Goal: Task Accomplishment & Management: Manage account settings

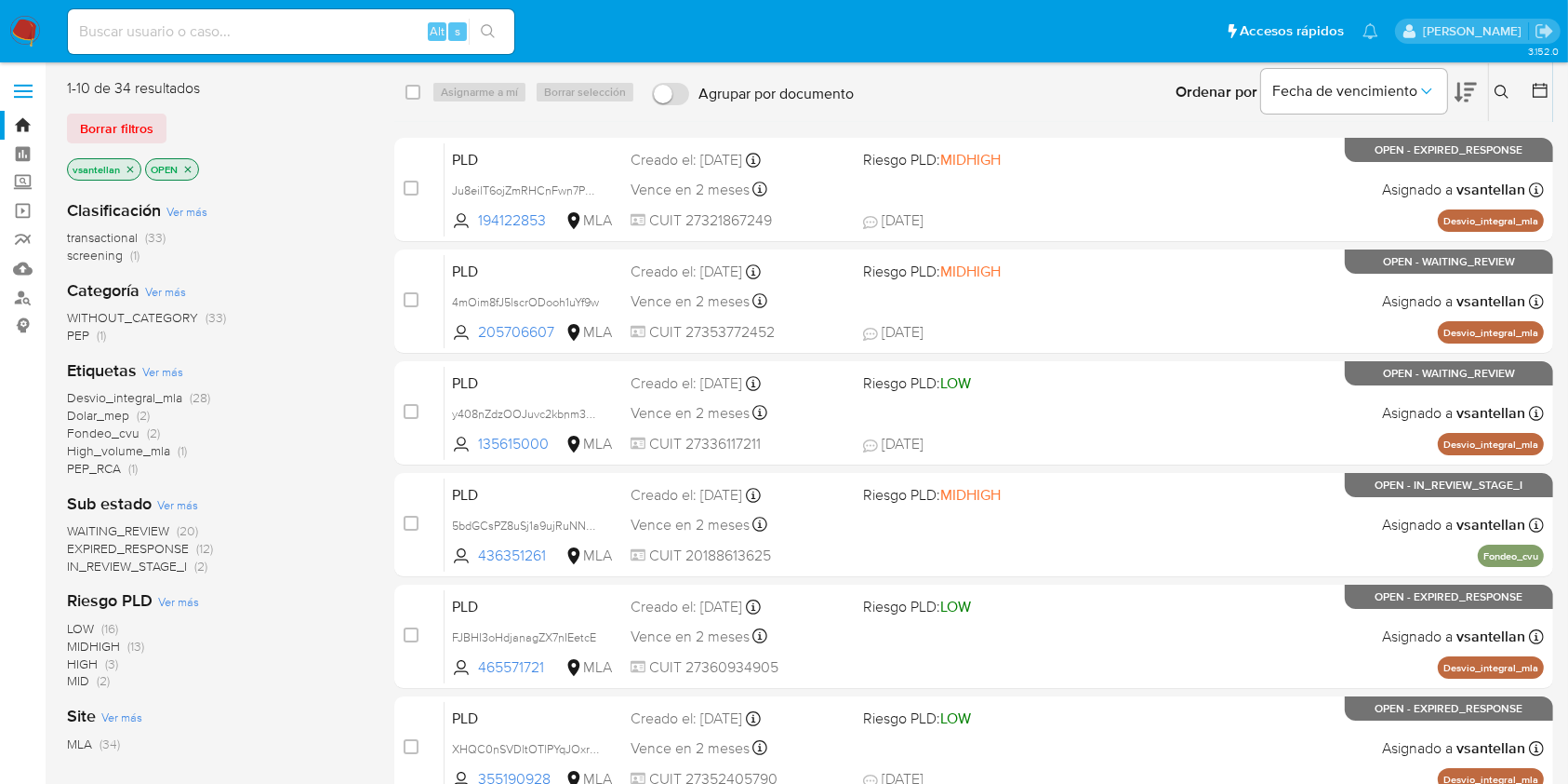
click at [268, 331] on div "WITHOUT_CATEGORY (33) PEP (1)" at bounding box center [216, 327] width 298 height 36
click at [1503, 93] on icon at bounding box center [1502, 91] width 15 height 15
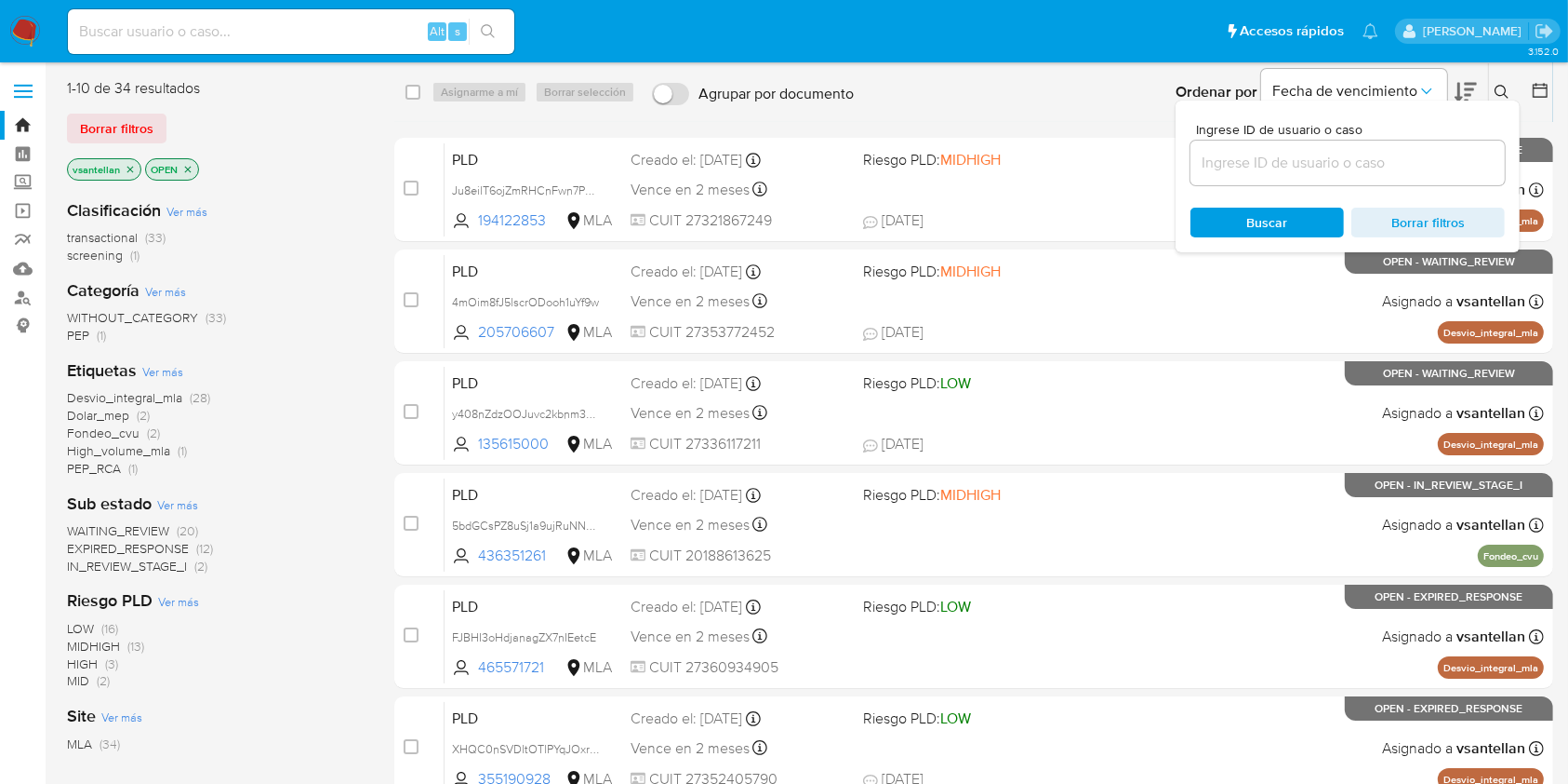
click at [1384, 162] on input at bounding box center [1347, 163] width 314 height 24
type input "1813827680"
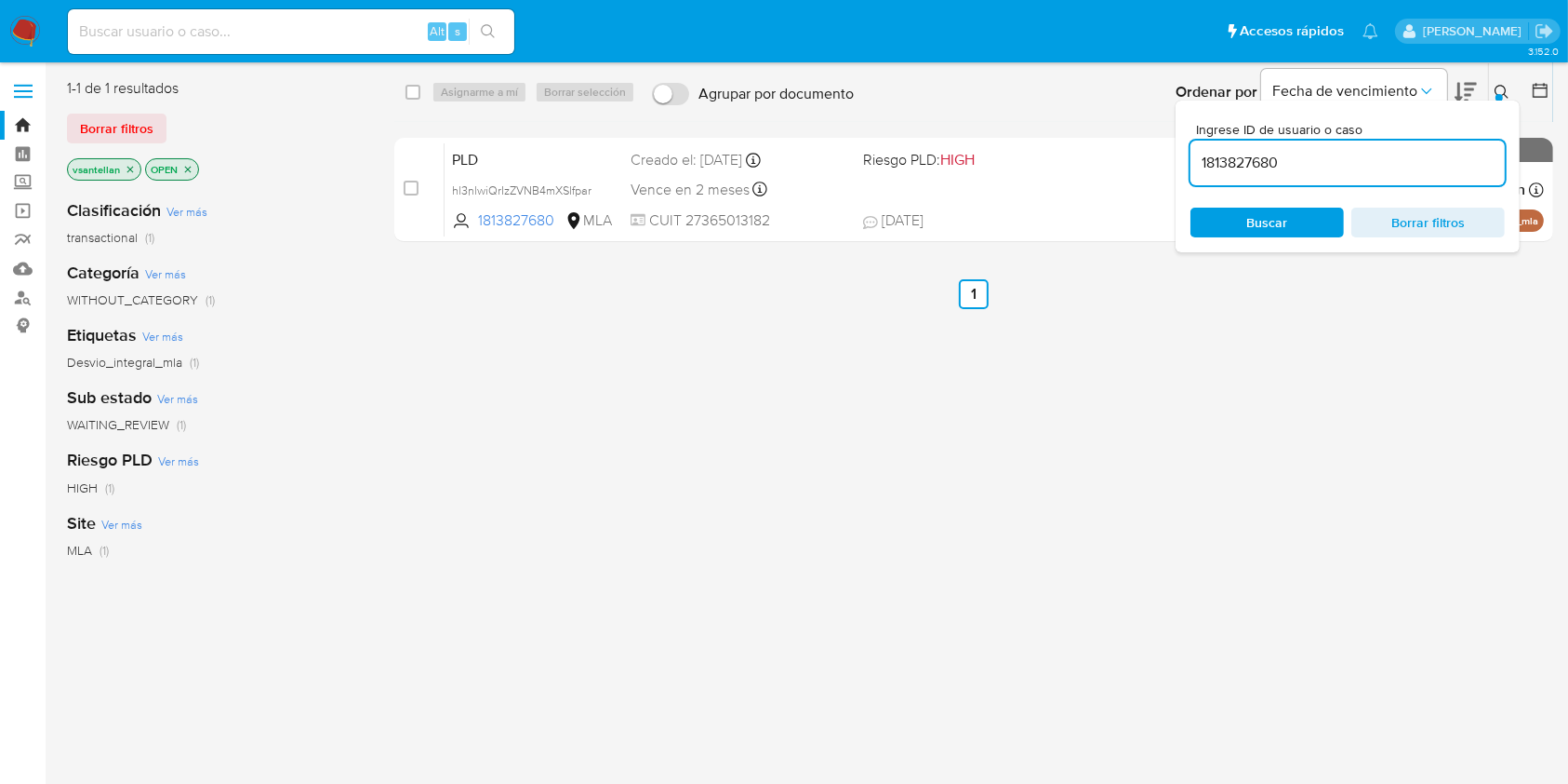
click at [1502, 79] on div "Ingrese ID de usuario o caso 1813827680 Buscar Borrar filtros" at bounding box center [1505, 92] width 32 height 57
click at [1504, 92] on icon at bounding box center [1502, 91] width 15 height 15
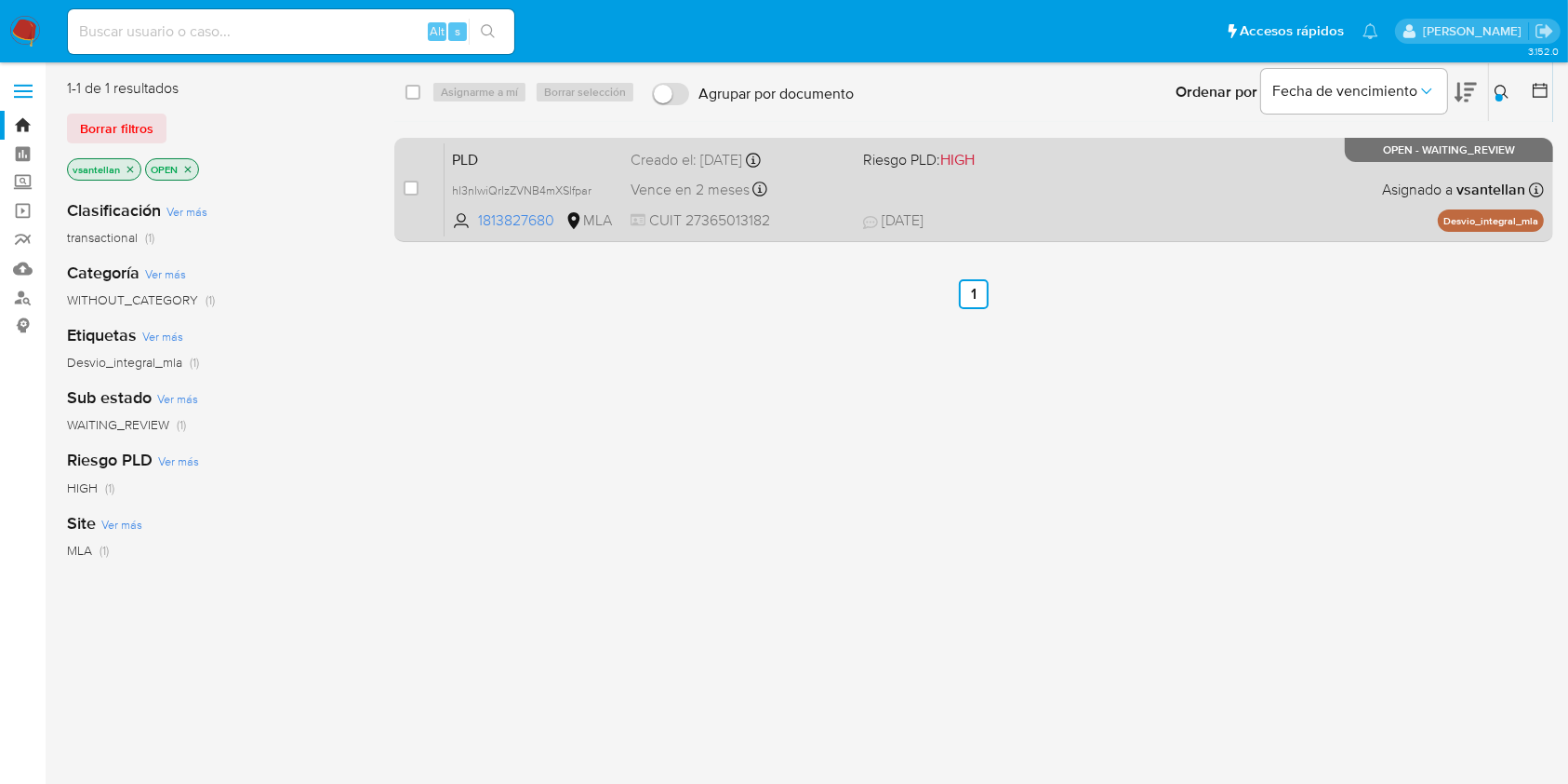
click at [1335, 178] on div "PLD hl3nlwiQrIzZVNB4mXSlfpar 1813827680 MLA Riesgo PLD: HIGH Creado el: 12/07/2…" at bounding box center [994, 189] width 1099 height 94
drag, startPoint x: 412, startPoint y: 189, endPoint x: 417, endPoint y: 175, distance: 14.9
click at [412, 188] on input "checkbox" at bounding box center [411, 187] width 15 height 15
checkbox input "true"
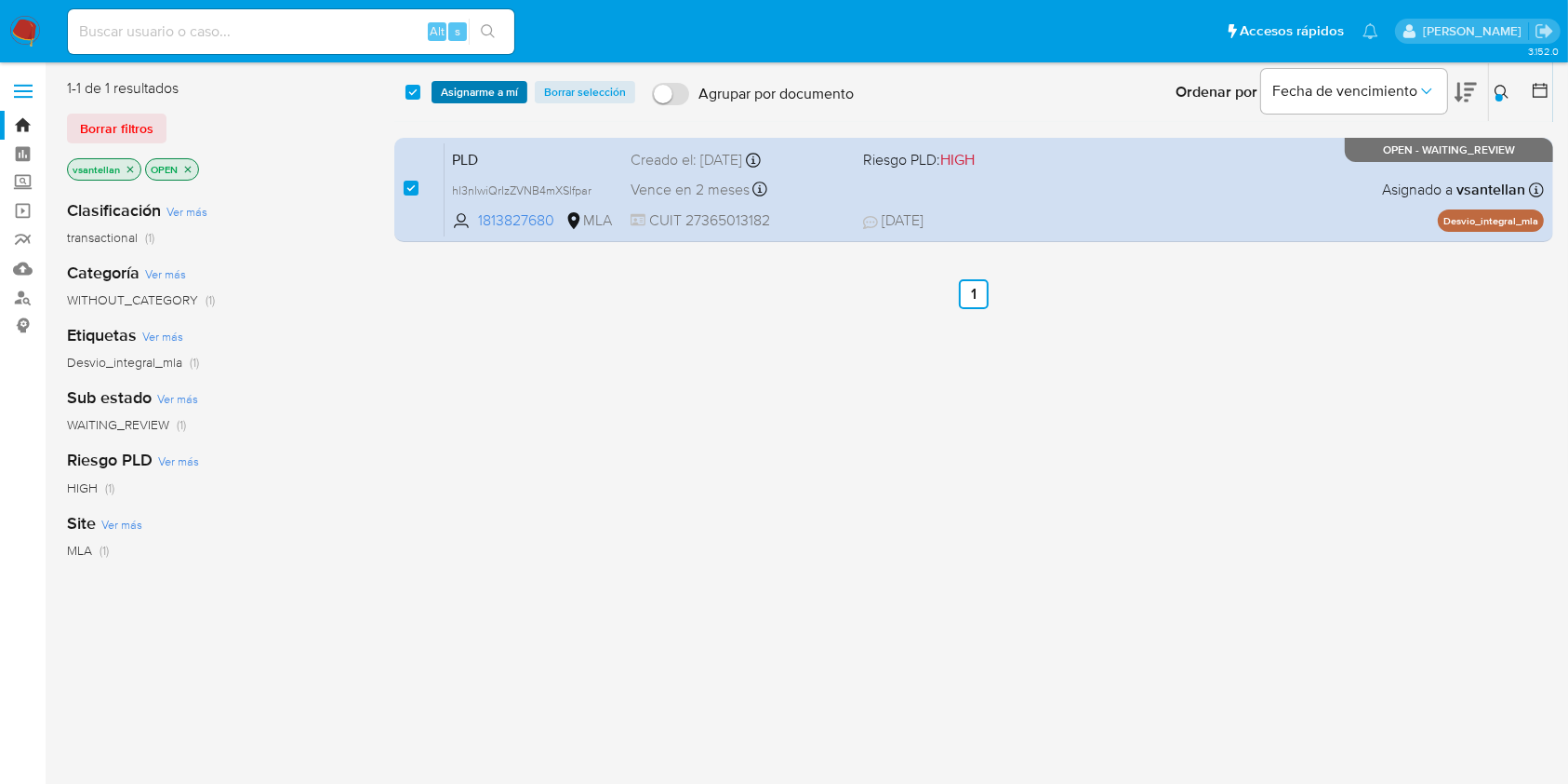
click at [469, 86] on span "Asignarme a mí" at bounding box center [479, 92] width 77 height 19
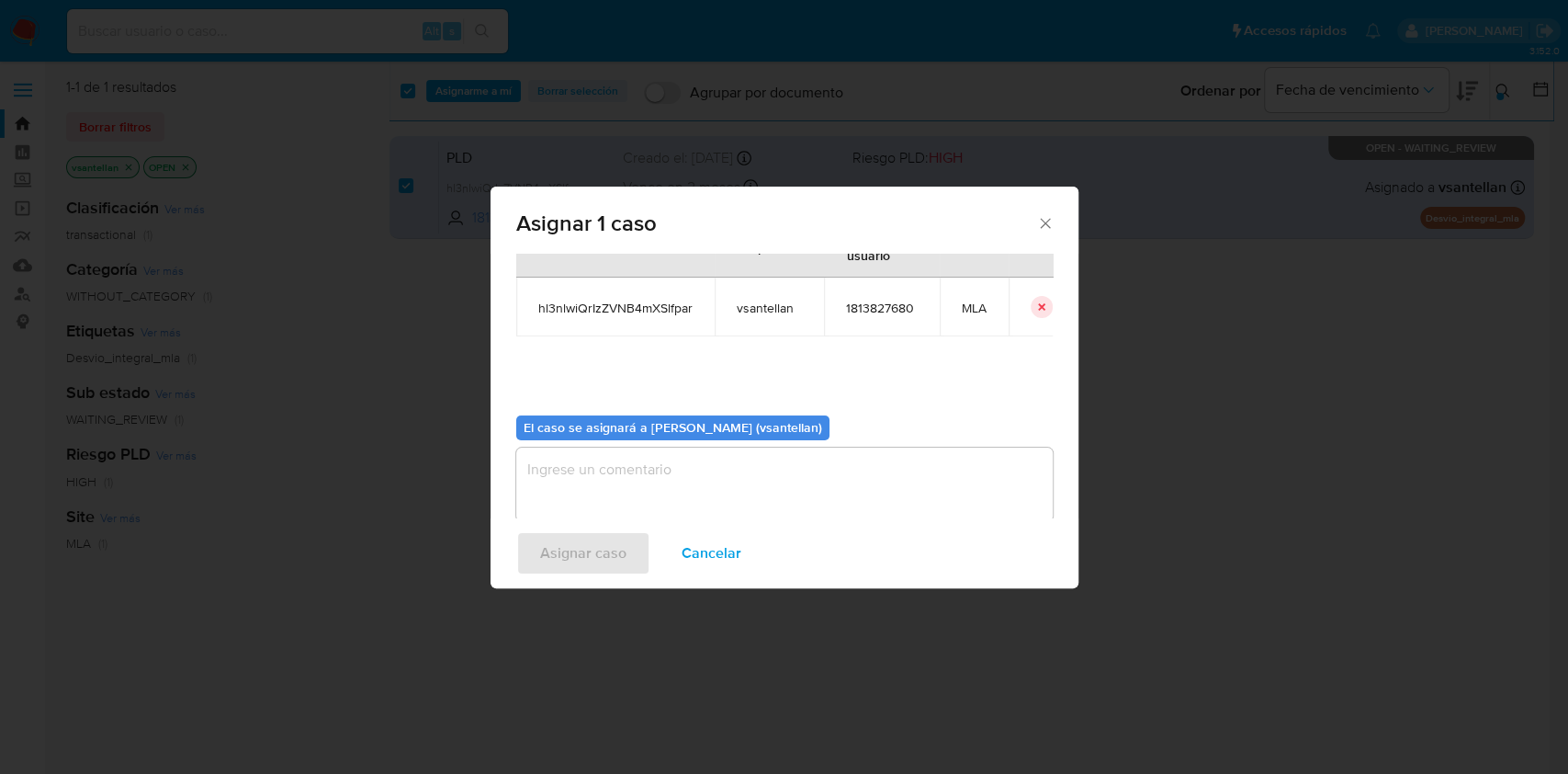
scroll to position [94, 0]
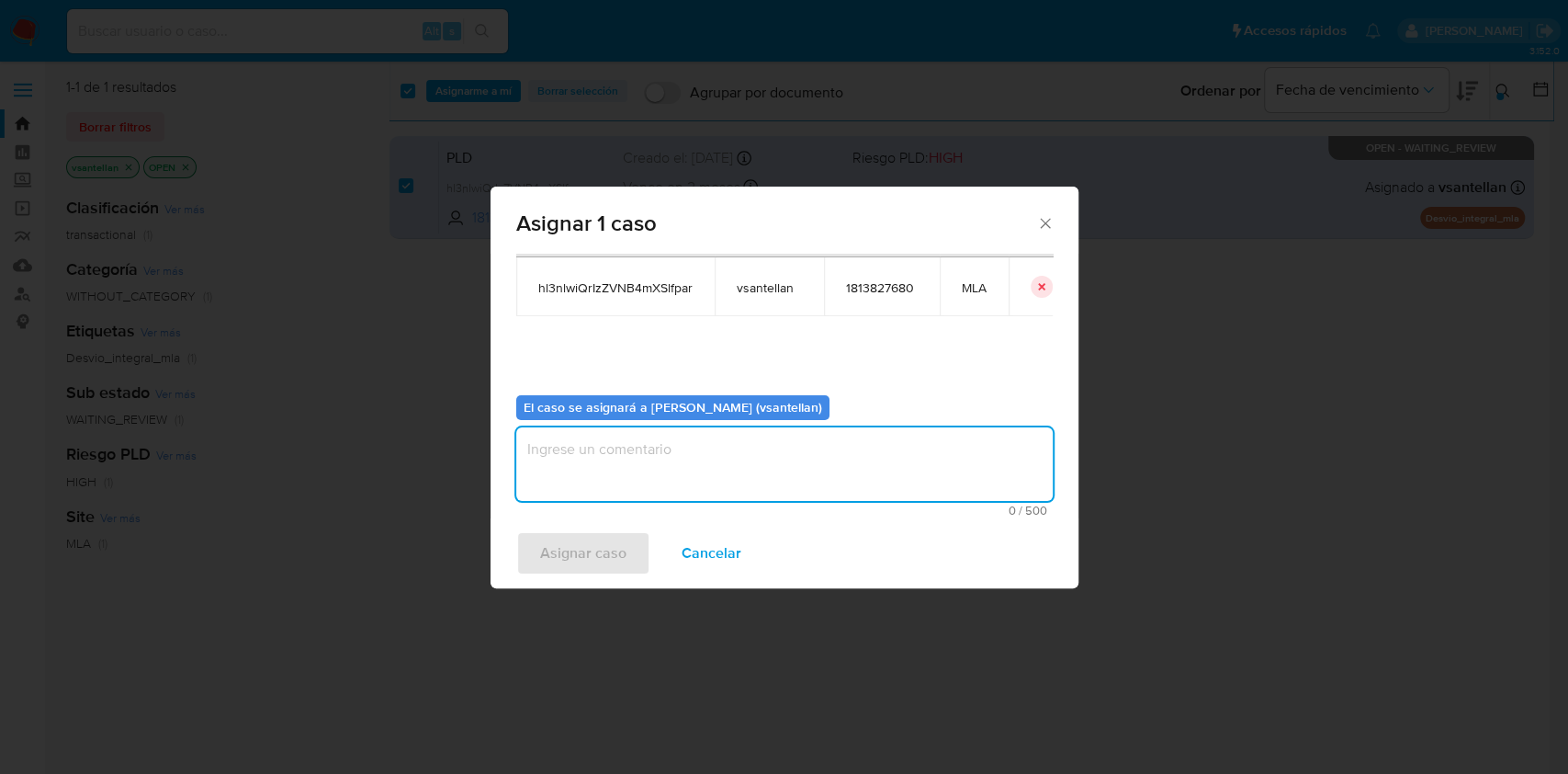
click at [581, 467] on textarea "assign-modal" at bounding box center [784, 464] width 536 height 73
type textarea "1"
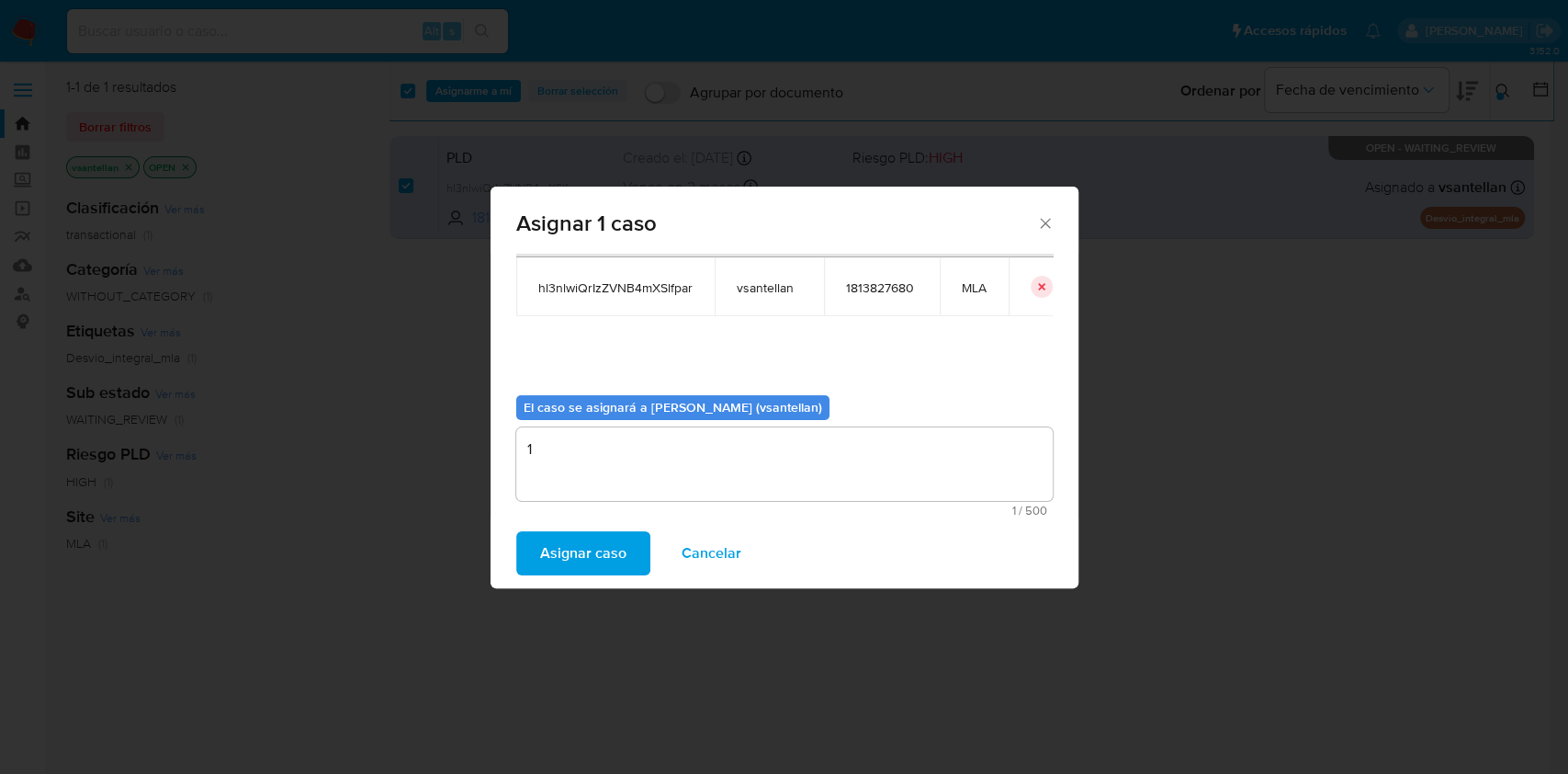
click at [561, 540] on span "Asignar caso" at bounding box center [583, 553] width 86 height 40
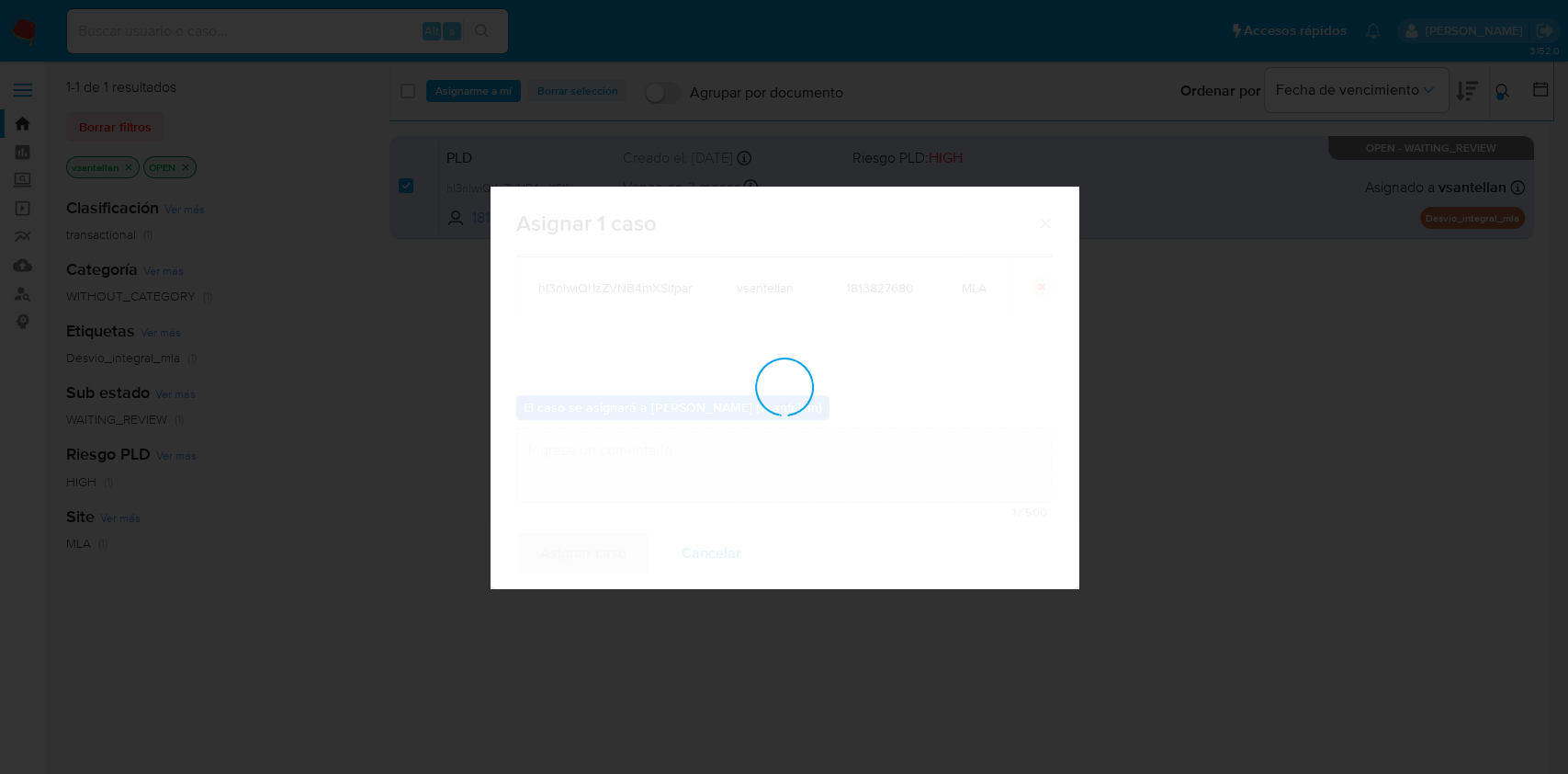
checkbox input "false"
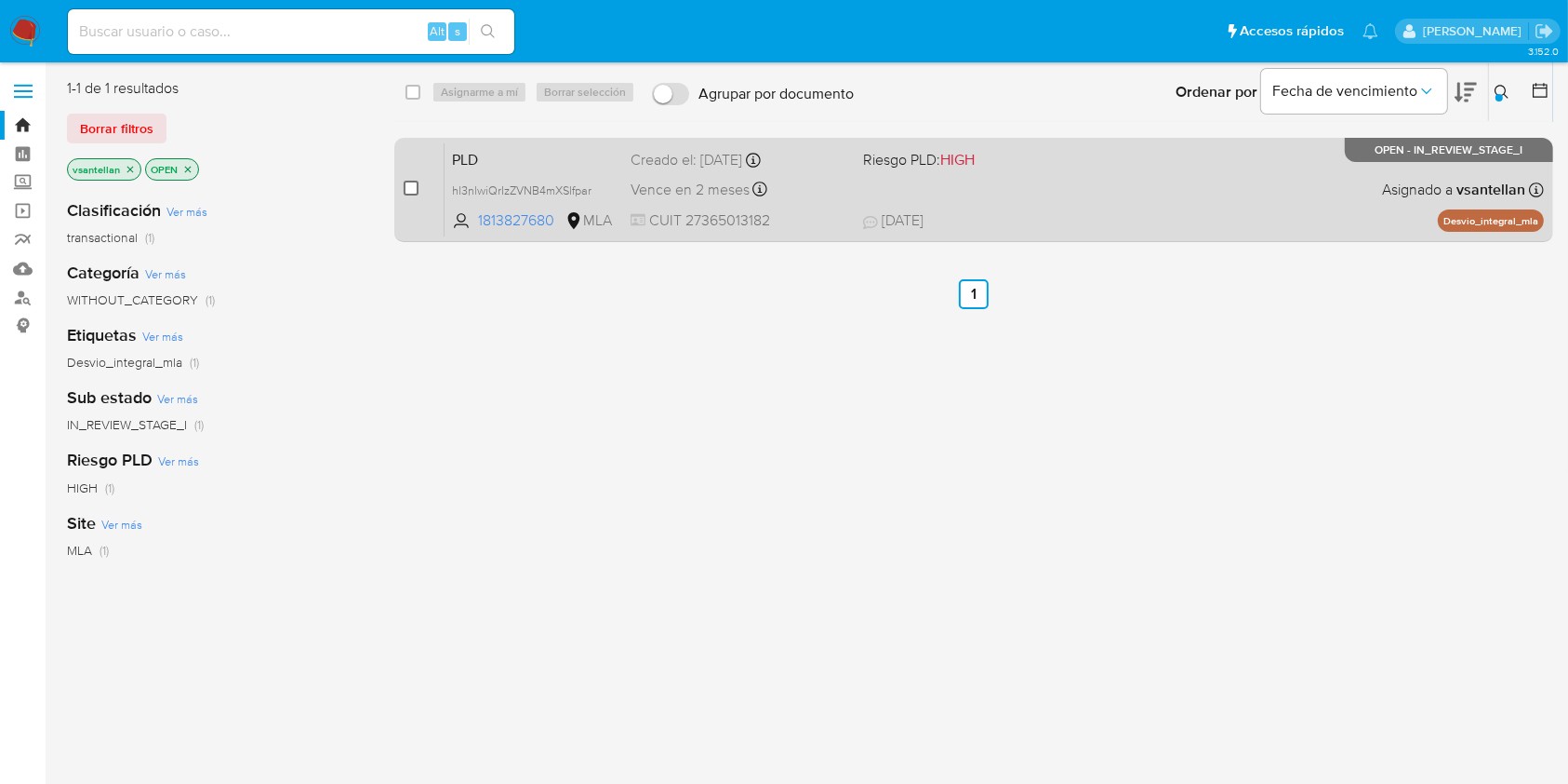
click at [411, 189] on input "checkbox" at bounding box center [411, 187] width 15 height 15
checkbox input "true"
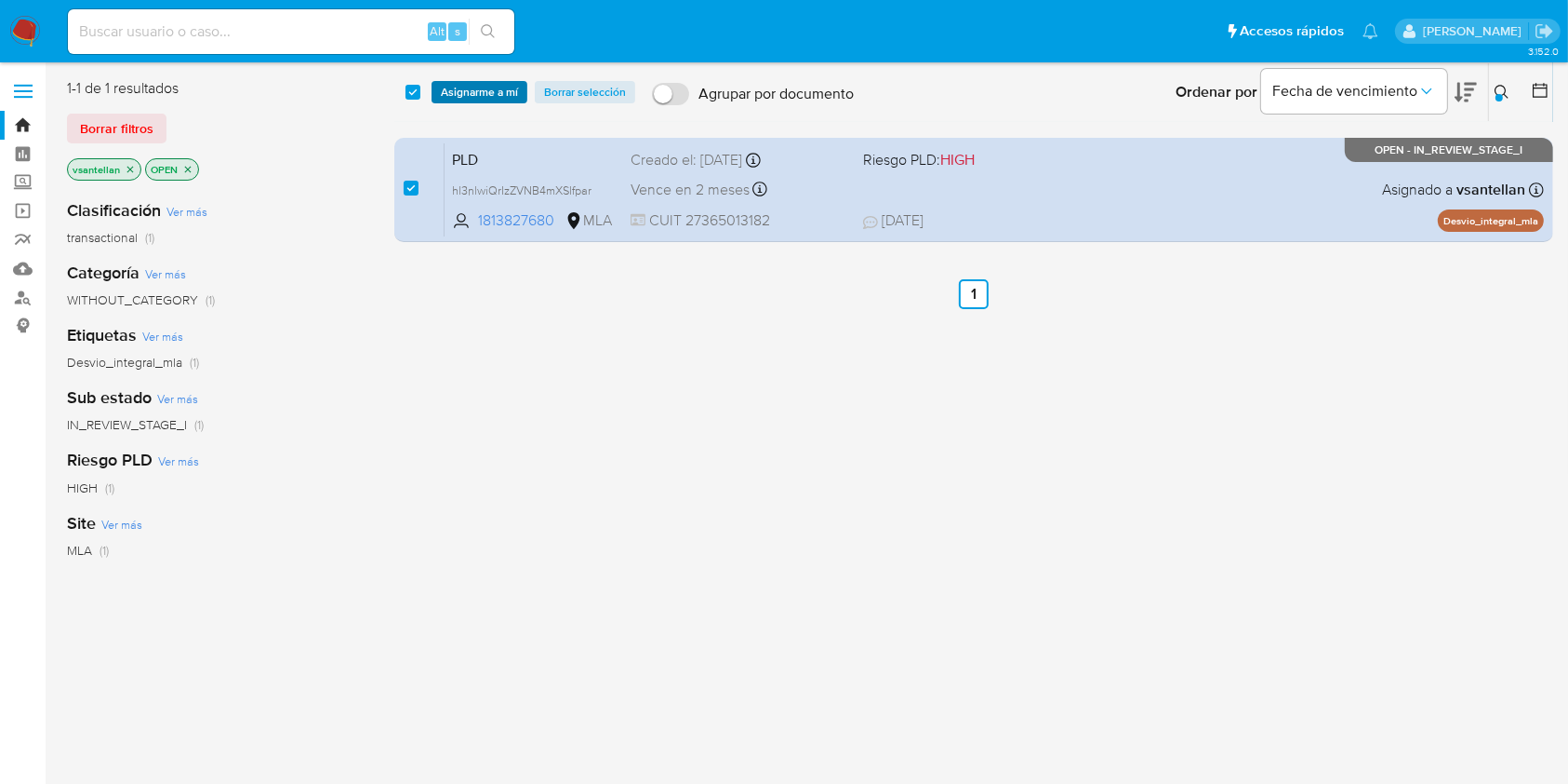
click at [470, 90] on span "Asignarme a mí" at bounding box center [479, 92] width 77 height 19
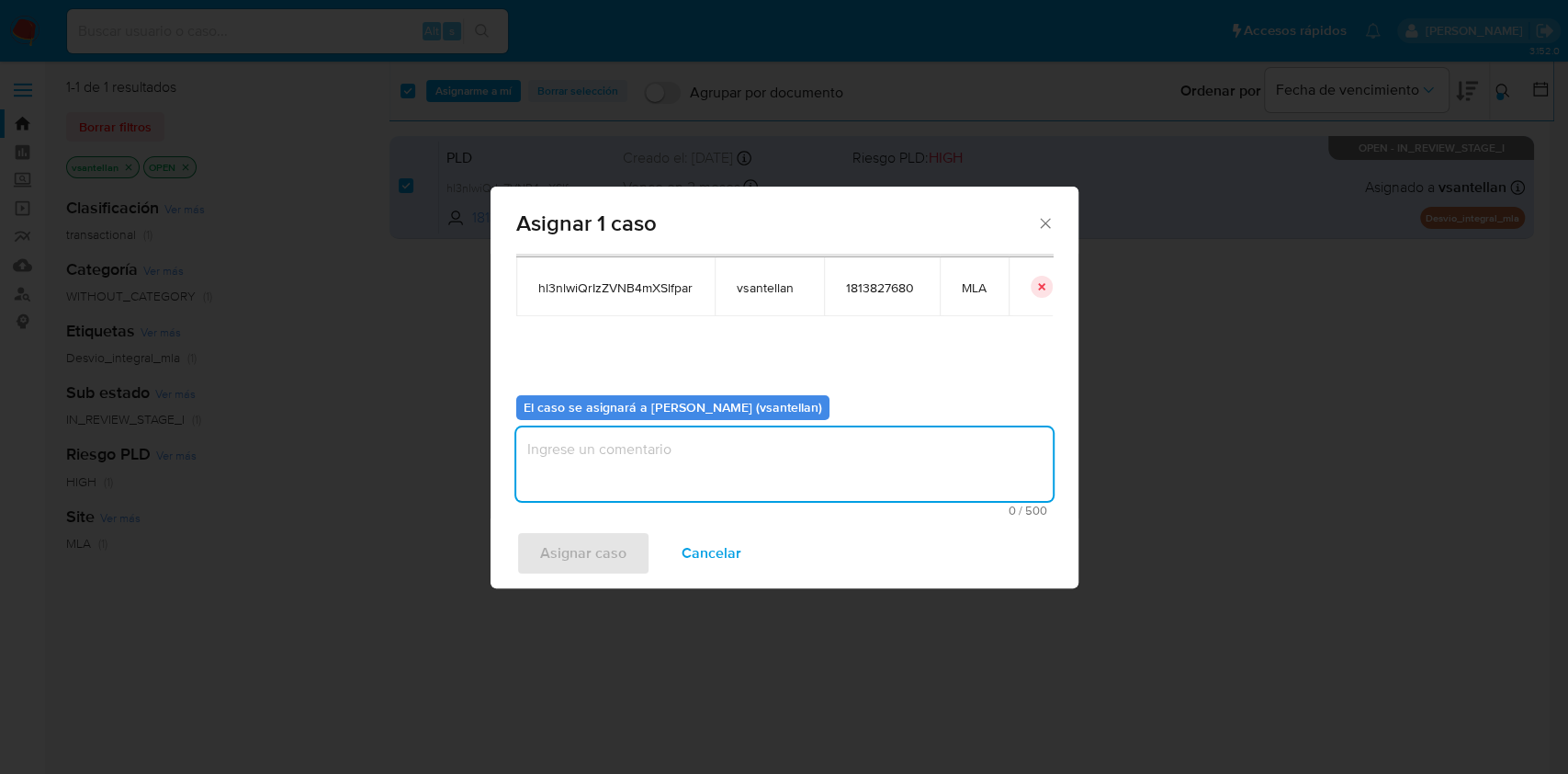
drag, startPoint x: 552, startPoint y: 471, endPoint x: 562, endPoint y: 537, distance: 66.8
click at [551, 474] on textarea "assign-modal" at bounding box center [784, 464] width 536 height 73
type textarea "1"
click at [562, 538] on span "Asignar caso" at bounding box center [583, 553] width 86 height 40
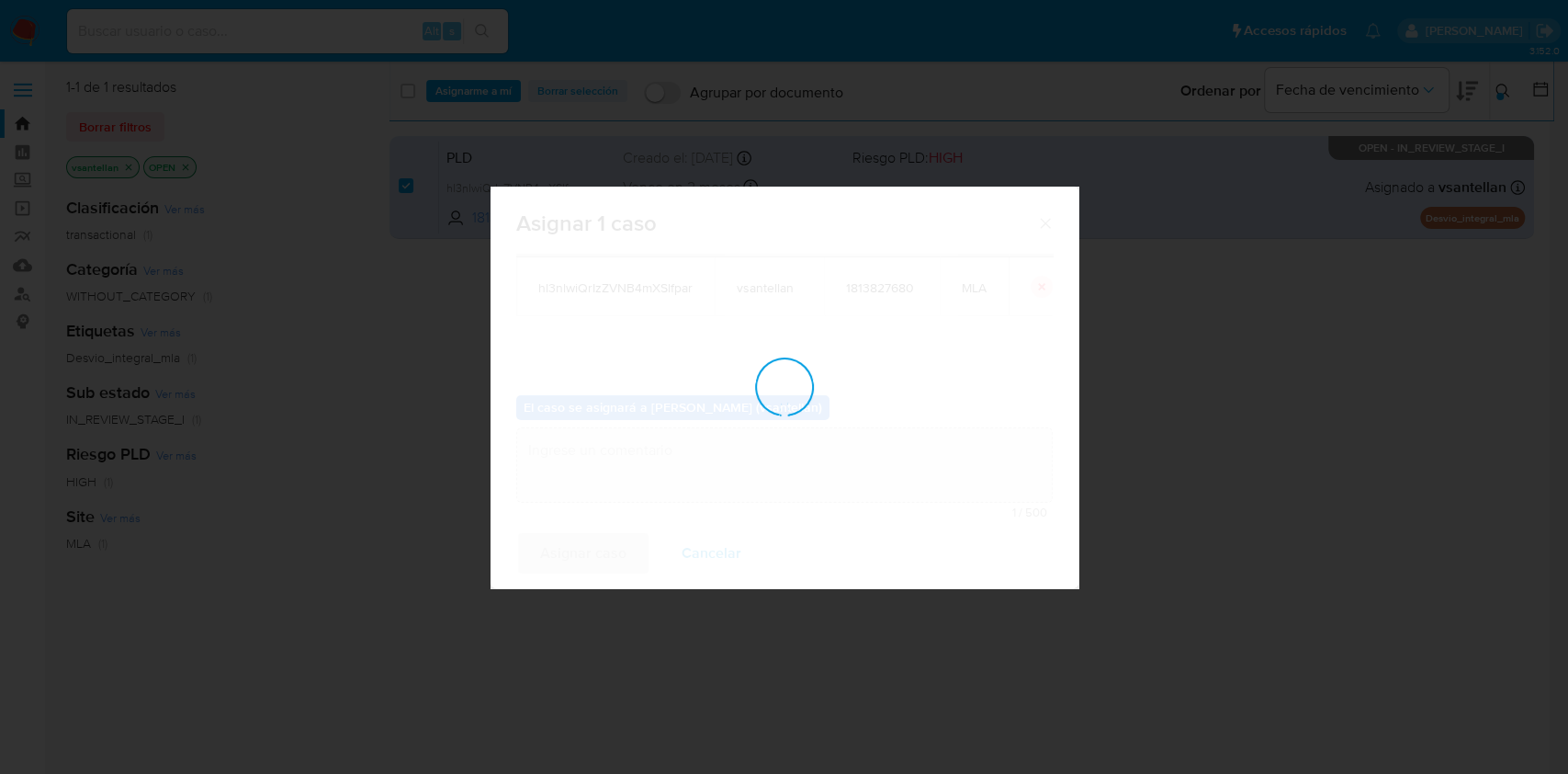
checkbox input "false"
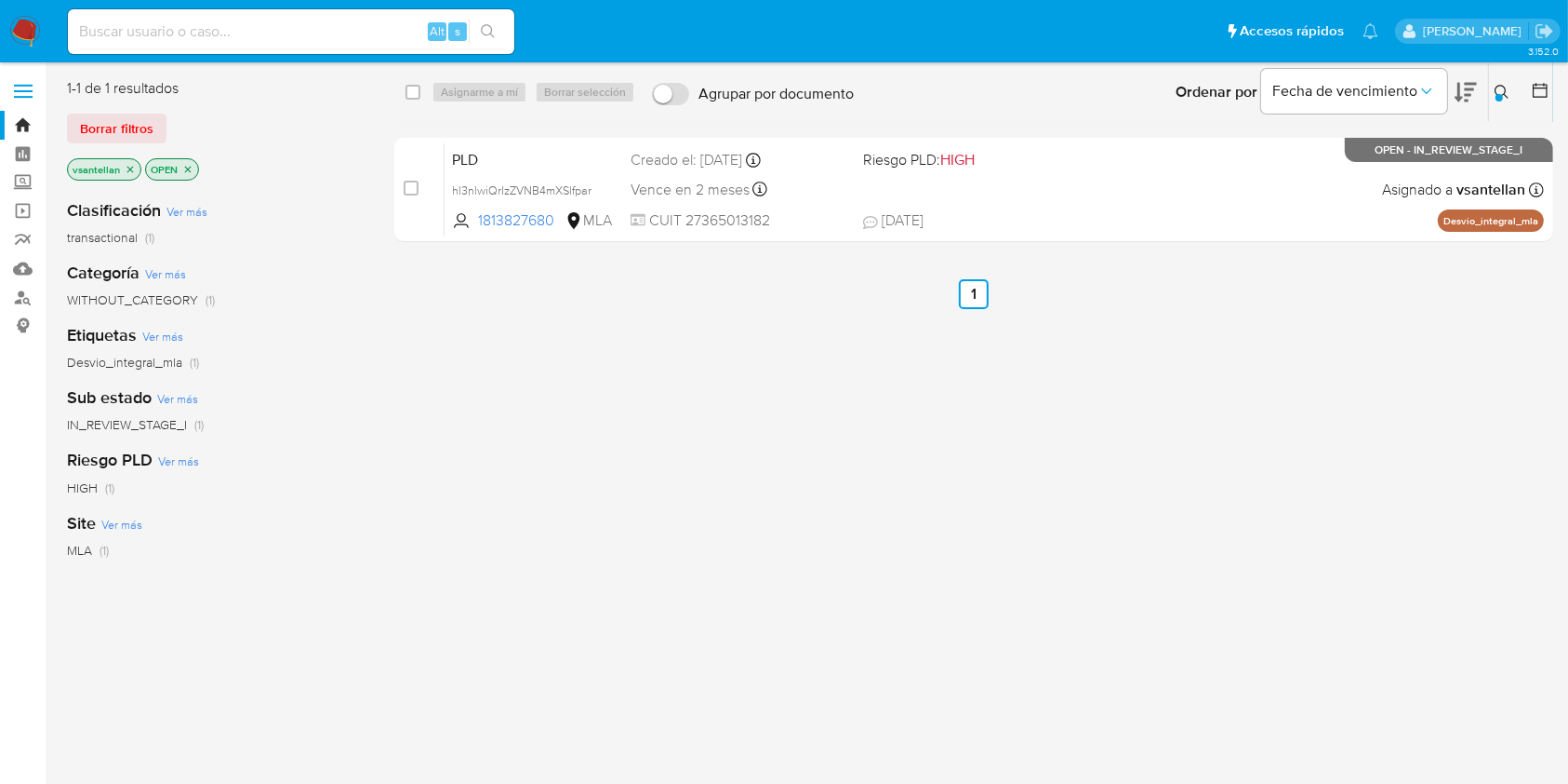
click at [33, 26] on img at bounding box center [25, 32] width 32 height 32
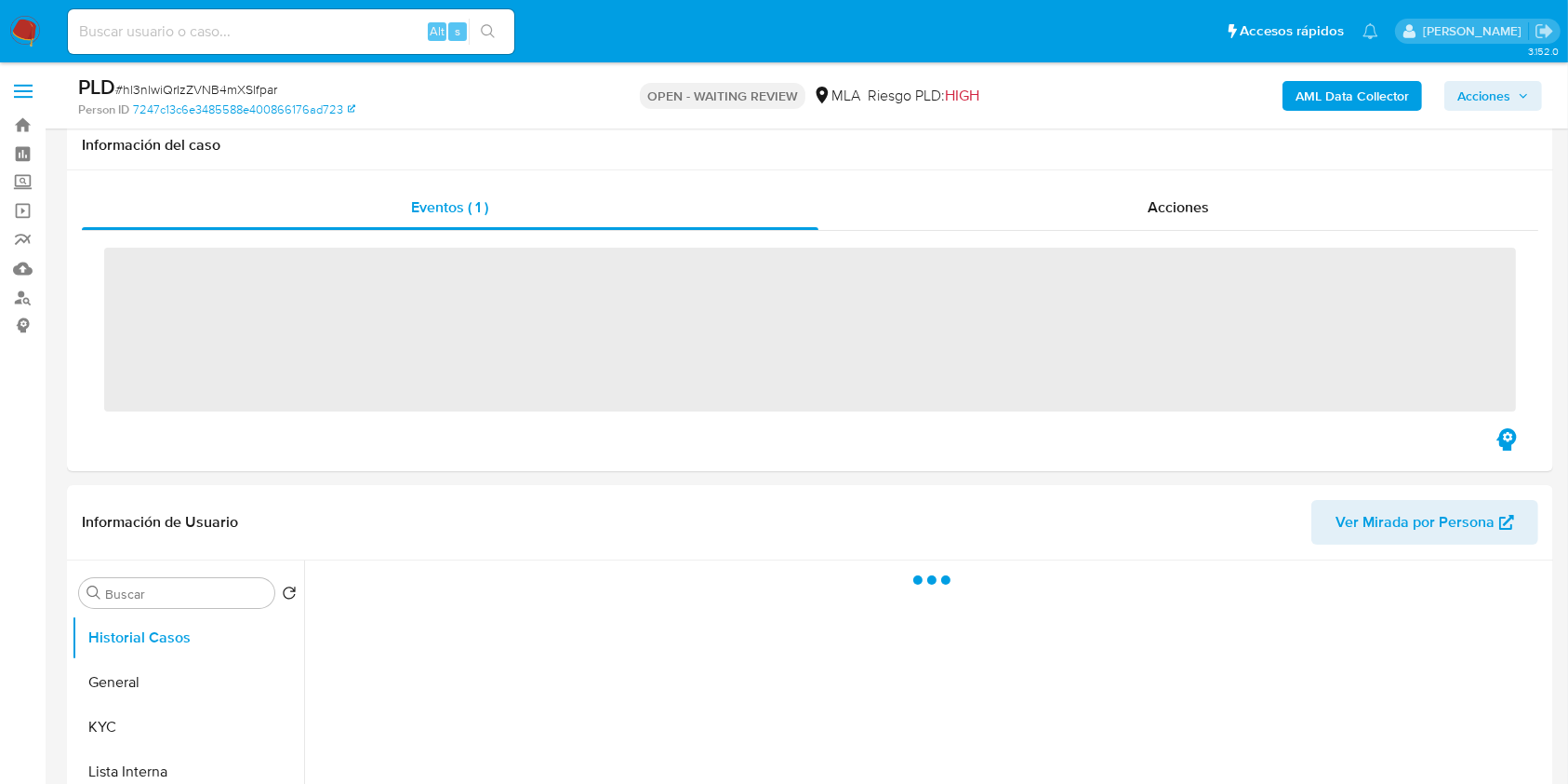
scroll to position [497, 0]
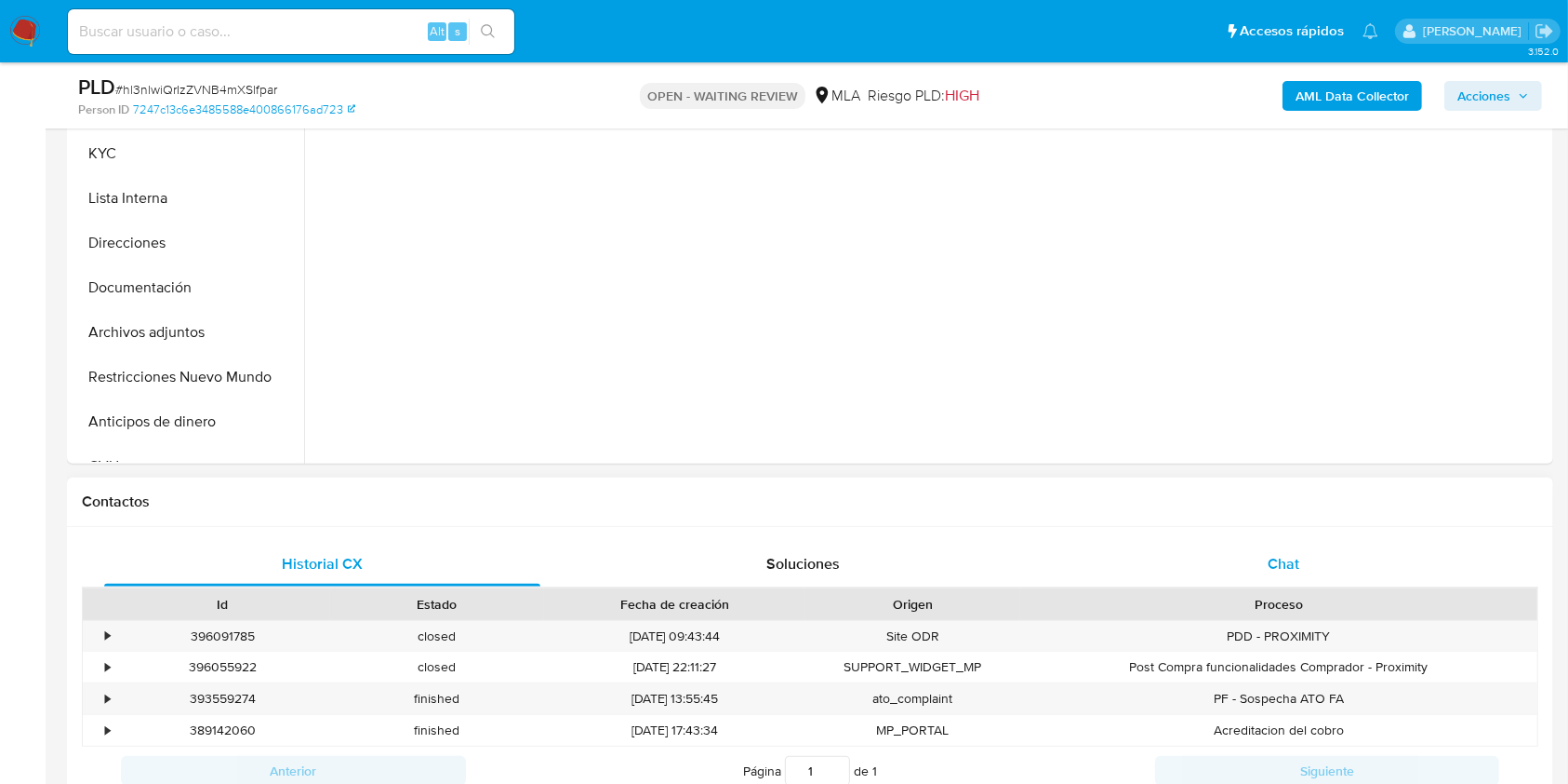
click at [1295, 566] on span "Chat" at bounding box center [1284, 564] width 32 height 22
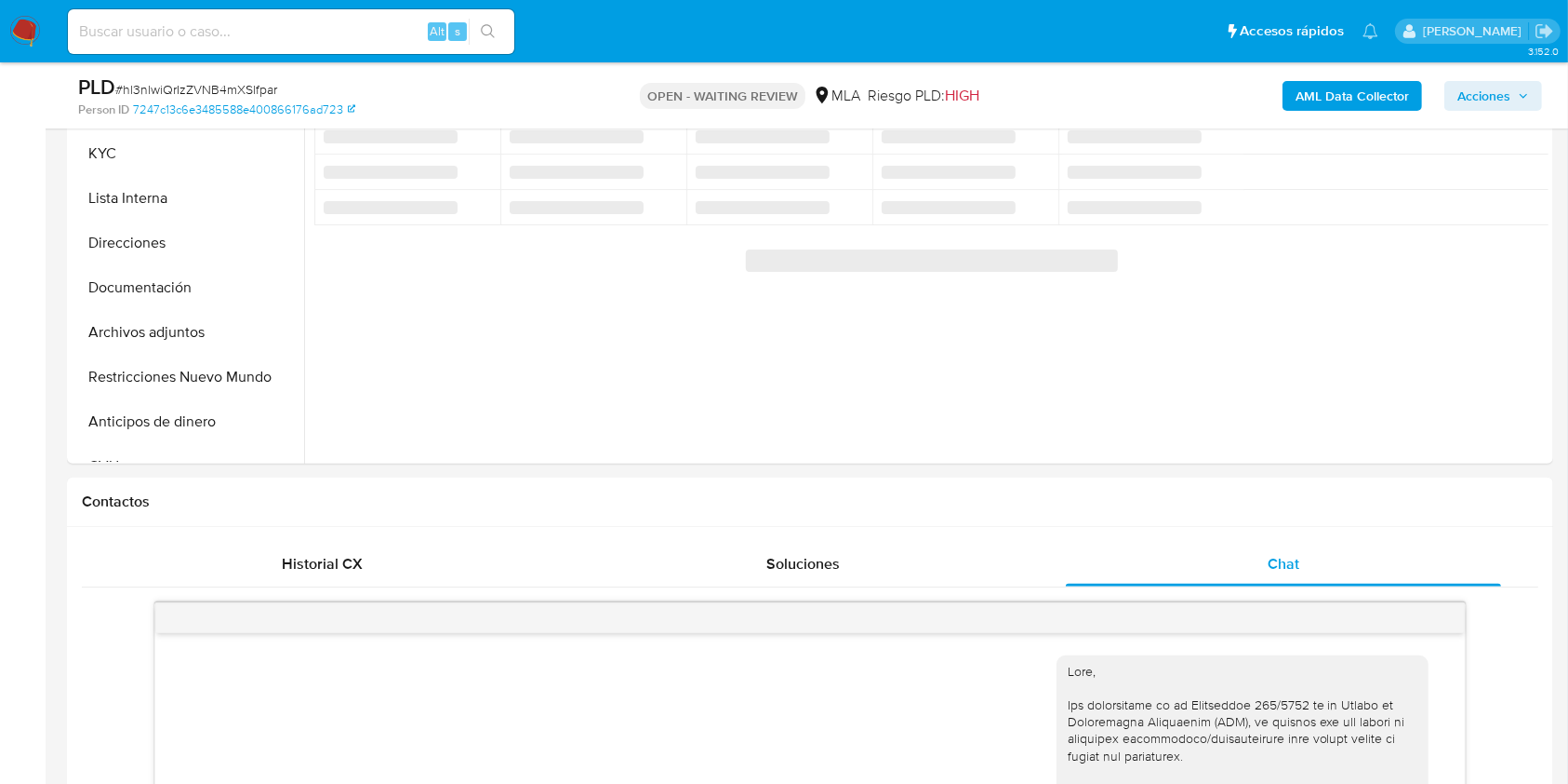
scroll to position [2048, 0]
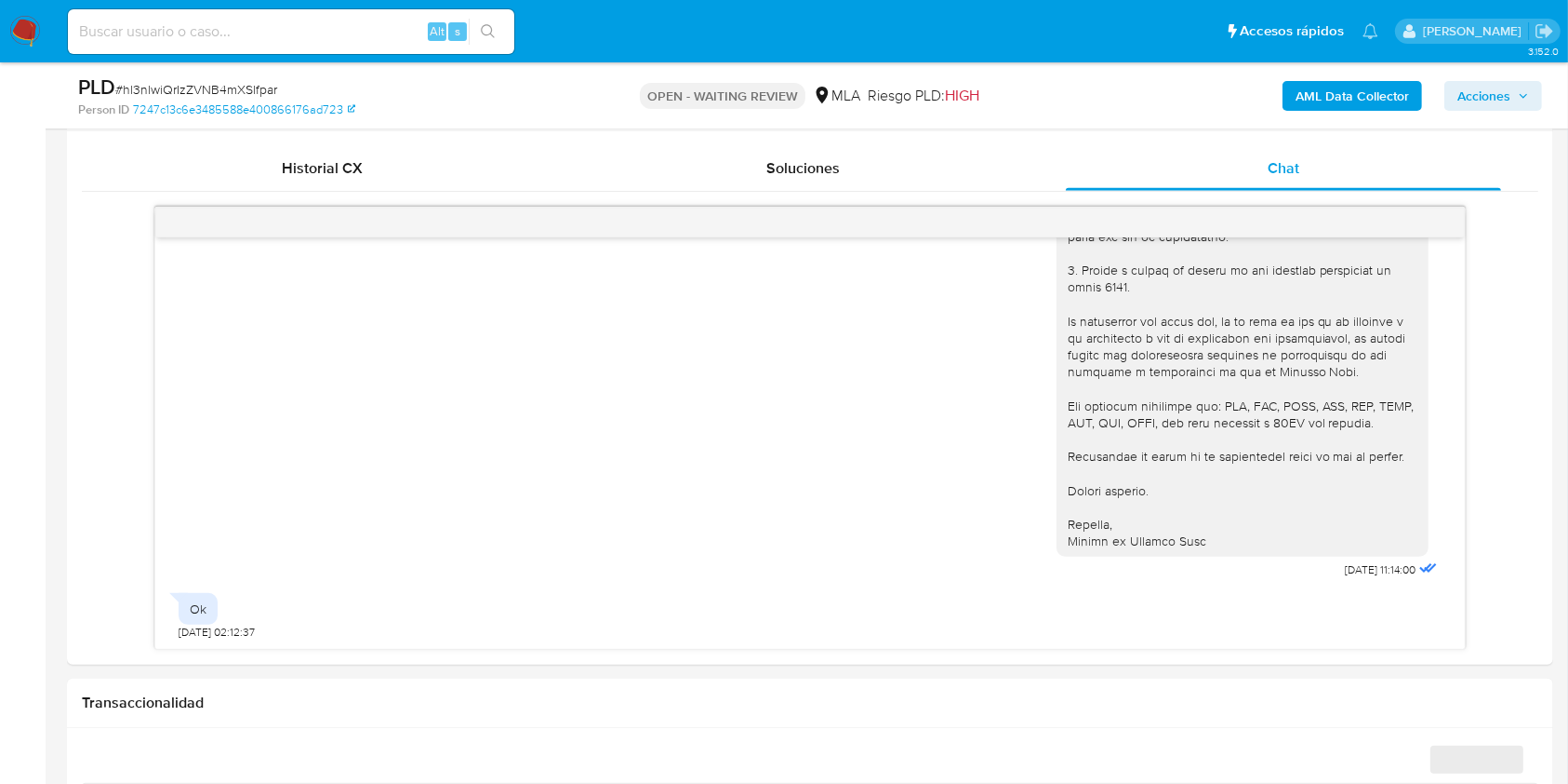
select select "10"
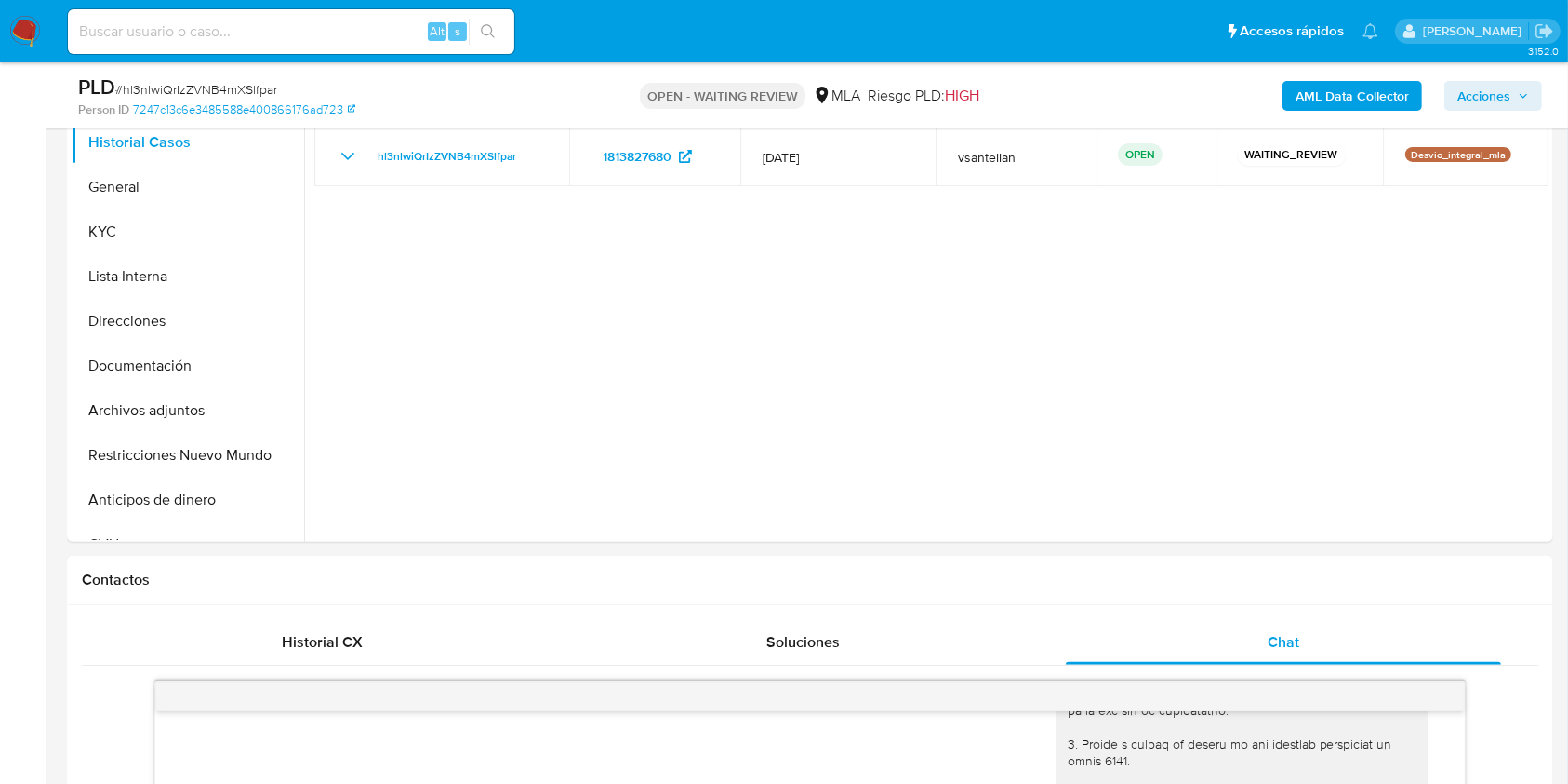
scroll to position [329, 0]
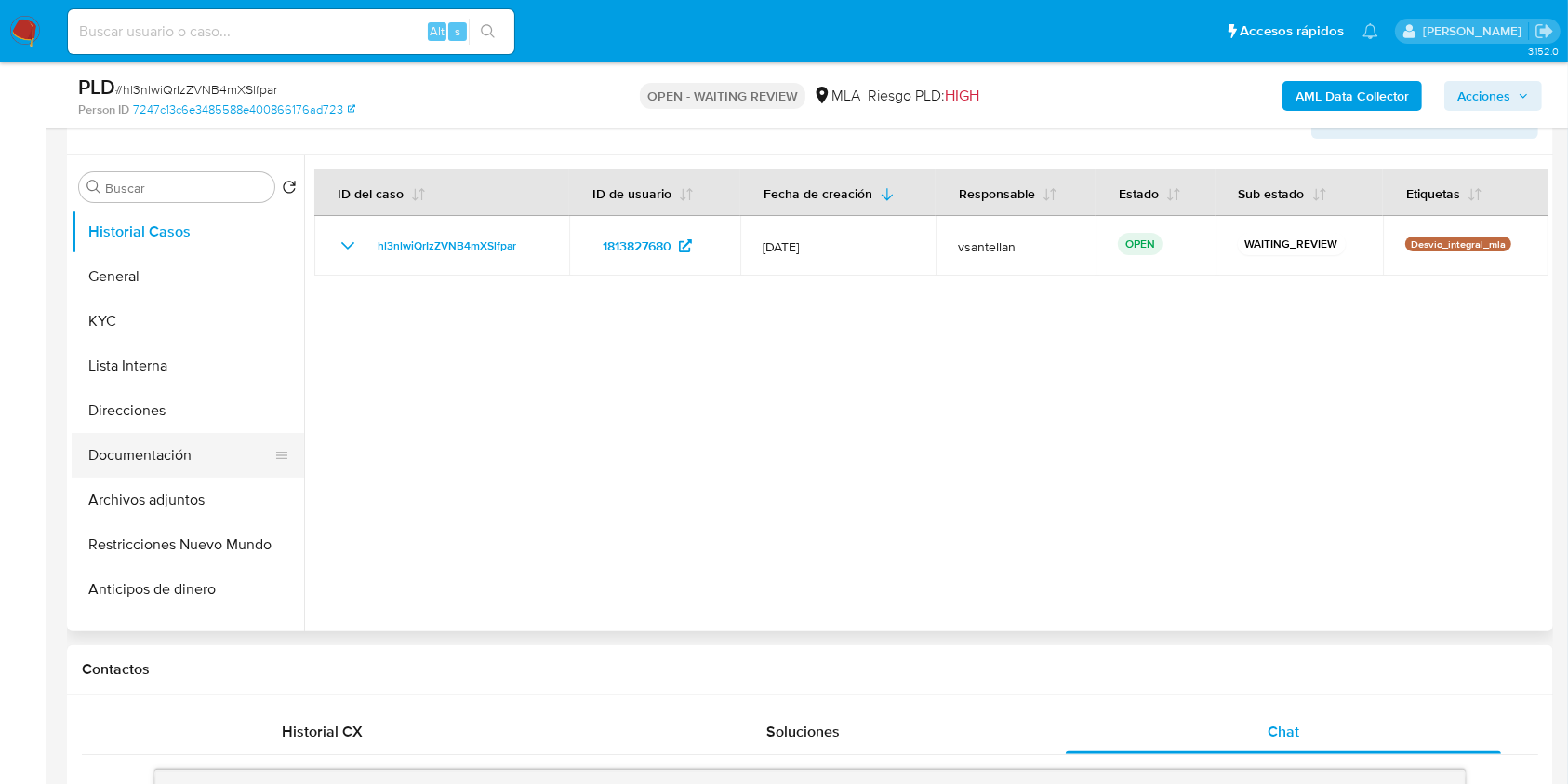
click at [195, 451] on button "Documentación" at bounding box center [180, 455] width 218 height 45
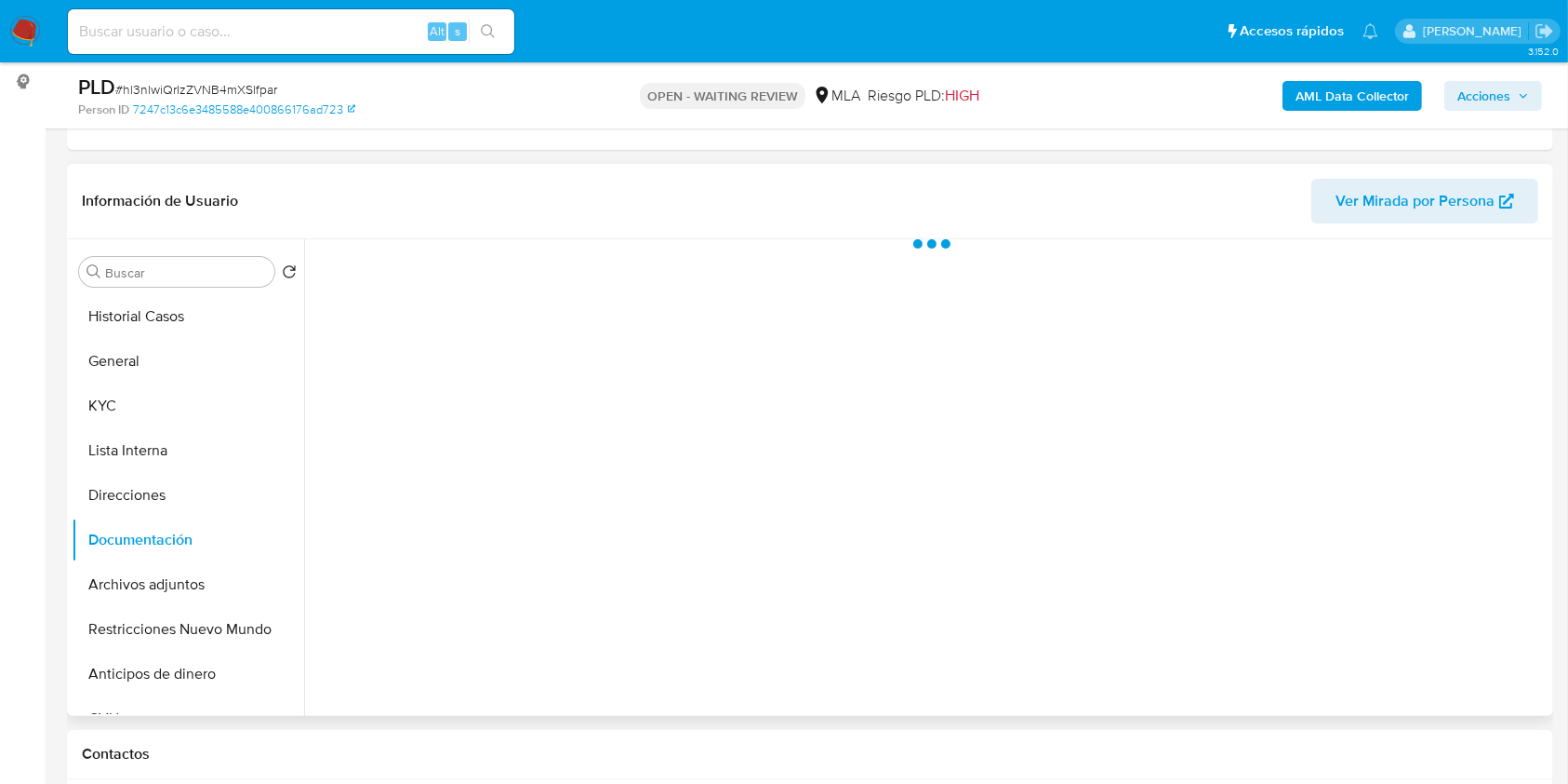
scroll to position [205, 0]
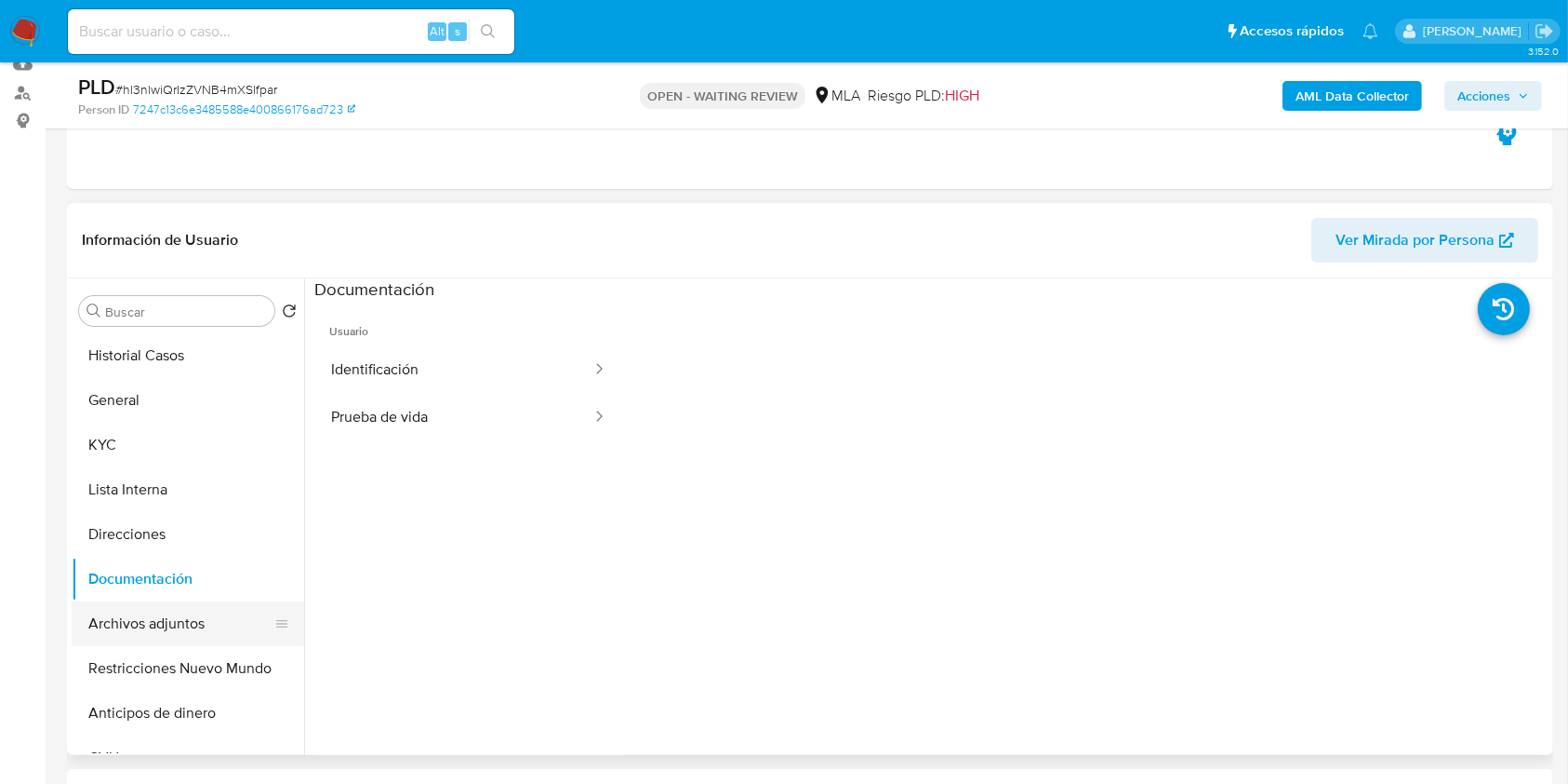
click at [190, 625] on button "Archivos adjuntos" at bounding box center [180, 623] width 218 height 45
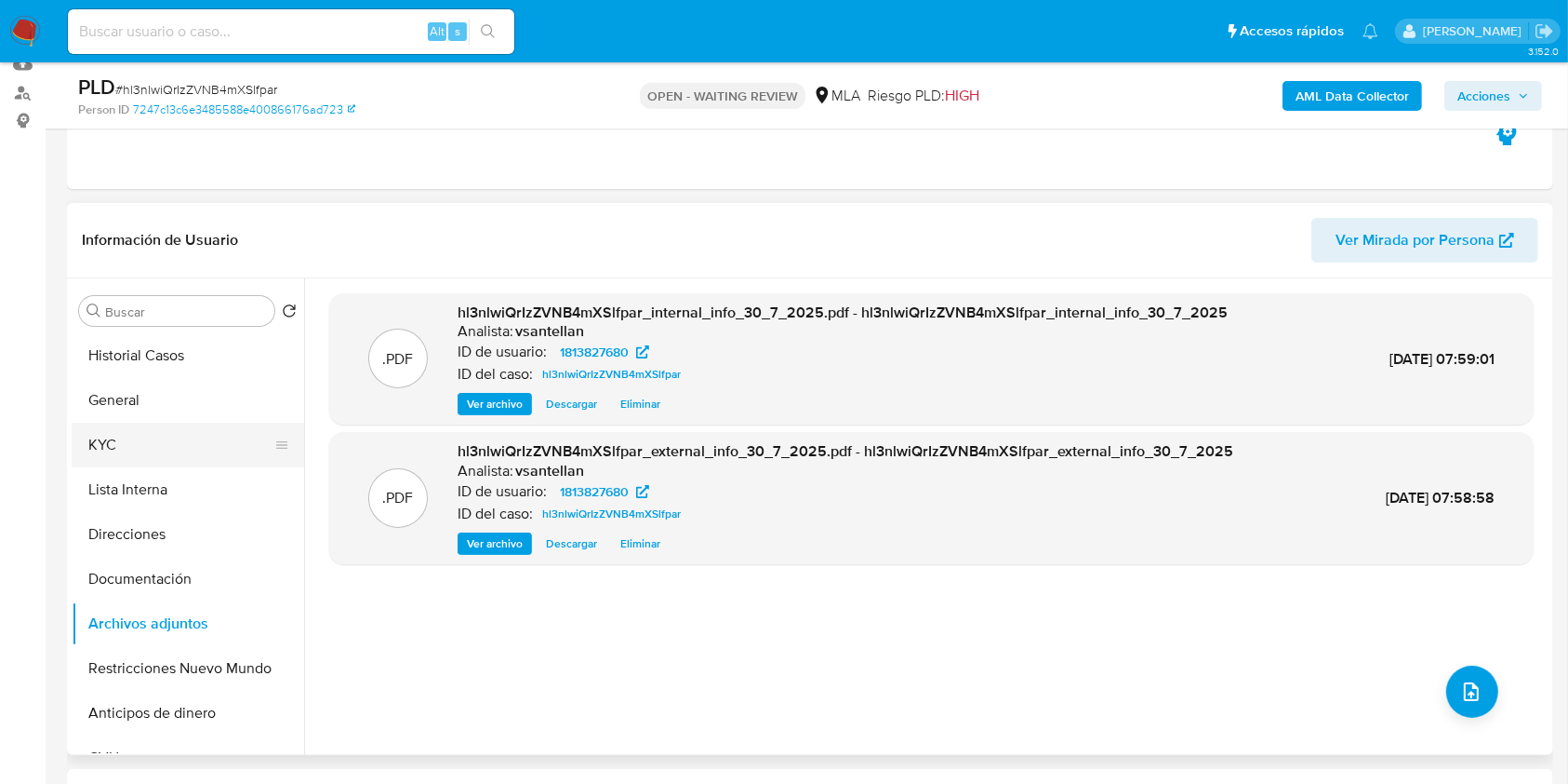
click at [164, 457] on button "KYC" at bounding box center [180, 444] width 218 height 45
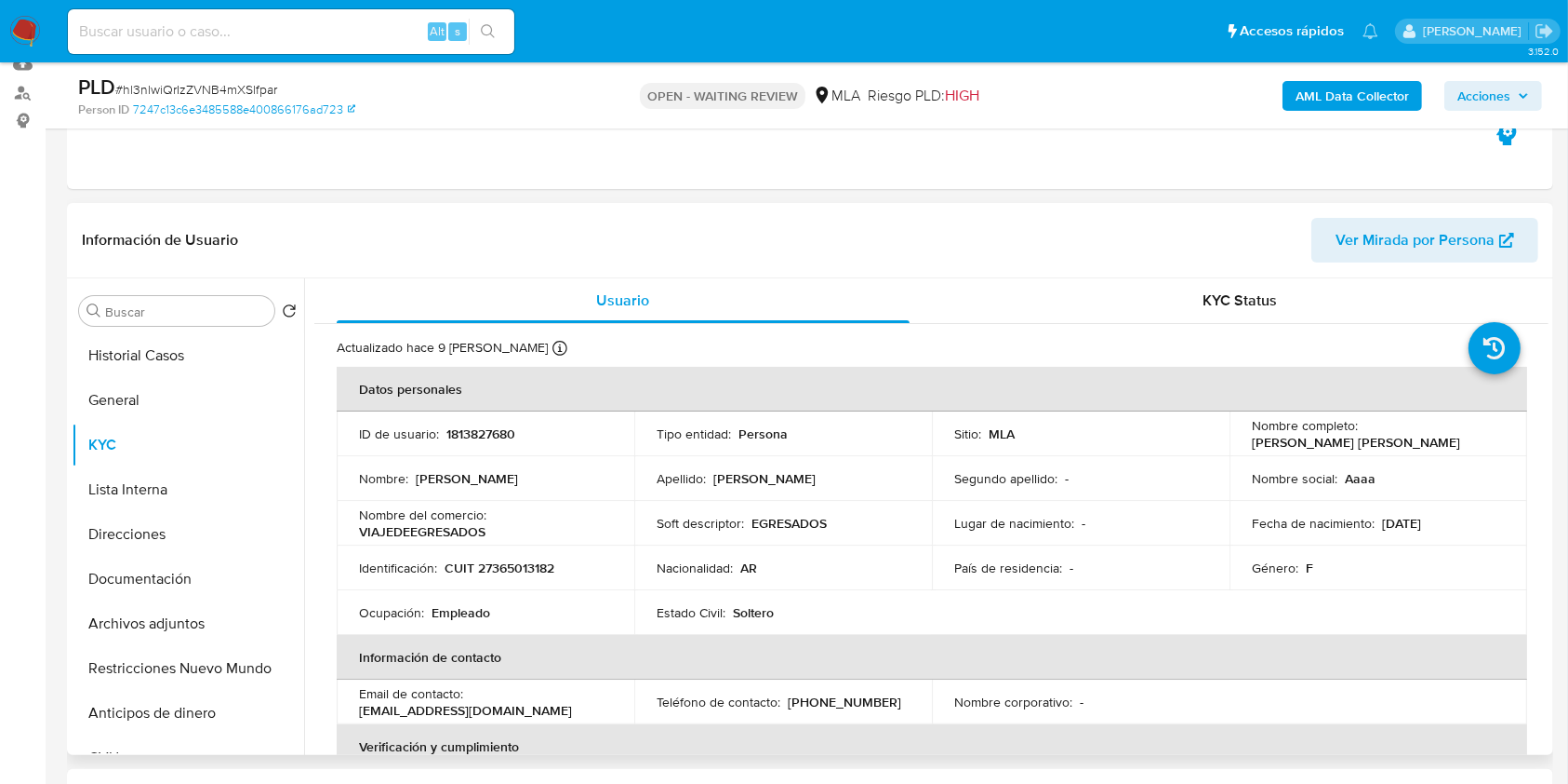
click at [1248, 413] on td "Nombre completo : Carmen Ayelen Cabrera" at bounding box center [1378, 433] width 298 height 45
click at [505, 568] on p "CUIT 27365013182" at bounding box center [499, 567] width 110 height 17
copy p "27365013182"
drag, startPoint x: 236, startPoint y: 575, endPoint x: 224, endPoint y: 553, distance: 25.1
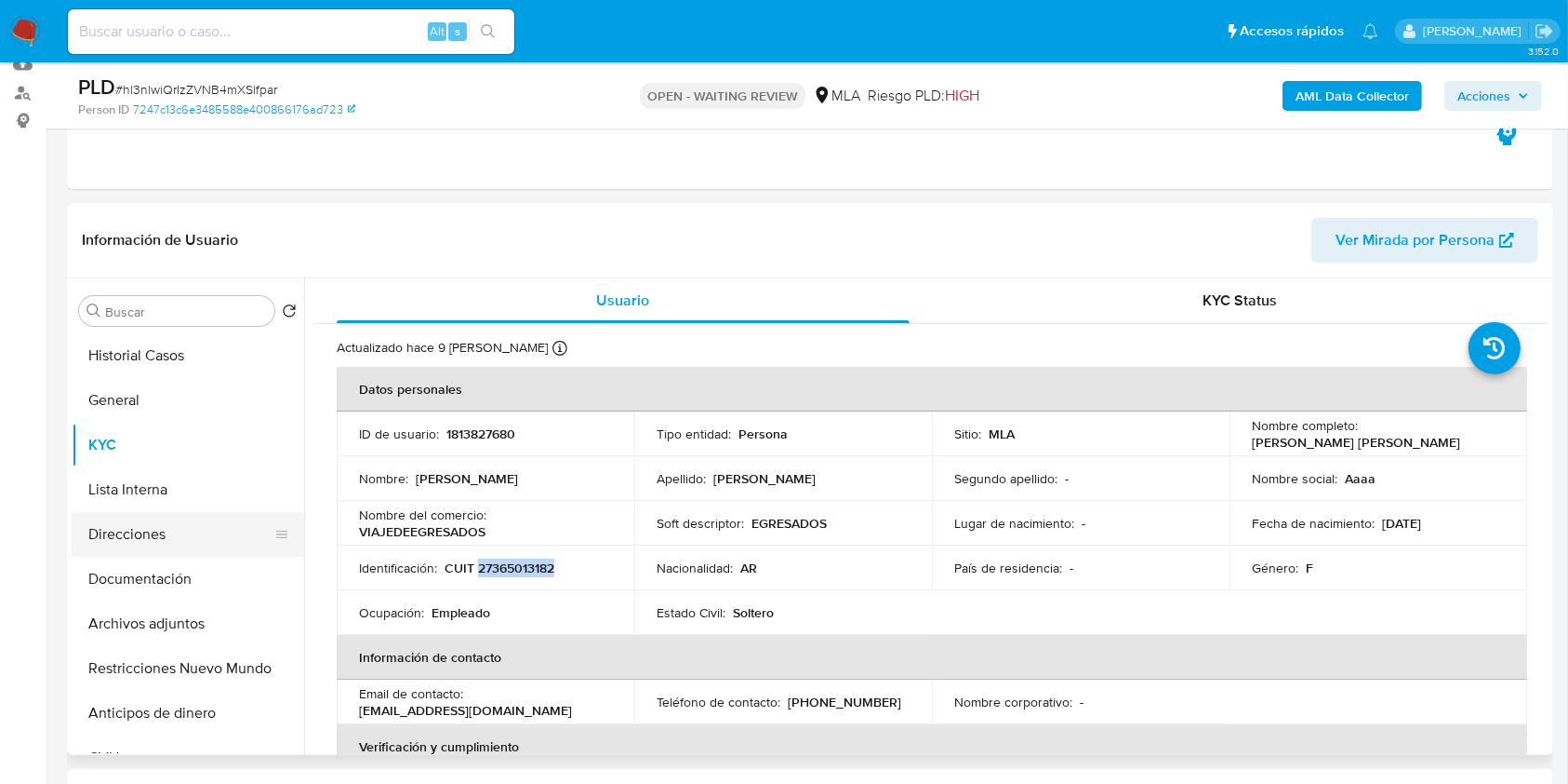
click at [235, 576] on button "Documentación" at bounding box center [187, 579] width 233 height 45
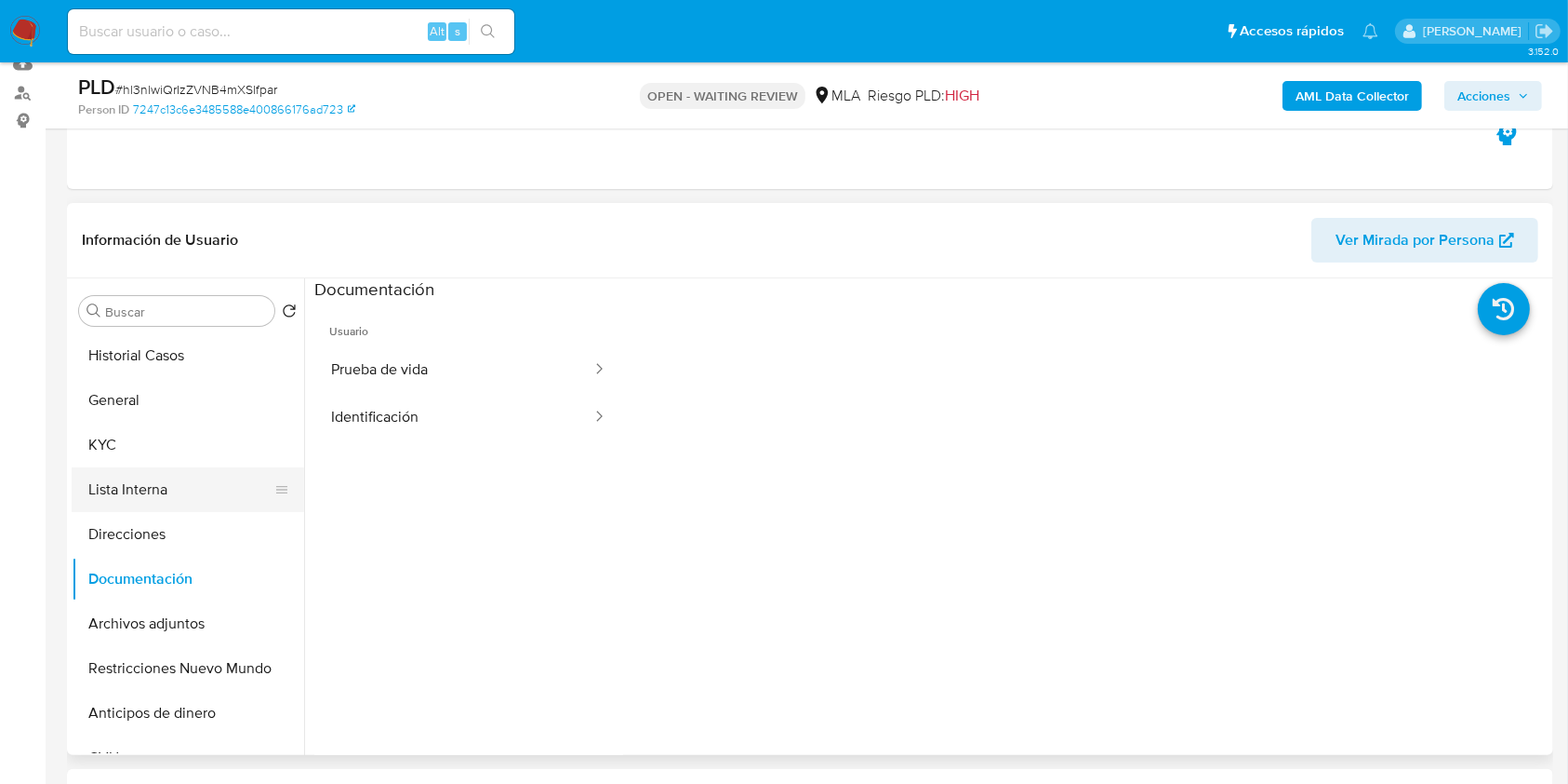
click at [171, 472] on button "Lista Interna" at bounding box center [180, 489] width 218 height 45
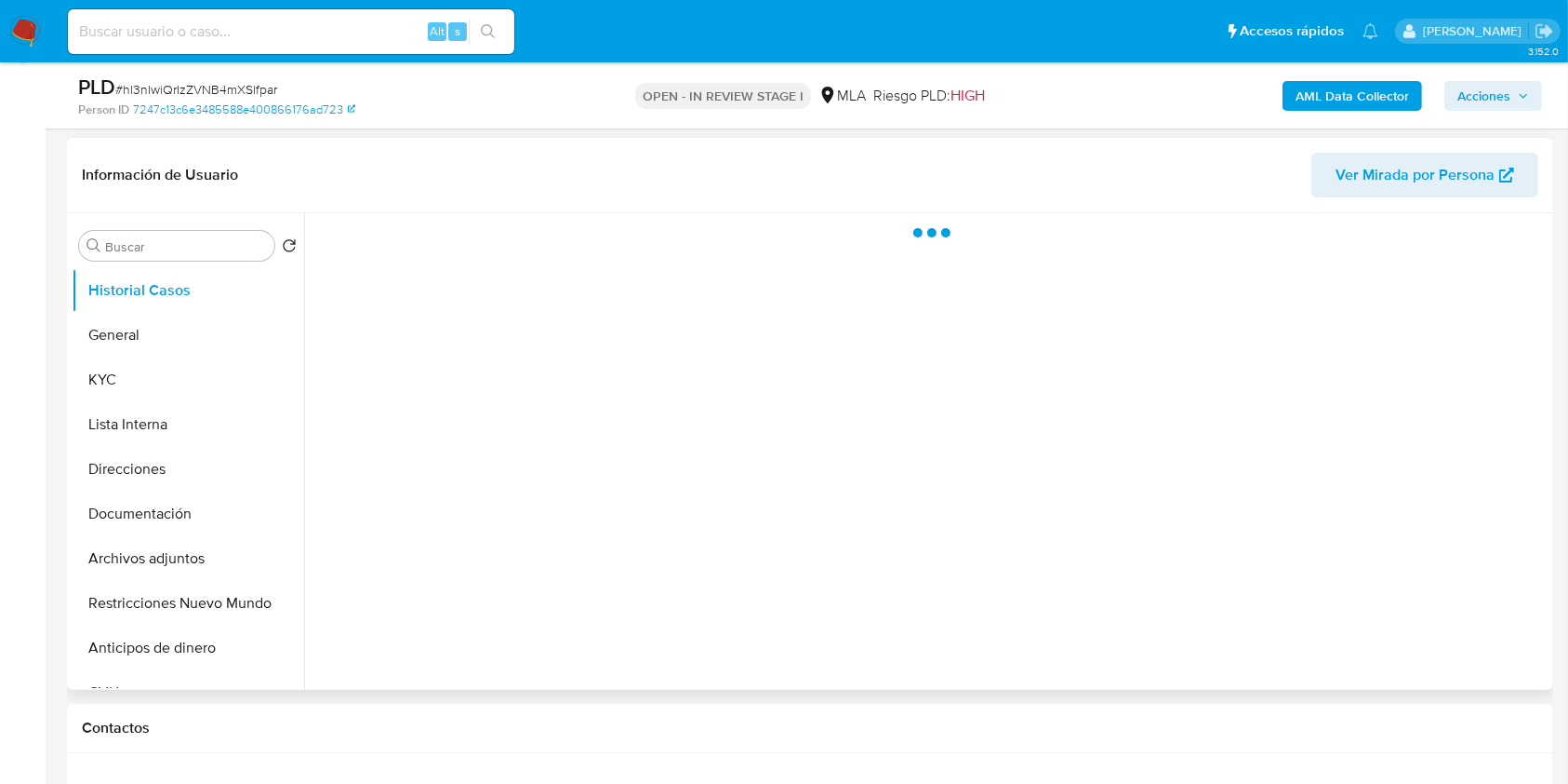
scroll to position [373, 0]
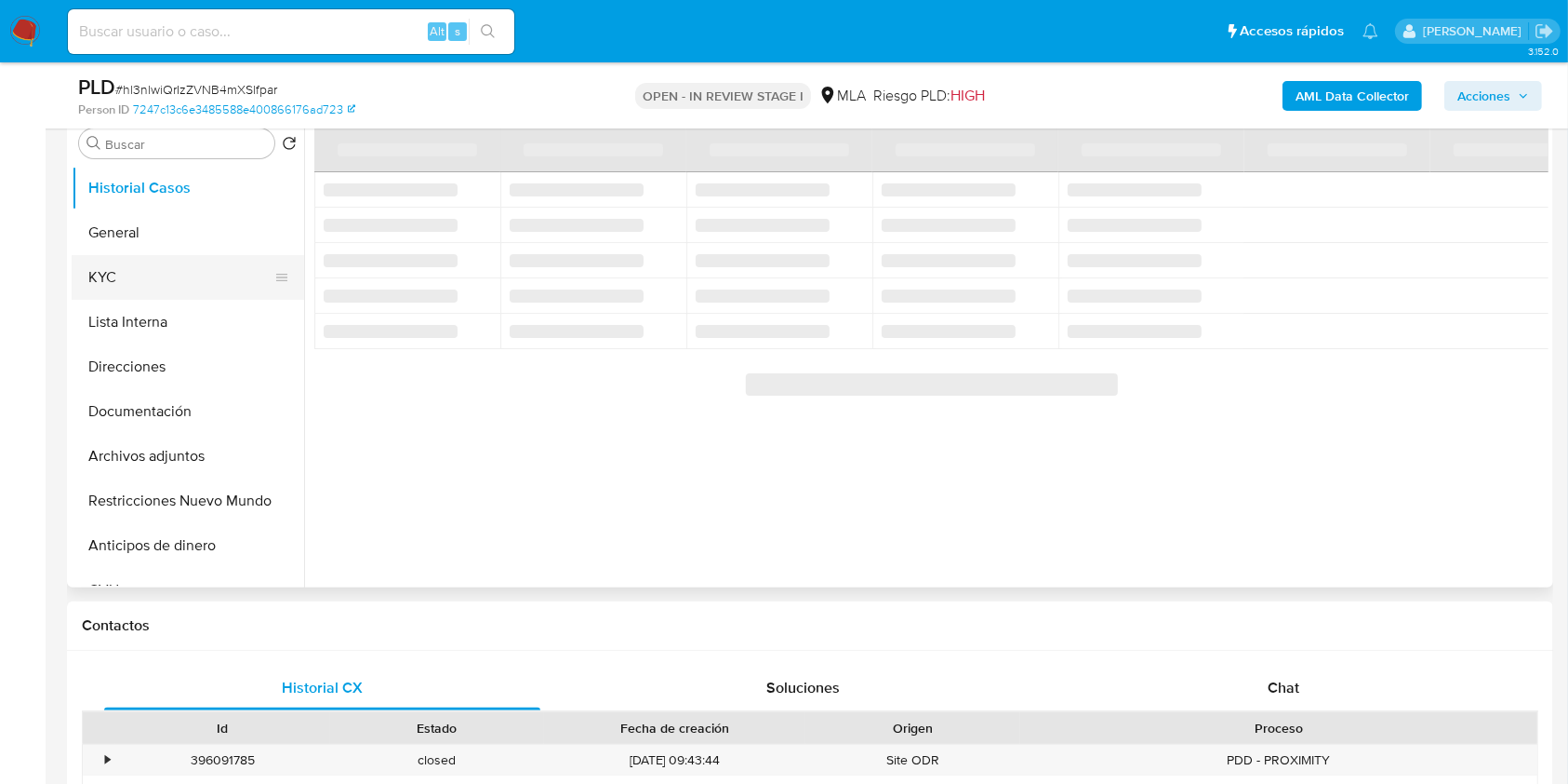
click at [178, 287] on button "KYC" at bounding box center [180, 277] width 218 height 45
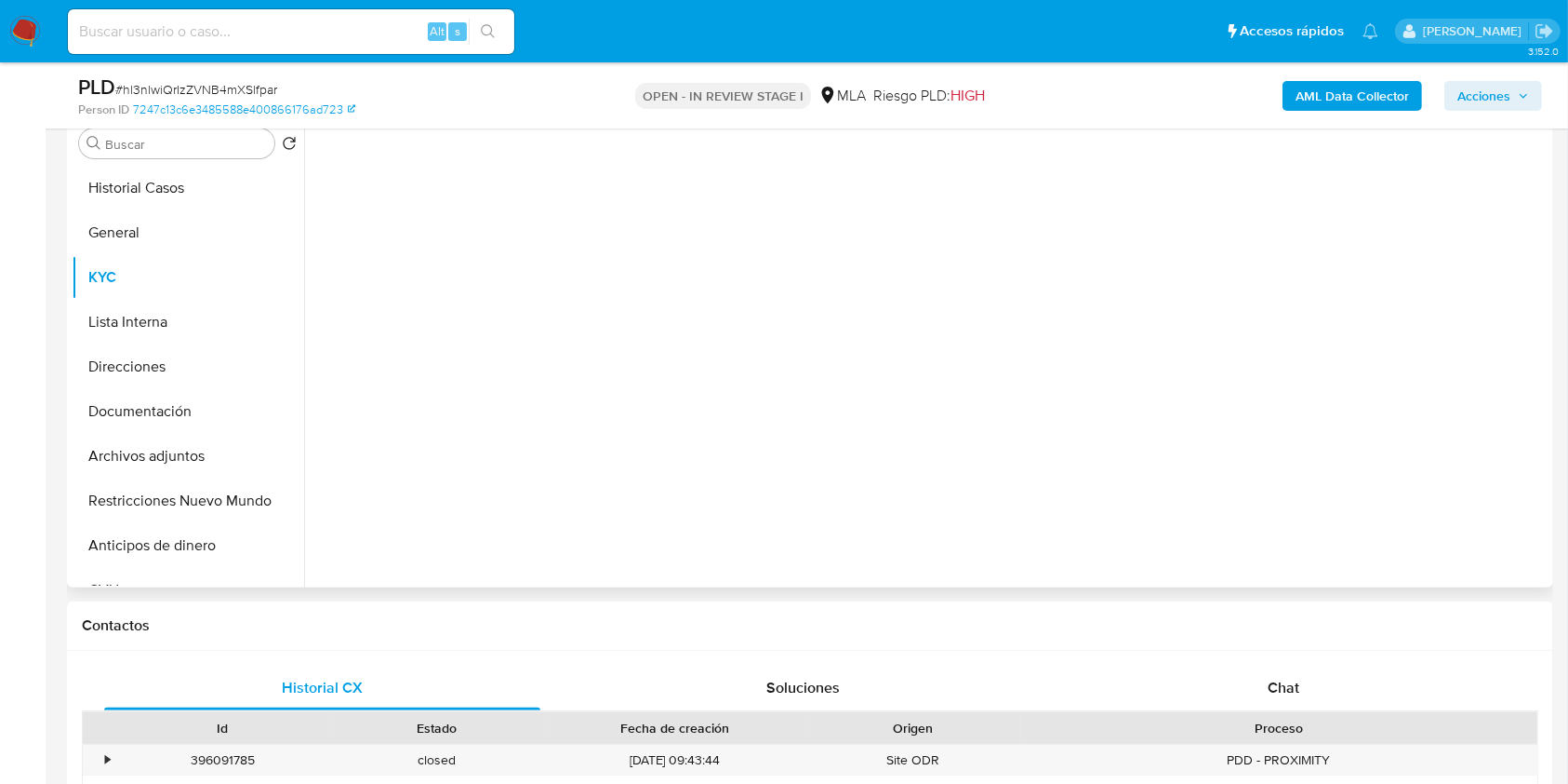
select select "10"
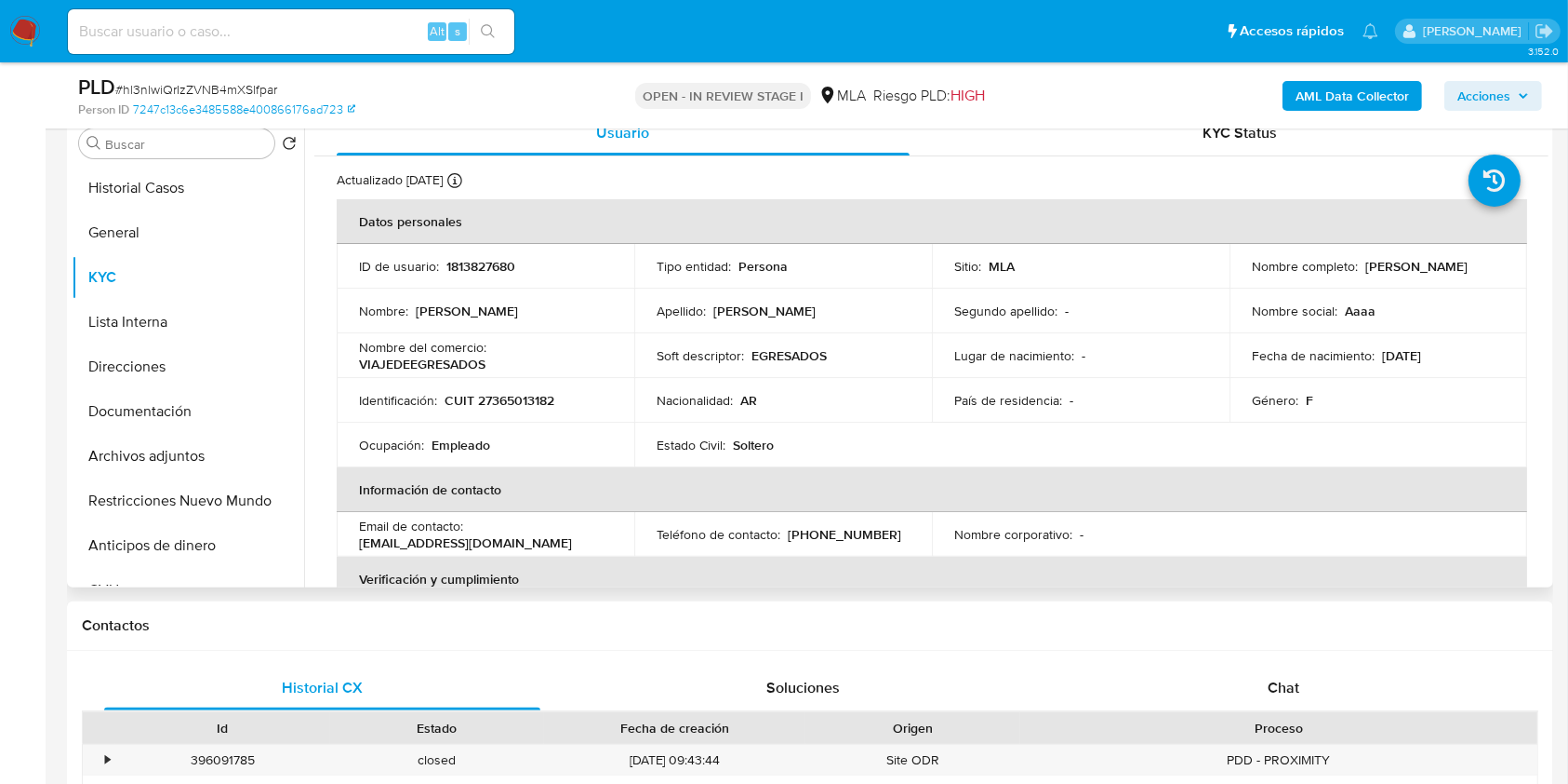
drag, startPoint x: 1260, startPoint y: 278, endPoint x: 1399, endPoint y: 272, distance: 139.1
click at [1399, 272] on div "Nombre completo : [PERSON_NAME] [PERSON_NAME]" at bounding box center [1378, 266] width 253 height 17
copy p "[PERSON_NAME] [PERSON_NAME]"
click at [1317, 679] on div "Chat" at bounding box center [1284, 687] width 436 height 45
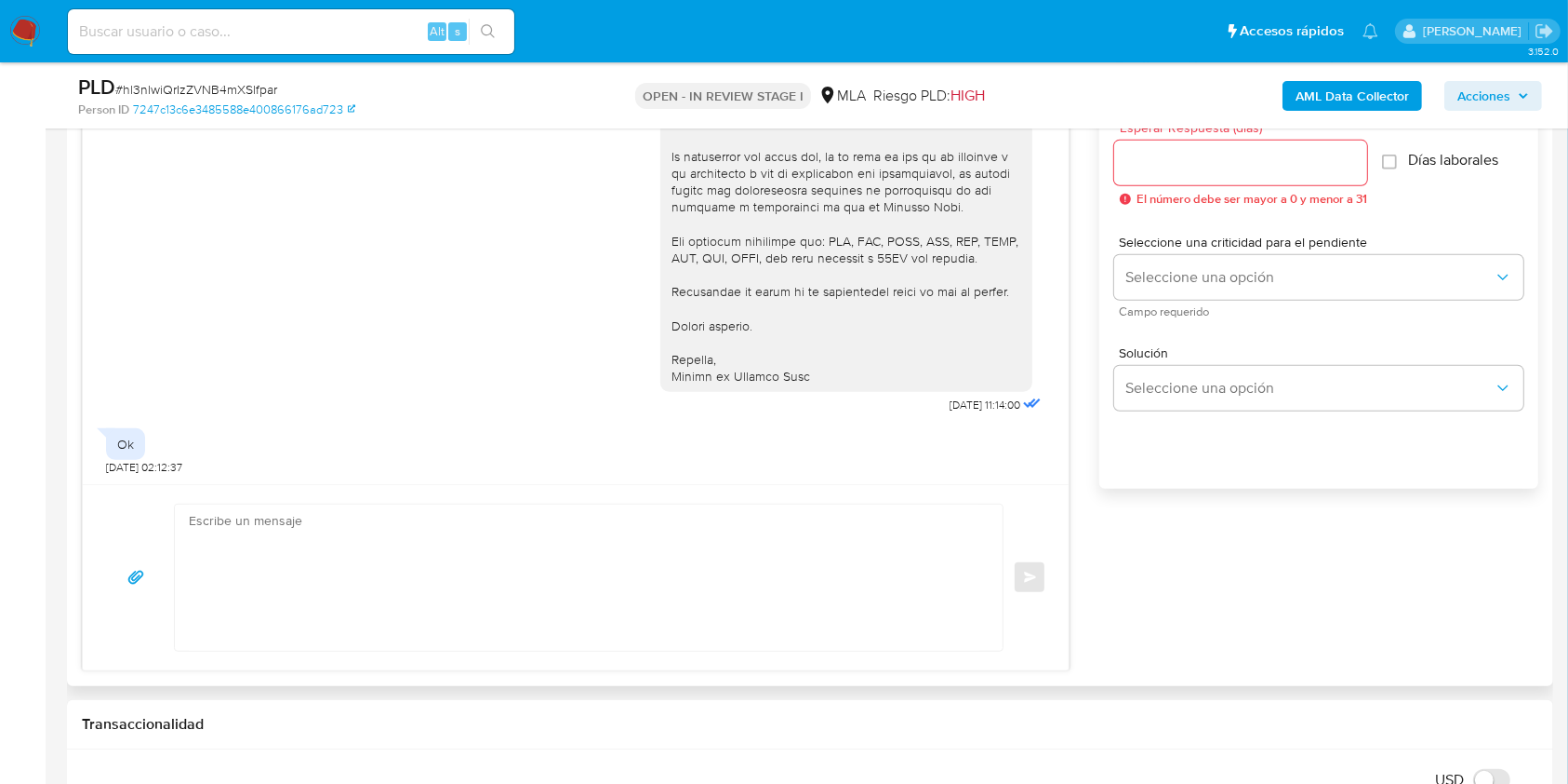
scroll to position [1064, 0]
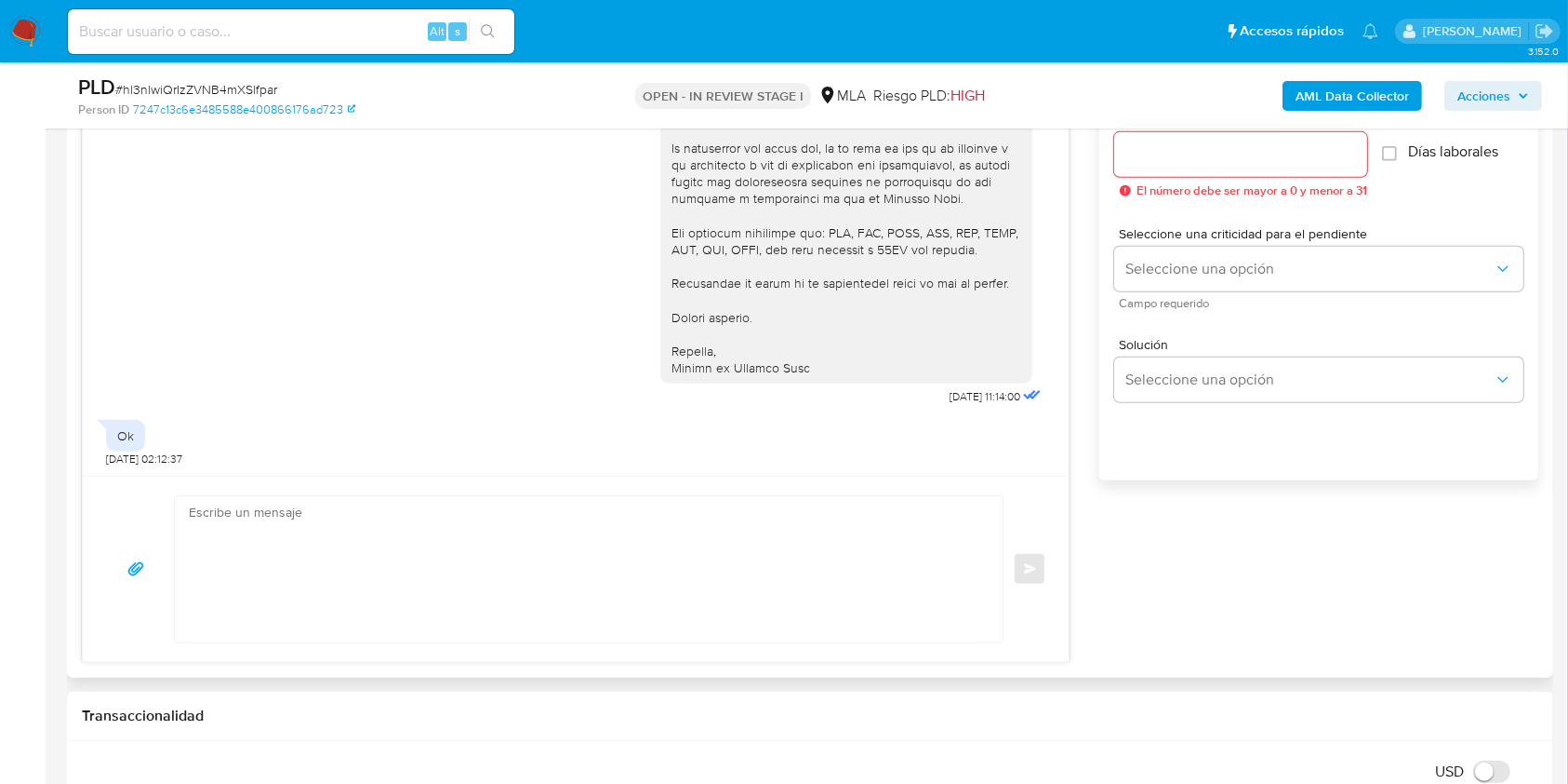
click at [512, 565] on textarea at bounding box center [584, 569] width 790 height 146
paste textarea "Hola Carmen Ayelen Cabrera Muchas gracias por la respuesta. Analizamos tu caso …"
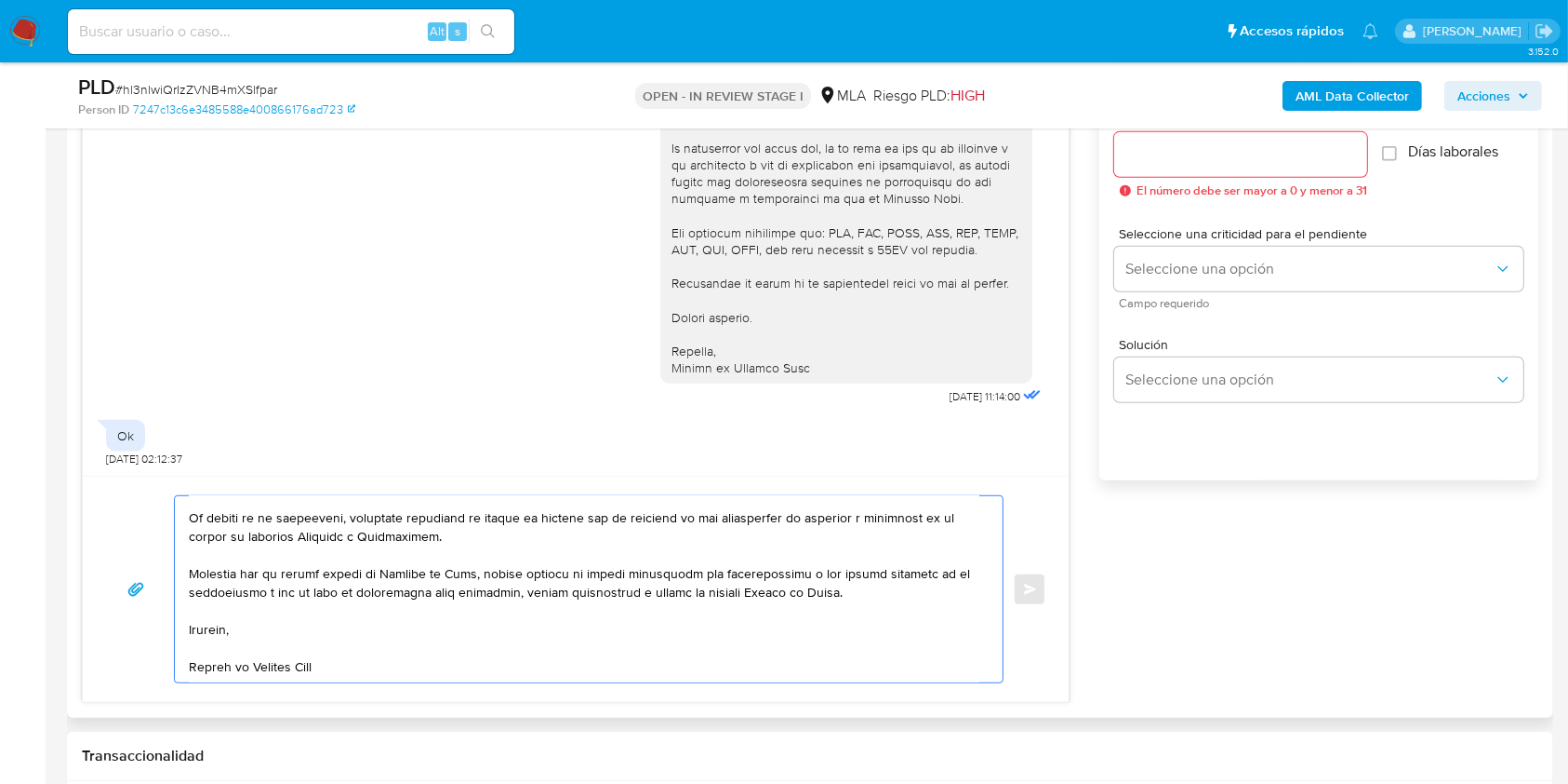
scroll to position [0, 0]
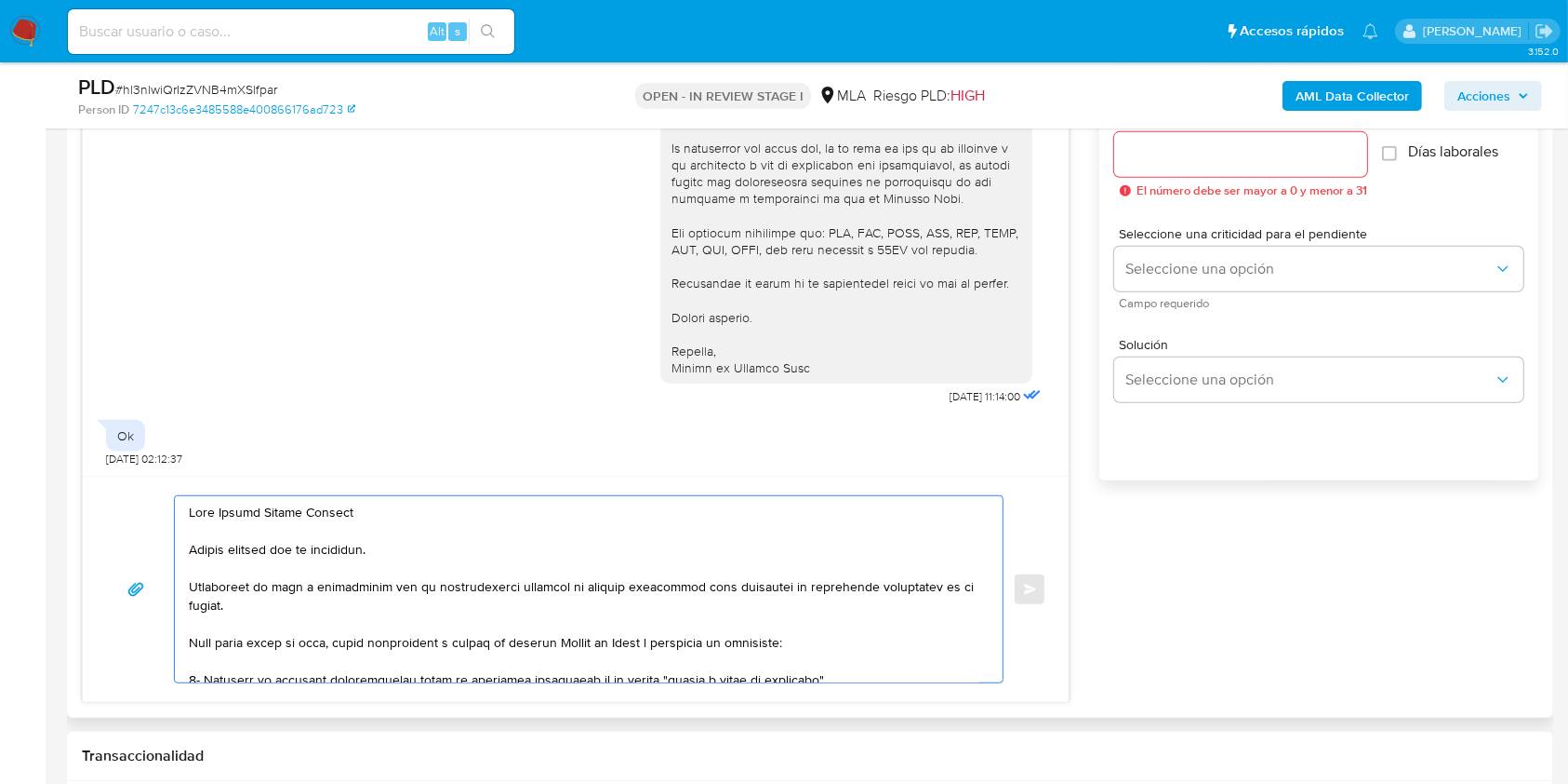
drag, startPoint x: 450, startPoint y: 552, endPoint x: 131, endPoint y: 540, distance: 319.2
click at [131, 540] on div "Enviar" at bounding box center [575, 590] width 941 height 188
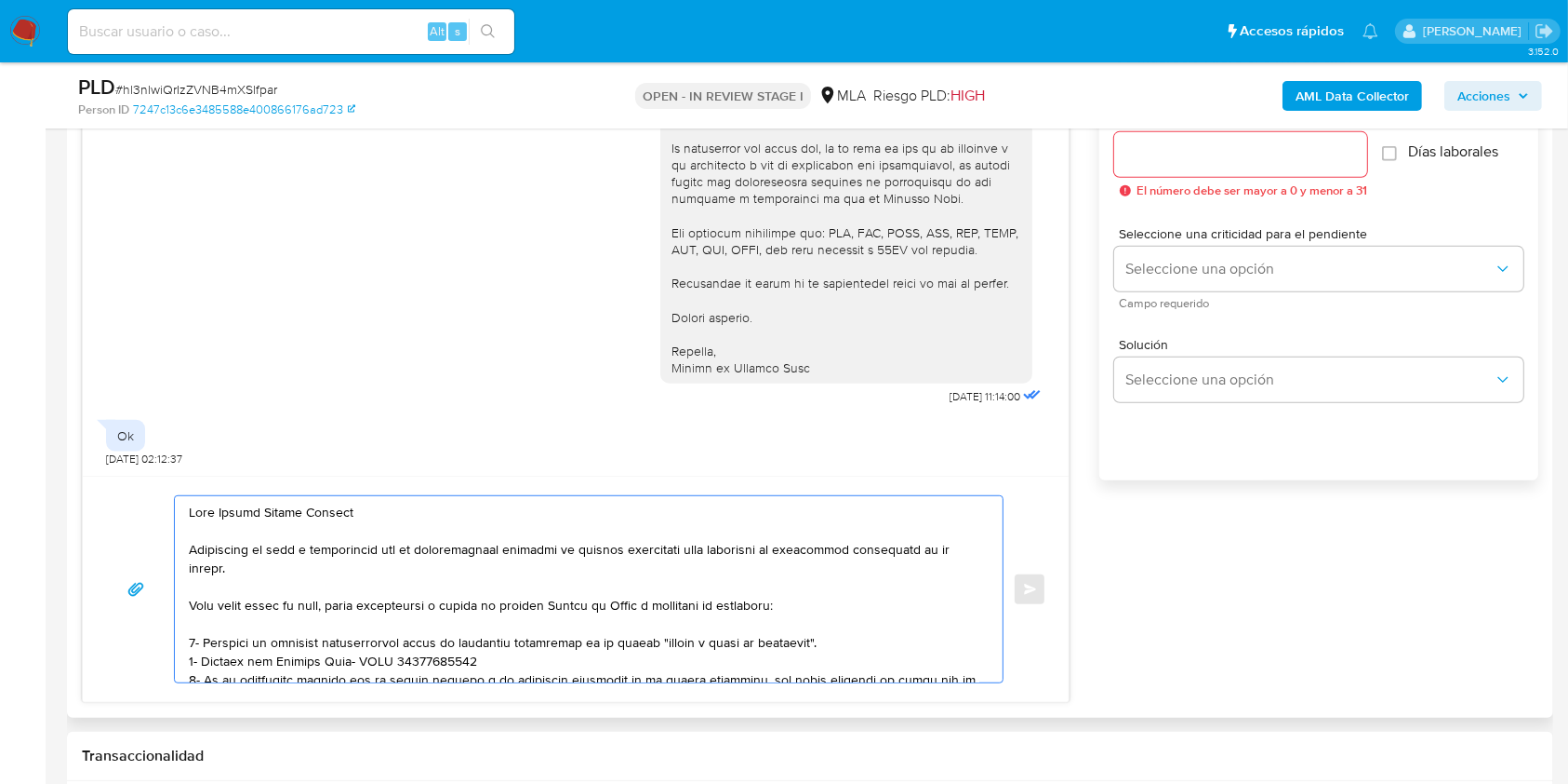
drag, startPoint x: 416, startPoint y: 550, endPoint x: 508, endPoint y: 541, distance: 92.4
click at [508, 541] on textarea at bounding box center [584, 590] width 790 height 186
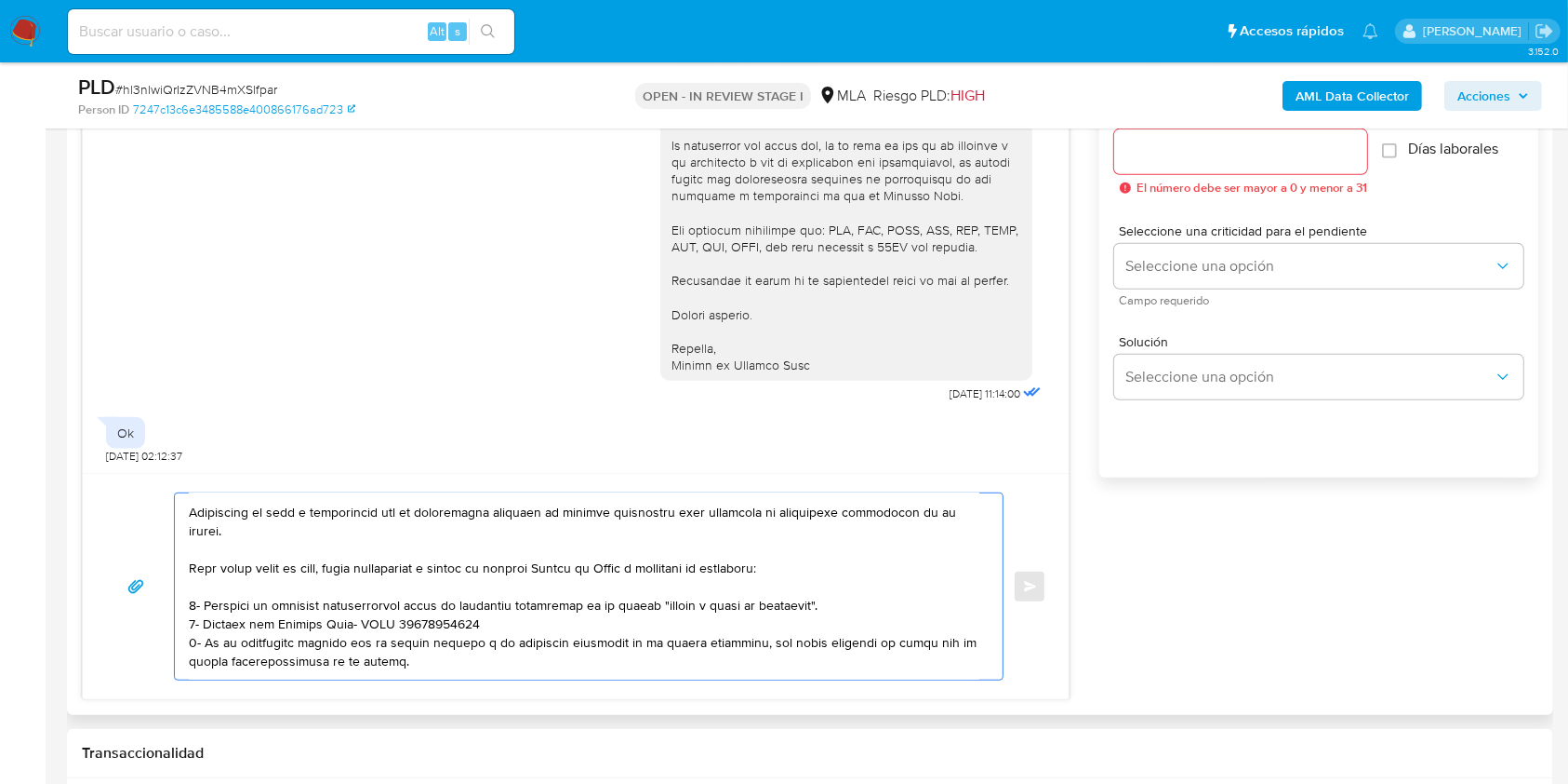
scroll to position [35, 0]
drag, startPoint x: 461, startPoint y: 645, endPoint x: 183, endPoint y: 548, distance: 294.4
click at [183, 548] on div at bounding box center [584, 587] width 818 height 186
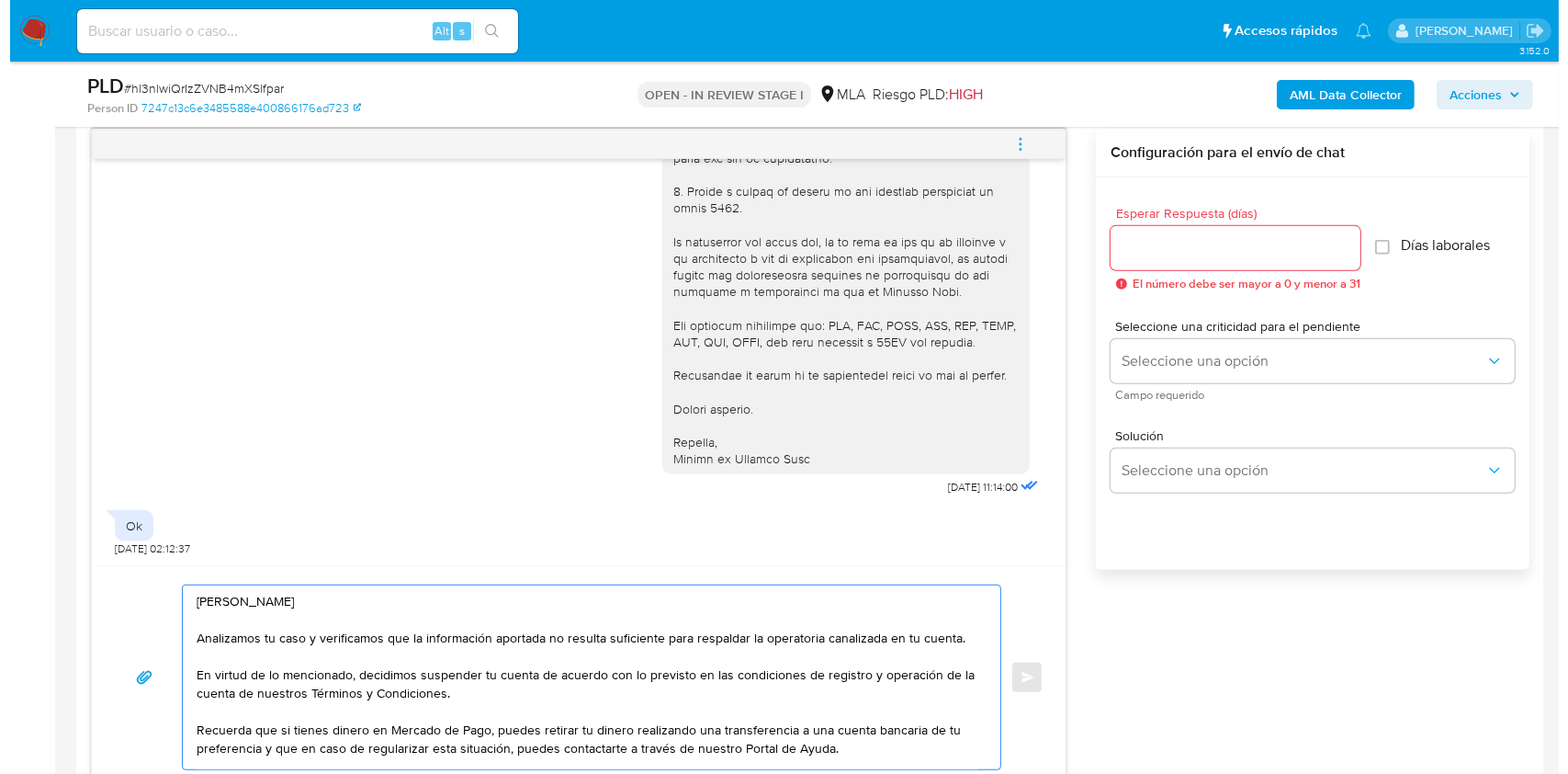
scroll to position [920, 0]
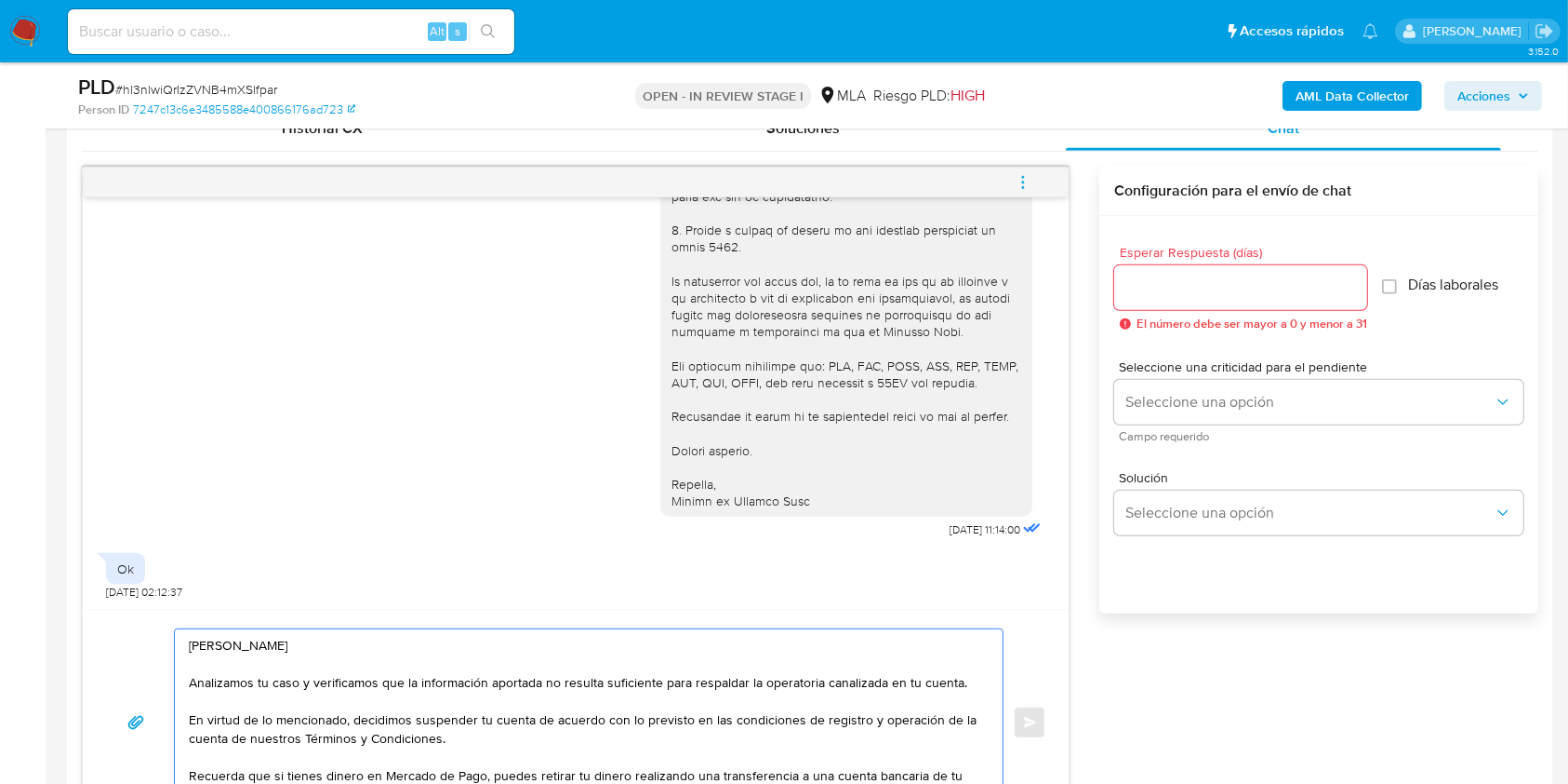
type textarea "Hola [PERSON_NAME] [PERSON_NAME] Analizamos tu caso y verificamos que la inform…"
click at [1210, 282] on input "Esperar Respuesta (días)" at bounding box center [1240, 287] width 253 height 24
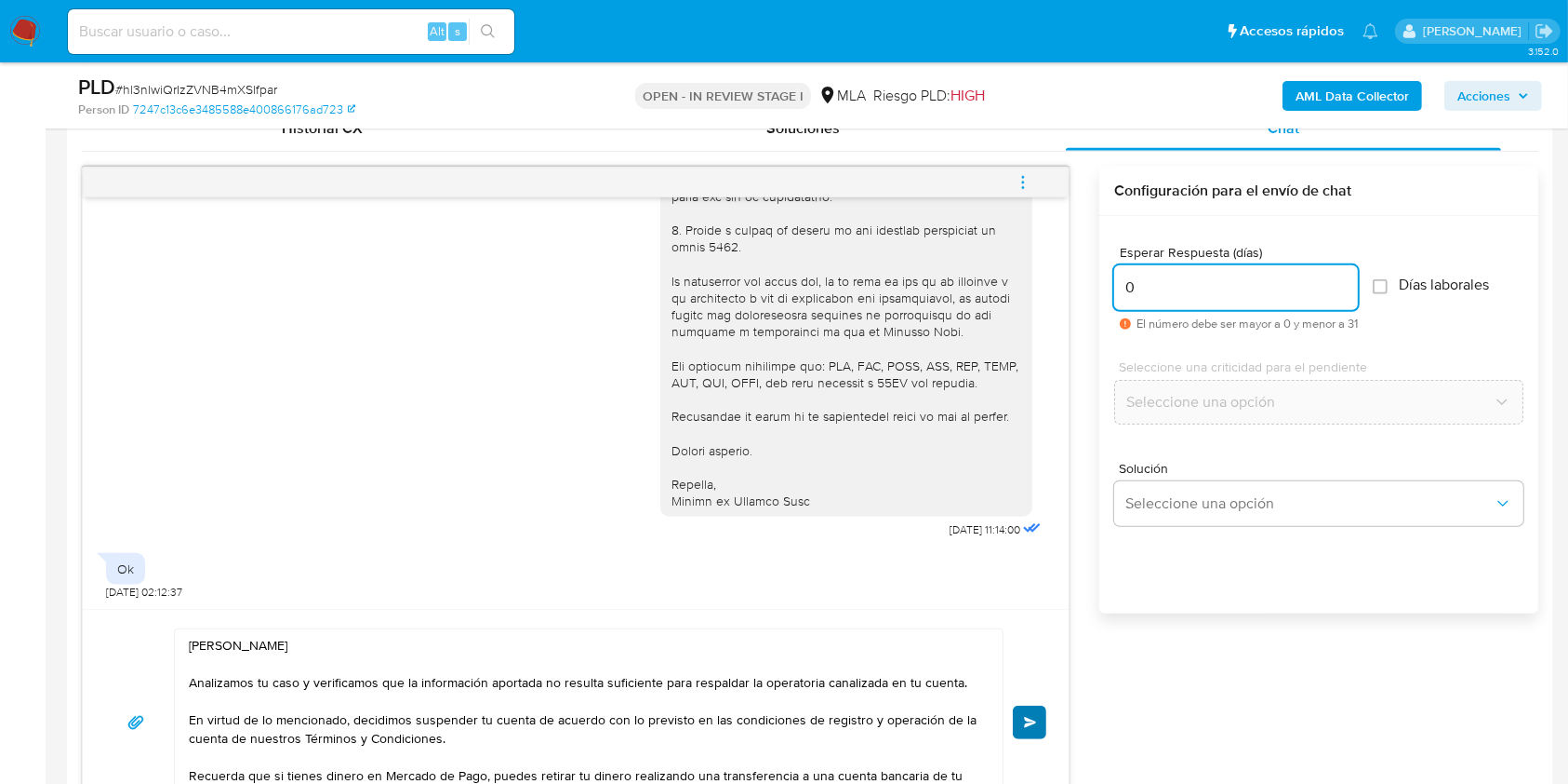
type input "0"
click at [1030, 717] on span "Enviar" at bounding box center [1030, 722] width 13 height 11
click at [1013, 161] on button "menu-action" at bounding box center [1023, 182] width 61 height 45
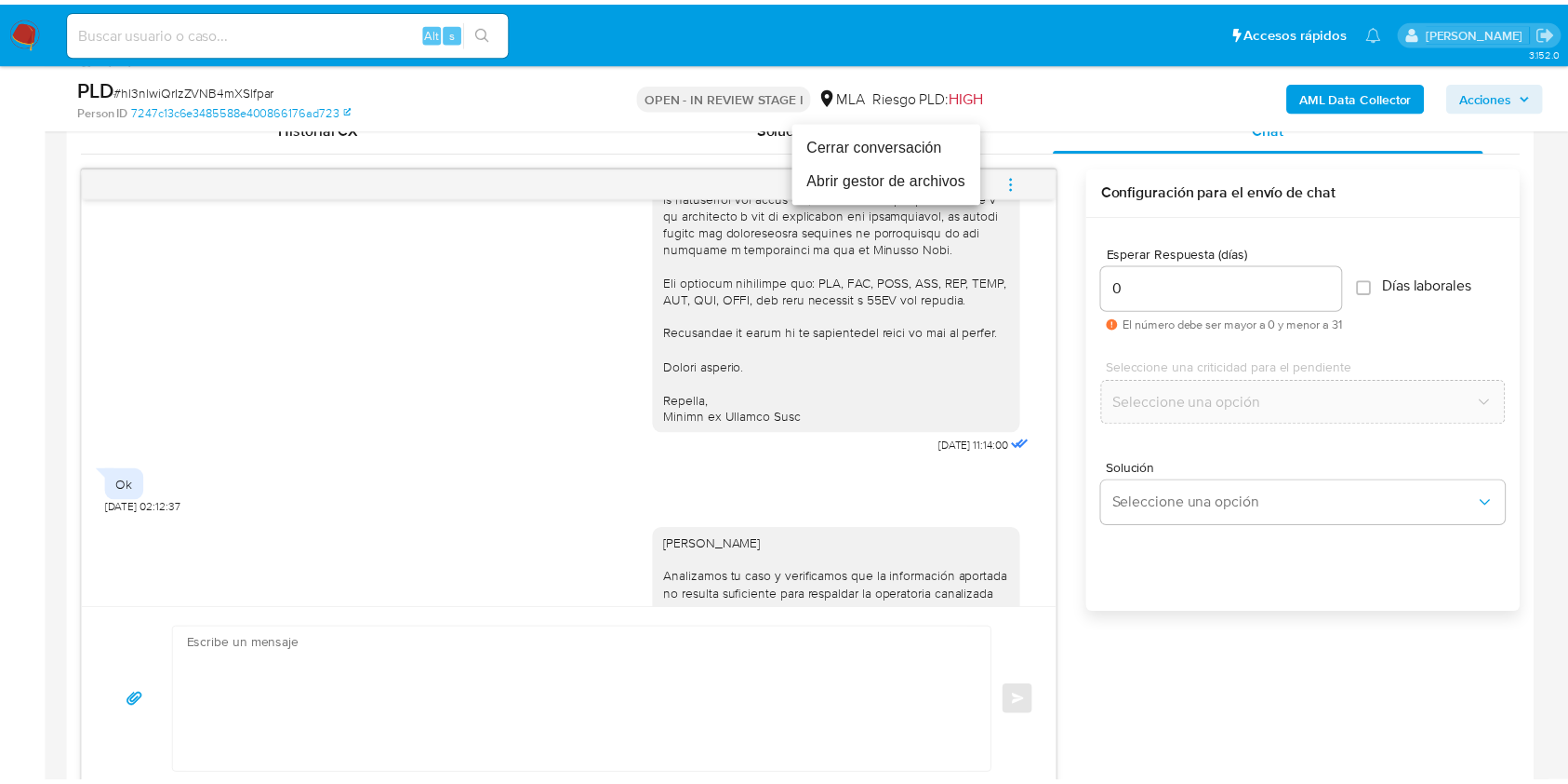
scroll to position [2423, 0]
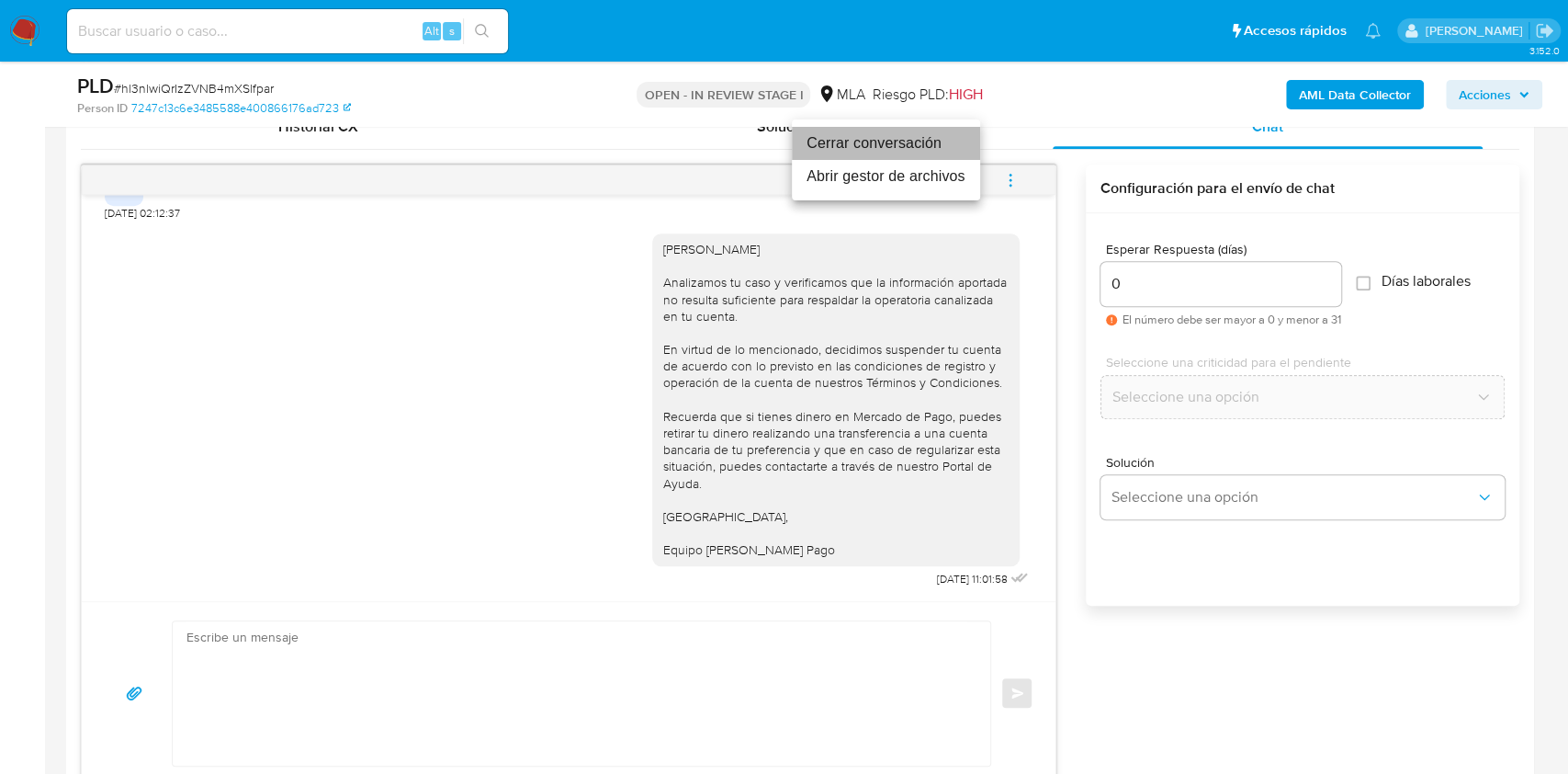
click at [874, 136] on li "Cerrar conversación" at bounding box center [886, 144] width 189 height 33
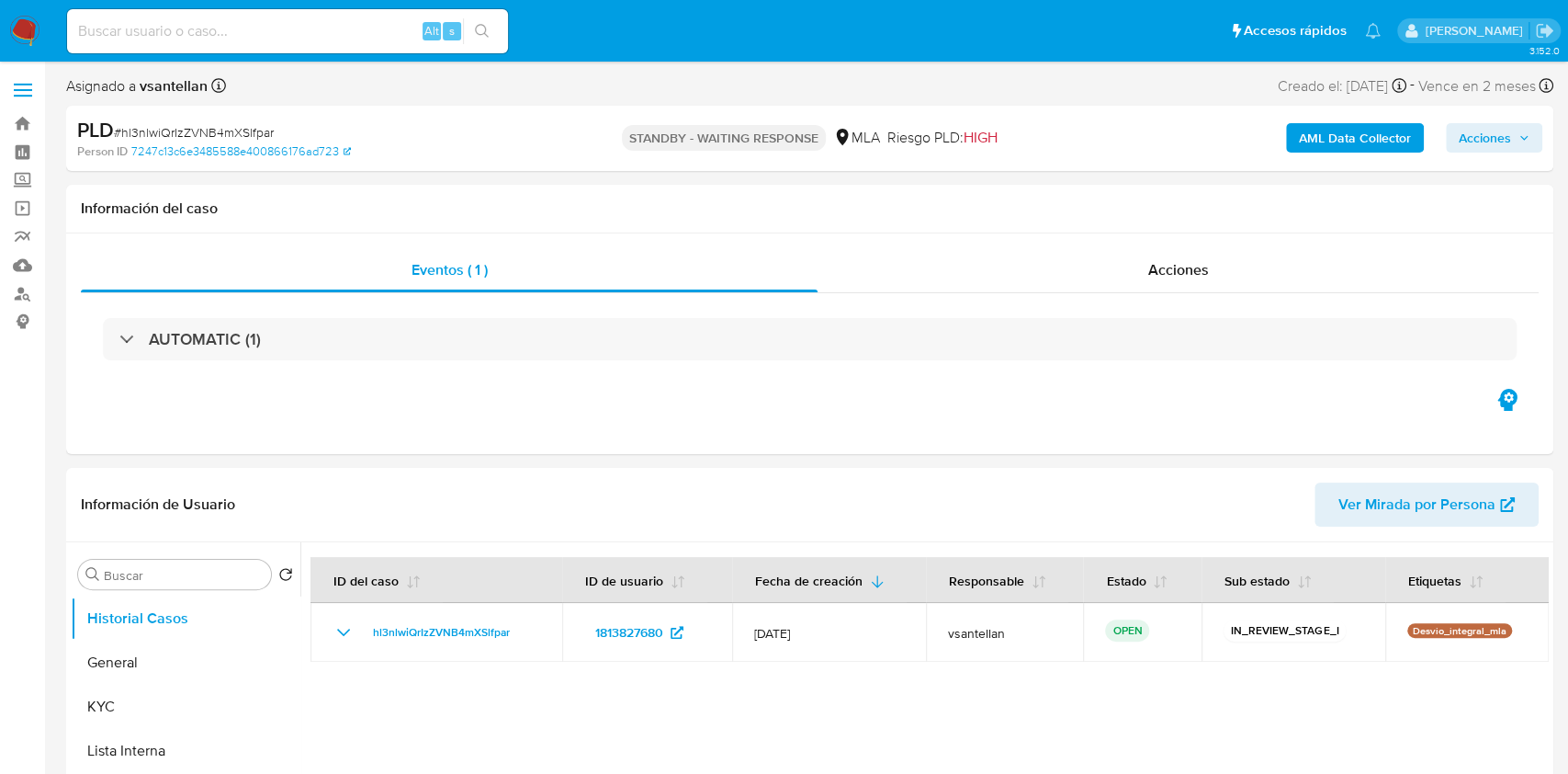
select select "10"
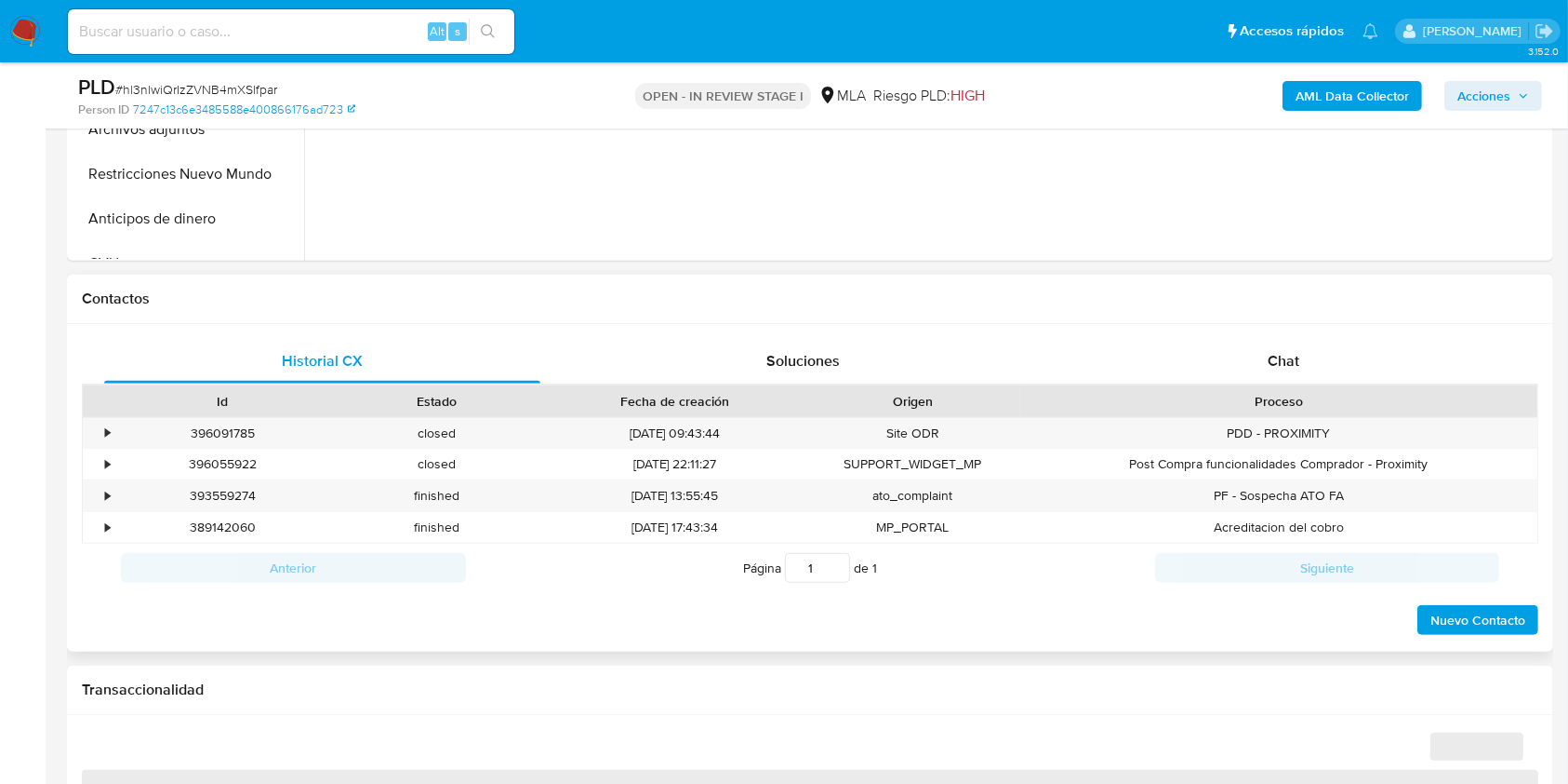
scroll to position [744, 0]
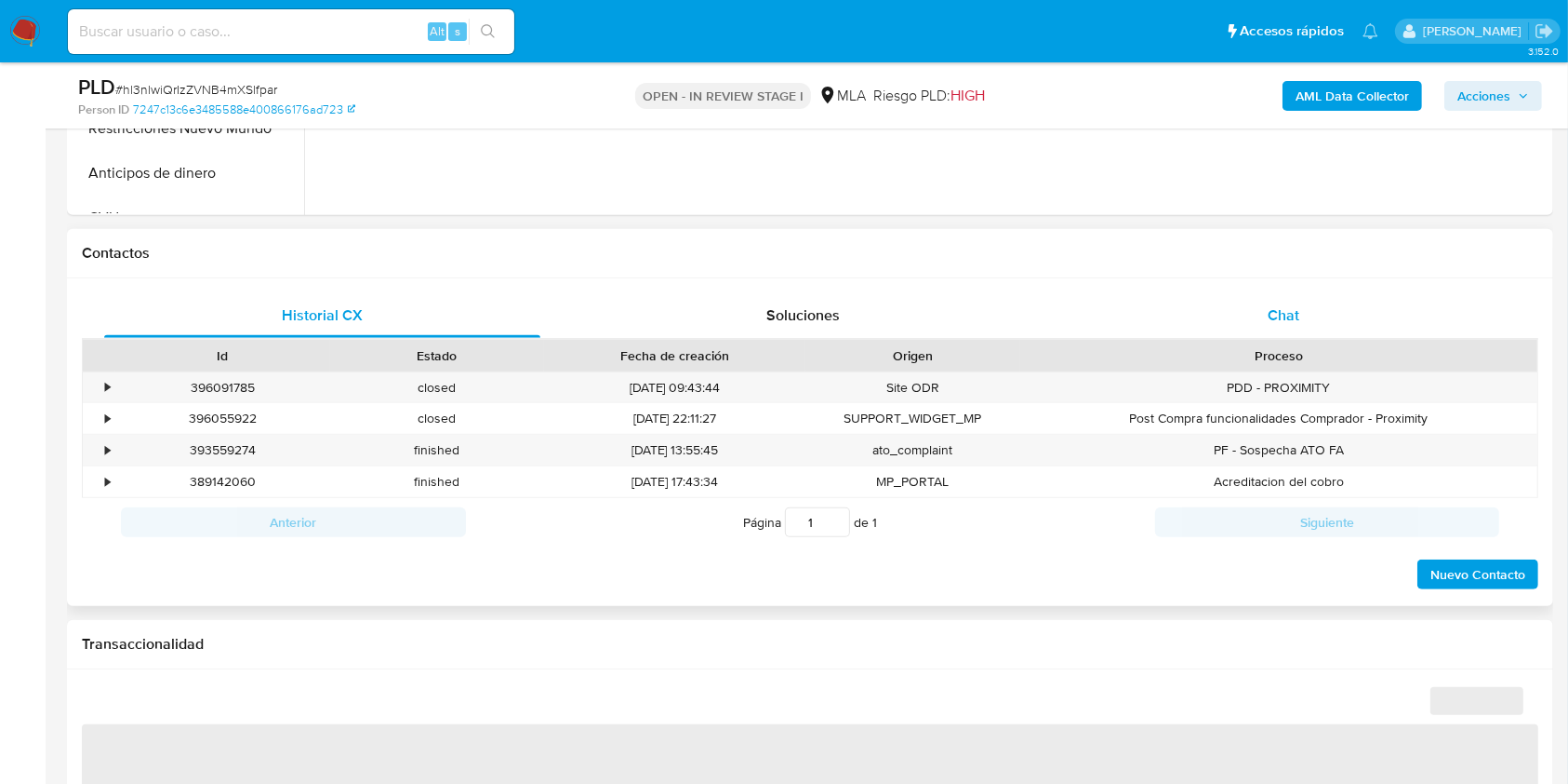
select select "10"
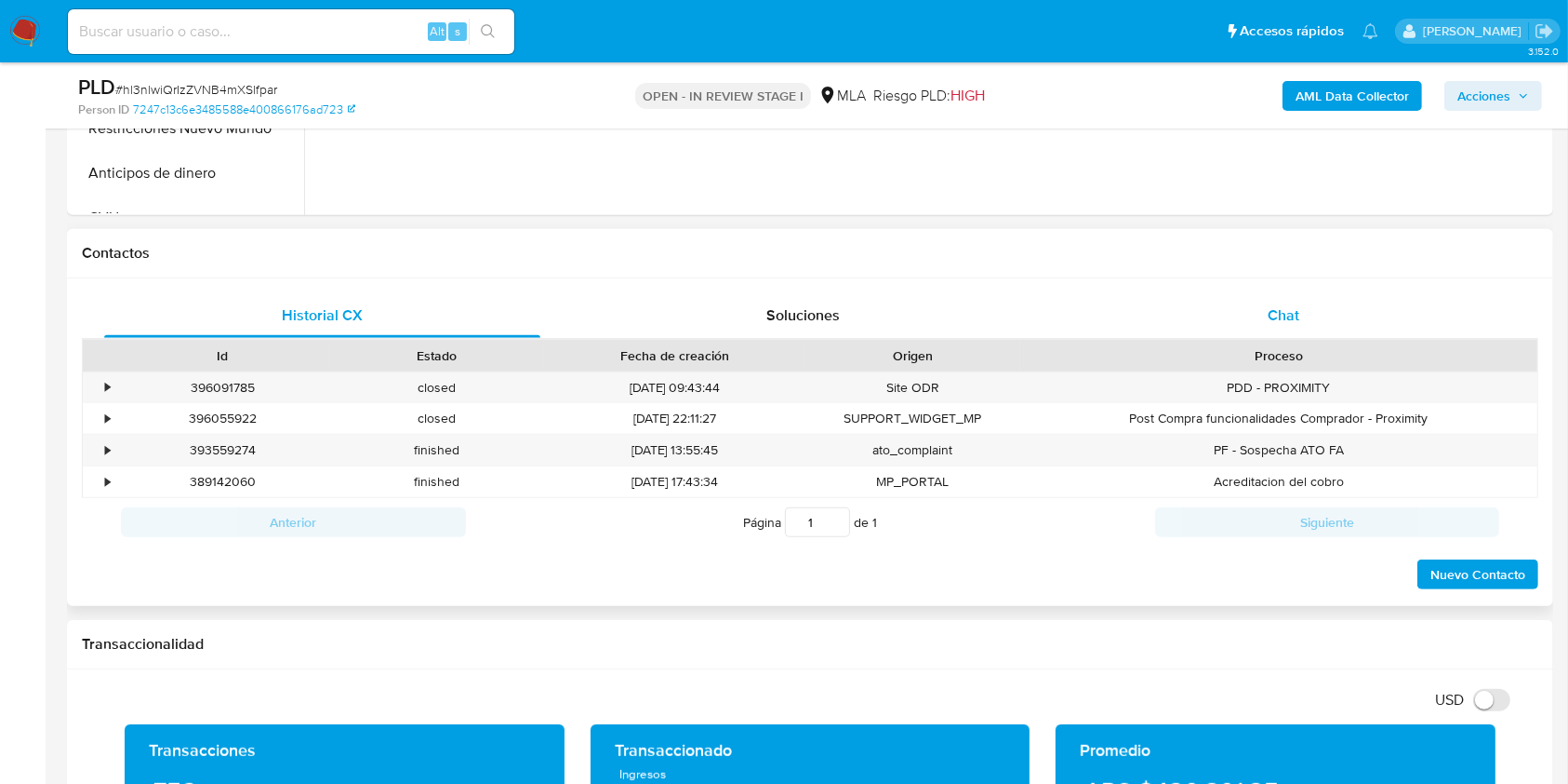
click at [1243, 302] on div "Chat" at bounding box center [1284, 315] width 436 height 45
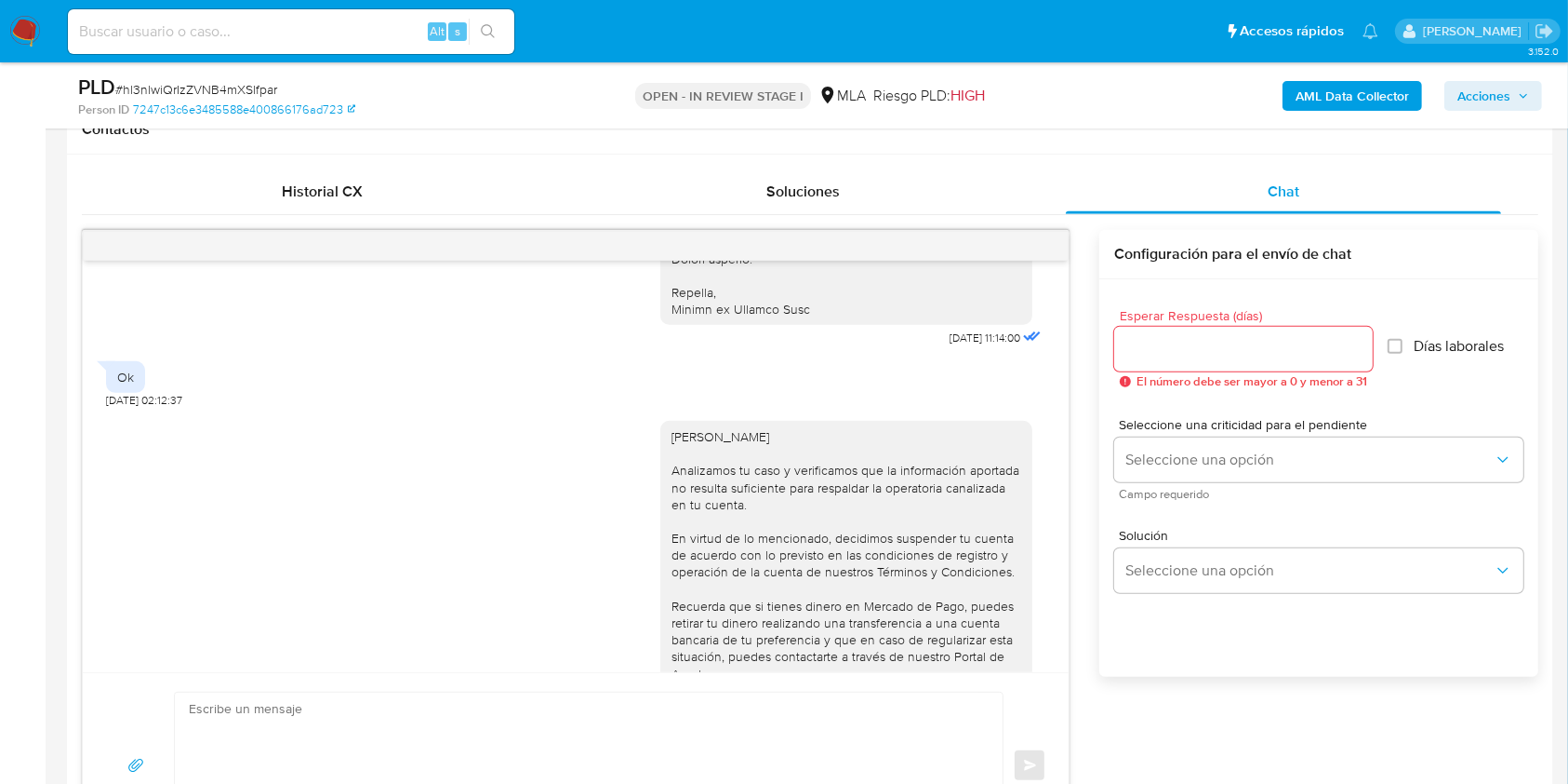
scroll to position [2225, 0]
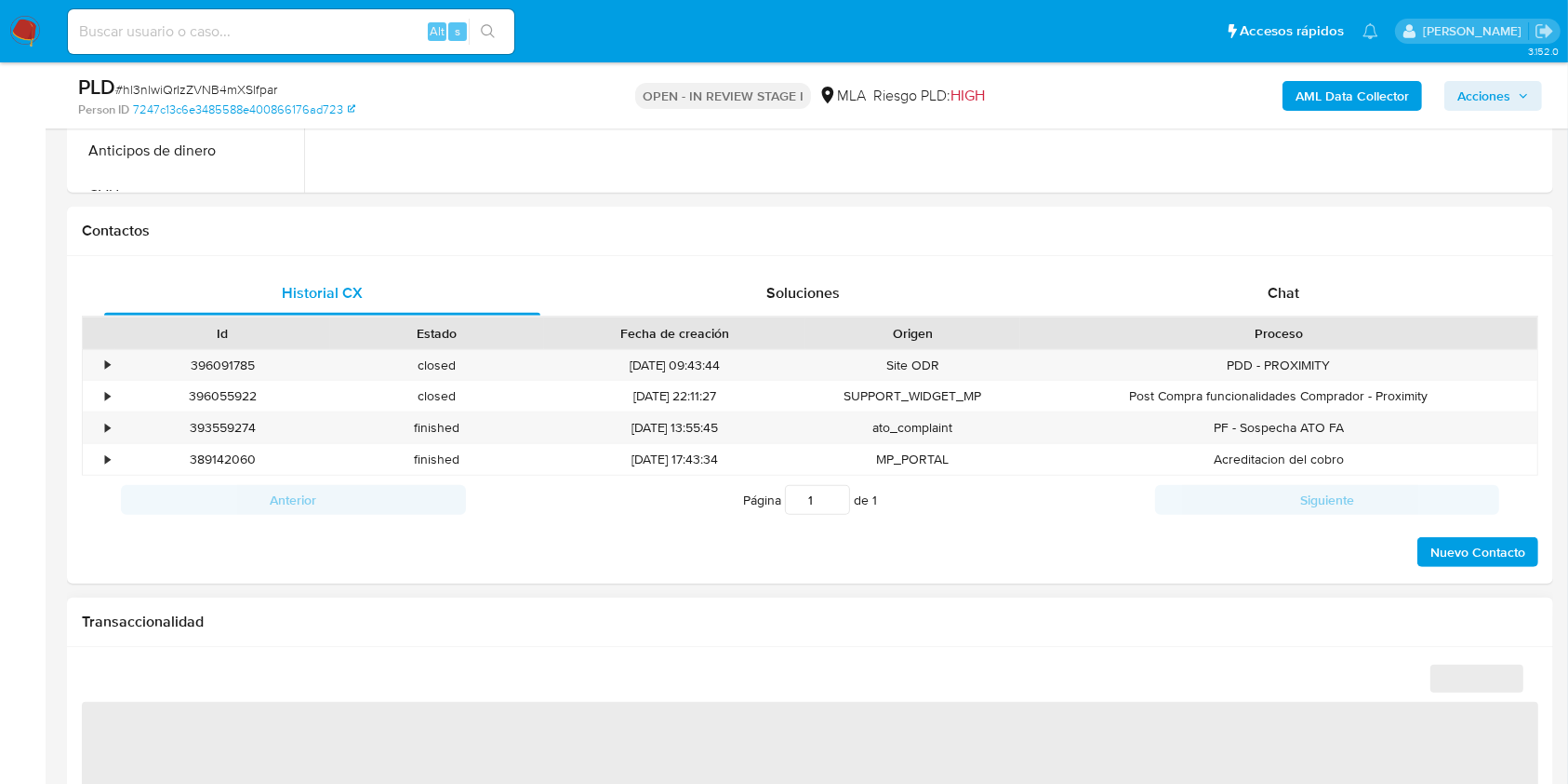
scroll to position [868, 0]
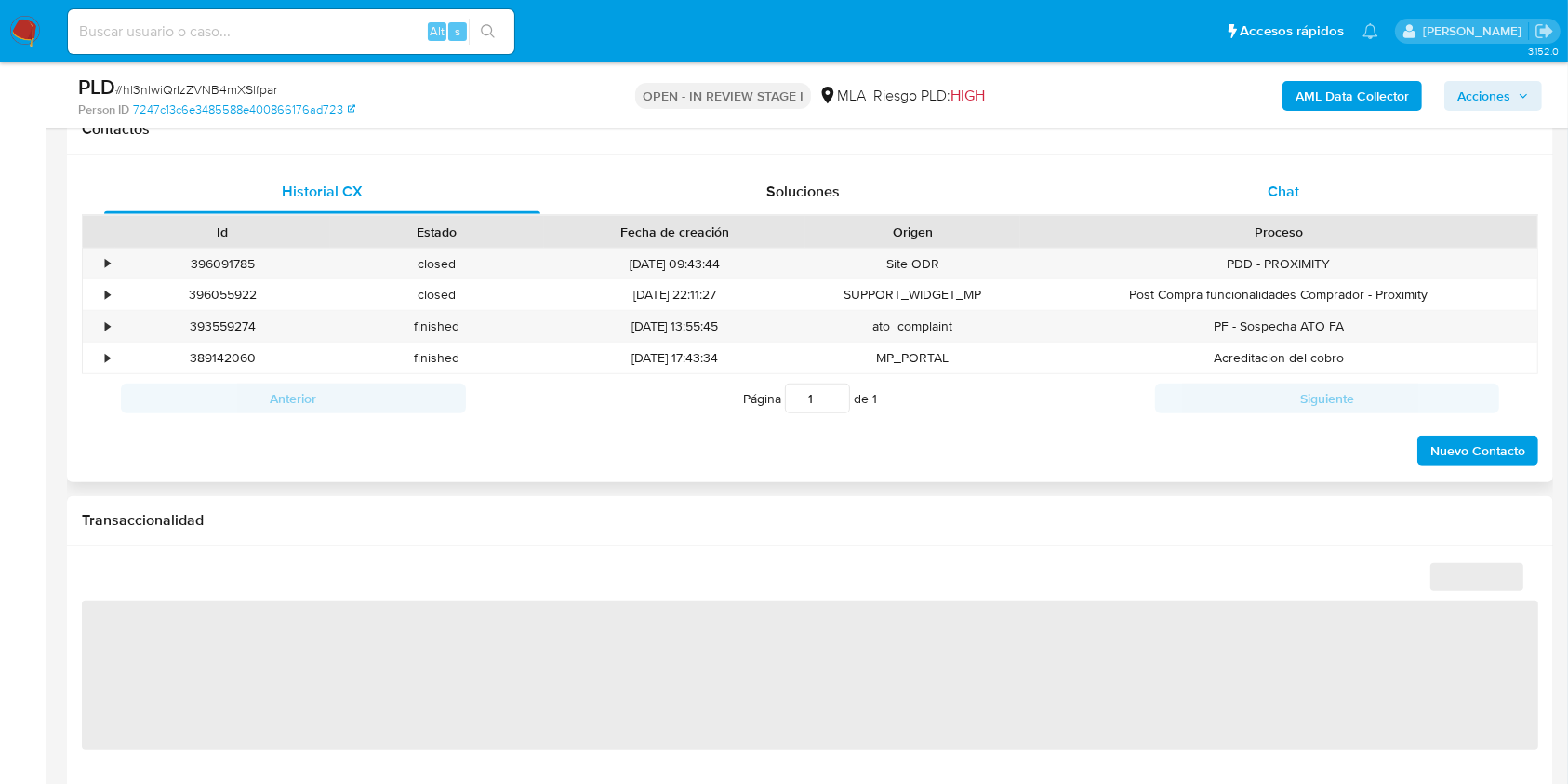
click at [1329, 174] on div "Chat" at bounding box center [1284, 191] width 436 height 45
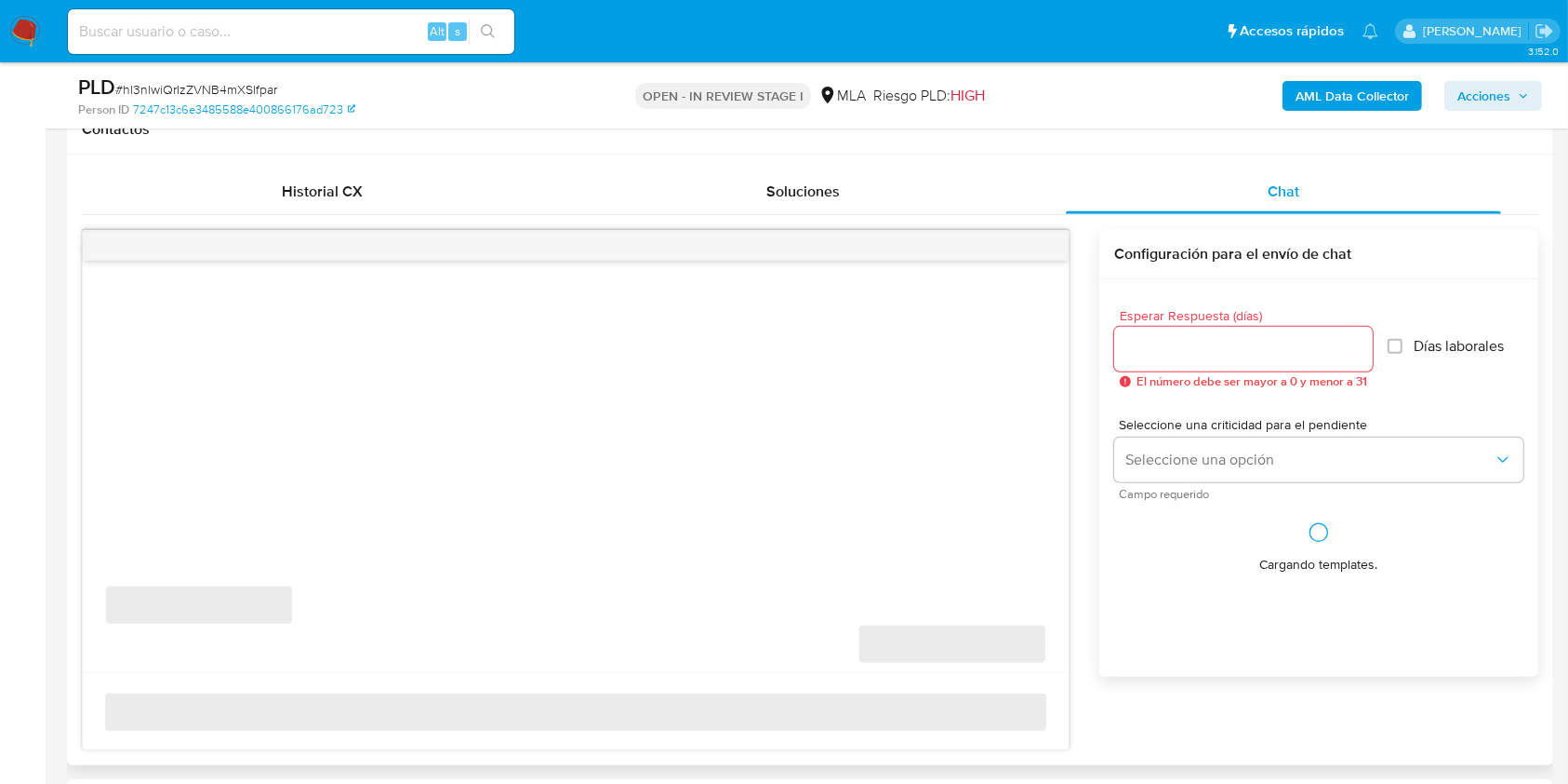
select select "10"
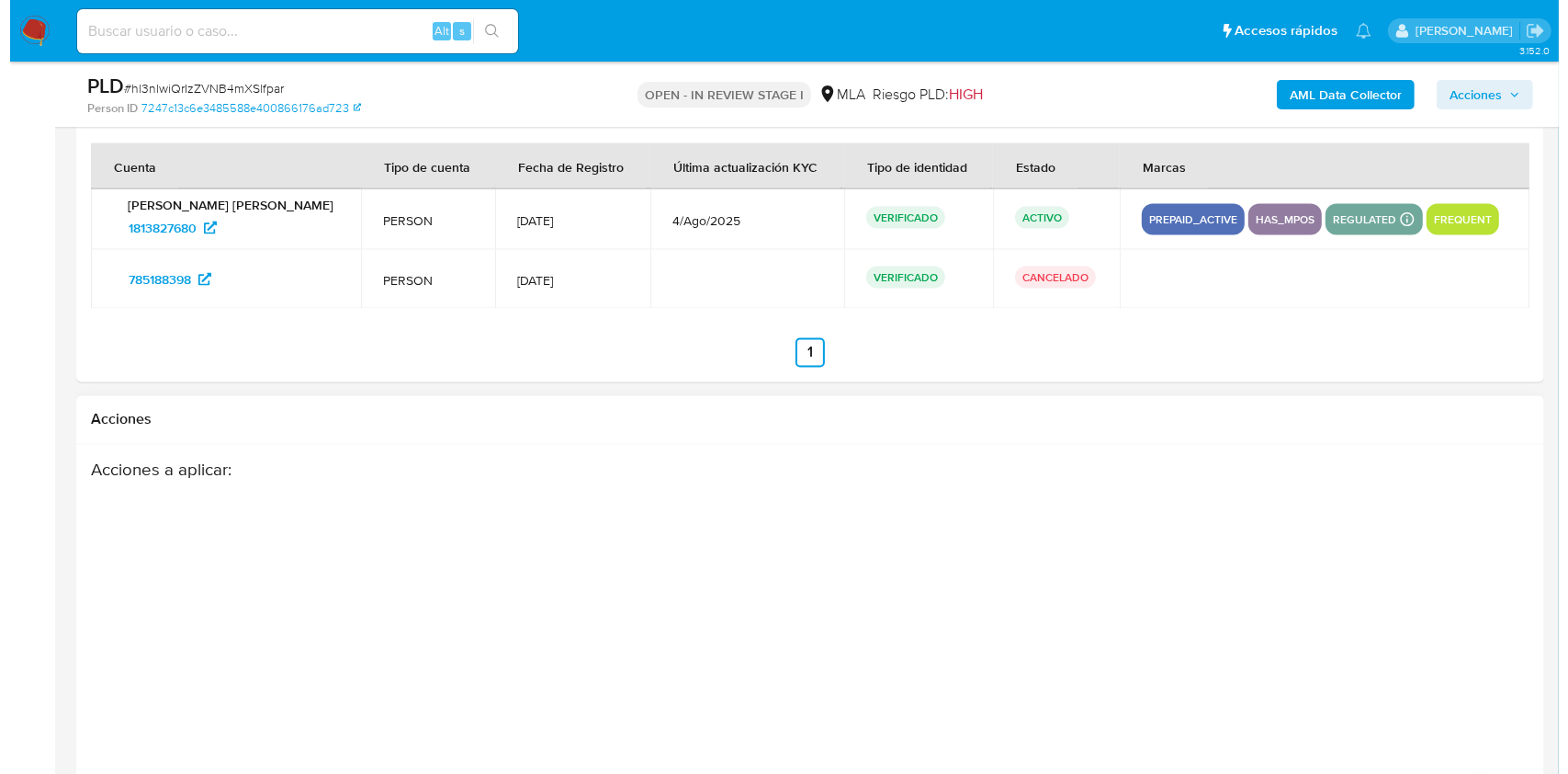
scroll to position [3291, 0]
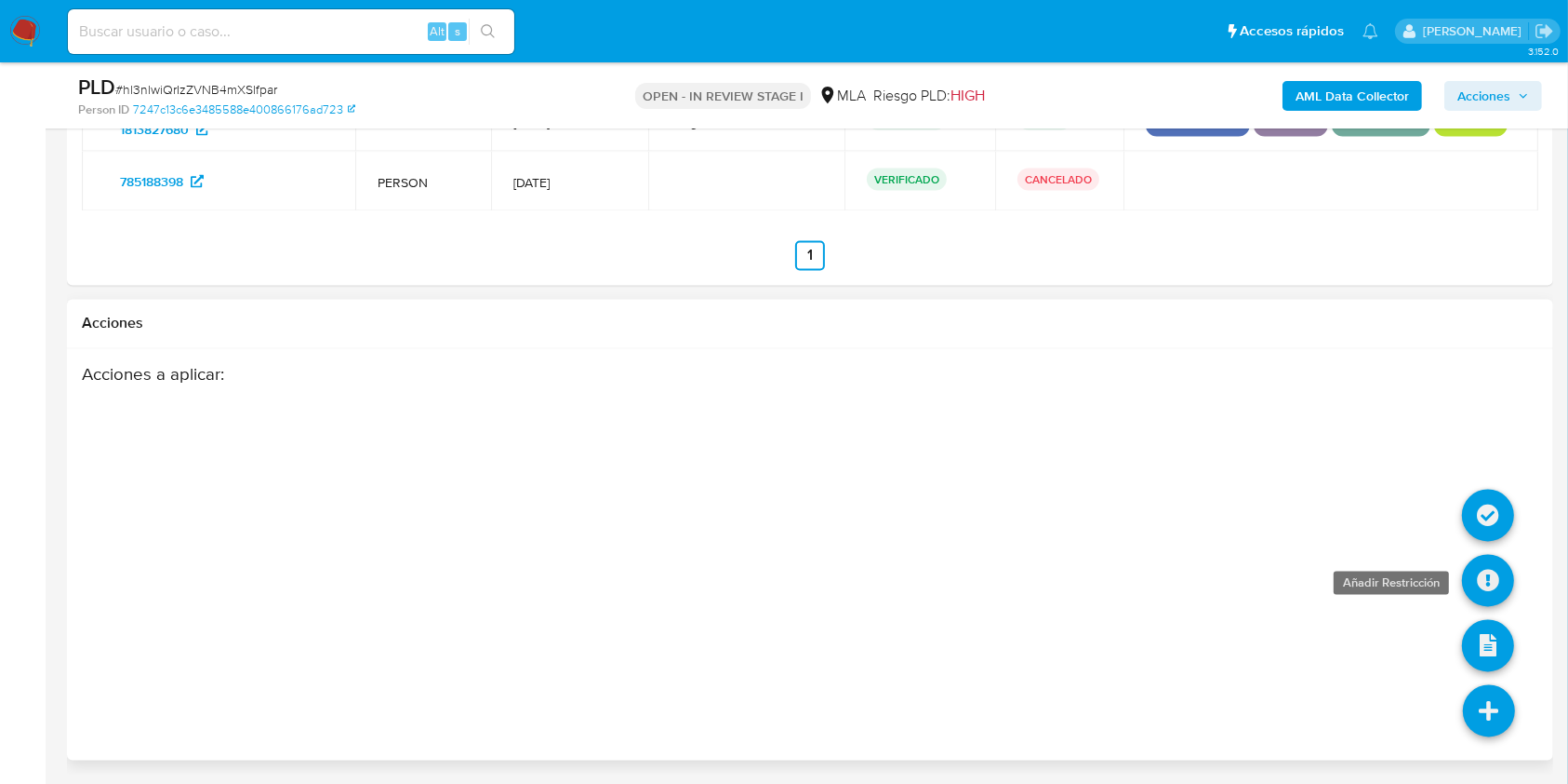
click at [1492, 586] on icon at bounding box center [1488, 581] width 52 height 53
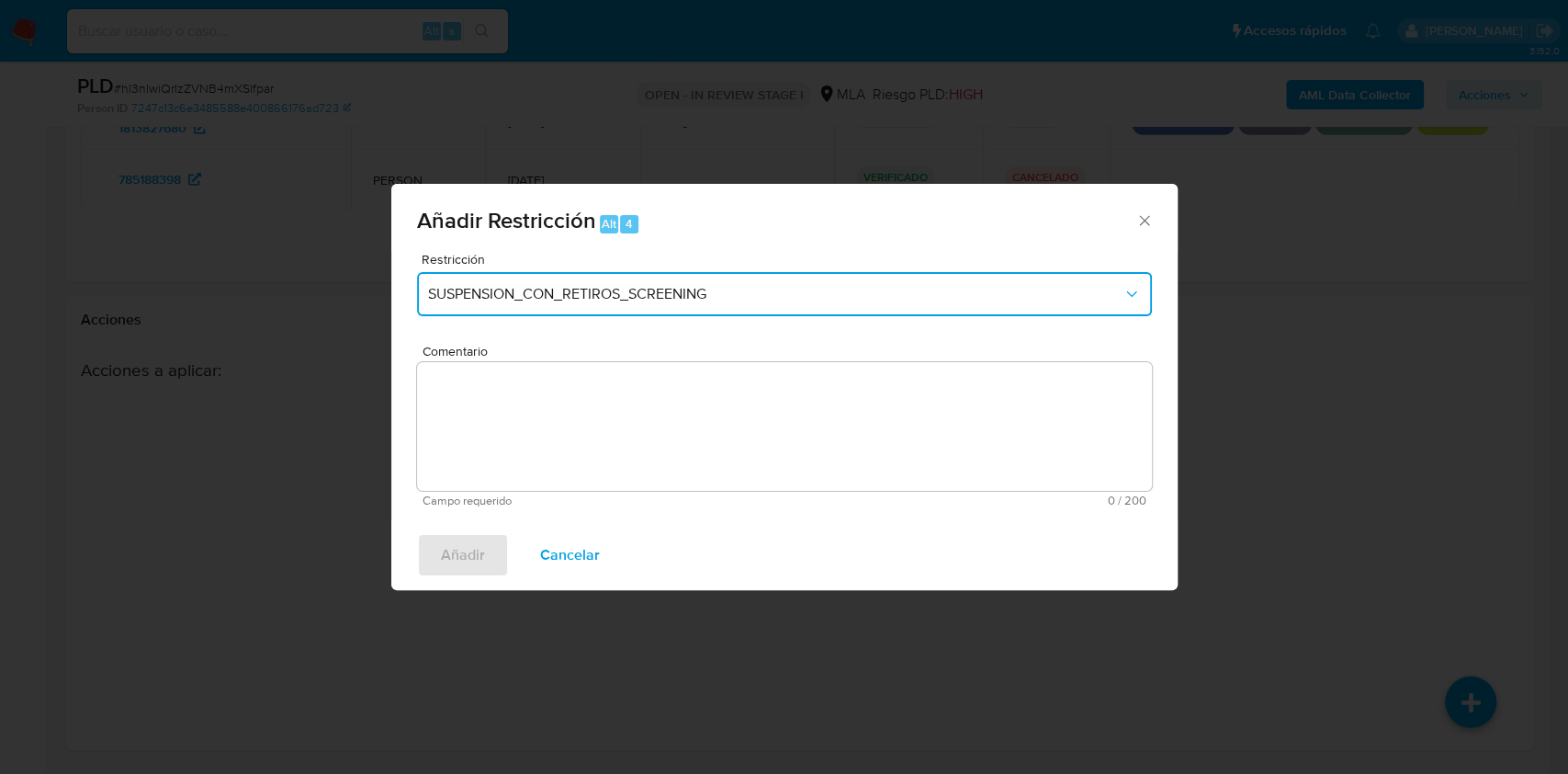
click at [630, 285] on span "SUSPENSION_CON_RETIROS_SCREENING" at bounding box center [776, 294] width 694 height 19
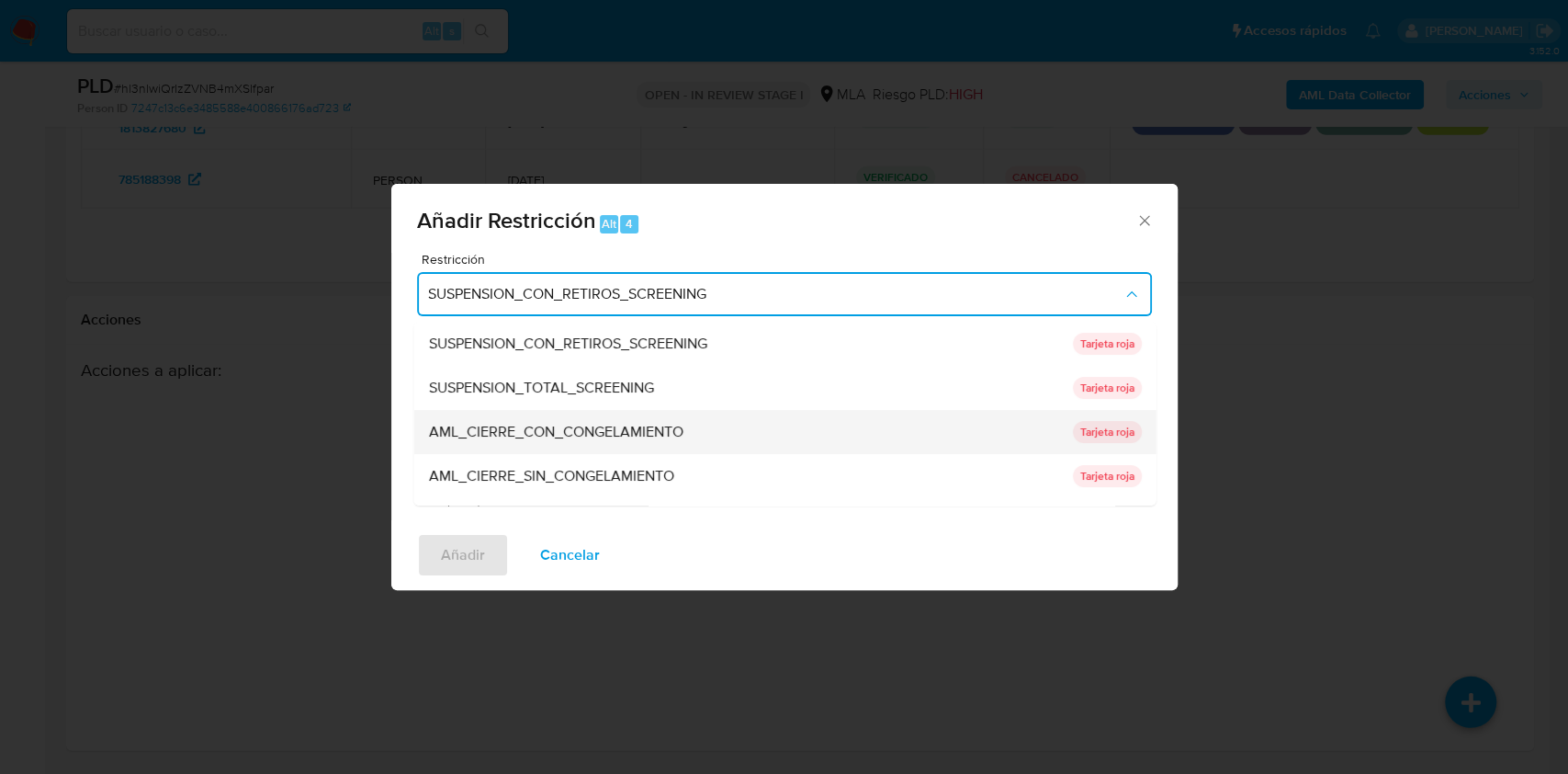
scroll to position [122, 0]
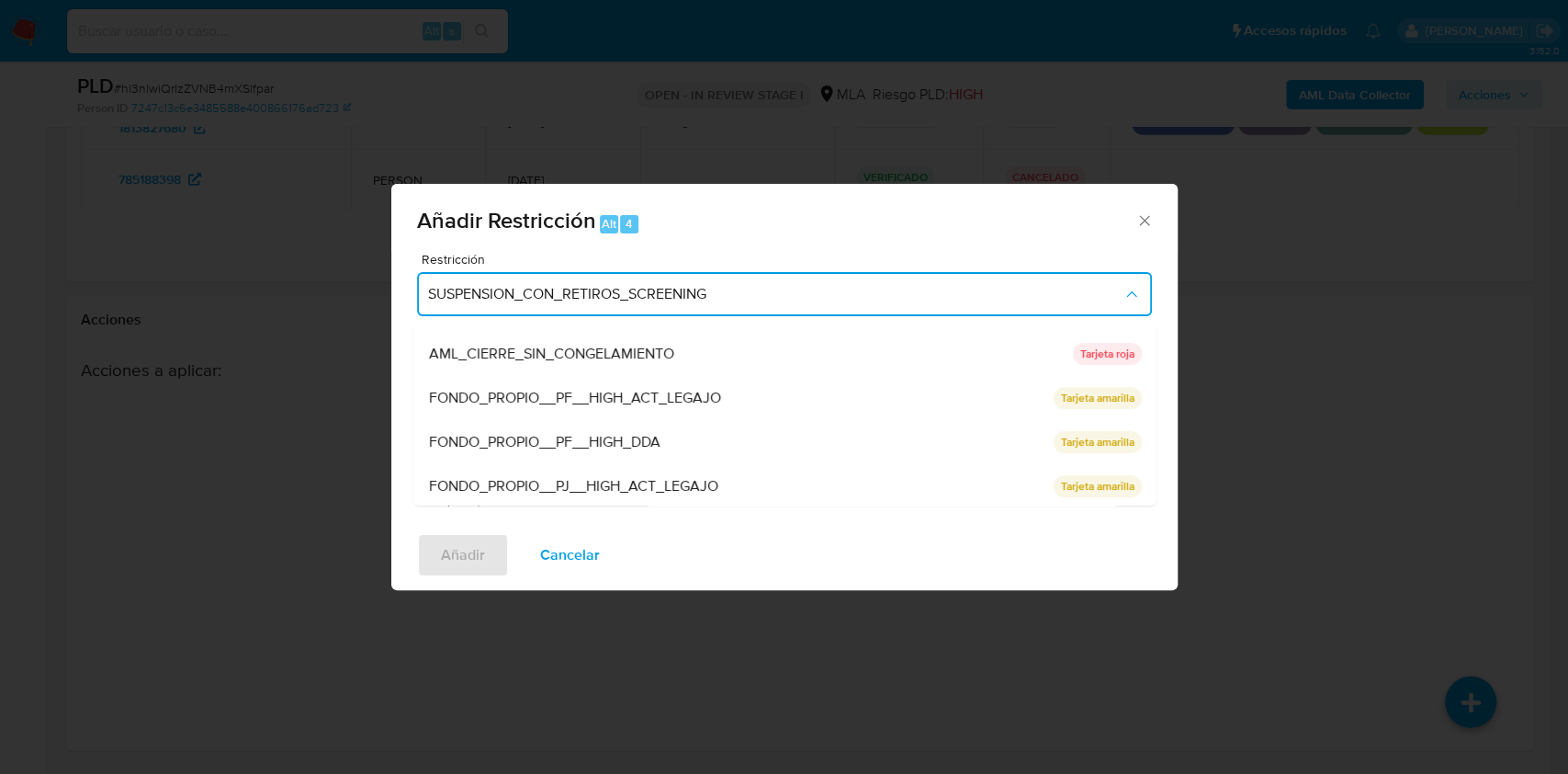
drag, startPoint x: 1146, startPoint y: 387, endPoint x: 1156, endPoint y: 424, distance: 38.3
click at [1157, 430] on div "Restricción SUSPENSION_CON_RETIROS_SCREENING SUSPENSION_CON_RETIROS_SCREENING S…" at bounding box center [784, 386] width 786 height 267
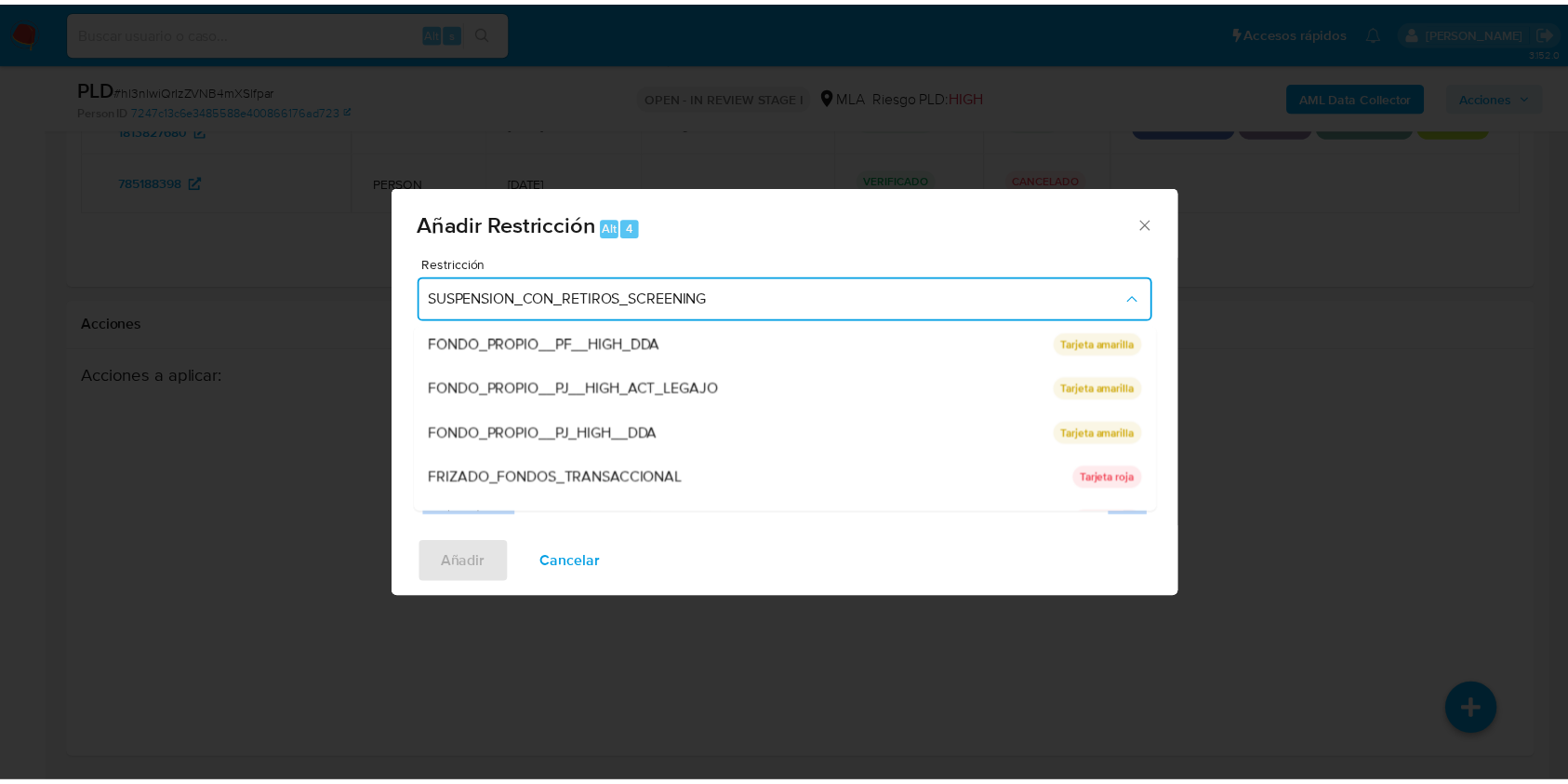
scroll to position [305, 0]
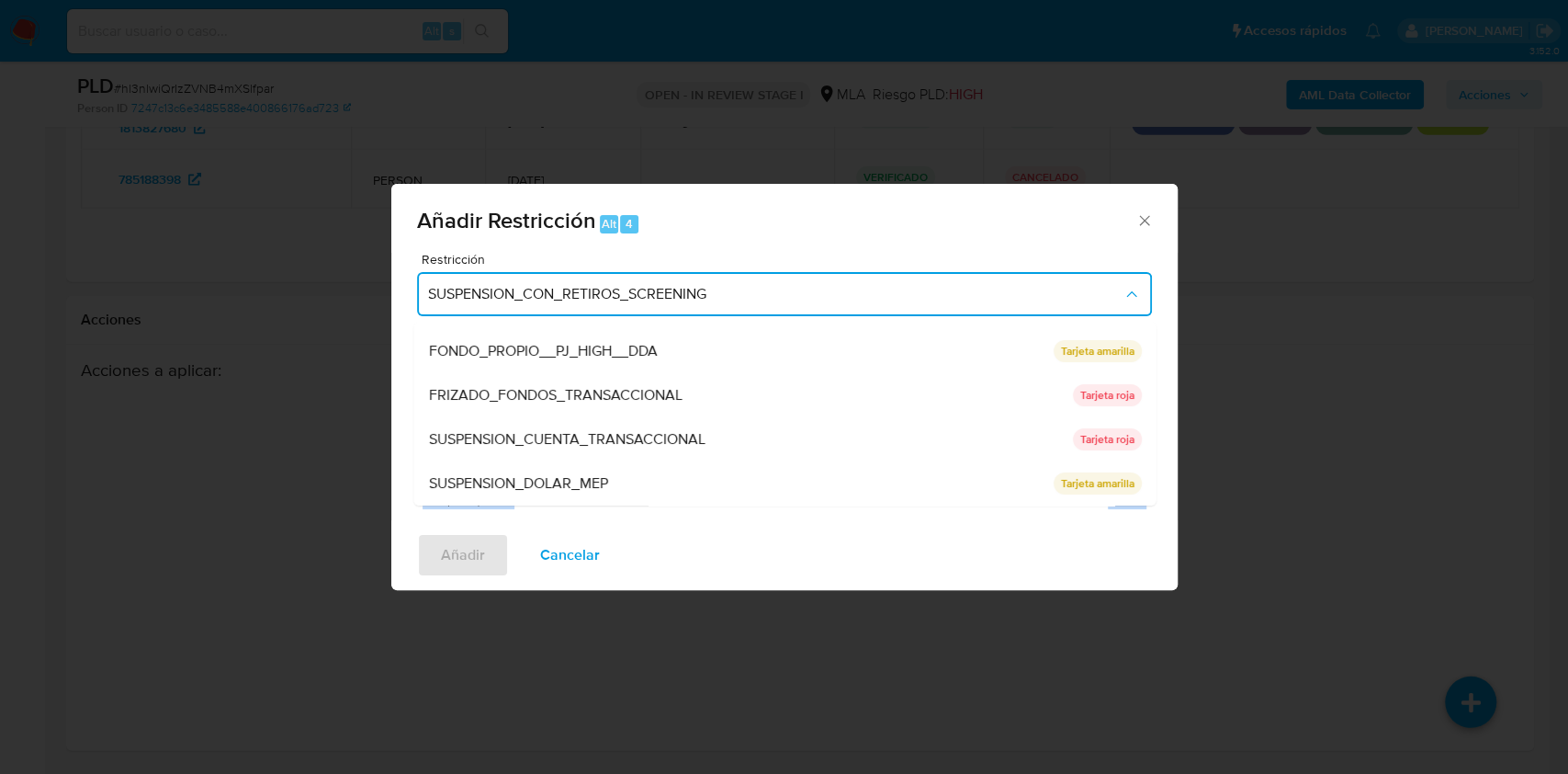
drag, startPoint x: 1160, startPoint y: 485, endPoint x: 1157, endPoint y: 513, distance: 28.2
click at [1159, 518] on div "Restricción SUSPENSION_CON_RETIROS_SCREENING SUSPENSION_CON_RETIROS_SCREENING S…" at bounding box center [784, 386] width 786 height 267
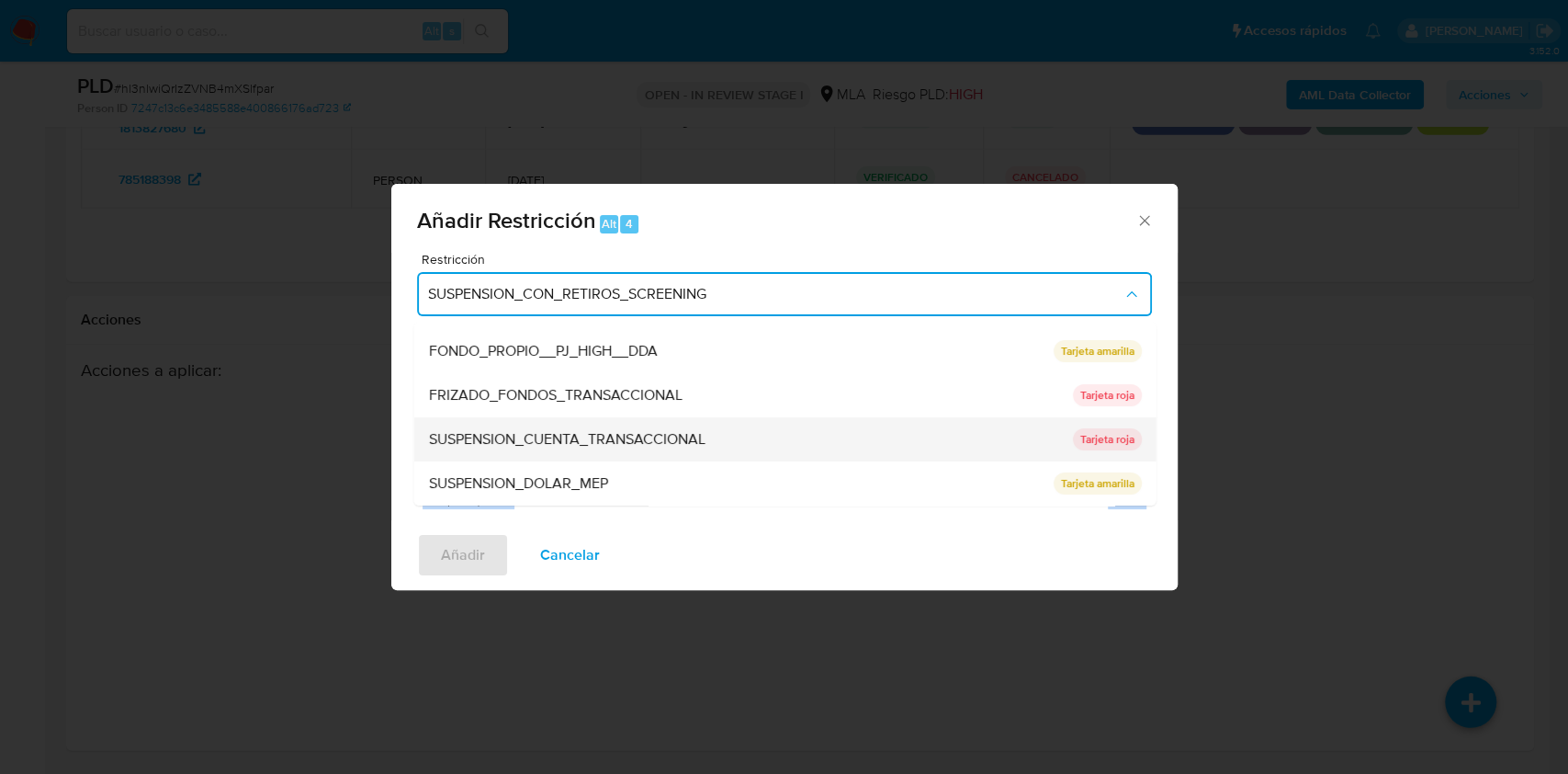
click at [764, 430] on div "SUSPENSION_CUENTA_TRANSACCIONAL" at bounding box center [744, 438] width 633 height 44
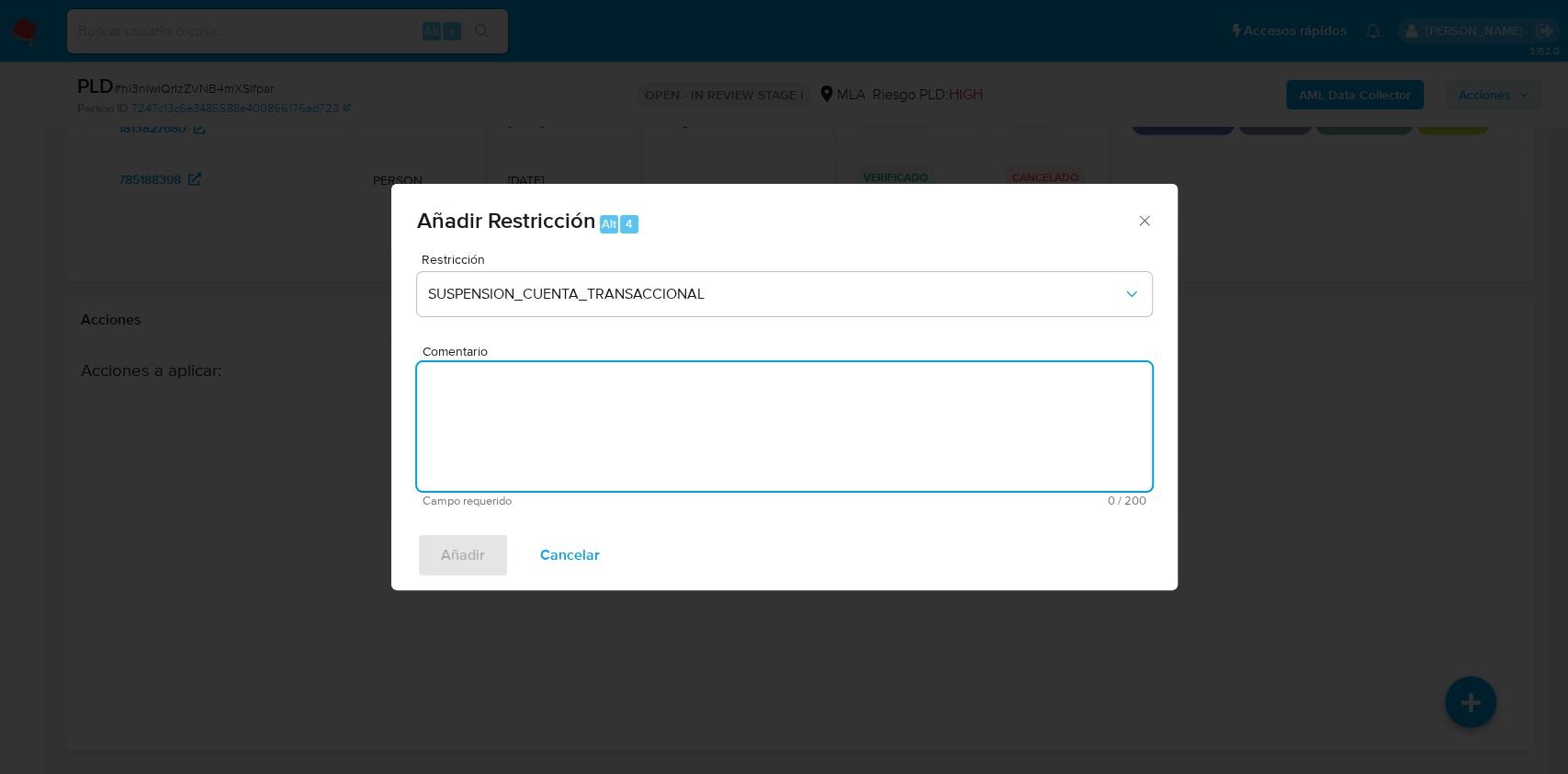
click at [684, 425] on textarea "Comentario" at bounding box center [784, 426] width 735 height 128
type textarea "AML"
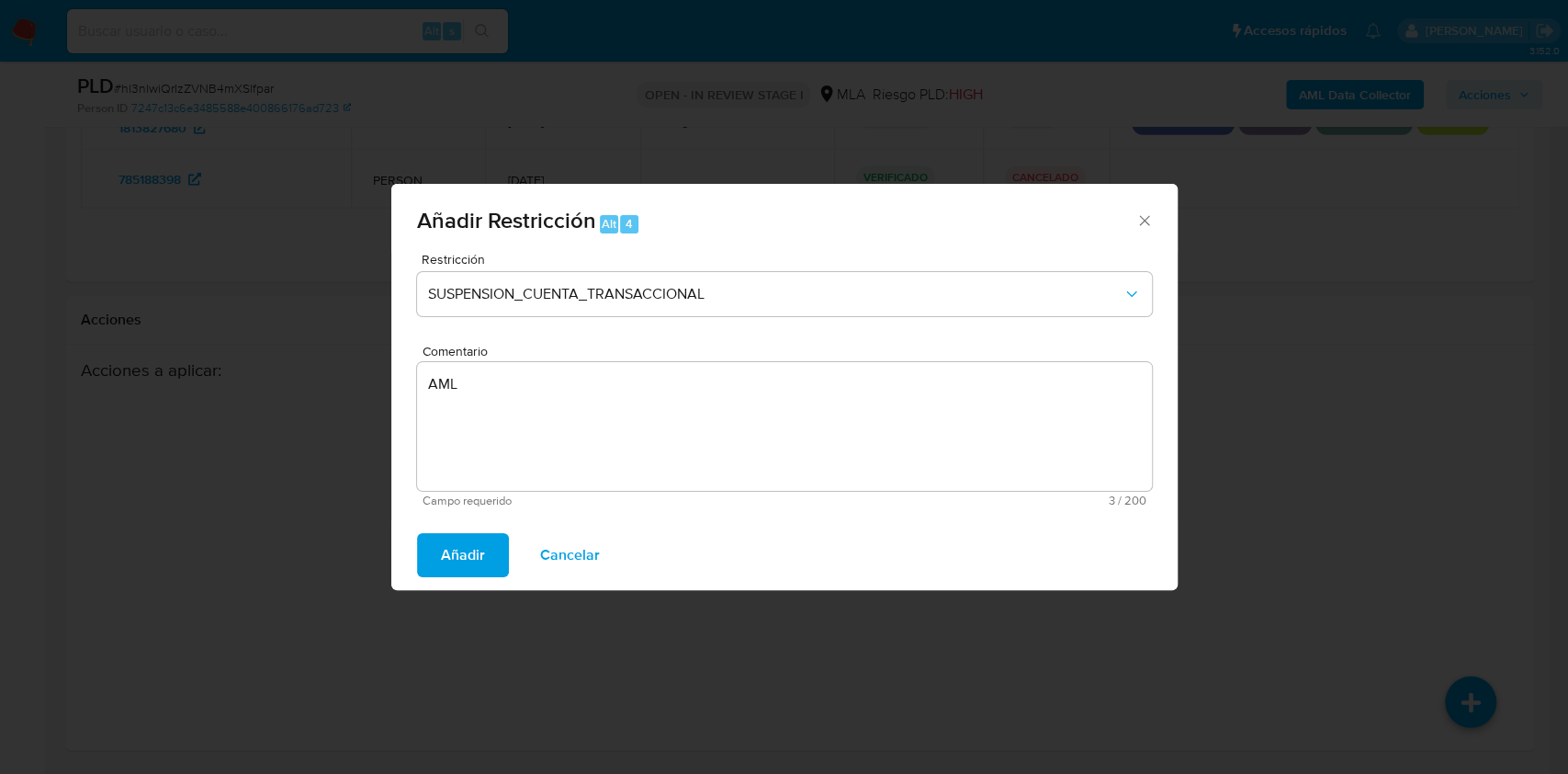
click at [469, 555] on span "Añadir" at bounding box center [463, 555] width 44 height 40
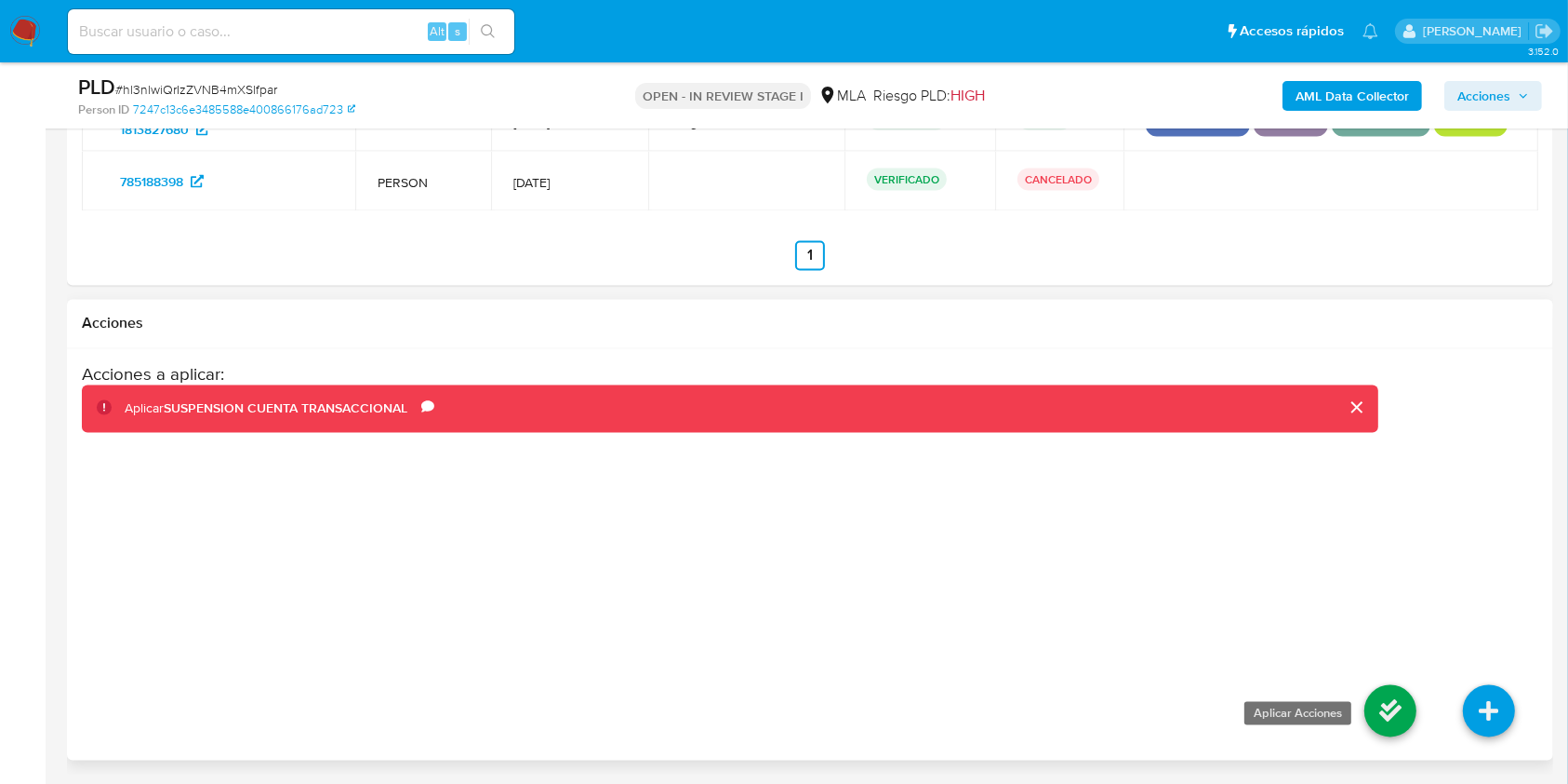
click at [1388, 697] on icon at bounding box center [1391, 711] width 52 height 53
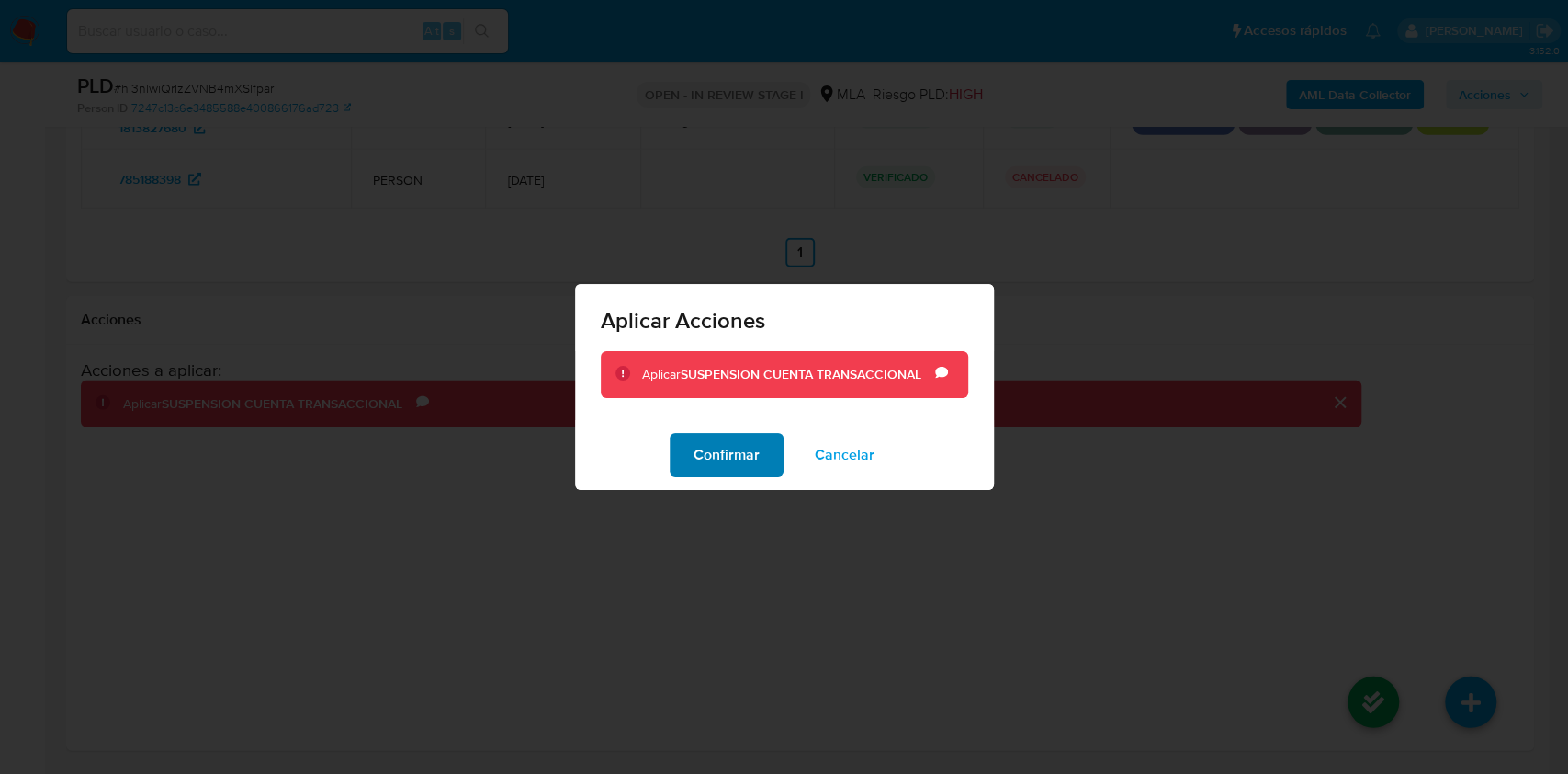
click at [748, 445] on span "Confirmar" at bounding box center [727, 454] width 67 height 40
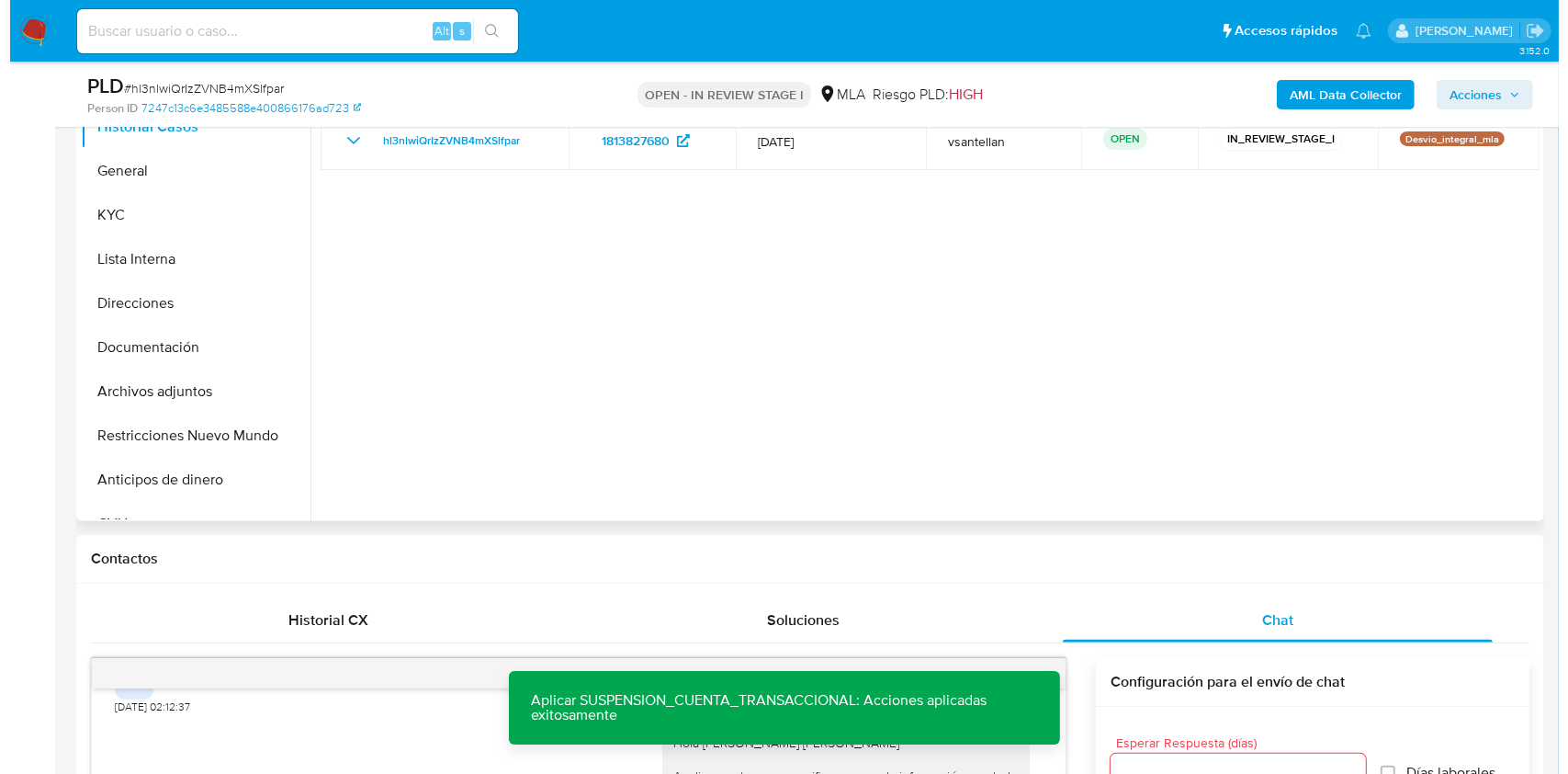
scroll to position [350, 0]
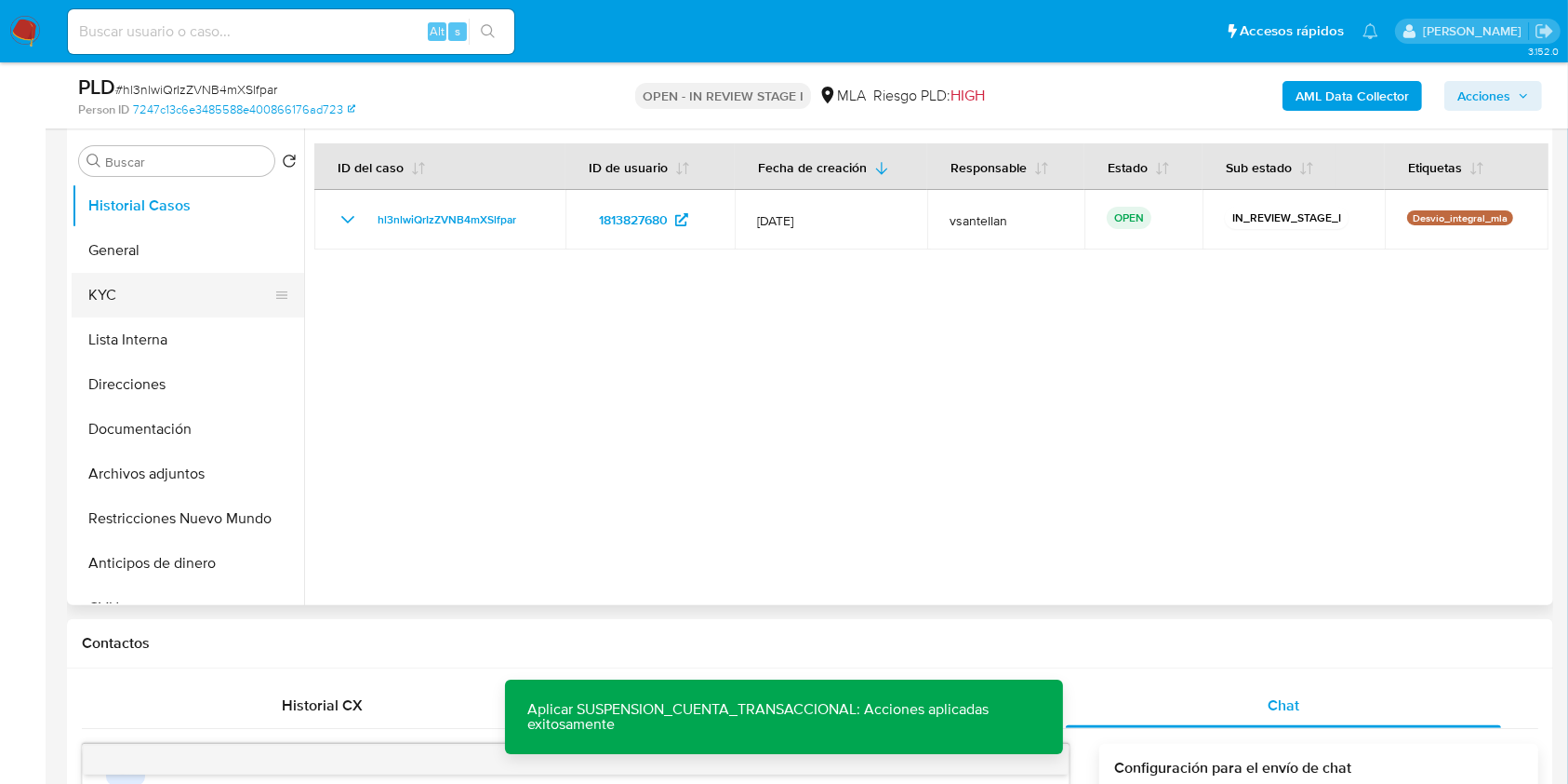
click at [110, 296] on button "KYC" at bounding box center [180, 294] width 218 height 45
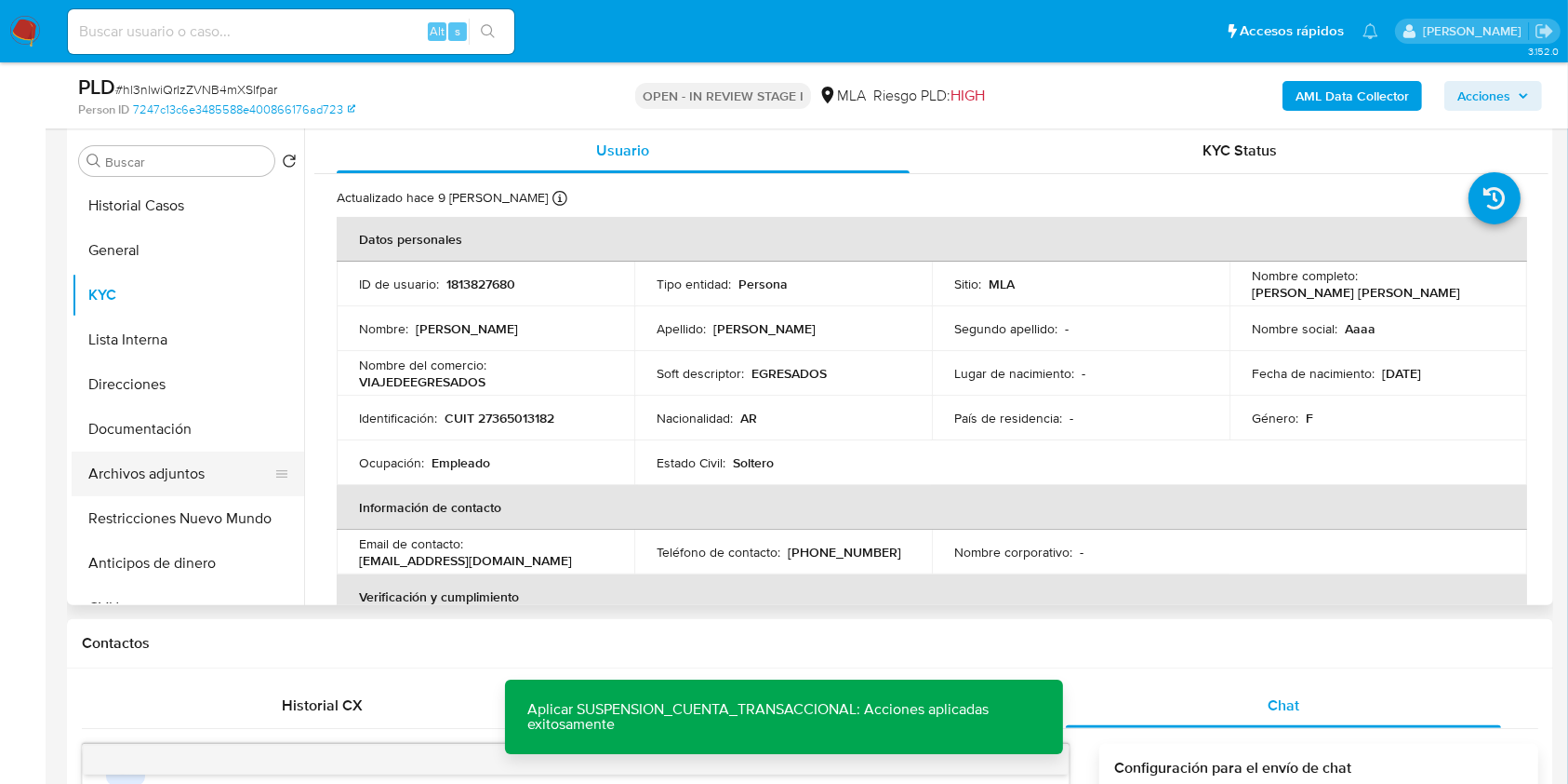
click at [200, 467] on button "Archivos adjuntos" at bounding box center [180, 473] width 218 height 45
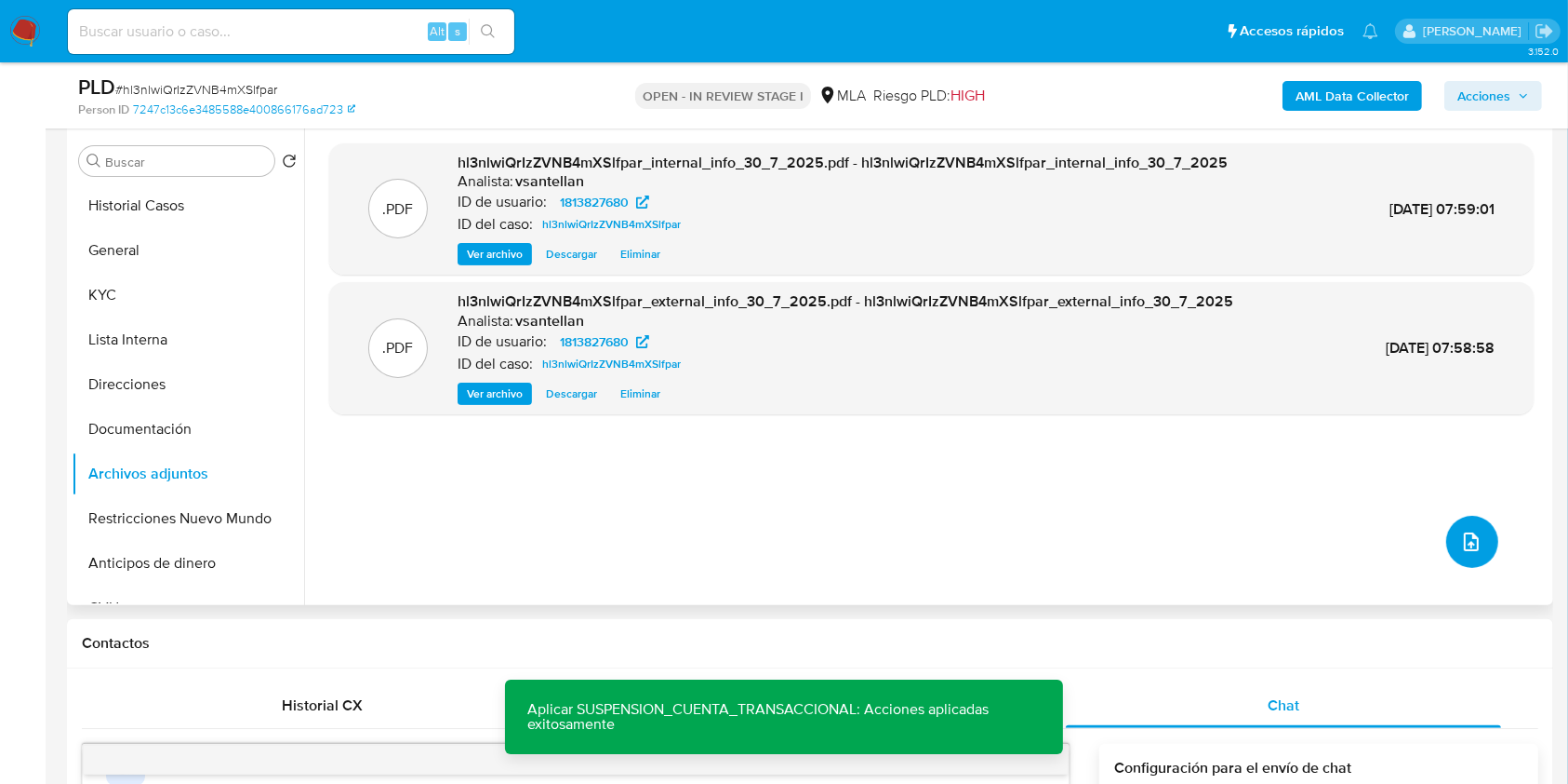
click at [1488, 539] on button "upload-file" at bounding box center [1472, 541] width 52 height 53
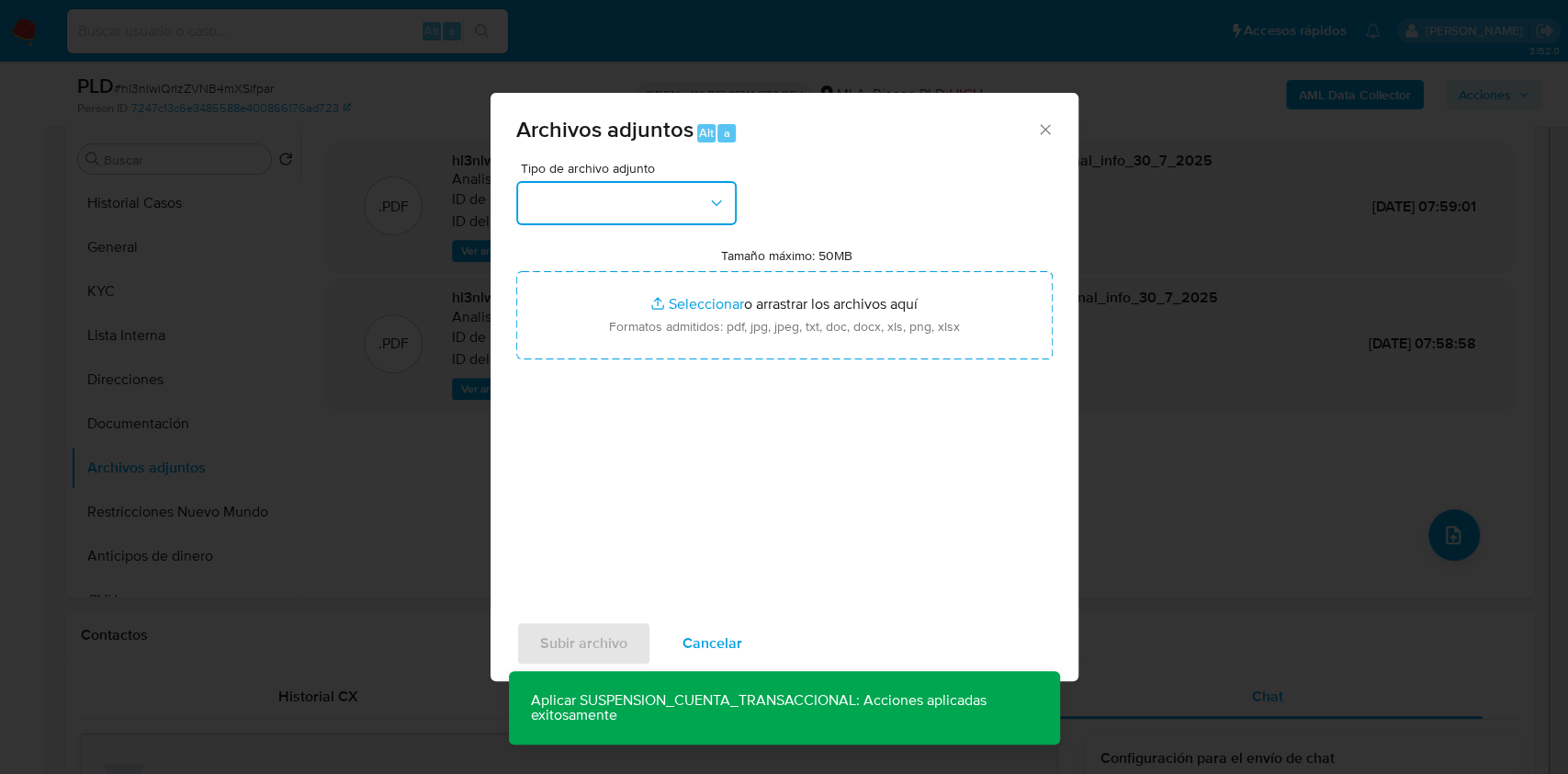
click at [559, 188] on button "button" at bounding box center [626, 203] width 220 height 44
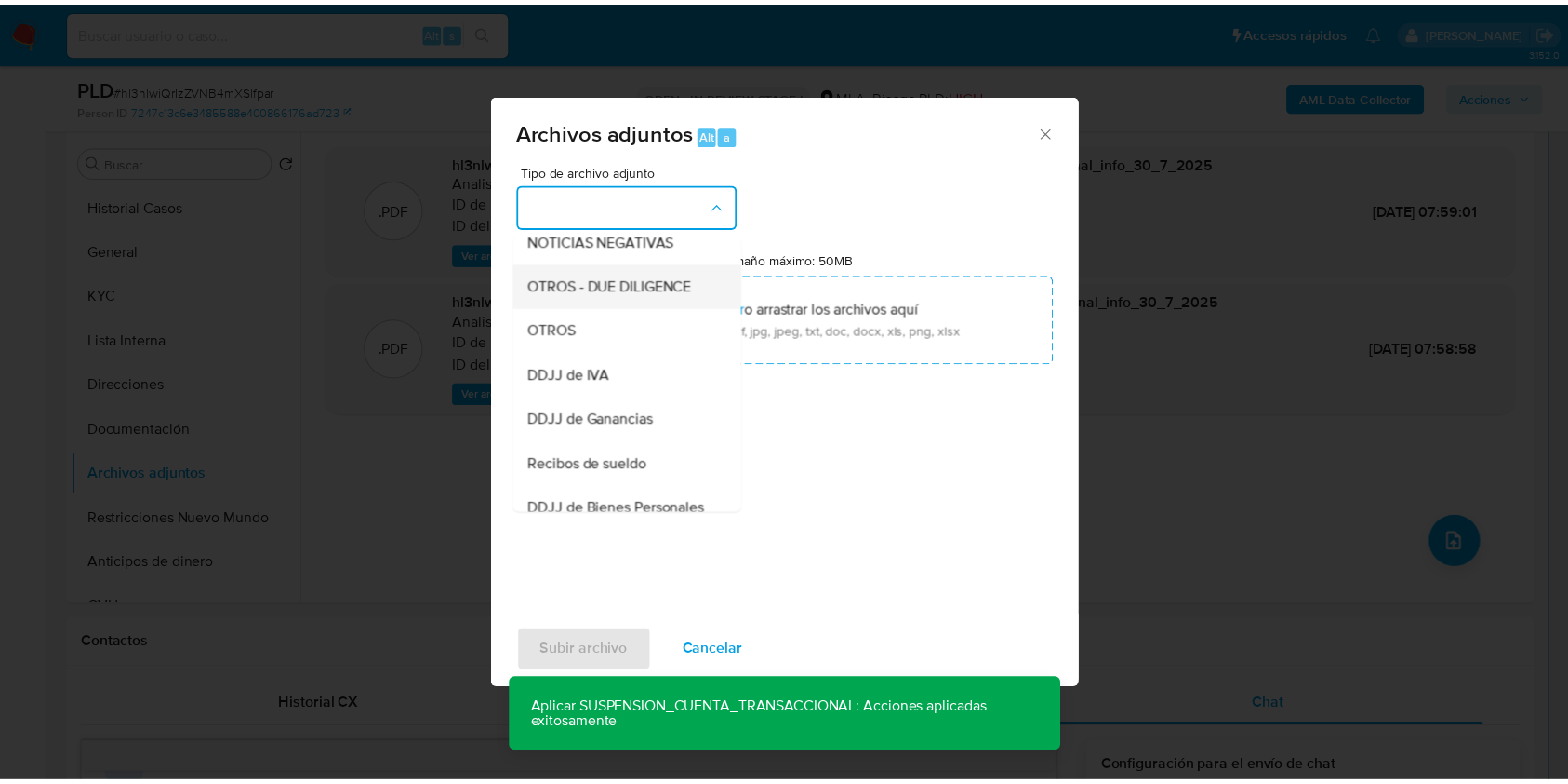
scroll to position [248, 0]
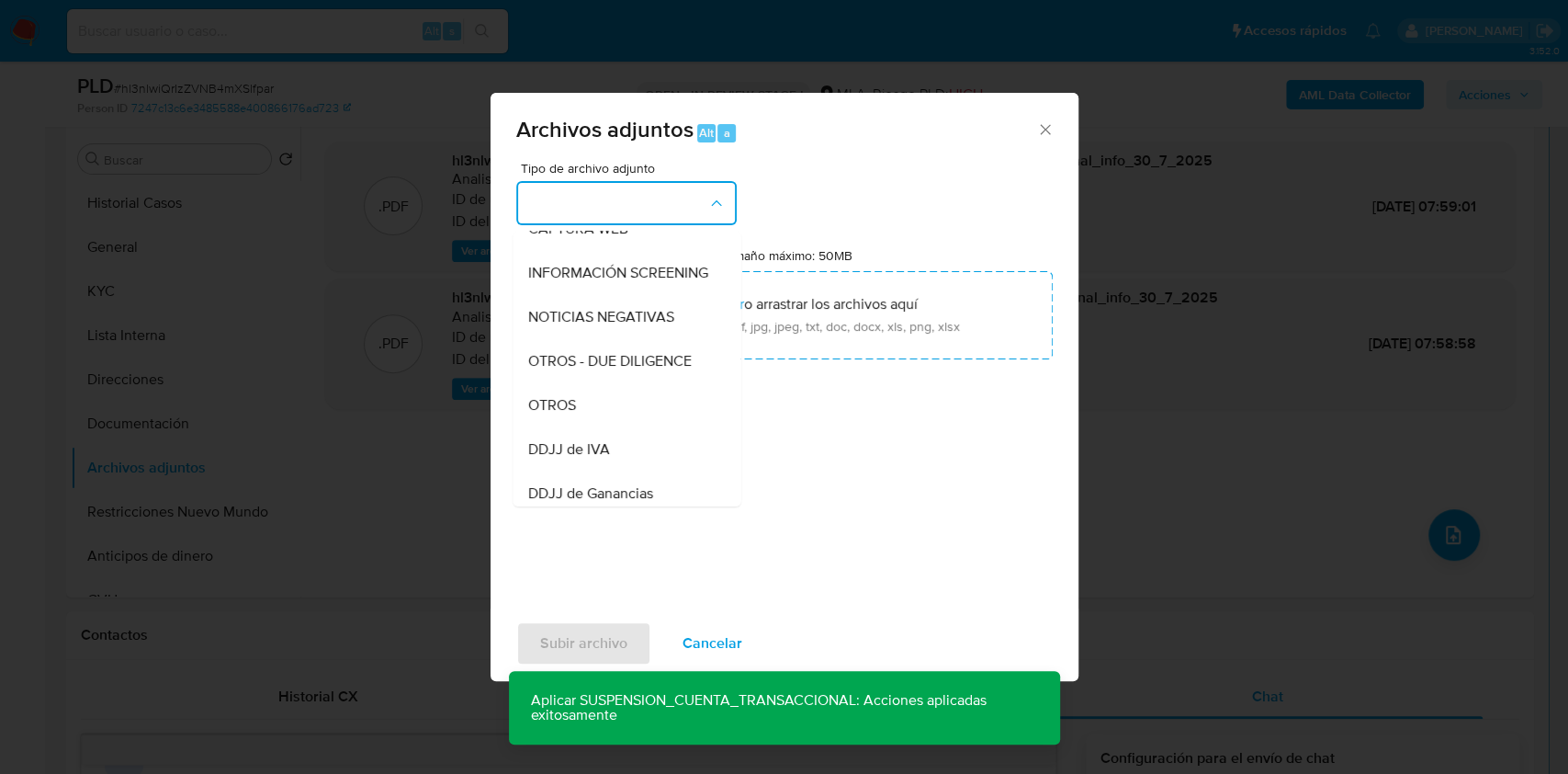
click at [612, 419] on div "OTROS" at bounding box center [621, 405] width 188 height 44
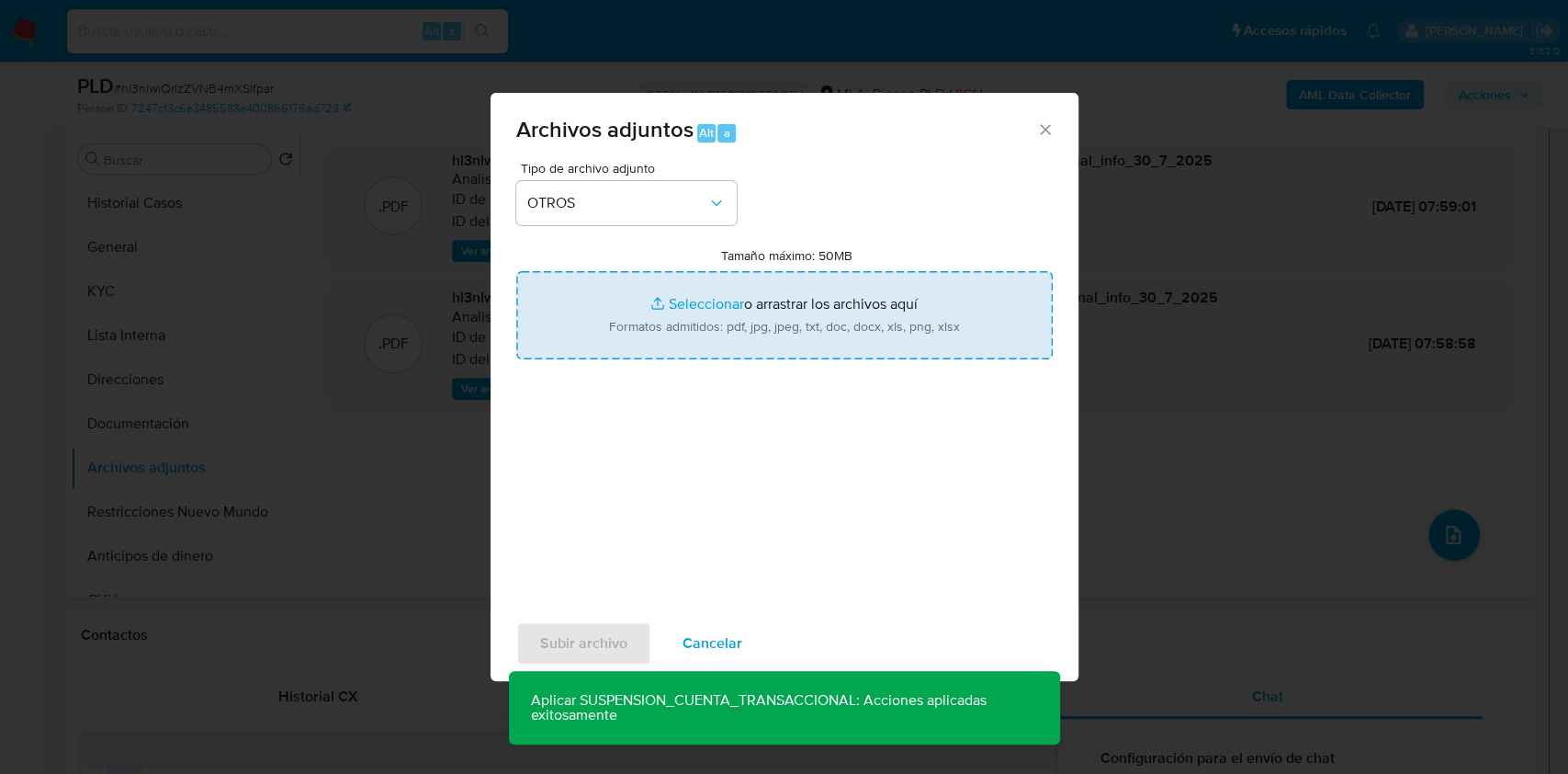
click at [671, 333] on input "Tamaño máximo: 50MB Seleccionar archivos" at bounding box center [784, 315] width 536 height 88
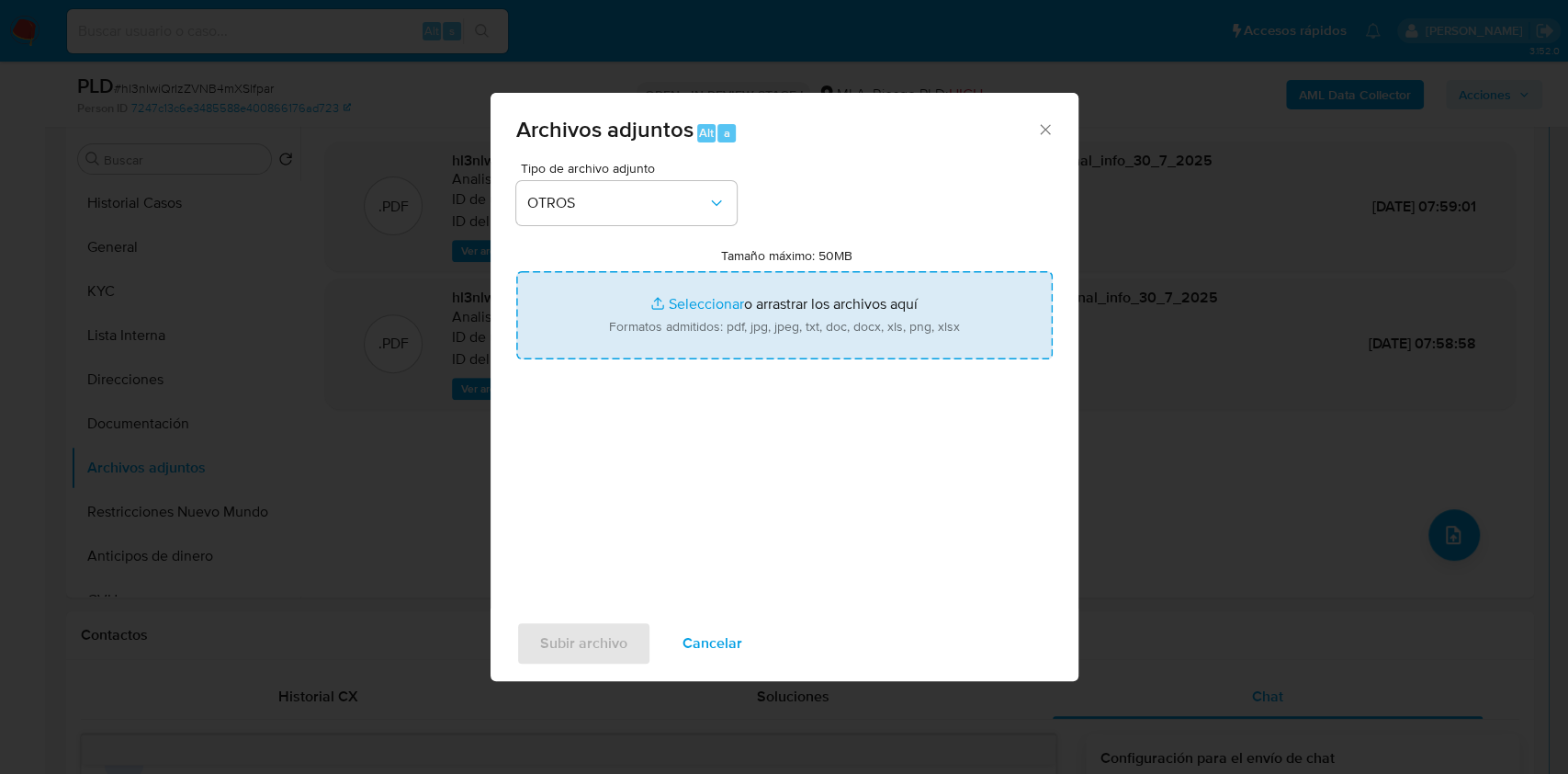
type input "C:\fakepath\Caselog hl3nlwiQrIzZVNB4mXSlfpar_2025_07_17_20_36_23.docx"
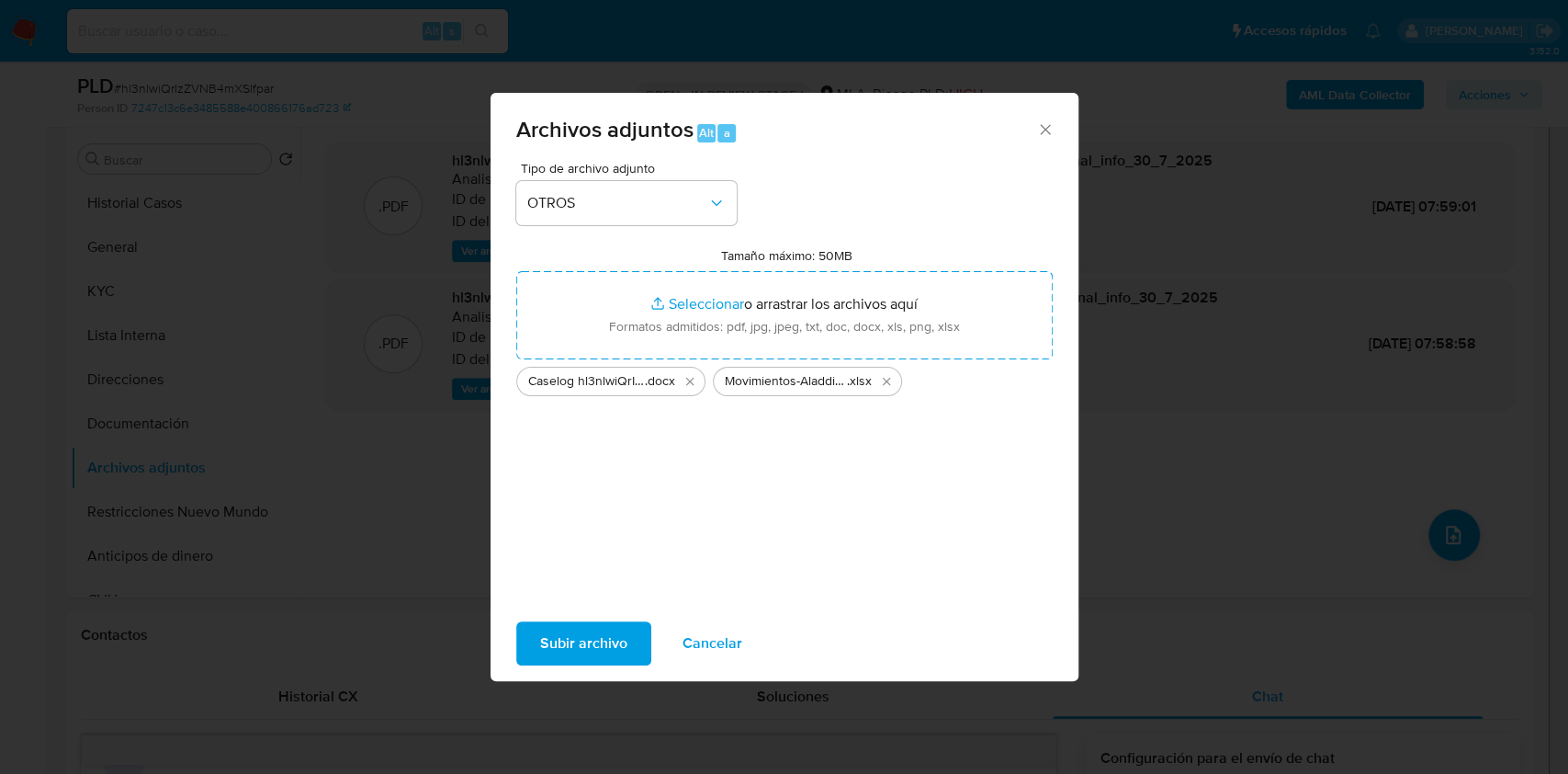
click at [593, 637] on span "Subir archivo" at bounding box center [583, 643] width 87 height 40
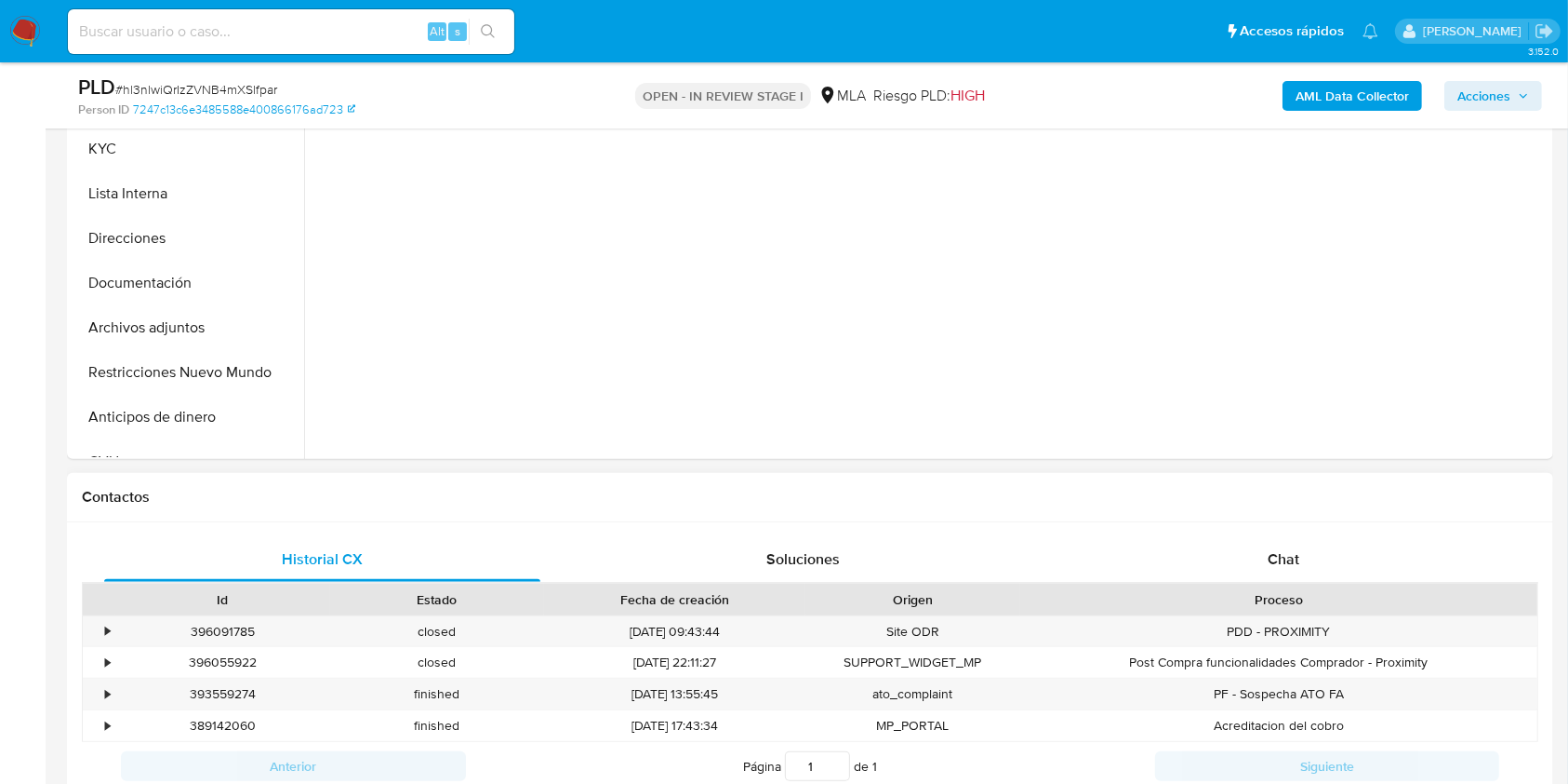
scroll to position [498, 0]
drag, startPoint x: 1332, startPoint y: 562, endPoint x: 1357, endPoint y: 521, distance: 48.0
click at [1331, 563] on div "Chat" at bounding box center [1284, 562] width 436 height 45
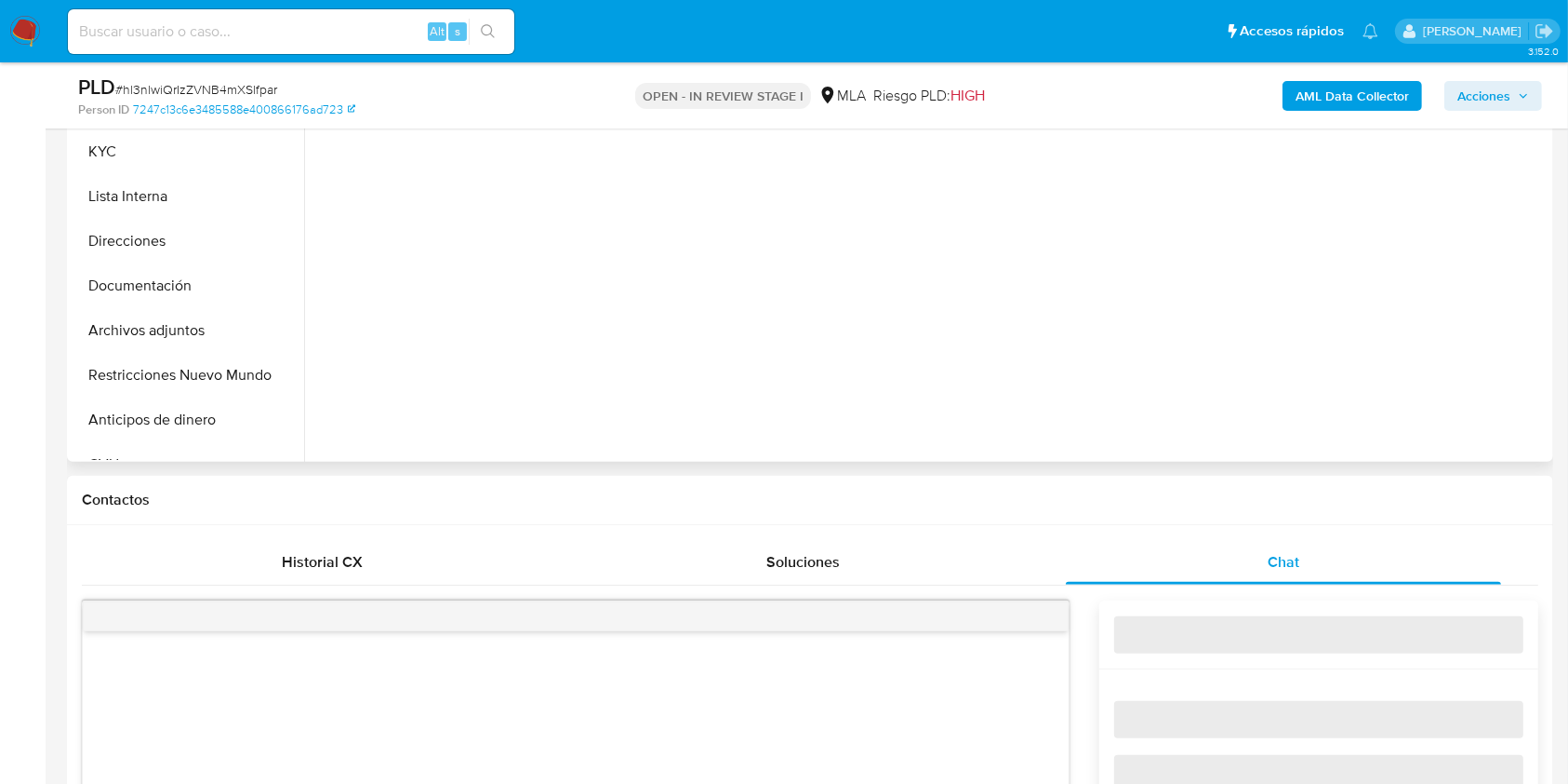
select select "10"
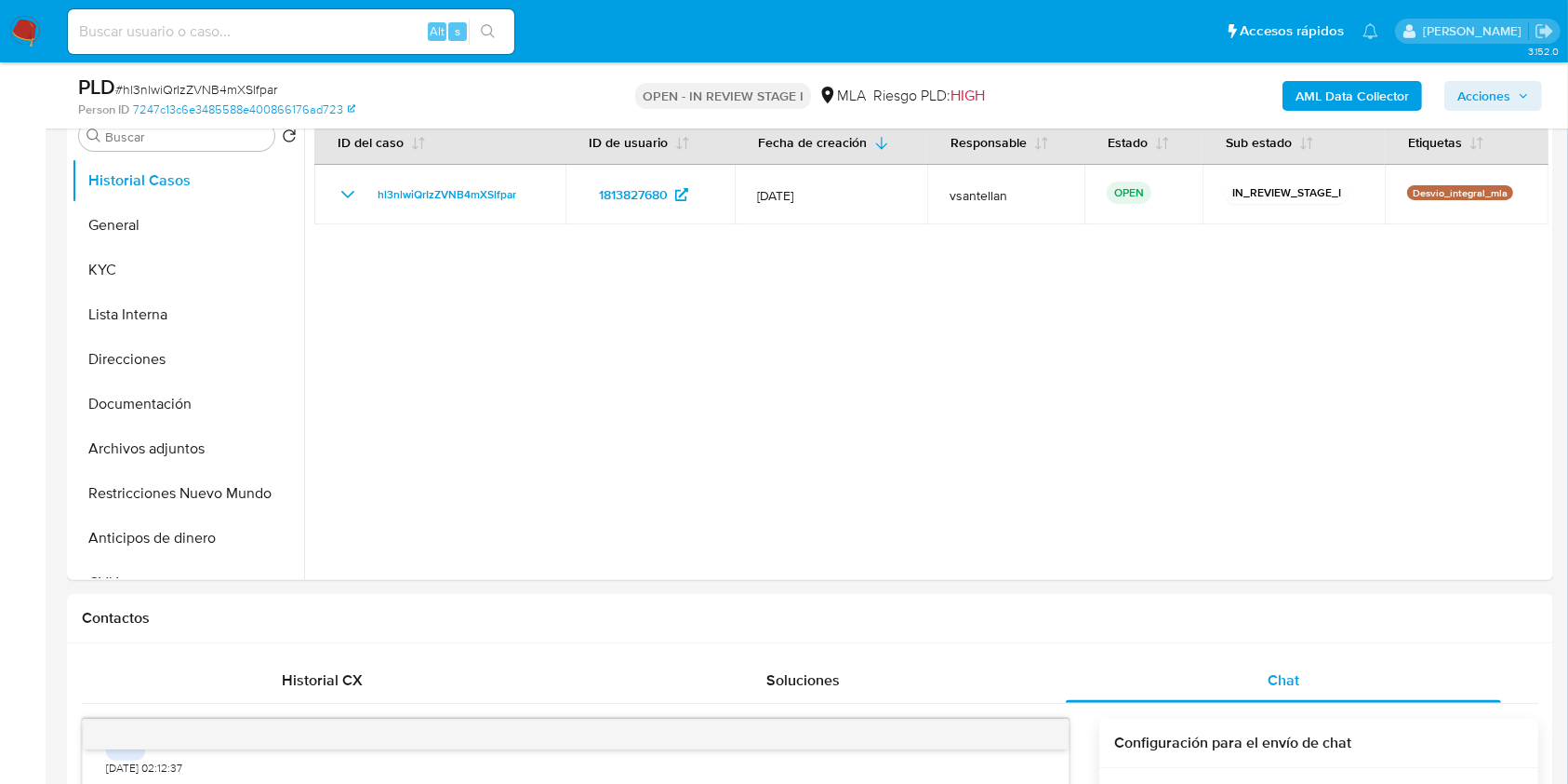
scroll to position [348, 0]
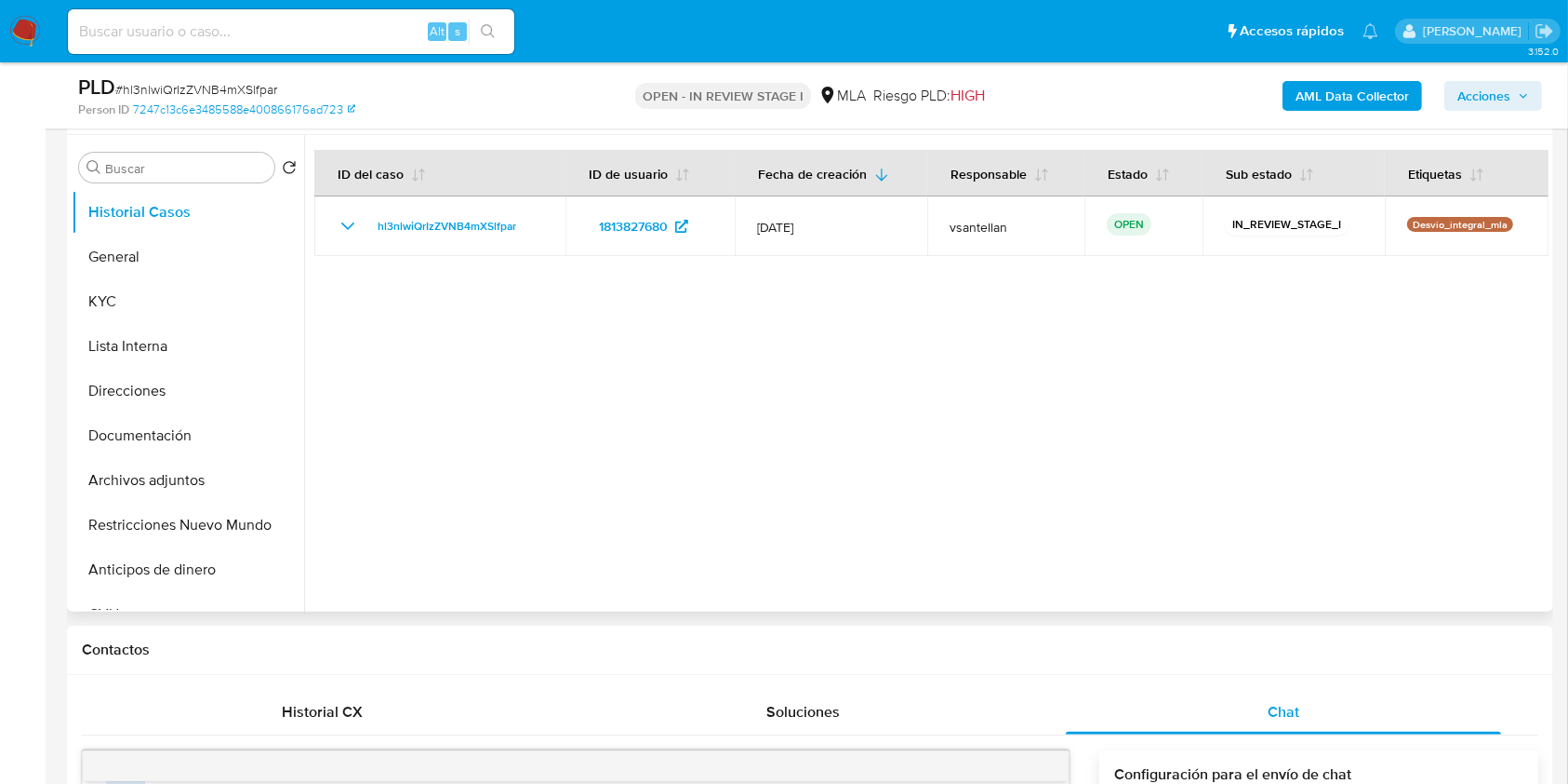
drag, startPoint x: 191, startPoint y: 525, endPoint x: 342, endPoint y: 496, distance: 153.8
click at [191, 526] on button "Restricciones Nuevo Mundo" at bounding box center [187, 524] width 233 height 45
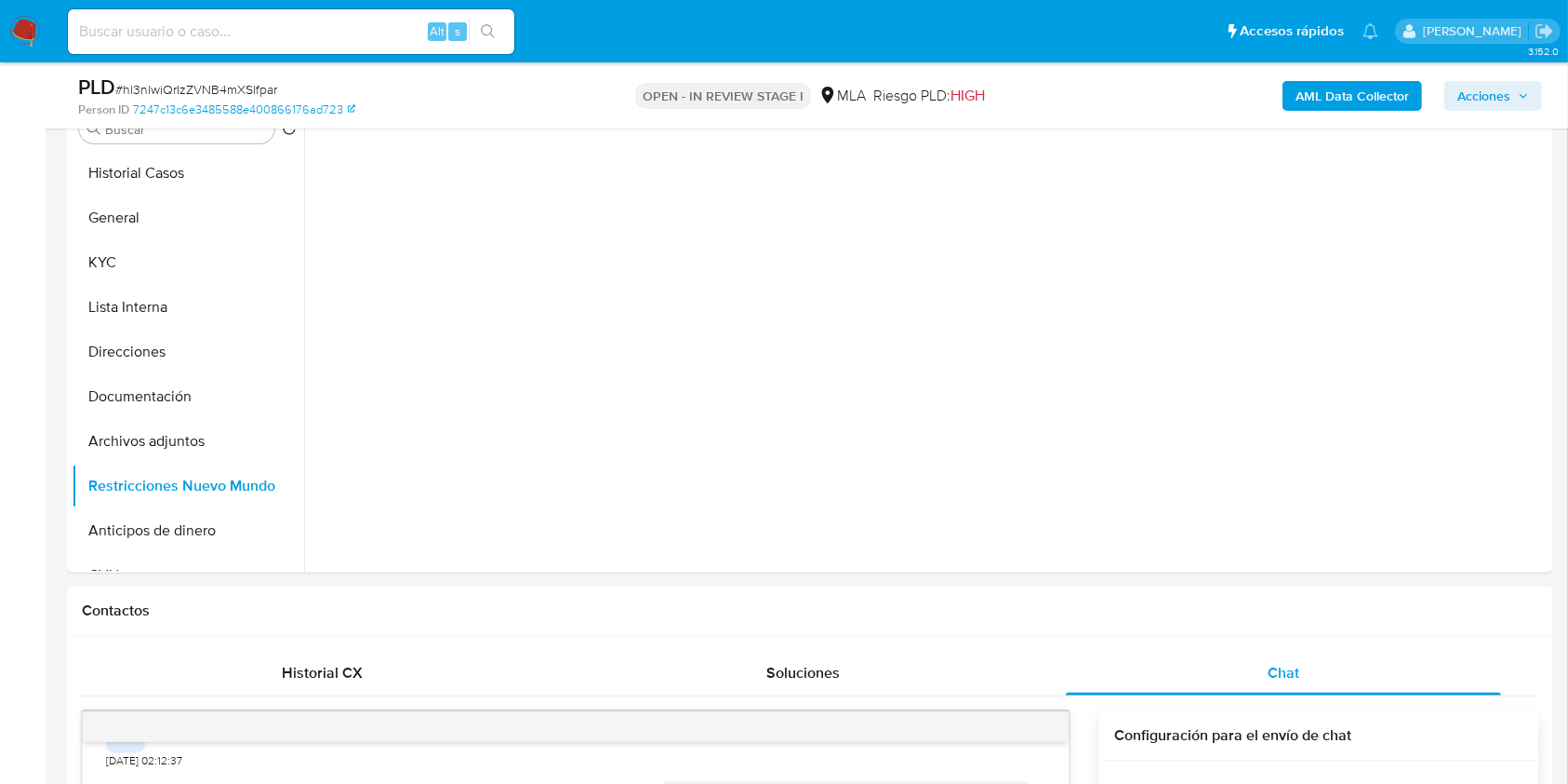
scroll to position [295, 0]
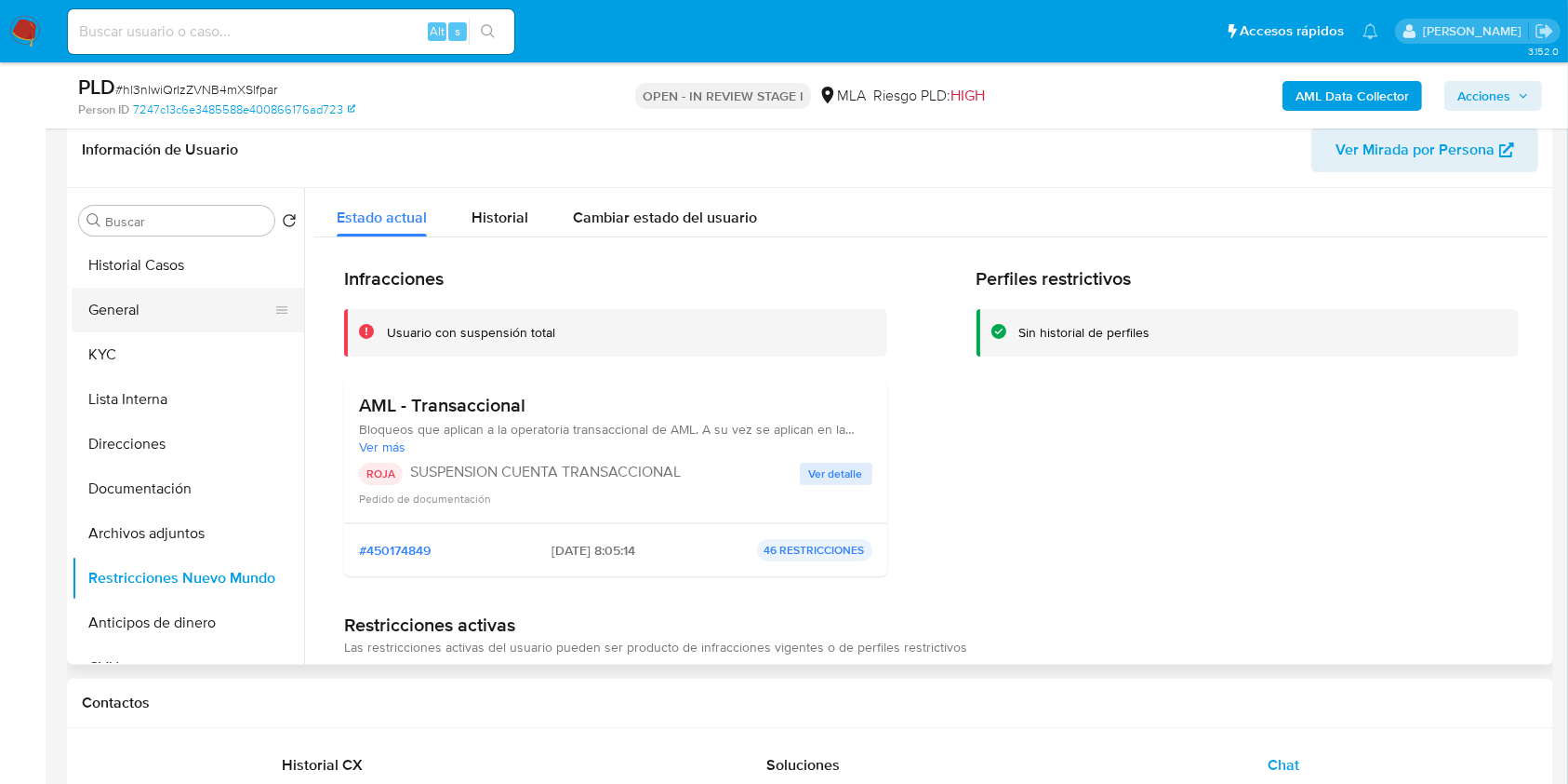
click at [193, 300] on button "General" at bounding box center [180, 309] width 218 height 45
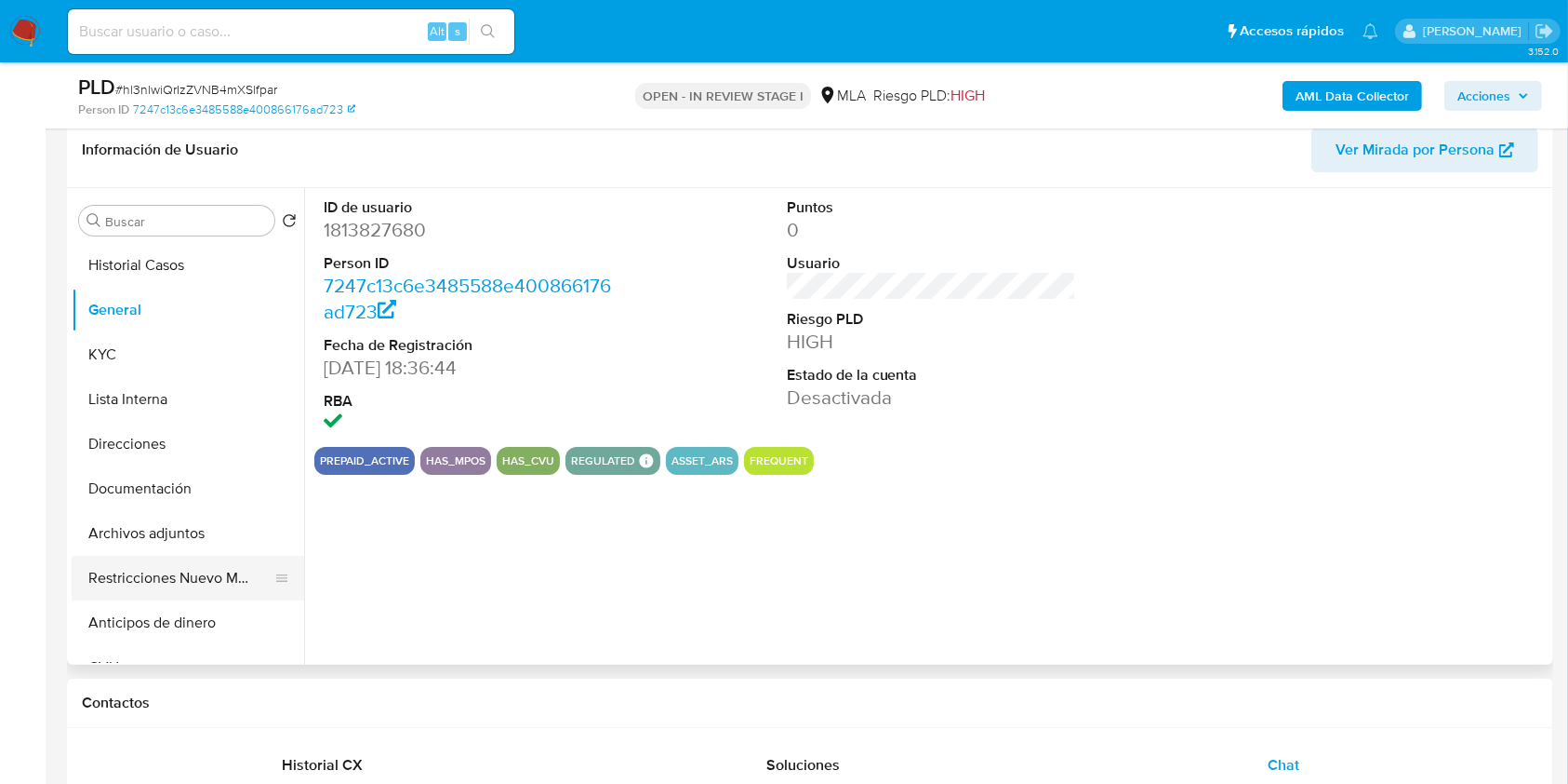
click at [180, 563] on button "Restricciones Nuevo Mundo" at bounding box center [180, 578] width 218 height 45
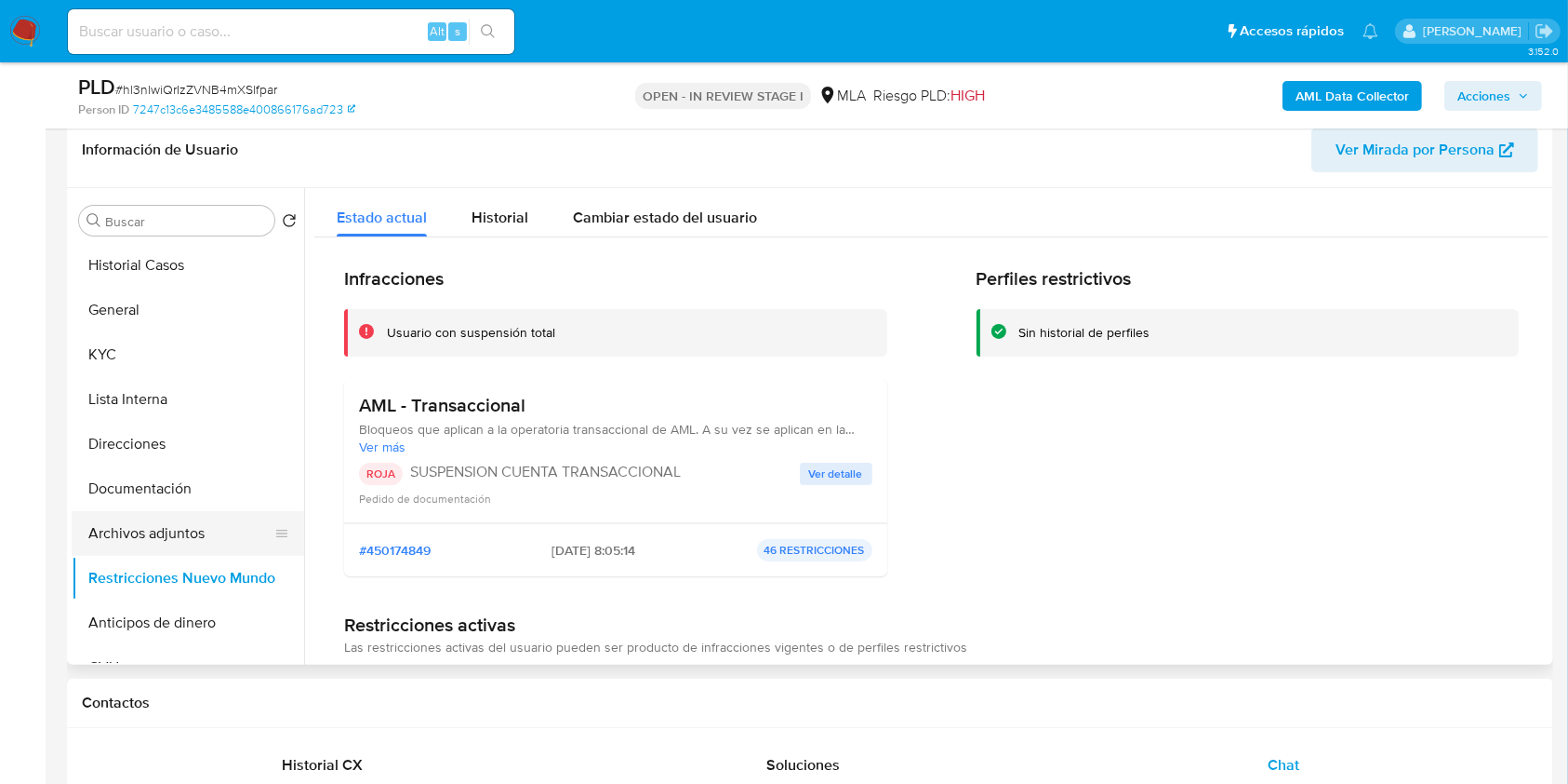
click at [175, 532] on button "Archivos adjuntos" at bounding box center [180, 533] width 218 height 45
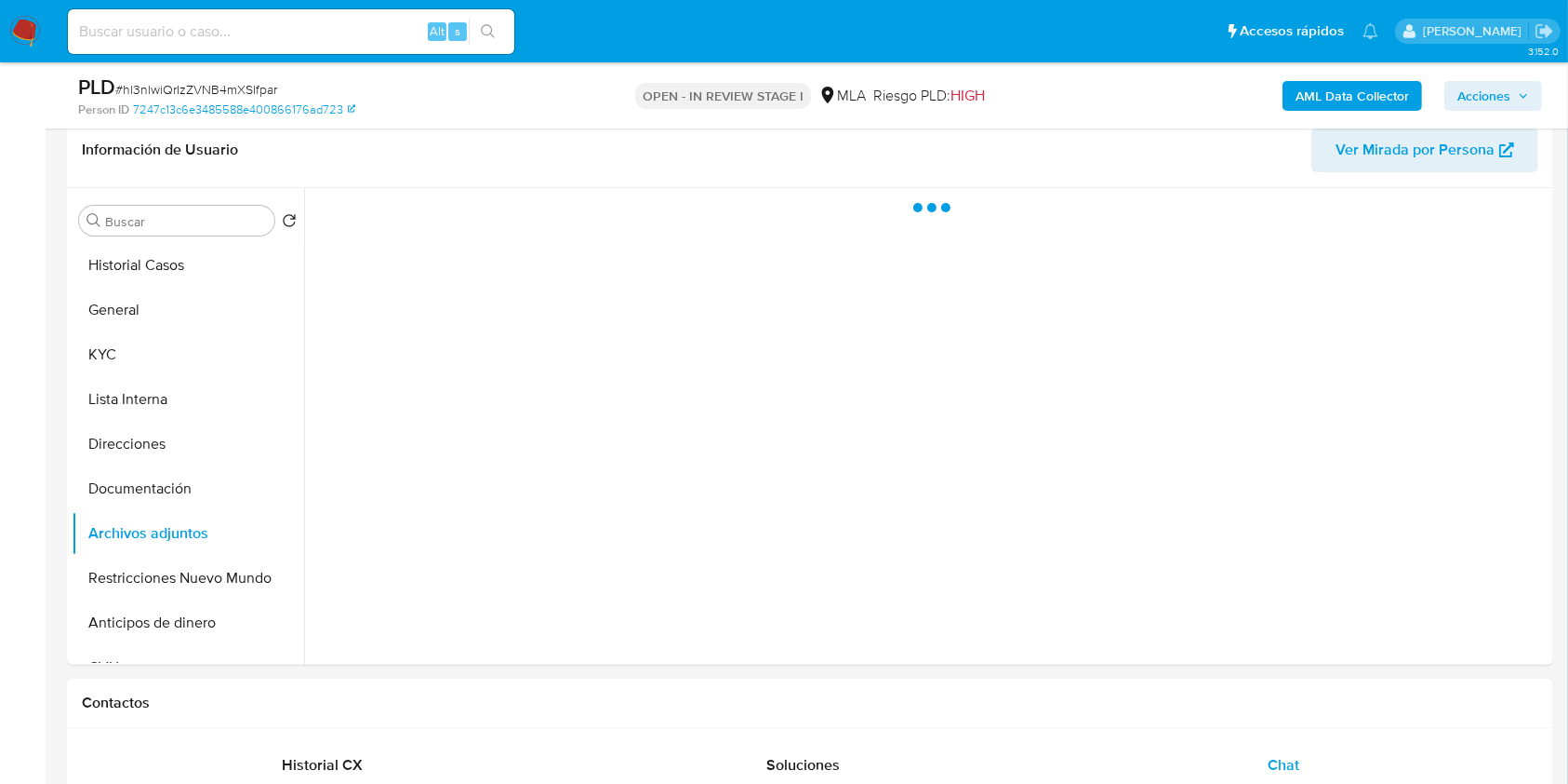
drag, startPoint x: 1506, startPoint y: 85, endPoint x: 1426, endPoint y: 110, distance: 83.8
click at [1506, 86] on span "Acciones" at bounding box center [1485, 96] width 53 height 30
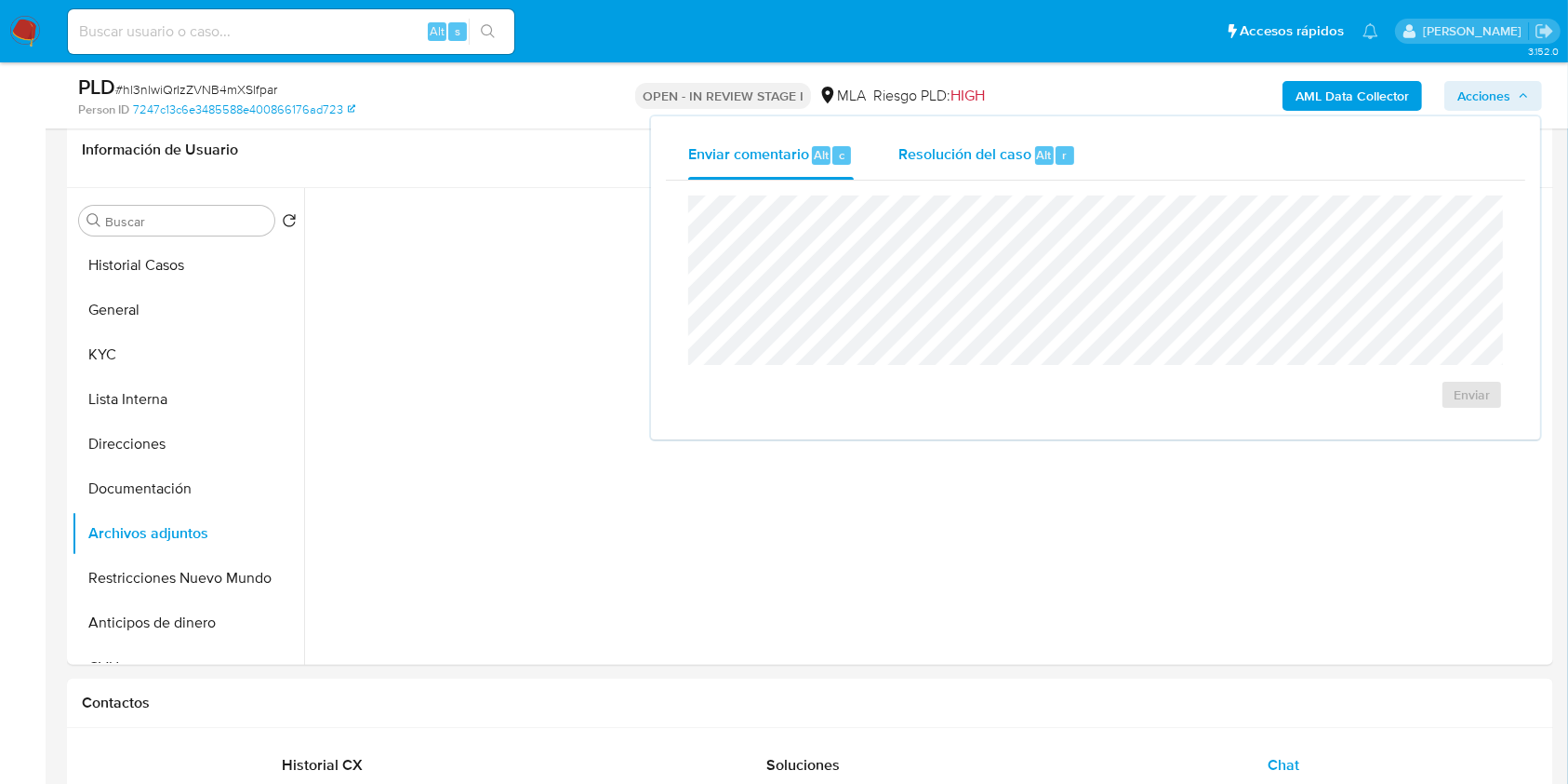
click at [1043, 173] on div "Resolución del caso Alt r" at bounding box center [987, 155] width 177 height 49
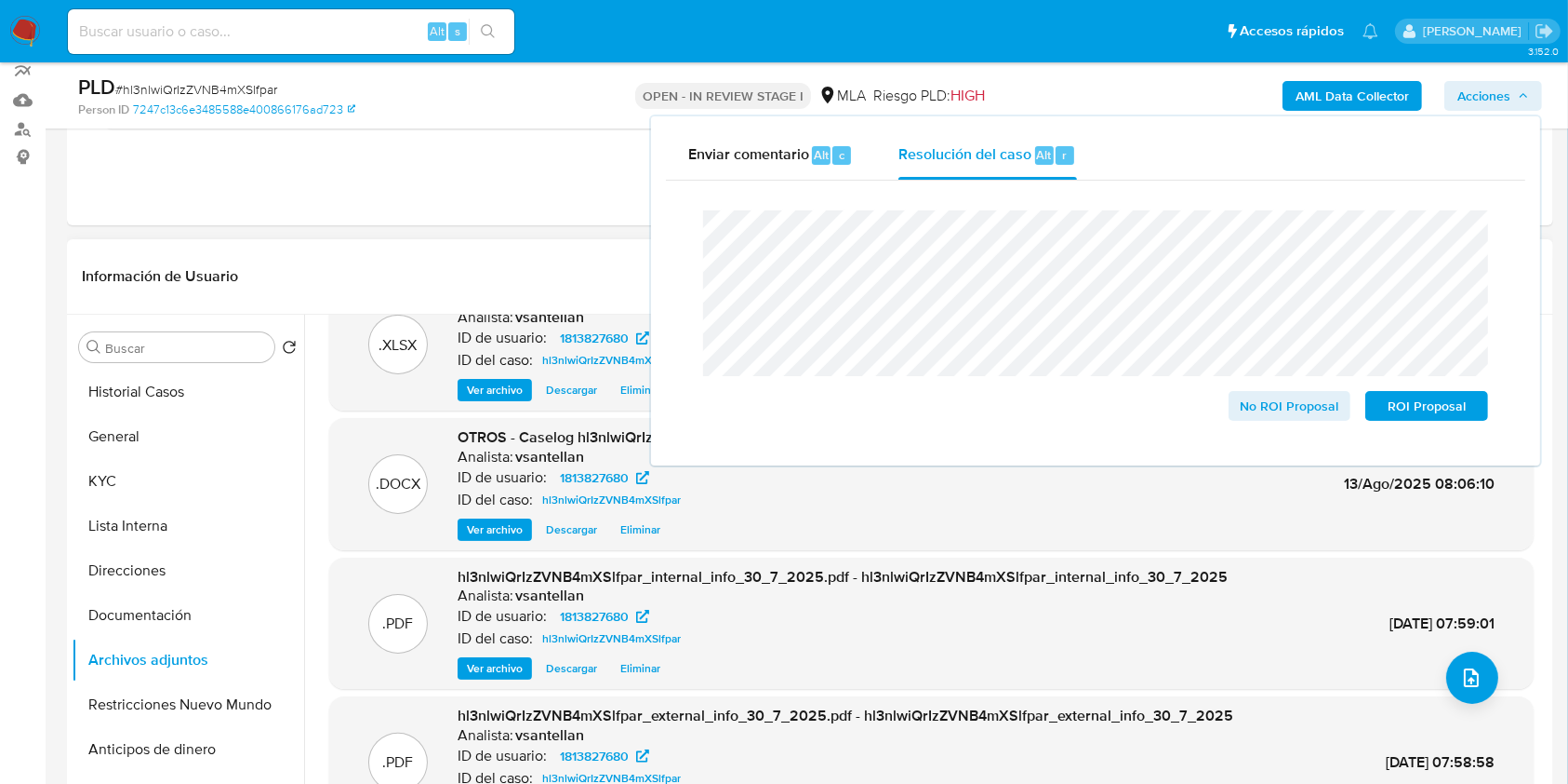
scroll to position [0, 0]
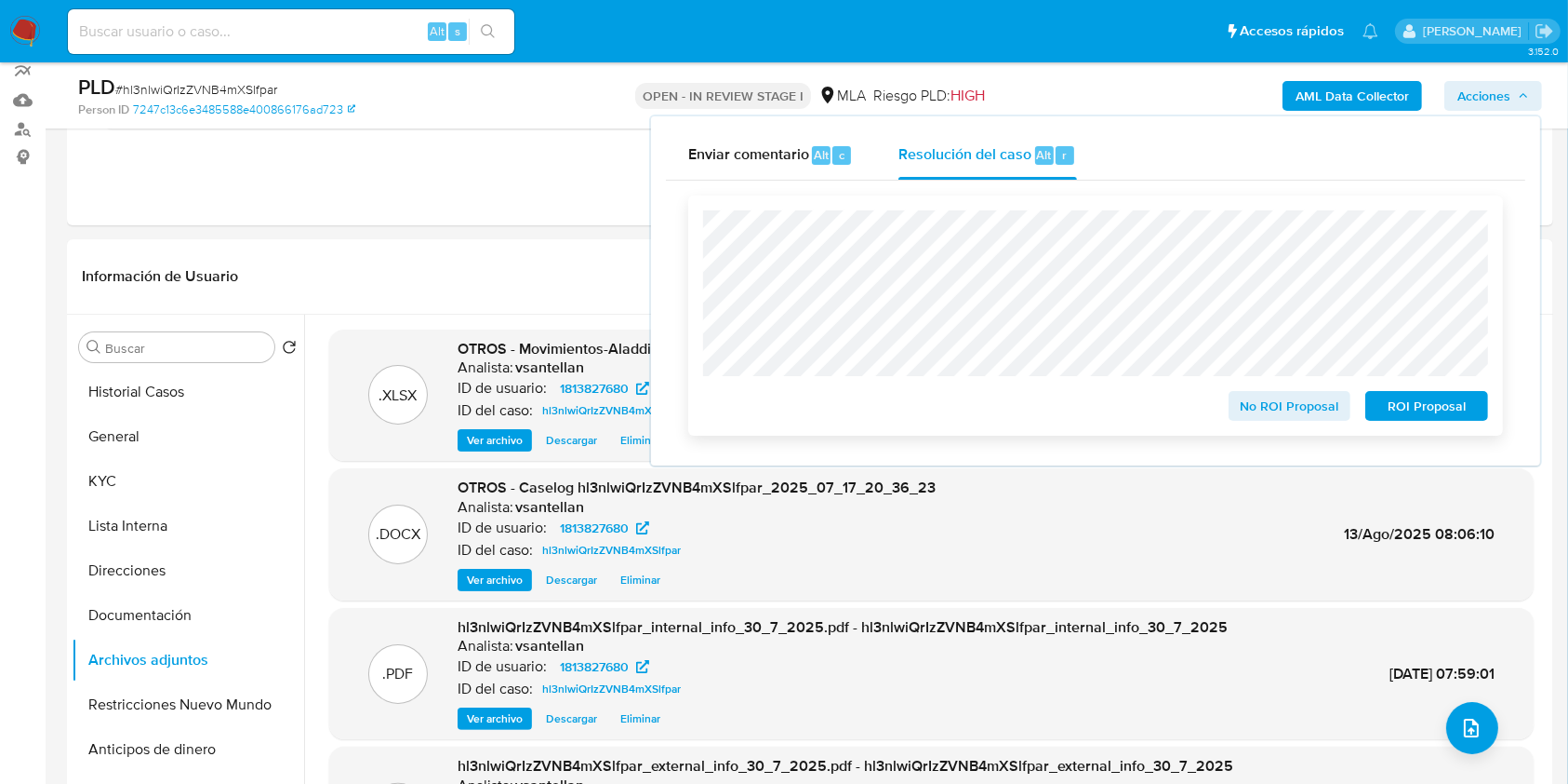
click at [1420, 413] on span "ROI Proposal" at bounding box center [1427, 405] width 97 height 26
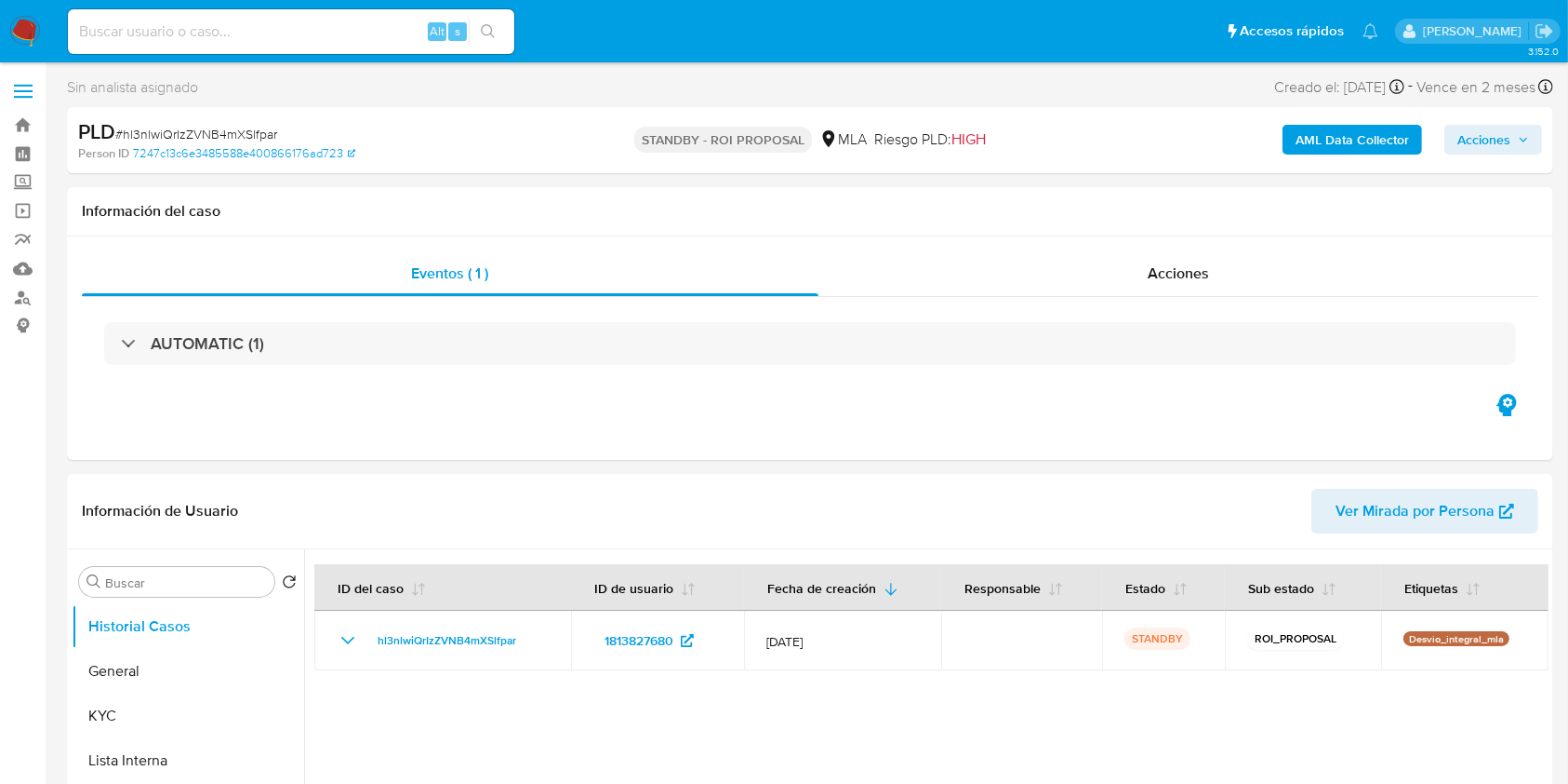
select select "10"
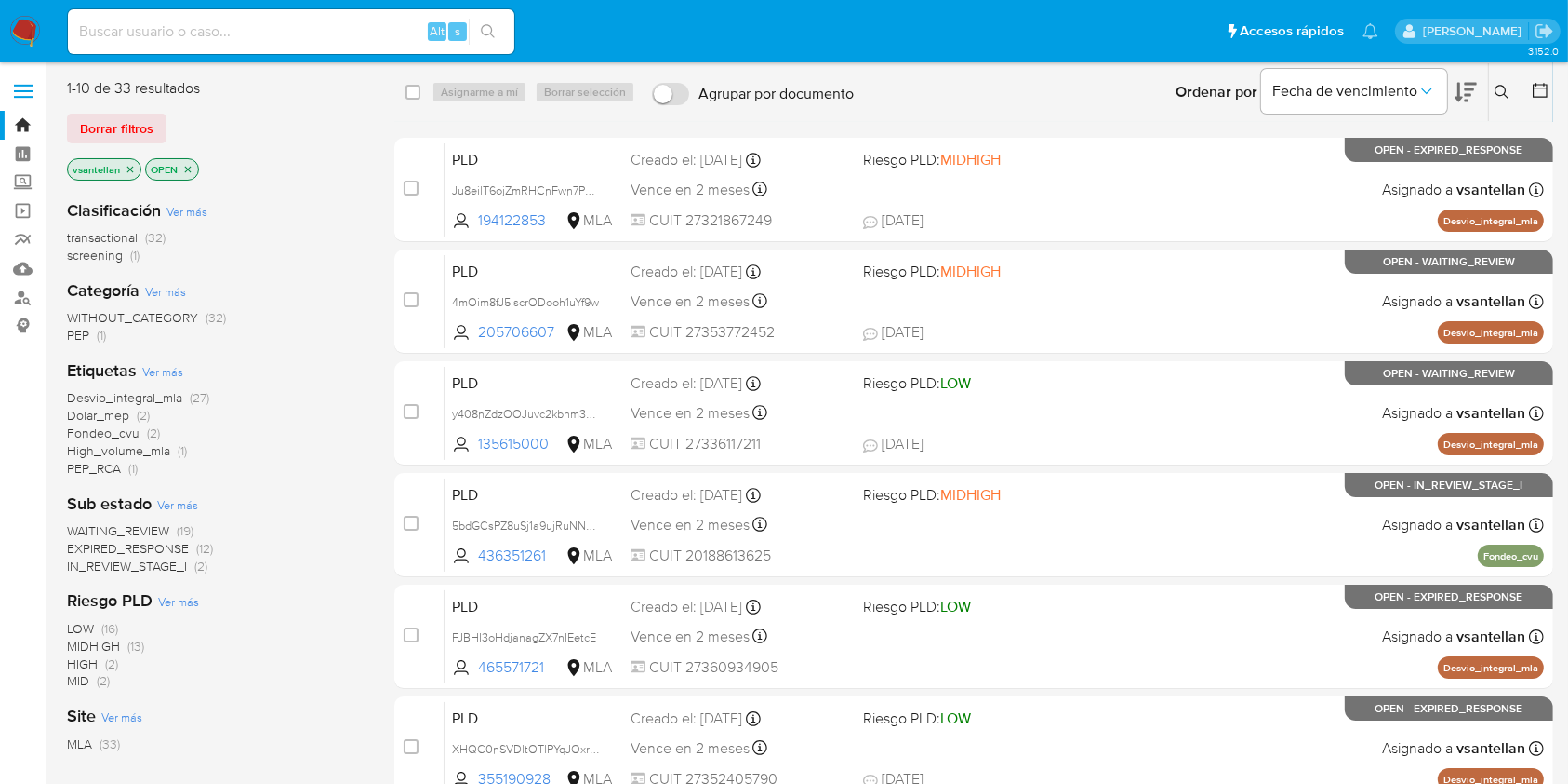
click at [1506, 92] on icon at bounding box center [1502, 91] width 15 height 15
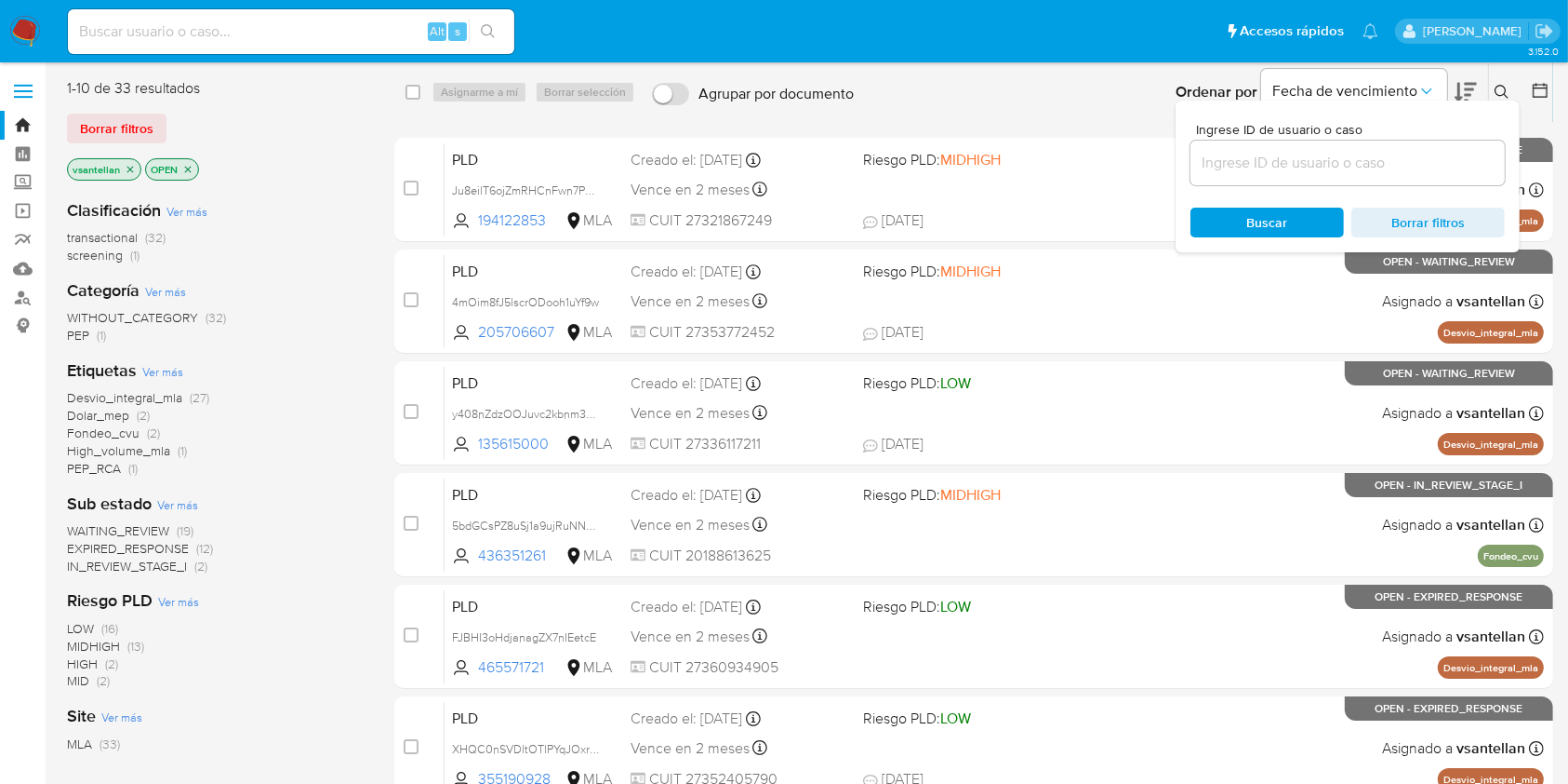
click at [1356, 155] on input at bounding box center [1347, 163] width 314 height 24
type input "160749426"
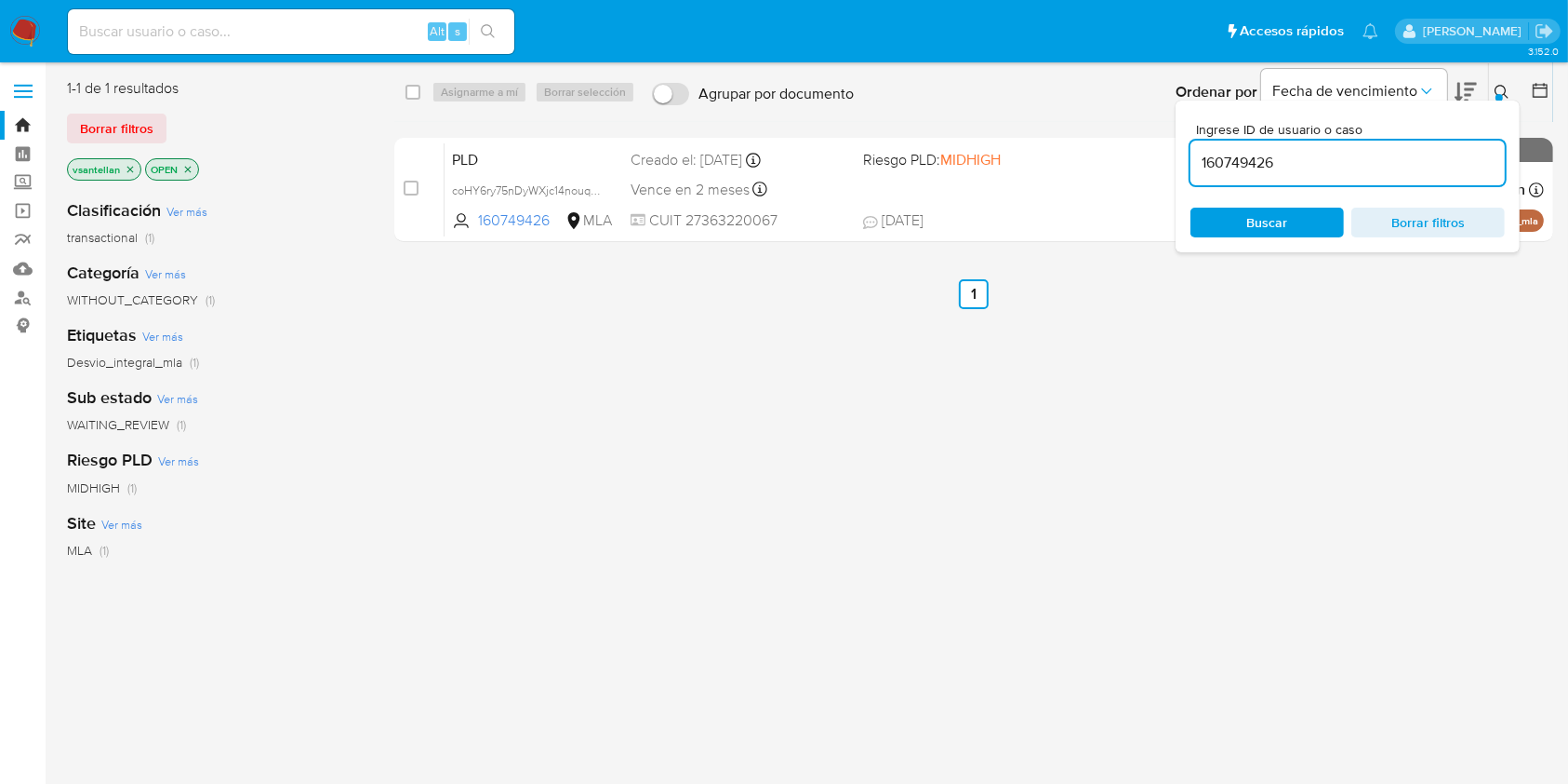
click at [1500, 92] on icon at bounding box center [1502, 91] width 15 height 15
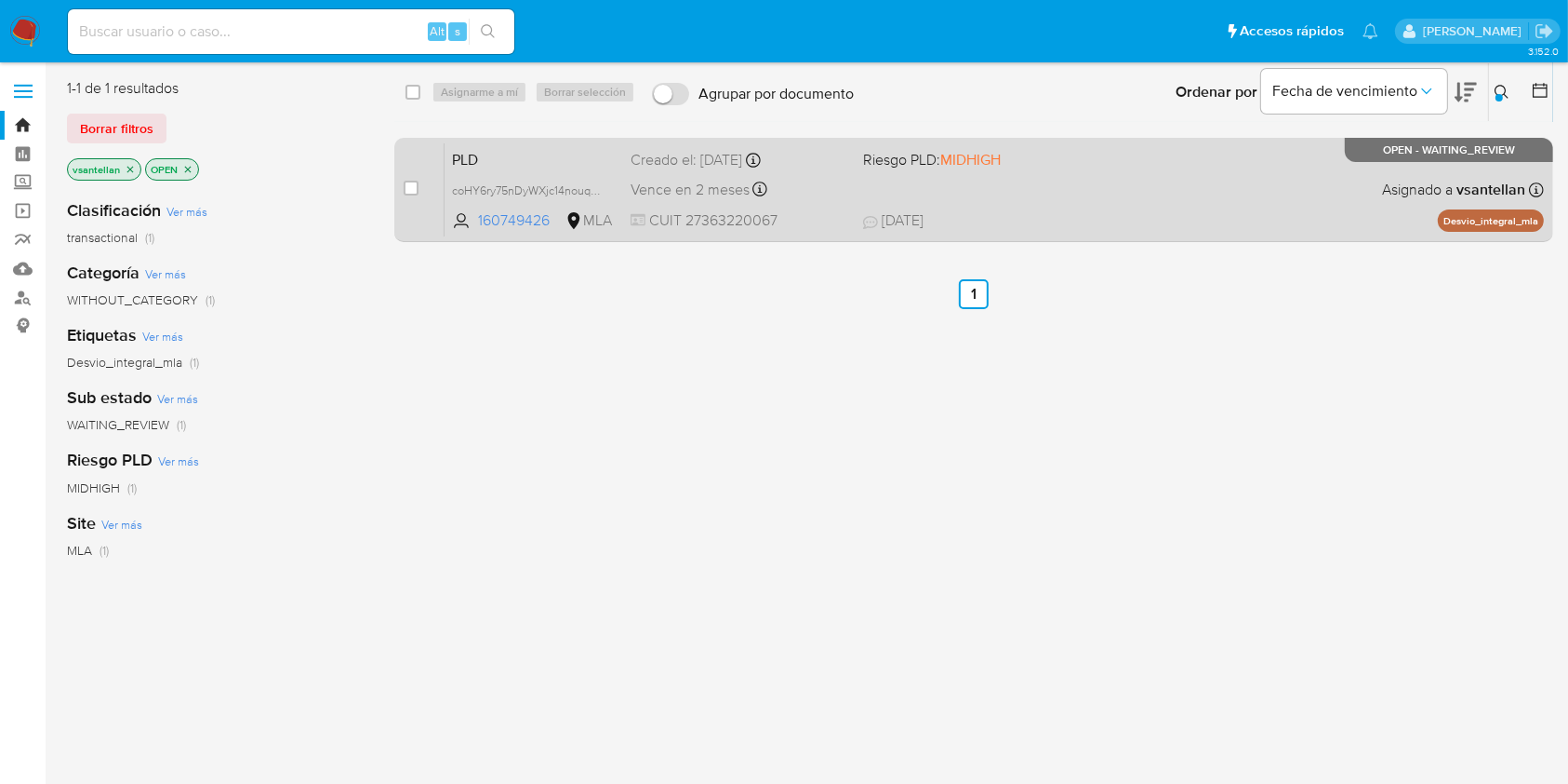
click at [1191, 176] on div "PLD coHY6ry75nDyWXjc14nouqND 160749426 MLA Riesgo PLD: MIDHIGH Creado el: 12/07…" at bounding box center [994, 189] width 1099 height 94
click at [408, 183] on input "checkbox" at bounding box center [411, 187] width 15 height 15
checkbox input "true"
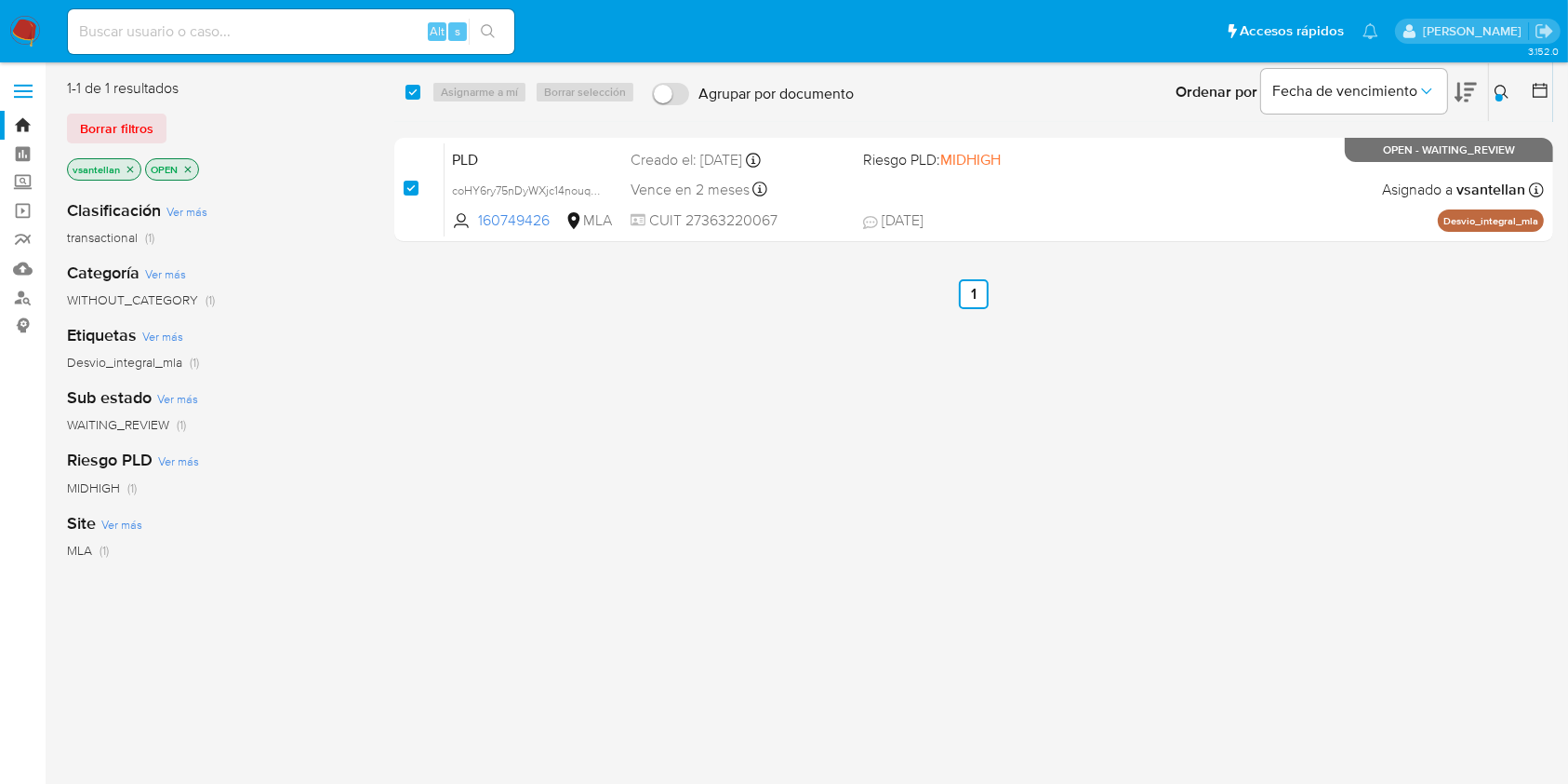
checkbox input "true"
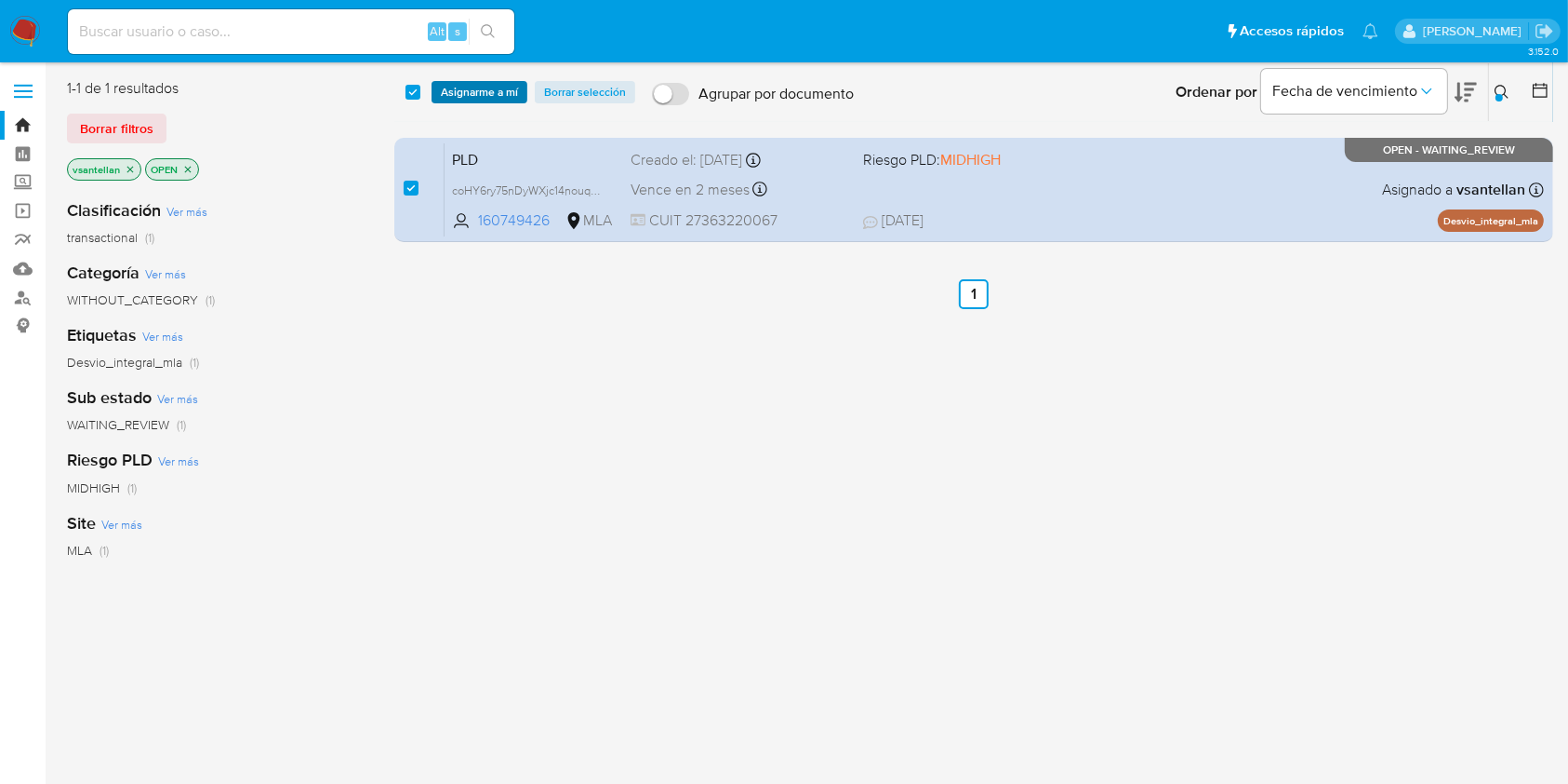
click at [476, 84] on span "Asignarme a mí" at bounding box center [479, 92] width 77 height 19
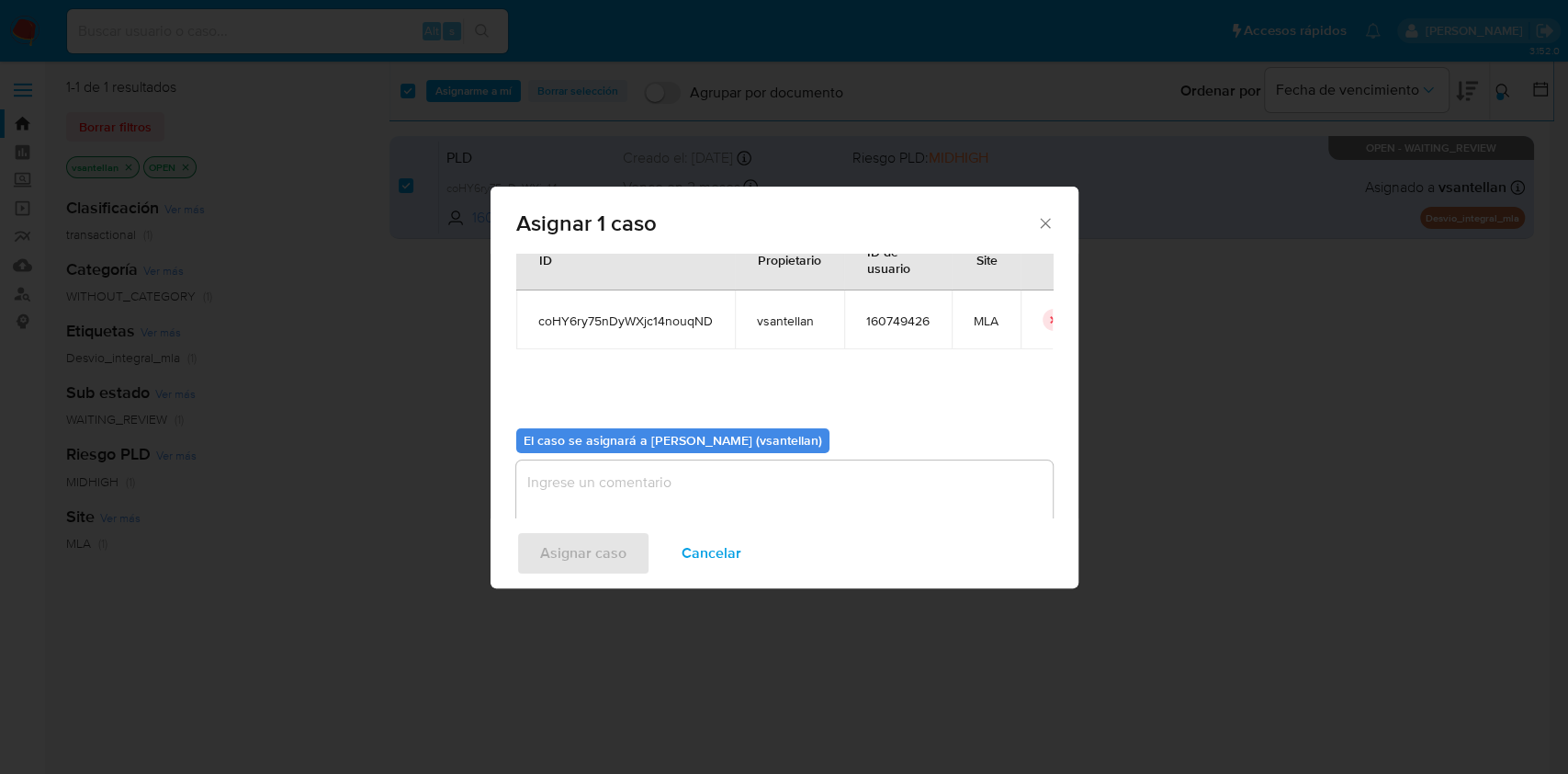
scroll to position [94, 0]
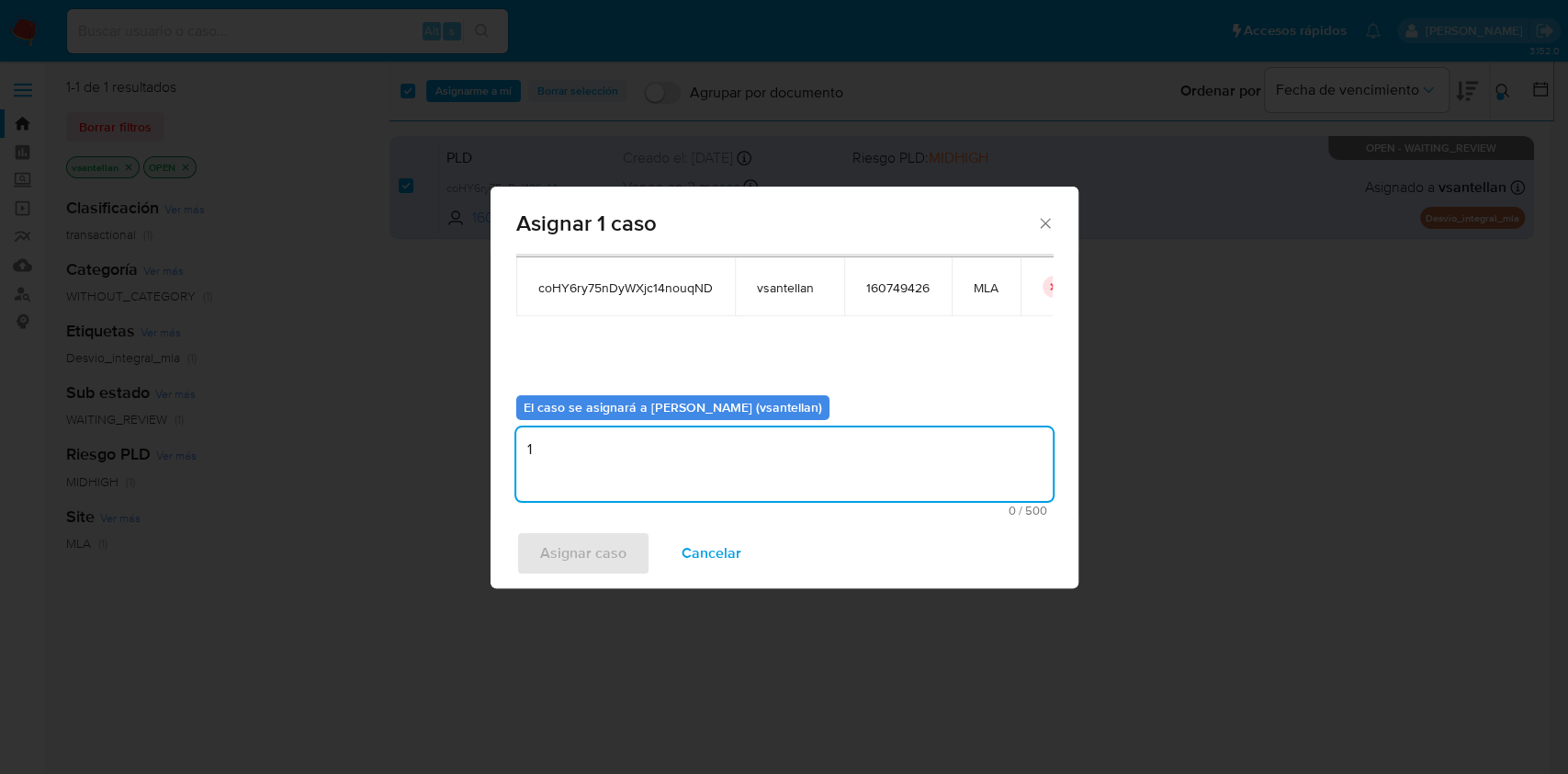
drag, startPoint x: 622, startPoint y: 481, endPoint x: 602, endPoint y: 533, distance: 55.7
click at [619, 486] on textarea "1" at bounding box center [784, 464] width 536 height 73
type textarea "1"
click at [588, 556] on span "Asignar caso" at bounding box center [583, 553] width 86 height 40
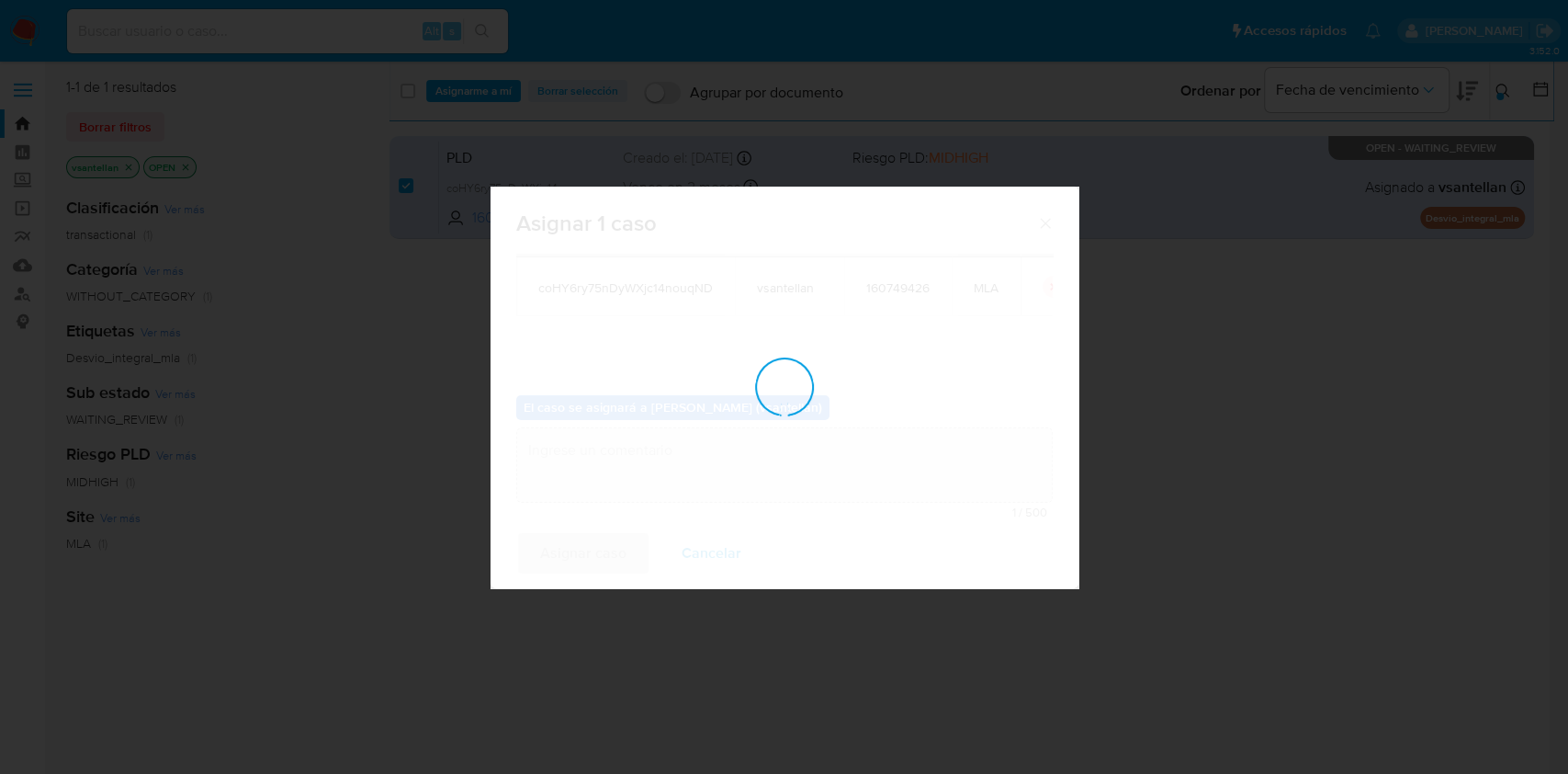
checkbox input "false"
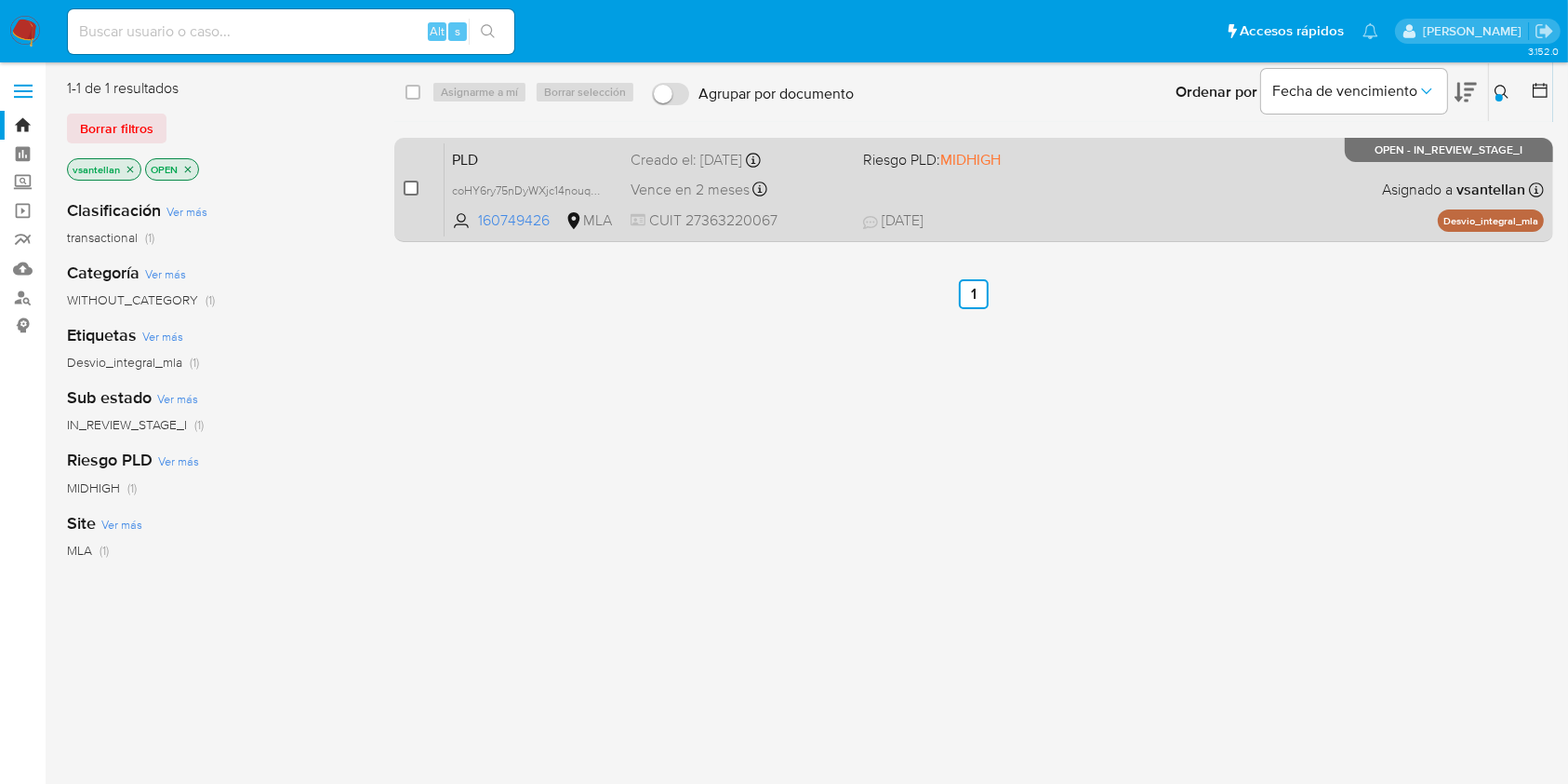
click at [413, 187] on input "checkbox" at bounding box center [411, 187] width 15 height 15
checkbox input "true"
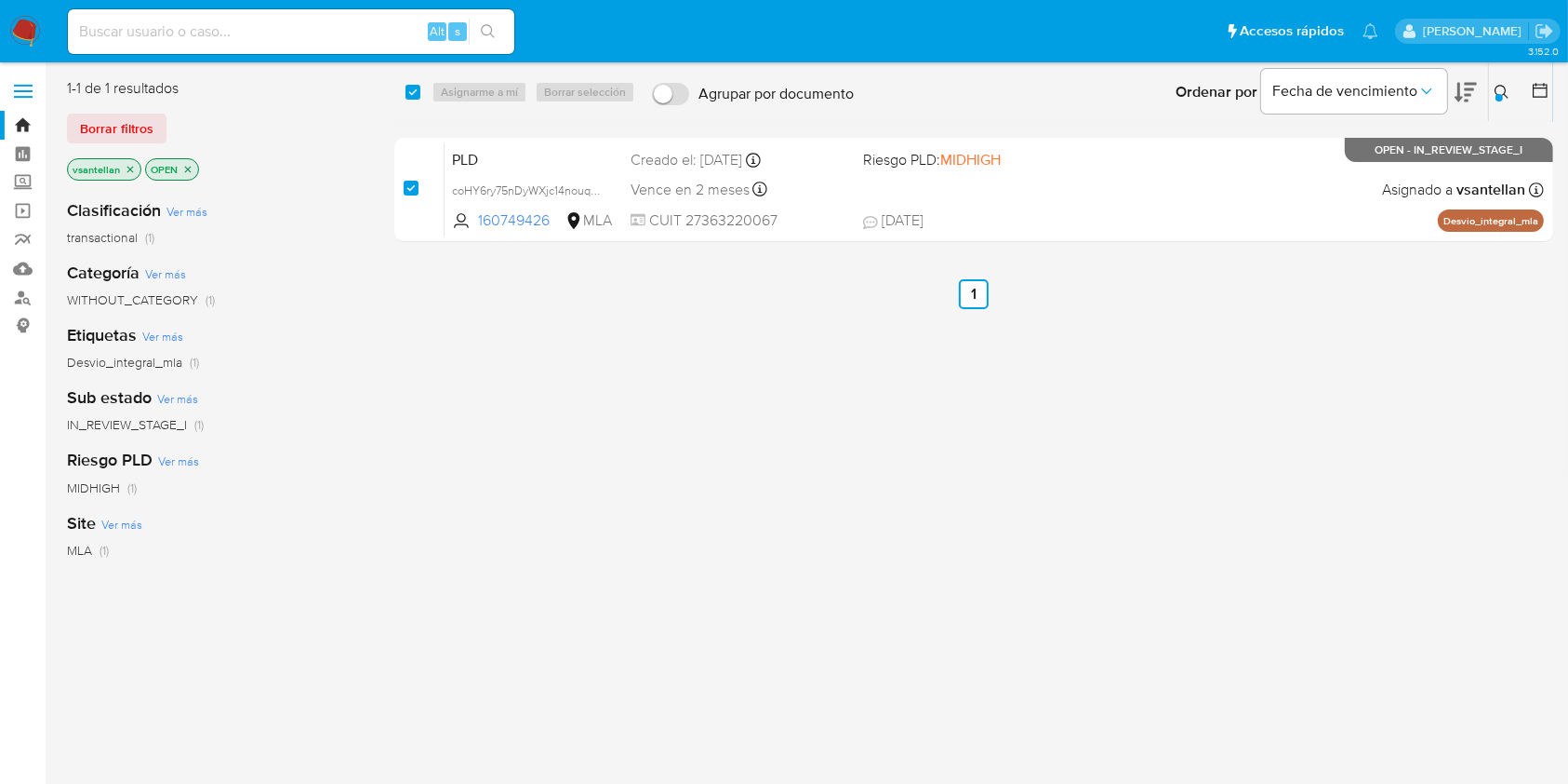
checkbox input "true"
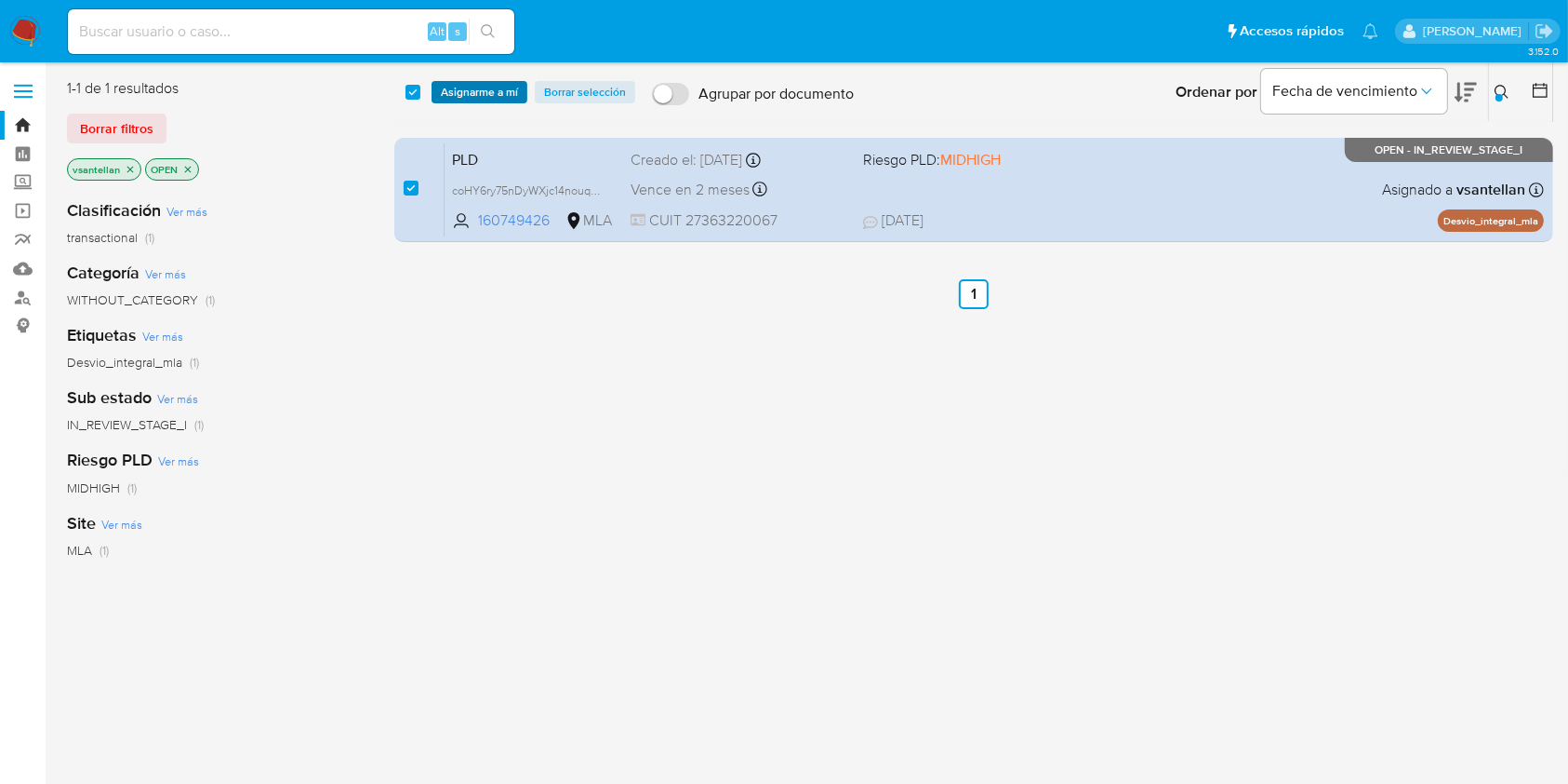
click at [464, 88] on span "Asignarme a mí" at bounding box center [479, 92] width 77 height 19
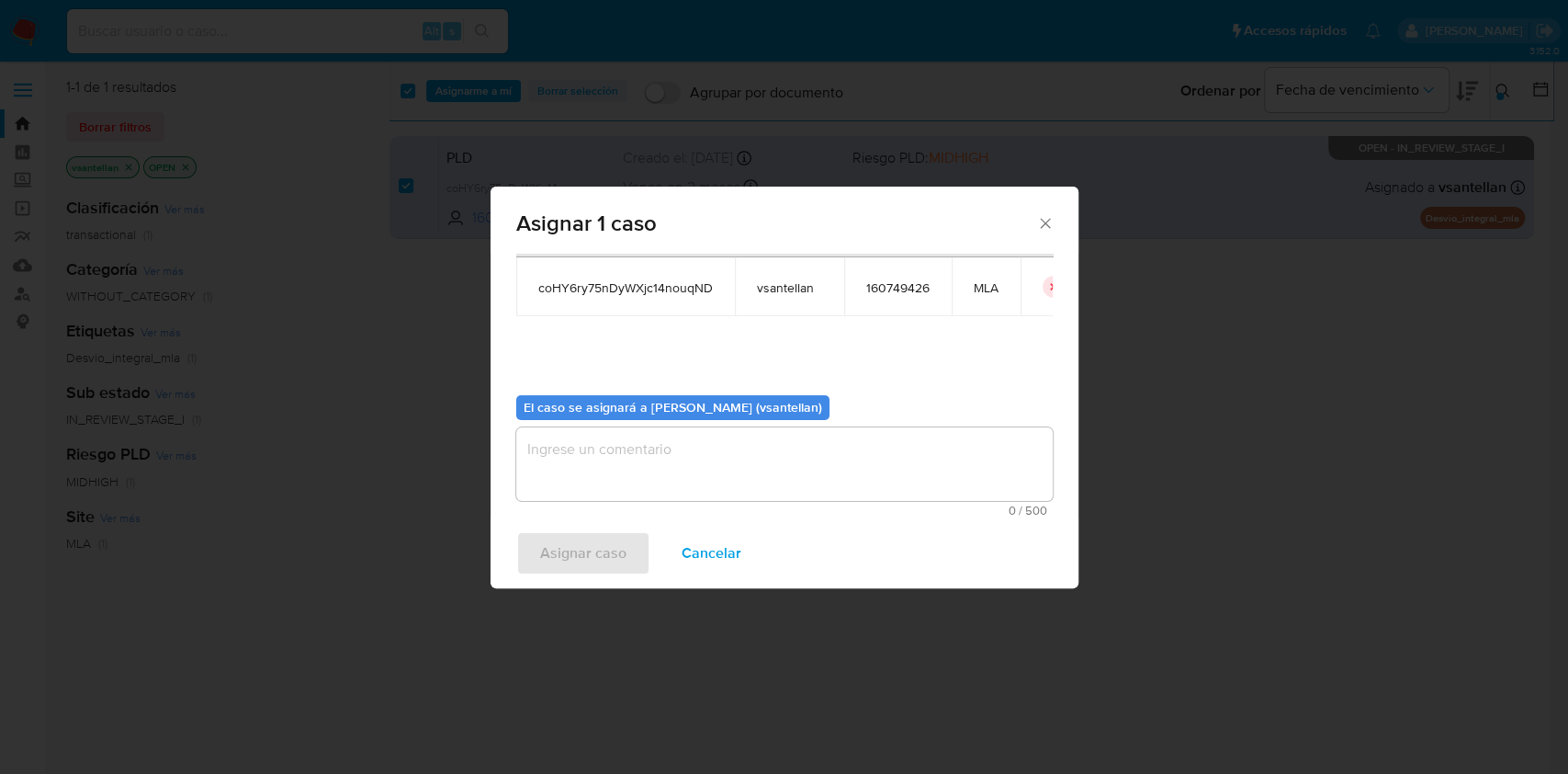
click at [551, 479] on textarea "assign-modal" at bounding box center [784, 464] width 536 height 73
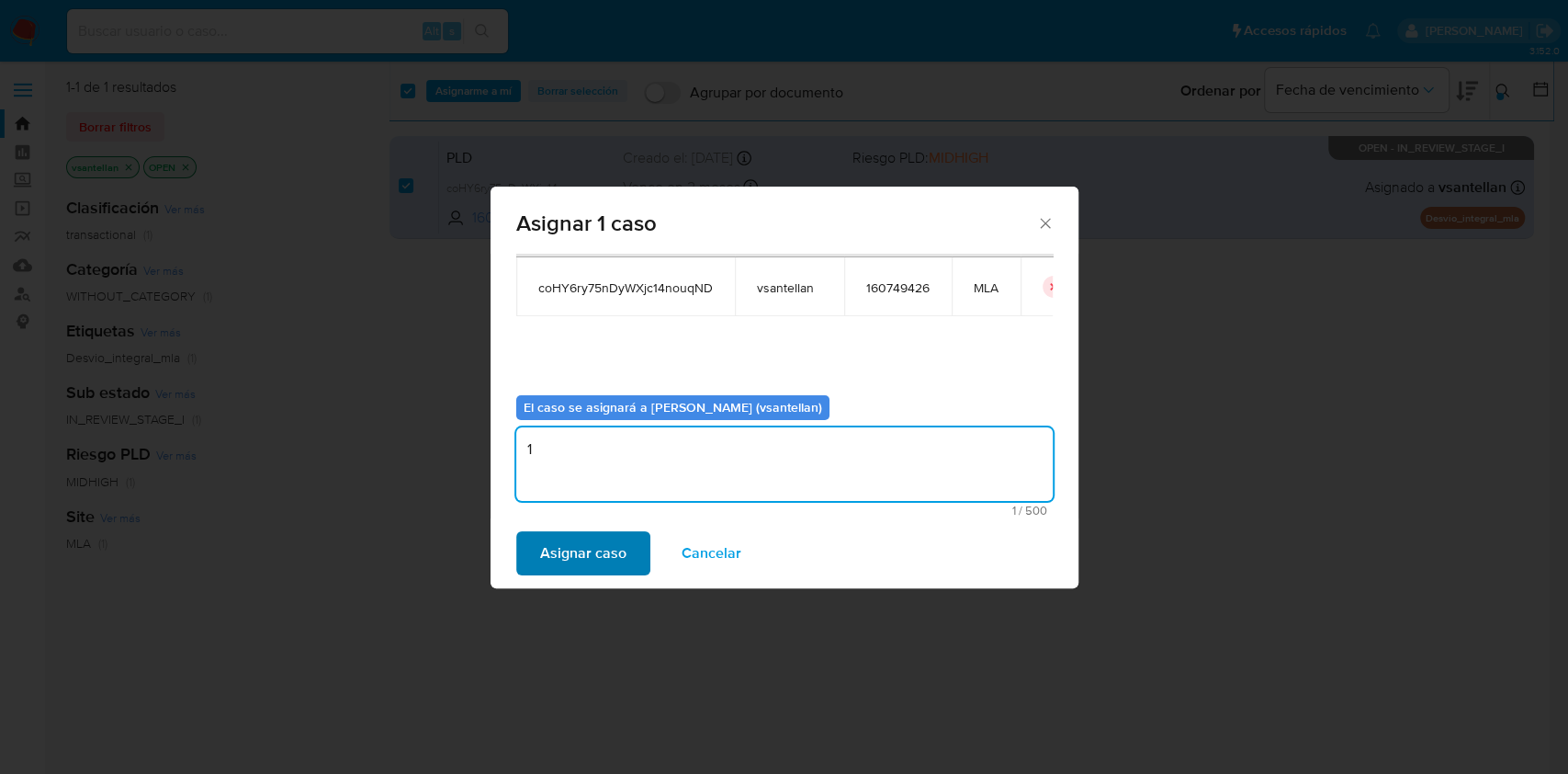
type textarea "1"
click at [571, 551] on span "Asignar caso" at bounding box center [583, 553] width 86 height 40
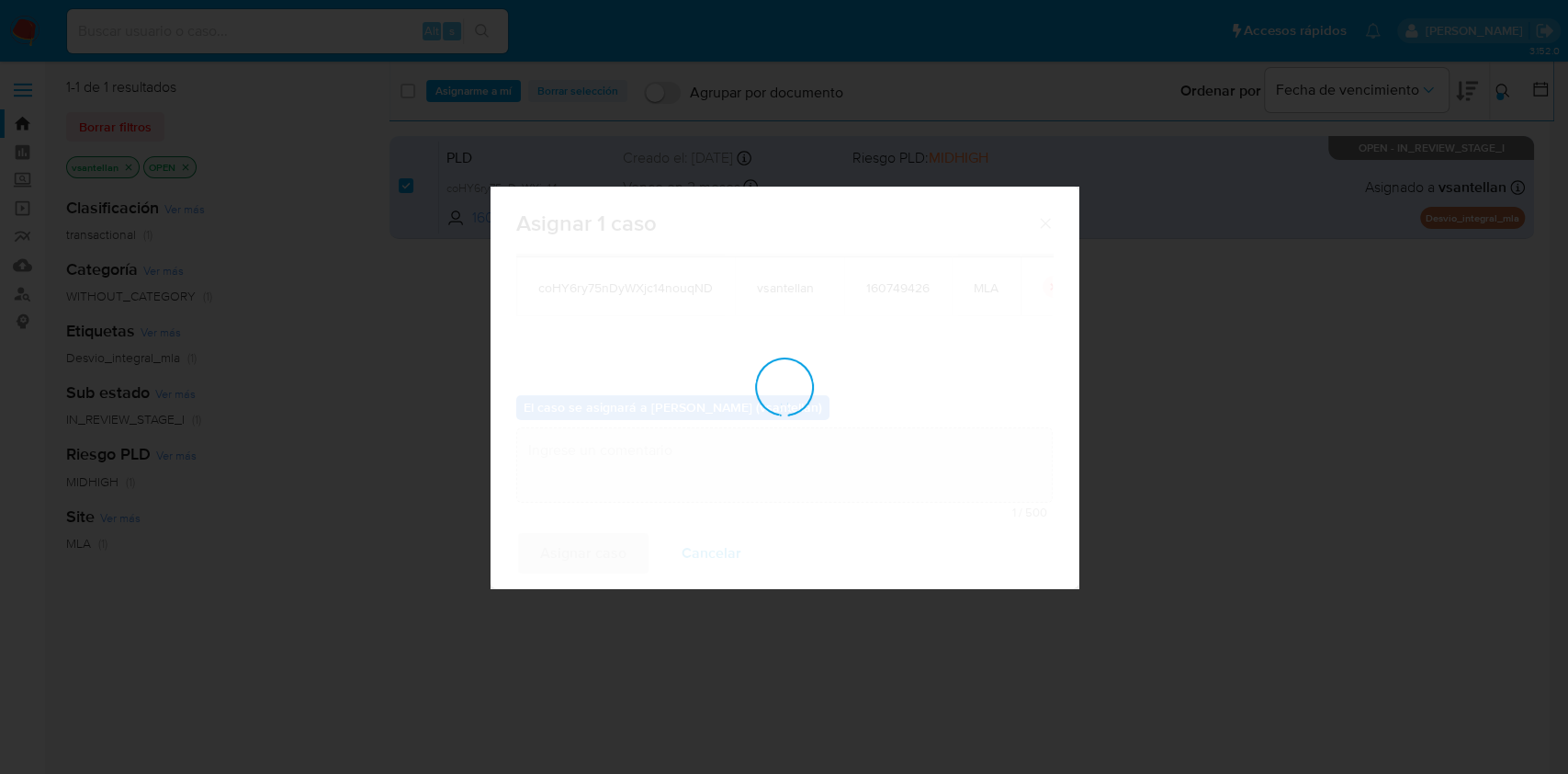
checkbox input "false"
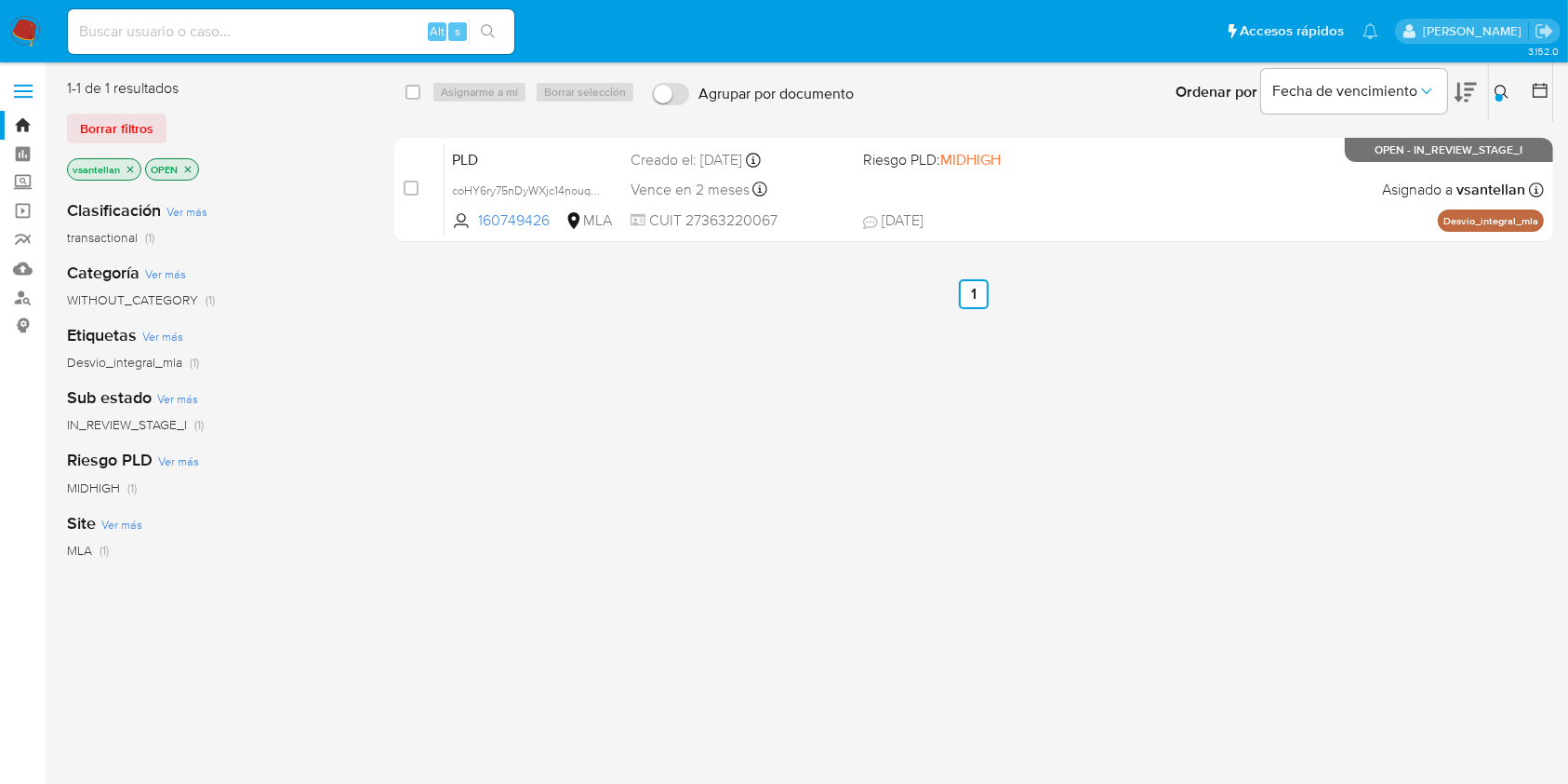
click at [29, 30] on img at bounding box center [25, 32] width 32 height 32
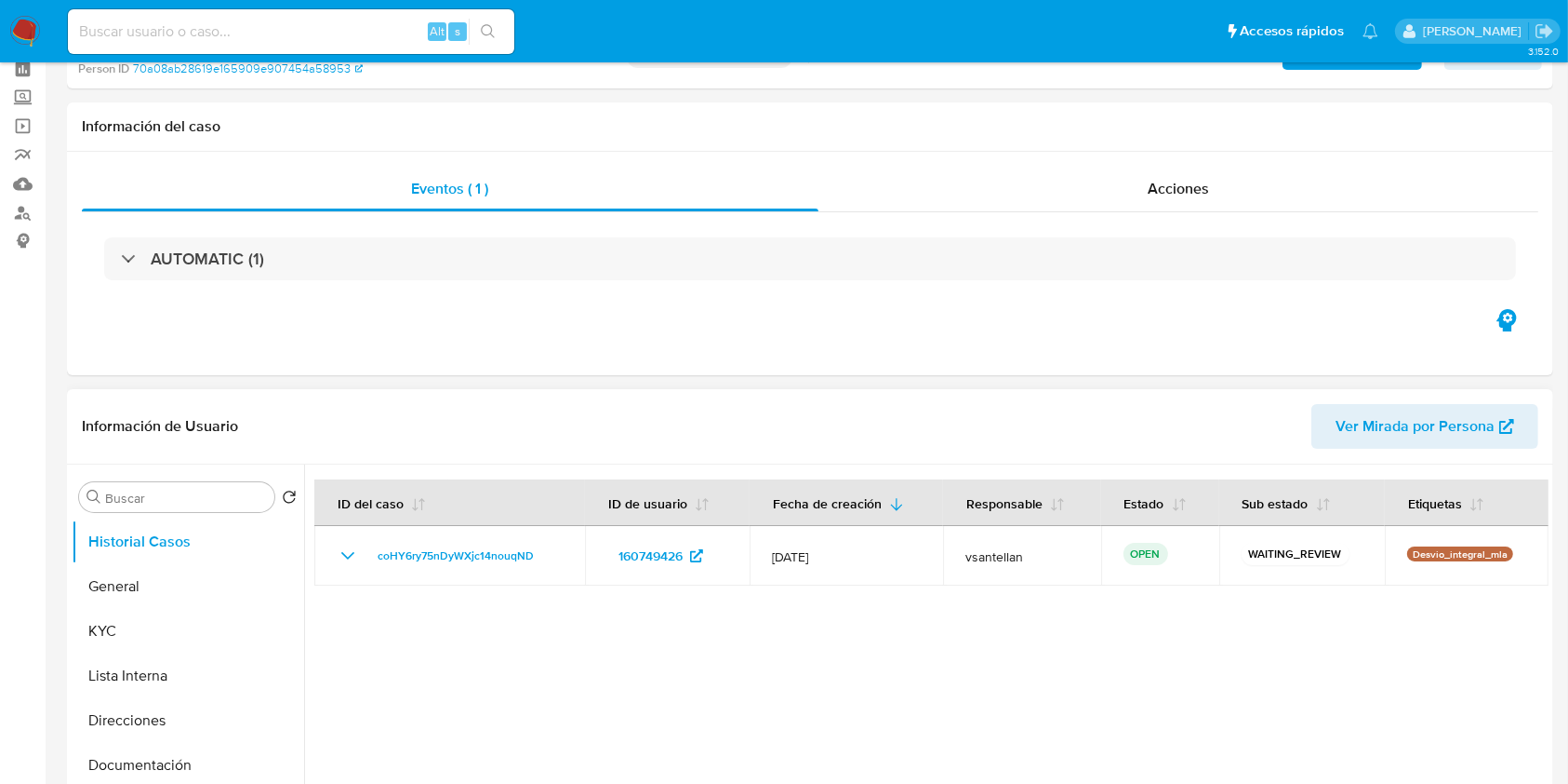
select select "10"
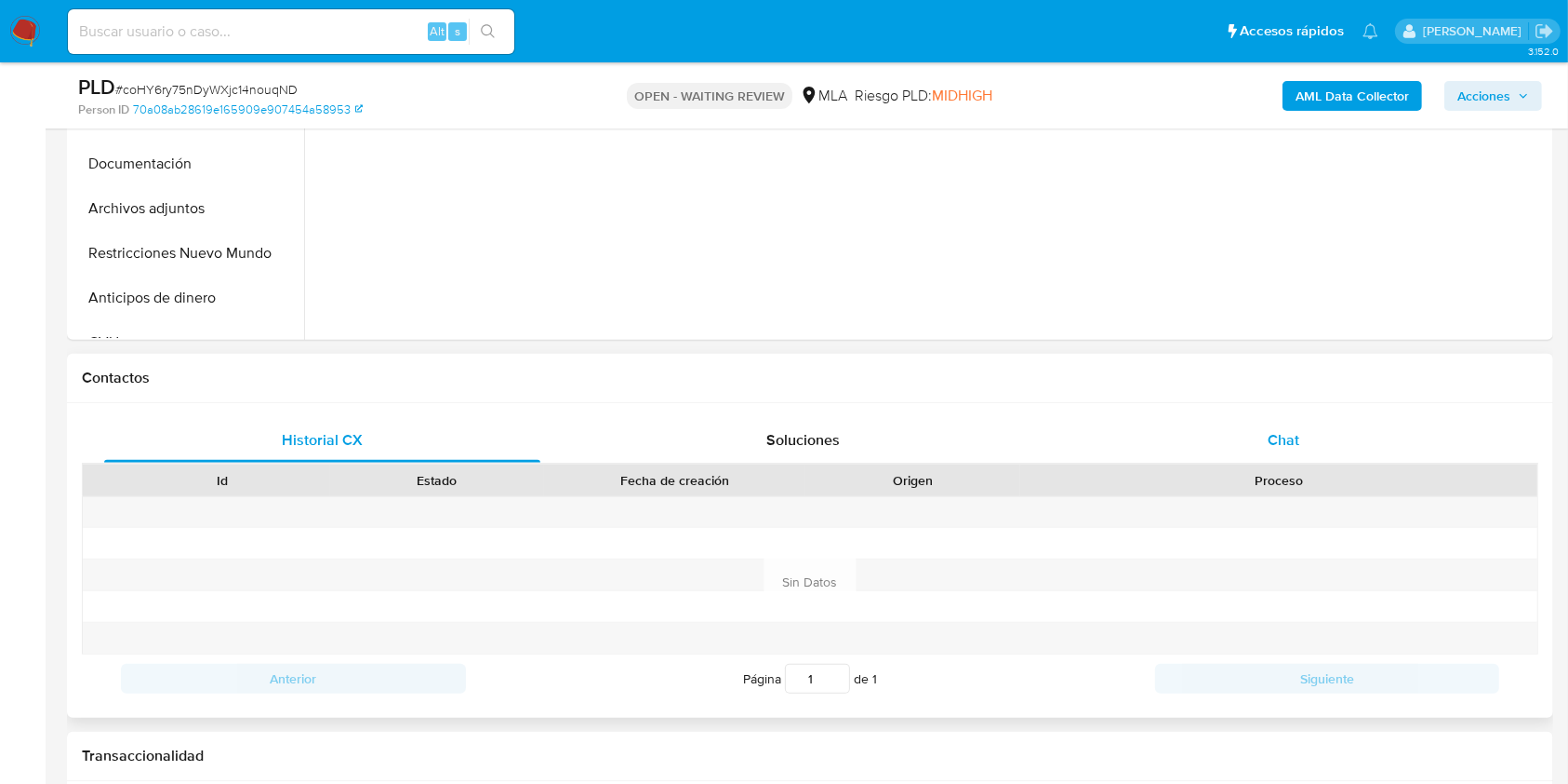
drag, startPoint x: 1294, startPoint y: 449, endPoint x: 1306, endPoint y: 449, distance: 12.0
click at [1296, 449] on span "Chat" at bounding box center [1284, 440] width 32 height 22
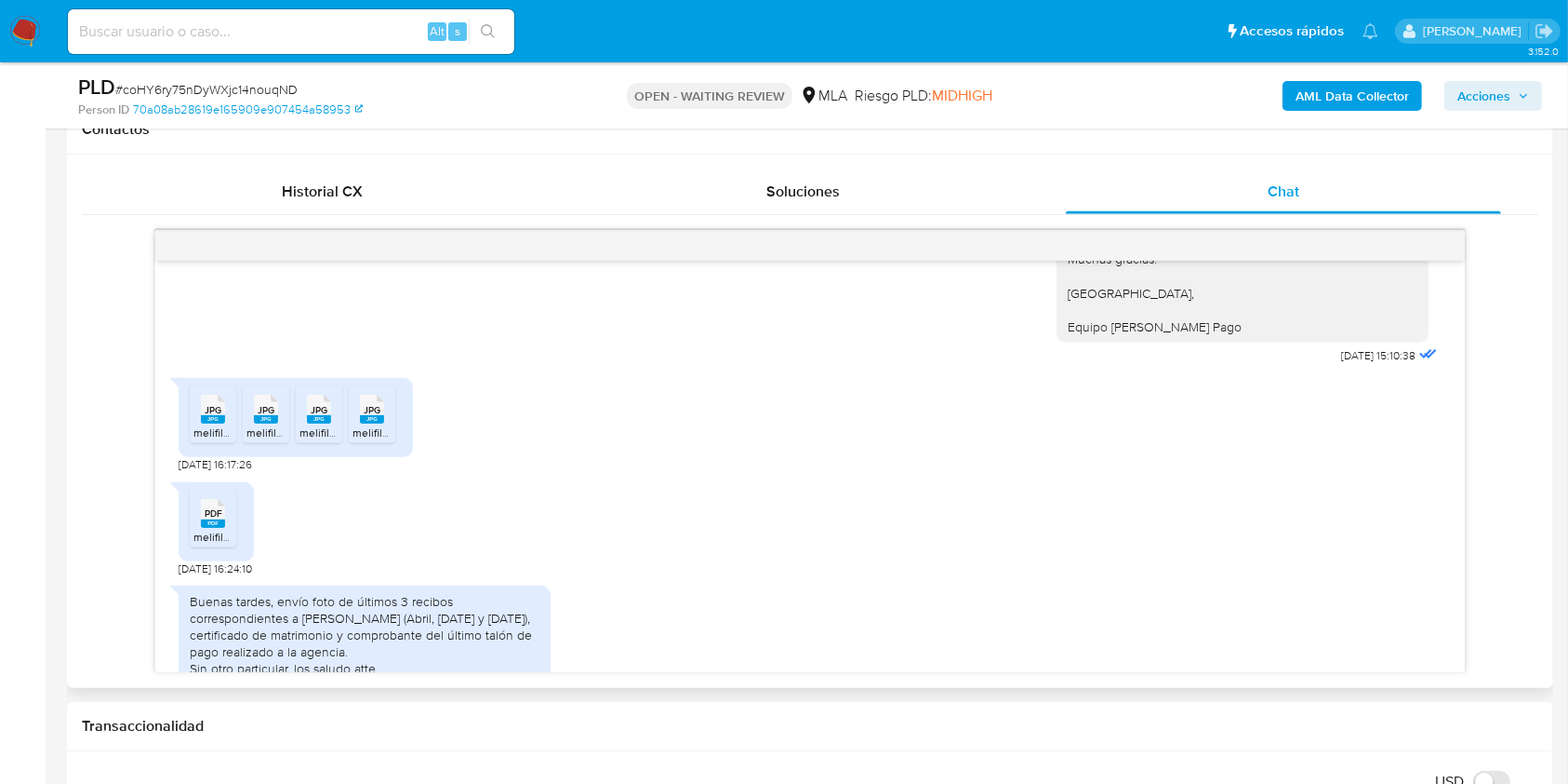
scroll to position [2156, 0]
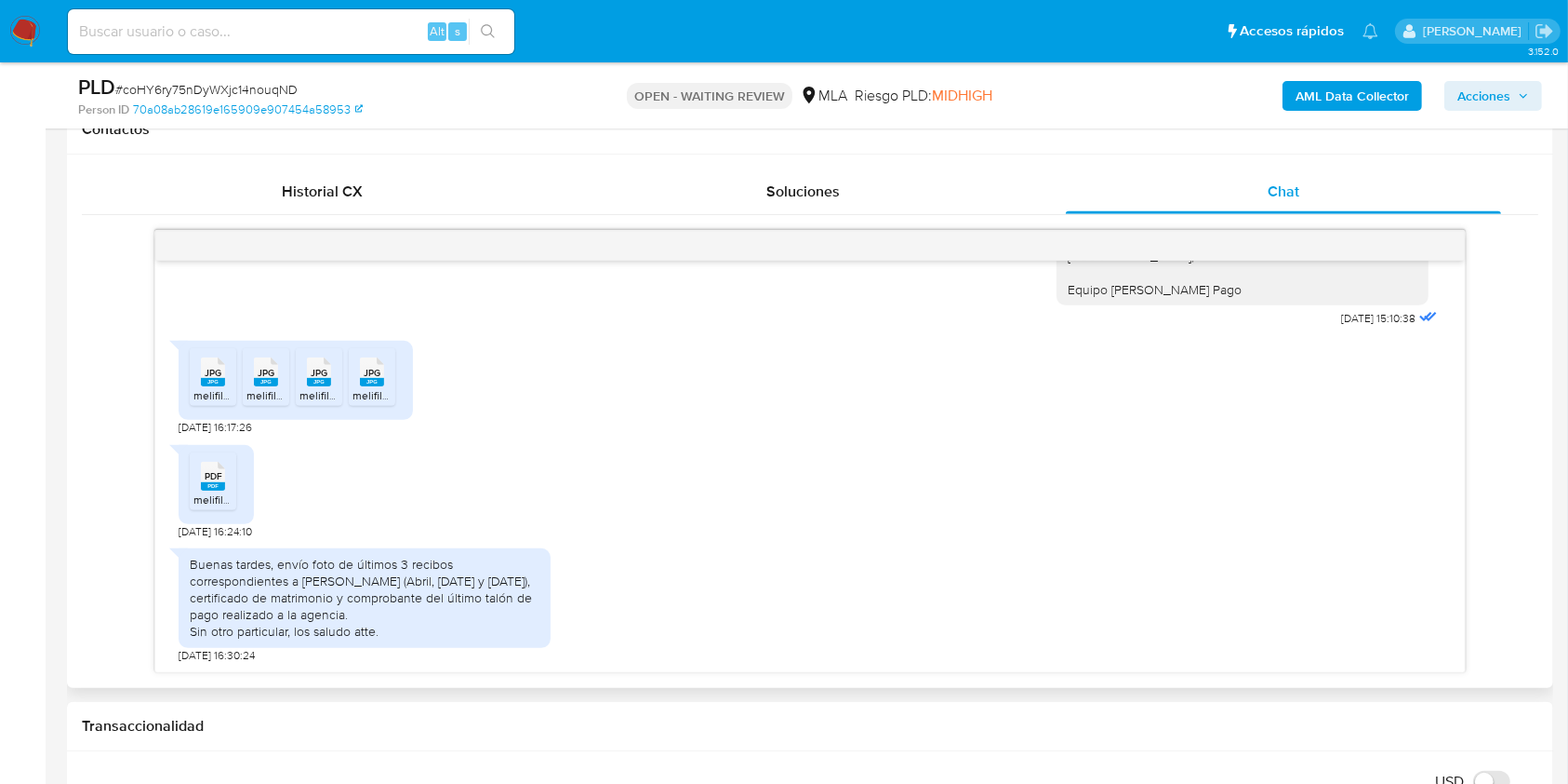
drag, startPoint x: 216, startPoint y: 375, endPoint x: 274, endPoint y: 383, distance: 58.5
click at [214, 376] on span "JPG" at bounding box center [213, 373] width 17 height 12
click at [275, 383] on rect at bounding box center [265, 382] width 24 height 8
drag, startPoint x: 315, startPoint y: 391, endPoint x: 354, endPoint y: 381, distance: 40.3
click at [318, 391] on span "melifile4180470887158737290.jpg" at bounding box center [383, 395] width 169 height 16
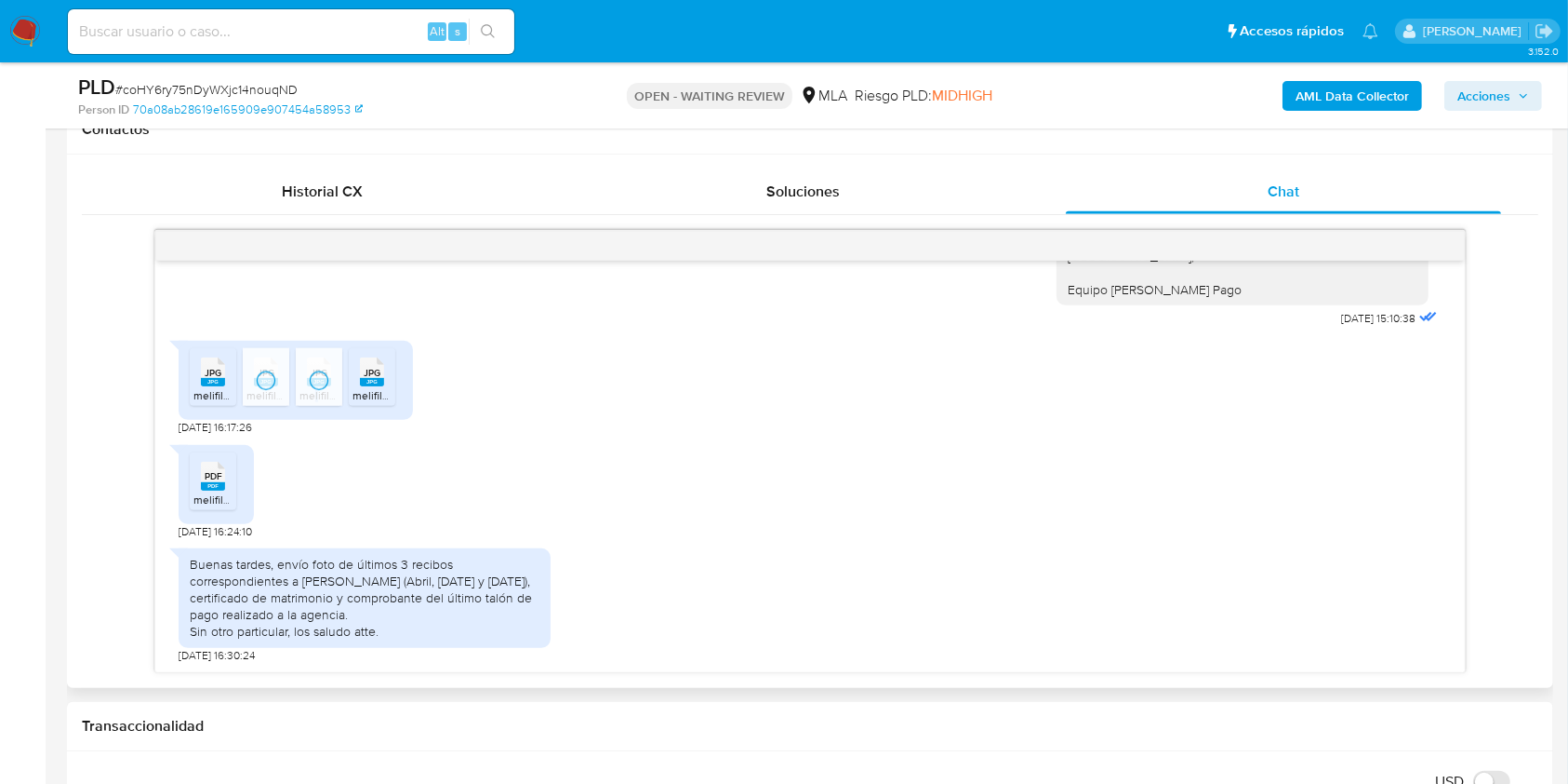
drag, startPoint x: 376, startPoint y: 372, endPoint x: 264, endPoint y: 447, distance: 134.8
click at [376, 371] on span "JPG" at bounding box center [371, 373] width 17 height 12
click at [228, 477] on div "PDF PDF" at bounding box center [212, 474] width 39 height 37
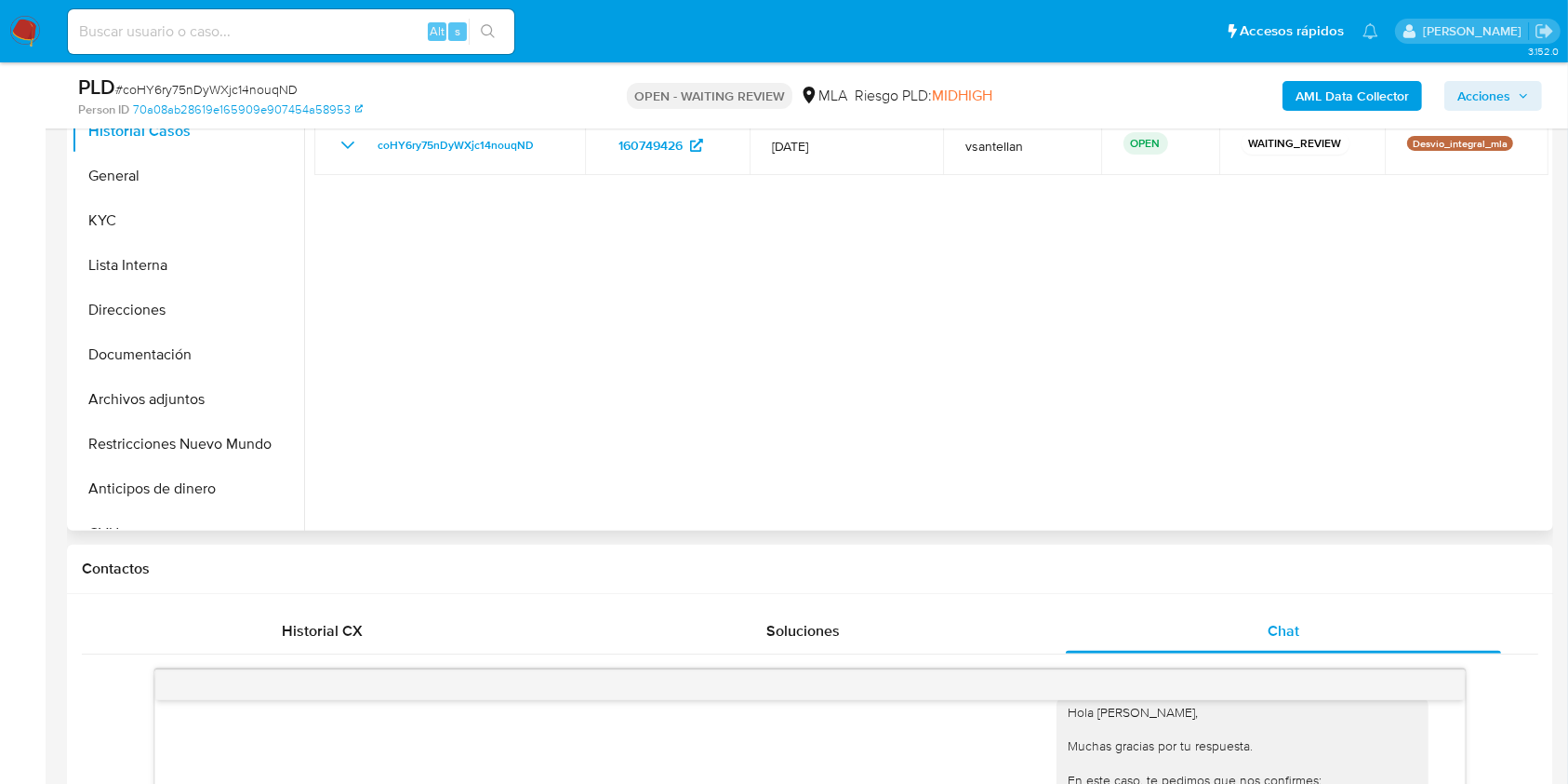
scroll to position [373, 0]
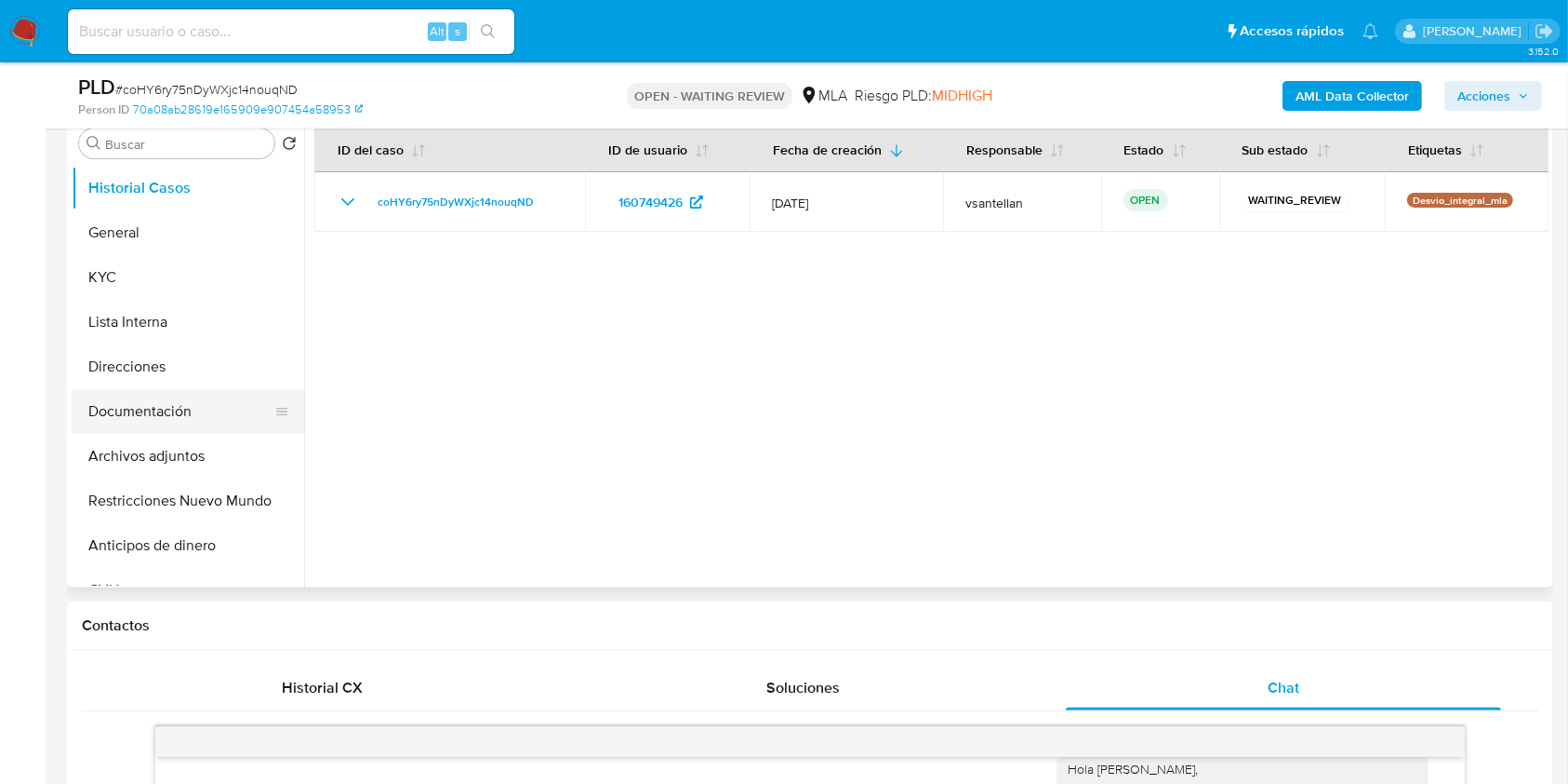
click at [151, 420] on button "Documentación" at bounding box center [180, 411] width 218 height 45
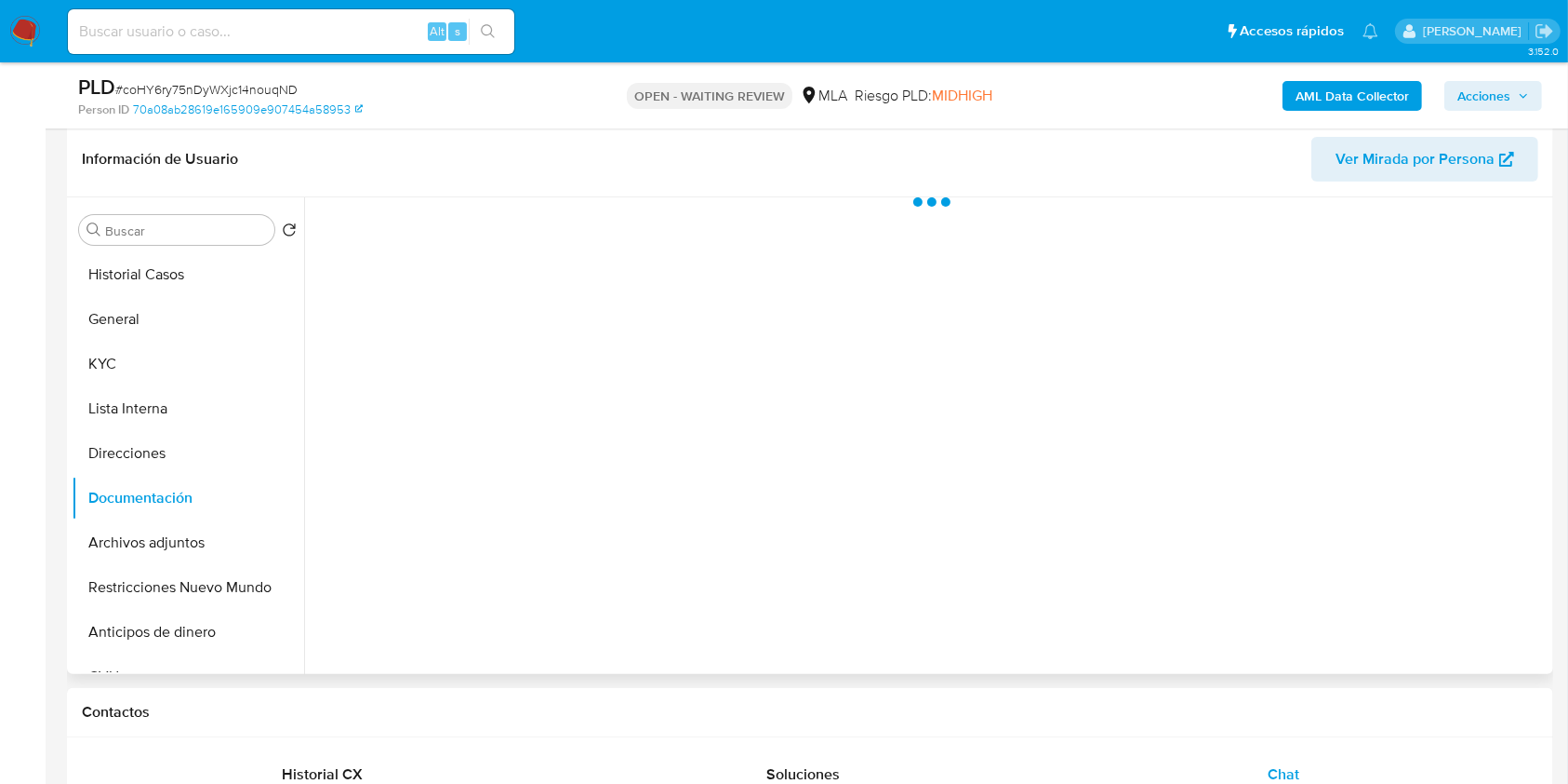
scroll to position [248, 0]
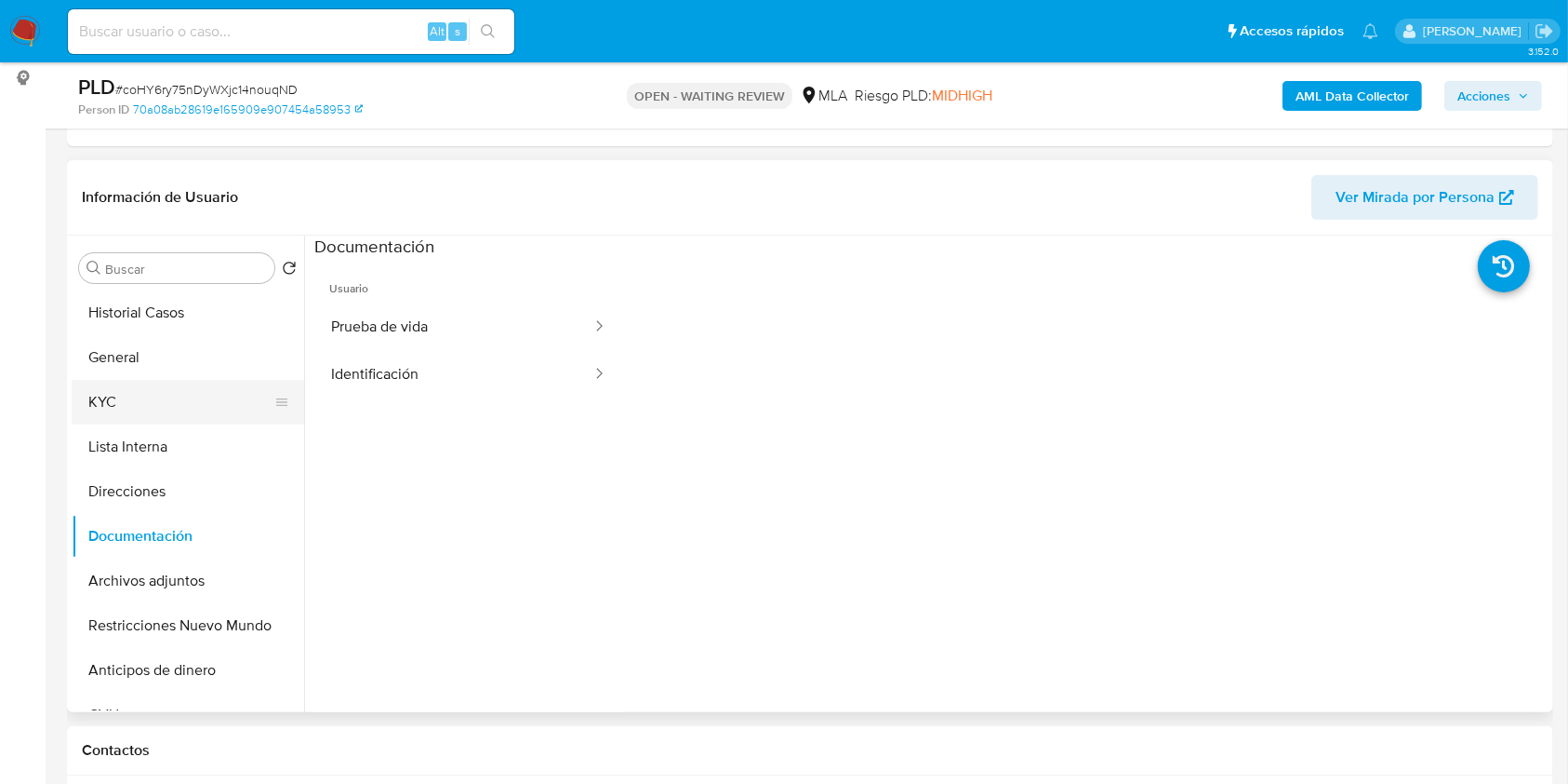
click at [183, 413] on button "KYC" at bounding box center [180, 401] width 218 height 45
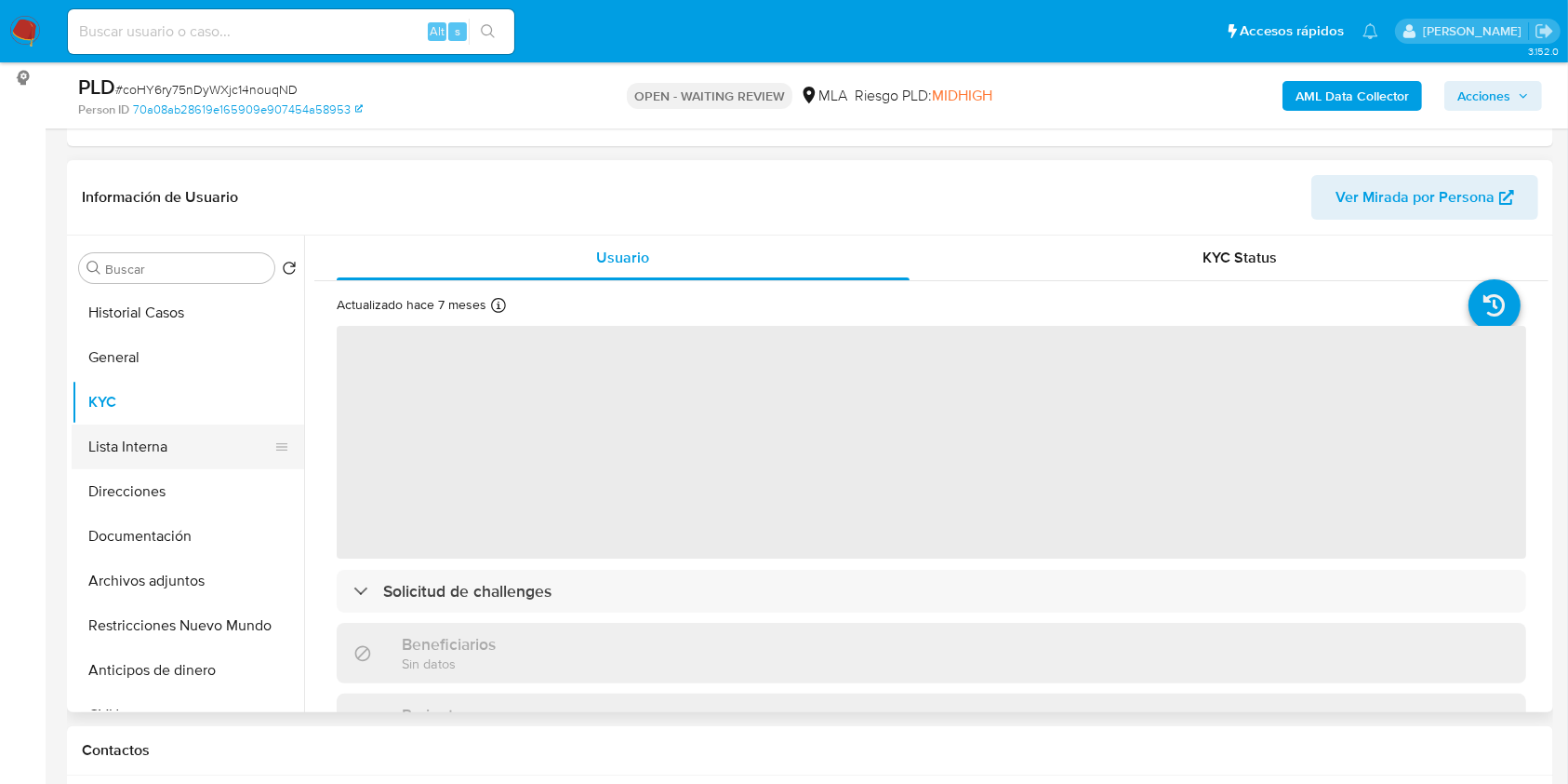
drag, startPoint x: 176, startPoint y: 585, endPoint x: 144, endPoint y: 453, distance: 135.8
click at [175, 585] on button "Archivos adjuntos" at bounding box center [187, 580] width 233 height 45
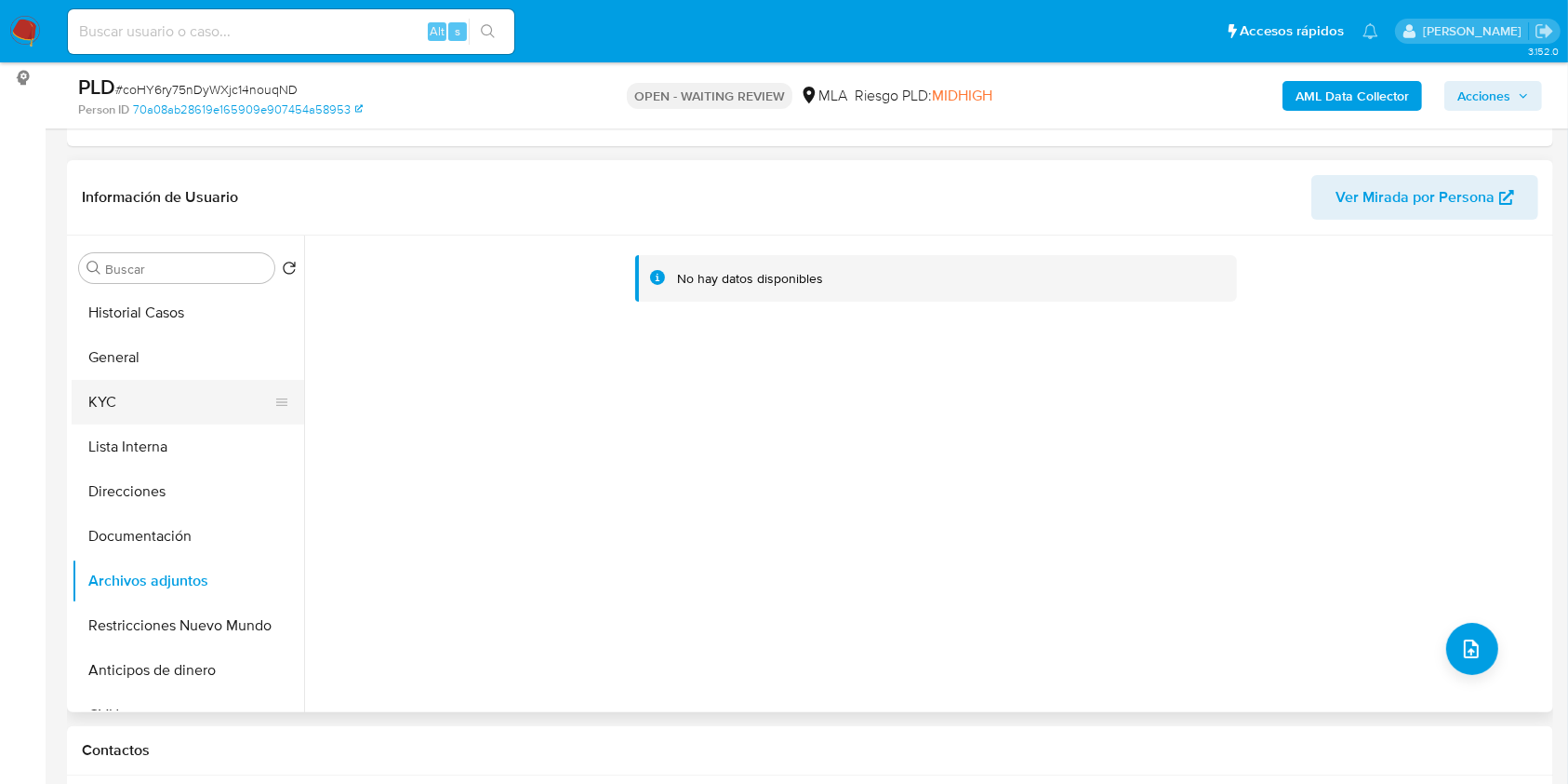
click at [134, 390] on button "KYC" at bounding box center [180, 401] width 218 height 45
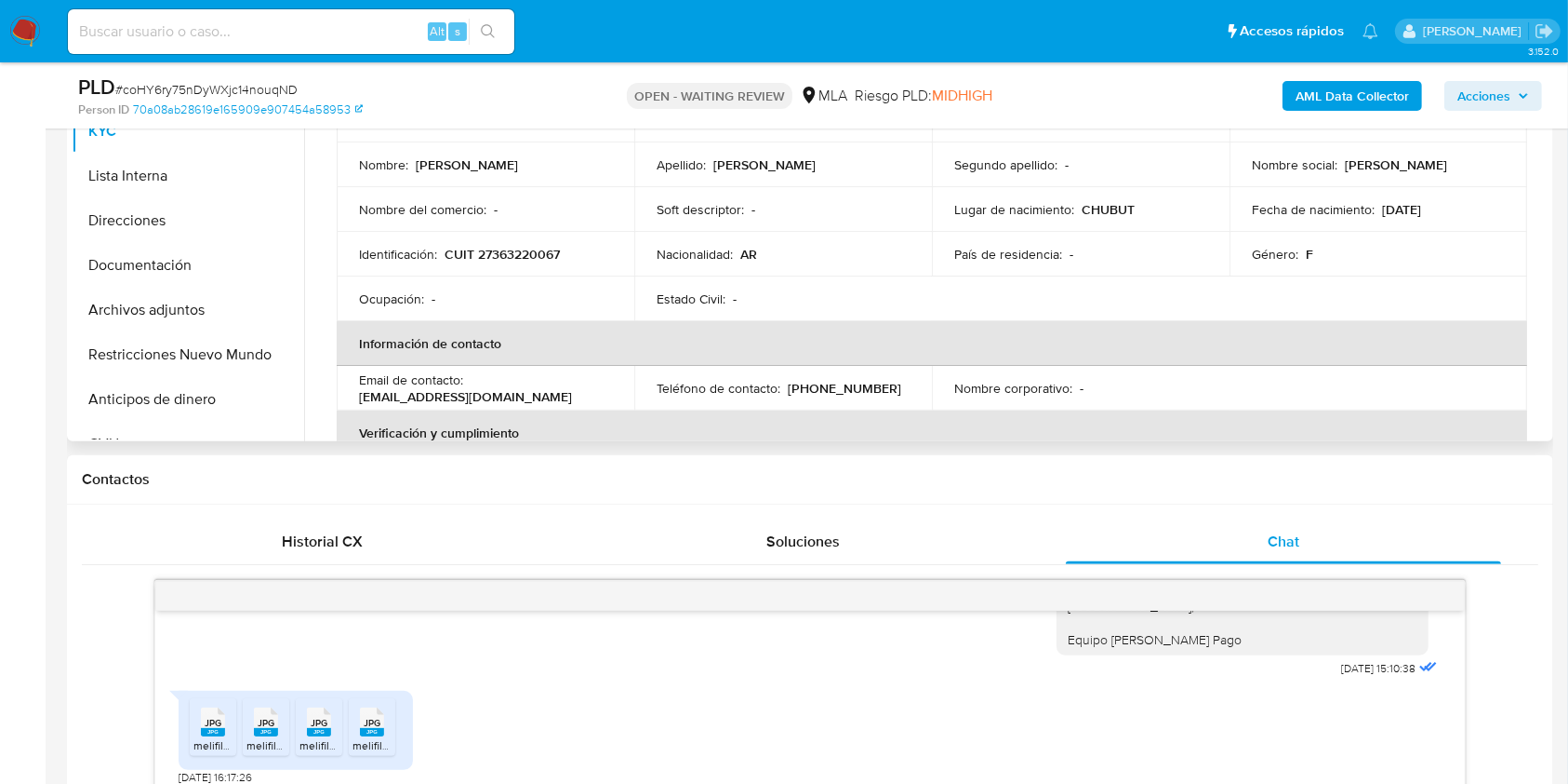
scroll to position [497, 0]
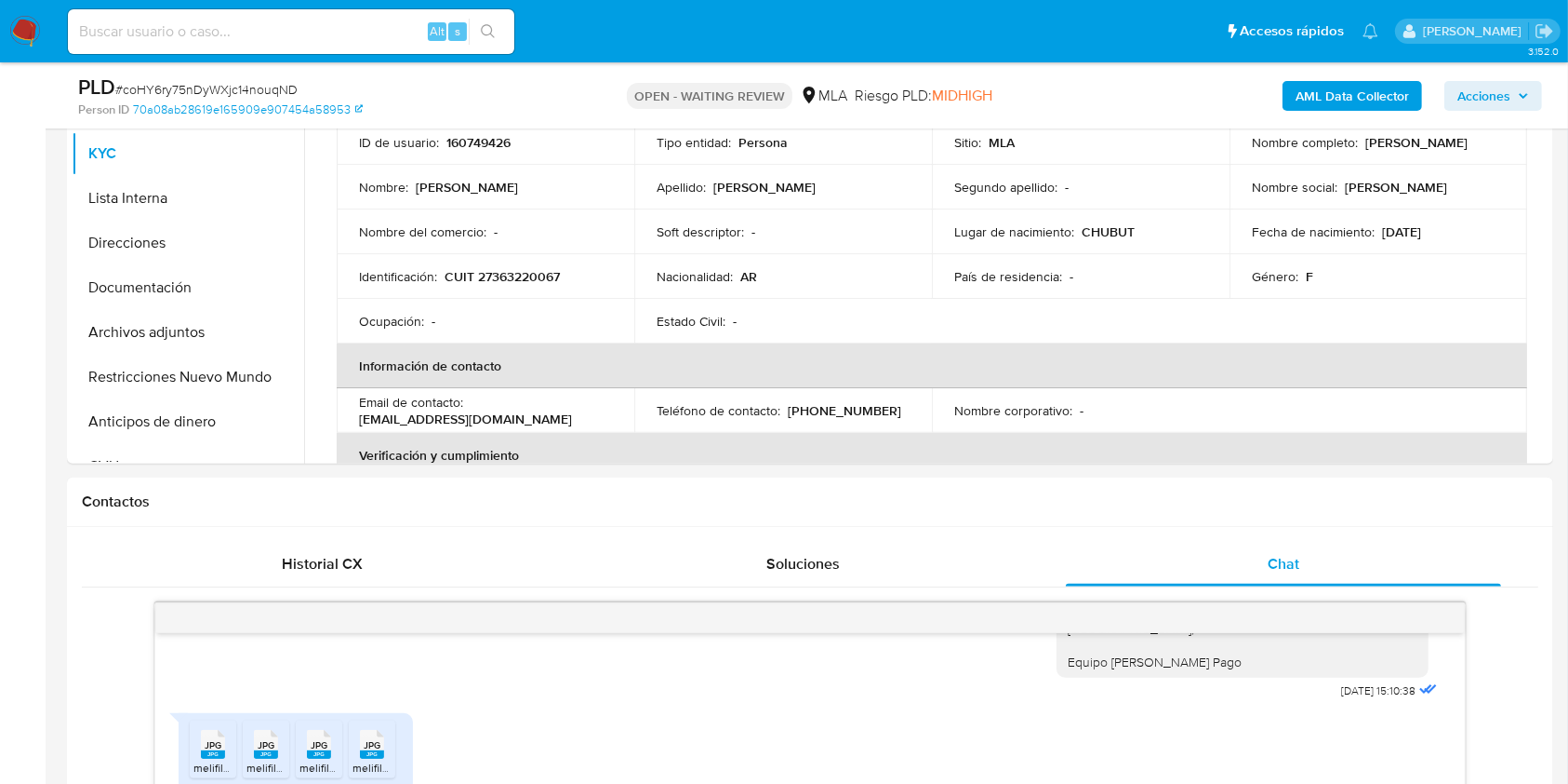
click at [1339, 95] on b "AML Data Collector" at bounding box center [1352, 96] width 114 height 30
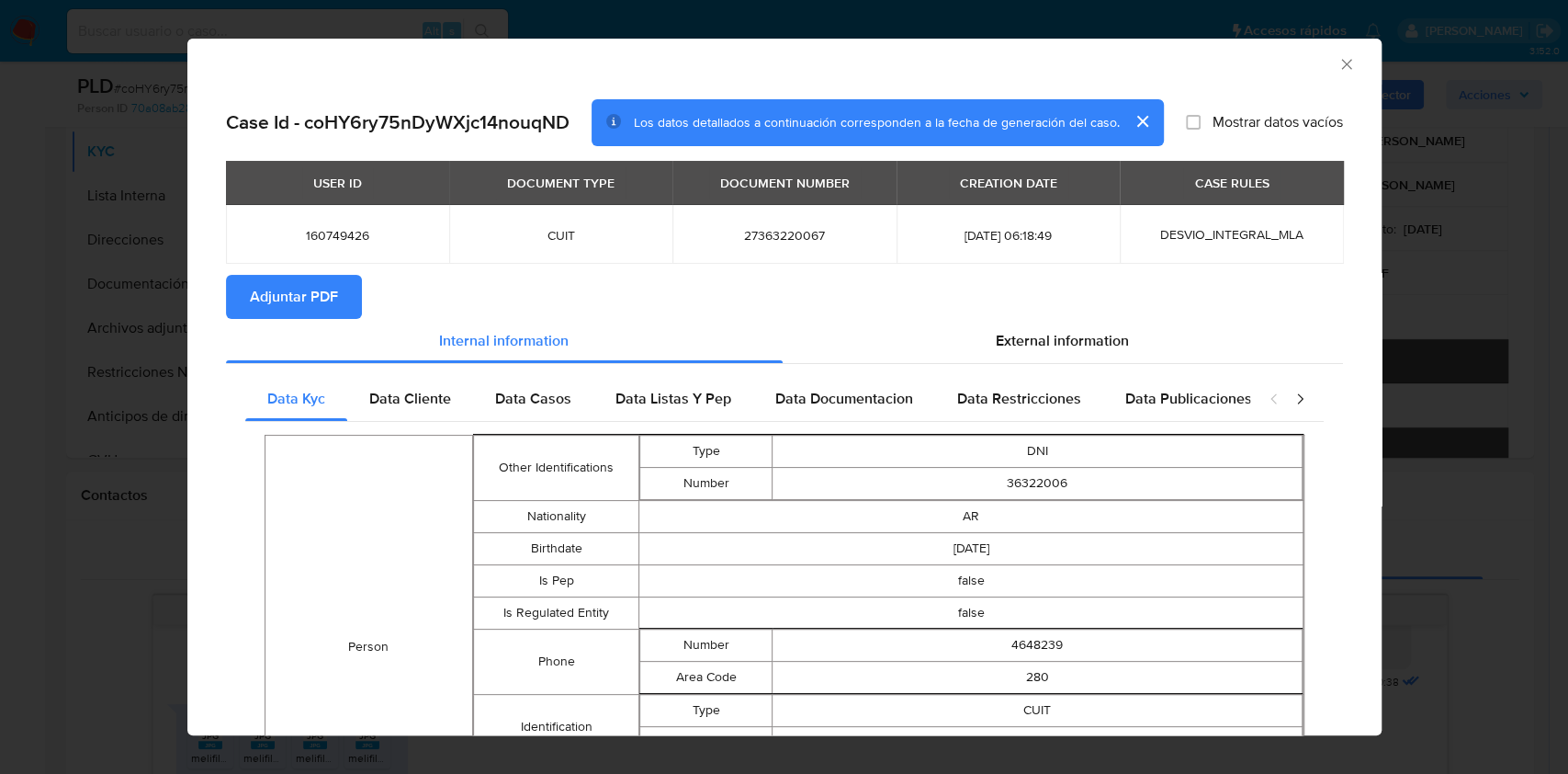
click at [1337, 64] on icon "Cerrar ventana" at bounding box center [1346, 64] width 19 height 19
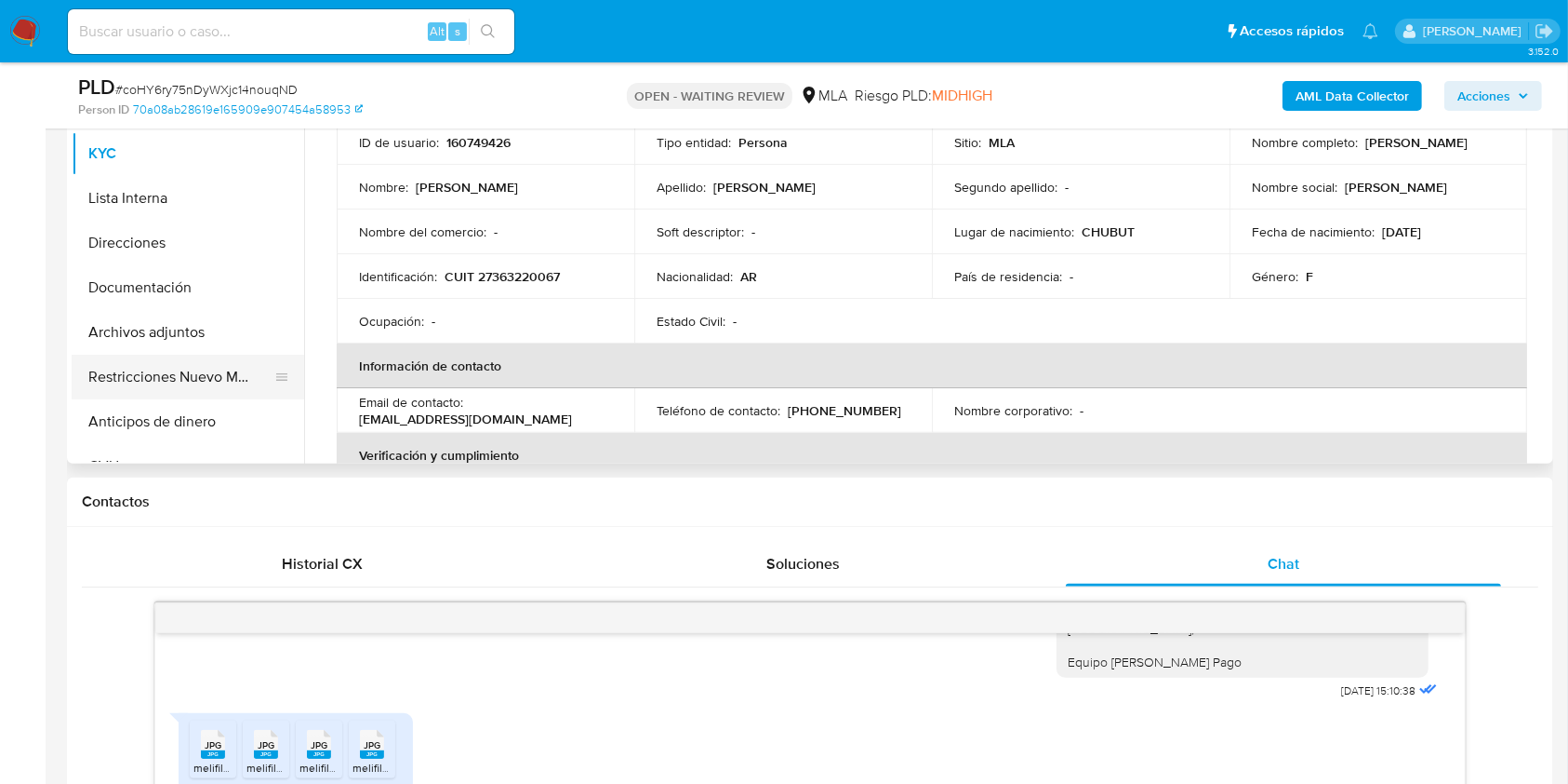
click at [201, 369] on button "Restricciones Nuevo Mundo" at bounding box center [180, 377] width 218 height 45
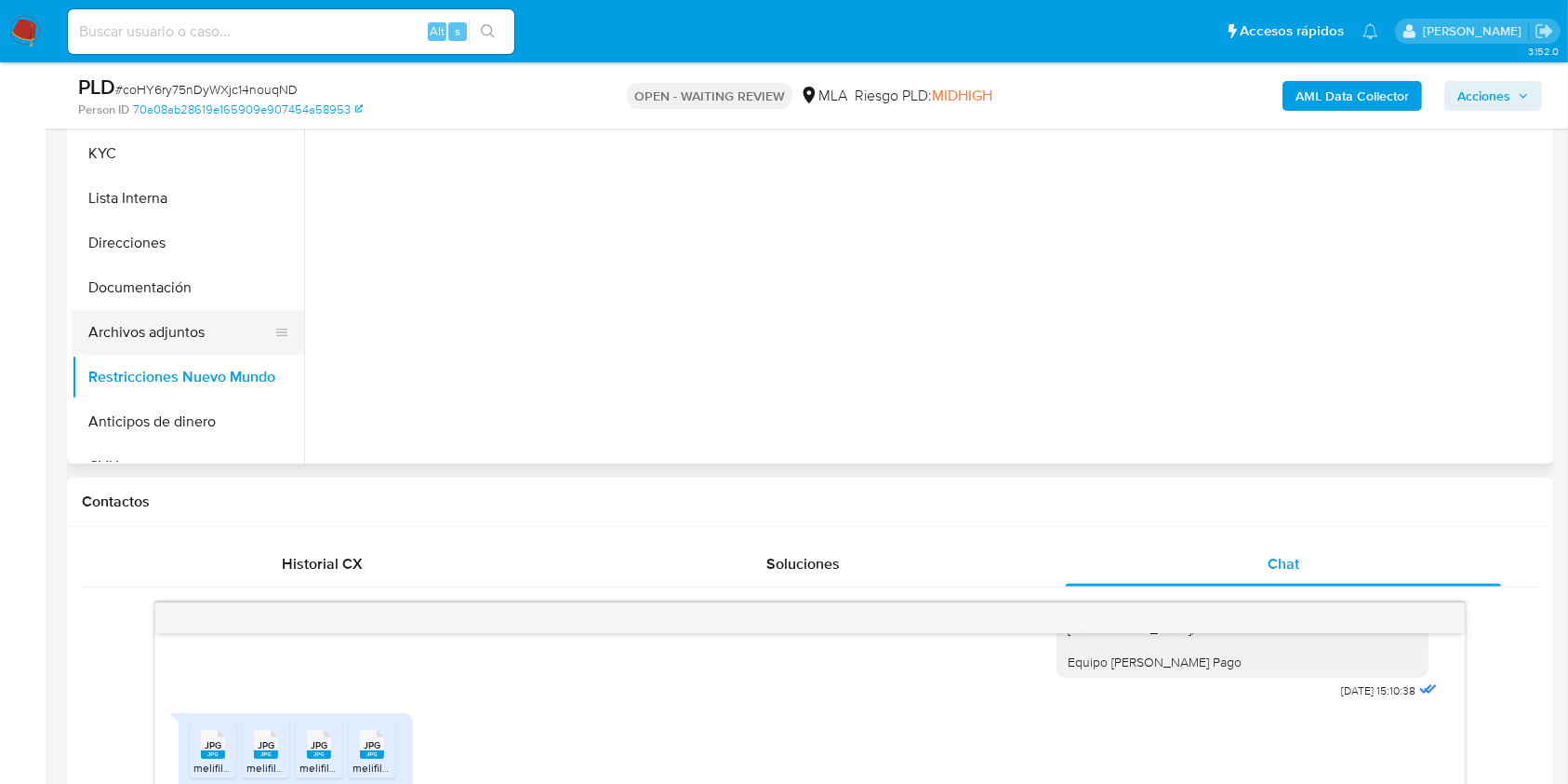
click at [178, 323] on button "Archivos adjuntos" at bounding box center [180, 332] width 218 height 45
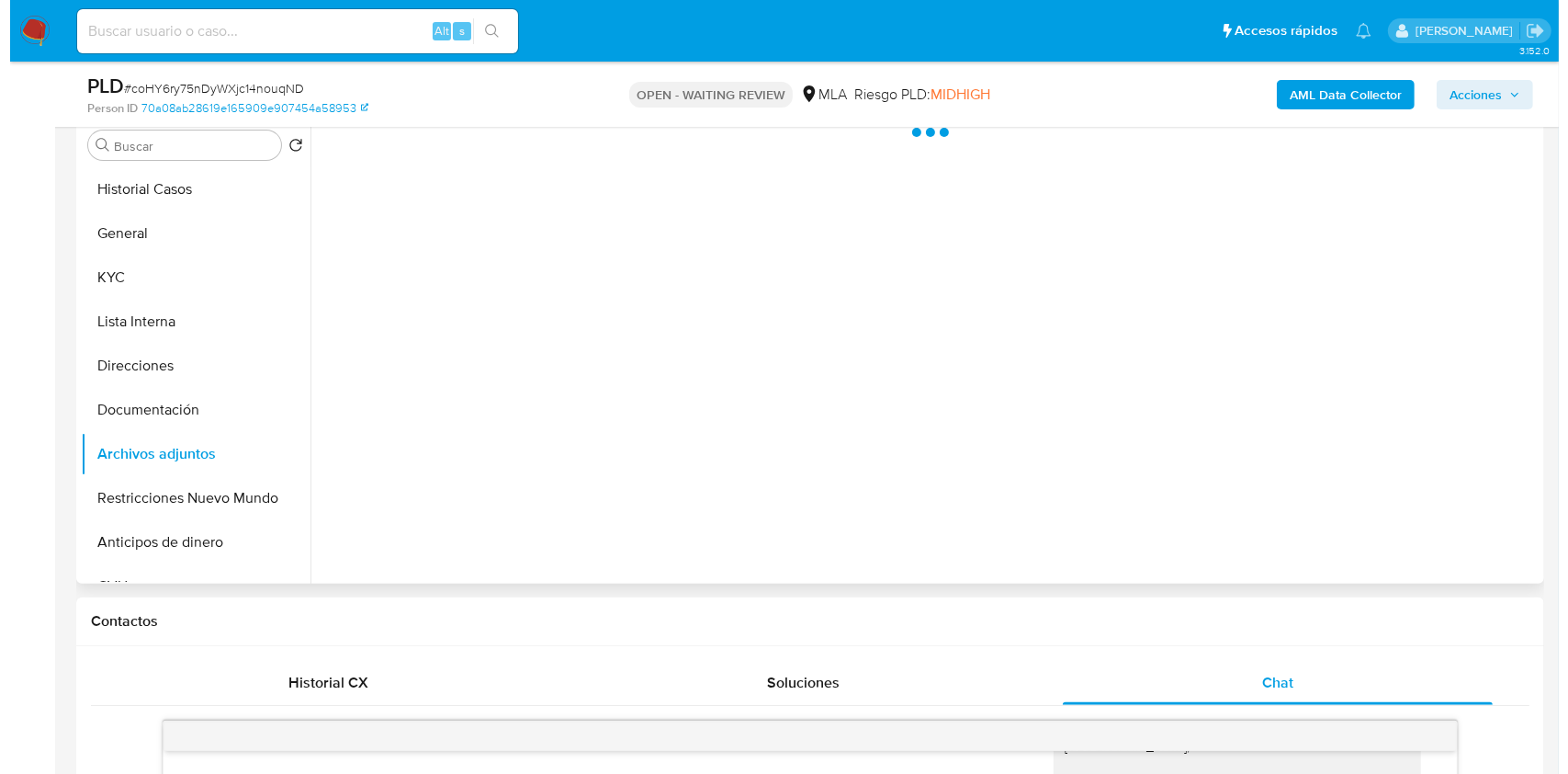
scroll to position [245, 0]
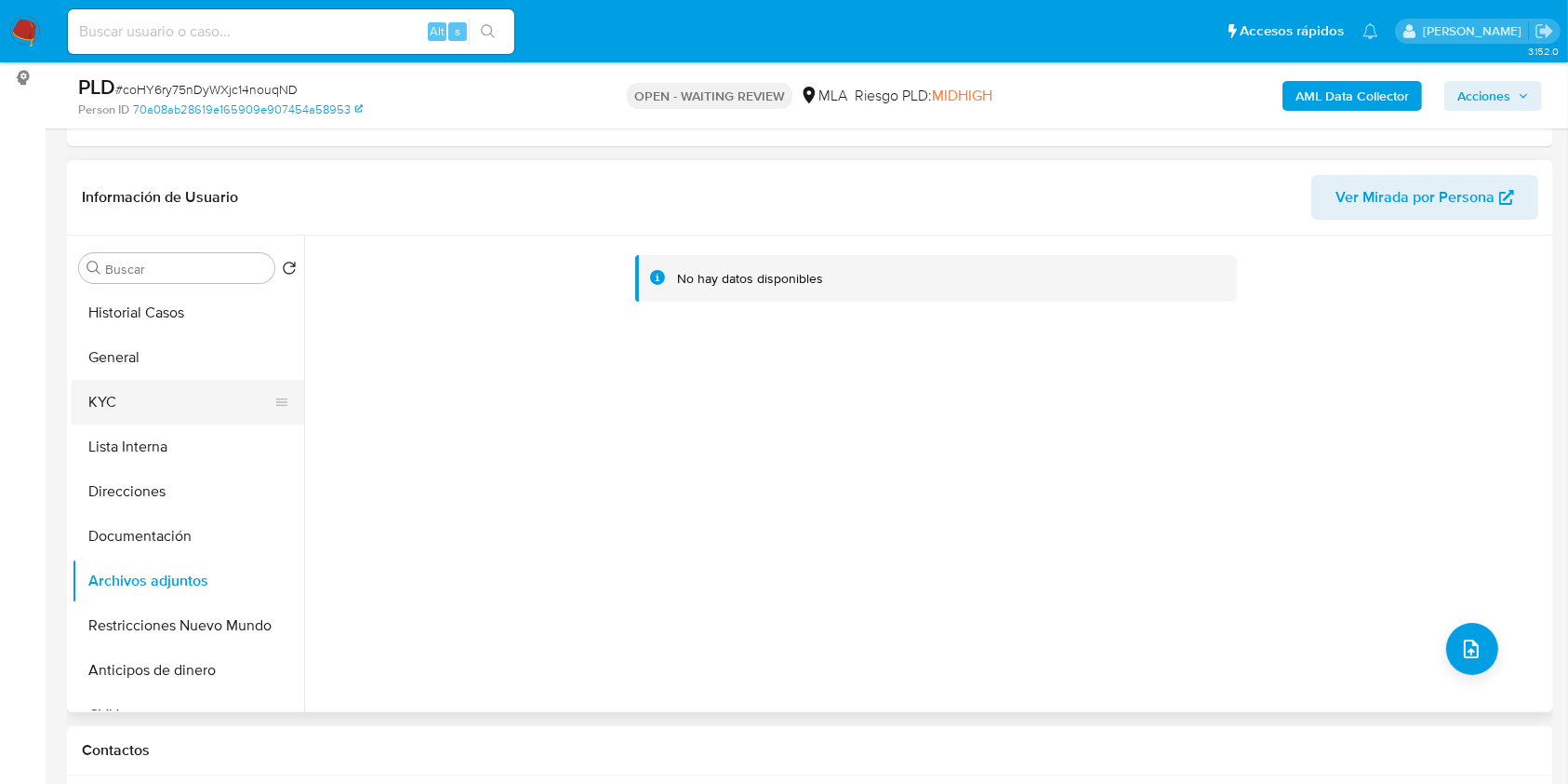
click at [124, 403] on button "KYC" at bounding box center [180, 401] width 218 height 45
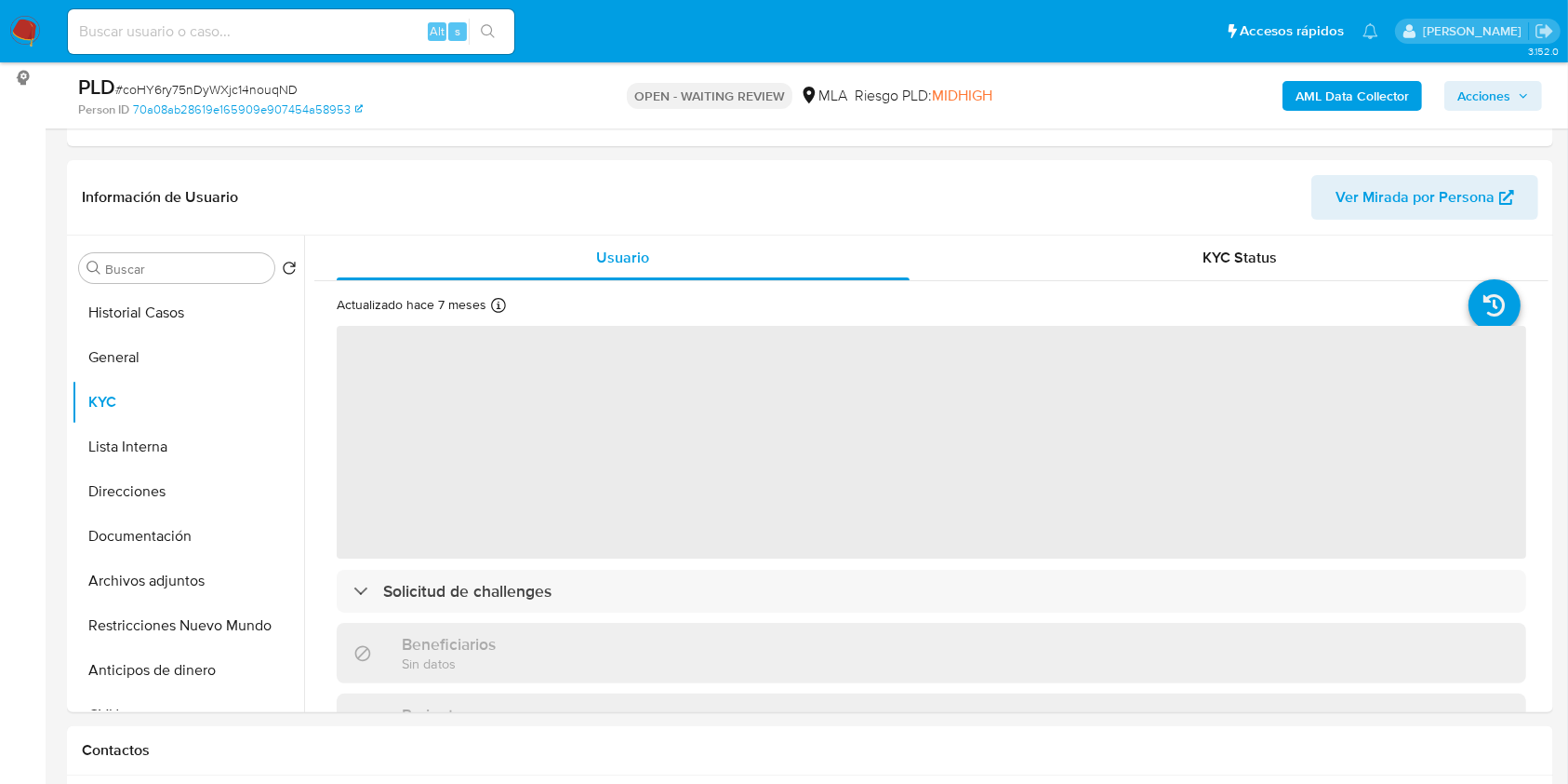
click at [1362, 108] on b "AML Data Collector" at bounding box center [1352, 96] width 114 height 30
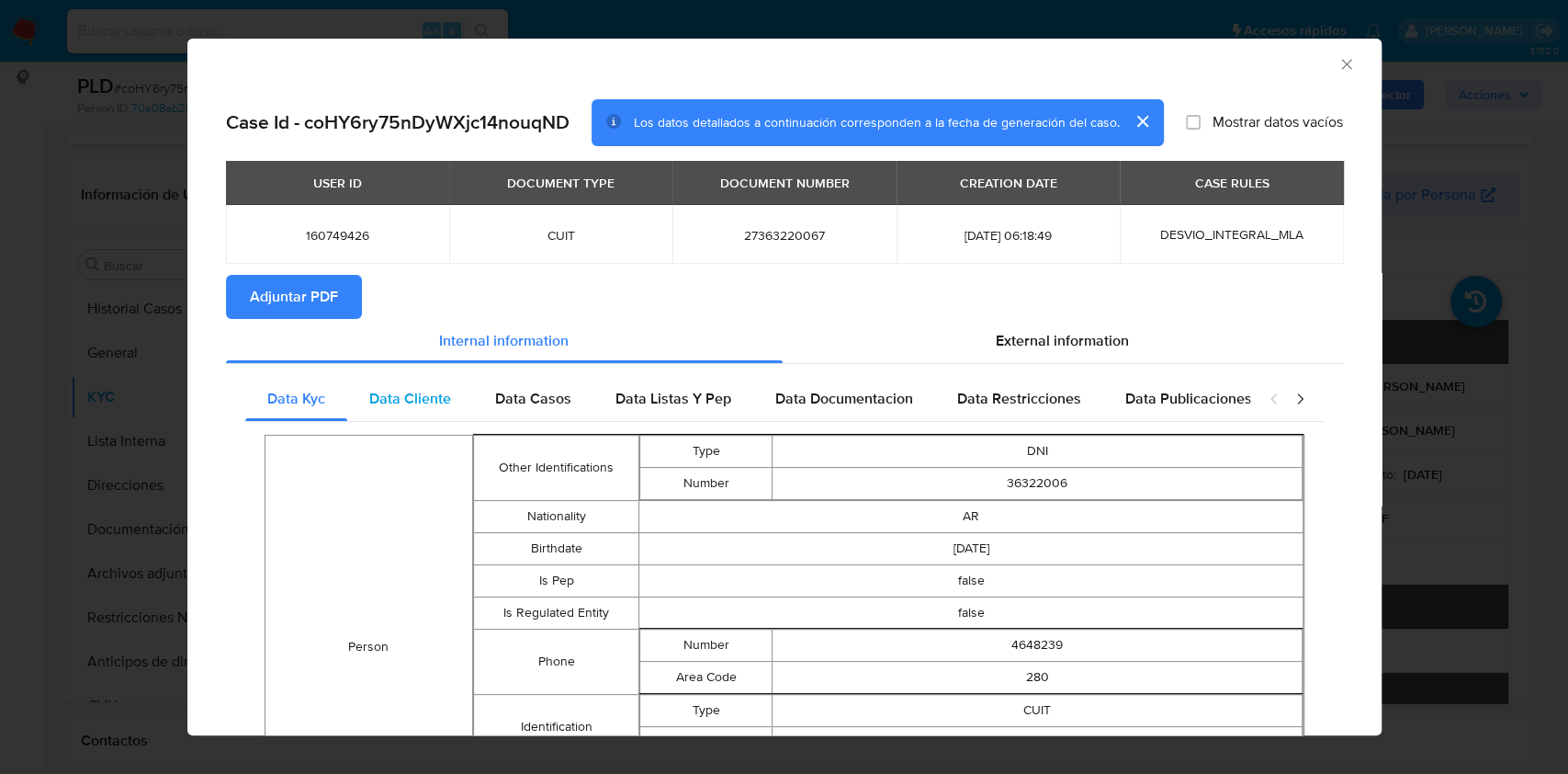
drag, startPoint x: 444, startPoint y: 397, endPoint x: 460, endPoint y: 398, distance: 16.0
click at [443, 398] on span "Data Cliente" at bounding box center [411, 398] width 82 height 22
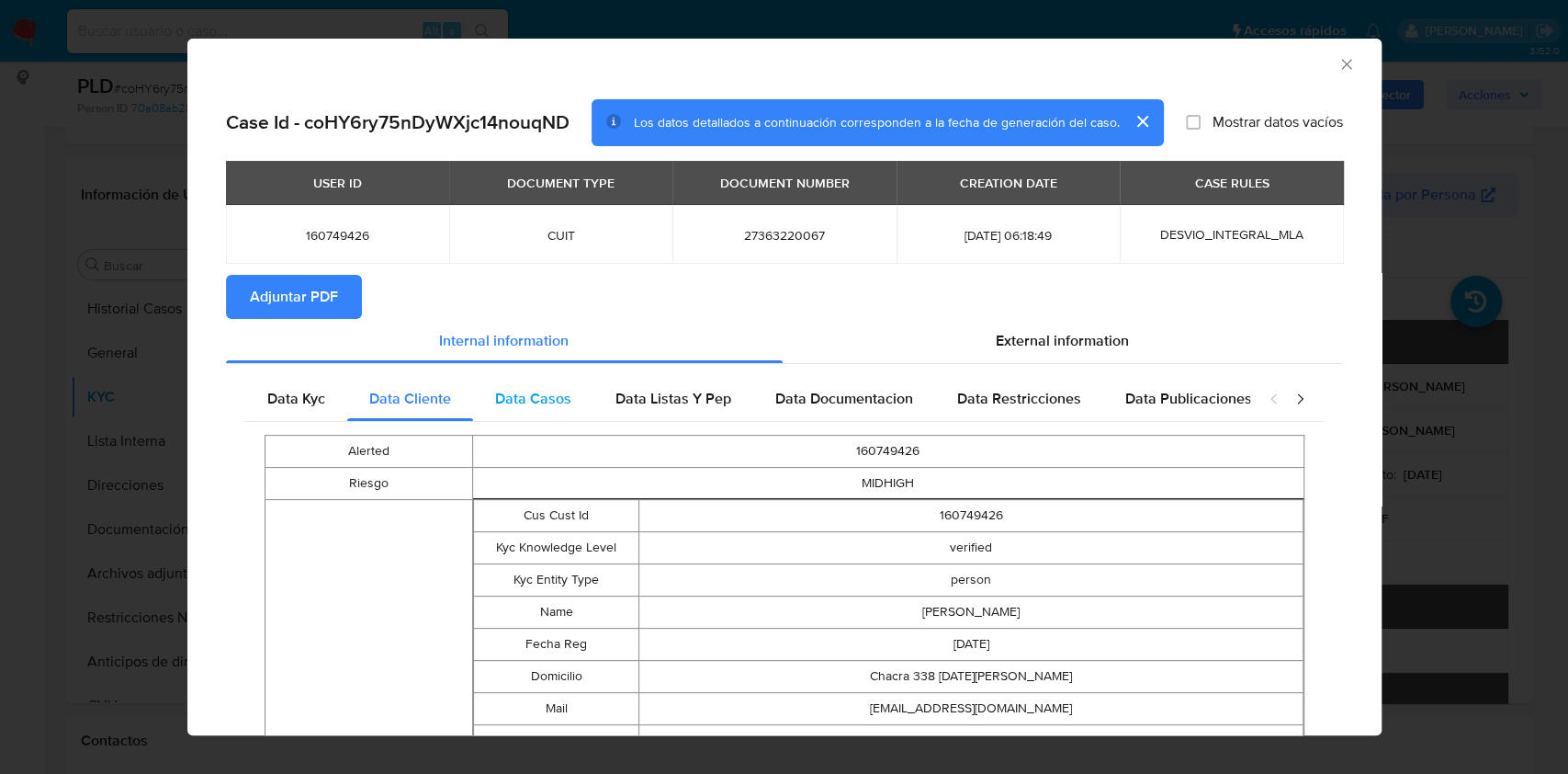
click at [529, 391] on span "Data Casos" at bounding box center [533, 398] width 76 height 22
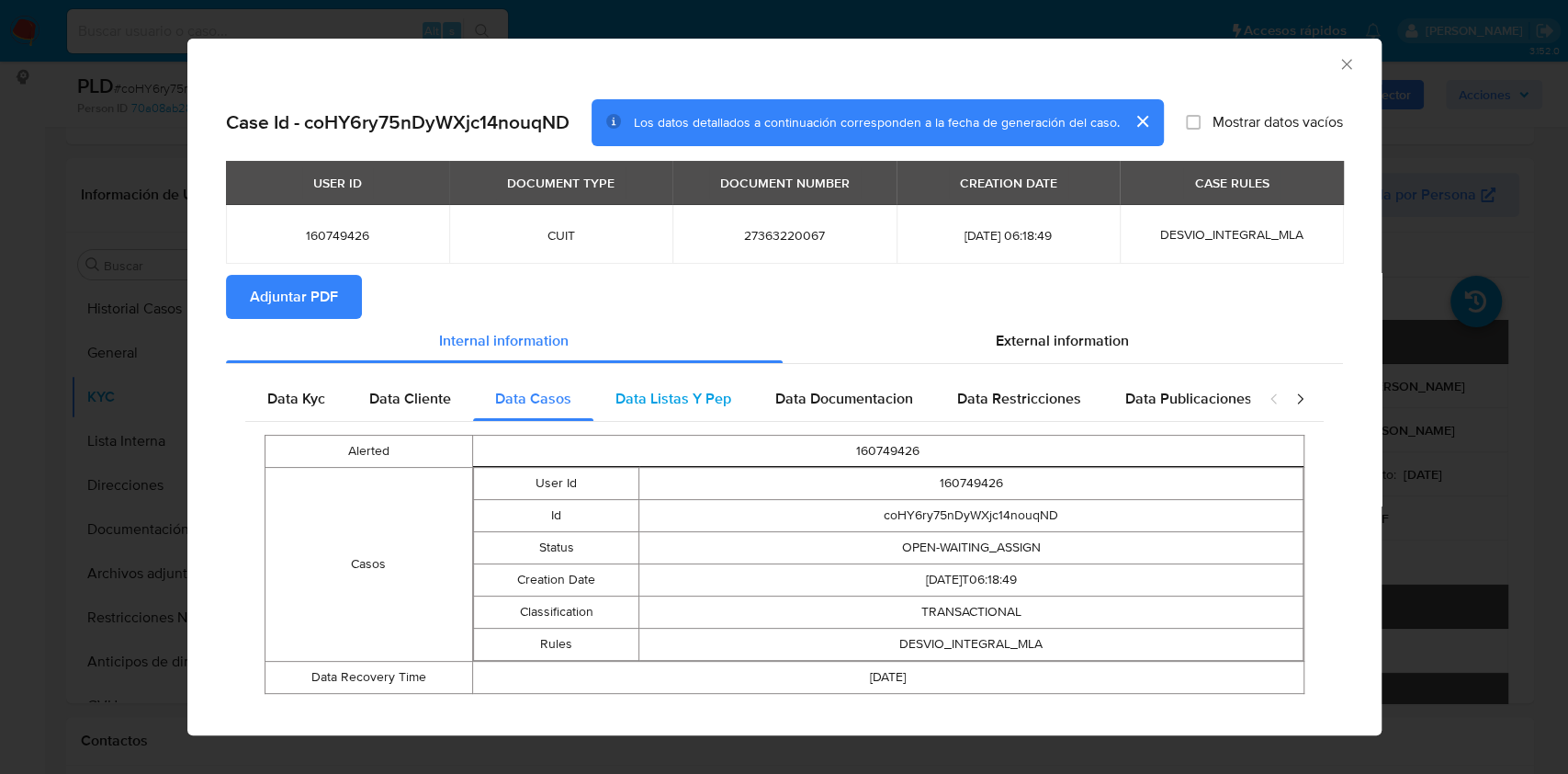
click at [635, 409] on div "Data Listas Y Pep" at bounding box center [673, 398] width 159 height 44
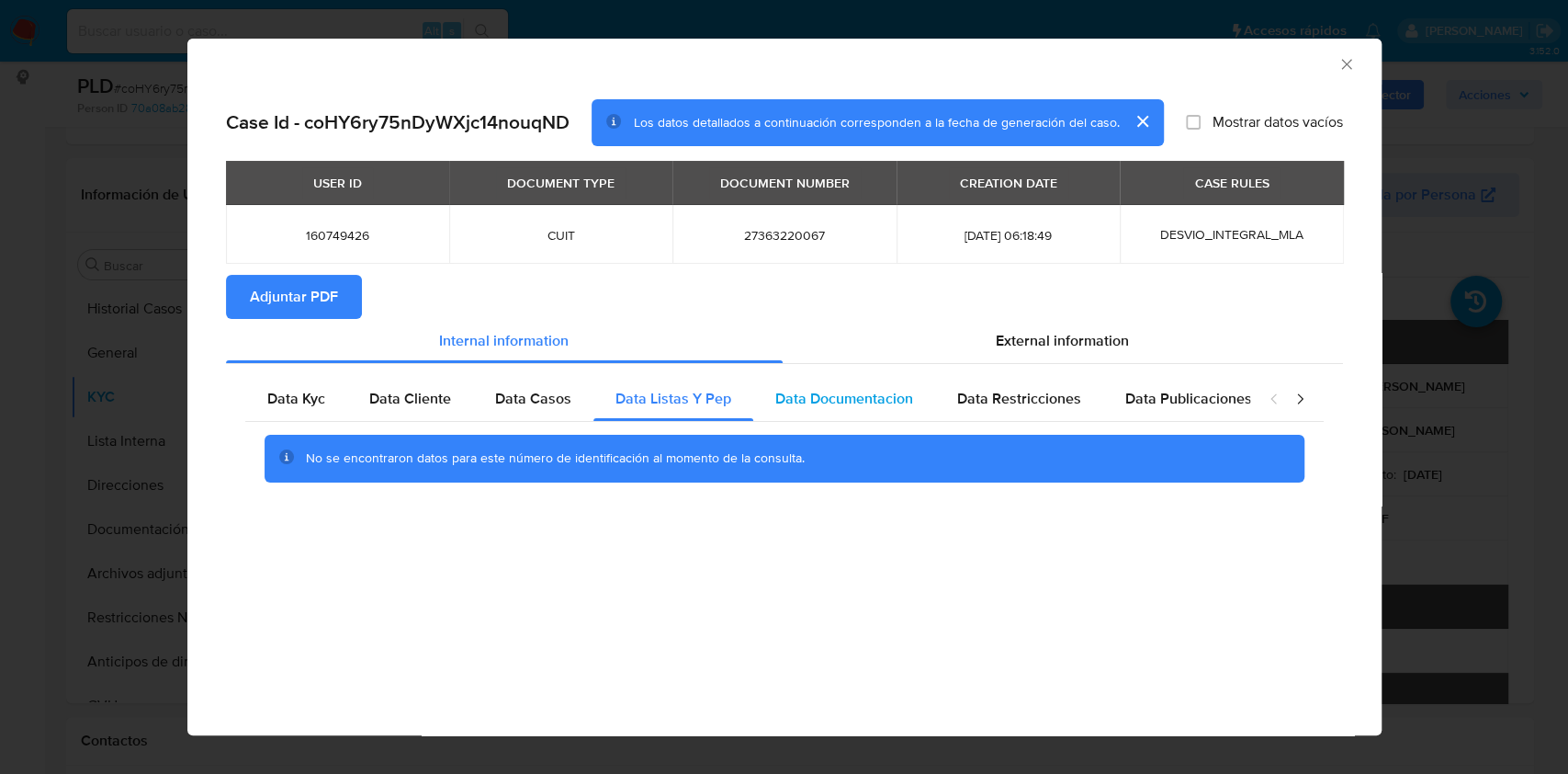
click at [861, 399] on span "Data Documentacion" at bounding box center [844, 398] width 138 height 22
click at [1049, 418] on div "Data Restricciones" at bounding box center [1019, 398] width 168 height 44
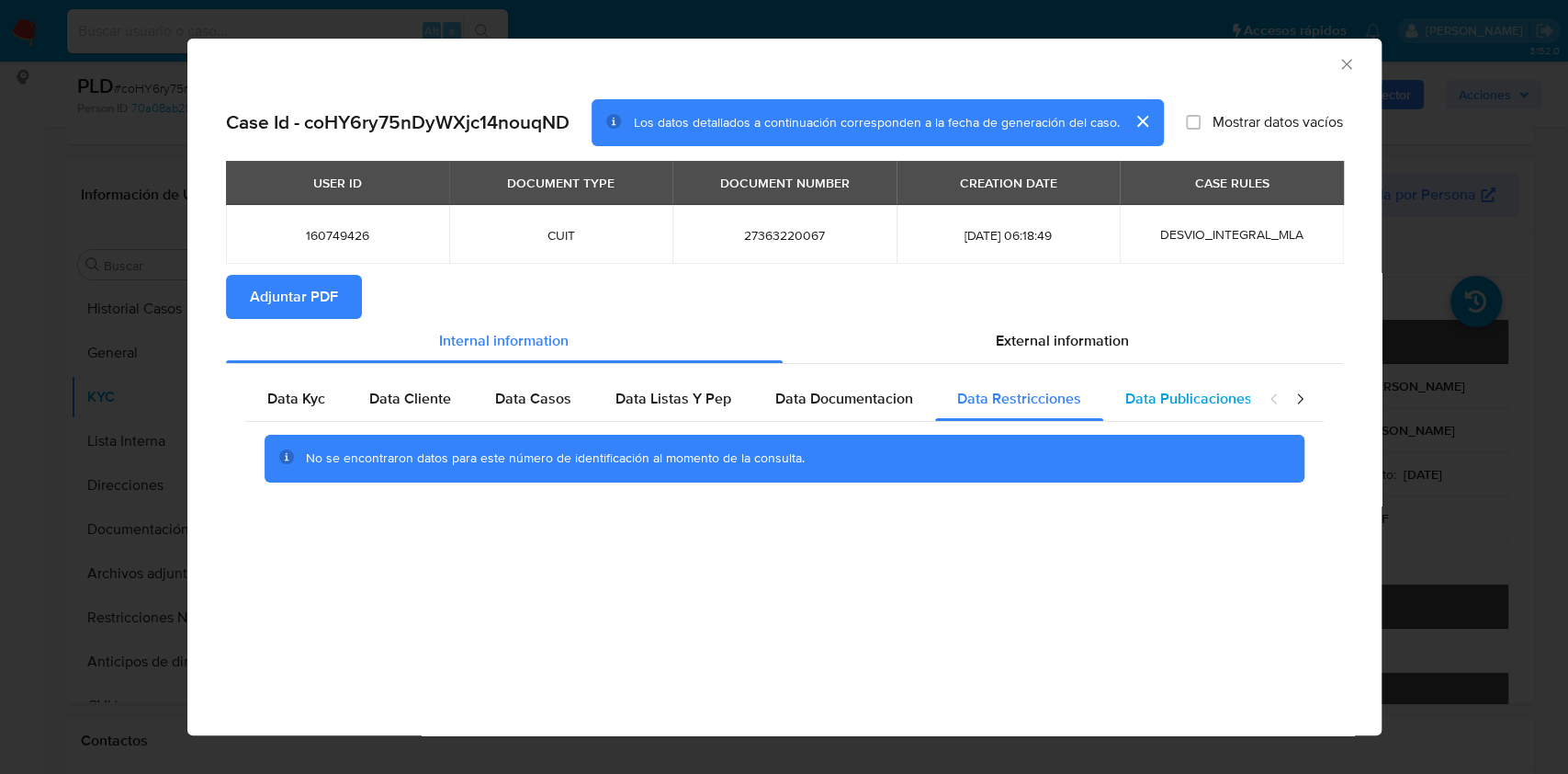
click at [1204, 401] on span "Data Publicaciones" at bounding box center [1188, 398] width 127 height 22
click at [1307, 397] on icon "closure-recommendation-modal" at bounding box center [1299, 398] width 19 height 19
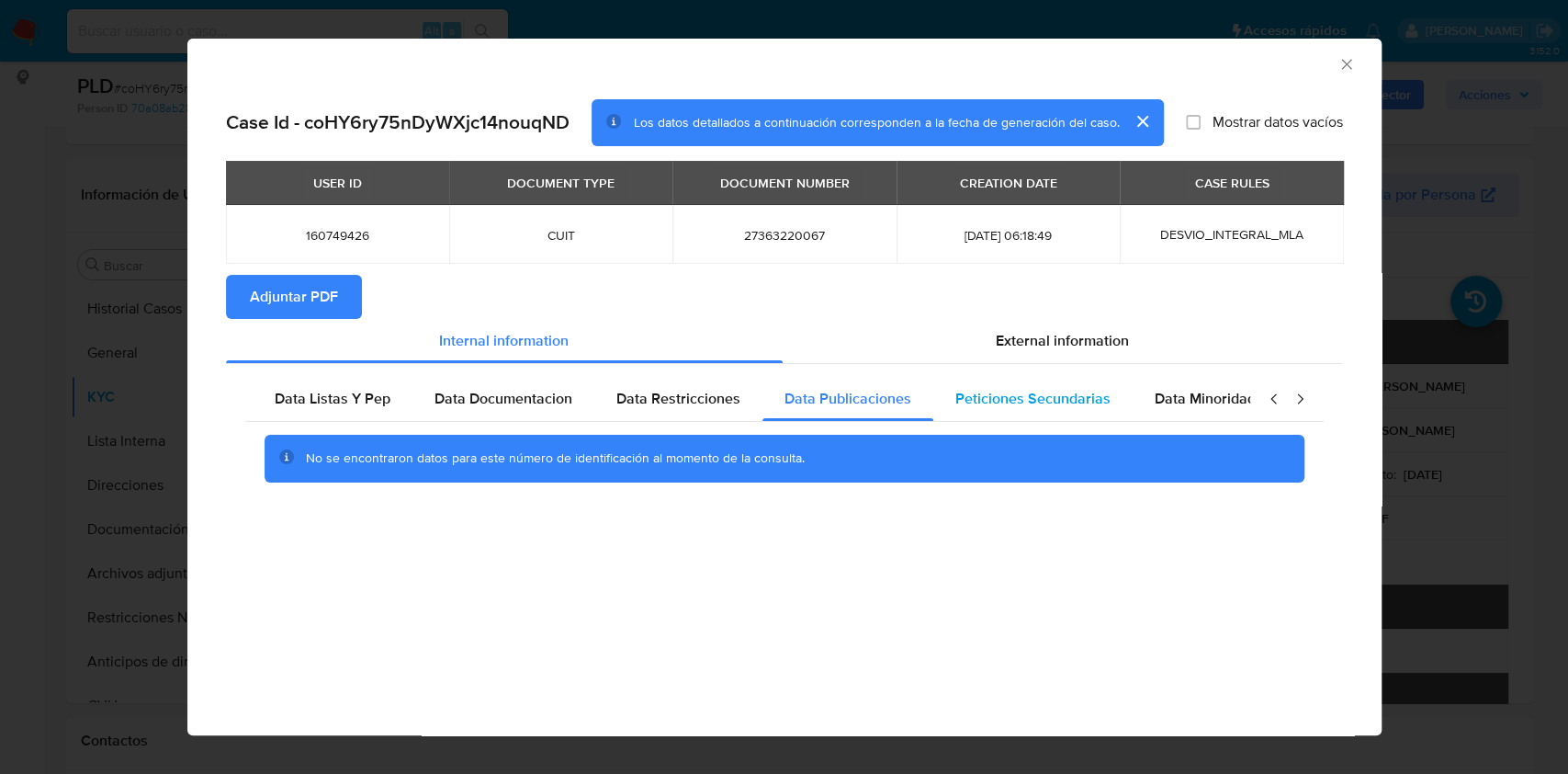
scroll to position [0, 358]
click at [1049, 414] on div "Peticiones Secundarias" at bounding box center [1015, 398] width 200 height 44
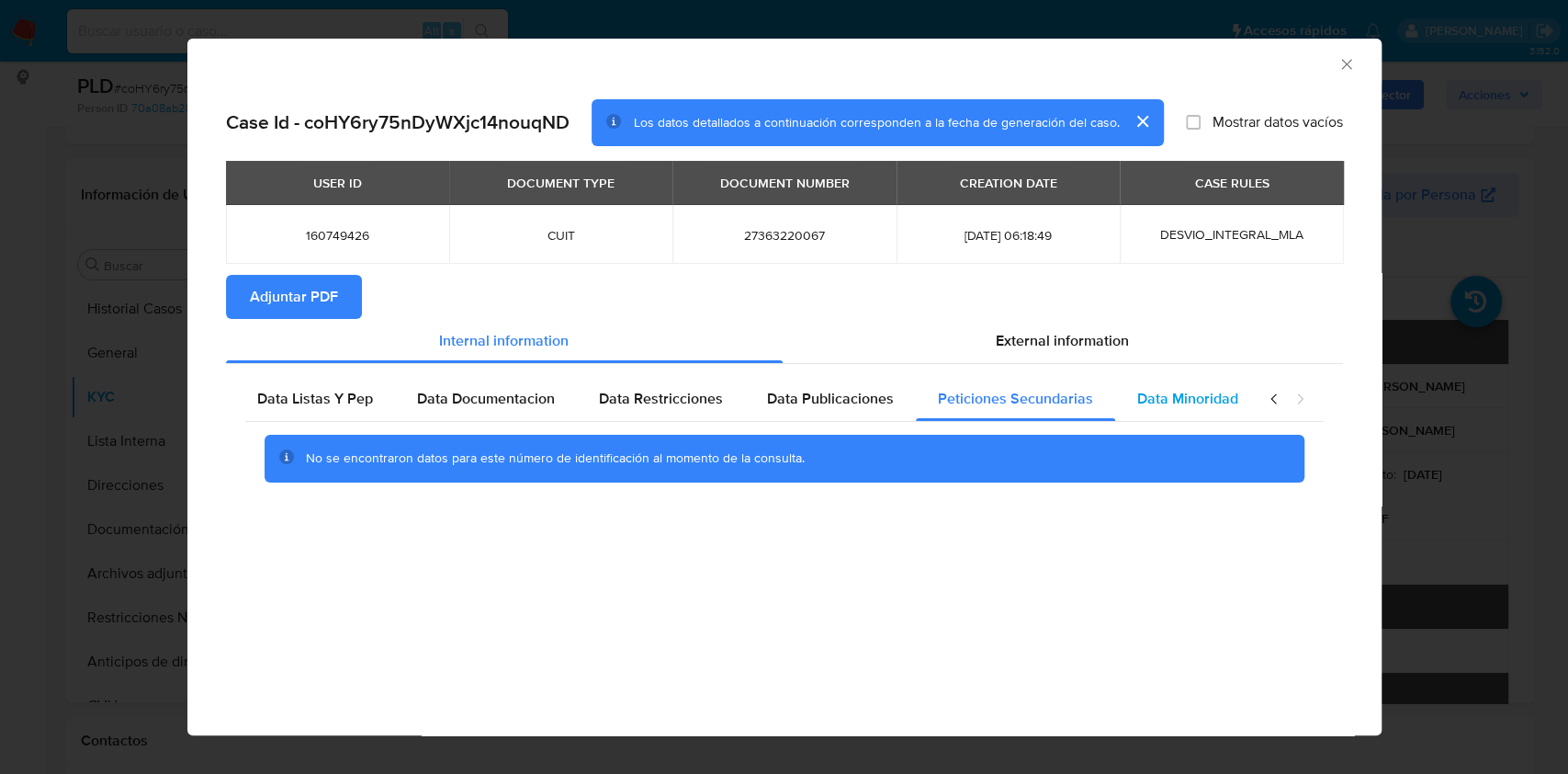
click at [1169, 393] on span "Data Minoridad" at bounding box center [1187, 398] width 101 height 22
click at [1077, 331] on span "External information" at bounding box center [1062, 341] width 133 height 22
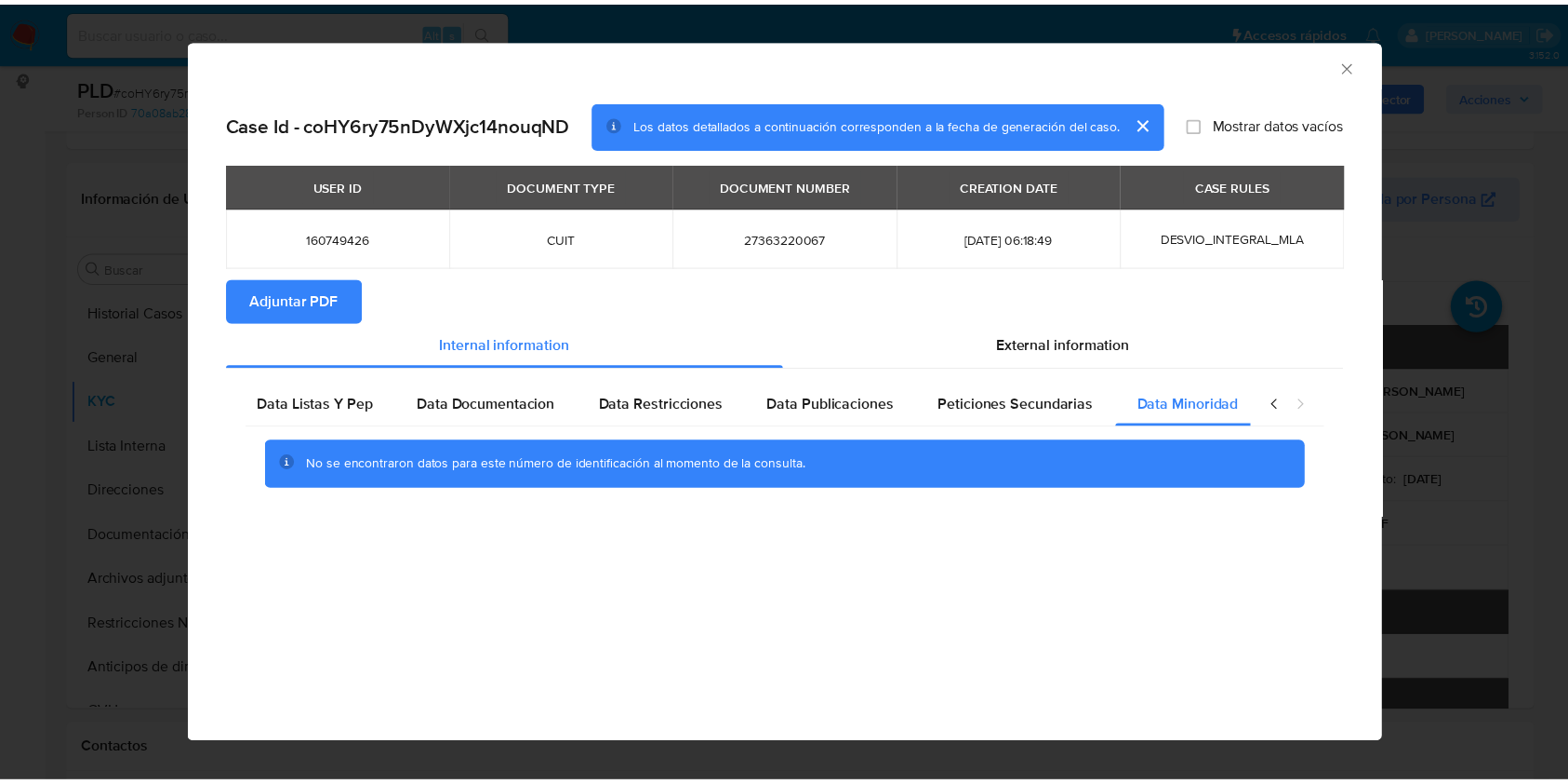
scroll to position [0, 0]
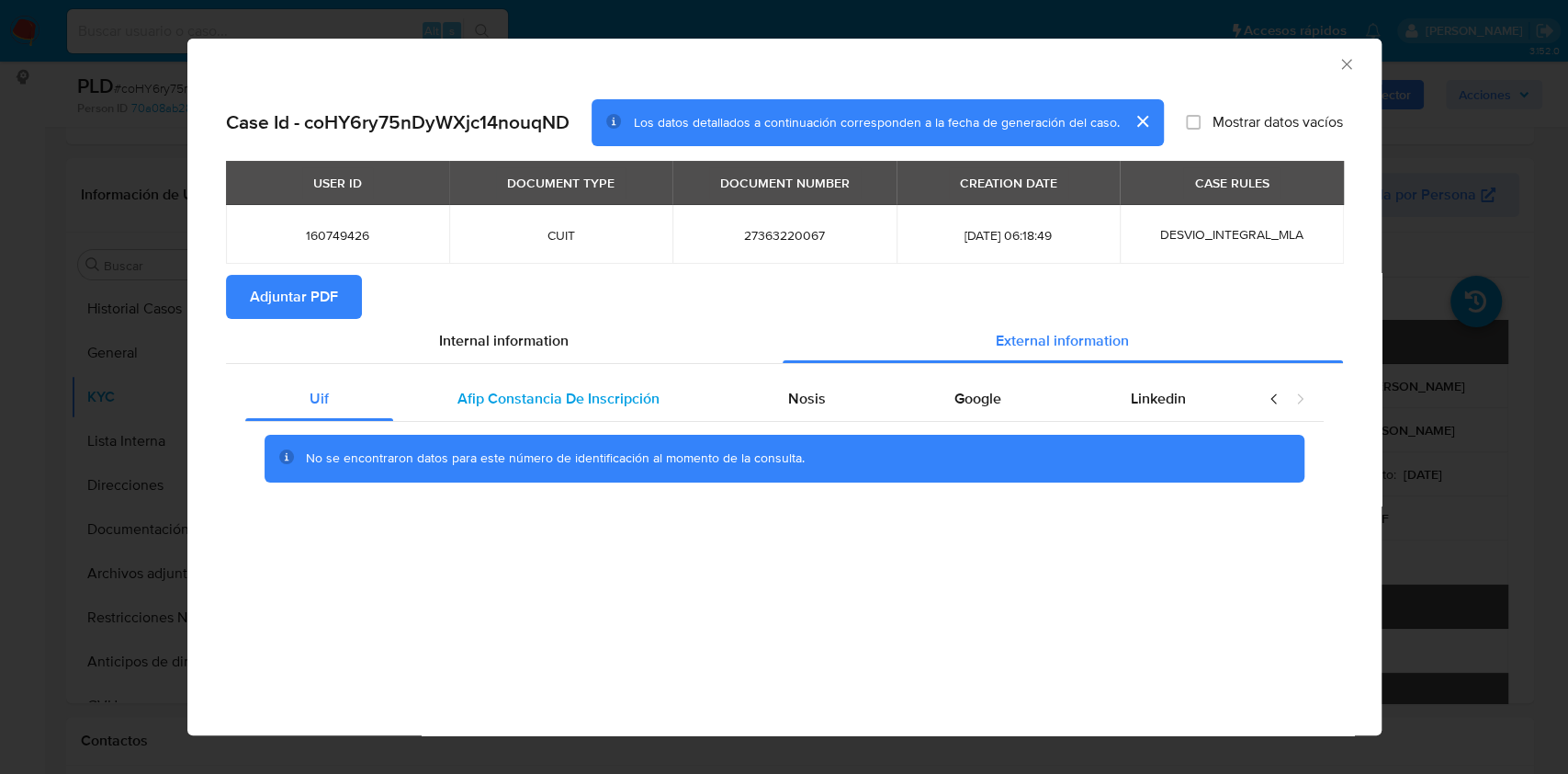
click at [666, 407] on div "Afip Constancia De Inscripción" at bounding box center [559, 398] width 331 height 44
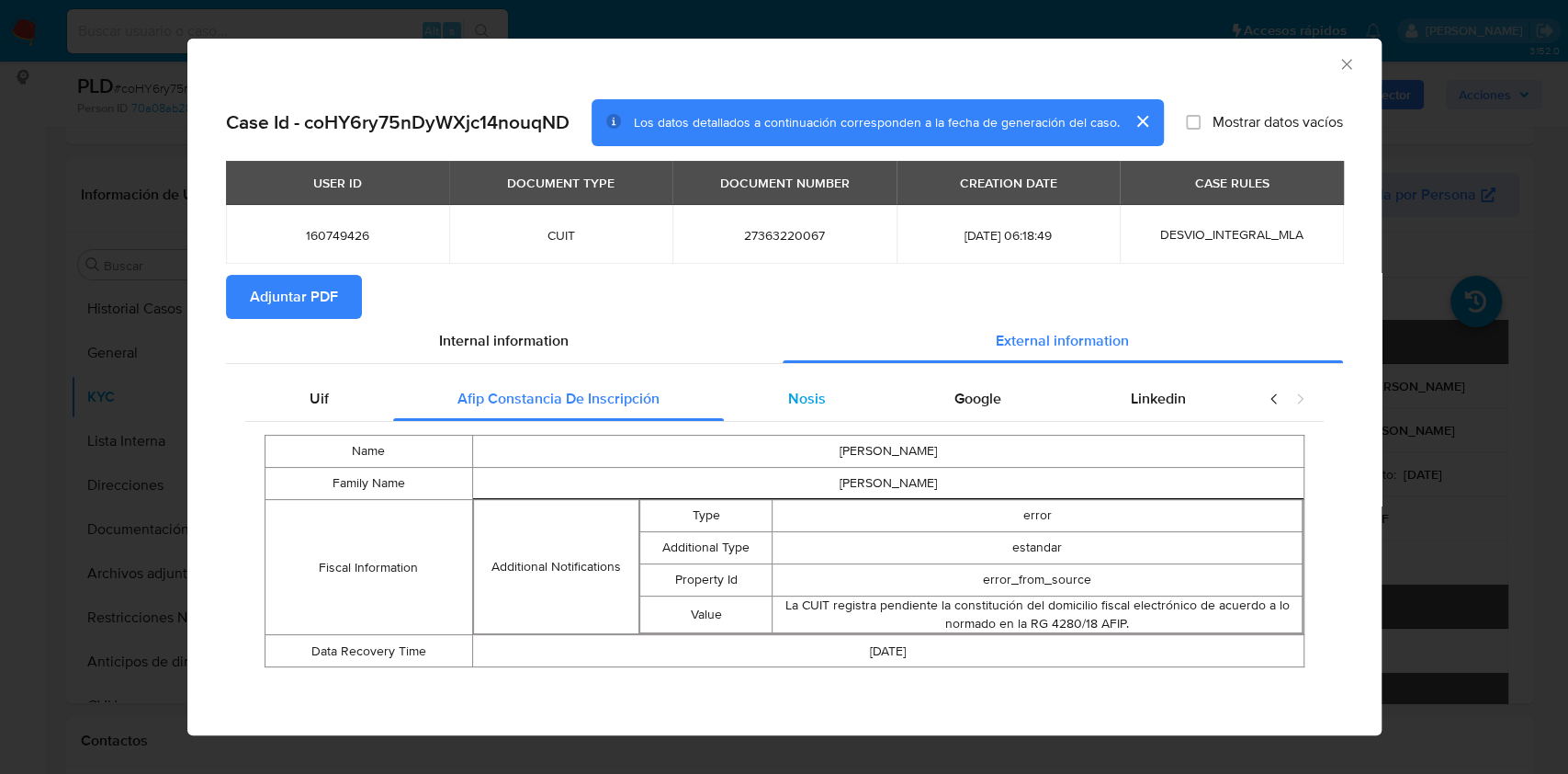
click at [806, 384] on div "Nosis" at bounding box center [807, 398] width 166 height 44
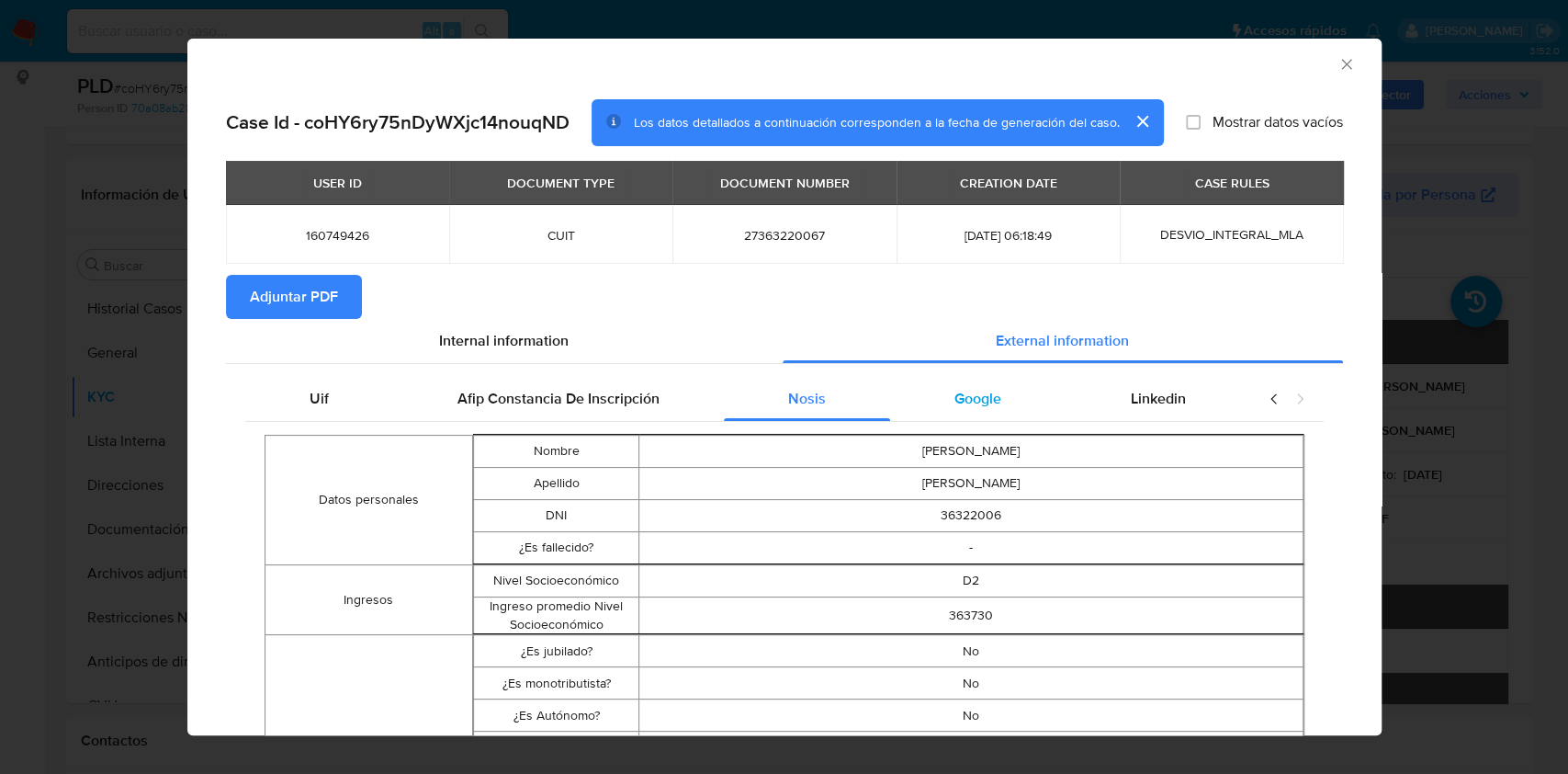
drag, startPoint x: 963, startPoint y: 389, endPoint x: 977, endPoint y: 388, distance: 14.0
click at [963, 388] on span "Google" at bounding box center [978, 398] width 47 height 22
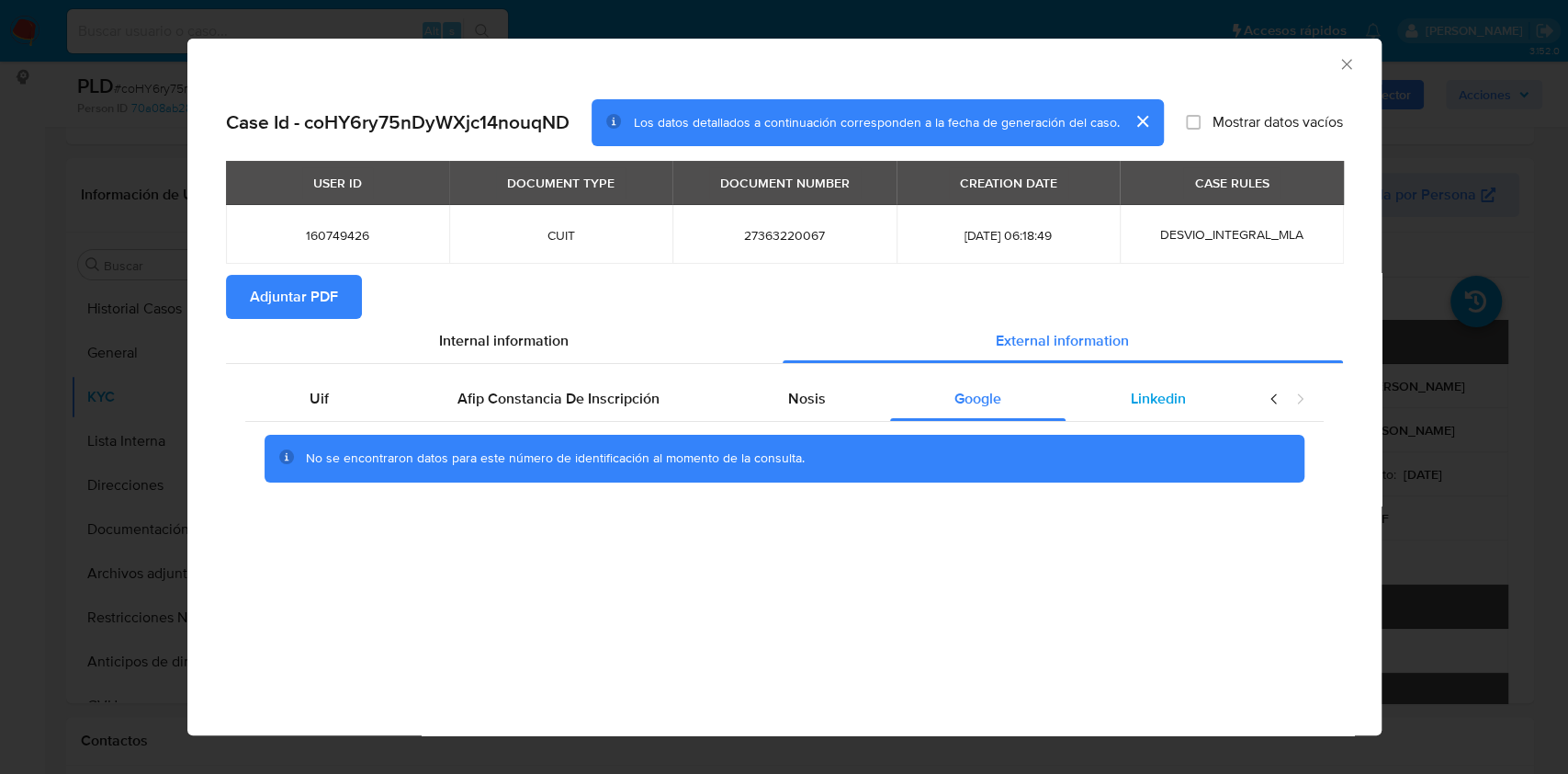
click at [1190, 398] on div "Linkedin" at bounding box center [1157, 398] width 184 height 44
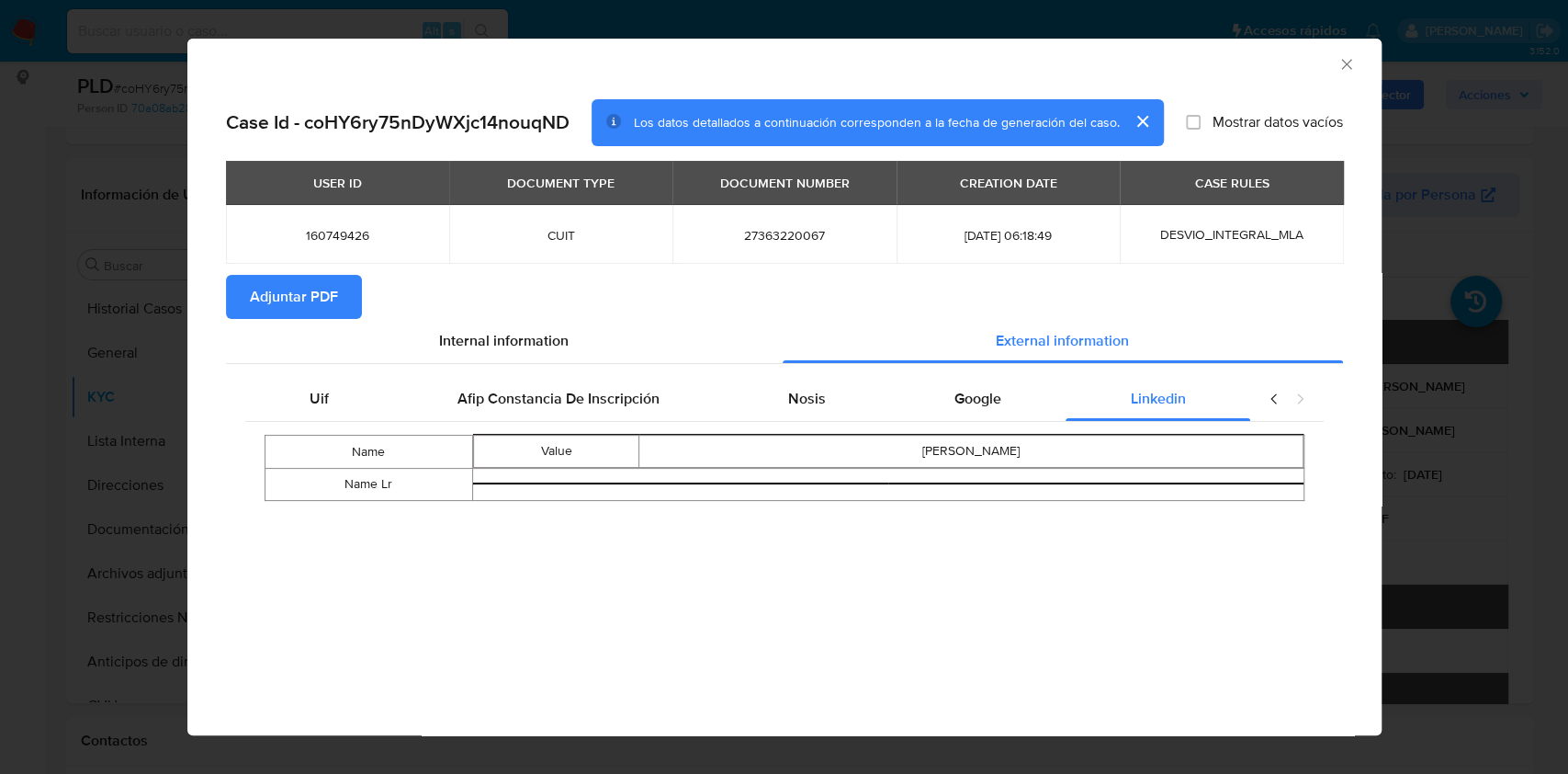
click at [337, 296] on button "Adjuntar PDF" at bounding box center [293, 296] width 136 height 44
click at [1344, 59] on icon "Cerrar ventana" at bounding box center [1346, 64] width 19 height 19
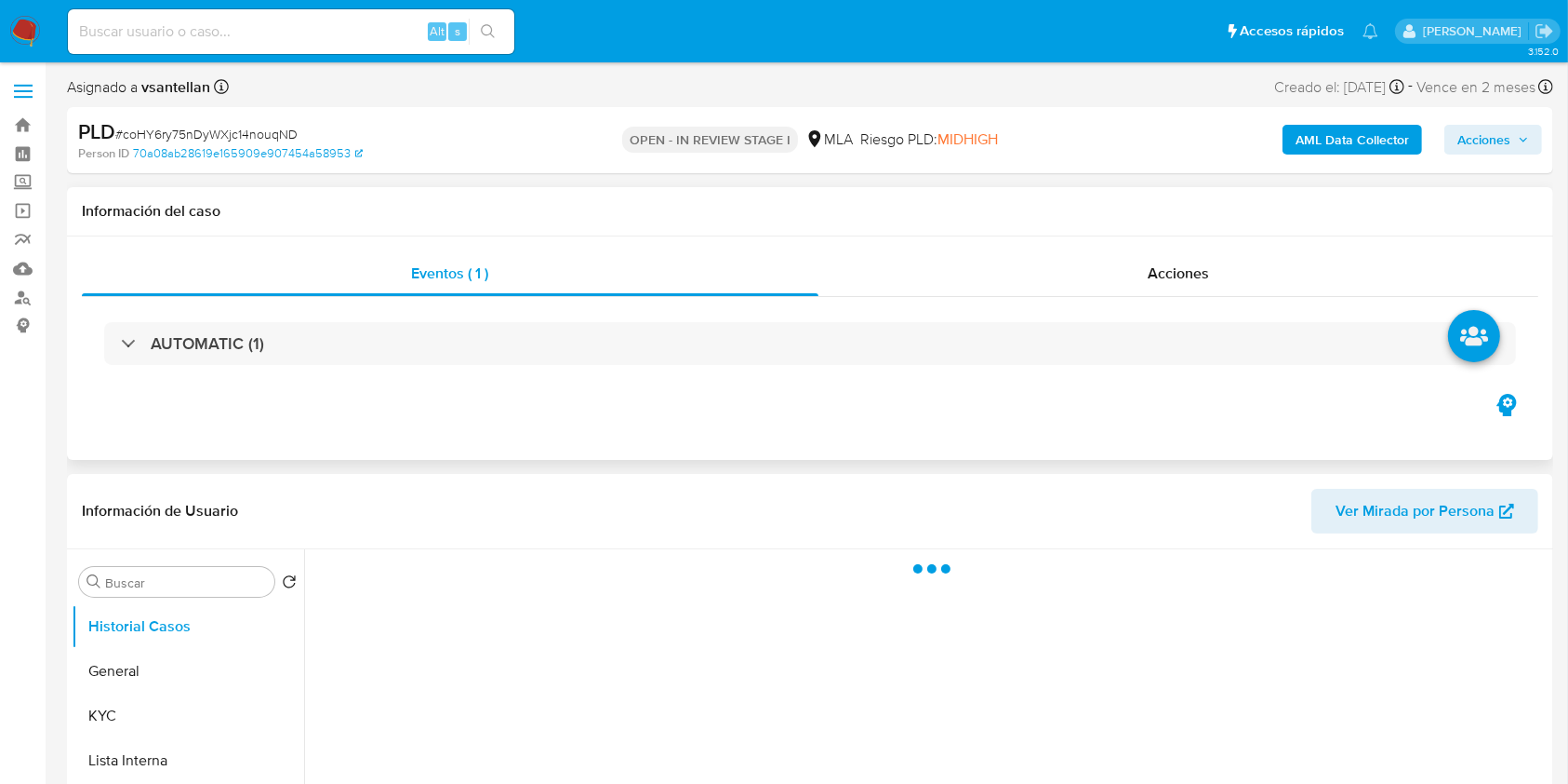
select select "10"
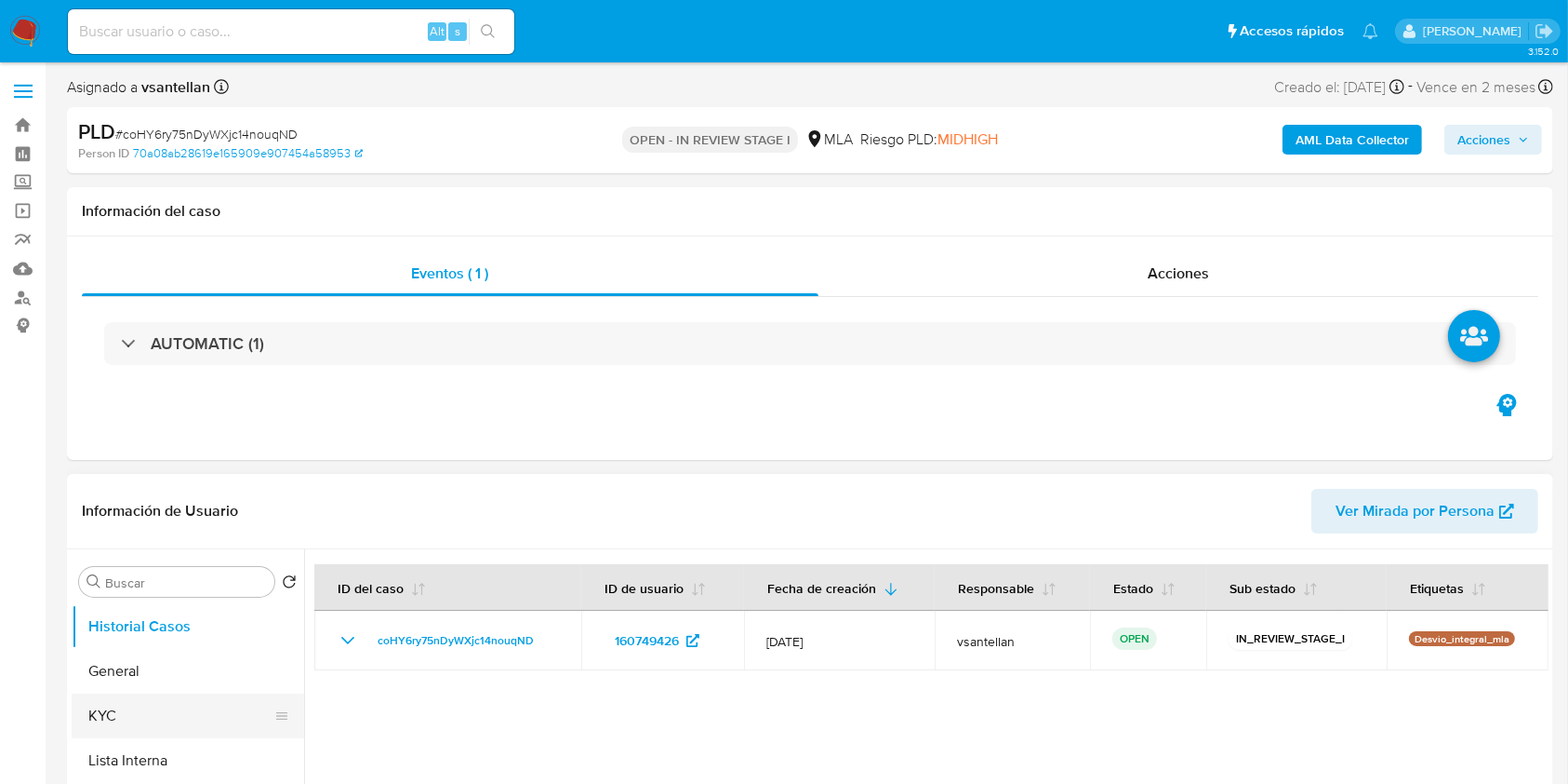
click at [137, 707] on button "KYC" at bounding box center [180, 716] width 218 height 45
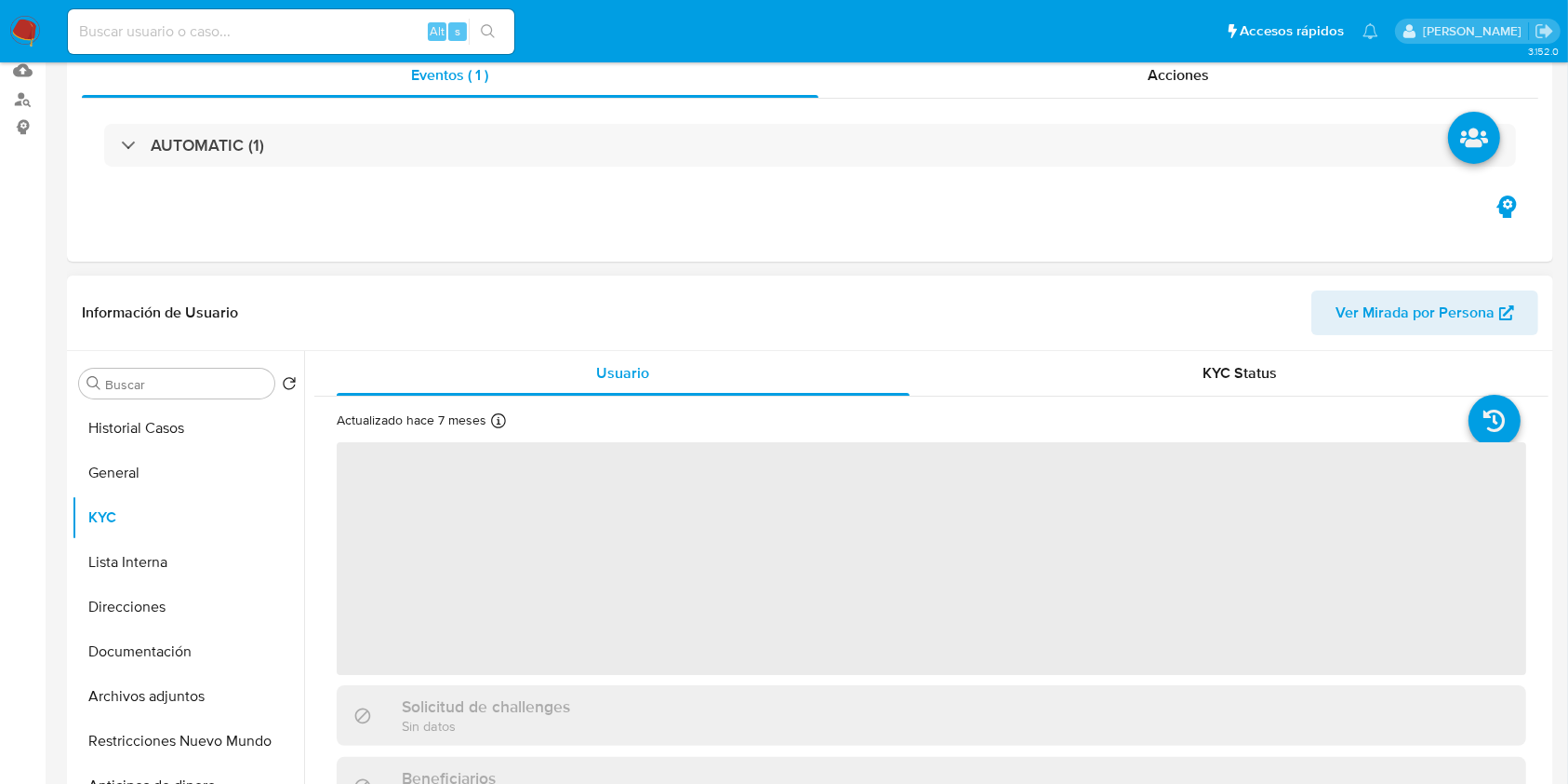
scroll to position [248, 0]
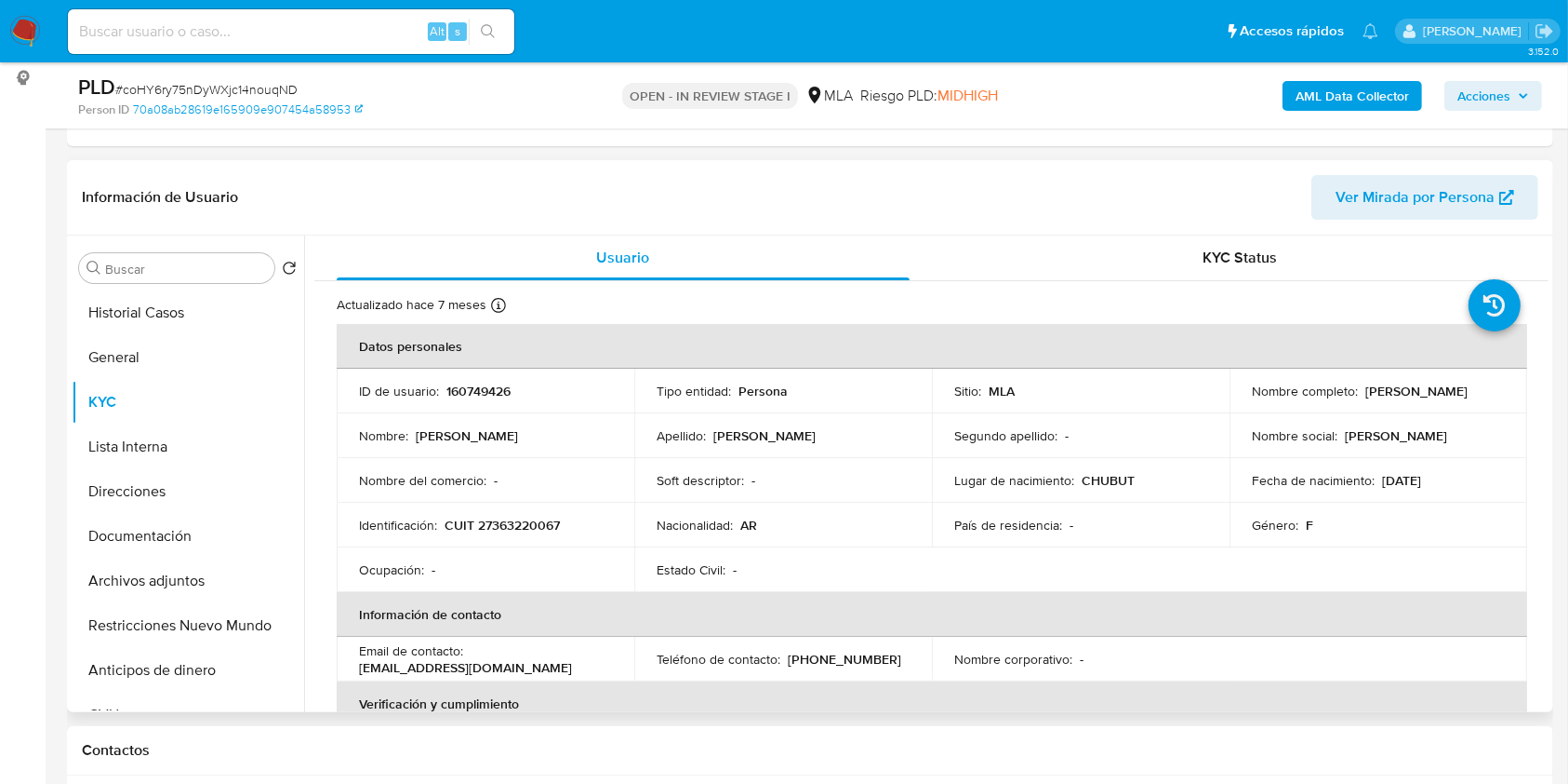
drag, startPoint x: 1360, startPoint y: 395, endPoint x: 1498, endPoint y: 388, distance: 138.2
click at [1498, 388] on td "Nombre completo : [PERSON_NAME]" at bounding box center [1378, 391] width 298 height 45
copy p "[PERSON_NAME]"
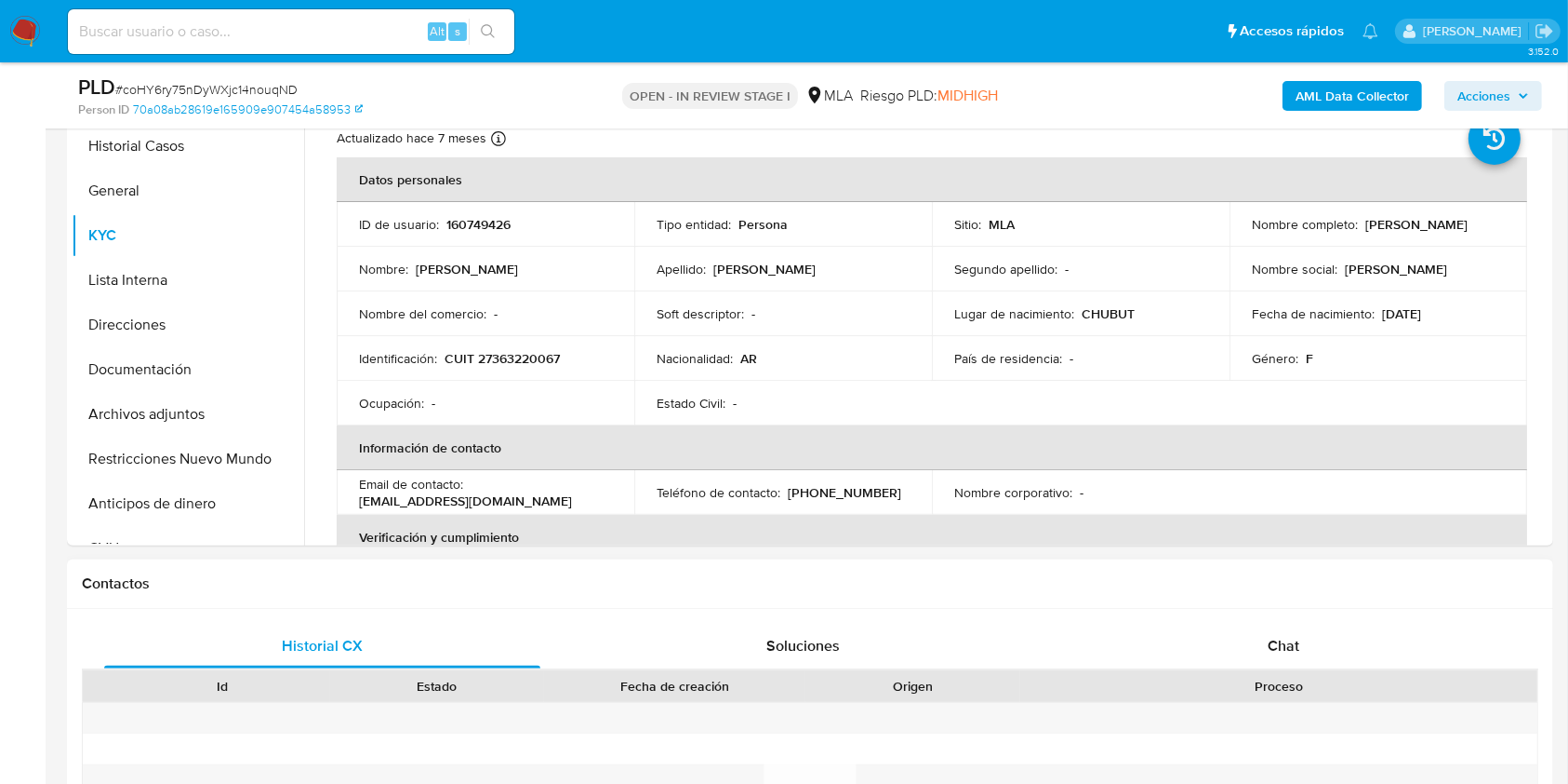
scroll to position [497, 0]
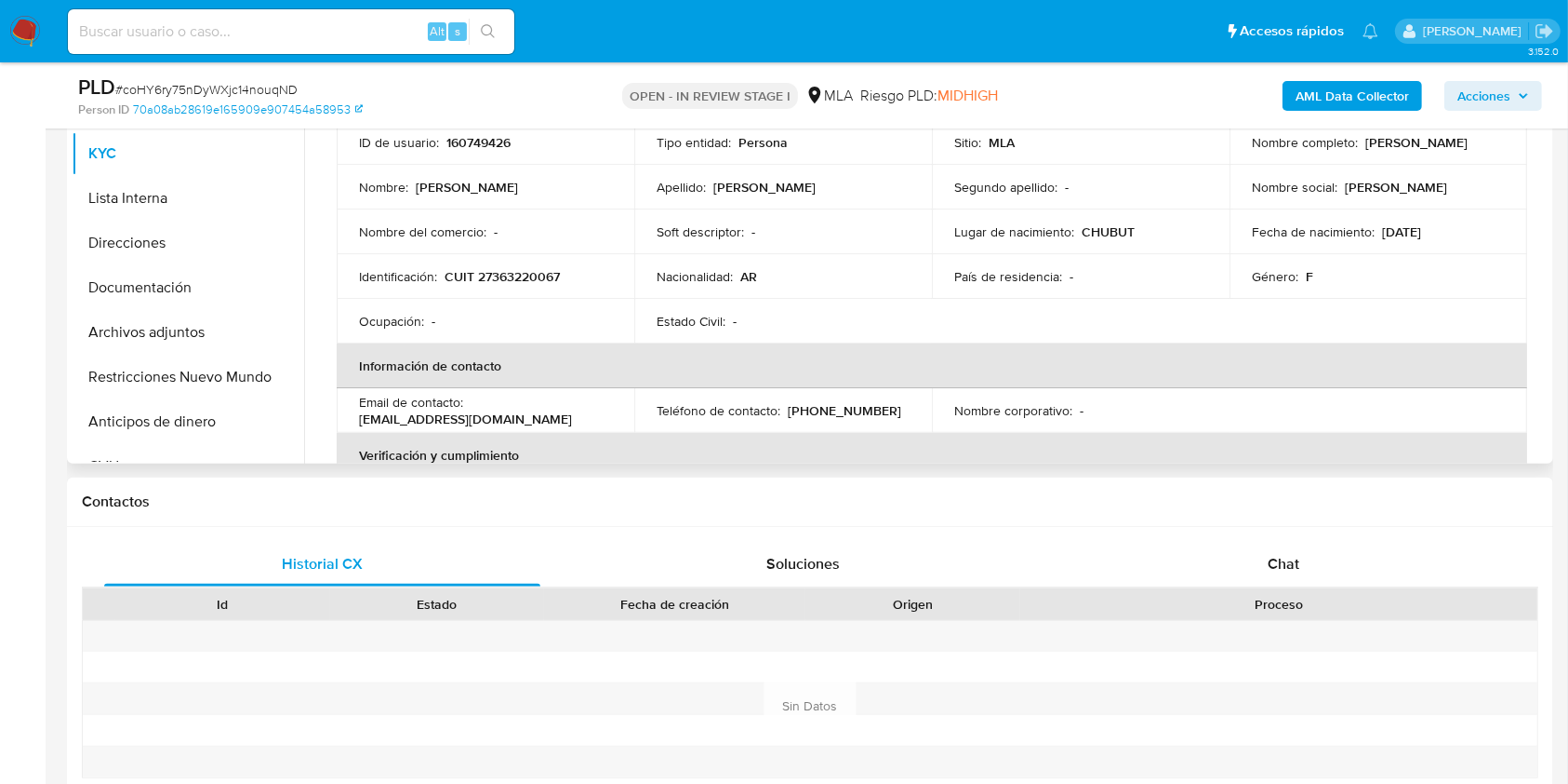
click at [1210, 560] on div "Chat" at bounding box center [1284, 564] width 436 height 45
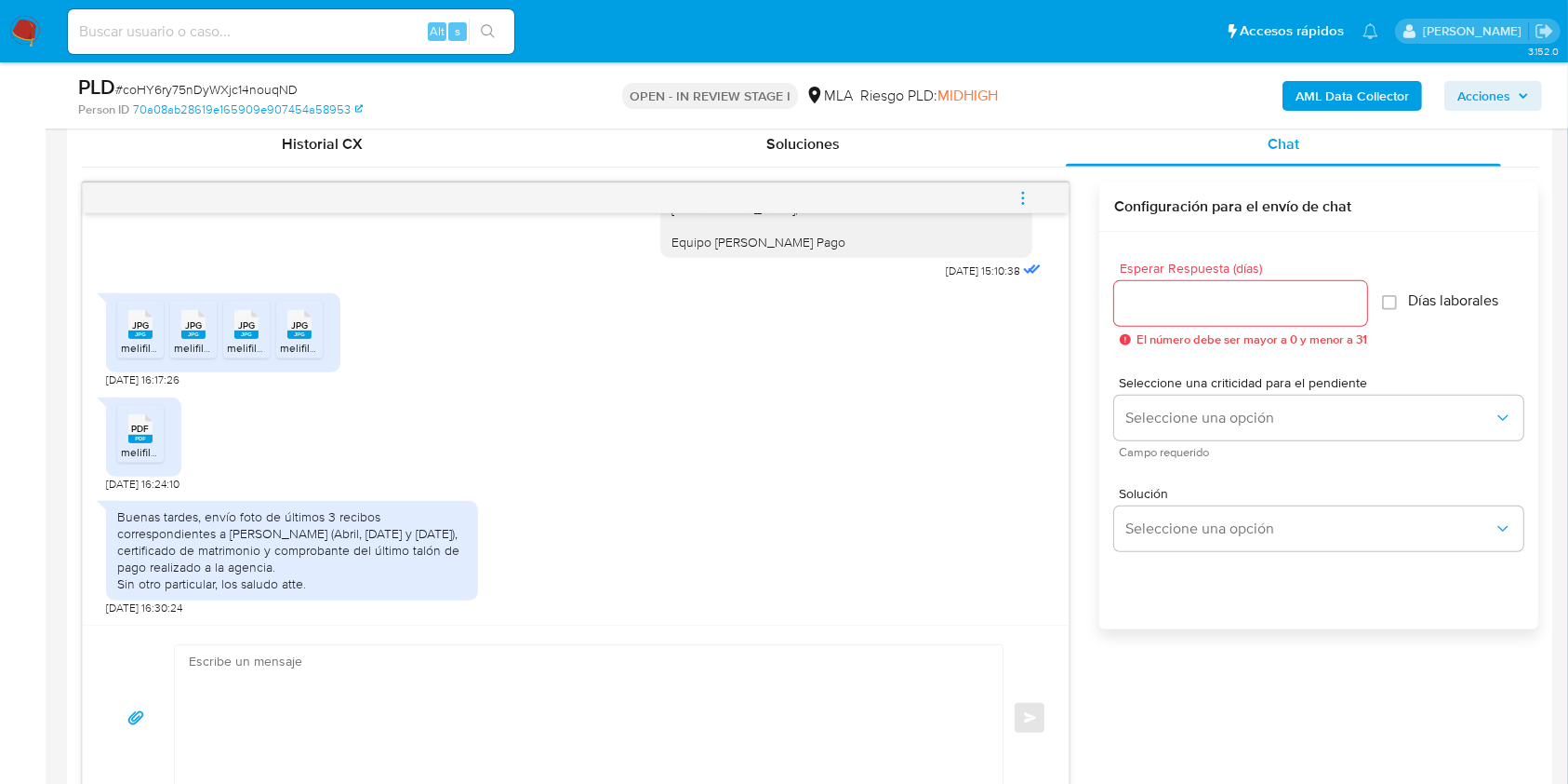
scroll to position [1030, 0]
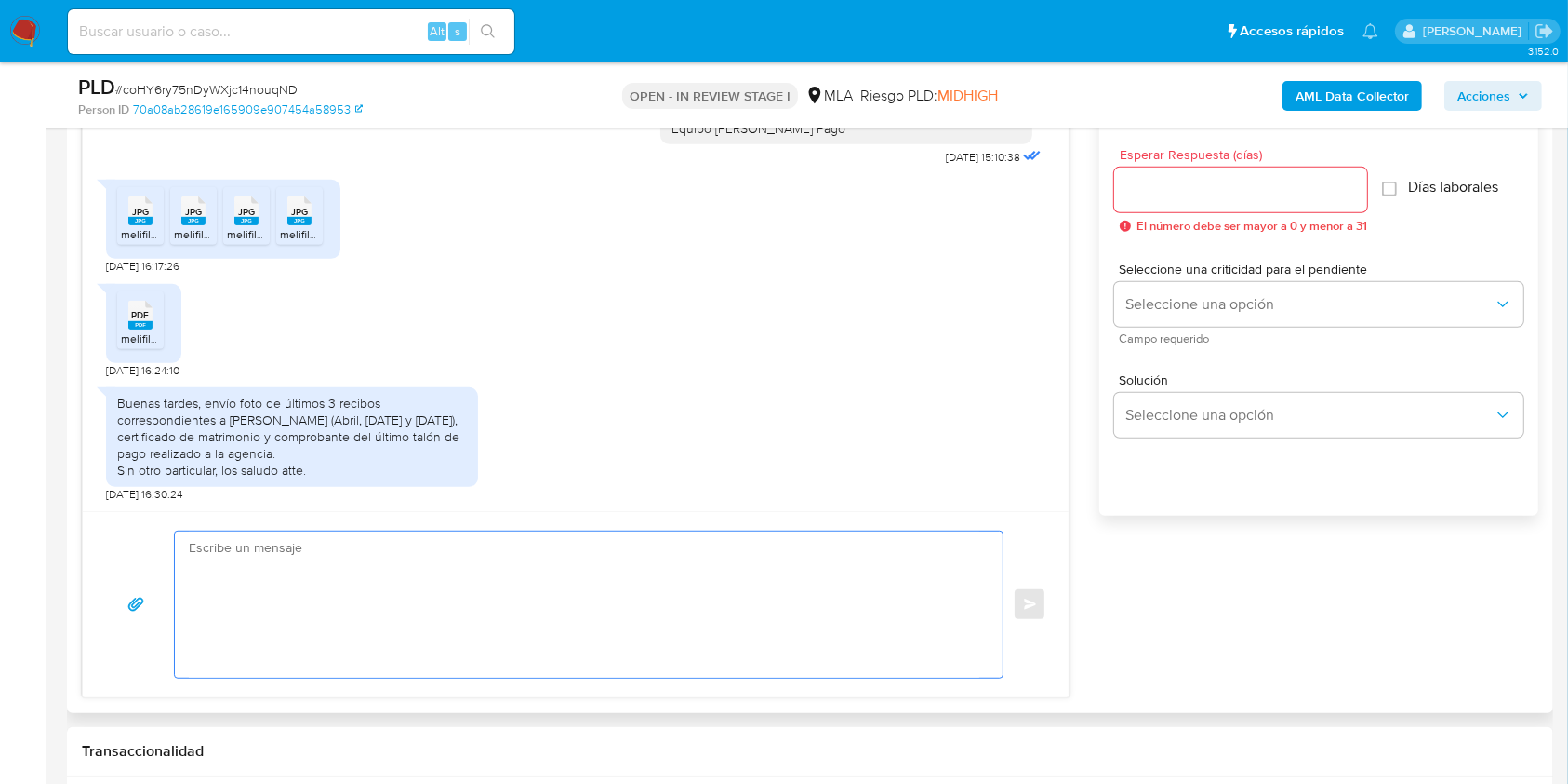
click at [502, 571] on textarea at bounding box center [584, 604] width 790 height 146
paste textarea "Hola [PERSON_NAME], Muchas gracias por la respuesta. Te confirmamos la recepció…"
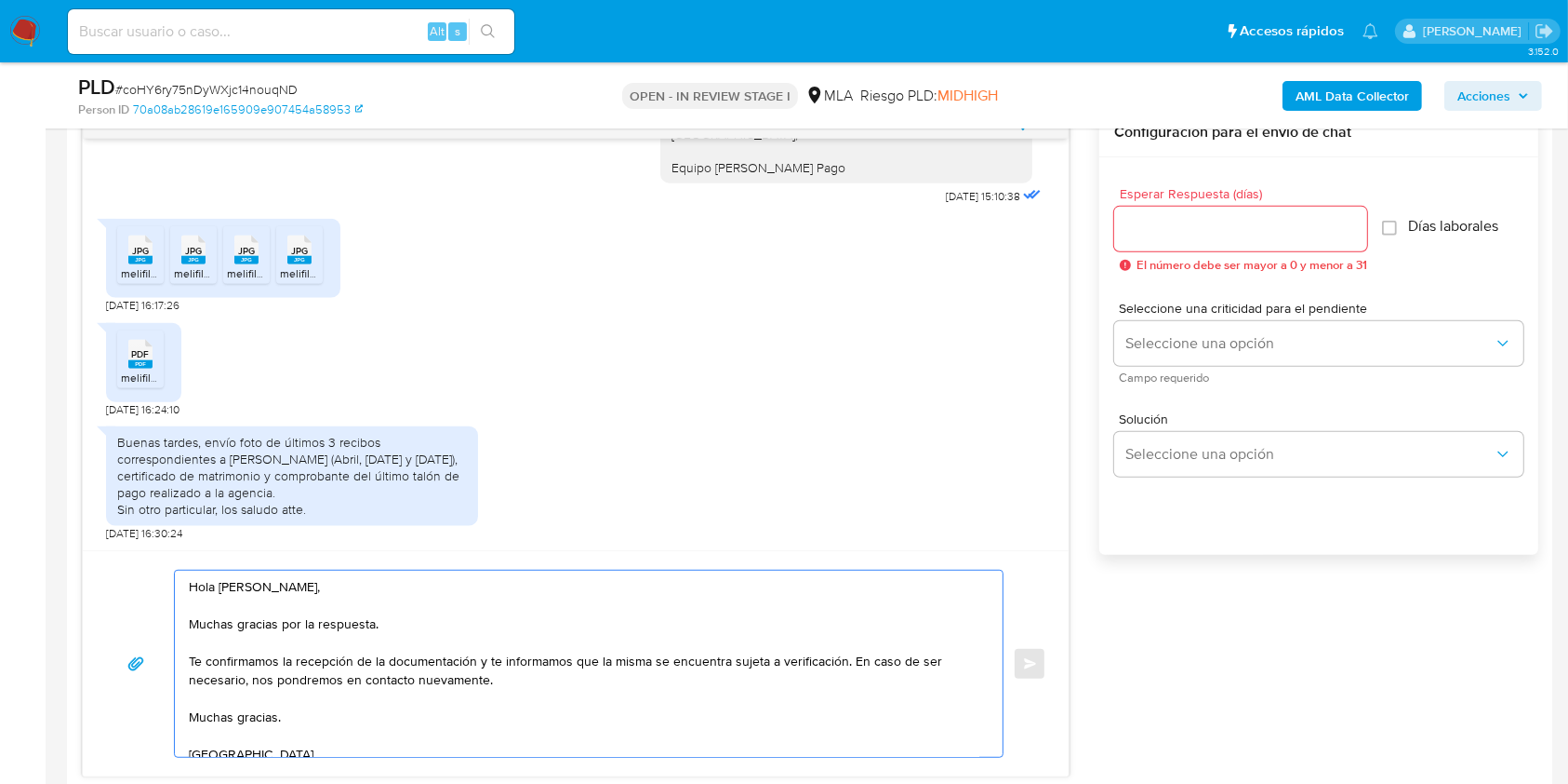
scroll to position [922, 0]
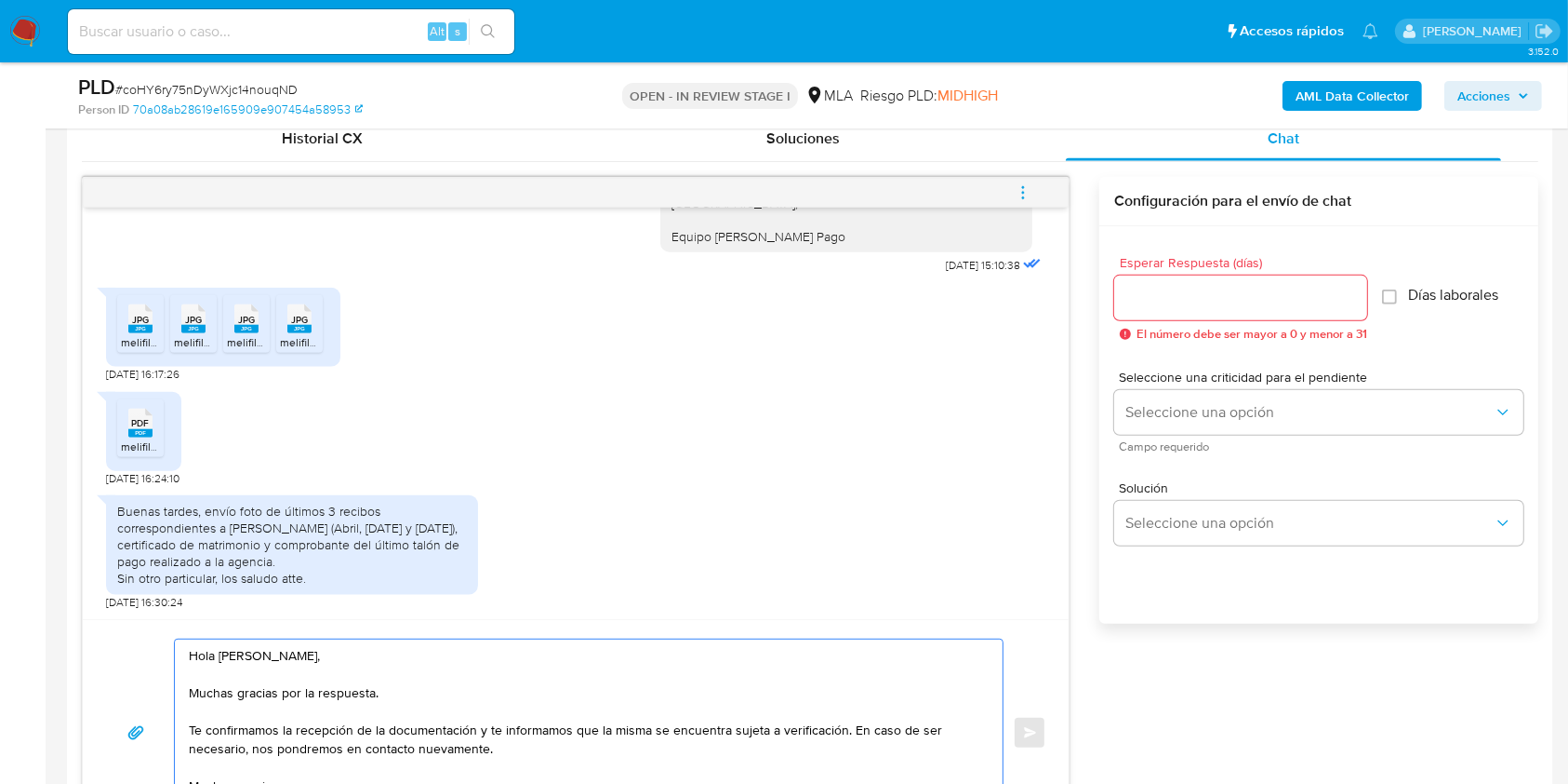
type textarea "Hola [PERSON_NAME], Muchas gracias por la respuesta. Te confirmamos la recepció…"
click at [1224, 296] on input "Esperar Respuesta (días)" at bounding box center [1240, 297] width 253 height 24
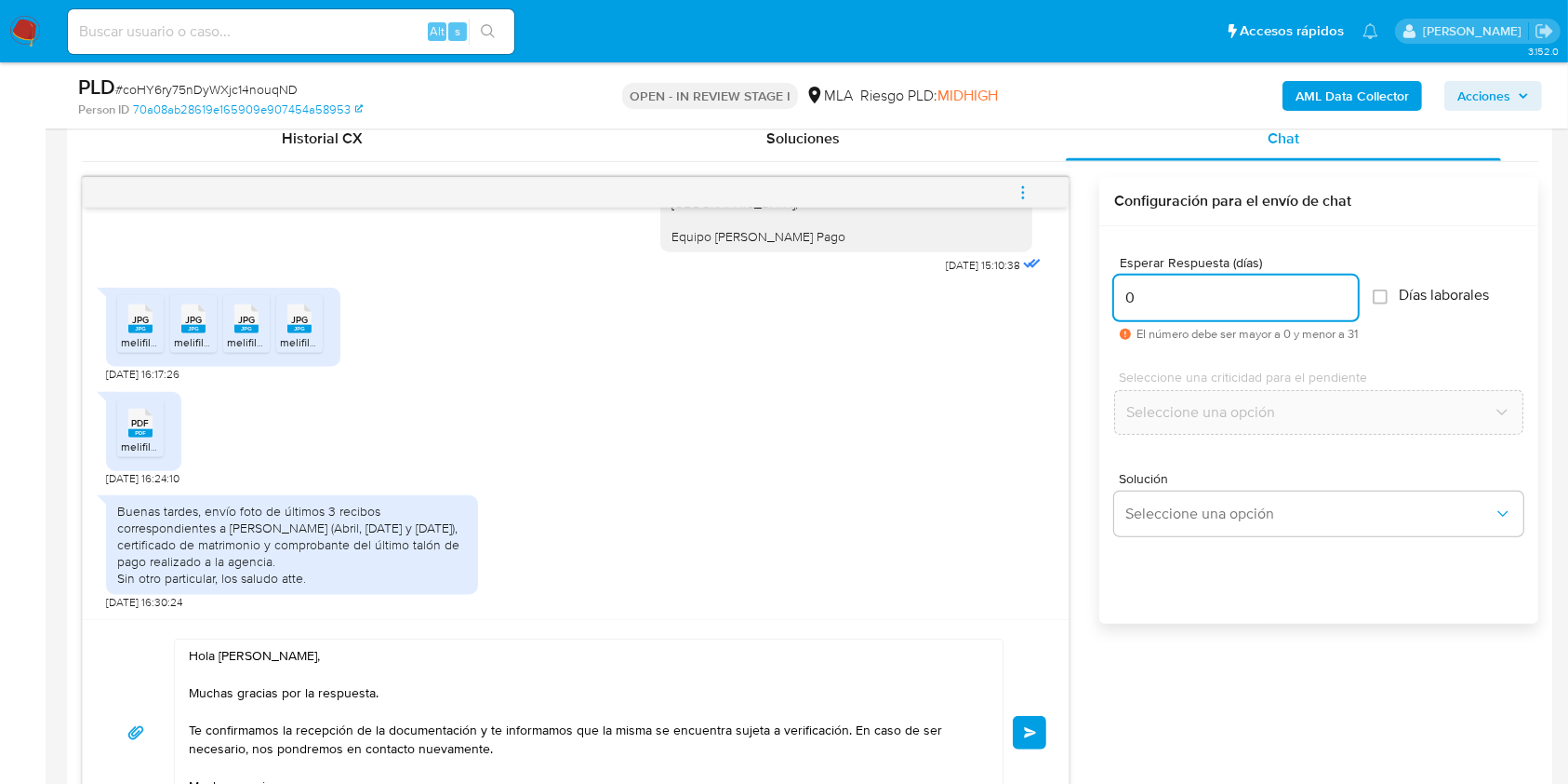
type input "0"
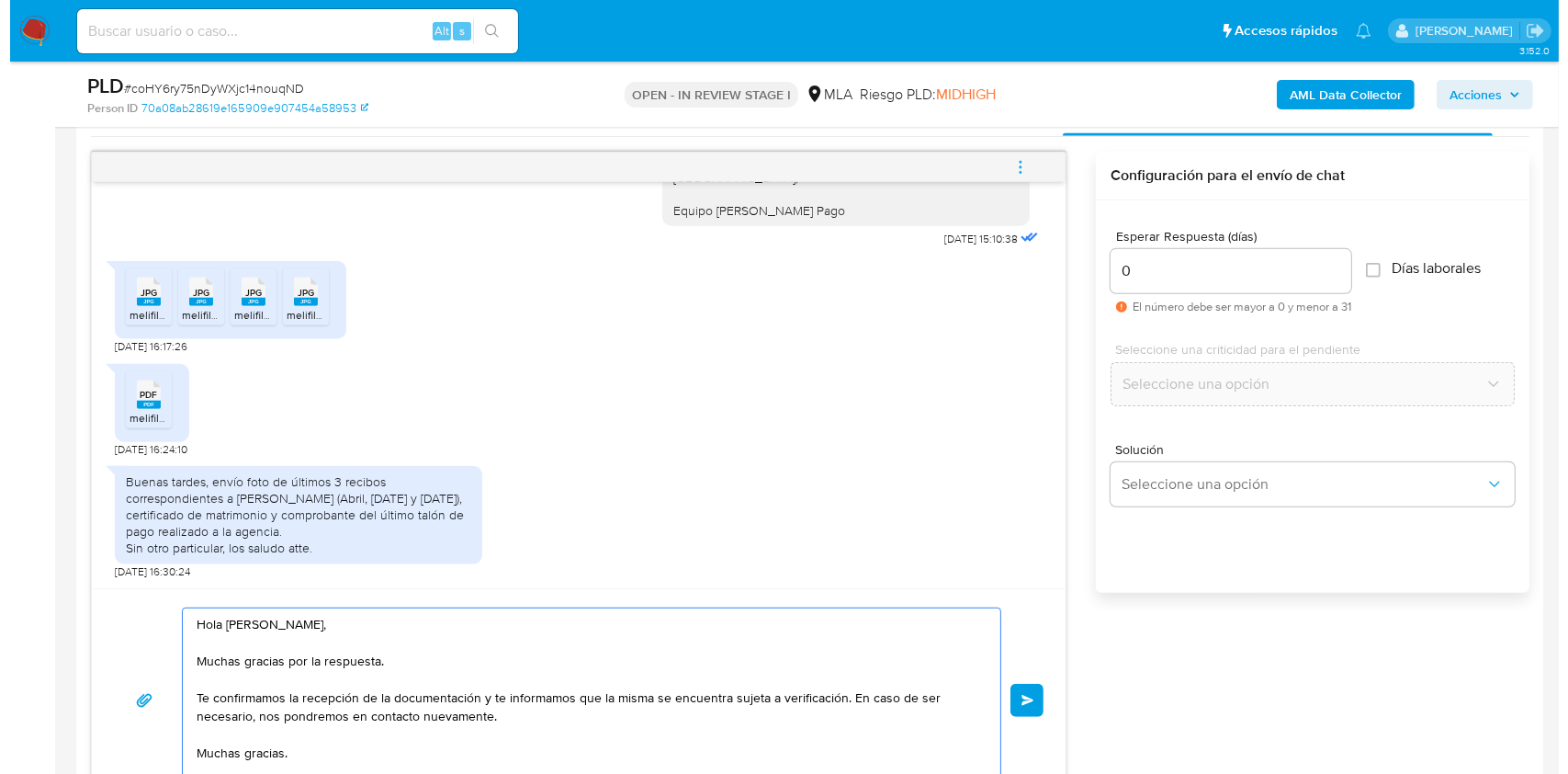
scroll to position [891, 0]
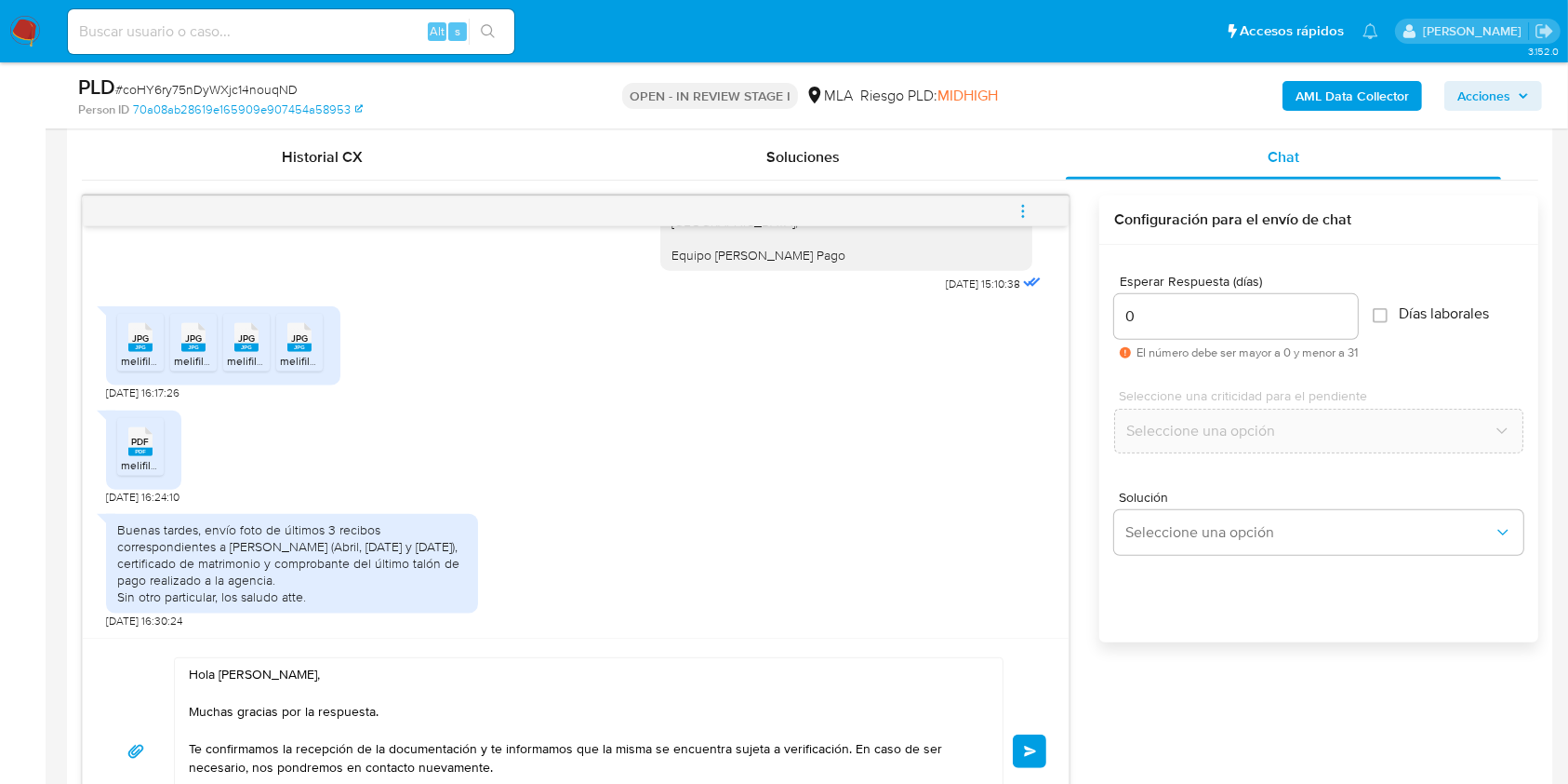
drag, startPoint x: 1034, startPoint y: 739, endPoint x: 1034, endPoint y: 719, distance: 20.0
click at [1032, 739] on button "Enviar" at bounding box center [1030, 751] width 34 height 34
click at [1043, 205] on button "menu-action" at bounding box center [1023, 211] width 61 height 45
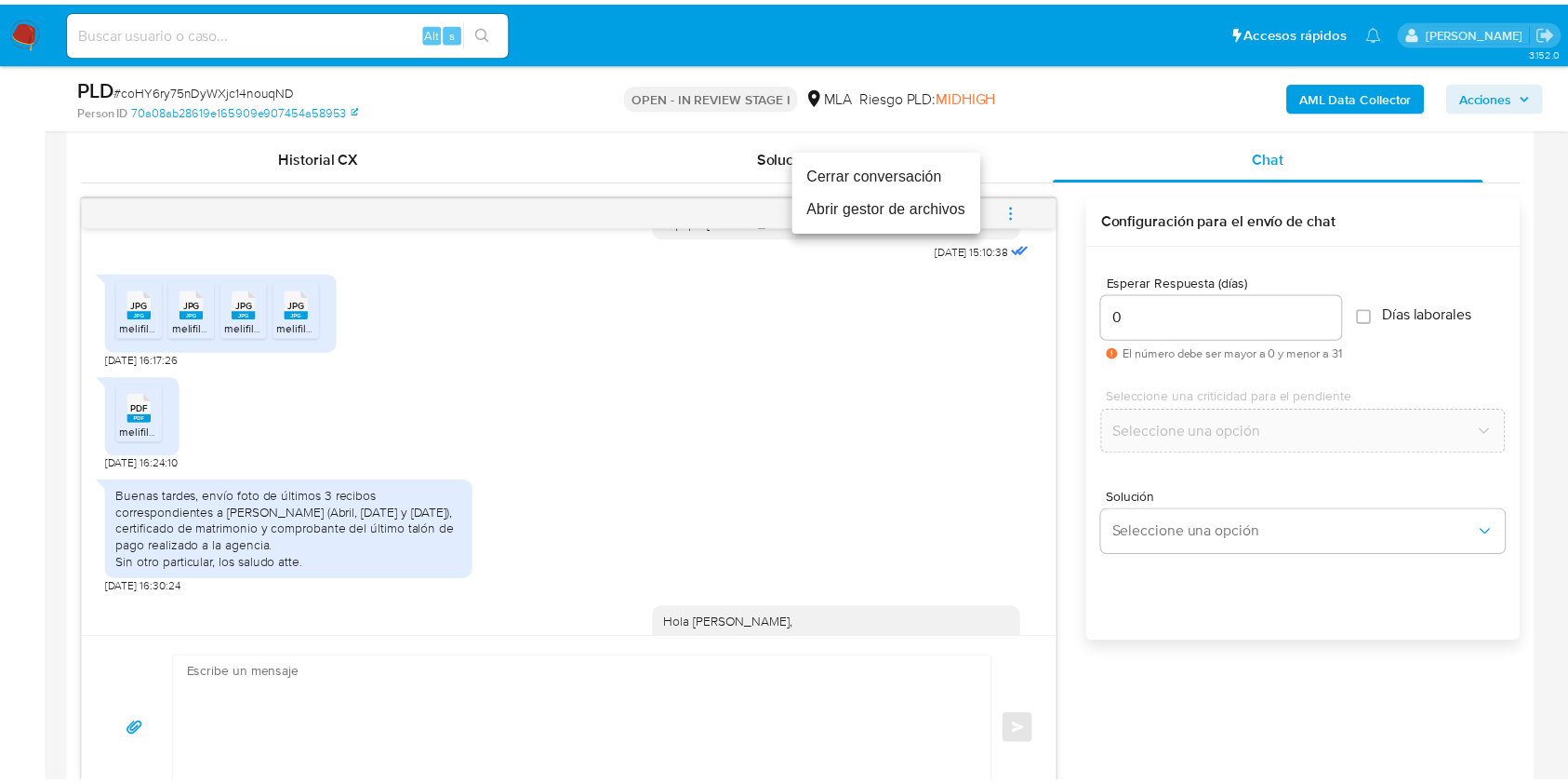
scroll to position [2446, 0]
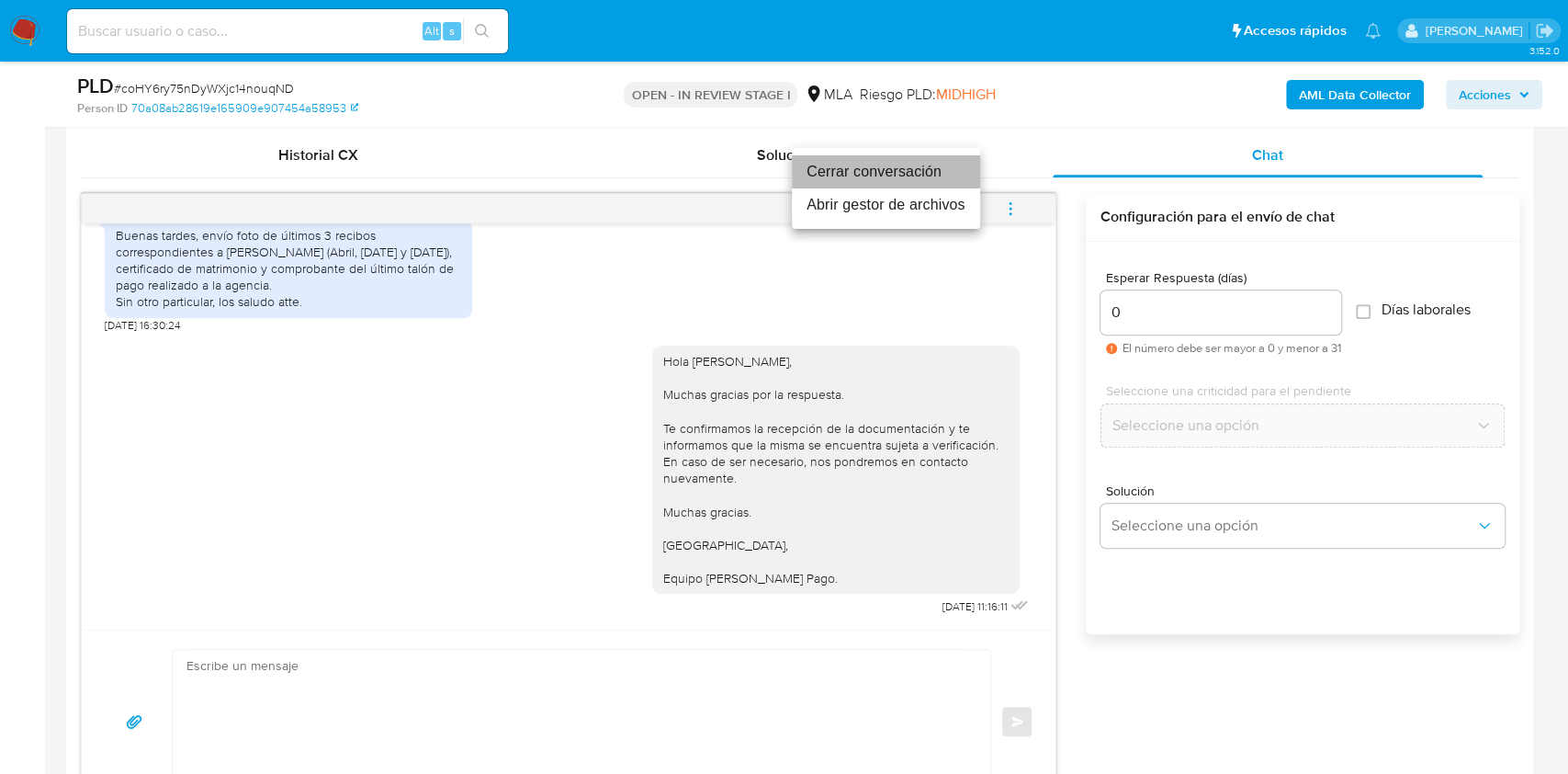
click at [943, 165] on li "Cerrar conversación" at bounding box center [886, 172] width 189 height 33
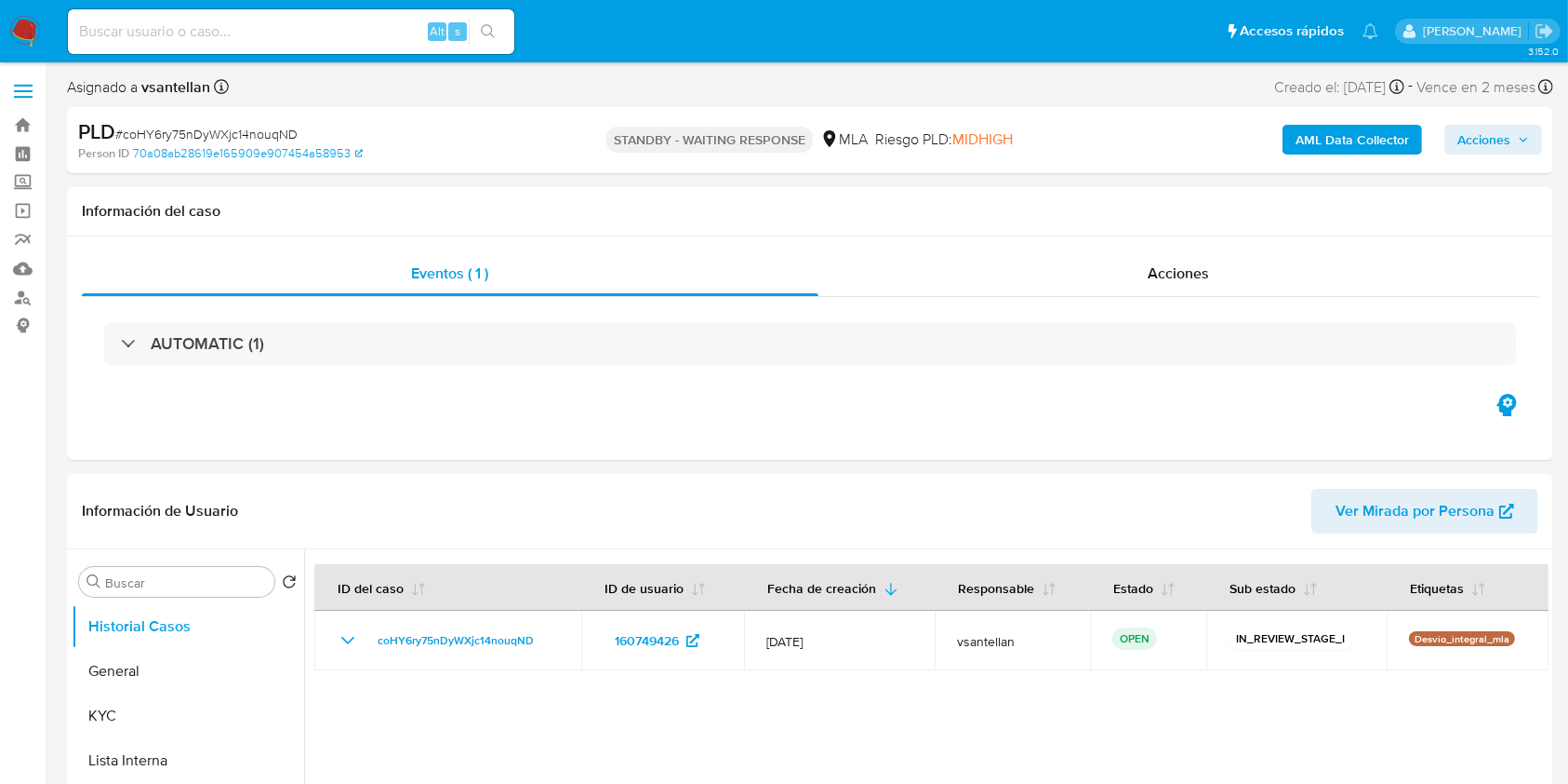
select select "10"
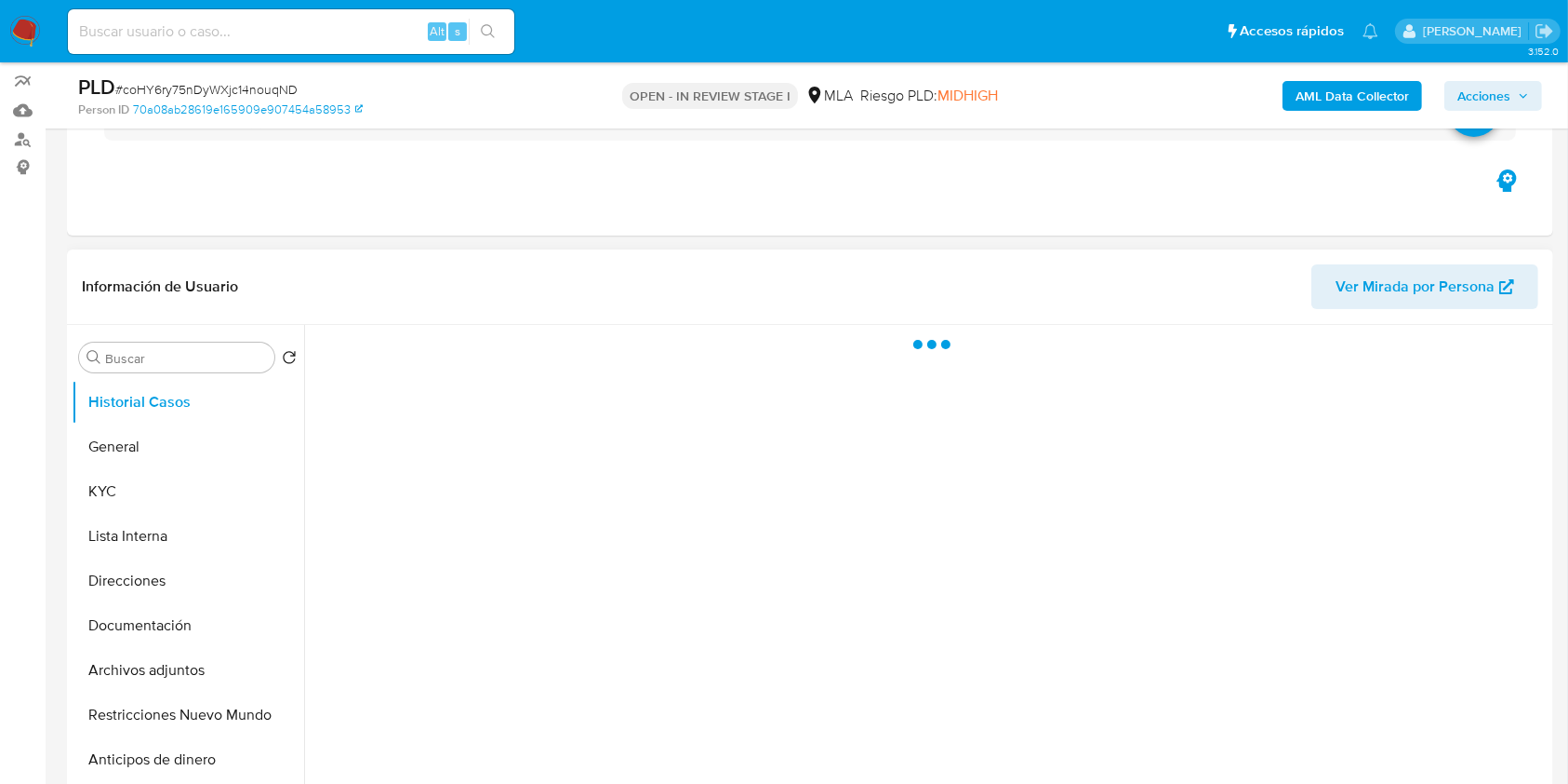
scroll to position [248, 0]
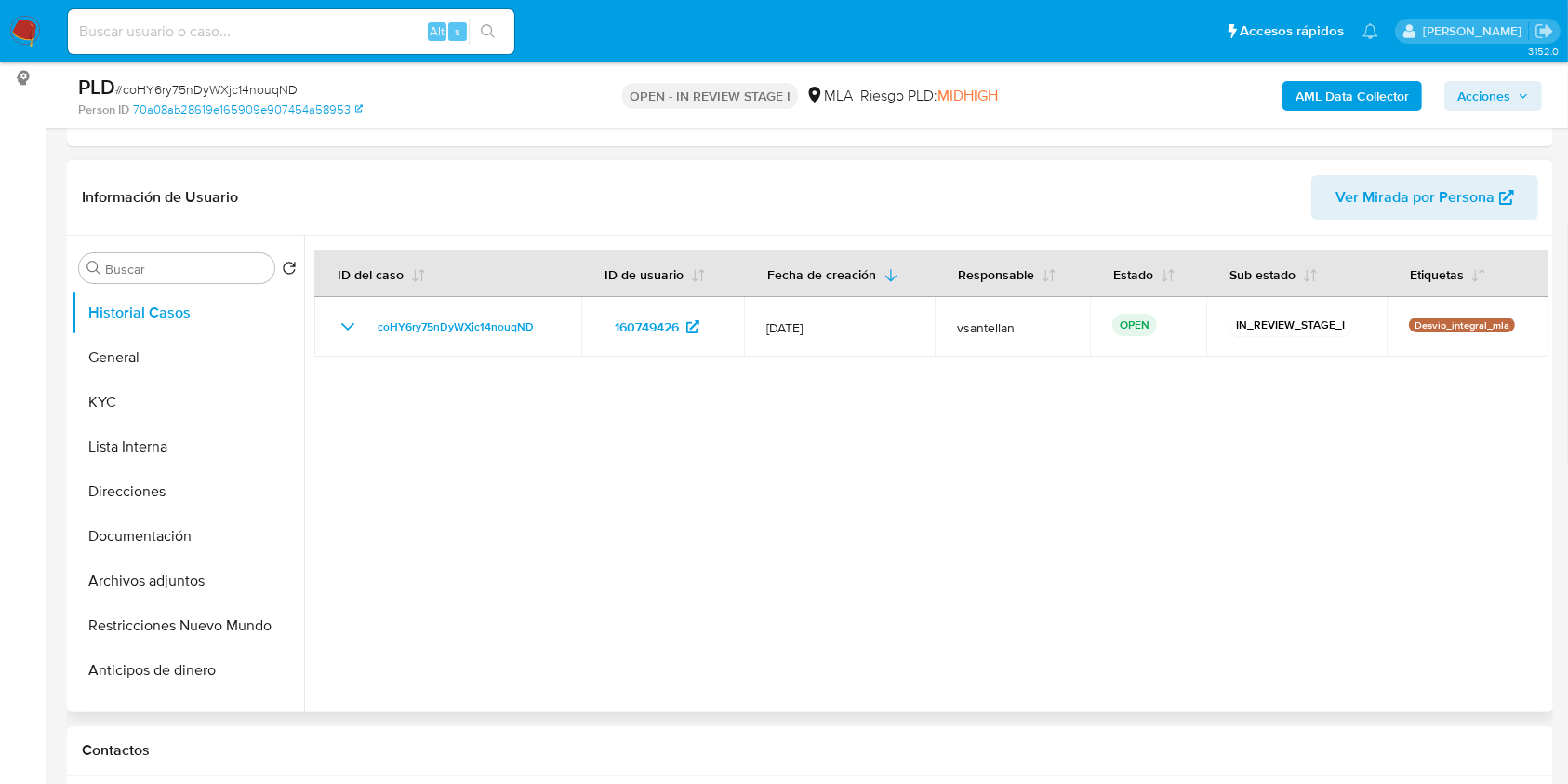
select select "10"
click at [182, 534] on button "Documentación" at bounding box center [180, 535] width 218 height 45
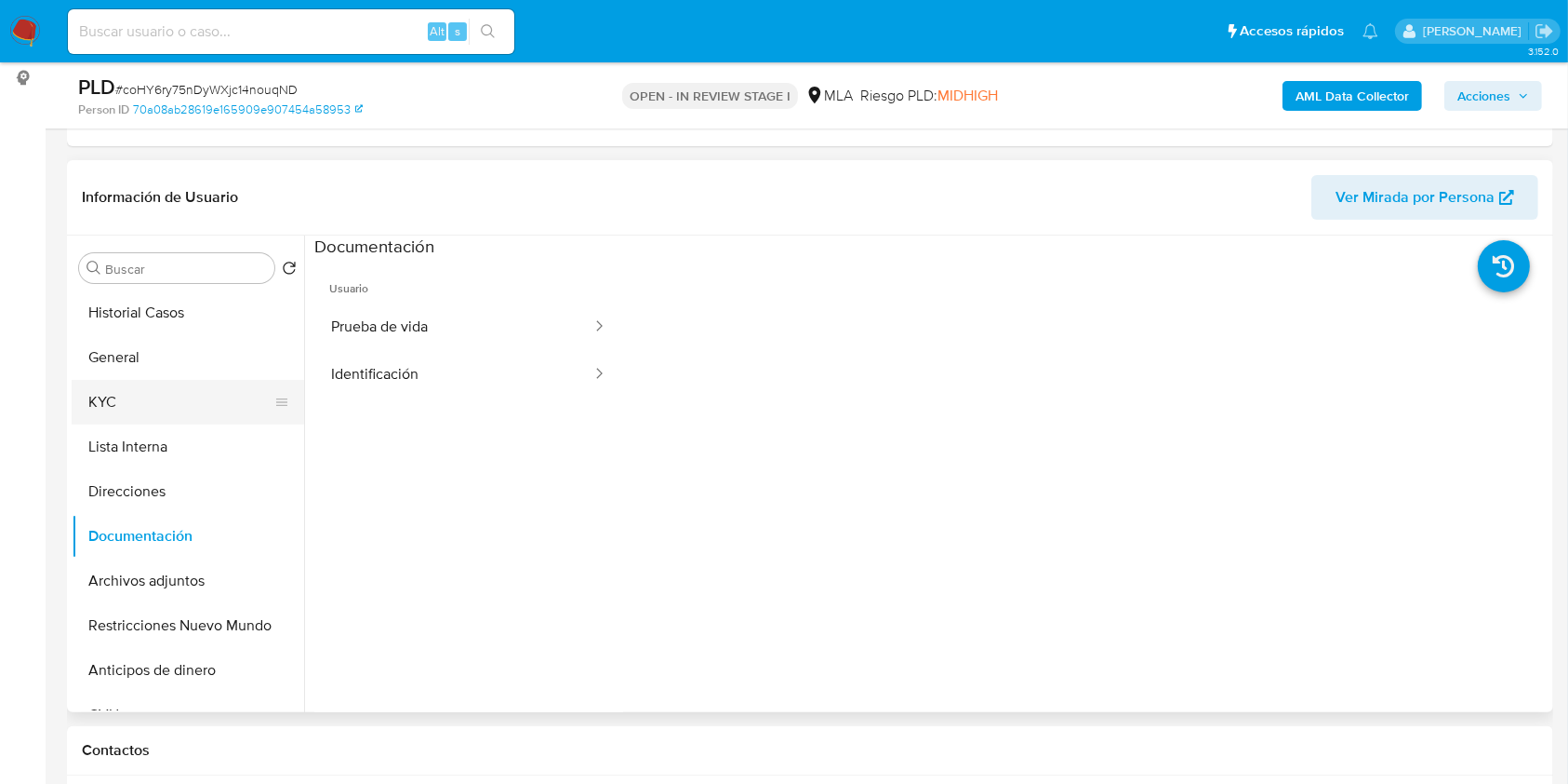
click at [137, 405] on button "KYC" at bounding box center [180, 401] width 218 height 45
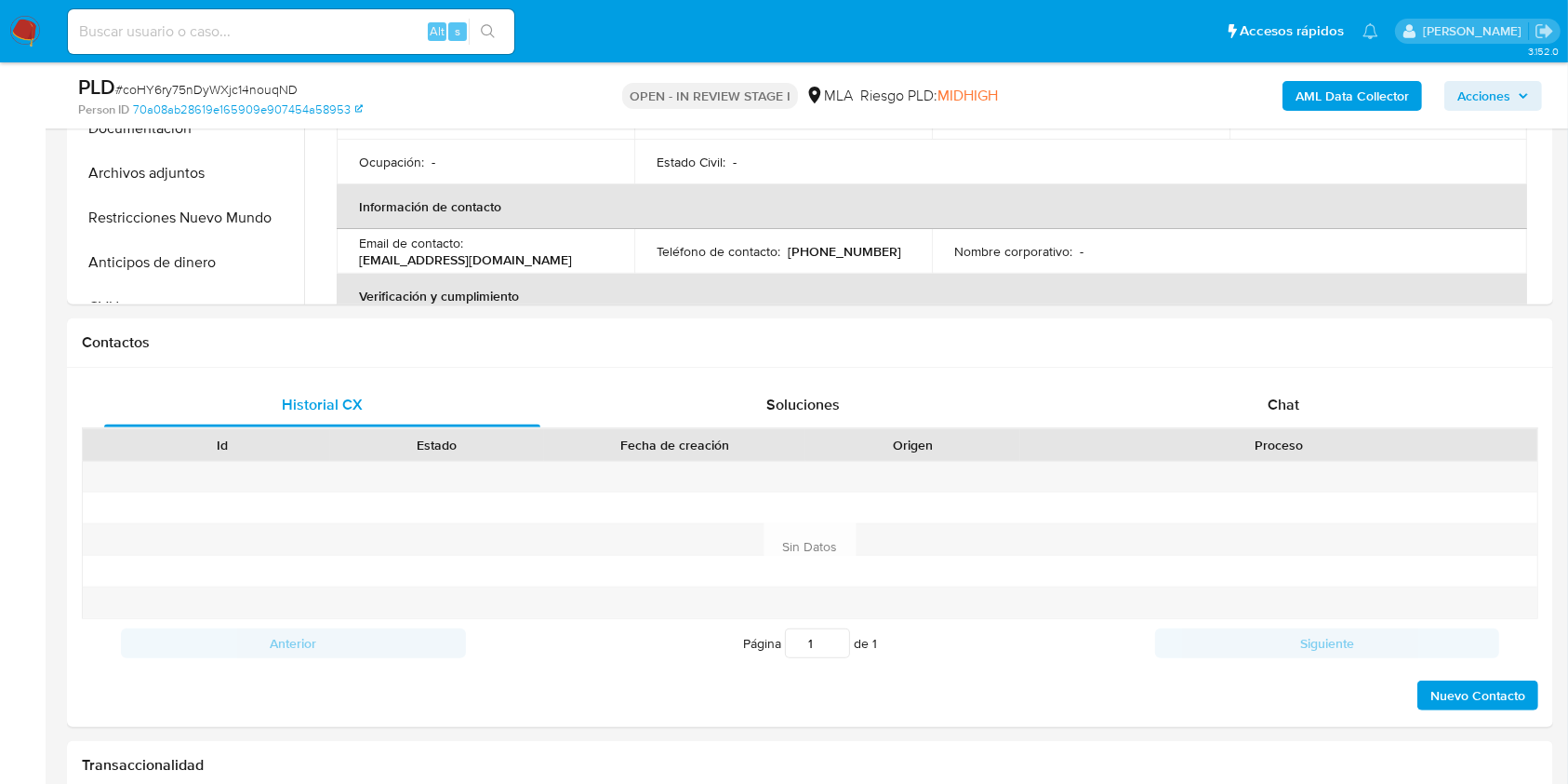
scroll to position [680, 0]
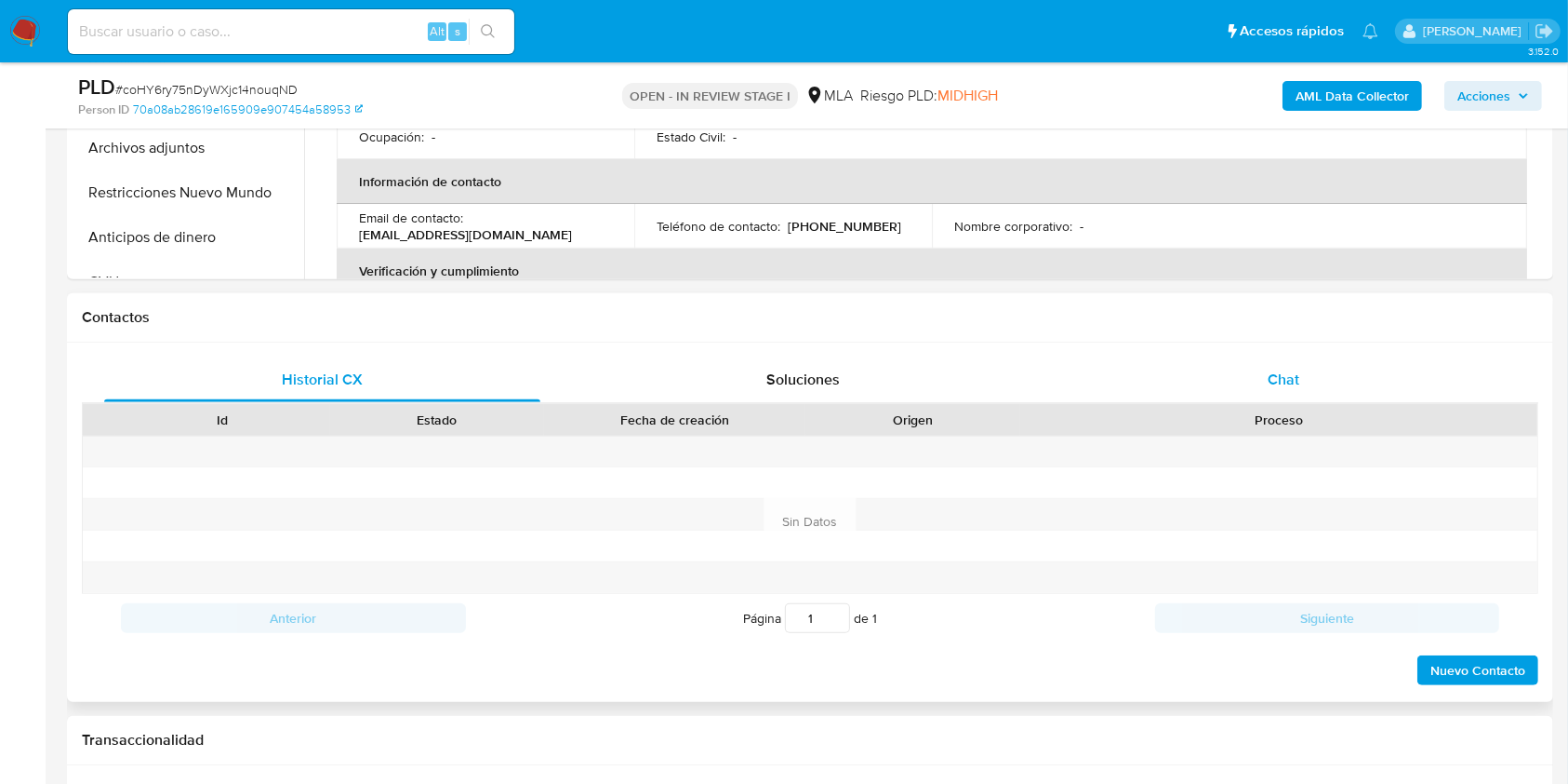
click at [1378, 390] on div "Chat" at bounding box center [1284, 380] width 436 height 45
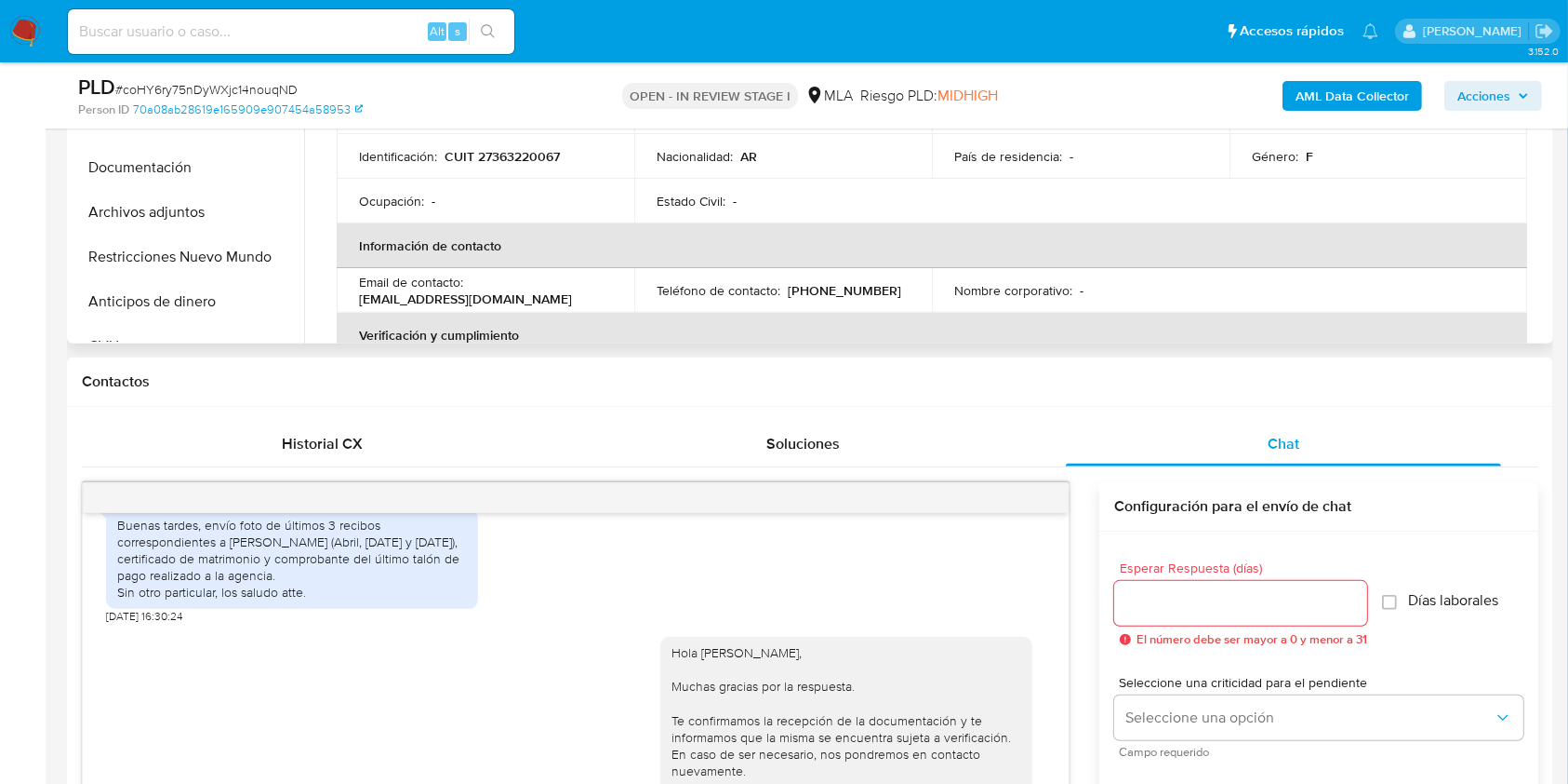
scroll to position [268, 0]
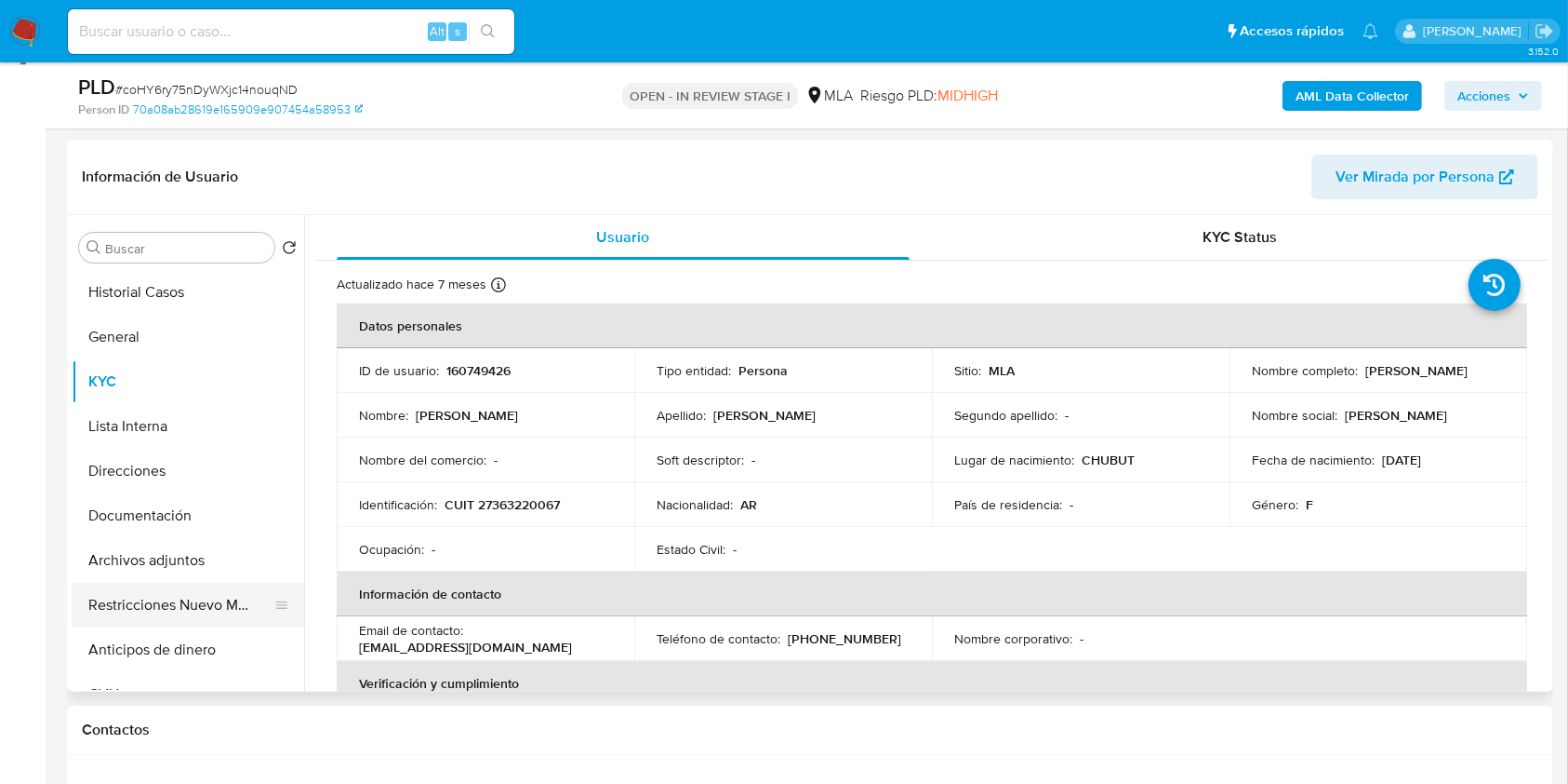
click at [210, 600] on button "Restricciones Nuevo Mundo" at bounding box center [180, 605] width 218 height 45
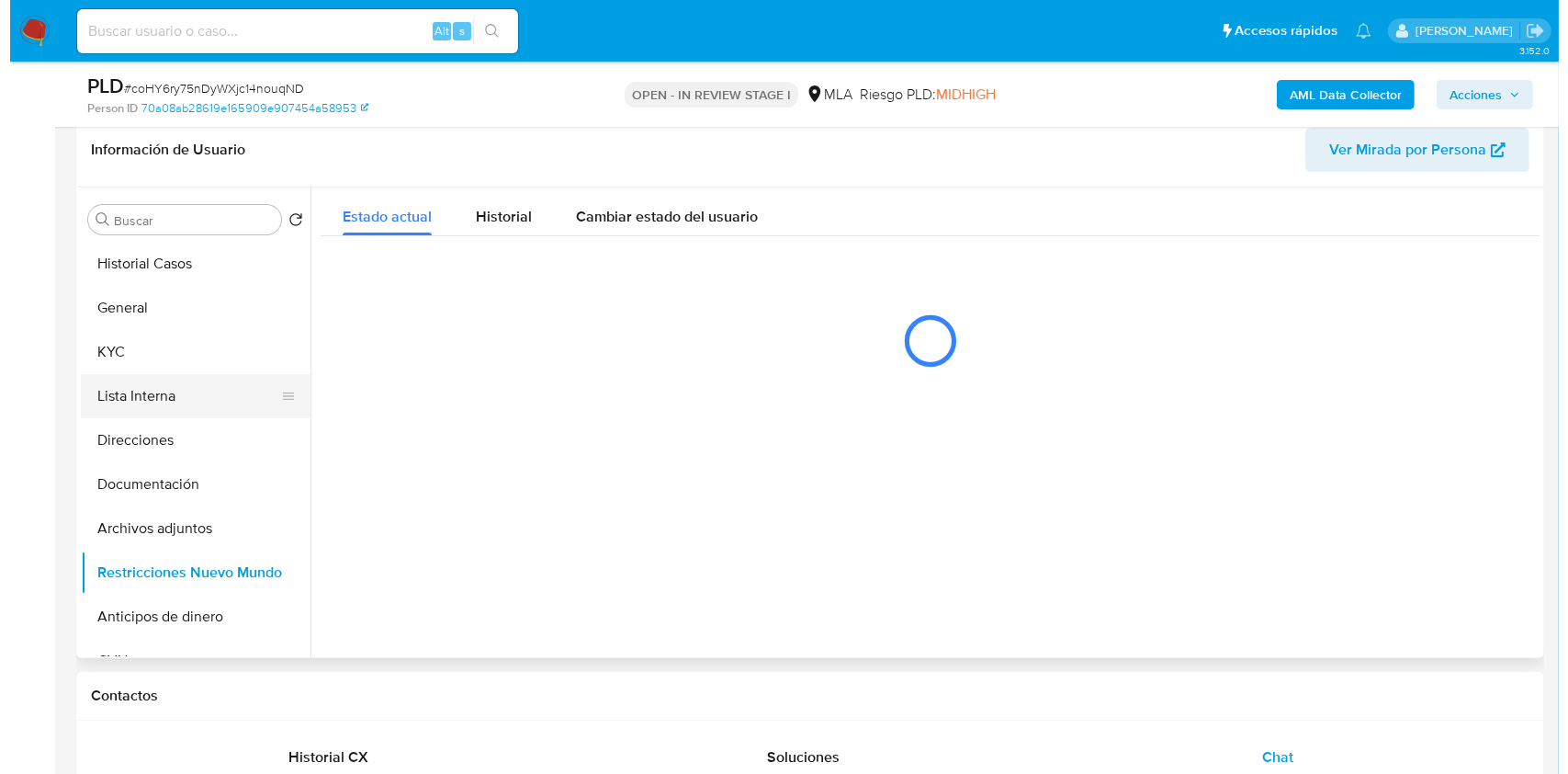
scroll to position [285, 0]
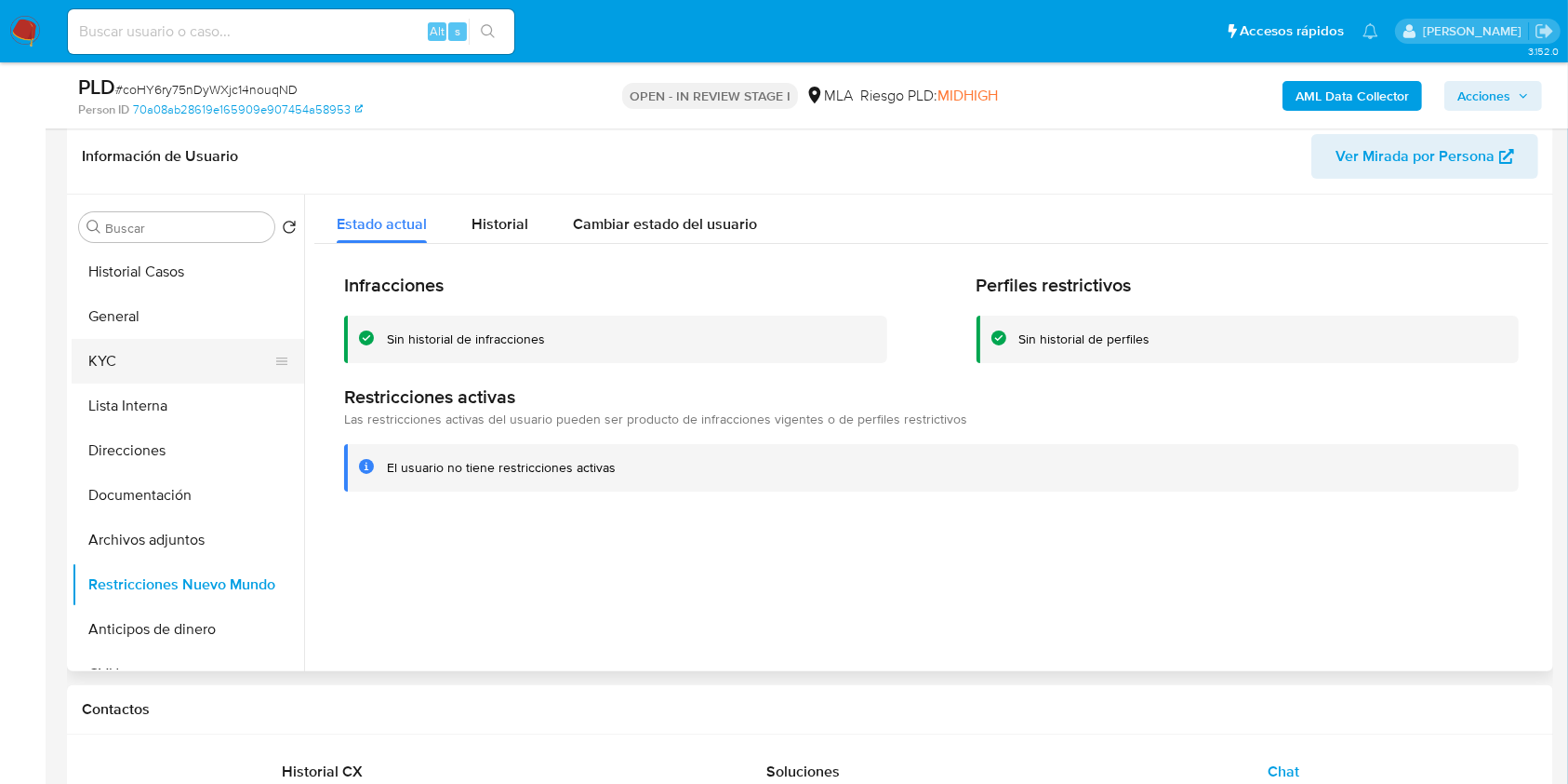
click at [164, 361] on button "KYC" at bounding box center [180, 361] width 218 height 45
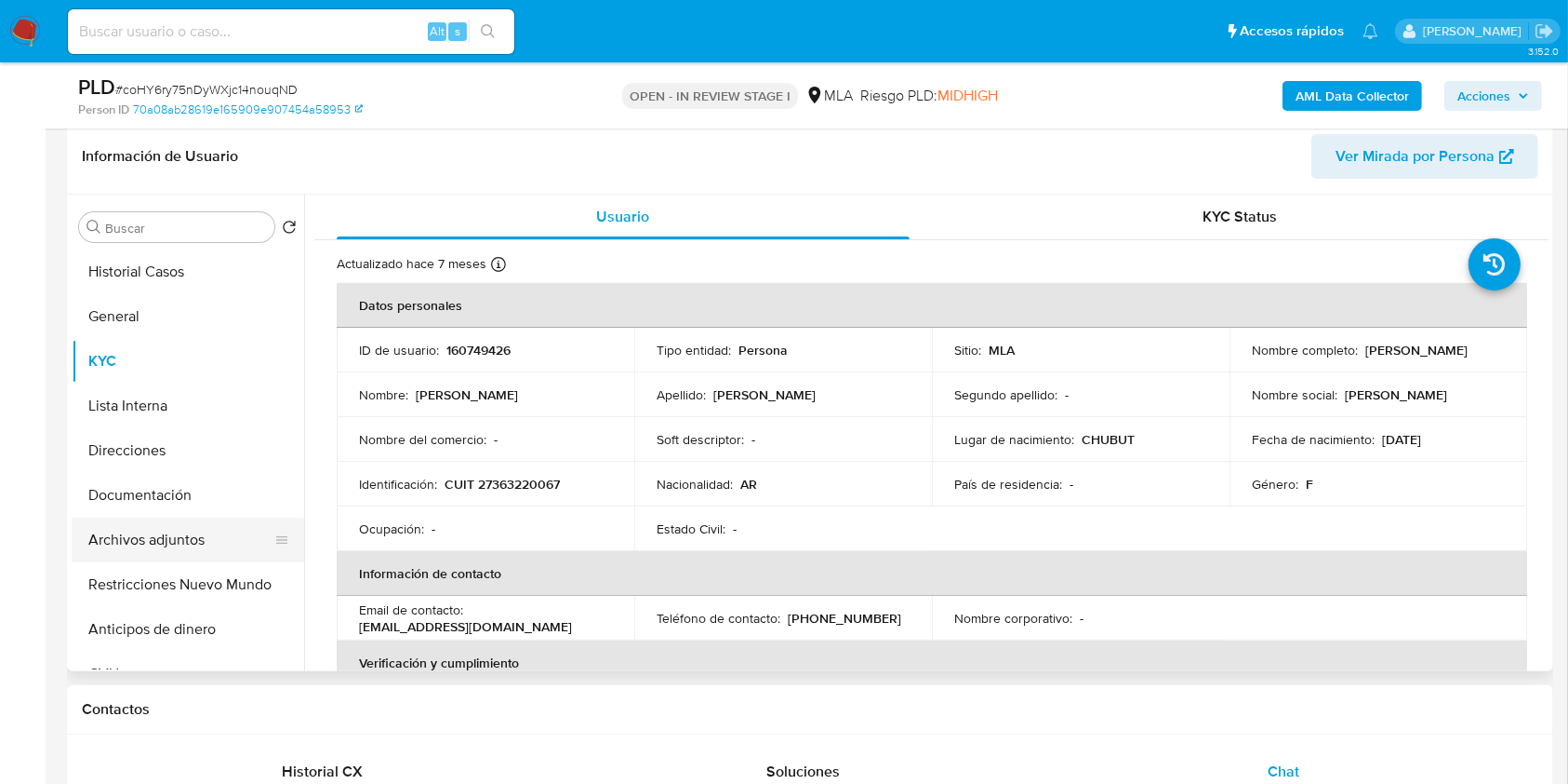
click at [176, 535] on button "Archivos adjuntos" at bounding box center [180, 539] width 218 height 45
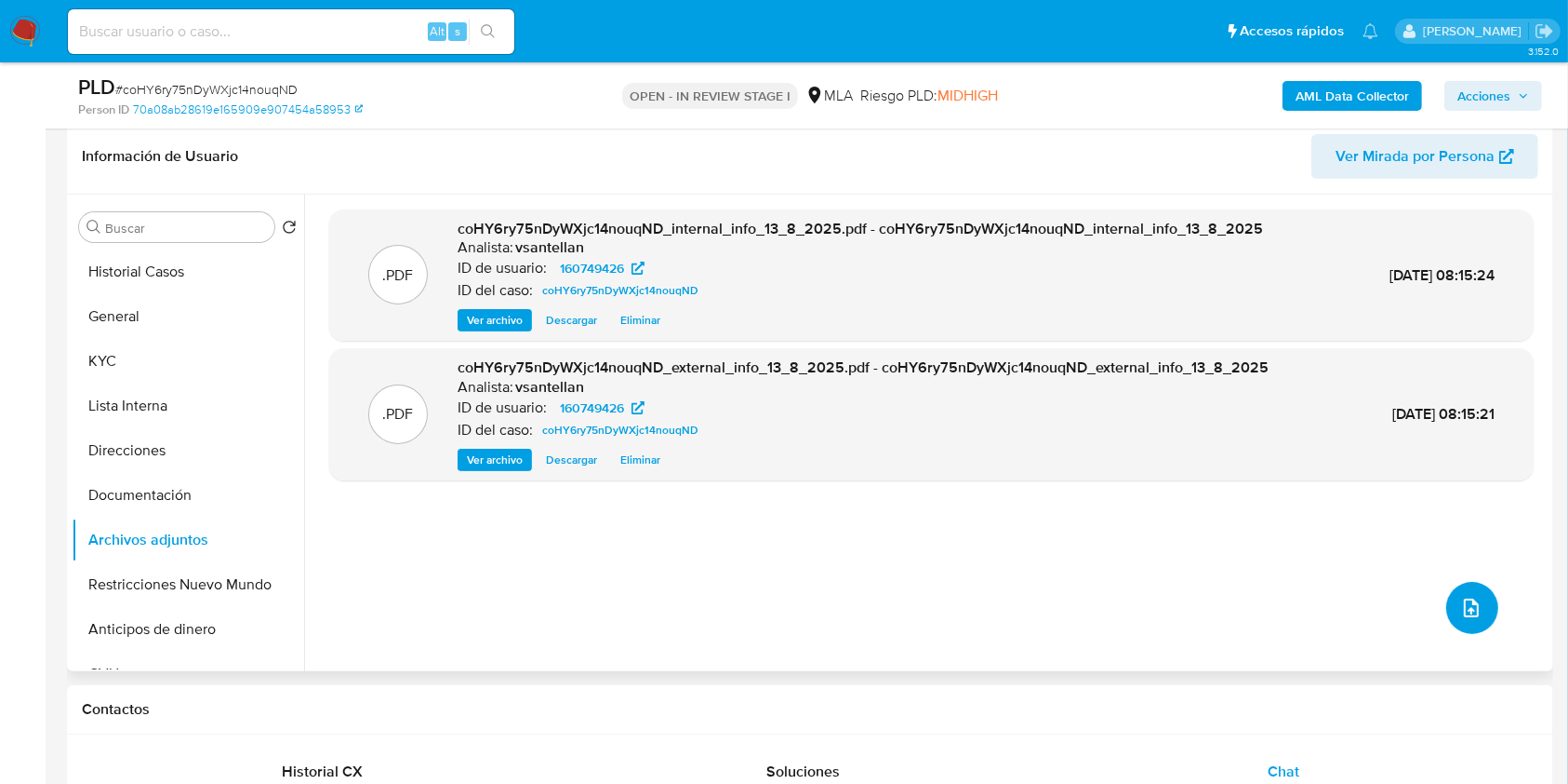
click at [1482, 606] on button "upload-file" at bounding box center [1472, 608] width 52 height 53
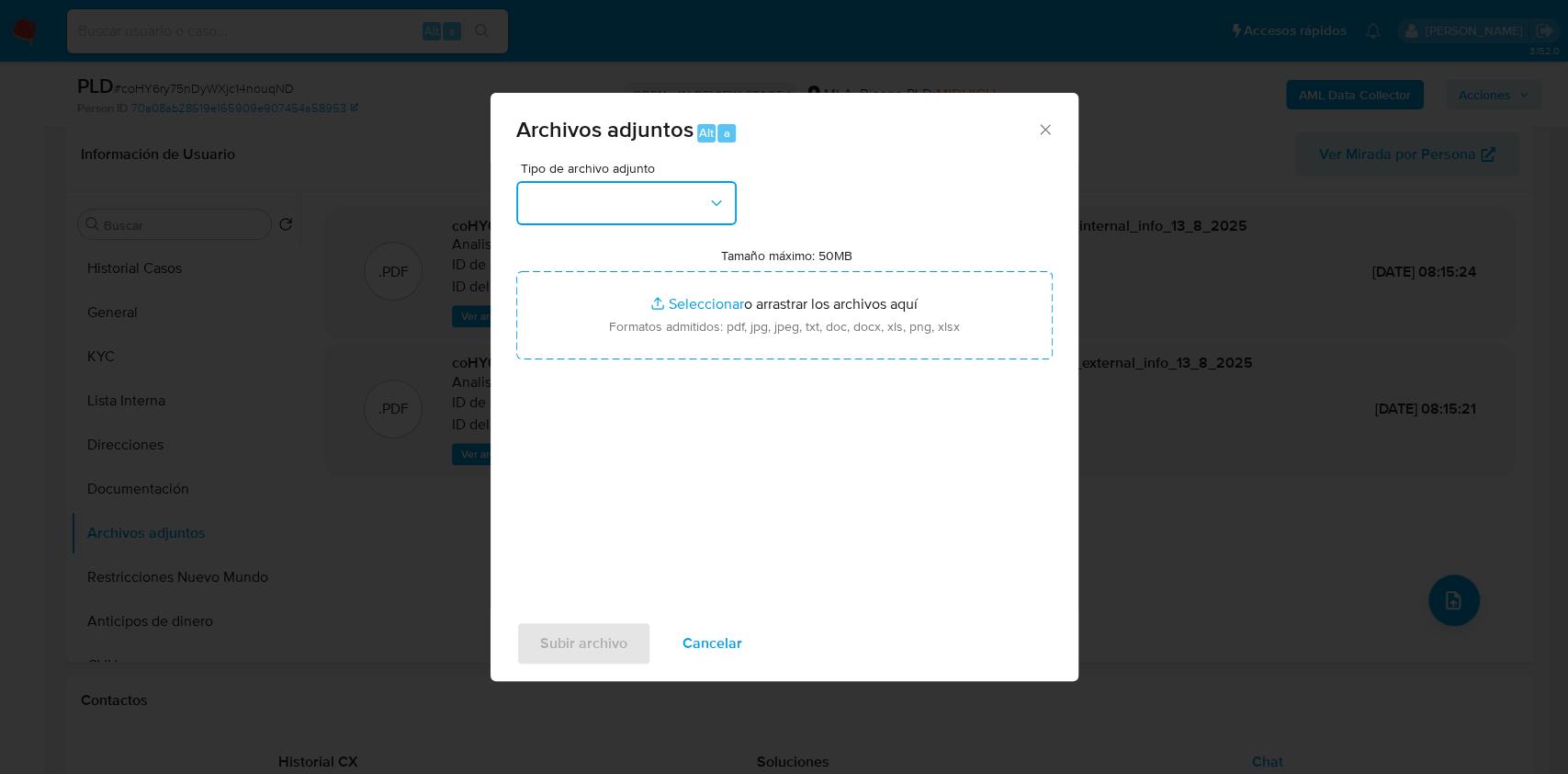
click at [650, 219] on button "button" at bounding box center [626, 203] width 220 height 44
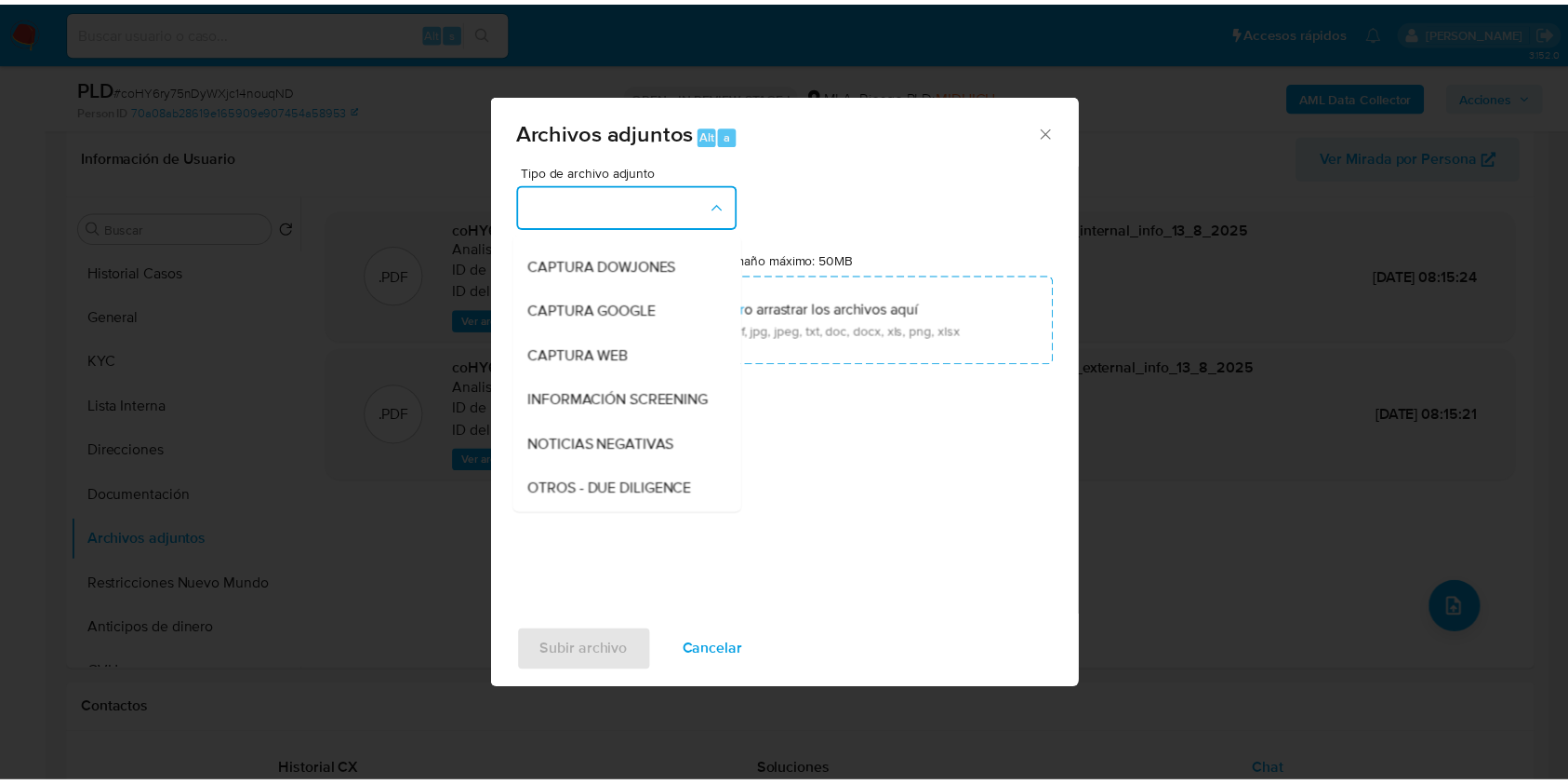
scroll to position [373, 0]
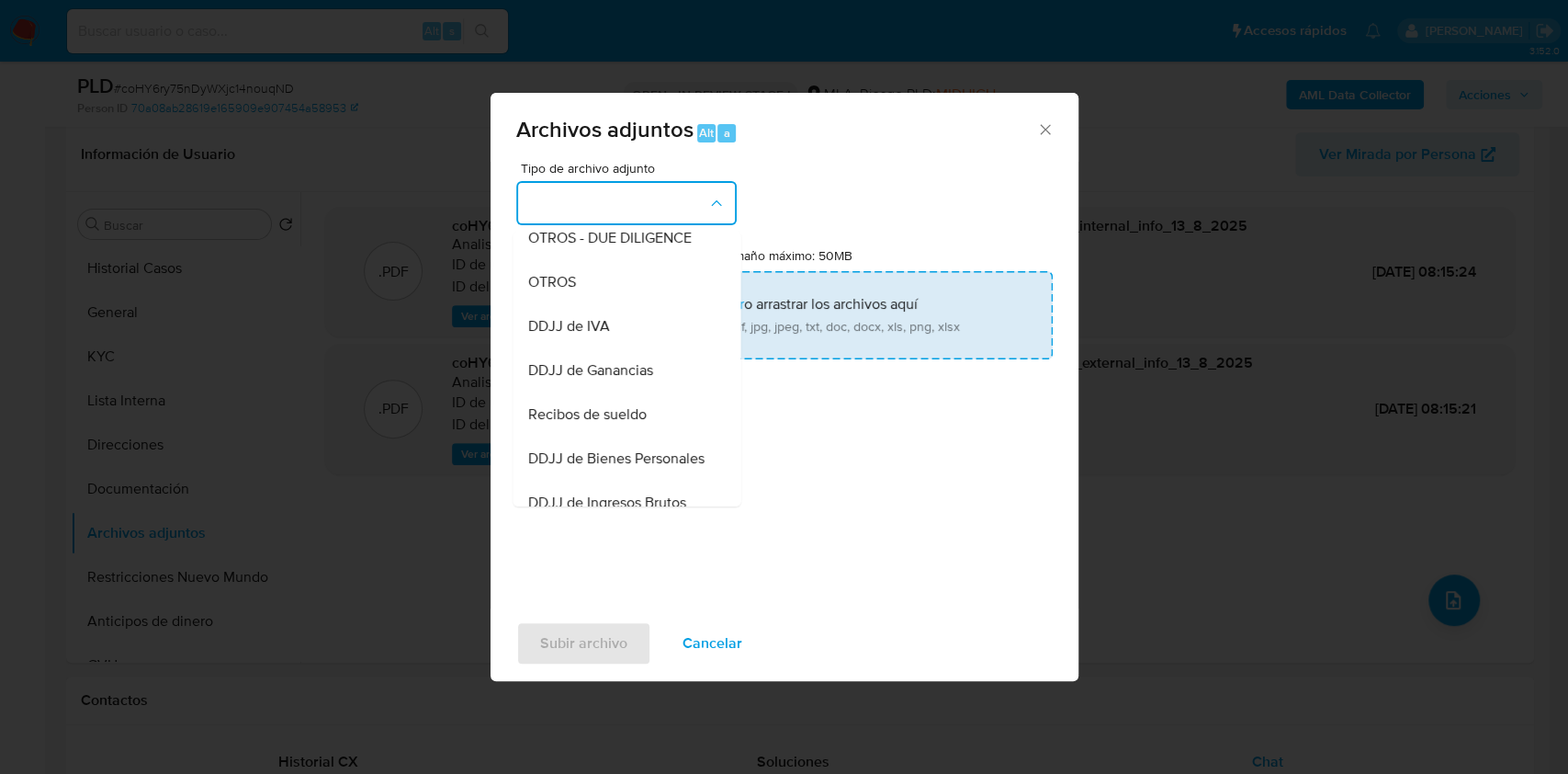
click at [624, 292] on div "OTROS" at bounding box center [621, 282] width 188 height 44
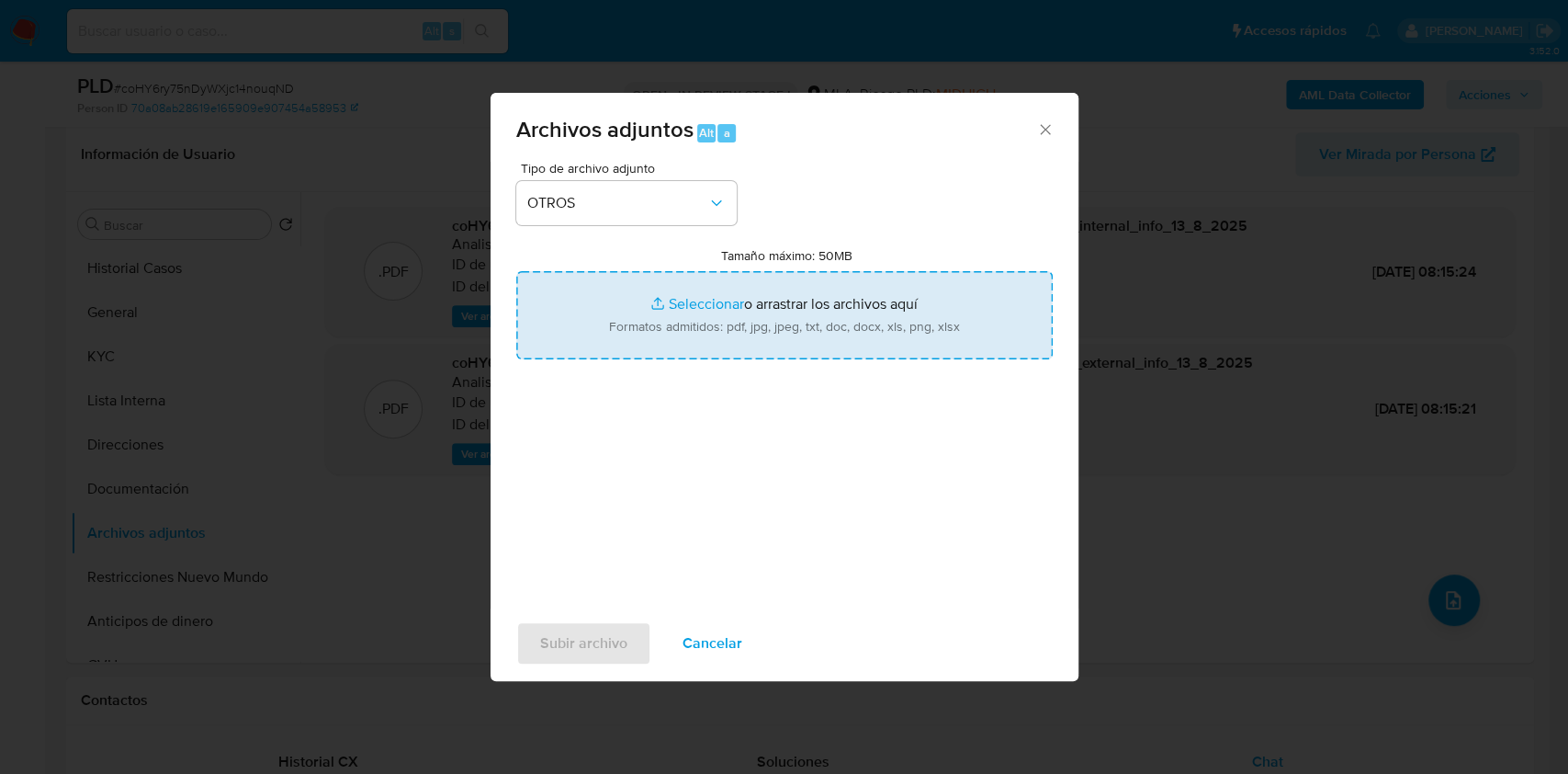
click at [671, 290] on input "Tamaño máximo: 50MB Seleccionar archivos" at bounding box center [784, 315] width 536 height 88
type input "C:\fakepath\Caselog-160749426- NO ROI.docx"
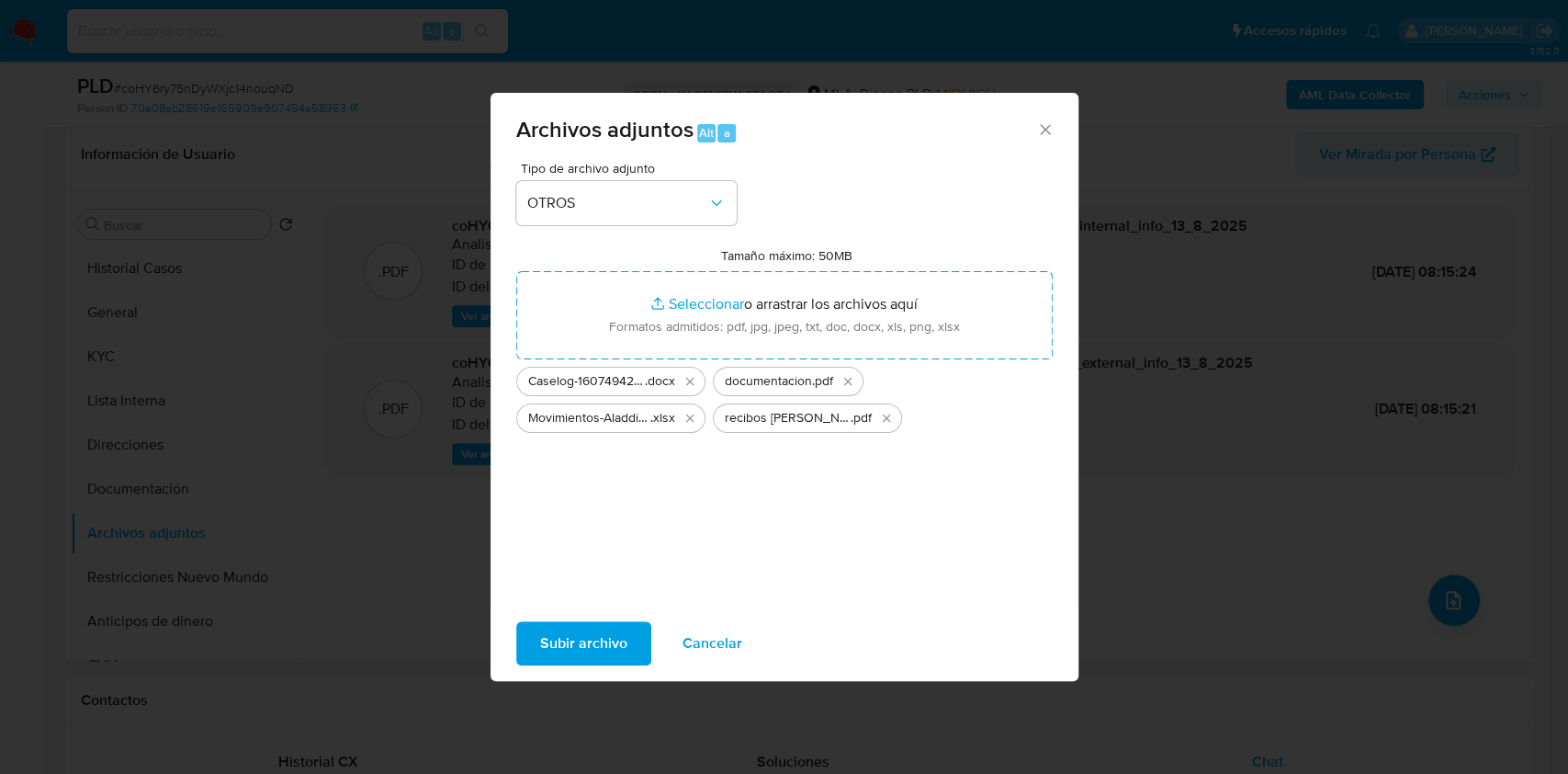
click at [576, 641] on span "Subir archivo" at bounding box center [583, 643] width 87 height 40
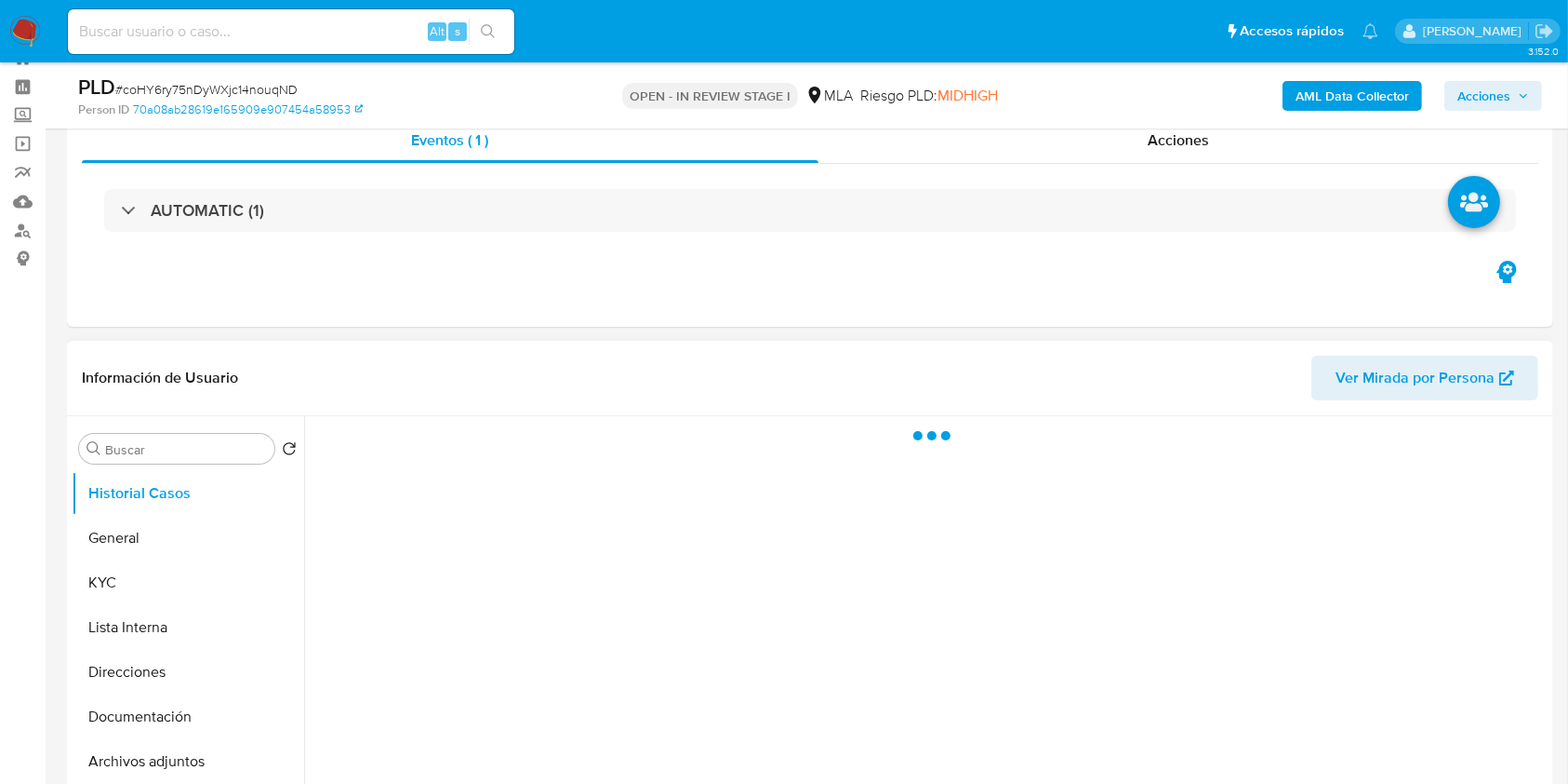
scroll to position [248, 0]
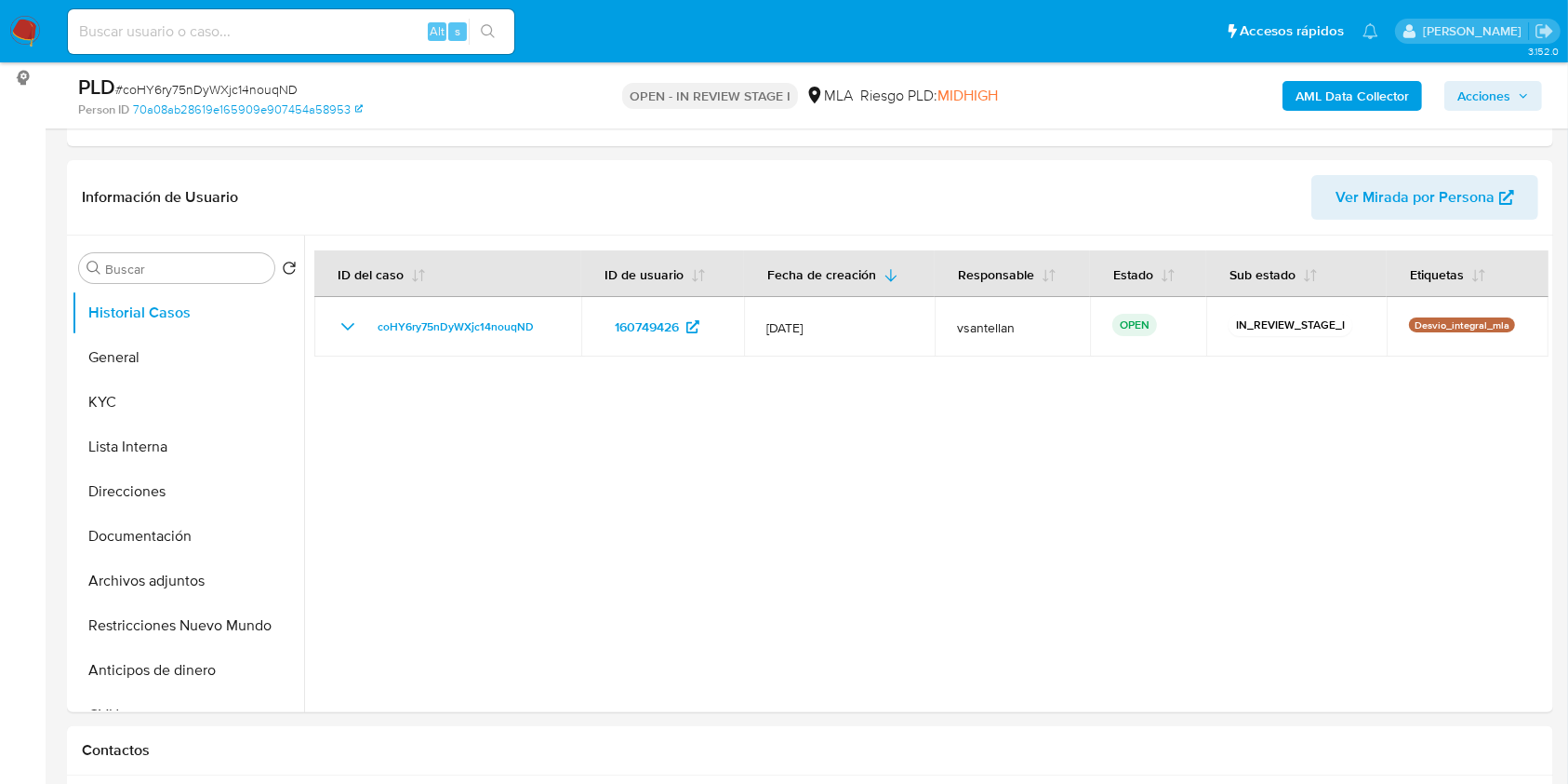
select select "10"
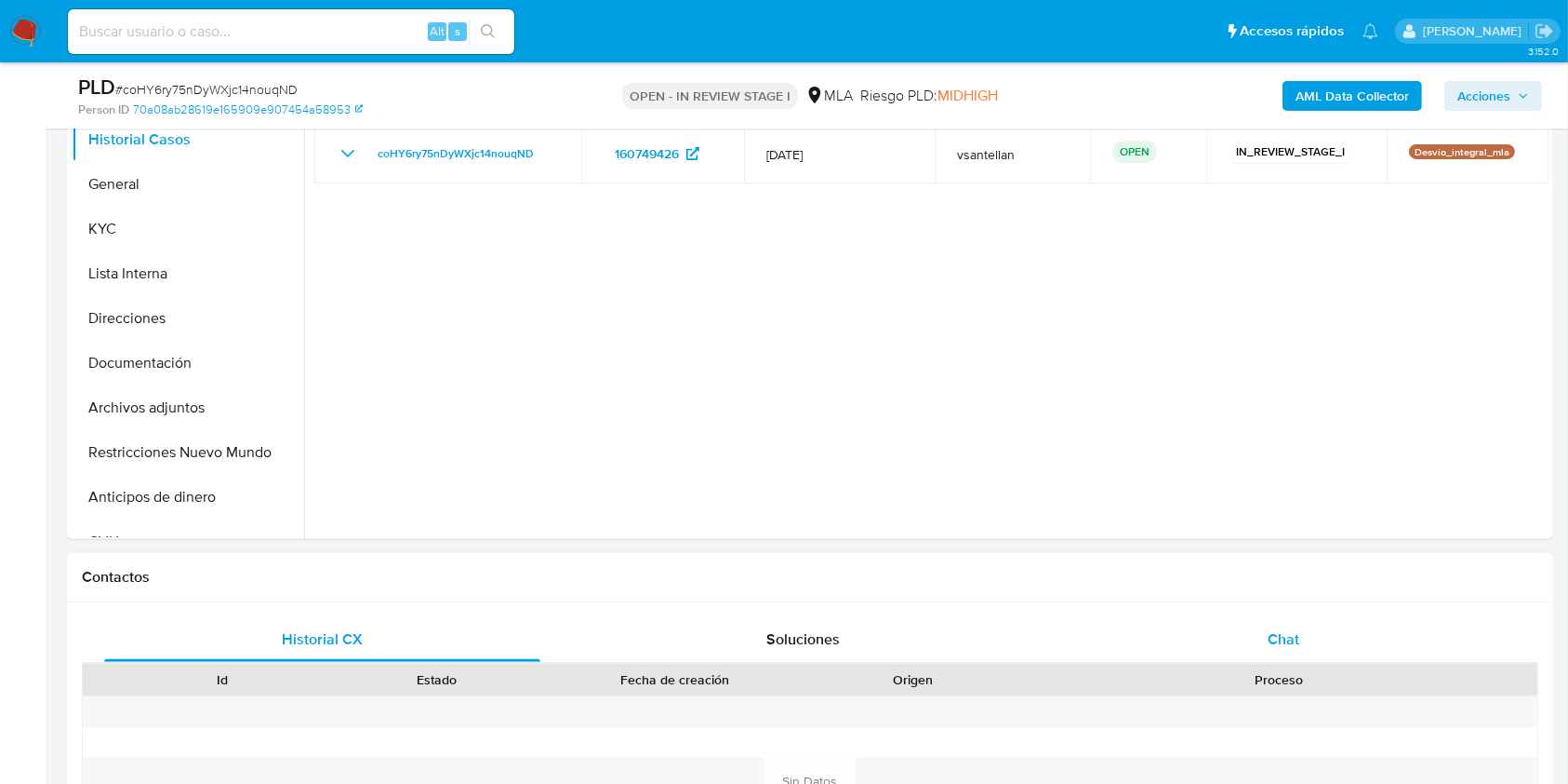
click at [1336, 636] on div "Chat" at bounding box center [1284, 639] width 436 height 45
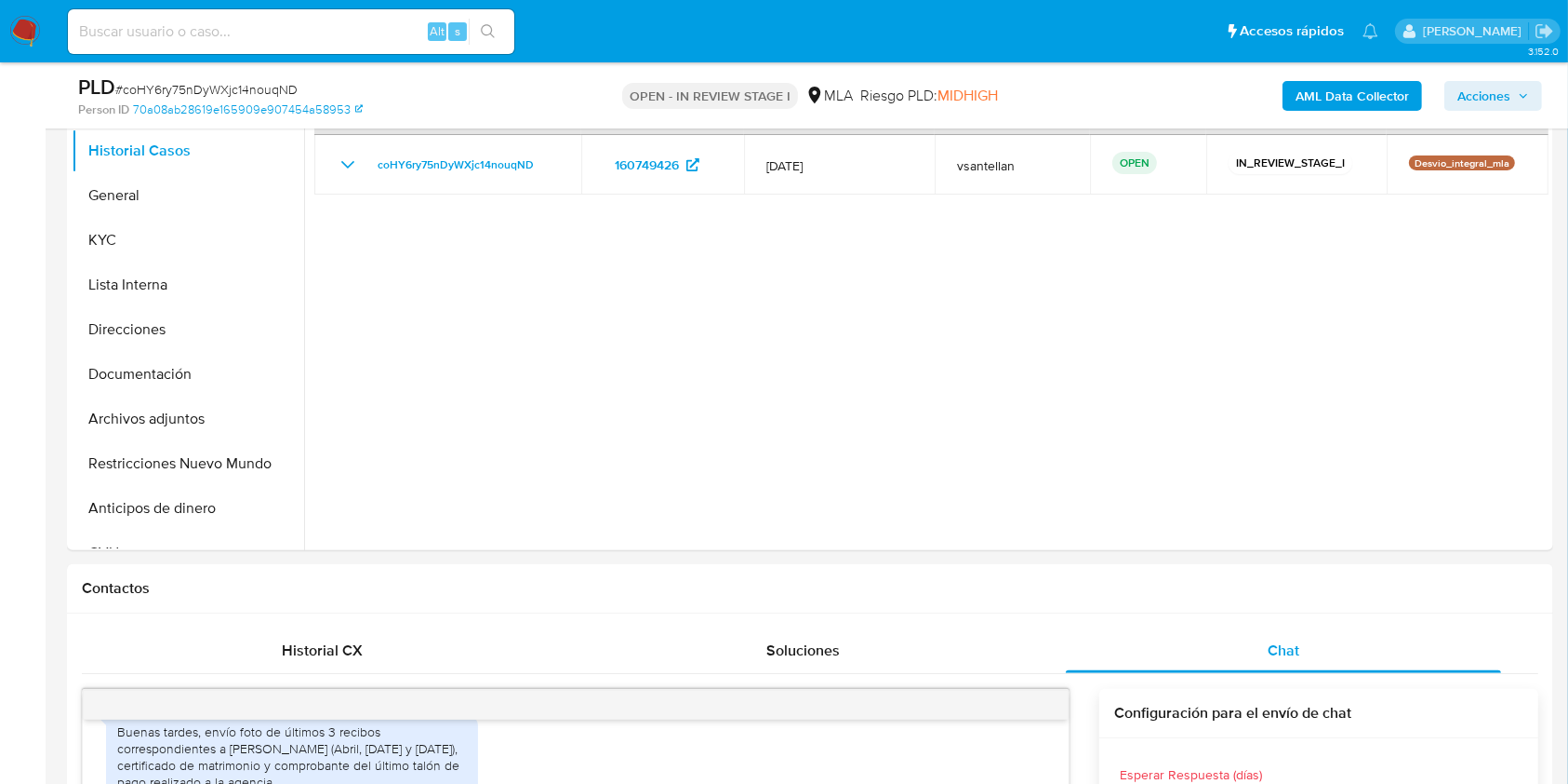
scroll to position [260, 0]
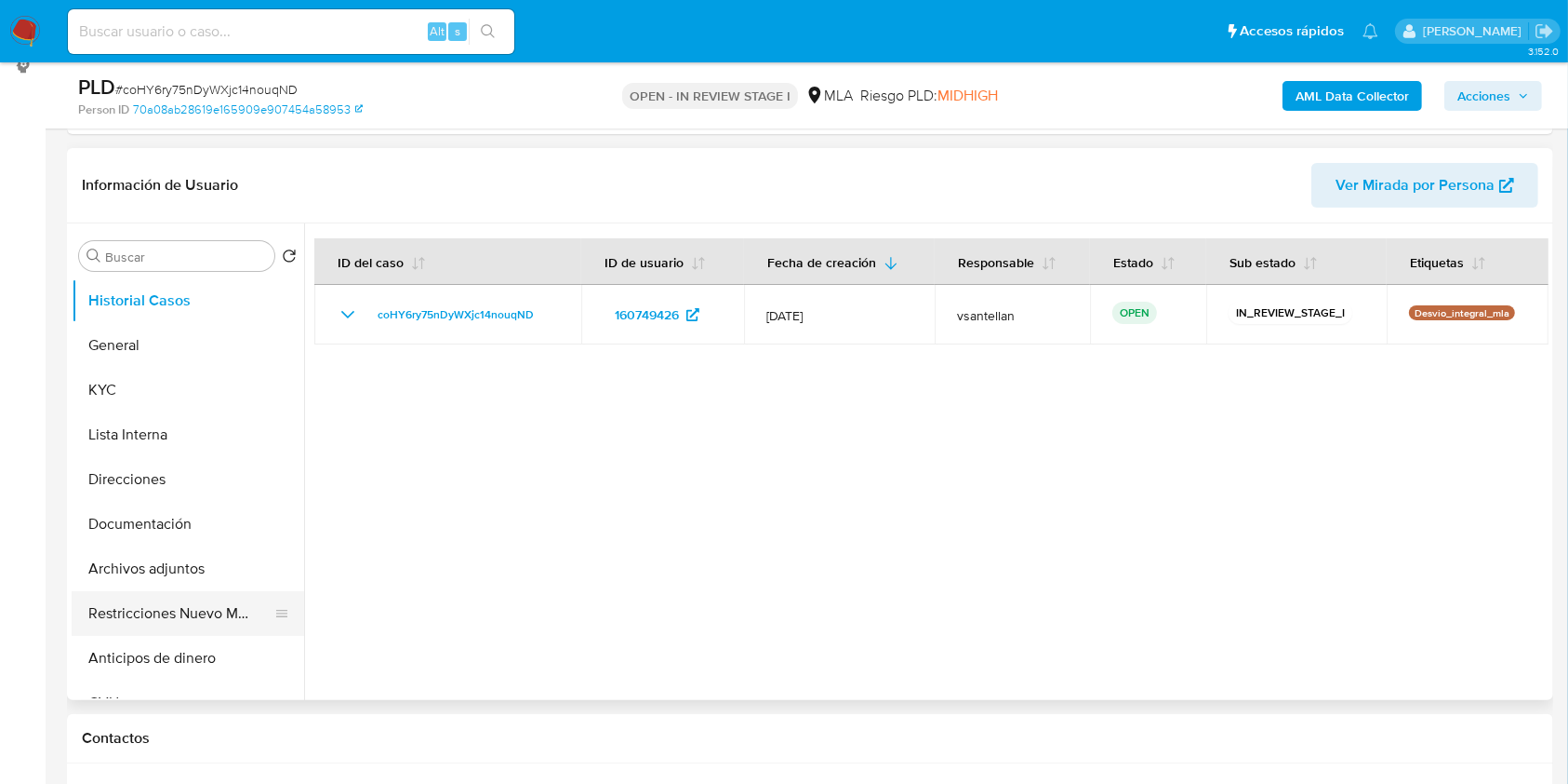
click at [198, 617] on button "Restricciones Nuevo Mundo" at bounding box center [180, 613] width 218 height 45
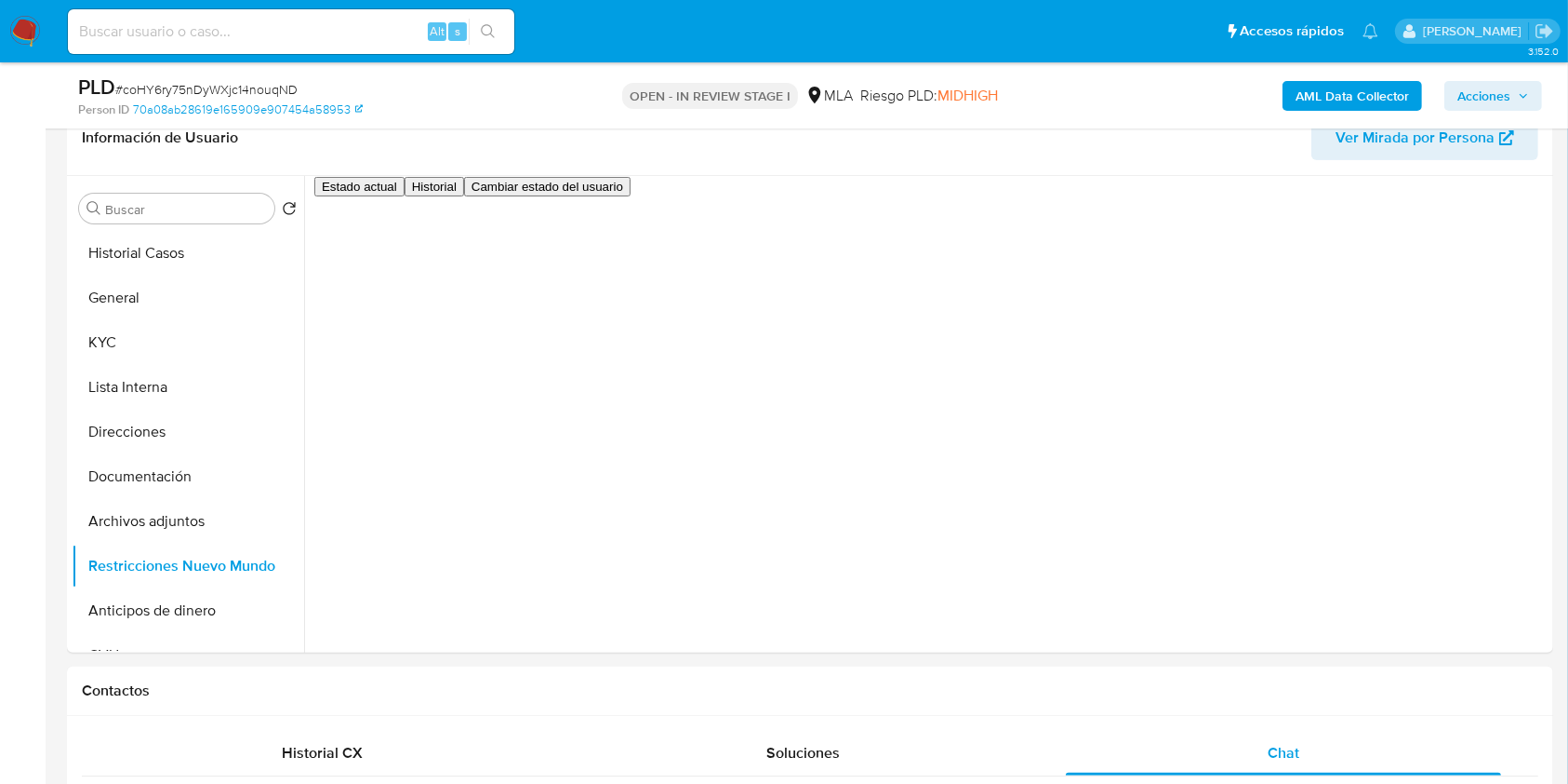
scroll to position [283, 0]
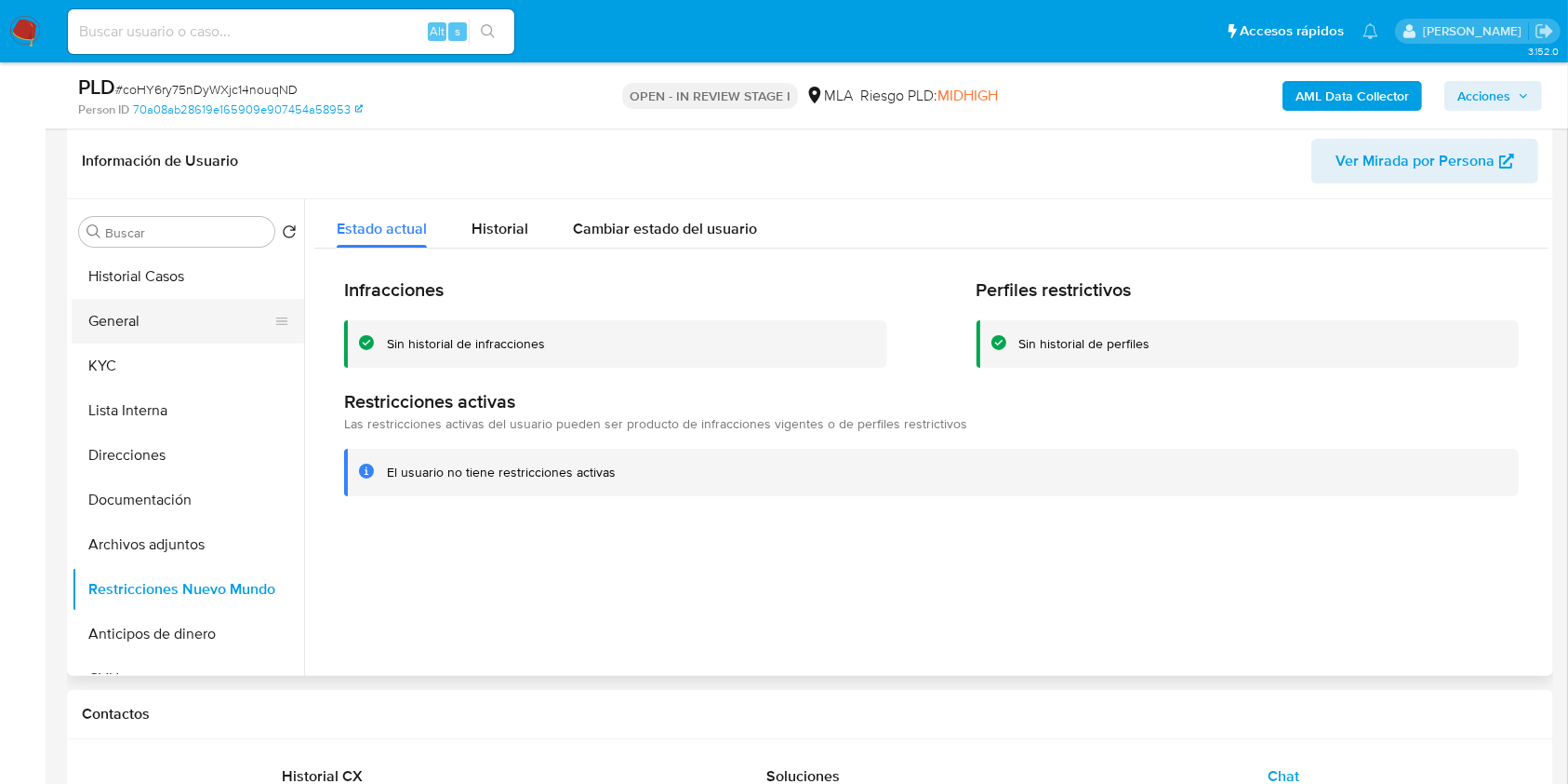
click at [176, 326] on button "General" at bounding box center [180, 320] width 218 height 45
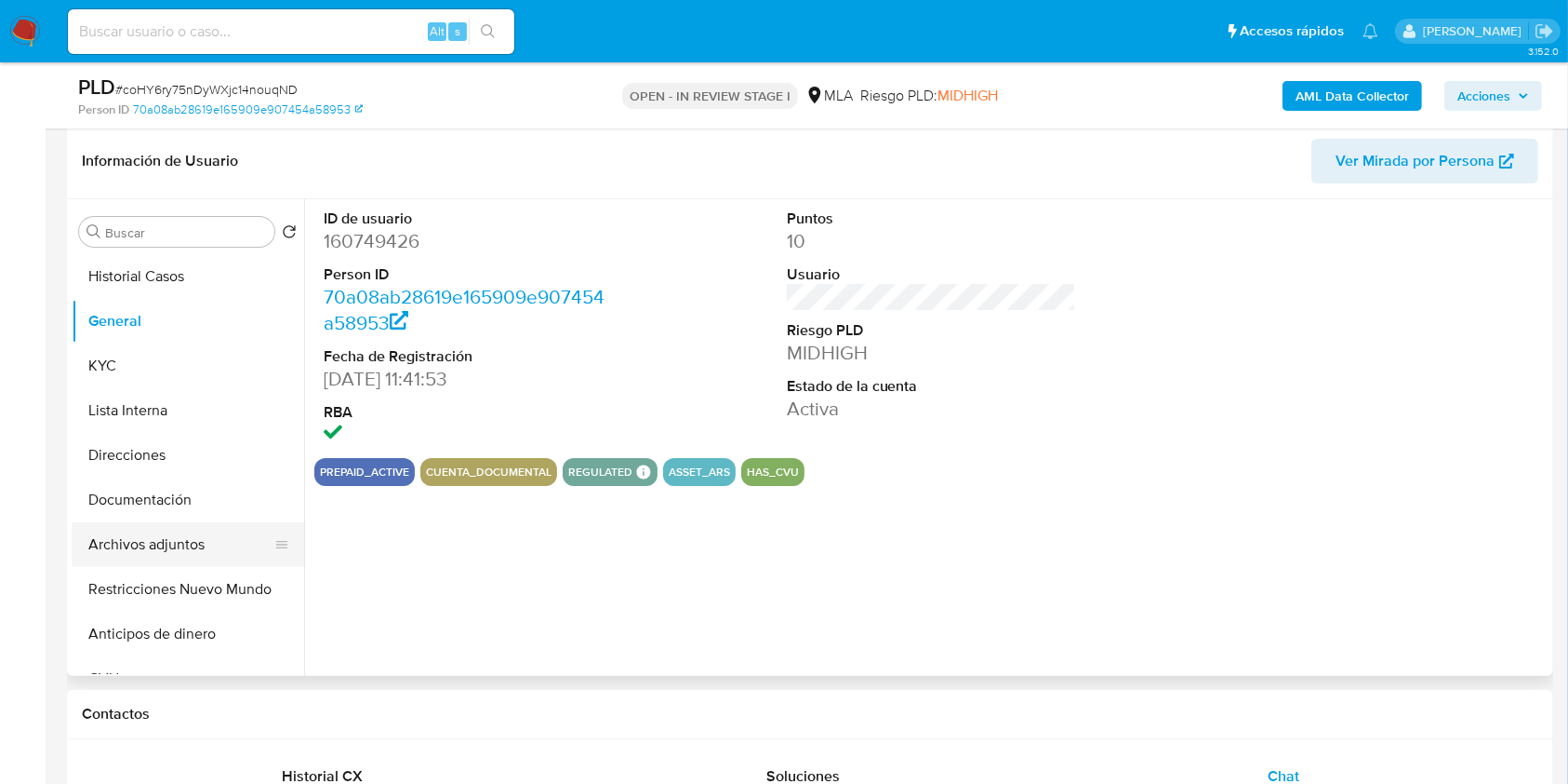
click at [178, 550] on button "Archivos adjuntos" at bounding box center [180, 544] width 218 height 45
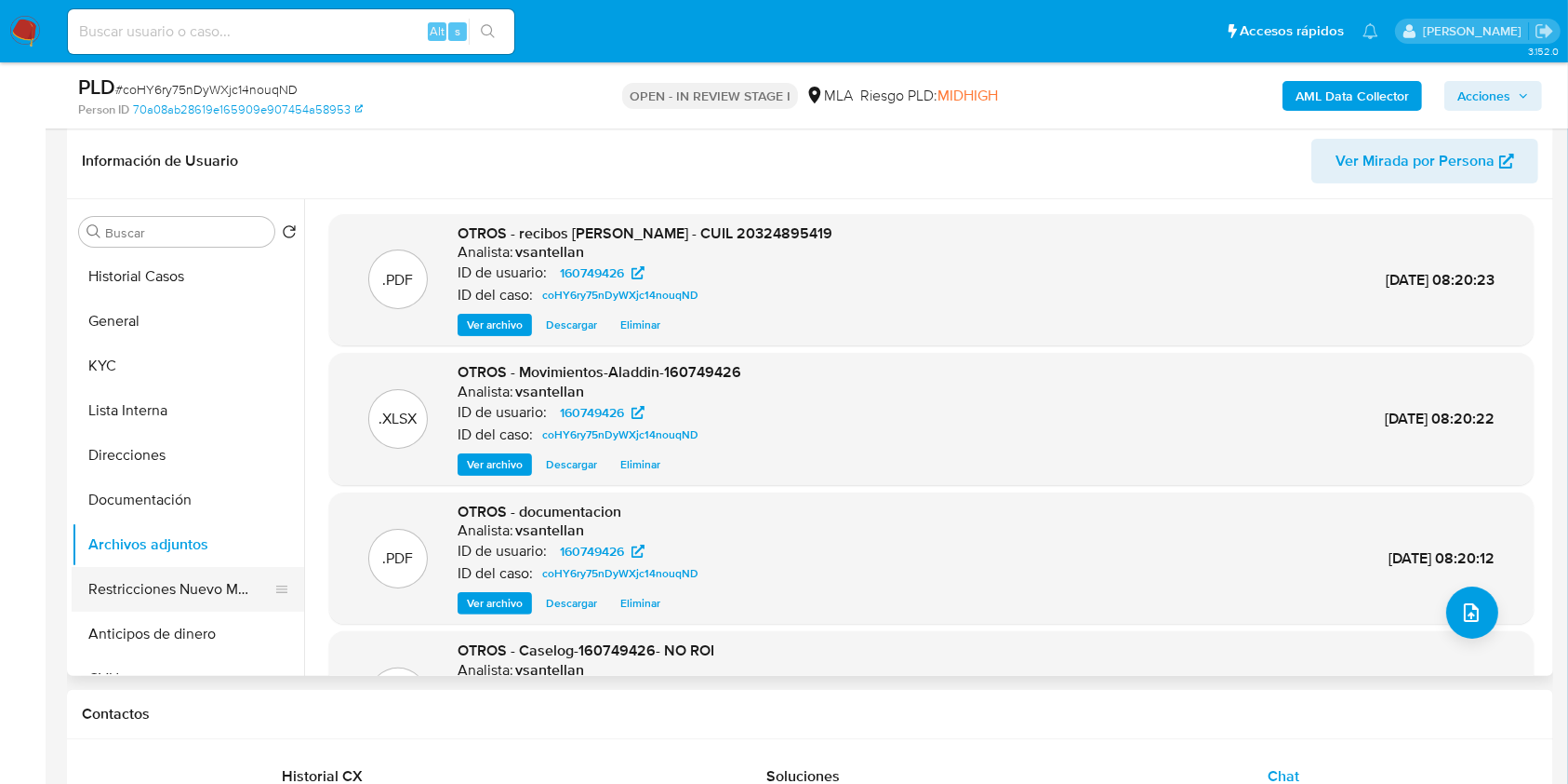
click at [190, 596] on button "Restricciones Nuevo Mundo" at bounding box center [180, 589] width 218 height 45
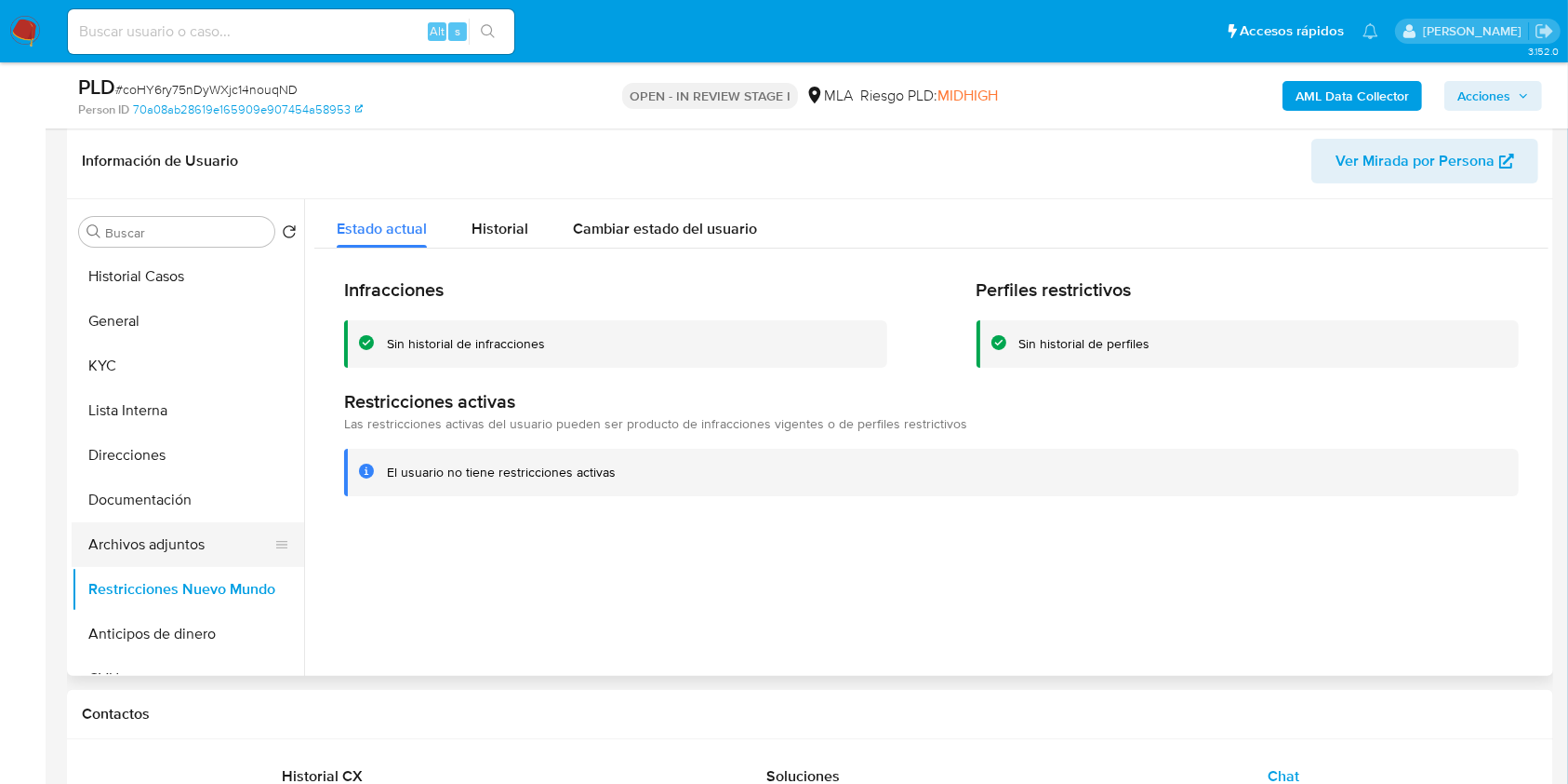
click at [216, 545] on button "Archivos adjuntos" at bounding box center [180, 544] width 218 height 45
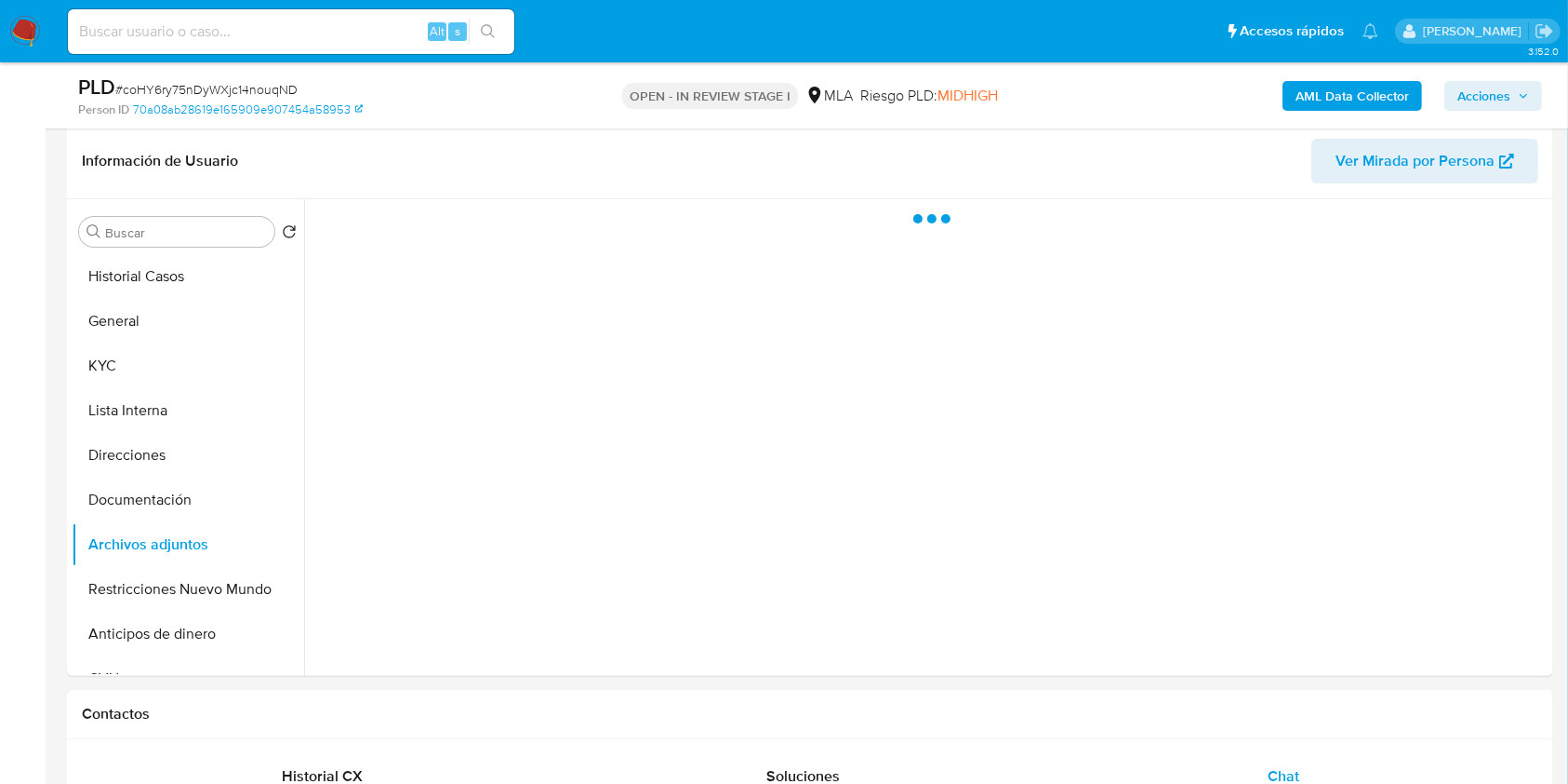
click at [1480, 78] on div "AML Data Collector Acciones" at bounding box center [1301, 95] width 482 height 44
click at [1498, 94] on span "Acciones" at bounding box center [1485, 96] width 53 height 30
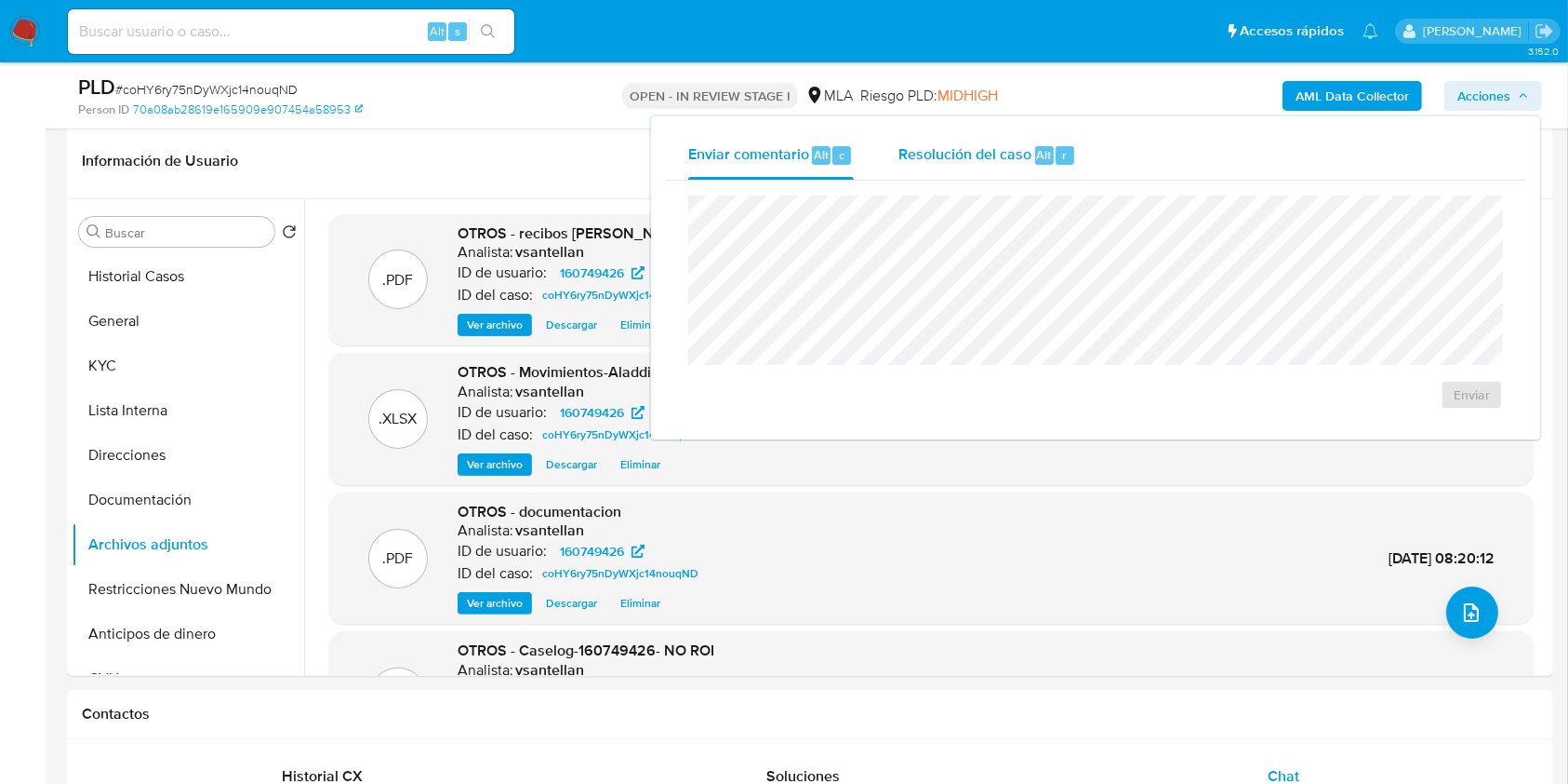
click at [970, 153] on span "Resolución del caso" at bounding box center [965, 155] width 133 height 22
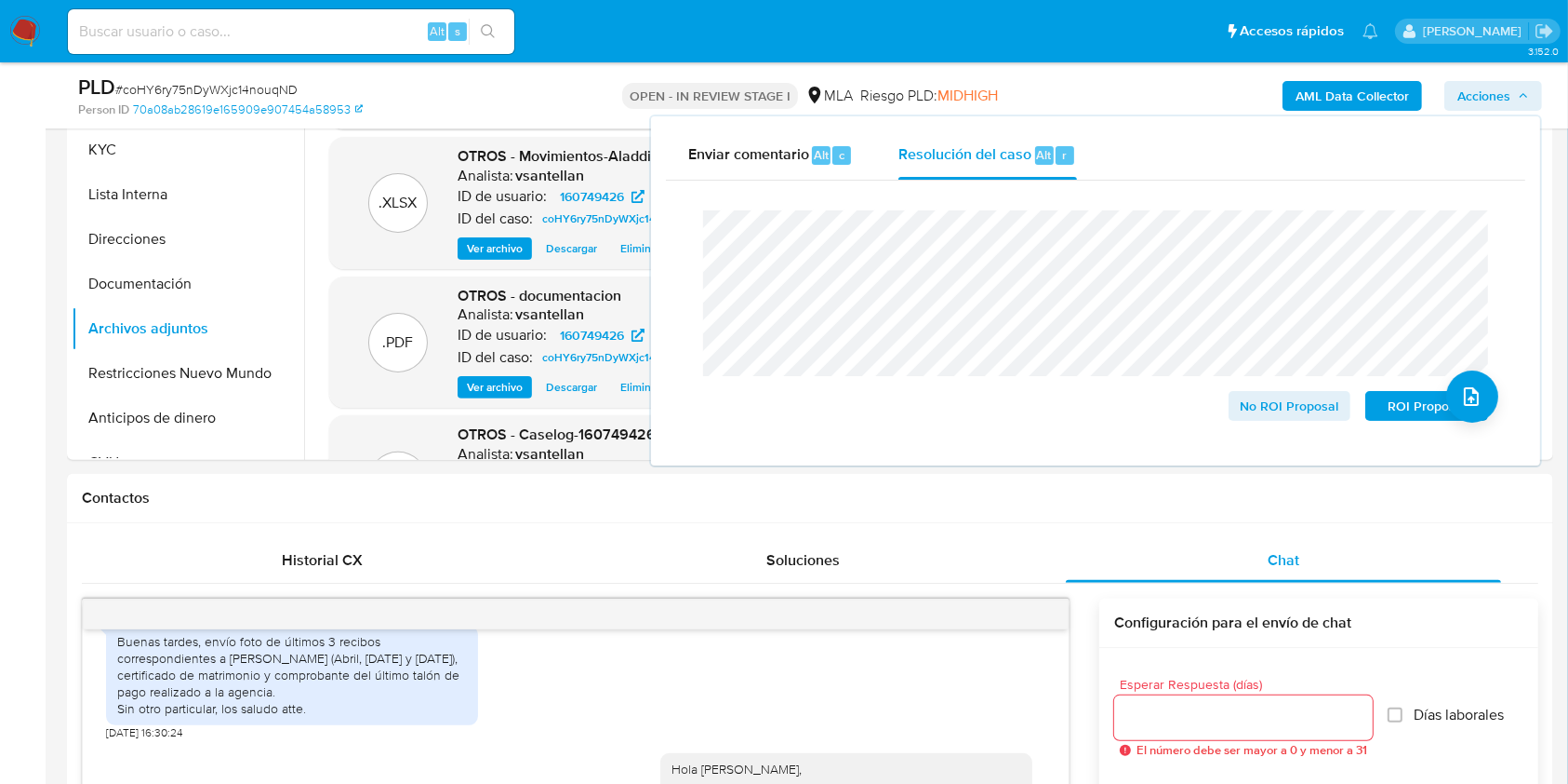
scroll to position [446, 0]
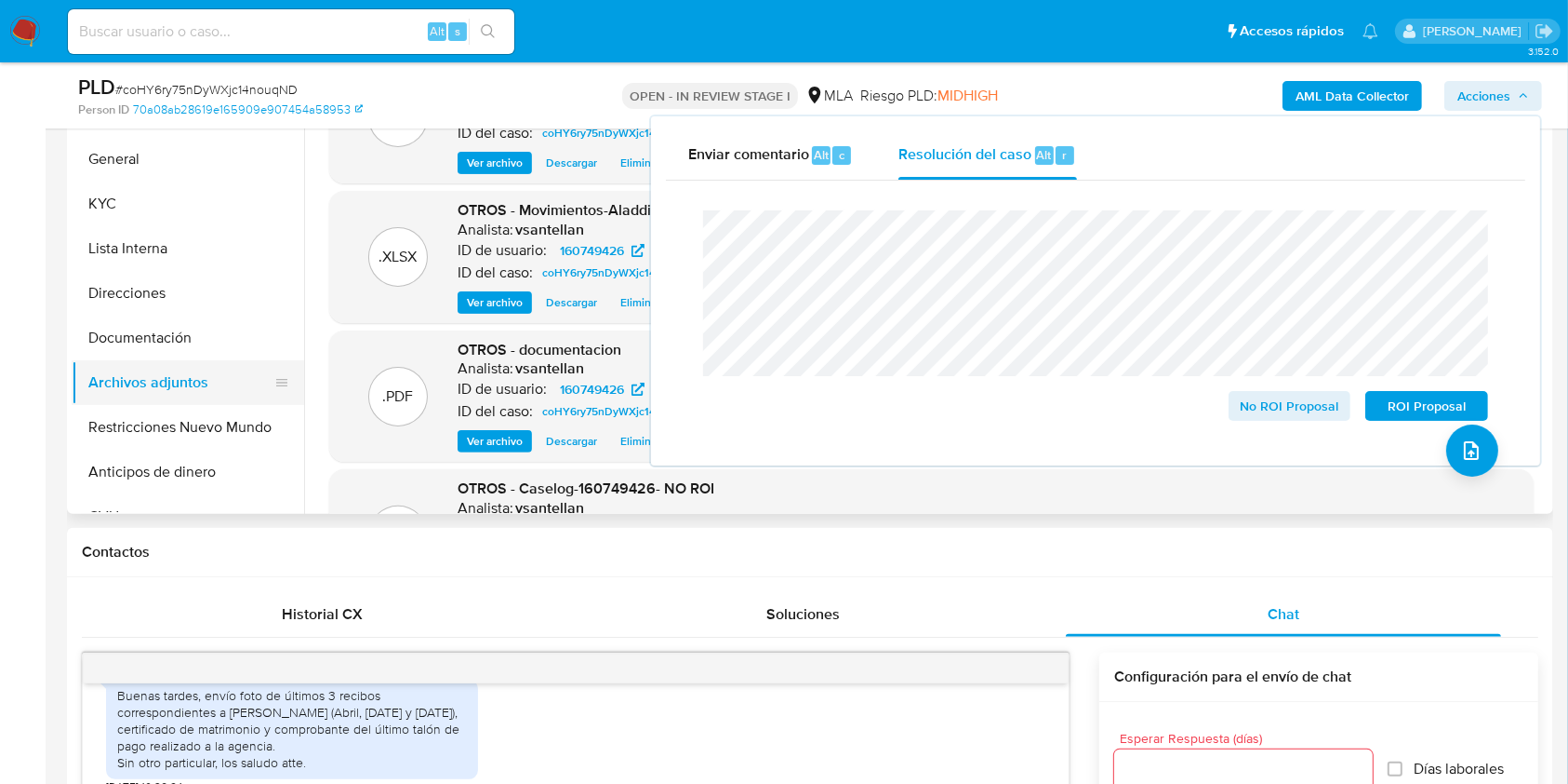
drag, startPoint x: 171, startPoint y: 413, endPoint x: 285, endPoint y: 398, distance: 115.0
click at [171, 413] on button "Restricciones Nuevo Mundo" at bounding box center [187, 427] width 233 height 45
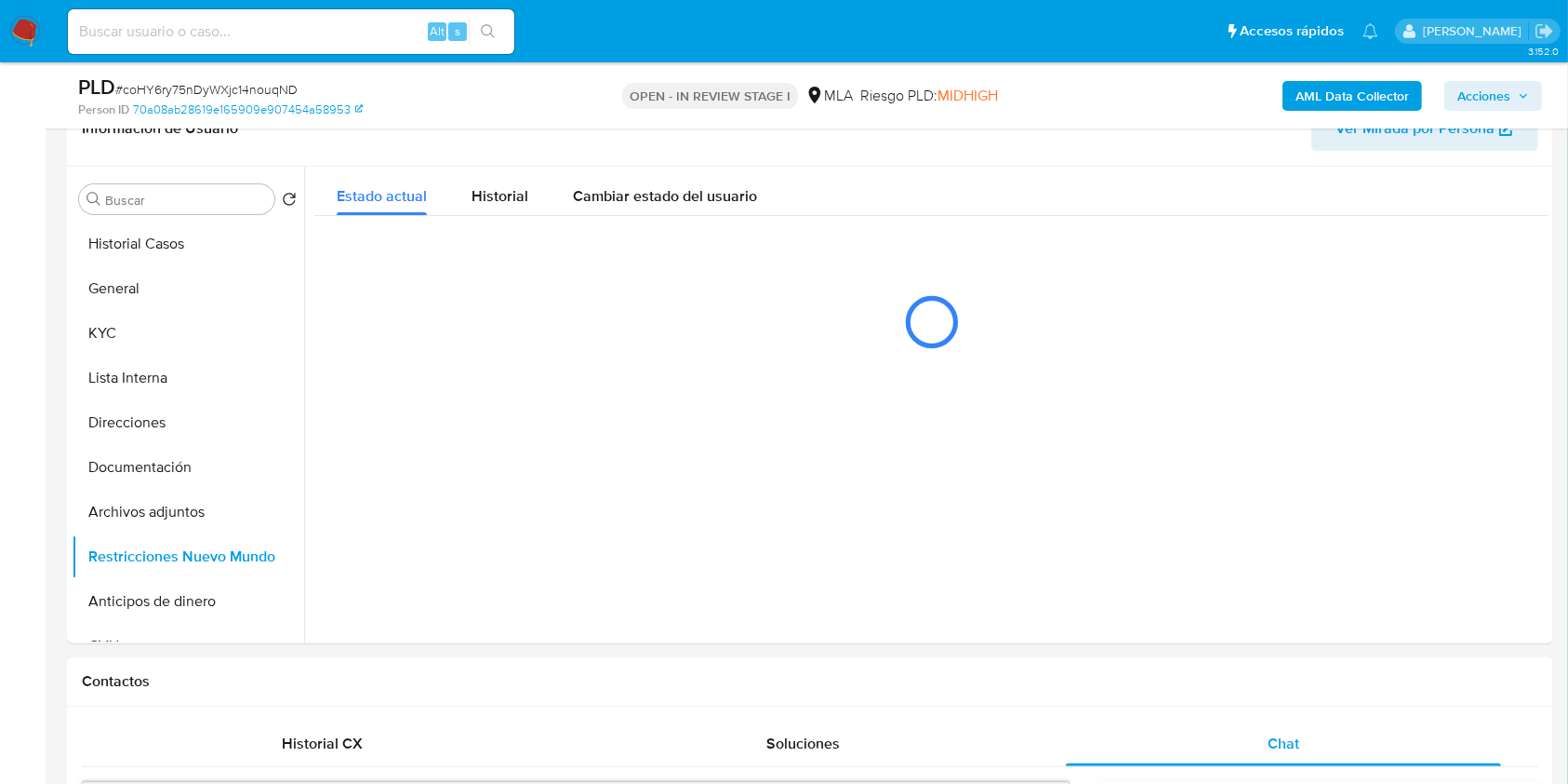
scroll to position [280, 0]
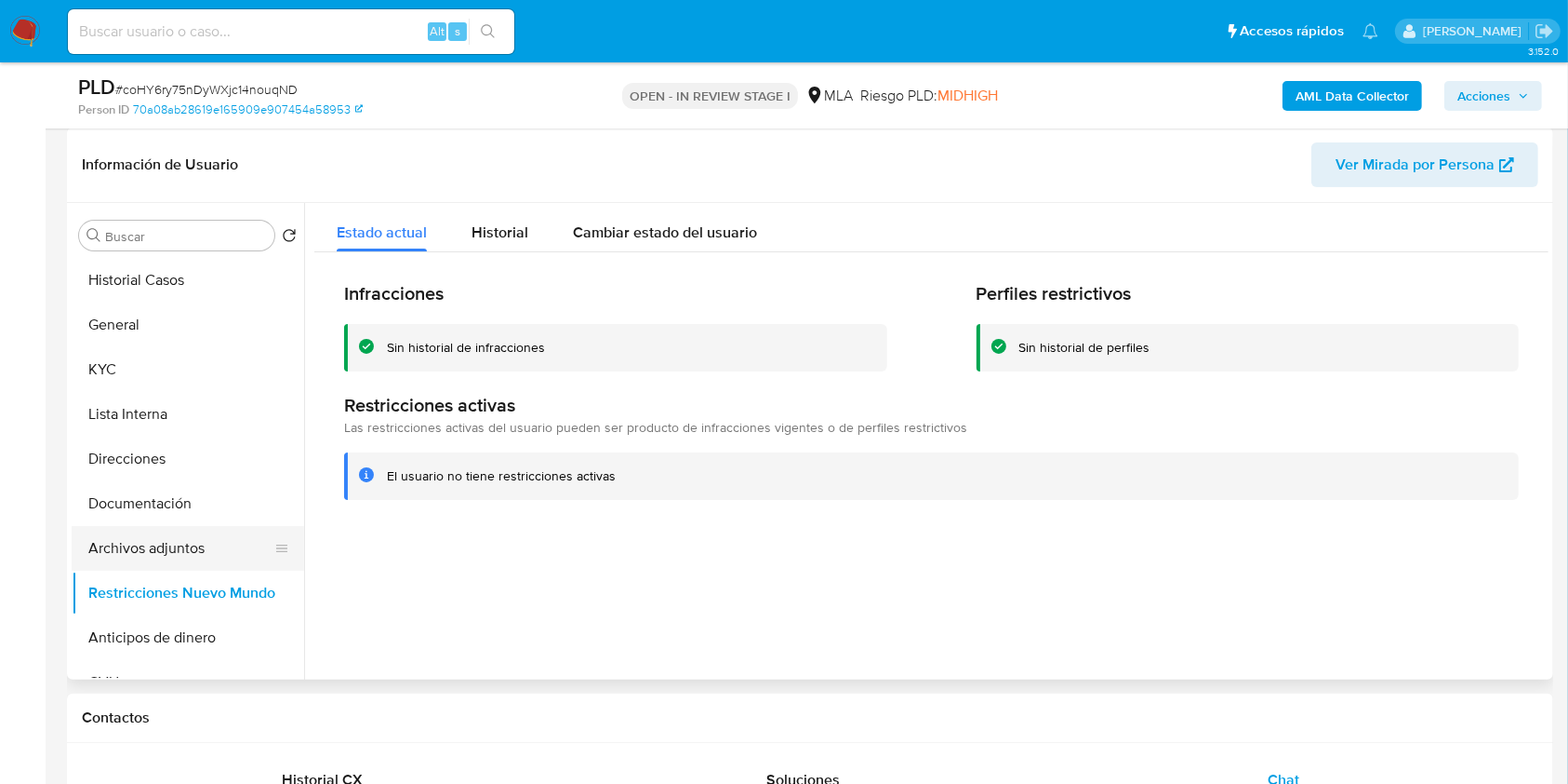
click at [191, 542] on button "Archivos adjuntos" at bounding box center [180, 548] width 218 height 45
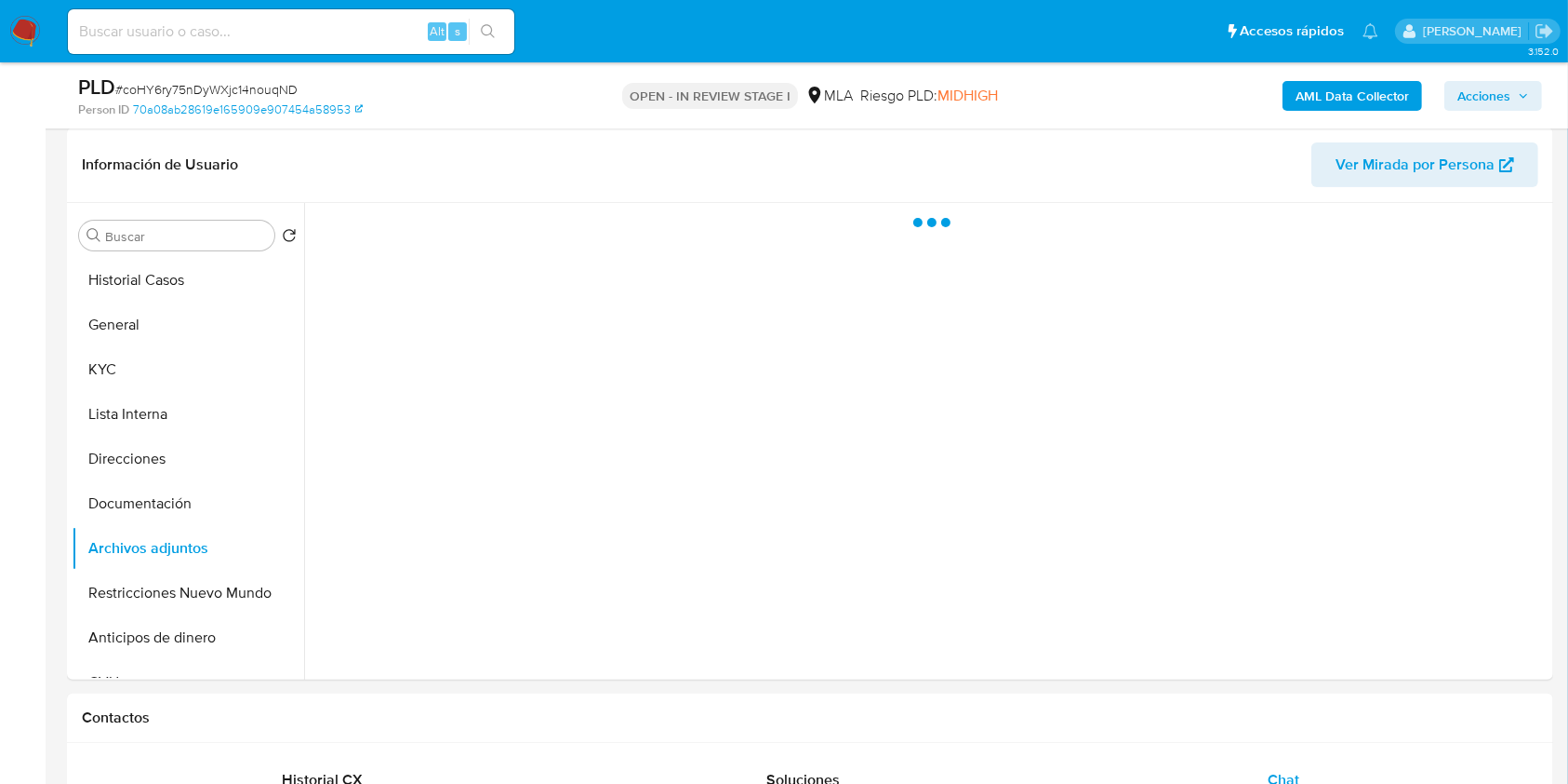
click at [1501, 101] on span "Acciones" at bounding box center [1485, 96] width 53 height 30
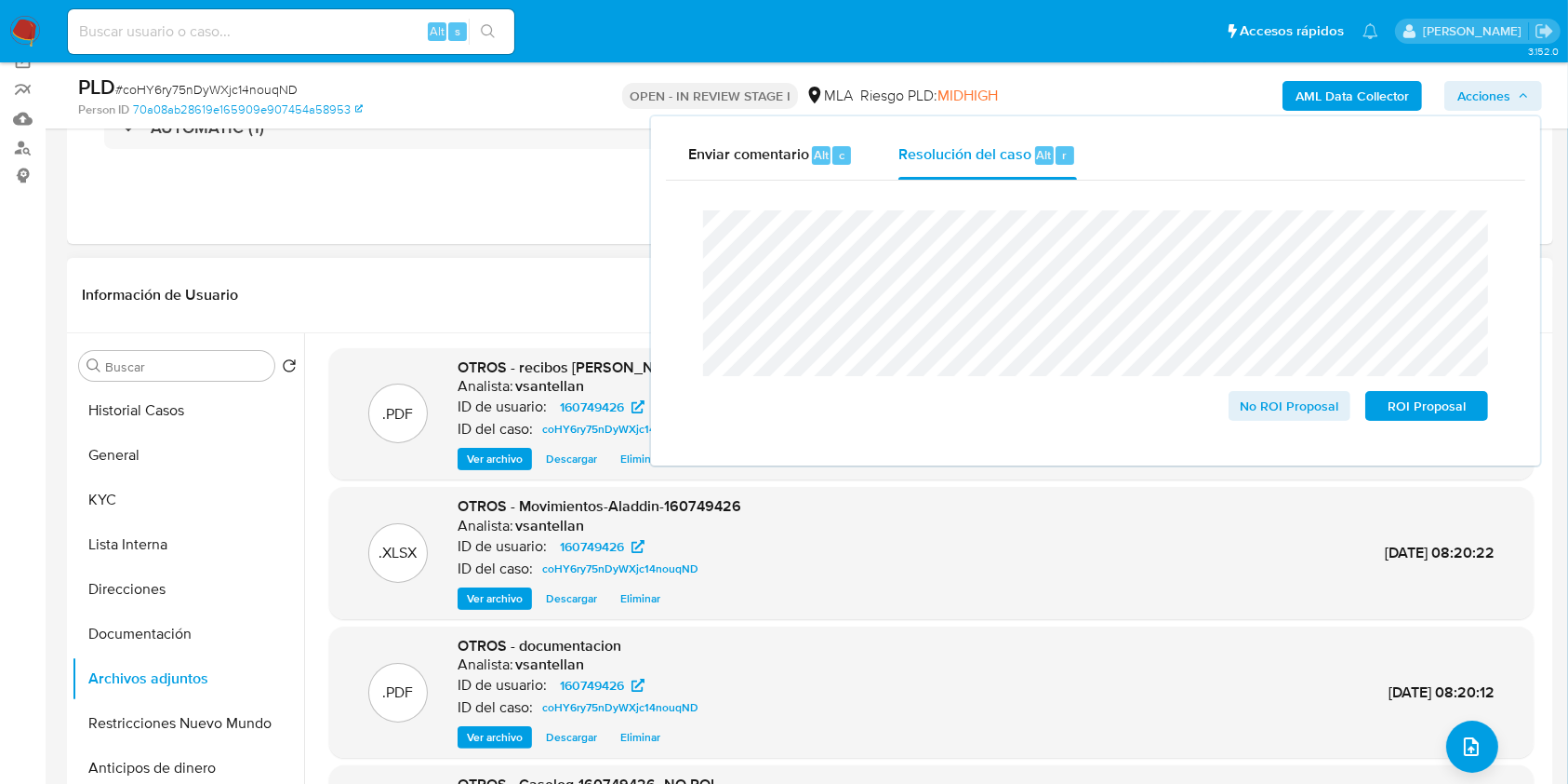
scroll to position [157, 0]
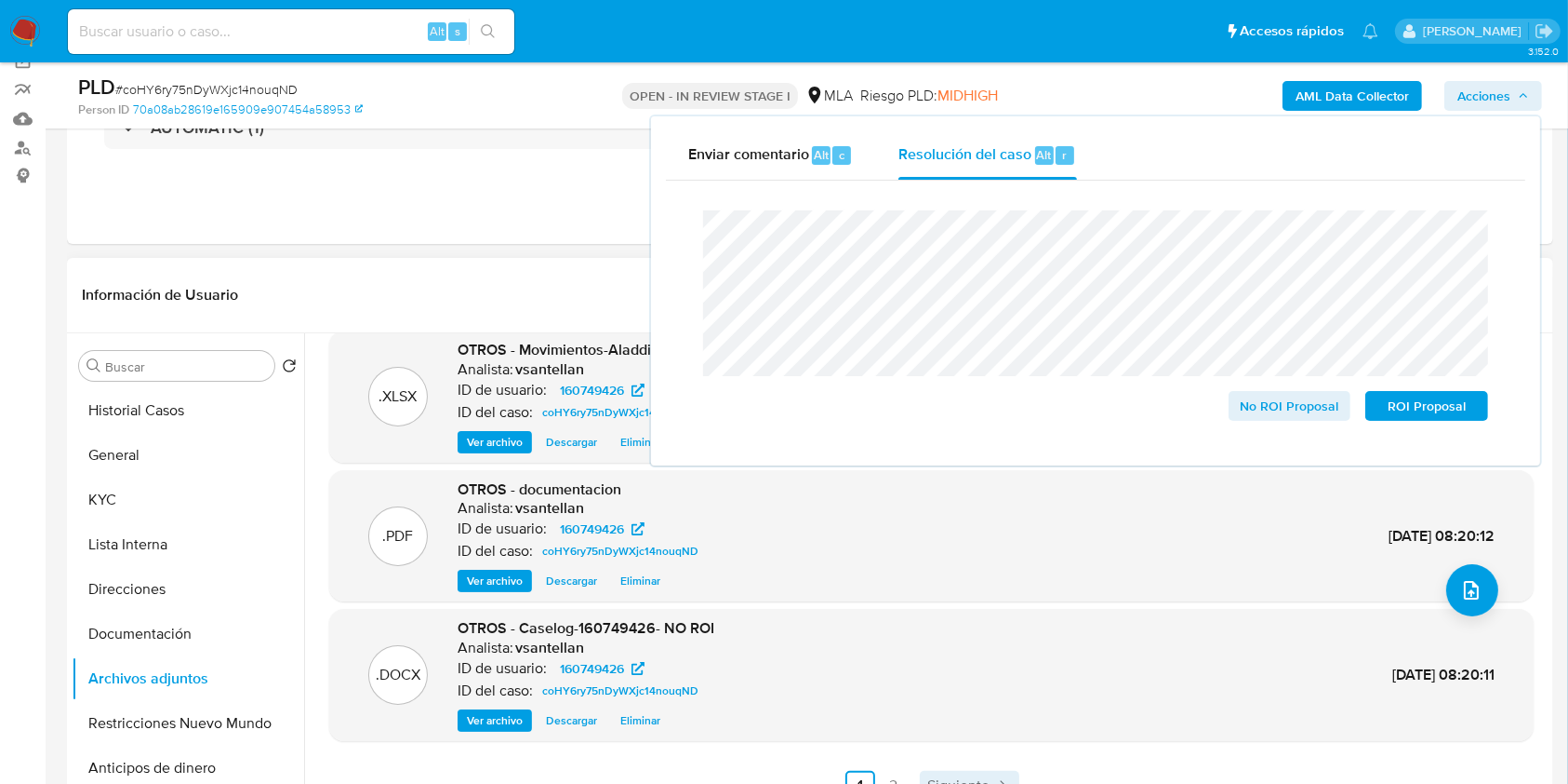
drag, startPoint x: 960, startPoint y: 763, endPoint x: 965, endPoint y: 772, distance: 10.3
click at [963, 772] on div ".PDF OTROS - recibos Mariano Peruzotti - CUIL 20324895419 Analista: vsantellan …" at bounding box center [931, 496] width 1204 height 609
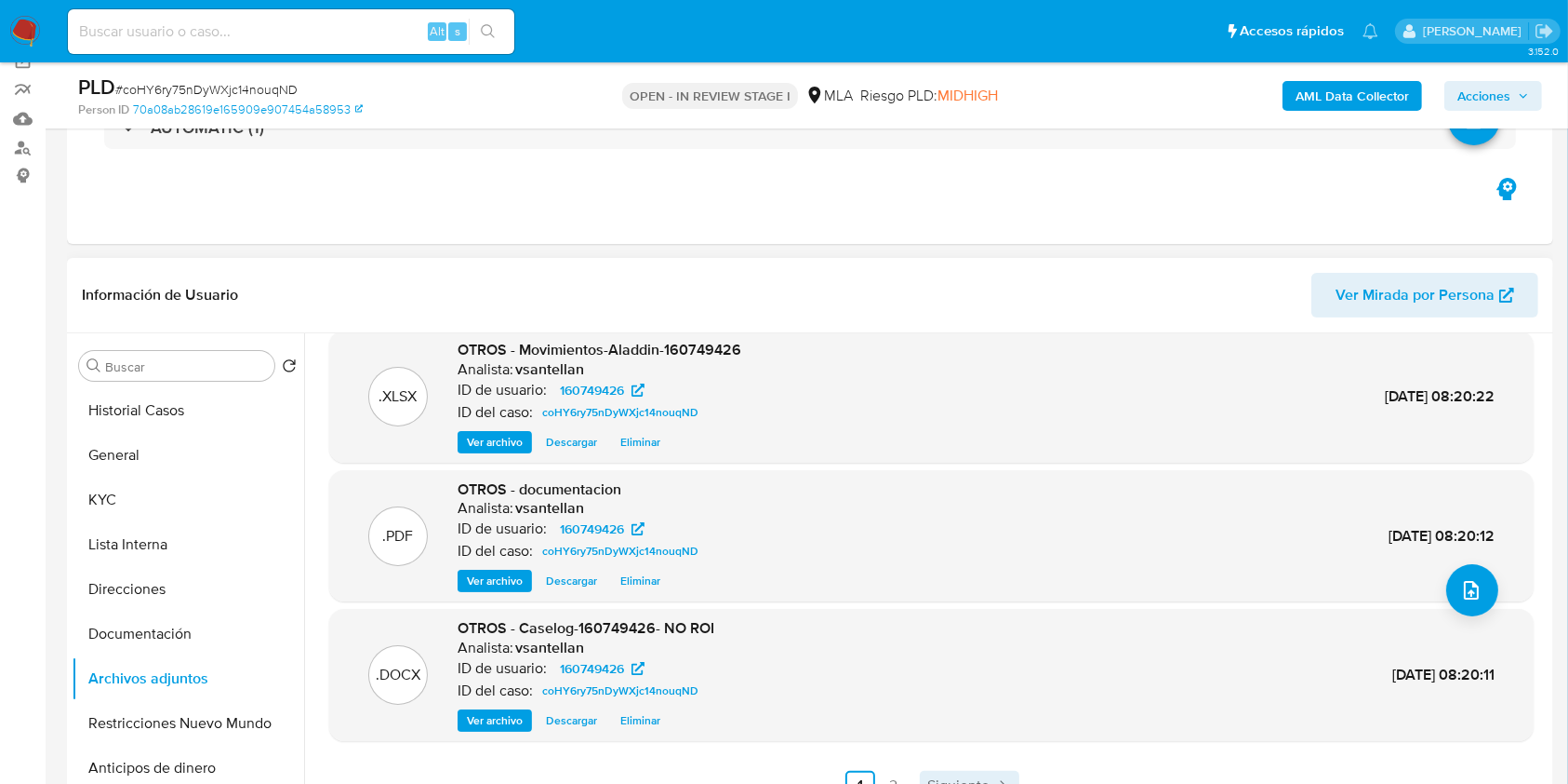
click at [965, 778] on span "Siguiente" at bounding box center [958, 785] width 62 height 15
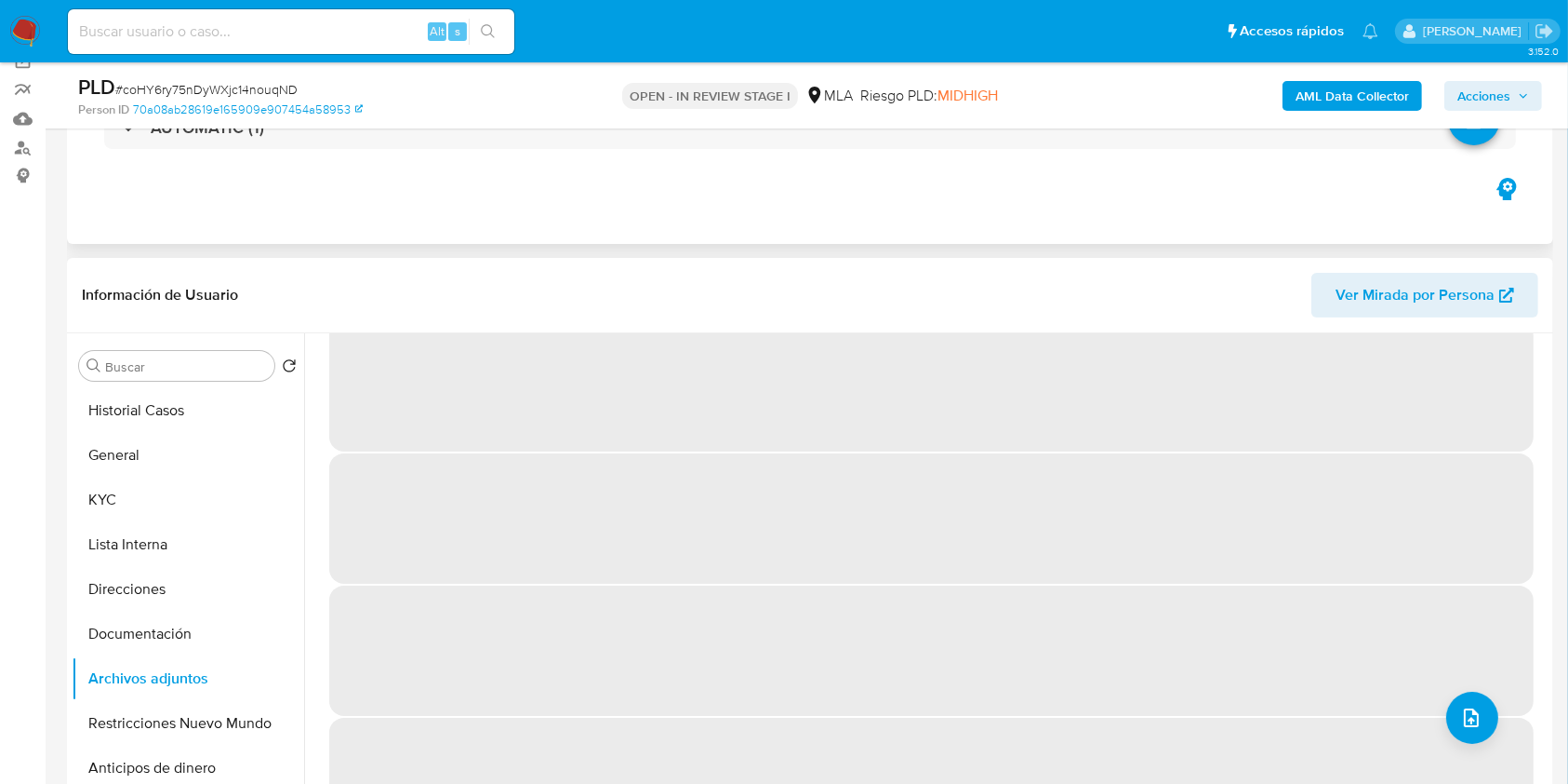
scroll to position [0, 0]
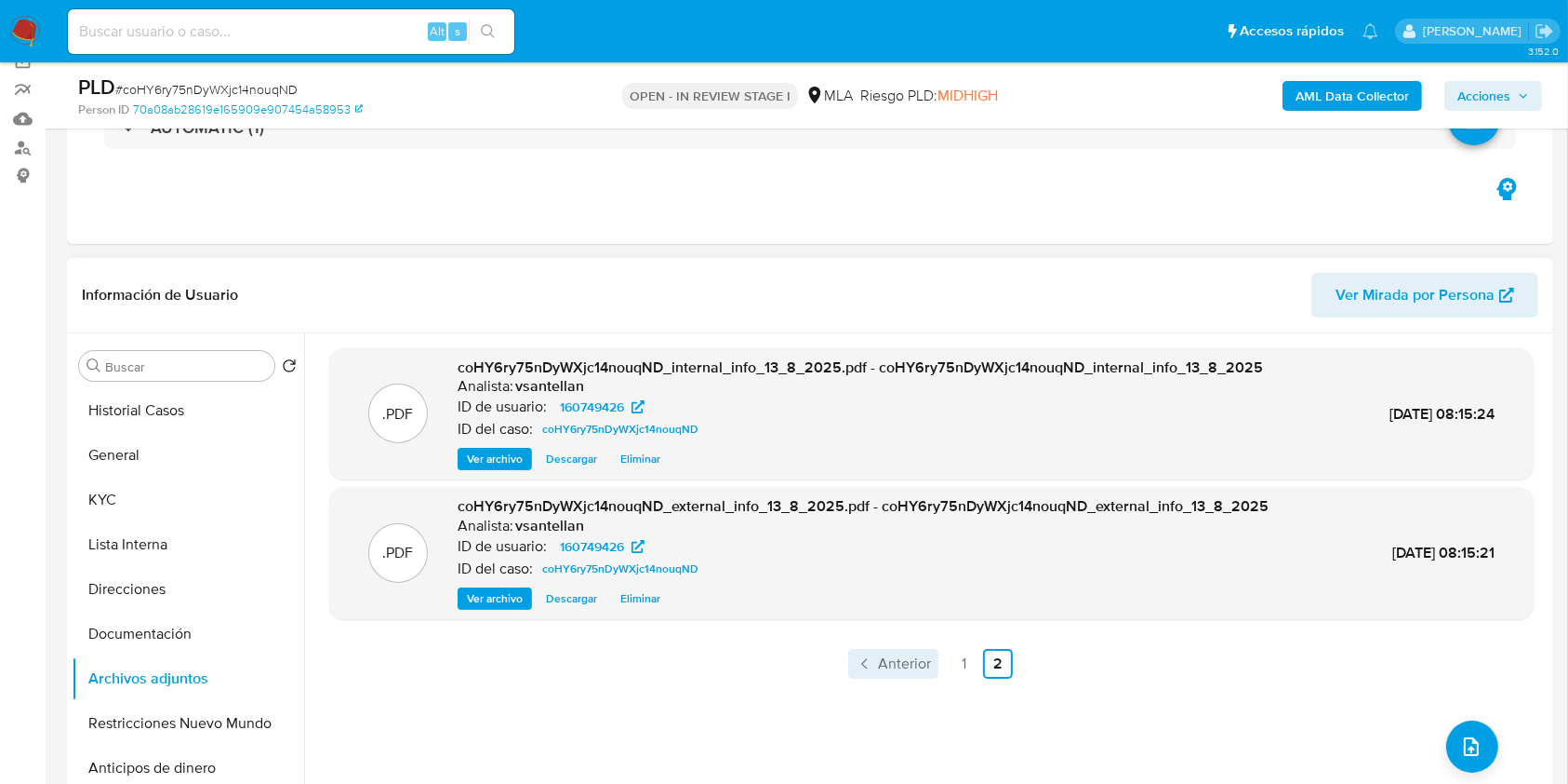
click at [907, 663] on span "Anterior" at bounding box center [905, 663] width 53 height 15
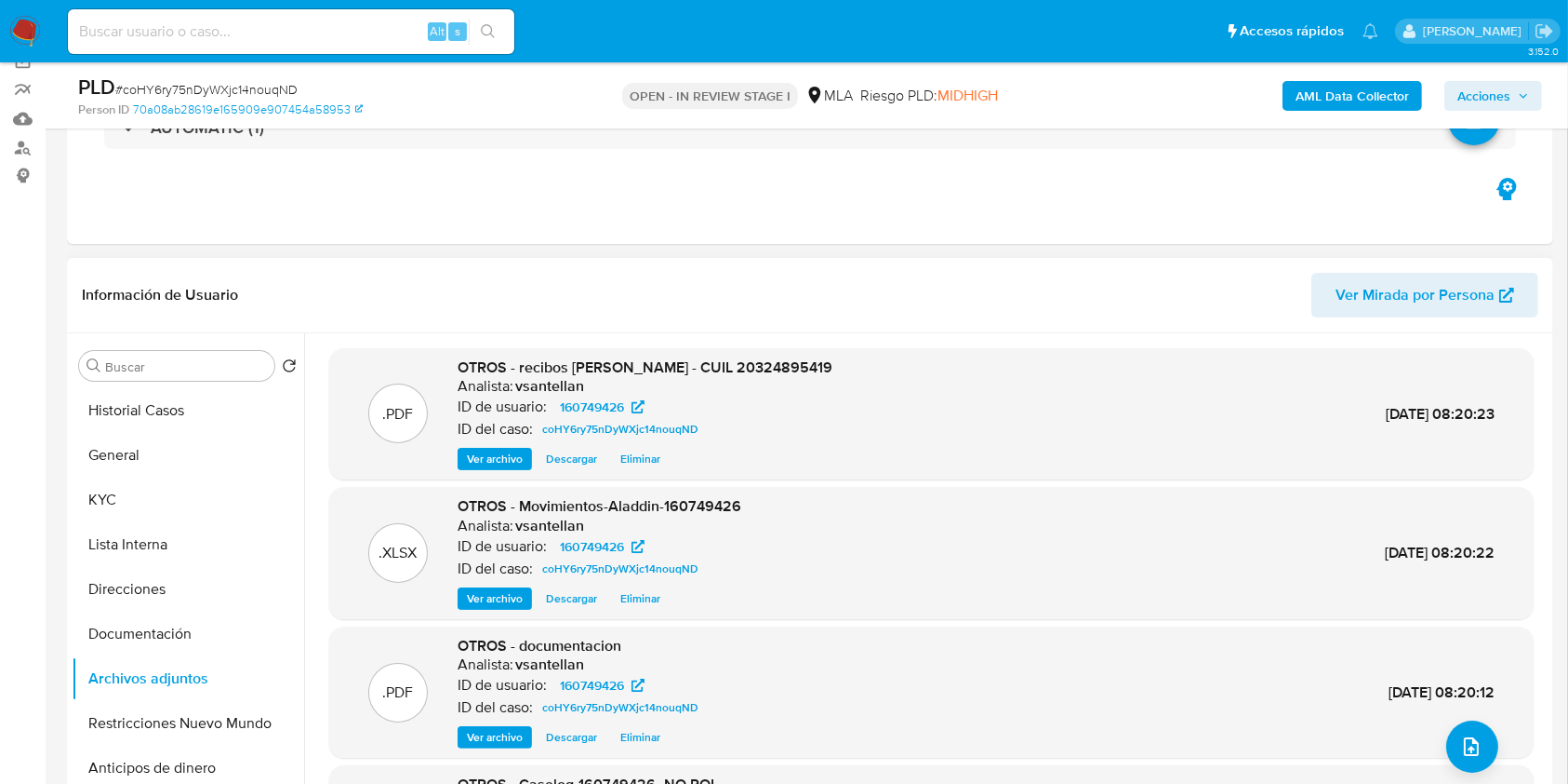
drag, startPoint x: 1496, startPoint y: 88, endPoint x: 1524, endPoint y: 105, distance: 32.8
click at [1496, 87] on span "Acciones" at bounding box center [1485, 96] width 53 height 30
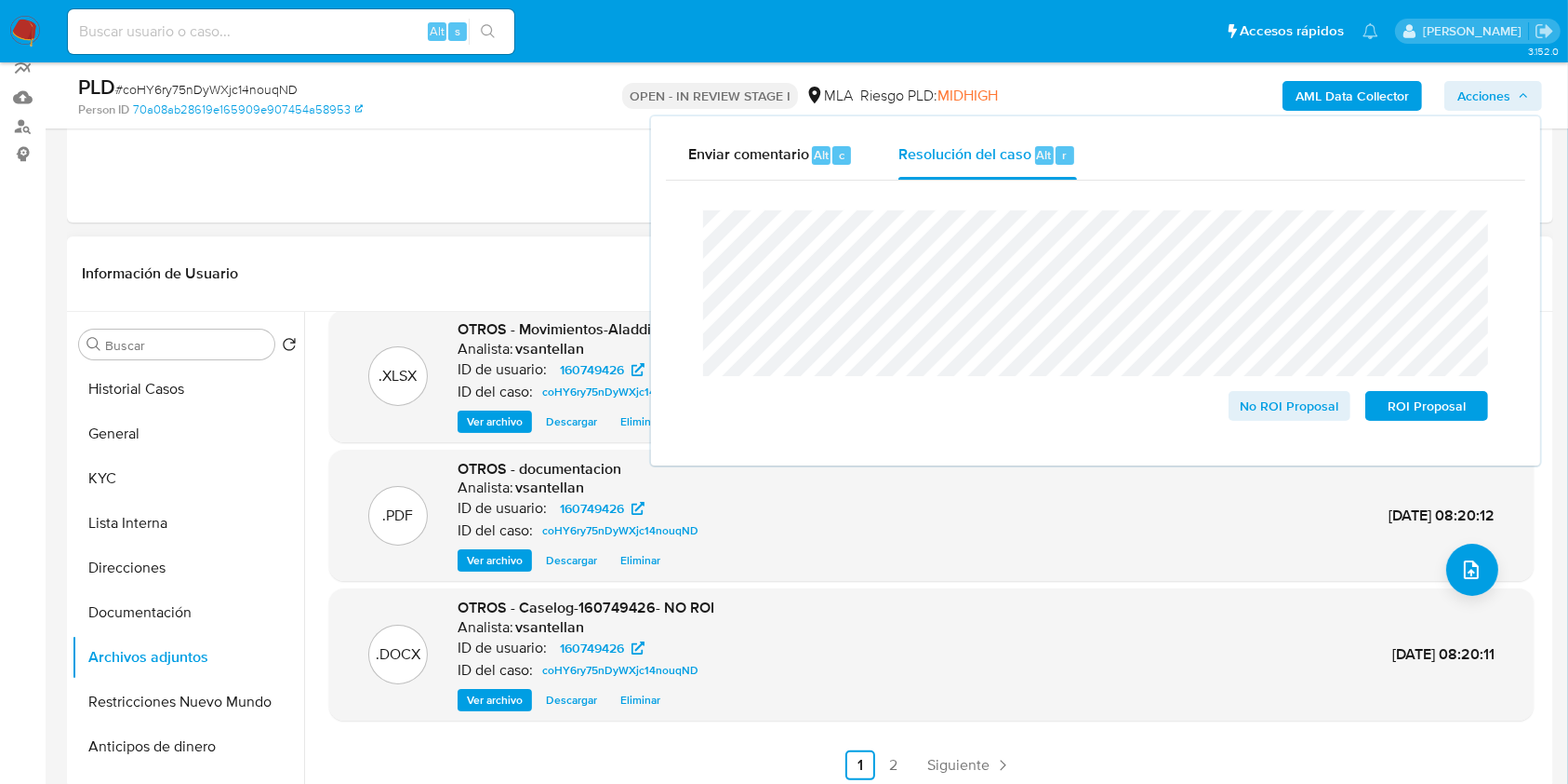
scroll to position [157, 0]
click at [1267, 404] on span "No ROI Proposal" at bounding box center [1291, 405] width 97 height 26
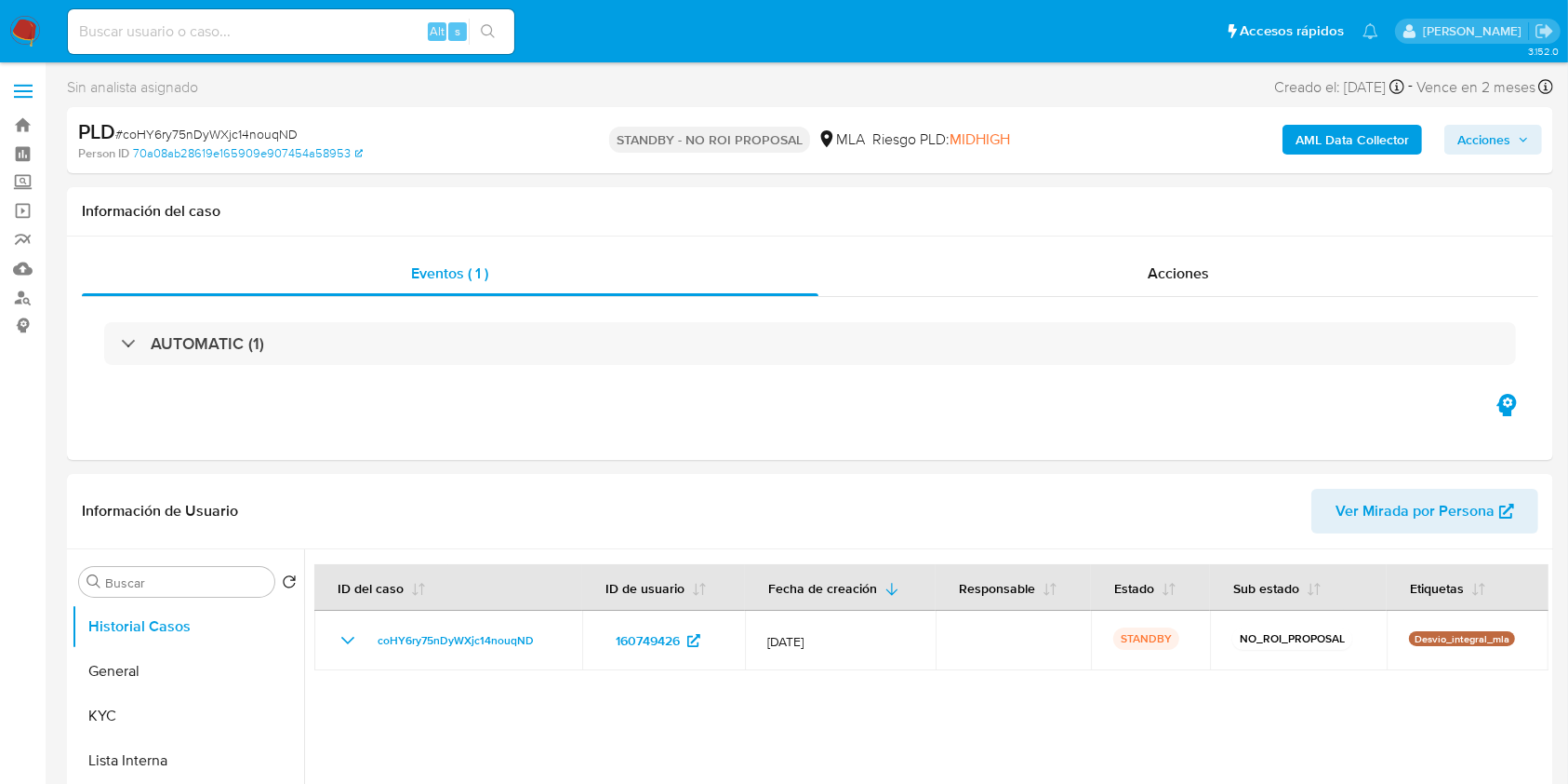
select select "10"
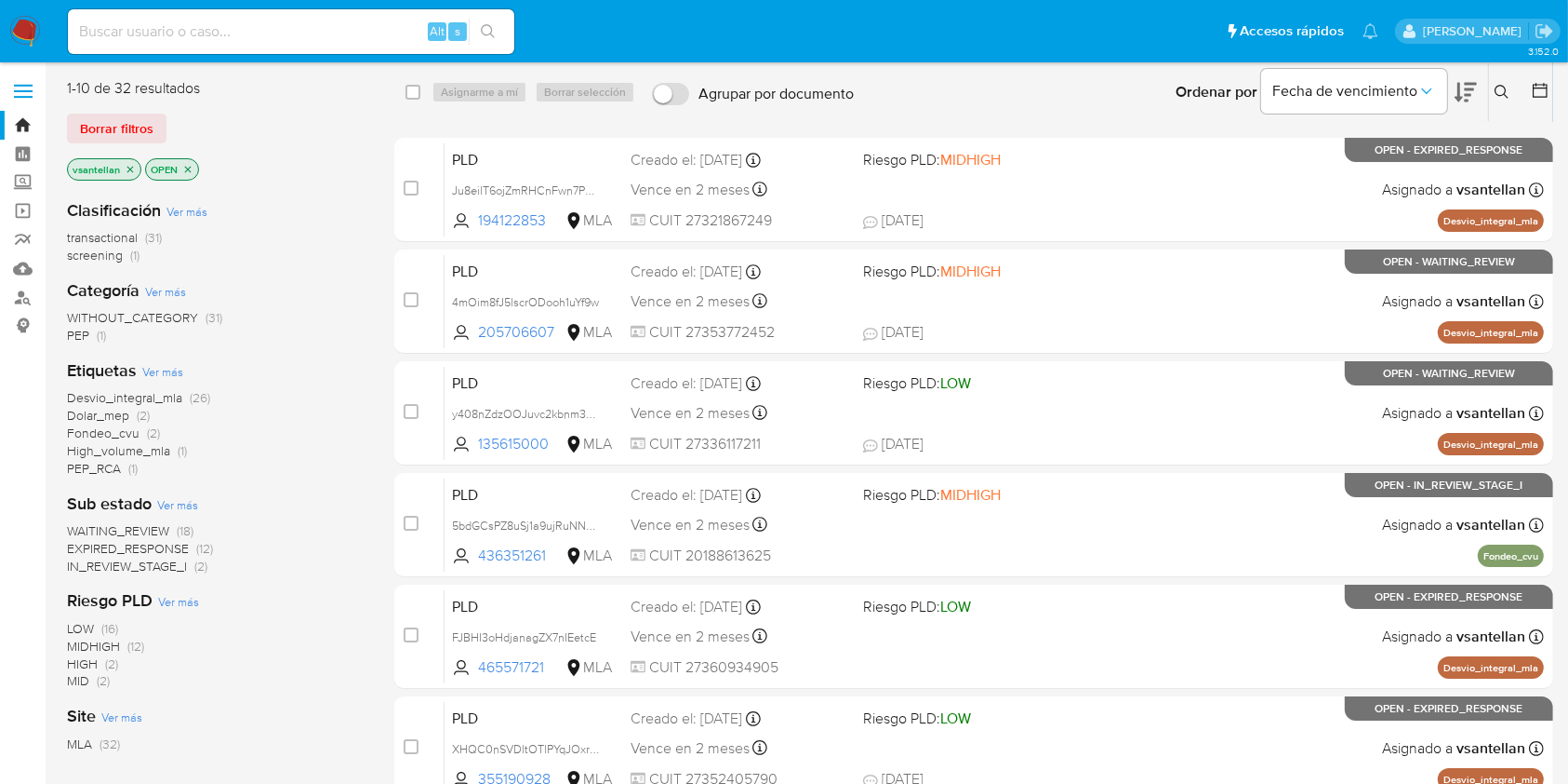
click at [1498, 86] on icon at bounding box center [1502, 91] width 15 height 15
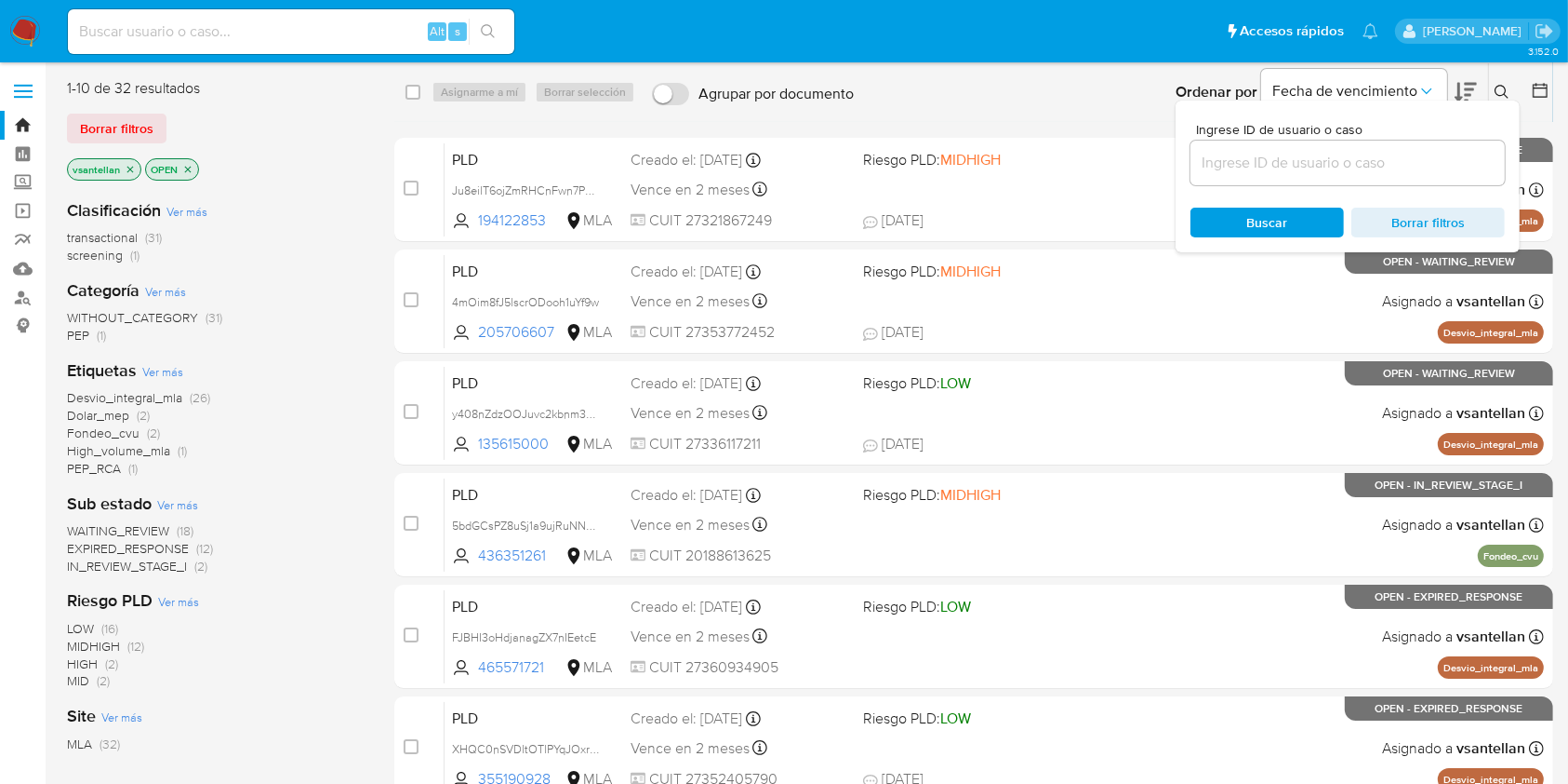
drag, startPoint x: 1288, startPoint y: 161, endPoint x: 1374, endPoint y: 148, distance: 87.0
click at [1288, 161] on input at bounding box center [1347, 163] width 314 height 24
type input "441284208"
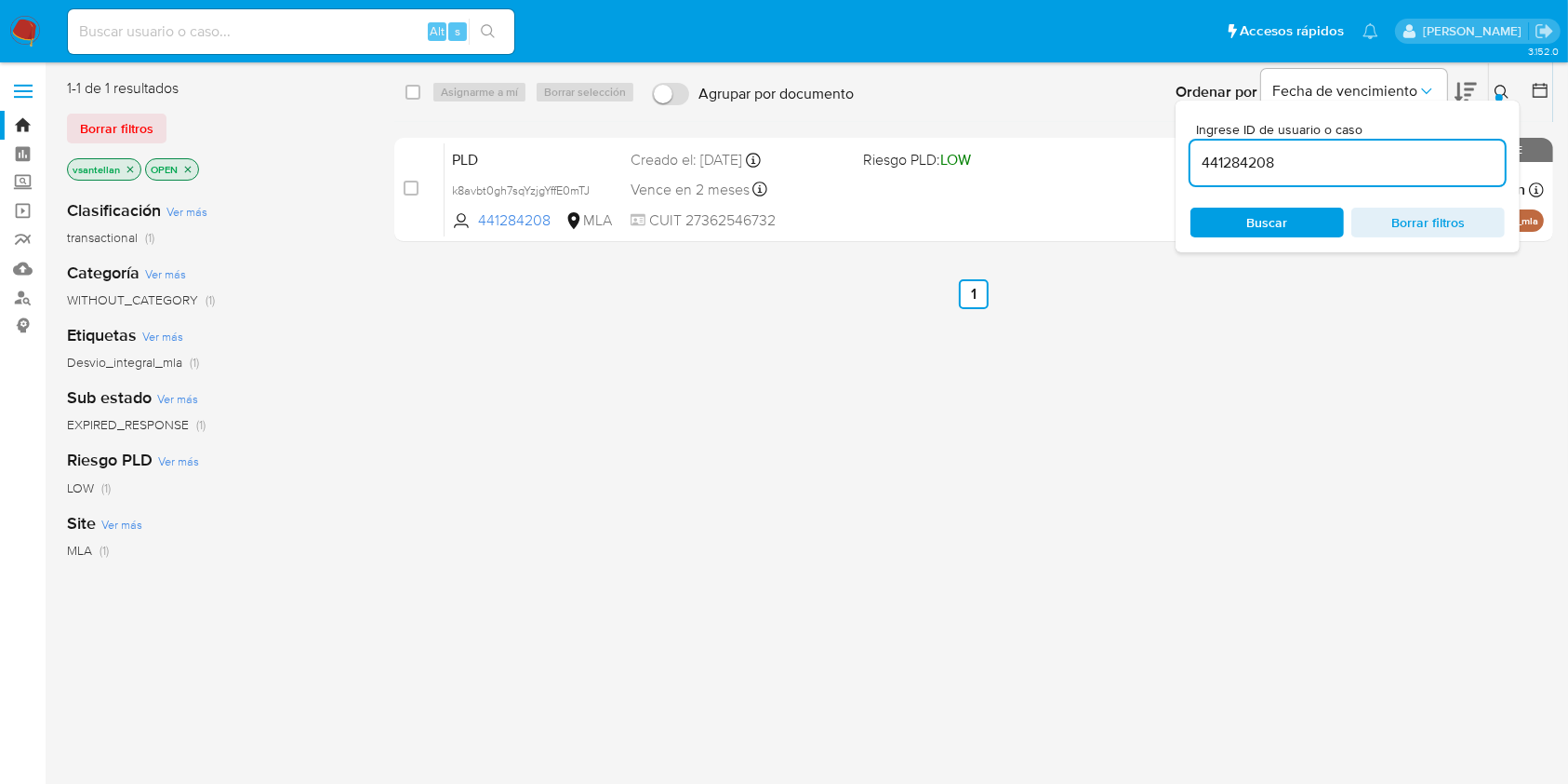
click at [1492, 98] on button at bounding box center [1504, 92] width 31 height 23
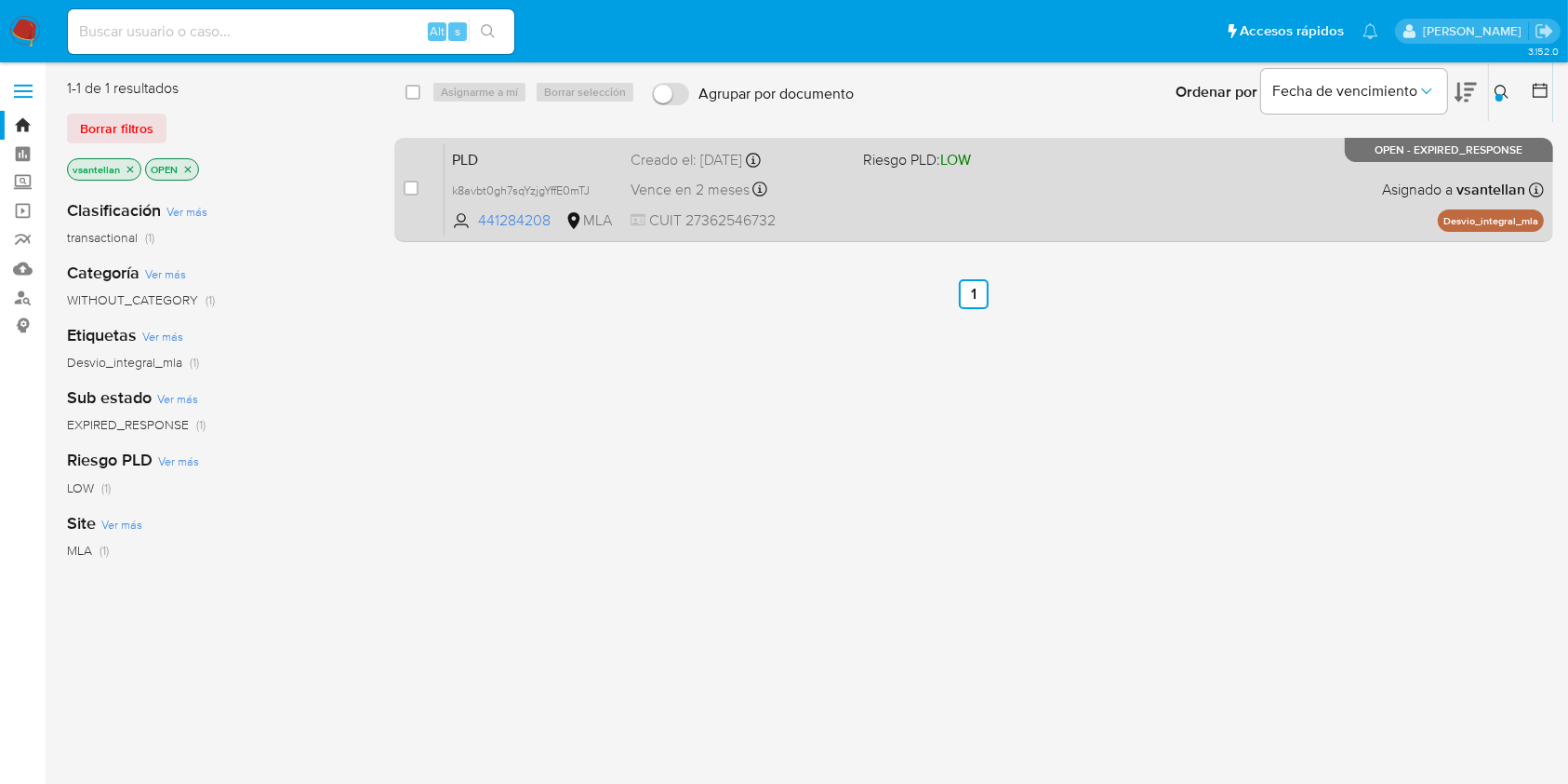
click at [1122, 212] on div "PLD k8avbt0gh7sqYzjgYffE0mTJ 441284208 MLA Riesgo PLD: LOW Creado el: [DATE] Cr…" at bounding box center [994, 189] width 1099 height 94
click at [407, 182] on input "checkbox" at bounding box center [411, 187] width 15 height 15
checkbox input "true"
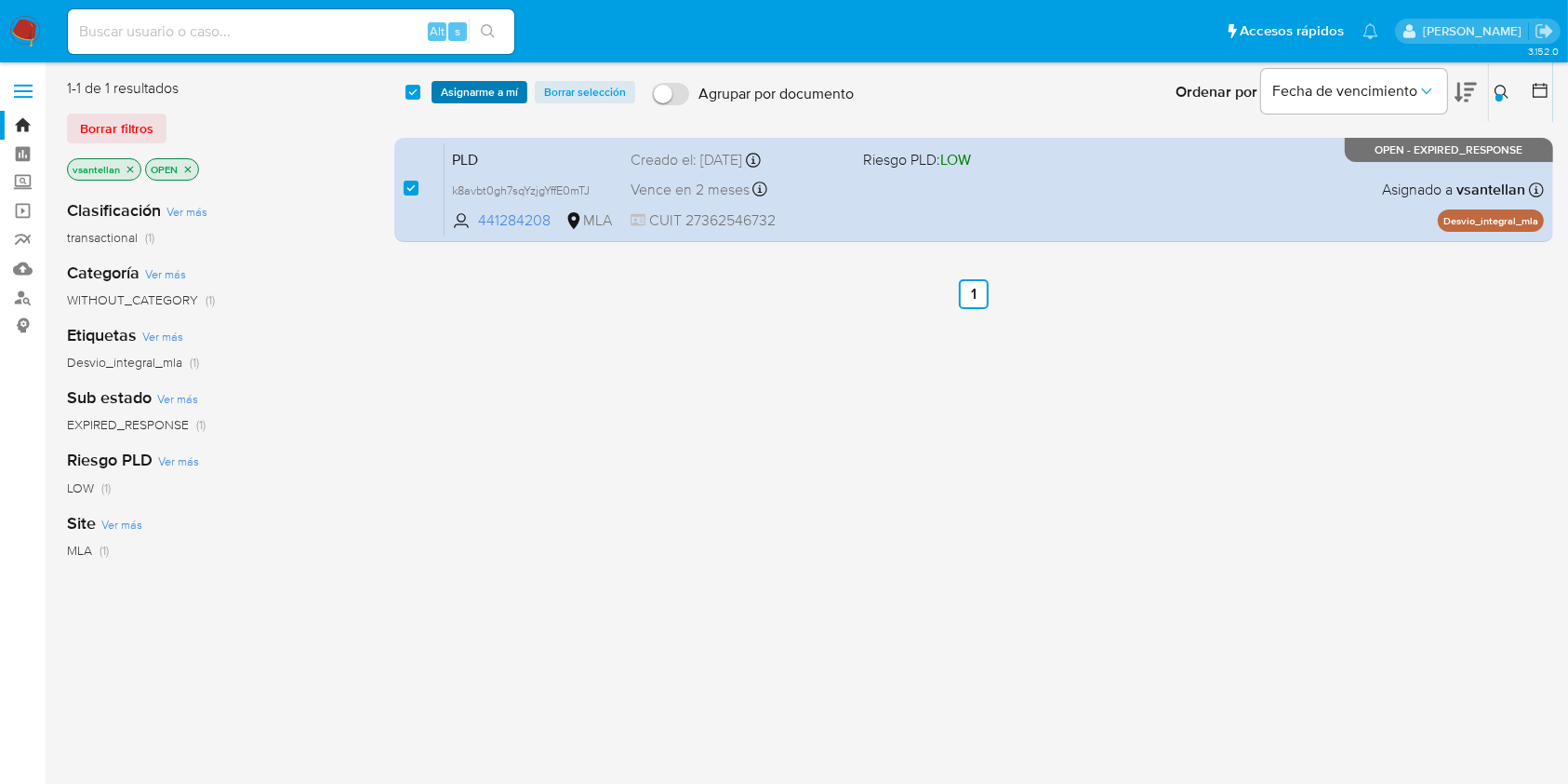
click at [452, 93] on span "Asignarme a mí" at bounding box center [479, 92] width 77 height 19
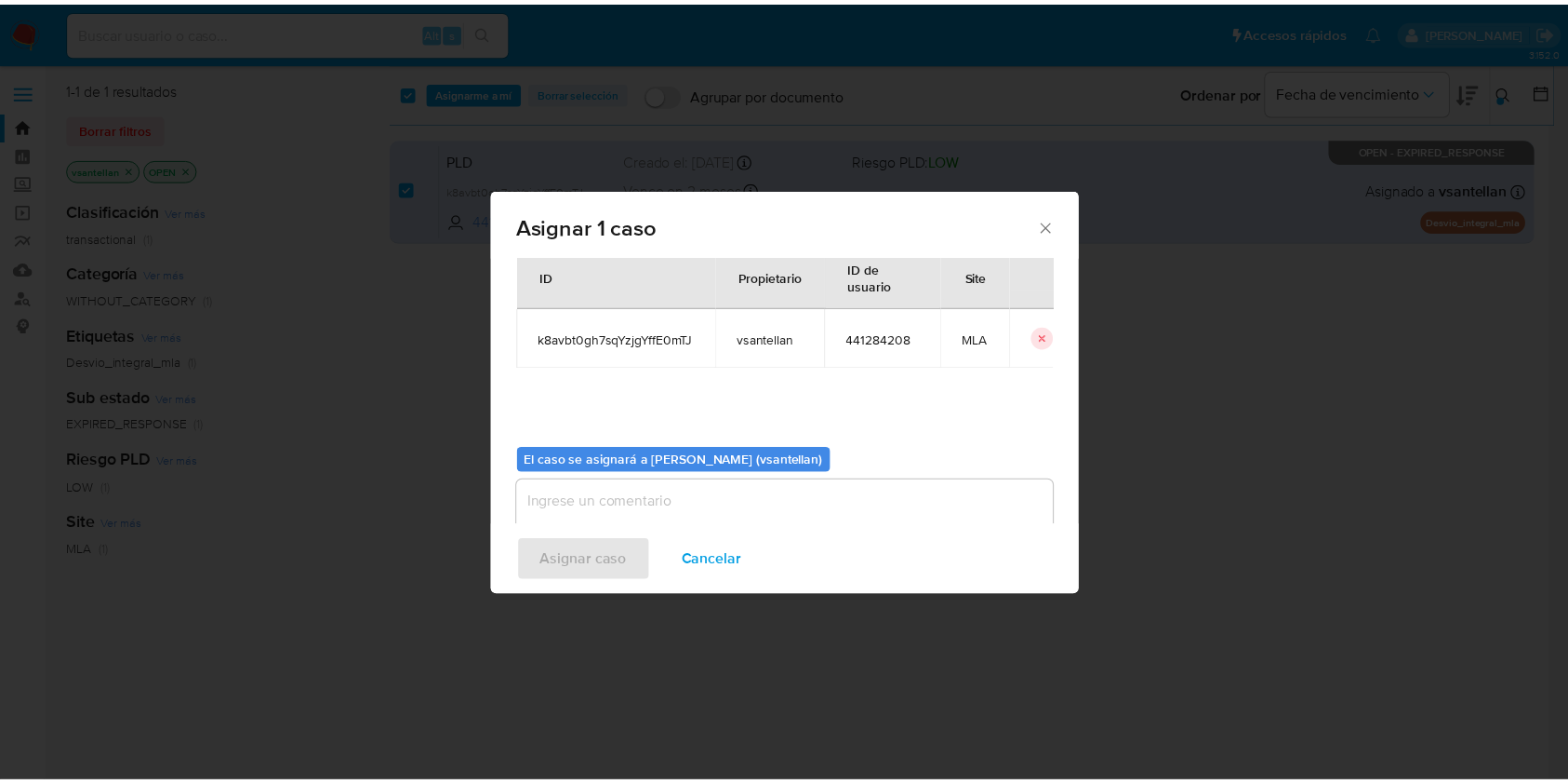
scroll to position [95, 0]
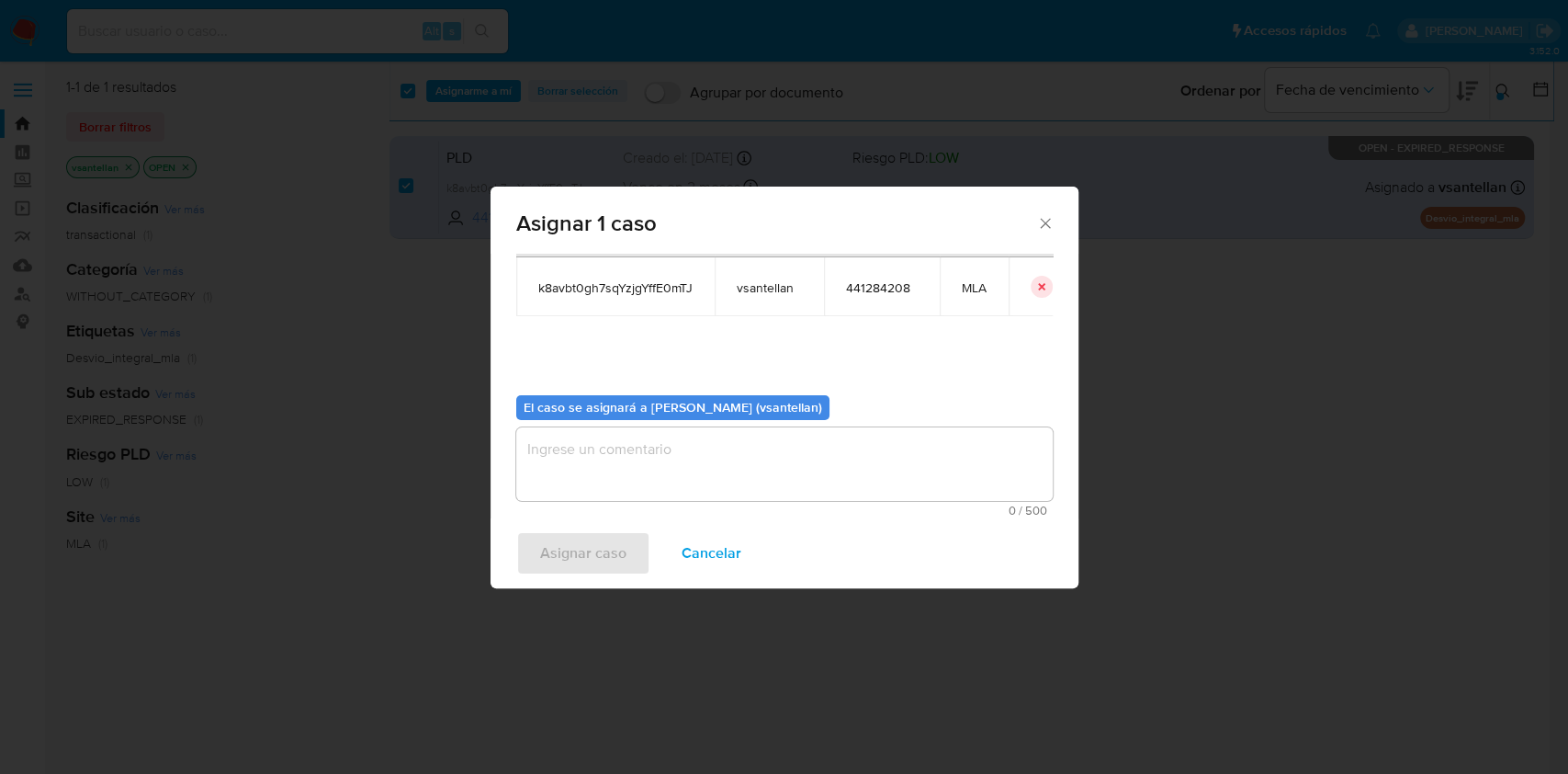
click at [622, 487] on textarea "assign-modal" at bounding box center [784, 464] width 536 height 73
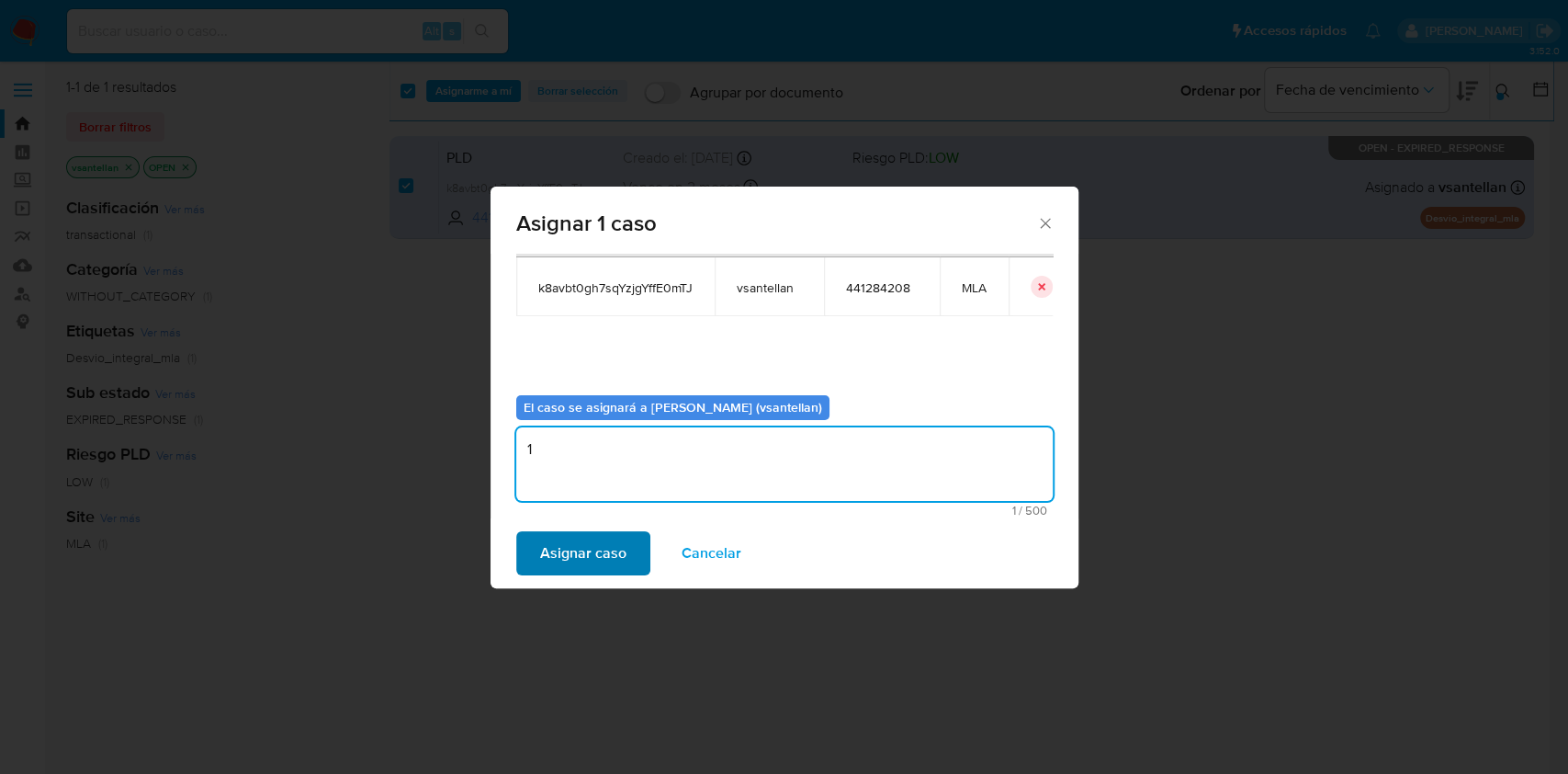
type textarea "1"
click at [590, 559] on span "Asignar caso" at bounding box center [583, 553] width 86 height 40
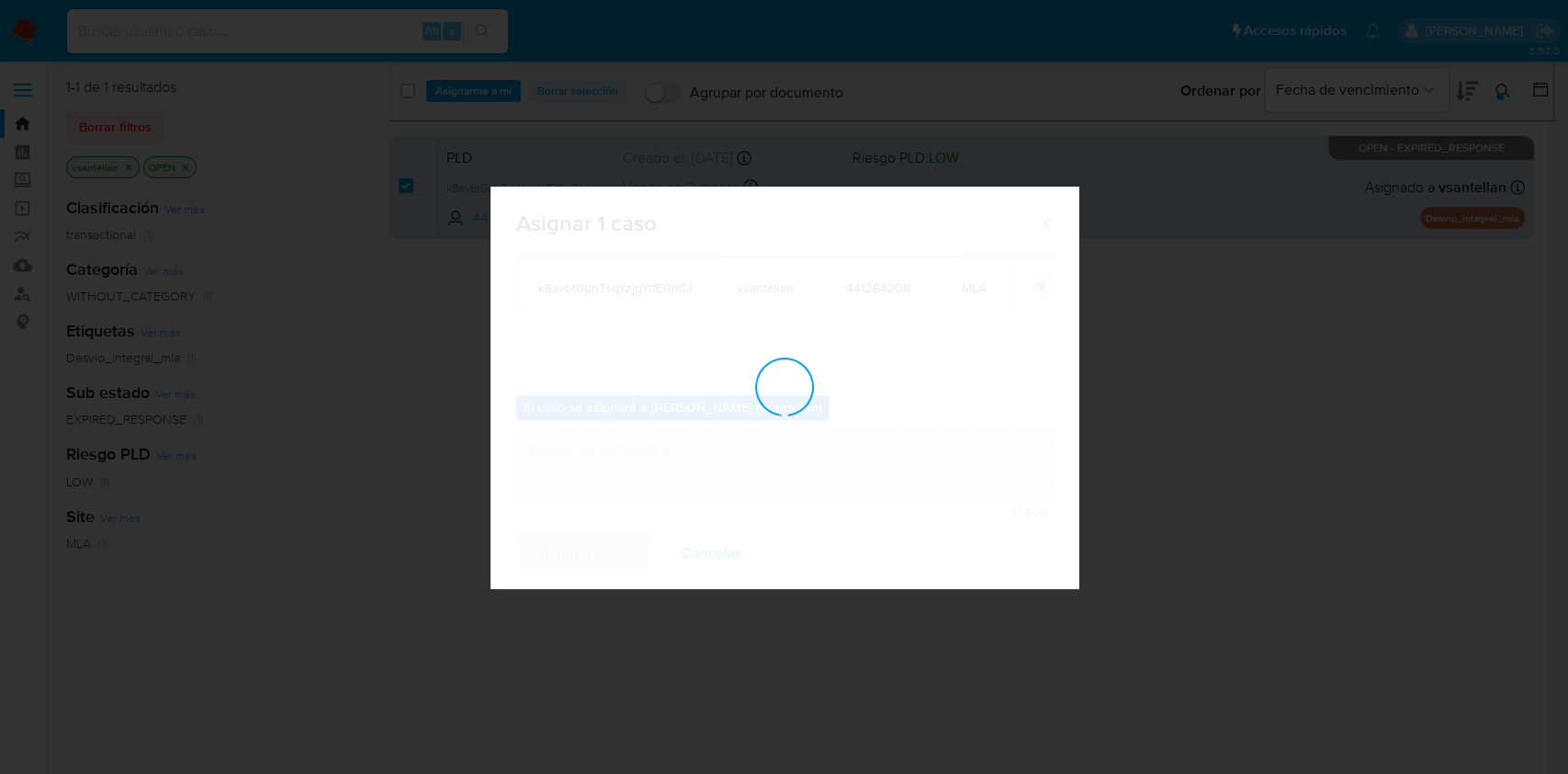
checkbox input "false"
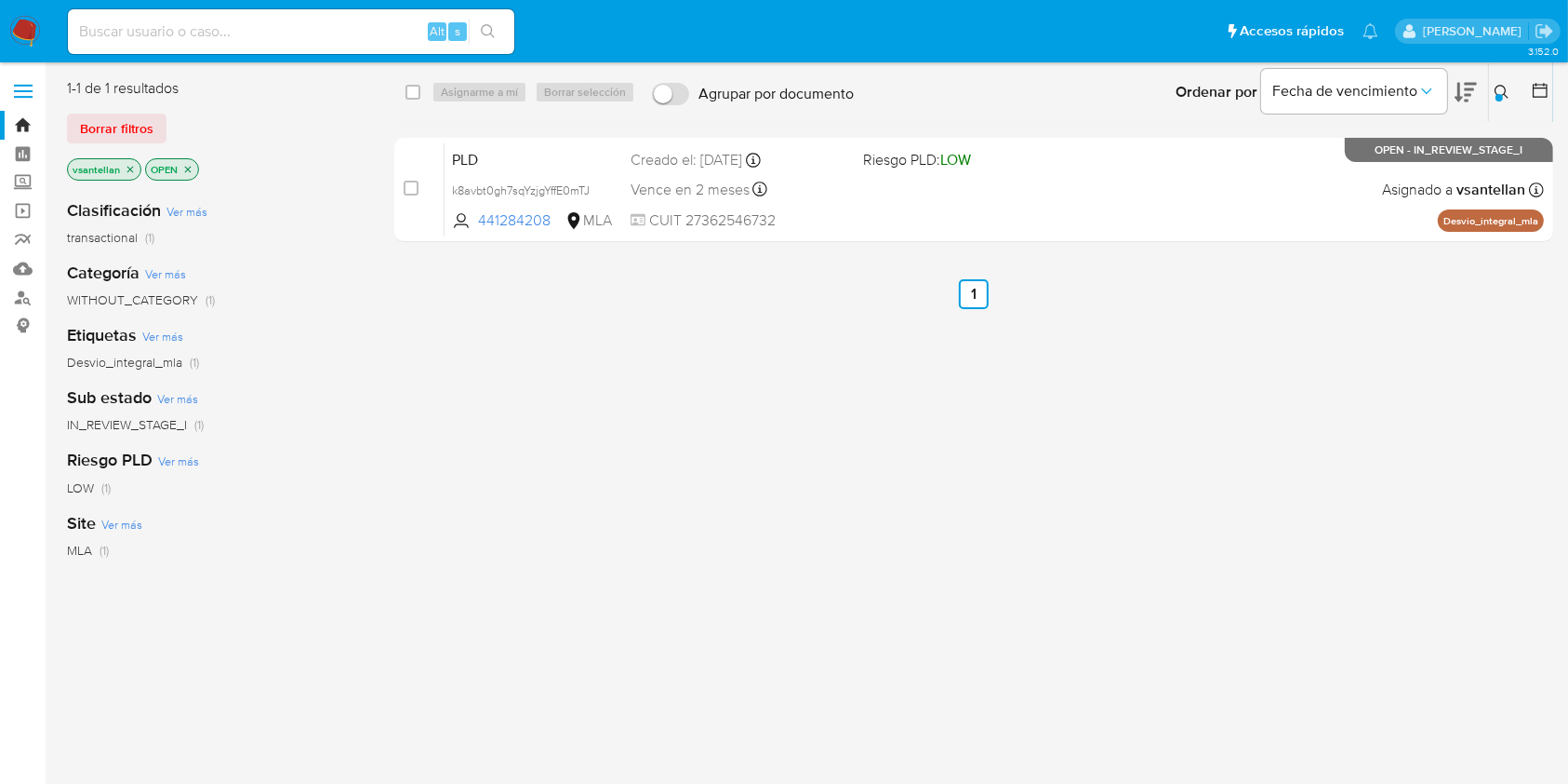
click at [25, 24] on img at bounding box center [25, 32] width 32 height 32
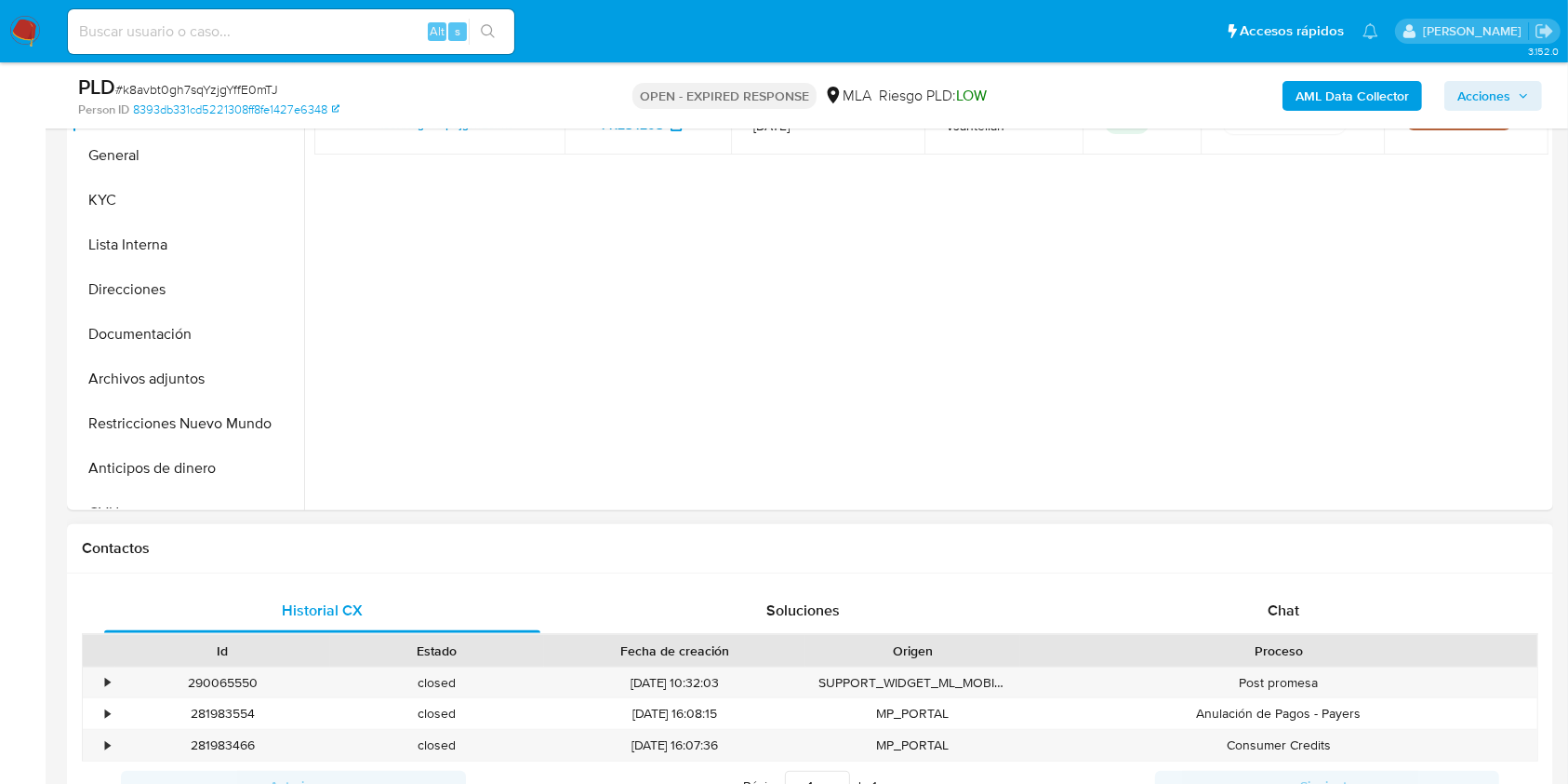
scroll to position [619, 0]
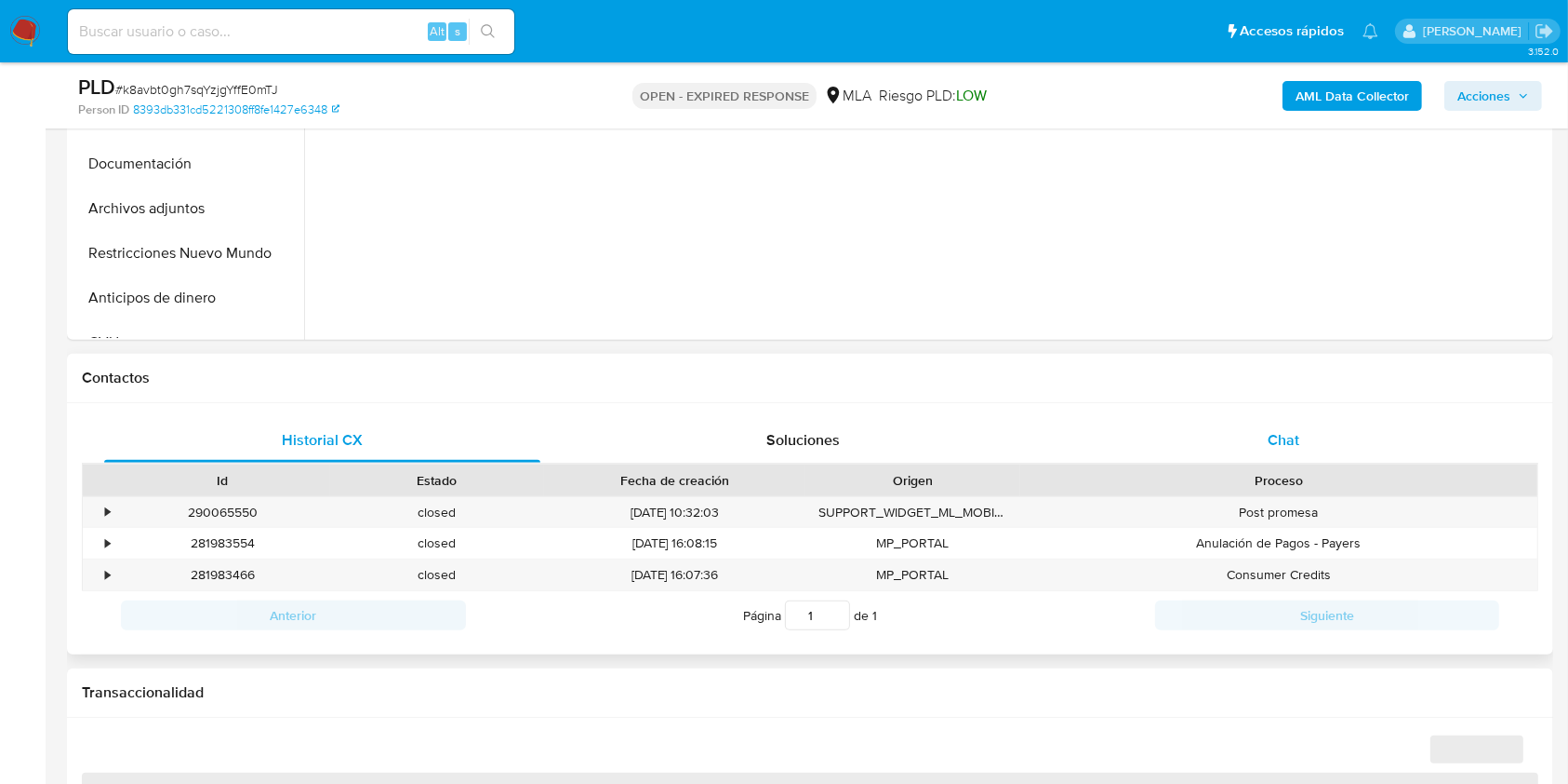
select select "10"
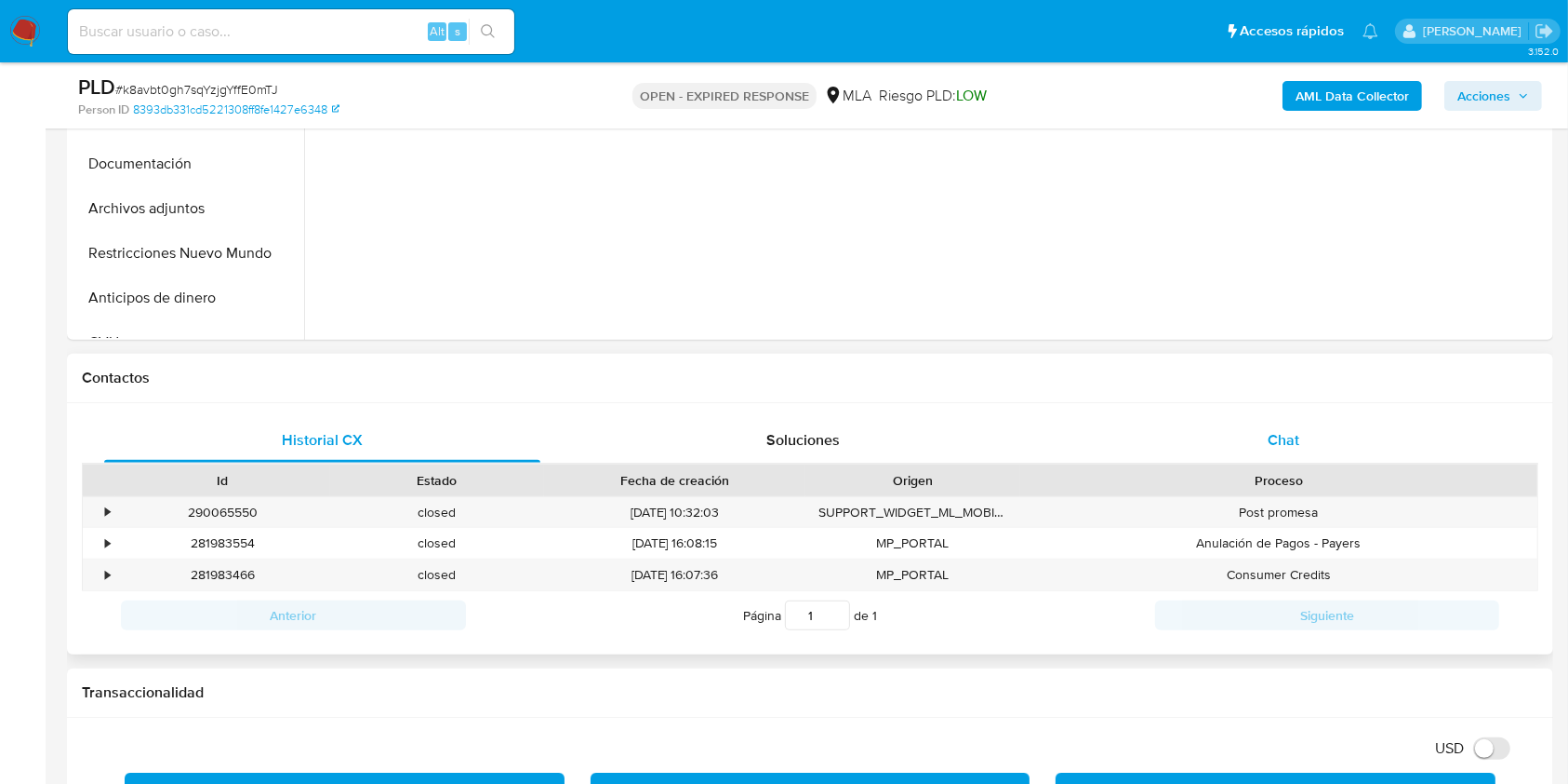
click at [1278, 436] on span "Chat" at bounding box center [1284, 440] width 32 height 22
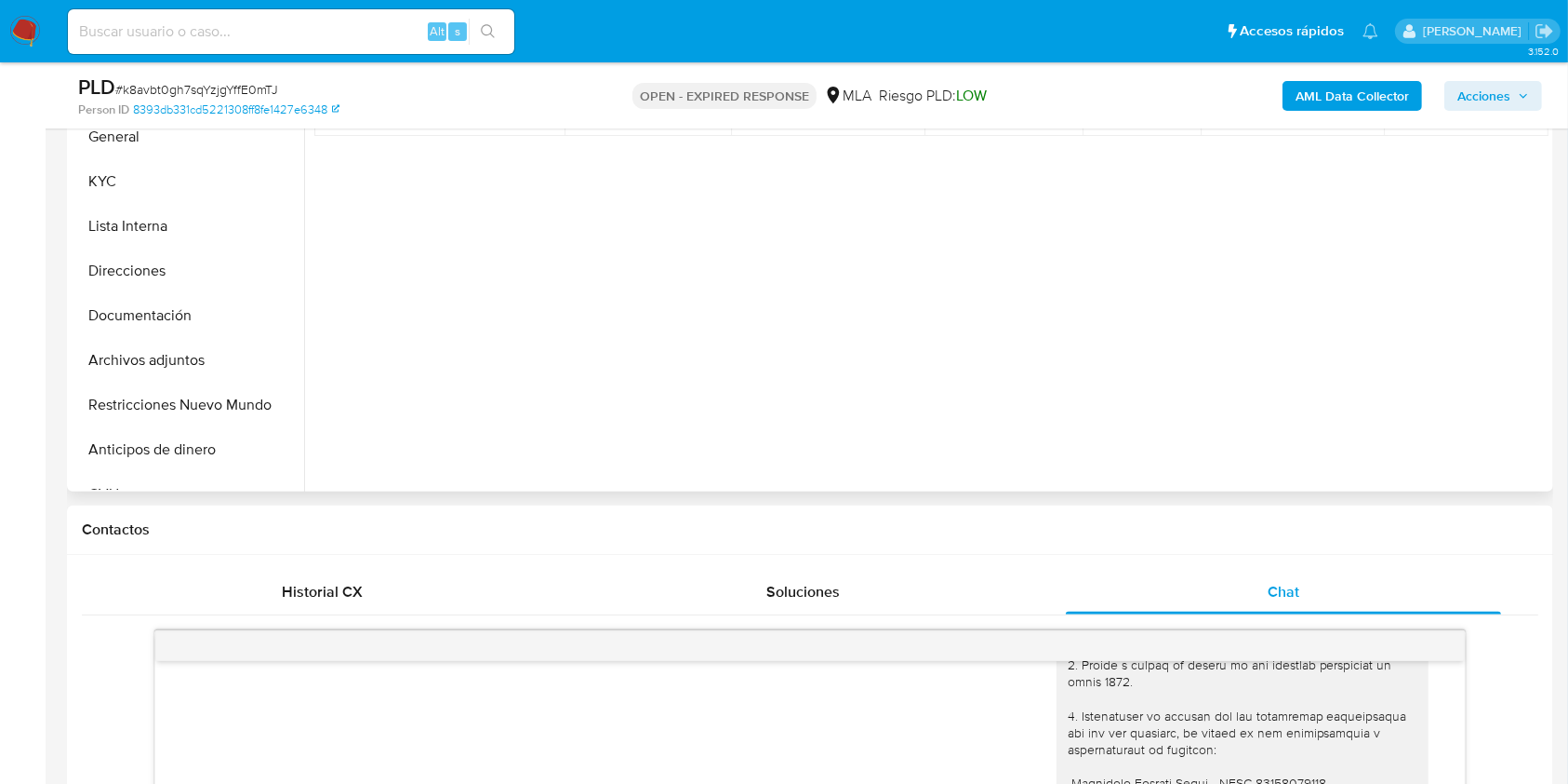
scroll to position [238, 0]
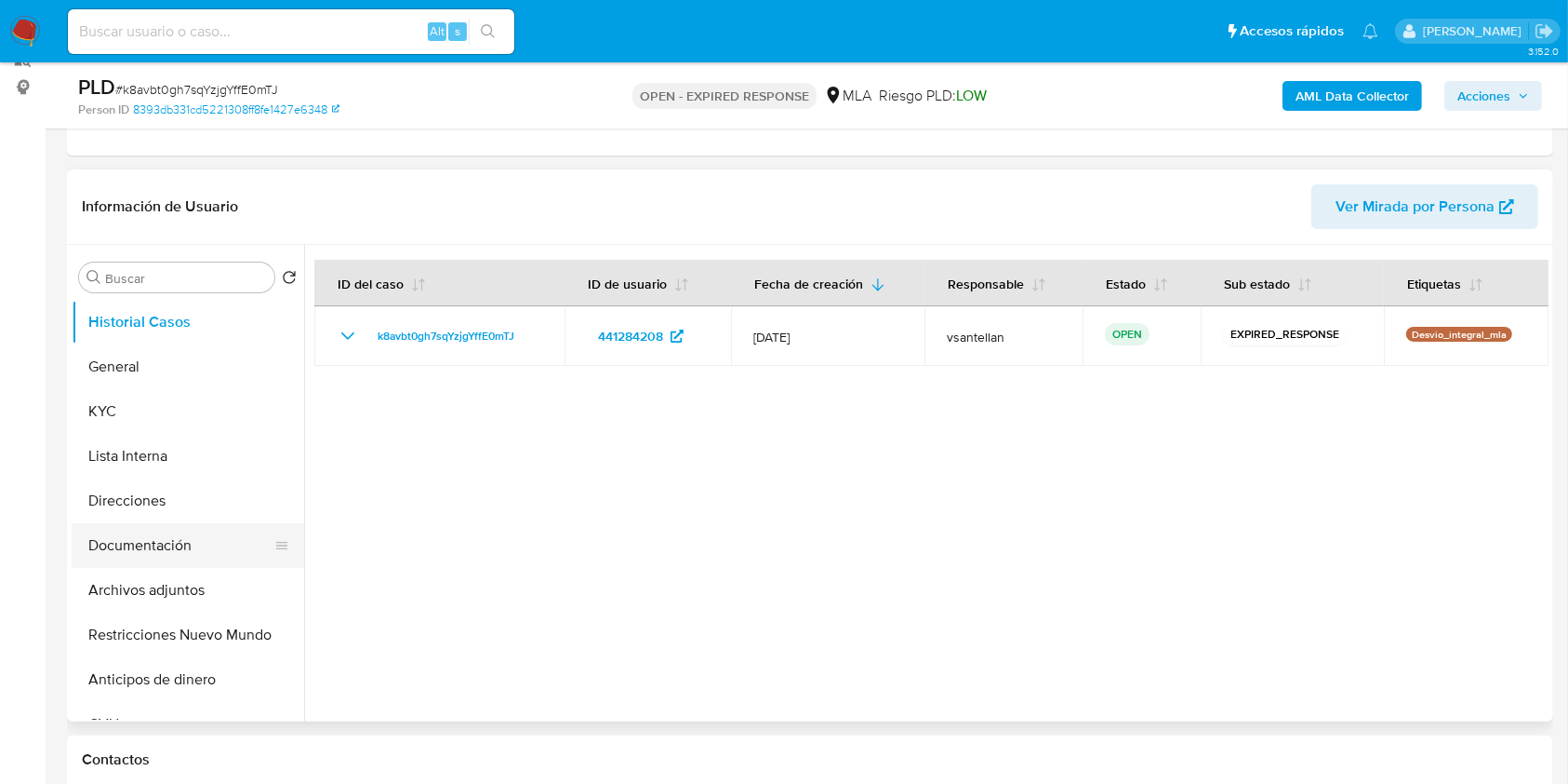
click at [188, 553] on button "Documentación" at bounding box center [180, 545] width 218 height 45
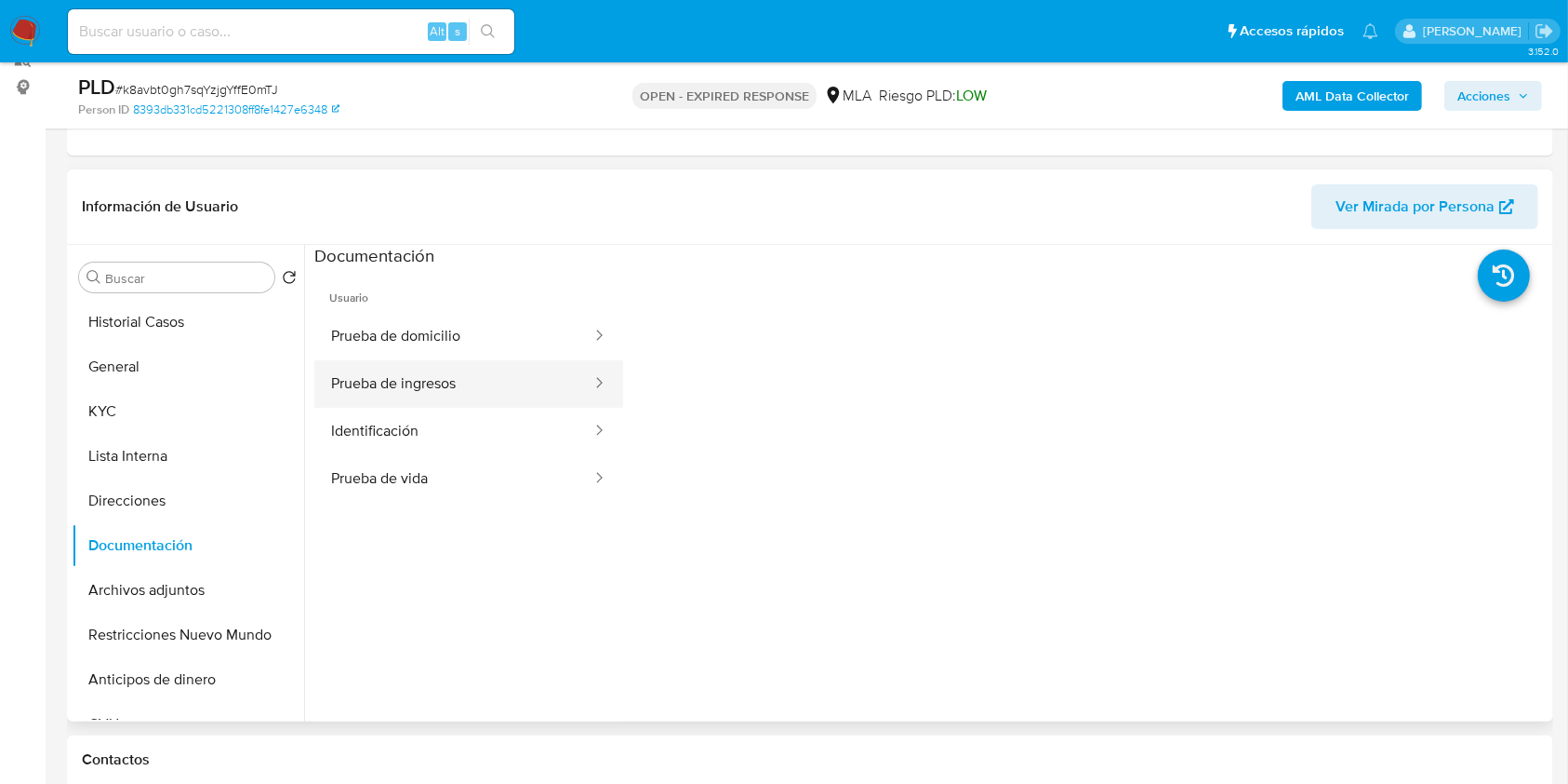
click at [443, 362] on button "Prueba de ingresos" at bounding box center [454, 384] width 279 height 48
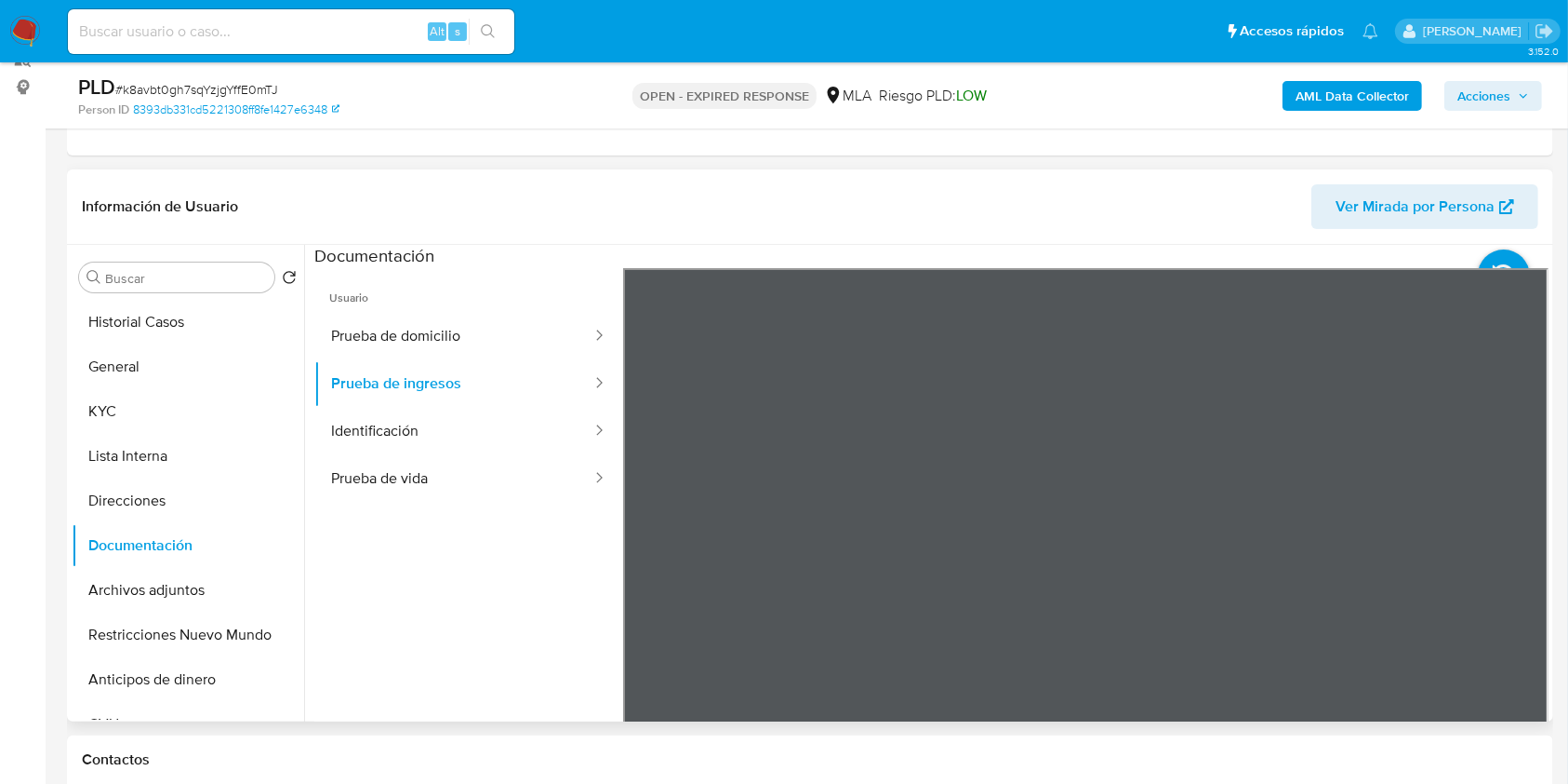
click at [1282, 222] on div "Información de Usuario Ver Mirada por Persona Buscar Volver al orden por defect…" at bounding box center [810, 445] width 1487 height 552
click at [155, 419] on button "KYC" at bounding box center [180, 411] width 218 height 45
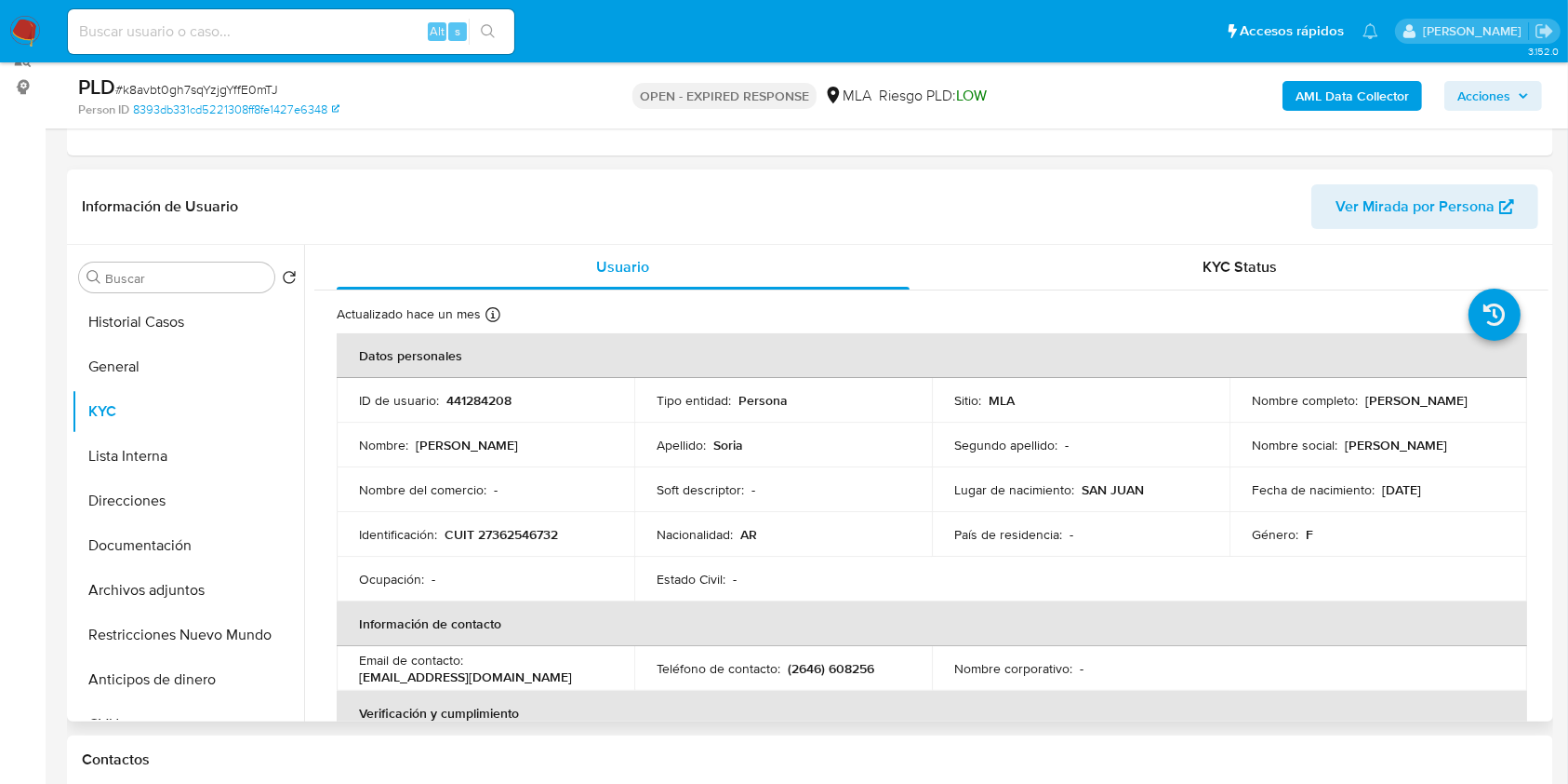
click at [545, 521] on td "Identificación : CUIT 27362546732" at bounding box center [485, 534] width 298 height 45
click at [534, 535] on p "CUIT 27362546732" at bounding box center [501, 534] width 114 height 17
copy p "27362546732"
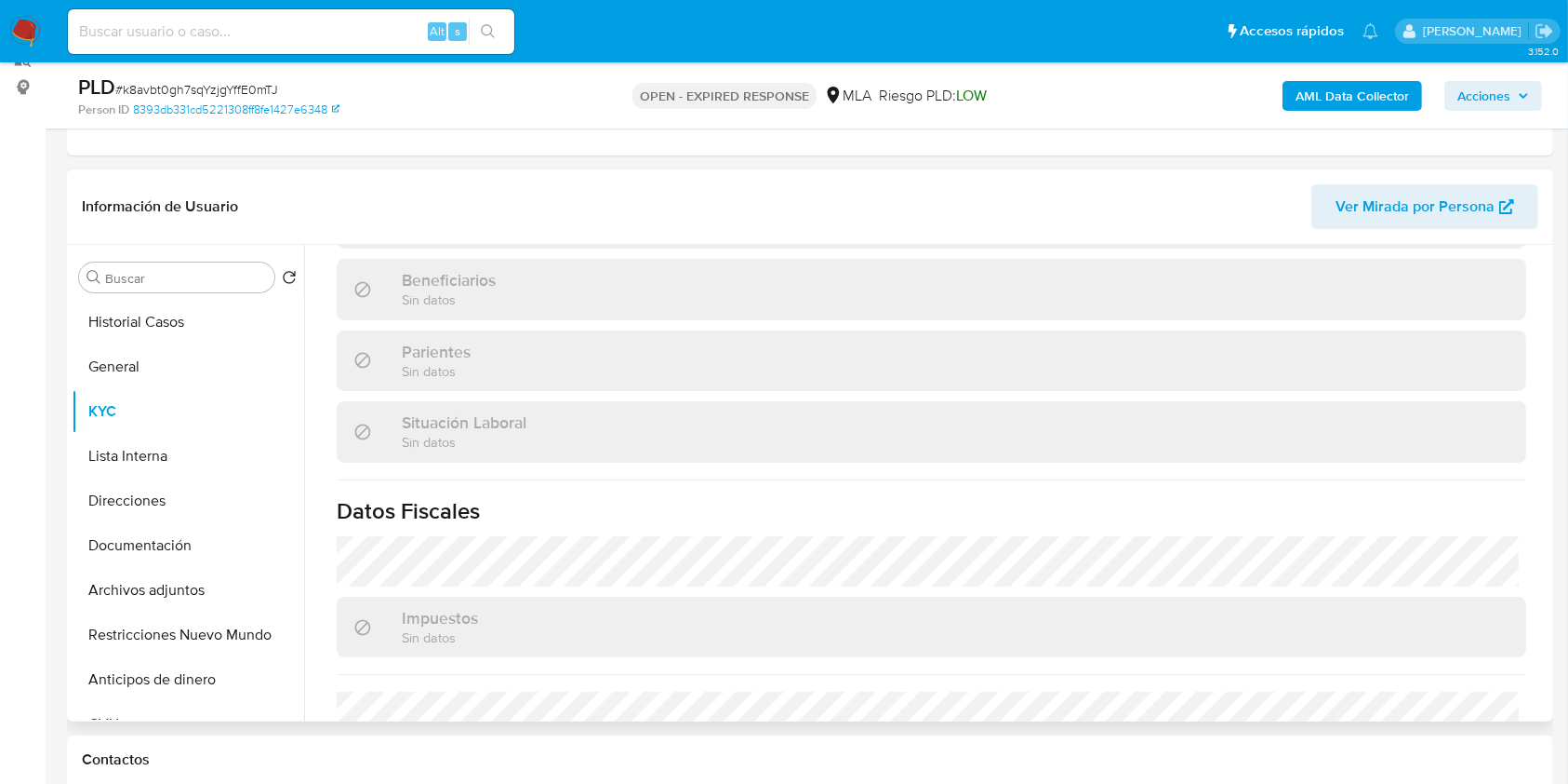
scroll to position [980, 0]
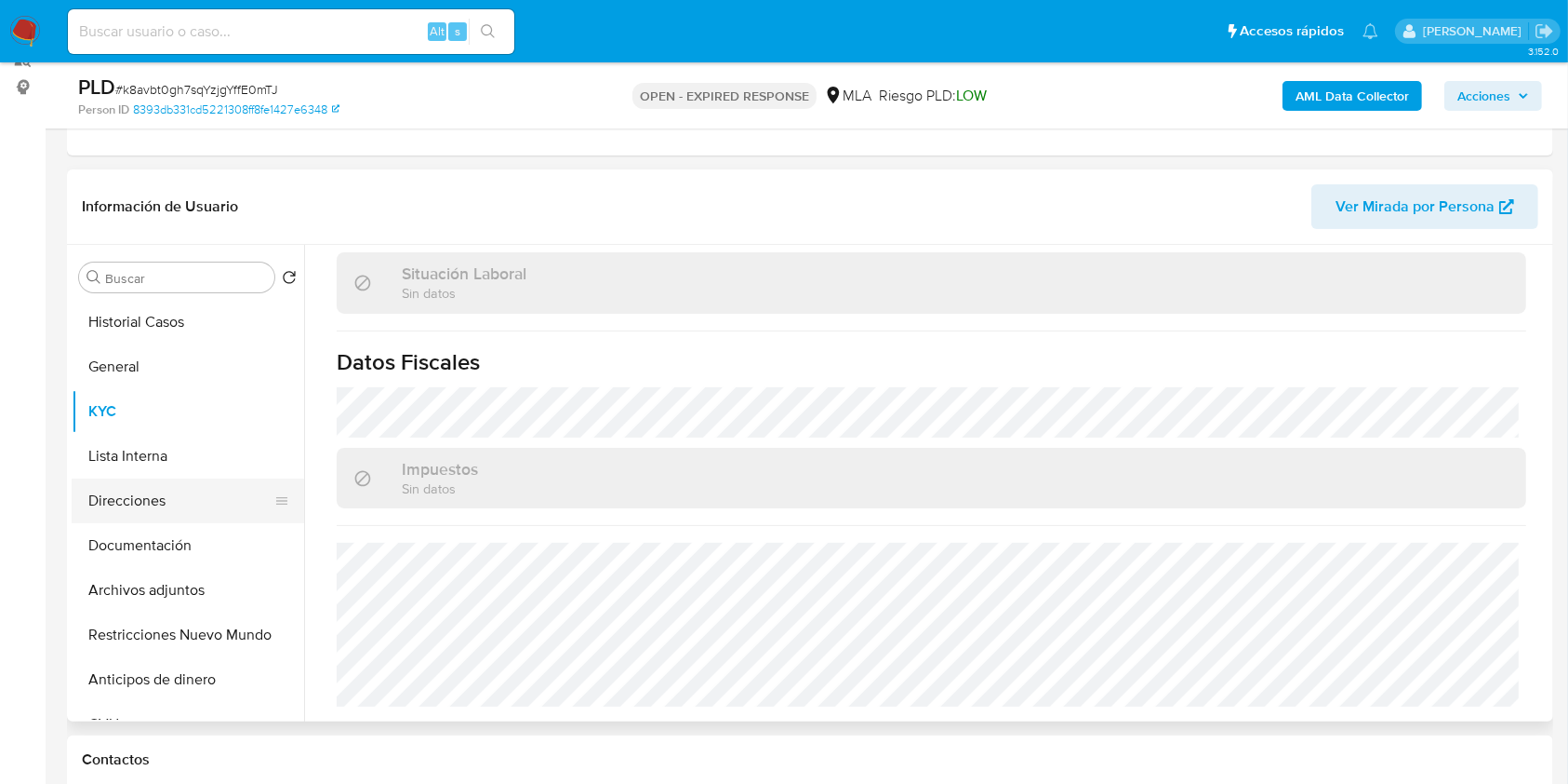
click at [173, 508] on button "Direcciones" at bounding box center [180, 501] width 218 height 45
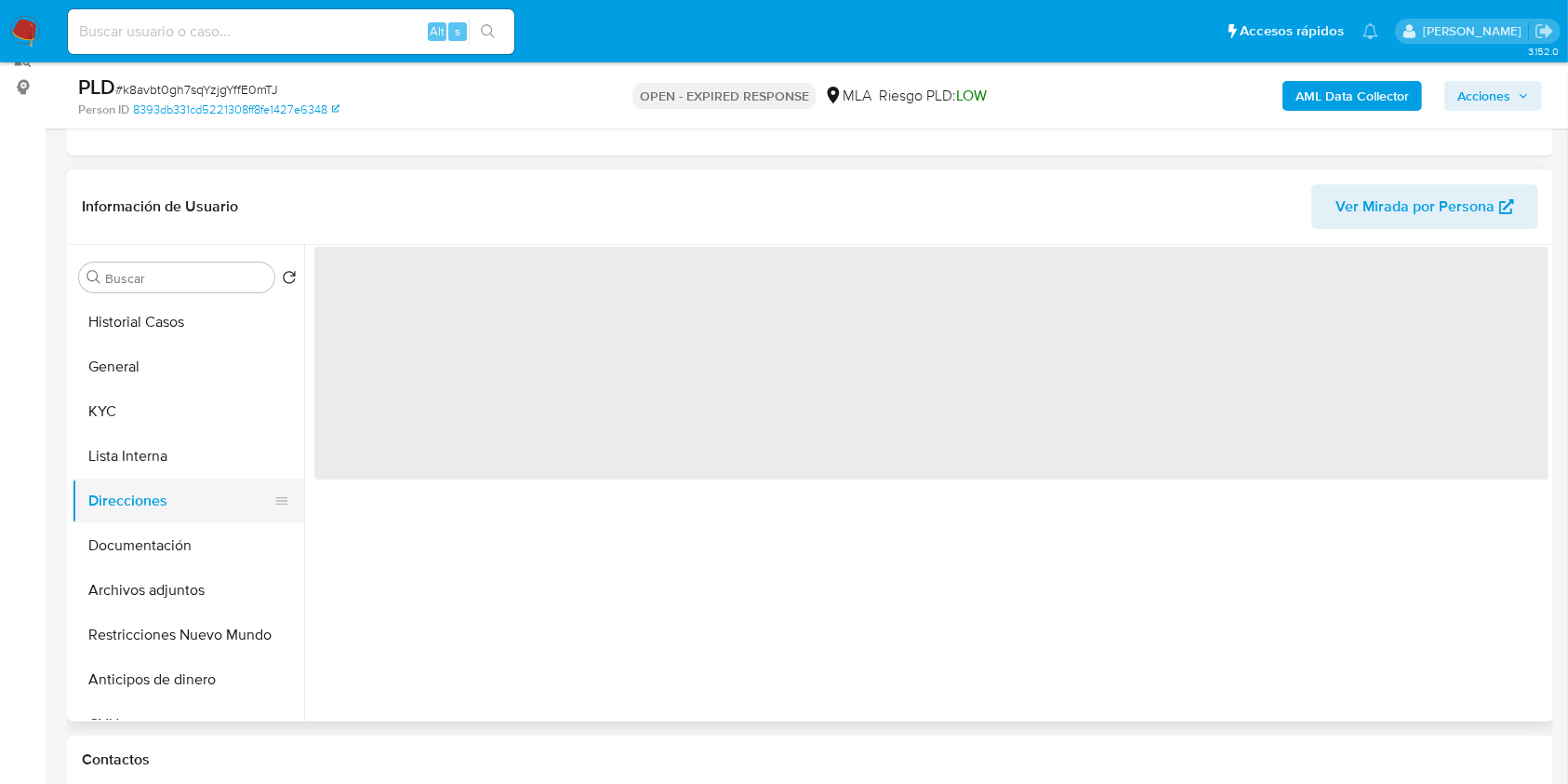
scroll to position [0, 0]
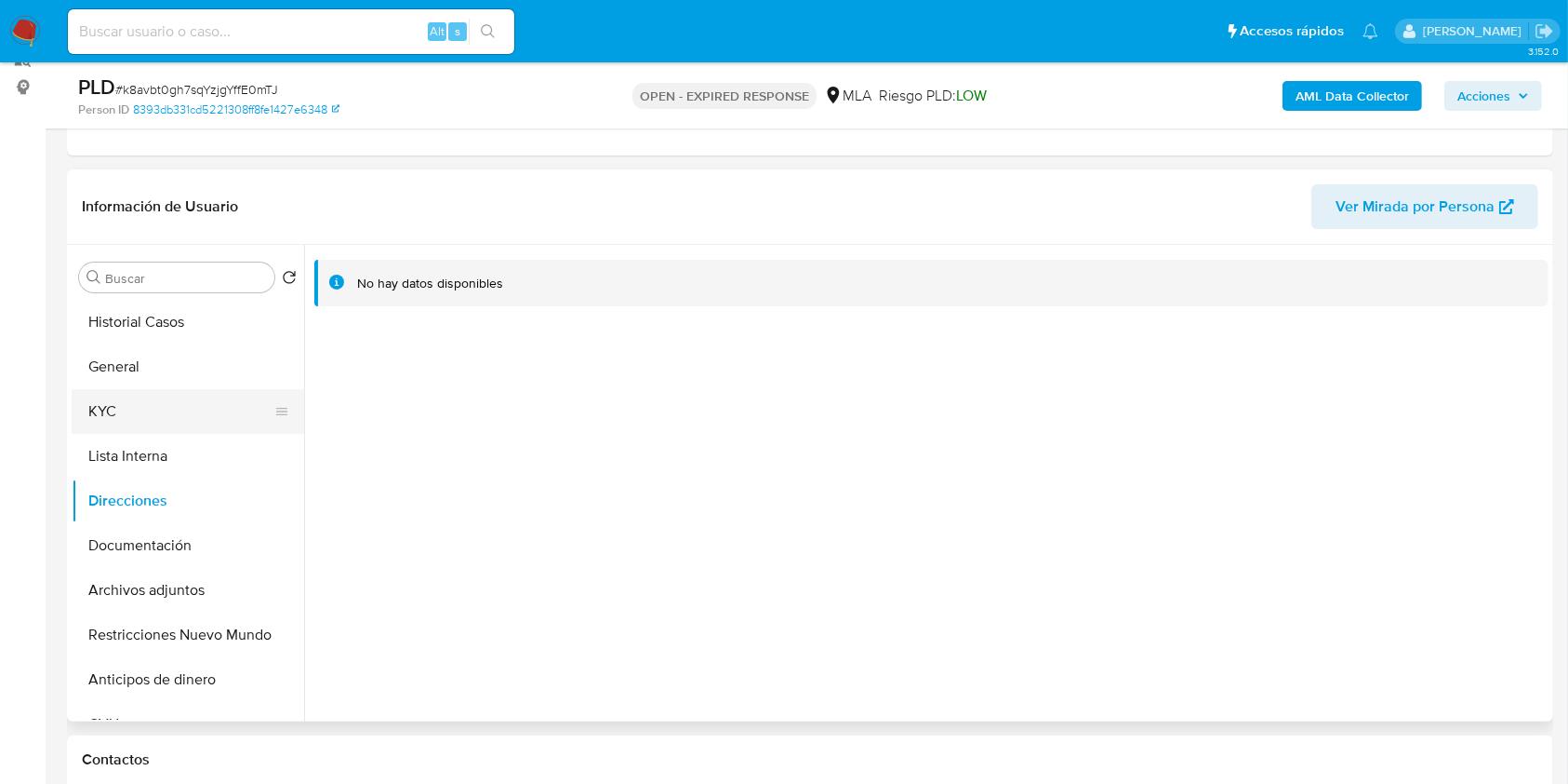
click at [180, 404] on button "KYC" at bounding box center [180, 411] width 218 height 45
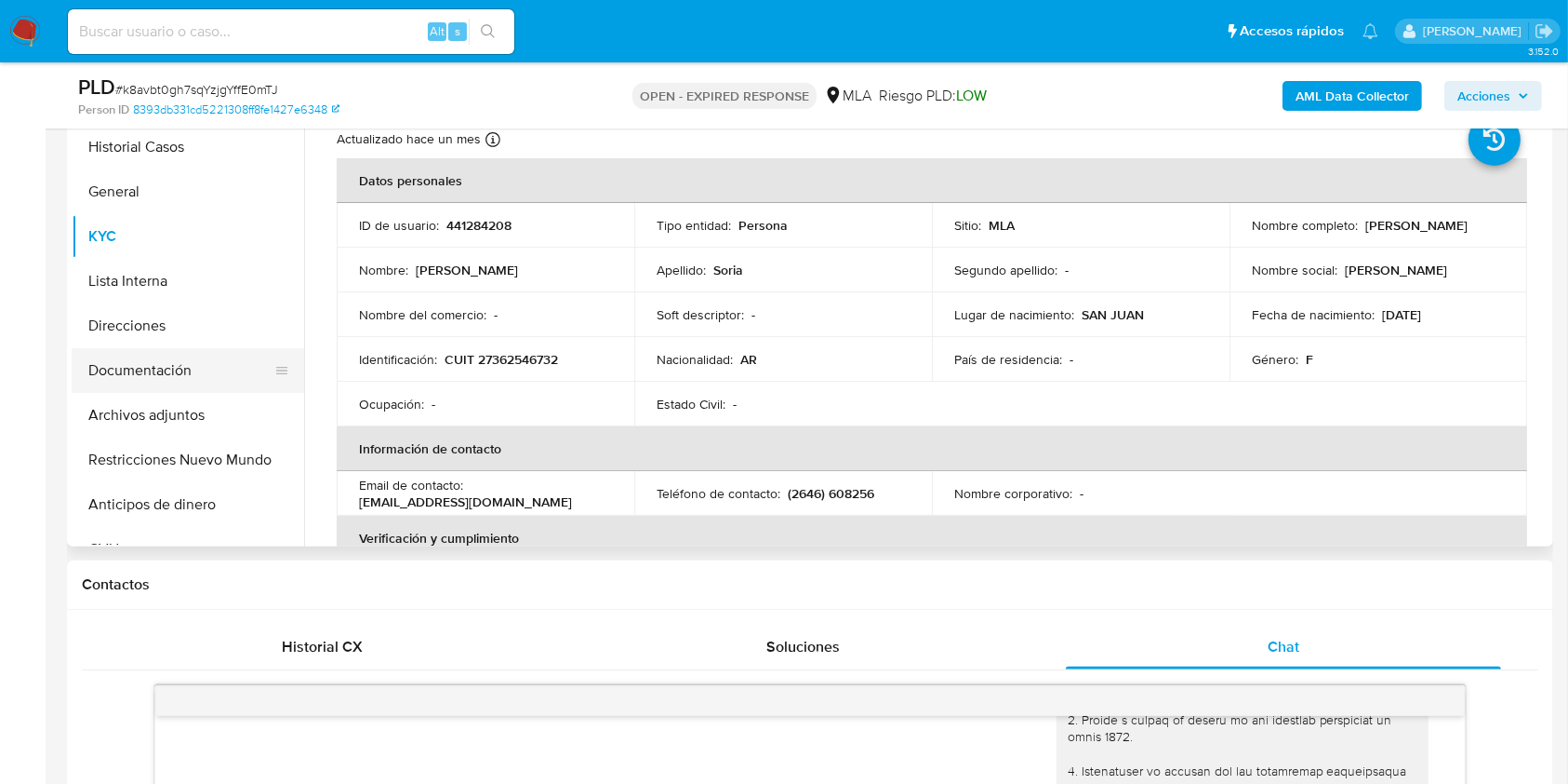
click at [191, 354] on button "Documentación" at bounding box center [180, 370] width 218 height 45
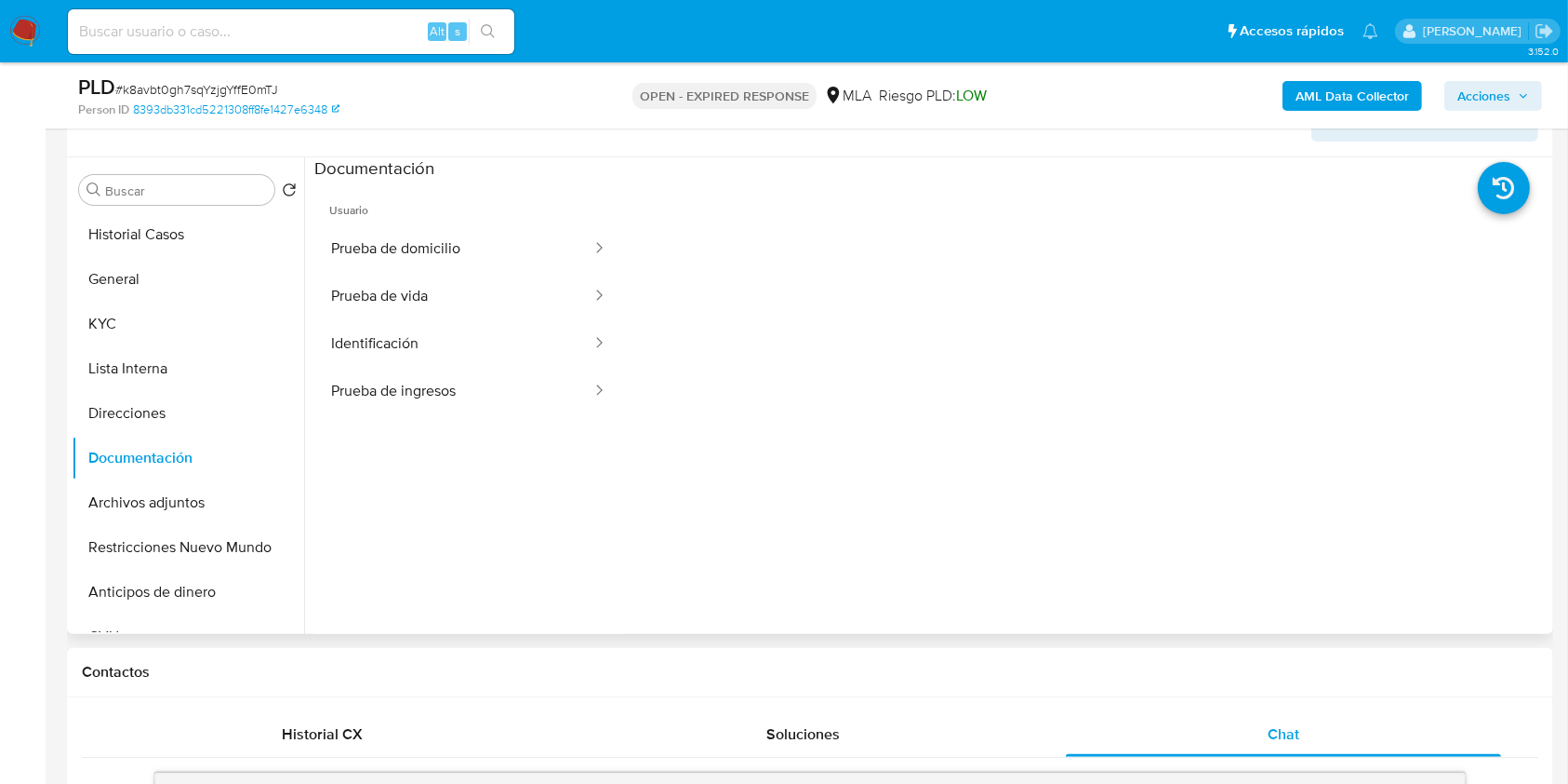
scroll to position [289, 0]
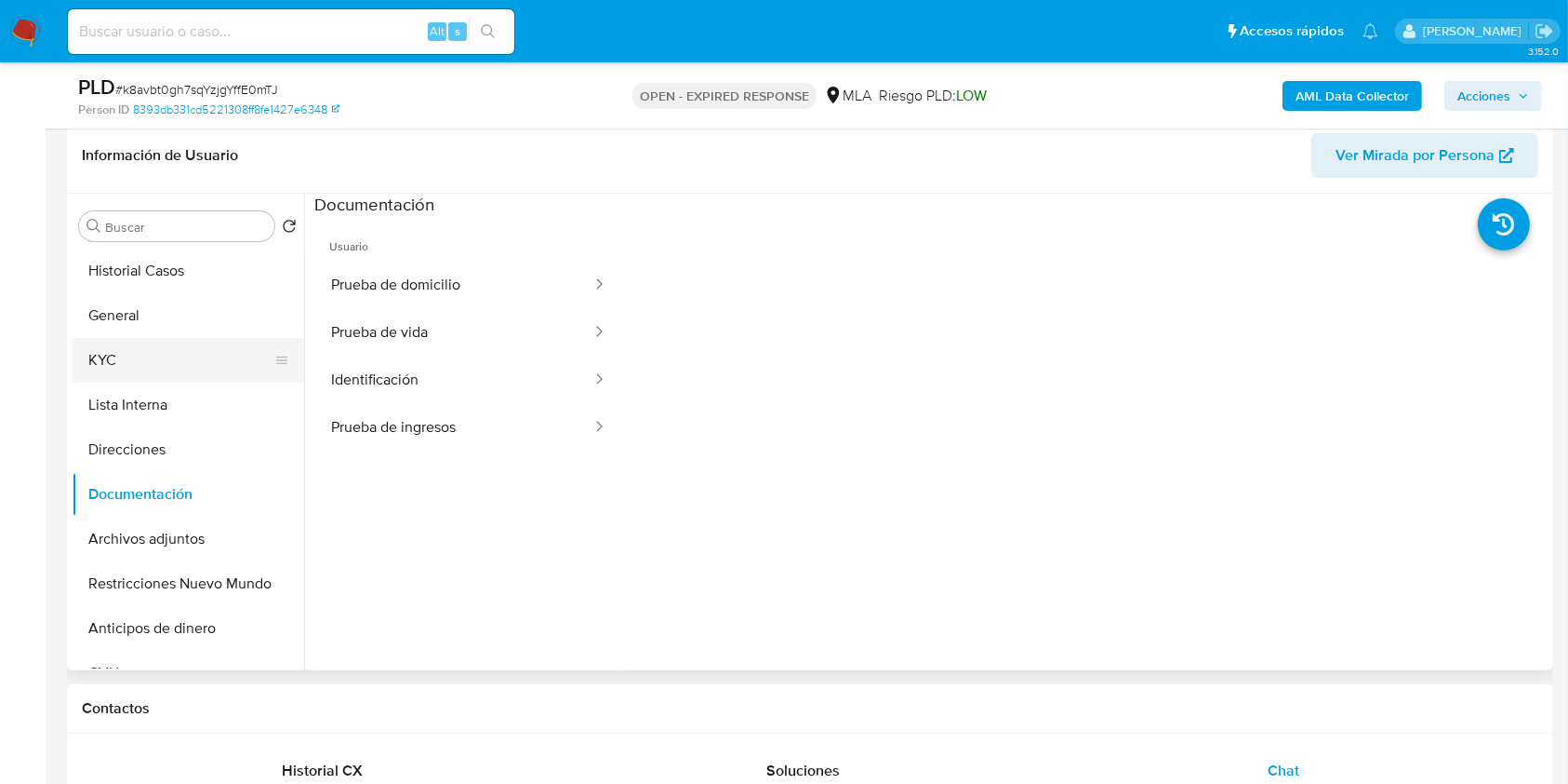
click at [203, 369] on button "KYC" at bounding box center [180, 360] width 218 height 45
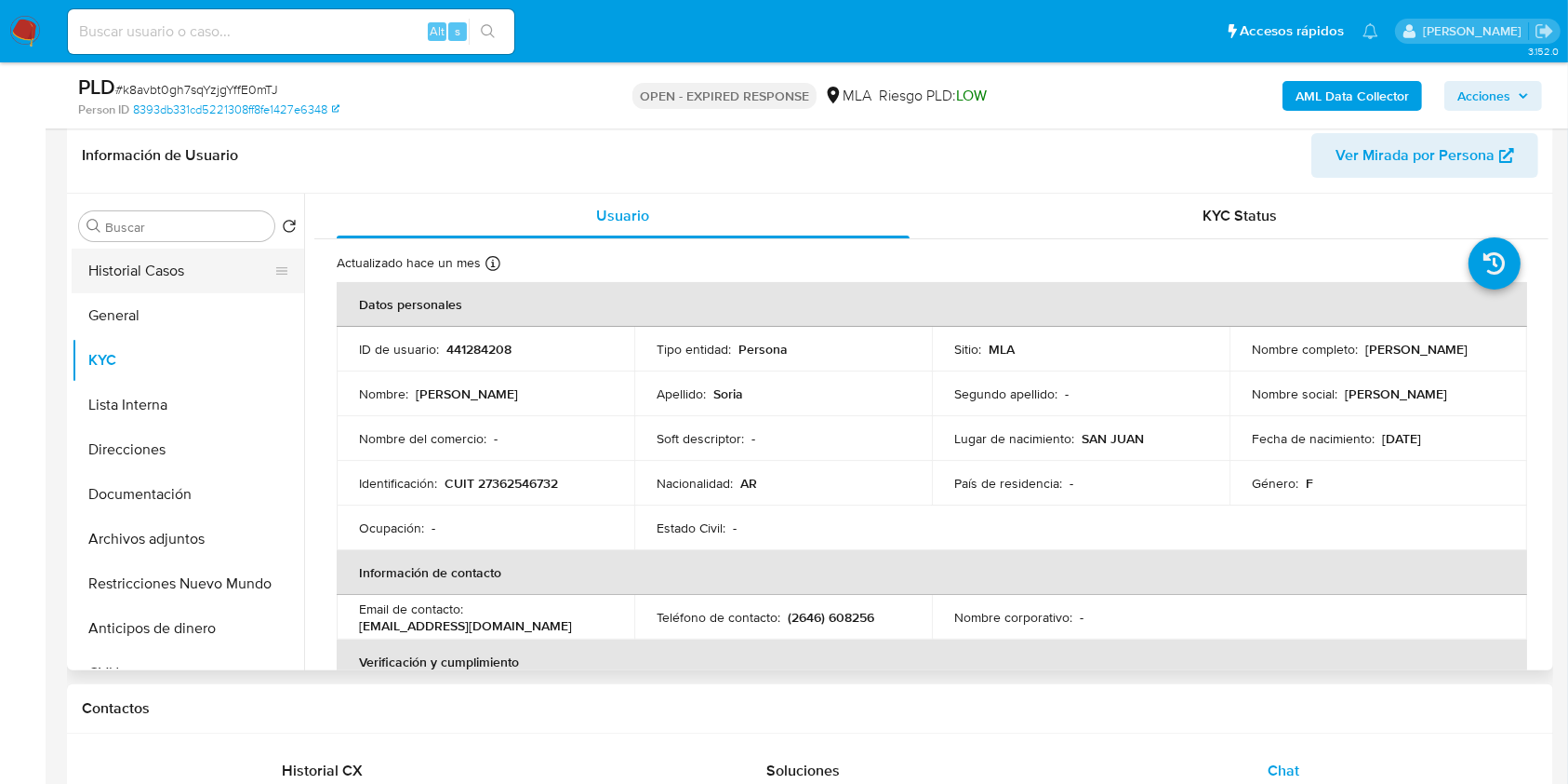
click at [177, 282] on button "Historial Casos" at bounding box center [180, 271] width 218 height 45
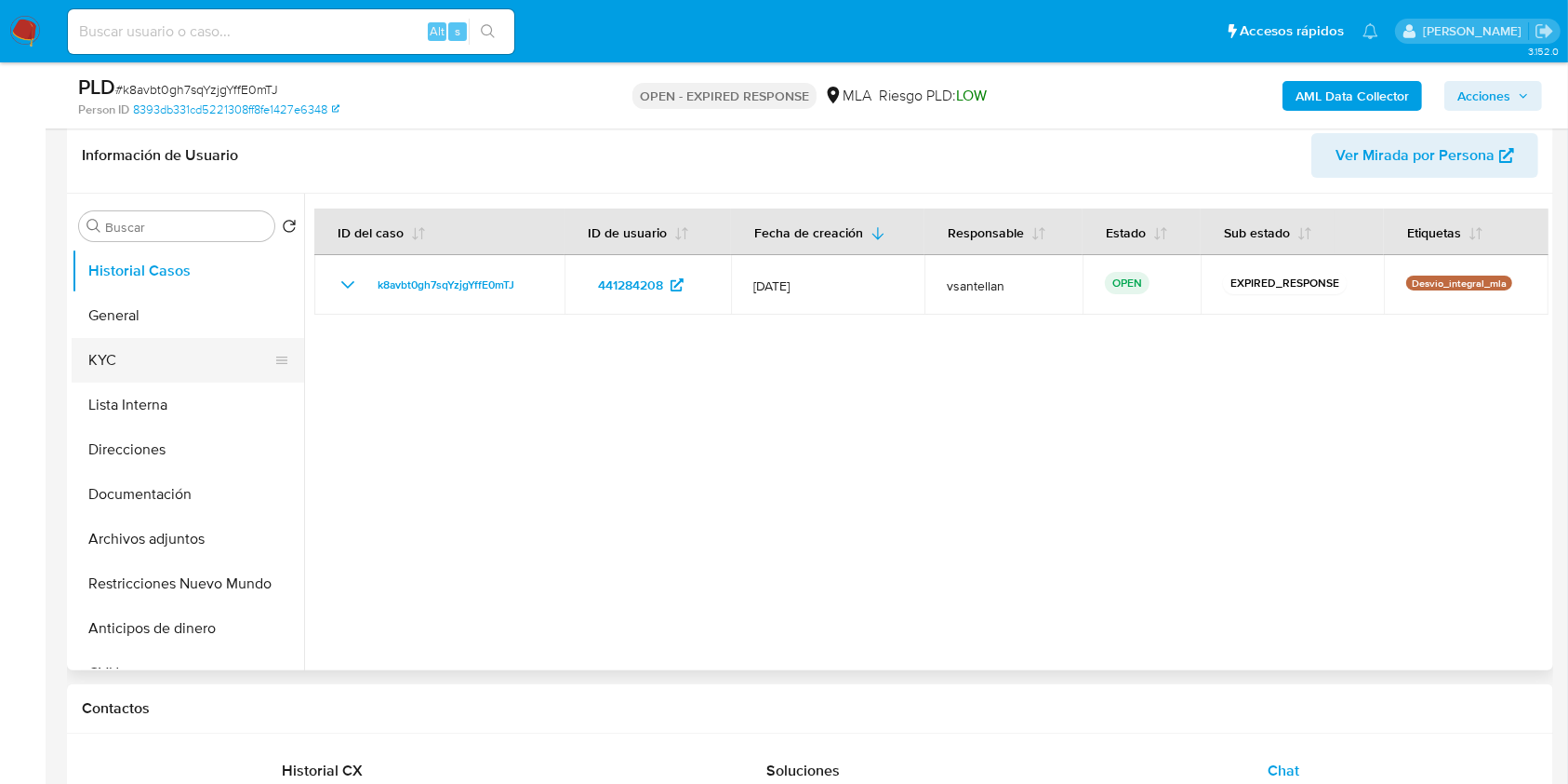
click at [140, 369] on button "KYC" at bounding box center [180, 360] width 218 height 45
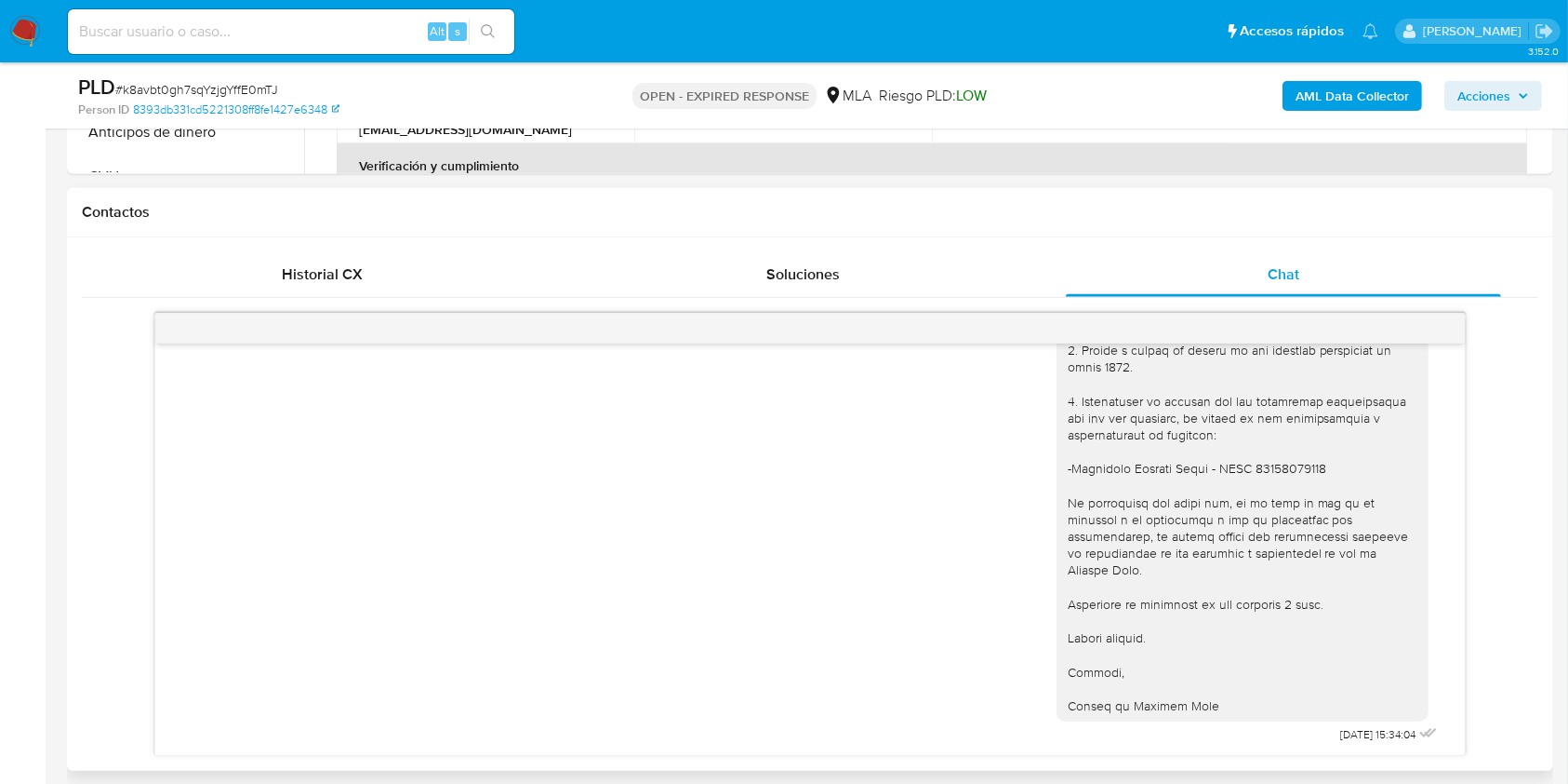
scroll to position [1987, 0]
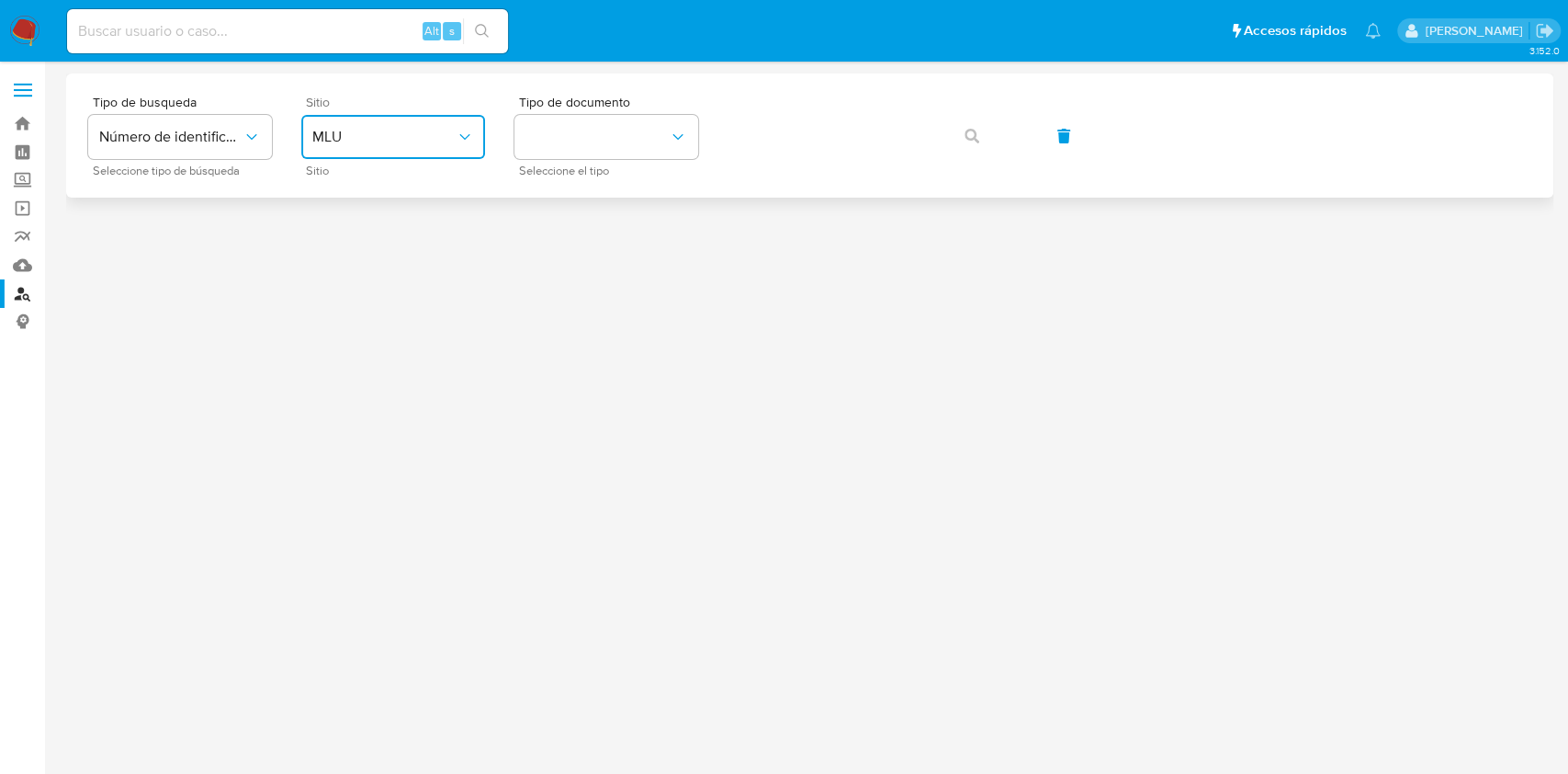
click at [405, 133] on span "MLU" at bounding box center [383, 137] width 143 height 19
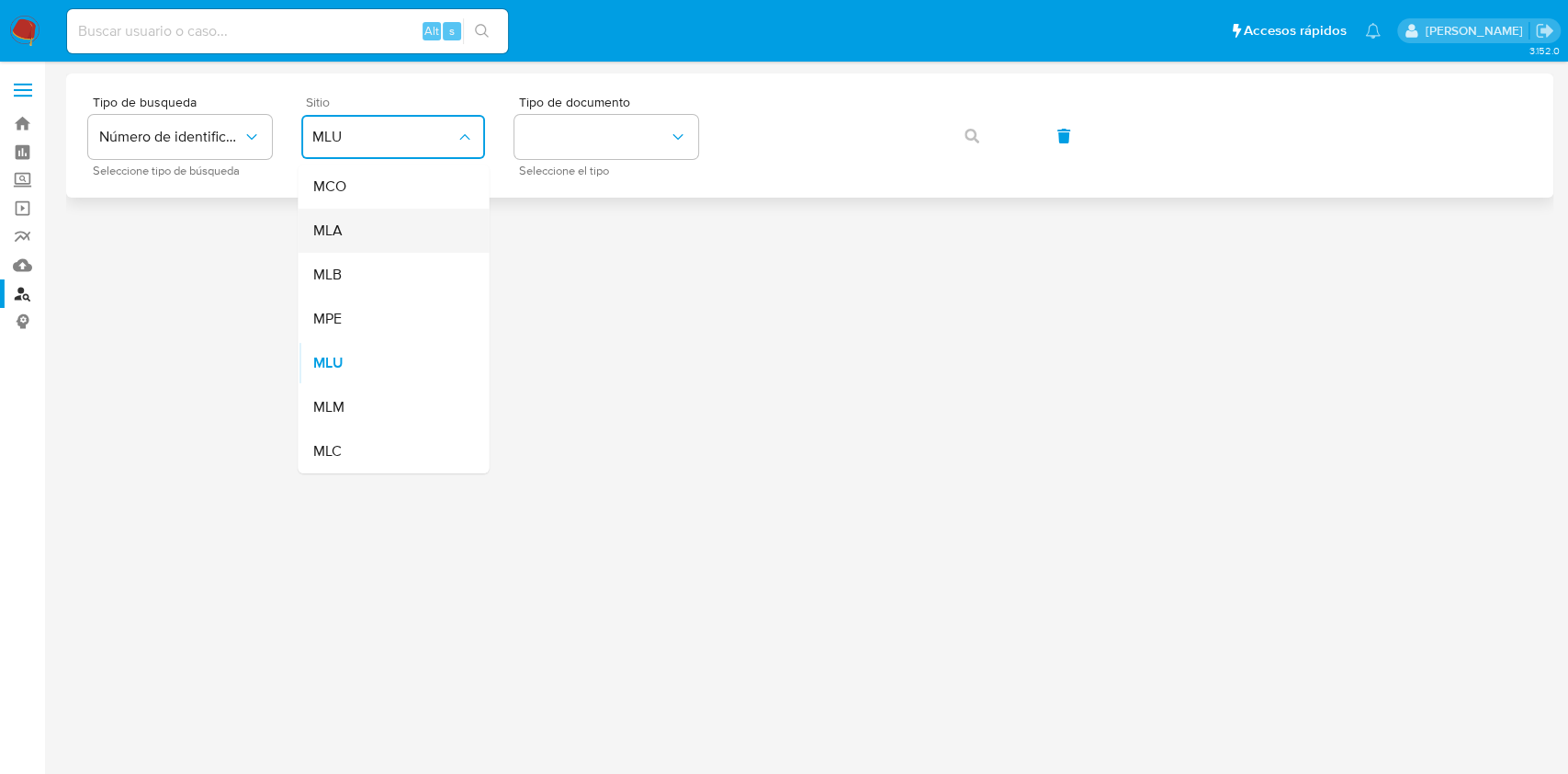
click at [394, 246] on div "MLA" at bounding box center [387, 230] width 151 height 44
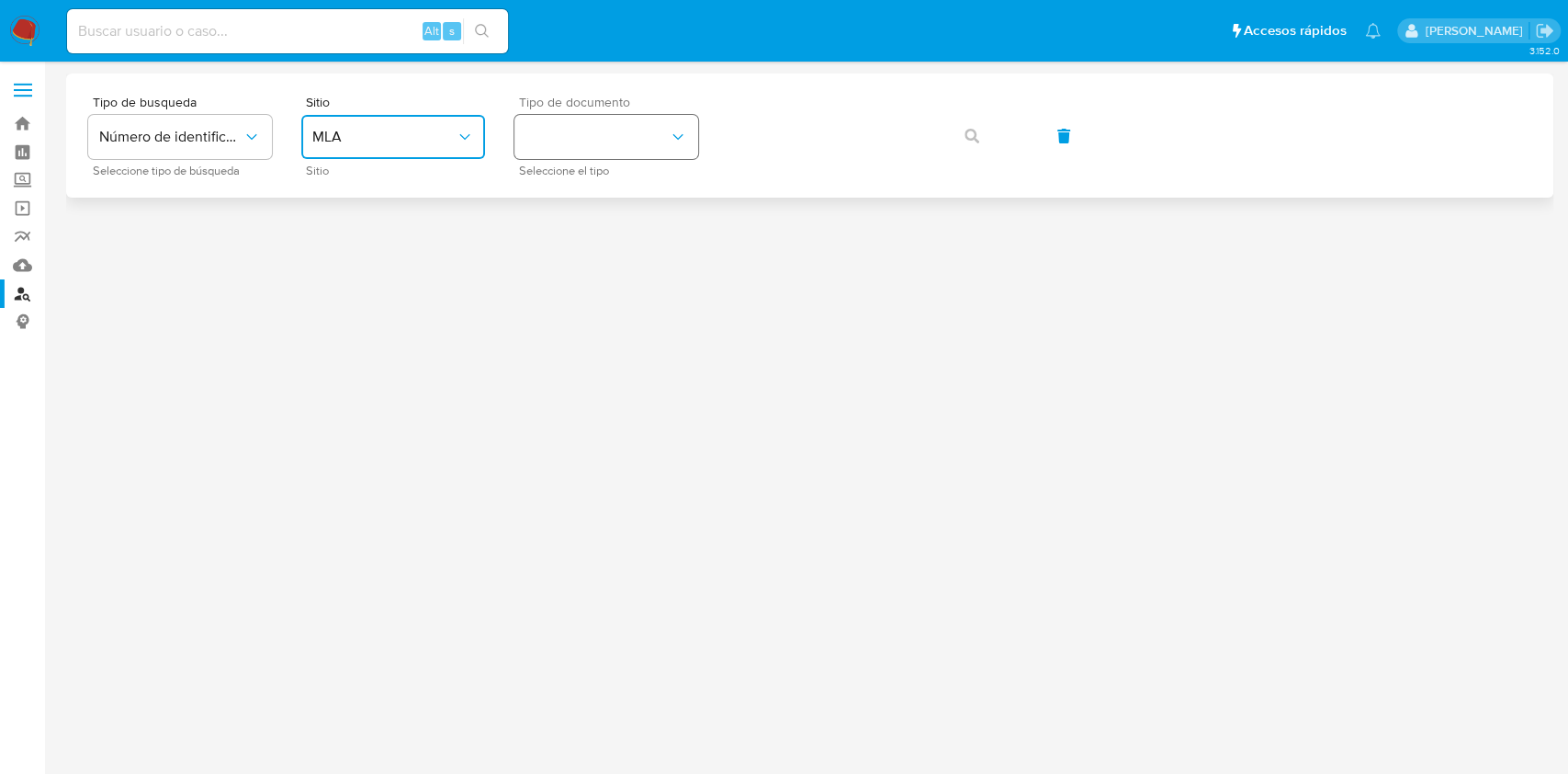
click at [621, 131] on button "identificationType" at bounding box center [606, 136] width 184 height 44
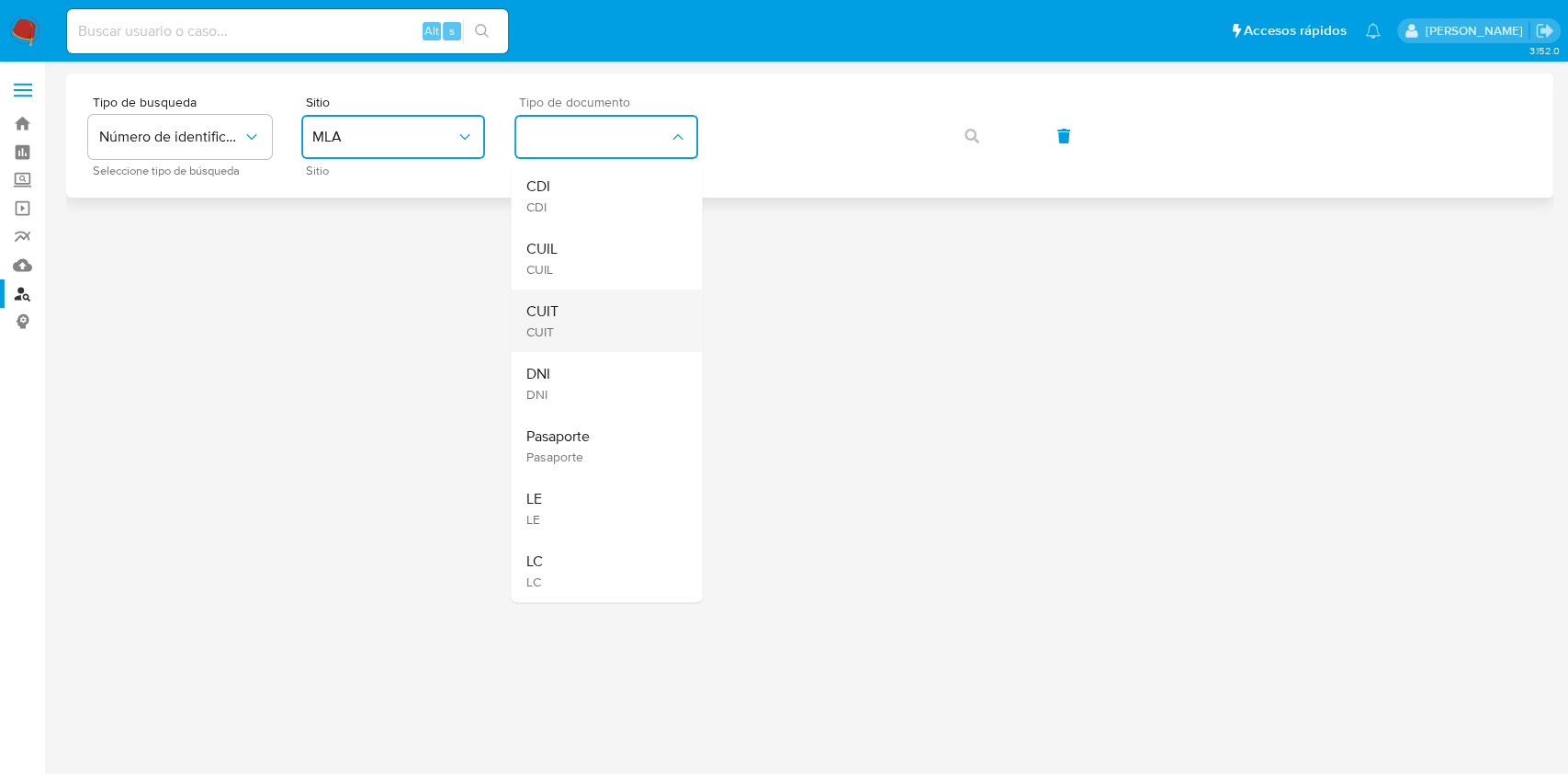
click at [573, 310] on div "CUIT CUIT" at bounding box center [601, 321] width 151 height 63
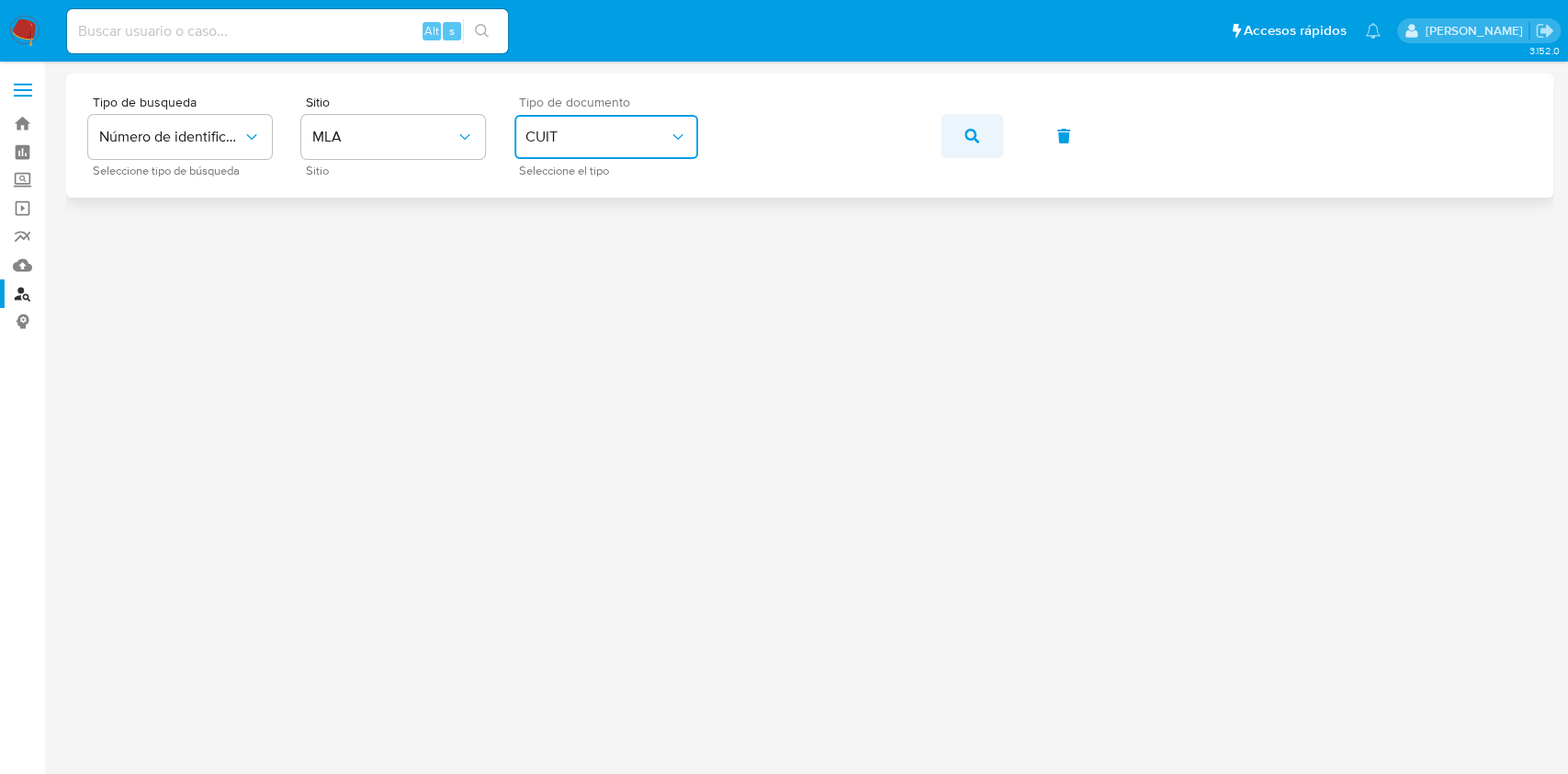
click at [973, 137] on icon "button" at bounding box center [971, 135] width 15 height 15
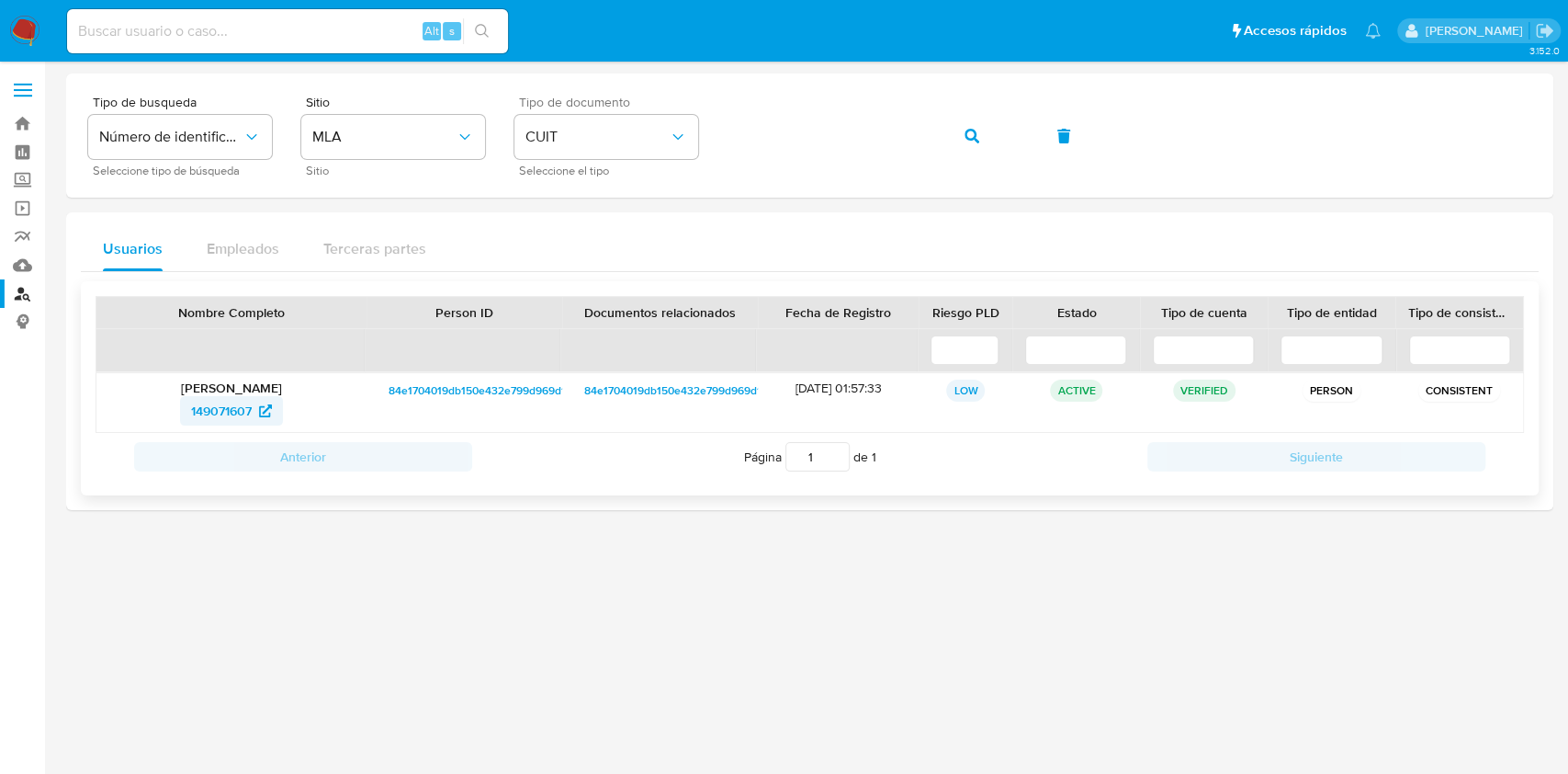
click at [204, 408] on span "149071607" at bounding box center [221, 411] width 61 height 29
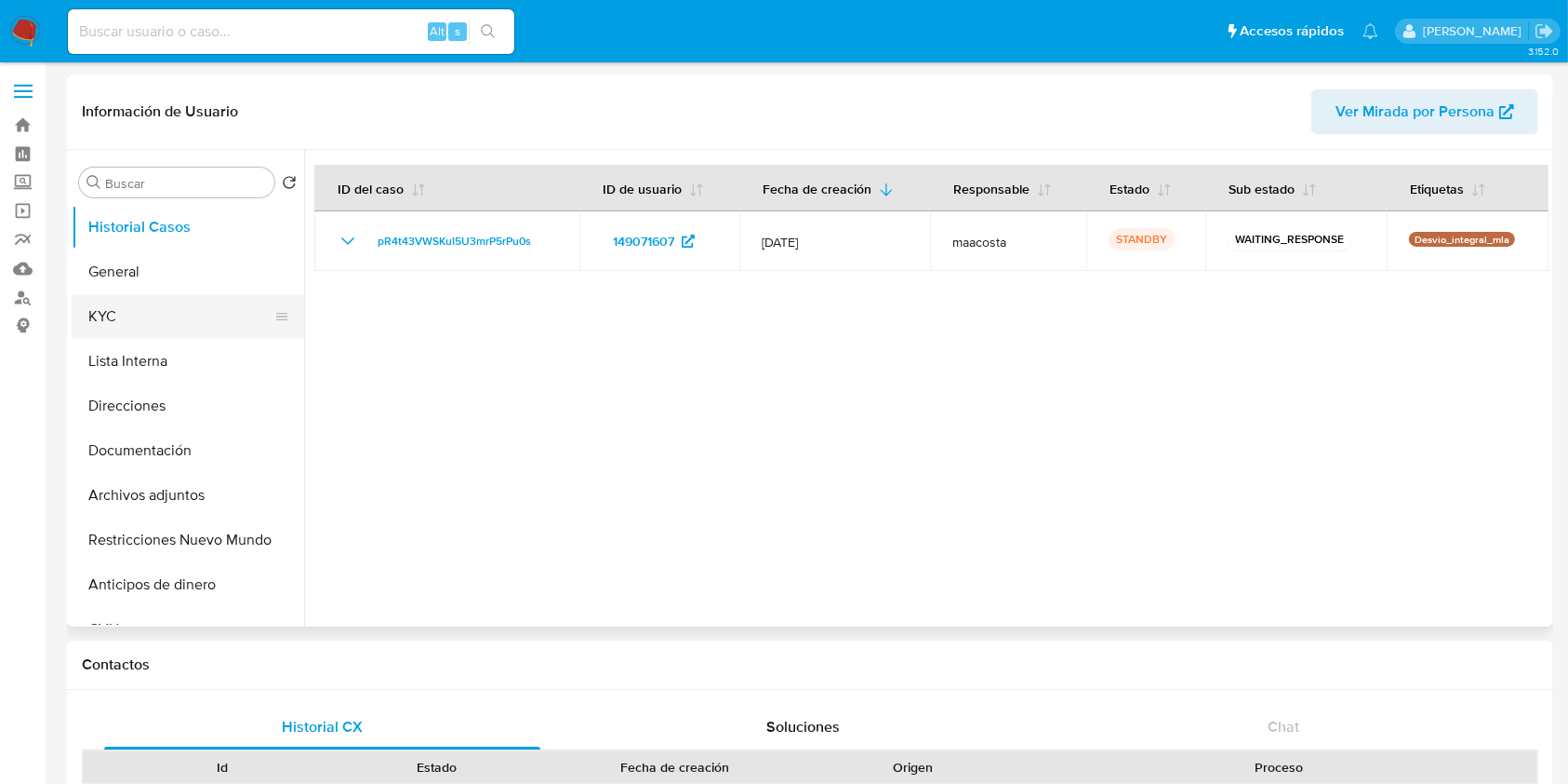
select select "10"
click at [170, 313] on button "KYC" at bounding box center [180, 316] width 218 height 45
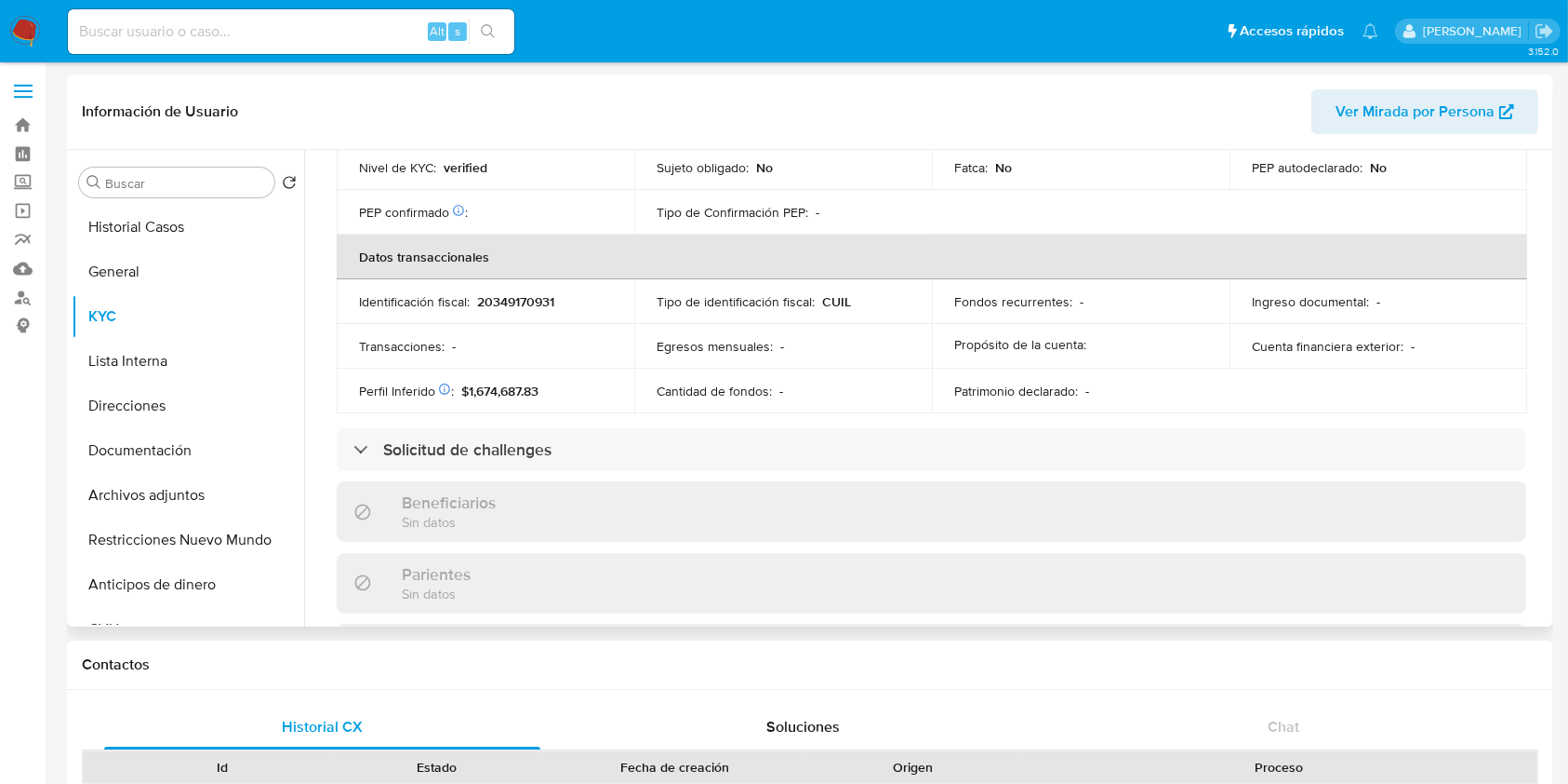
scroll to position [936, 0]
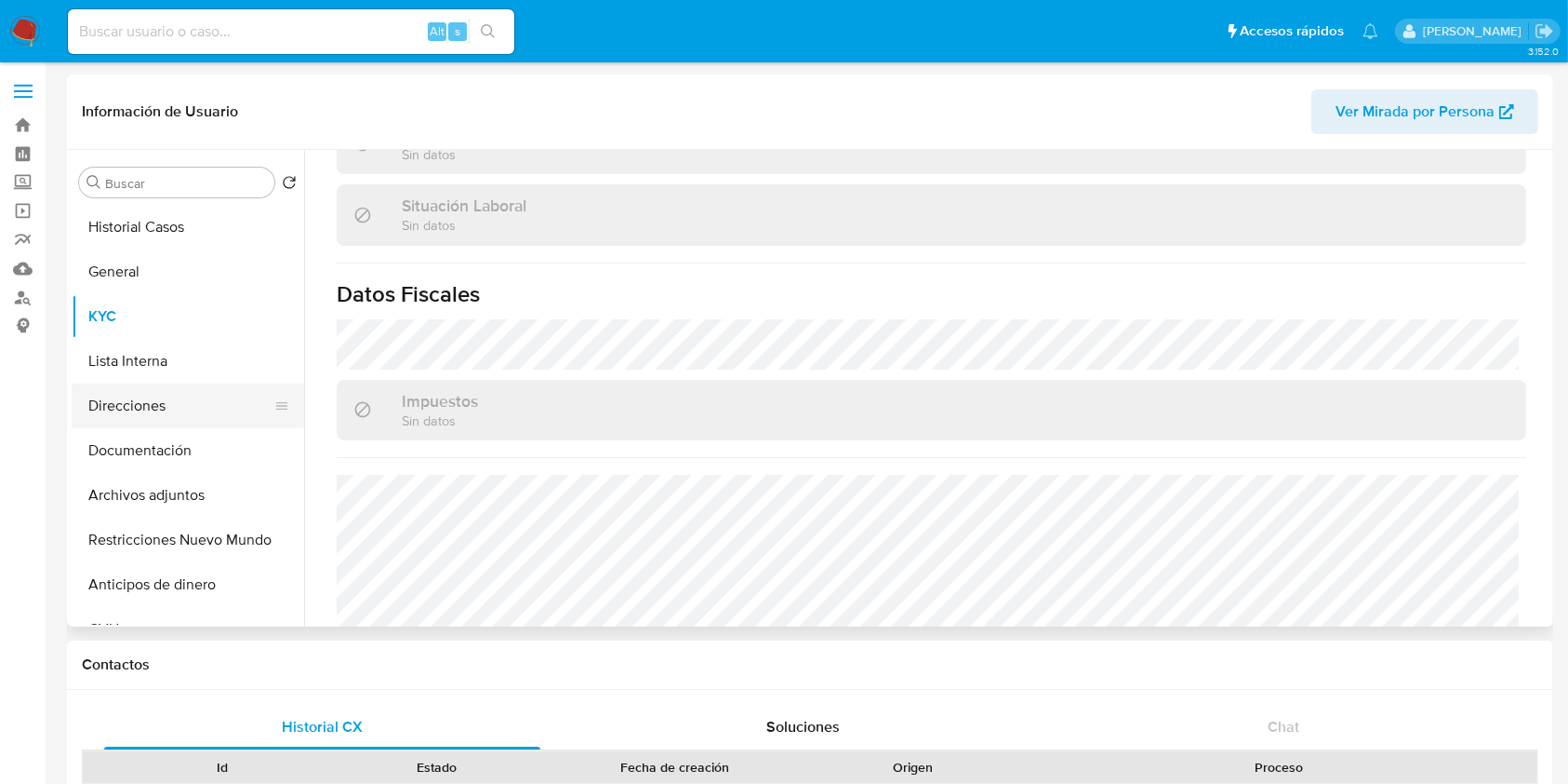
click at [161, 409] on button "Direcciones" at bounding box center [180, 405] width 218 height 45
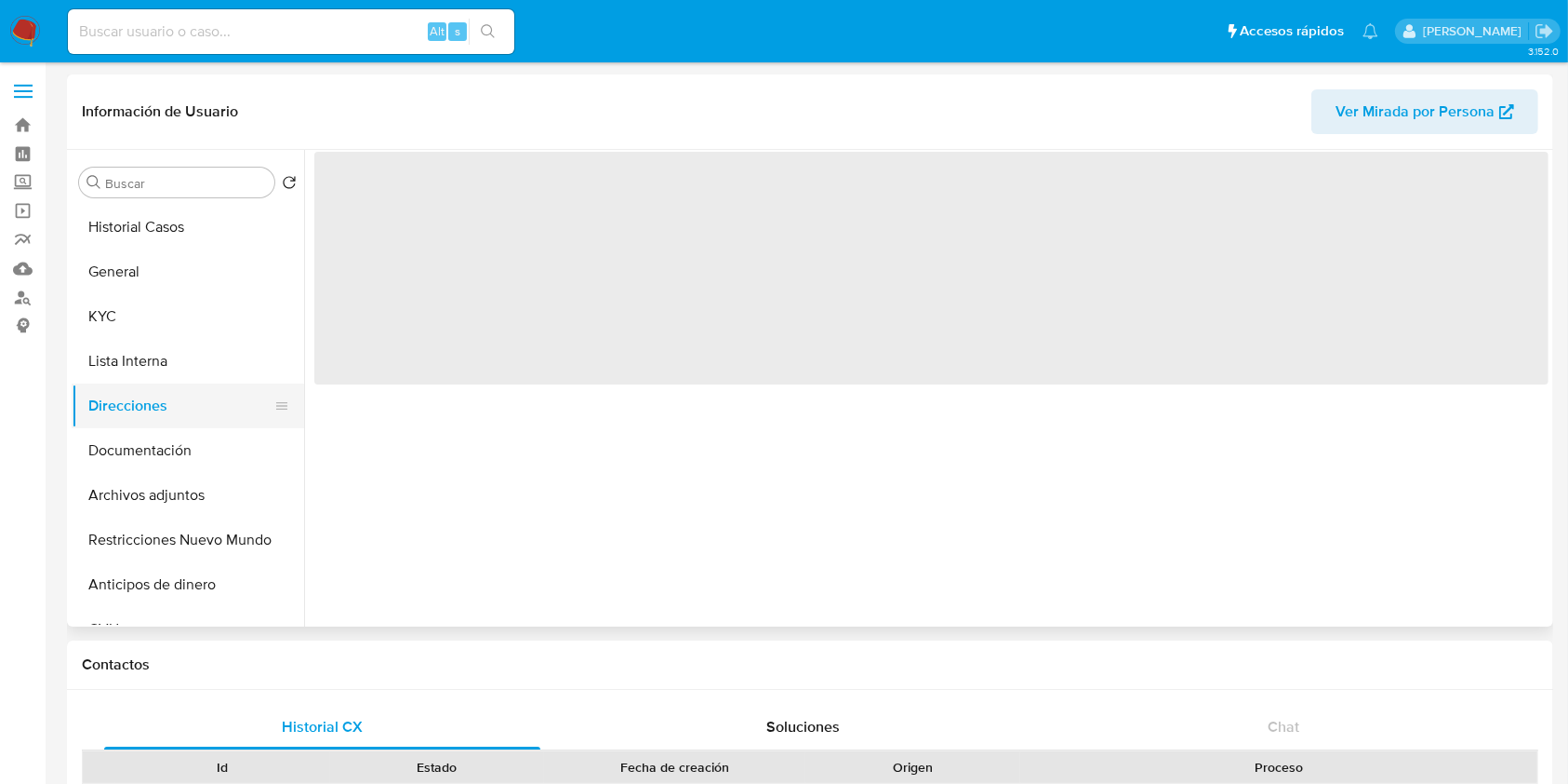
scroll to position [0, 0]
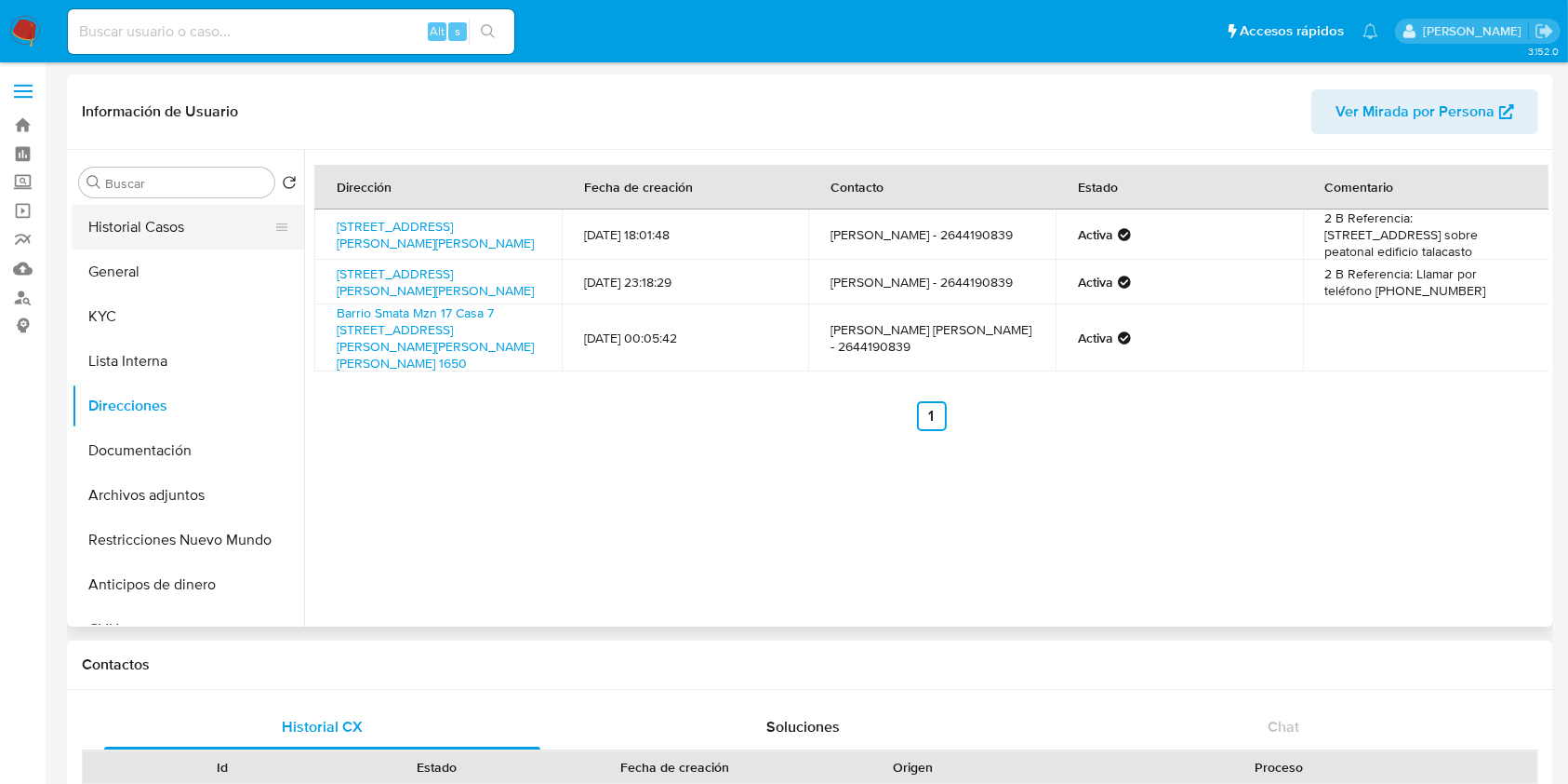
click at [227, 235] on button "Historial Casos" at bounding box center [180, 227] width 218 height 45
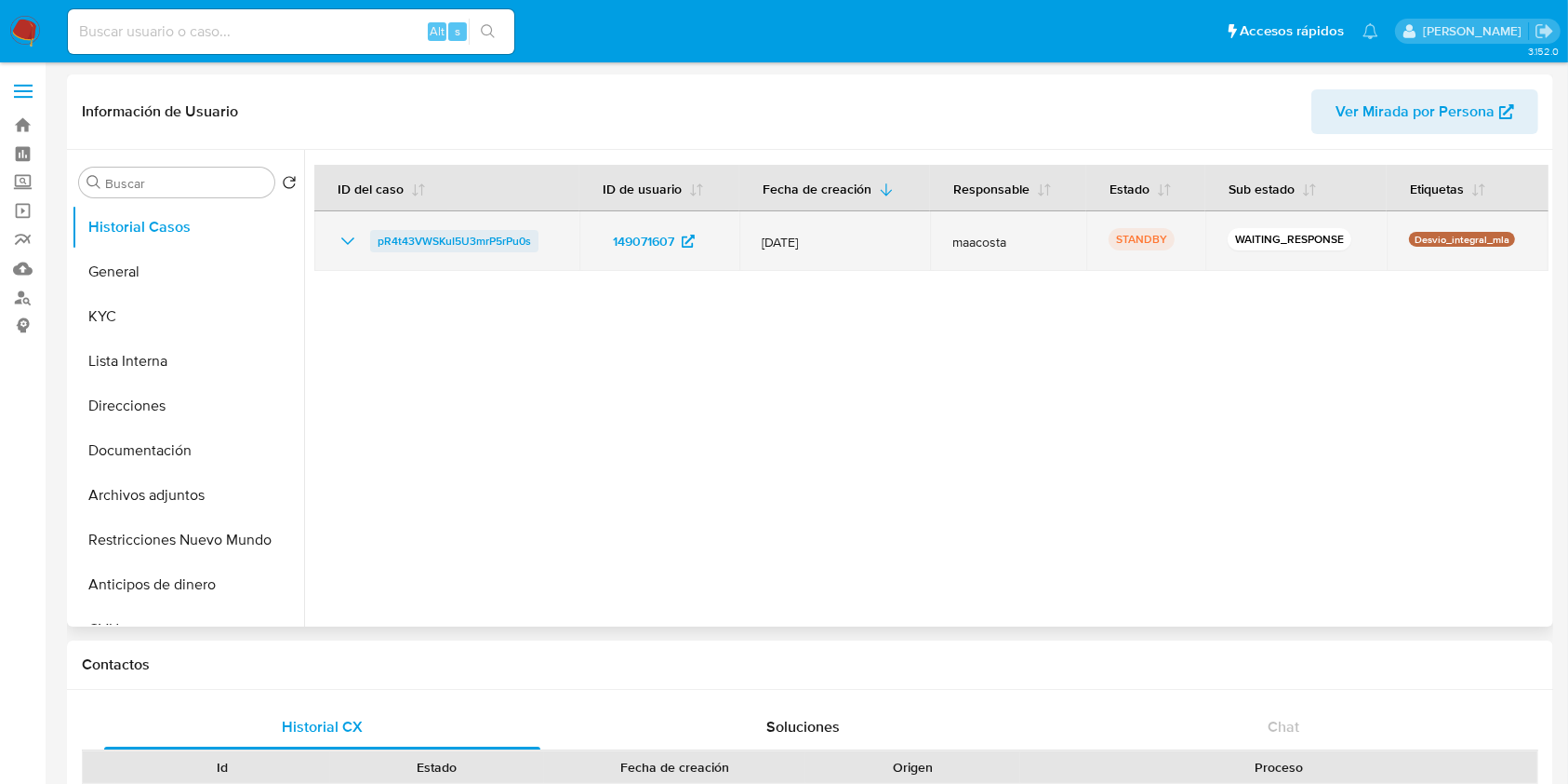
click at [424, 236] on span "pR4t43VWSKuI5U3mrP5rPu0s" at bounding box center [454, 241] width 154 height 23
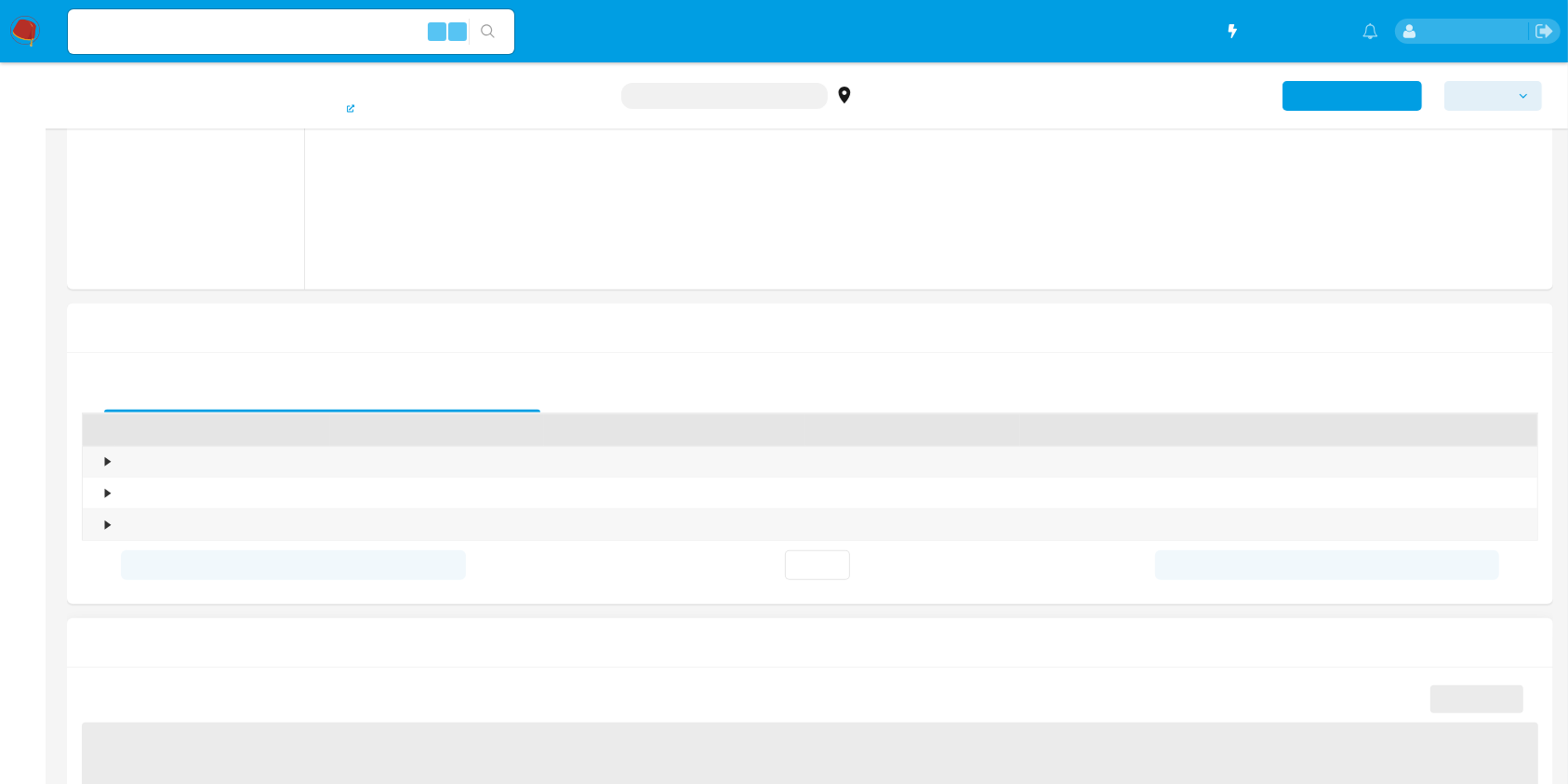
scroll to position [744, 0]
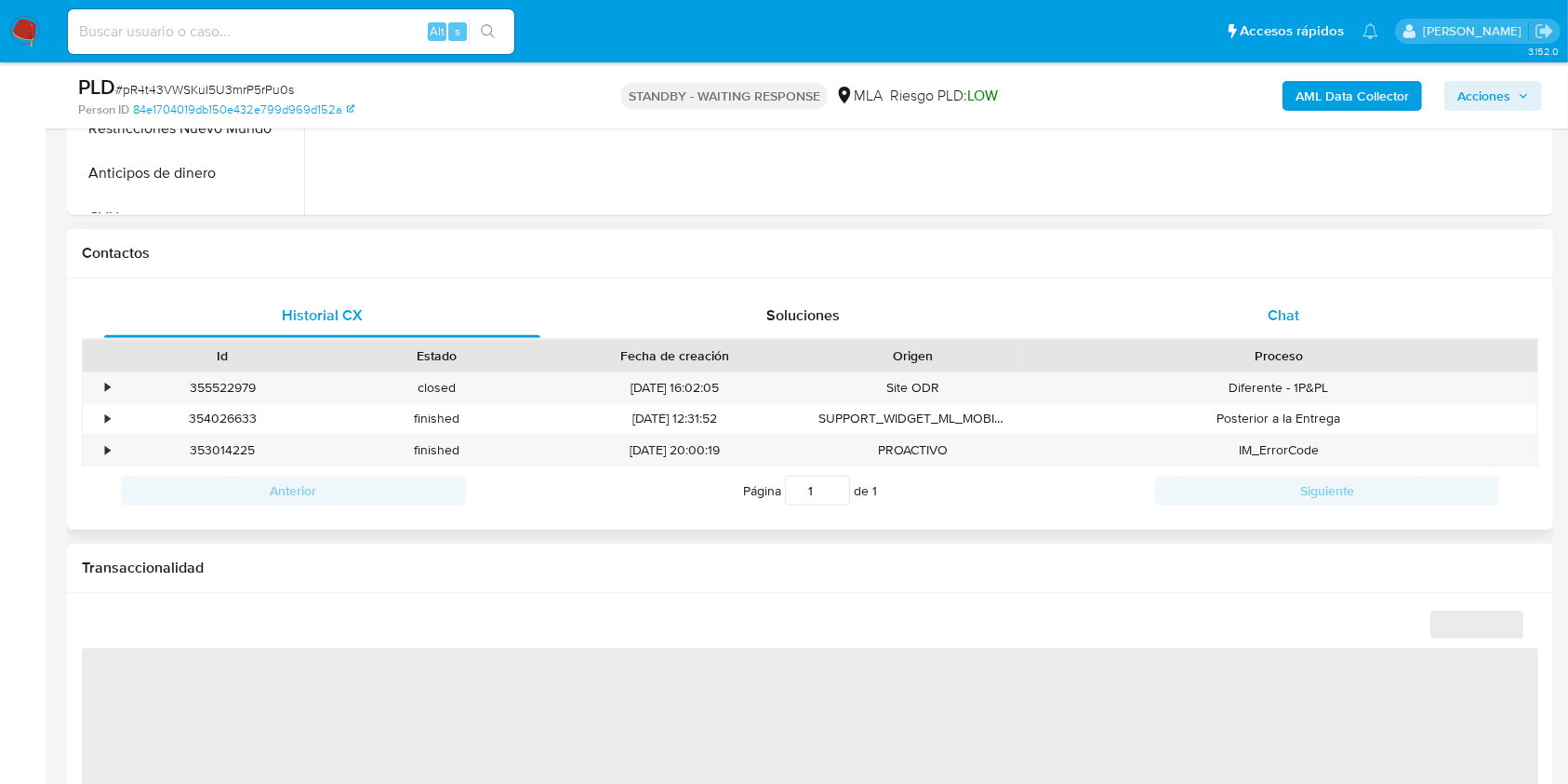
click at [1283, 331] on div "Chat" at bounding box center [1284, 315] width 436 height 45
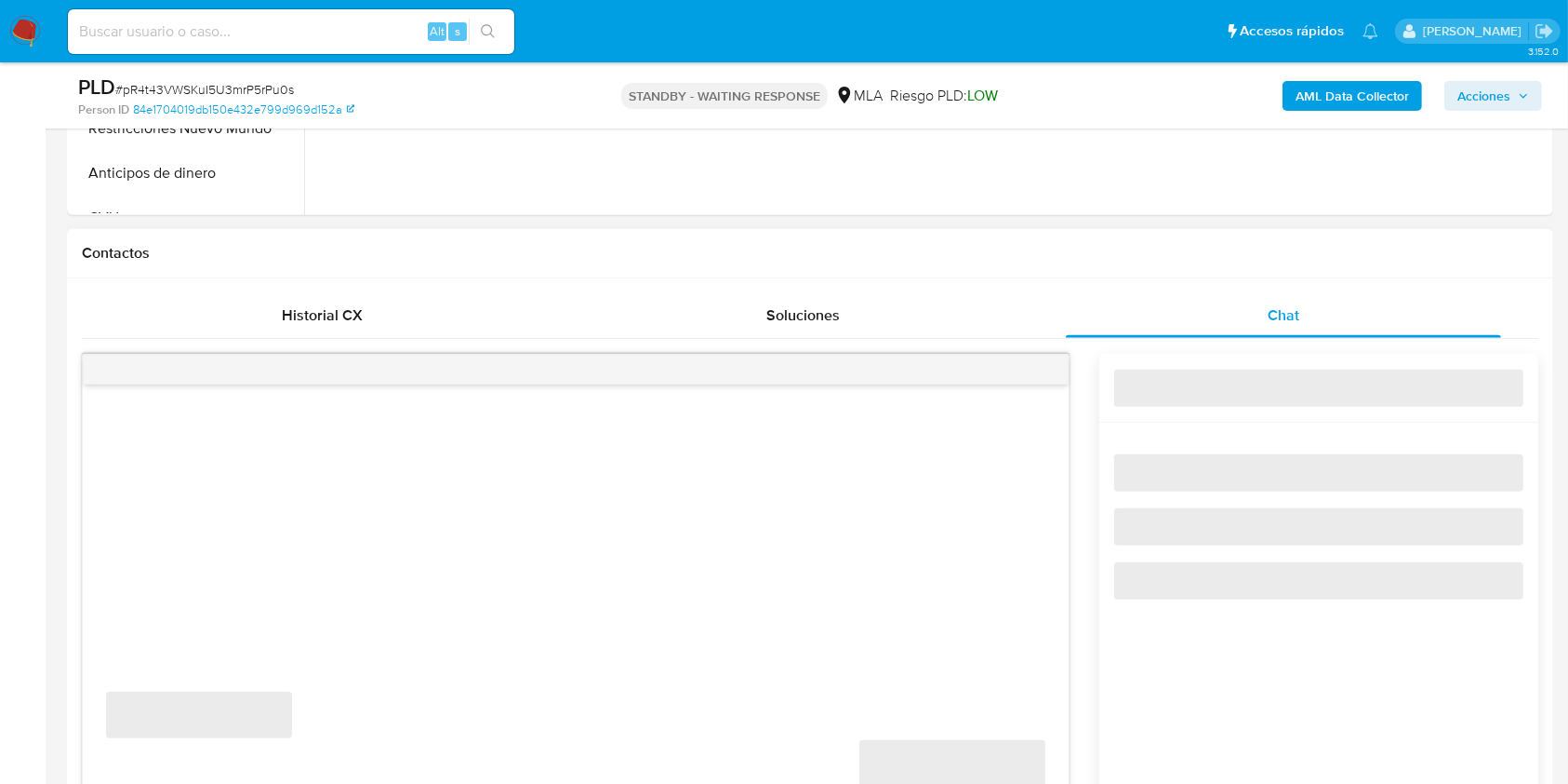
select select "10"
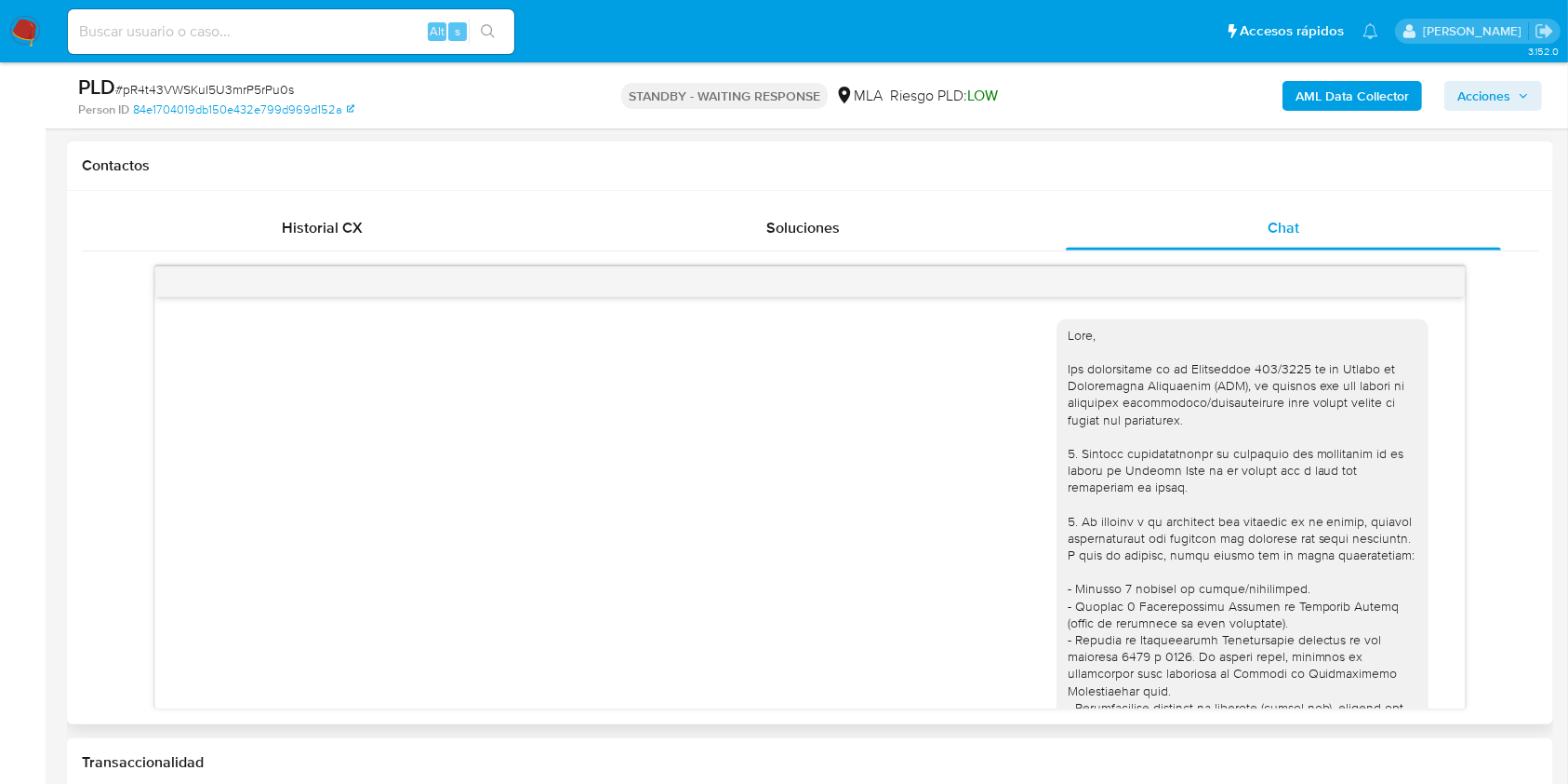
scroll to position [2073, 0]
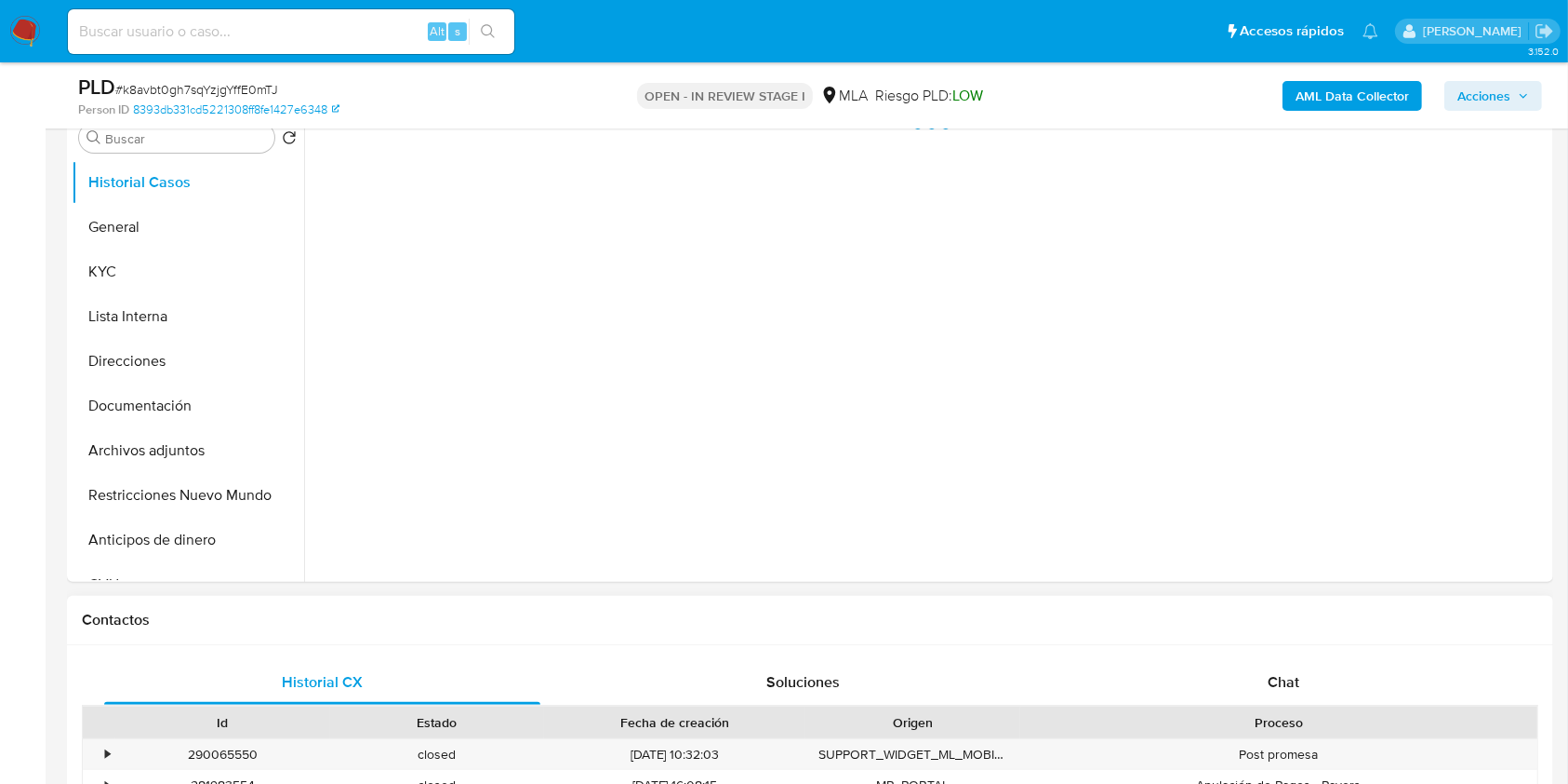
scroll to position [497, 0]
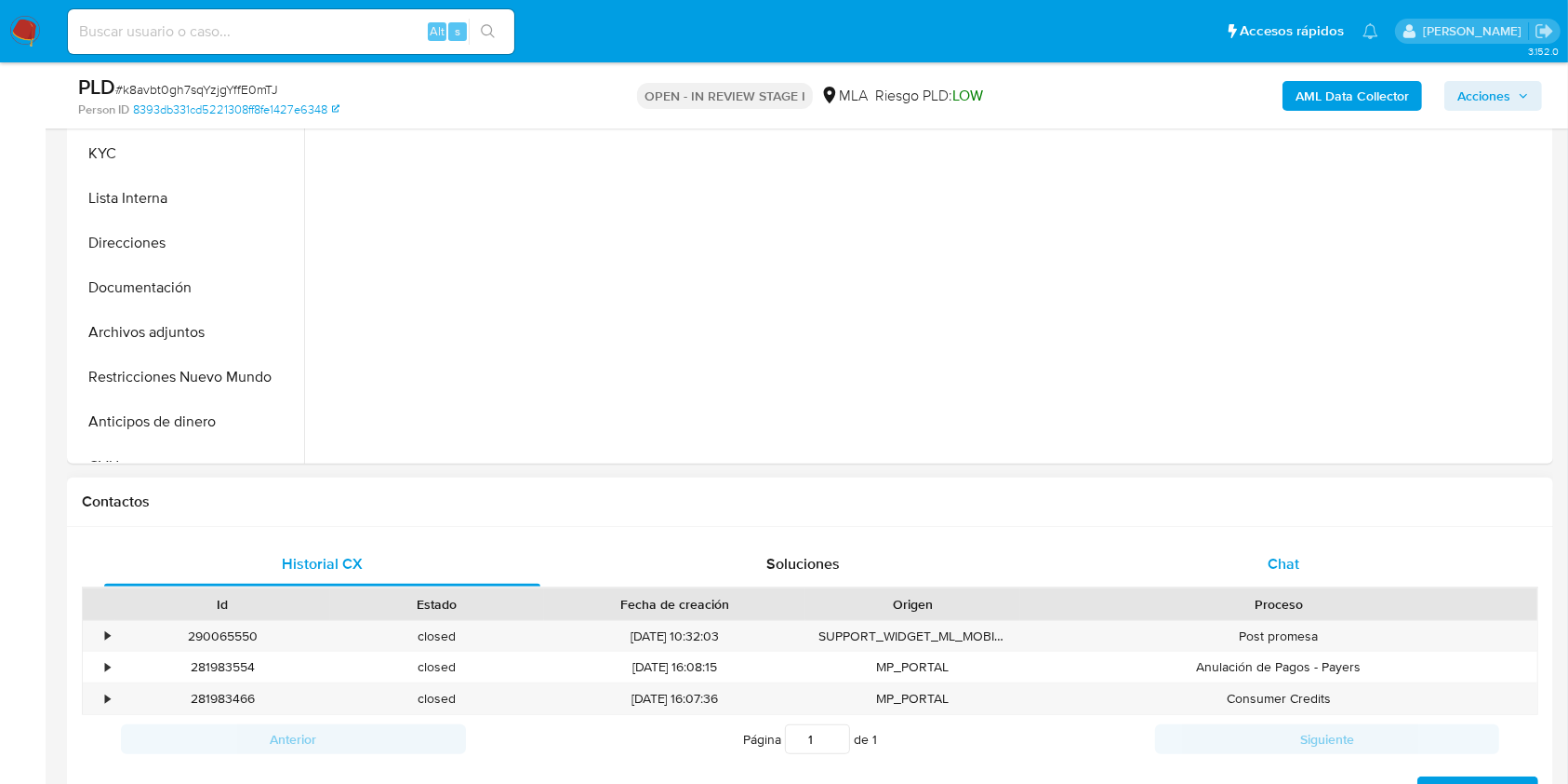
drag, startPoint x: 1280, startPoint y: 564, endPoint x: 1334, endPoint y: 542, distance: 58.3
click at [1281, 566] on span "Chat" at bounding box center [1284, 564] width 32 height 22
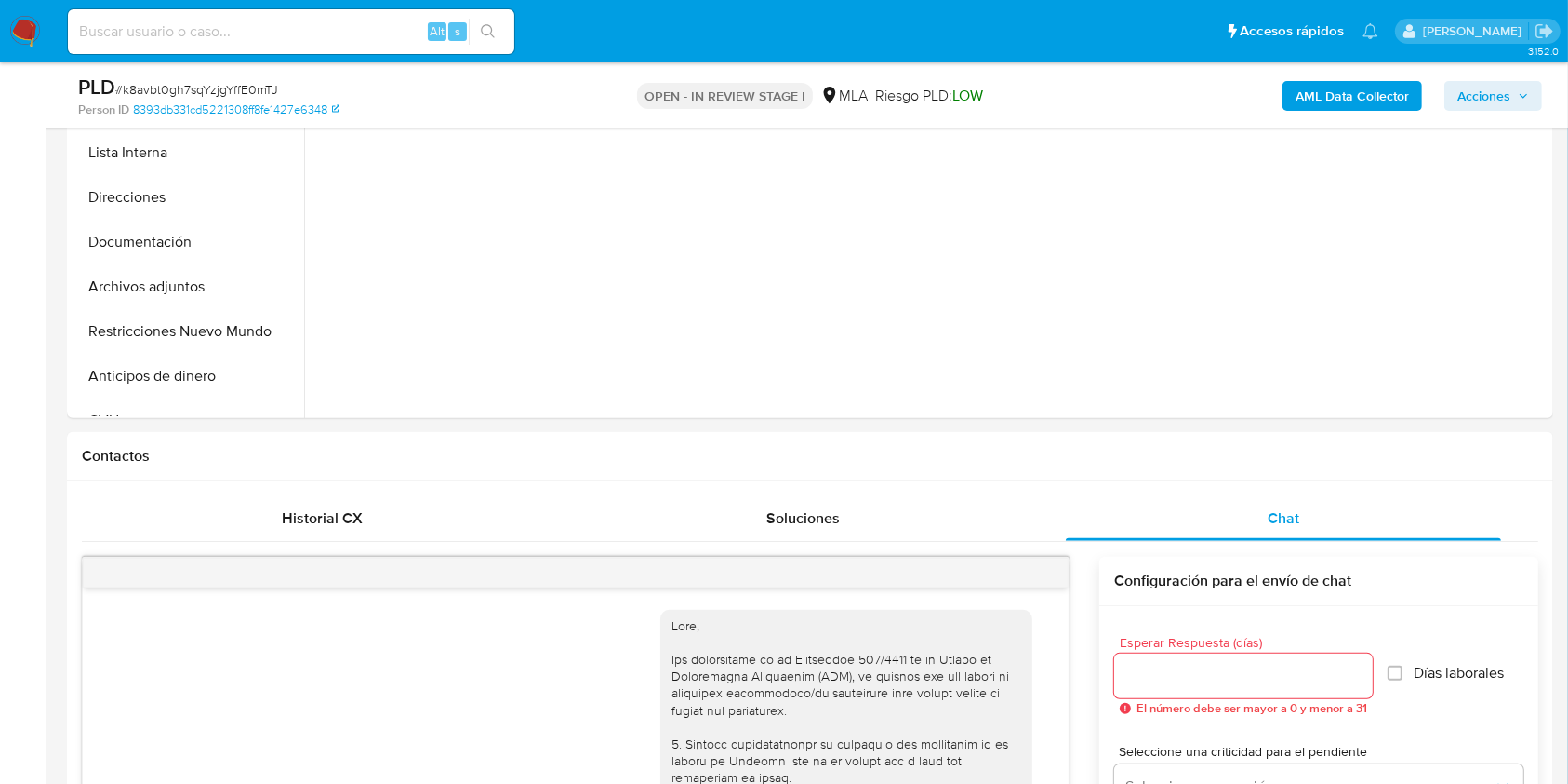
scroll to position [1987, 0]
select select "10"
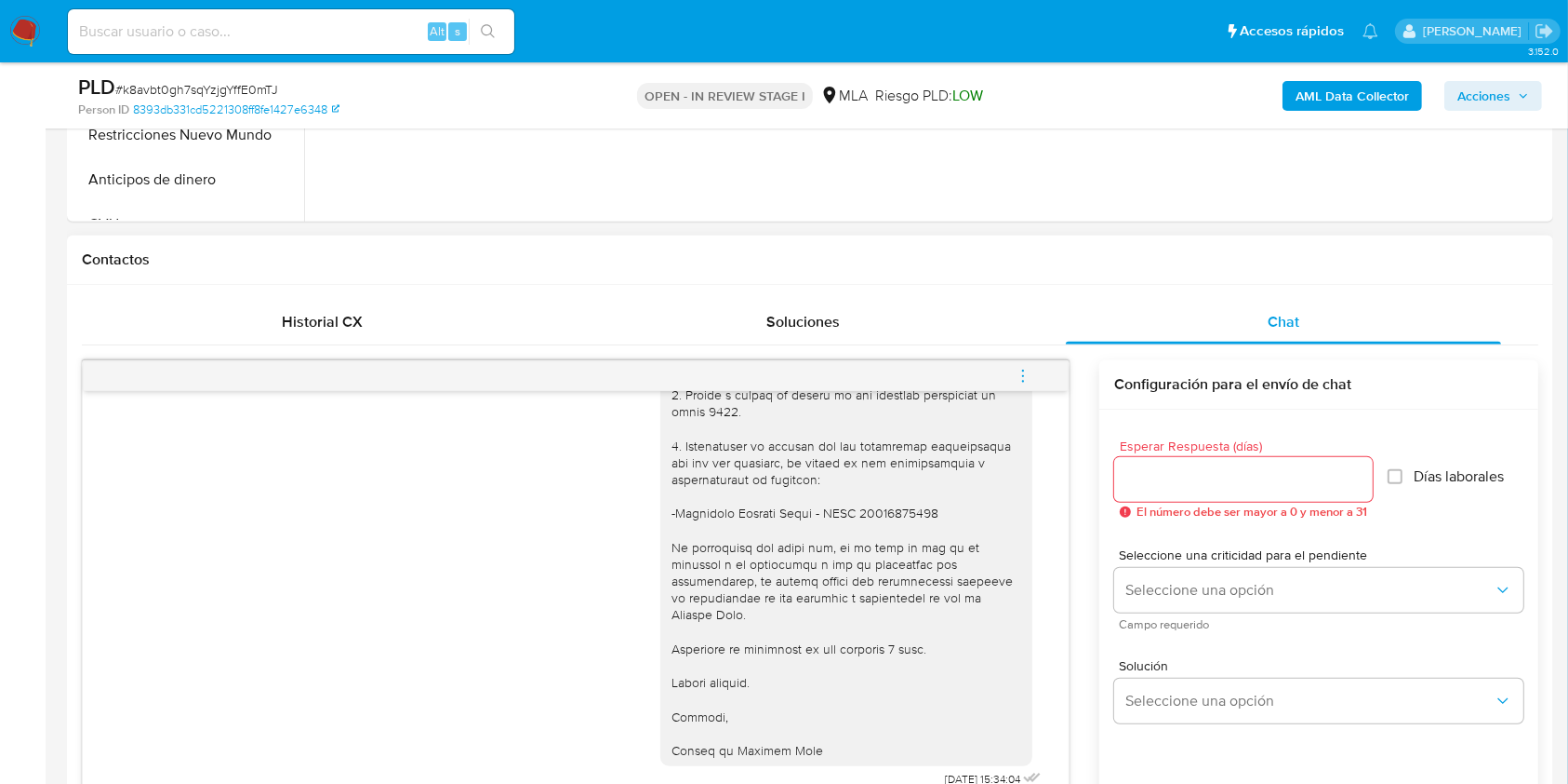
click at [1019, 376] on icon "menu-action" at bounding box center [1023, 376] width 17 height 17
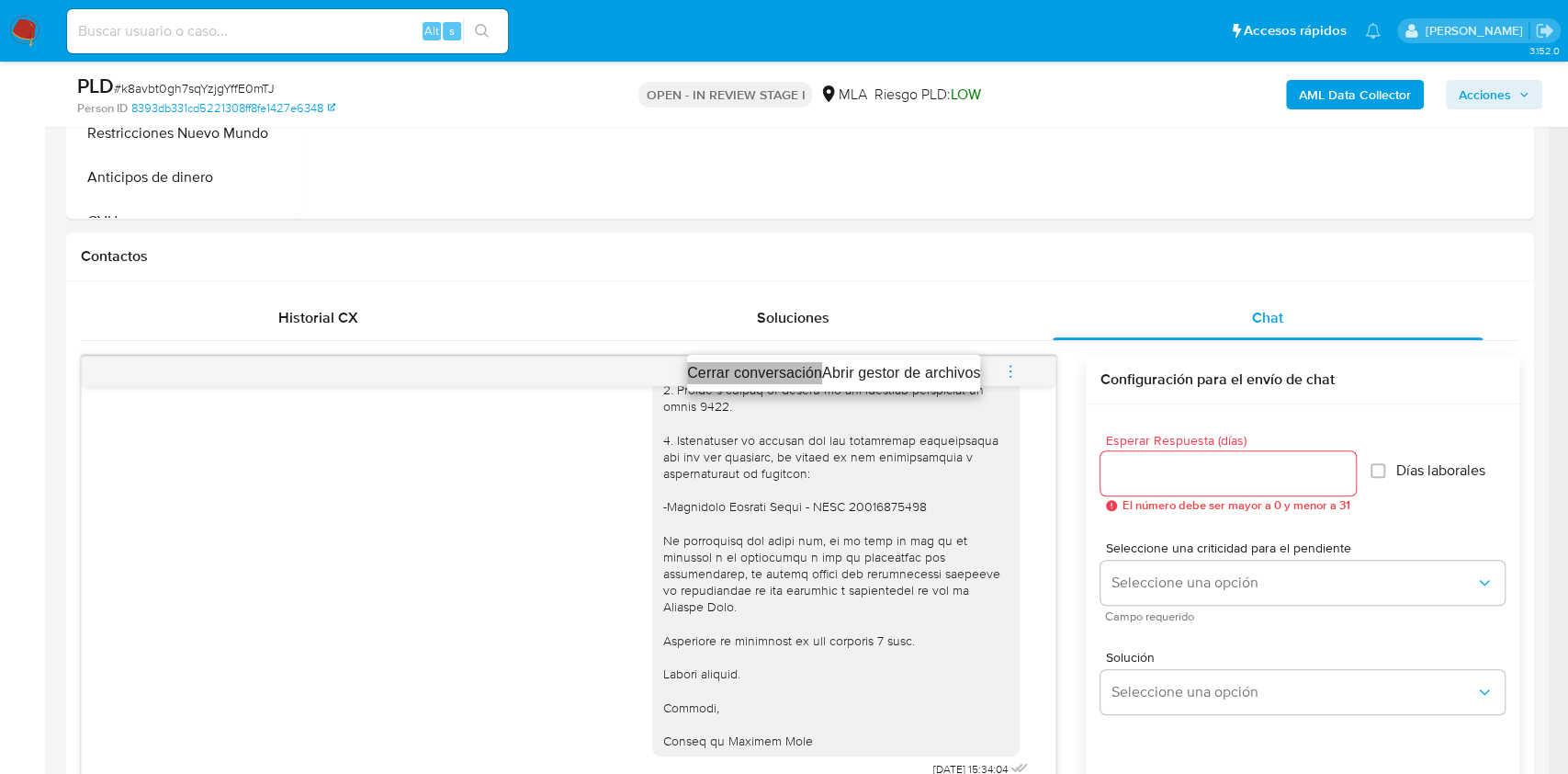
click at [766, 371] on li "Cerrar conversación" at bounding box center [754, 373] width 135 height 23
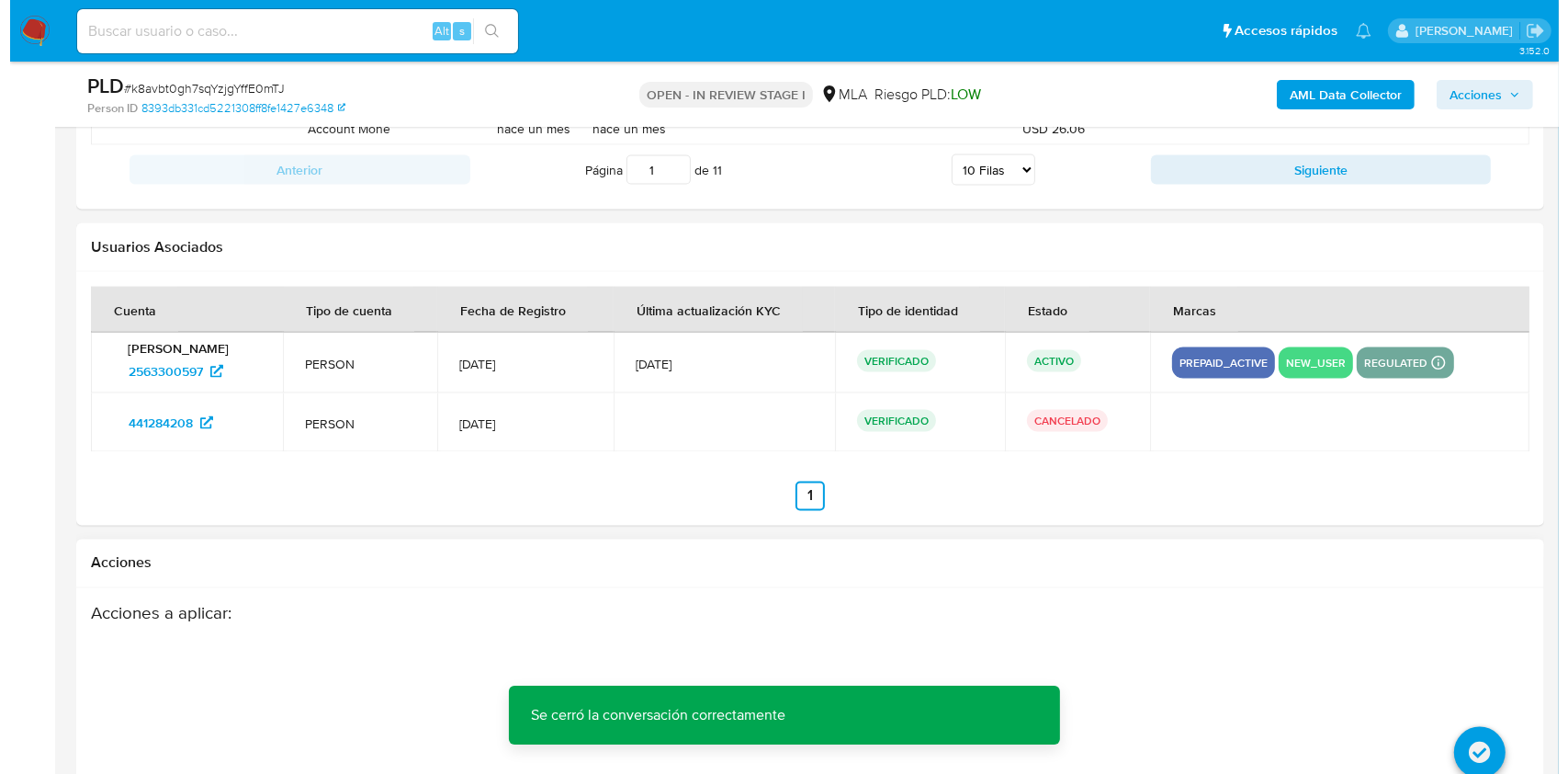
scroll to position [3291, 0]
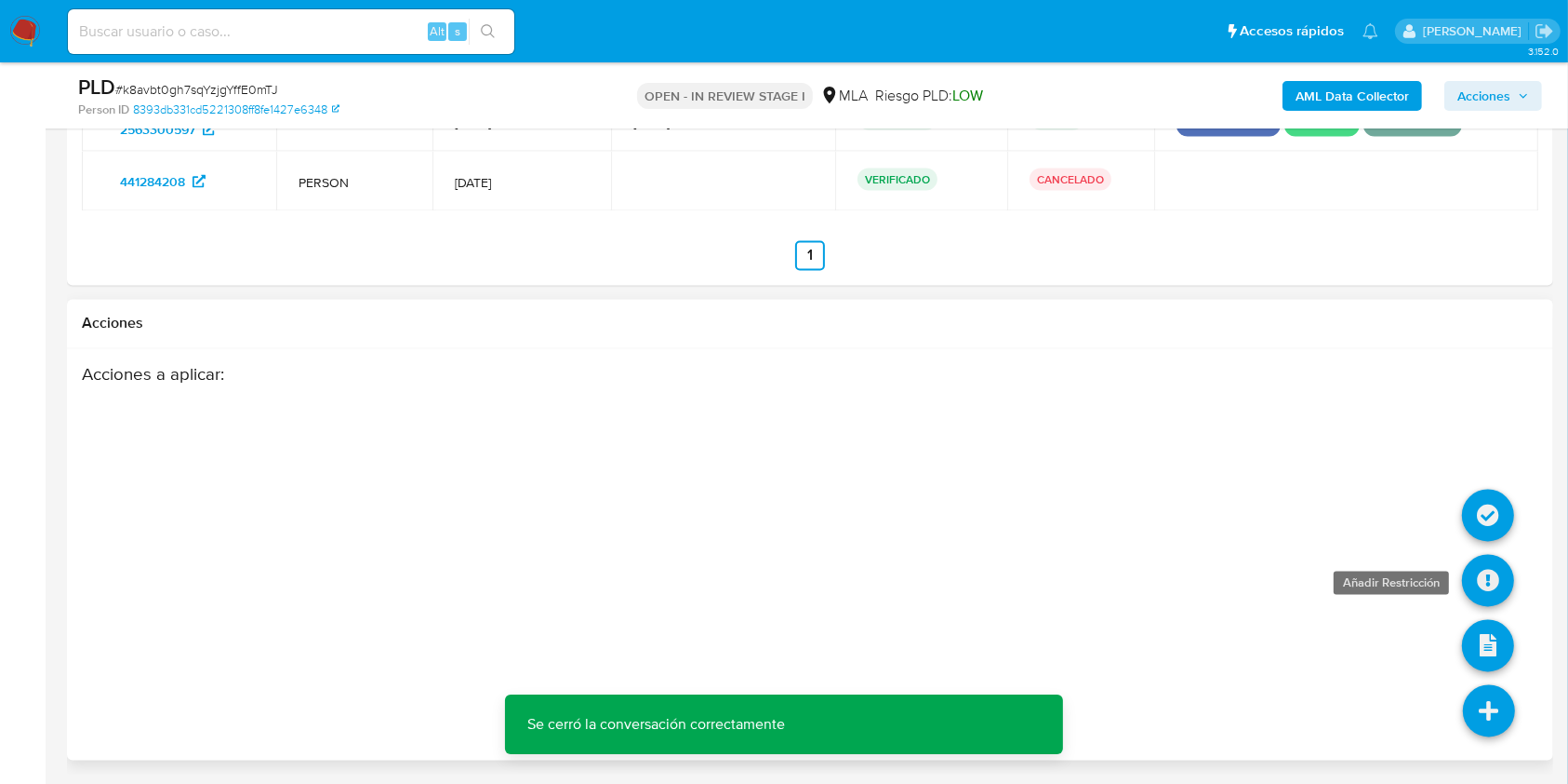
click at [1493, 595] on icon at bounding box center [1488, 581] width 52 height 53
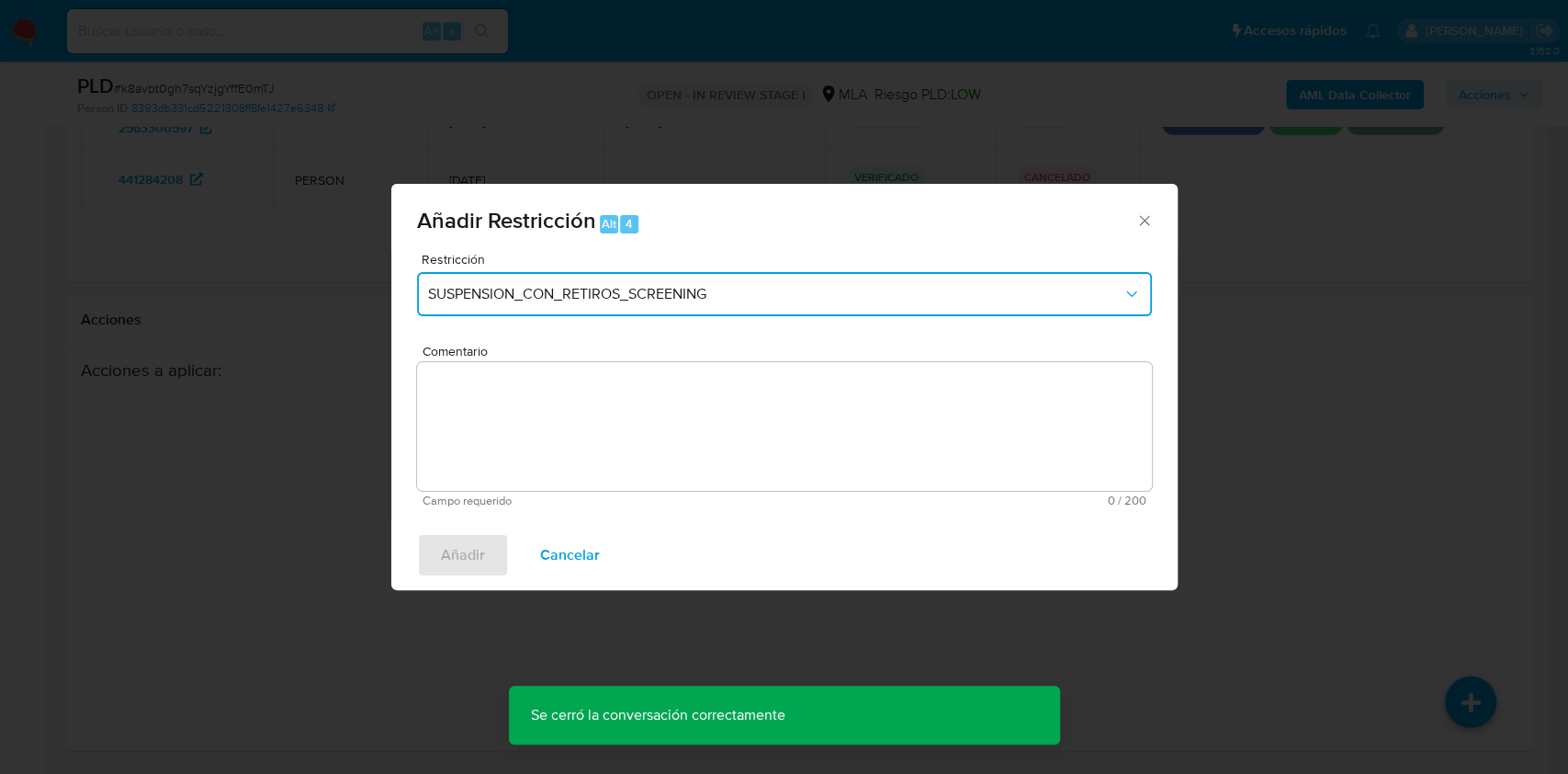
click at [597, 294] on span "SUSPENSION_CON_RETIROS_SCREENING" at bounding box center [776, 294] width 694 height 19
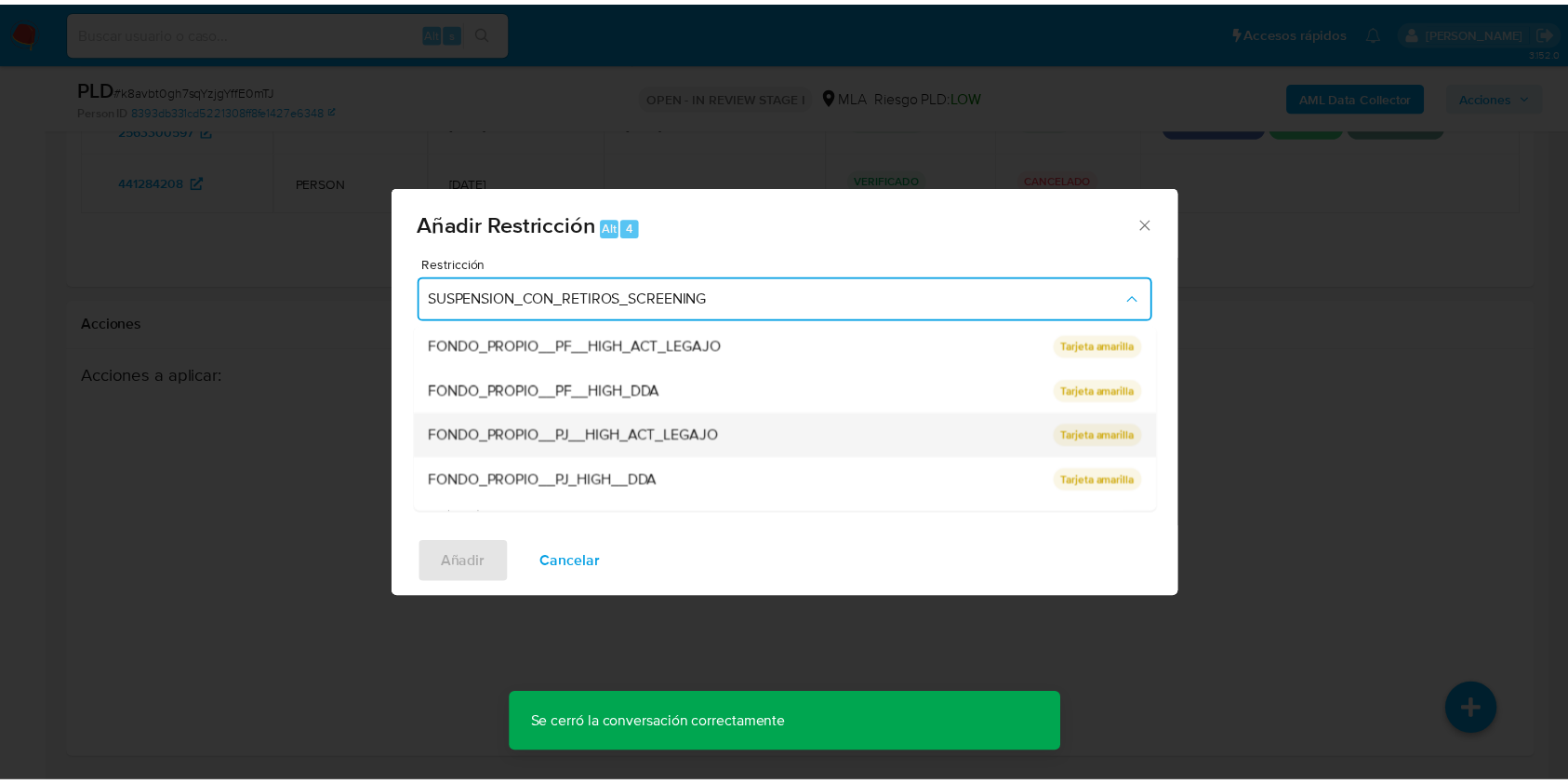
scroll to position [305, 0]
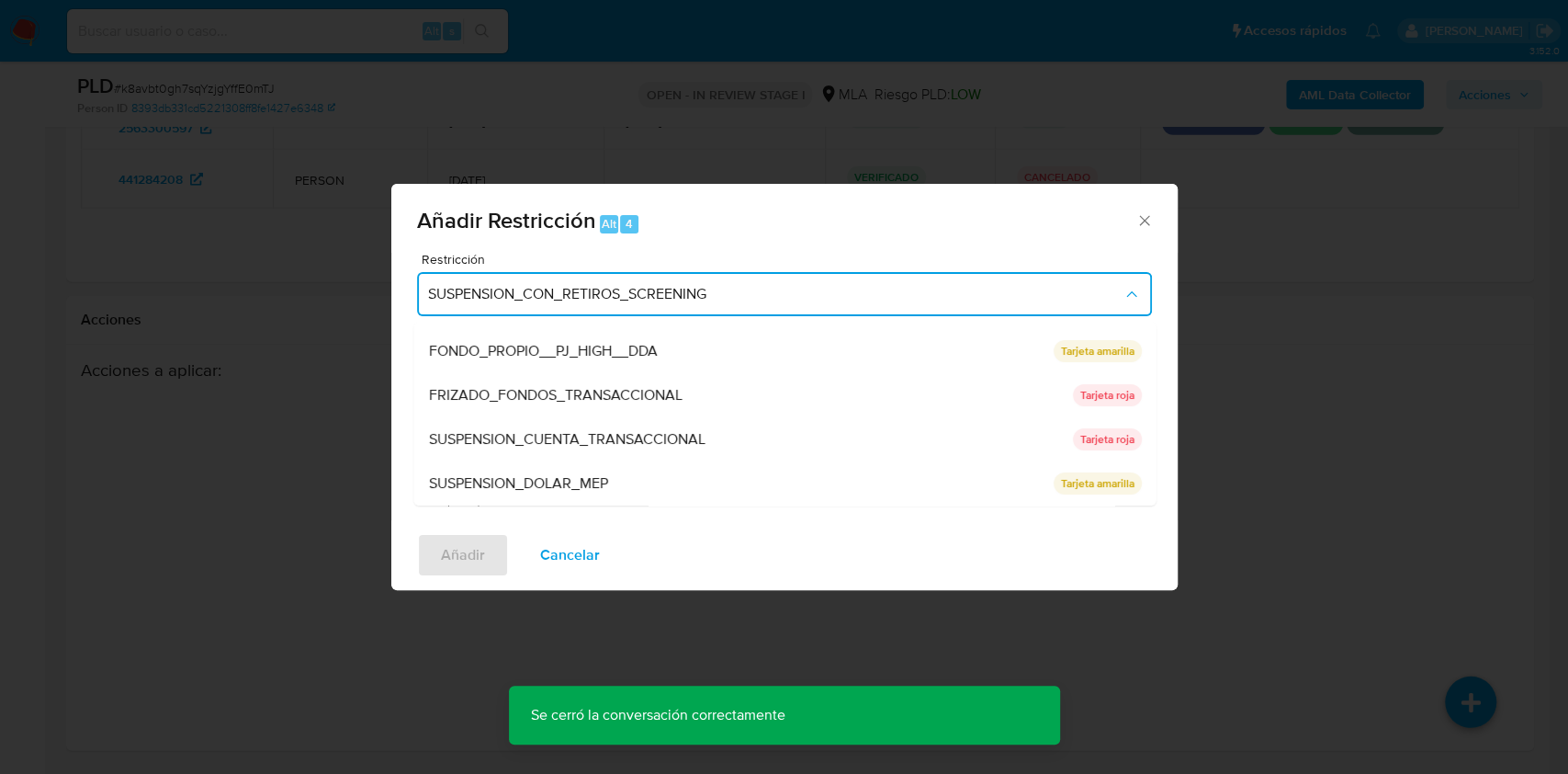
drag, startPoint x: 661, startPoint y: 439, endPoint x: 610, endPoint y: 445, distance: 51.4
click at [661, 438] on span "SUSPENSION_CUENTA_TRANSACCIONAL" at bounding box center [566, 438] width 277 height 19
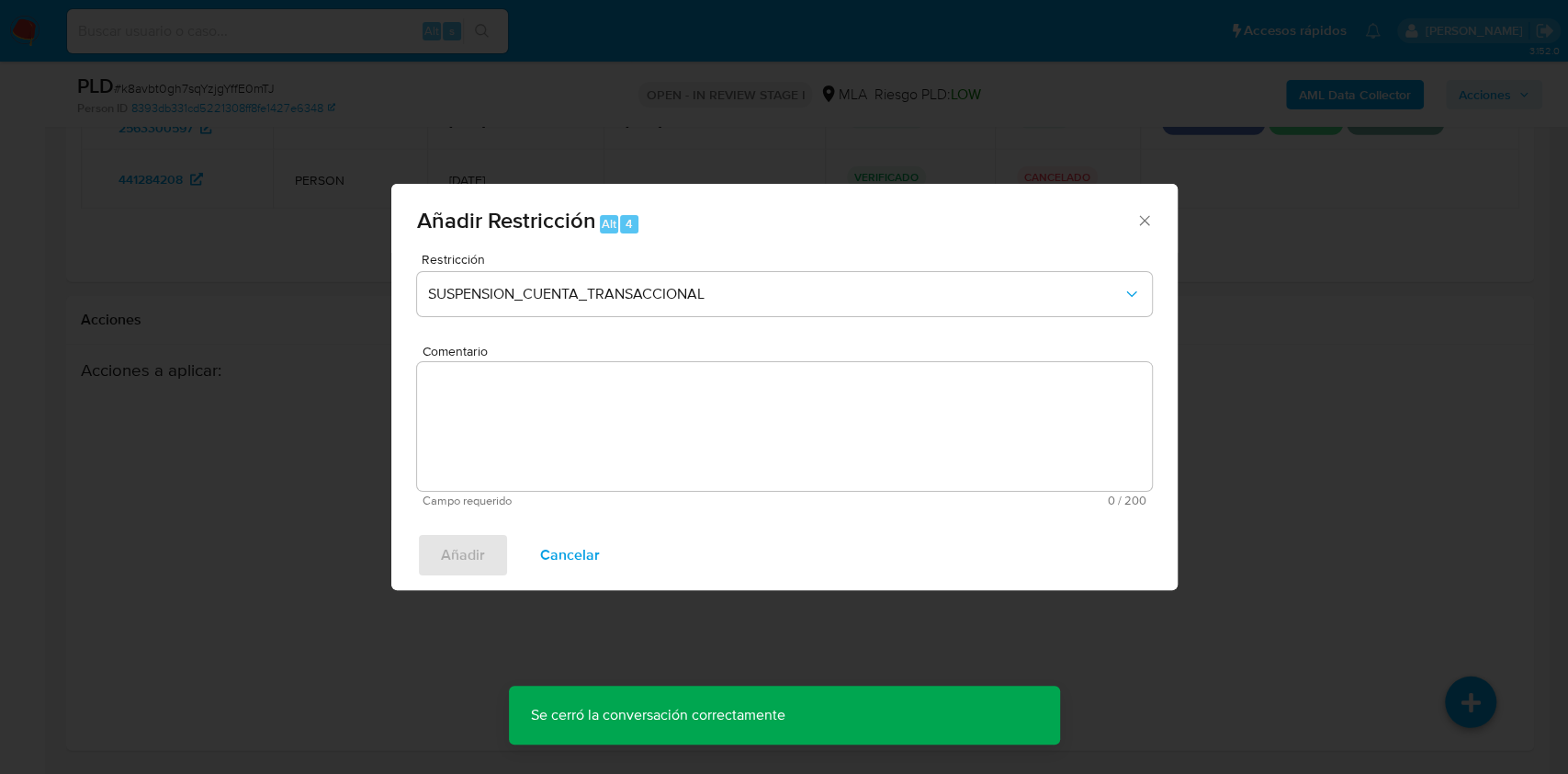
click at [520, 453] on textarea "Comentario" at bounding box center [784, 426] width 735 height 128
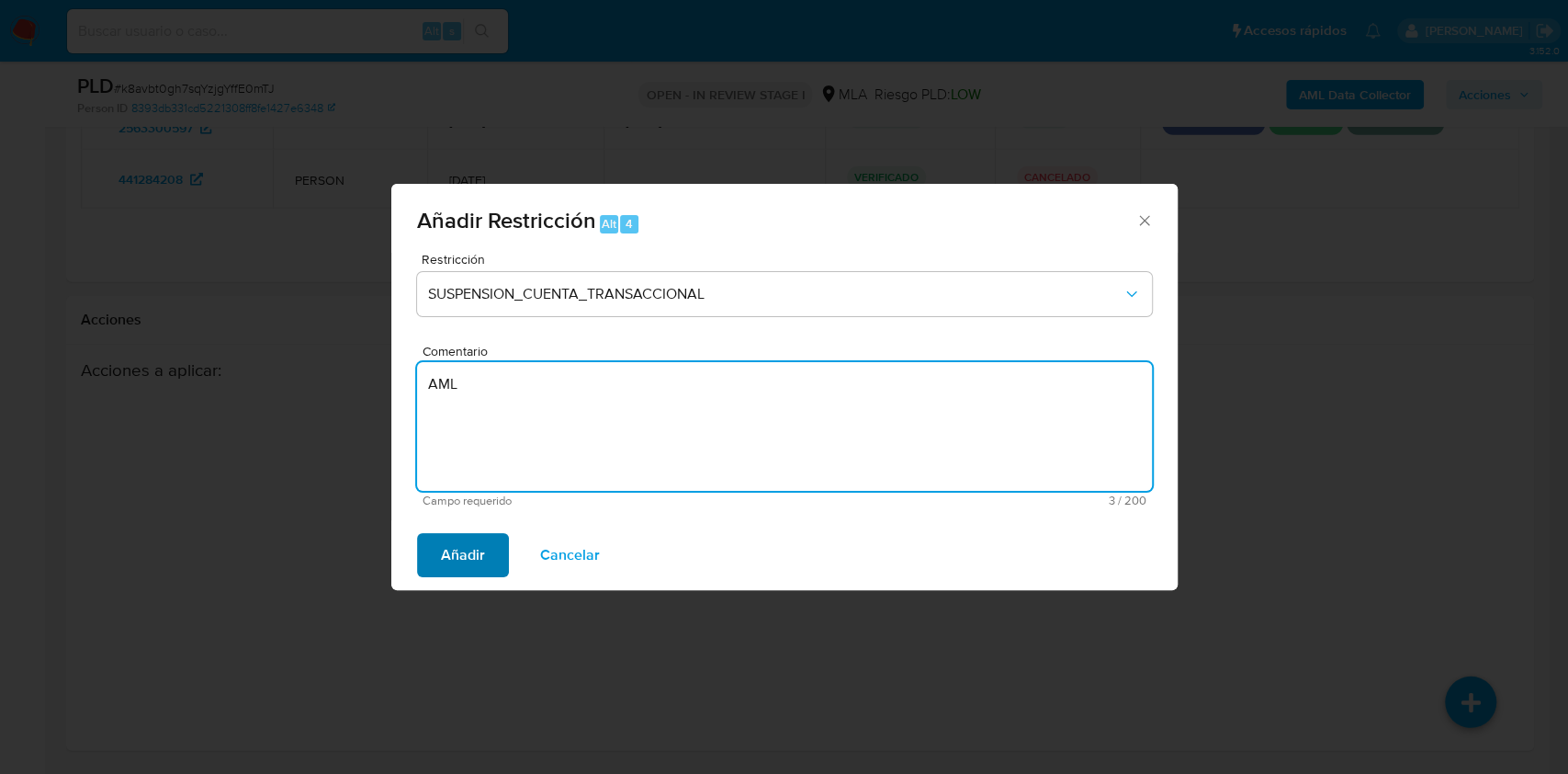
type textarea "AML"
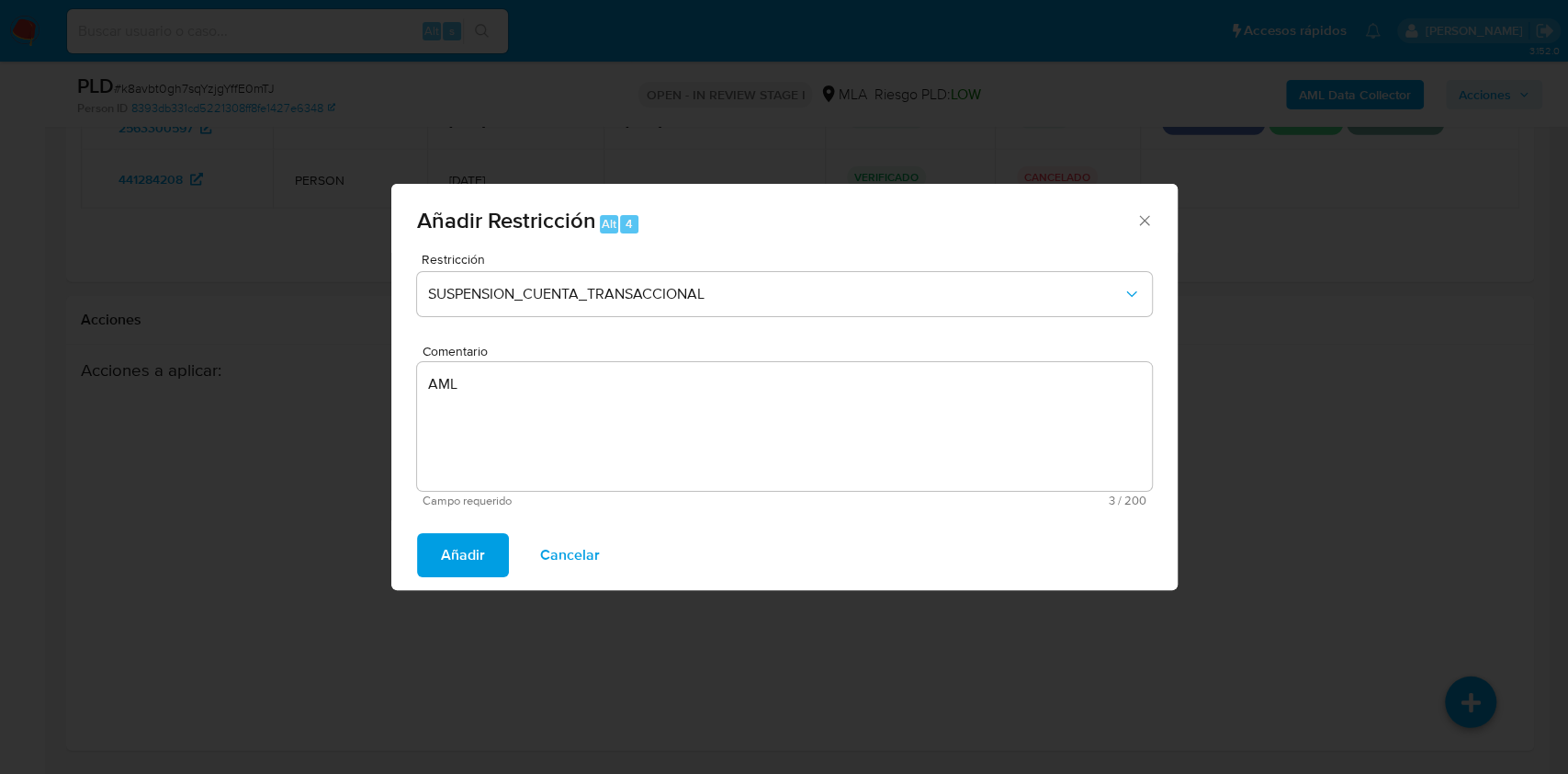
click at [441, 561] on span "Añadir" at bounding box center [463, 555] width 44 height 40
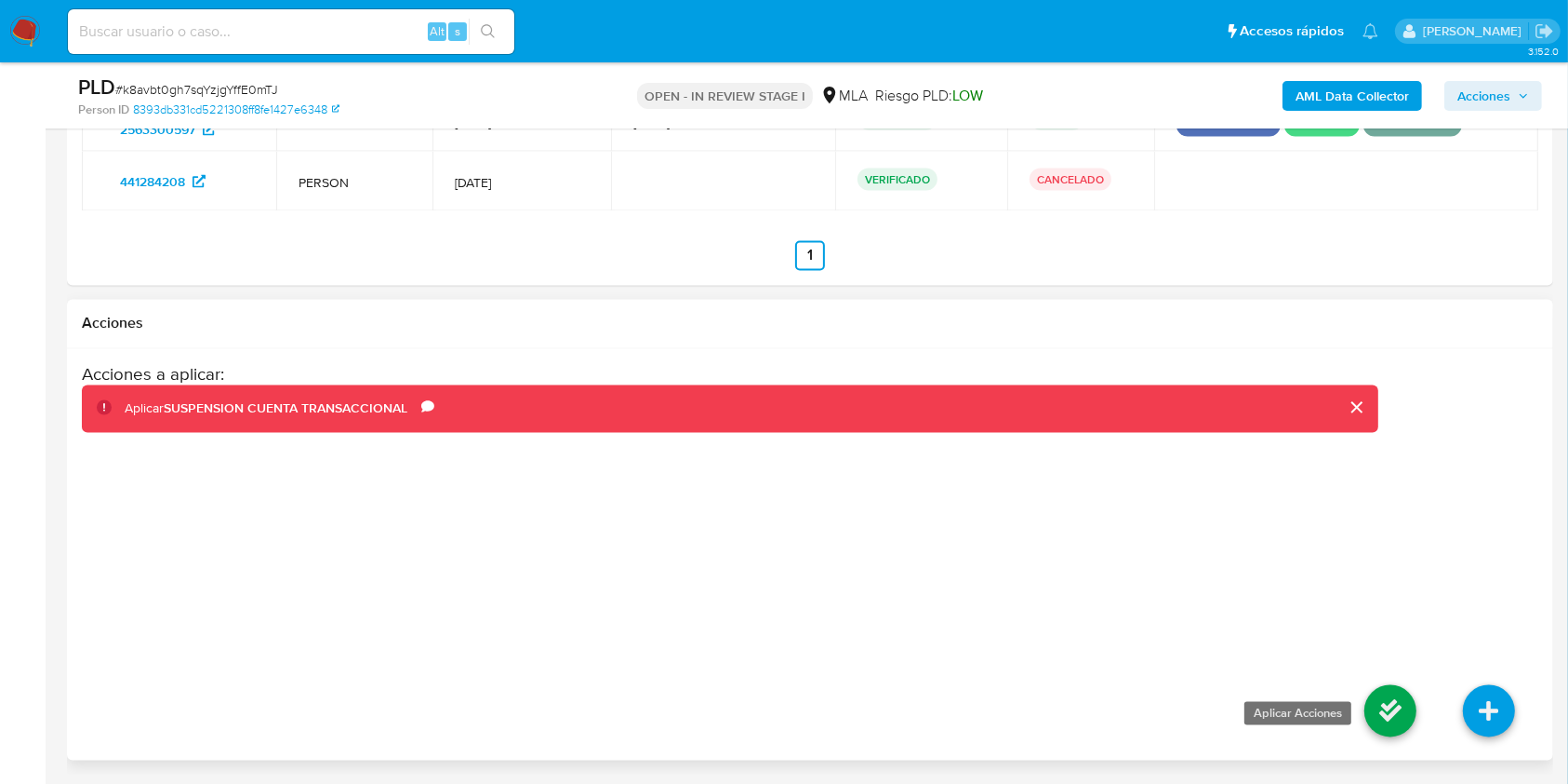
click at [1378, 698] on icon at bounding box center [1391, 711] width 52 height 53
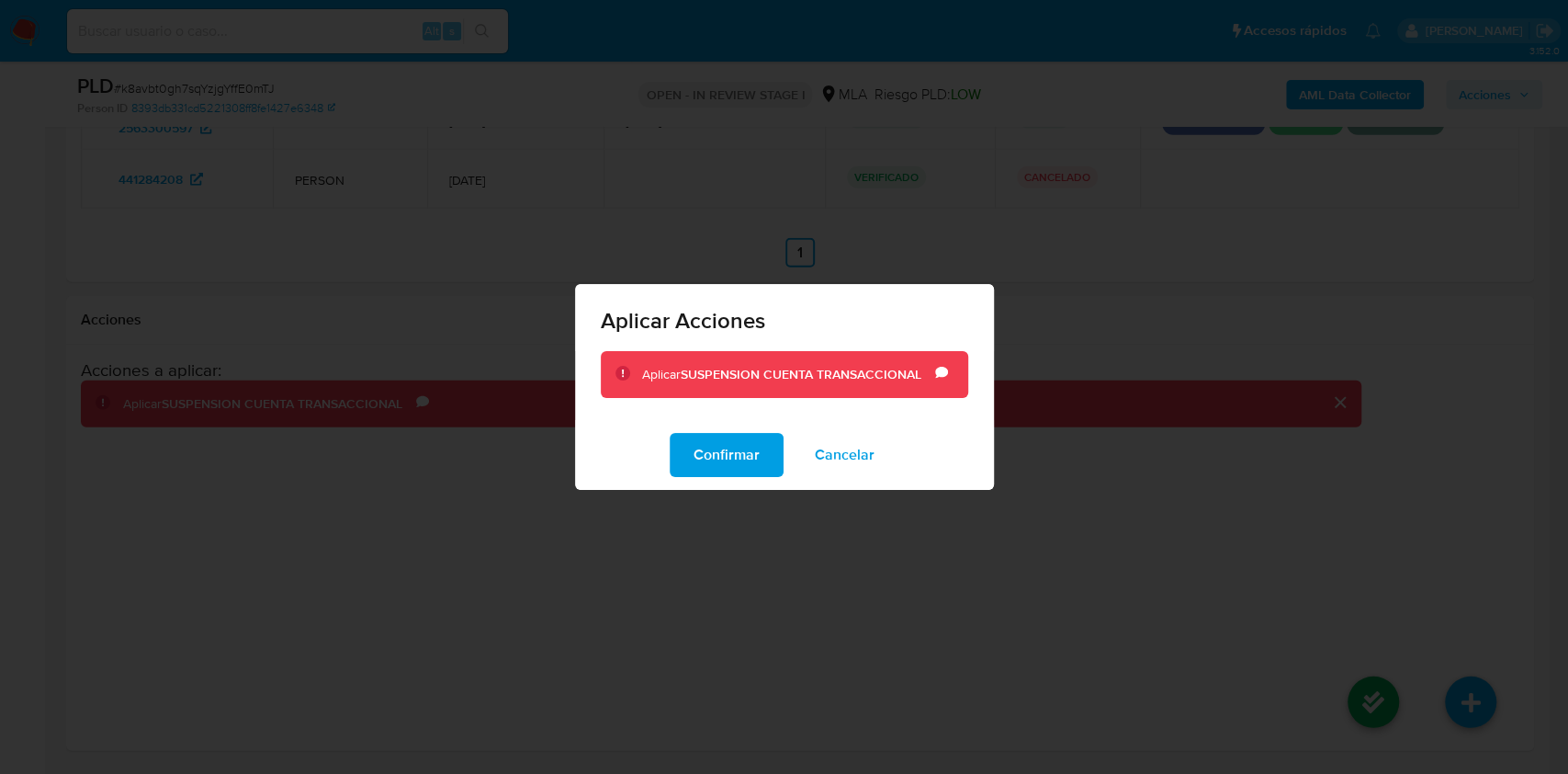
click at [659, 455] on div "Confirmar Cancelar" at bounding box center [784, 454] width 419 height 69
click at [730, 471] on span "Confirmar" at bounding box center [727, 454] width 67 height 40
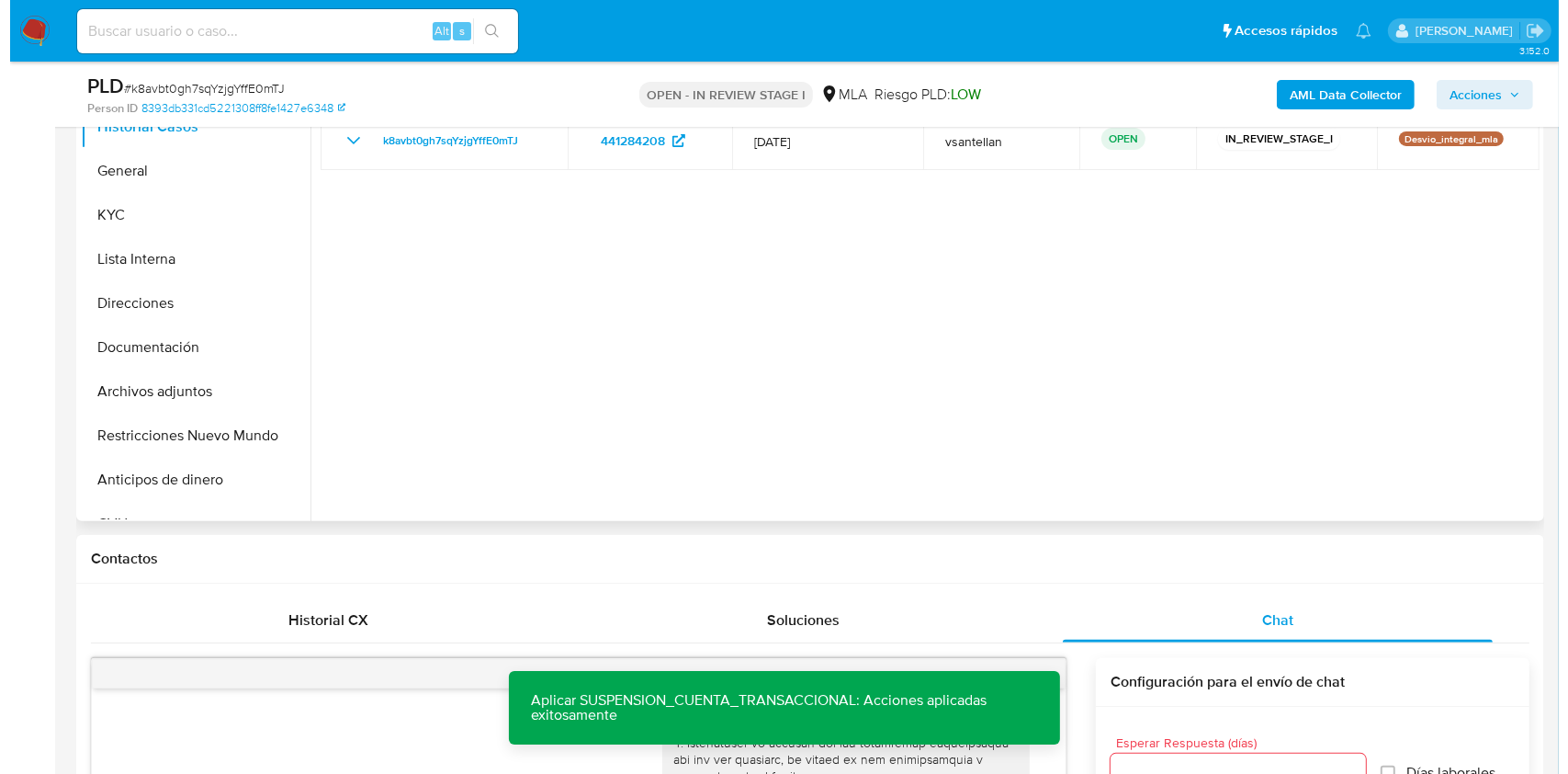
scroll to position [350, 0]
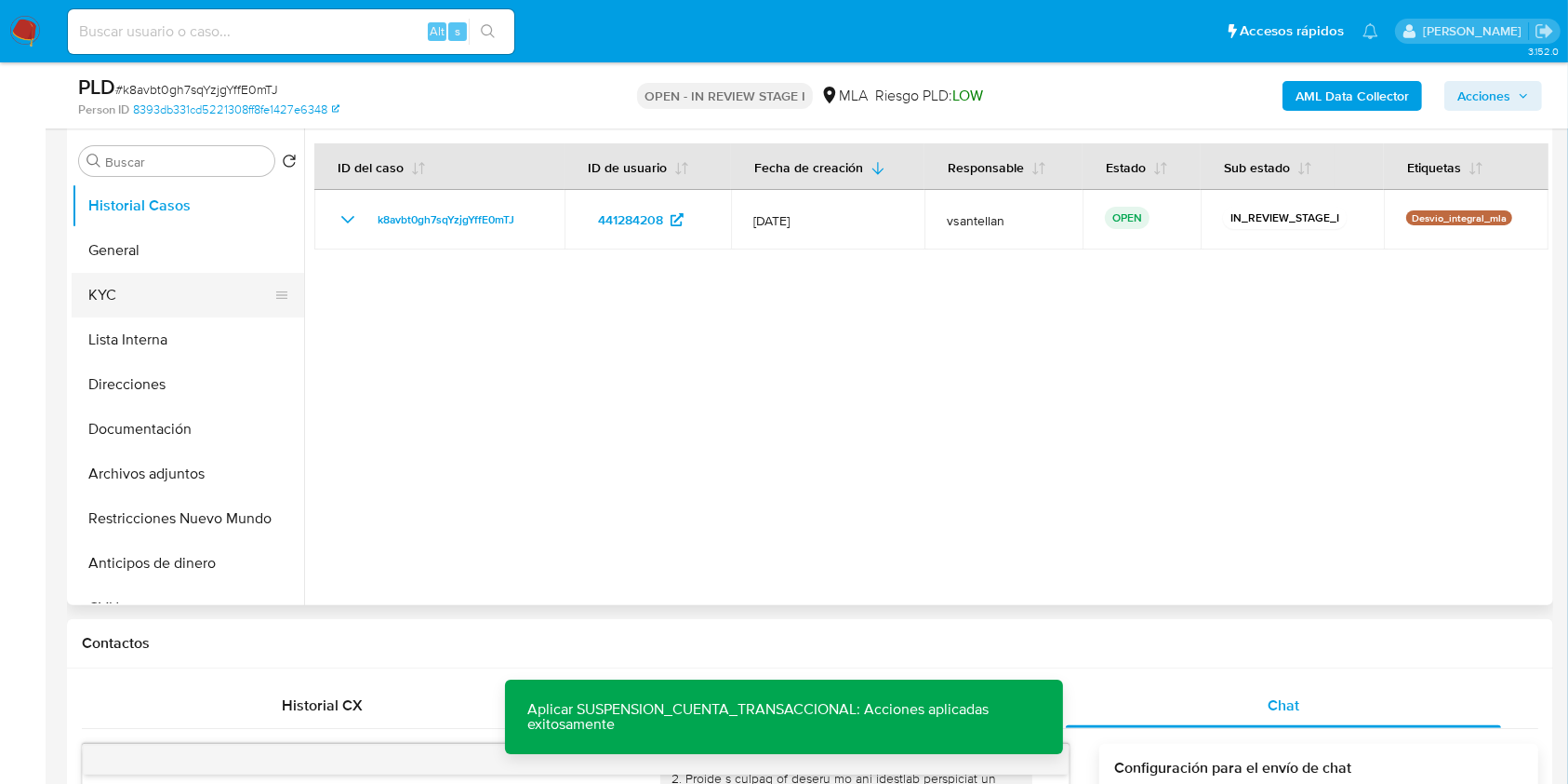
click at [167, 279] on button "KYC" at bounding box center [180, 294] width 218 height 45
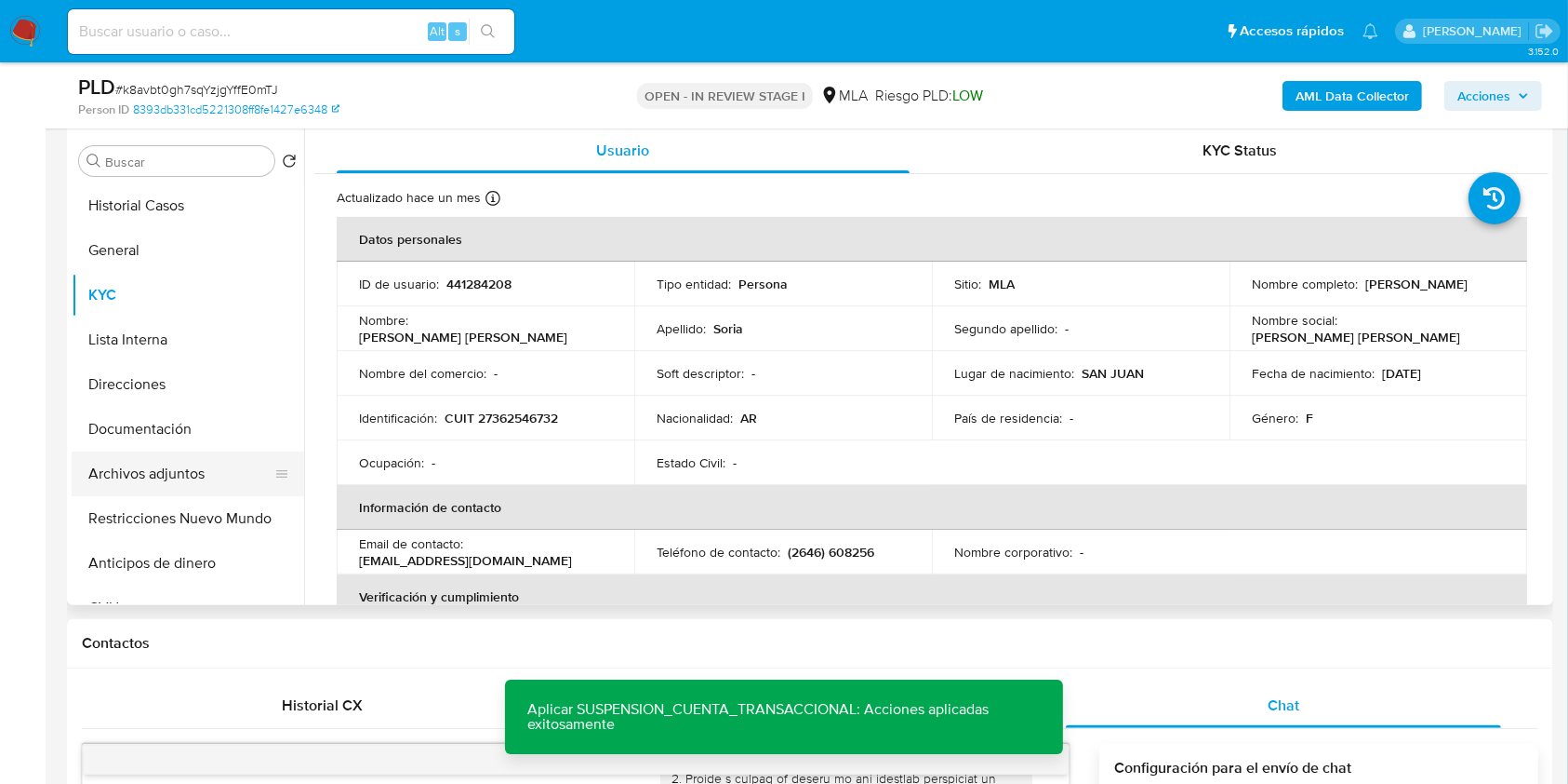
click at [189, 469] on button "Archivos adjuntos" at bounding box center [180, 473] width 218 height 45
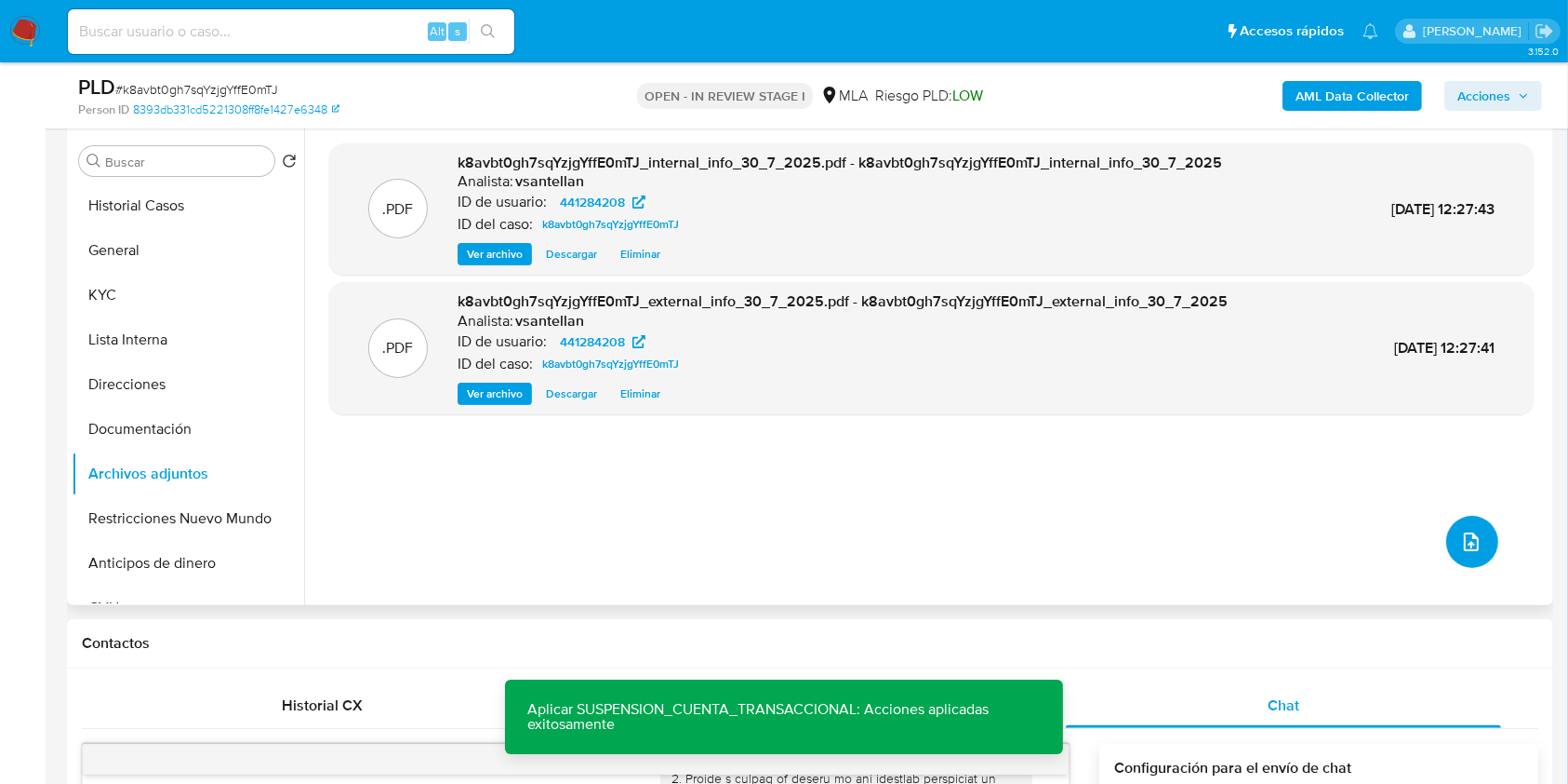
click at [1470, 530] on span "upload-file" at bounding box center [1471, 541] width 23 height 23
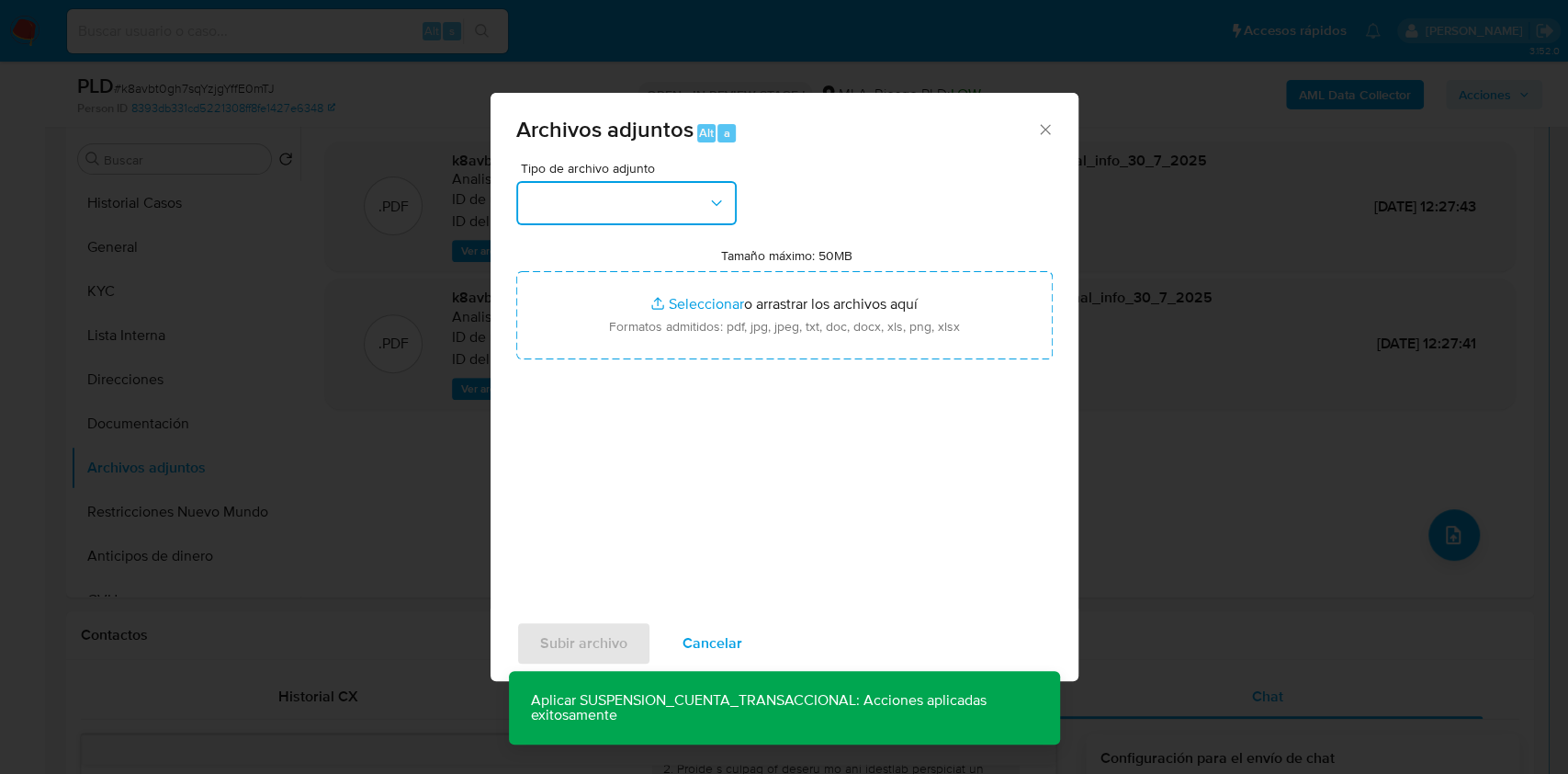
click at [684, 181] on button "button" at bounding box center [626, 203] width 220 height 44
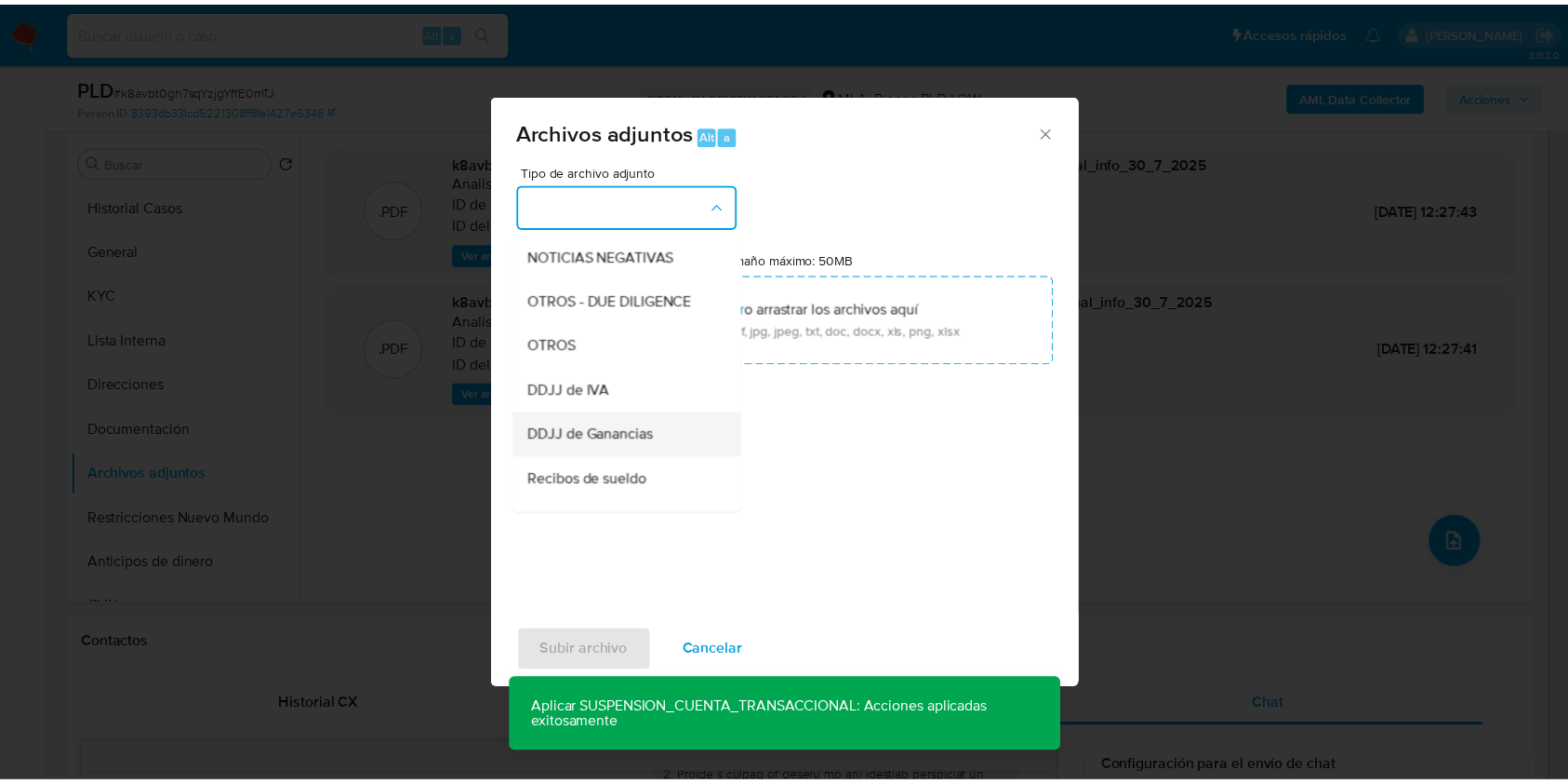
scroll to position [373, 0]
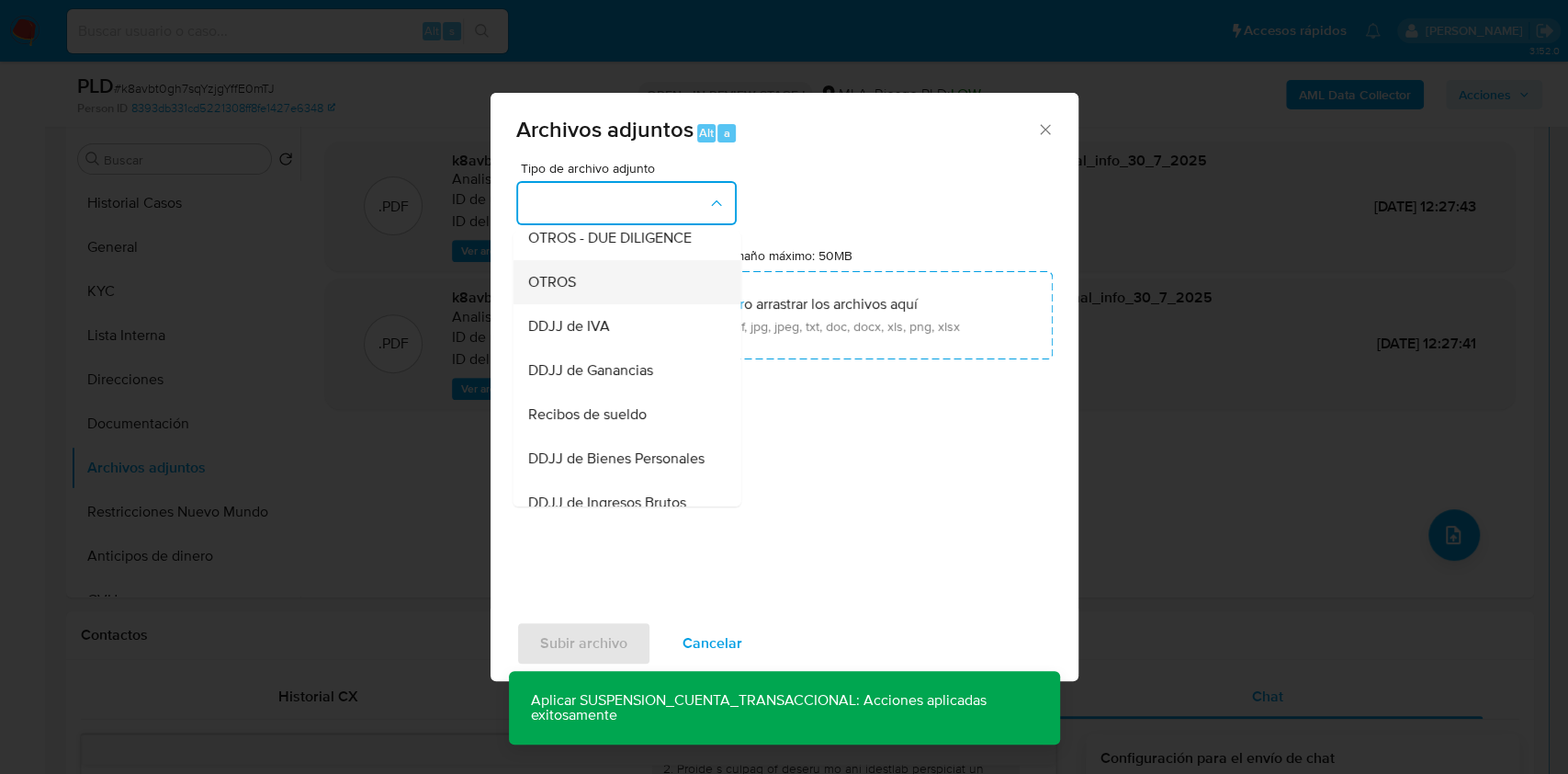
click at [565, 292] on span "OTROS" at bounding box center [551, 282] width 48 height 19
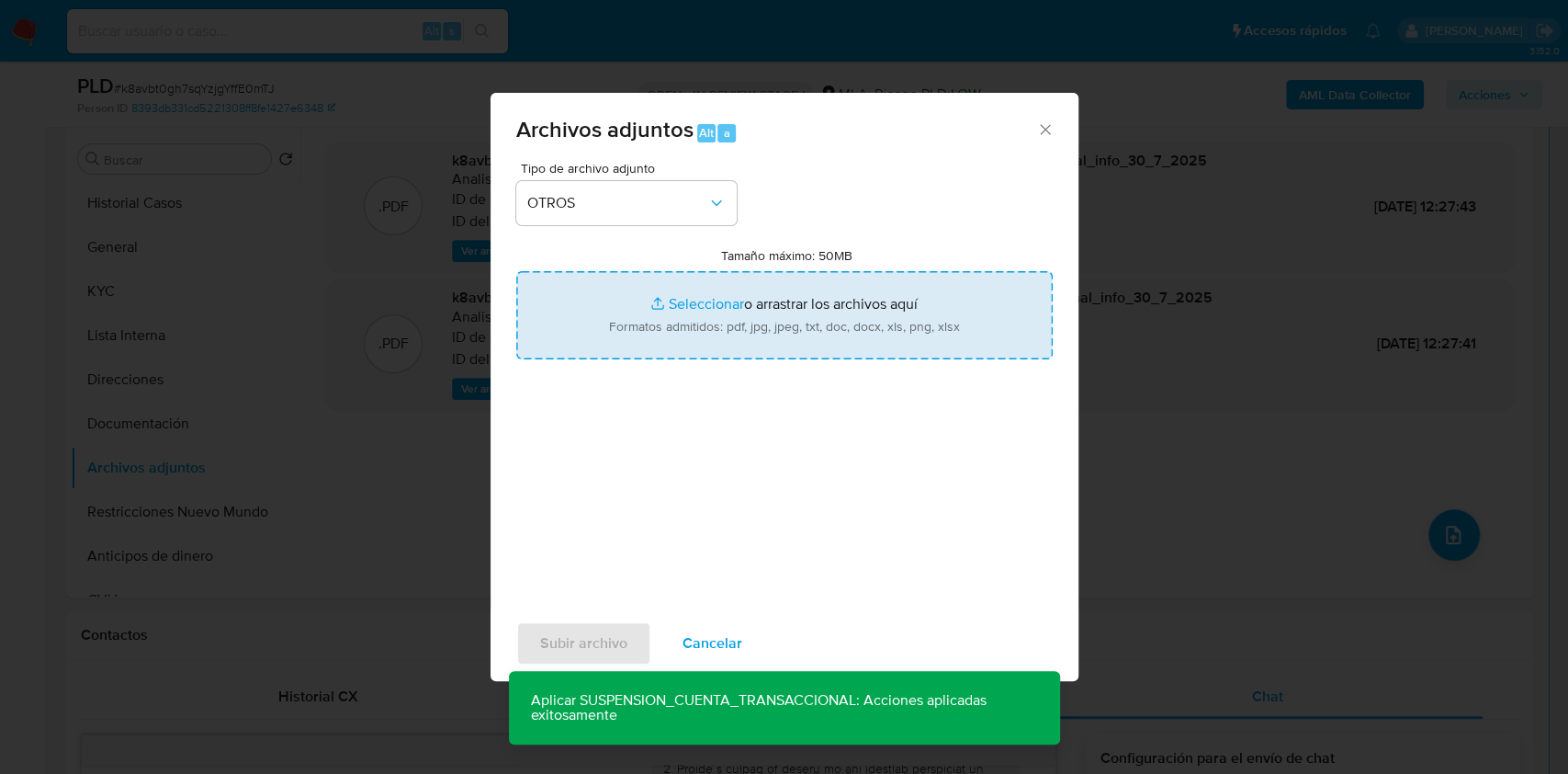
click at [713, 329] on input "Tamaño máximo: 50MB Seleccionar archivos" at bounding box center [784, 315] width 536 height 88
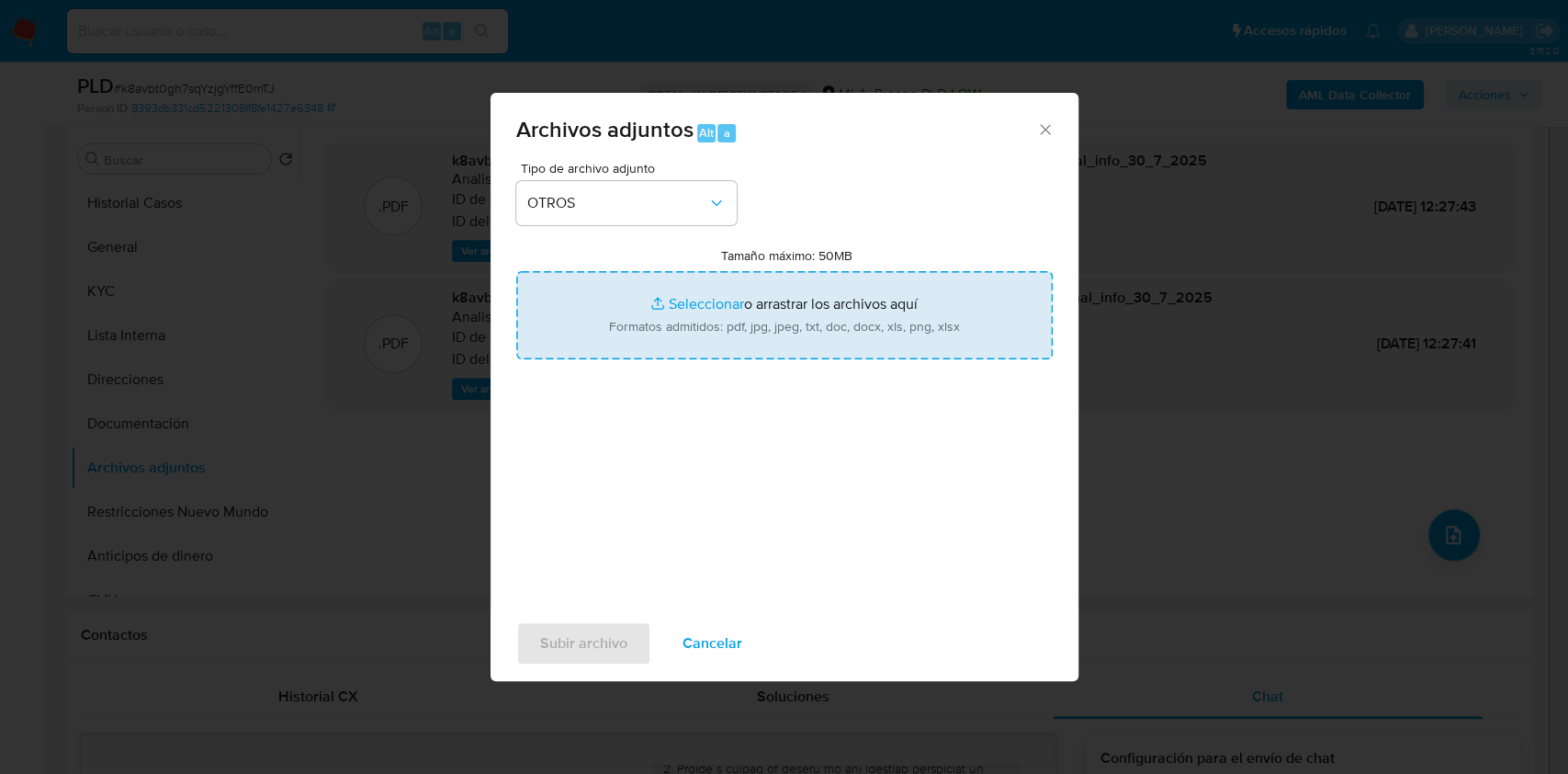
type input "C:\fakepath\Caselog k8avbt0gh7sqYzjgYffE0mTJ_2025_07_17_16_14_25.docx"
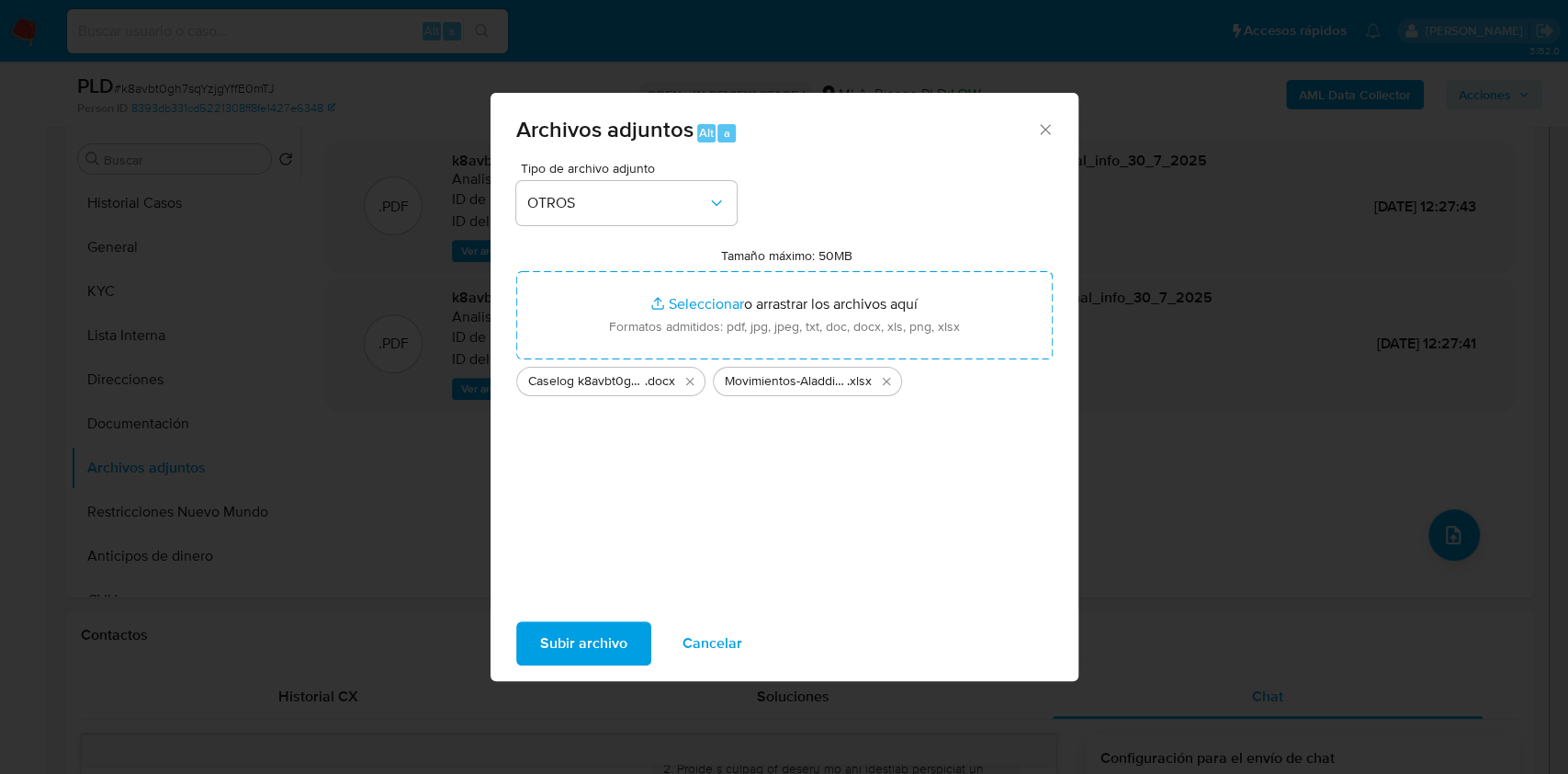
click at [586, 641] on span "Subir archivo" at bounding box center [583, 643] width 87 height 40
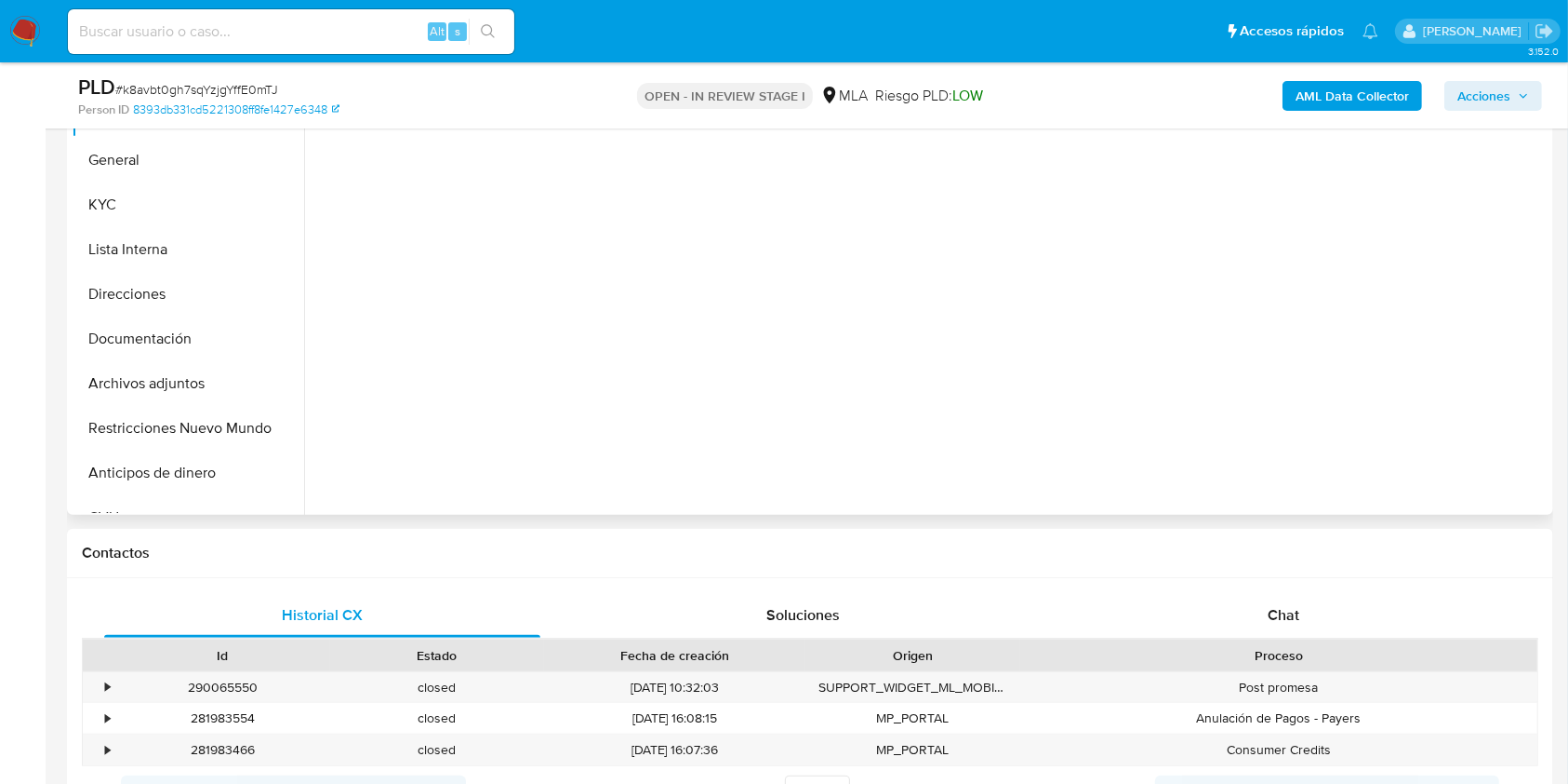
scroll to position [448, 0]
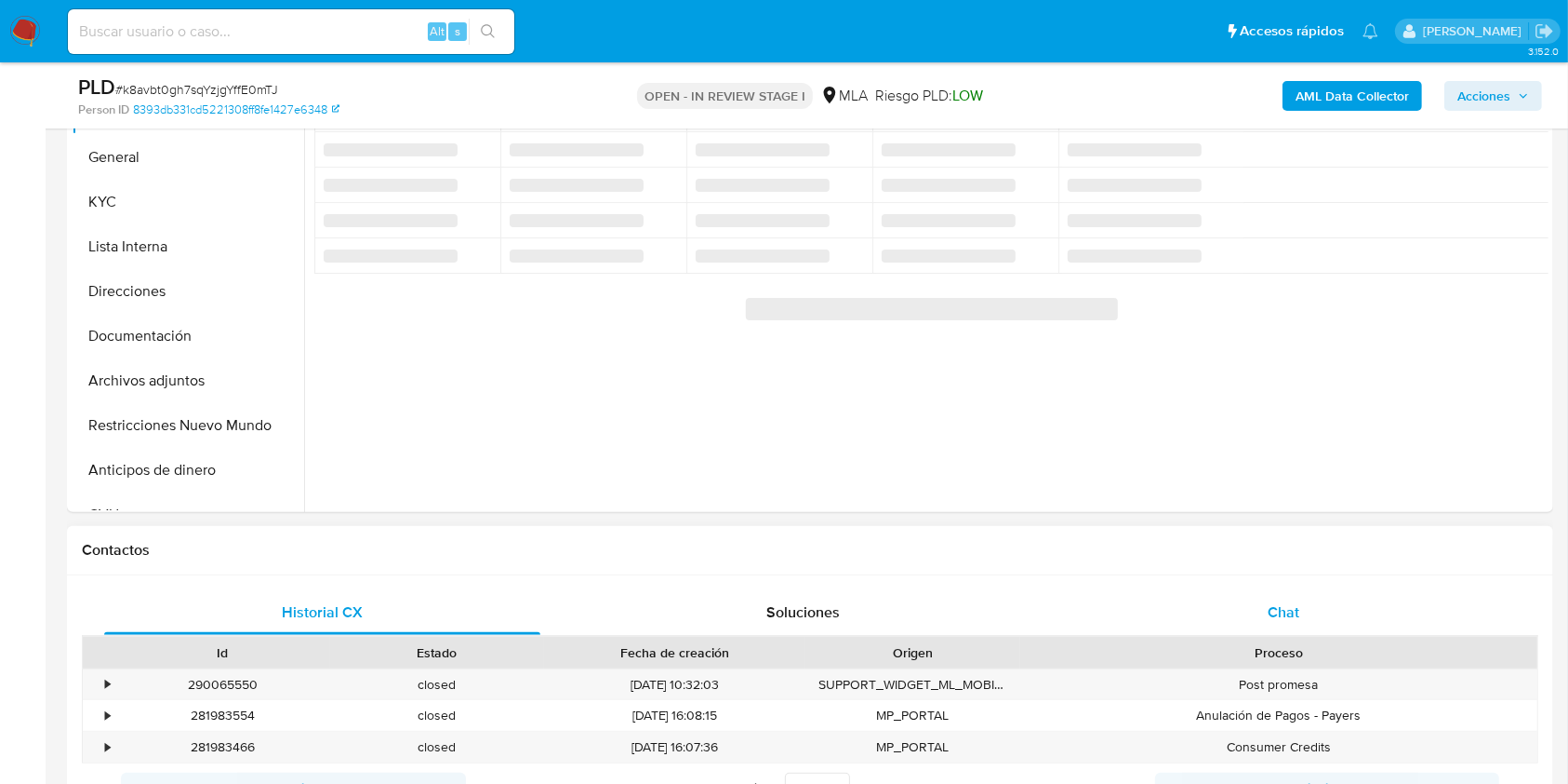
click at [1311, 611] on div "Chat" at bounding box center [1284, 612] width 436 height 45
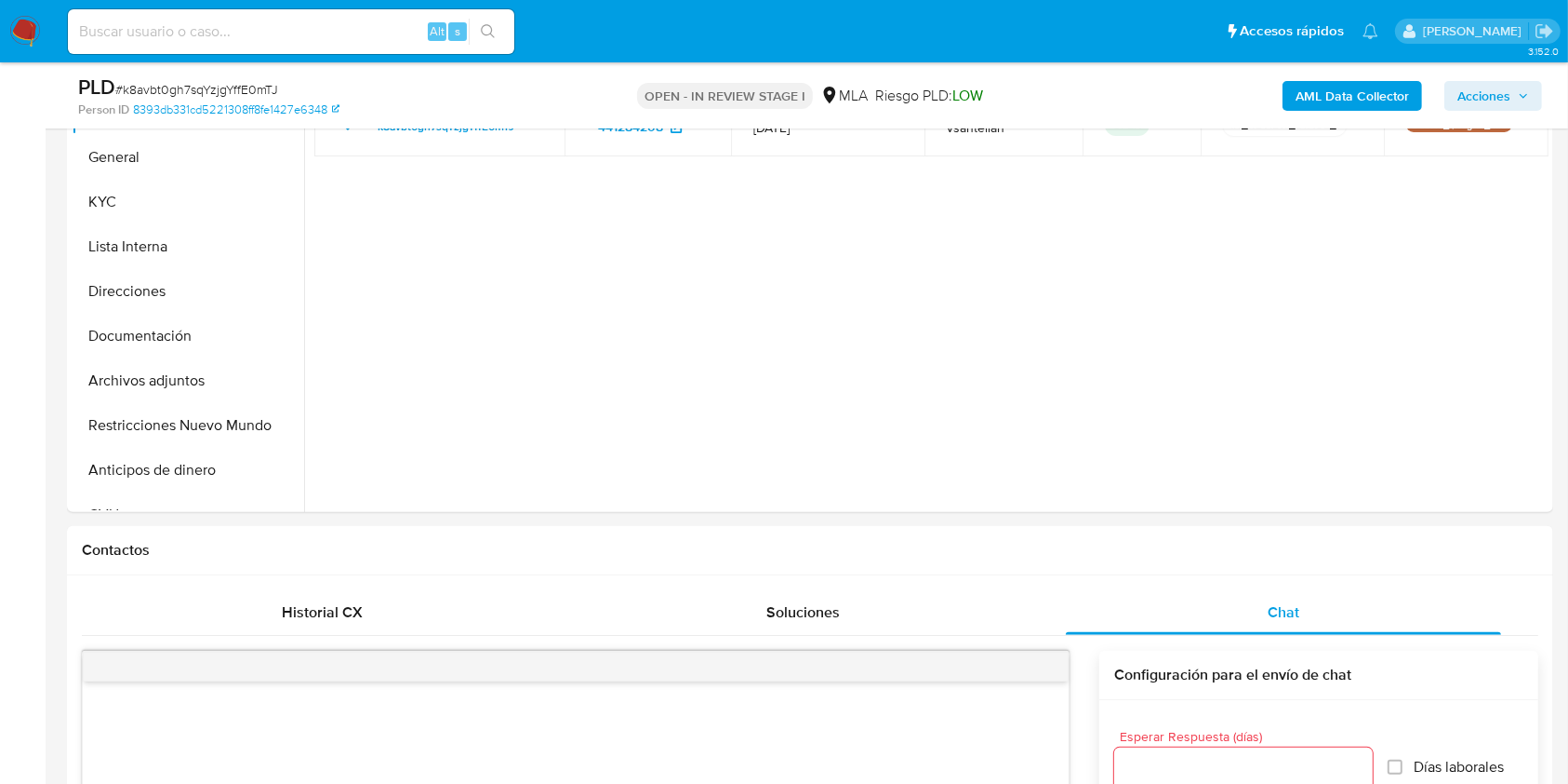
select select "10"
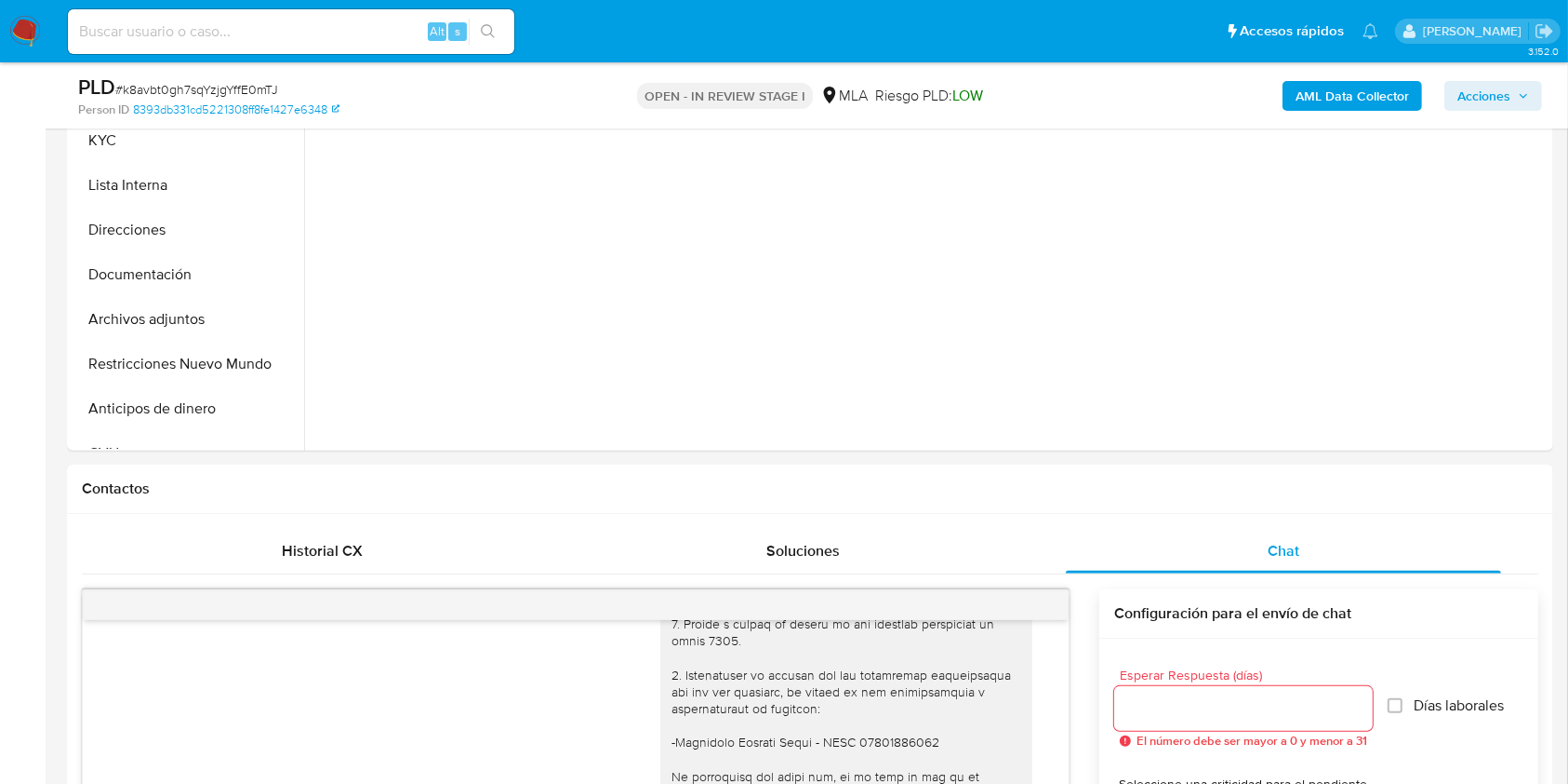
scroll to position [412, 0]
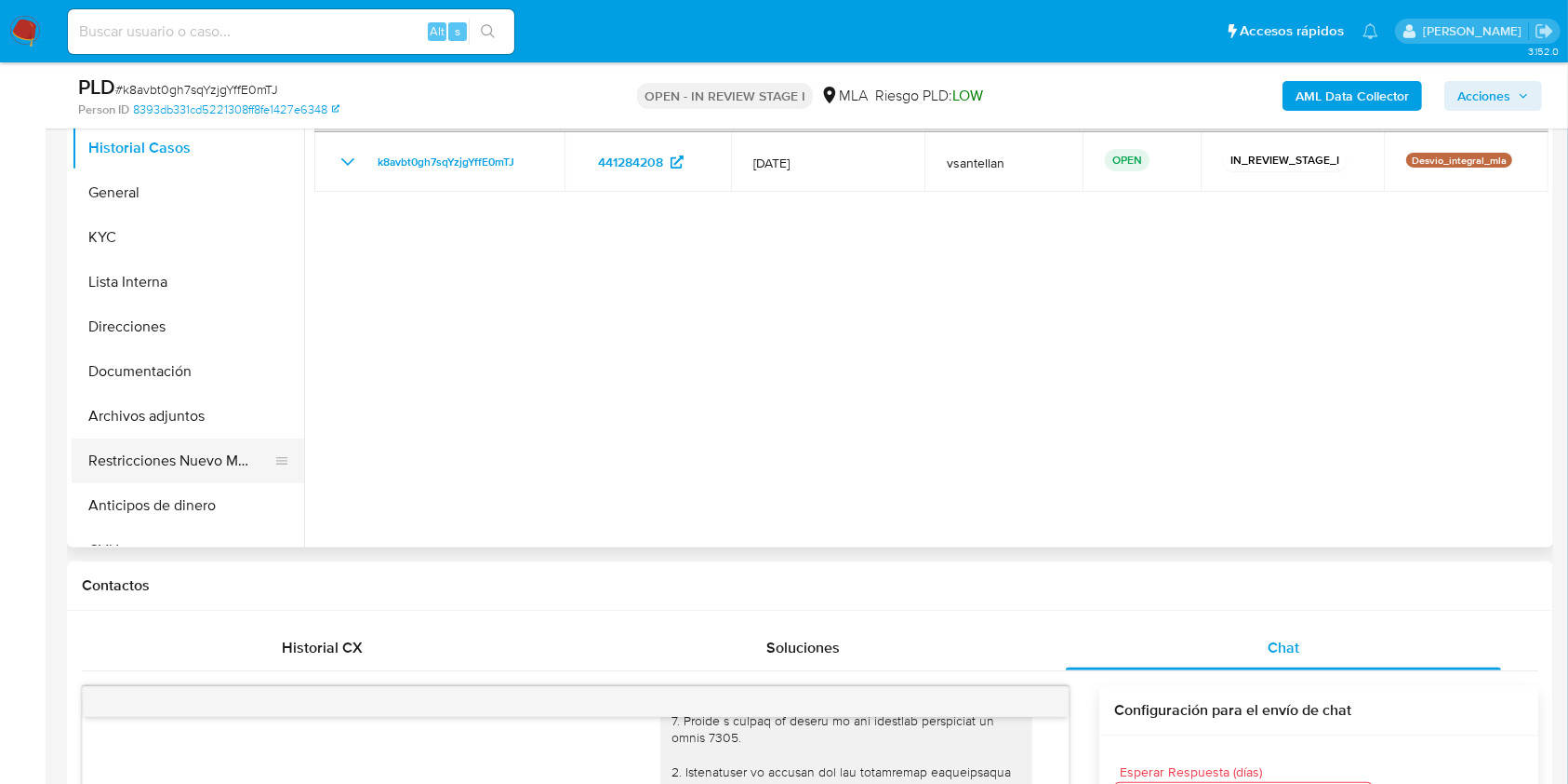
click at [178, 466] on button "Restricciones Nuevo Mundo" at bounding box center [180, 460] width 218 height 45
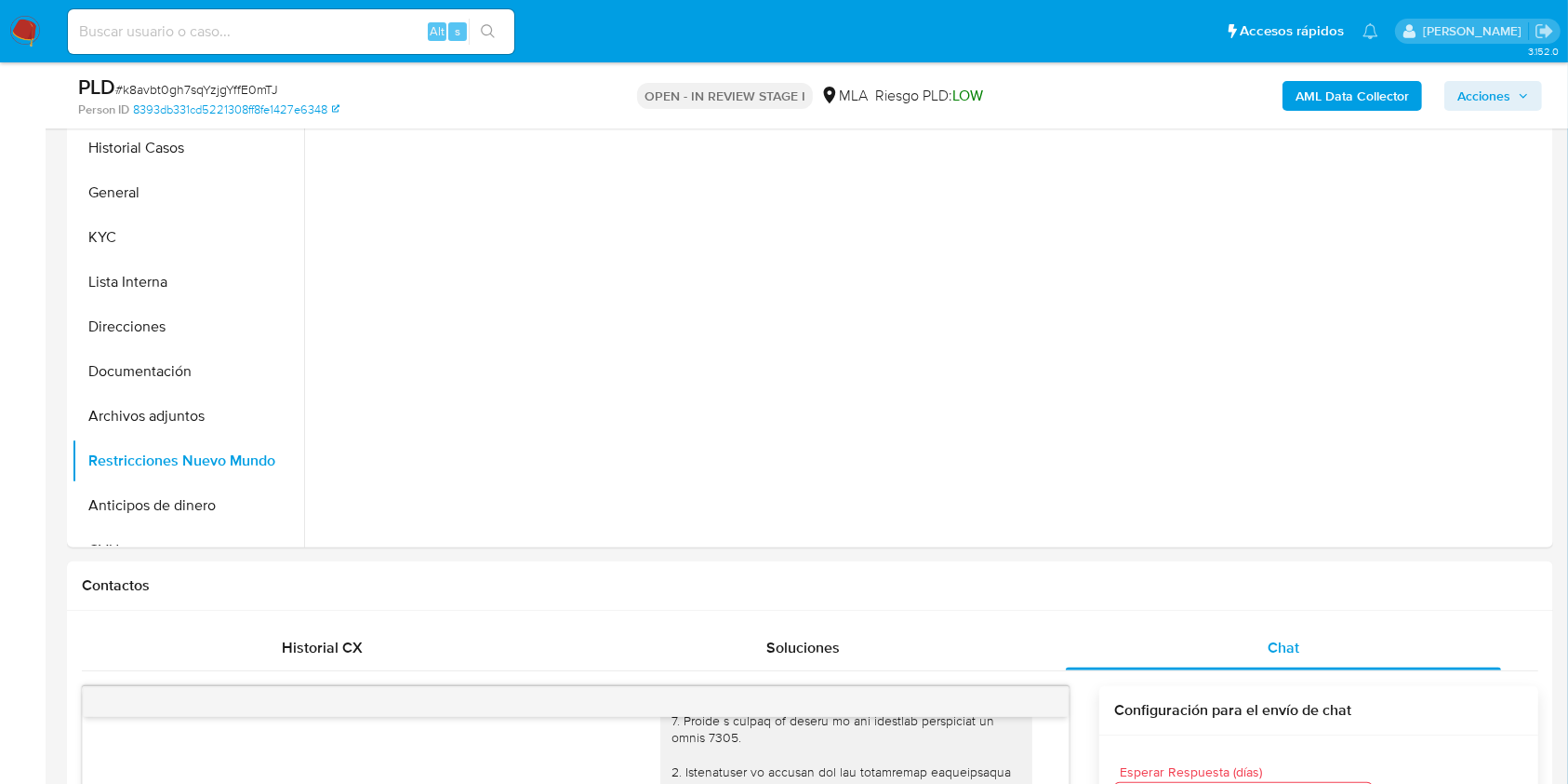
drag, startPoint x: 1569, startPoint y: 231, endPoint x: 1573, endPoint y: 243, distance: 12.6
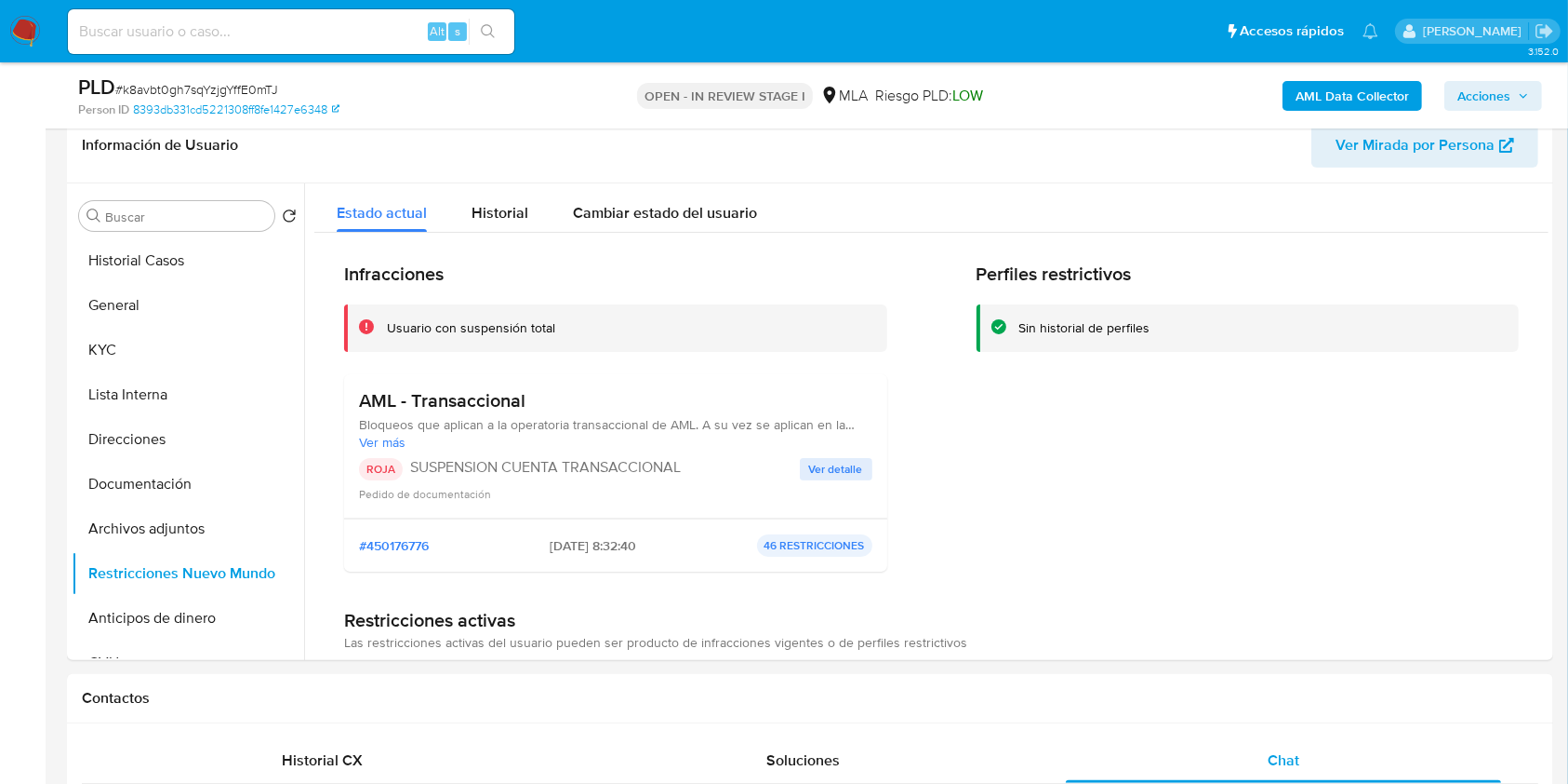
scroll to position [290, 0]
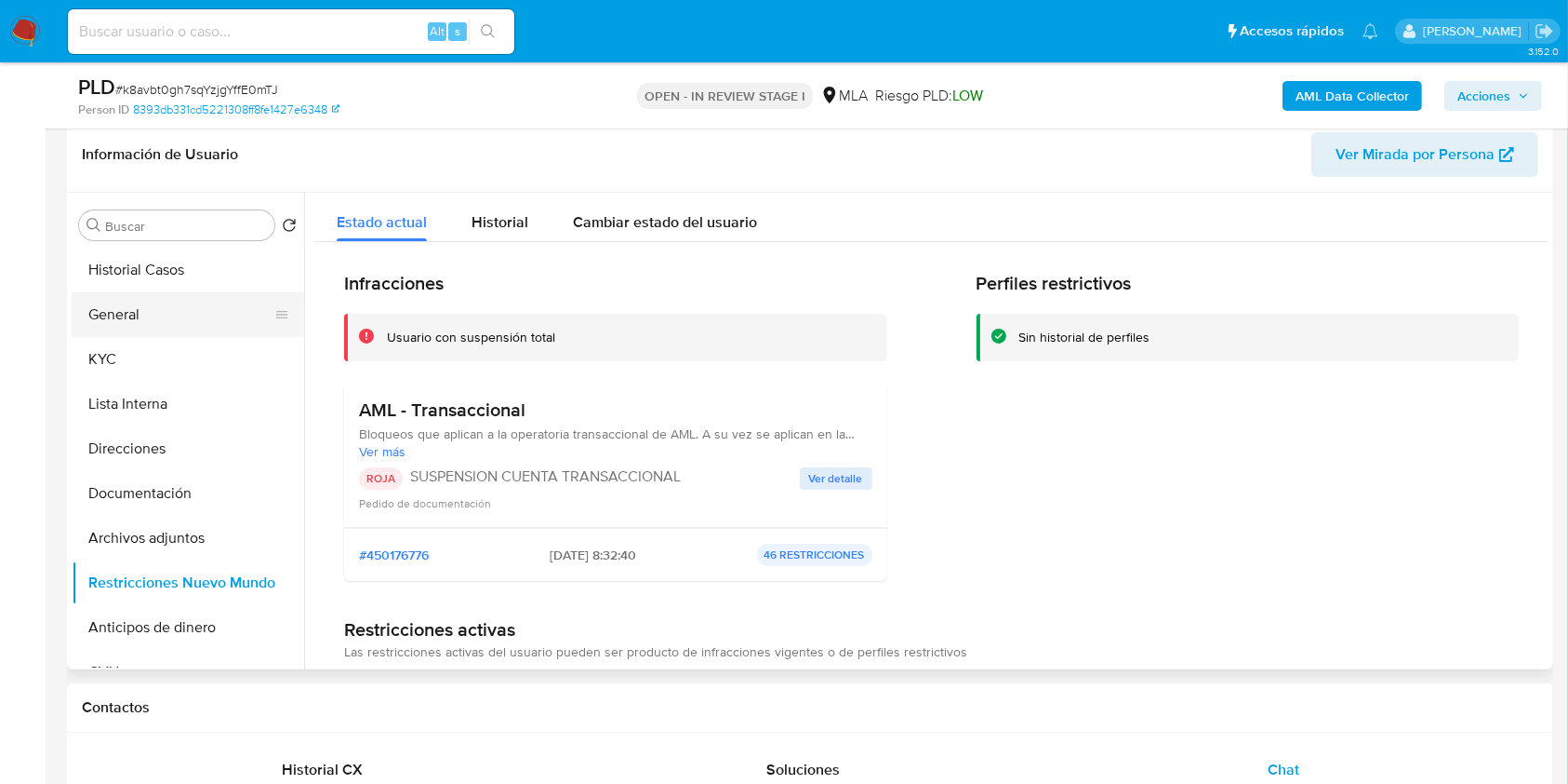
click at [138, 308] on button "General" at bounding box center [180, 314] width 218 height 45
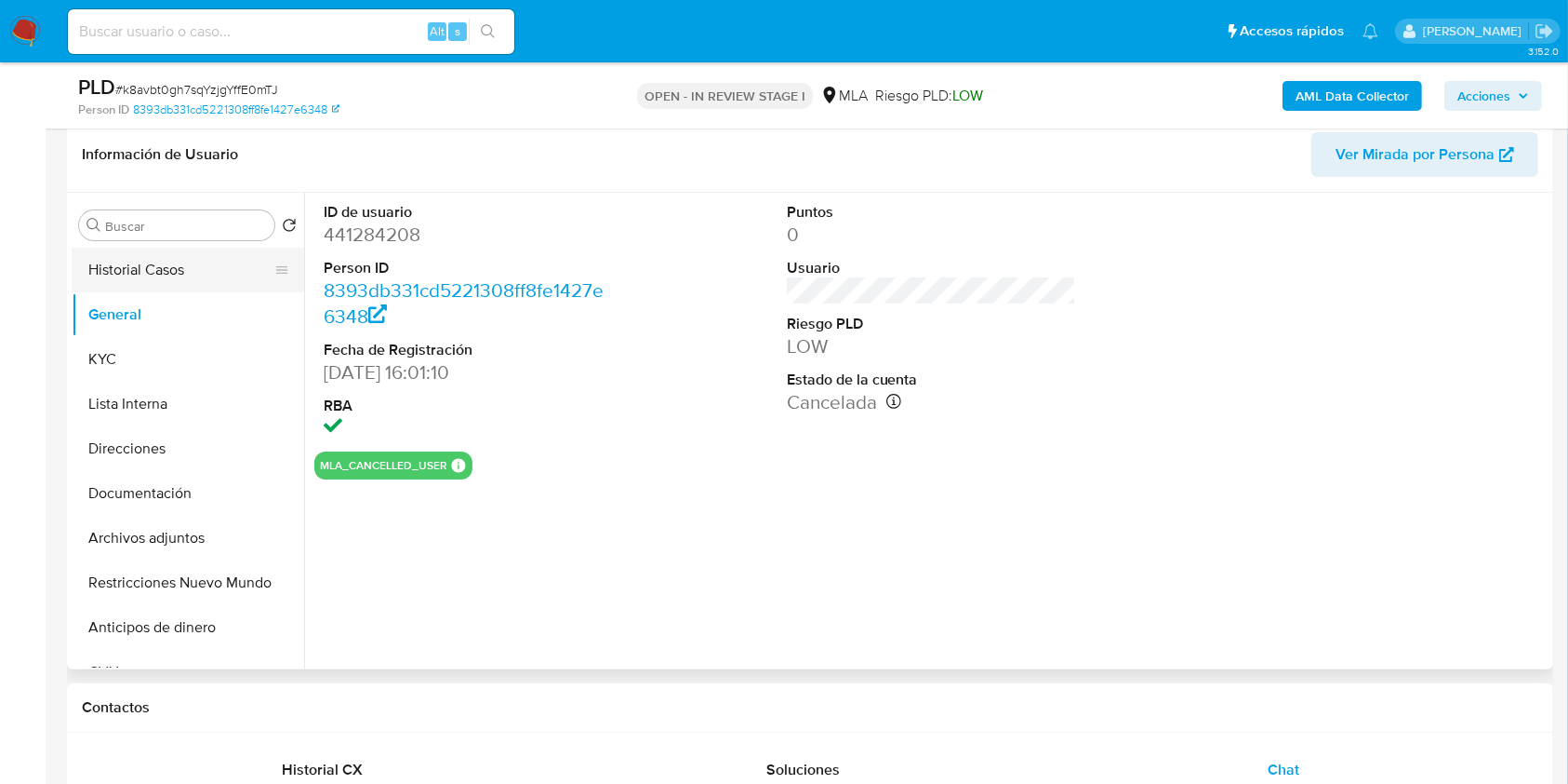
click at [163, 262] on button "Historial Casos" at bounding box center [180, 270] width 218 height 45
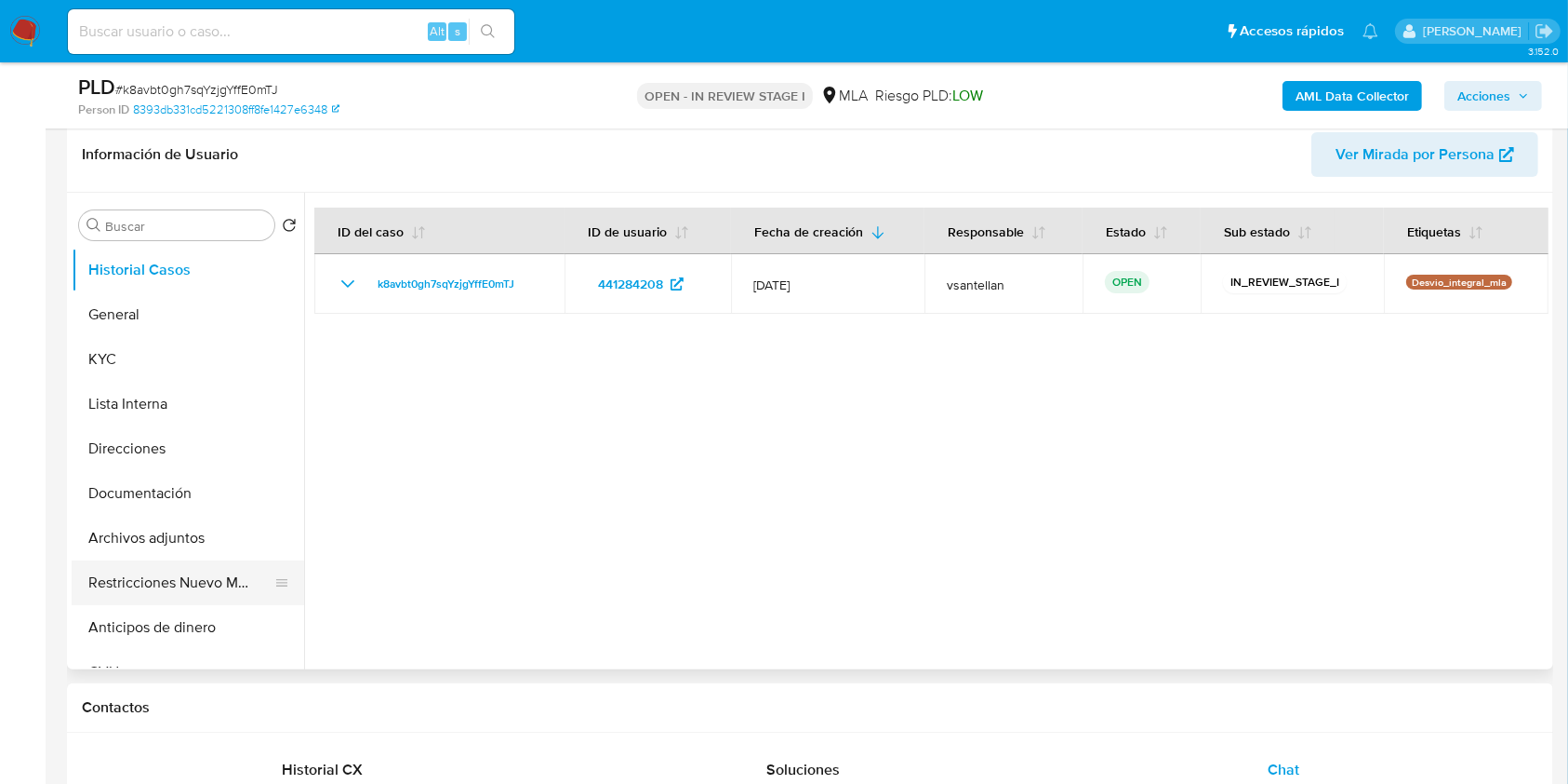
click at [145, 577] on button "Restricciones Nuevo Mundo" at bounding box center [180, 582] width 218 height 45
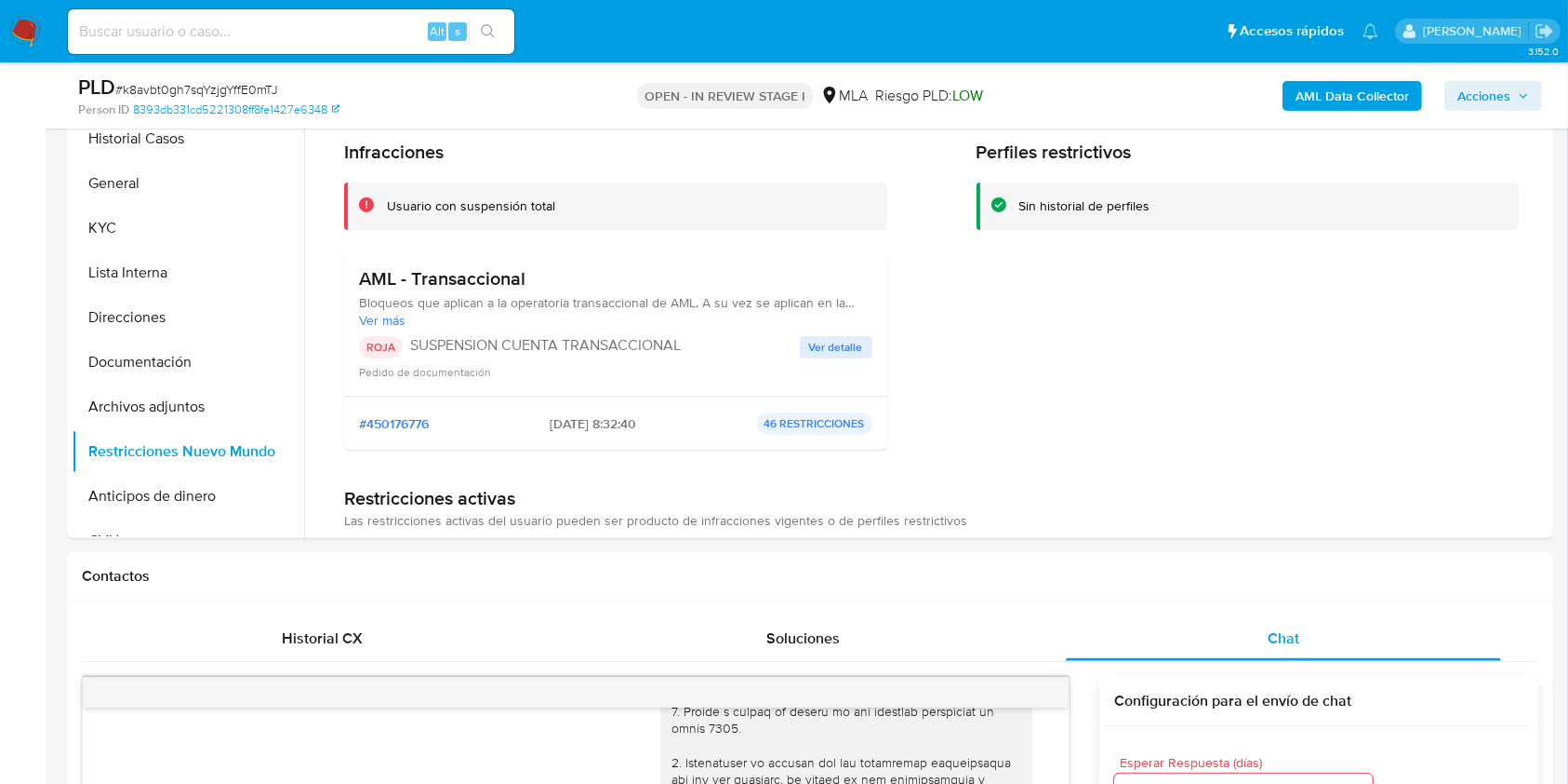
scroll to position [315, 0]
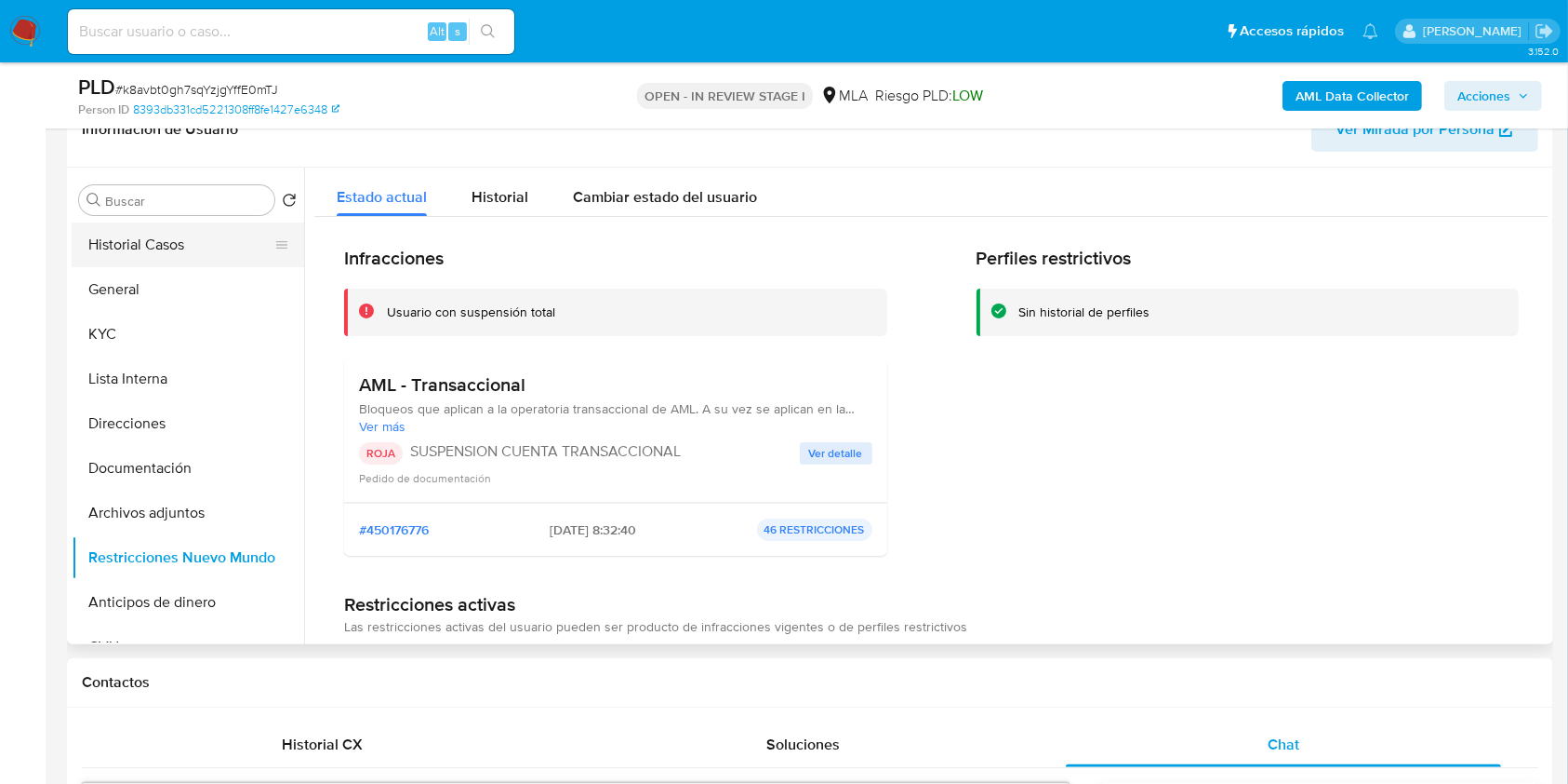
click at [159, 252] on button "Historial Casos" at bounding box center [180, 244] width 218 height 45
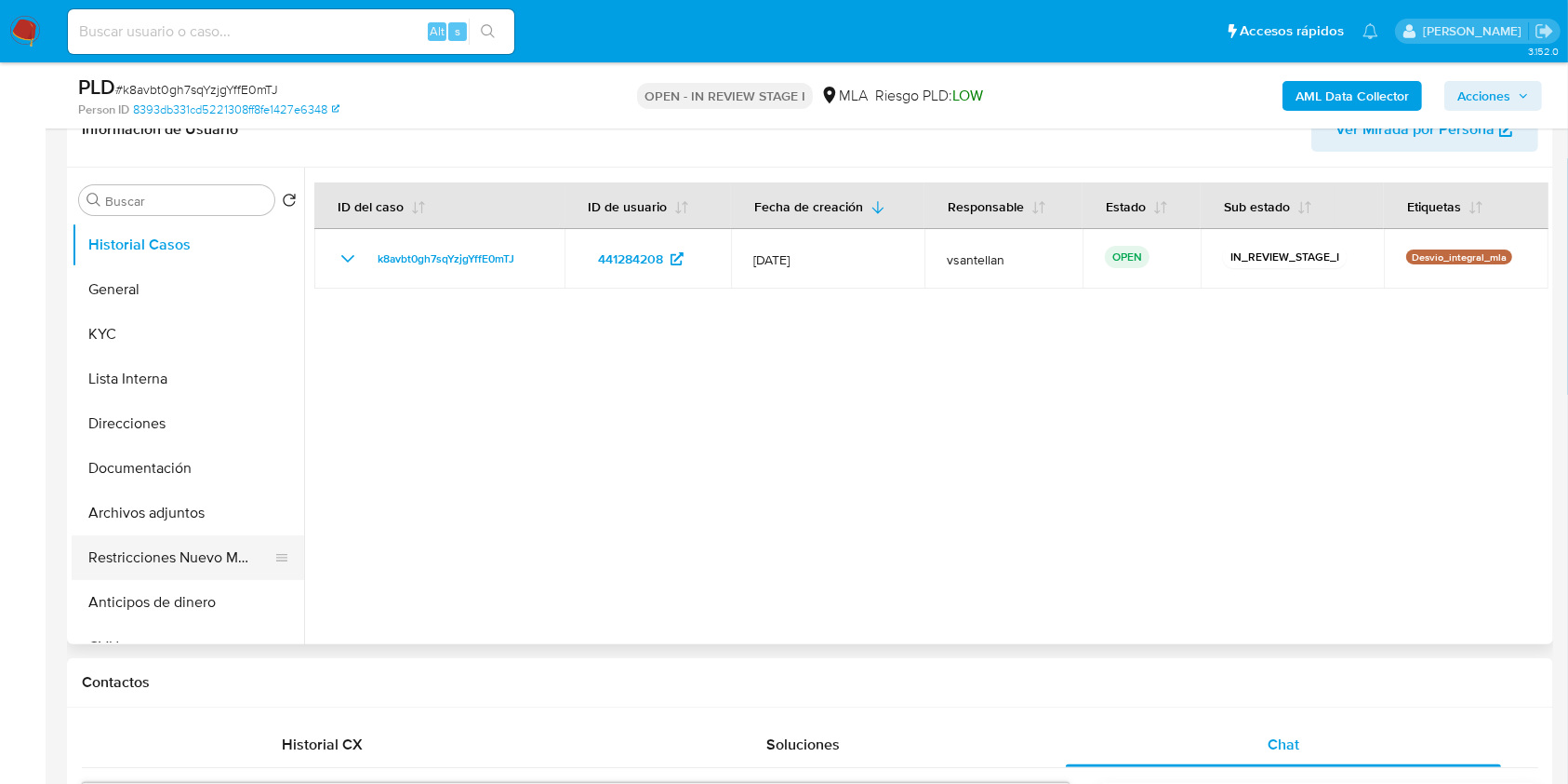
click at [159, 564] on button "Restricciones Nuevo Mundo" at bounding box center [180, 557] width 218 height 45
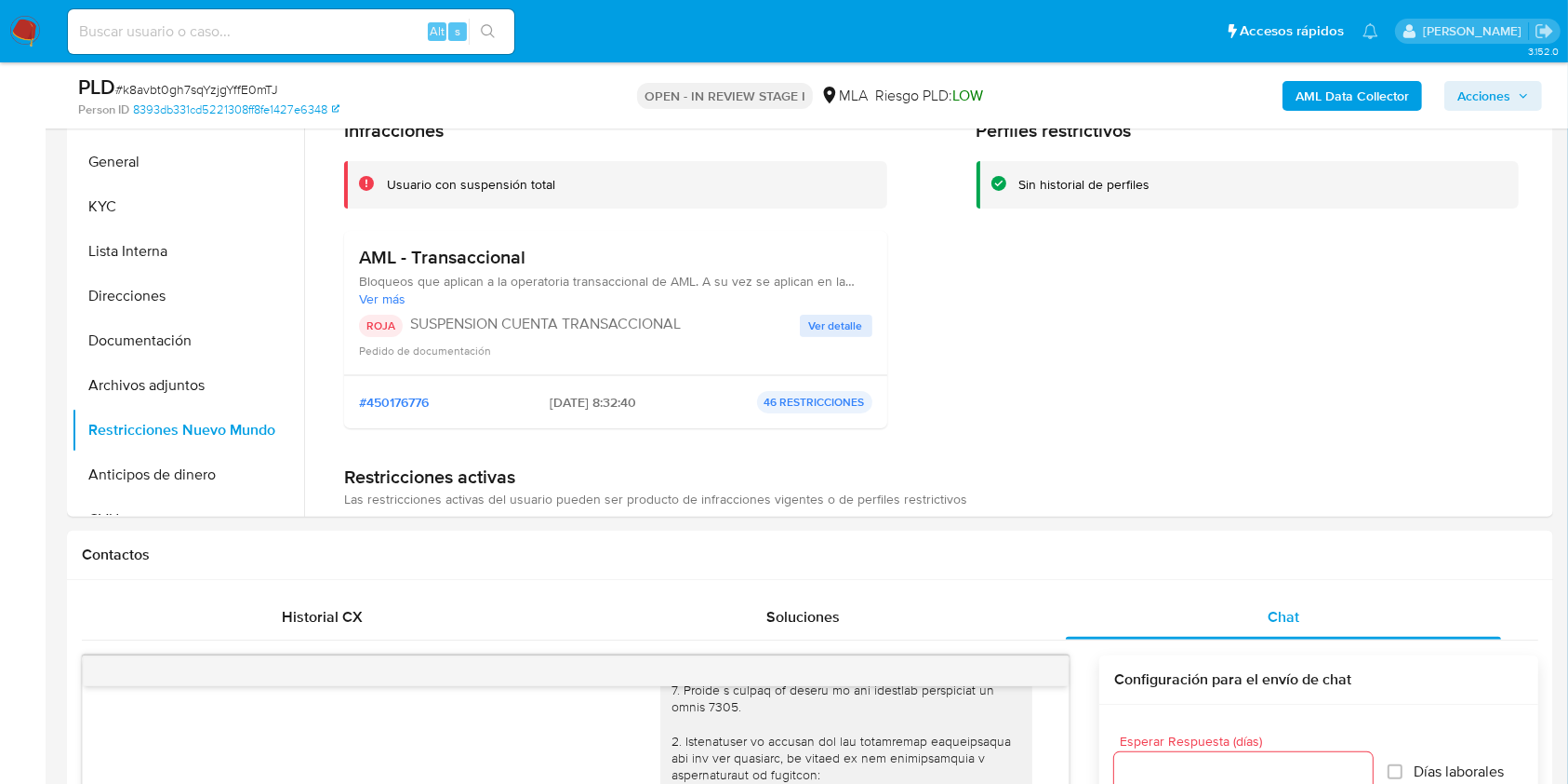
scroll to position [295, 0]
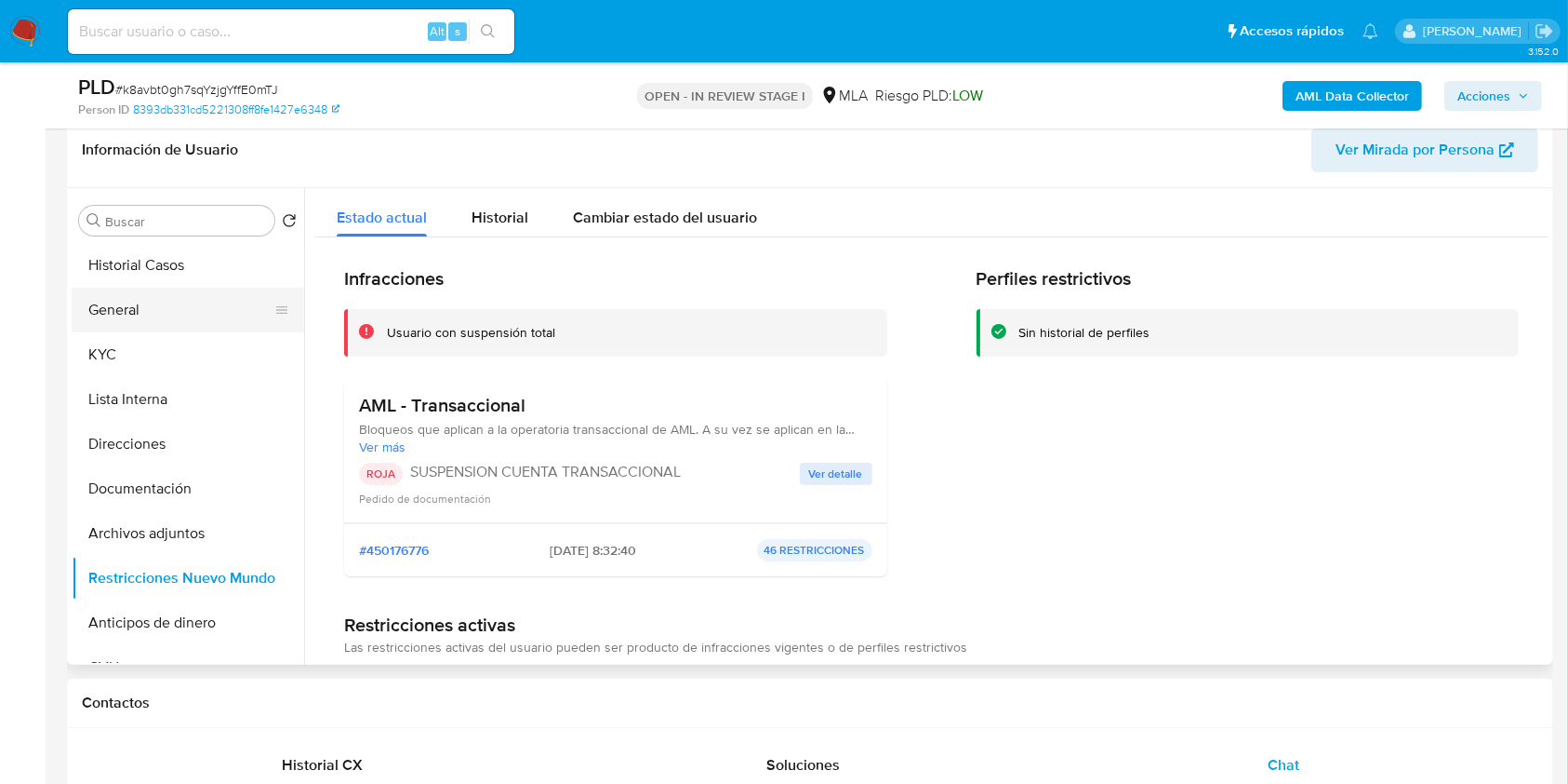
click at [124, 304] on button "General" at bounding box center [180, 309] width 218 height 45
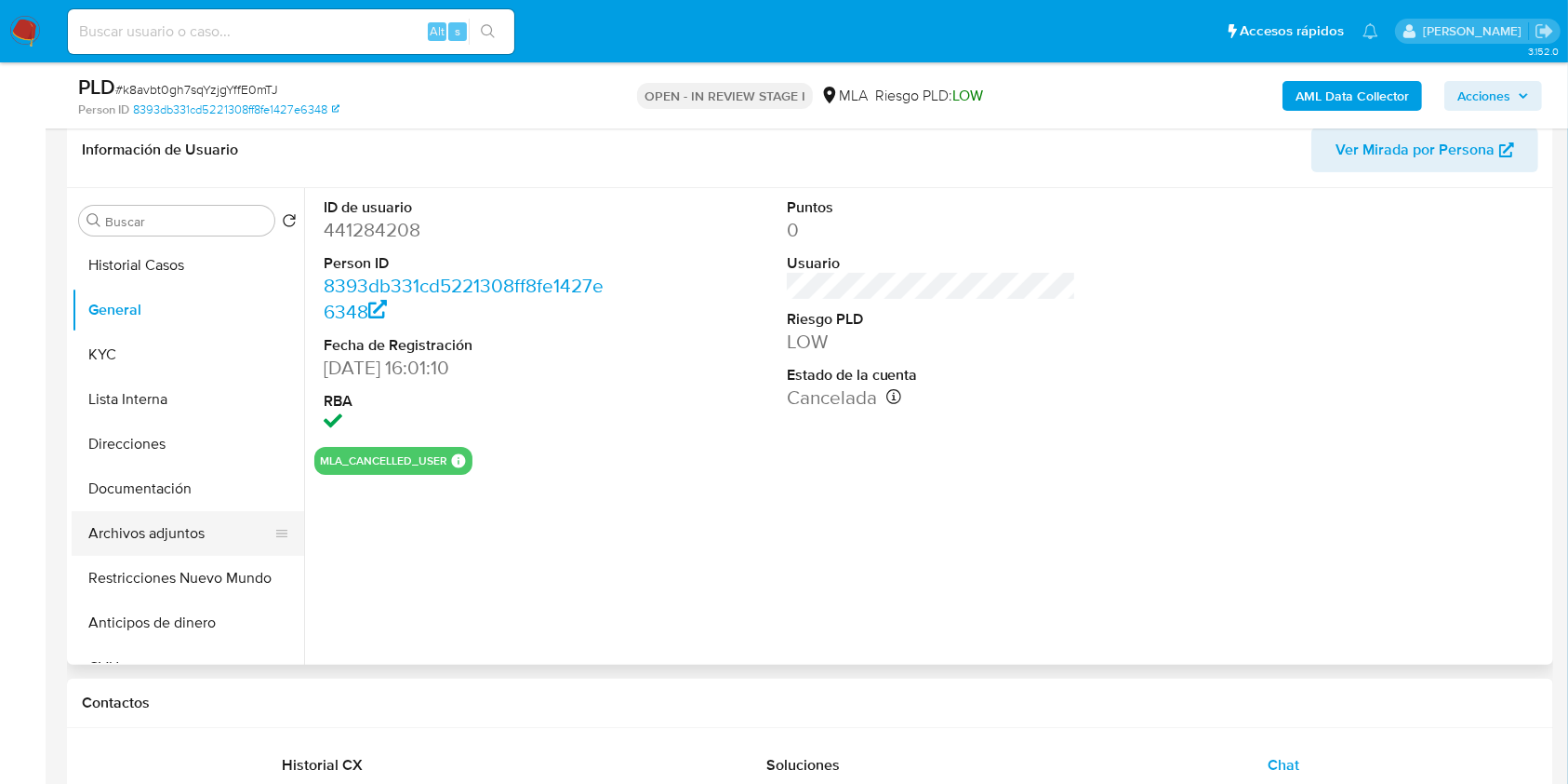
click at [176, 541] on button "Archivos adjuntos" at bounding box center [180, 533] width 218 height 45
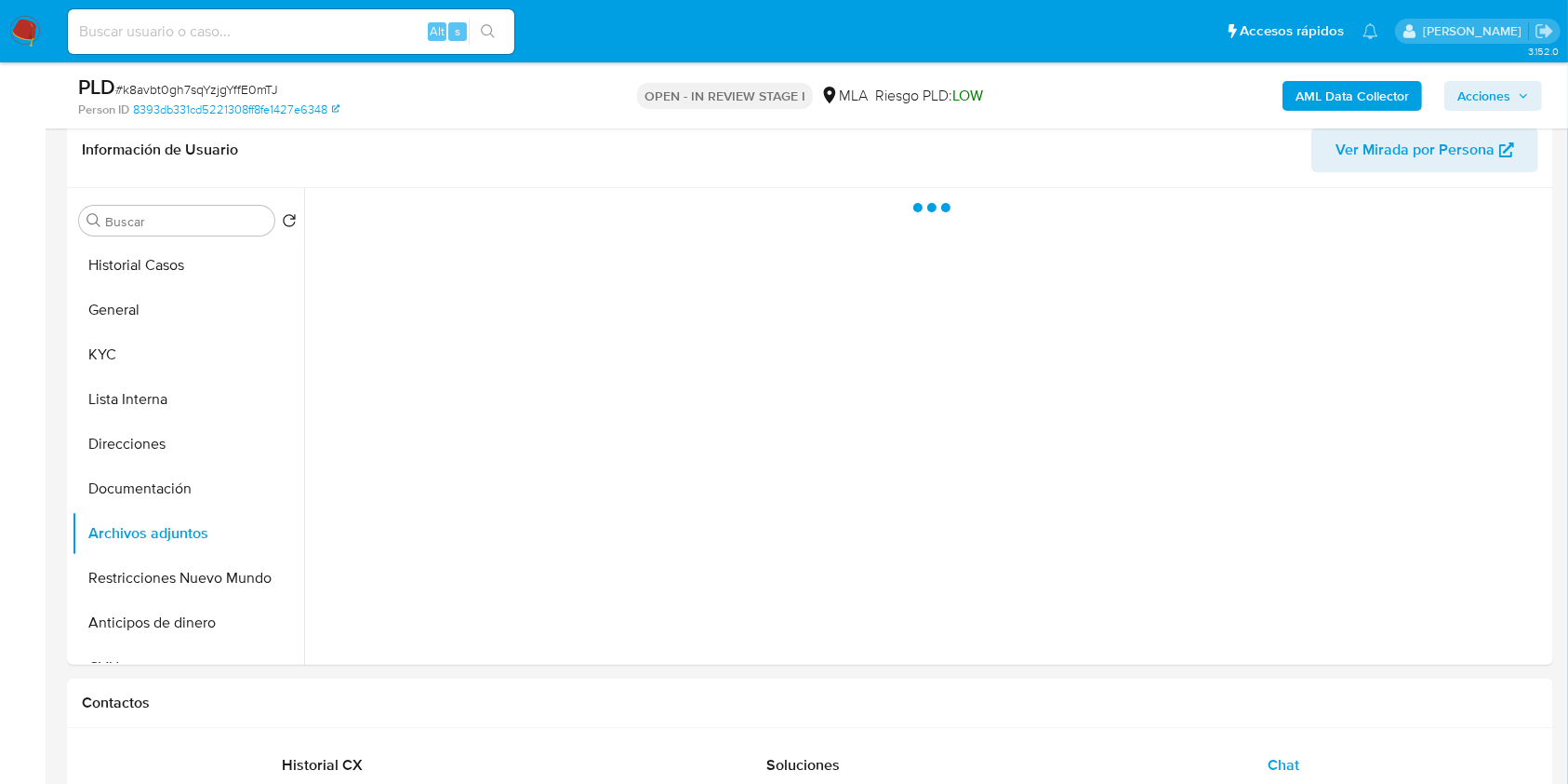
drag, startPoint x: 1474, startPoint y: 99, endPoint x: 1455, endPoint y: 105, distance: 19.9
click at [1474, 99] on span "Acciones" at bounding box center [1485, 96] width 53 height 30
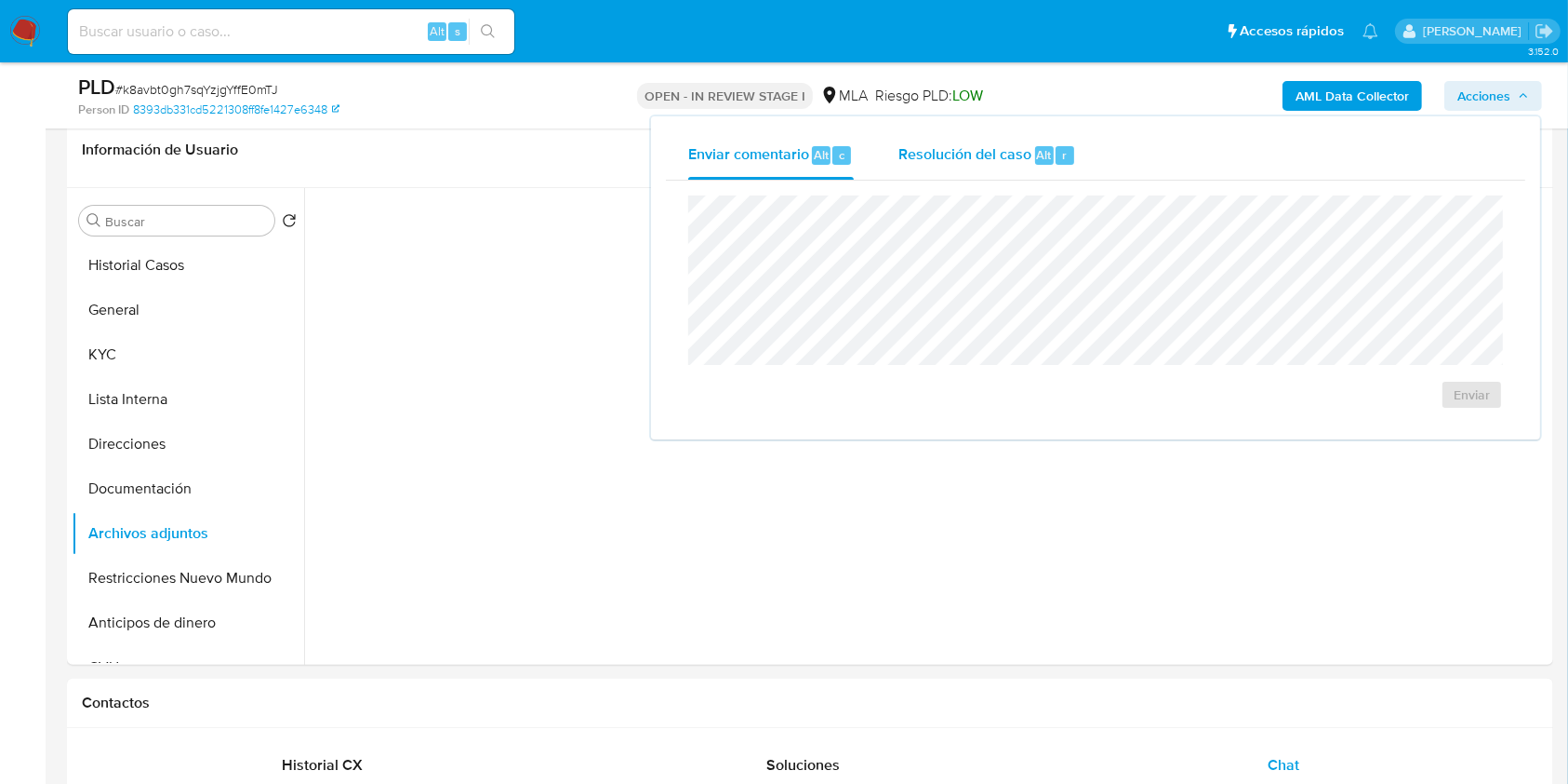
drag, startPoint x: 1067, startPoint y: 139, endPoint x: 1072, endPoint y: 147, distance: 9.4
click at [1068, 141] on div "Resolución del caso Alt r" at bounding box center [987, 155] width 177 height 49
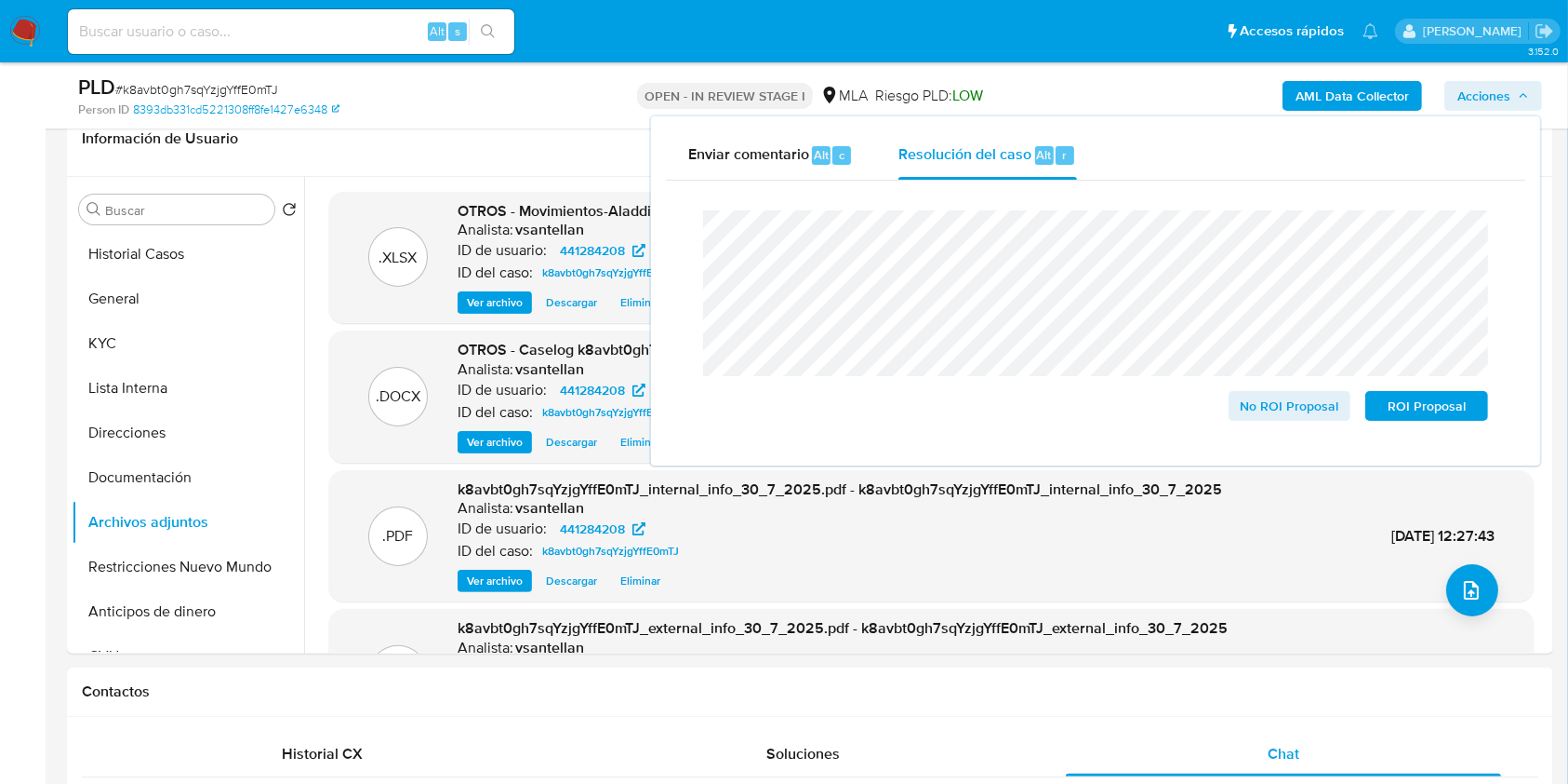
scroll to position [376, 0]
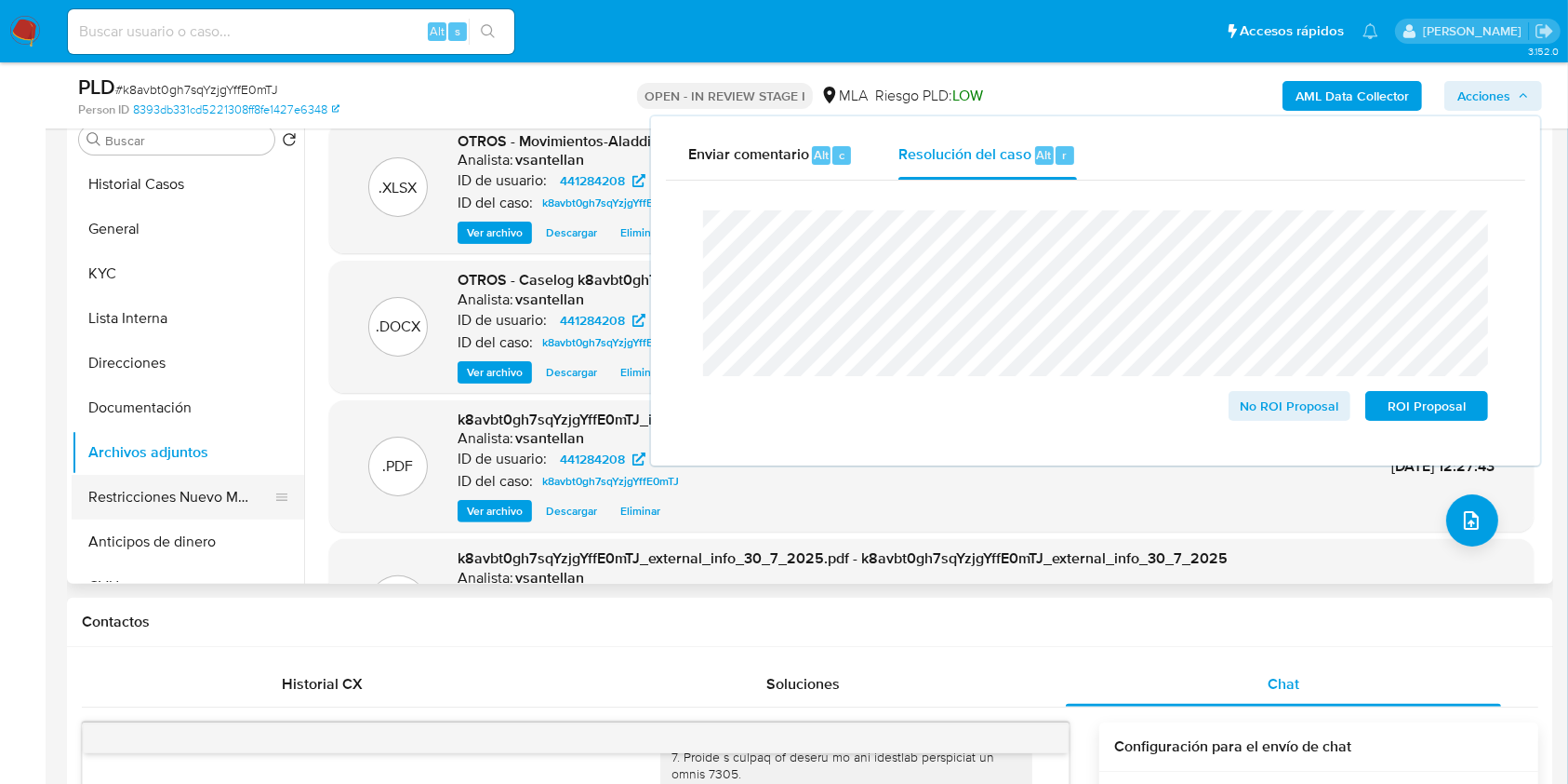
click at [206, 507] on button "Restricciones Nuevo Mundo" at bounding box center [180, 497] width 218 height 45
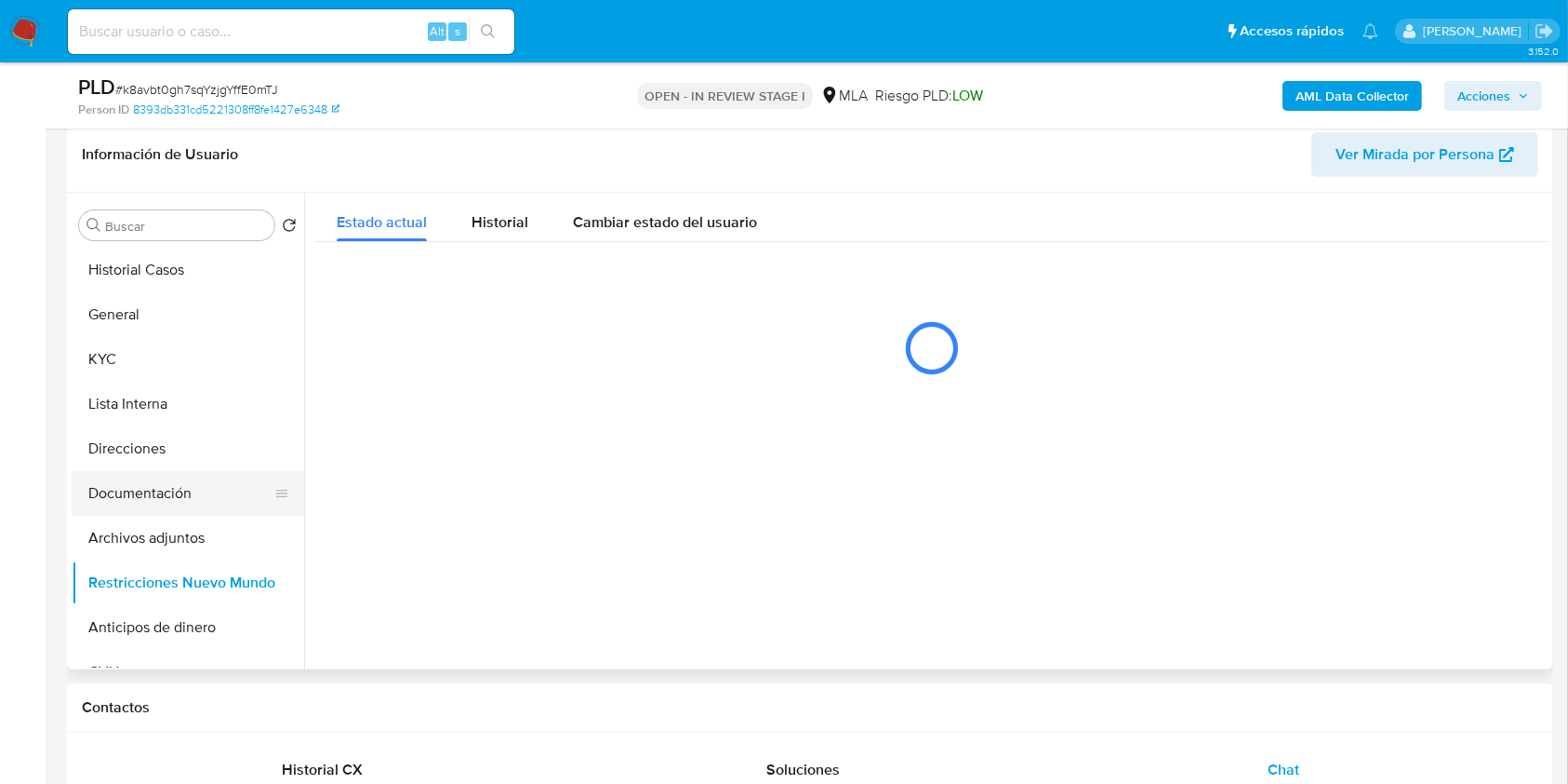
scroll to position [252, 0]
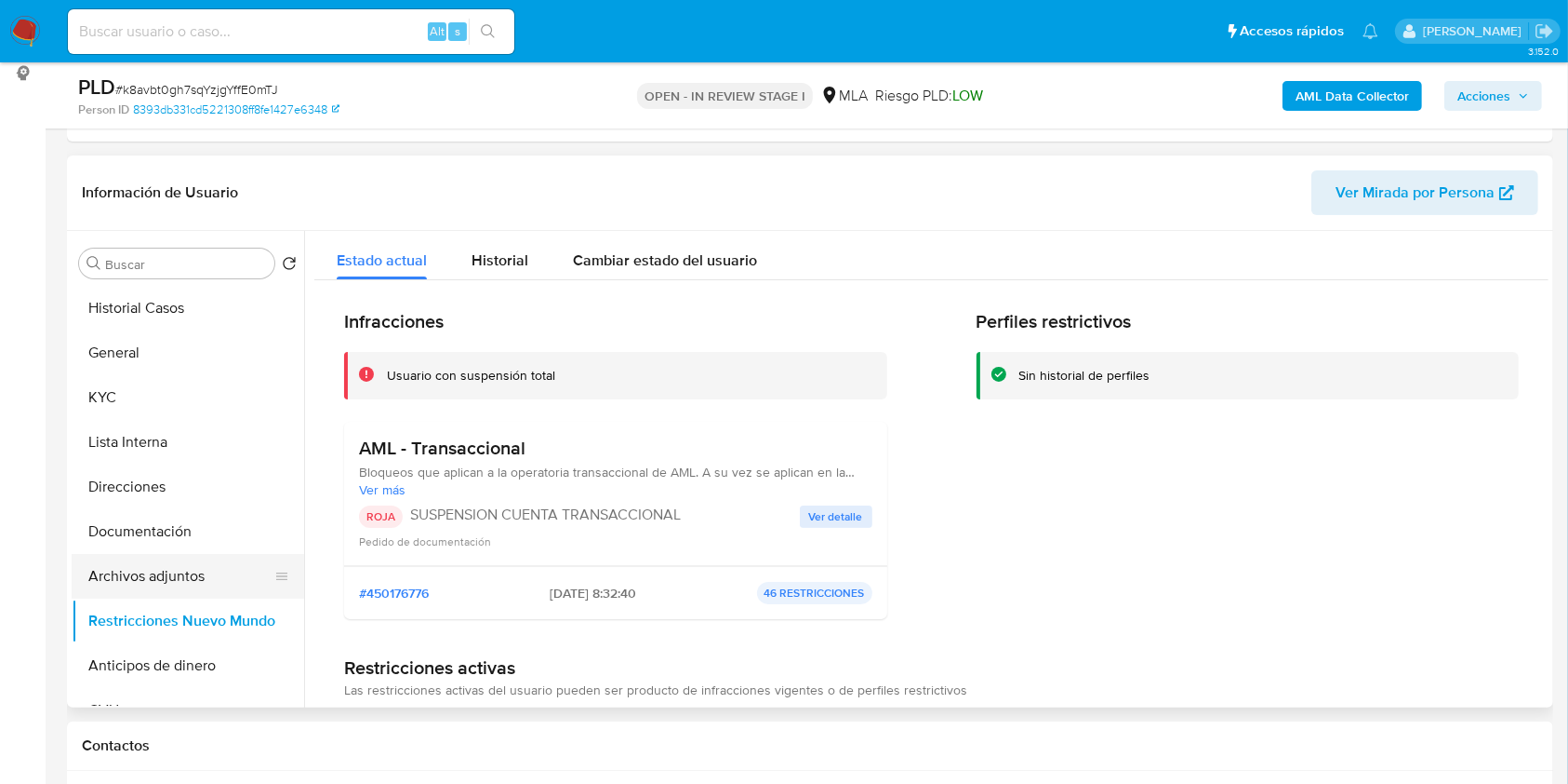
click at [196, 573] on button "Archivos adjuntos" at bounding box center [180, 576] width 218 height 45
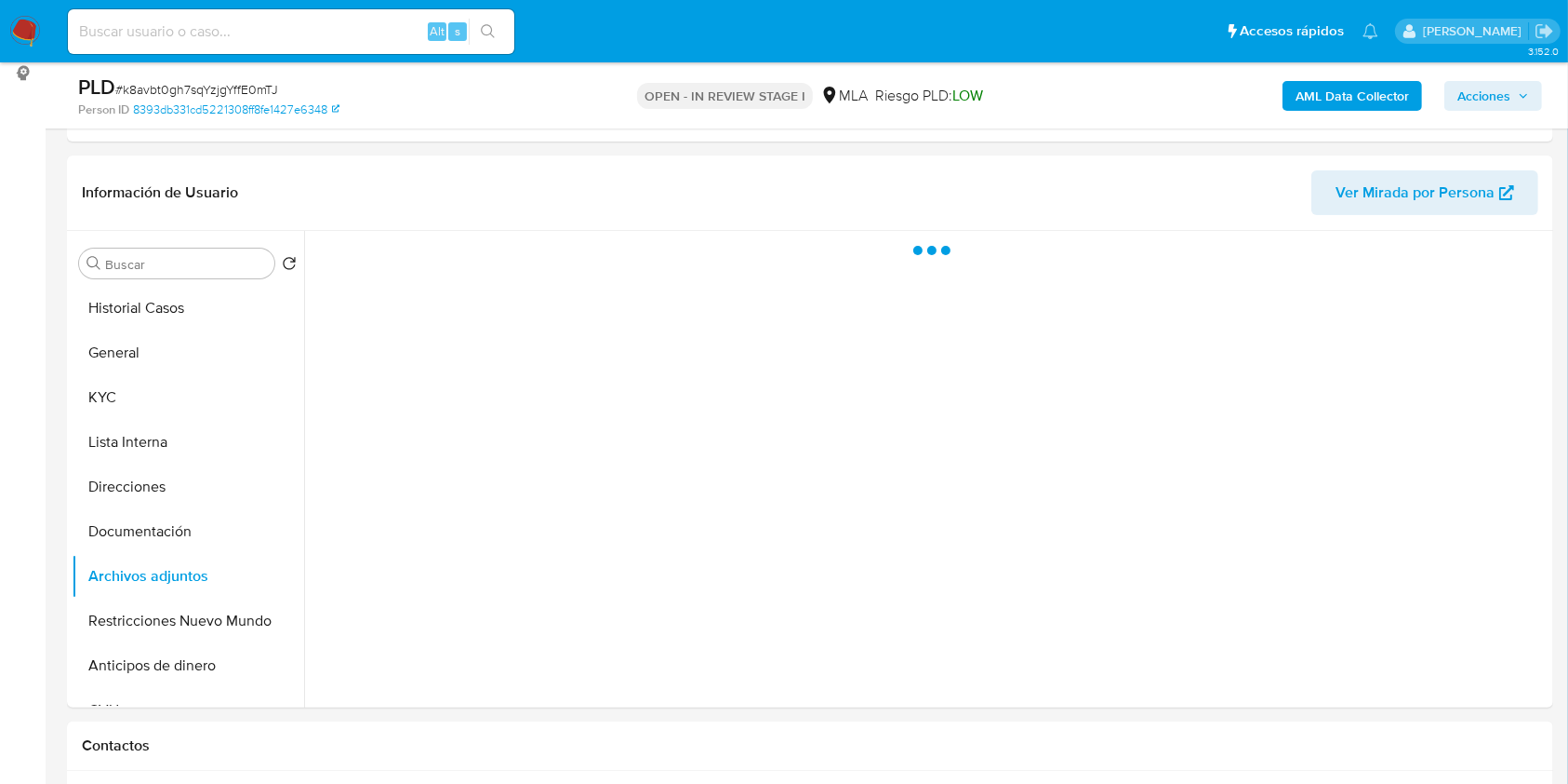
click at [1502, 93] on span "Acciones" at bounding box center [1485, 96] width 53 height 30
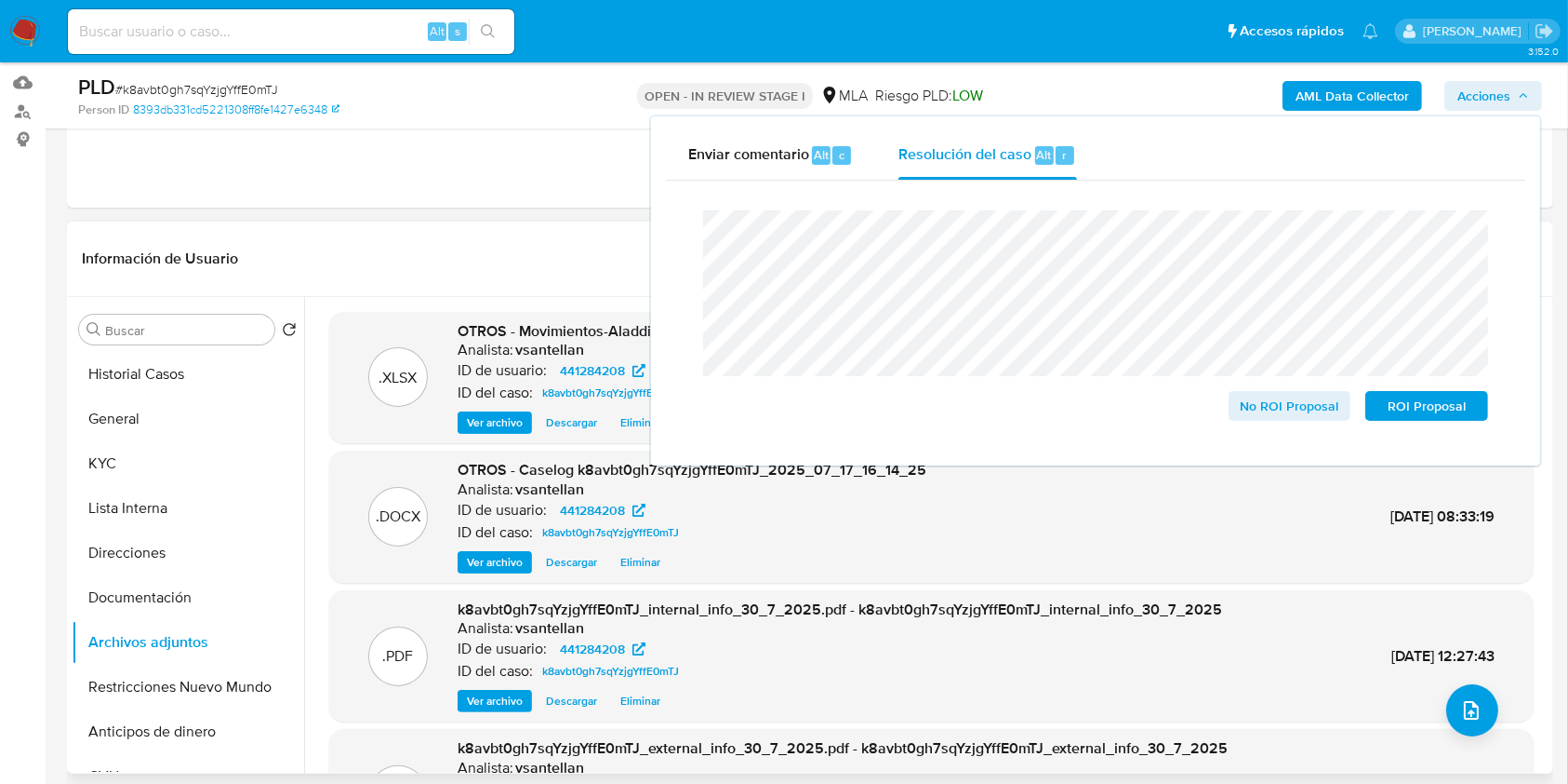
scroll to position [248, 0]
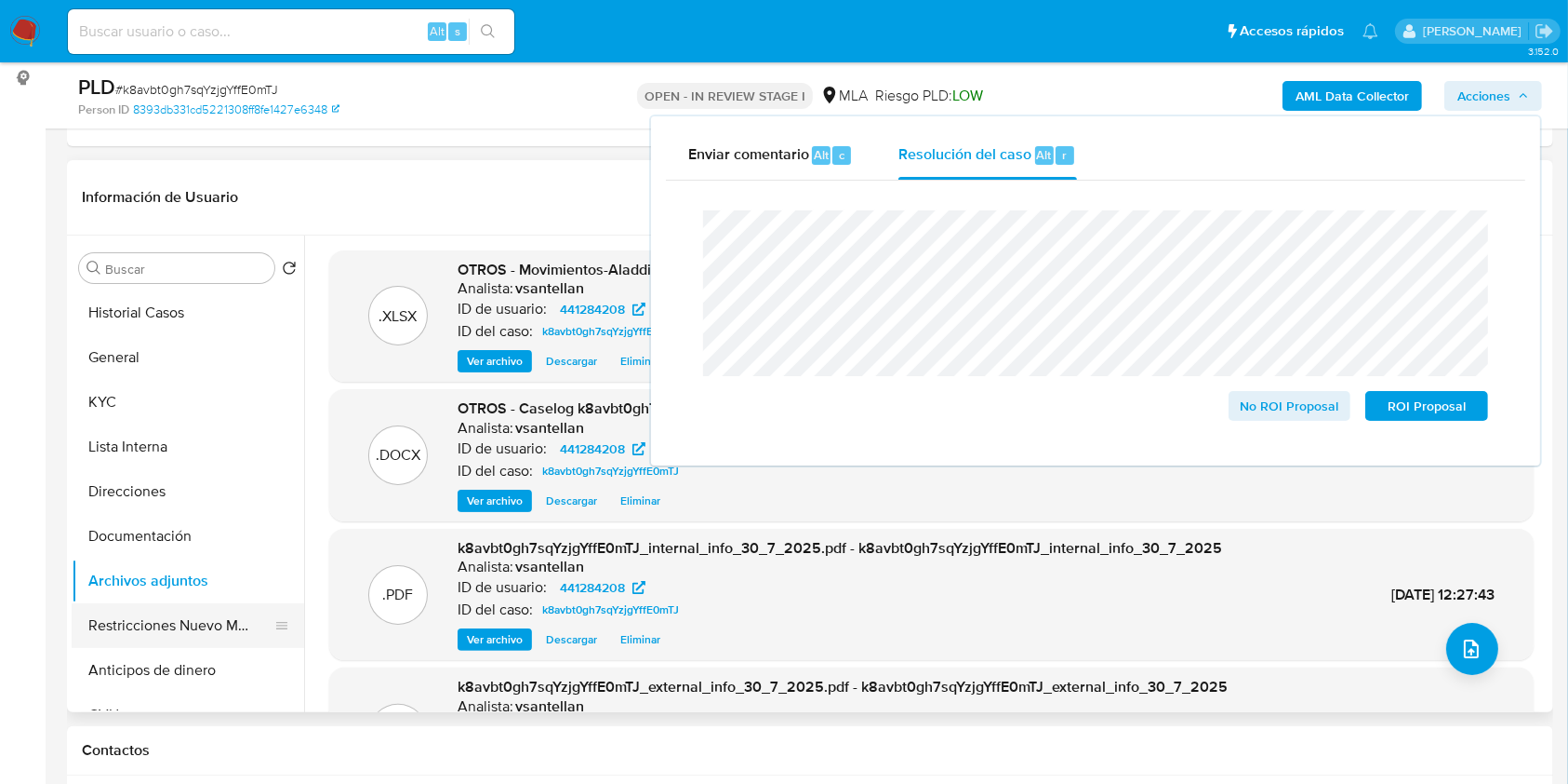
drag, startPoint x: 223, startPoint y: 625, endPoint x: 215, endPoint y: 610, distance: 17.0
click at [223, 626] on button "Restricciones Nuevo Mundo" at bounding box center [180, 625] width 218 height 45
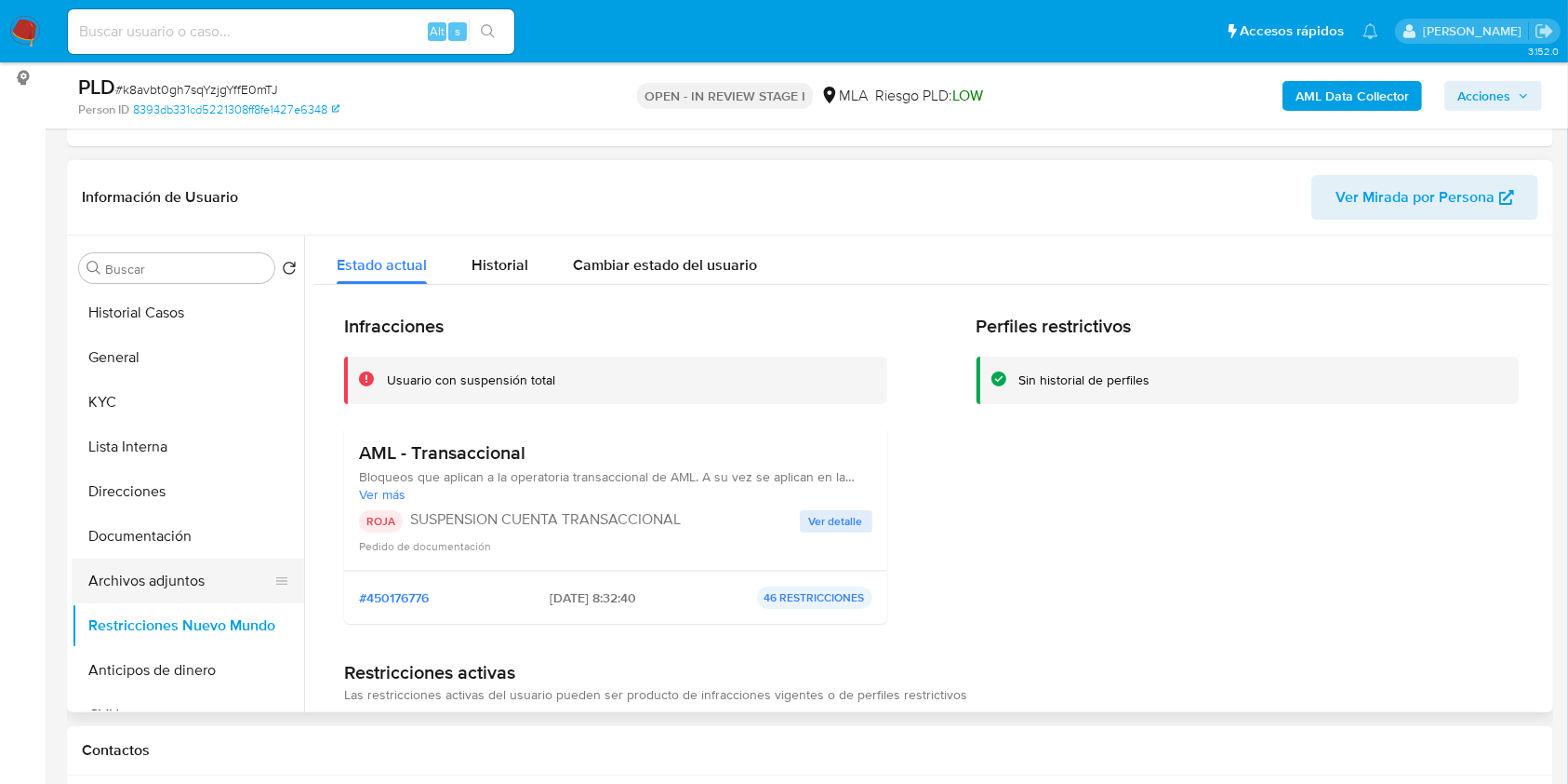
click at [191, 576] on button "Archivos adjuntos" at bounding box center [180, 580] width 218 height 45
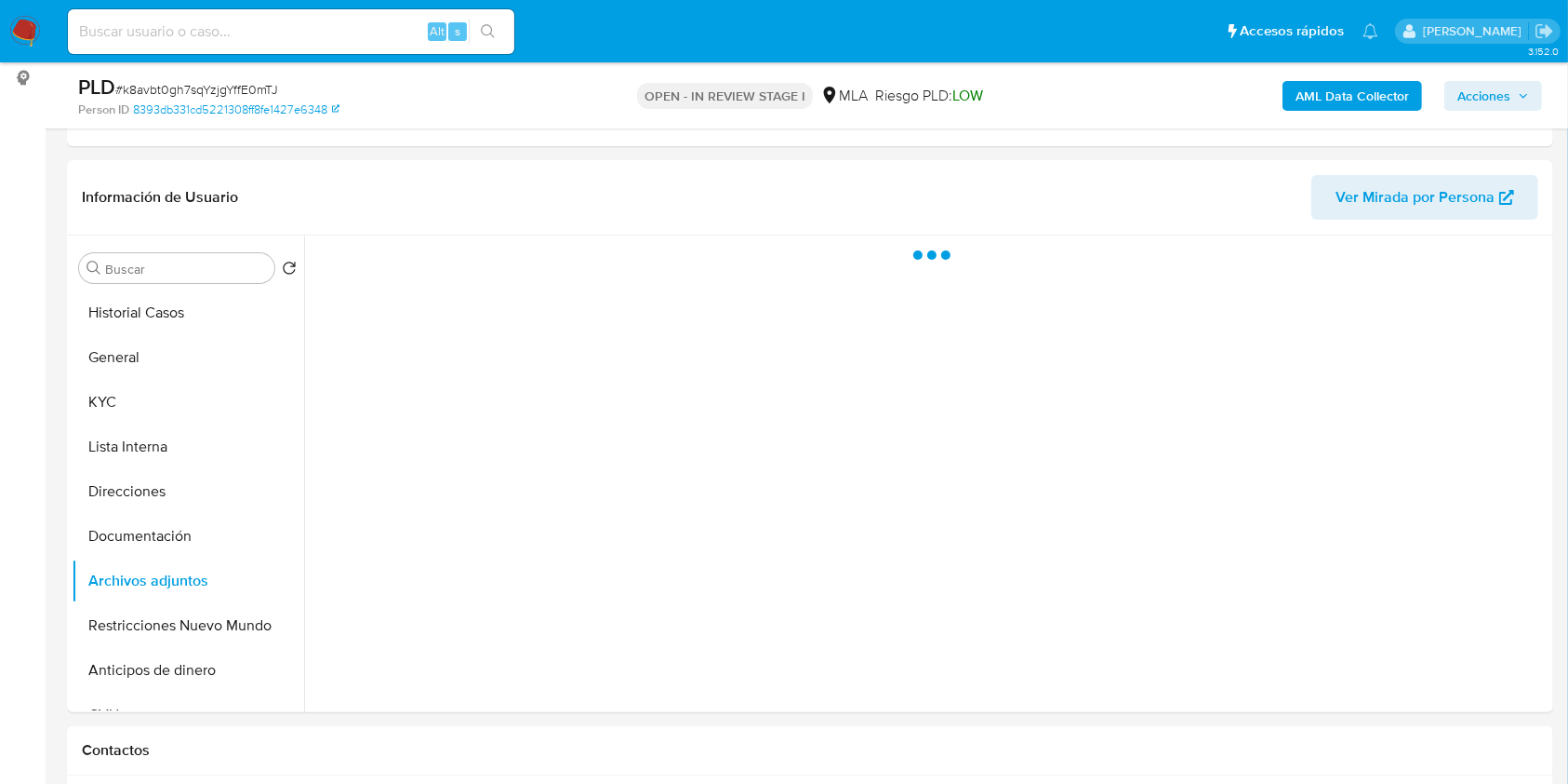
click at [1519, 94] on icon "button" at bounding box center [1523, 95] width 11 height 11
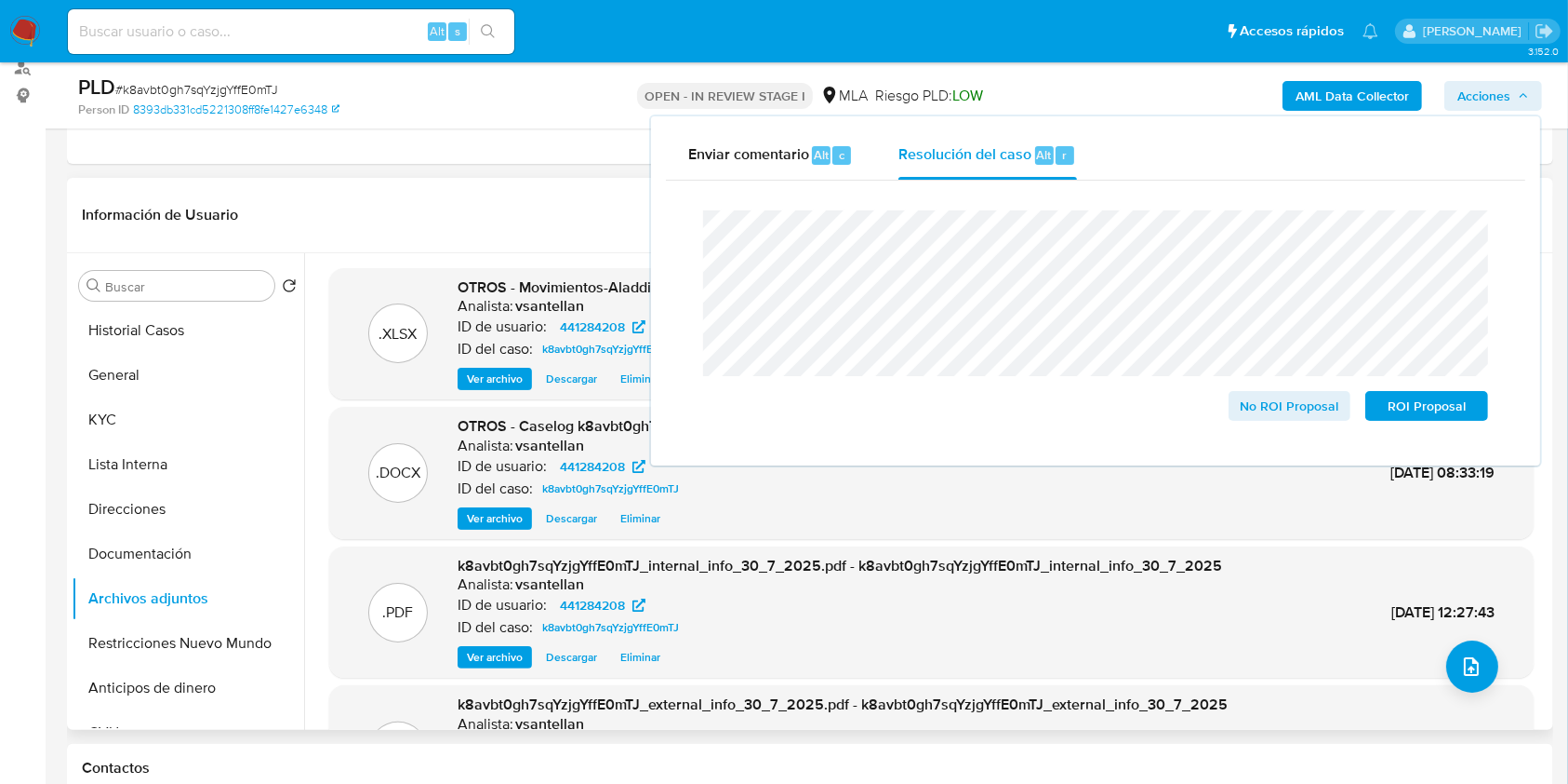
scroll to position [0, 0]
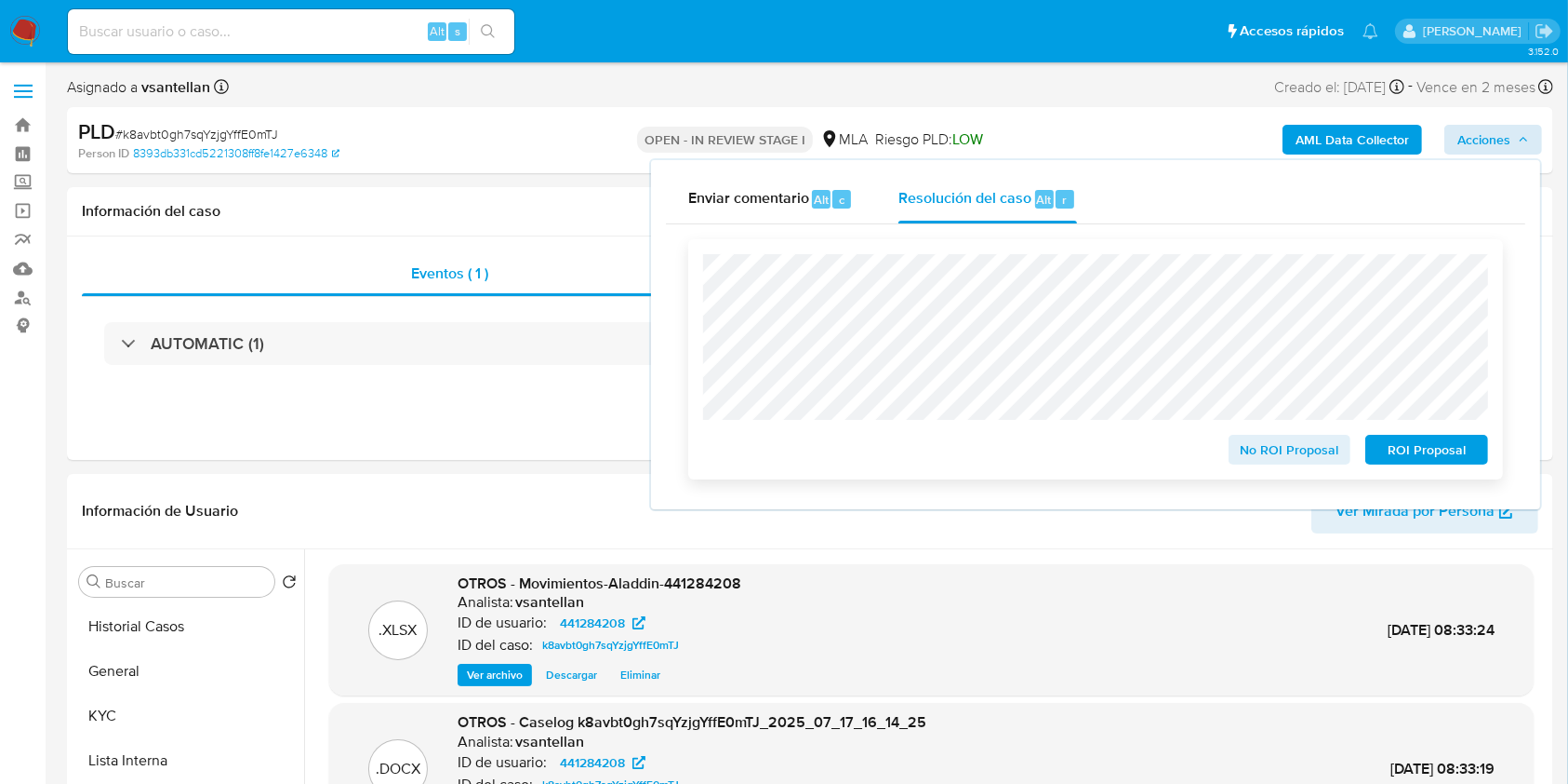
click at [1427, 446] on span "ROI Proposal" at bounding box center [1427, 449] width 97 height 26
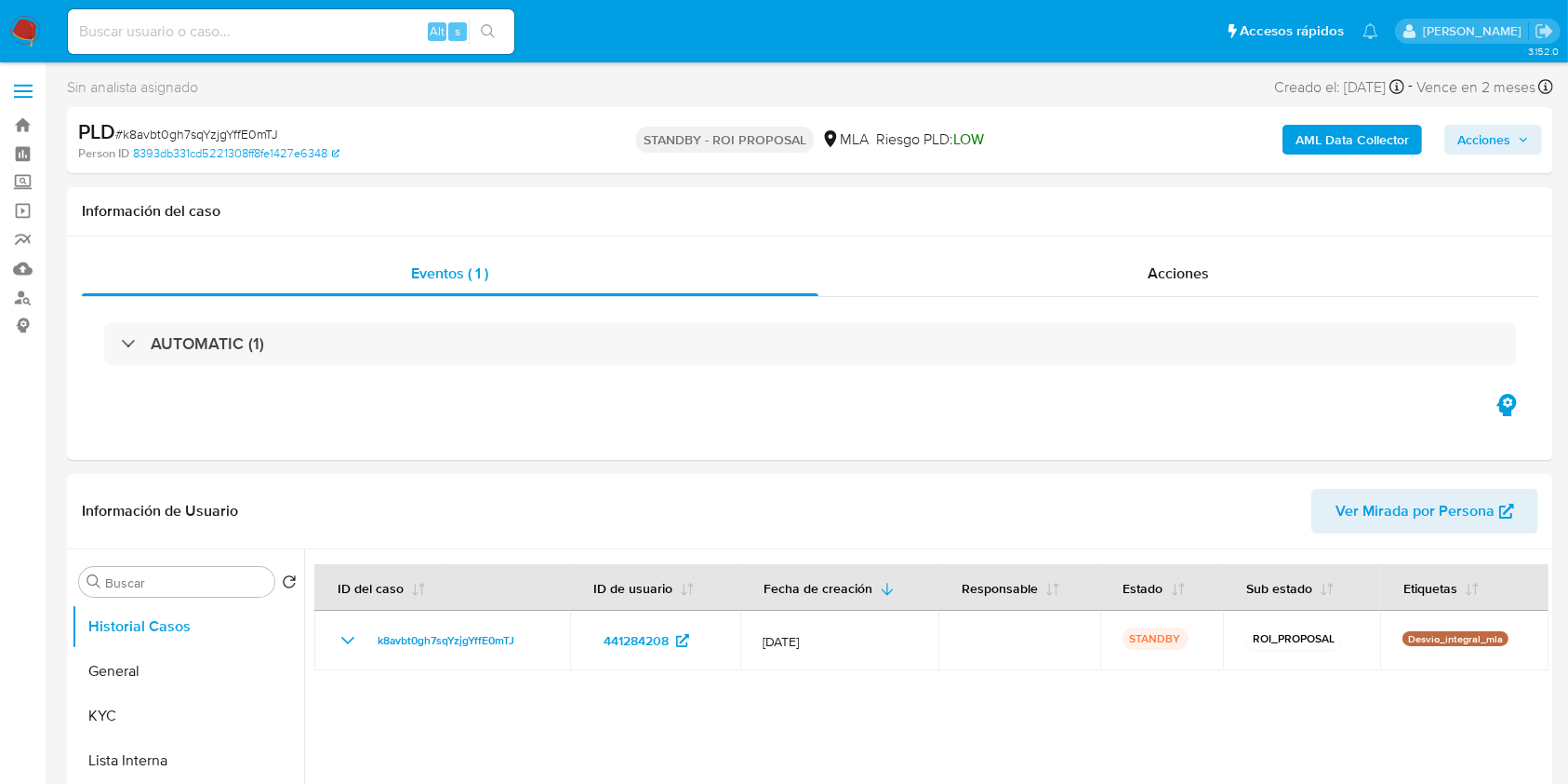
select select "10"
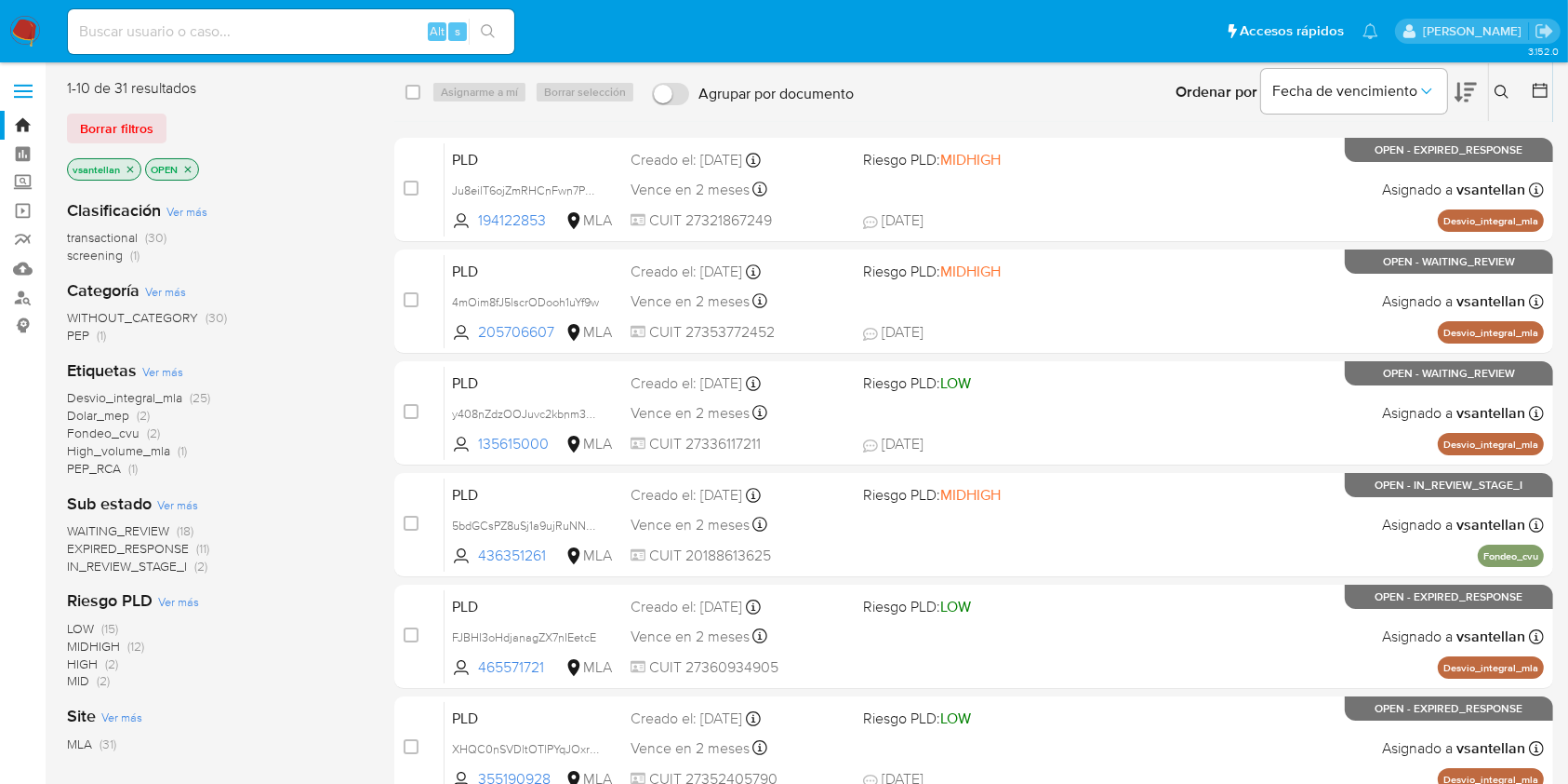
click at [1507, 82] on button at bounding box center [1504, 92] width 31 height 23
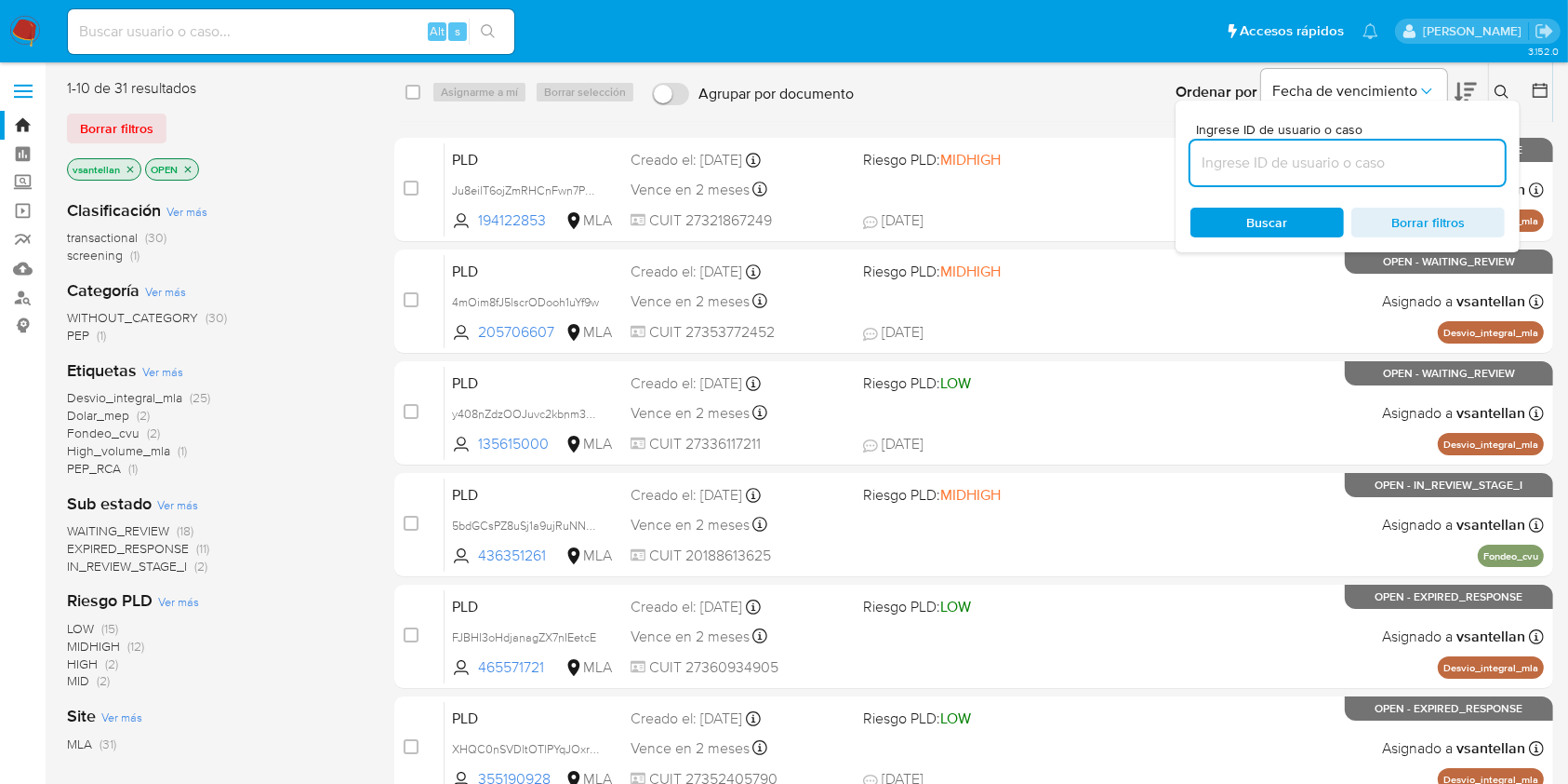
click at [1273, 161] on input at bounding box center [1347, 163] width 314 height 24
type input "158659789"
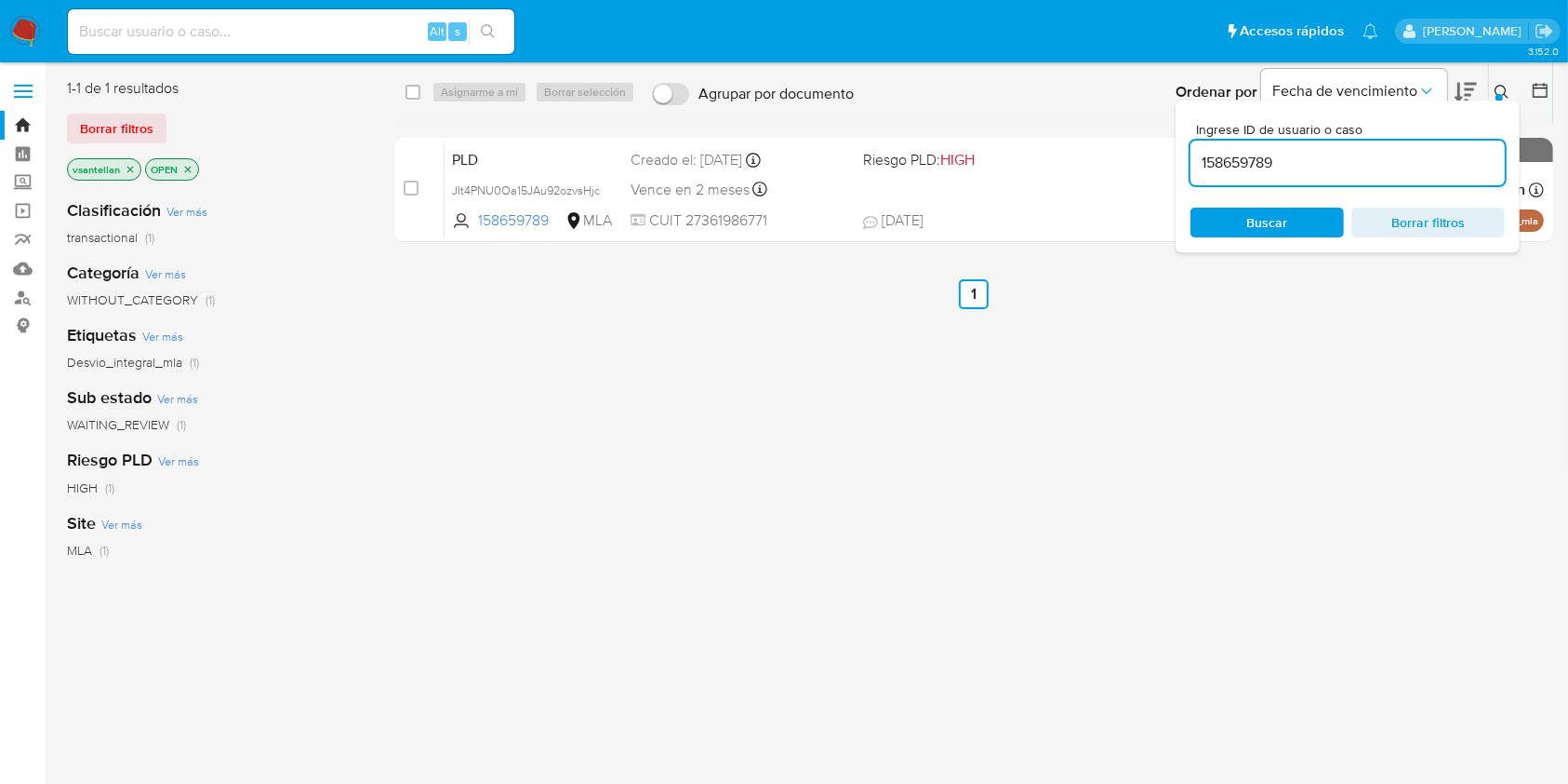
click at [1500, 84] on icon at bounding box center [1502, 91] width 15 height 15
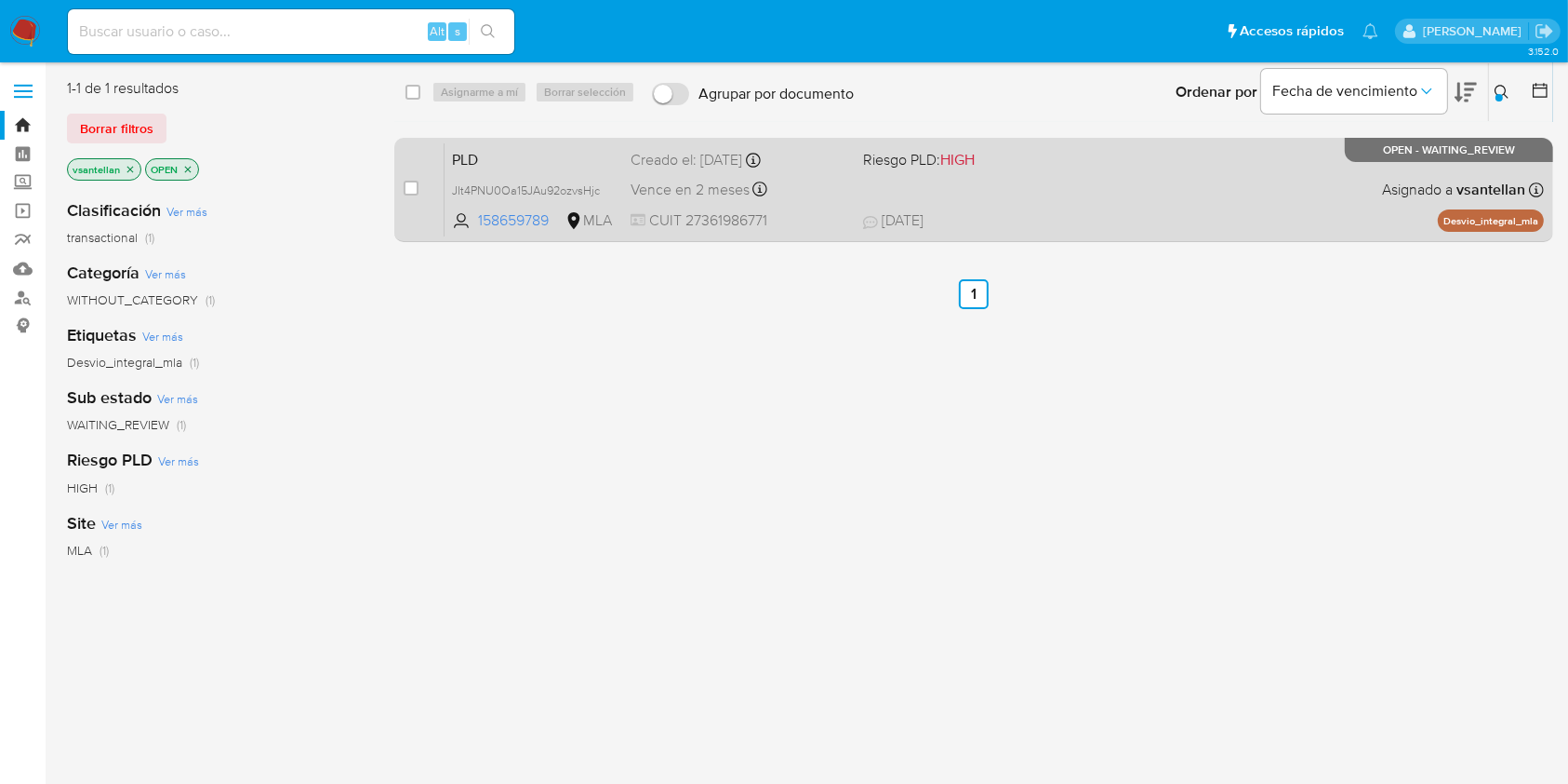
click at [1059, 198] on div "PLD JIt4PNU0Oa15JAu92ozvsHjc 158659789 MLA Riesgo PLD: HIGH Creado el: 12/07/20…" at bounding box center [994, 189] width 1099 height 94
click at [409, 187] on input "checkbox" at bounding box center [411, 187] width 15 height 15
checkbox input "true"
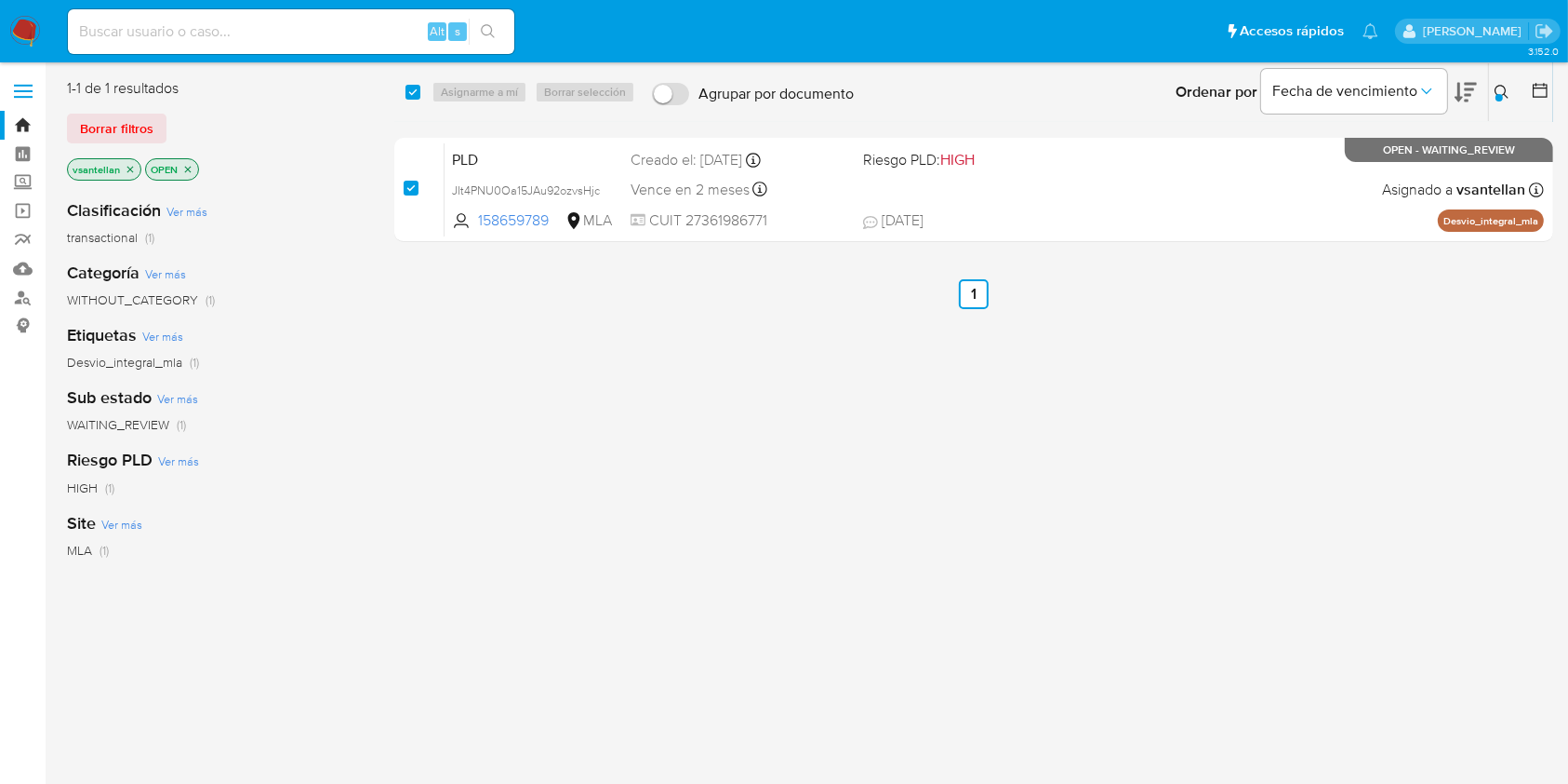
checkbox input "true"
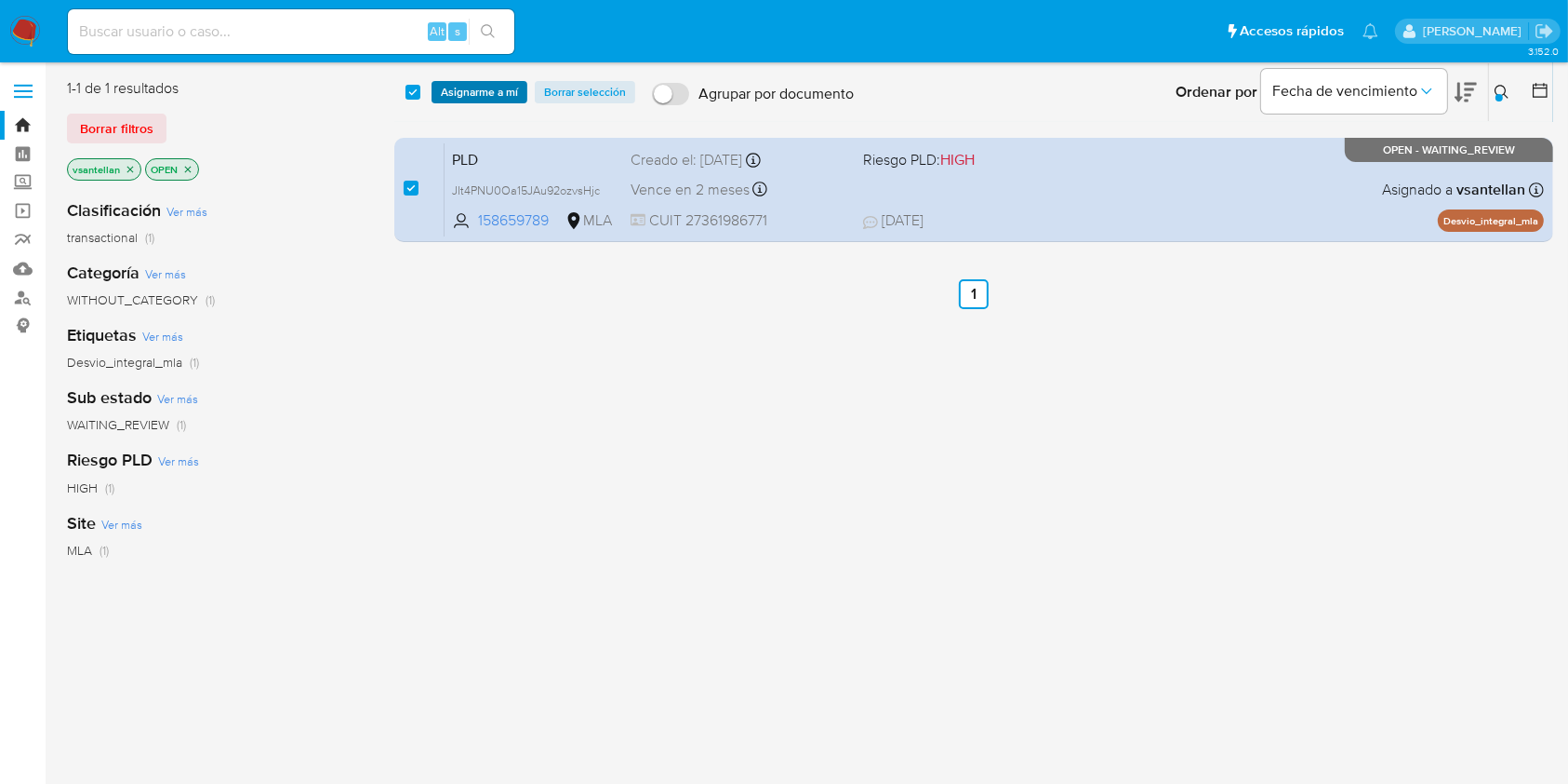
click at [486, 93] on span "Asignarme a mí" at bounding box center [479, 92] width 77 height 19
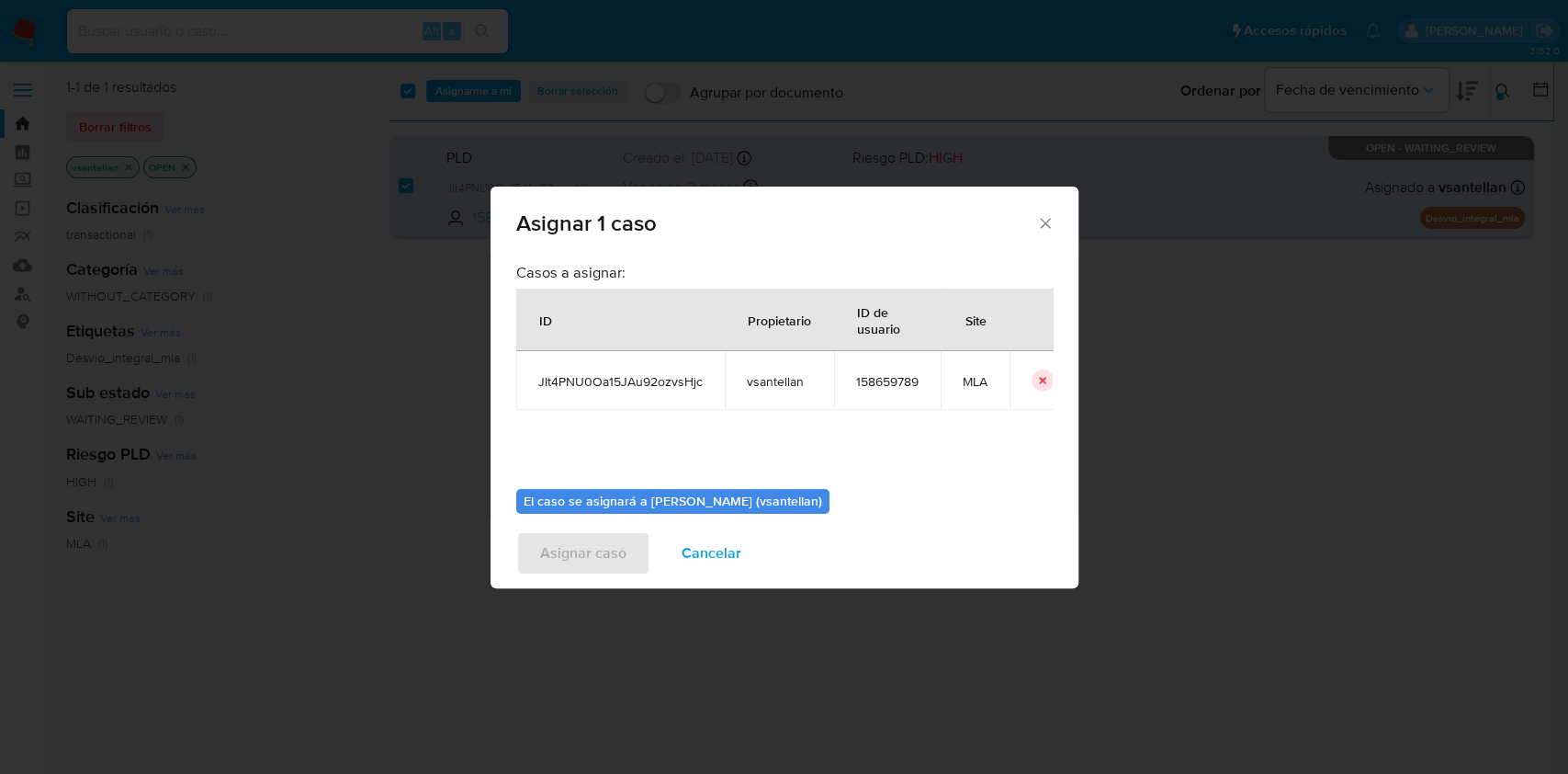
scroll to position [94, 0]
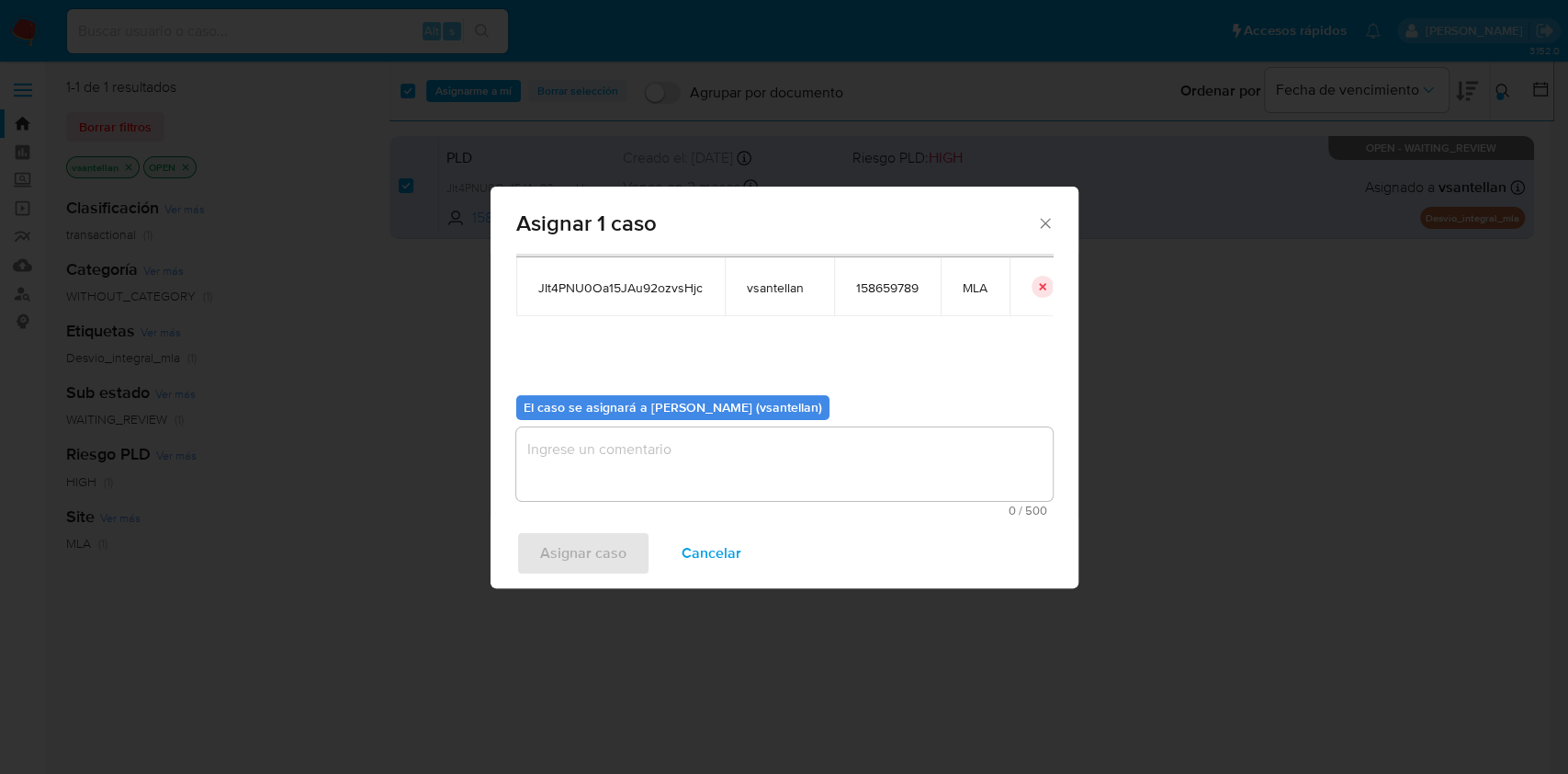
drag, startPoint x: 579, startPoint y: 474, endPoint x: 581, endPoint y: 537, distance: 63.0
click at [578, 474] on textarea "assign-modal" at bounding box center [784, 464] width 536 height 73
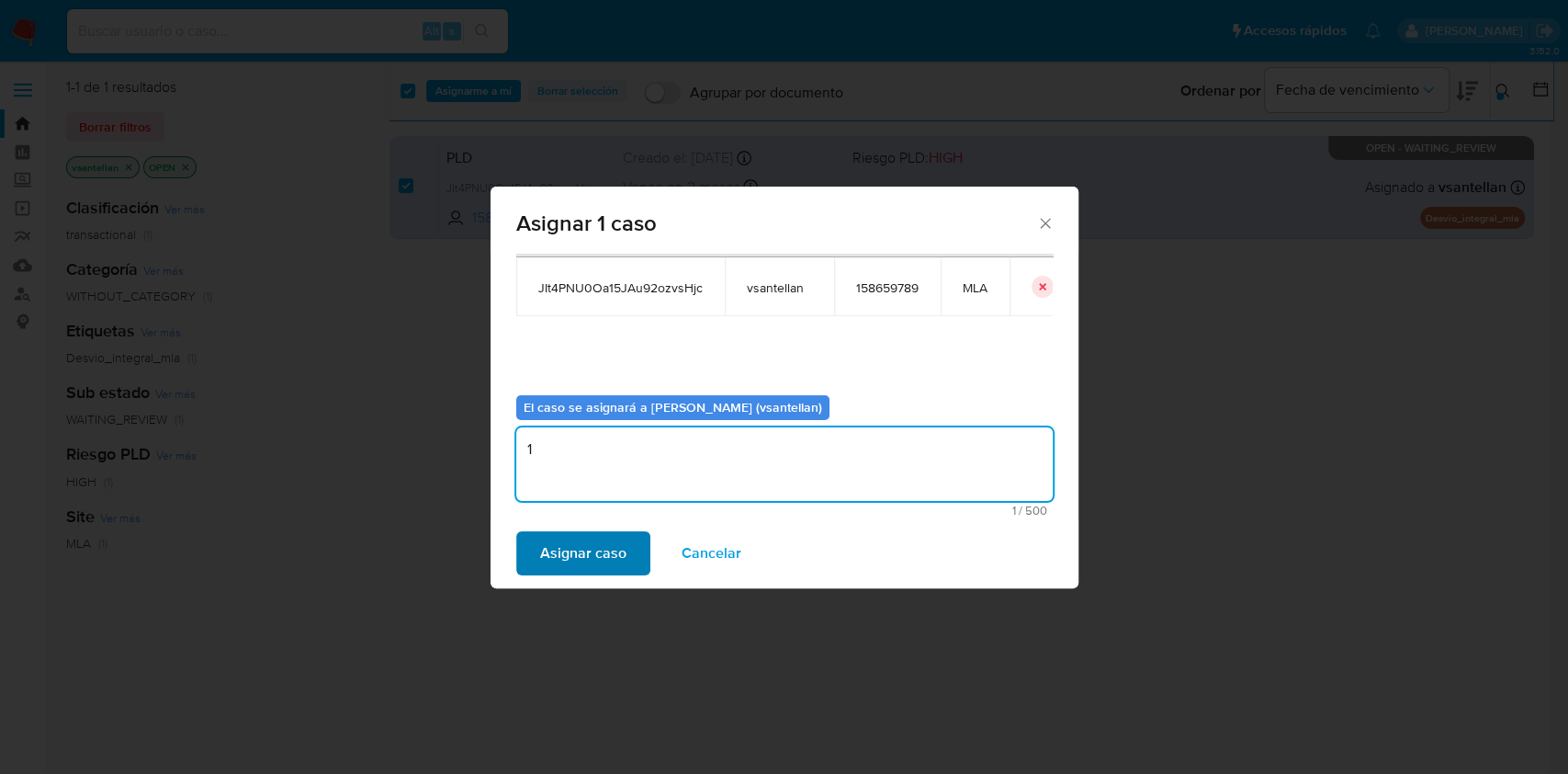
type textarea "1"
click at [586, 573] on span "Asignar caso" at bounding box center [583, 553] width 86 height 40
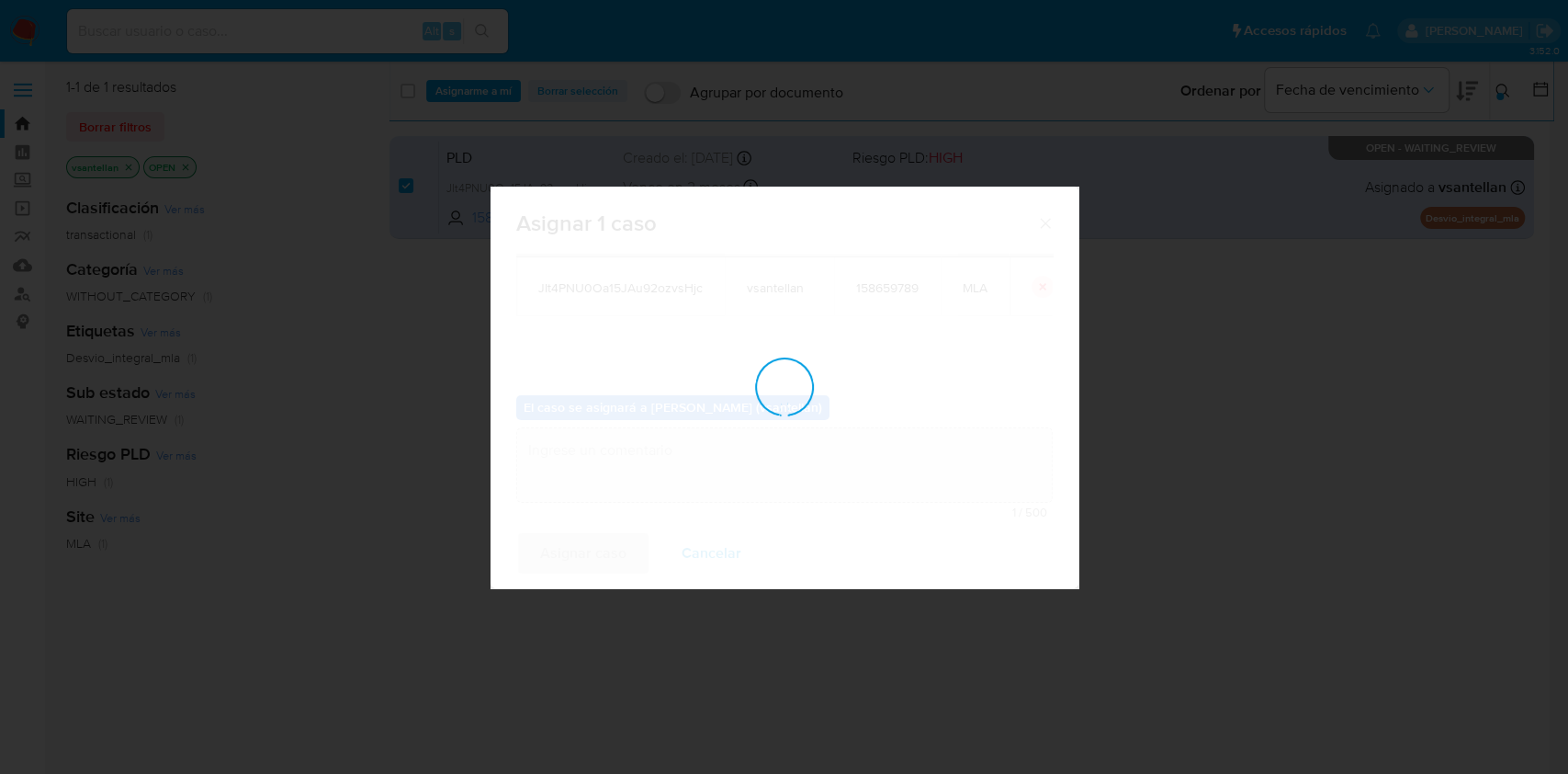
checkbox input "false"
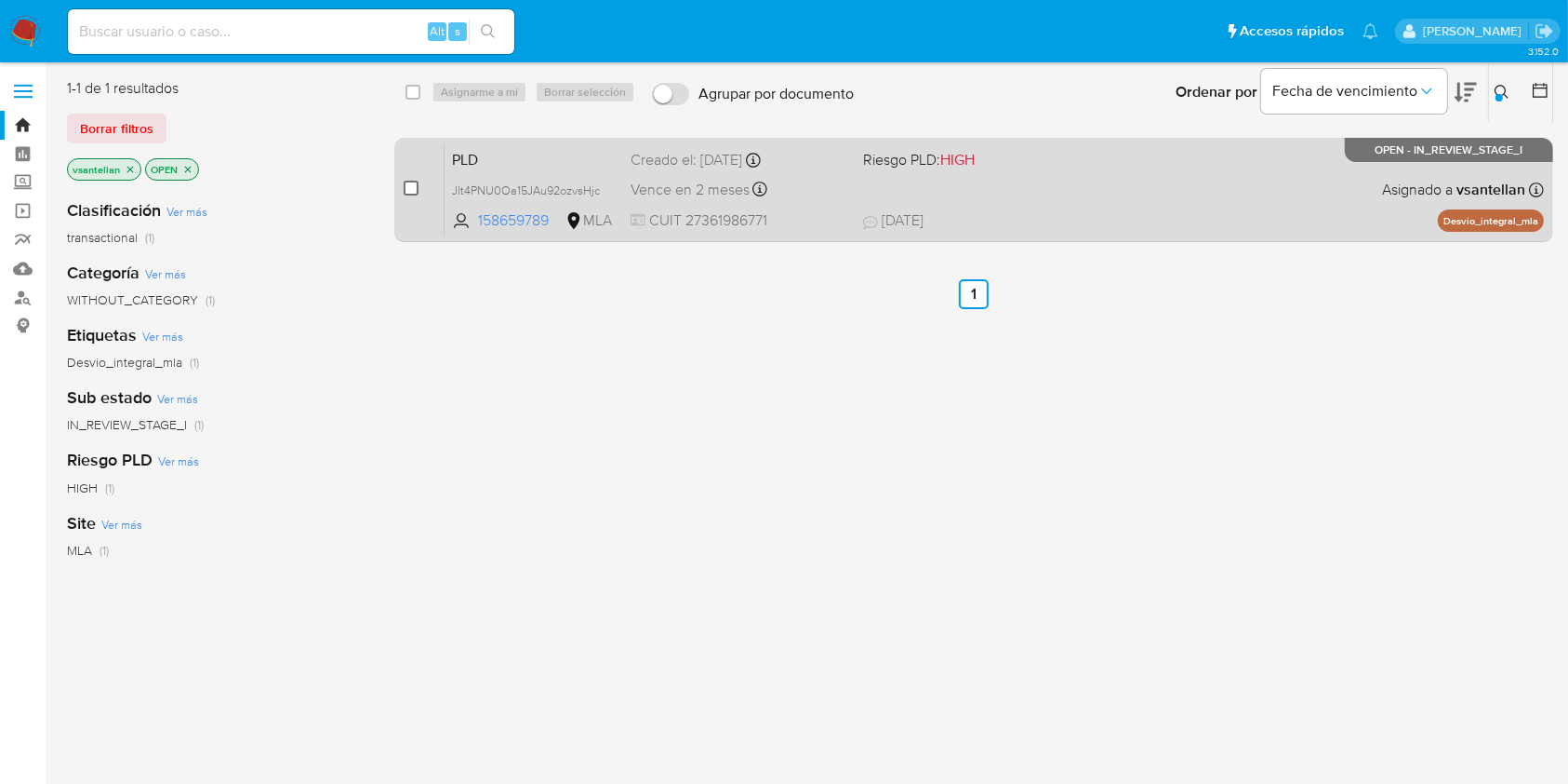
click at [410, 189] on input "checkbox" at bounding box center [411, 187] width 15 height 15
checkbox input "true"
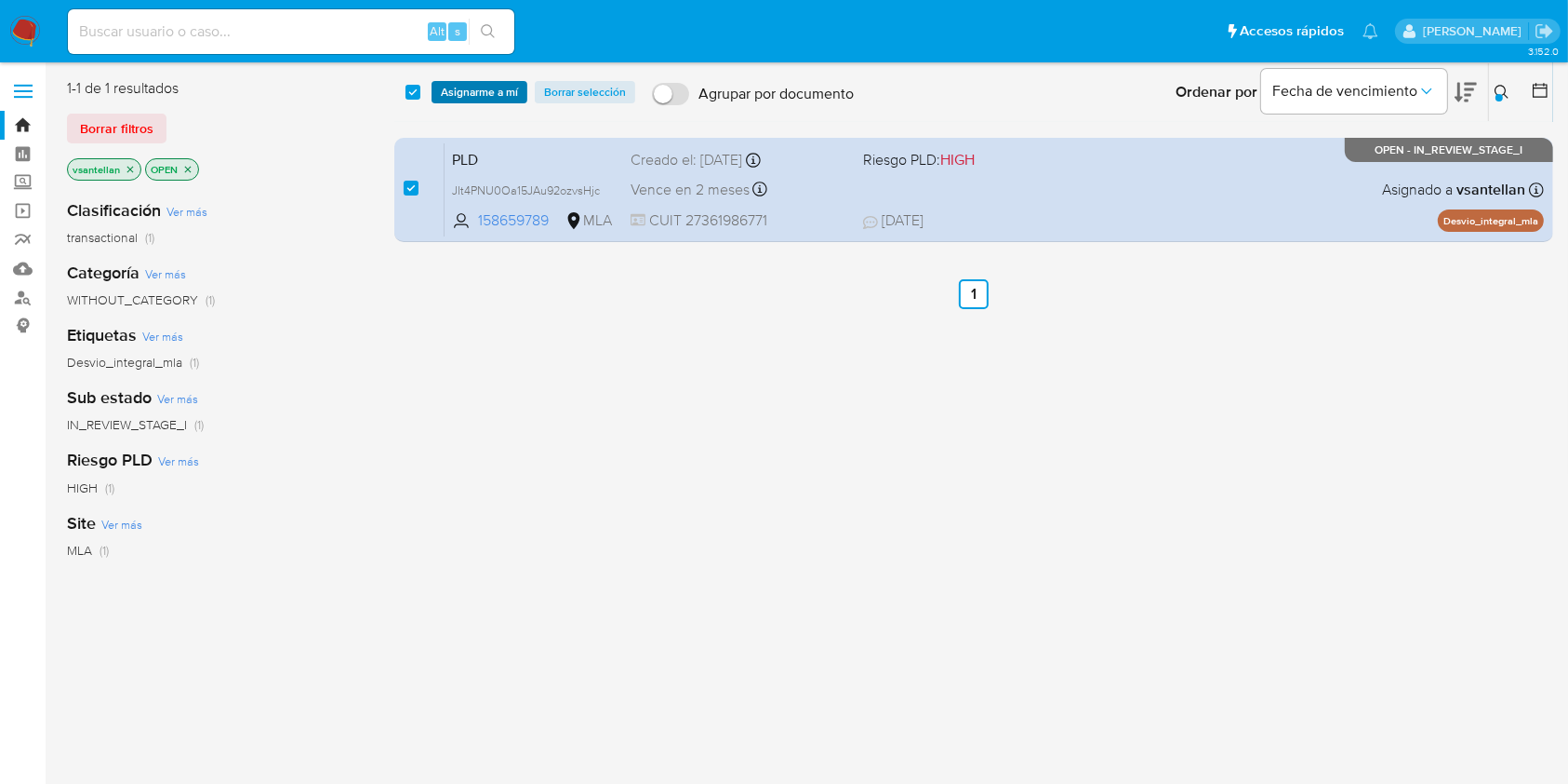
click at [463, 93] on span "Asignarme a mí" at bounding box center [479, 92] width 77 height 19
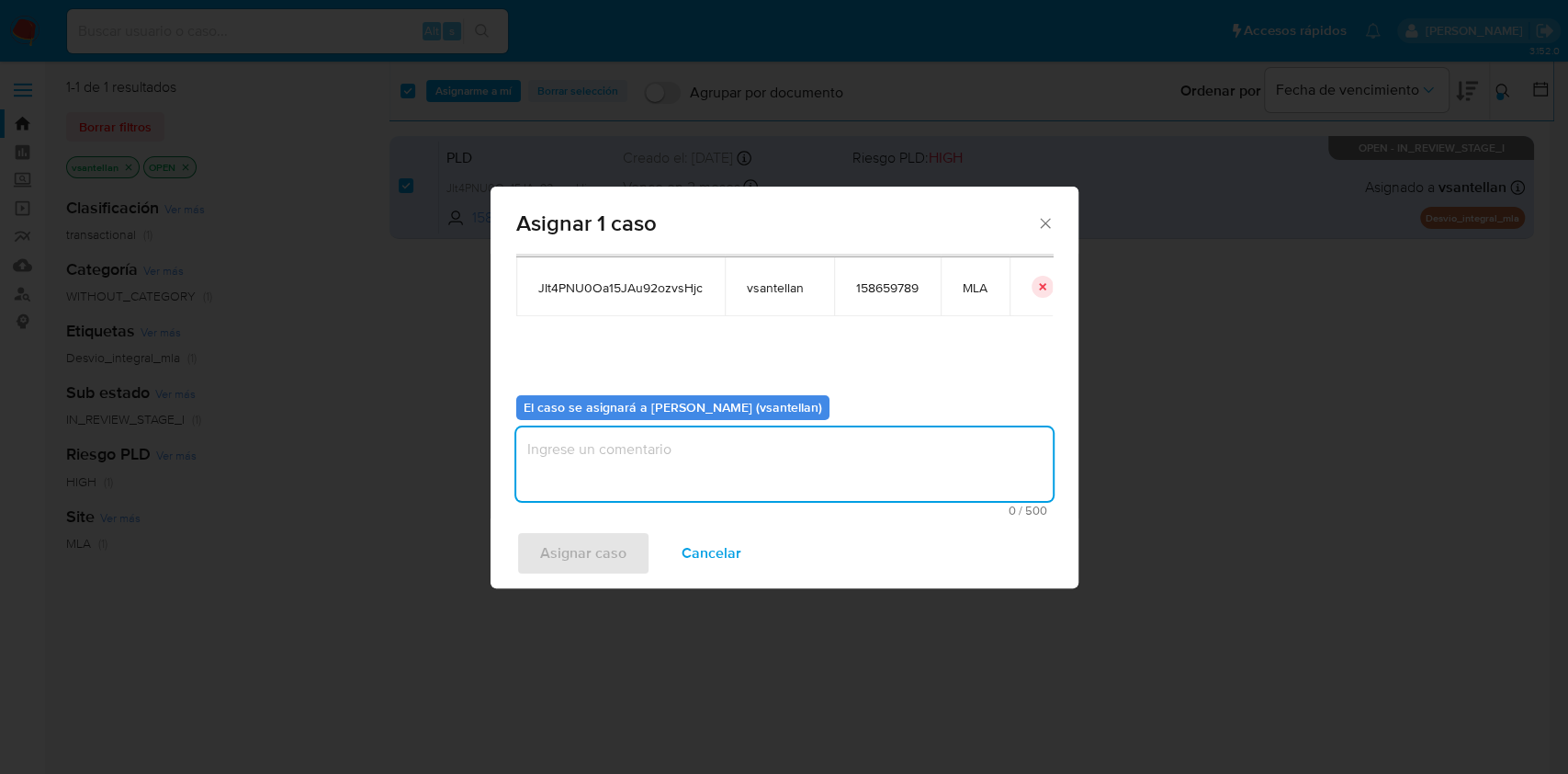
click at [560, 494] on textarea "assign-modal" at bounding box center [784, 464] width 536 height 73
type textarea "1"
click at [561, 533] on span "Asignar caso" at bounding box center [583, 553] width 86 height 40
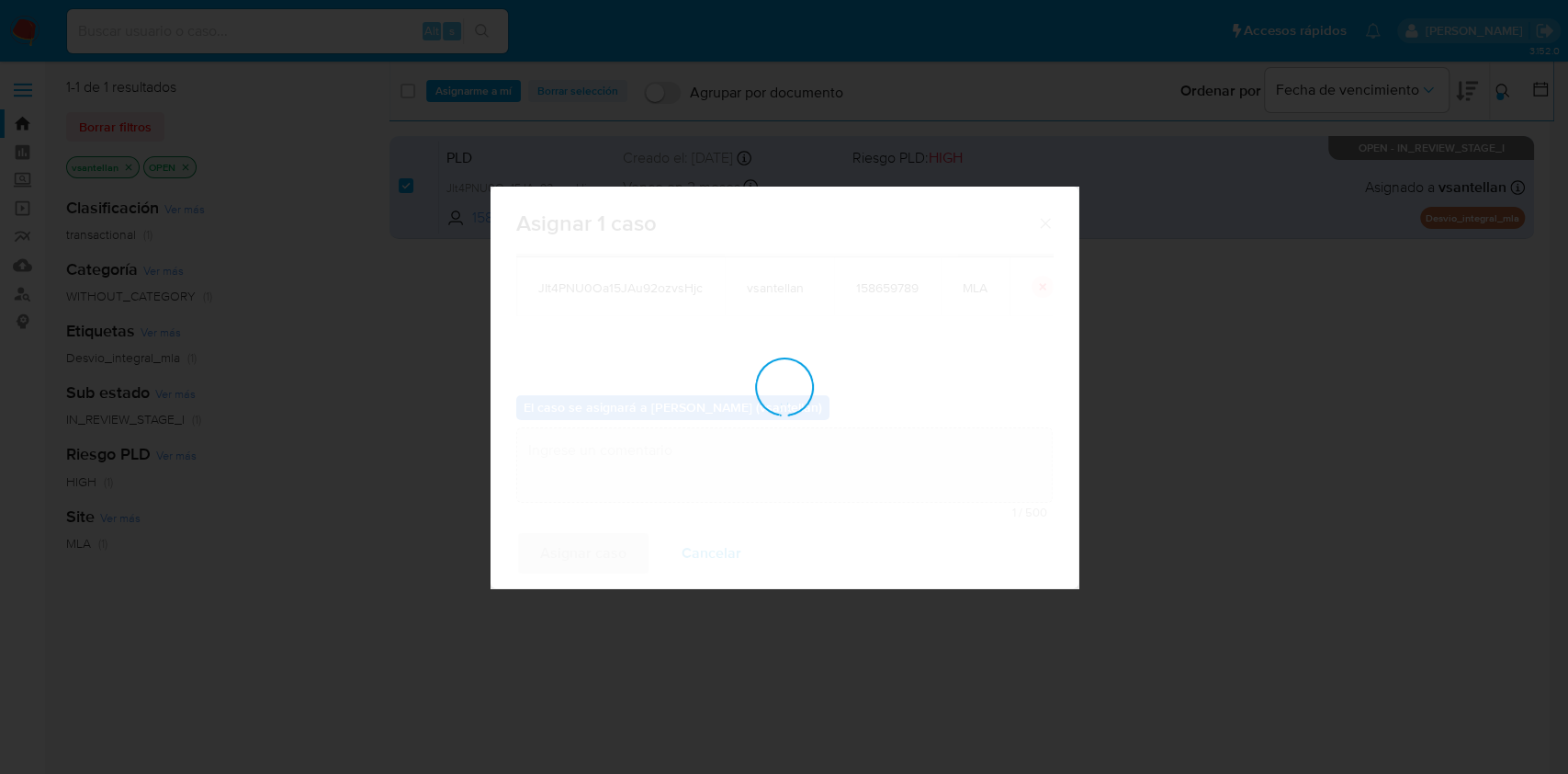
checkbox input "false"
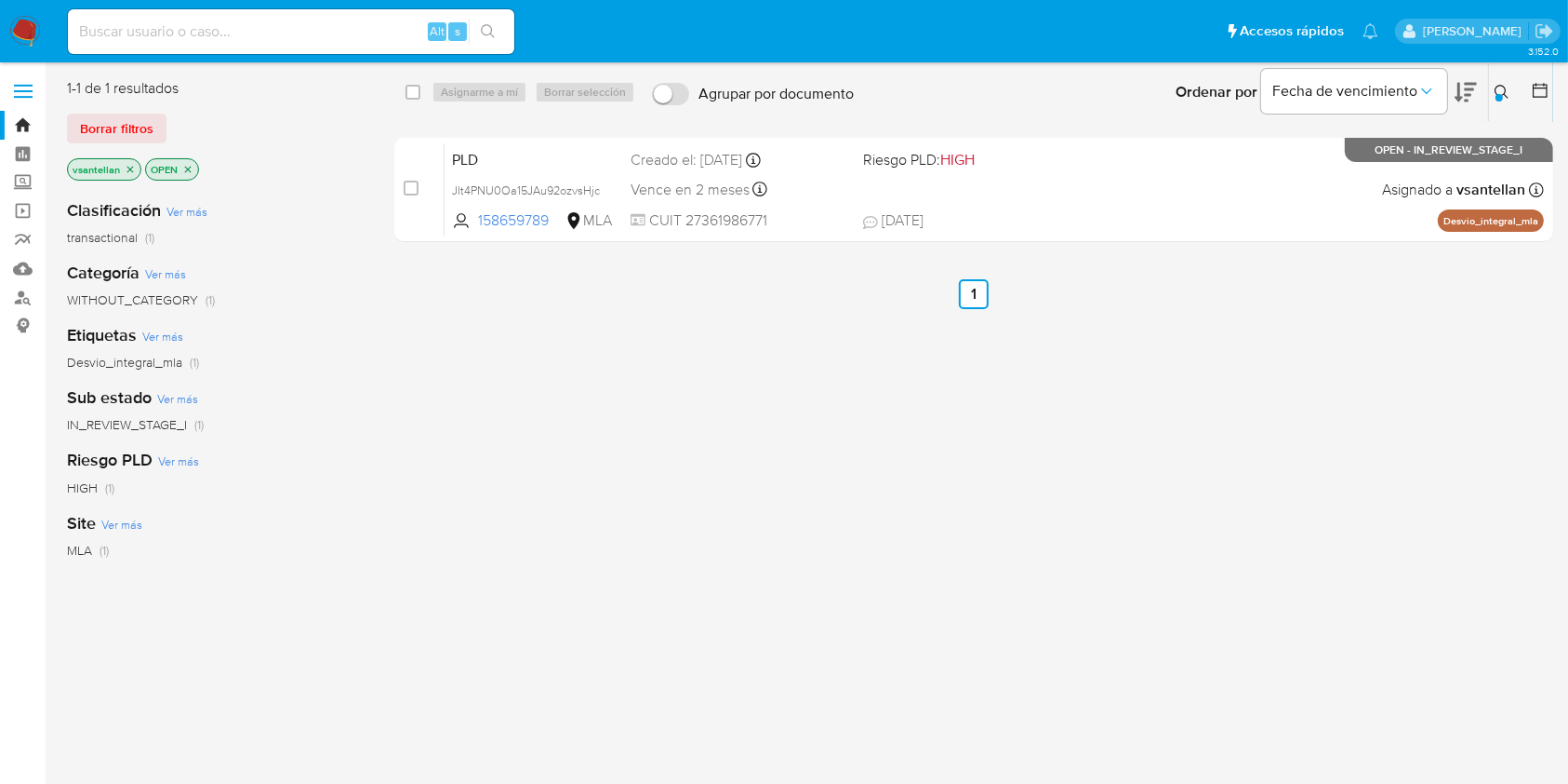
click at [23, 32] on img at bounding box center [25, 32] width 32 height 32
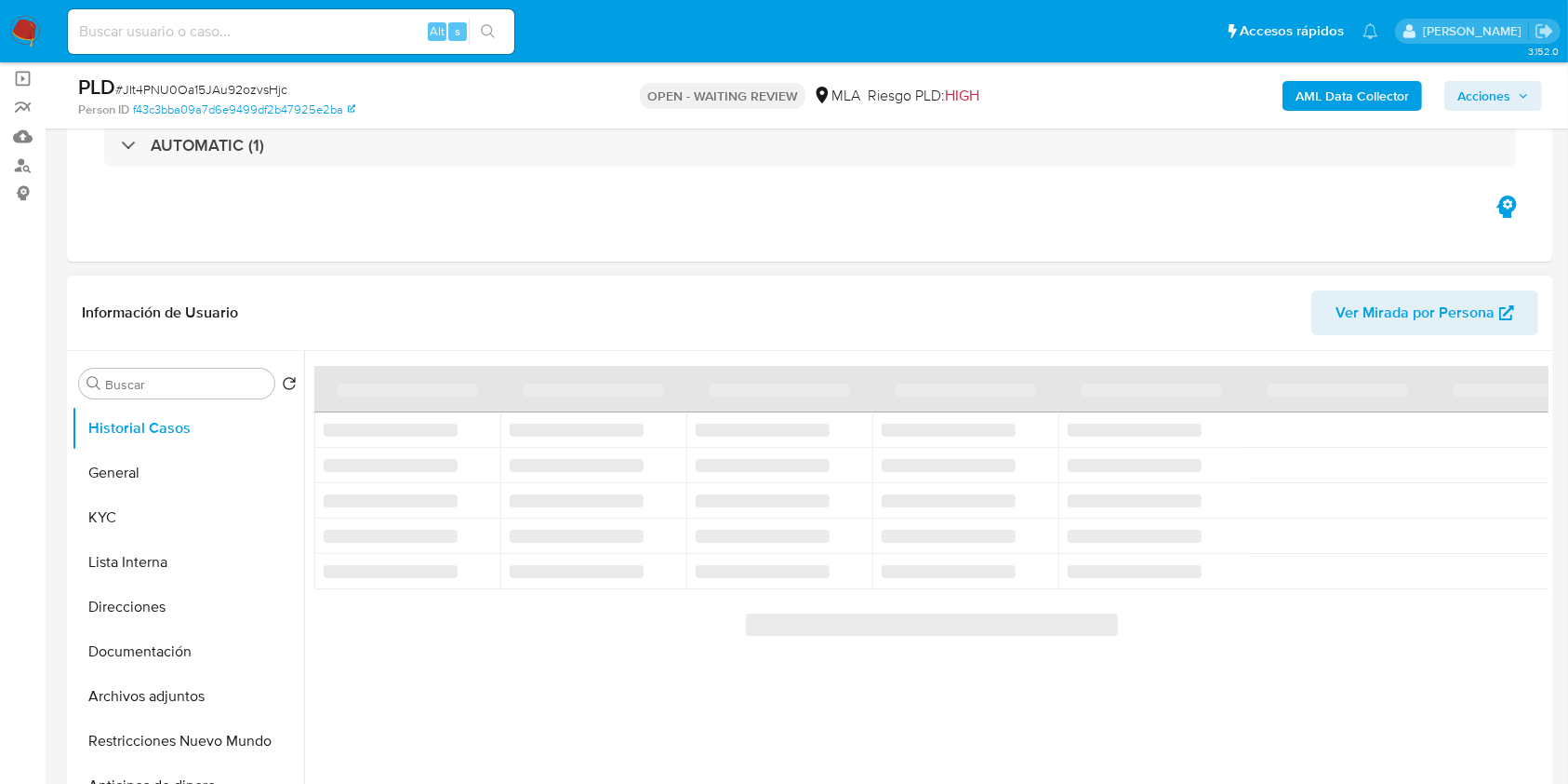
scroll to position [373, 0]
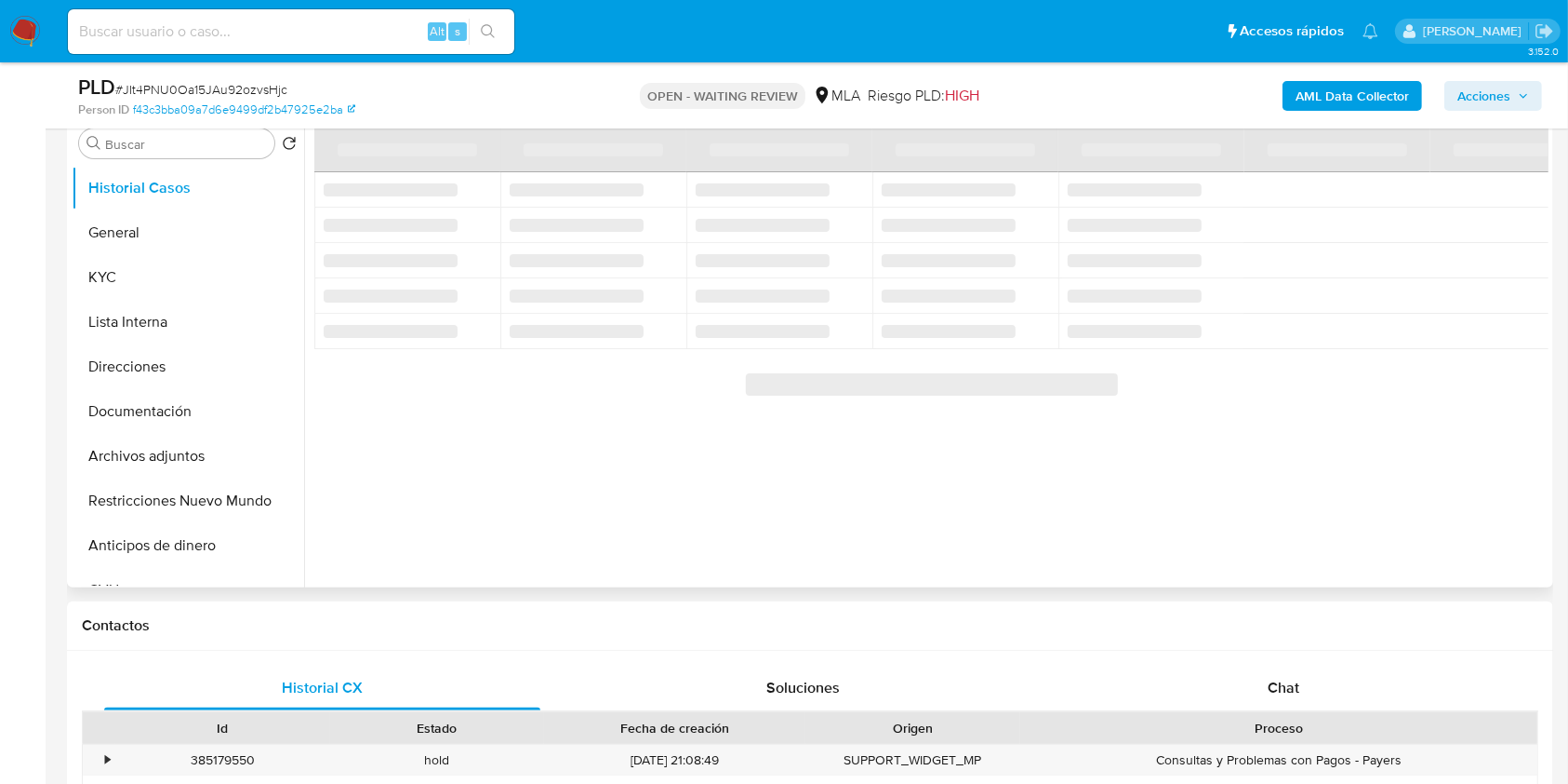
select select "10"
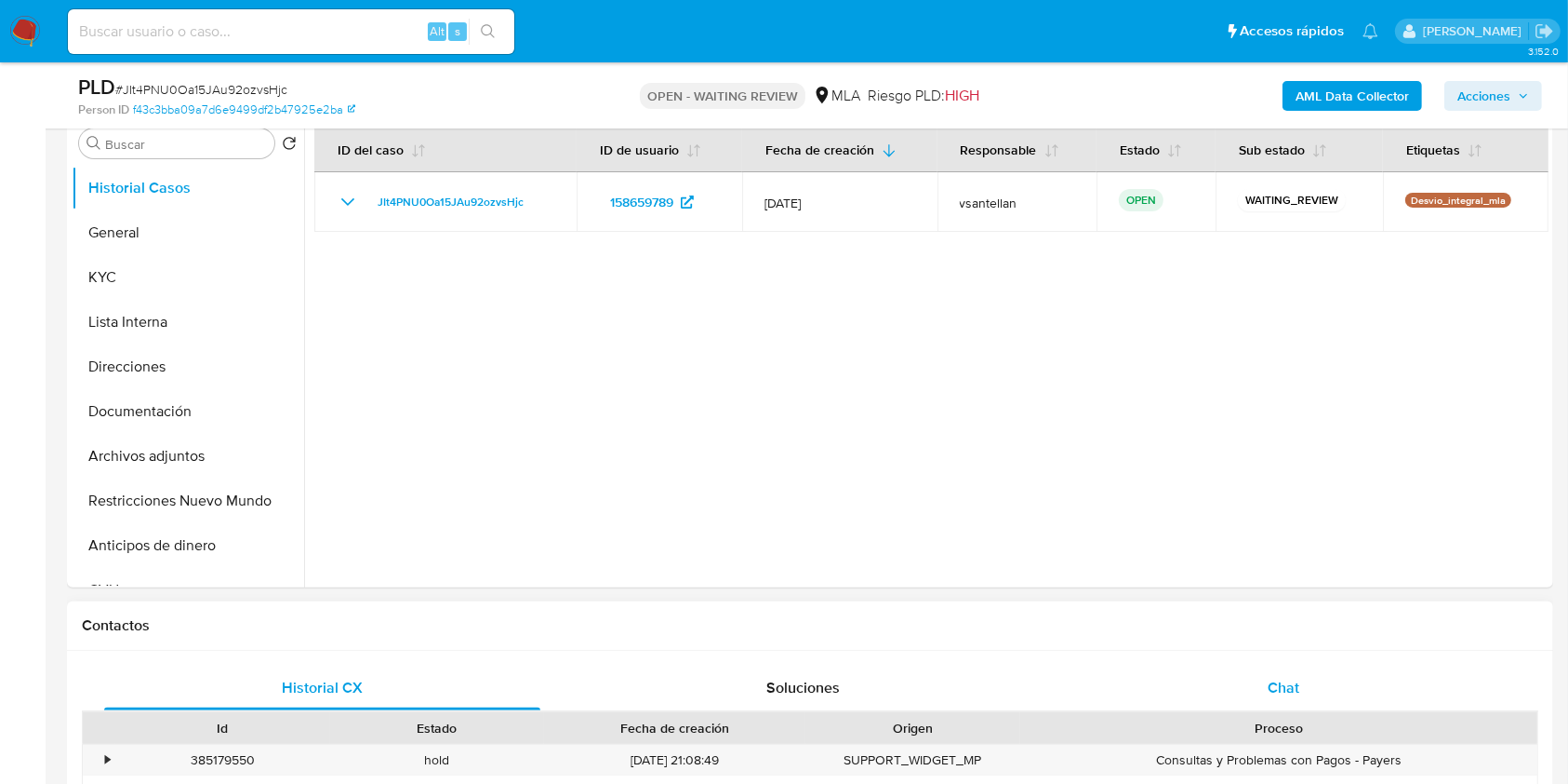
click at [1306, 697] on div "Chat" at bounding box center [1284, 687] width 436 height 45
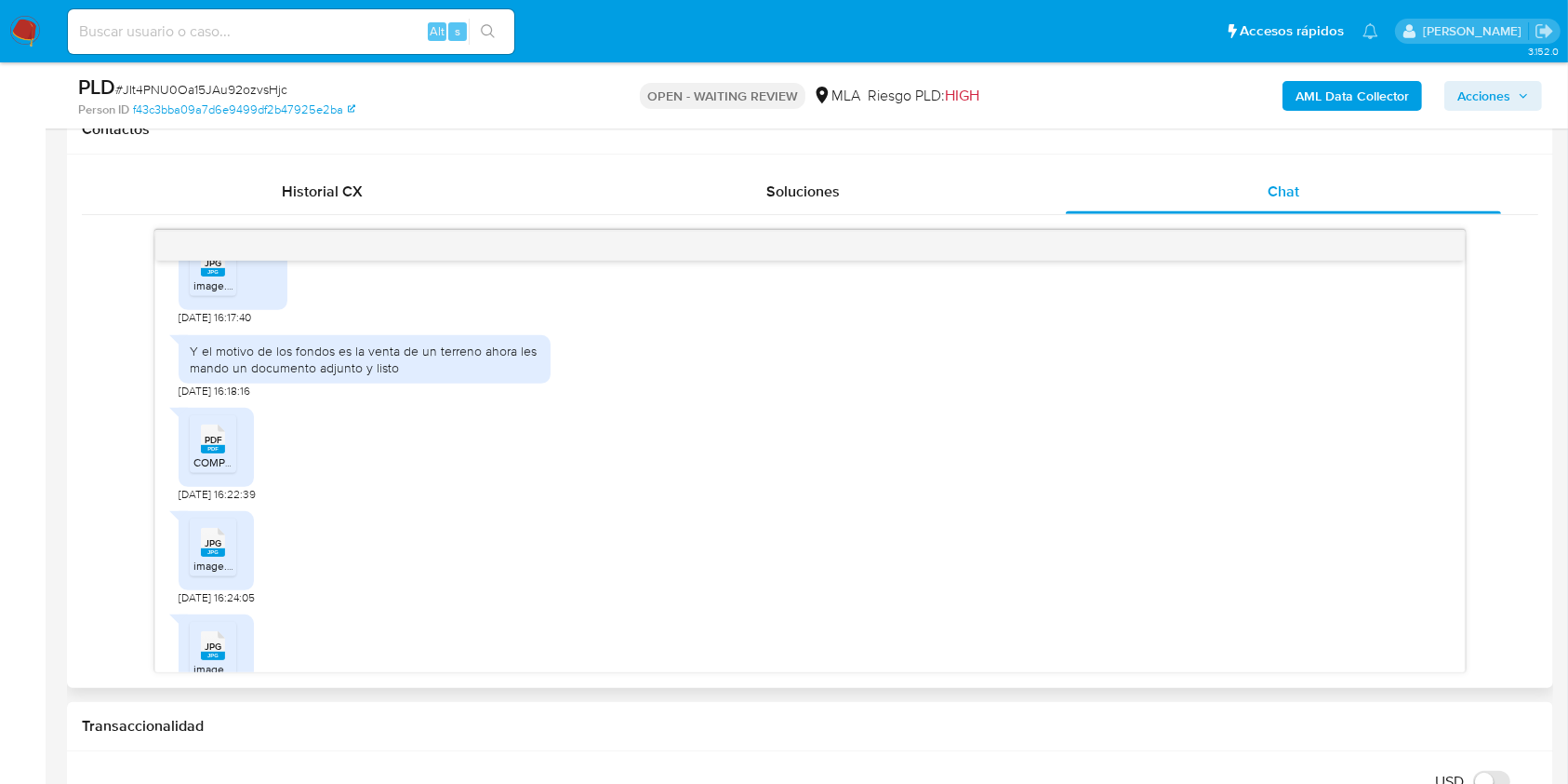
scroll to position [1116, 0]
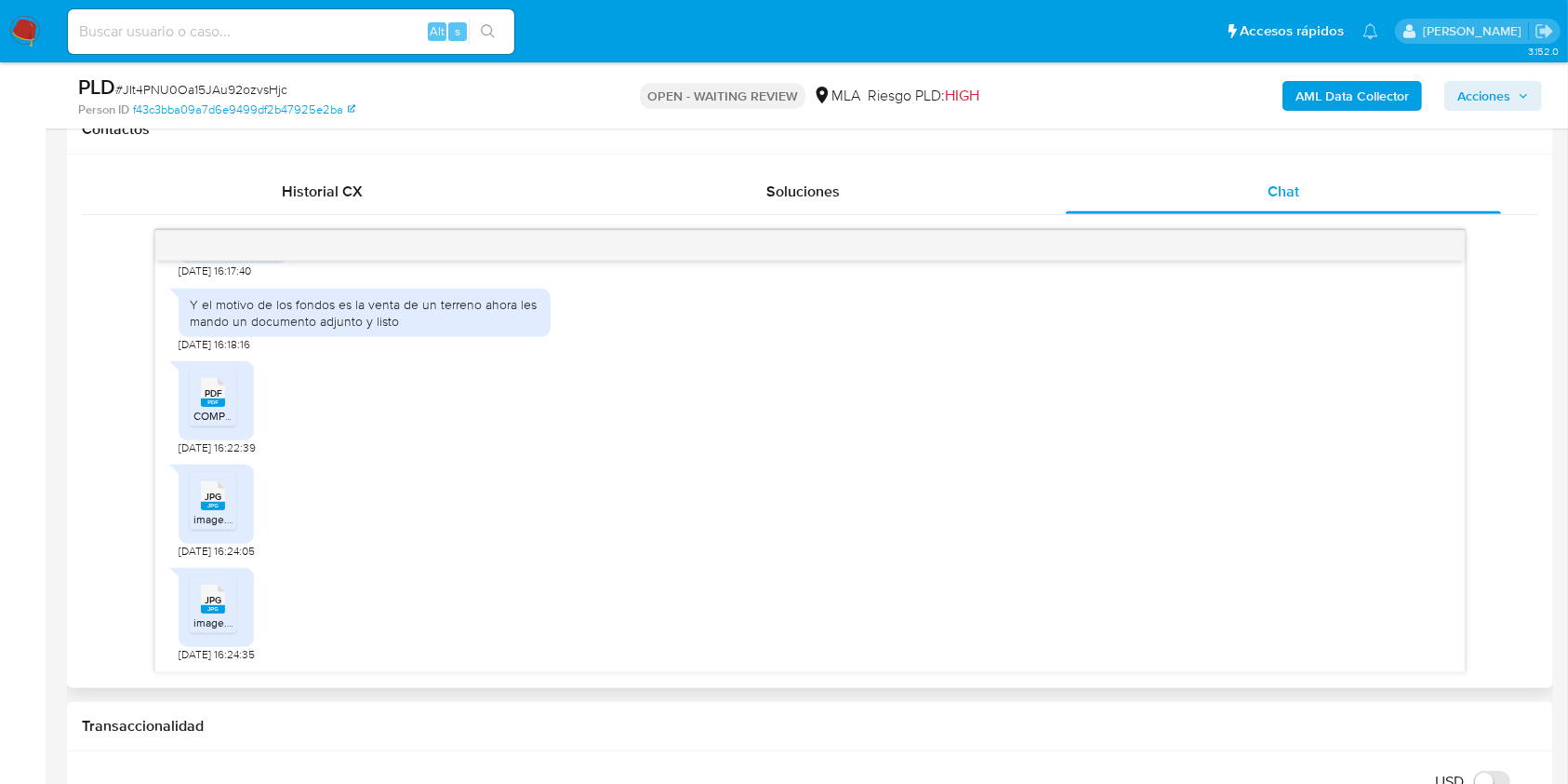
drag, startPoint x: 221, startPoint y: 395, endPoint x: 229, endPoint y: 443, distance: 48.7
click at [222, 392] on span "PDF" at bounding box center [214, 393] width 18 height 12
click at [221, 482] on icon "JPG" at bounding box center [213, 496] width 24 height 33
drag, startPoint x: 228, startPoint y: 594, endPoint x: 376, endPoint y: 570, distance: 149.9
click at [228, 595] on div "JPG JPG" at bounding box center [212, 597] width 39 height 37
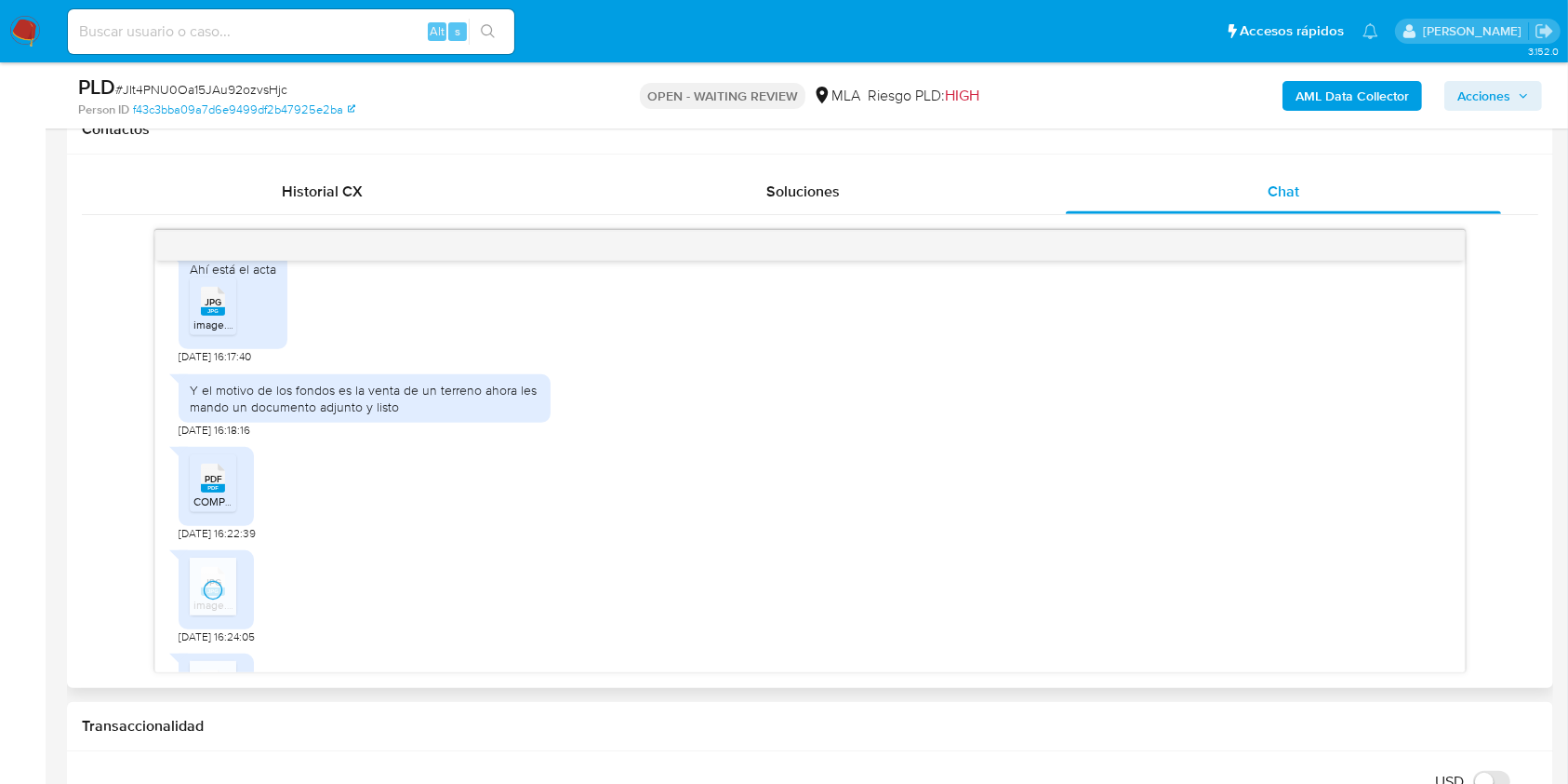
scroll to position [991, 0]
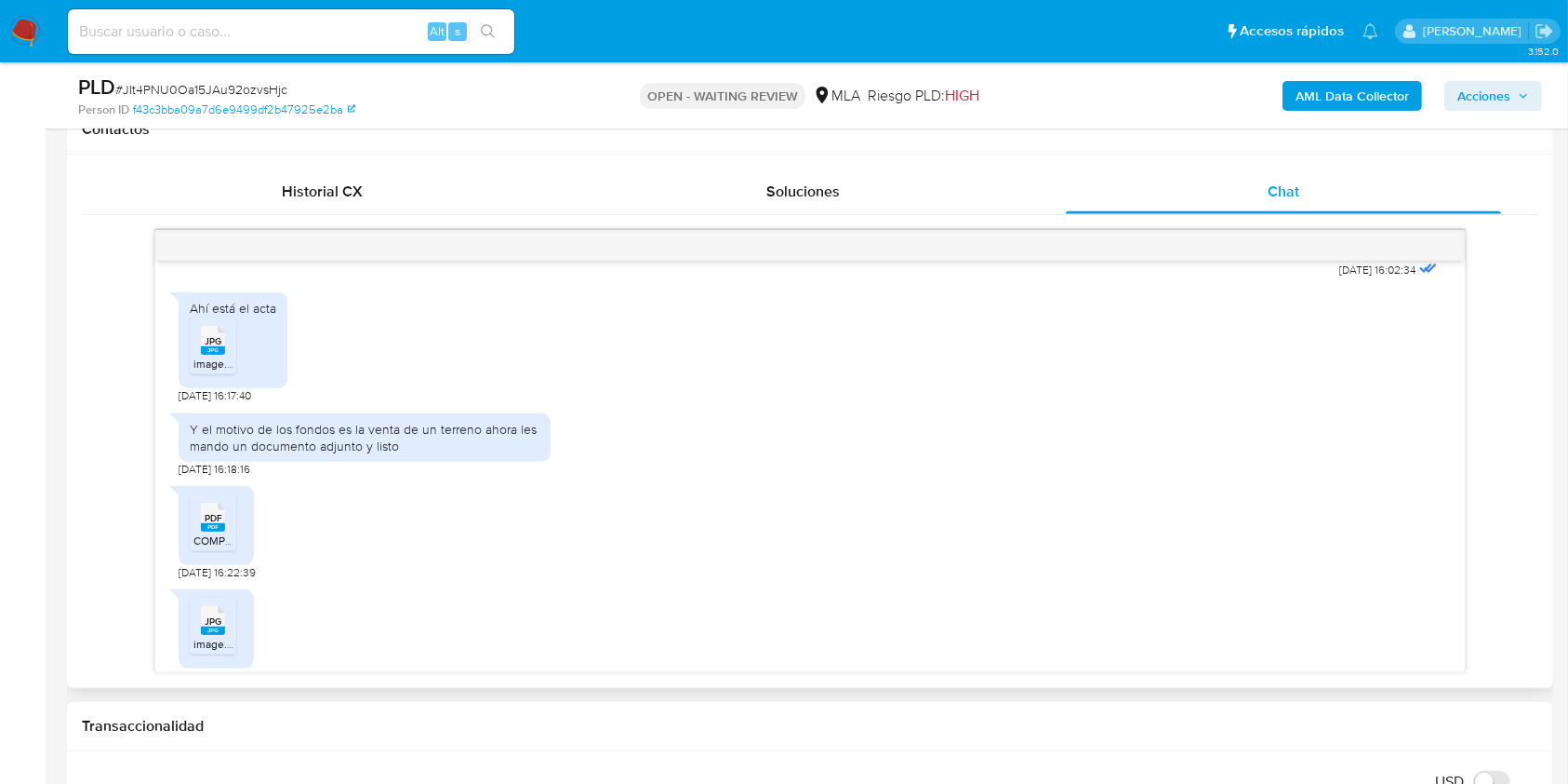
click at [199, 351] on div "JPG JPG" at bounding box center [212, 338] width 39 height 37
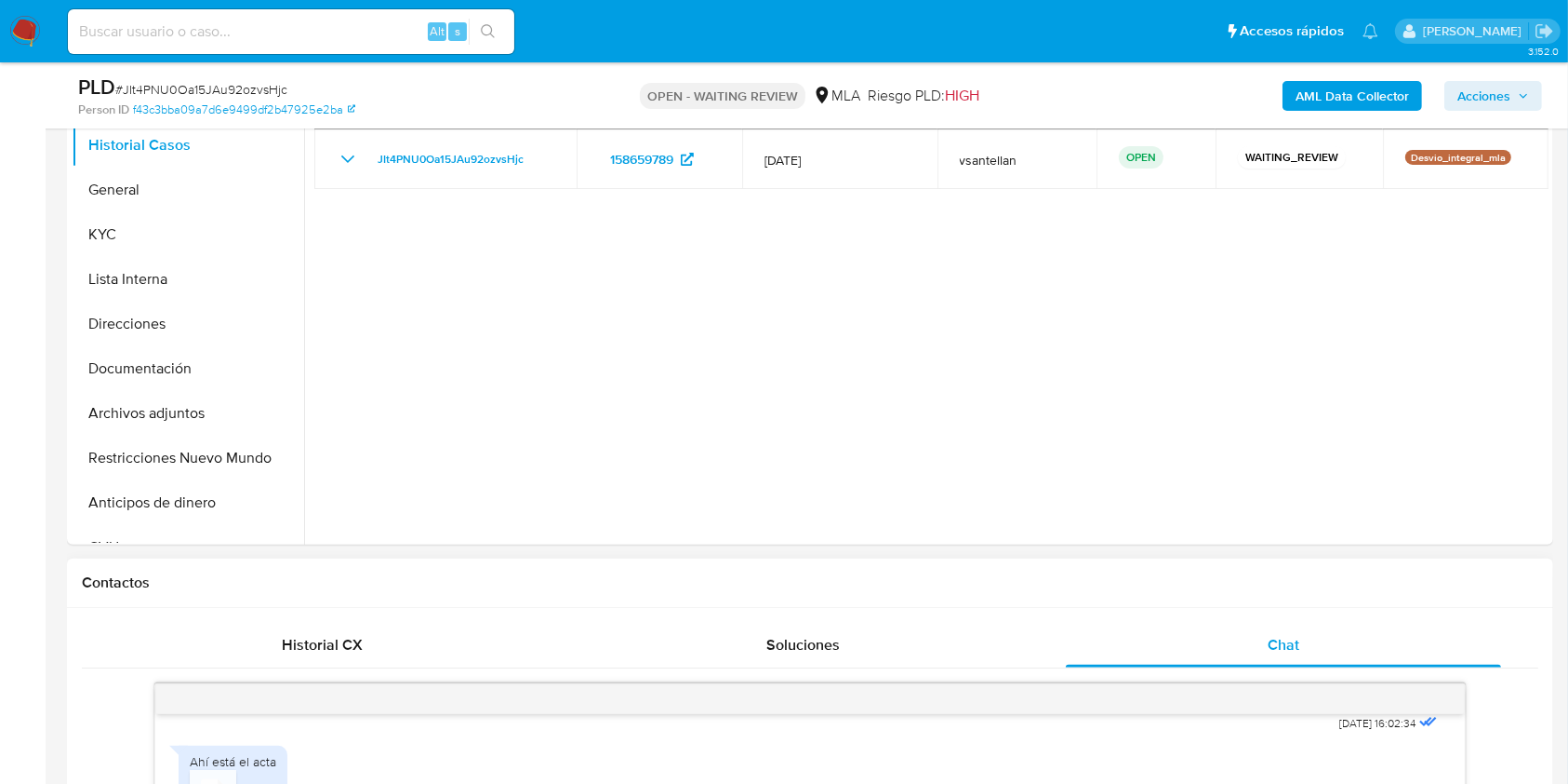
scroll to position [248, 0]
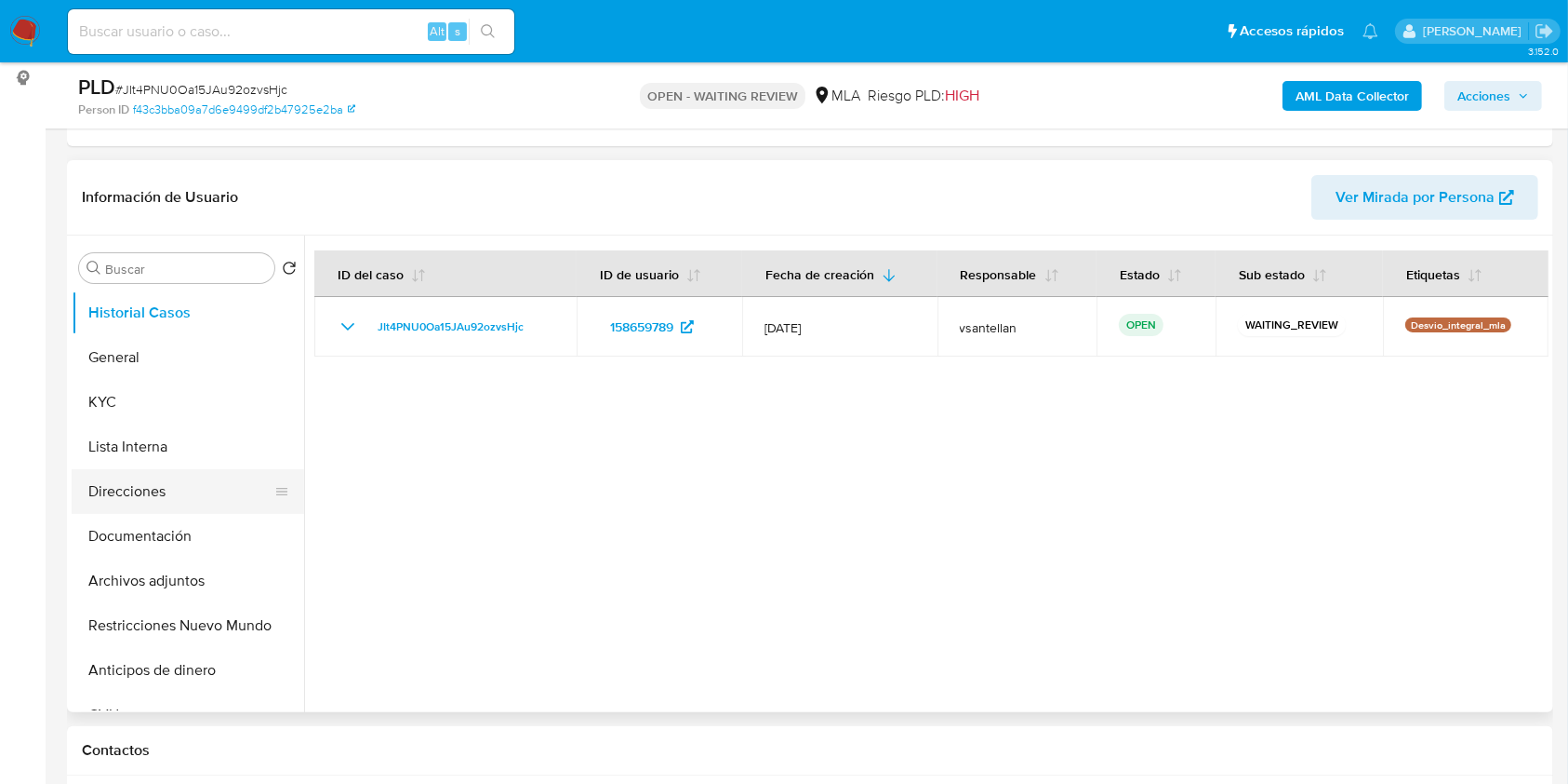
drag, startPoint x: 141, startPoint y: 529, endPoint x: 135, endPoint y: 484, distance: 45.4
click at [141, 530] on button "Documentación" at bounding box center [187, 535] width 233 height 45
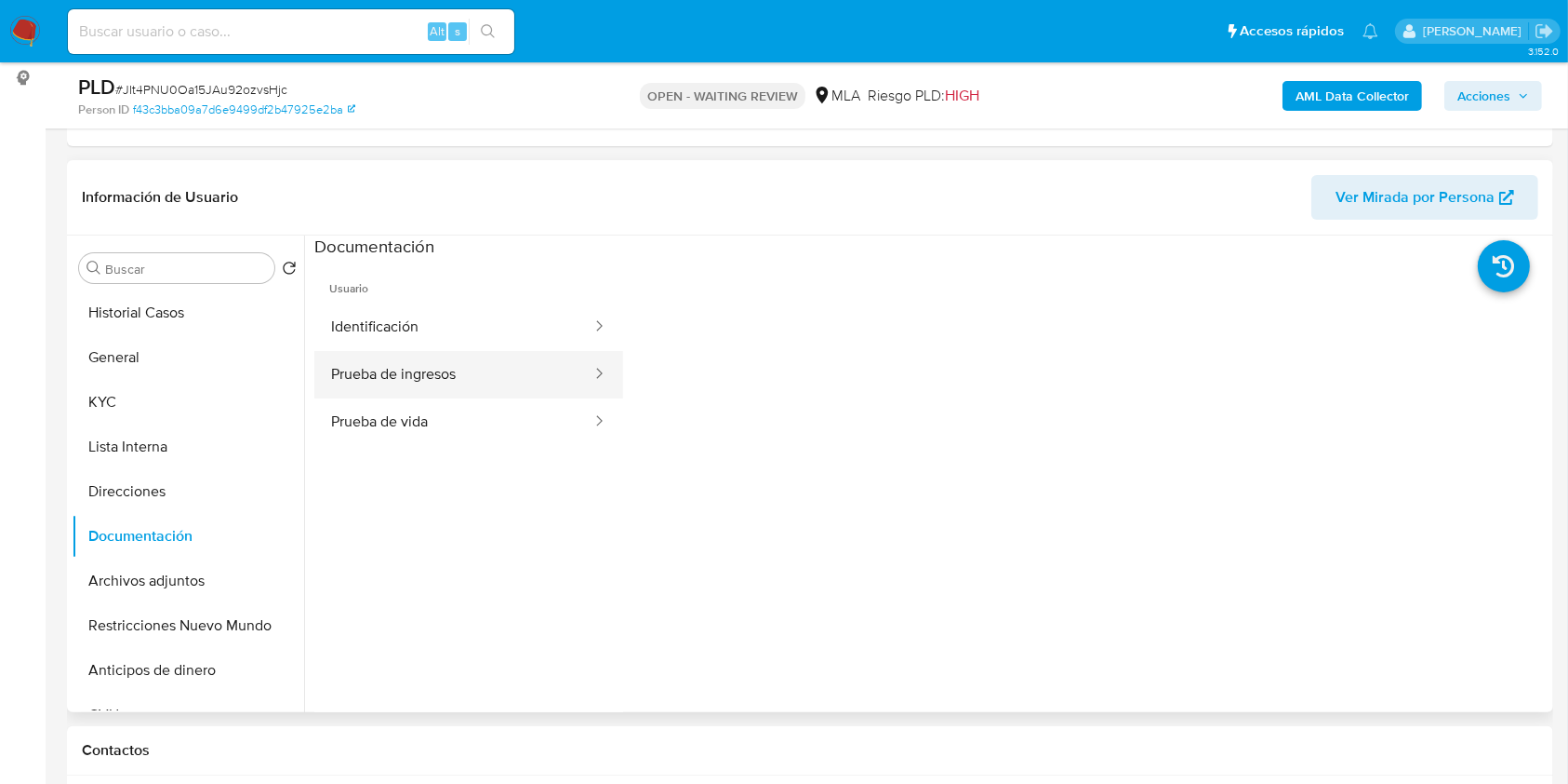
drag, startPoint x: 127, startPoint y: 411, endPoint x: 429, endPoint y: 371, distance: 304.6
click at [496, 523] on div "Buscar Volver al orden por defecto Historial Casos General KYC Lista Interna Di…" at bounding box center [809, 474] width 1477 height 477
click at [414, 380] on button "Prueba de ingresos" at bounding box center [454, 375] width 279 height 48
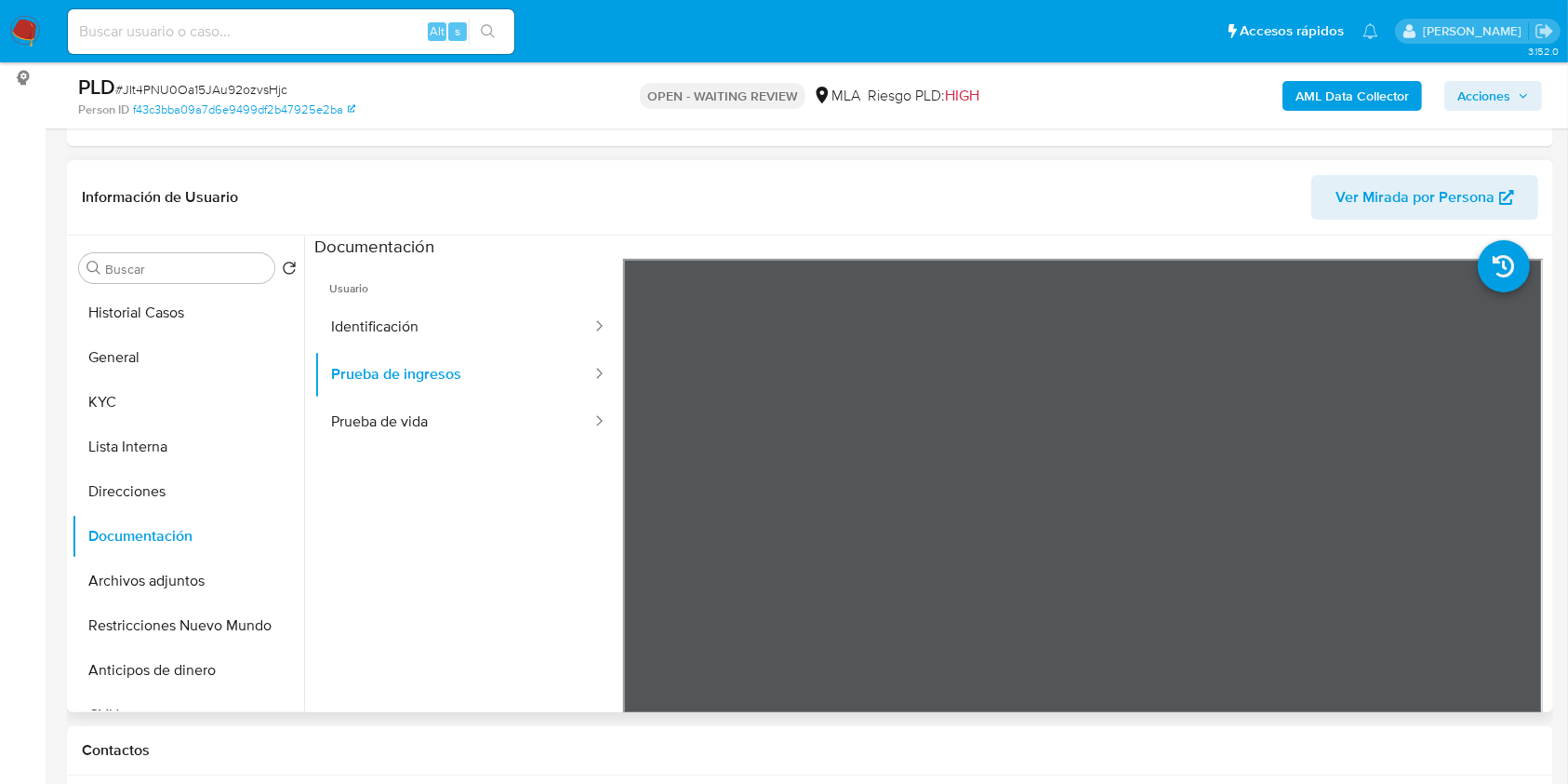
click at [519, 555] on ul "Usuario Identificación Prueba de ingresos Prueba de vida" at bounding box center [469, 526] width 309 height 536
click at [208, 399] on button "KYC" at bounding box center [180, 401] width 218 height 45
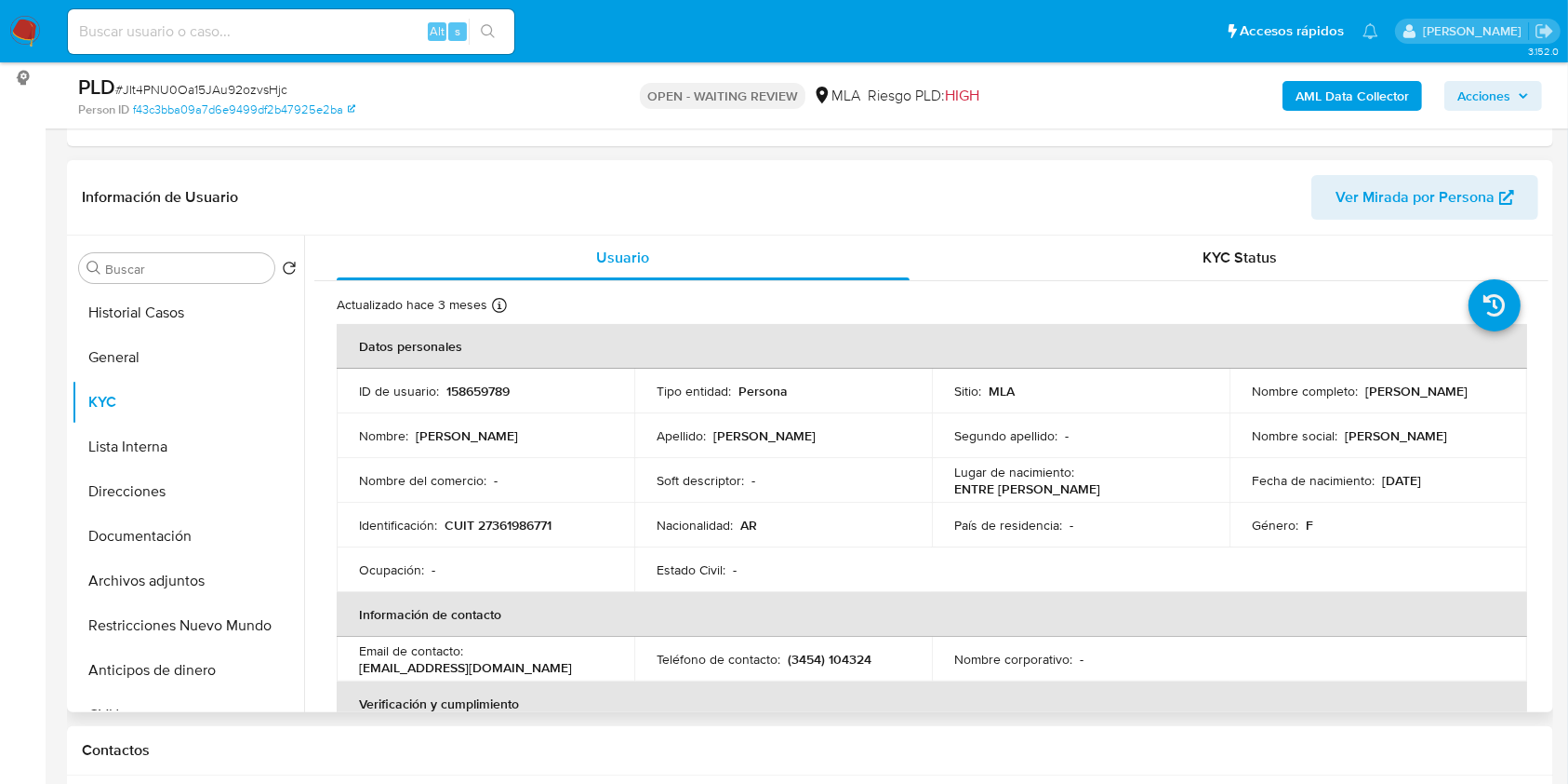
click at [502, 533] on td "Identificación : CUIT 27361986771" at bounding box center [485, 524] width 298 height 45
click at [505, 517] on p "CUIT 27361986771" at bounding box center [498, 524] width 107 height 17
copy p "27361986771"
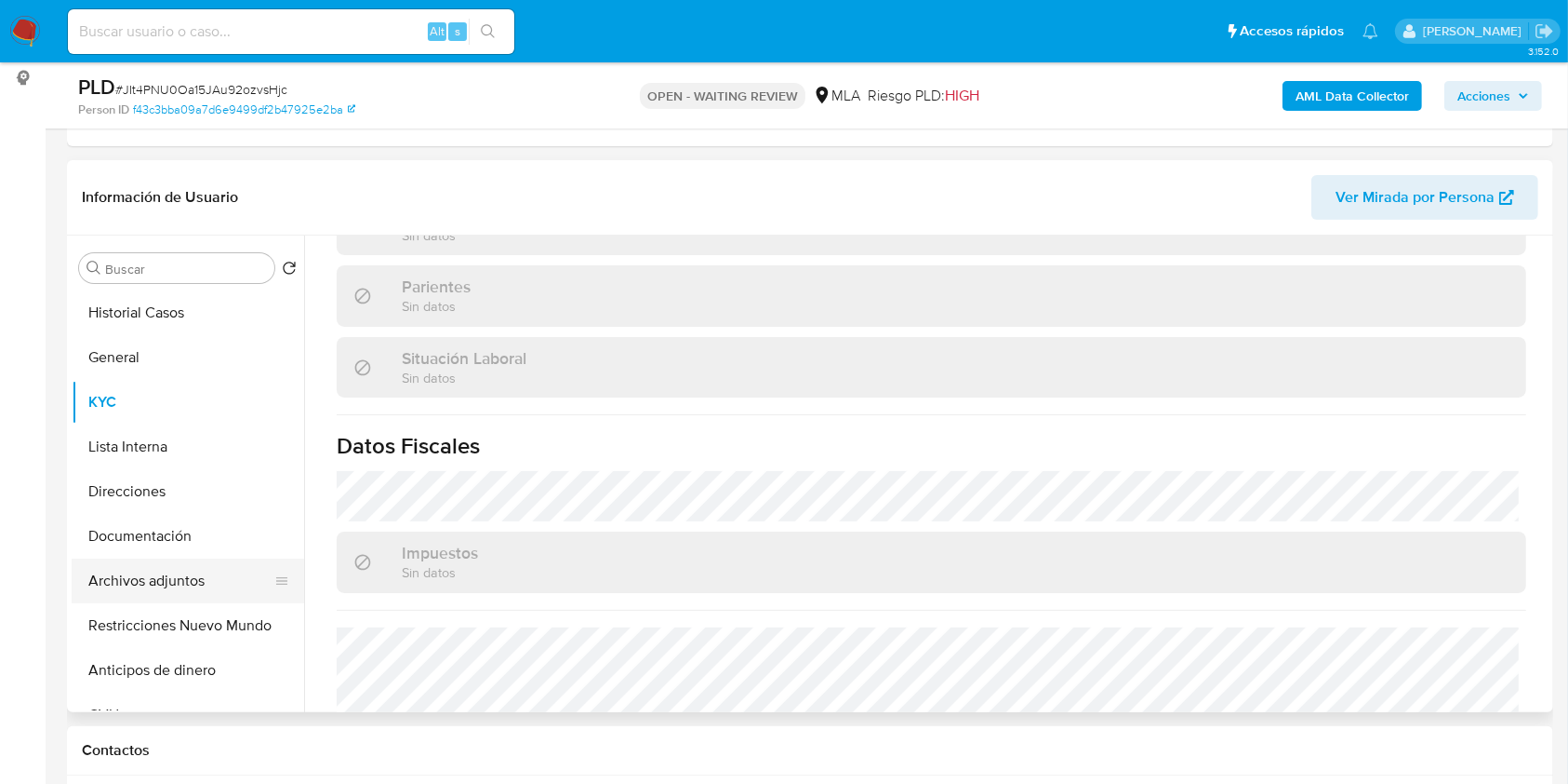
click at [210, 558] on button "Archivos adjuntos" at bounding box center [180, 580] width 218 height 45
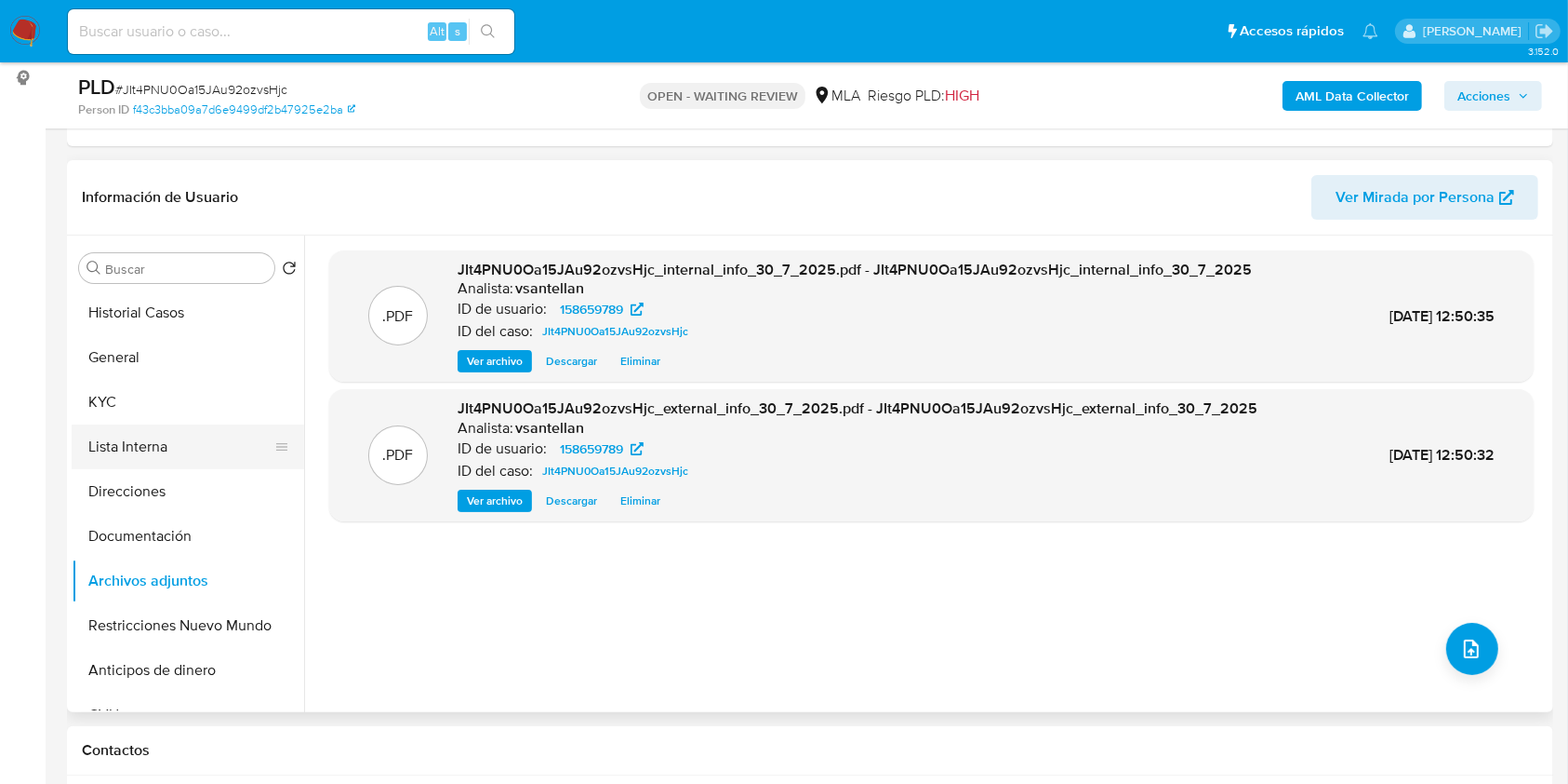
click at [162, 424] on button "Lista Interna" at bounding box center [180, 446] width 218 height 45
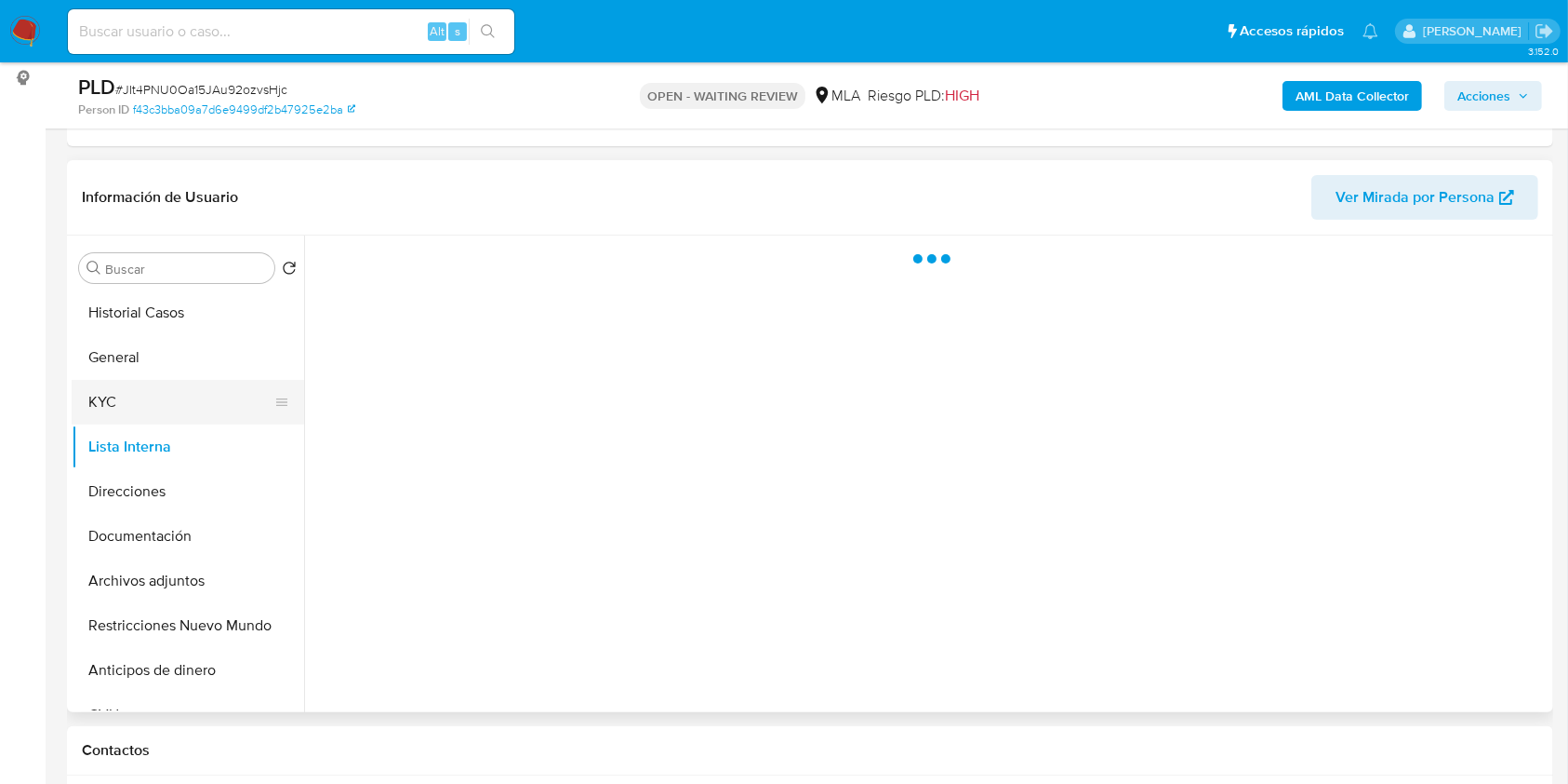
click at [149, 406] on button "KYC" at bounding box center [180, 401] width 218 height 45
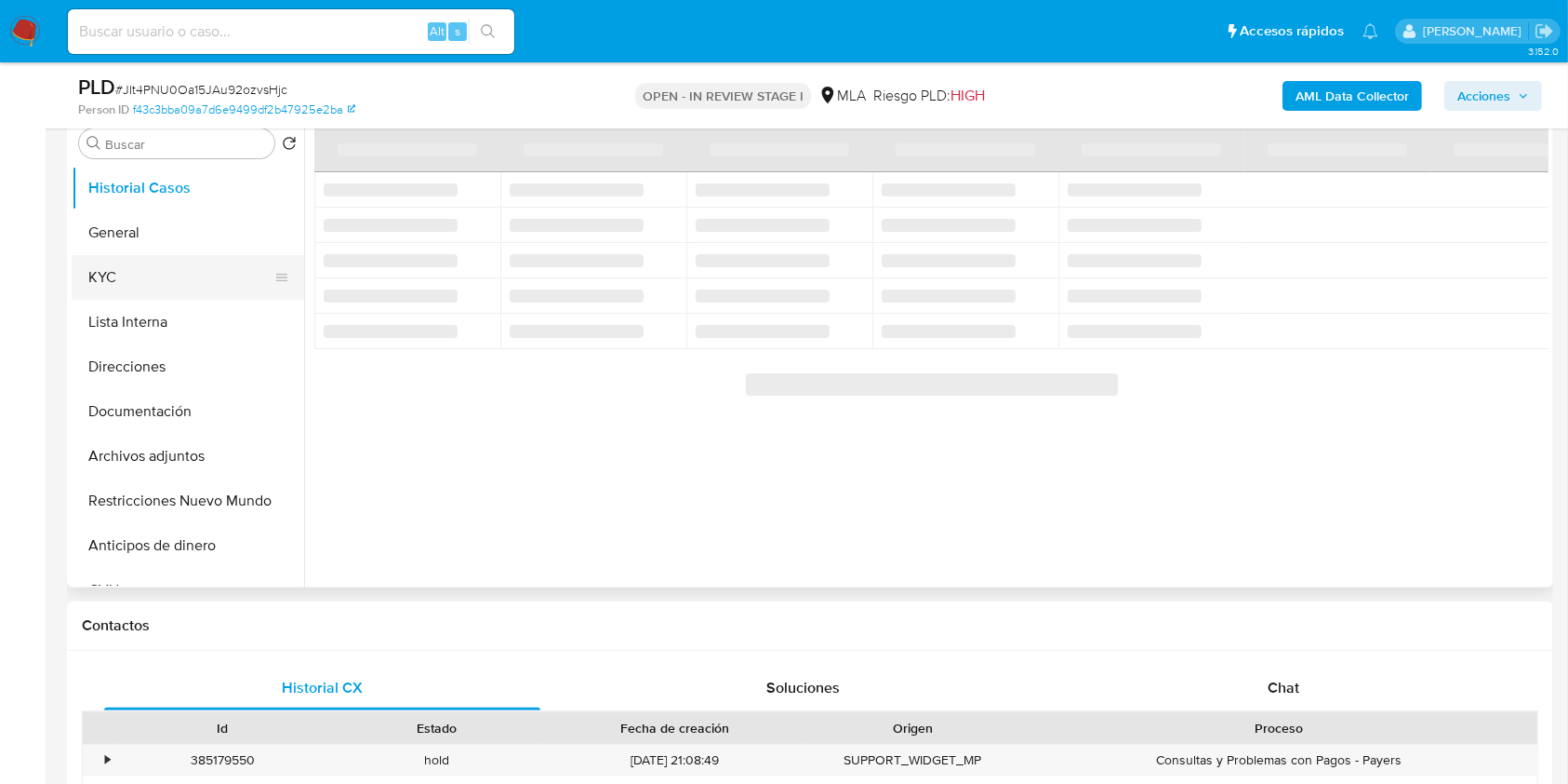
click at [104, 264] on button "KYC" at bounding box center [180, 277] width 218 height 45
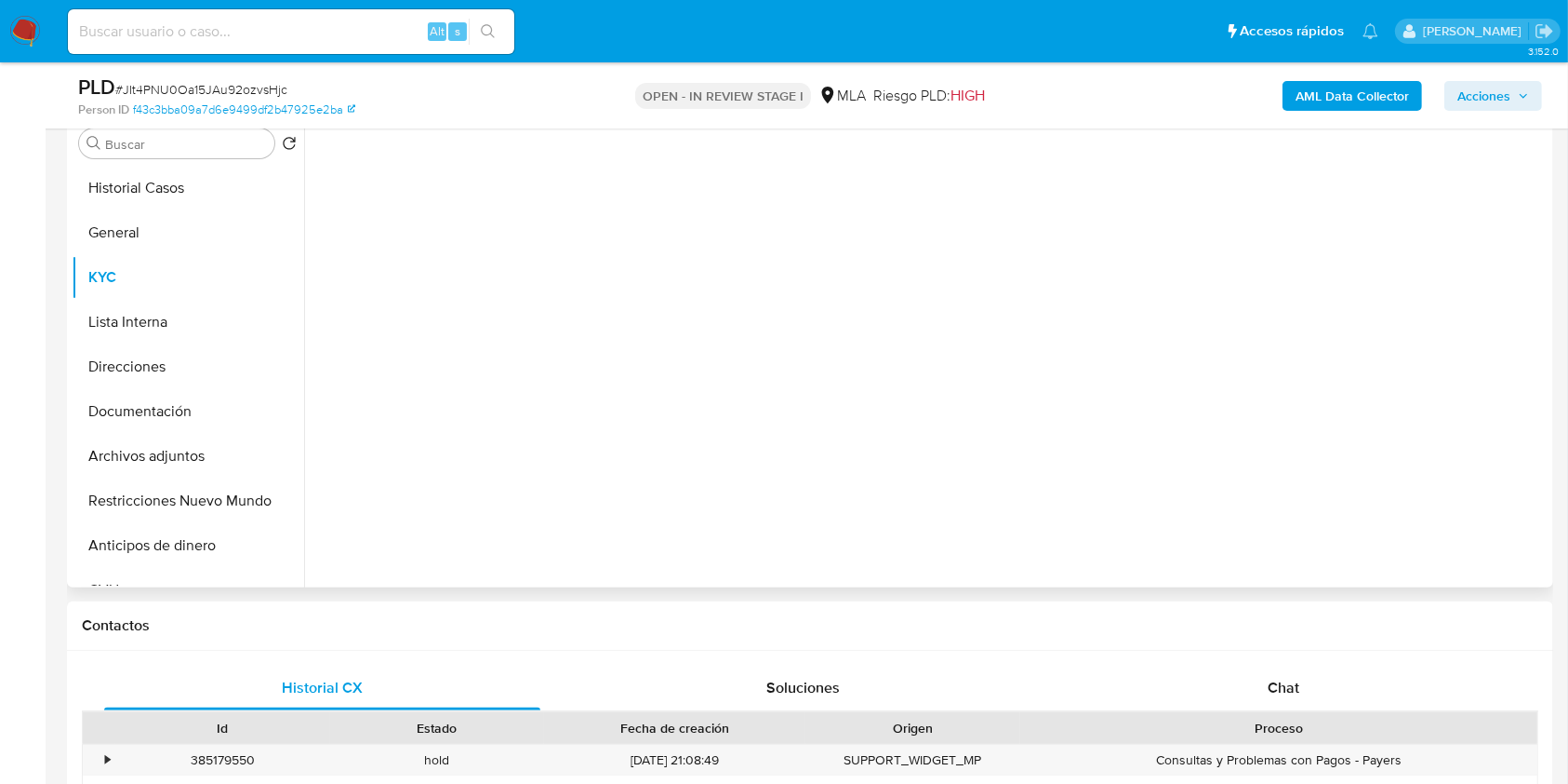
select select "10"
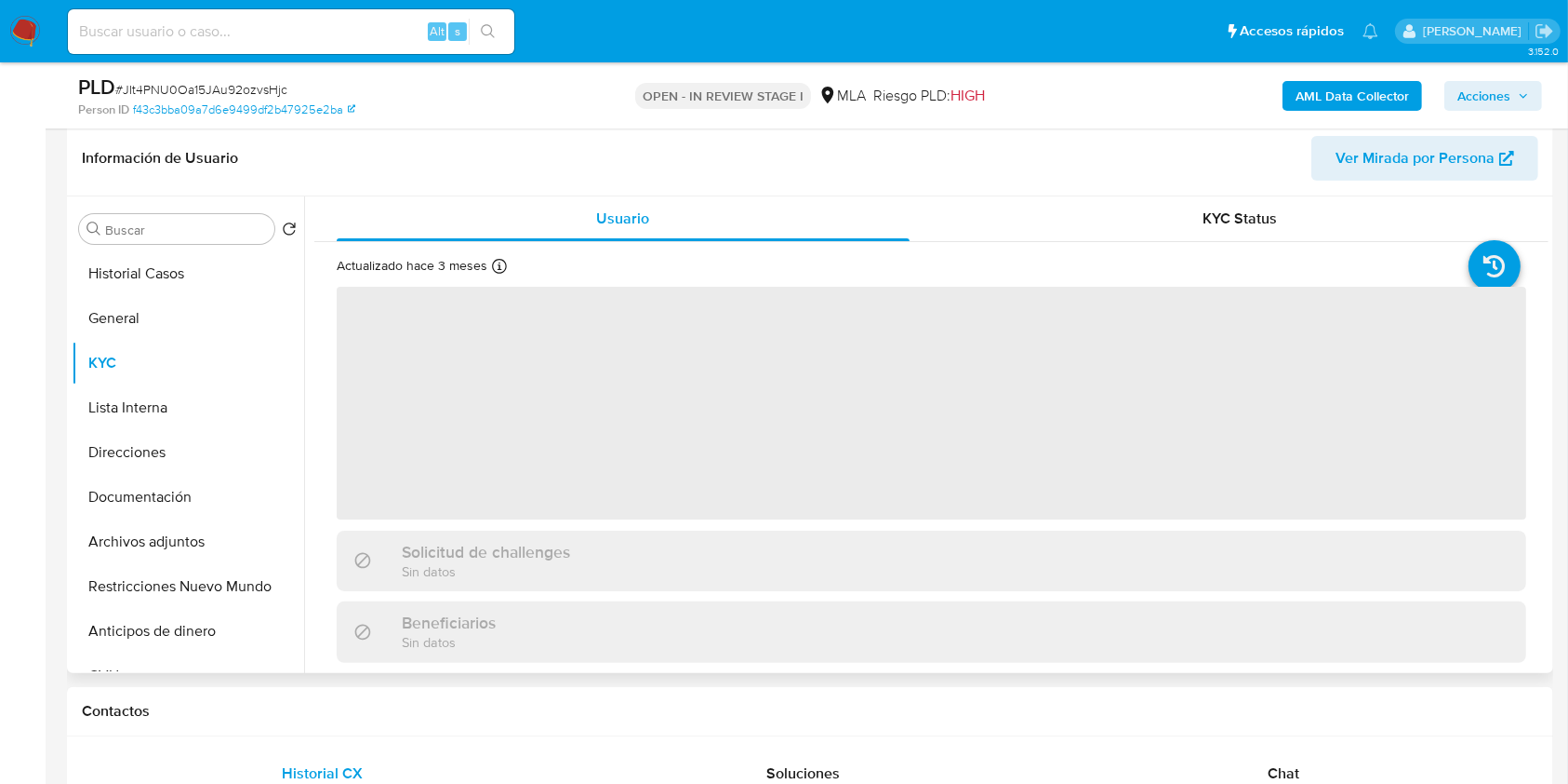
scroll to position [248, 0]
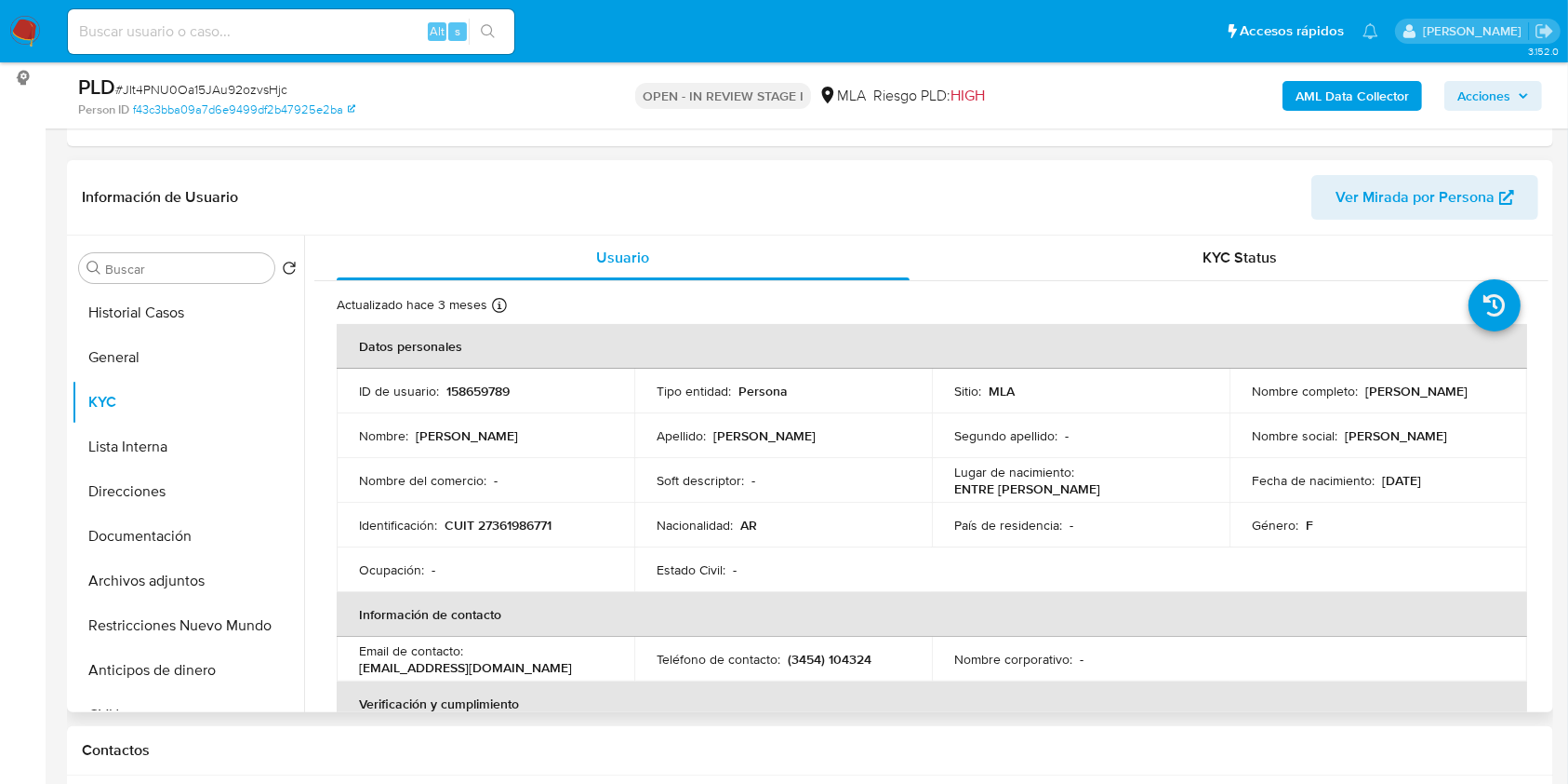
drag, startPoint x: 1243, startPoint y: 402, endPoint x: 1441, endPoint y: 399, distance: 198.0
click at [1441, 399] on td "Nombre completo : [PERSON_NAME]" at bounding box center [1378, 391] width 298 height 45
copy p "[PERSON_NAME]"
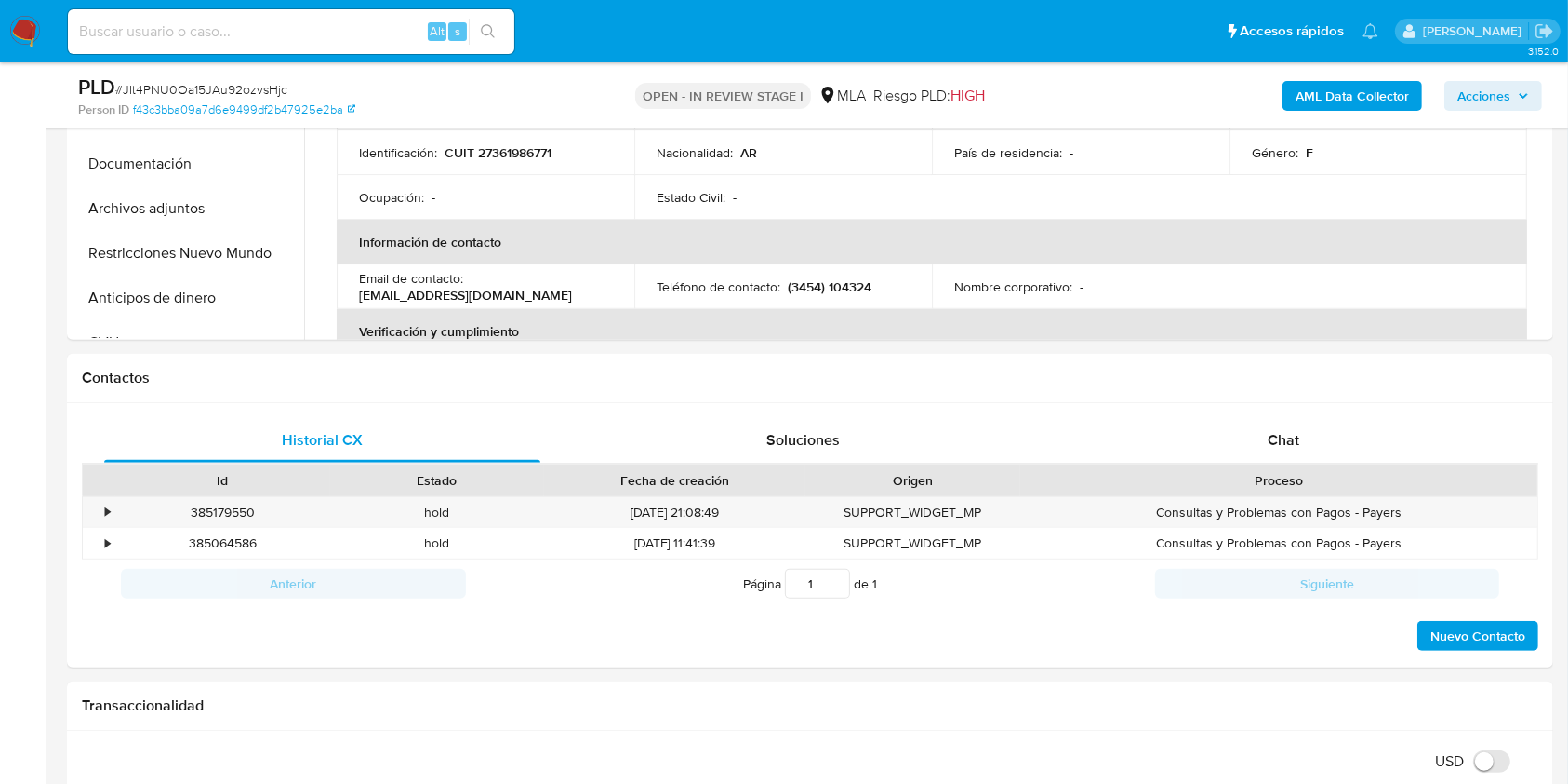
drag, startPoint x: 1292, startPoint y: 444, endPoint x: 1401, endPoint y: 348, distance: 145.2
click at [1293, 443] on span "Chat" at bounding box center [1284, 440] width 32 height 22
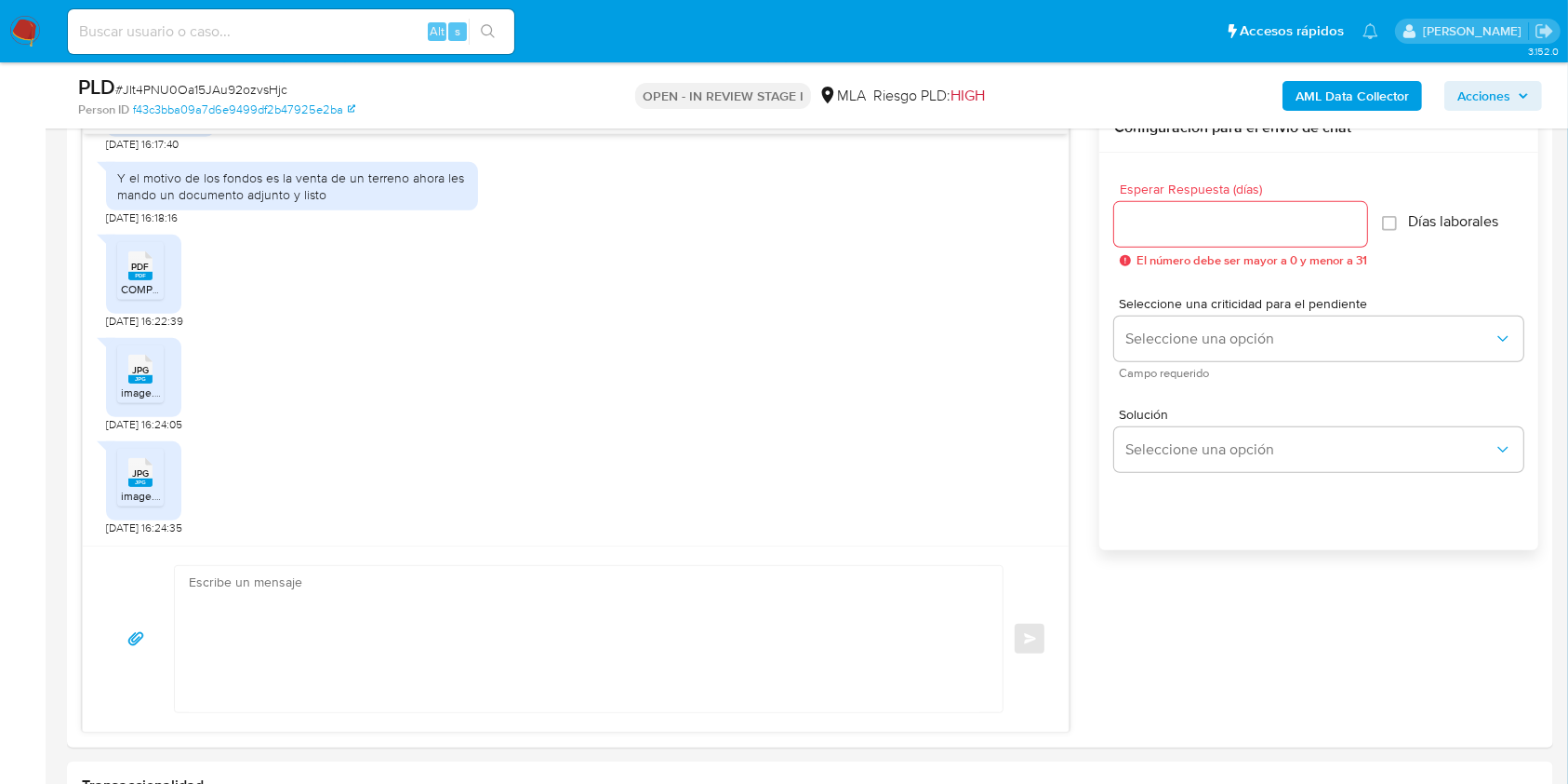
scroll to position [1004, 0]
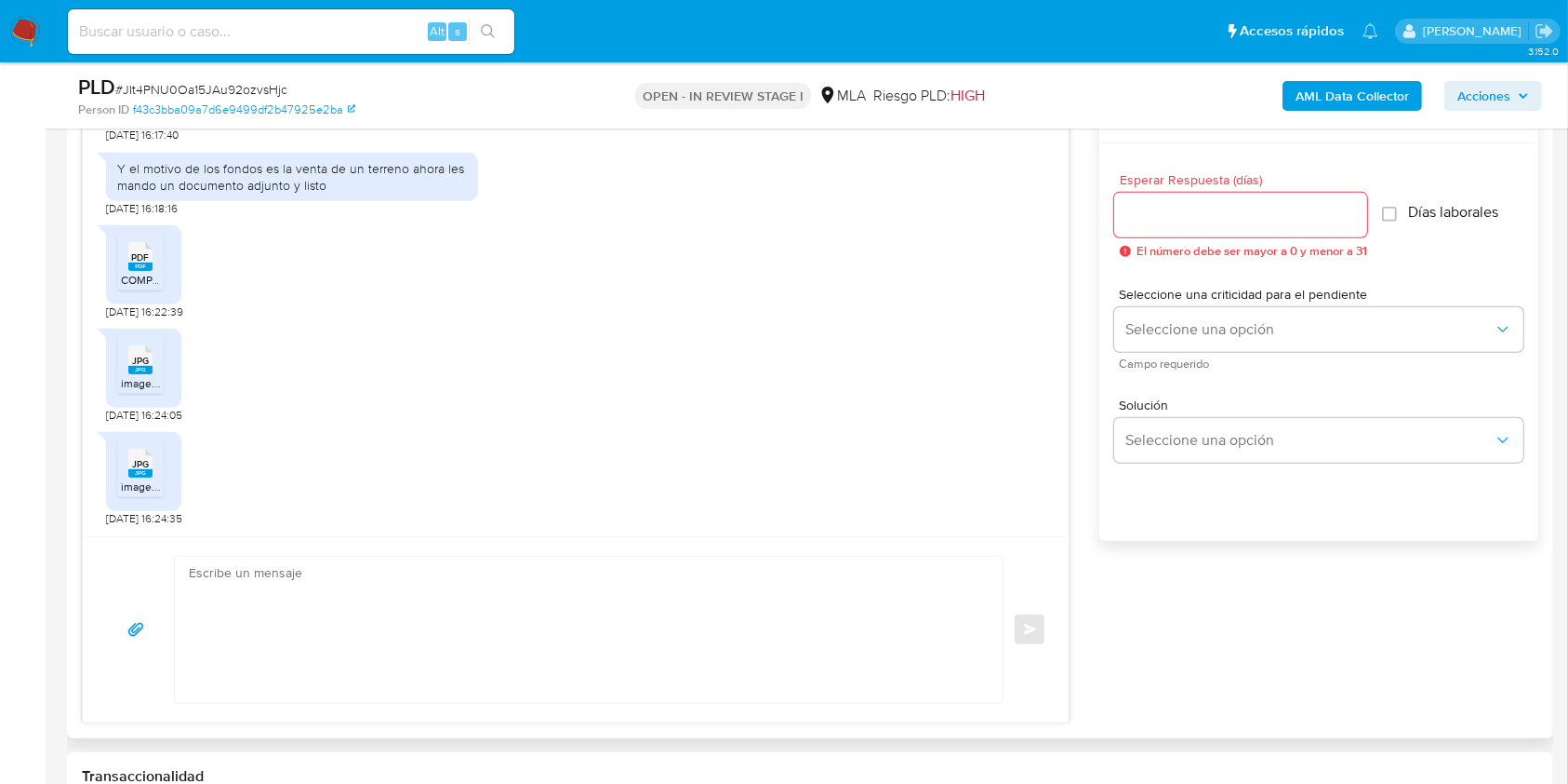
click at [365, 616] on textarea at bounding box center [584, 629] width 790 height 146
paste textarea "Hola [PERSON_NAME], Muchas gracias por la respuesta. Te confirmamos la recepció…"
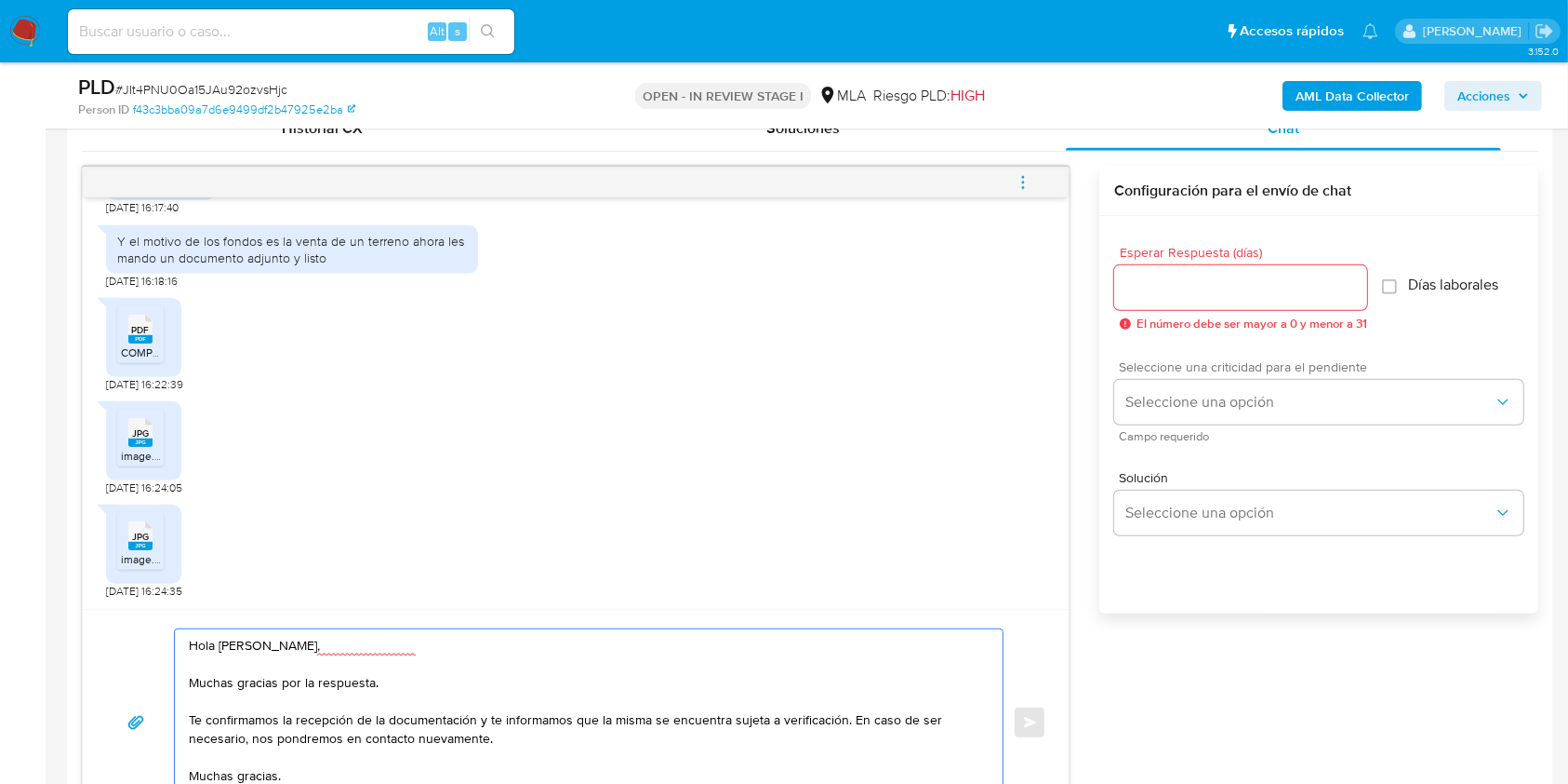
scroll to position [894, 0]
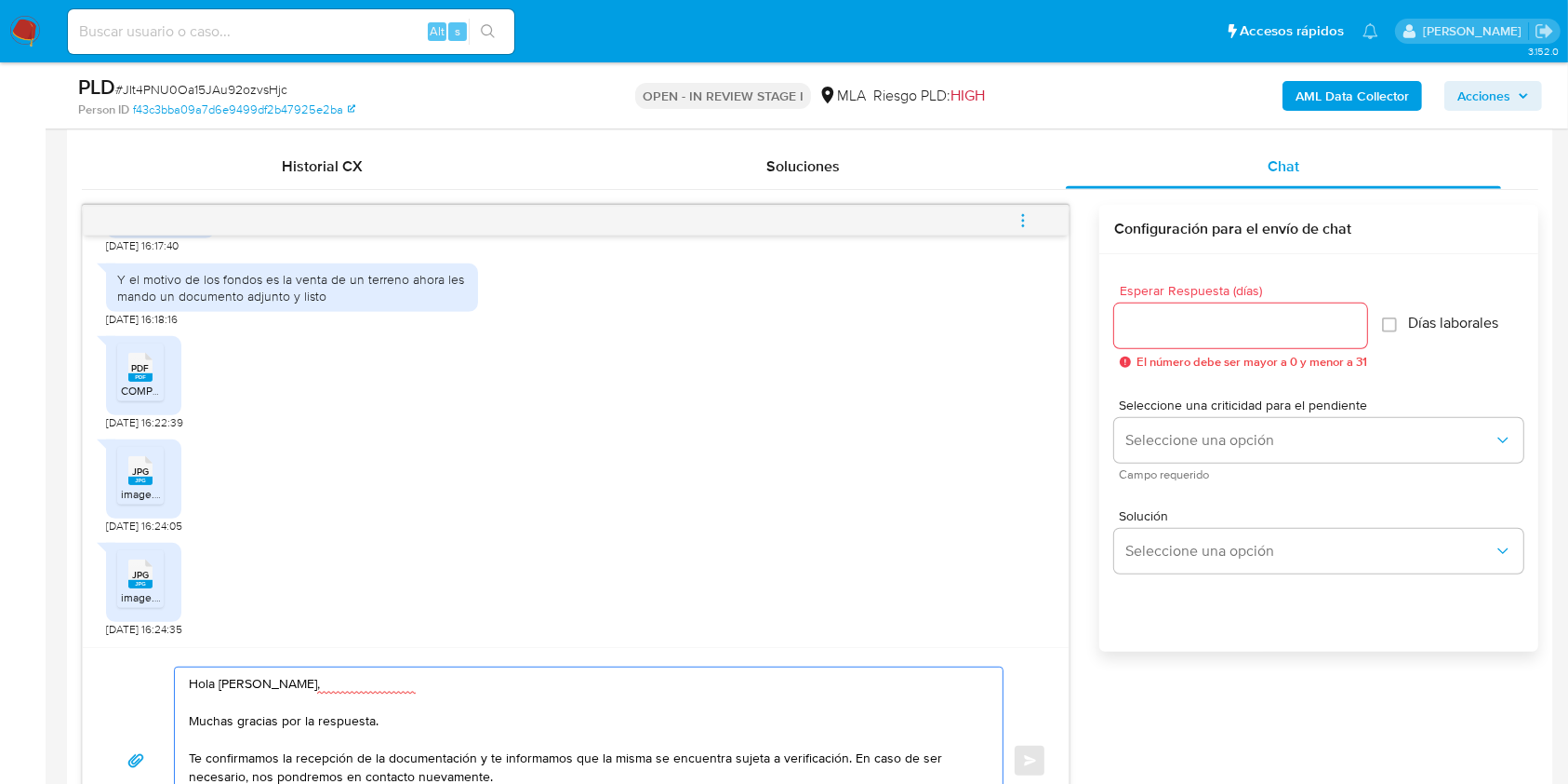
type textarea "Hola [PERSON_NAME], Muchas gracias por la respuesta. Te confirmamos la recepció…"
click at [1183, 299] on div "Esperar Respuesta (días) El número debe ser mayor a 0 y menor a 31" at bounding box center [1240, 325] width 253 height 84
click at [1186, 315] on input "Esperar Respuesta (días)" at bounding box center [1240, 325] width 253 height 24
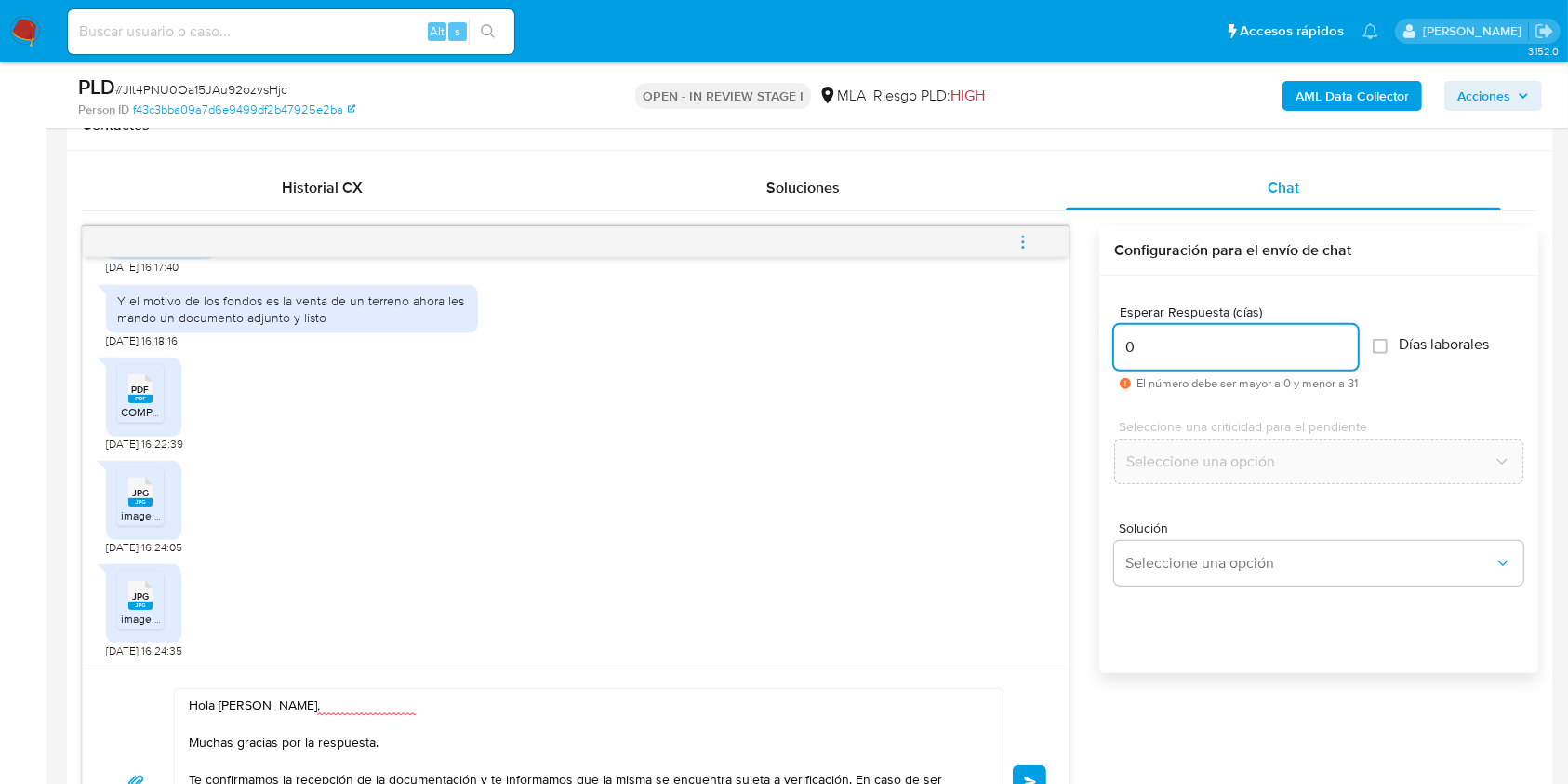
scroll to position [1011, 0]
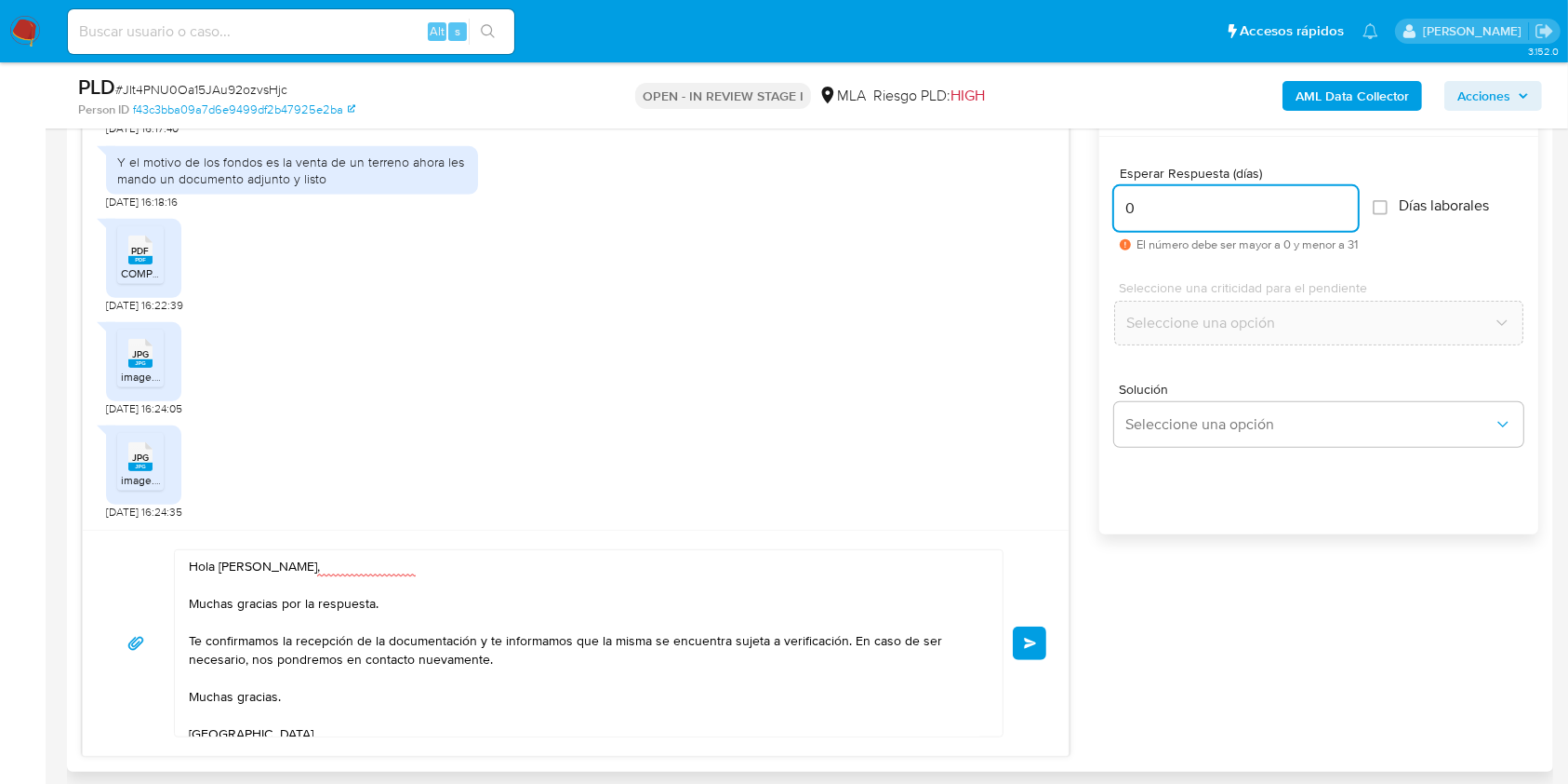
type input "0"
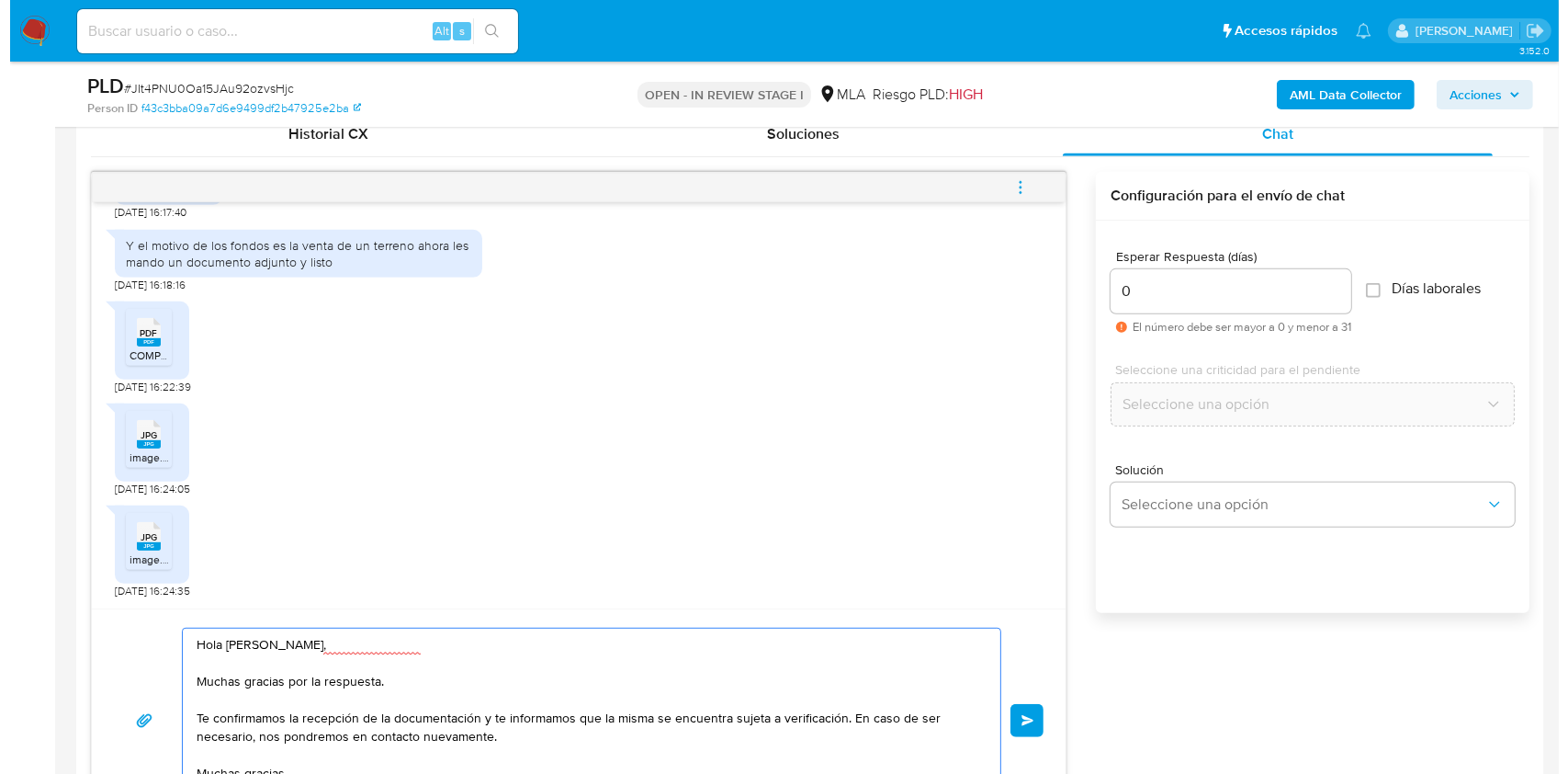
scroll to position [875, 0]
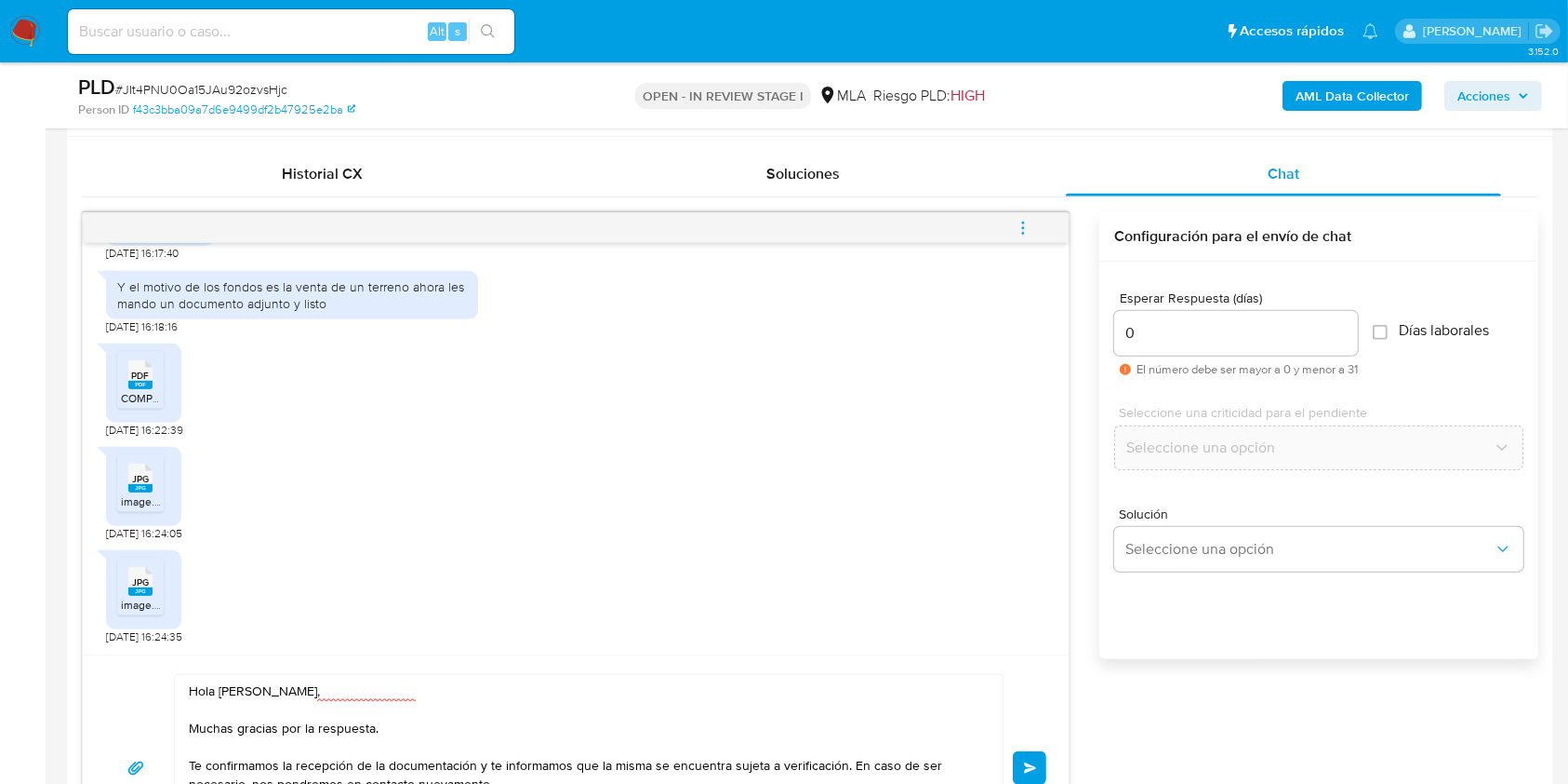
click at [1037, 758] on button "Enviar" at bounding box center [1030, 768] width 34 height 34
click at [1038, 239] on button "menu-action" at bounding box center [1023, 228] width 61 height 45
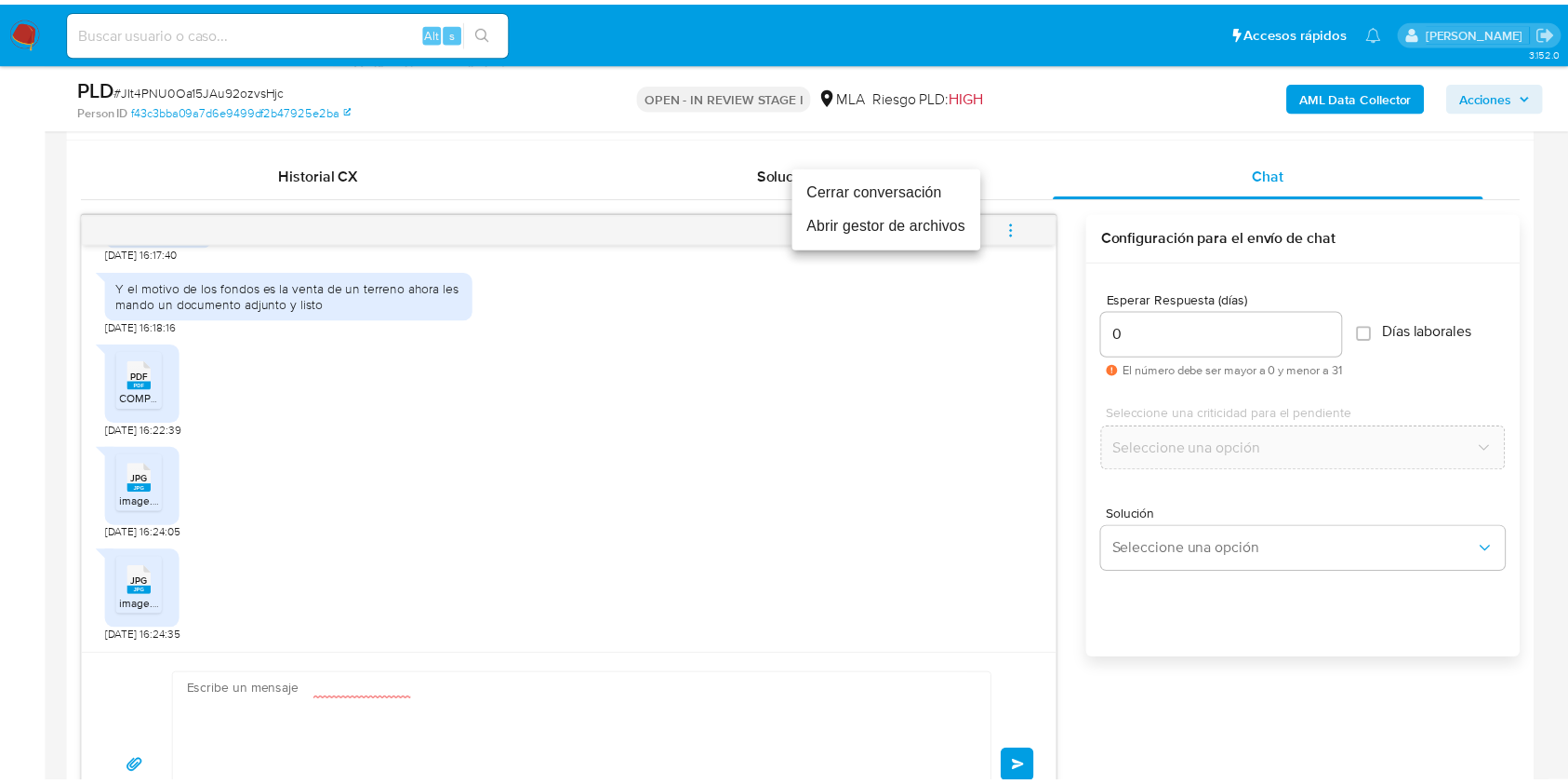
scroll to position [0, 0]
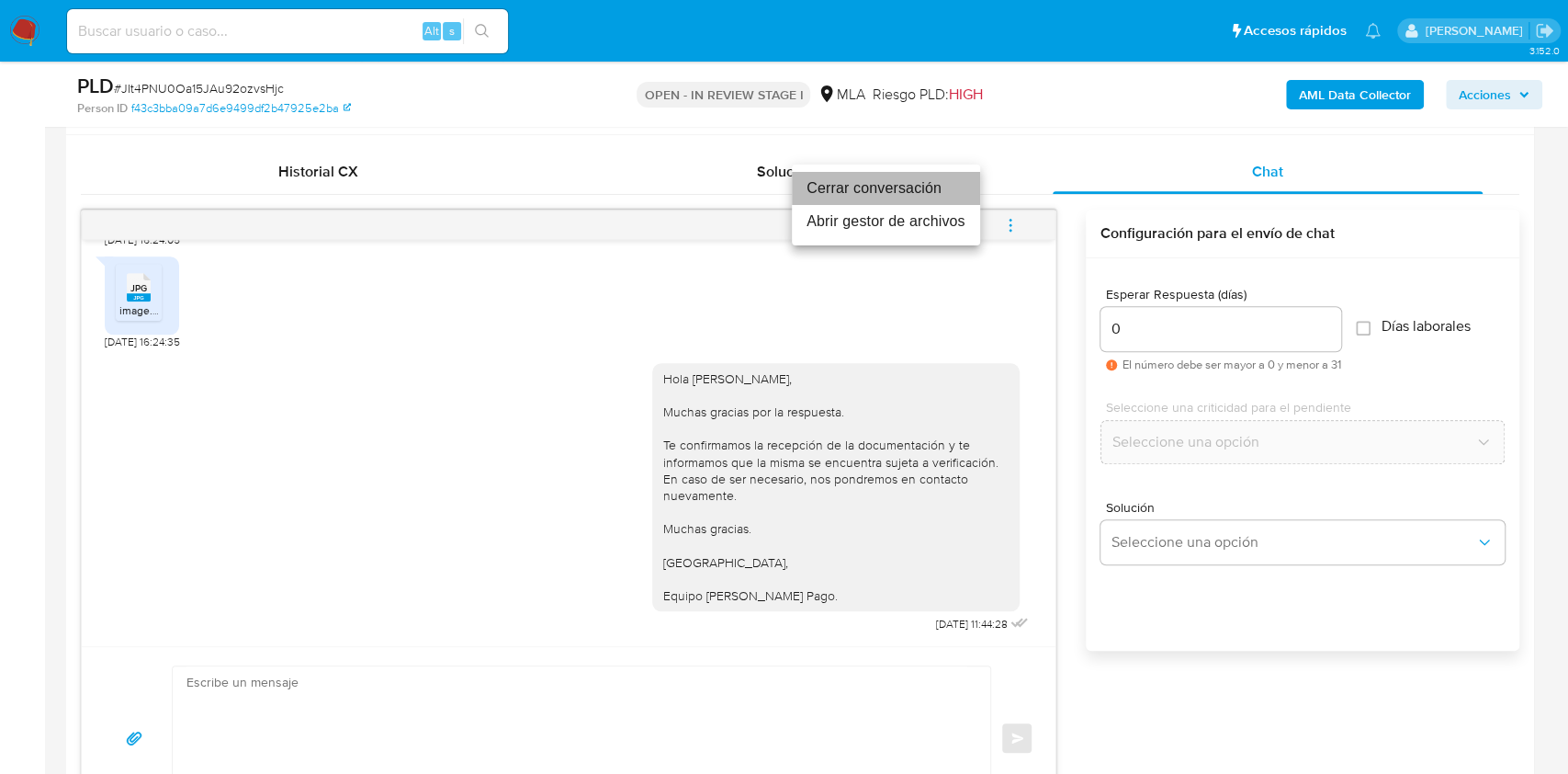
click at [925, 184] on li "Cerrar conversación" at bounding box center [886, 189] width 189 height 33
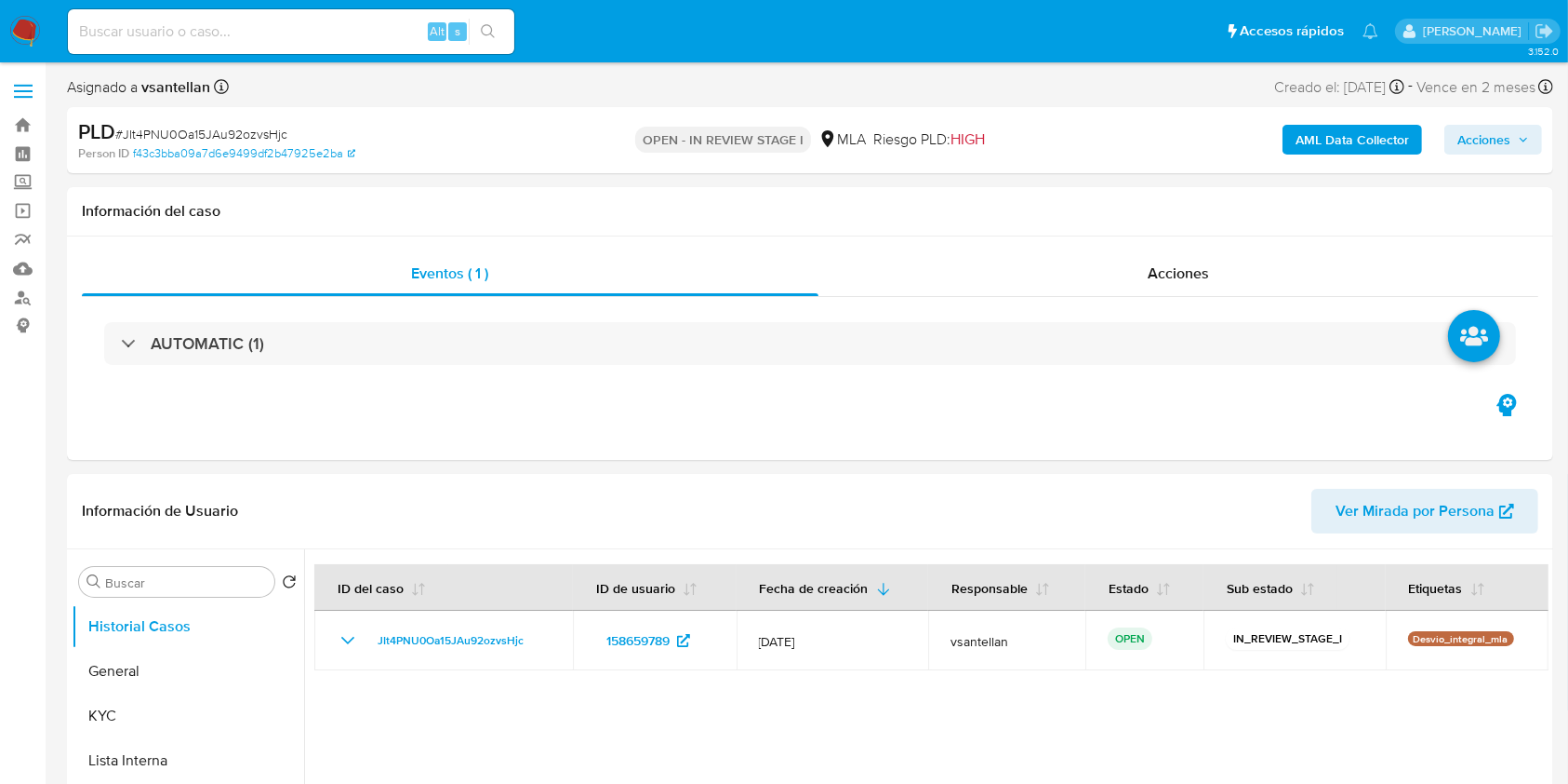
select select "10"
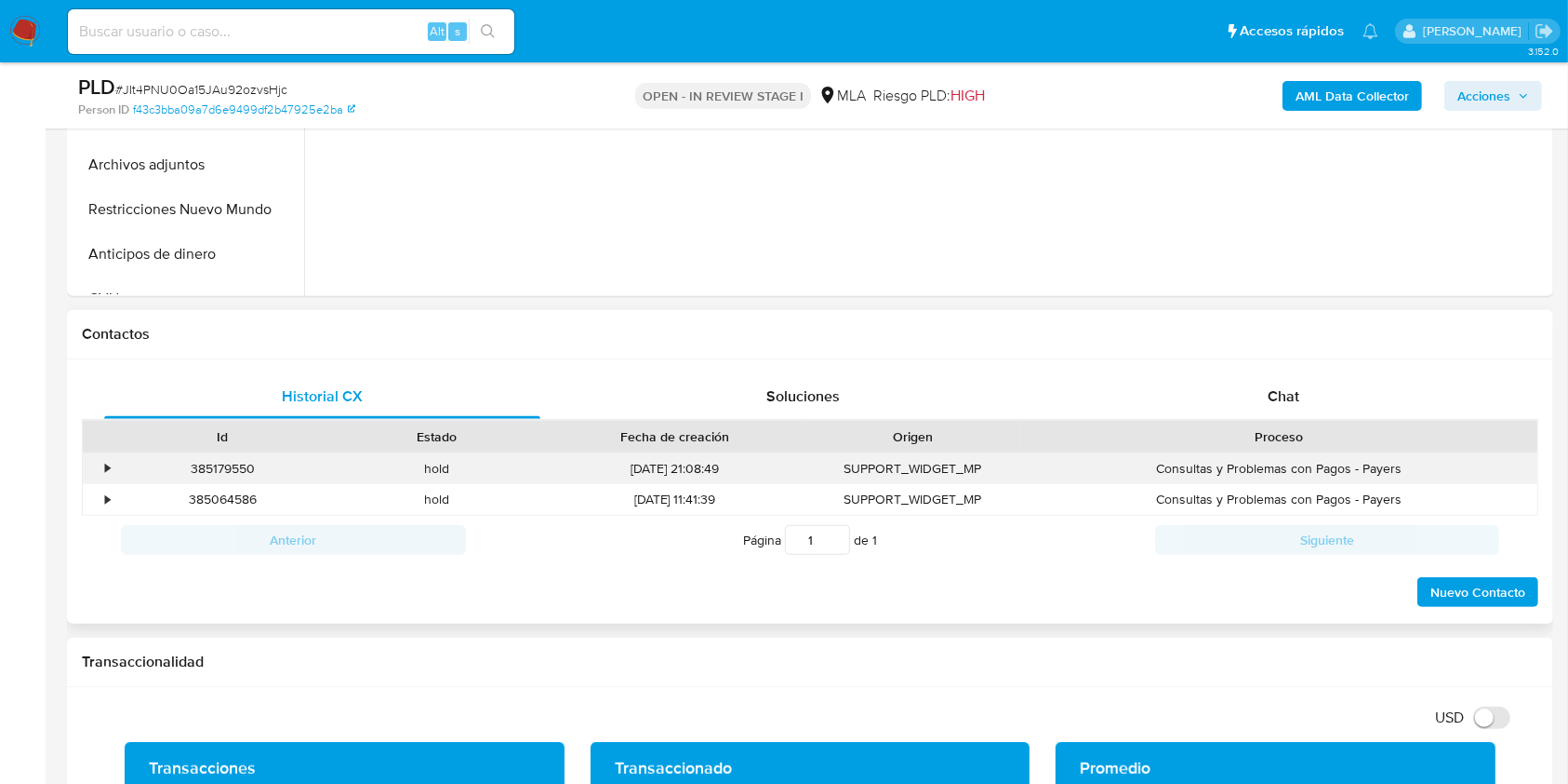
scroll to position [744, 0]
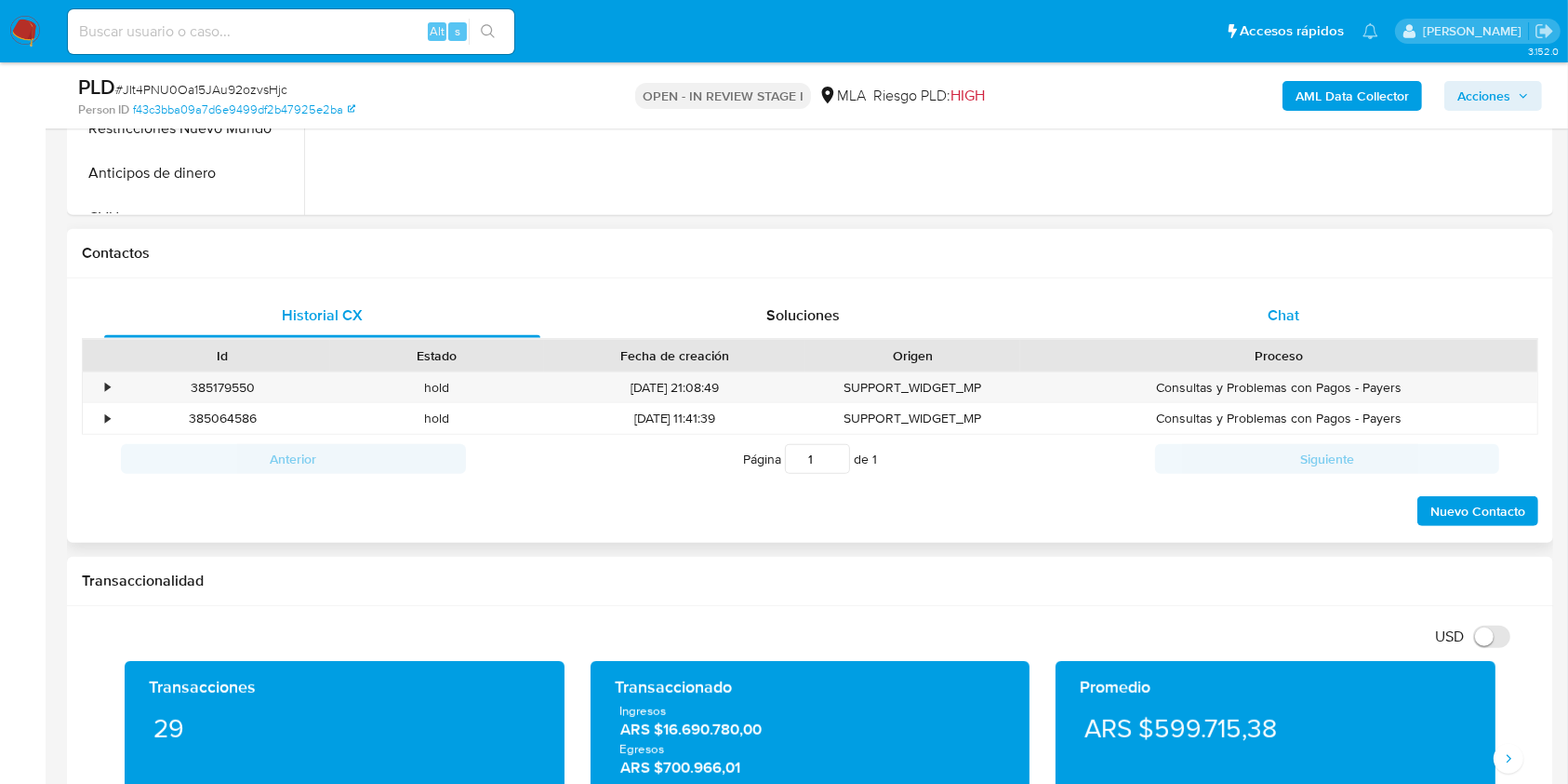
drag, startPoint x: 1310, startPoint y: 286, endPoint x: 1310, endPoint y: 301, distance: 15.0
click at [1310, 286] on div "Historial CX Soluciones Chat Id Estado Fecha de creación Origen Proceso • 38517…" at bounding box center [810, 411] width 1487 height 266
click at [1311, 324] on div "Chat" at bounding box center [1284, 315] width 436 height 45
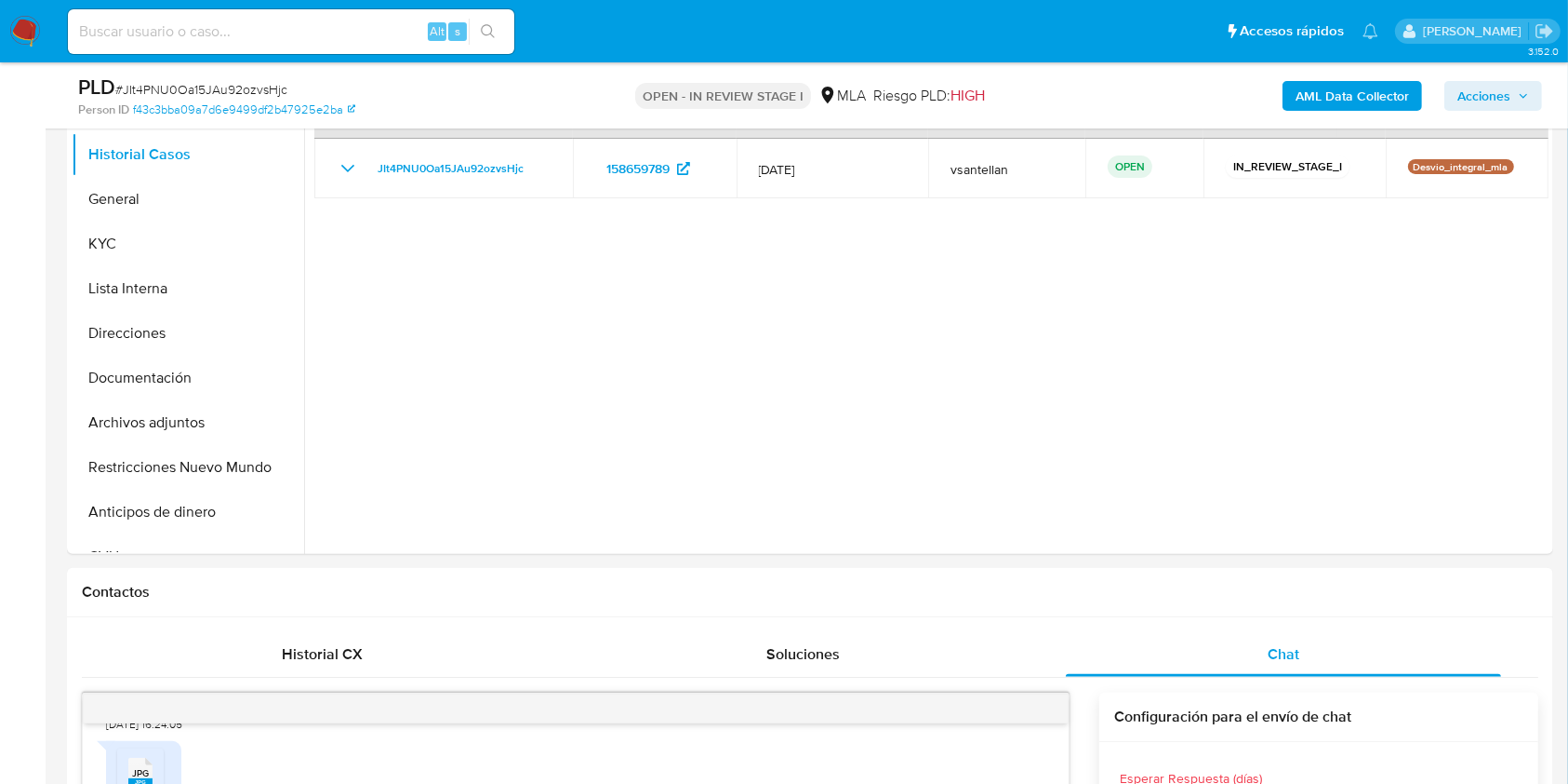
scroll to position [392, 0]
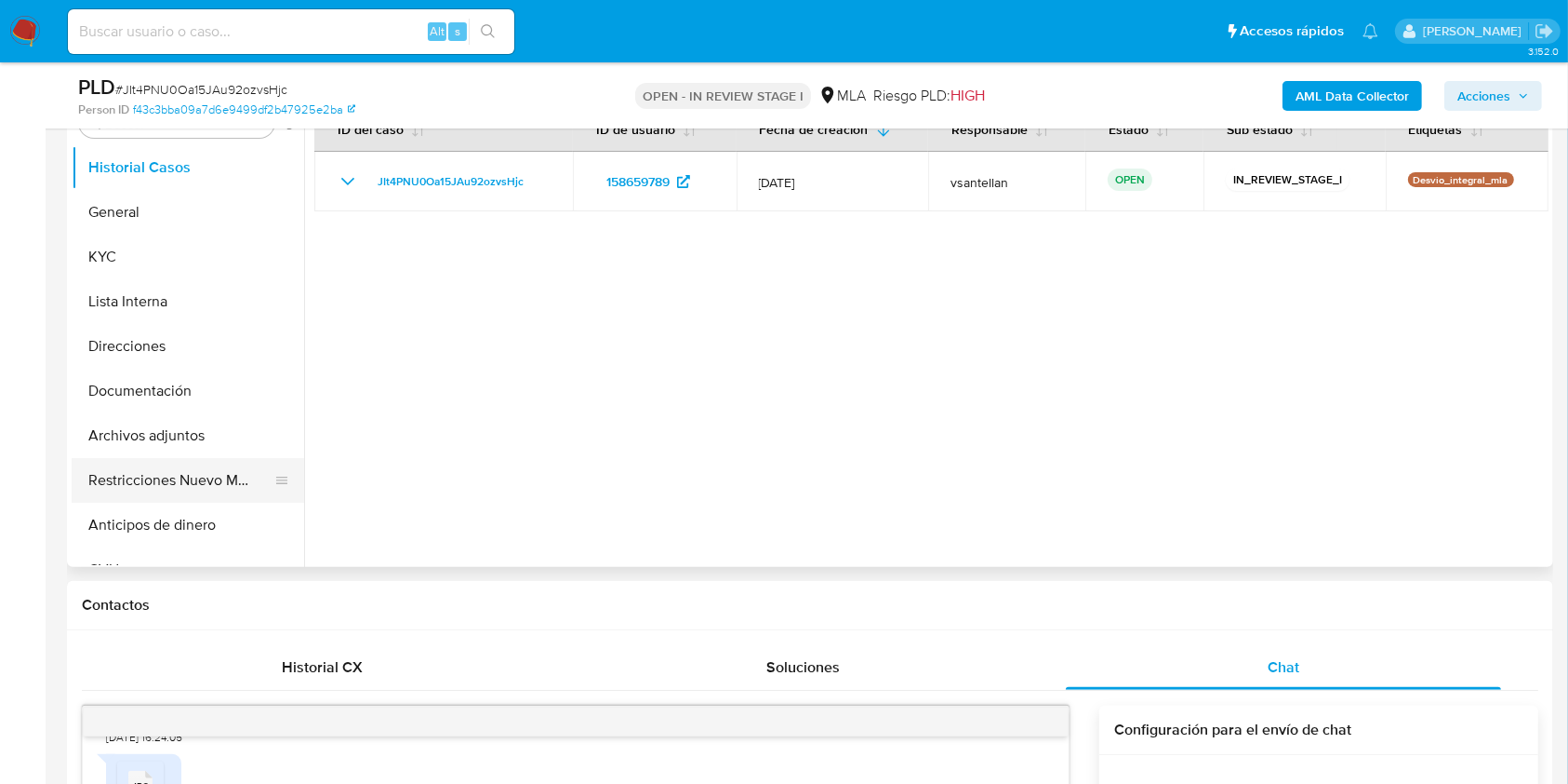
click at [195, 485] on button "Restricciones Nuevo Mundo" at bounding box center [180, 480] width 218 height 45
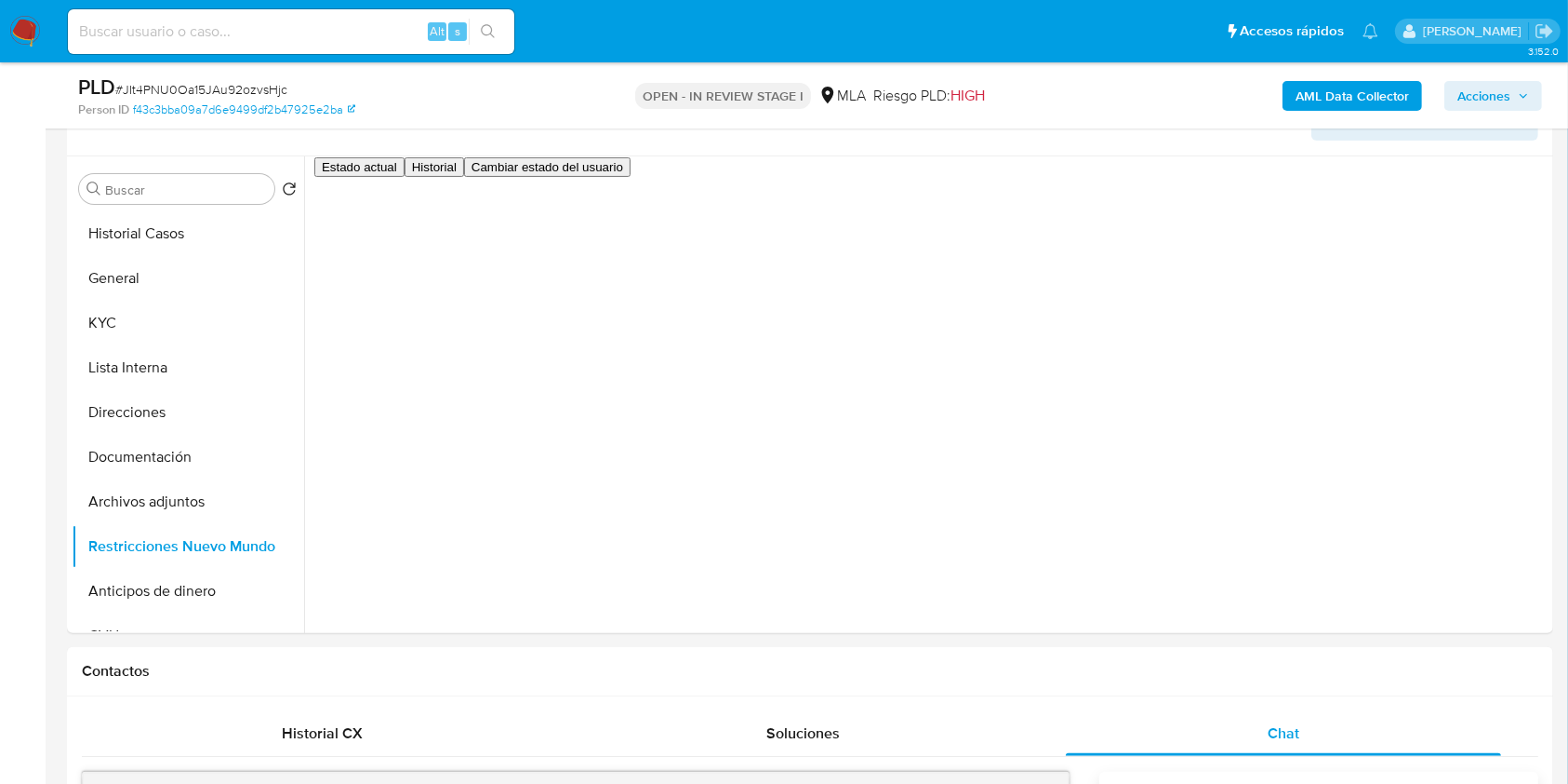
scroll to position [298, 0]
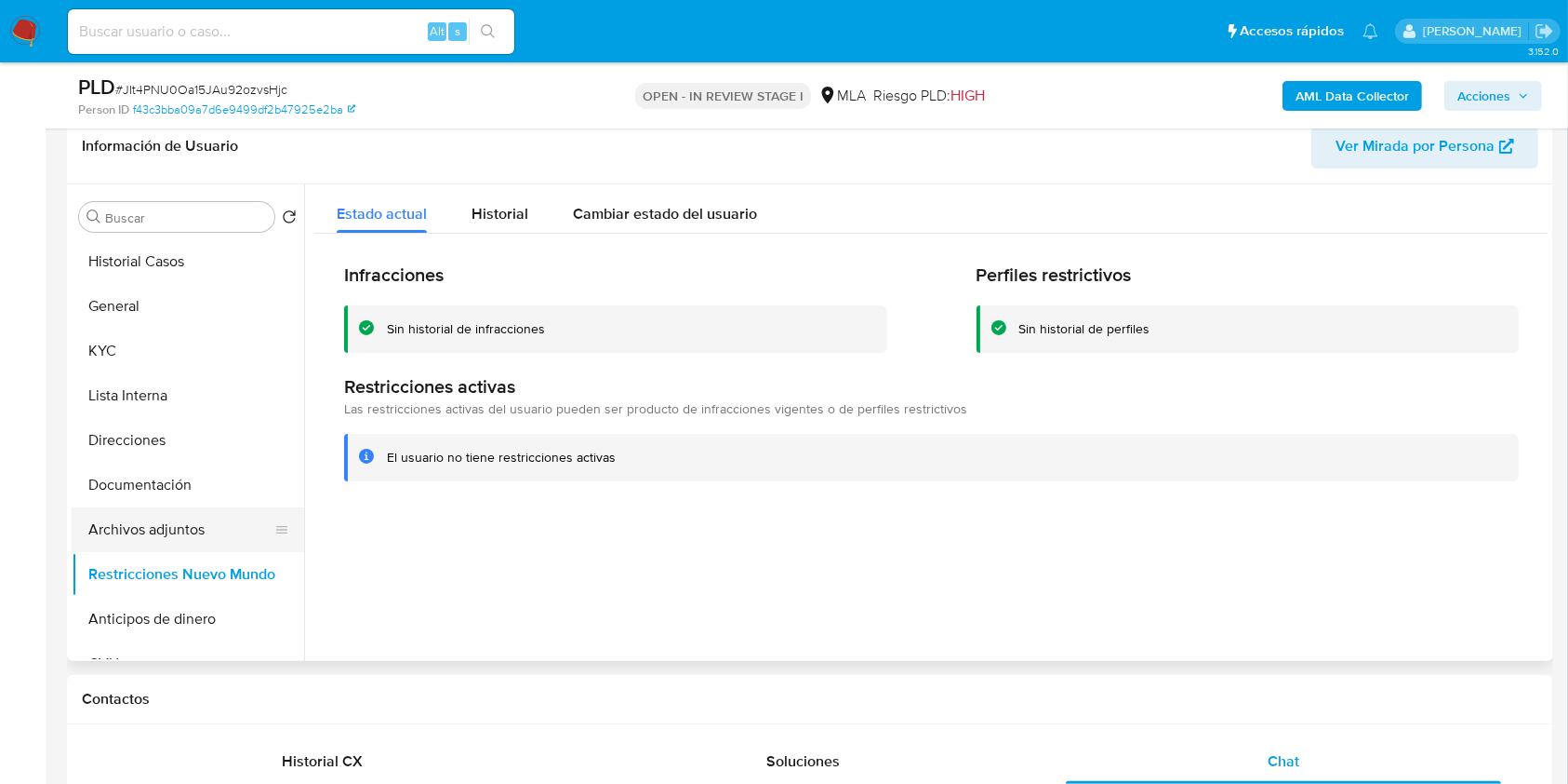
click at [195, 523] on button "Archivos adjuntos" at bounding box center [180, 529] width 218 height 45
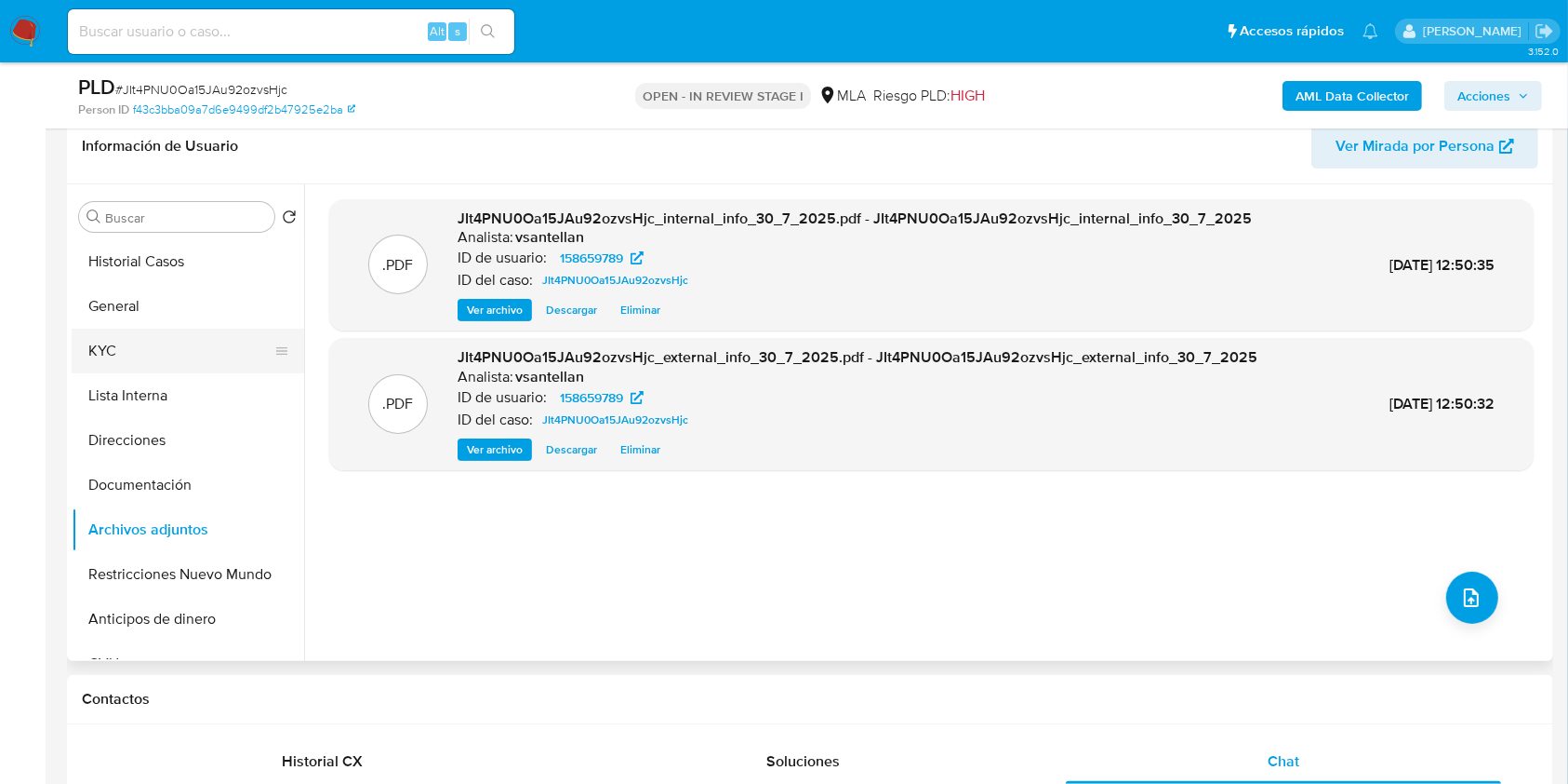
click at [166, 354] on button "KYC" at bounding box center [180, 351] width 218 height 45
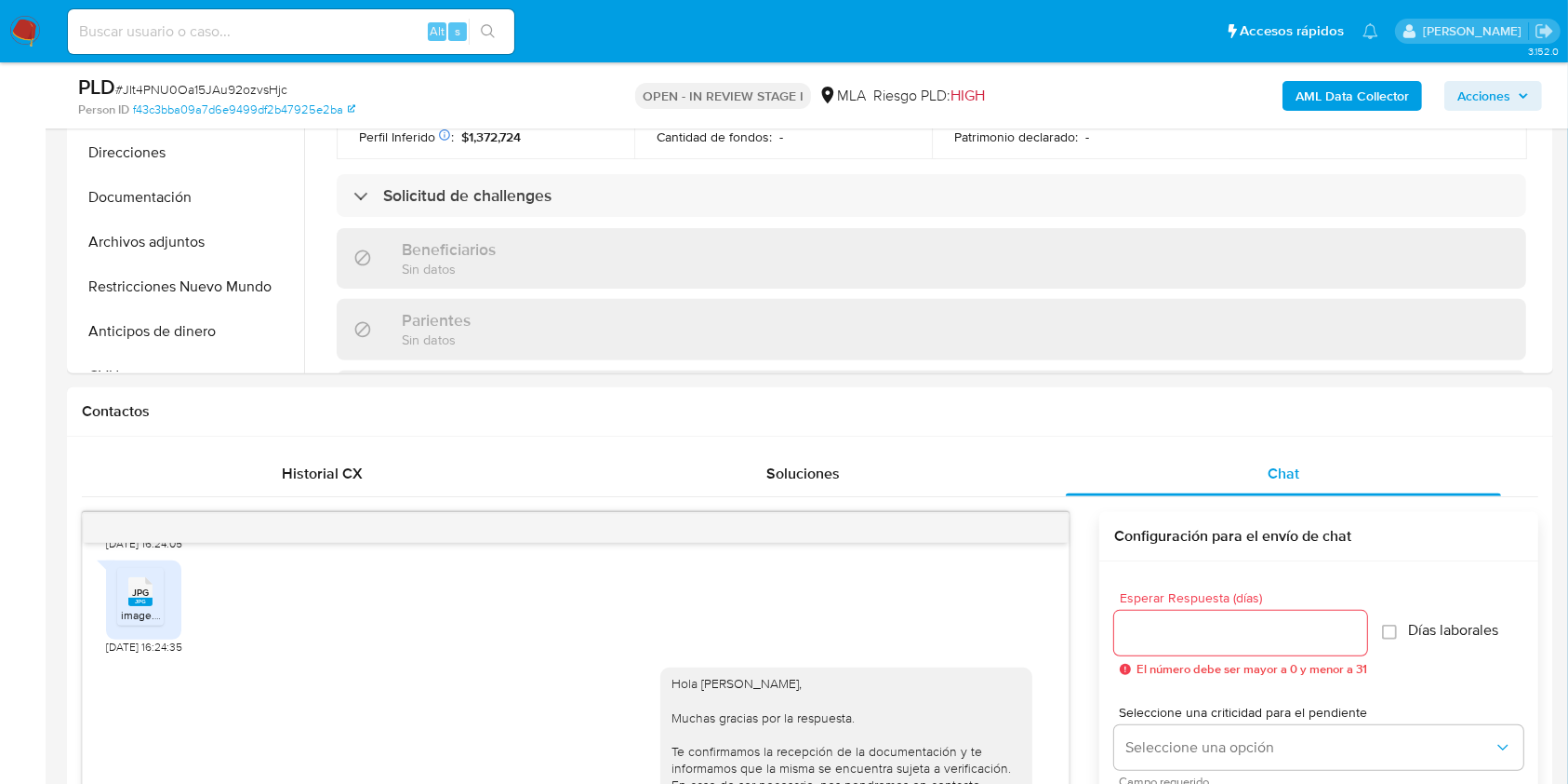
scroll to position [536, 0]
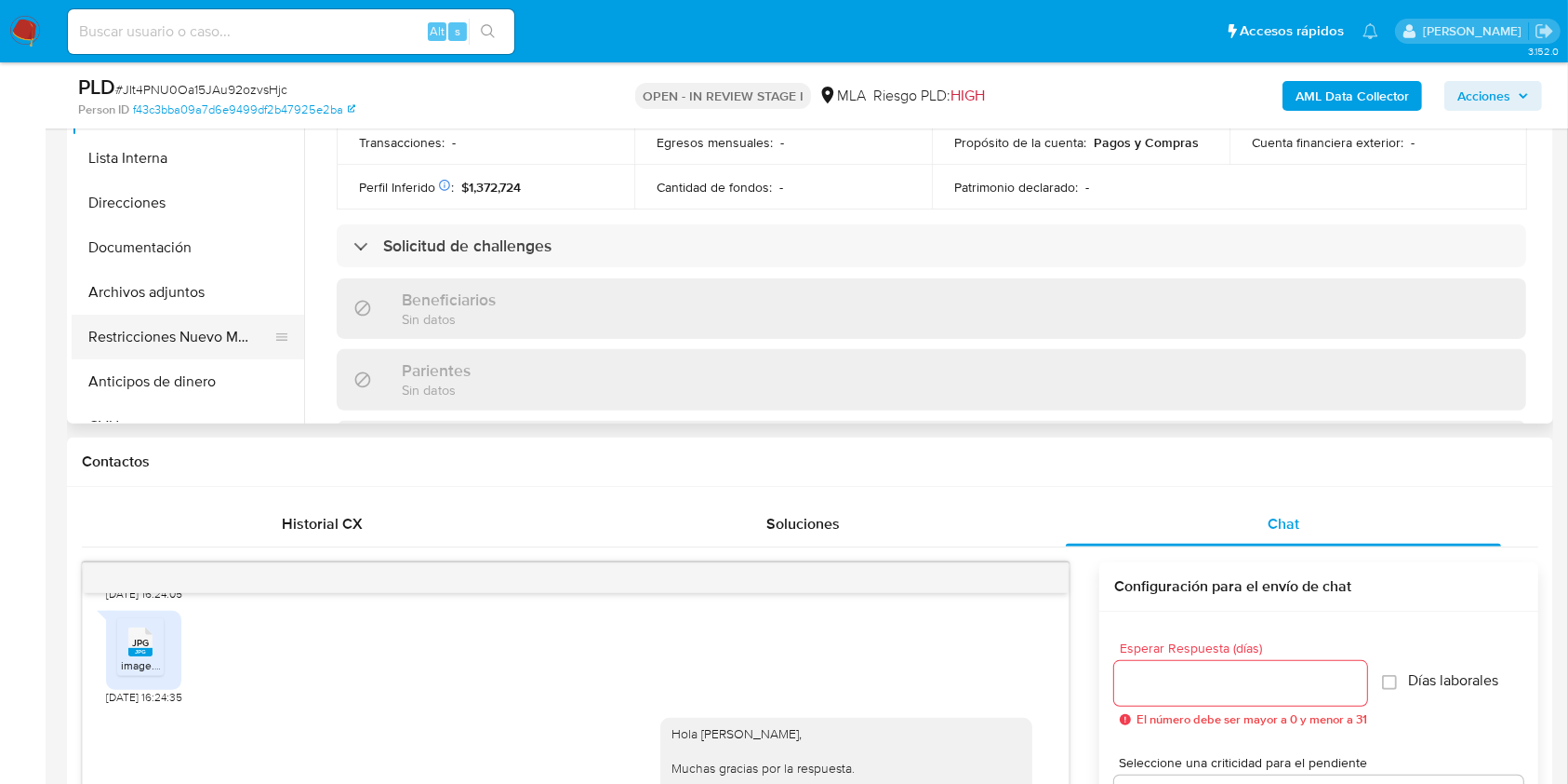
click at [216, 326] on button "Restricciones Nuevo Mundo" at bounding box center [180, 336] width 218 height 45
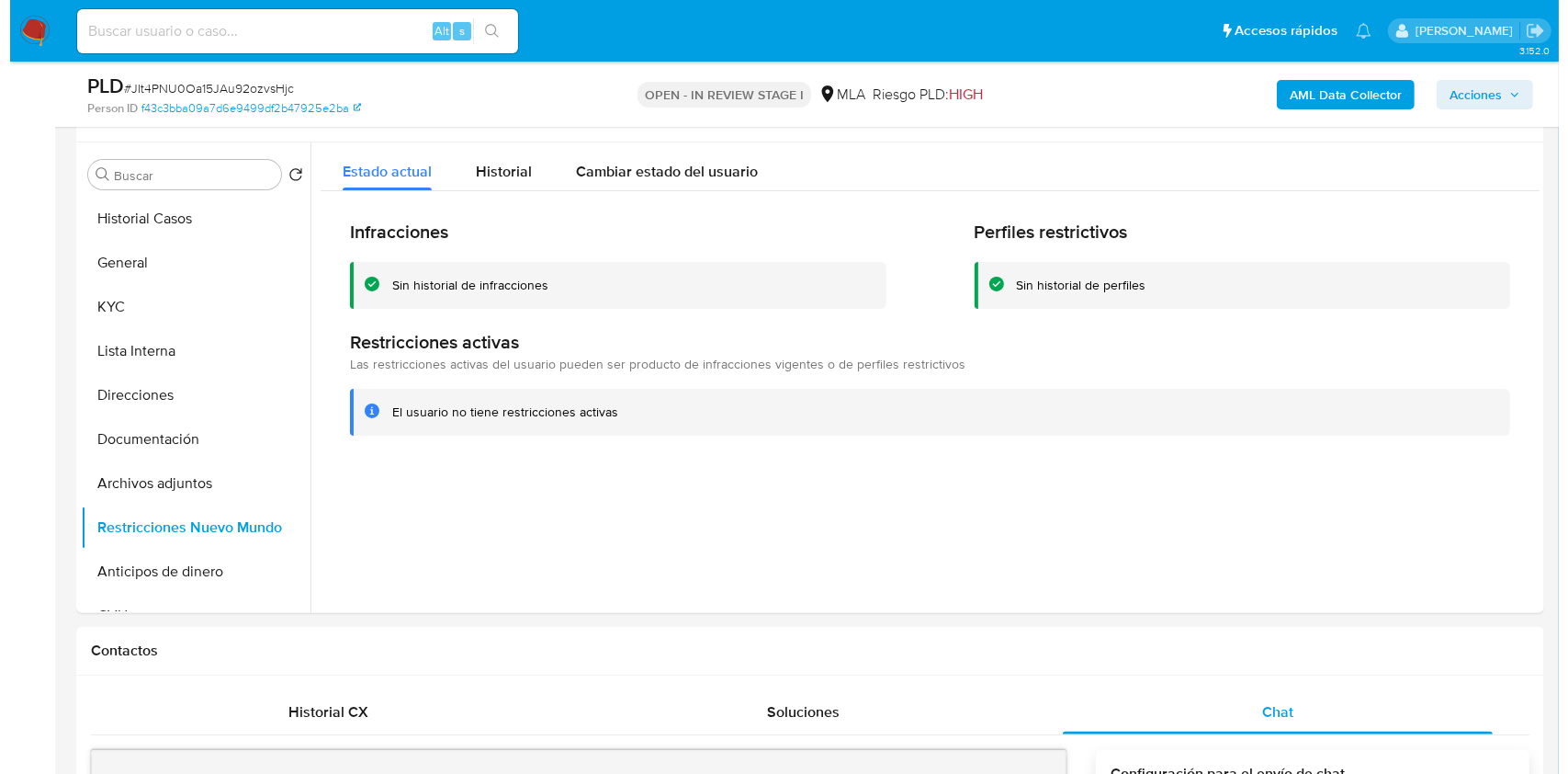
scroll to position [302, 0]
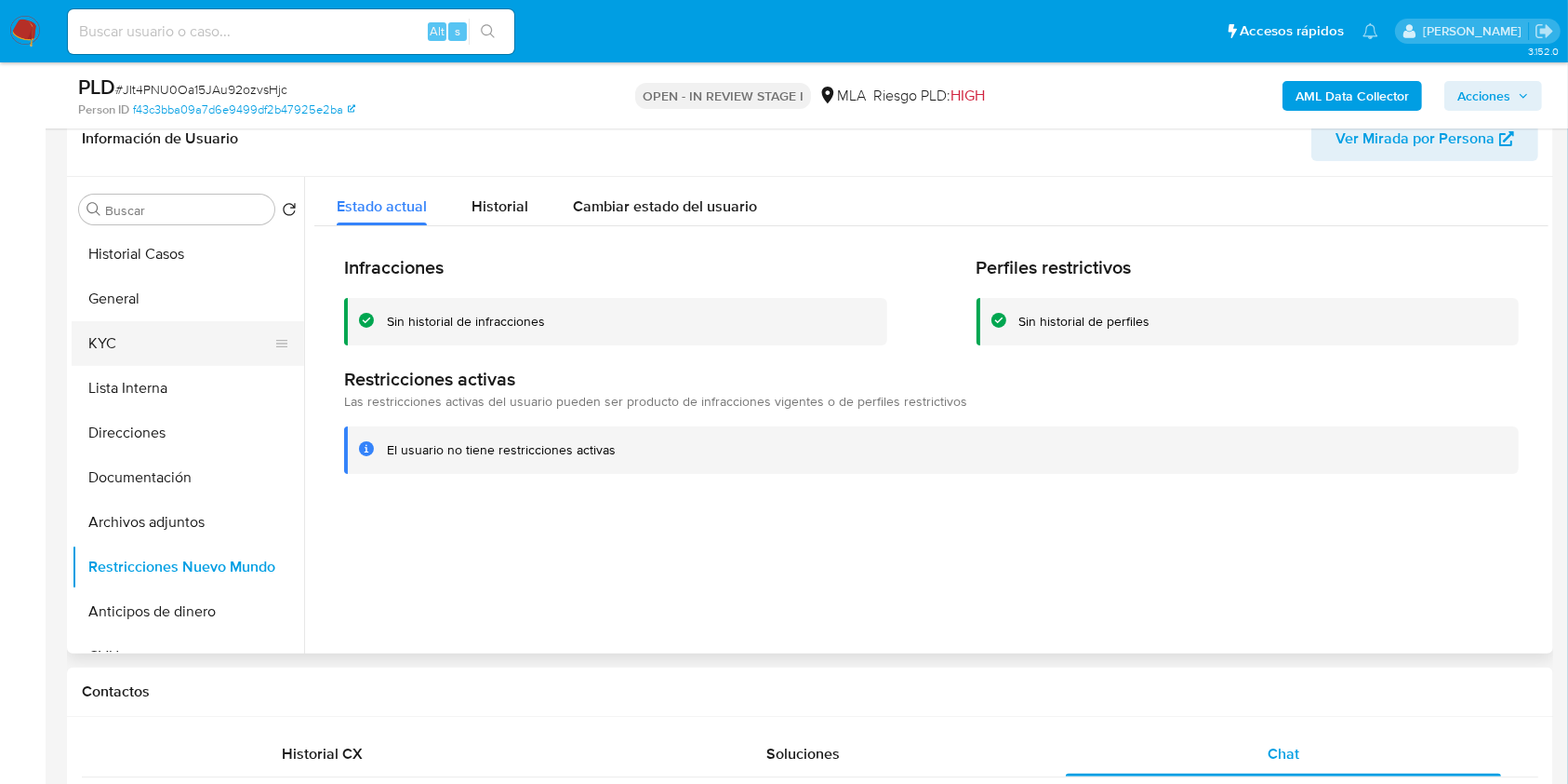
click at [199, 338] on button "KYC" at bounding box center [180, 343] width 218 height 45
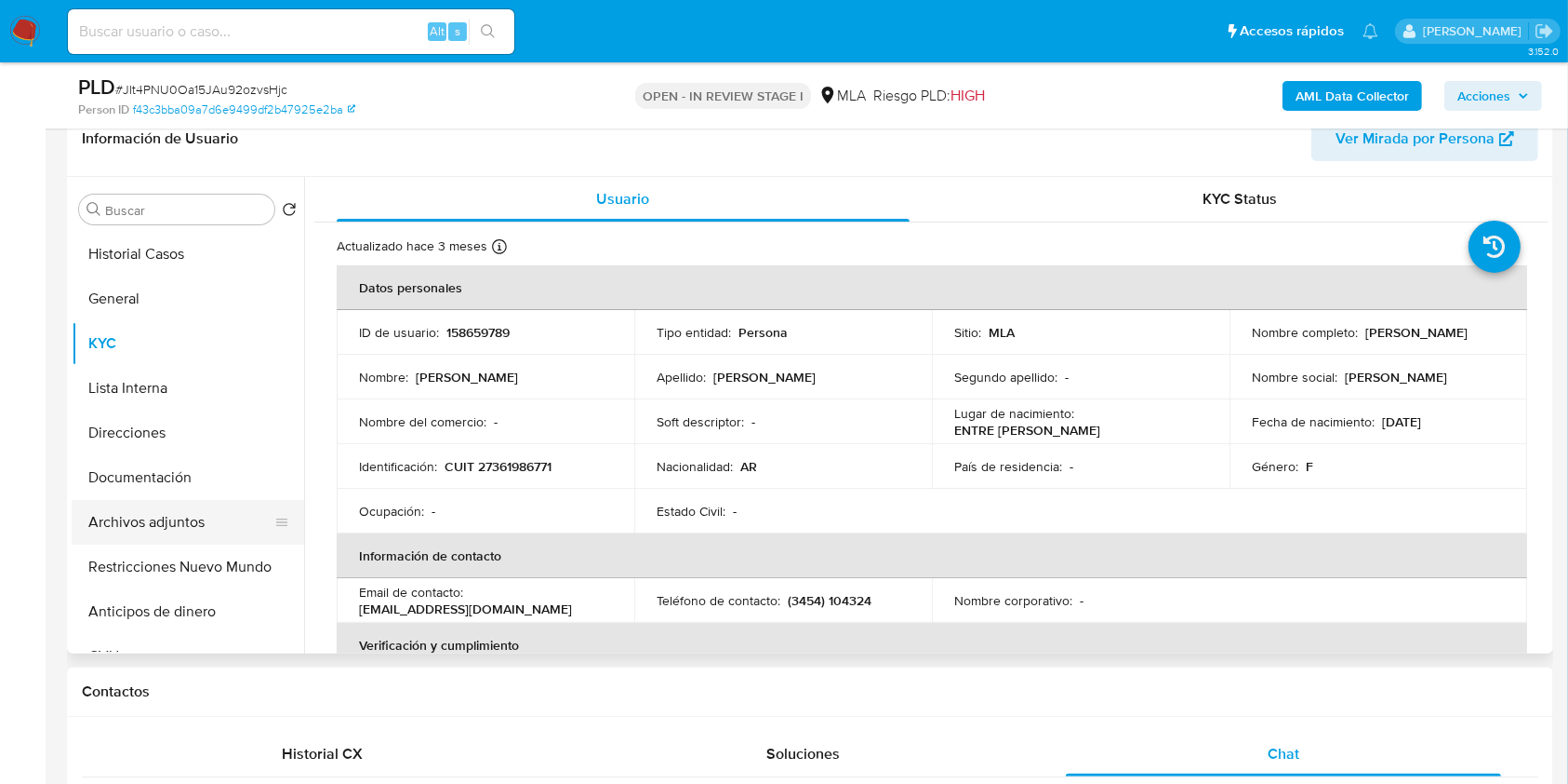
click at [186, 510] on button "Archivos adjuntos" at bounding box center [180, 521] width 218 height 45
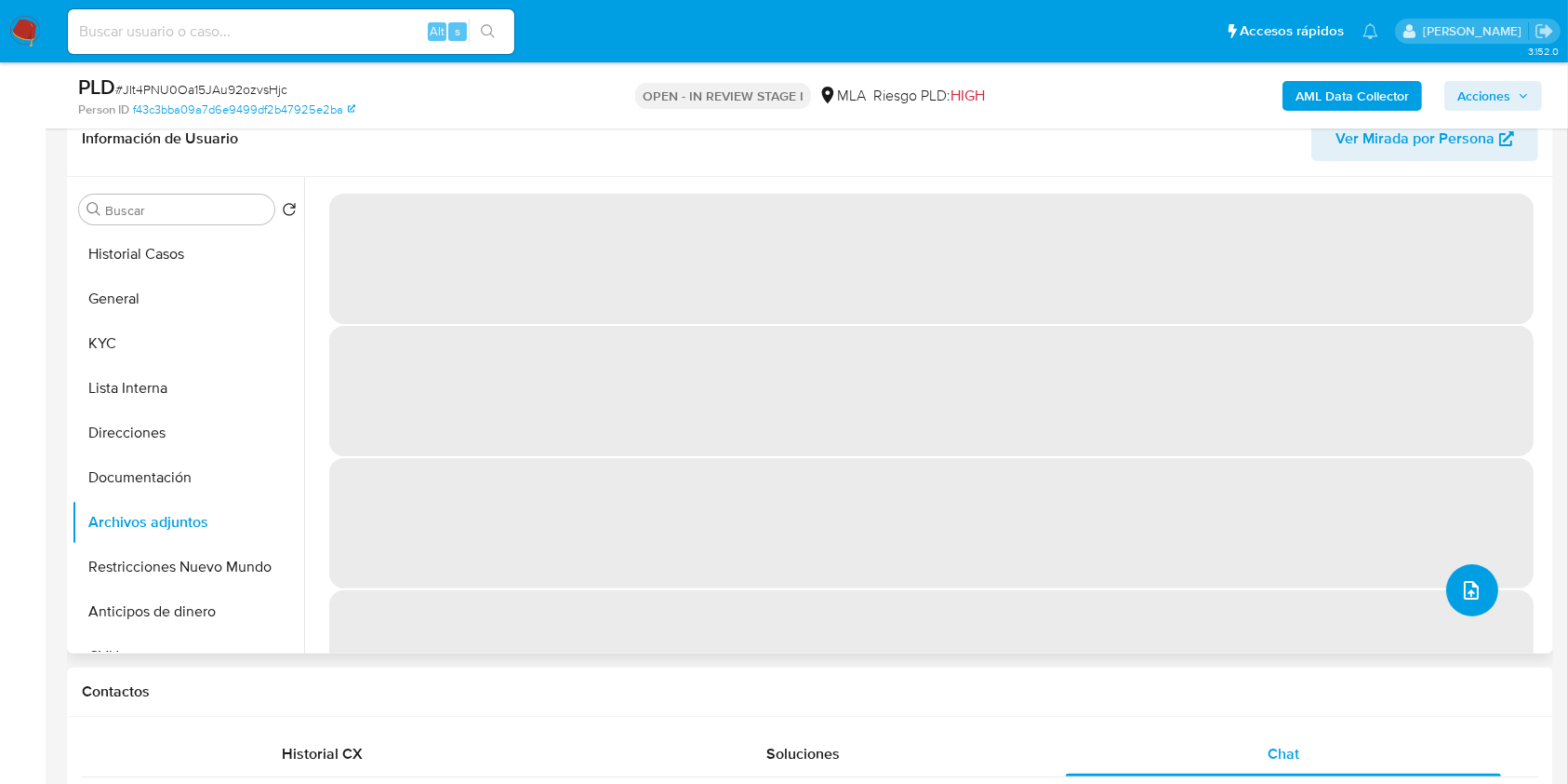
click at [1474, 592] on icon "upload-file" at bounding box center [1471, 590] width 23 height 23
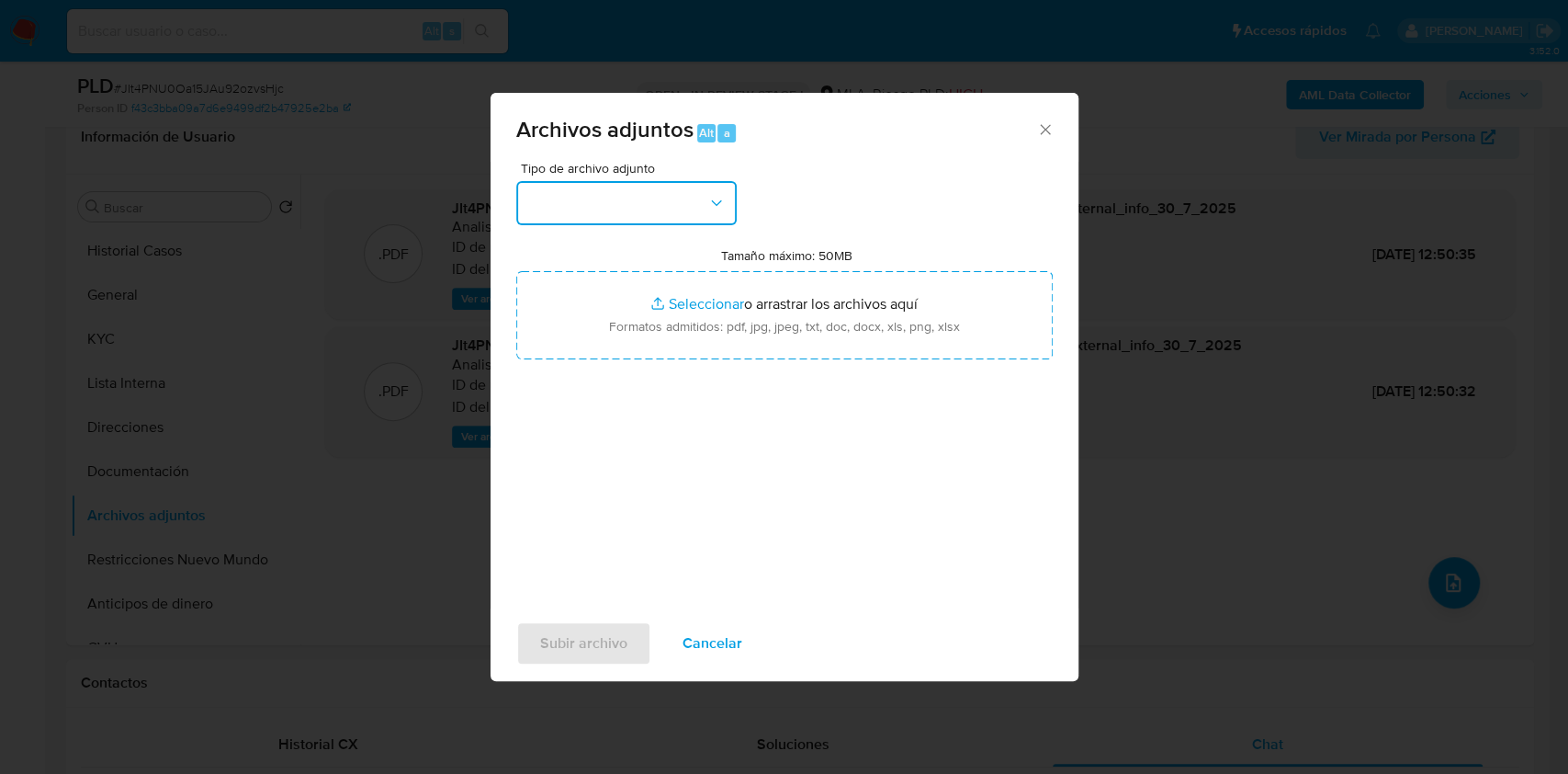
click at [654, 190] on button "button" at bounding box center [626, 203] width 220 height 44
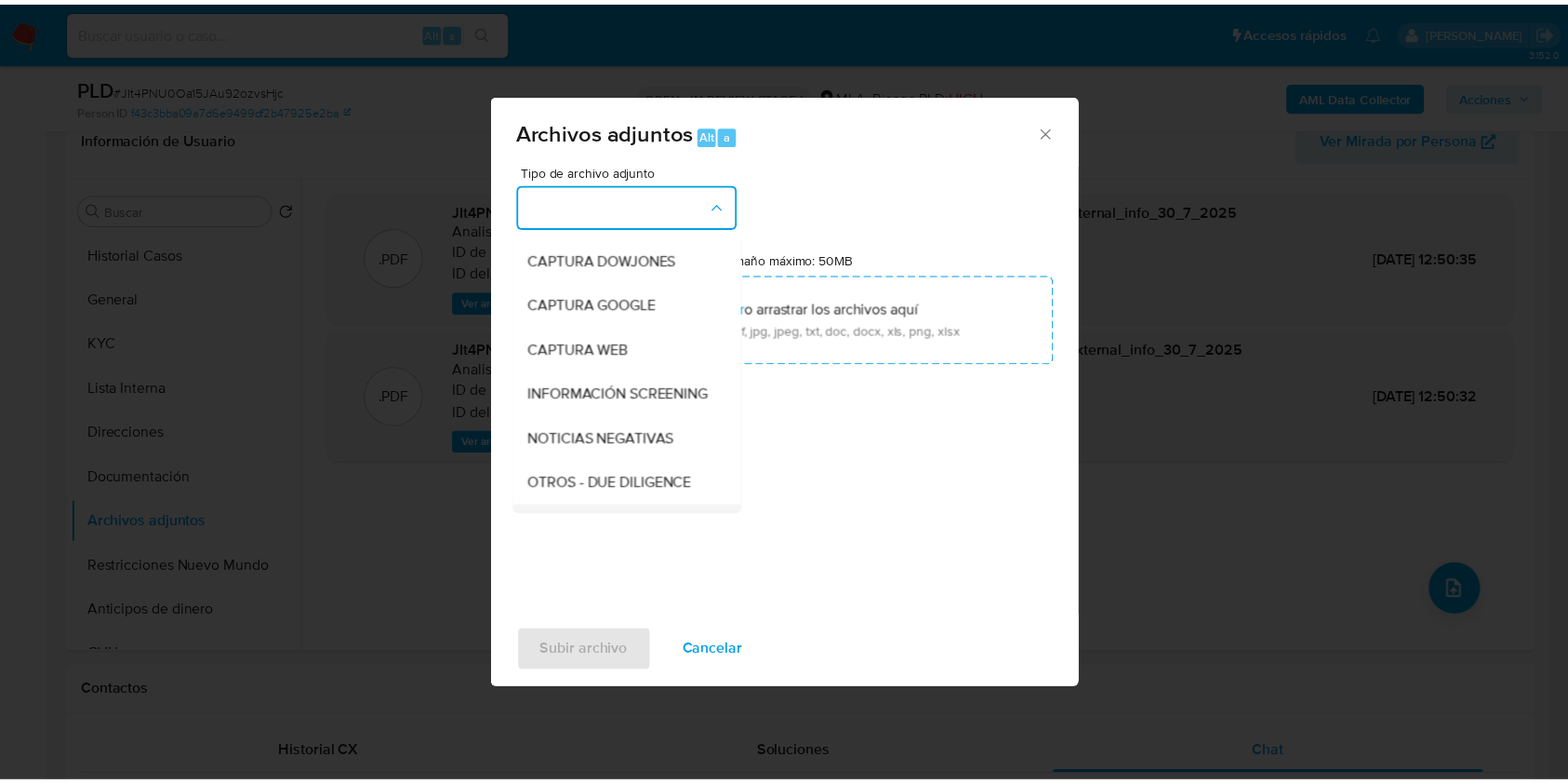
scroll to position [248, 0]
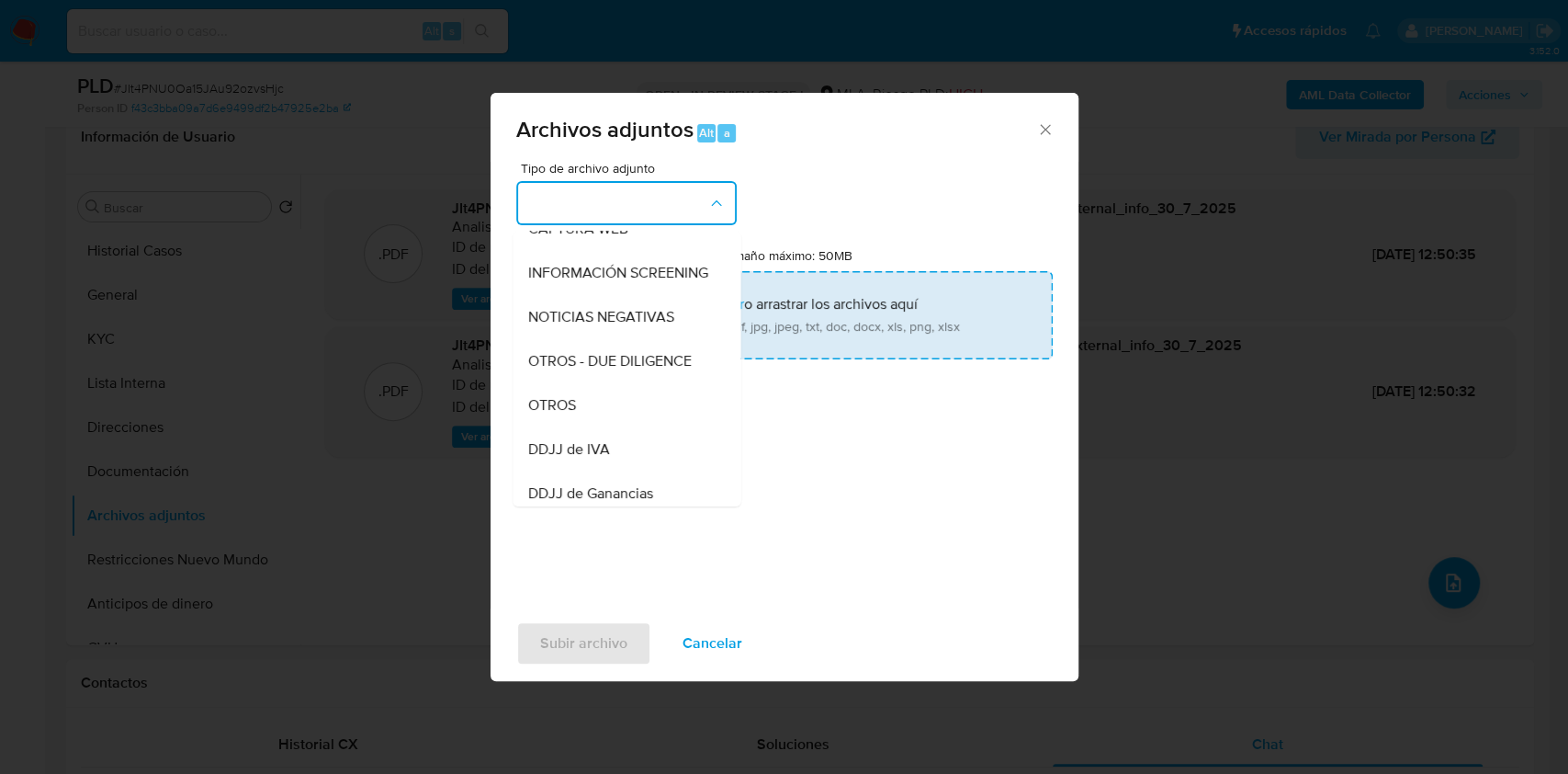
click at [626, 428] on div "OTROS" at bounding box center [621, 405] width 188 height 44
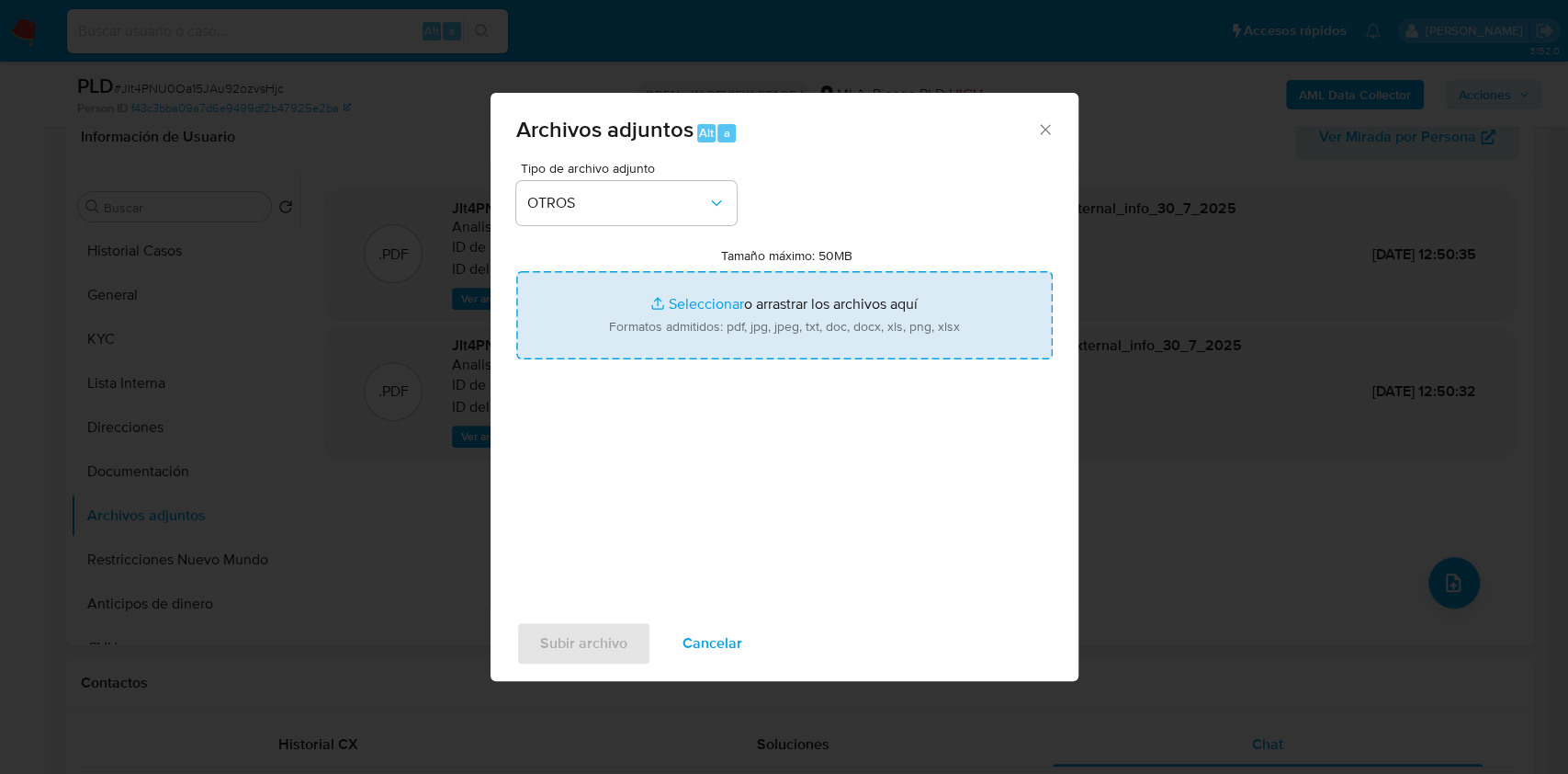
click at [675, 339] on input "Tamaño máximo: 50MB Seleccionar archivos" at bounding box center [784, 315] width 536 height 88
type input "C:\fakepath\Caselog-158659789- NO ROI.docx"
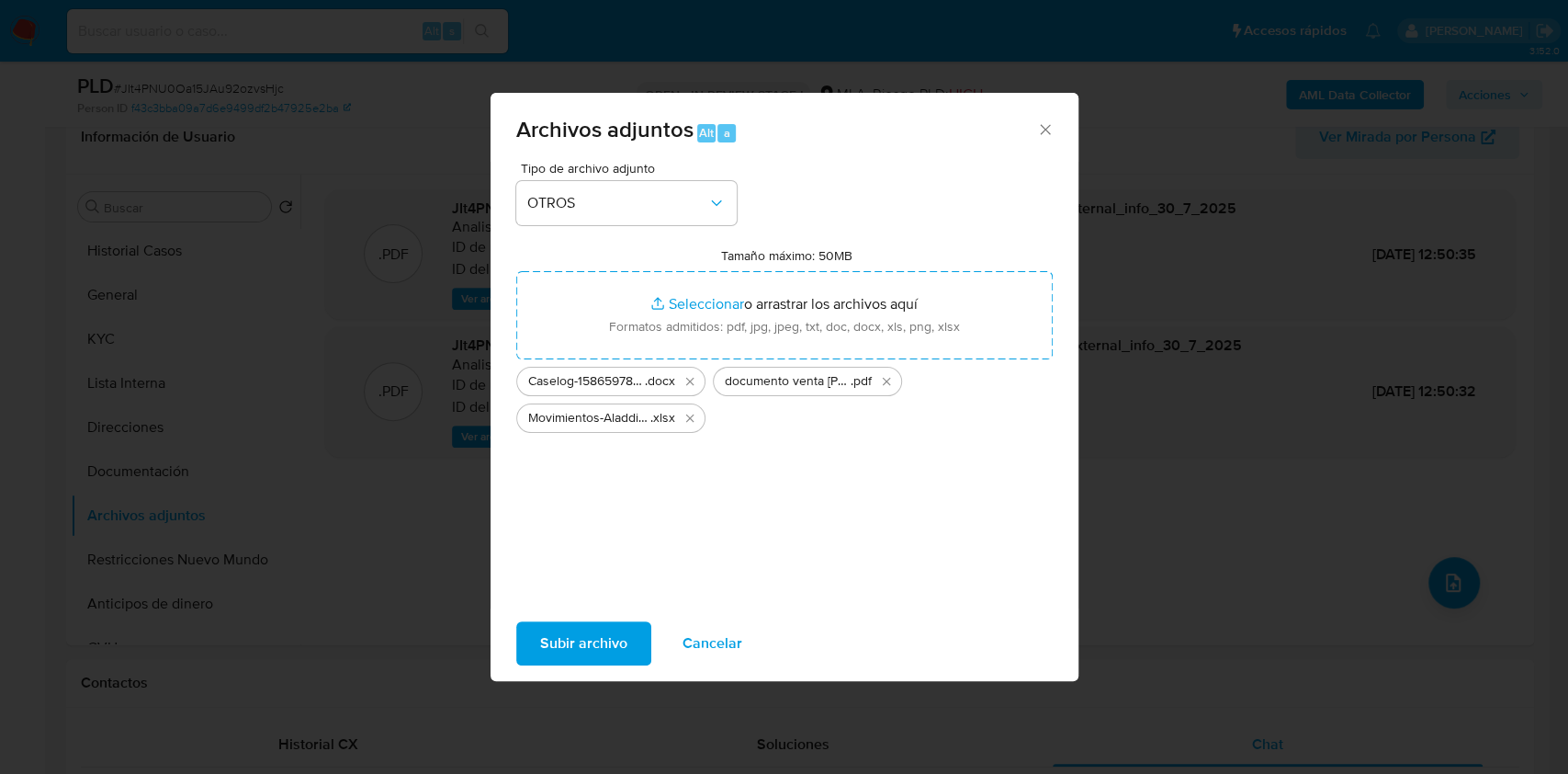
click at [620, 641] on span "Subir archivo" at bounding box center [583, 643] width 87 height 40
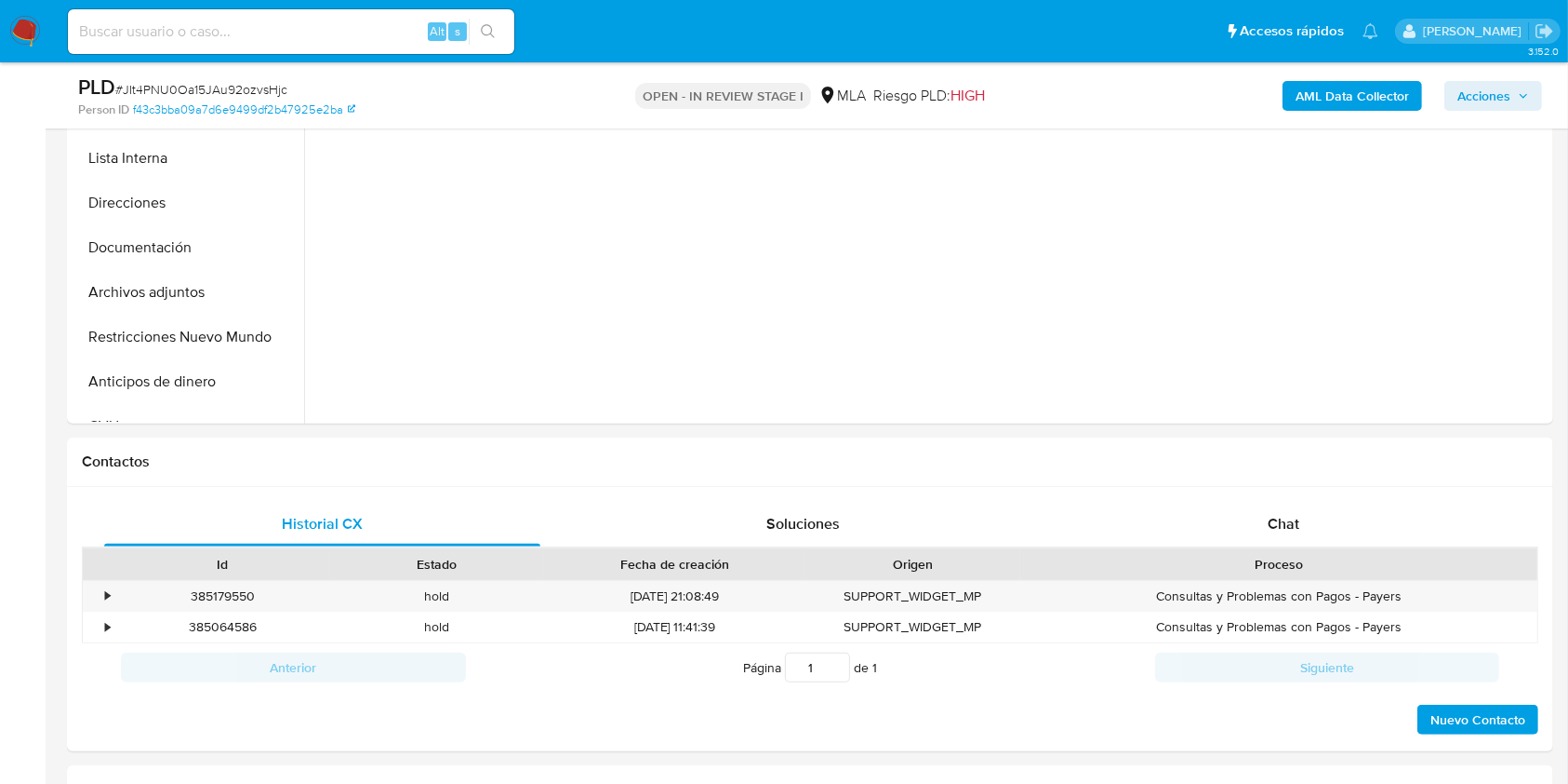
scroll to position [744, 0]
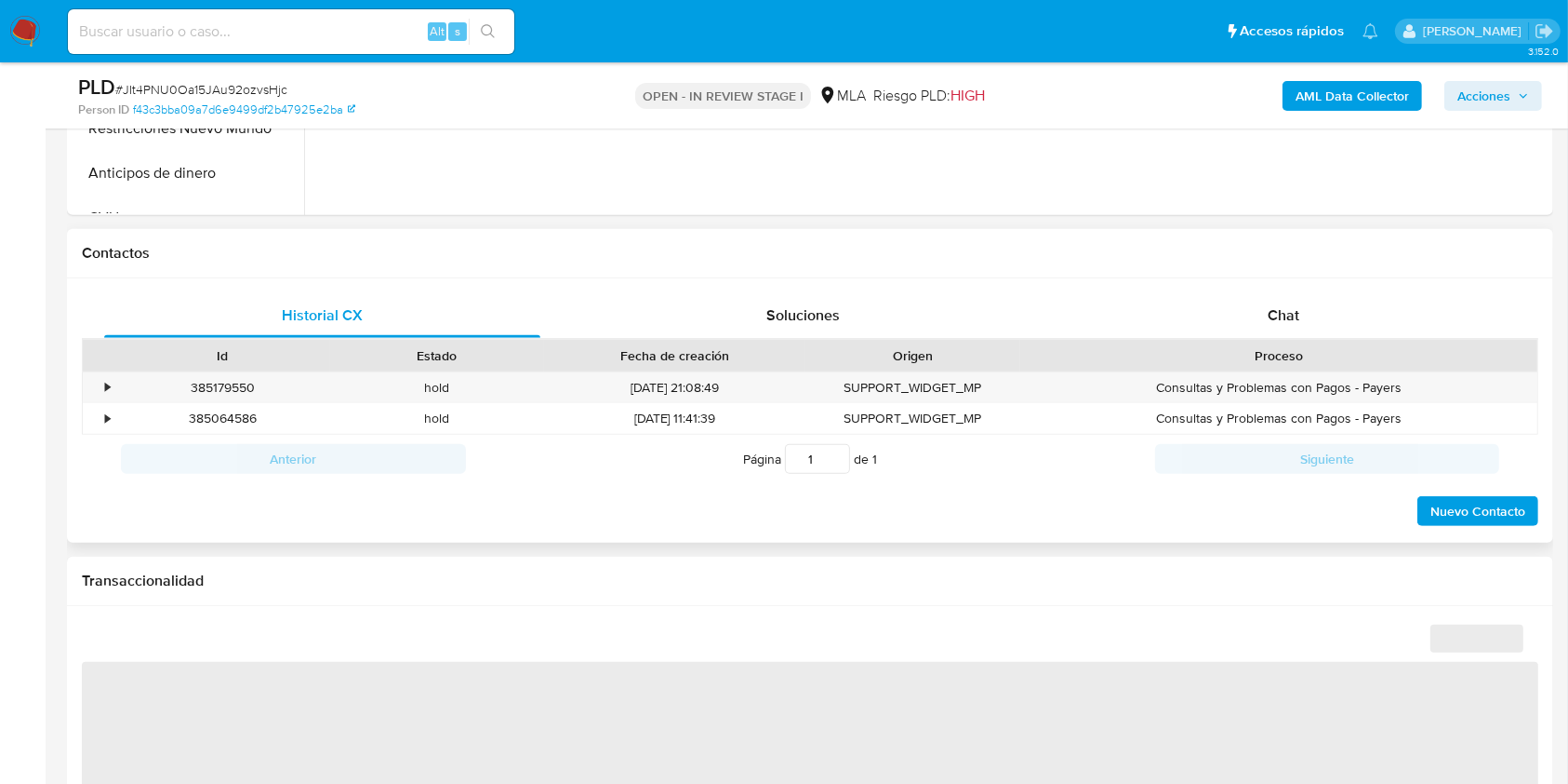
drag, startPoint x: 1261, startPoint y: 301, endPoint x: 1338, endPoint y: 291, distance: 77.6
click at [1261, 301] on div "Chat" at bounding box center [1284, 315] width 436 height 45
select select "10"
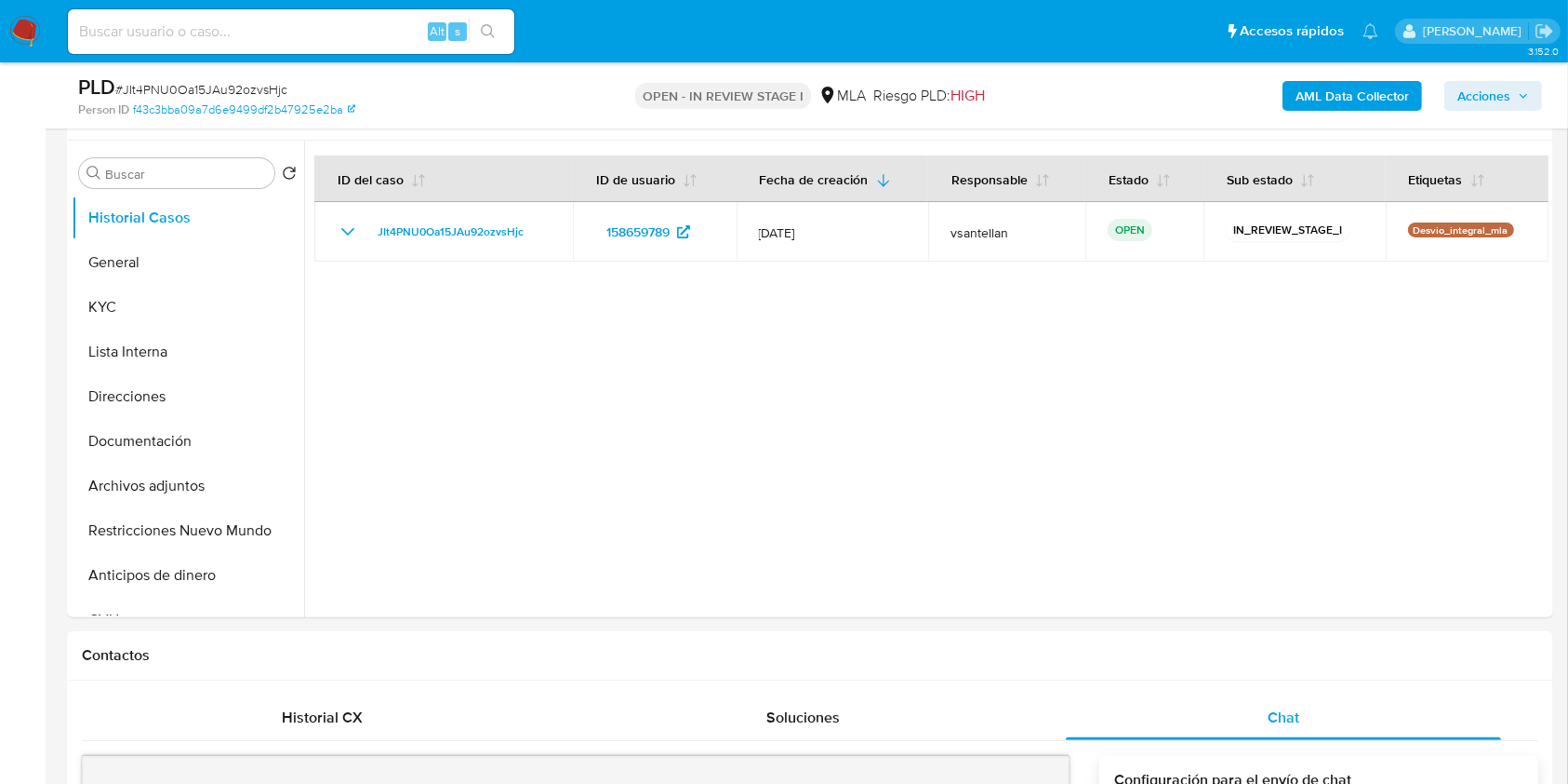
scroll to position [297, 0]
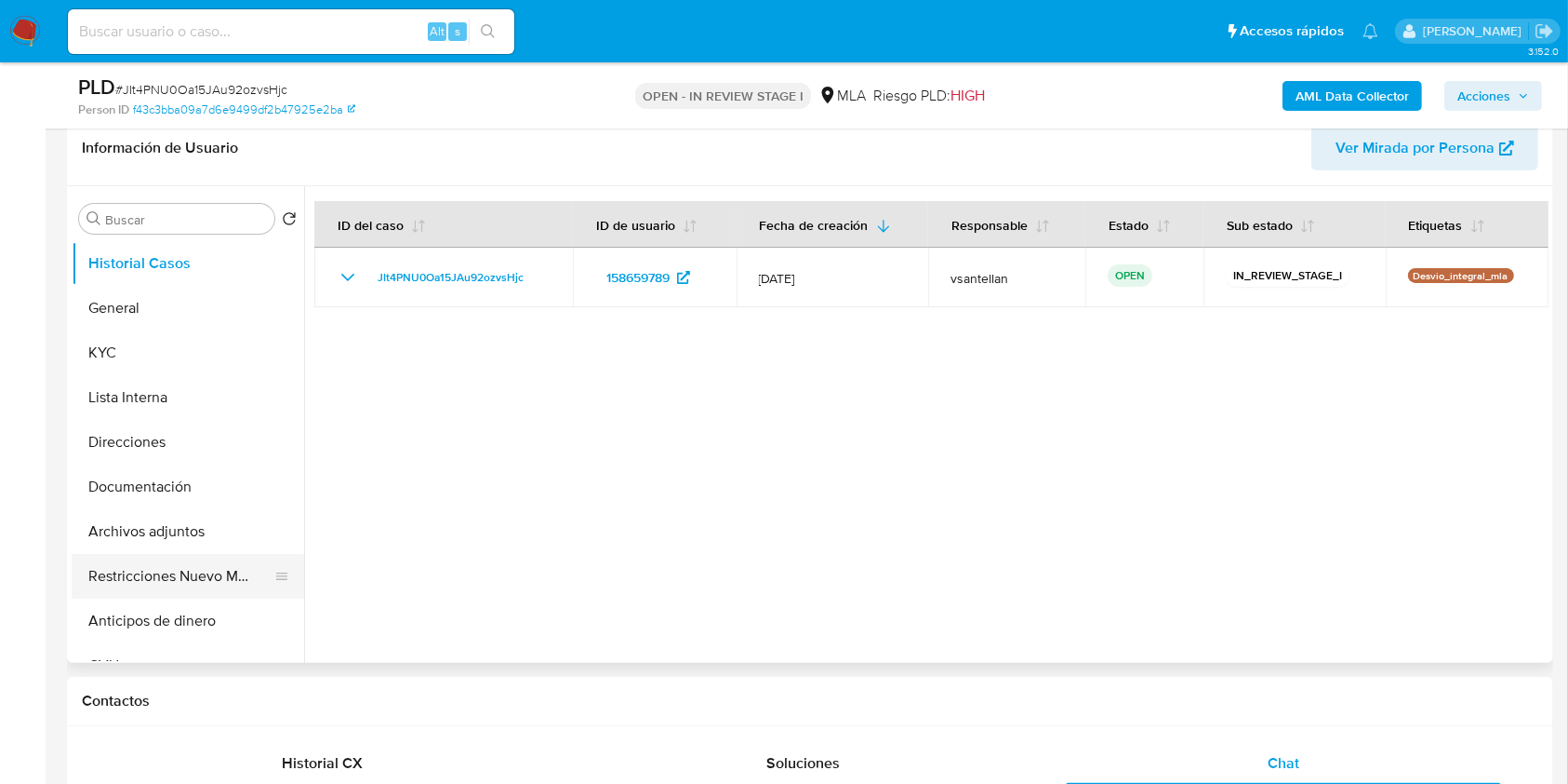
click at [171, 573] on button "Restricciones Nuevo Mundo" at bounding box center [180, 576] width 218 height 45
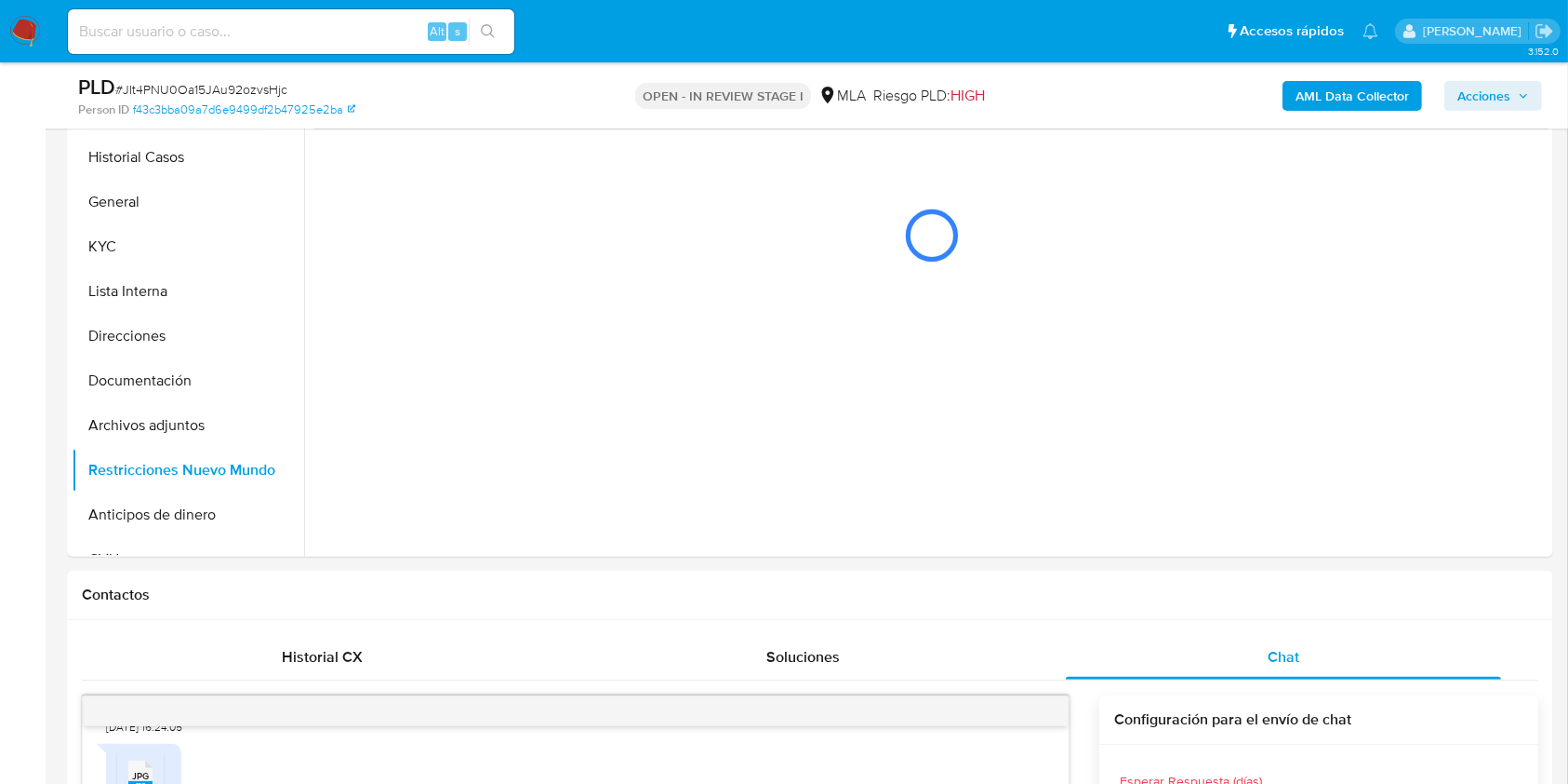
scroll to position [317, 0]
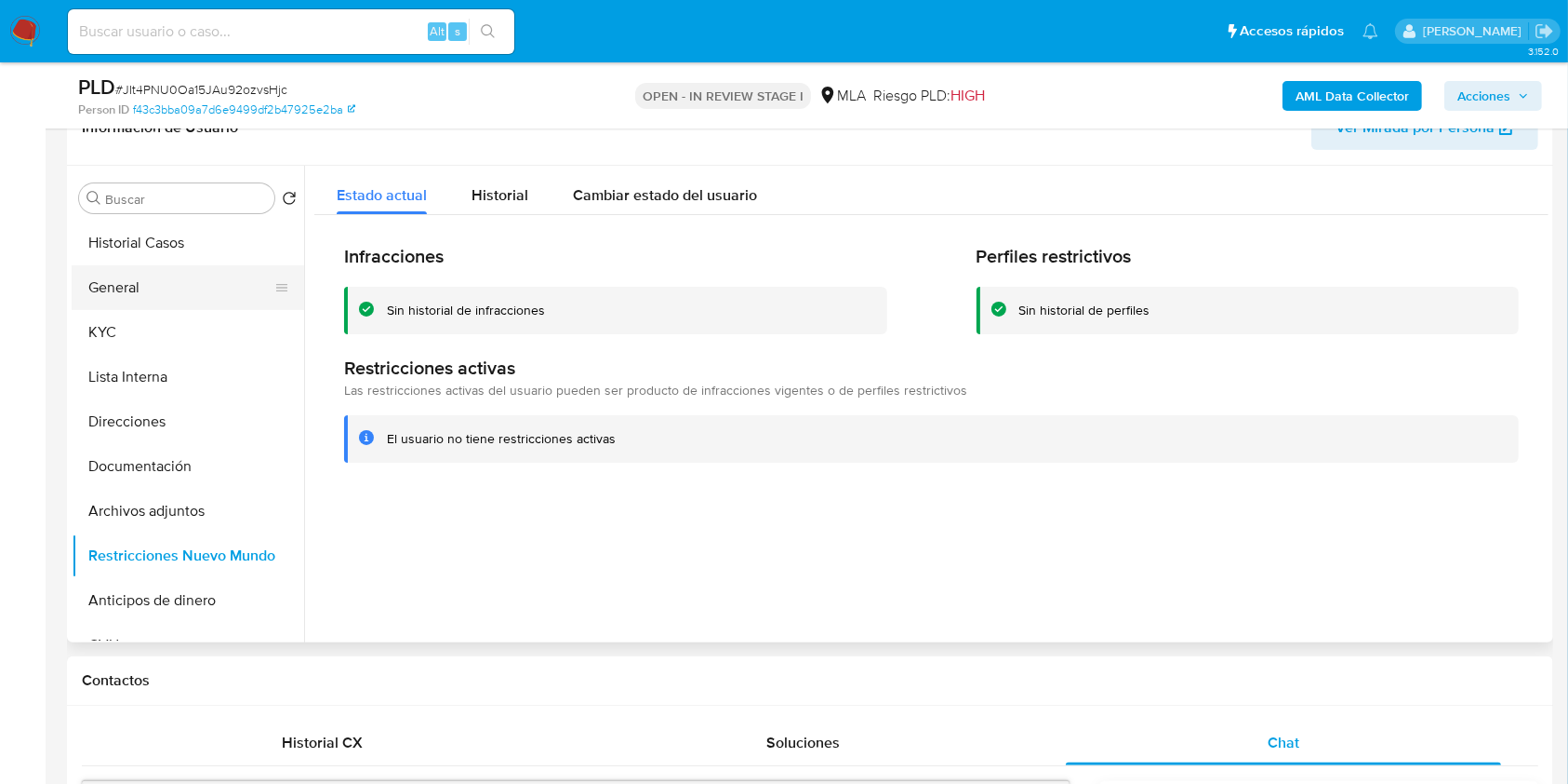
click at [156, 281] on button "General" at bounding box center [180, 287] width 218 height 45
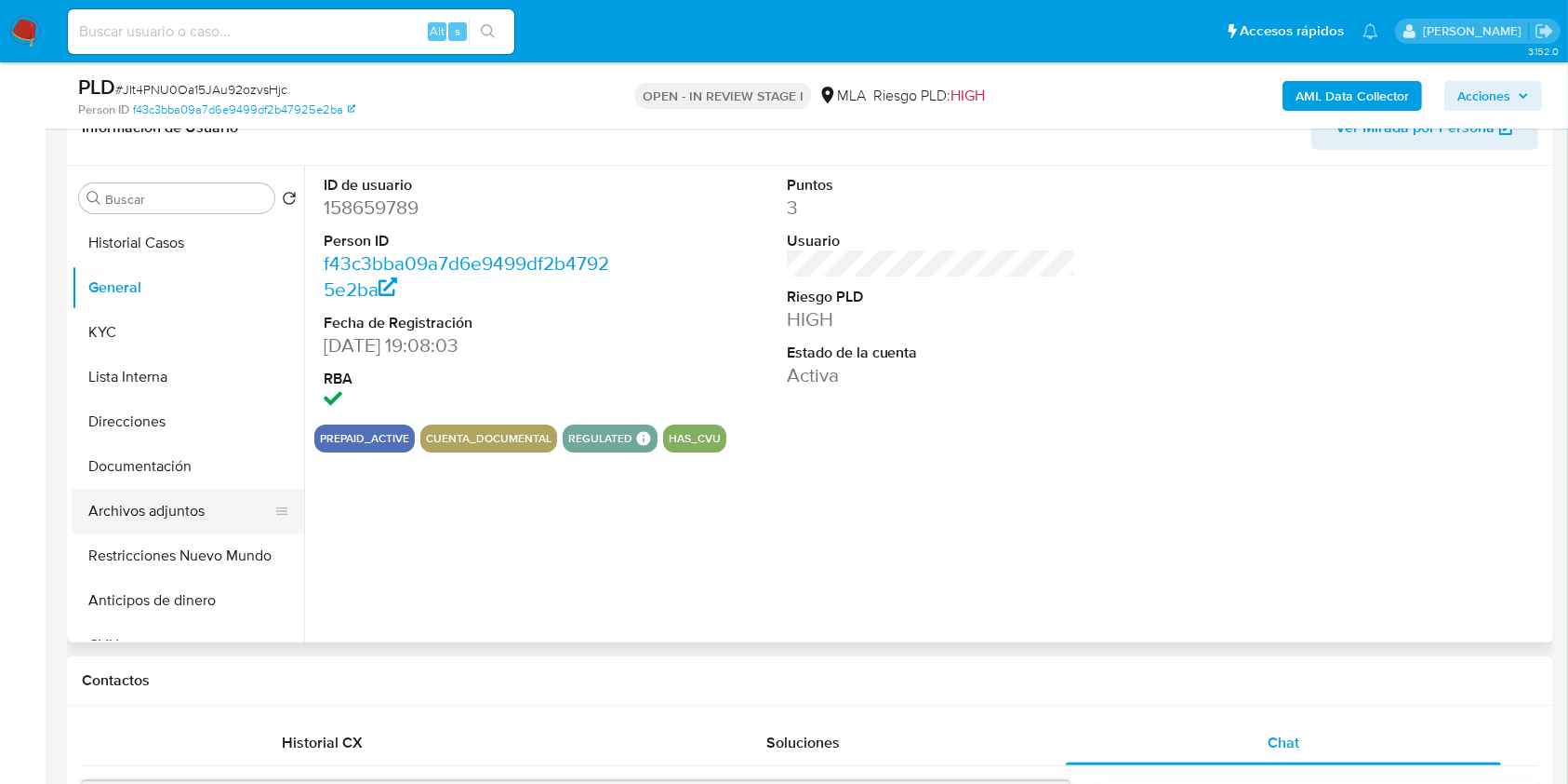
drag, startPoint x: 189, startPoint y: 549, endPoint x: 188, endPoint y: 523, distance: 26.0
click at [188, 551] on button "Restricciones Nuevo Mundo" at bounding box center [187, 555] width 233 height 45
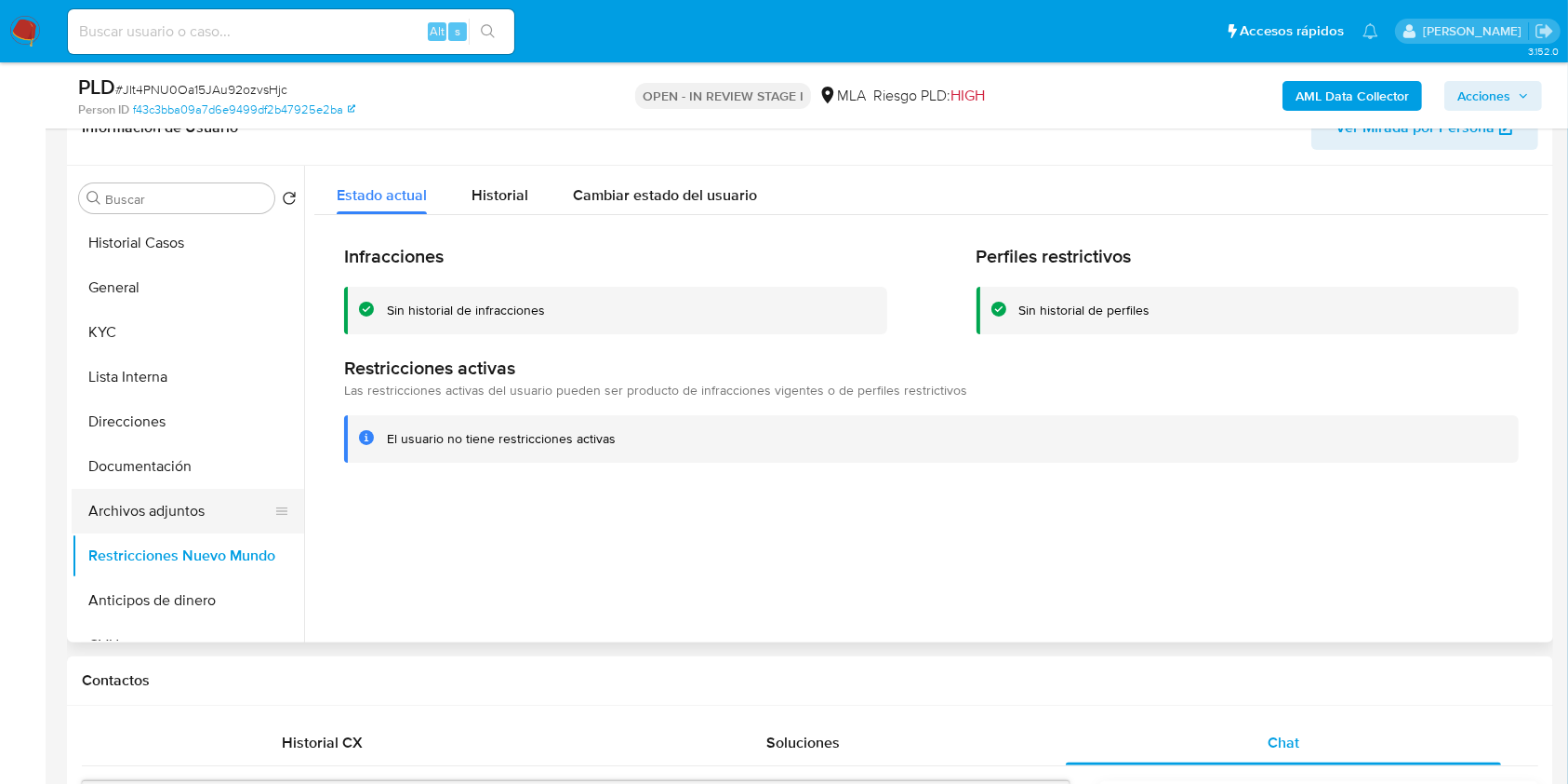
click at [188, 501] on button "Archivos adjuntos" at bounding box center [180, 510] width 218 height 45
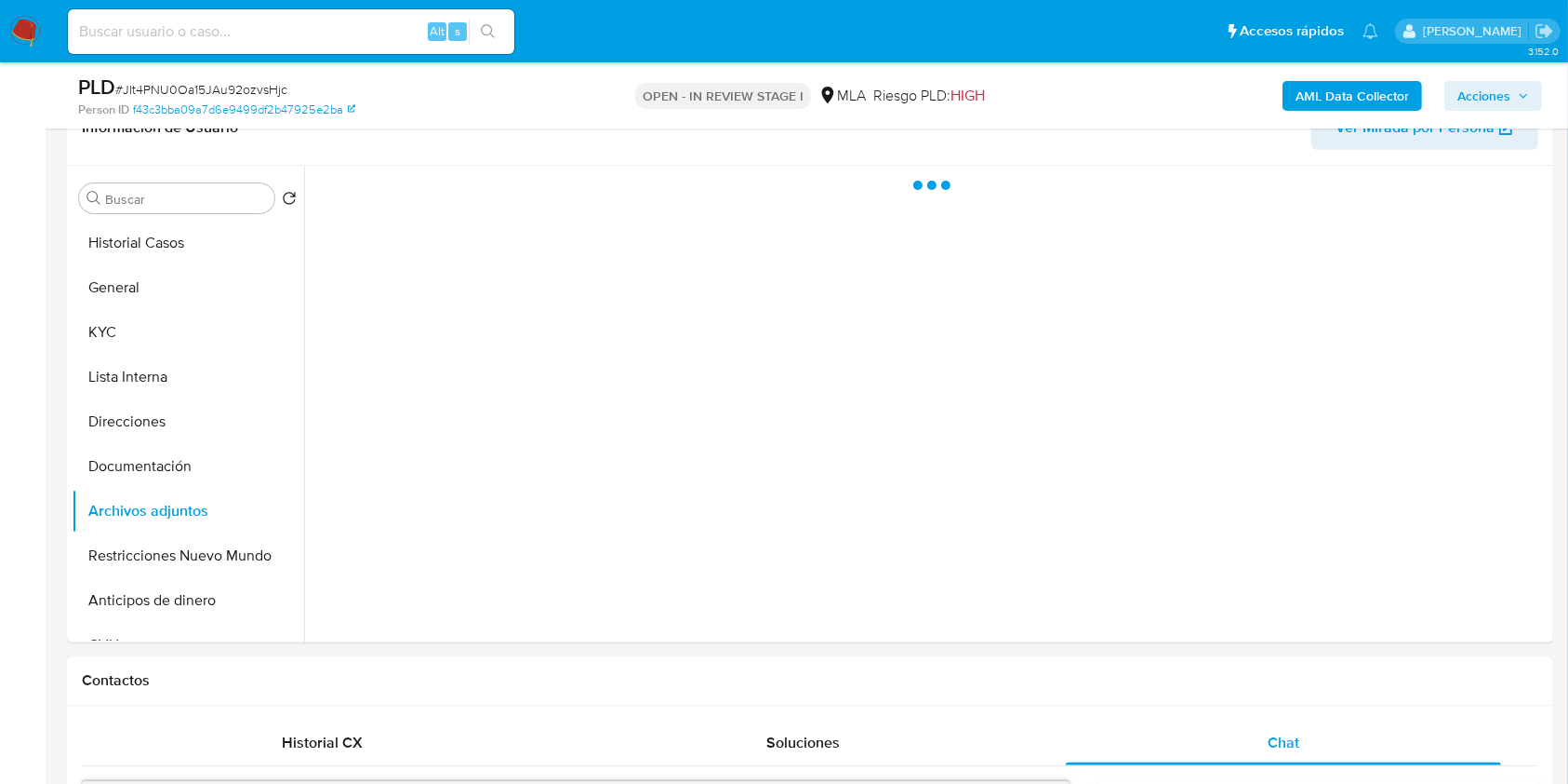
click at [1469, 84] on span "Acciones" at bounding box center [1485, 96] width 53 height 30
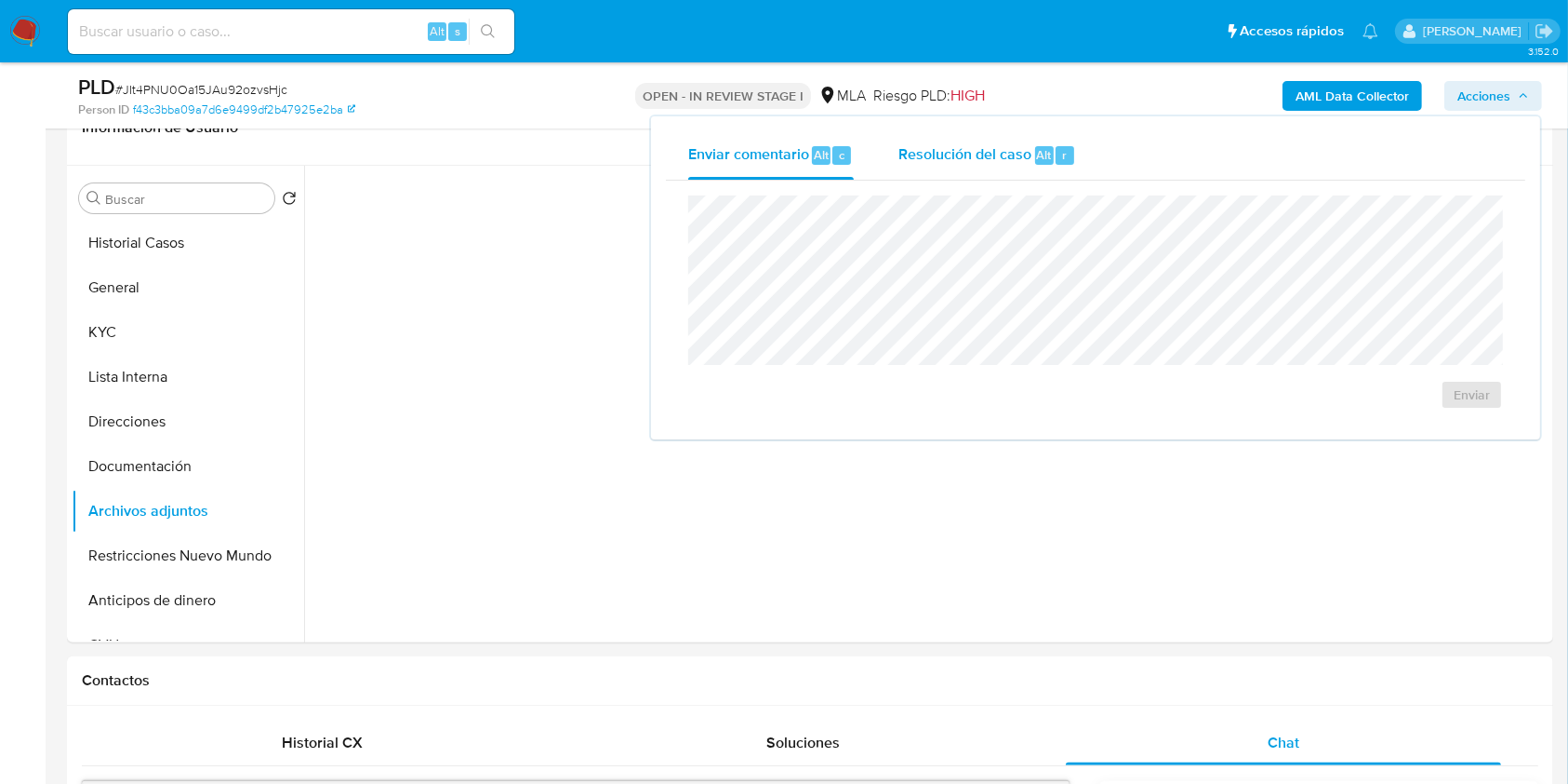
click span "r"
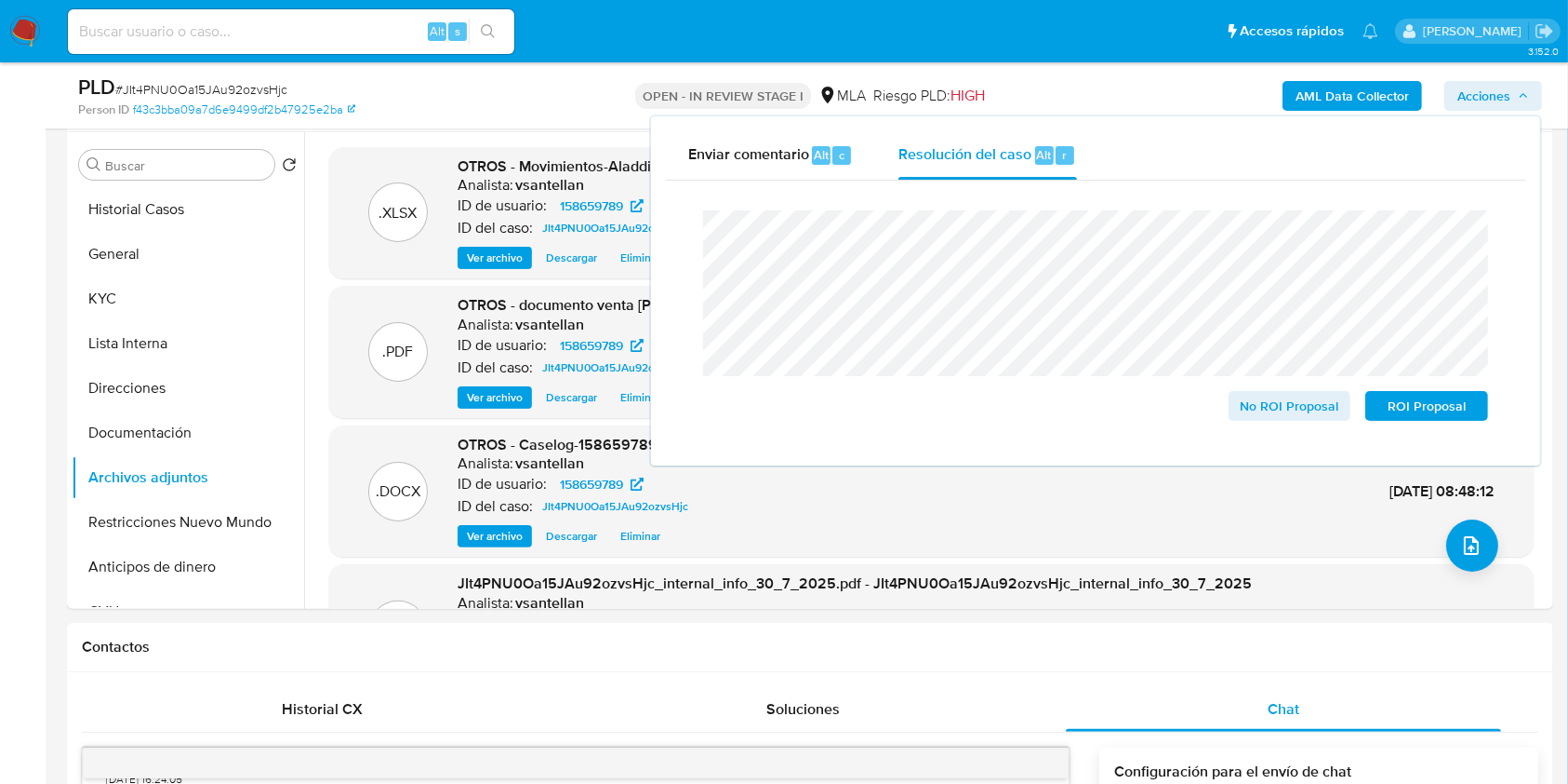
scroll to position [320, 0]
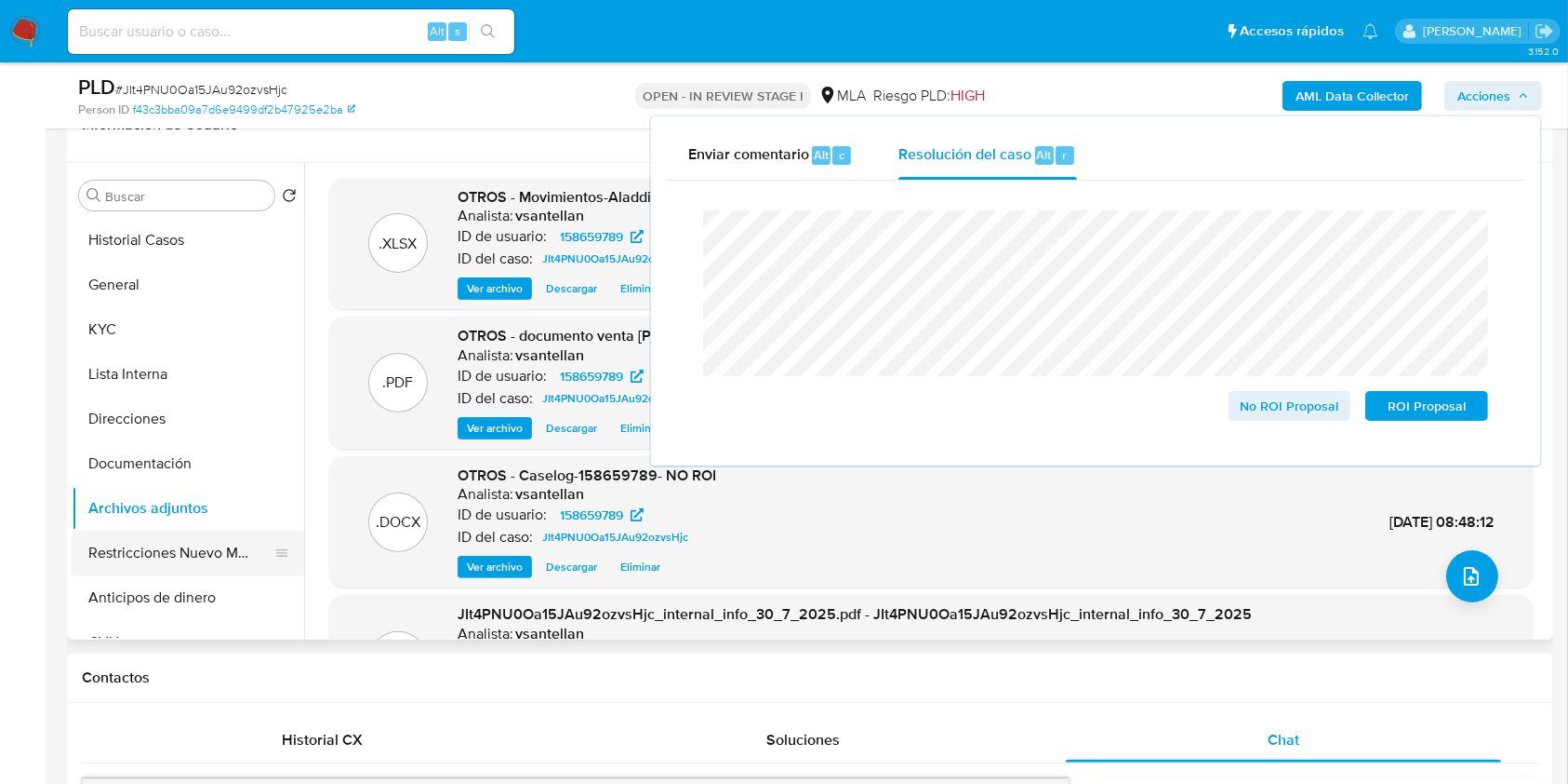
click button "Restricciones Nuevo Mundo"
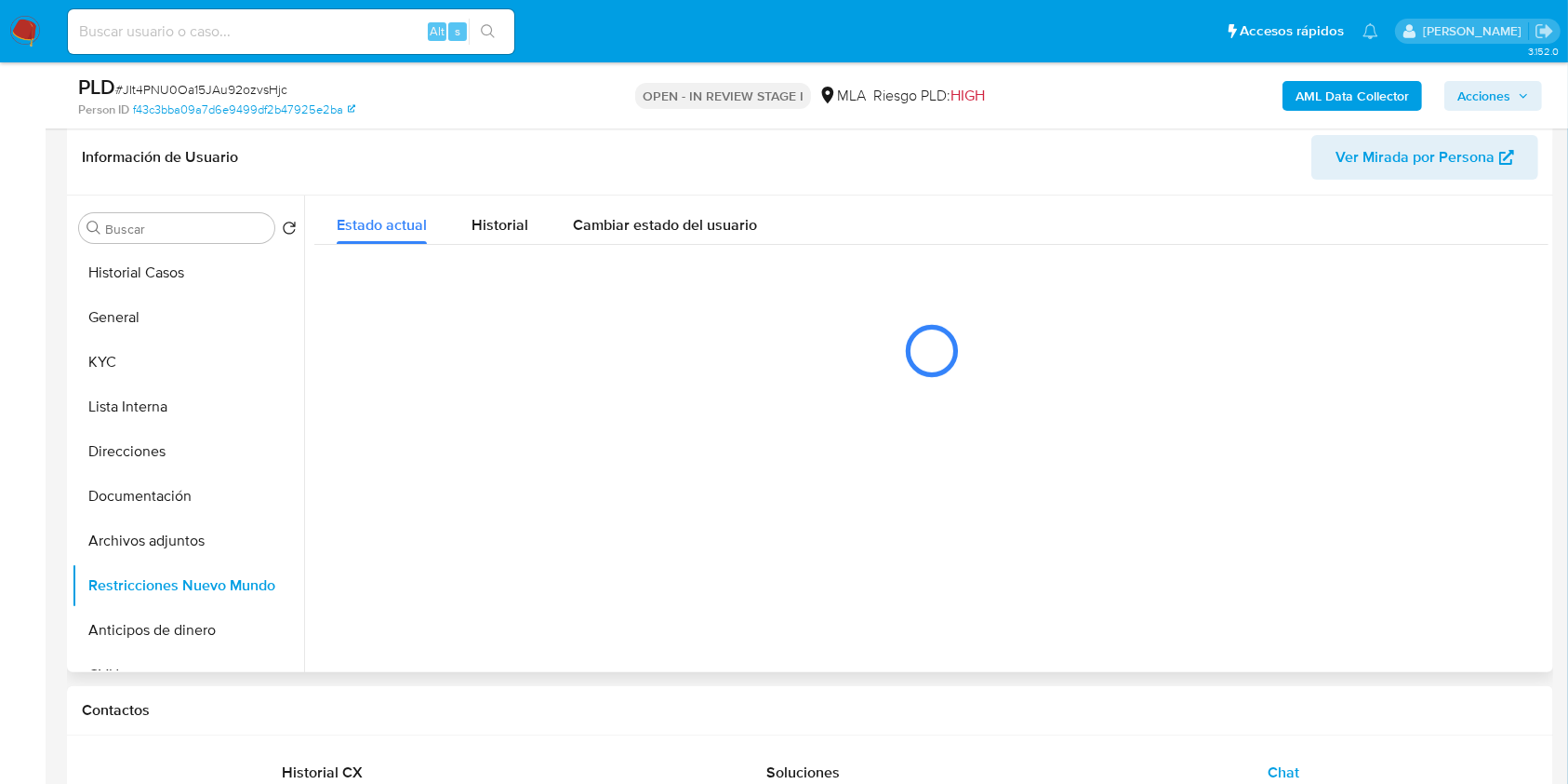
scroll to position [195, 0]
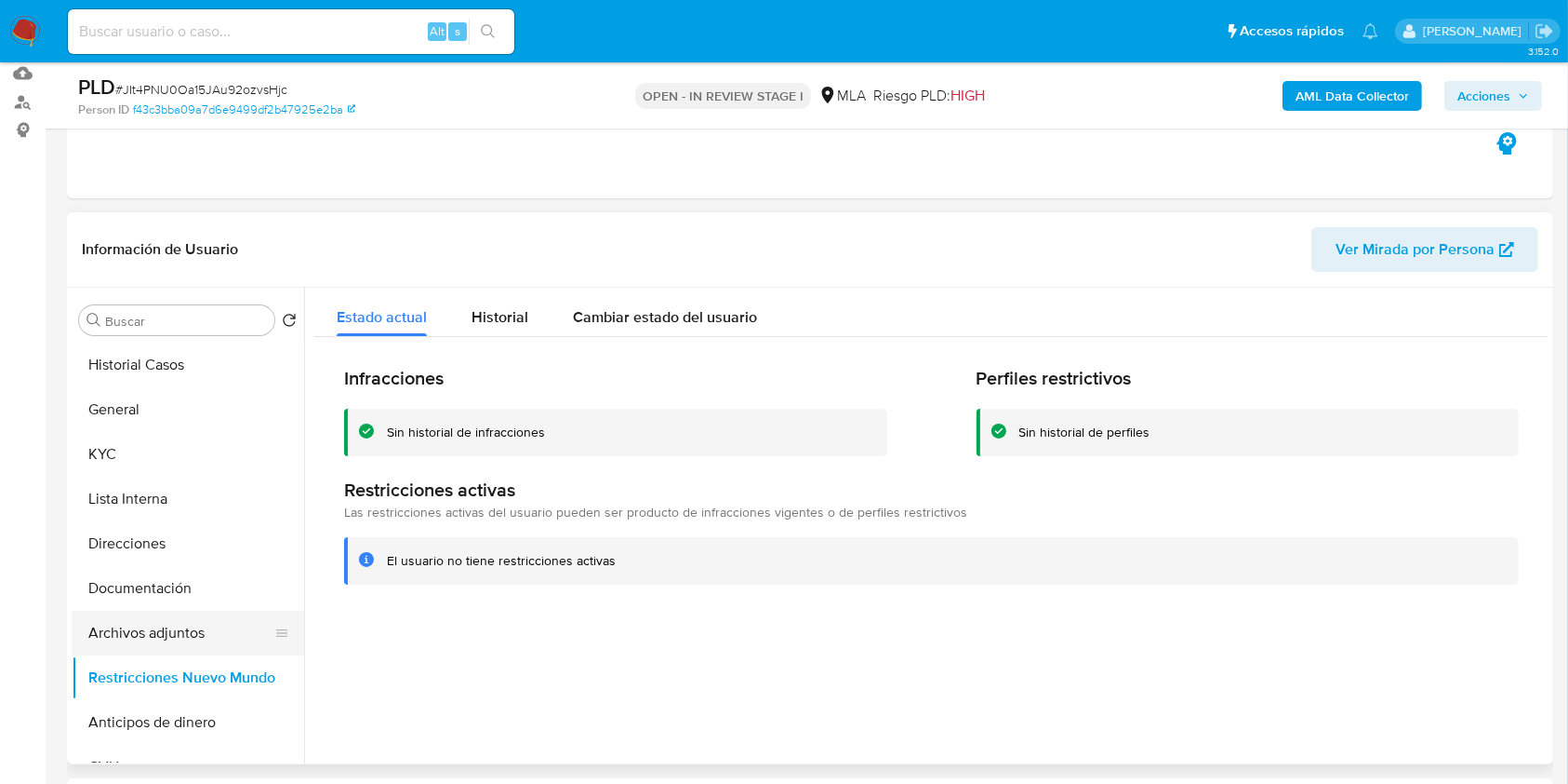
drag, startPoint x: 207, startPoint y: 621, endPoint x: 226, endPoint y: 617, distance: 19.4
click button "Archivos adjuntos"
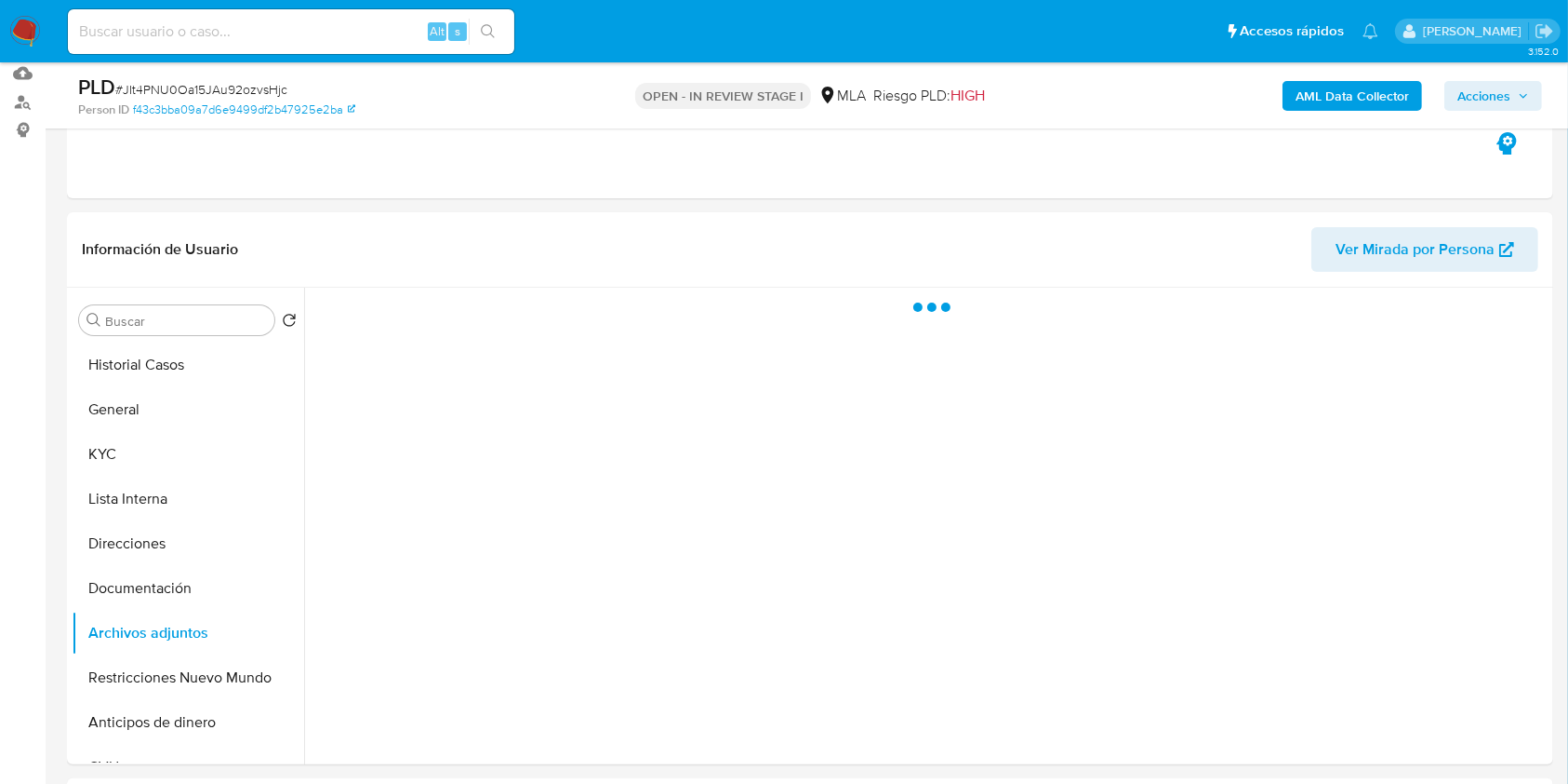
click span "Acciones"
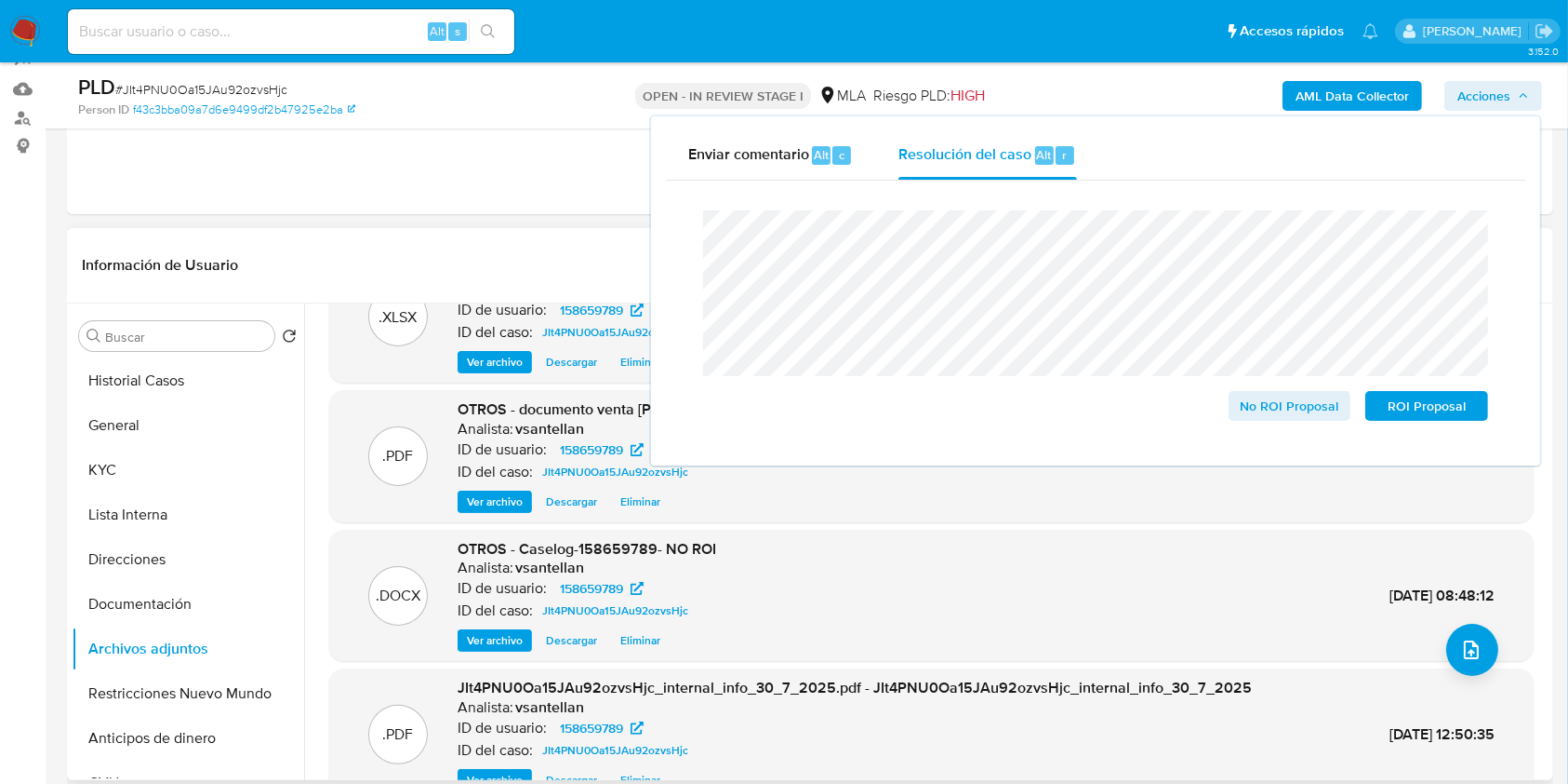
scroll to position [33, 0]
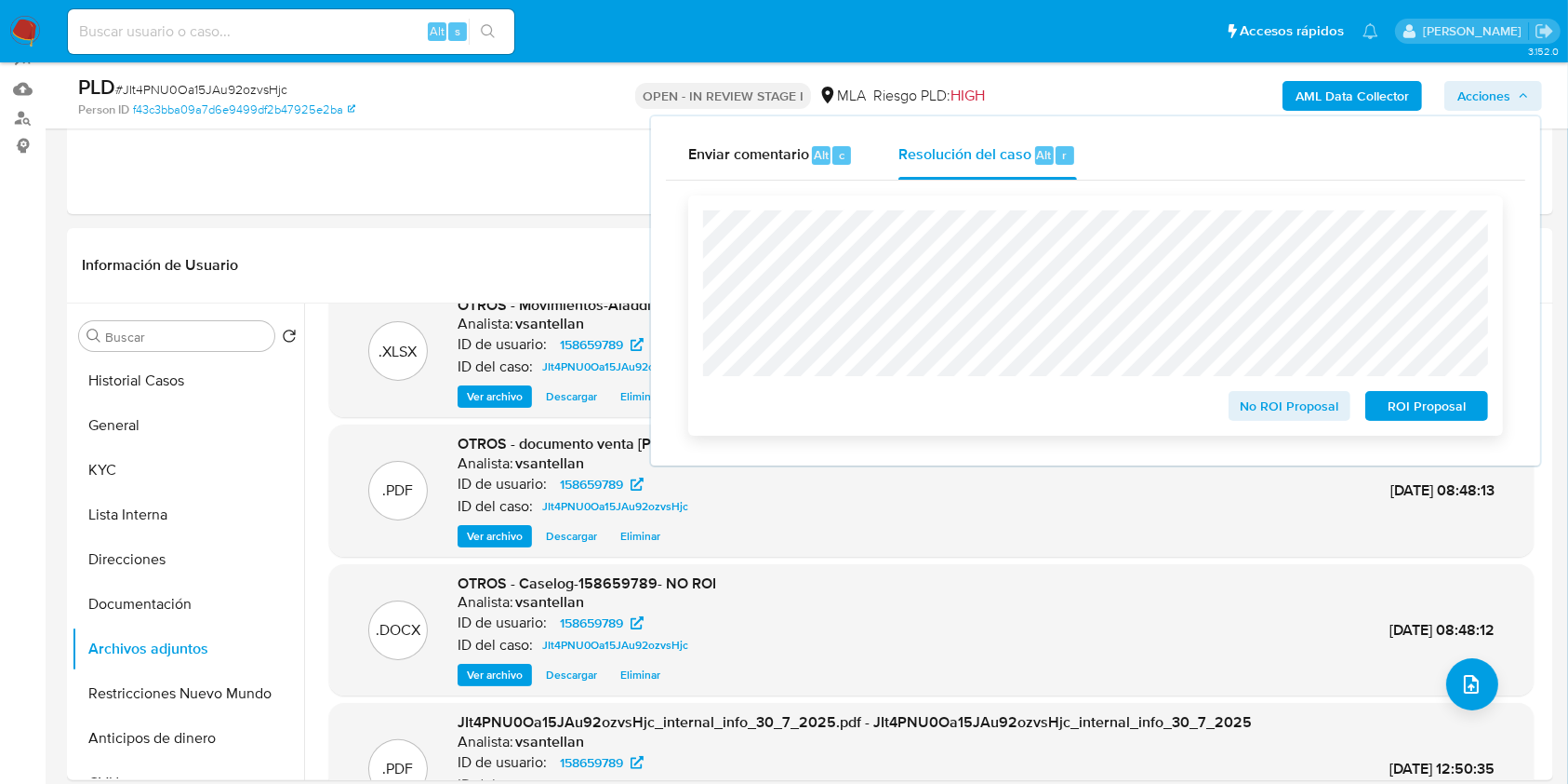
click span "No ROI Proposal"
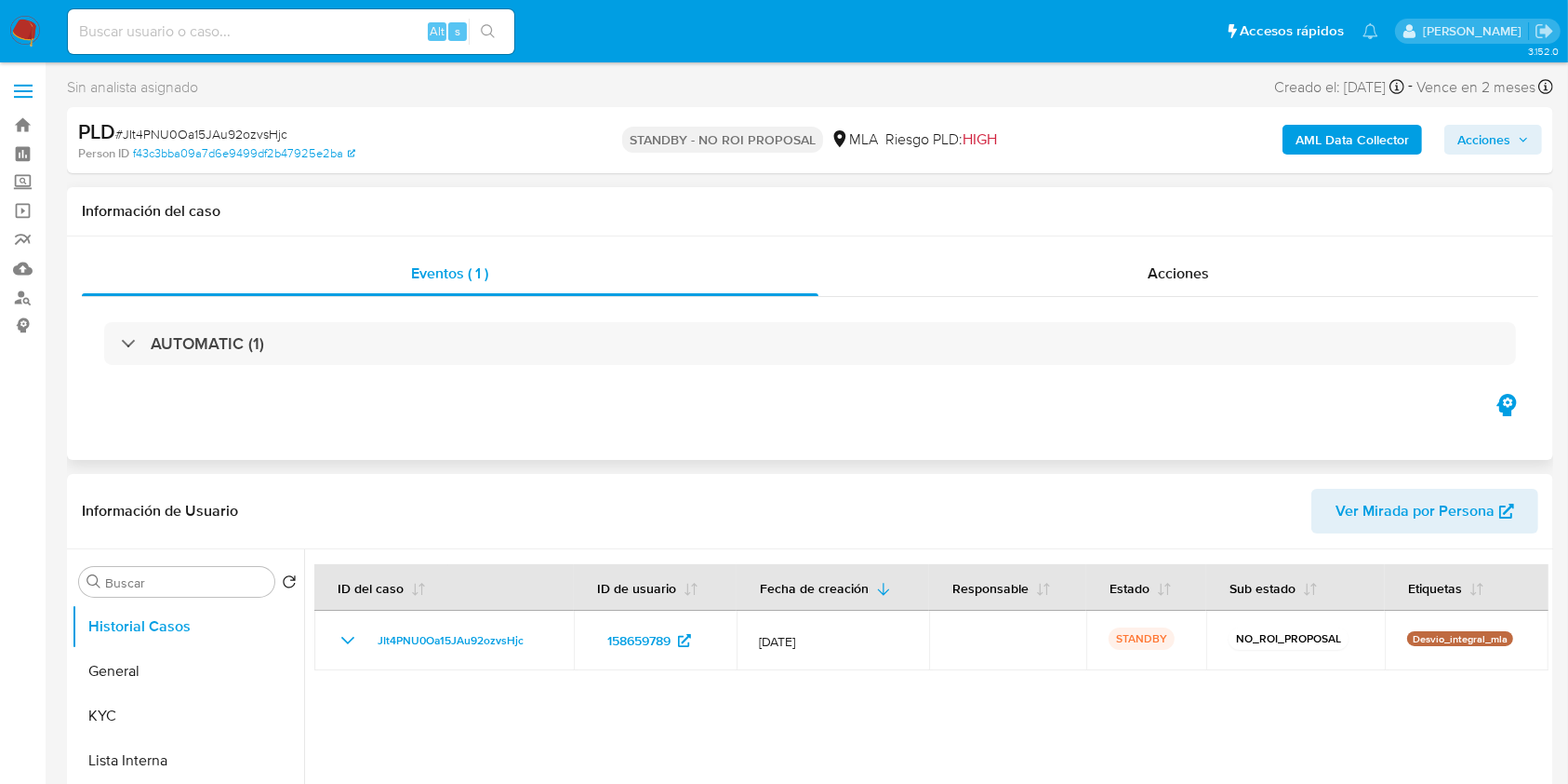
select select "10"
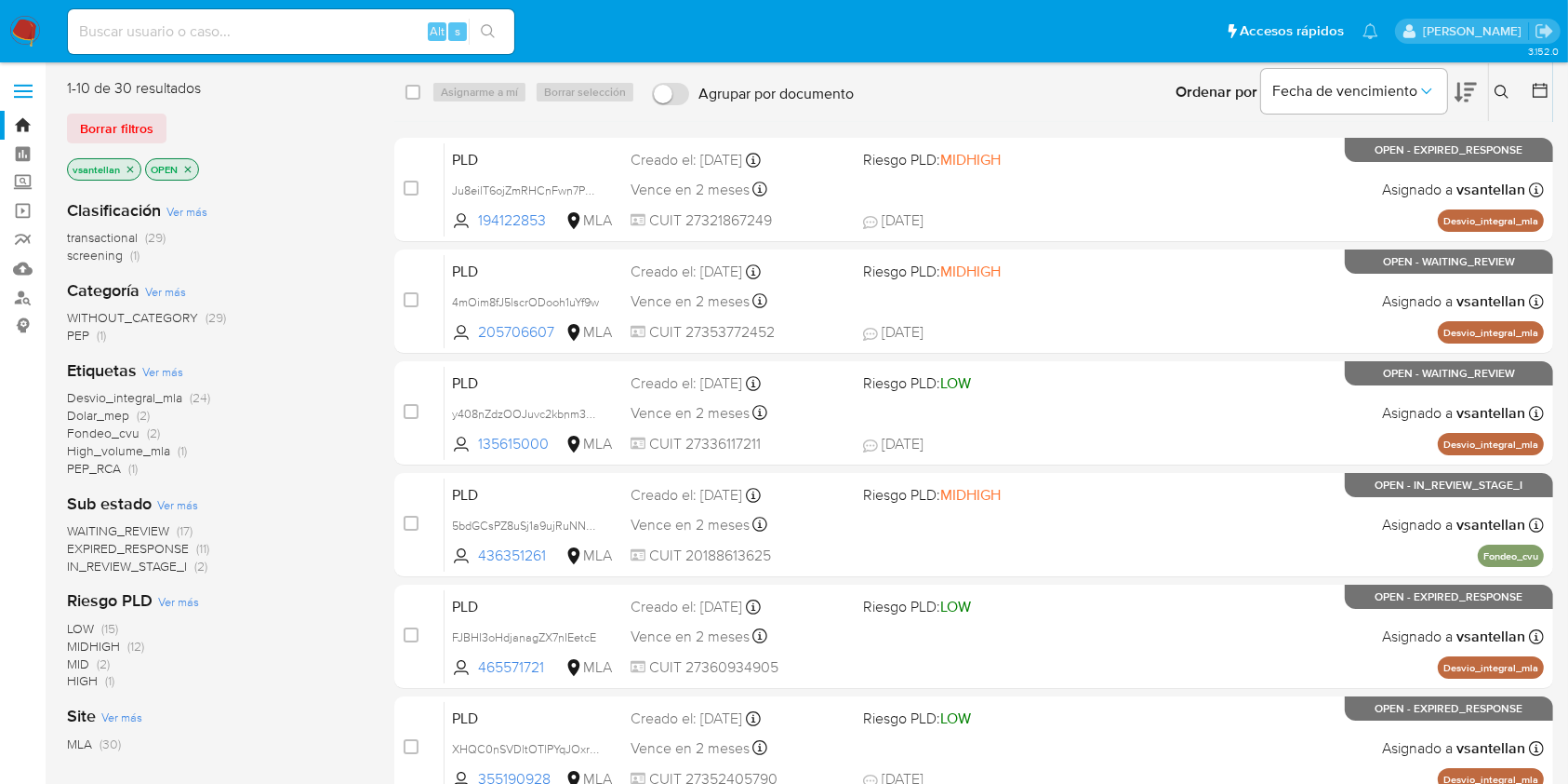
click at [1506, 85] on icon at bounding box center [1502, 91] width 15 height 15
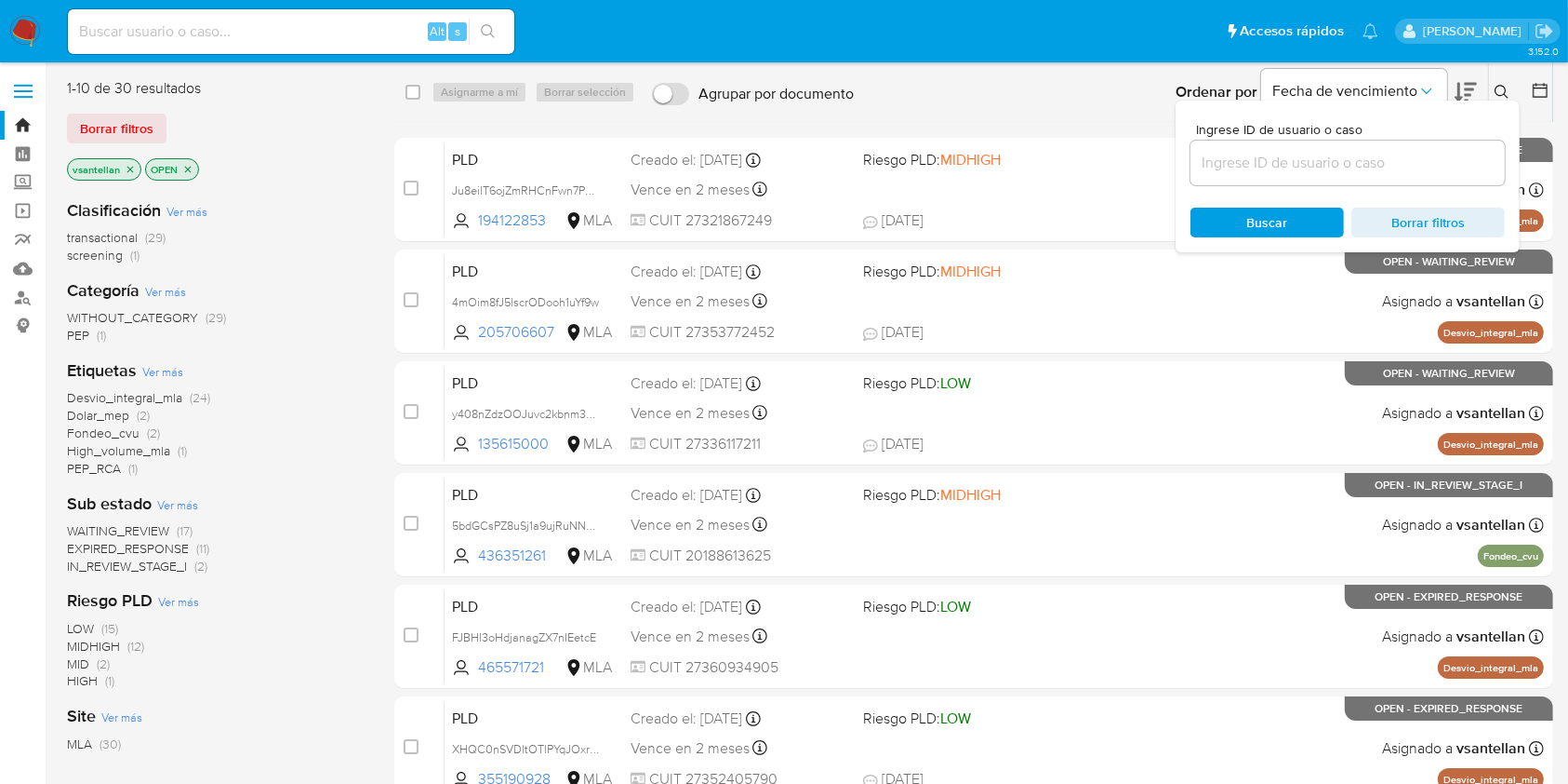
click at [1319, 173] on input at bounding box center [1347, 163] width 314 height 24
type input "594404559"
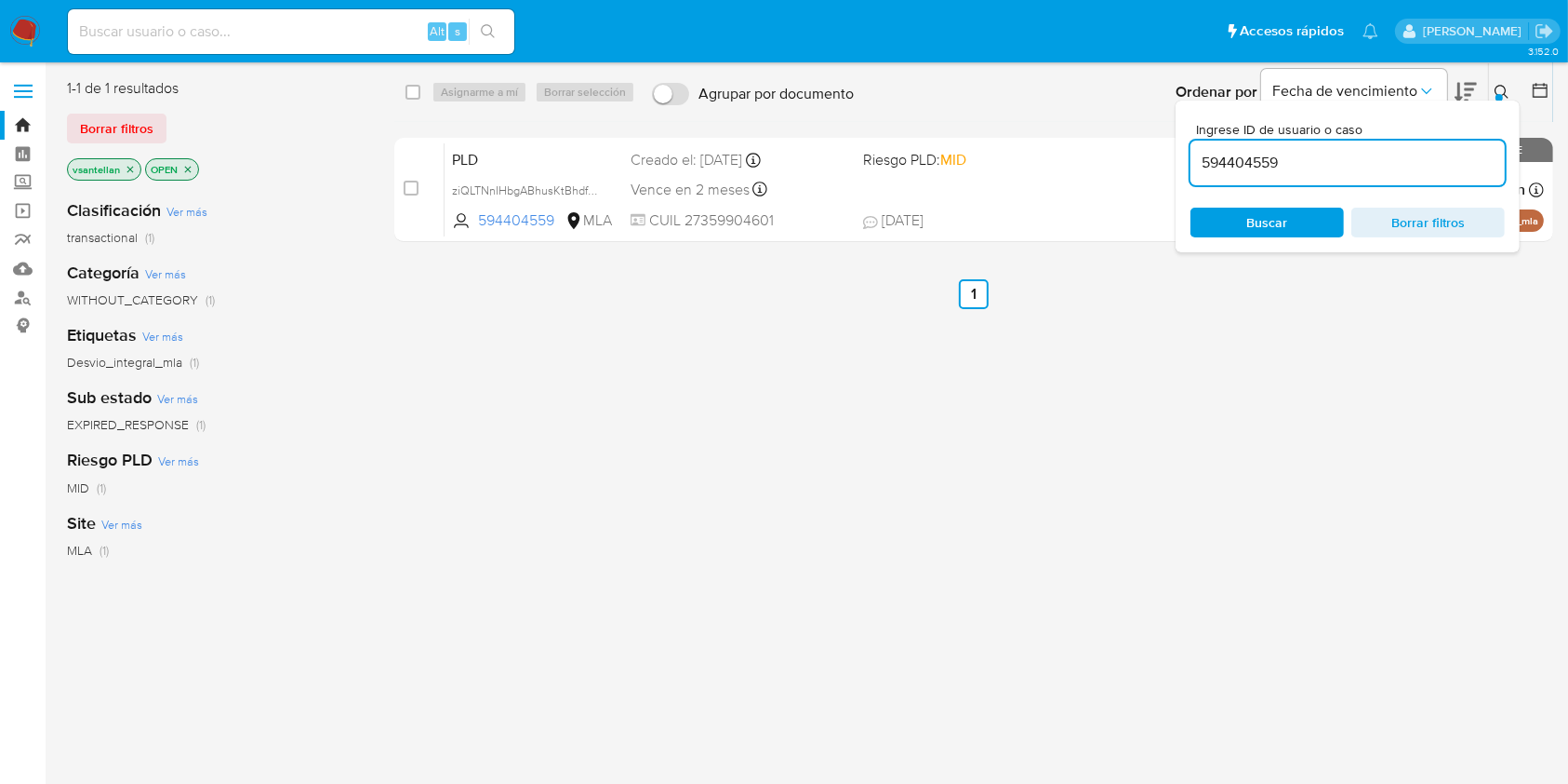
click at [1500, 85] on icon at bounding box center [1502, 91] width 15 height 15
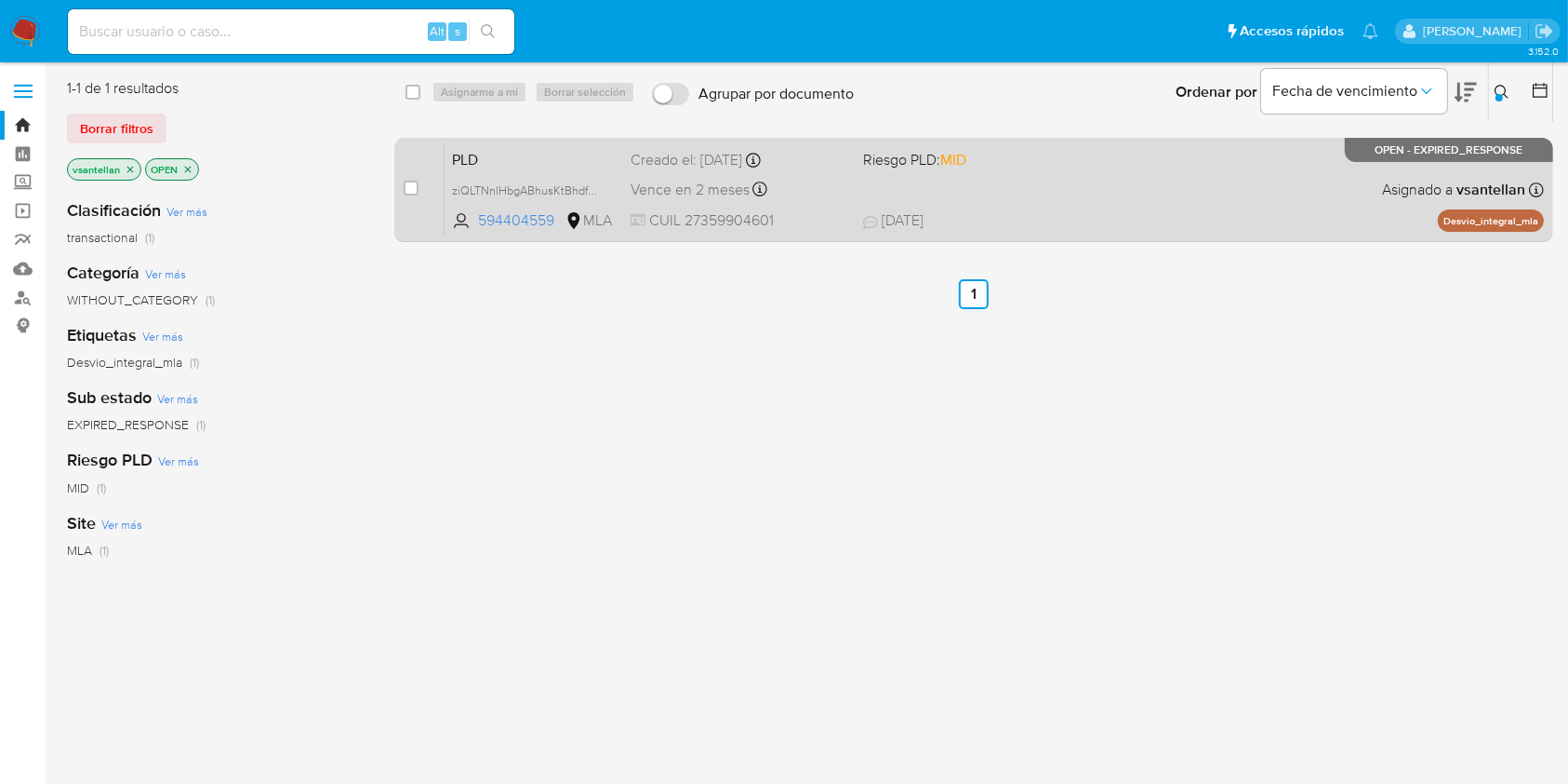
click at [1093, 205] on div "PLD ziQLTNnIHbgABhusKtBhdfCV 594404559 MLA Riesgo PLD: MID Creado el: [DATE] Cr…" at bounding box center [994, 189] width 1099 height 94
click at [407, 178] on div "case-item-checkbox" at bounding box center [411, 187] width 15 height 19
click at [413, 191] on input "checkbox" at bounding box center [411, 187] width 15 height 15
checkbox input "true"
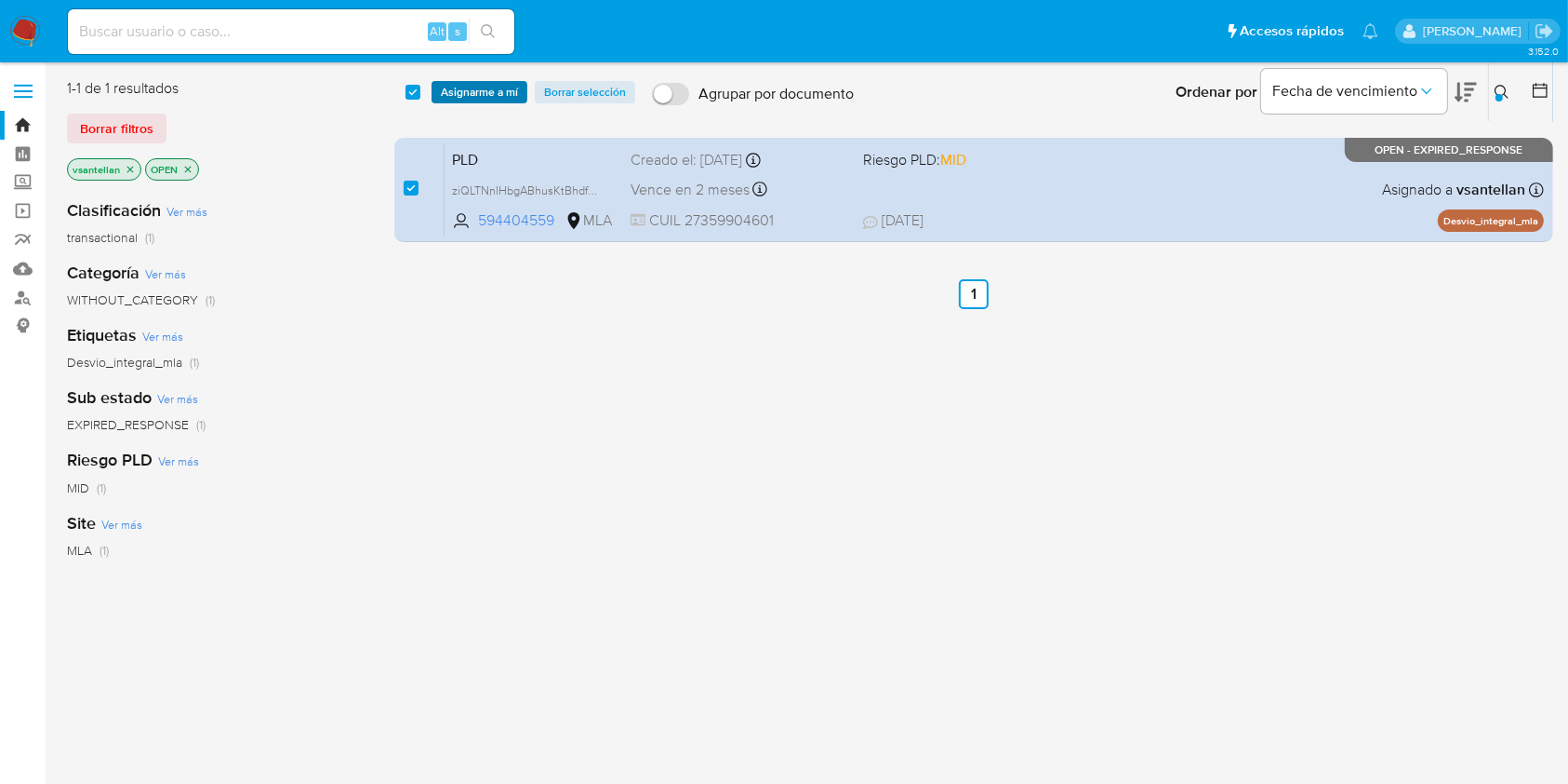
click at [480, 98] on span "Asignarme a mí" at bounding box center [479, 92] width 77 height 19
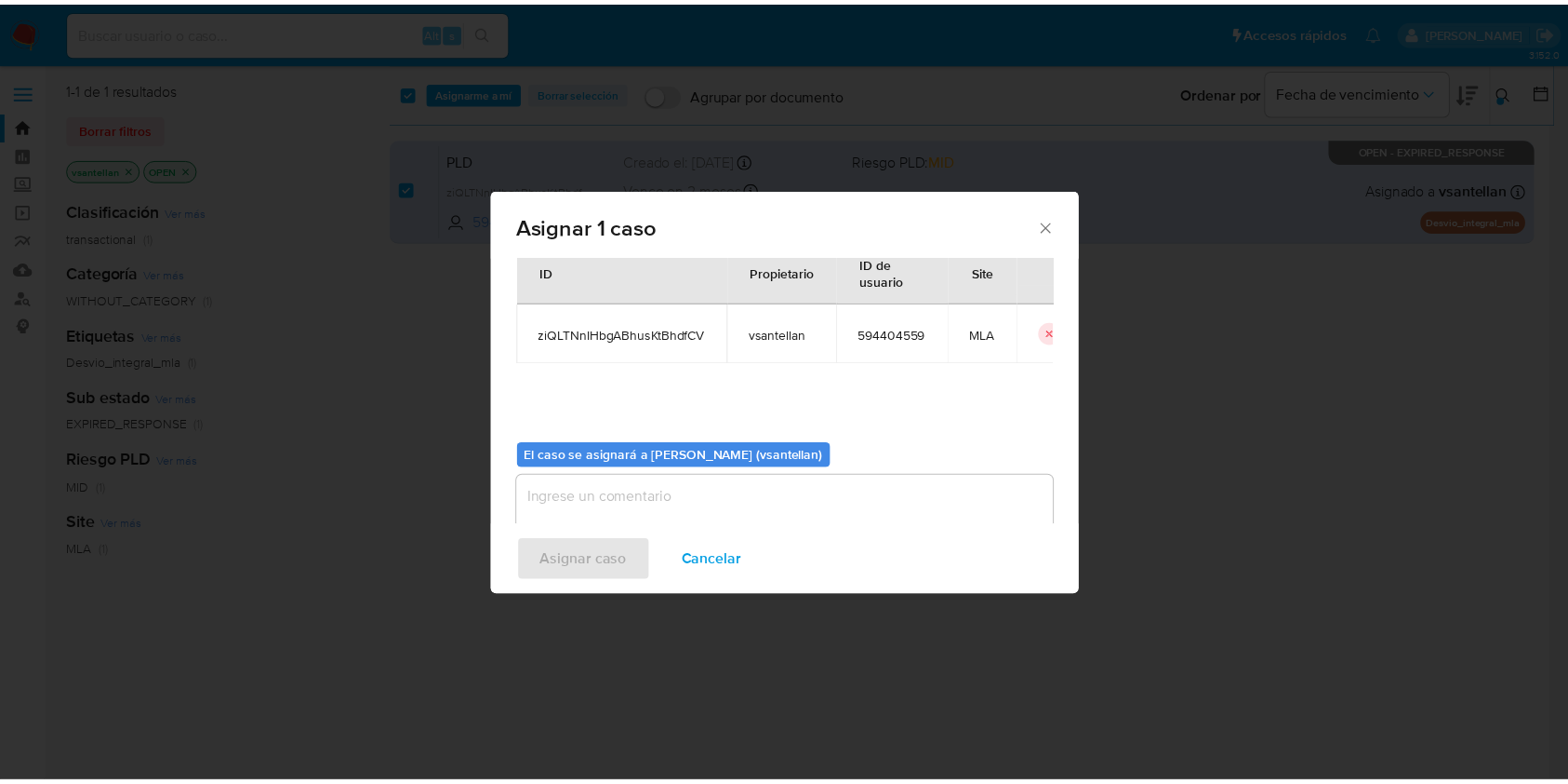
scroll to position [95, 0]
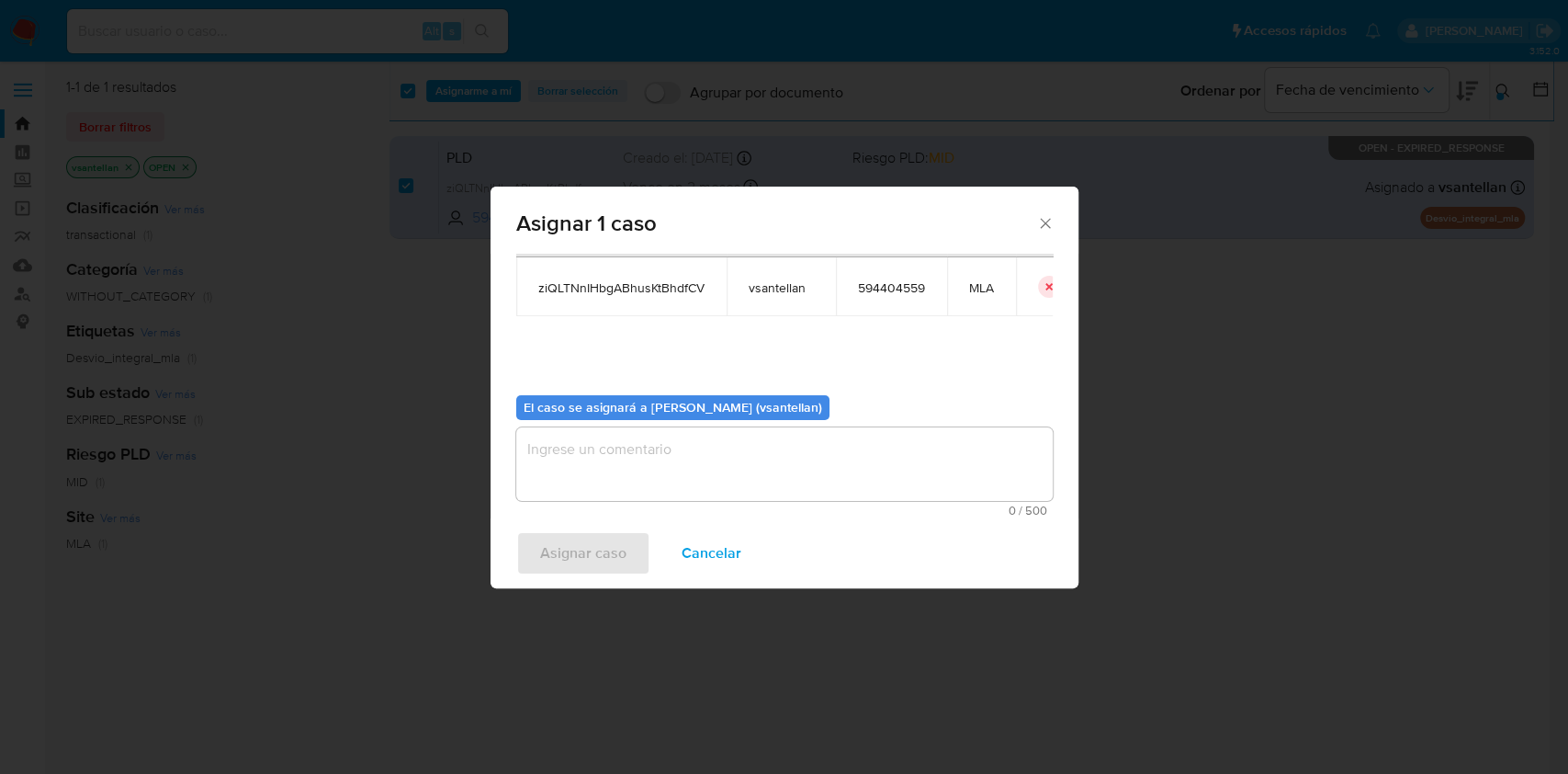
click at [593, 481] on textarea "assign-modal" at bounding box center [784, 464] width 536 height 73
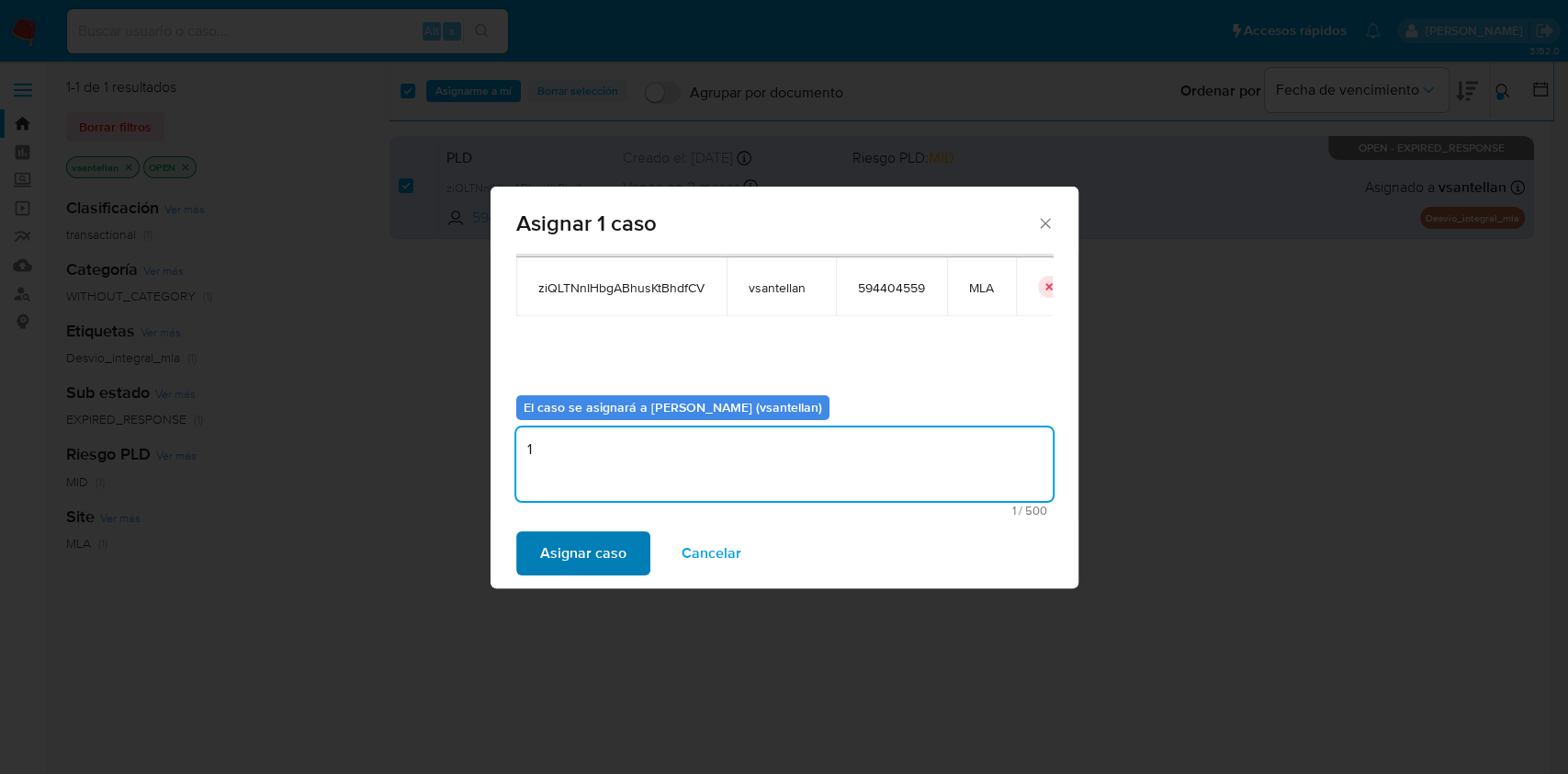
type textarea "1"
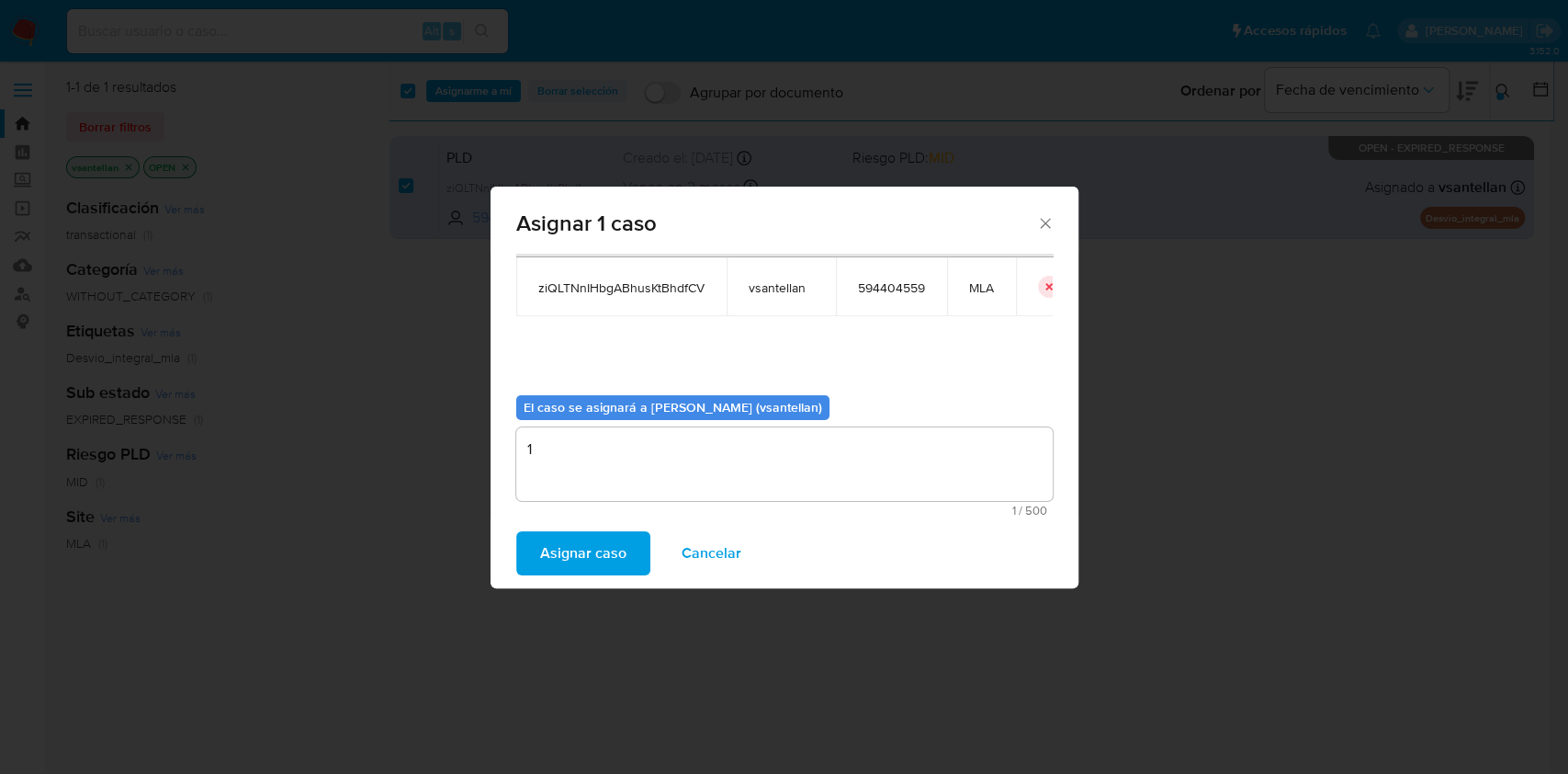
click at [577, 538] on span "Asignar caso" at bounding box center [583, 553] width 86 height 40
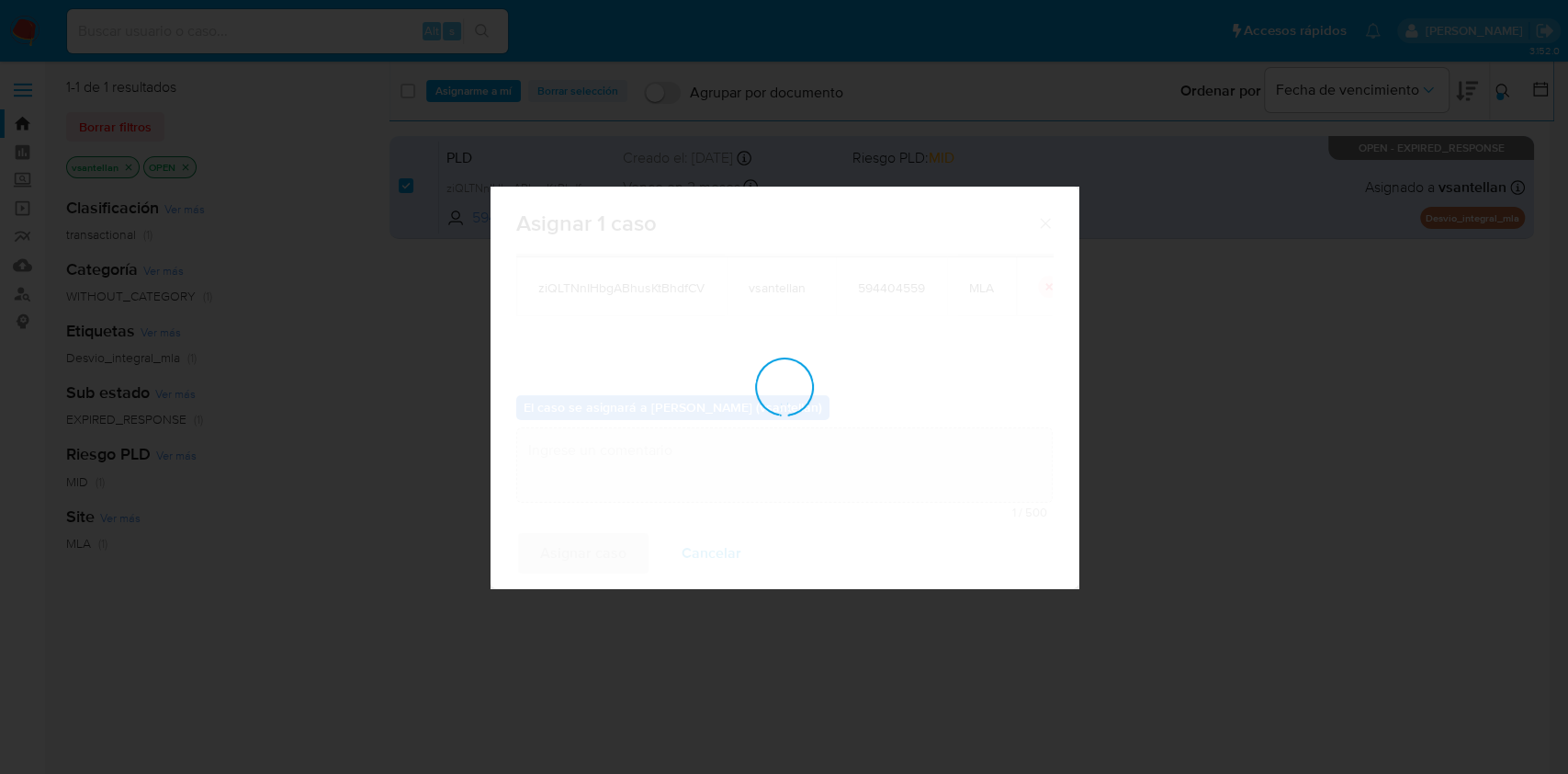
checkbox input "false"
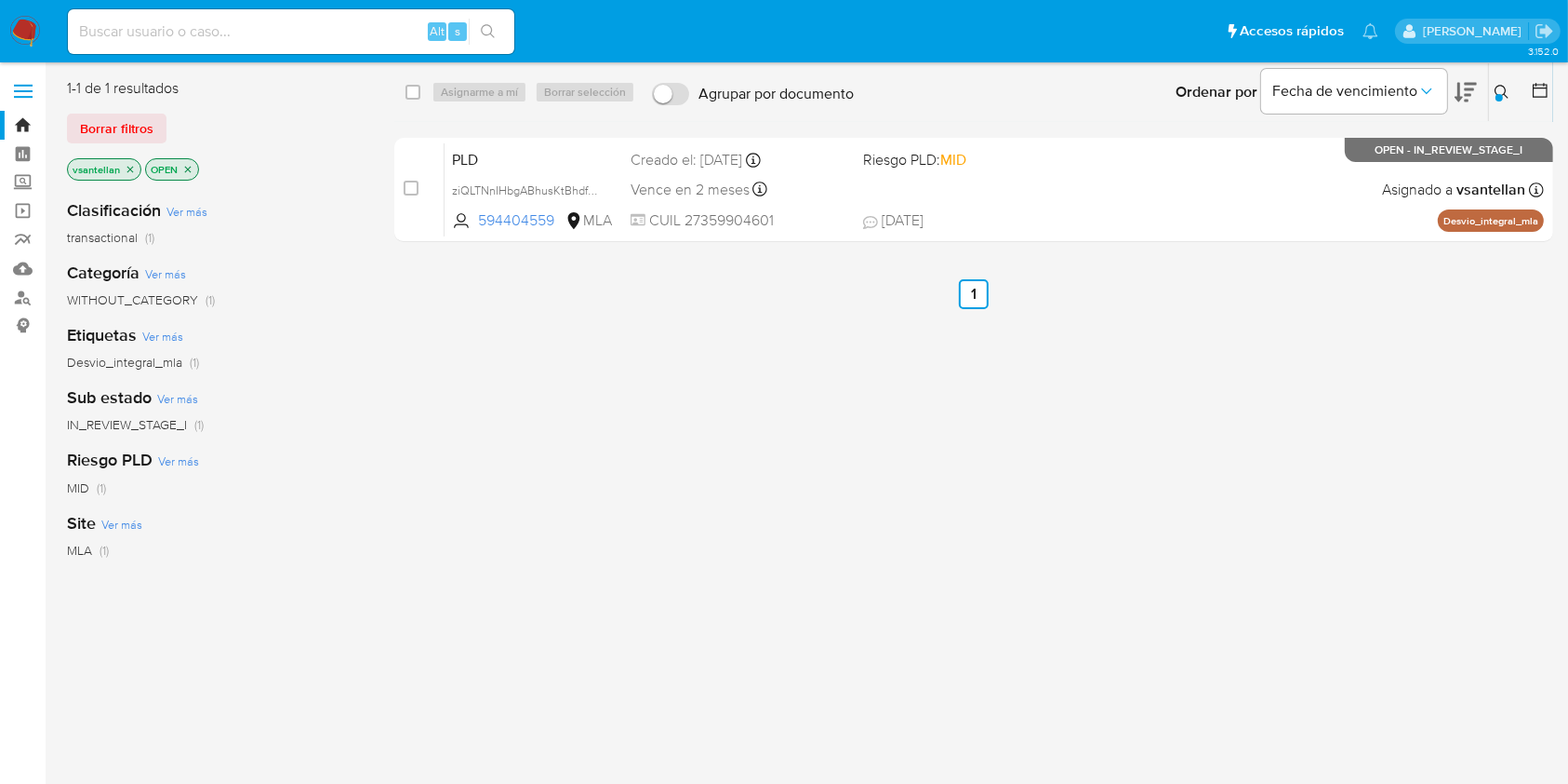
click at [12, 34] on img at bounding box center [25, 32] width 32 height 32
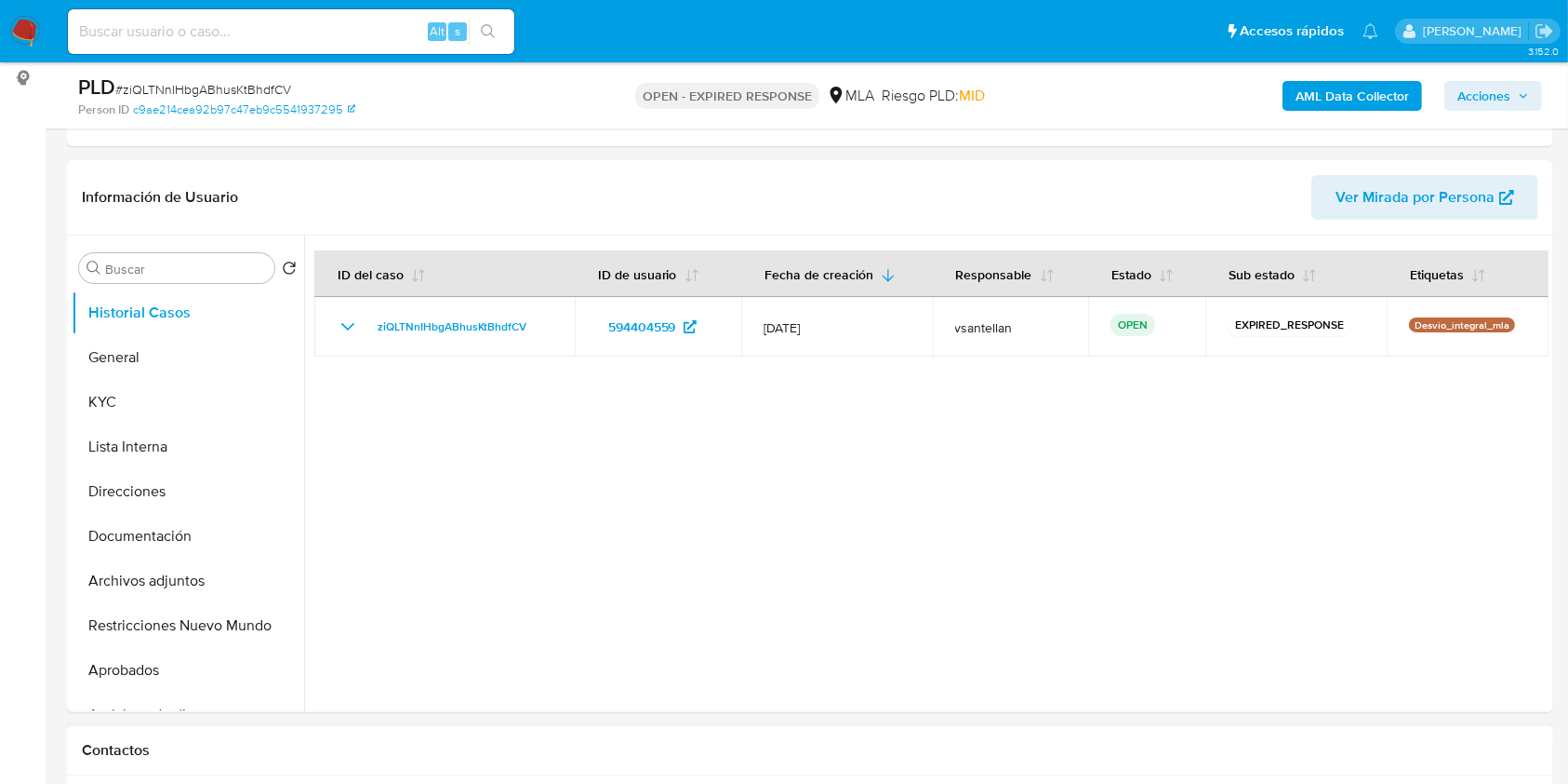
select select "10"
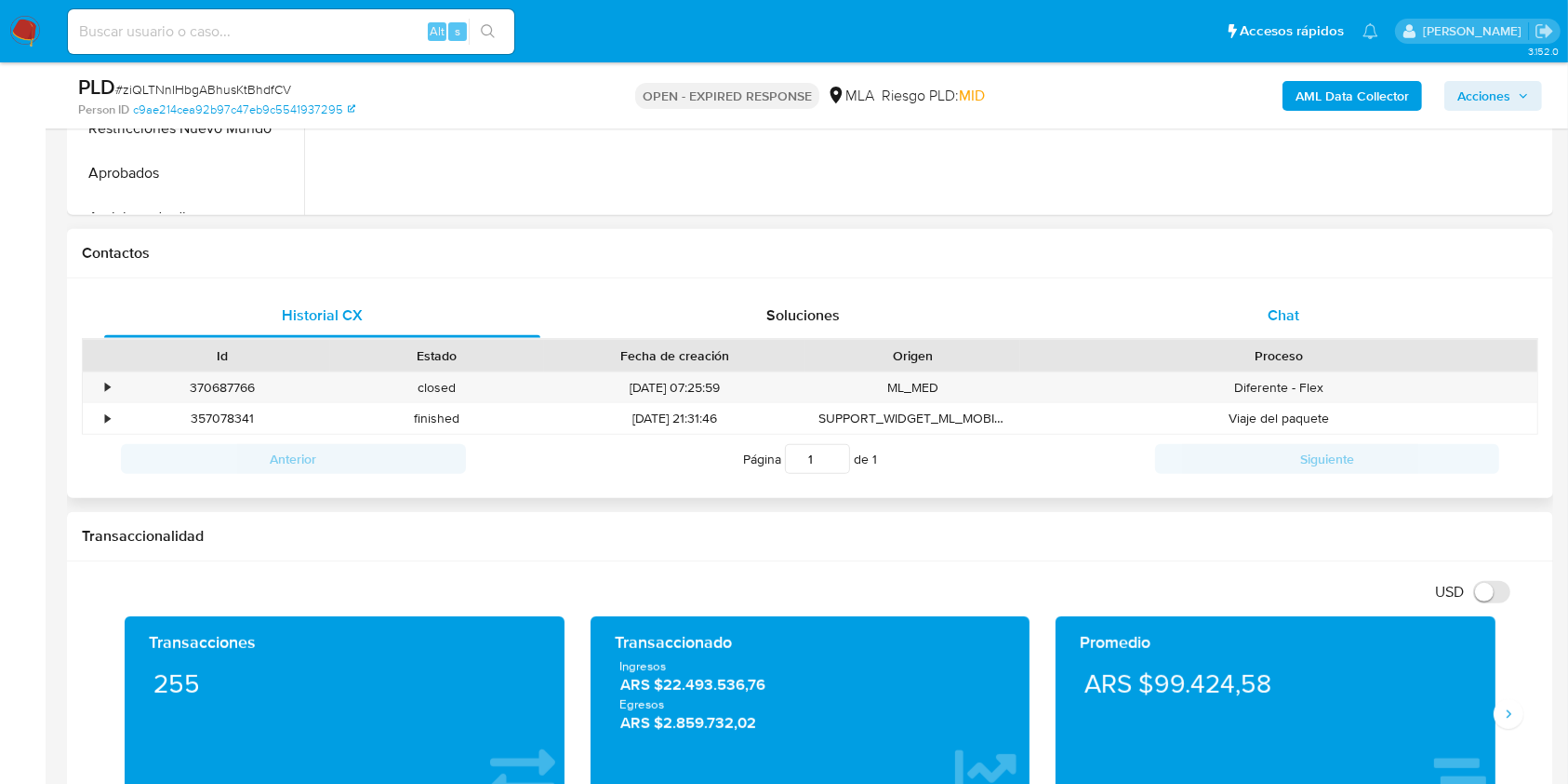
click at [1330, 314] on div "Chat" at bounding box center [1284, 315] width 436 height 45
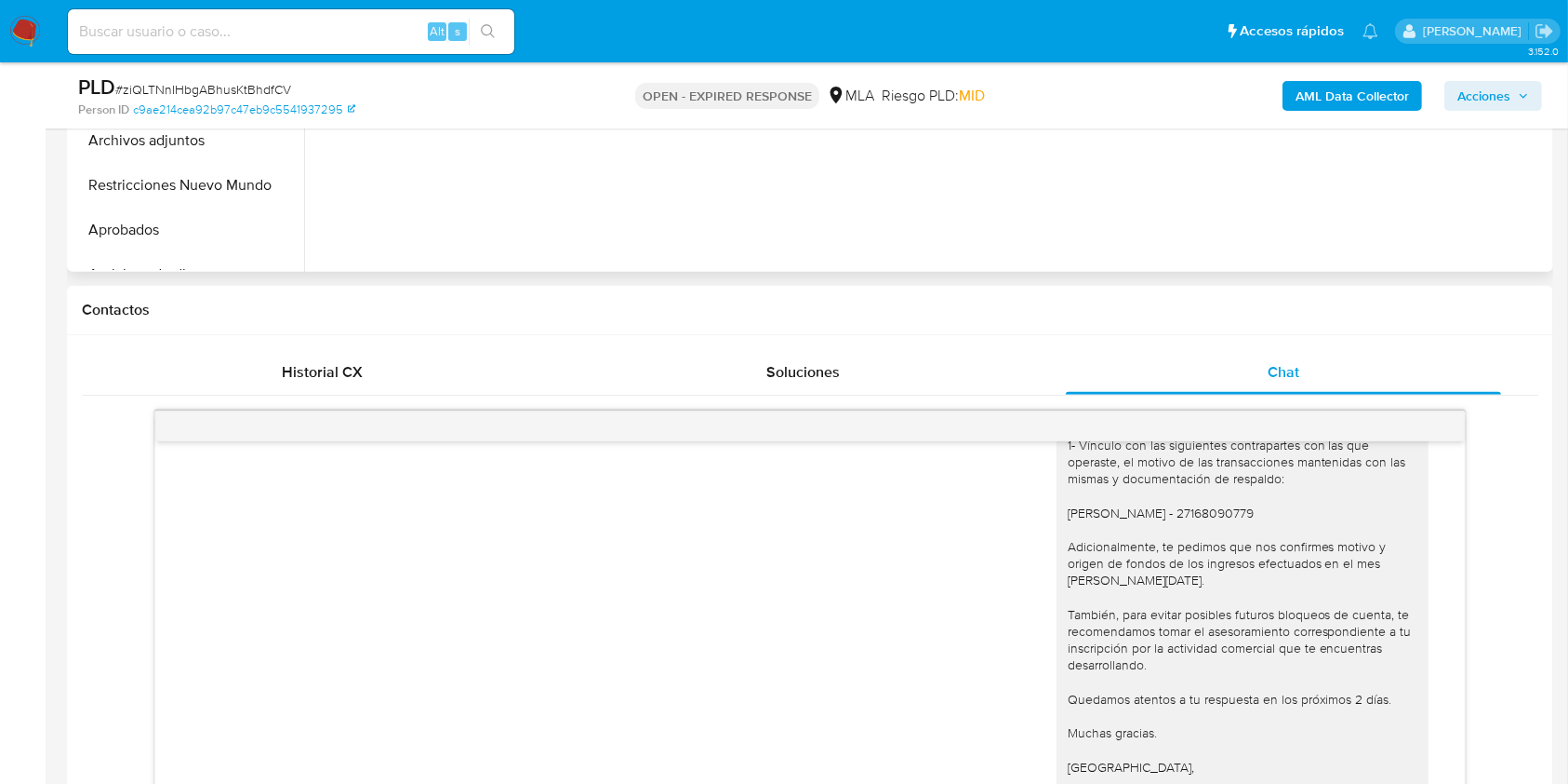
scroll to position [329, 0]
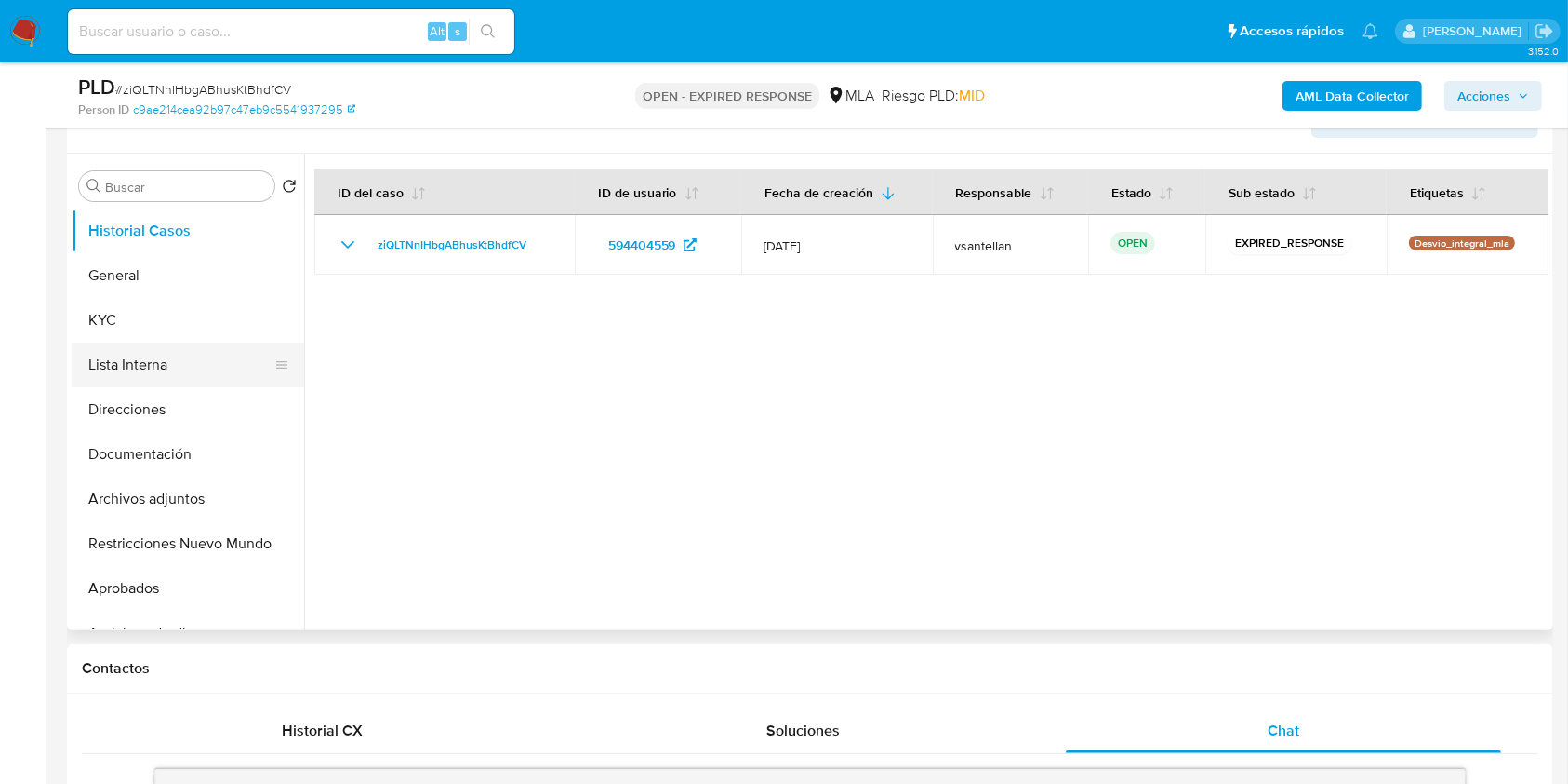
drag, startPoint x: 193, startPoint y: 448, endPoint x: 194, endPoint y: 374, distance: 74.0
click at [193, 450] on button "Documentación" at bounding box center [187, 454] width 233 height 45
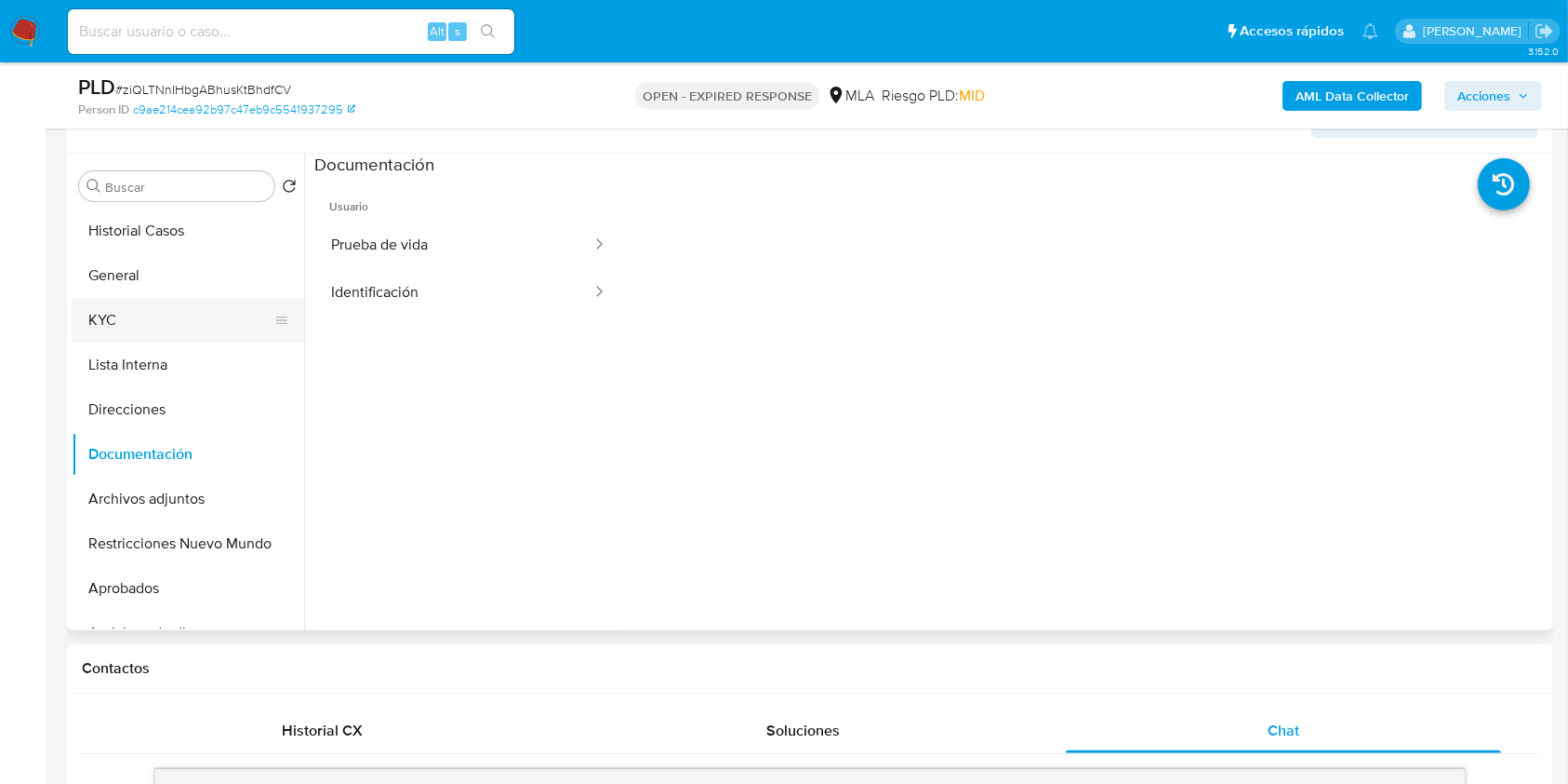
click at [137, 315] on button "KYC" at bounding box center [180, 320] width 218 height 45
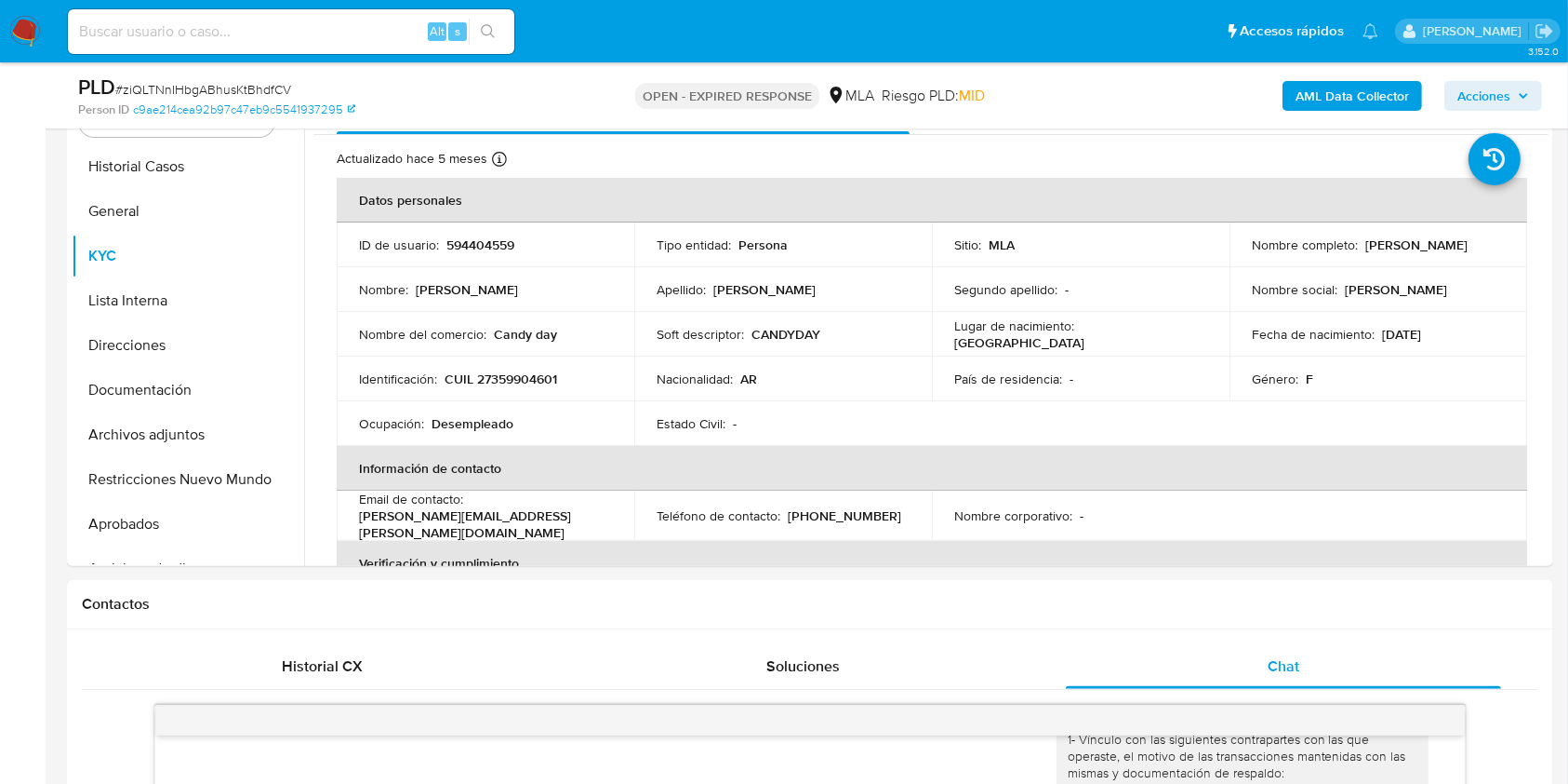
scroll to position [345, 0]
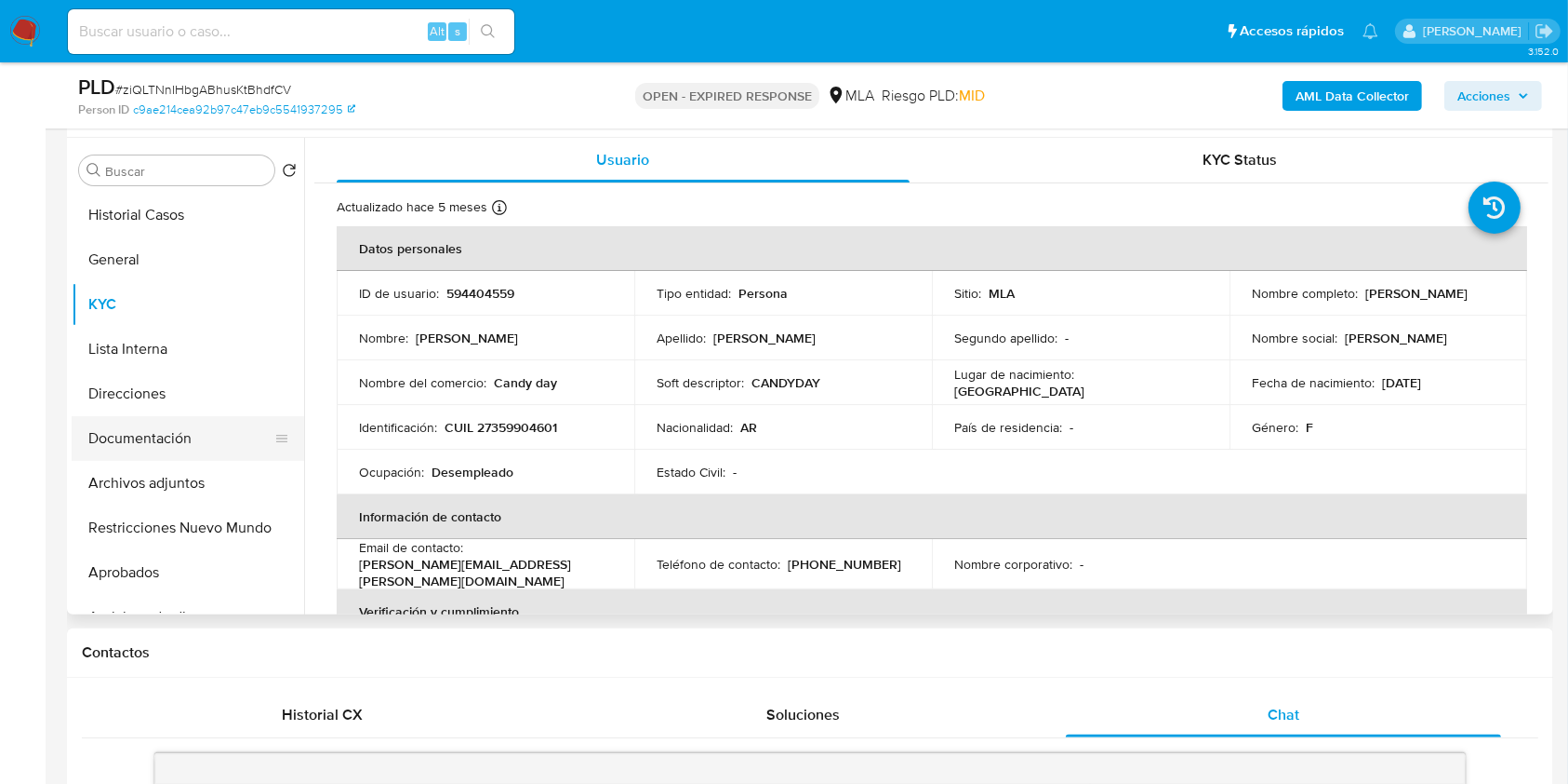
click at [180, 440] on button "Documentación" at bounding box center [180, 438] width 218 height 45
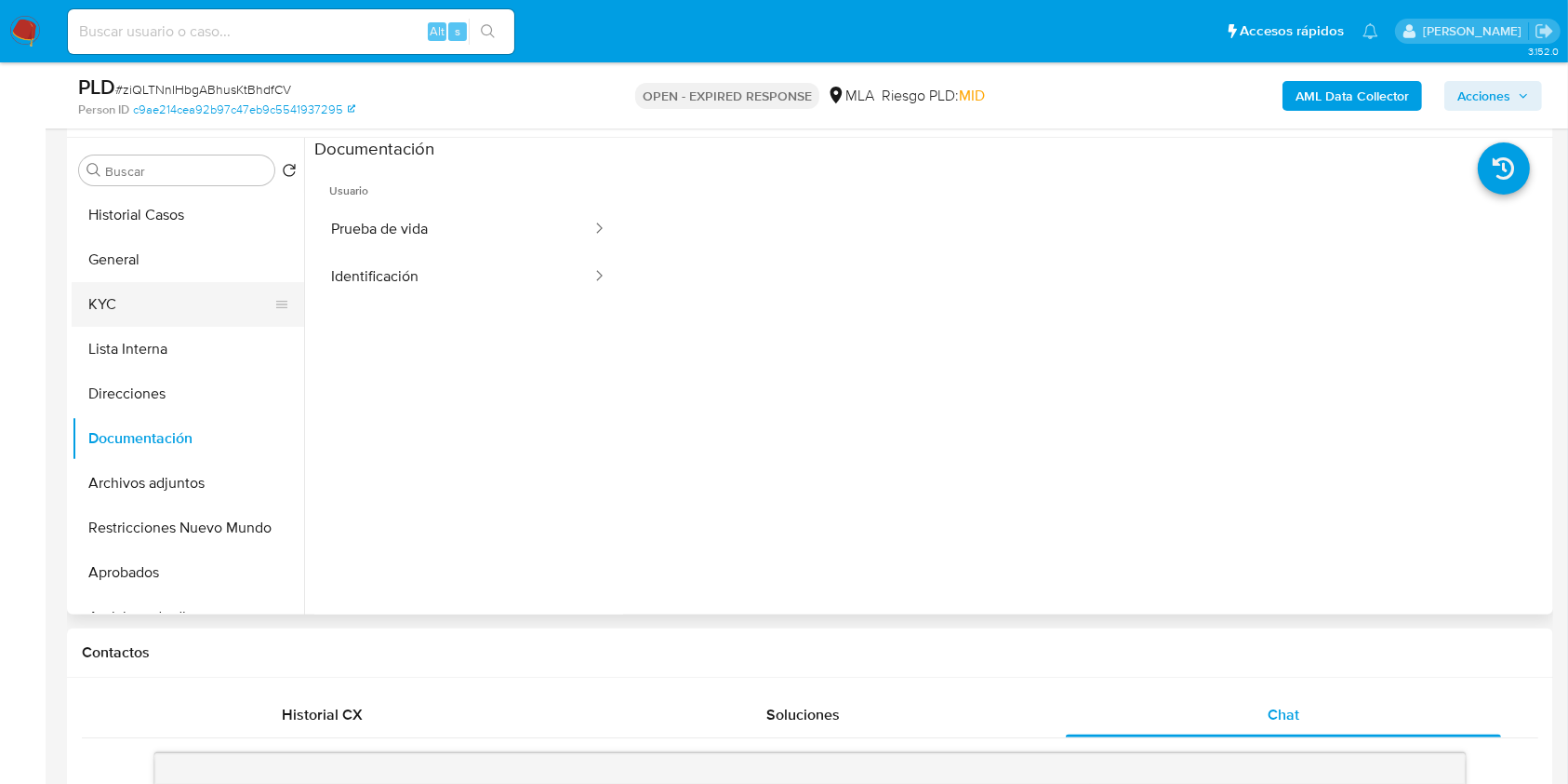
click at [119, 286] on button "KYC" at bounding box center [180, 304] width 218 height 45
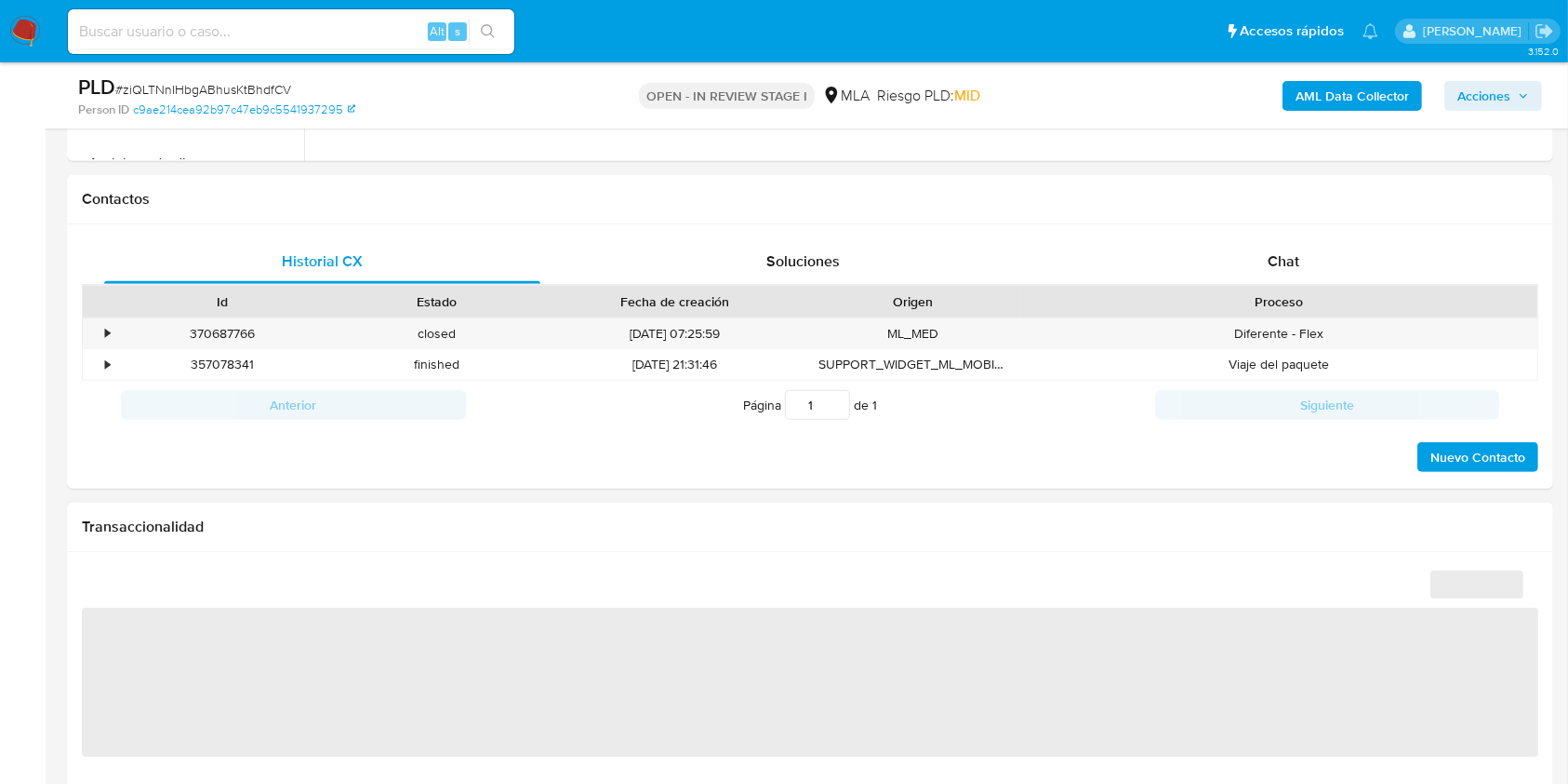
scroll to position [868, 0]
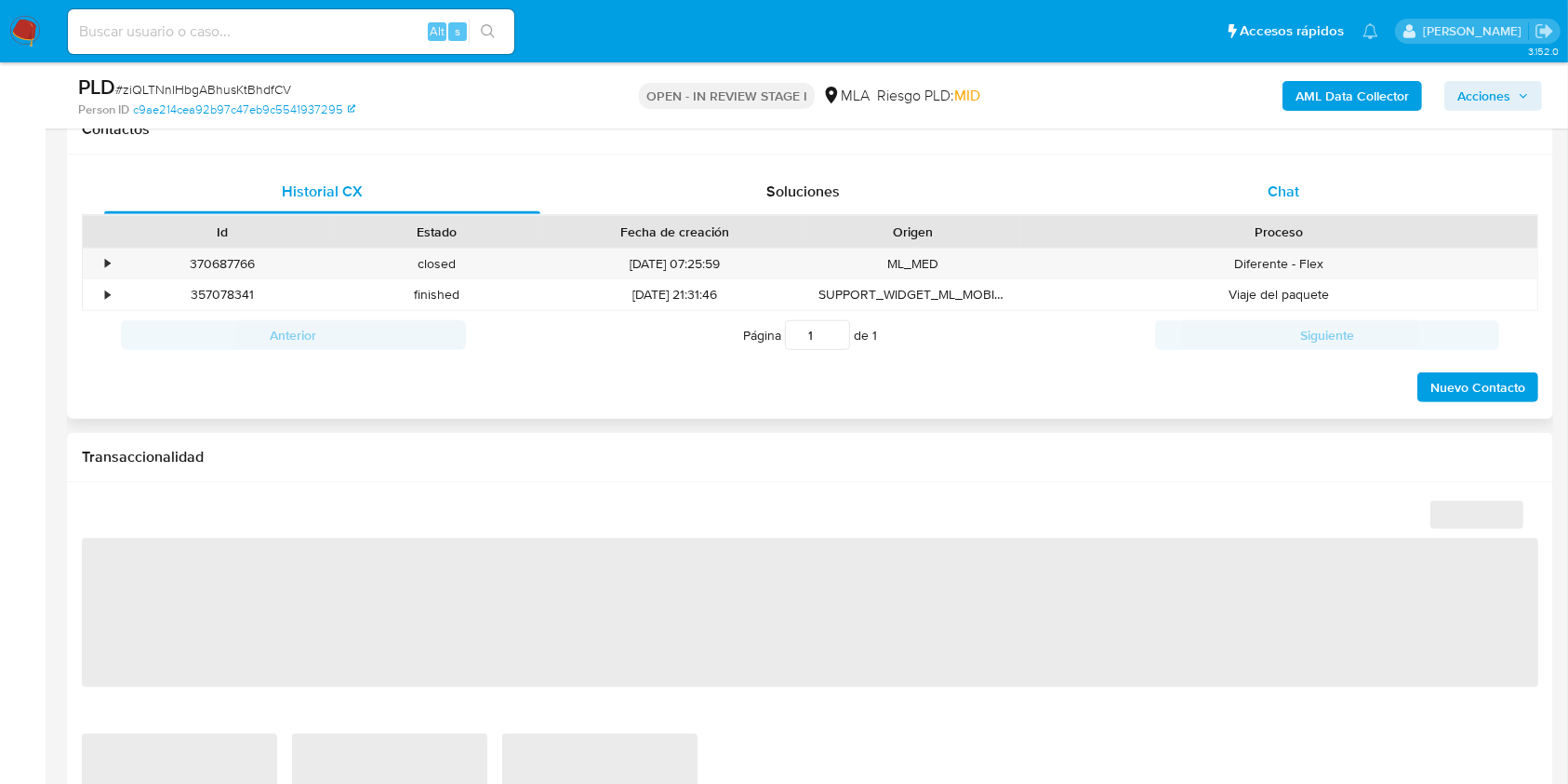
click at [1296, 169] on div "Chat" at bounding box center [1284, 191] width 436 height 45
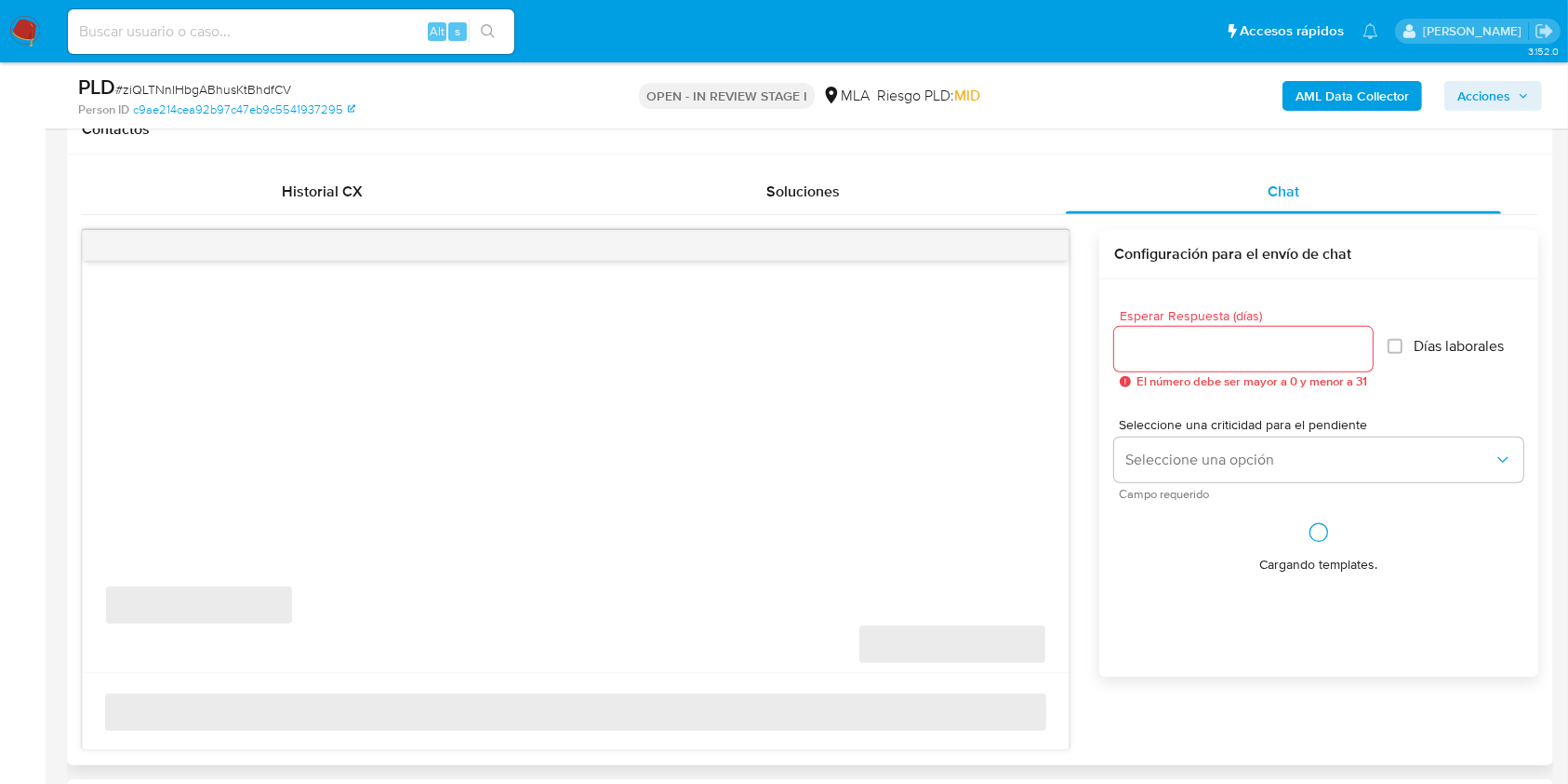
select select "10"
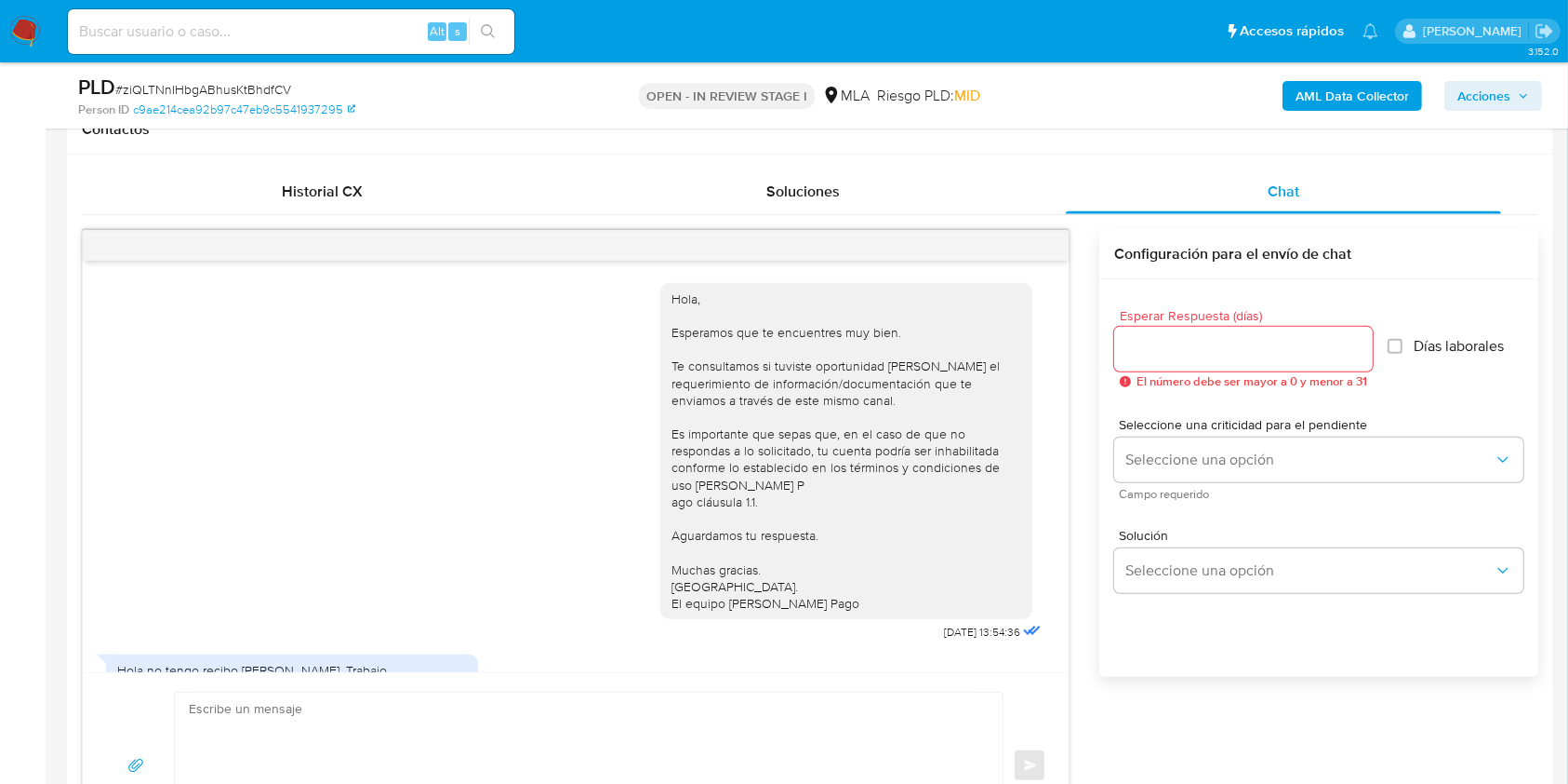
scroll to position [1112, 0]
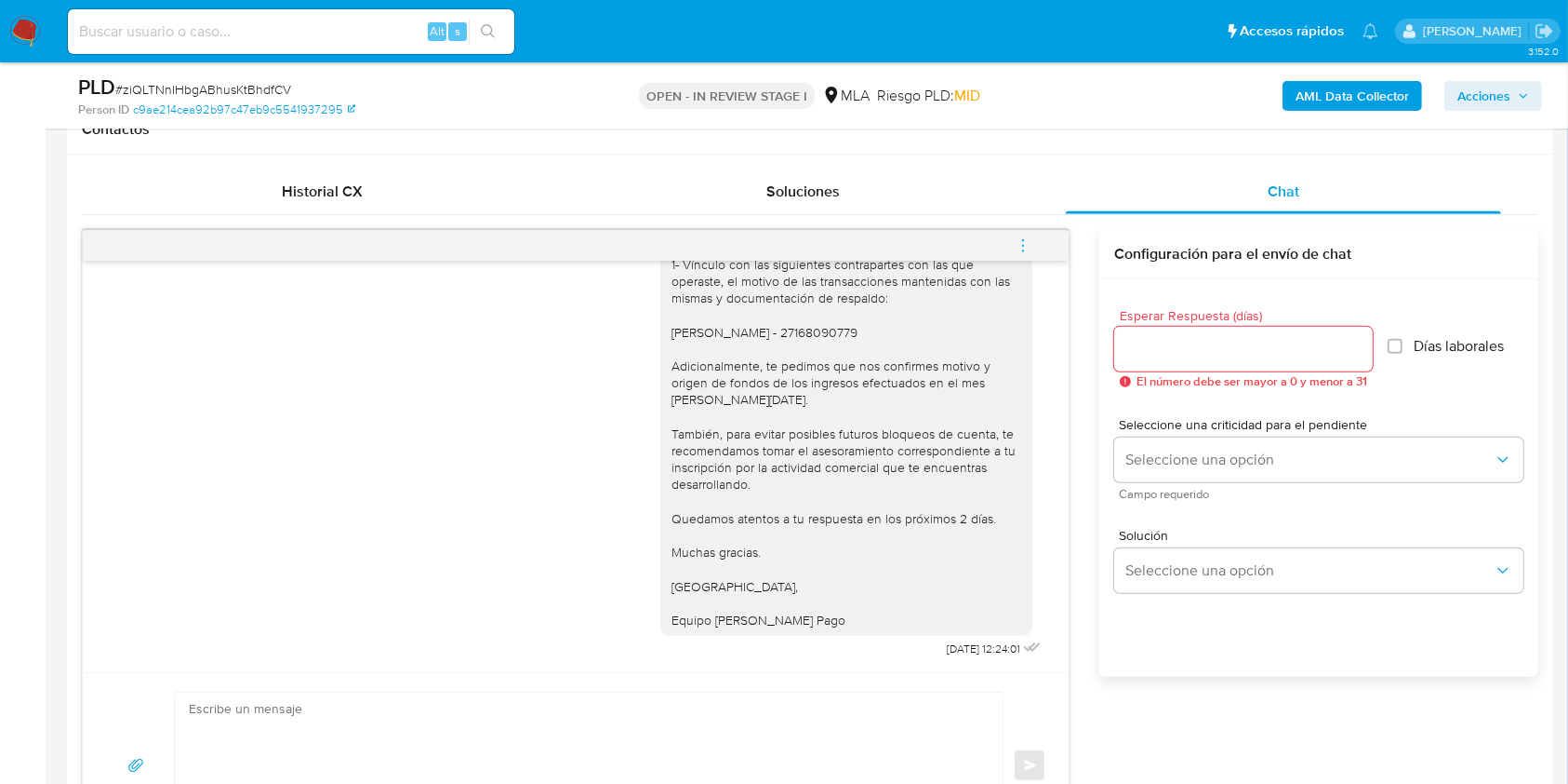
click at [1028, 250] on icon "menu-action" at bounding box center [1023, 245] width 17 height 17
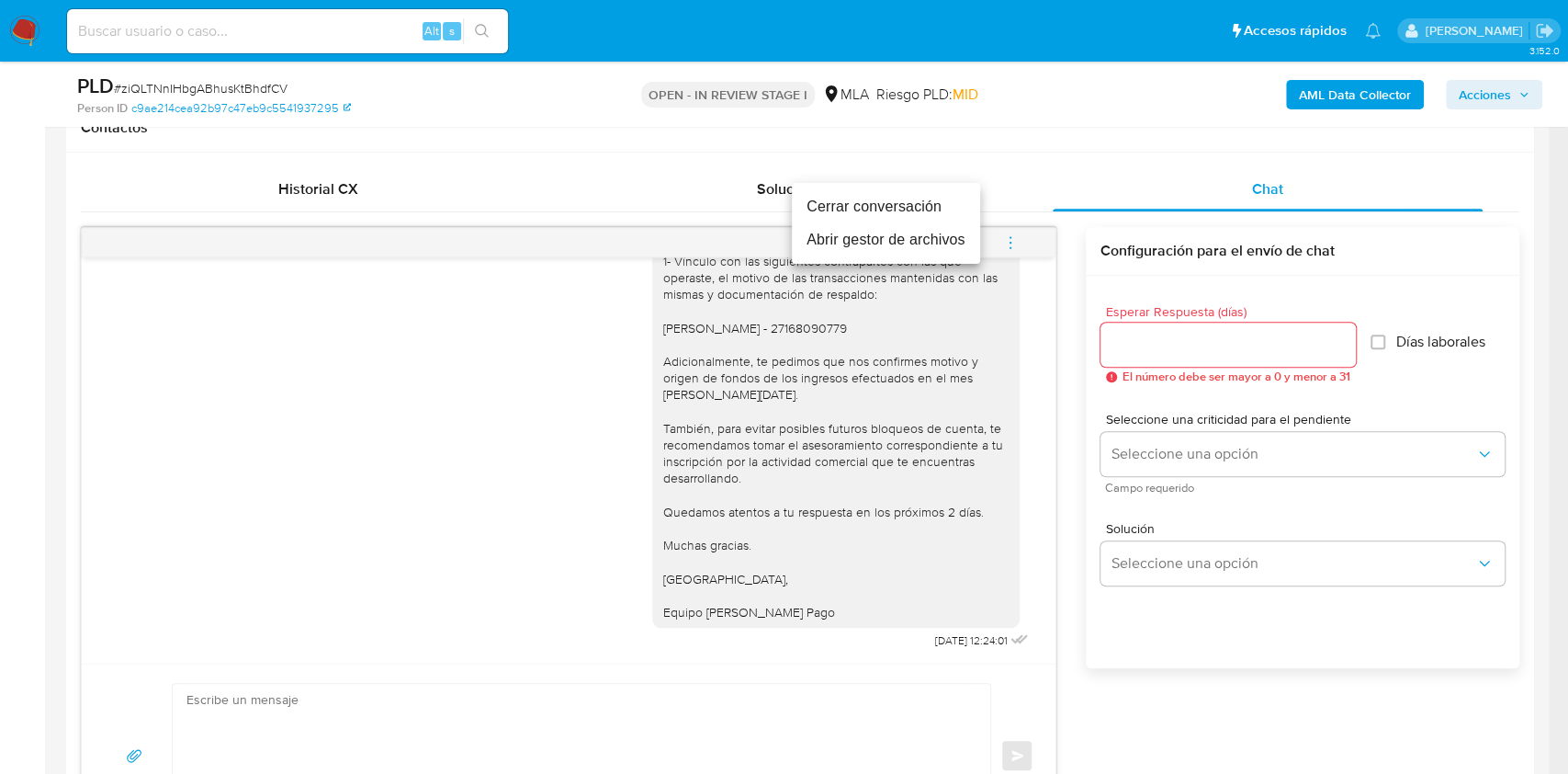
click at [906, 208] on li "Cerrar conversación" at bounding box center [886, 206] width 189 height 33
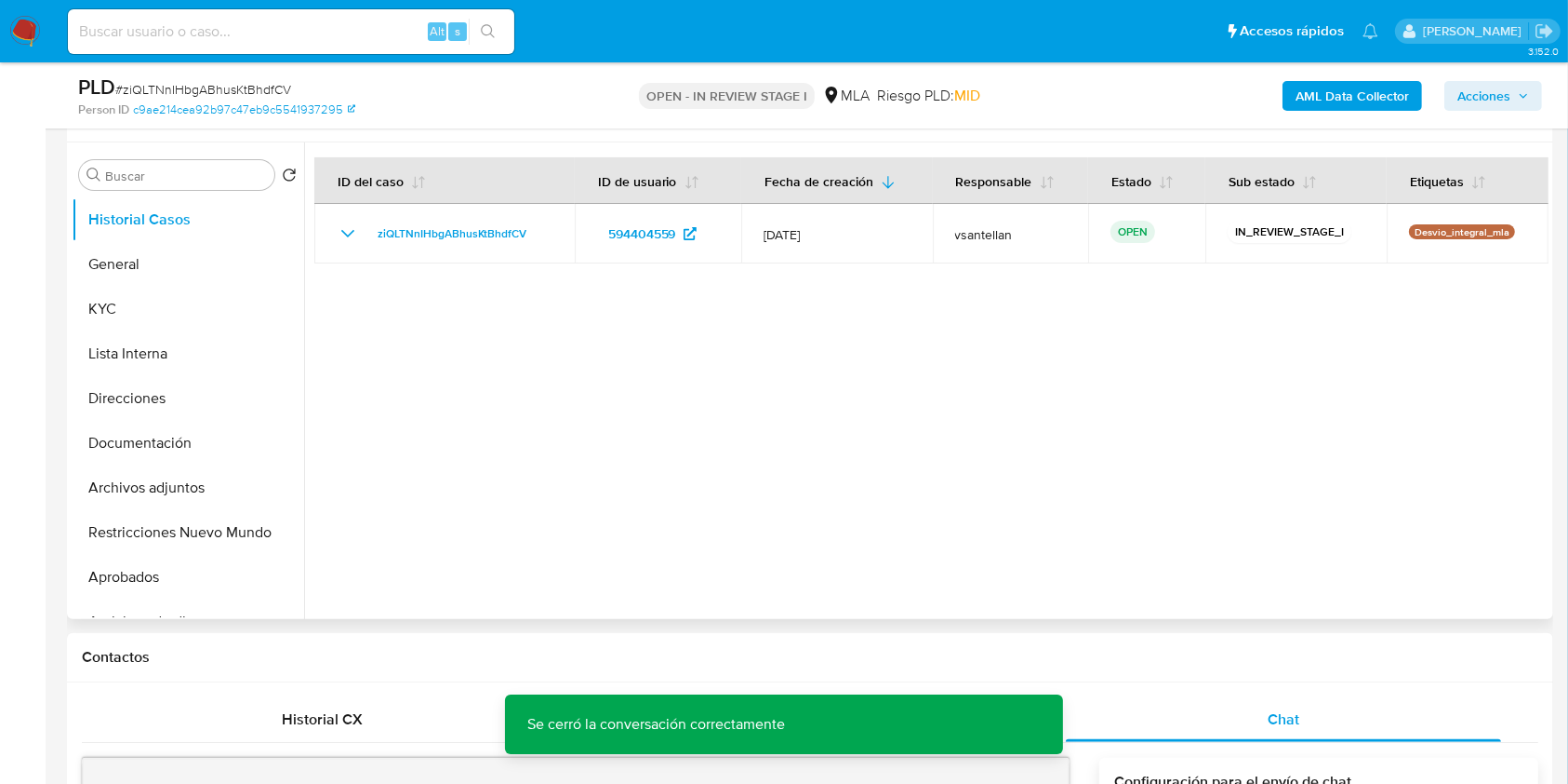
scroll to position [336, 0]
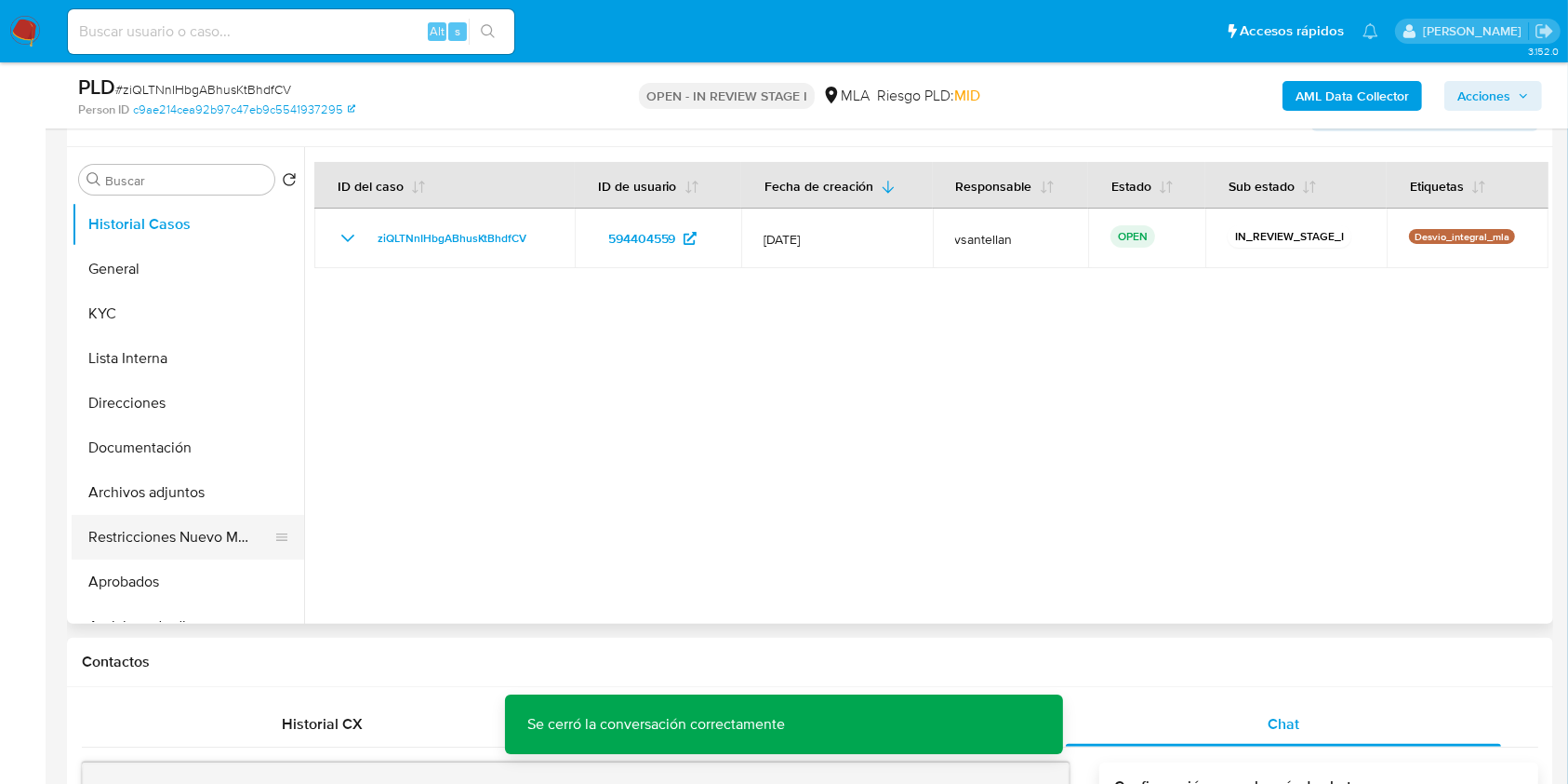
click at [180, 527] on button "Restricciones Nuevo Mundo" at bounding box center [180, 536] width 218 height 45
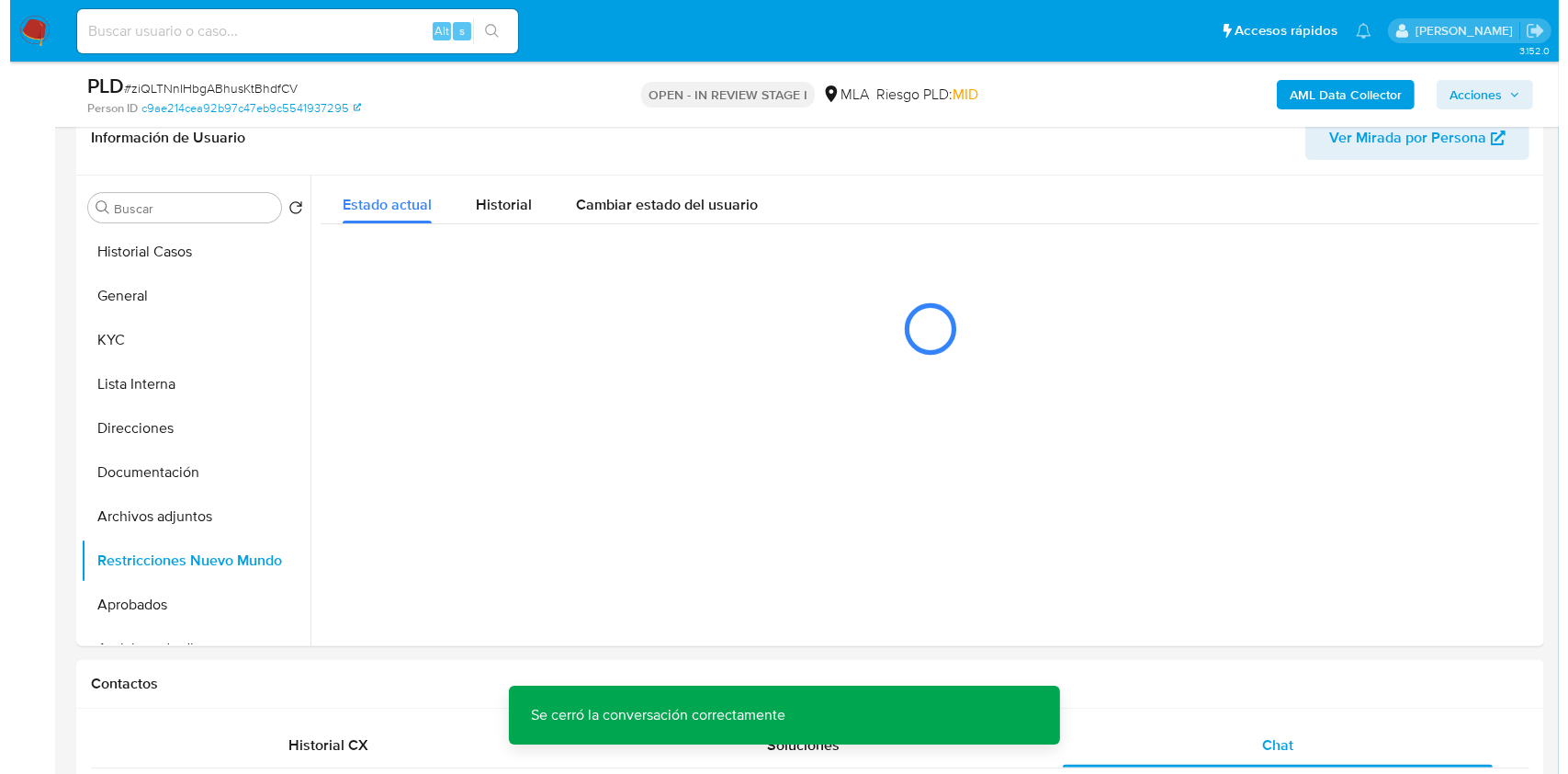
scroll to position [293, 0]
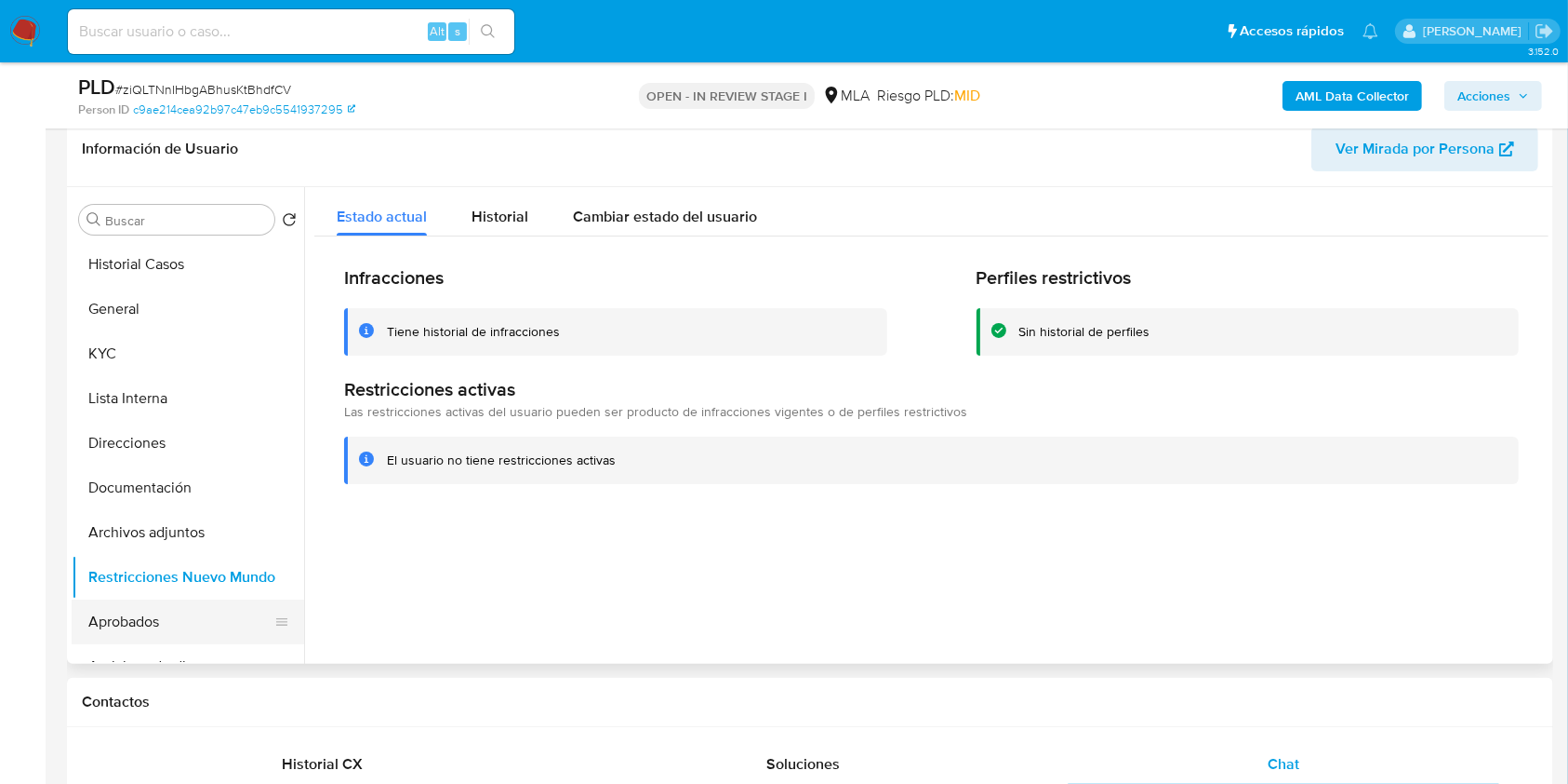
click at [187, 612] on button "Aprobados" at bounding box center [180, 621] width 218 height 45
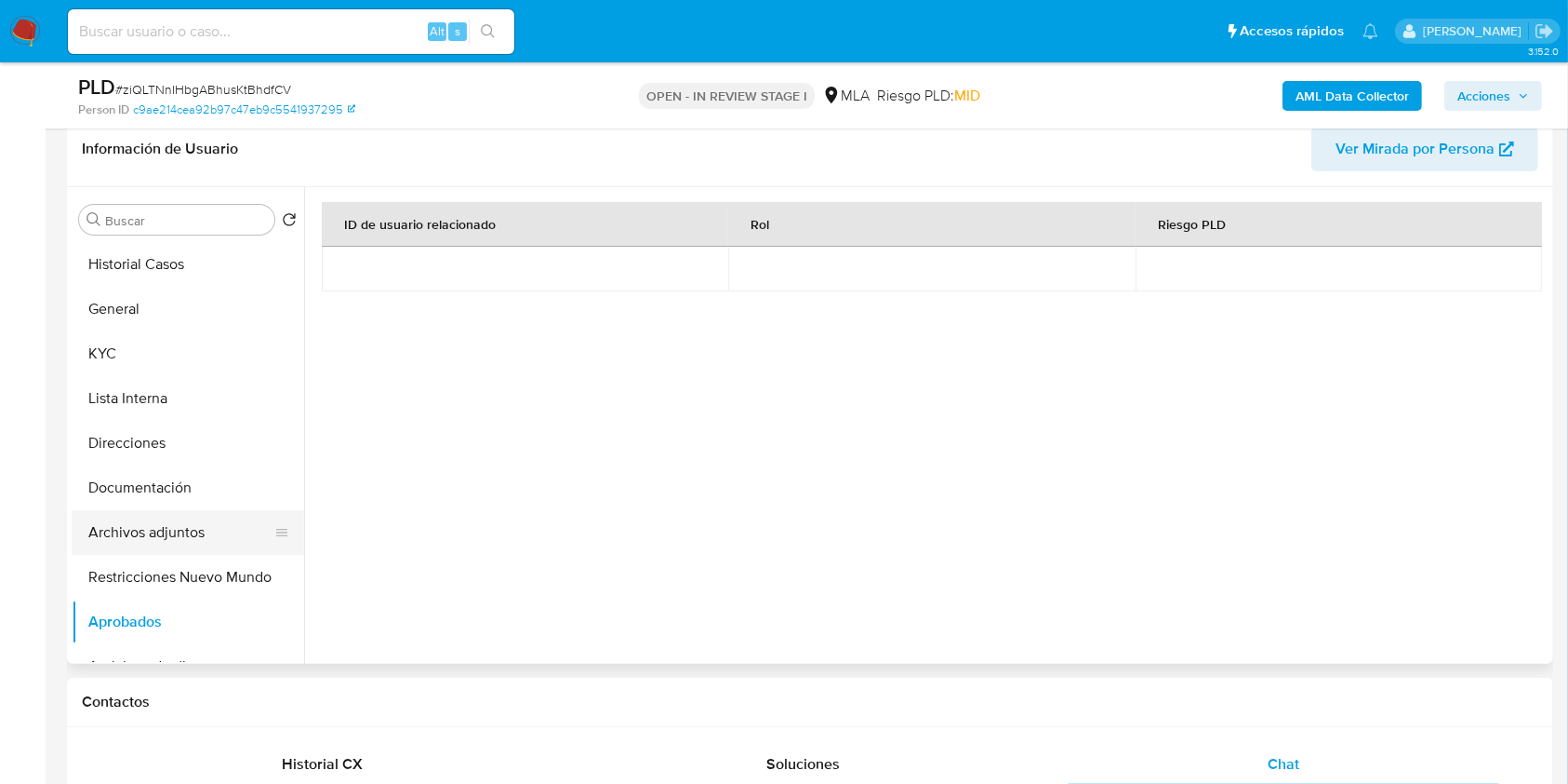
click at [146, 516] on button "Archivos adjuntos" at bounding box center [180, 532] width 218 height 45
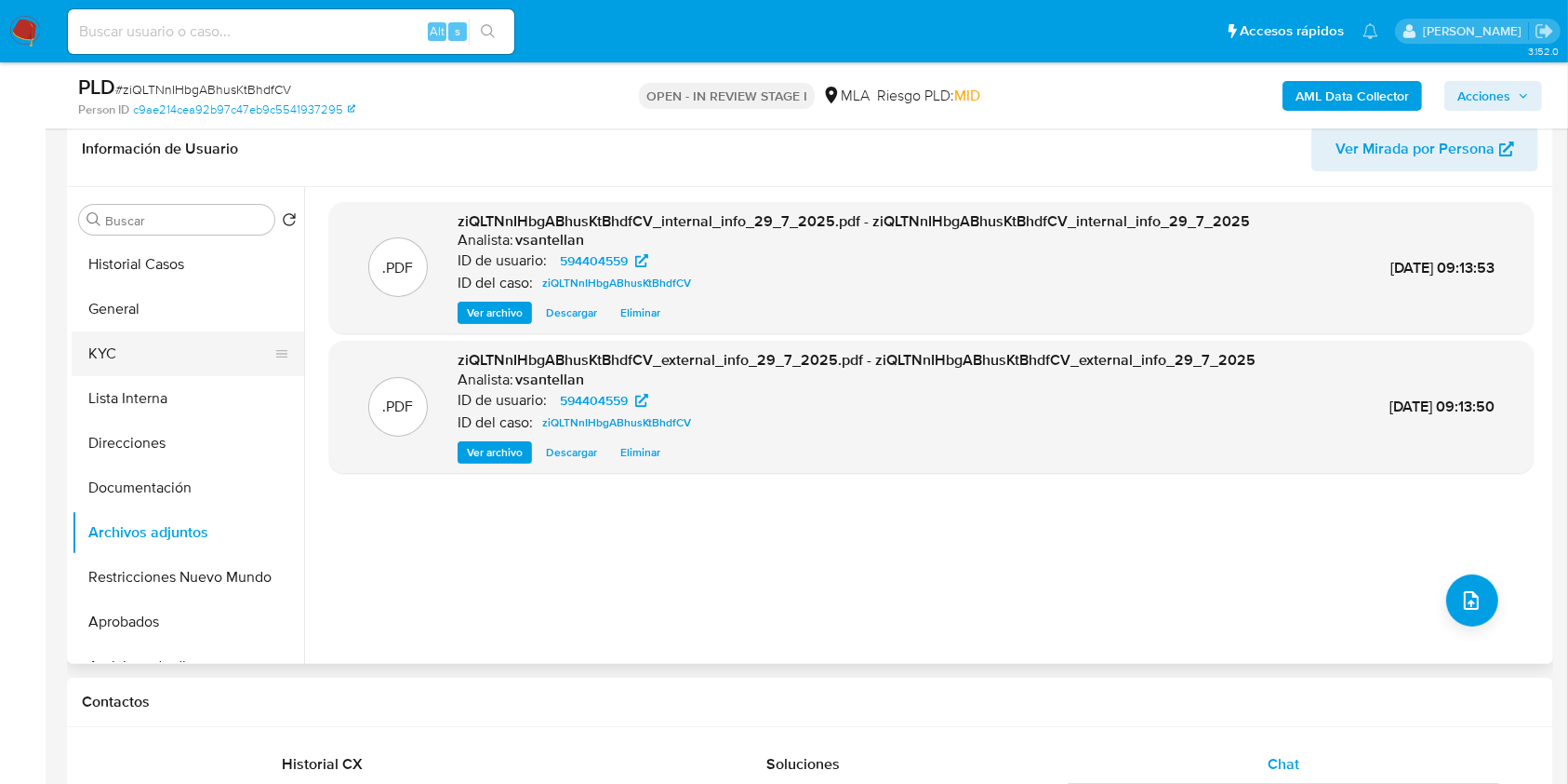
click at [102, 341] on button "KYC" at bounding box center [180, 353] width 218 height 45
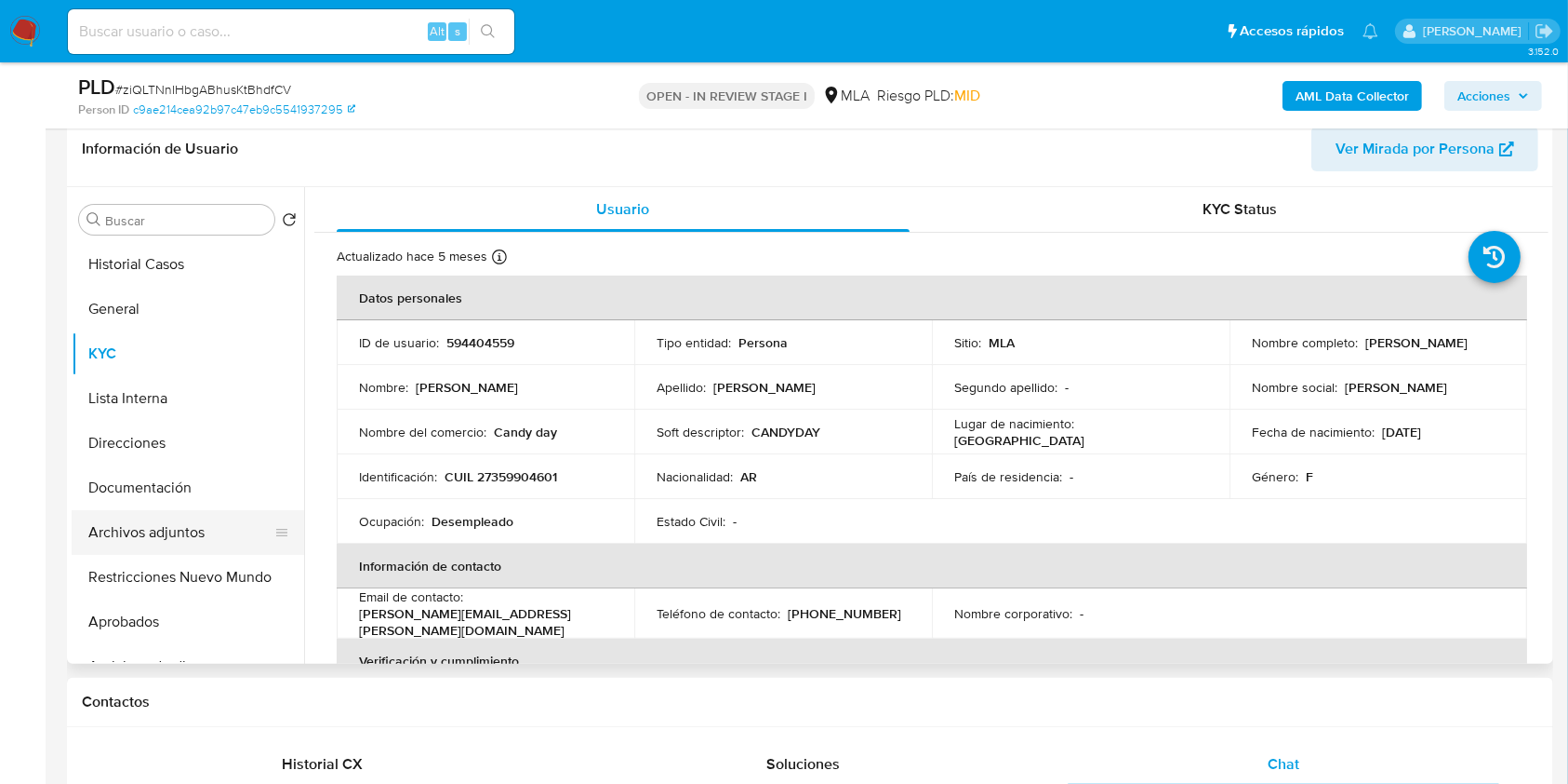
click at [205, 538] on button "Archivos adjuntos" at bounding box center [180, 532] width 218 height 45
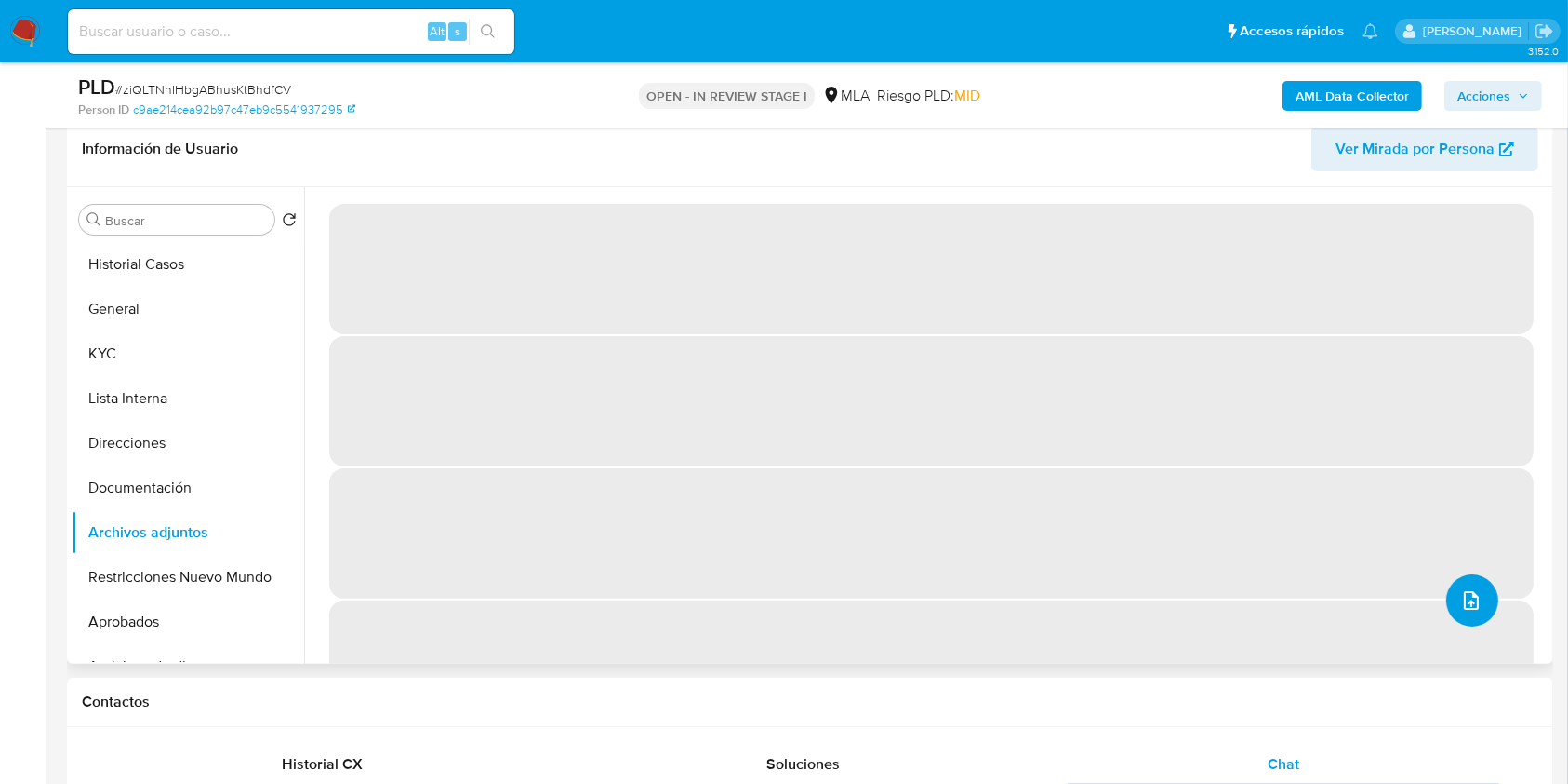
click at [1462, 595] on icon "upload-file" at bounding box center [1471, 600] width 23 height 23
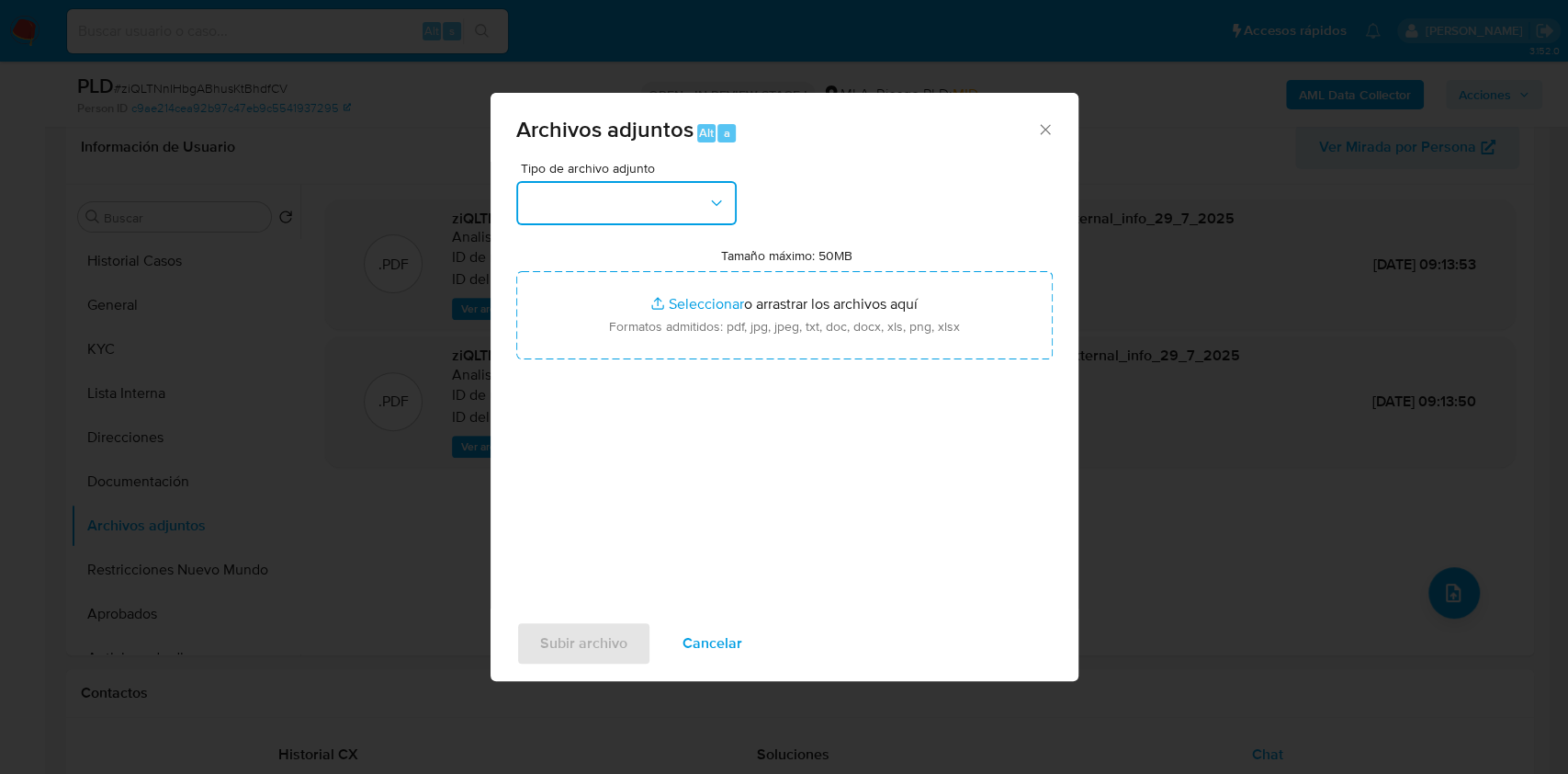
click at [683, 212] on button "button" at bounding box center [626, 203] width 220 height 44
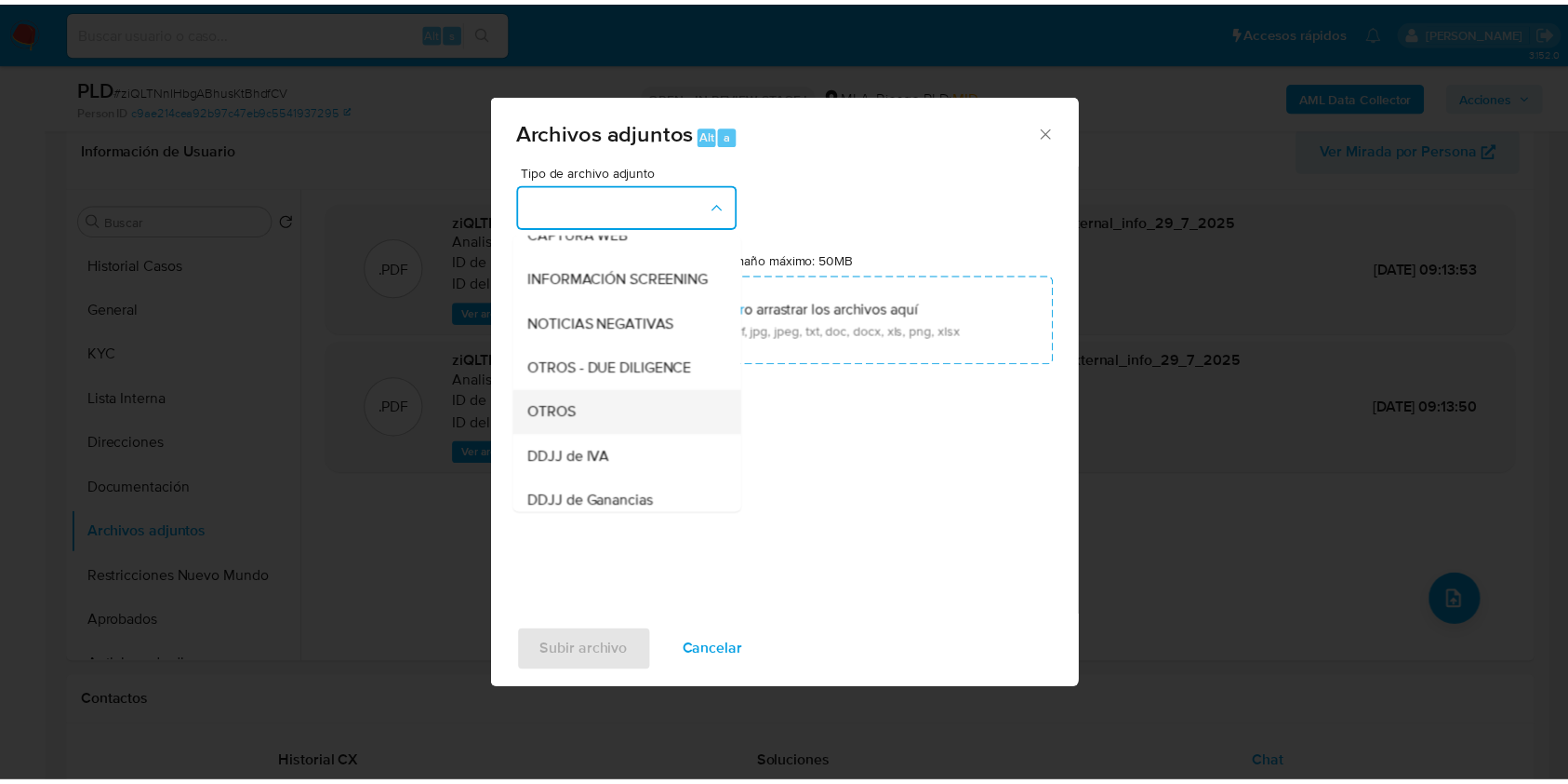
scroll to position [248, 0]
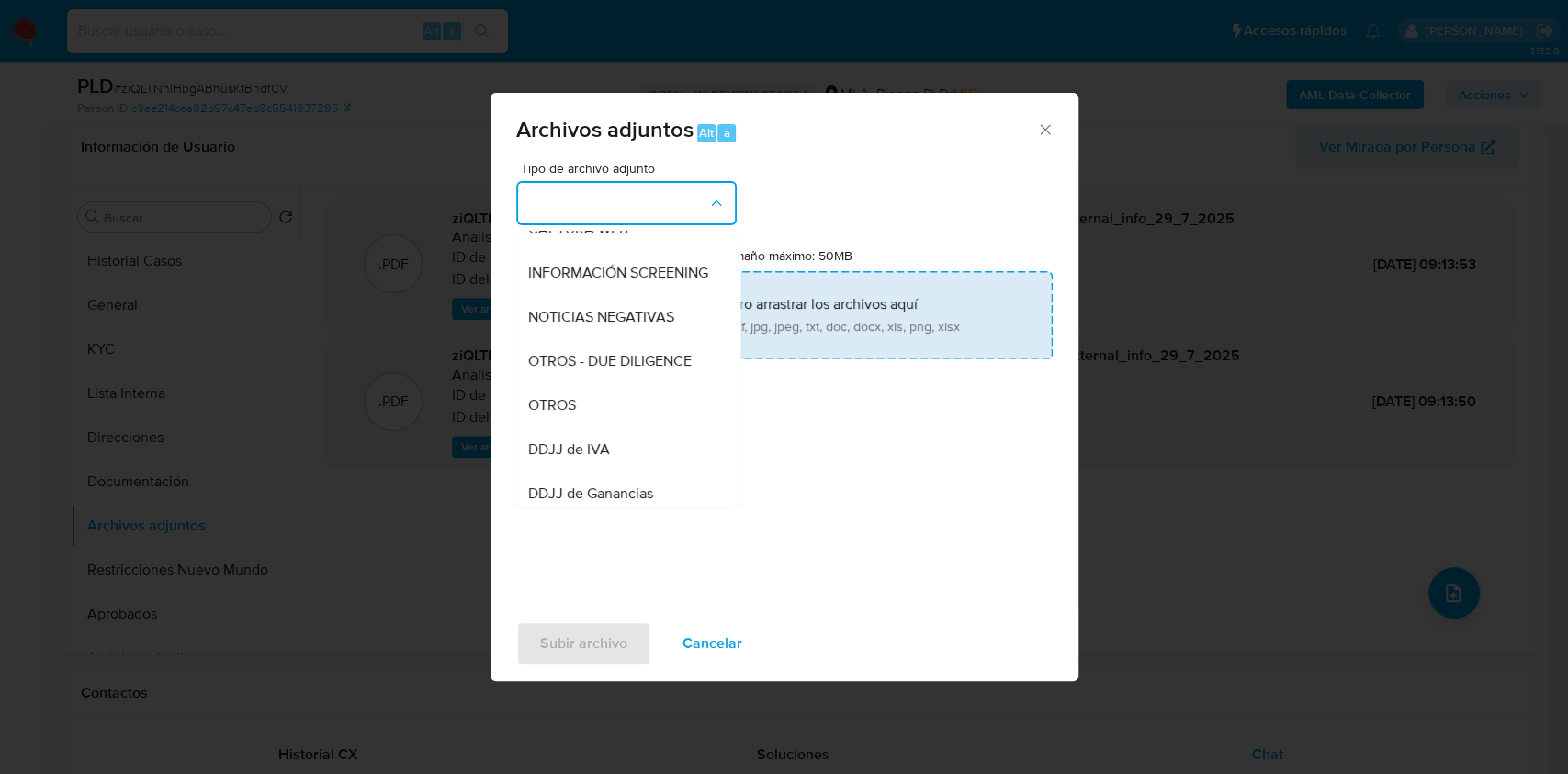
drag, startPoint x: 626, startPoint y: 430, endPoint x: 687, endPoint y: 331, distance: 116.3
click at [630, 420] on div "OTROS" at bounding box center [621, 405] width 188 height 44
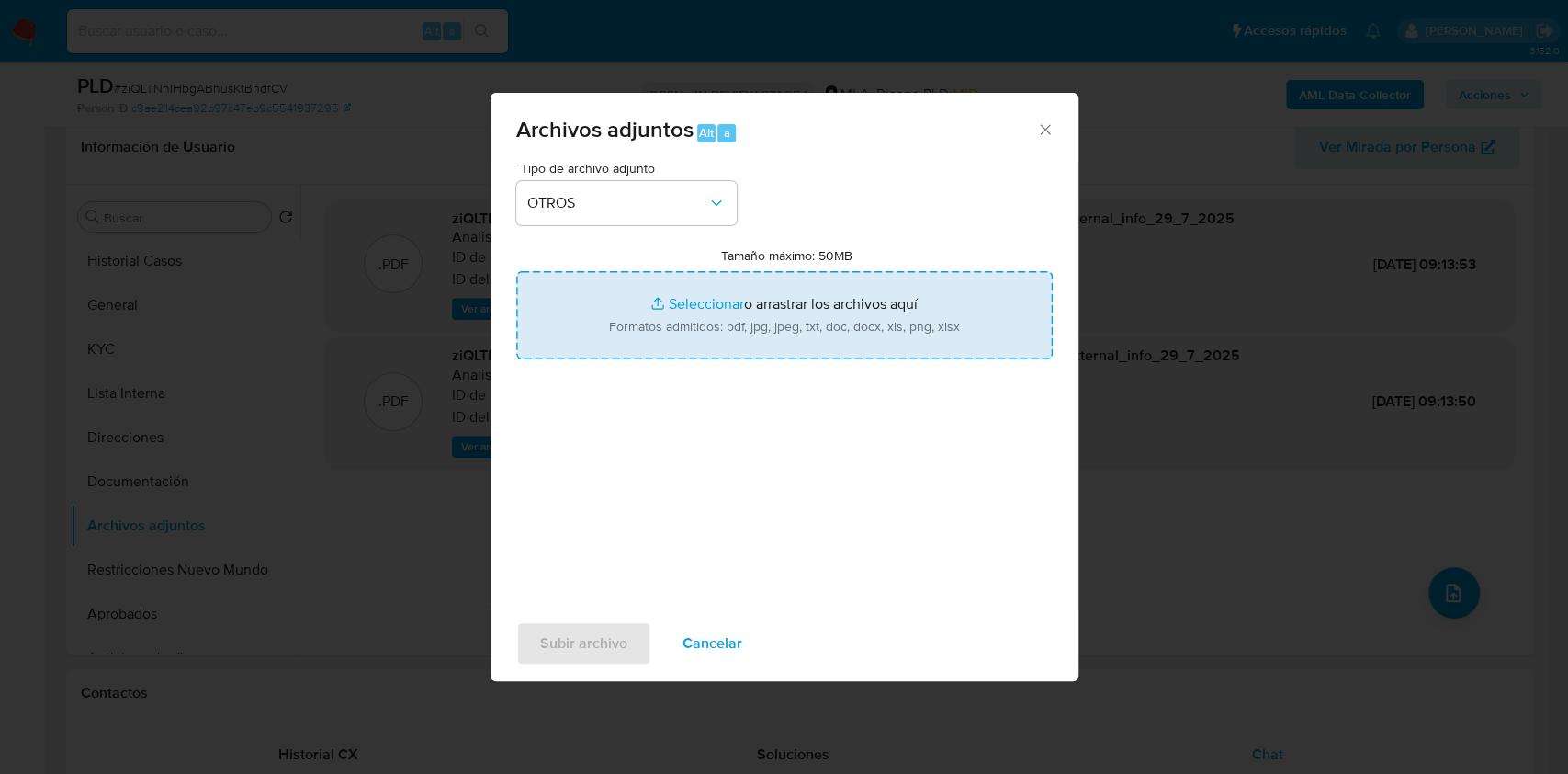
click at [689, 329] on input "Tamaño máximo: 50MB Seleccionar archivos" at bounding box center [784, 315] width 536 height 88
type input "C:\fakepath\Caselog-594404559- NO ROI.docx"
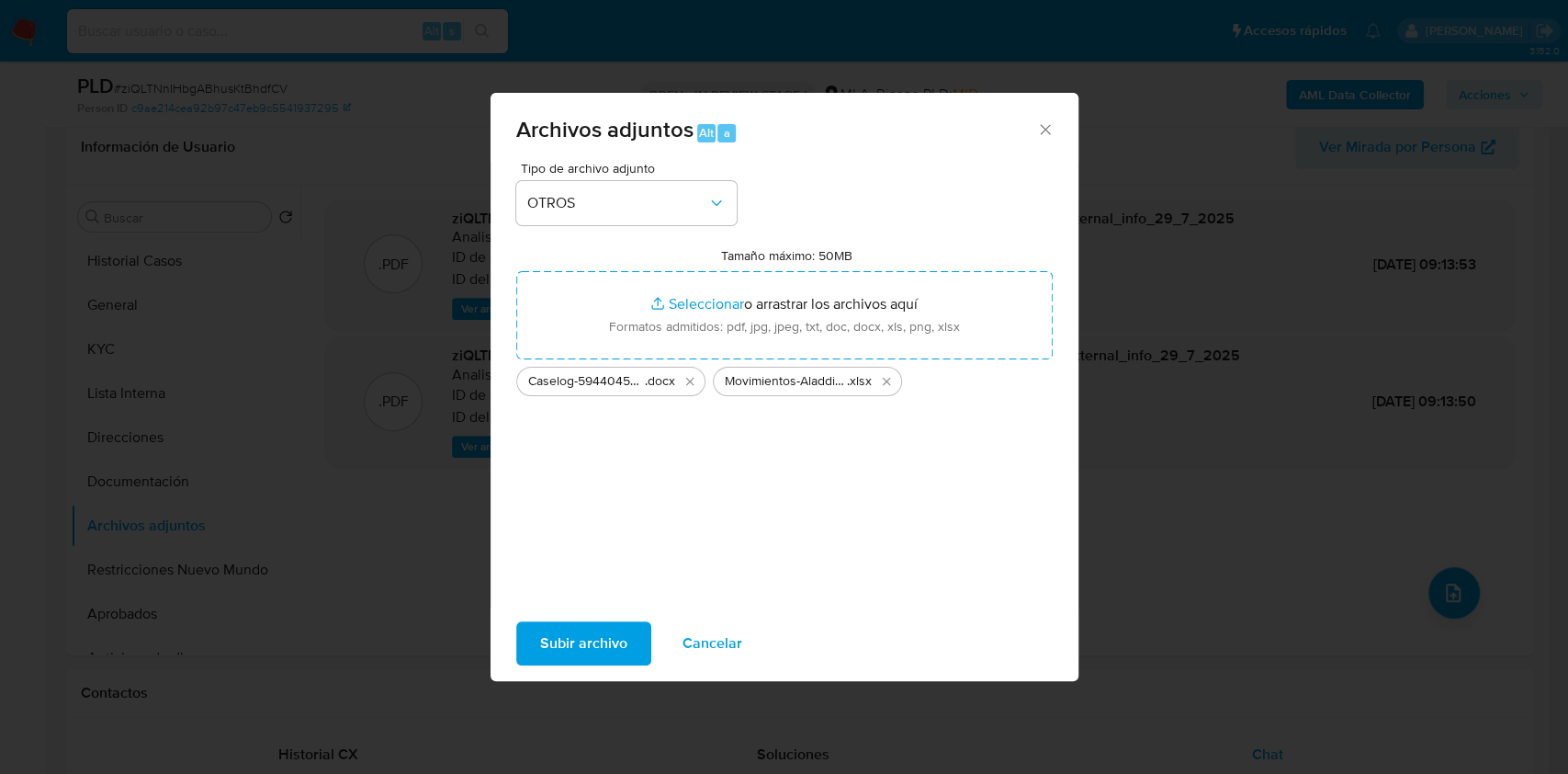
click at [610, 643] on span "Subir archivo" at bounding box center [583, 643] width 87 height 40
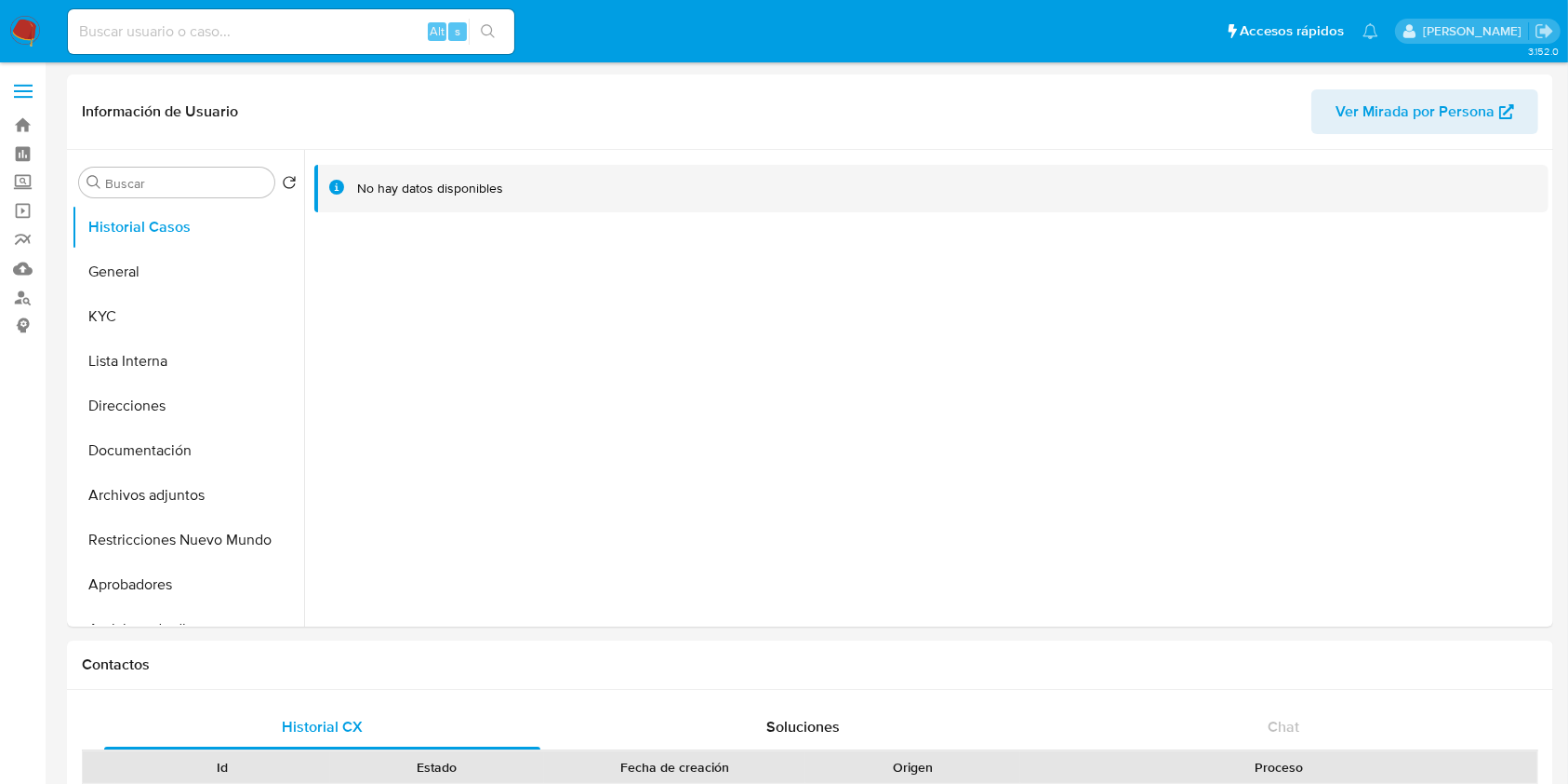
select select "10"
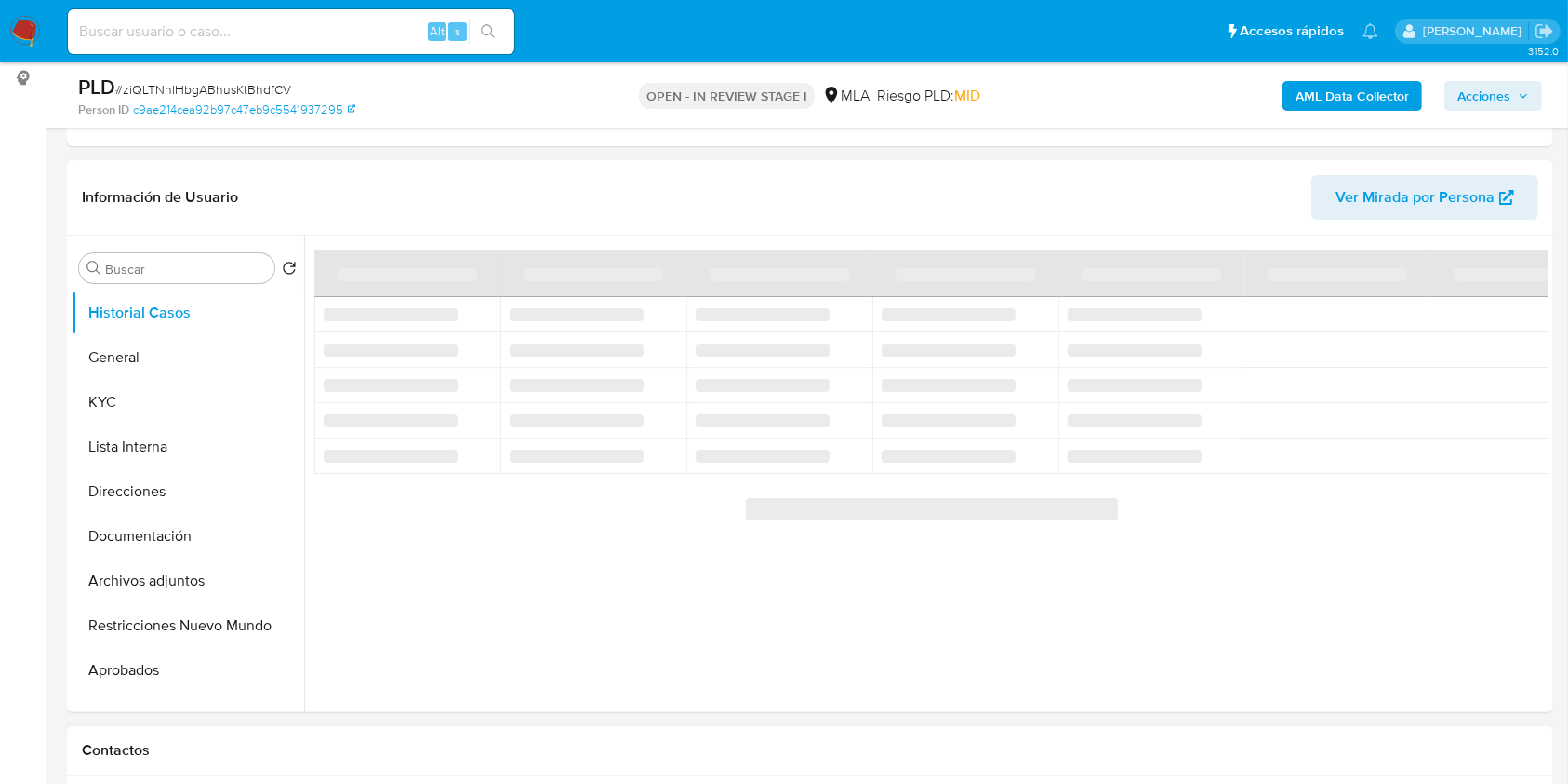
scroll to position [619, 0]
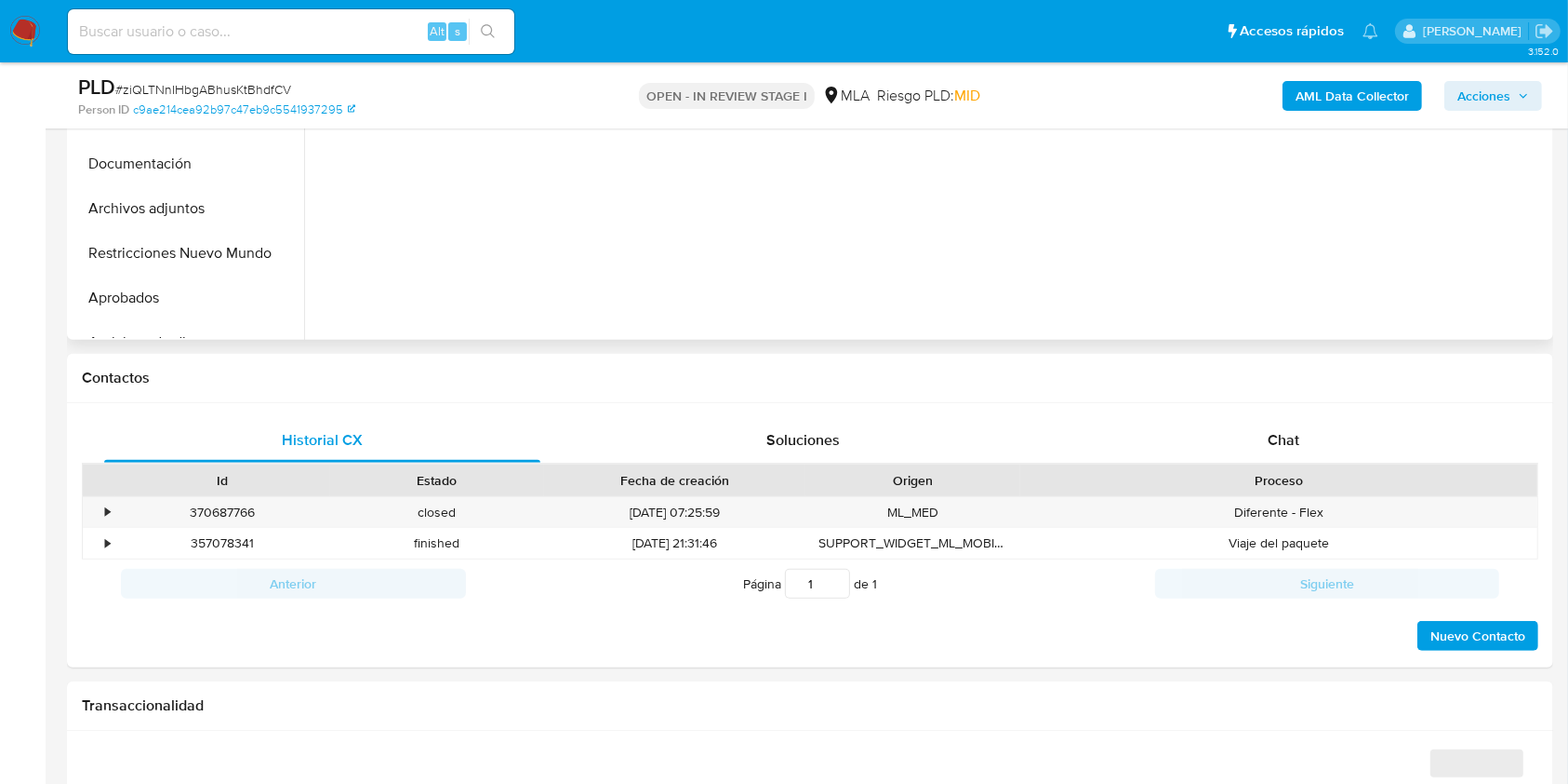
drag, startPoint x: 1311, startPoint y: 447, endPoint x: 1505, endPoint y: 252, distance: 275.1
click at [1315, 445] on div "Chat" at bounding box center [1284, 440] width 436 height 45
select select "10"
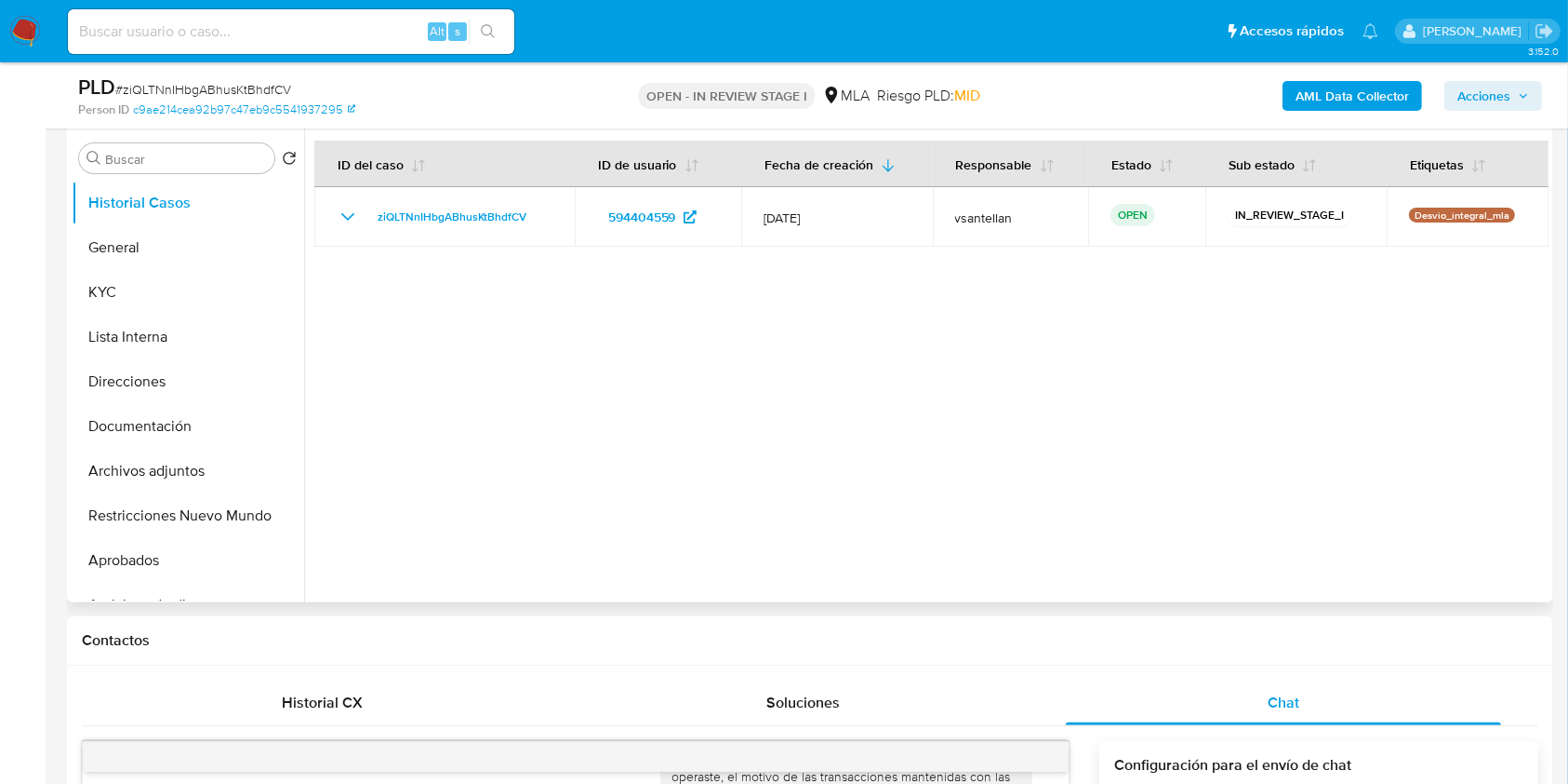
scroll to position [339, 0]
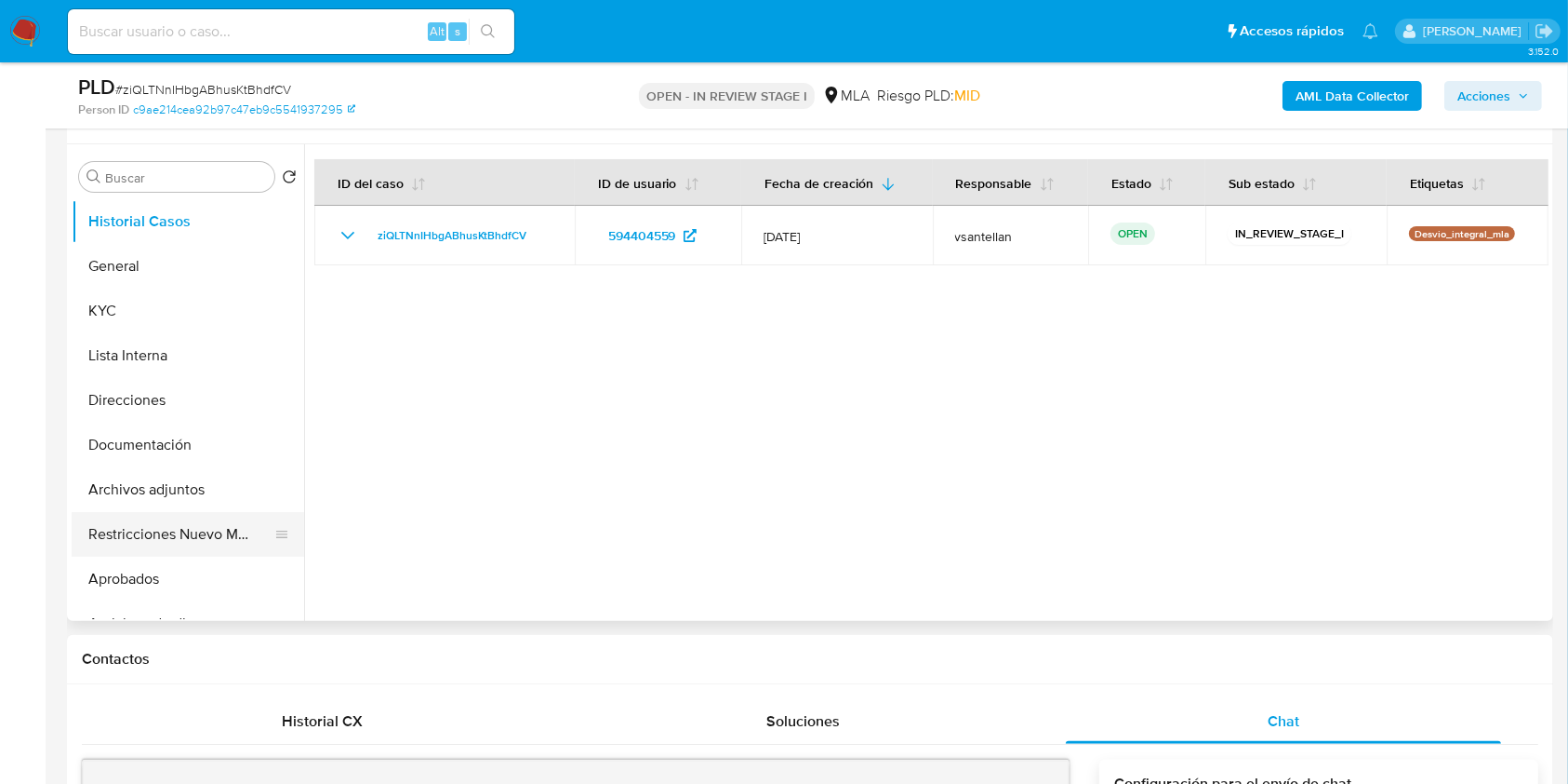
click at [223, 542] on button "Restricciones Nuevo Mundo" at bounding box center [180, 534] width 218 height 45
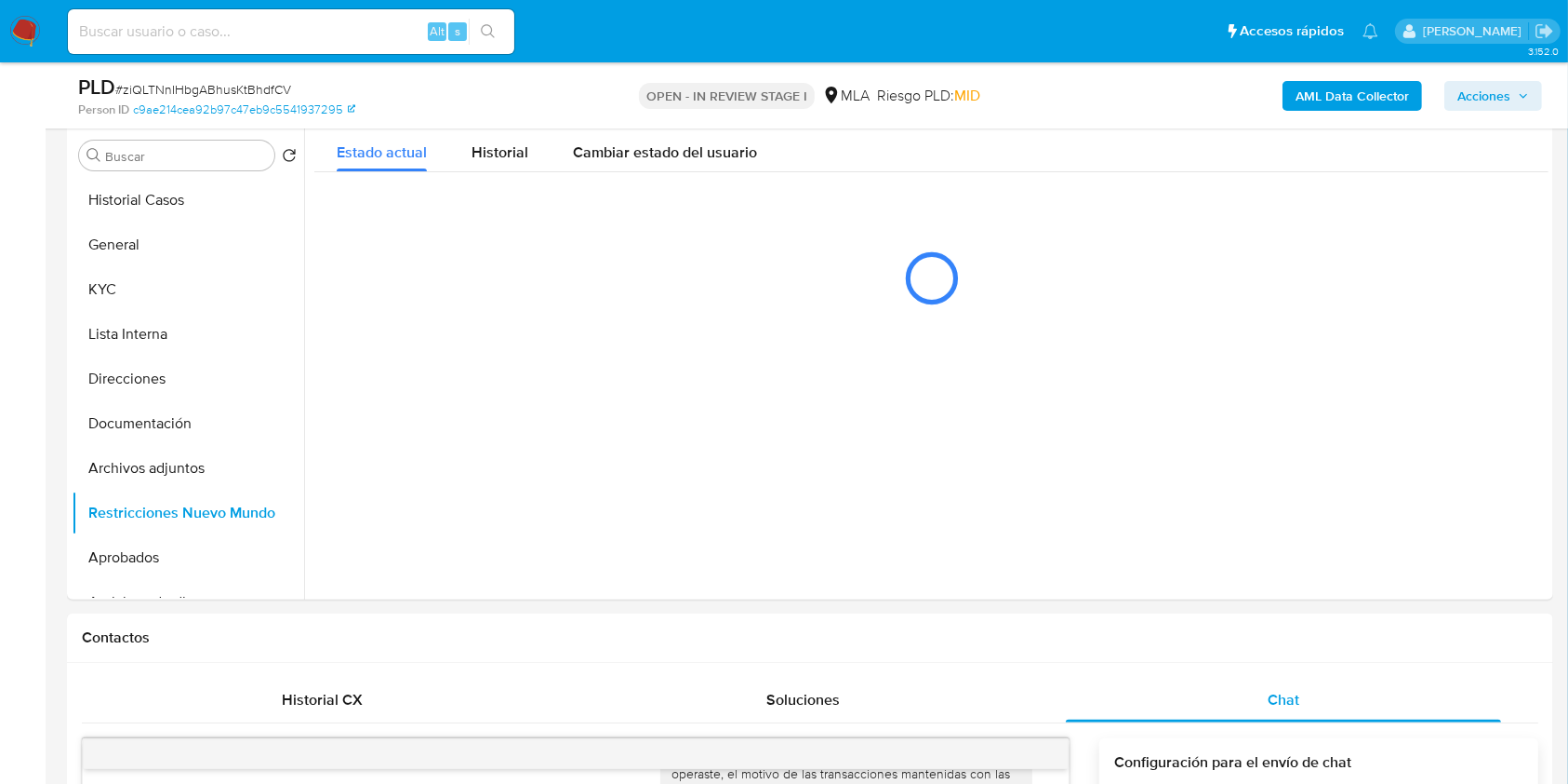
scroll to position [270, 0]
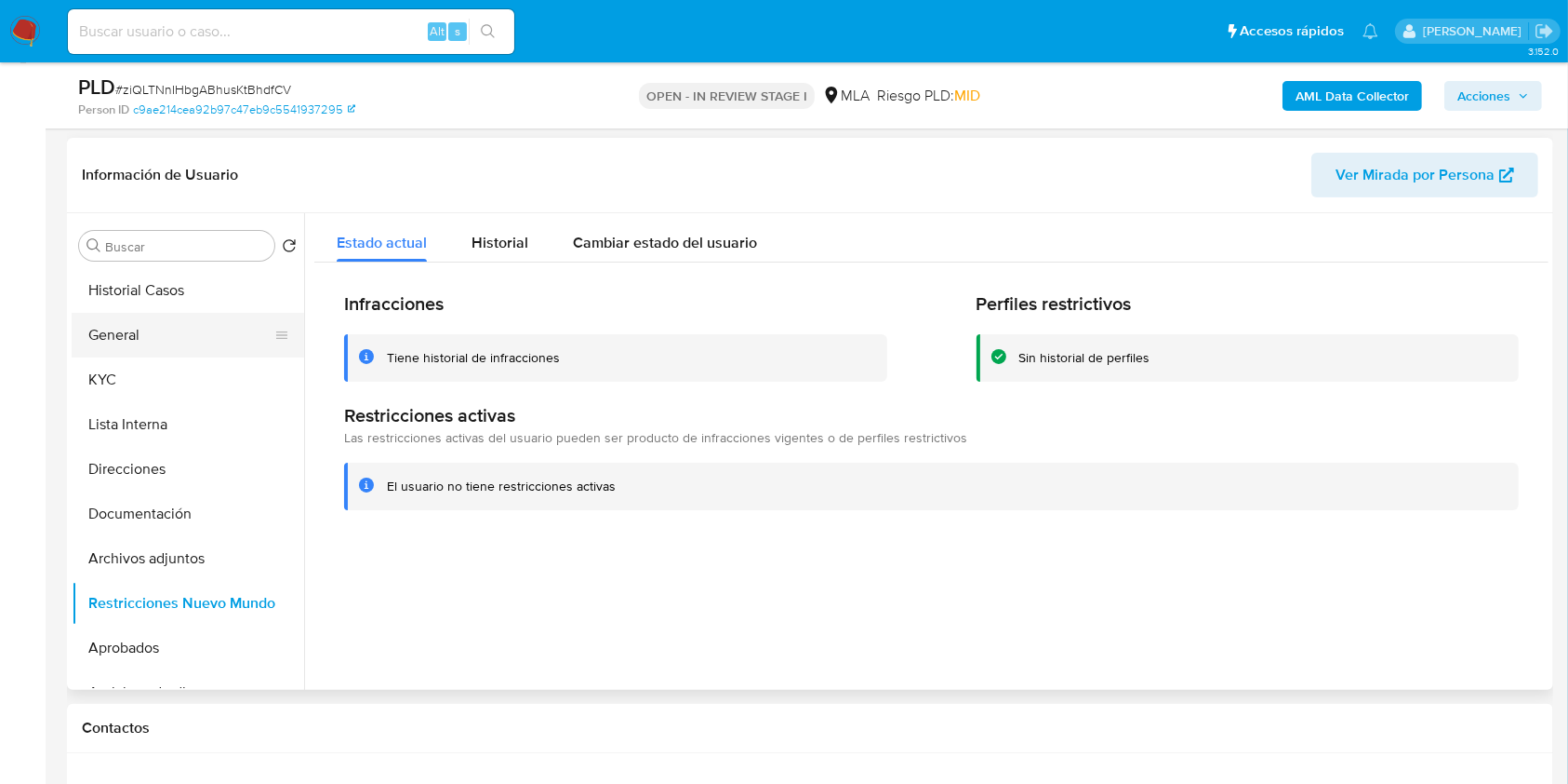
click at [150, 346] on button "General" at bounding box center [180, 335] width 218 height 45
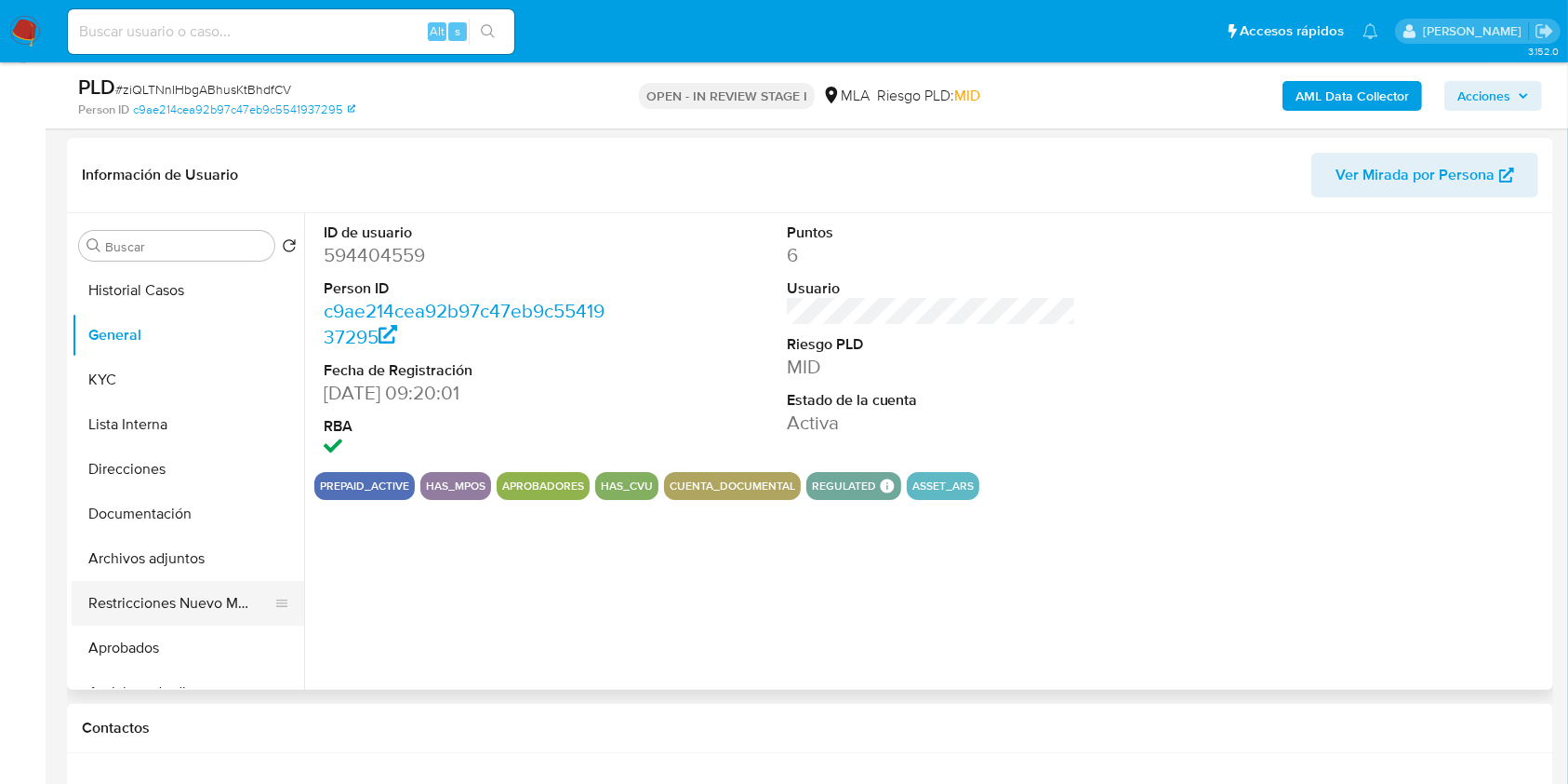
click at [157, 600] on button "Restricciones Nuevo Mundo" at bounding box center [180, 603] width 218 height 45
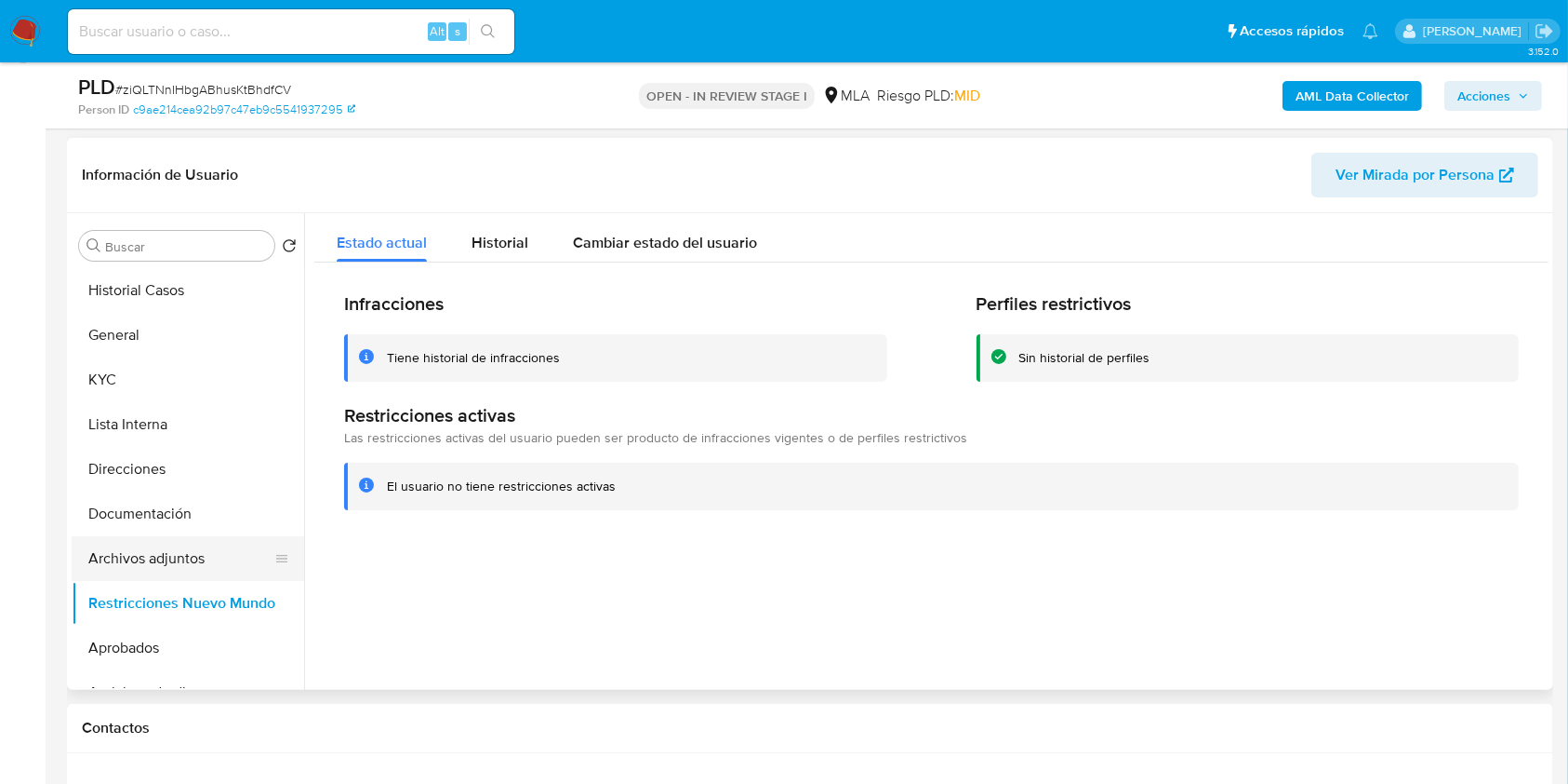
click at [139, 553] on button "Archivos adjuntos" at bounding box center [180, 558] width 218 height 45
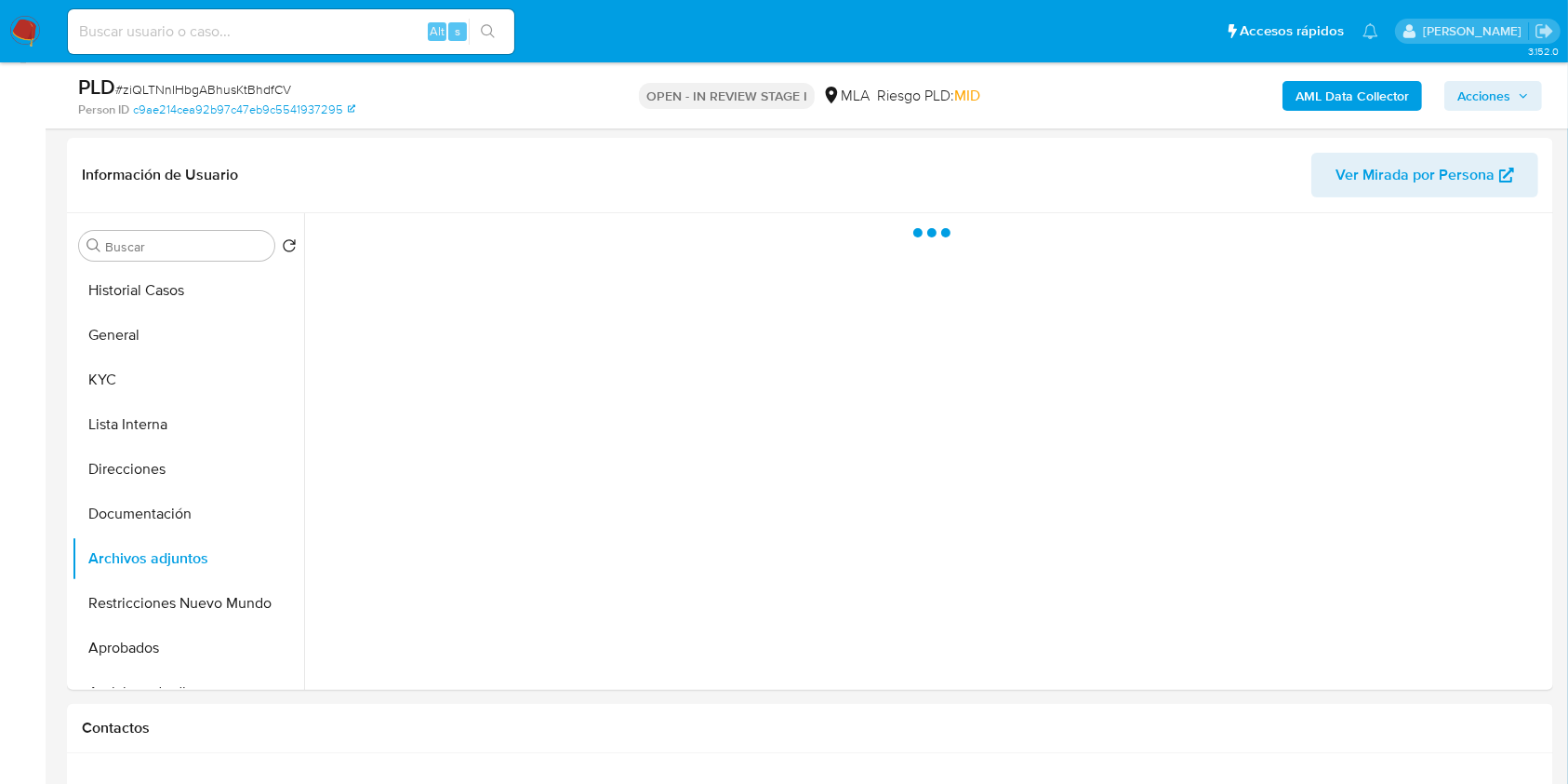
click at [1467, 101] on span "Acciones" at bounding box center [1485, 96] width 53 height 30
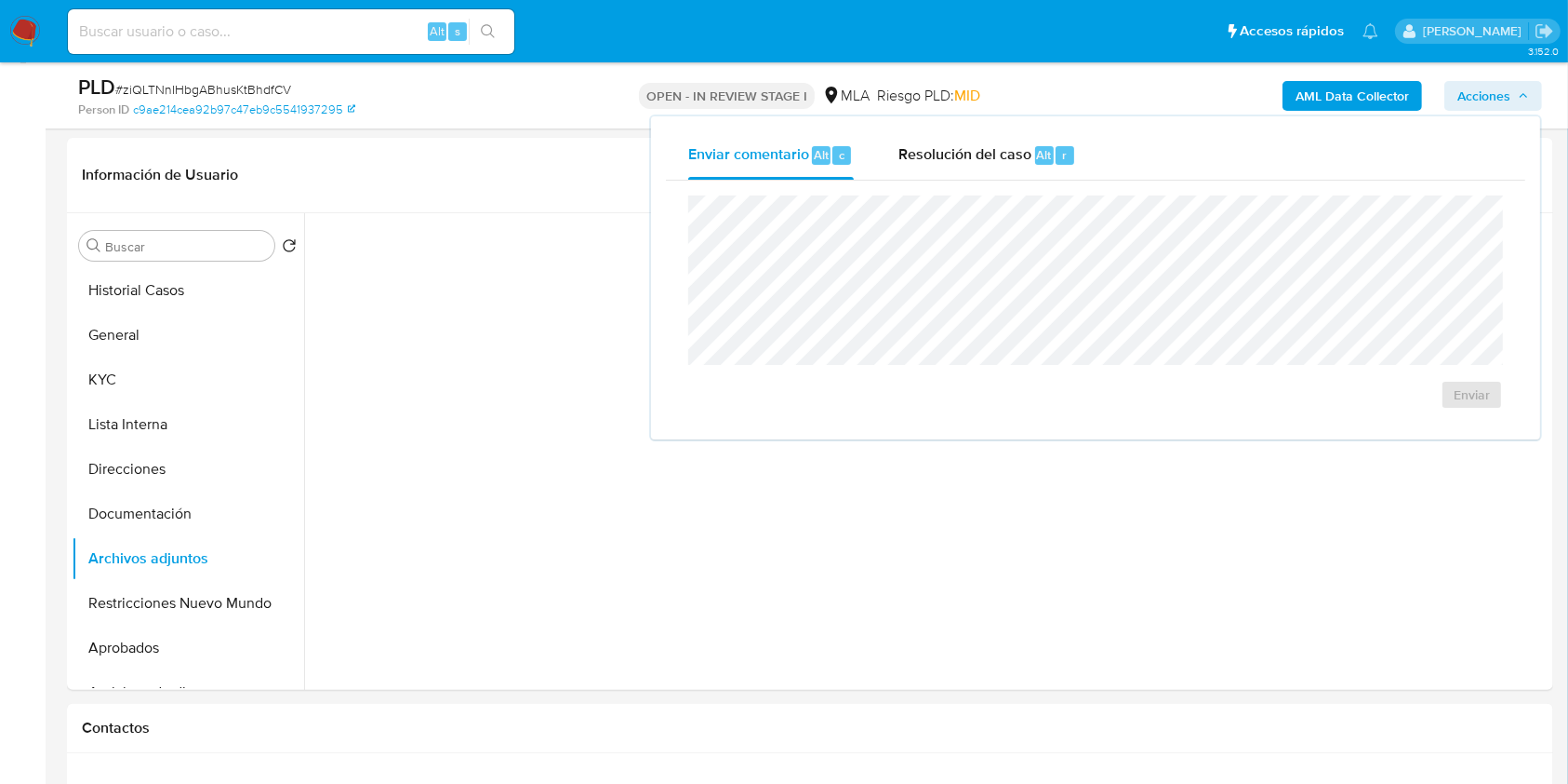
click at [1012, 146] on span "Resolución del caso" at bounding box center [965, 155] width 133 height 22
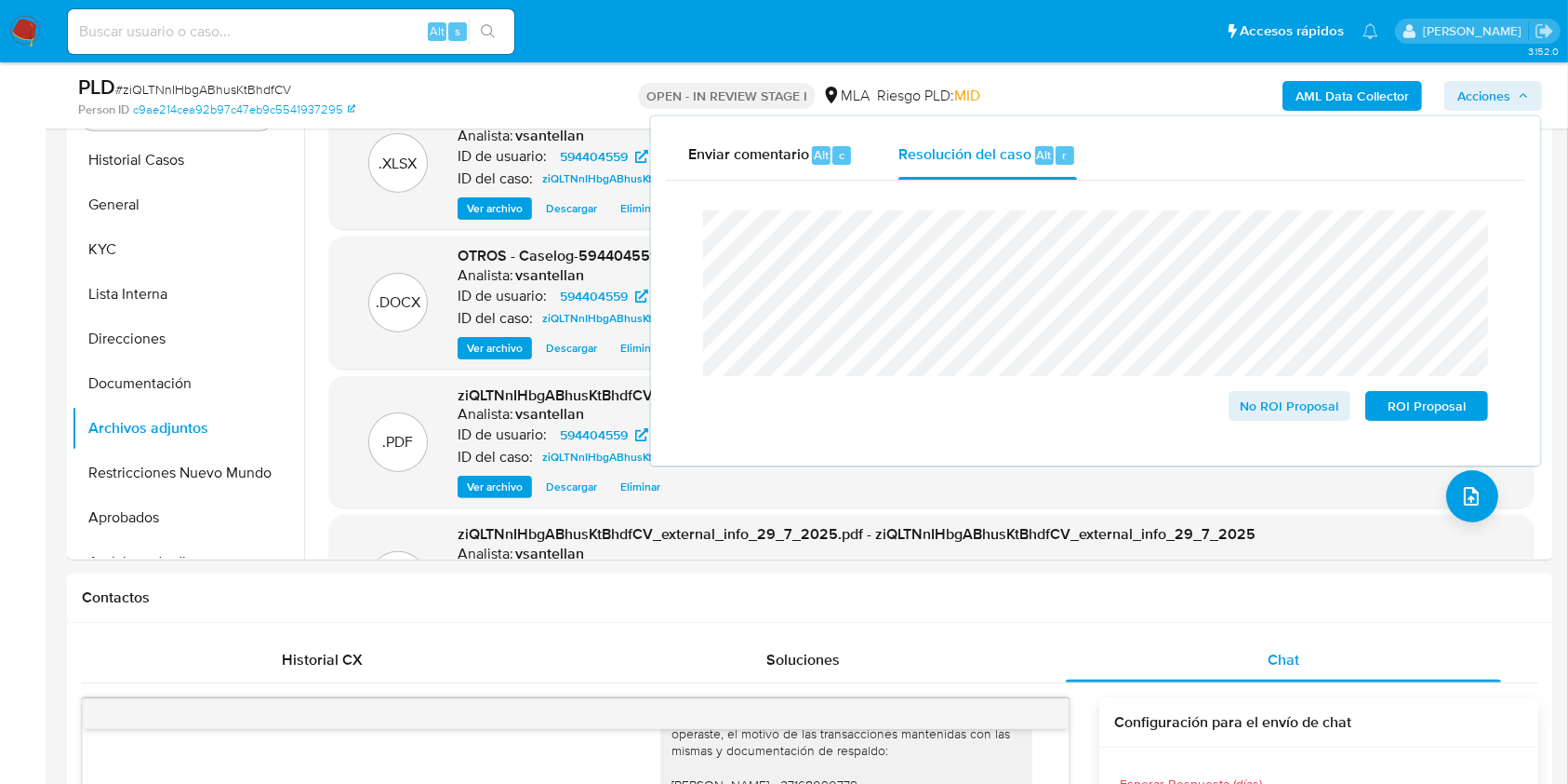
scroll to position [391, 0]
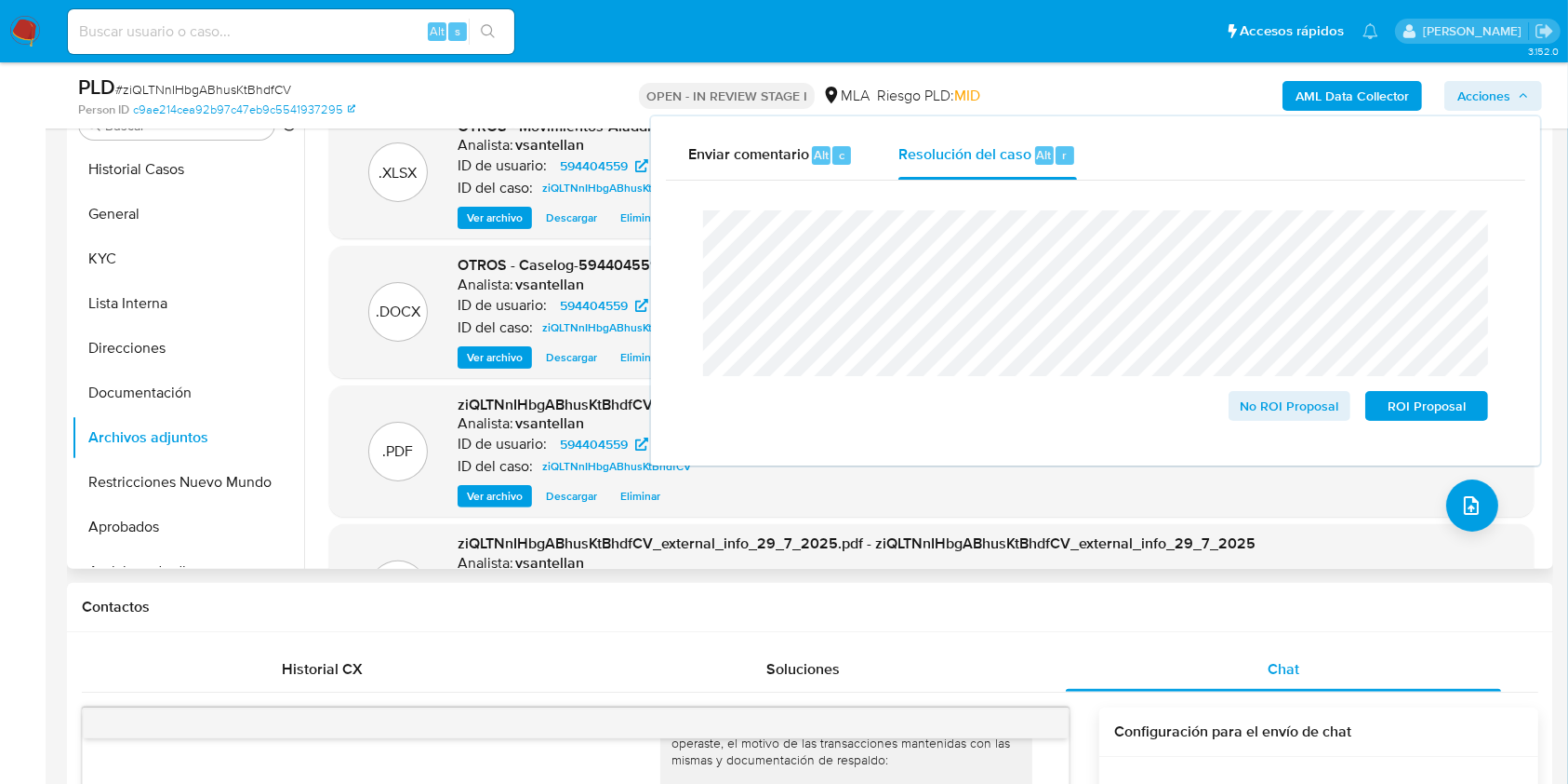
drag, startPoint x: 160, startPoint y: 482, endPoint x: 710, endPoint y: 476, distance: 550.0
click at [160, 481] on button "Restricciones Nuevo Mundo" at bounding box center [187, 482] width 233 height 45
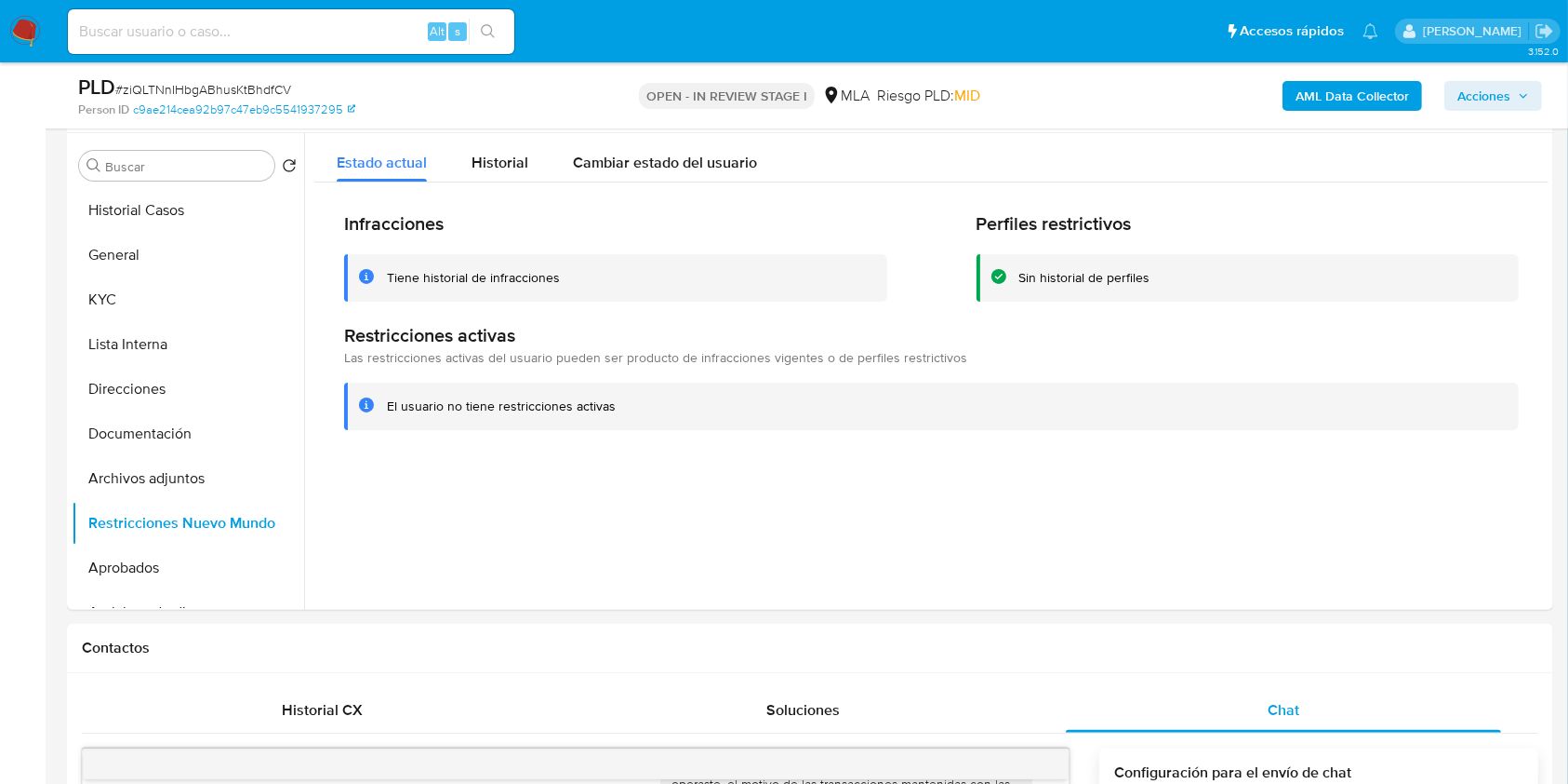
scroll to position [308, 0]
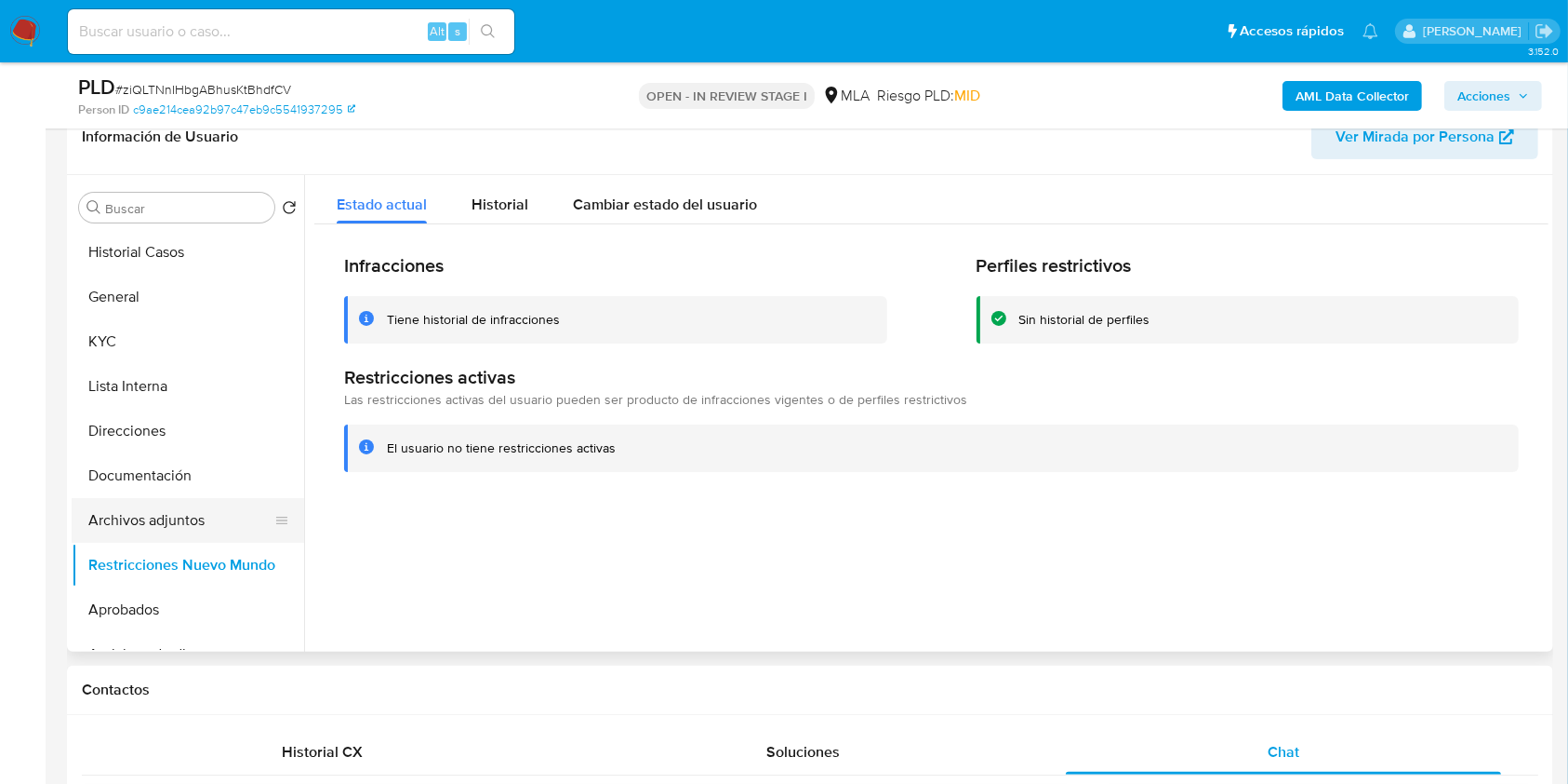
click at [132, 507] on button "Archivos adjuntos" at bounding box center [180, 519] width 218 height 45
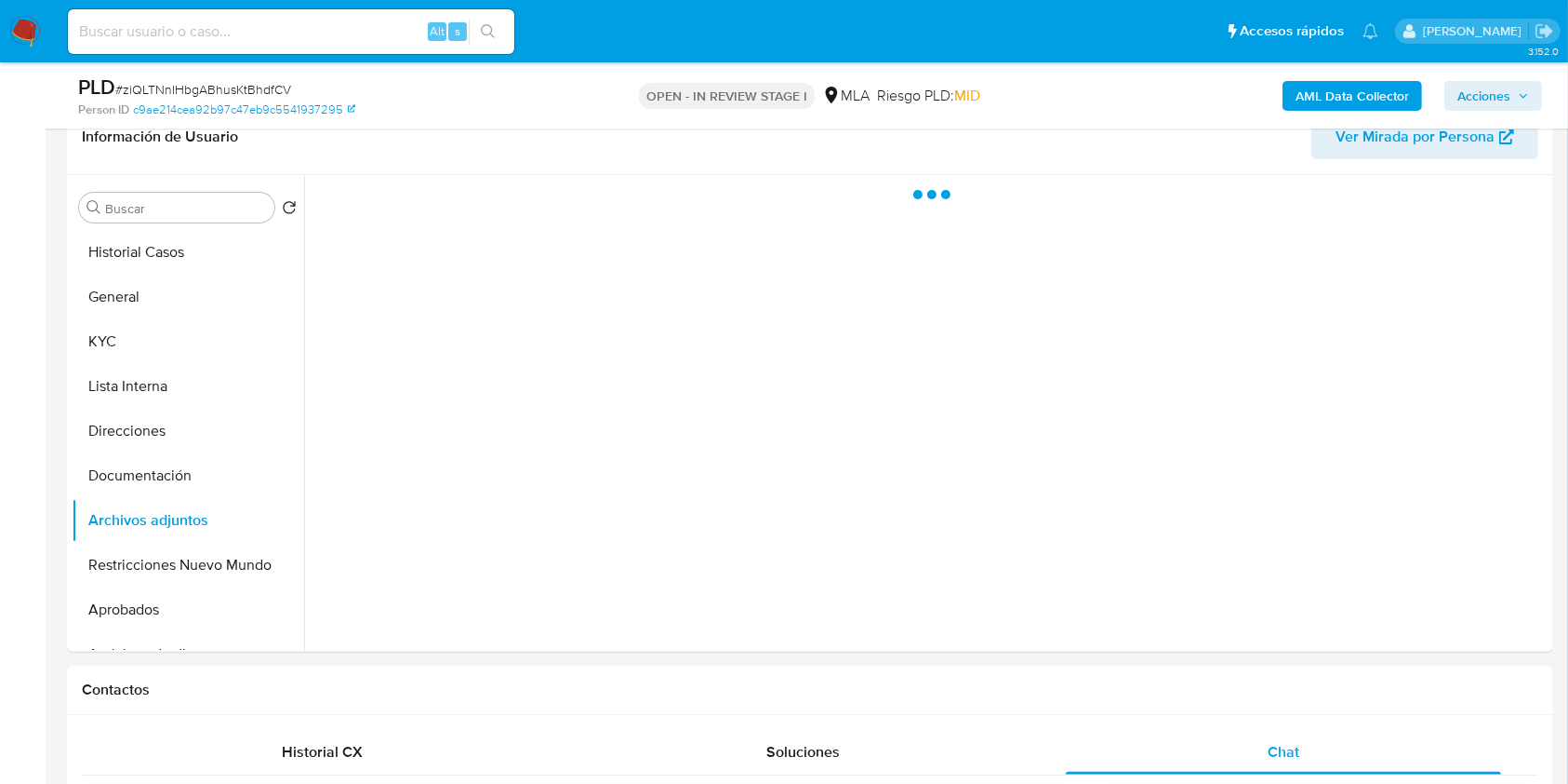
click at [1505, 99] on span "Acciones" at bounding box center [1485, 96] width 53 height 30
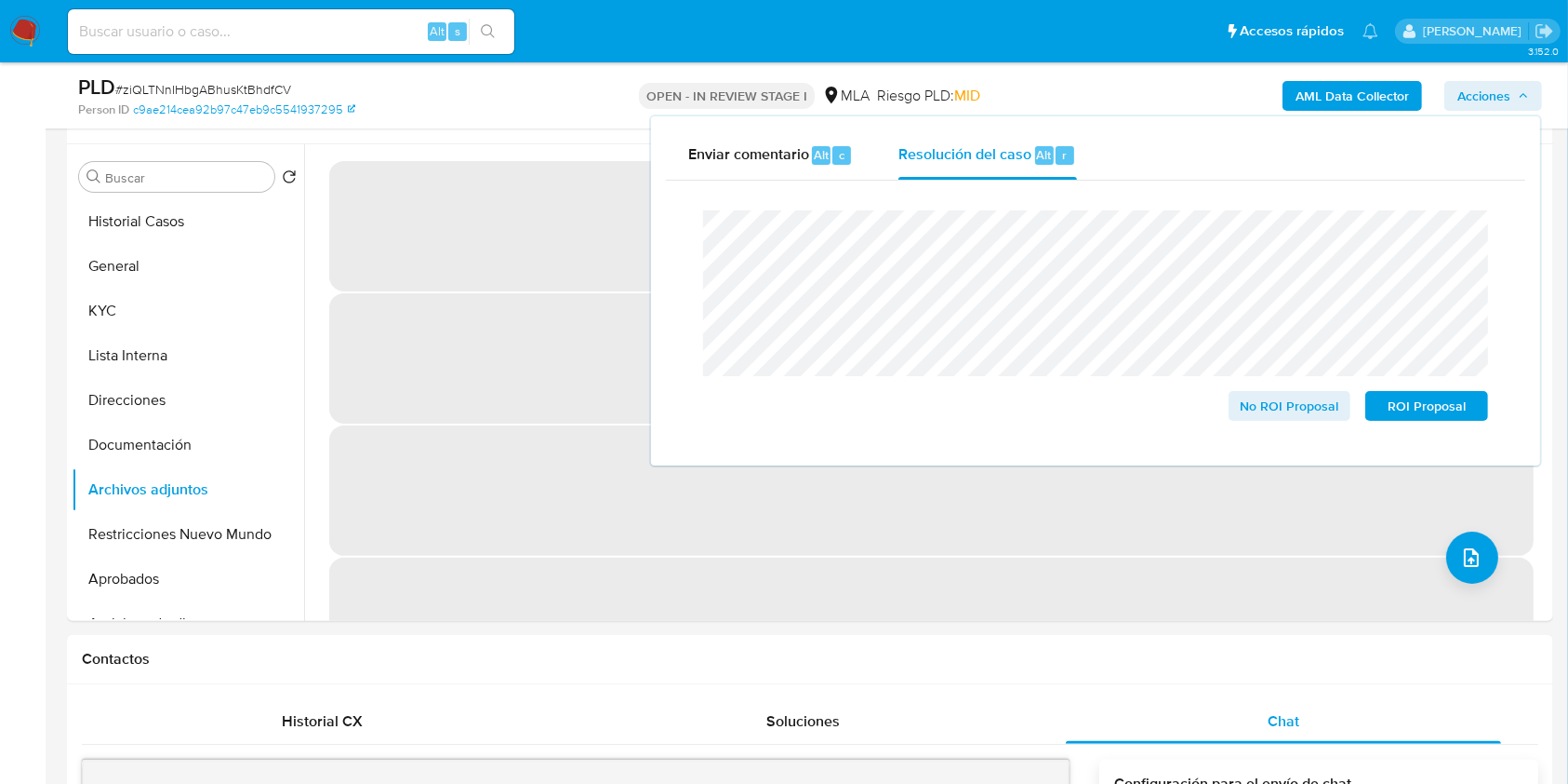
scroll to position [286, 0]
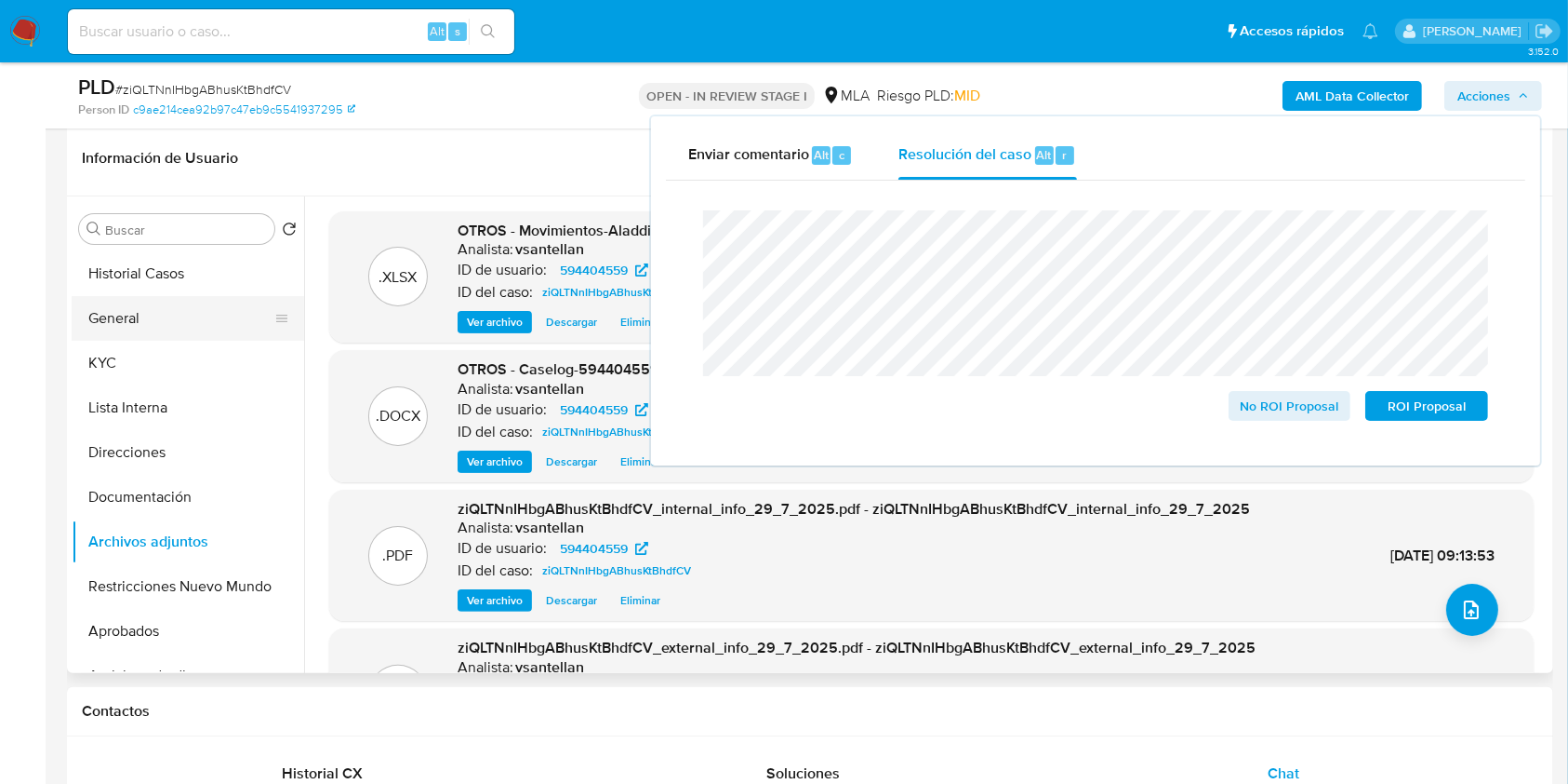
click at [151, 329] on button "General" at bounding box center [180, 318] width 218 height 45
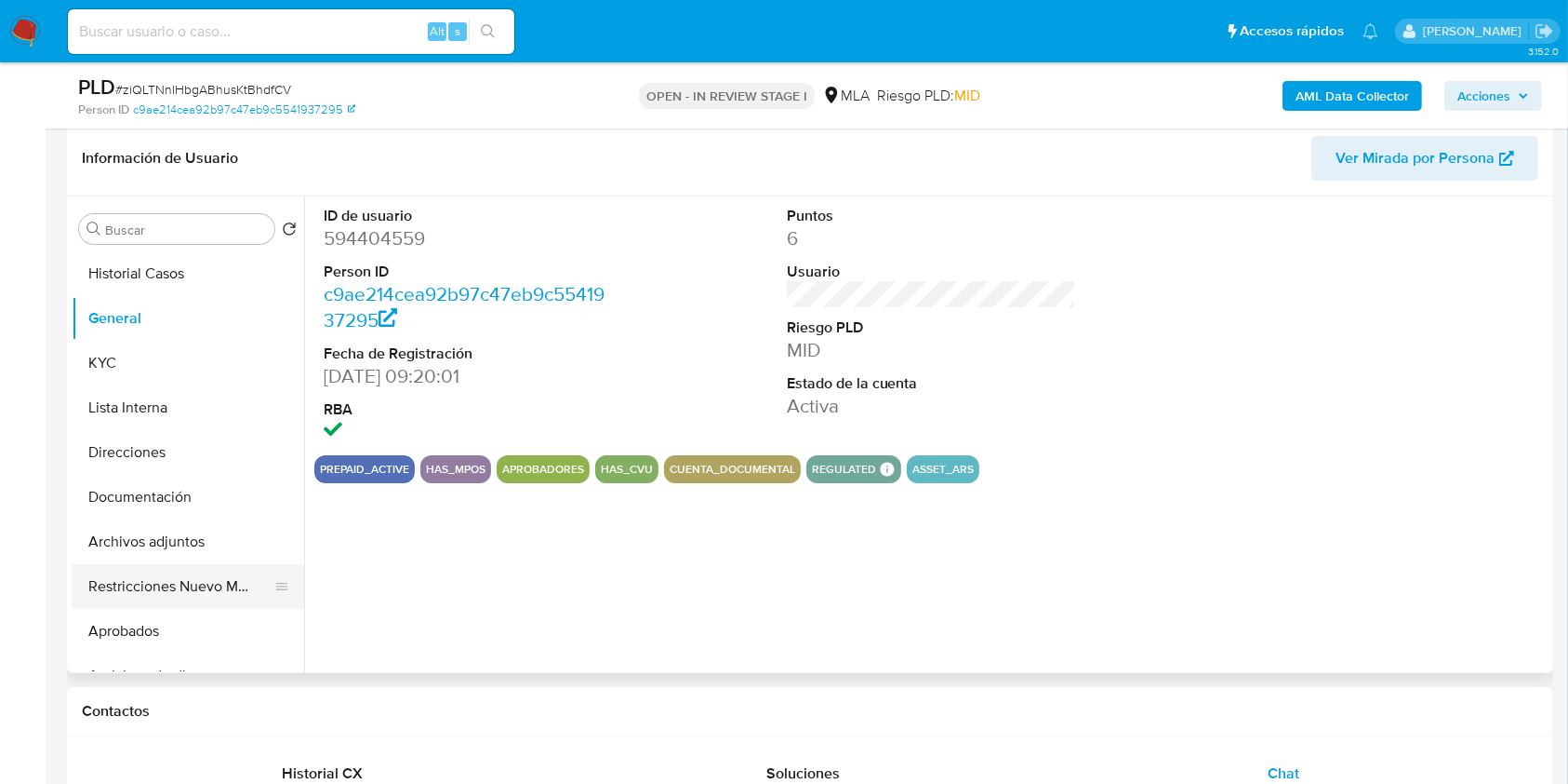
click at [162, 581] on button "Restricciones Nuevo Mundo" at bounding box center [180, 586] width 218 height 45
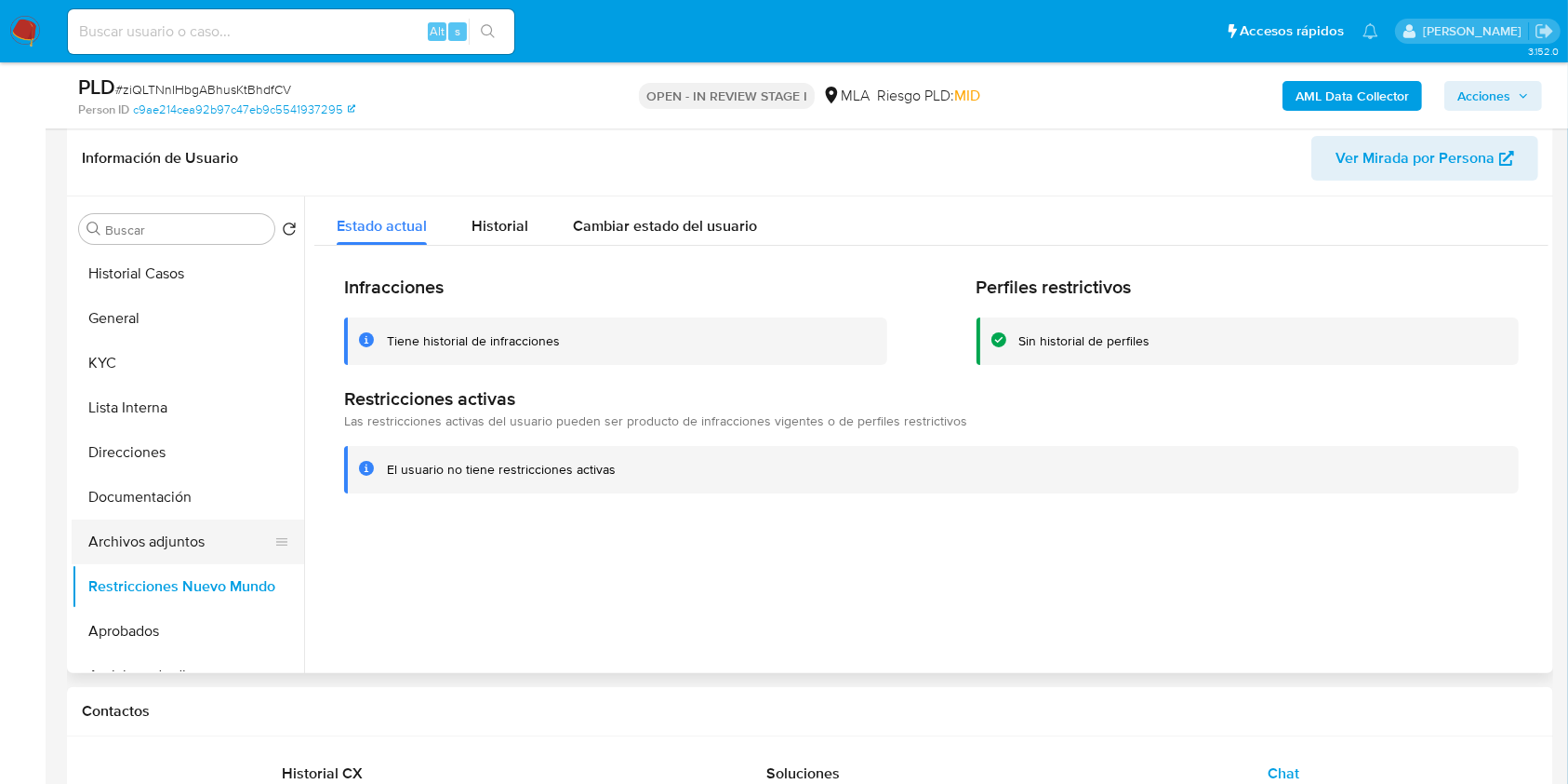
click at [184, 529] on button "Archivos adjuntos" at bounding box center [180, 541] width 218 height 45
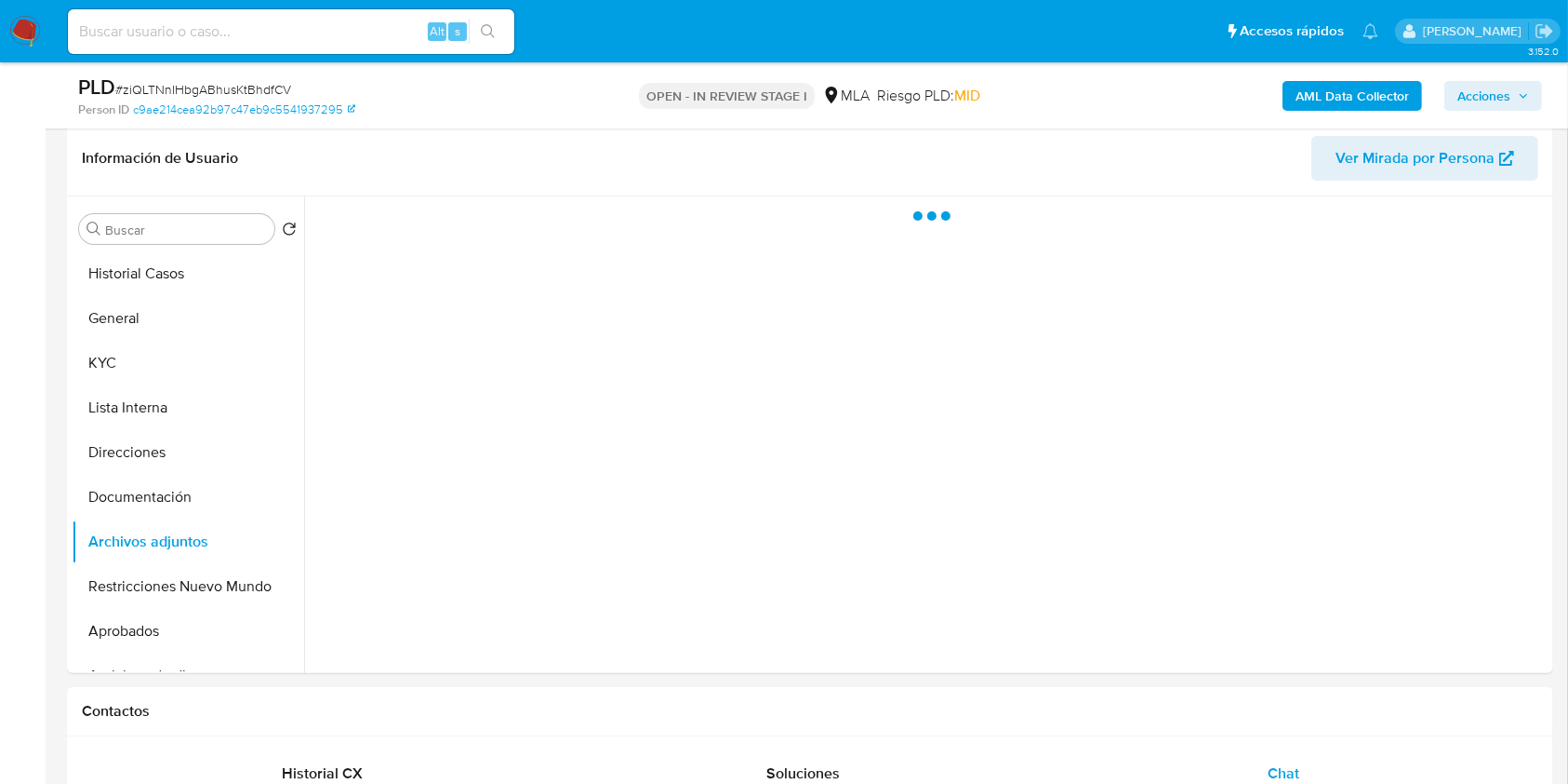
click at [1511, 91] on span "Acciones" at bounding box center [1485, 96] width 53 height 30
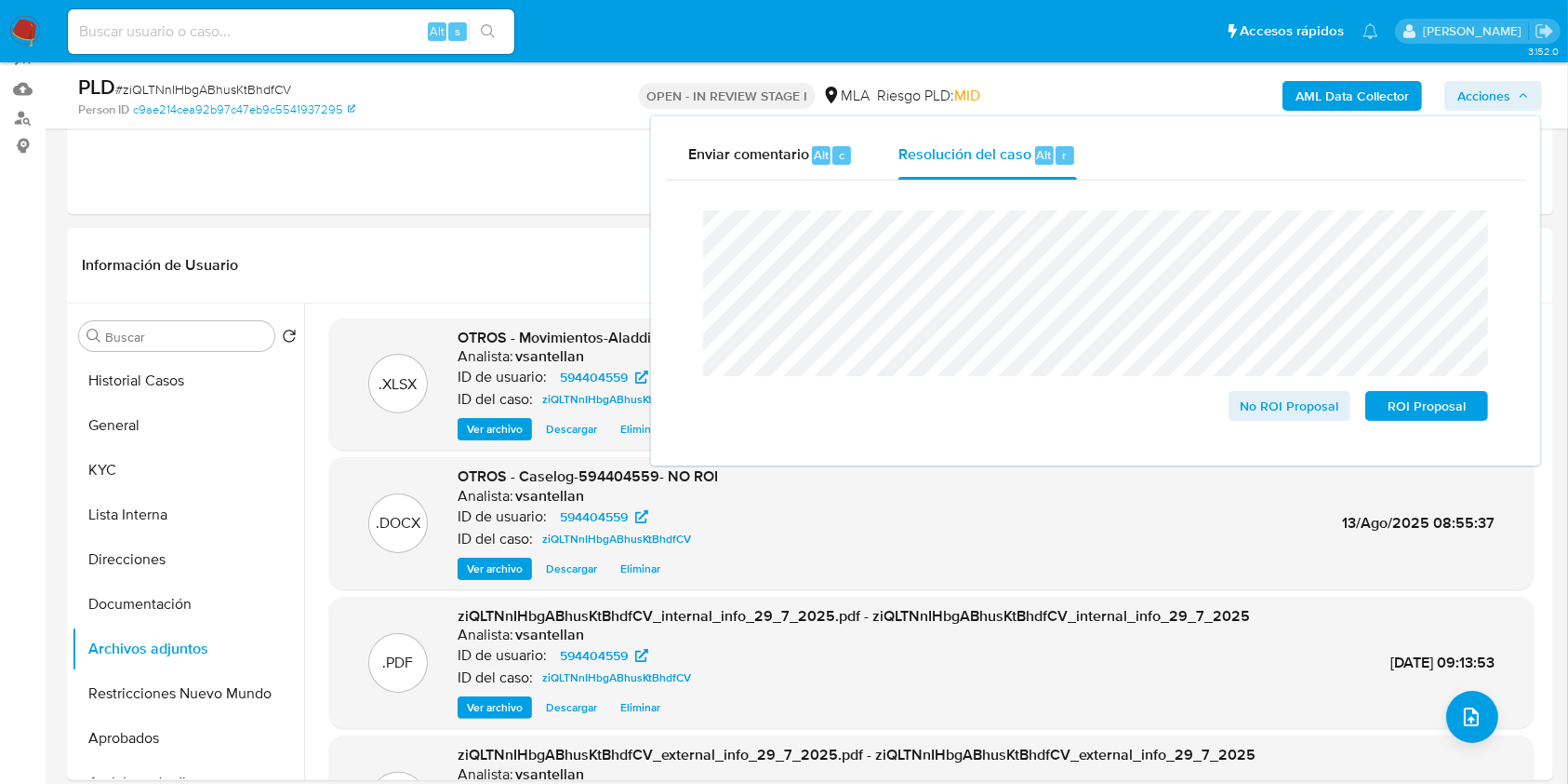
scroll to position [171, 0]
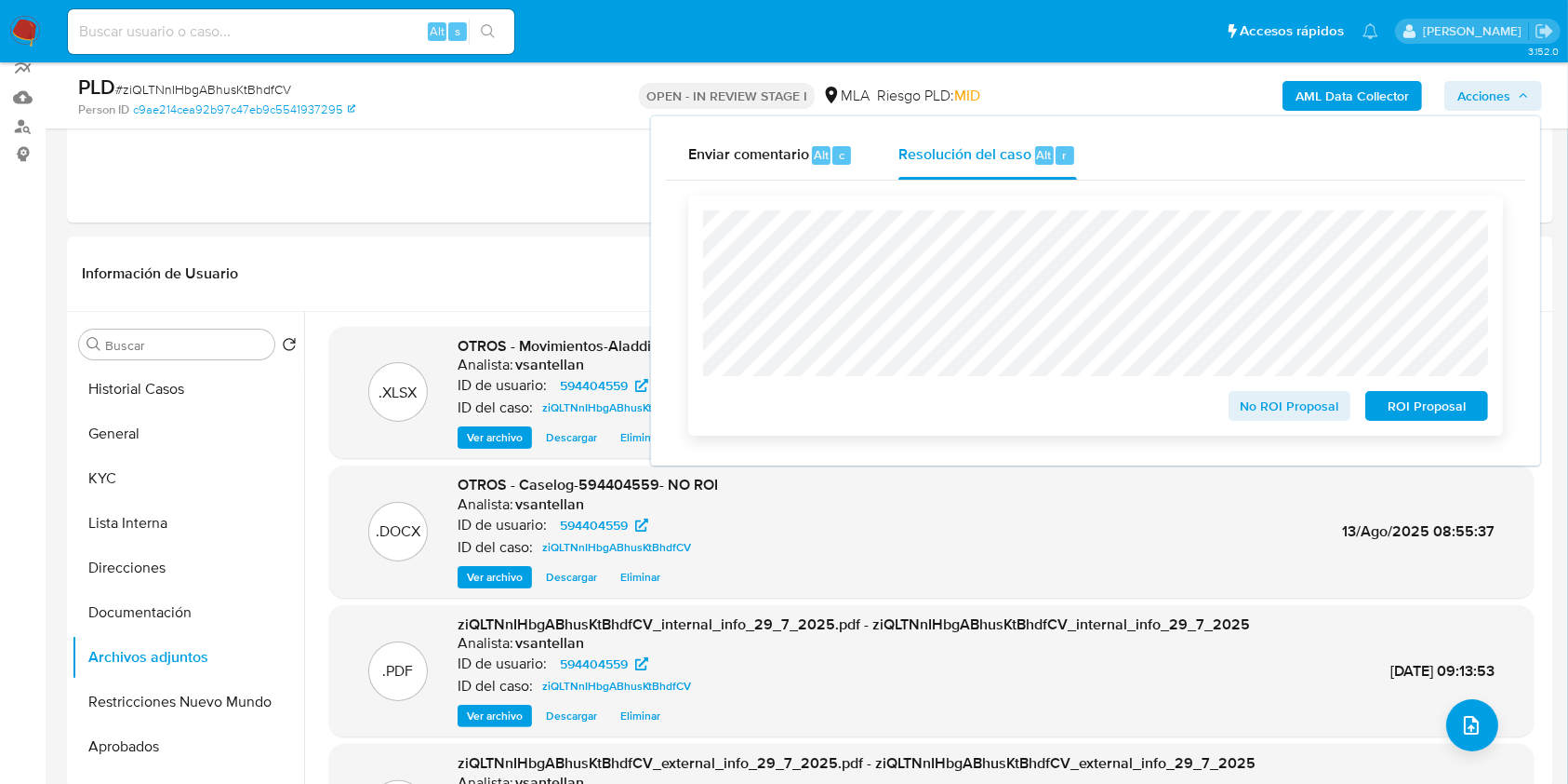
click at [1250, 405] on span "No ROI Proposal" at bounding box center [1291, 405] width 97 height 26
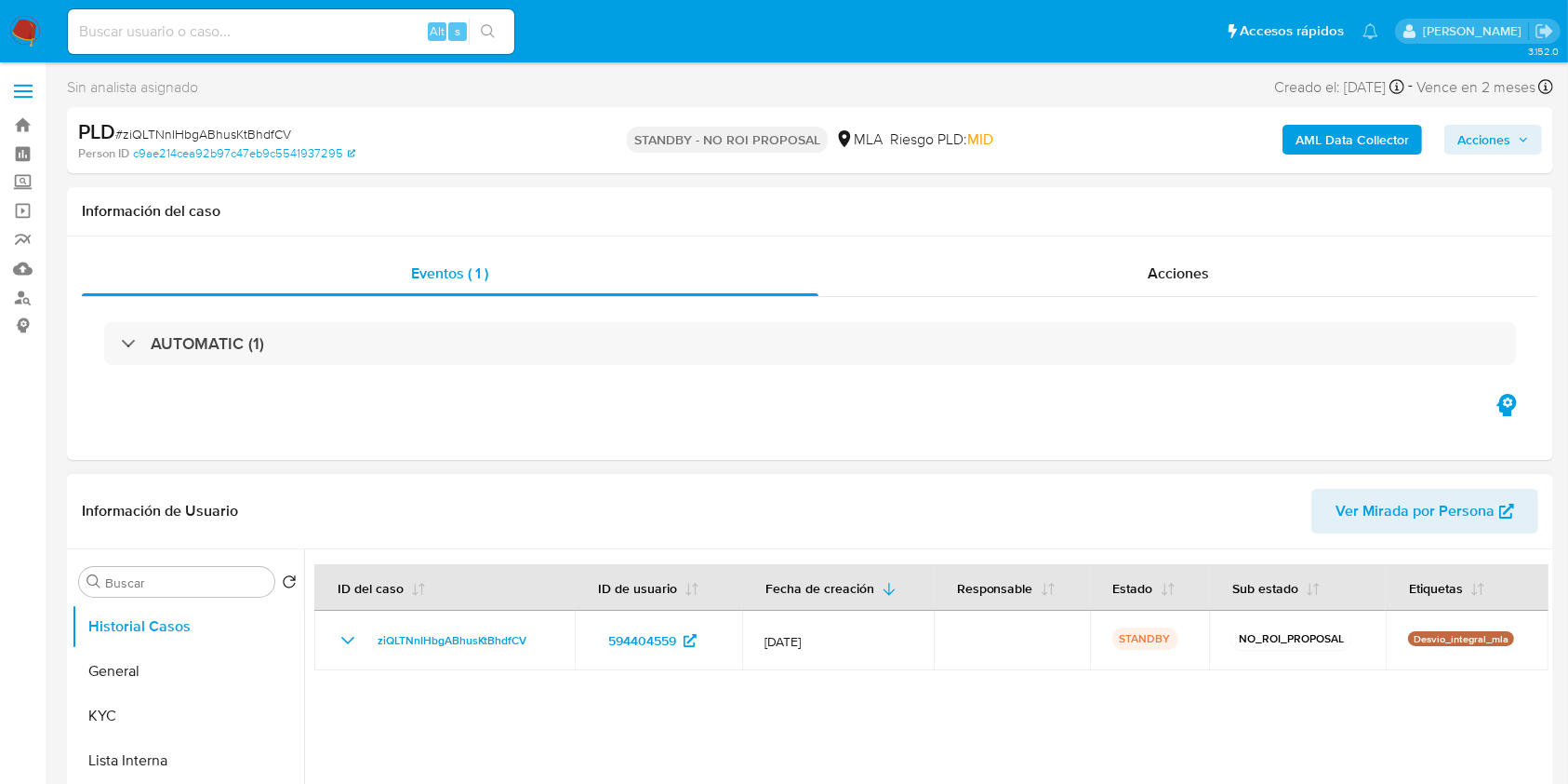
select select "10"
click at [939, 528] on header "Información de Usuario Ver Mirada por Persona" at bounding box center [810, 510] width 1457 height 45
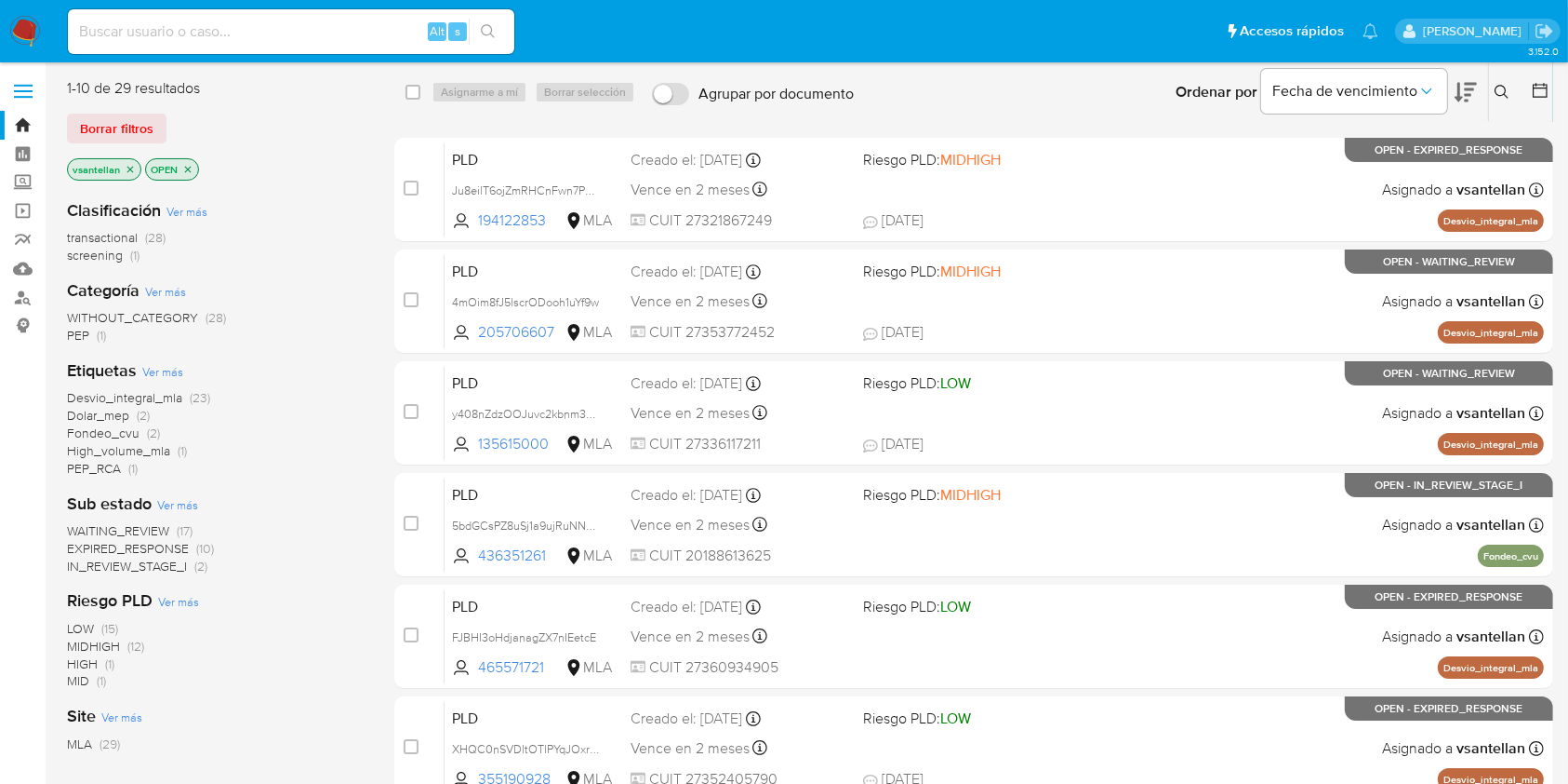
click at [130, 172] on icon "close-filter" at bounding box center [130, 168] width 11 height 11
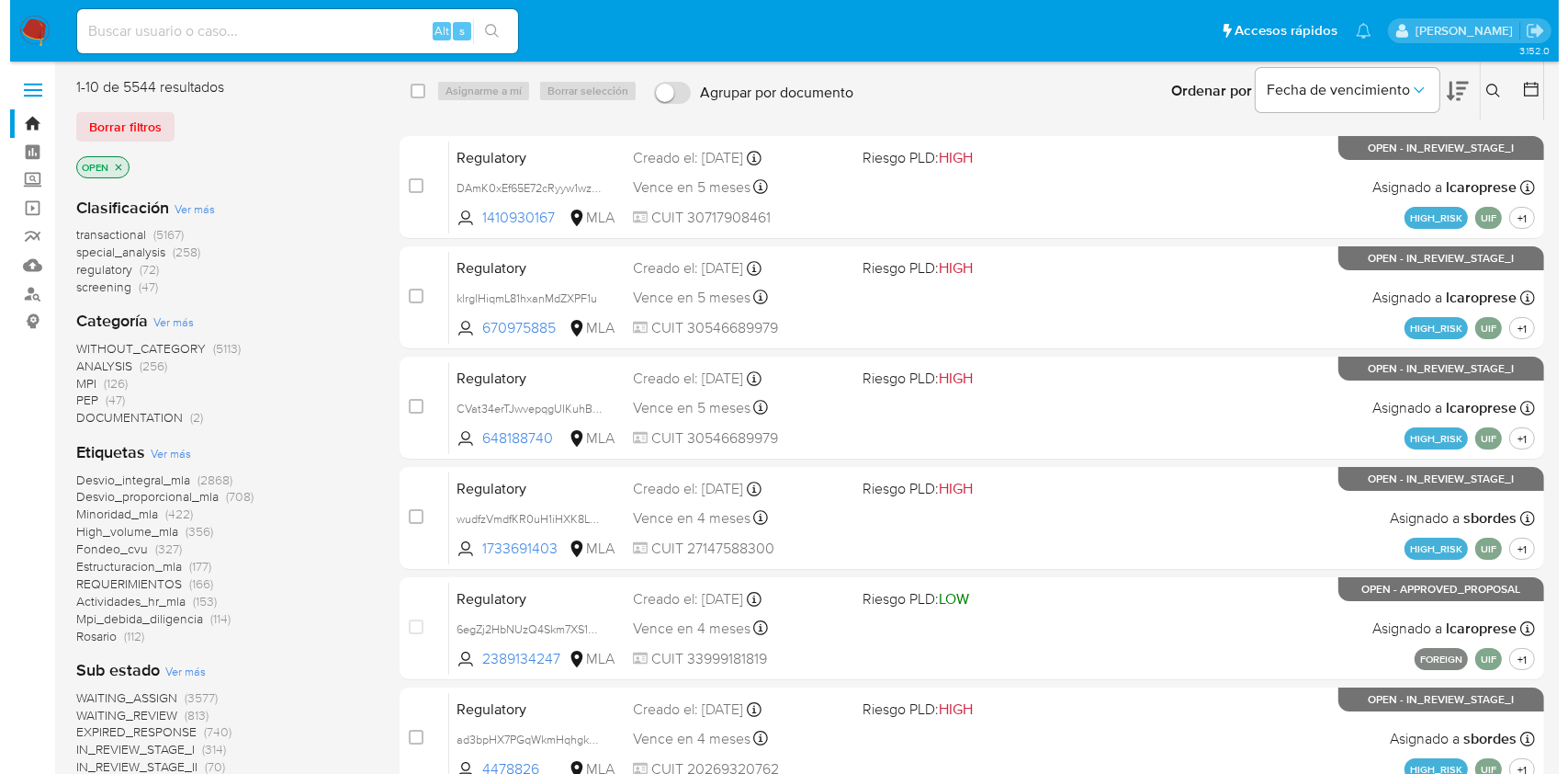
scroll to position [547, 0]
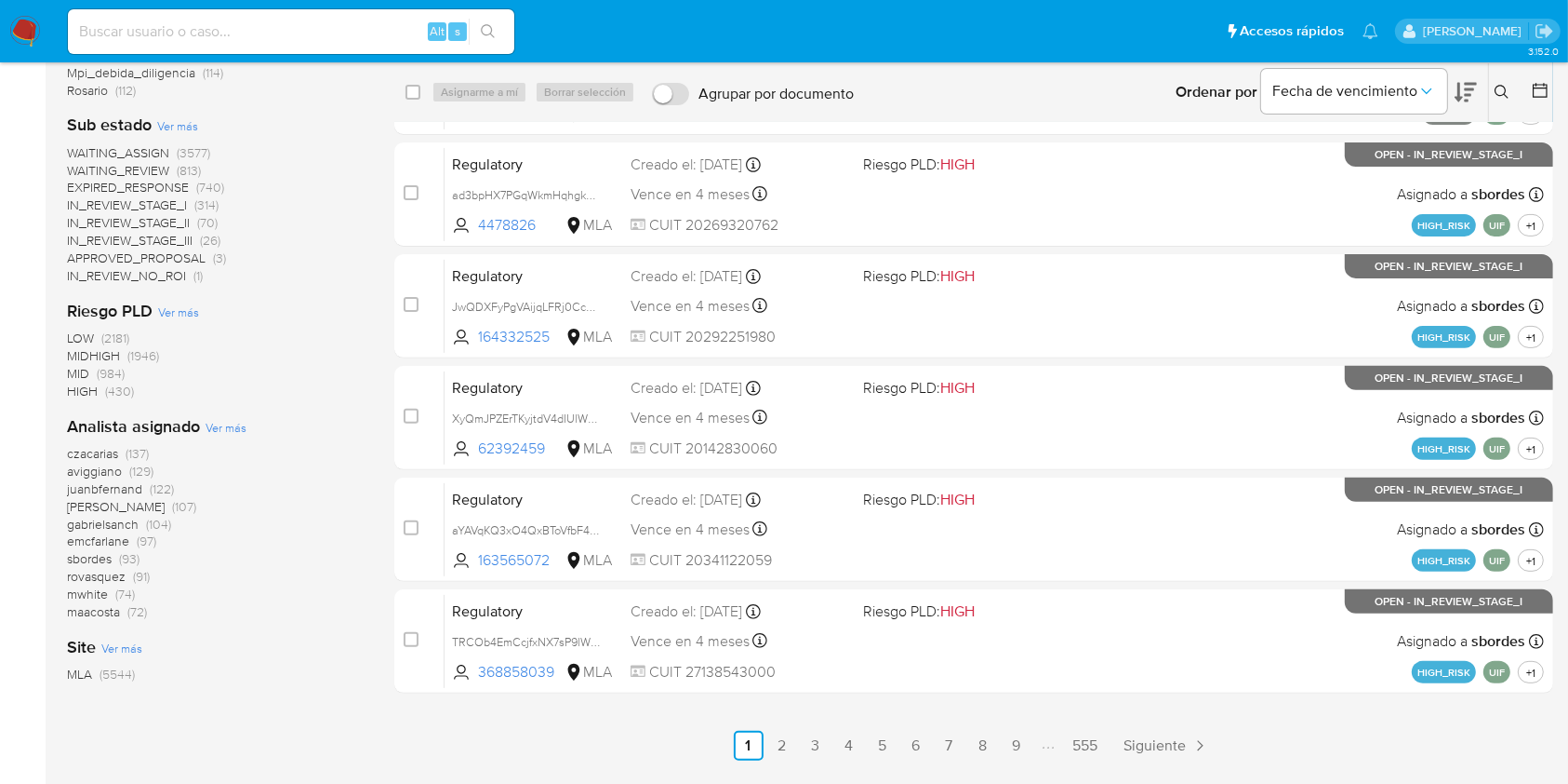
click at [222, 428] on span "Ver más" at bounding box center [226, 427] width 41 height 17
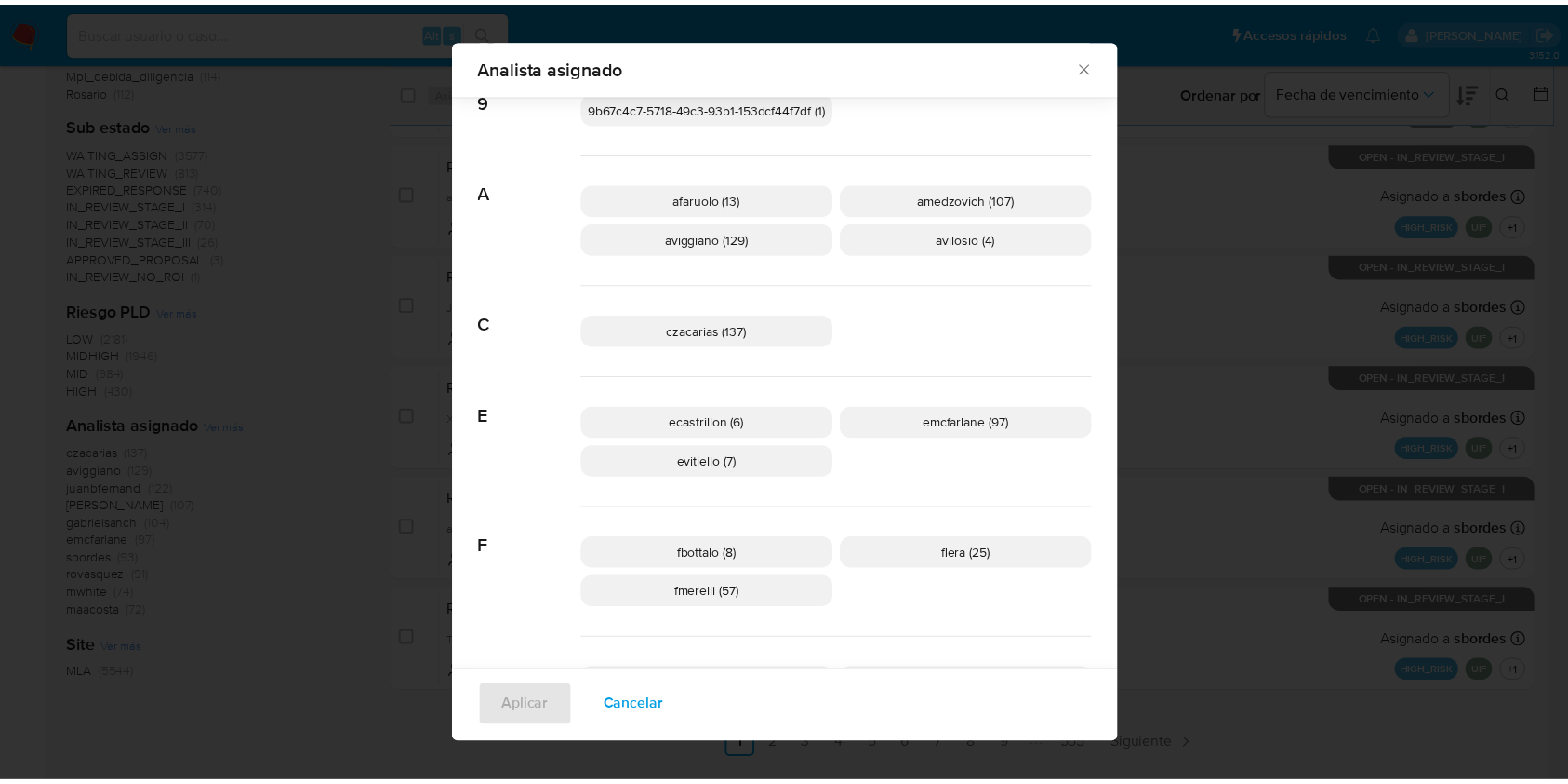
scroll to position [0, 0]
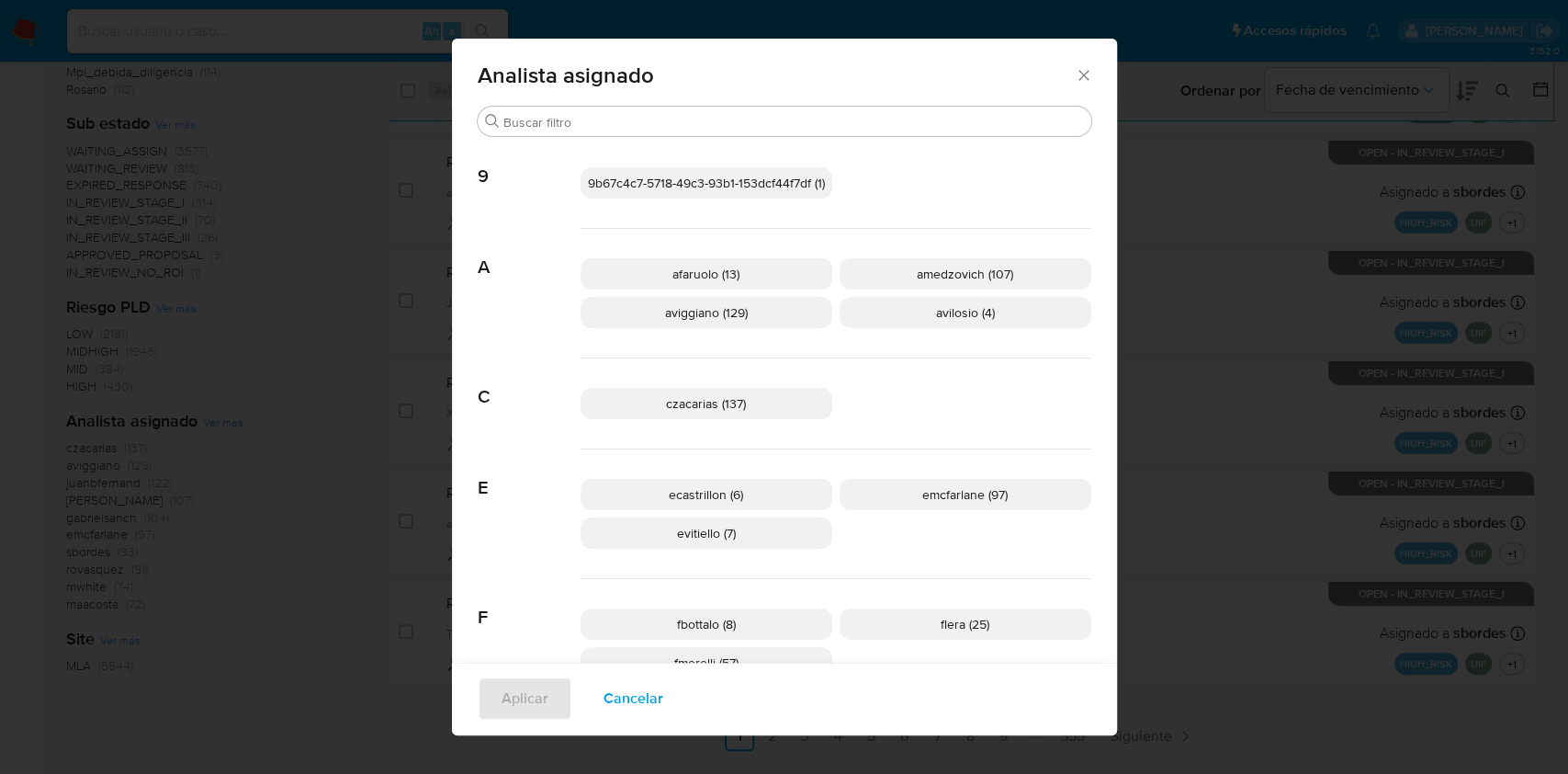
click at [1075, 69] on icon "Cerrar" at bounding box center [1084, 75] width 19 height 19
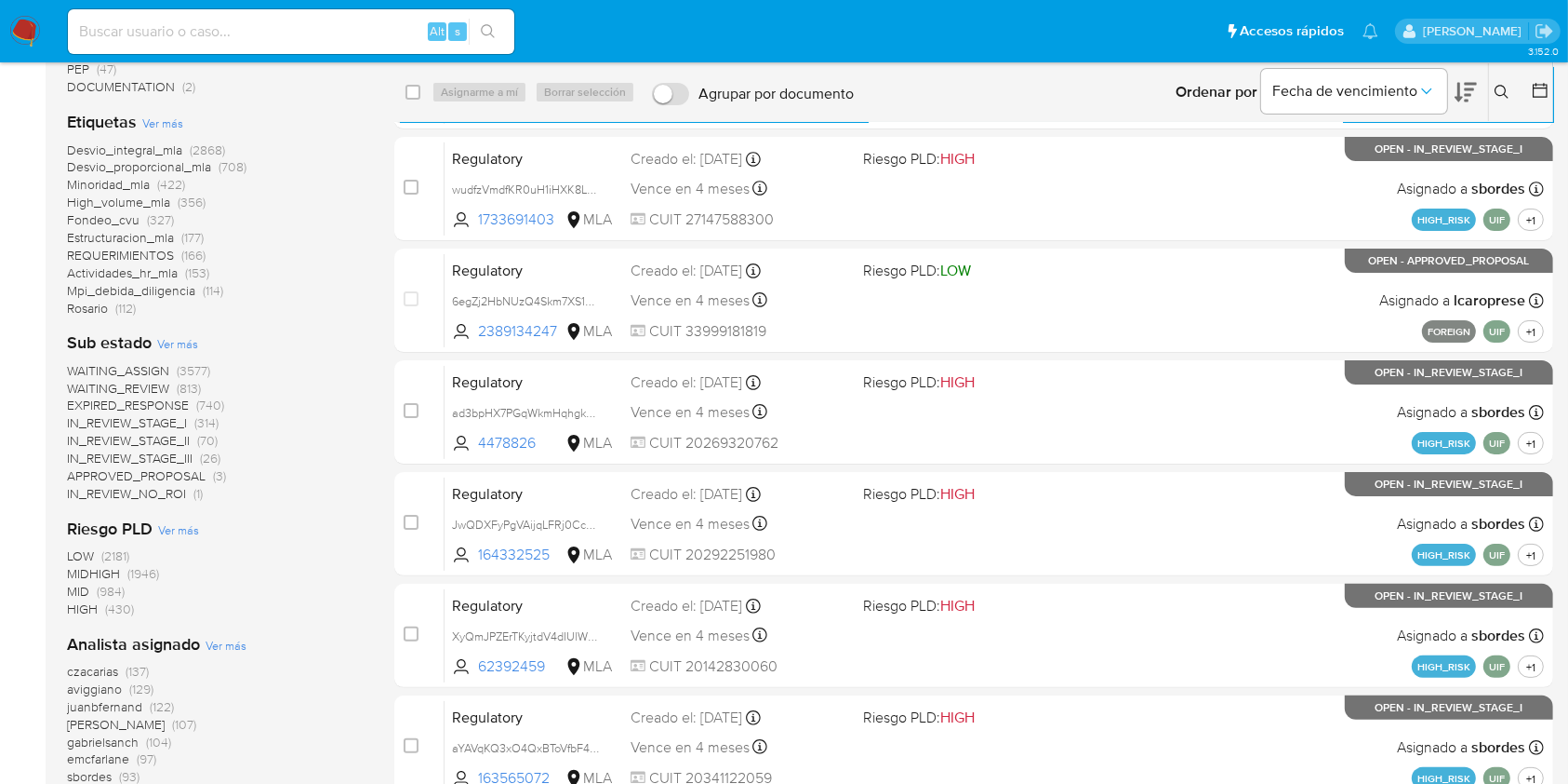
scroll to position [181, 0]
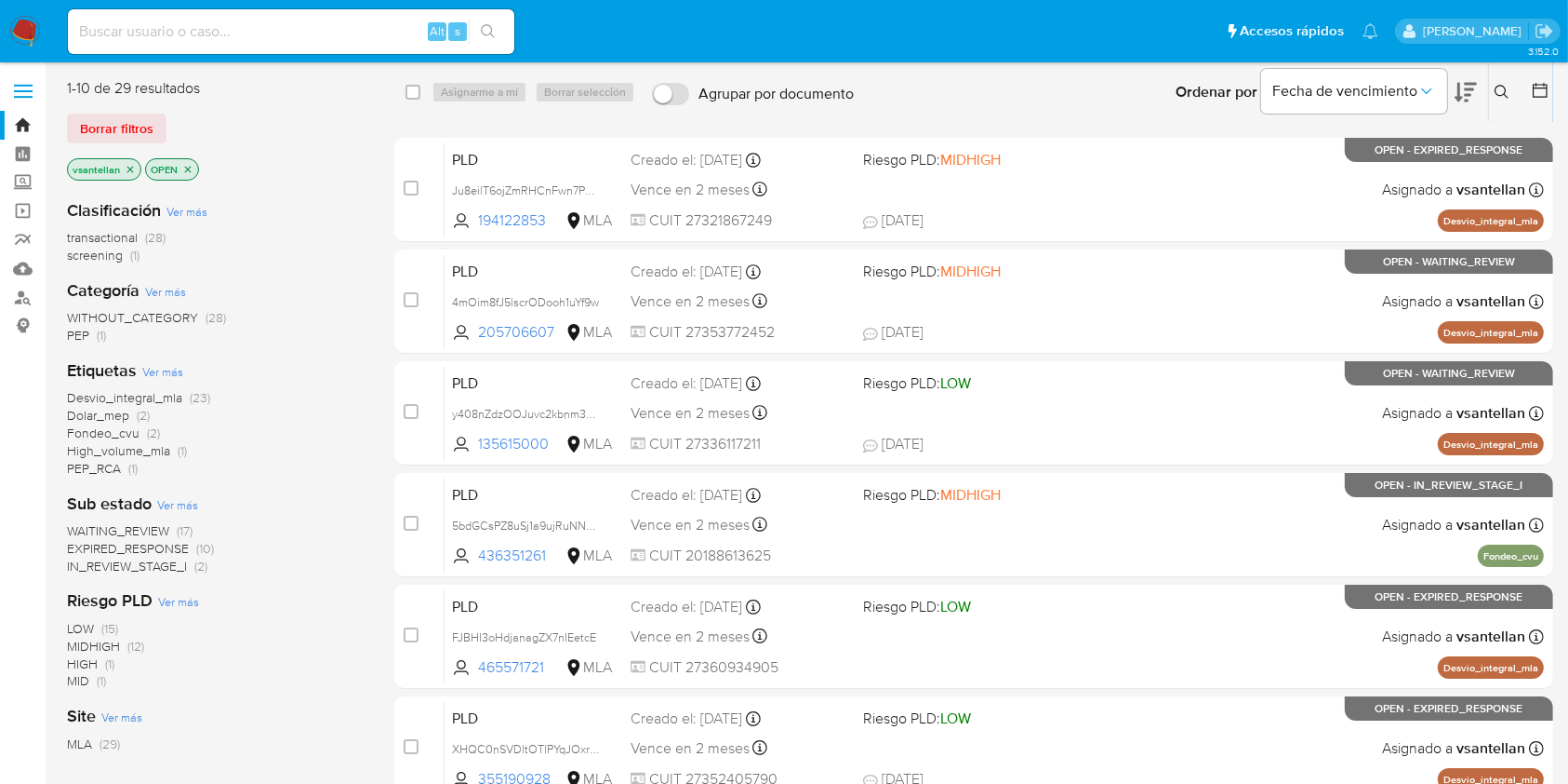
click at [1503, 86] on icon at bounding box center [1502, 91] width 15 height 15
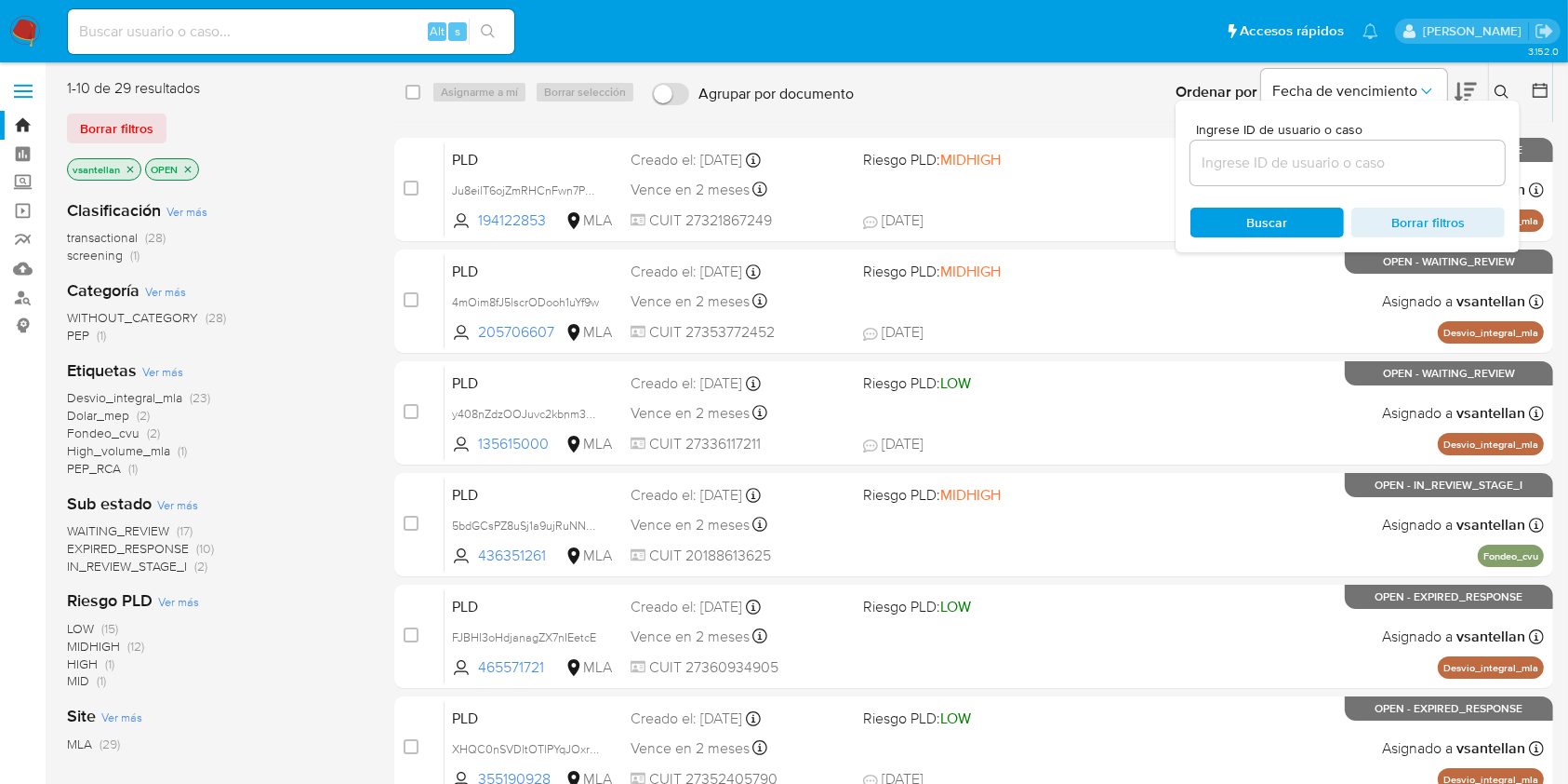
click at [1336, 149] on div at bounding box center [1347, 163] width 314 height 45
type input "208703230"
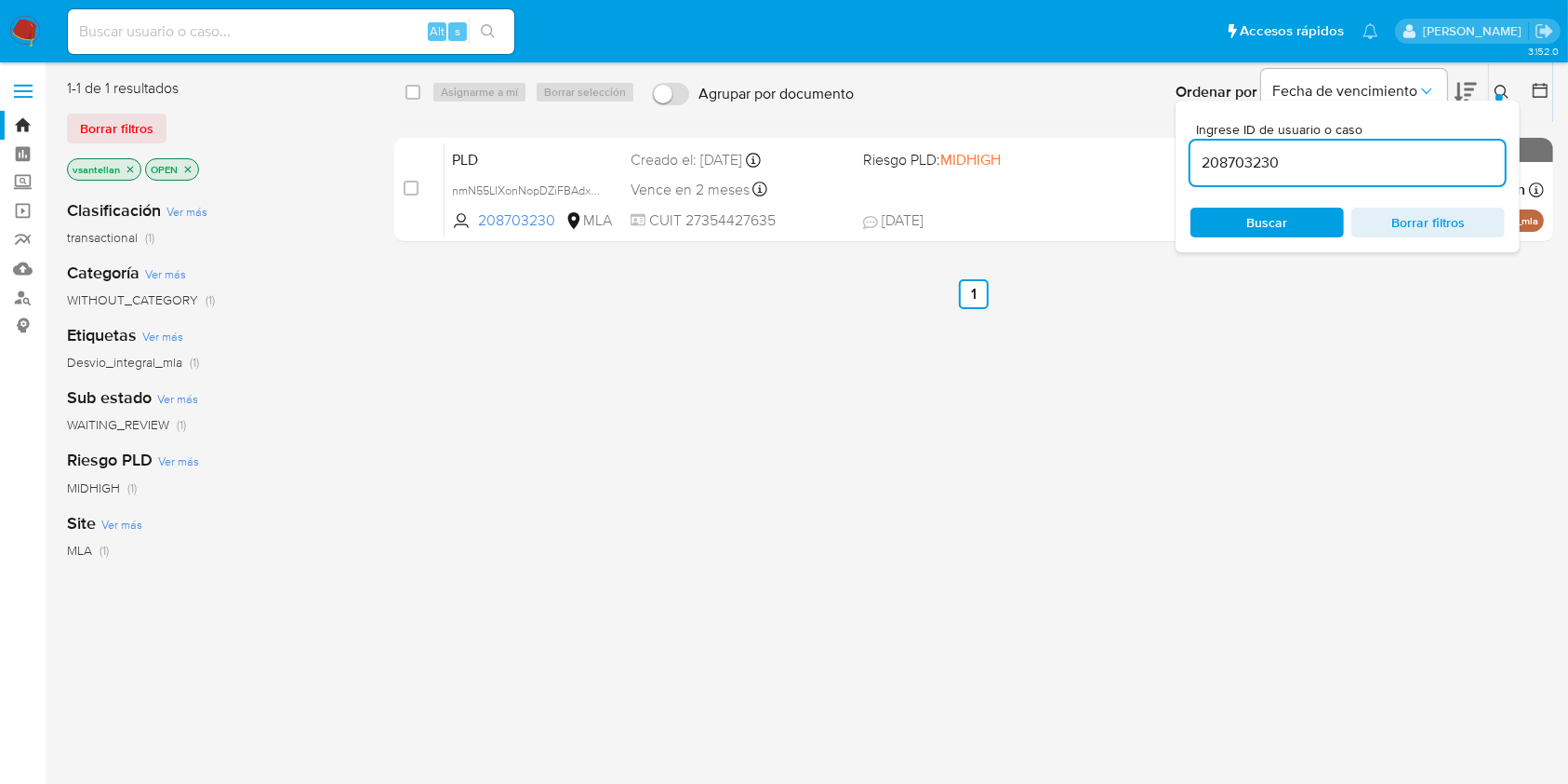
click at [1499, 100] on div "Ingrese ID de usuario o caso 208703230 Buscar Borrar filtros" at bounding box center [1347, 175] width 344 height 152
click at [1505, 92] on icon at bounding box center [1502, 91] width 14 height 14
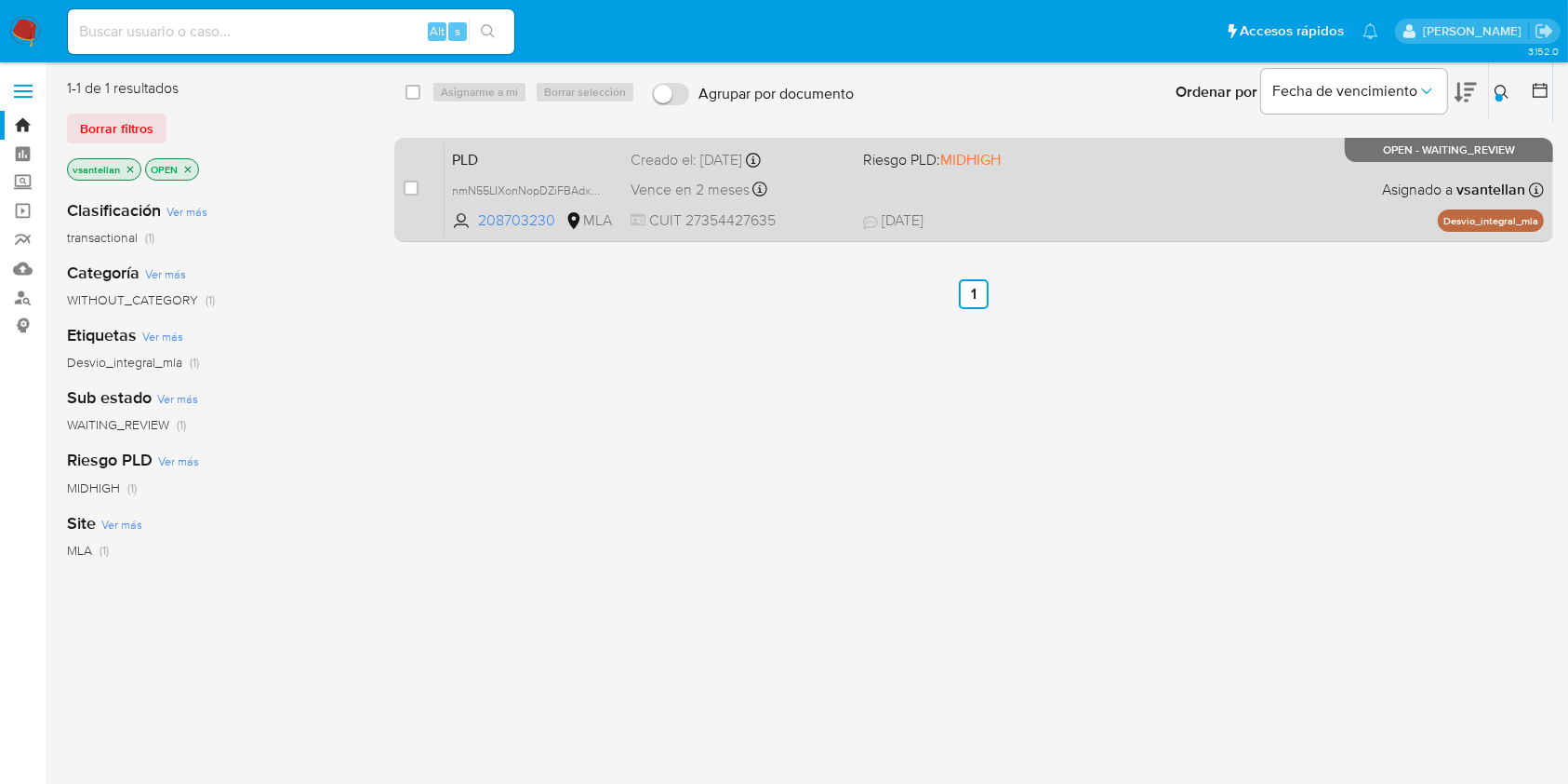
click at [1301, 192] on div "PLD nmN55LIXonNopDZiFBAdxhXr 208703230 MLA Riesgo PLD: MIDHIGH Creado el: 12/07…" at bounding box center [994, 189] width 1099 height 94
click at [409, 181] on input "checkbox" at bounding box center [411, 187] width 15 height 15
checkbox input "true"
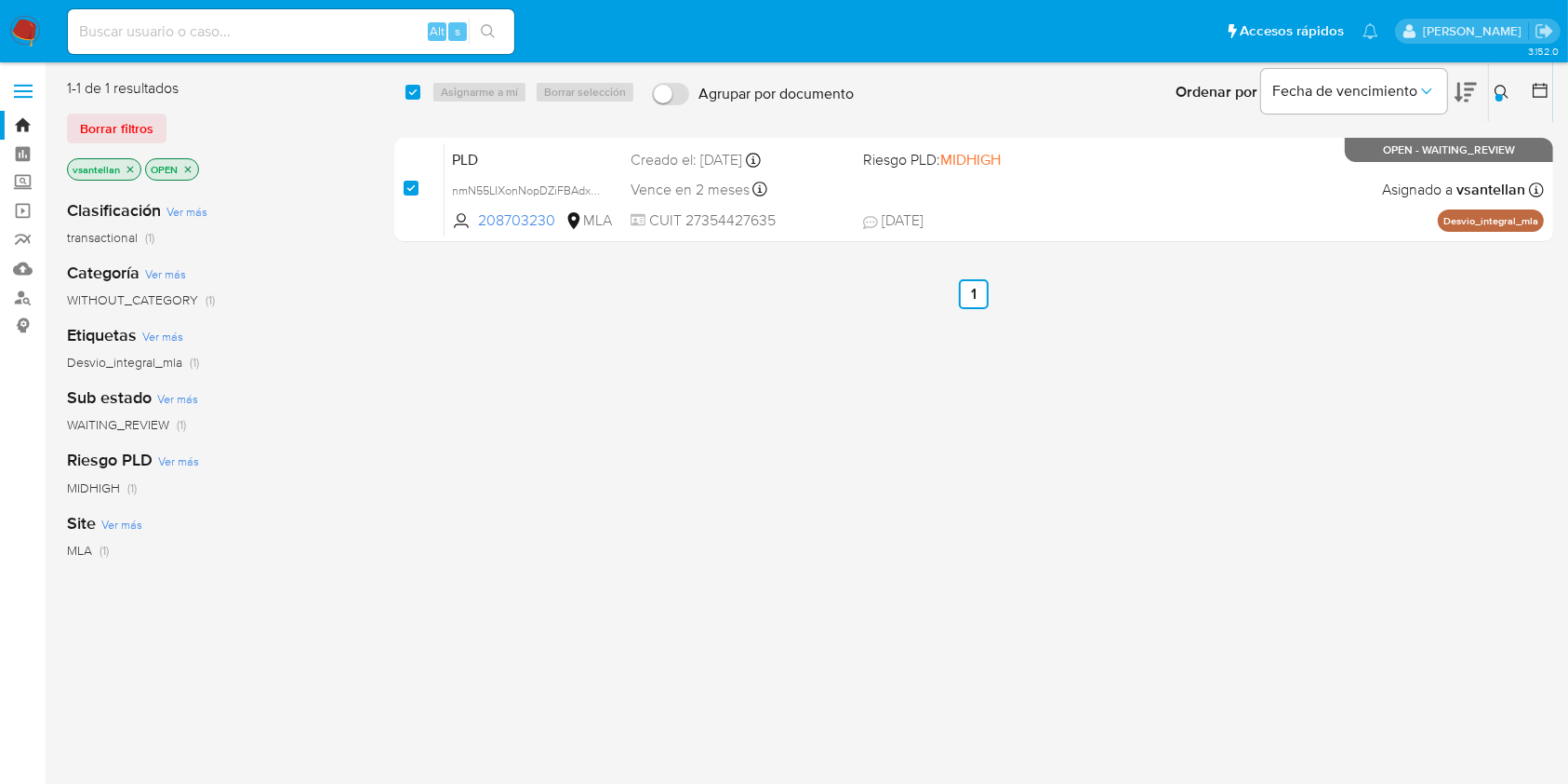
checkbox input "true"
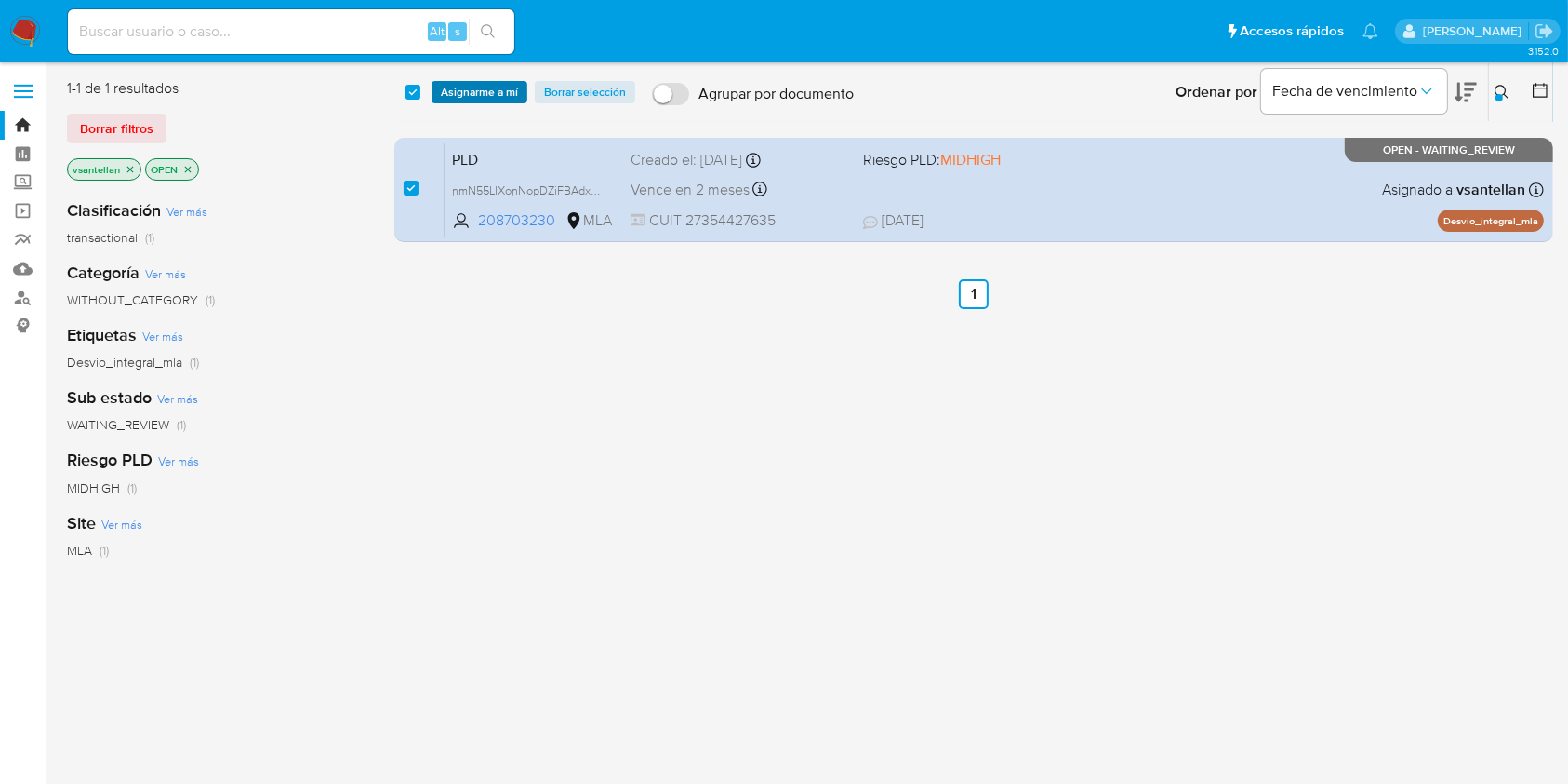
click at [442, 89] on span "Asignarme a mí" at bounding box center [479, 92] width 77 height 19
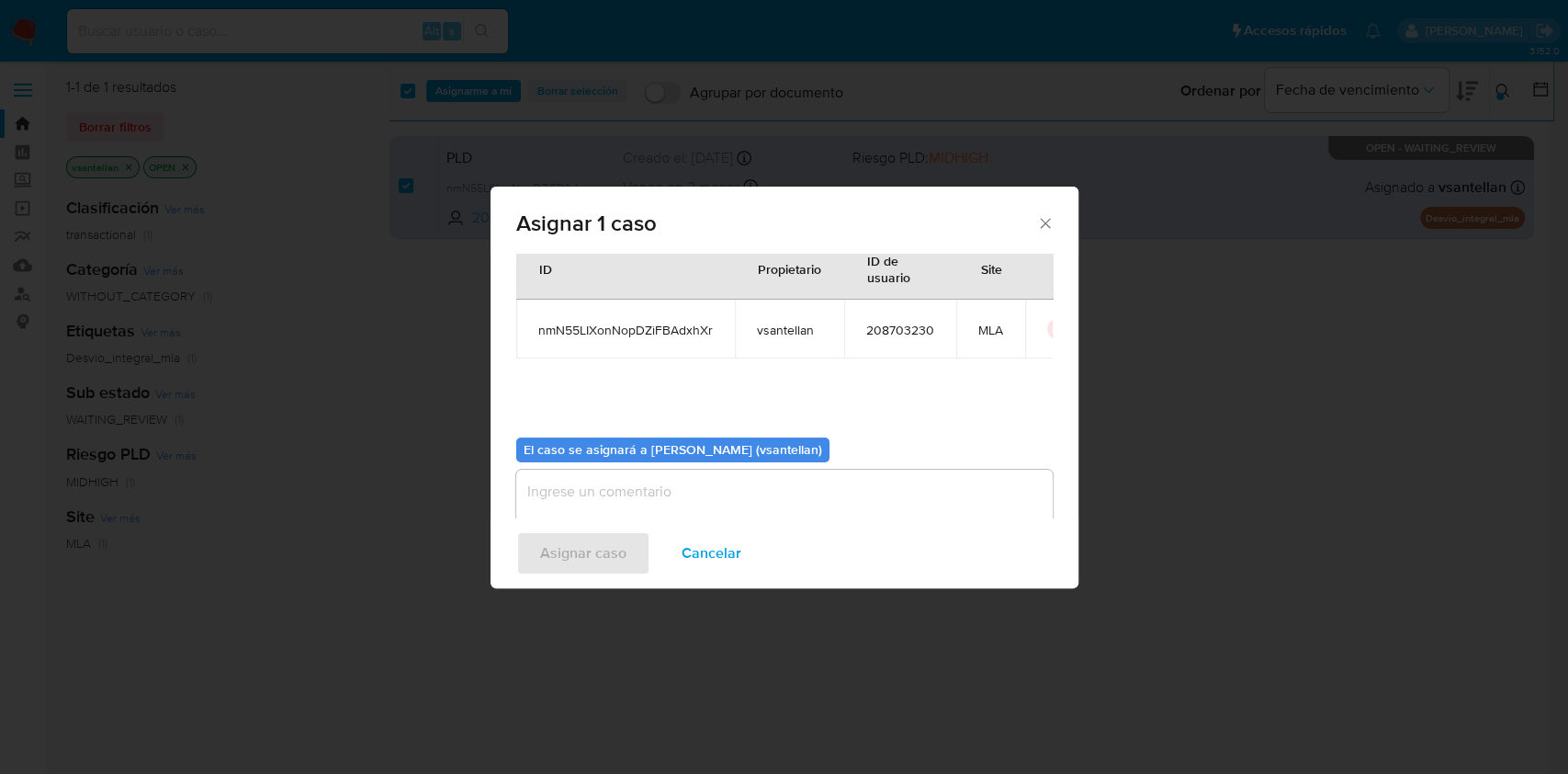
scroll to position [94, 0]
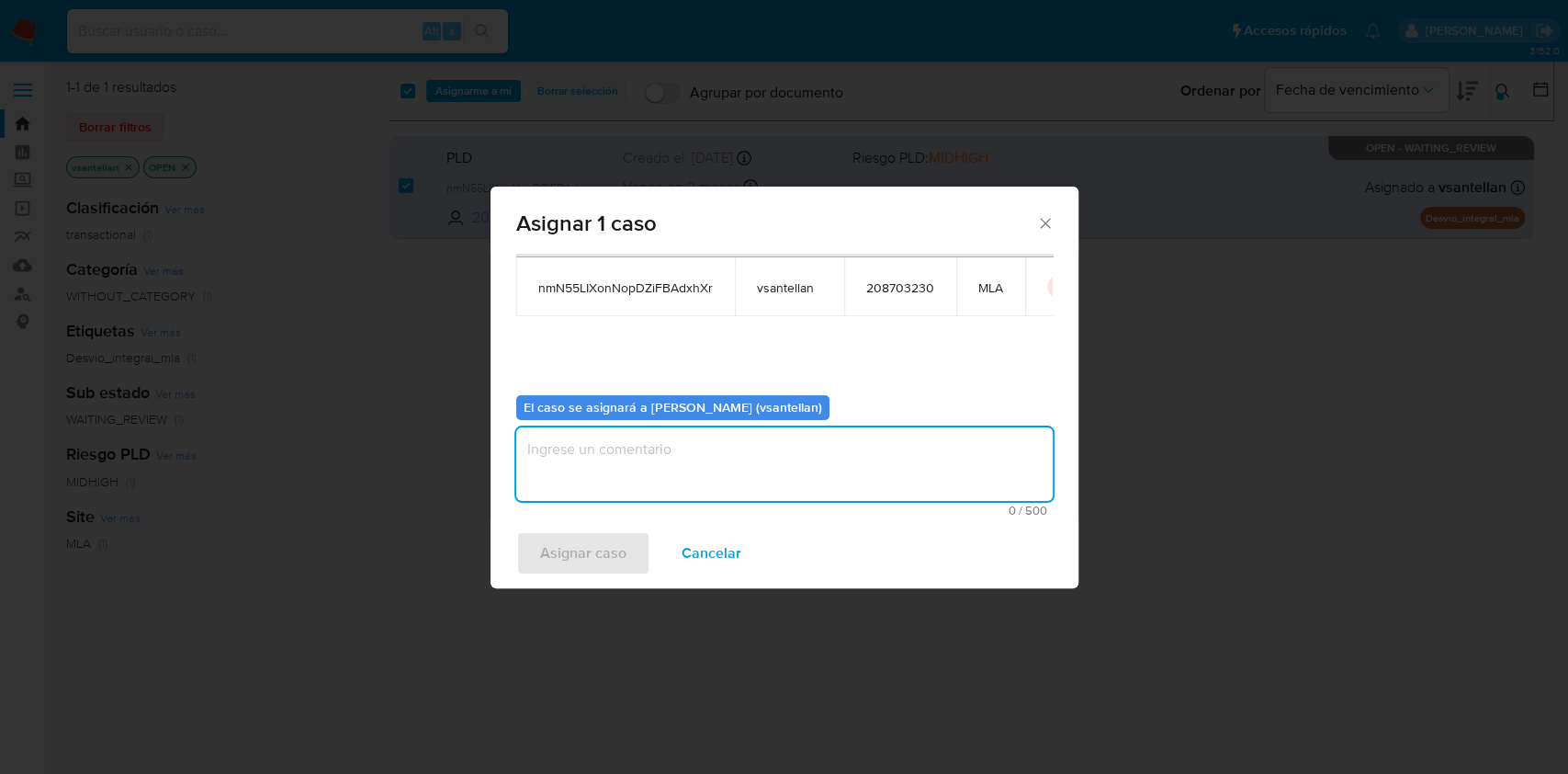
click at [588, 472] on textarea "assign-modal" at bounding box center [784, 464] width 536 height 73
type textarea "1"
click at [585, 548] on span "Asignar caso" at bounding box center [583, 553] width 86 height 40
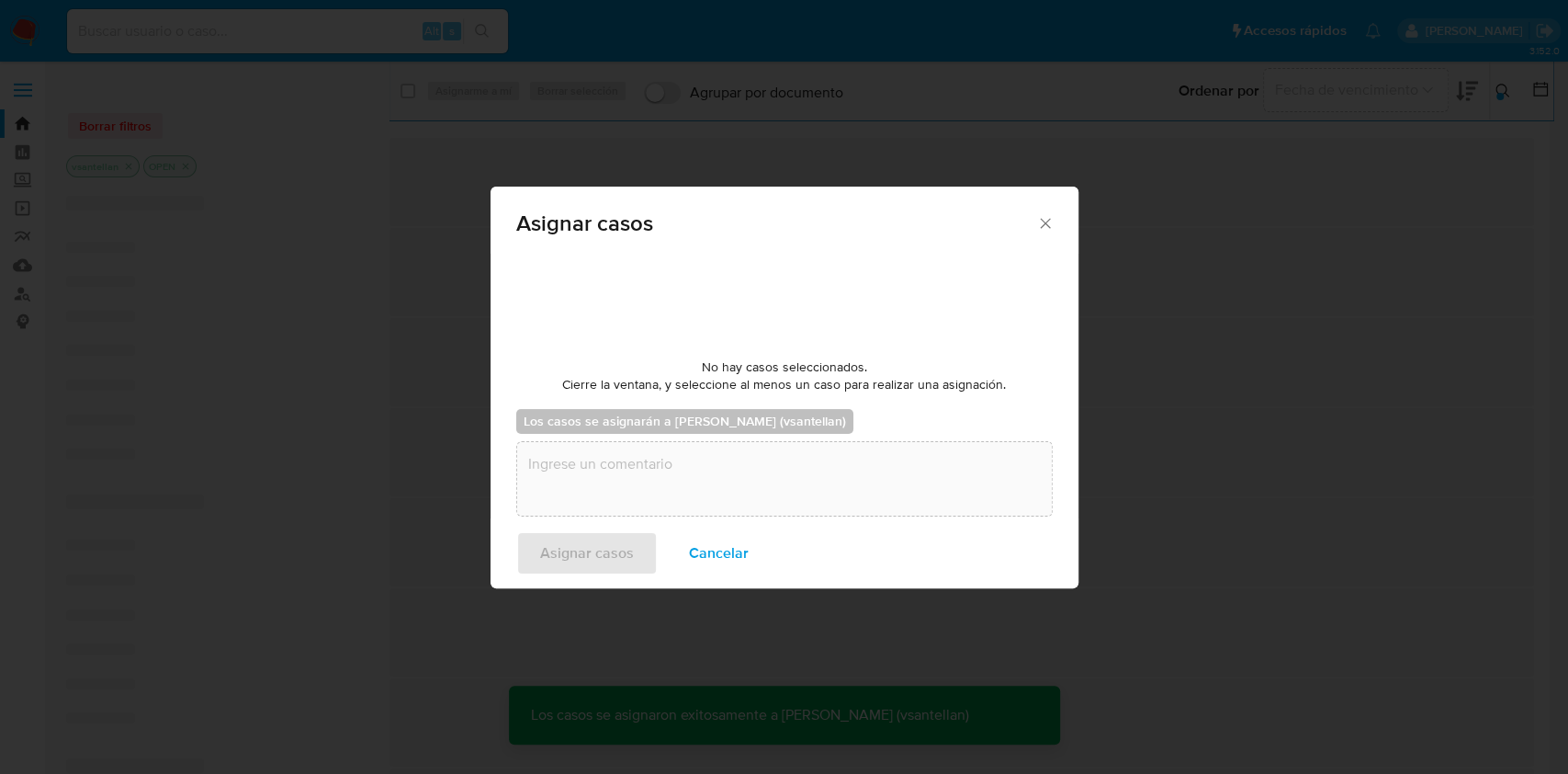
checkbox input "false"
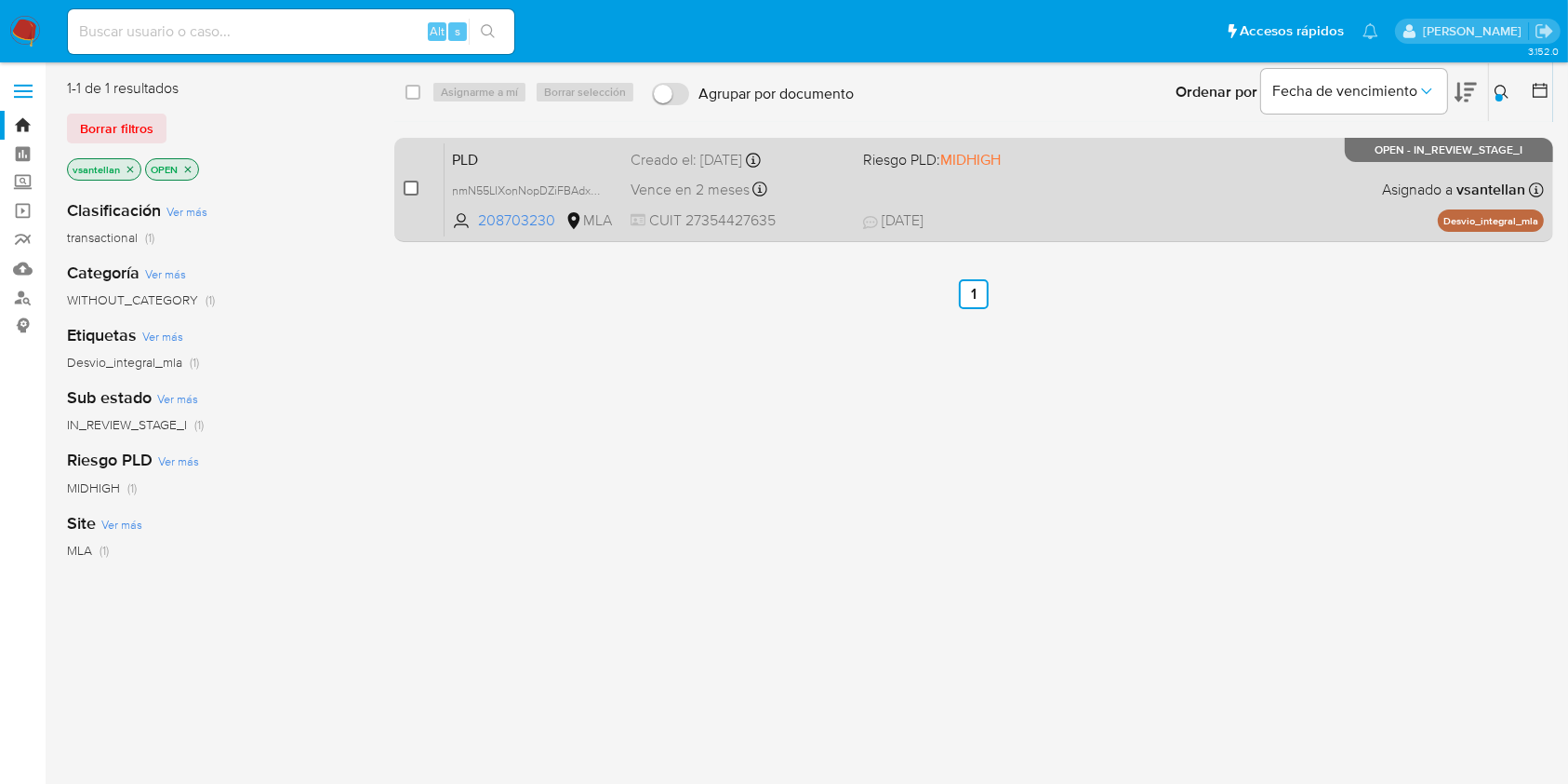
click at [409, 184] on input "checkbox" at bounding box center [411, 187] width 15 height 15
checkbox input "true"
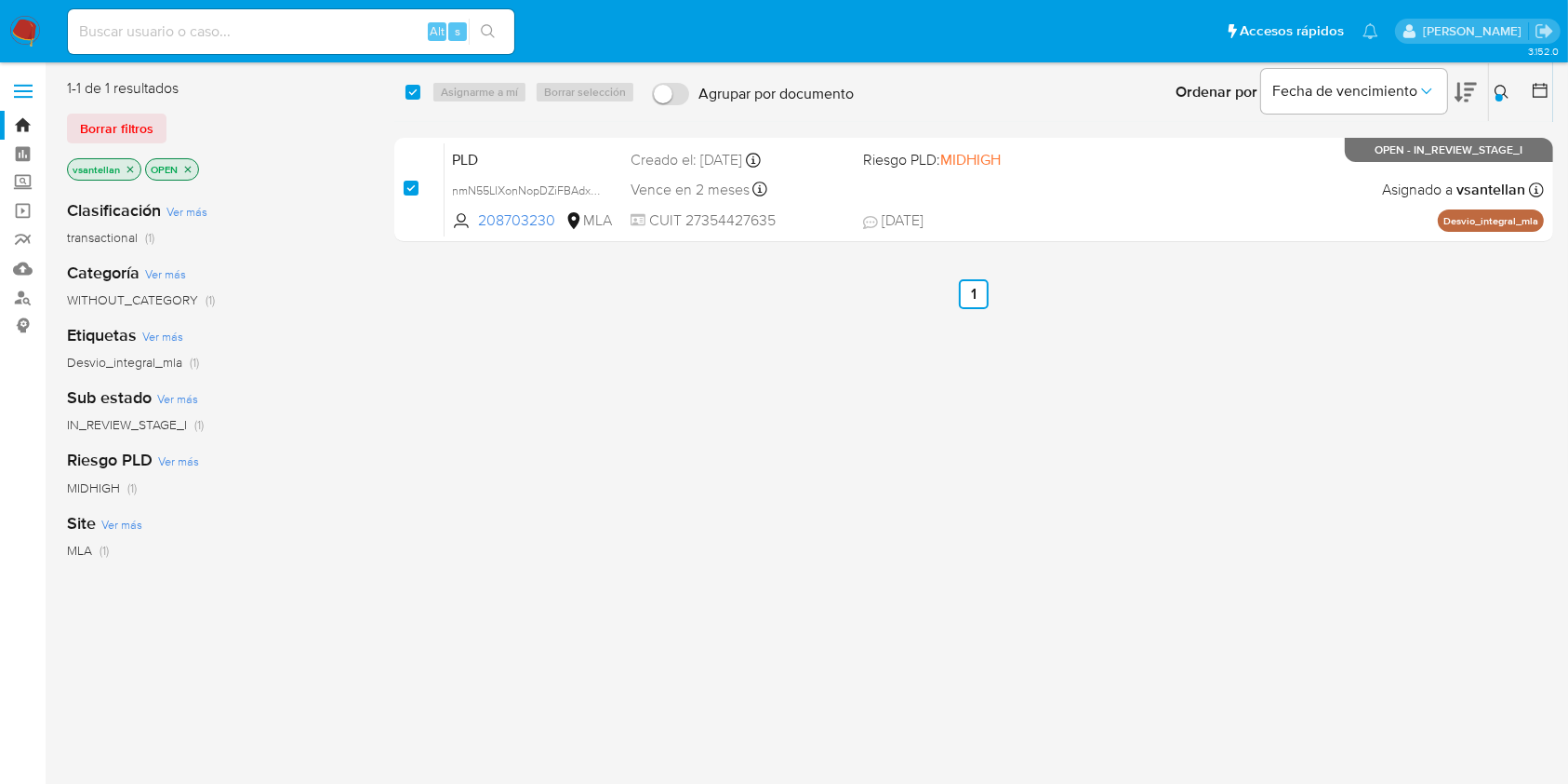
checkbox input "true"
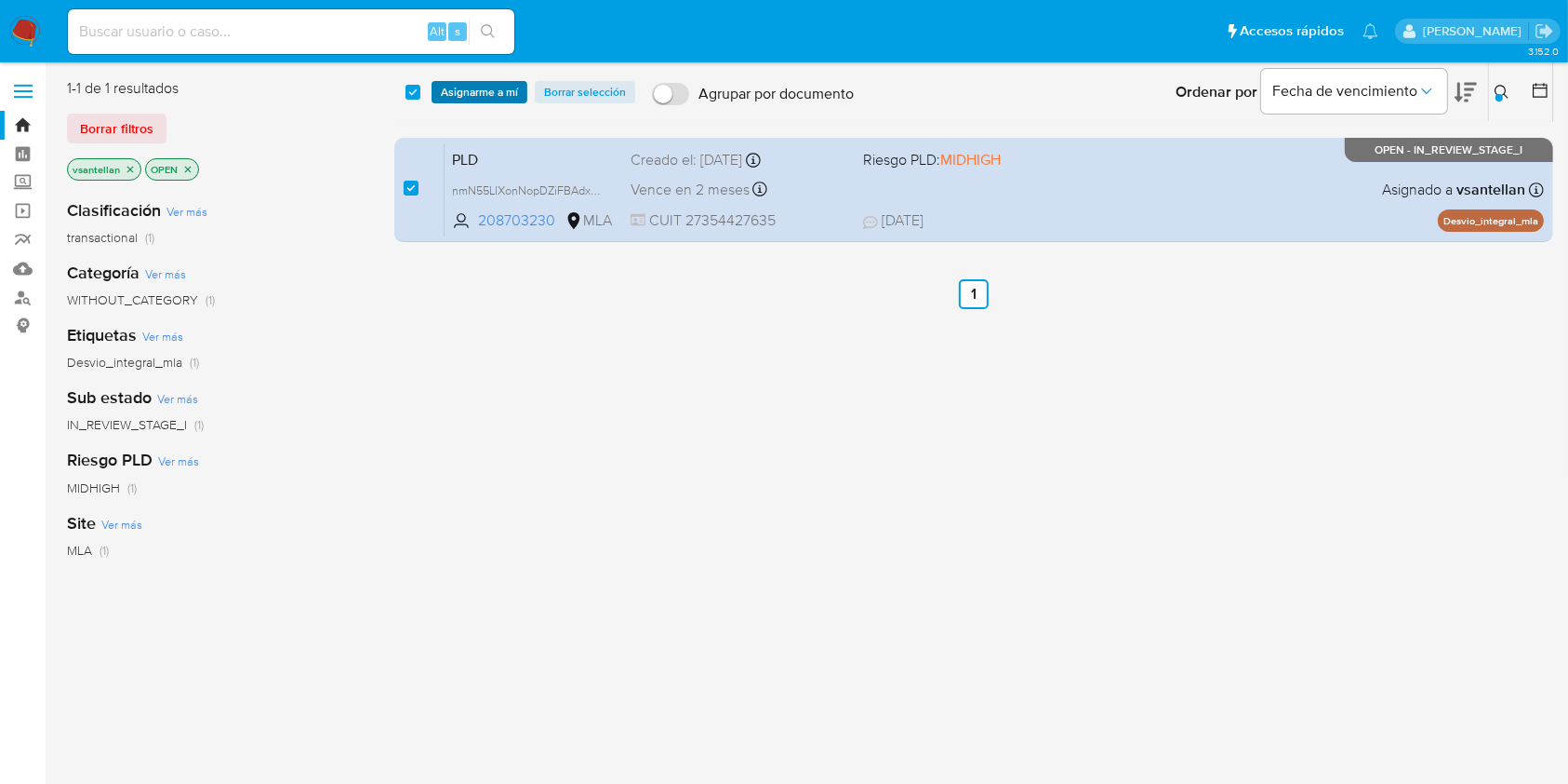
click at [467, 90] on span "Asignarme a mí" at bounding box center [479, 92] width 77 height 19
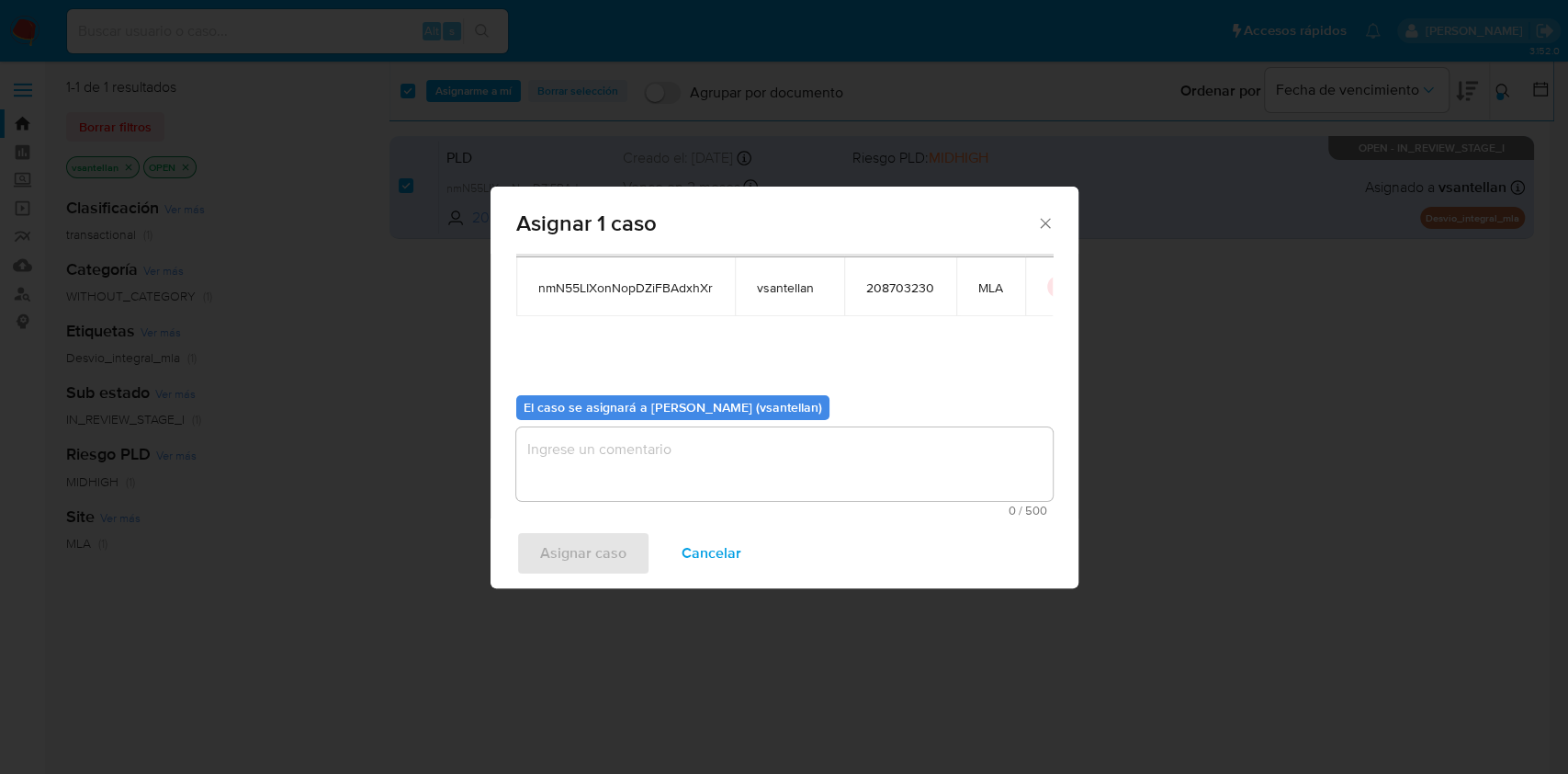
drag, startPoint x: 577, startPoint y: 465, endPoint x: 567, endPoint y: 500, distance: 36.4
click at [575, 466] on textarea "assign-modal" at bounding box center [784, 464] width 536 height 73
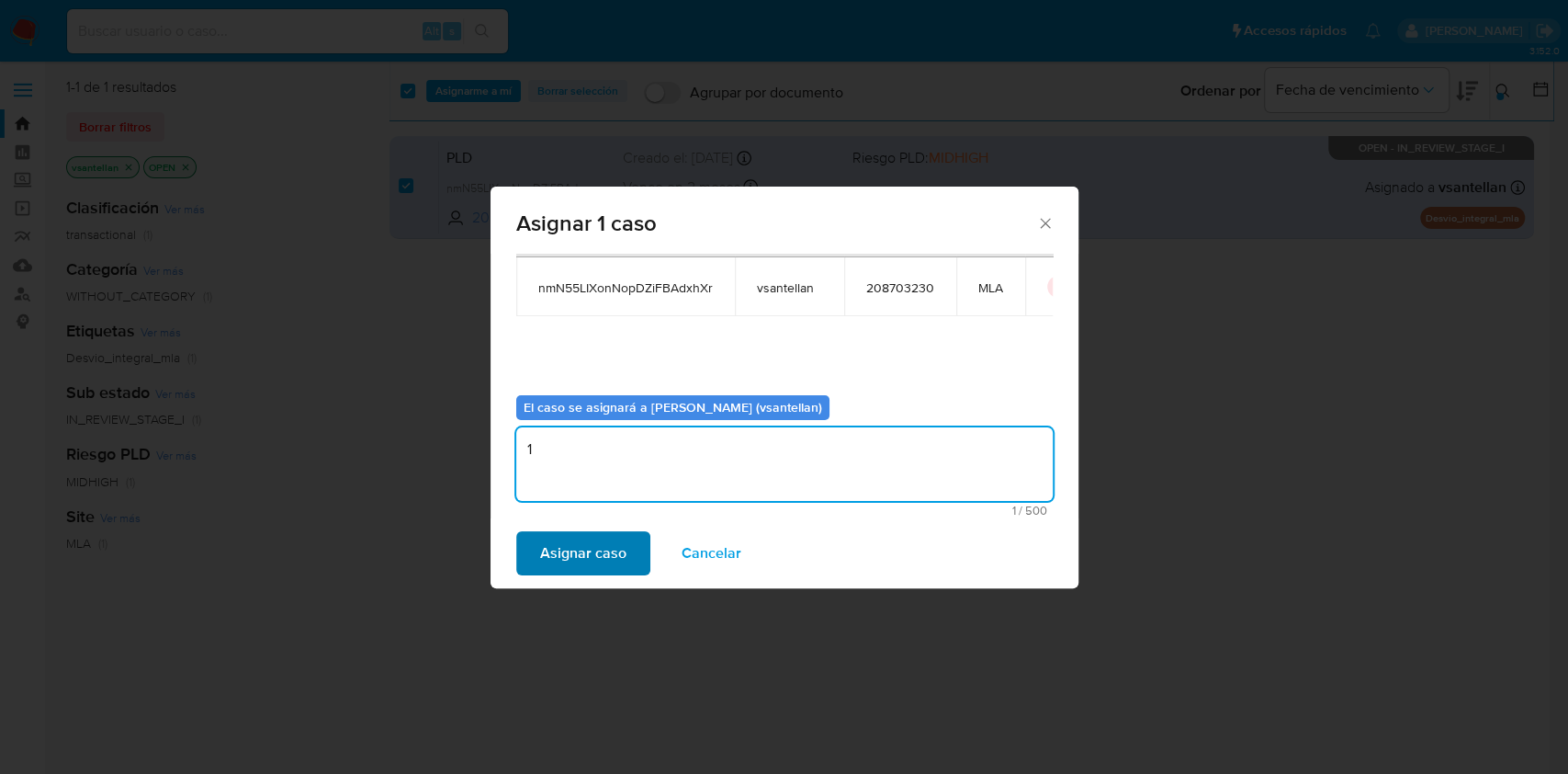
type textarea "1"
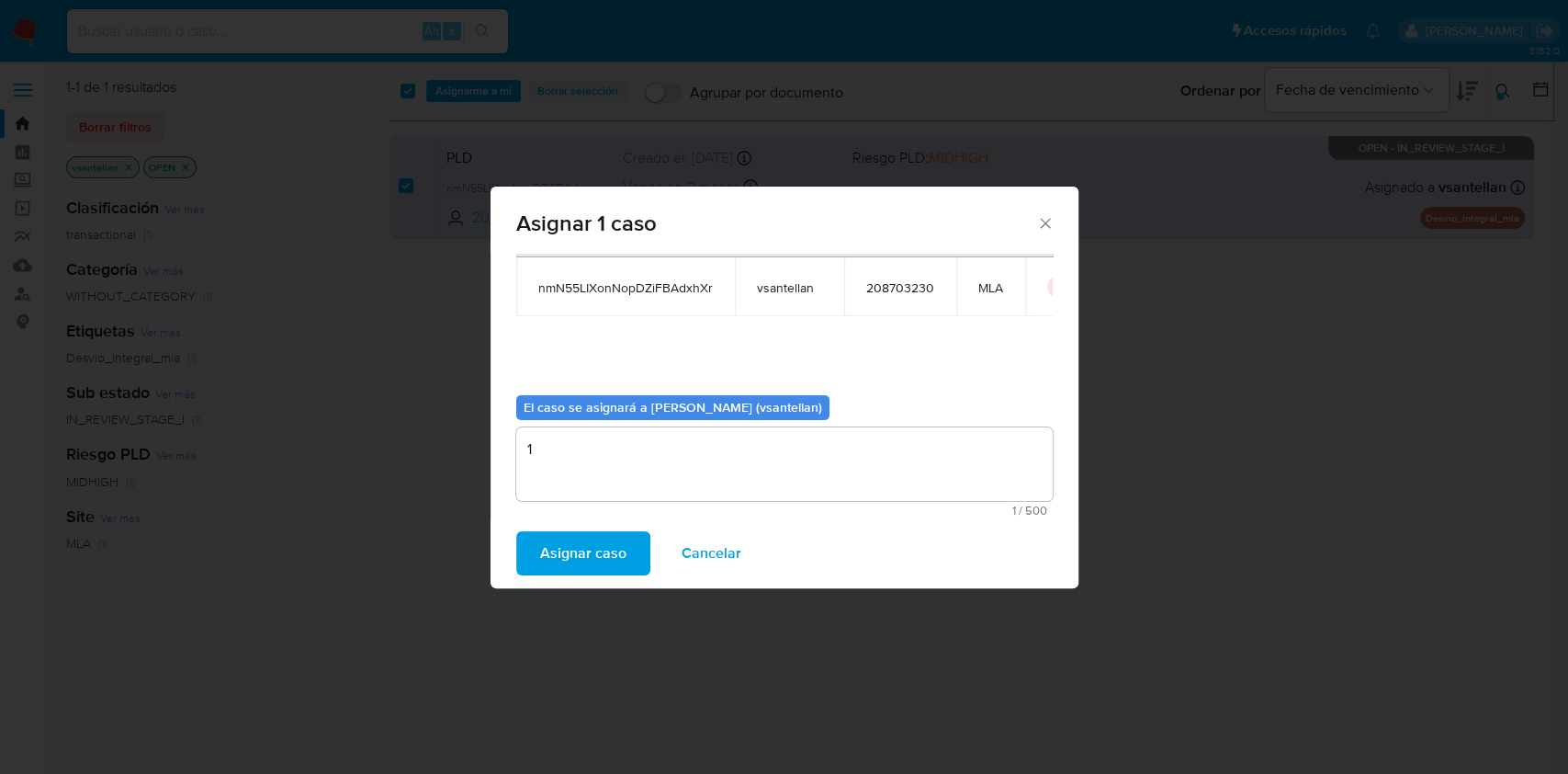
click at [564, 556] on span "Asignar caso" at bounding box center [583, 553] width 86 height 40
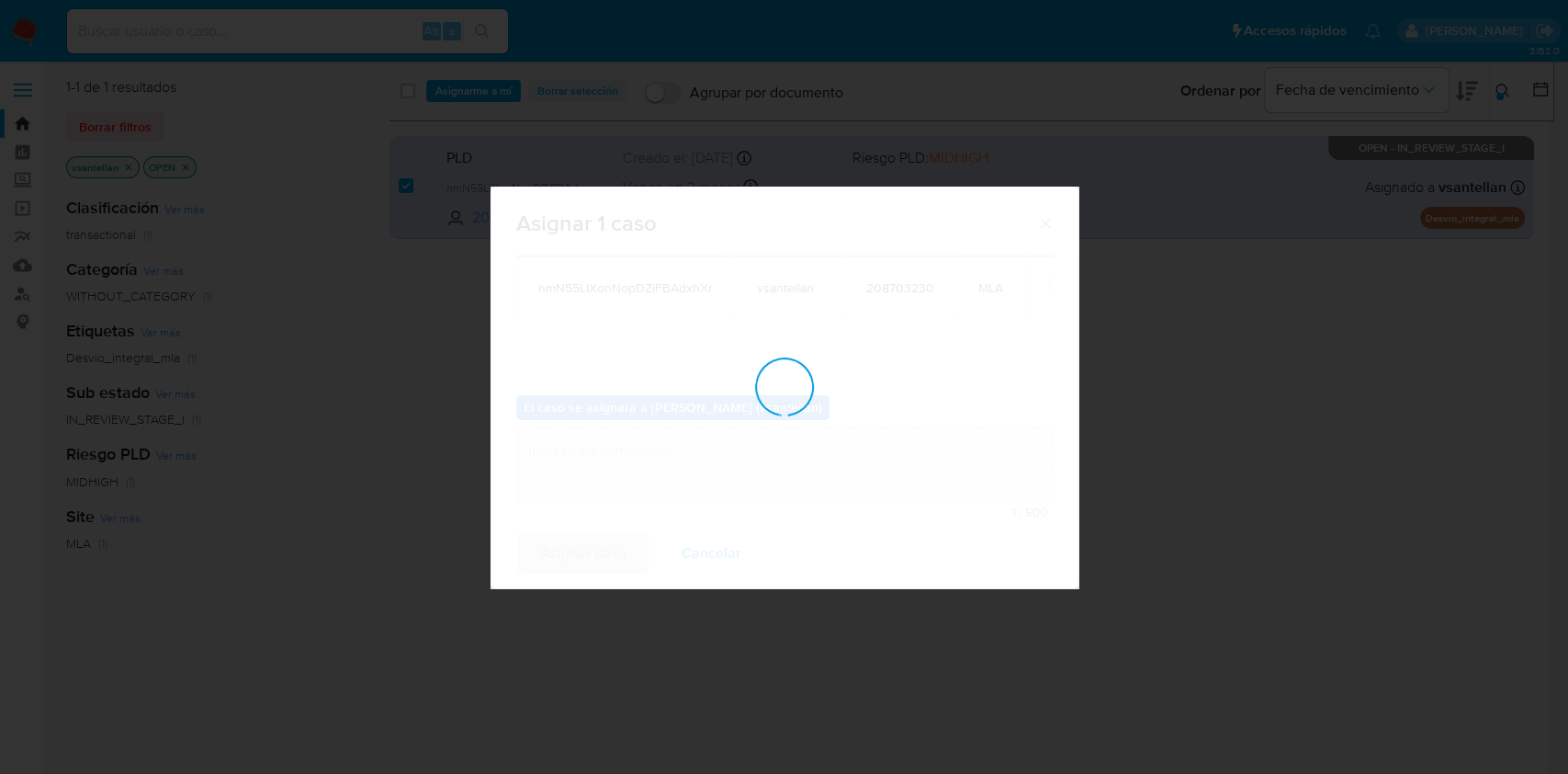
checkbox input "false"
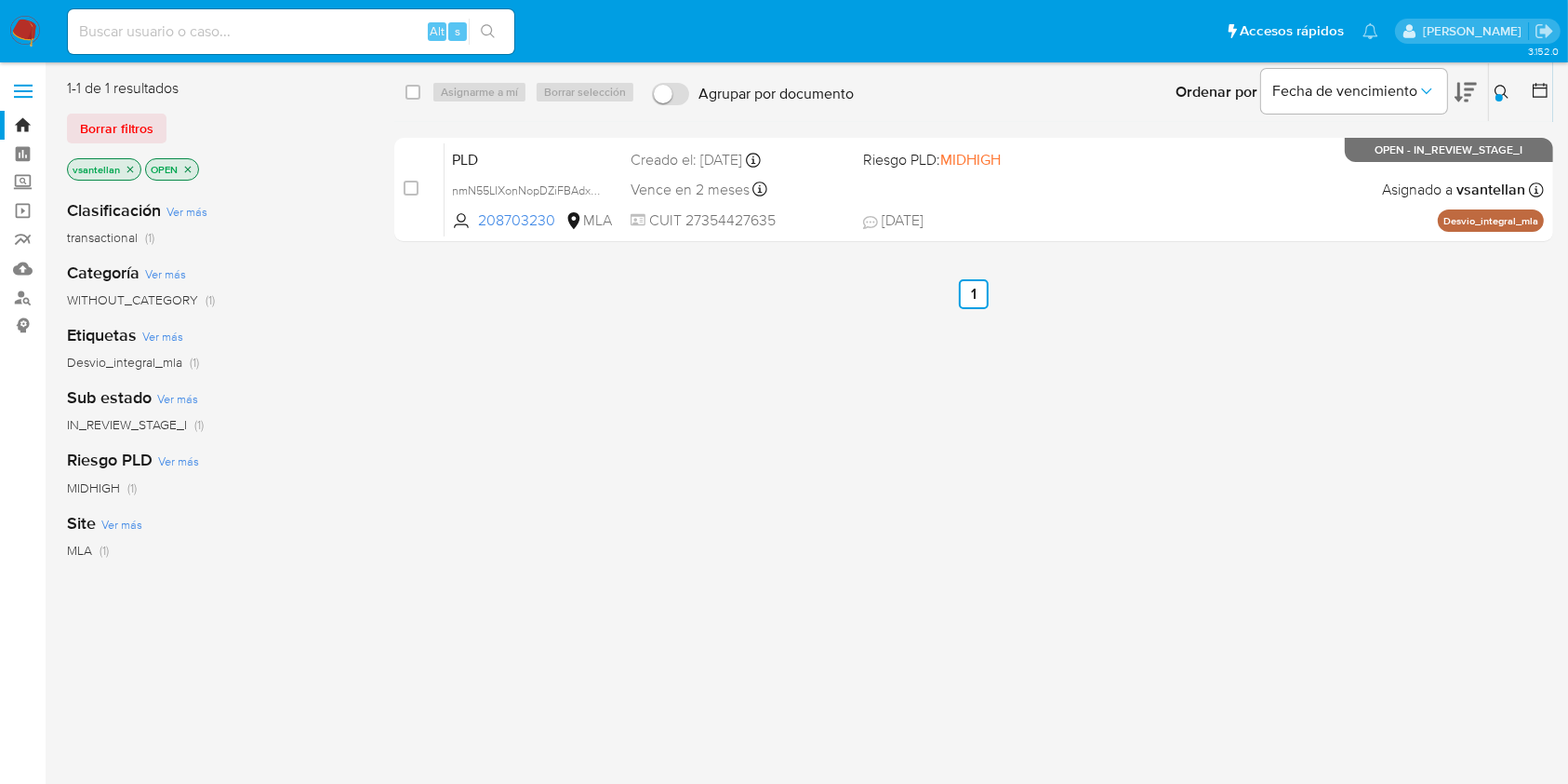
click at [30, 33] on img at bounding box center [25, 32] width 32 height 32
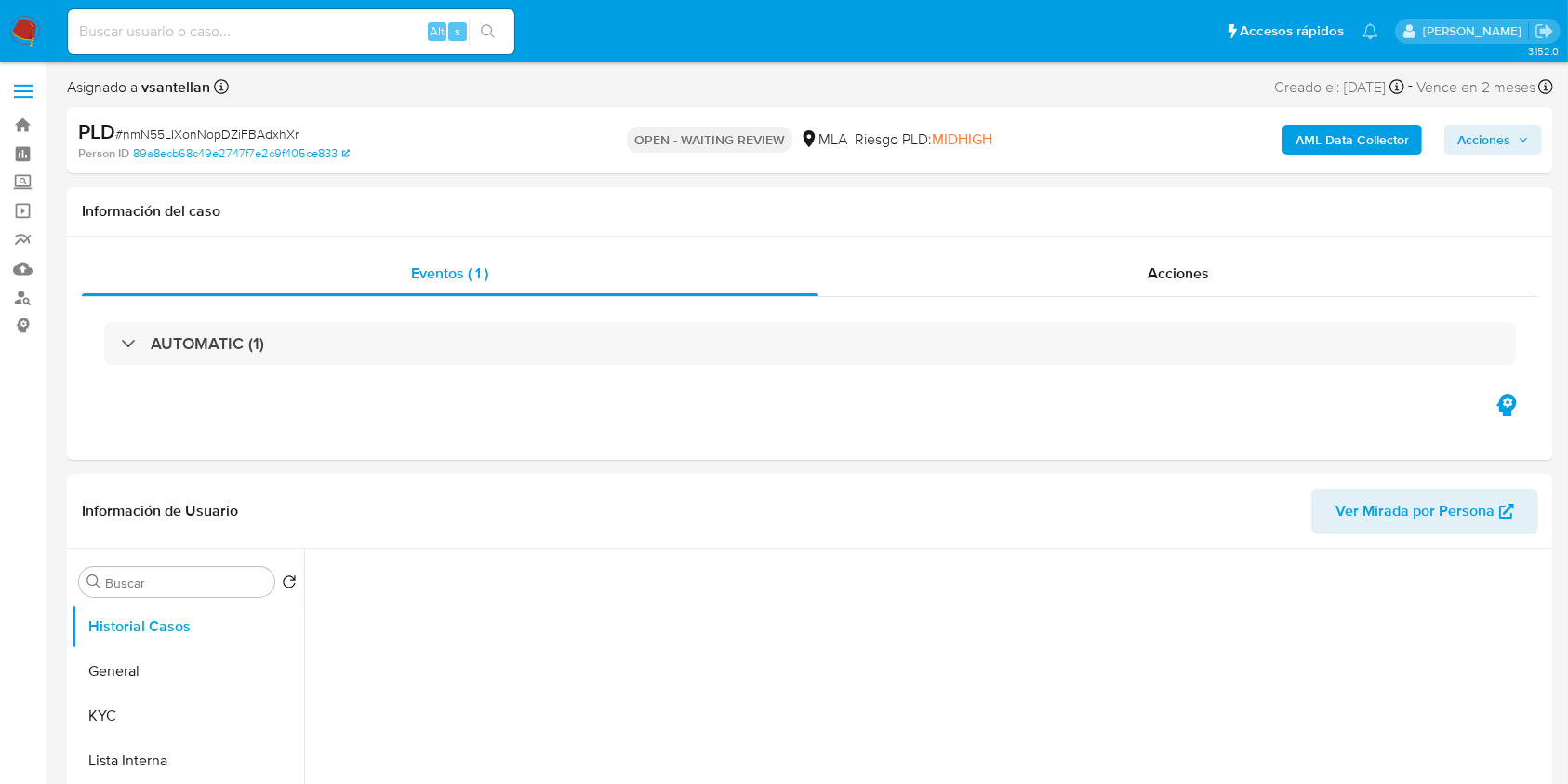
scroll to position [248, 0]
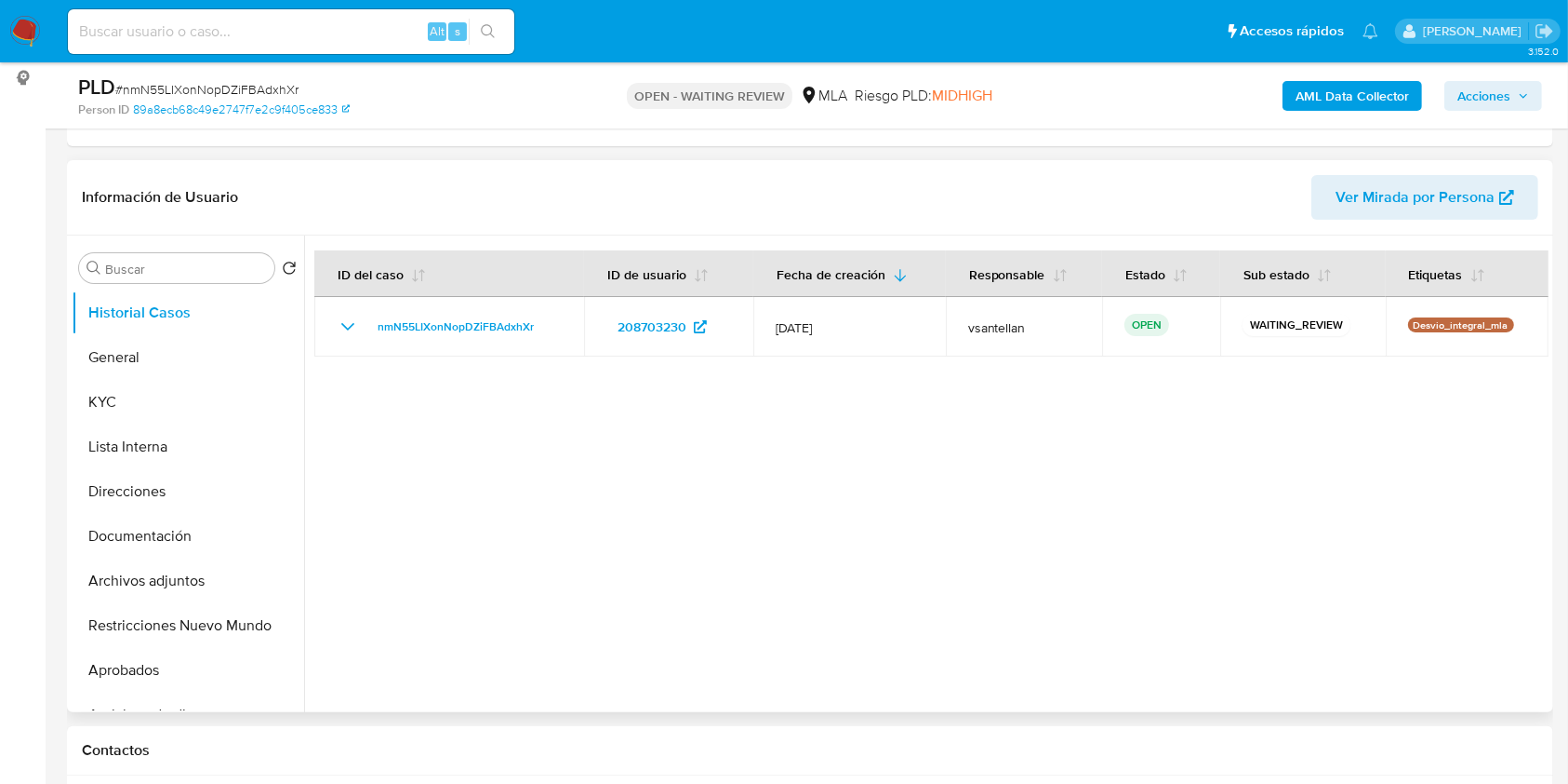
select select "10"
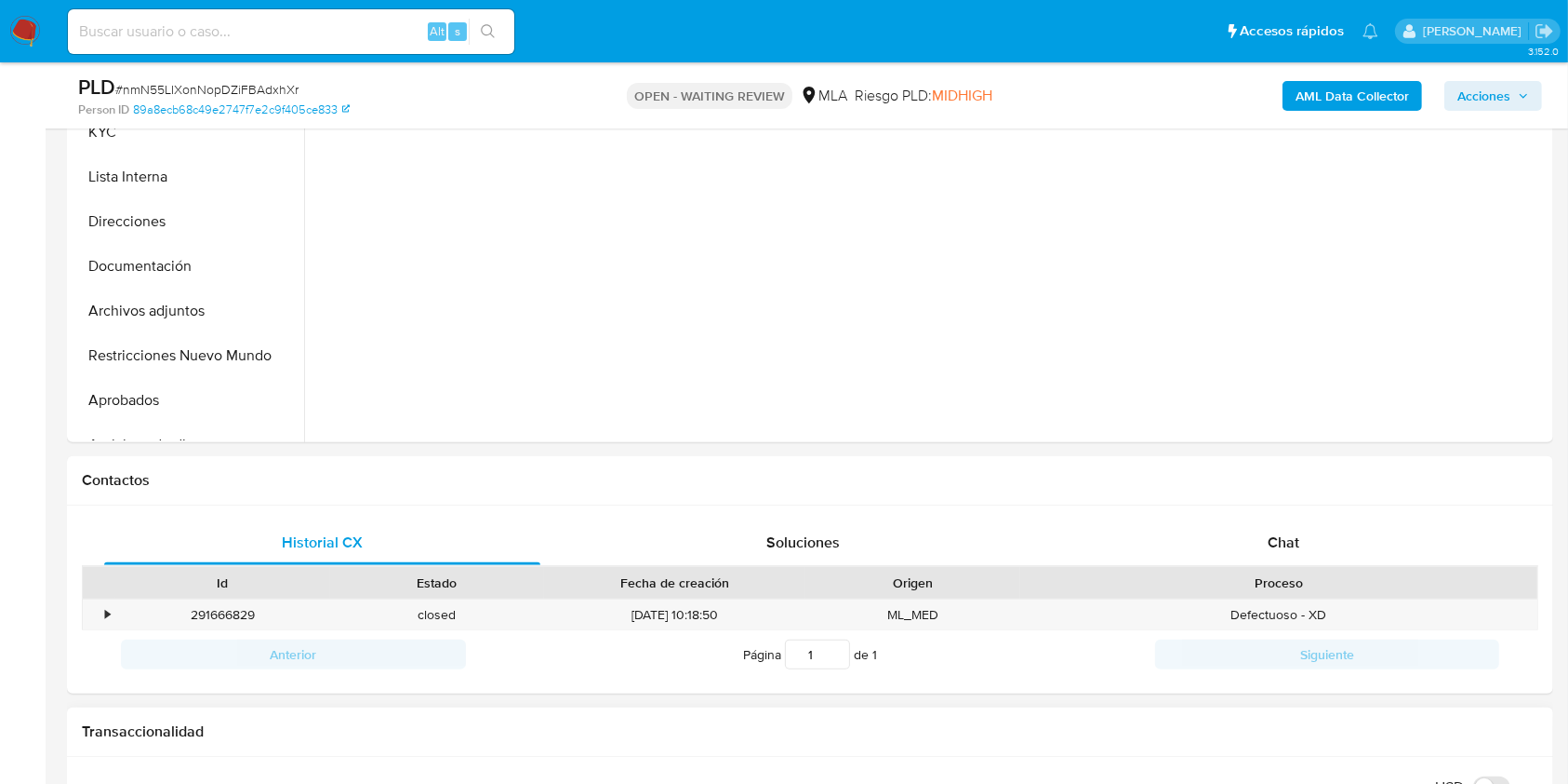
scroll to position [619, 0]
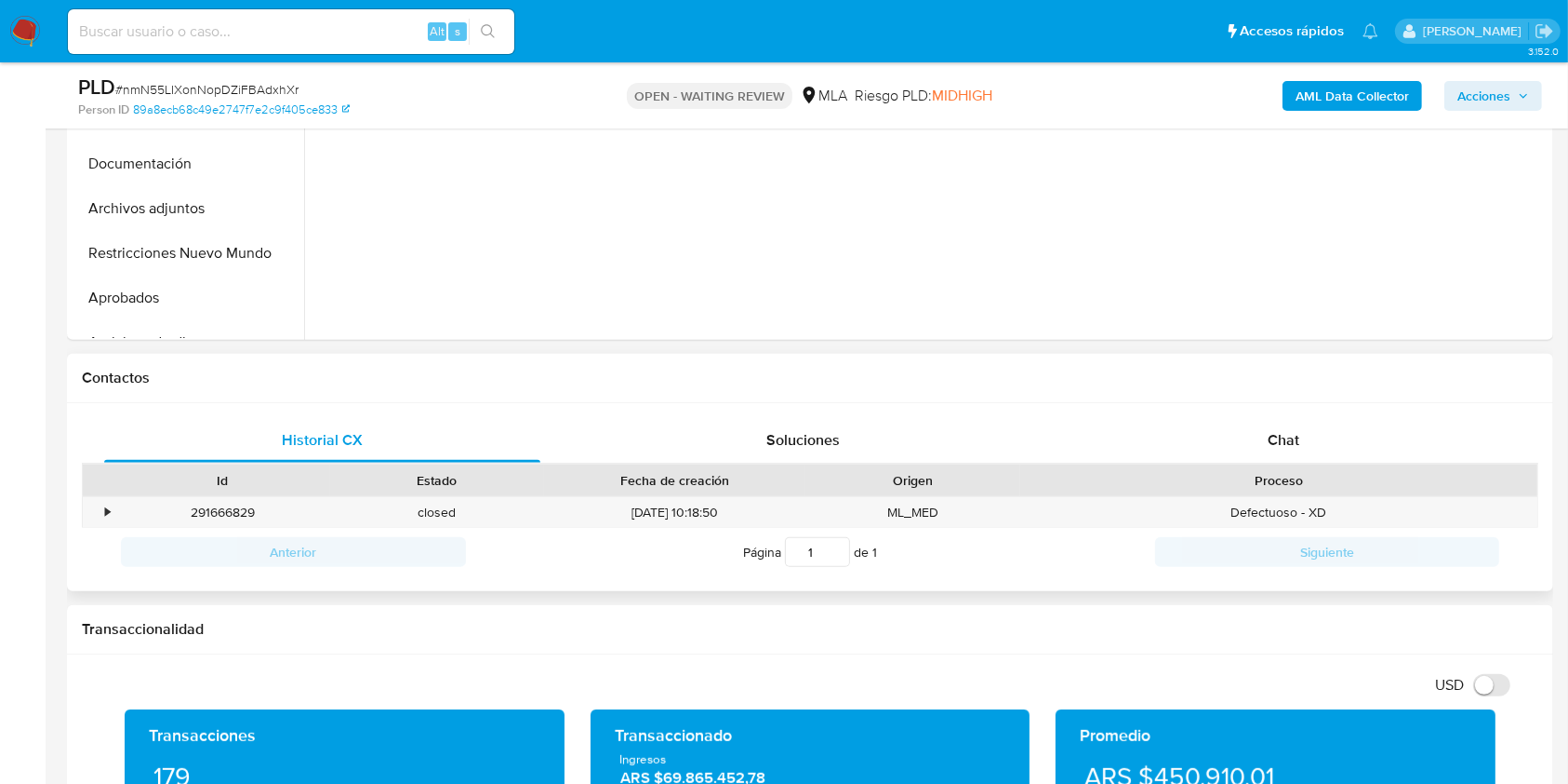
click at [1245, 466] on div "Proceso" at bounding box center [1279, 481] width 517 height 32
click at [1258, 436] on div "Chat" at bounding box center [1284, 440] width 436 height 45
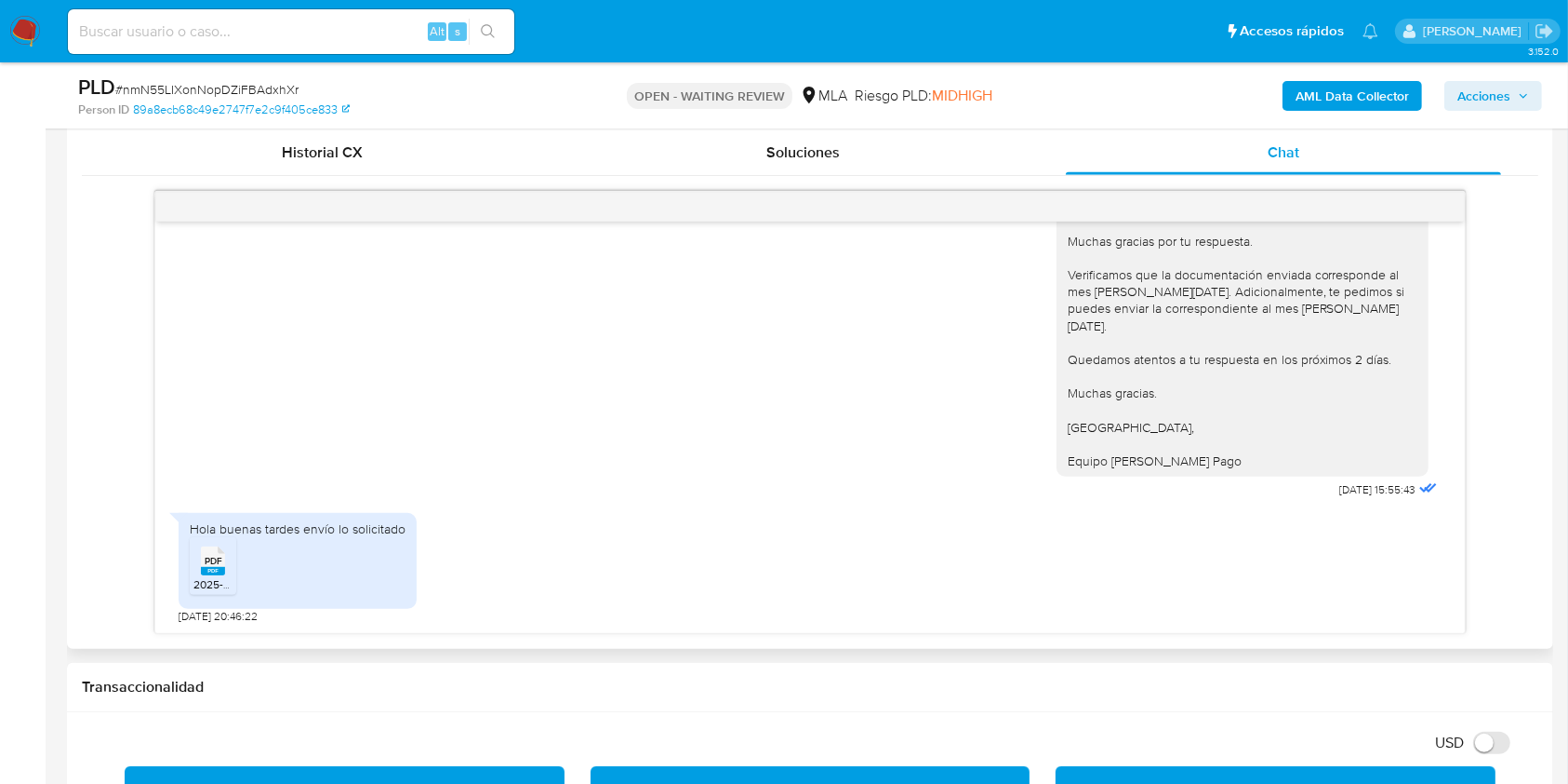
scroll to position [868, 0]
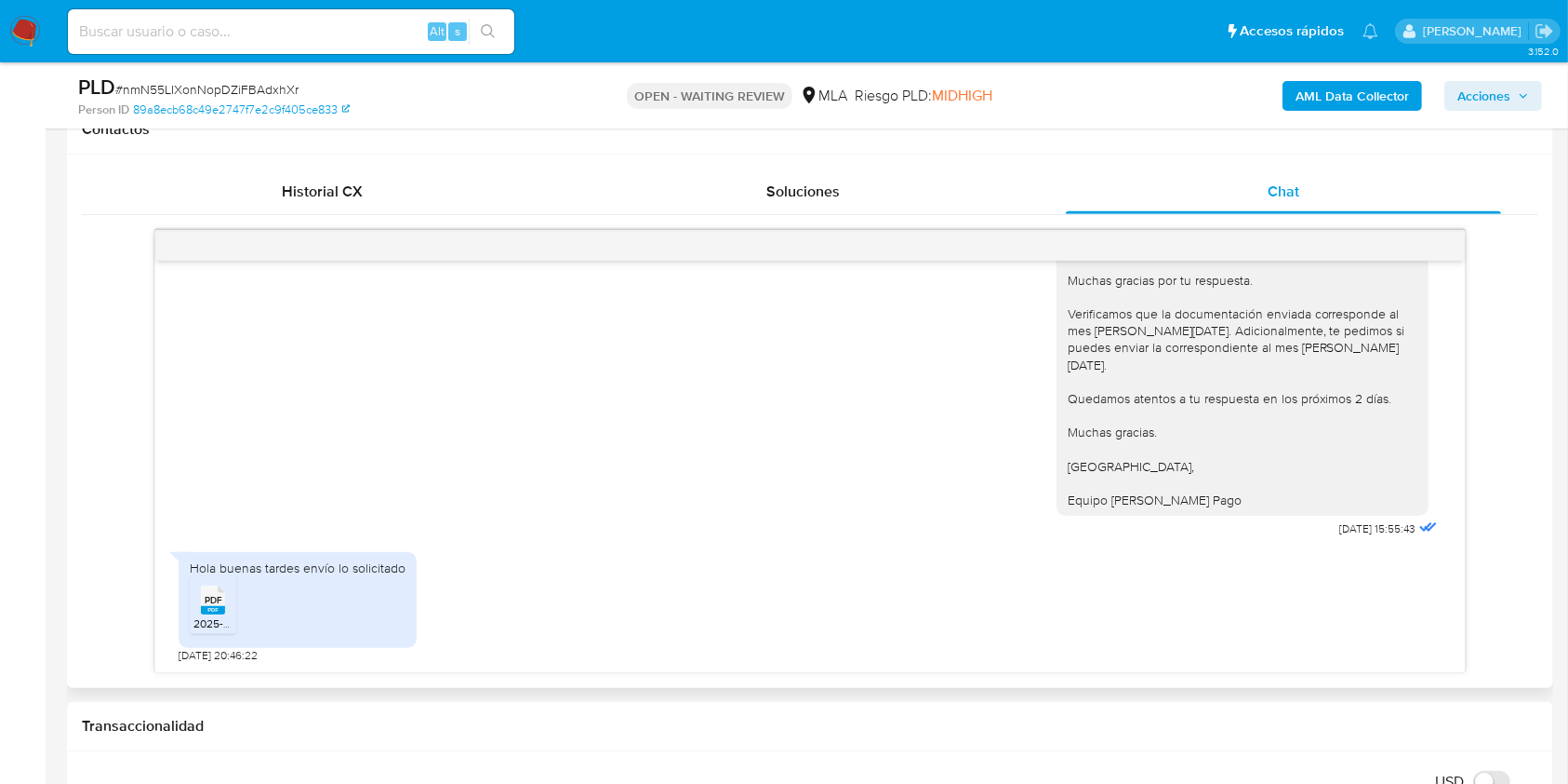
click at [1439, 590] on div "[DATE] 19:49:40 Buen dia [DATE] 16:05:58 Recién leo esta información [DATE] 16:…" at bounding box center [809, 466] width 1308 height 411
click at [1443, 582] on div "[DATE] 19:49:40 Buen dia [DATE] 16:05:58 Recién leo esta información [DATE] 16:…" at bounding box center [809, 466] width 1308 height 411
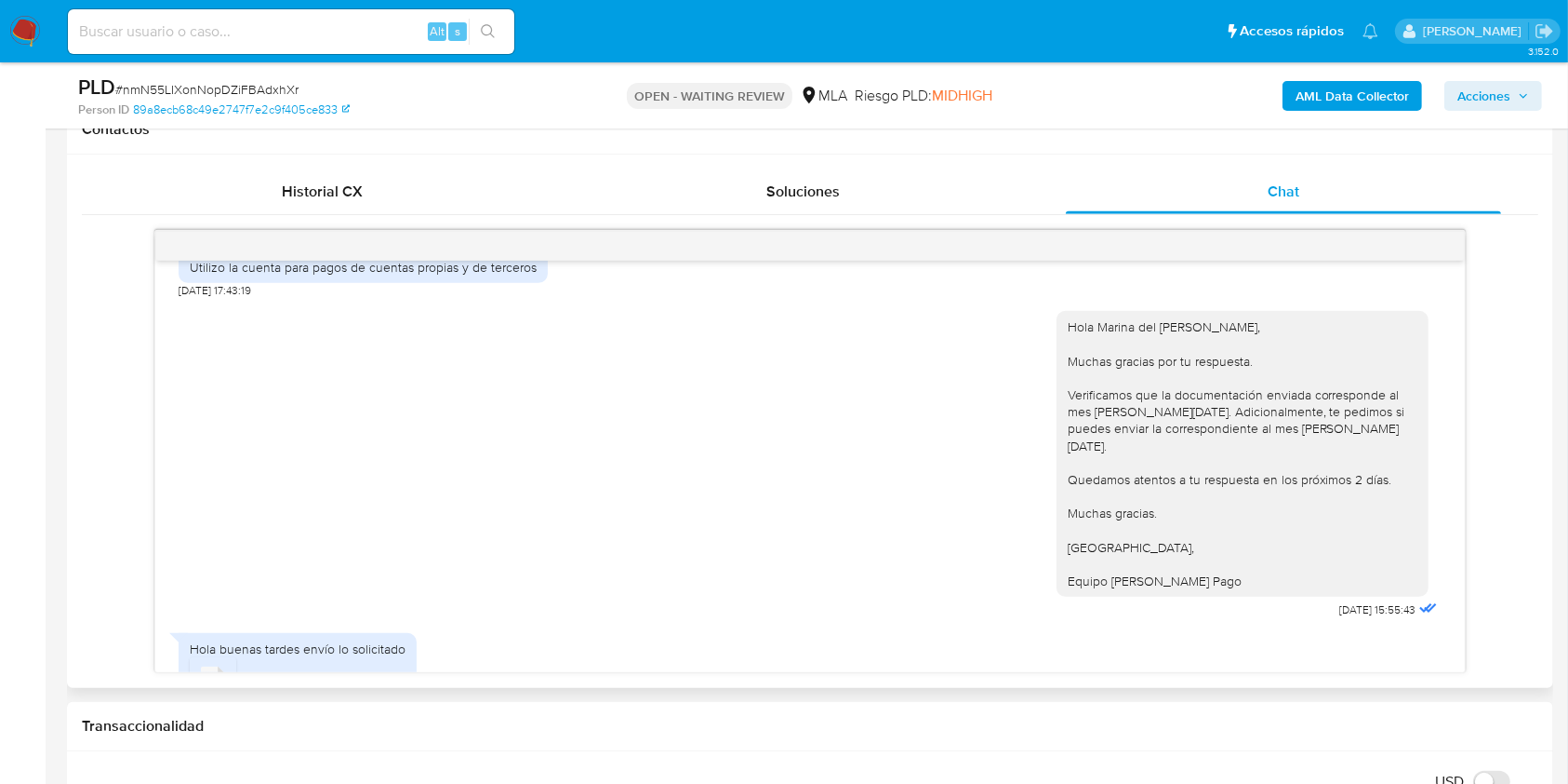
scroll to position [1520, 0]
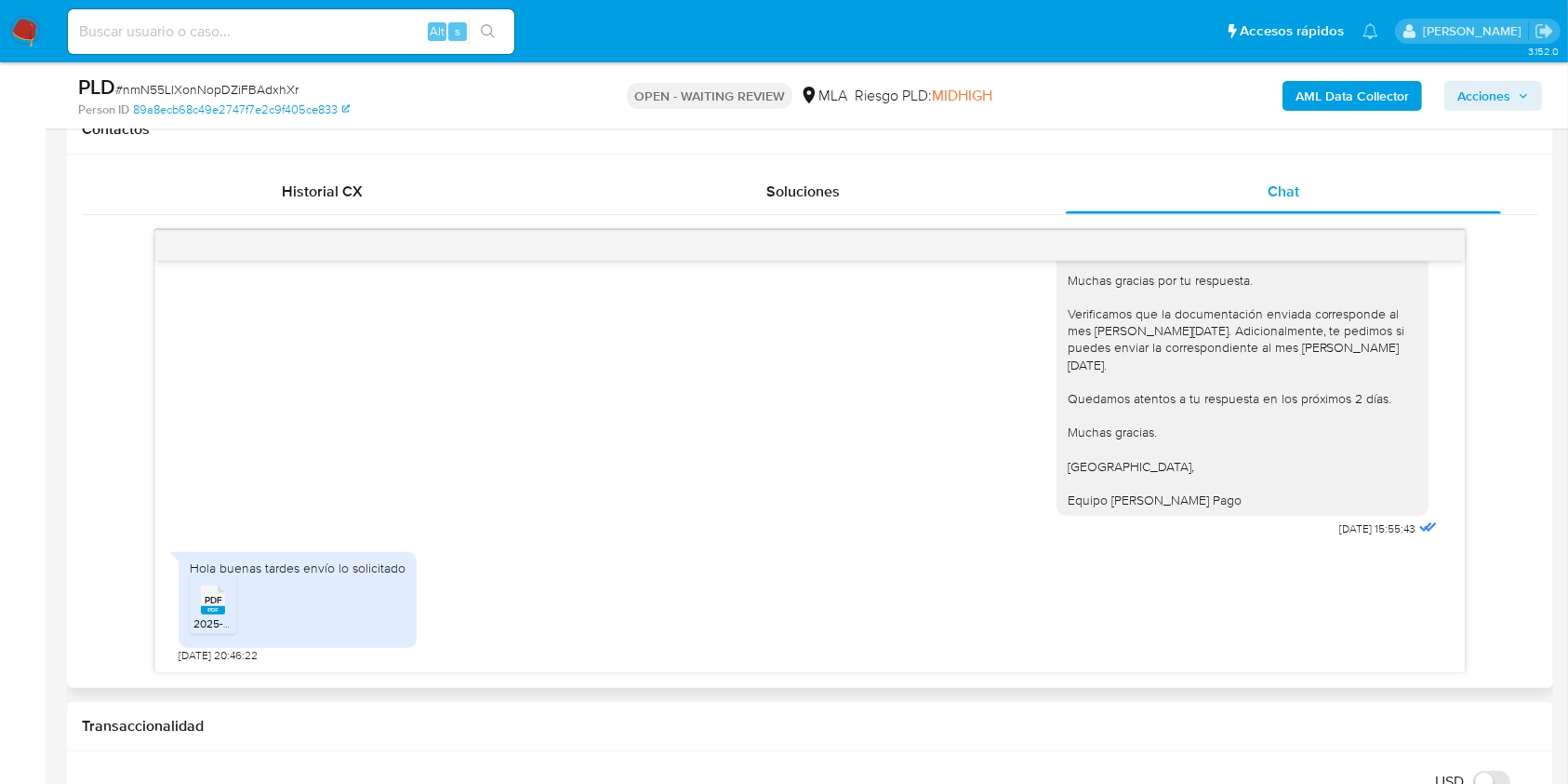
click at [212, 600] on span "PDF" at bounding box center [214, 600] width 18 height 12
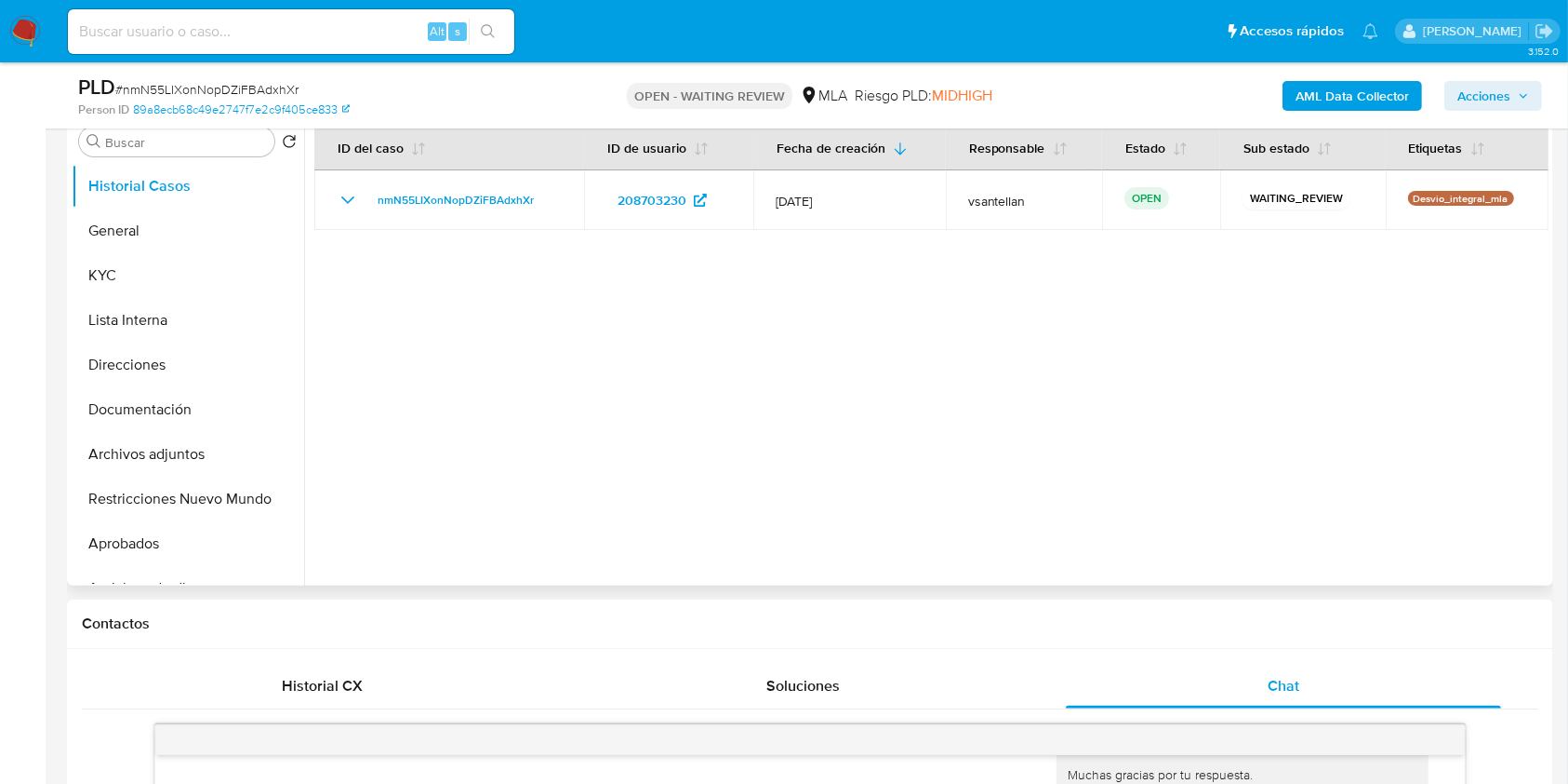
scroll to position [373, 0]
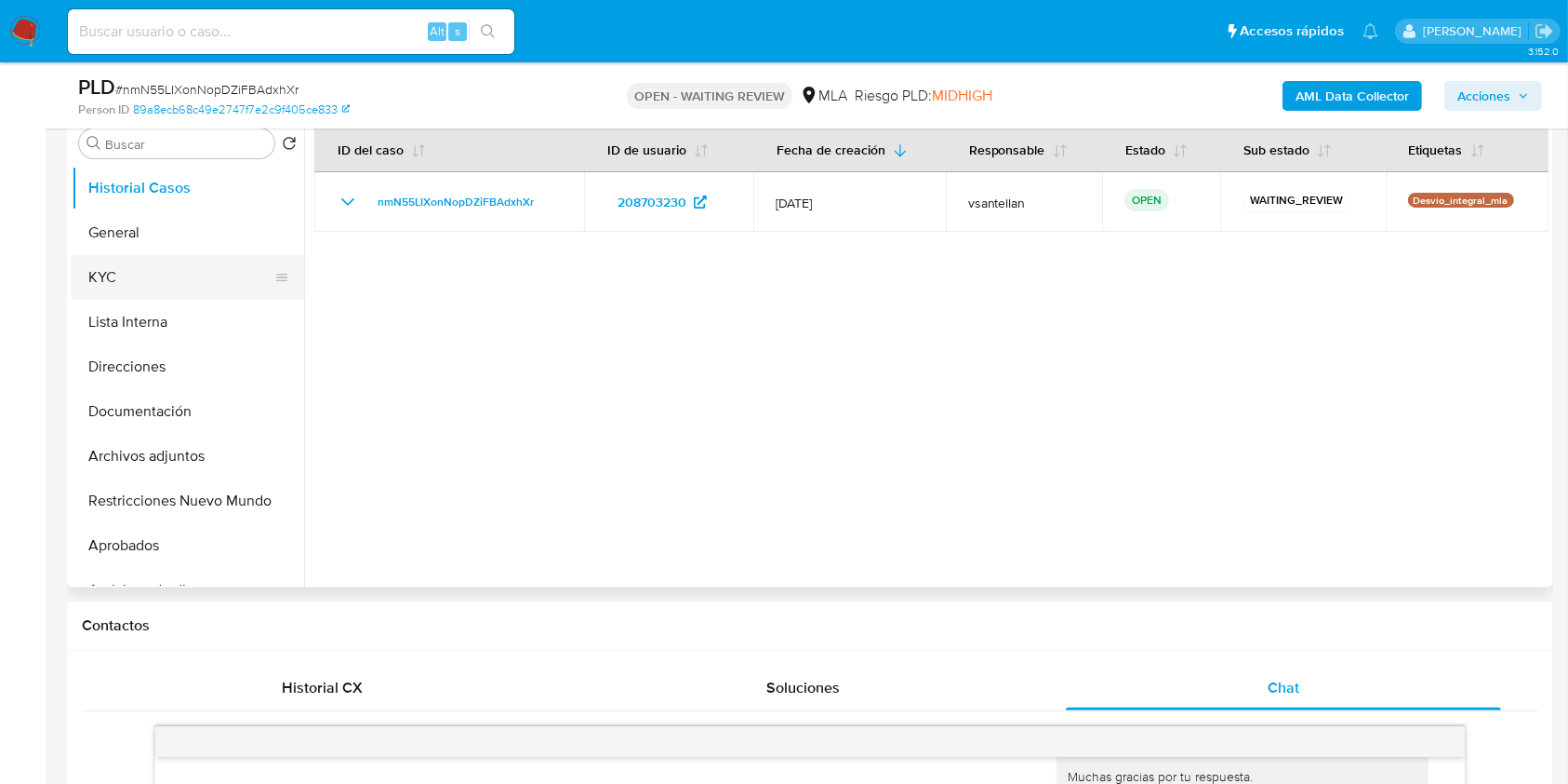
click at [196, 268] on button "KYC" at bounding box center [180, 277] width 218 height 45
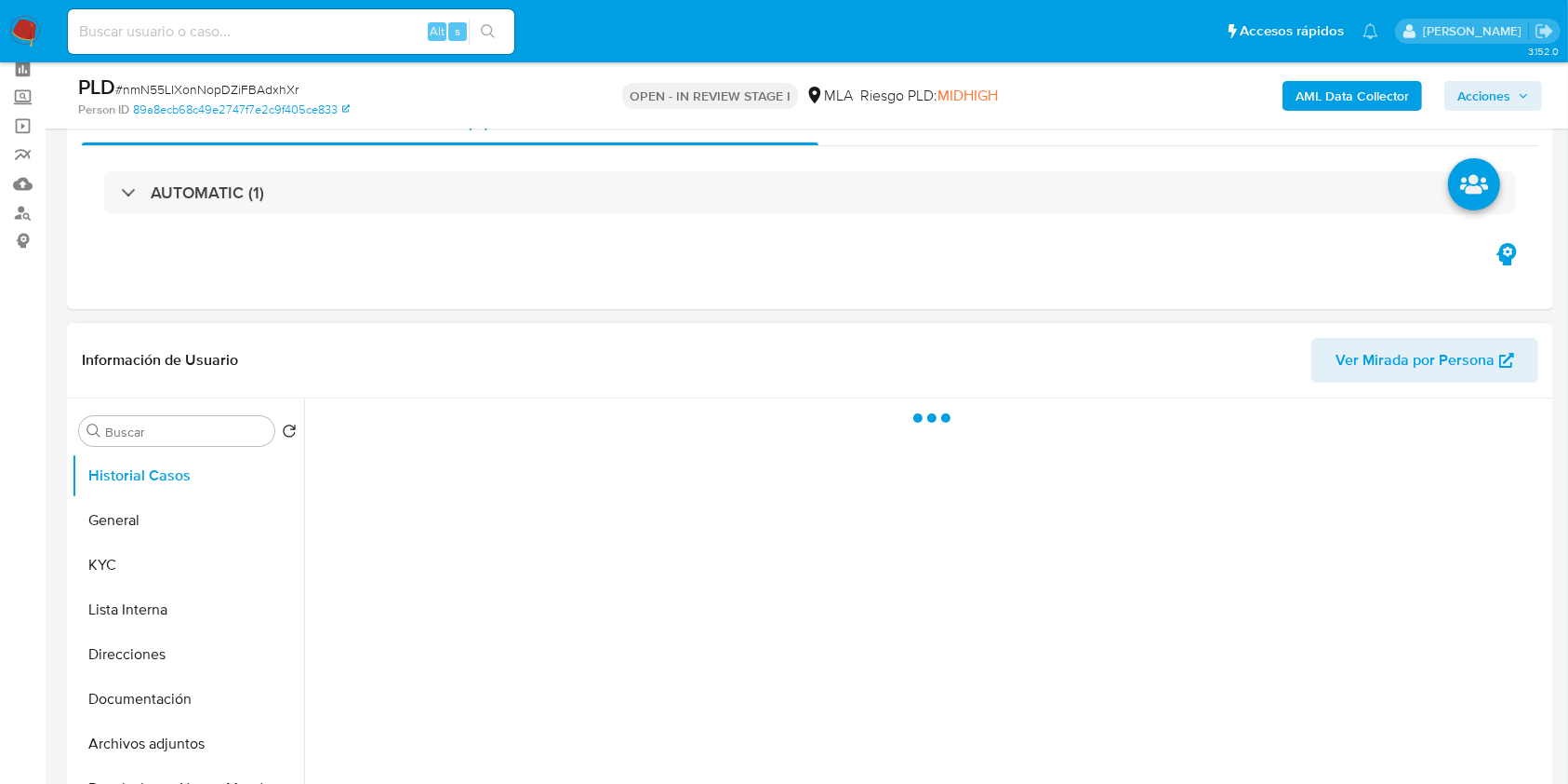
scroll to position [124, 0]
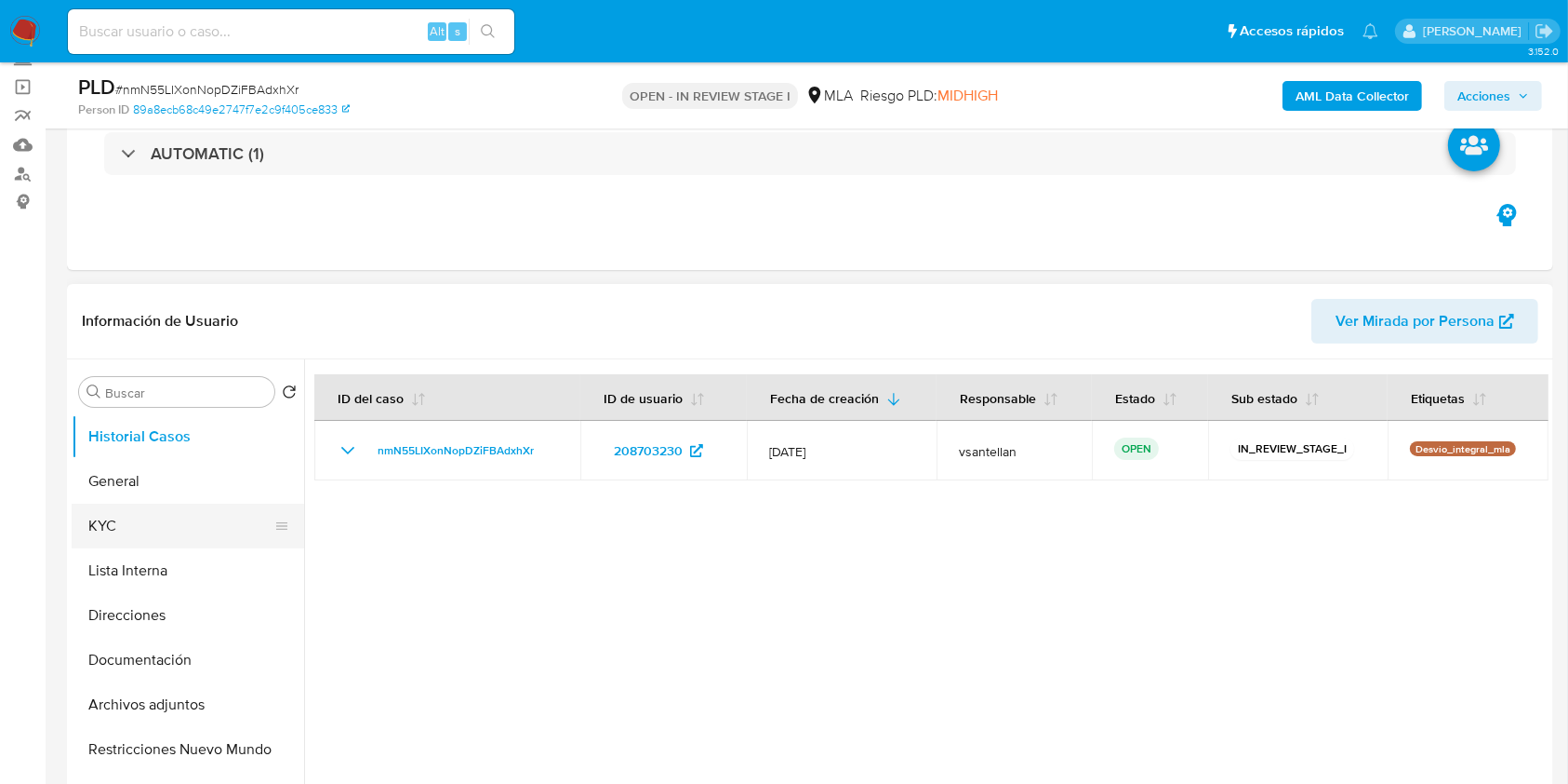
click at [192, 512] on button "KYC" at bounding box center [180, 525] width 218 height 45
select select "10"
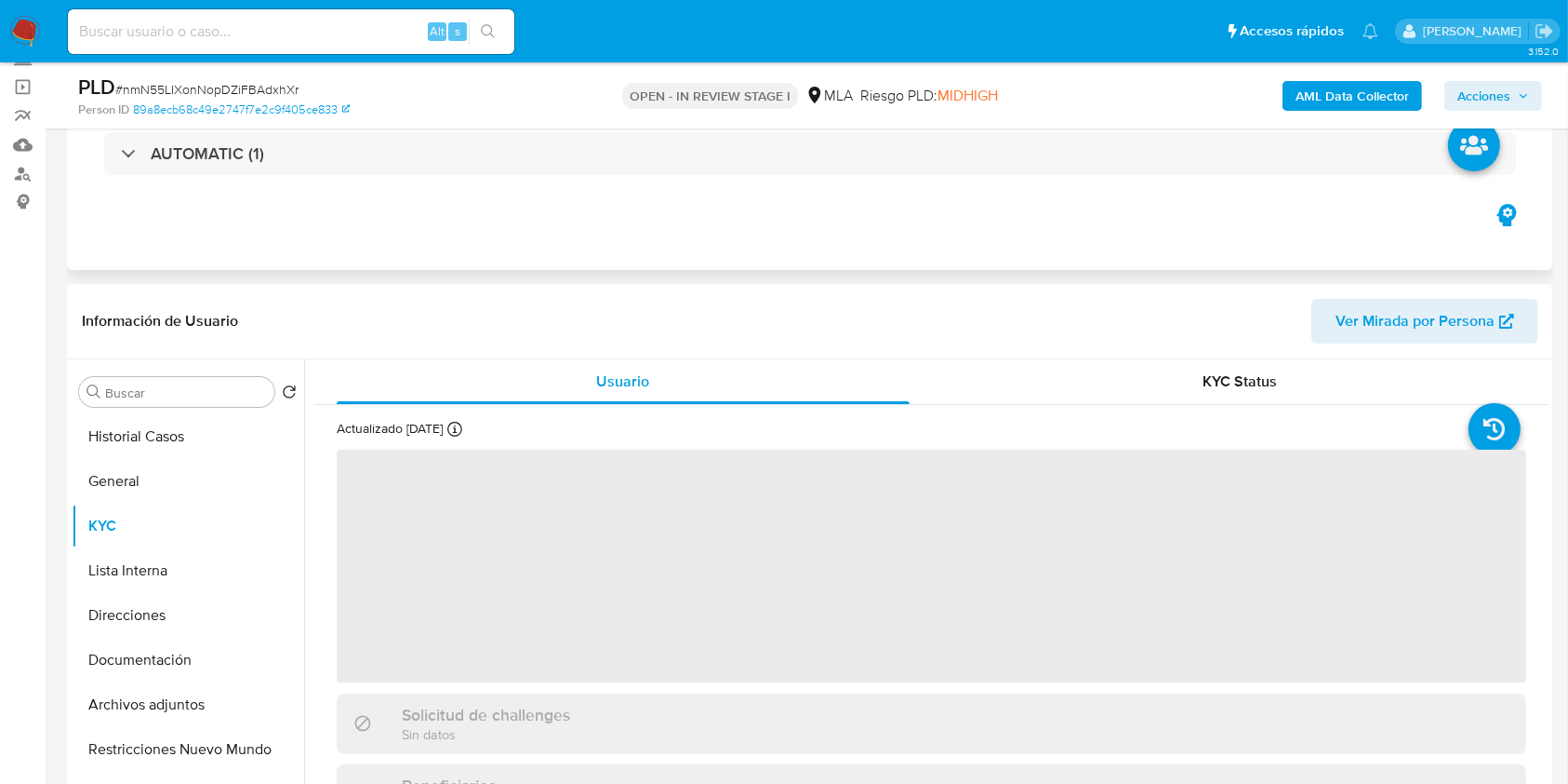
scroll to position [248, 0]
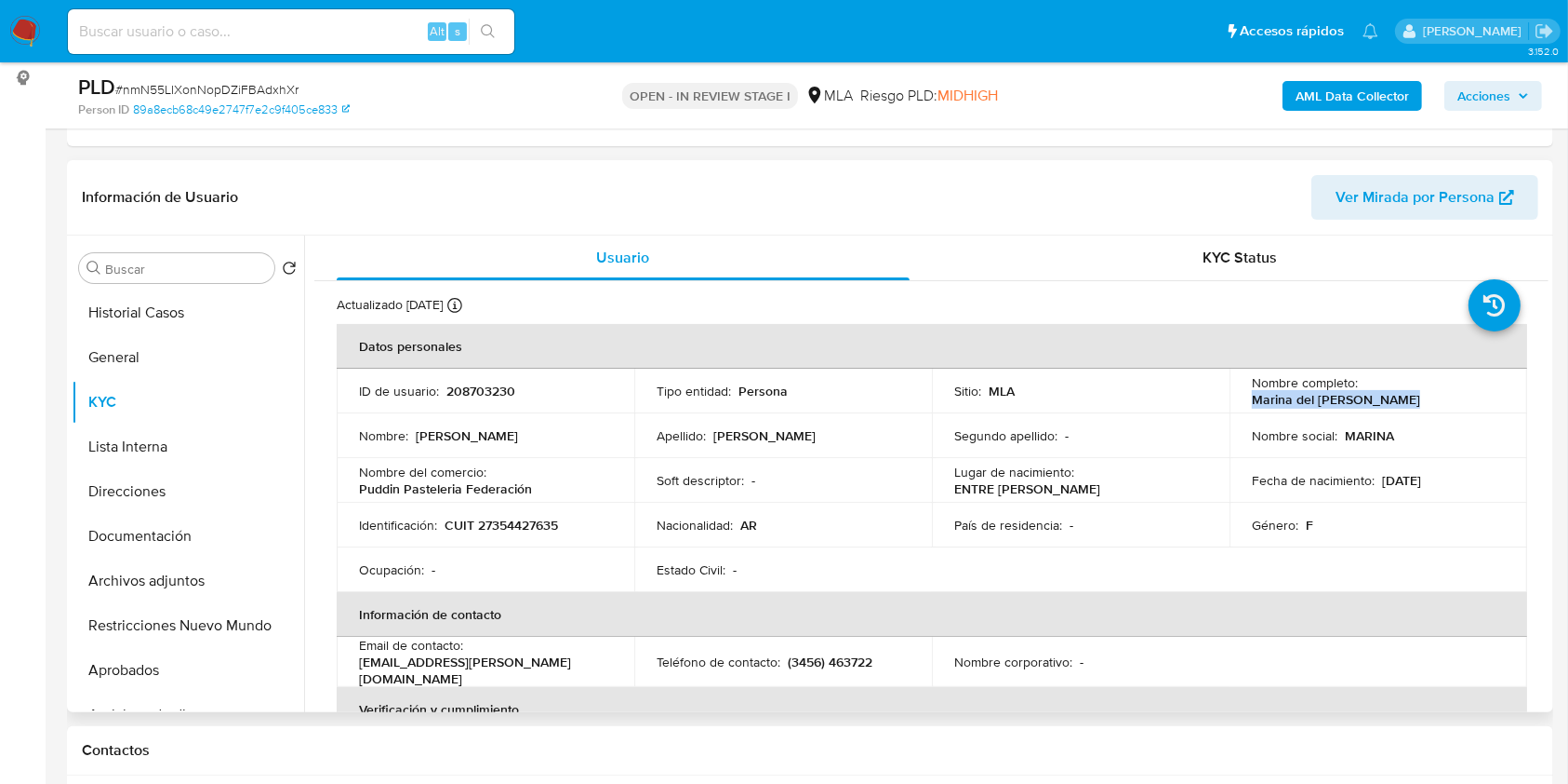
drag, startPoint x: 1293, startPoint y: 404, endPoint x: 1471, endPoint y: 405, distance: 178.0
click at [1471, 405] on td "Nombre completo : Marina del Carmen Franco" at bounding box center [1378, 391] width 298 height 45
copy p "Marina del [PERSON_NAME]"
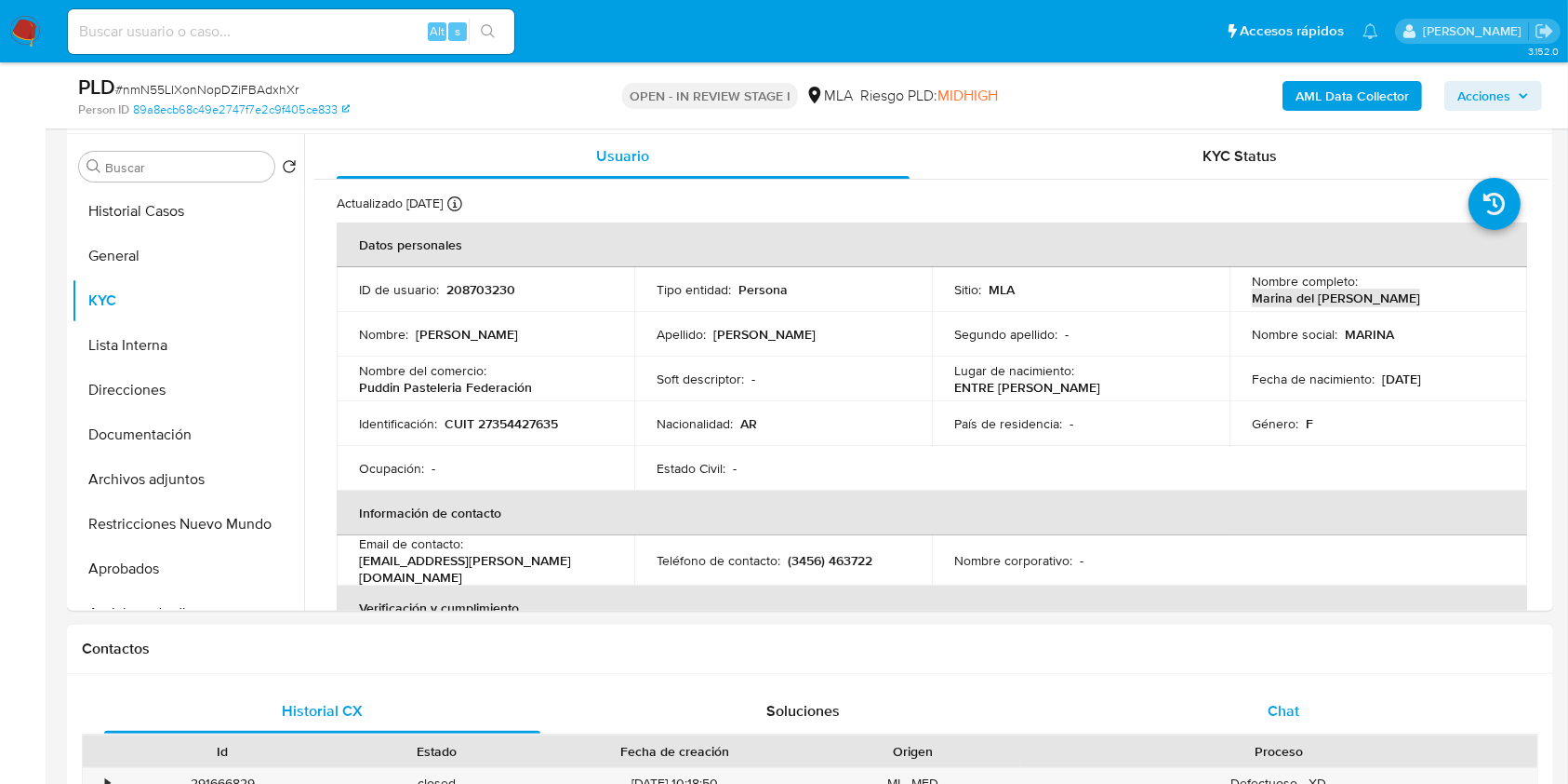
scroll to position [373, 0]
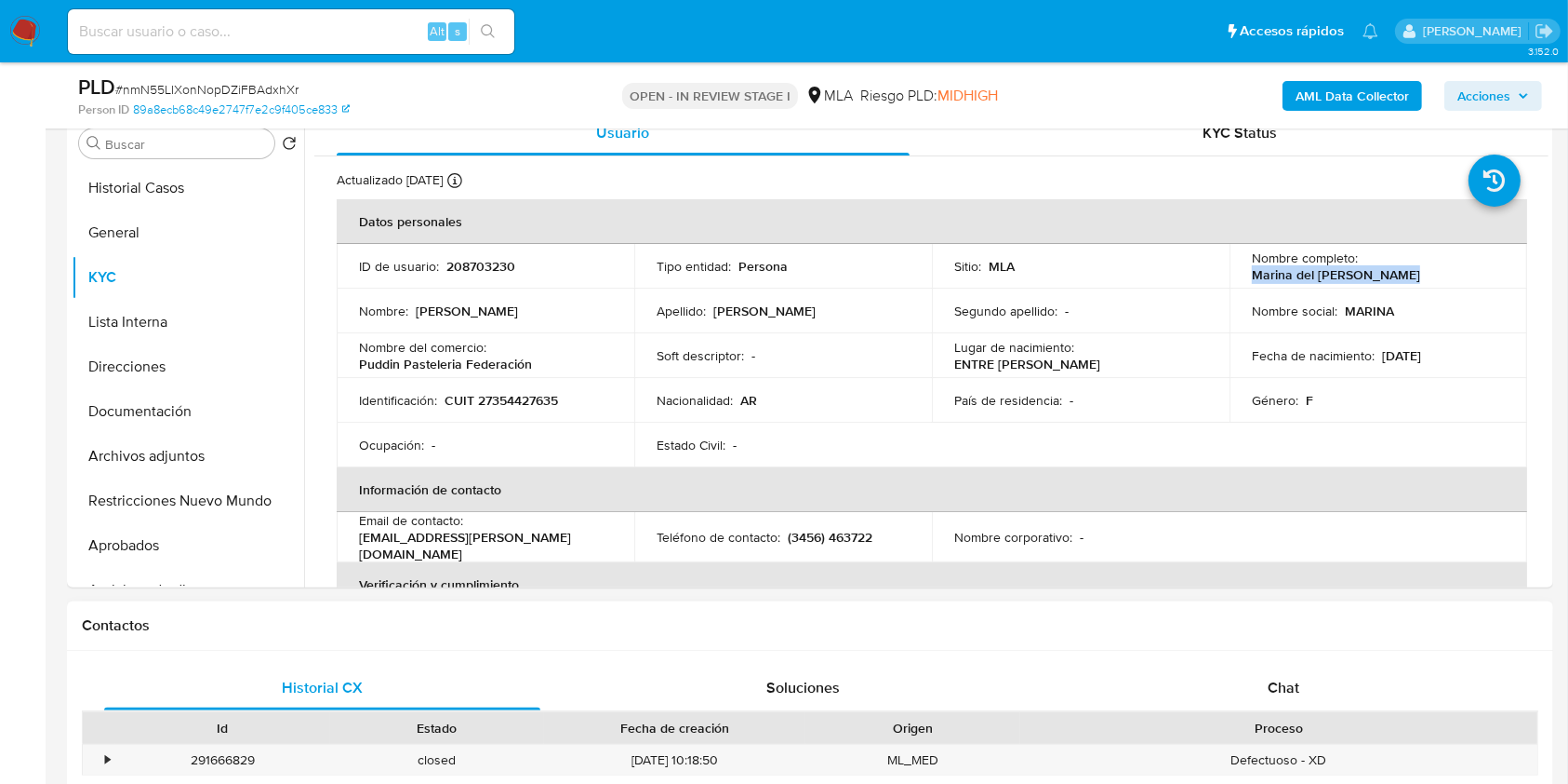
click at [1258, 681] on div "Chat" at bounding box center [1284, 687] width 436 height 45
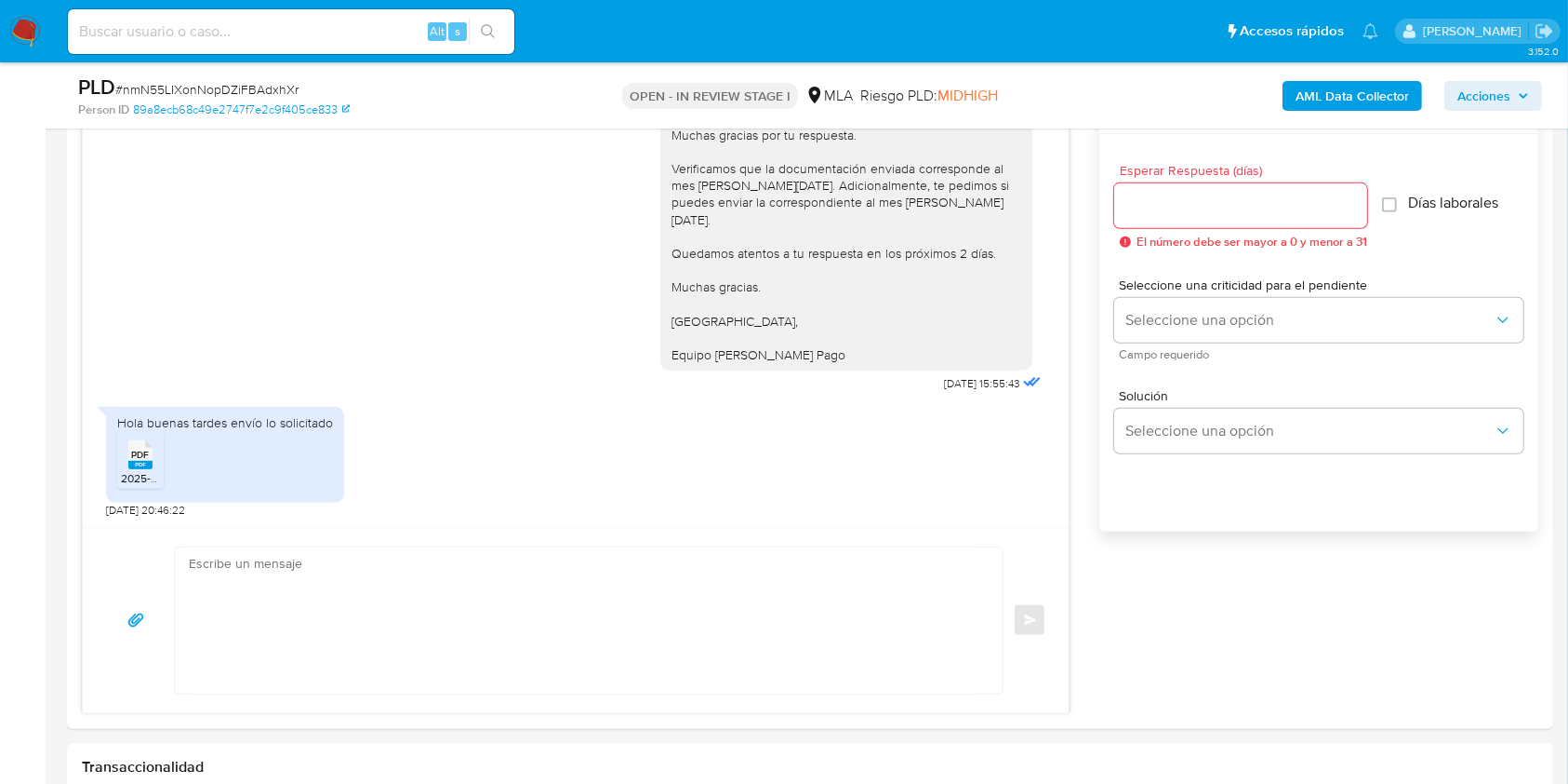
scroll to position [1112, 0]
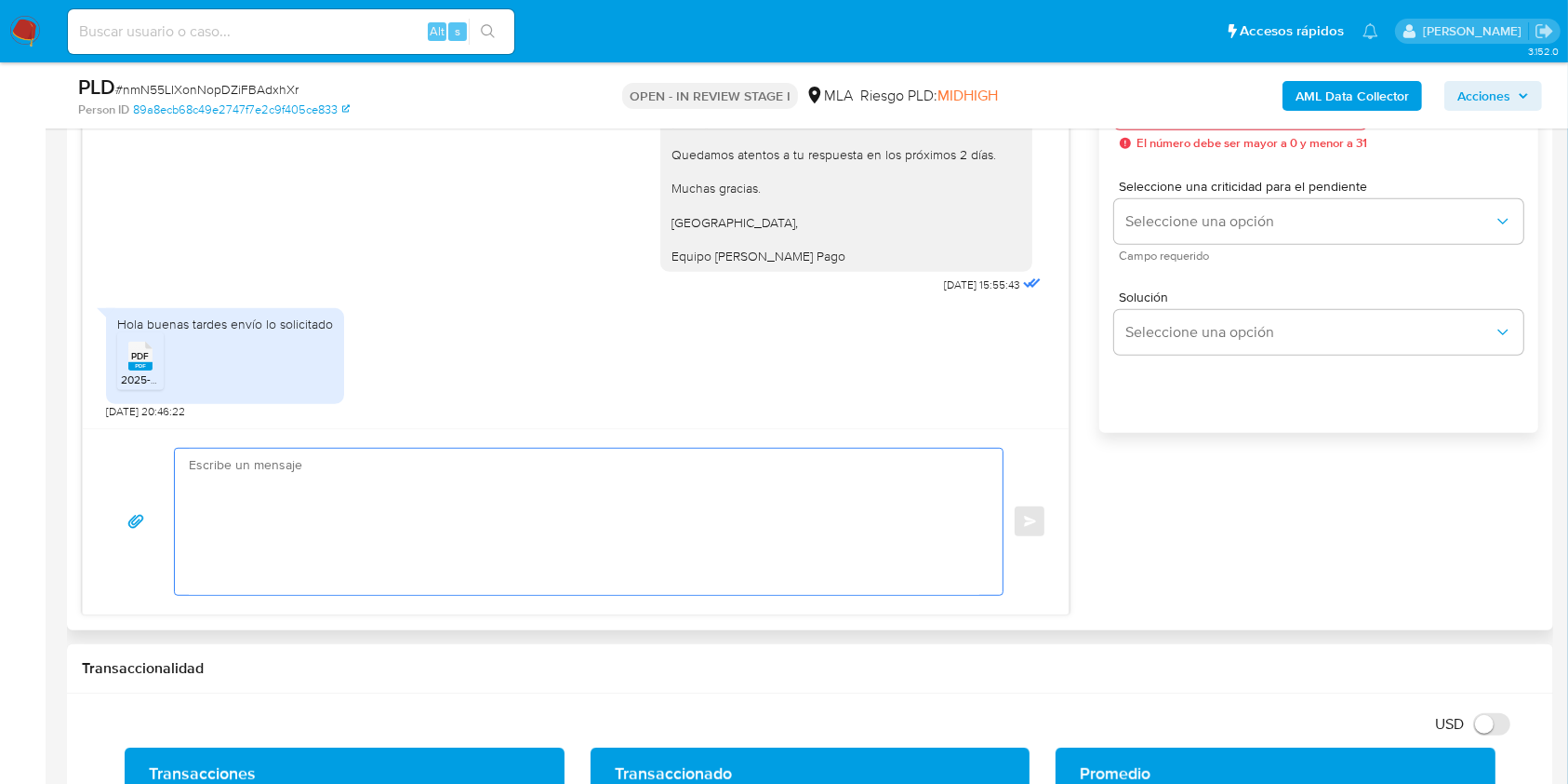
click at [781, 469] on textarea at bounding box center [584, 521] width 790 height 146
paste textarea "Hola Marina del Carmen Franco, Muchas gracias por la respuesta. Te confirmamos …"
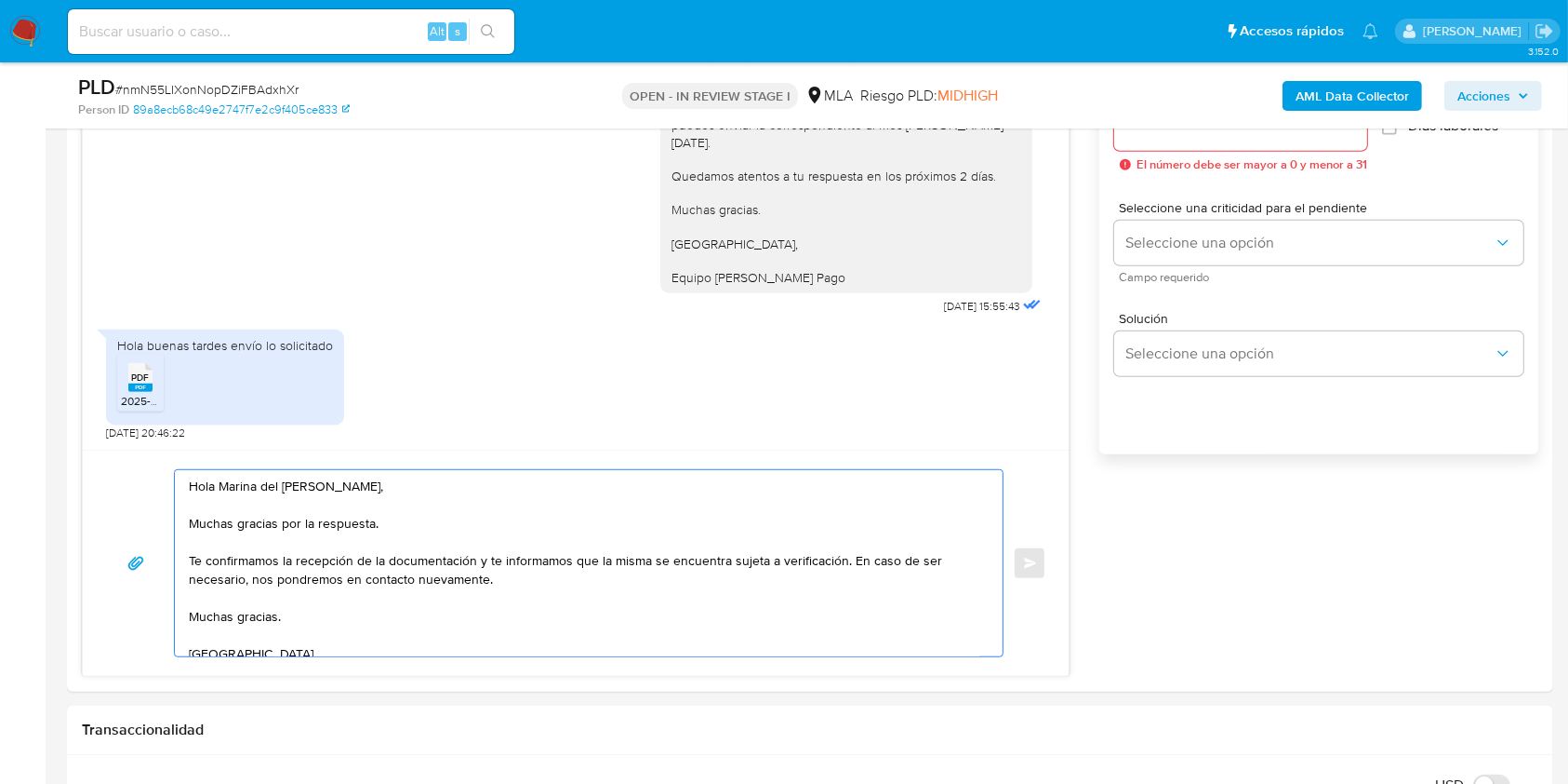
scroll to position [1100, 0]
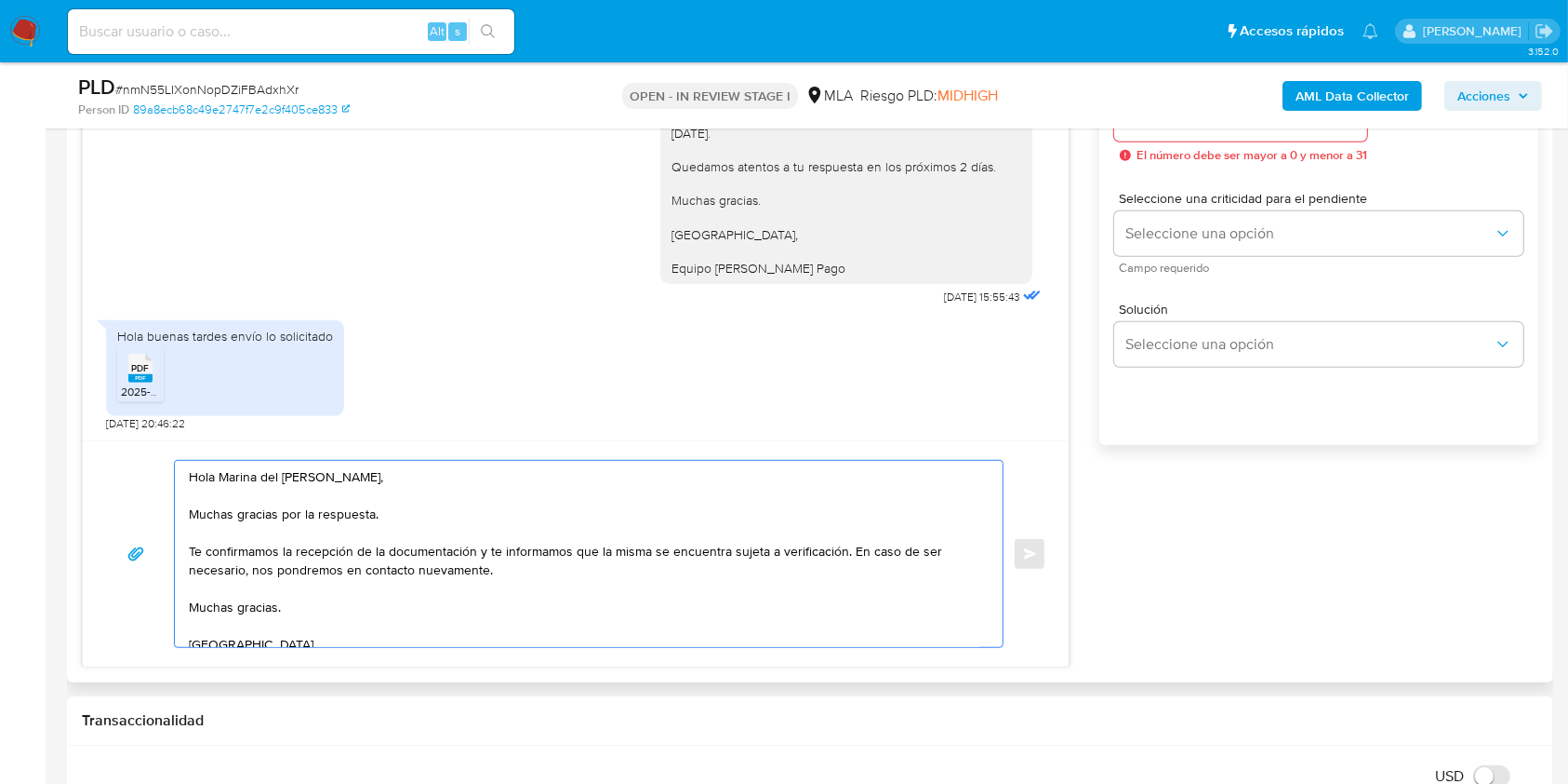
drag, startPoint x: 963, startPoint y: 539, endPoint x: 961, endPoint y: 569, distance: 30.1
click at [961, 569] on textarea "Hola Marina del Carmen Franco, Muchas gracias por la respuesta. Te confirmamos …" at bounding box center [584, 554] width 790 height 186
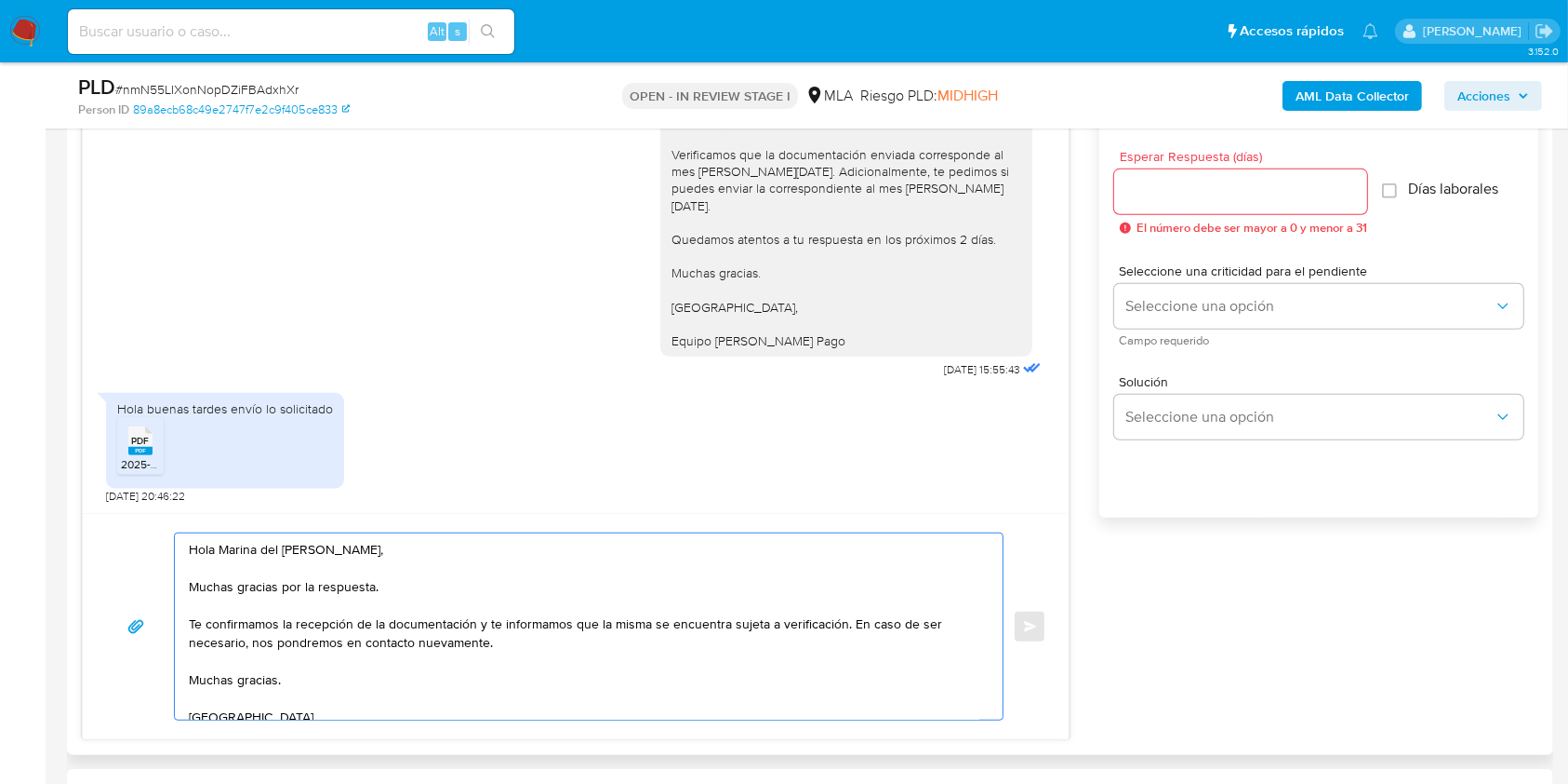
scroll to position [1051, 0]
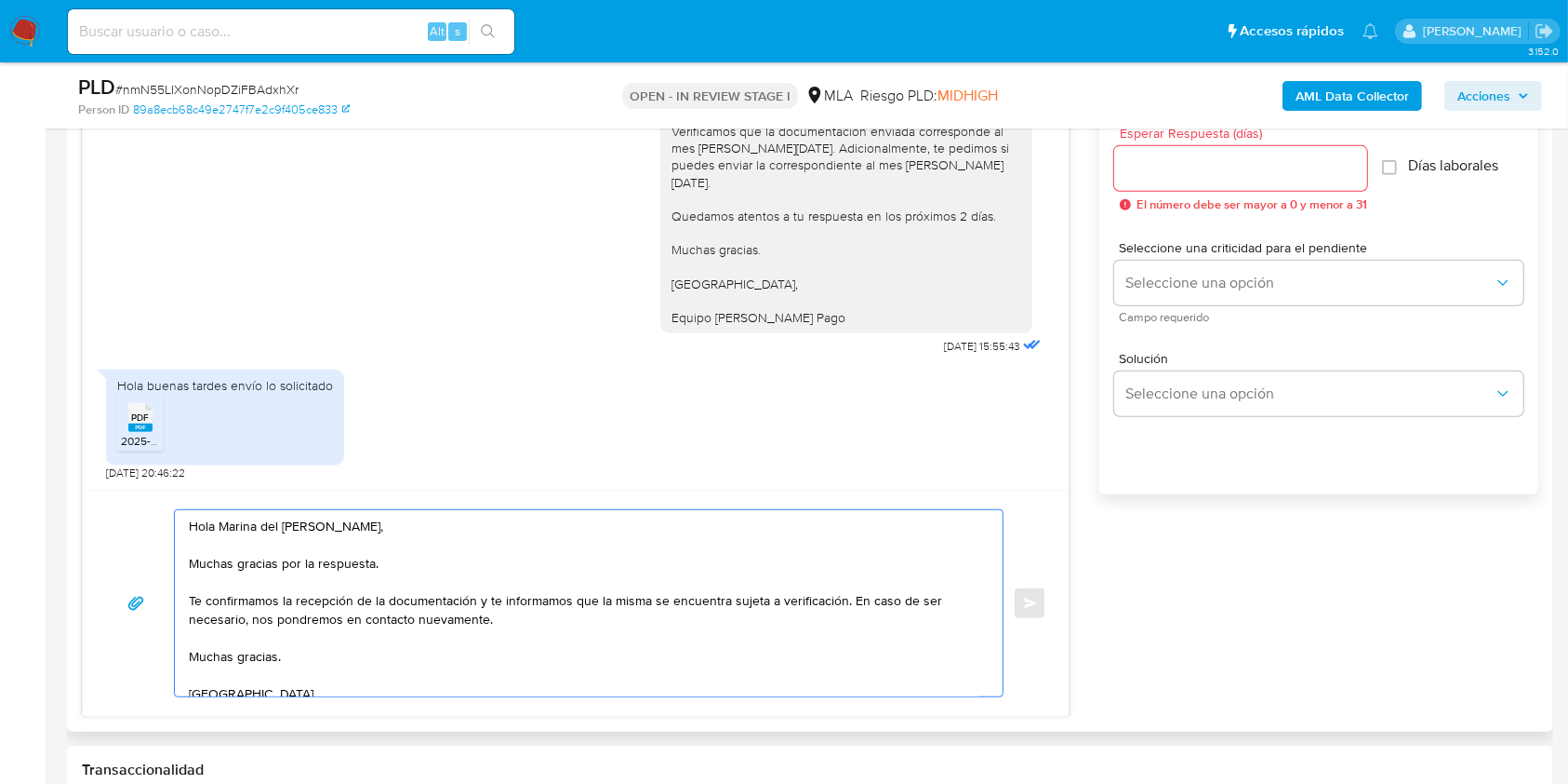
click at [684, 674] on textarea "Hola Marina del Carmen Franco, Muchas gracias por la respuesta. Te confirmamos …" at bounding box center [584, 604] width 790 height 186
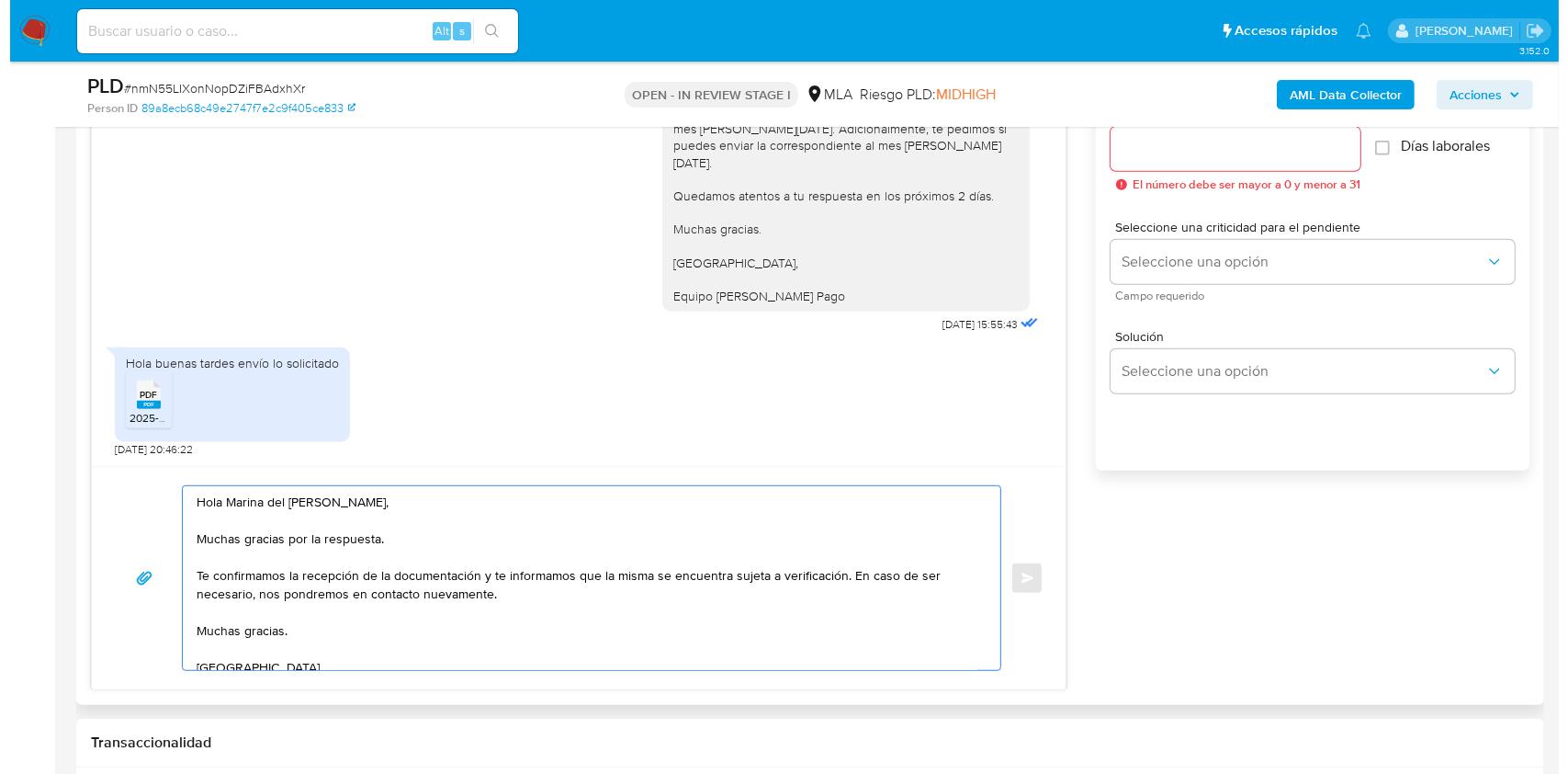
scroll to position [915, 0]
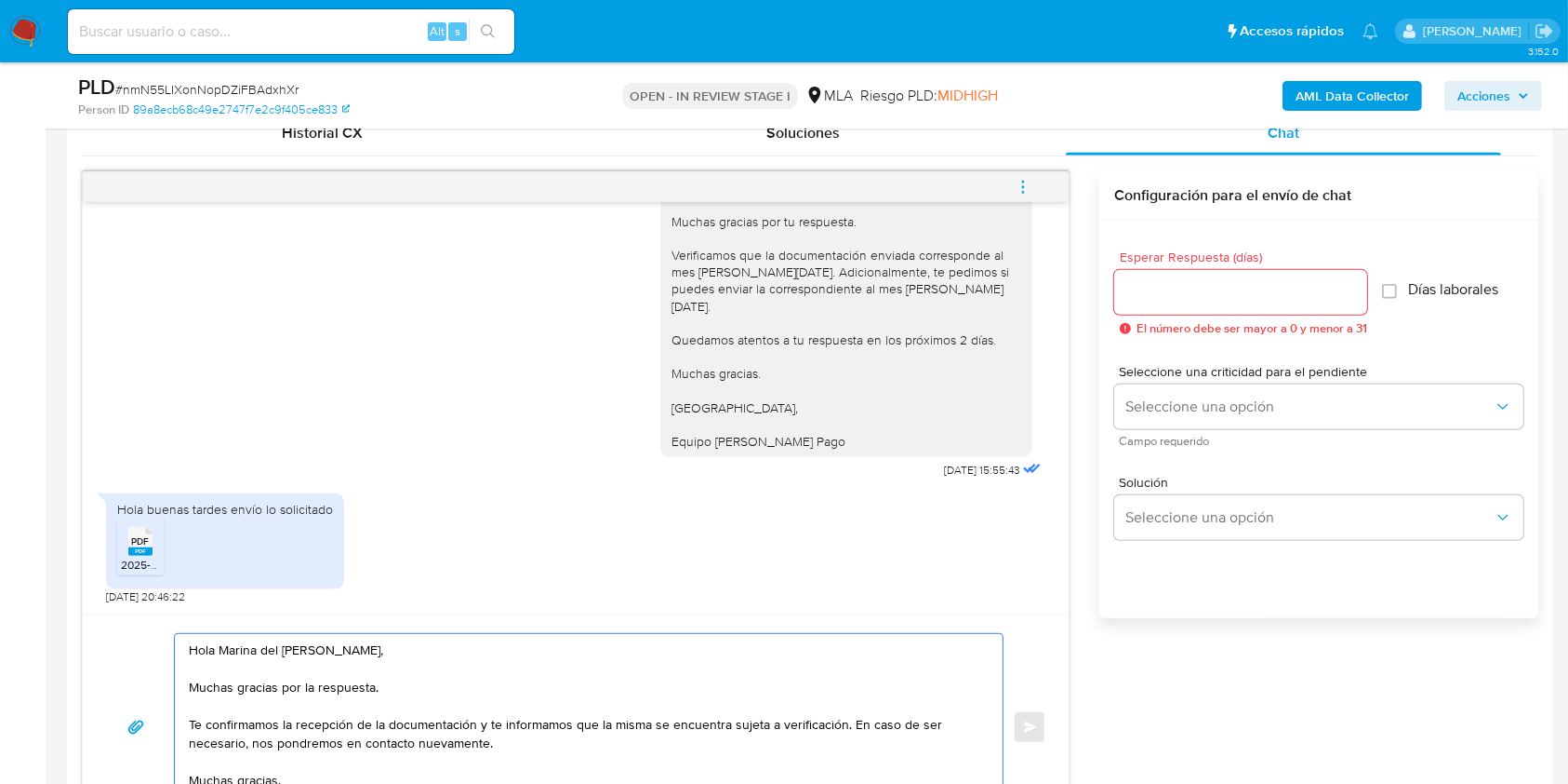
type textarea "Hola Marina del Carmen Franco, Muchas gracias por la respuesta. Te confirmamos …"
click at [1178, 298] on input "Esperar Respuesta (días)" at bounding box center [1240, 292] width 253 height 24
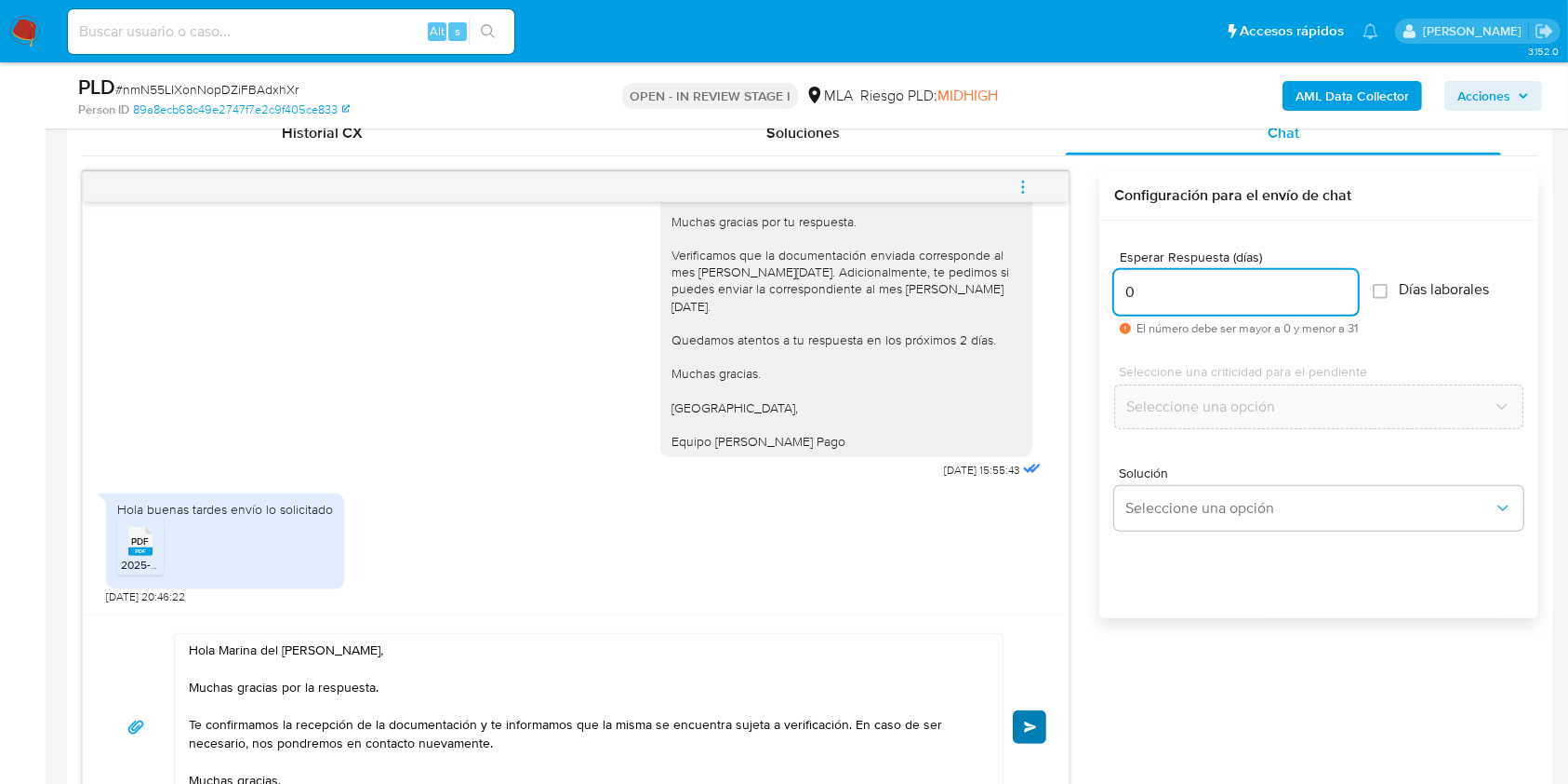
type input "0"
click at [1026, 728] on span "Enviar" at bounding box center [1030, 727] width 13 height 11
click at [1032, 205] on button "menu-action" at bounding box center [1023, 186] width 61 height 45
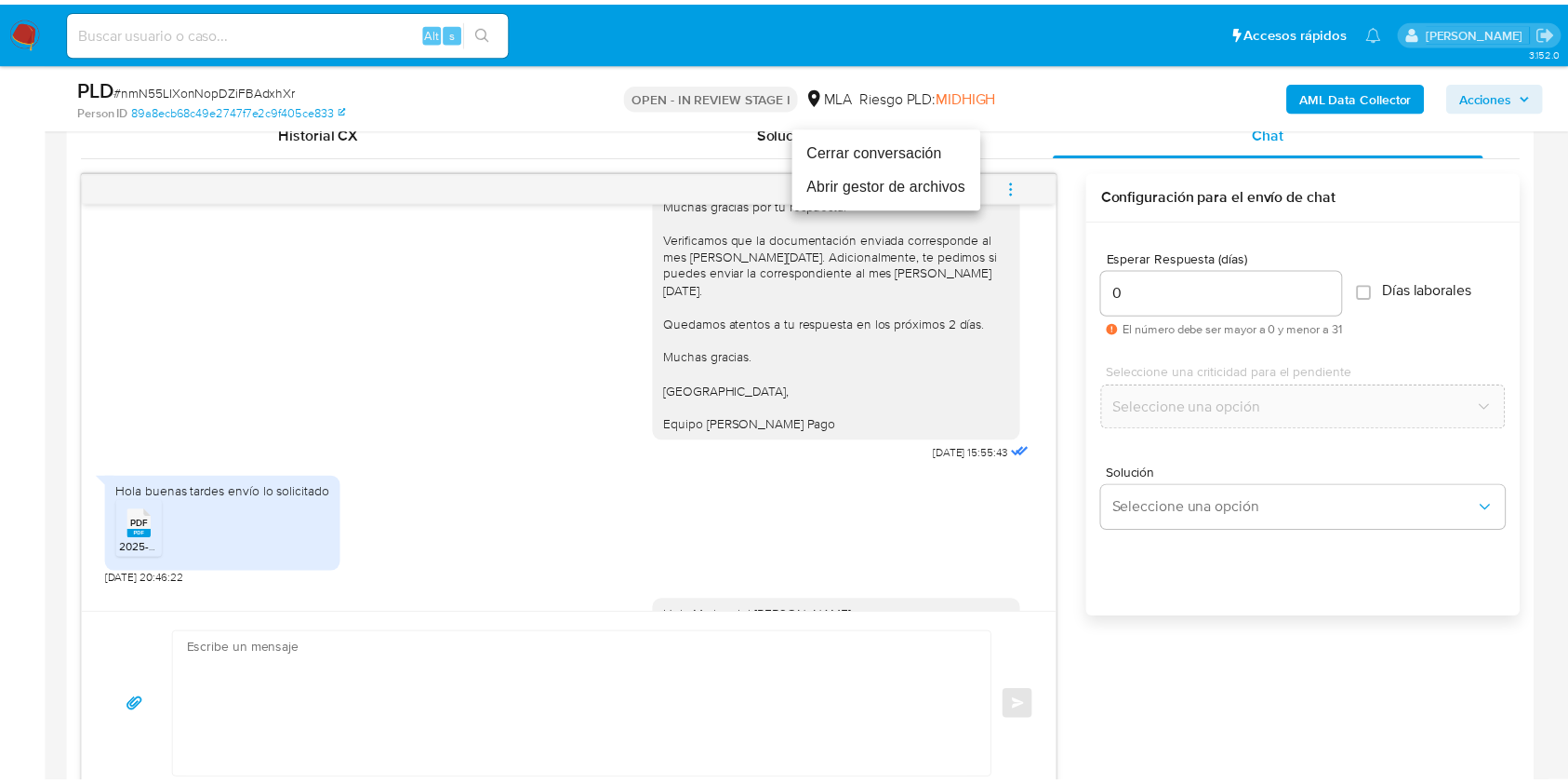
scroll to position [1811, 0]
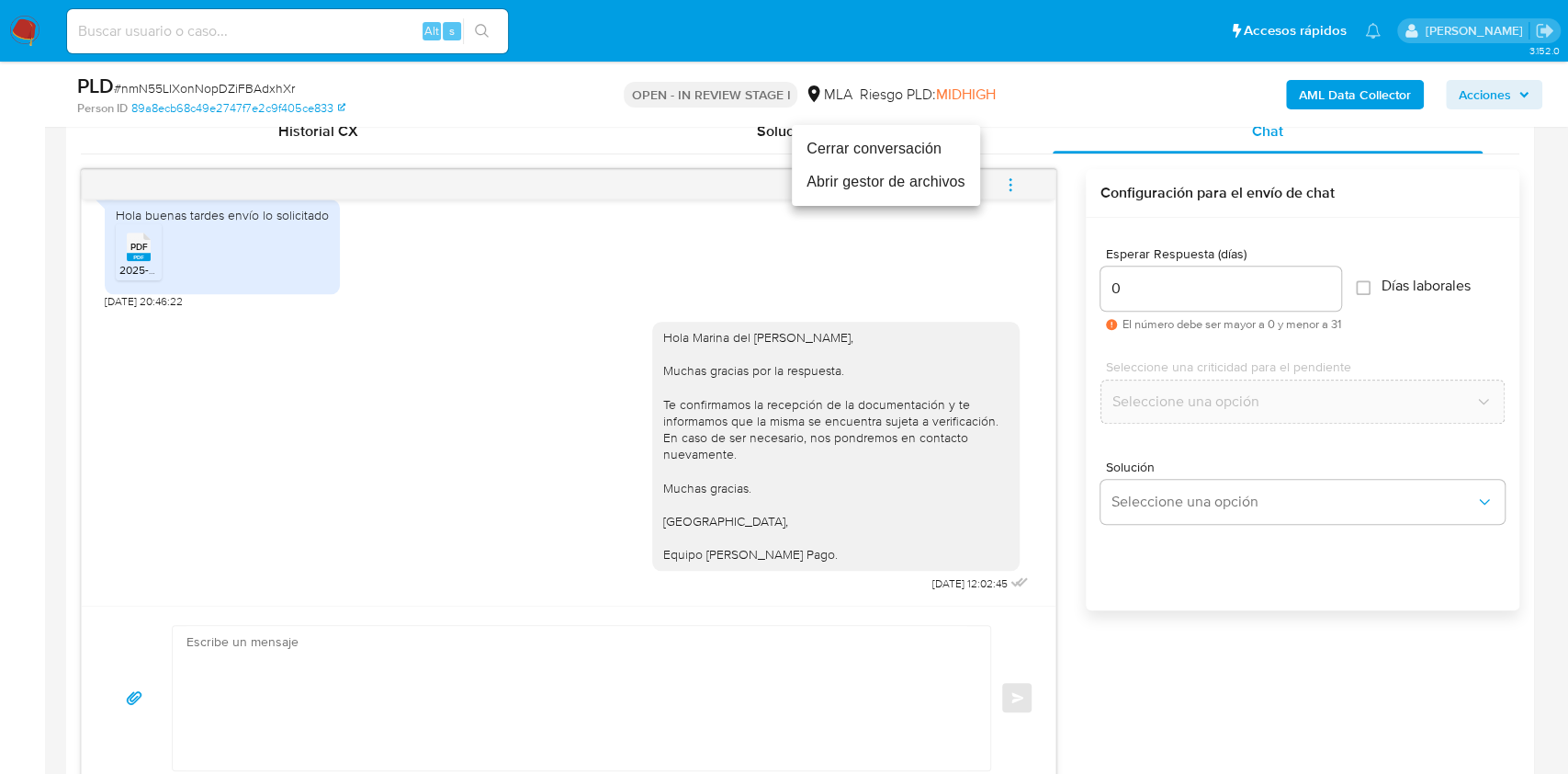
click at [934, 150] on li "Cerrar conversación" at bounding box center [886, 149] width 189 height 33
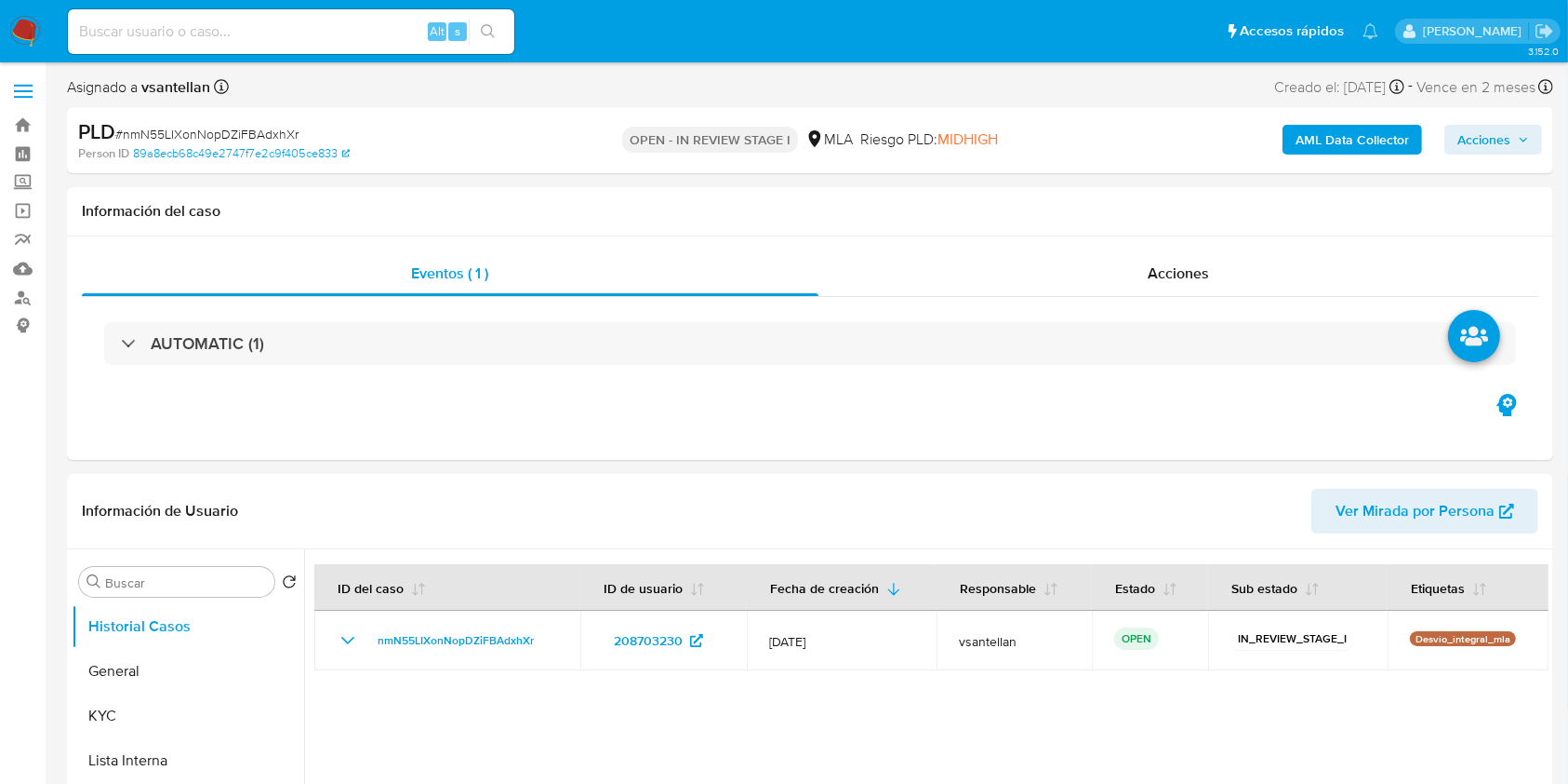
select select "10"
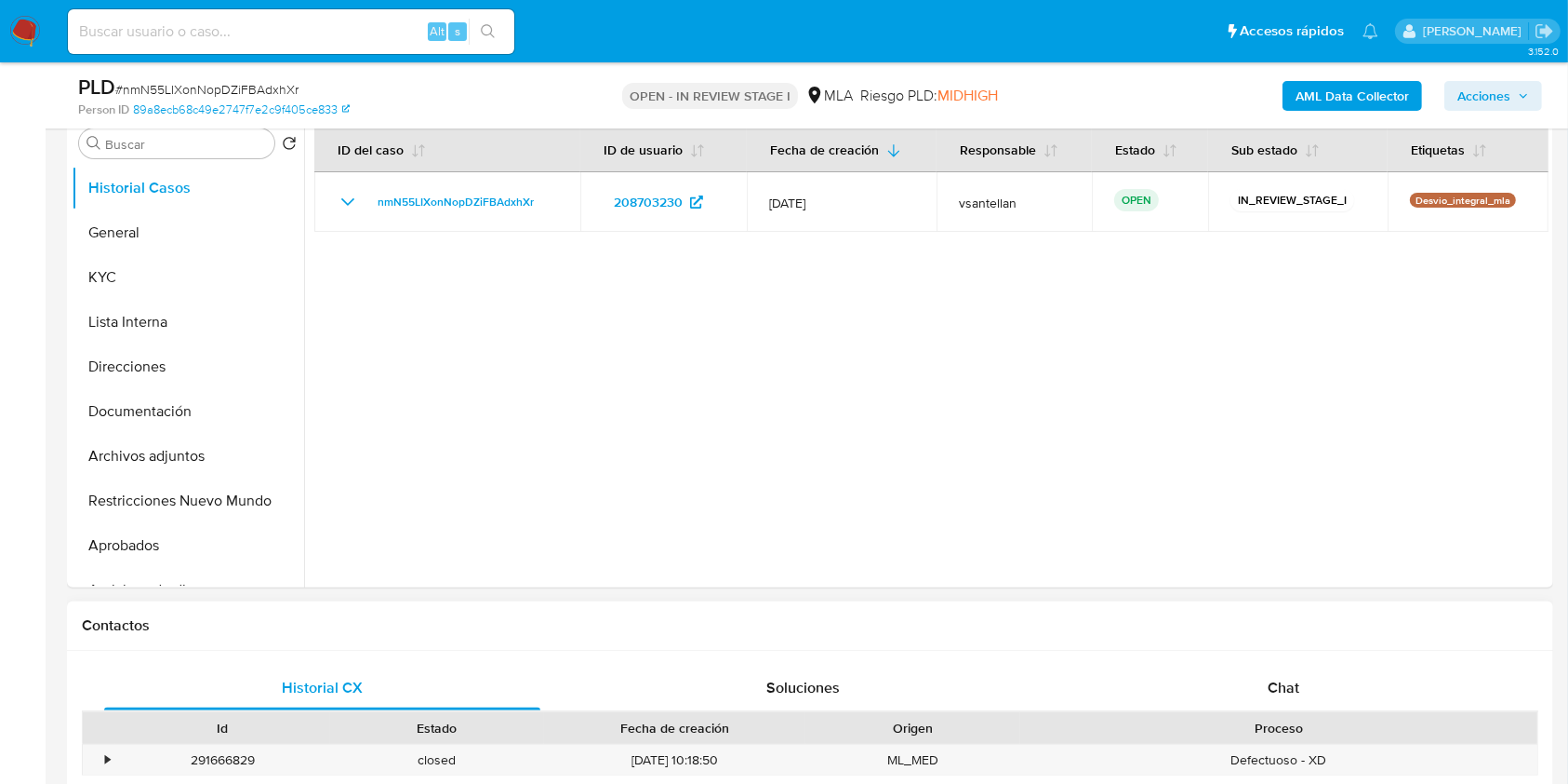
click at [1276, 691] on span "Chat" at bounding box center [1284, 688] width 32 height 22
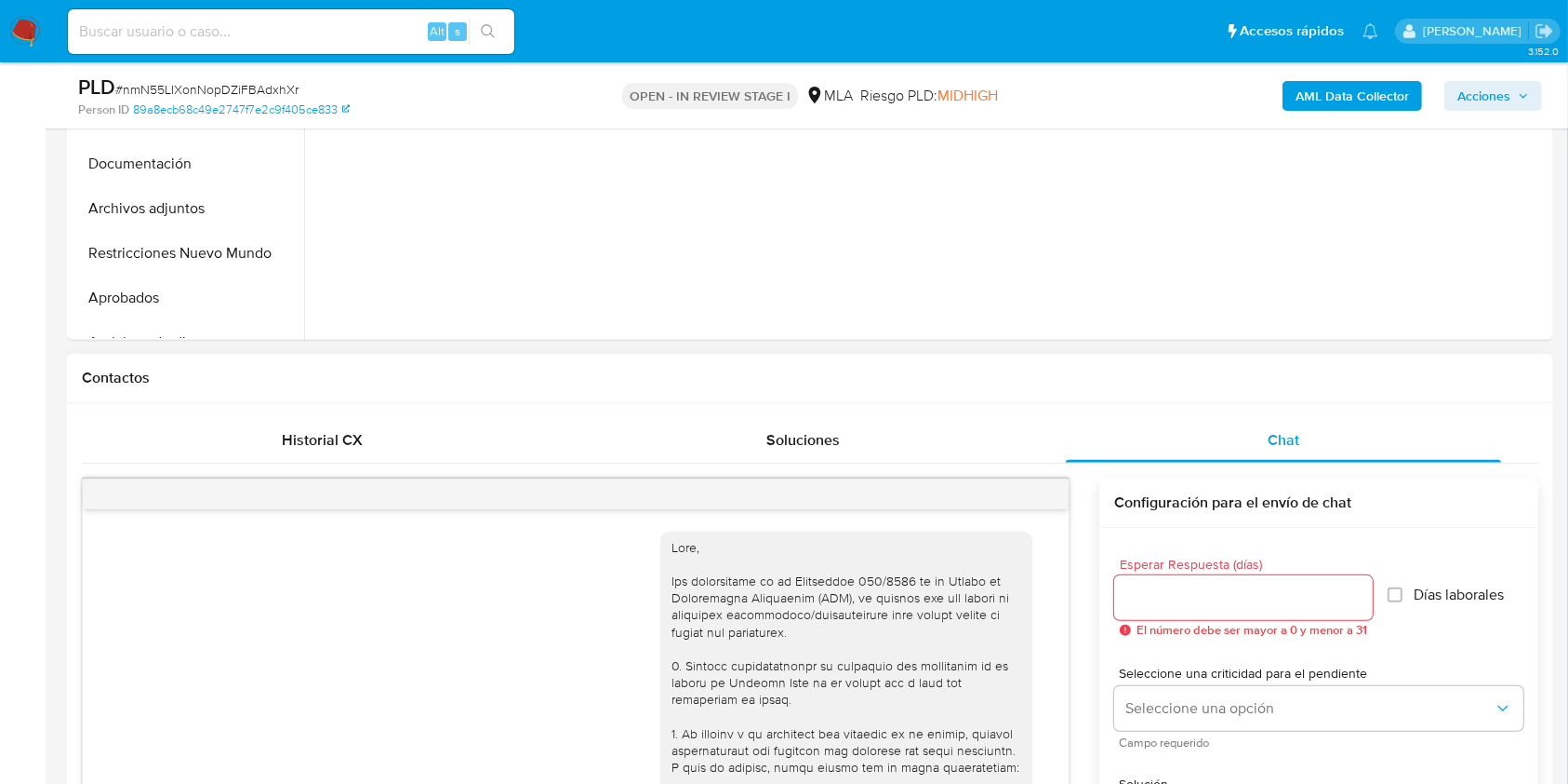
scroll to position [1811, 0]
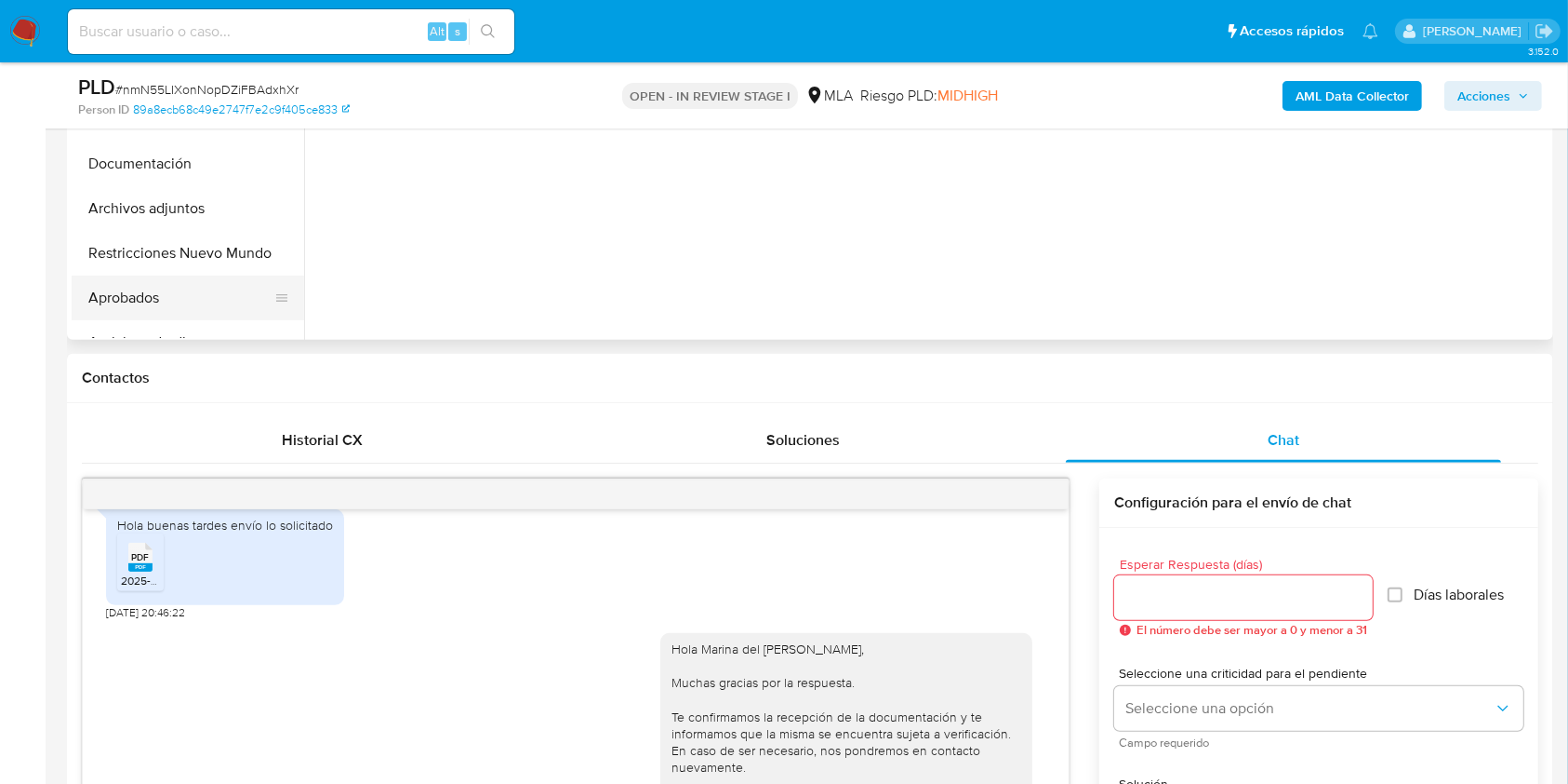
click at [154, 305] on button "Aprobados" at bounding box center [180, 297] width 218 height 45
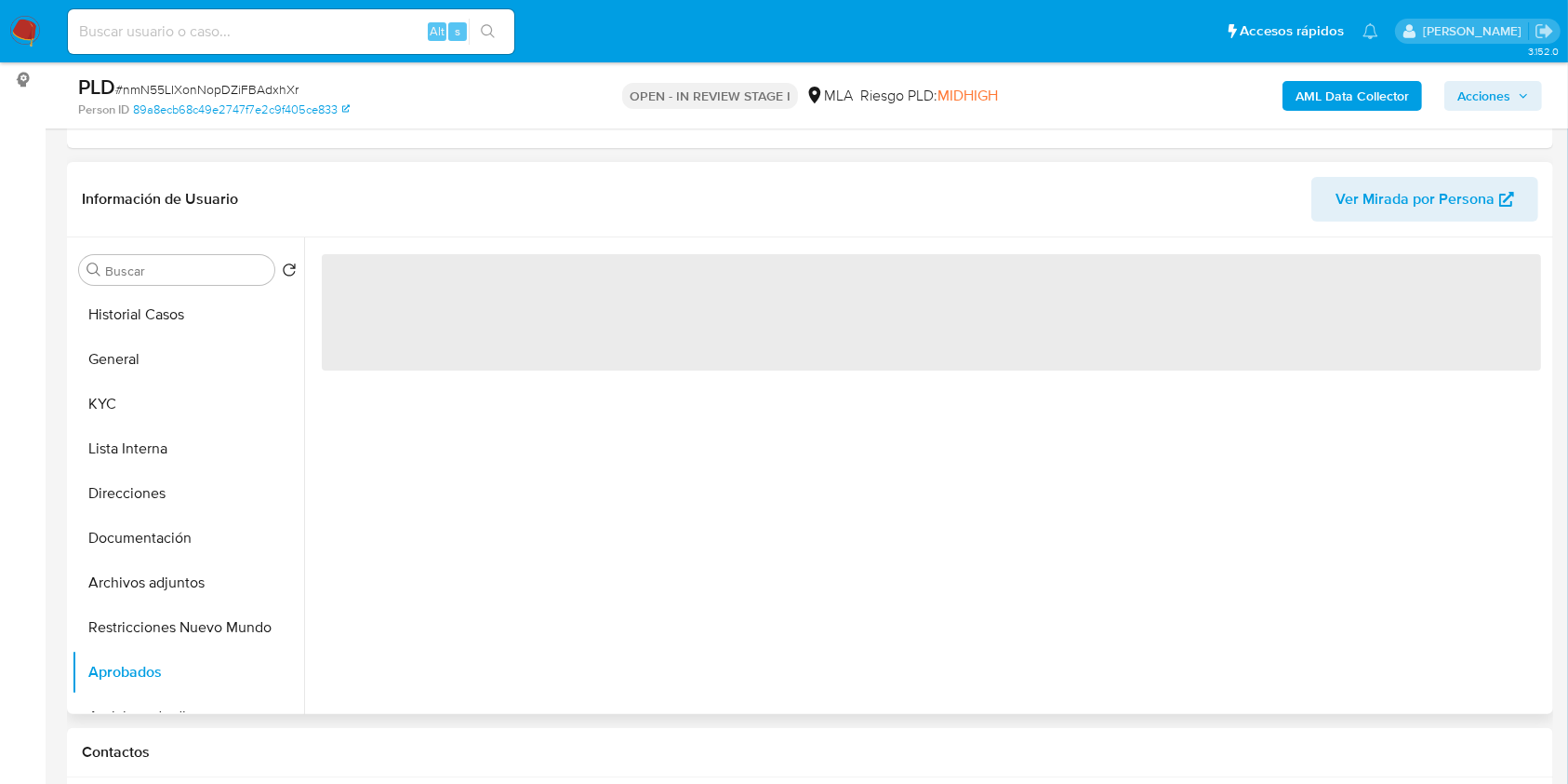
scroll to position [124, 0]
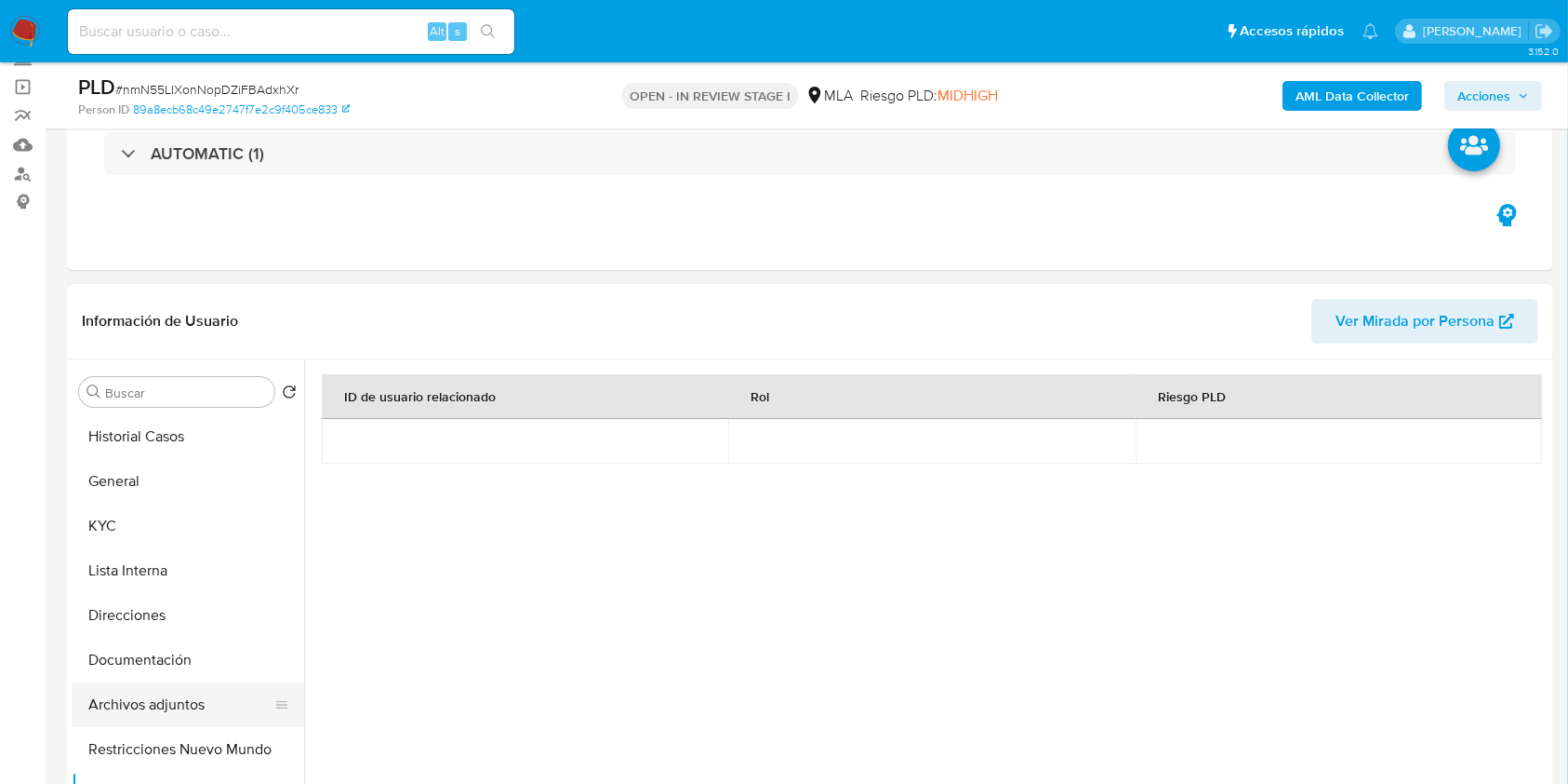
click at [164, 700] on button "Archivos adjuntos" at bounding box center [180, 704] width 218 height 45
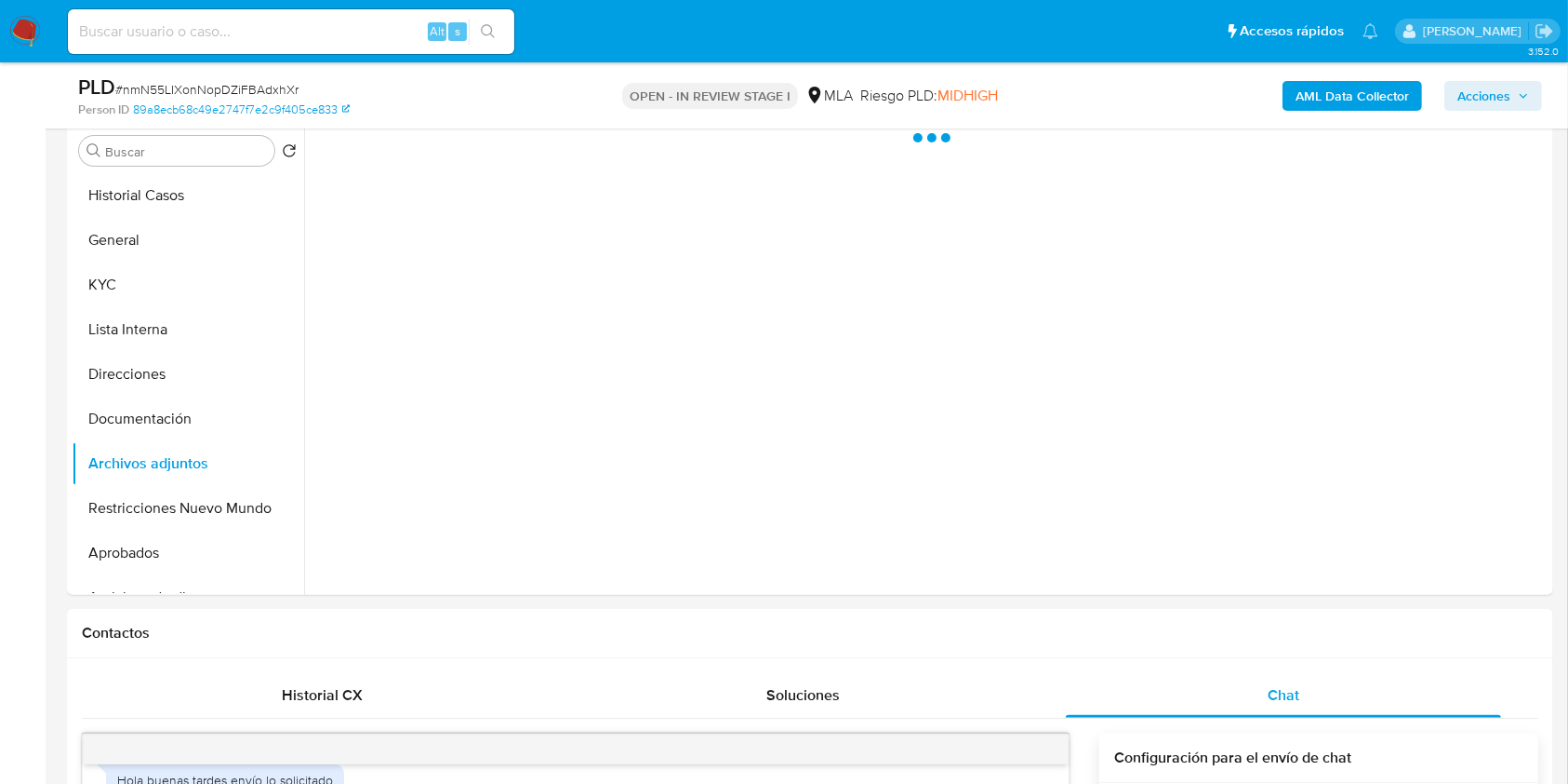
scroll to position [248, 0]
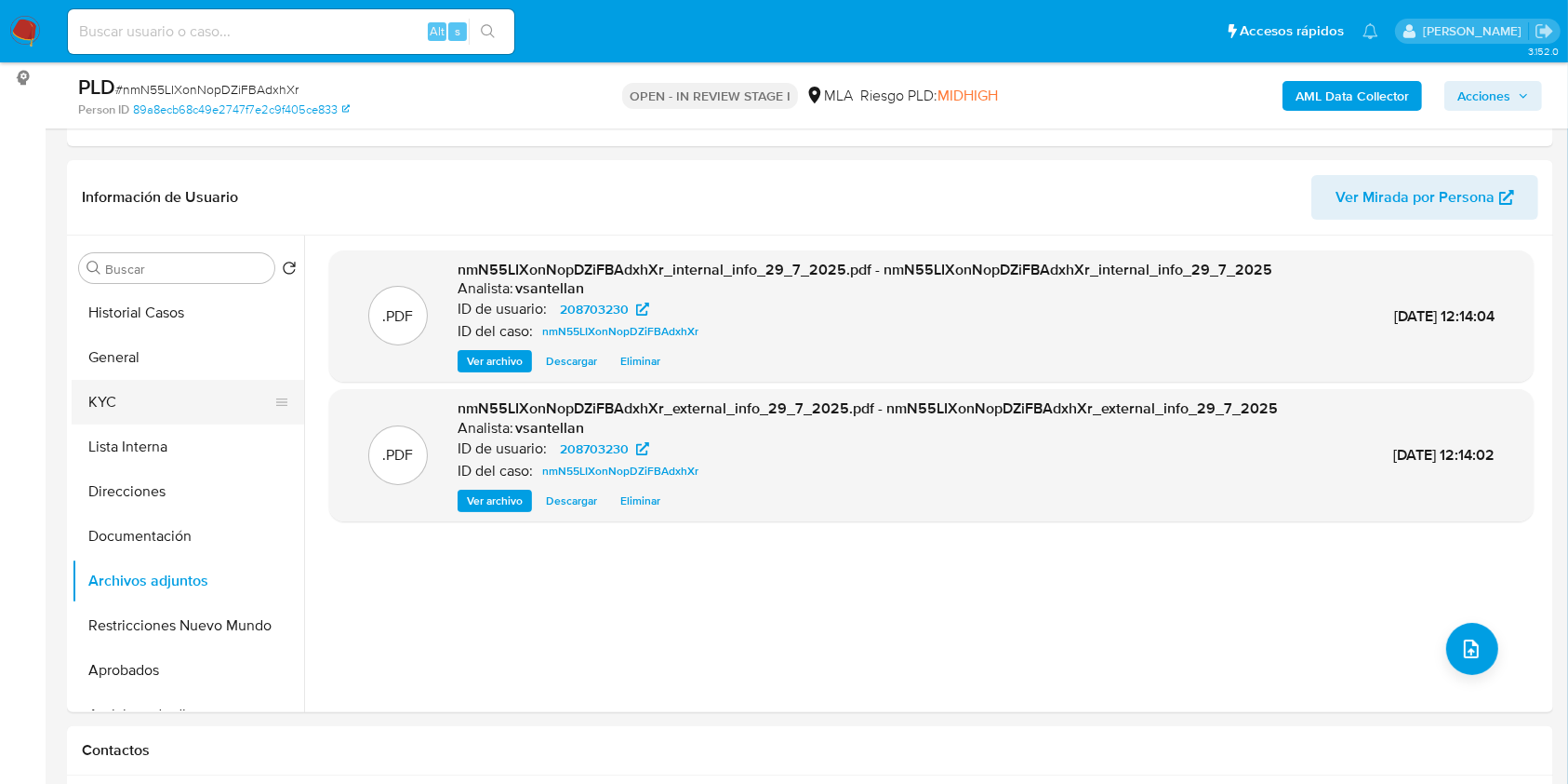
click at [153, 418] on button "KYC" at bounding box center [180, 401] width 218 height 45
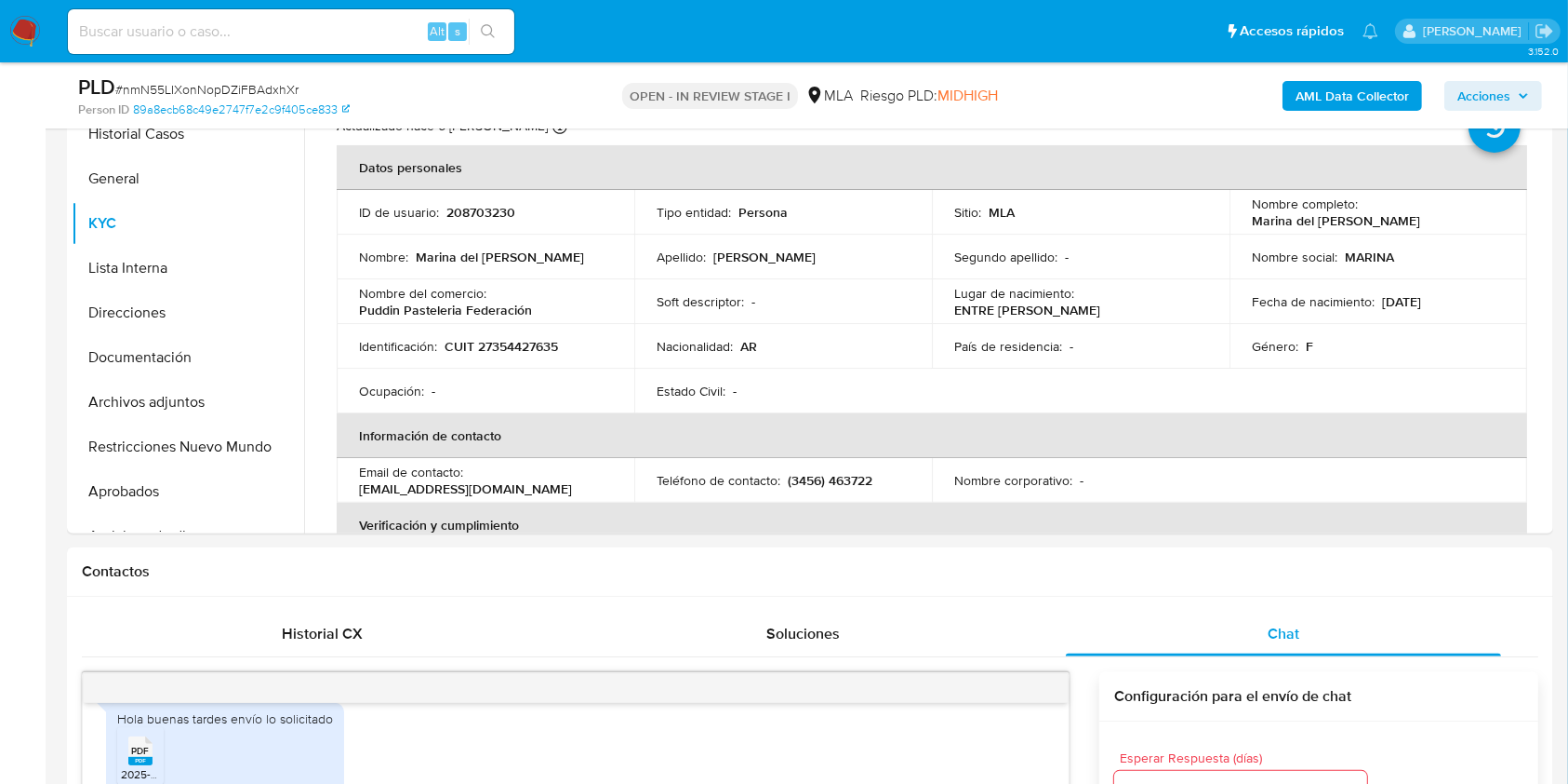
scroll to position [375, 0]
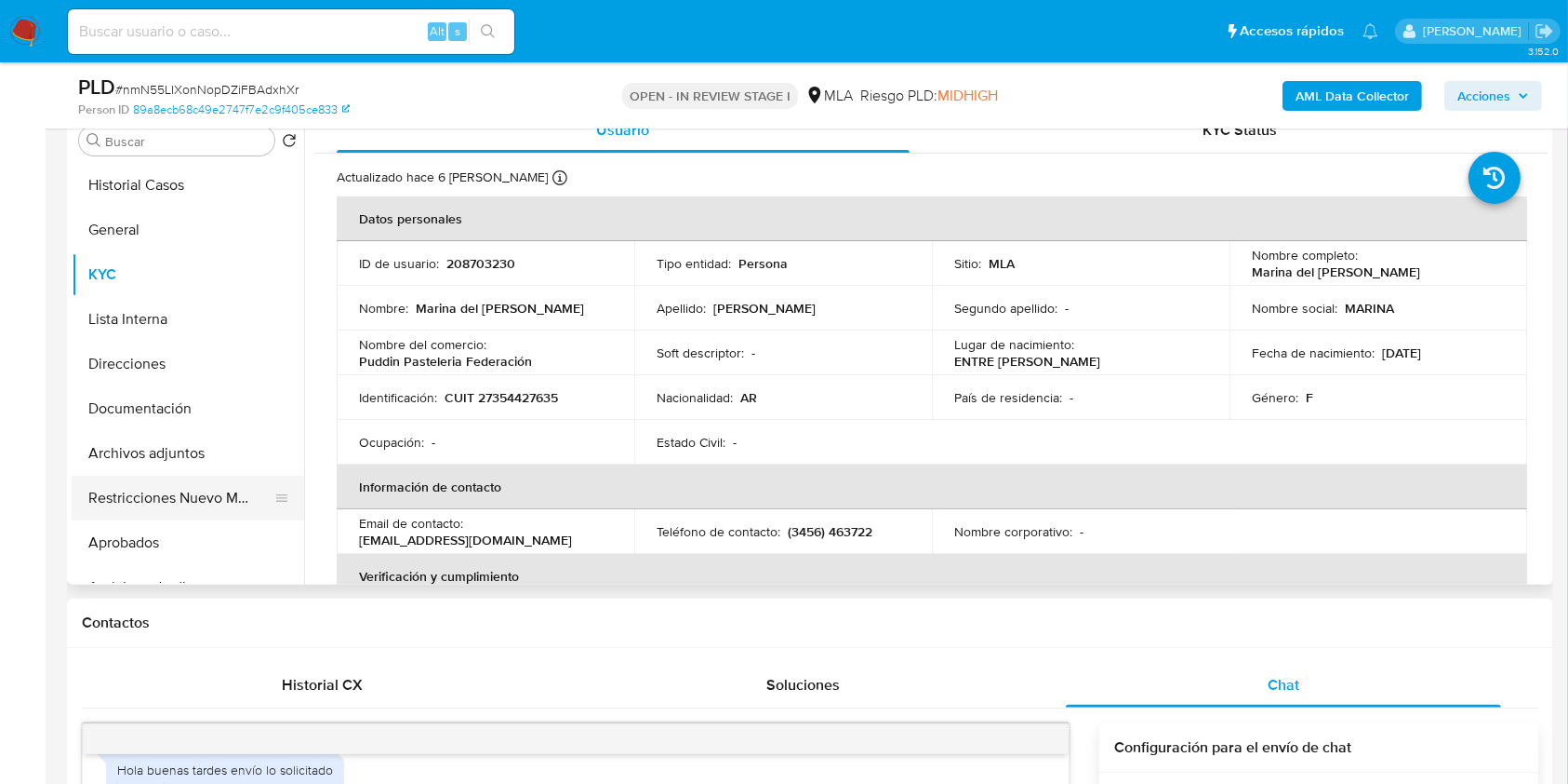
click at [183, 490] on button "Restricciones Nuevo Mundo" at bounding box center [180, 498] width 218 height 45
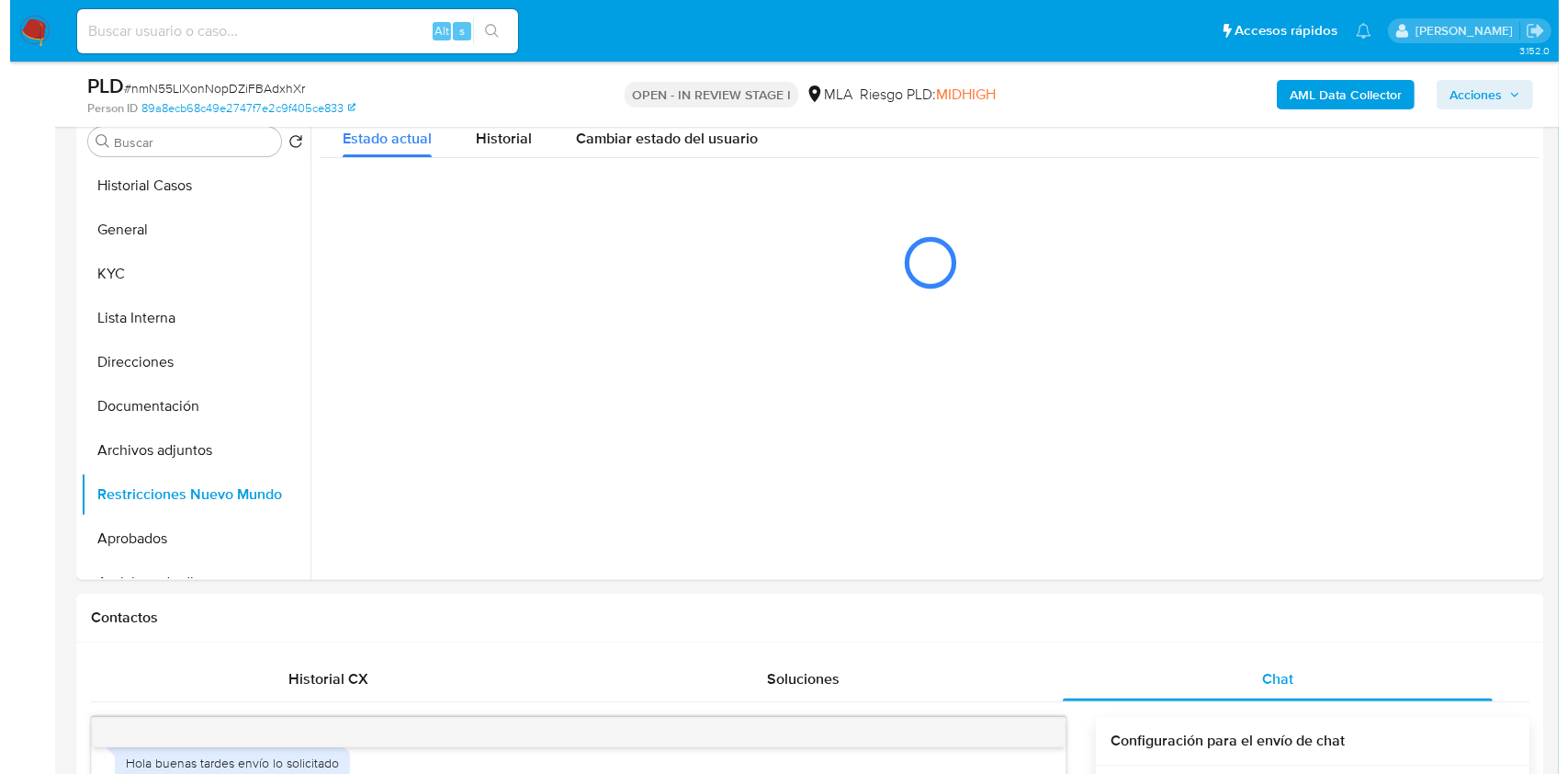
scroll to position [336, 0]
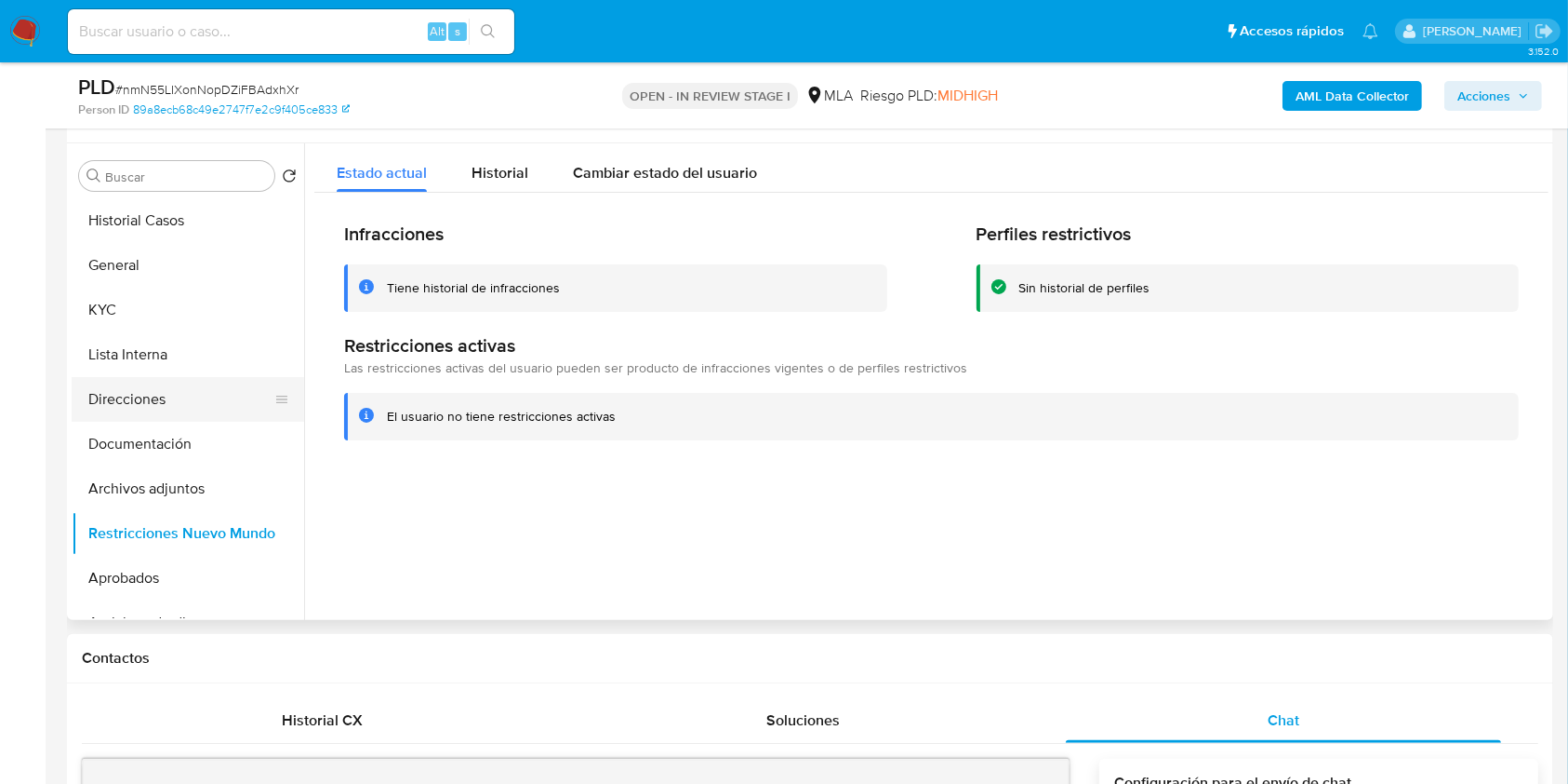
drag, startPoint x: 155, startPoint y: 324, endPoint x: 206, endPoint y: 398, distance: 89.9
click at [154, 325] on button "KYC" at bounding box center [187, 309] width 233 height 45
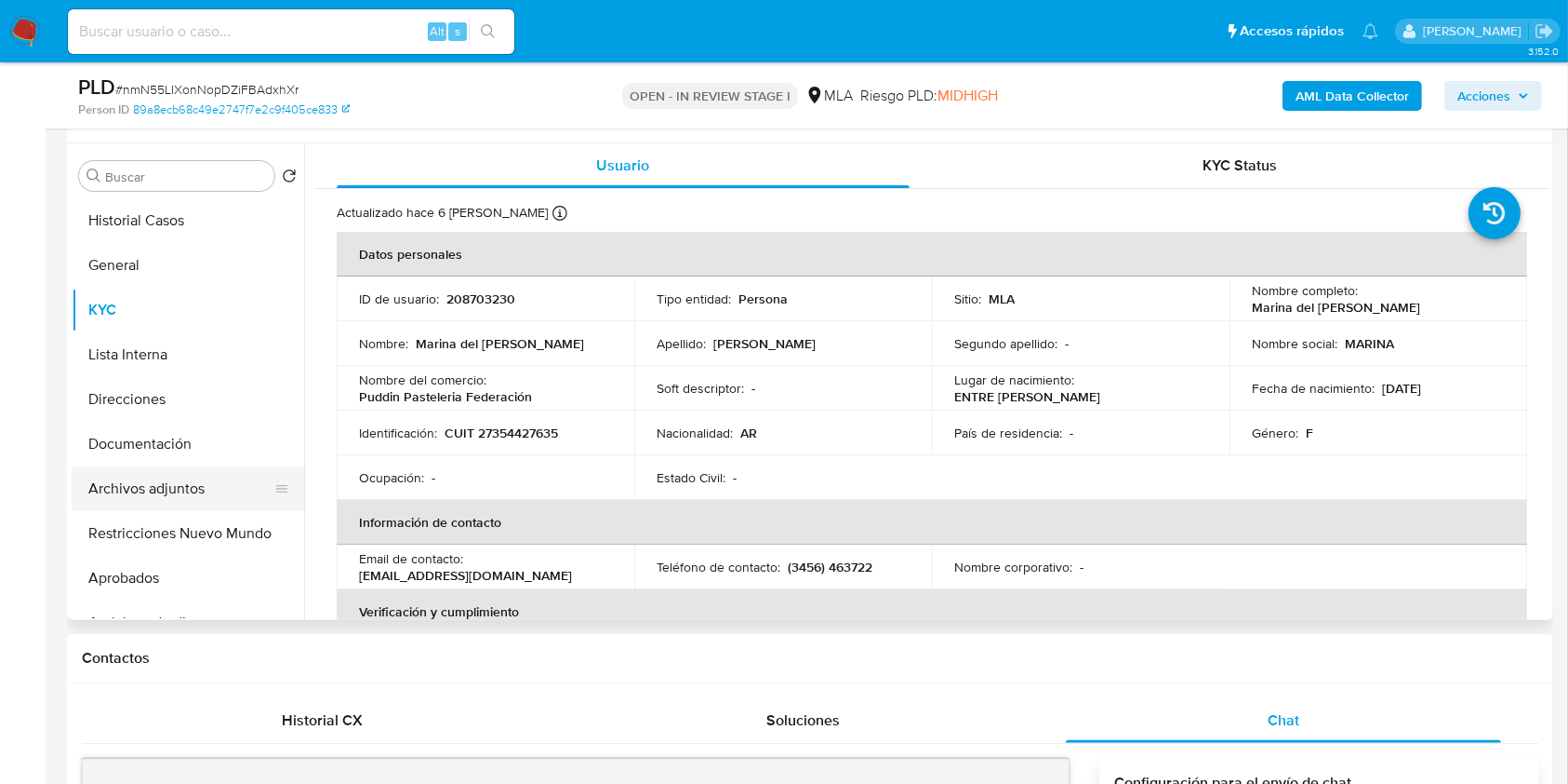
click at [197, 483] on button "Archivos adjuntos" at bounding box center [180, 488] width 218 height 45
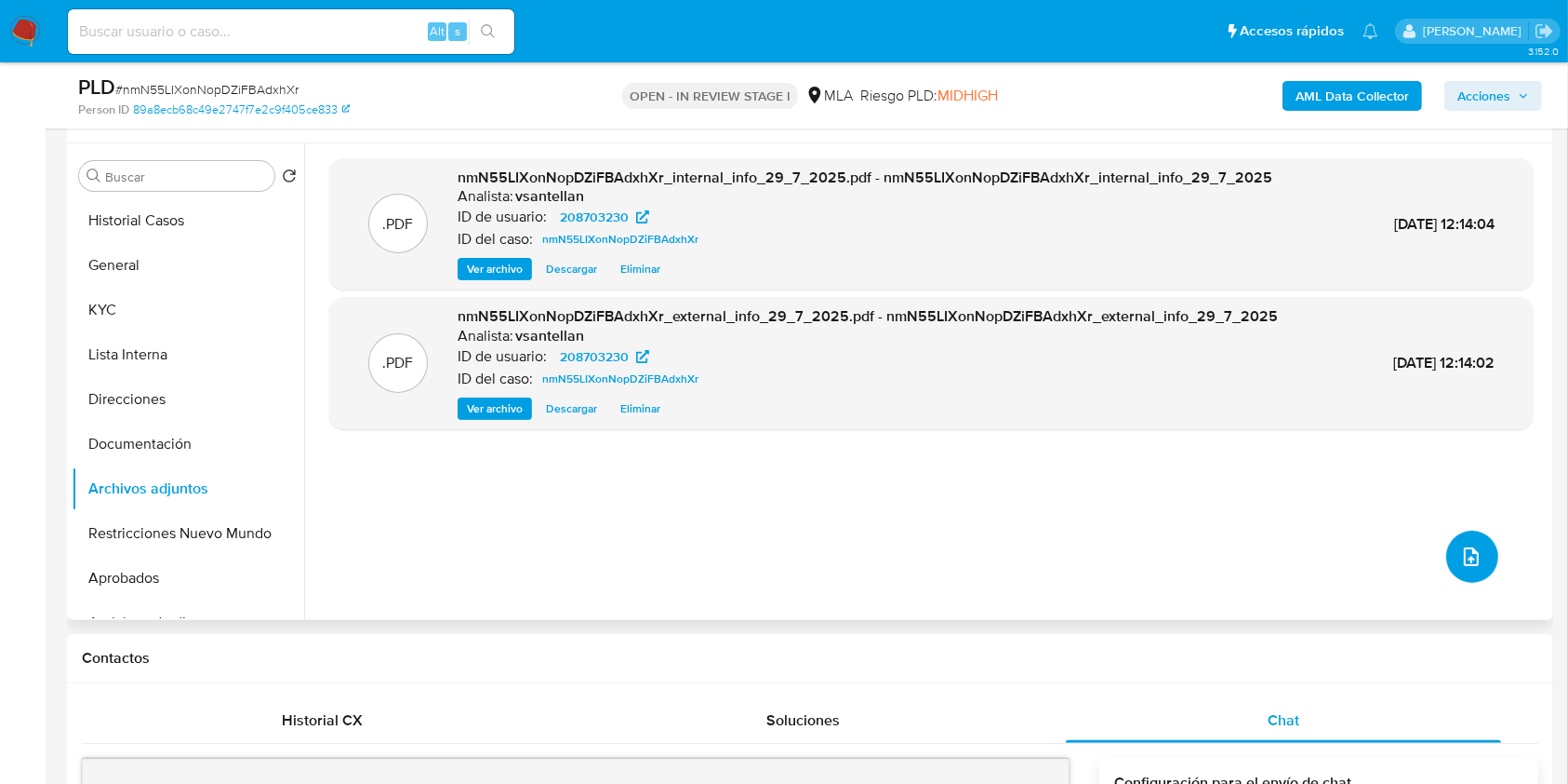
click at [1460, 550] on icon "upload-file" at bounding box center [1471, 556] width 23 height 23
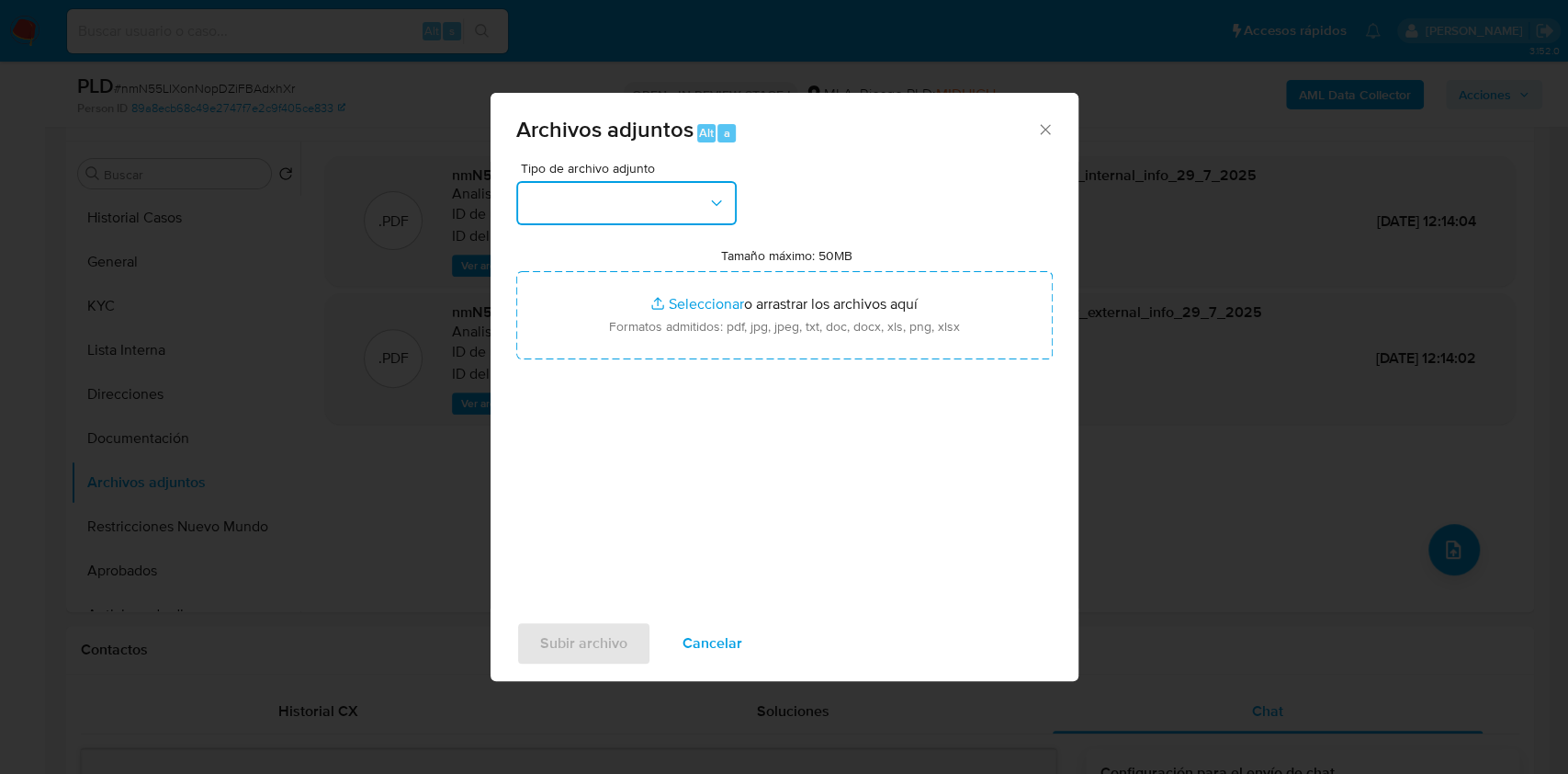
click at [588, 204] on button "button" at bounding box center [626, 203] width 220 height 44
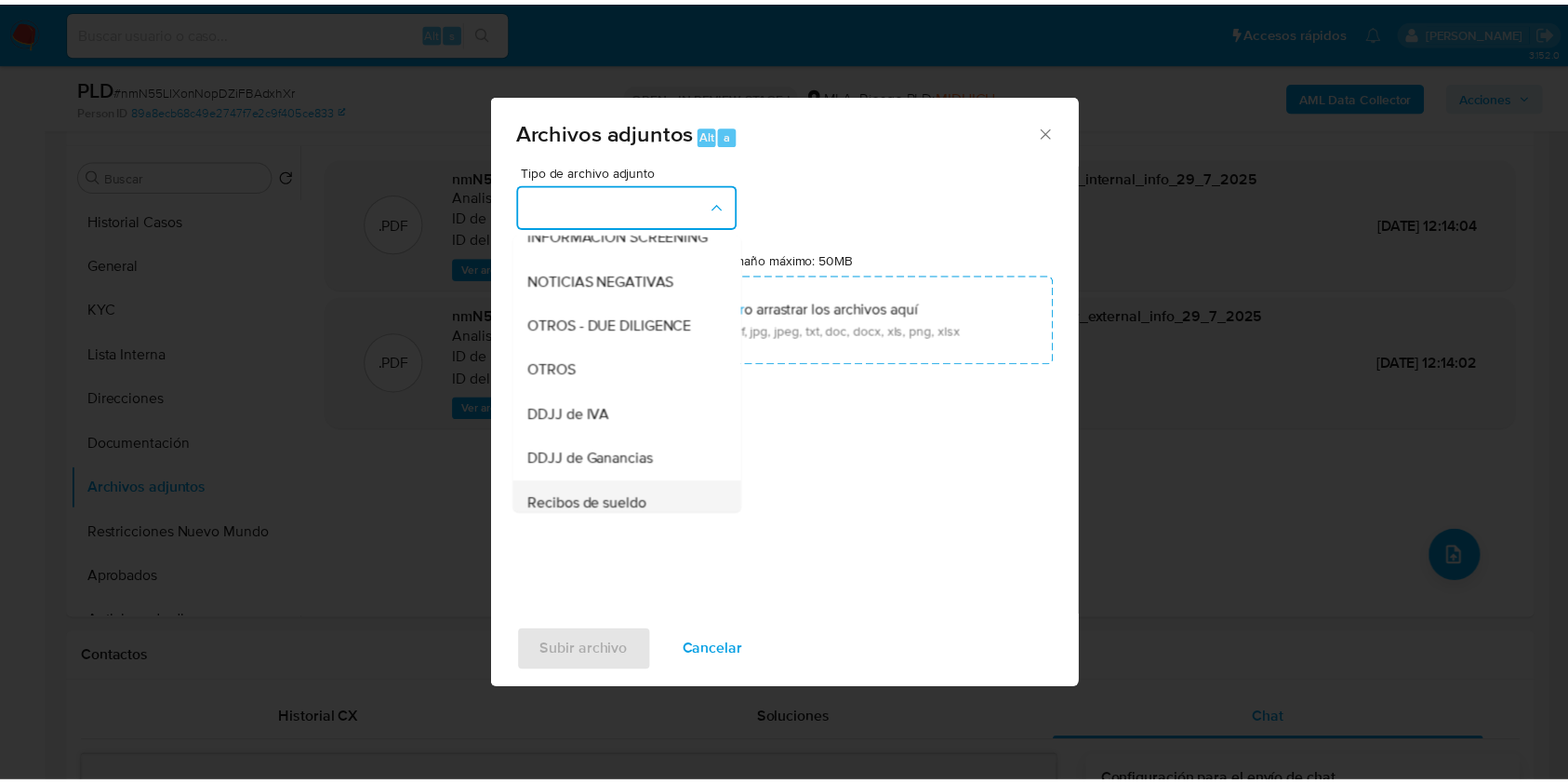
scroll to position [373, 0]
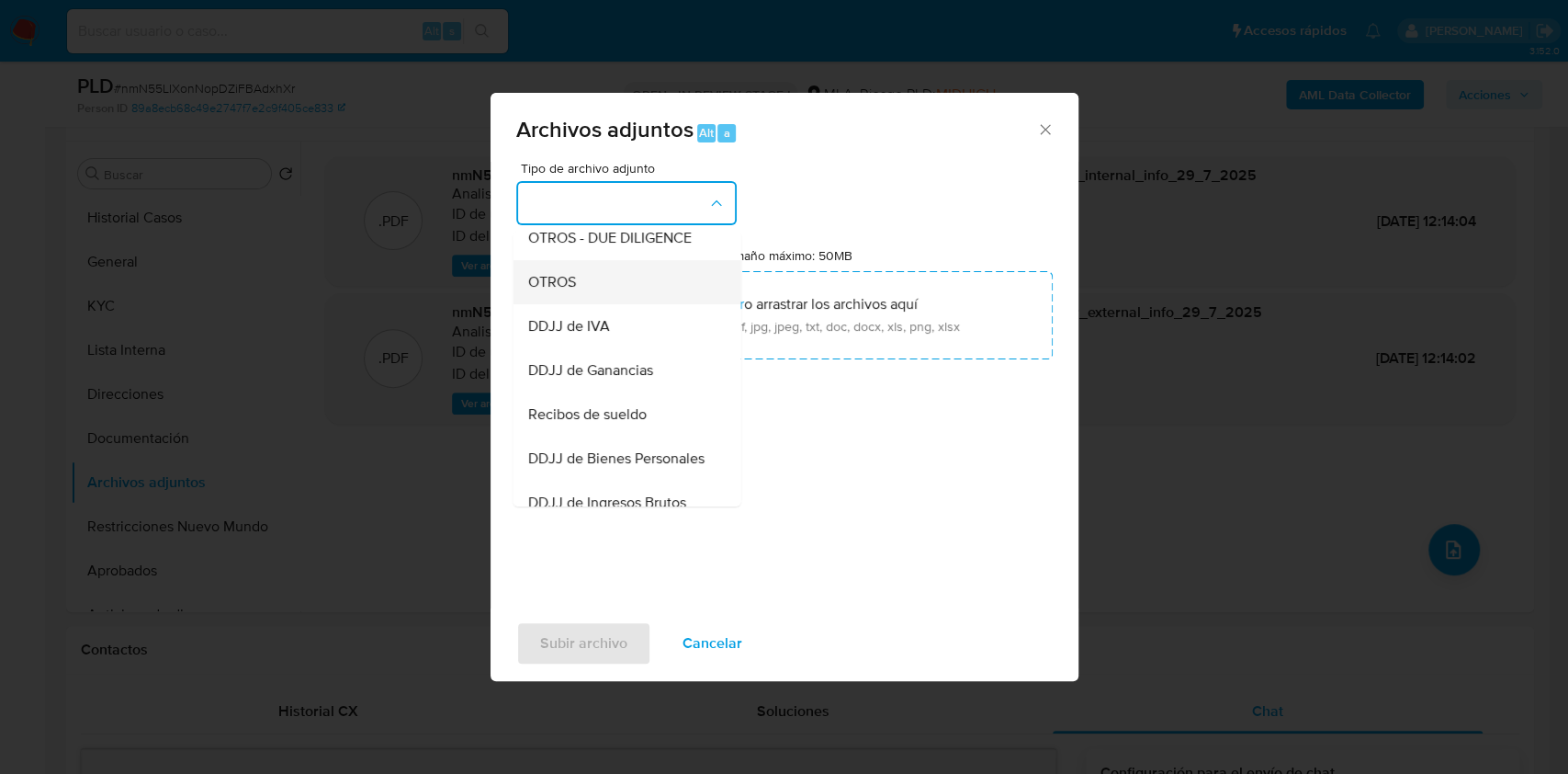
click at [573, 282] on div "OTROS" at bounding box center [621, 282] width 188 height 44
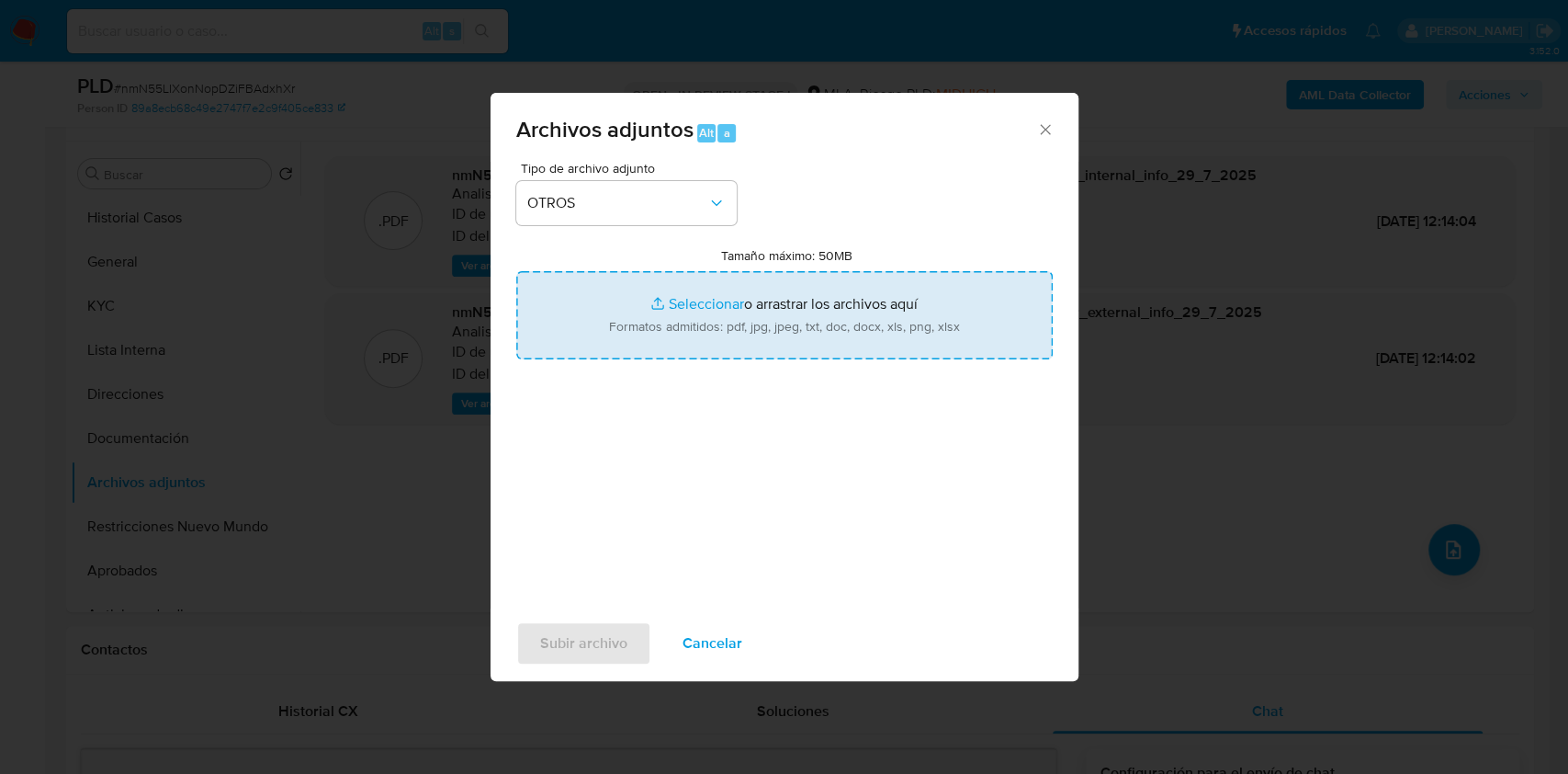
click at [691, 306] on input "Tamaño máximo: 50MB Seleccionar archivos" at bounding box center [784, 315] width 536 height 88
type input "C:\fakepath\Caselog-208703230- NO ROI.docx"
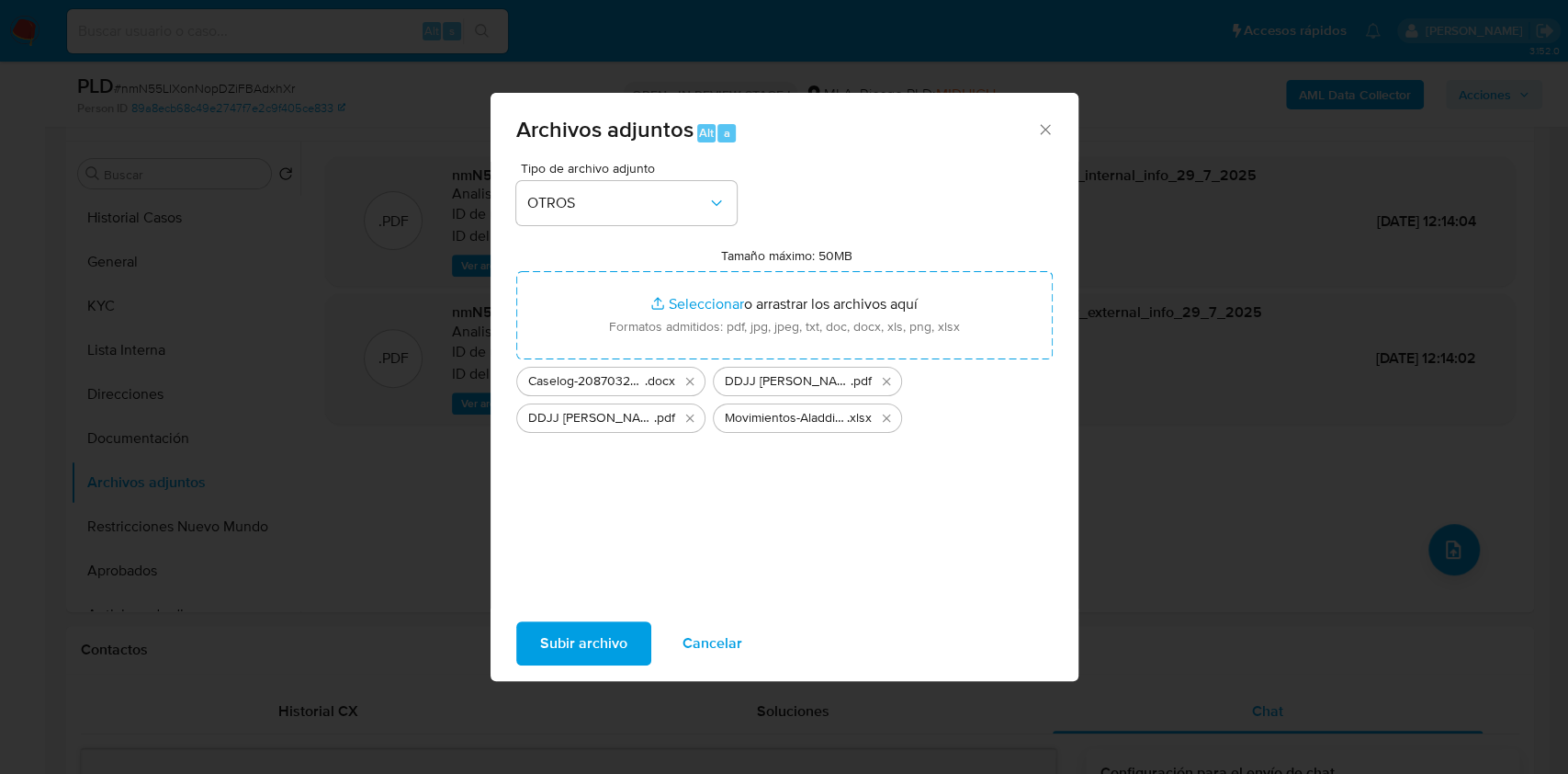
click at [582, 647] on span "Subir archivo" at bounding box center [583, 643] width 87 height 40
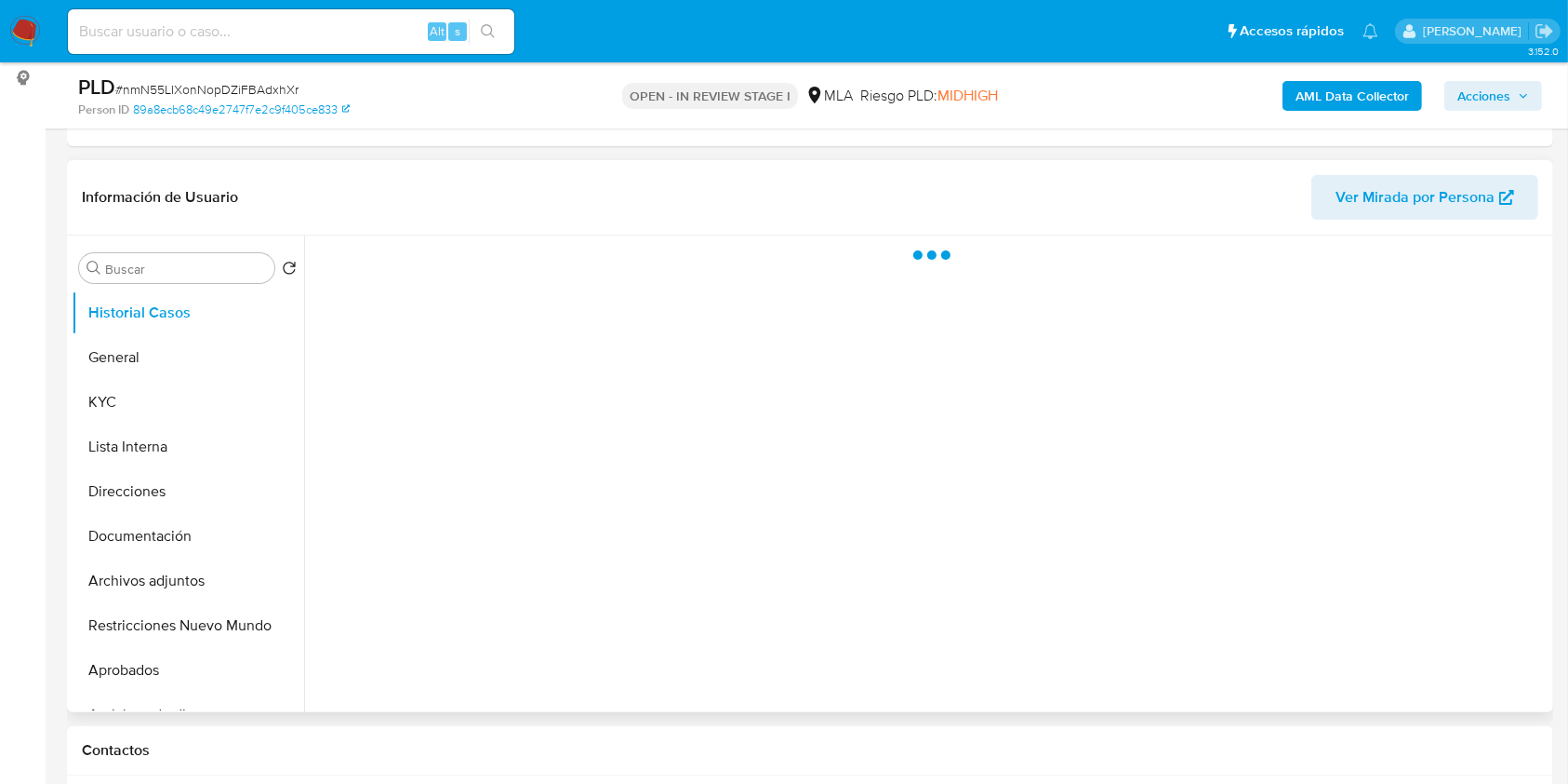
scroll to position [619, 0]
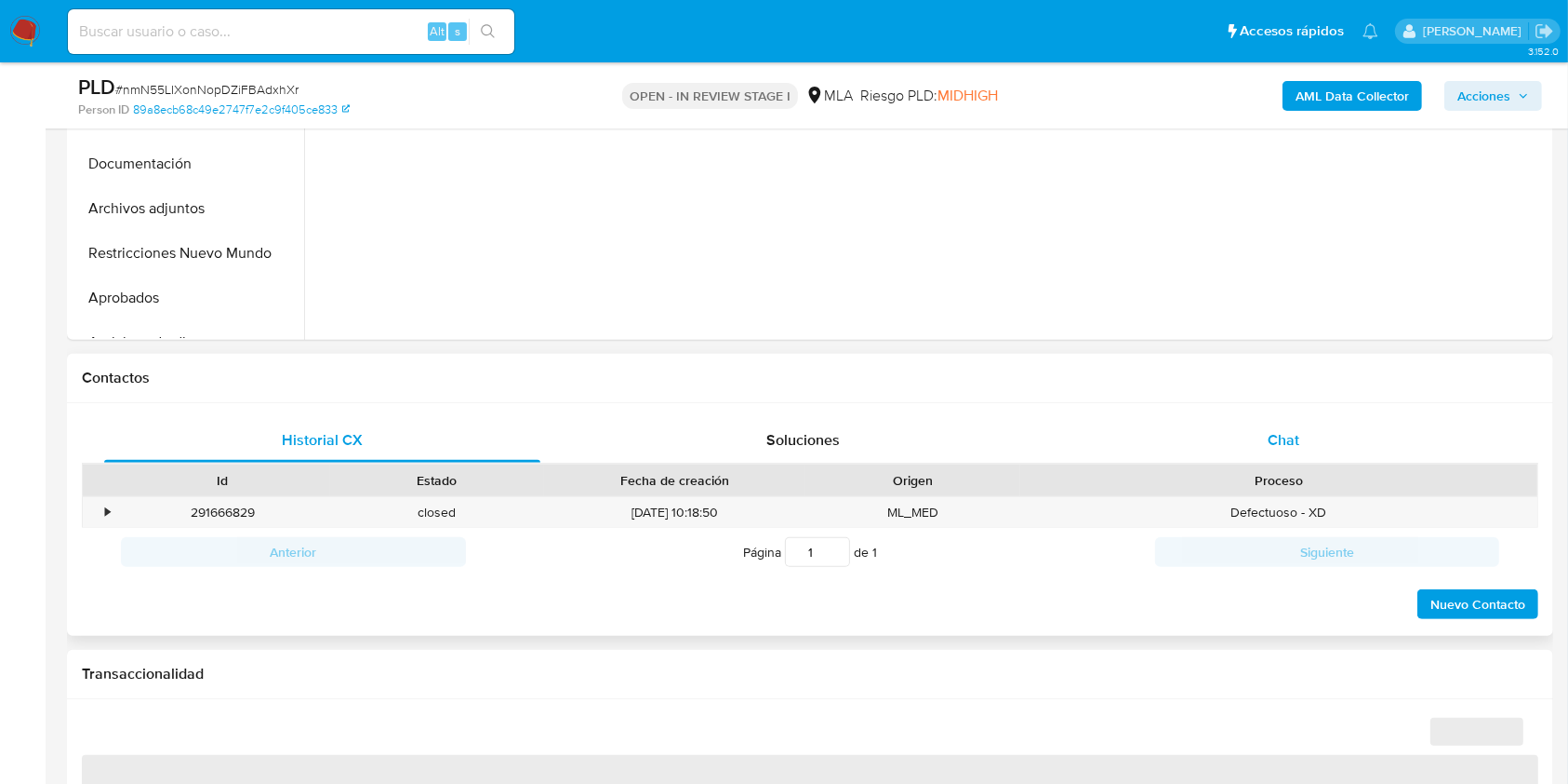
click at [1237, 448] on div "Chat" at bounding box center [1284, 440] width 436 height 45
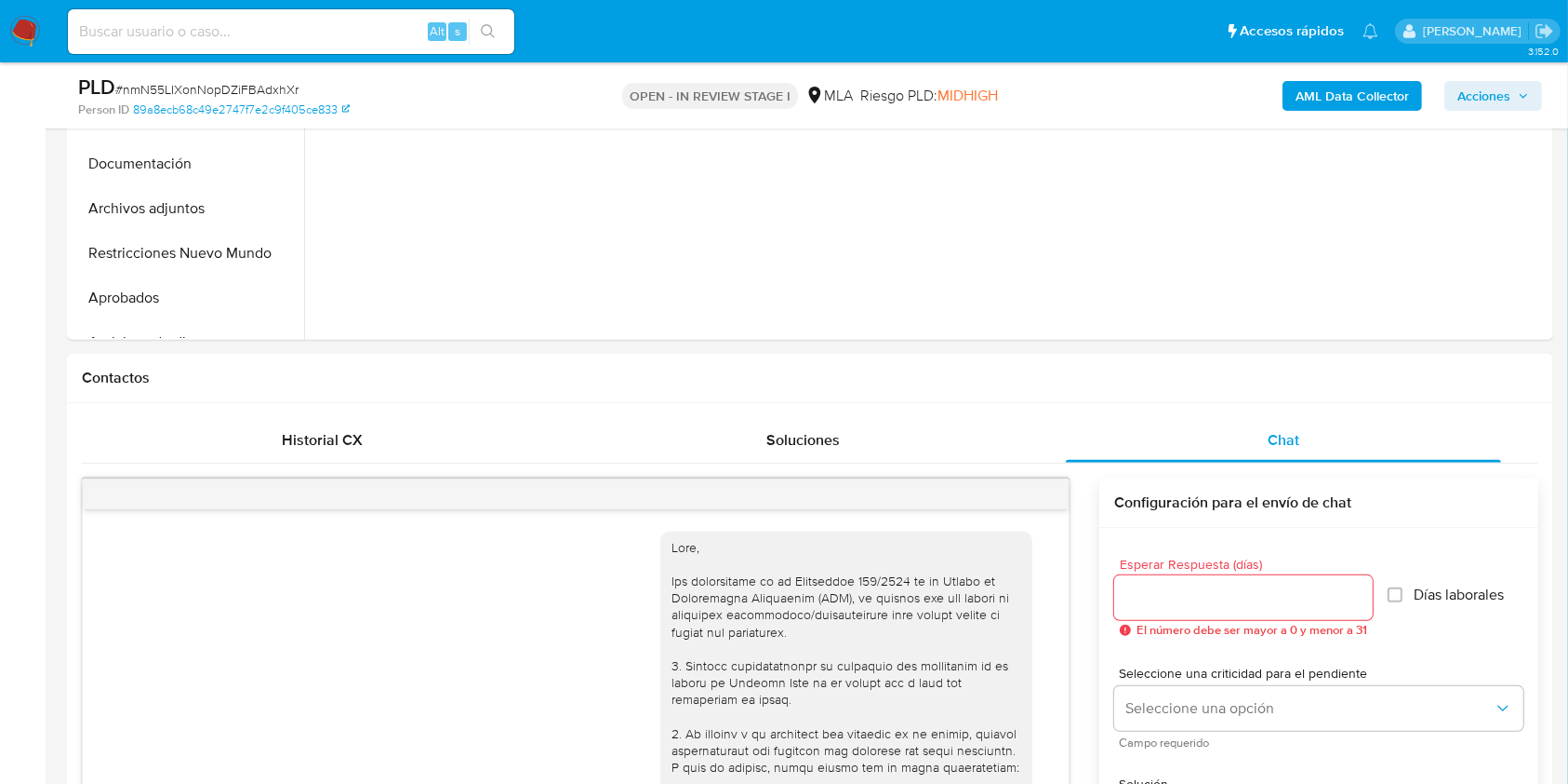
scroll to position [1811, 0]
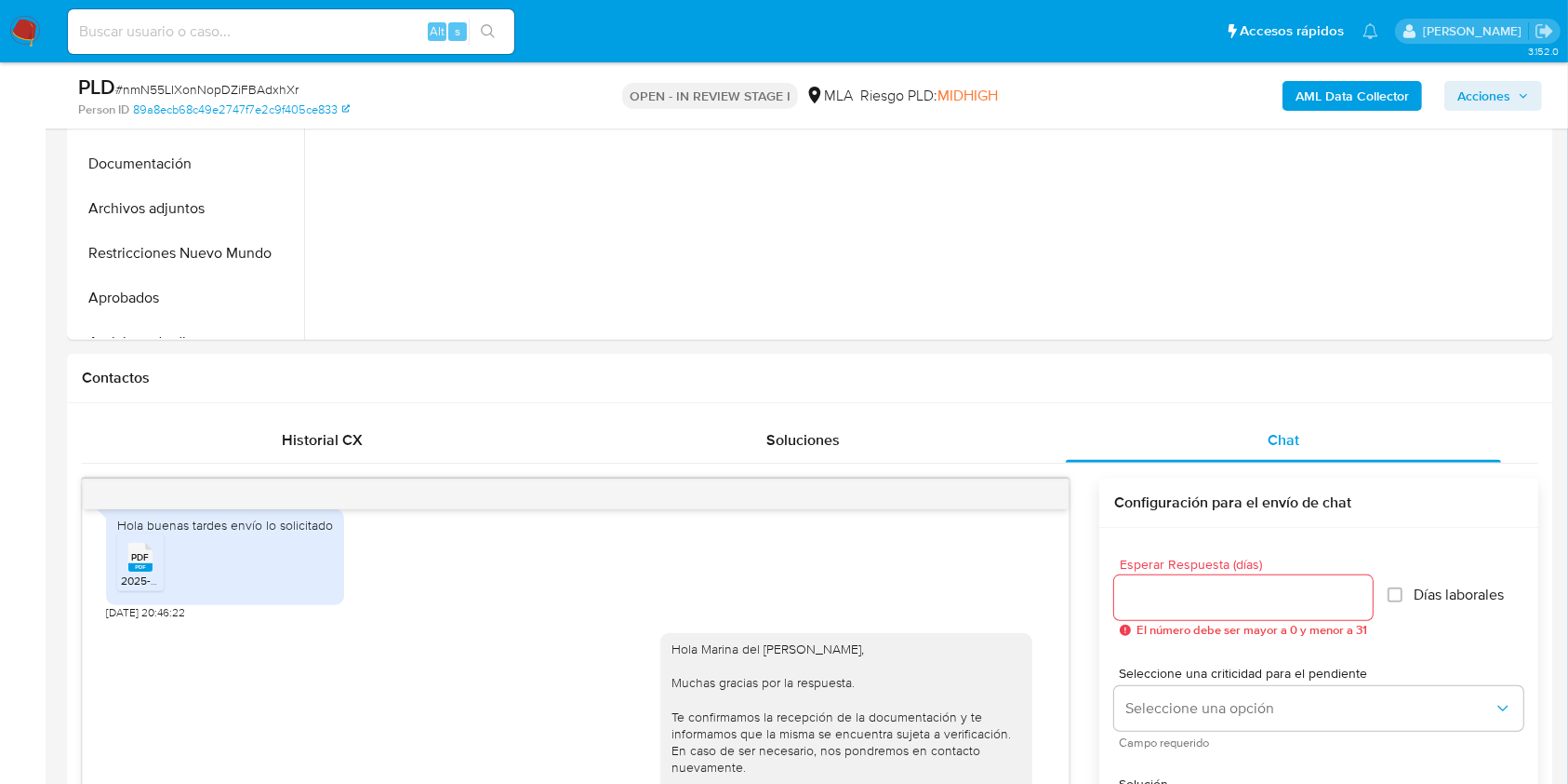
select select "10"
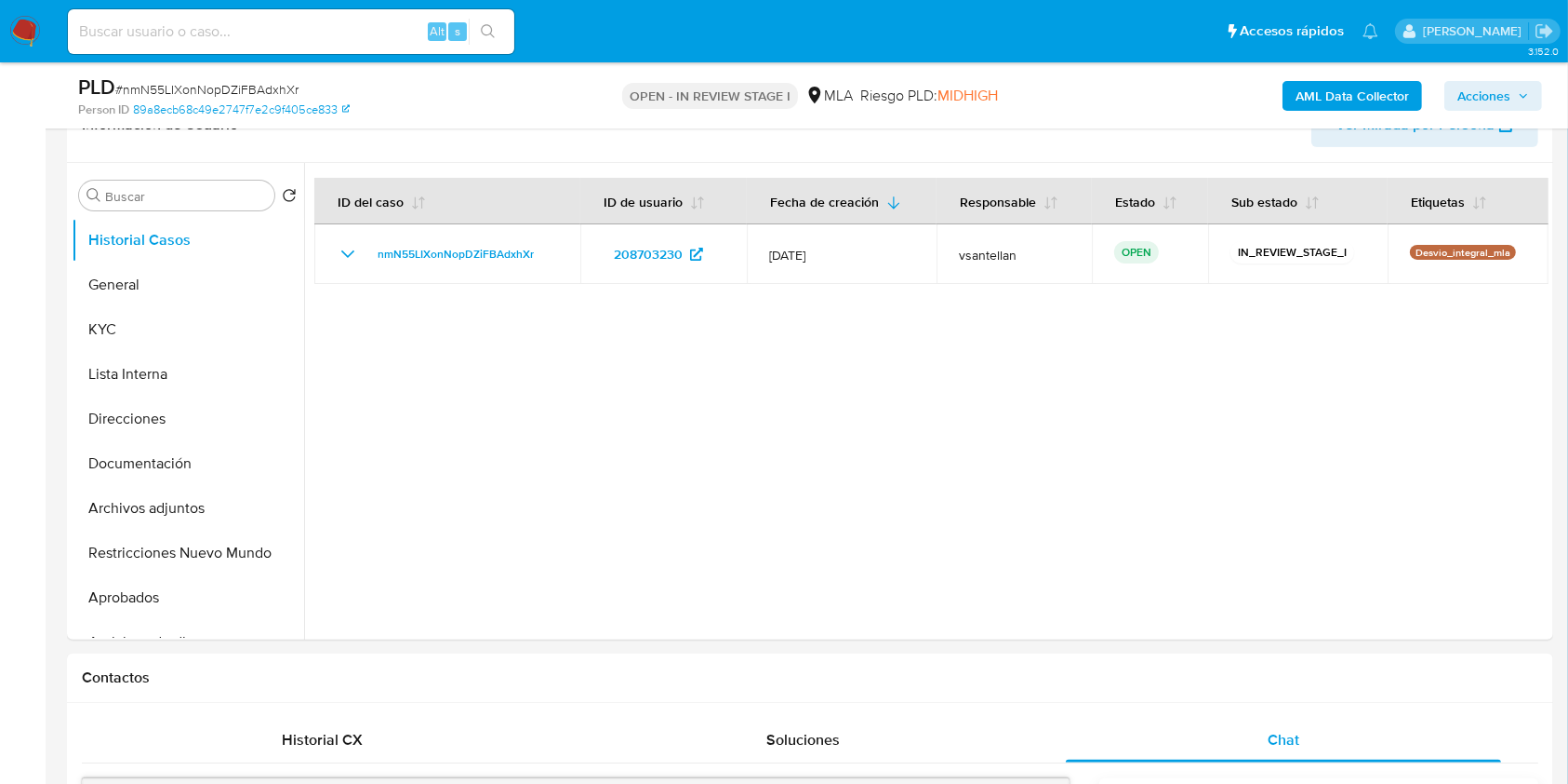
scroll to position [284, 0]
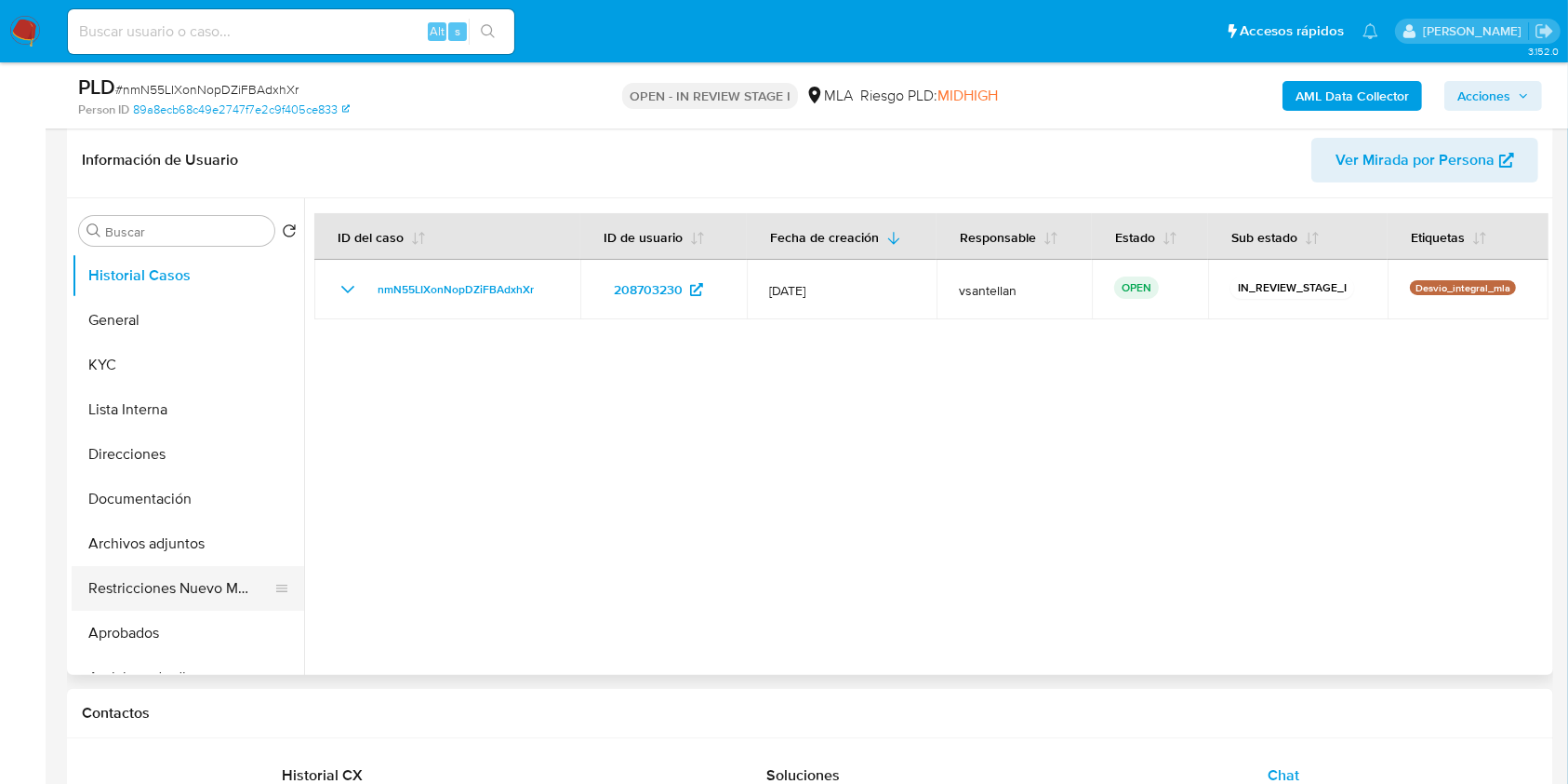
click at [187, 573] on button "Restricciones Nuevo Mundo" at bounding box center [180, 588] width 218 height 45
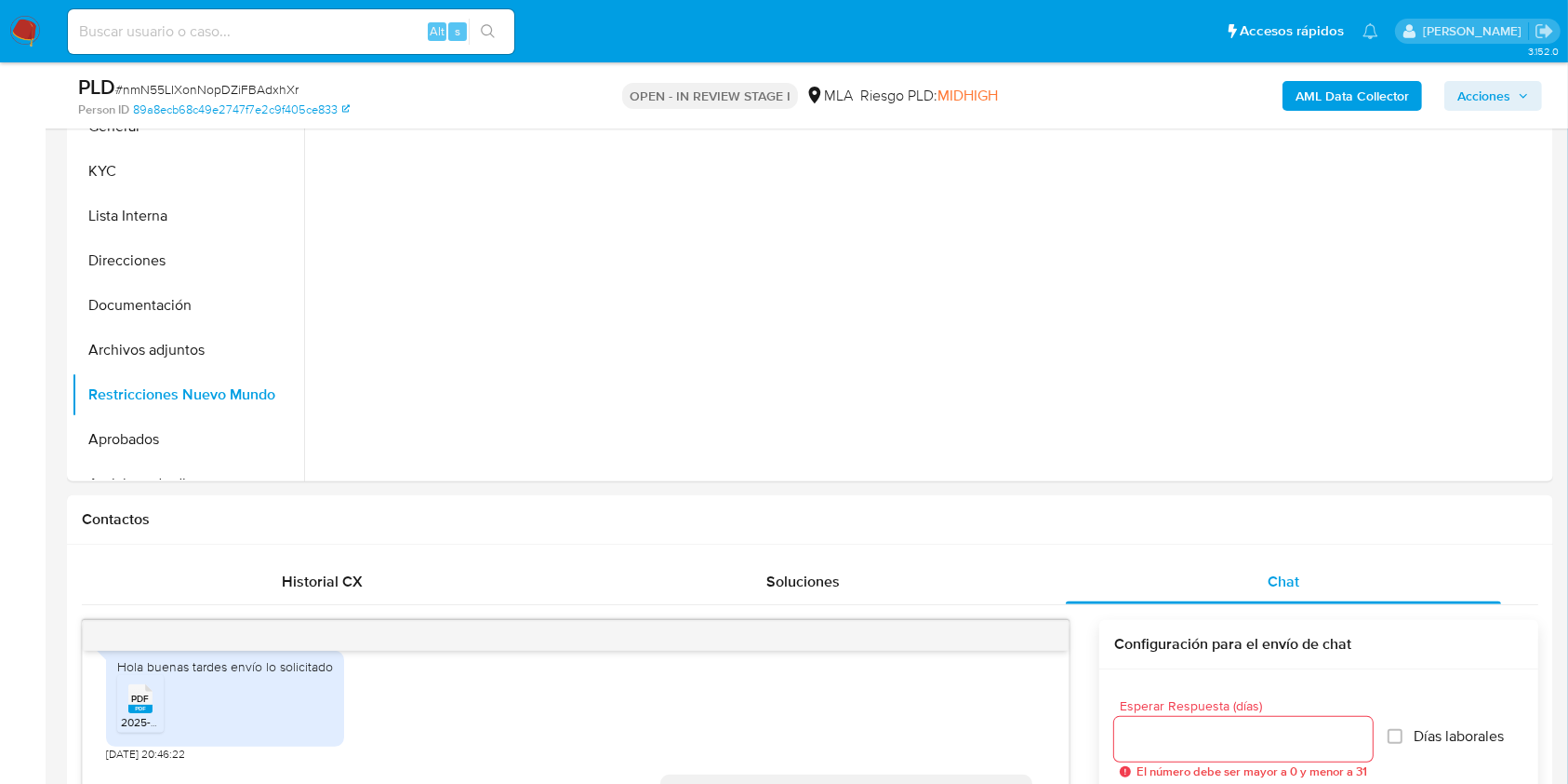
scroll to position [301, 0]
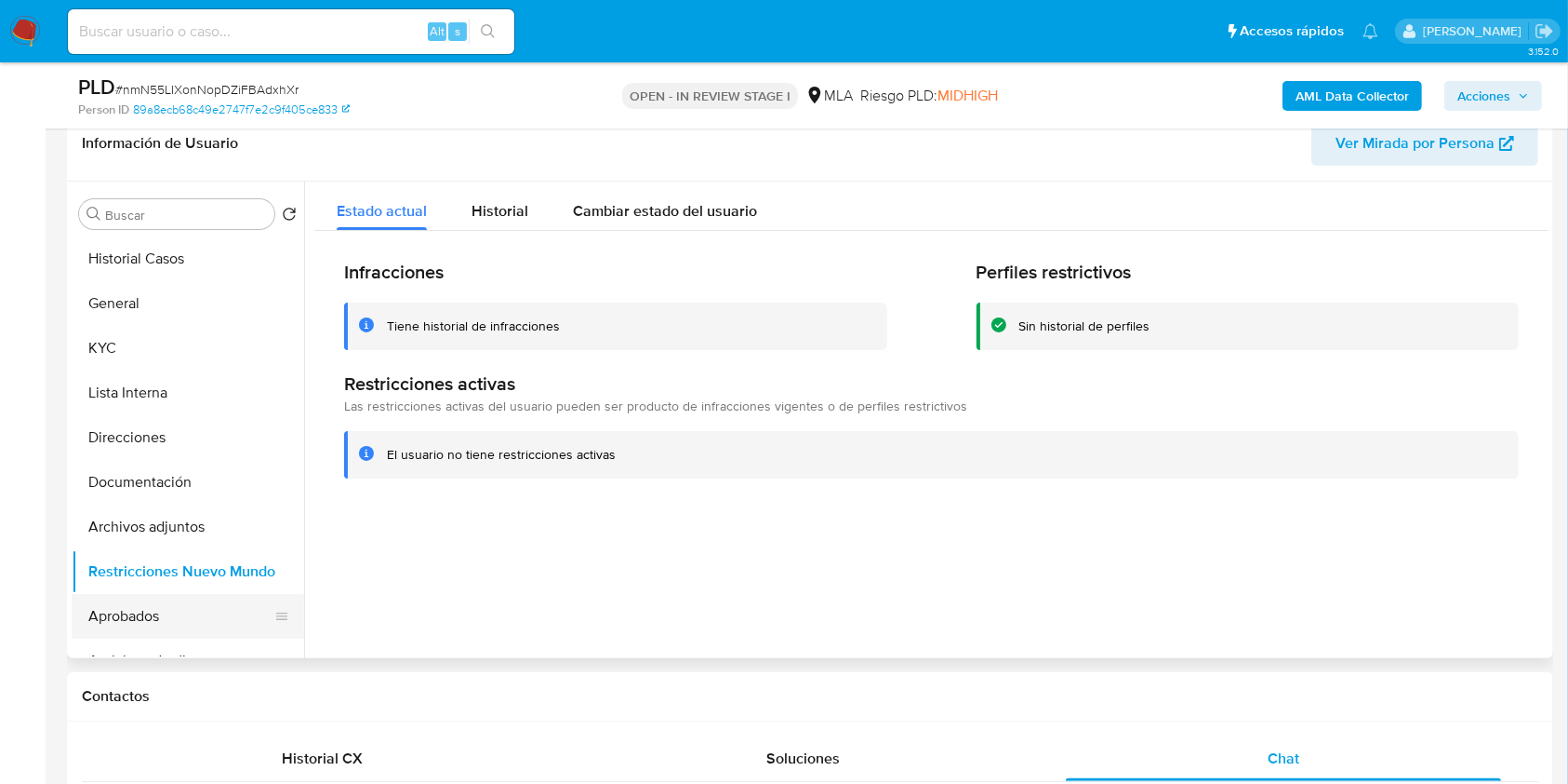
click at [200, 617] on button "Aprobados" at bounding box center [180, 616] width 218 height 45
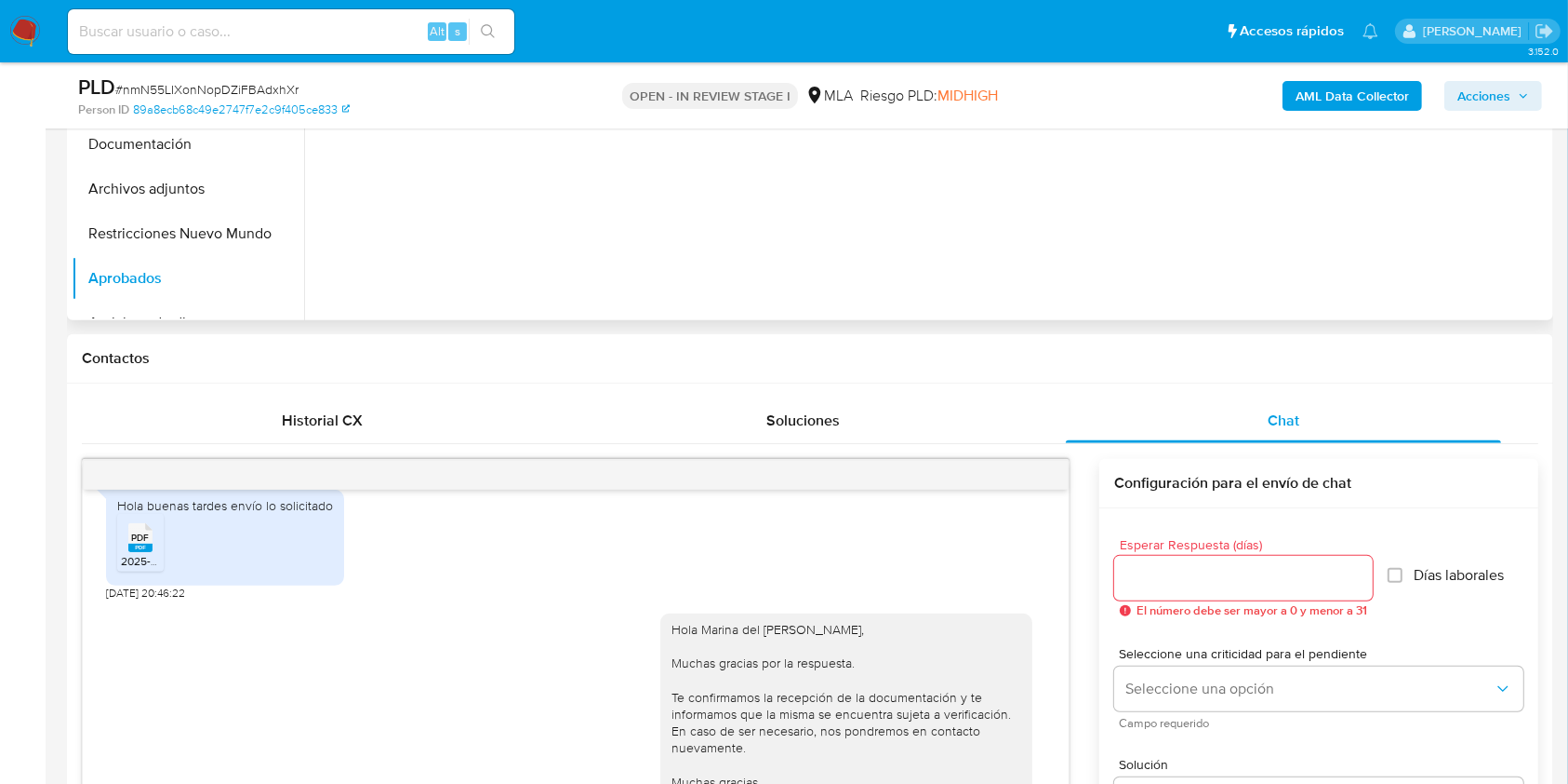
scroll to position [550, 0]
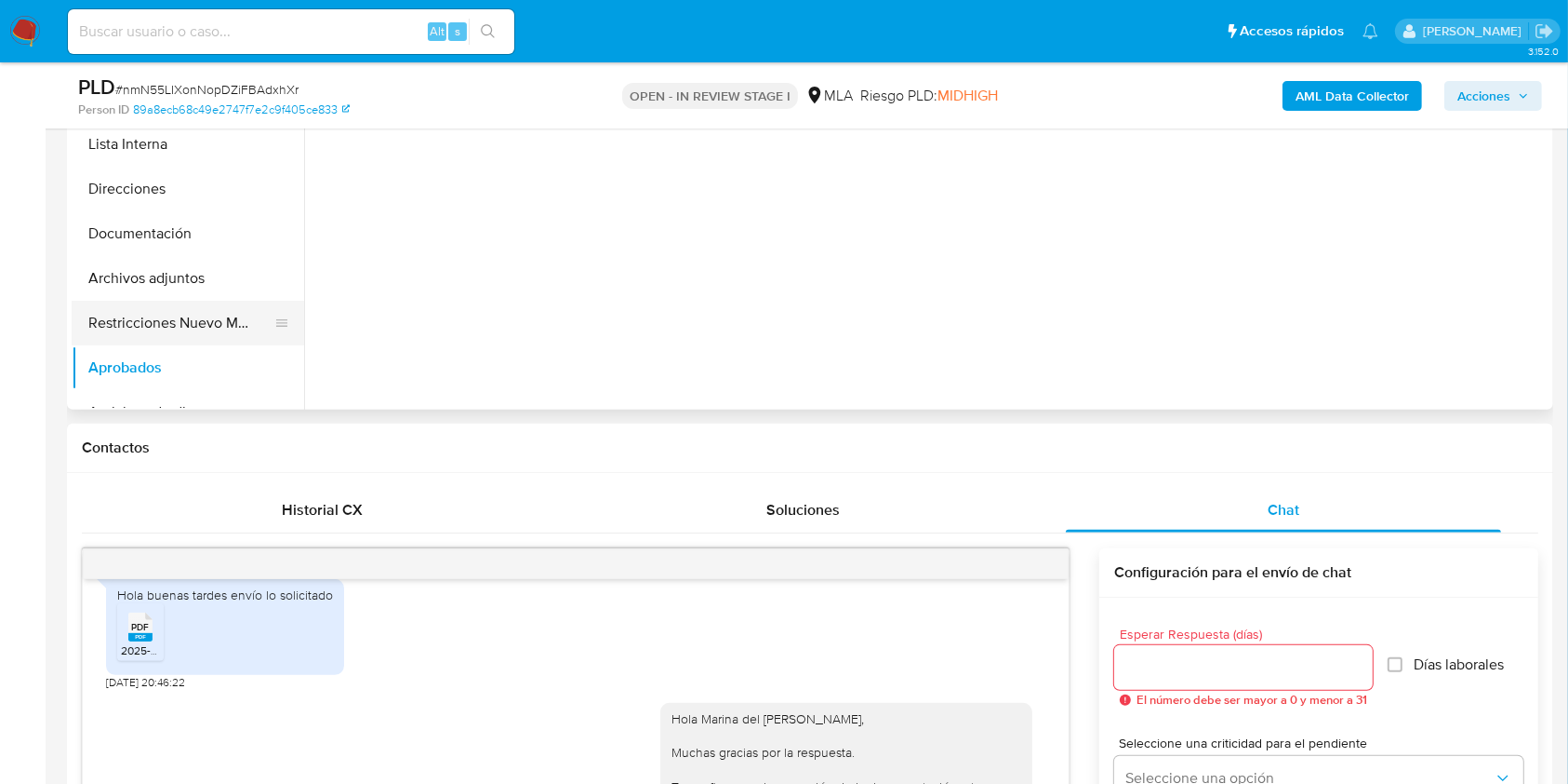
click at [237, 313] on button "Restricciones Nuevo Mundo" at bounding box center [180, 322] width 218 height 45
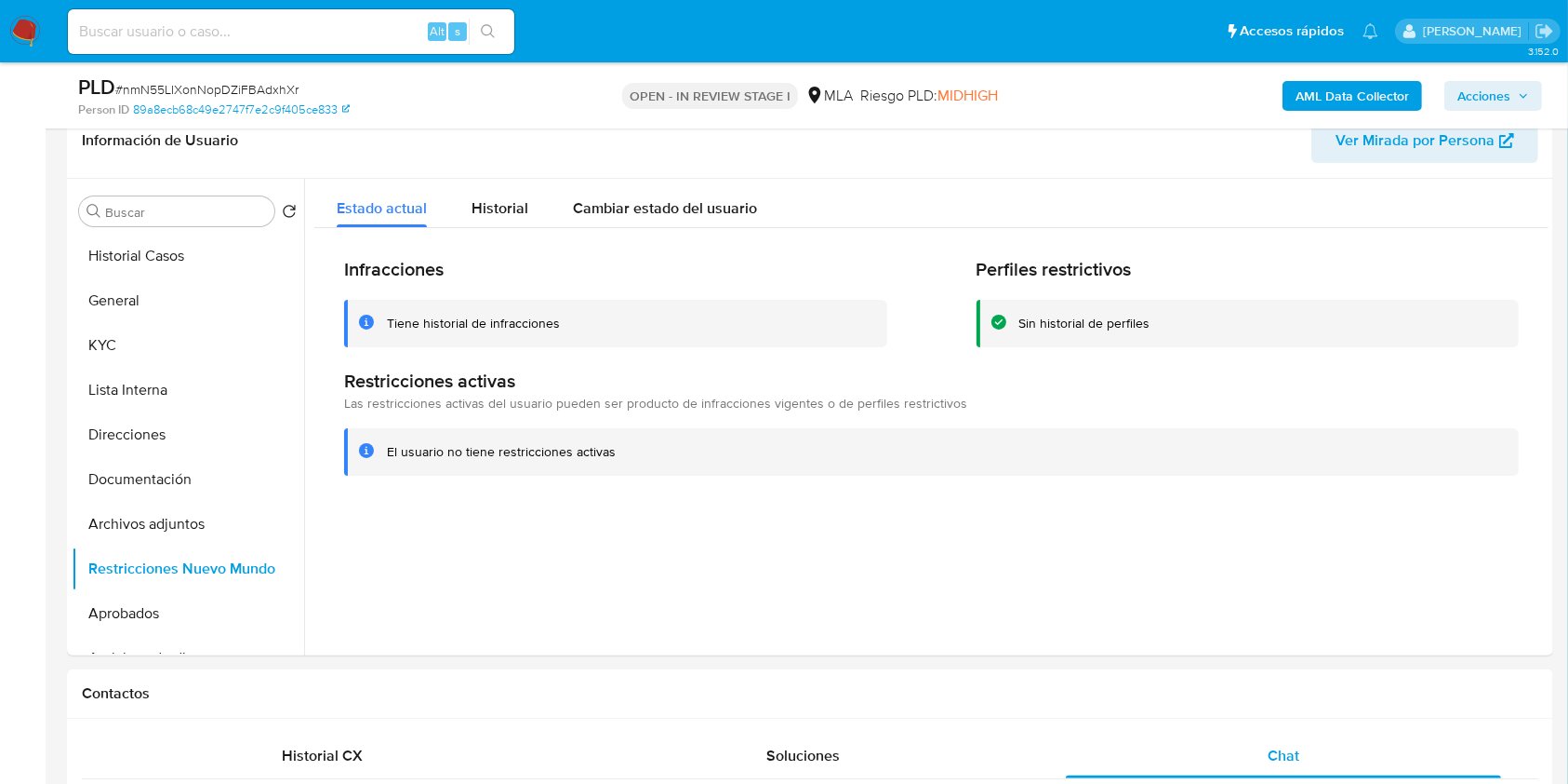
scroll to position [253, 0]
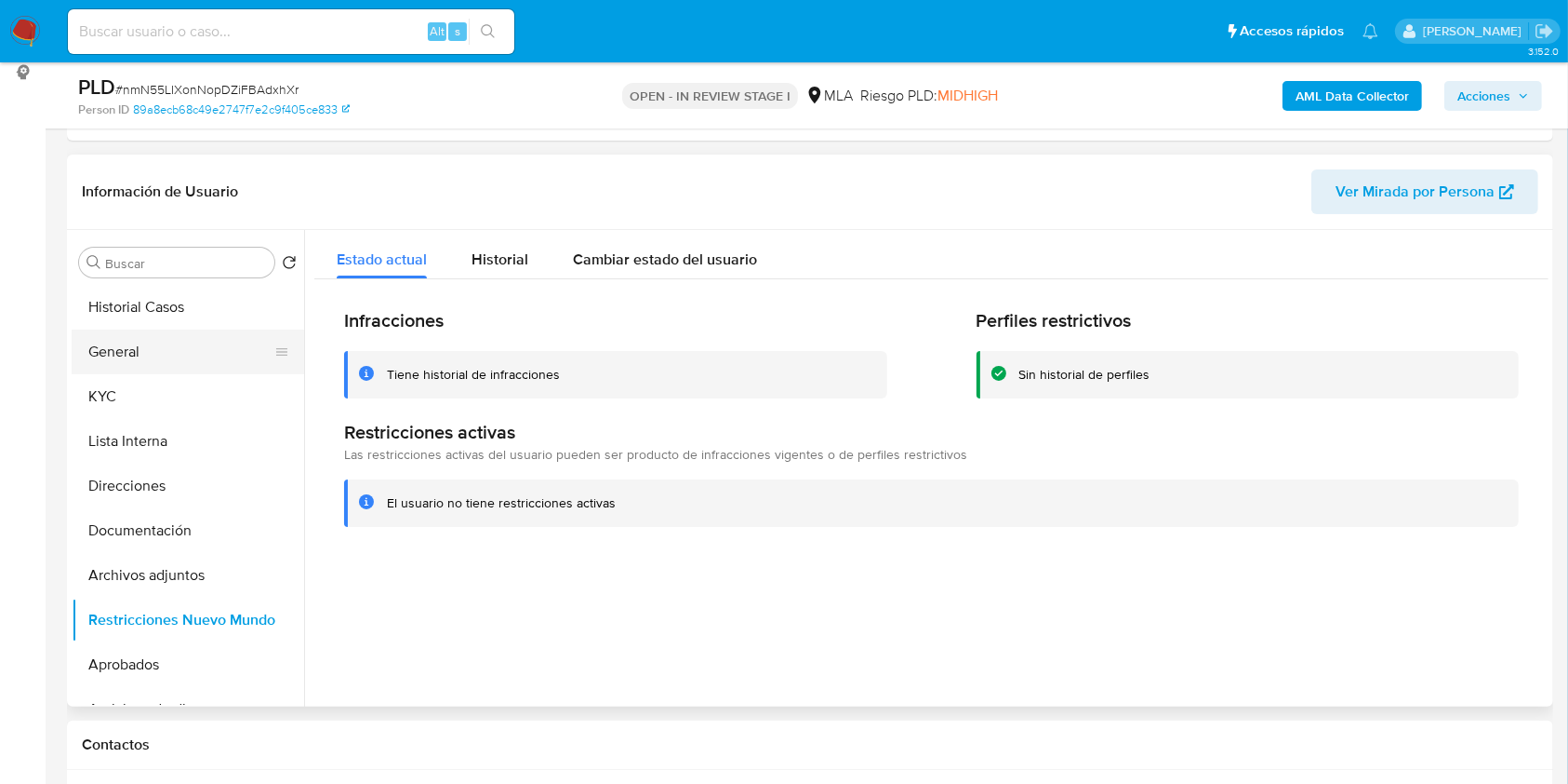
click at [186, 344] on button "General" at bounding box center [180, 351] width 218 height 45
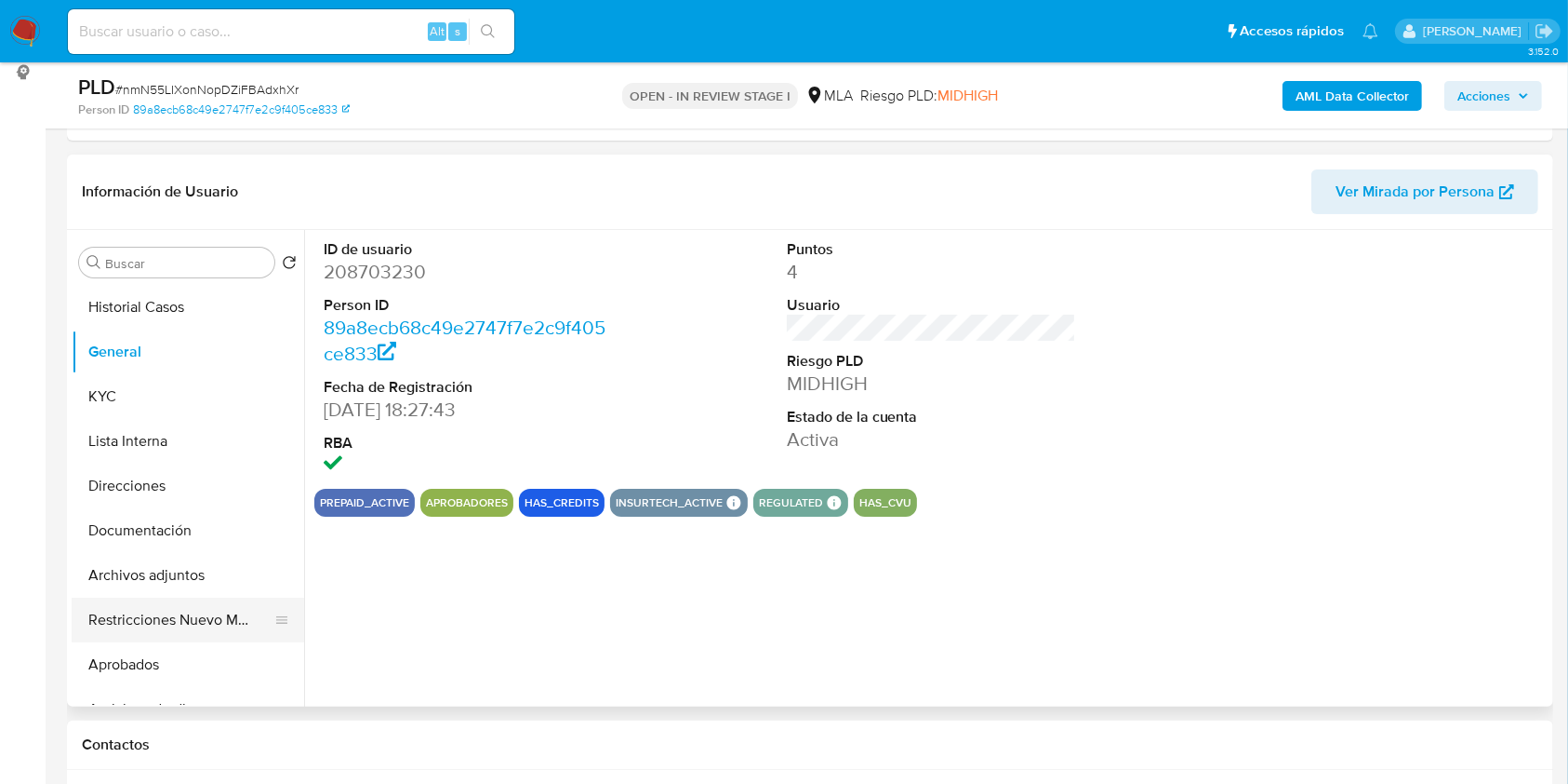
click at [173, 624] on button "Restricciones Nuevo Mundo" at bounding box center [180, 619] width 218 height 45
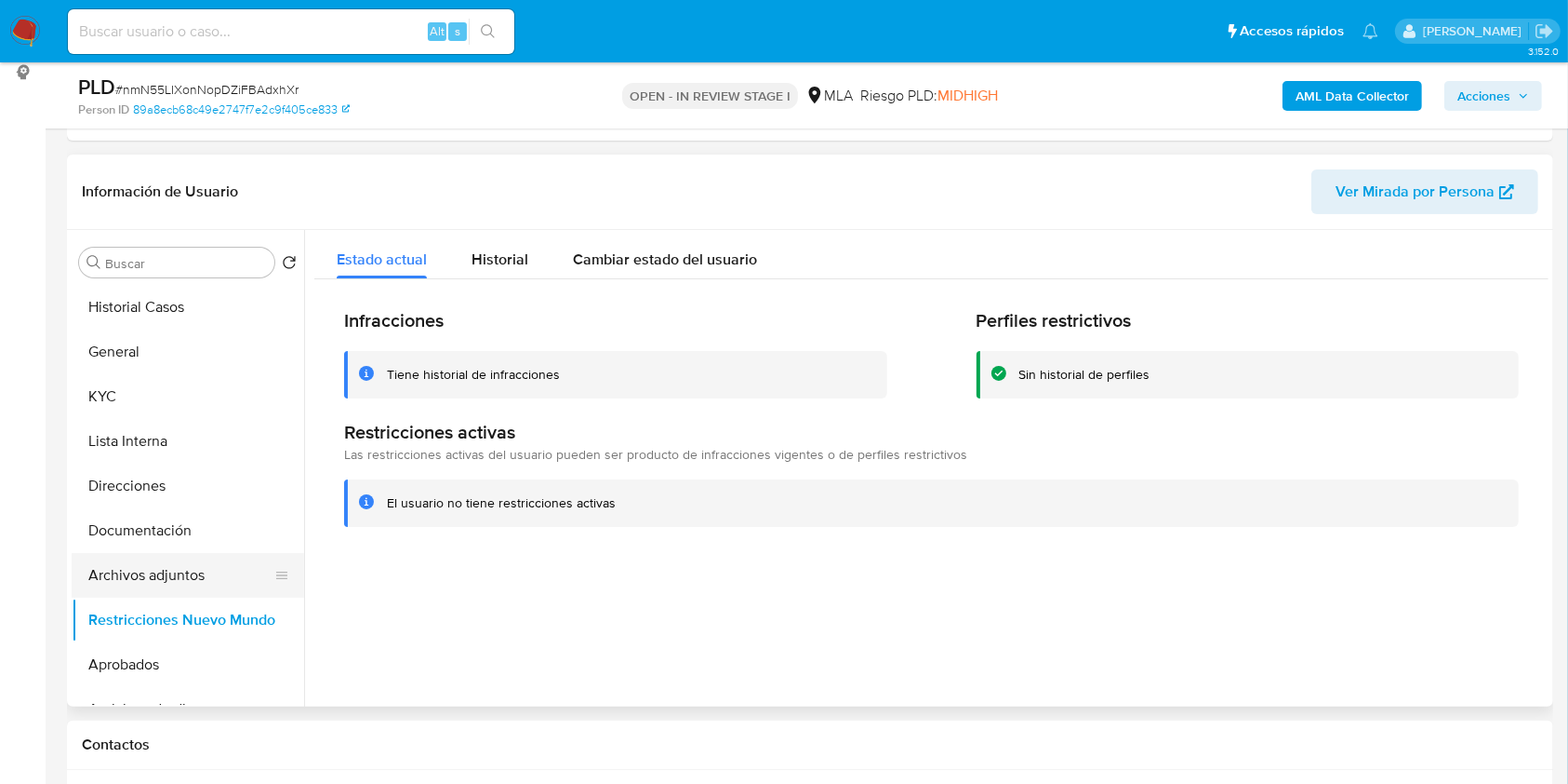
click at [183, 585] on button "Archivos adjuntos" at bounding box center [180, 575] width 218 height 45
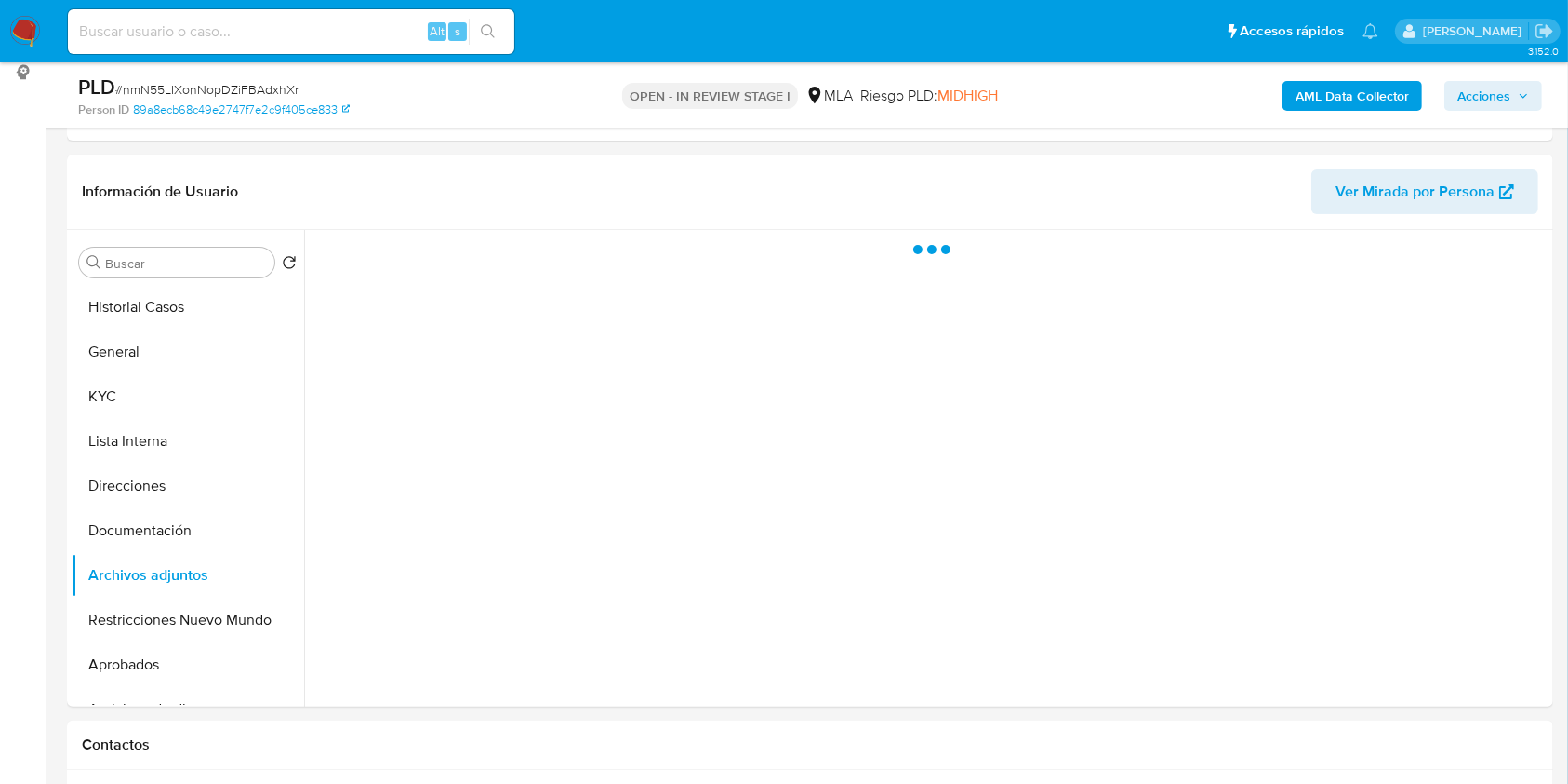
click at [1503, 101] on span "Acciones" at bounding box center [1485, 96] width 53 height 30
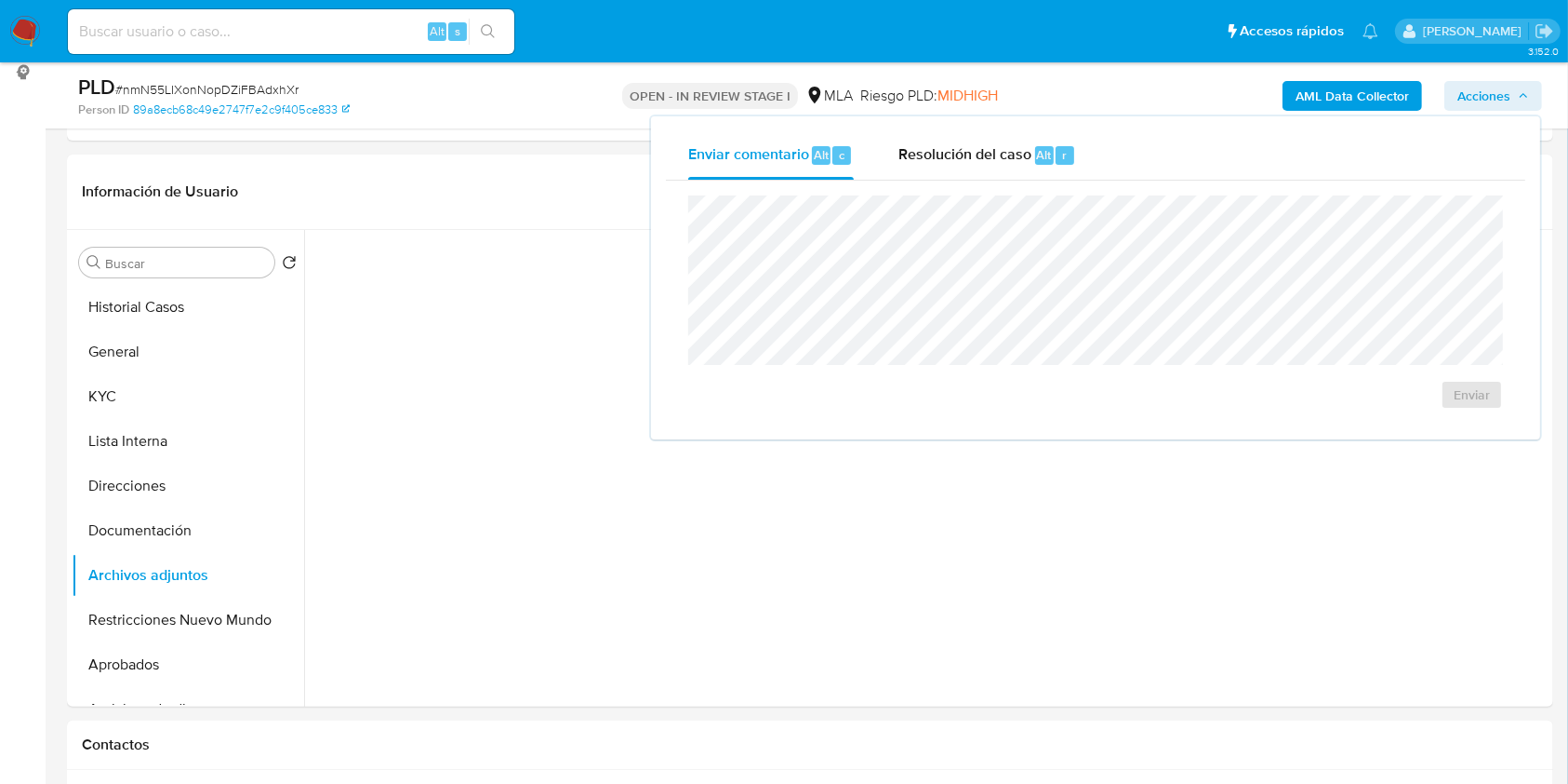
drag, startPoint x: 915, startPoint y: 160, endPoint x: 923, endPoint y: 183, distance: 24.4
click at [920, 160] on span "Resolución del caso" at bounding box center [965, 155] width 133 height 22
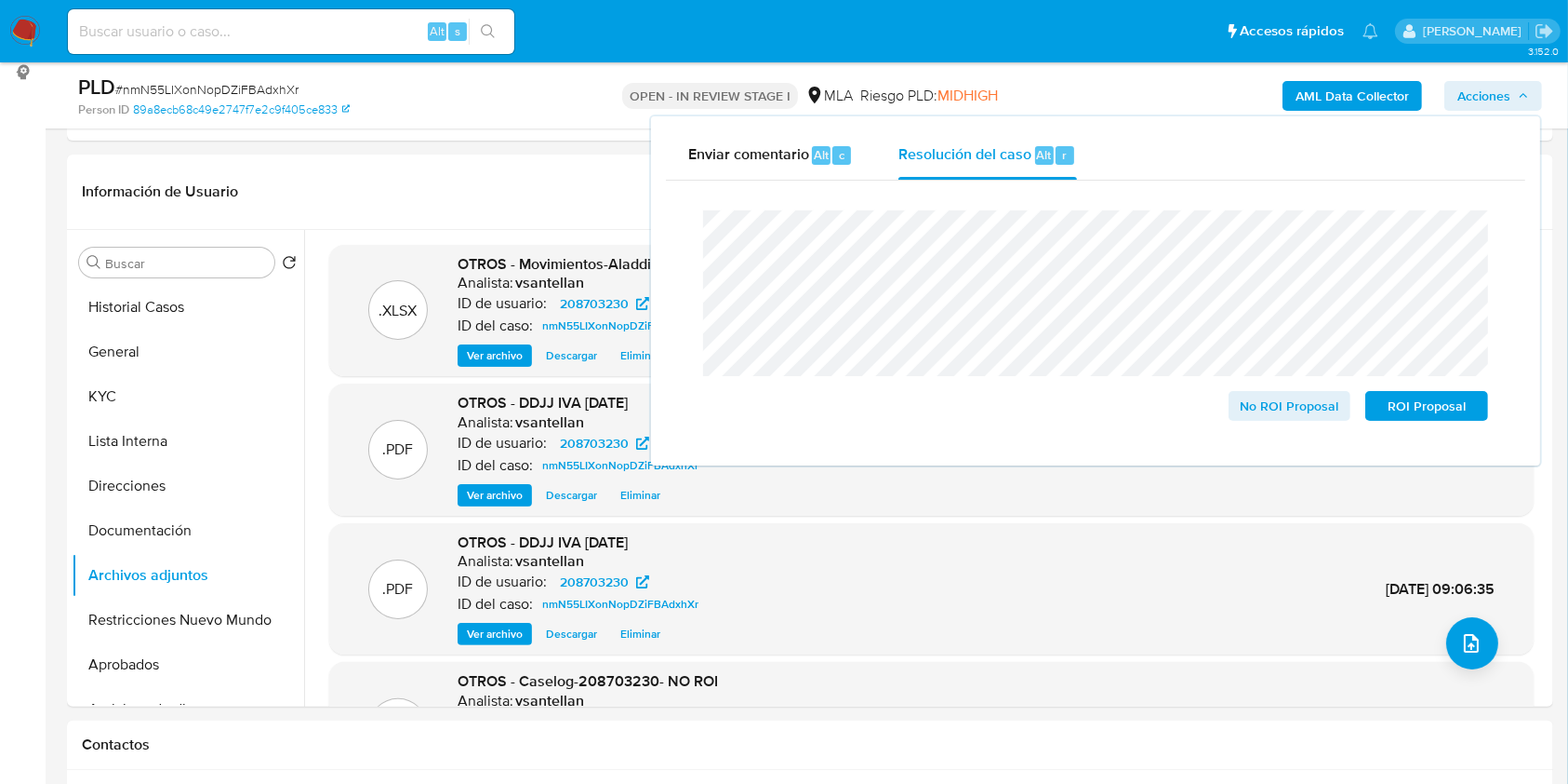
scroll to position [405, 0]
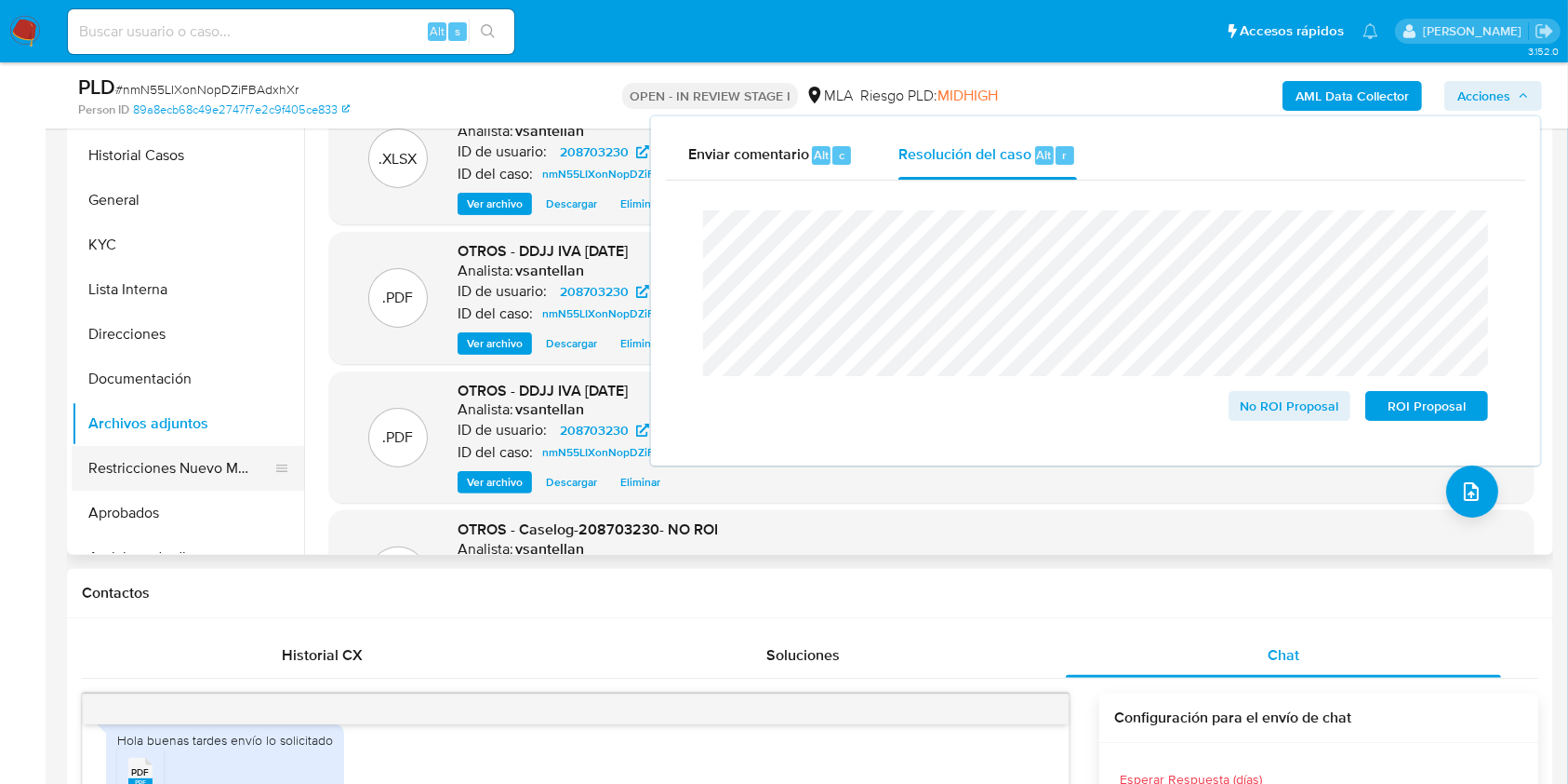
click at [211, 457] on button "Restricciones Nuevo Mundo" at bounding box center [180, 468] width 218 height 45
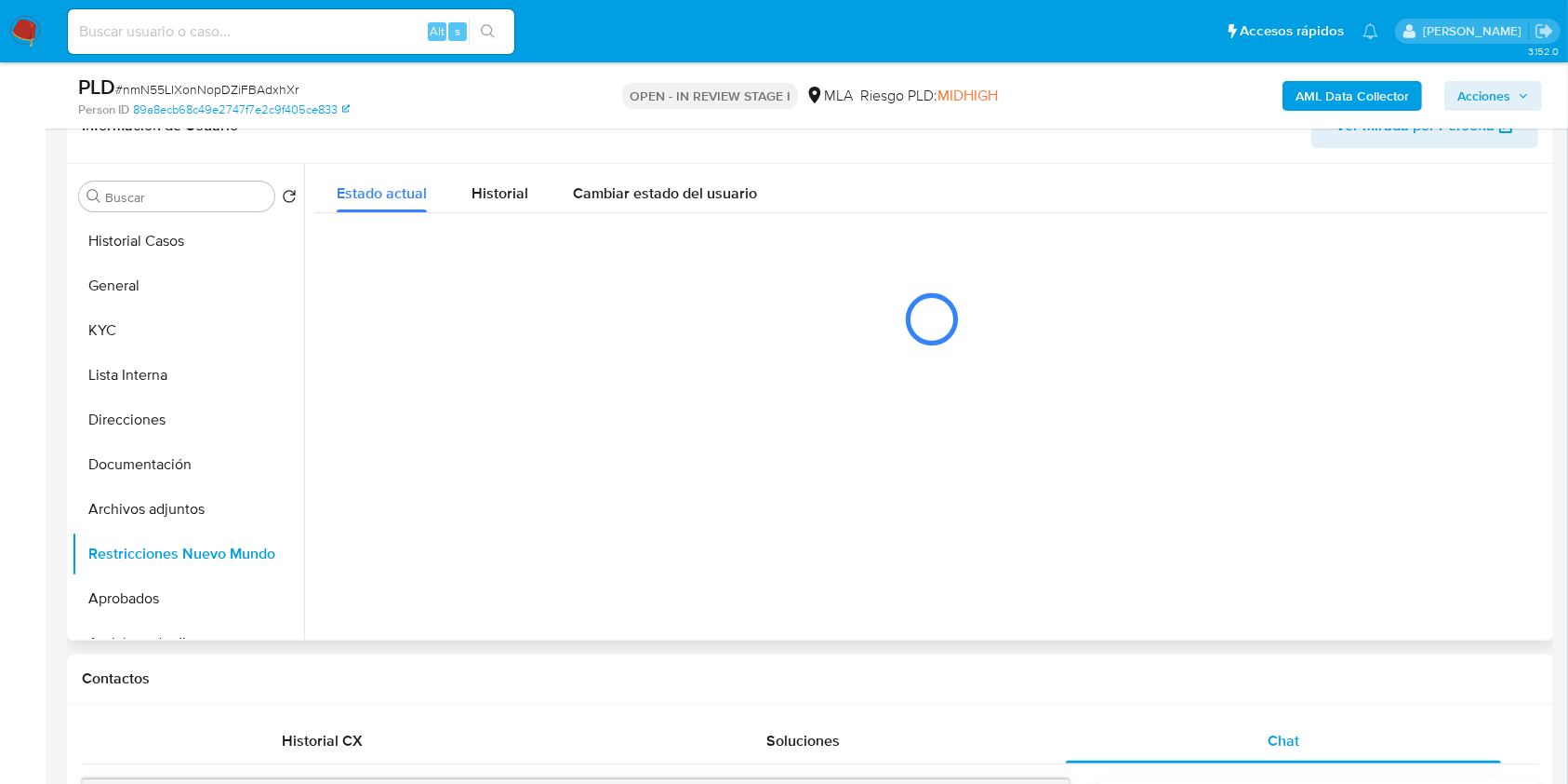
scroll to position [281, 0]
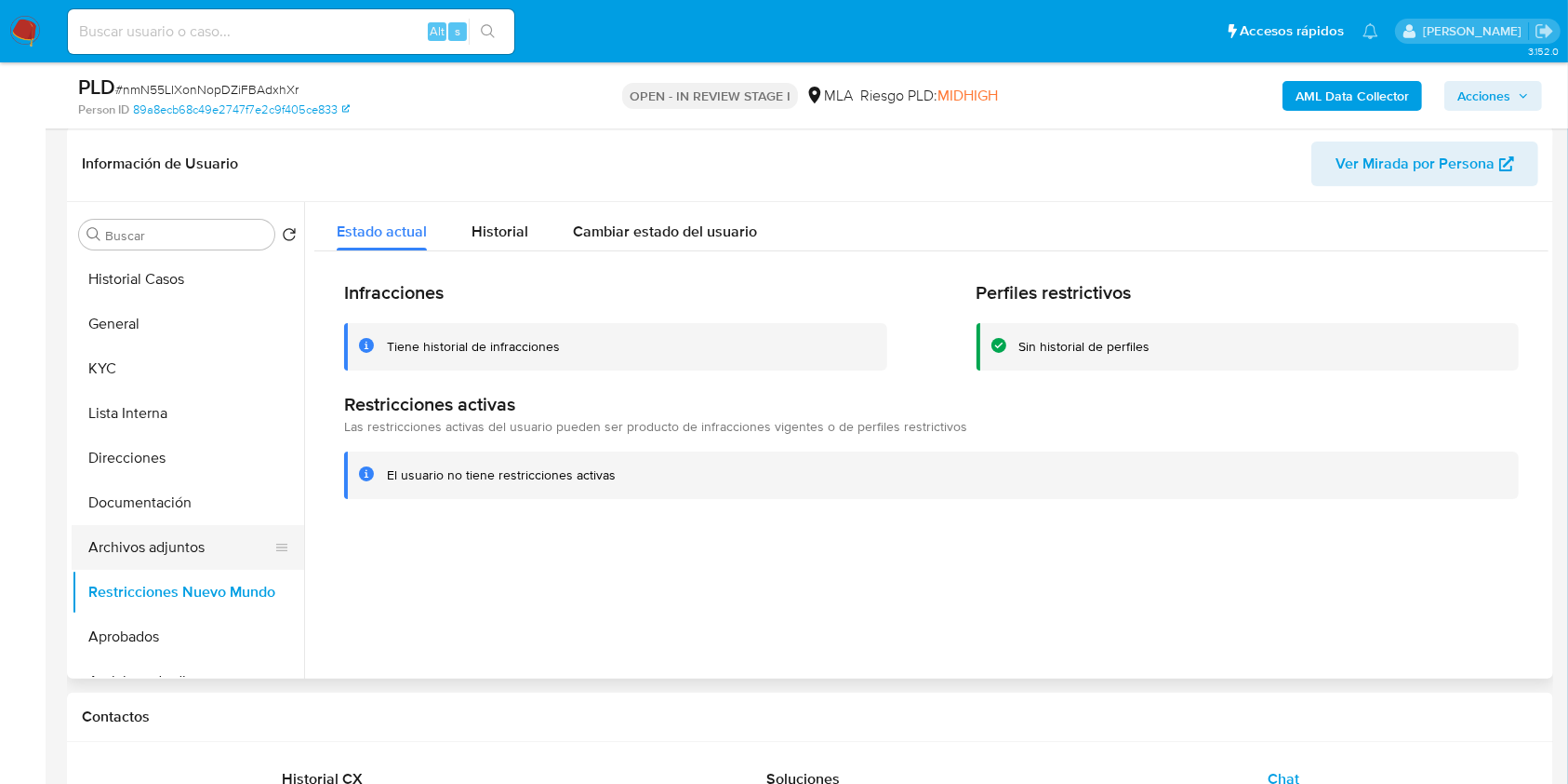
click at [193, 542] on button "Archivos adjuntos" at bounding box center [180, 547] width 218 height 45
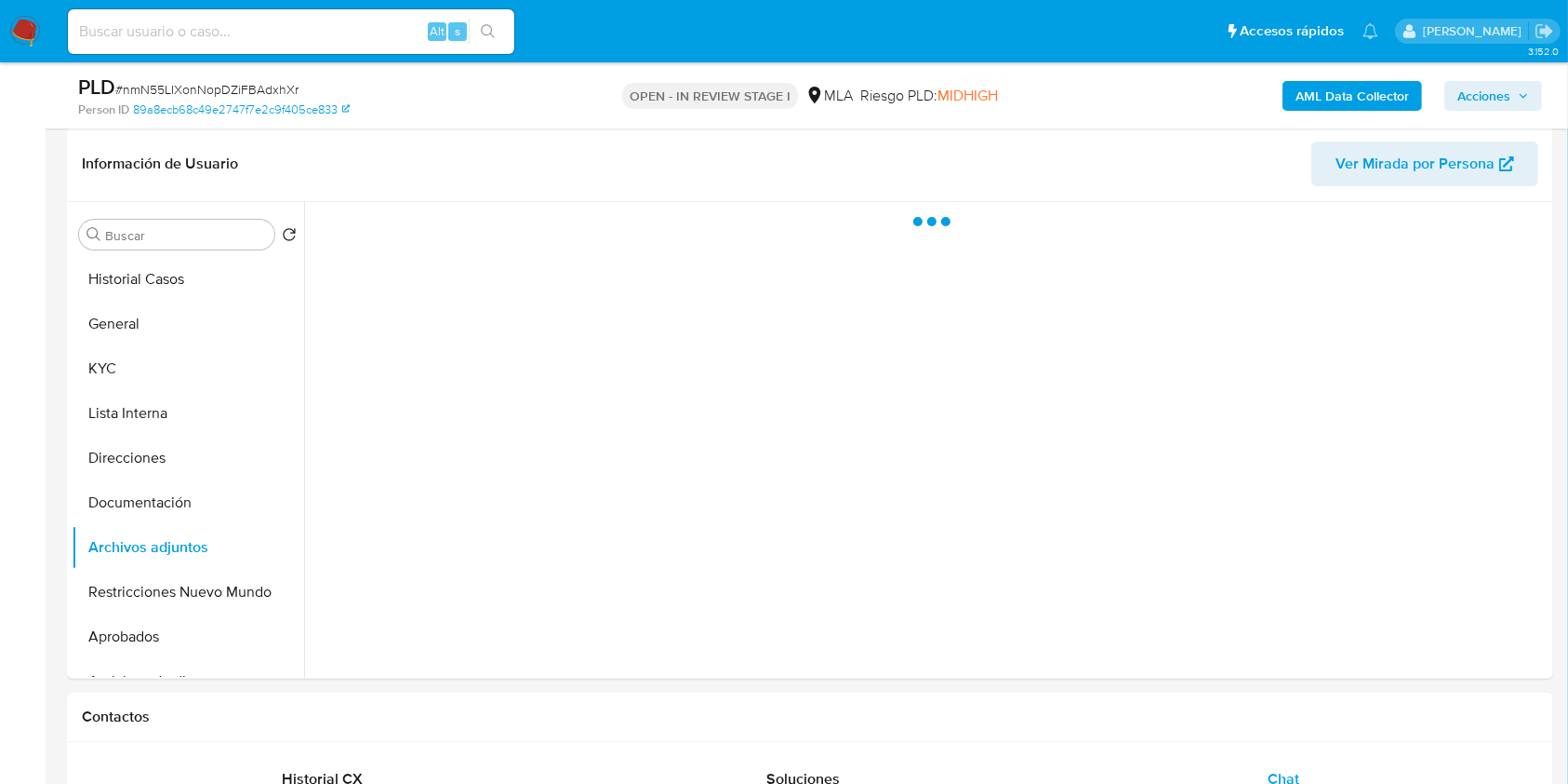
drag, startPoint x: 1451, startPoint y: 99, endPoint x: 1479, endPoint y: 111, distance: 30.5
click at [1452, 99] on button "Acciones" at bounding box center [1493, 96] width 98 height 30
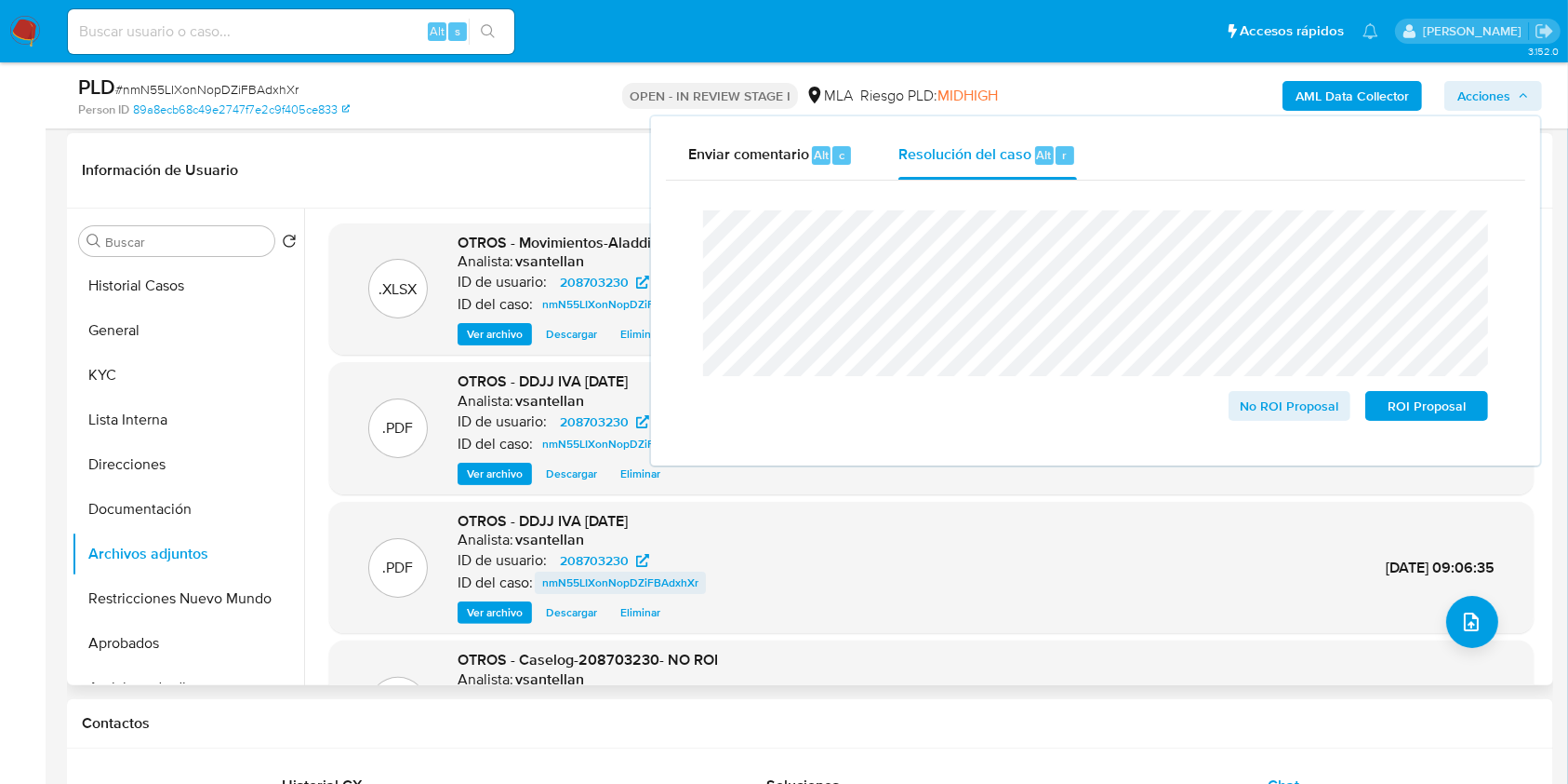
scroll to position [157, 0]
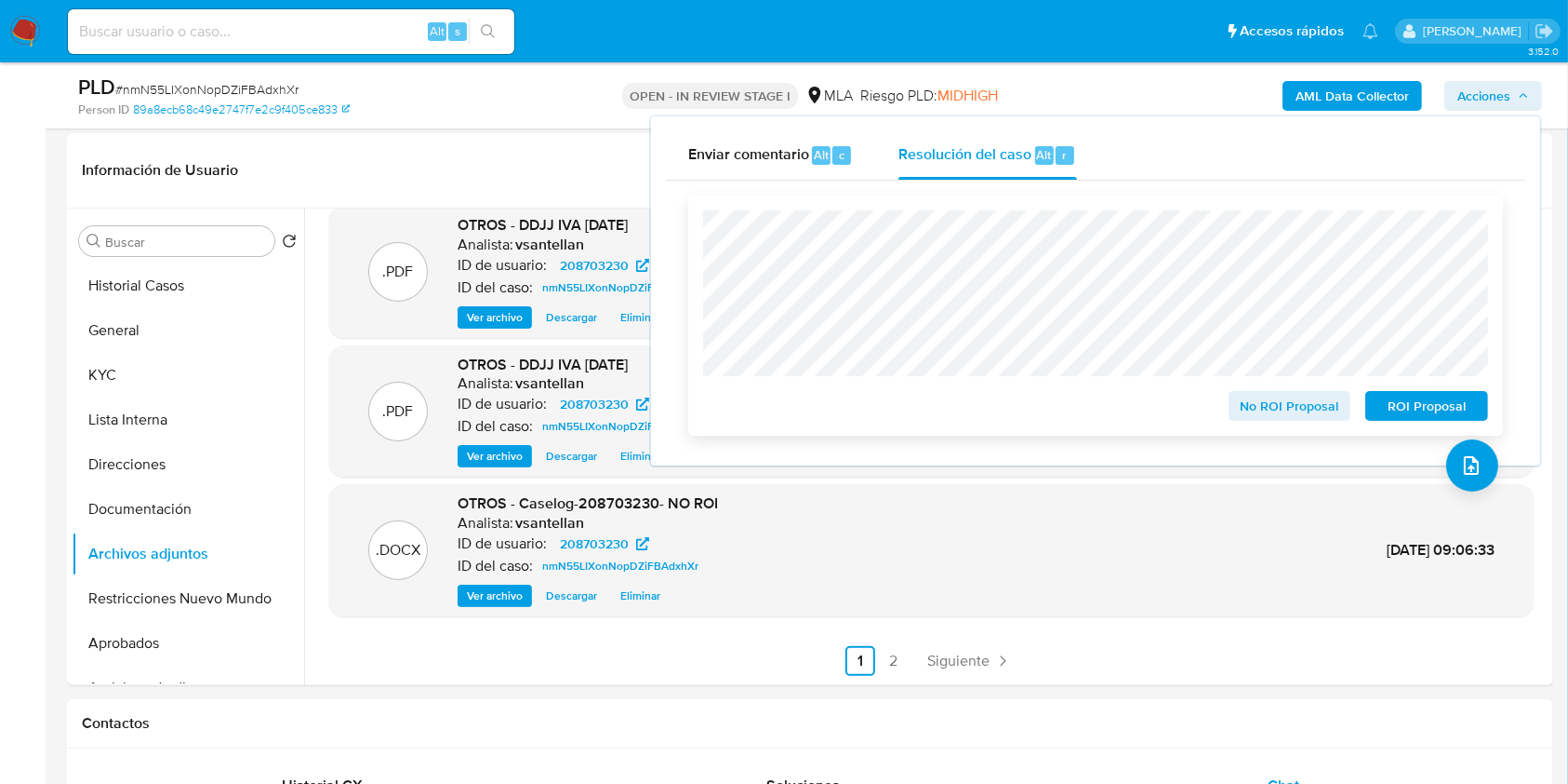
click at [1298, 412] on span "No ROI Proposal" at bounding box center [1291, 405] width 97 height 26
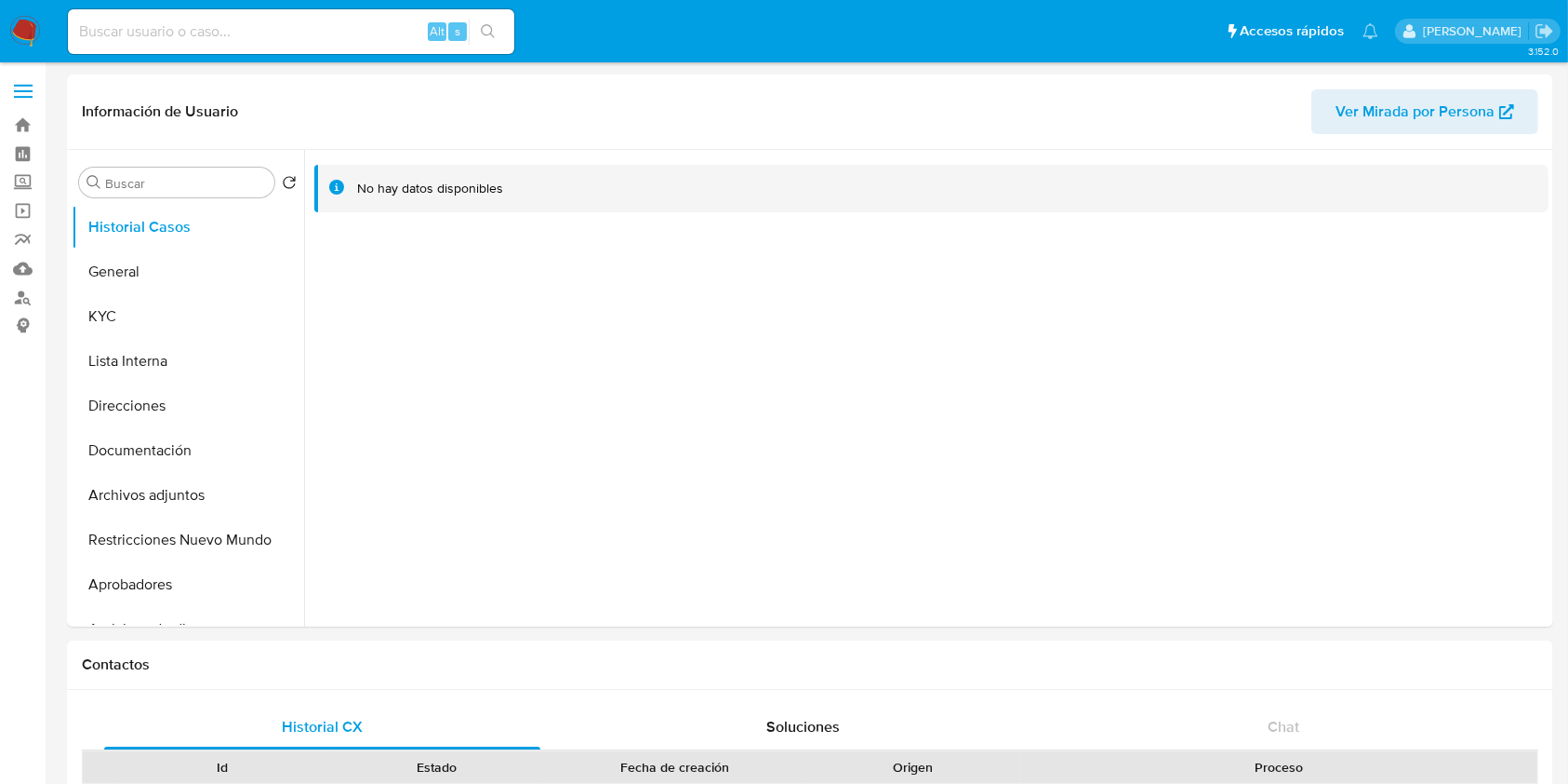
select select "10"
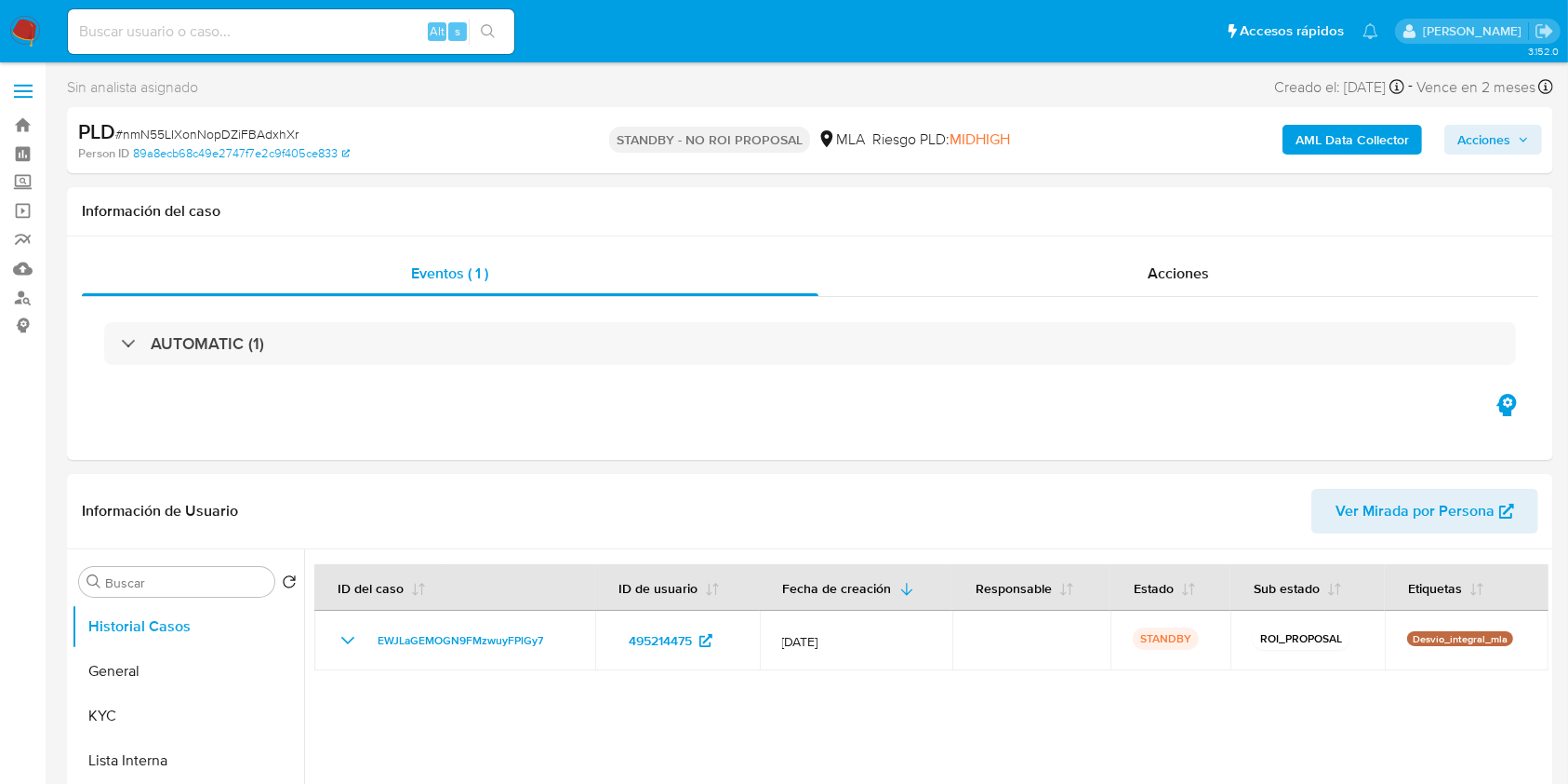
select select "10"
click at [840, 506] on header "Información de Usuario Ver Mirada por Persona" at bounding box center [810, 510] width 1457 height 45
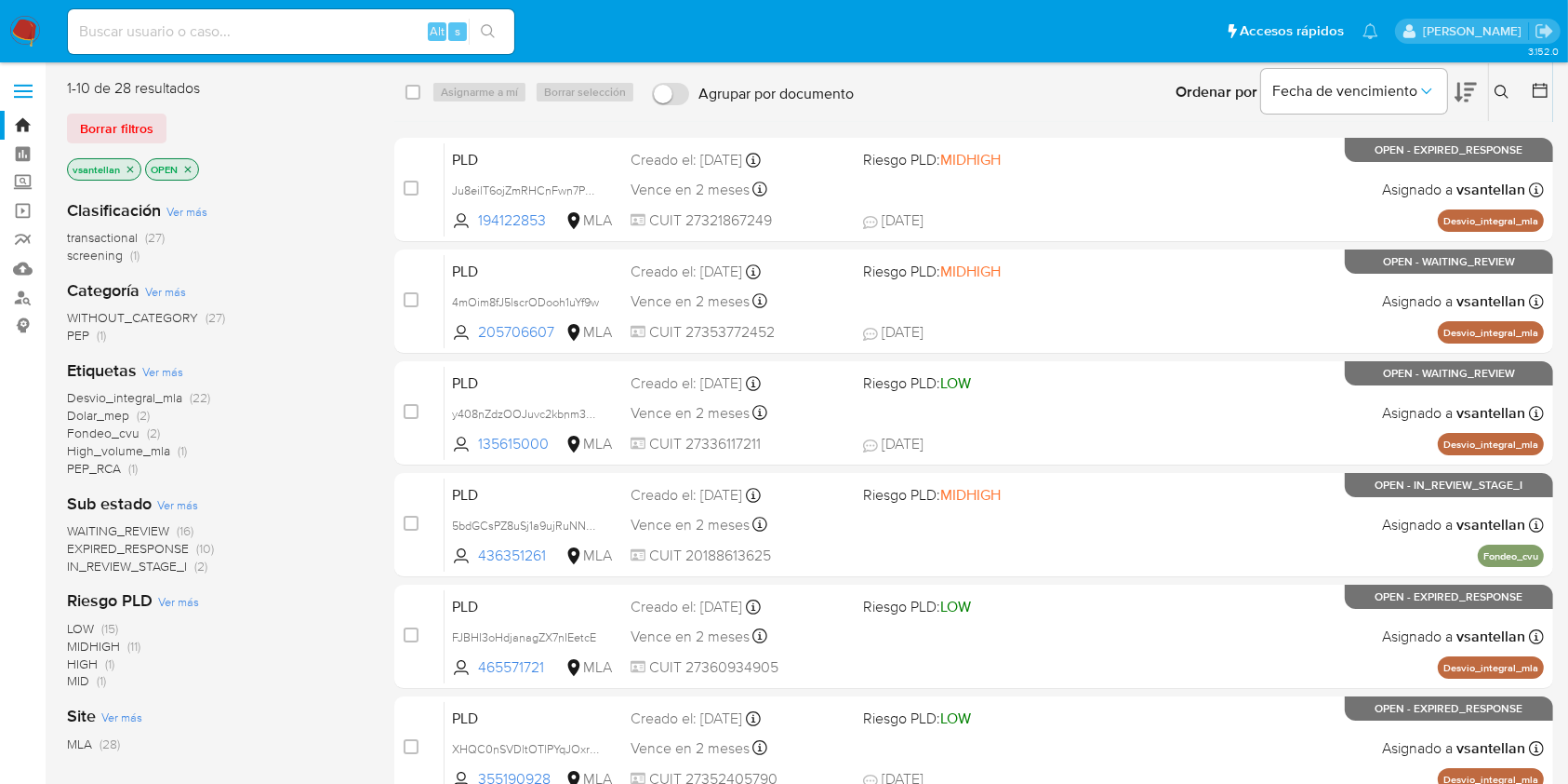
click at [1504, 96] on icon at bounding box center [1502, 91] width 15 height 15
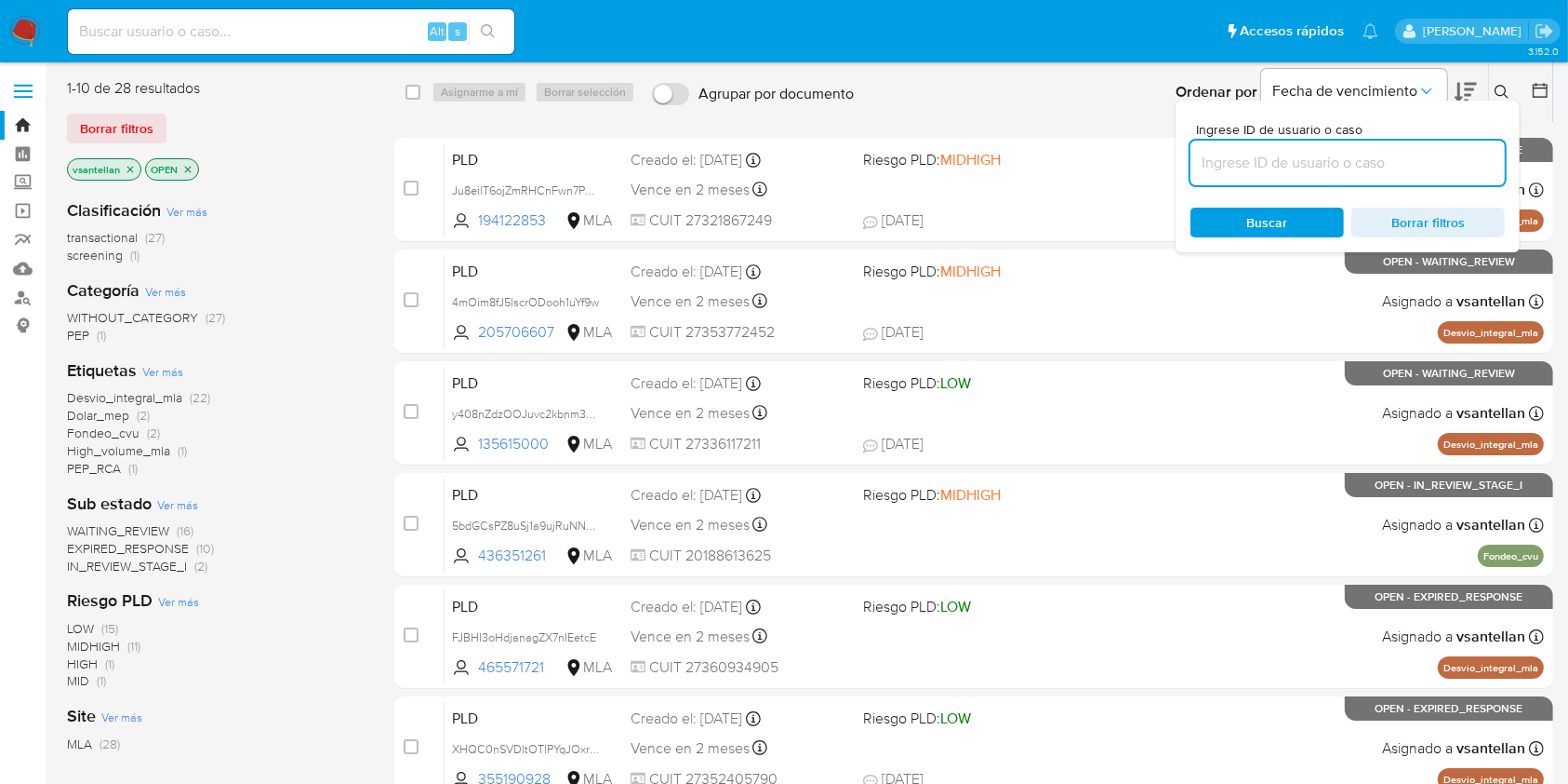
drag, startPoint x: 1338, startPoint y: 172, endPoint x: 1354, endPoint y: 166, distance: 17.1
click at [1338, 172] on input at bounding box center [1347, 163] width 314 height 24
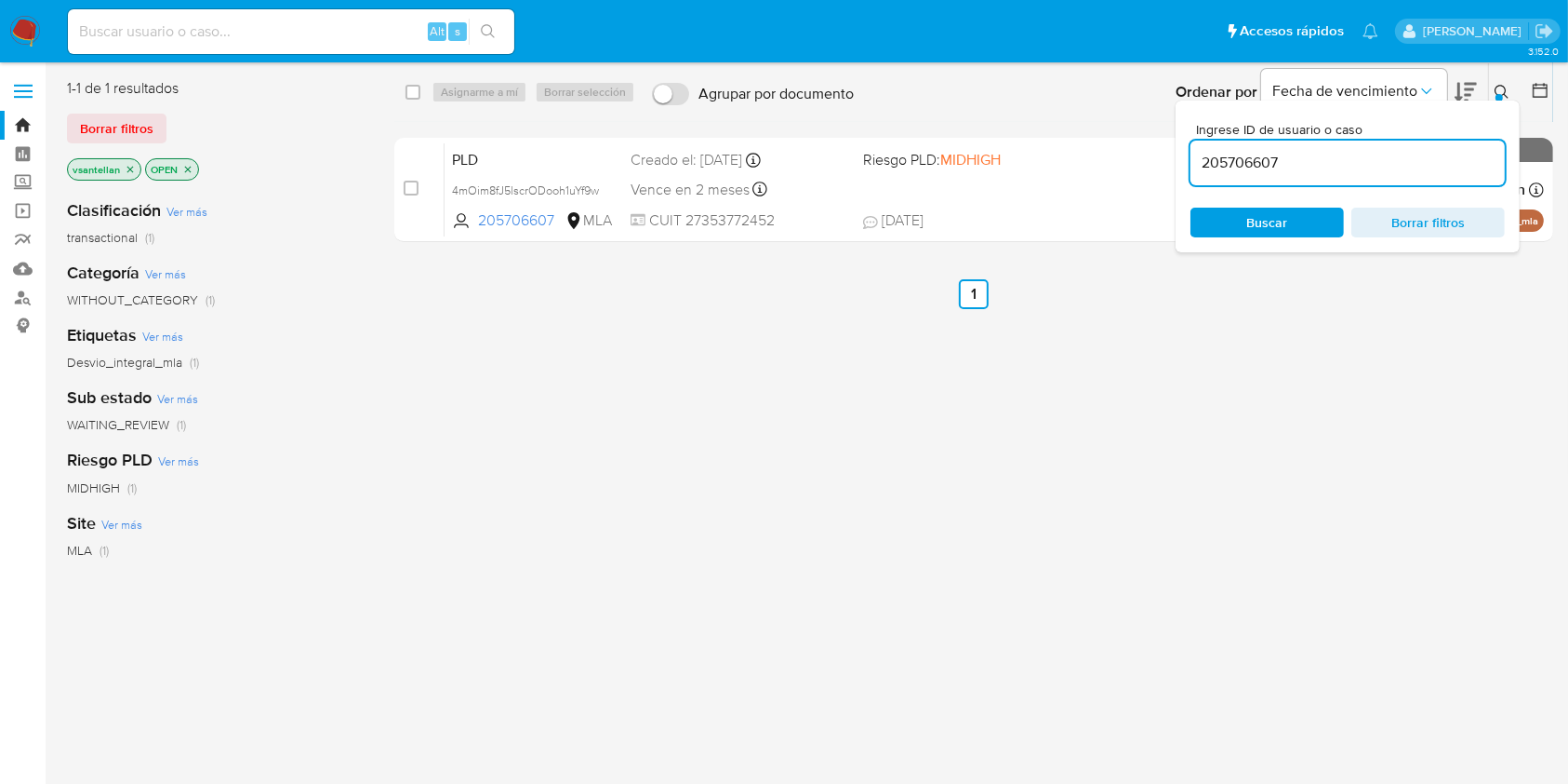
click at [1507, 93] on icon at bounding box center [1502, 91] width 15 height 15
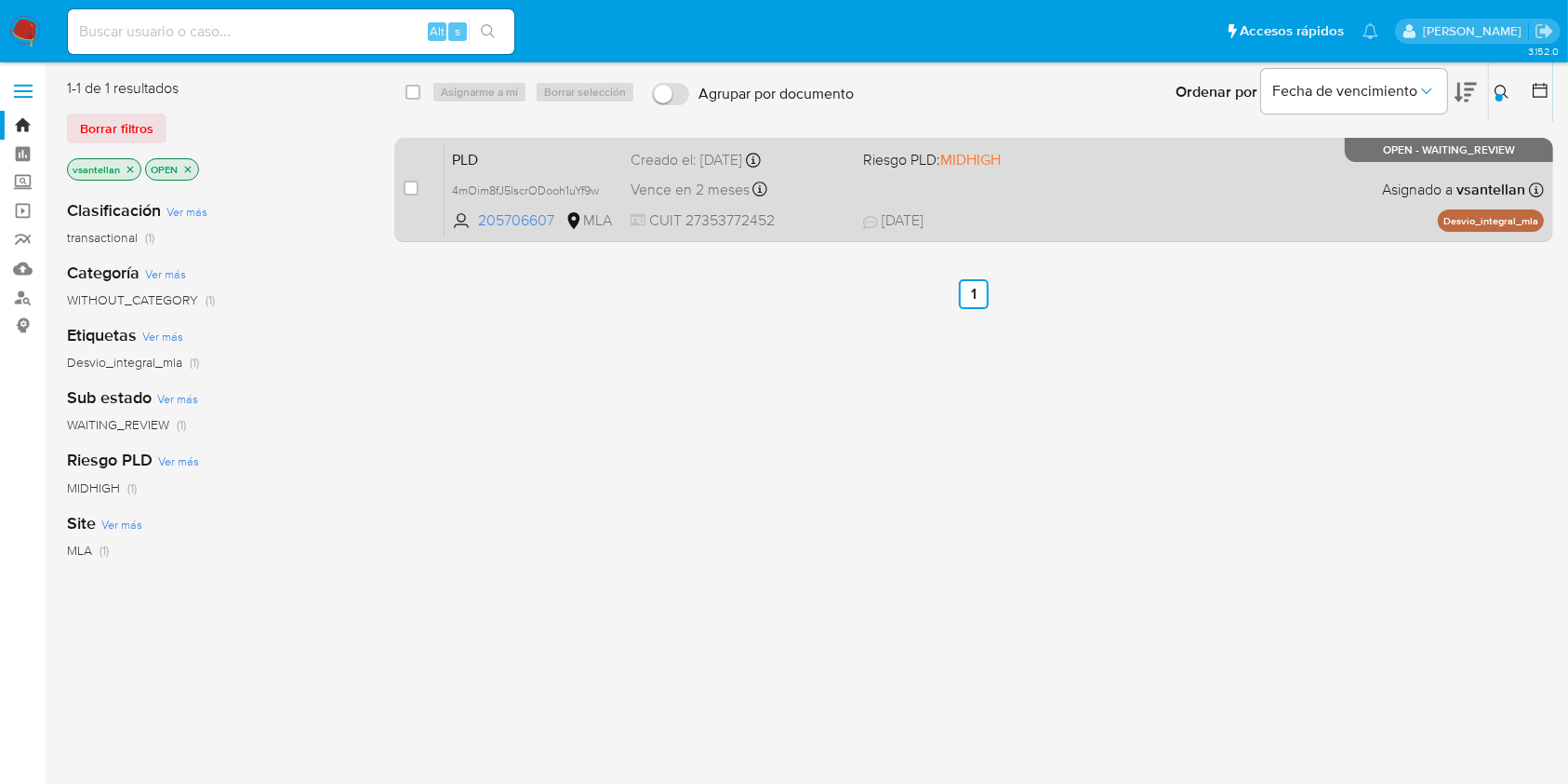
click at [1245, 194] on div "PLD 4mOim8fJ5lscrODooh1uYf9w 205706607 MLA Riesgo PLD: MIDHIGH Creado el: [DATE…" at bounding box center [994, 189] width 1099 height 94
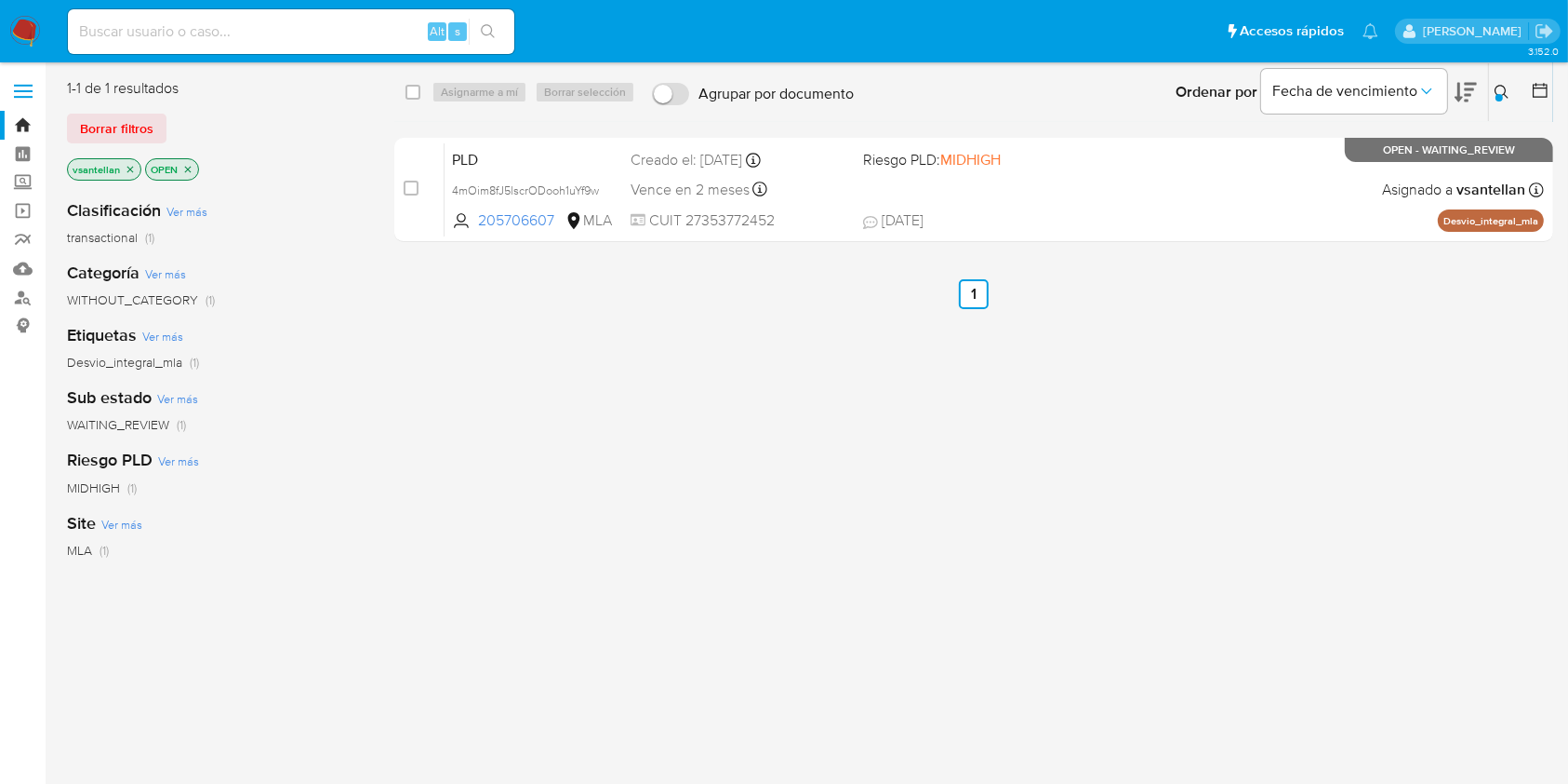
click at [1501, 87] on icon at bounding box center [1502, 91] width 15 height 15
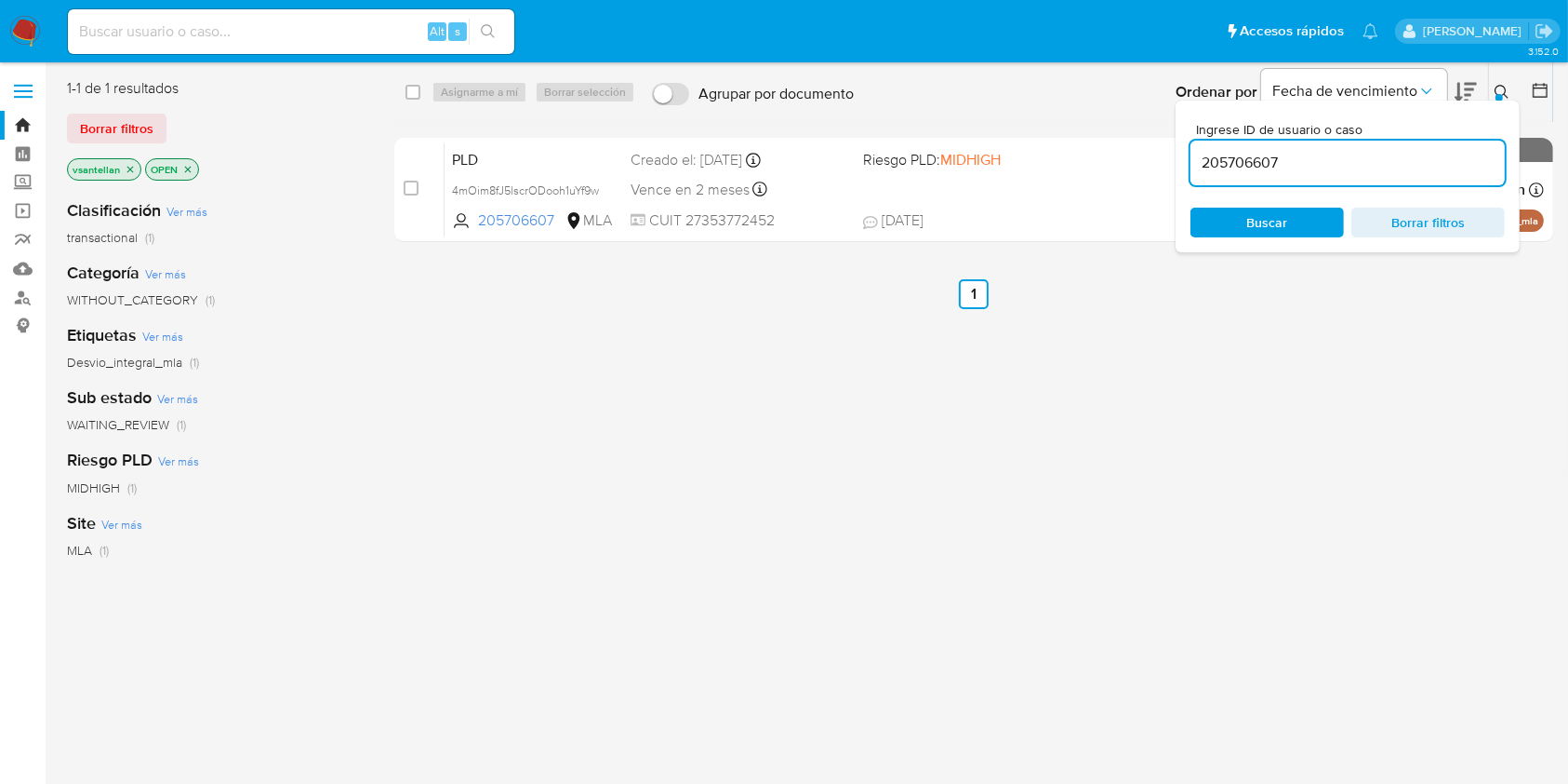
click at [1408, 160] on input "205706607" at bounding box center [1347, 163] width 314 height 24
type input "790181107"
click at [1499, 92] on icon at bounding box center [1502, 91] width 15 height 15
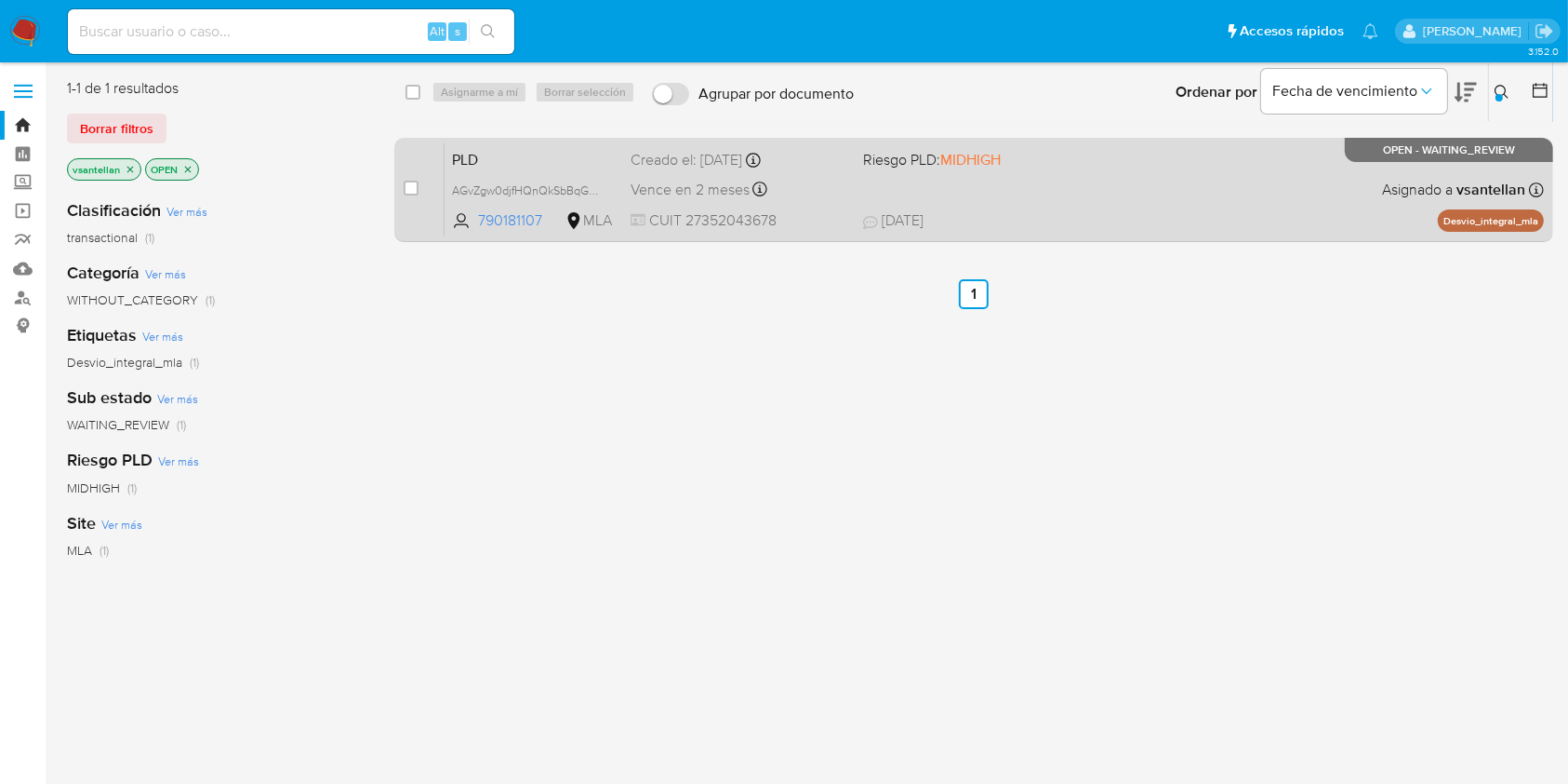
click at [1251, 186] on div "PLD AGvZgw0djfHQnQkSbBqGBbc5 790181107 MLA Riesgo PLD: MIDHIGH Creado el: [DATE…" at bounding box center [994, 189] width 1099 height 94
click at [407, 188] on input "checkbox" at bounding box center [411, 187] width 15 height 15
checkbox input "true"
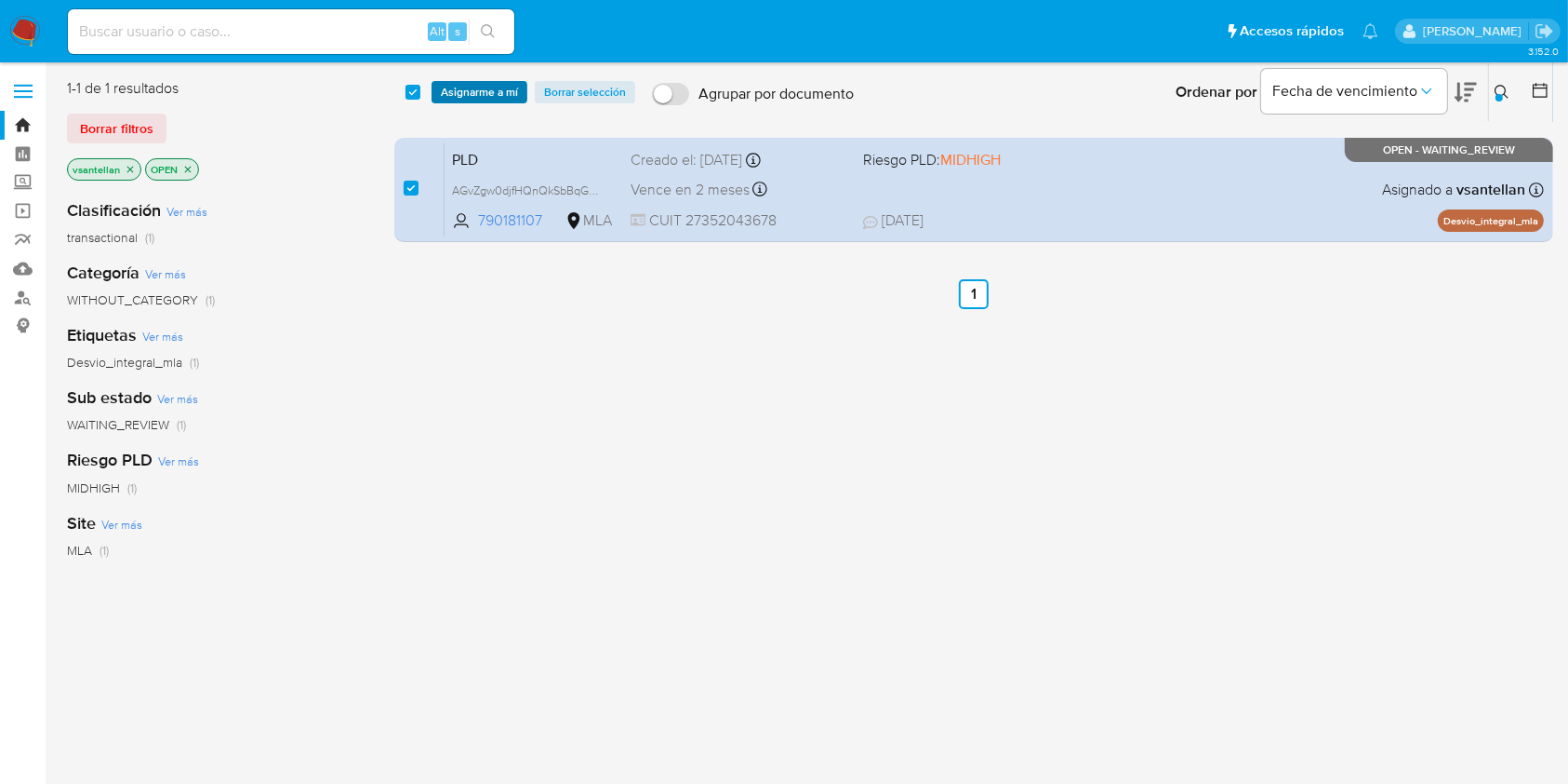
drag, startPoint x: 469, startPoint y: 81, endPoint x: 481, endPoint y: 100, distance: 22.5
click at [469, 83] on span "Asignarme a mí" at bounding box center [479, 92] width 77 height 19
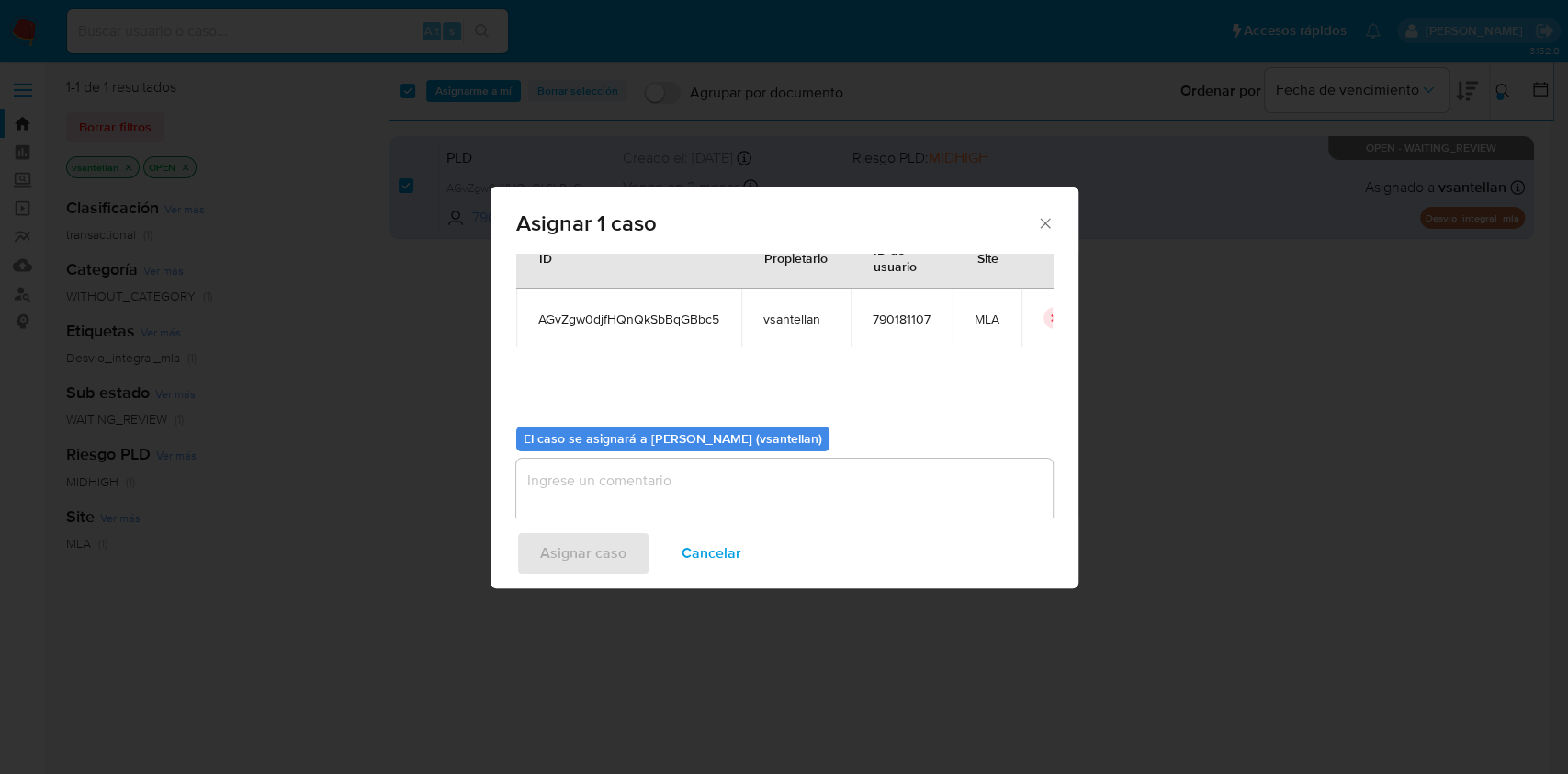
scroll to position [94, 0]
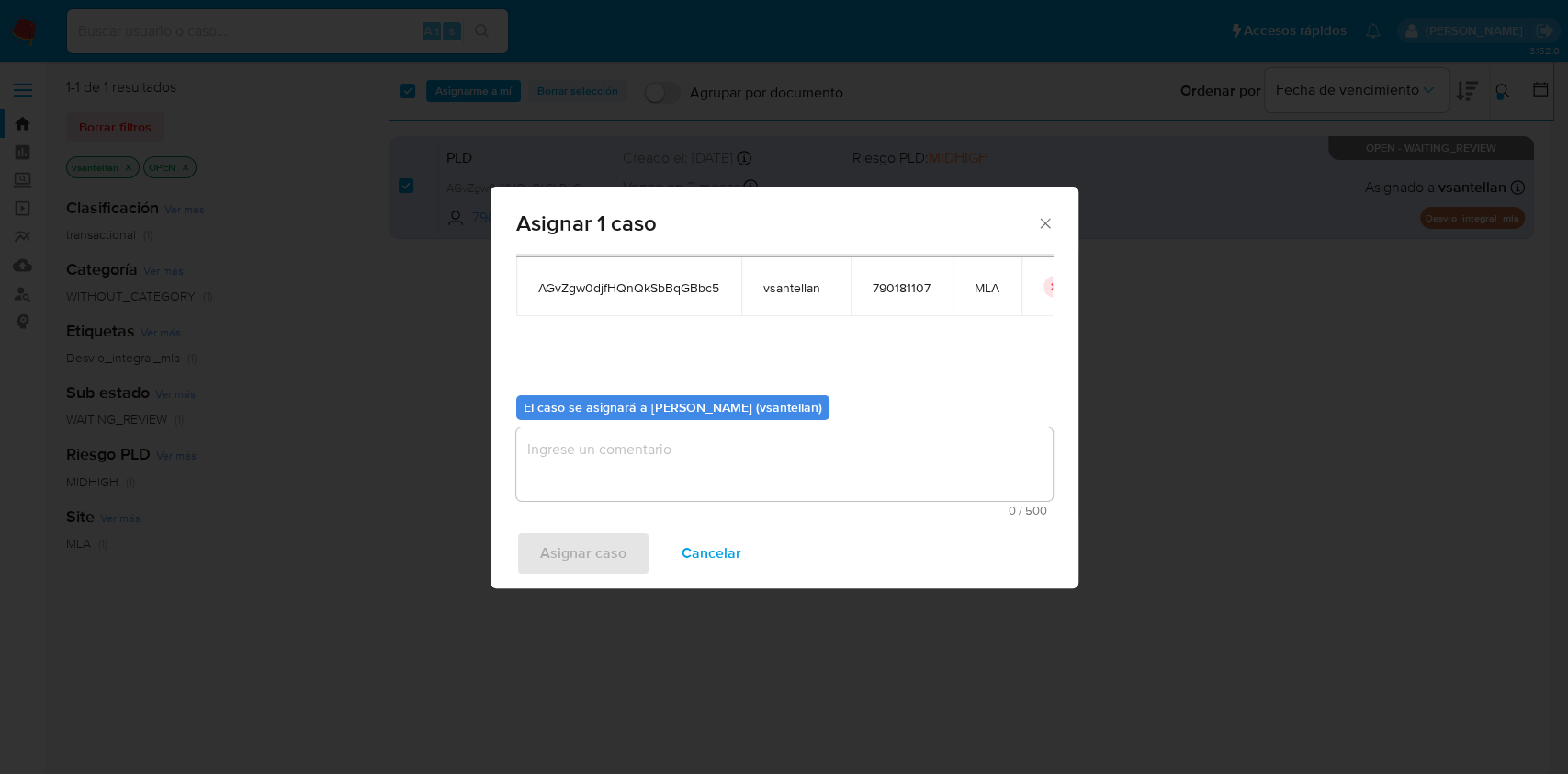
click at [573, 490] on textarea "assign-modal" at bounding box center [784, 464] width 536 height 73
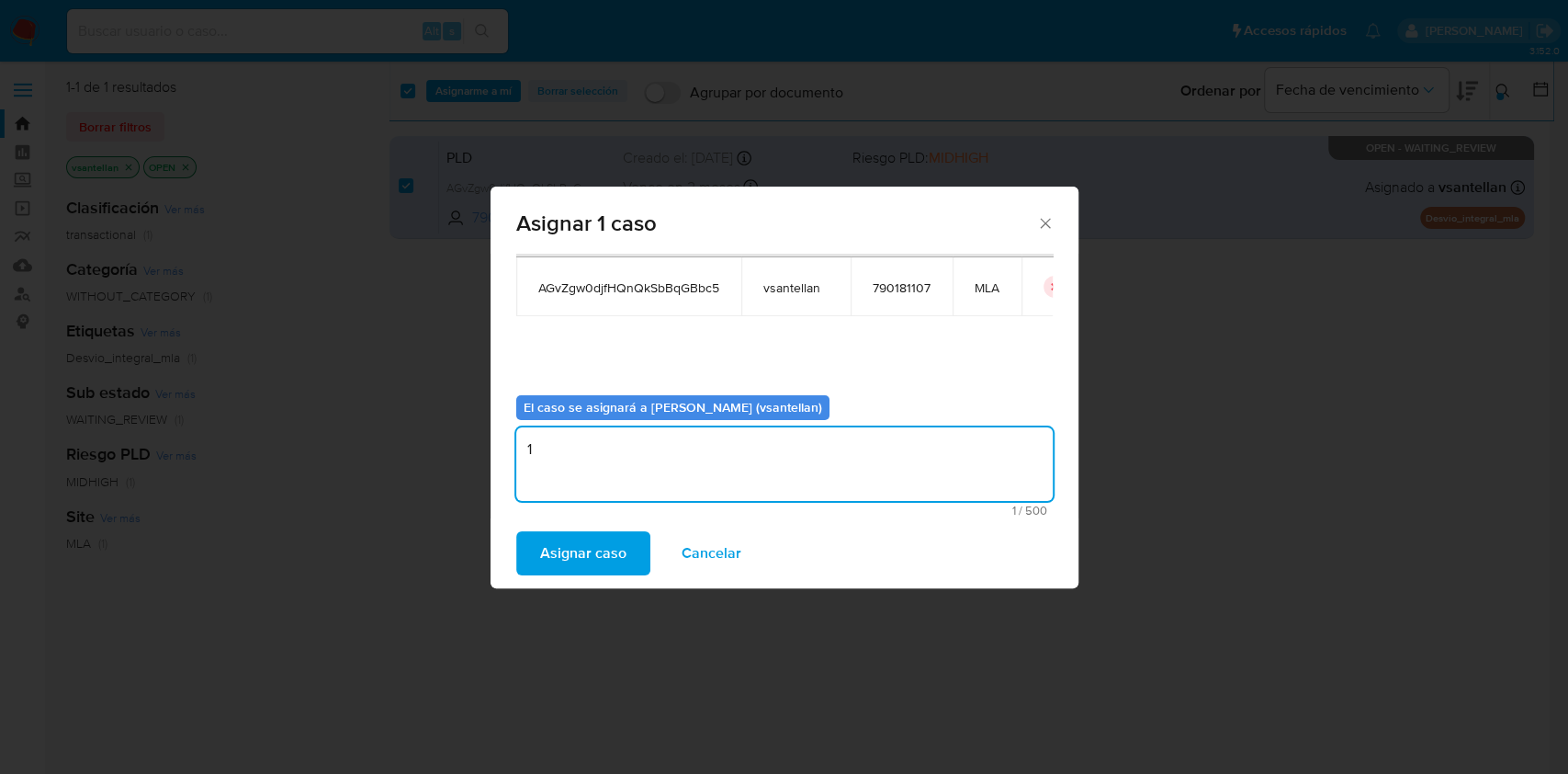
type textarea "1"
drag, startPoint x: 568, startPoint y: 529, endPoint x: 573, endPoint y: 555, distance: 26.5
click at [567, 530] on div "Asignar caso Cancelar" at bounding box center [784, 553] width 588 height 69
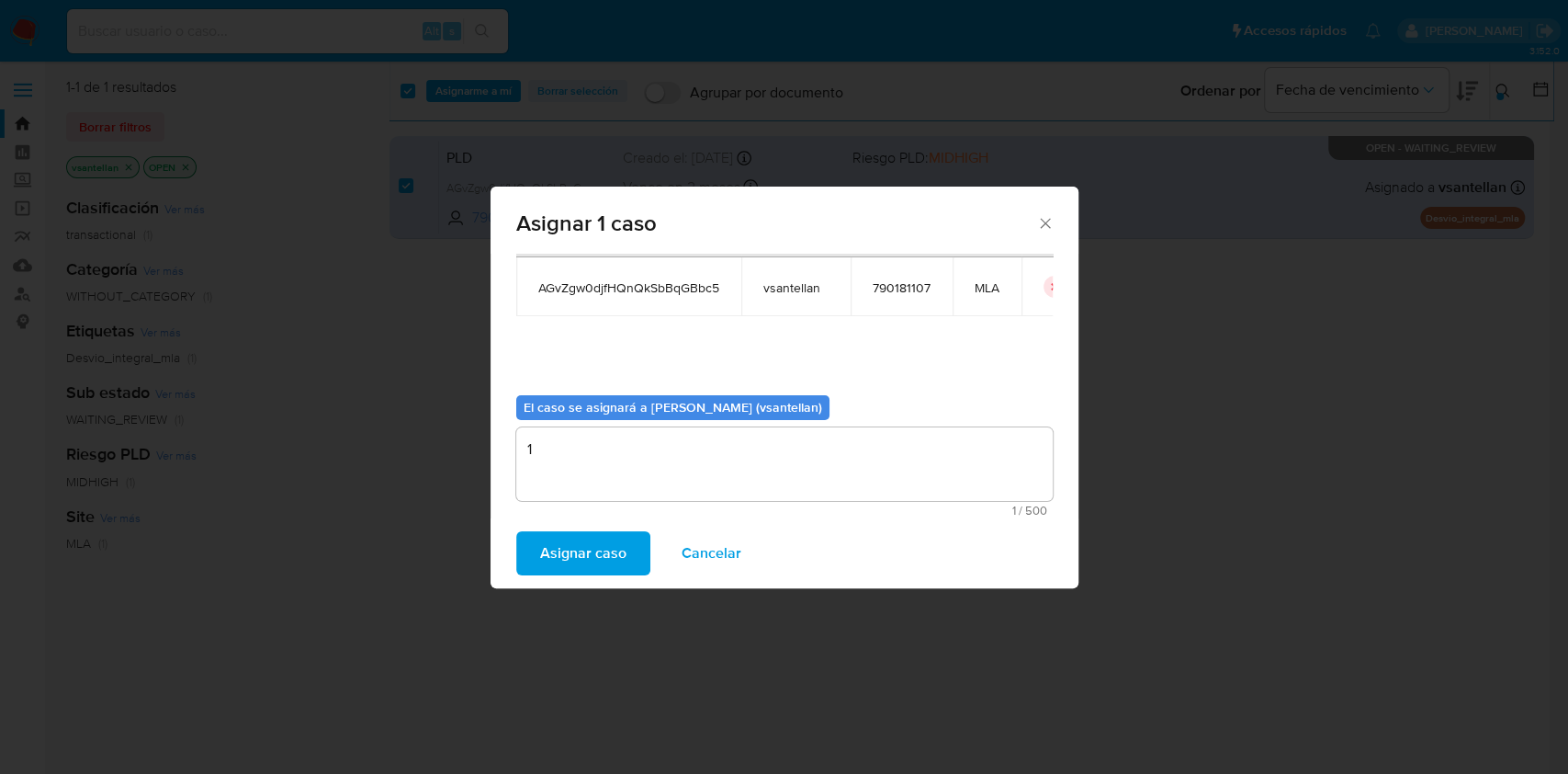
click at [576, 565] on span "Asignar caso" at bounding box center [583, 553] width 86 height 40
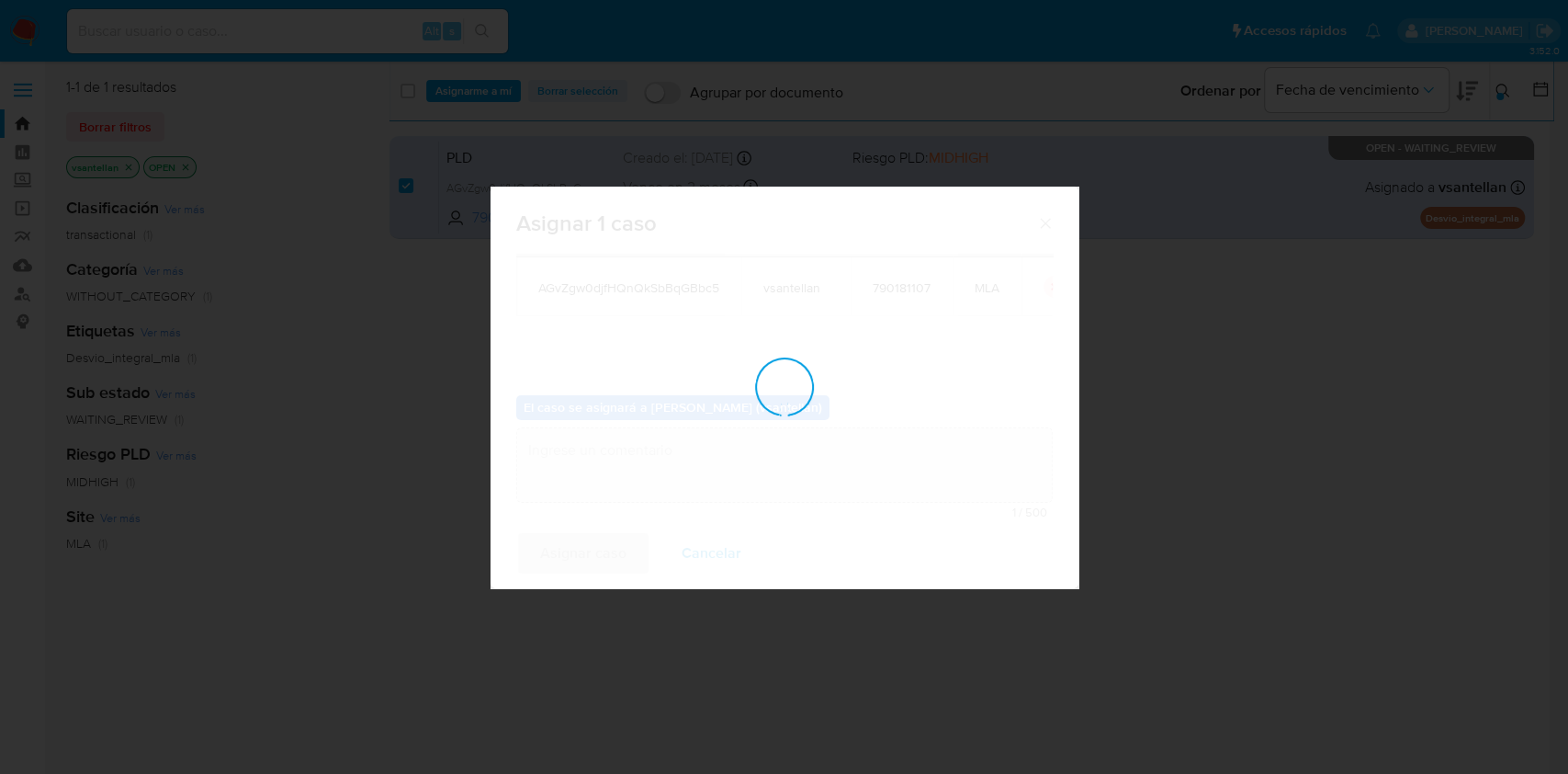
checkbox input "false"
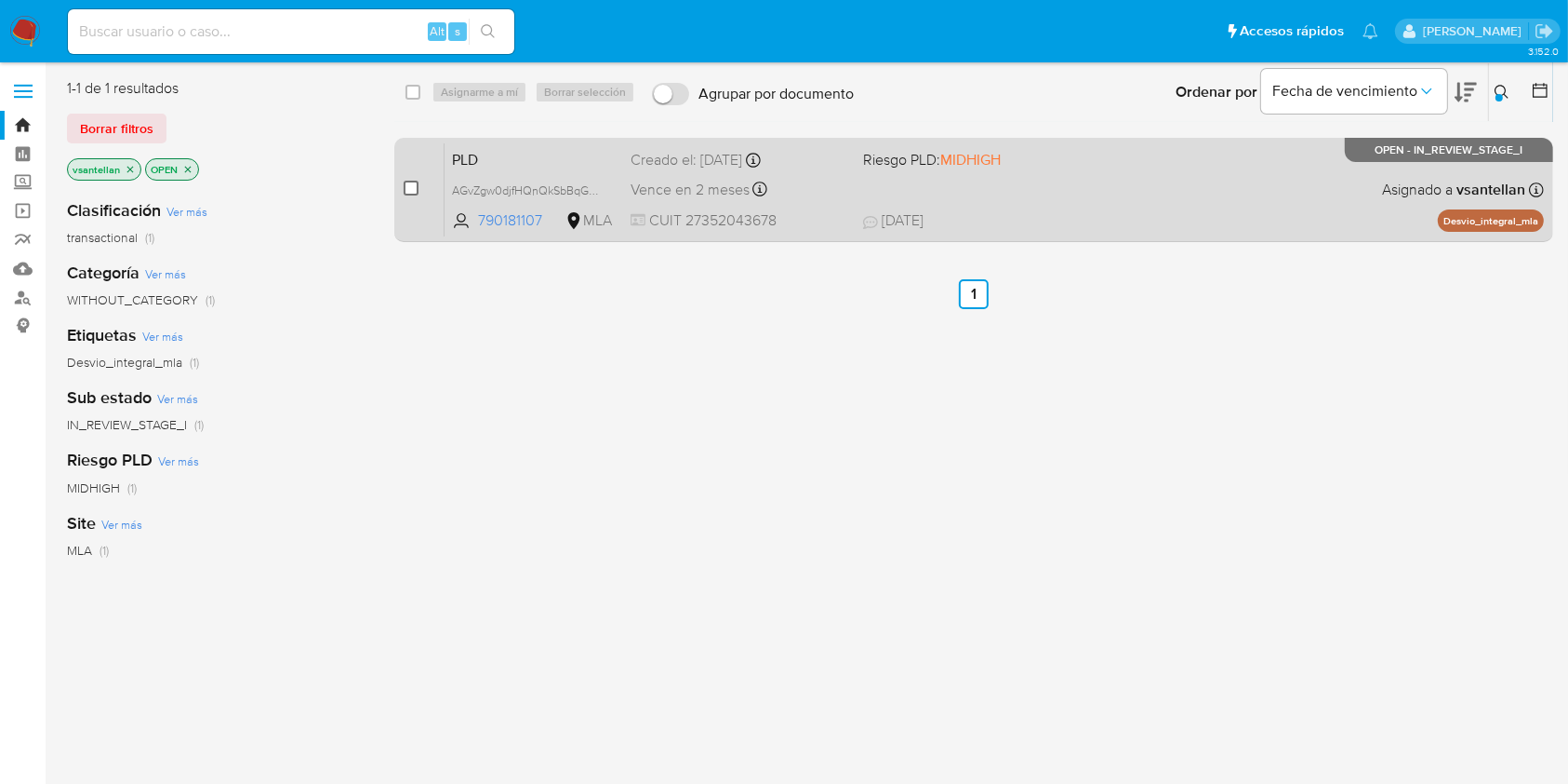
click at [413, 190] on input "checkbox" at bounding box center [411, 187] width 15 height 15
checkbox input "true"
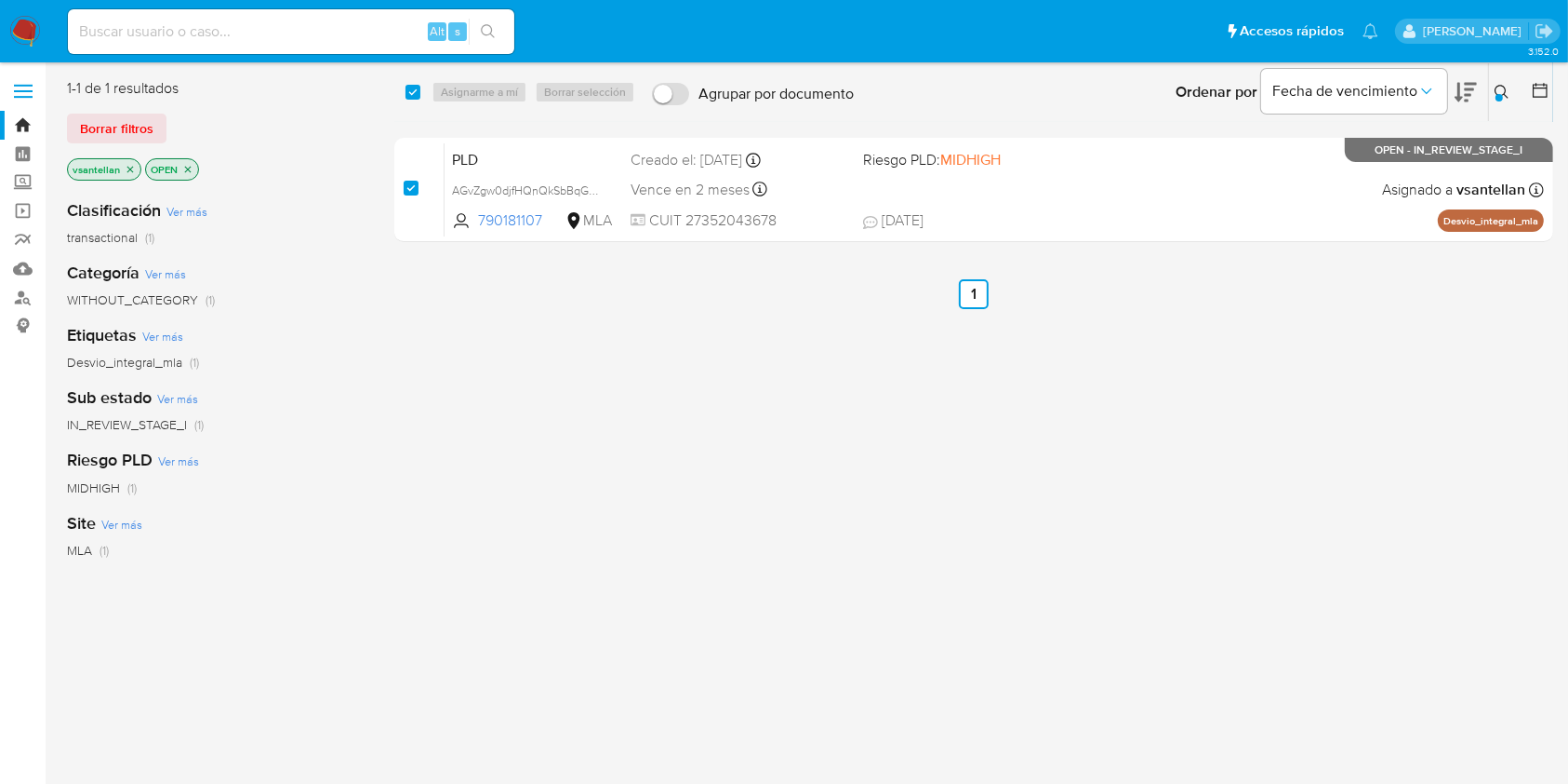
checkbox input "true"
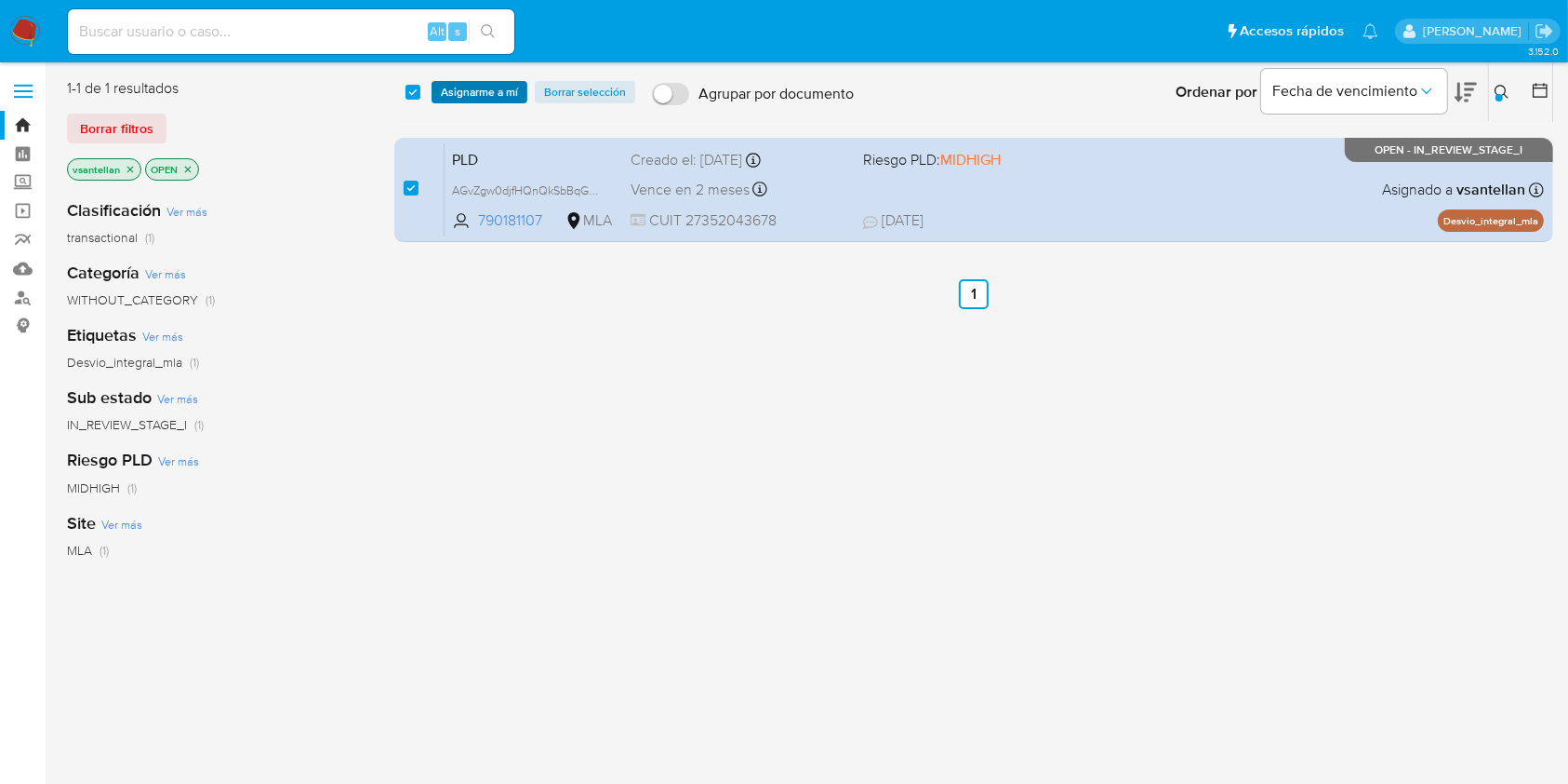
click at [474, 97] on span "Asignarme a mí" at bounding box center [479, 92] width 77 height 19
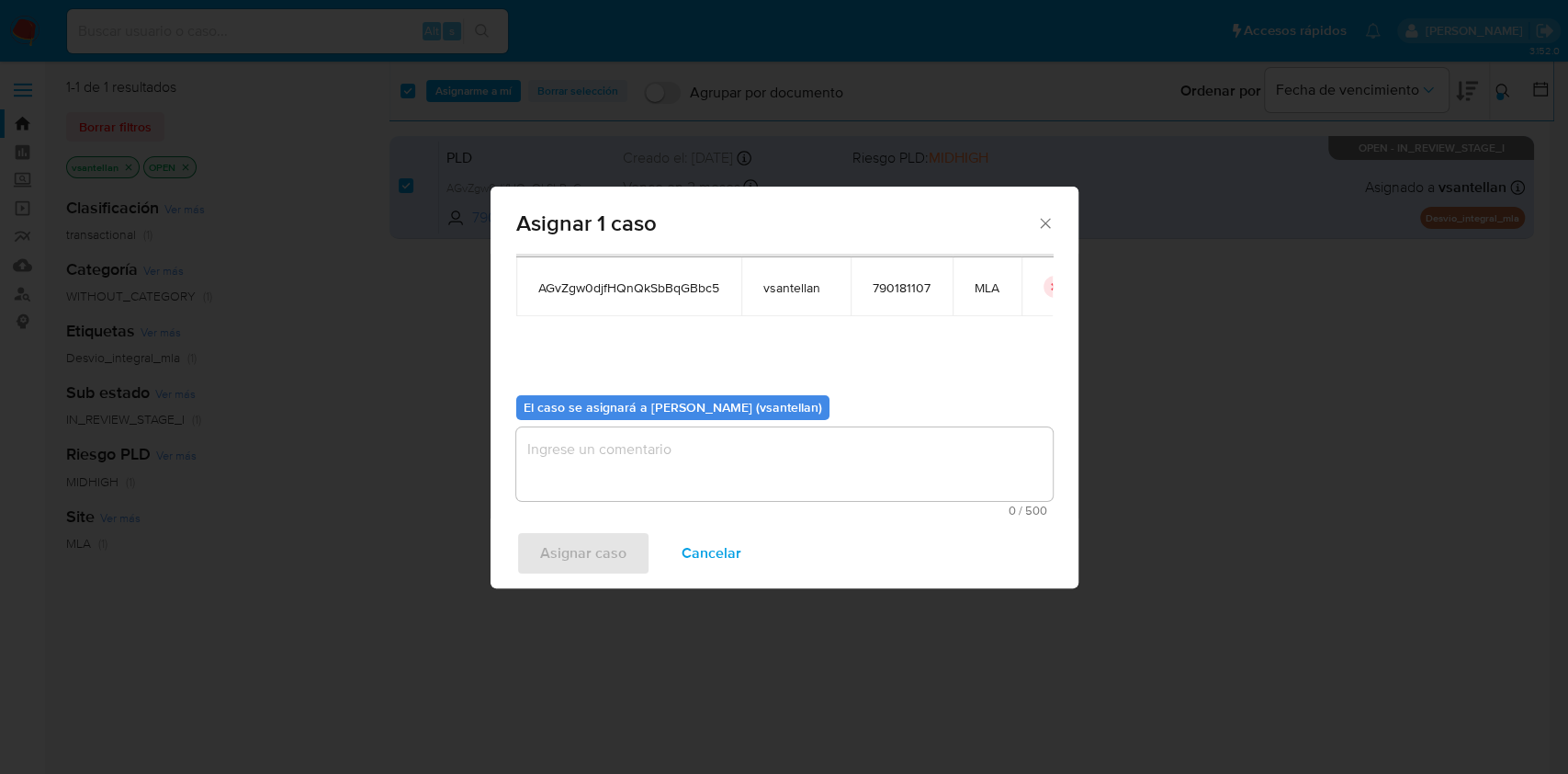
click at [547, 505] on span "0 / 500" at bounding box center [784, 511] width 525 height 12
drag, startPoint x: 565, startPoint y: 463, endPoint x: 573, endPoint y: 475, distance: 14.4
click at [565, 462] on textarea "assign-modal" at bounding box center [784, 464] width 536 height 73
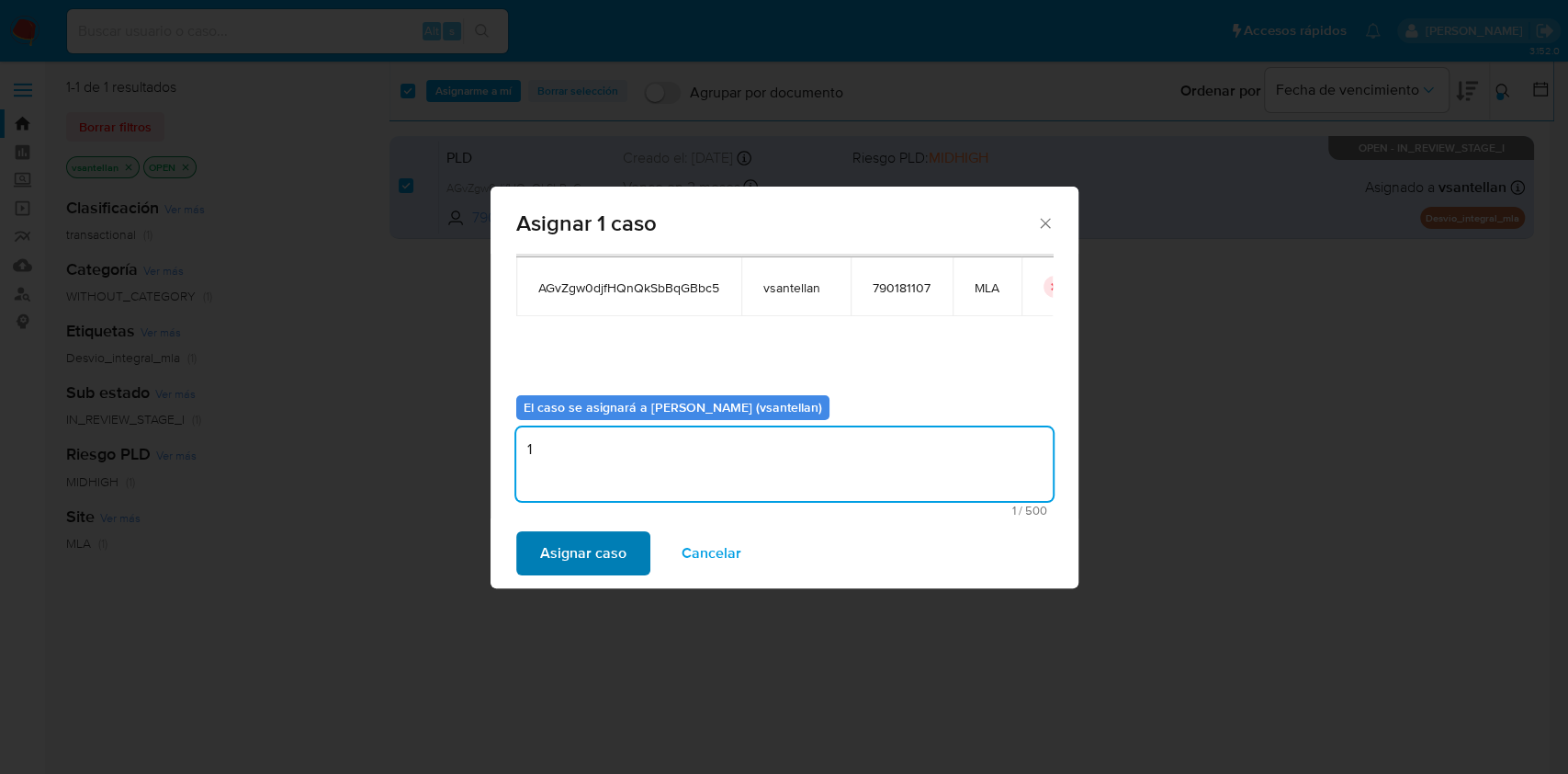
type textarea "1"
click at [579, 548] on span "Asignar caso" at bounding box center [583, 553] width 86 height 40
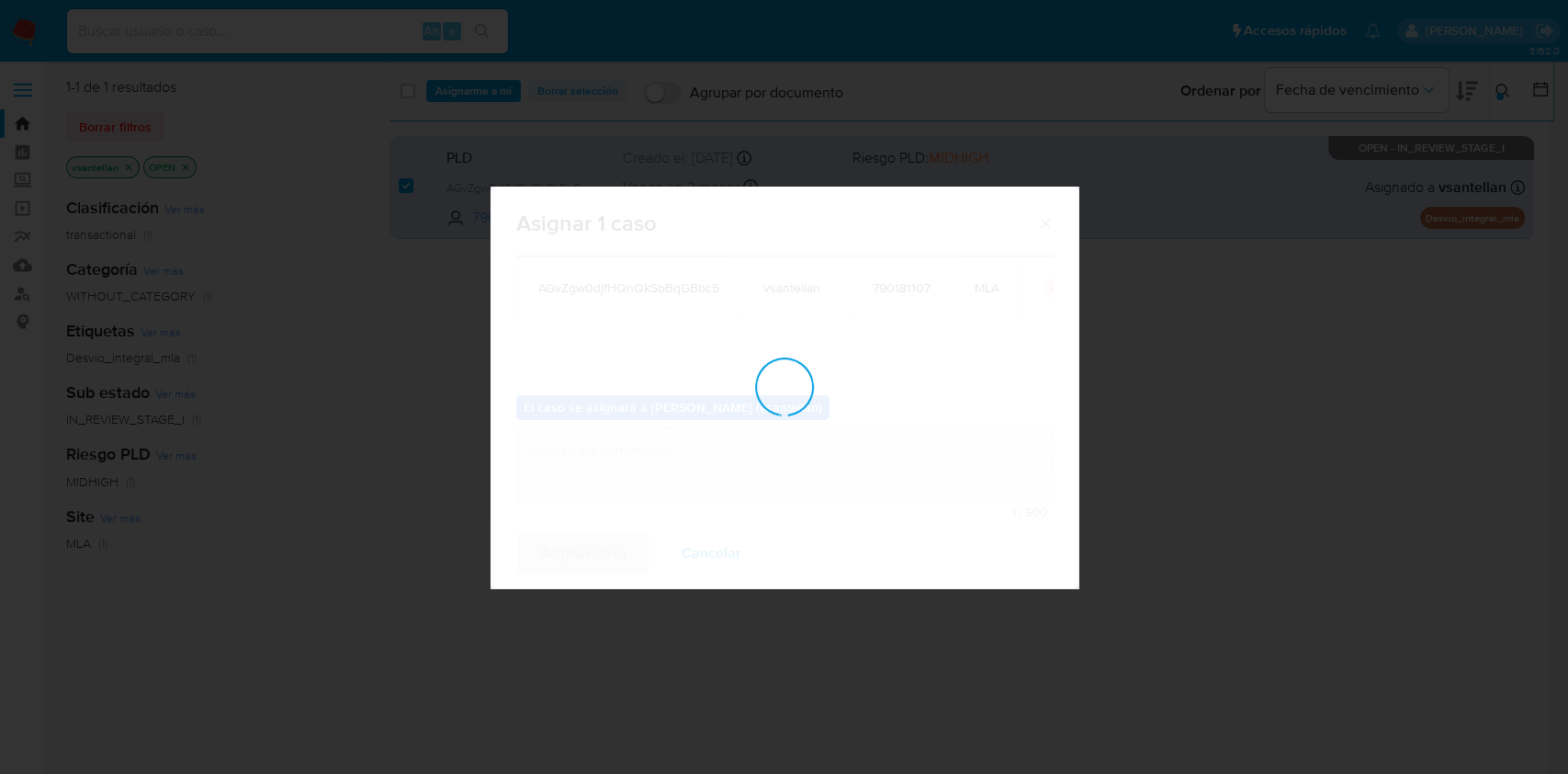
checkbox input "false"
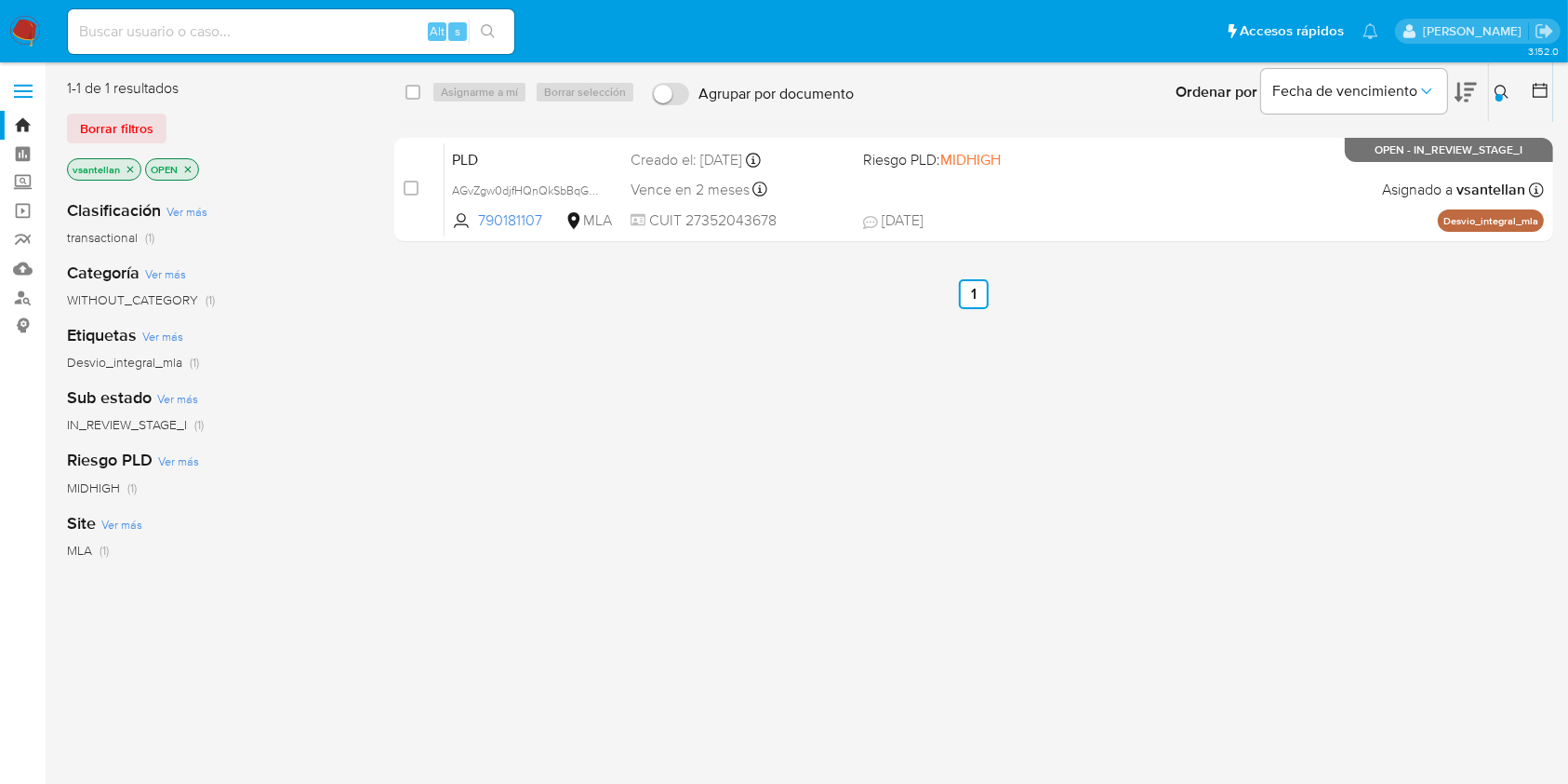
click at [23, 32] on img at bounding box center [25, 32] width 32 height 32
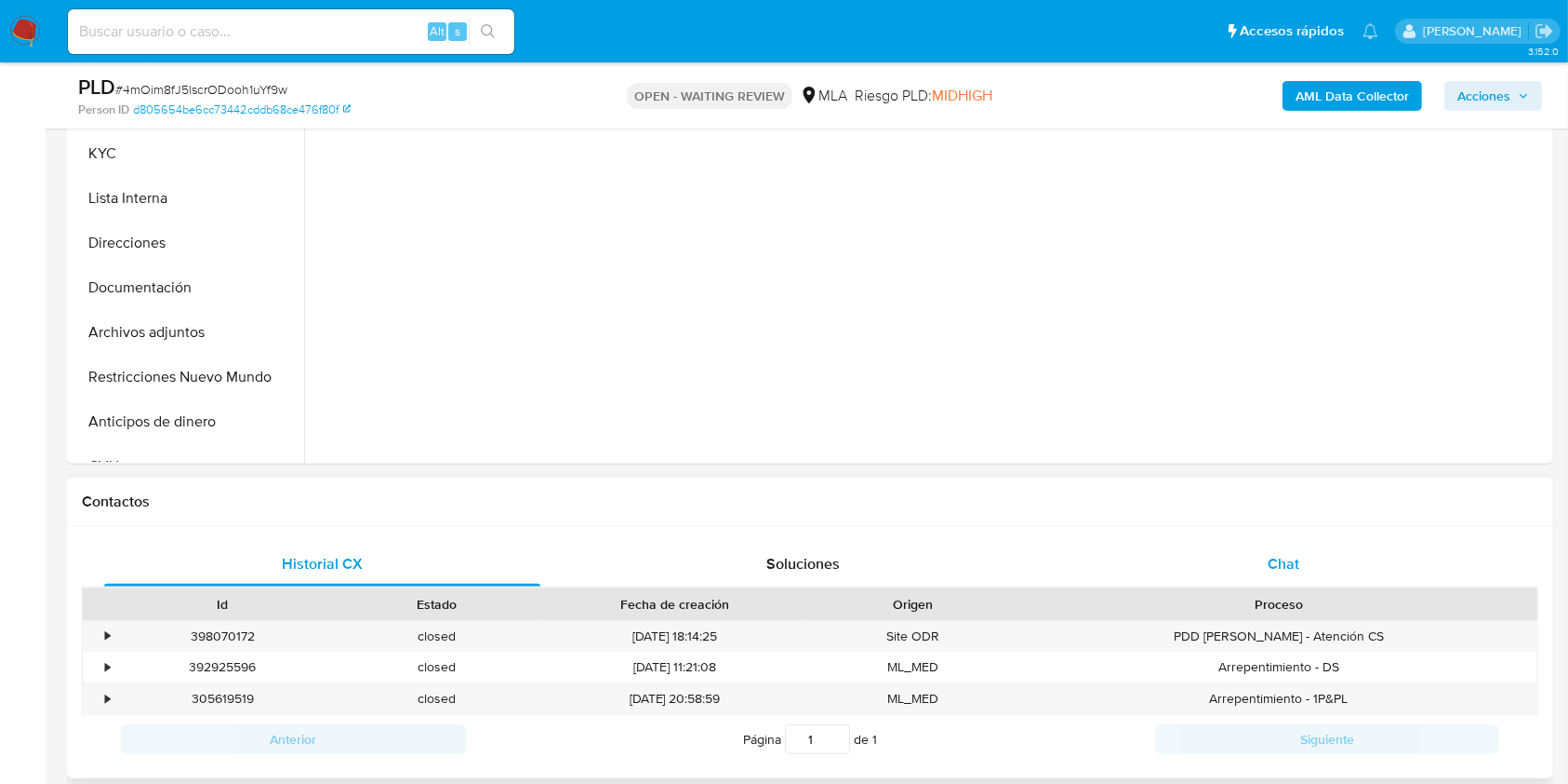
click at [1251, 554] on div "Chat" at bounding box center [1284, 564] width 436 height 45
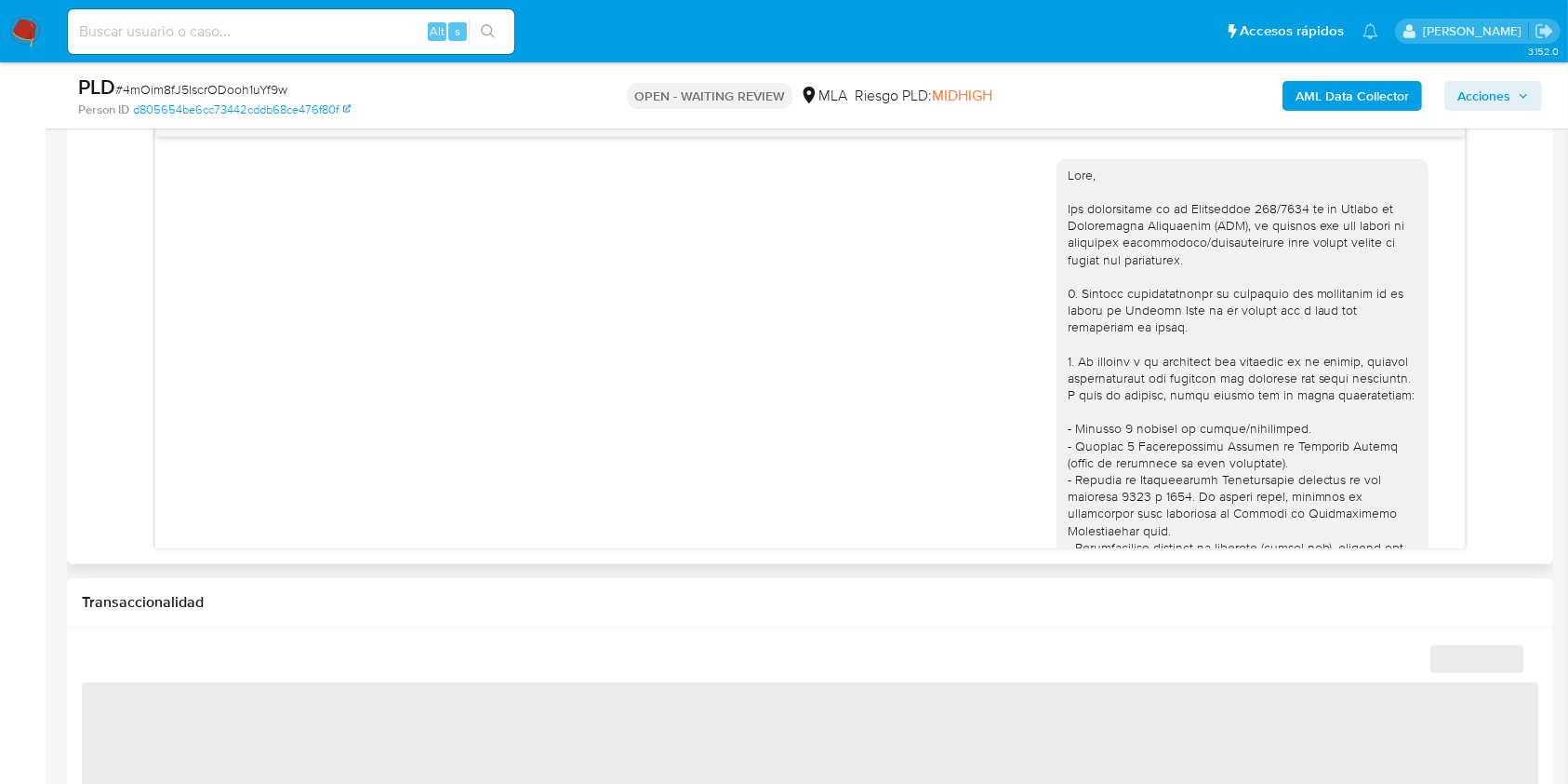
scroll to position [733, 0]
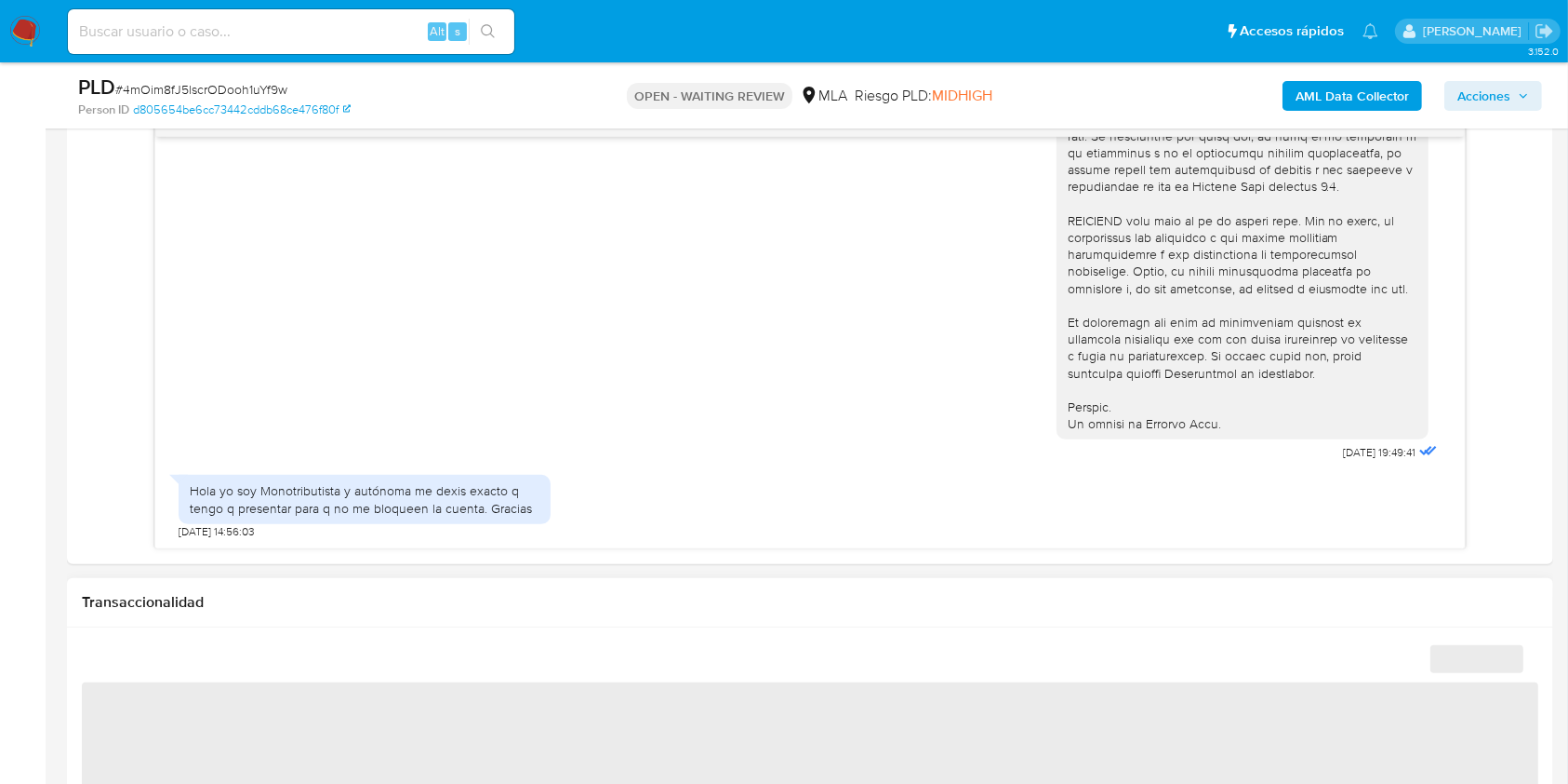
select select "10"
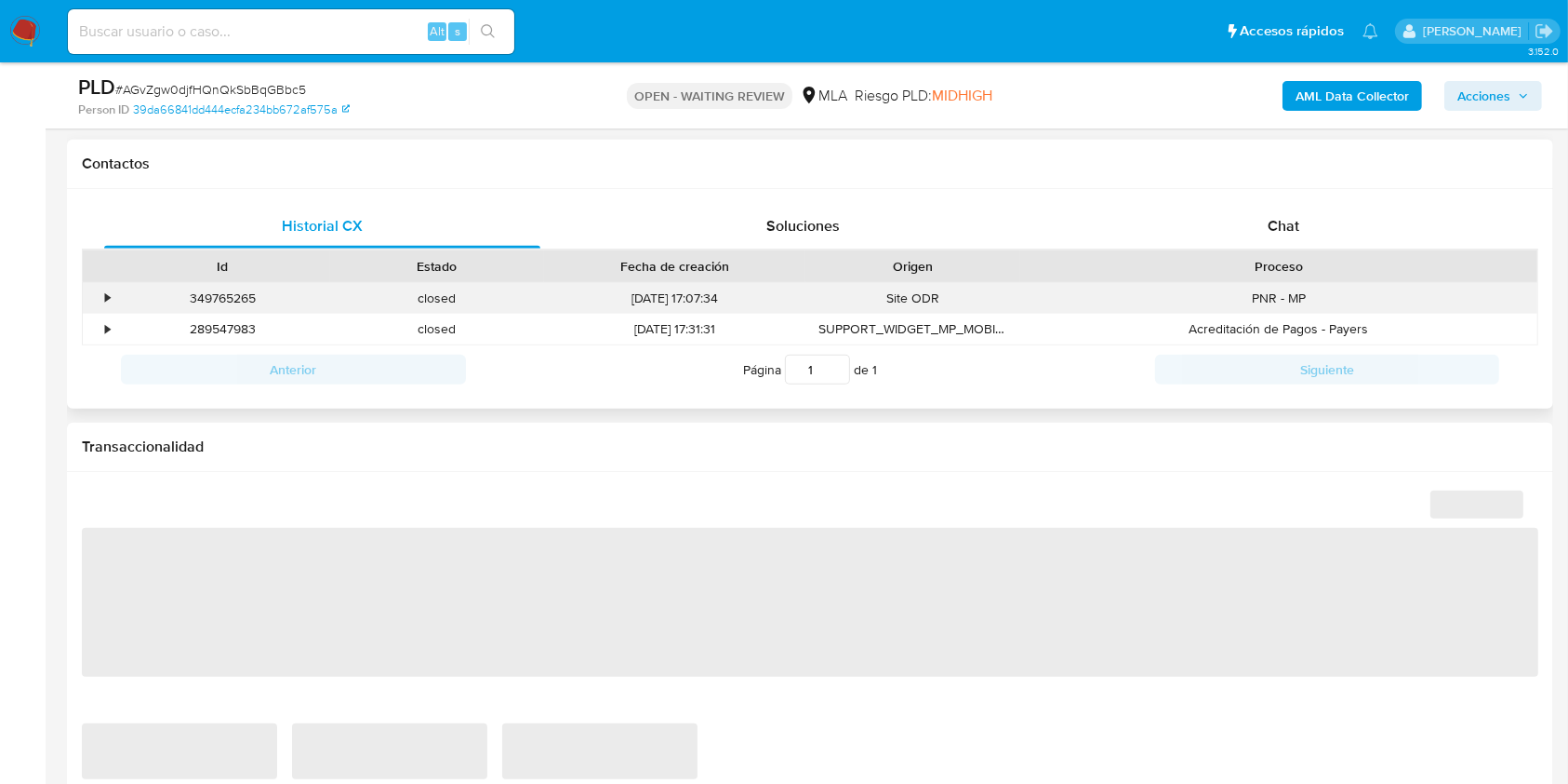
scroll to position [868, 0]
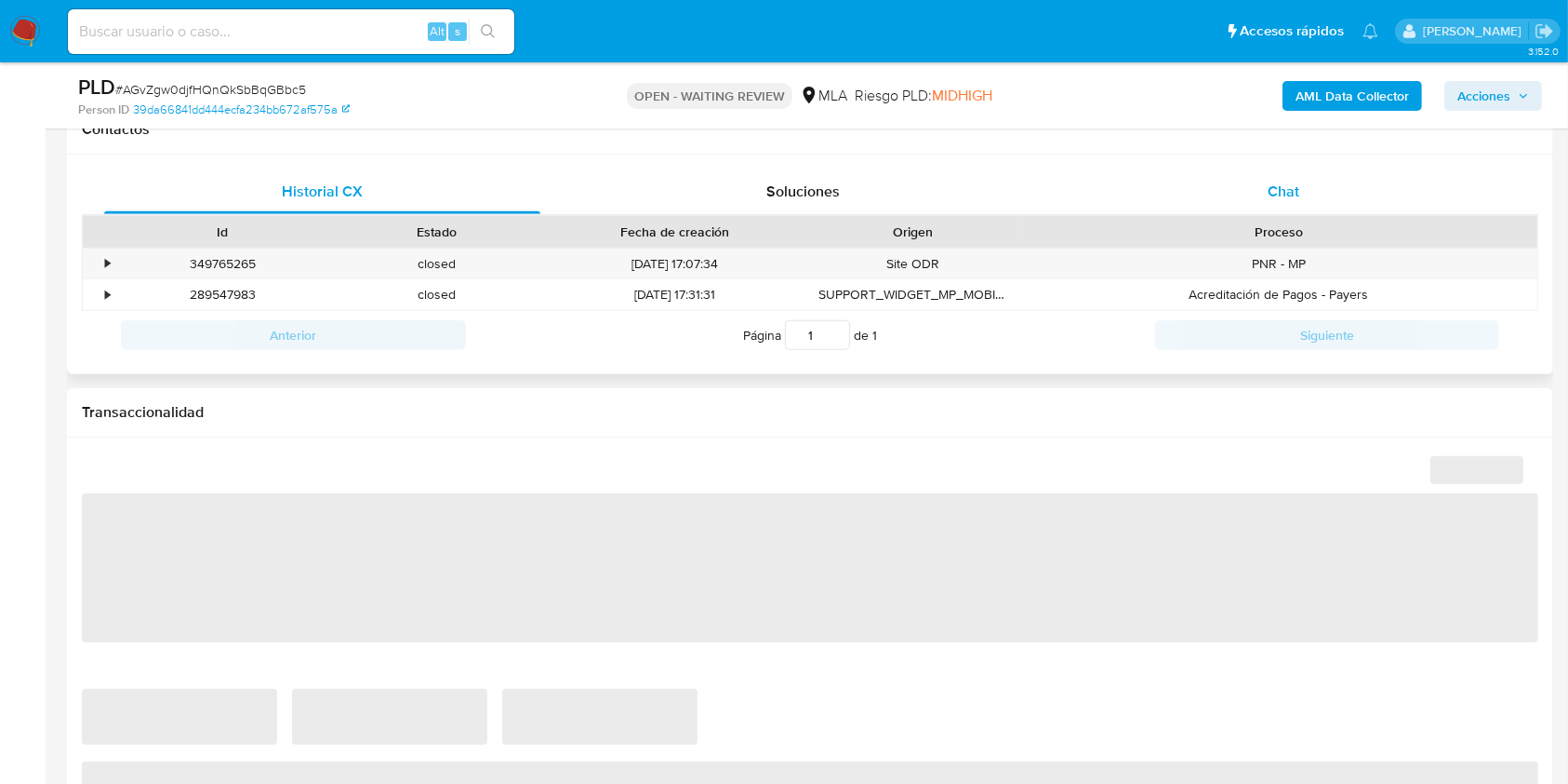
click at [1268, 190] on span "Chat" at bounding box center [1284, 191] width 32 height 22
select select "10"
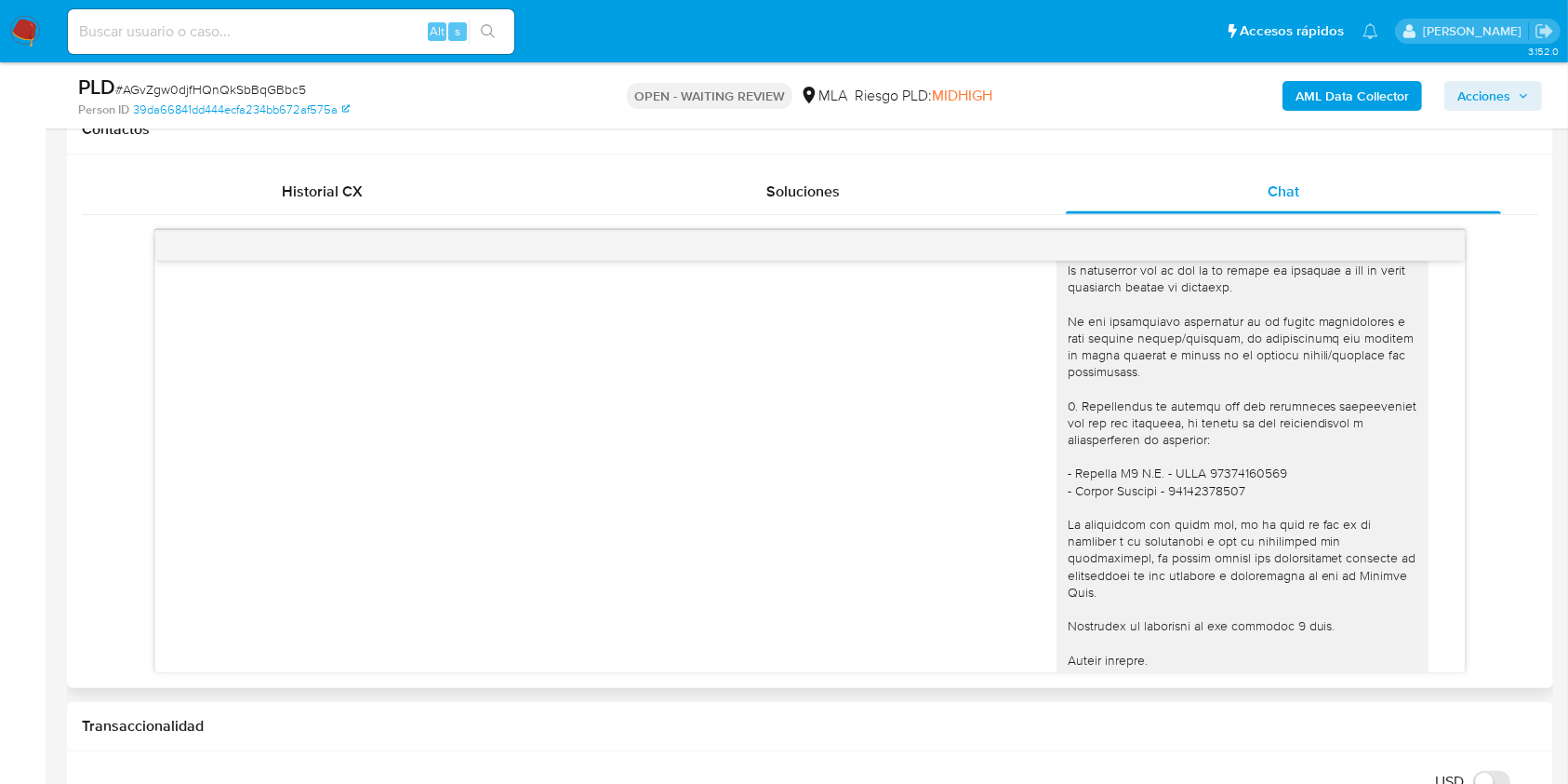
scroll to position [2041, 0]
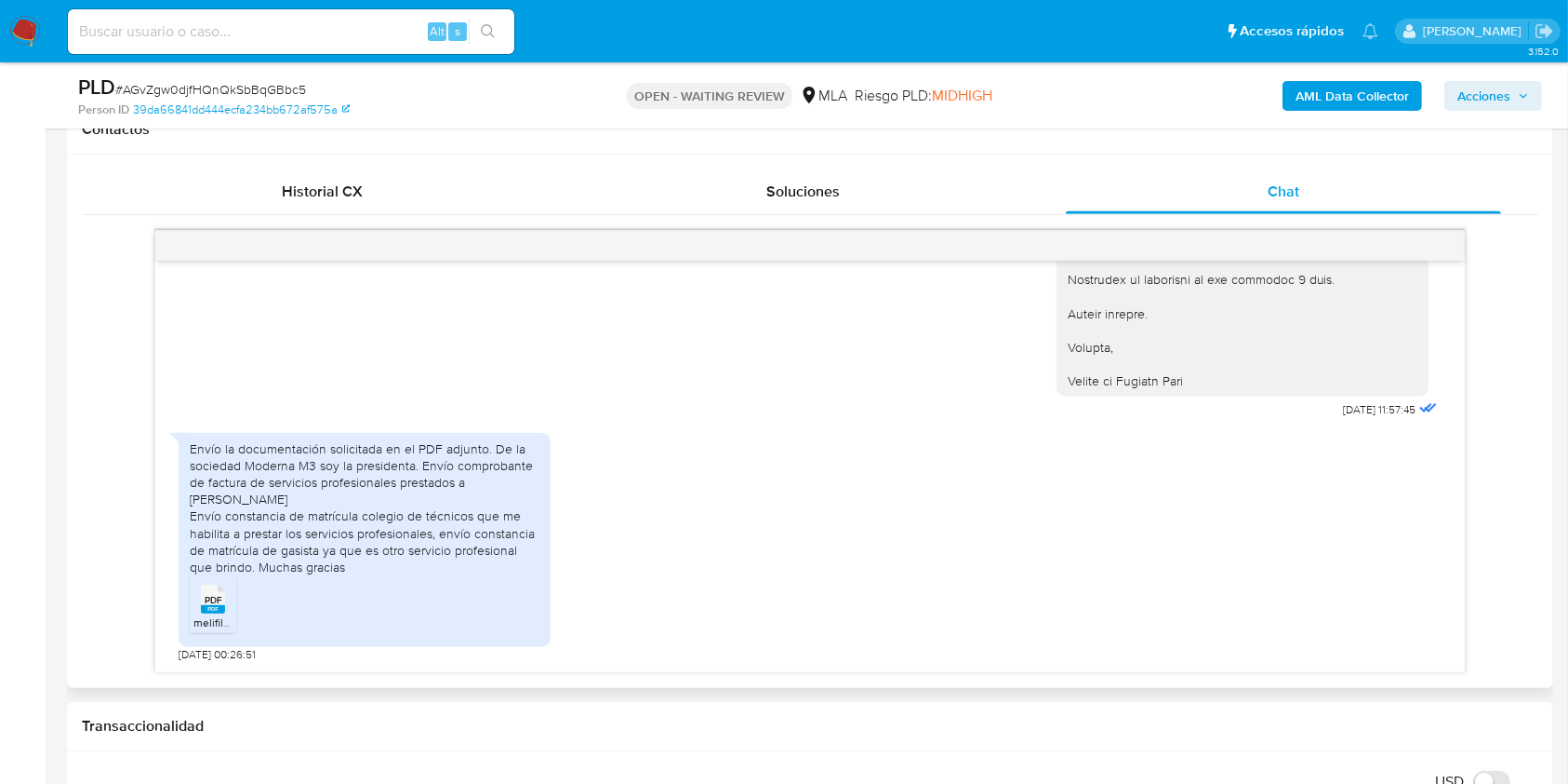
click at [221, 622] on span "melifile872764455930424241.pdf" at bounding box center [276, 622] width 167 height 16
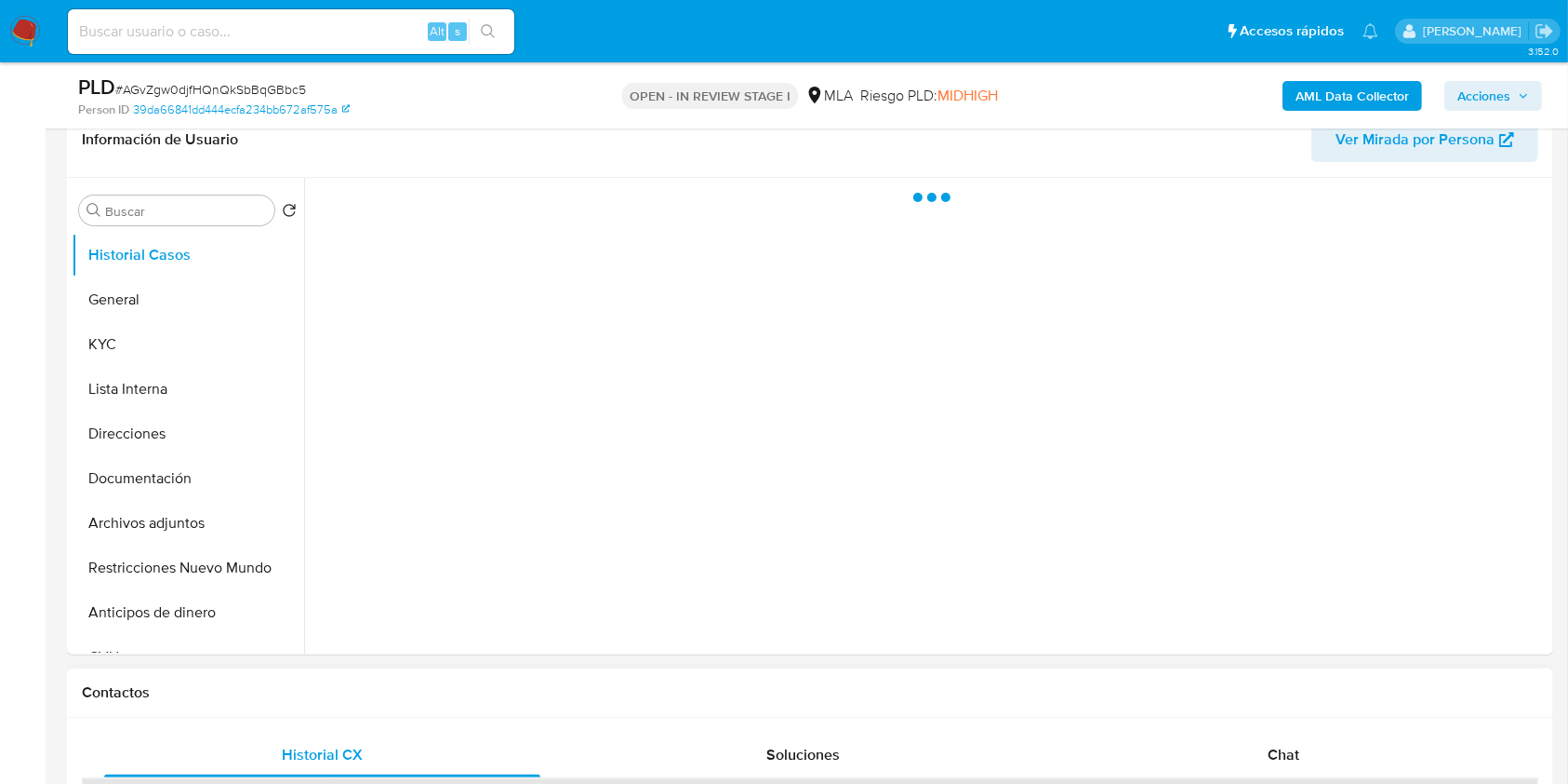
scroll to position [373, 0]
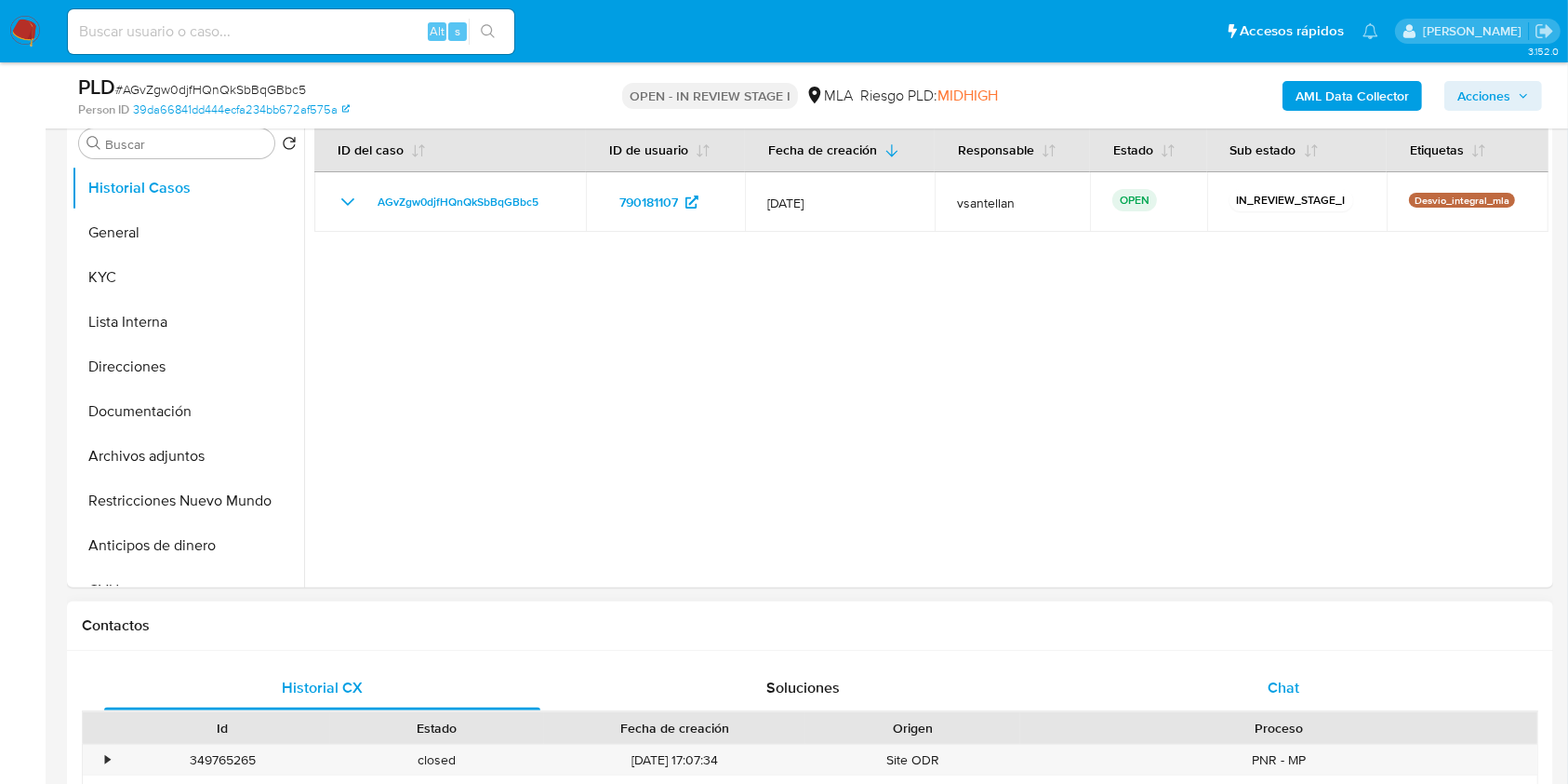
drag, startPoint x: 1289, startPoint y: 680, endPoint x: 1307, endPoint y: 668, distance: 21.6
click at [1289, 681] on span "Chat" at bounding box center [1284, 688] width 32 height 22
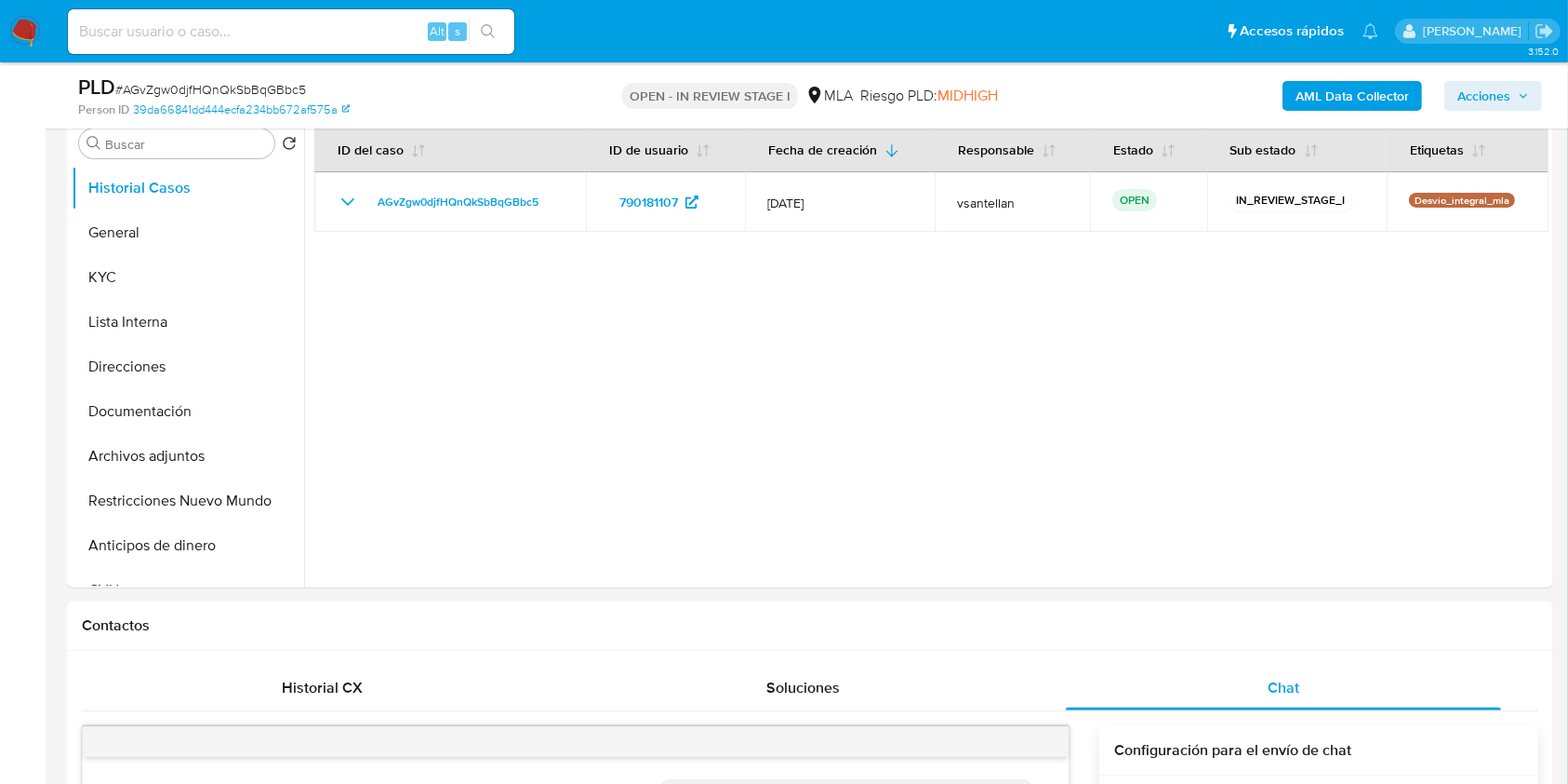
select select "10"
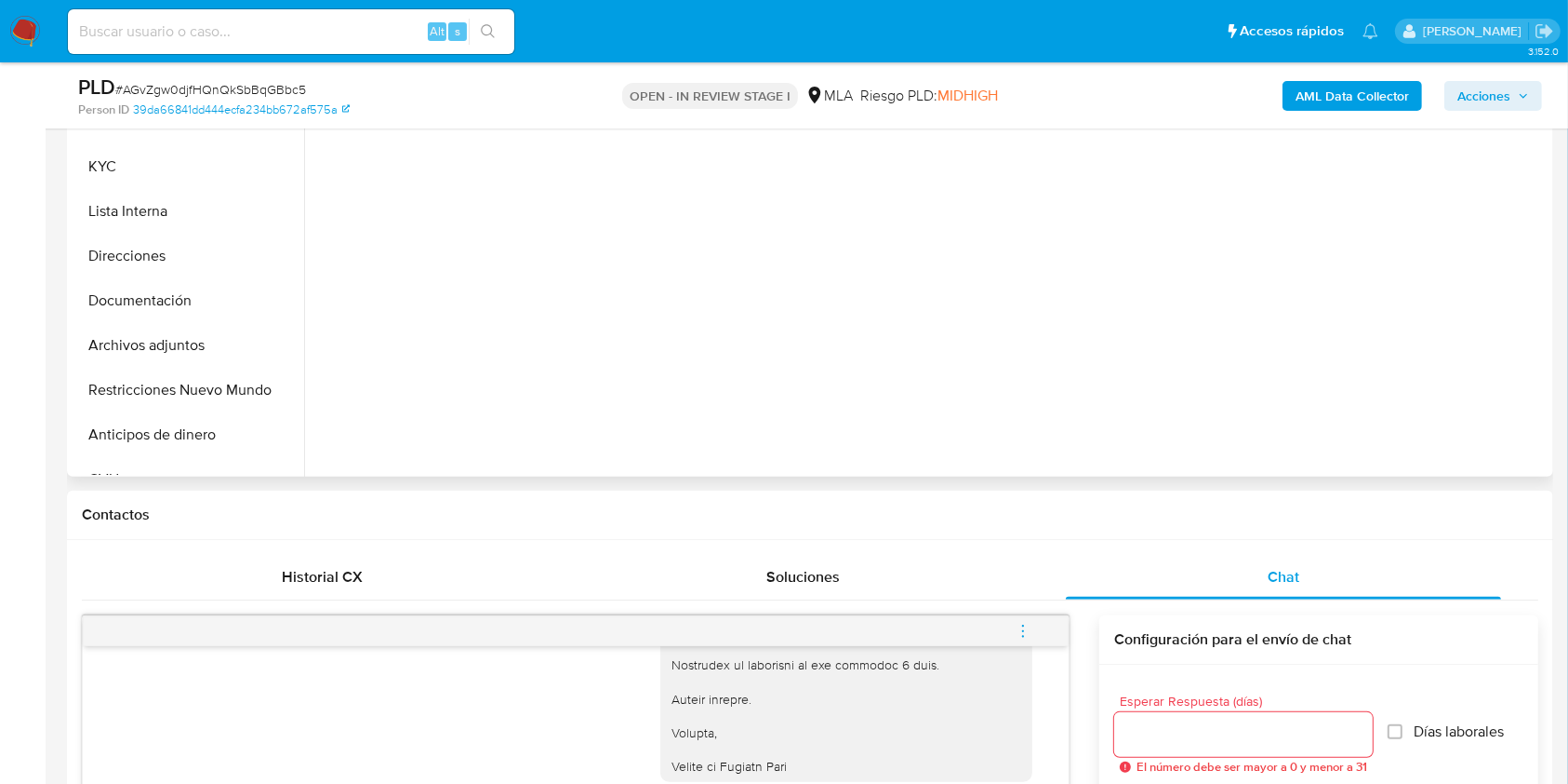
scroll to position [446, 0]
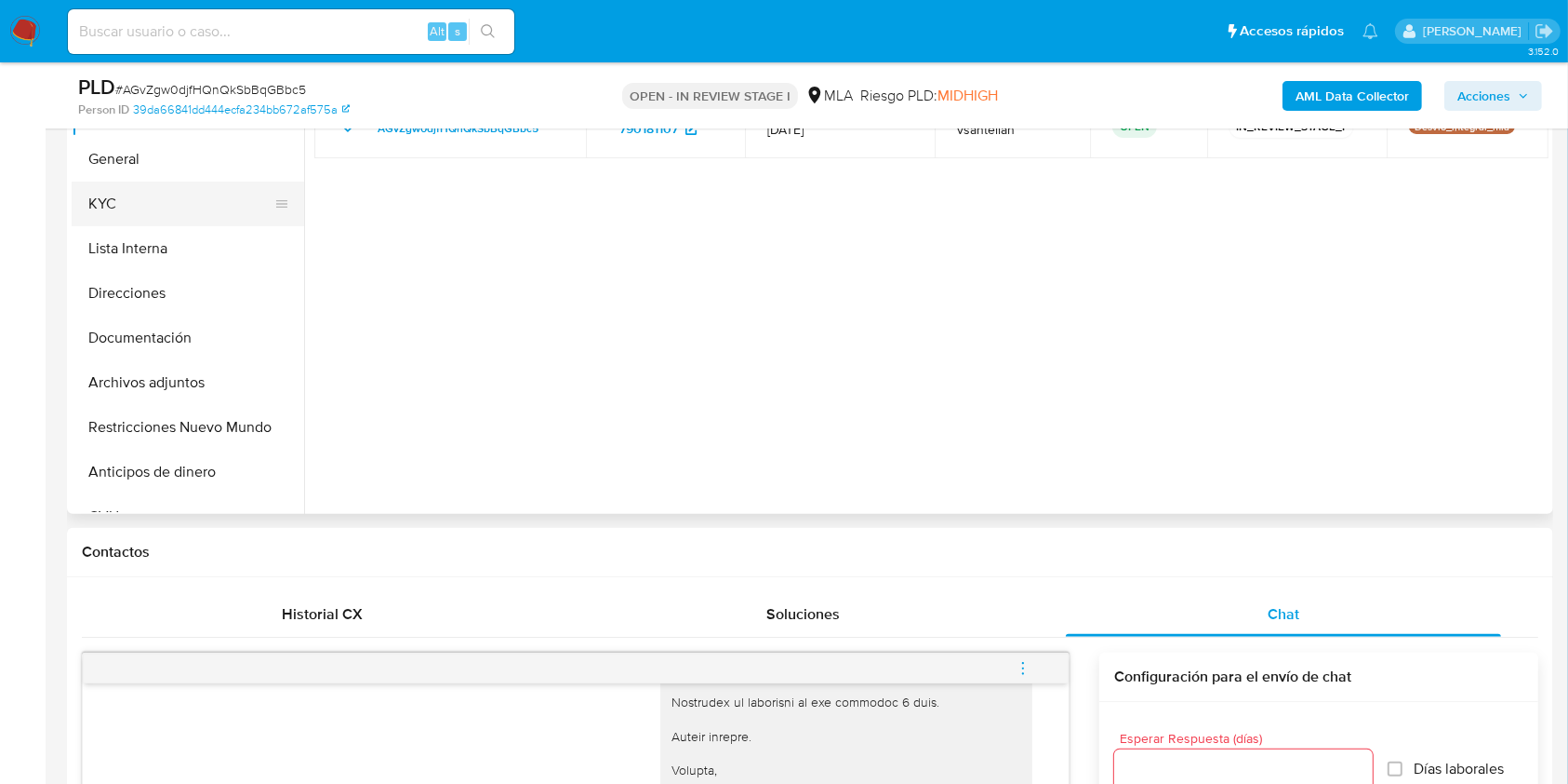
click at [222, 206] on button "KYC" at bounding box center [180, 203] width 218 height 45
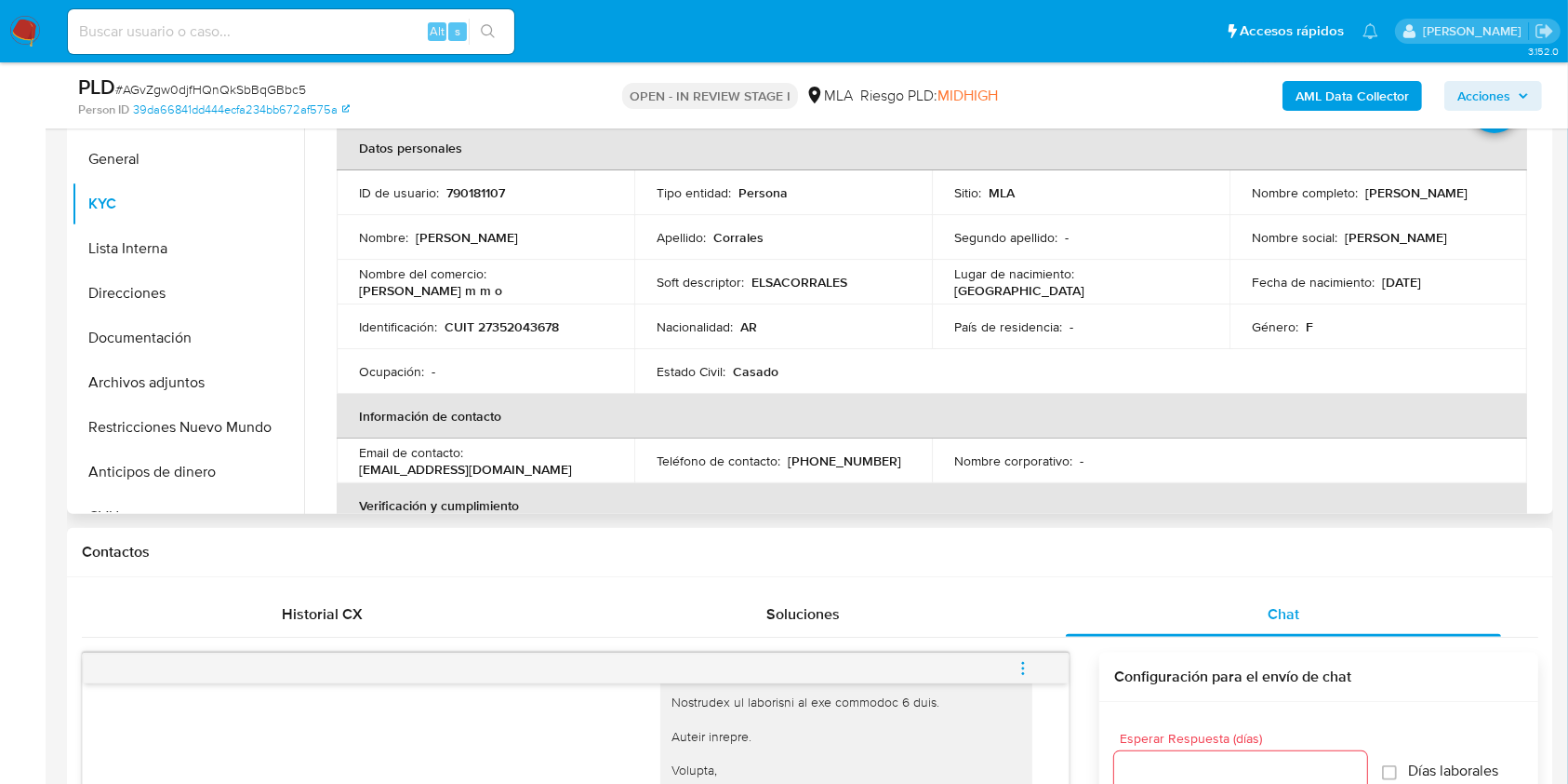
drag, startPoint x: 1360, startPoint y: 191, endPoint x: 1488, endPoint y: 192, distance: 128.0
click at [1488, 192] on div "Nombre completo : Elsa Giselle Corrales" at bounding box center [1378, 192] width 253 height 17
copy p "[PERSON_NAME]"
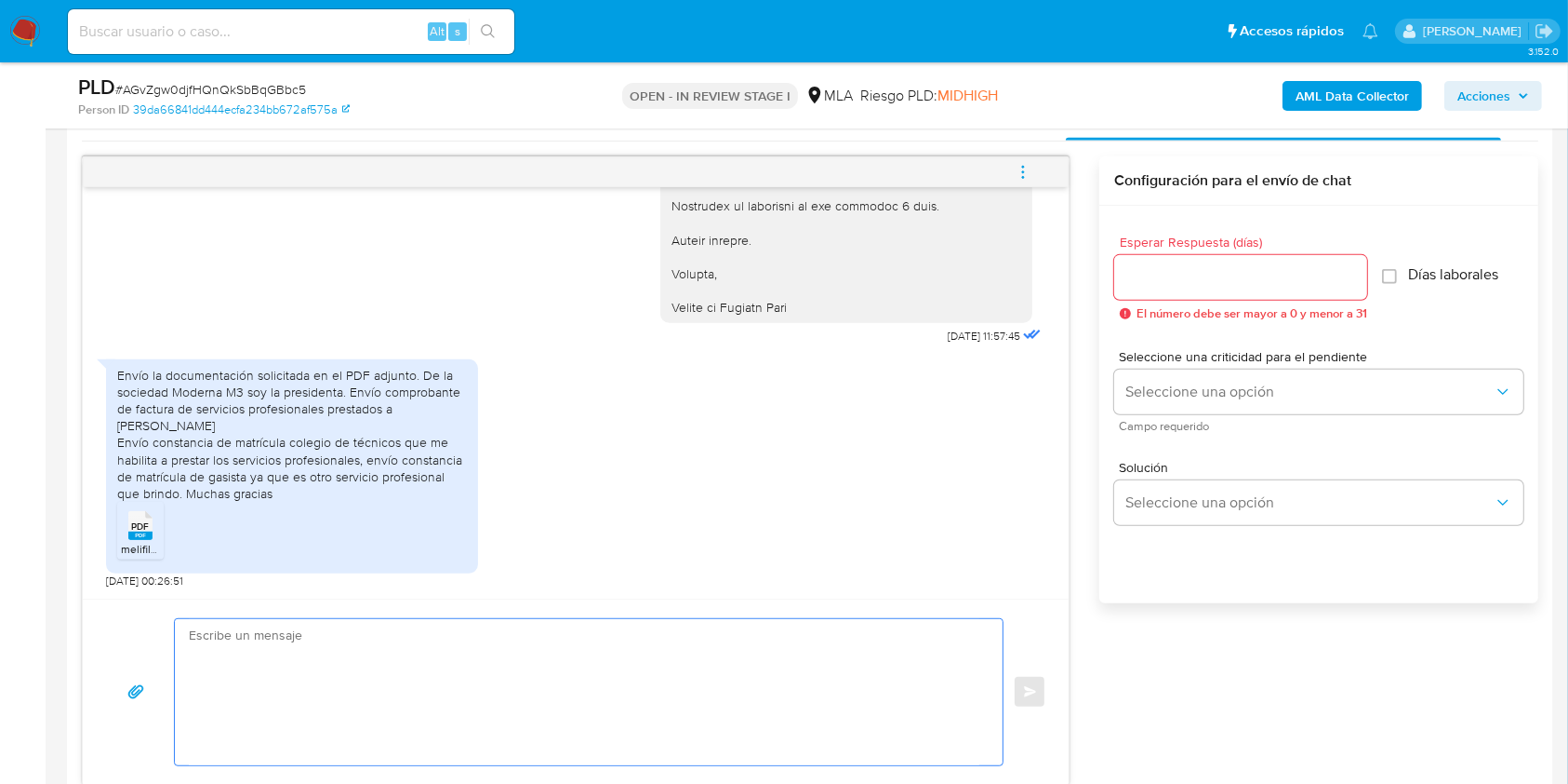
click at [585, 725] on textarea at bounding box center [584, 692] width 790 height 146
paste textarea "Hola [PERSON_NAME], Muchas gracias por la respuesta. Te confirmamos la recepció…"
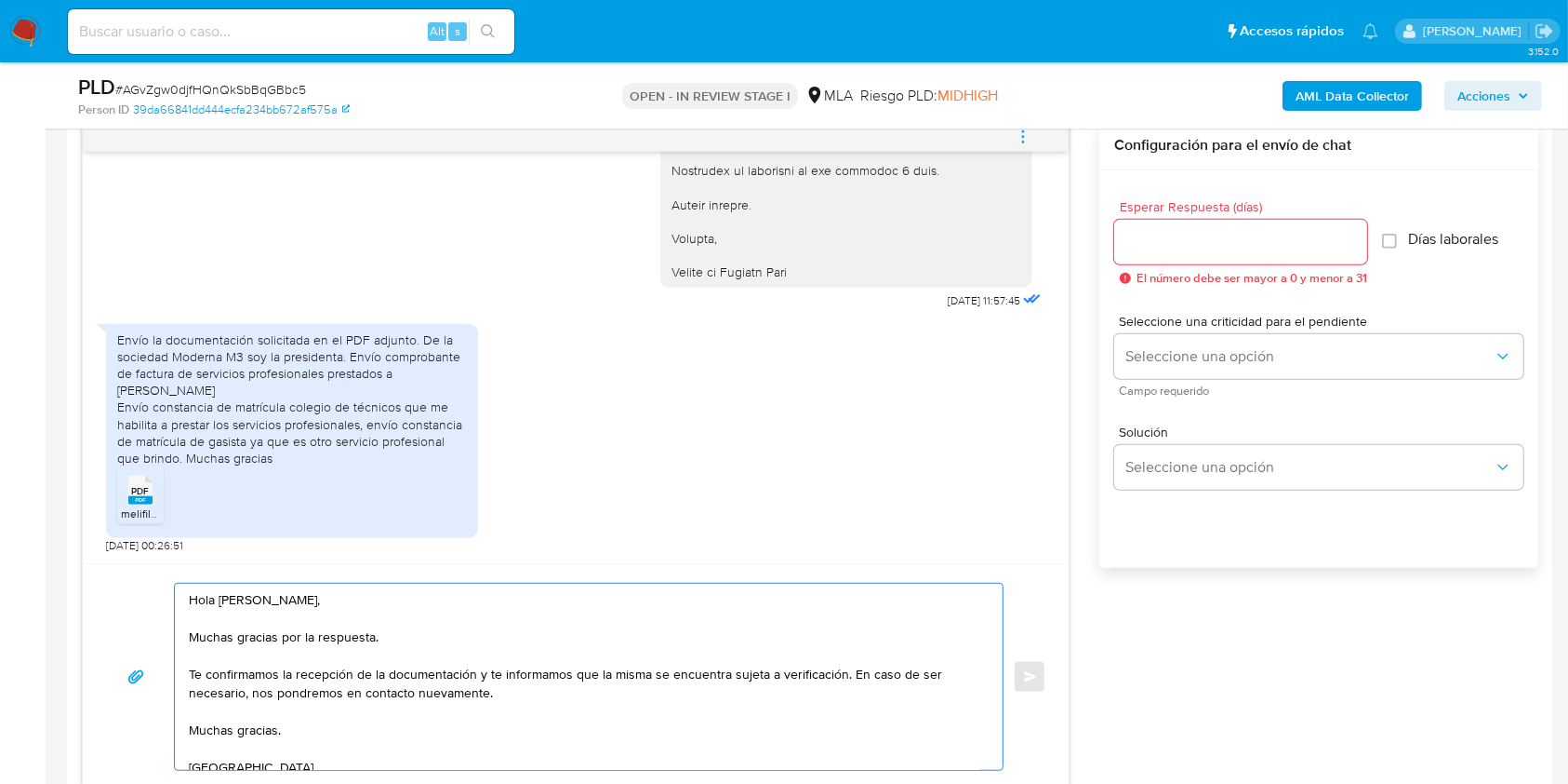
scroll to position [1001, 0]
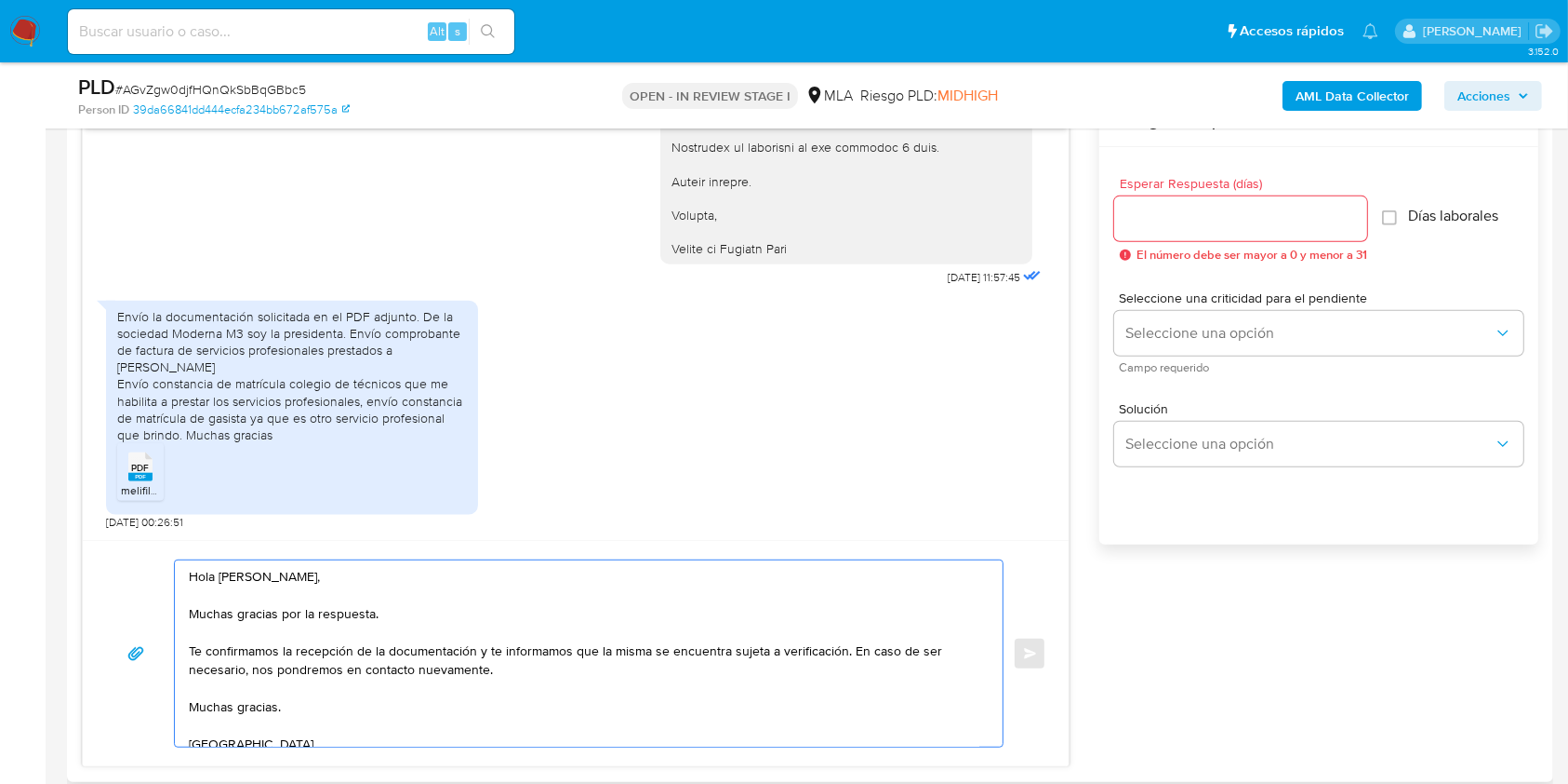
type textarea "Hola [PERSON_NAME], Muchas gracias por la respuesta. Te confirmamos la recepció…"
click at [1205, 212] on input "Esperar Respuesta (días)" at bounding box center [1240, 218] width 253 height 24
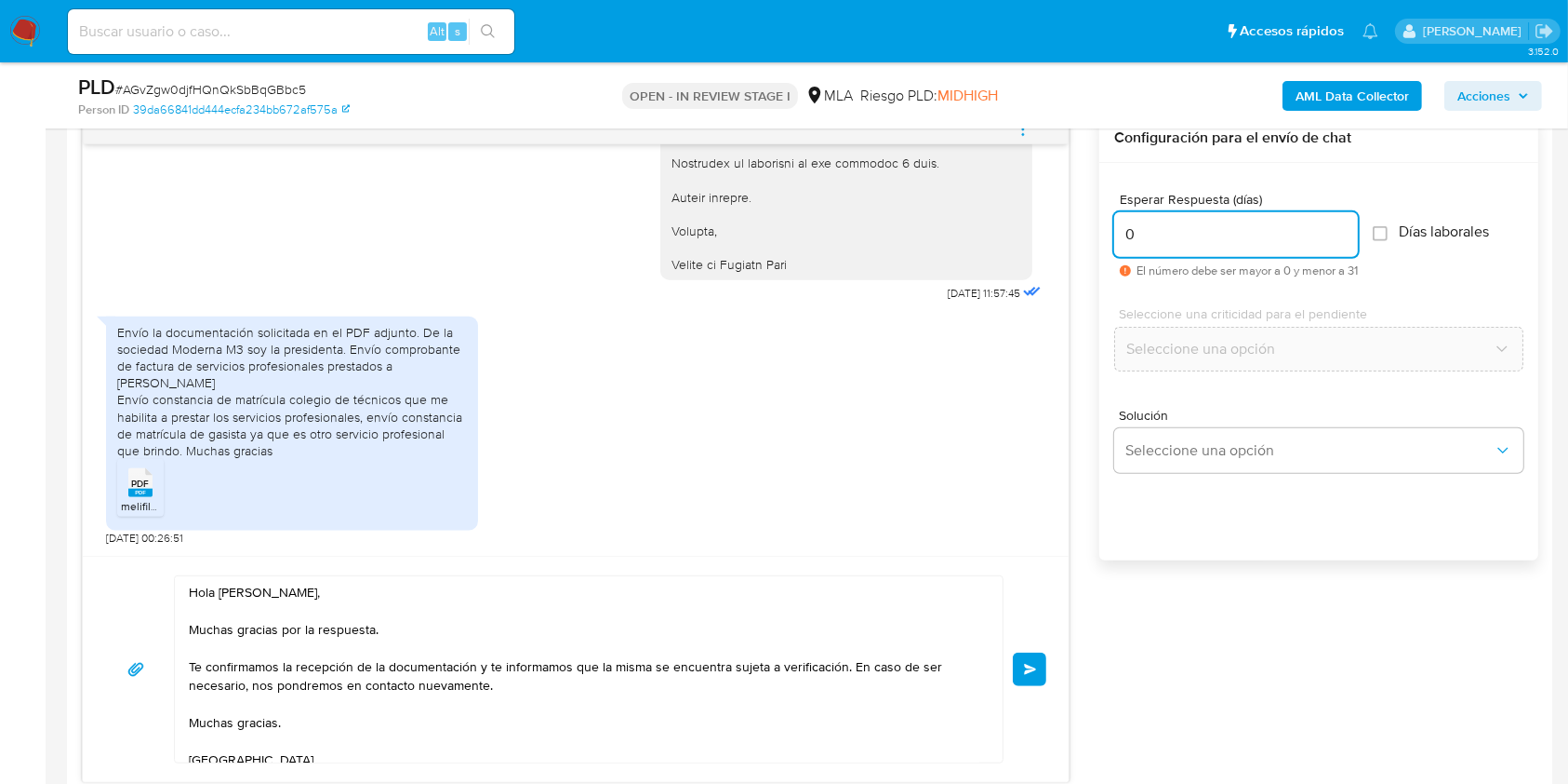
scroll to position [1003, 0]
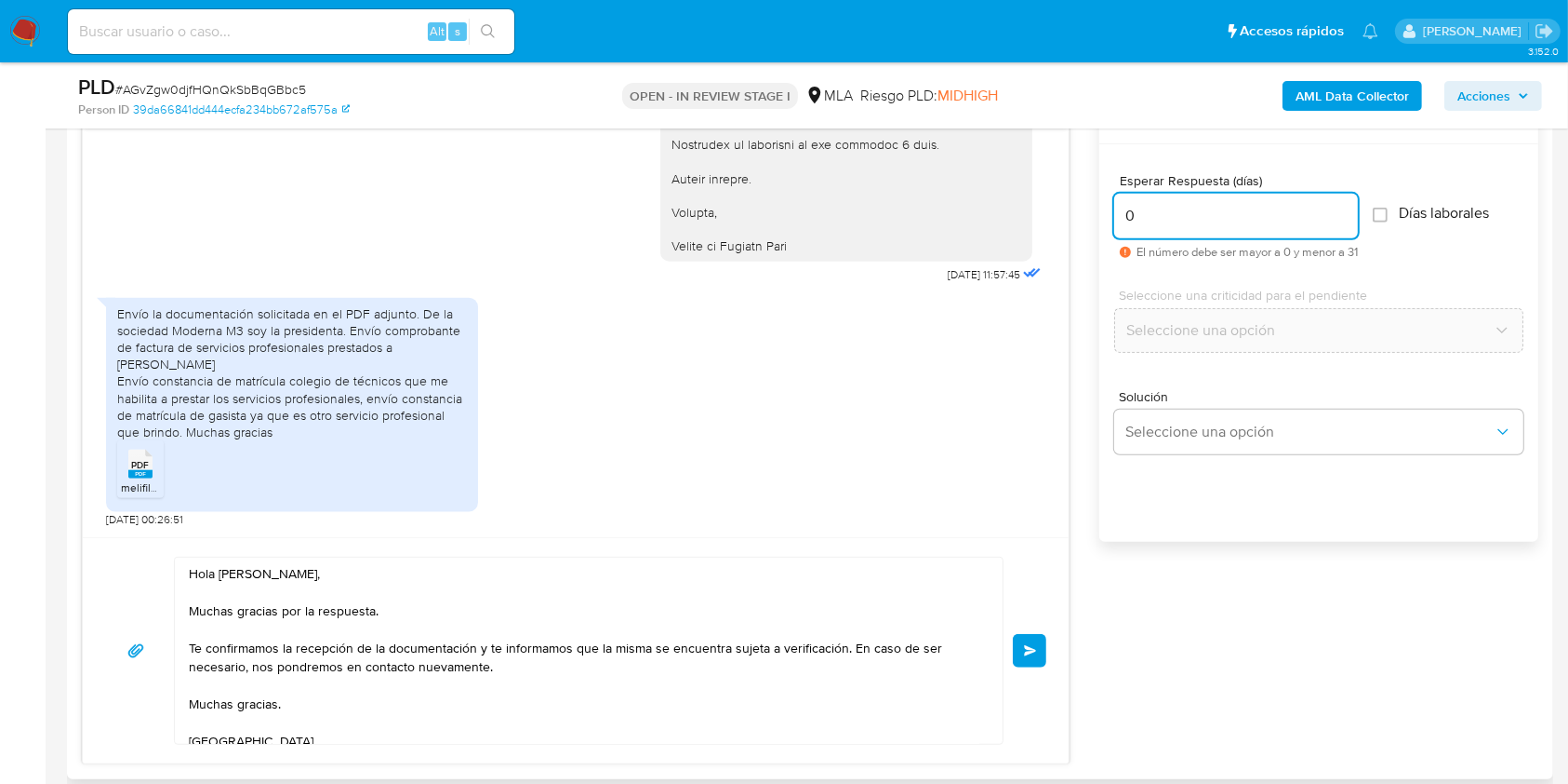
type input "0"
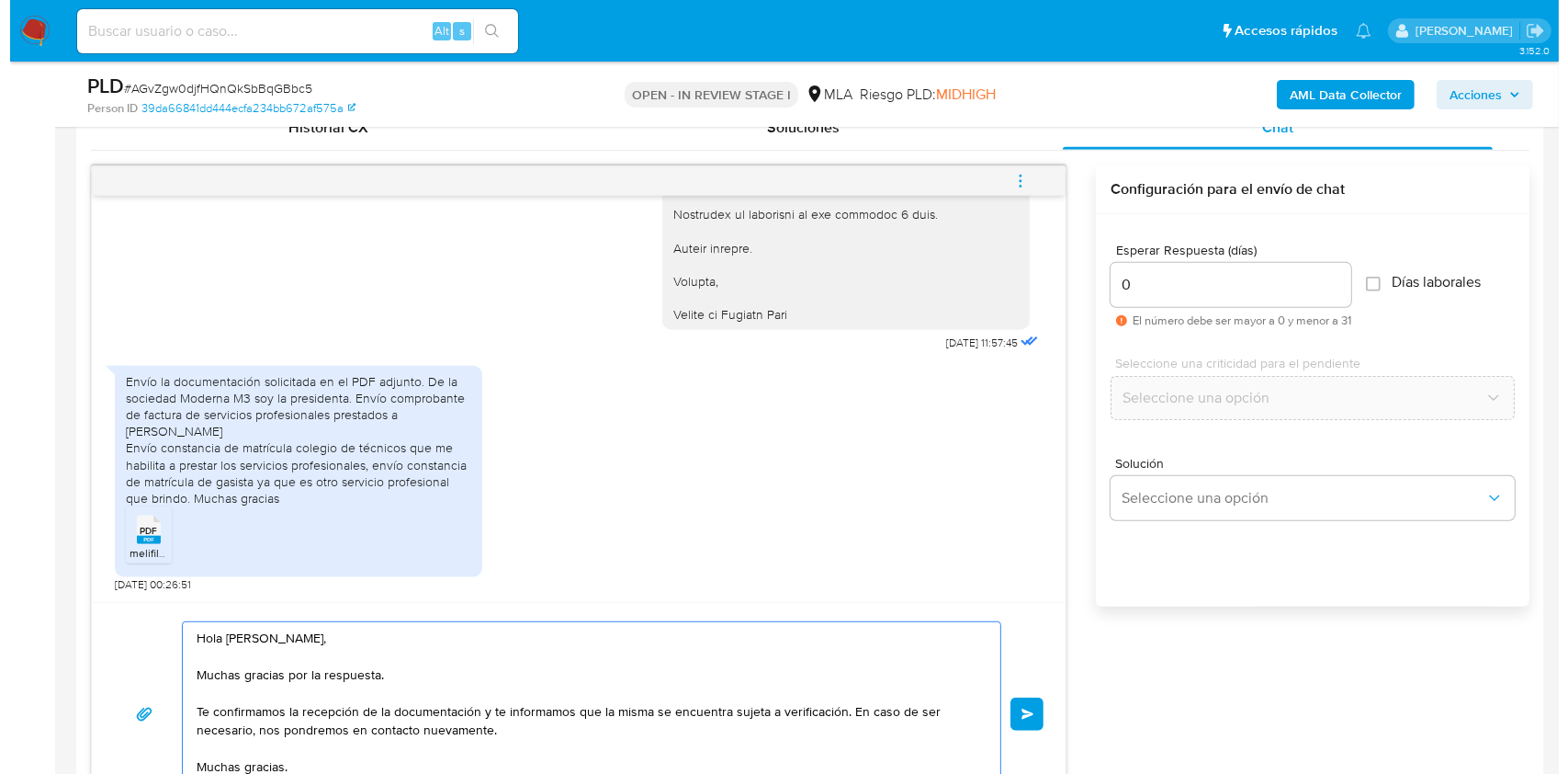
scroll to position [868, 0]
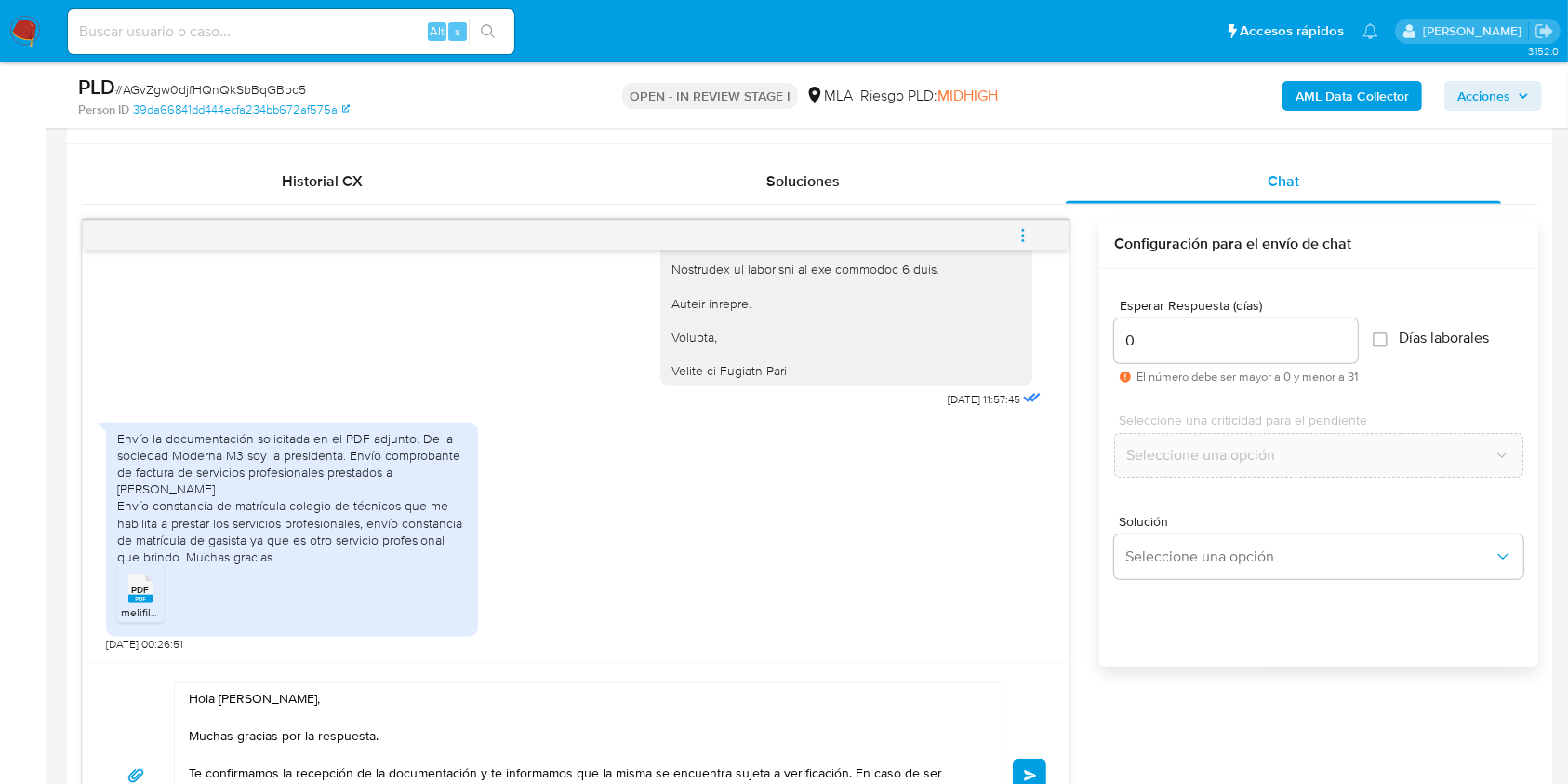
click at [1034, 770] on span "Enviar" at bounding box center [1030, 775] width 13 height 11
click at [1042, 227] on button "menu-action" at bounding box center [1023, 235] width 61 height 45
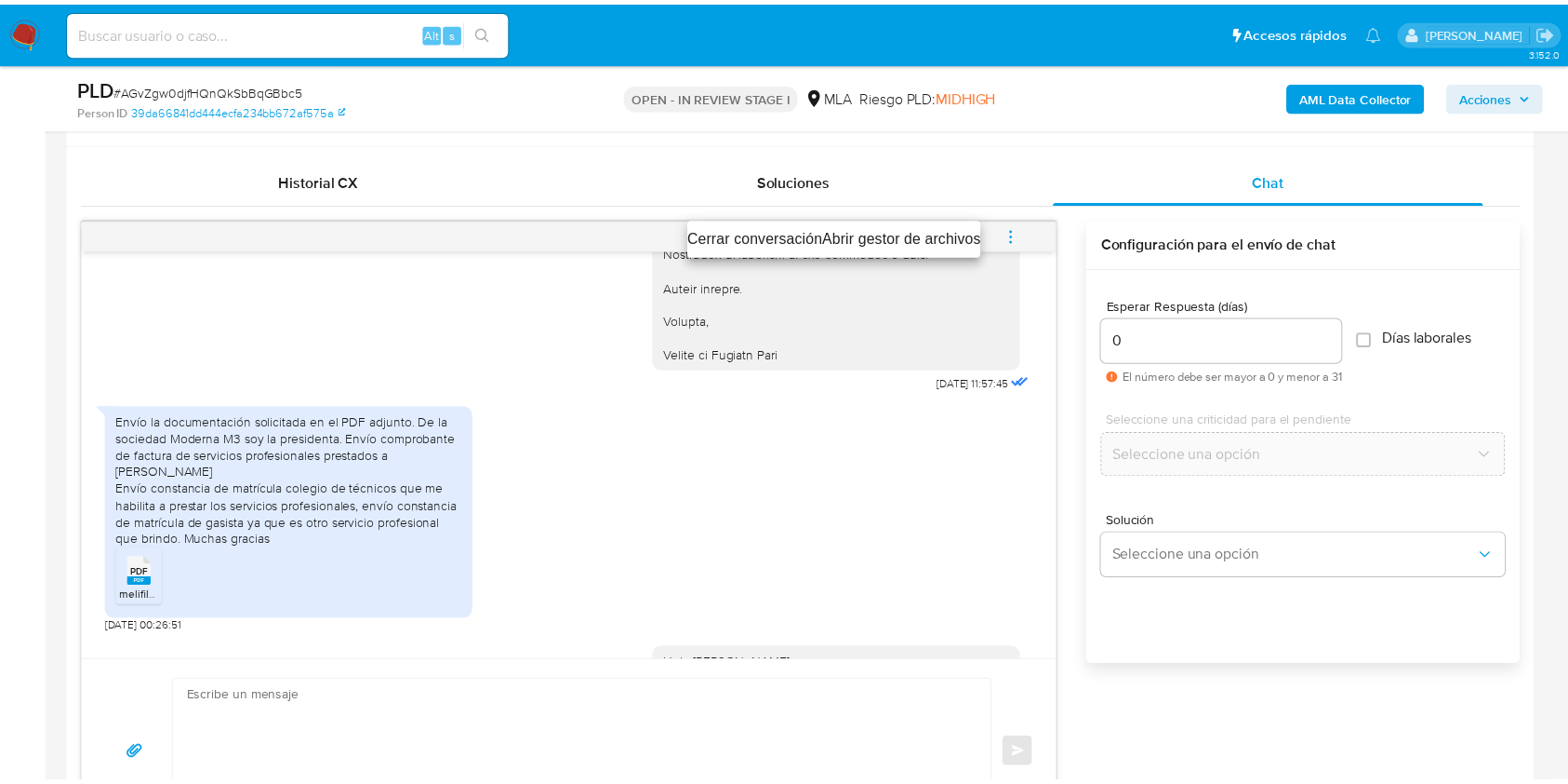
scroll to position [2332, 0]
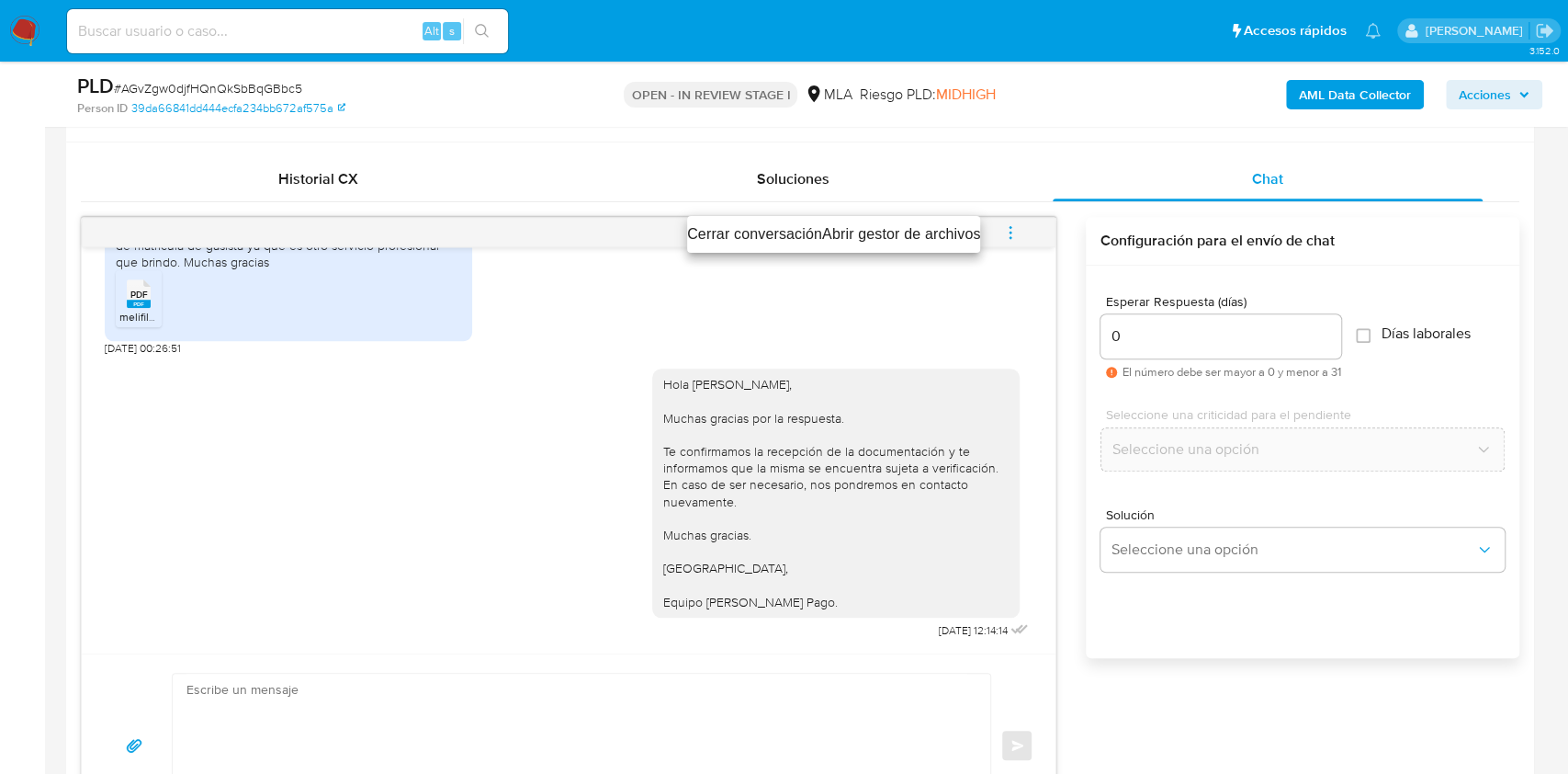
click at [809, 224] on li "Cerrar conversación" at bounding box center [754, 234] width 135 height 23
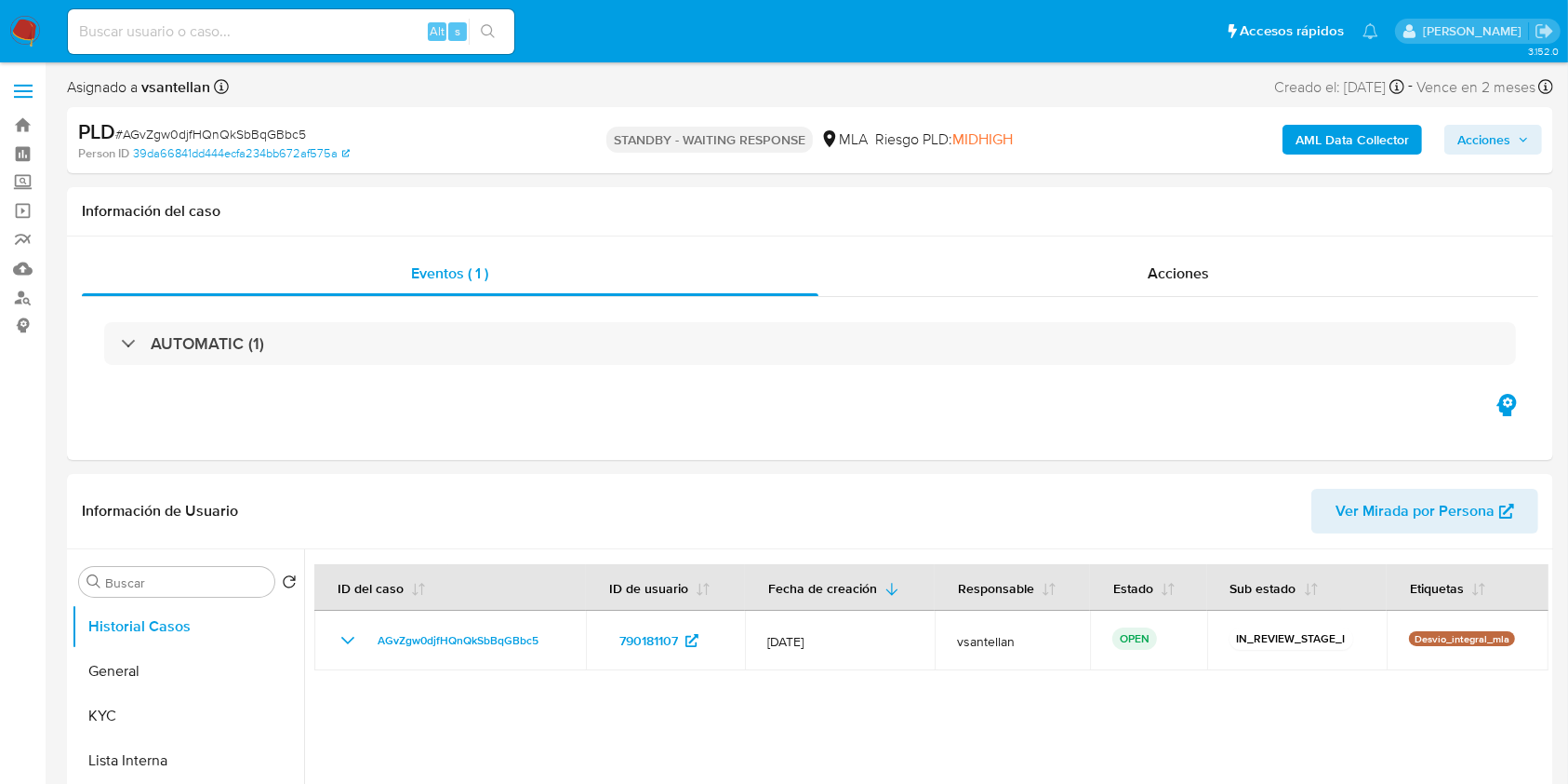
select select "10"
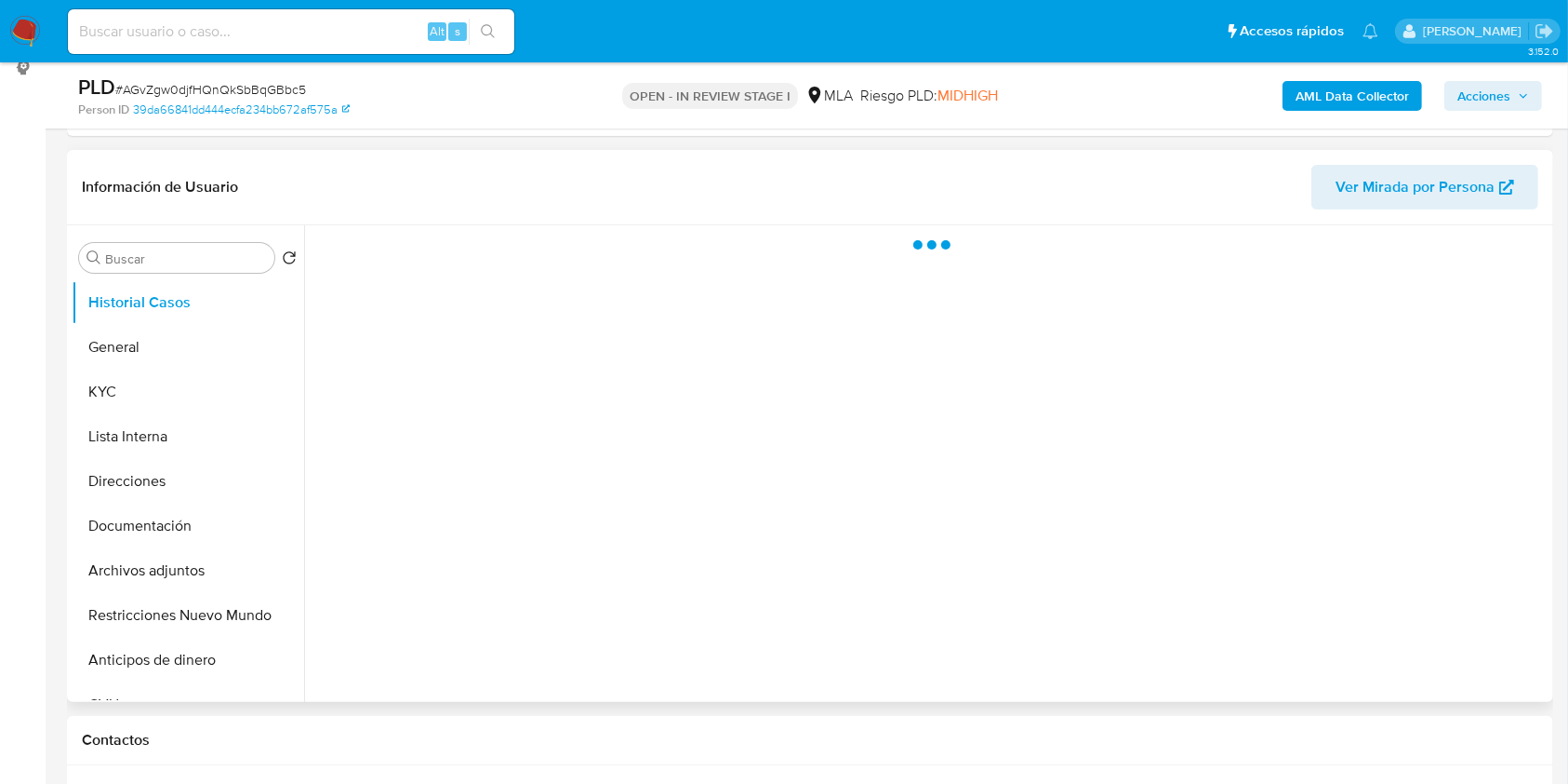
scroll to position [497, 0]
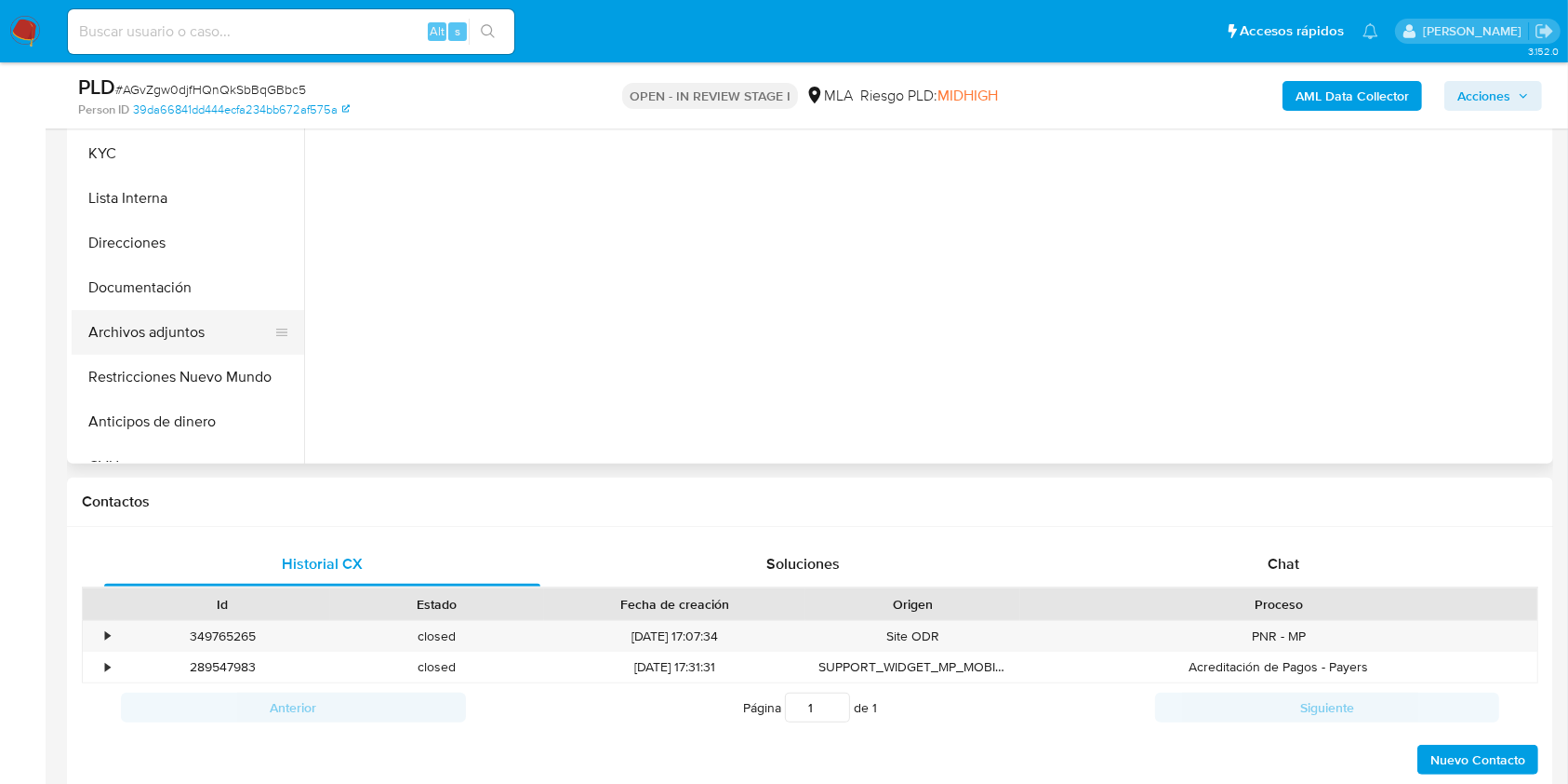
click at [188, 325] on button "Archivos adjuntos" at bounding box center [180, 332] width 218 height 45
select select "10"
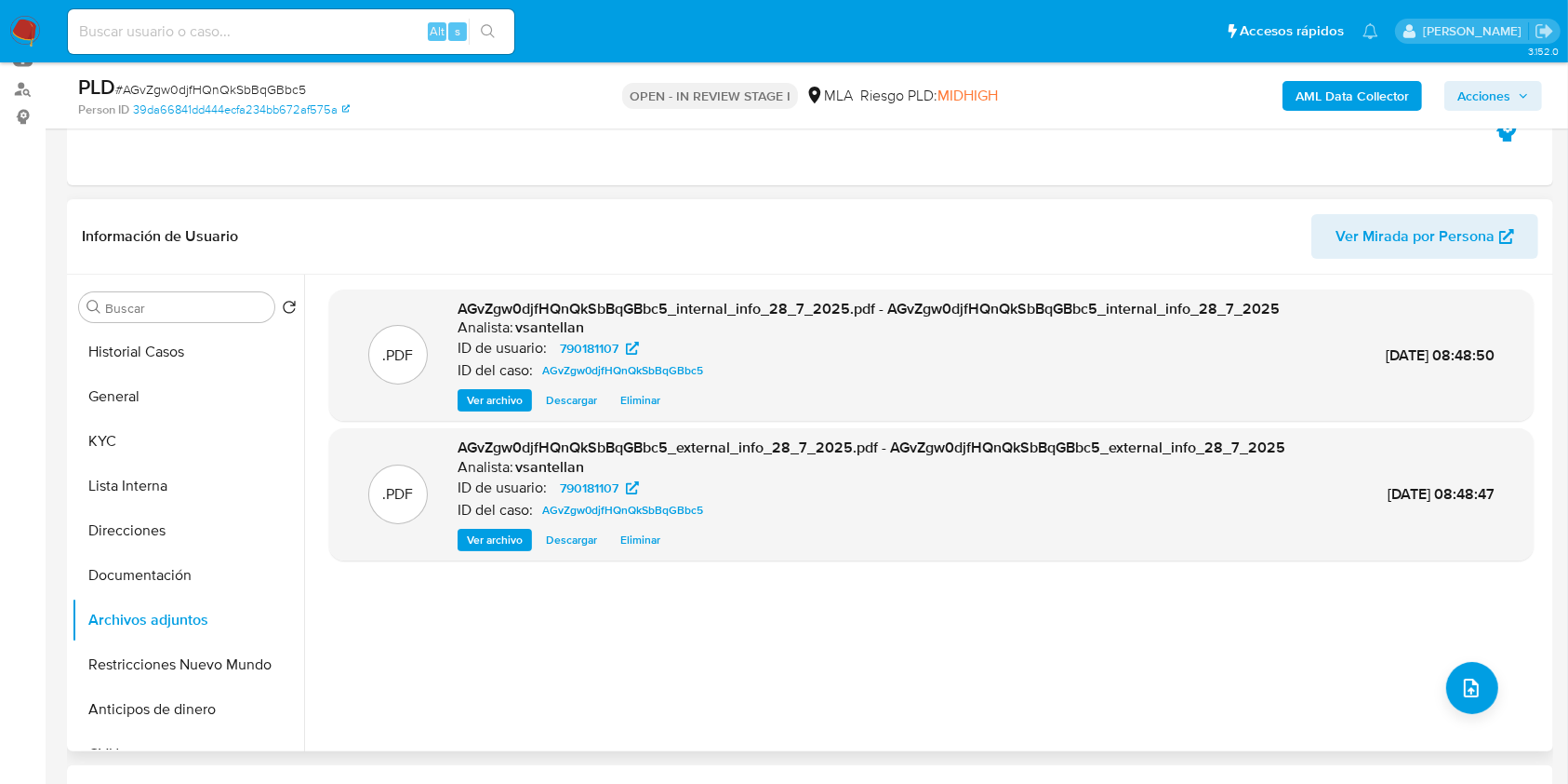
scroll to position [248, 0]
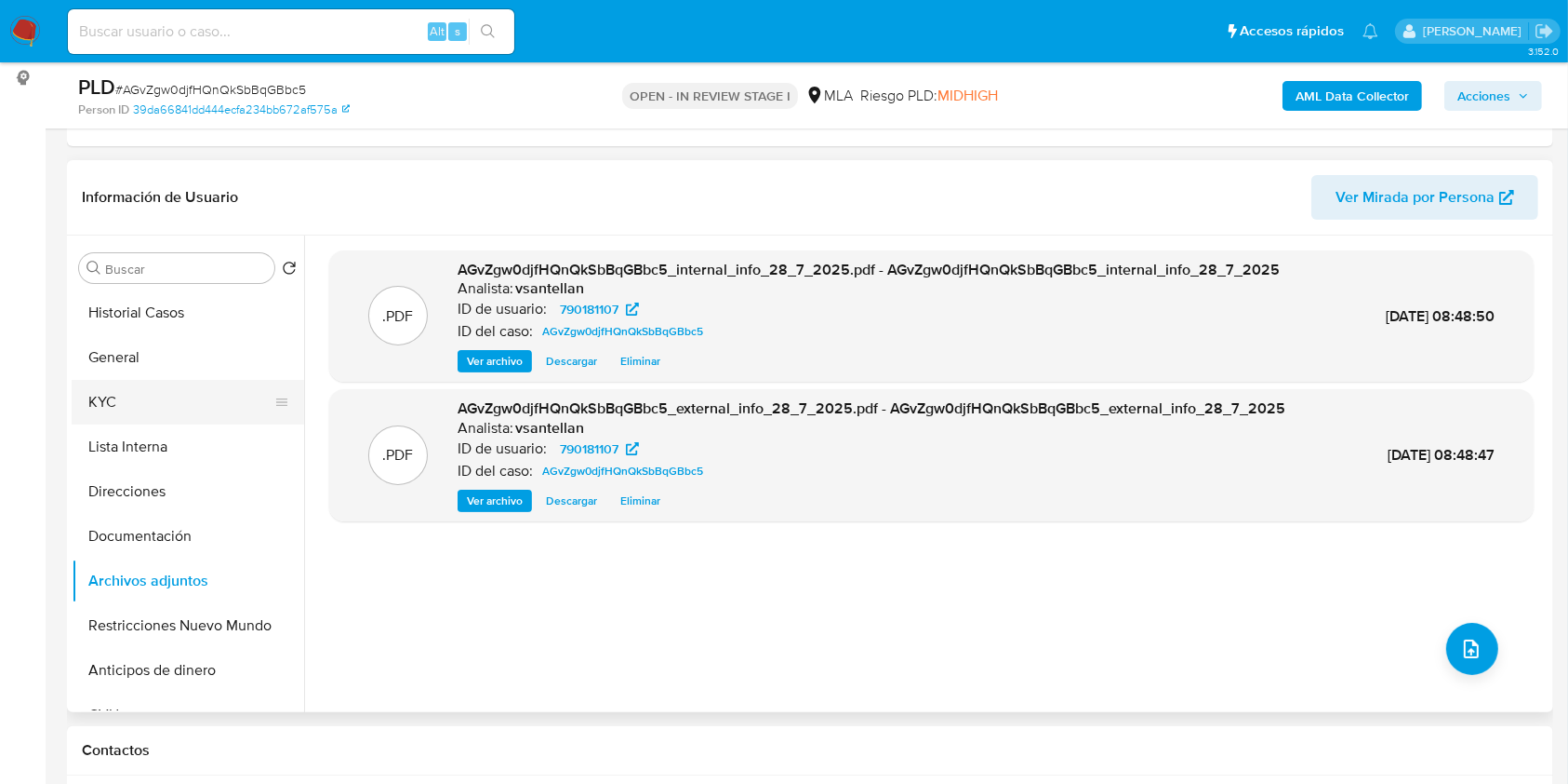
click at [196, 392] on button "KYC" at bounding box center [180, 401] width 218 height 45
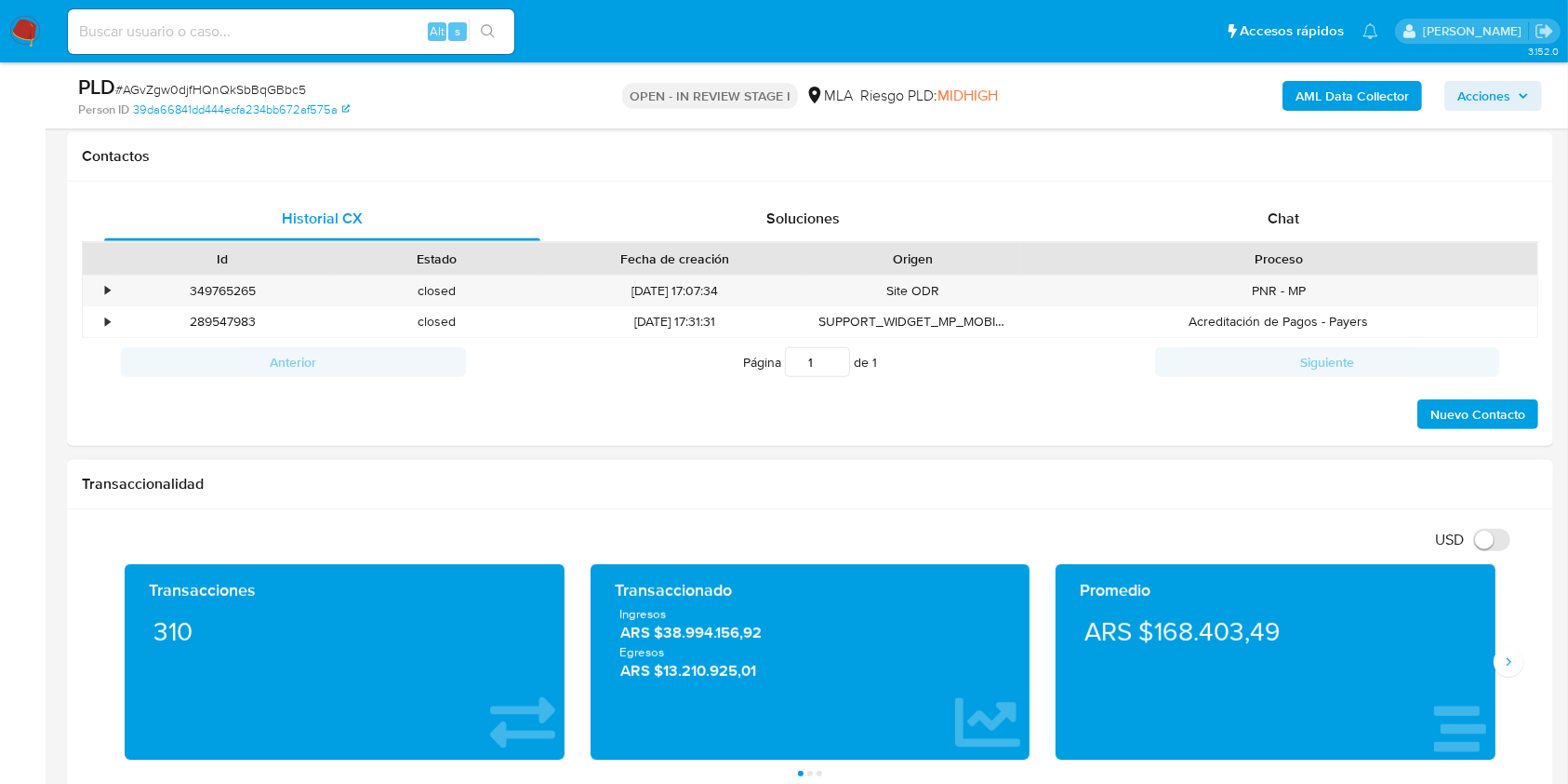
scroll to position [619, 0]
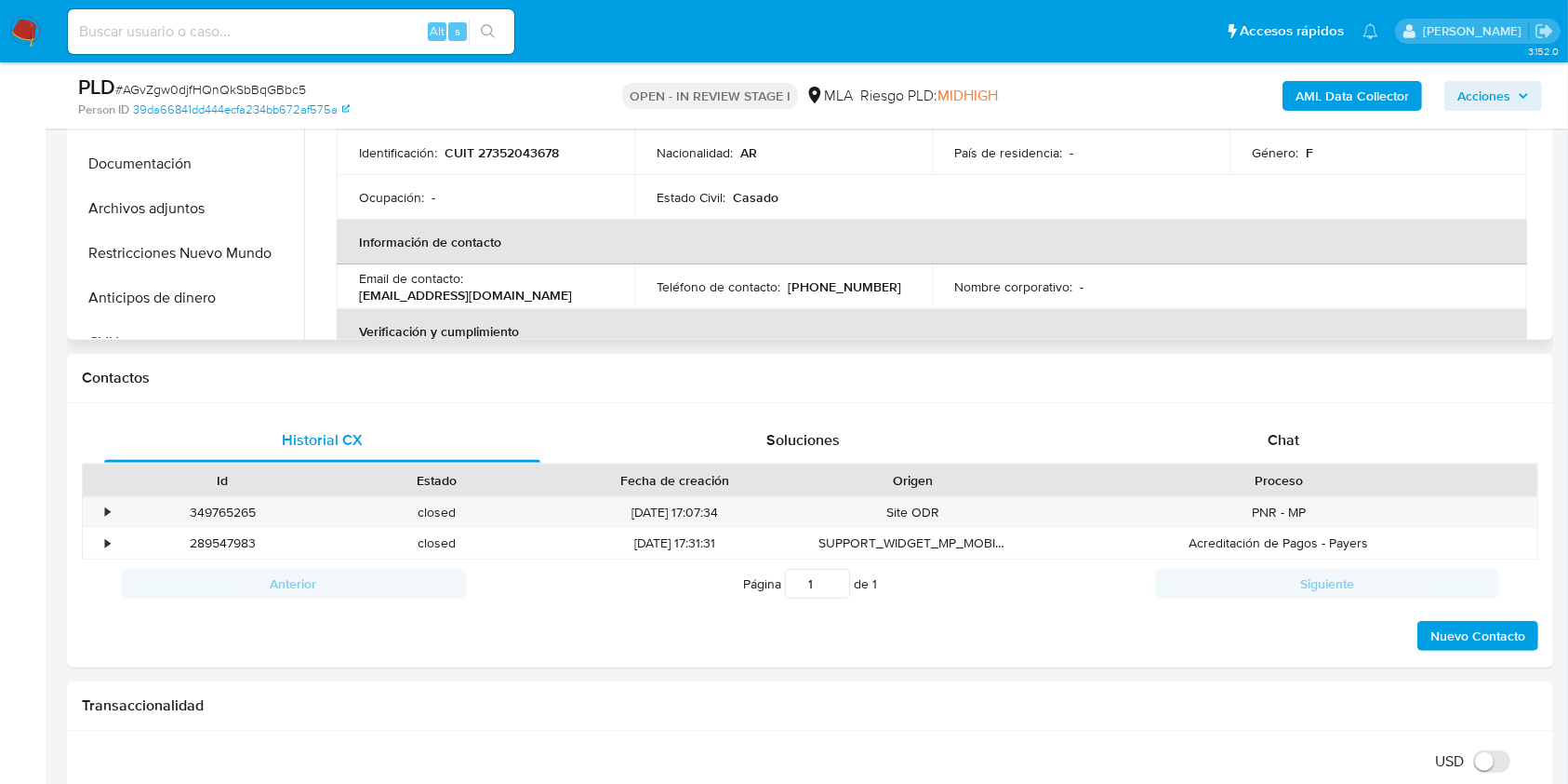
drag, startPoint x: 1349, startPoint y: 428, endPoint x: 1511, endPoint y: 284, distance: 216.7
click at [1349, 430] on div "Chat" at bounding box center [1284, 440] width 436 height 45
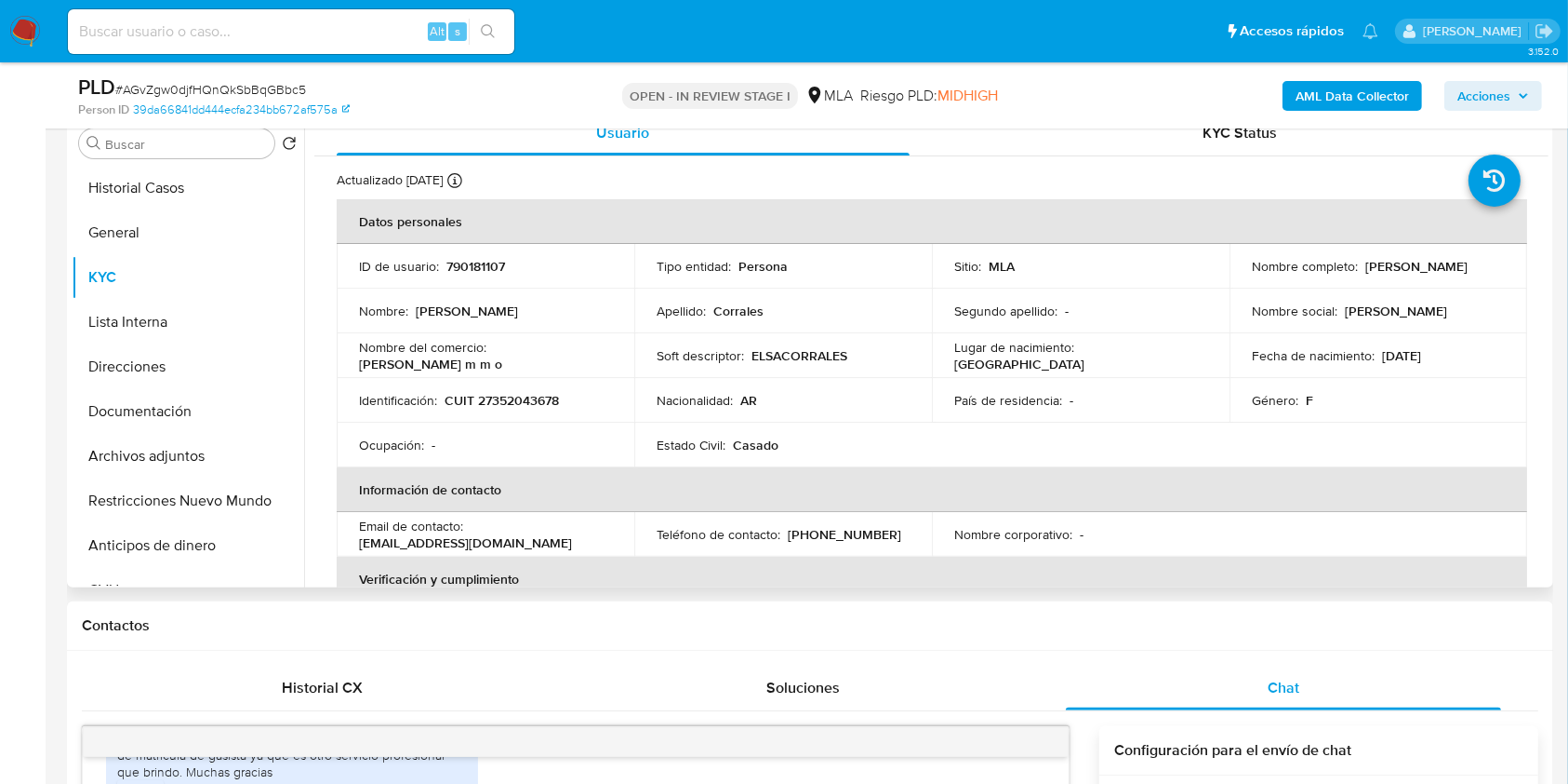
scroll to position [364, 0]
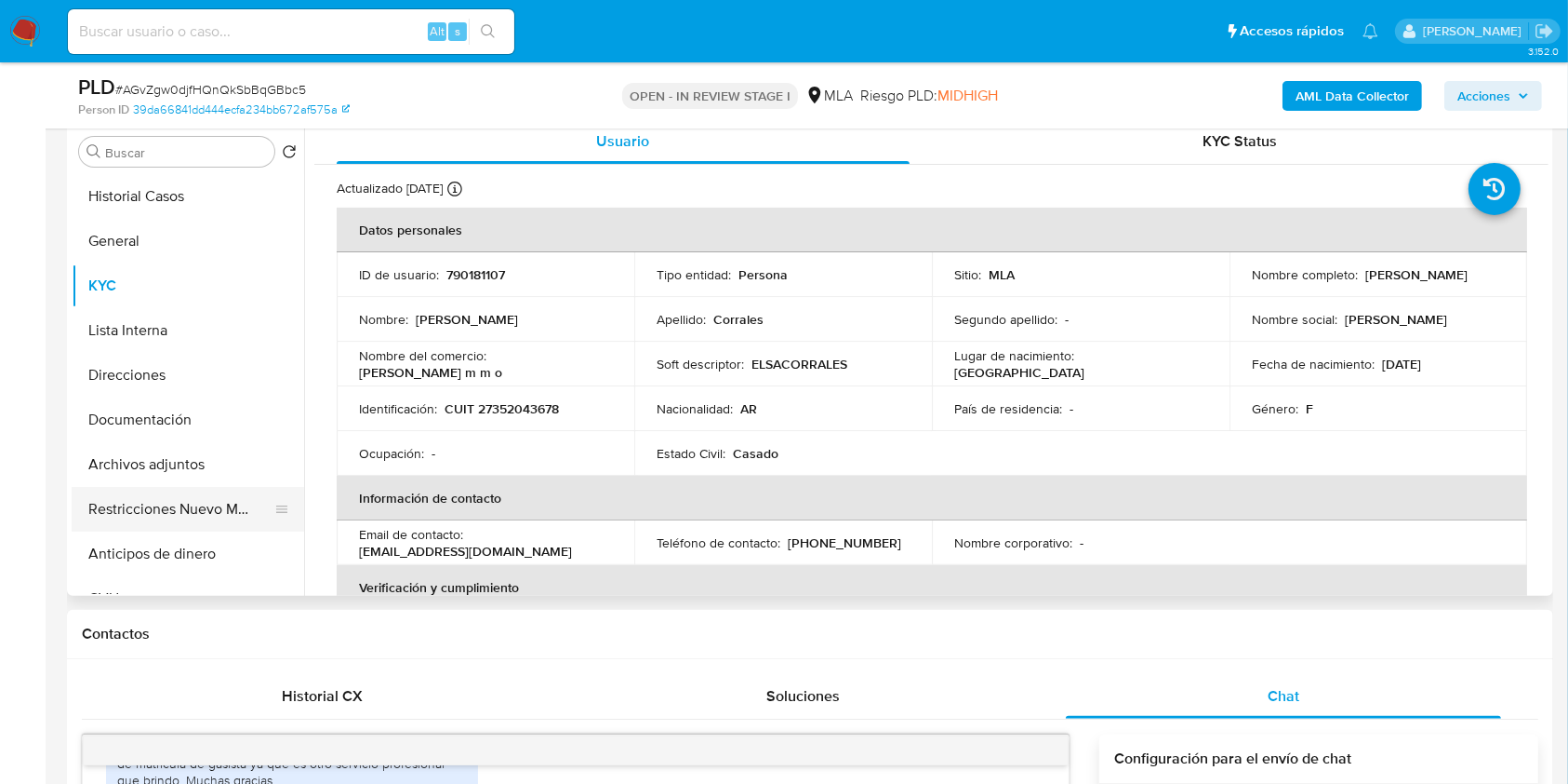
click at [175, 504] on button "Restricciones Nuevo Mundo" at bounding box center [180, 508] width 218 height 45
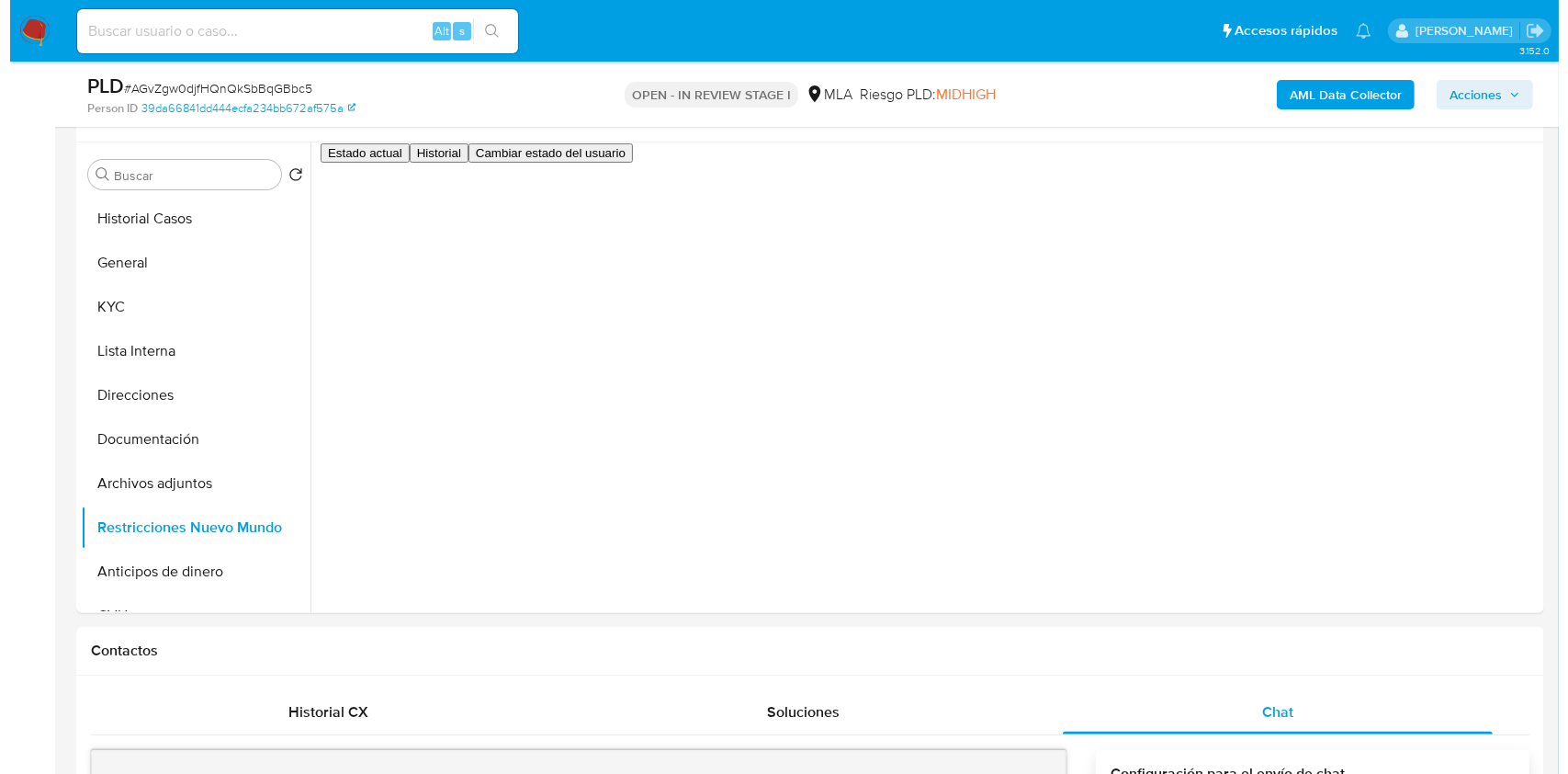
scroll to position [302, 0]
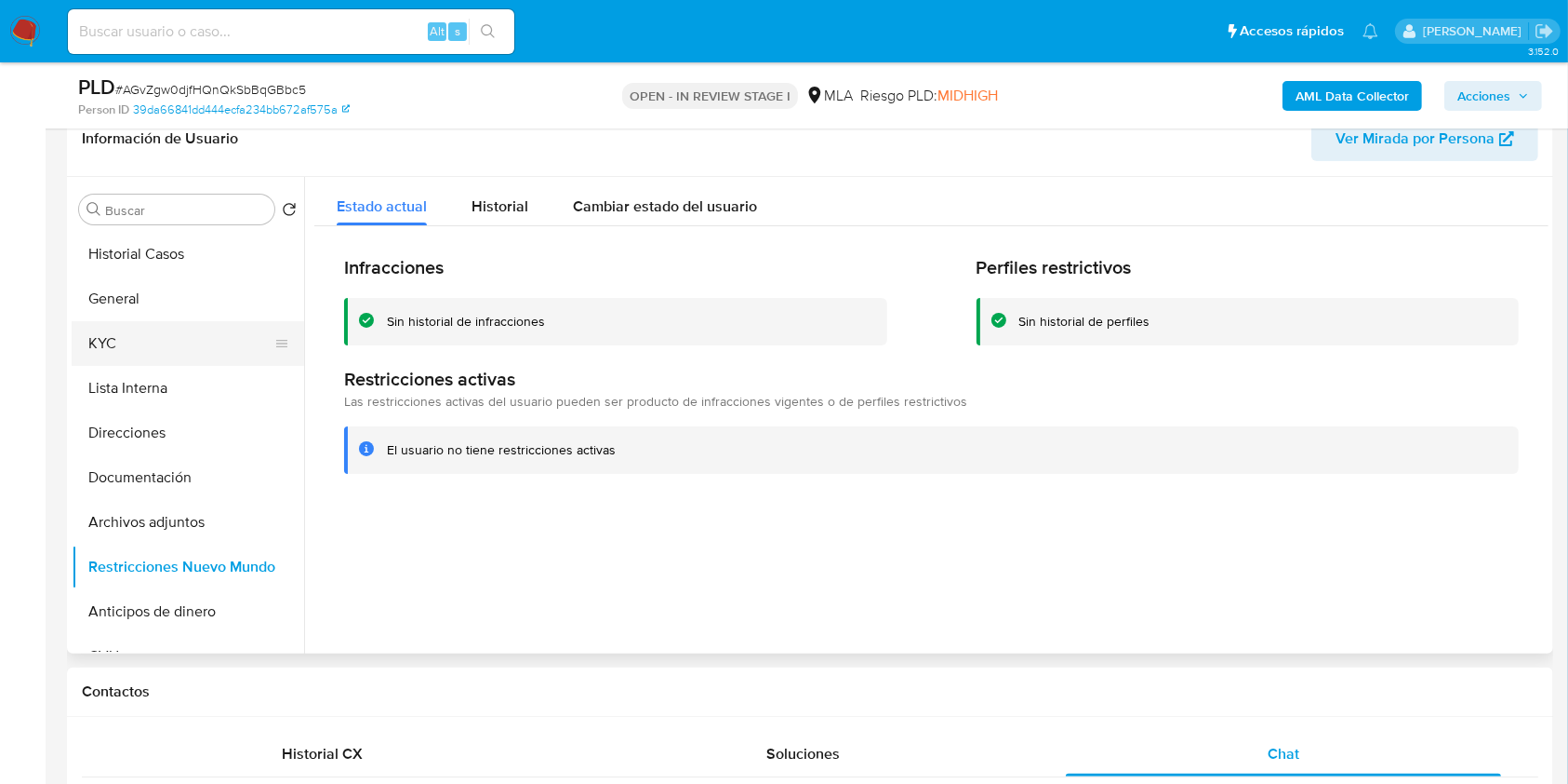
click at [113, 331] on button "KYC" at bounding box center [180, 343] width 218 height 45
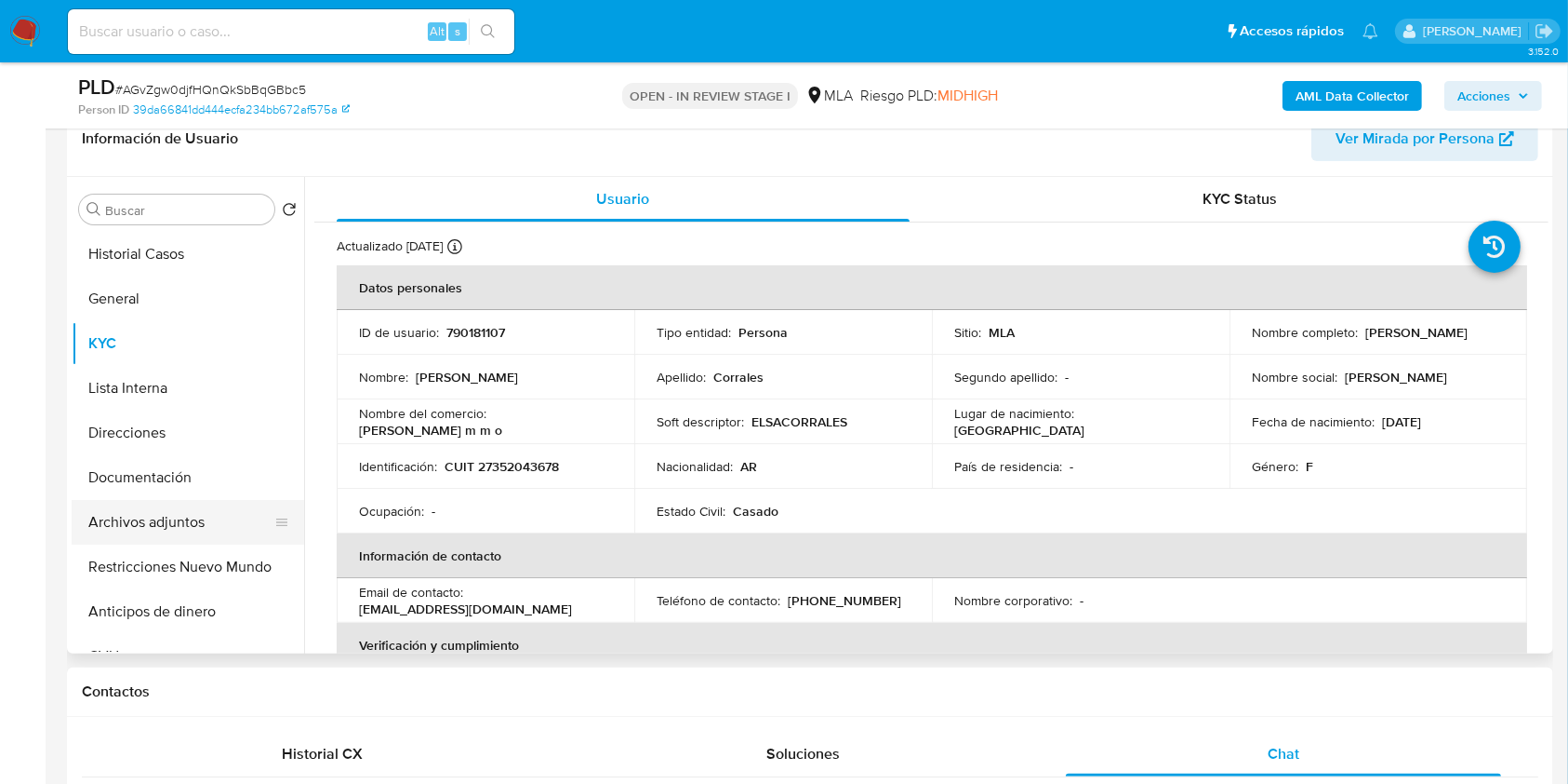
click at [209, 527] on button "Archivos adjuntos" at bounding box center [180, 521] width 218 height 45
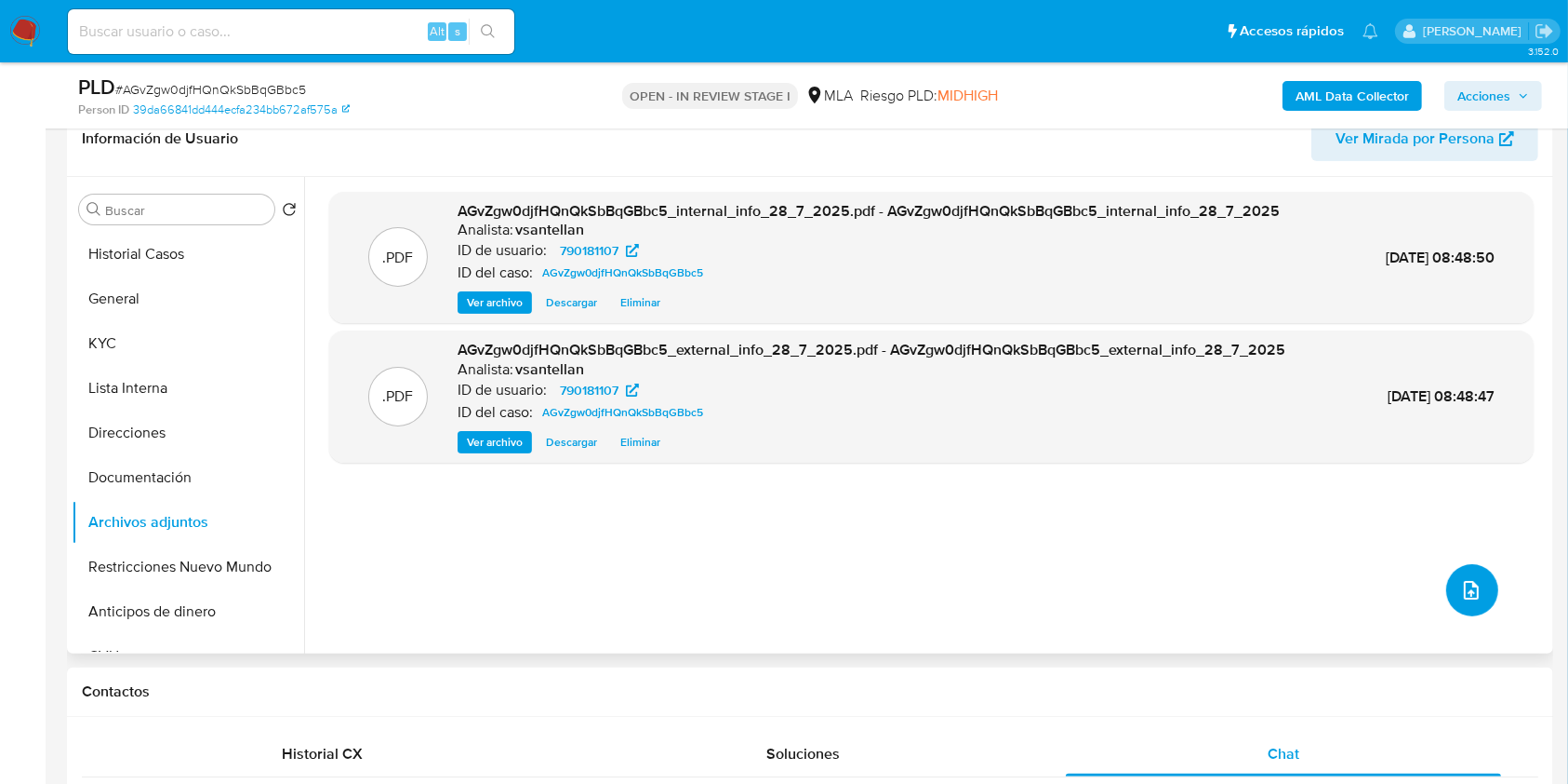
click at [1472, 595] on icon "upload-file" at bounding box center [1471, 590] width 23 height 23
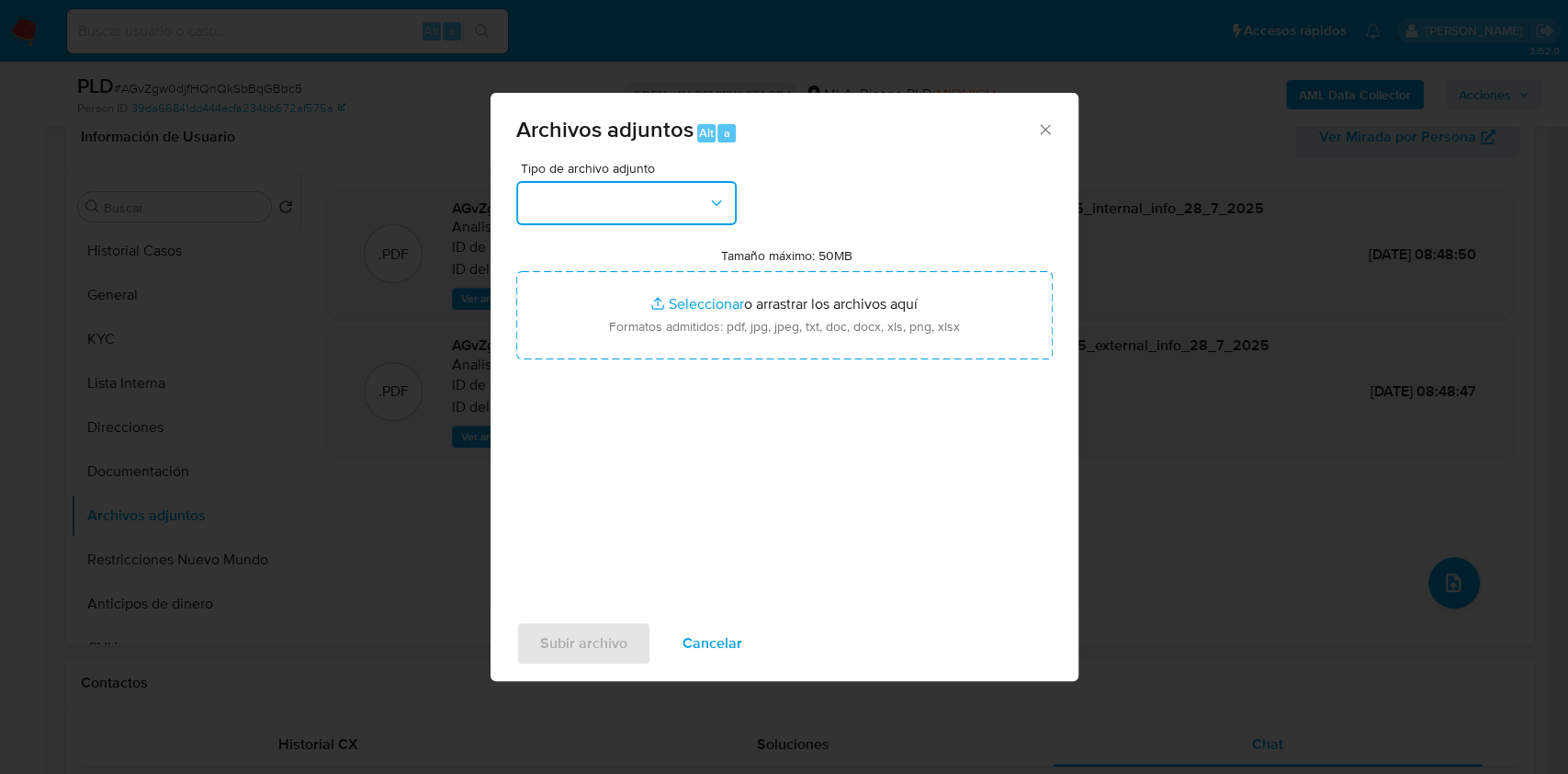
click at [695, 209] on button "button" at bounding box center [626, 203] width 220 height 44
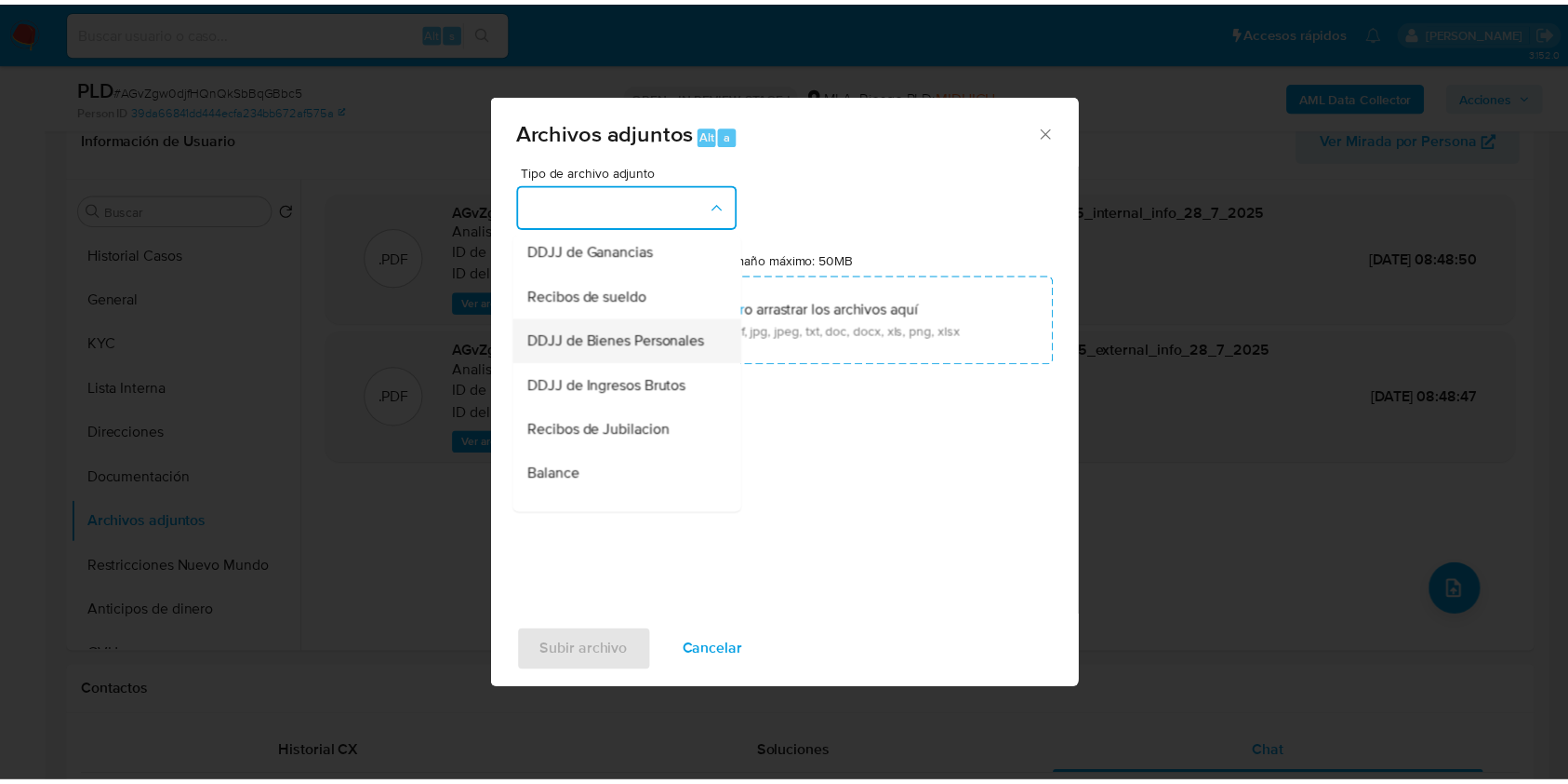
scroll to position [373, 0]
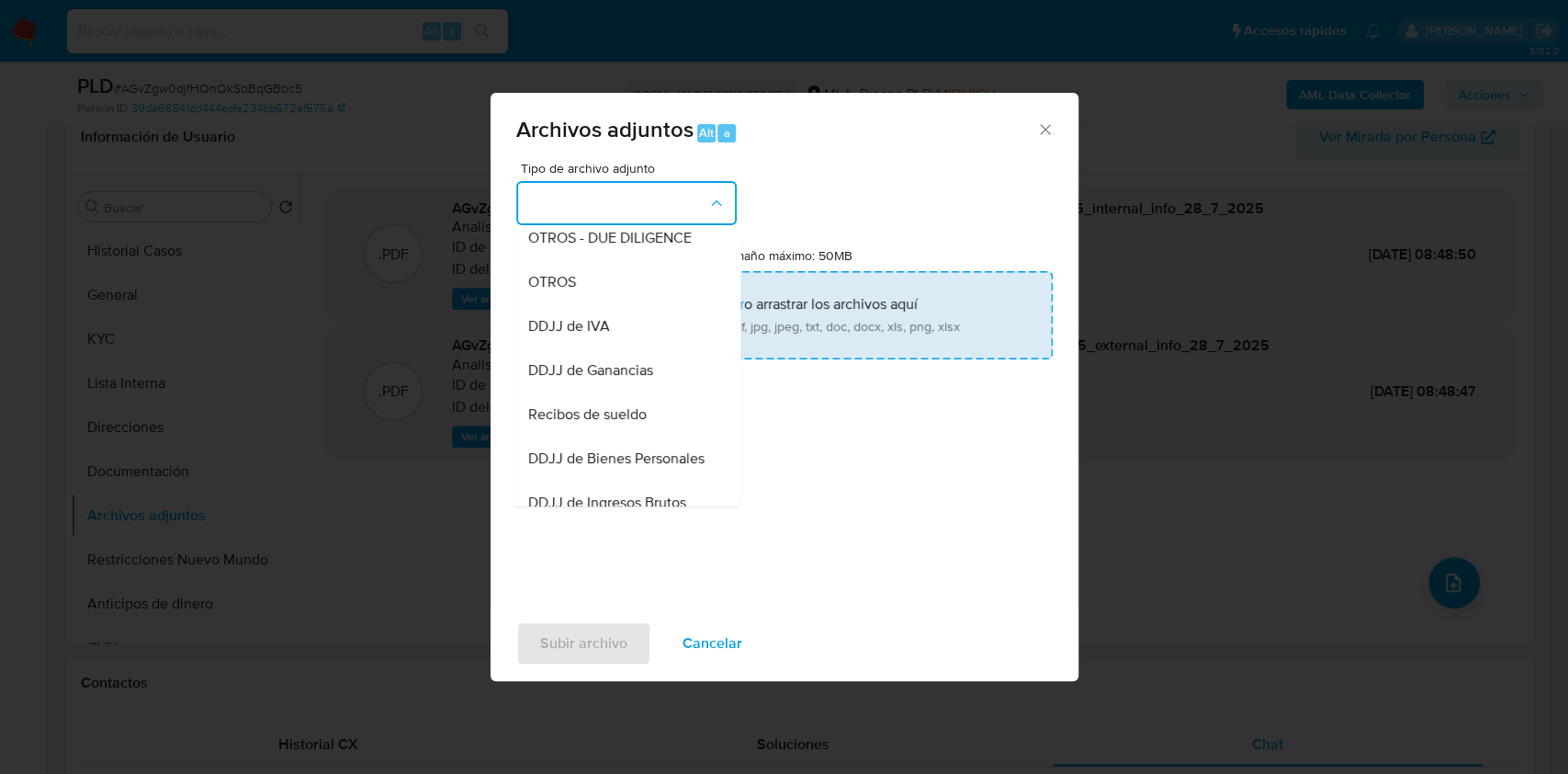
drag, startPoint x: 607, startPoint y: 305, endPoint x: 615, endPoint y: 298, distance: 10.6
click at [608, 302] on div "OTROS" at bounding box center [621, 282] width 188 height 44
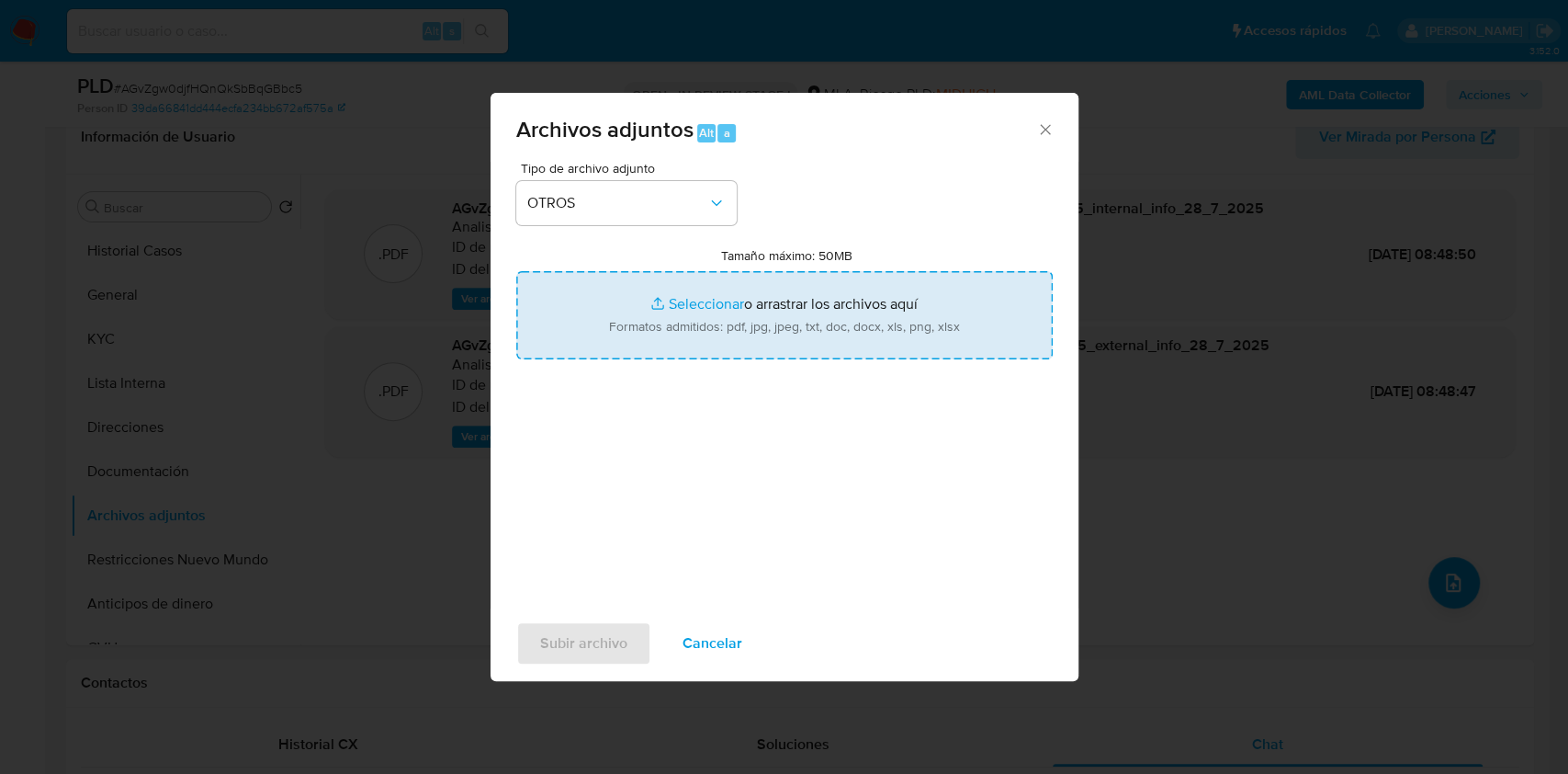
click at [689, 320] on input "Tamaño máximo: 50MB Seleccionar archivos" at bounding box center [784, 315] width 536 height 88
type input "C:\fakepath\Caselog-790181107- NO ROI.docx"
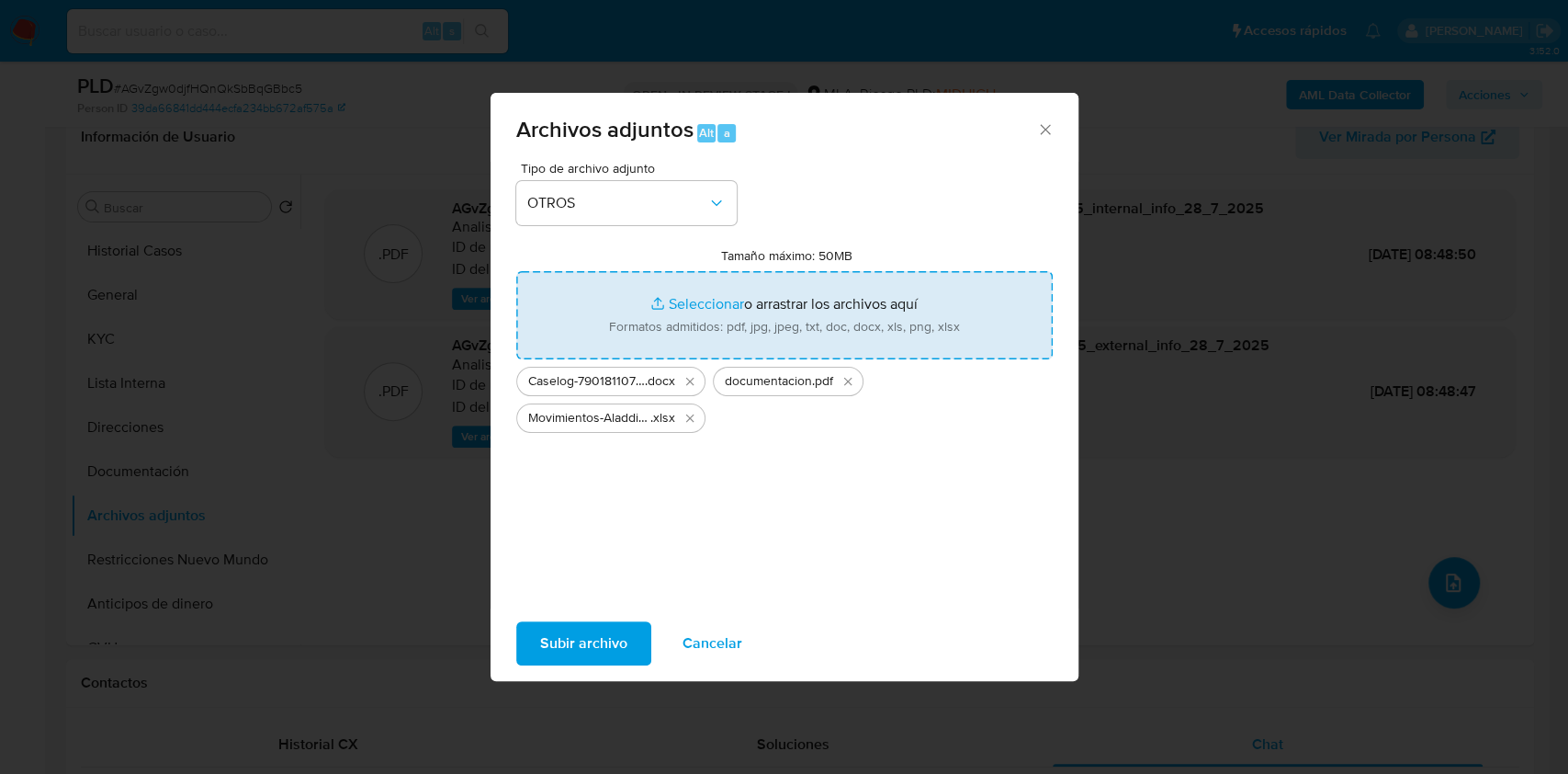
click at [603, 641] on span "Subir archivo" at bounding box center [583, 643] width 87 height 40
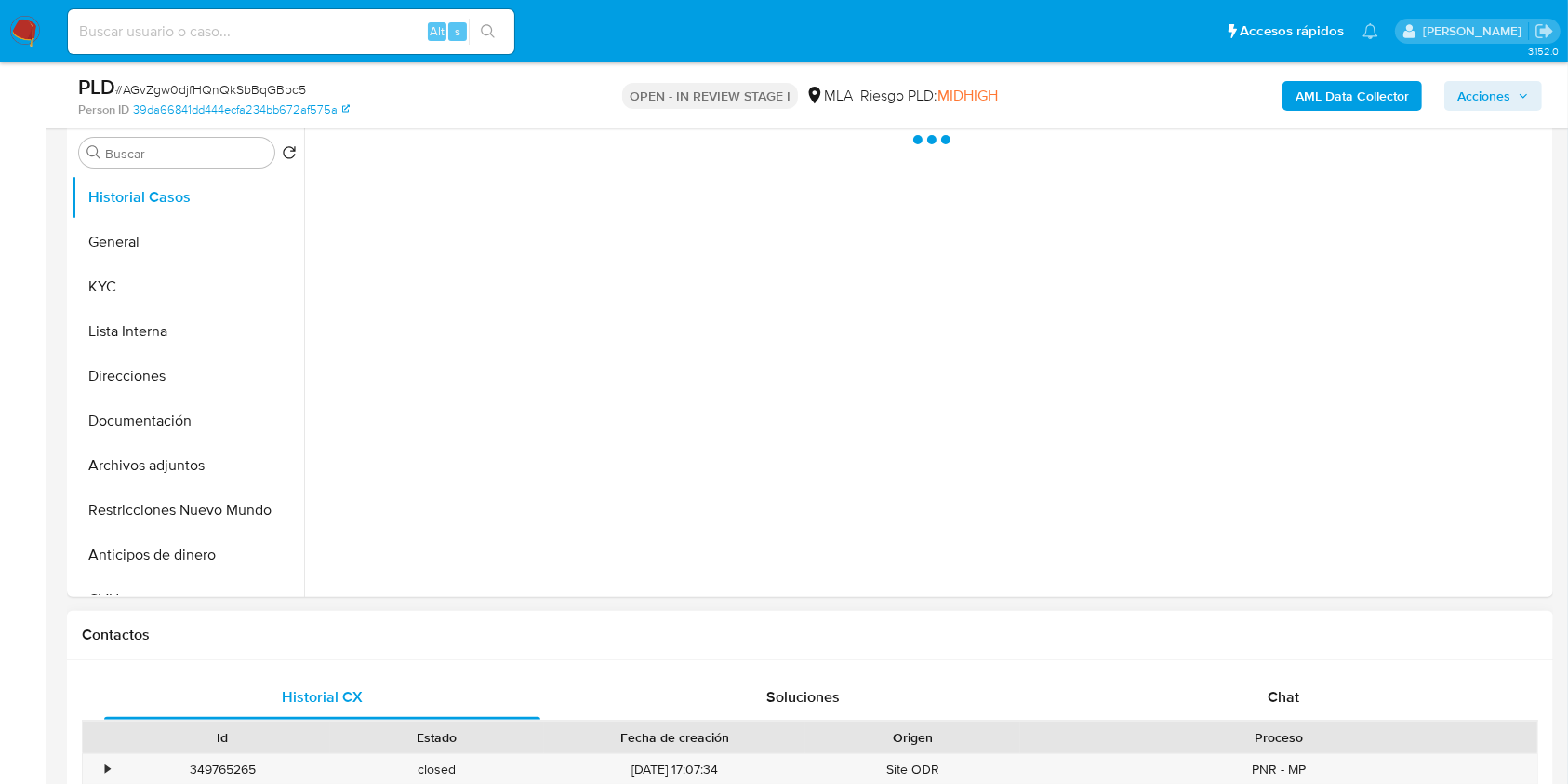
scroll to position [373, 0]
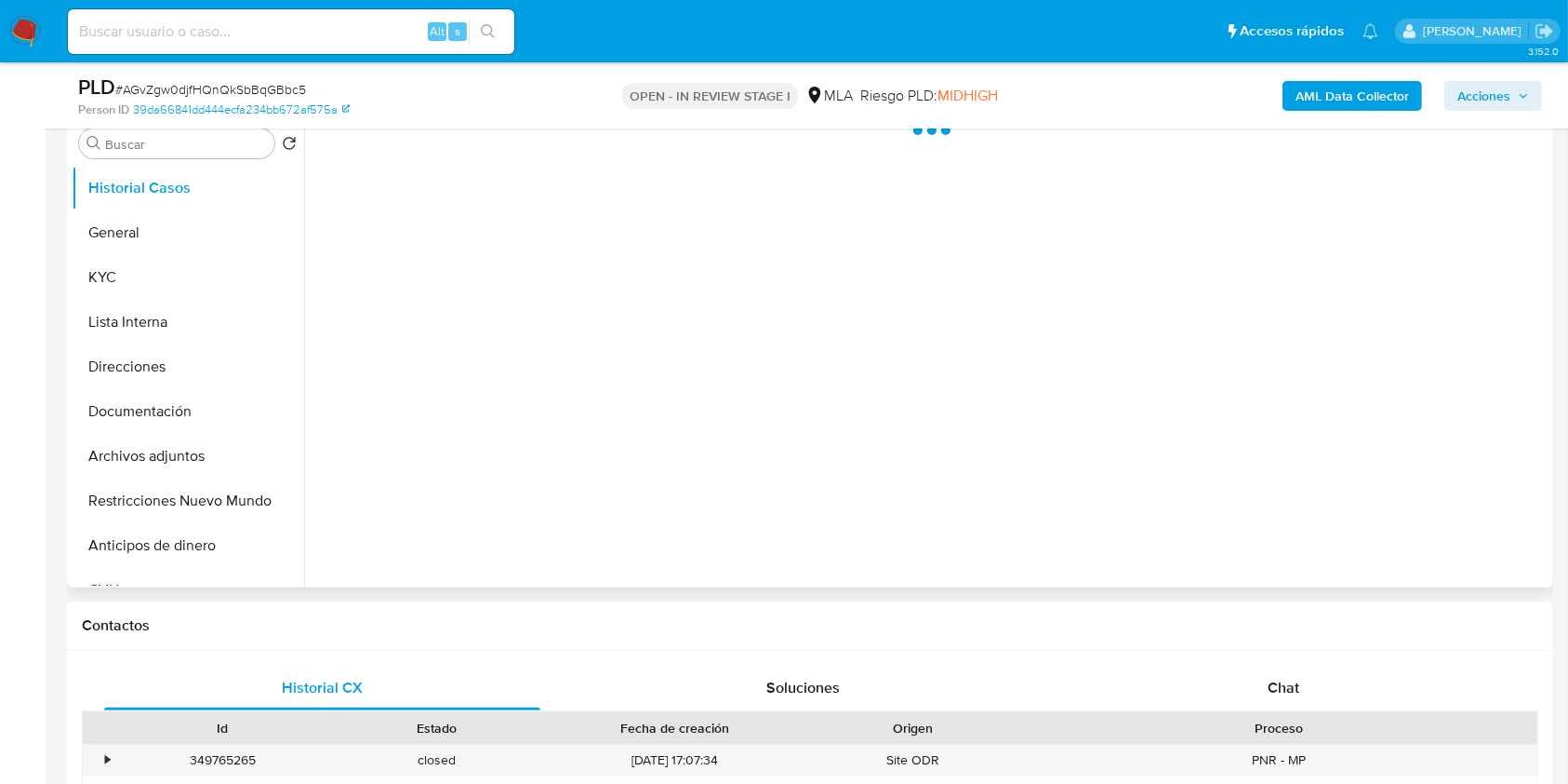
click at [1314, 680] on div "Chat" at bounding box center [1284, 687] width 436 height 45
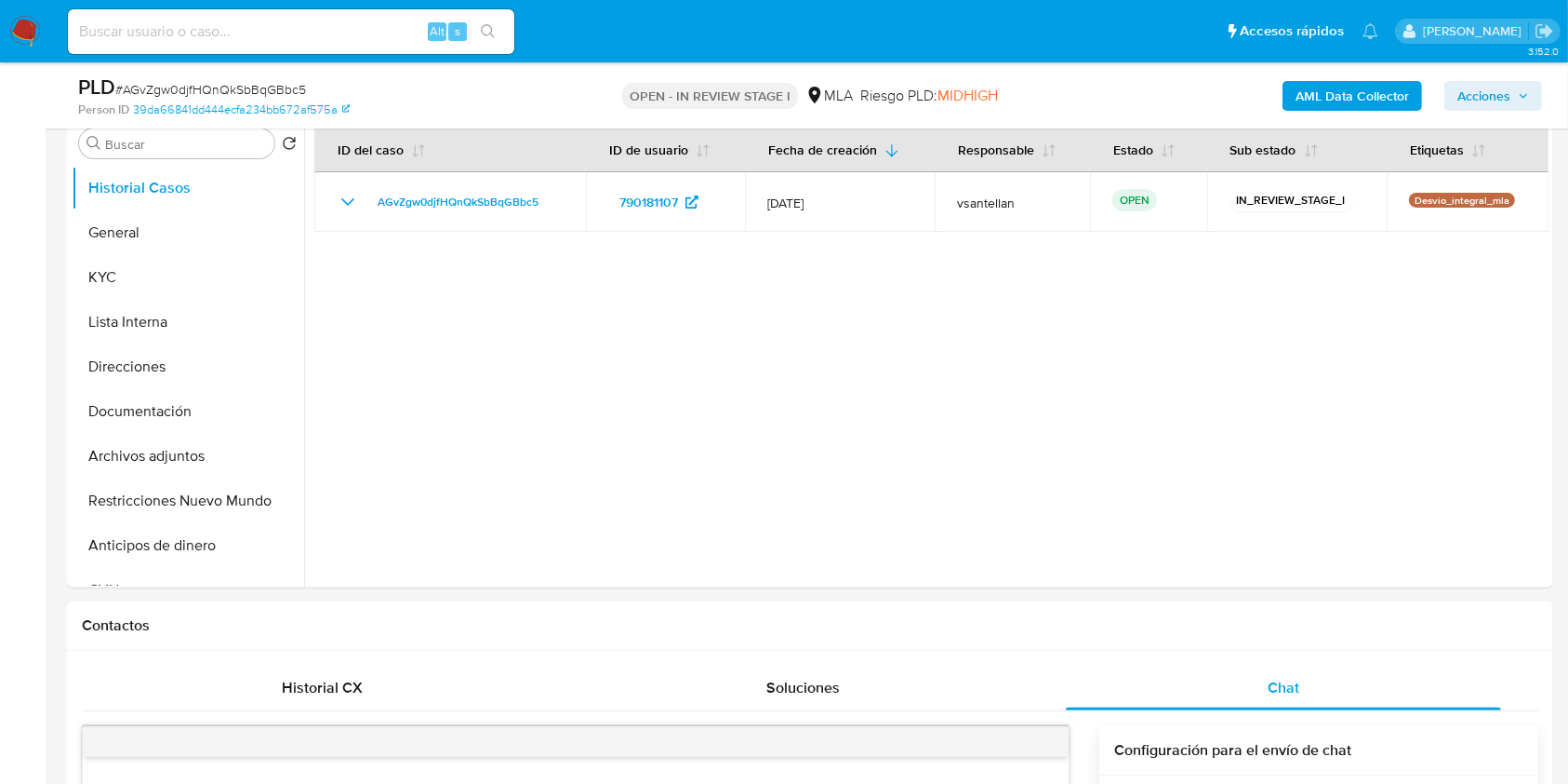
select select "10"
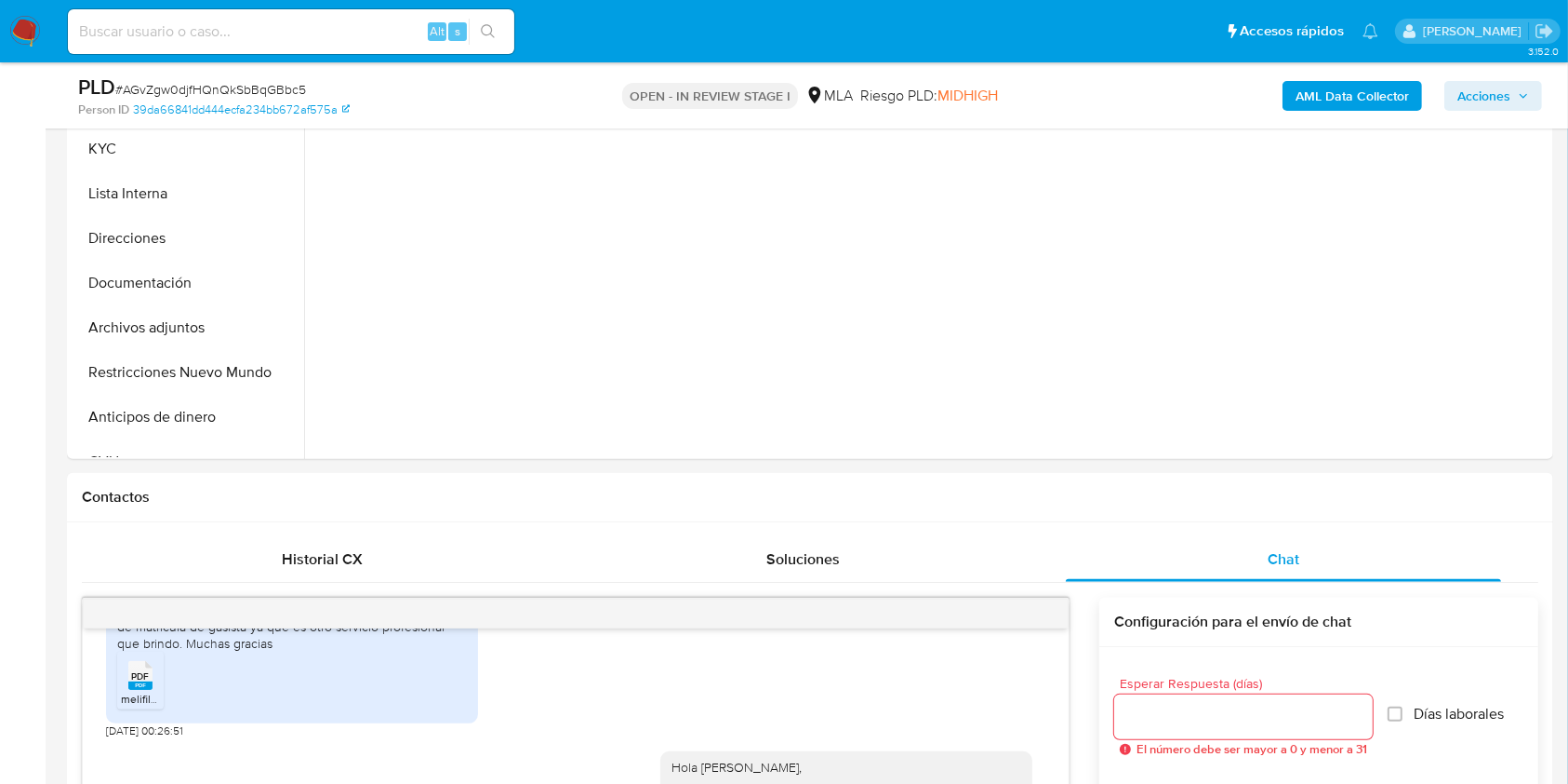
scroll to position [304, 0]
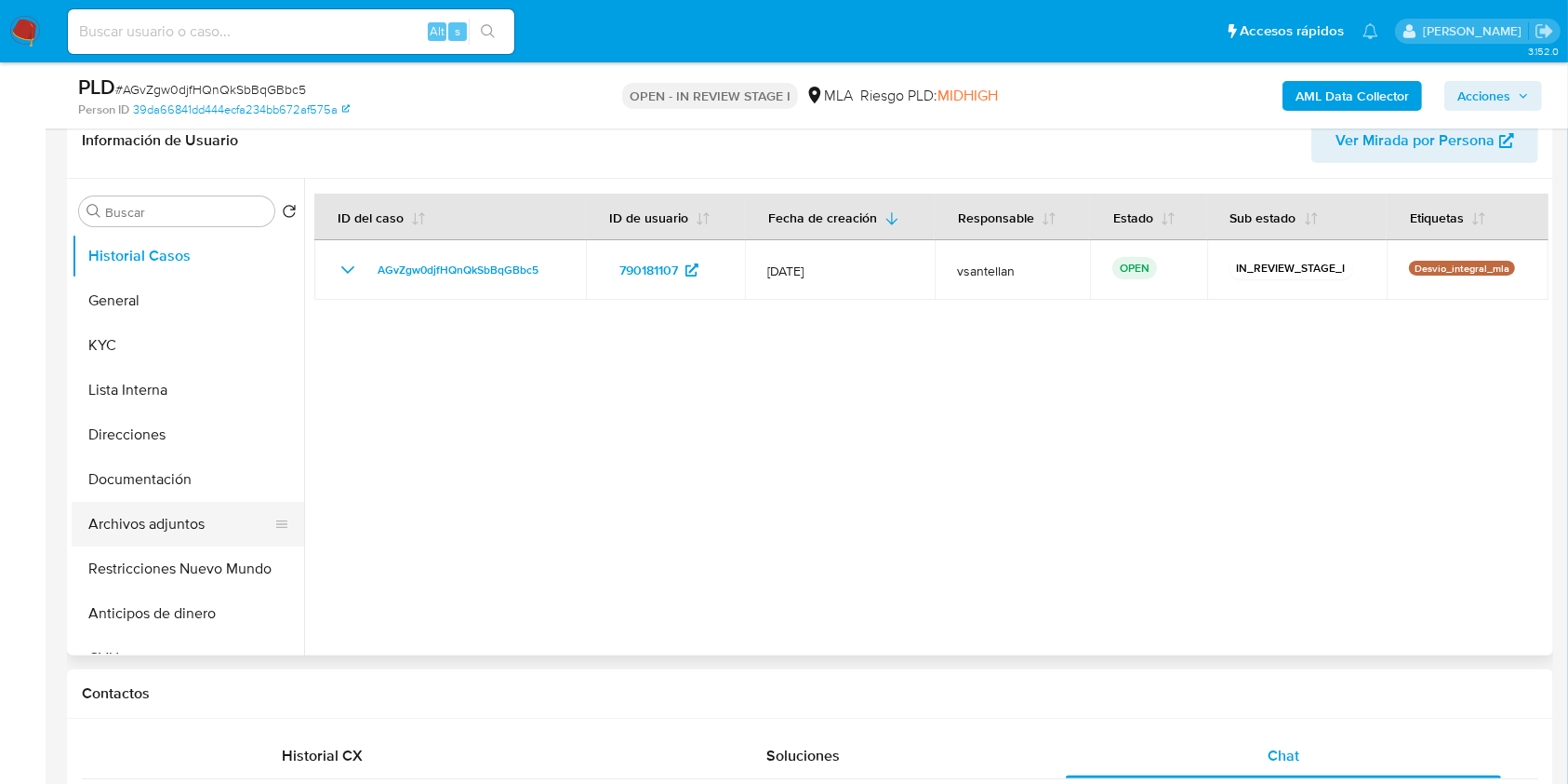
click at [170, 543] on button "Archivos adjuntos" at bounding box center [180, 523] width 218 height 45
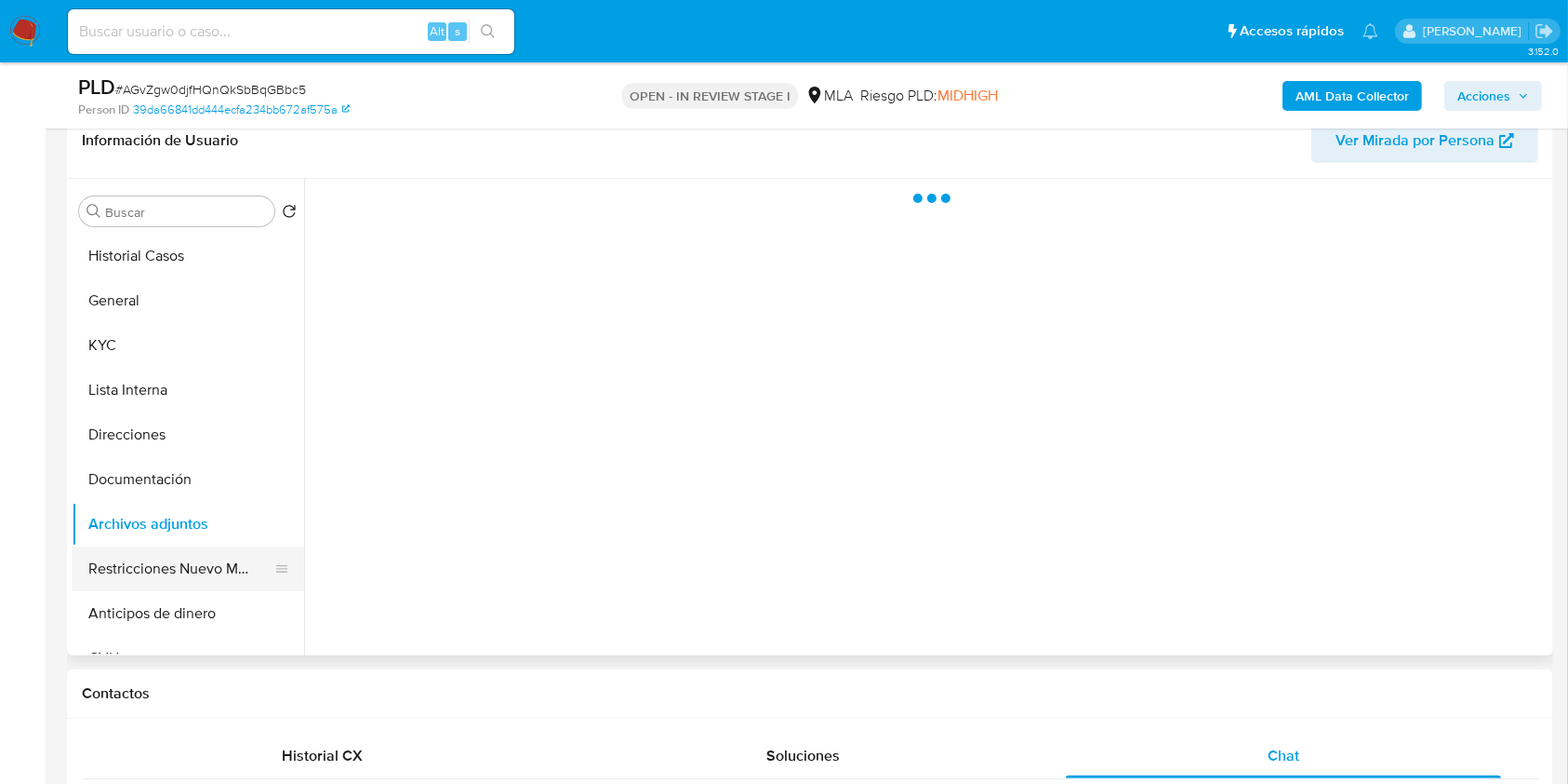
click at [175, 563] on button "Restricciones Nuevo Mundo" at bounding box center [180, 568] width 218 height 45
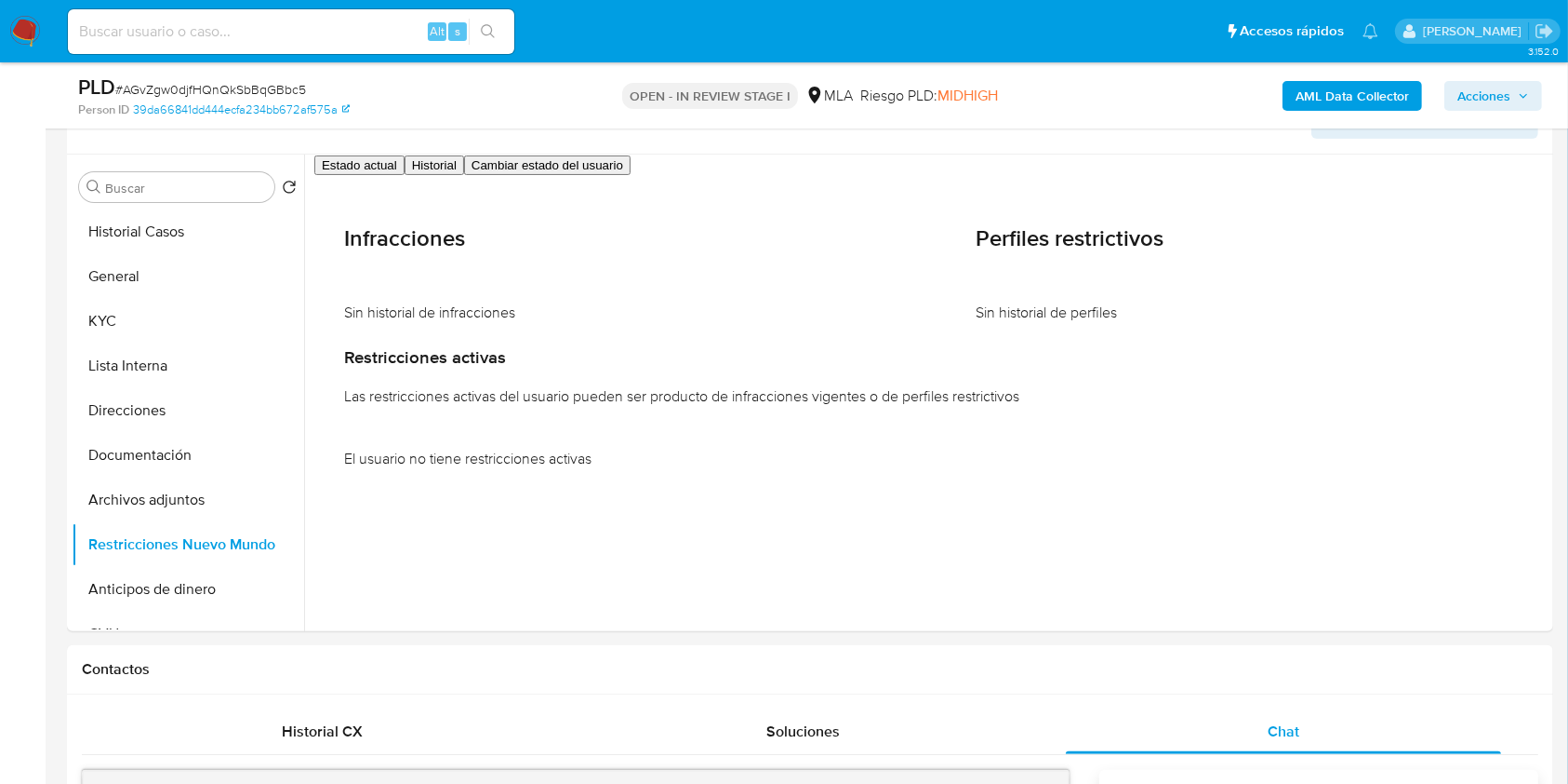
scroll to position [238, 0]
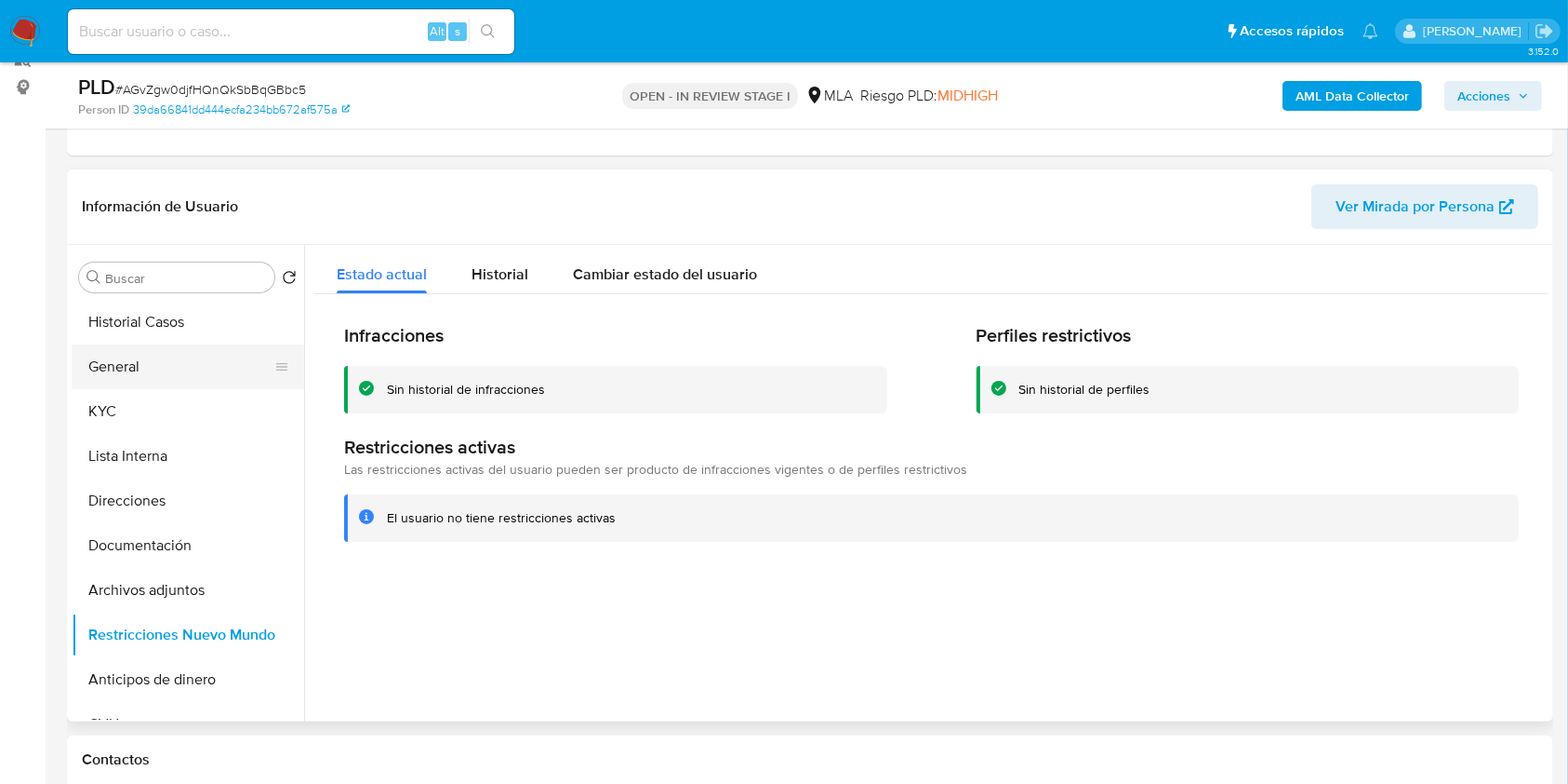
click at [182, 374] on button "General" at bounding box center [180, 366] width 218 height 45
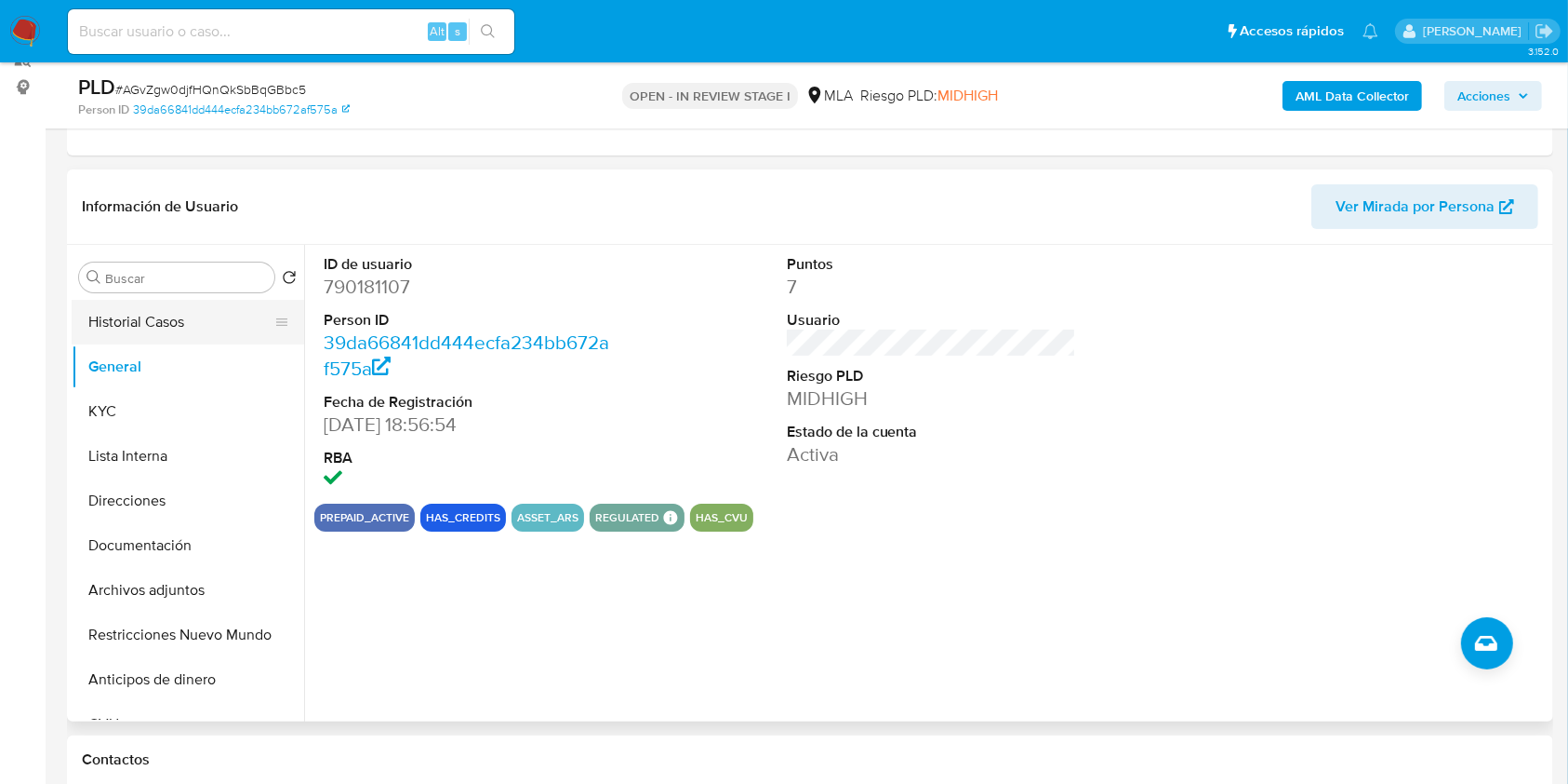
click at [164, 326] on button "Historial Casos" at bounding box center [180, 321] width 218 height 45
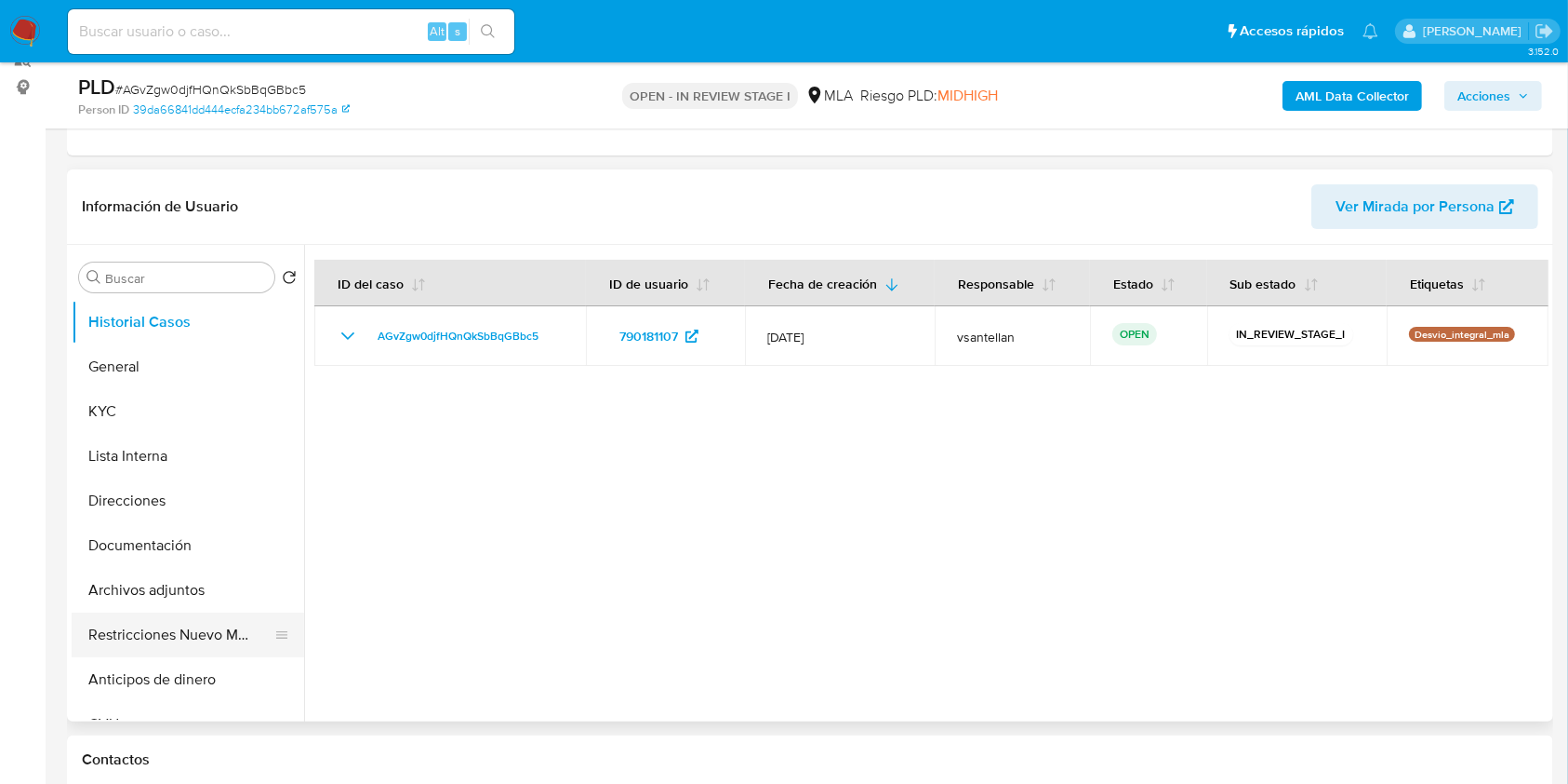
click at [191, 615] on button "Restricciones Nuevo Mundo" at bounding box center [180, 634] width 218 height 45
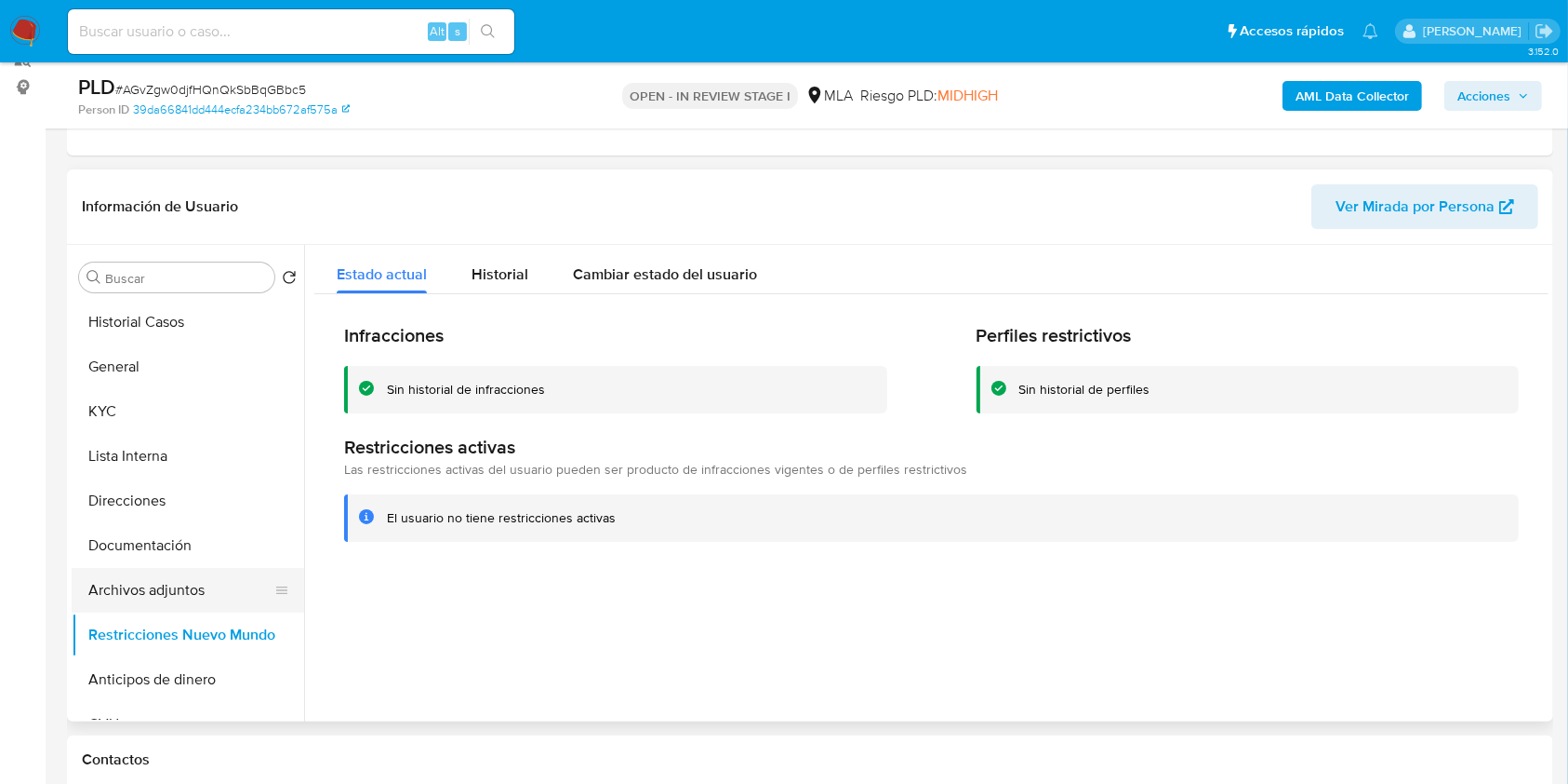
click at [193, 585] on button "Archivos adjuntos" at bounding box center [180, 590] width 218 height 45
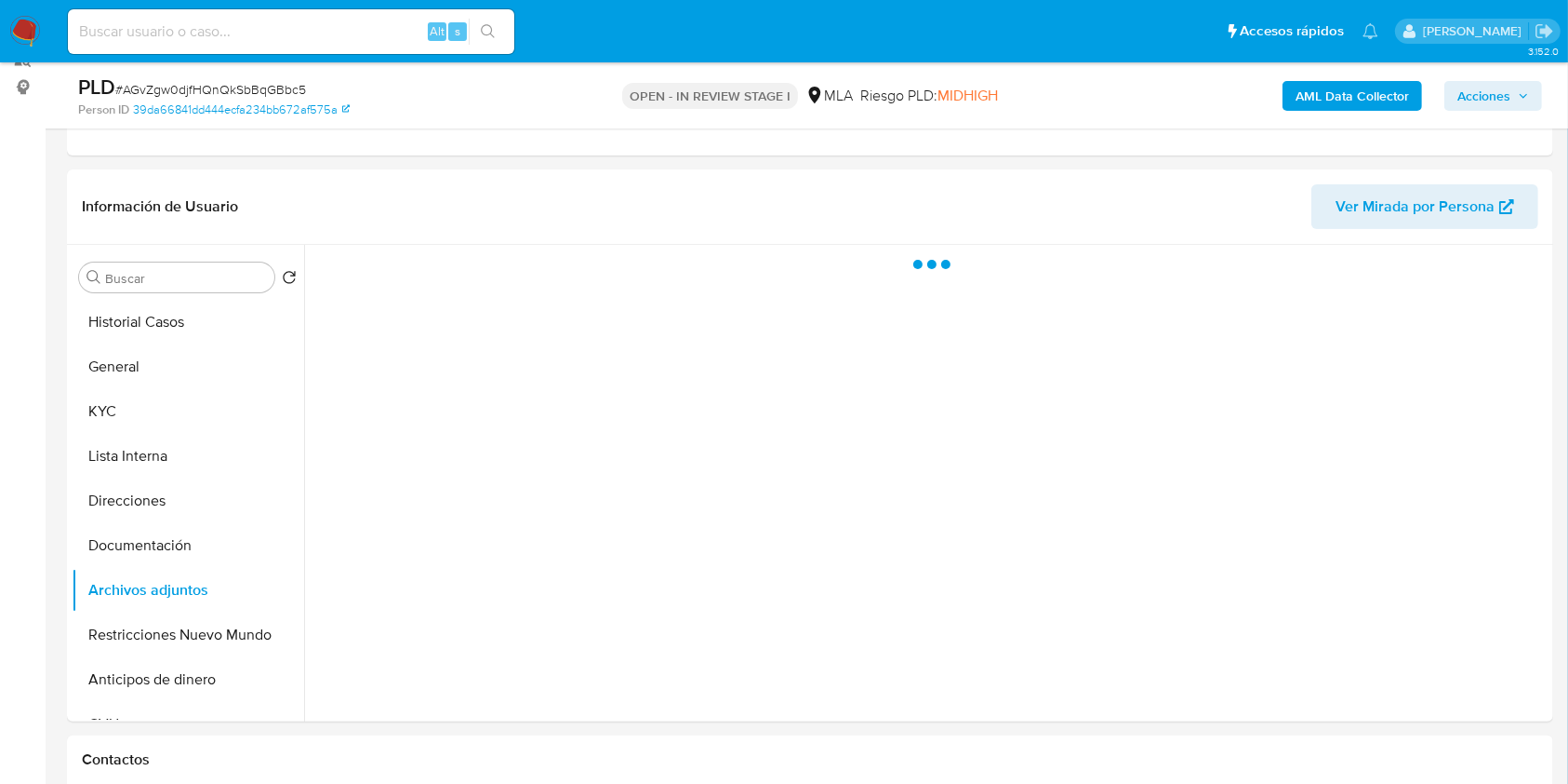
click at [1485, 85] on span "Acciones" at bounding box center [1485, 96] width 53 height 30
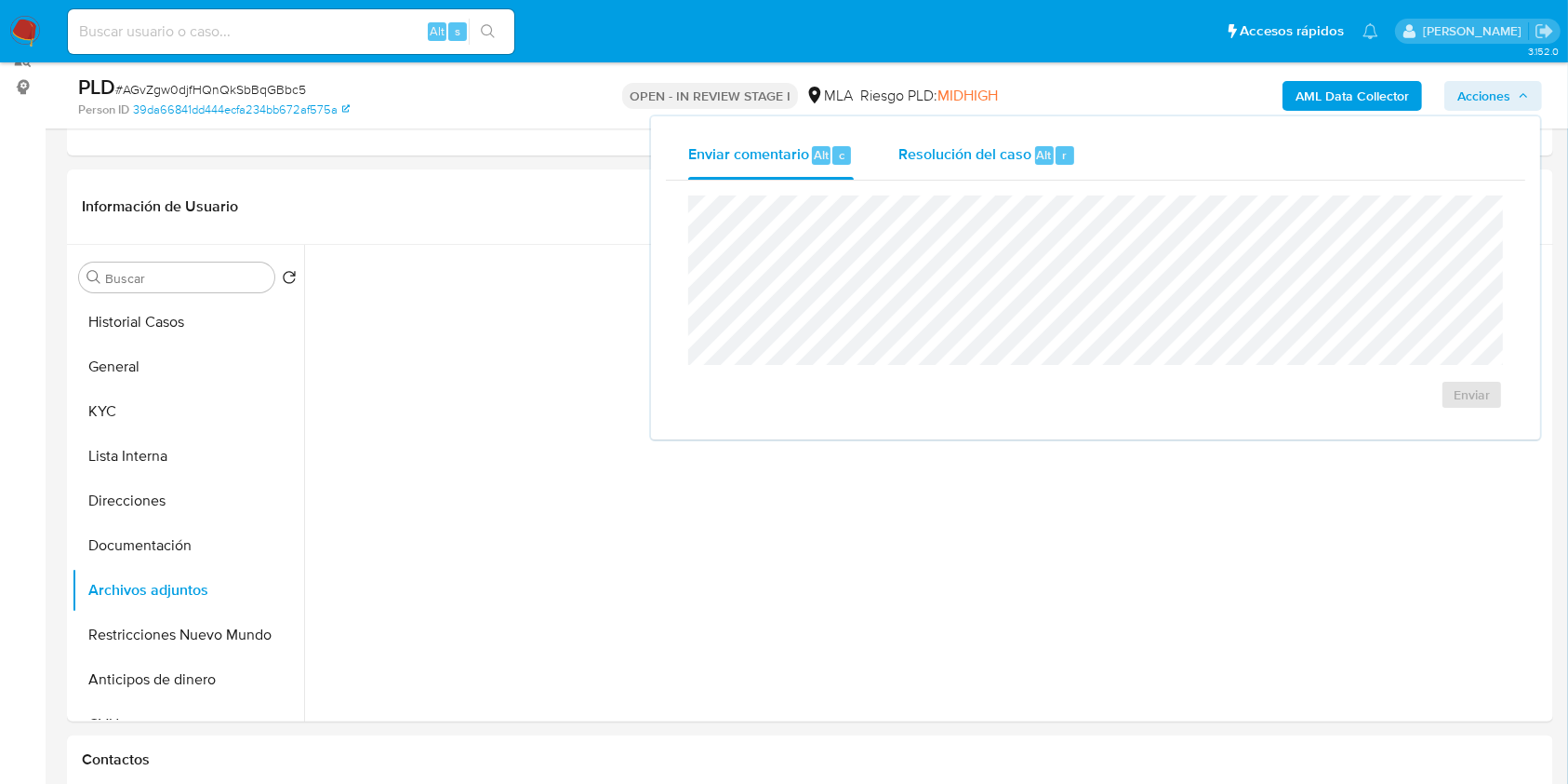
drag, startPoint x: 1025, startPoint y: 148, endPoint x: 1023, endPoint y: 167, distance: 19.1
click at [1024, 148] on span "Resolución del caso" at bounding box center [965, 155] width 133 height 22
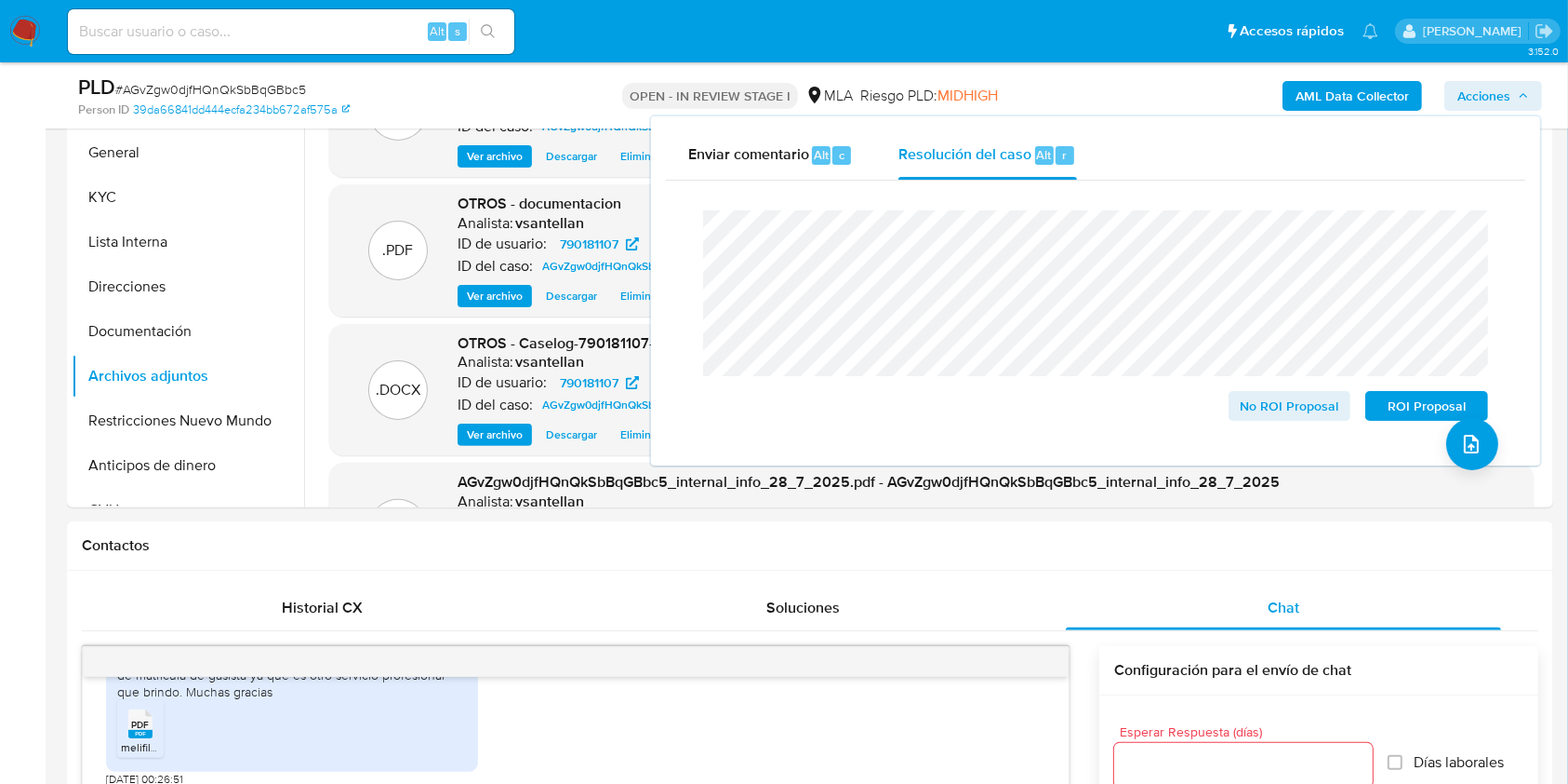
scroll to position [462, 0]
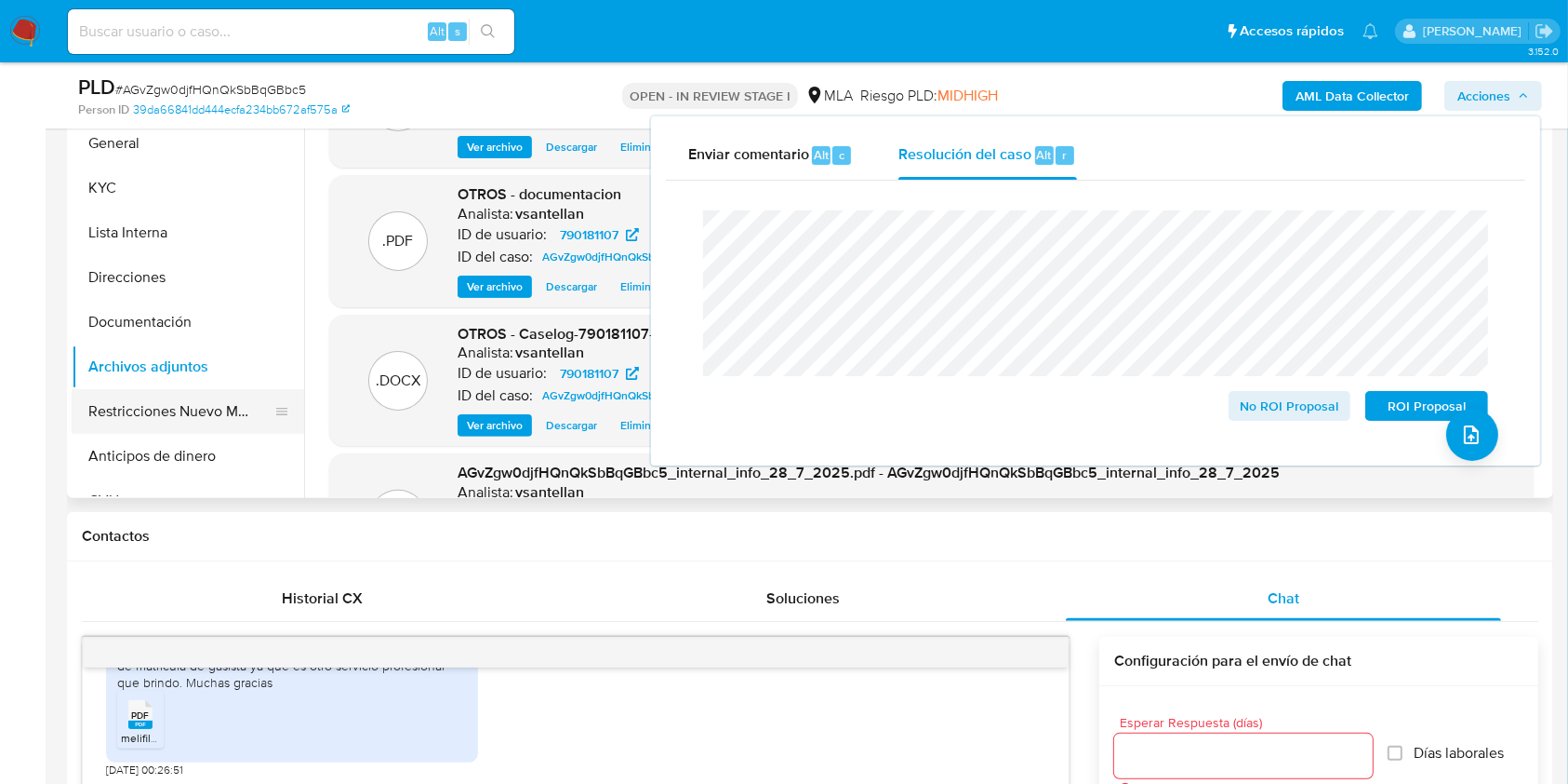
drag, startPoint x: 155, startPoint y: 420, endPoint x: 191, endPoint y: 426, distance: 36.5
click at [154, 420] on button "Restricciones Nuevo Mundo" at bounding box center [180, 411] width 218 height 45
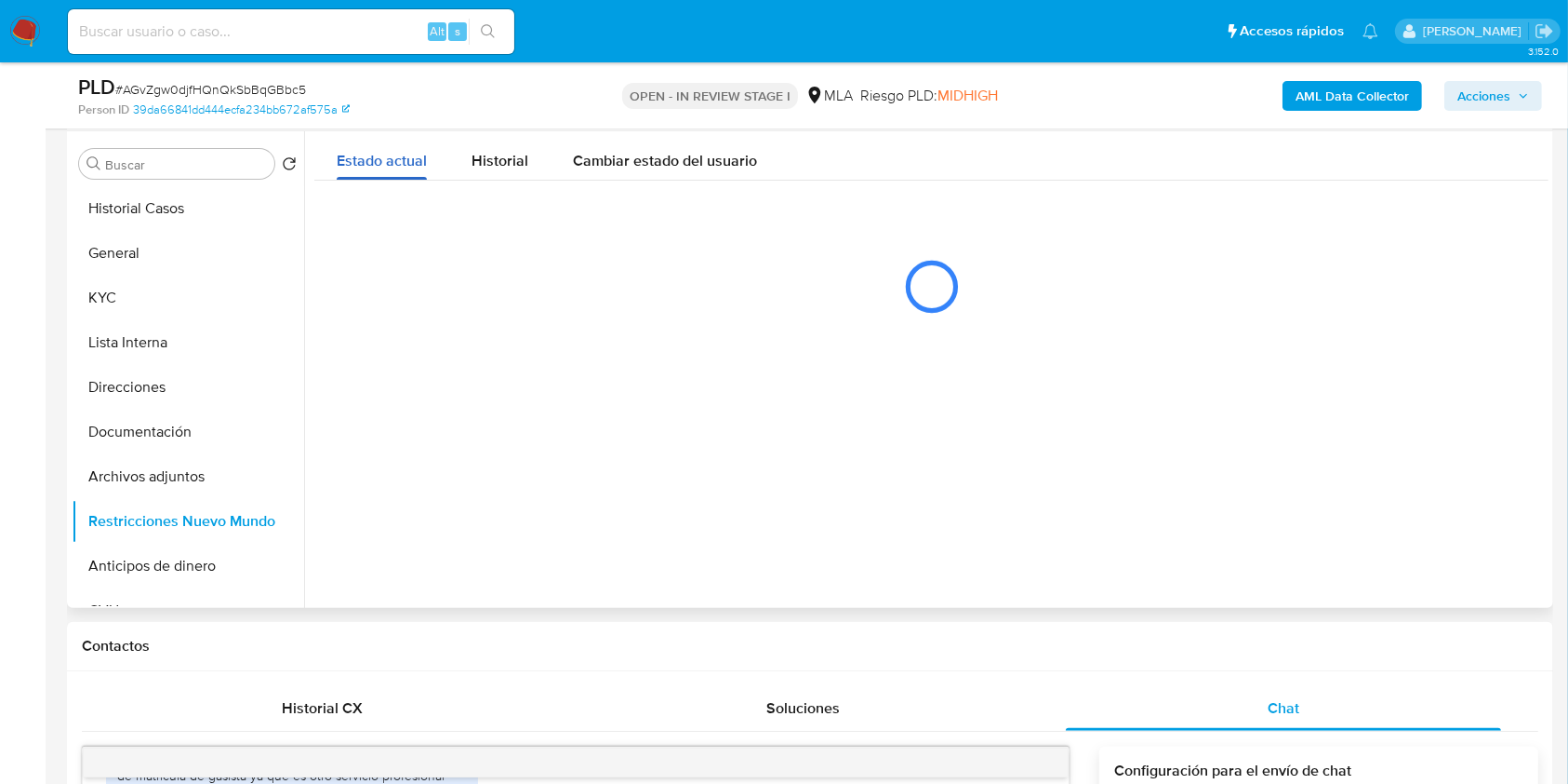
scroll to position [89, 0]
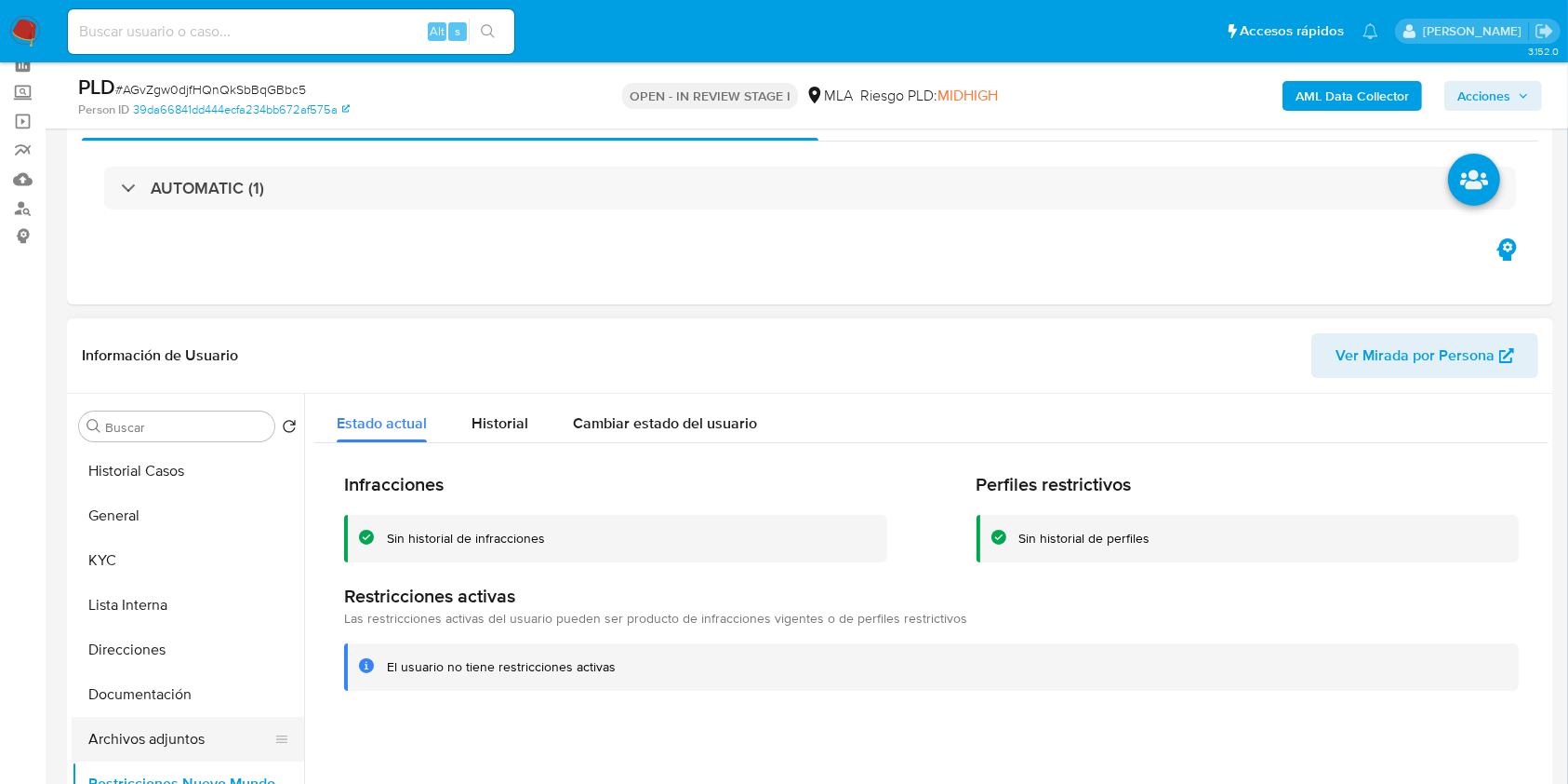
click at [193, 742] on button "Archivos adjuntos" at bounding box center [180, 738] width 218 height 45
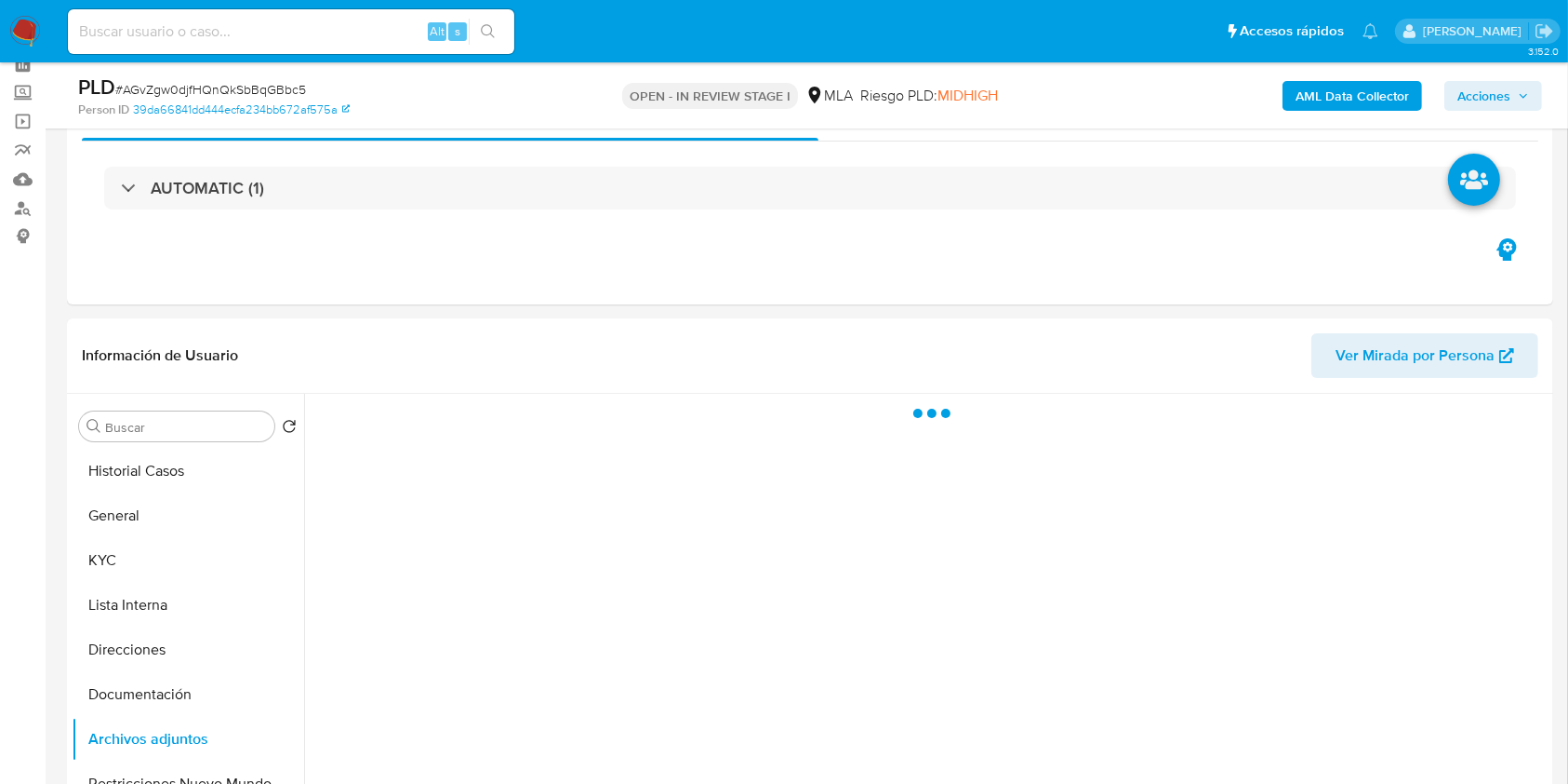
click at [1475, 96] on span "Acciones" at bounding box center [1485, 96] width 53 height 30
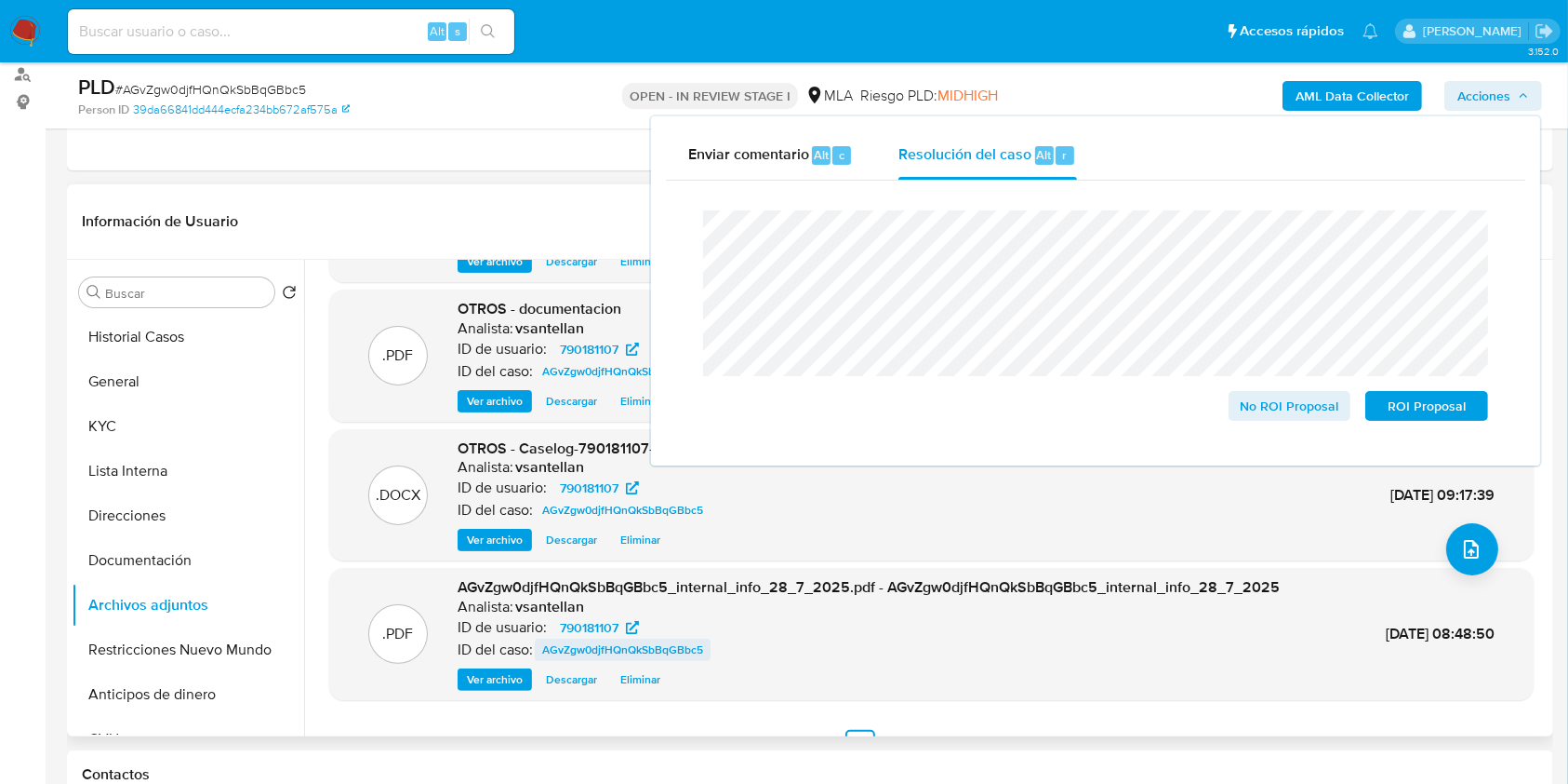
scroll to position [0, 0]
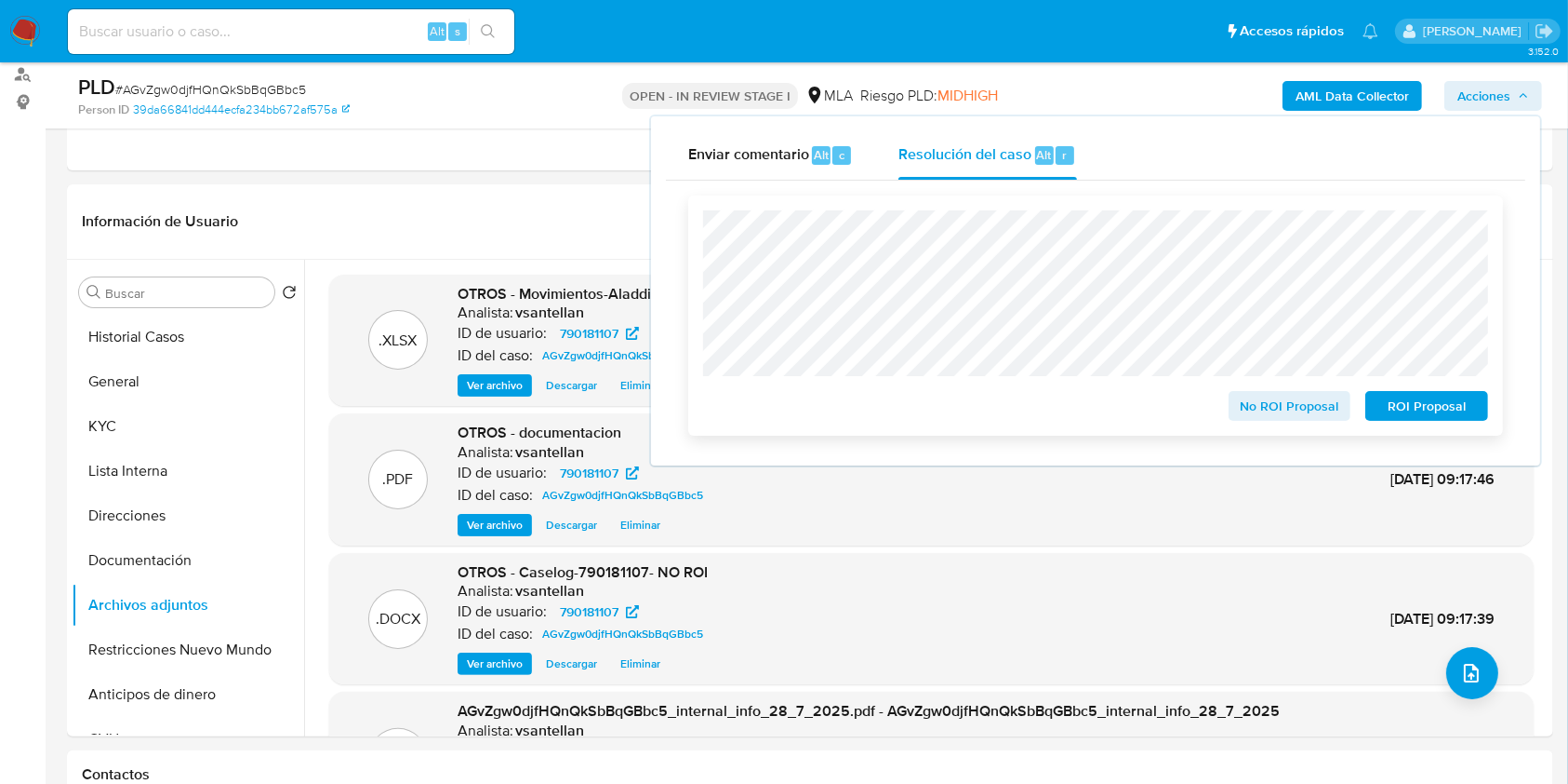
click at [1298, 406] on span "No ROI Proposal" at bounding box center [1291, 405] width 97 height 26
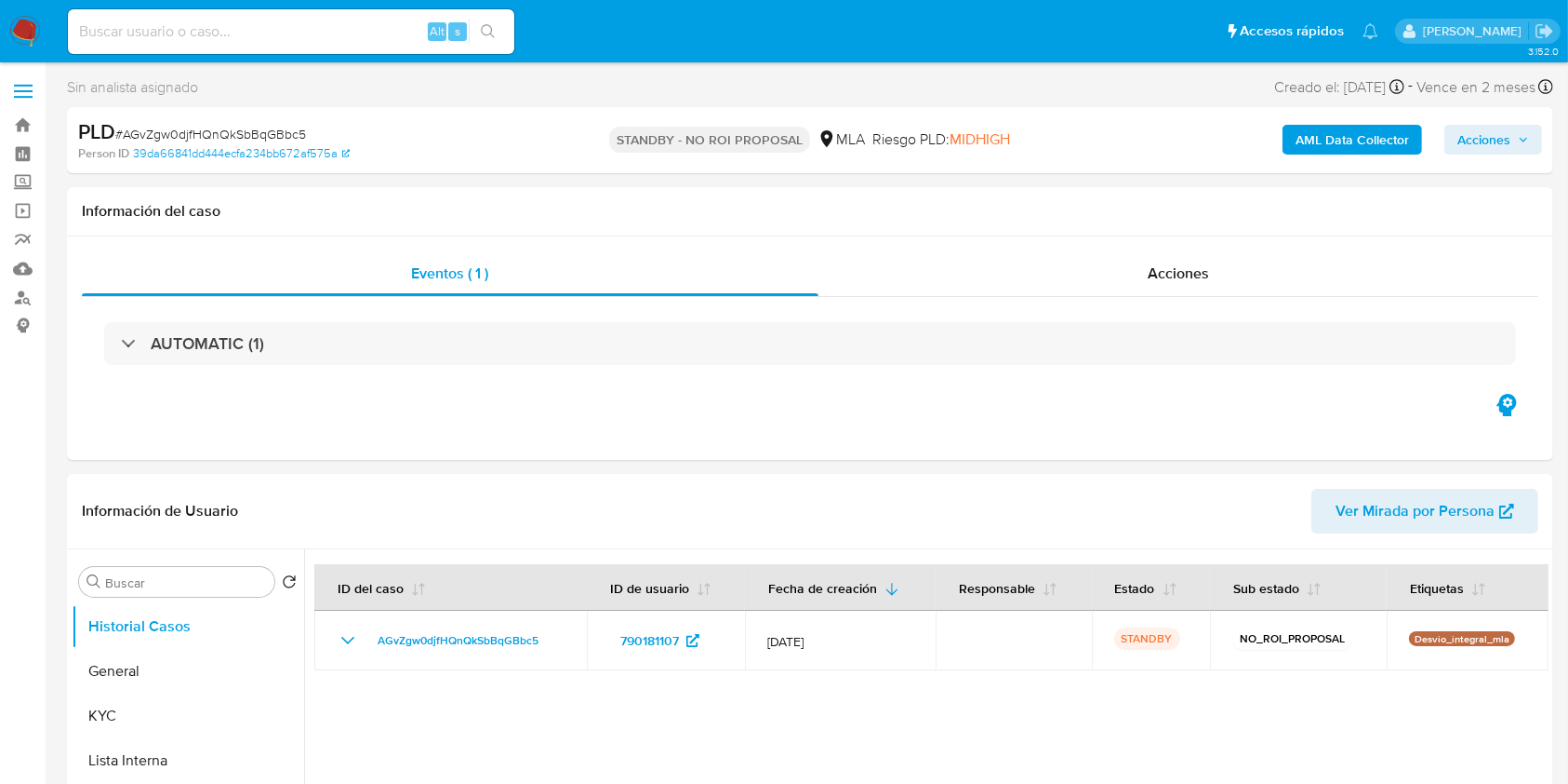
select select "10"
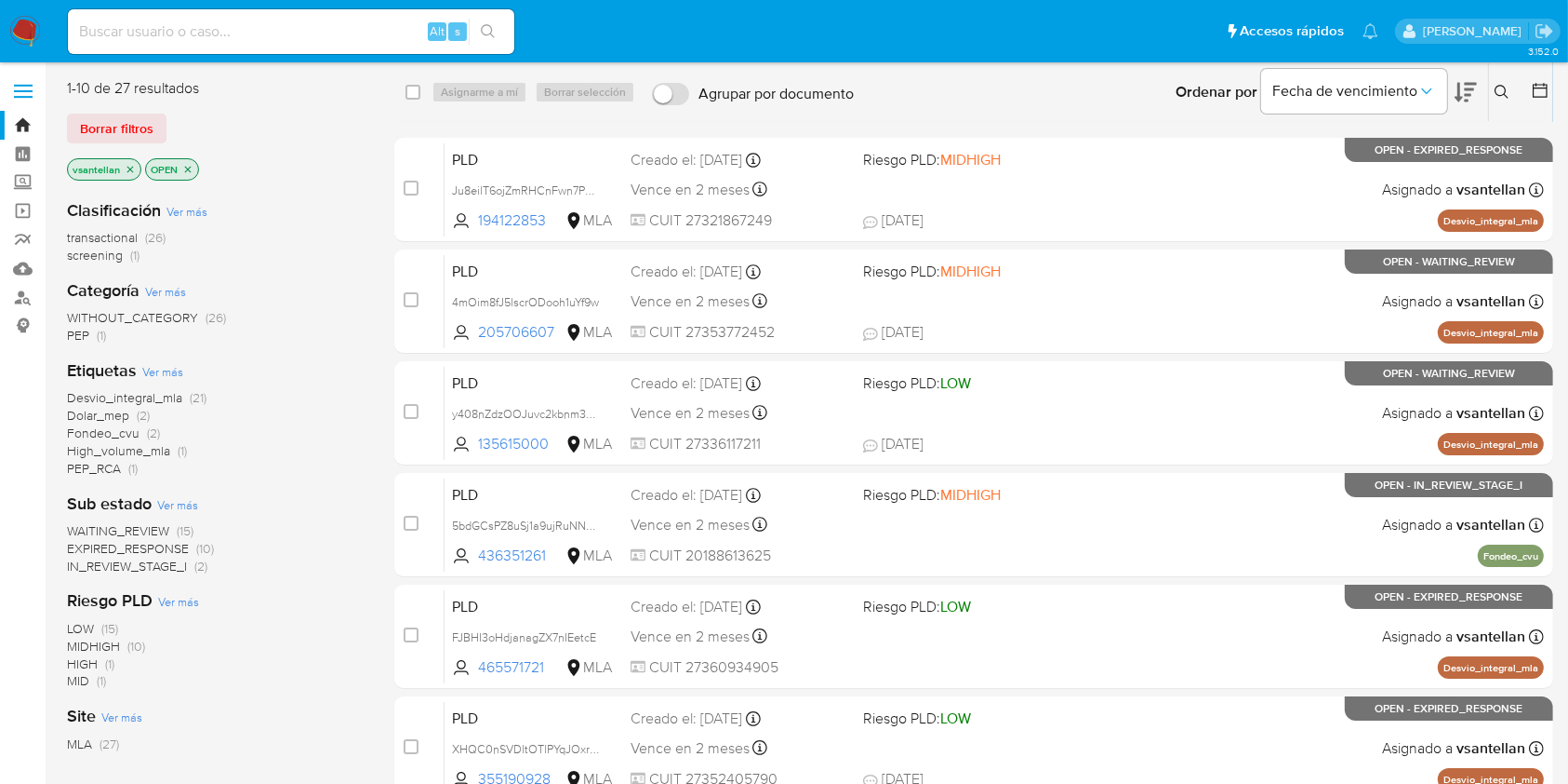
click at [1079, 82] on div "Ordenar por Fecha de vencimiento No es posible ordenar los resultados mientras …" at bounding box center [1207, 92] width 690 height 57
click at [1489, 99] on button at bounding box center [1504, 92] width 31 height 23
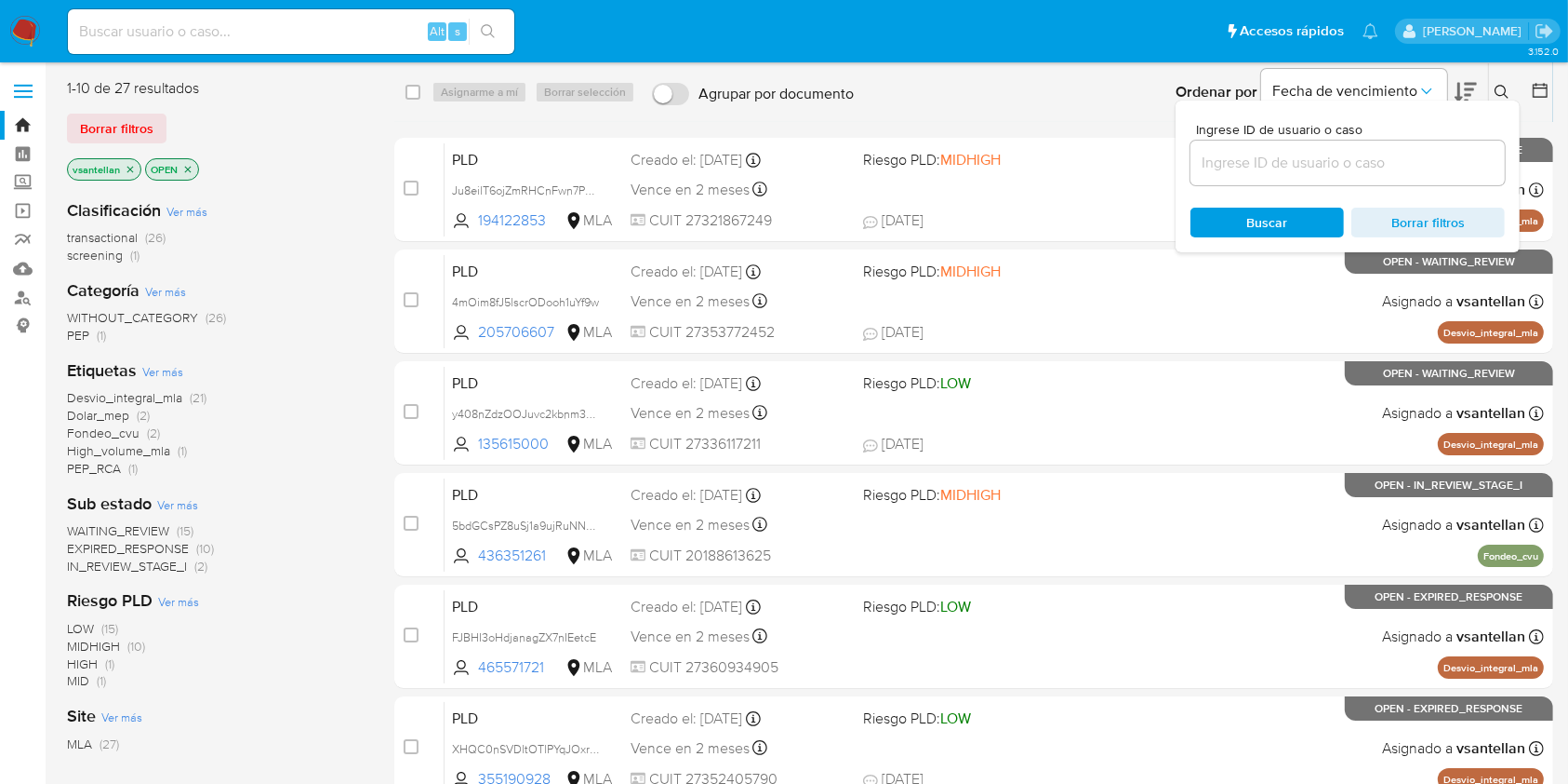
click at [1494, 92] on button at bounding box center [1504, 92] width 31 height 23
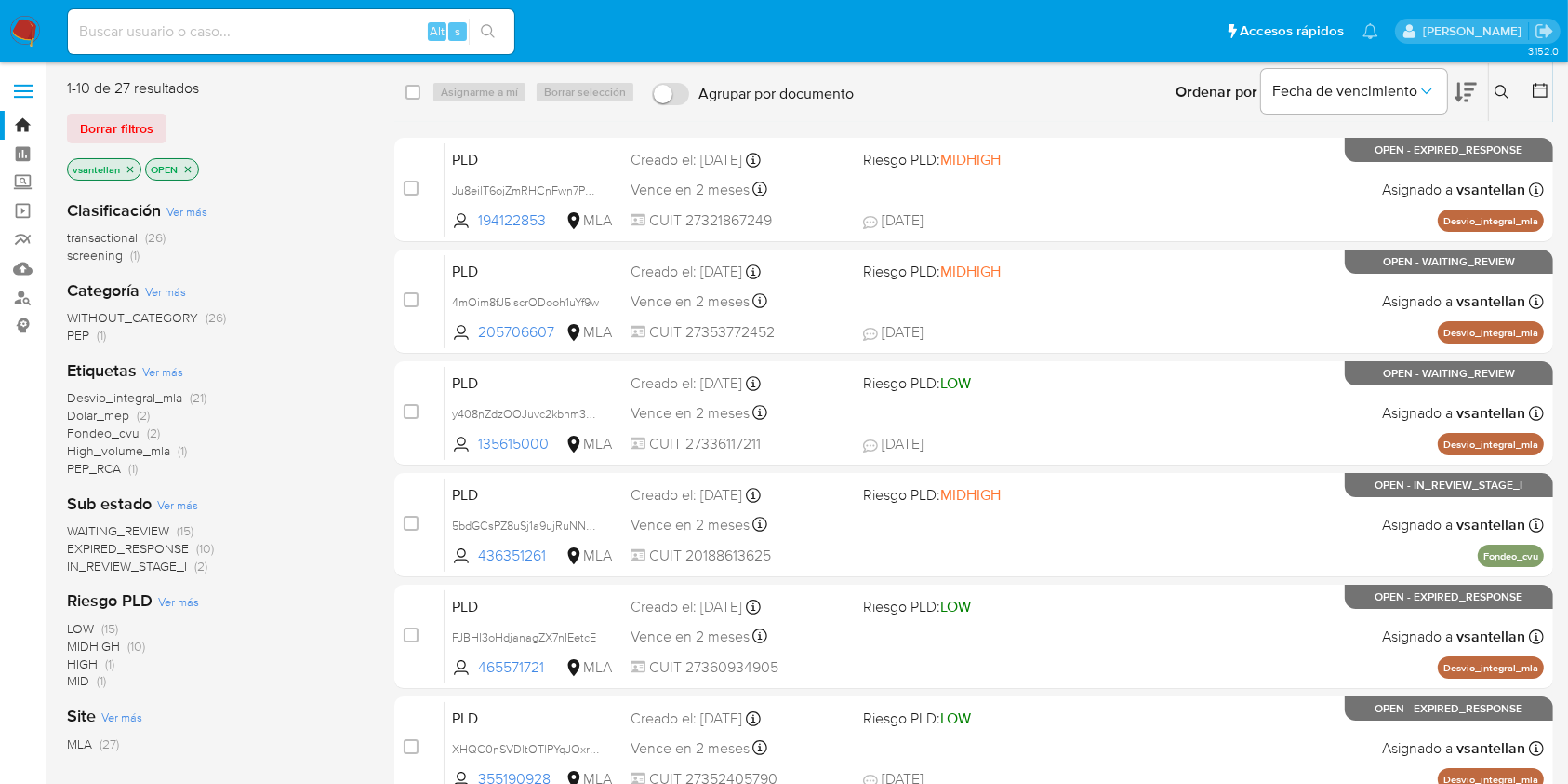
click at [1510, 92] on icon at bounding box center [1502, 91] width 15 height 15
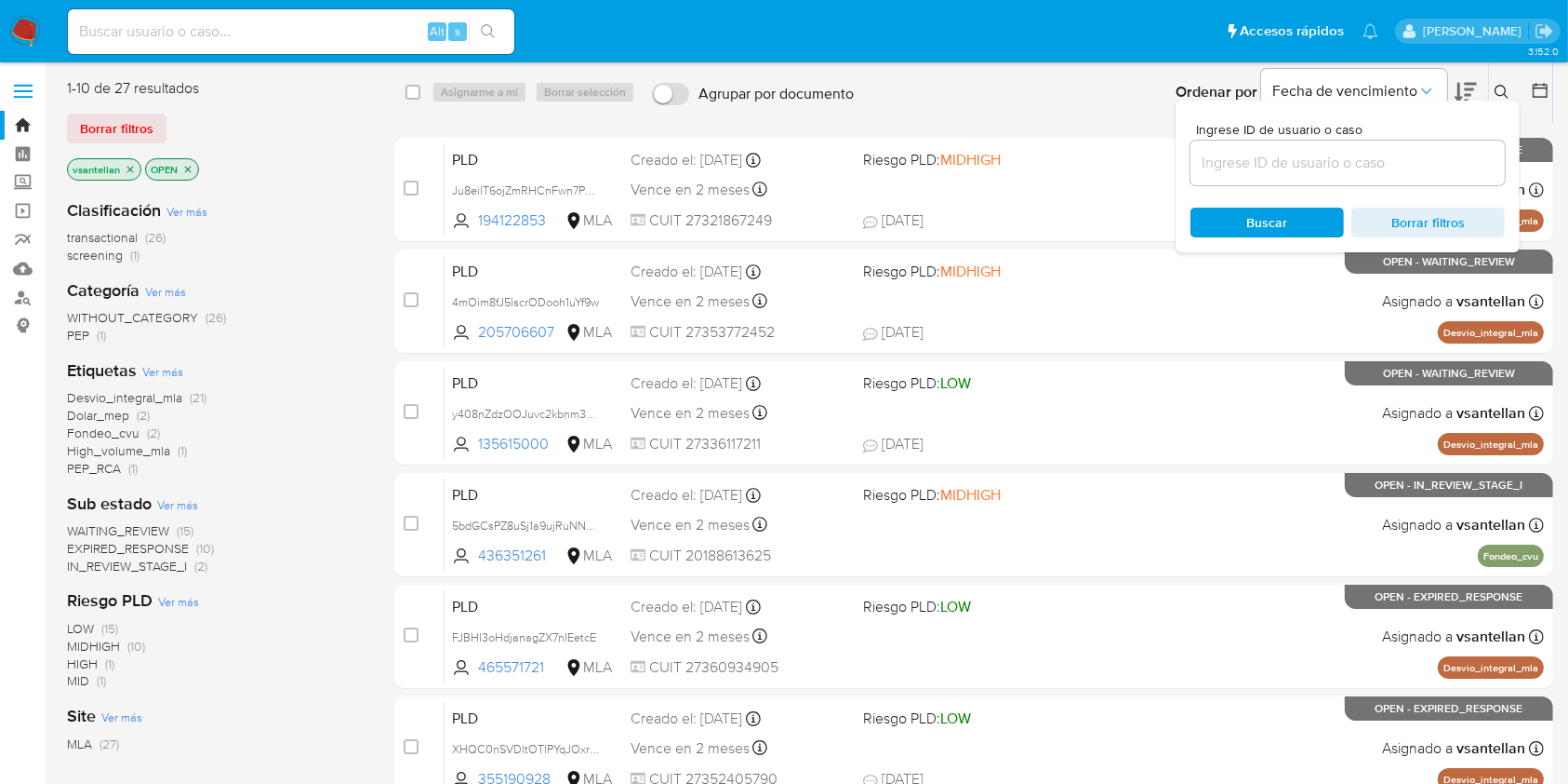
click at [1333, 161] on input at bounding box center [1347, 163] width 314 height 24
type input "793325447"
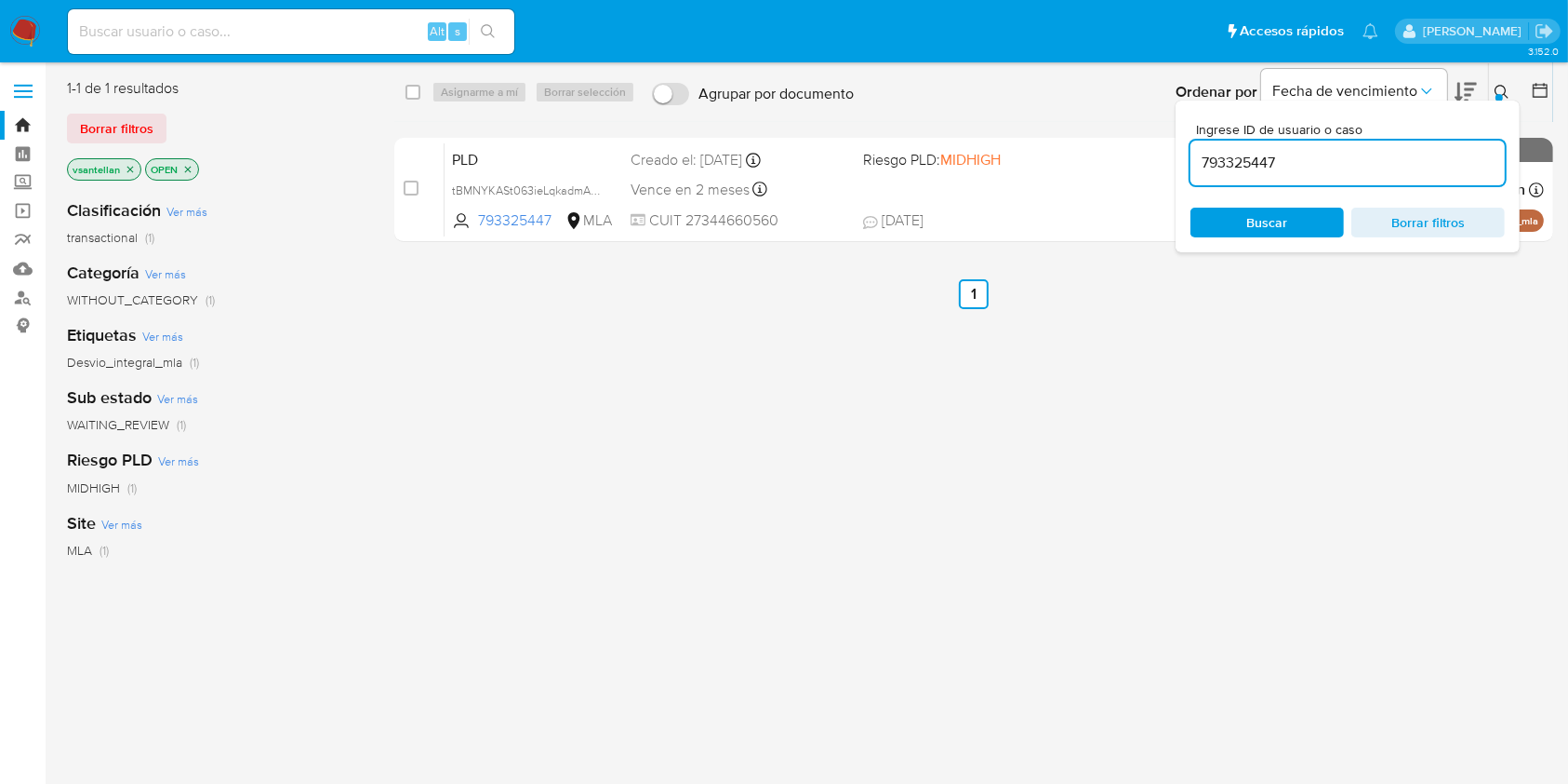
click at [1505, 93] on icon at bounding box center [1502, 91] width 14 height 14
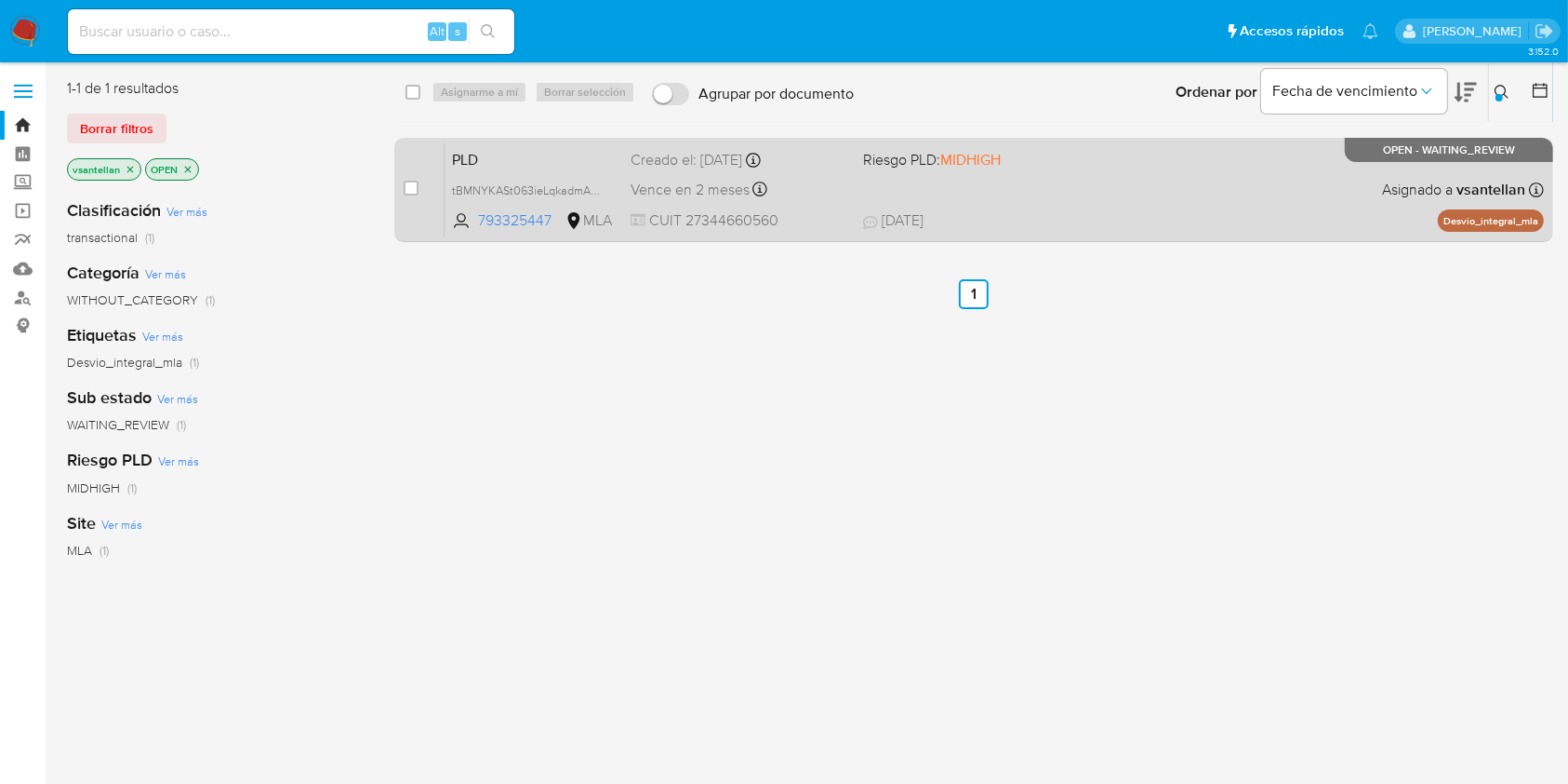
click at [1273, 197] on div "PLD tBMNYKASt063ieLqkadmAE2w 793325447 MLA Riesgo PLD: MIDHIGH Creado el: 12/07…" at bounding box center [994, 189] width 1099 height 94
click at [412, 191] on input "checkbox" at bounding box center [411, 187] width 15 height 15
checkbox input "true"
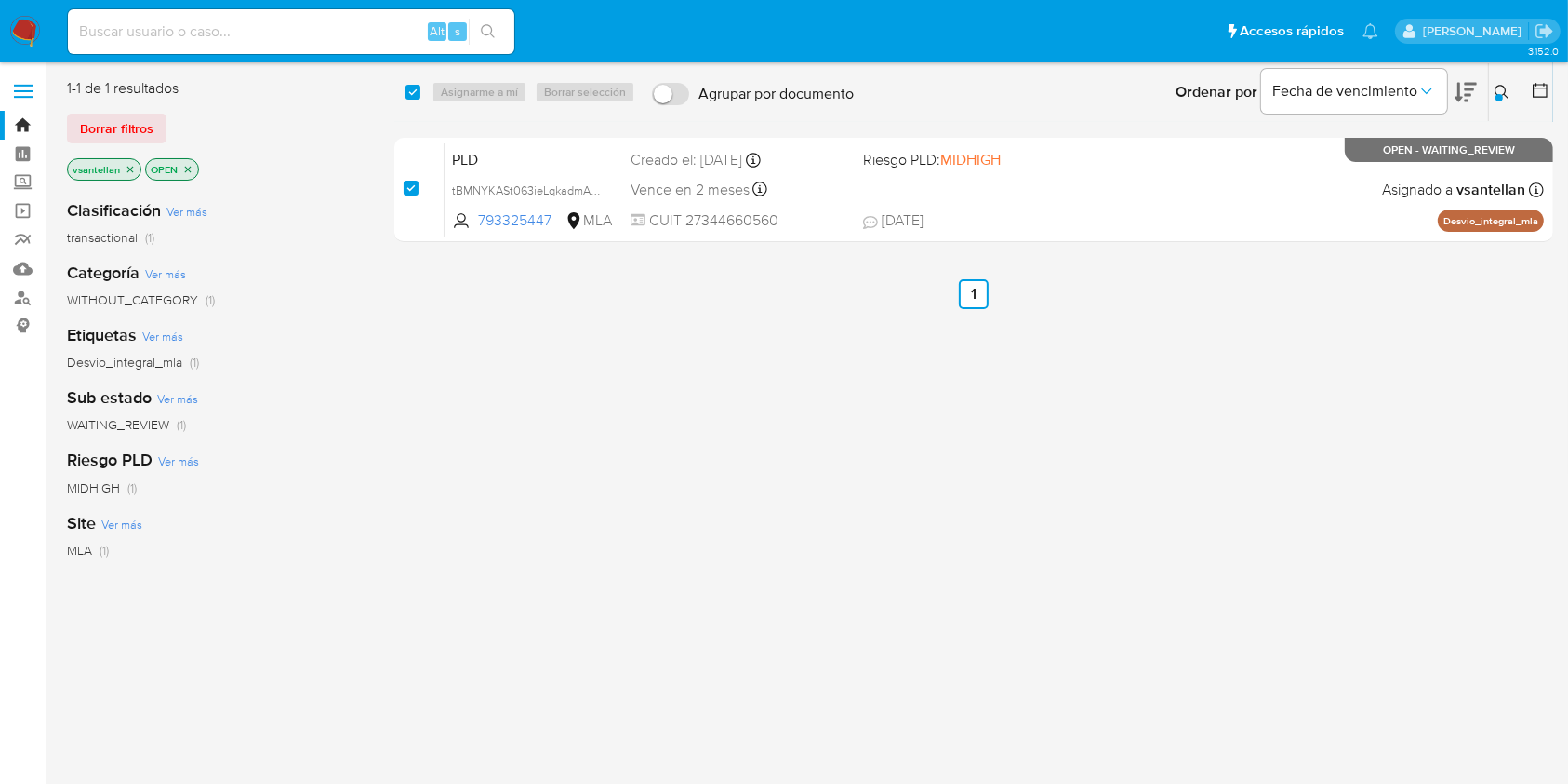
checkbox input "true"
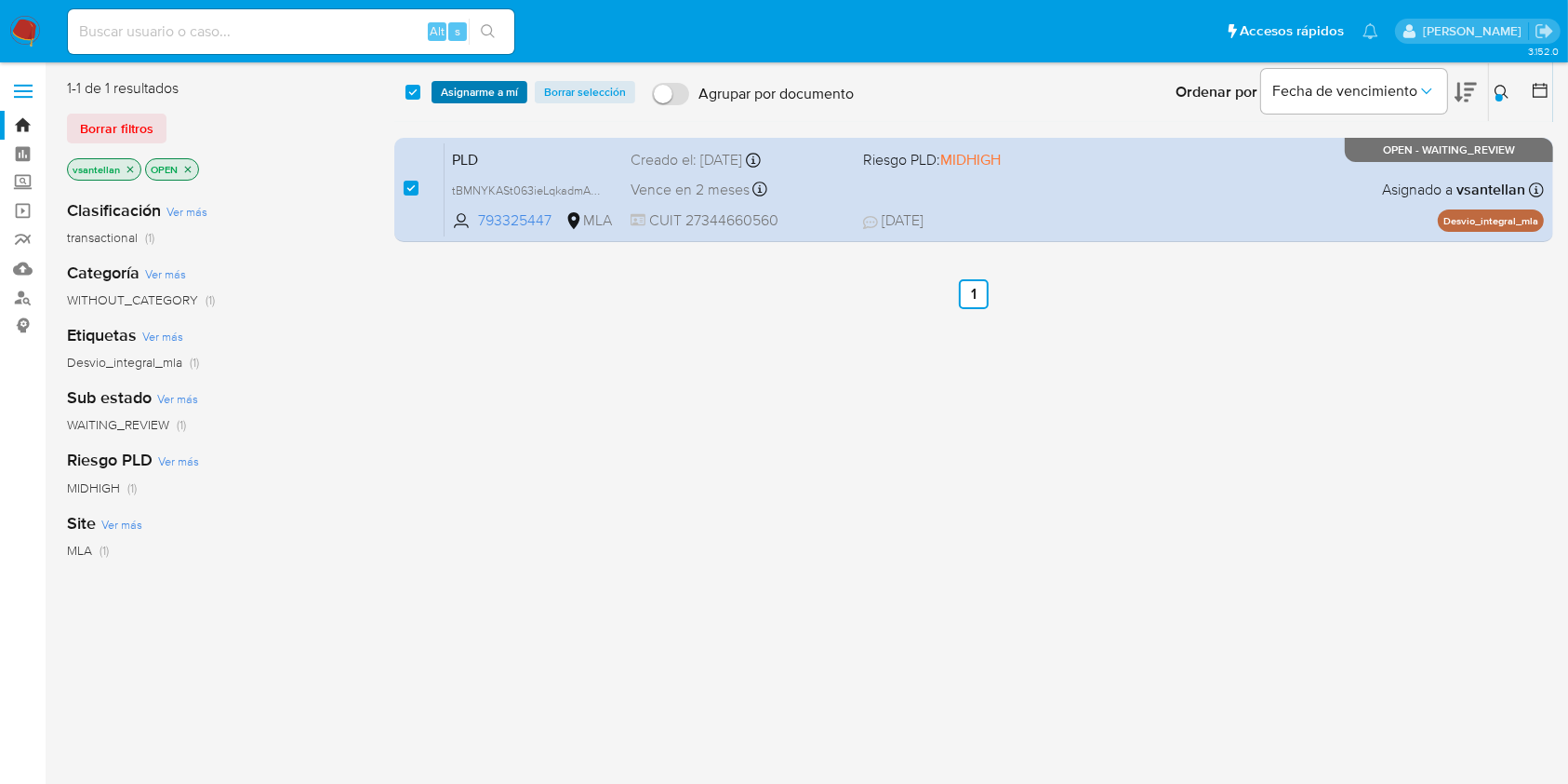
click at [455, 90] on span "Asignarme a mí" at bounding box center [479, 92] width 77 height 19
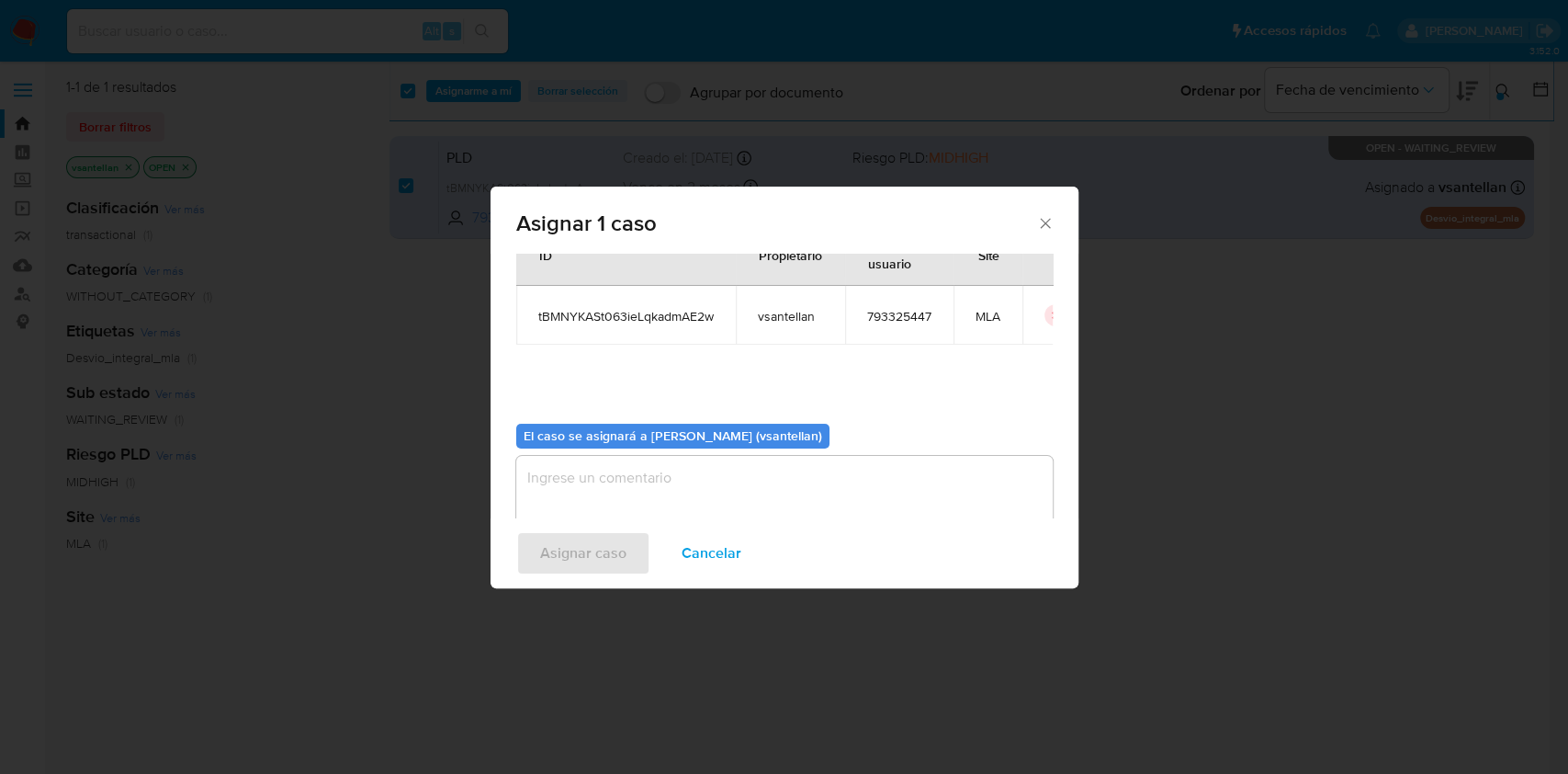
scroll to position [94, 0]
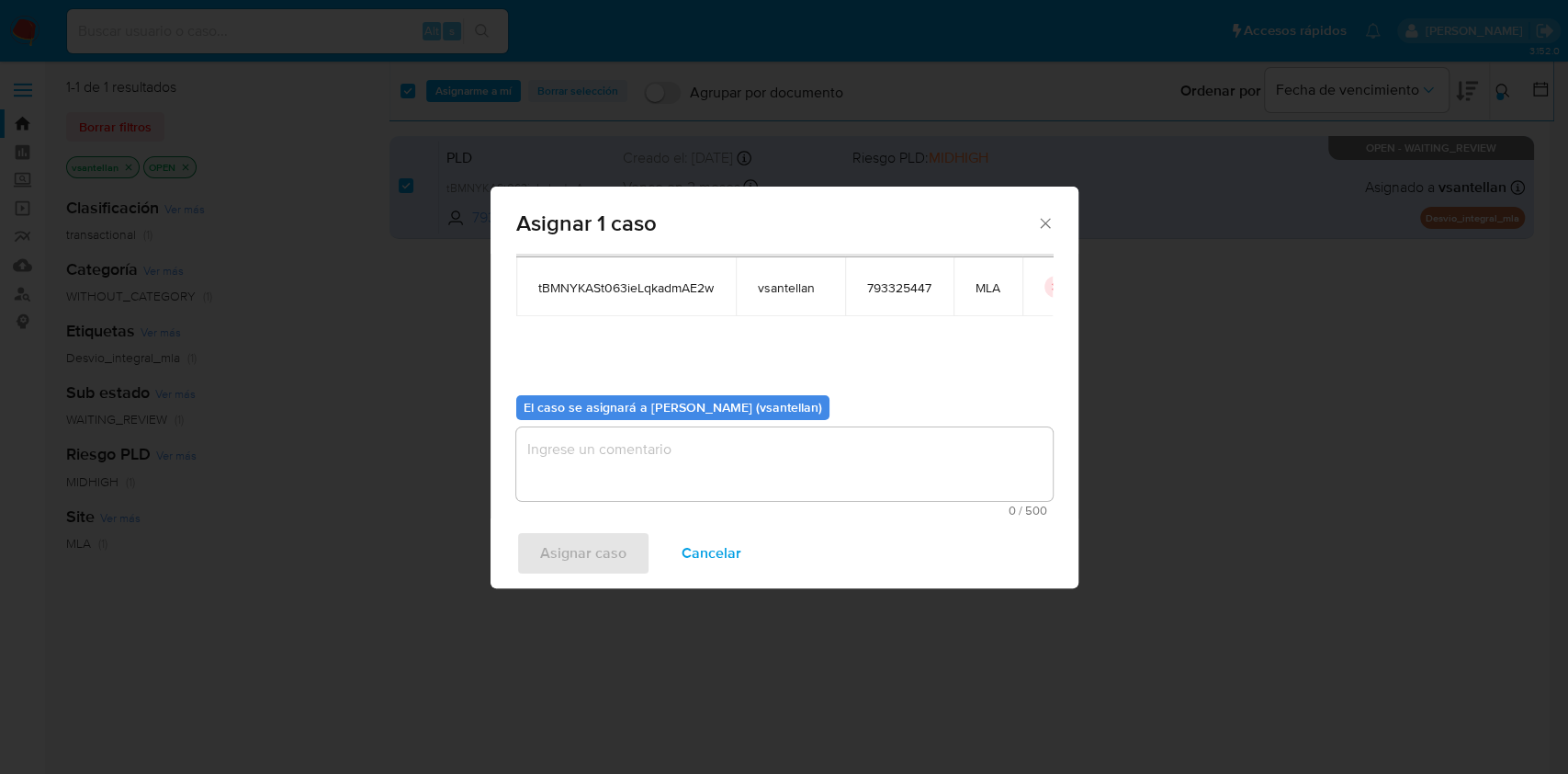
click at [528, 468] on textarea "assign-modal" at bounding box center [784, 464] width 536 height 73
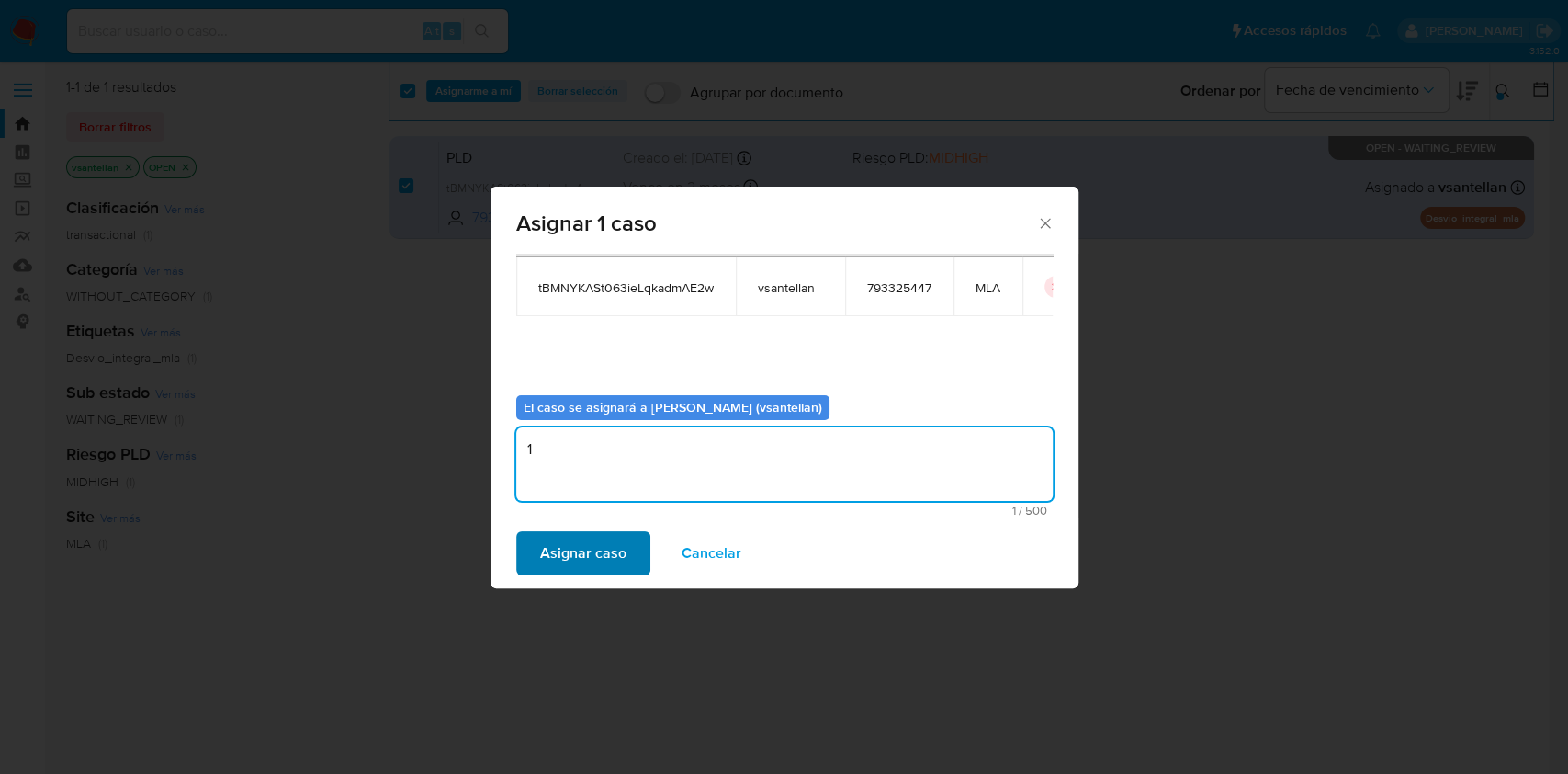
type textarea "1"
click at [598, 554] on span "Asignar caso" at bounding box center [583, 553] width 86 height 40
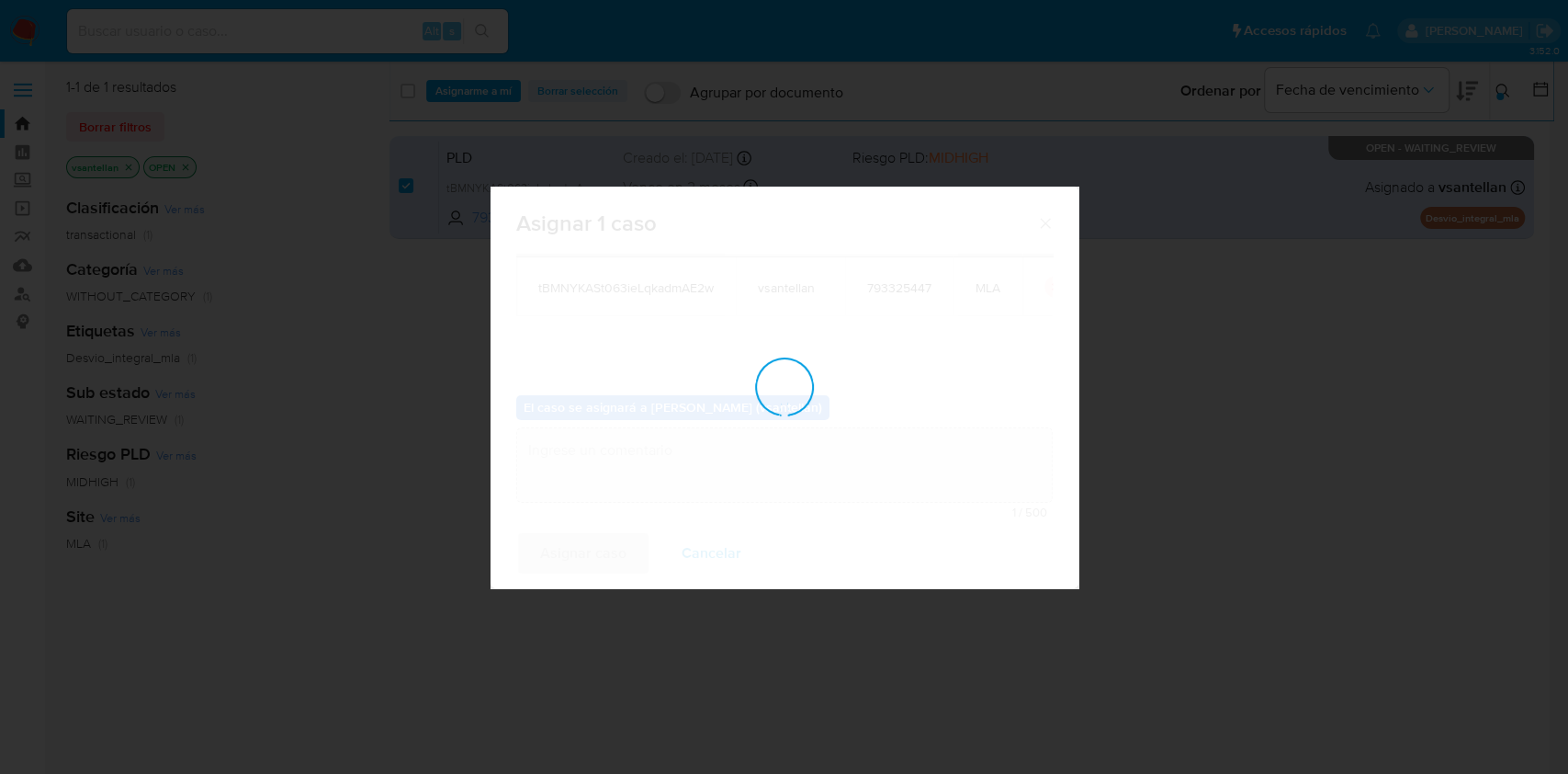
checkbox input "false"
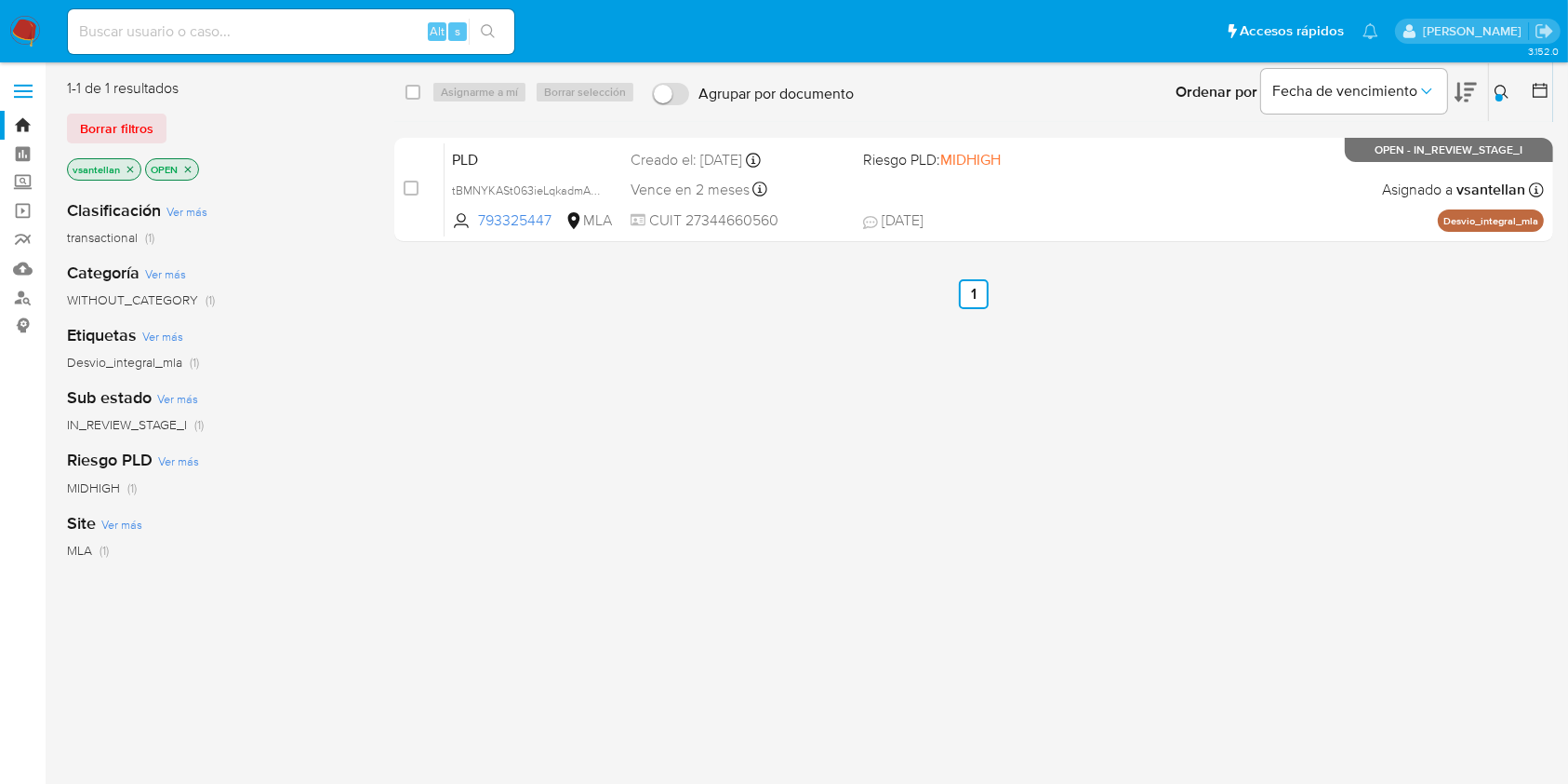
click at [1511, 85] on button at bounding box center [1504, 92] width 31 height 23
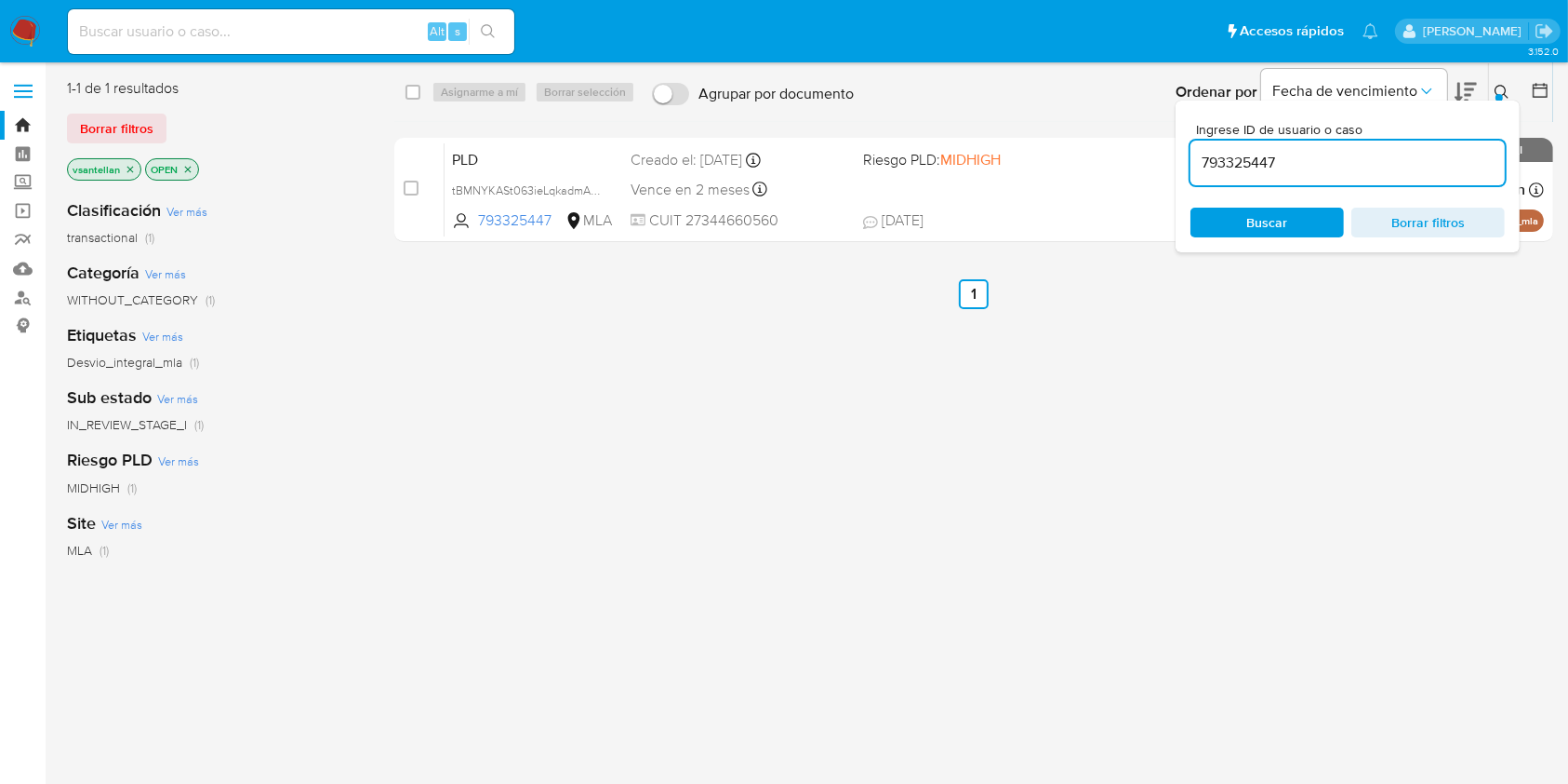
click at [1320, 161] on input "793325447" at bounding box center [1347, 163] width 314 height 24
type input "1487935810"
click at [1497, 96] on div at bounding box center [1500, 98] width 8 height 8
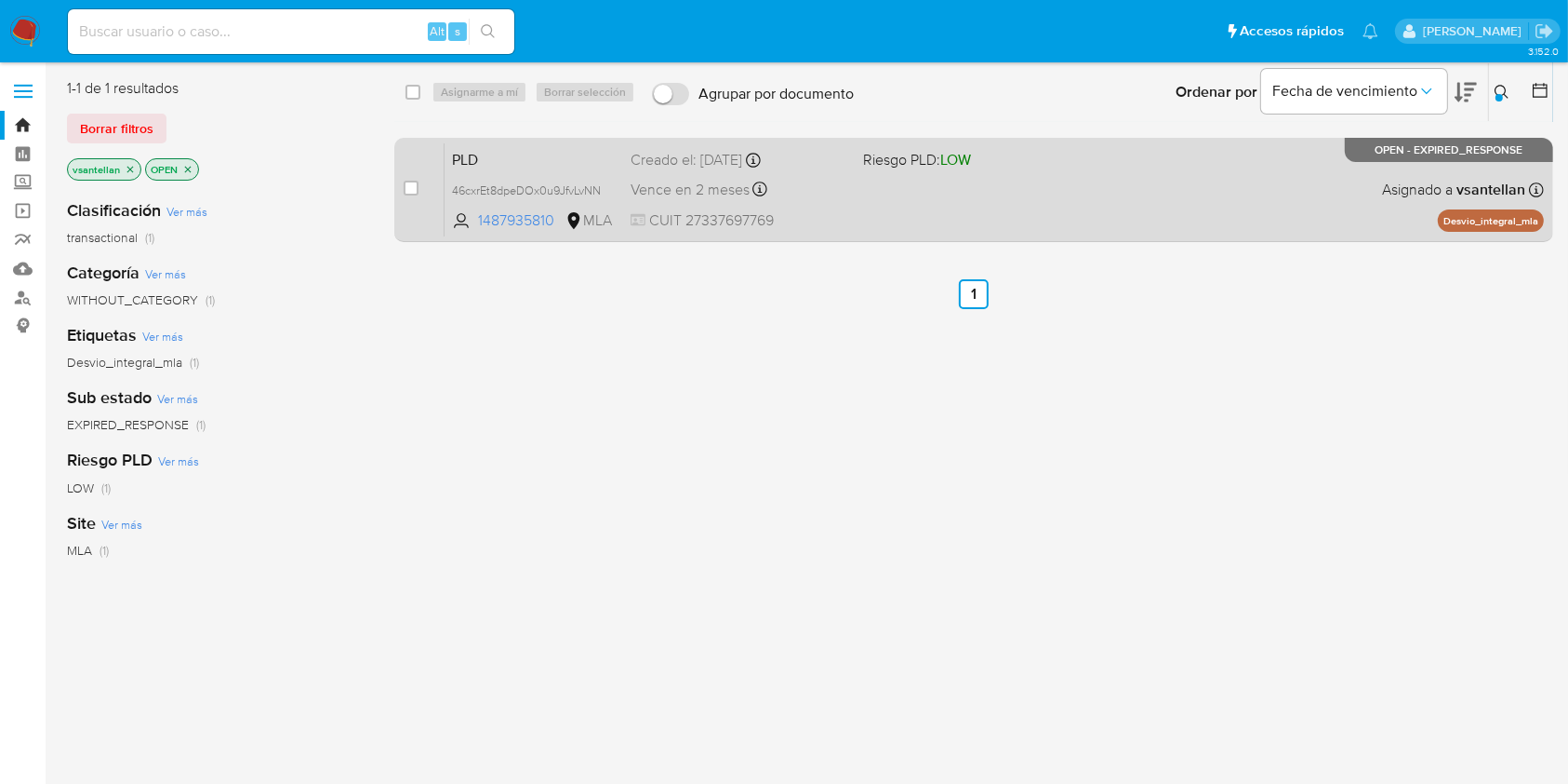
click at [948, 182] on div "PLD 46cxrEt8dpeDOx0u9JfvLvNN 1487935810 MLA Riesgo PLD: LOW Creado el: 12/07/20…" at bounding box center [994, 189] width 1099 height 94
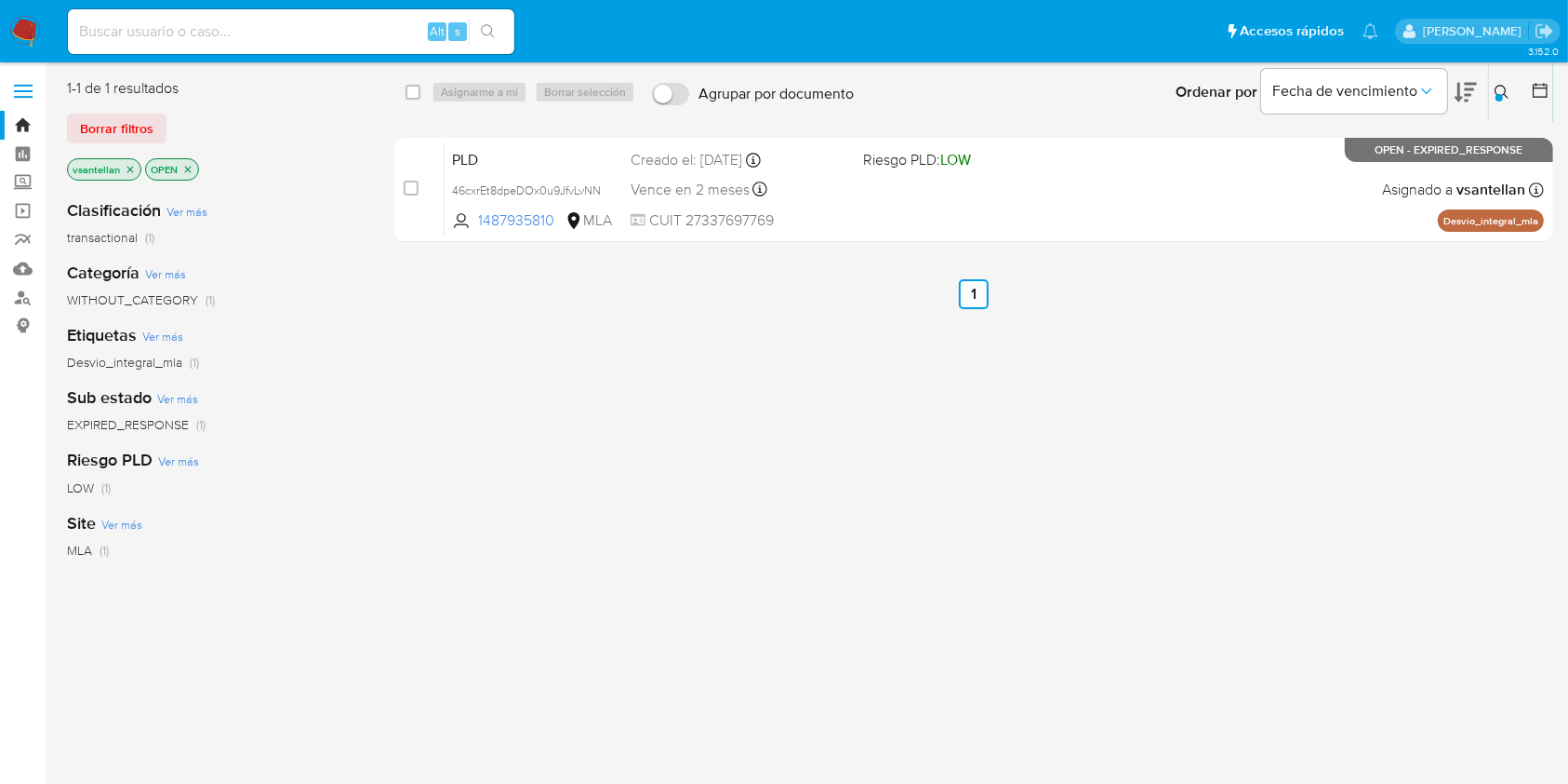
drag, startPoint x: 415, startPoint y: 187, endPoint x: 458, endPoint y: 97, distance: 99.7
click at [414, 189] on input "checkbox" at bounding box center [411, 187] width 15 height 15
checkbox input "true"
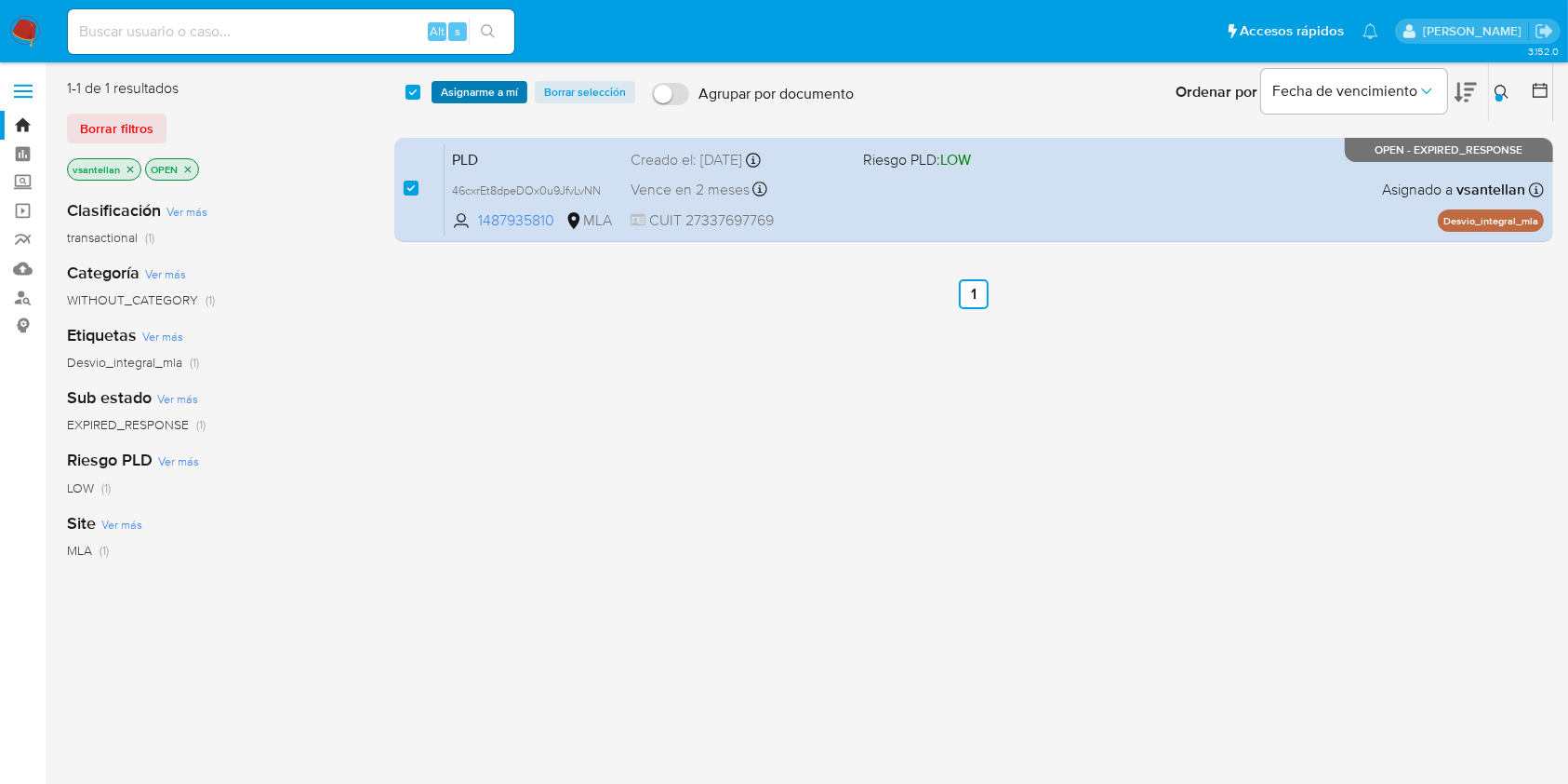
click at [466, 84] on span "Asignarme a mí" at bounding box center [479, 92] width 77 height 19
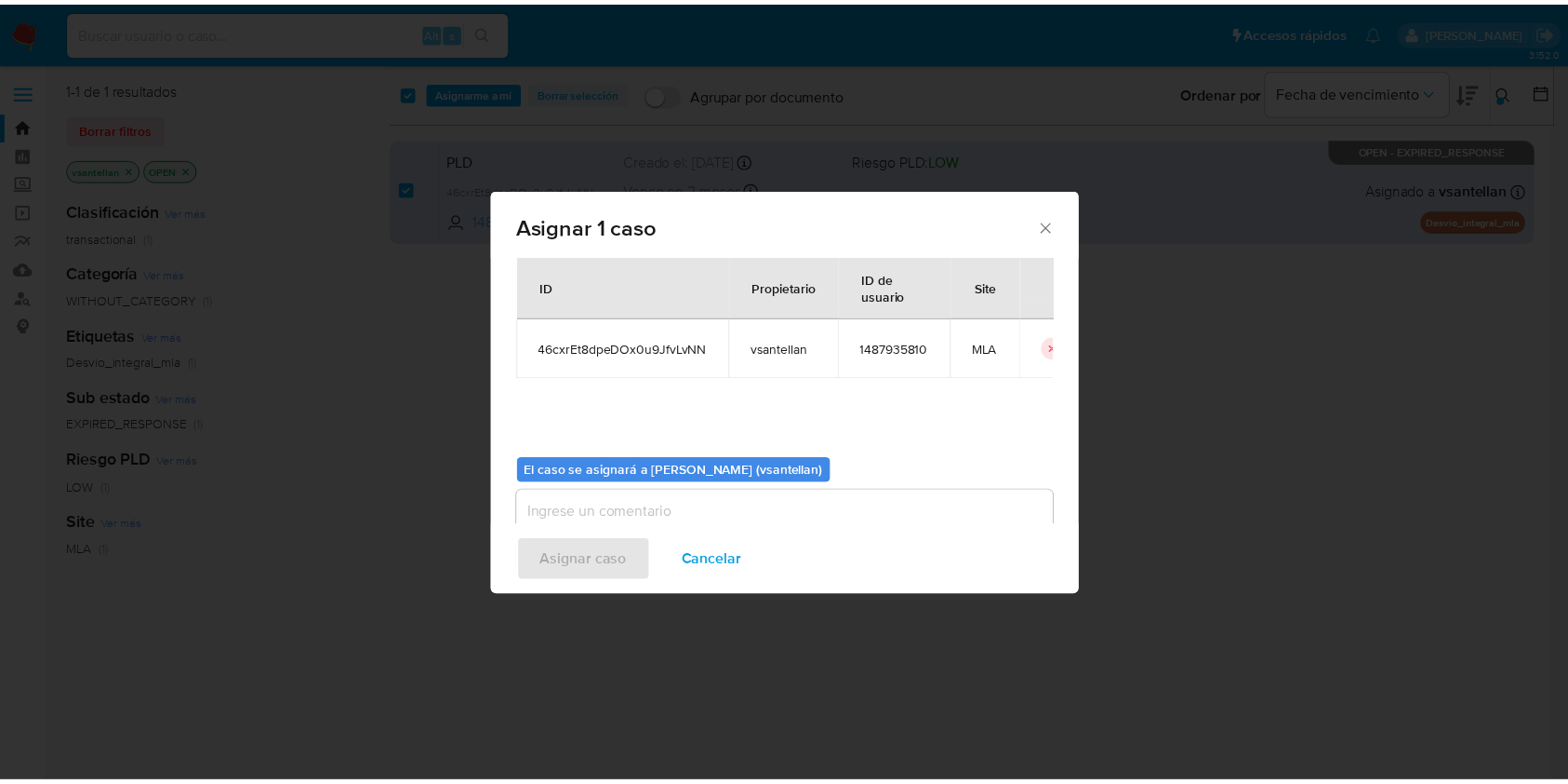
scroll to position [95, 0]
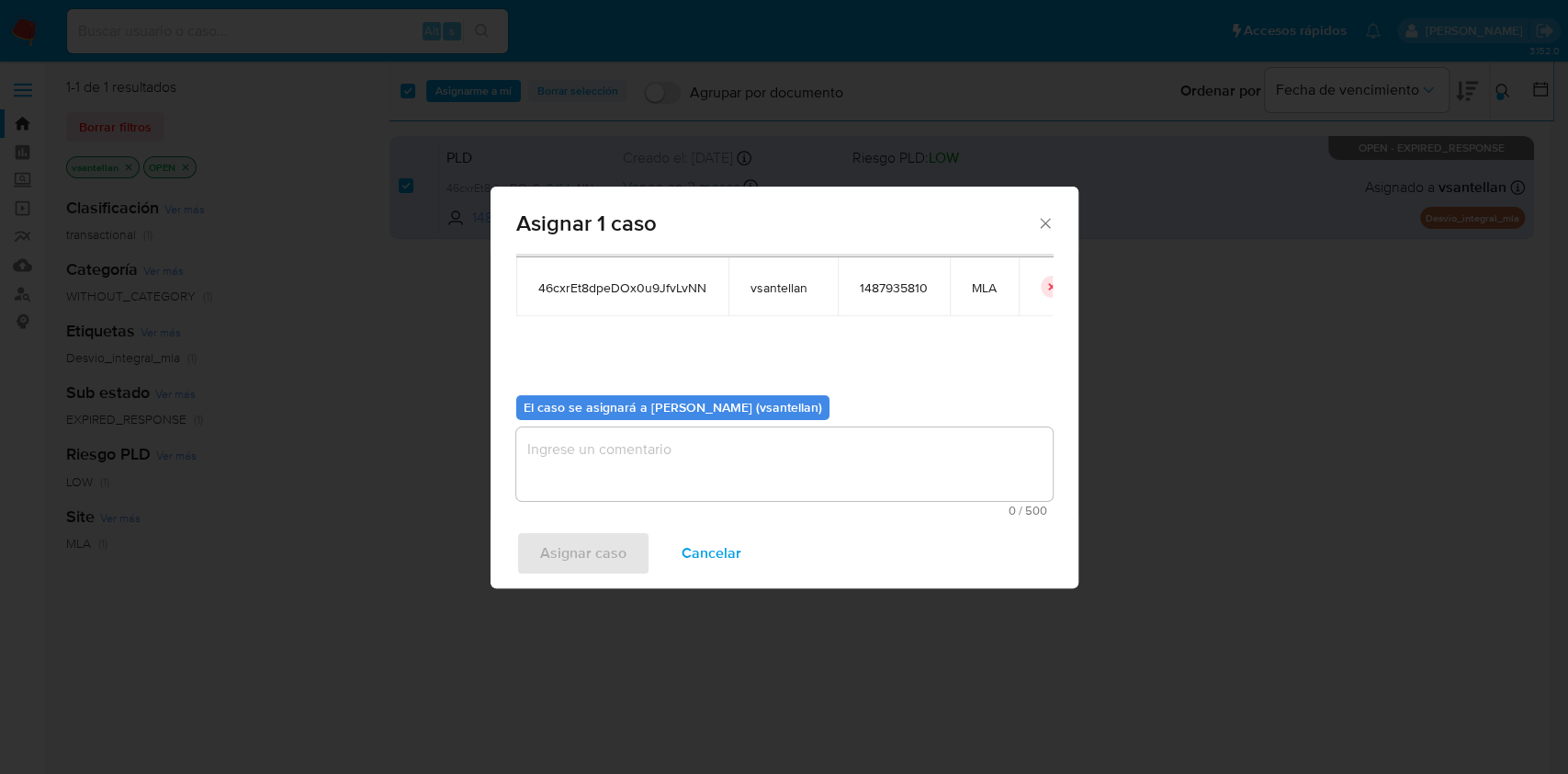
click at [568, 454] on textarea "assign-modal" at bounding box center [784, 464] width 536 height 73
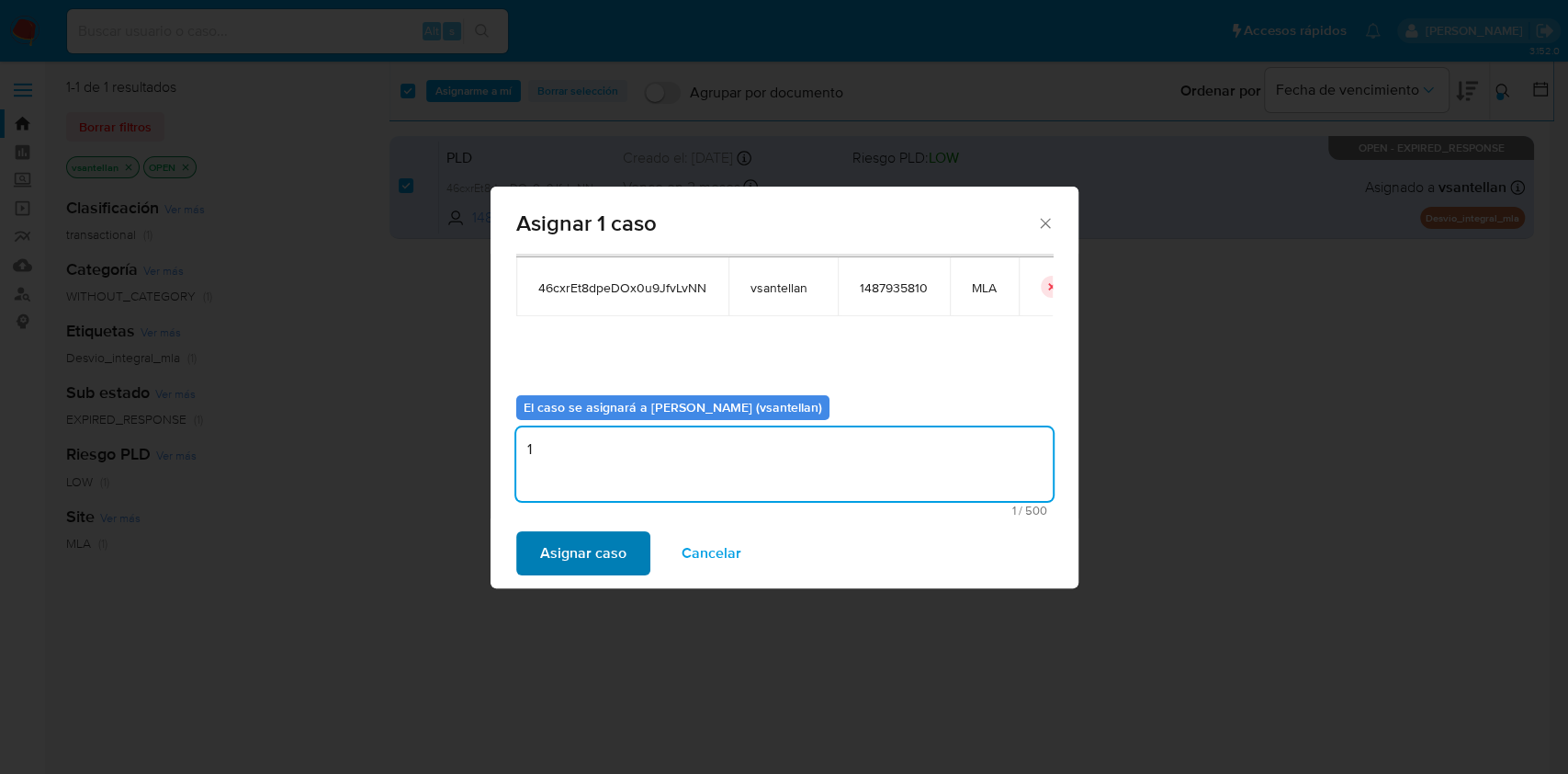
type textarea "1"
click at [590, 552] on span "Asignar caso" at bounding box center [583, 553] width 86 height 40
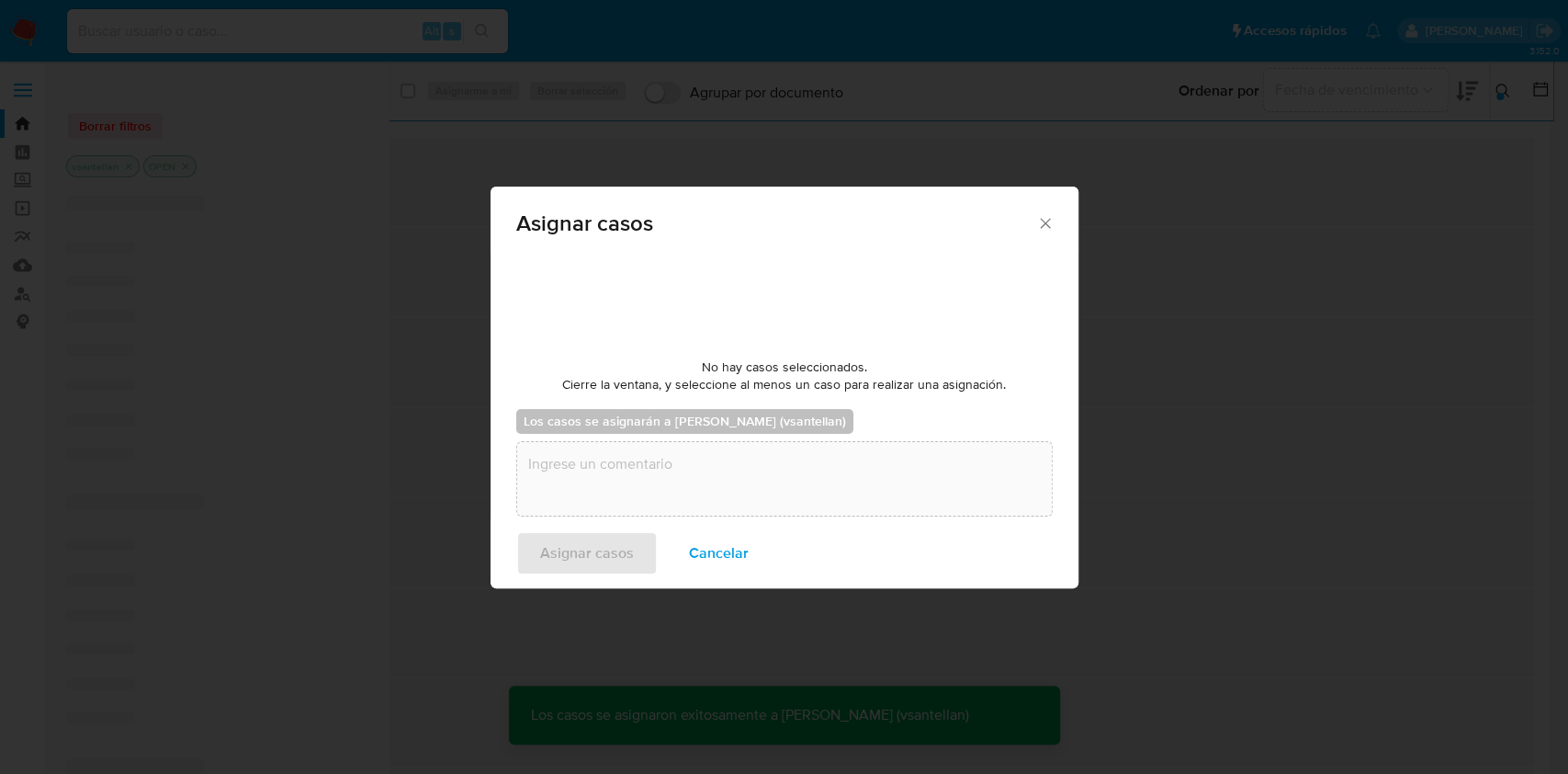
checkbox input "false"
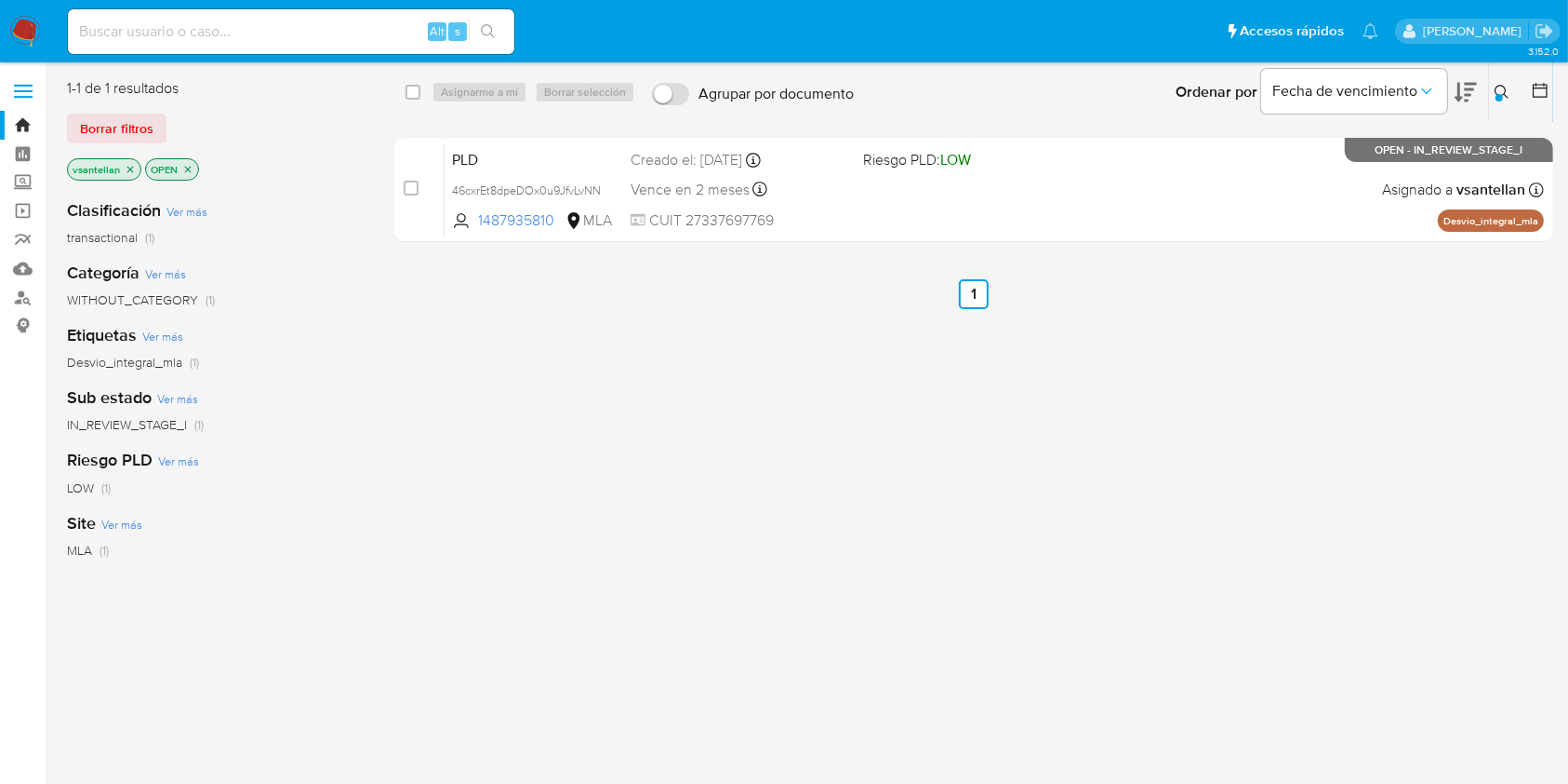
click at [28, 34] on img at bounding box center [25, 32] width 32 height 32
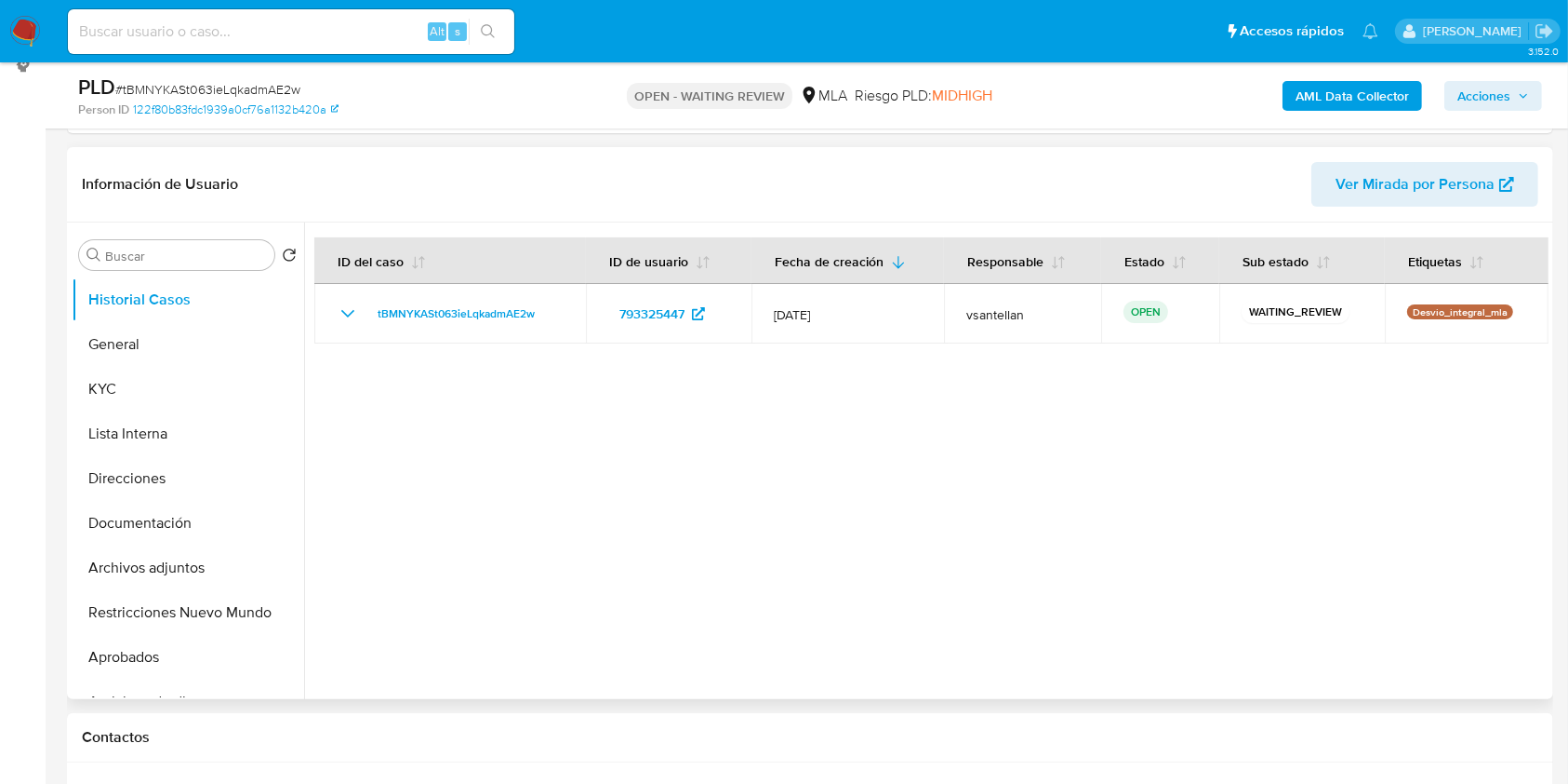
select select "10"
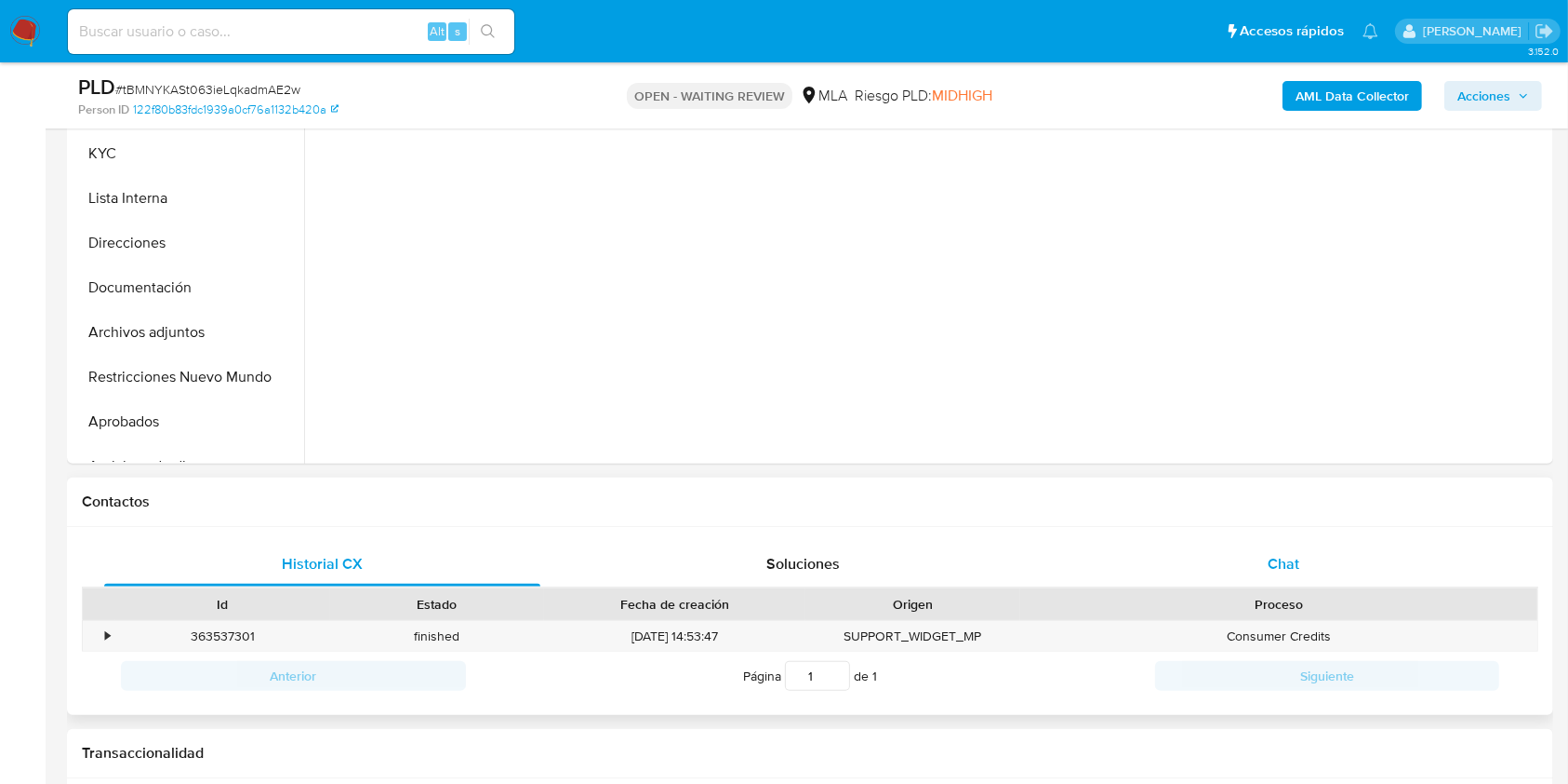
click at [1313, 567] on div "Chat" at bounding box center [1284, 564] width 436 height 45
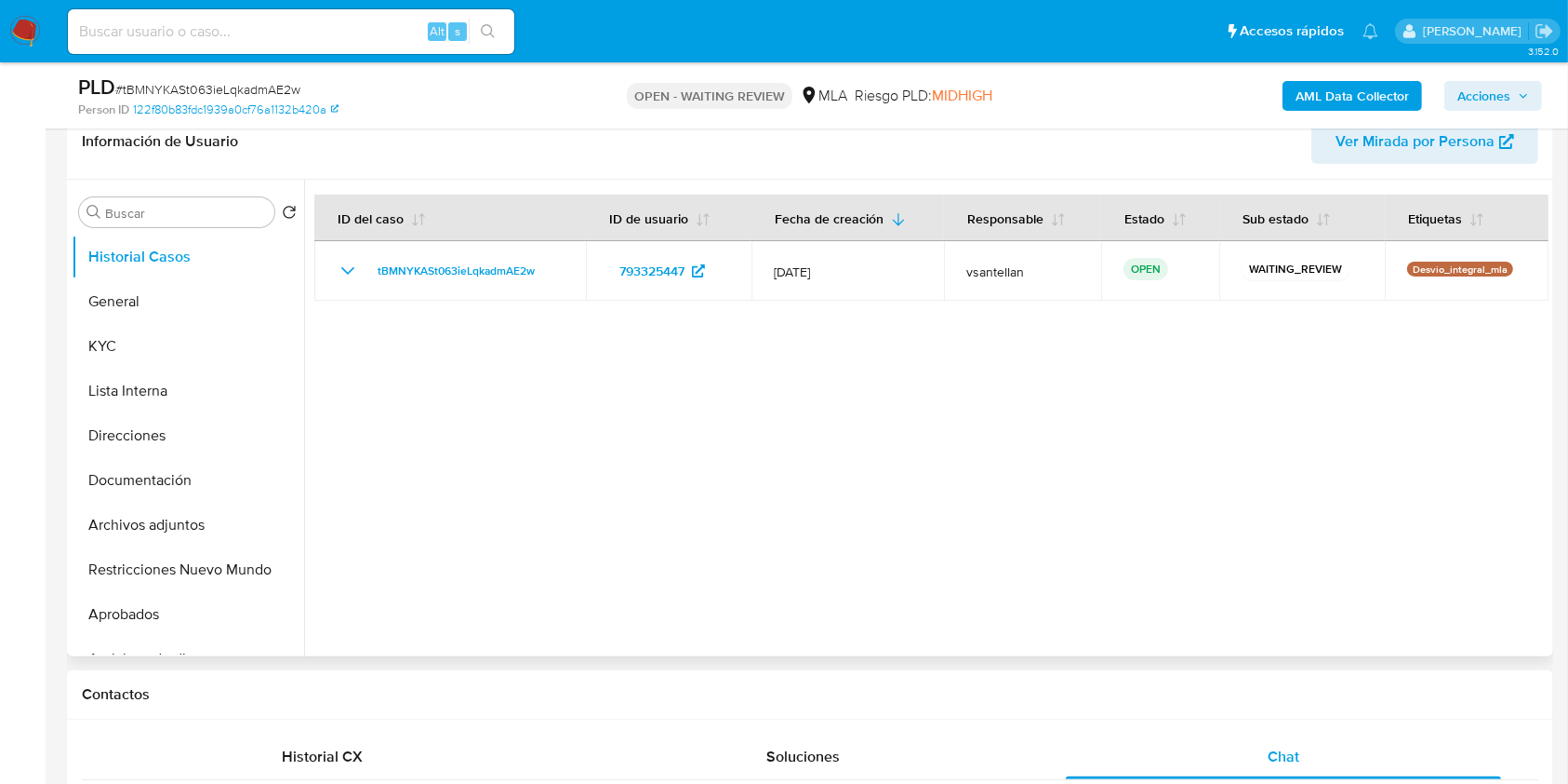
scroll to position [248, 0]
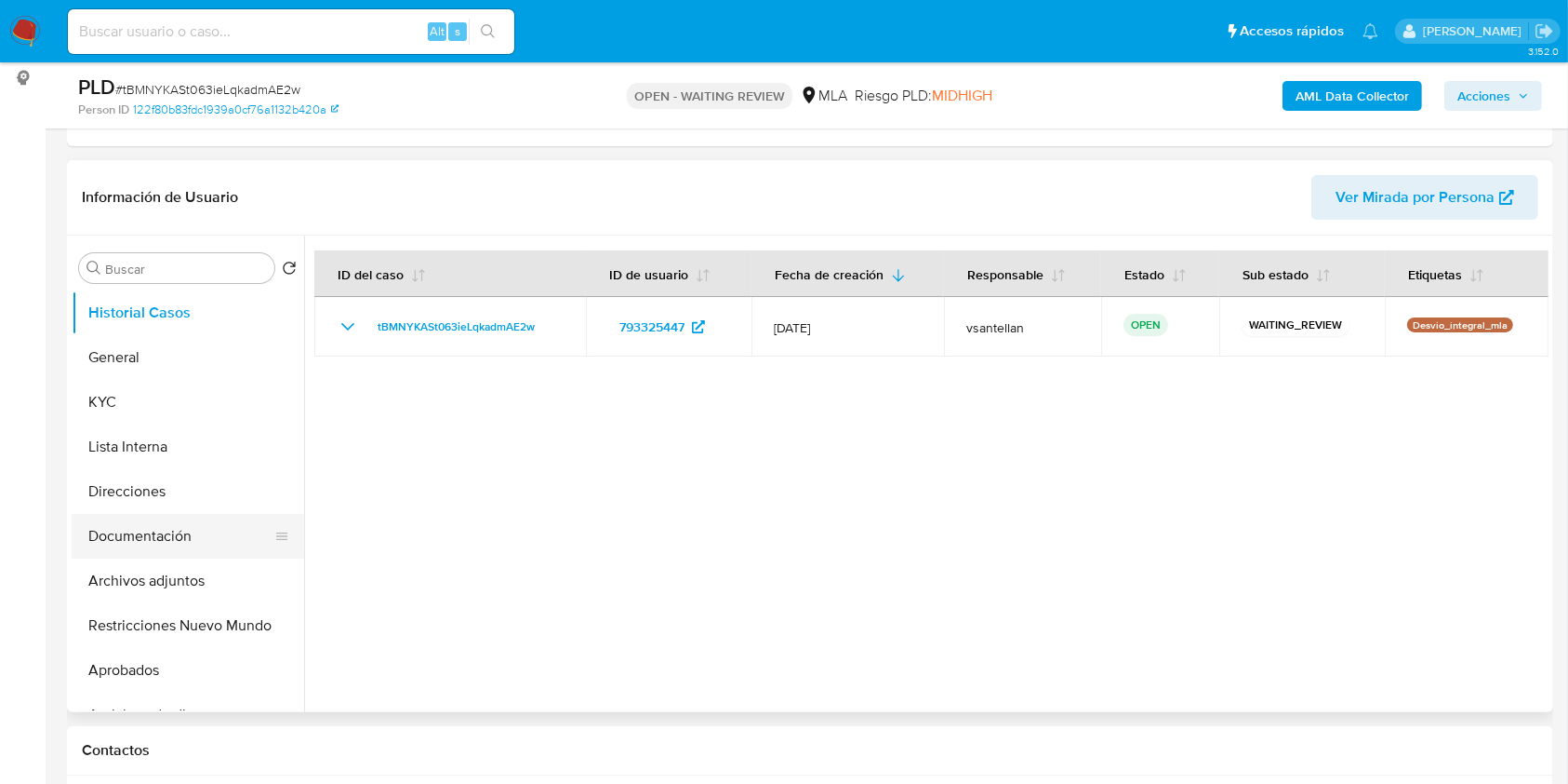
click at [219, 525] on button "Documentación" at bounding box center [180, 535] width 218 height 45
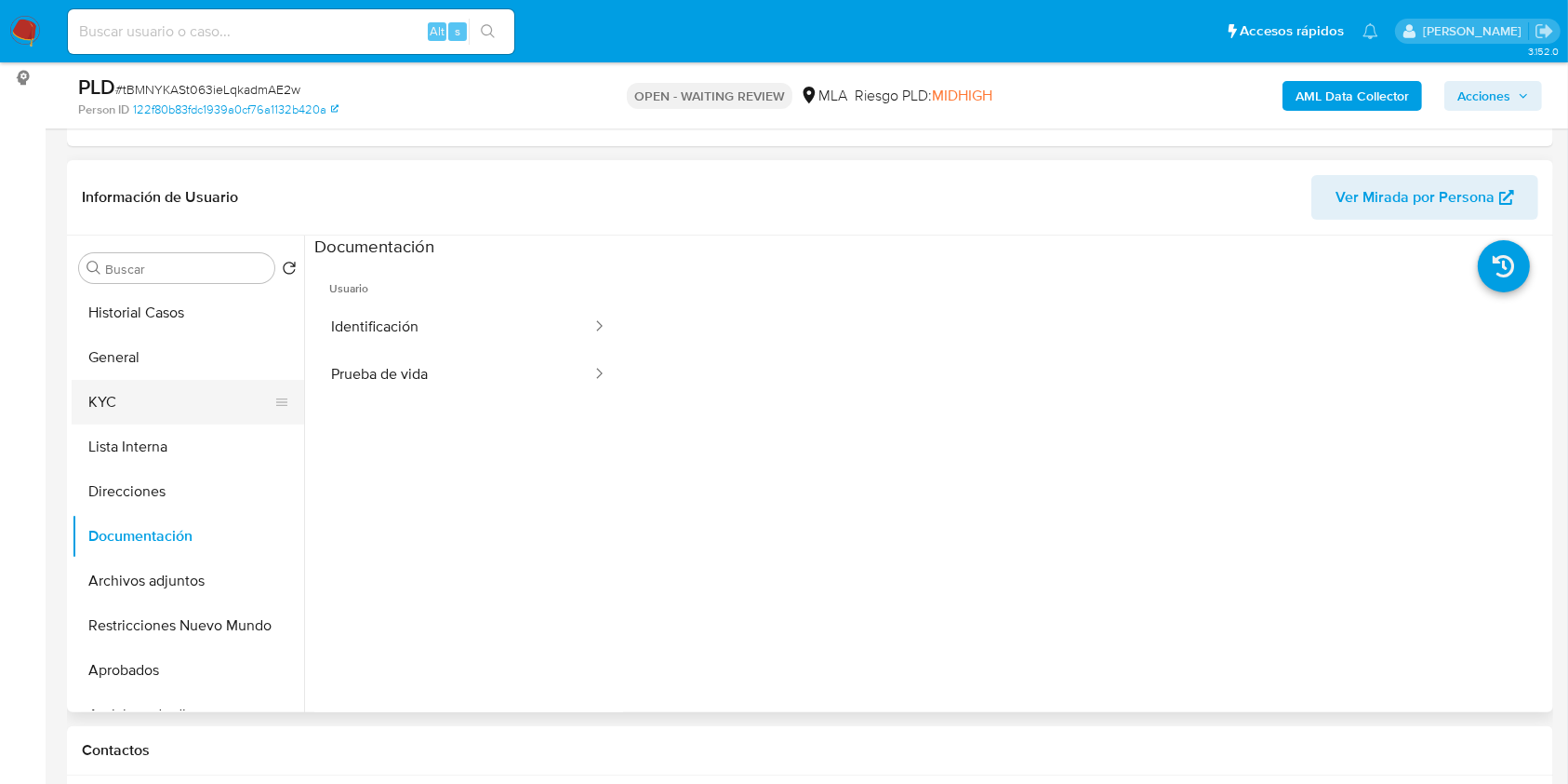
click at [165, 402] on button "KYC" at bounding box center [180, 401] width 218 height 45
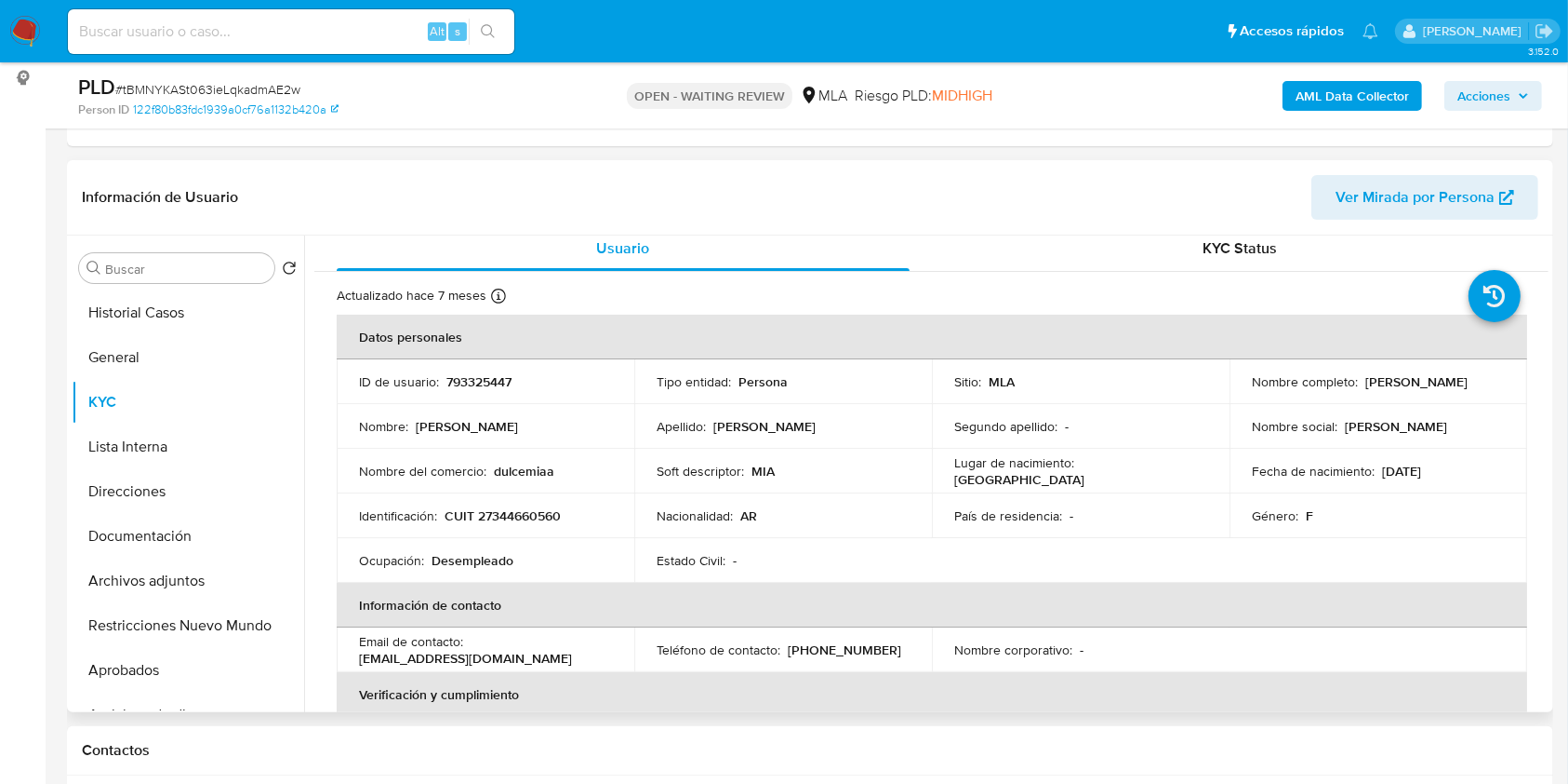
scroll to position [0, 0]
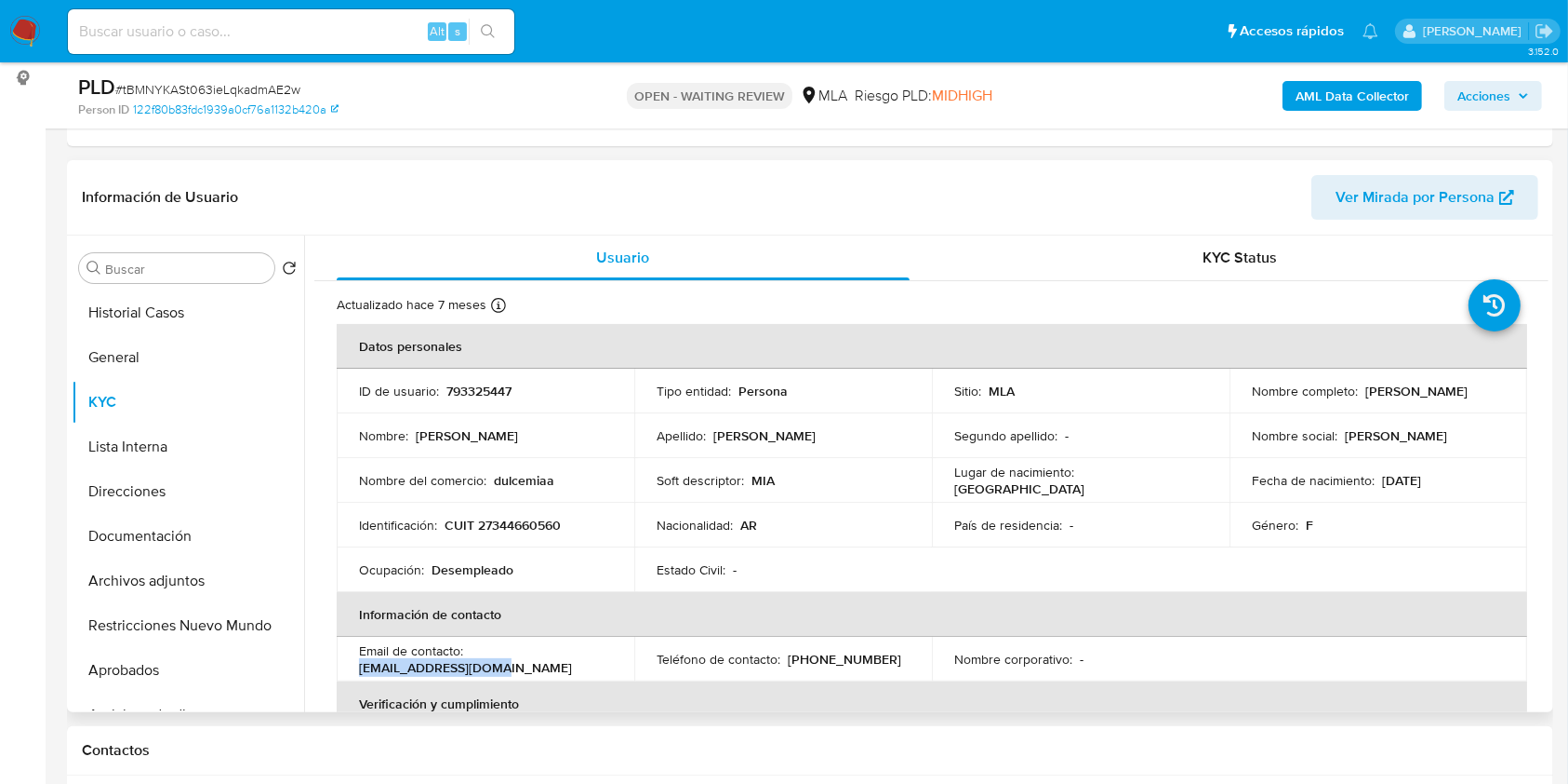
drag, startPoint x: 502, startPoint y: 671, endPoint x: 346, endPoint y: 671, distance: 156.0
click at [346, 671] on td "Email de contacto : hdebora593@gmail.com" at bounding box center [485, 658] width 298 height 45
copy p "[EMAIL_ADDRESS][DOMAIN_NAME]"
click at [191, 527] on button "Documentación" at bounding box center [180, 535] width 218 height 45
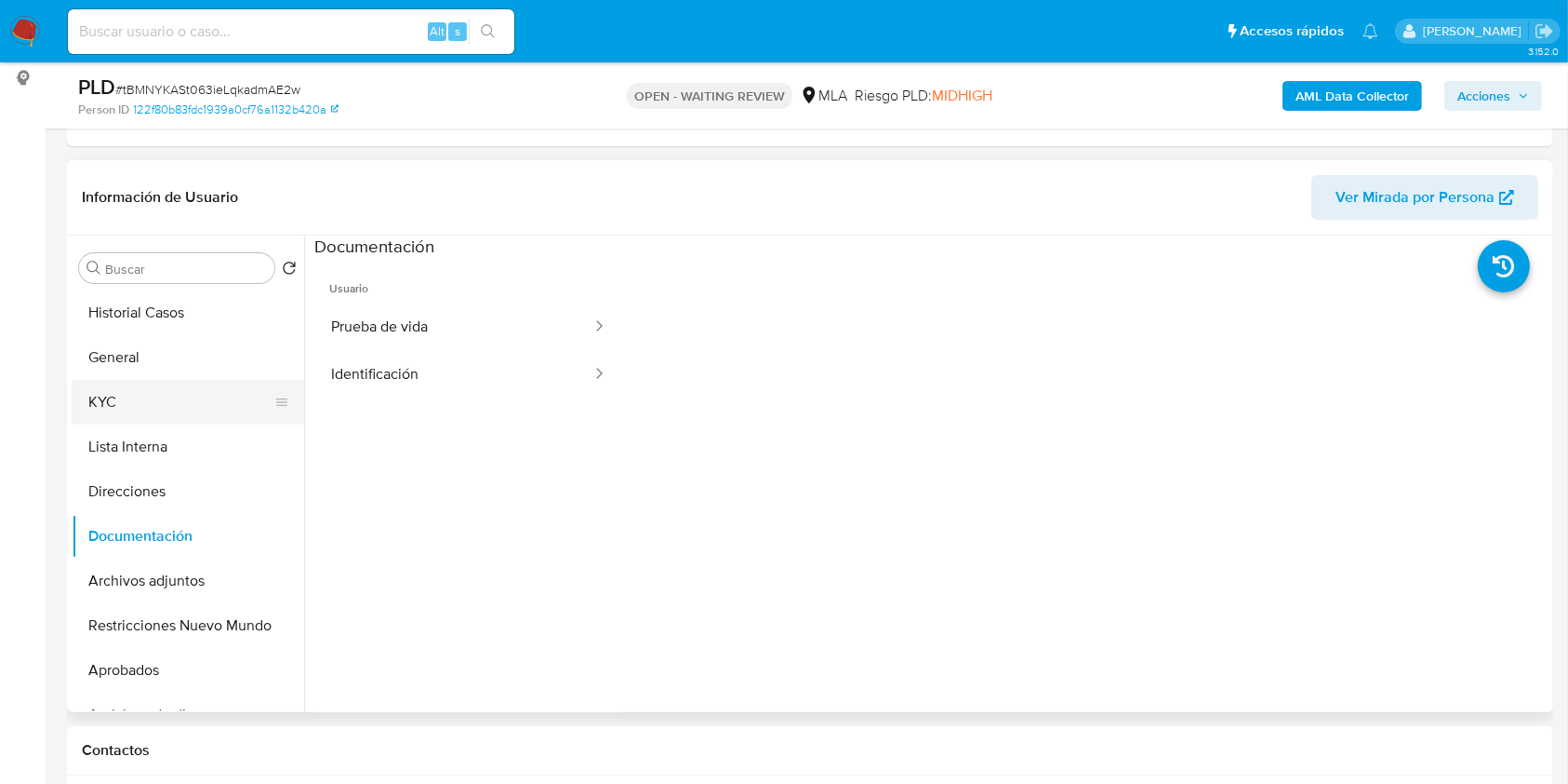
click at [145, 397] on button "KYC" at bounding box center [180, 401] width 218 height 45
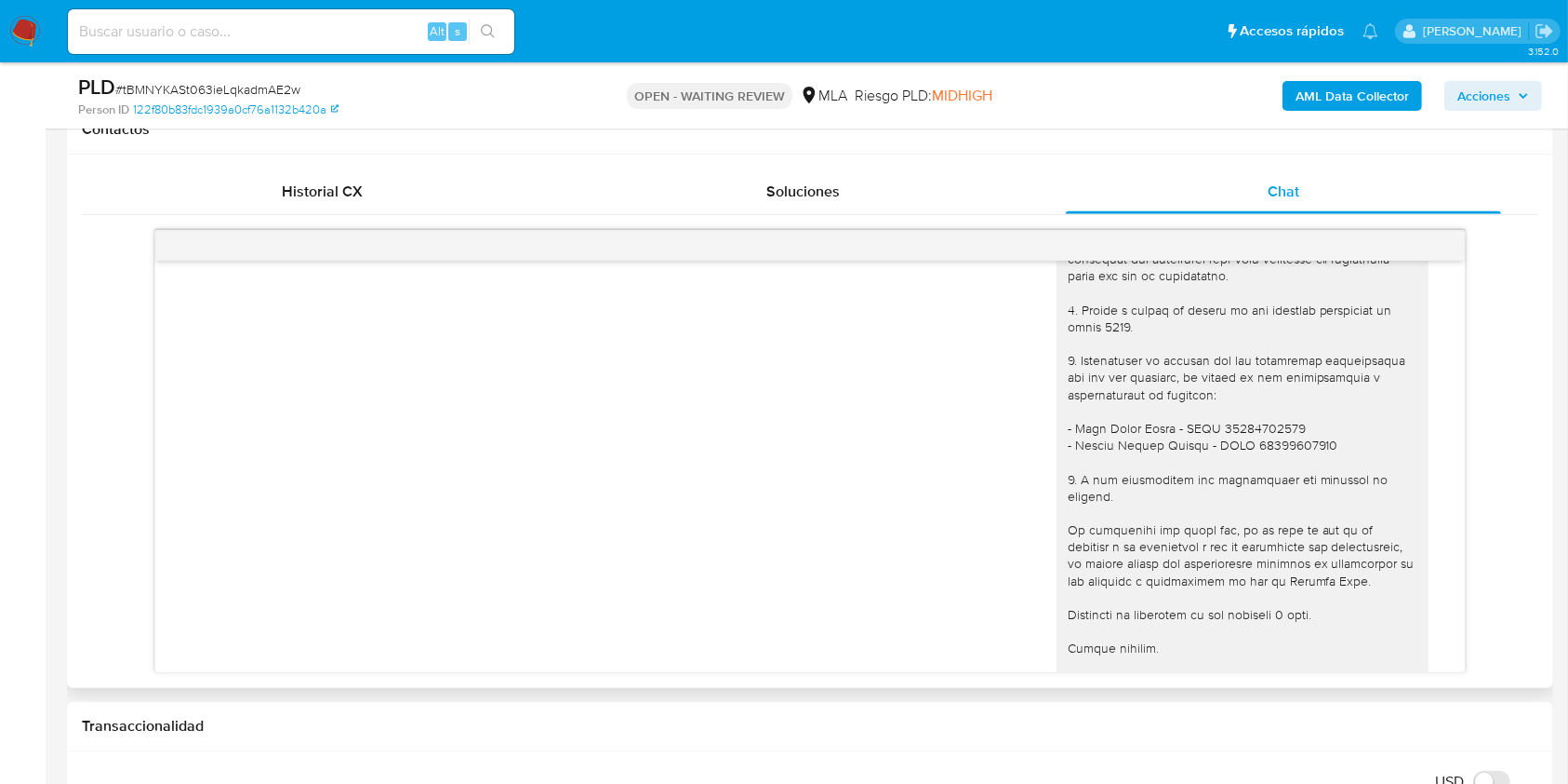
scroll to position [1774, 0]
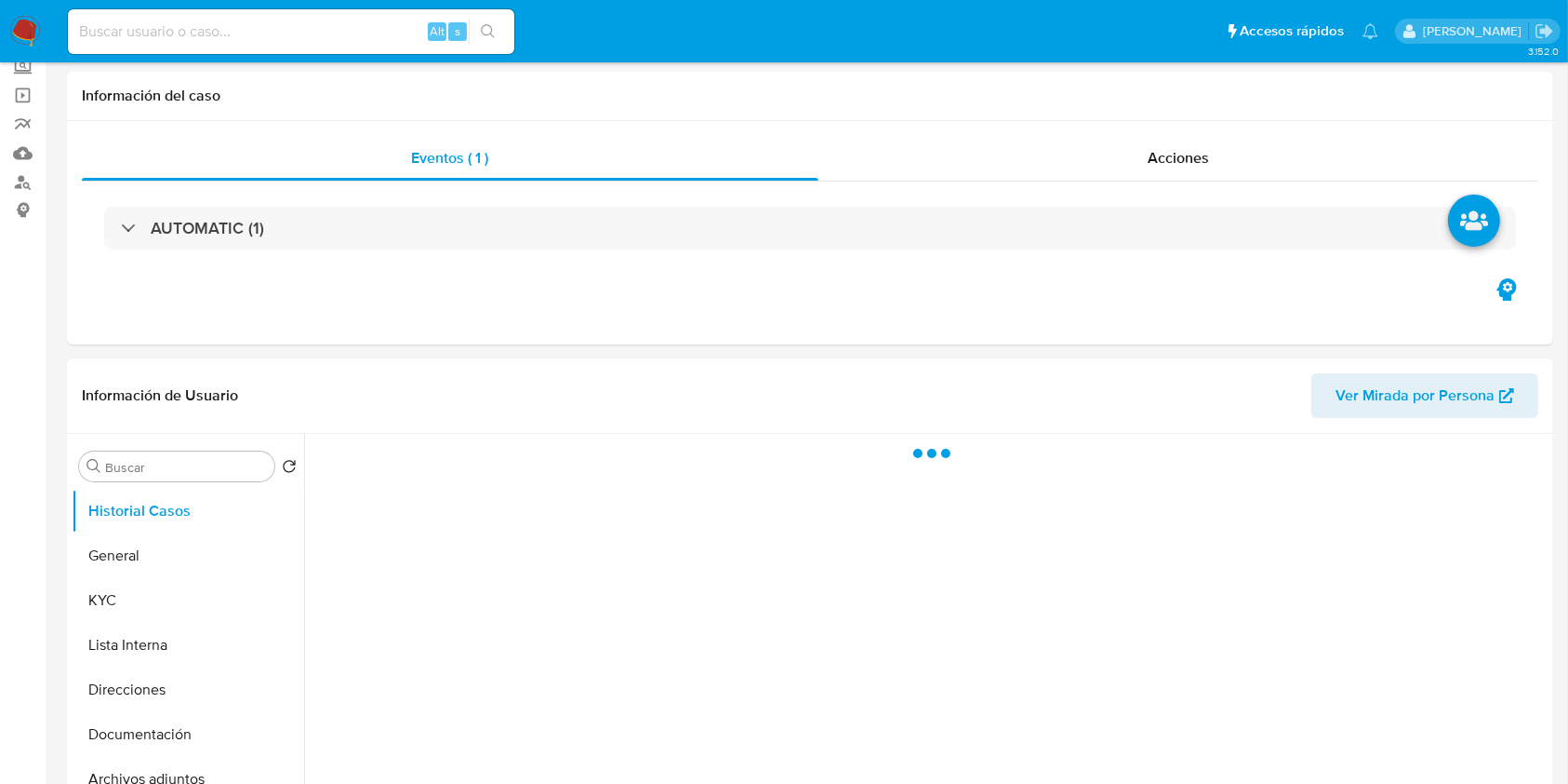
scroll to position [497, 0]
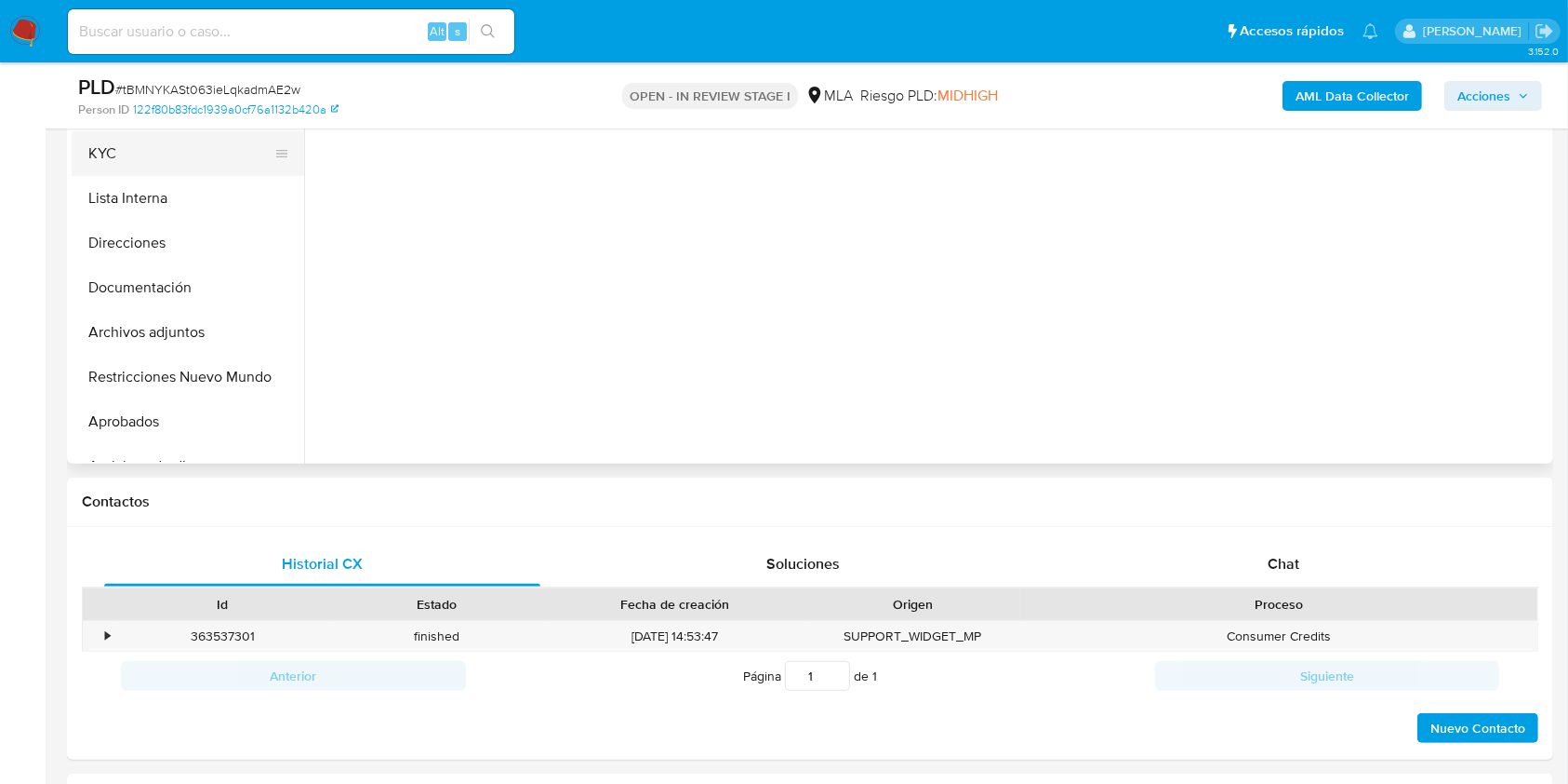
drag, startPoint x: 134, startPoint y: 139, endPoint x: 153, endPoint y: 164, distance: 31.4
click at [134, 139] on button "KYC" at bounding box center [180, 153] width 218 height 45
select select "10"
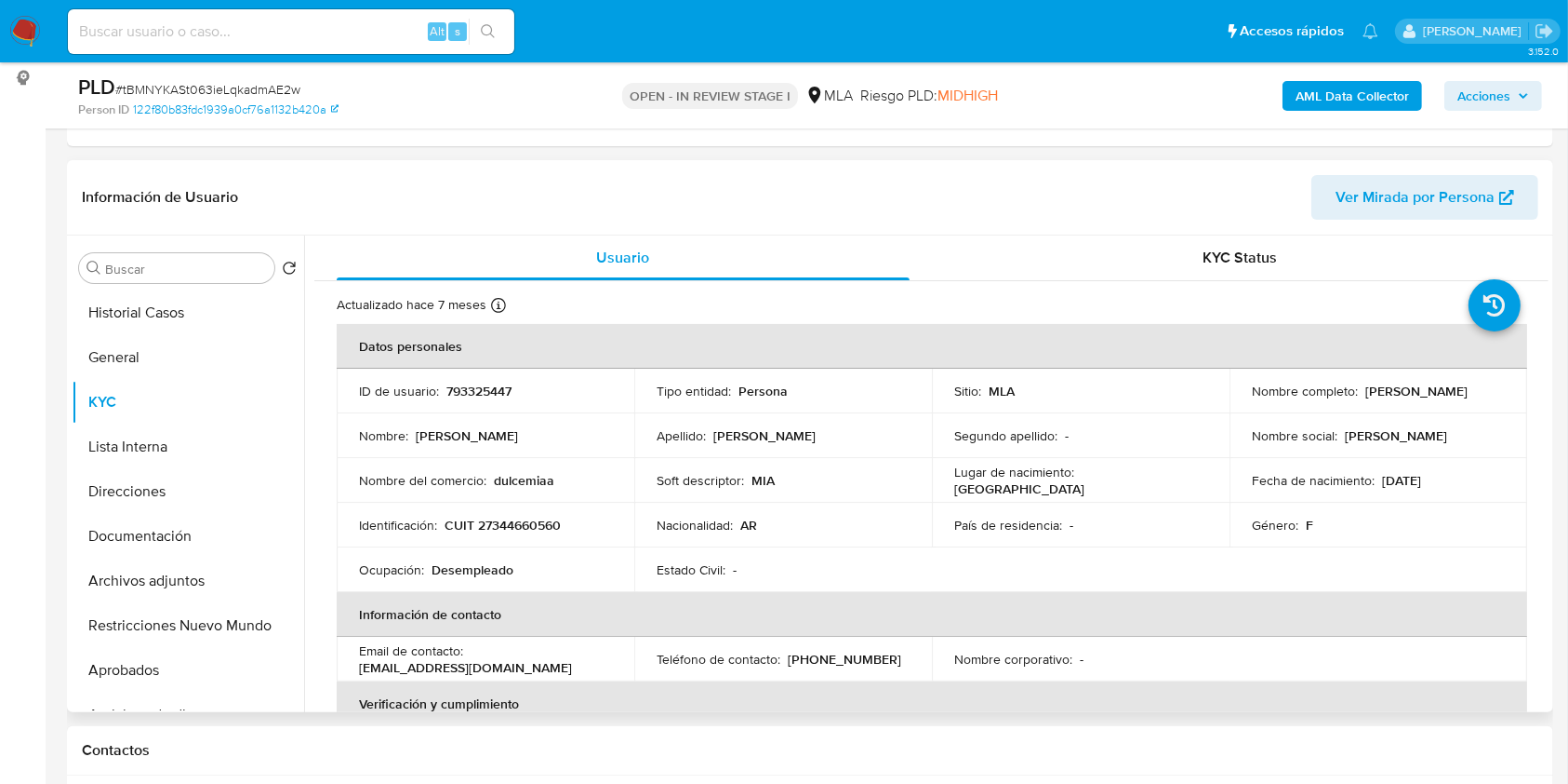
drag, startPoint x: 1268, startPoint y: 403, endPoint x: 1408, endPoint y: 402, distance: 140.0
click at [1408, 399] on div "Nombre completo : [PERSON_NAME]" at bounding box center [1378, 391] width 253 height 17
copy p "[PERSON_NAME]"
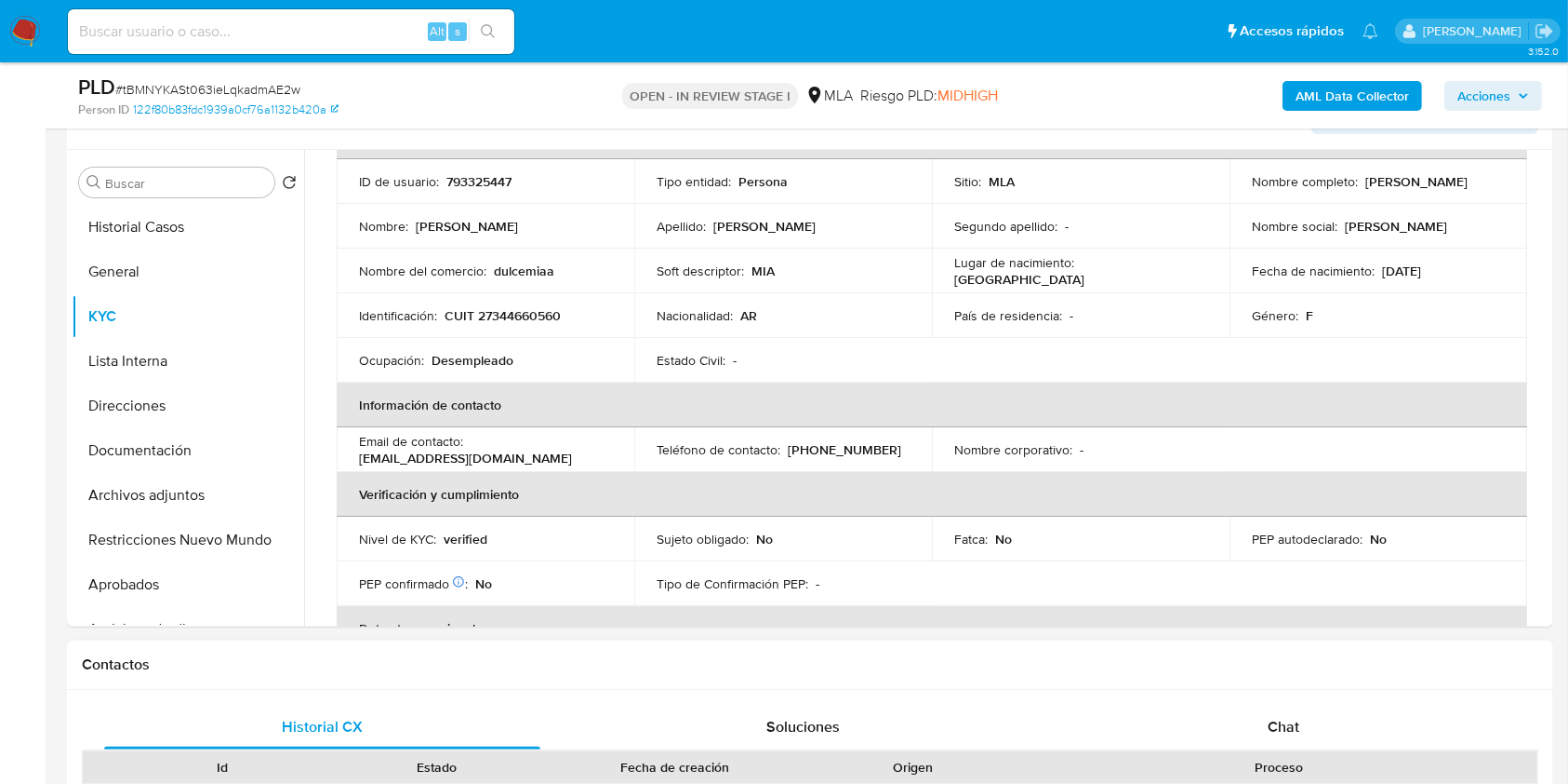
scroll to position [373, 0]
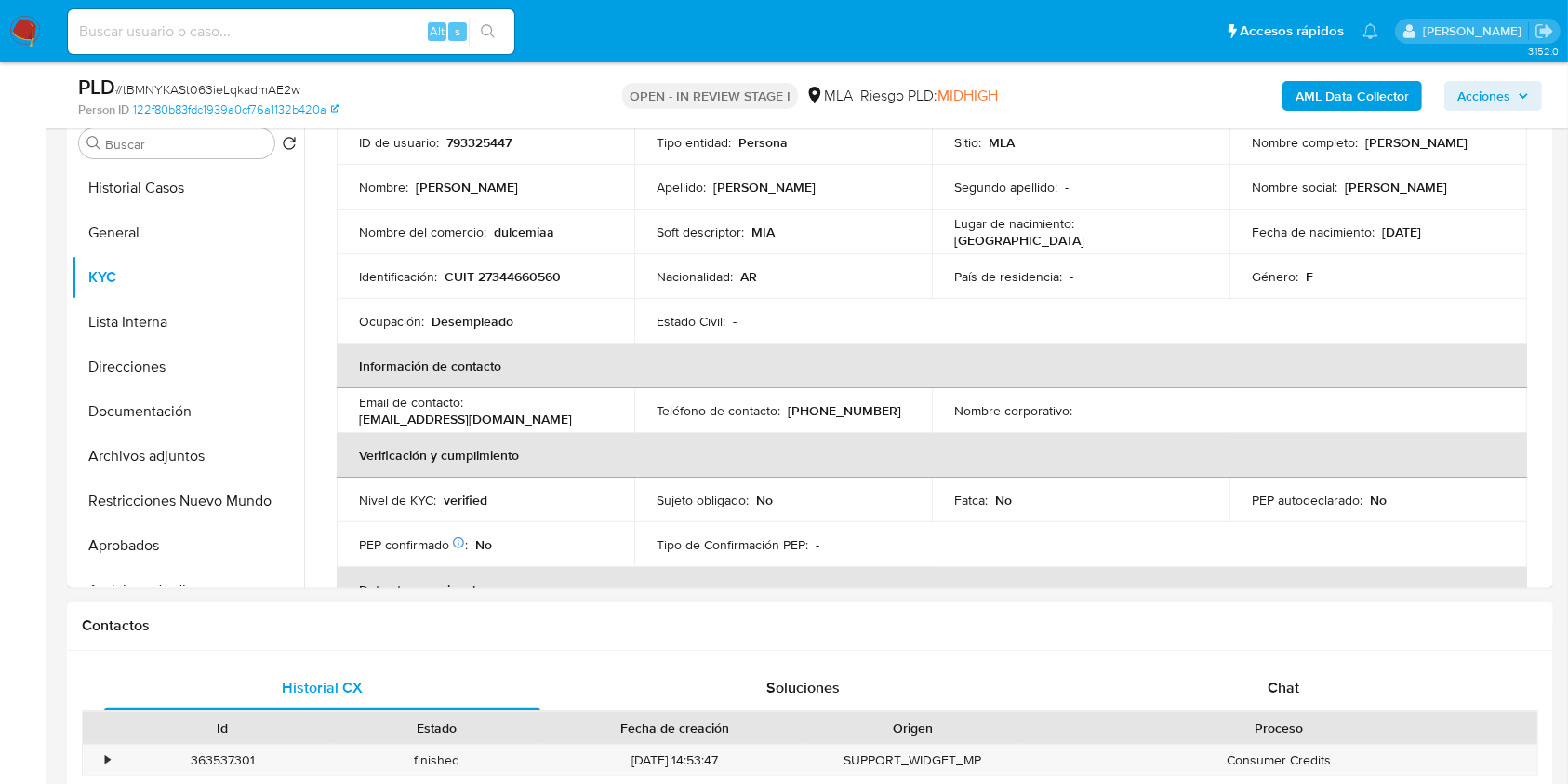
drag, startPoint x: 1270, startPoint y: 687, endPoint x: 1319, endPoint y: 623, distance: 80.6
click at [1272, 686] on span "Chat" at bounding box center [1284, 688] width 32 height 22
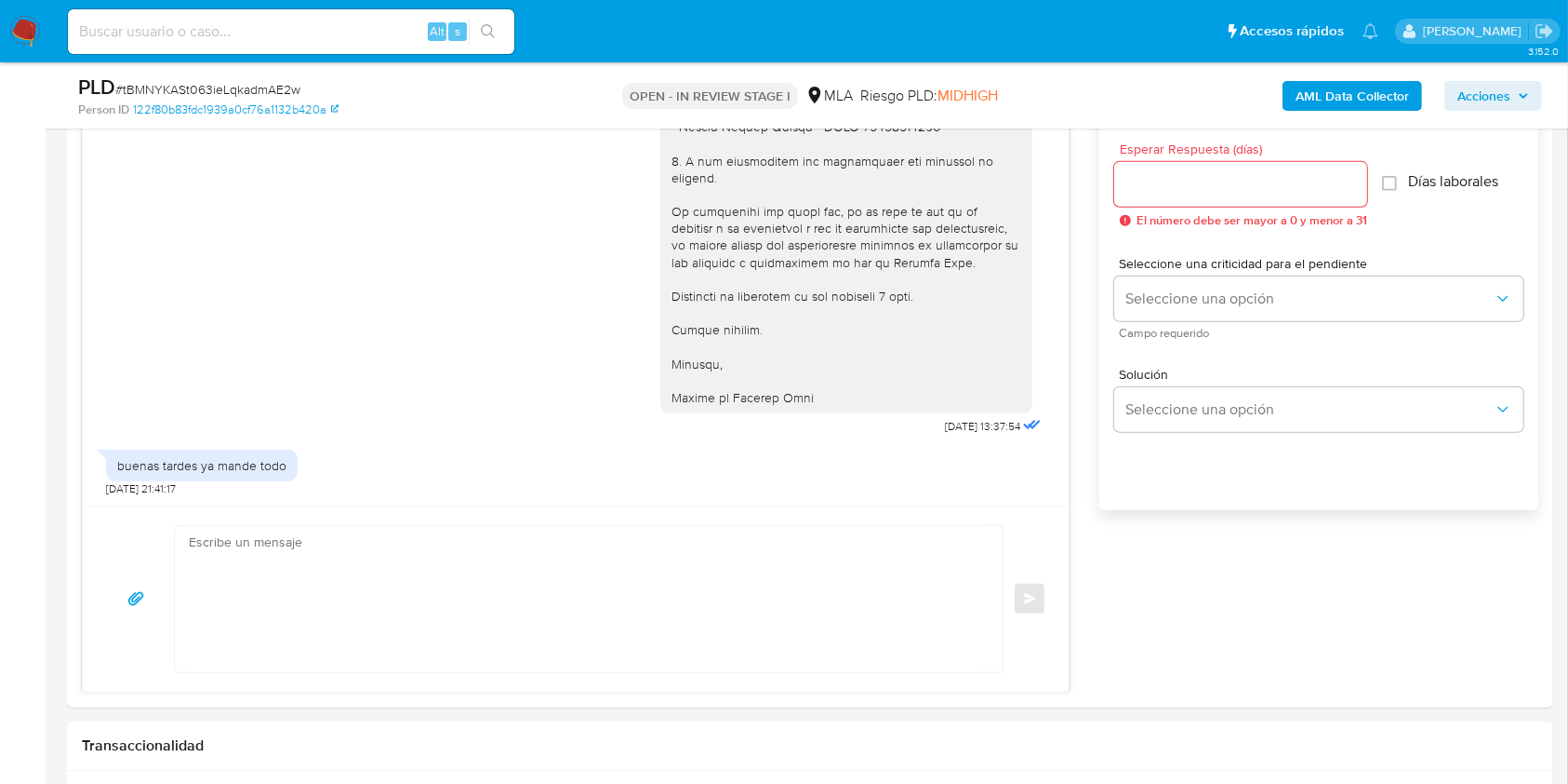
scroll to position [1045, 0]
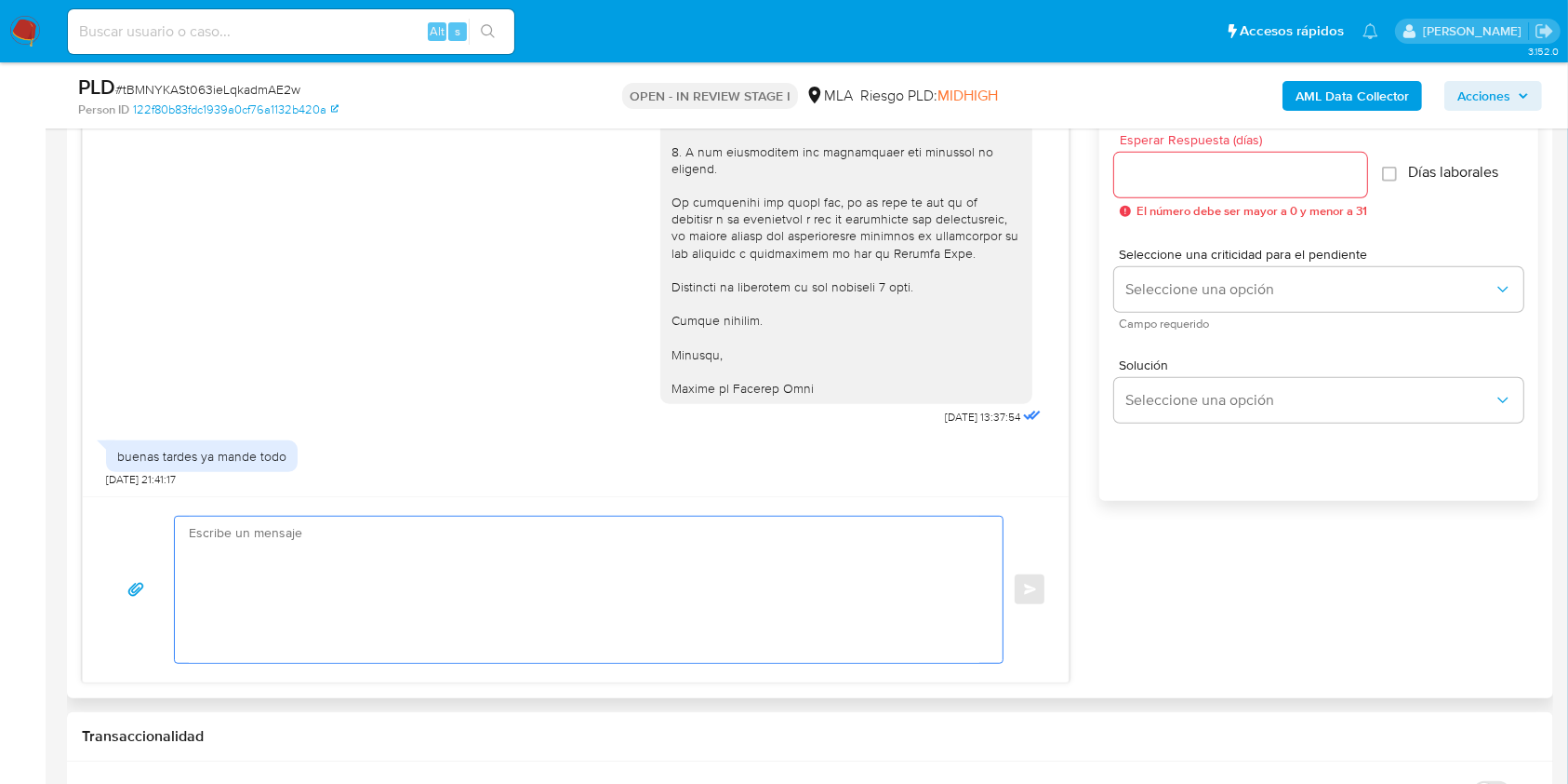
click at [648, 591] on textarea at bounding box center [584, 589] width 790 height 146
paste textarea "[PERSON_NAME], En este caso, nosotros no recibimos la documentación que te pedi…"
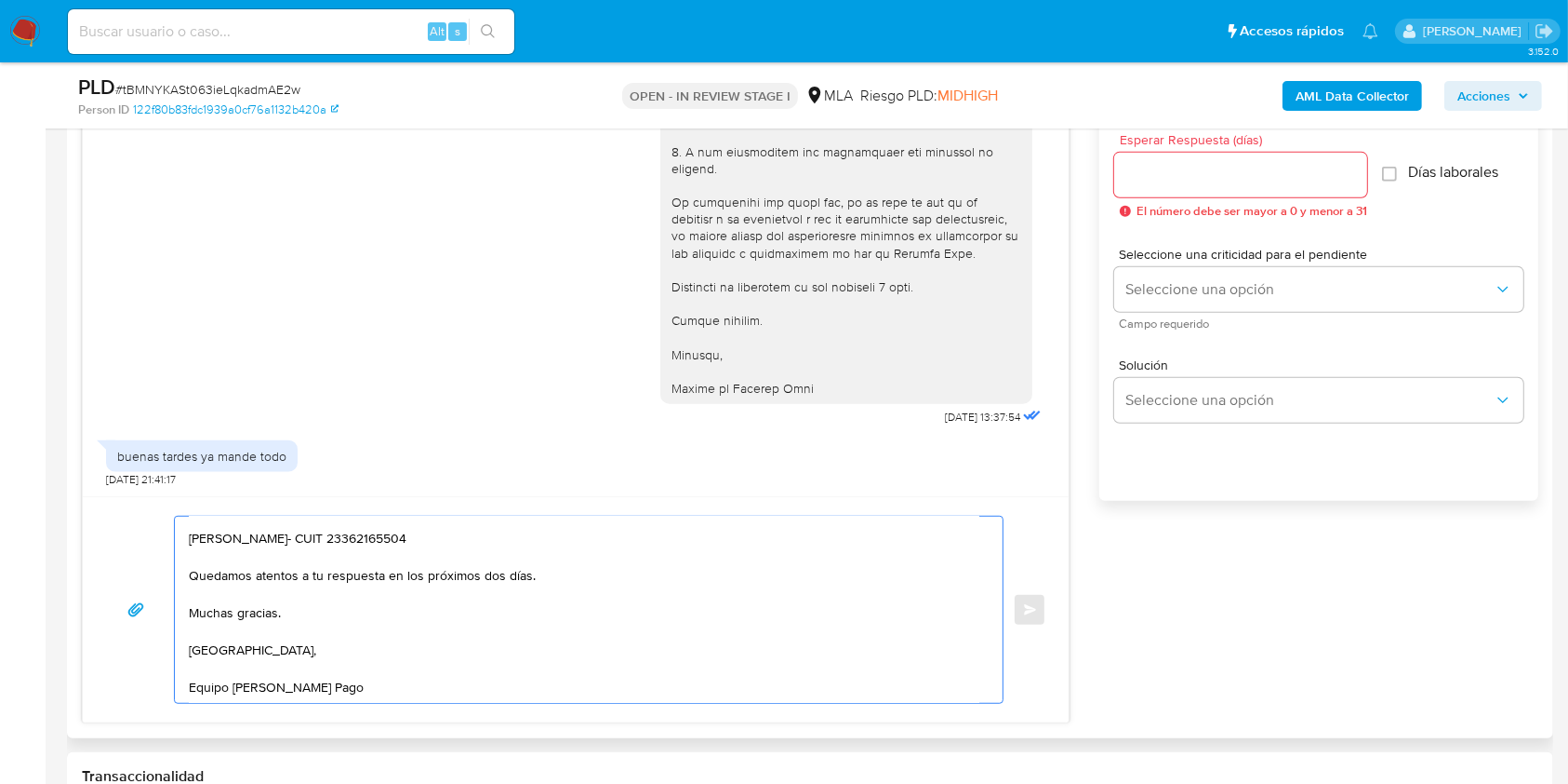
scroll to position [150, 0]
drag, startPoint x: 558, startPoint y: 570, endPoint x: 385, endPoint y: 574, distance: 173.0
click at [385, 574] on textarea "[PERSON_NAME], En este caso, nosotros no recibimos la documentación que te pedi…" at bounding box center [584, 610] width 790 height 186
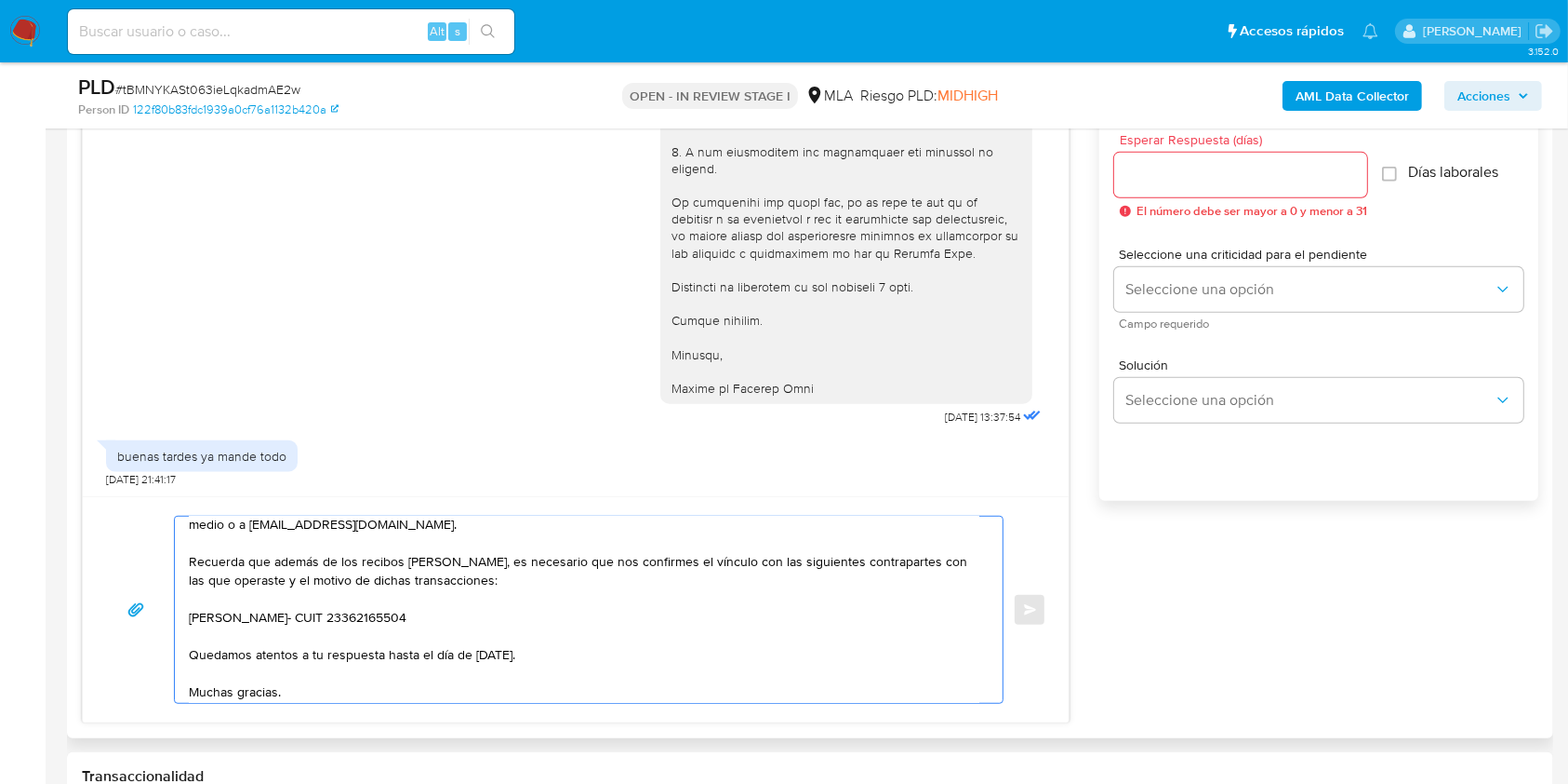
scroll to position [26, 0]
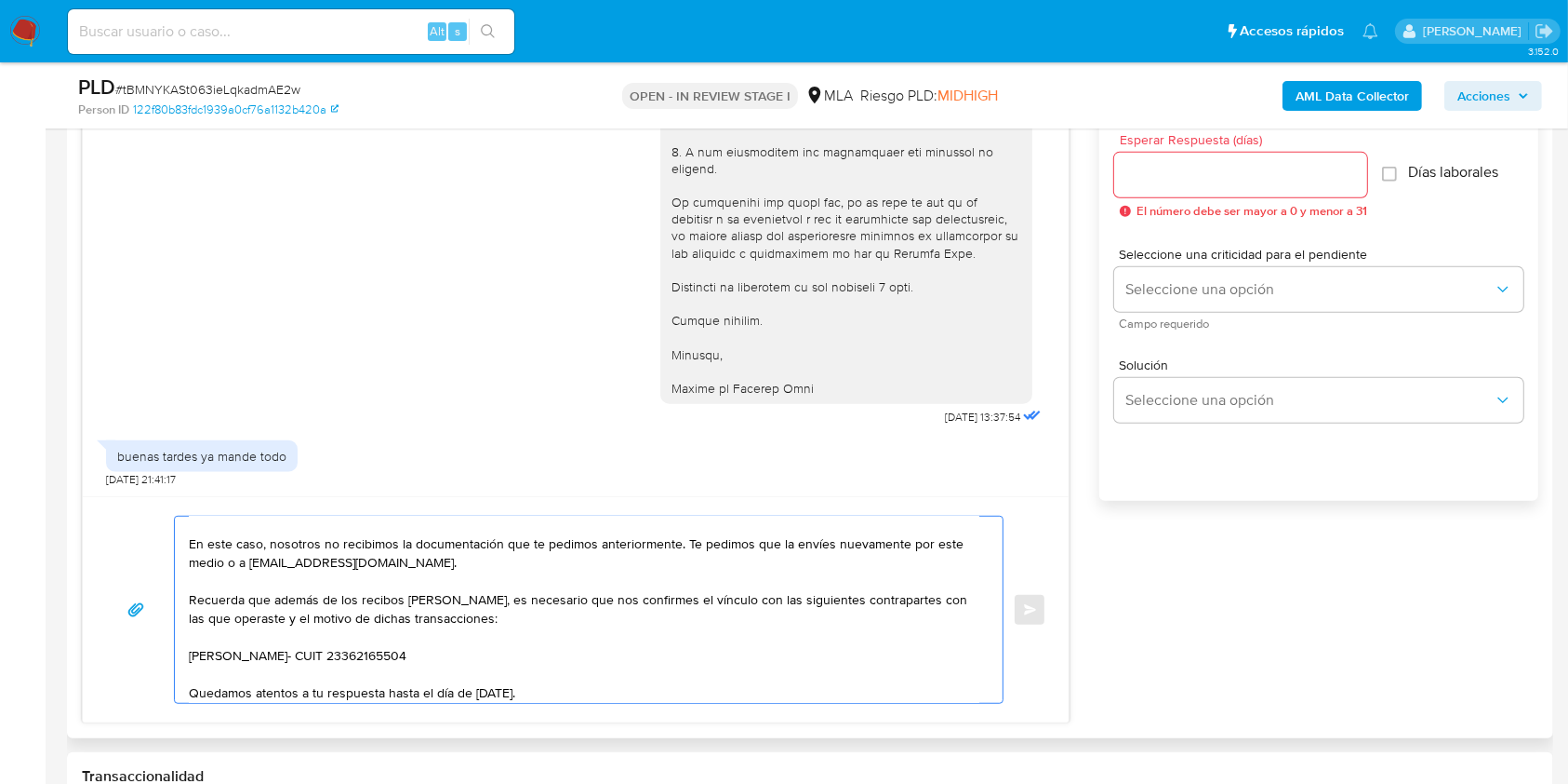
drag, startPoint x: 449, startPoint y: 655, endPoint x: 170, endPoint y: 600, distance: 284.4
click at [170, 600] on div "Hola Debora Daiana Herrera, En este caso, nosotros no recibimos la documentació…" at bounding box center [575, 610] width 941 height 188
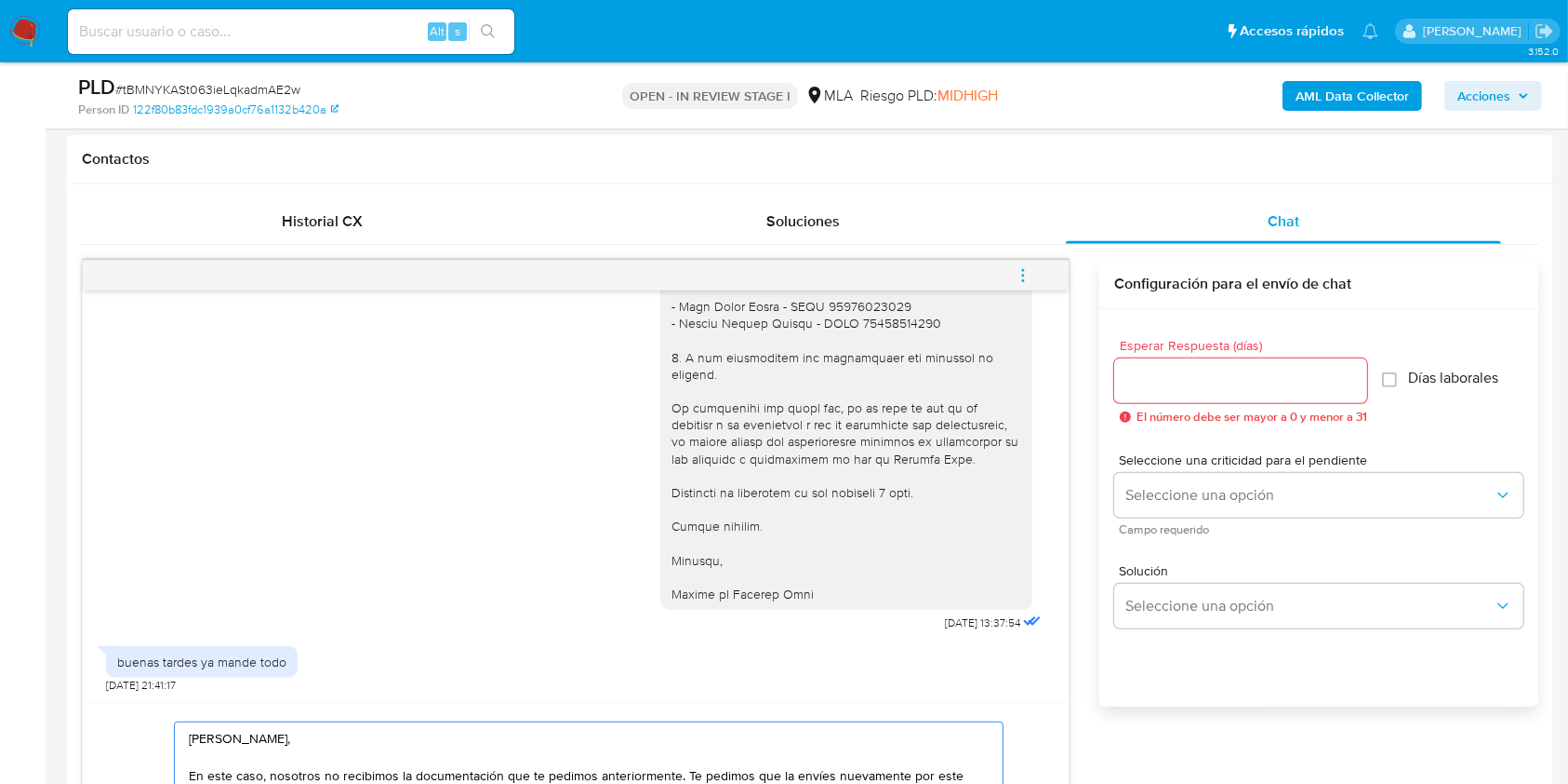
scroll to position [833, 0]
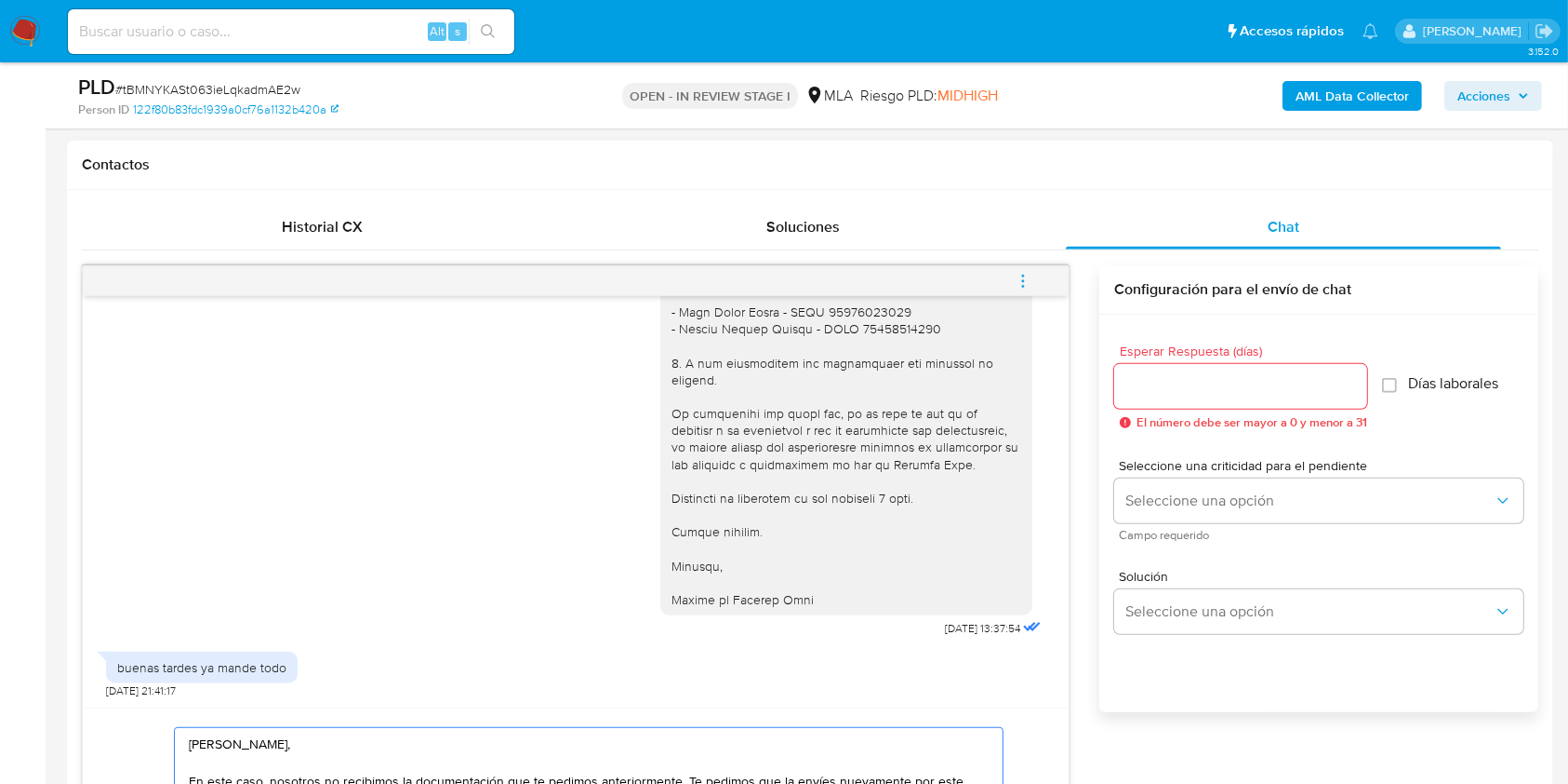
type textarea "Hola Debora Daiana Herrera, En este caso, nosotros no recibimos la documentació…"
click at [1165, 384] on input "Esperar Respuesta (días)" at bounding box center [1240, 387] width 253 height 24
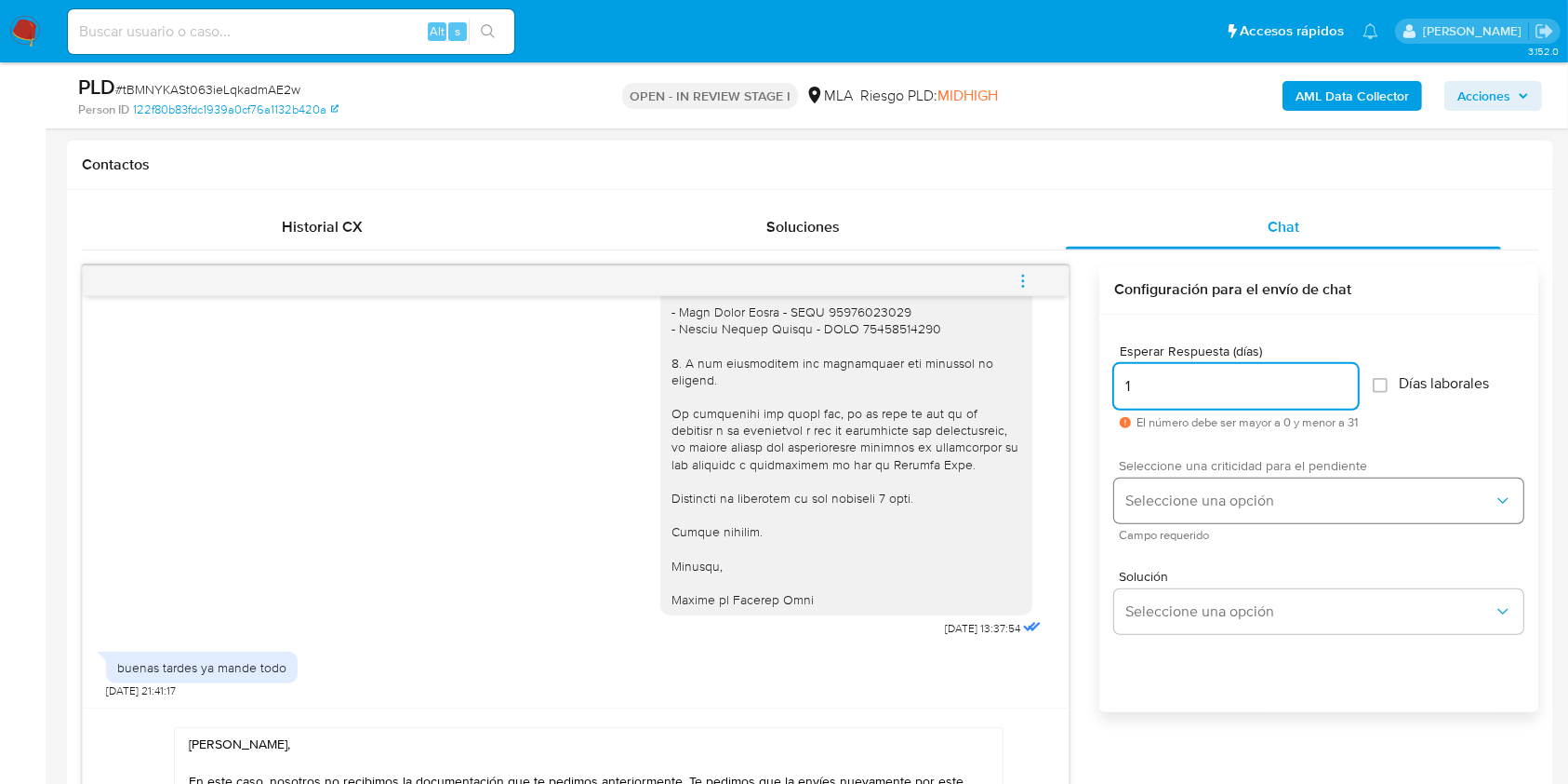
type input "1"
drag, startPoint x: 1153, startPoint y: 484, endPoint x: 1156, endPoint y: 508, distance: 24.2
click at [1152, 487] on button "Seleccione una opción" at bounding box center [1318, 501] width 409 height 45
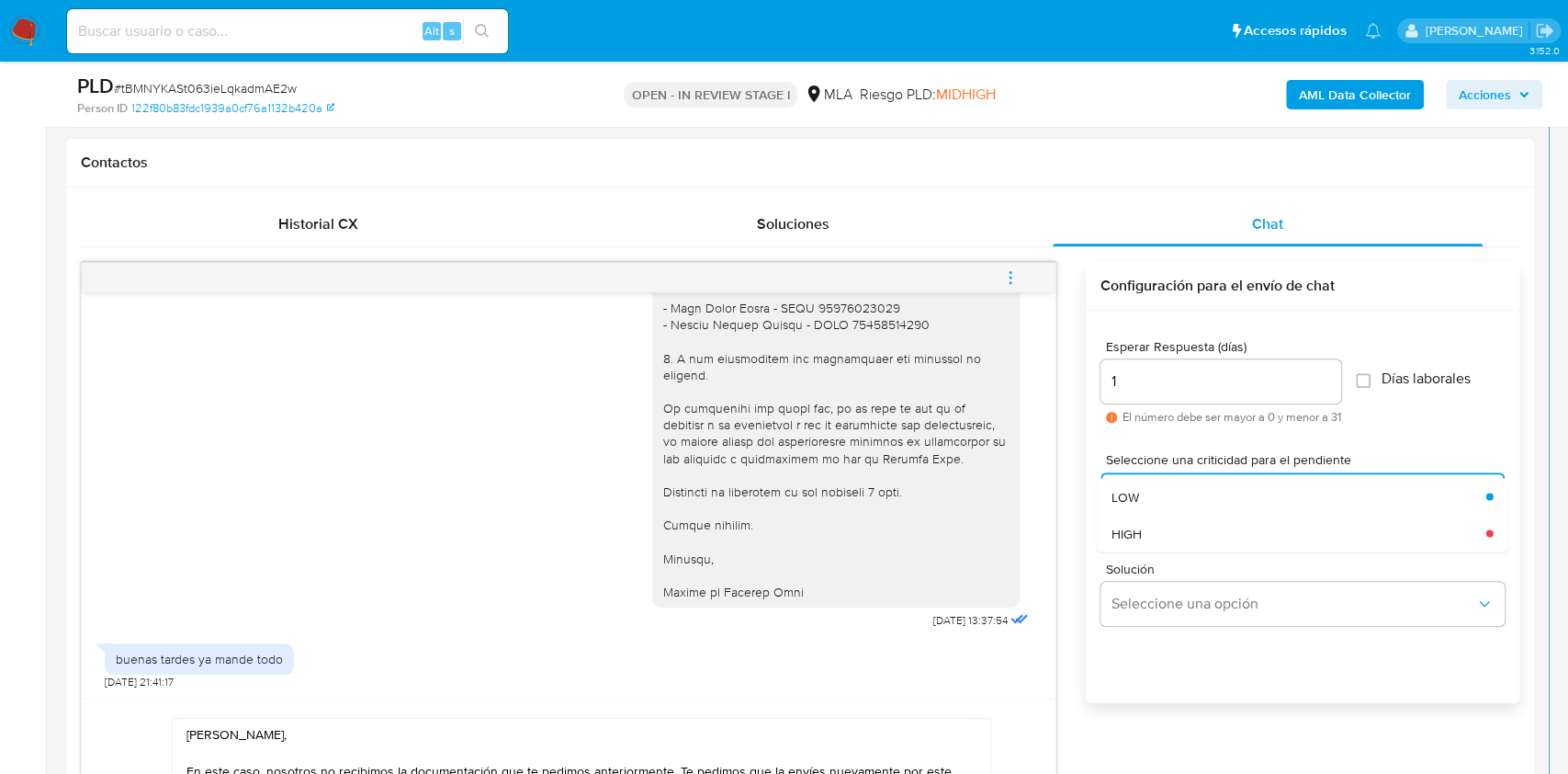
click at [1147, 535] on div "HIGH" at bounding box center [1298, 533] width 375 height 37
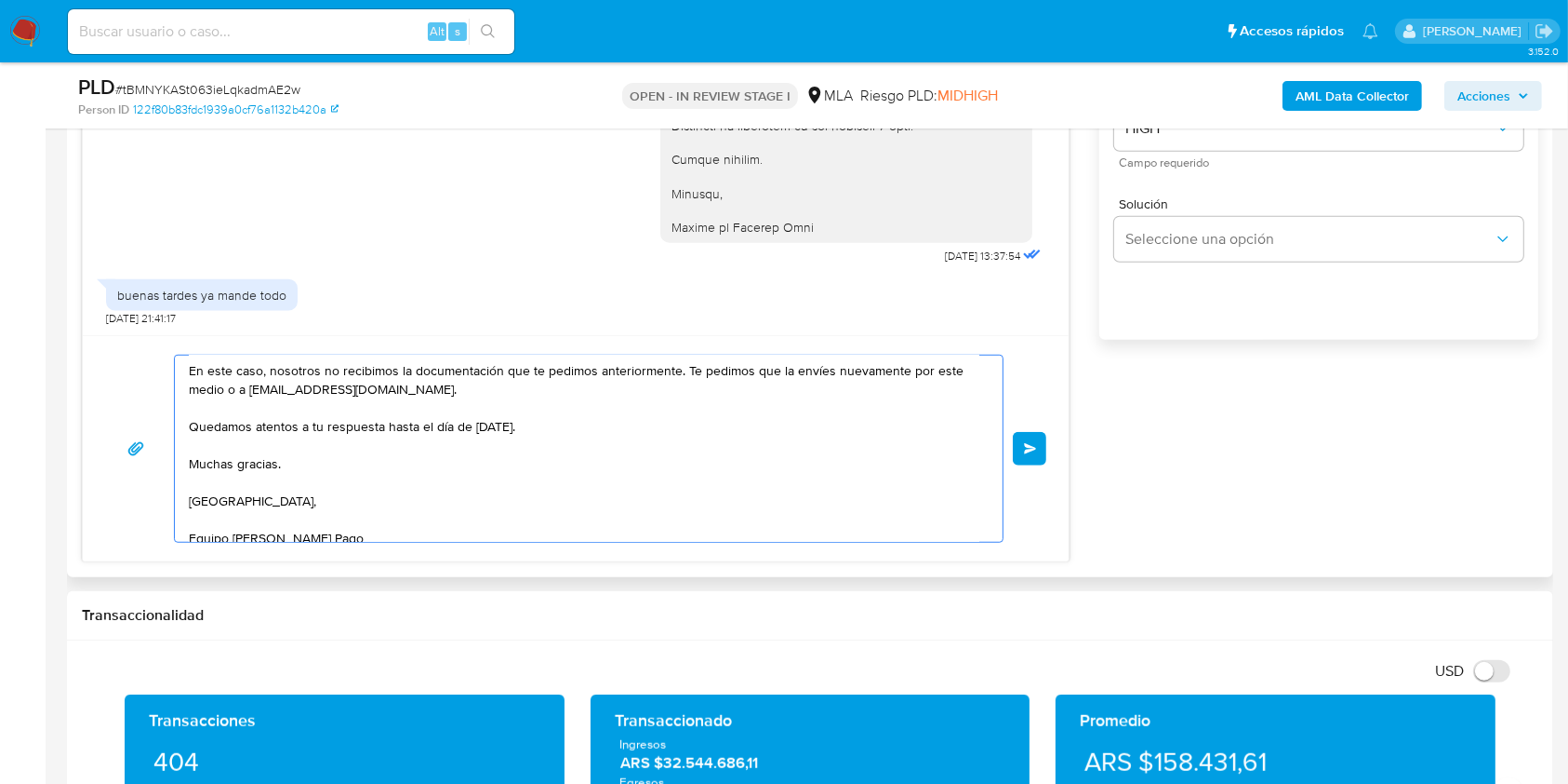
scroll to position [55, 0]
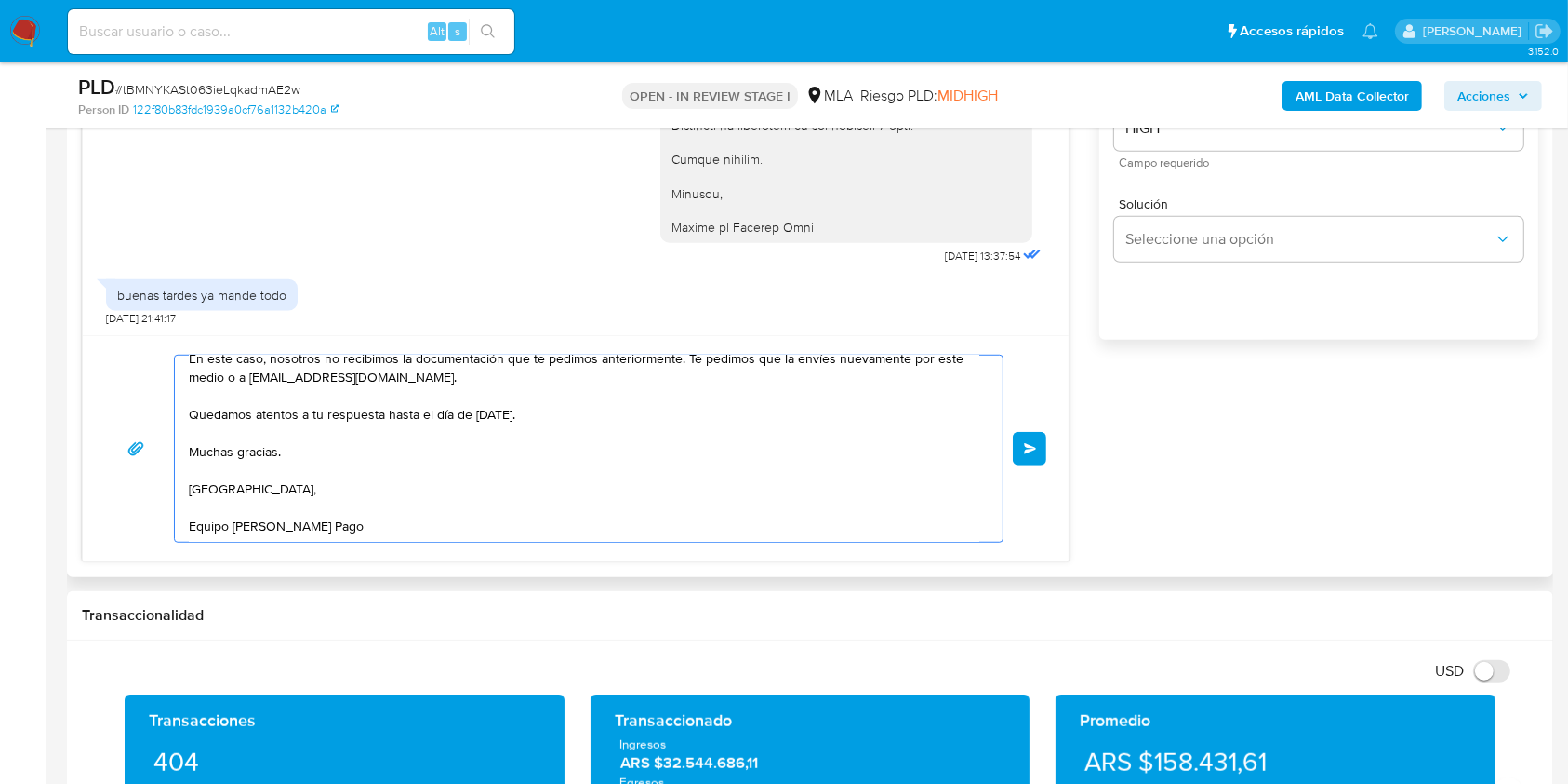
click at [1041, 447] on button "Enviar" at bounding box center [1030, 449] width 34 height 34
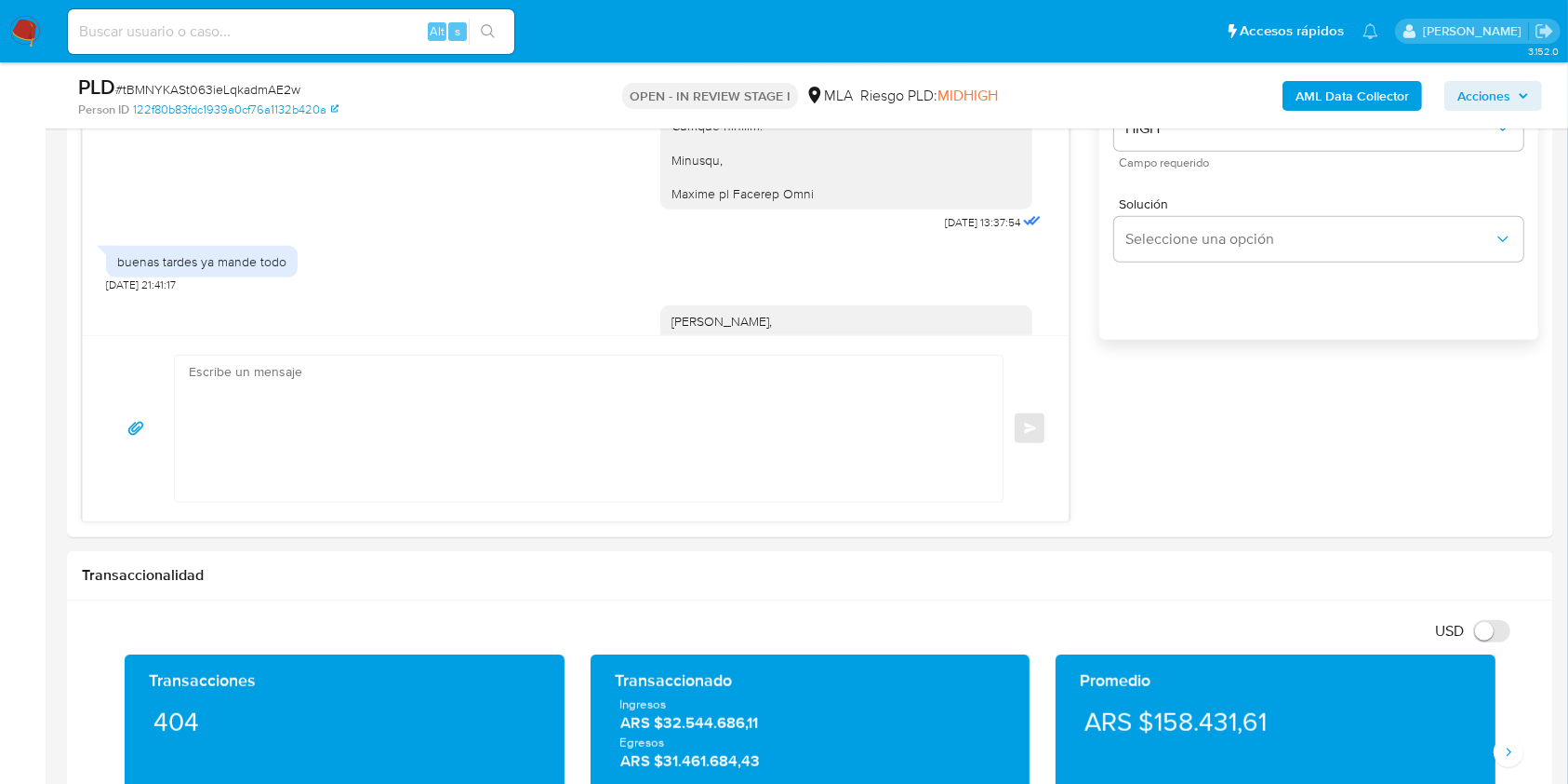
scroll to position [2066, 0]
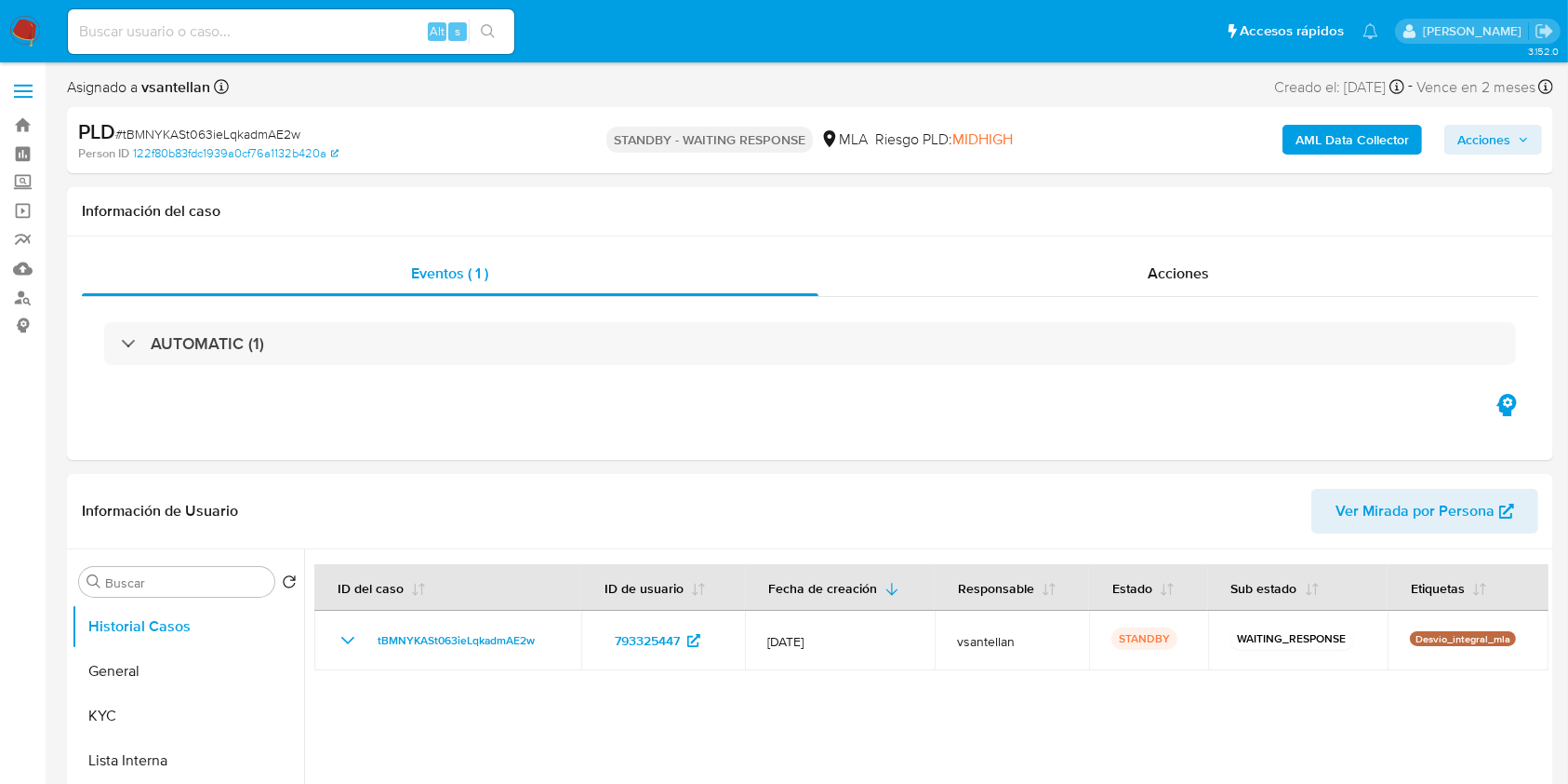
select select "10"
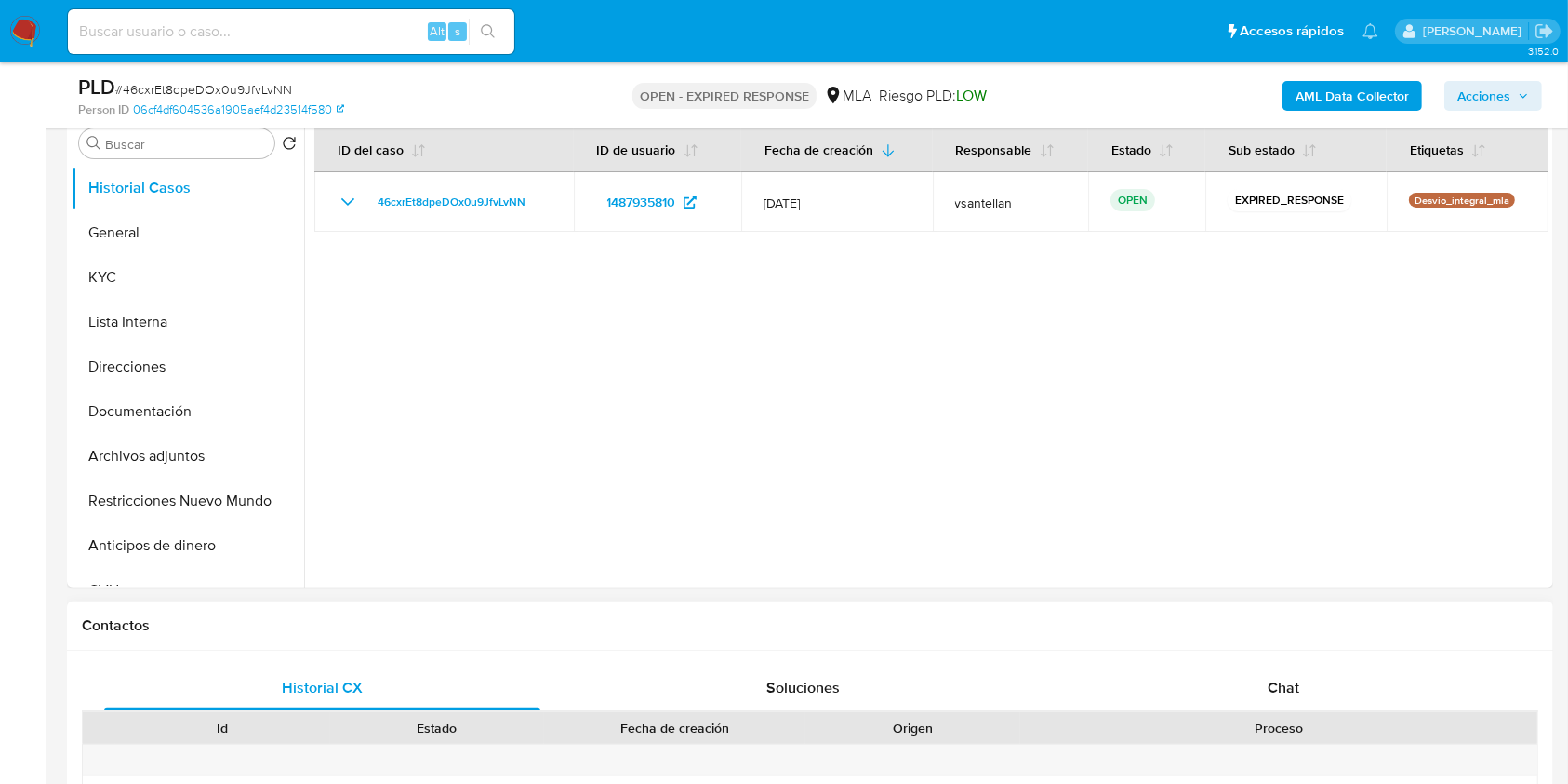
drag, startPoint x: 1317, startPoint y: 675, endPoint x: 1336, endPoint y: 621, distance: 57.2
click at [1317, 676] on div "Chat" at bounding box center [1284, 687] width 436 height 45
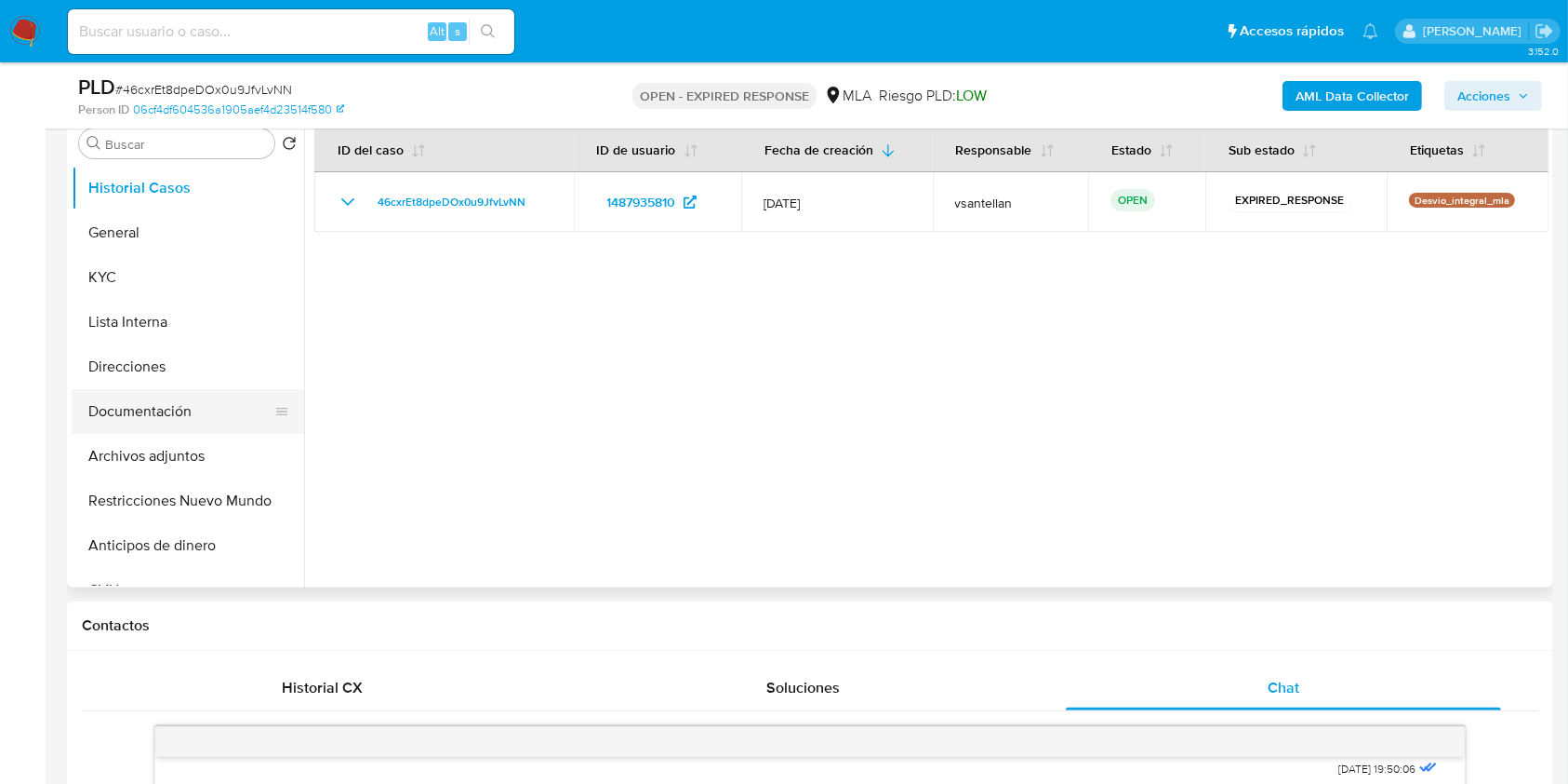
click at [131, 411] on button "Documentación" at bounding box center [180, 411] width 218 height 45
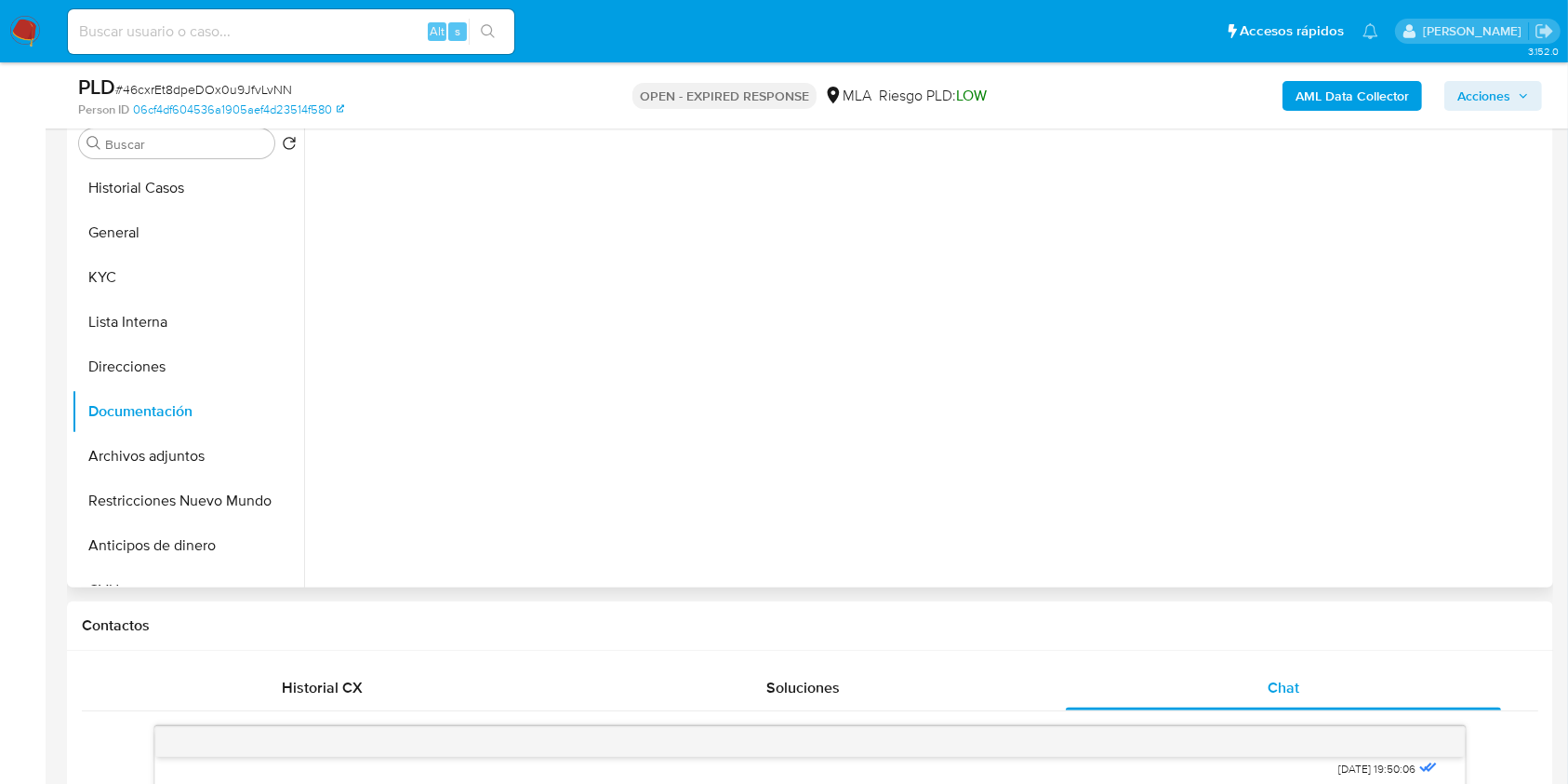
scroll to position [248, 0]
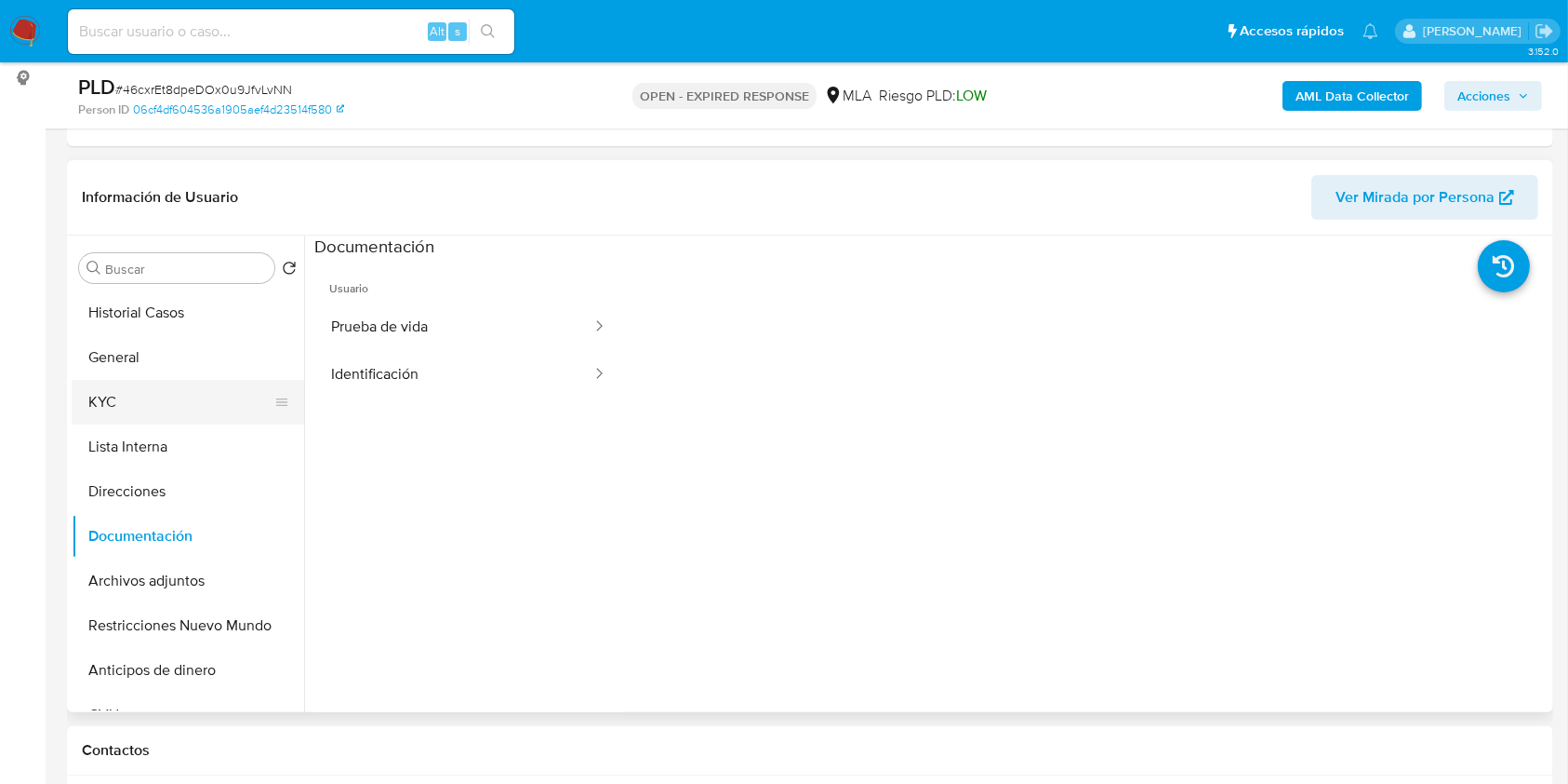
click at [140, 398] on button "KYC" at bounding box center [180, 401] width 218 height 45
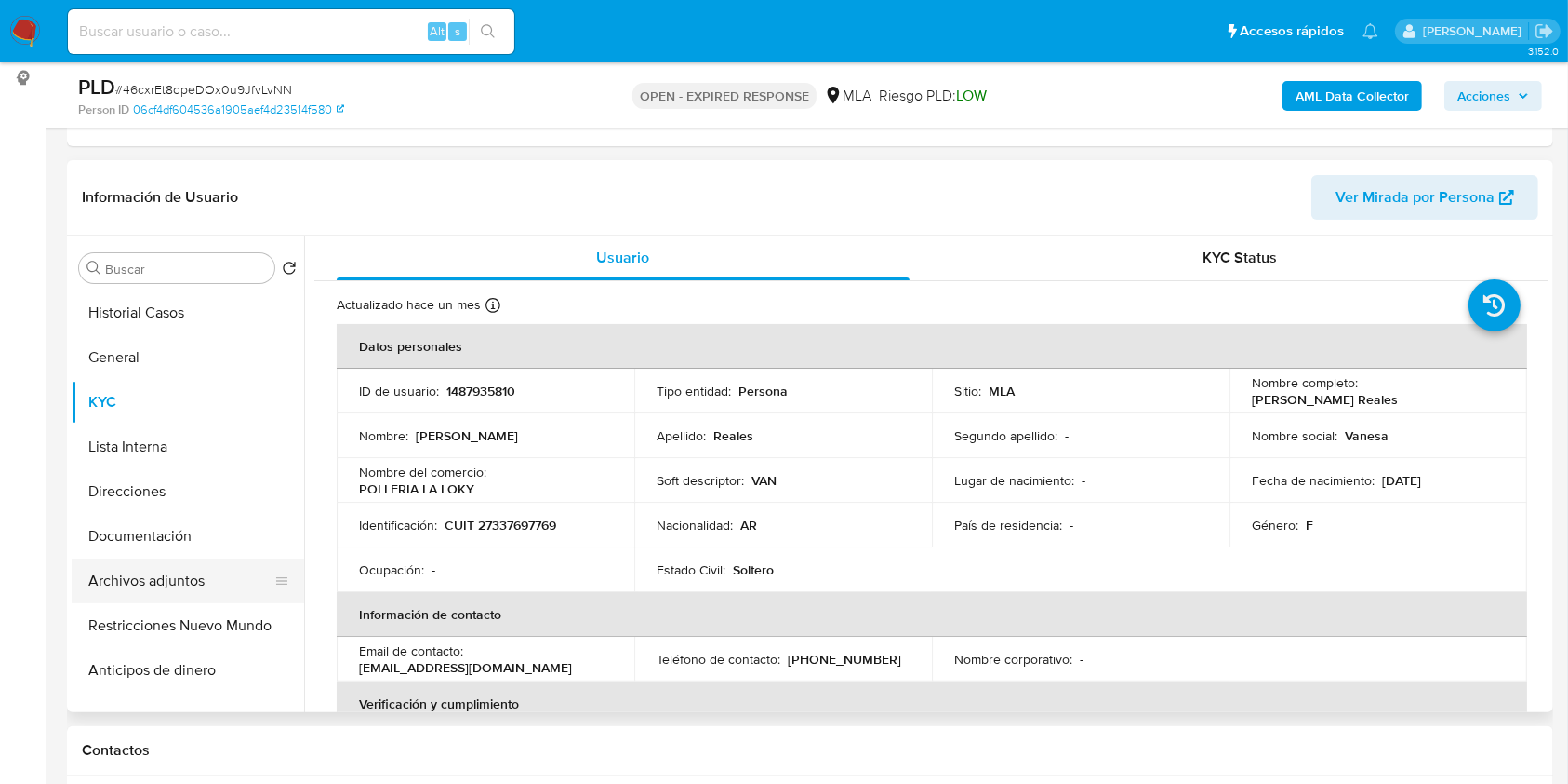
click at [177, 587] on button "Archivos adjuntos" at bounding box center [180, 580] width 218 height 45
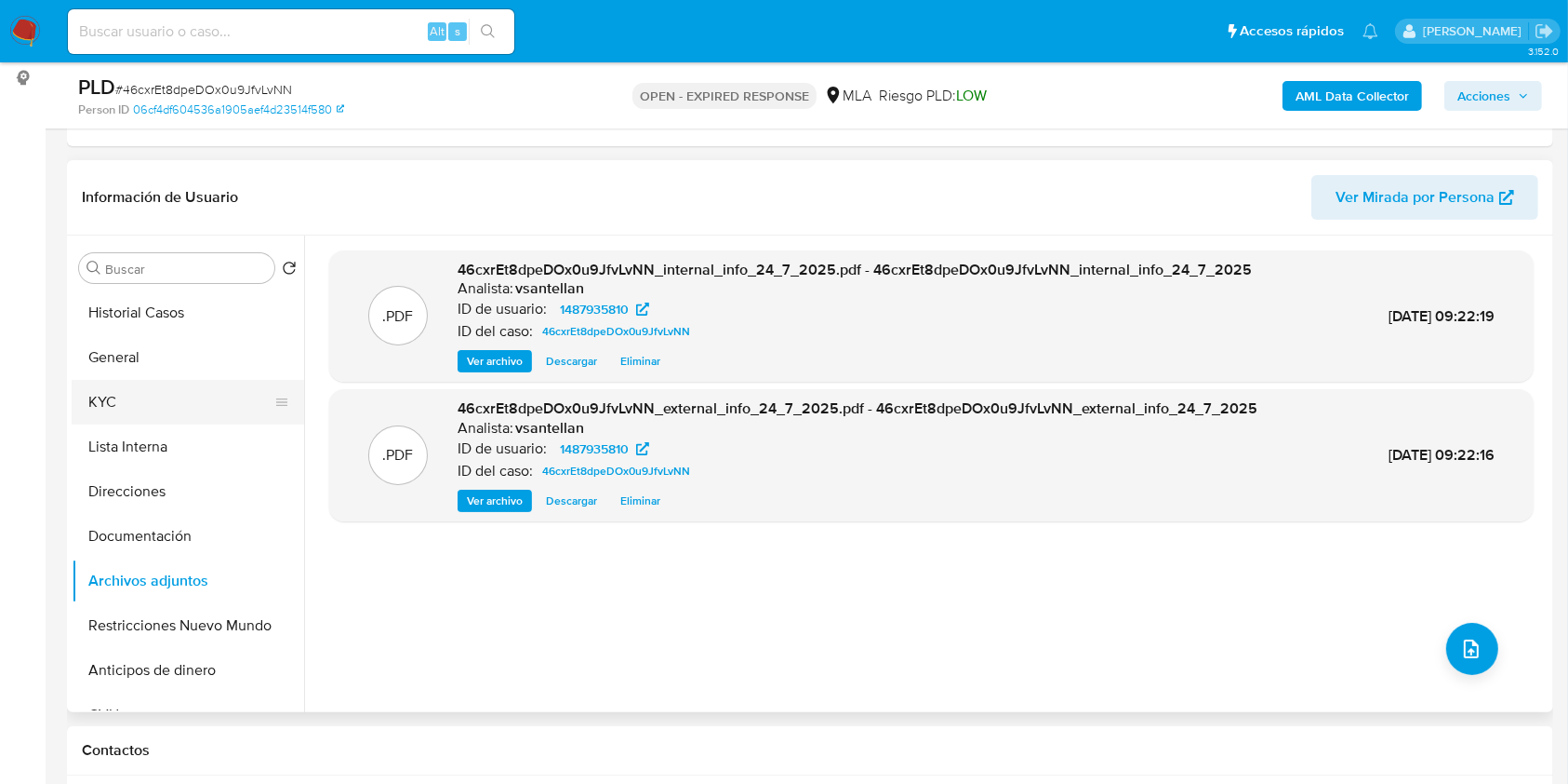
click at [117, 412] on button "KYC" at bounding box center [180, 401] width 218 height 45
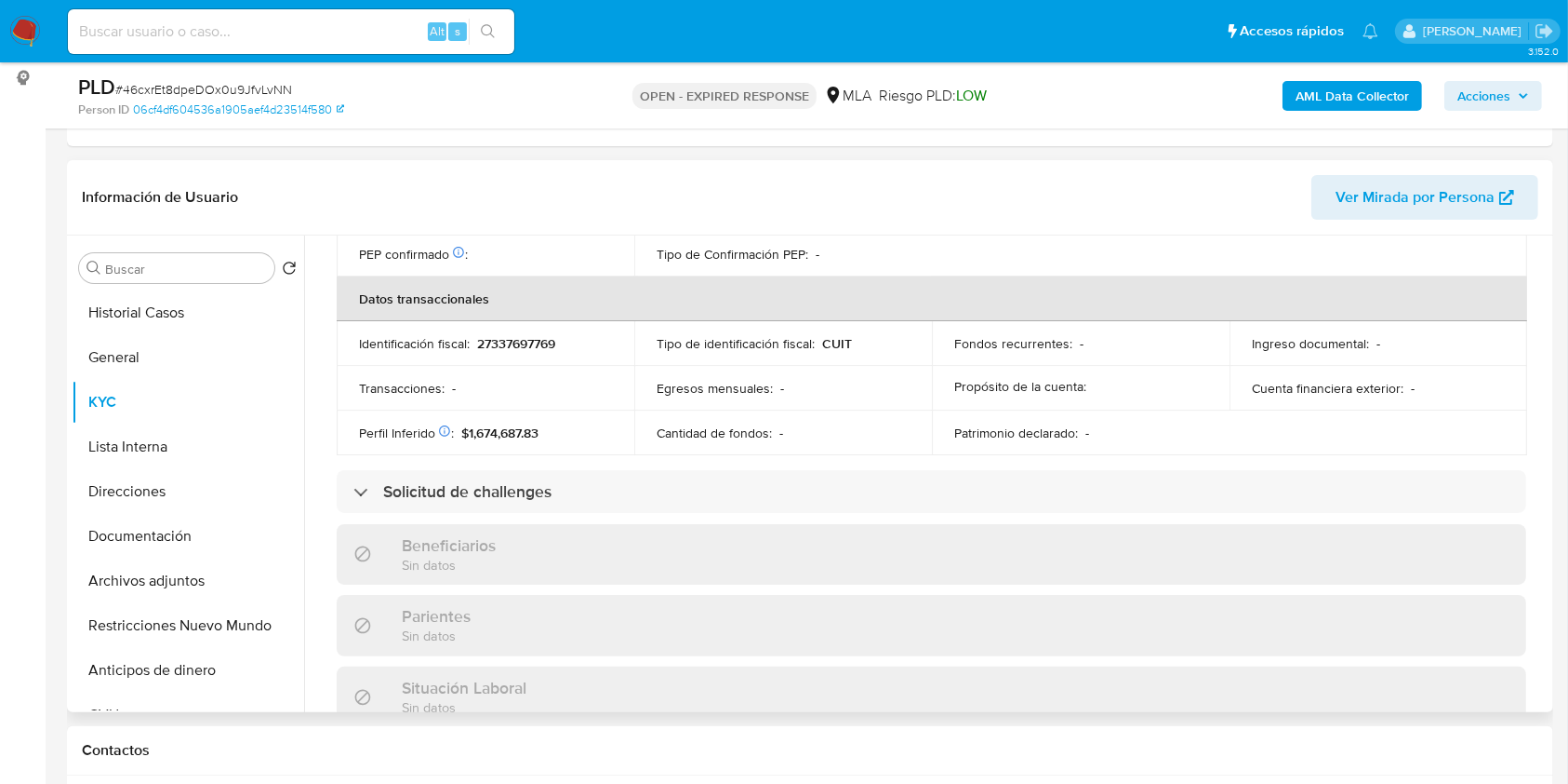
scroll to position [961, 0]
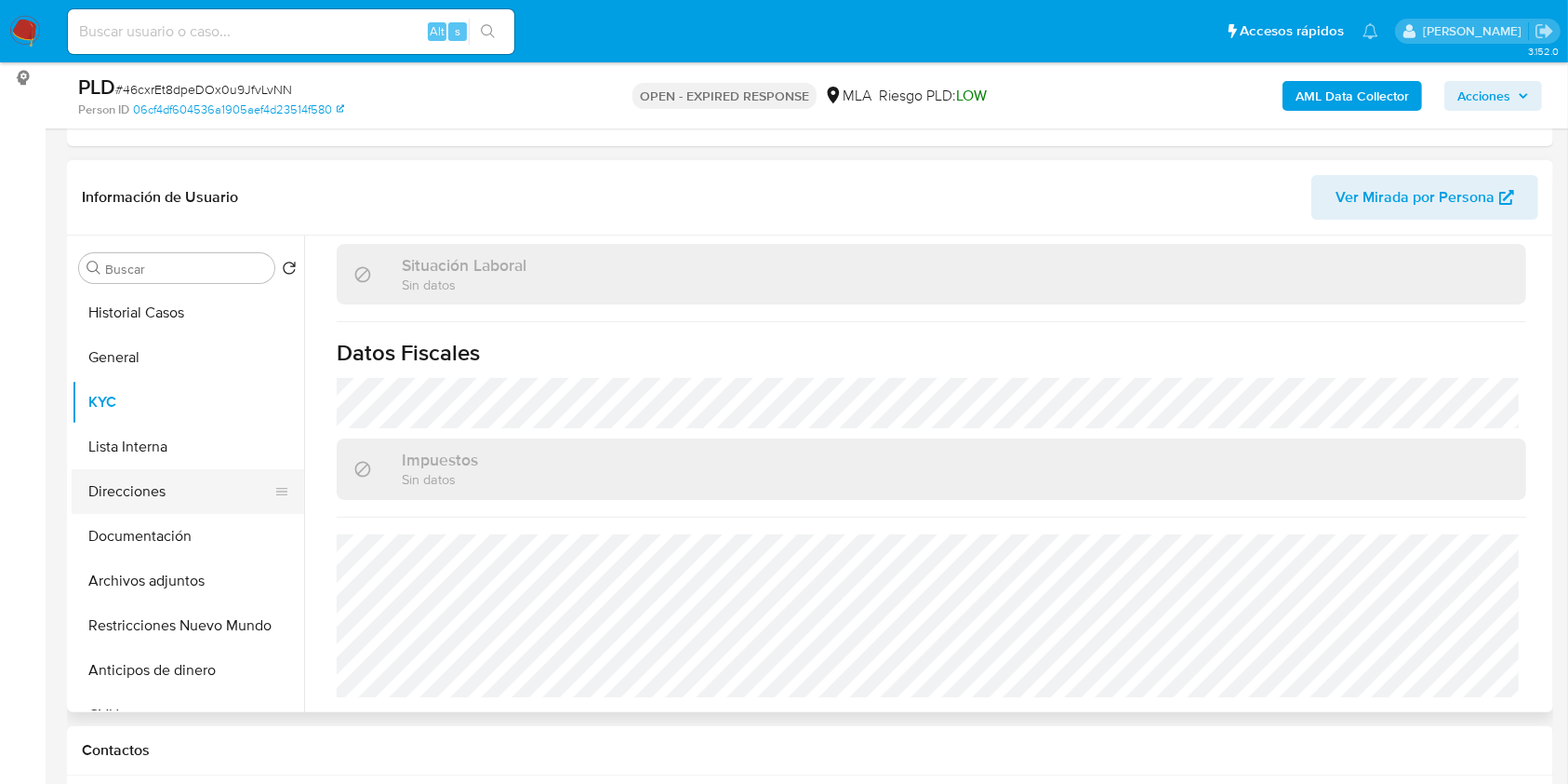
click at [147, 499] on button "Direcciones" at bounding box center [180, 491] width 218 height 45
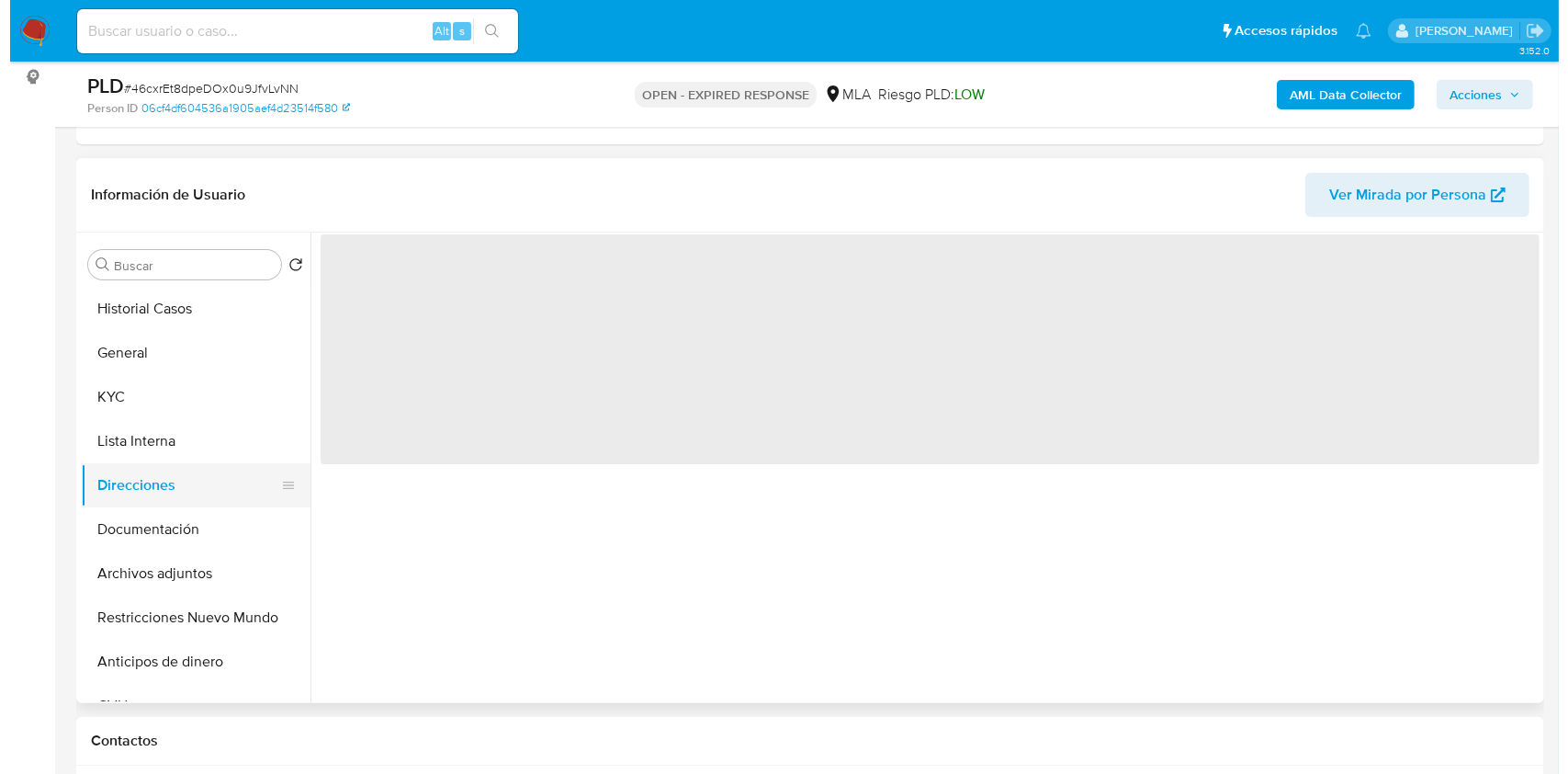
scroll to position [0, 0]
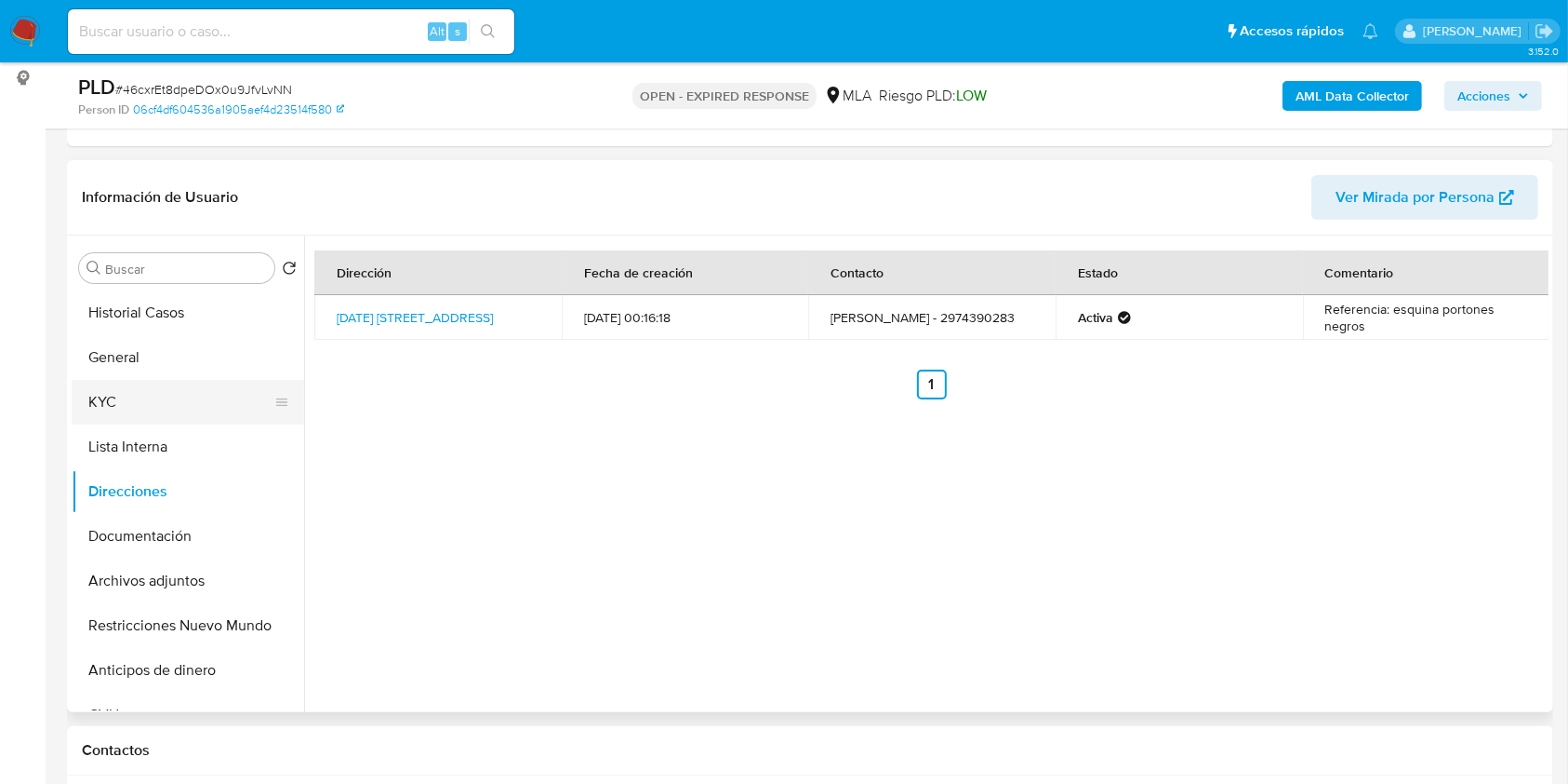
click at [192, 415] on button "KYC" at bounding box center [180, 401] width 218 height 45
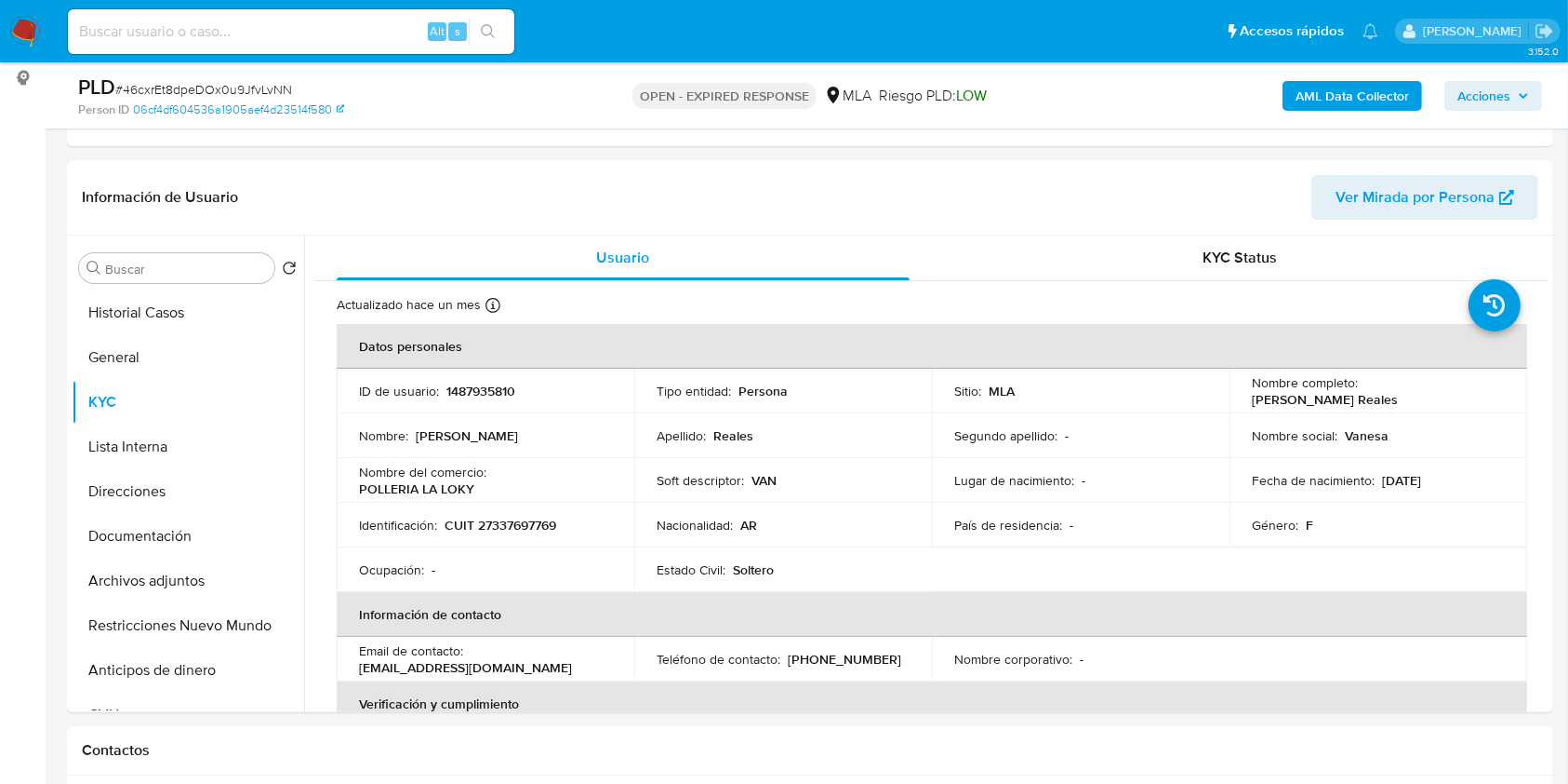
click at [1328, 94] on b "AML Data Collector" at bounding box center [1352, 96] width 114 height 30
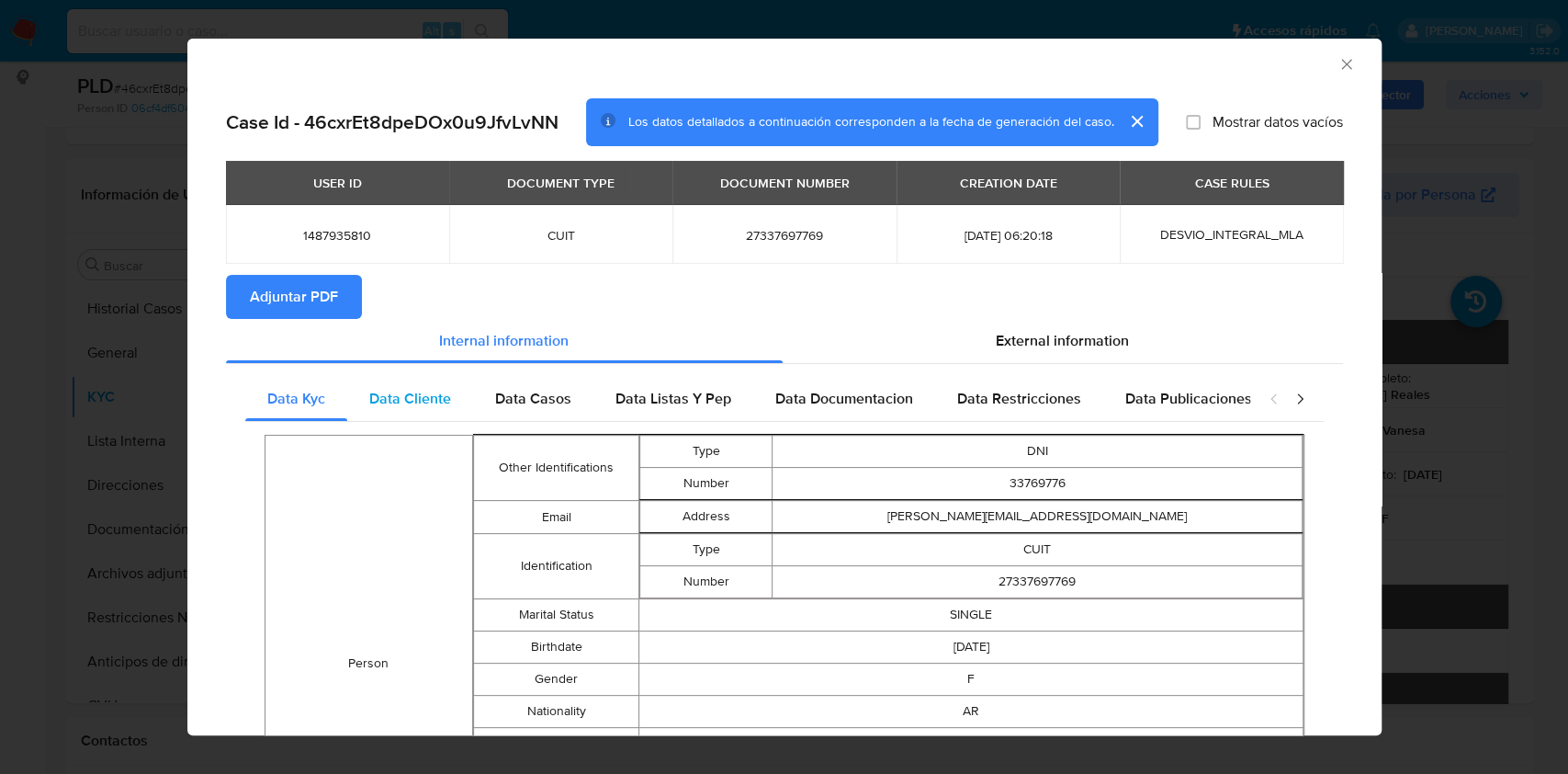
click at [425, 406] on span "Data Cliente" at bounding box center [411, 398] width 82 height 22
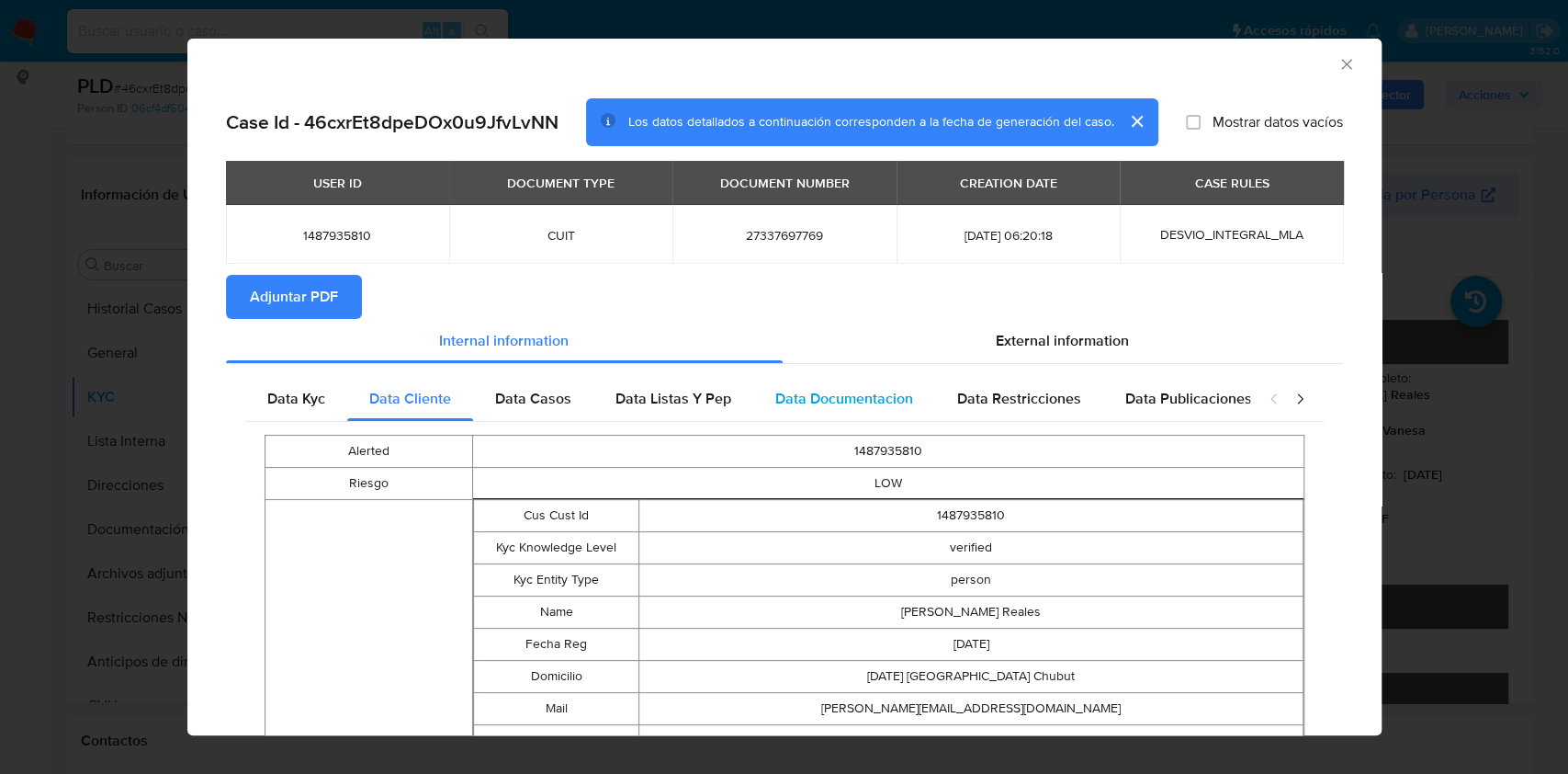
drag, startPoint x: 565, startPoint y: 410, endPoint x: 786, endPoint y: 379, distance: 223.2
click at [568, 408] on div "Data Casos" at bounding box center [533, 398] width 120 height 44
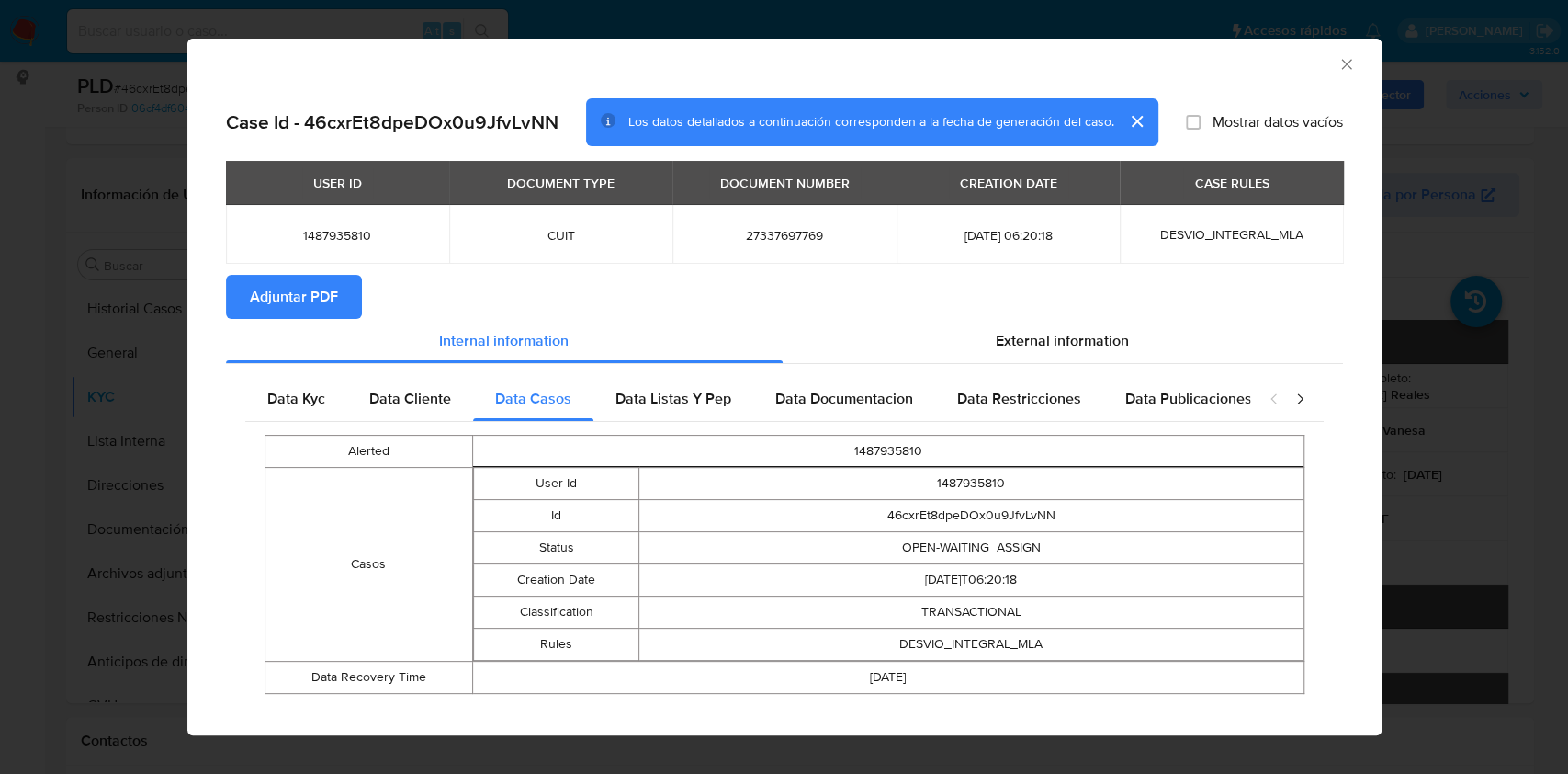
drag, startPoint x: 1053, startPoint y: 344, endPoint x: 1003, endPoint y: 376, distance: 59.4
click at [1053, 343] on span "External information" at bounding box center [1062, 341] width 133 height 22
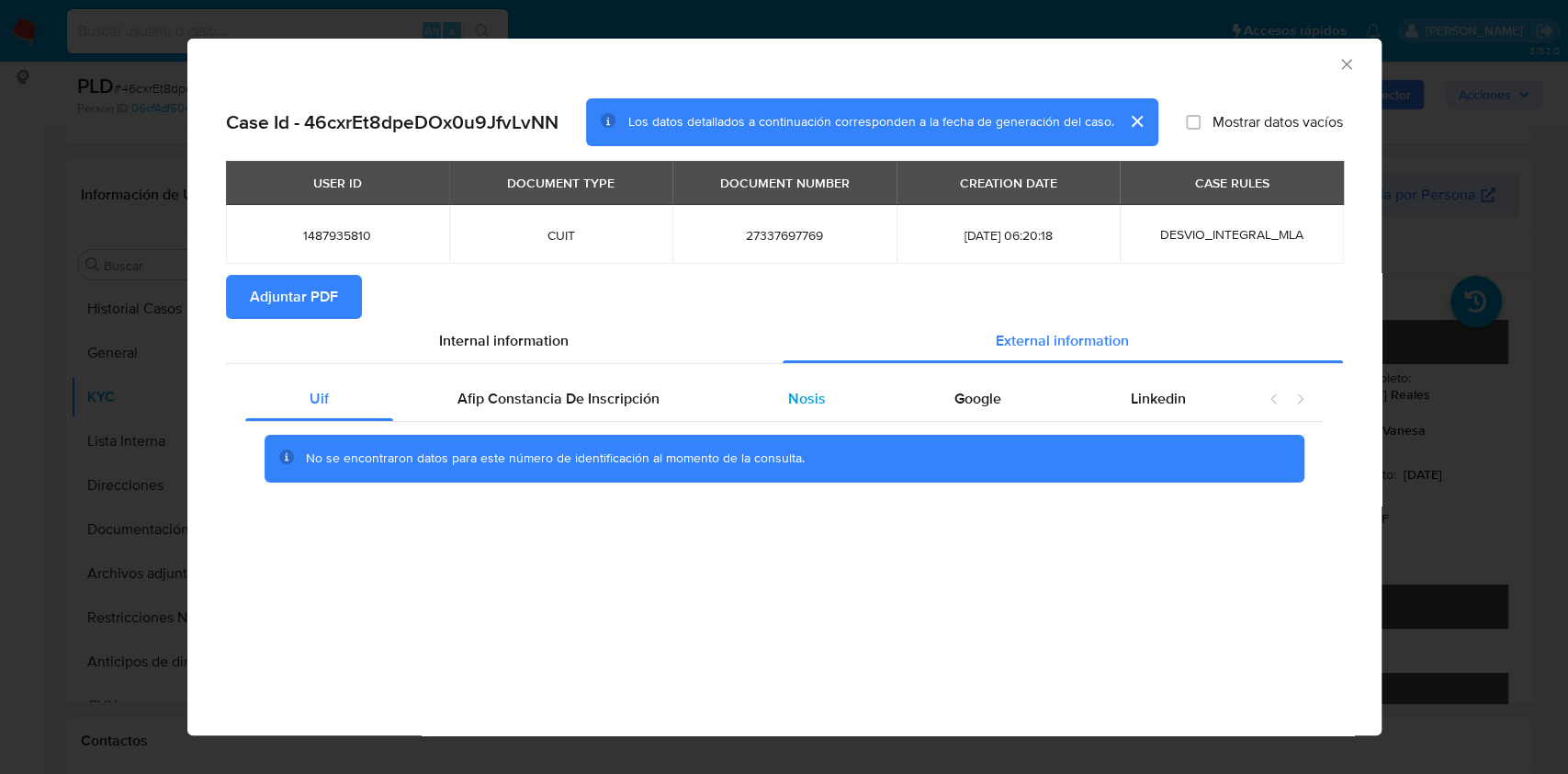
click at [788, 396] on span "Nosis" at bounding box center [807, 398] width 38 height 22
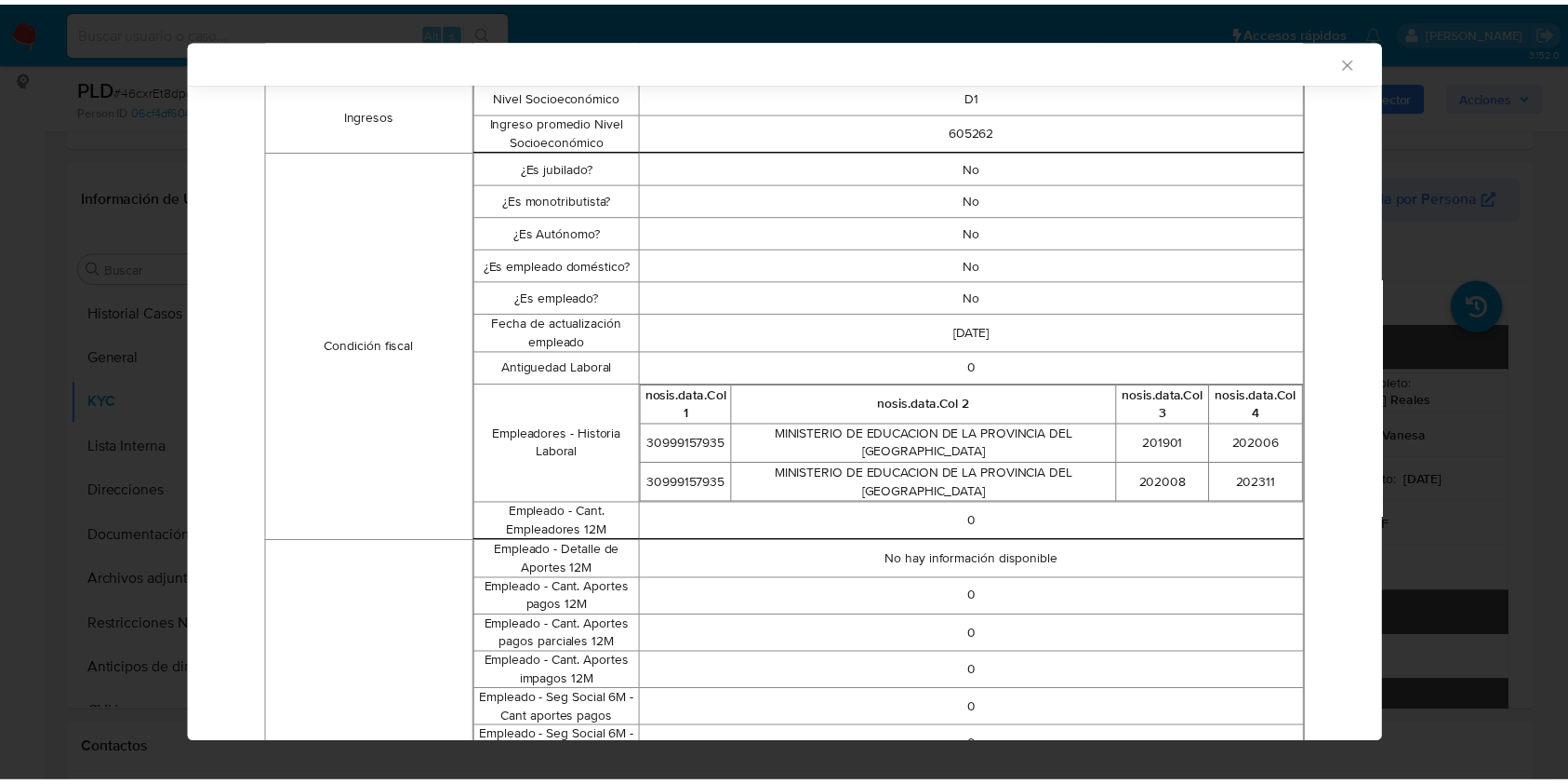
scroll to position [320, 0]
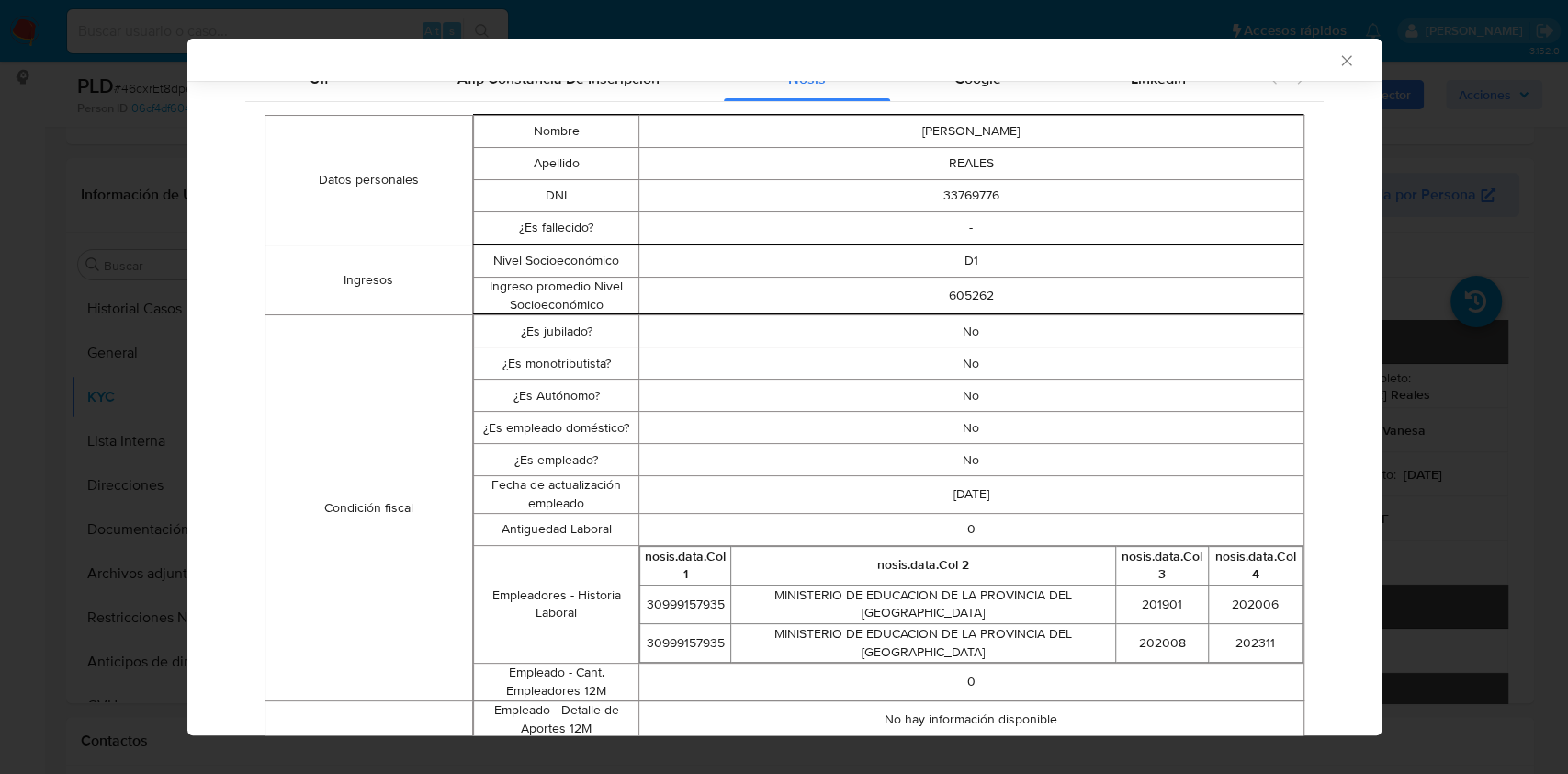
click at [1461, 478] on div "AML Data Collector Case Id - 46cxrEt8dpeDOx0u9JfvLvNN Los datos detallados a co…" at bounding box center [784, 387] width 1568 height 774
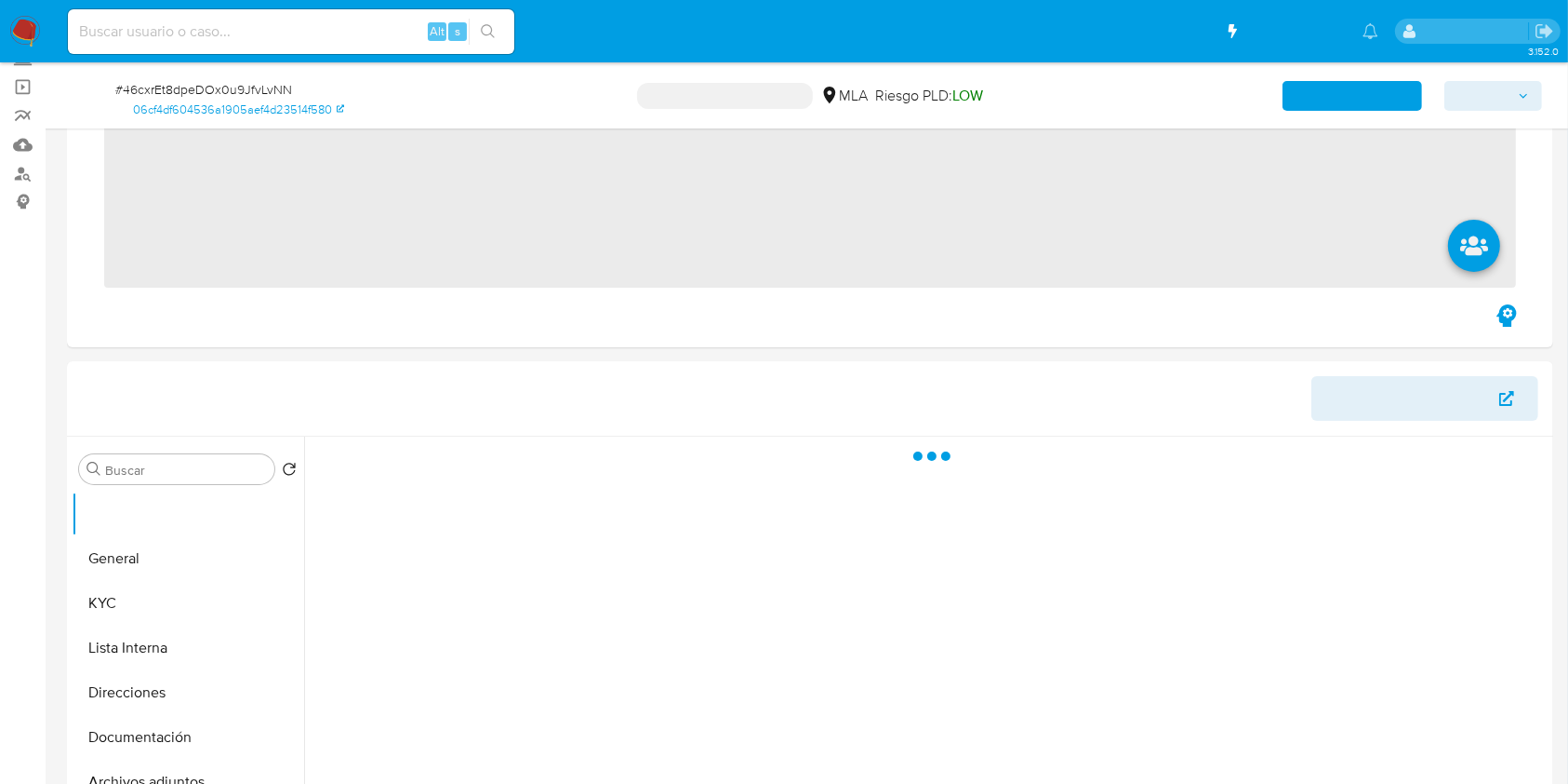
scroll to position [868, 0]
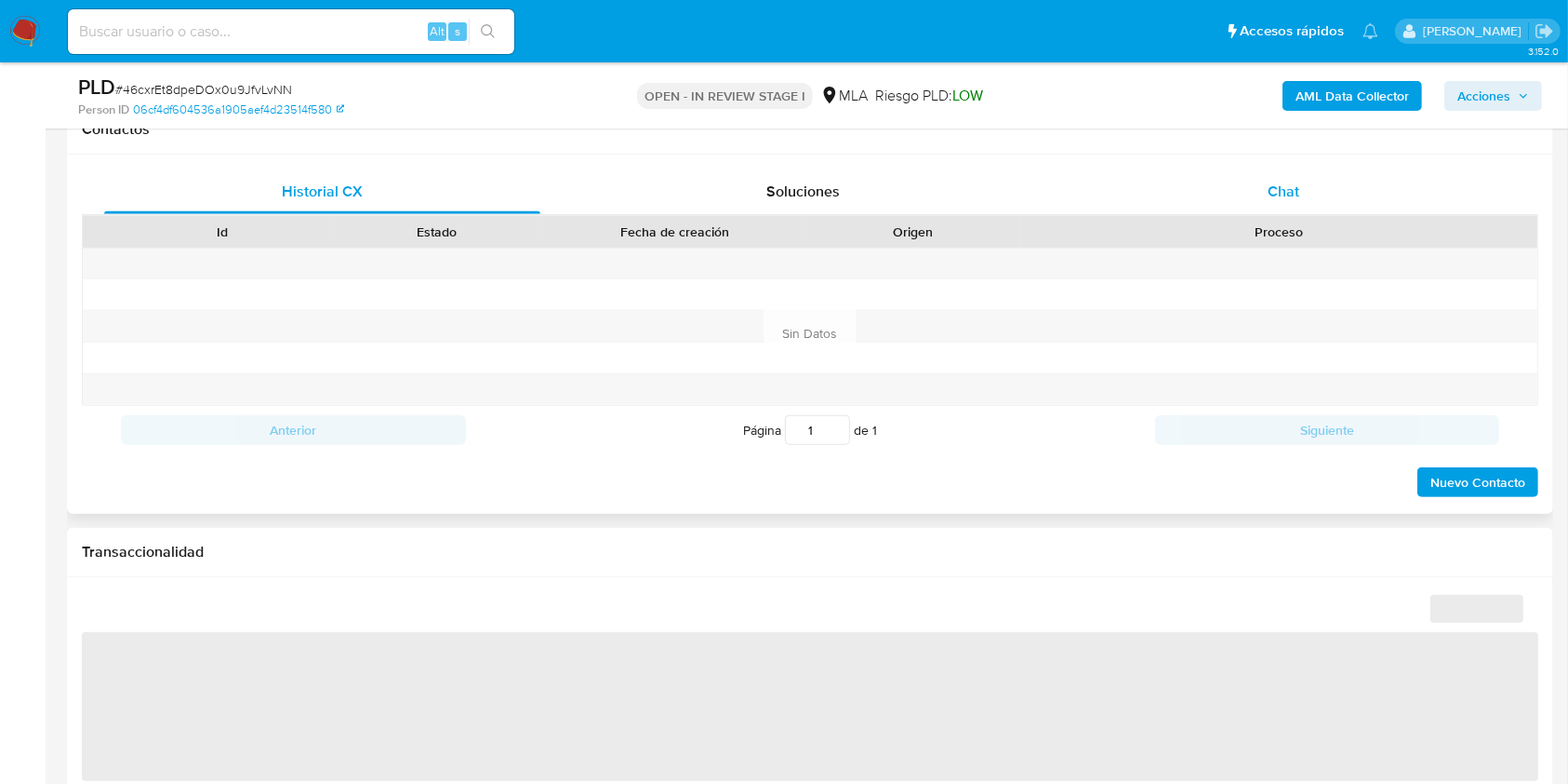
click at [1341, 195] on div "Chat" at bounding box center [1284, 191] width 436 height 45
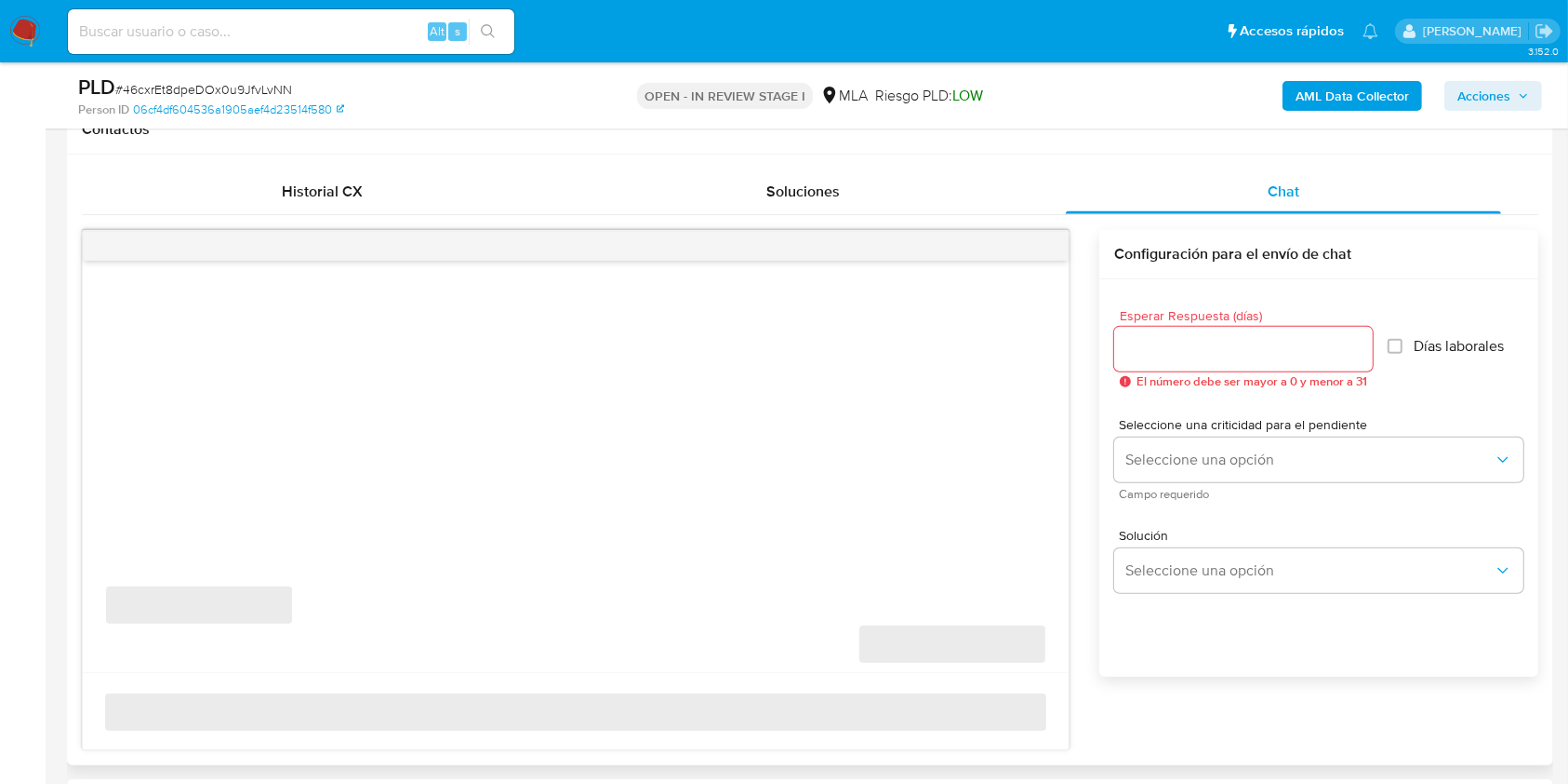
select select "10"
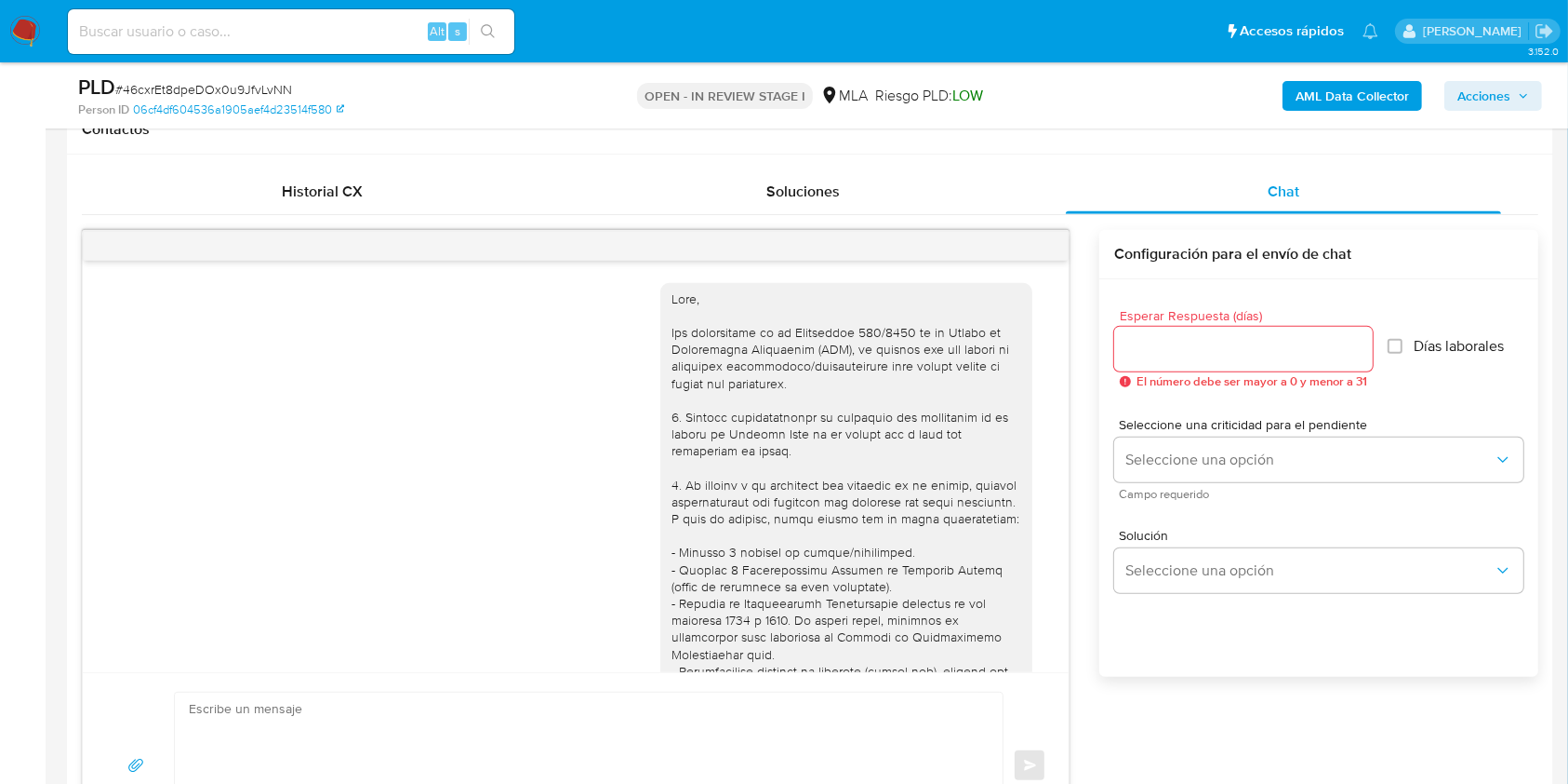
scroll to position [1052, 0]
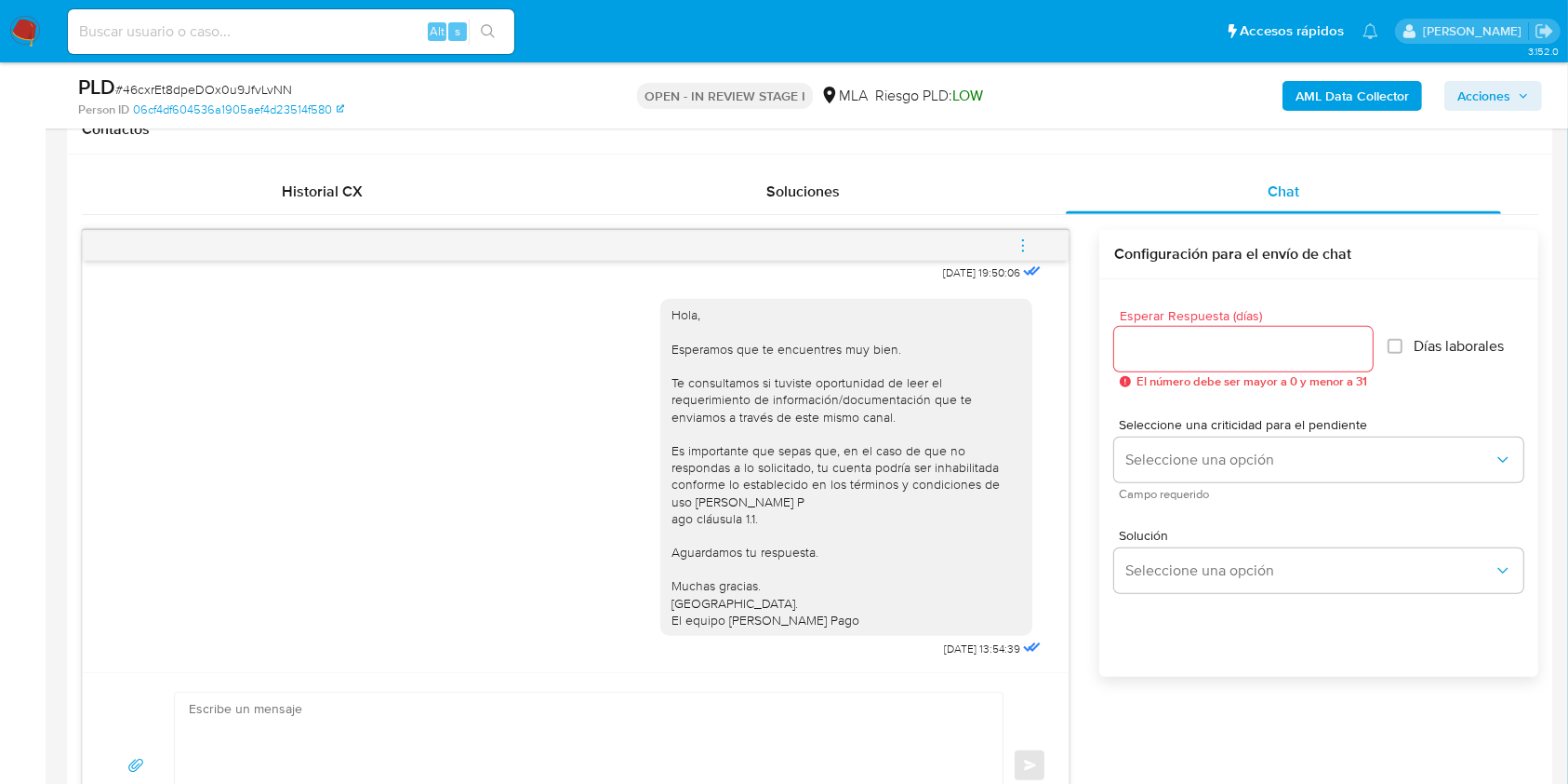
click at [1031, 243] on icon "menu-action" at bounding box center [1023, 245] width 17 height 17
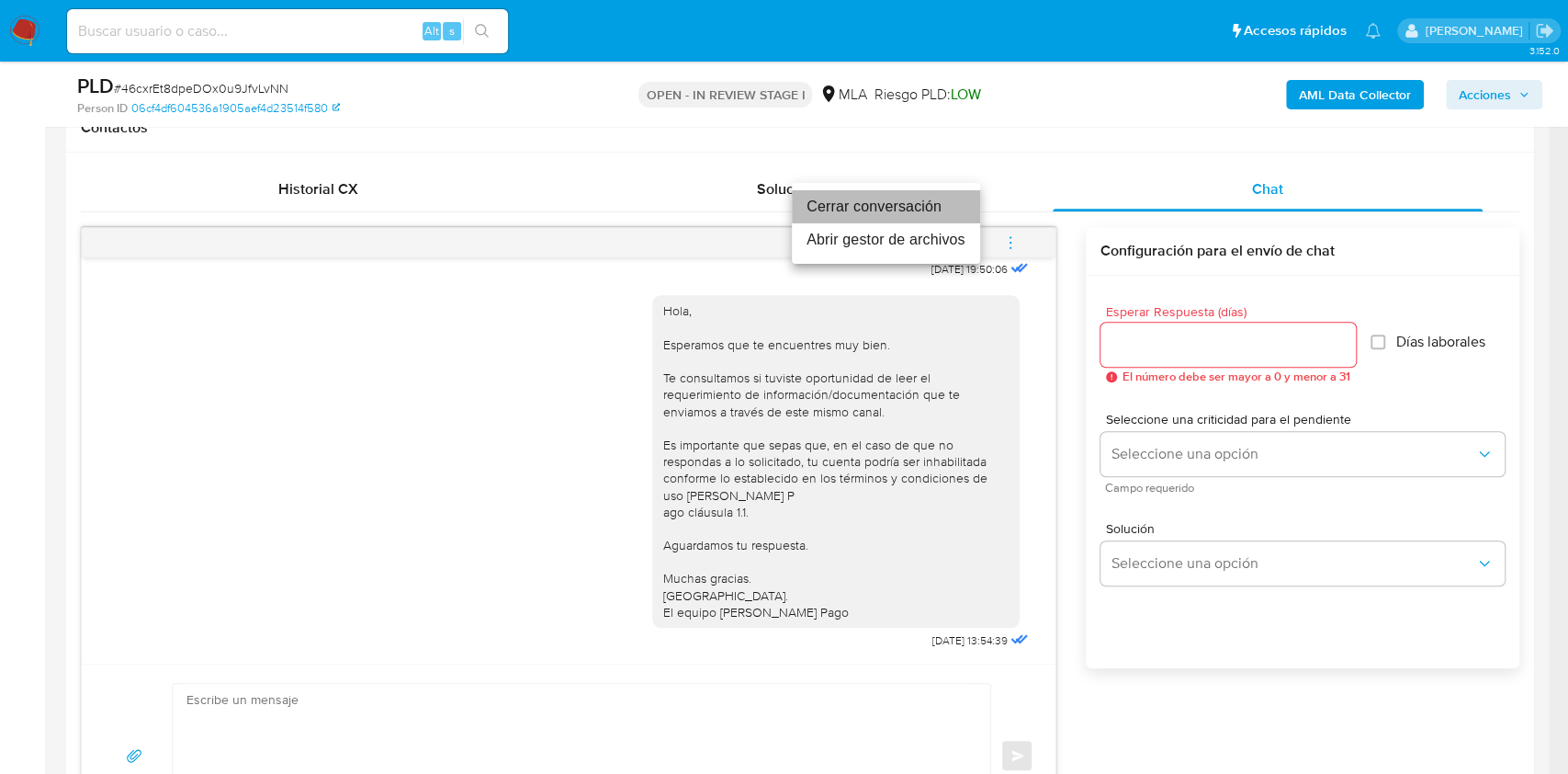
click at [915, 203] on li "Cerrar conversación" at bounding box center [886, 206] width 189 height 33
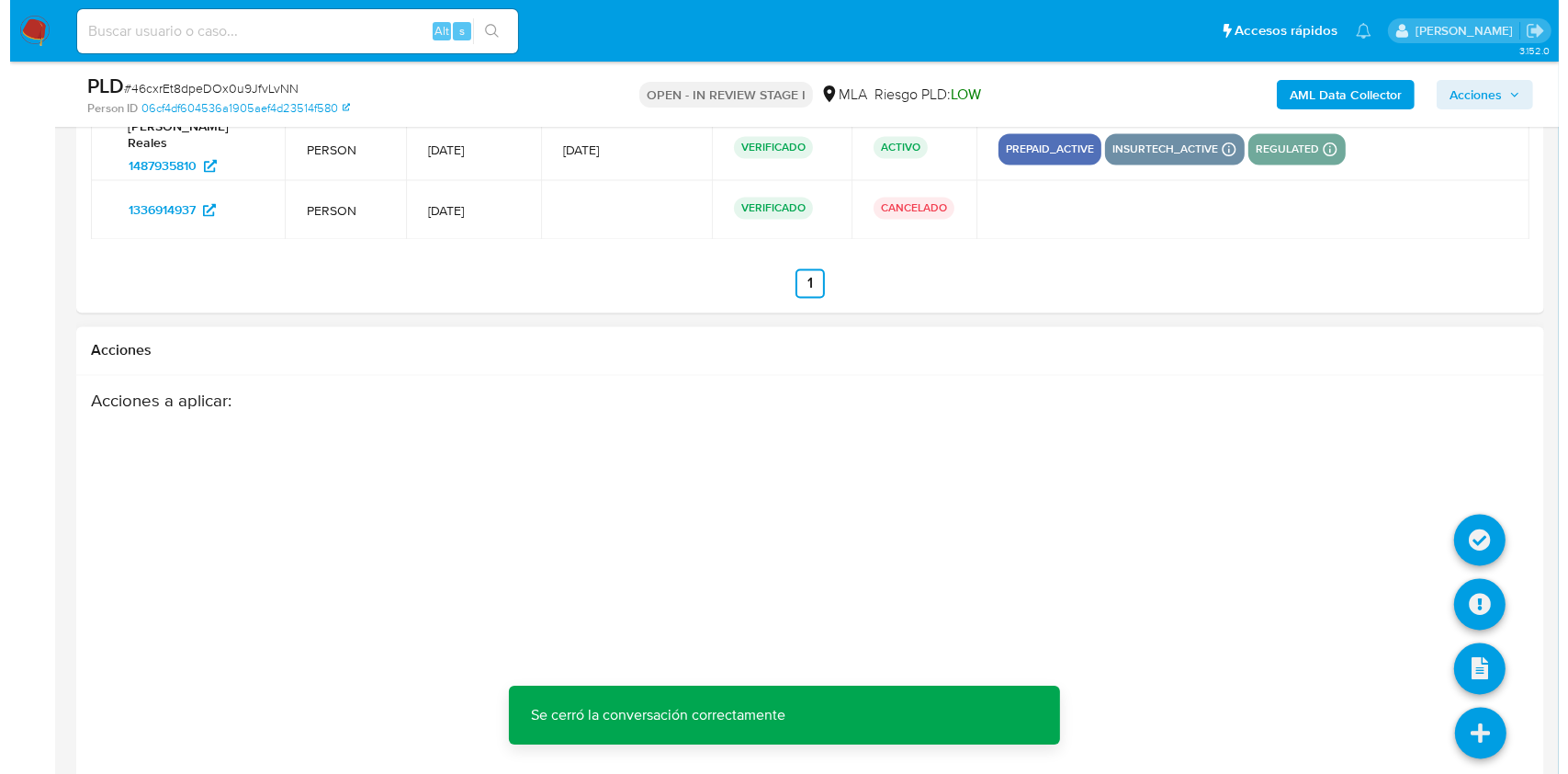
scroll to position [3395, 0]
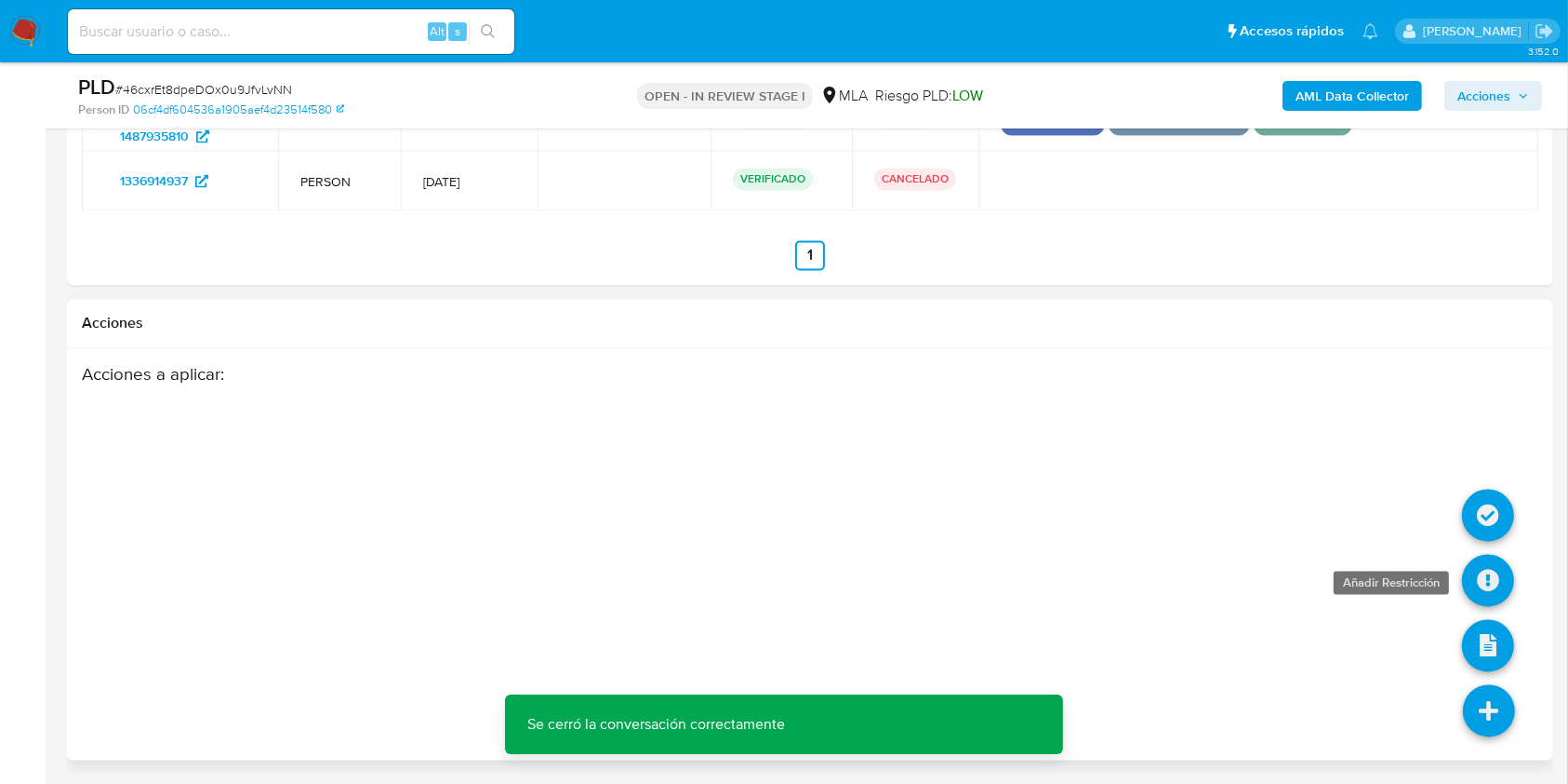
click at [1493, 581] on icon at bounding box center [1488, 581] width 52 height 53
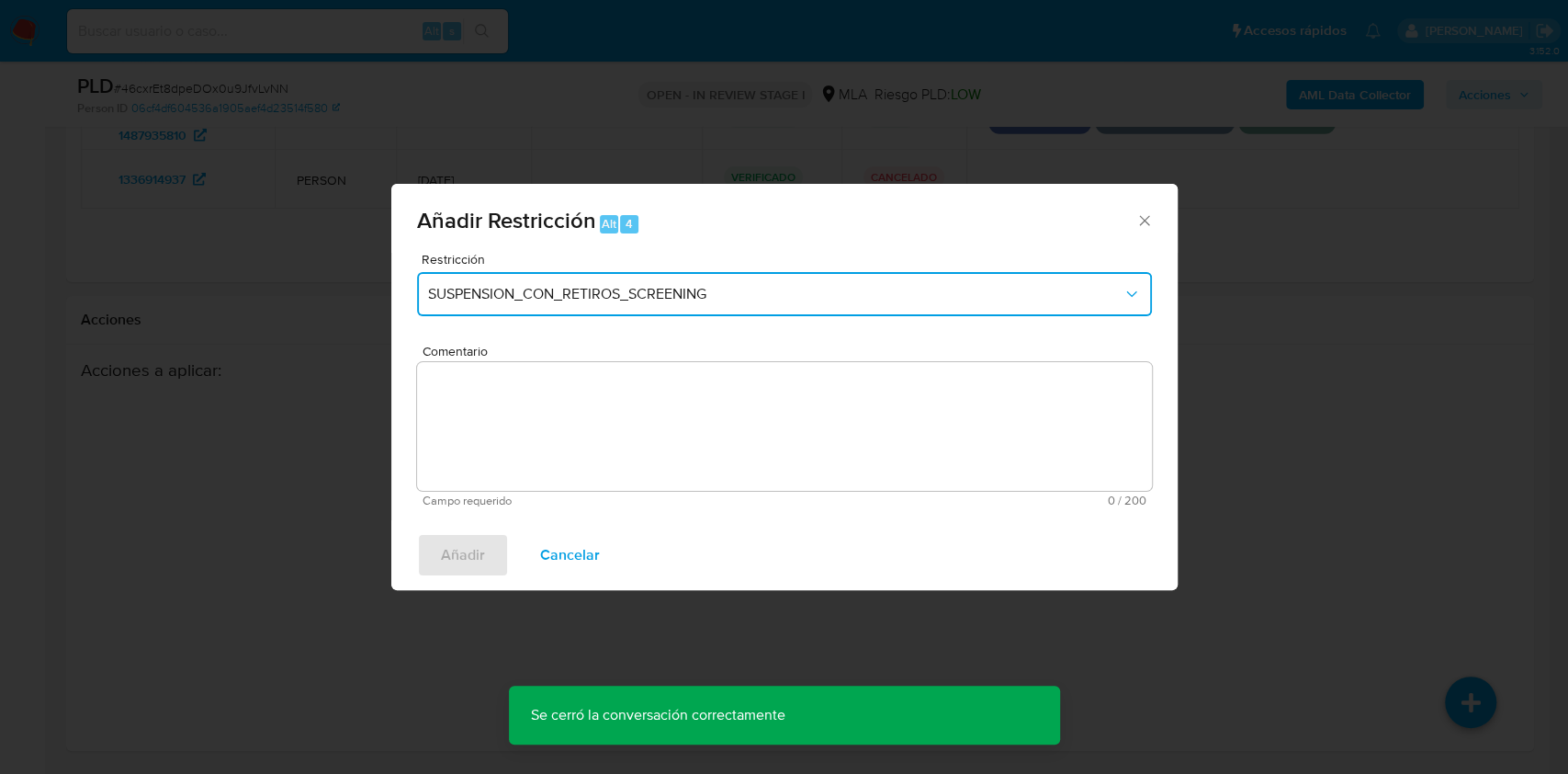
click at [660, 285] on span "SUSPENSION_CON_RETIROS_SCREENING" at bounding box center [776, 294] width 694 height 19
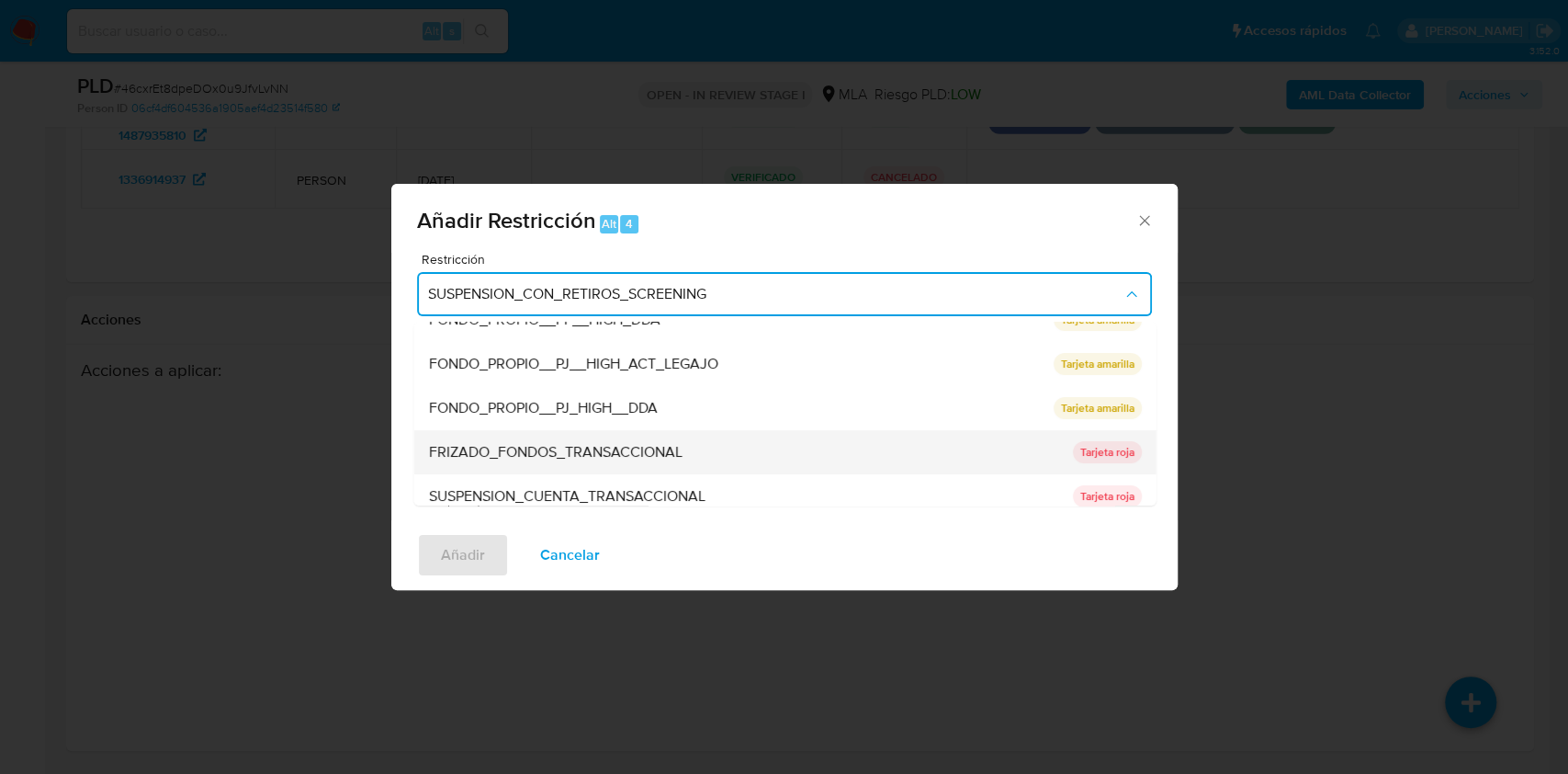
scroll to position [301, 0]
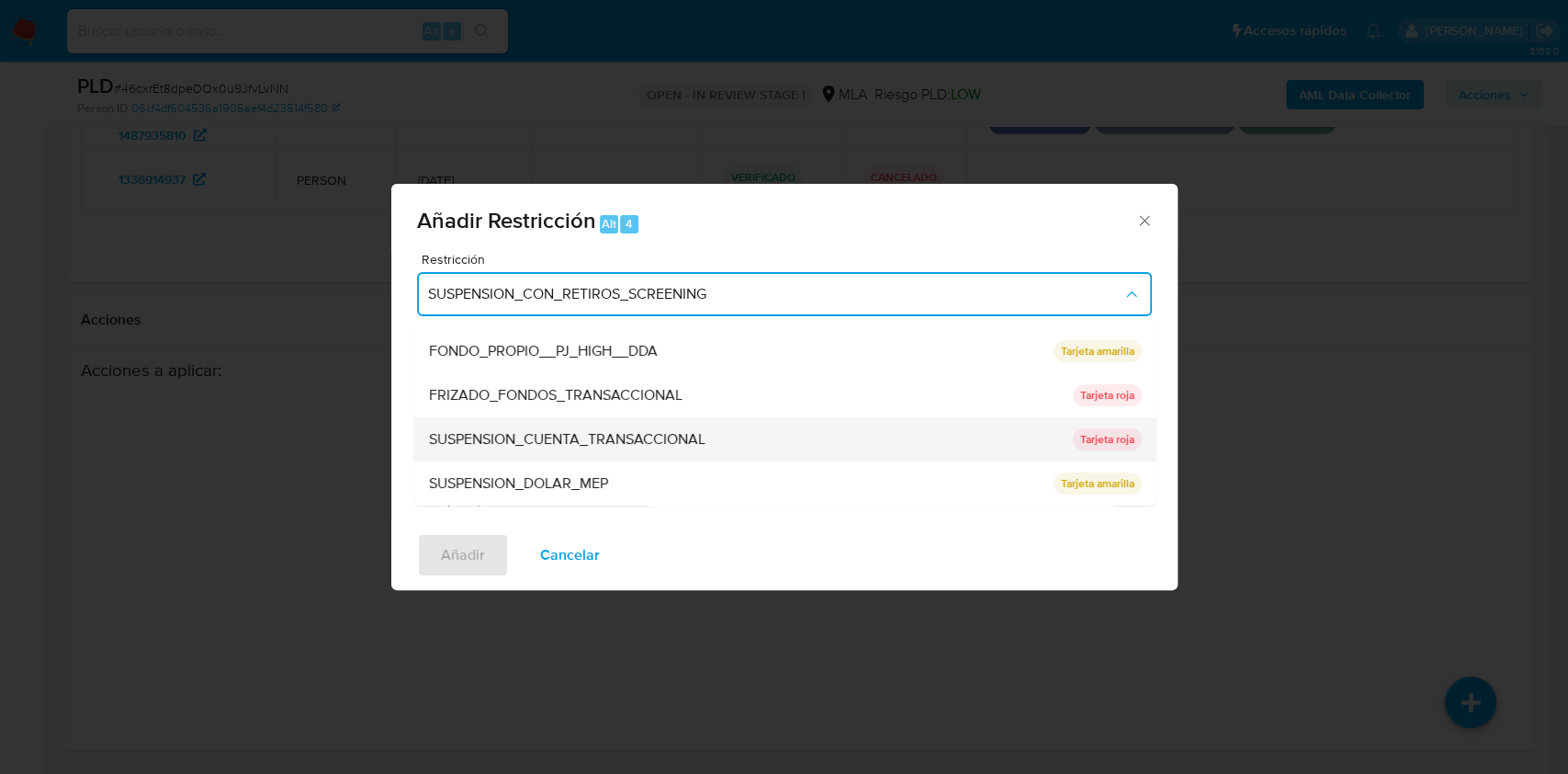
click at [684, 437] on span "SUSPENSION_CUENTA_TRANSACCIONAL" at bounding box center [566, 438] width 277 height 19
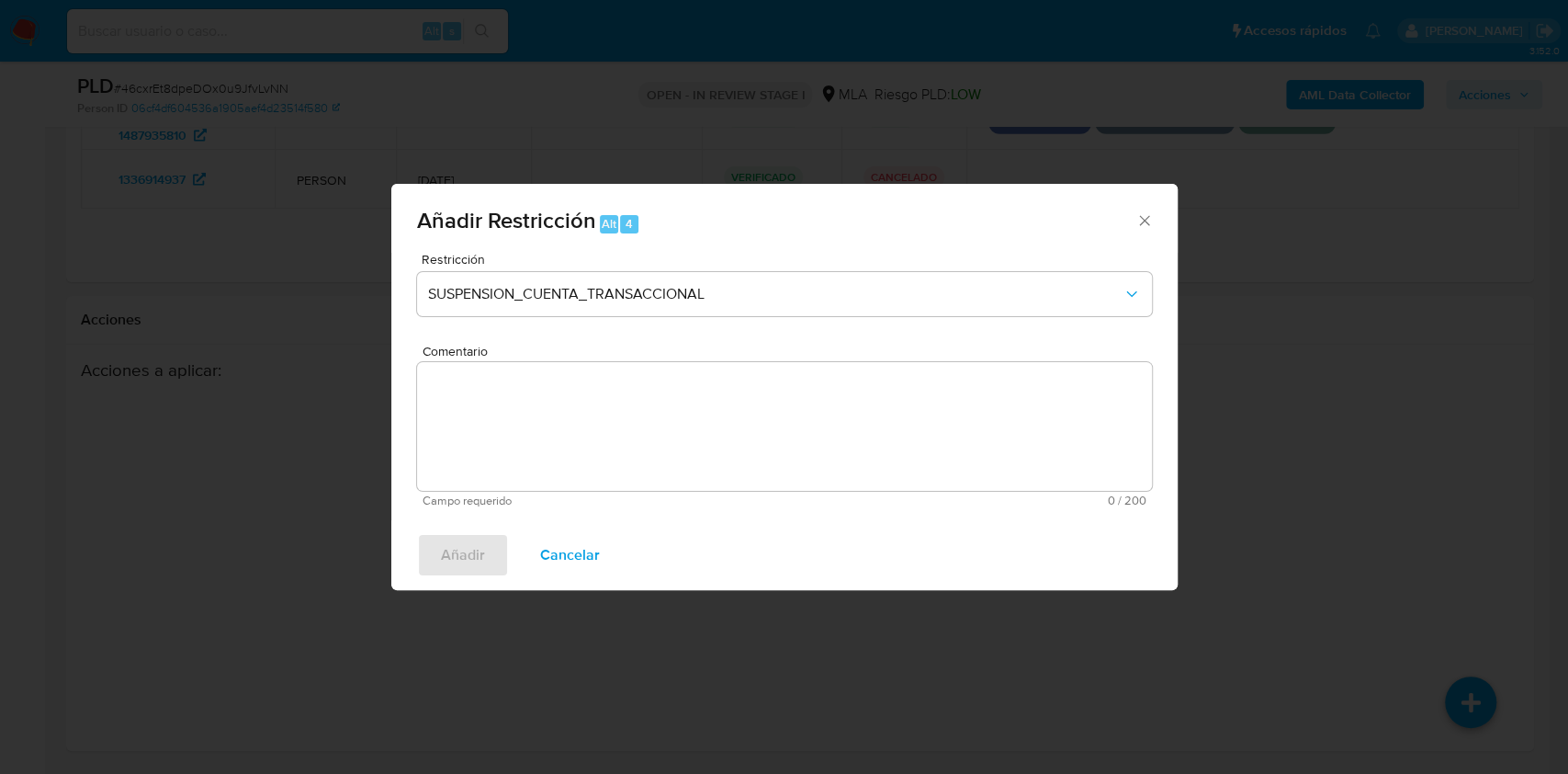
click at [507, 445] on textarea "Comentario" at bounding box center [784, 426] width 735 height 128
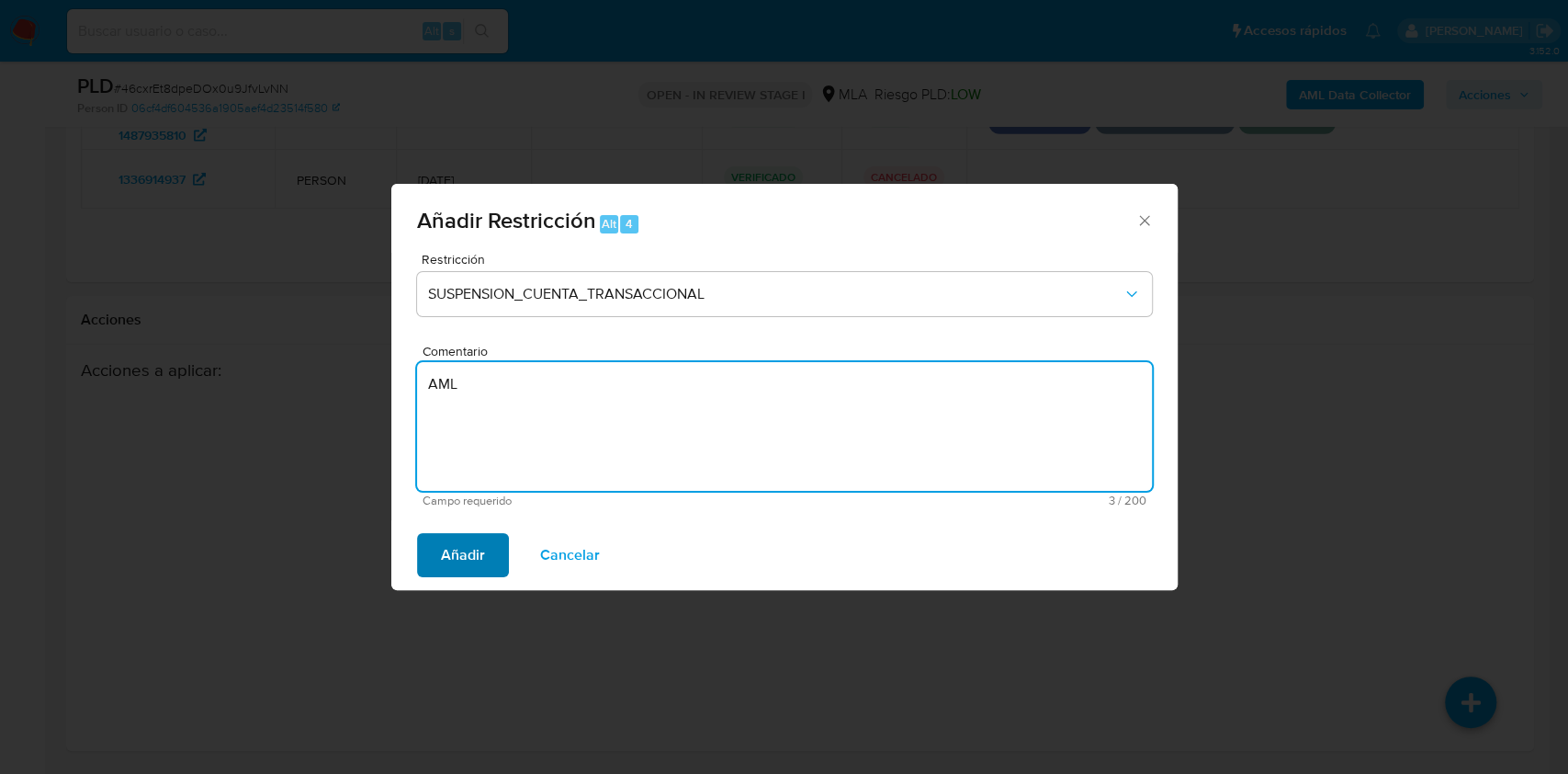
type textarea "AML"
click at [466, 560] on span "Añadir" at bounding box center [463, 555] width 44 height 40
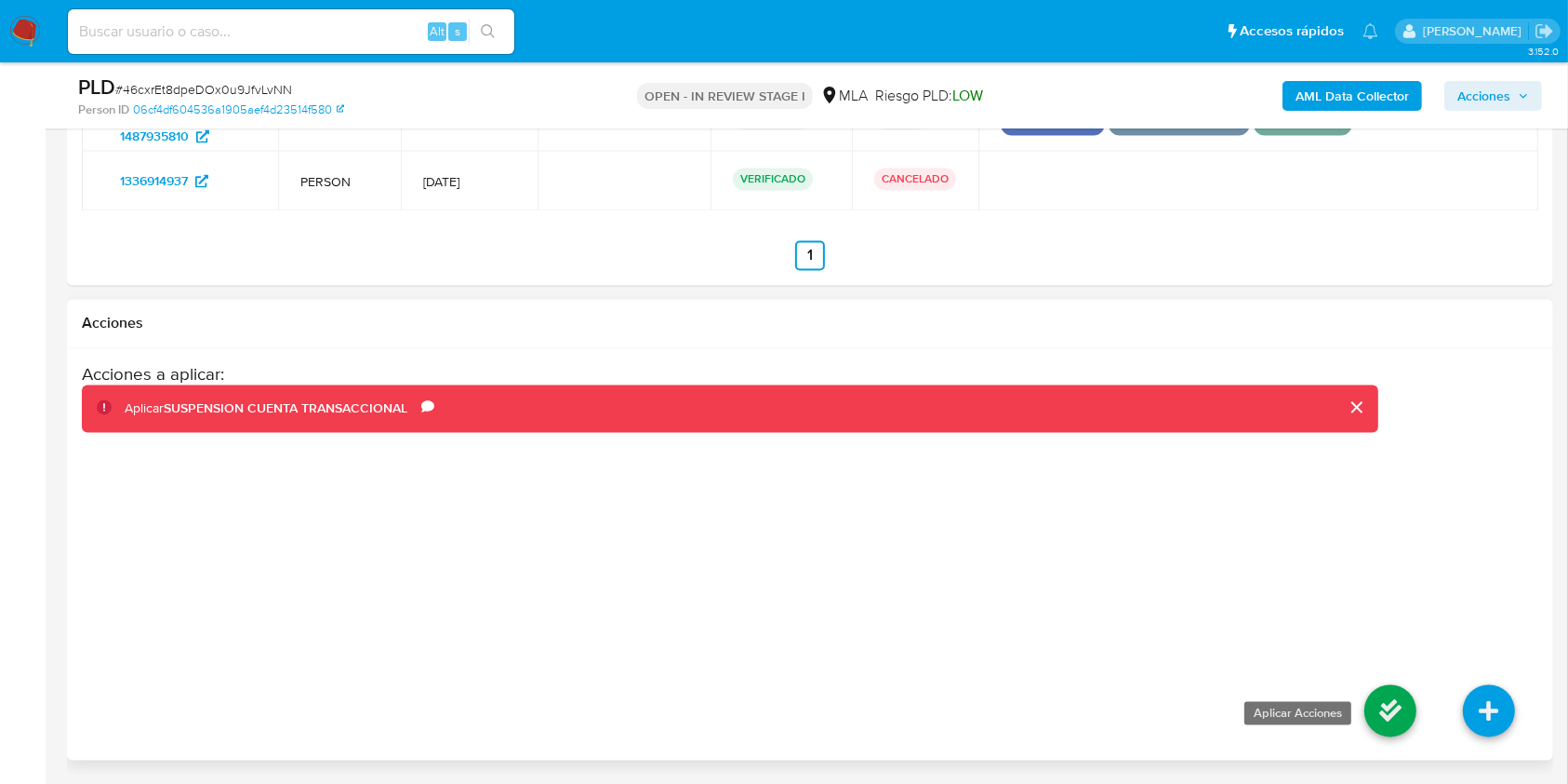
click at [1399, 699] on icon at bounding box center [1391, 711] width 52 height 53
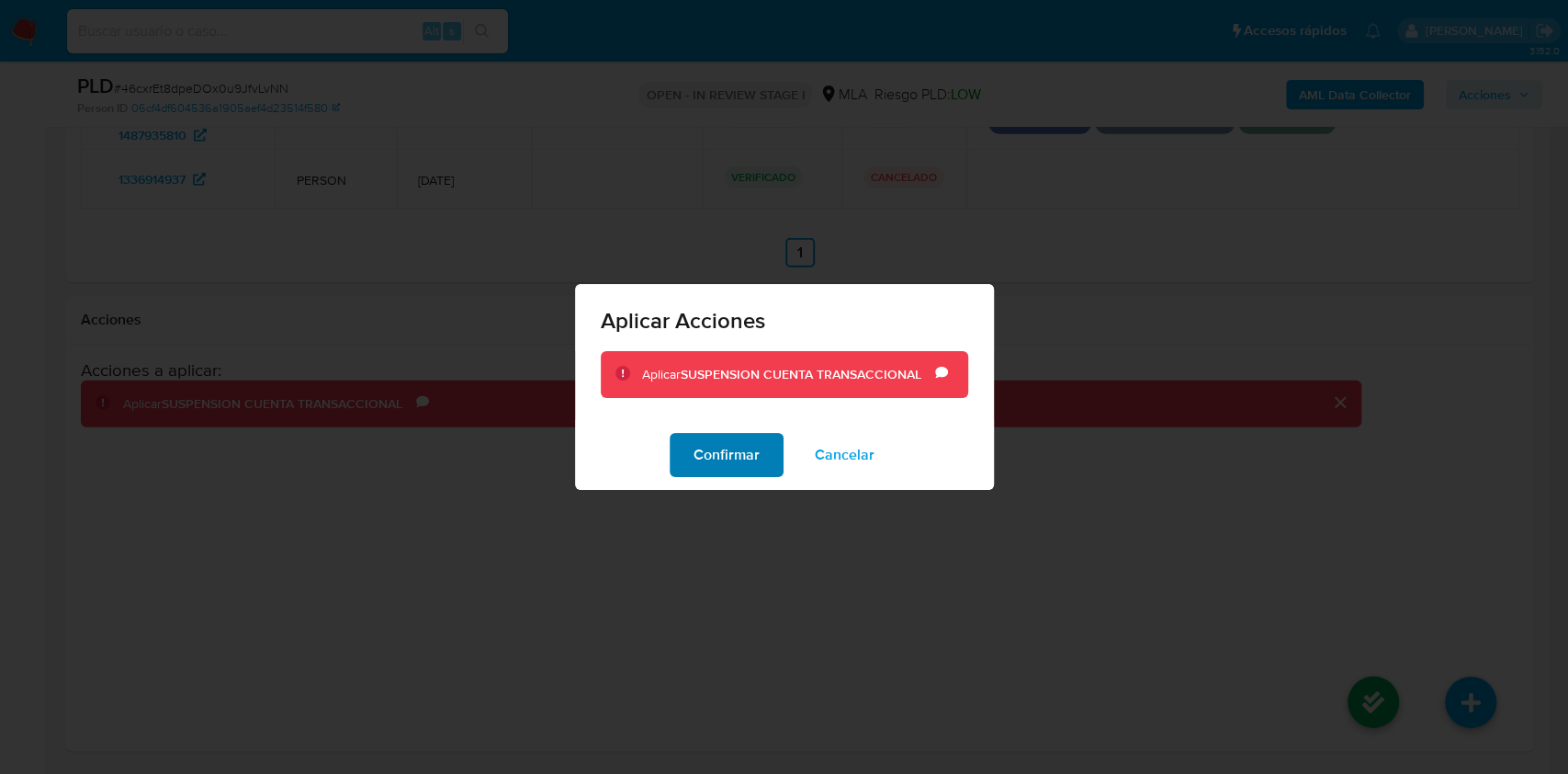
click at [735, 445] on span "Confirmar" at bounding box center [727, 454] width 67 height 40
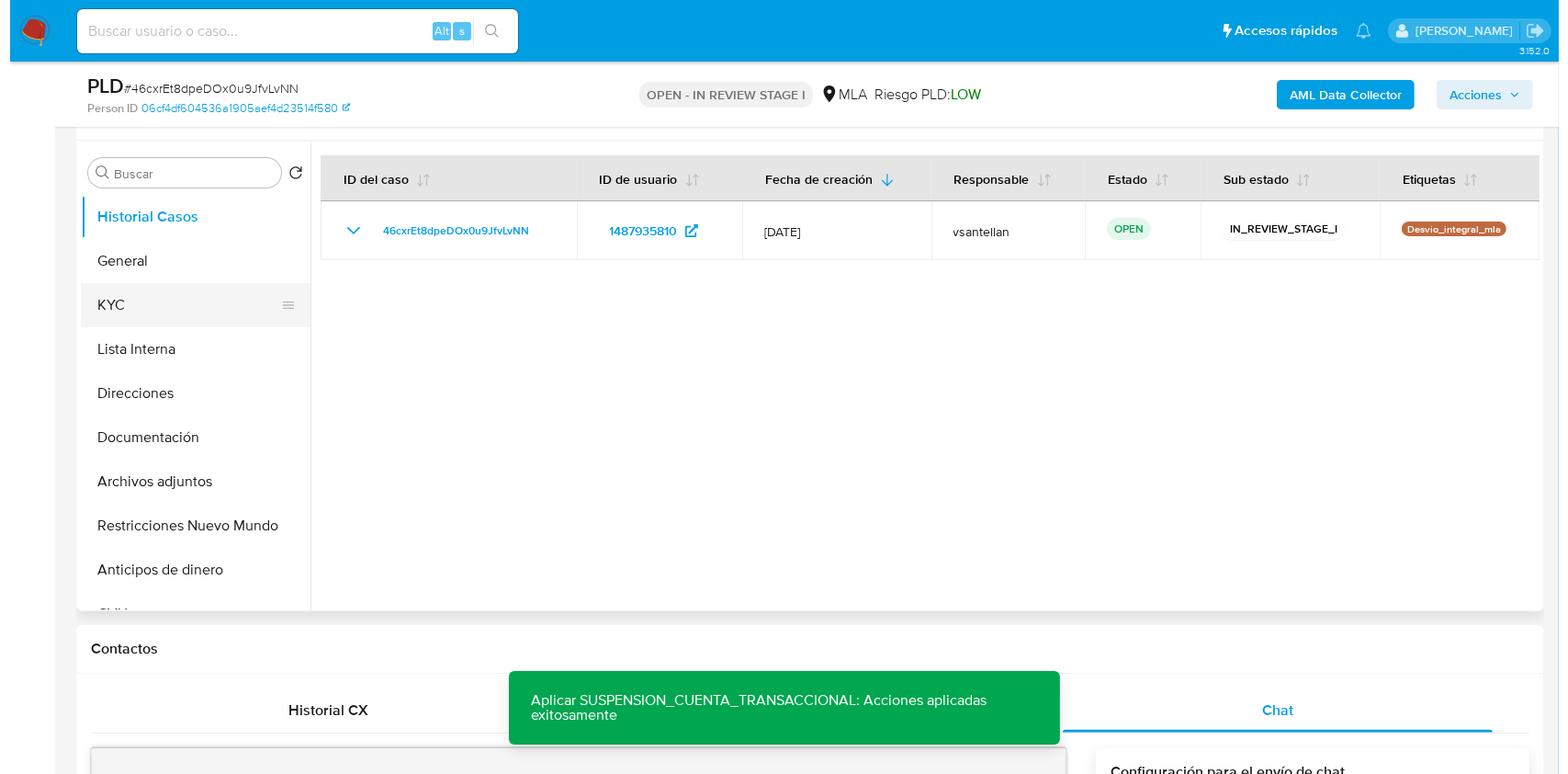
scroll to position [332, 0]
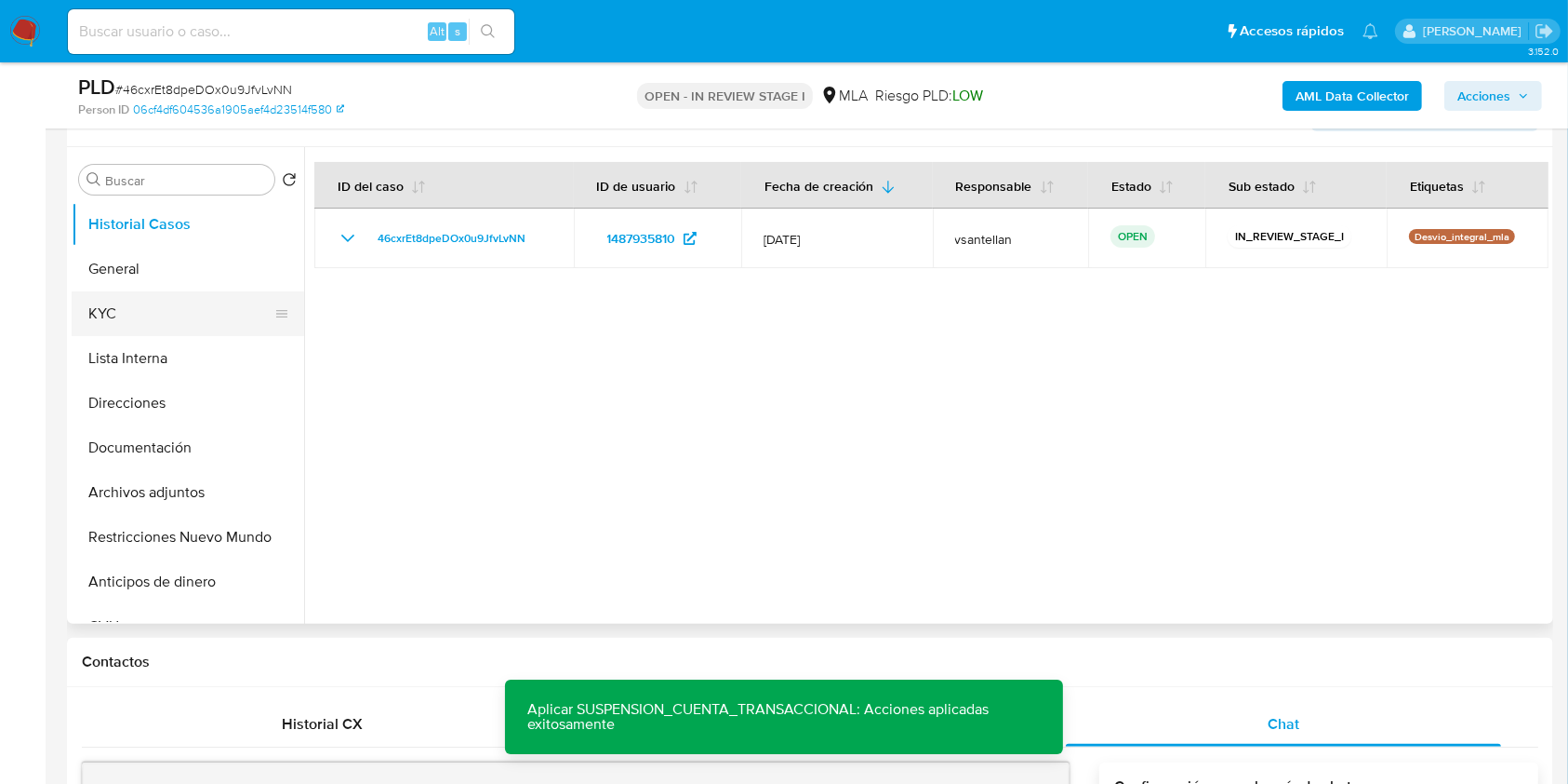
click at [172, 299] on button "KYC" at bounding box center [180, 313] width 218 height 45
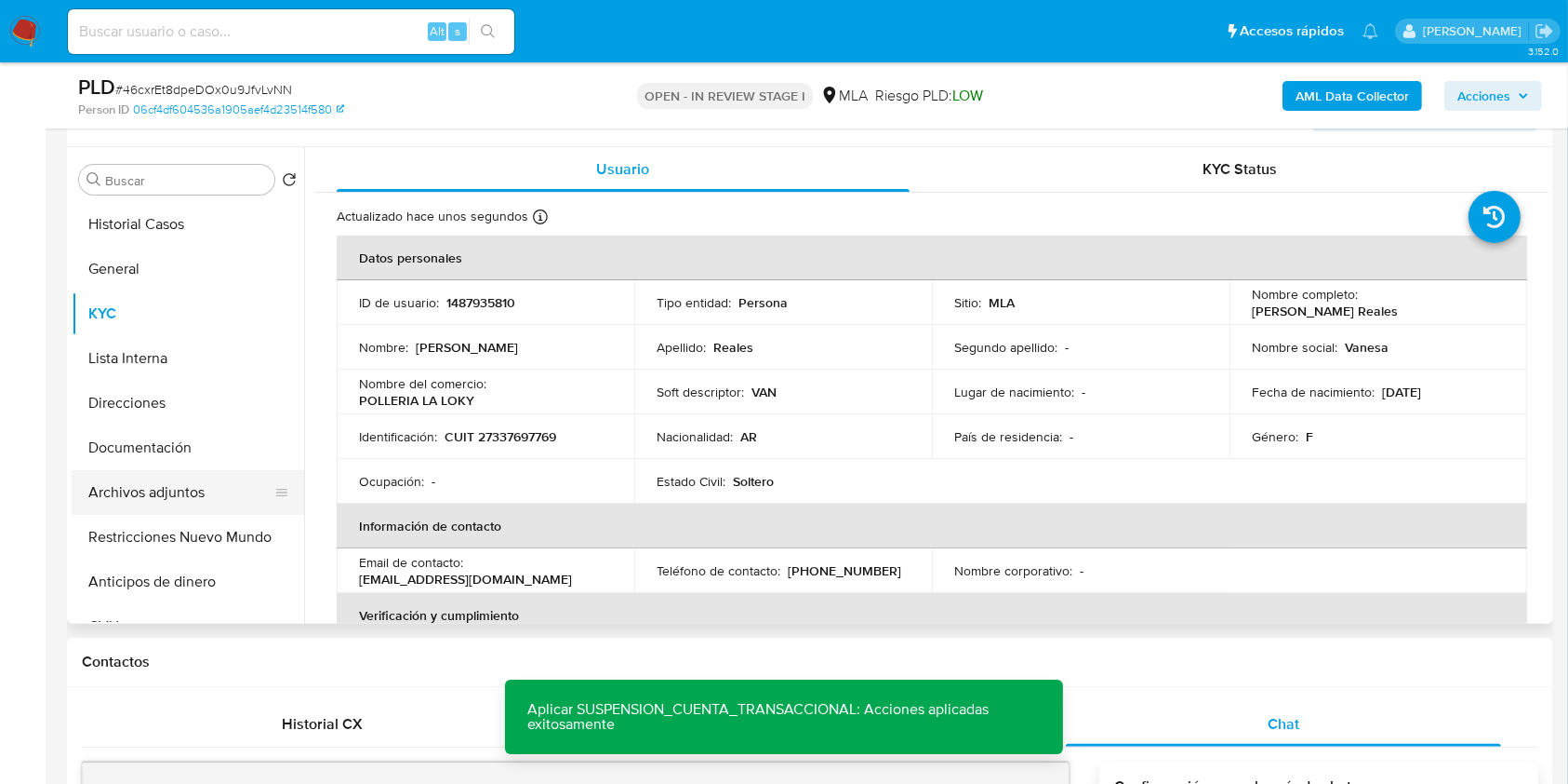
click at [212, 500] on button "Archivos adjuntos" at bounding box center [180, 492] width 218 height 45
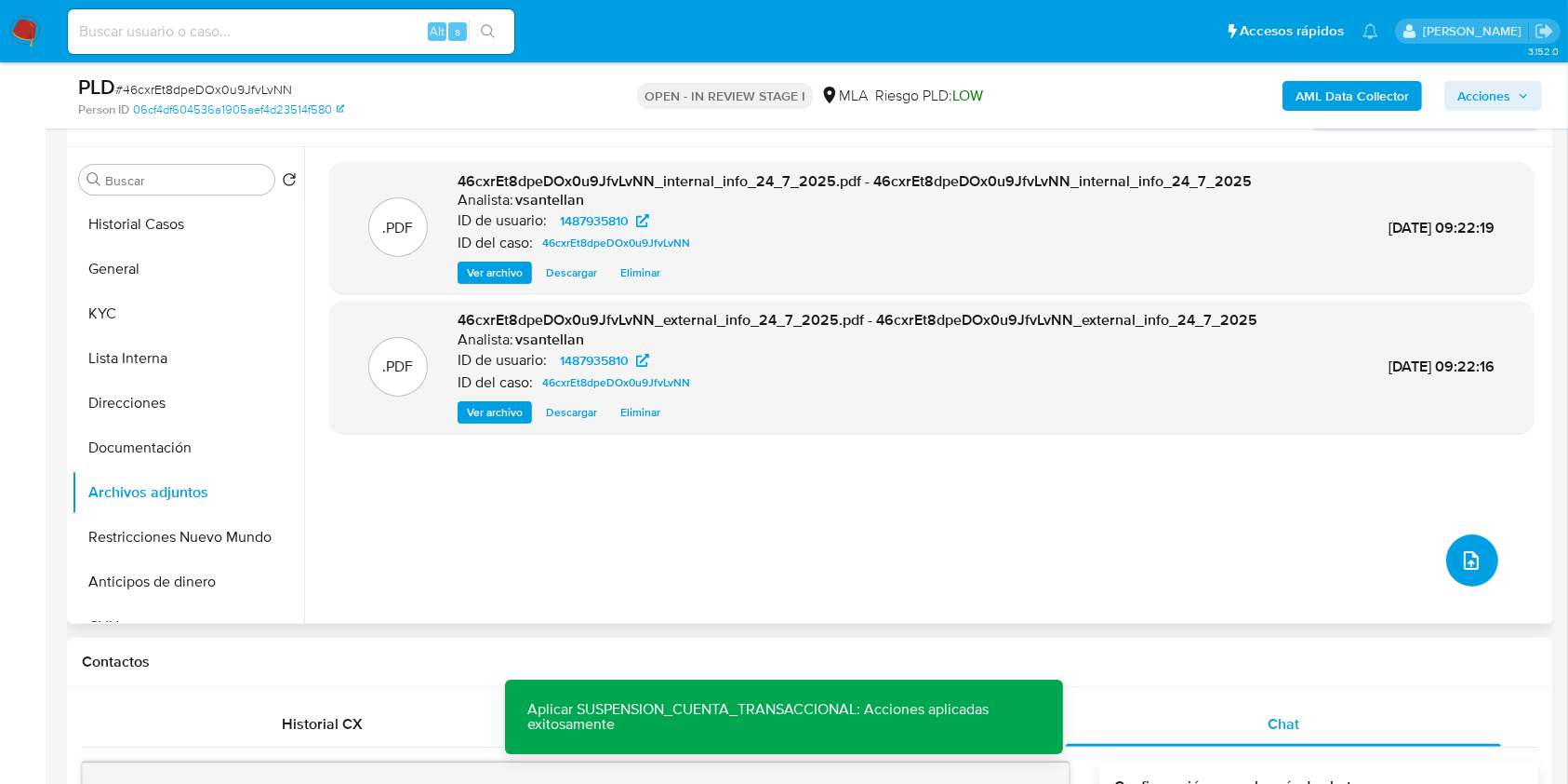
click at [1460, 559] on icon "upload-file" at bounding box center [1471, 560] width 23 height 23
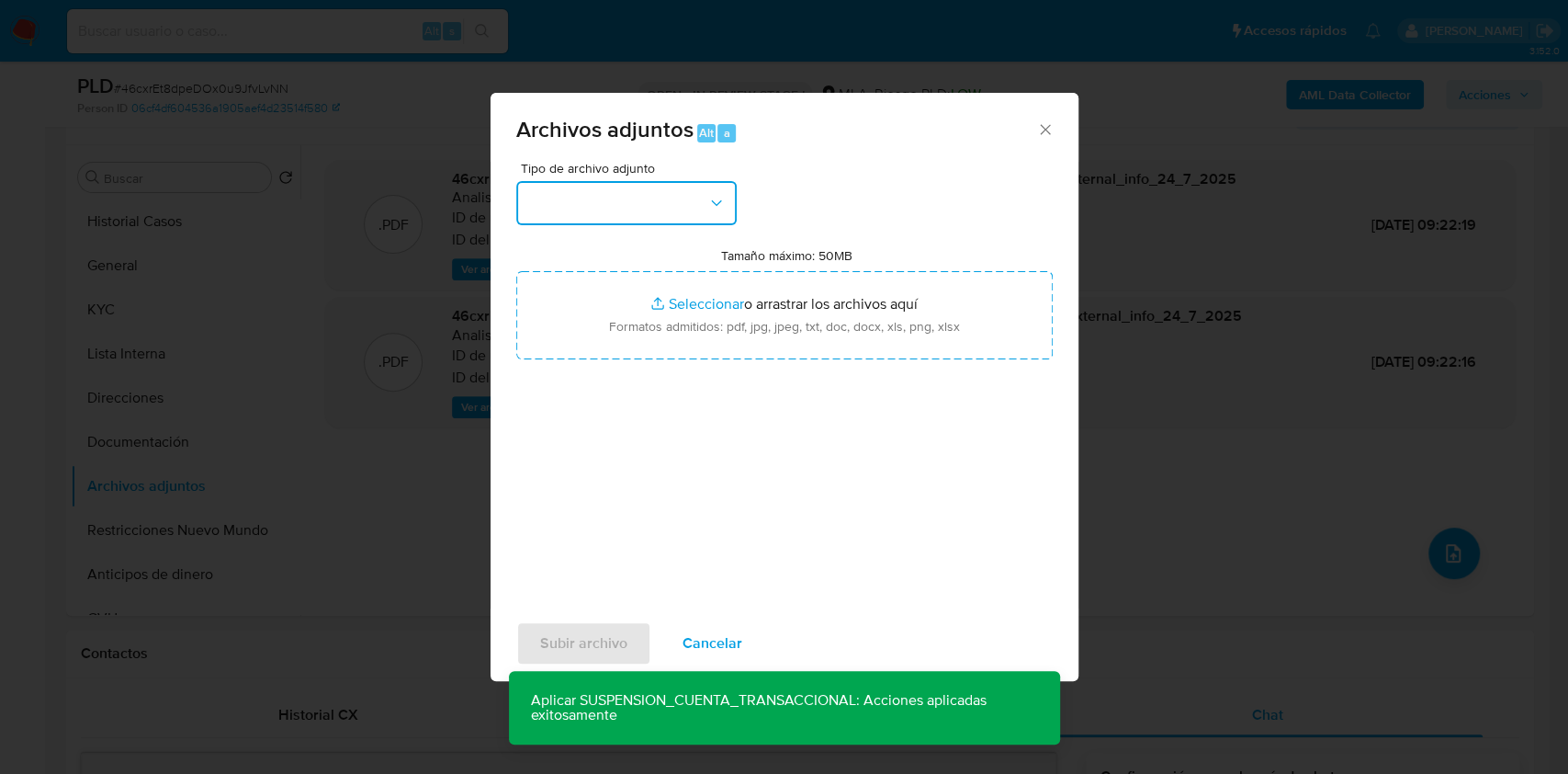
click at [643, 219] on button "button" at bounding box center [626, 203] width 220 height 44
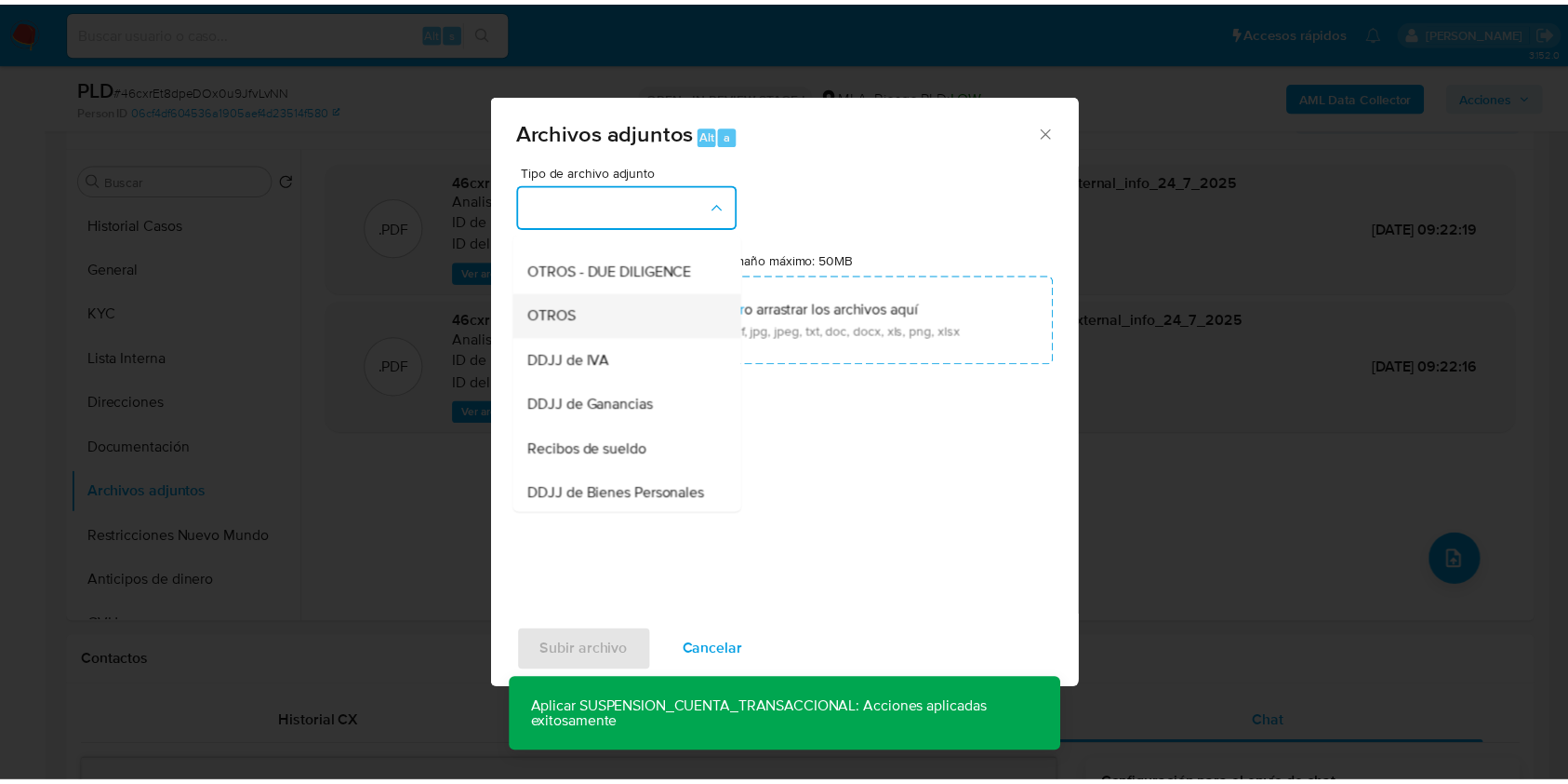
scroll to position [248, 0]
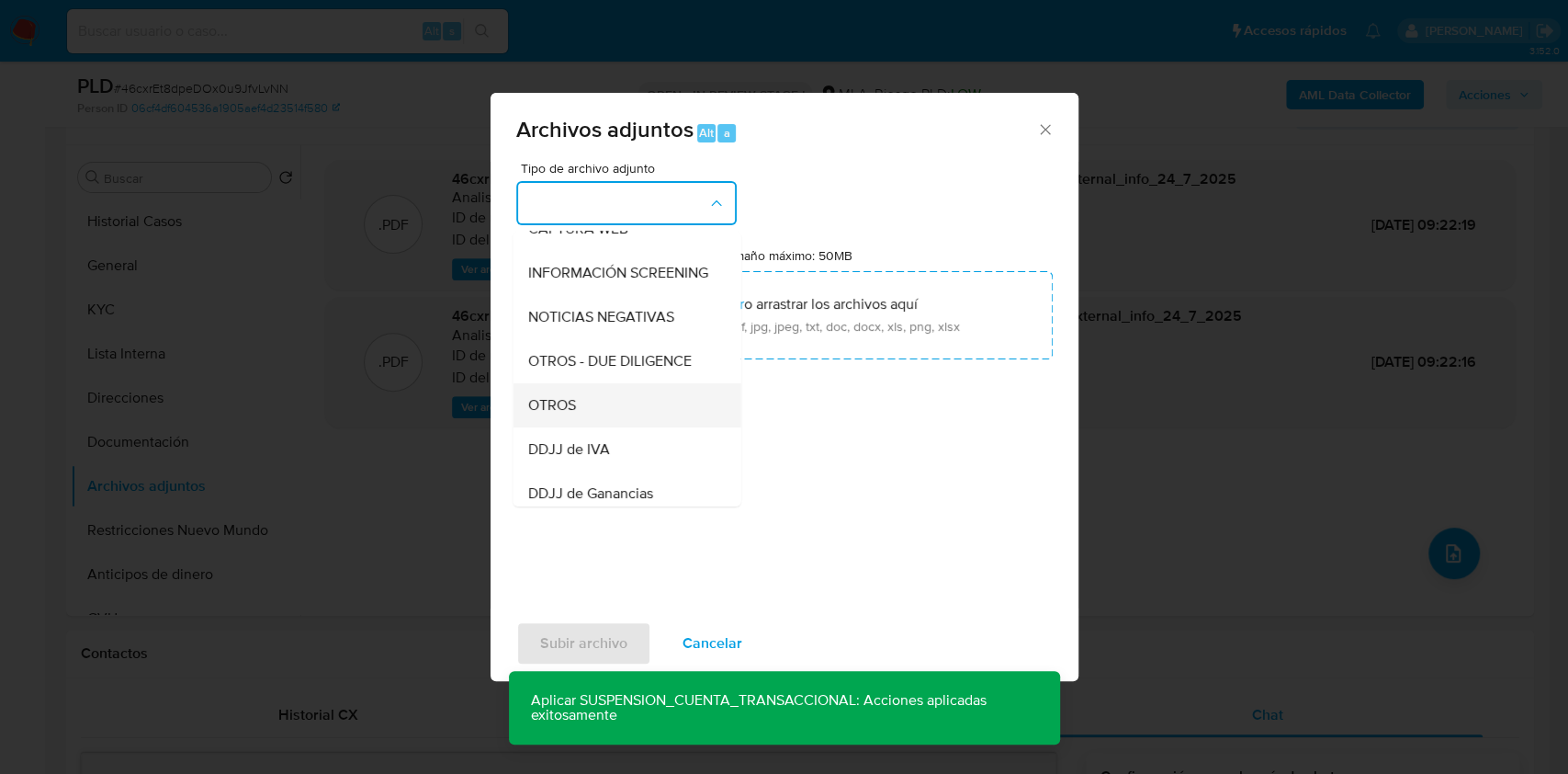
click at [603, 423] on div "OTROS" at bounding box center [621, 405] width 188 height 44
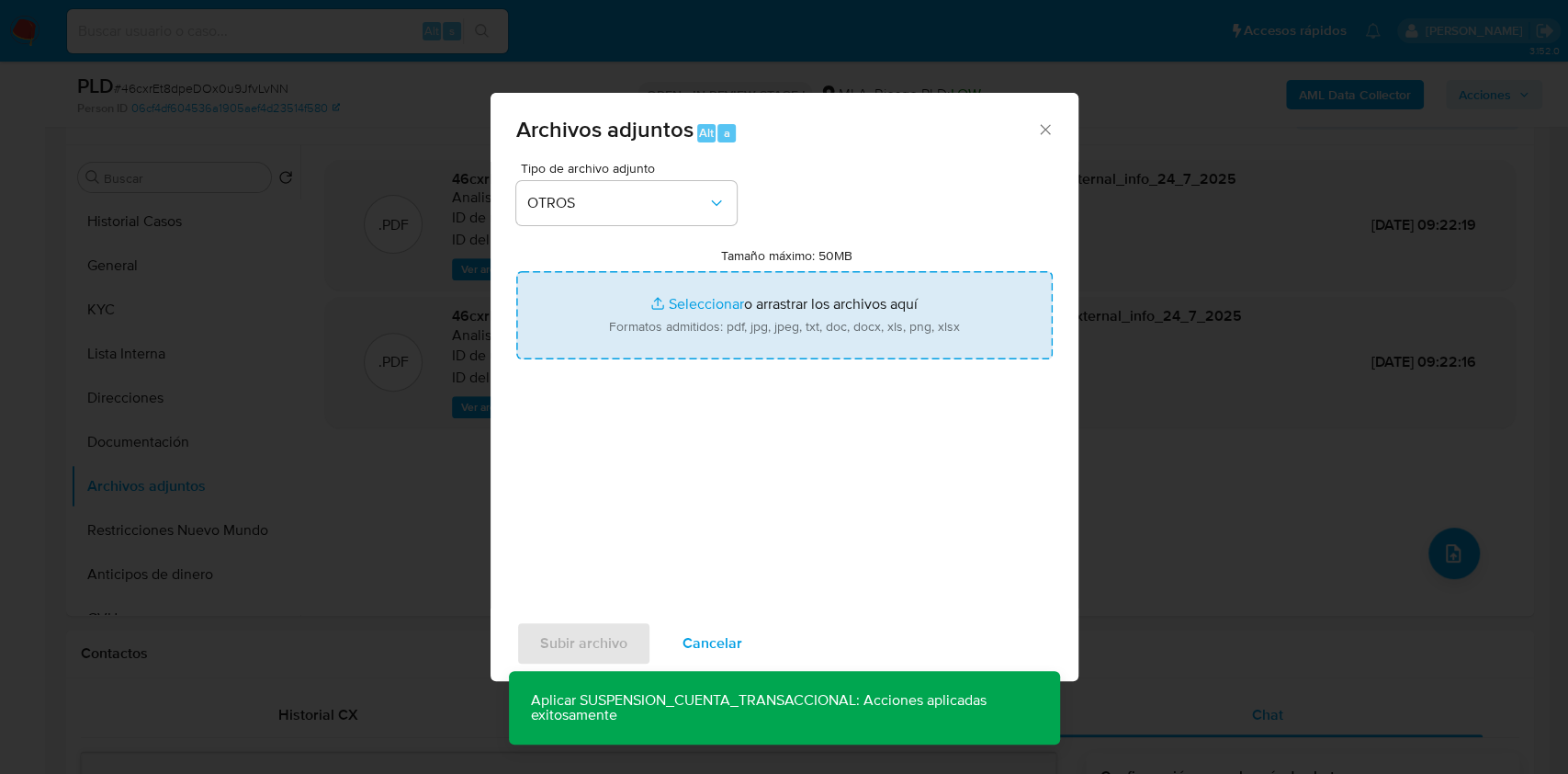
click at [654, 325] on input "Tamaño máximo: 50MB Seleccionar archivos" at bounding box center [784, 315] width 536 height 88
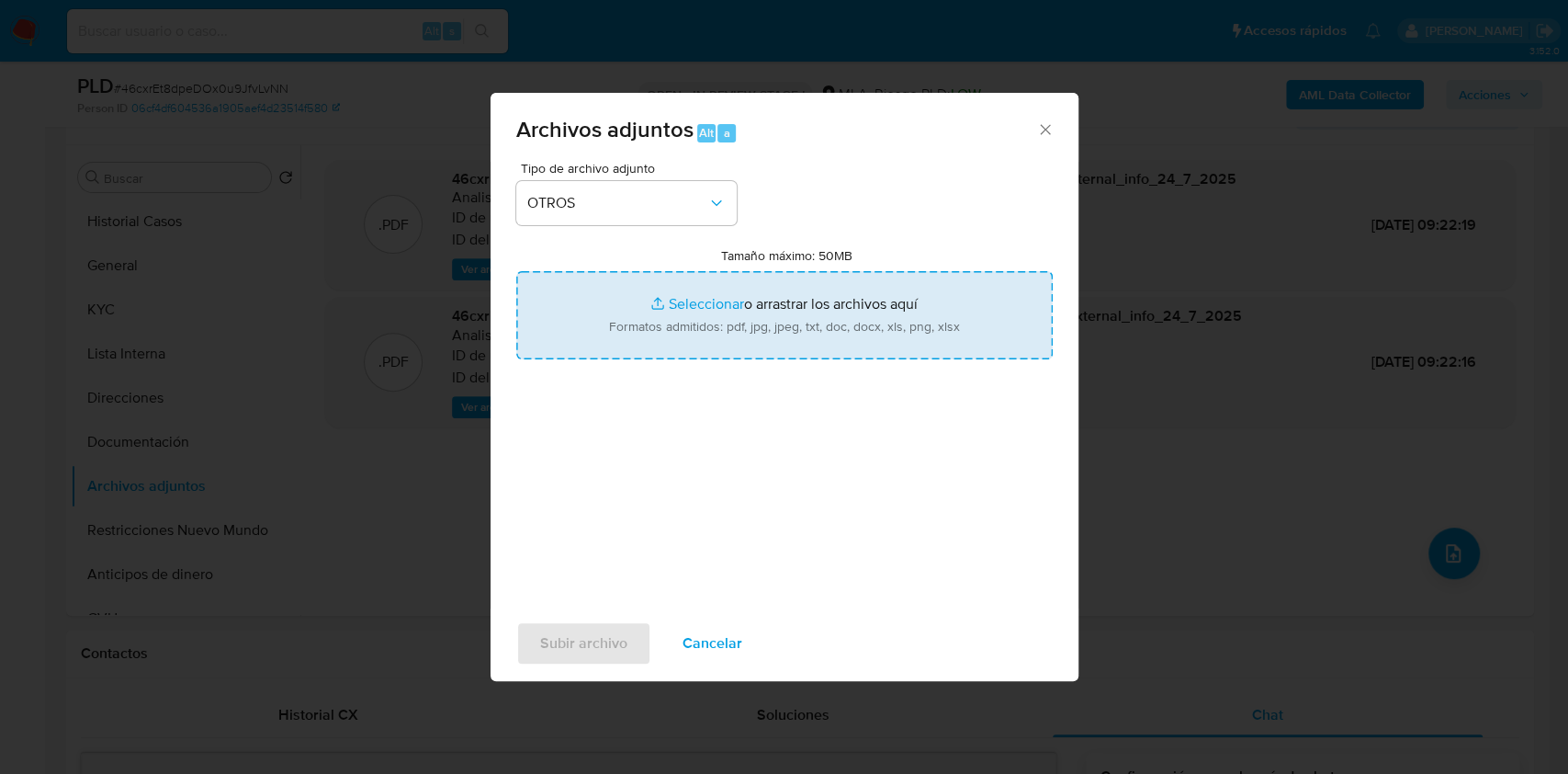
type input "C:\fakepath\Caselog 46cxrEt8dpeDOx0u9JfvLvNN_2025_07_17_17_59_39.docx"
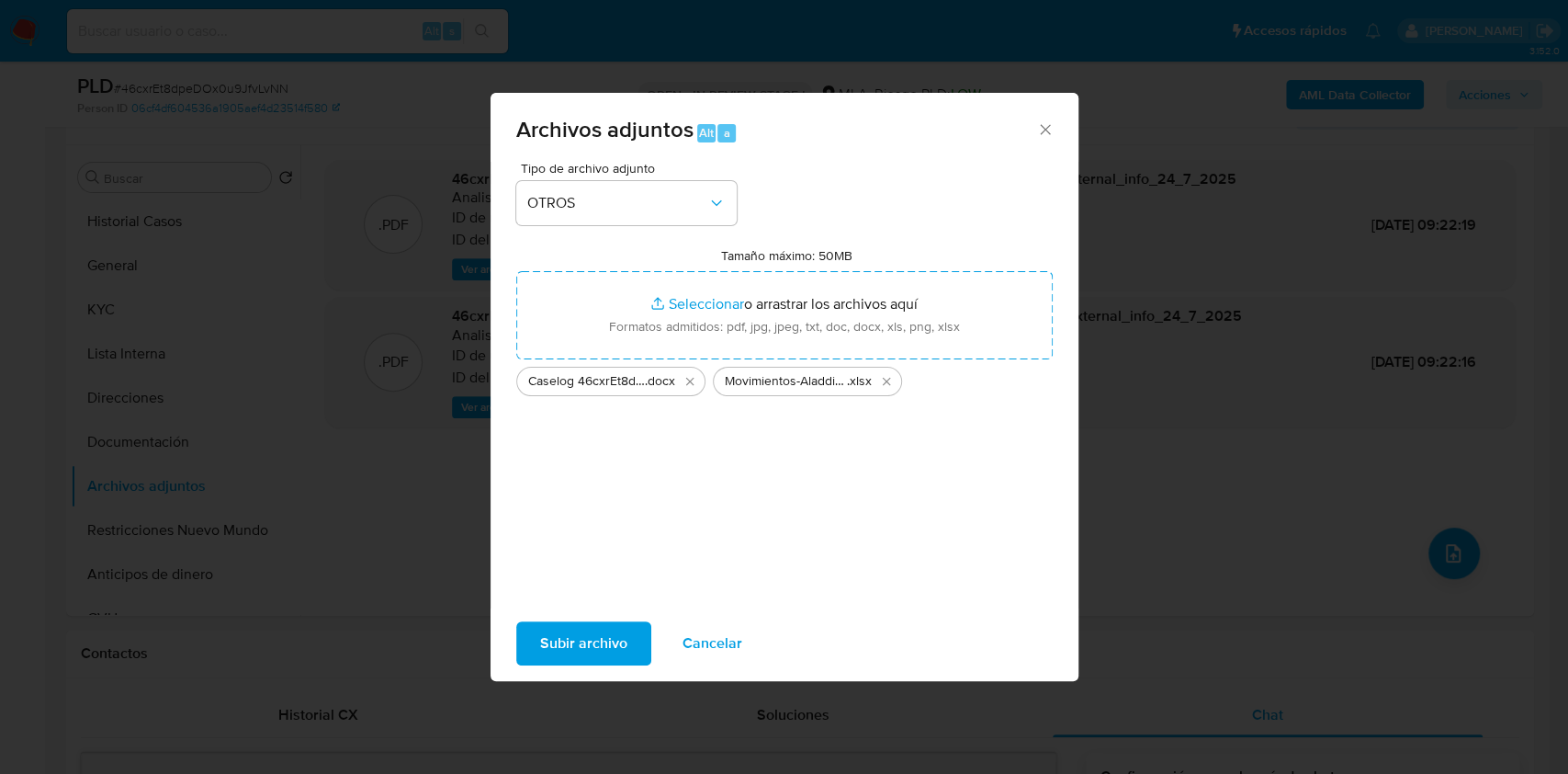
click at [615, 632] on span "Subir archivo" at bounding box center [583, 643] width 87 height 40
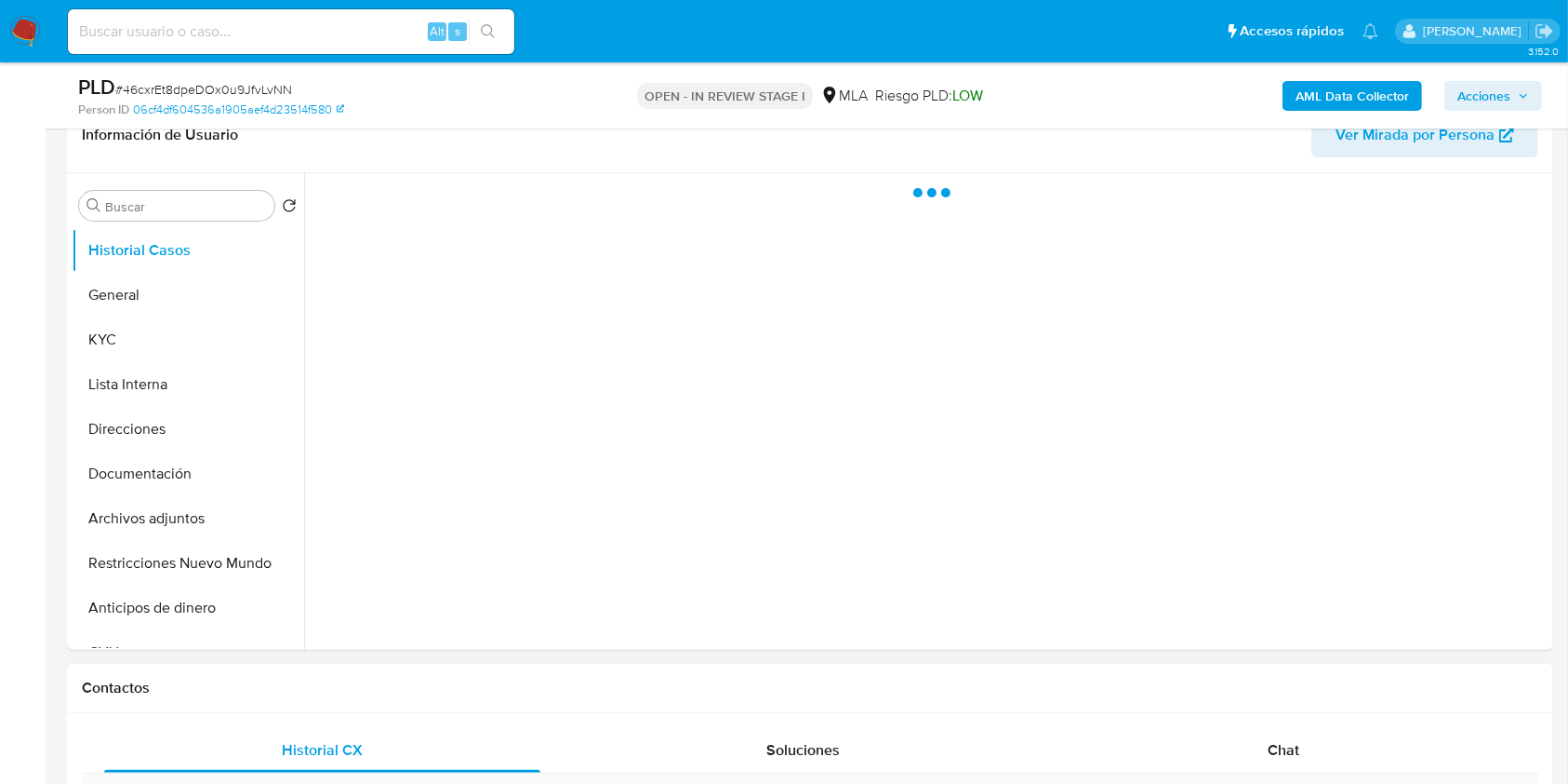
scroll to position [497, 0]
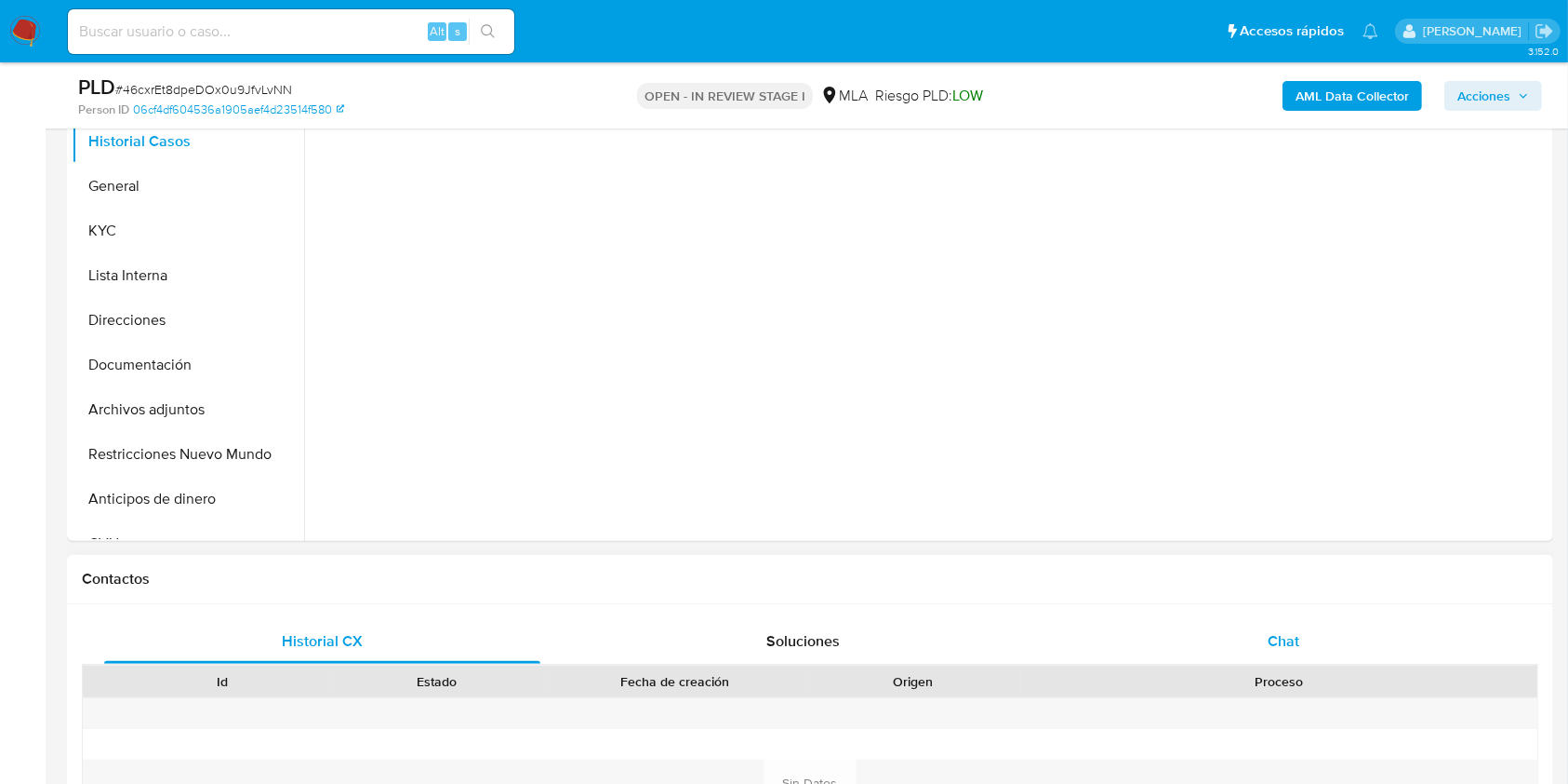
click at [1310, 637] on div "Chat" at bounding box center [1284, 641] width 436 height 45
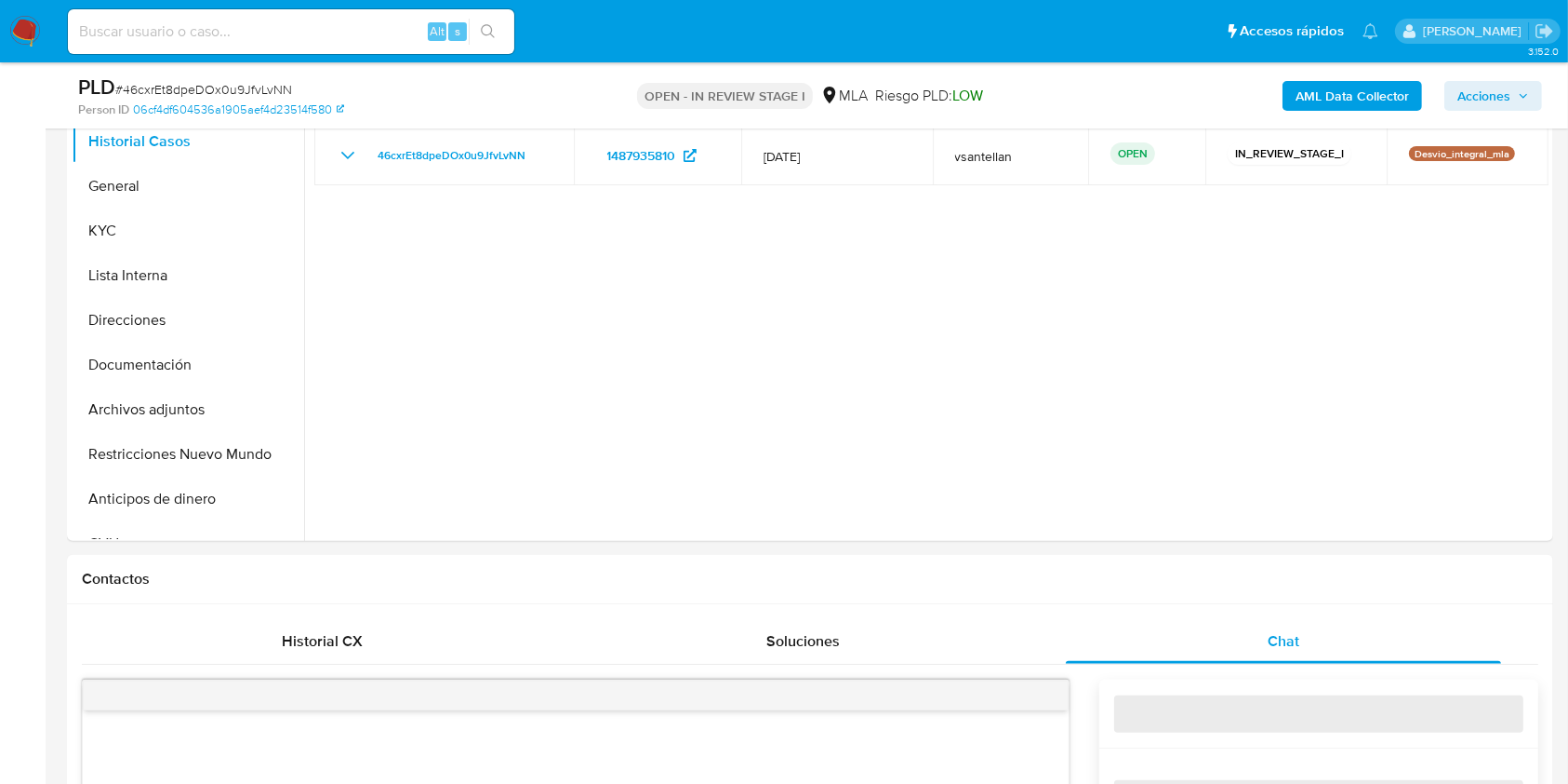
select select "10"
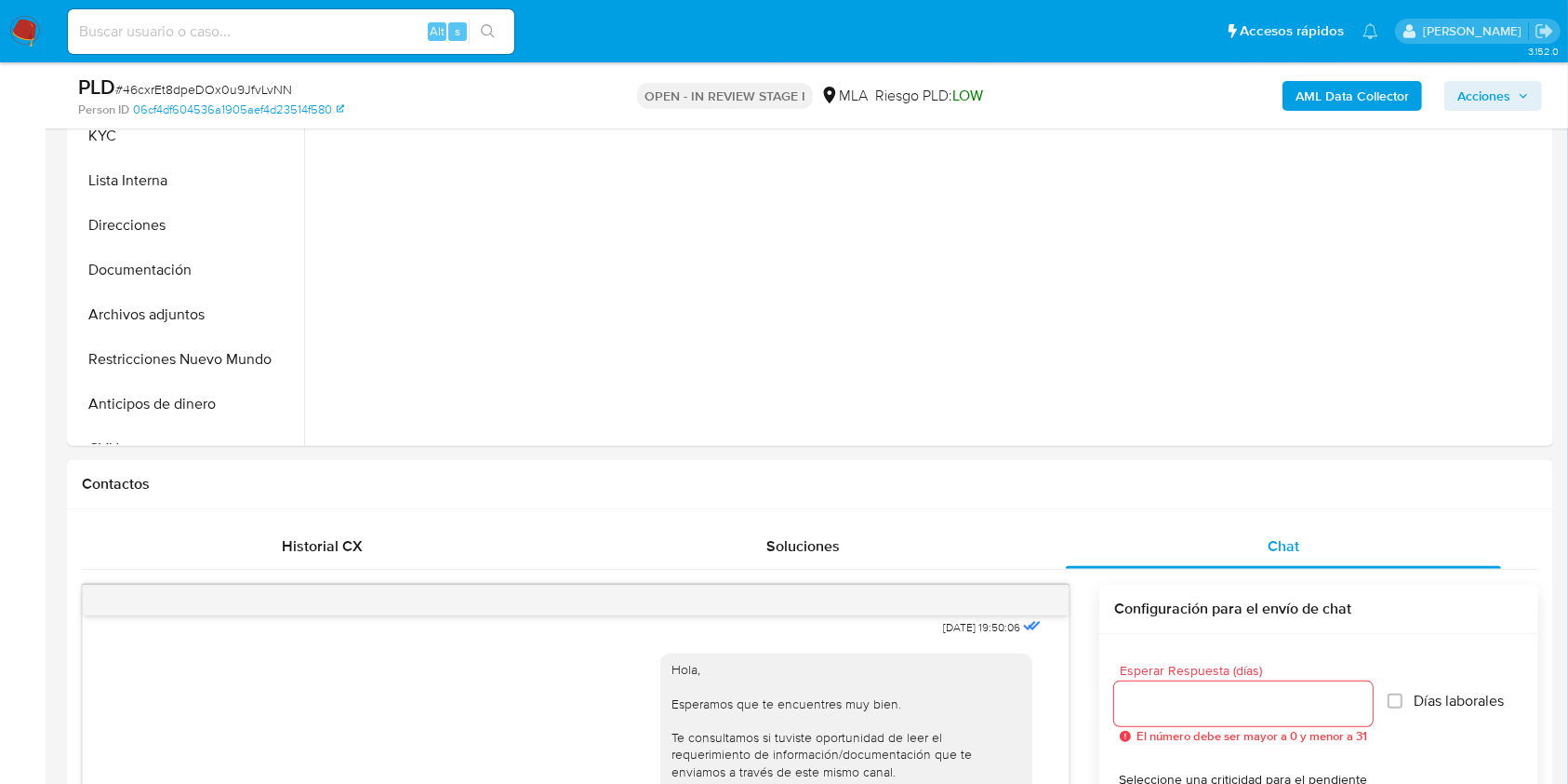
scroll to position [443, 0]
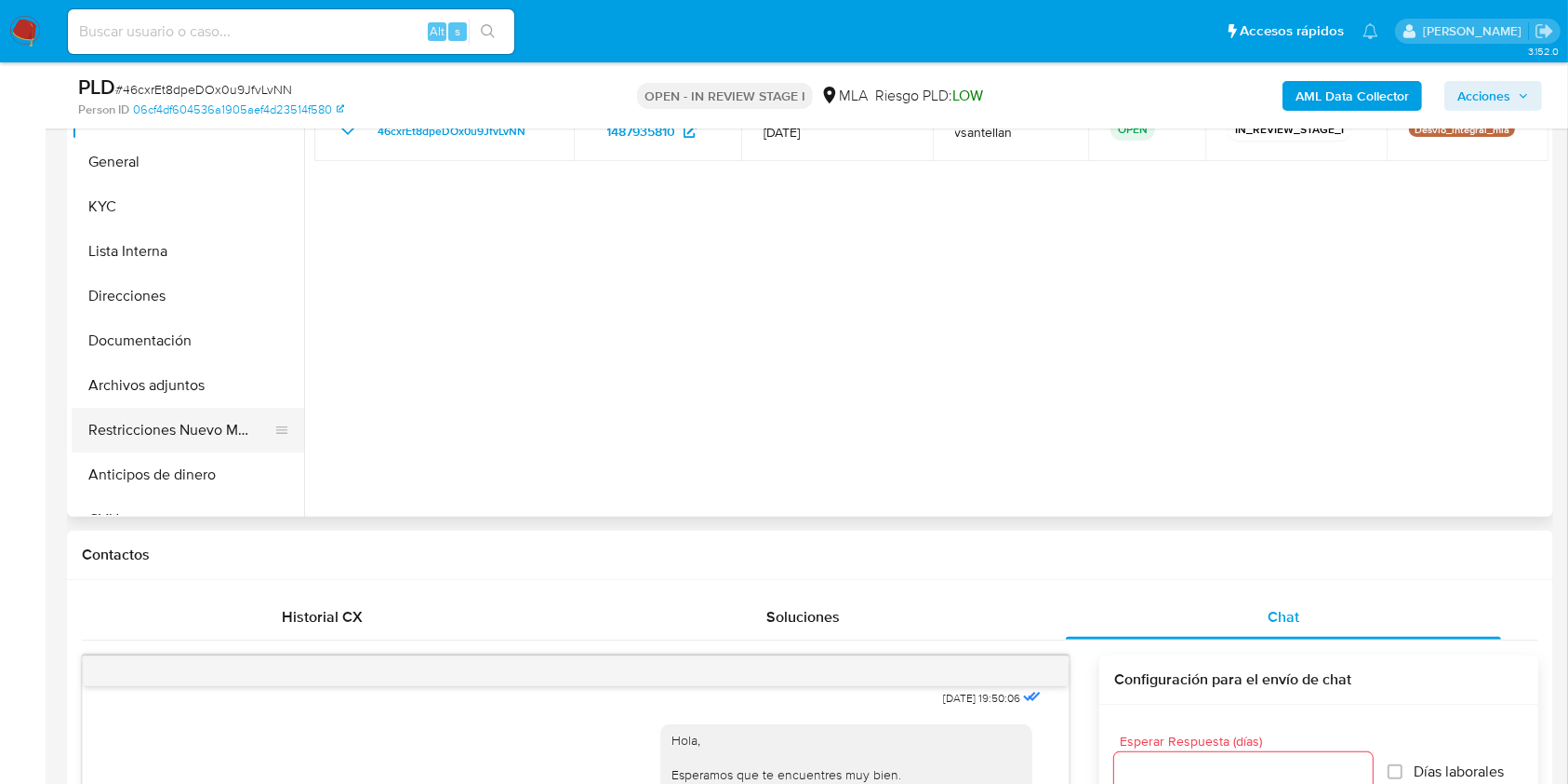
click at [193, 419] on button "Restricciones Nuevo Mundo" at bounding box center [180, 429] width 218 height 45
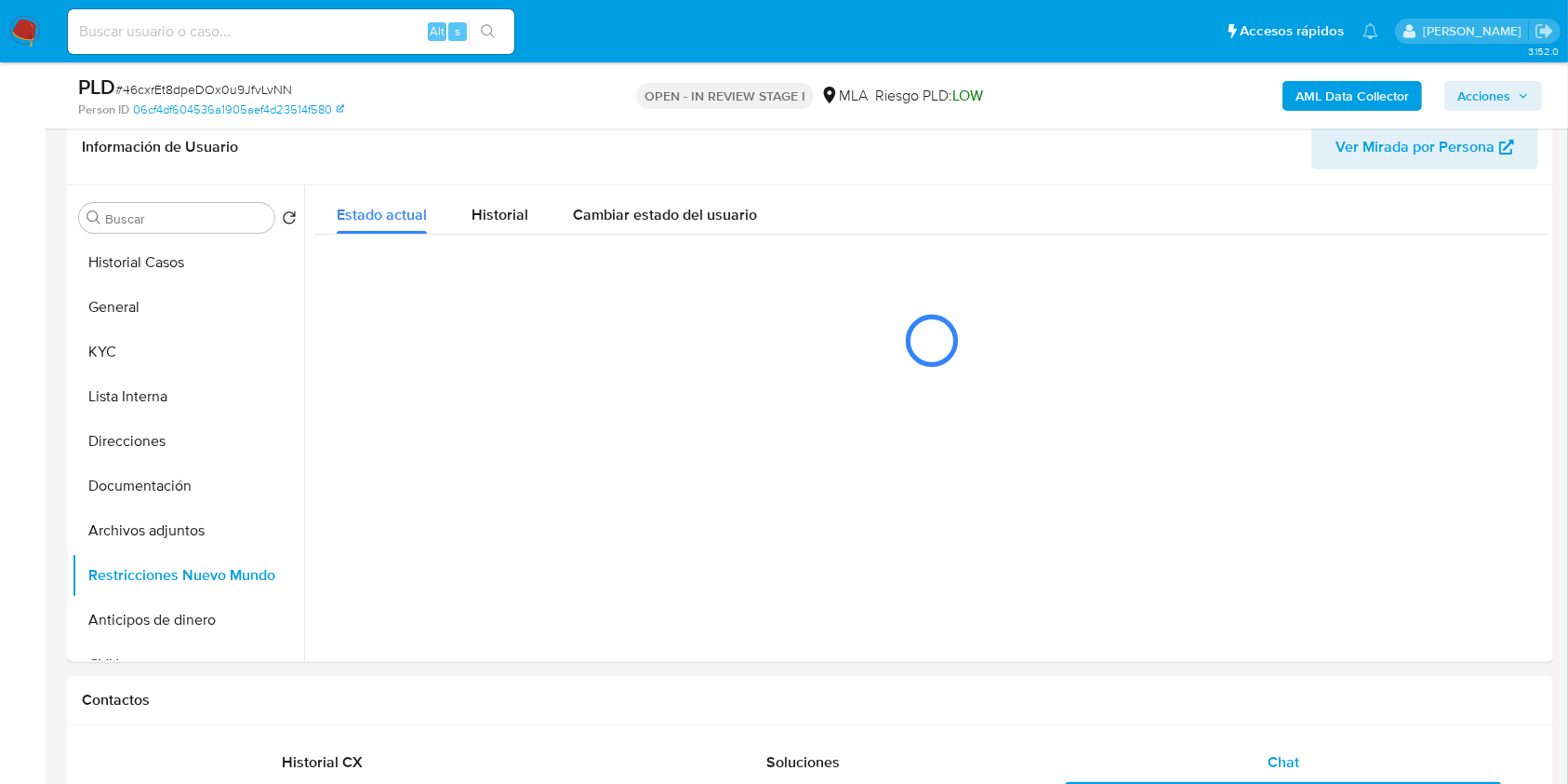
scroll to position [280, 0]
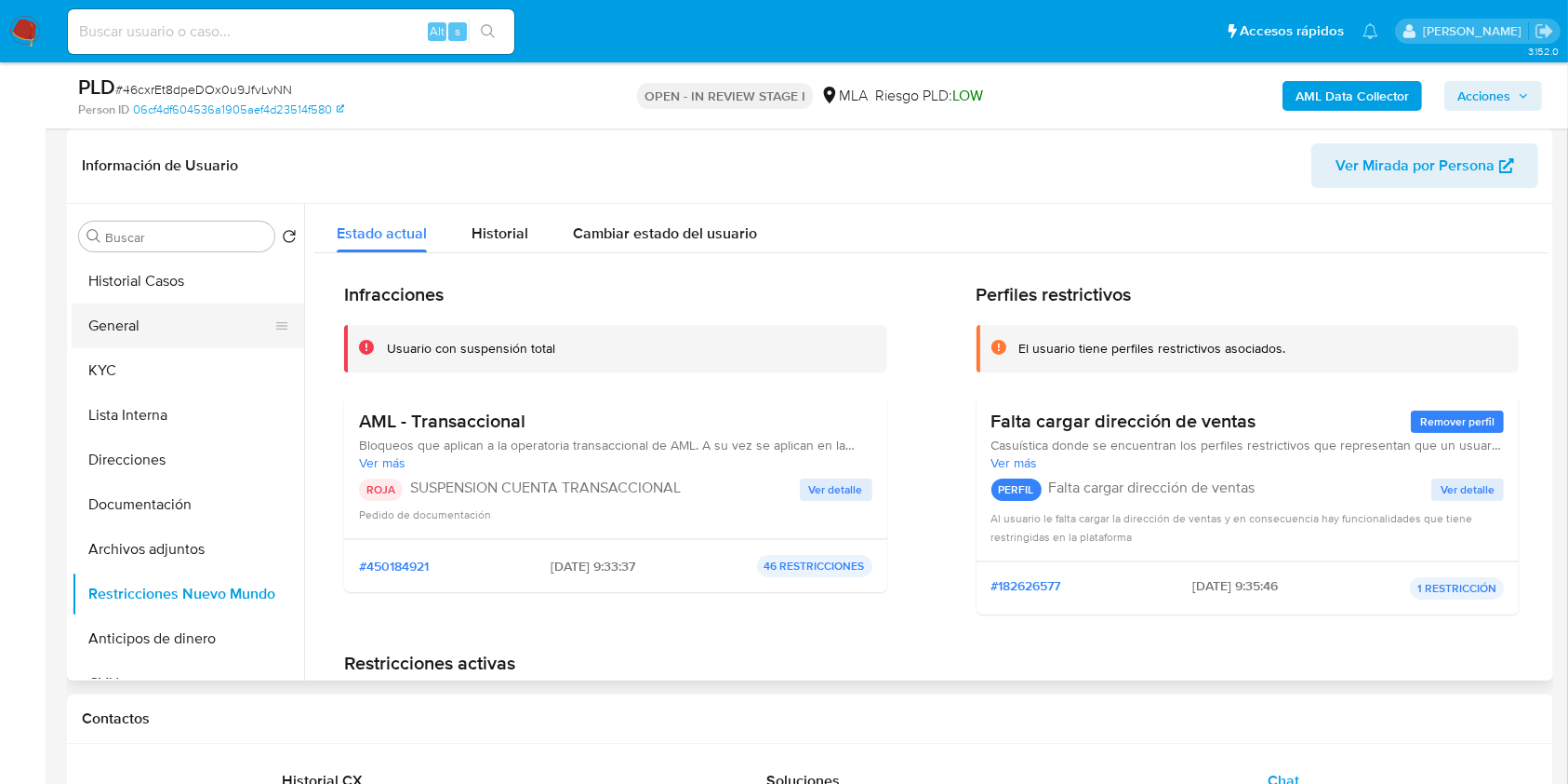
click at [145, 334] on button "General" at bounding box center [180, 325] width 218 height 45
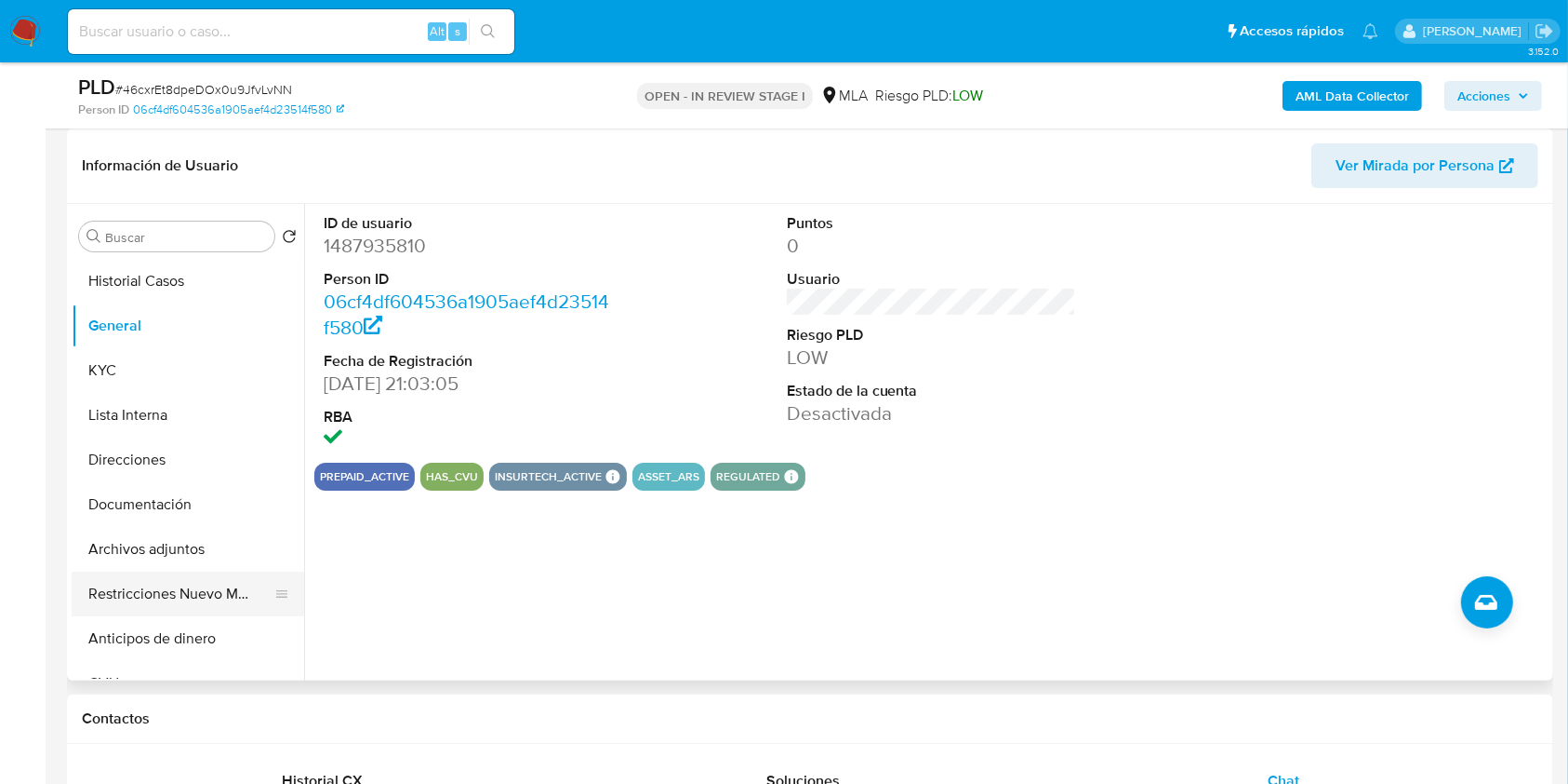
click at [165, 584] on button "Restricciones Nuevo Mundo" at bounding box center [180, 594] width 218 height 45
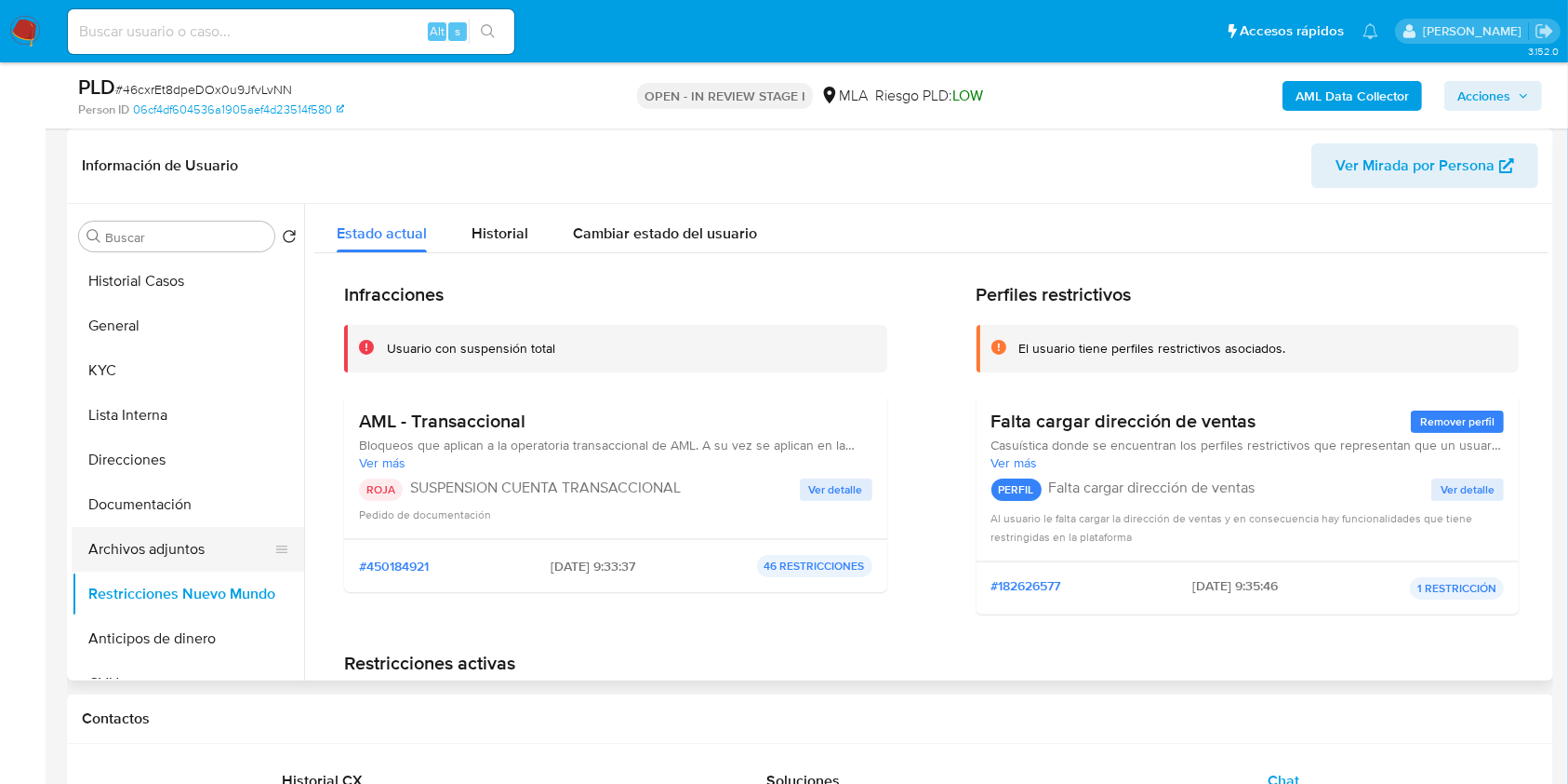
click at [176, 547] on button "Archivos adjuntos" at bounding box center [180, 549] width 218 height 45
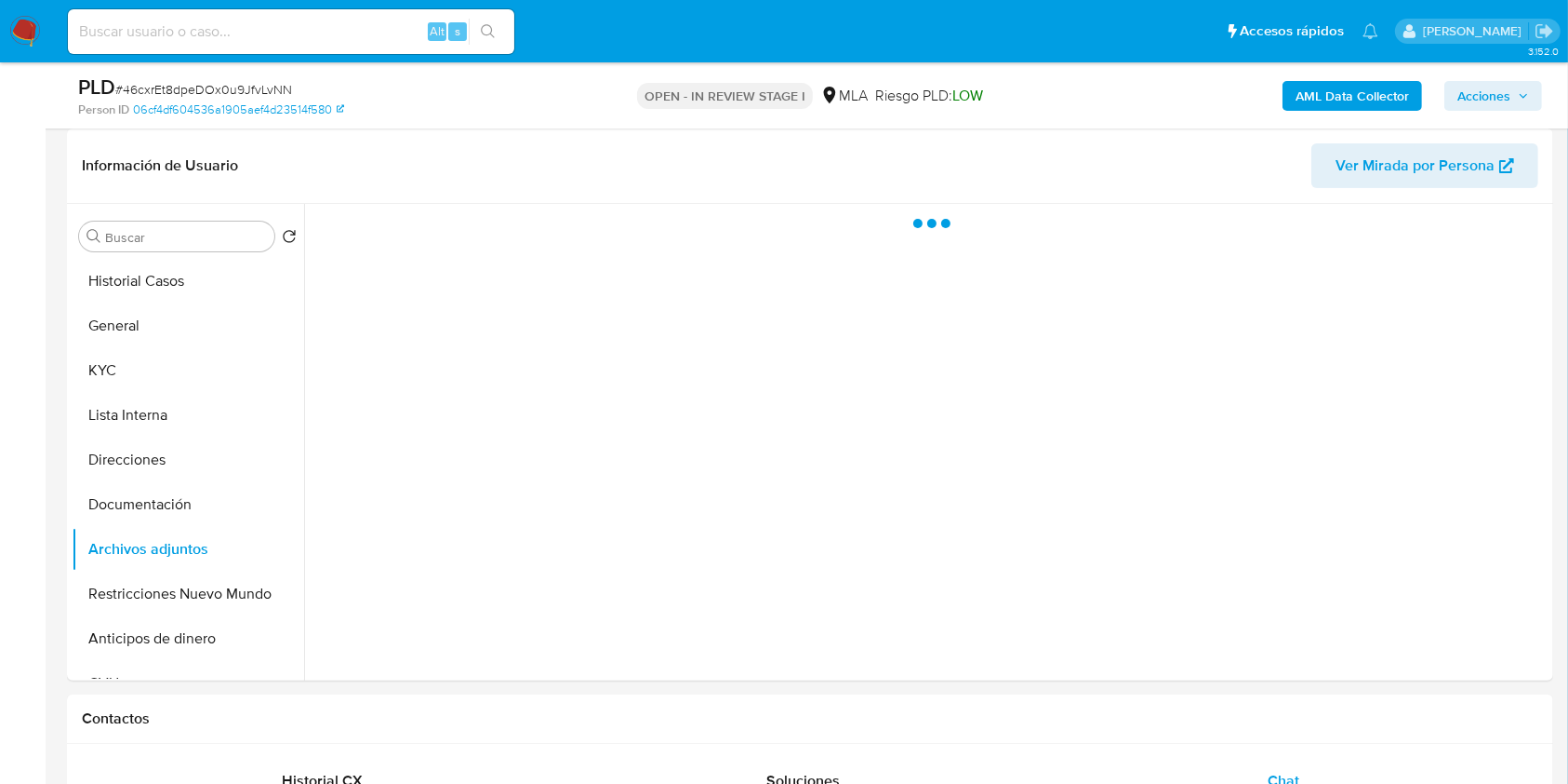
click at [1459, 99] on span "Acciones" at bounding box center [1485, 96] width 53 height 30
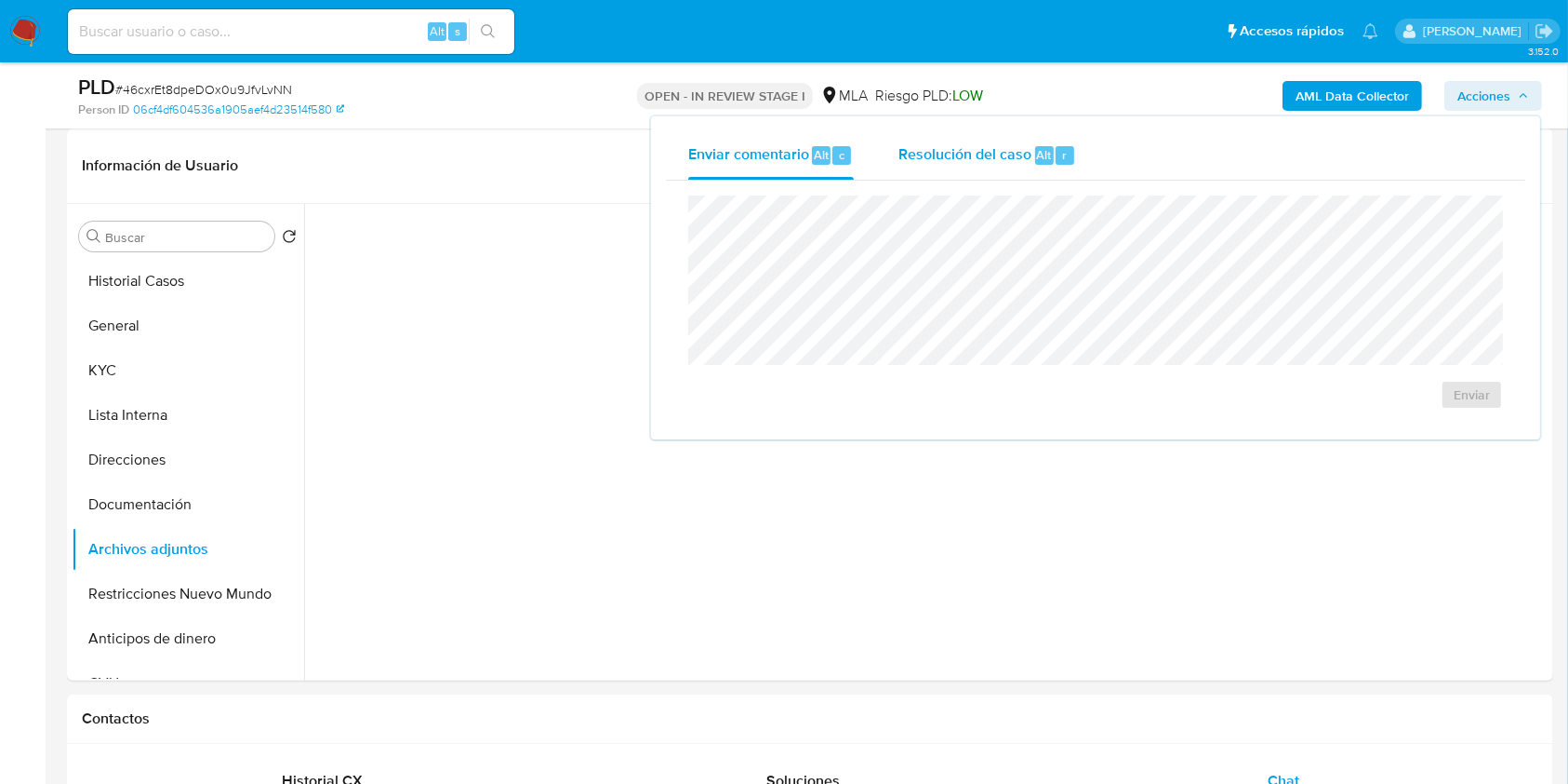
click at [1027, 155] on span "Resolución del caso" at bounding box center [965, 155] width 133 height 22
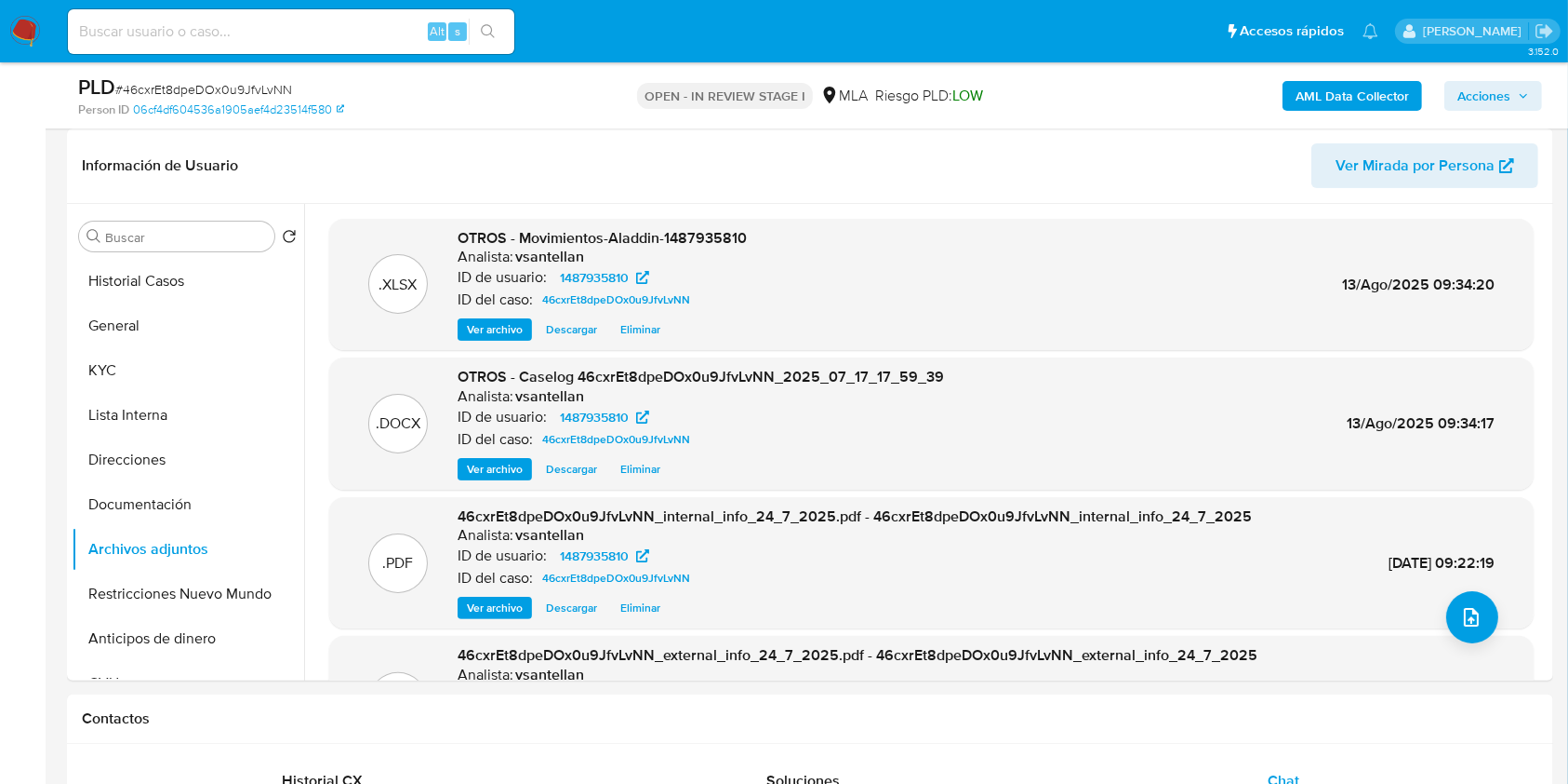
click at [1489, 101] on span "Acciones" at bounding box center [1485, 96] width 53 height 30
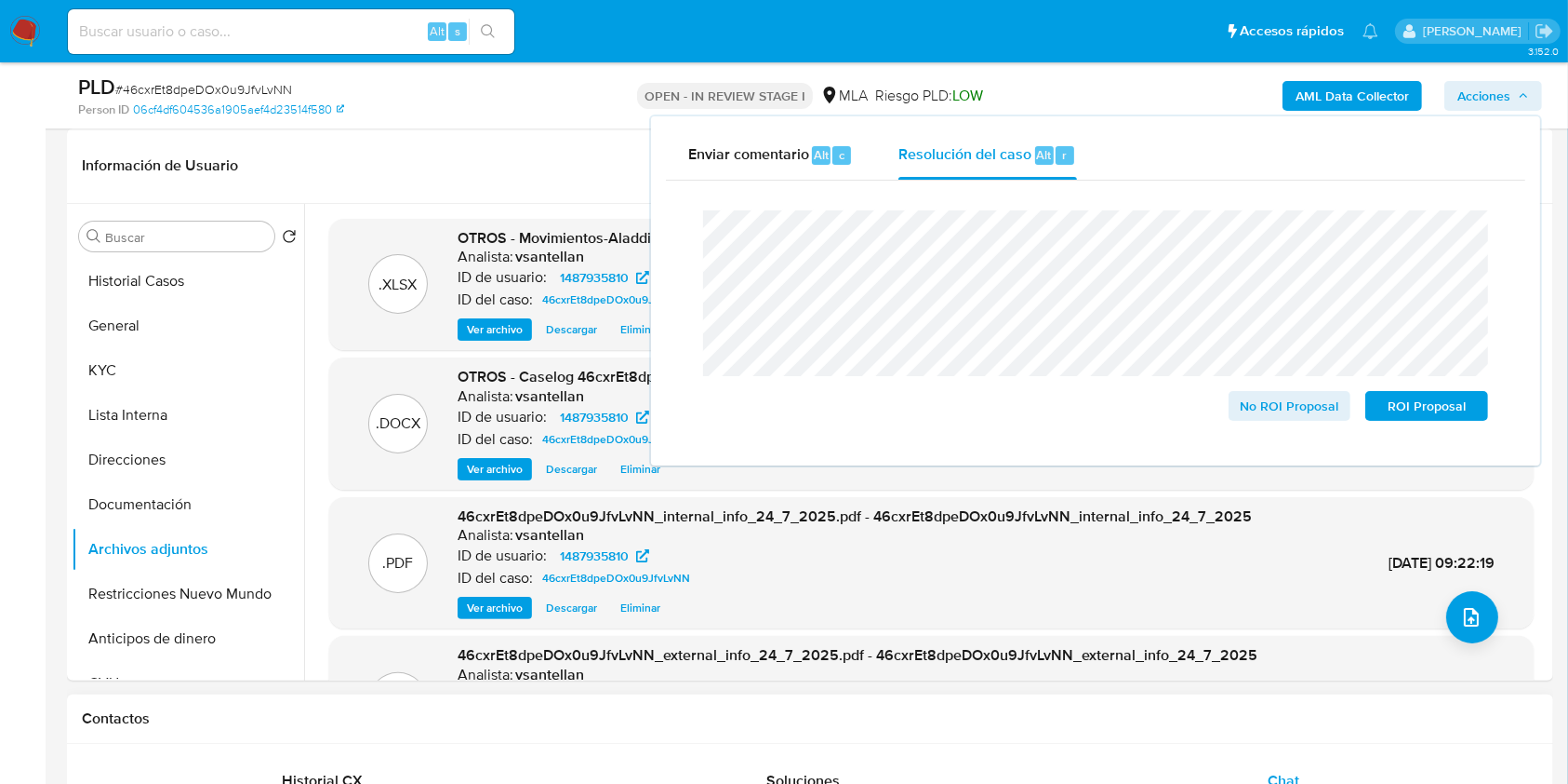
scroll to position [403, 0]
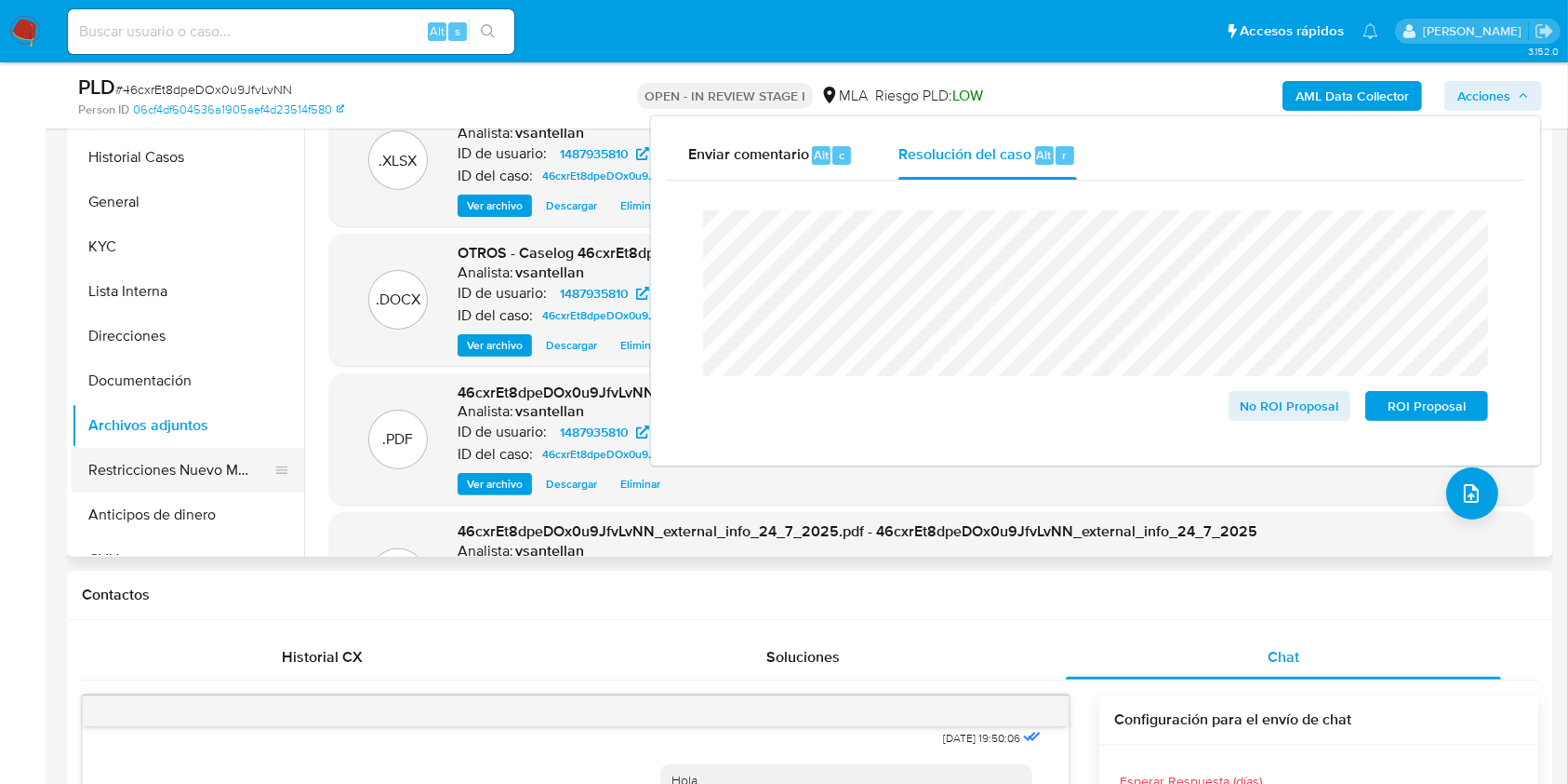
drag, startPoint x: 152, startPoint y: 457, endPoint x: 294, endPoint y: 480, distance: 143.9
click at [151, 456] on button "Restricciones Nuevo Mundo" at bounding box center [180, 470] width 218 height 45
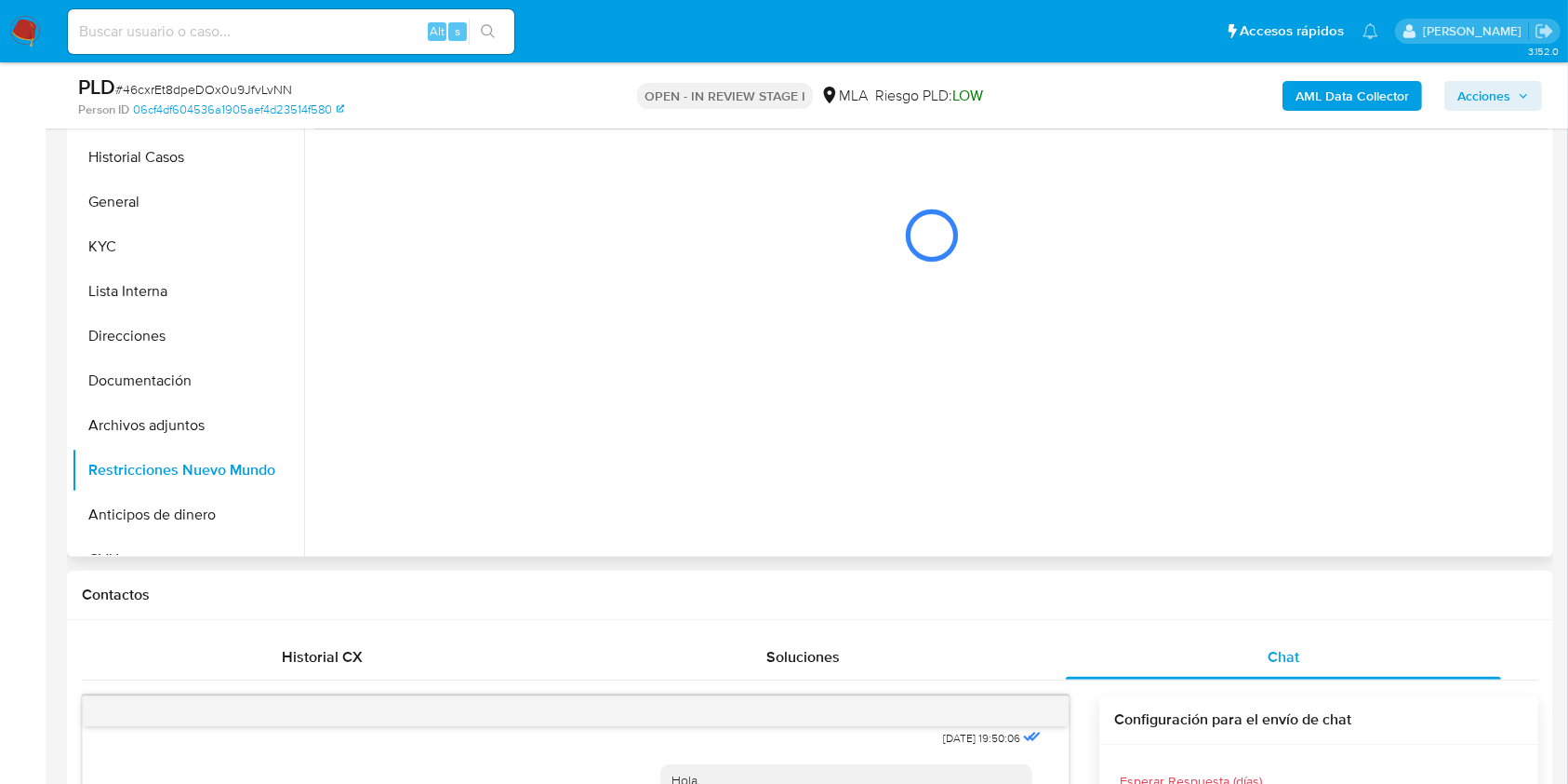
scroll to position [280, 0]
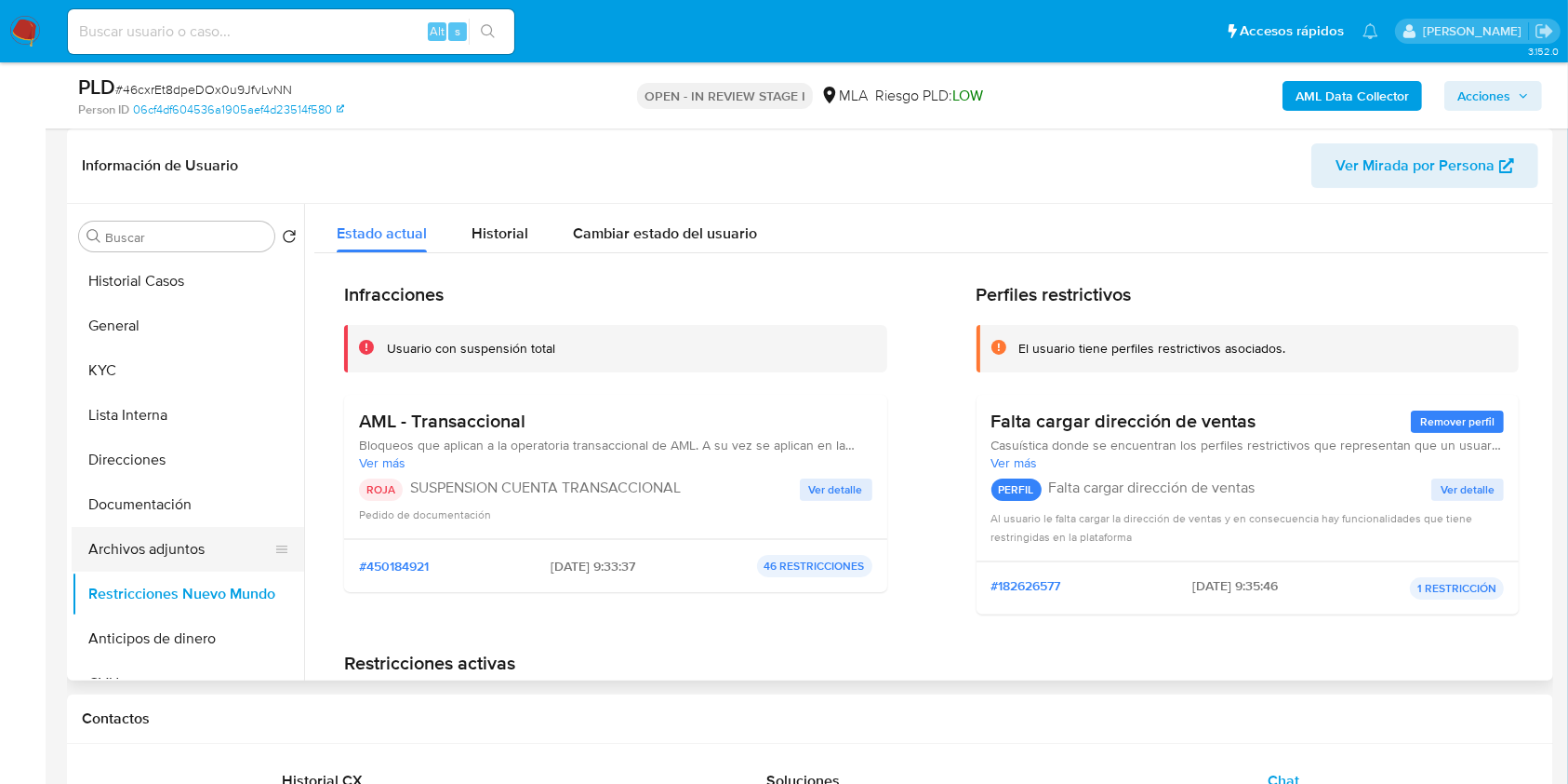
click at [193, 540] on button "Archivos adjuntos" at bounding box center [180, 549] width 218 height 45
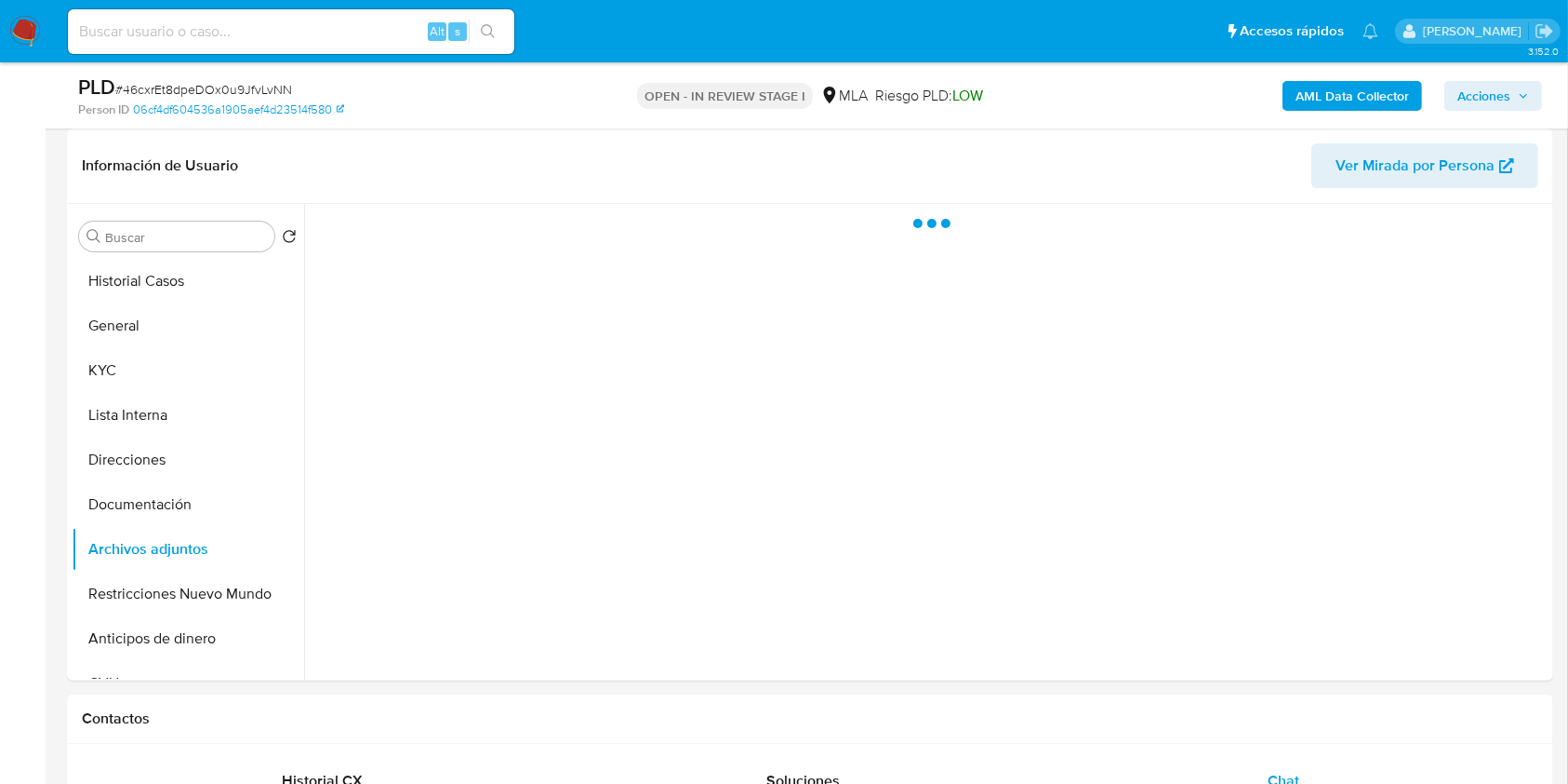
click at [1498, 93] on span "Acciones" at bounding box center [1485, 96] width 53 height 30
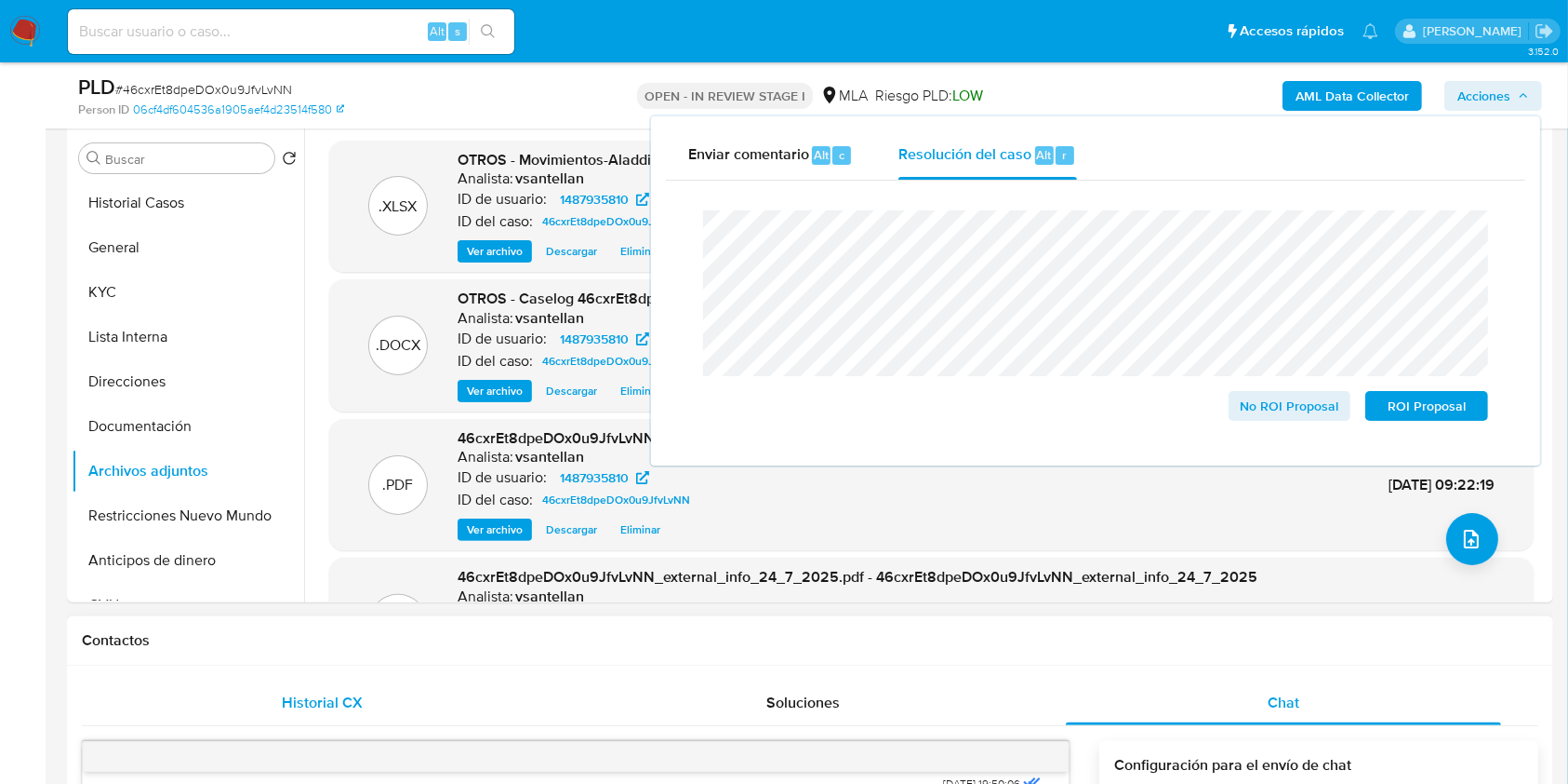
scroll to position [413, 0]
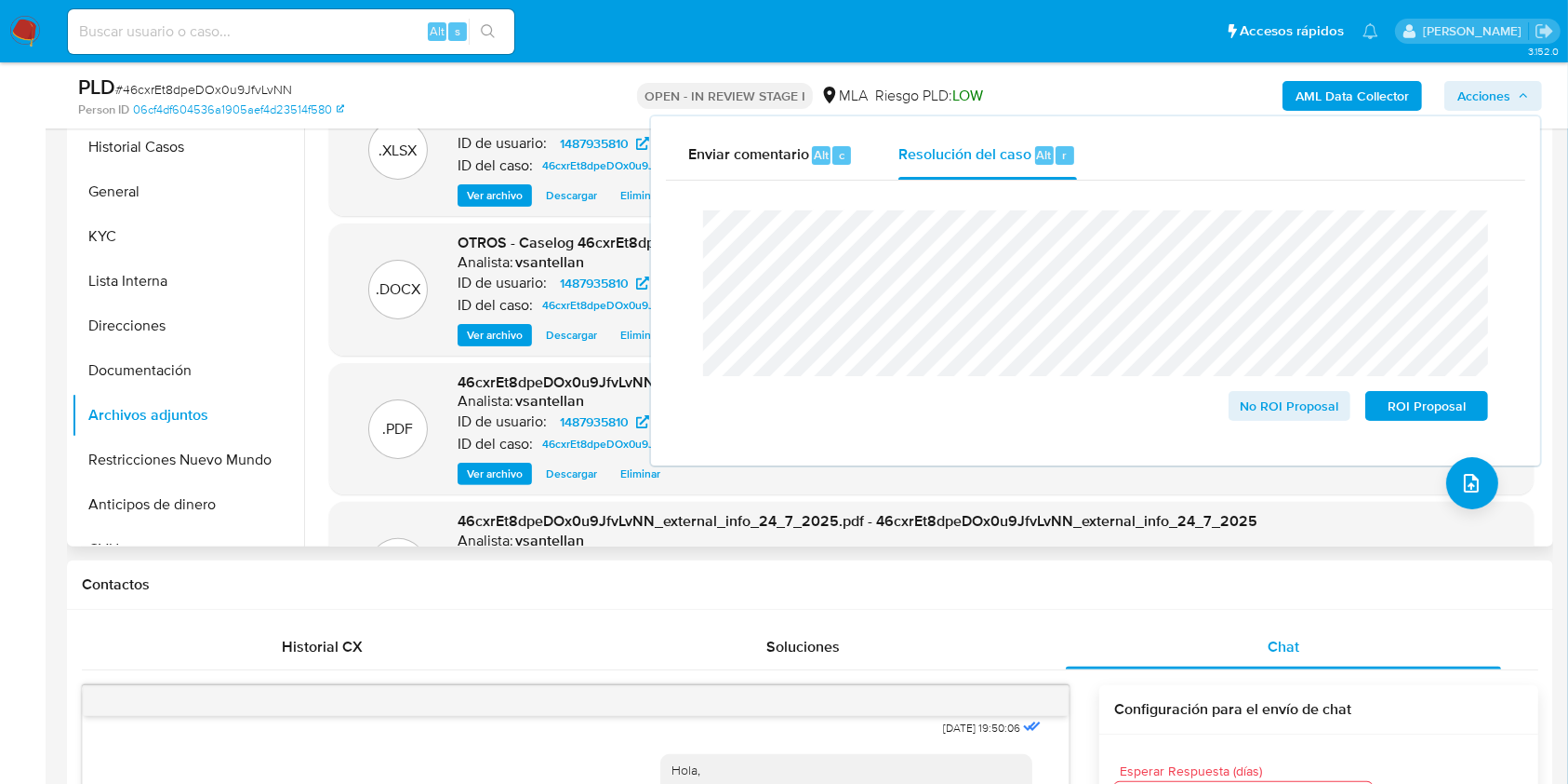
click at [206, 447] on button "Restricciones Nuevo Mundo" at bounding box center [187, 459] width 233 height 45
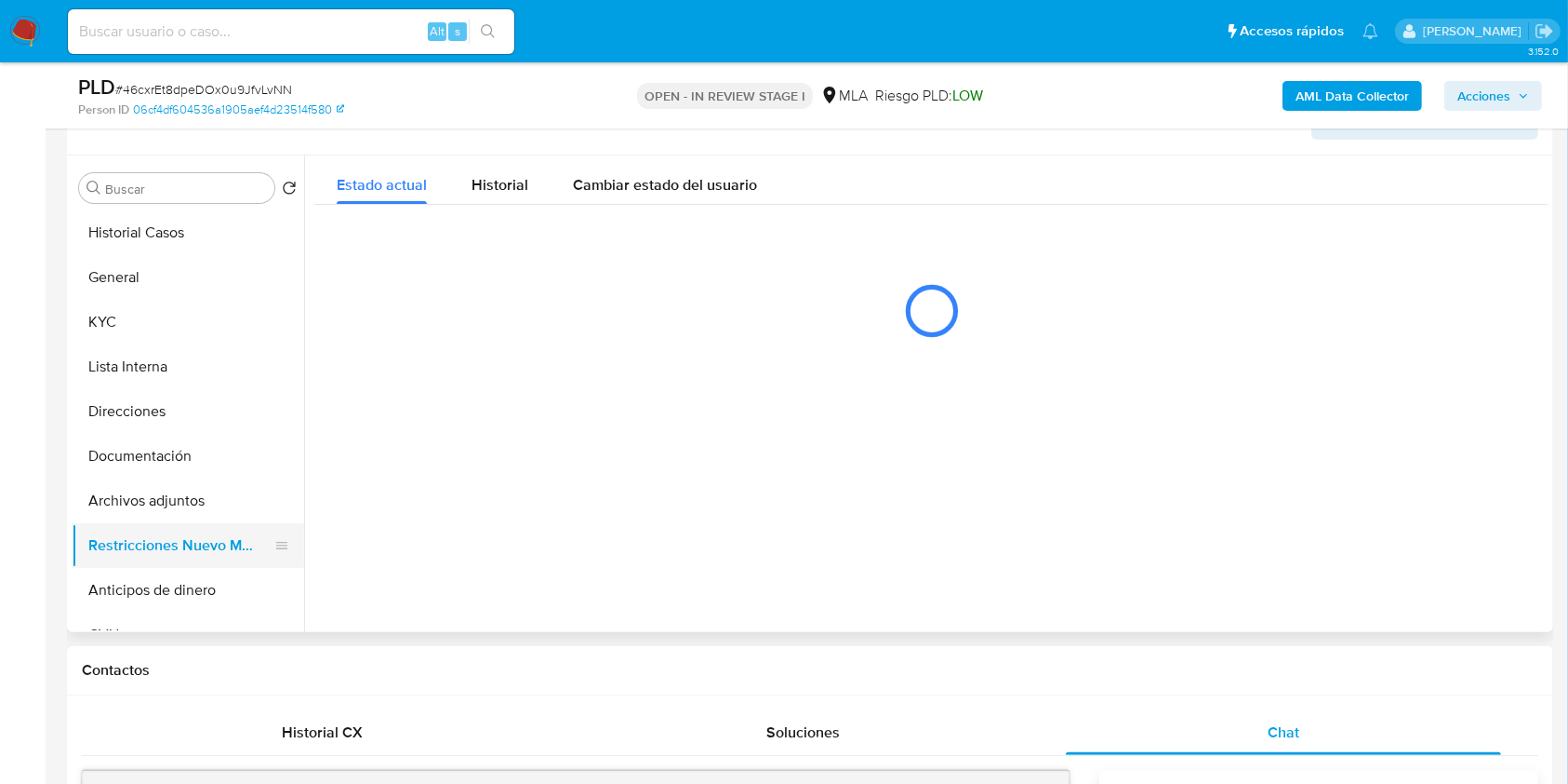
scroll to position [289, 0]
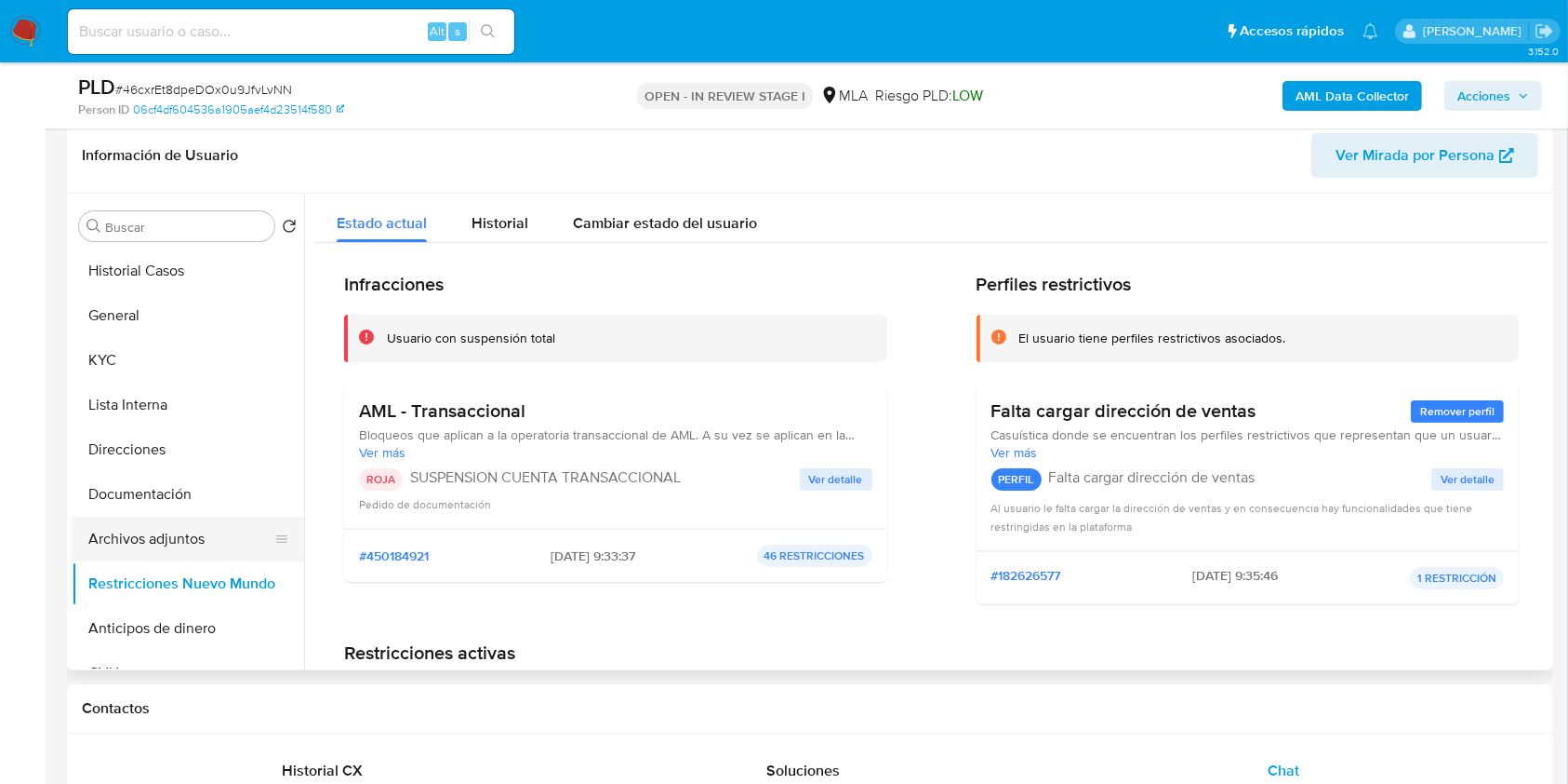
click at [149, 547] on button "Archivos adjuntos" at bounding box center [180, 538] width 218 height 45
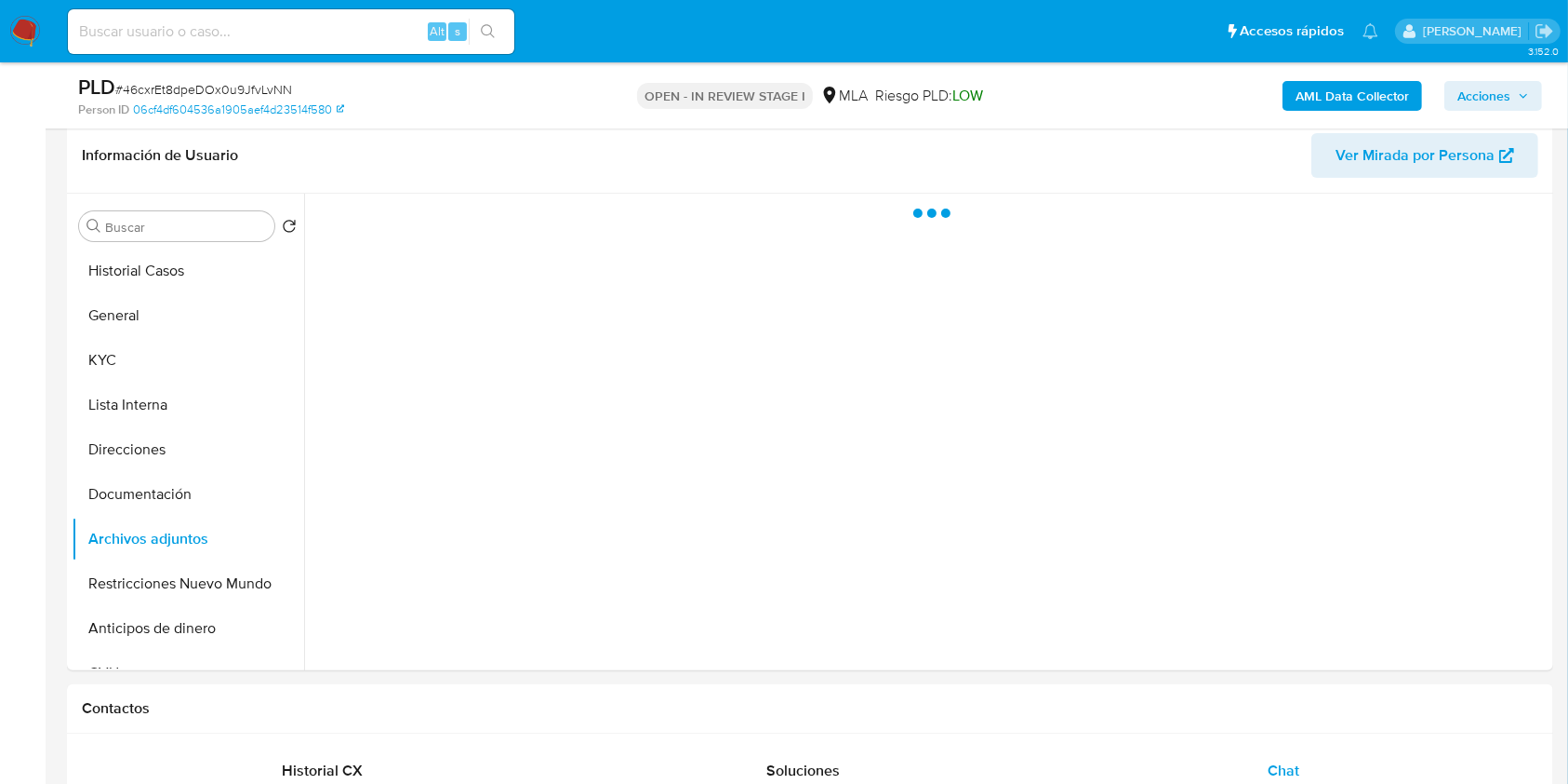
click at [1507, 96] on span "Acciones" at bounding box center [1485, 96] width 53 height 30
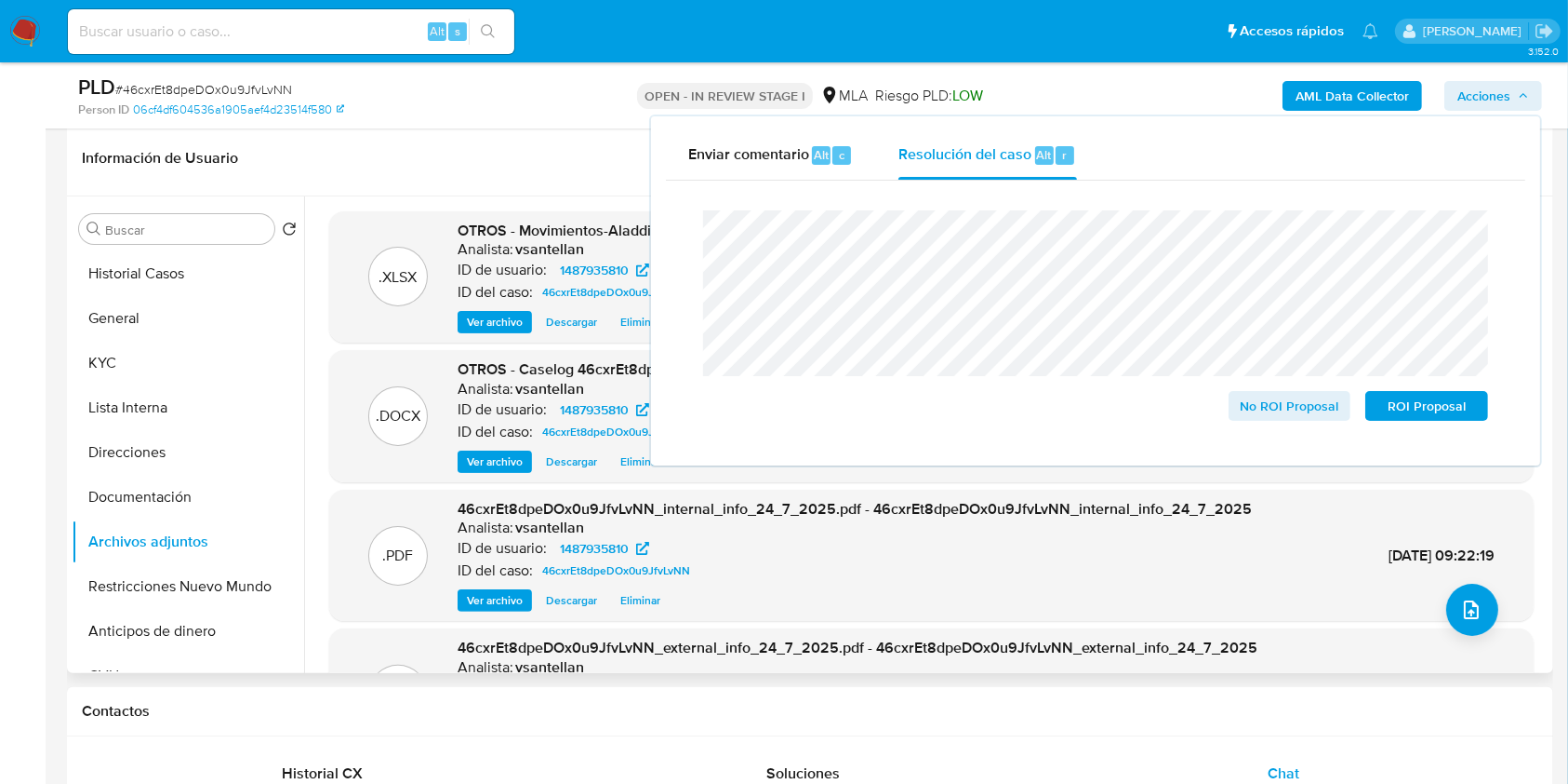
scroll to position [164, 0]
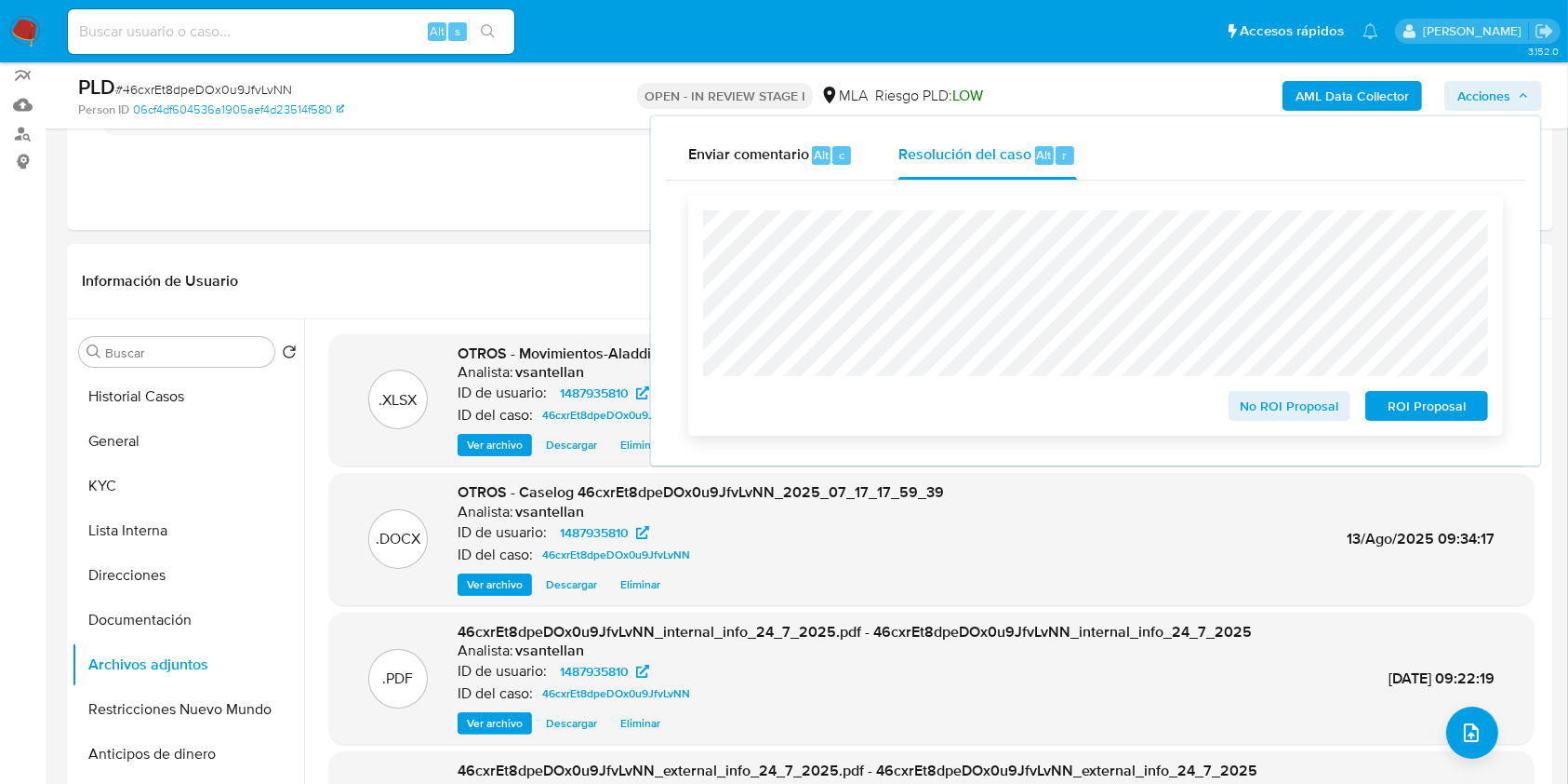
click at [1414, 405] on span "ROI Proposal" at bounding box center [1427, 405] width 97 height 26
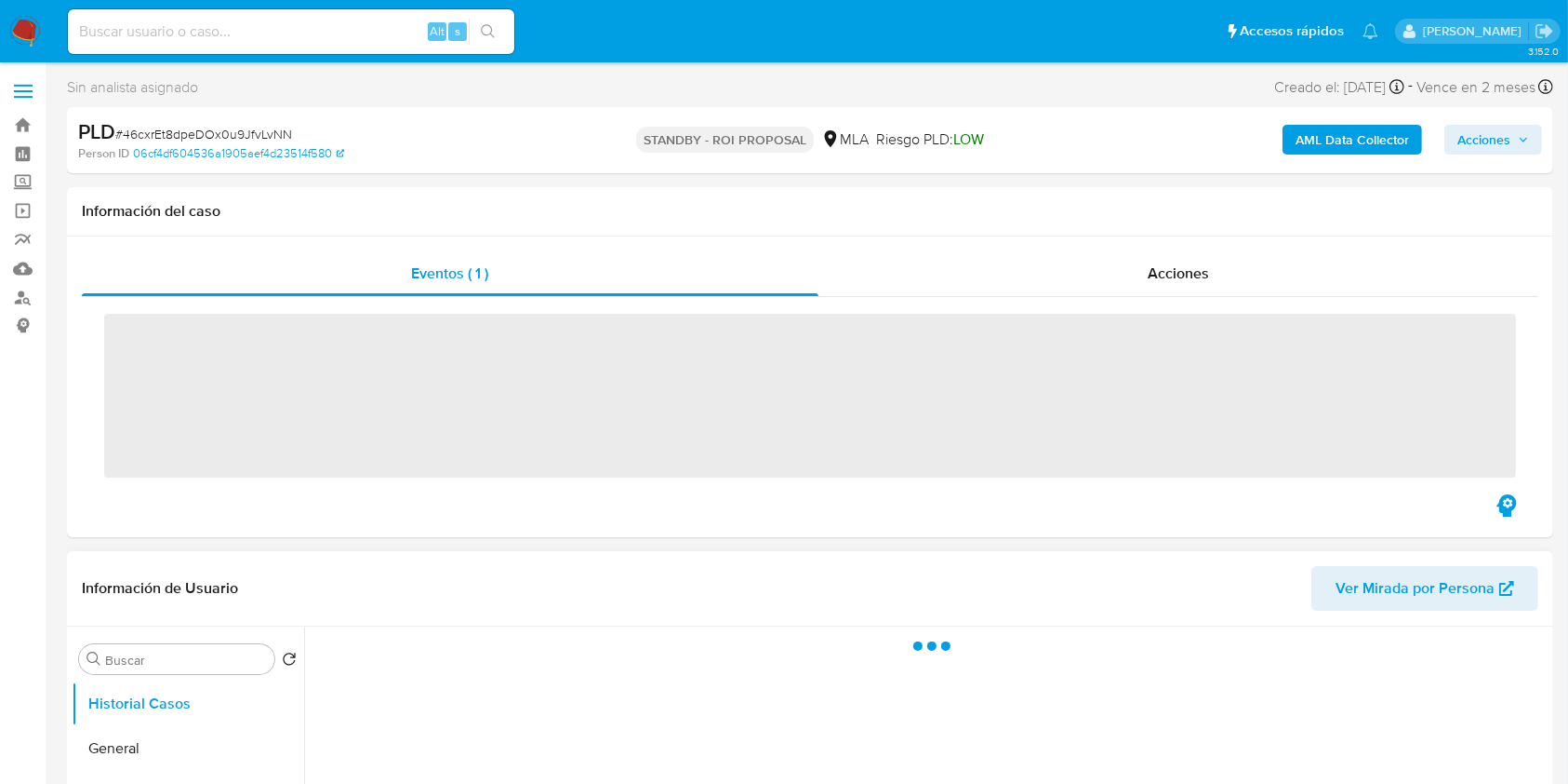
drag, startPoint x: 1117, startPoint y: 639, endPoint x: 1098, endPoint y: 624, distance: 24.2
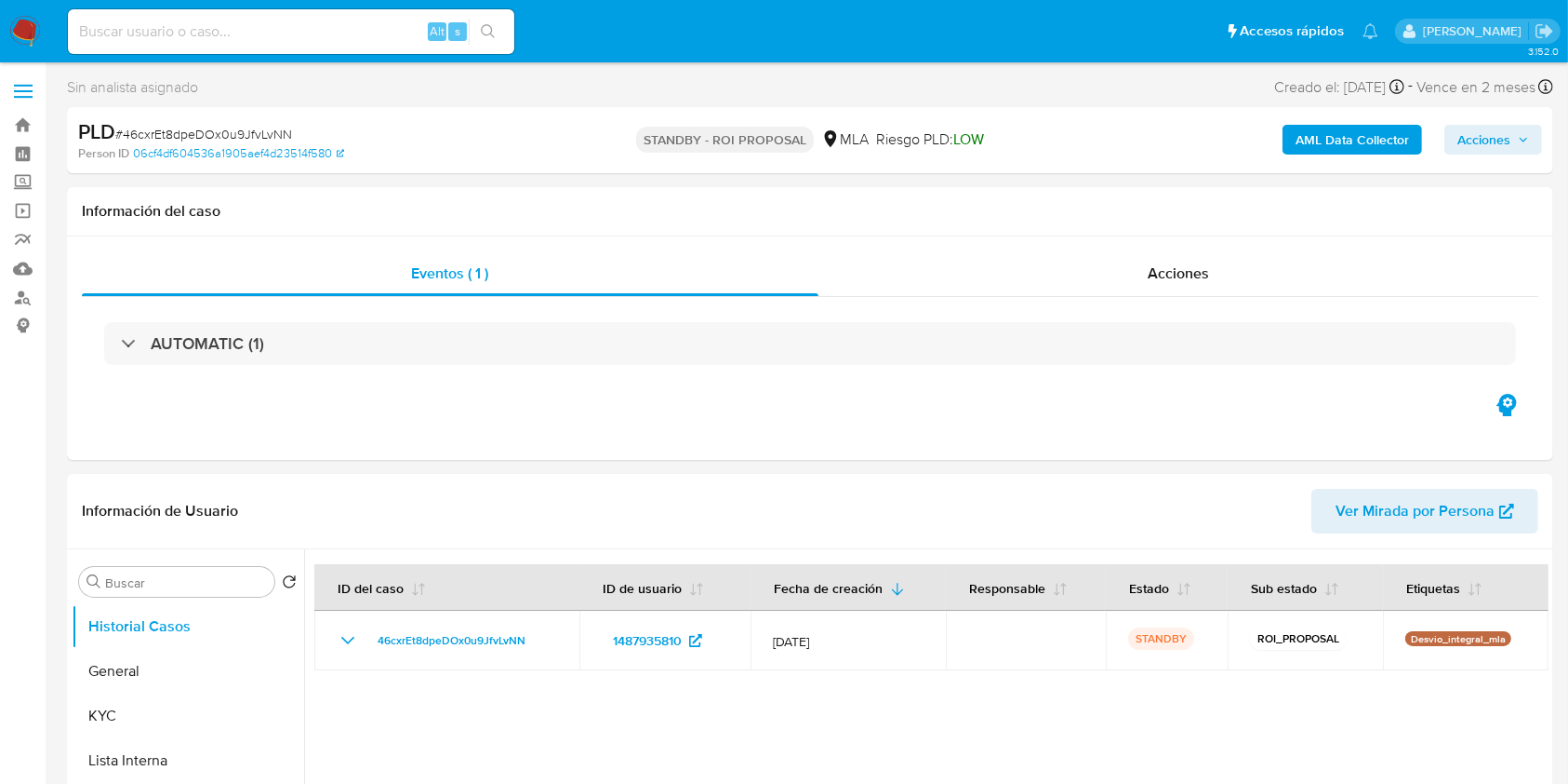
select select "10"
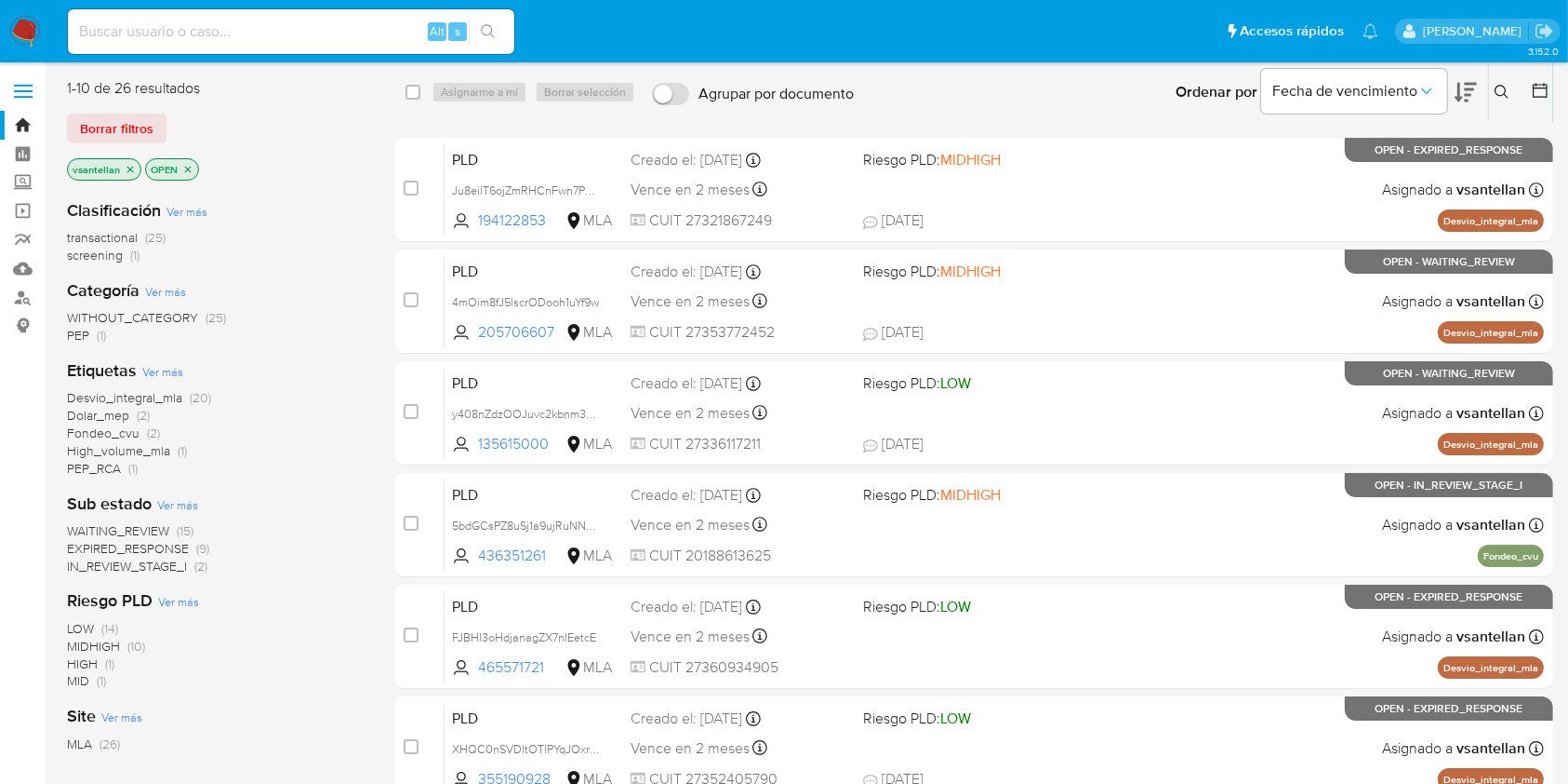
click at [1509, 93] on icon at bounding box center [1502, 91] width 15 height 15
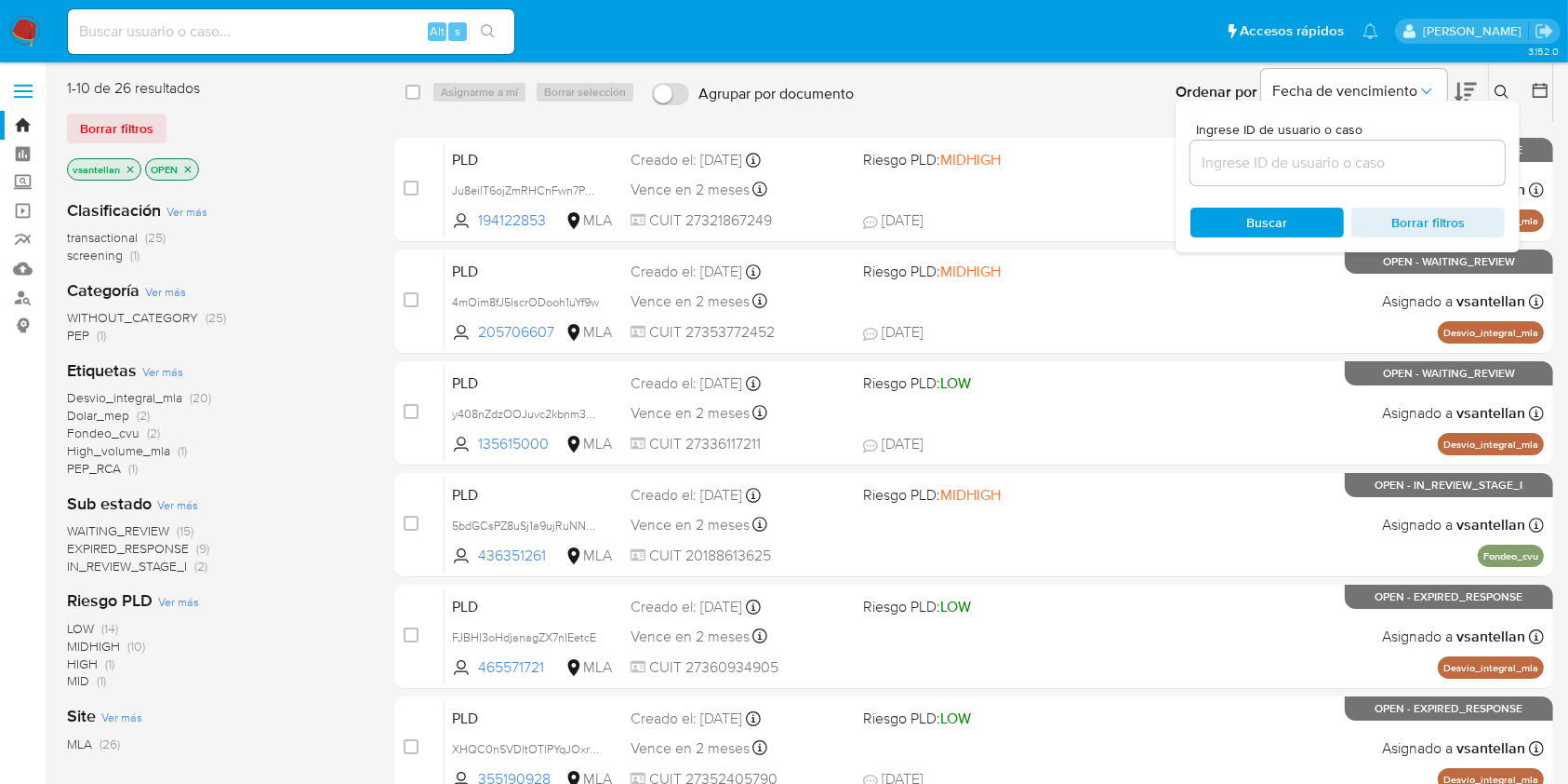
click at [1354, 184] on div at bounding box center [1347, 163] width 314 height 45
click at [1345, 168] on input at bounding box center [1347, 163] width 314 height 24
paste input "En función al análisis realizado, dado que: -El cliente no posee empleo en rela…"
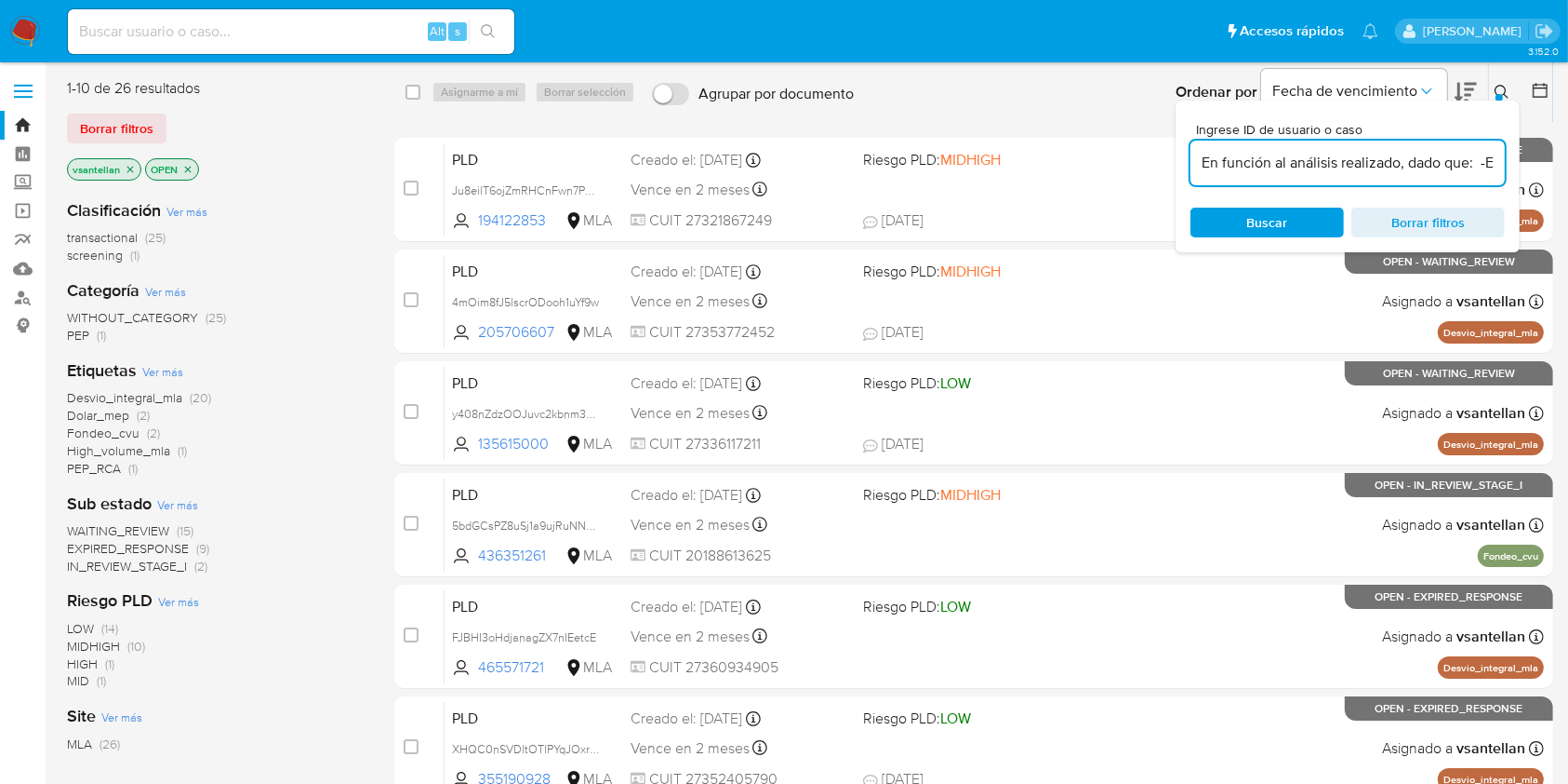
scroll to position [0, 488]
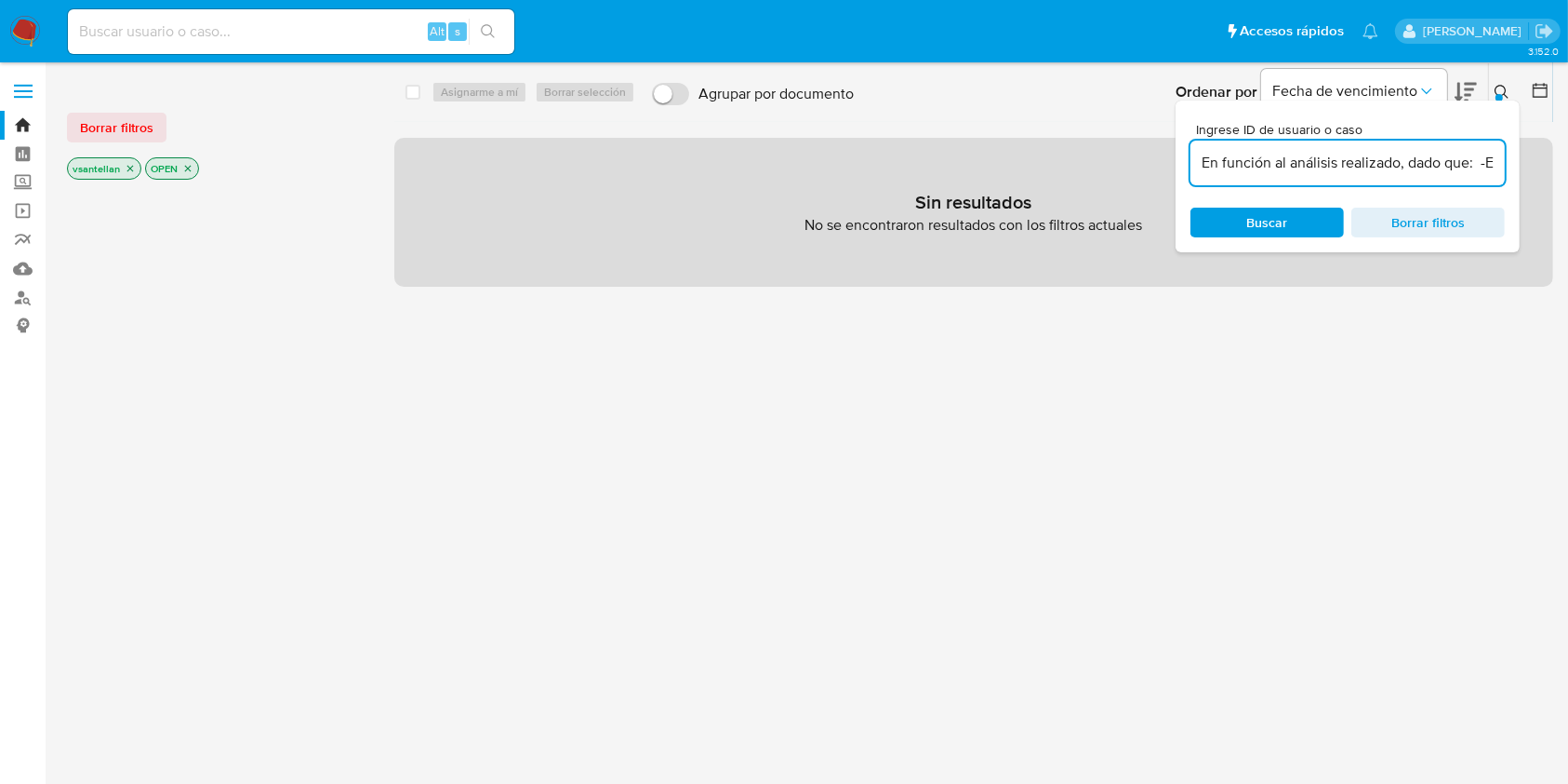
click at [1408, 163] on input "En función al análisis realizado, dado que: -El cliente no posee empleo en rela…" at bounding box center [1347, 163] width 314 height 24
paste input "793325447"
type input "793325447"
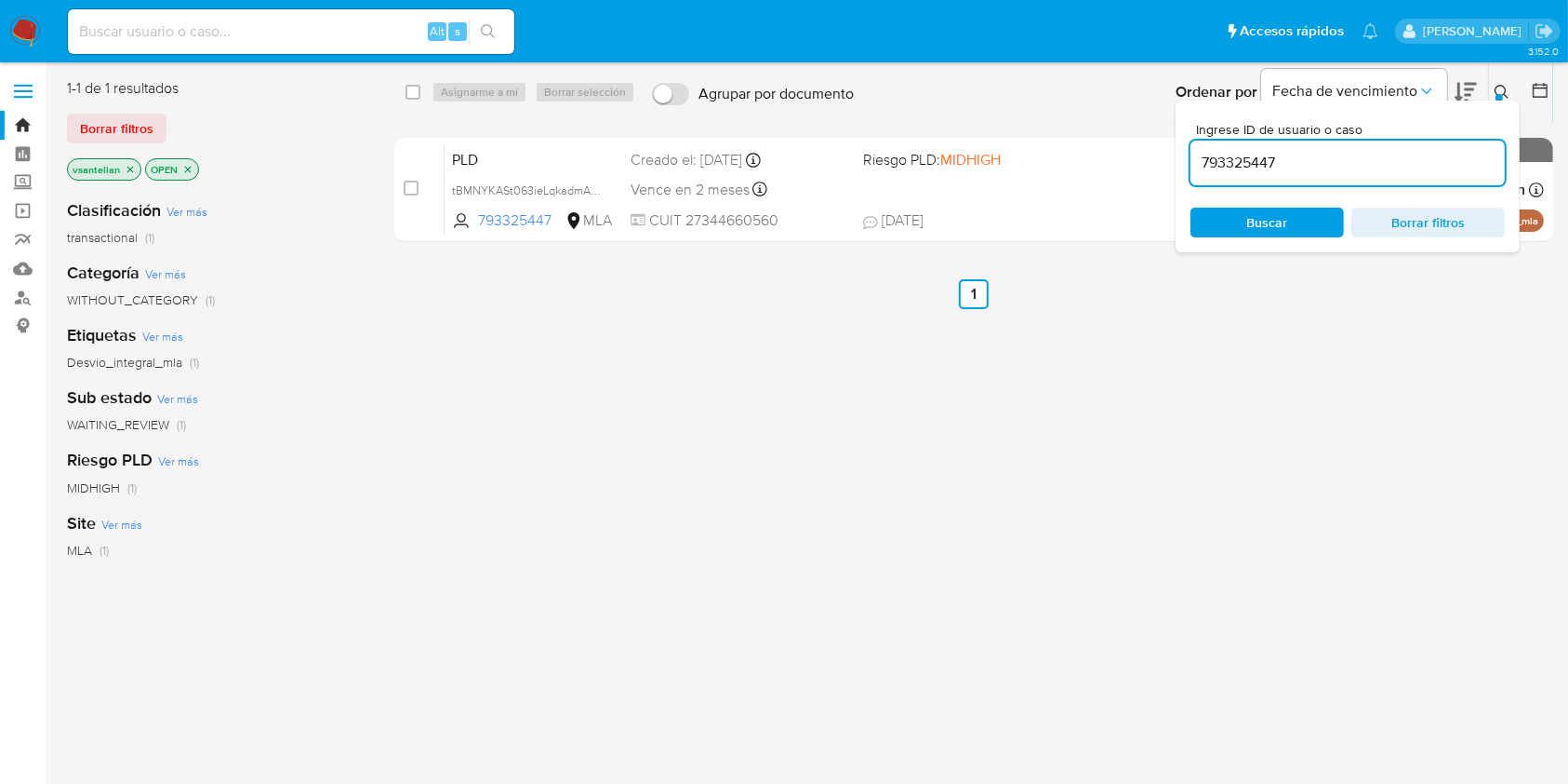
click at [1502, 85] on icon at bounding box center [1502, 91] width 15 height 15
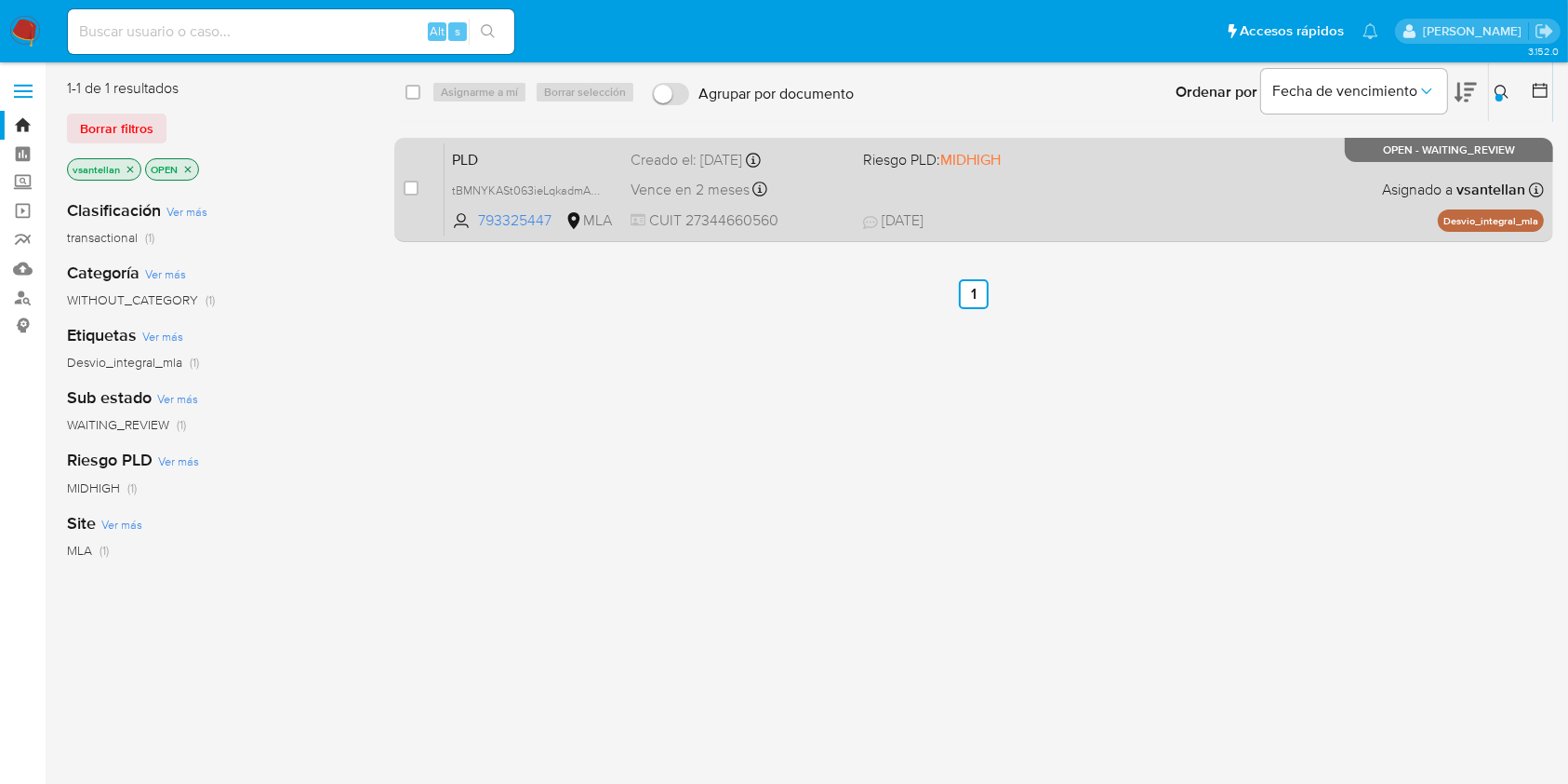
click at [1243, 182] on div "PLD tBMNYKASt063ieLqkadmAE2w 793325447 MLA Riesgo PLD: MIDHIGH Creado el: 12/07…" at bounding box center [994, 189] width 1099 height 94
click at [415, 194] on input "checkbox" at bounding box center [411, 187] width 15 height 15
checkbox input "true"
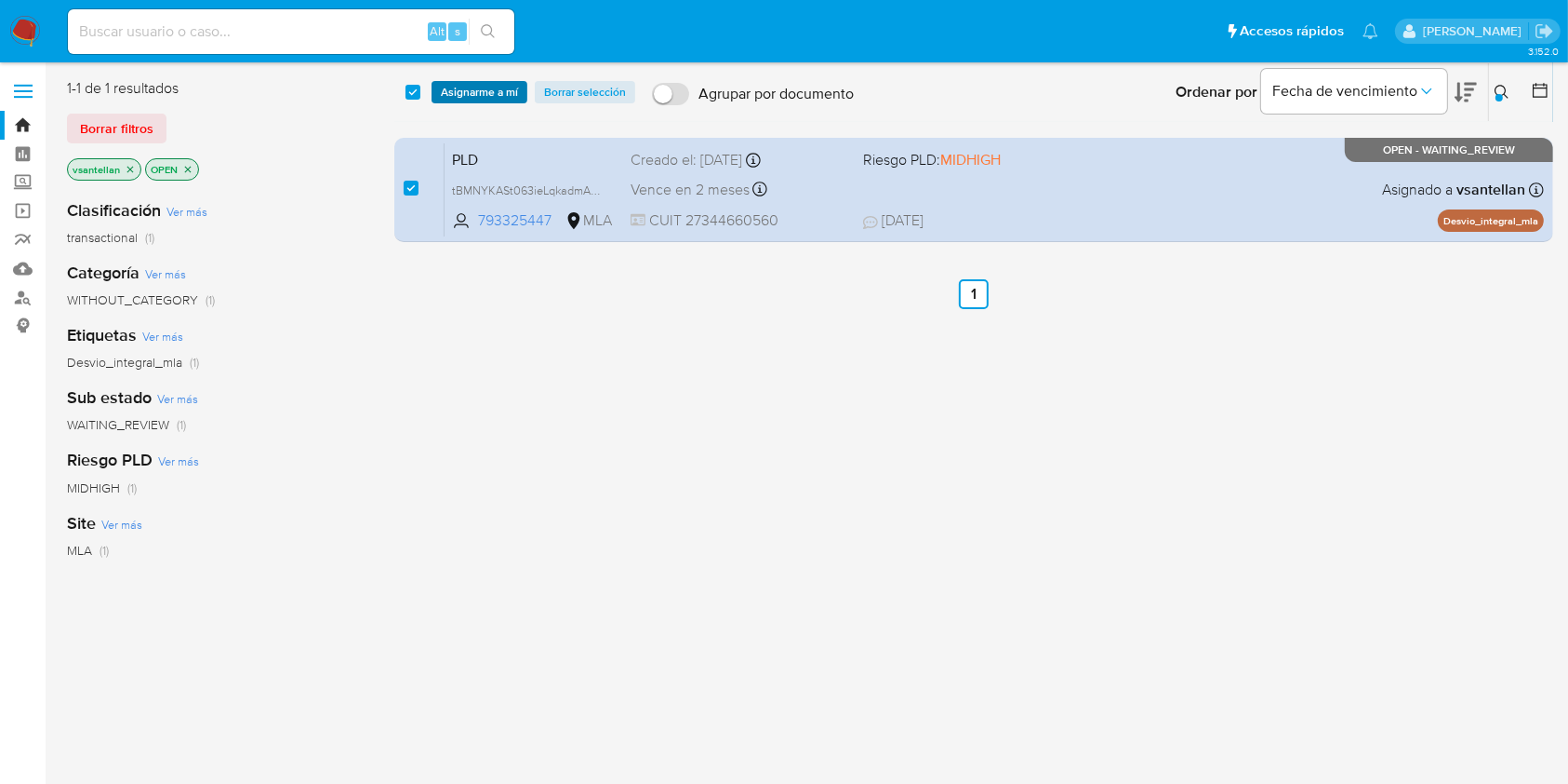
click at [462, 93] on span "Asignarme a mí" at bounding box center [479, 92] width 77 height 19
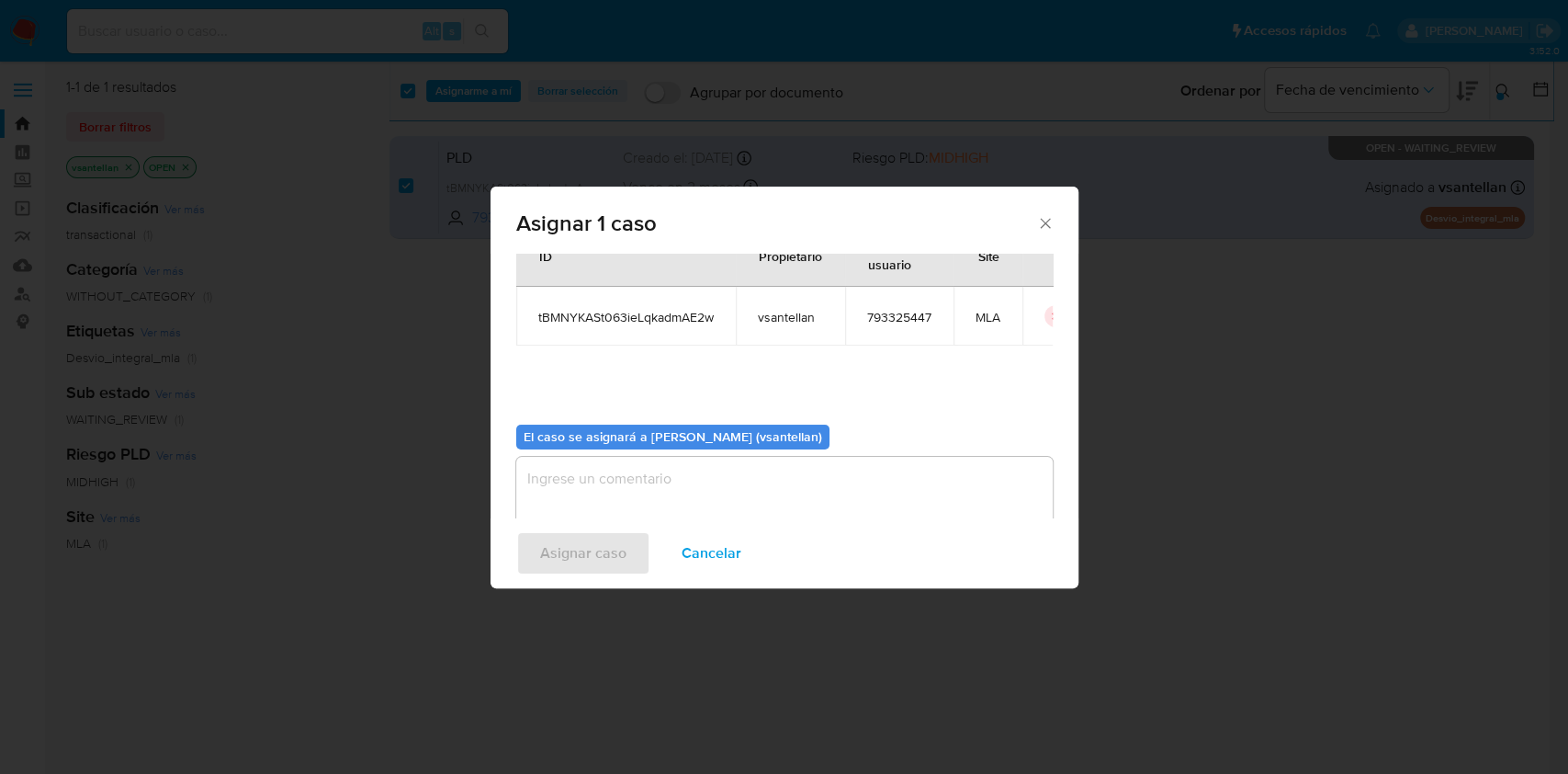
scroll to position [94, 0]
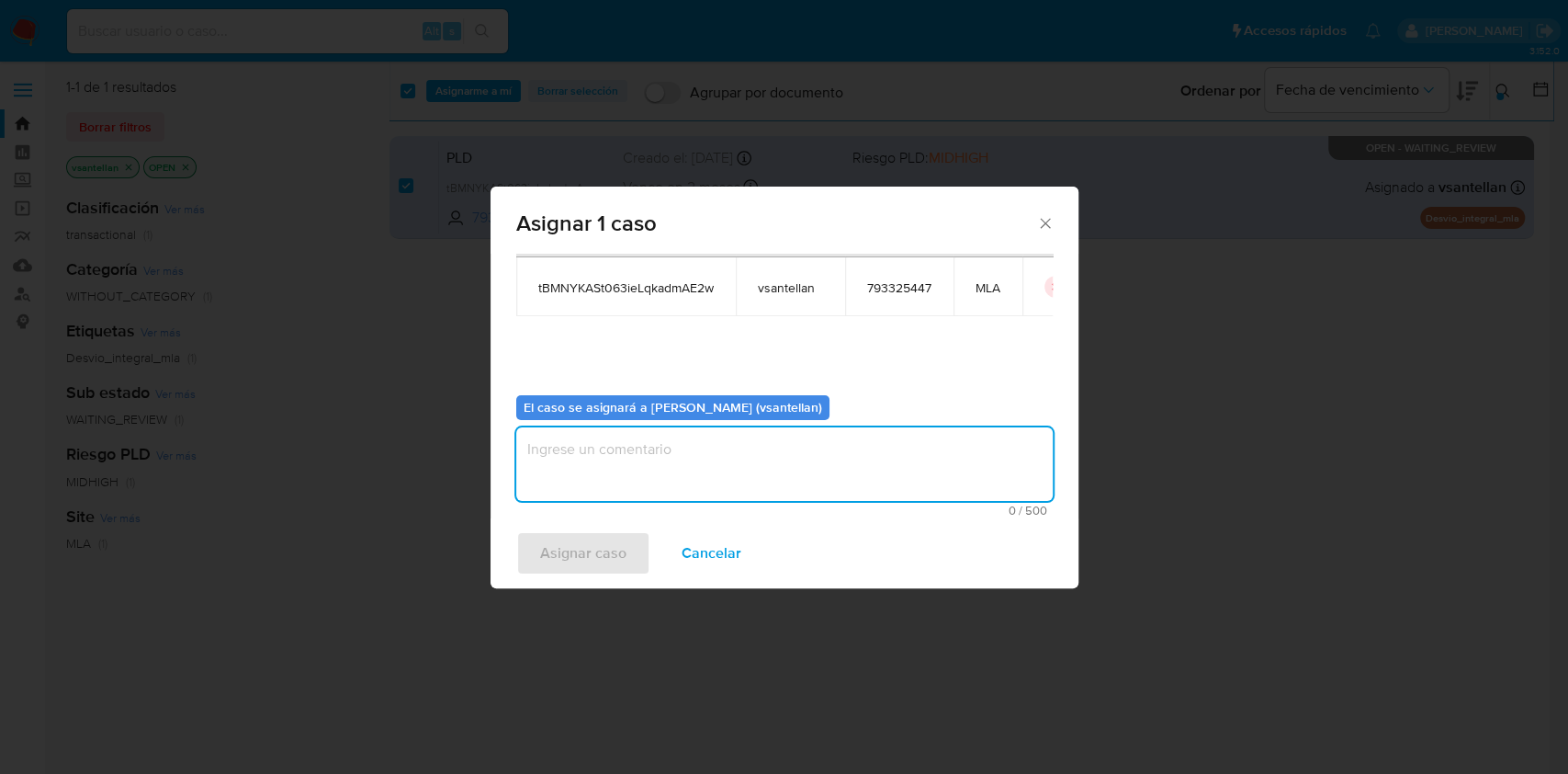
click at [562, 452] on textarea "assign-modal" at bounding box center [784, 464] width 536 height 73
type textarea "1"
click at [581, 547] on span "Asignar caso" at bounding box center [583, 553] width 86 height 40
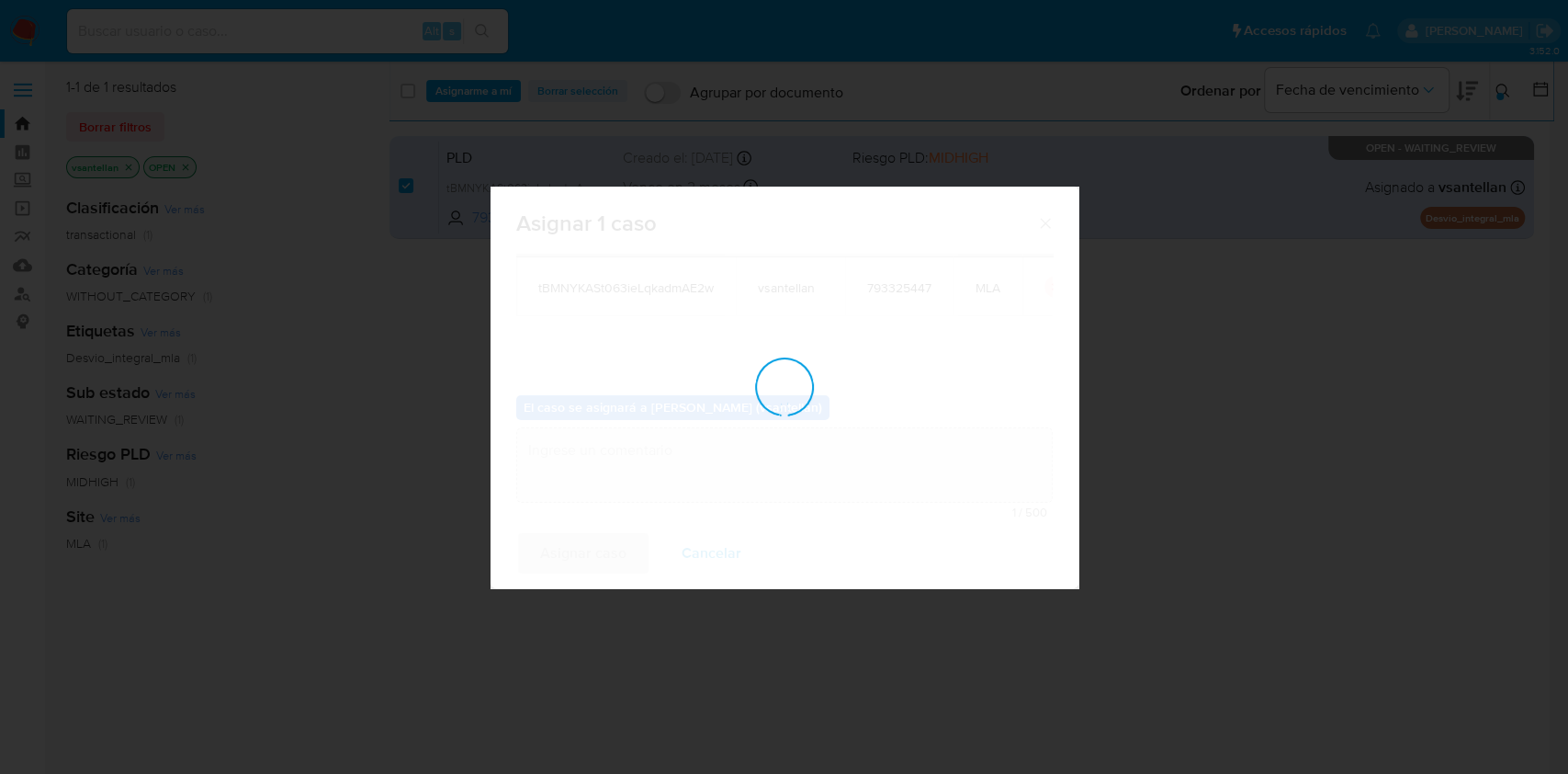
checkbox input "false"
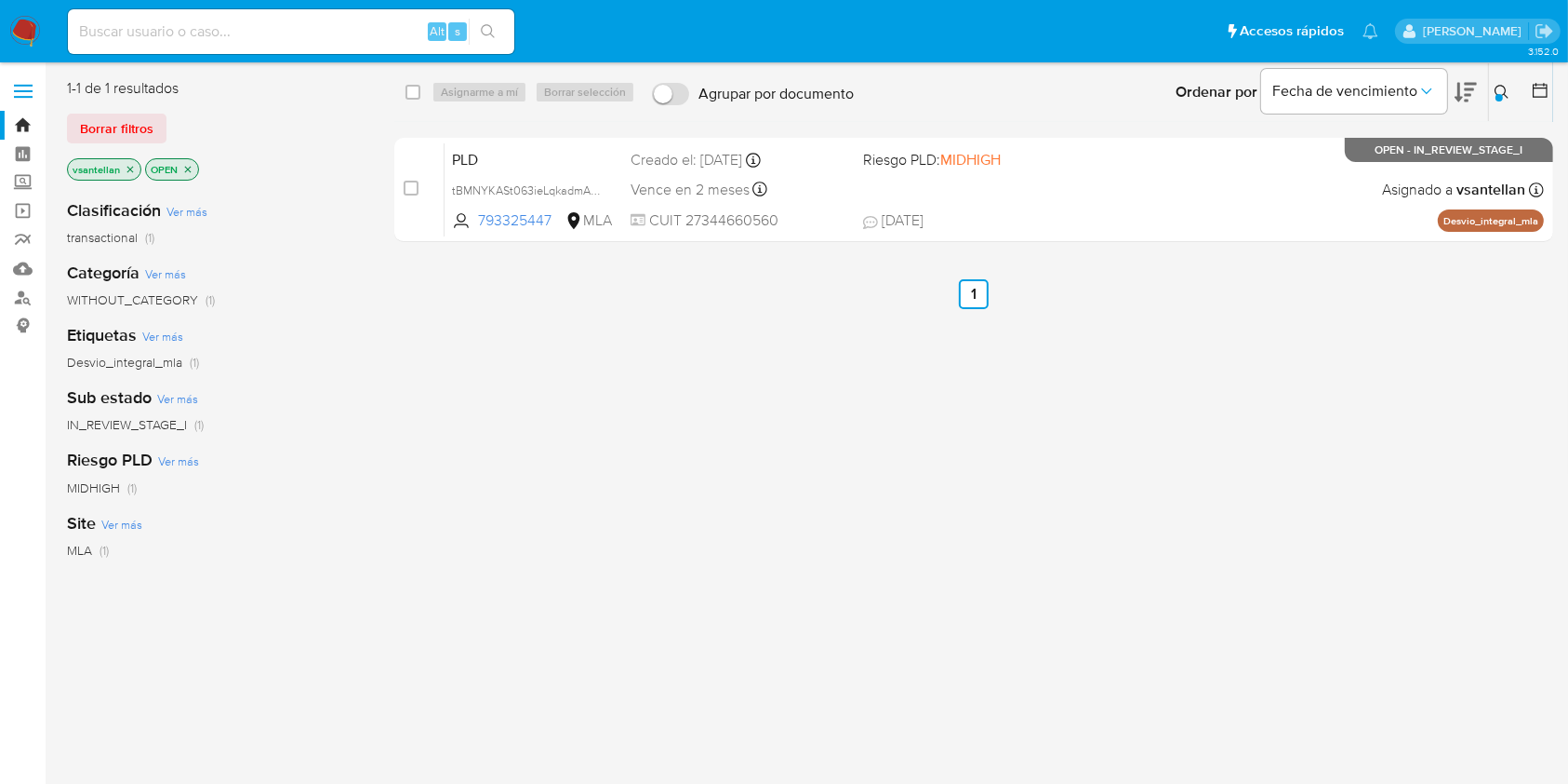
click at [1505, 87] on icon at bounding box center [1502, 91] width 14 height 14
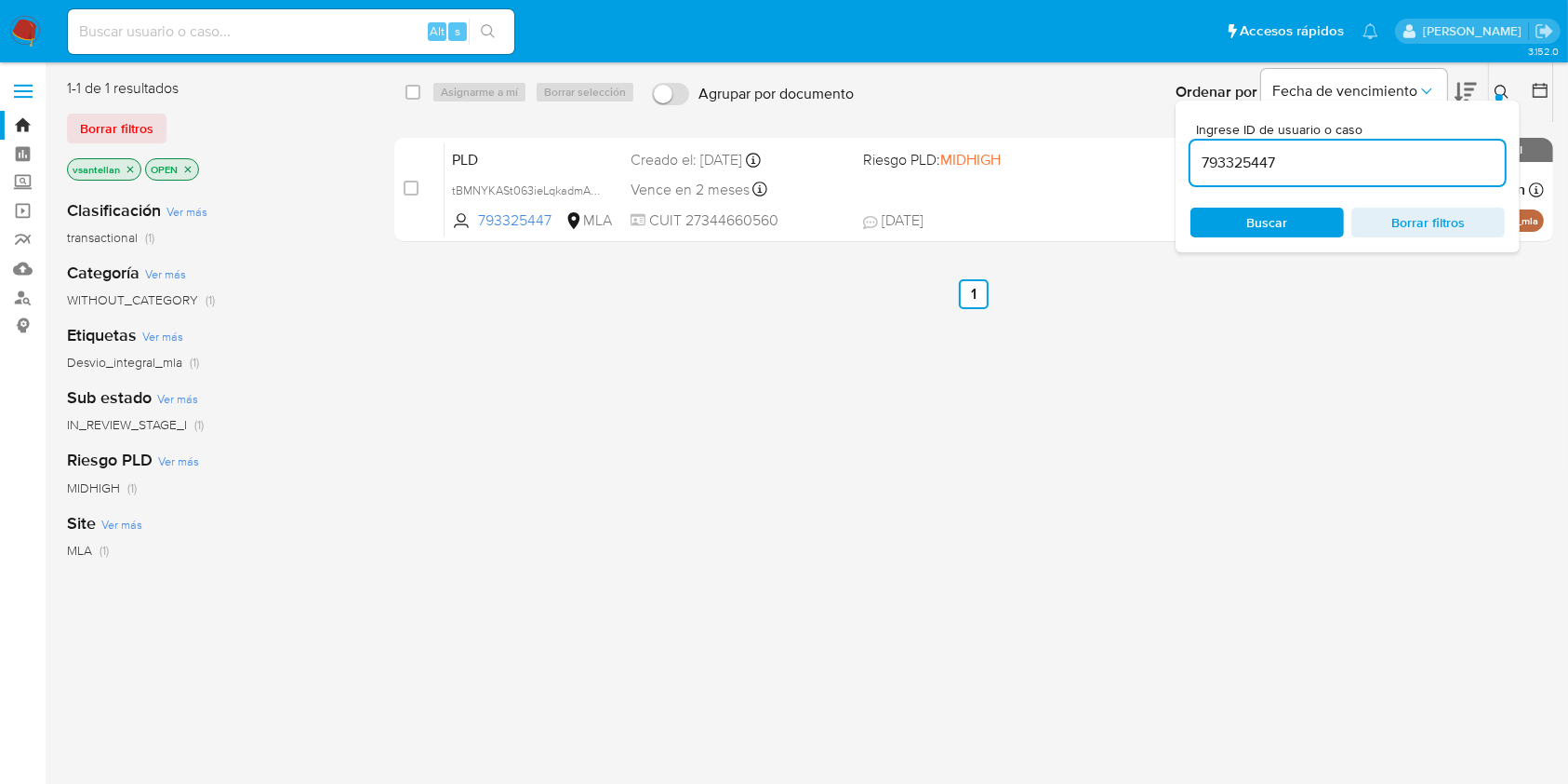
click at [1389, 162] on input "793325447" at bounding box center [1347, 163] width 314 height 24
type input "373743335"
click at [1507, 90] on icon at bounding box center [1502, 91] width 15 height 15
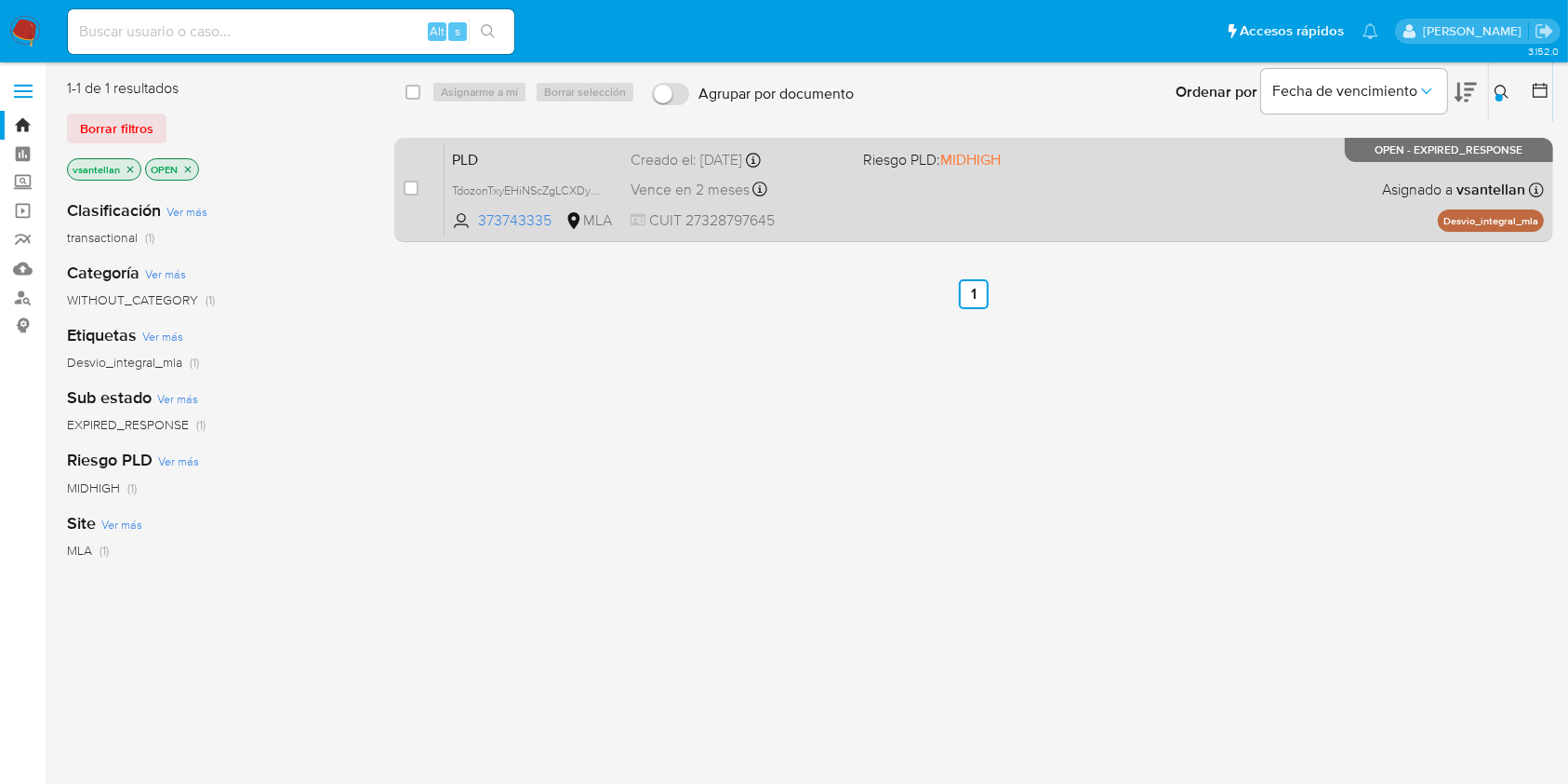
click at [1225, 206] on div "PLD TdozonTxyEHiNScZgLCXDywn 373743335 MLA Riesgo PLD: MIDHIGH Creado el: 12/07…" at bounding box center [994, 189] width 1099 height 94
click at [408, 187] on input "checkbox" at bounding box center [411, 187] width 15 height 15
checkbox input "true"
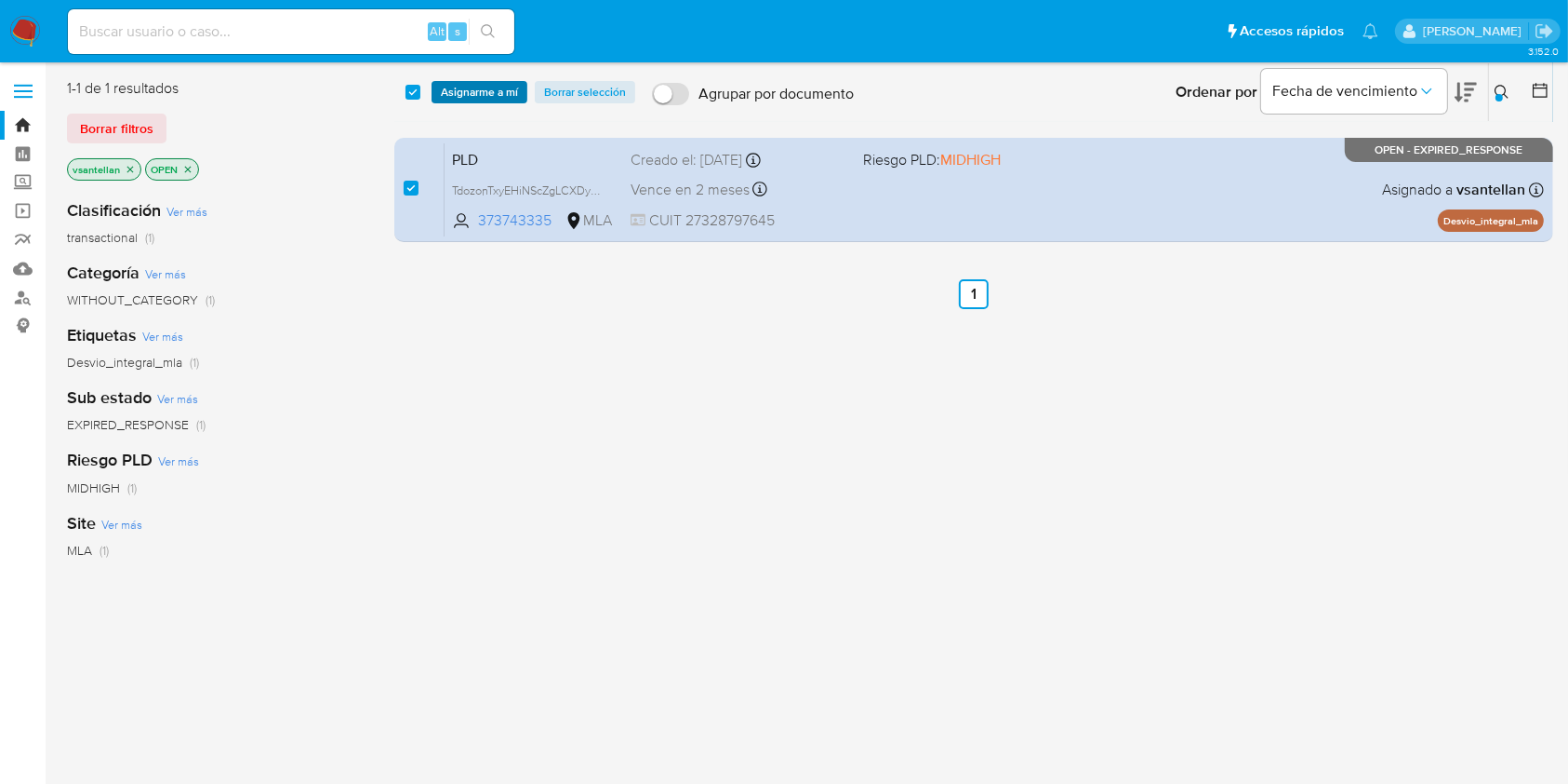
drag, startPoint x: 483, startPoint y: 84, endPoint x: 492, endPoint y: 118, distance: 35.2
click at [484, 84] on span "Asignarme a mí" at bounding box center [479, 92] width 77 height 19
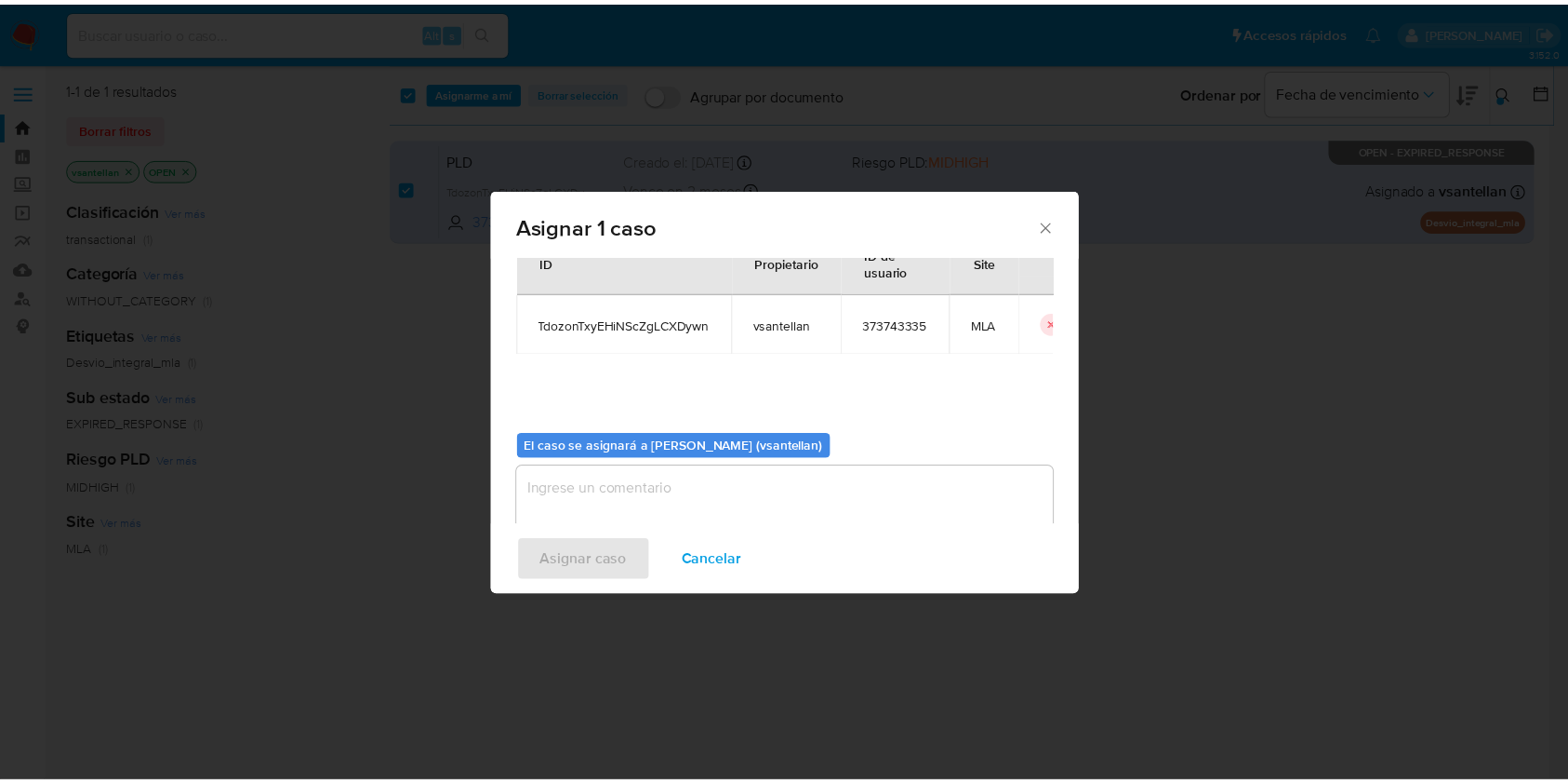
scroll to position [95, 0]
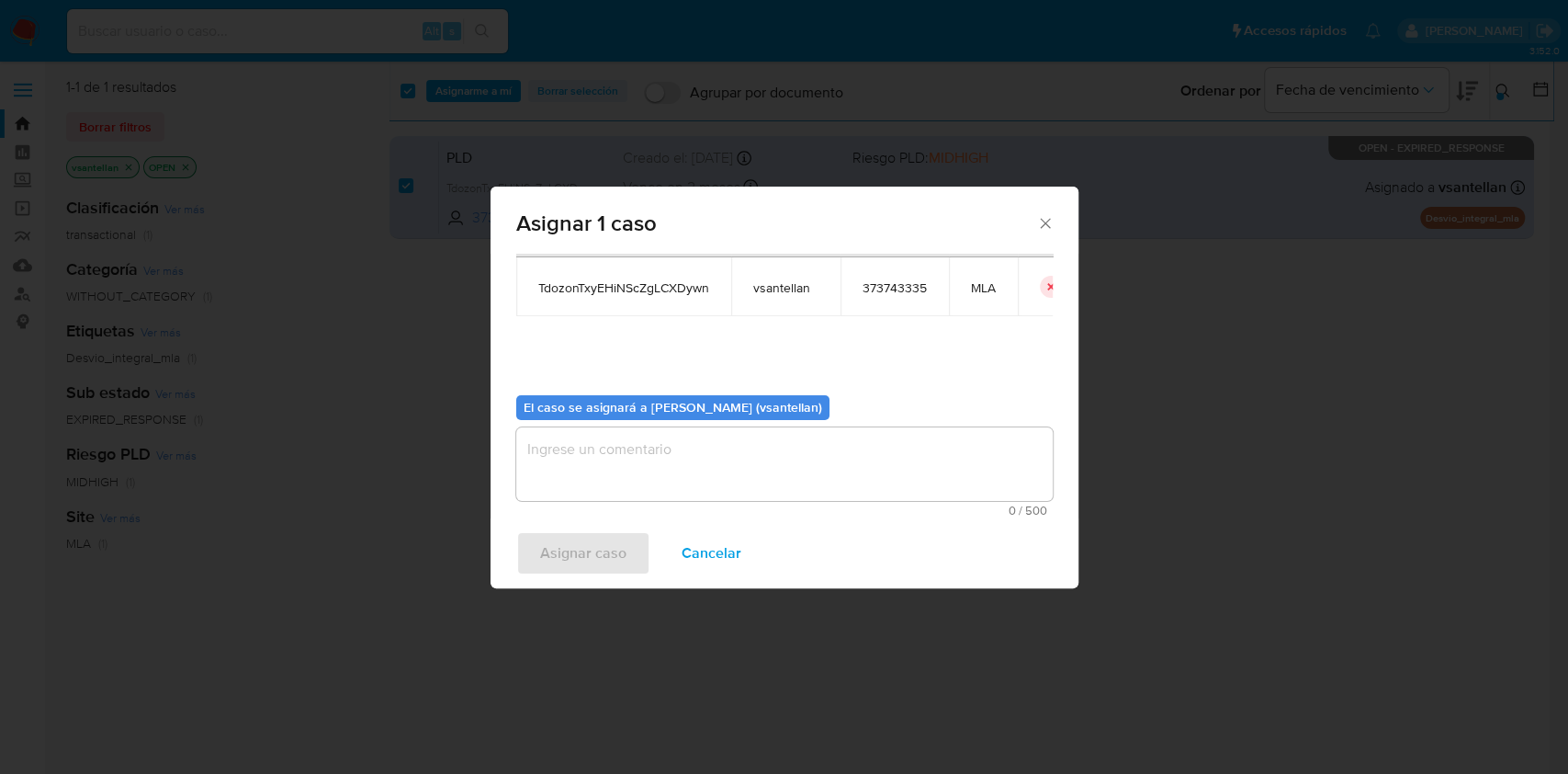
drag, startPoint x: 579, startPoint y: 471, endPoint x: 578, endPoint y: 547, distance: 76.0
click at [578, 470] on textarea "assign-modal" at bounding box center [784, 464] width 536 height 73
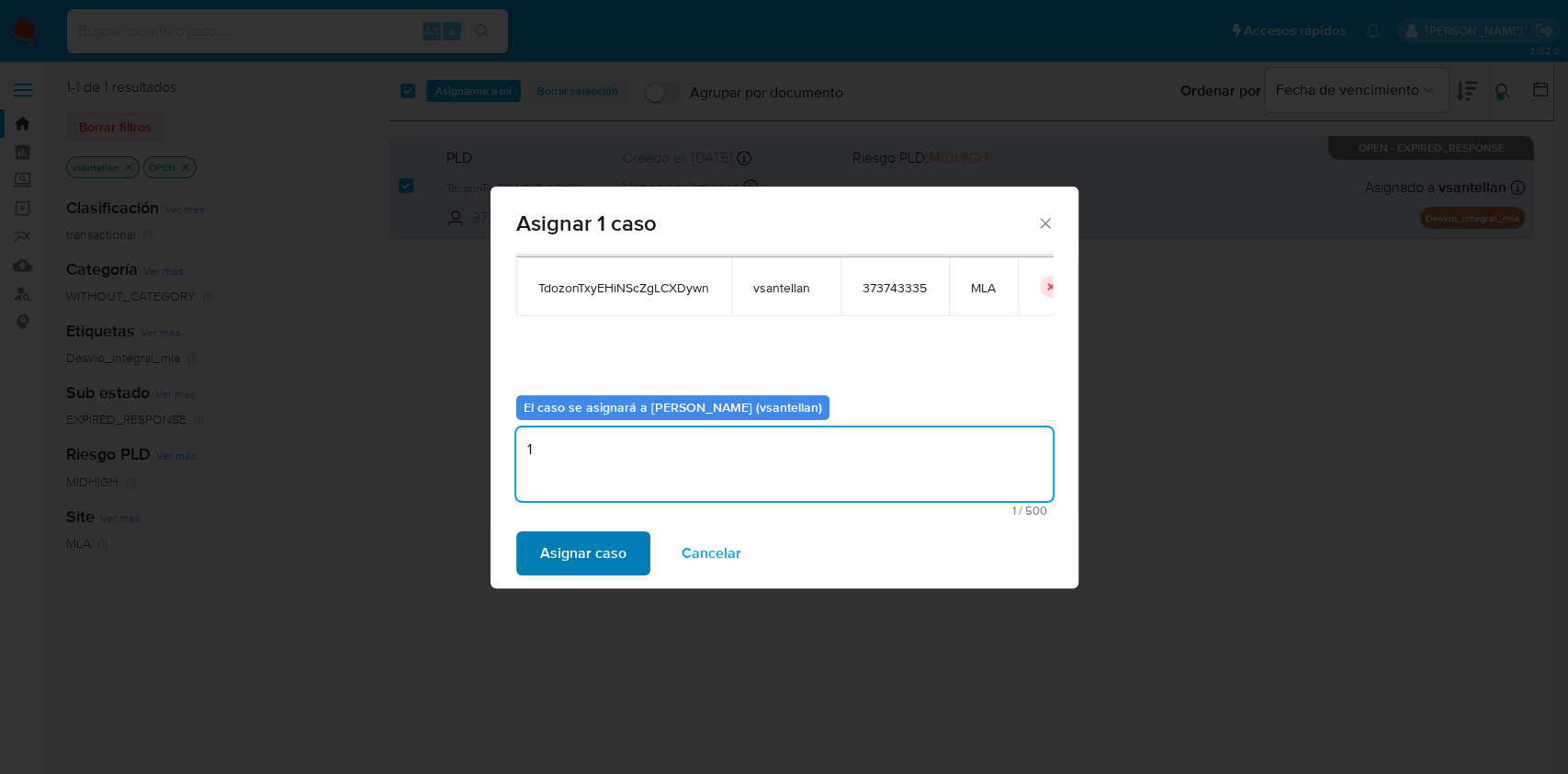
type textarea "1"
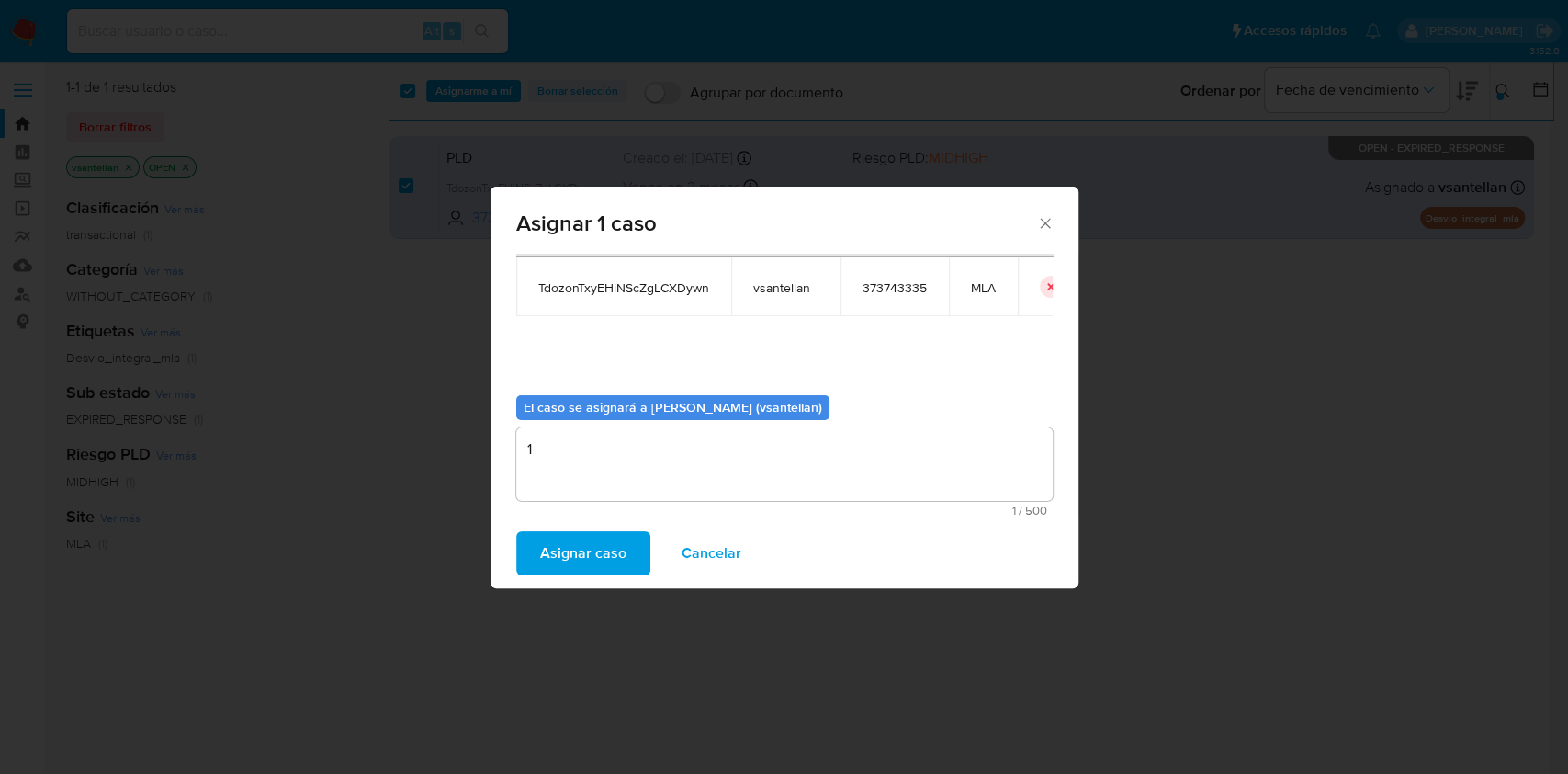
click at [575, 541] on span "Asignar caso" at bounding box center [583, 553] width 86 height 40
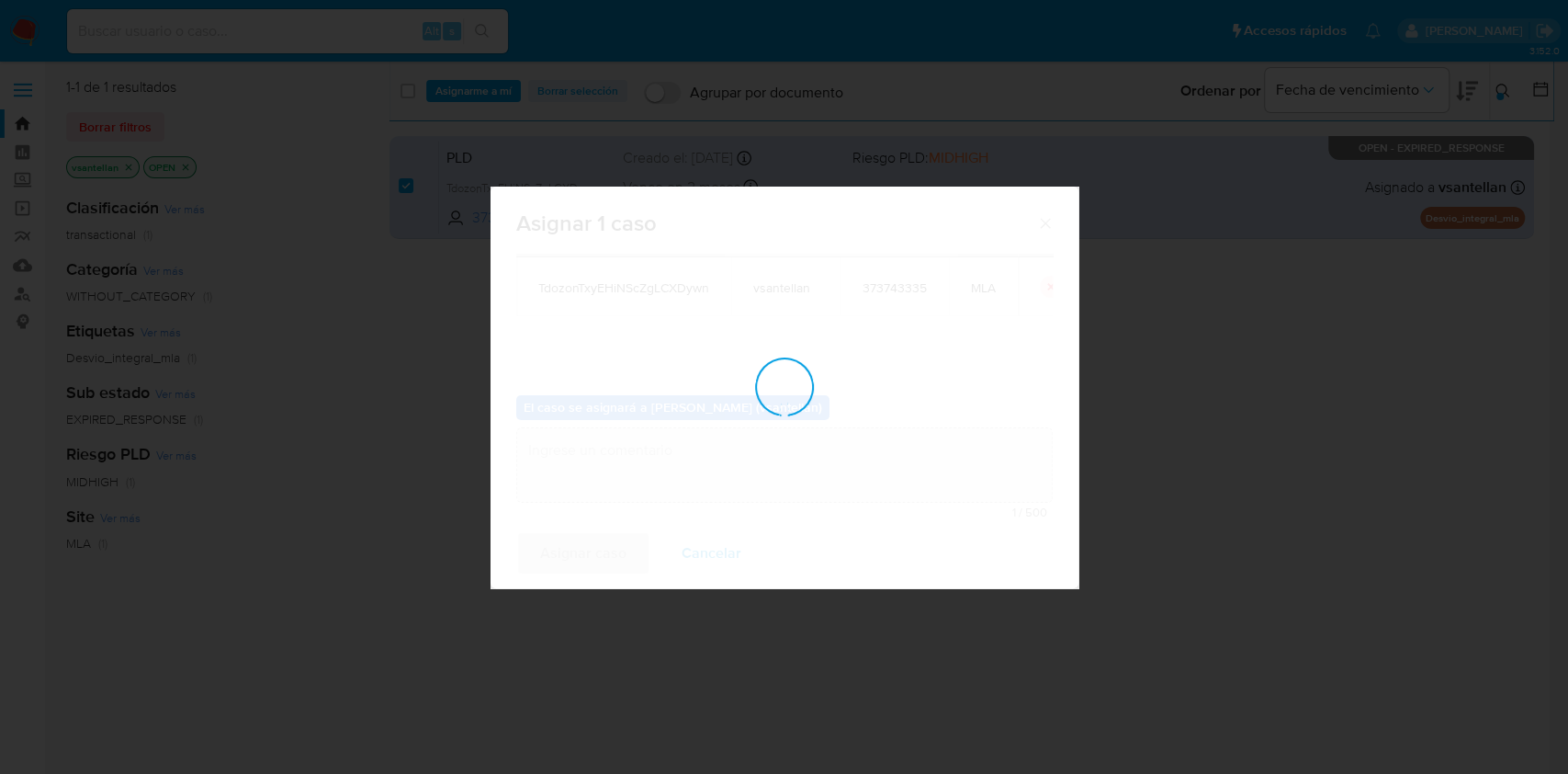
checkbox input "false"
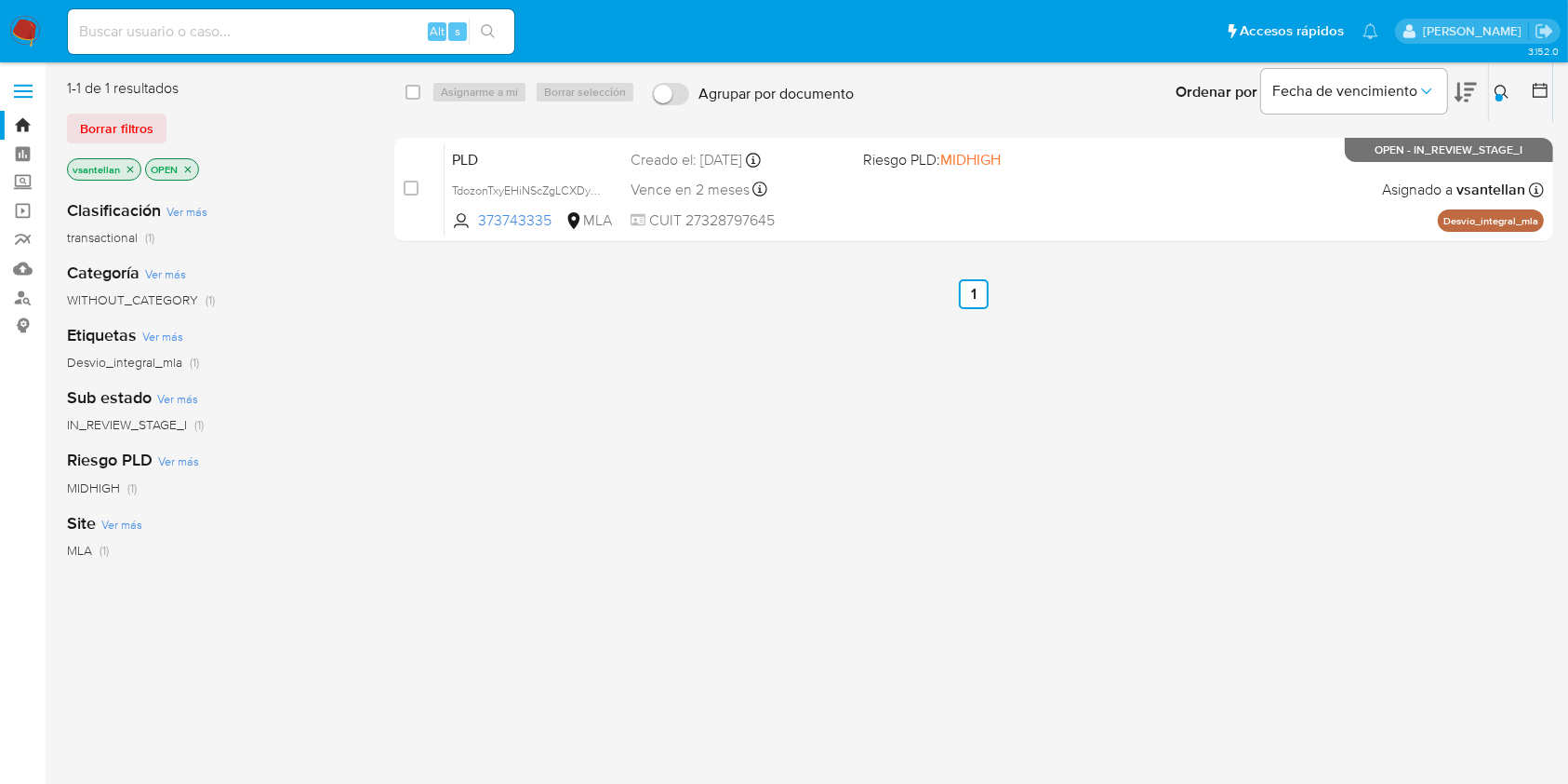
drag, startPoint x: 29, startPoint y: 20, endPoint x: 359, endPoint y: 79, distance: 335.2
click at [29, 21] on img at bounding box center [25, 32] width 32 height 32
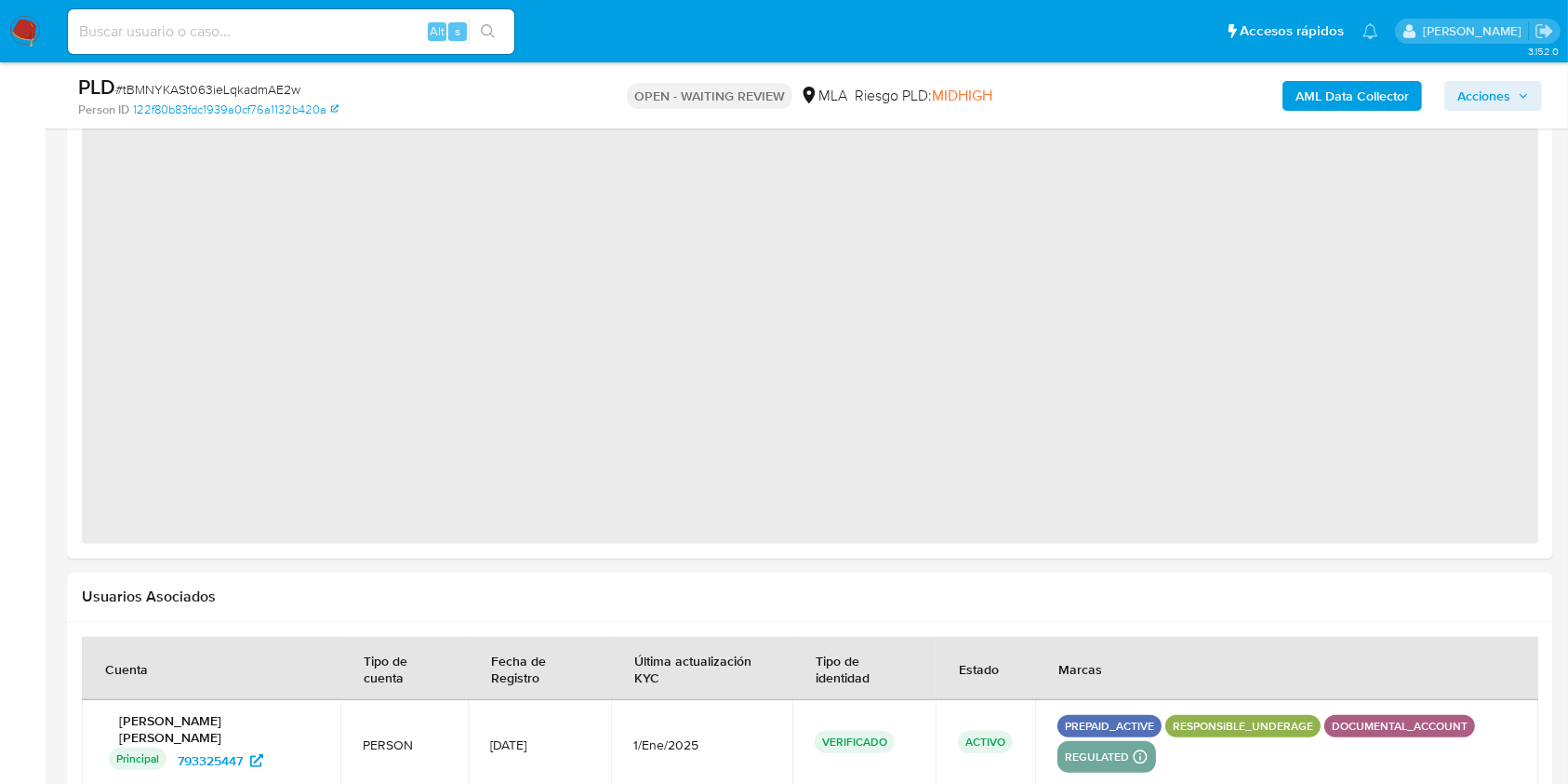
select select "10"
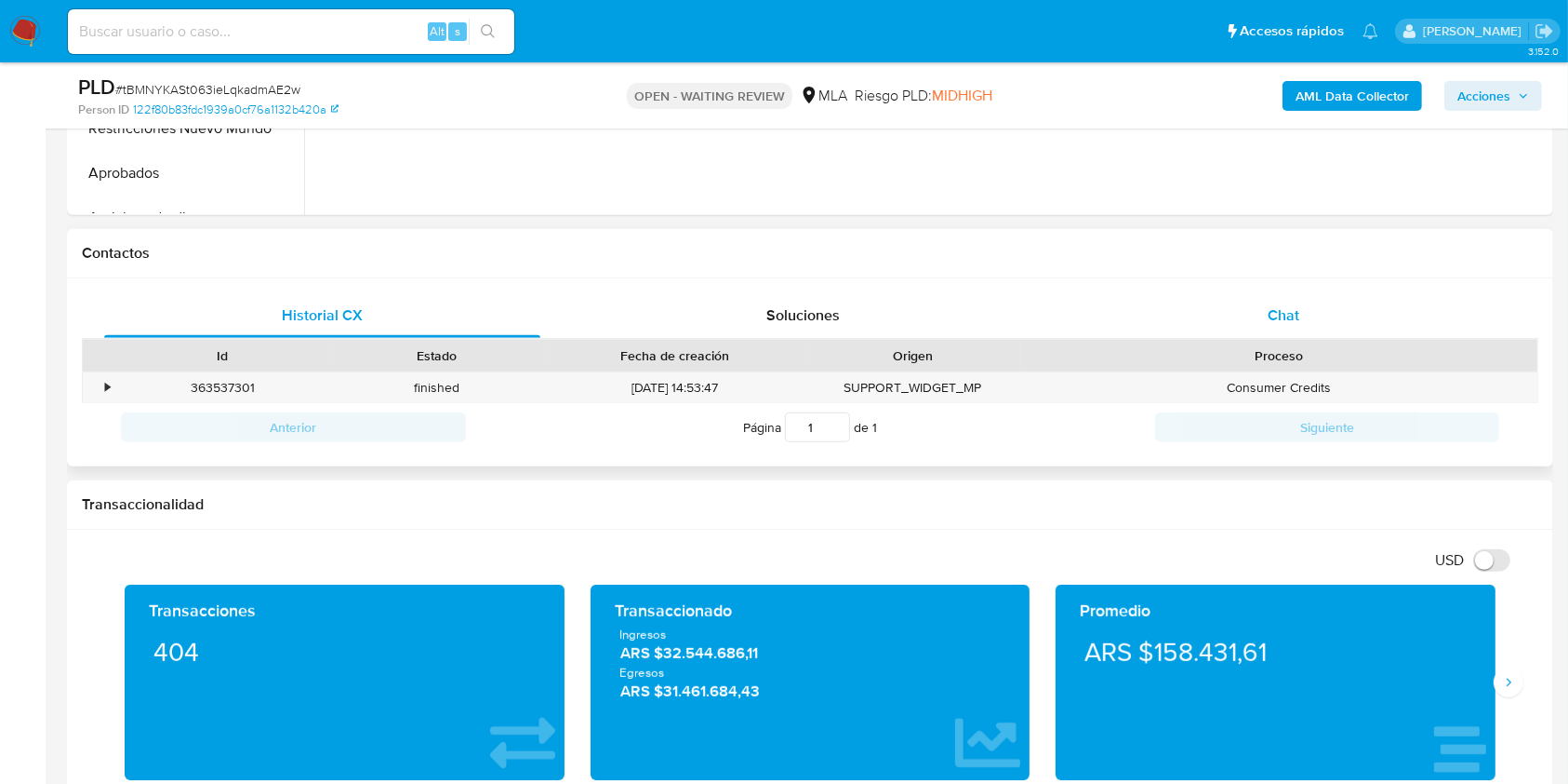
click at [1273, 324] on span "Chat" at bounding box center [1284, 315] width 32 height 22
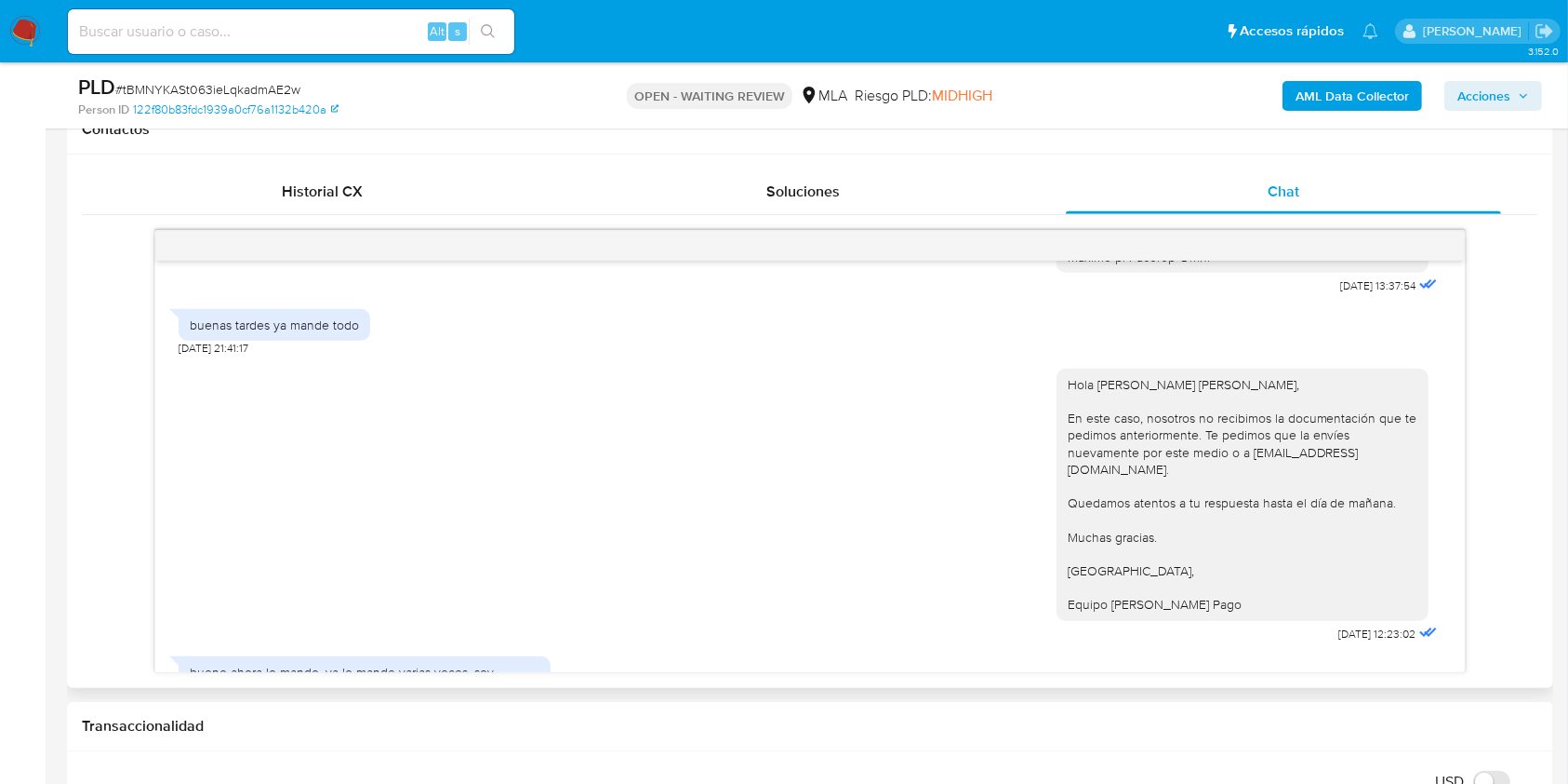
scroll to position [2173, 0]
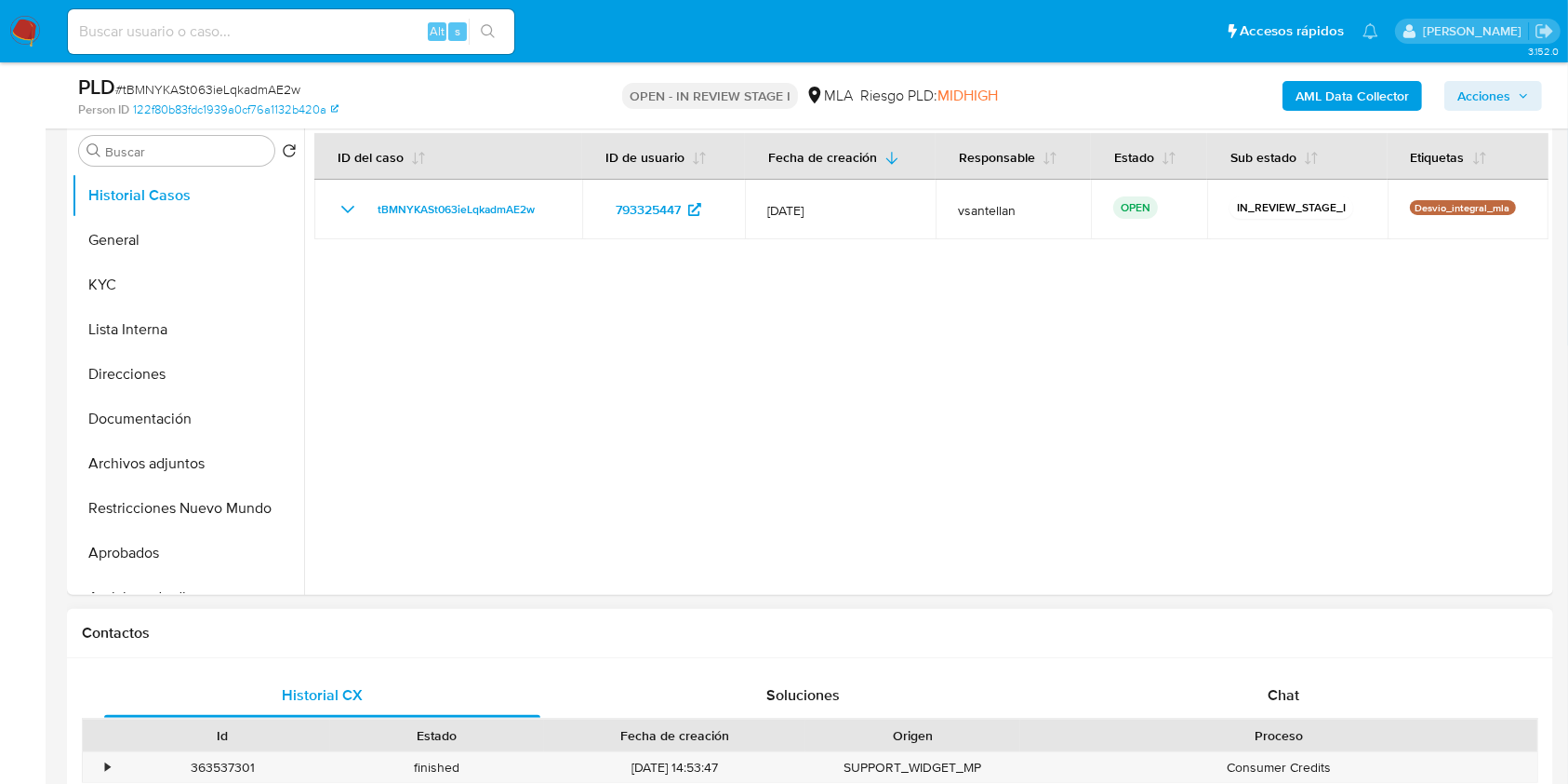
select select "10"
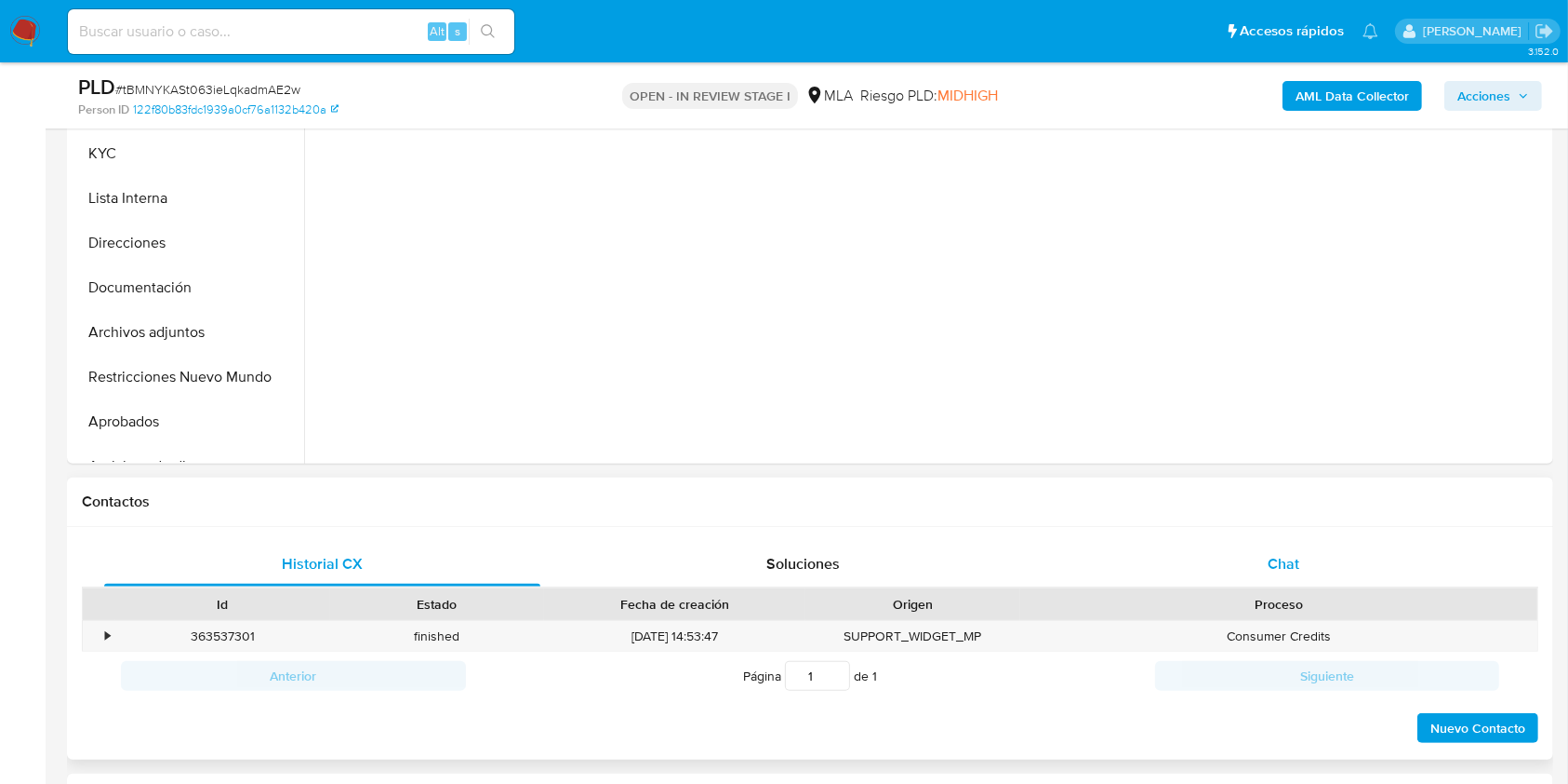
click at [1219, 547] on div "Chat" at bounding box center [1284, 564] width 436 height 45
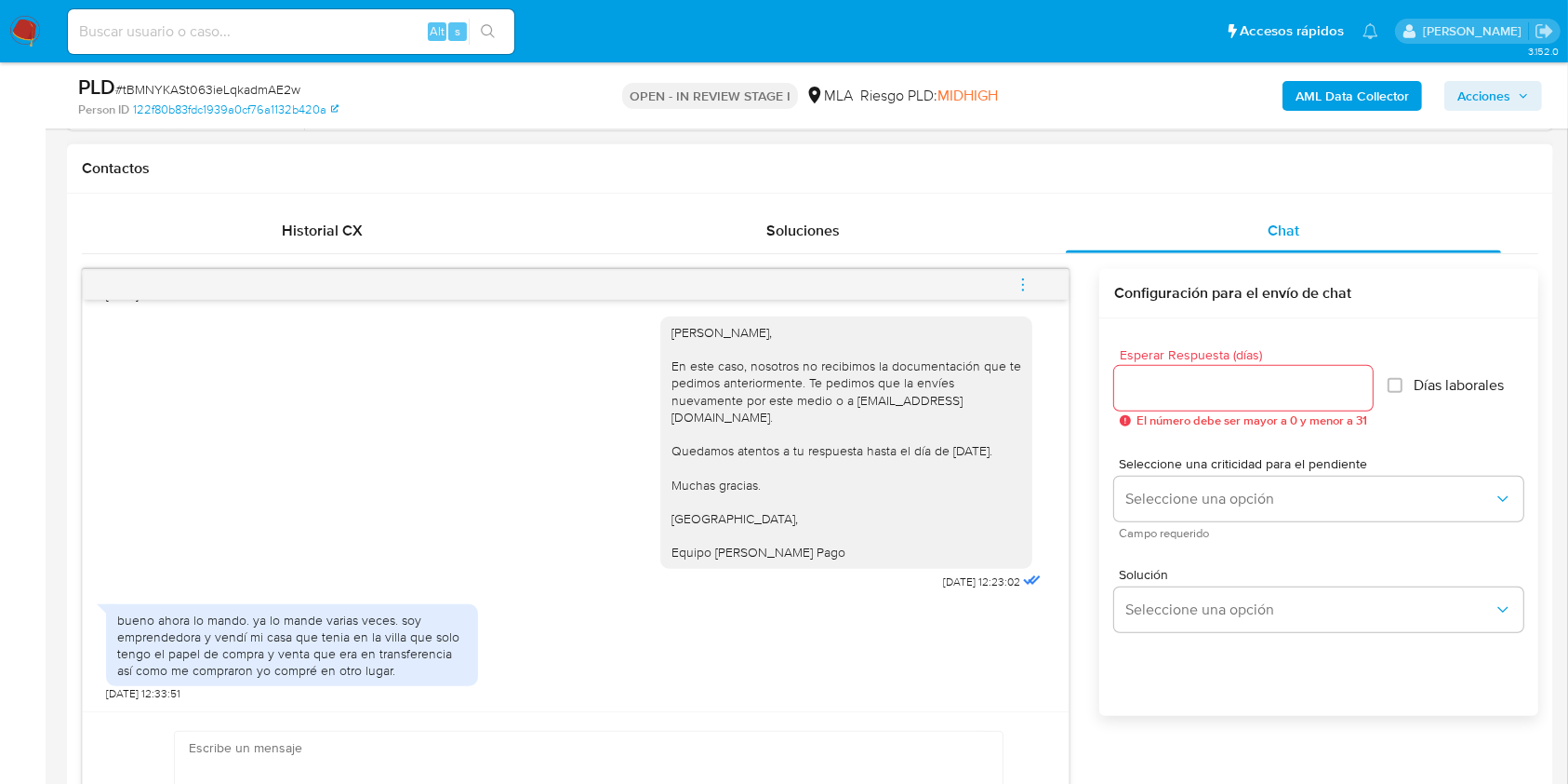
scroll to position [868, 0]
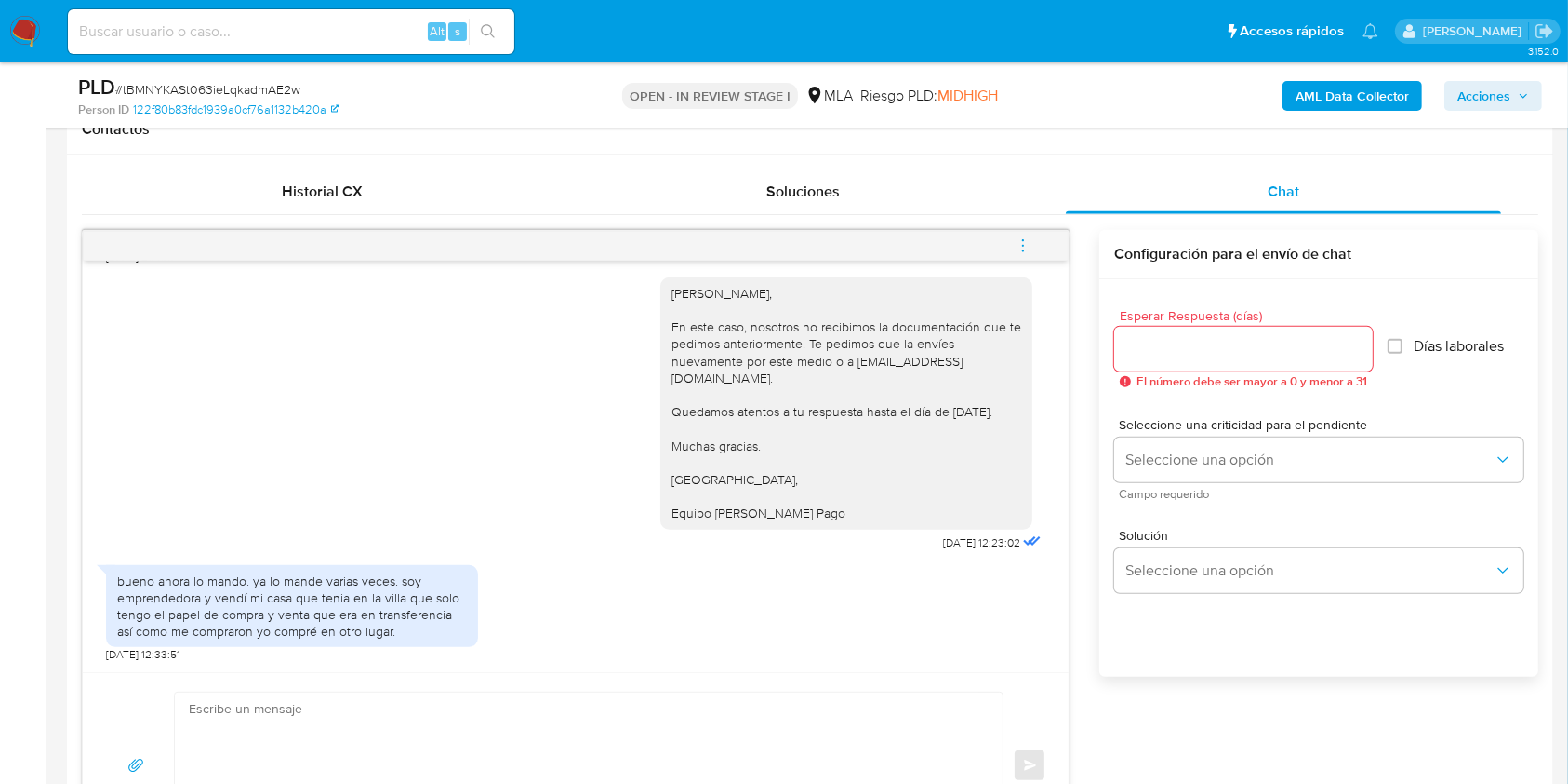
drag, startPoint x: 836, startPoint y: 508, endPoint x: 634, endPoint y: 298, distance: 291.4
click at [634, 298] on div "[PERSON_NAME], En este caso, nosotros no recibimos la documentación que te pedi…" at bounding box center [575, 410] width 939 height 291
copy div "[PERSON_NAME], En este caso, nosotros no recibimos la documentación que te pedi…"
click at [594, 714] on textarea at bounding box center [584, 765] width 790 height 146
paste textarea "[PERSON_NAME], En este caso, nosotros no recibimos la documentación que te pedi…"
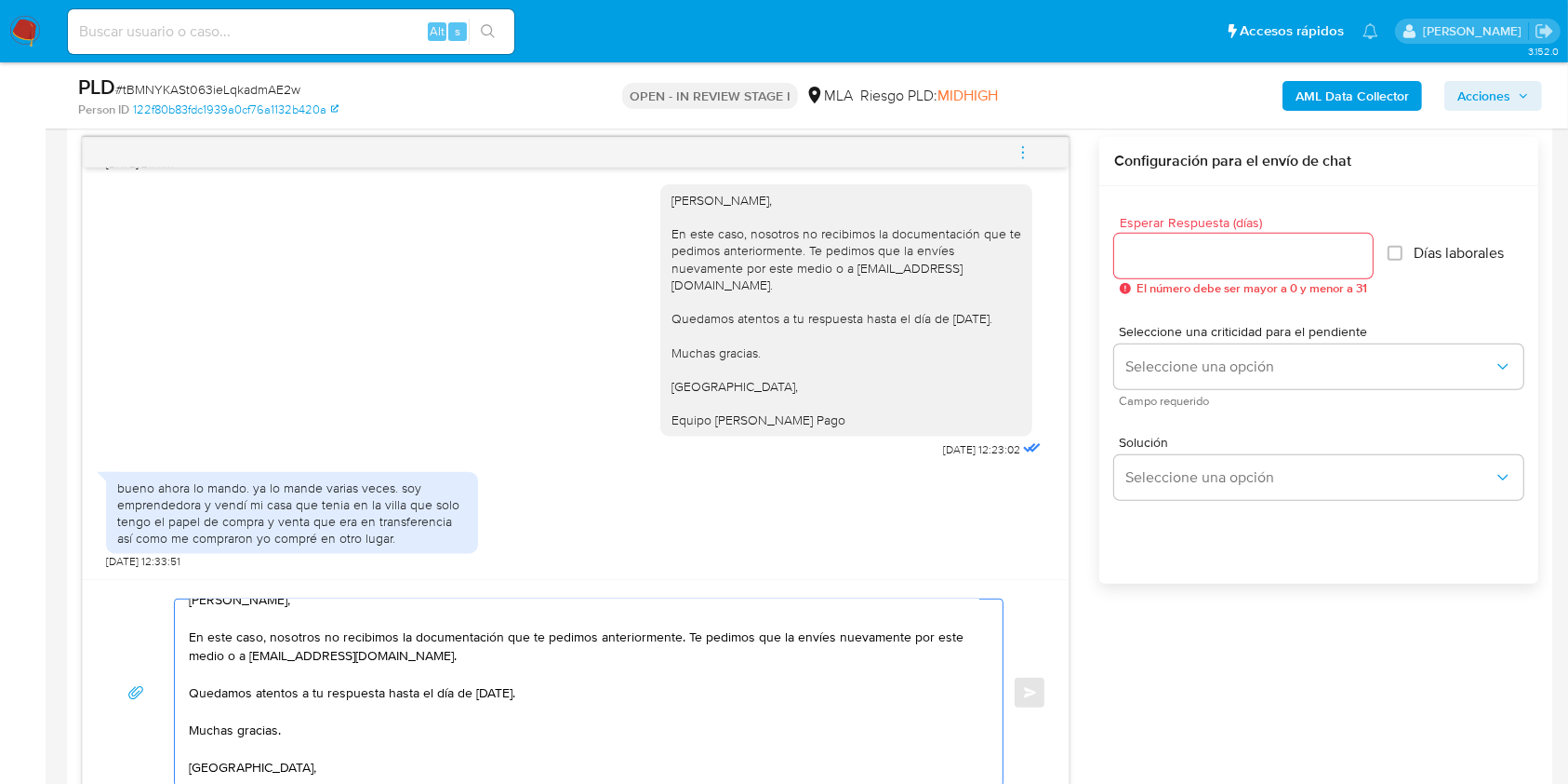
scroll to position [0, 0]
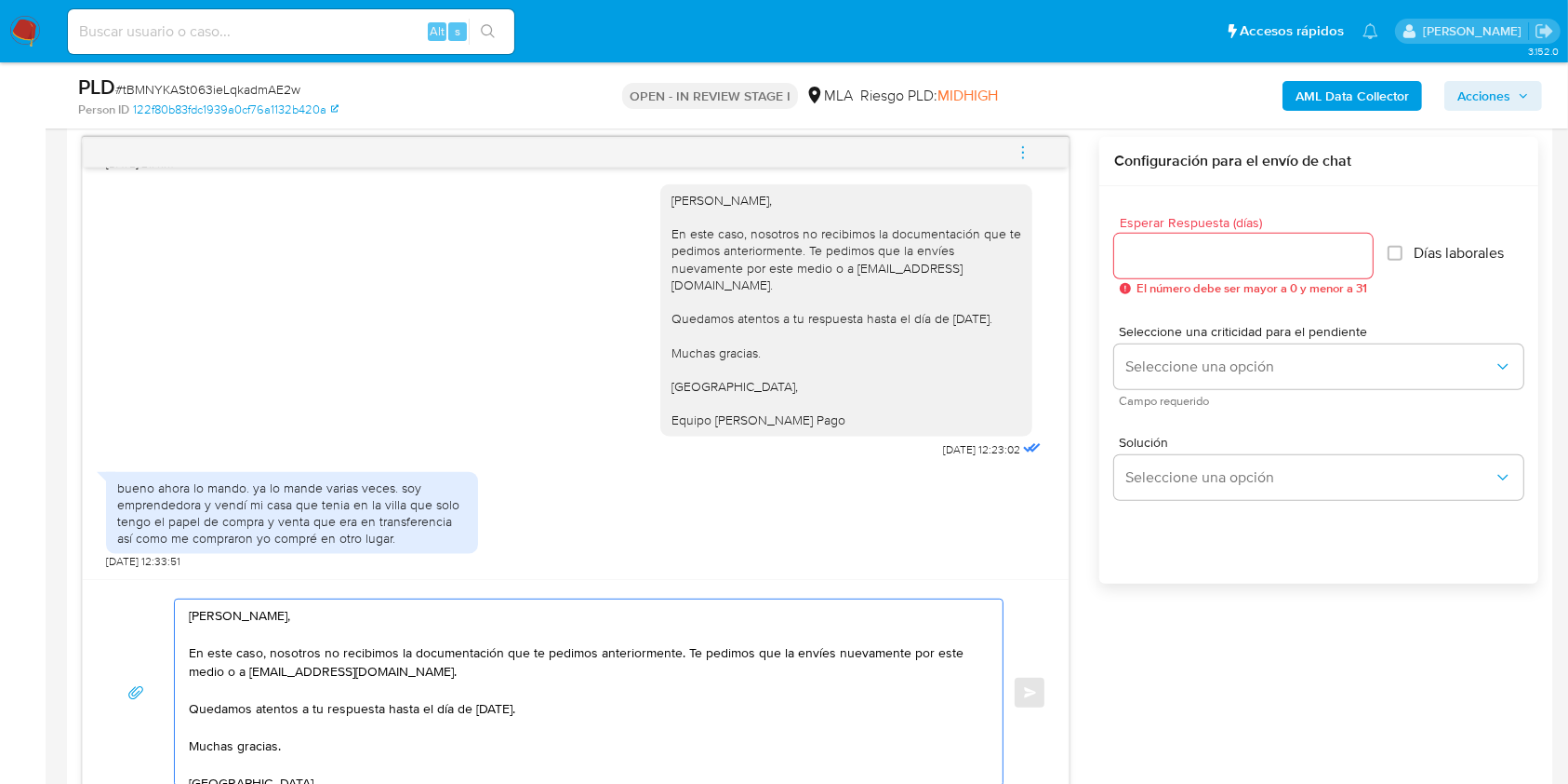
drag, startPoint x: 493, startPoint y: 671, endPoint x: 187, endPoint y: 631, distance: 308.6
click at [187, 631] on div "[PERSON_NAME], En este caso, nosotros no recibimos la documentación que te pedi…" at bounding box center [584, 693] width 818 height 186
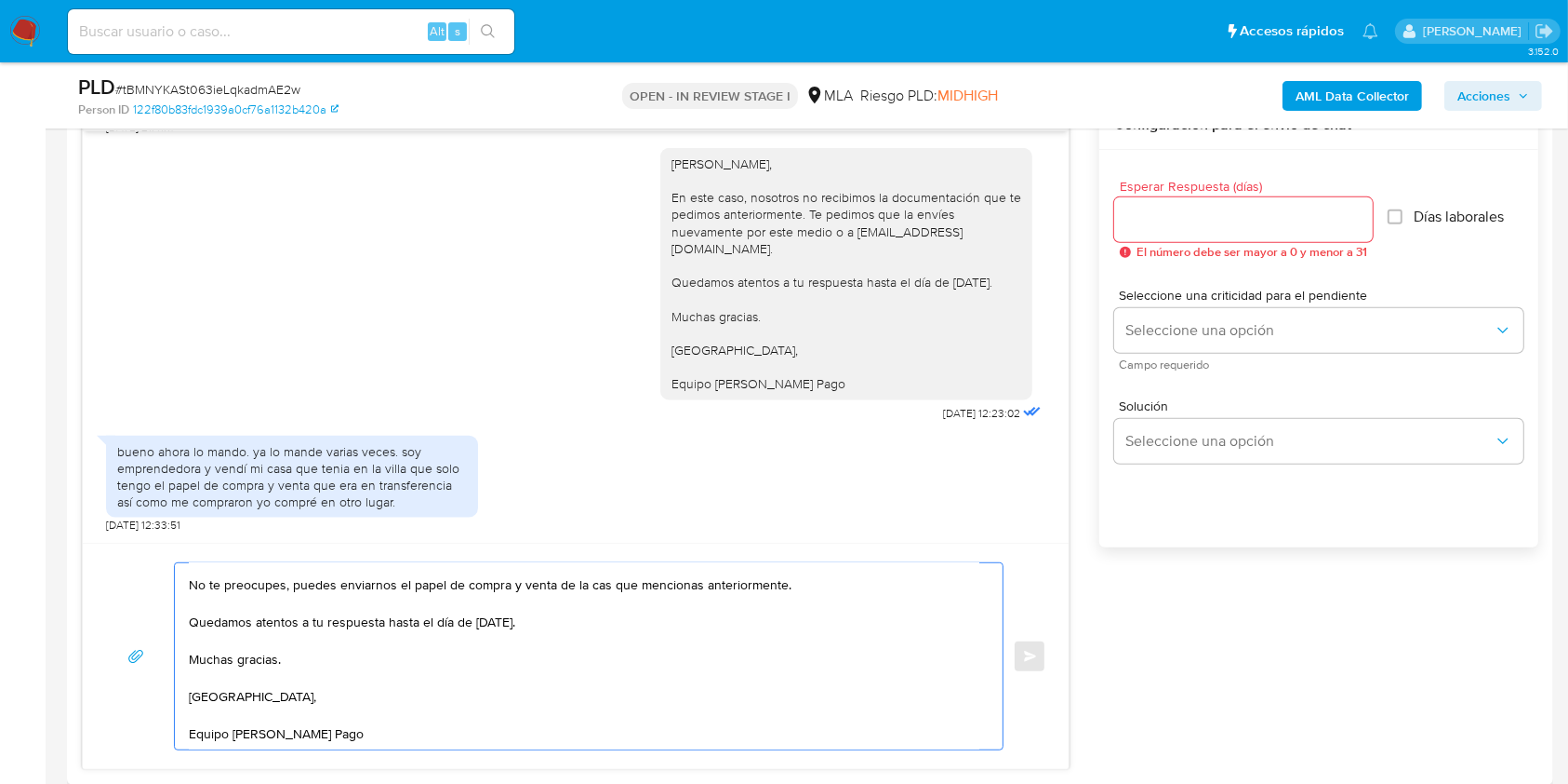
scroll to position [961, 0]
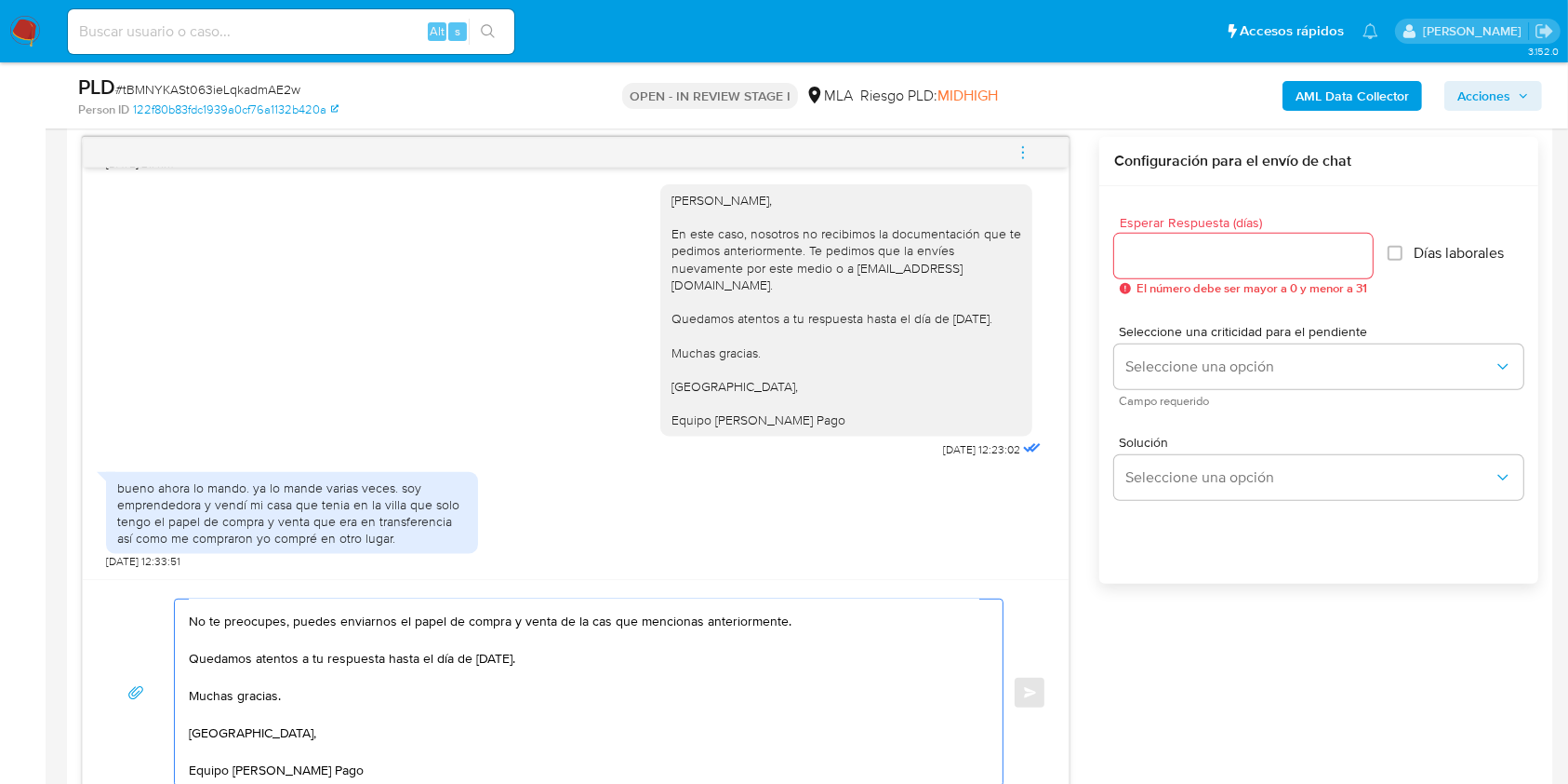
type textarea "[PERSON_NAME], Muchas gracias por tu respuesta. No te preocupes, puedes enviarn…"
click at [1168, 264] on input "Esperar Respuesta (días)" at bounding box center [1243, 256] width 259 height 24
type input "1"
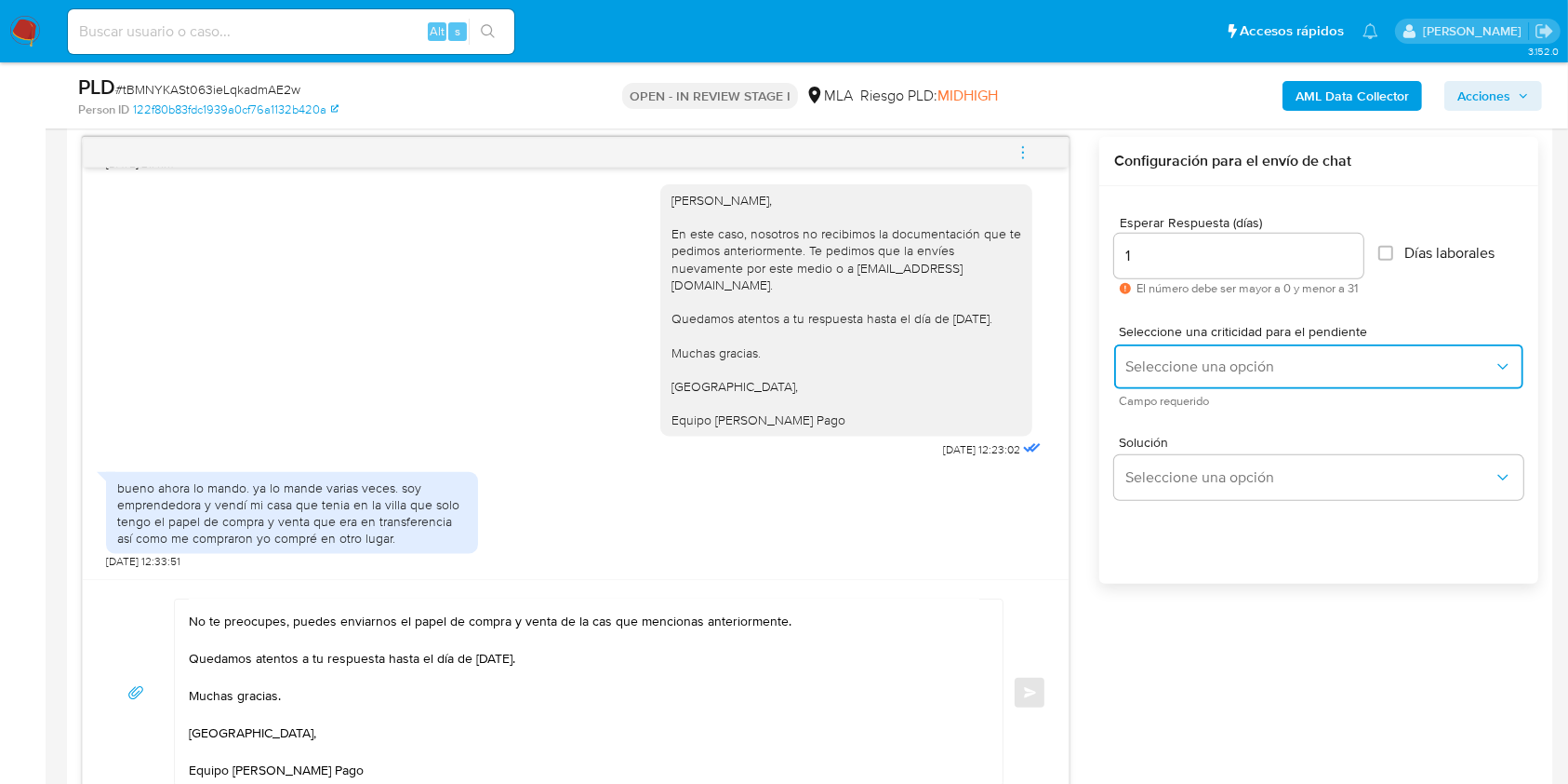
click at [1161, 354] on button "Seleccione una opción" at bounding box center [1318, 366] width 409 height 45
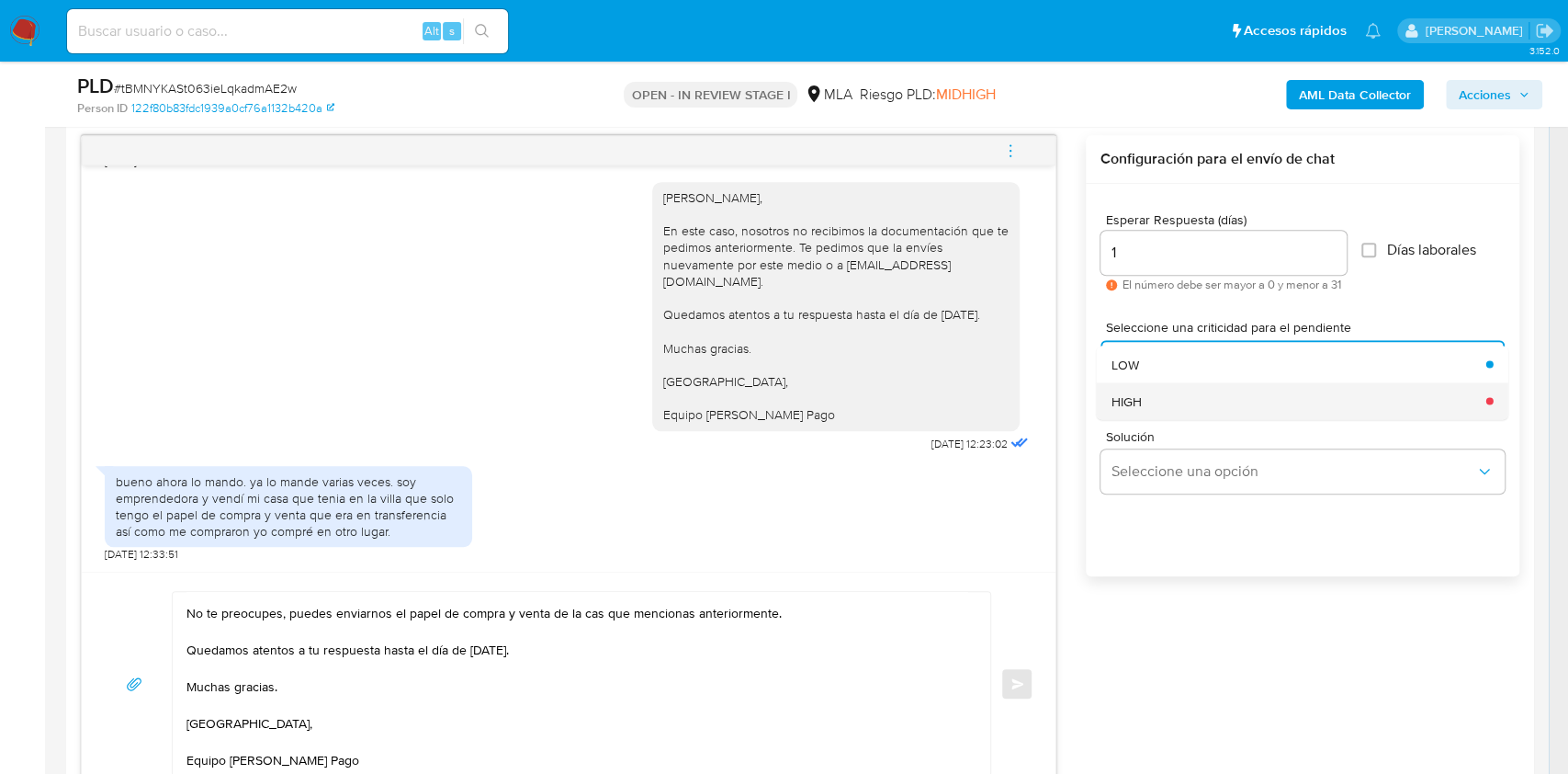
click at [1154, 391] on div "HIGH" at bounding box center [1293, 401] width 364 height 37
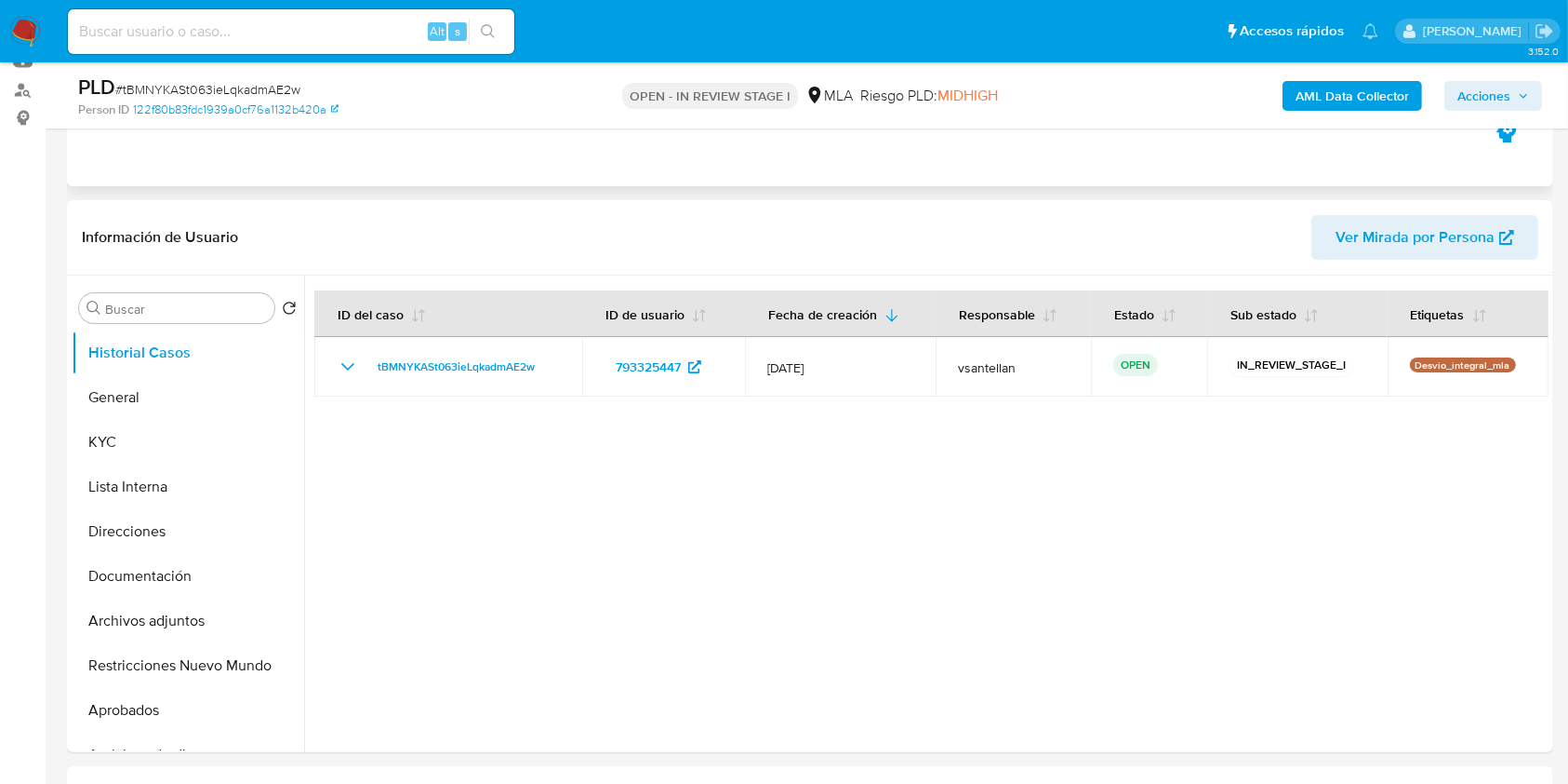
scroll to position [231, 0]
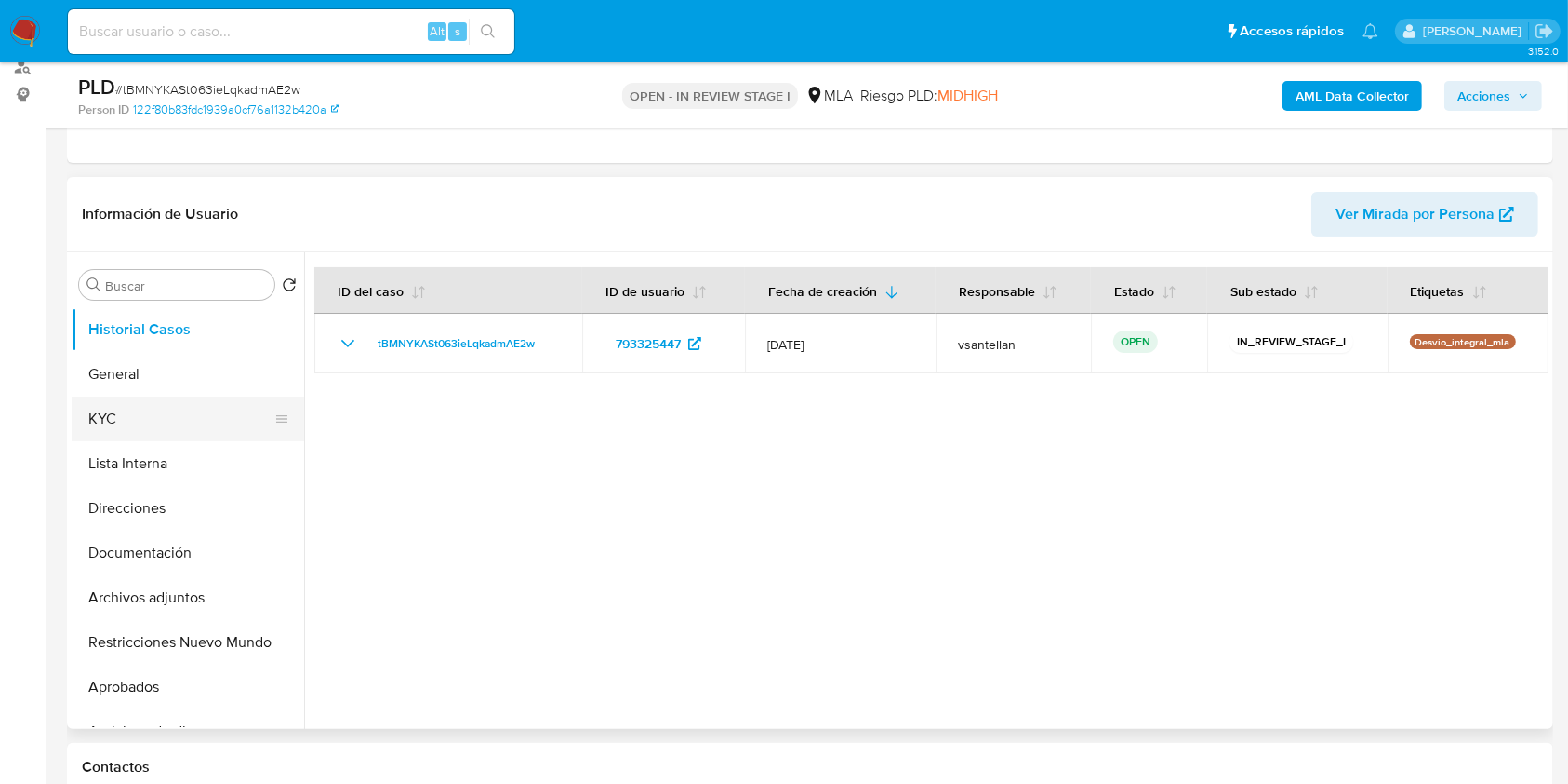
click at [146, 396] on button "KYC" at bounding box center [180, 418] width 218 height 45
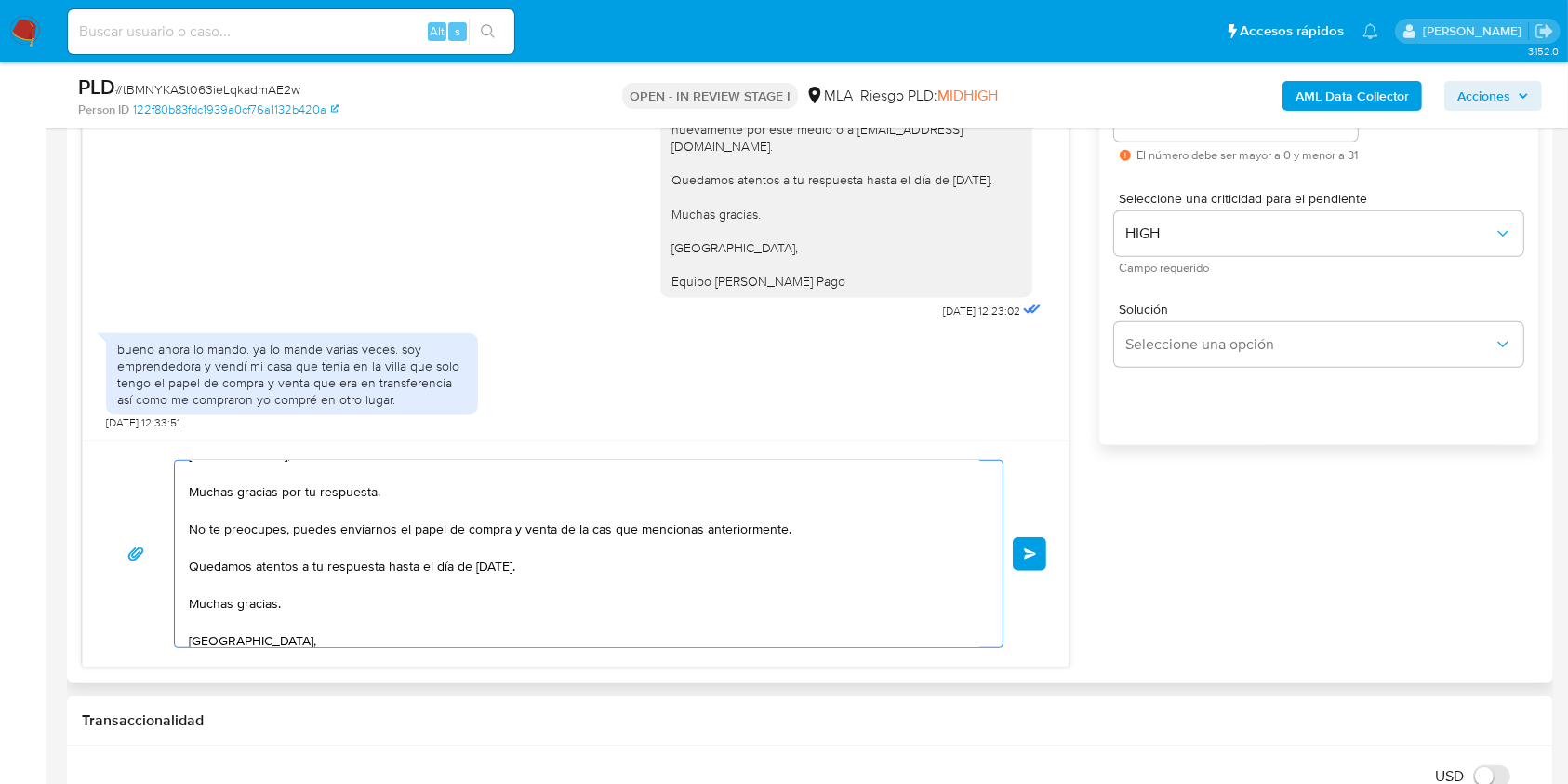
scroll to position [0, 0]
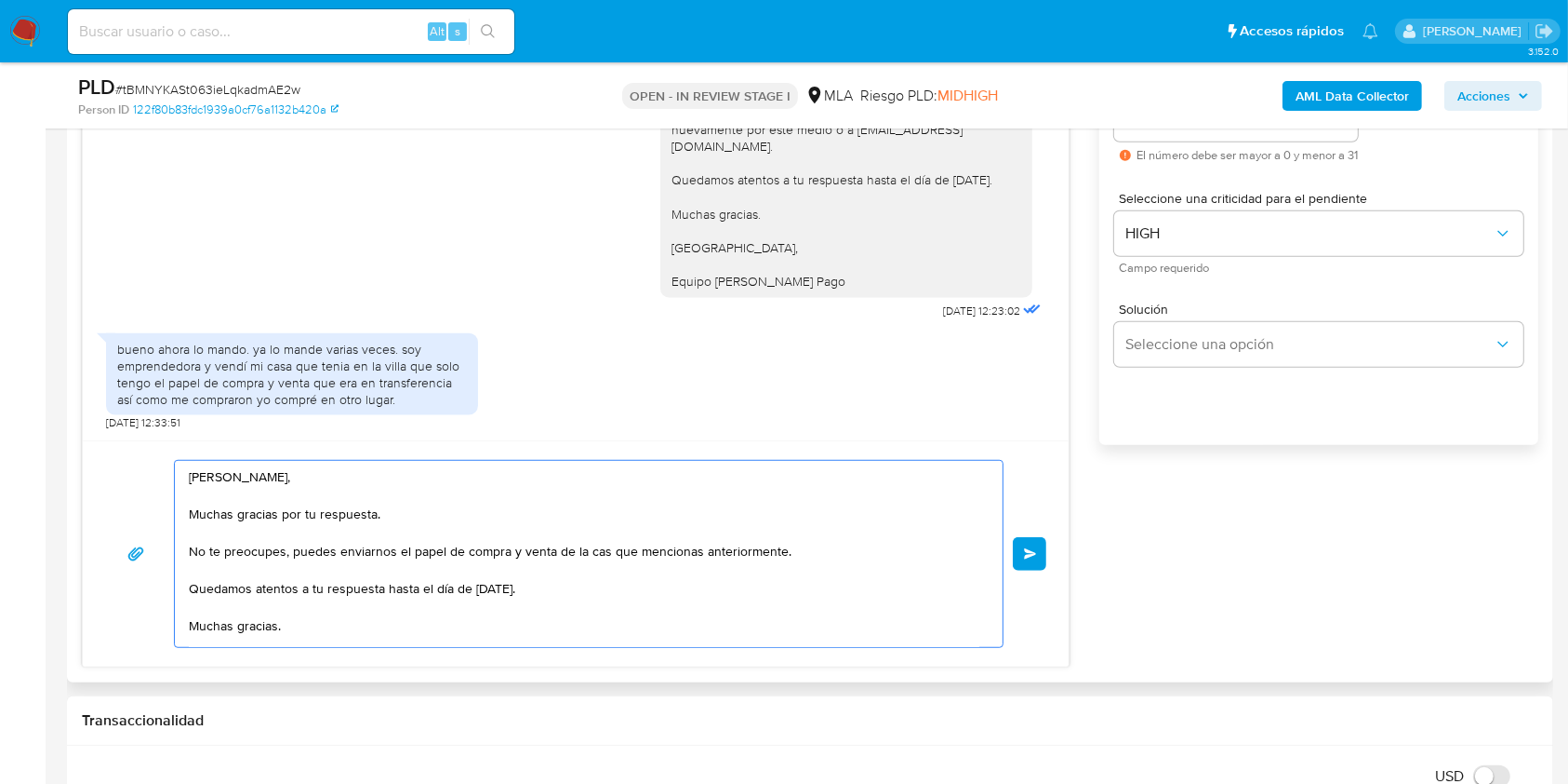
drag, startPoint x: 1031, startPoint y: 554, endPoint x: 1069, endPoint y: 598, distance: 58.1
click at [1031, 554] on span "Enviar" at bounding box center [1030, 553] width 13 height 11
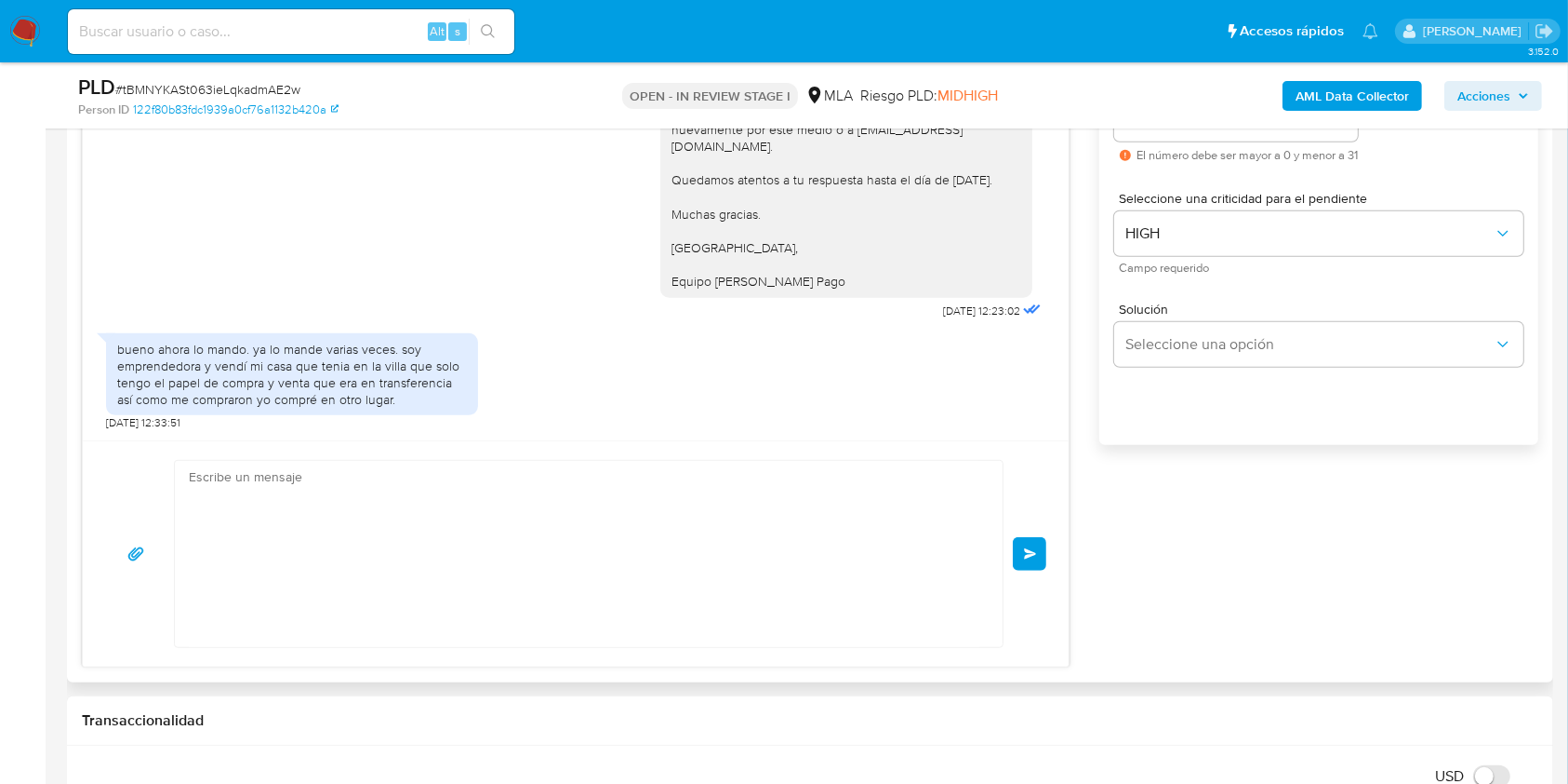
scroll to position [2464, 0]
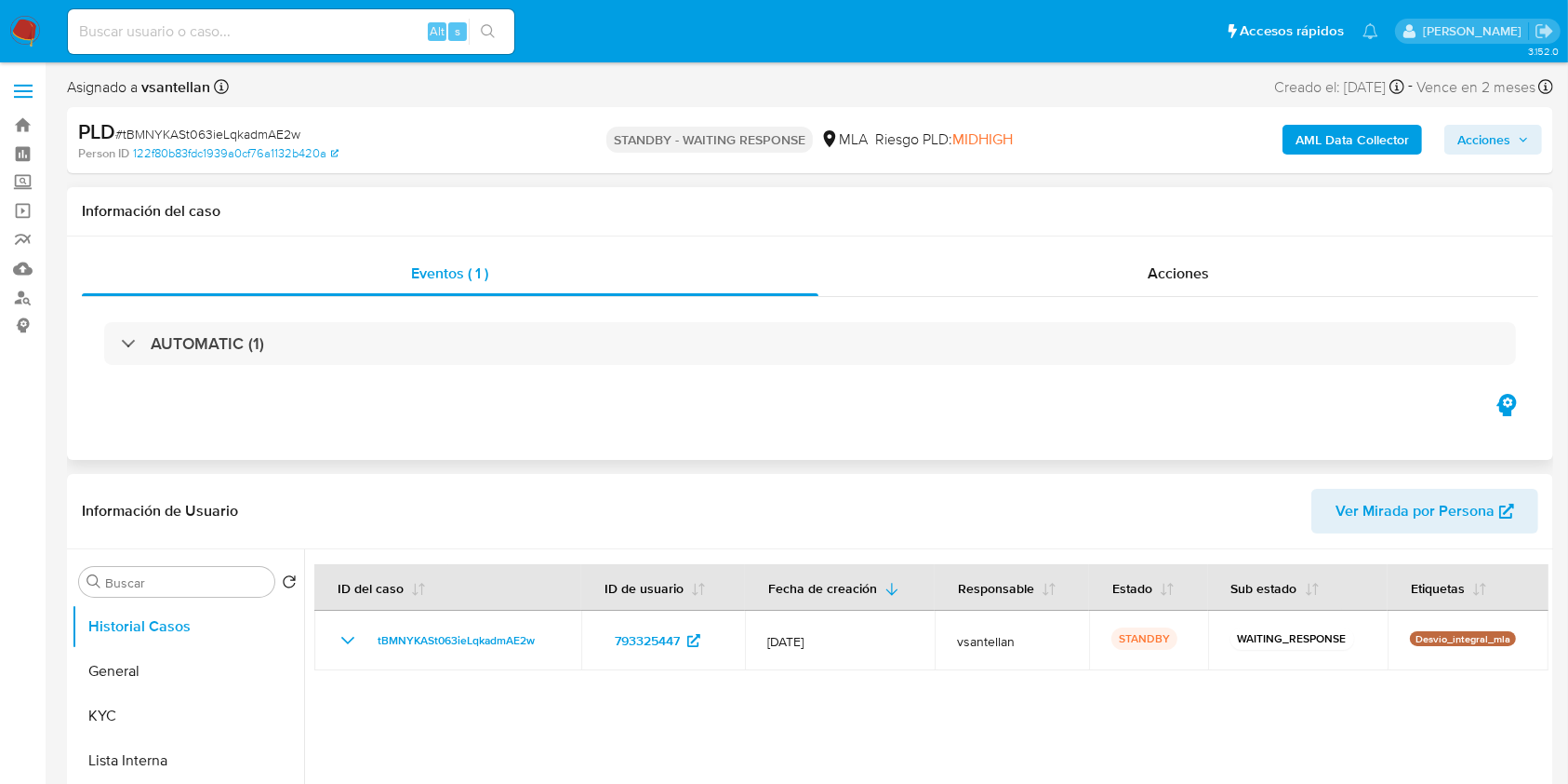
select select "10"
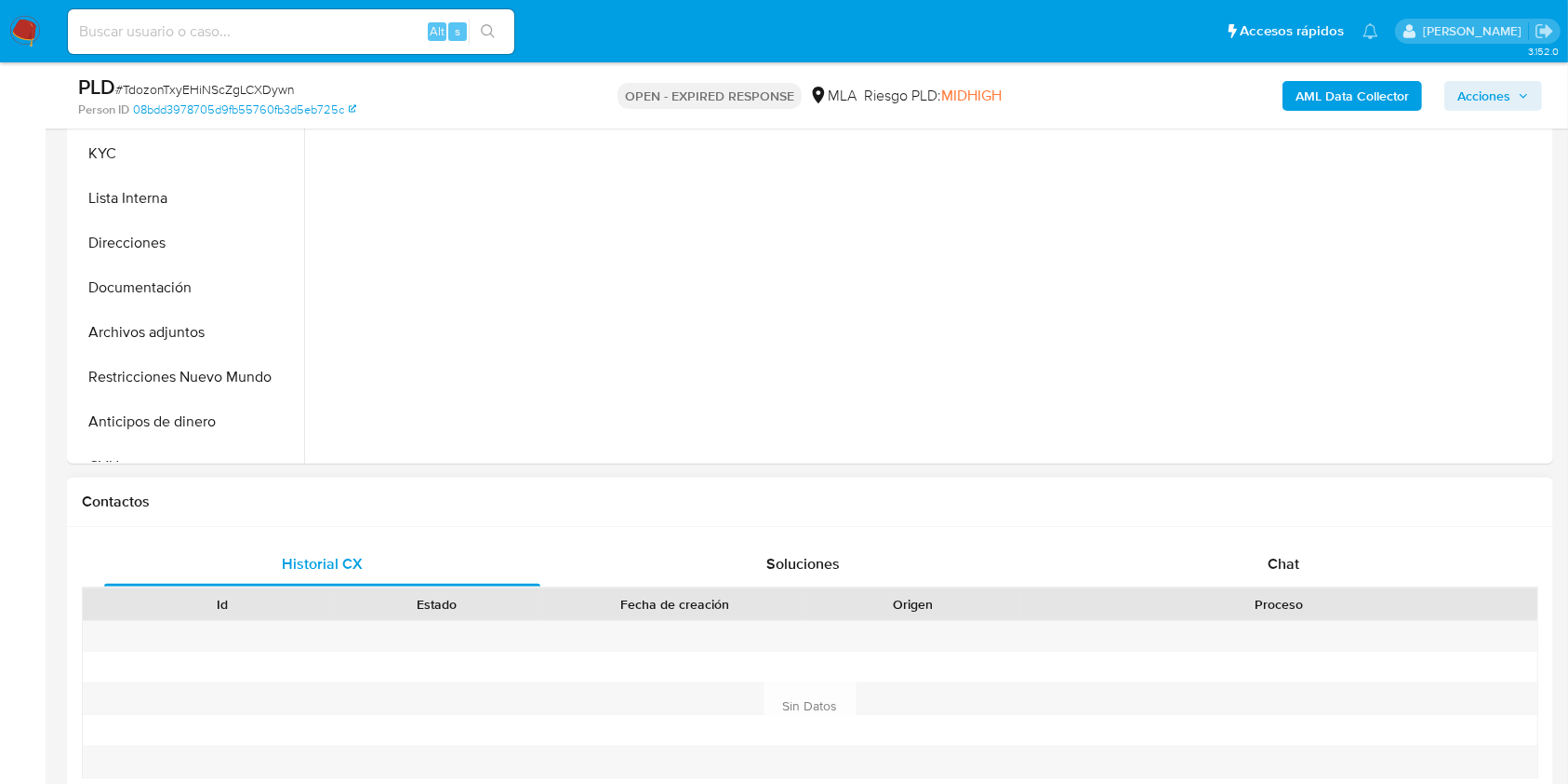
click at [1260, 535] on div "Historial CX Soluciones Chat Id Estado Fecha de creación Origen Proceso Anterio…" at bounding box center [810, 684] width 1487 height 314
click at [1266, 559] on div "Chat" at bounding box center [1284, 564] width 436 height 45
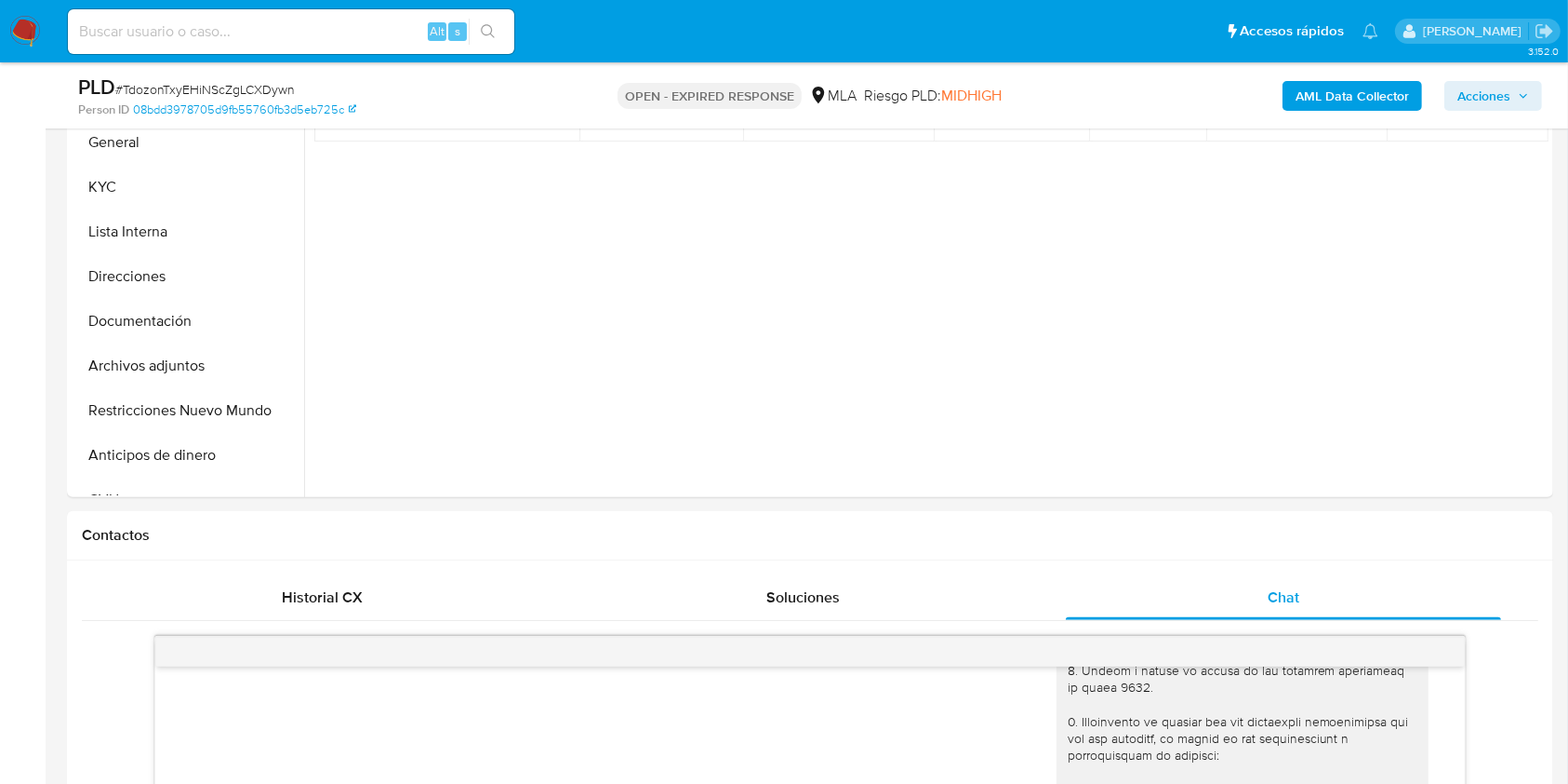
scroll to position [373, 0]
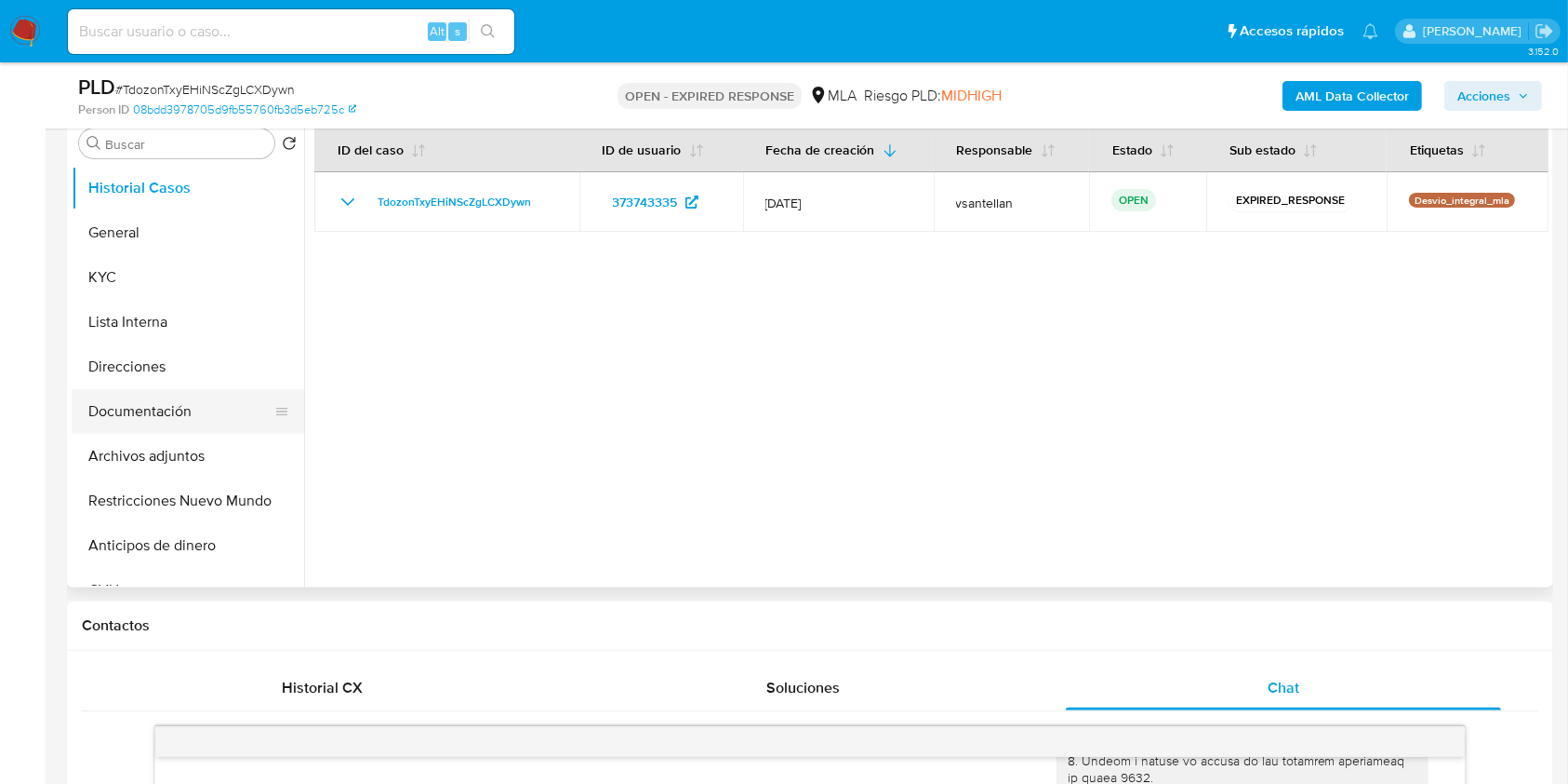
click at [225, 404] on button "Documentación" at bounding box center [180, 411] width 218 height 45
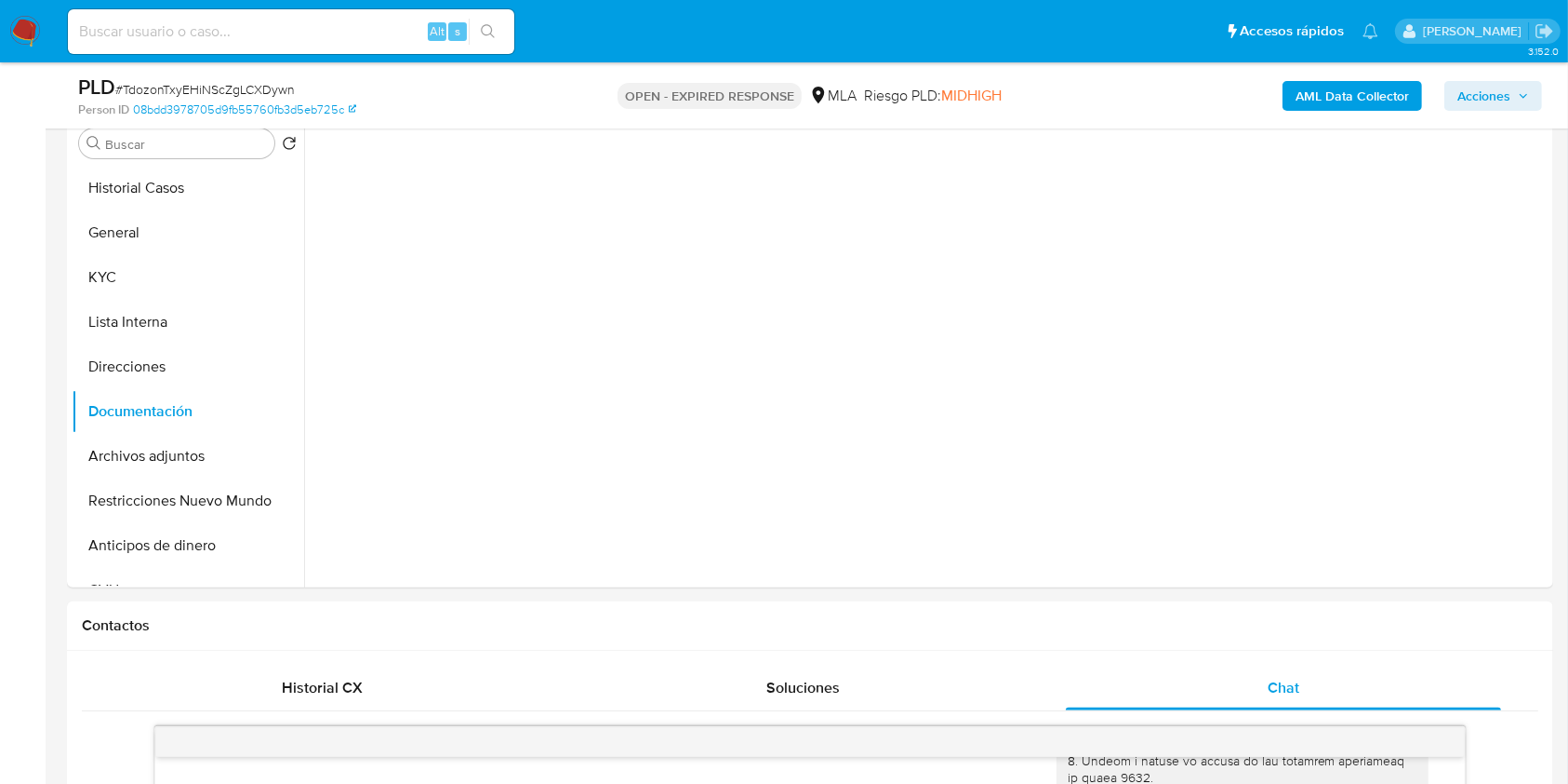
scroll to position [294, 0]
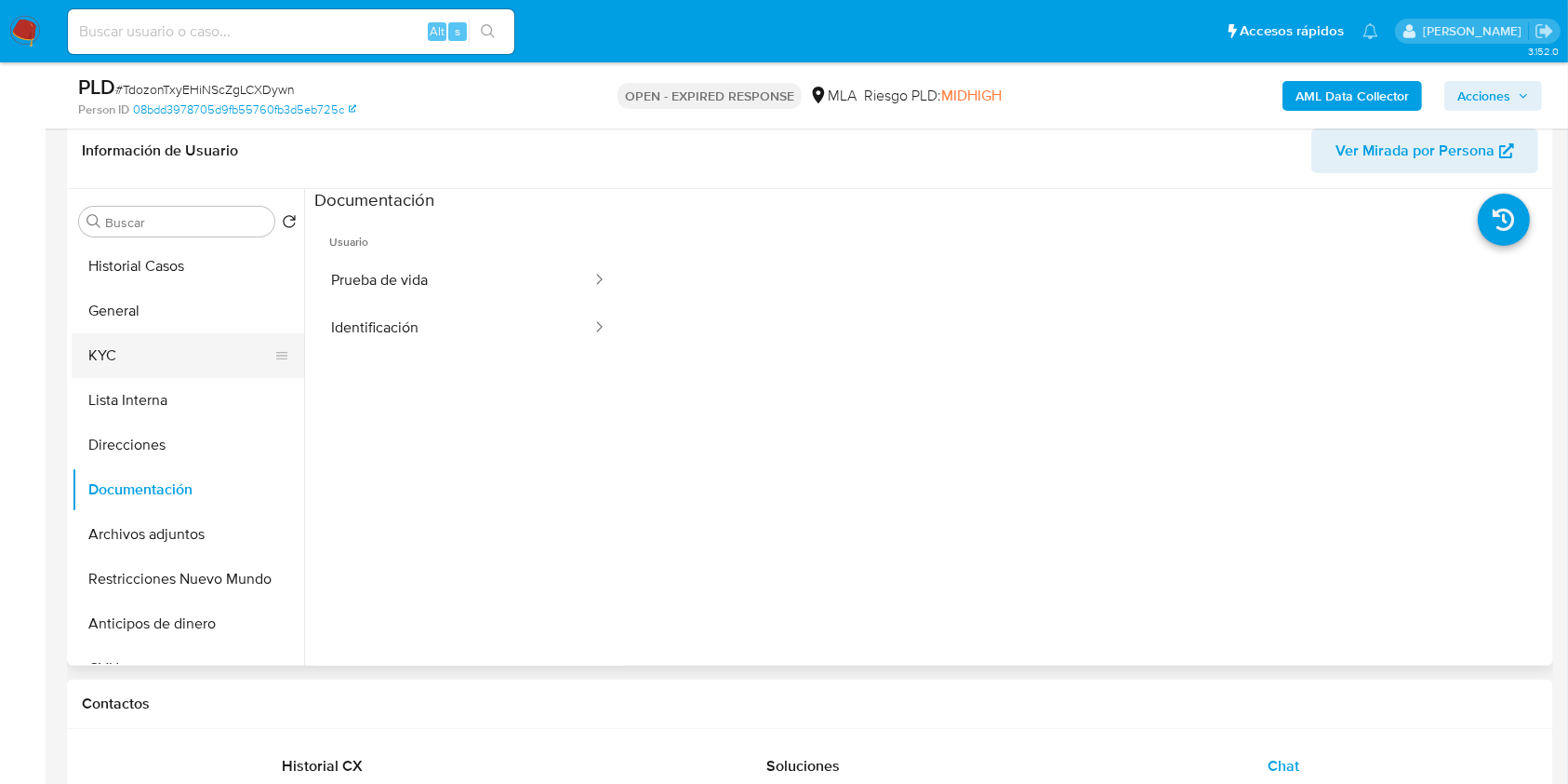
click at [197, 348] on button "KYC" at bounding box center [180, 355] width 218 height 45
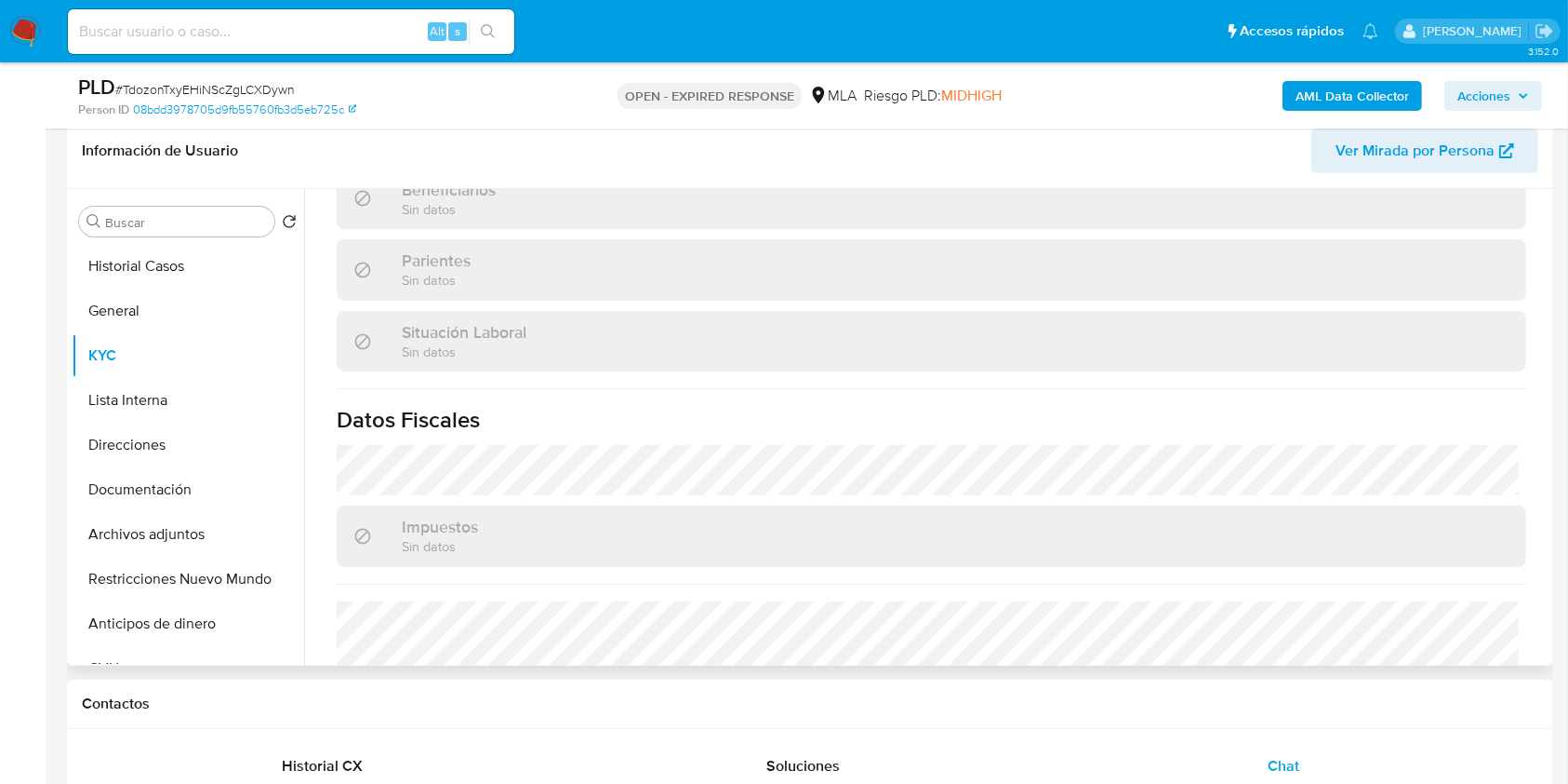
scroll to position [961, 0]
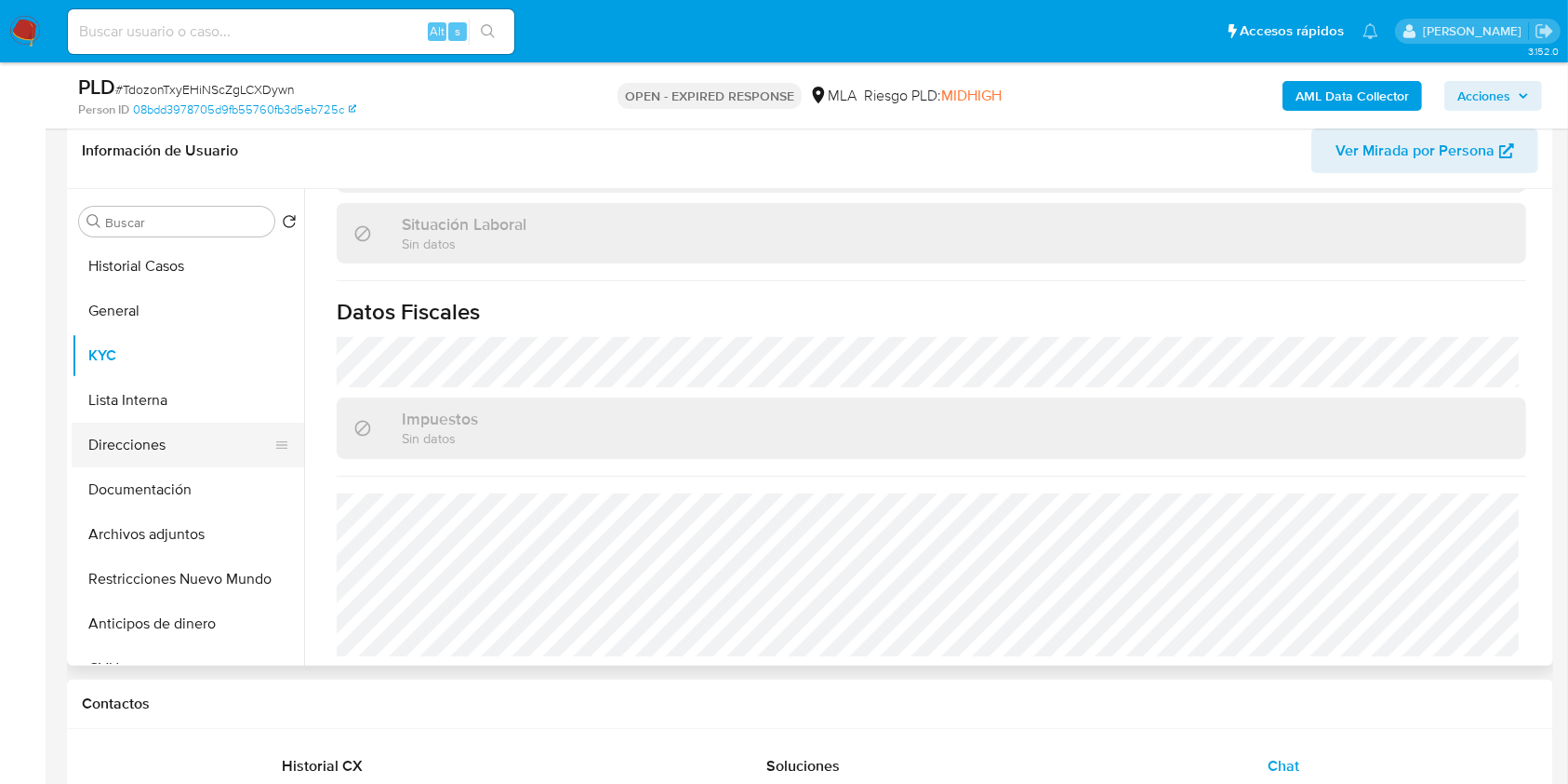
click at [210, 449] on button "Direcciones" at bounding box center [180, 444] width 218 height 45
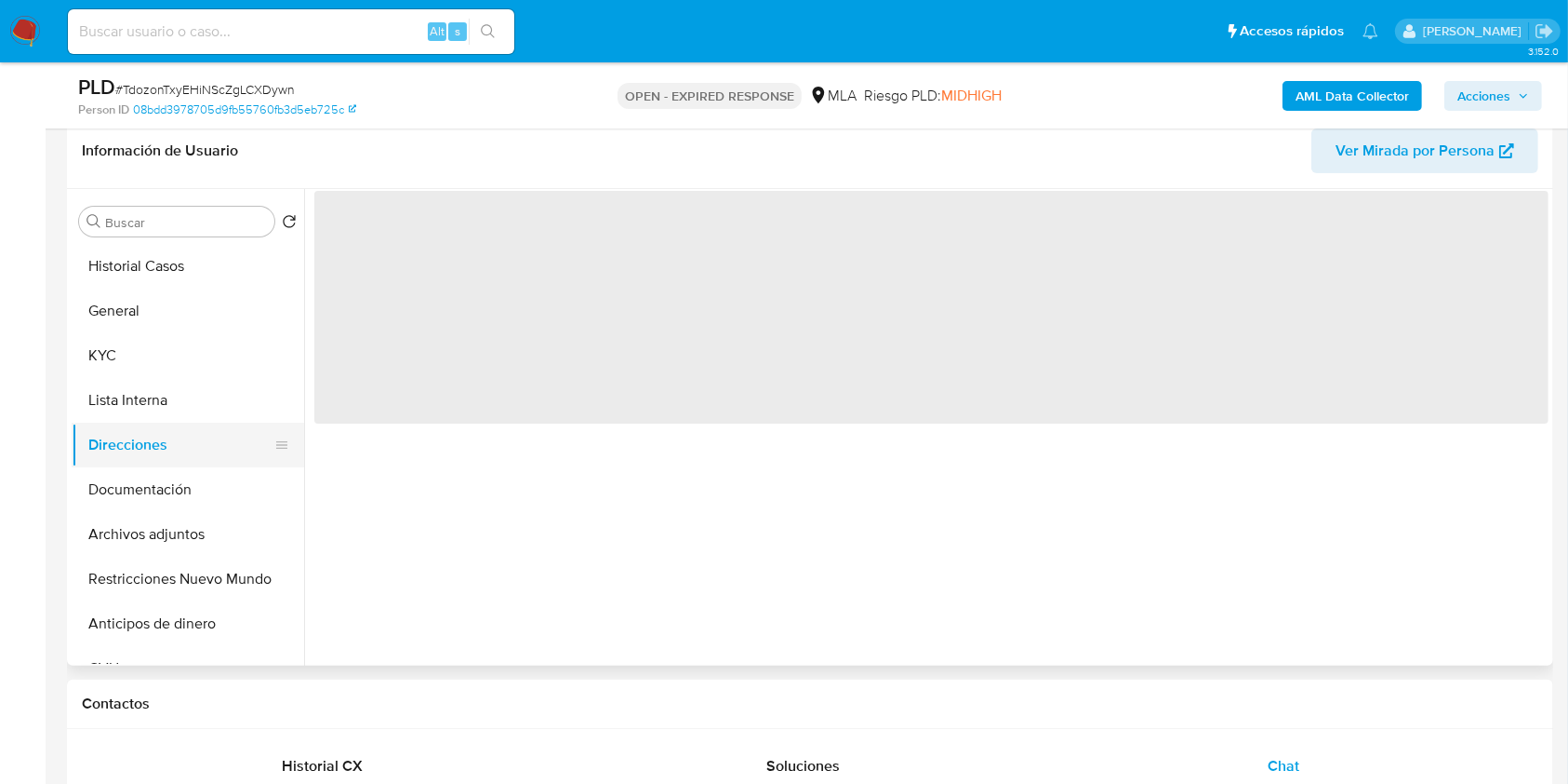
scroll to position [0, 0]
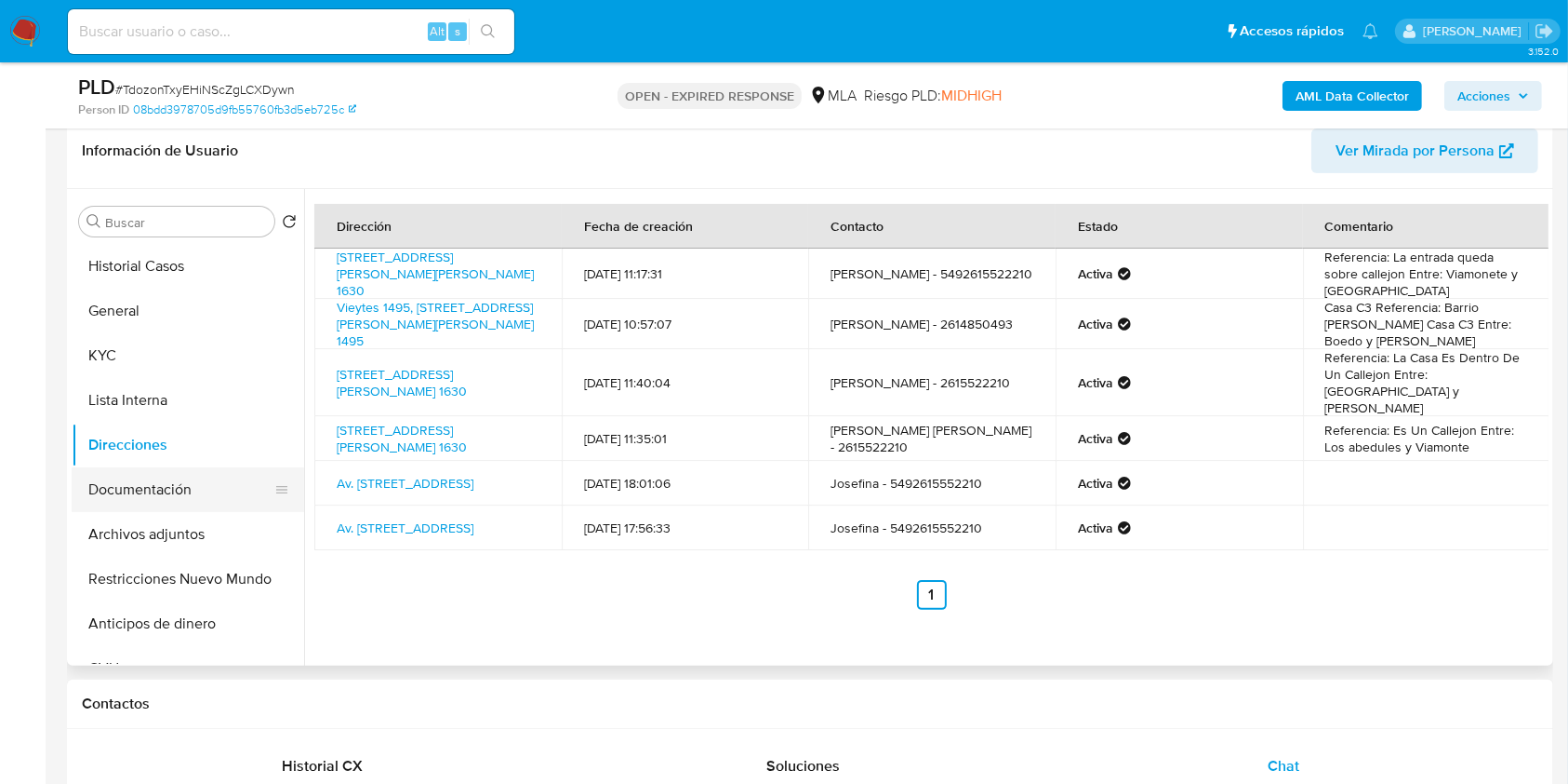
click at [160, 487] on button "Documentación" at bounding box center [180, 489] width 218 height 45
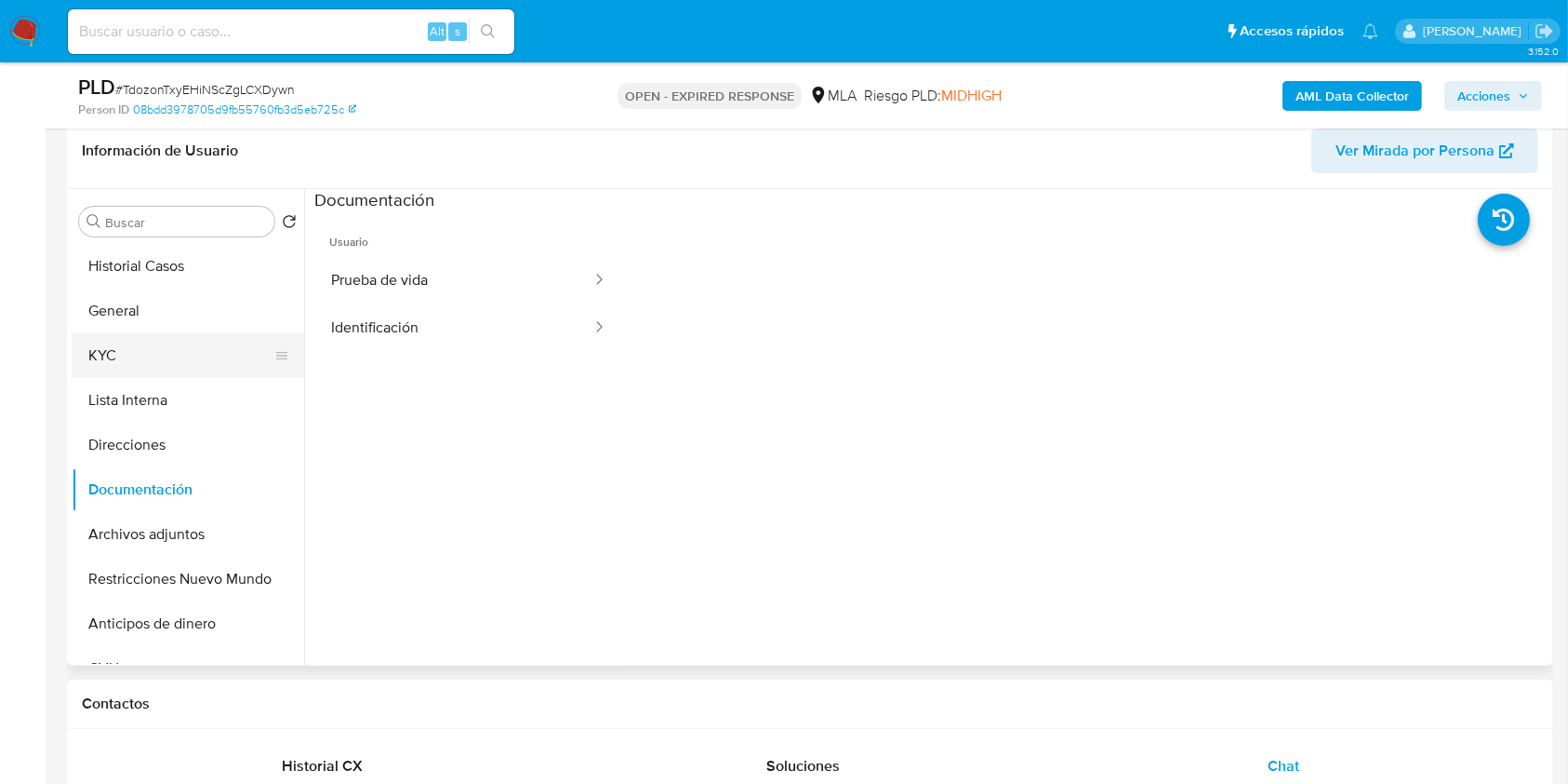
click at [152, 367] on button "KYC" at bounding box center [180, 355] width 218 height 45
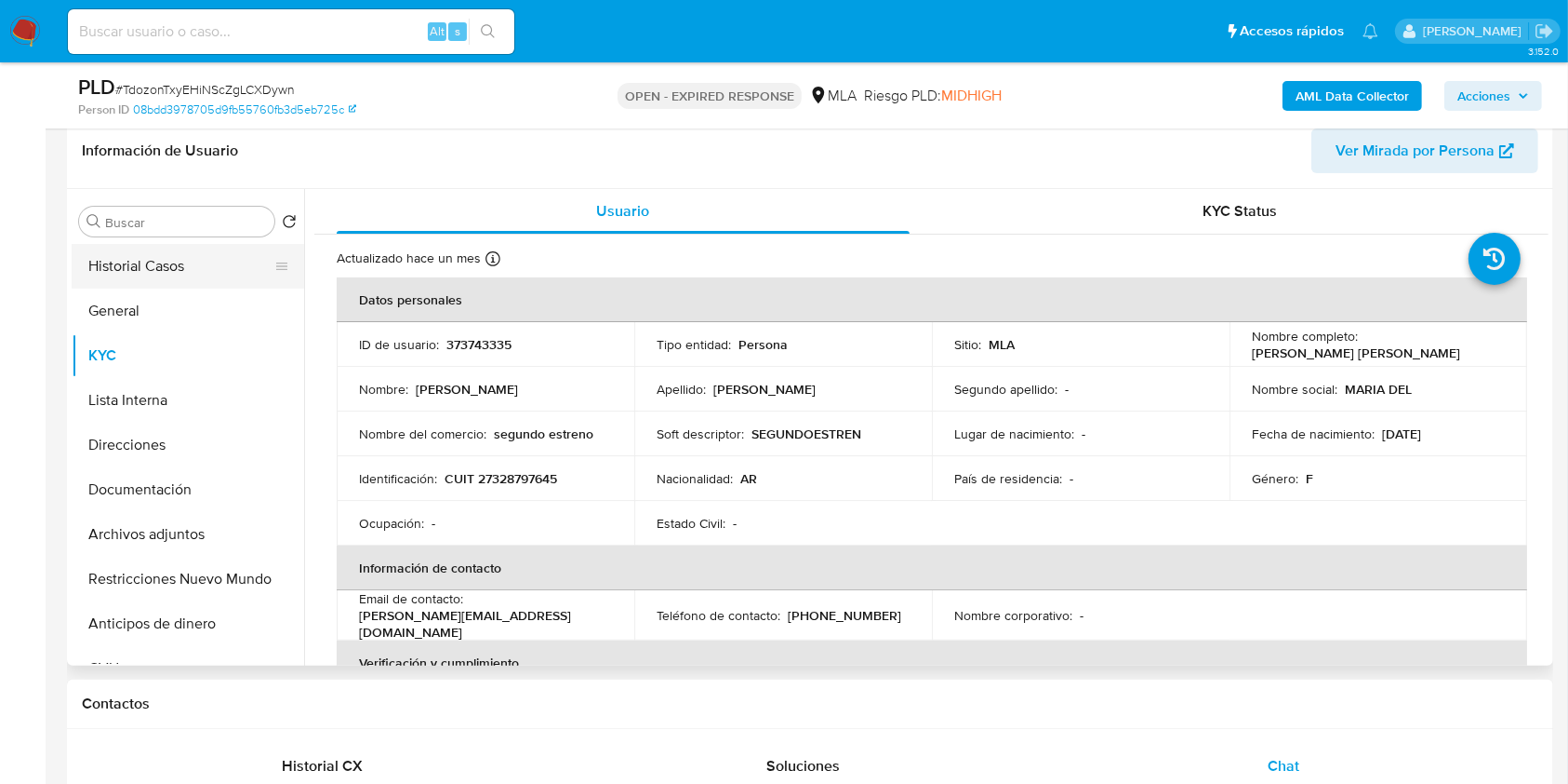
click at [214, 280] on button "Historial Casos" at bounding box center [180, 266] width 218 height 45
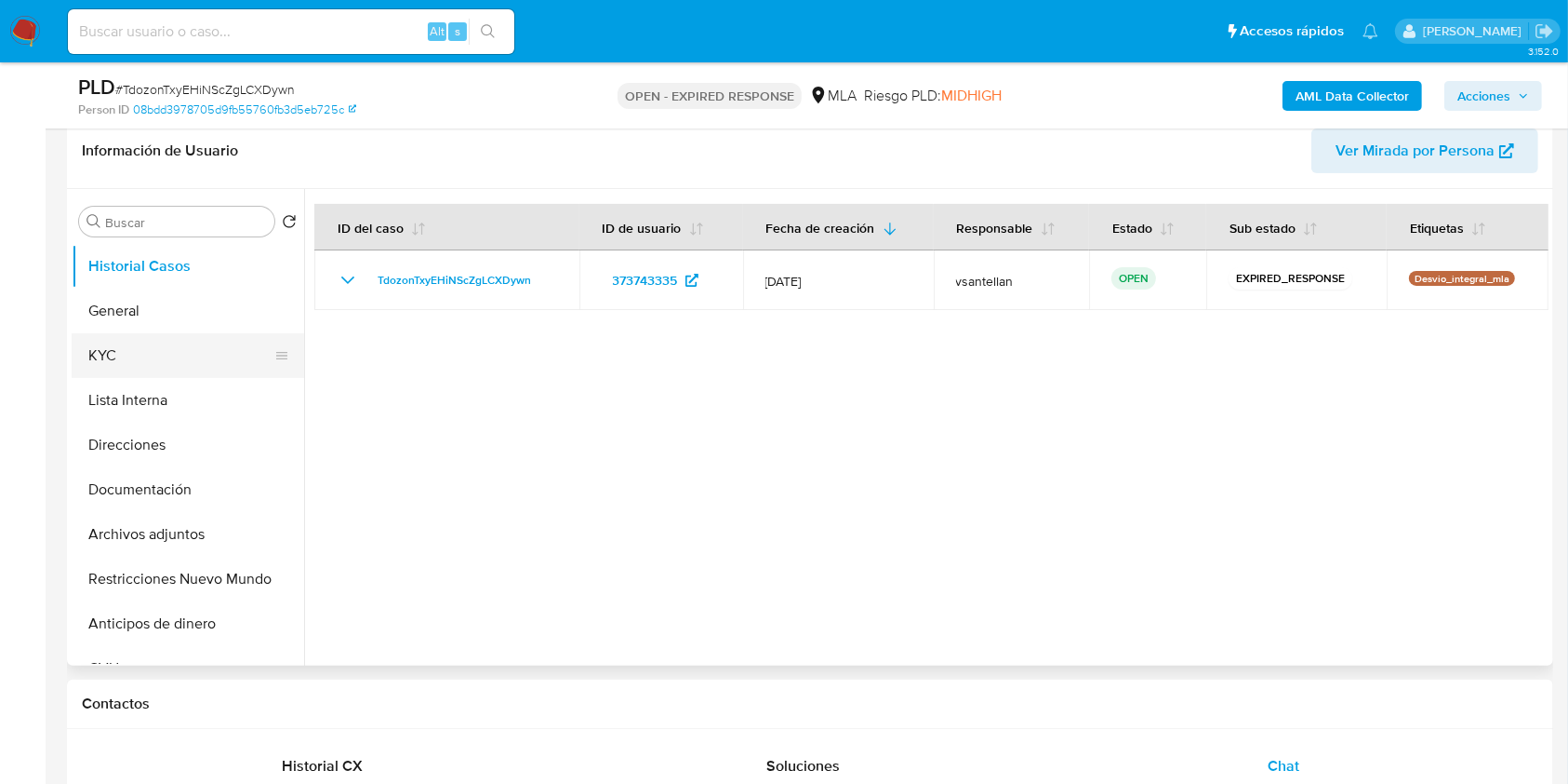
click at [176, 365] on button "KYC" at bounding box center [180, 355] width 218 height 45
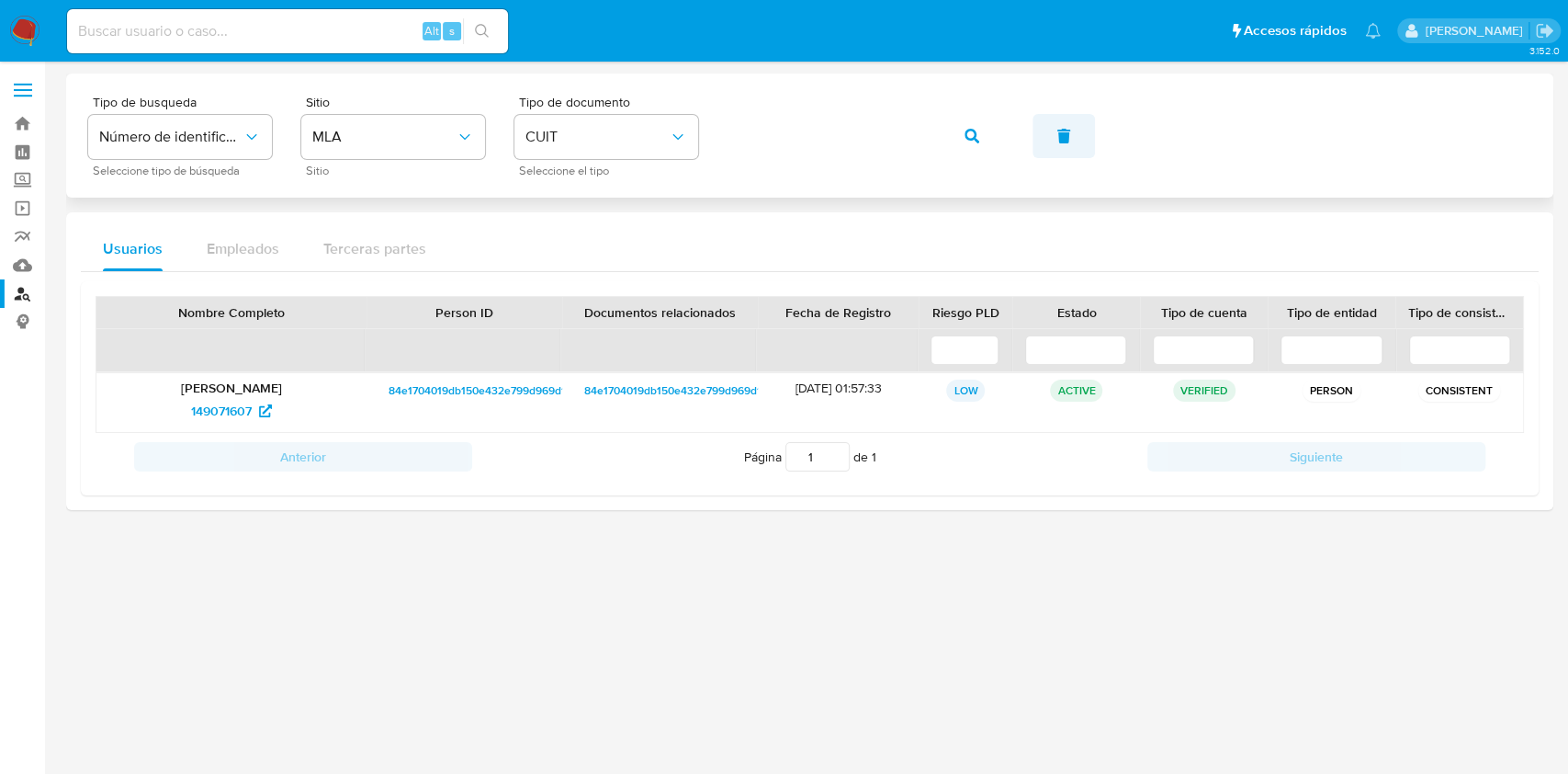
click at [562, 109] on div "Tipo de busqueda Número de identificación Seleccione tipo de búsqueda Sitio MLA…" at bounding box center [809, 136] width 1443 height 80
click at [992, 126] on button "button" at bounding box center [972, 135] width 63 height 44
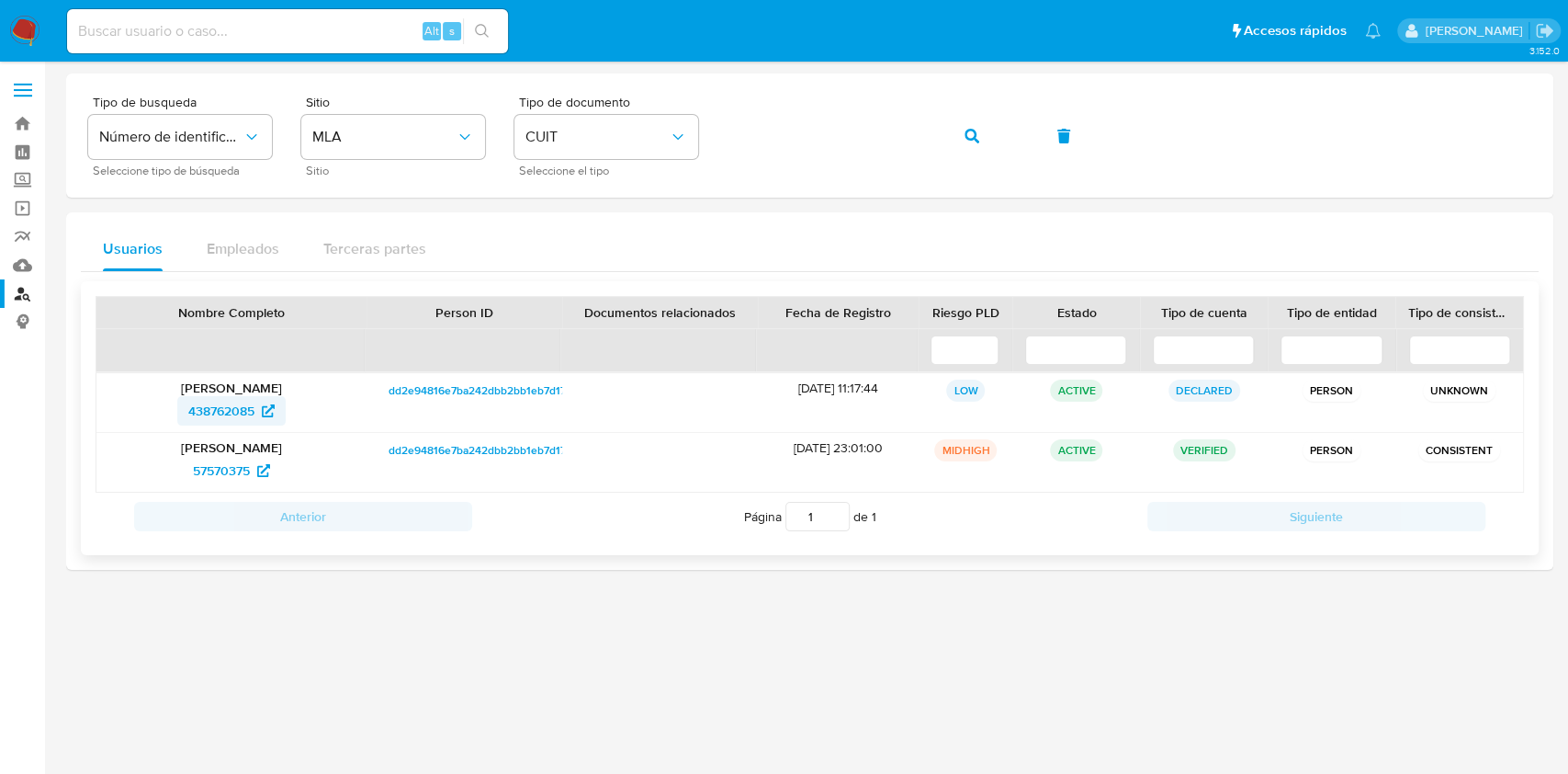
click at [211, 415] on span "438762085" at bounding box center [222, 411] width 67 height 29
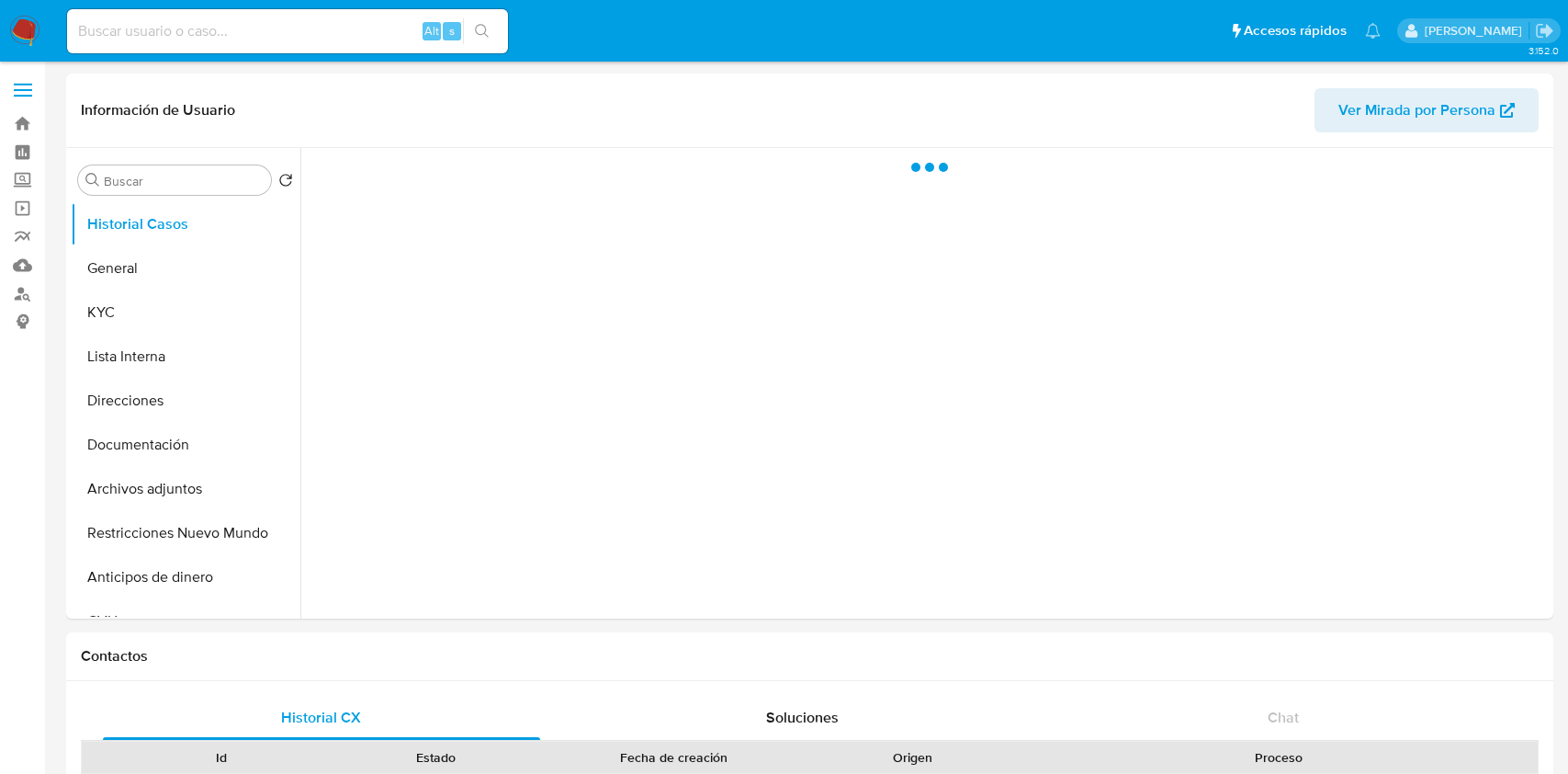
select select "10"
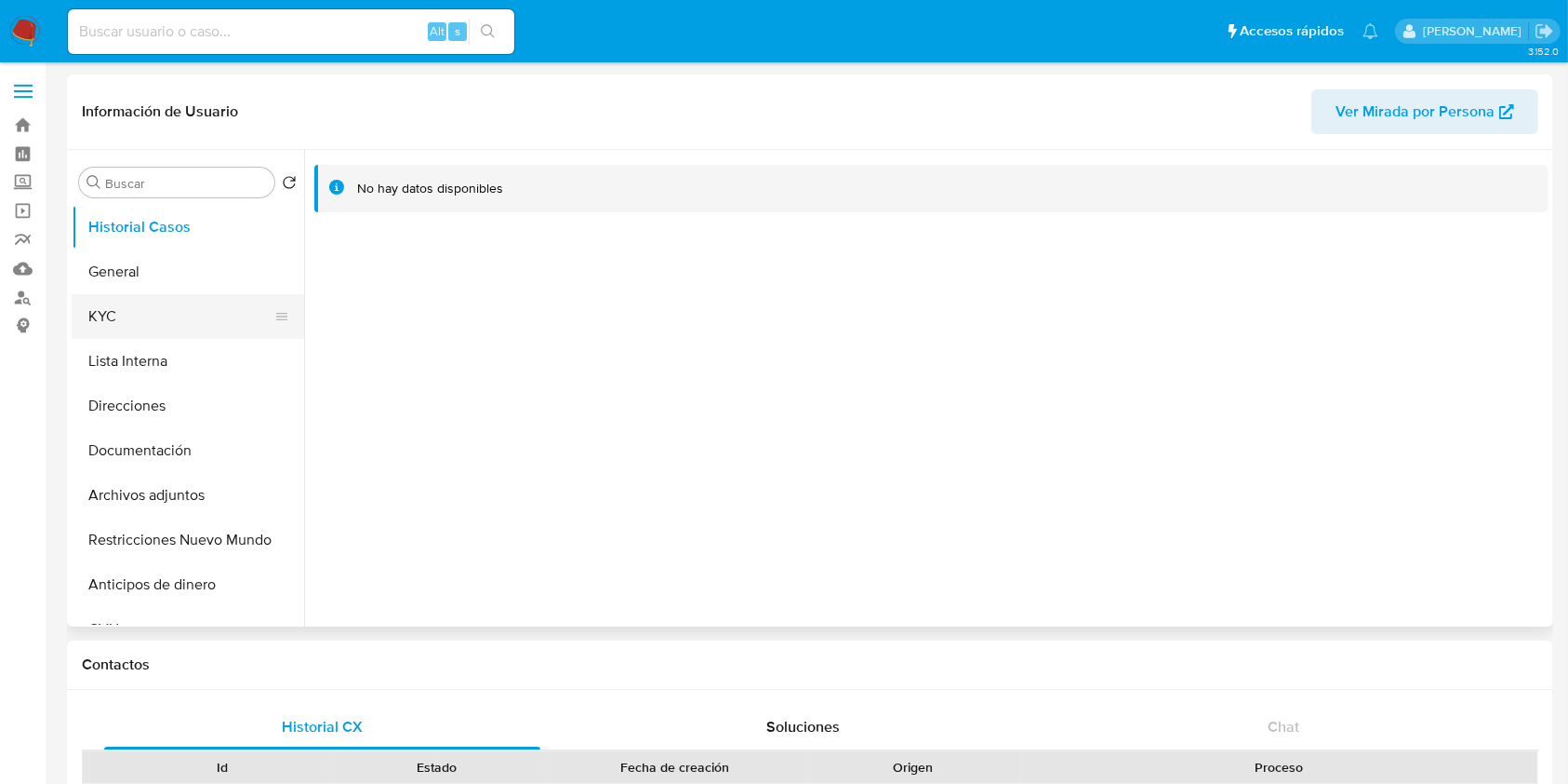
click at [157, 319] on button "KYC" at bounding box center [180, 316] width 218 height 45
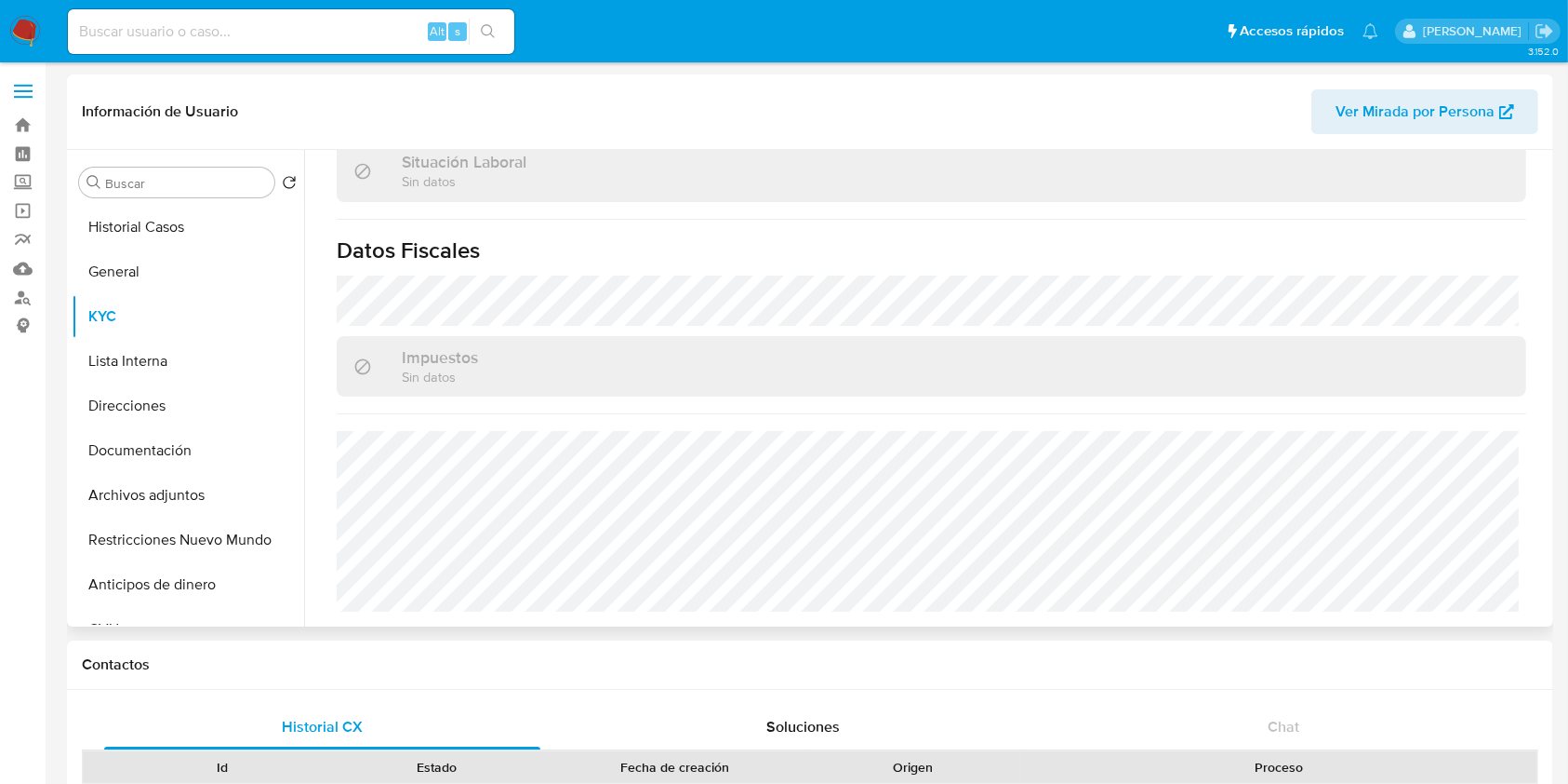
scroll to position [539, 0]
click at [207, 378] on button "Lista Interna" at bounding box center [180, 361] width 218 height 45
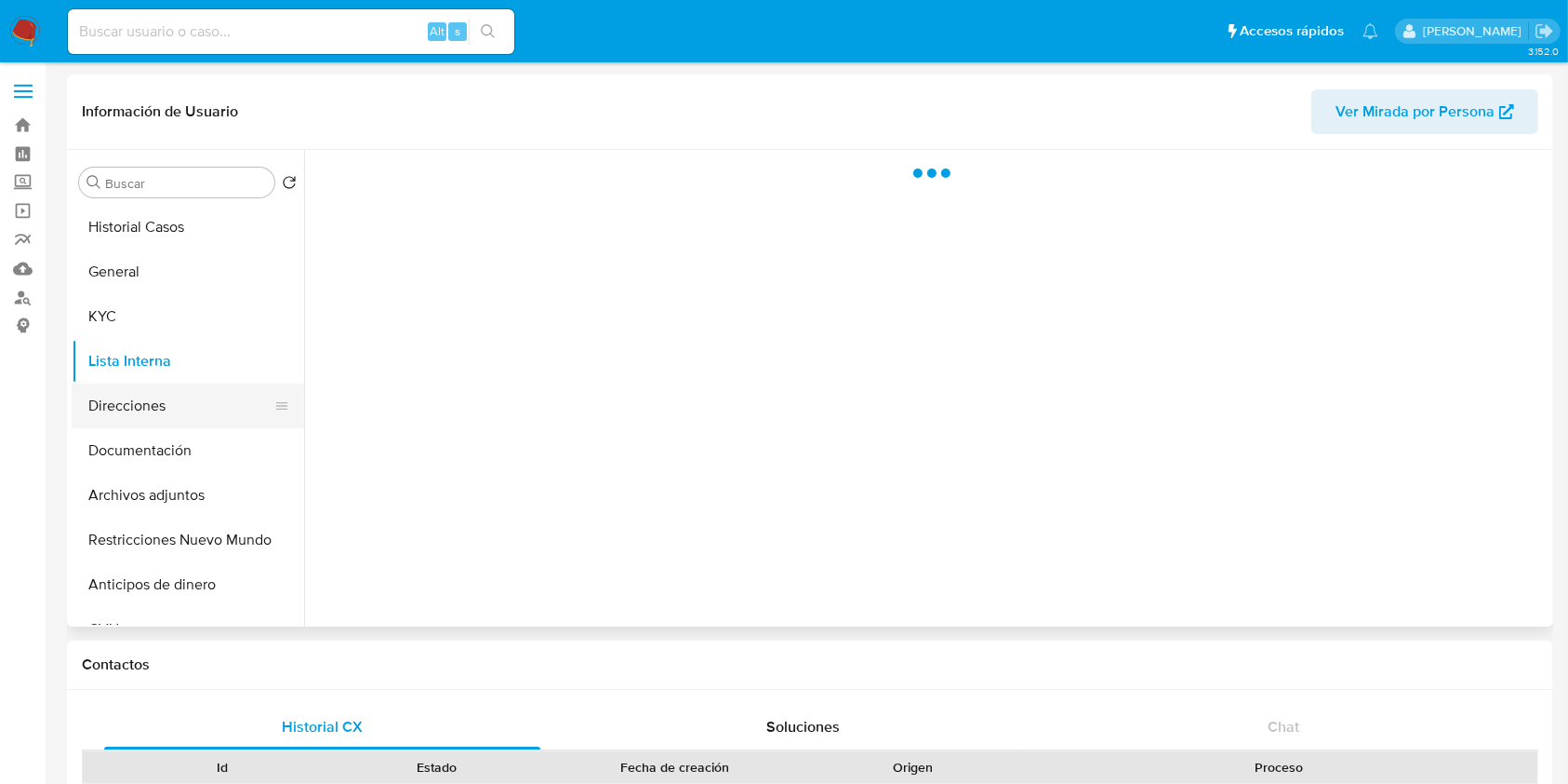
scroll to position [0, 0]
click at [190, 409] on button "Direcciones" at bounding box center [180, 405] width 218 height 45
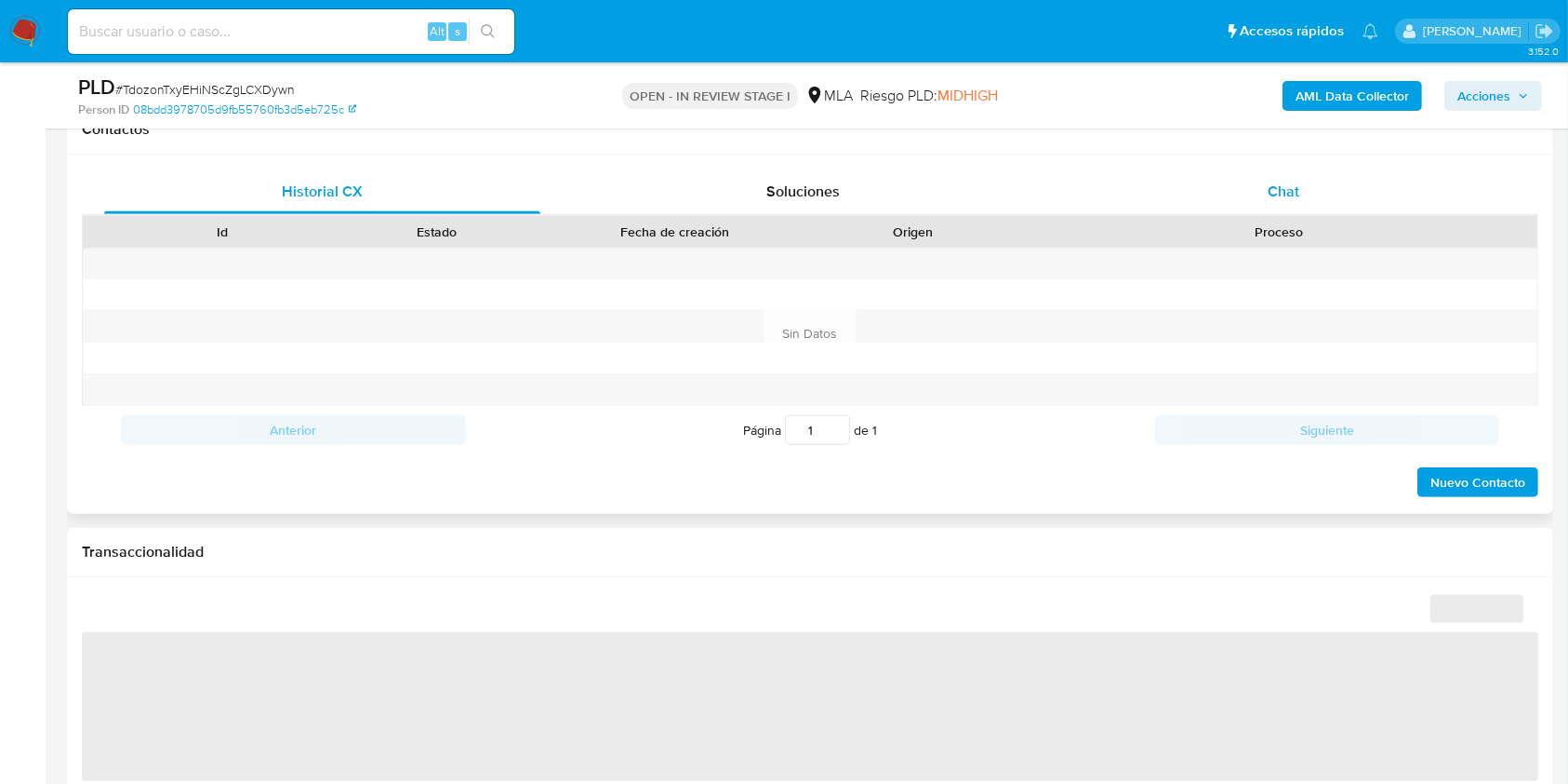
scroll to position [744, 0]
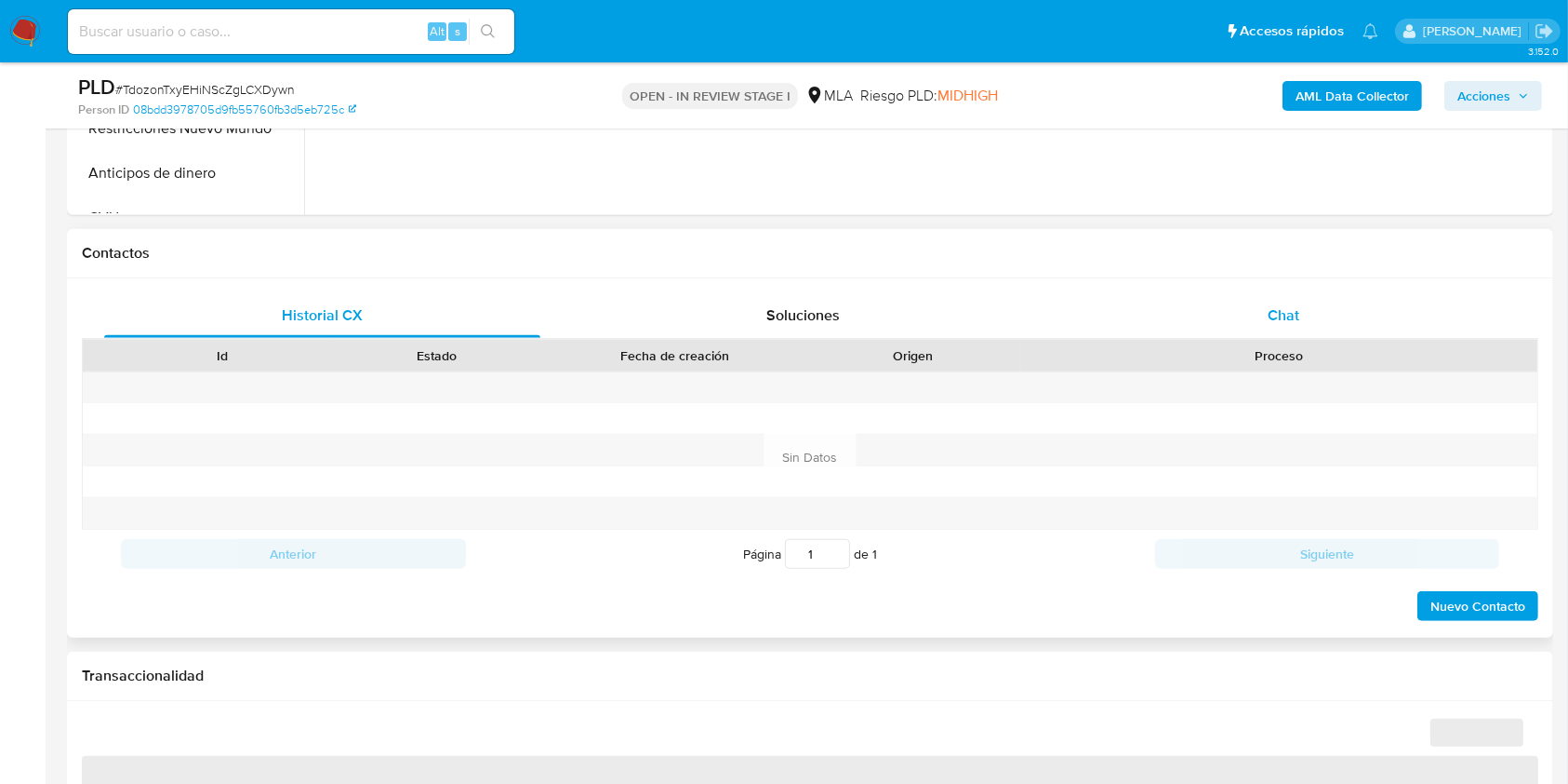
click at [1354, 324] on div "Chat" at bounding box center [1284, 315] width 436 height 45
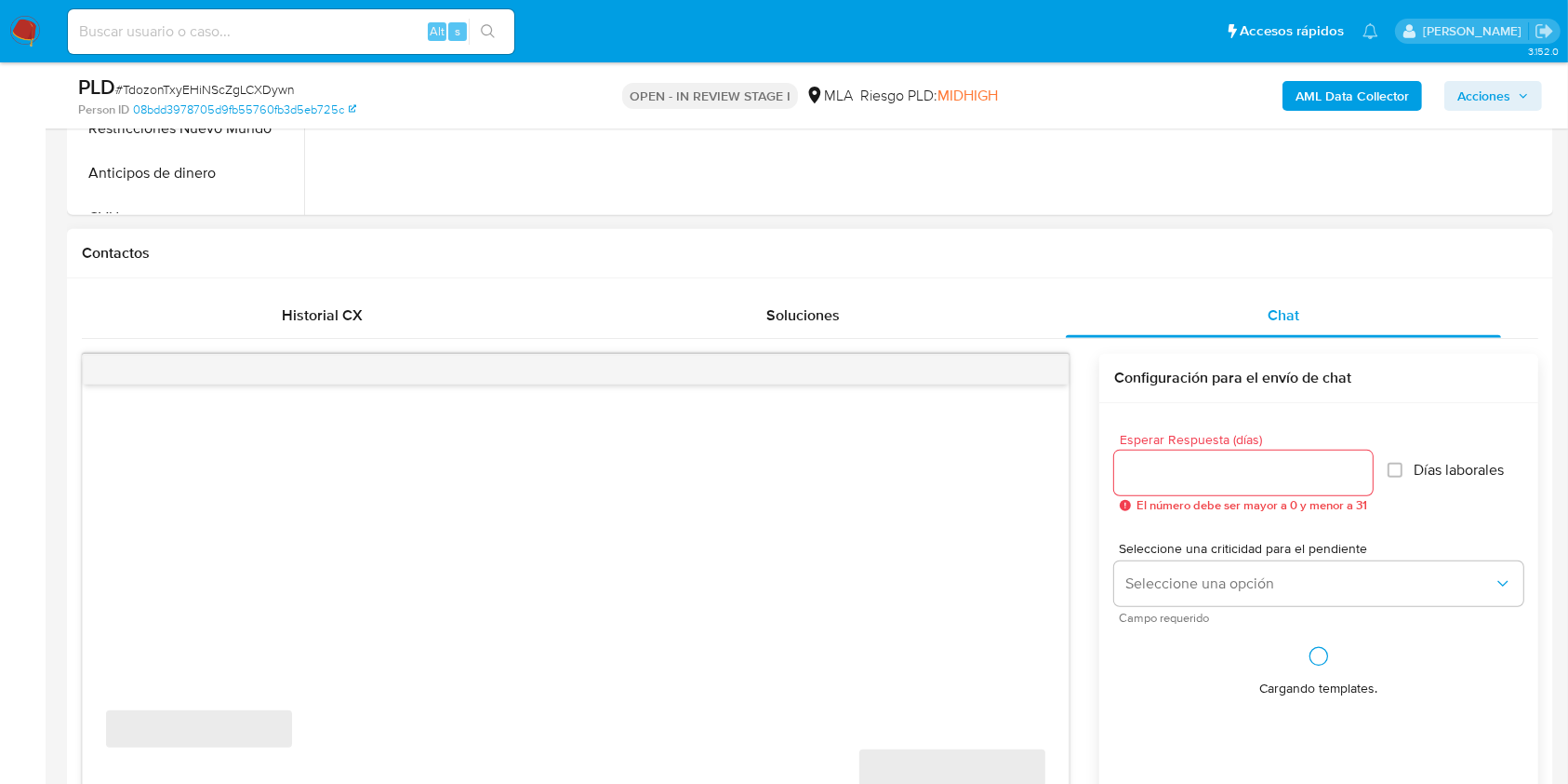
select select "10"
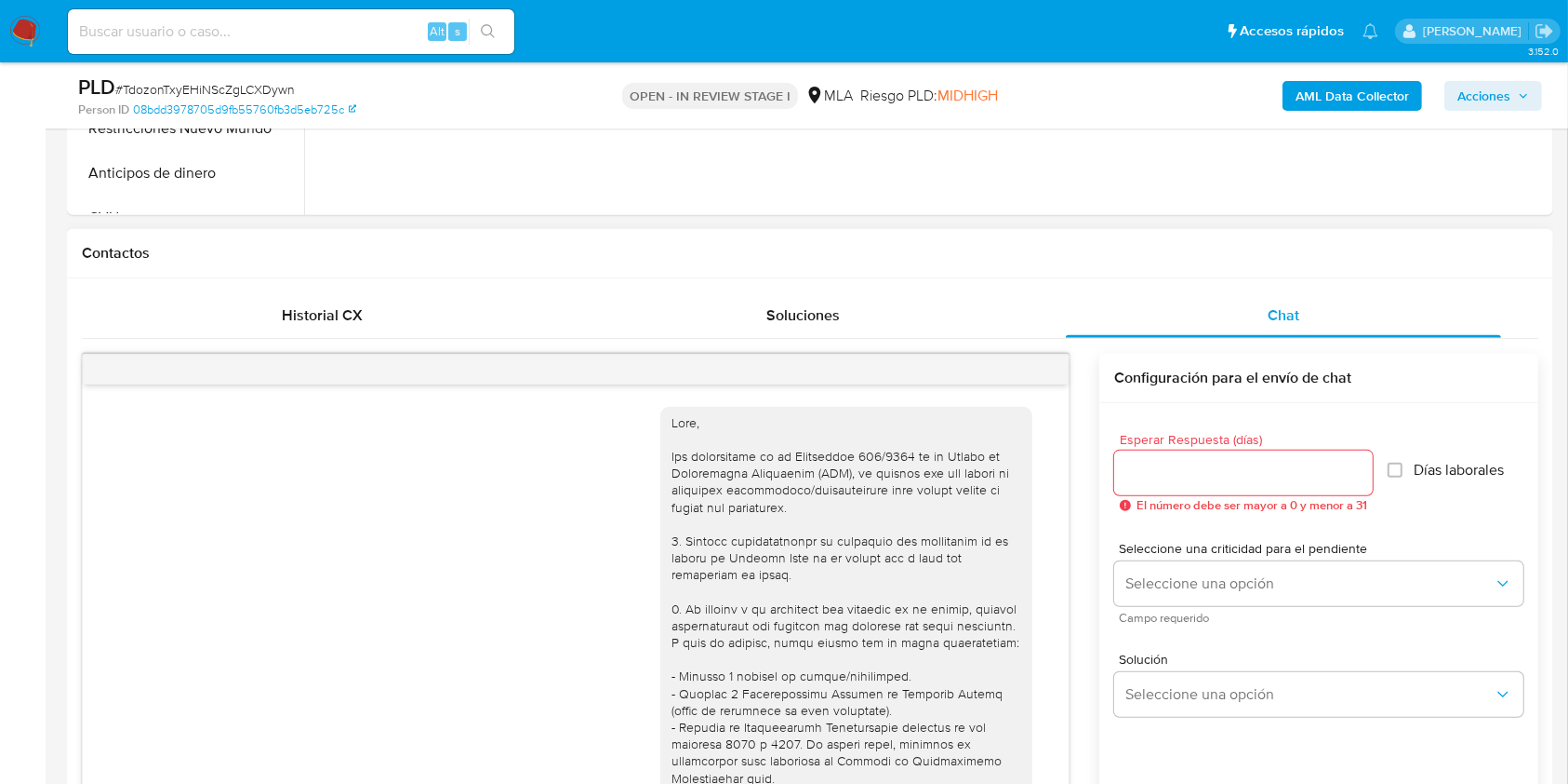
scroll to position [2003, 0]
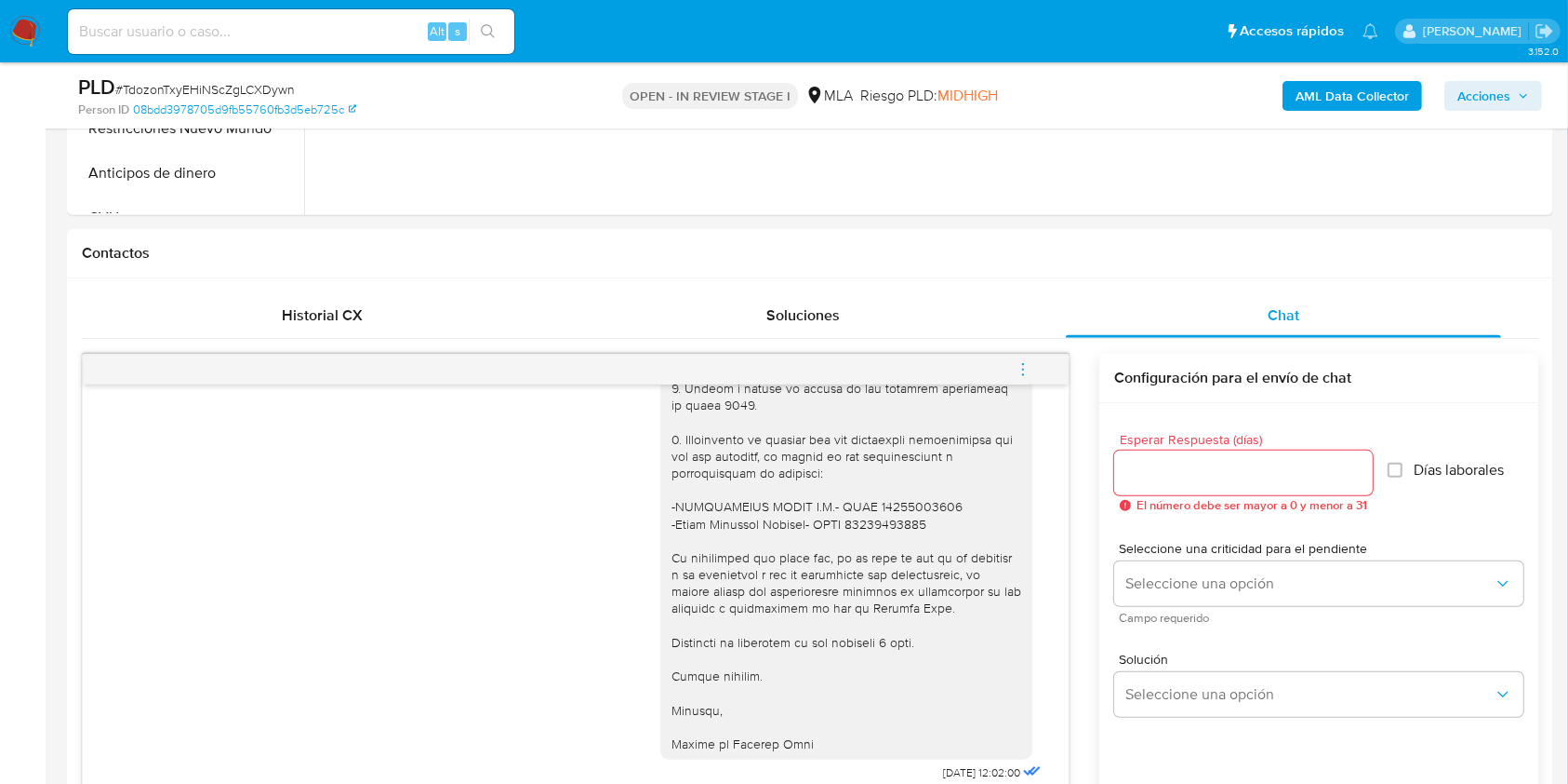
click at [1038, 371] on button "menu-action" at bounding box center [1023, 369] width 61 height 45
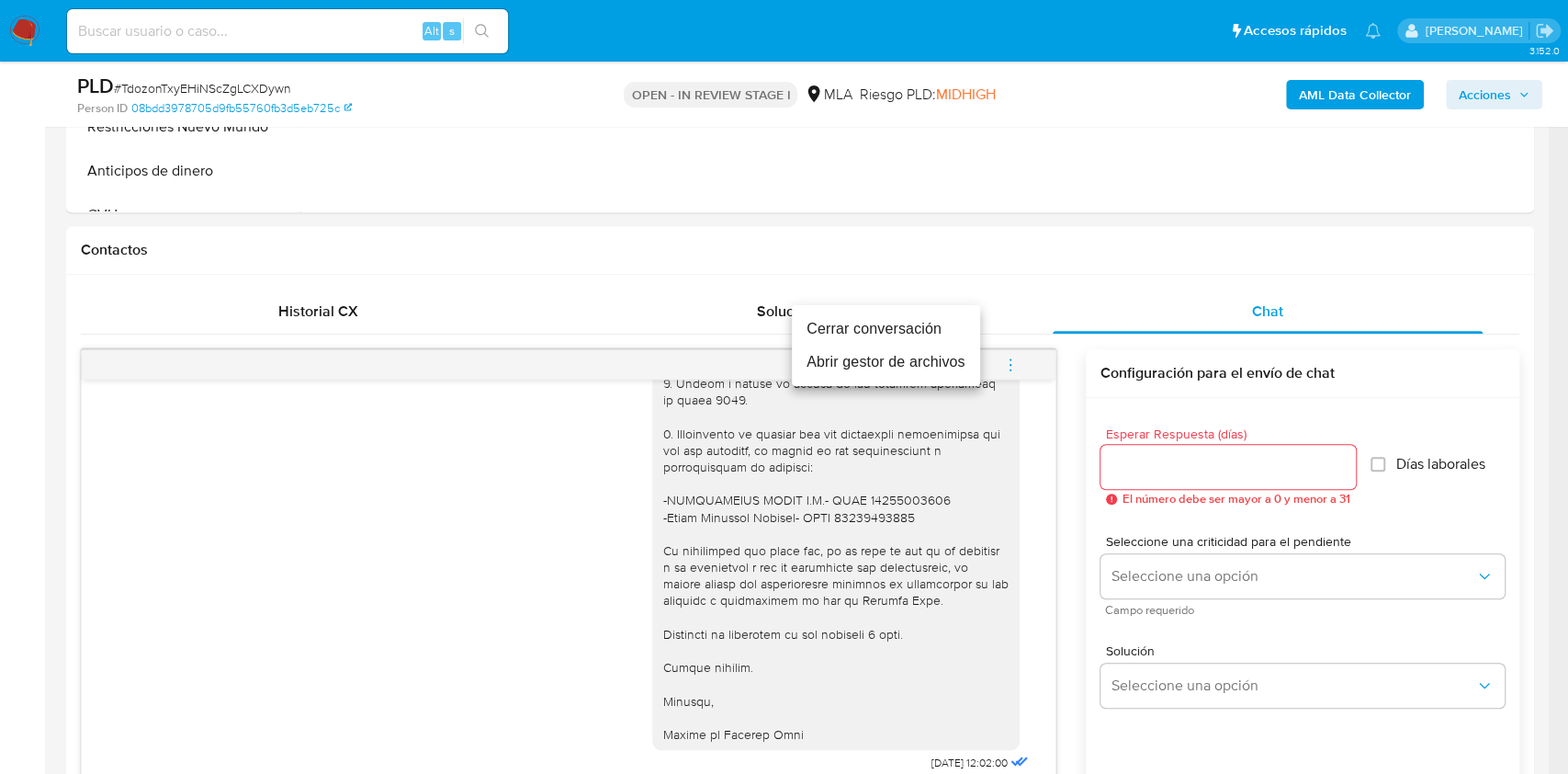
click at [837, 325] on li "Cerrar conversación" at bounding box center [886, 329] width 189 height 33
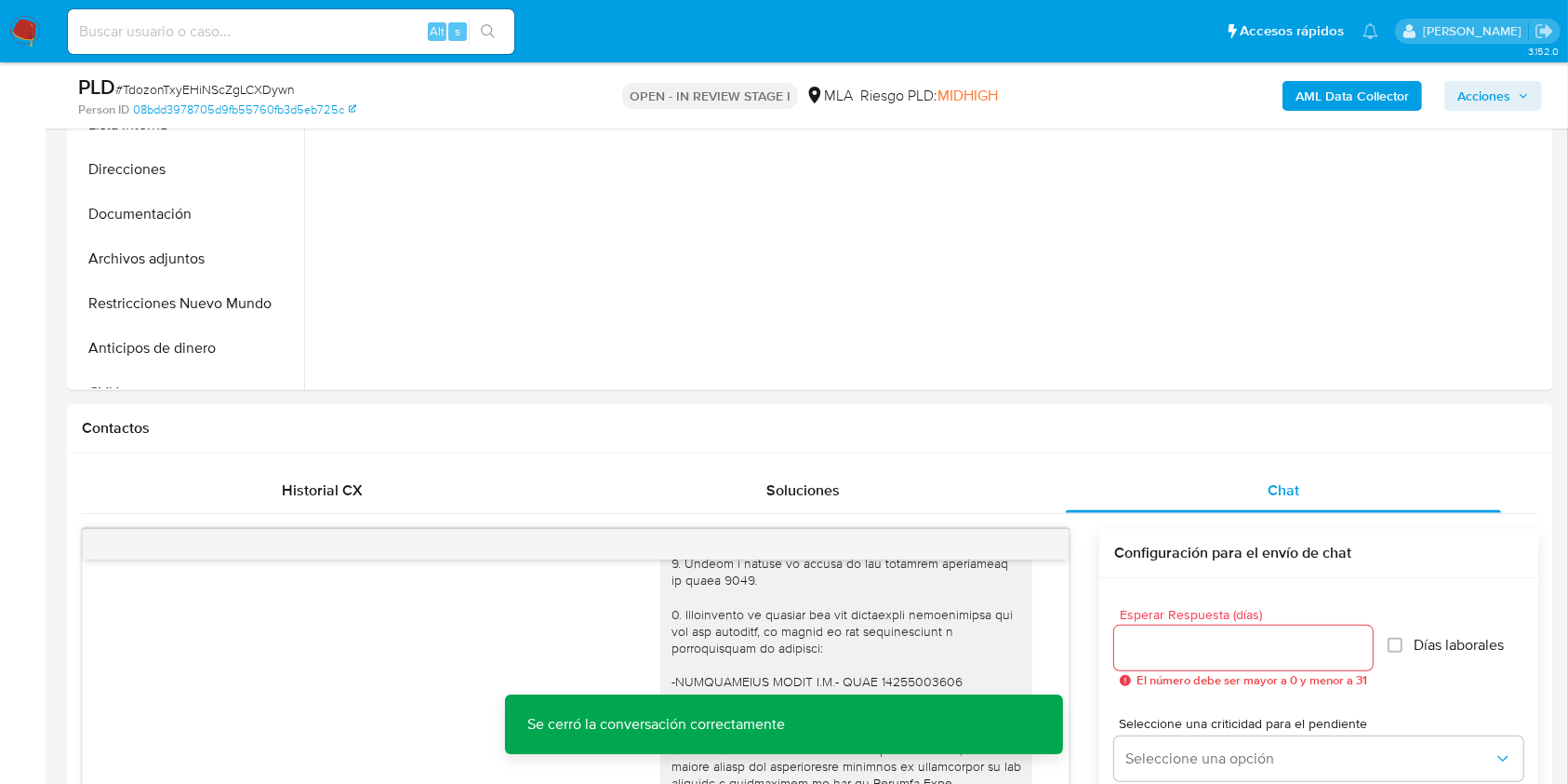
scroll to position [565, 0]
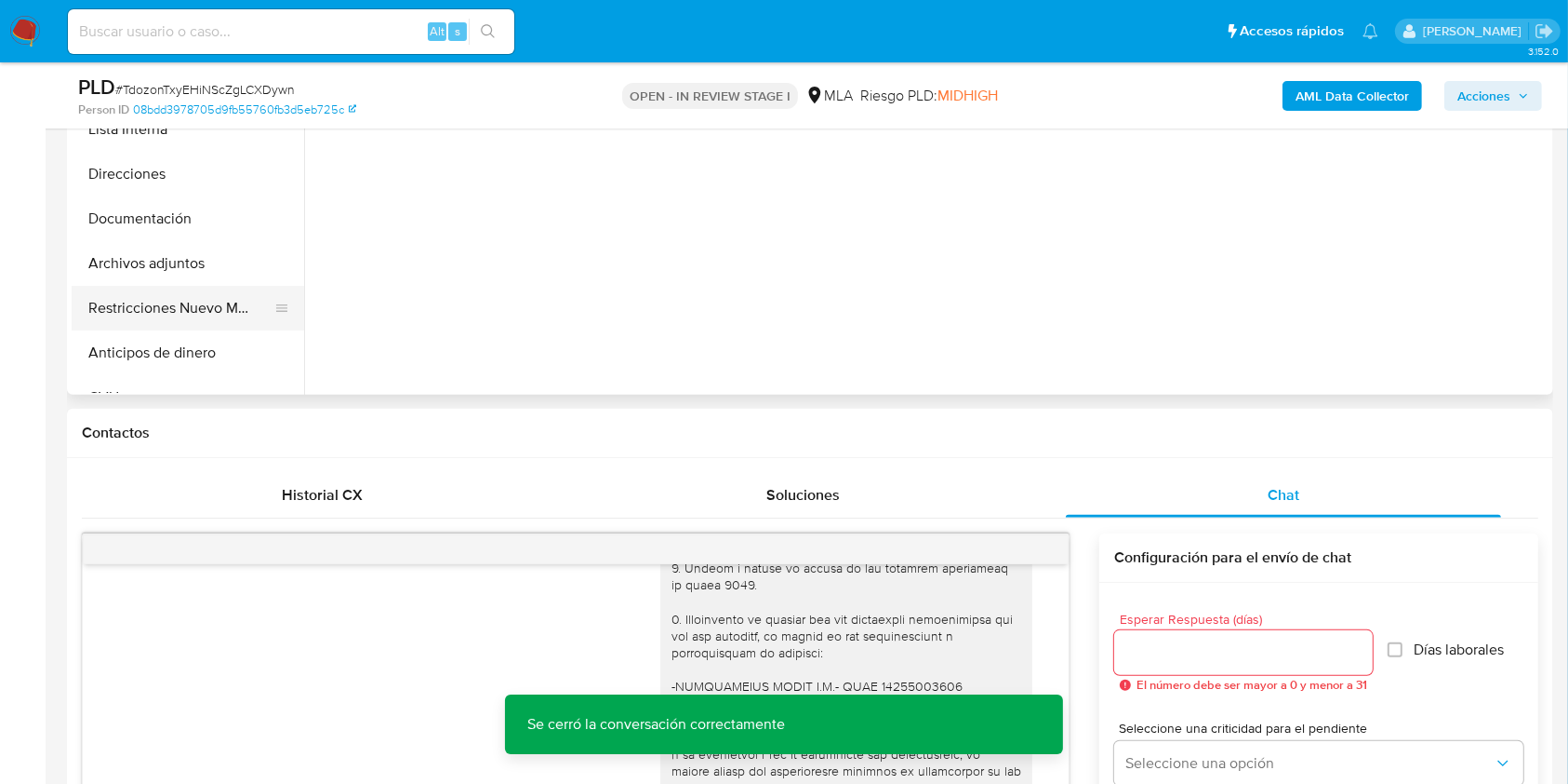
click at [192, 307] on button "Restricciones Nuevo Mundo" at bounding box center [180, 307] width 218 height 45
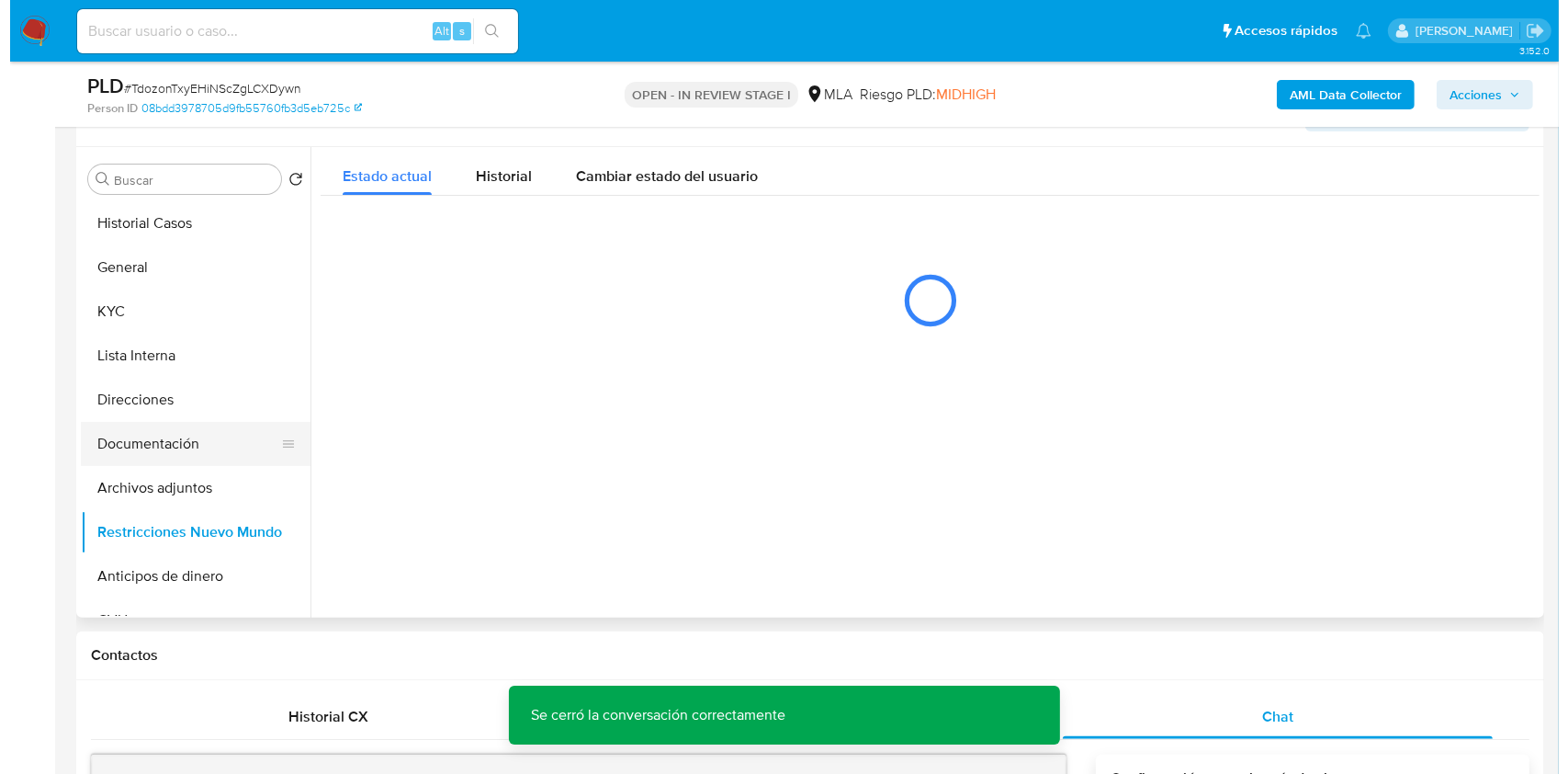
scroll to position [321, 0]
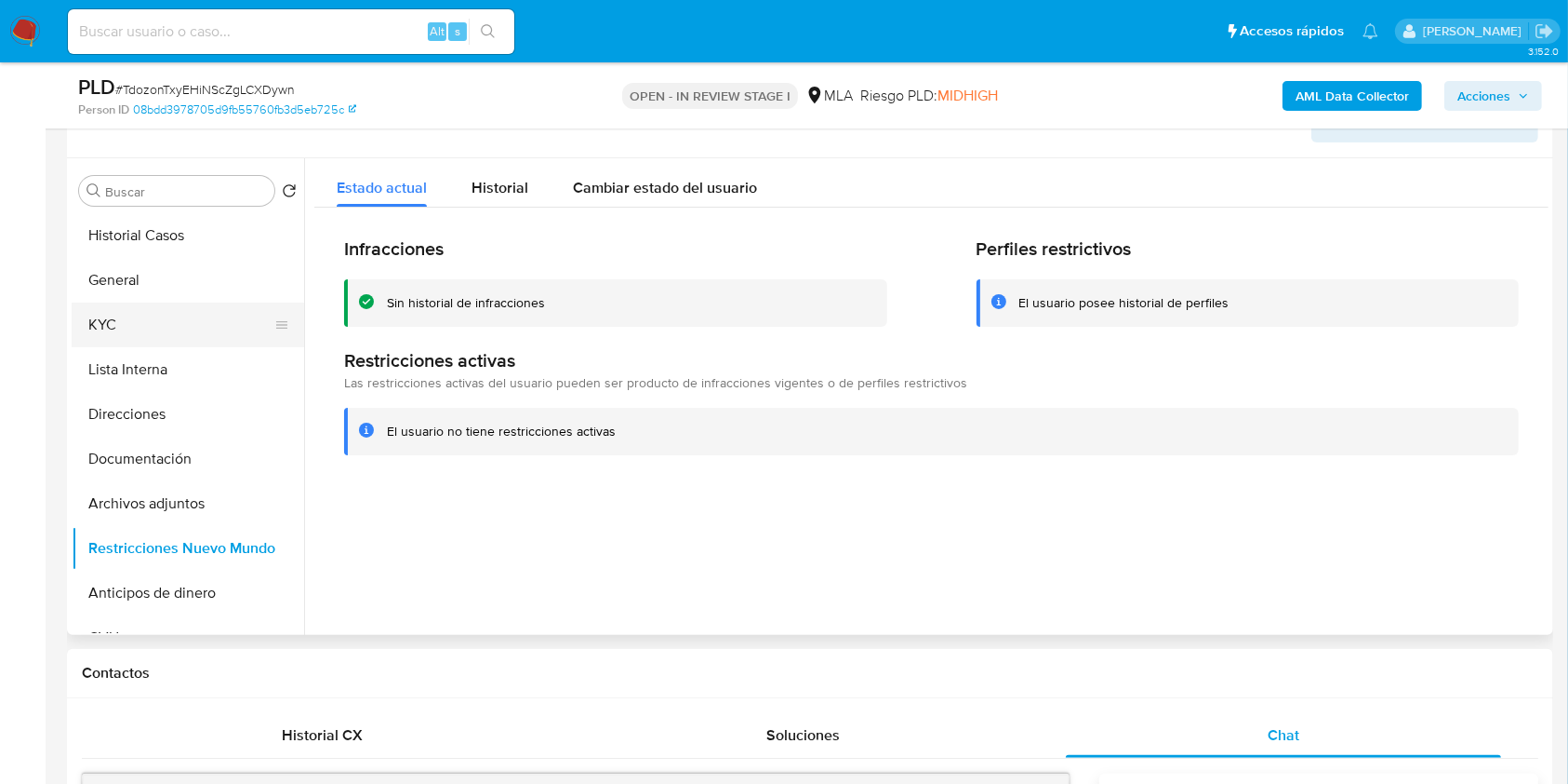
click at [156, 319] on button "KYC" at bounding box center [180, 324] width 218 height 45
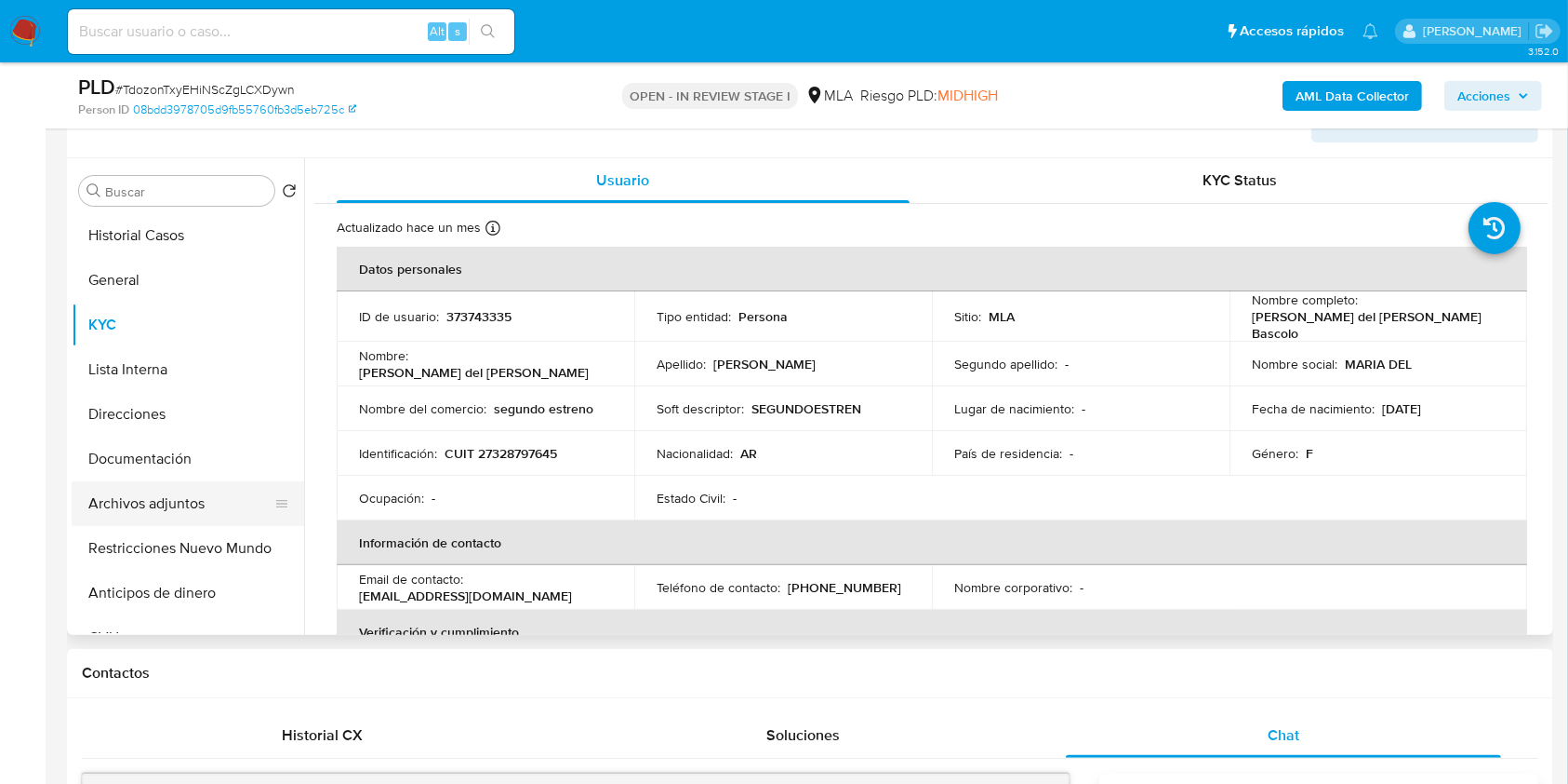
click at [204, 496] on button "Archivos adjuntos" at bounding box center [180, 504] width 218 height 45
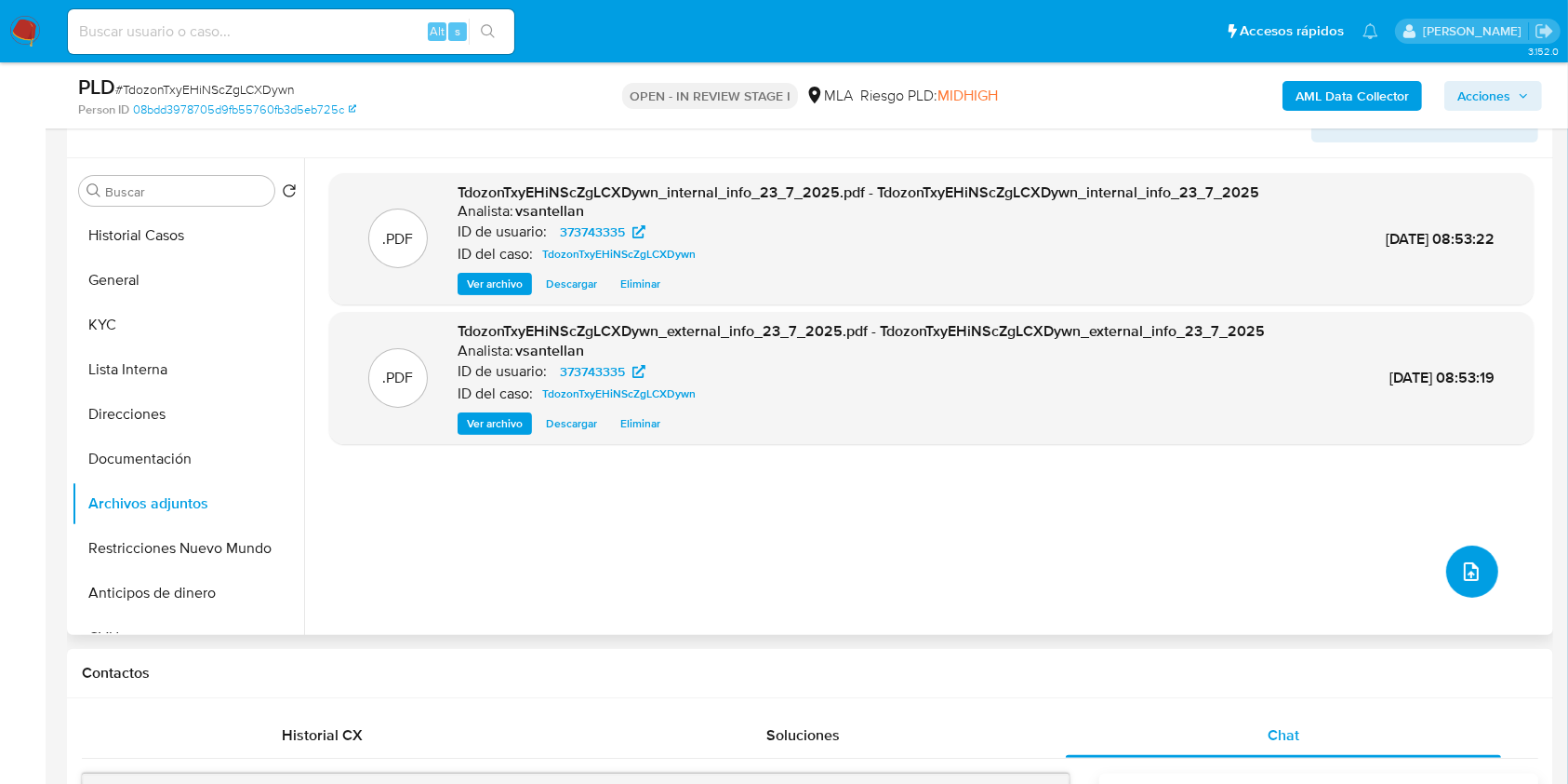
click at [1467, 562] on icon "upload-file" at bounding box center [1471, 571] width 23 height 23
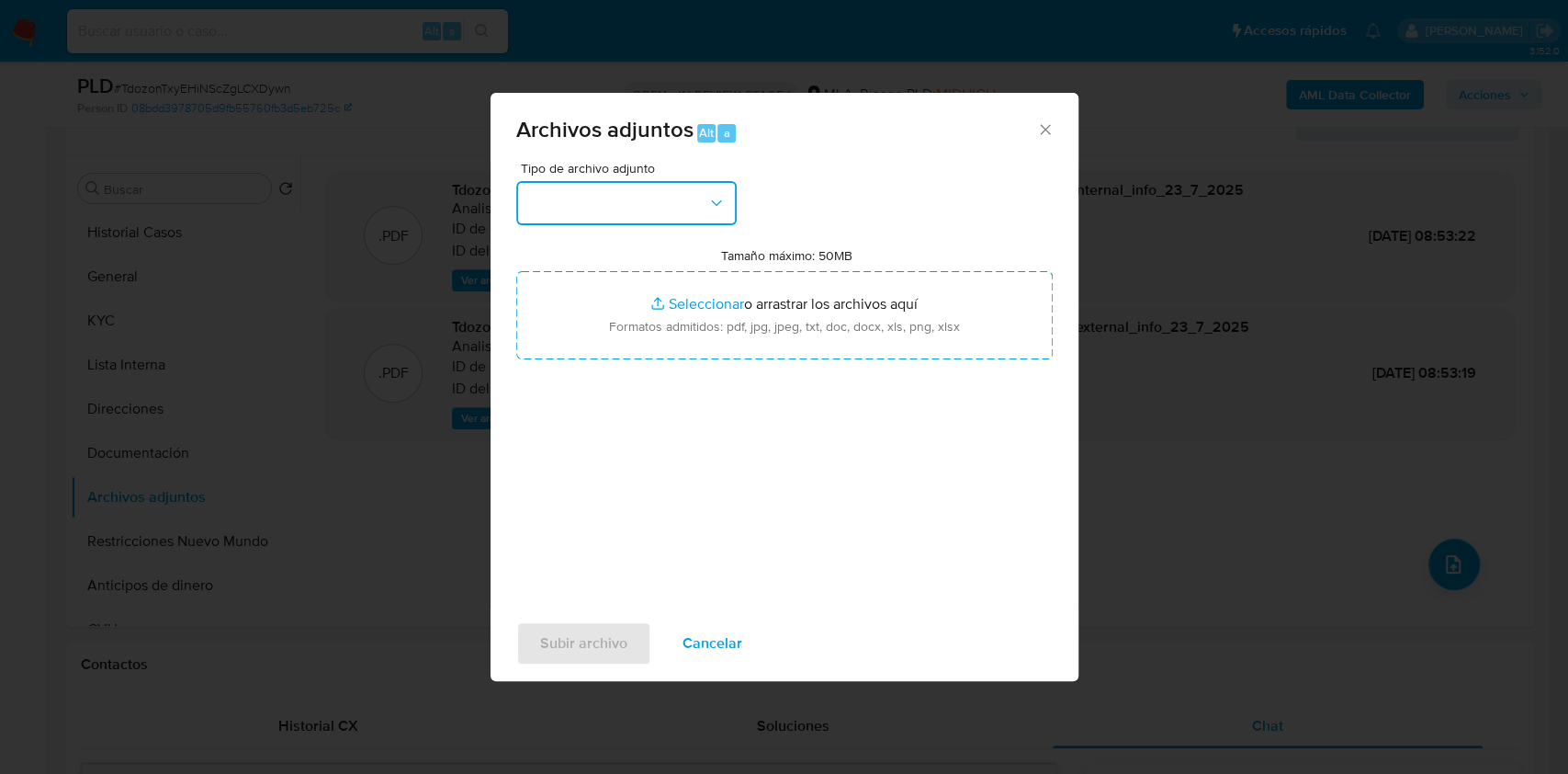
click at [683, 207] on button "button" at bounding box center [626, 203] width 220 height 44
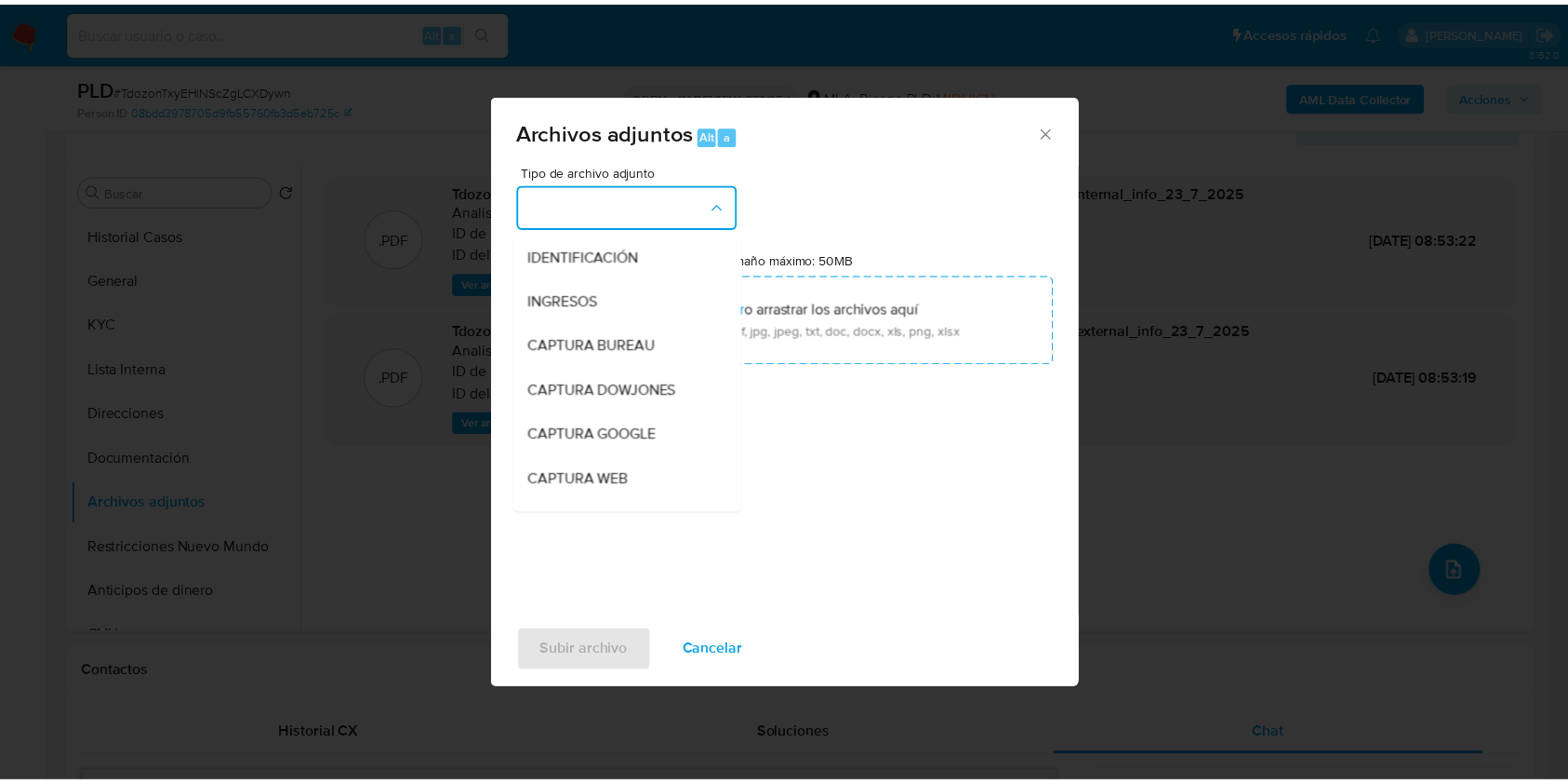
scroll to position [373, 0]
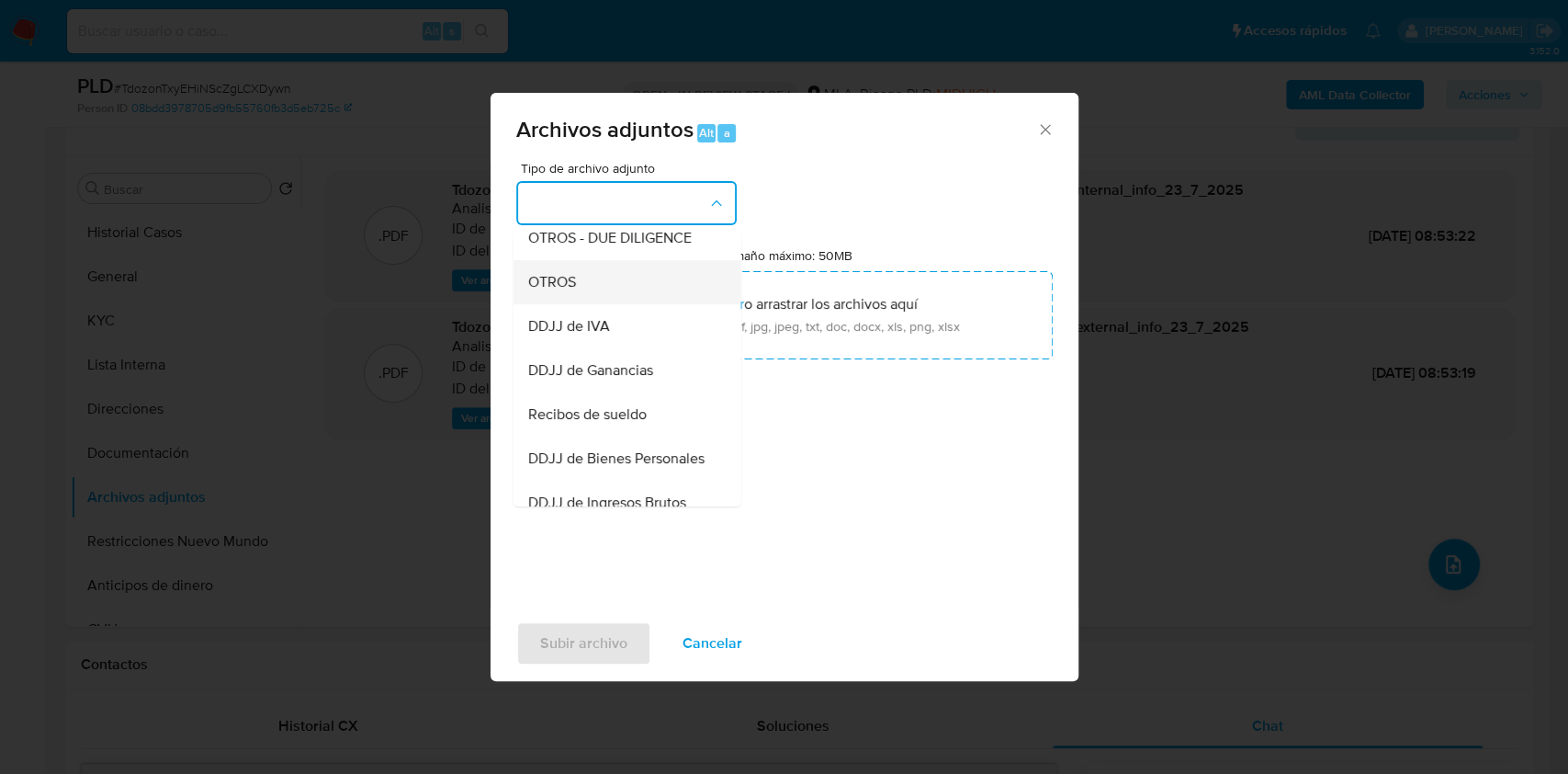
click at [590, 303] on div "OTROS" at bounding box center [621, 282] width 188 height 44
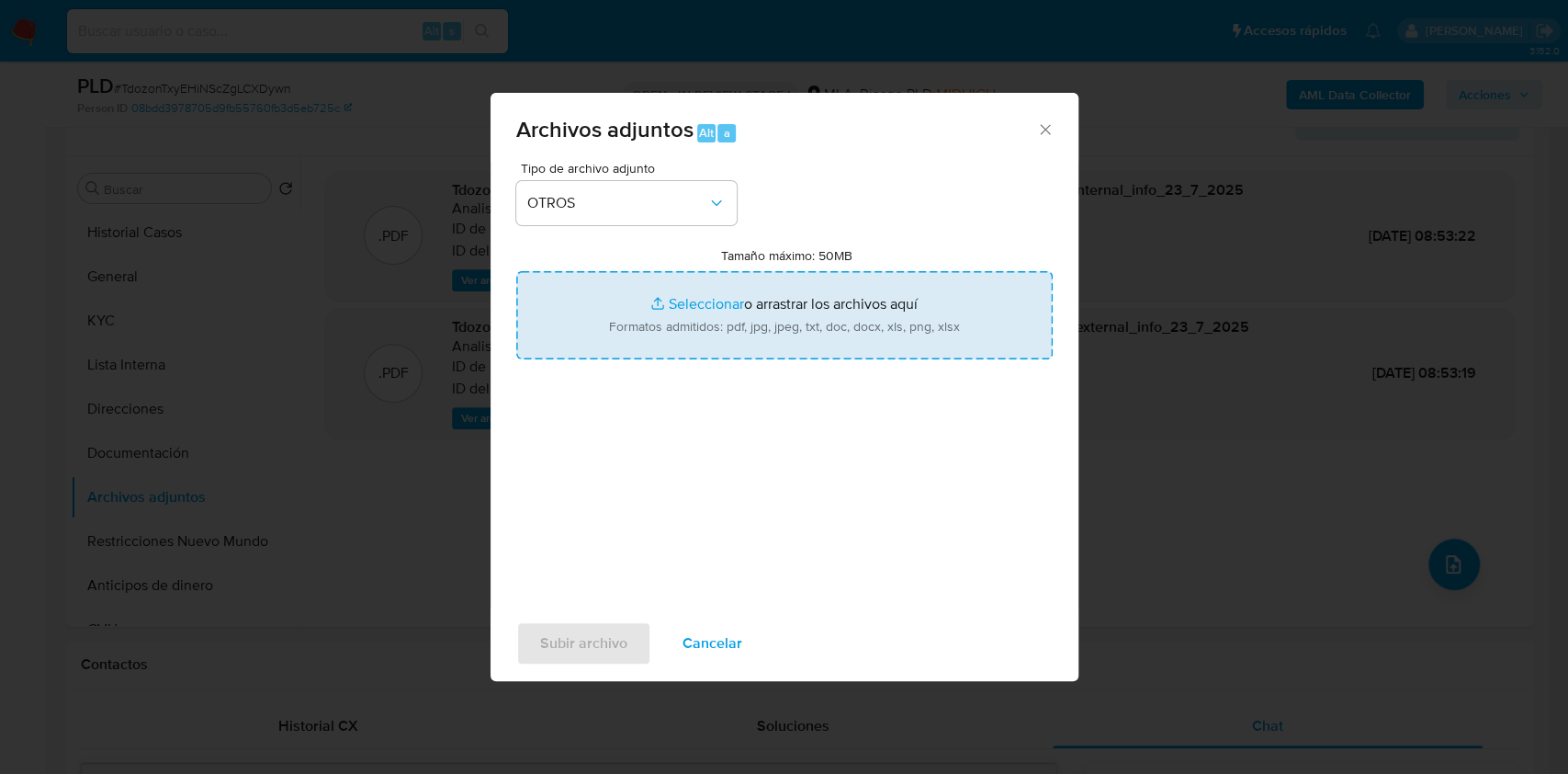
click at [661, 325] on input "Tamaño máximo: 50MB Seleccionar archivos" at bounding box center [784, 315] width 536 height 88
type input "C:\fakepath\Caselog-373743335- NO ROI.docx"
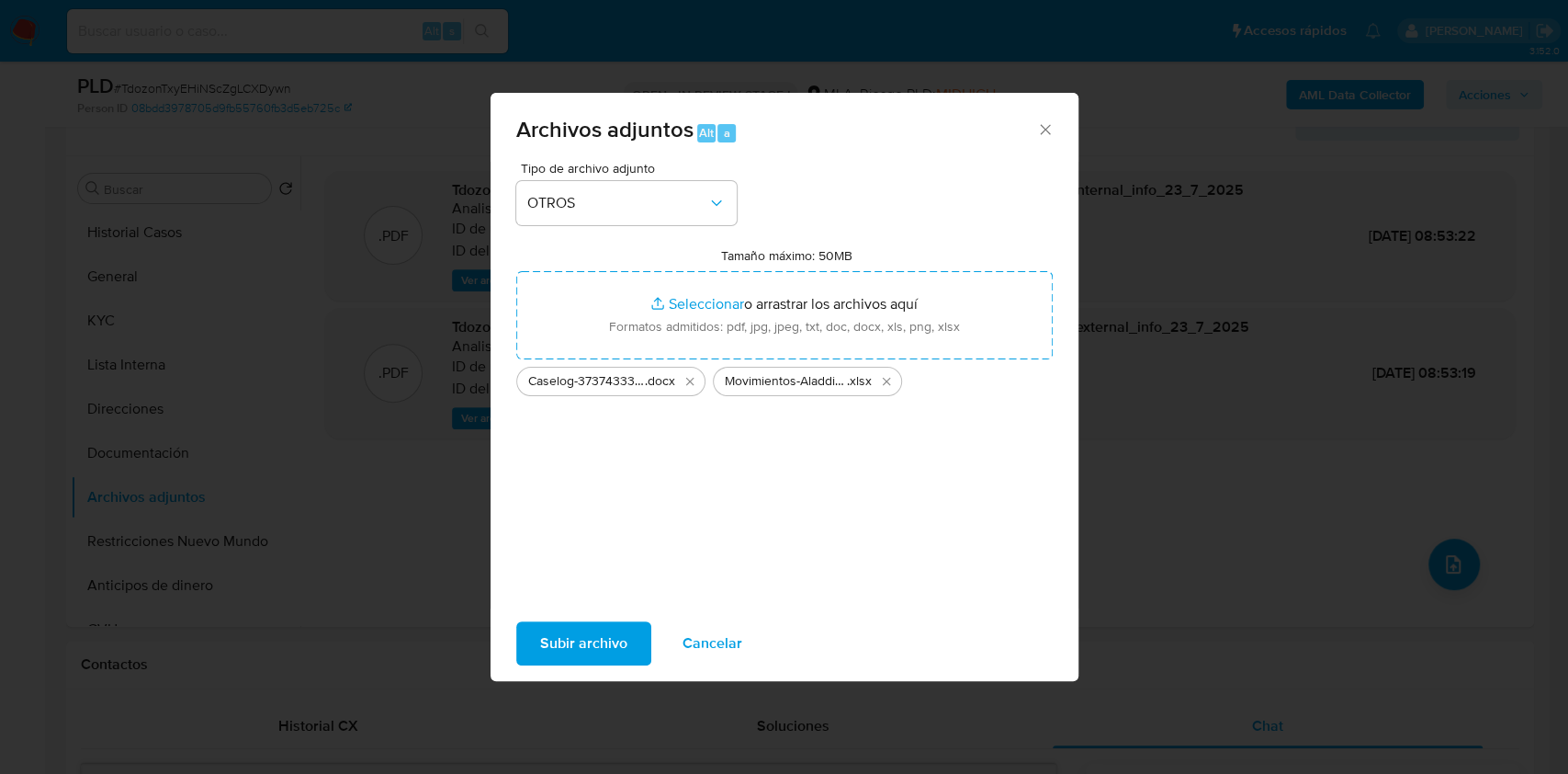
click at [602, 647] on span "Subir archivo" at bounding box center [583, 643] width 87 height 40
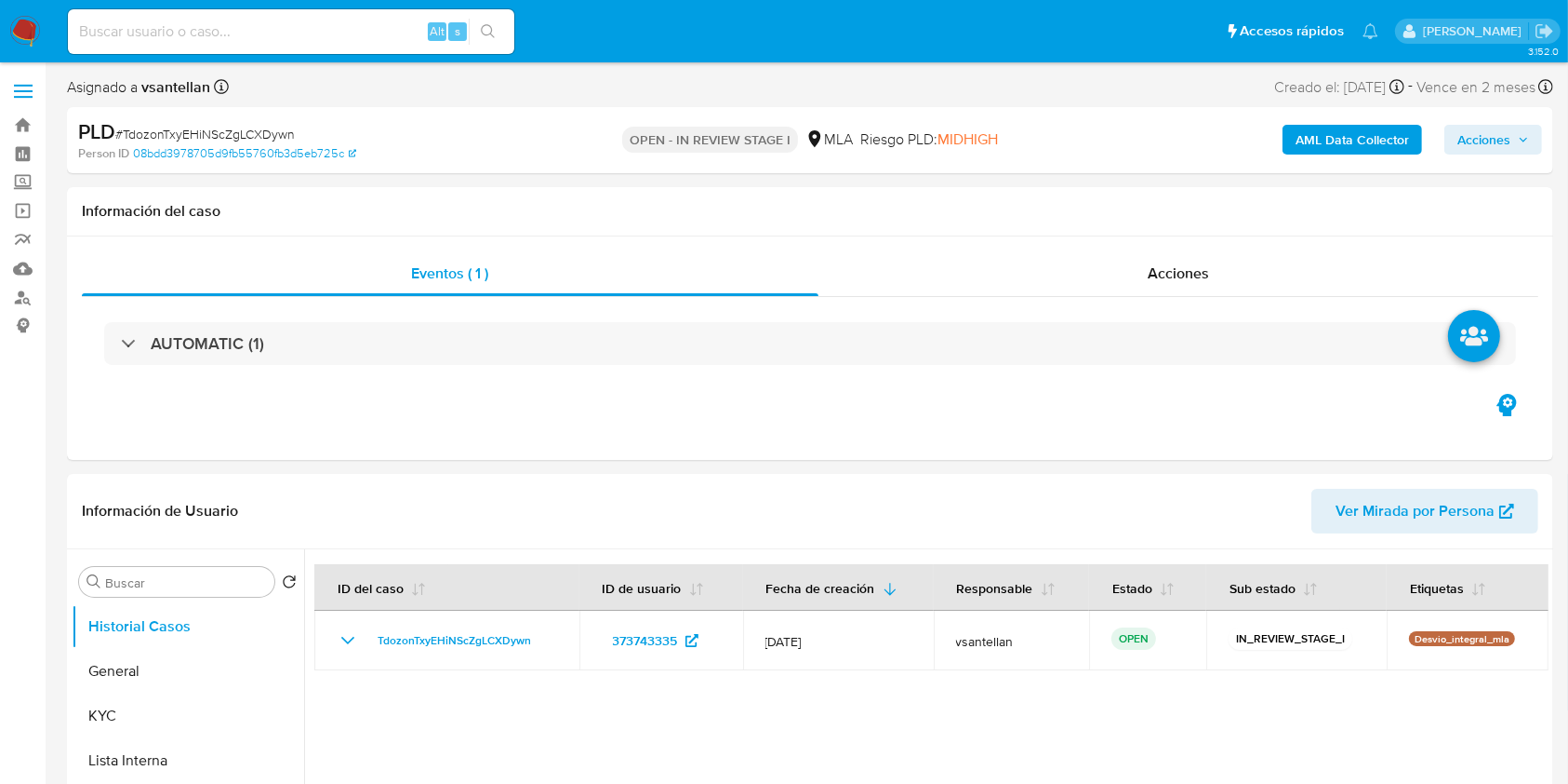
select select "10"
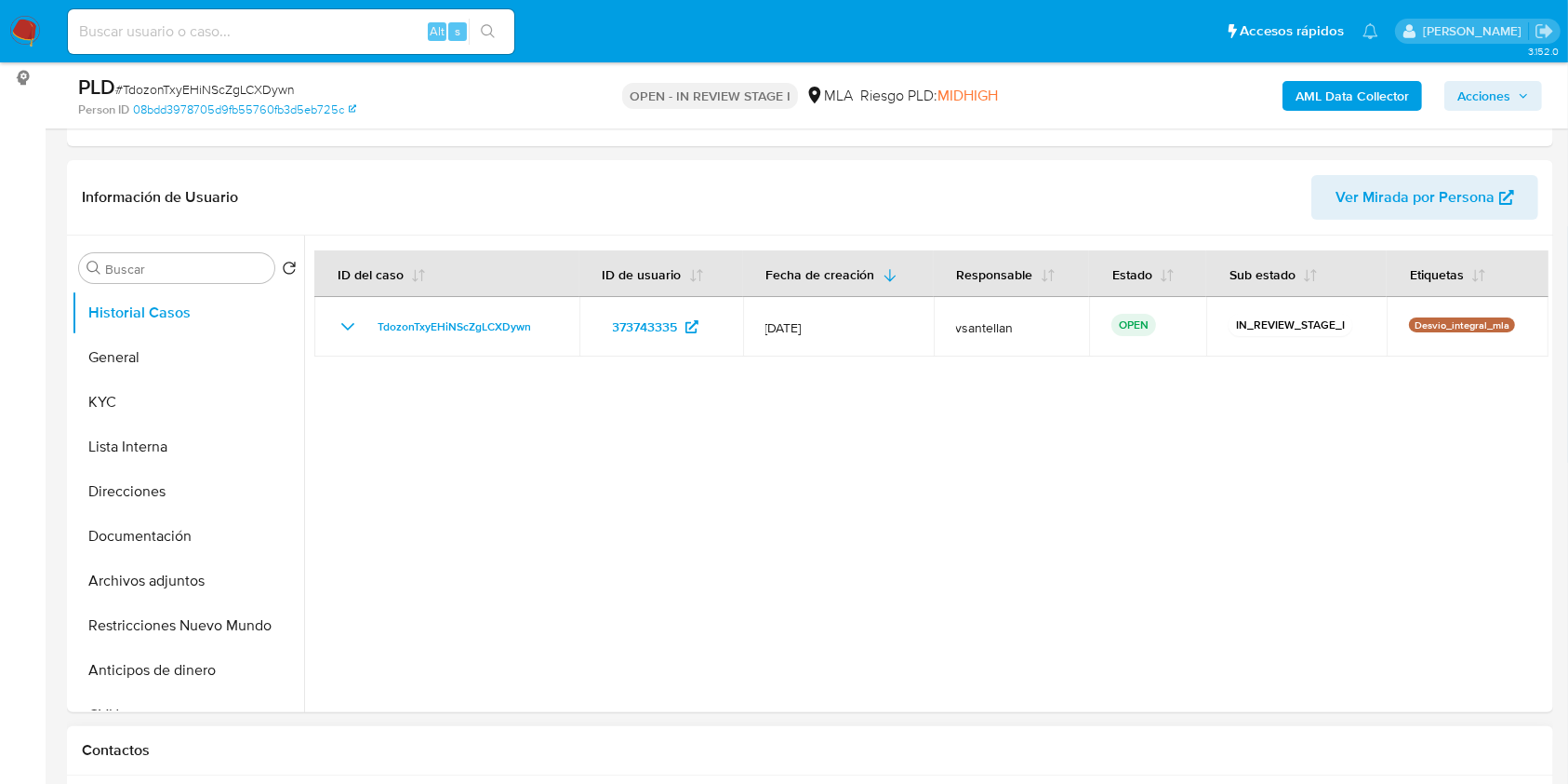
select select "10"
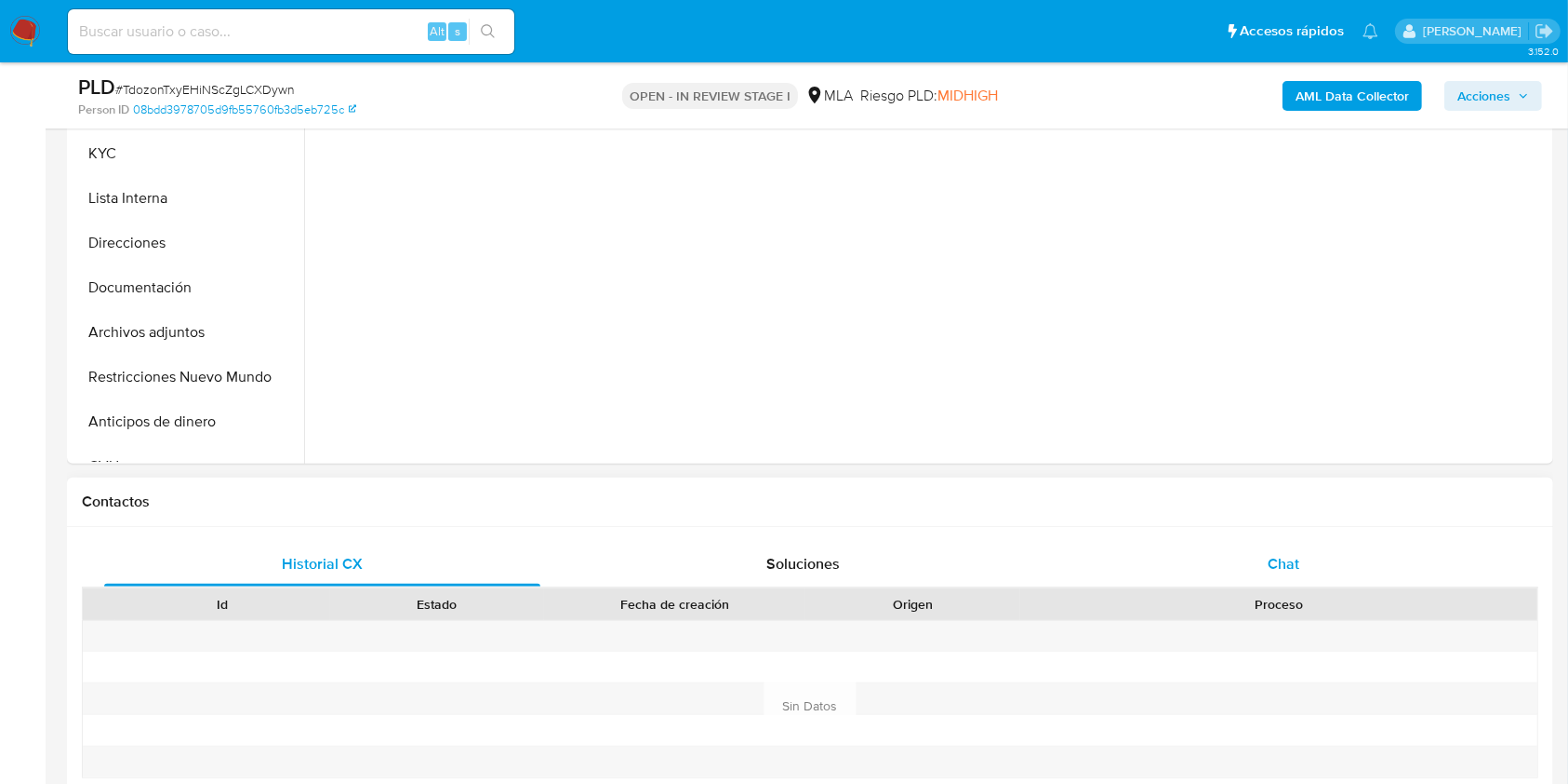
click at [1317, 547] on div "Chat" at bounding box center [1284, 564] width 436 height 45
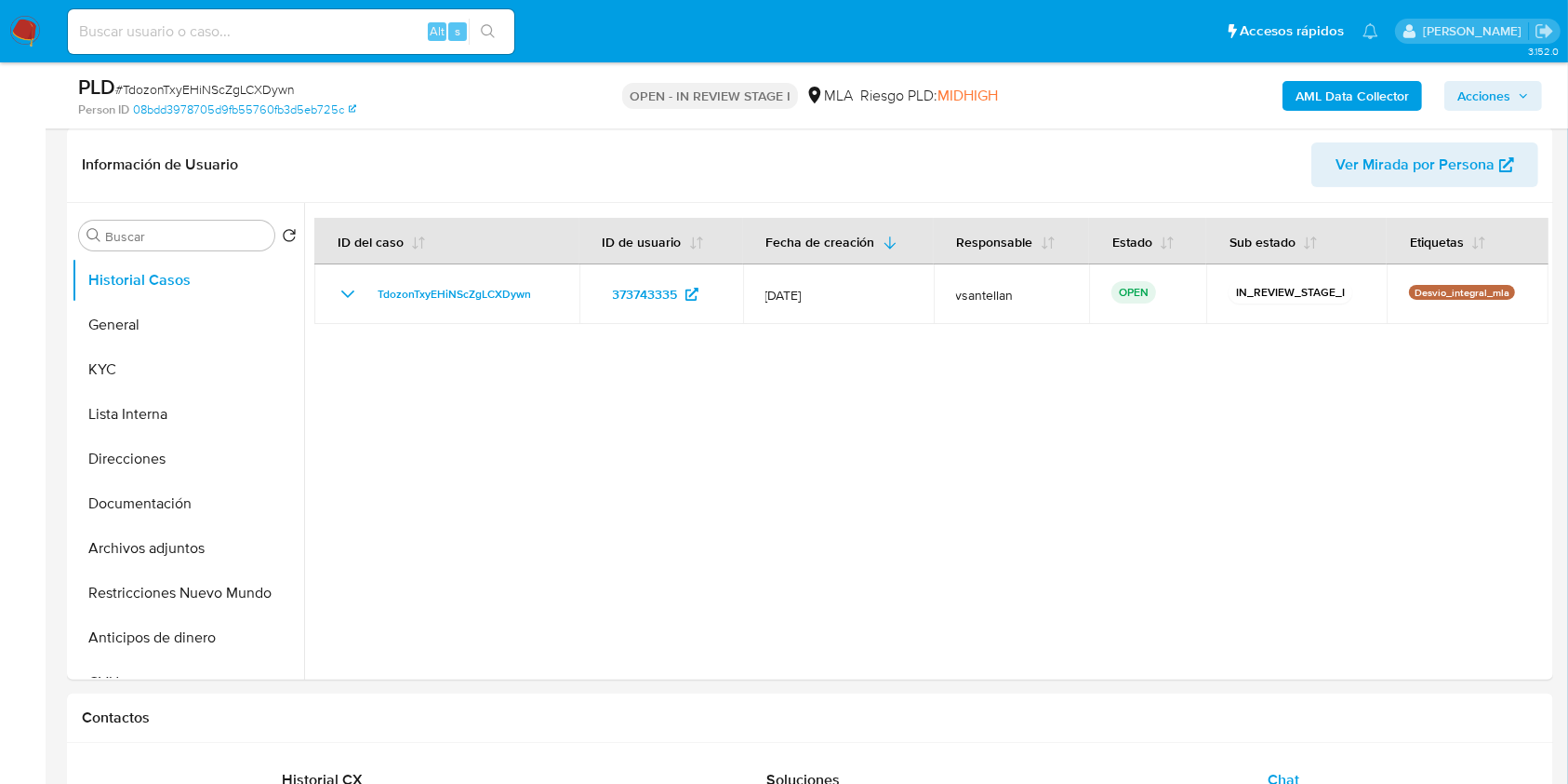
scroll to position [262, 0]
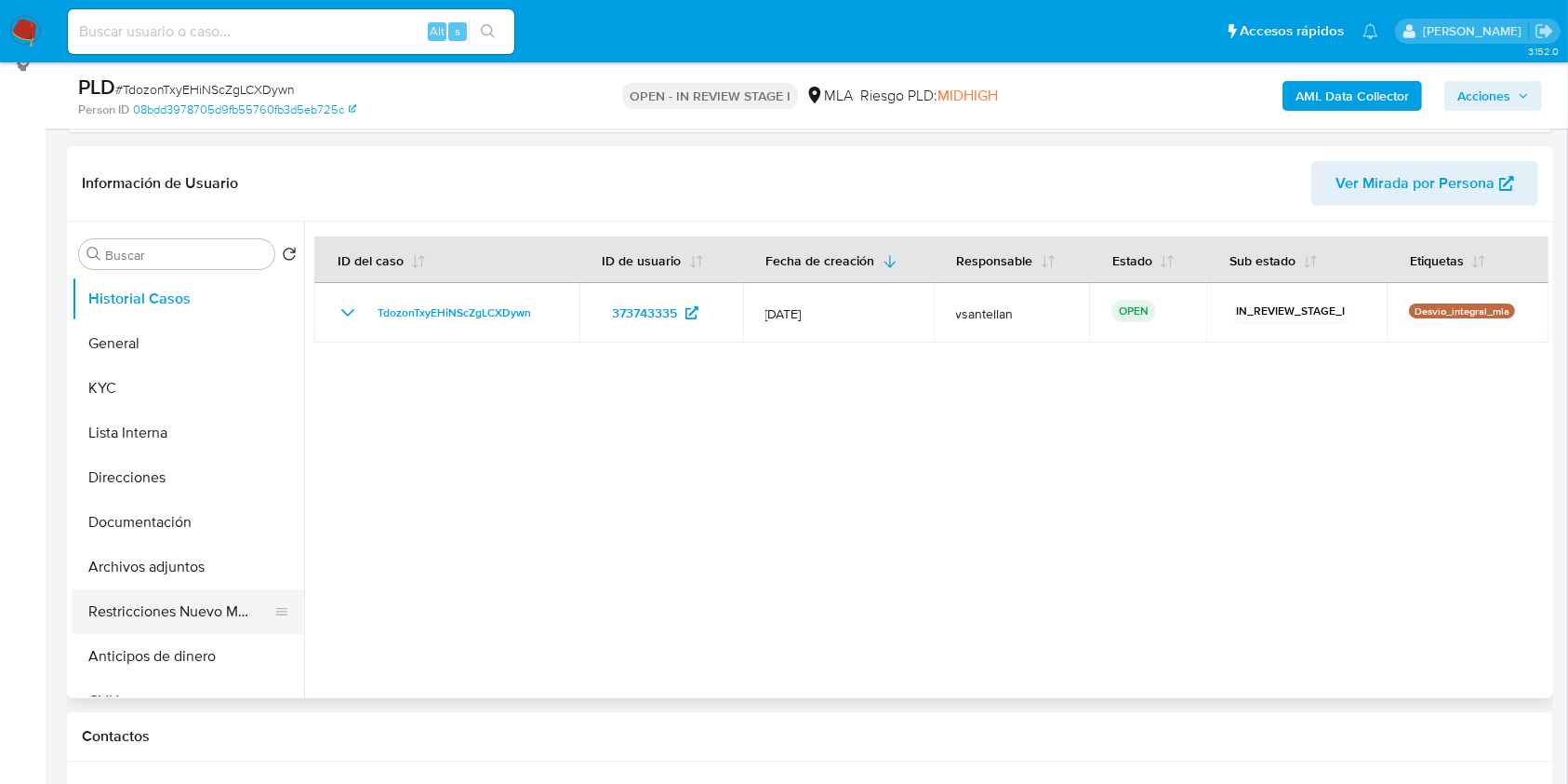
click at [193, 605] on button "Restricciones Nuevo Mundo" at bounding box center [180, 611] width 218 height 45
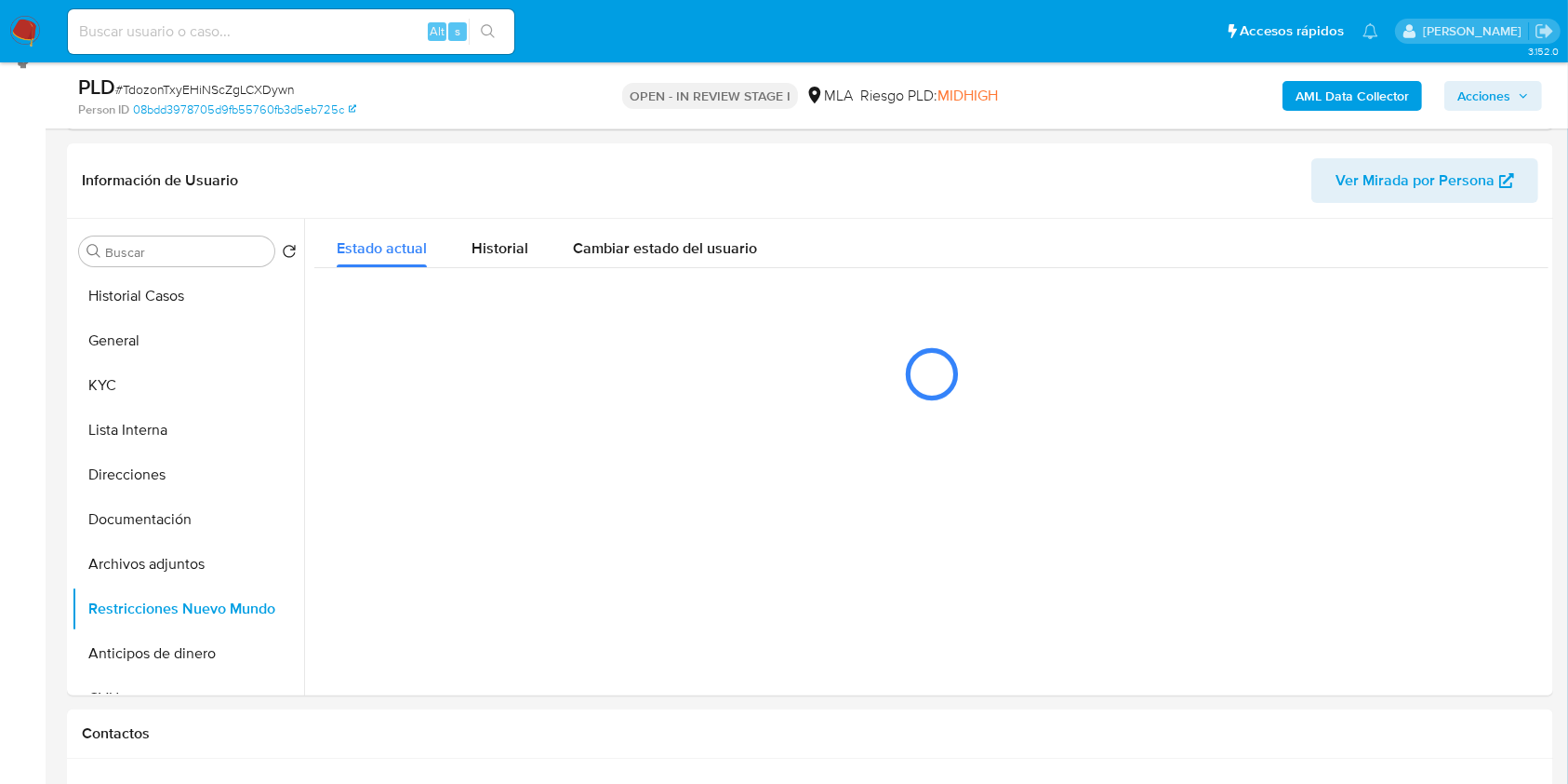
scroll to position [233, 0]
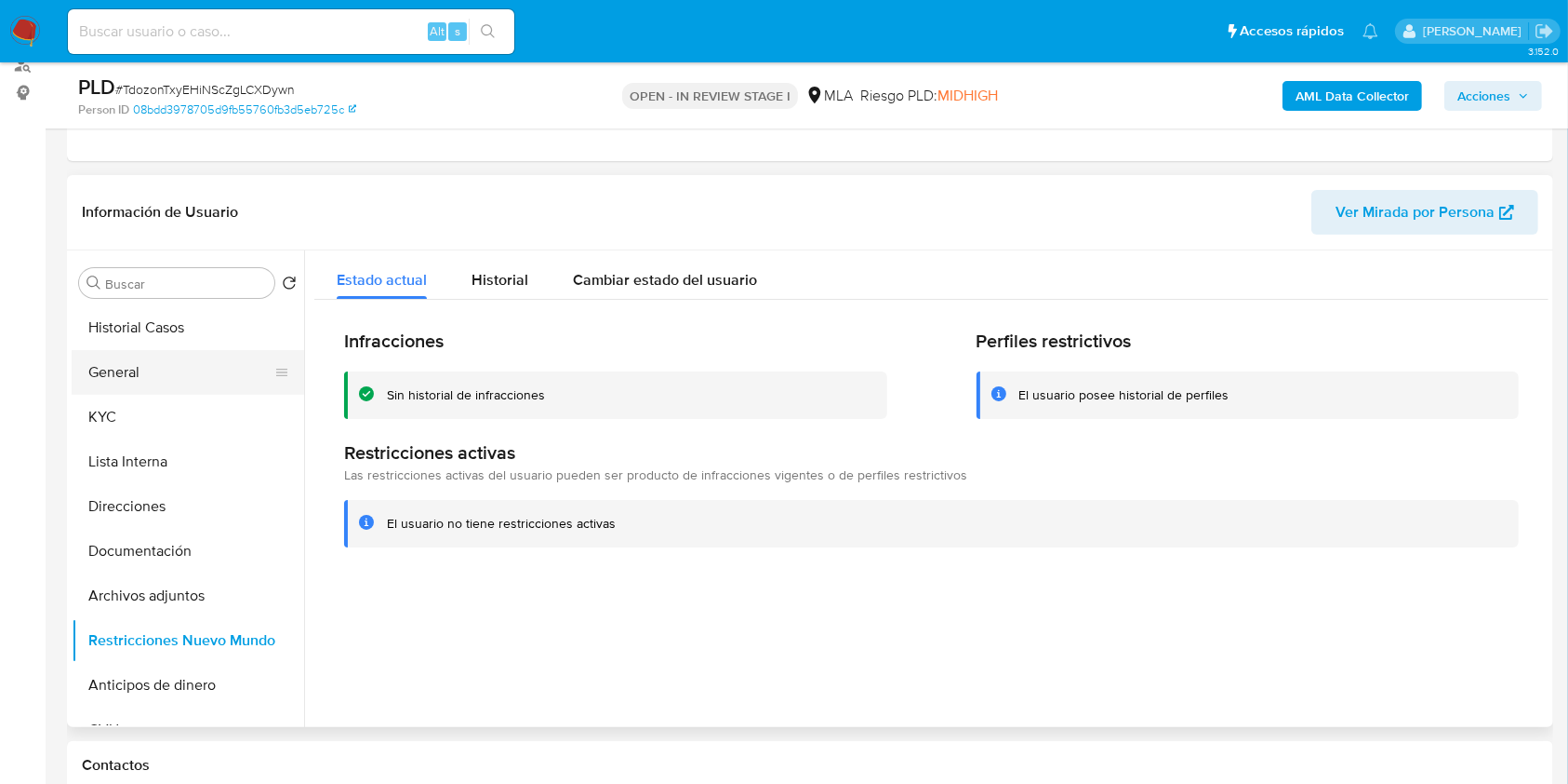
click at [121, 366] on button "General" at bounding box center [180, 372] width 218 height 45
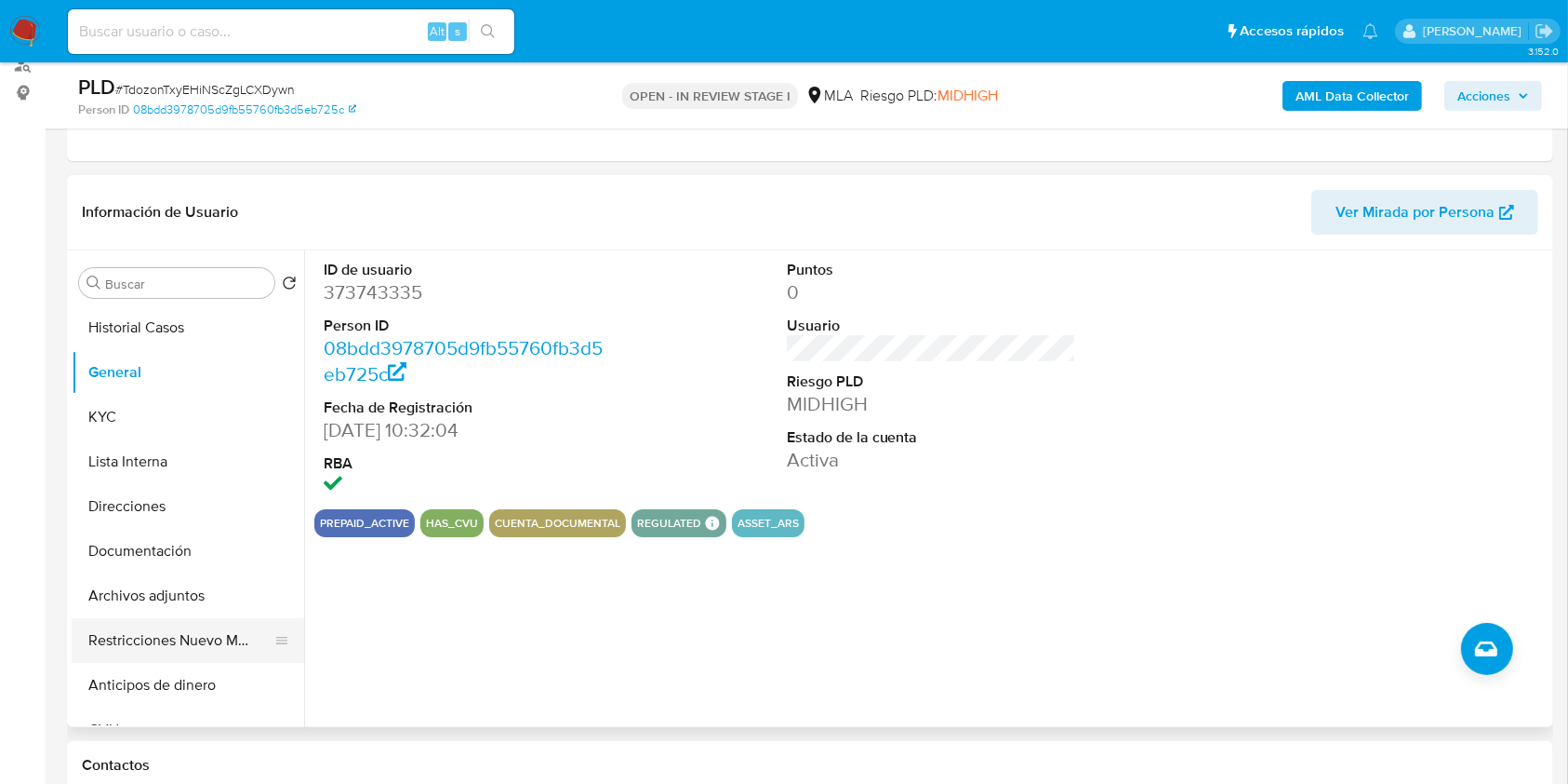
click at [197, 647] on button "Restricciones Nuevo Mundo" at bounding box center [180, 640] width 218 height 45
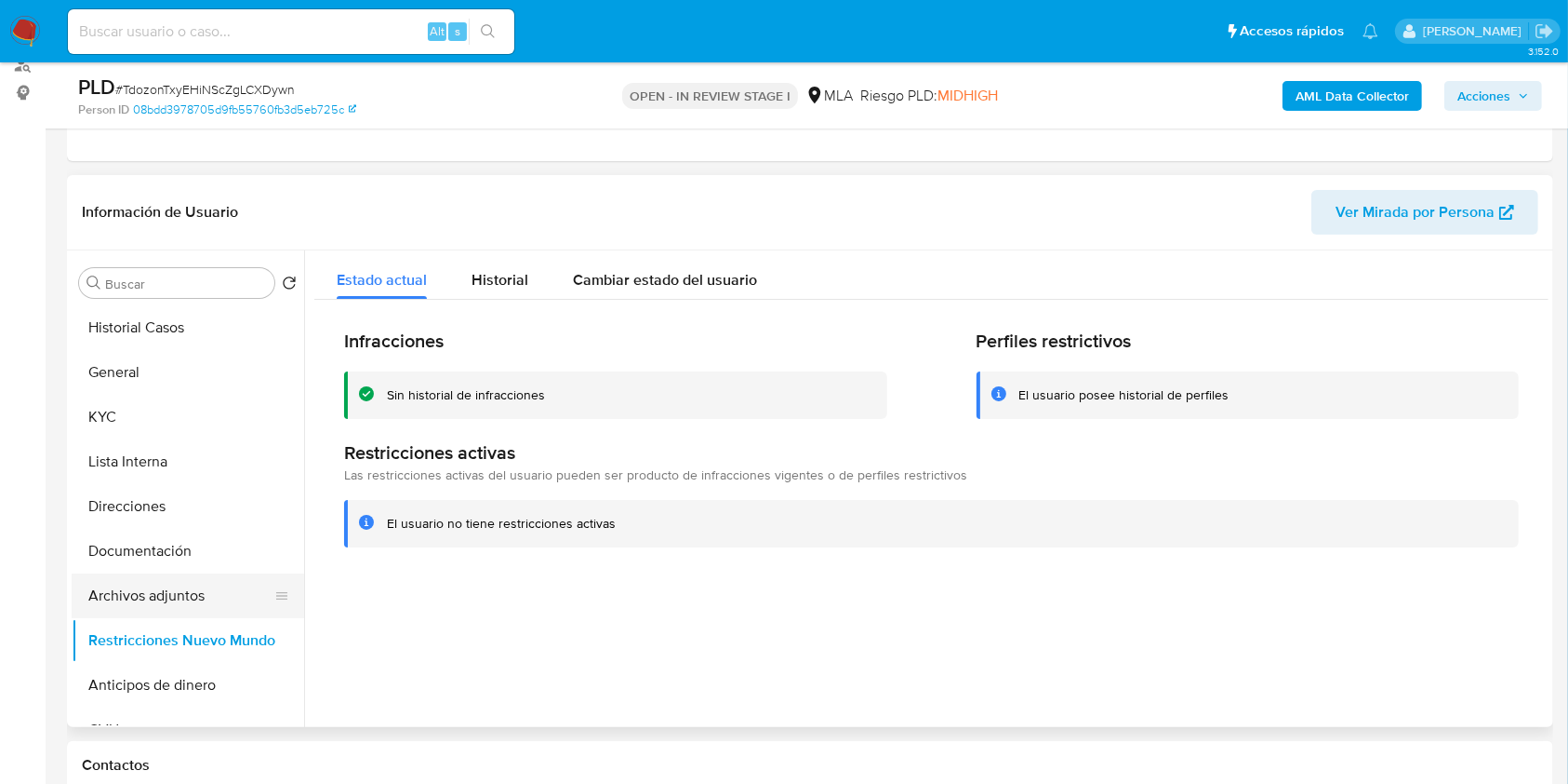
click at [195, 600] on button "Archivos adjuntos" at bounding box center [180, 595] width 218 height 45
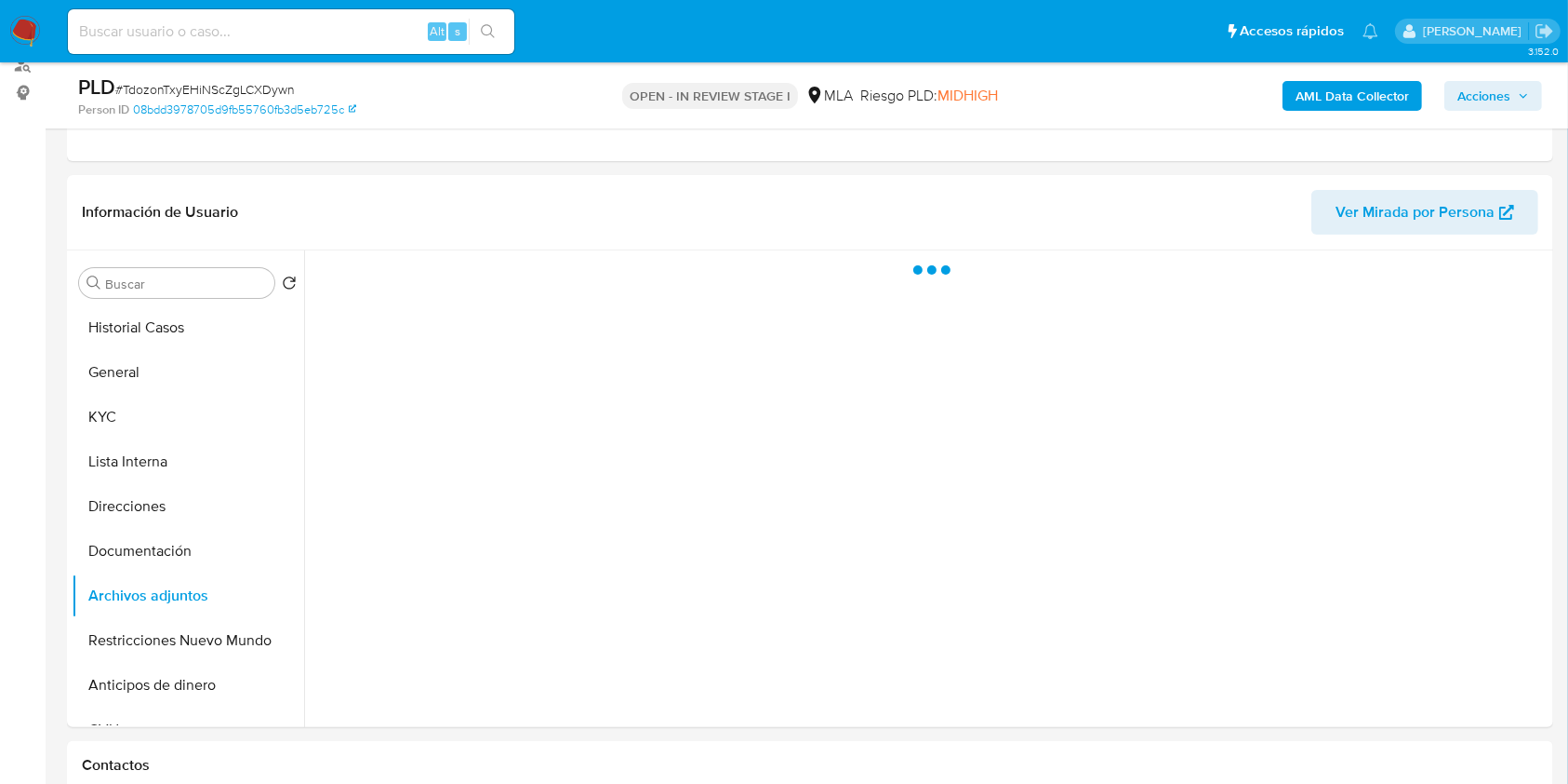
click at [1493, 103] on span "Acciones" at bounding box center [1485, 96] width 53 height 30
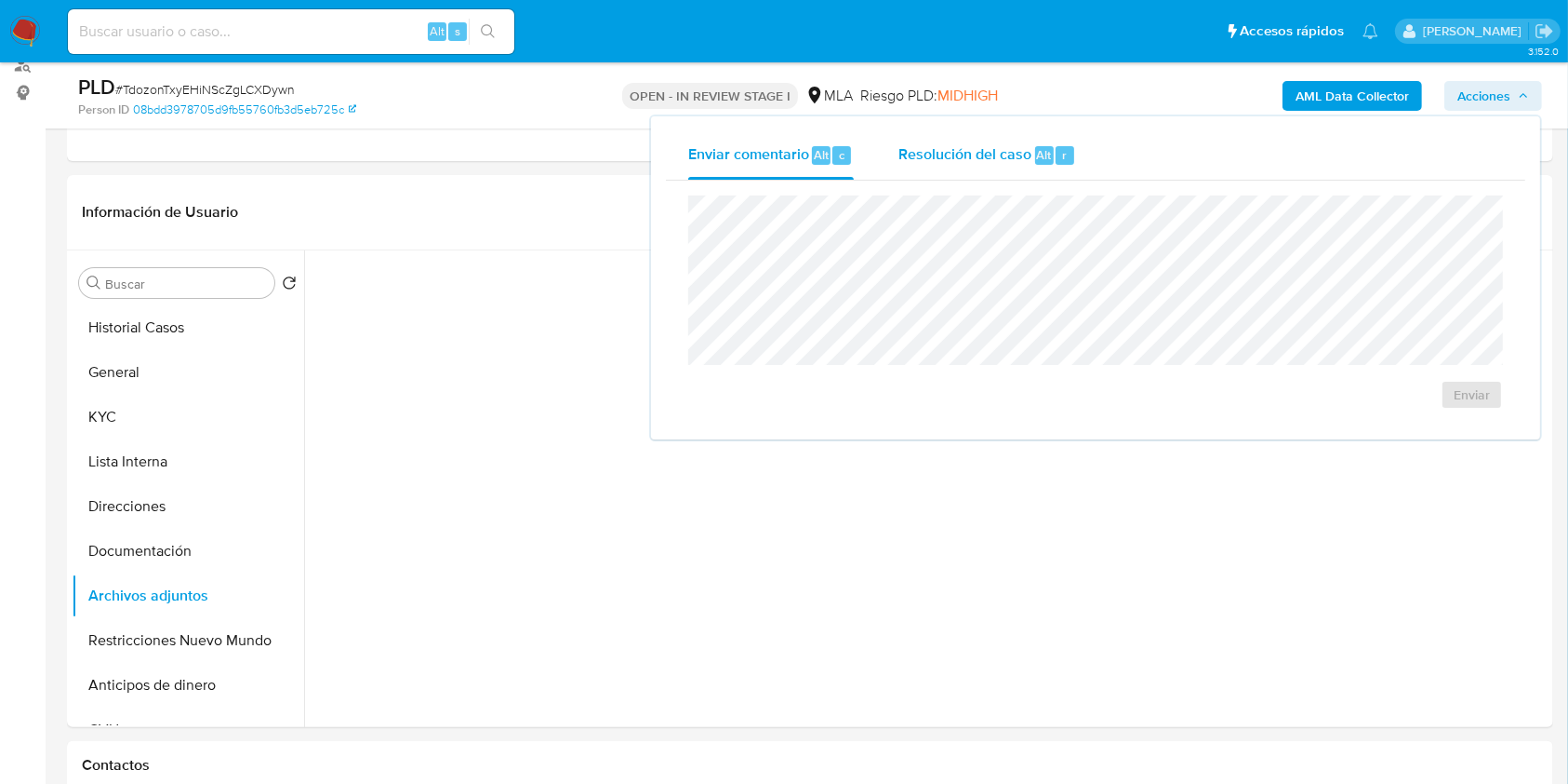
click at [988, 151] on span "Resolución del caso" at bounding box center [965, 155] width 133 height 22
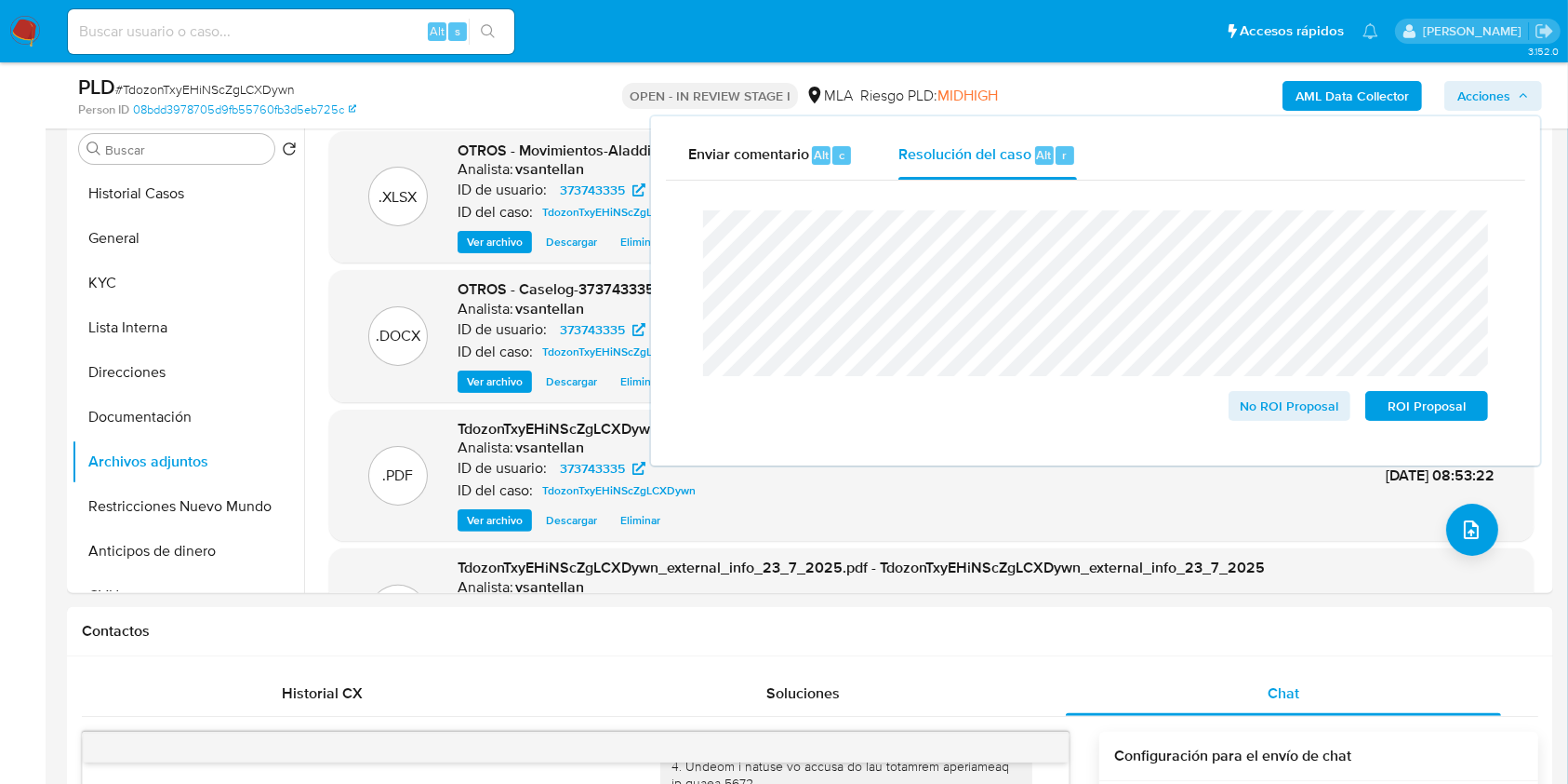
scroll to position [394, 0]
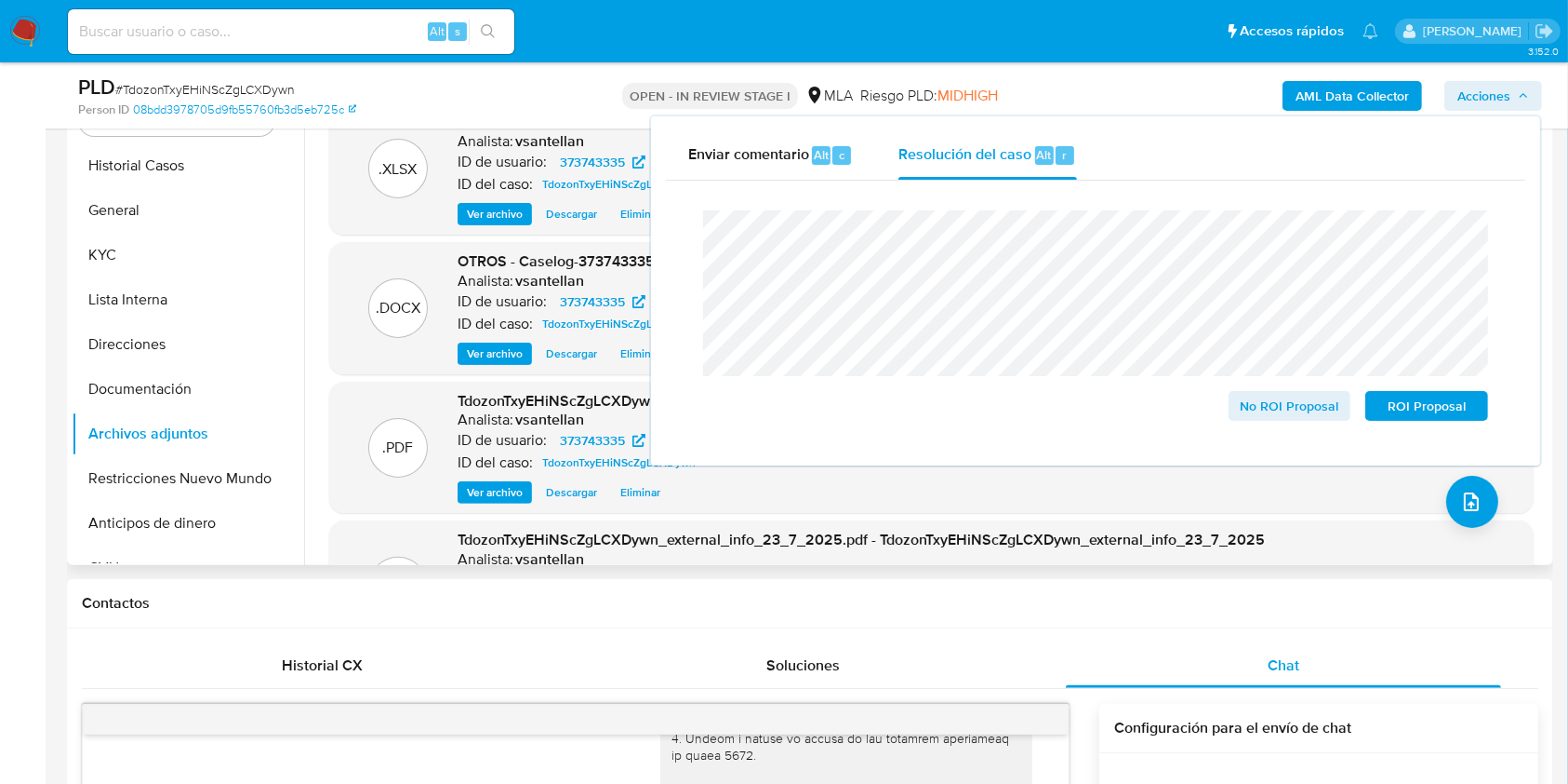
drag, startPoint x: 160, startPoint y: 484, endPoint x: 323, endPoint y: 527, distance: 168.6
click at [161, 483] on button "Restricciones Nuevo Mundo" at bounding box center [187, 478] width 233 height 45
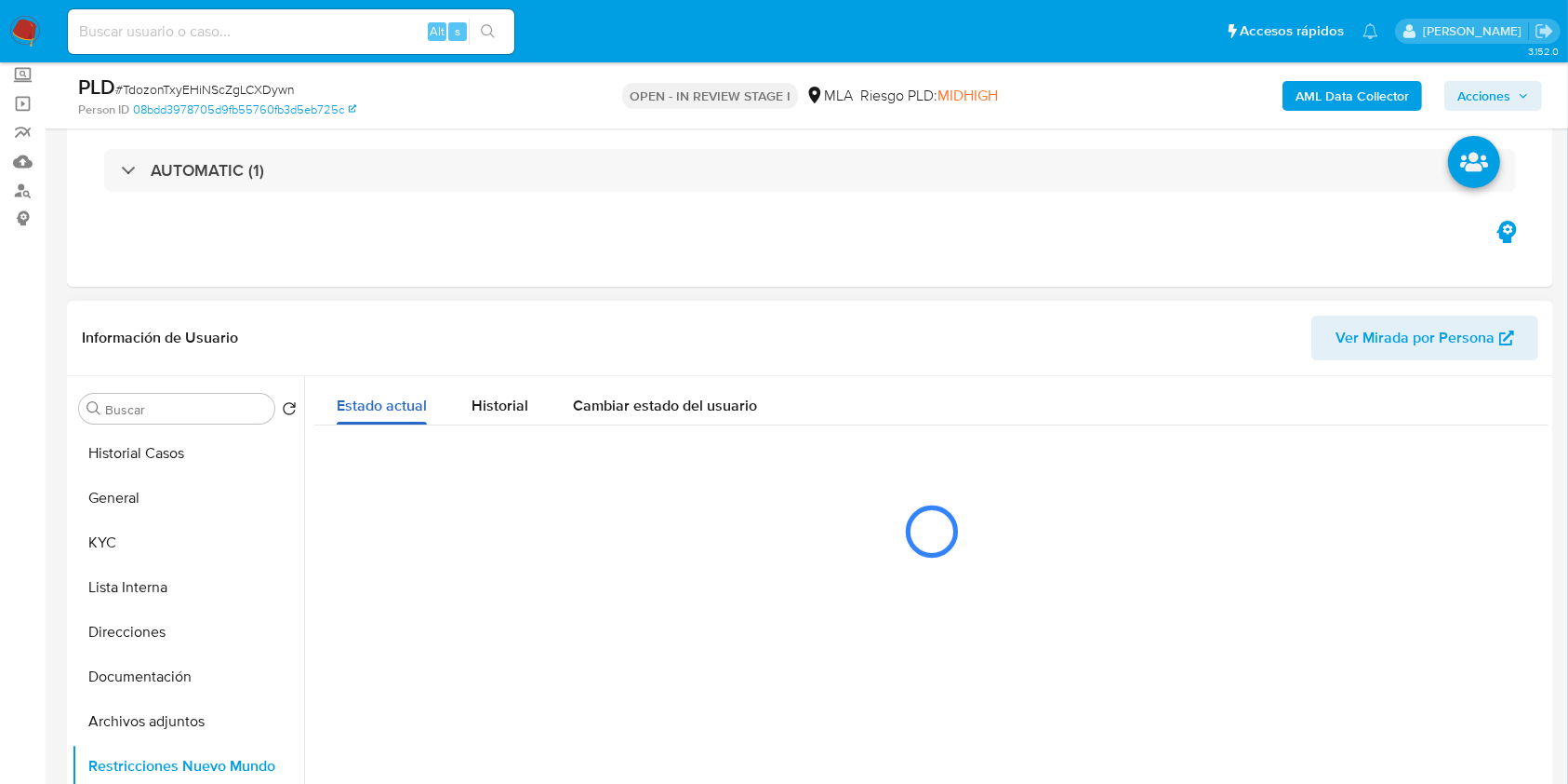
scroll to position [146, 0]
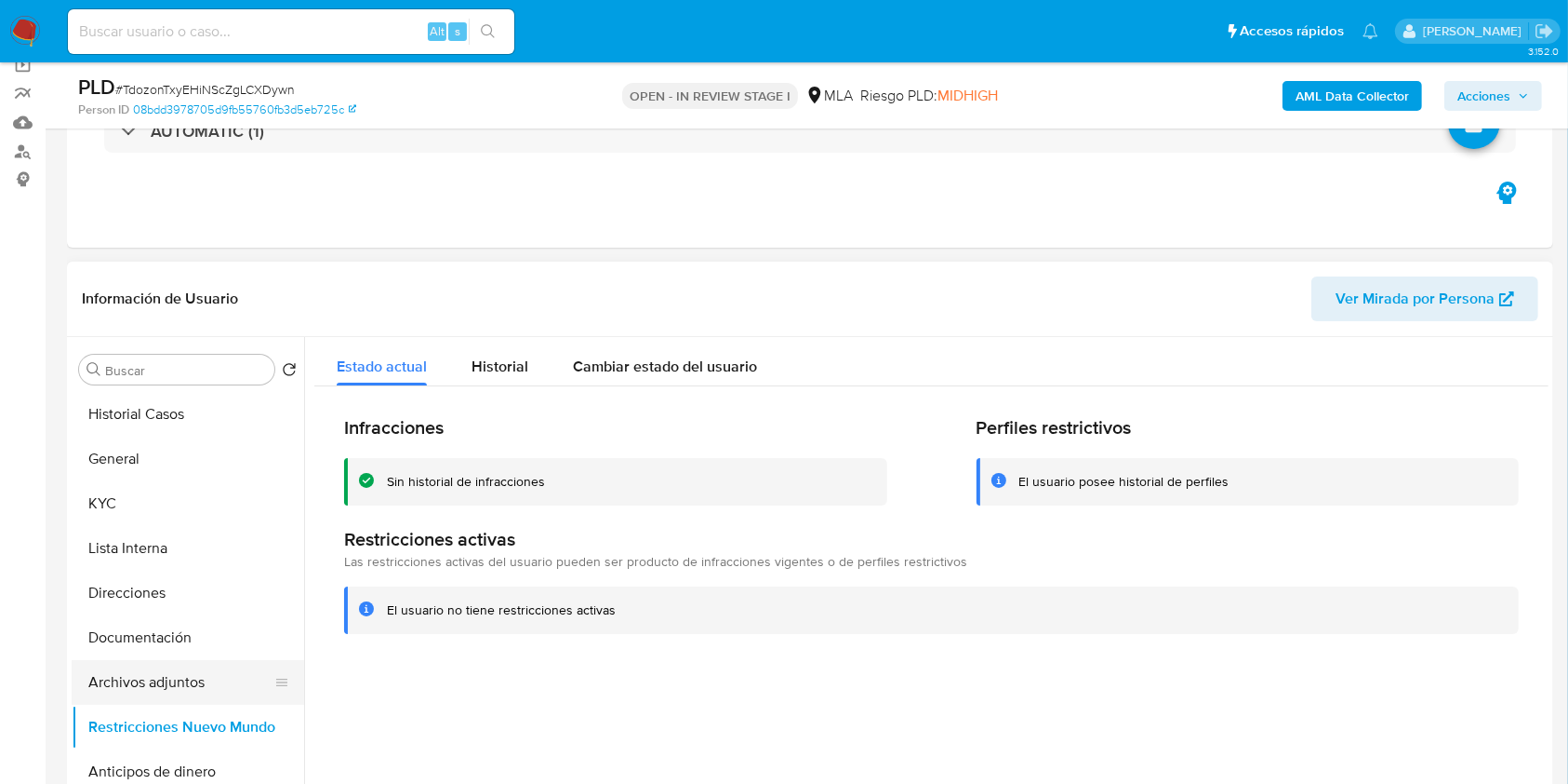
click at [142, 693] on button "Archivos adjuntos" at bounding box center [180, 682] width 218 height 45
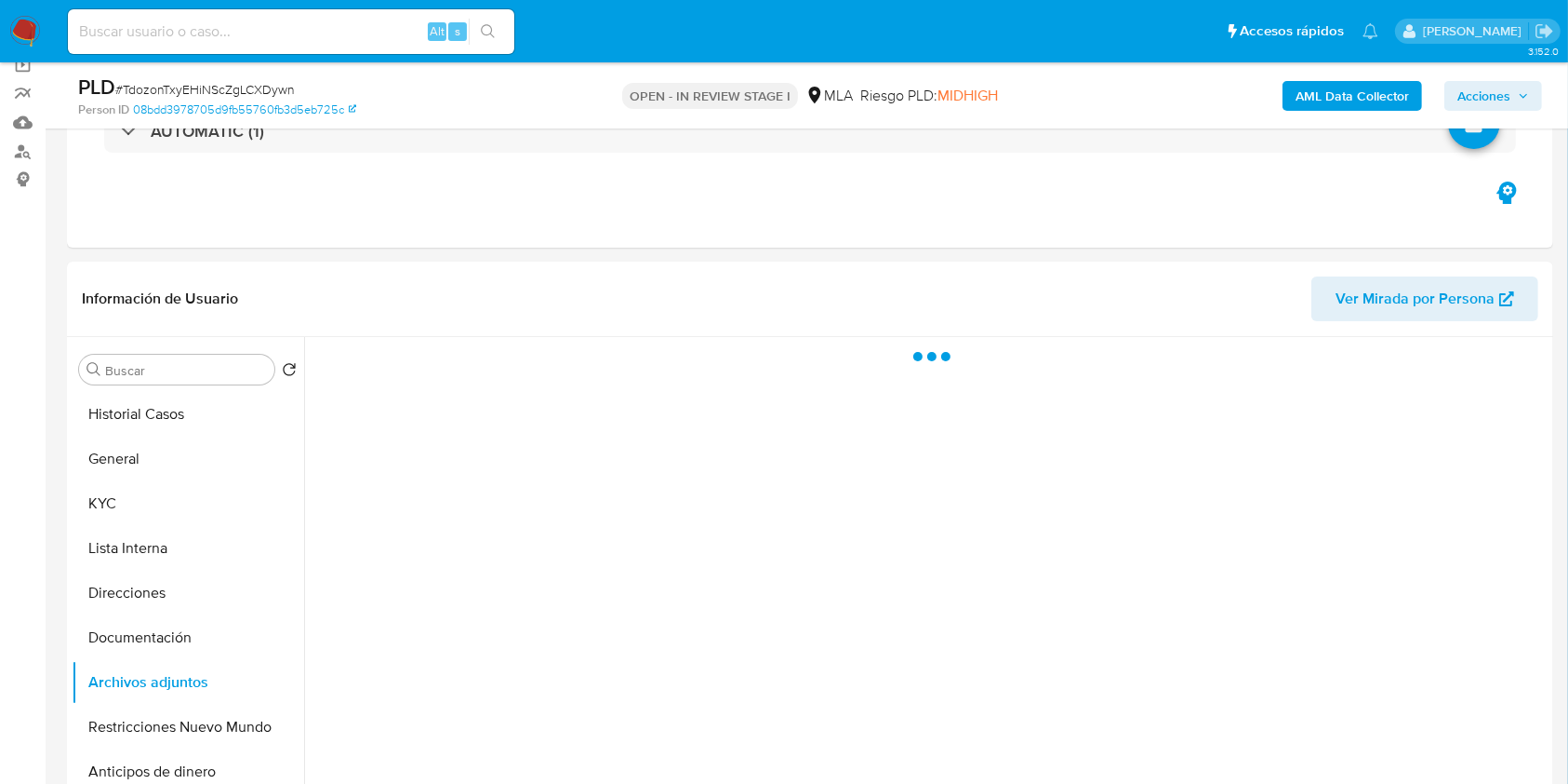
drag, startPoint x: 1526, startPoint y: 100, endPoint x: 1544, endPoint y: 102, distance: 18.1
click at [1529, 100] on button "Acciones" at bounding box center [1493, 96] width 98 height 30
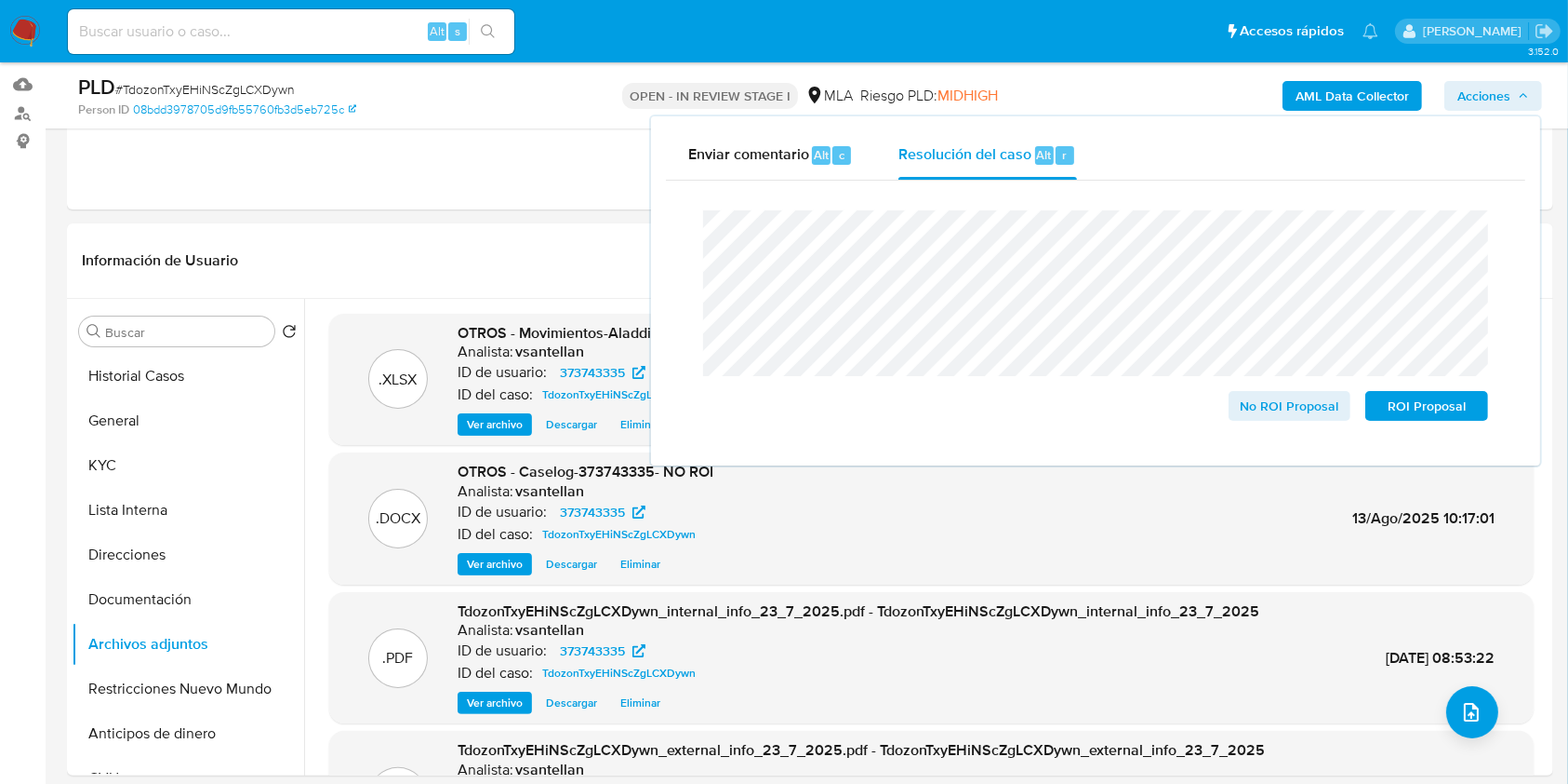
scroll to position [175, 0]
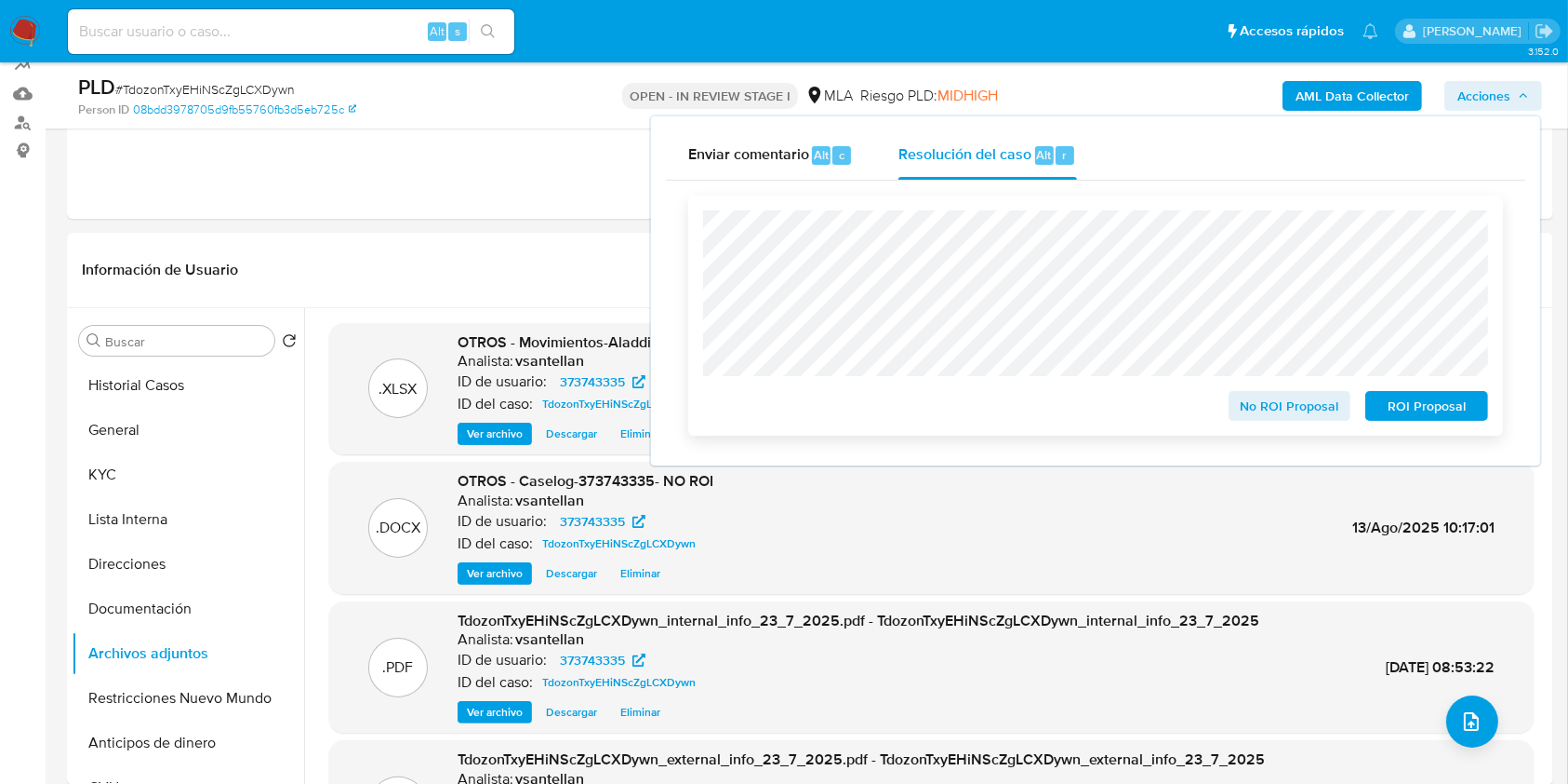
click at [1287, 402] on span "No ROI Proposal" at bounding box center [1291, 405] width 97 height 26
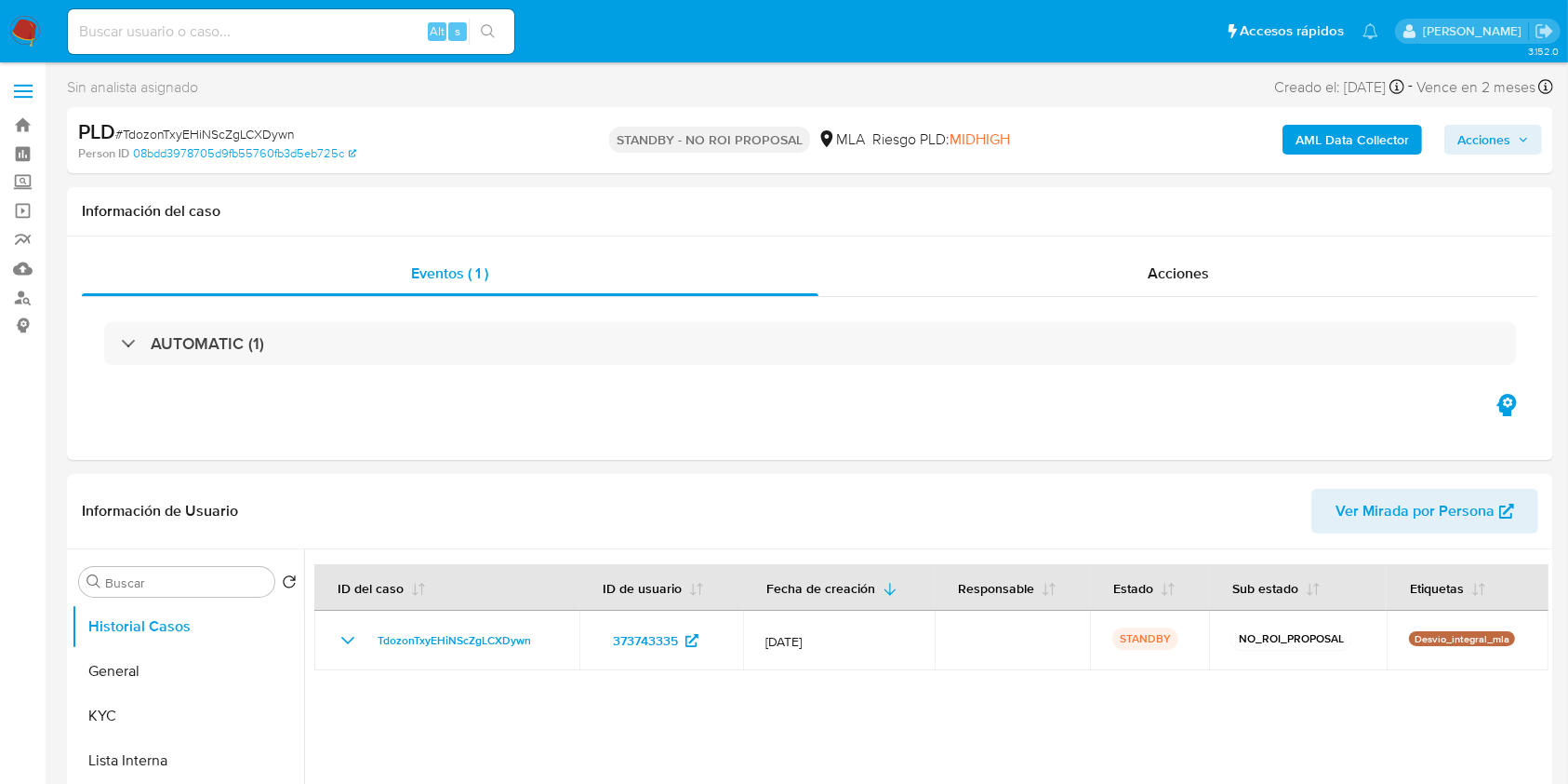
select select "10"
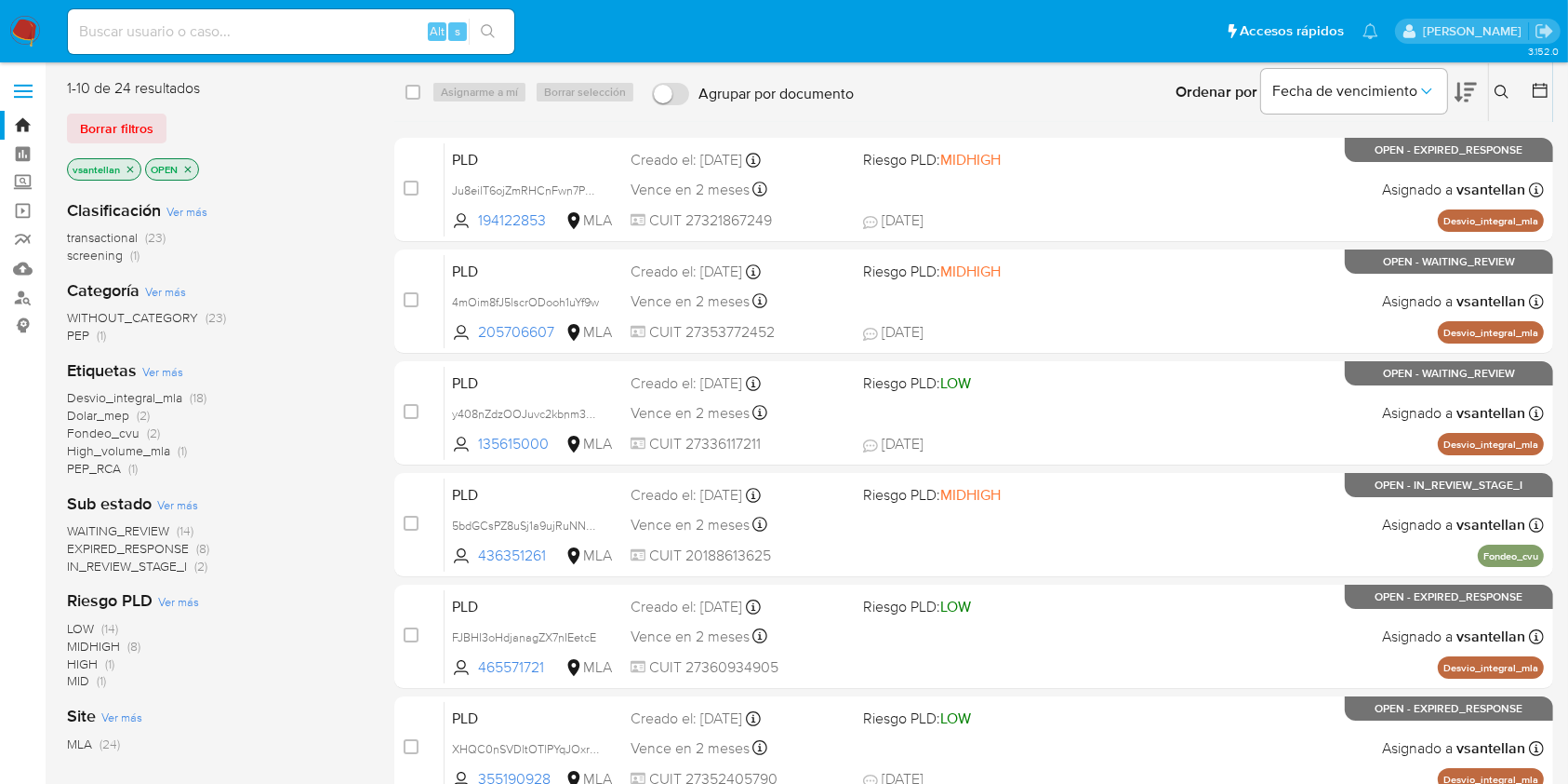
click at [1499, 99] on button at bounding box center [1504, 92] width 31 height 23
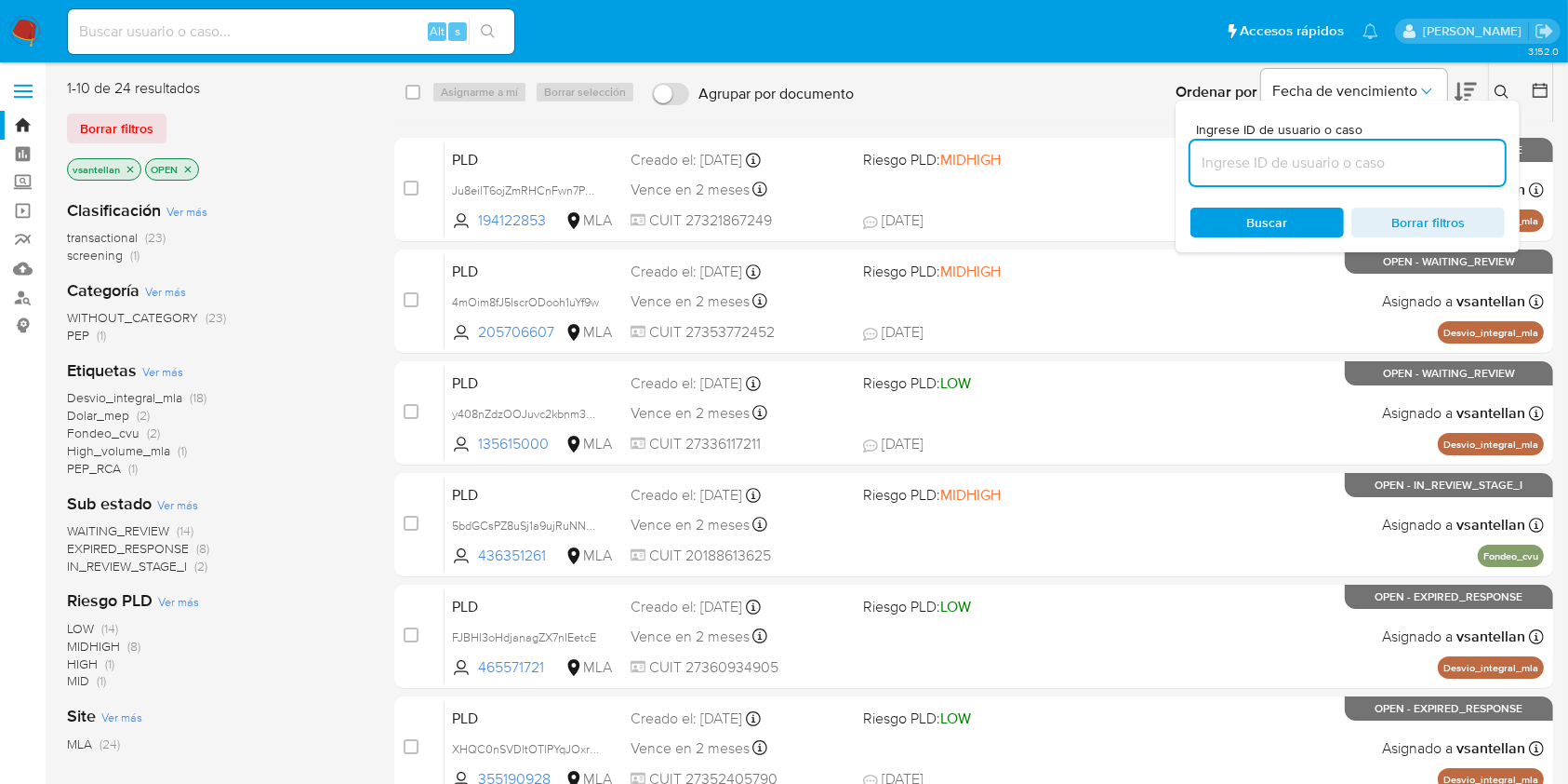
click at [1369, 166] on input at bounding box center [1347, 163] width 314 height 24
type input "135615000"
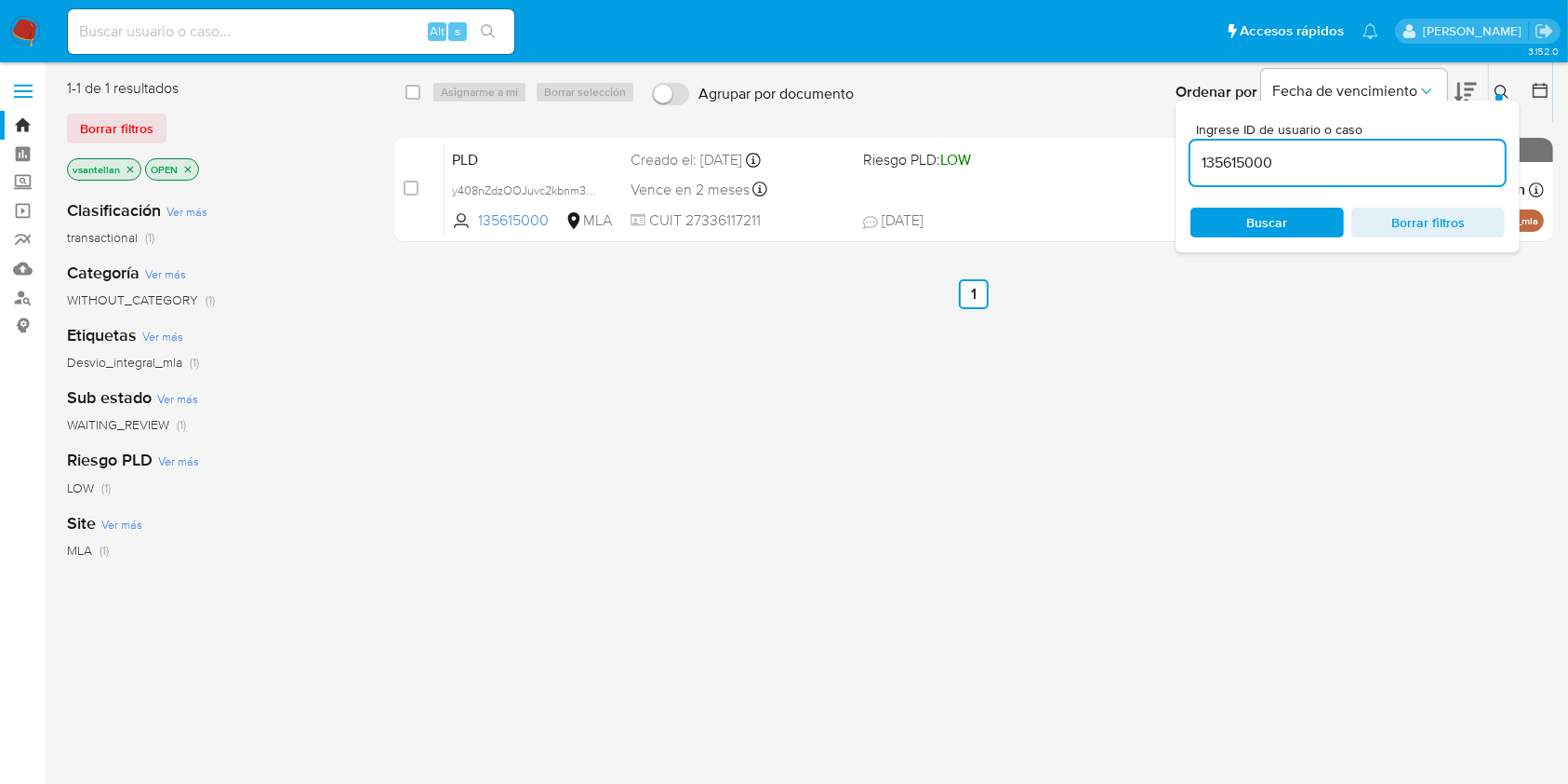
click at [1505, 88] on icon at bounding box center [1502, 91] width 15 height 15
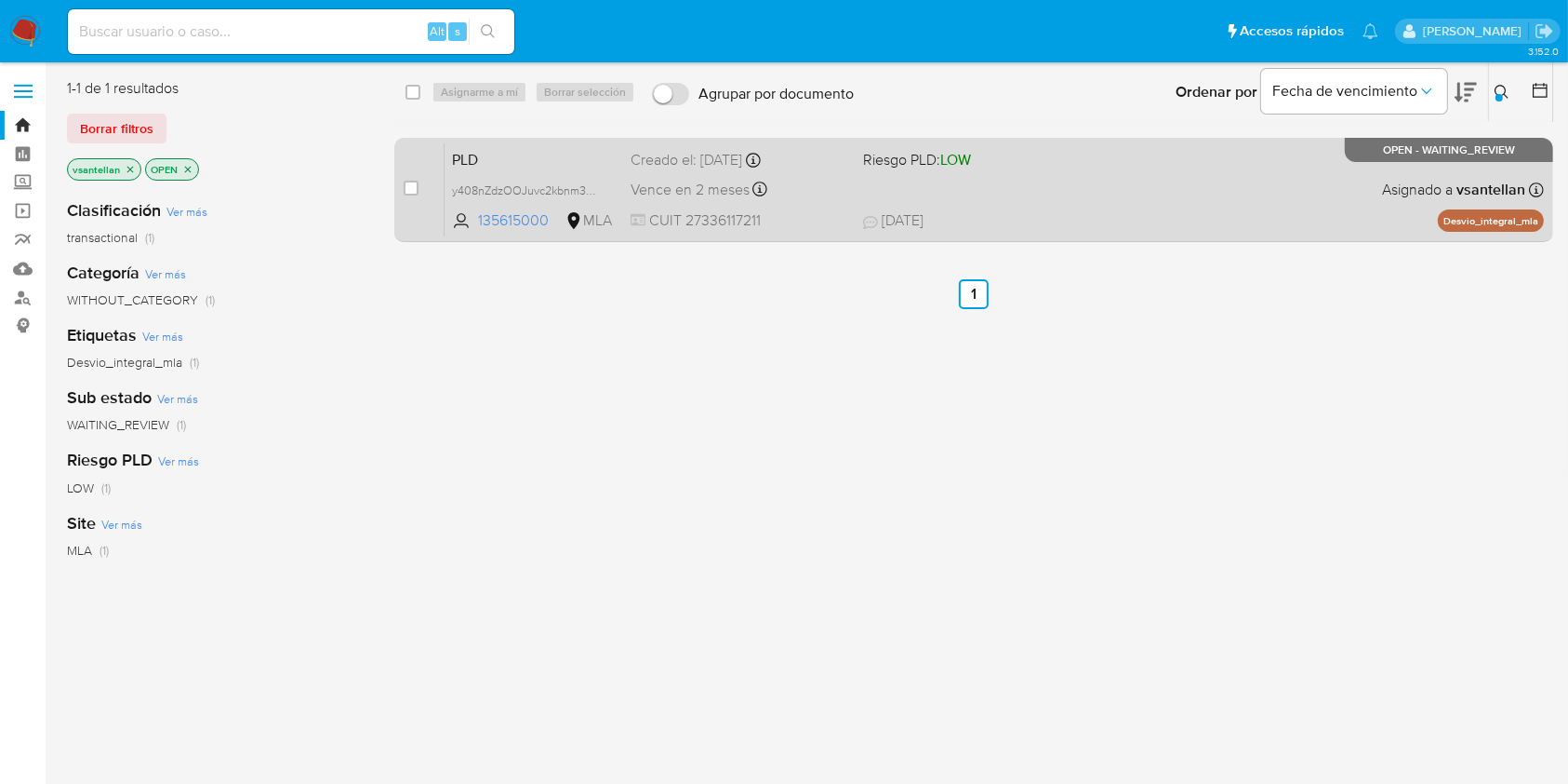
click at [1257, 175] on div "PLD y408nZdzOOJuvc2kbnm3OohW 135615000 MLA Riesgo PLD: LOW Creado el: [DATE] Cr…" at bounding box center [994, 189] width 1099 height 94
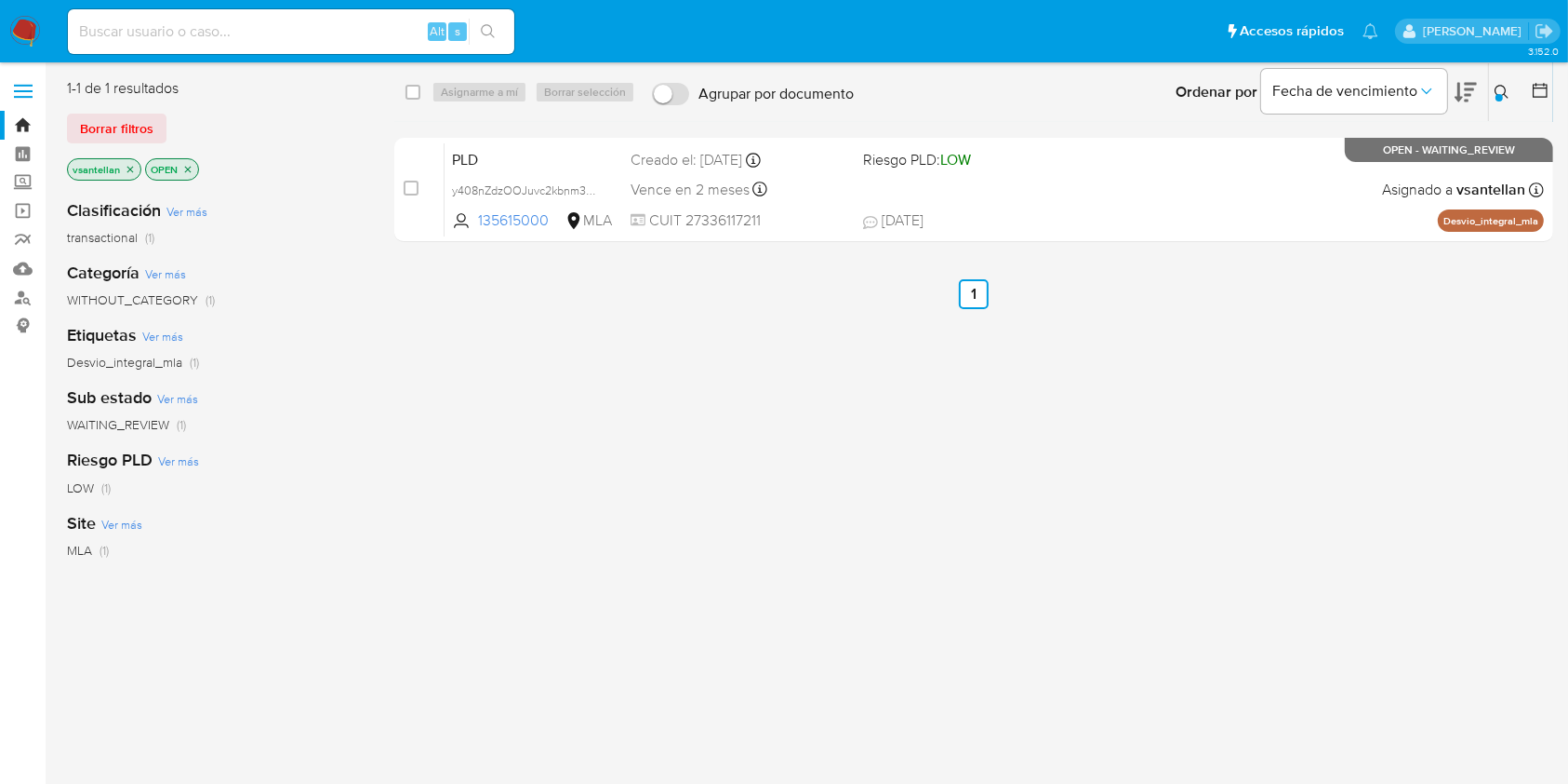
drag, startPoint x: 432, startPoint y: 558, endPoint x: 445, endPoint y: 559, distance: 13.0
click at [445, 558] on div "select-all-cases-checkbox Asignarme a mí Borrar selección Agrupar por documento…" at bounding box center [974, 493] width 1159 height 829
click at [26, 22] on img at bounding box center [25, 32] width 32 height 32
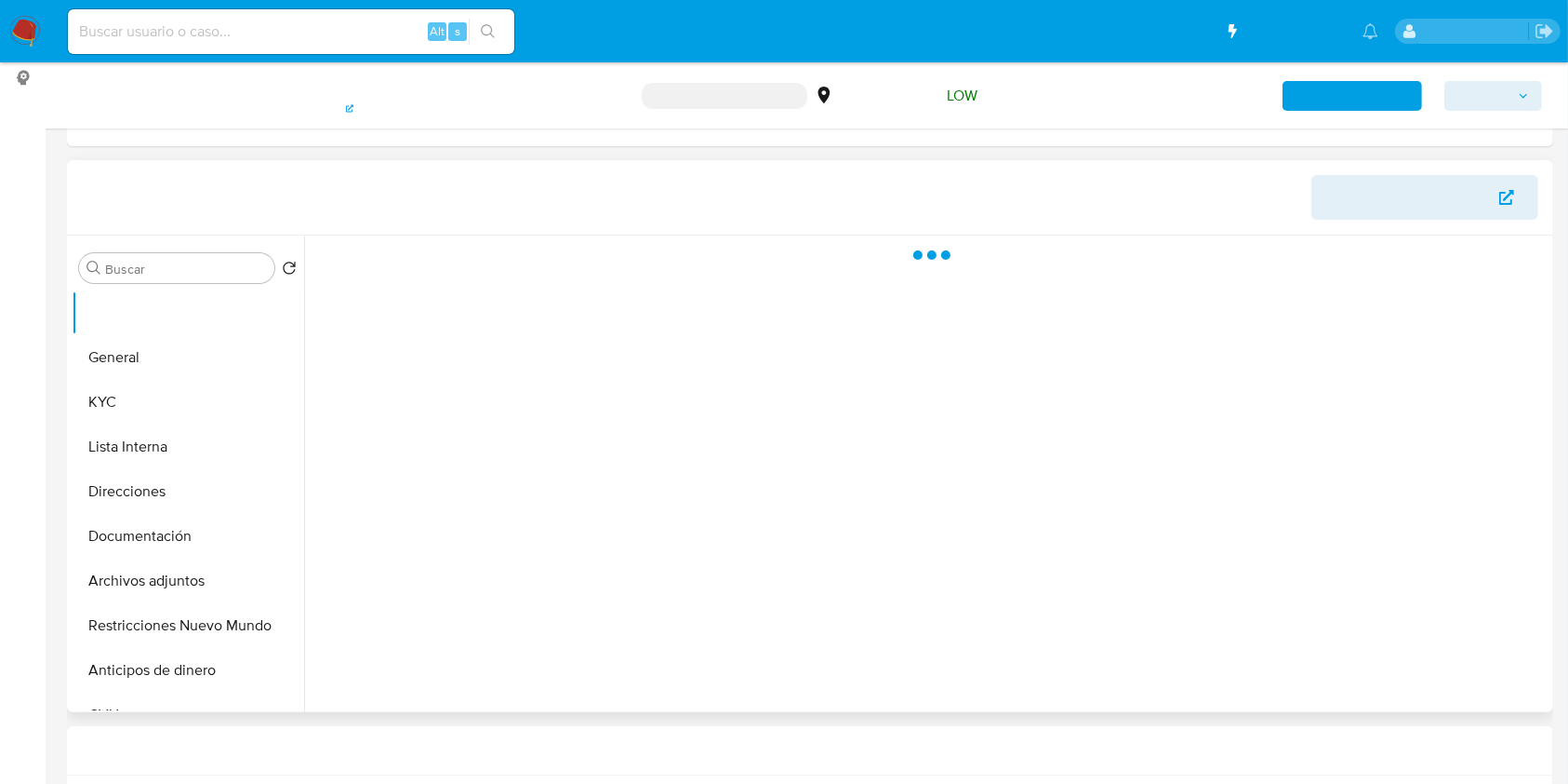
scroll to position [744, 0]
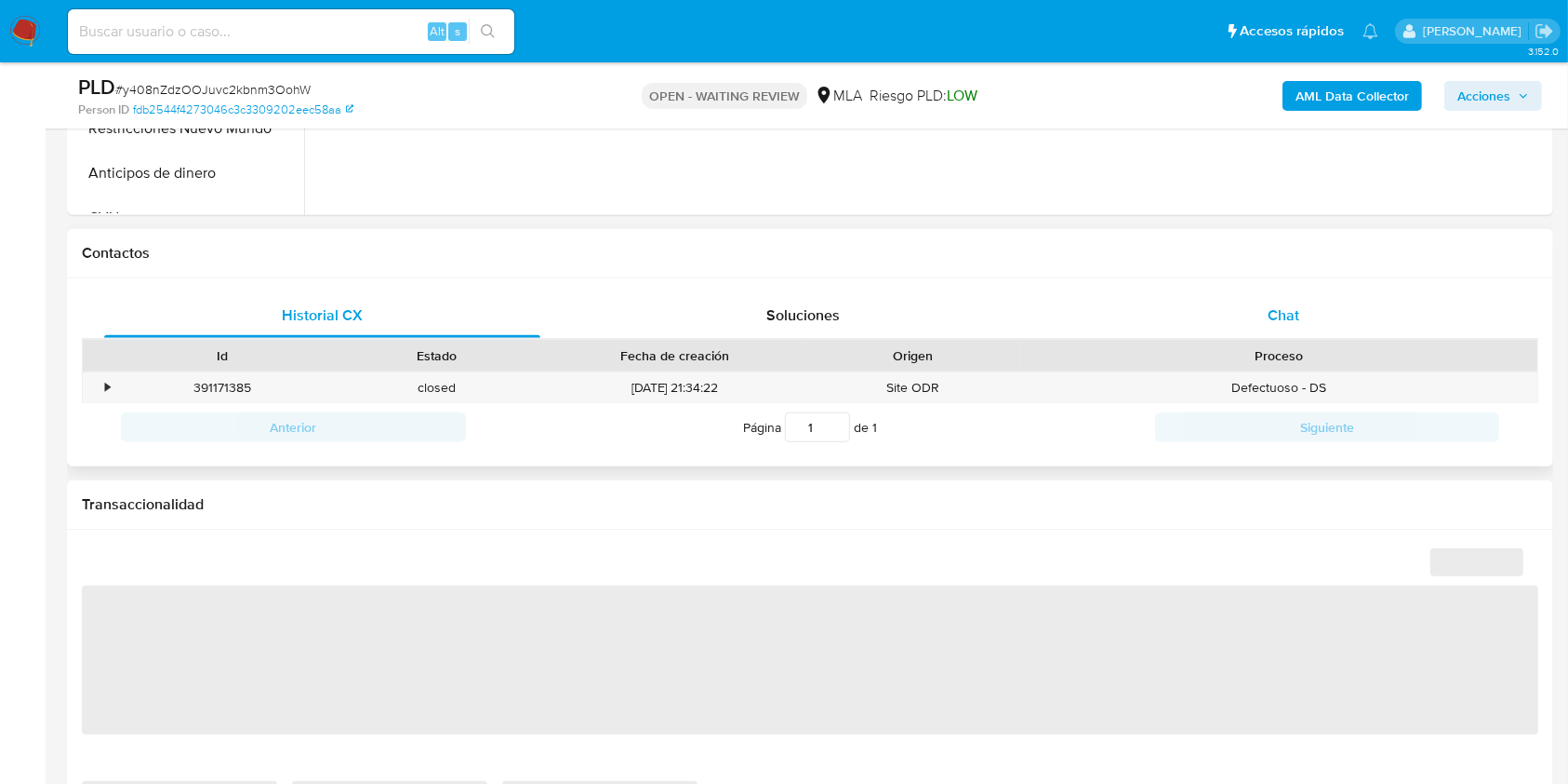
click at [1339, 309] on div "Chat" at bounding box center [1284, 315] width 436 height 45
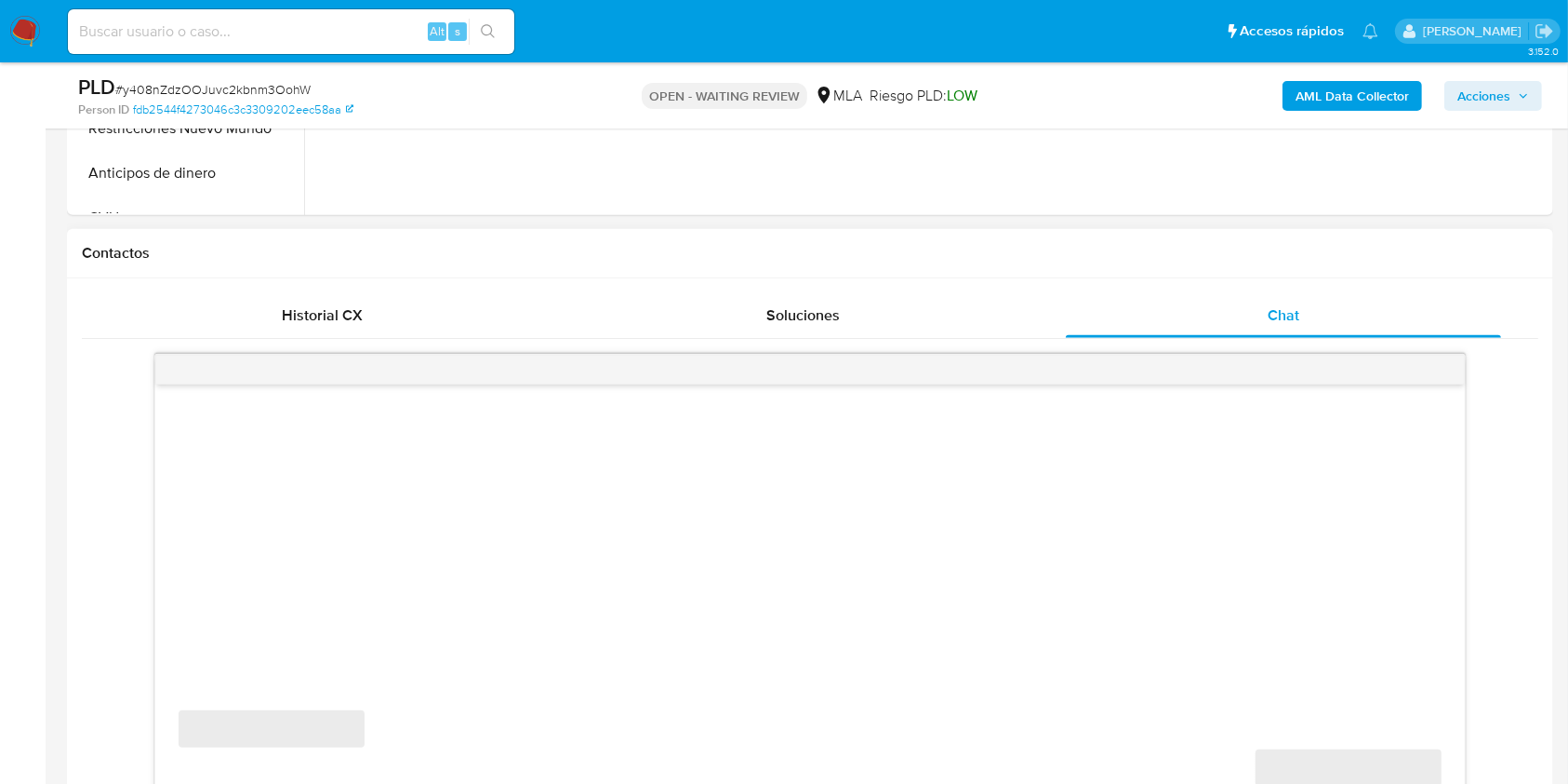
select select "10"
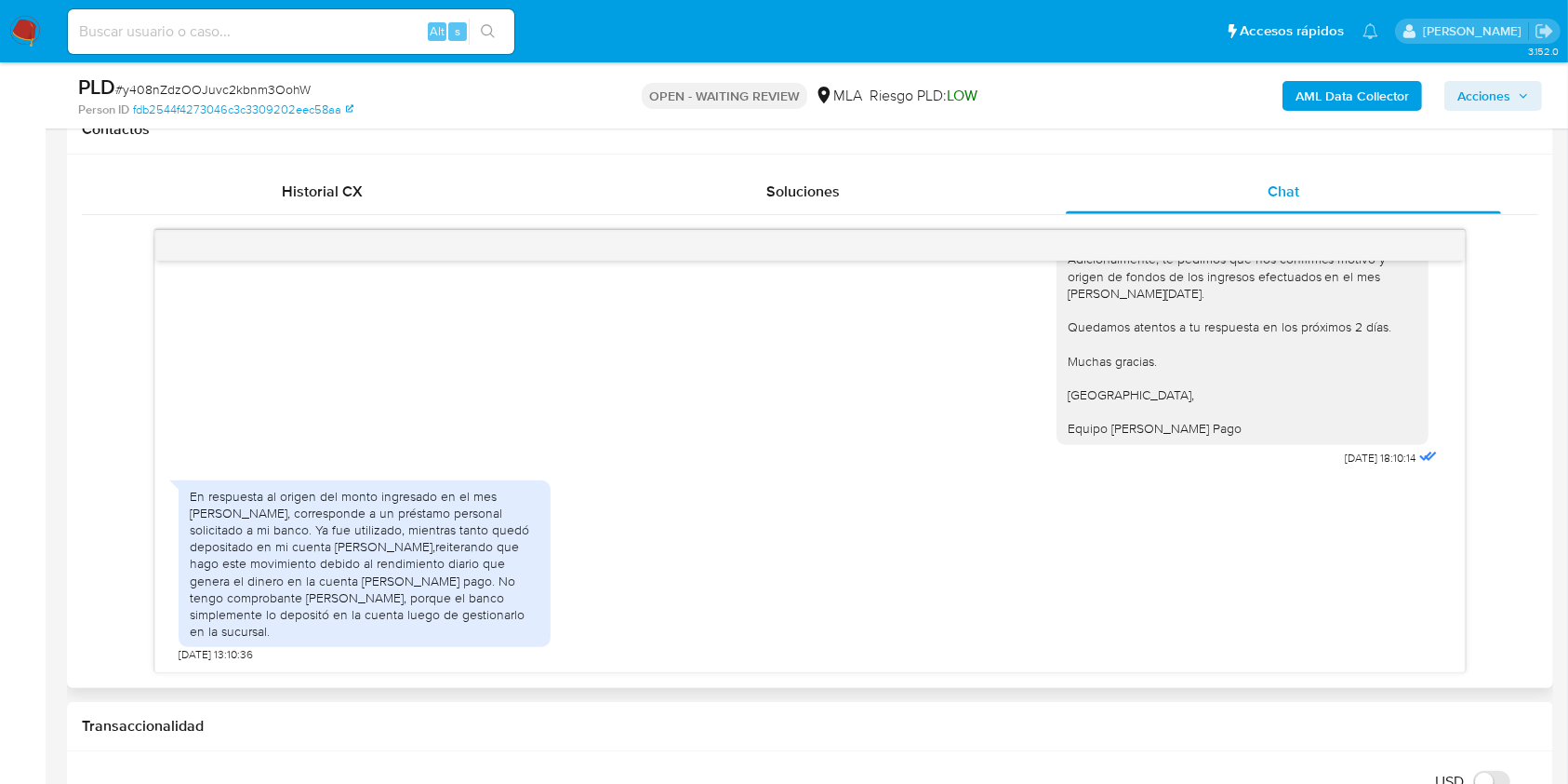
scroll to position [1250, 0]
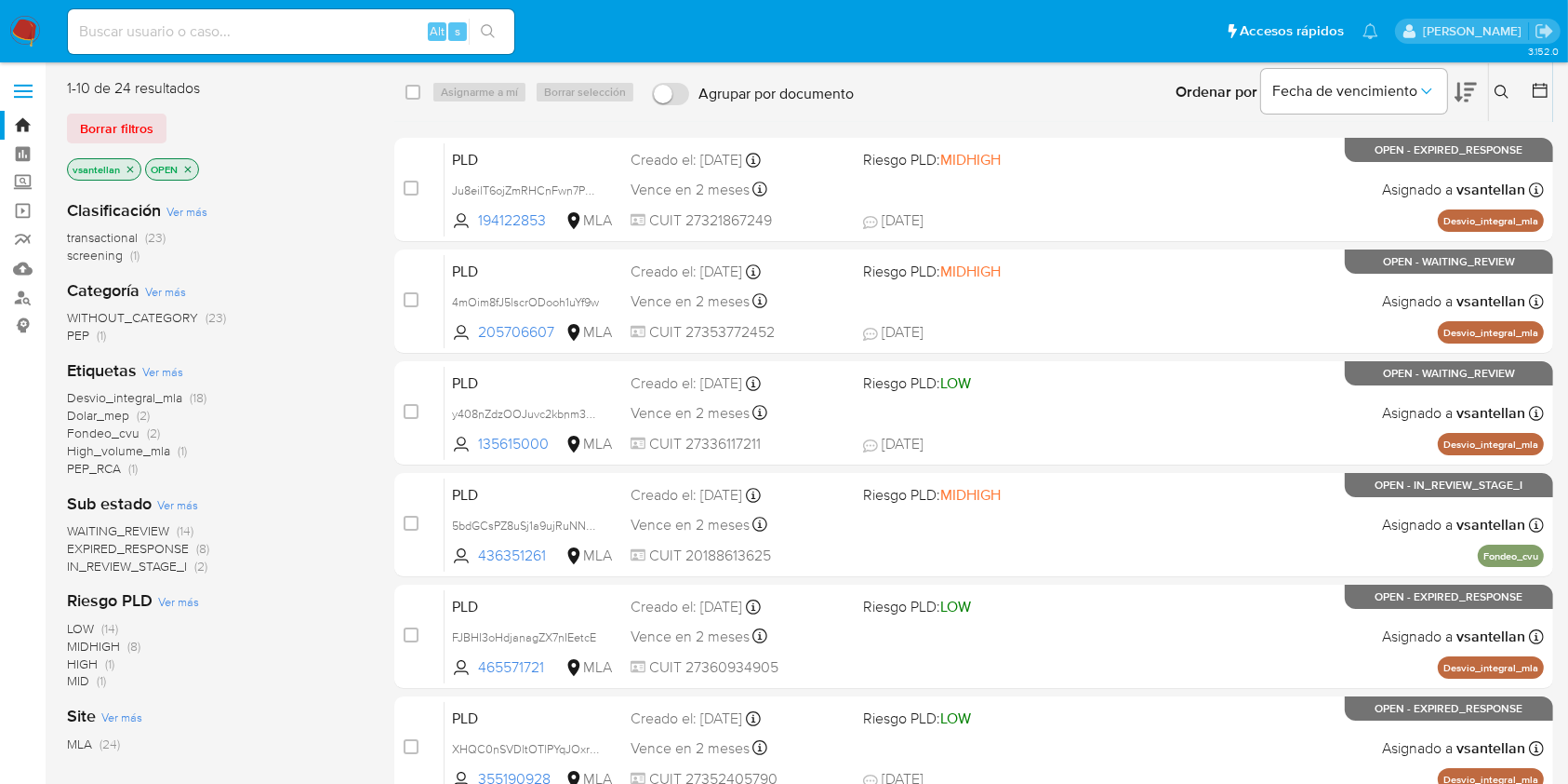
click at [1507, 96] on icon at bounding box center [1502, 91] width 14 height 14
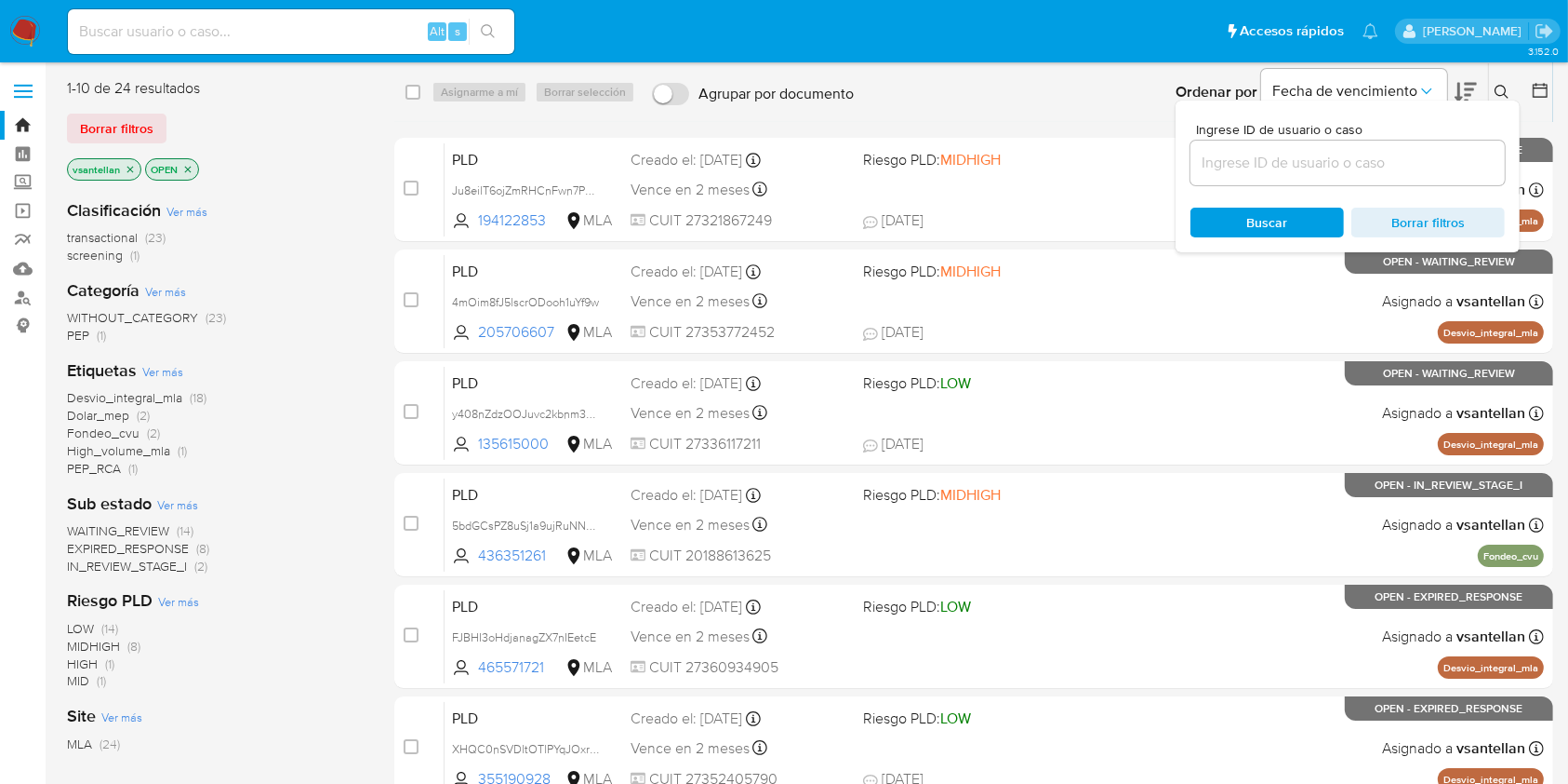
click at [1387, 162] on input at bounding box center [1347, 163] width 314 height 24
type input "135615000"
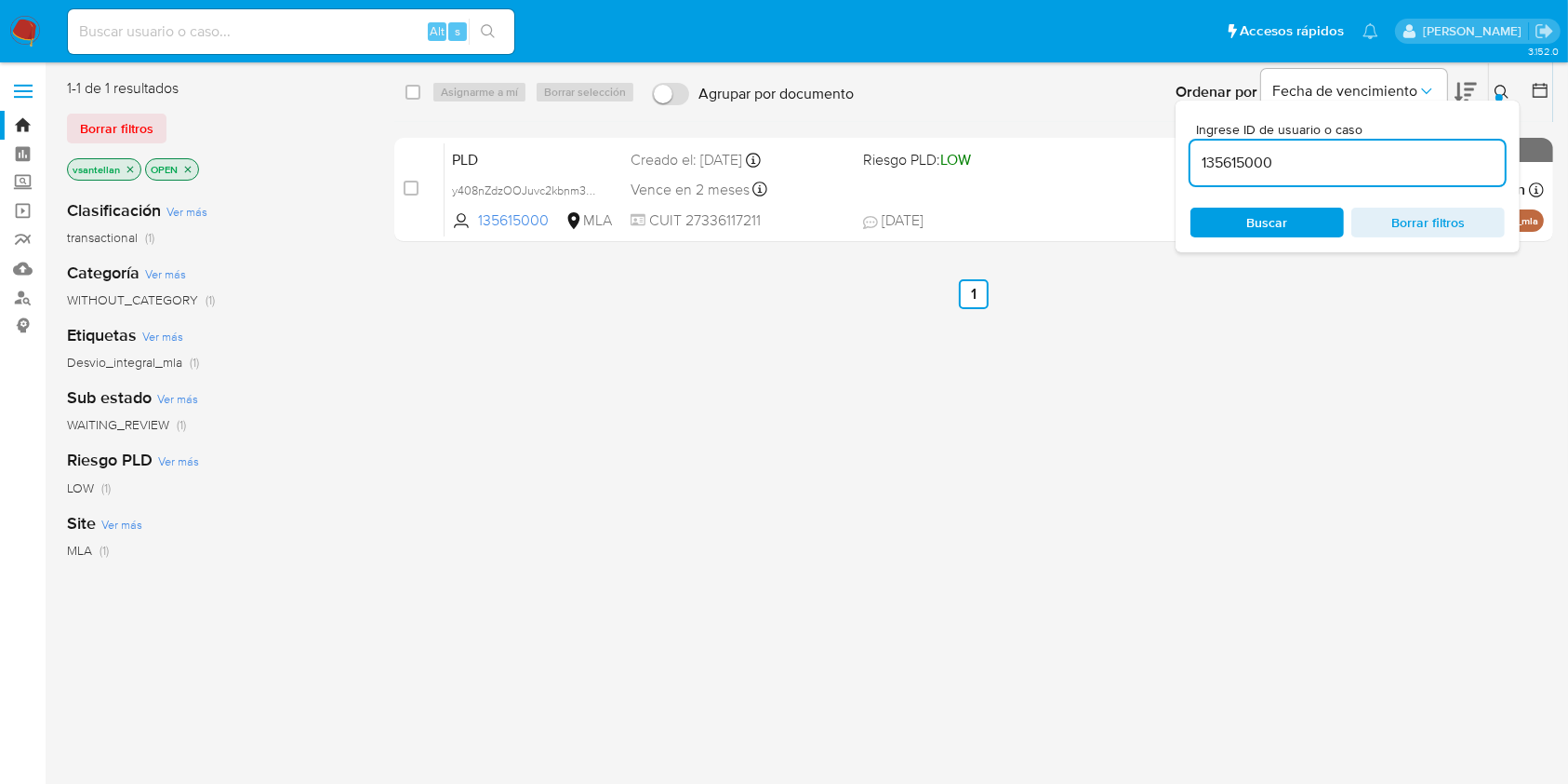
click at [1504, 93] on icon at bounding box center [1502, 91] width 15 height 15
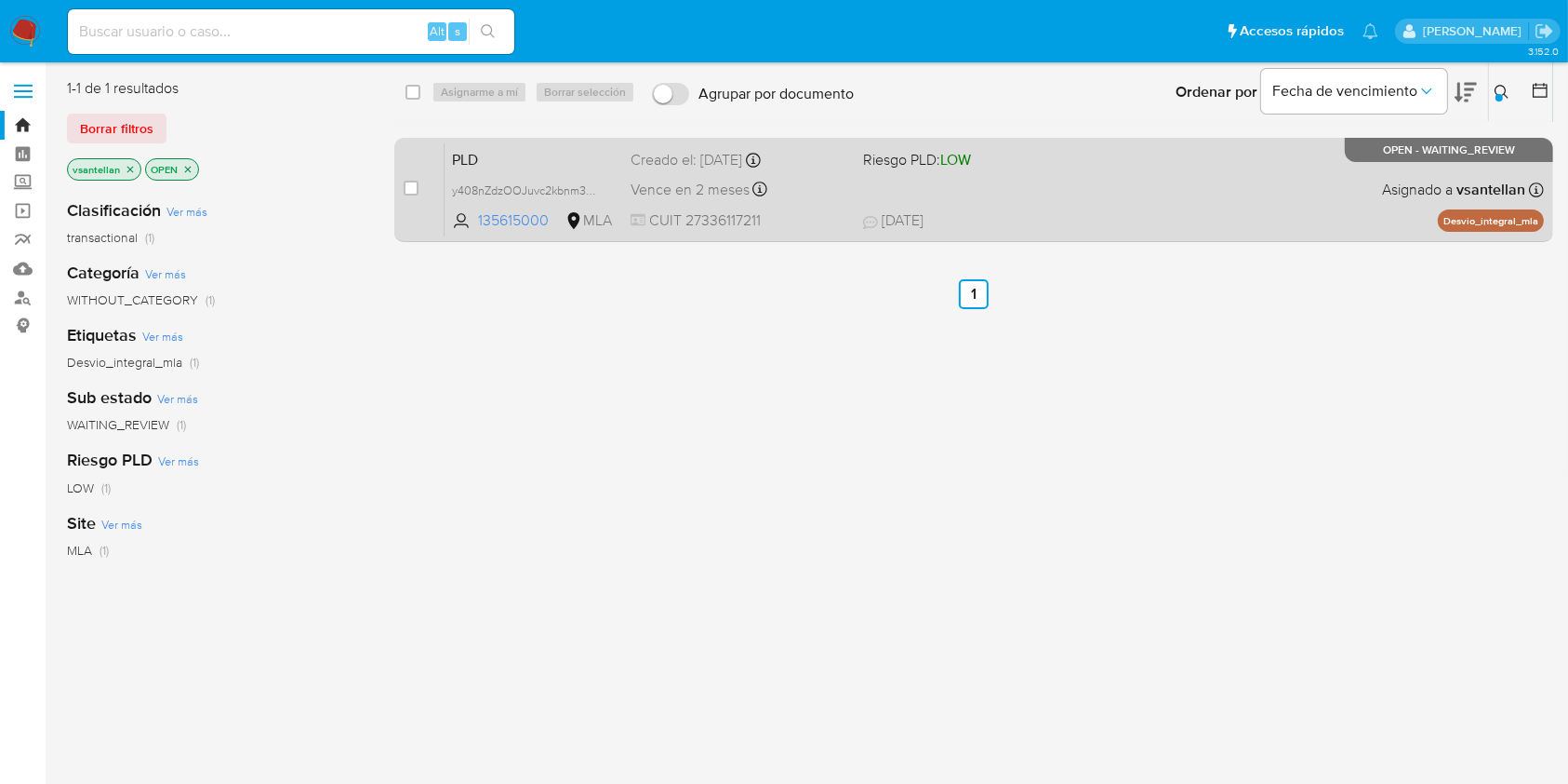
click at [1248, 173] on div "PLD y408nZdzOOJuvc2kbnm3OohW 135615000 MLA Riesgo PLD: LOW Creado el: [DATE] Cr…" at bounding box center [994, 189] width 1099 height 94
click at [415, 188] on input "checkbox" at bounding box center [411, 187] width 15 height 15
checkbox input "true"
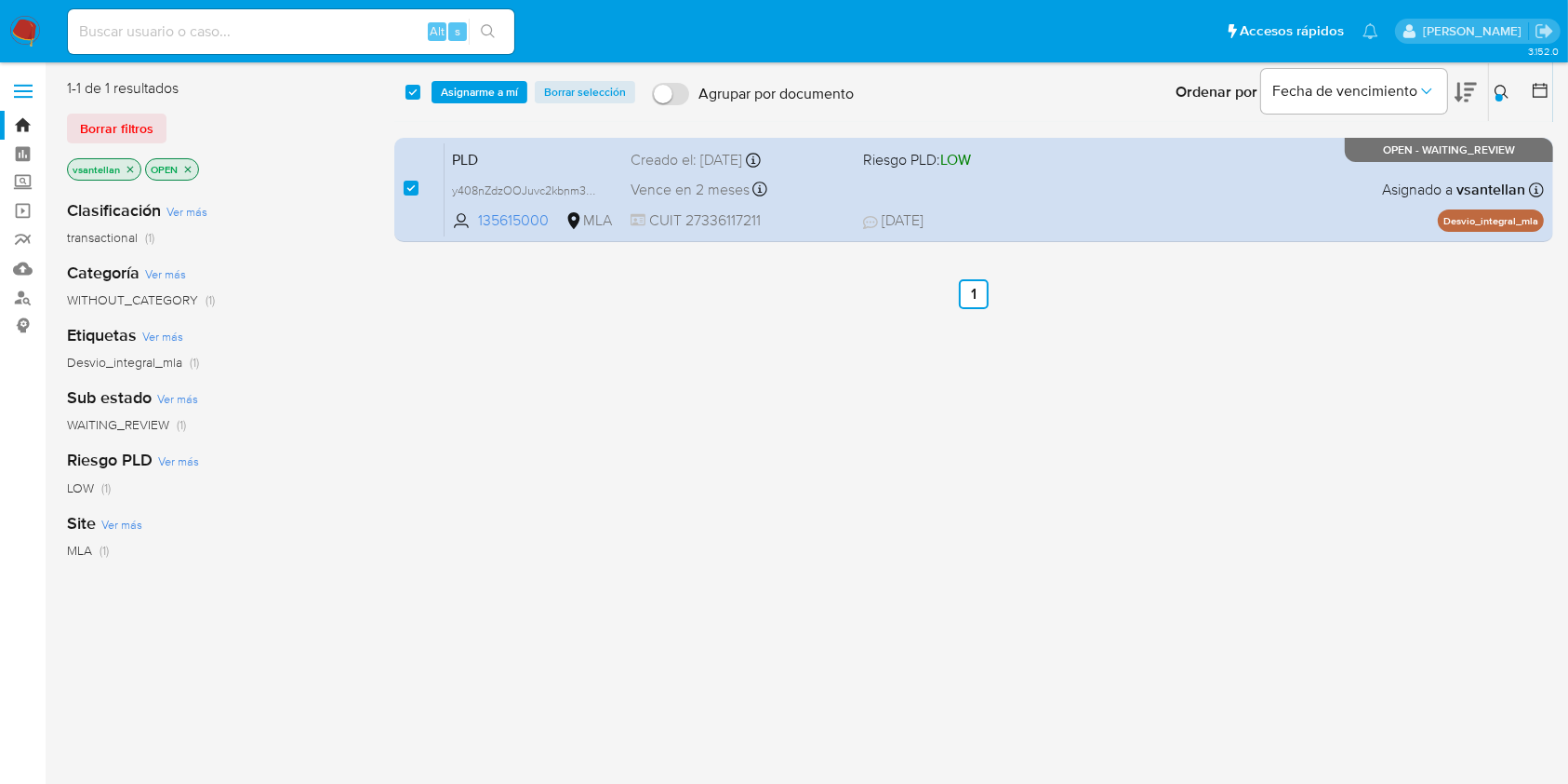
drag, startPoint x: 441, startPoint y: 85, endPoint x: 447, endPoint y: 114, distance: 29.6
click at [442, 85] on span "Asignarme a mí" at bounding box center [479, 92] width 77 height 19
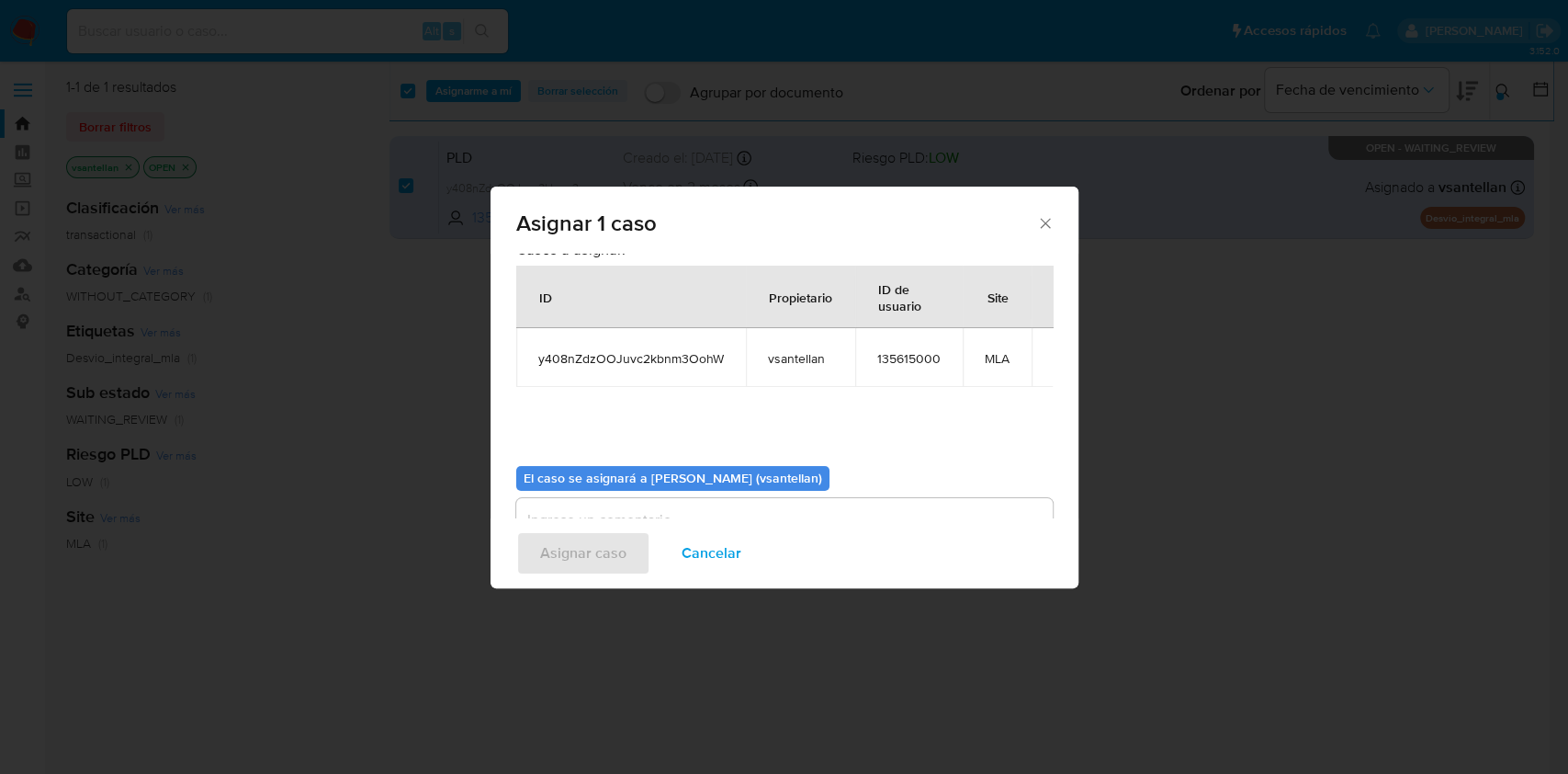
scroll to position [94, 0]
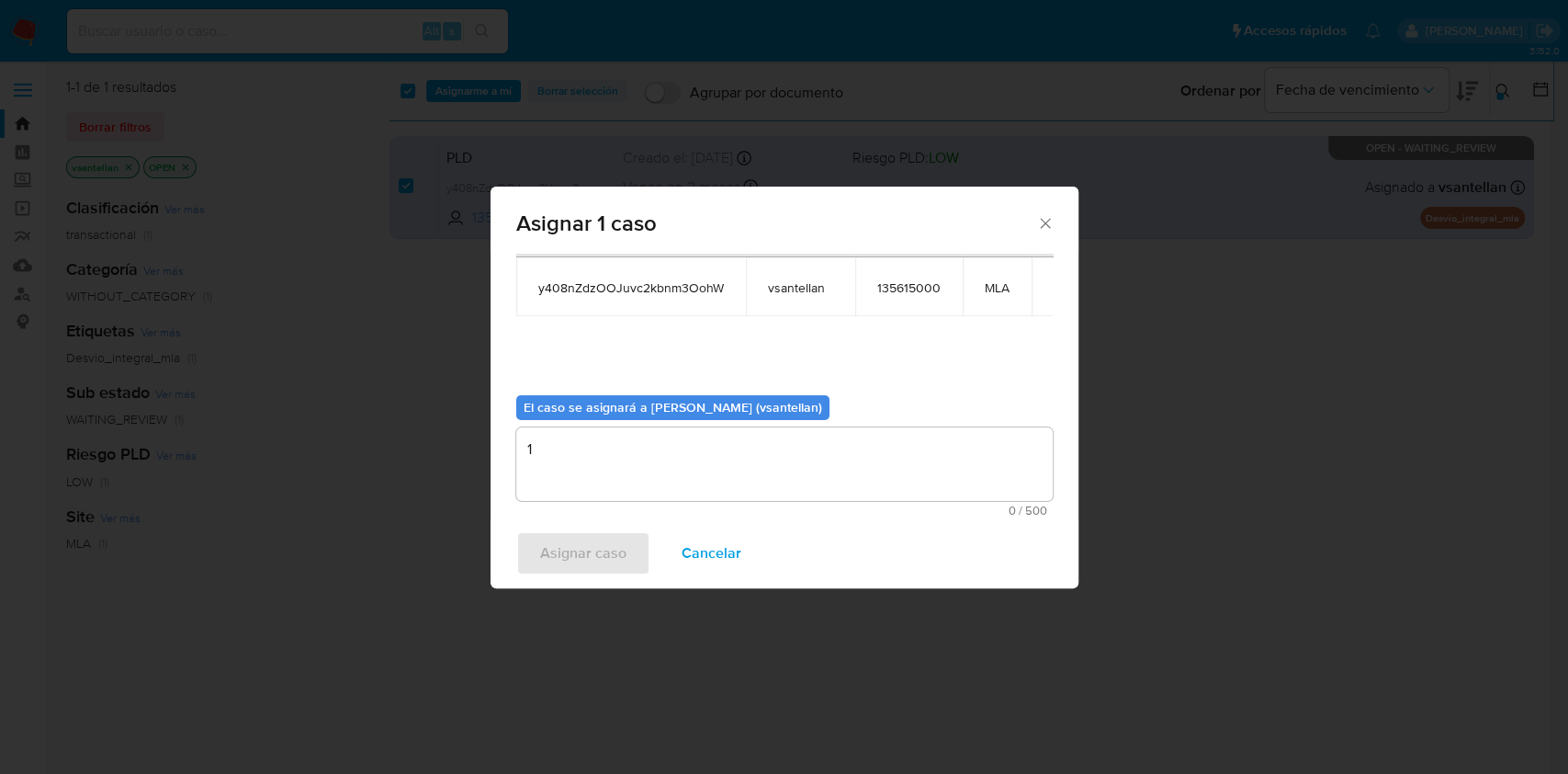
click at [564, 489] on textarea "1" at bounding box center [784, 464] width 536 height 73
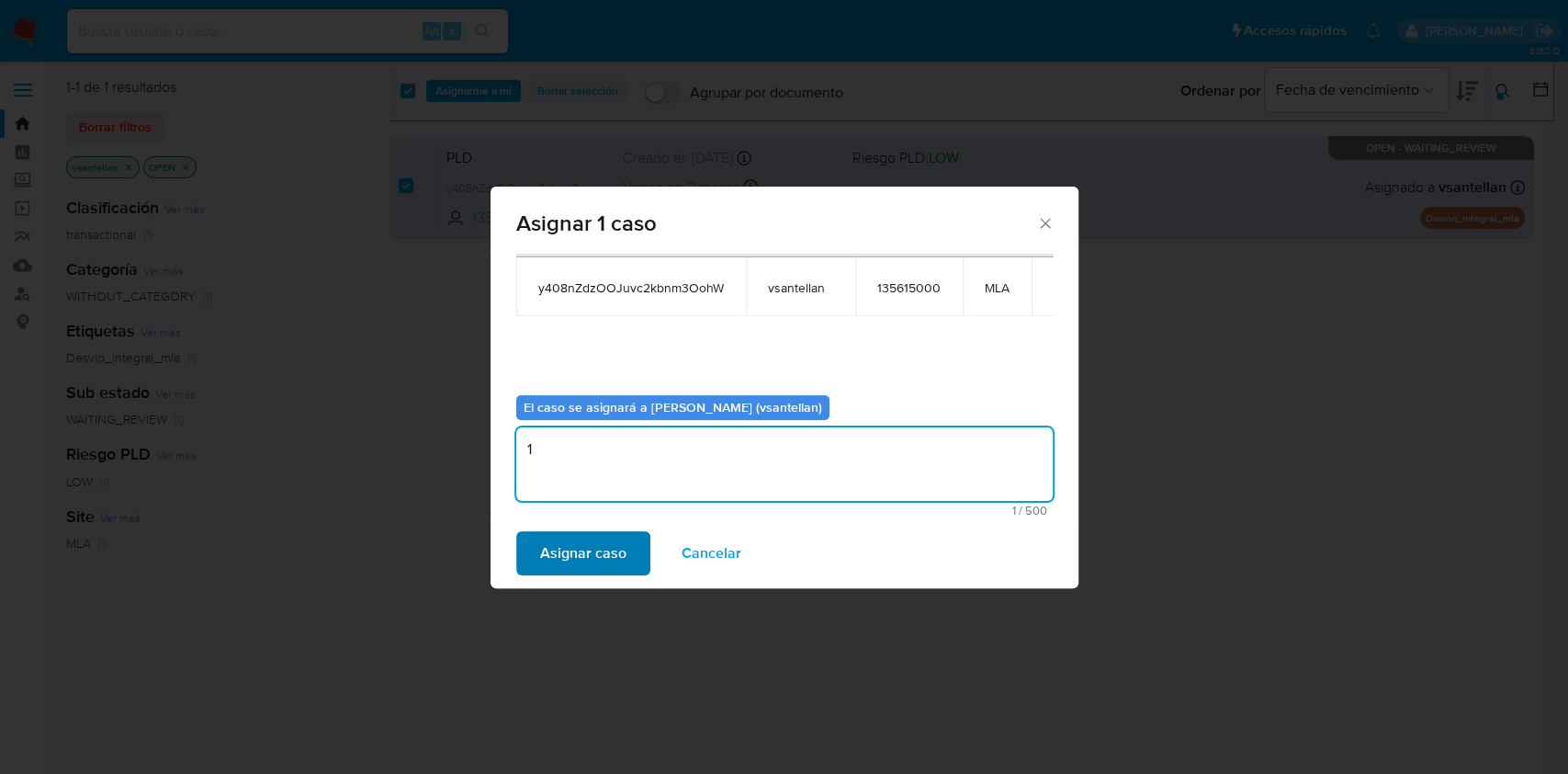
type textarea "1"
click at [573, 534] on span "Asignar caso" at bounding box center [583, 553] width 86 height 40
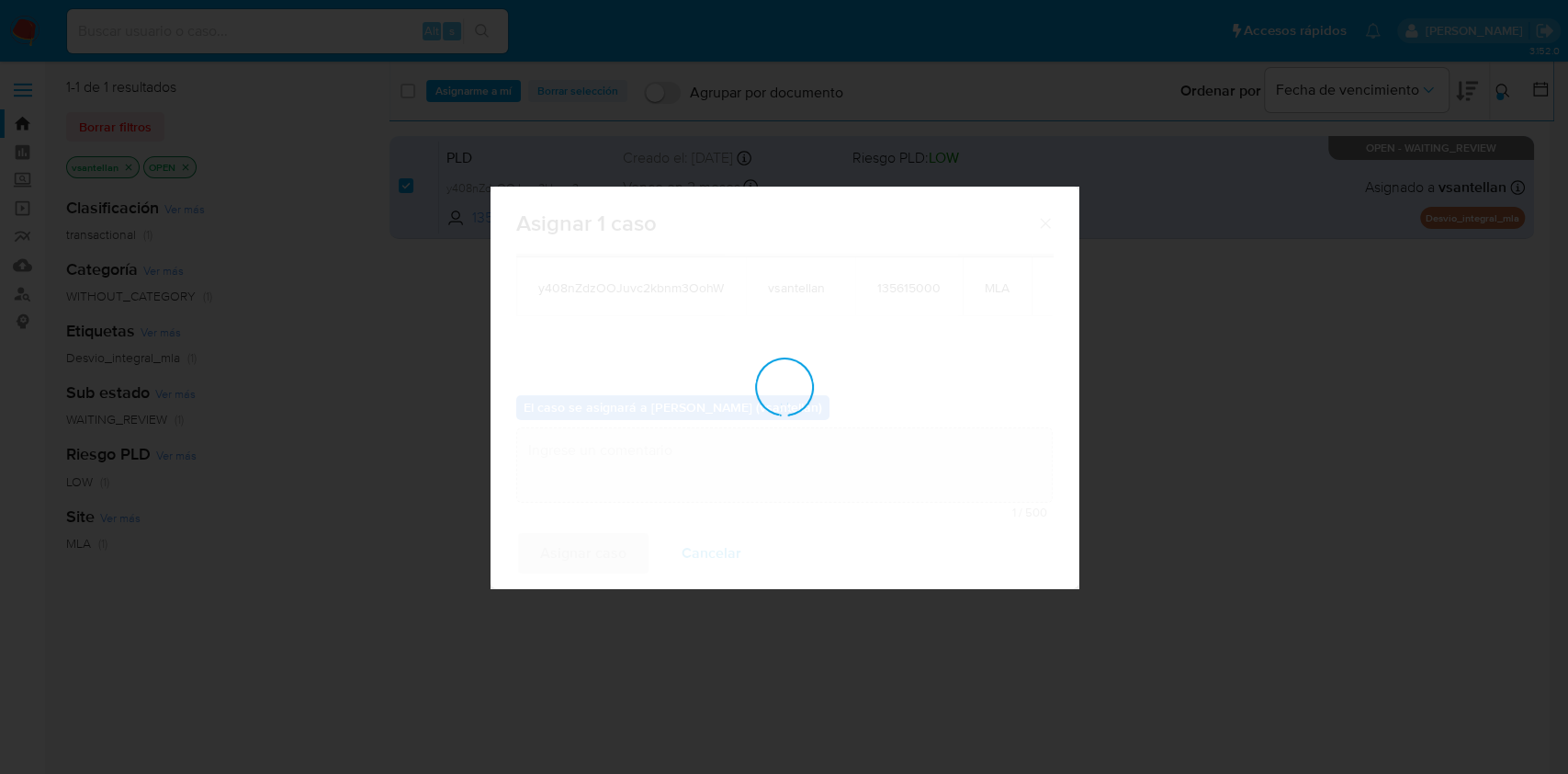
checkbox input "false"
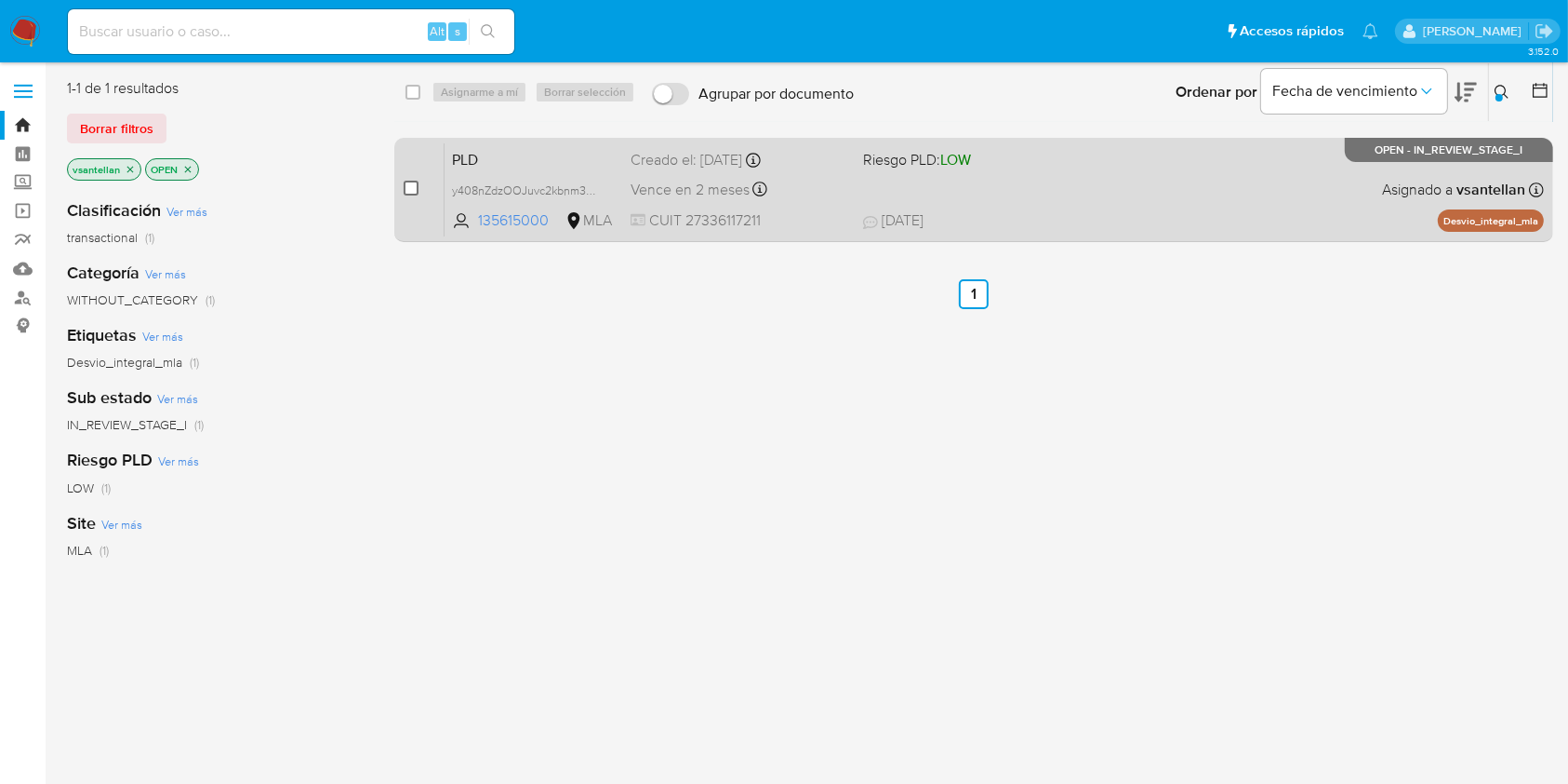
click at [412, 190] on input "checkbox" at bounding box center [411, 187] width 15 height 15
checkbox input "true"
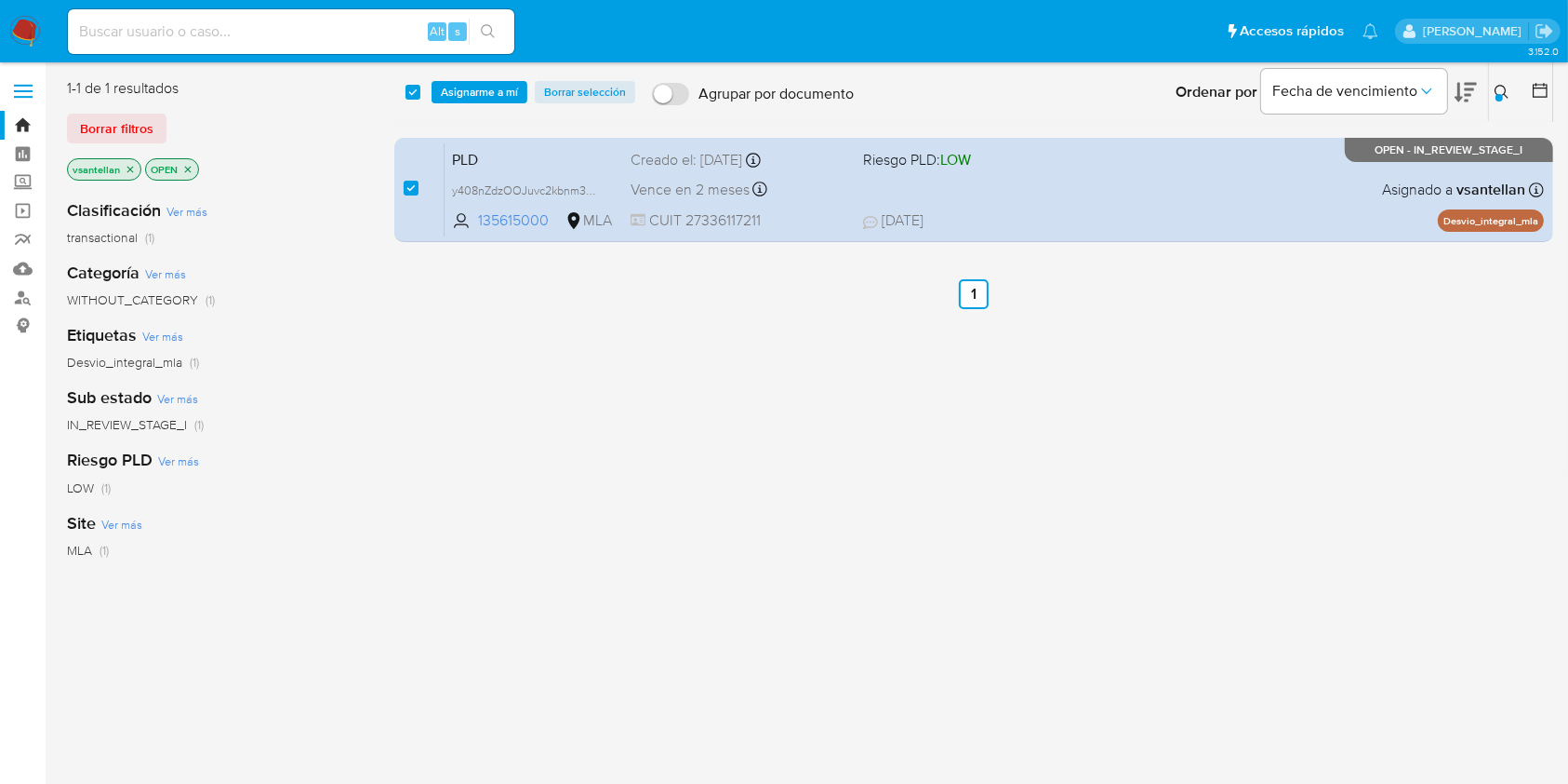
click at [454, 78] on div "select-all-cases-checkbox Asignarme a mí Borrar selección Agrupar por documento…" at bounding box center [974, 92] width 1159 height 57
click at [458, 84] on span "Asignarme a mí" at bounding box center [479, 92] width 77 height 19
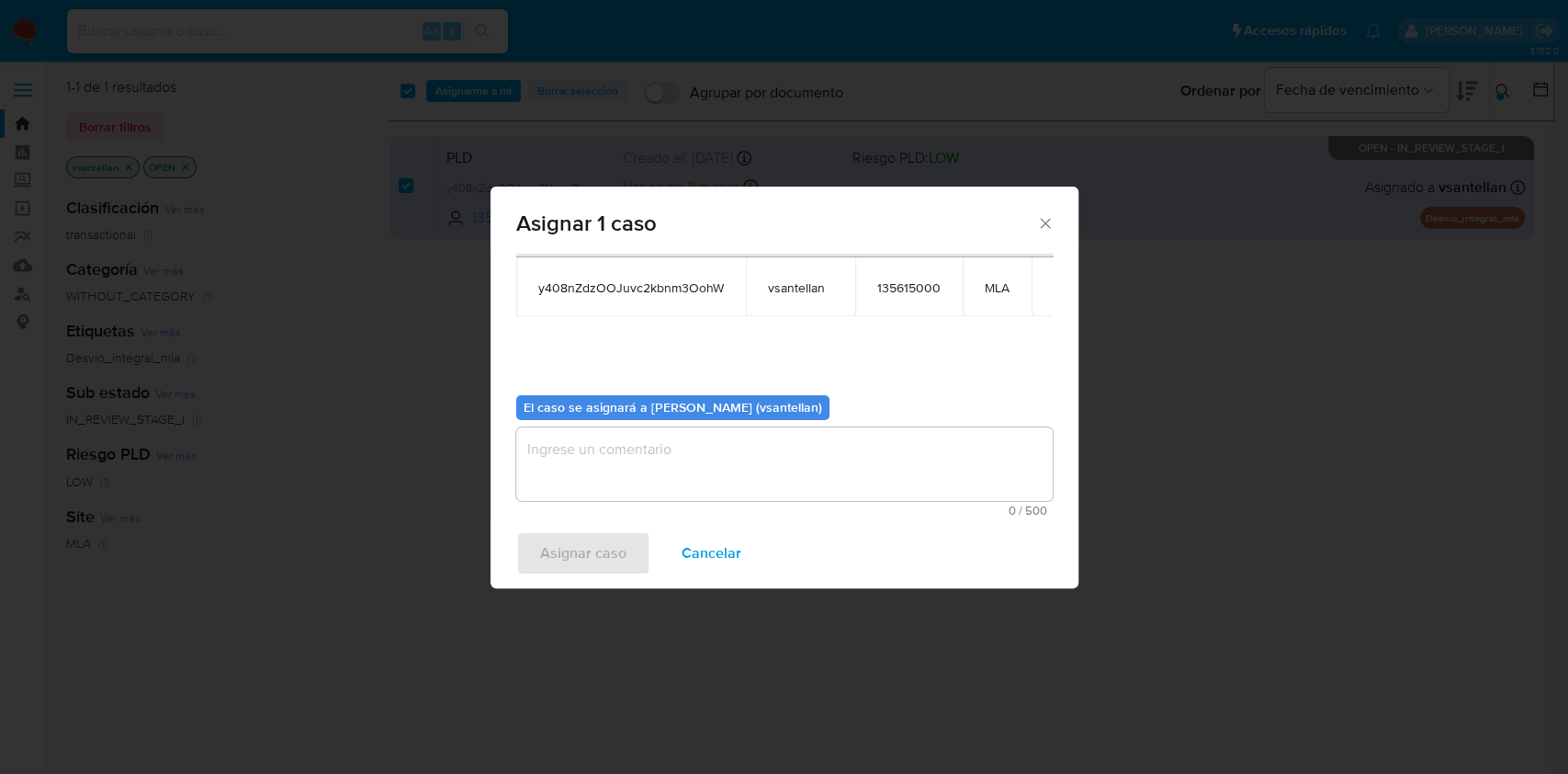
click at [612, 472] on textarea "assign-modal" at bounding box center [784, 464] width 536 height 73
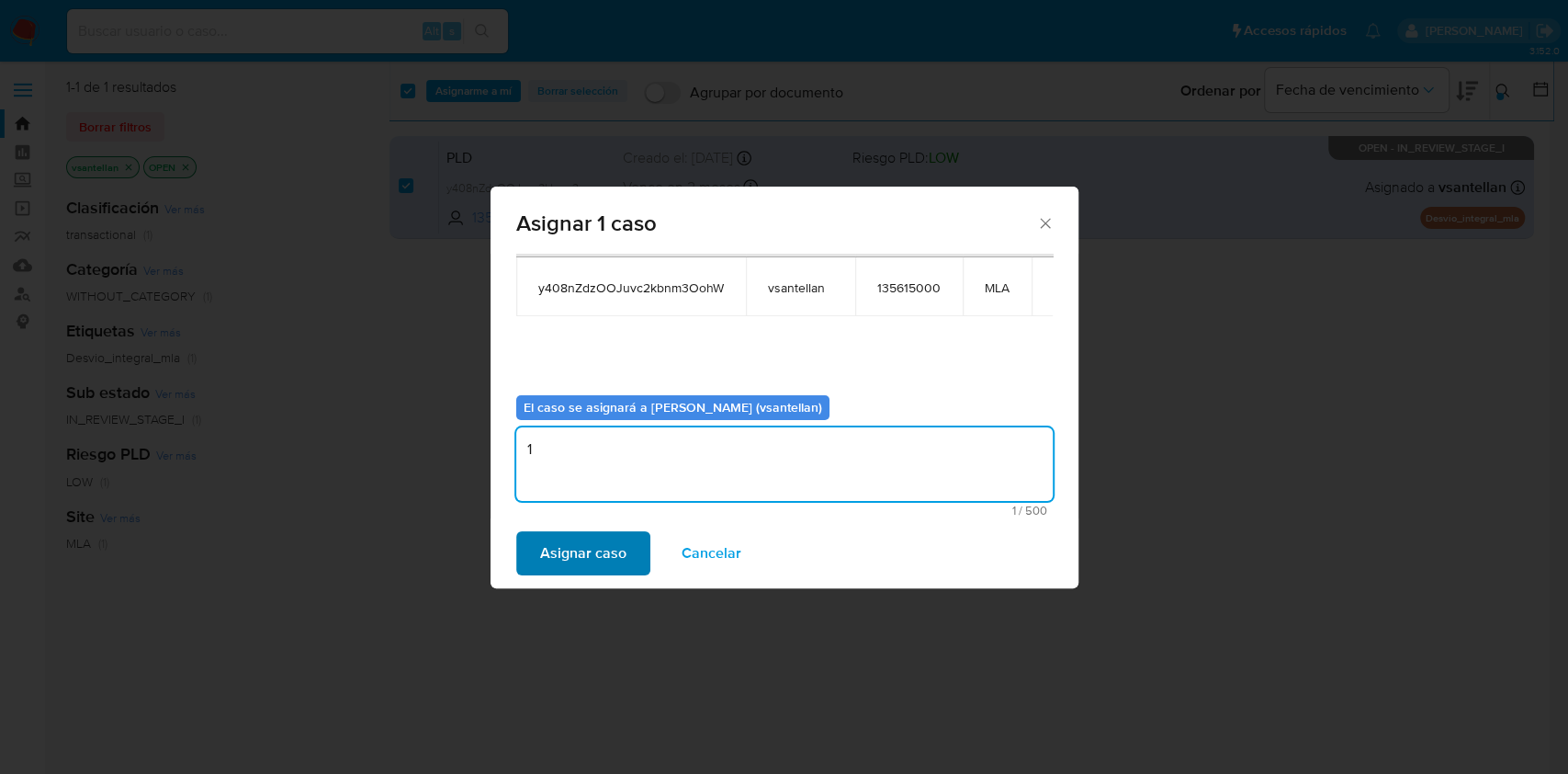
type textarea "1"
click at [565, 570] on span "Asignar caso" at bounding box center [583, 553] width 86 height 40
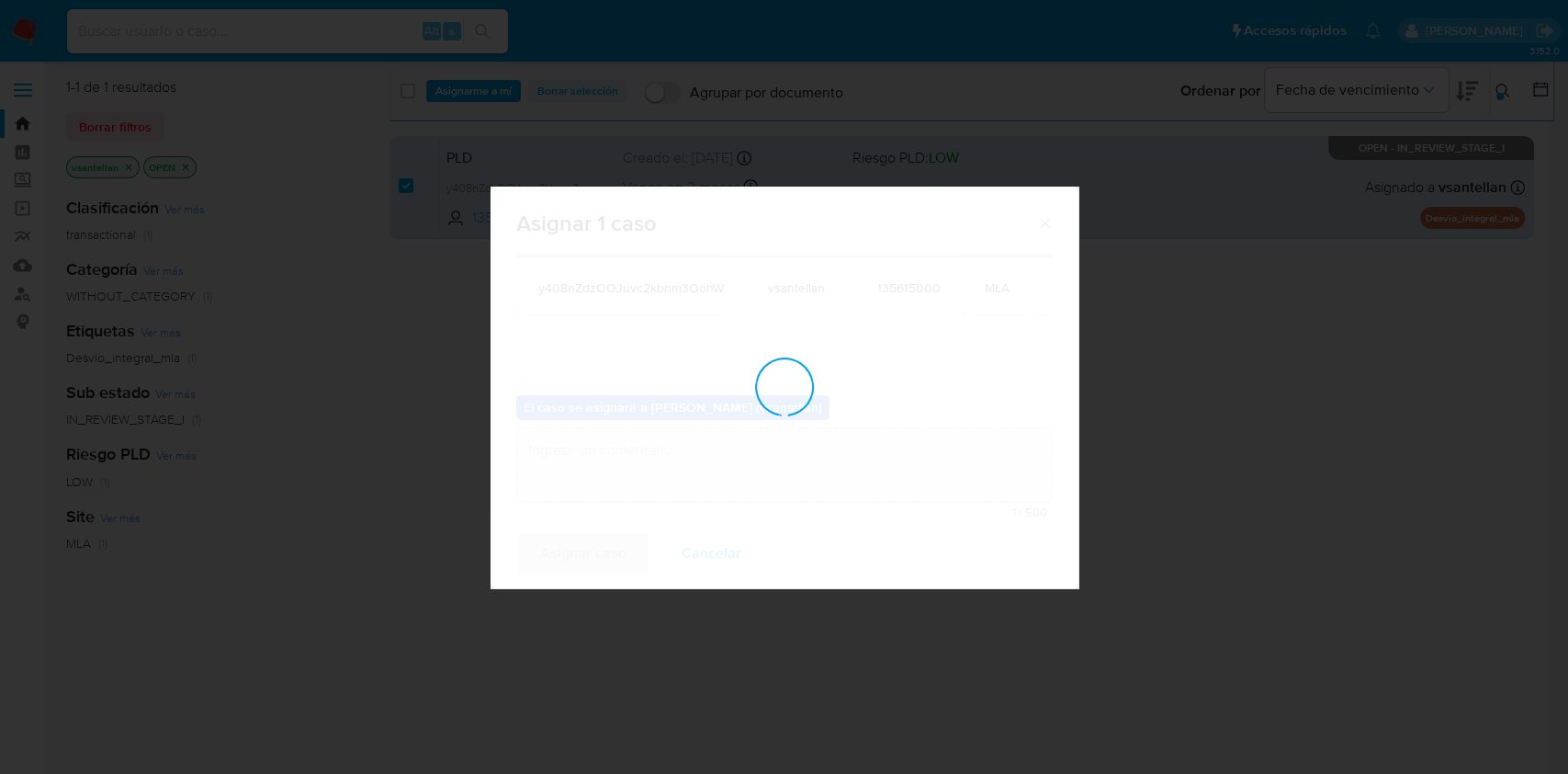
checkbox input "false"
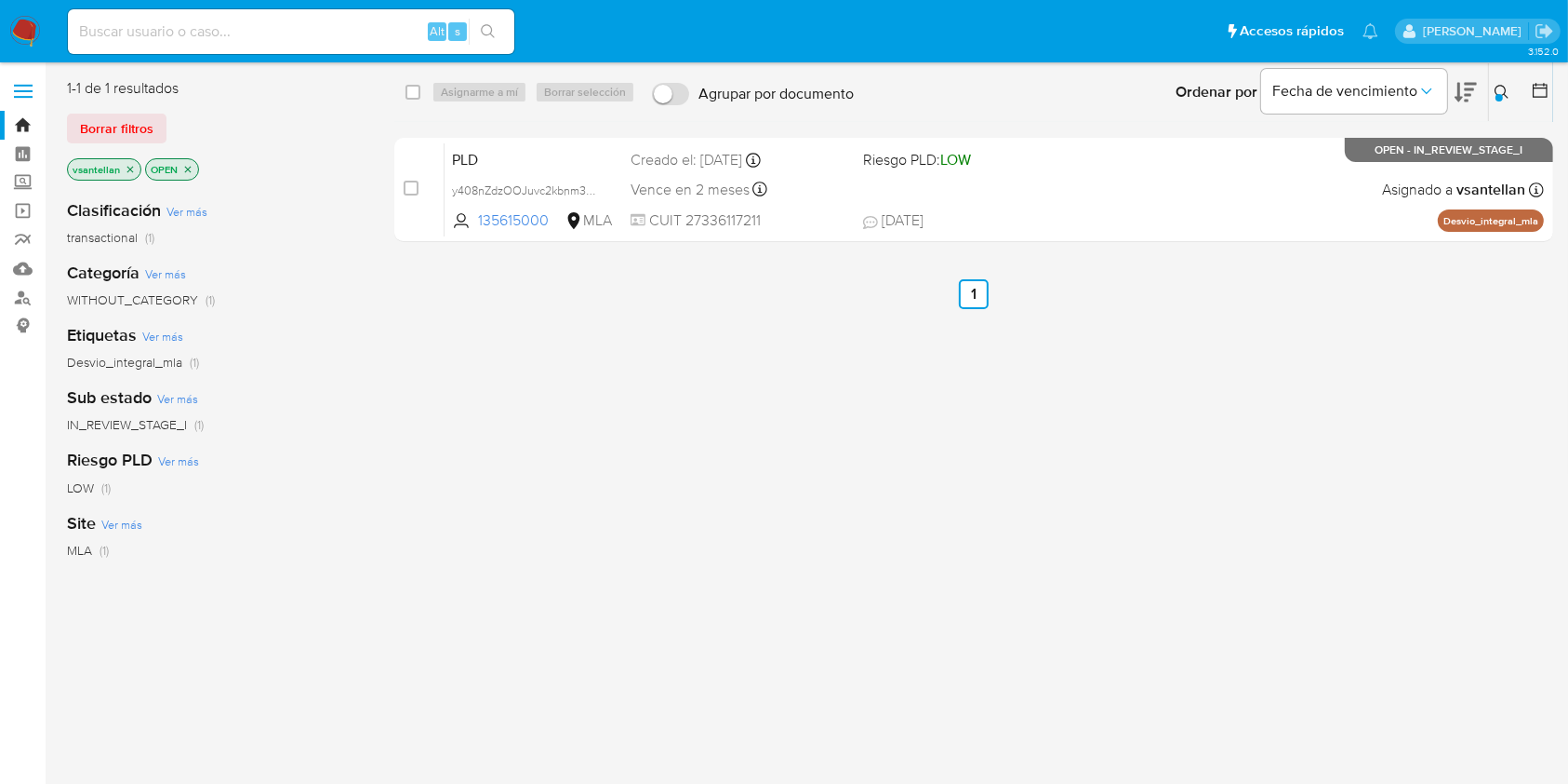
drag, startPoint x: 1494, startPoint y: 94, endPoint x: 1439, endPoint y: 123, distance: 62.2
click at [1494, 94] on button at bounding box center [1504, 92] width 31 height 23
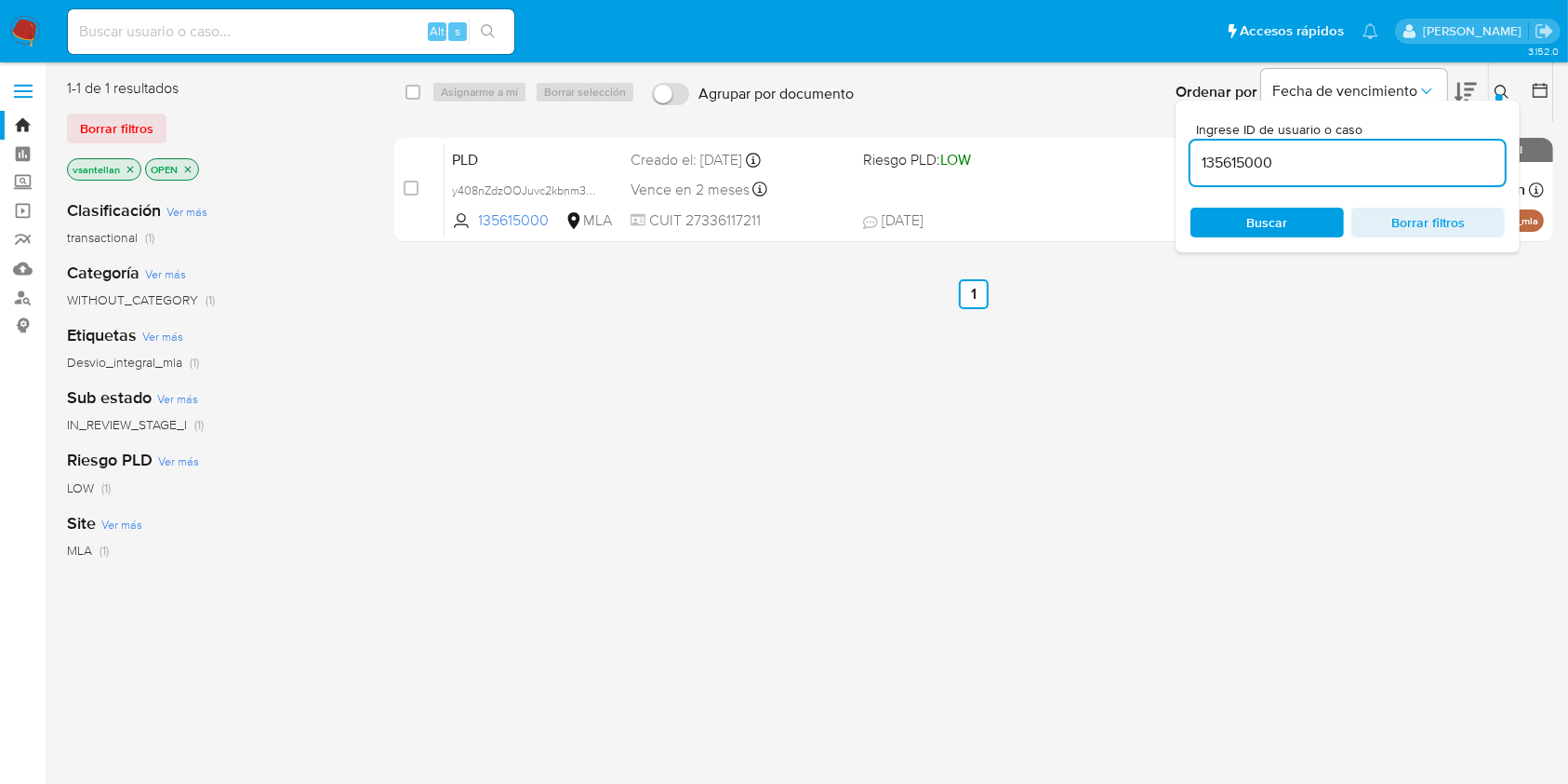
click at [1357, 160] on input "135615000" at bounding box center [1347, 163] width 314 height 24
click at [1356, 165] on input "135615000" at bounding box center [1347, 163] width 314 height 24
type input "194122853"
click at [1497, 89] on icon at bounding box center [1502, 91] width 15 height 15
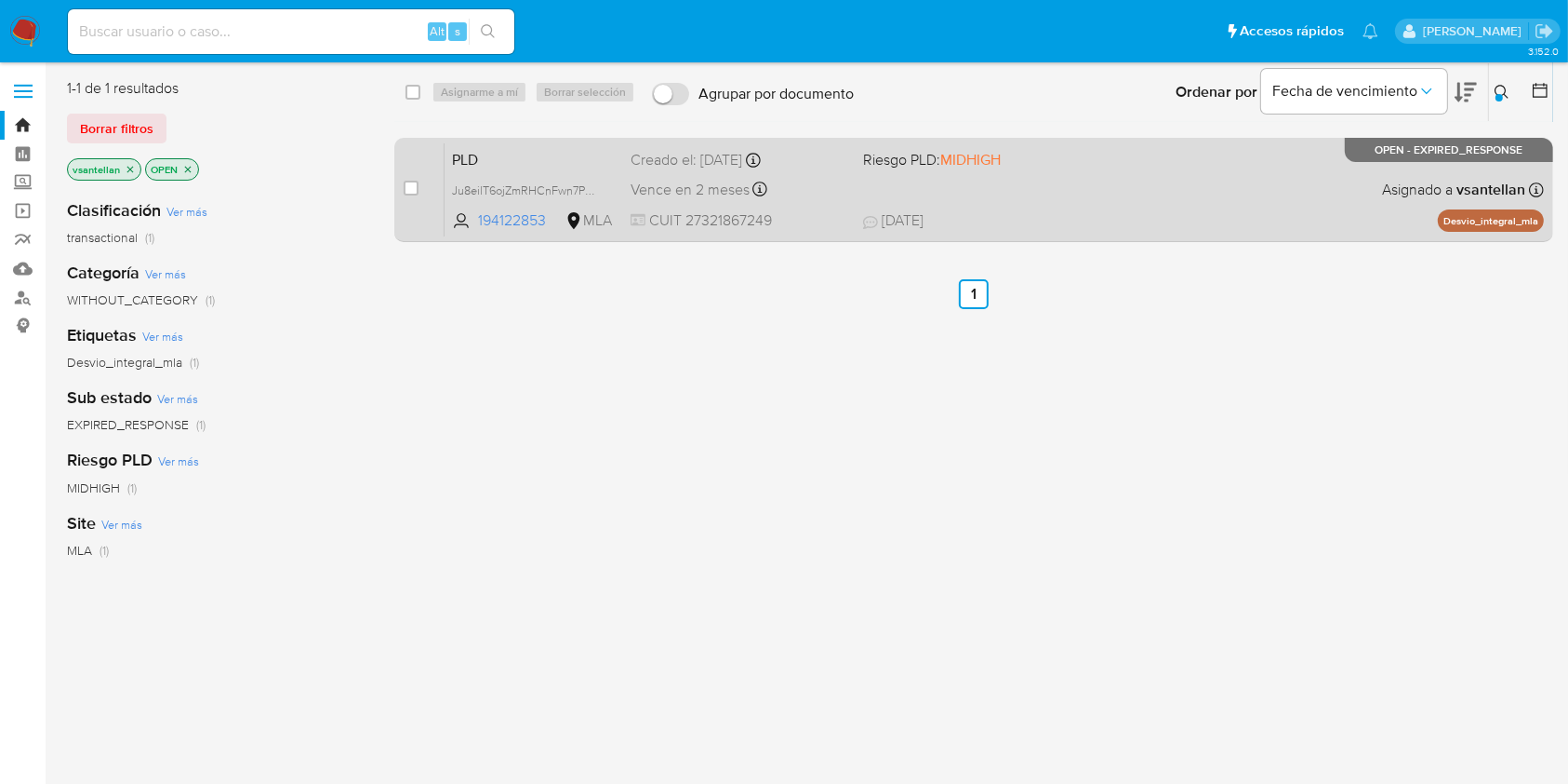
click at [1180, 200] on div "PLD Ju8eilT6ojZmRHCnFwn7PagN 194122853 MLA Riesgo PLD: MIDHIGH Creado el: 12/07…" at bounding box center [994, 189] width 1099 height 94
click at [416, 190] on input "checkbox" at bounding box center [411, 187] width 15 height 15
checkbox input "true"
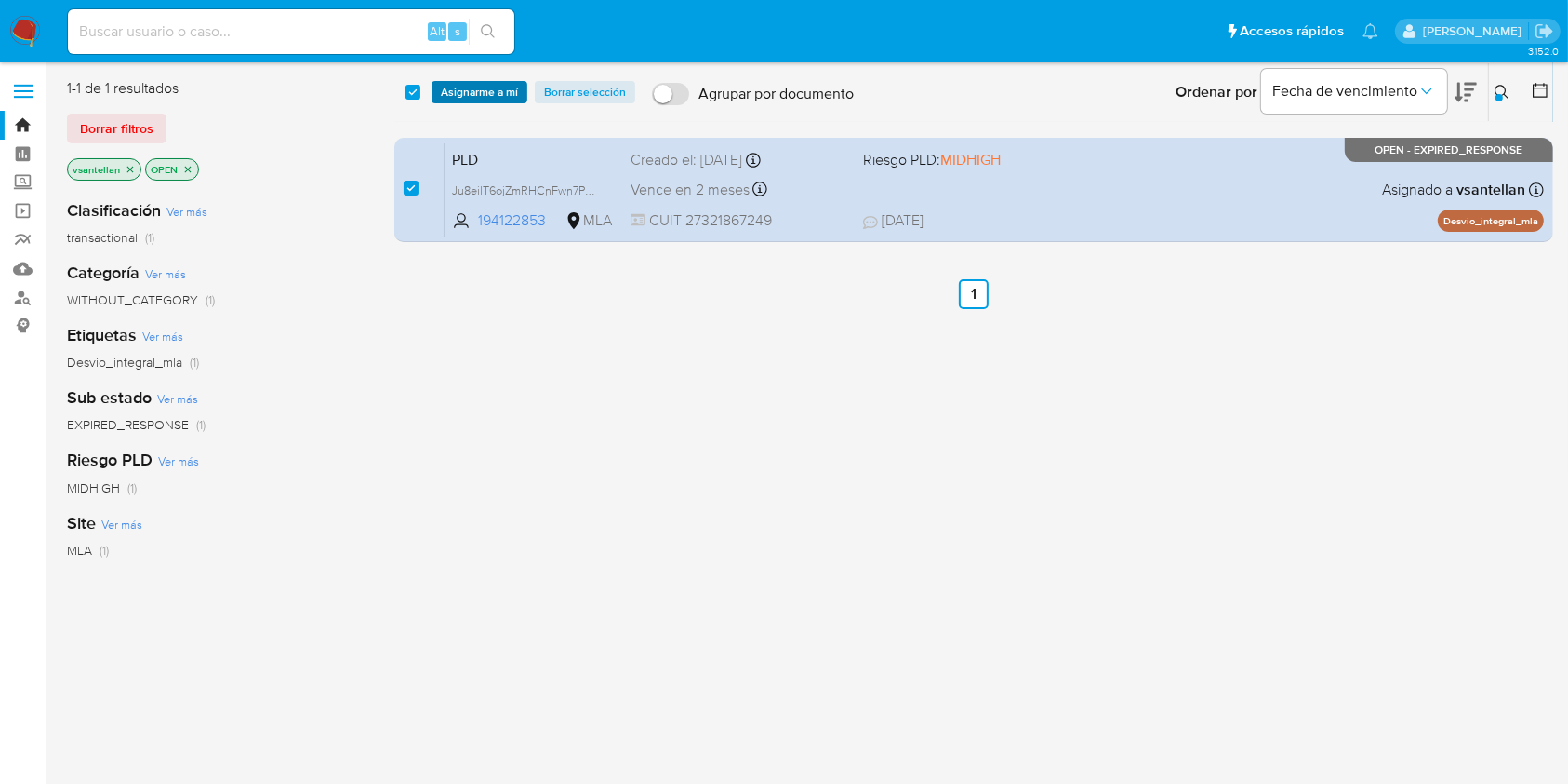
click at [469, 87] on span "Asignarme a mí" at bounding box center [479, 92] width 77 height 19
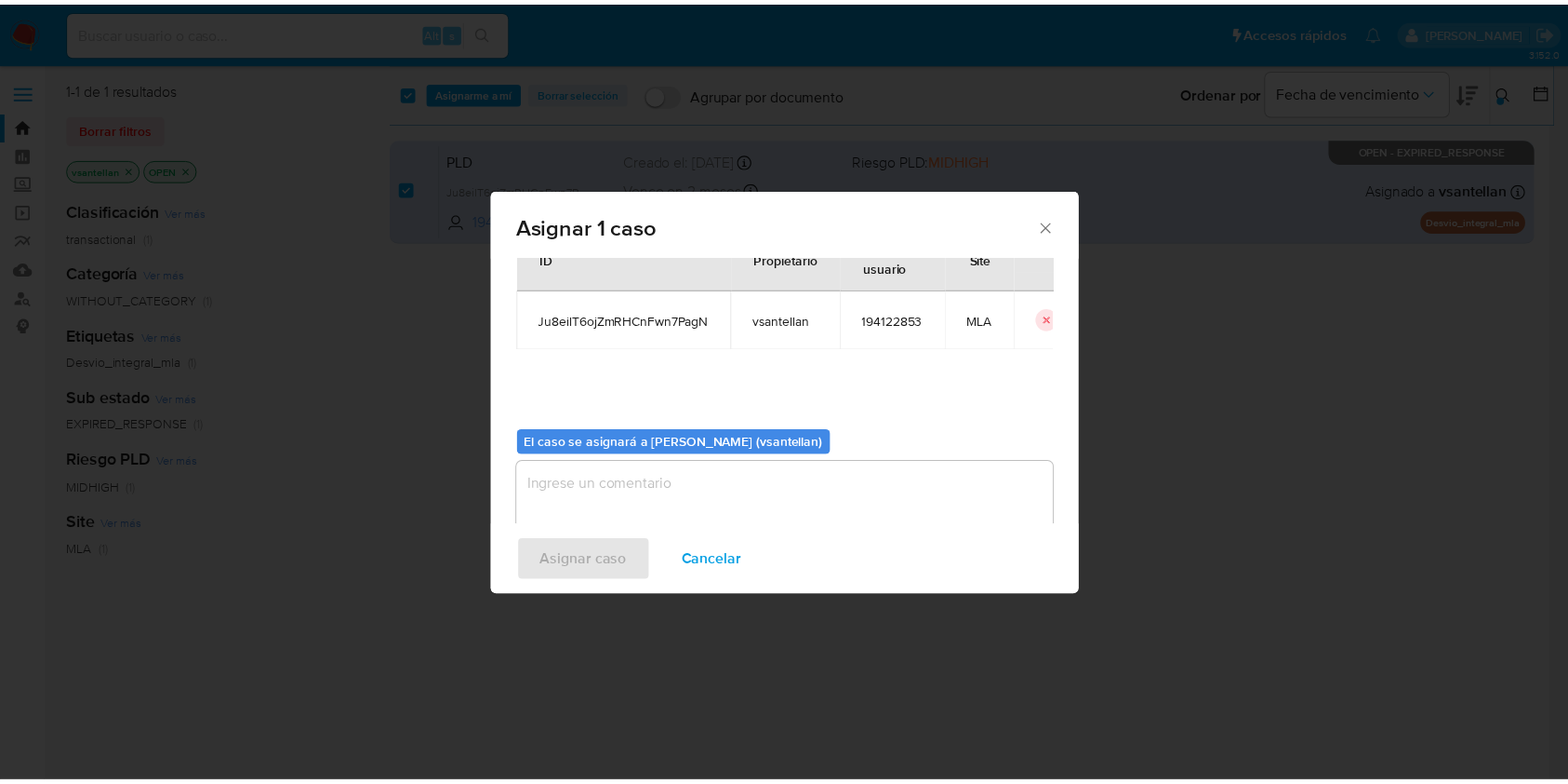
scroll to position [95, 0]
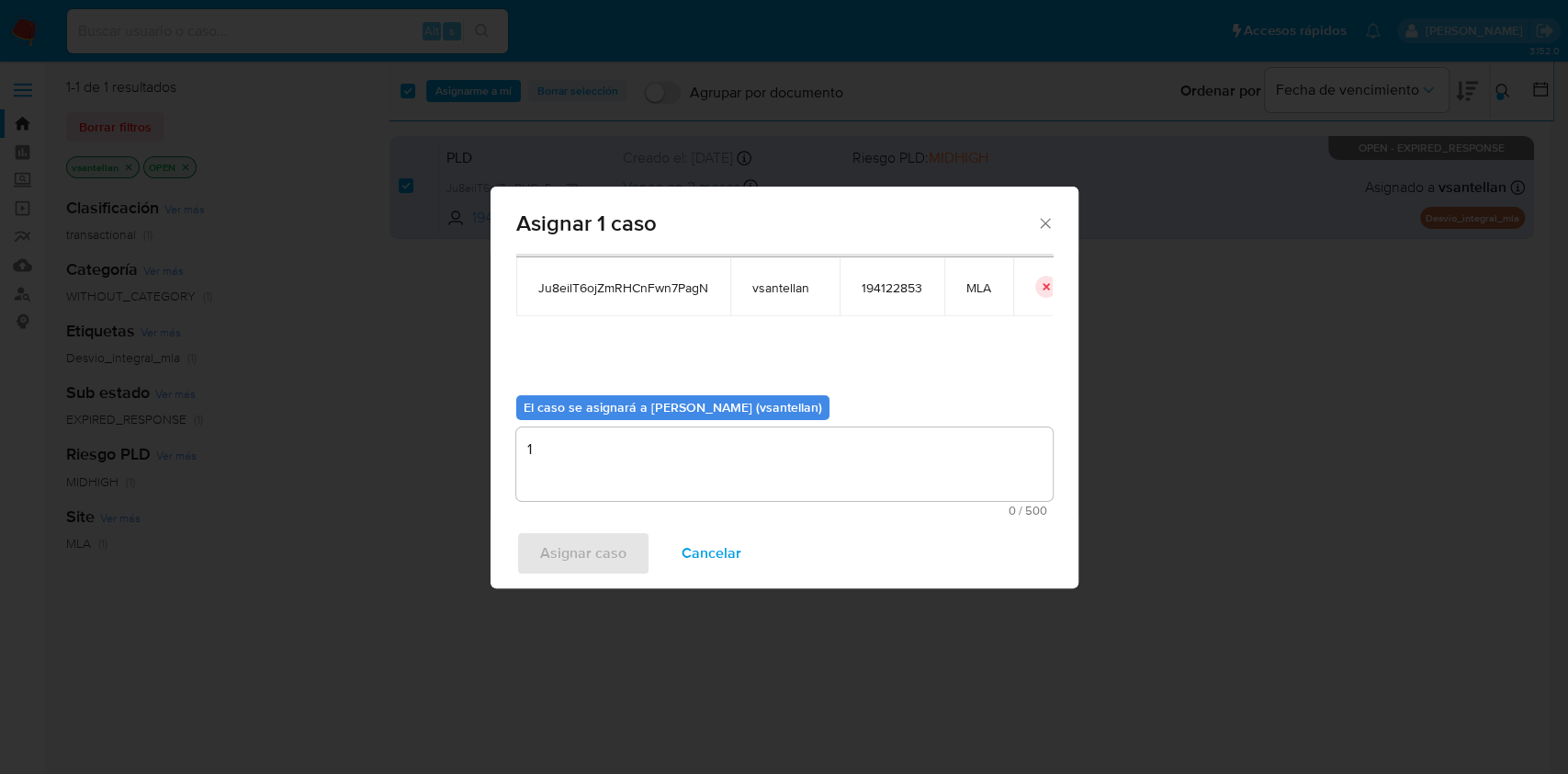
click at [598, 466] on textarea "1" at bounding box center [784, 464] width 536 height 73
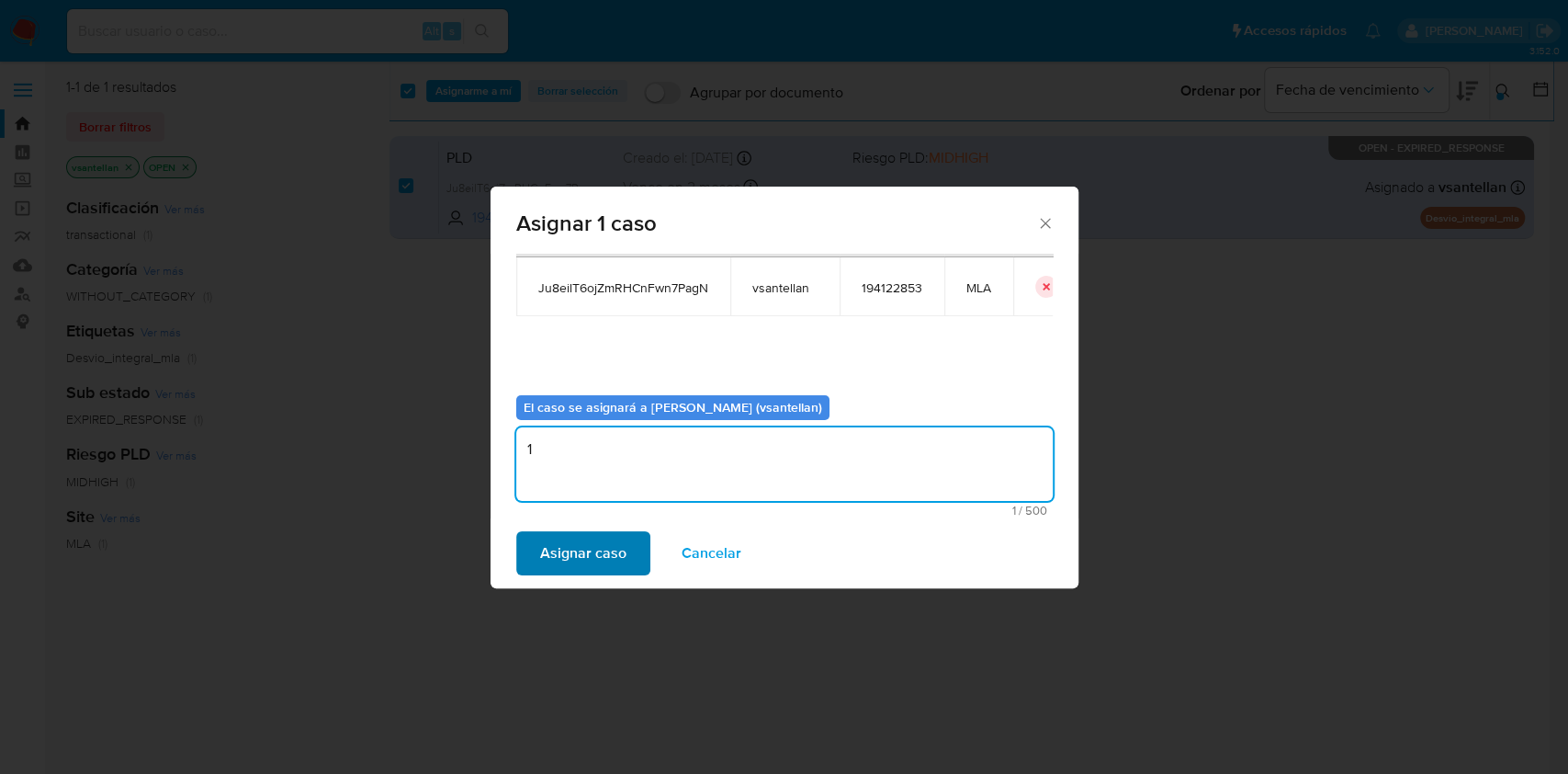
type textarea "1"
click at [577, 564] on span "Asignar caso" at bounding box center [583, 553] width 86 height 40
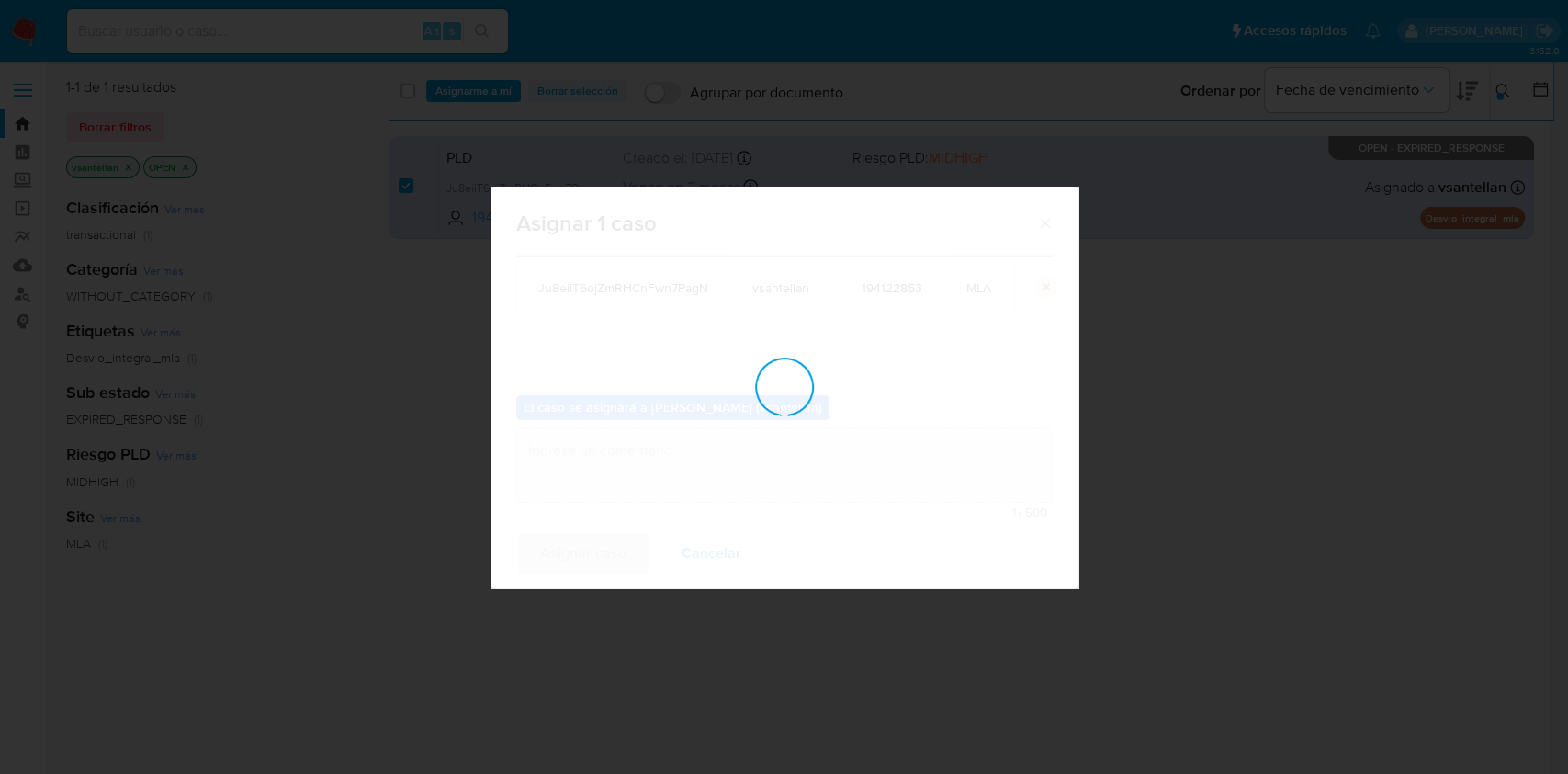
checkbox input "false"
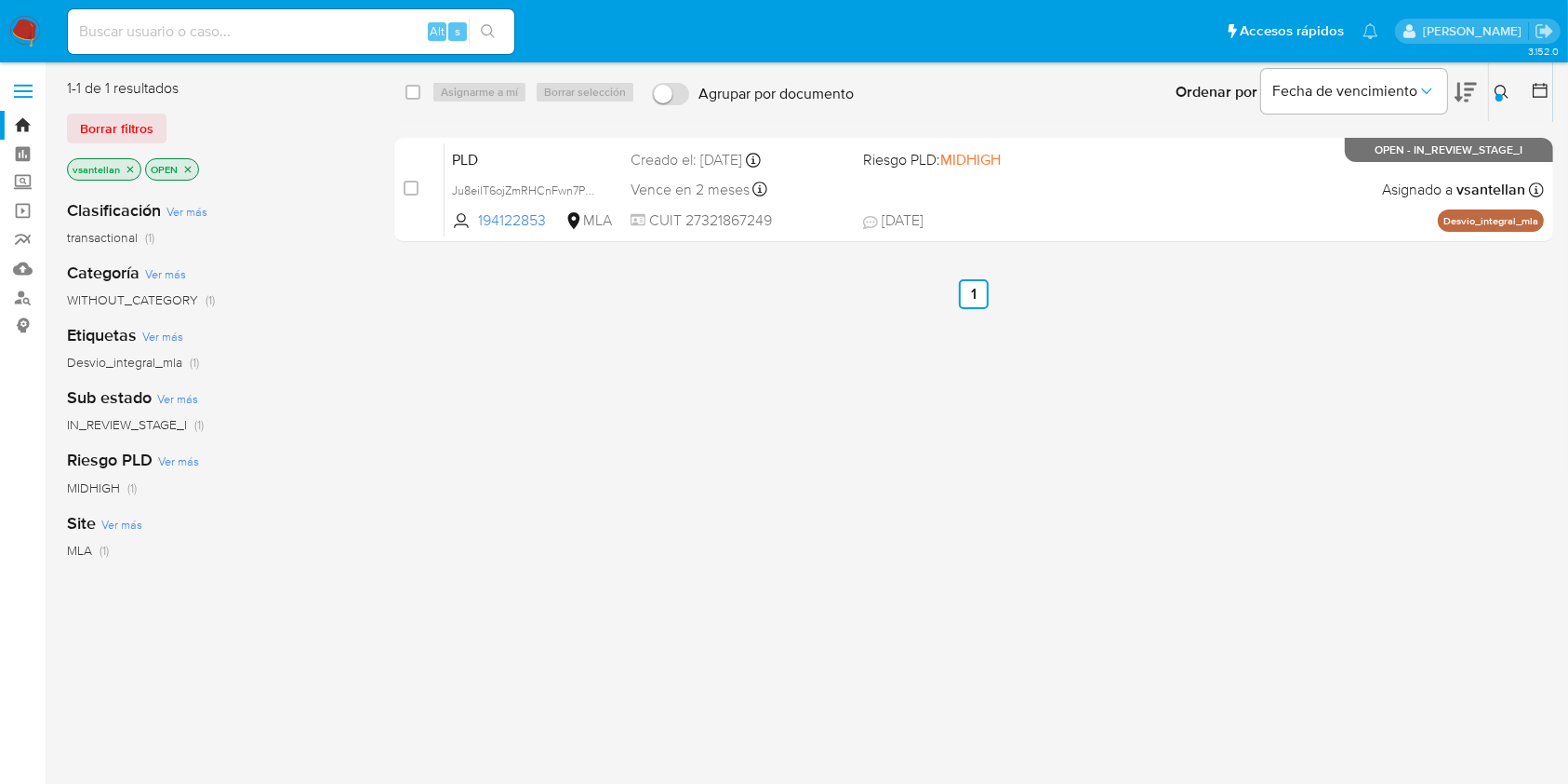
click at [23, 20] on img at bounding box center [25, 32] width 32 height 32
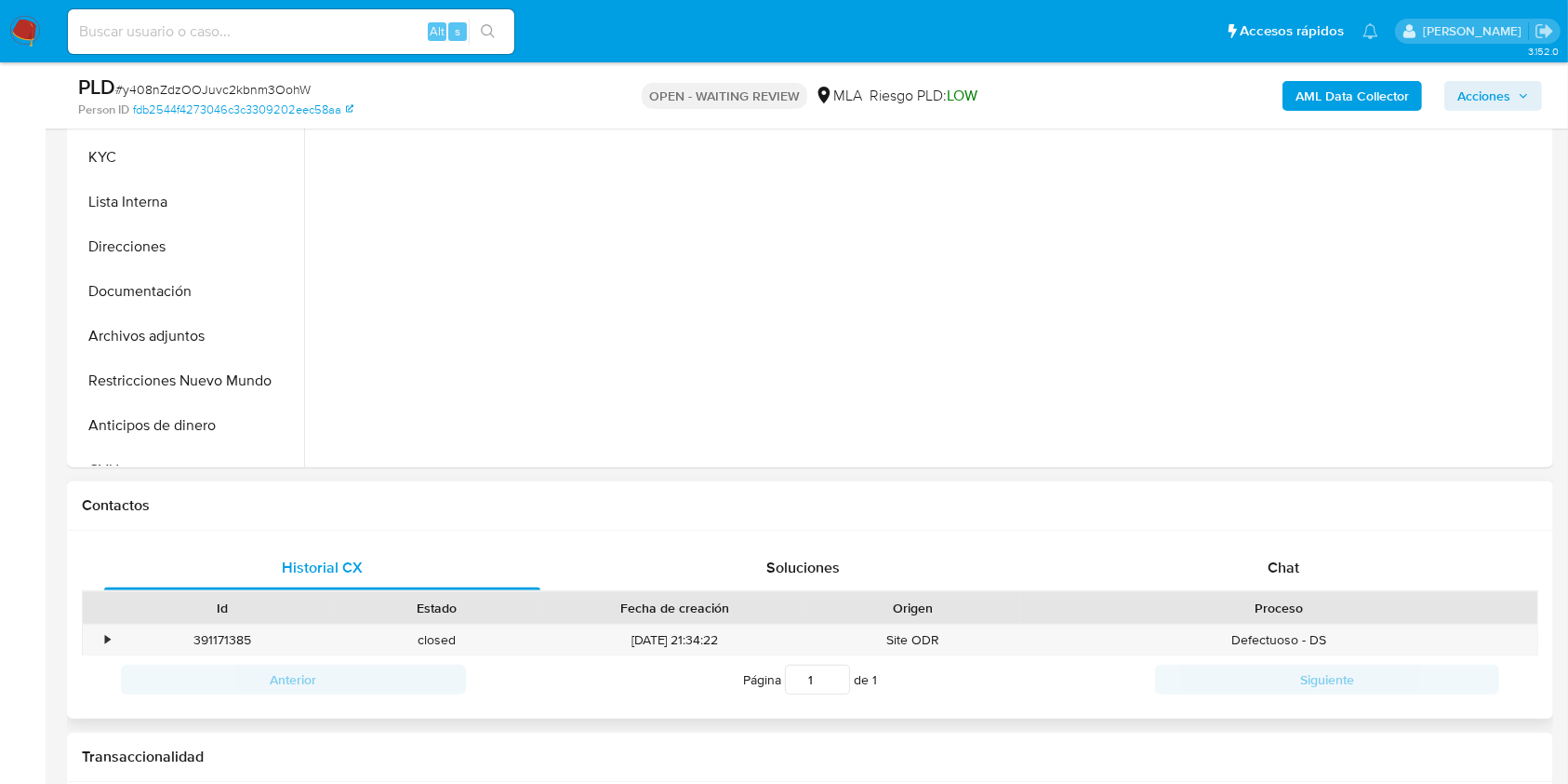
scroll to position [497, 0]
click at [1307, 589] on div "Proceso" at bounding box center [1279, 605] width 517 height 32
click at [1299, 561] on span "Chat" at bounding box center [1284, 564] width 32 height 22
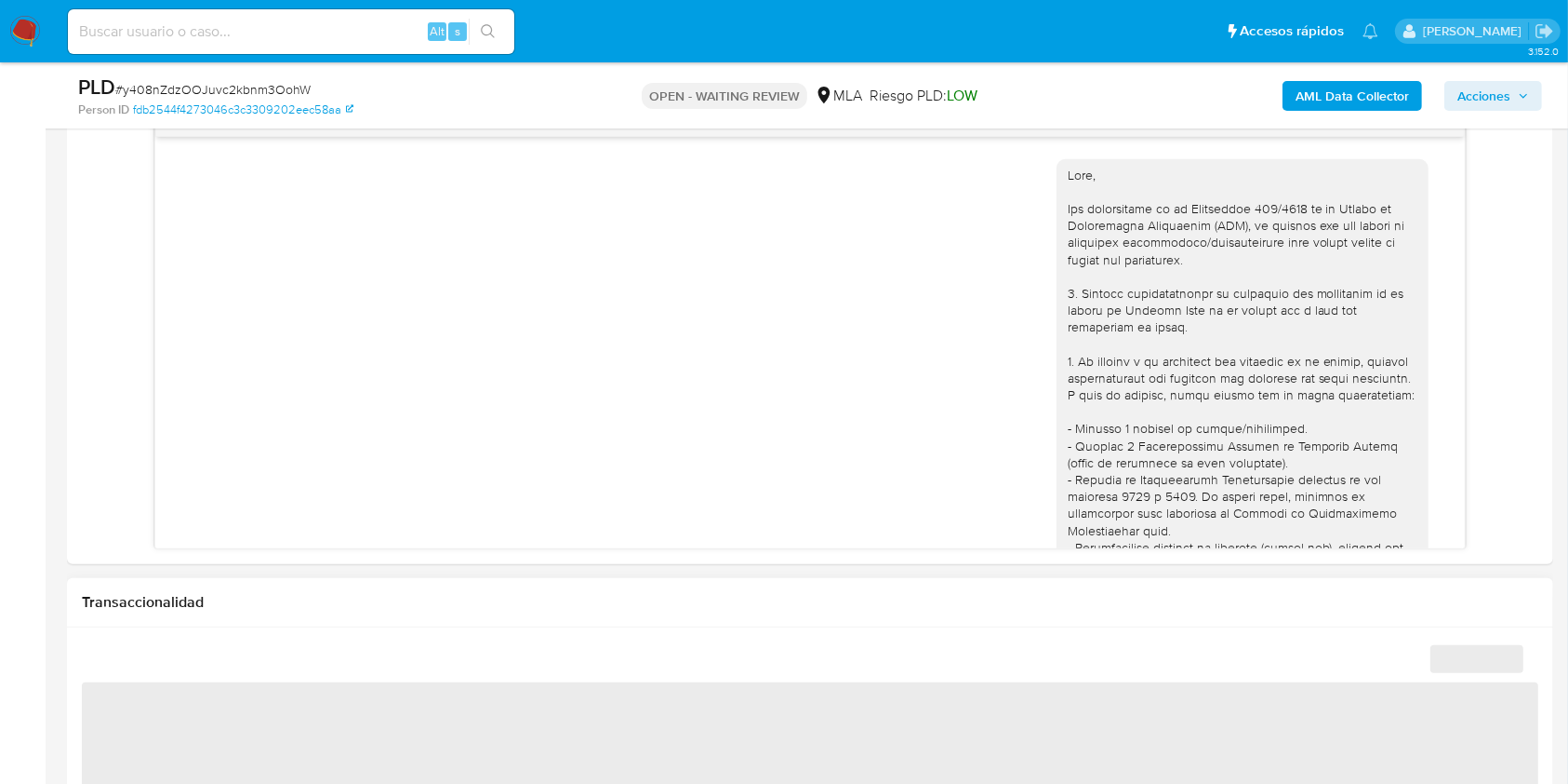
scroll to position [1374, 0]
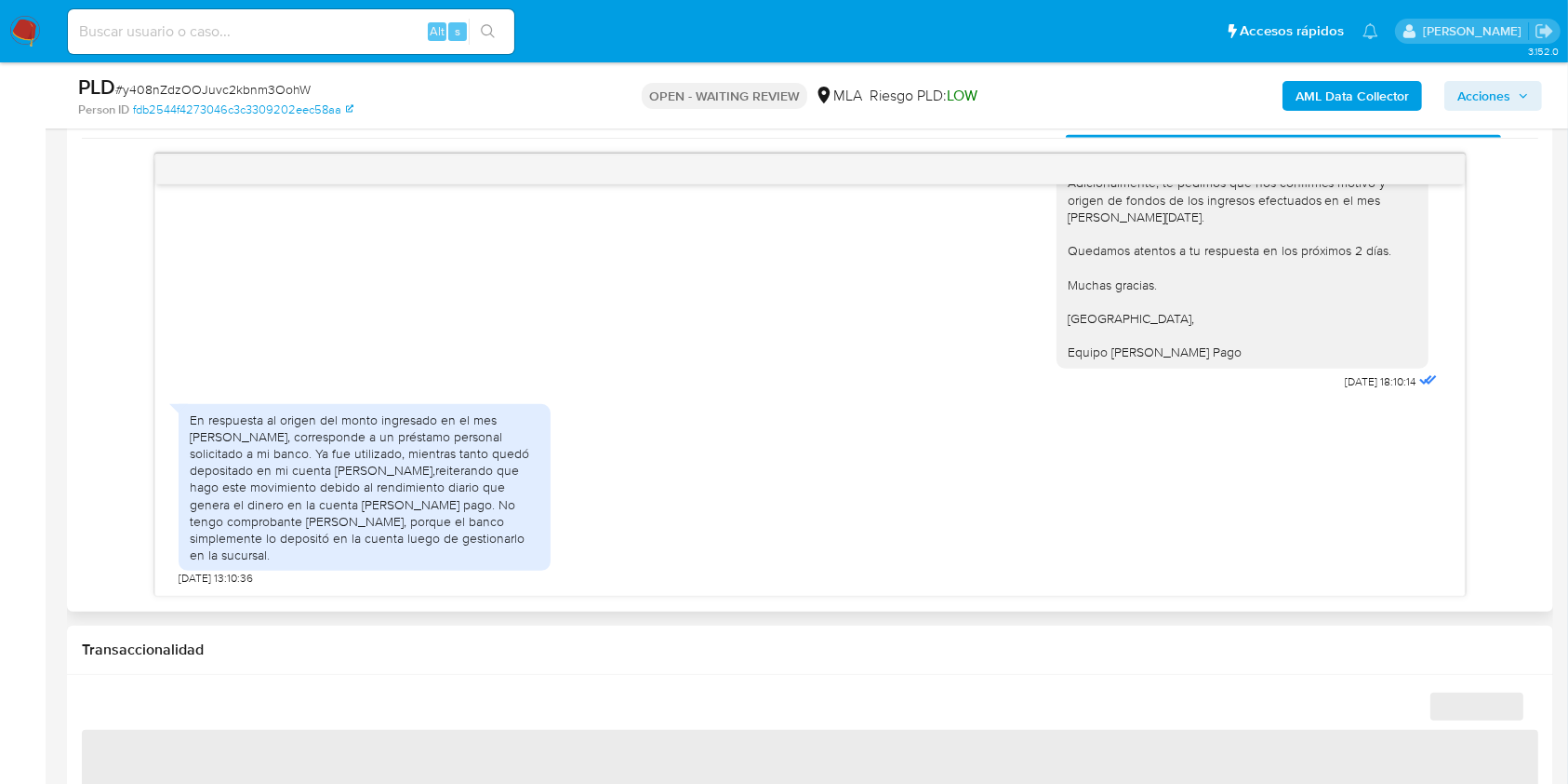
select select "10"
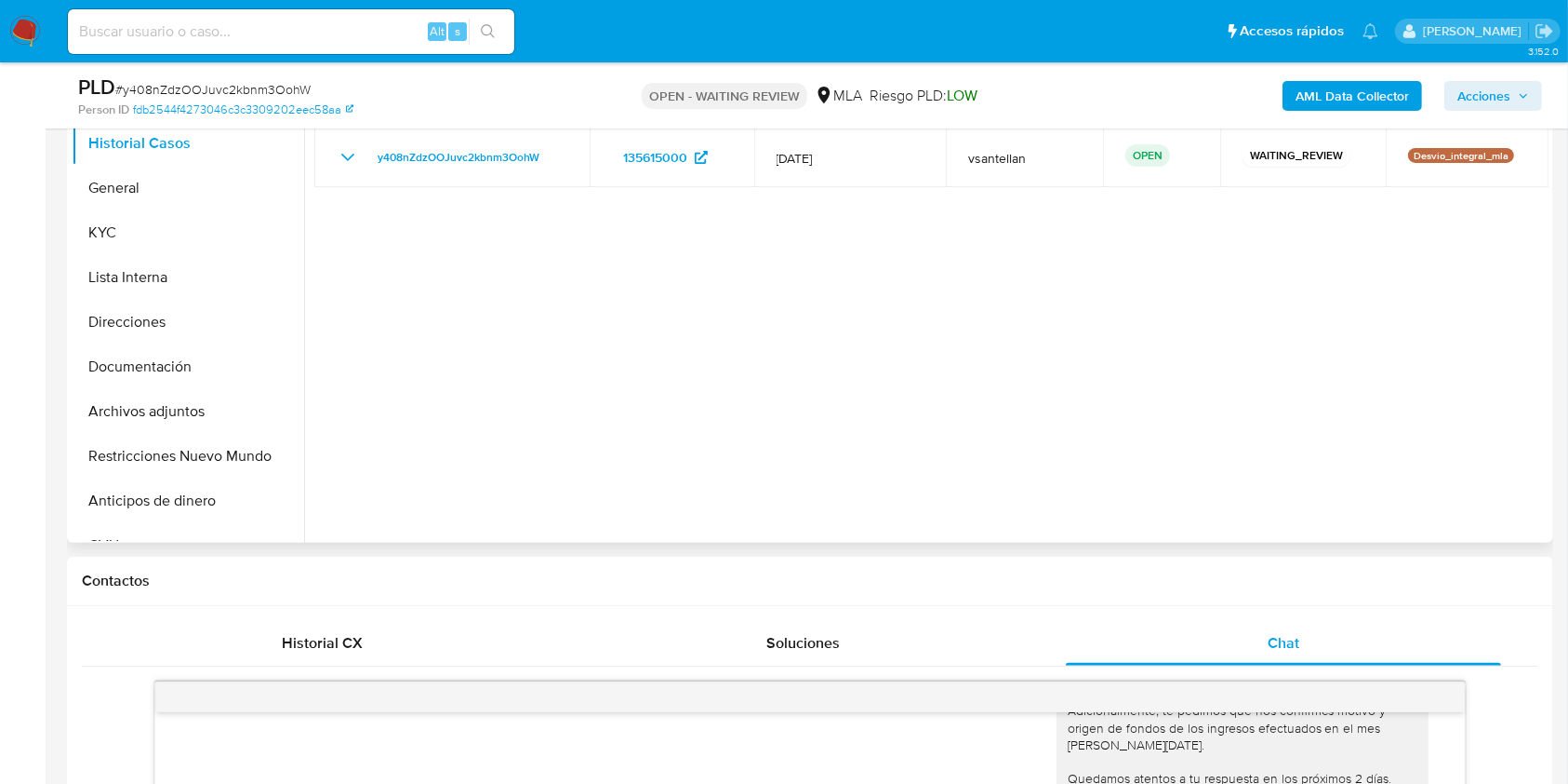
scroll to position [373, 0]
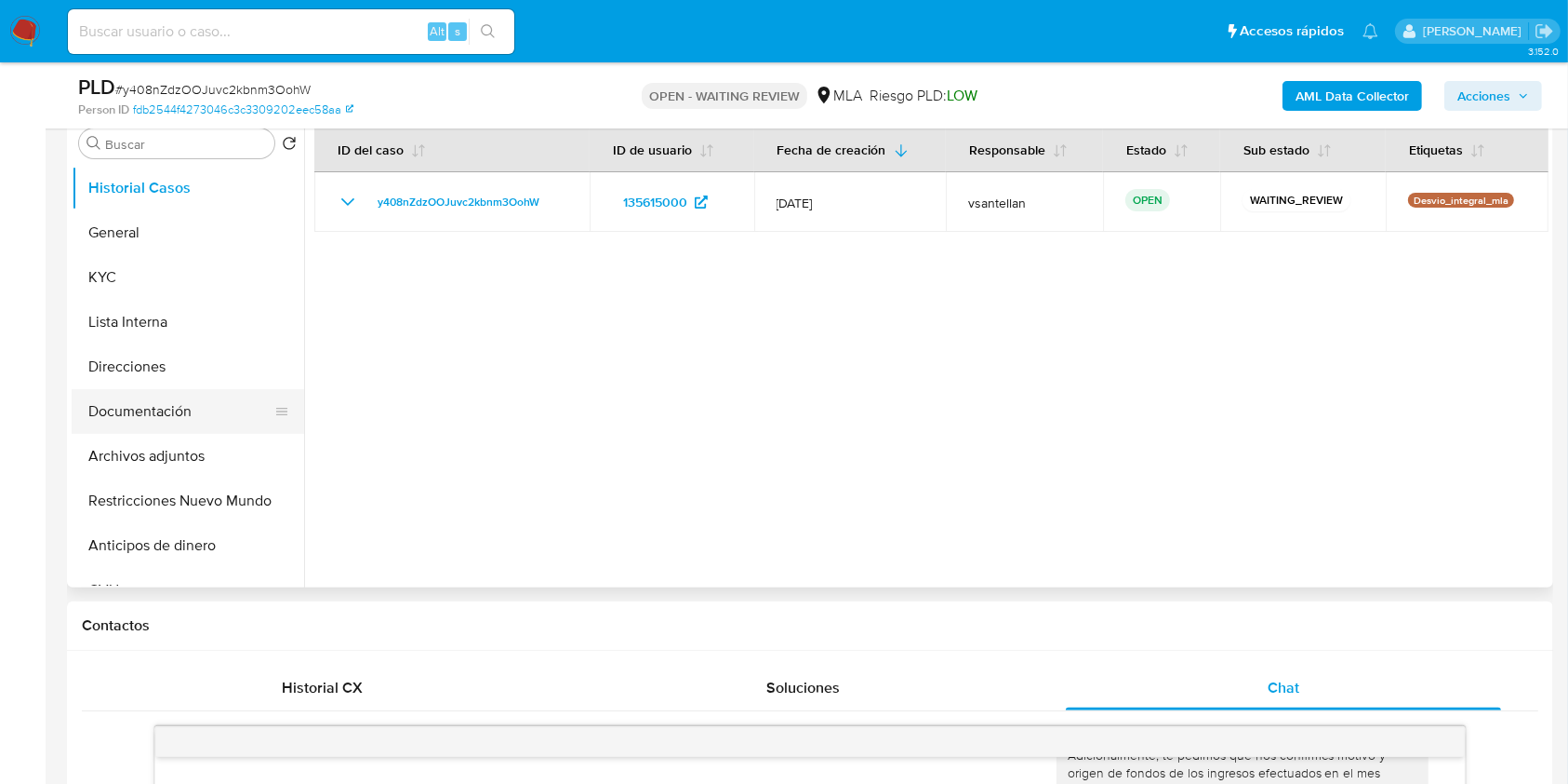
click at [160, 429] on button "Documentación" at bounding box center [180, 411] width 218 height 45
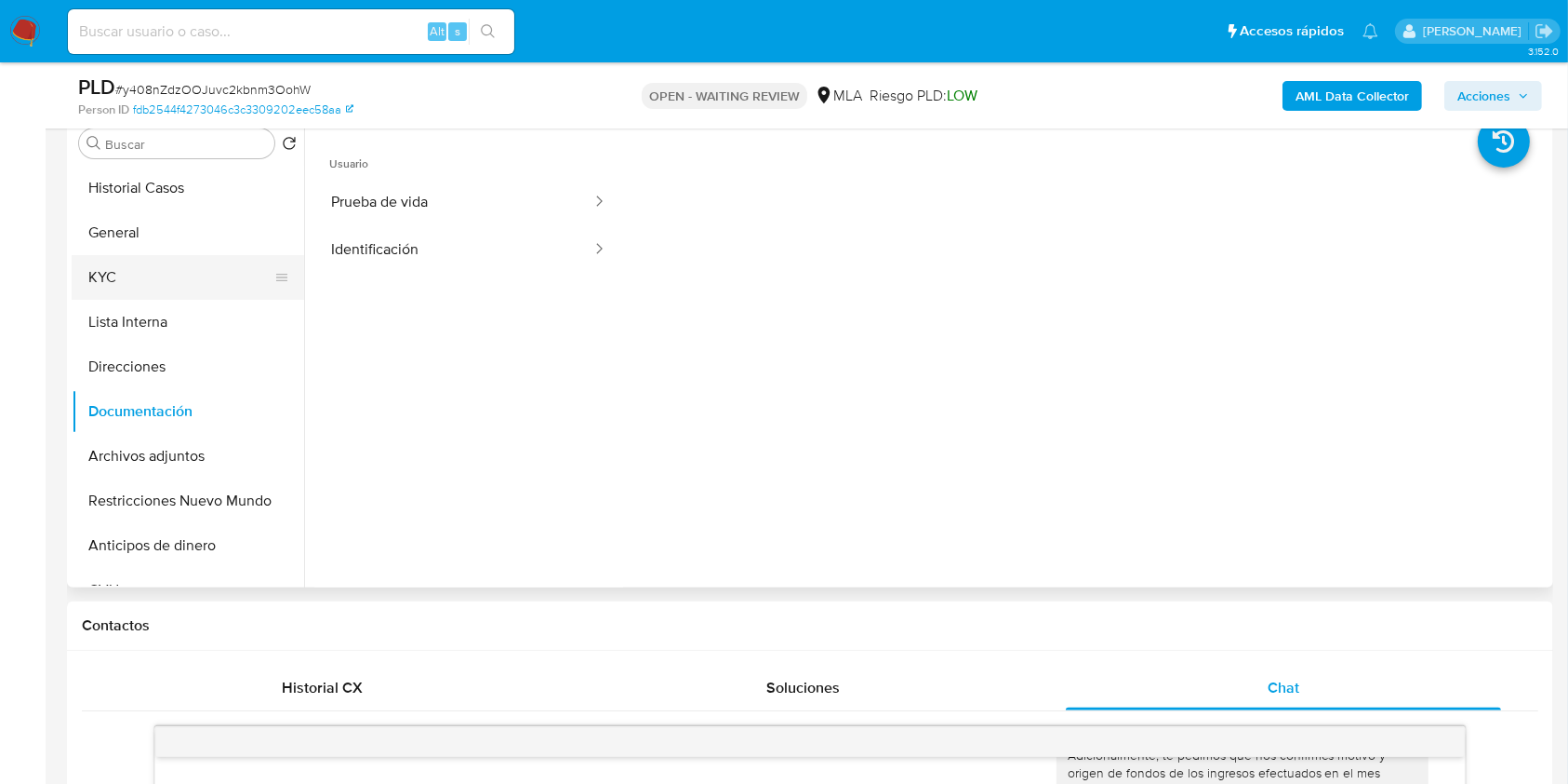
click at [159, 294] on button "KYC" at bounding box center [180, 277] width 218 height 45
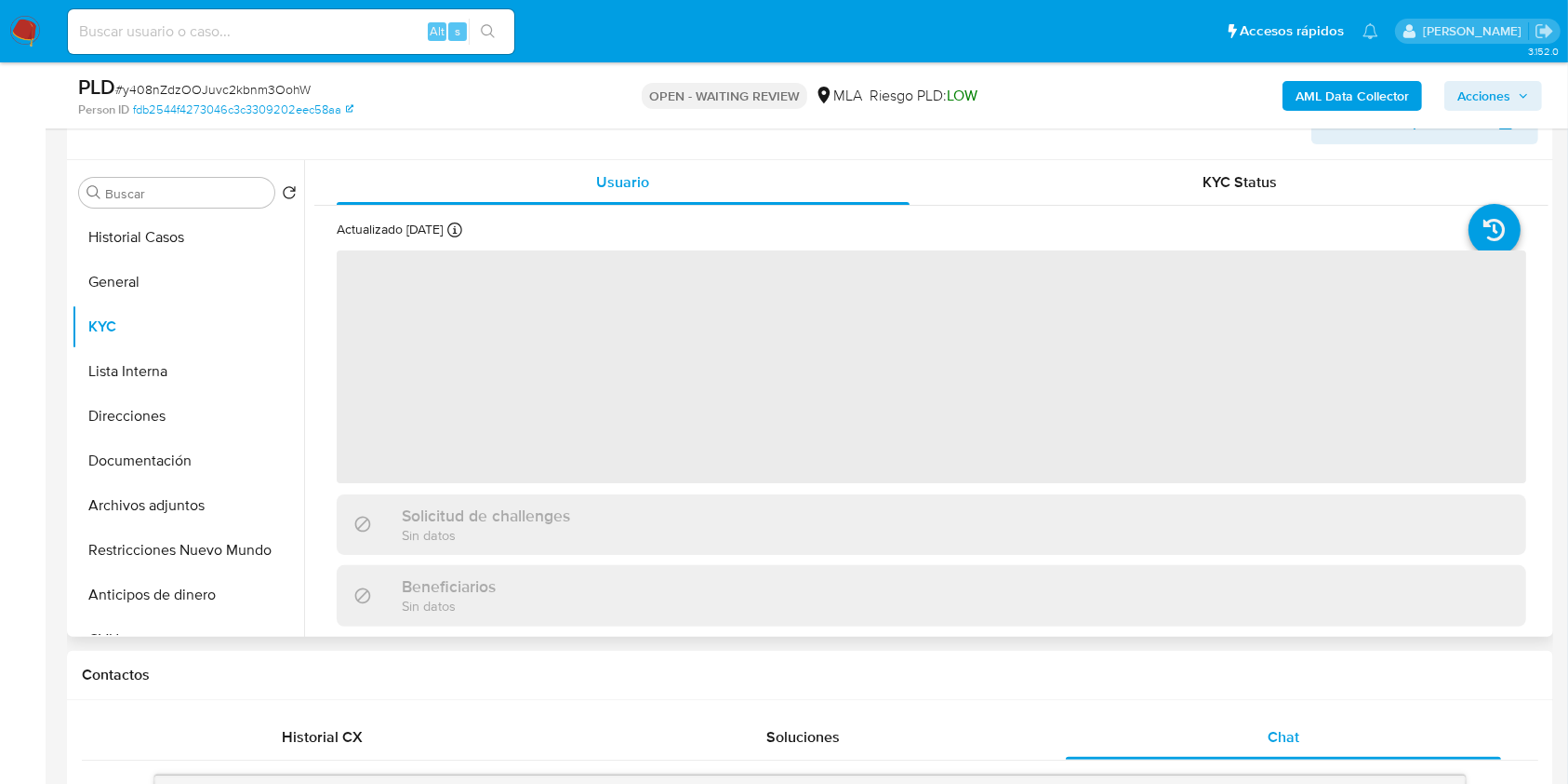
scroll to position [248, 0]
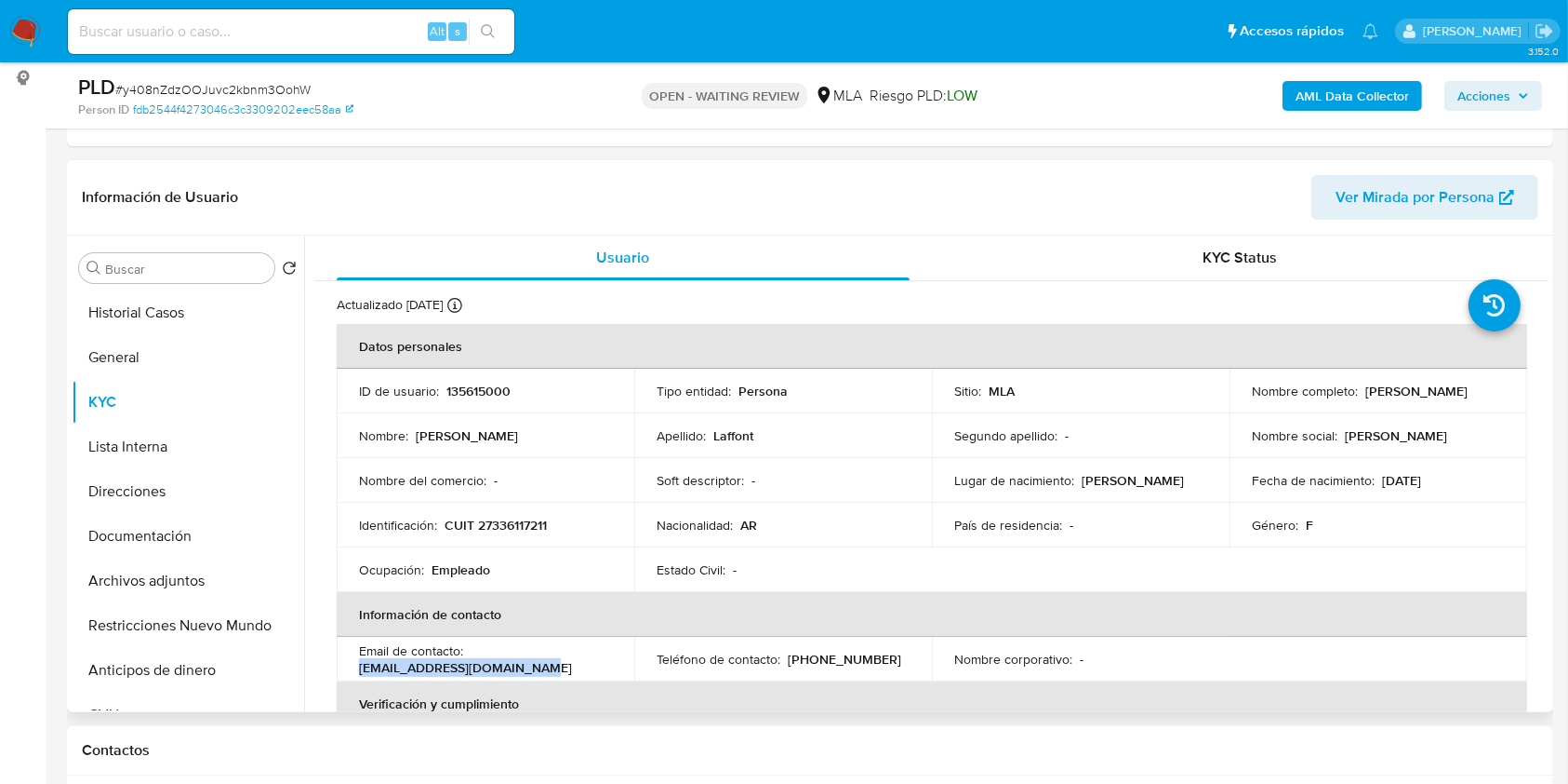
drag, startPoint x: 525, startPoint y: 668, endPoint x: 345, endPoint y: 666, distance: 180.0
click at [345, 666] on td "Email de contacto : danielalaffont@hotmail.com" at bounding box center [485, 658] width 298 height 45
copy p "danielalaffont@hotmail.com"
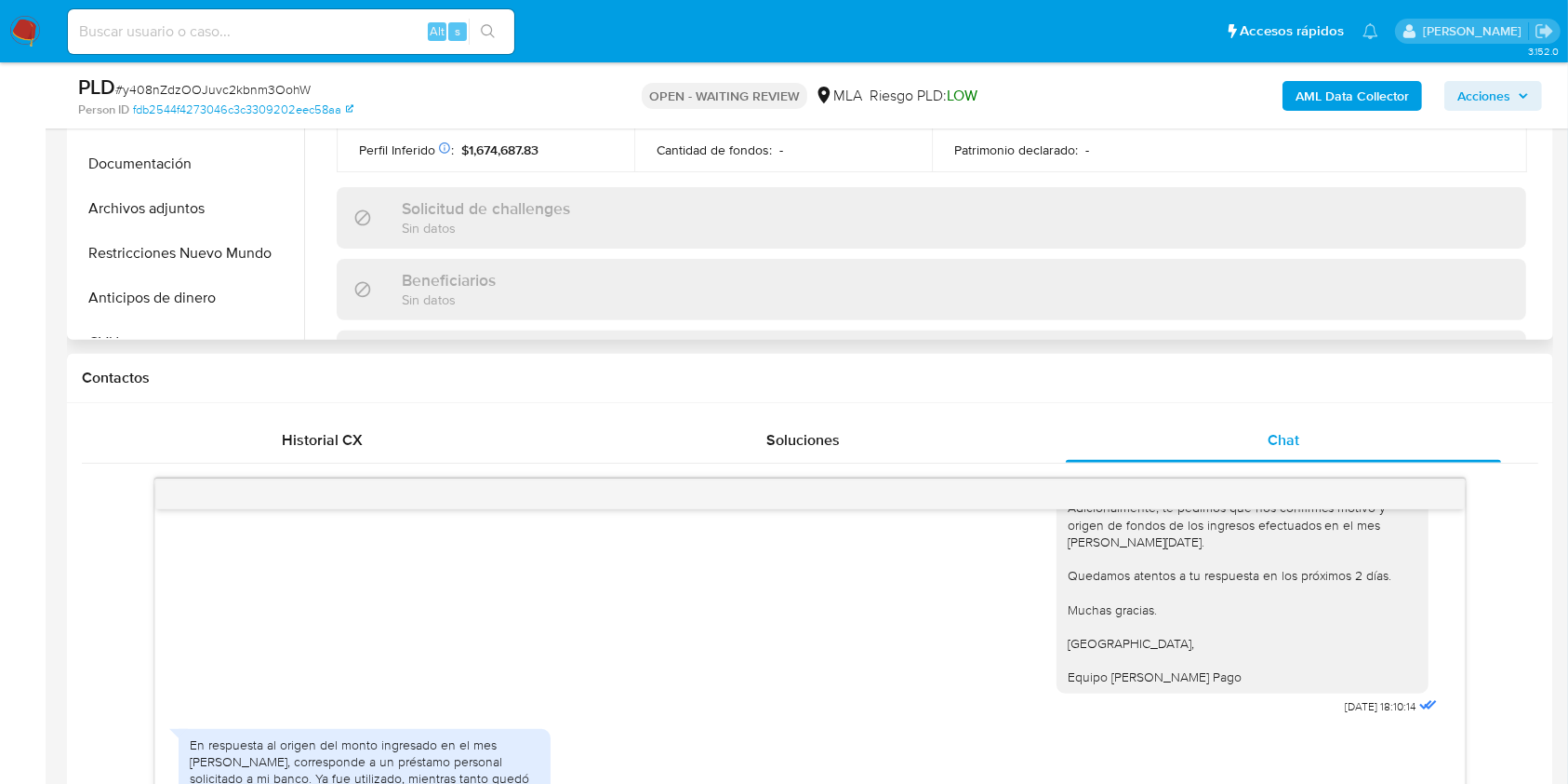
scroll to position [373, 0]
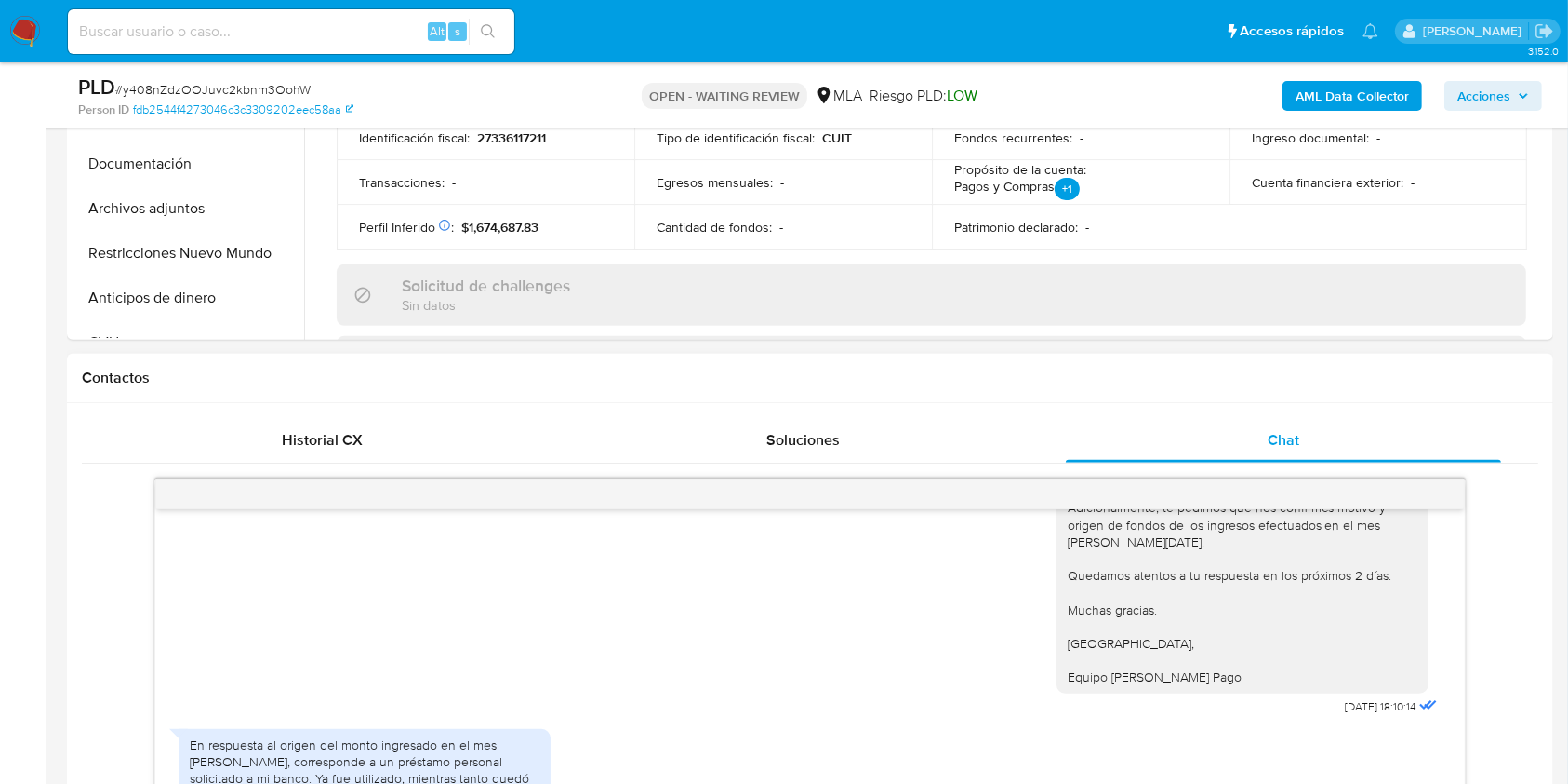
drag, startPoint x: 206, startPoint y: 206, endPoint x: 444, endPoint y: 358, distance: 282.4
click at [206, 206] on button "Archivos adjuntos" at bounding box center [187, 208] width 233 height 45
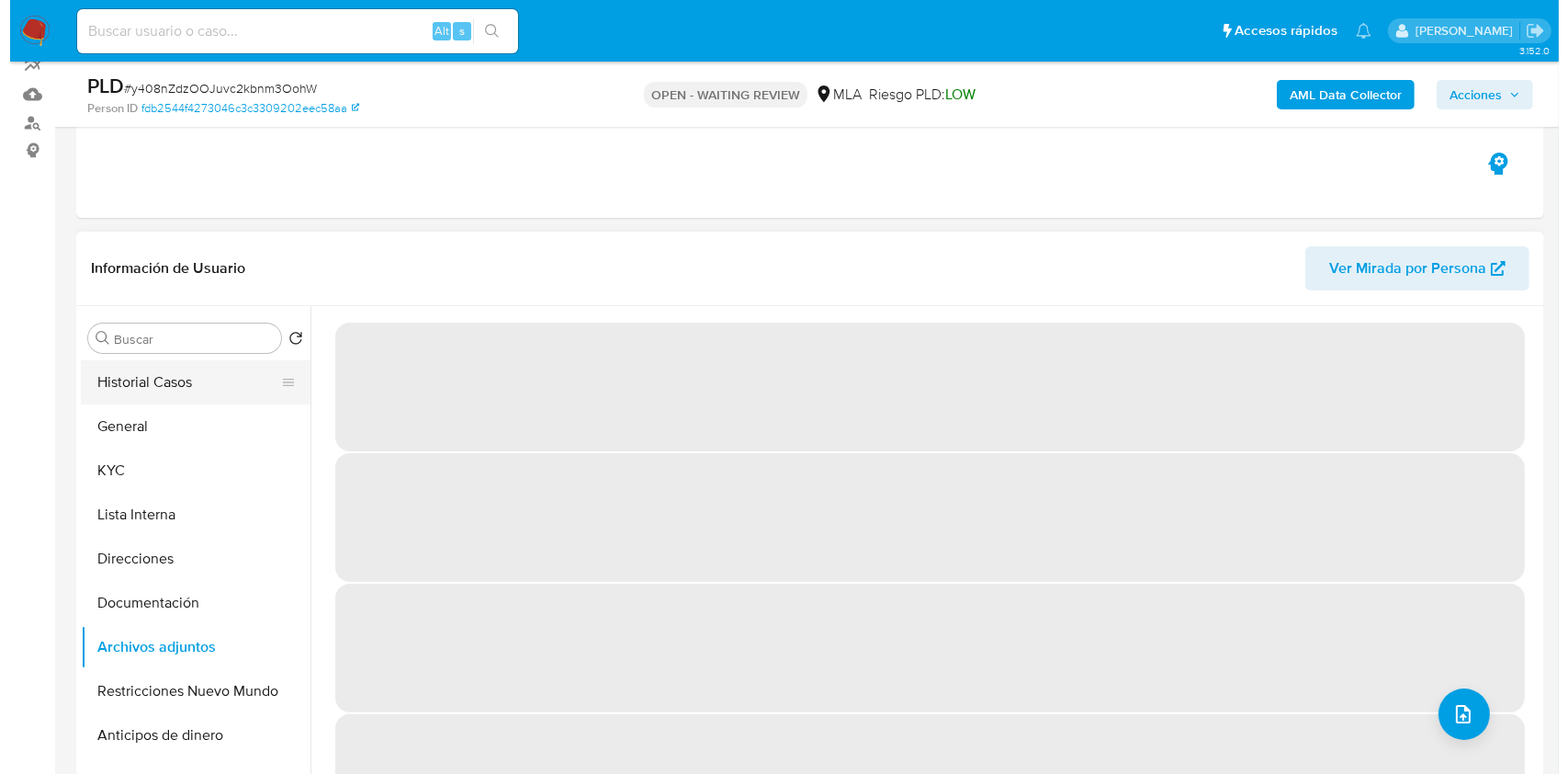
scroll to position [245, 0]
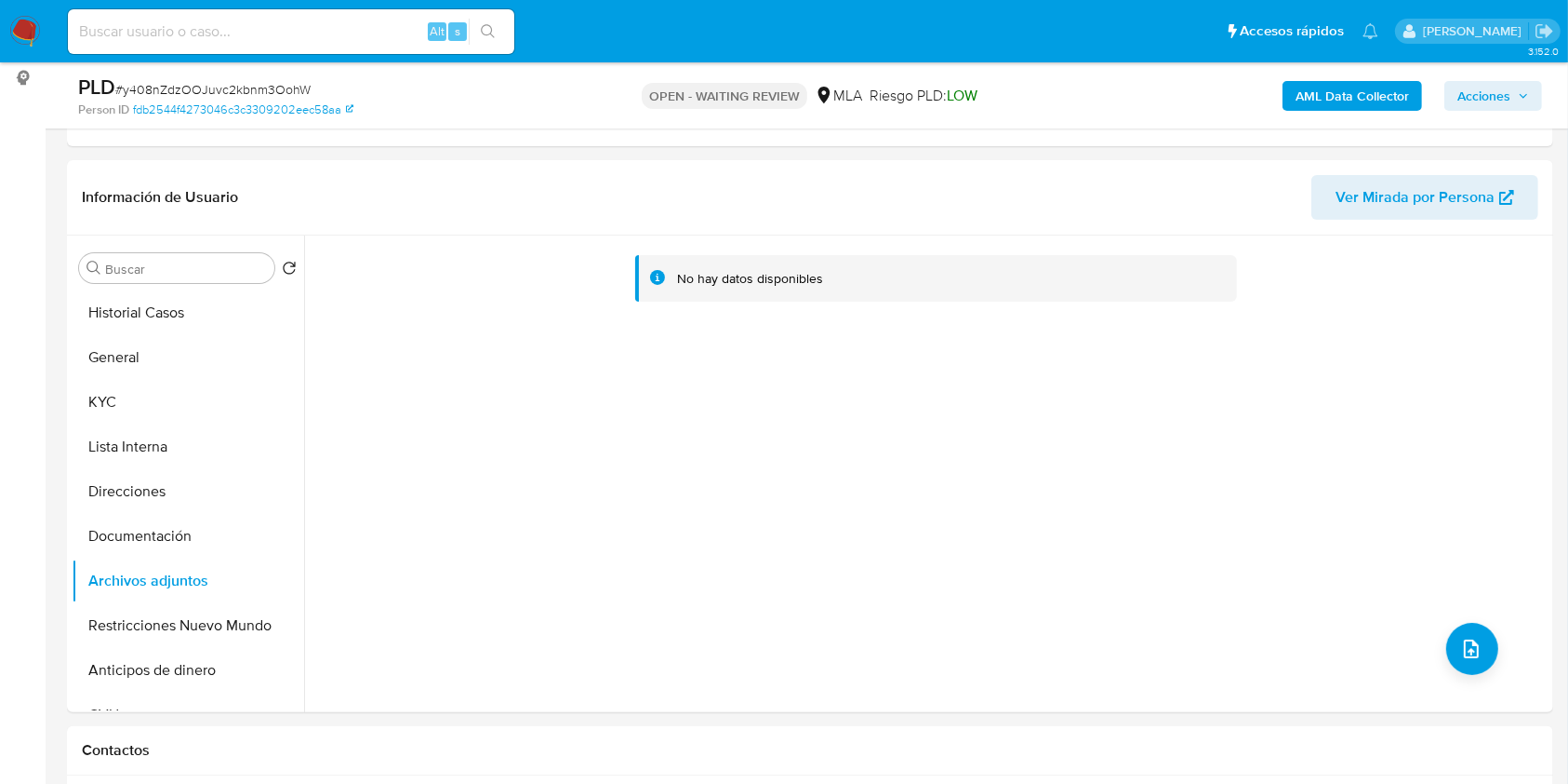
click at [1339, 98] on b "AML Data Collector" at bounding box center [1352, 96] width 114 height 30
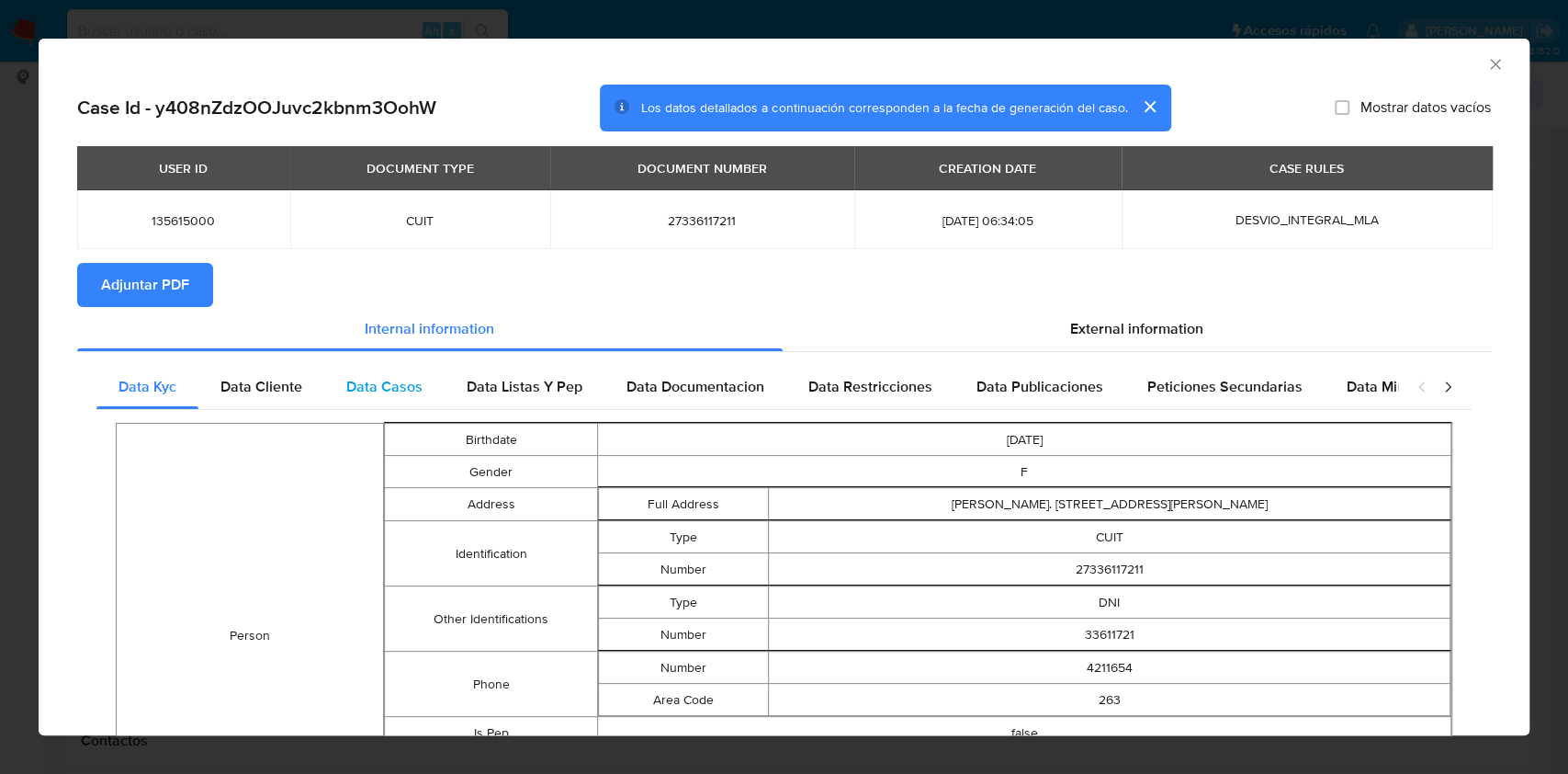
drag, startPoint x: 270, startPoint y: 408, endPoint x: 377, endPoint y: 393, distance: 108.0
click at [270, 408] on div "Data Cliente" at bounding box center [261, 387] width 126 height 44
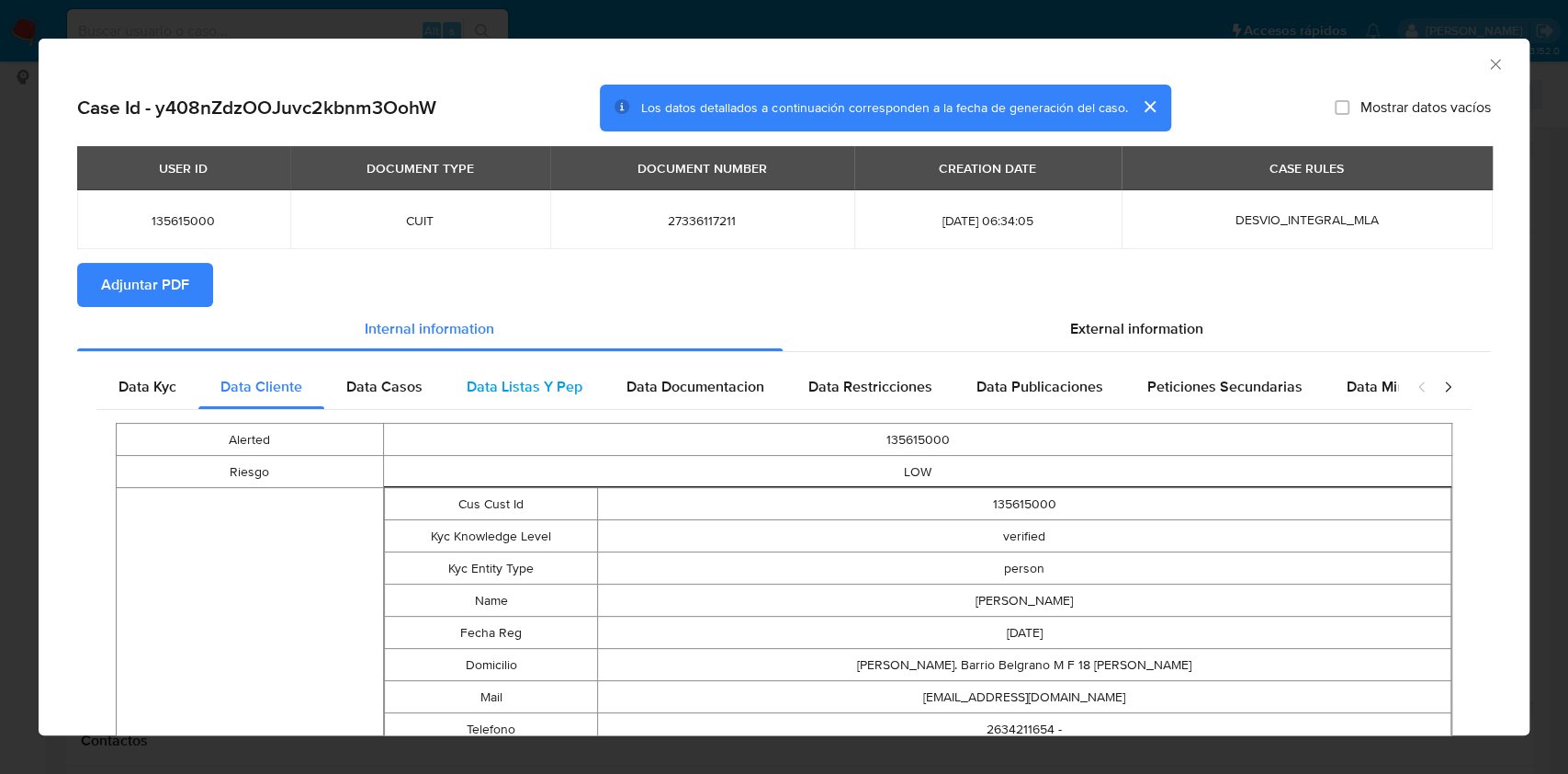
drag, startPoint x: 393, startPoint y: 391, endPoint x: 522, endPoint y: 392, distance: 129.0
click at [394, 391] on span "Data Casos" at bounding box center [384, 387] width 76 height 22
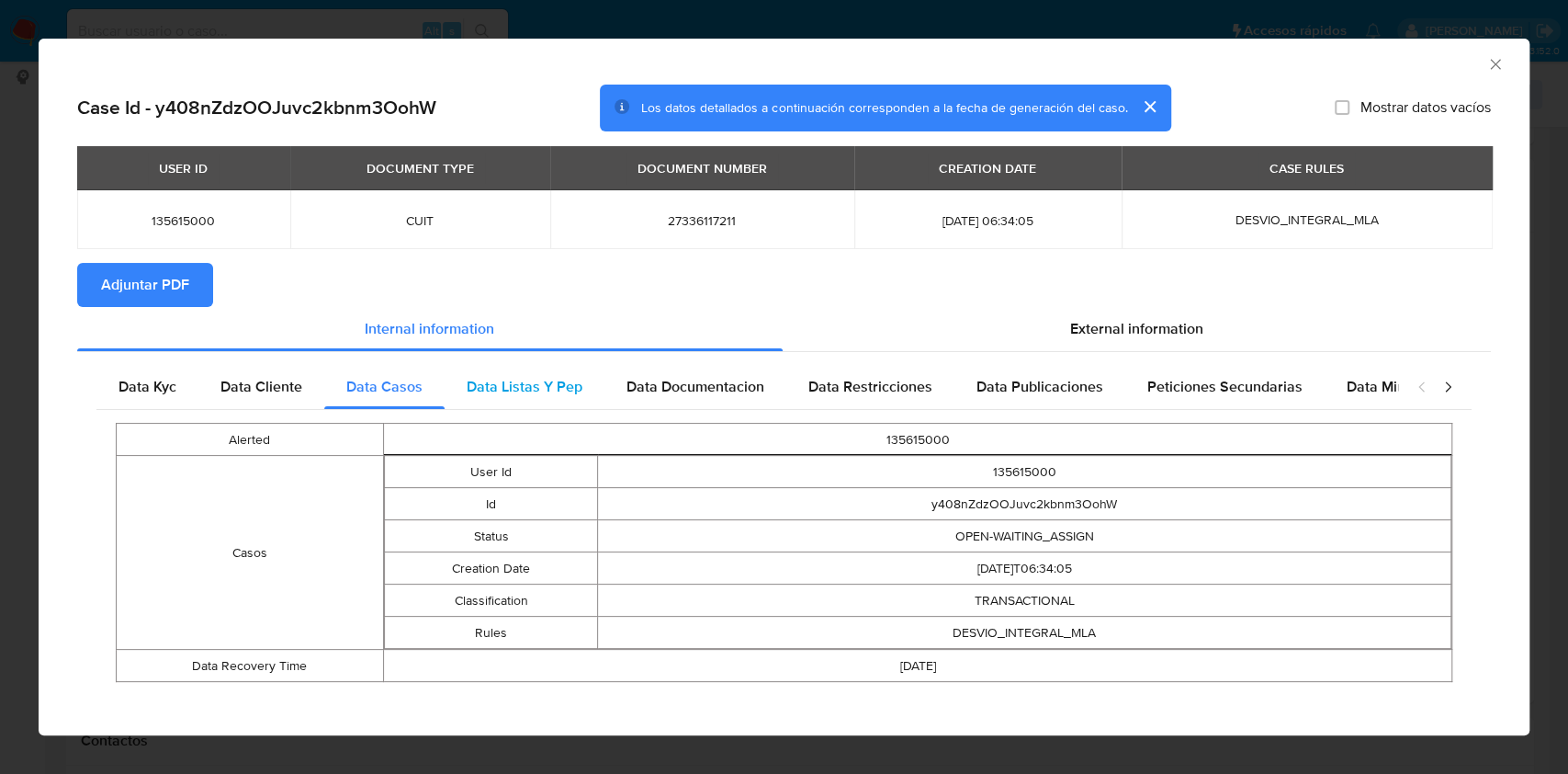
click at [566, 400] on div "Data Listas Y Pep" at bounding box center [524, 387] width 159 height 44
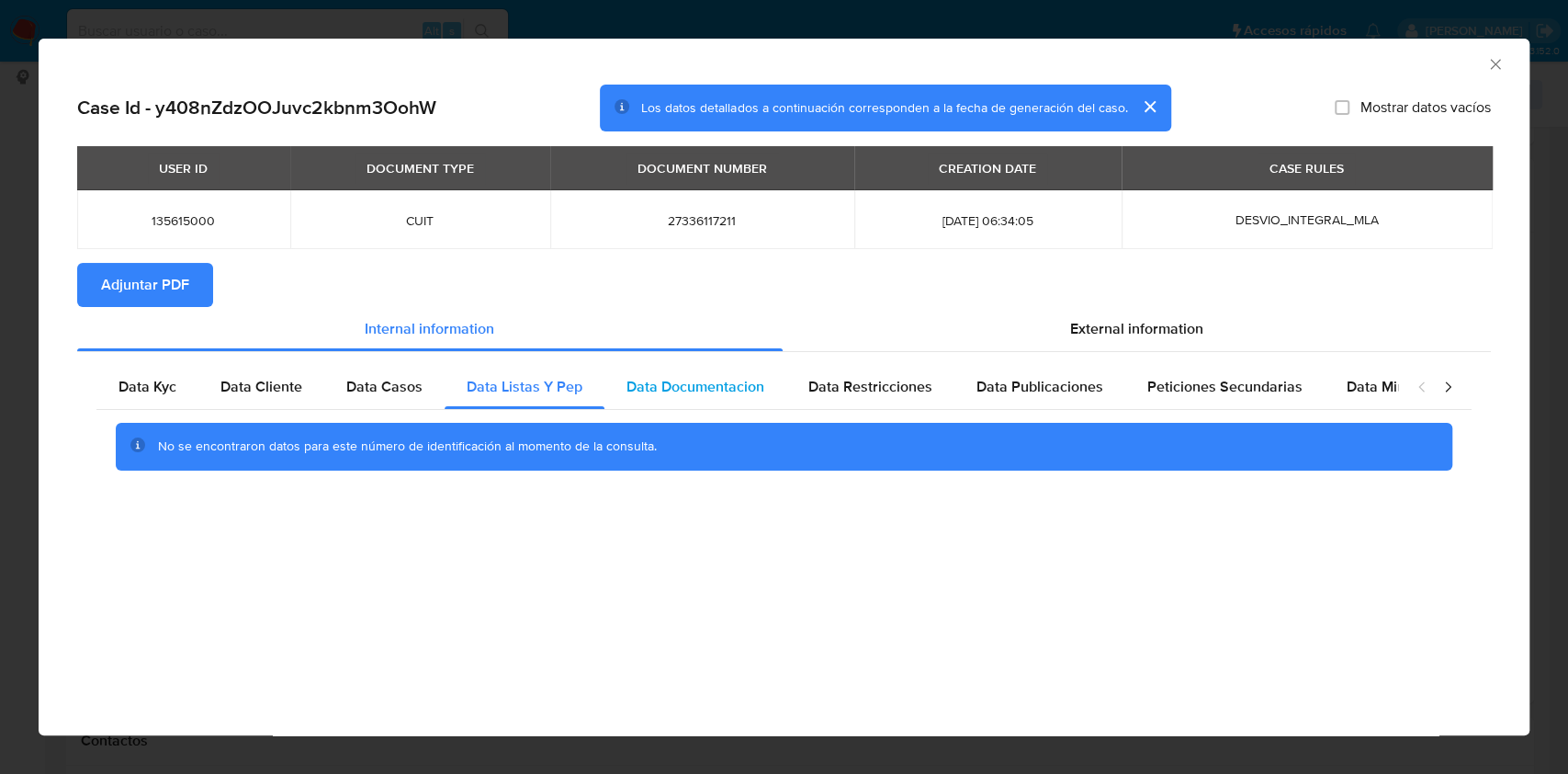
click at [640, 393] on span "Data Documentacion" at bounding box center [694, 387] width 138 height 22
drag, startPoint x: 905, startPoint y: 407, endPoint x: 927, endPoint y: 398, distance: 23.8
click at [908, 407] on div "Data Restricciones" at bounding box center [871, 387] width 168 height 44
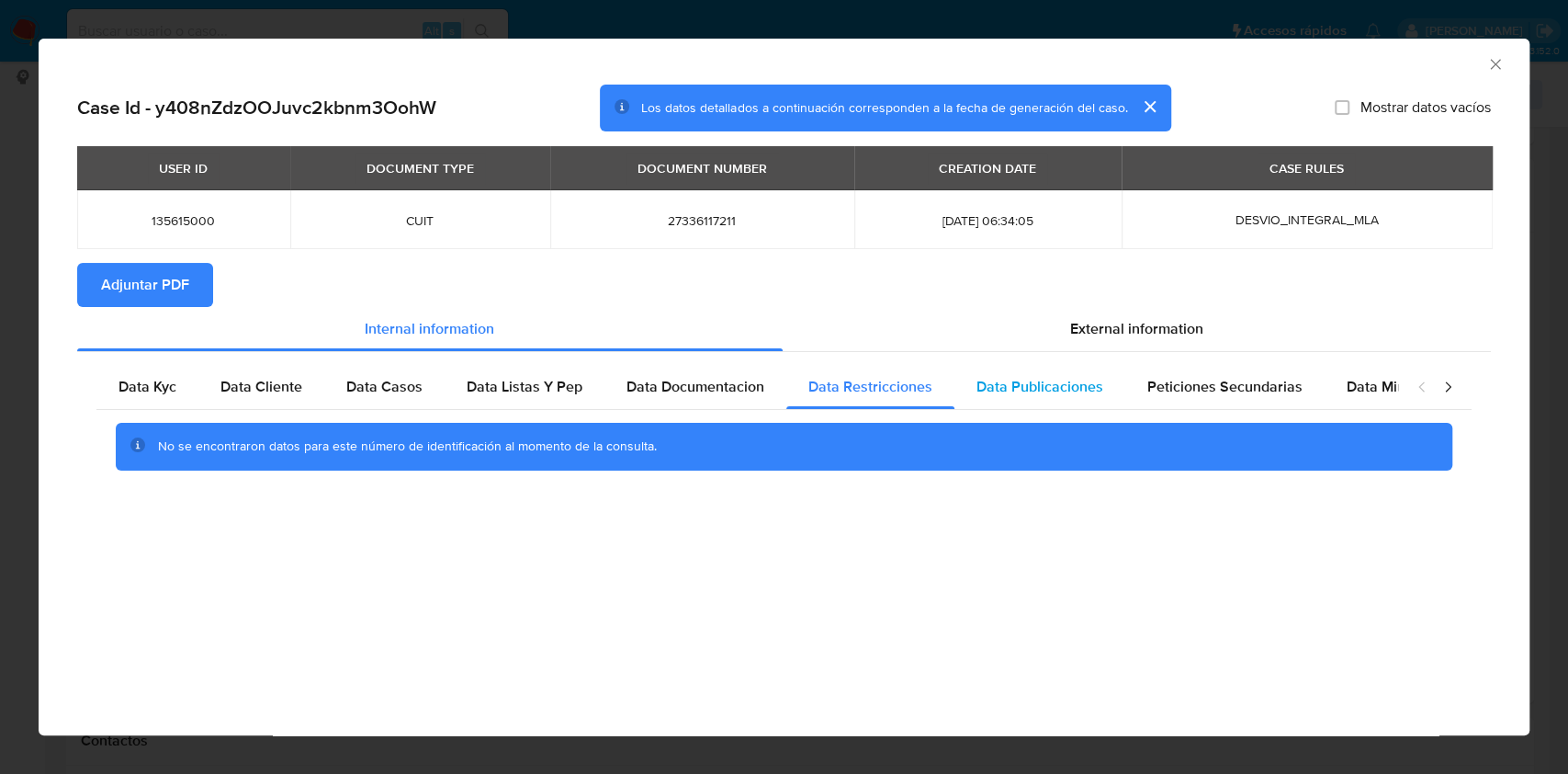
click at [1055, 379] on span "Data Publicaciones" at bounding box center [1040, 387] width 127 height 22
click at [1219, 400] on div "Peticiones Secundarias" at bounding box center [1225, 387] width 200 height 44
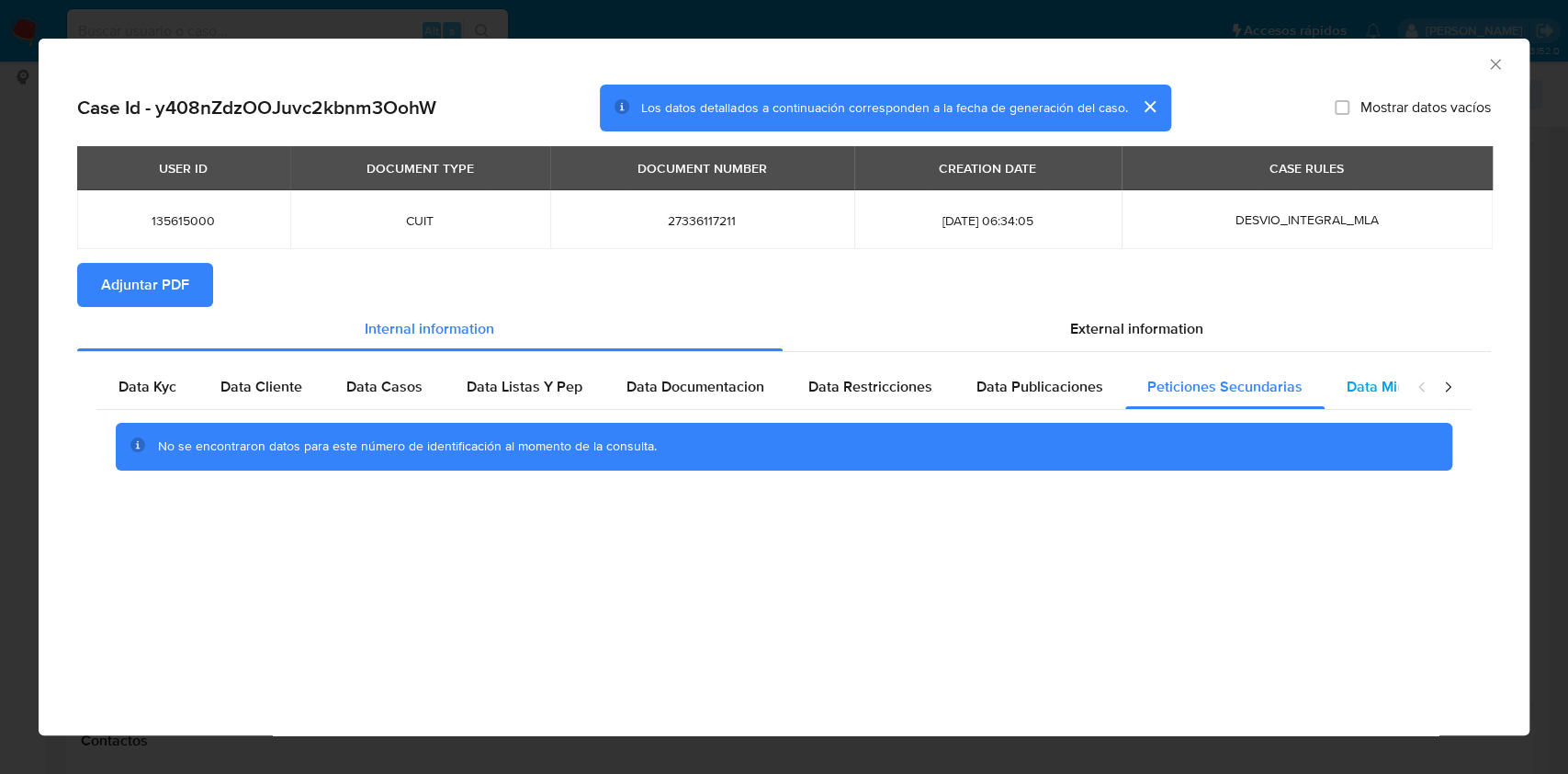
click at [1380, 380] on span "Data Minoridad" at bounding box center [1397, 387] width 101 height 22
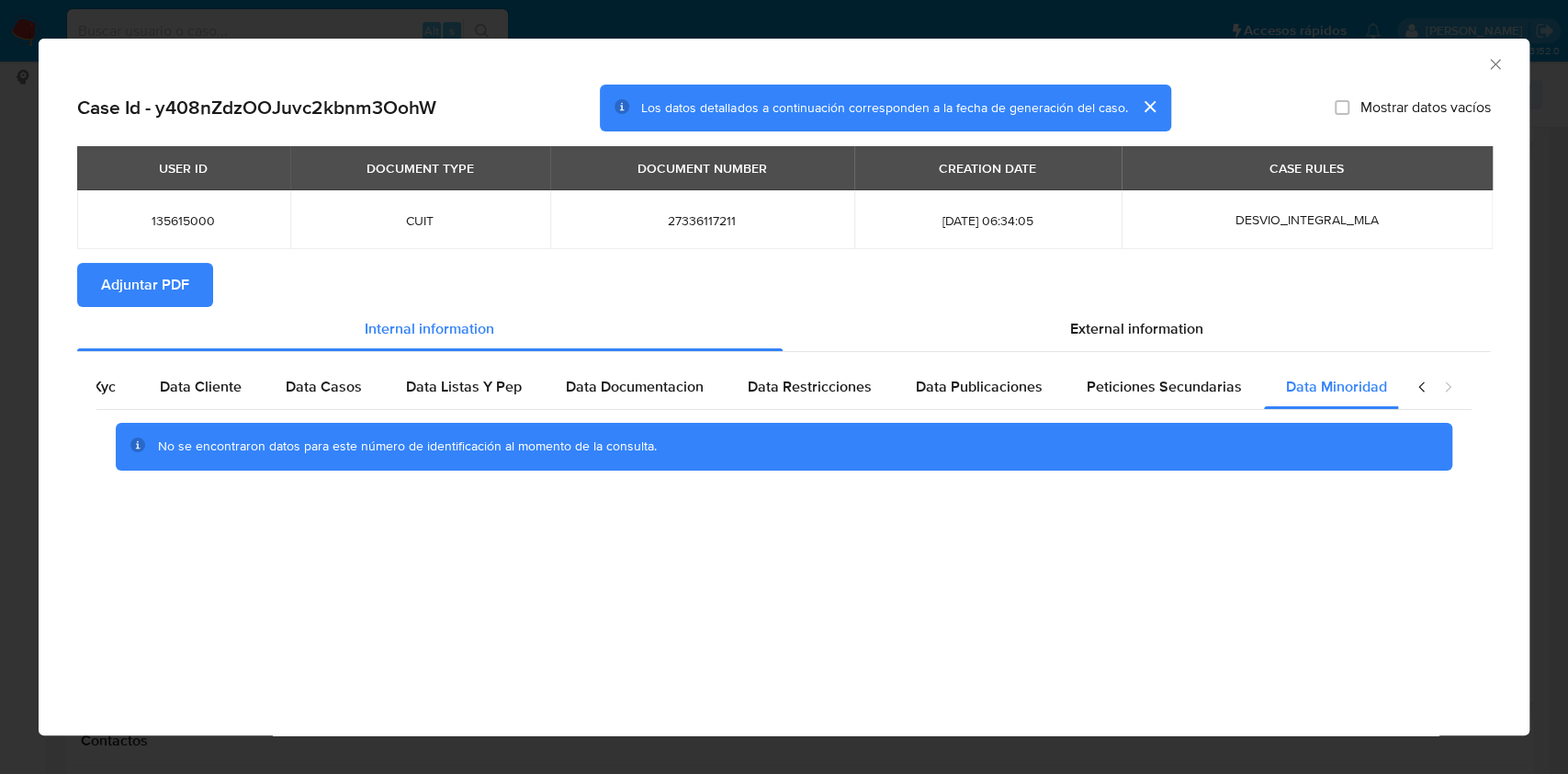
scroll to position [0, 62]
click at [1443, 393] on icon "closure-recommendation-modal" at bounding box center [1448, 387] width 19 height 19
click at [1451, 386] on icon "closure-recommendation-modal" at bounding box center [1448, 387] width 6 height 10
click at [1108, 310] on div "External information" at bounding box center [1137, 329] width 709 height 44
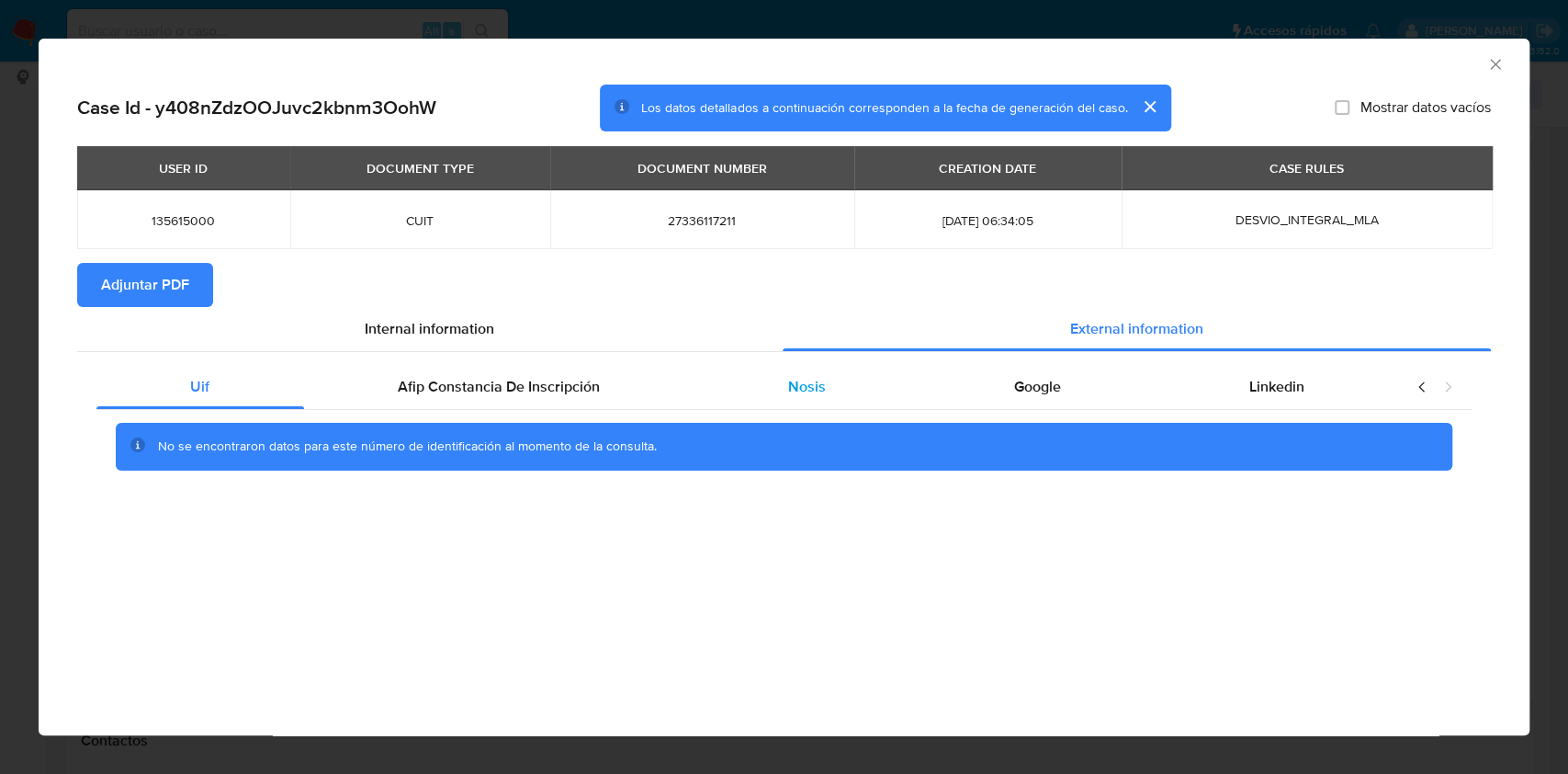
scroll to position [0, 0]
drag, startPoint x: 721, startPoint y: 386, endPoint x: 677, endPoint y: 393, distance: 44.6
click at [714, 386] on div "Nosis" at bounding box center [807, 387] width 226 height 44
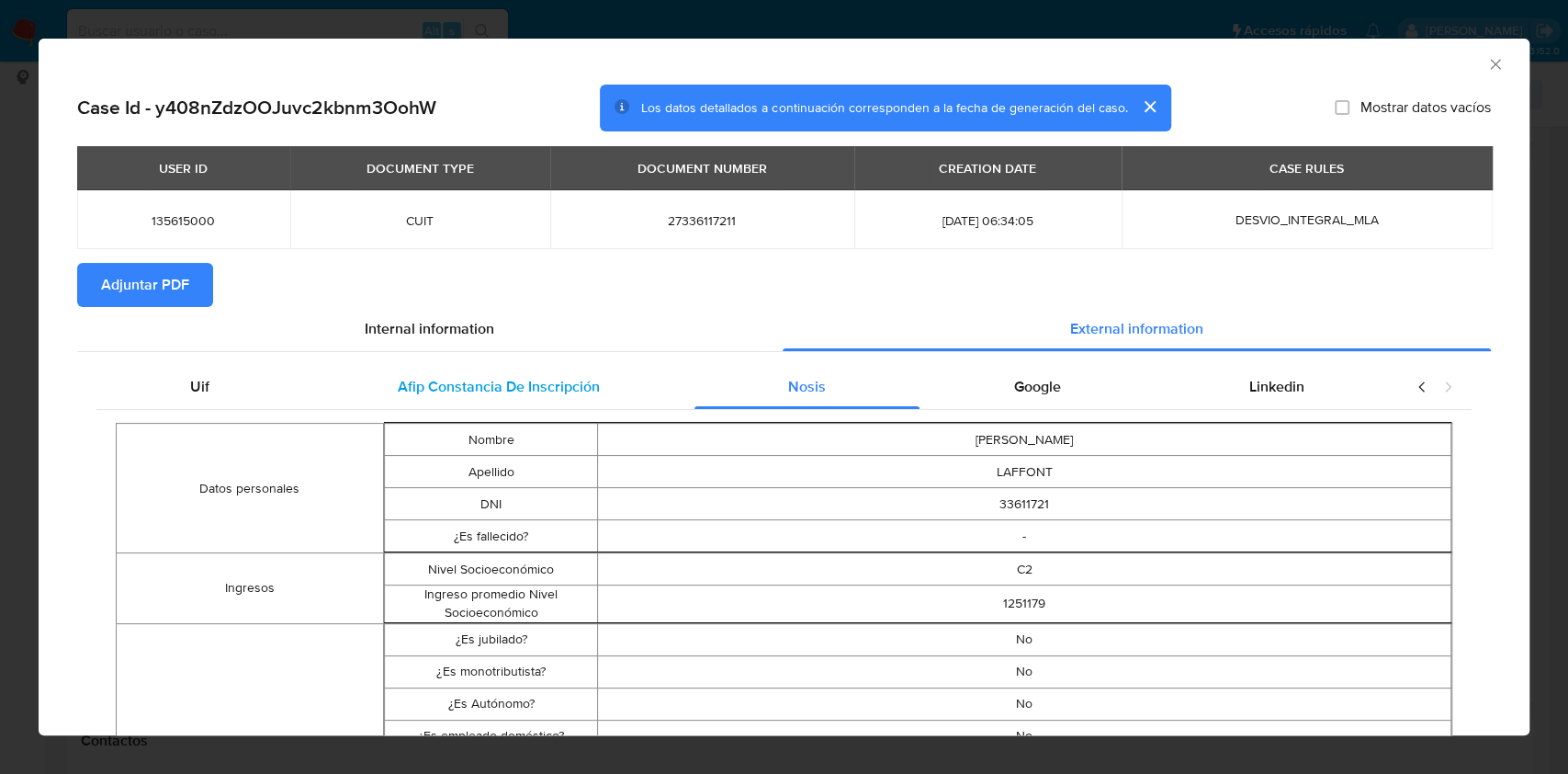
click at [566, 383] on span "Afip Constancia De Inscripción" at bounding box center [499, 387] width 202 height 22
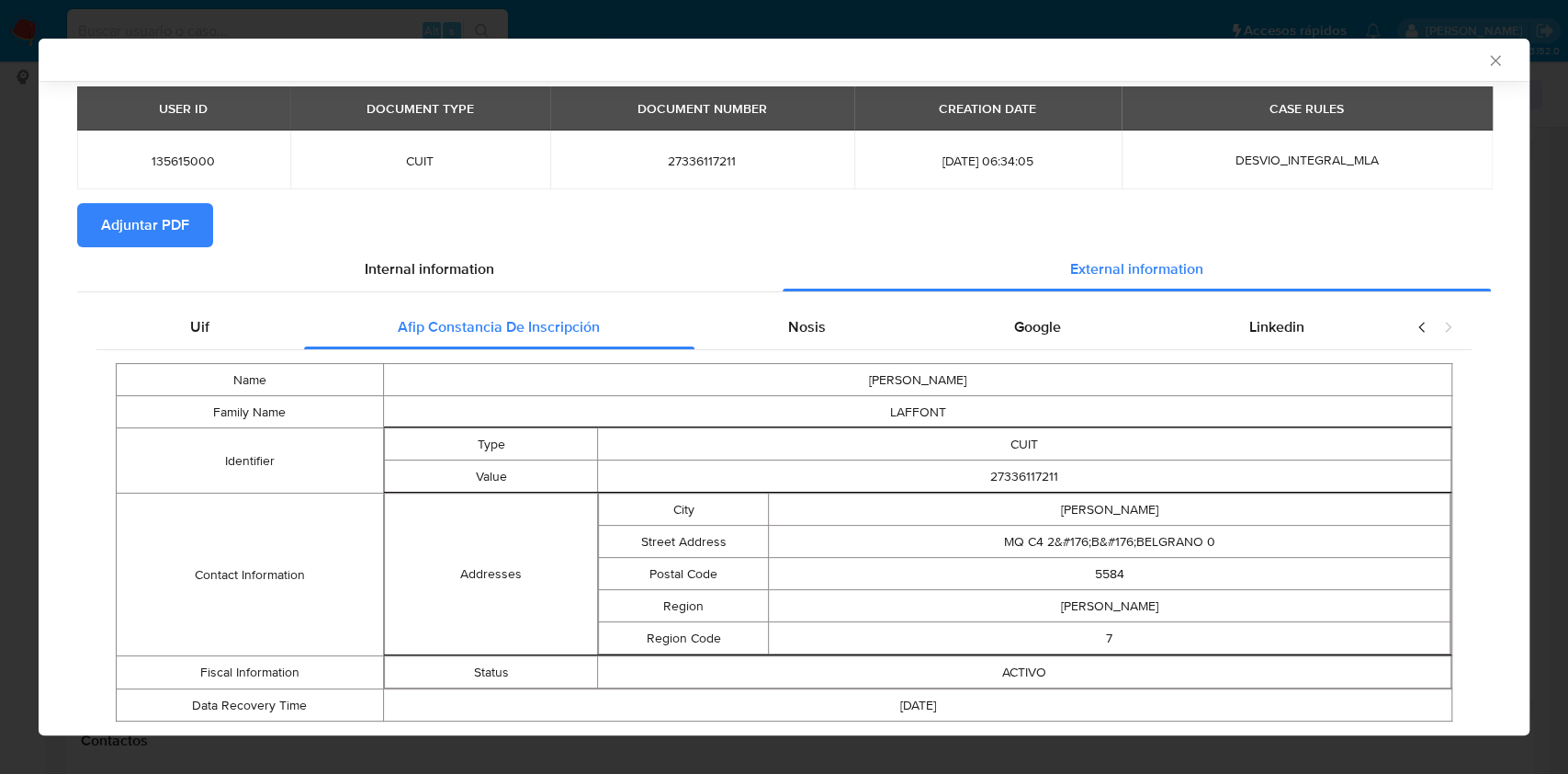
scroll to position [105, 0]
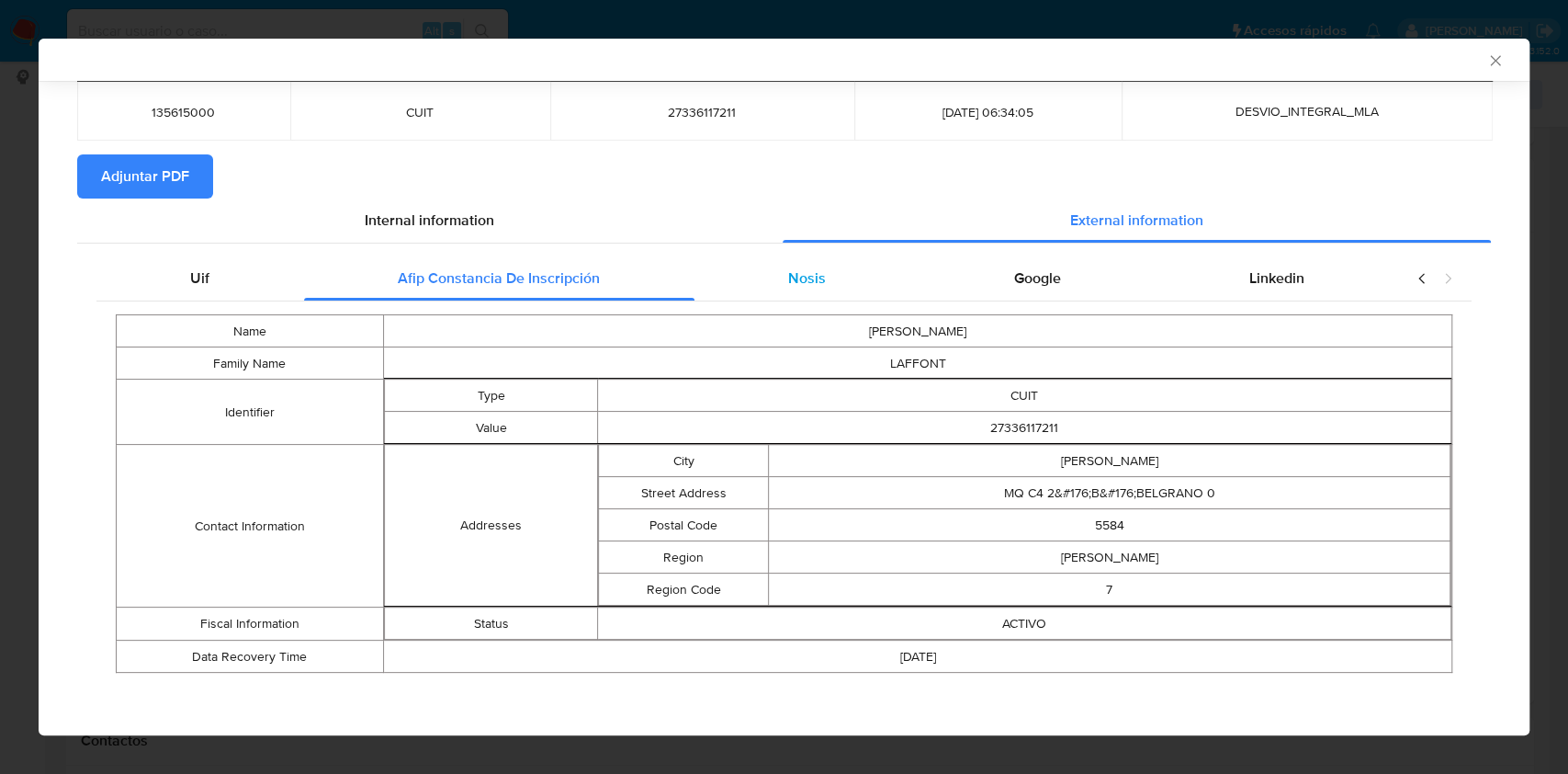
drag, startPoint x: 775, startPoint y: 272, endPoint x: 881, endPoint y: 284, distance: 106.7
click at [776, 273] on div "Nosis" at bounding box center [807, 278] width 226 height 44
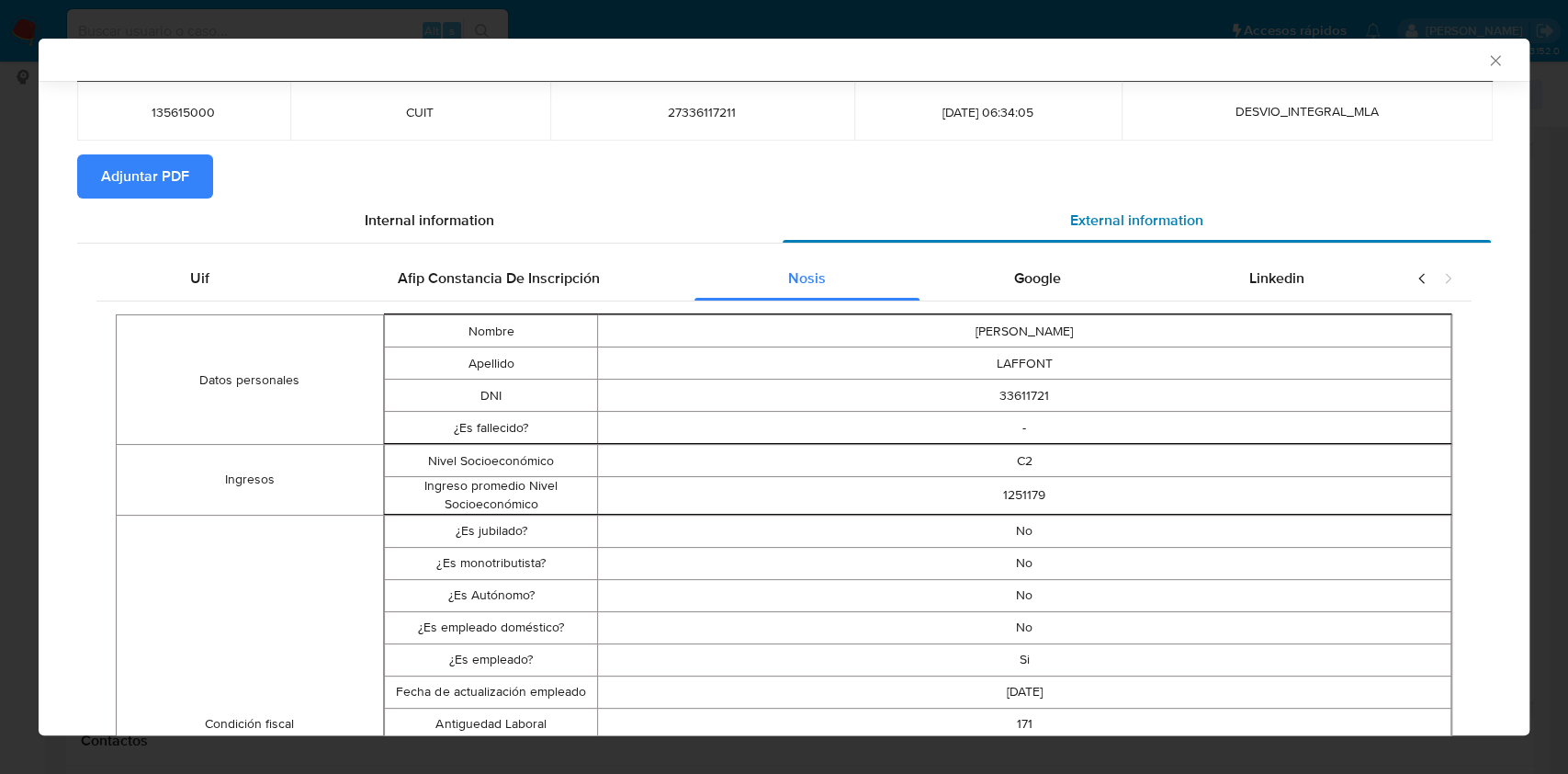
drag, startPoint x: 993, startPoint y: 294, endPoint x: 1002, endPoint y: 327, distance: 34.2
click at [992, 294] on div "Google" at bounding box center [1037, 278] width 235 height 44
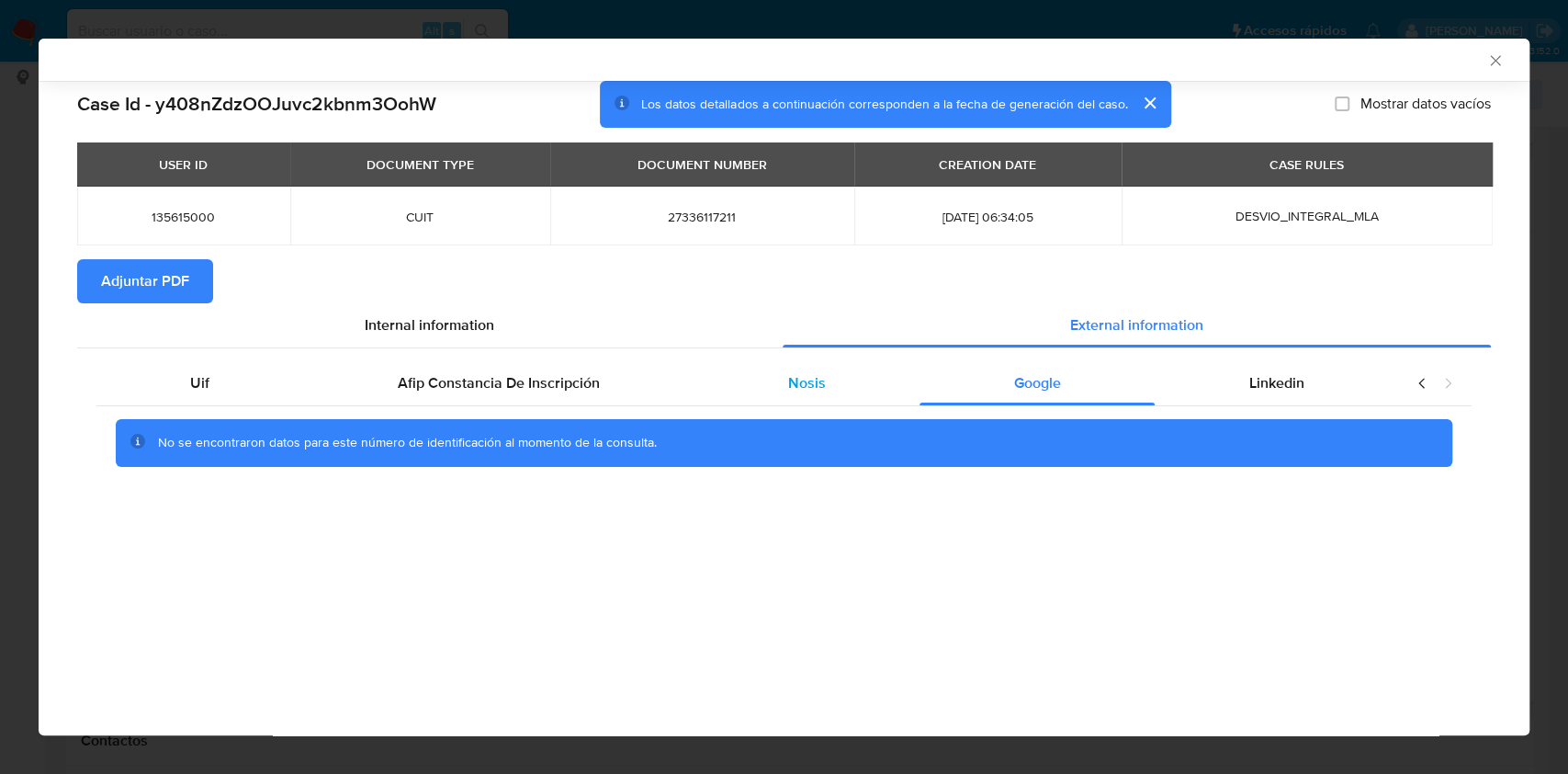
click at [775, 371] on div "Nosis" at bounding box center [807, 383] width 226 height 44
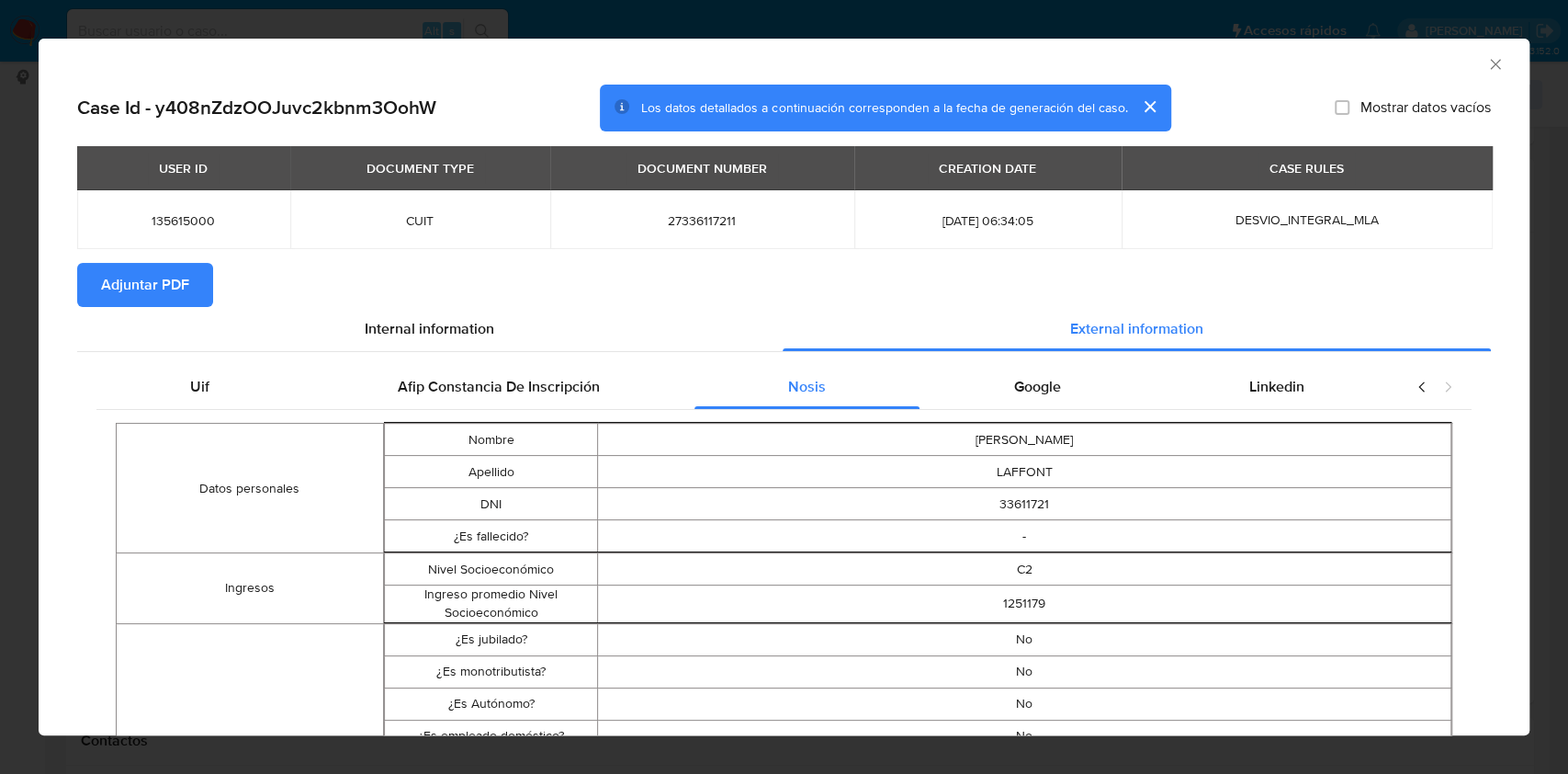
click at [1268, 444] on td "DANIELA FERNANDA" at bounding box center [1024, 439] width 853 height 32
drag, startPoint x: 1249, startPoint y: 397, endPoint x: 548, endPoint y: 275, distance: 711.5
click at [1249, 397] on span "Linkedin" at bounding box center [1277, 387] width 55 height 22
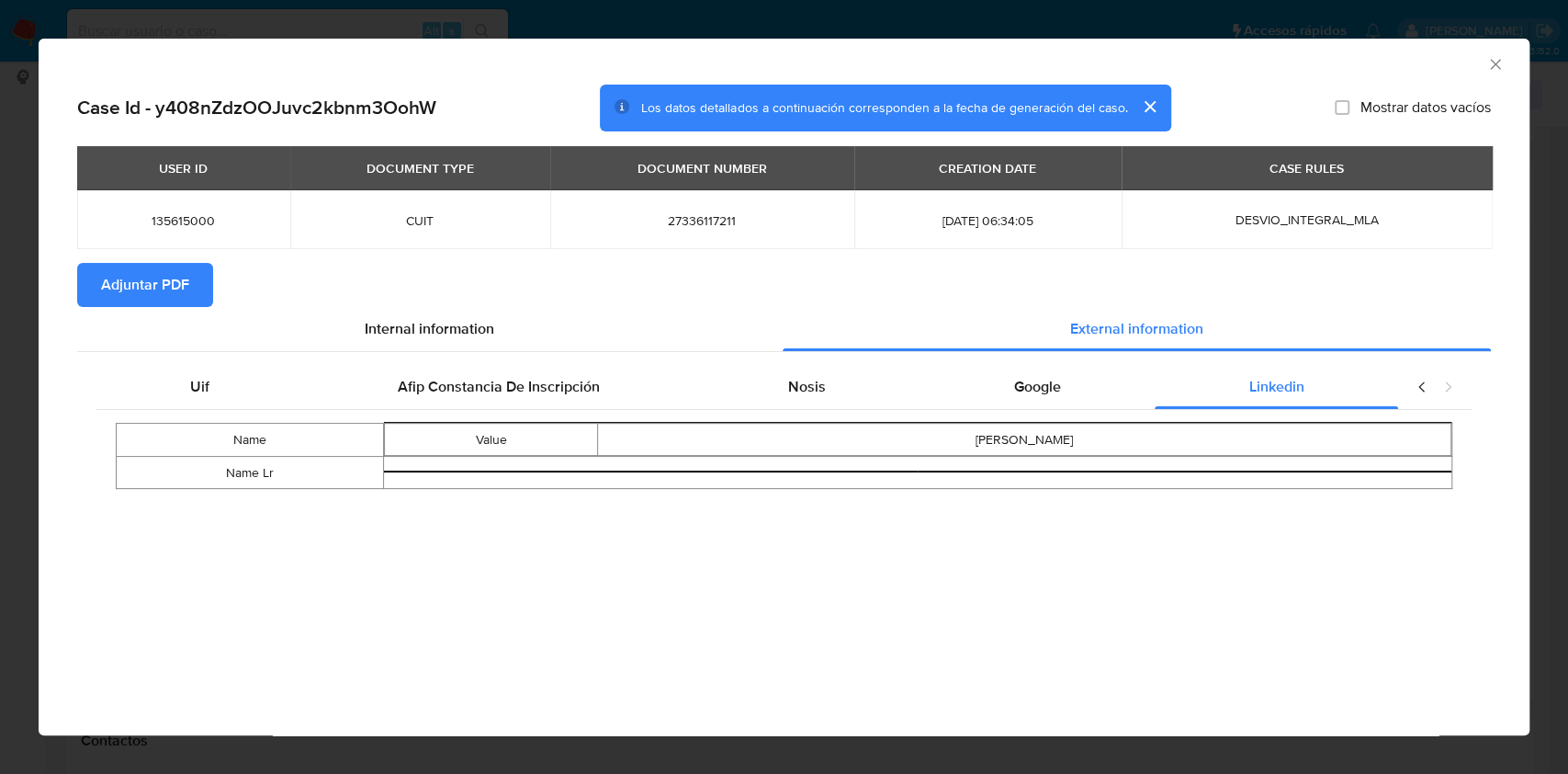
click at [185, 266] on span "Adjuntar PDF" at bounding box center [145, 284] width 88 height 40
click at [1494, 67] on icon "Cerrar ventana" at bounding box center [1495, 64] width 19 height 19
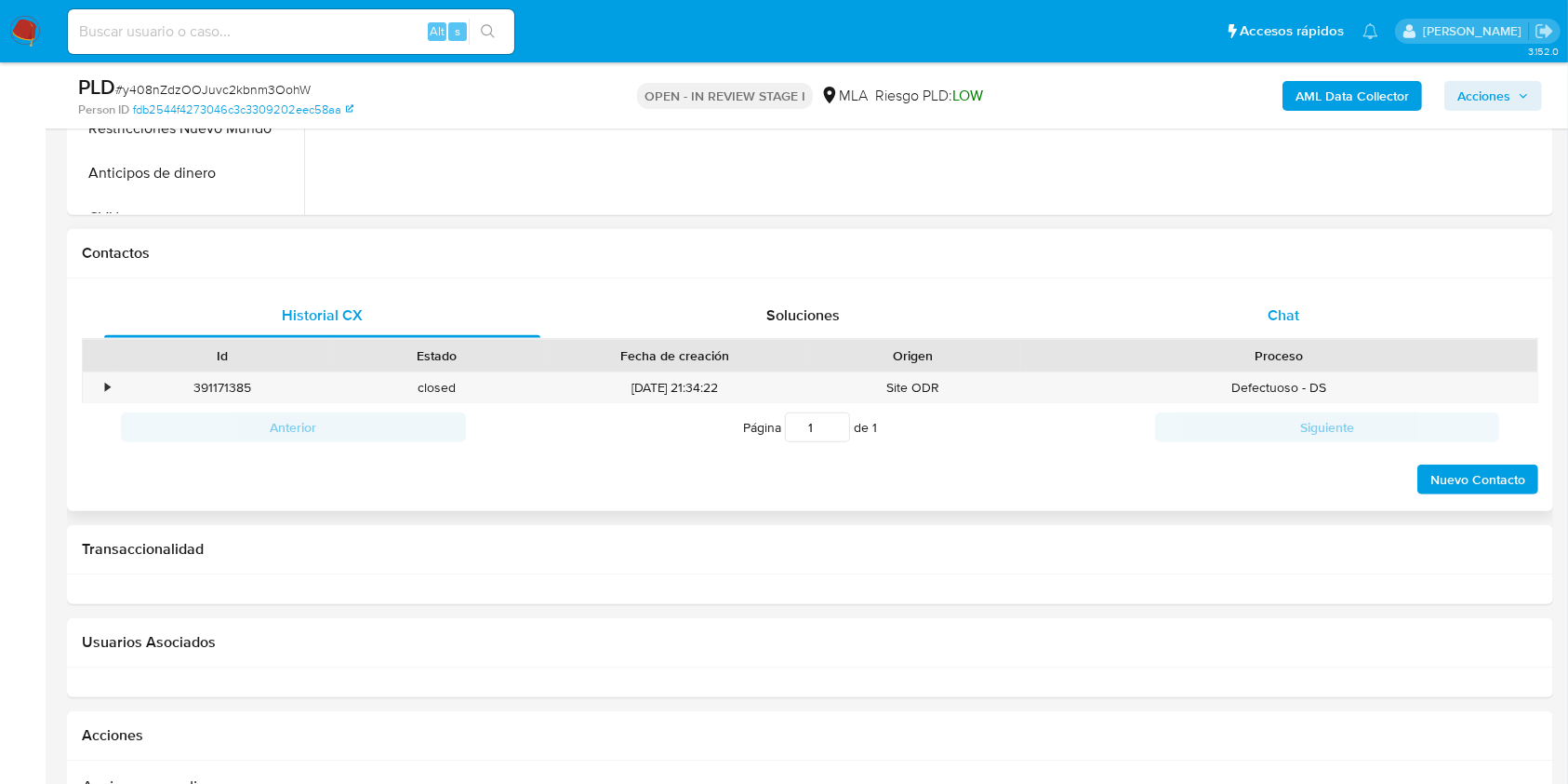
click at [1299, 310] on span "Chat" at bounding box center [1284, 315] width 32 height 22
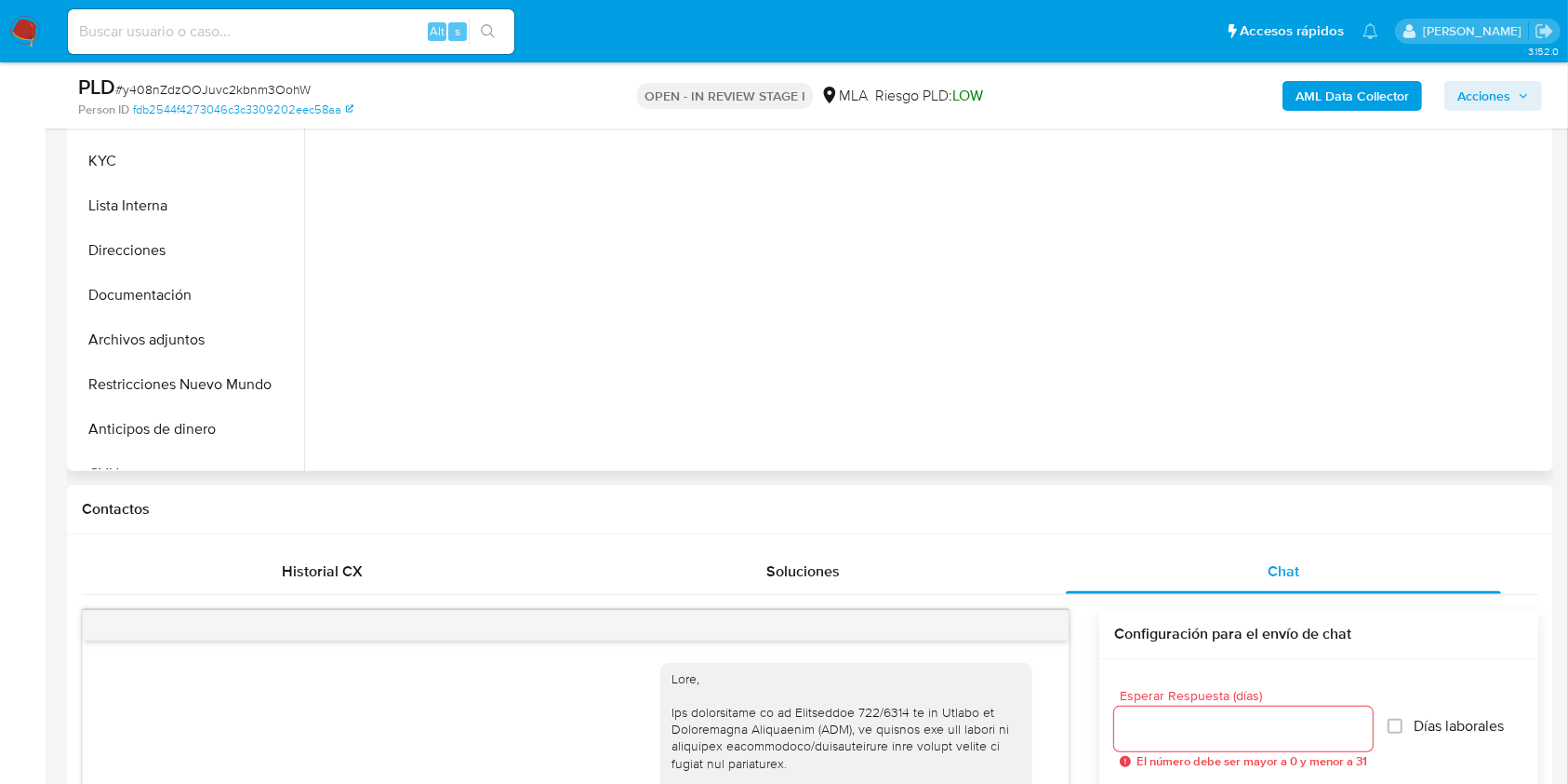
select select "10"
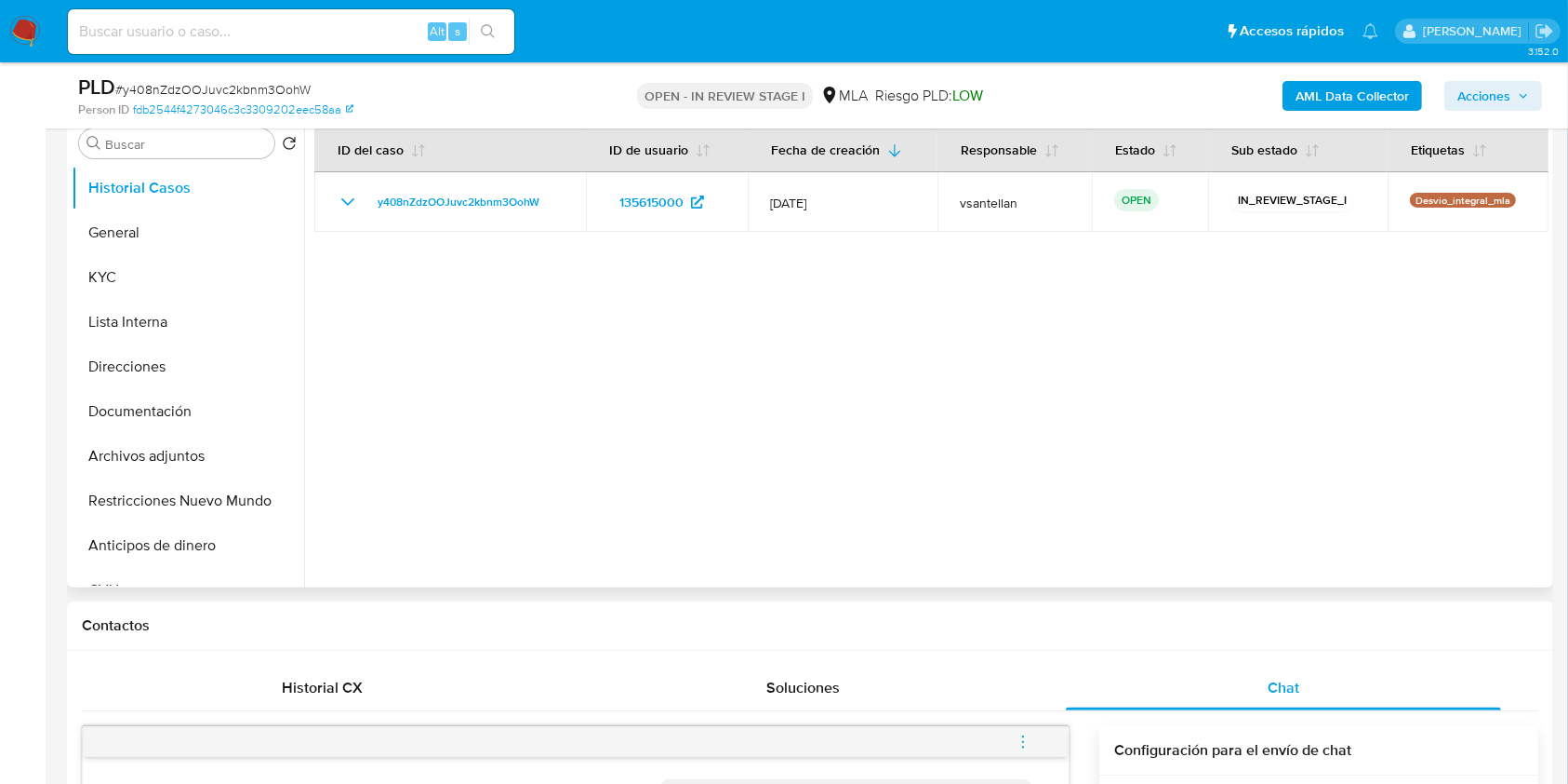
scroll to position [1374, 0]
click at [160, 272] on button "KYC" at bounding box center [180, 277] width 218 height 45
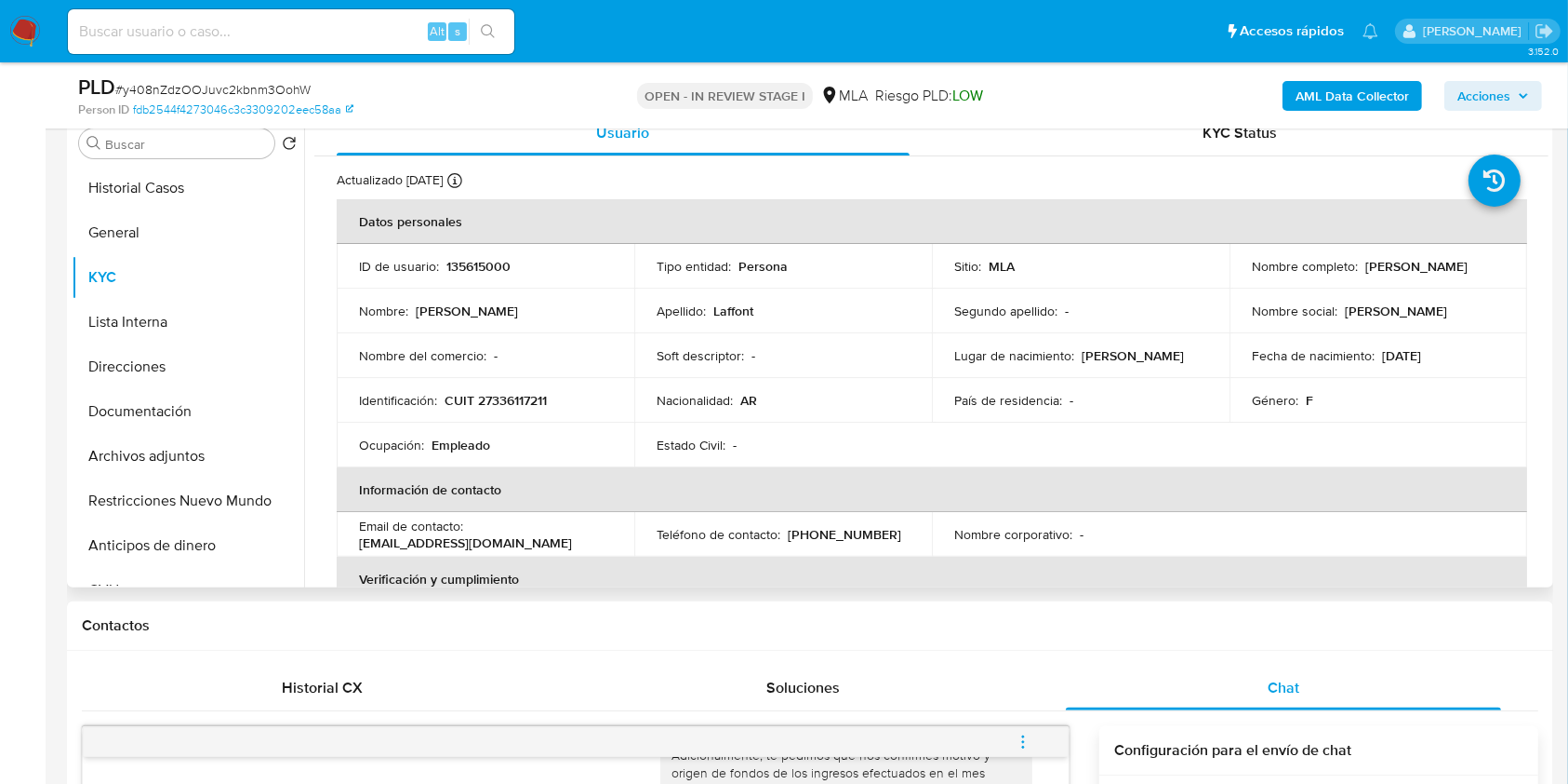
drag, startPoint x: 1250, startPoint y: 275, endPoint x: 1421, endPoint y: 280, distance: 171.1
click at [1412, 275] on div "Nombre completo : [PERSON_NAME]" at bounding box center [1378, 266] width 253 height 17
copy p "[PERSON_NAME]"
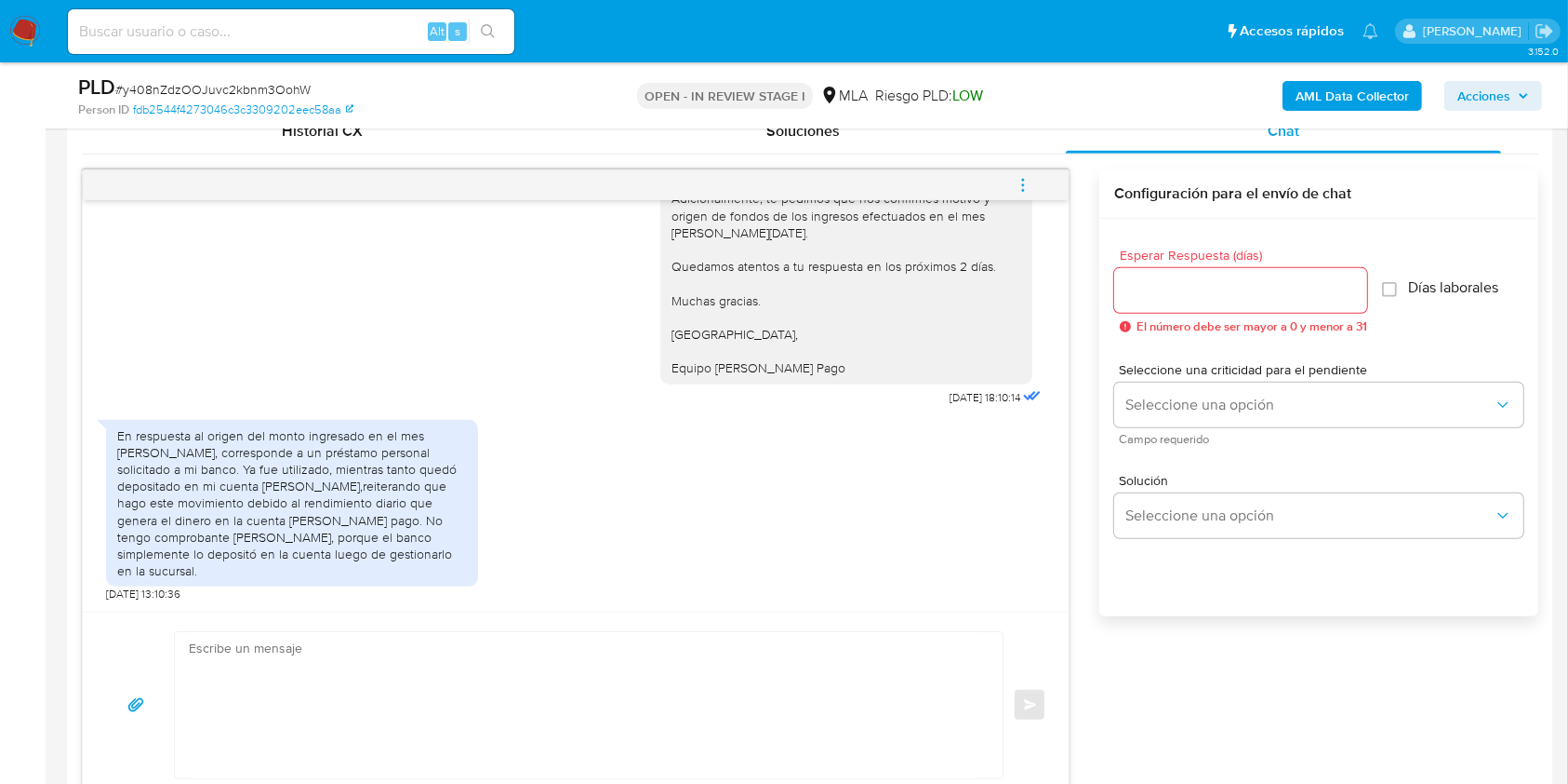
scroll to position [992, 0]
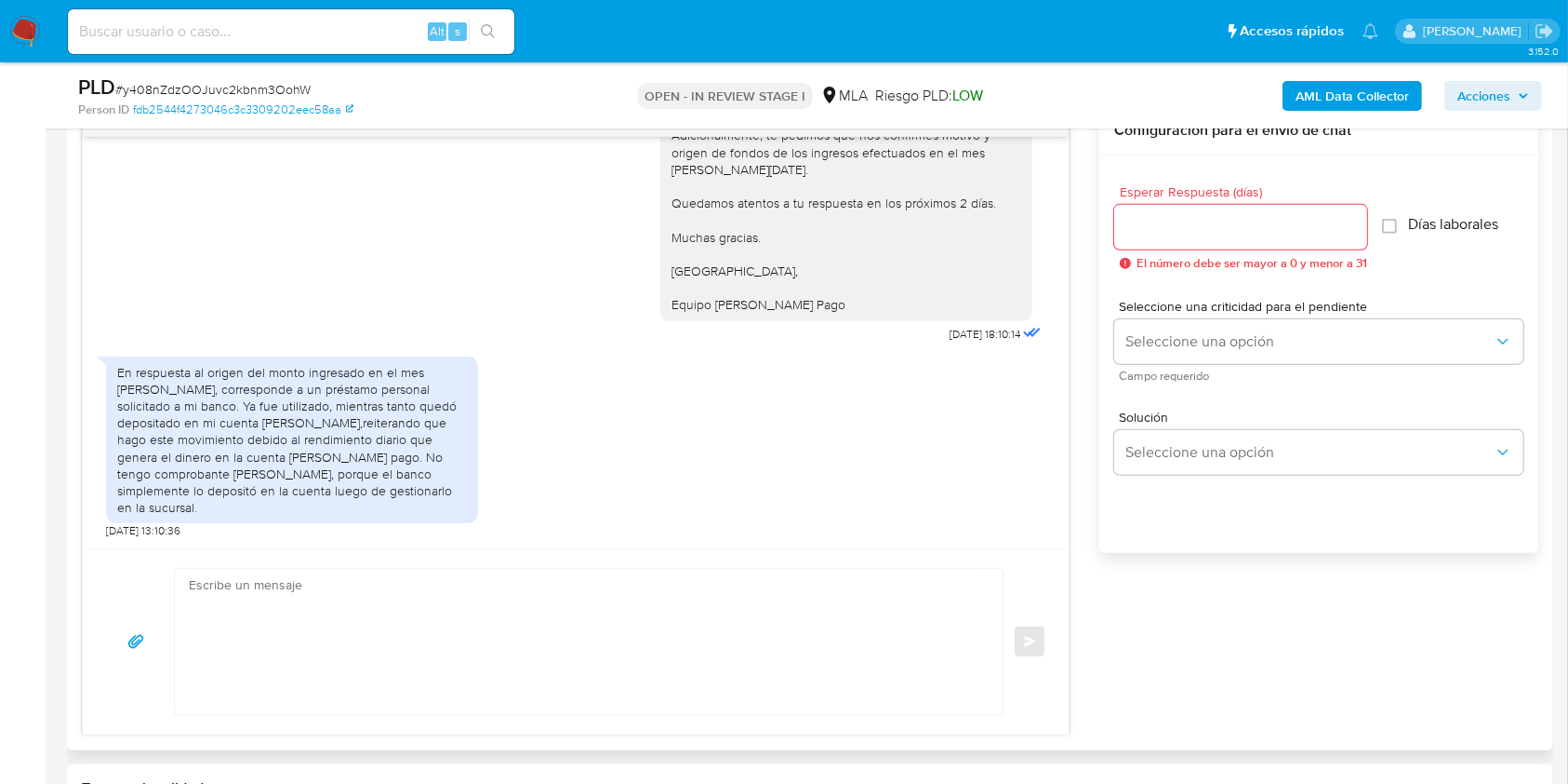
click at [576, 686] on textarea at bounding box center [584, 641] width 790 height 146
paste textarea "Hola [PERSON_NAME], Muchas gracias por la respuesta. Te confirmamos la recepció…"
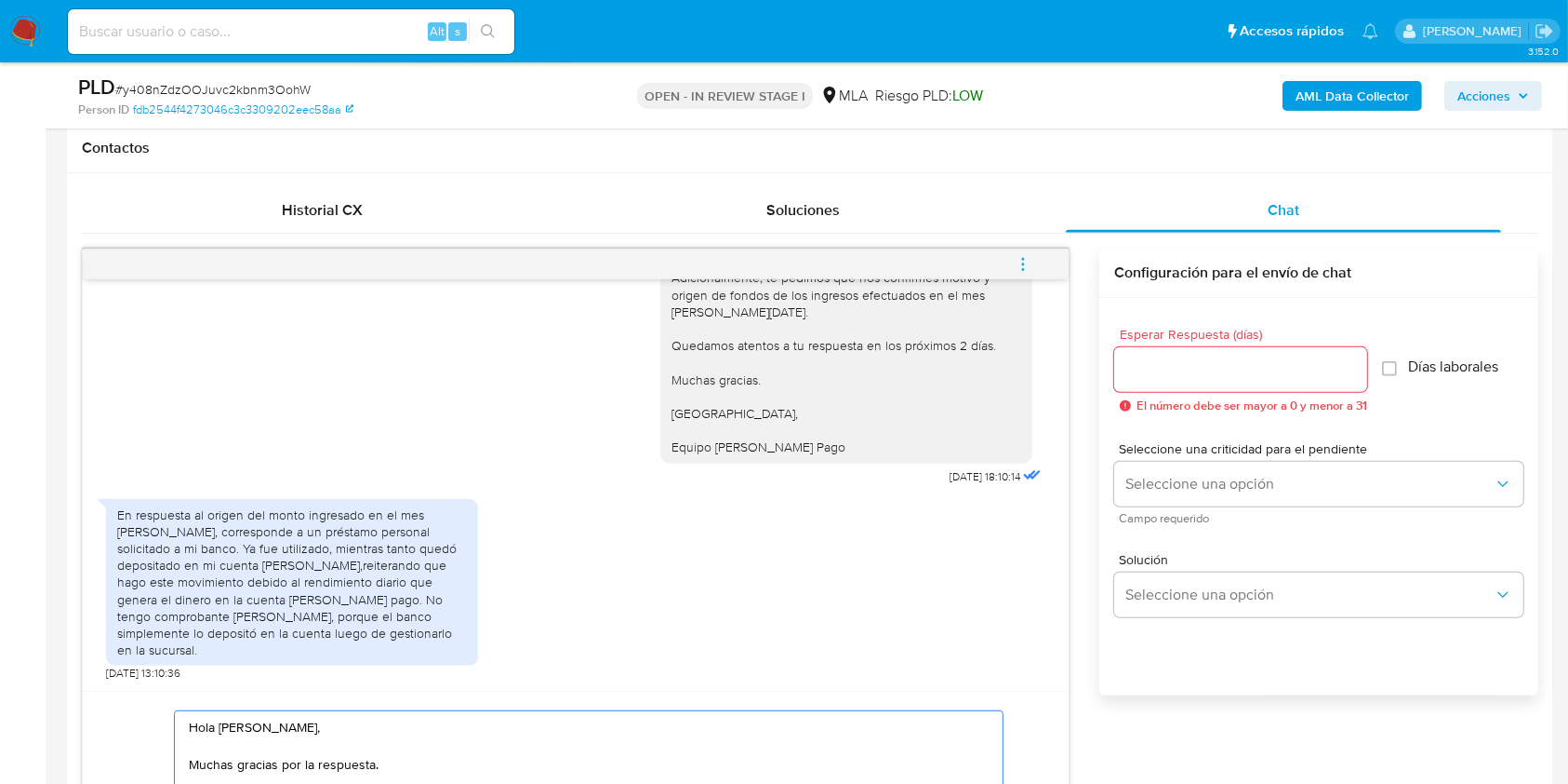
scroll to position [916, 0]
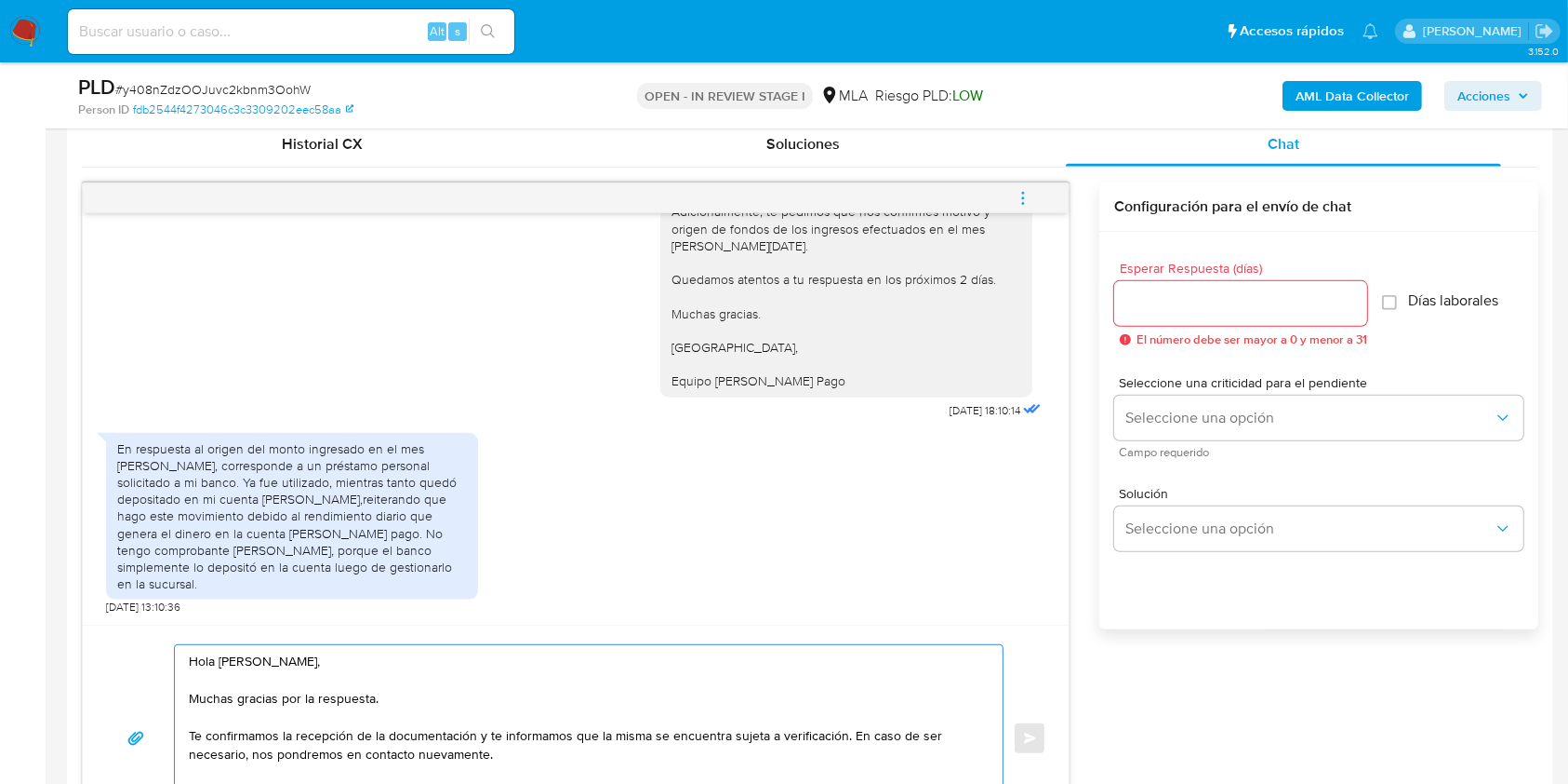
type textarea "Hola [PERSON_NAME], Muchas gracias por la respuesta. Te confirmamos la recepció…"
click at [1225, 291] on input "Esperar Respuesta (días)" at bounding box center [1240, 303] width 253 height 24
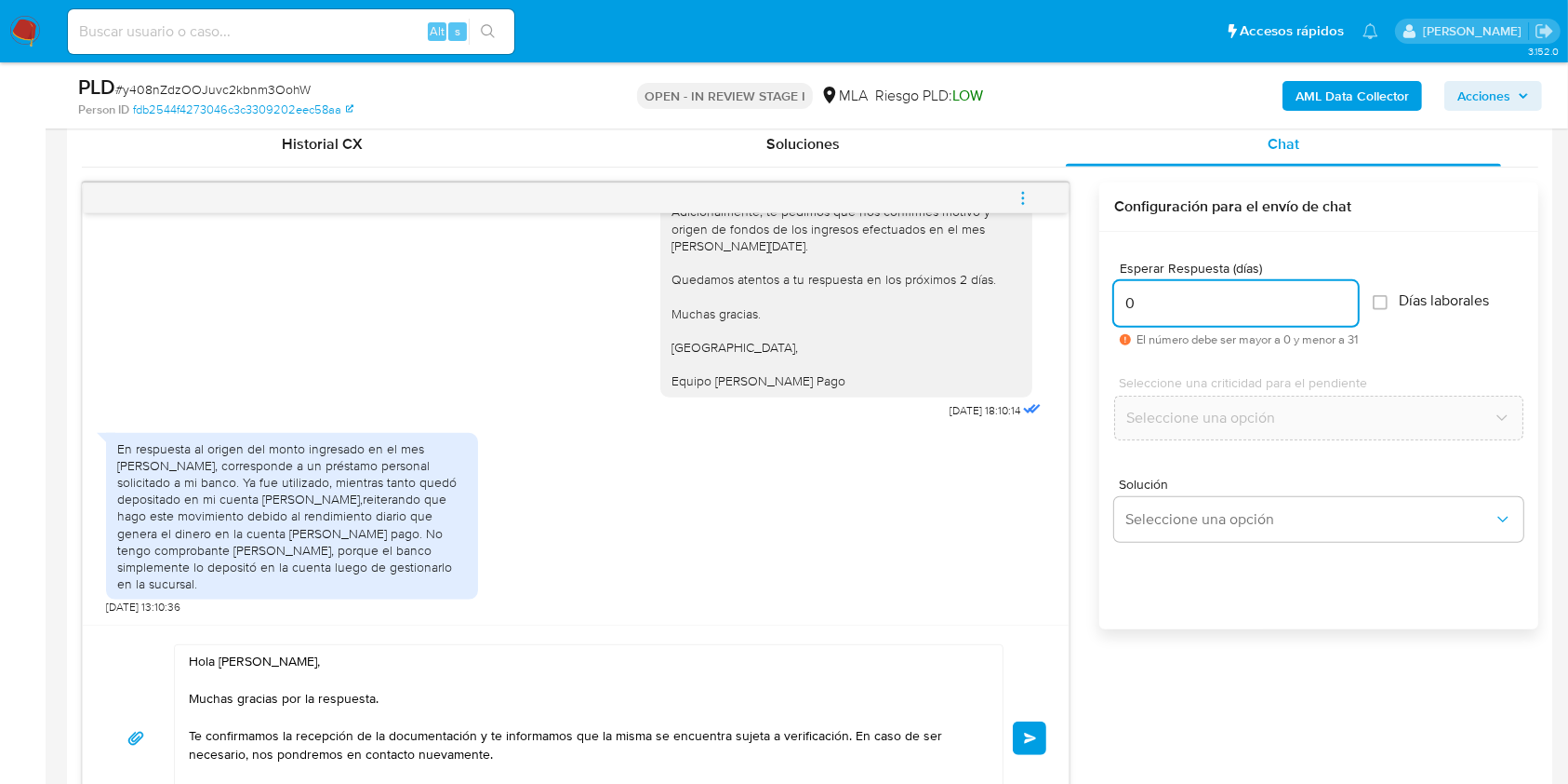
type input "0"
drag, startPoint x: 1567, startPoint y: 287, endPoint x: 1566, endPoint y: 242, distance: 45.0
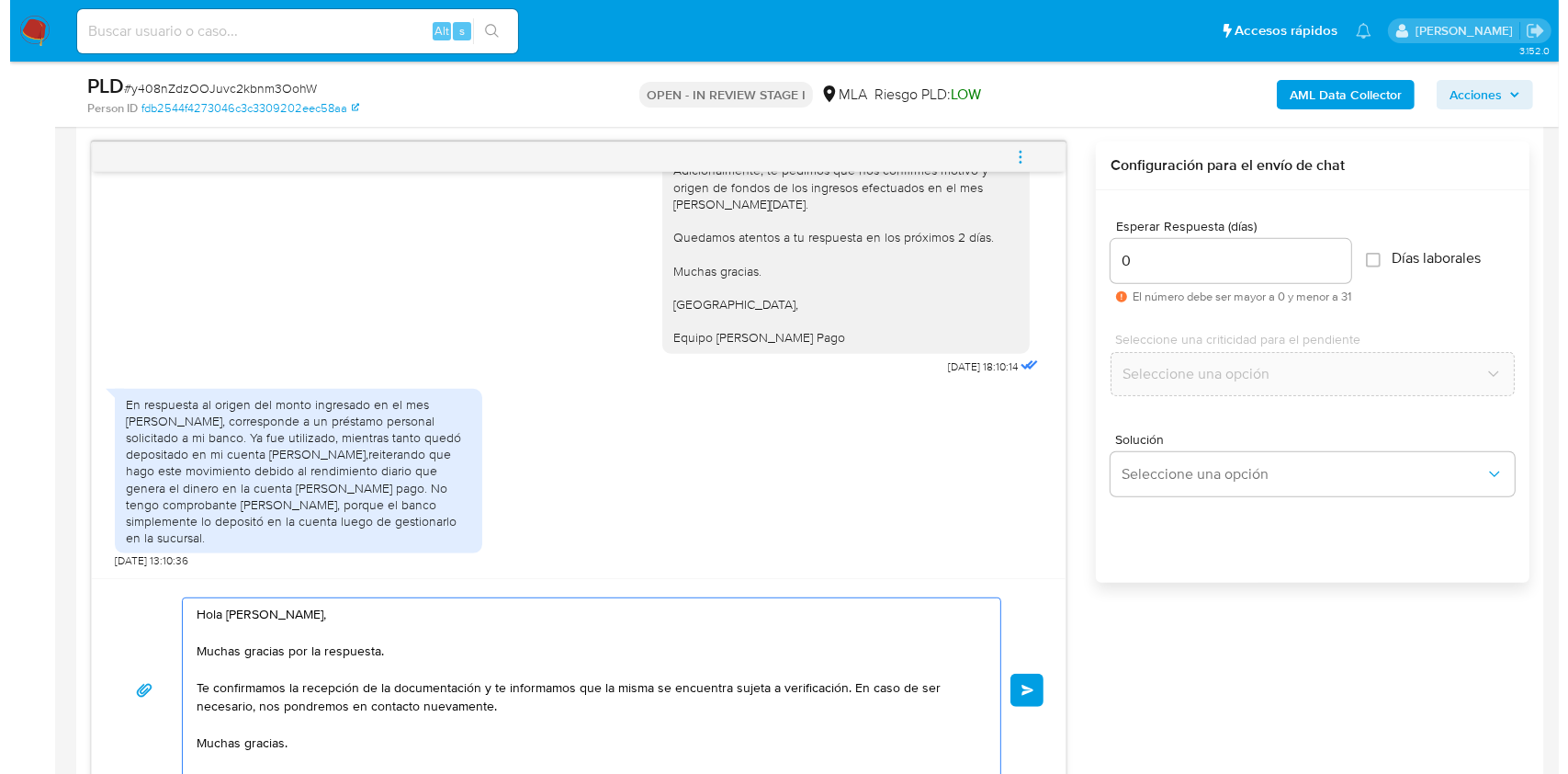
scroll to position [913, 0]
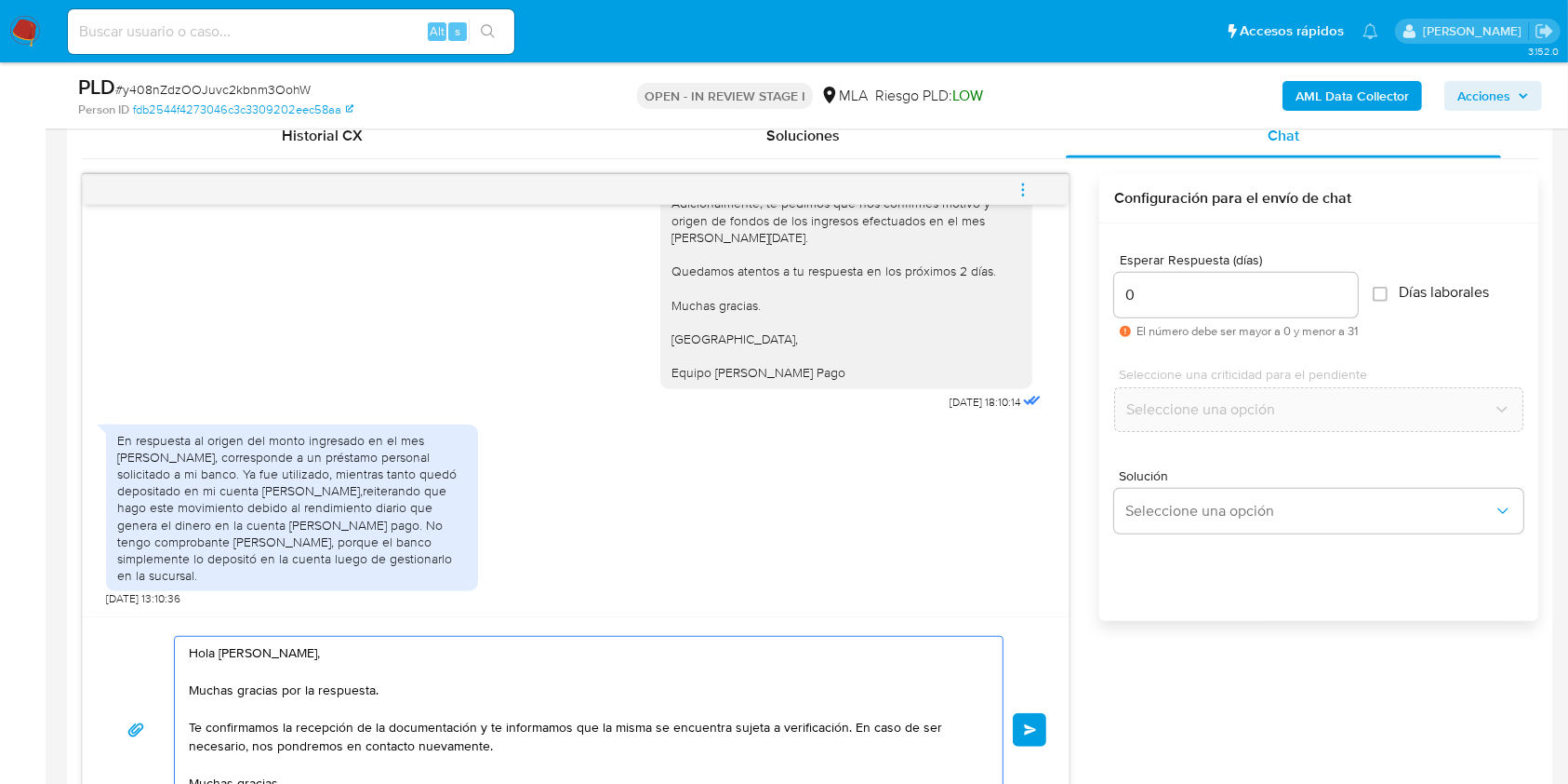
click at [1039, 726] on button "Enviar" at bounding box center [1030, 729] width 34 height 34
drag, startPoint x: 1022, startPoint y: 190, endPoint x: 970, endPoint y: 182, distance: 52.6
click at [1022, 190] on icon "menu-action" at bounding box center [1023, 189] width 17 height 17
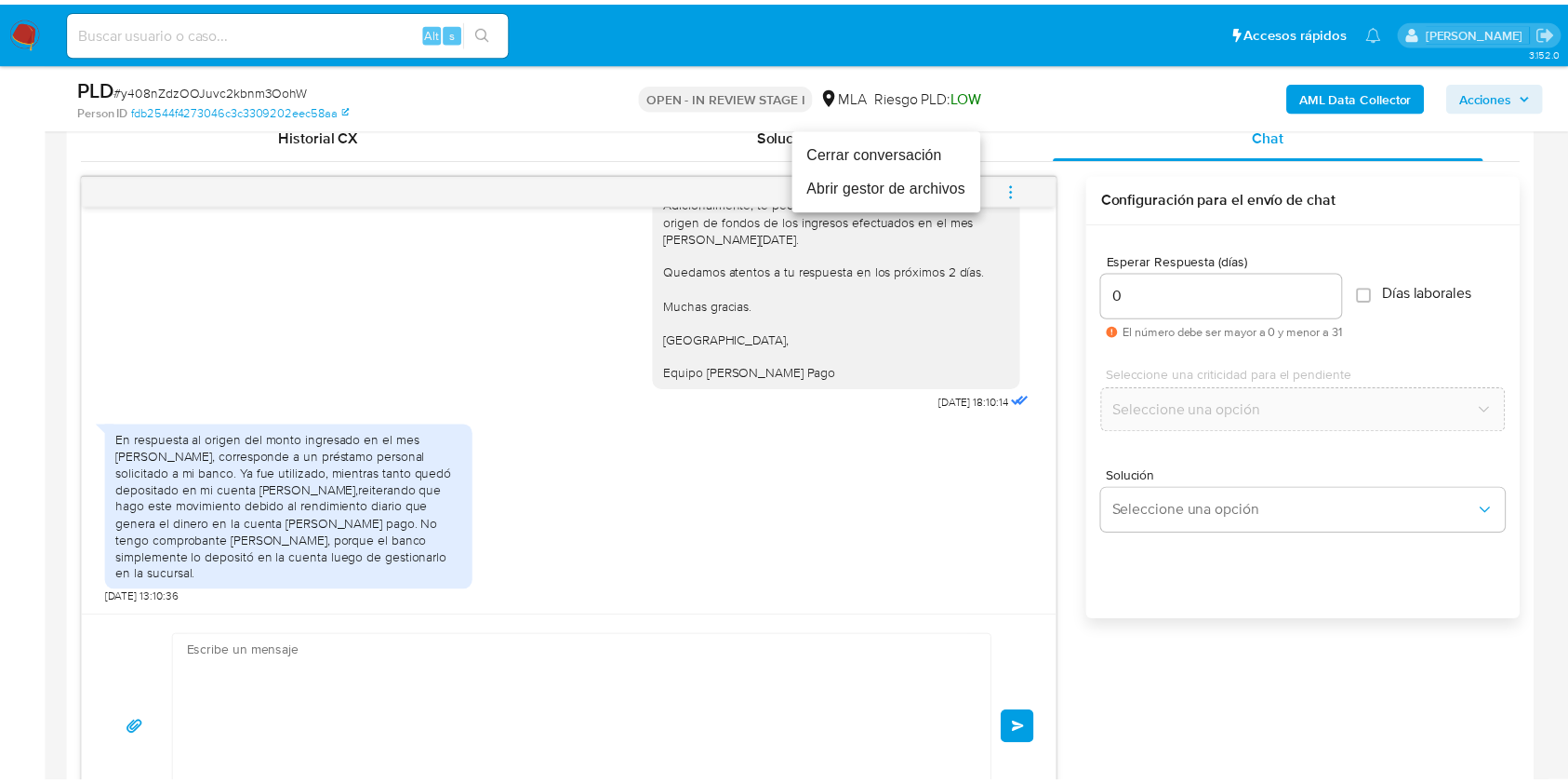
scroll to position [1664, 0]
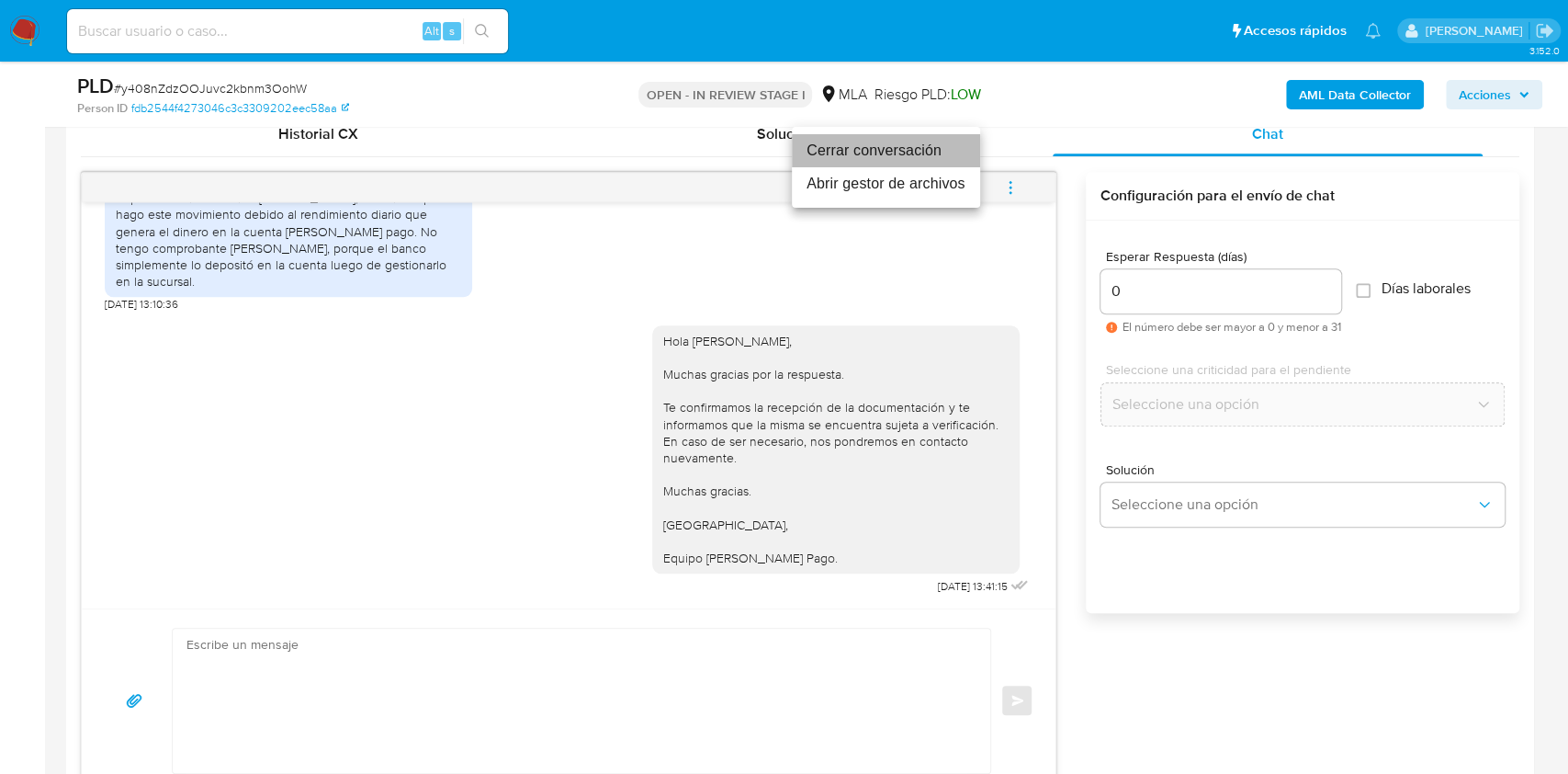
click at [857, 145] on li "Cerrar conversación" at bounding box center [886, 151] width 189 height 33
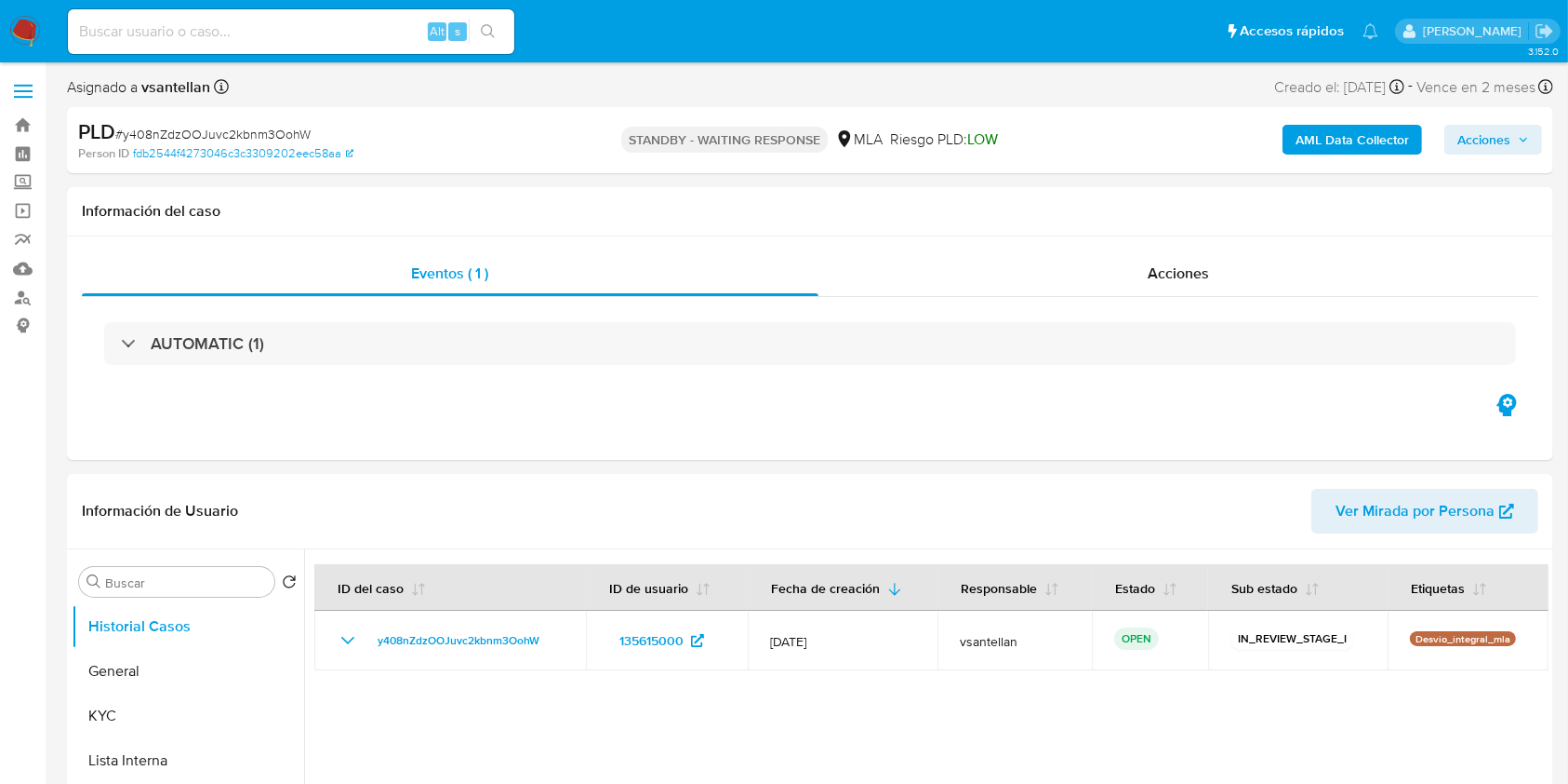
select select "10"
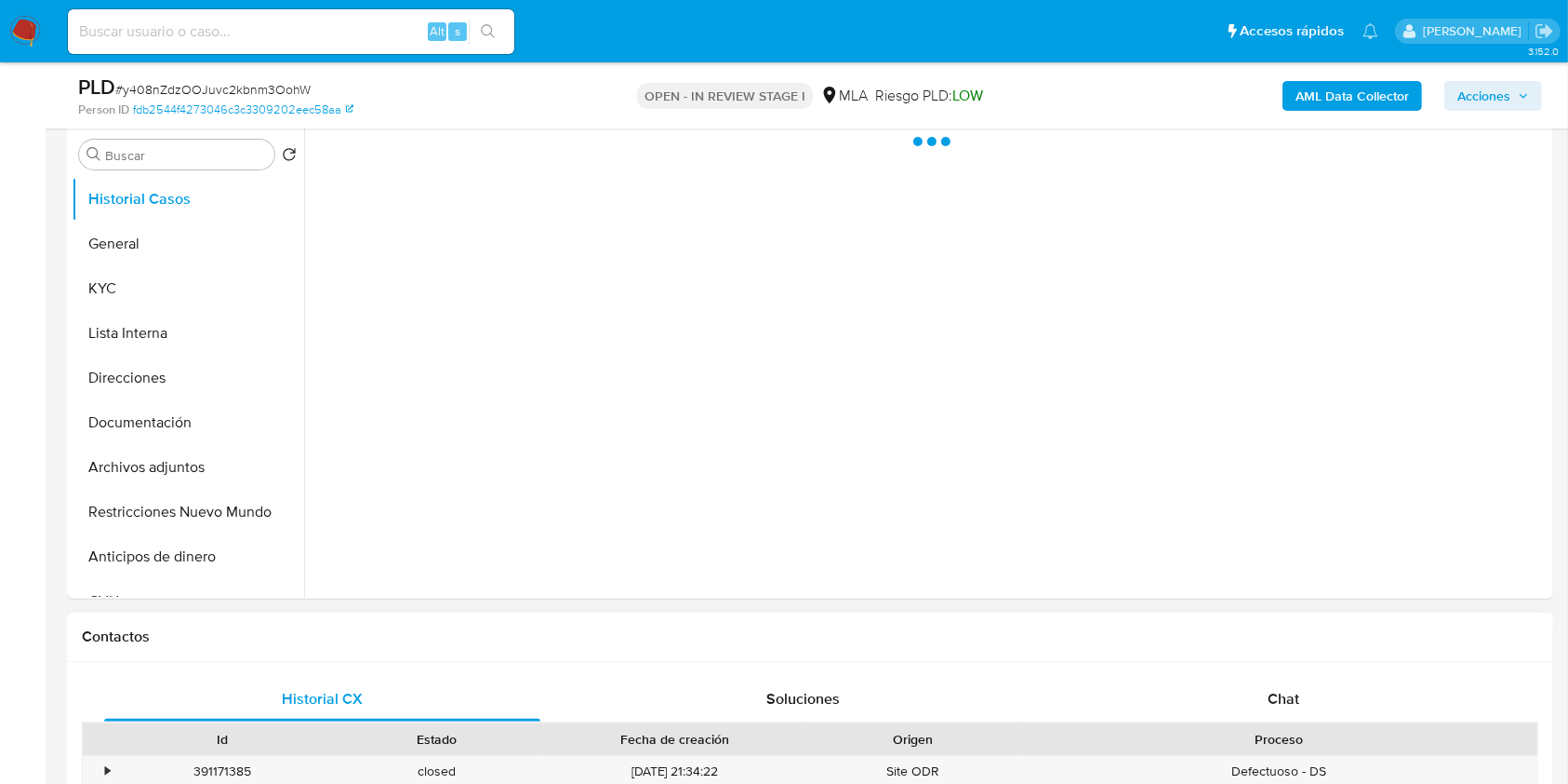
scroll to position [497, 0]
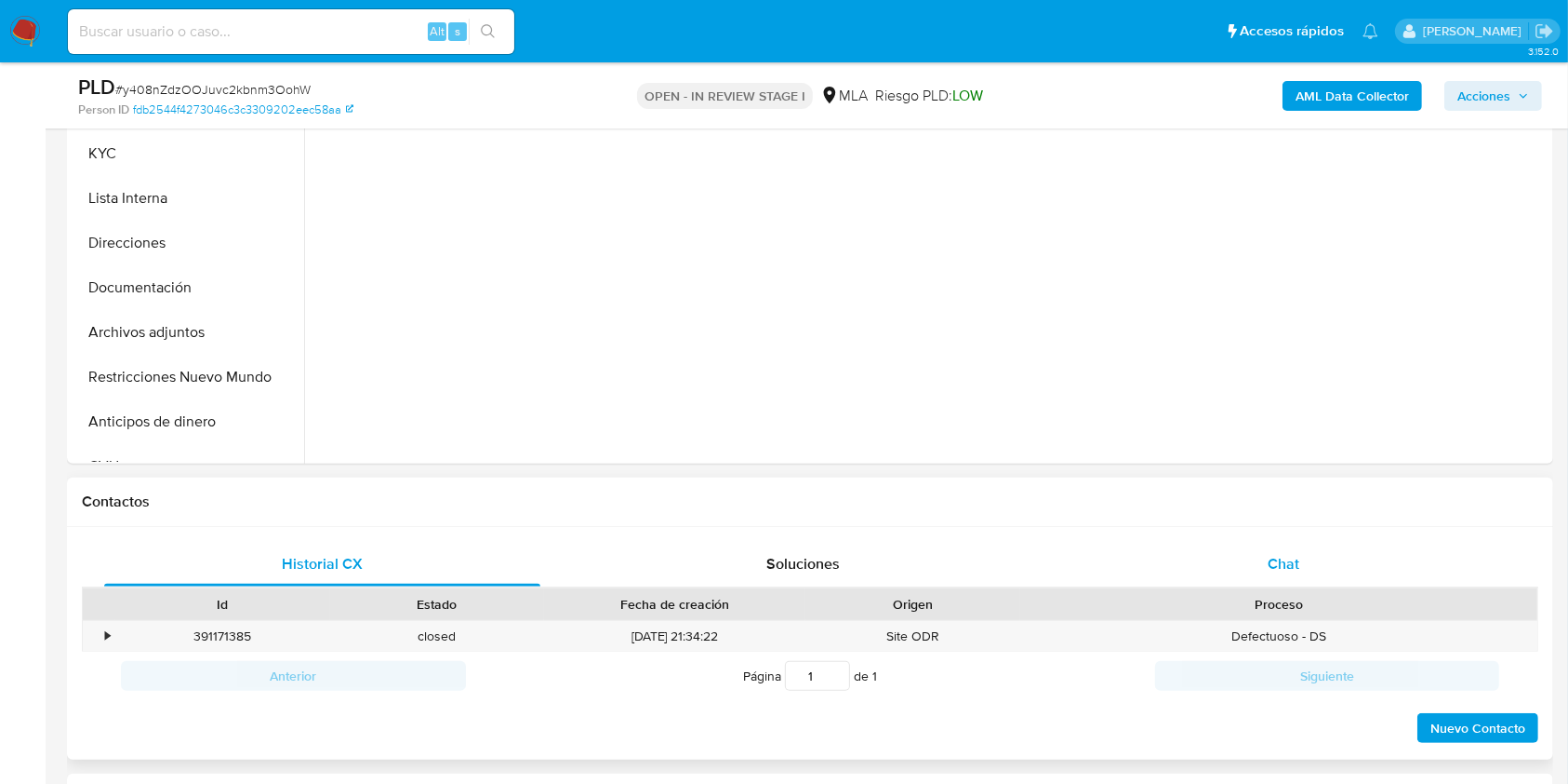
click at [1303, 570] on div "Chat" at bounding box center [1284, 564] width 436 height 45
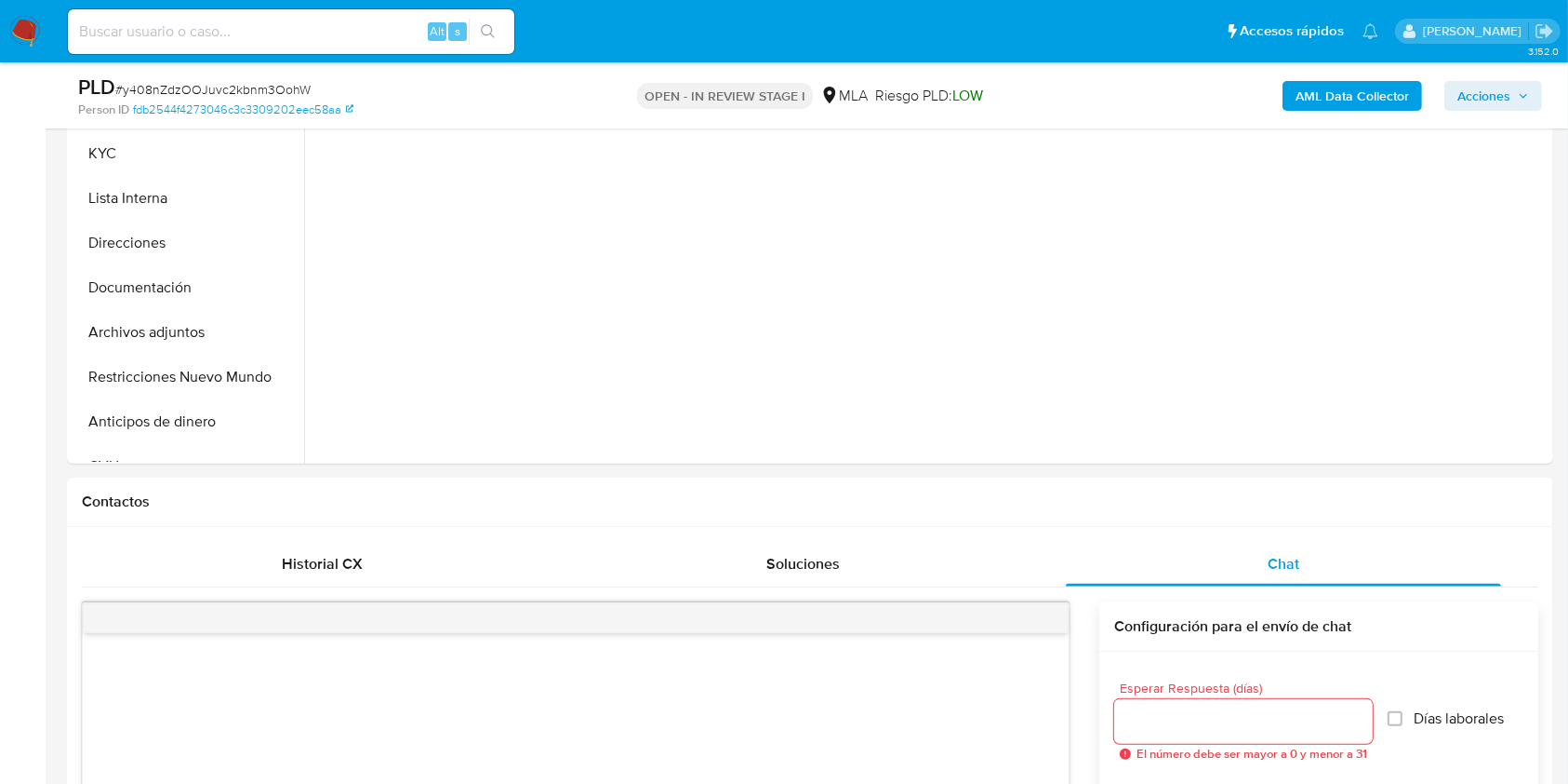
select select "10"
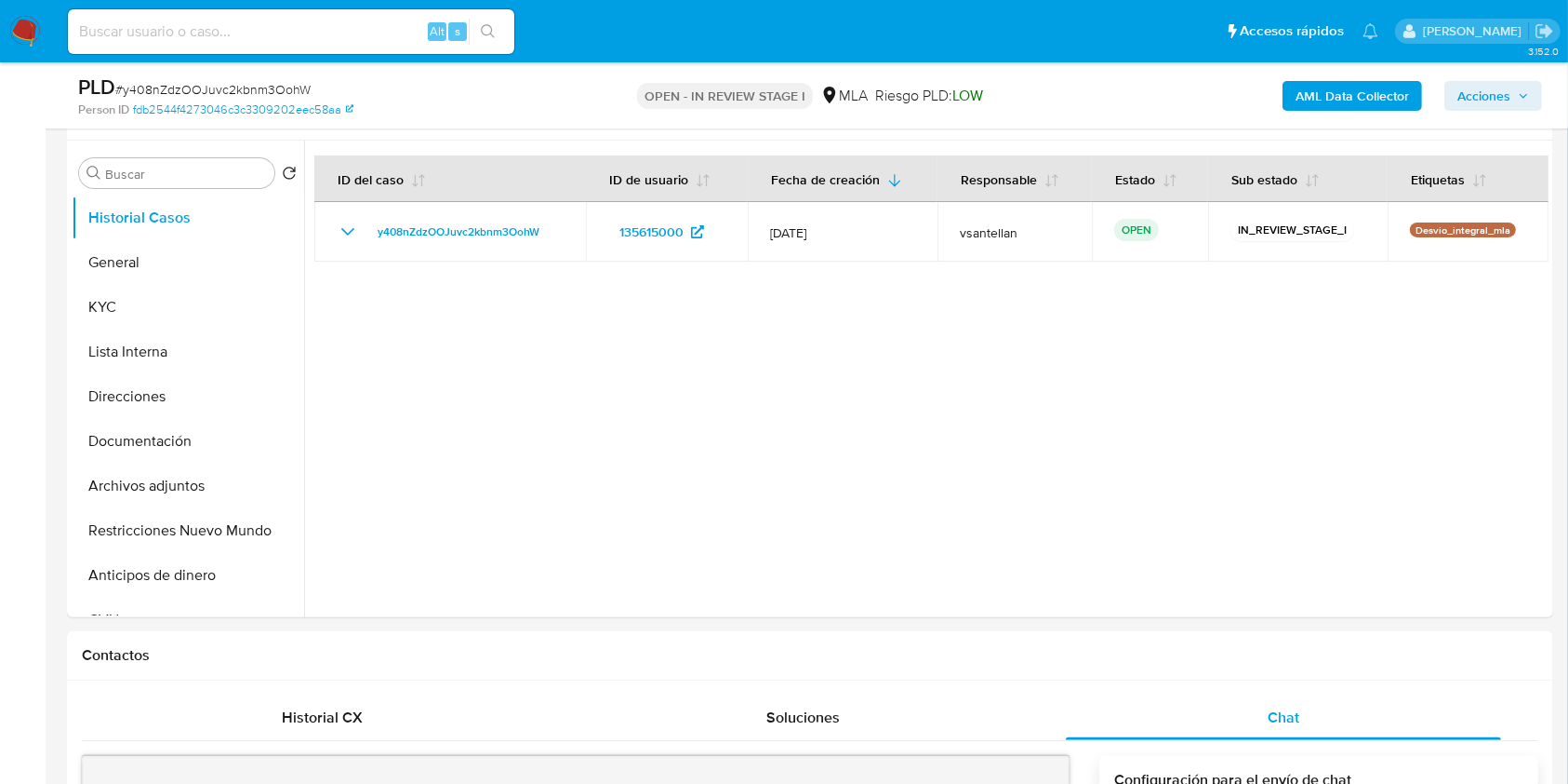
scroll to position [282, 0]
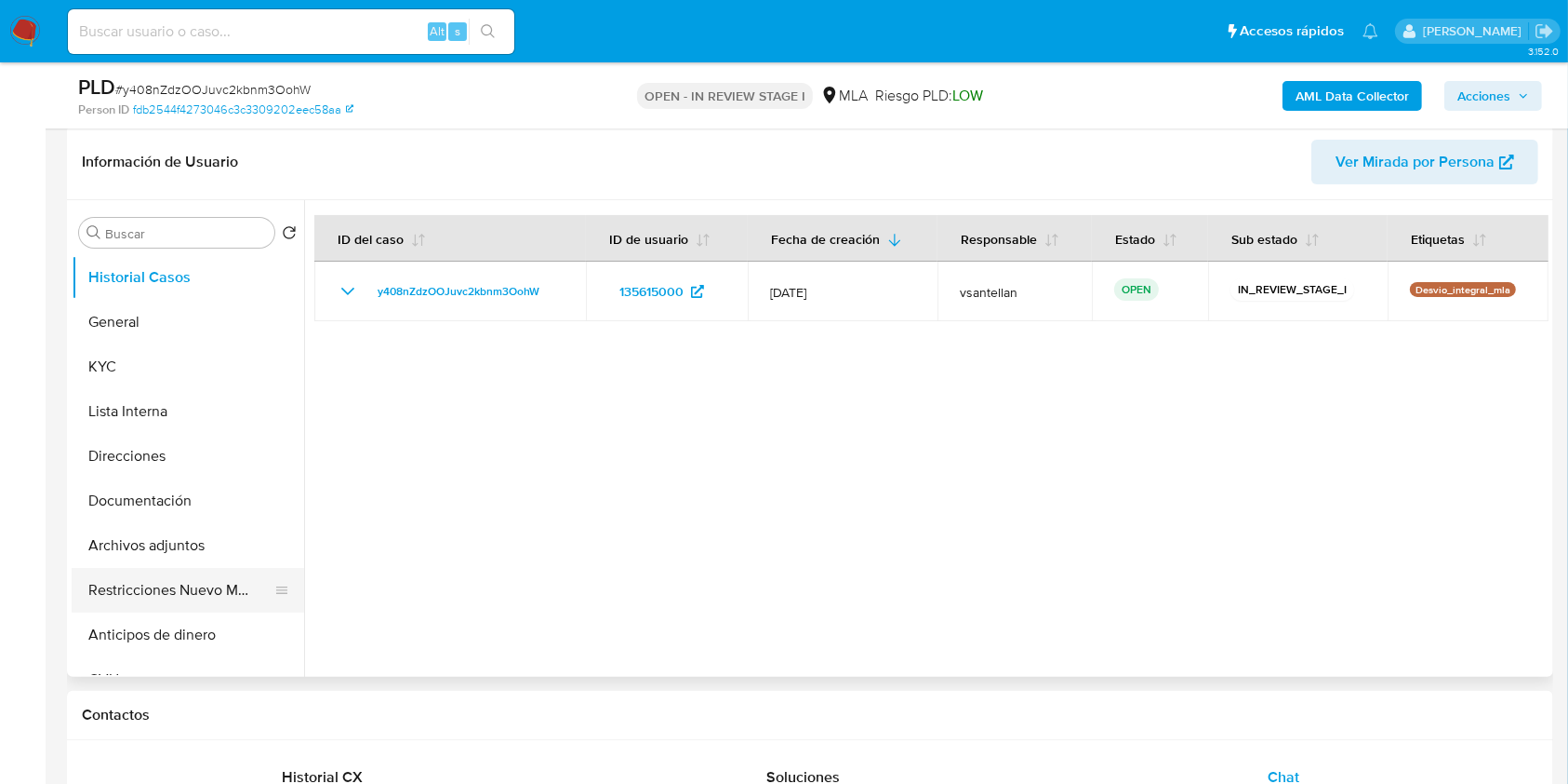
click at [200, 598] on button "Restricciones Nuevo Mundo" at bounding box center [180, 590] width 218 height 45
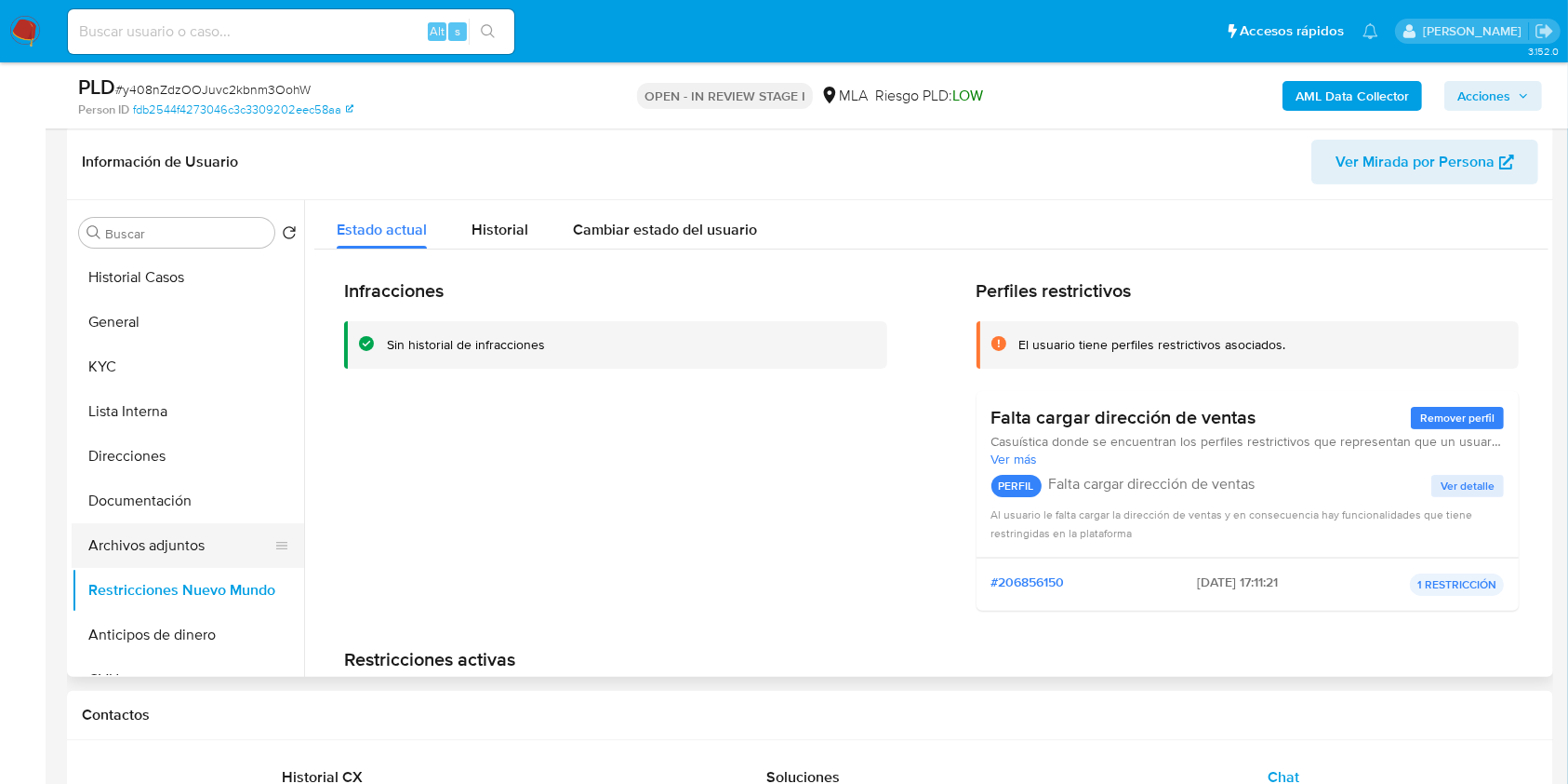
click at [163, 548] on button "Archivos adjuntos" at bounding box center [180, 545] width 218 height 45
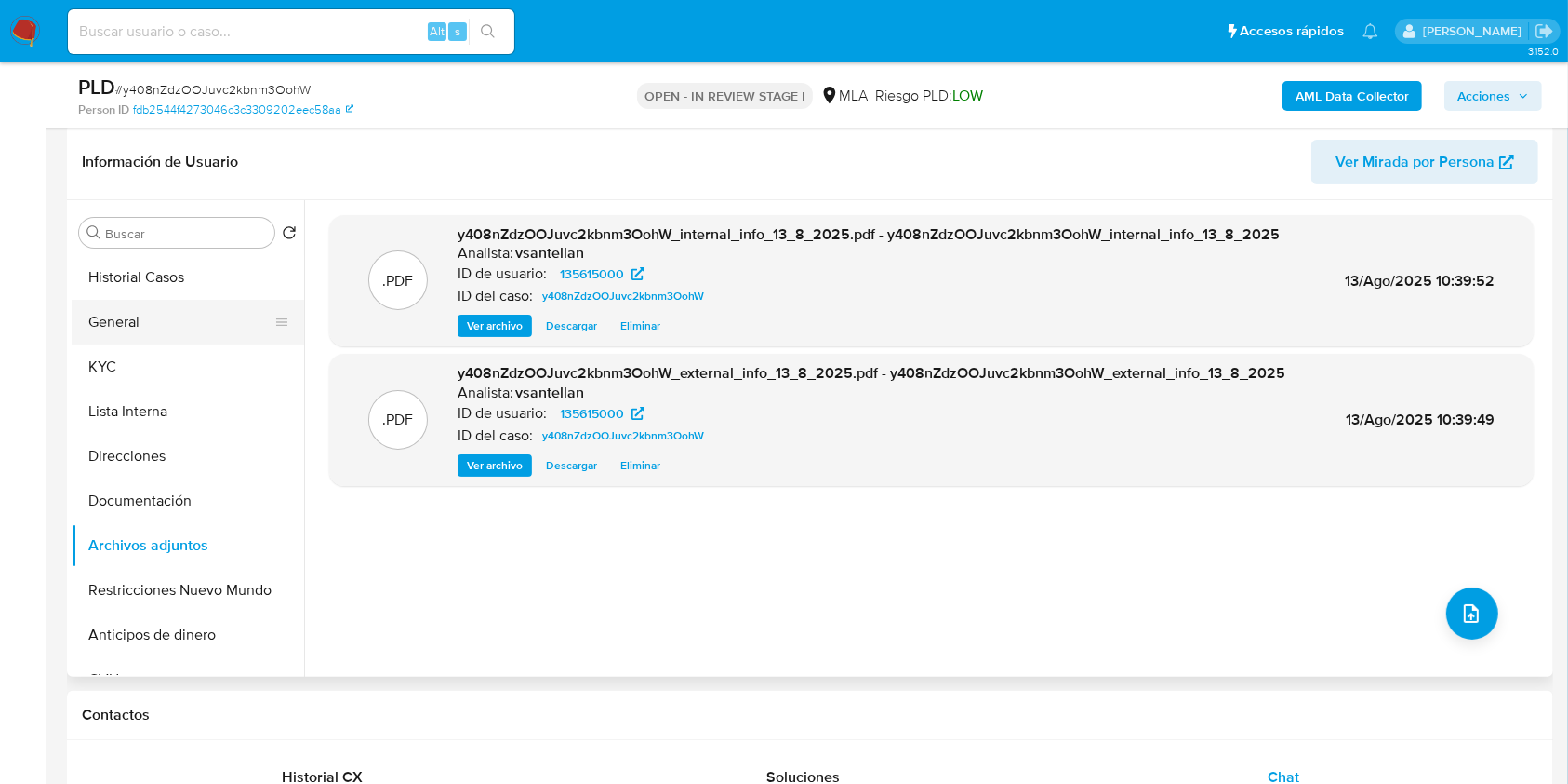
click at [150, 334] on button "General" at bounding box center [180, 321] width 218 height 45
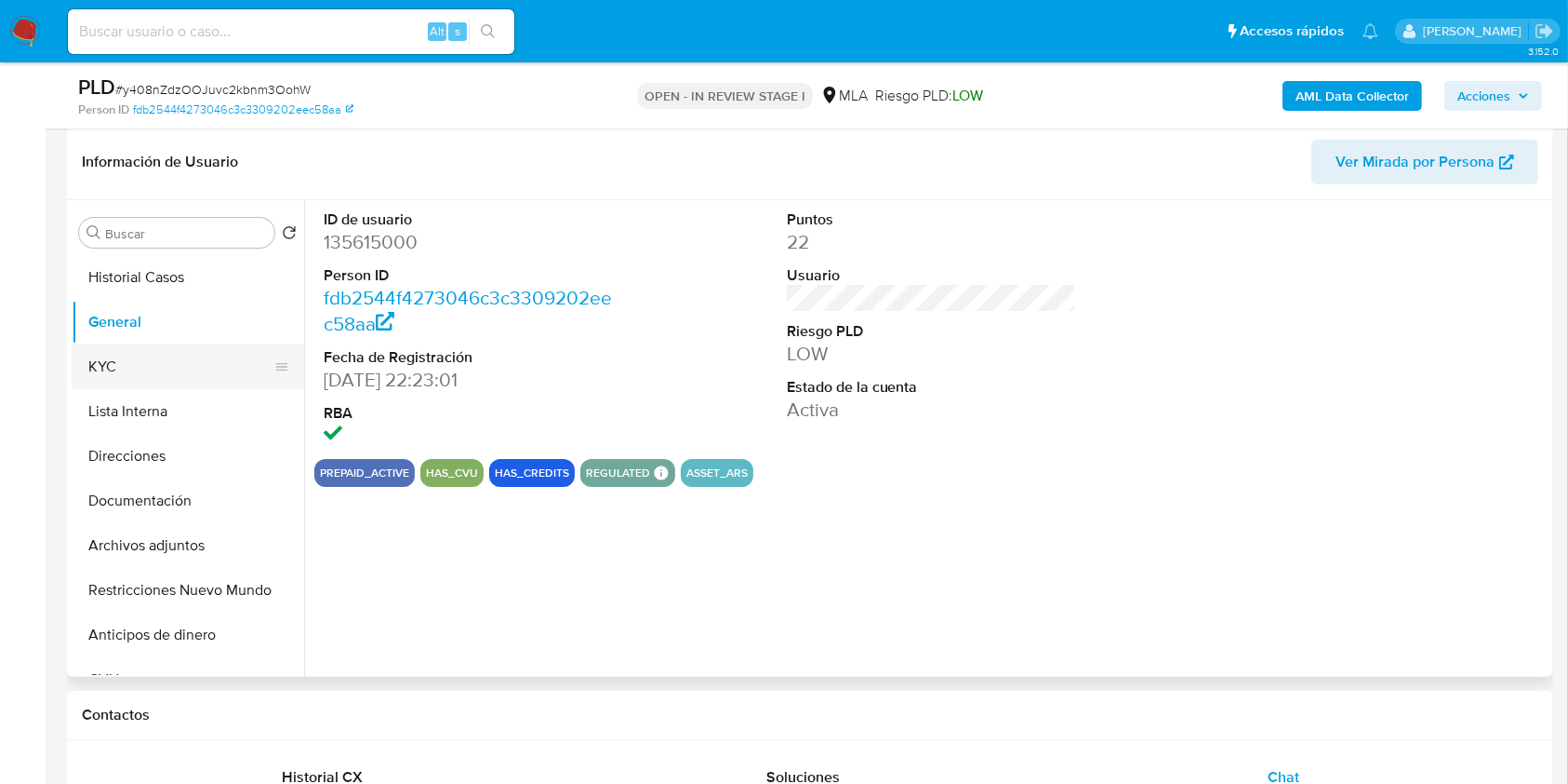
click at [142, 377] on button "KYC" at bounding box center [180, 366] width 218 height 45
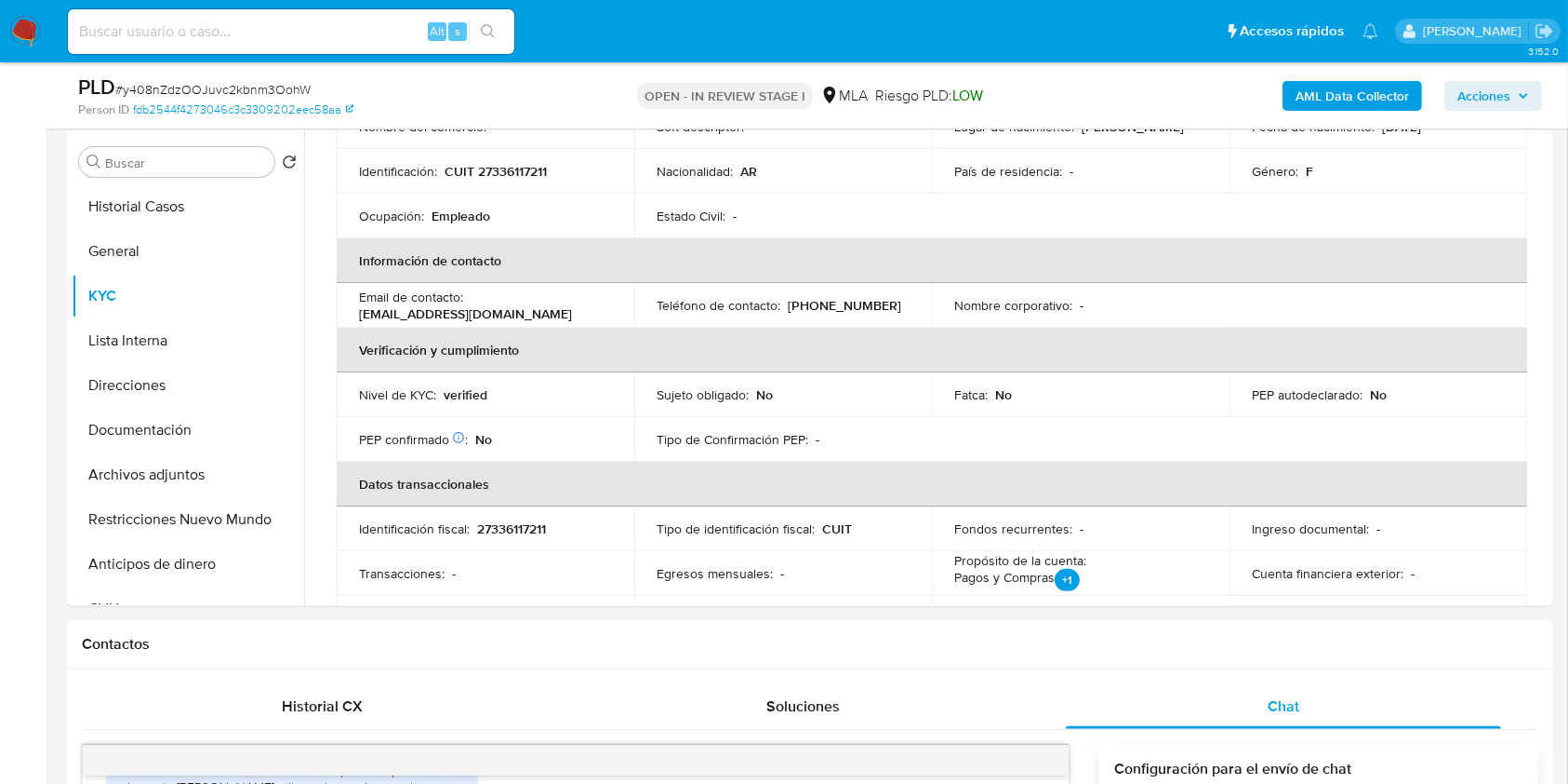
scroll to position [289, 0]
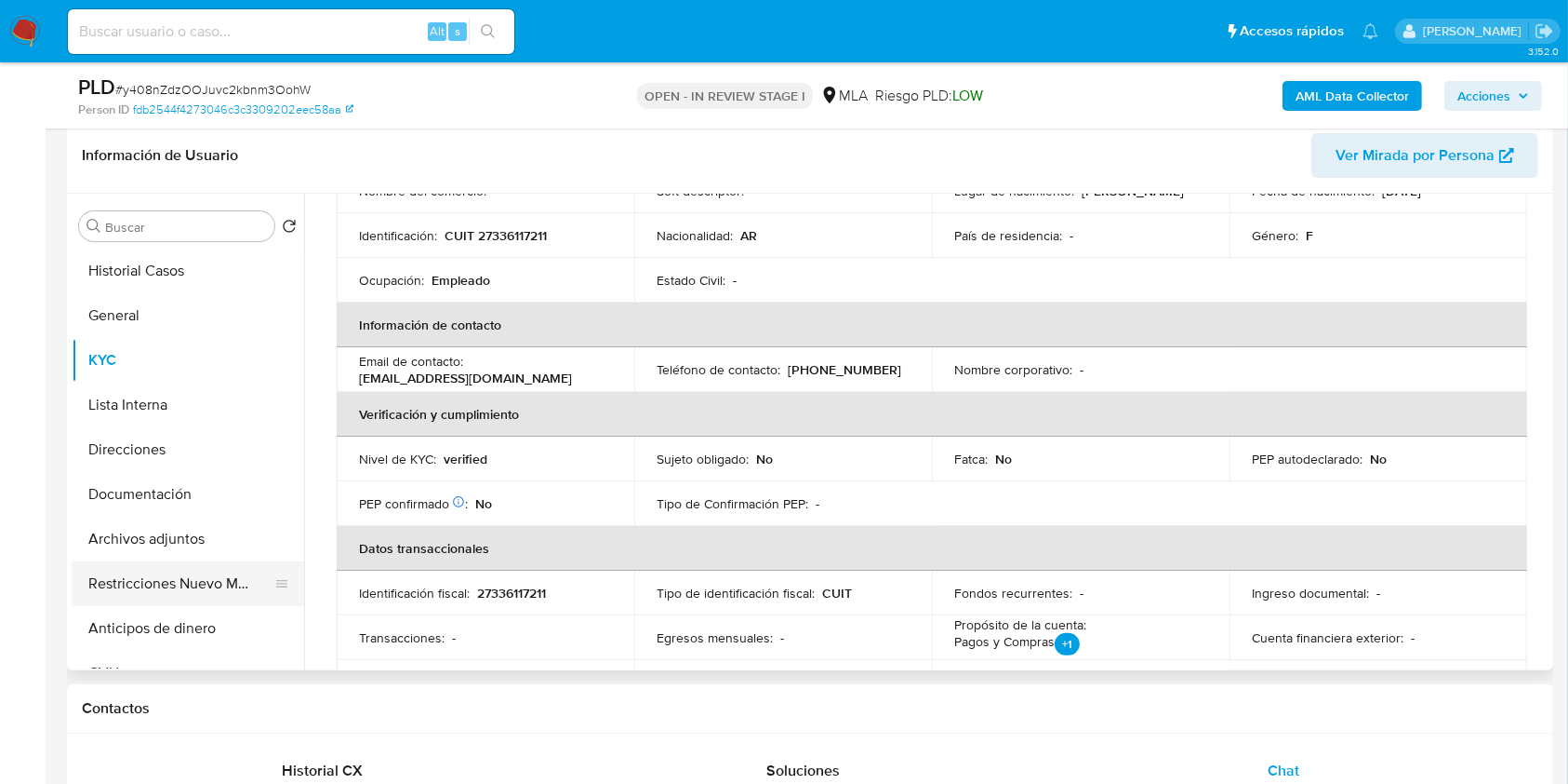
click at [139, 589] on button "Restricciones Nuevo Mundo" at bounding box center [180, 583] width 218 height 45
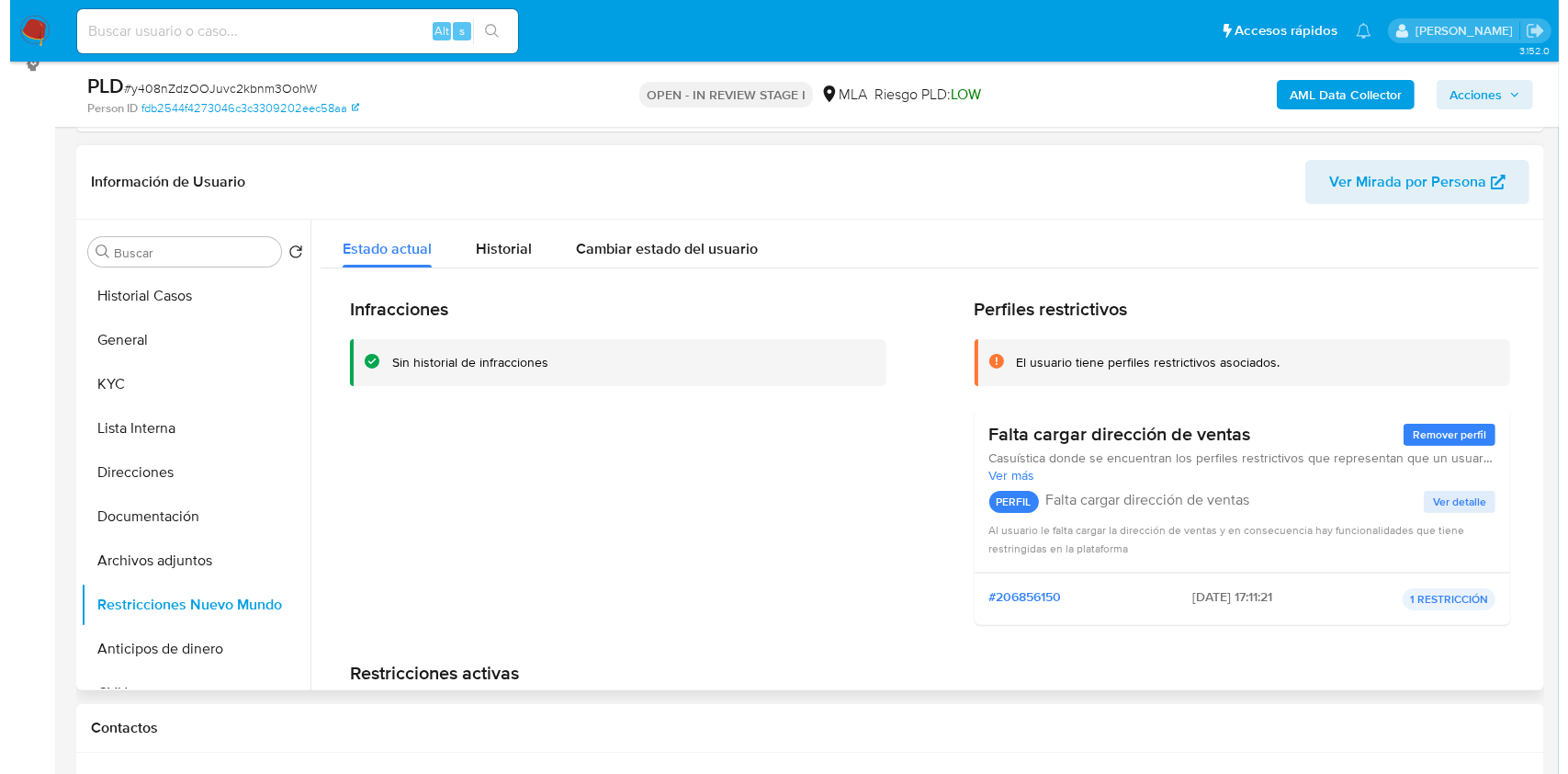
scroll to position [249, 0]
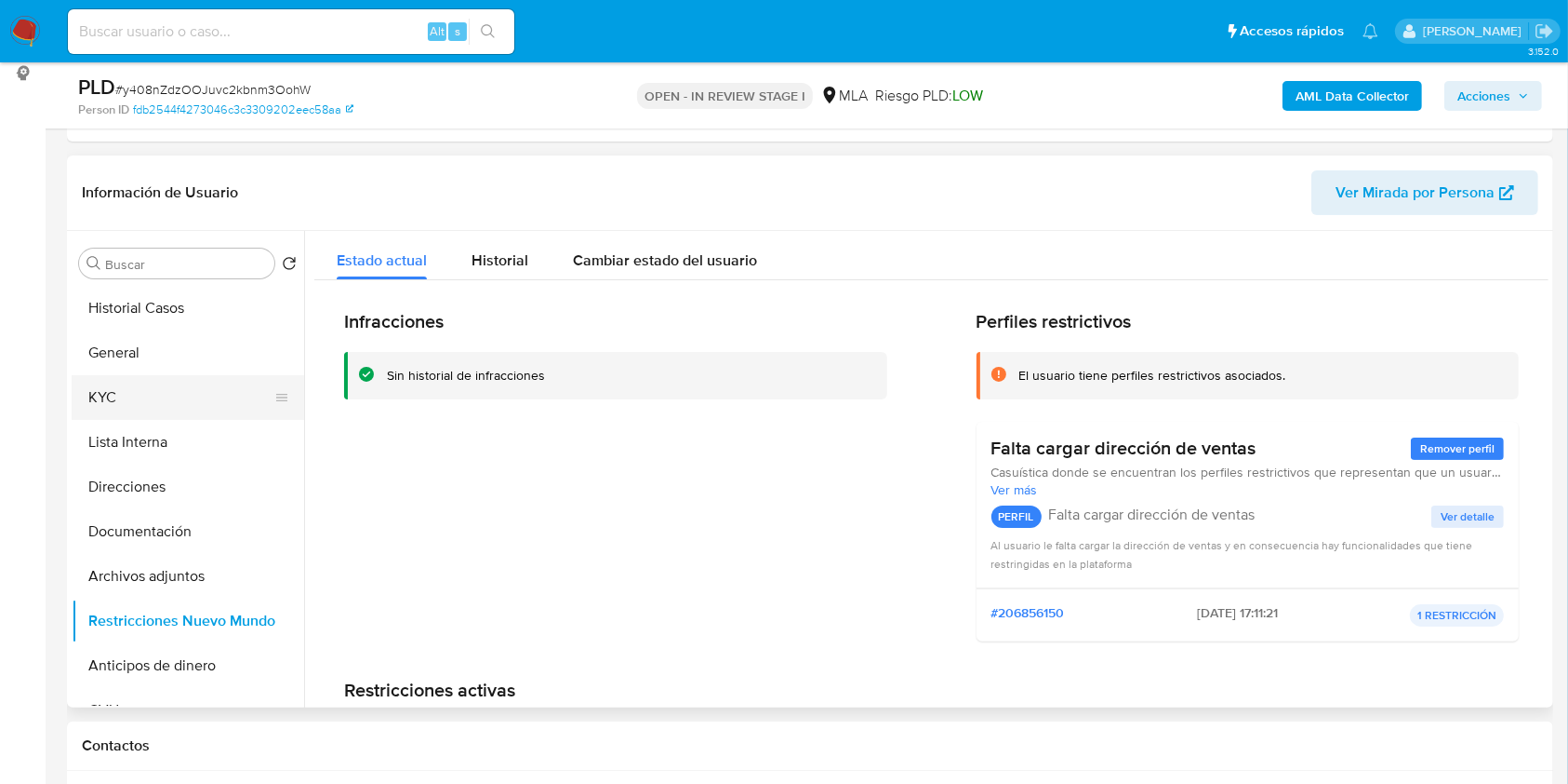
click at [104, 390] on button "KYC" at bounding box center [180, 396] width 218 height 45
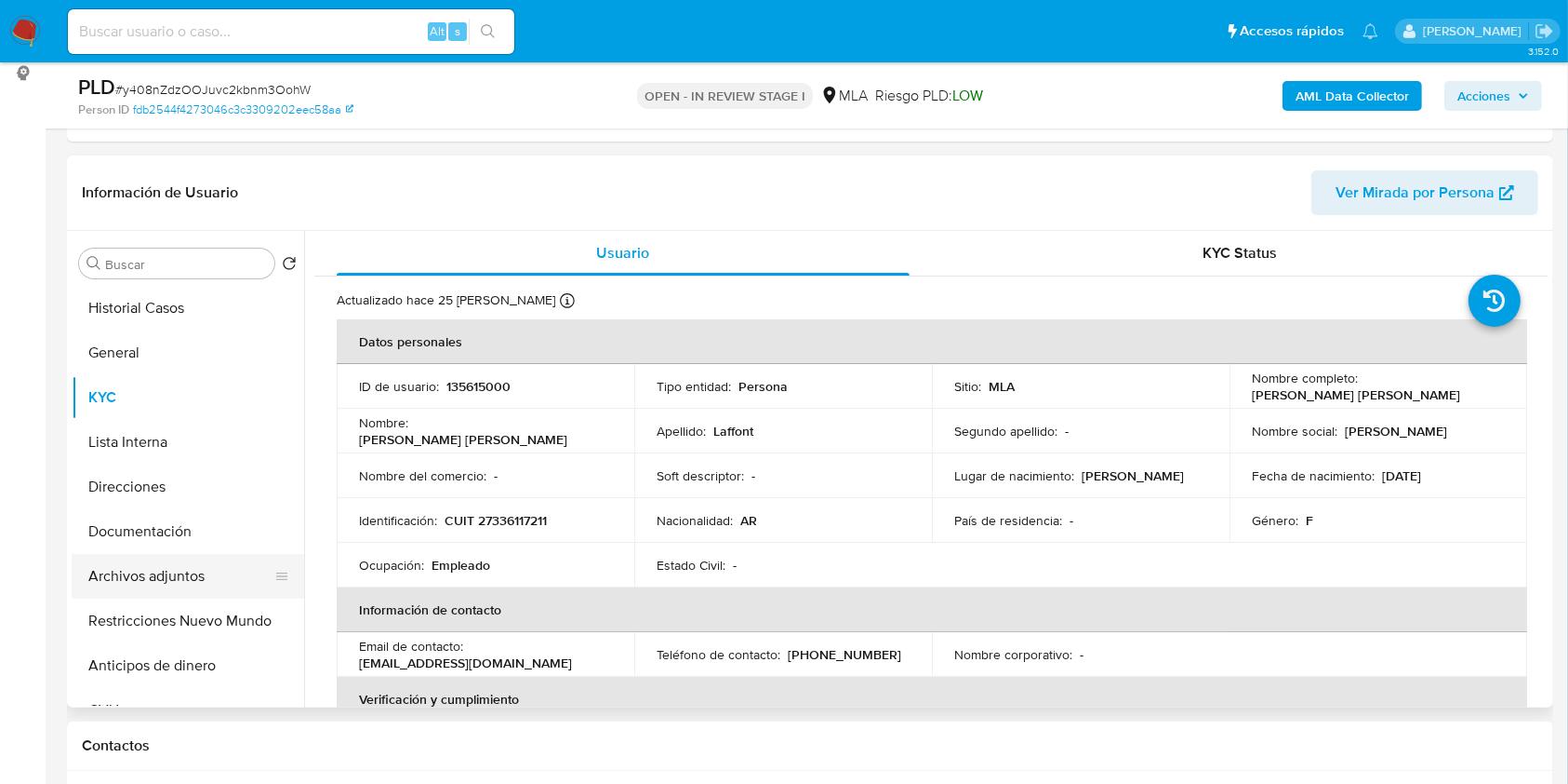
click at [163, 569] on button "Archivos adjuntos" at bounding box center [180, 576] width 218 height 45
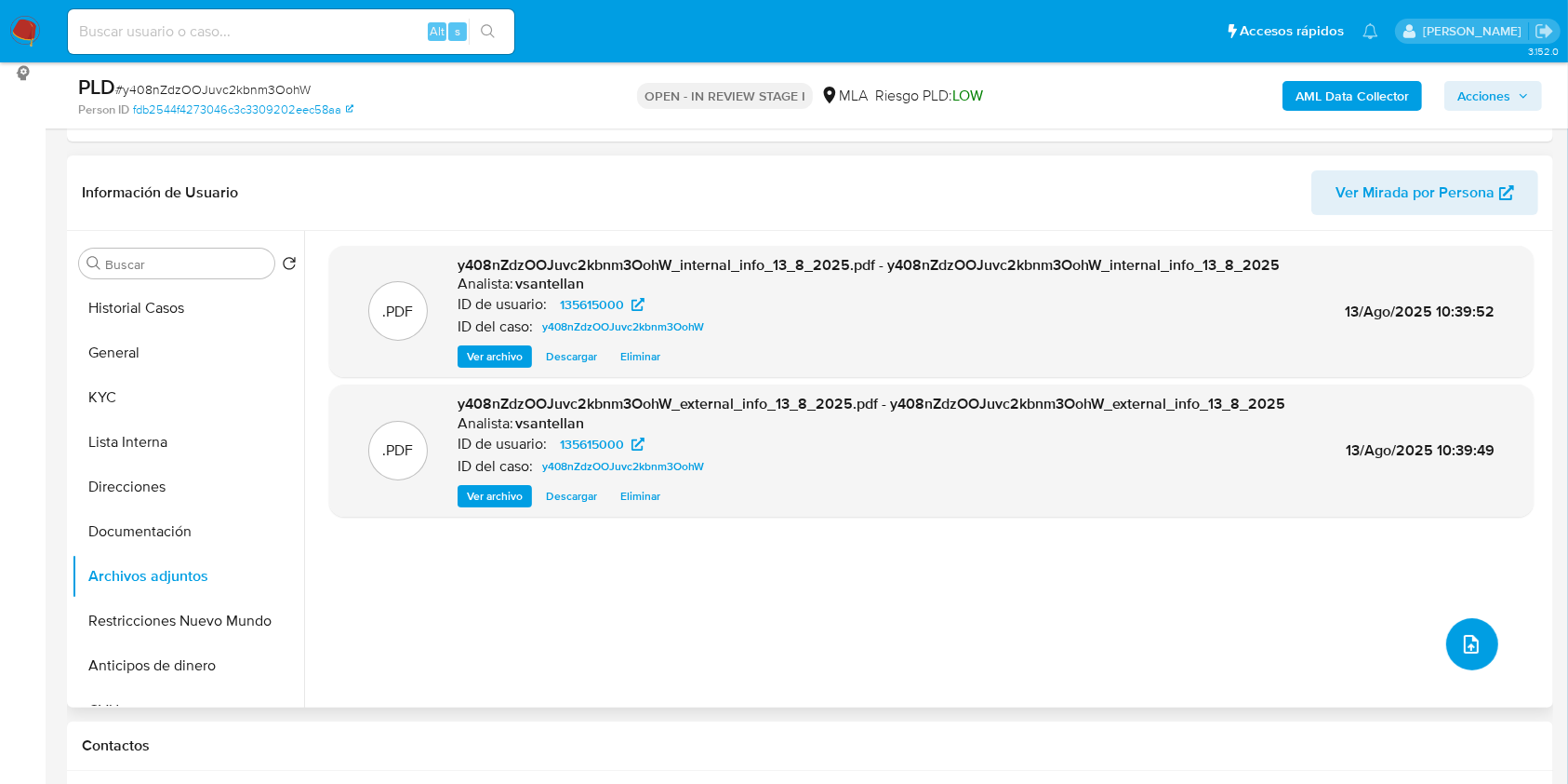
click at [1472, 653] on span "upload-file" at bounding box center [1471, 644] width 23 height 23
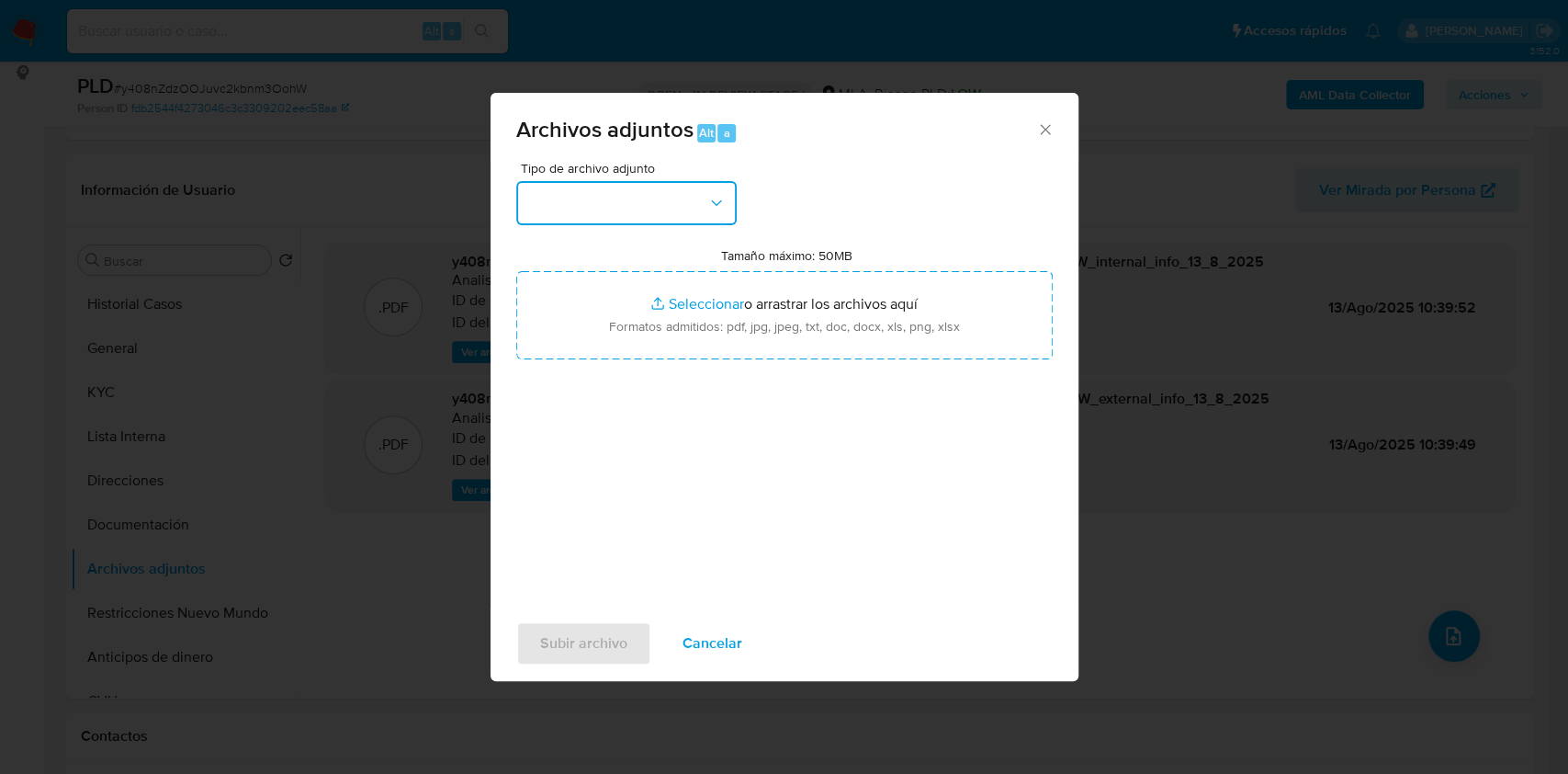
click at [635, 198] on button "button" at bounding box center [626, 203] width 220 height 44
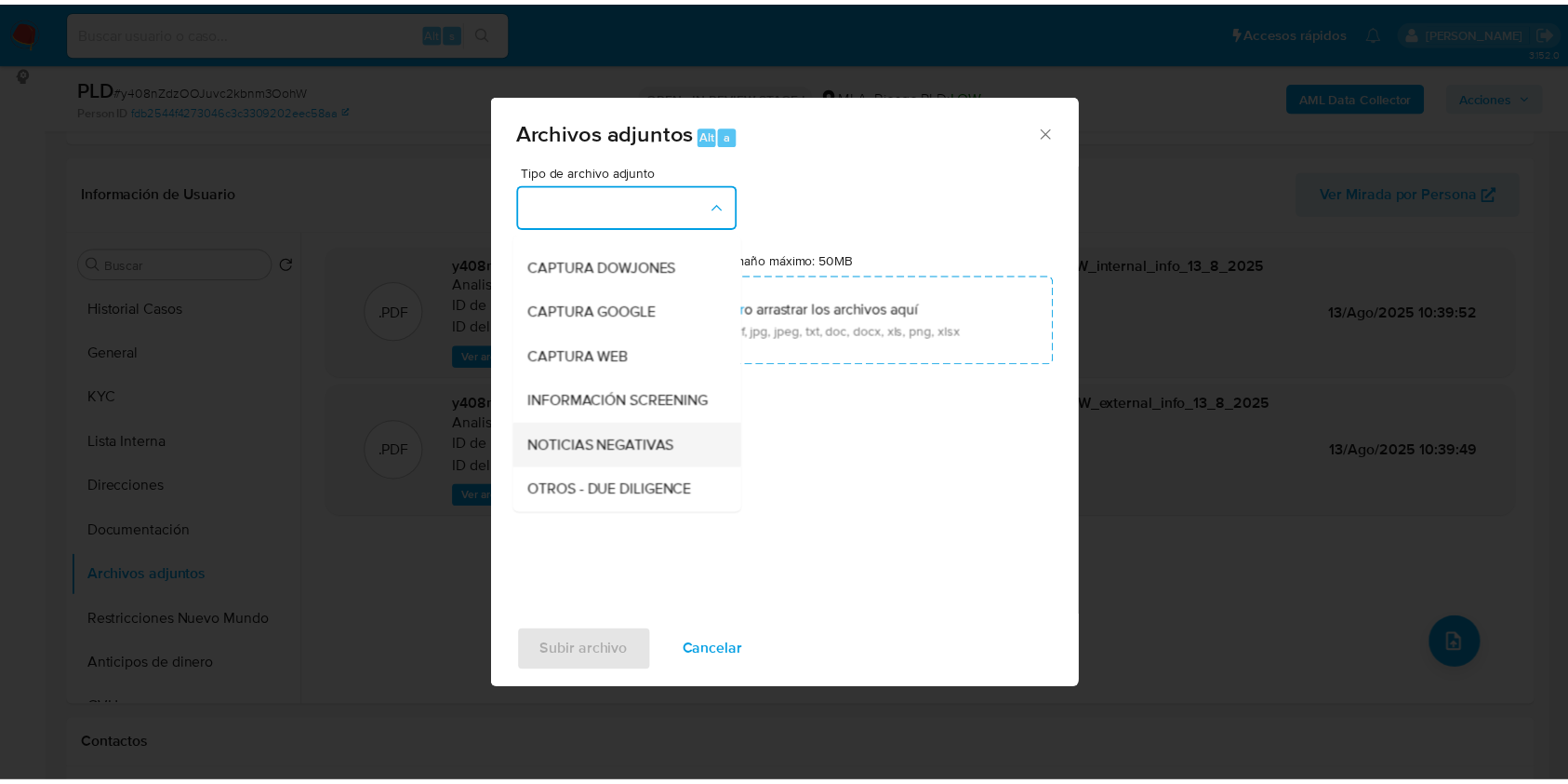
scroll to position [248, 0]
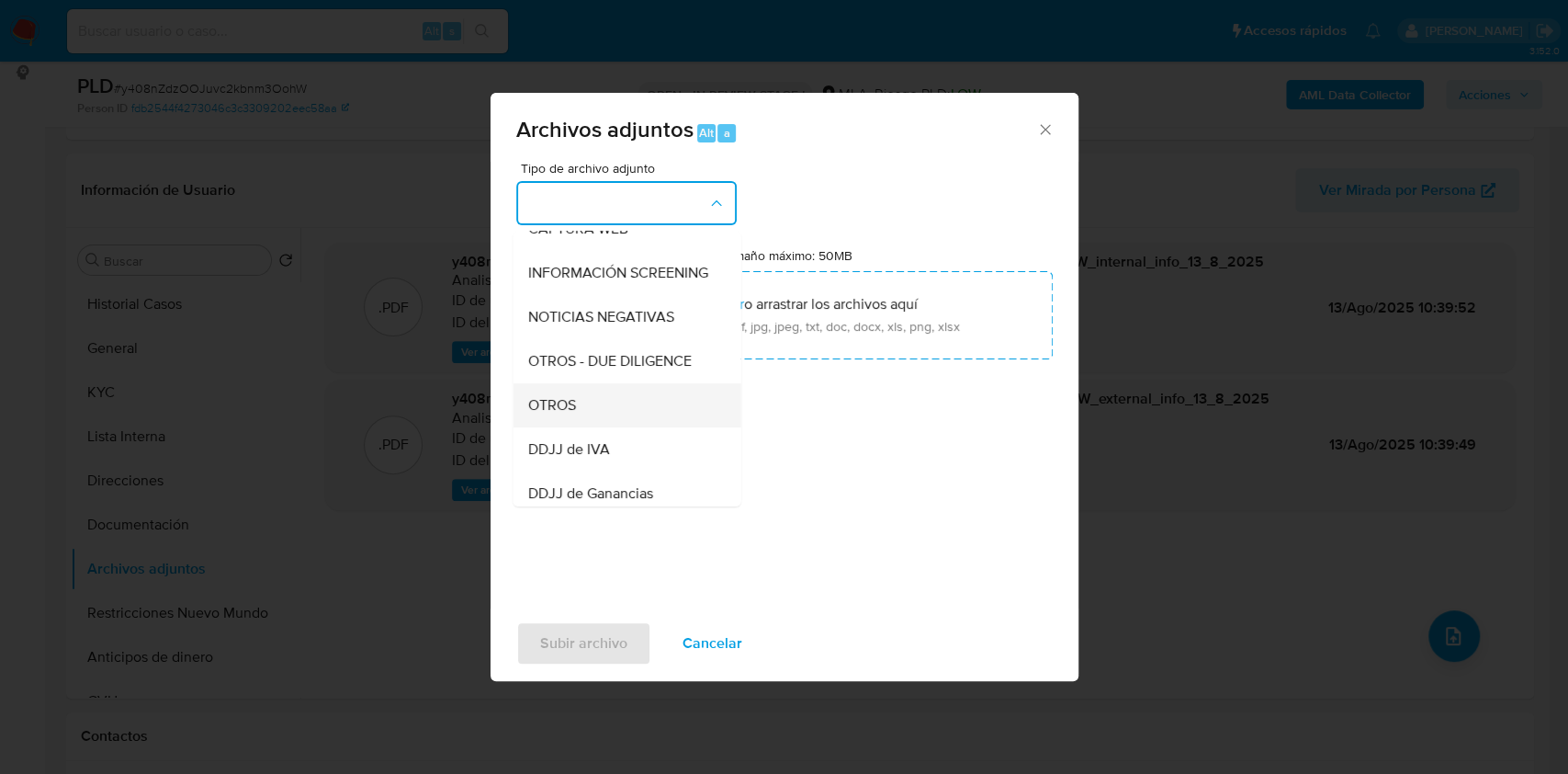
click at [598, 428] on div "OTROS" at bounding box center [621, 405] width 188 height 44
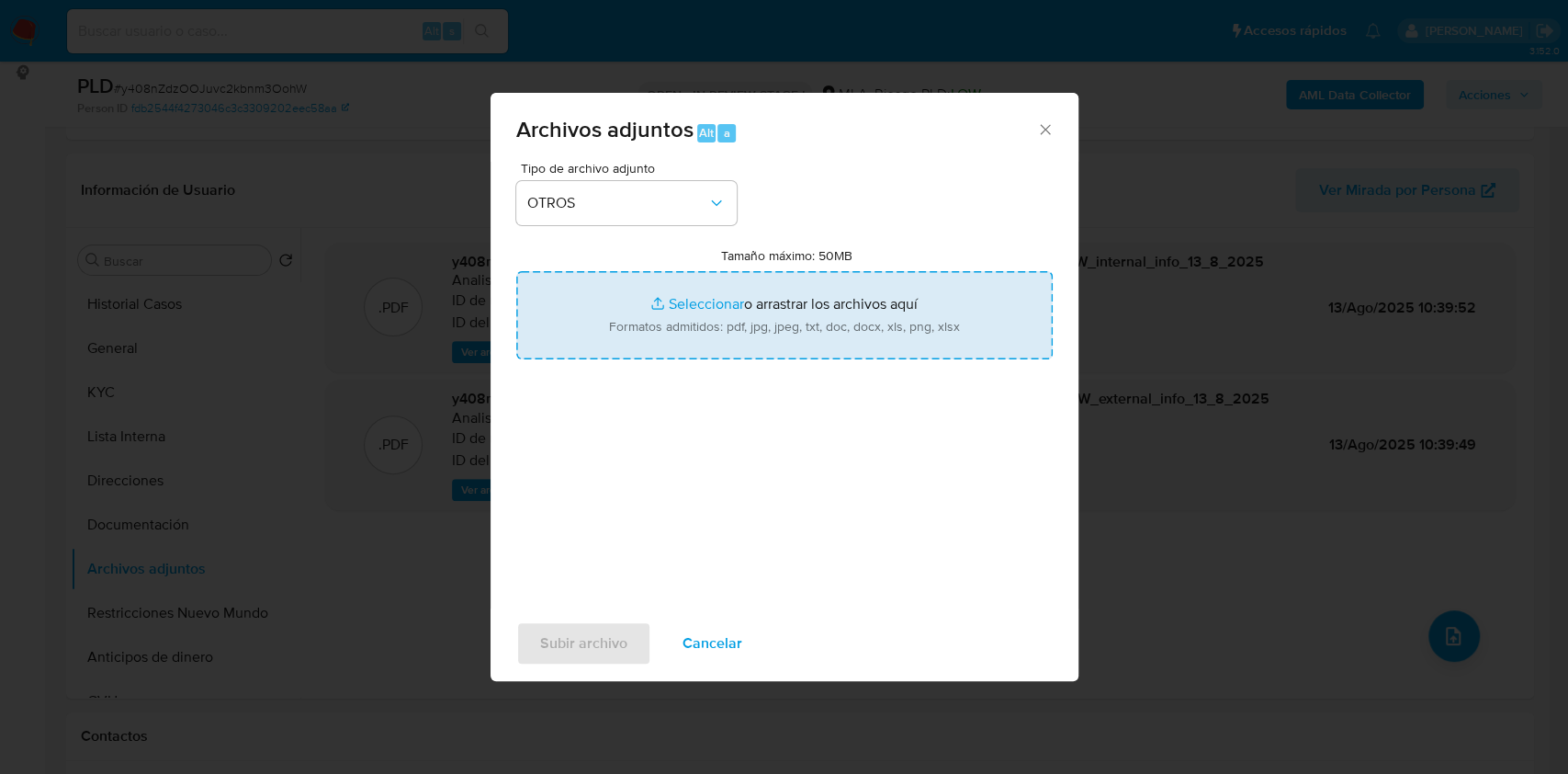
click at [664, 334] on input "Tamaño máximo: 50MB Seleccionar archivos" at bounding box center [784, 315] width 536 height 88
type input "C:\fakepath\Caselog-135615000- NO ROI.docx"
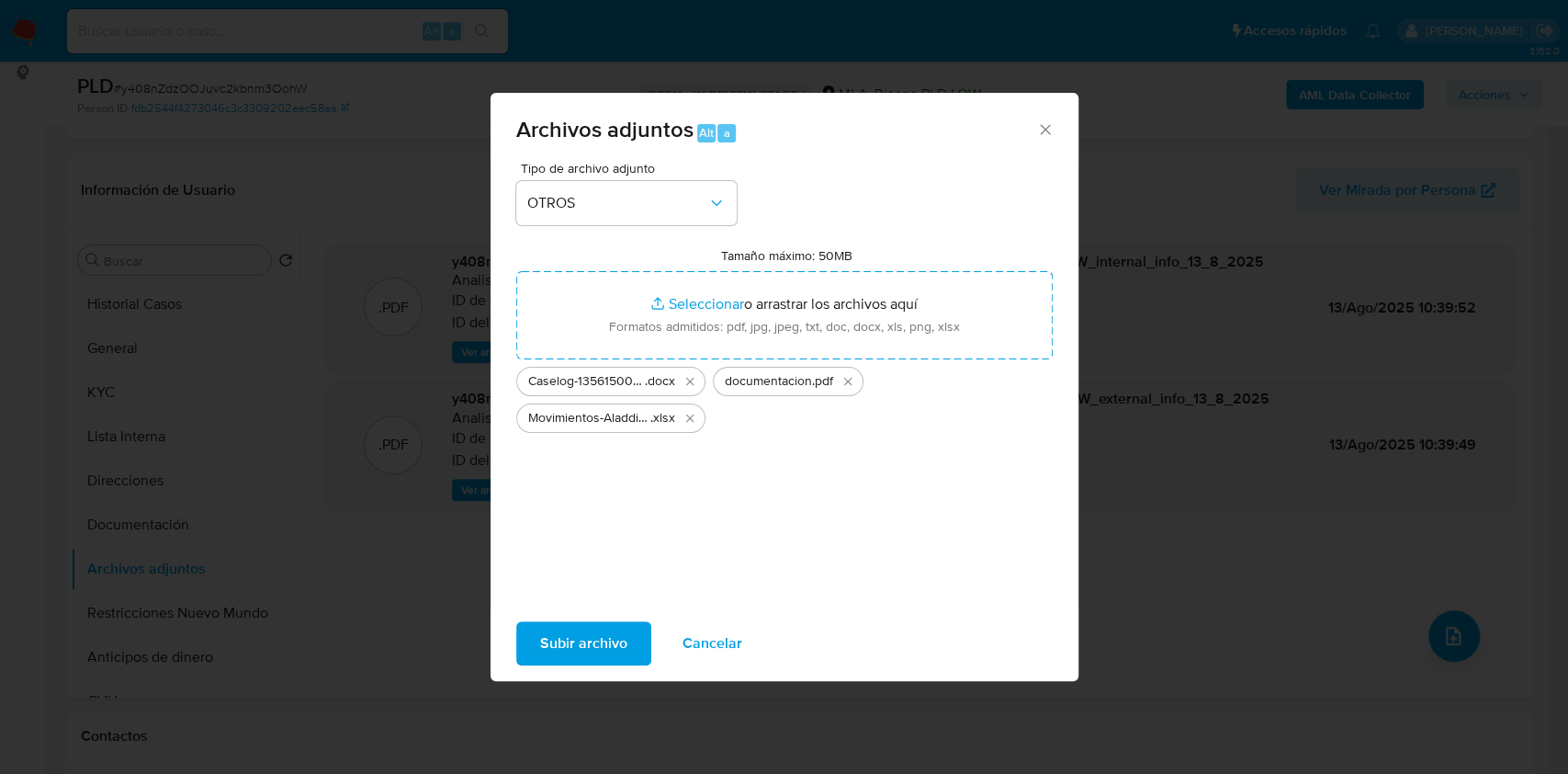
click at [610, 629] on span "Subir archivo" at bounding box center [583, 643] width 87 height 40
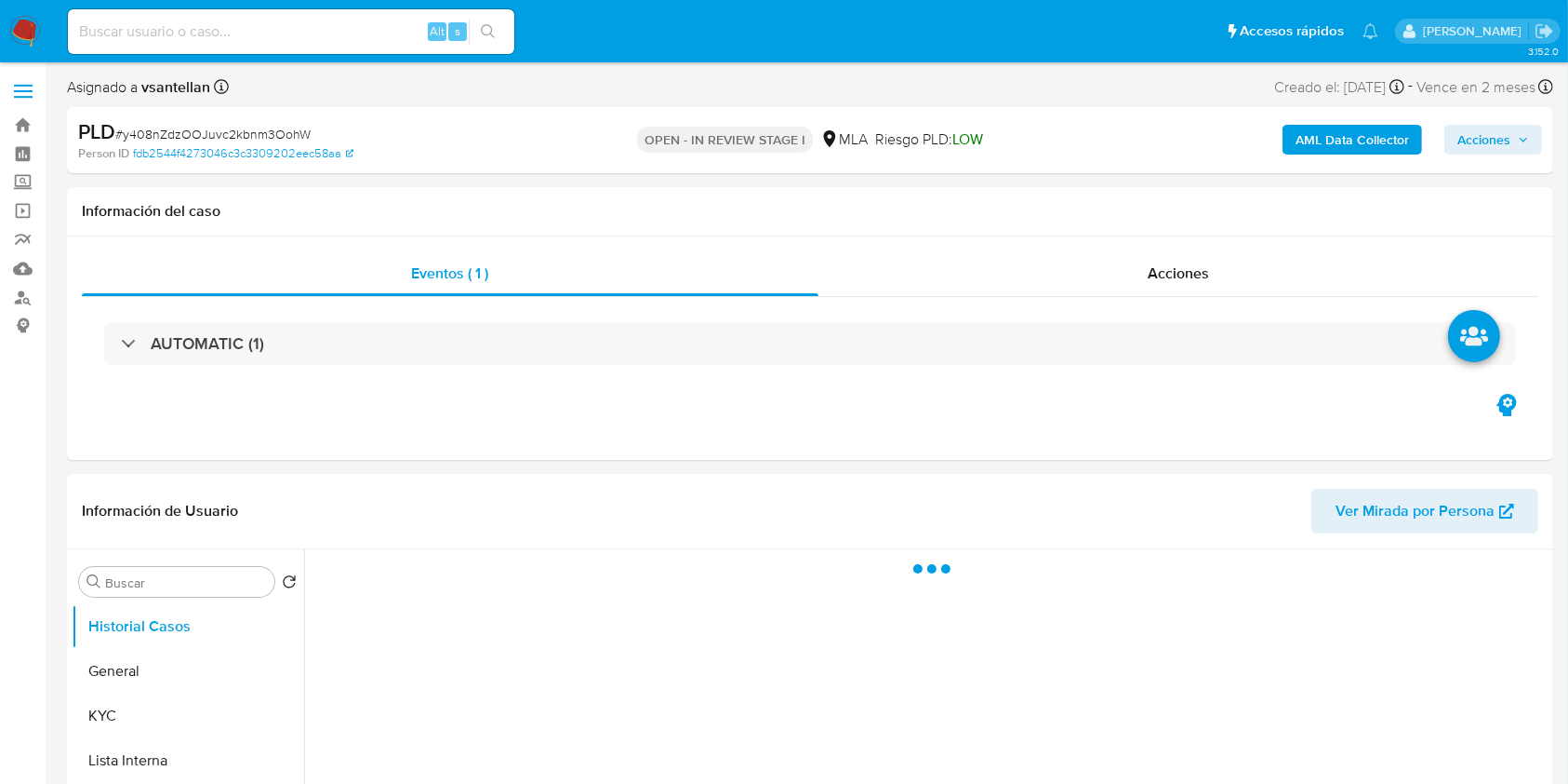
select select "10"
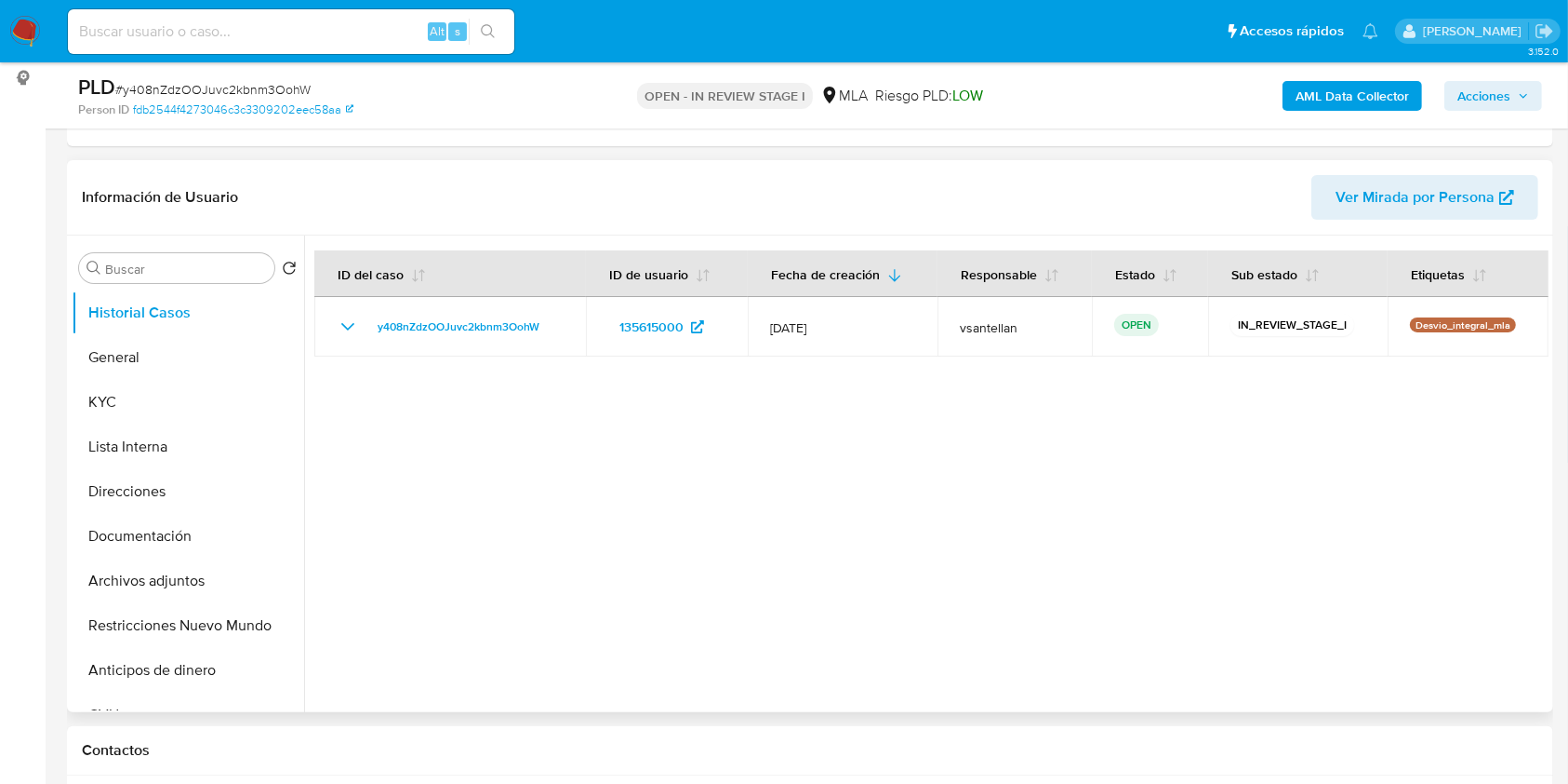
scroll to position [373, 0]
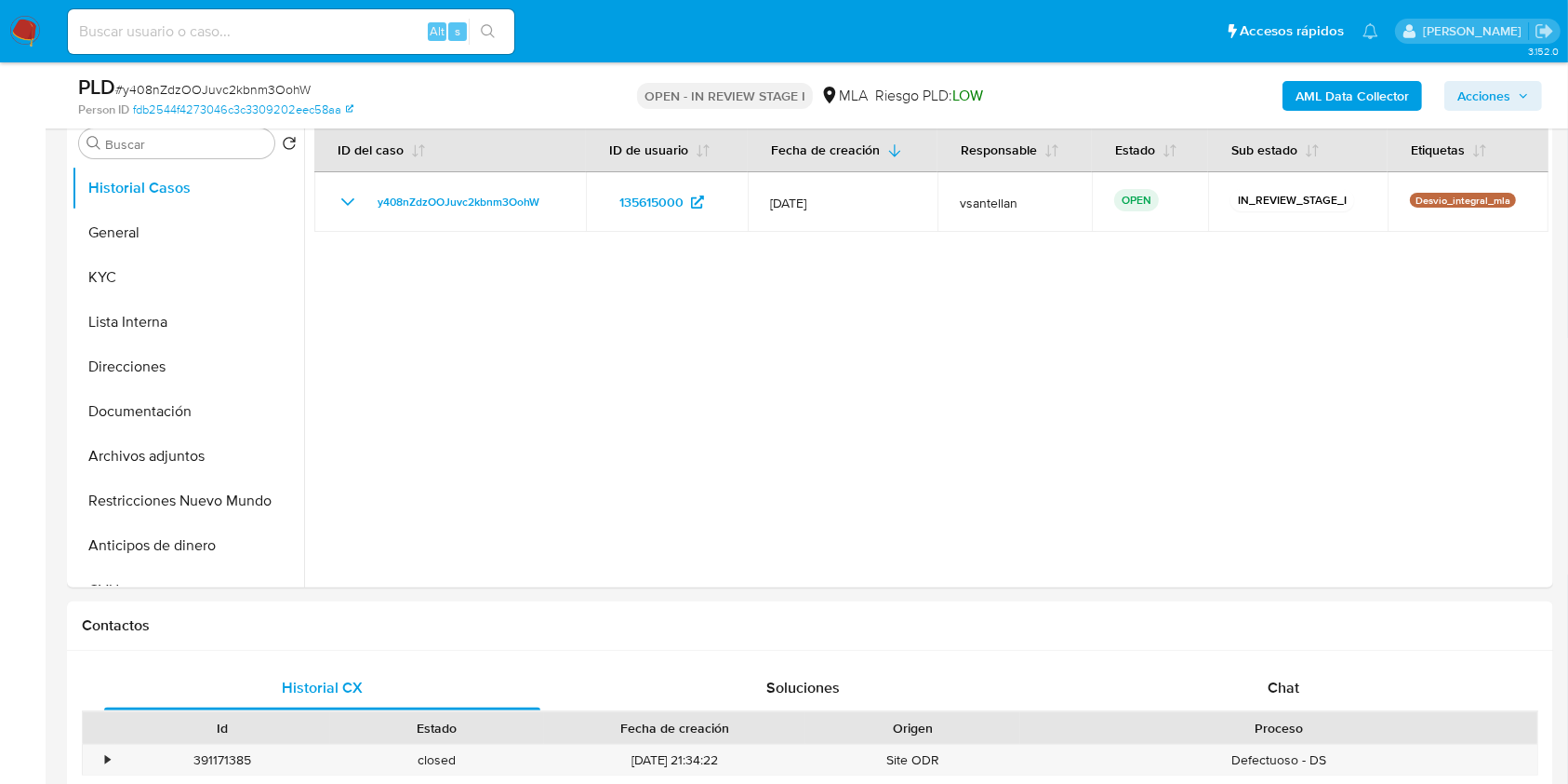
drag, startPoint x: 1277, startPoint y: 687, endPoint x: 1340, endPoint y: 598, distance: 109.0
click at [1277, 687] on span "Chat" at bounding box center [1284, 688] width 32 height 22
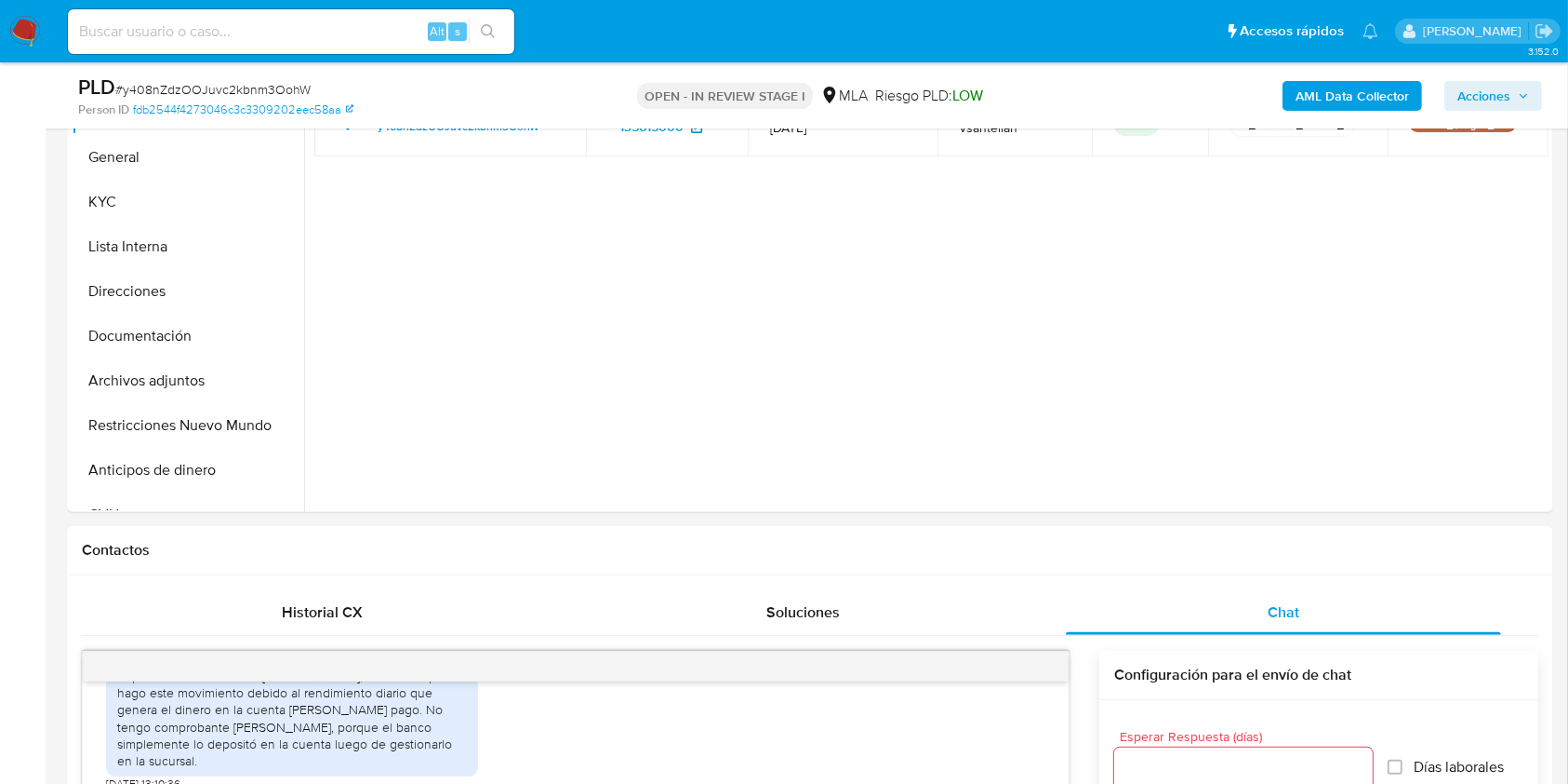
scroll to position [406, 0]
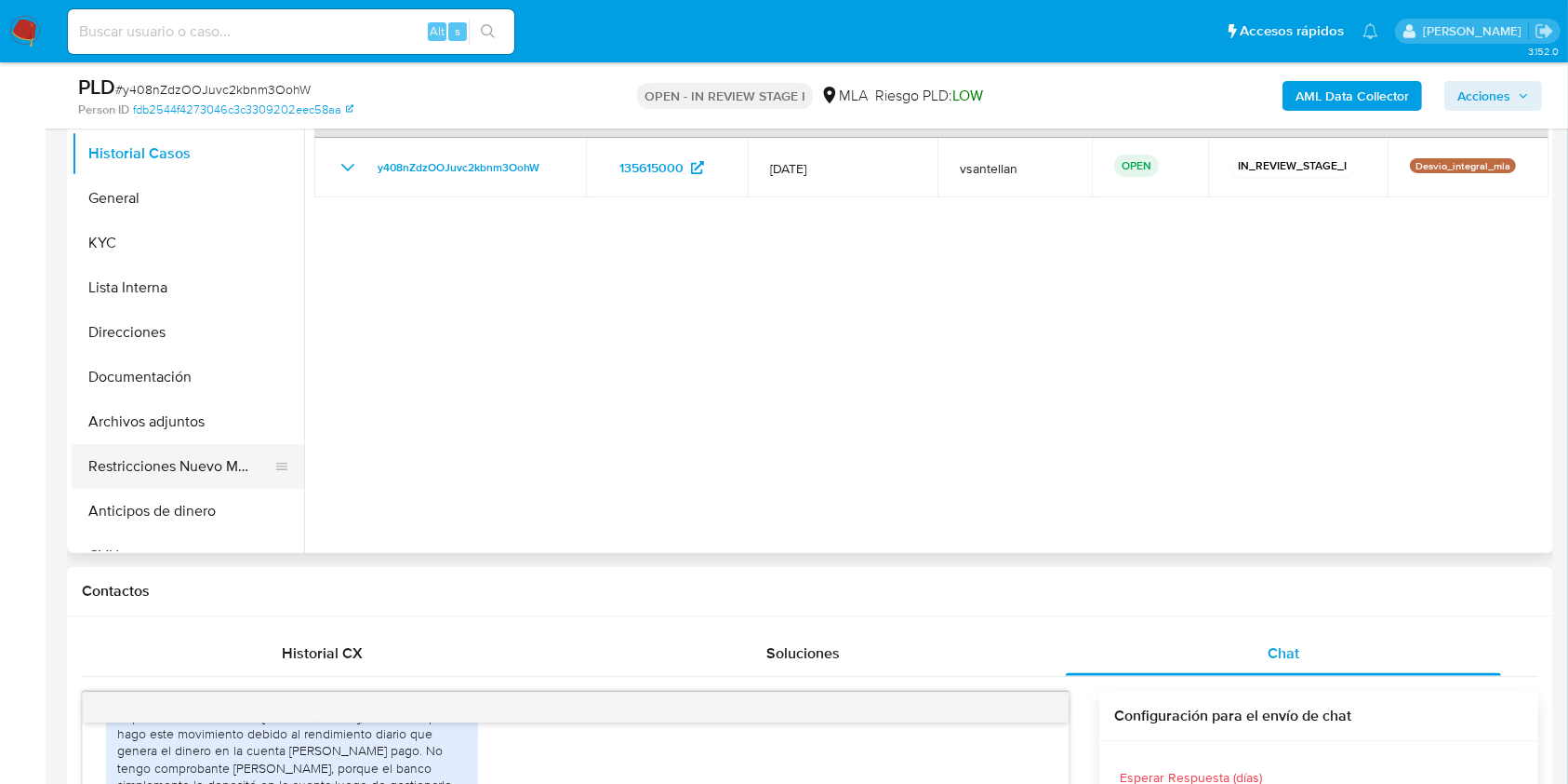
click at [102, 484] on button "Restricciones Nuevo Mundo" at bounding box center [180, 466] width 218 height 45
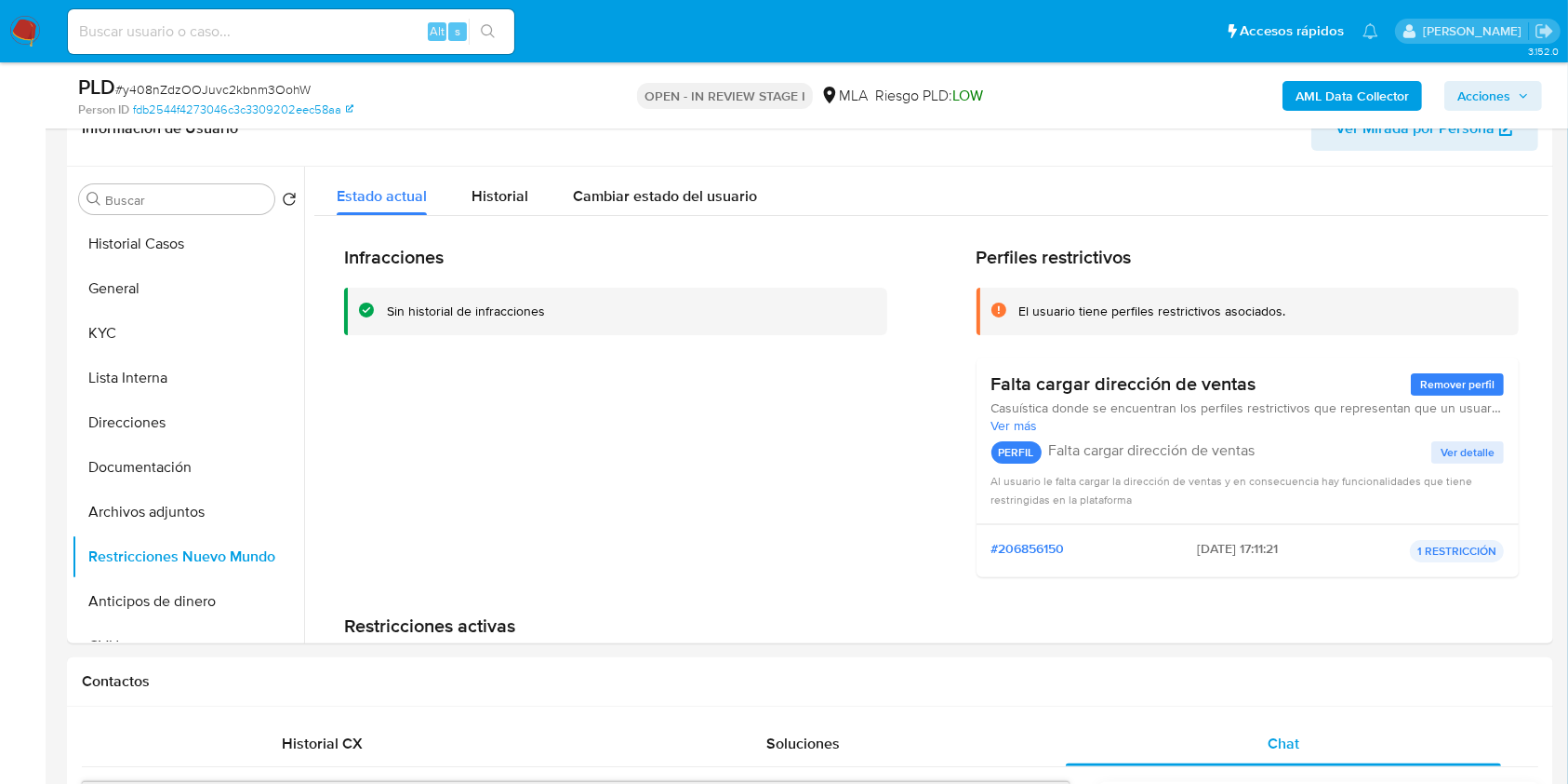
scroll to position [307, 0]
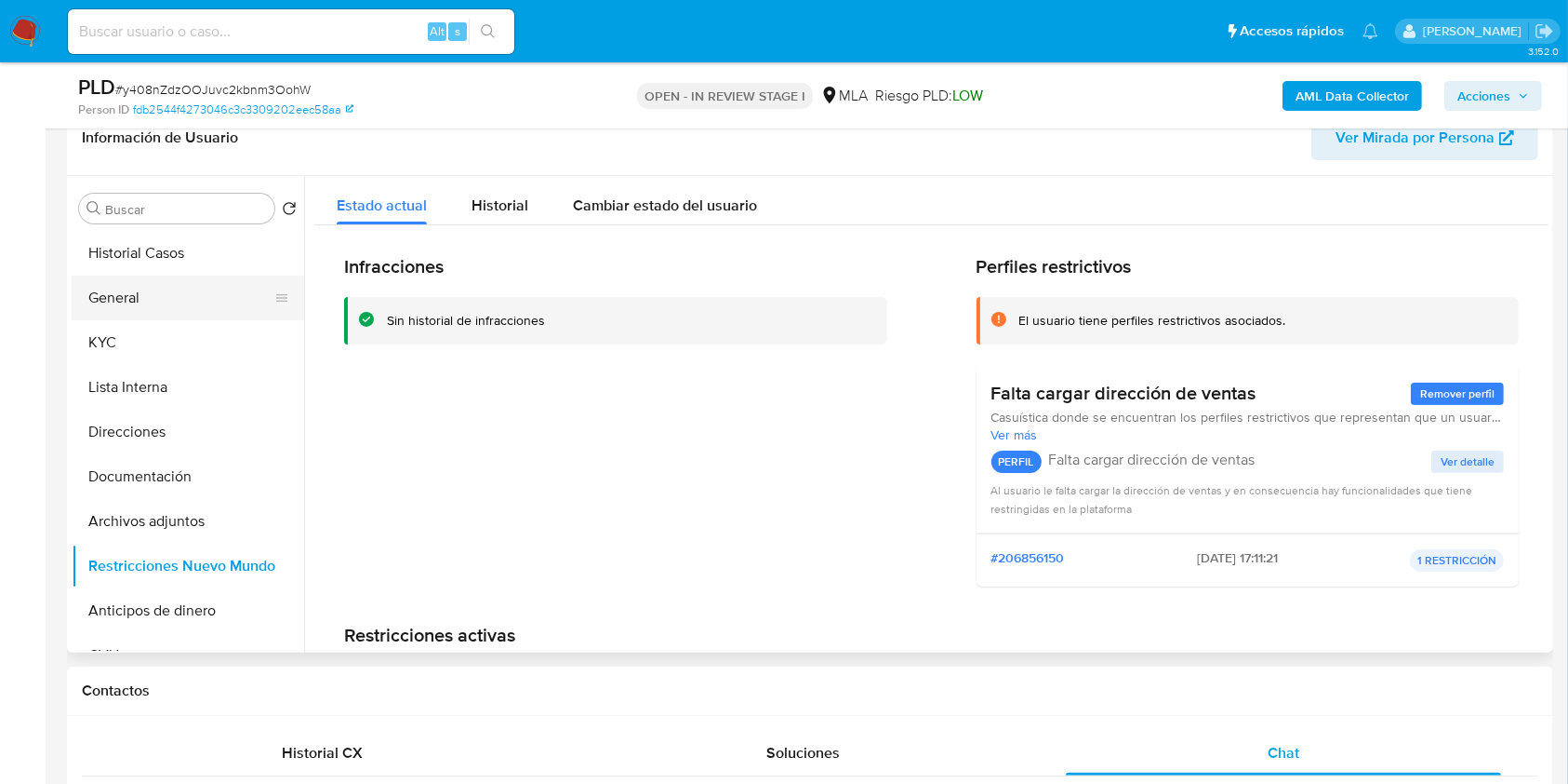
click at [136, 316] on button "General" at bounding box center [180, 297] width 218 height 45
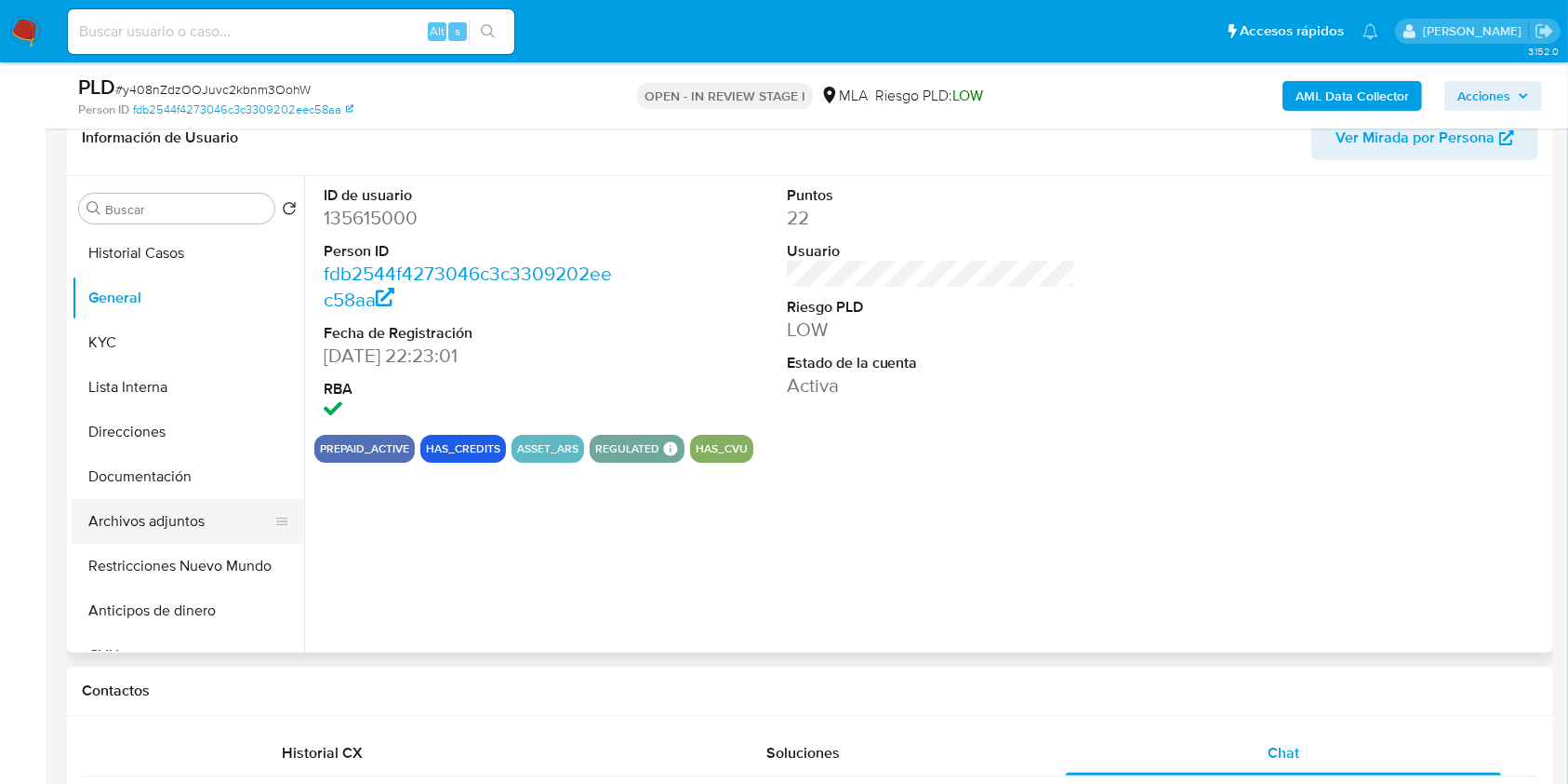
click at [193, 522] on button "Archivos adjuntos" at bounding box center [180, 520] width 218 height 45
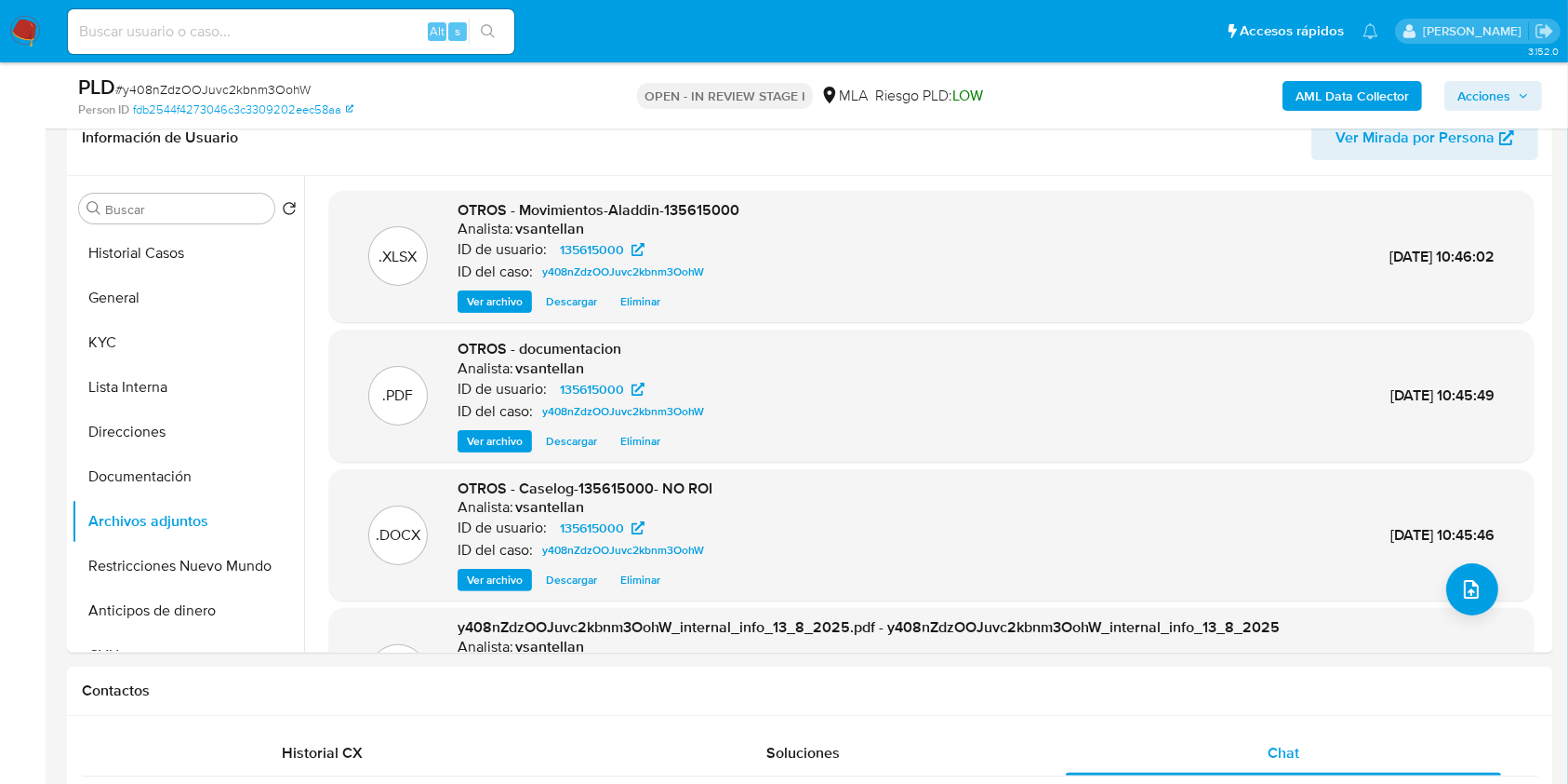
click at [1490, 95] on span "Acciones" at bounding box center [1485, 96] width 53 height 30
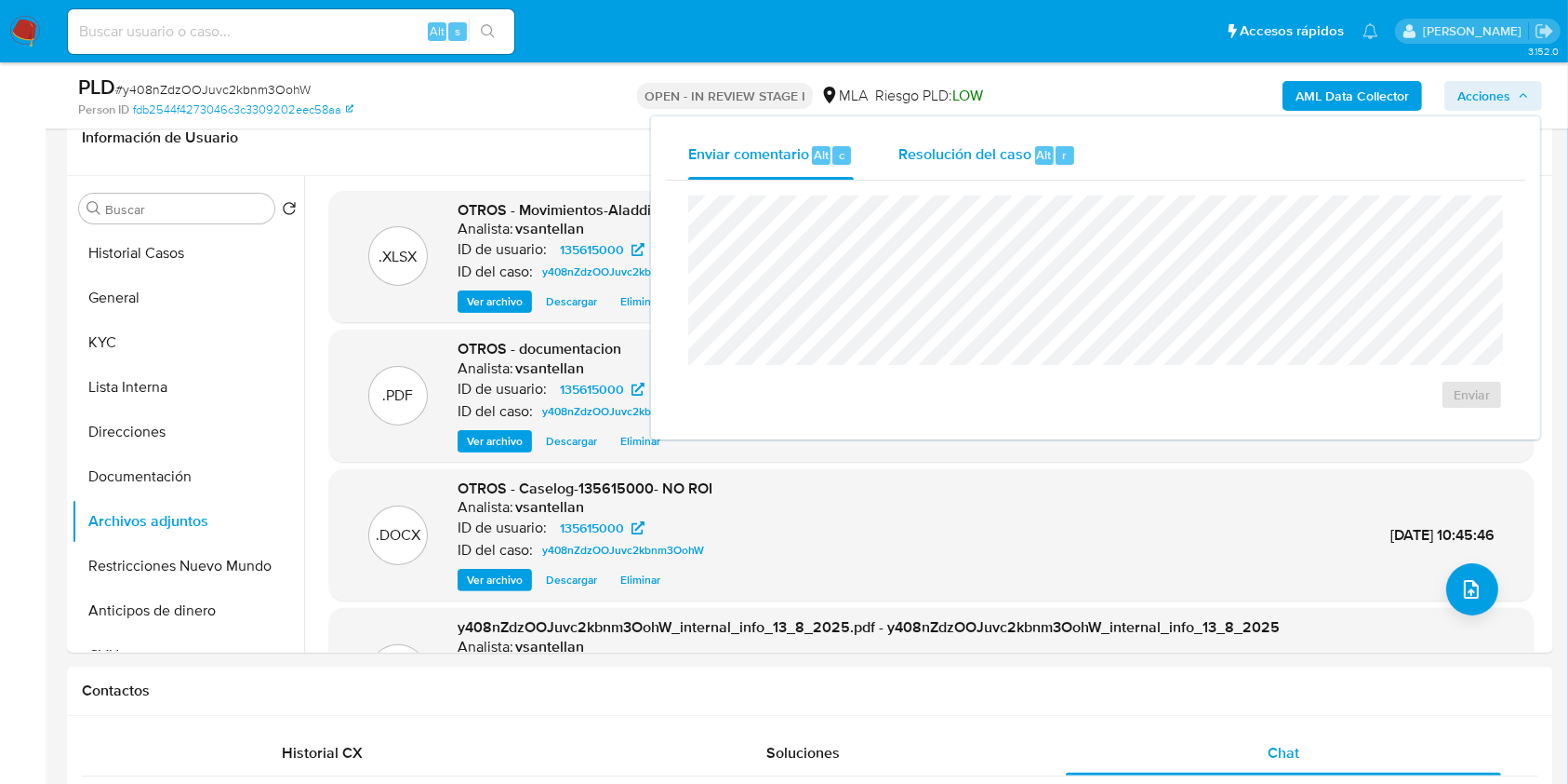
drag, startPoint x: 951, startPoint y: 163, endPoint x: 948, endPoint y: 176, distance: 13.3
click at [951, 162] on span "Resolución del caso" at bounding box center [965, 155] width 133 height 22
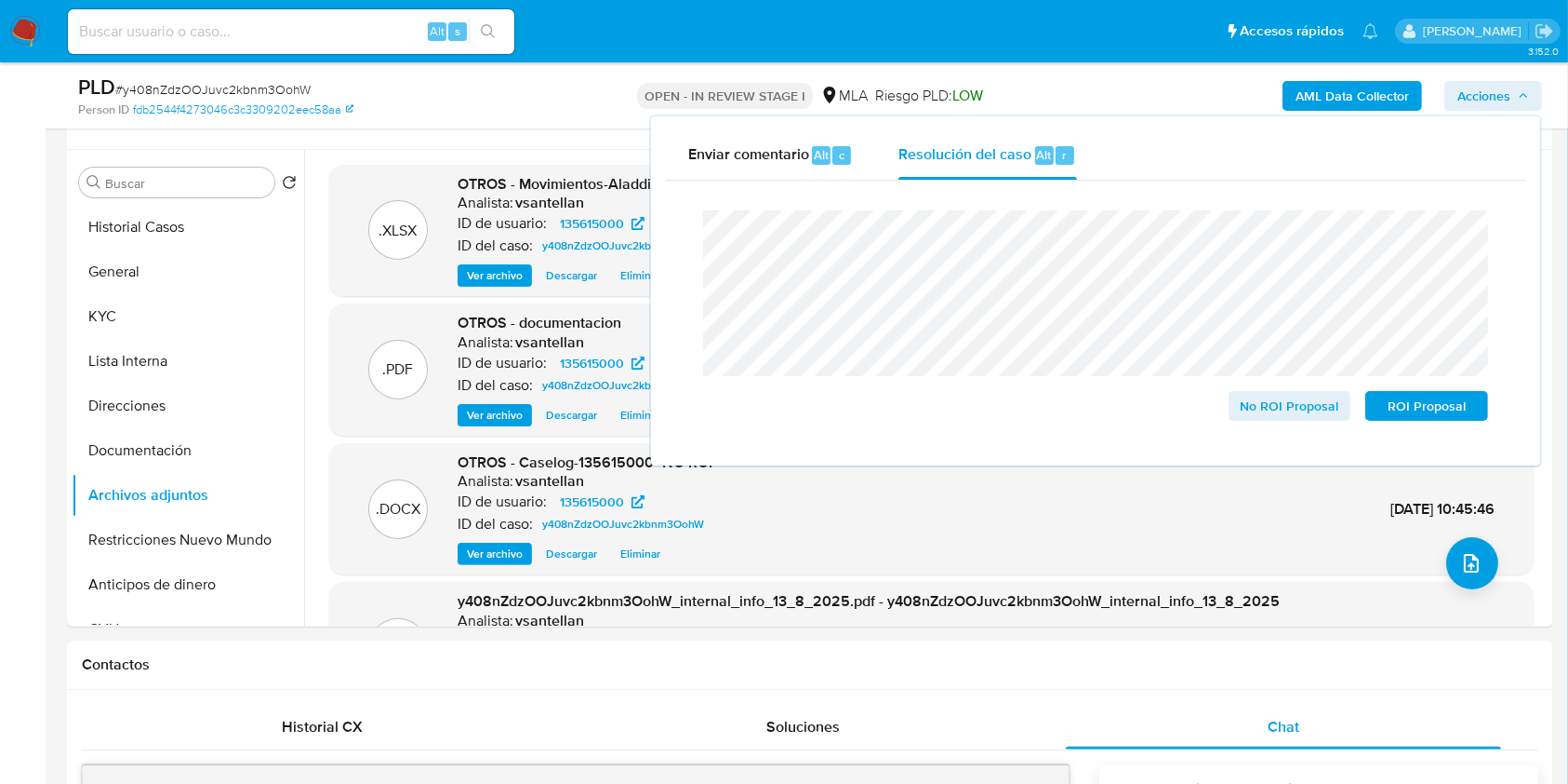
scroll to position [296, 0]
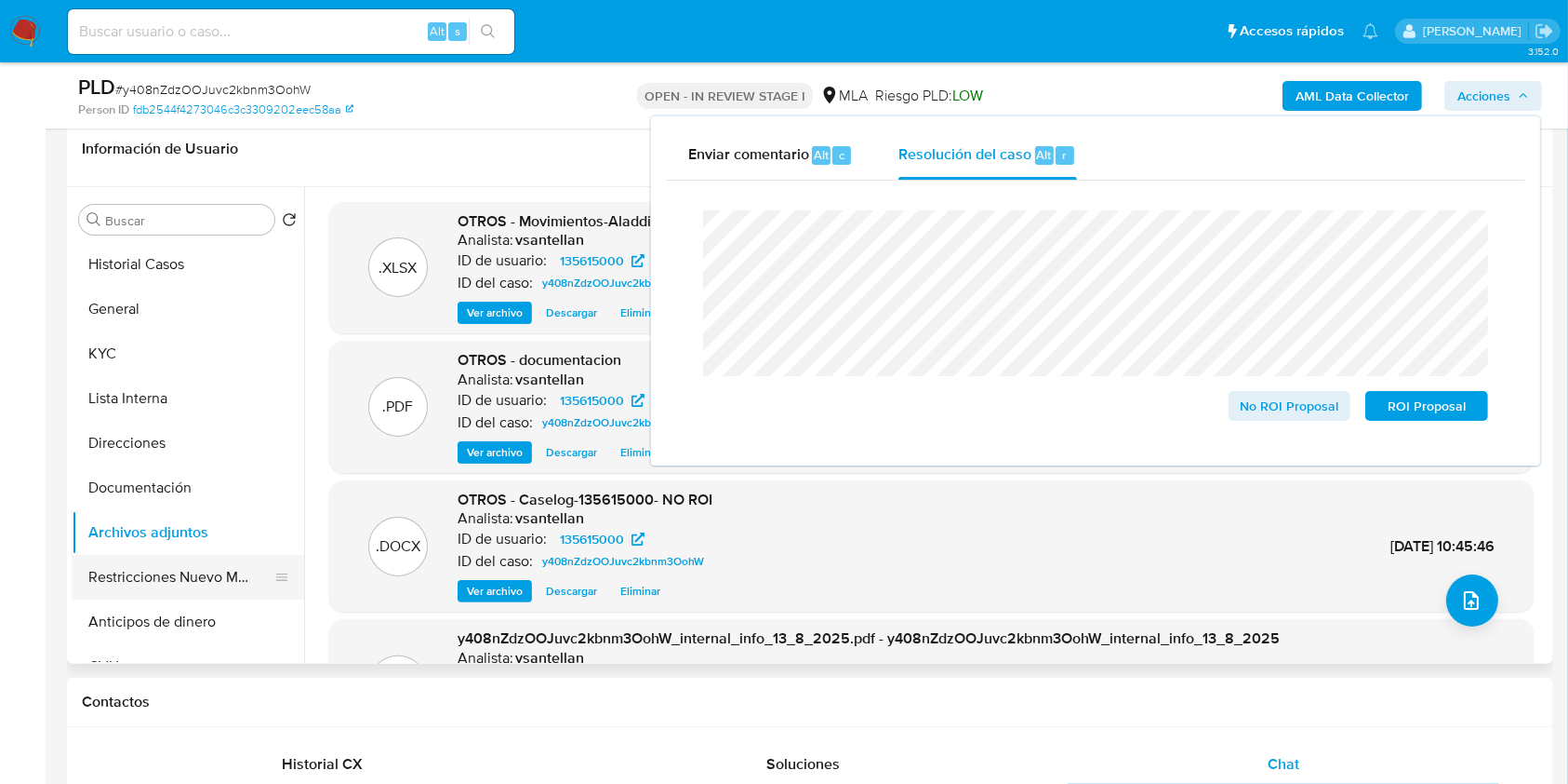
click at [133, 573] on button "Restricciones Nuevo Mundo" at bounding box center [180, 577] width 218 height 45
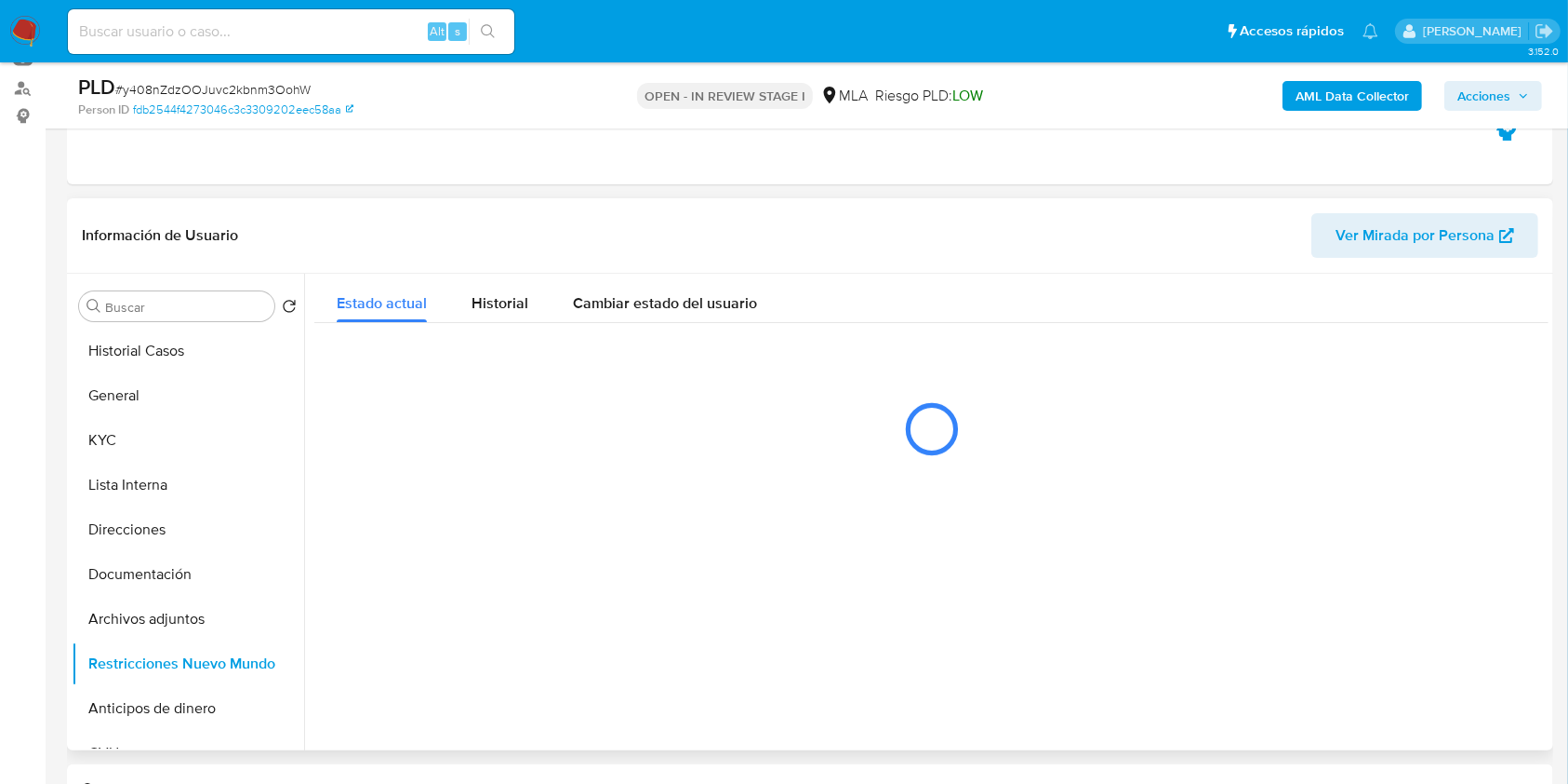
scroll to position [171, 0]
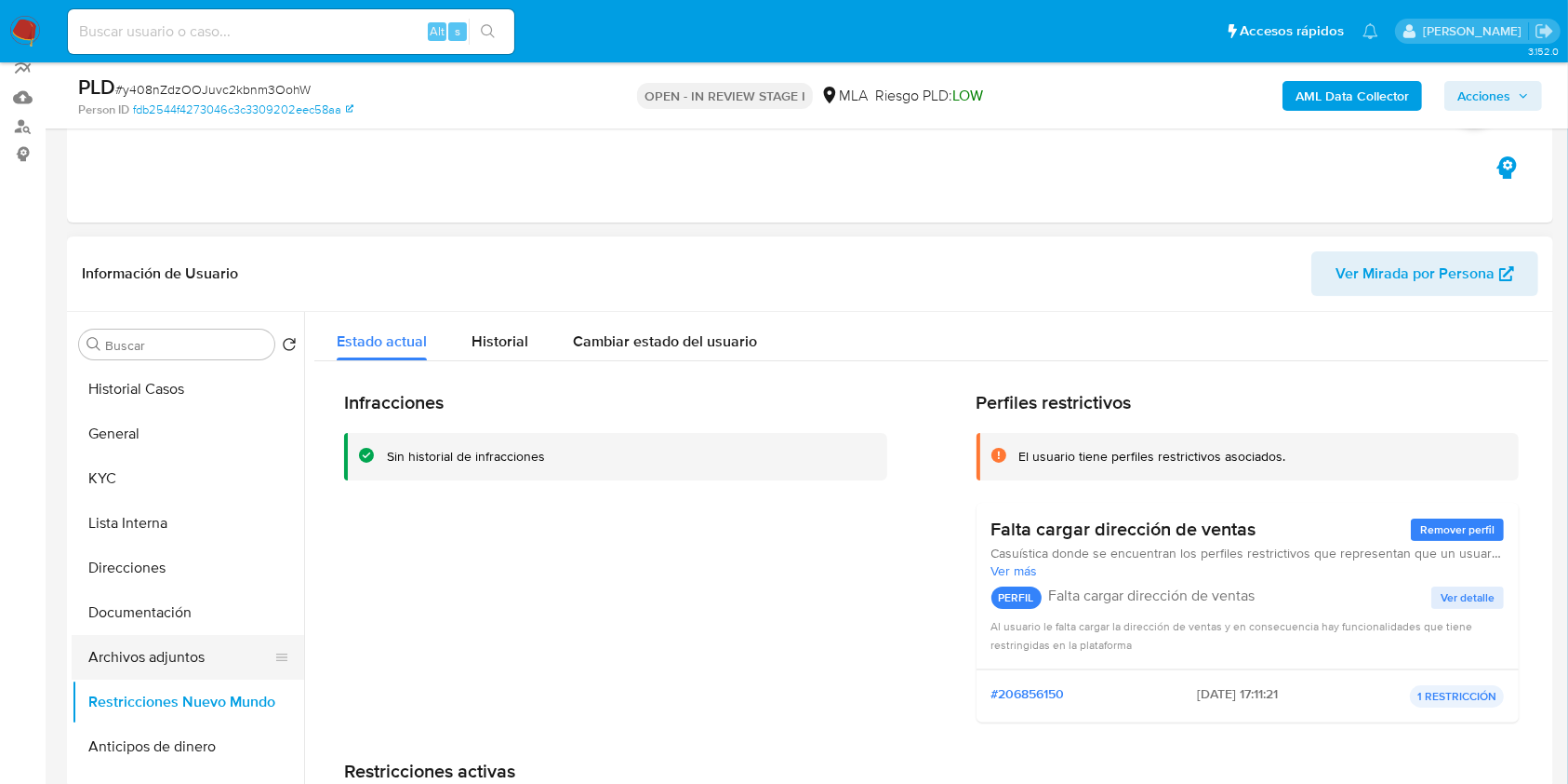
click at [223, 652] on button "Archivos adjuntos" at bounding box center [180, 656] width 218 height 45
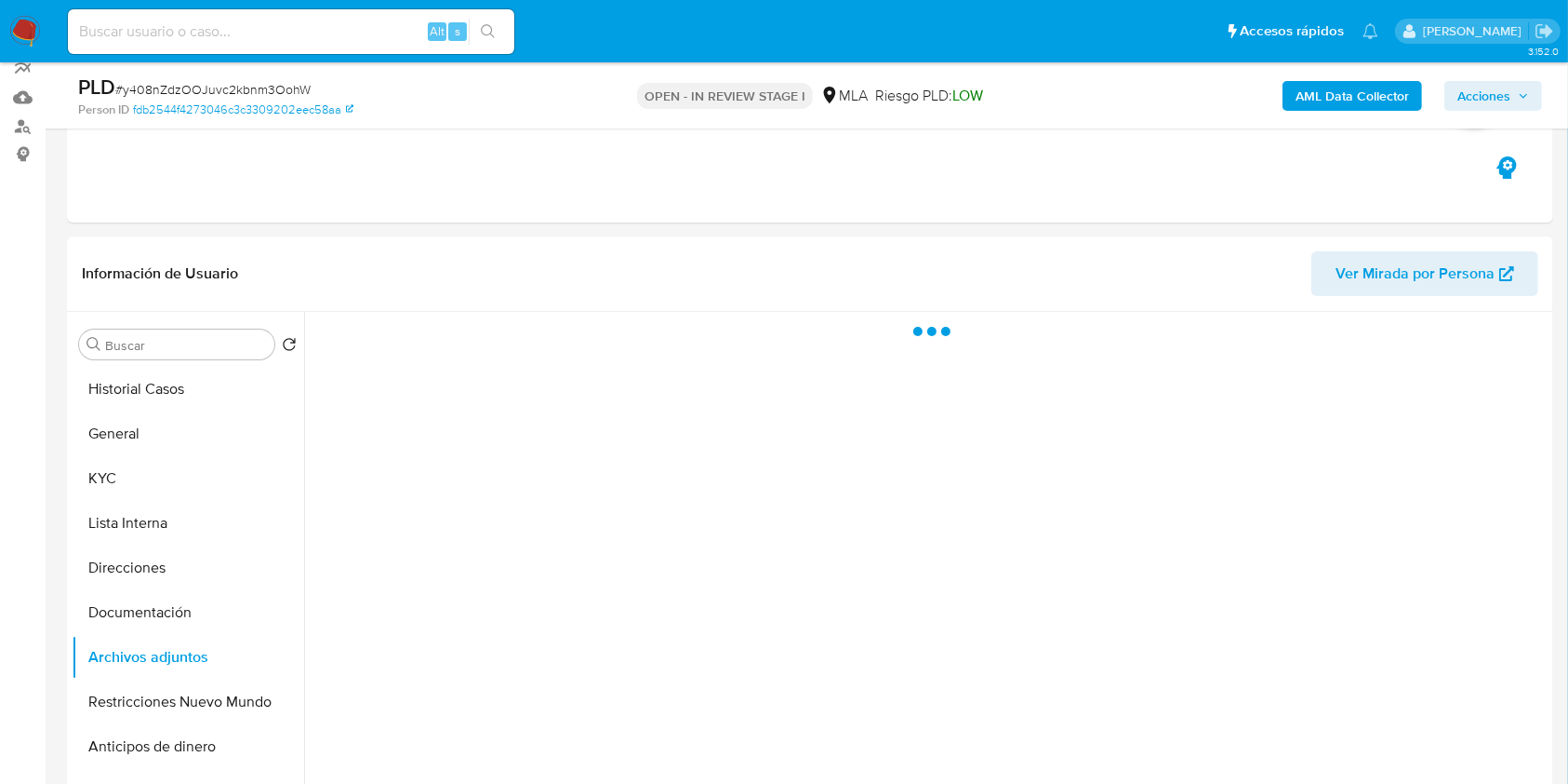
click at [1518, 103] on span "Acciones" at bounding box center [1494, 96] width 71 height 26
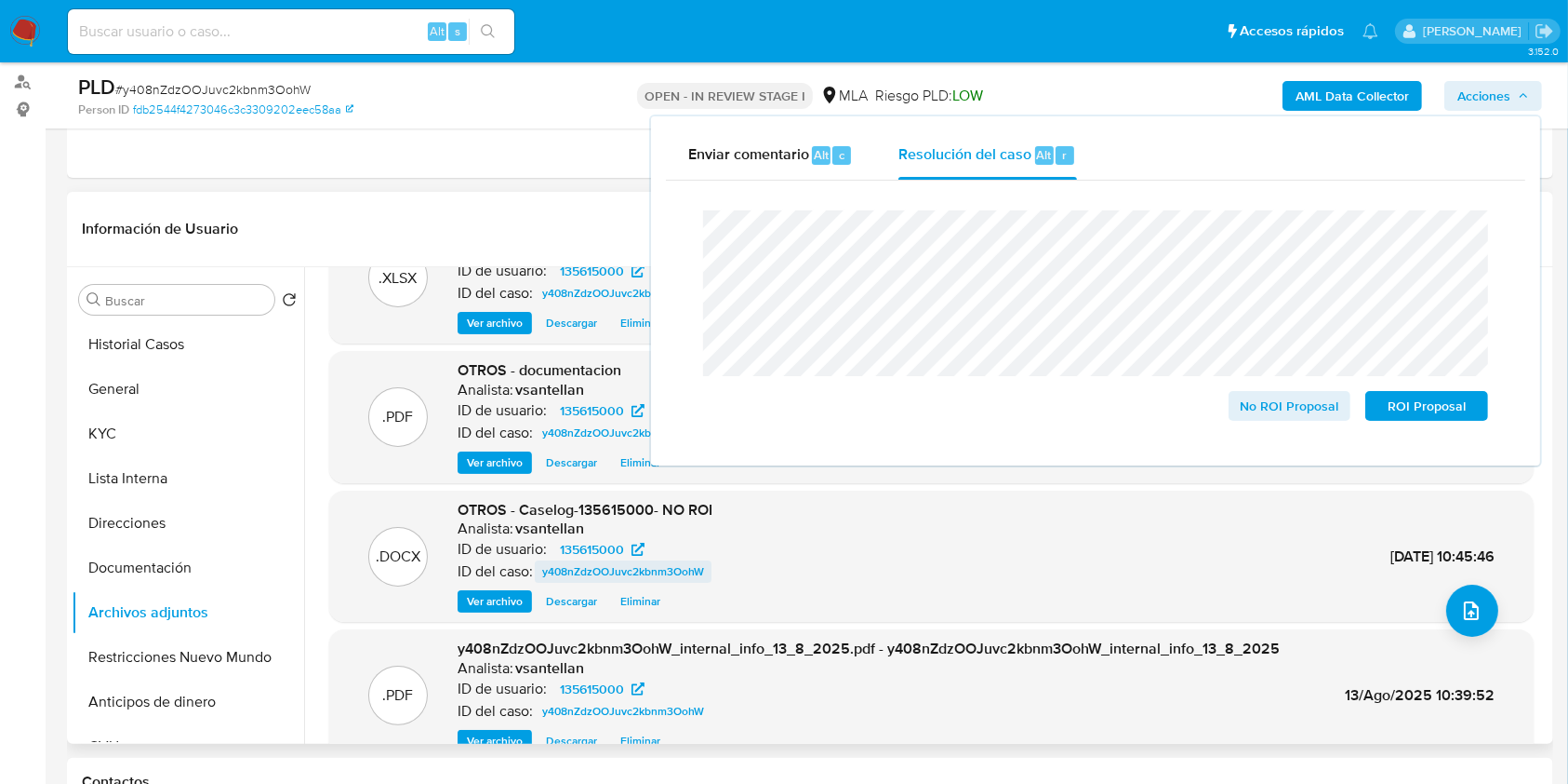
scroll to position [33, 0]
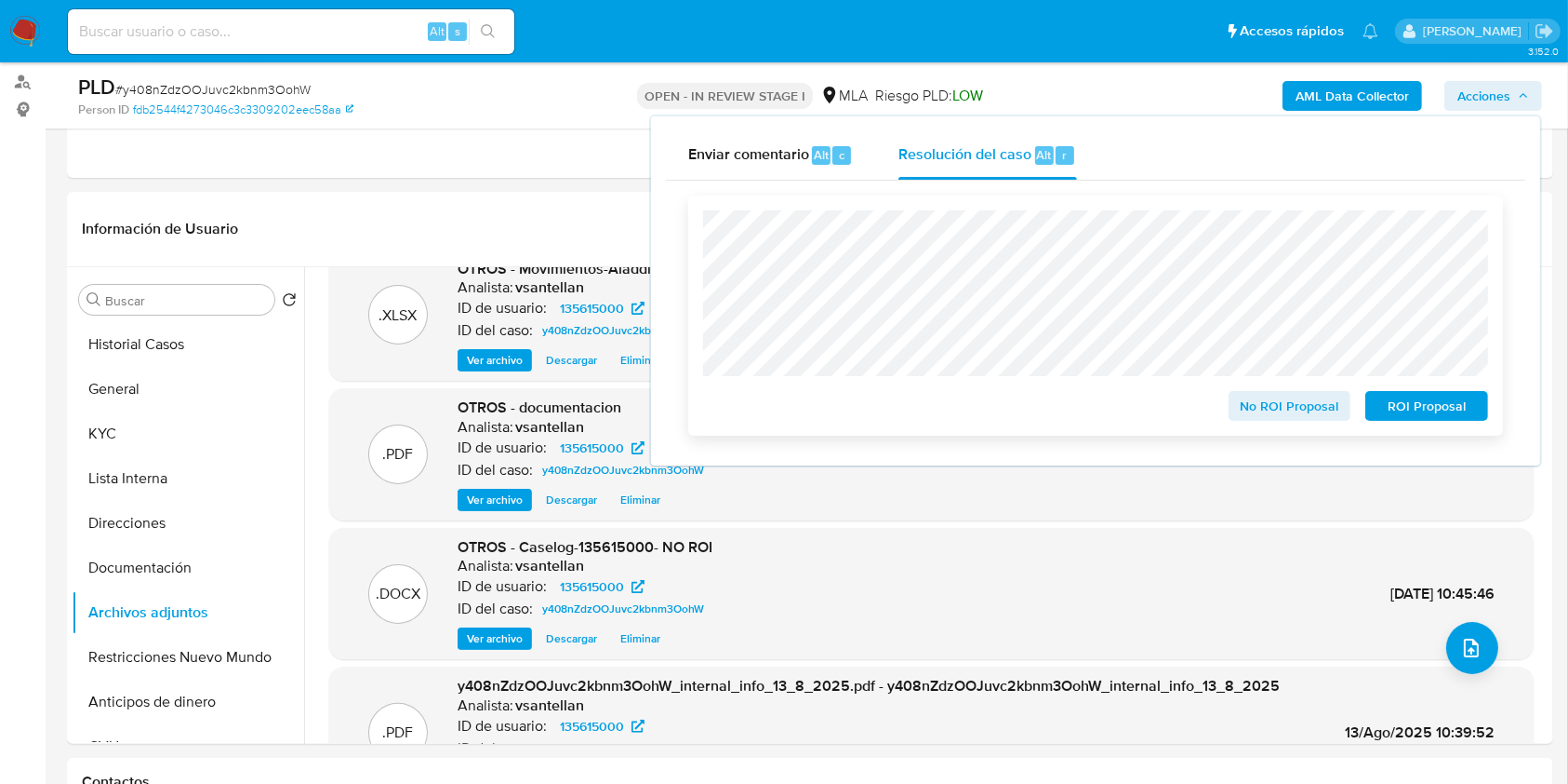
click at [1301, 402] on span "No ROI Proposal" at bounding box center [1291, 405] width 97 height 26
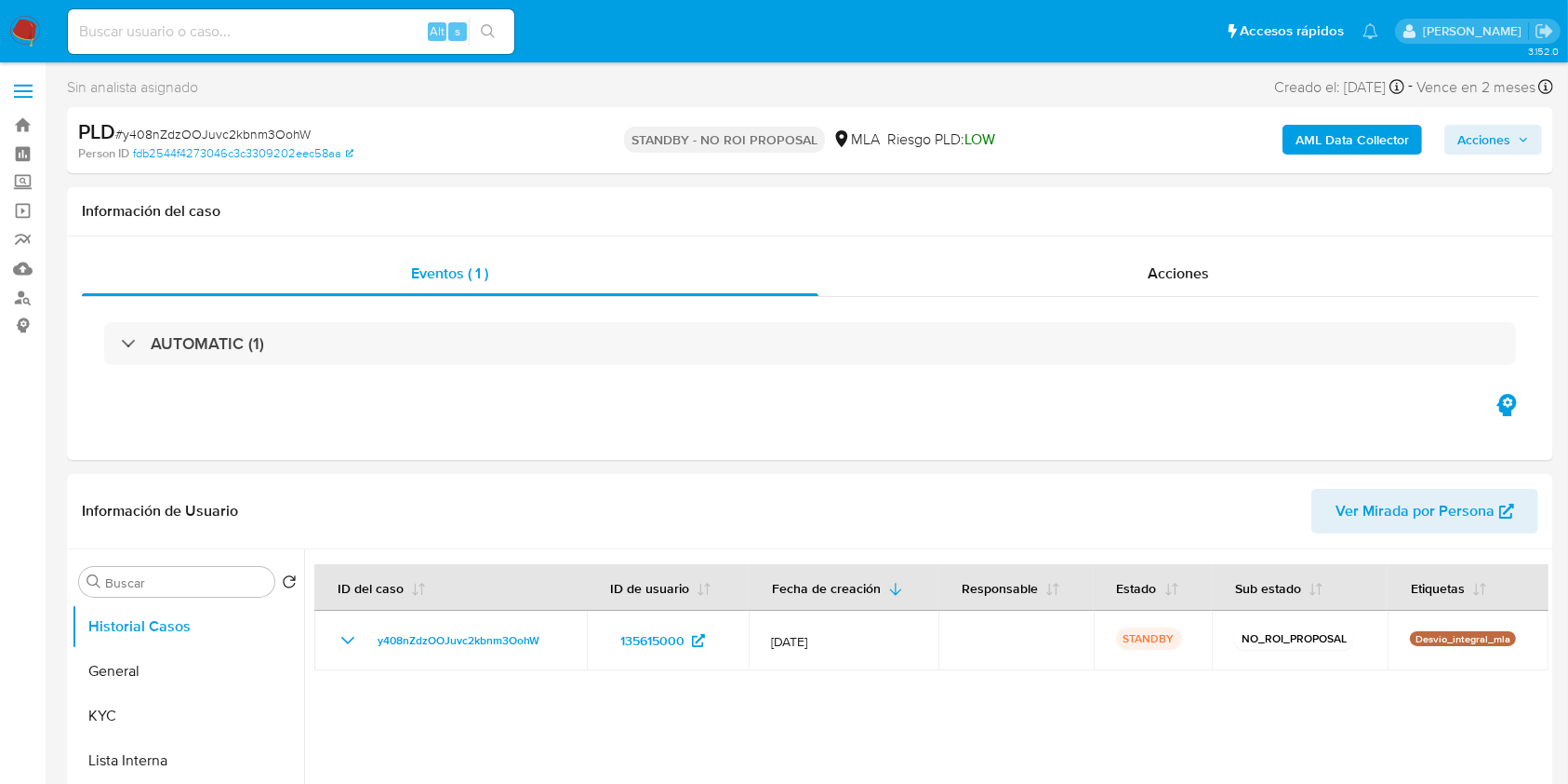
select select "10"
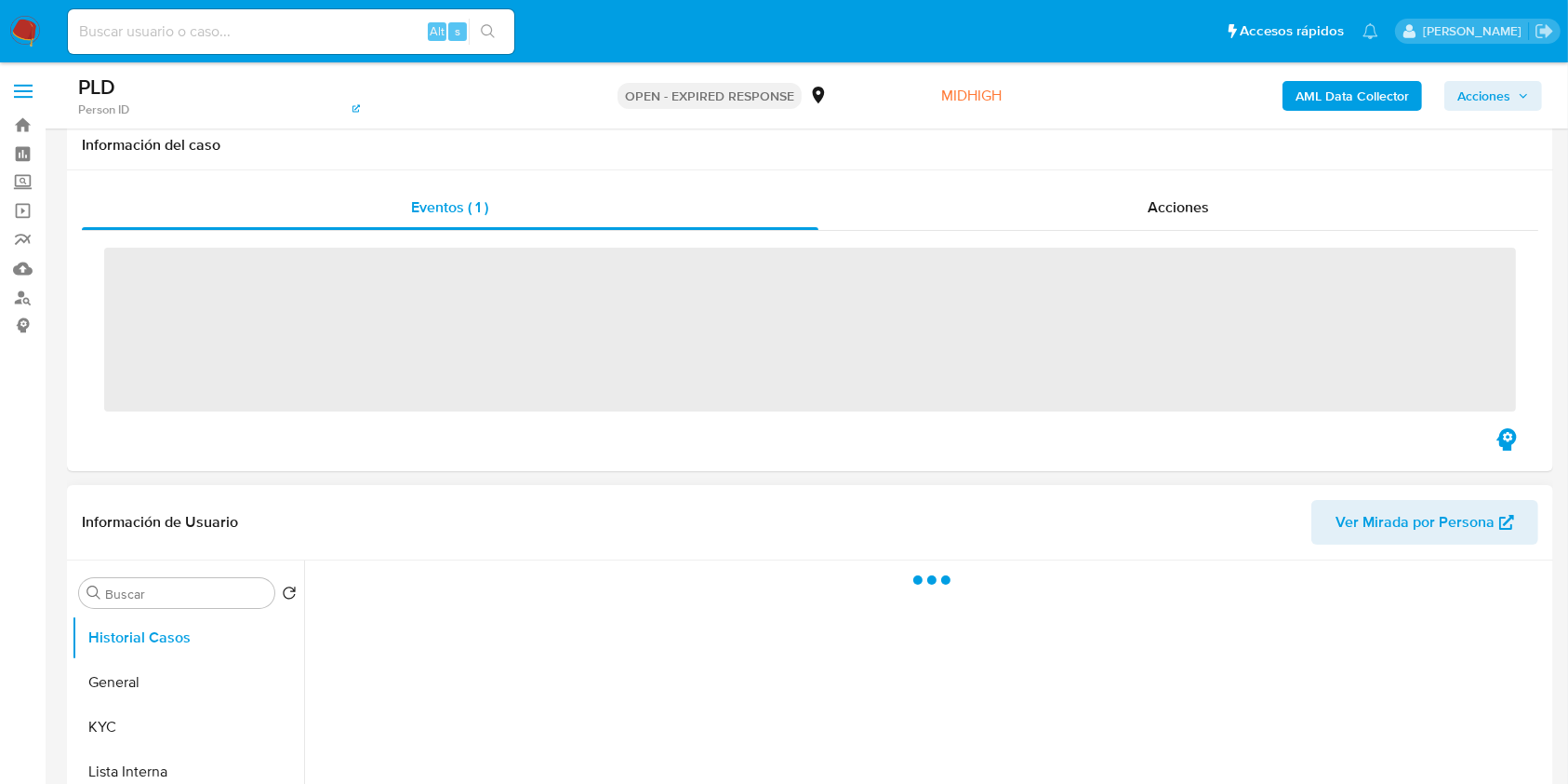
scroll to position [373, 0]
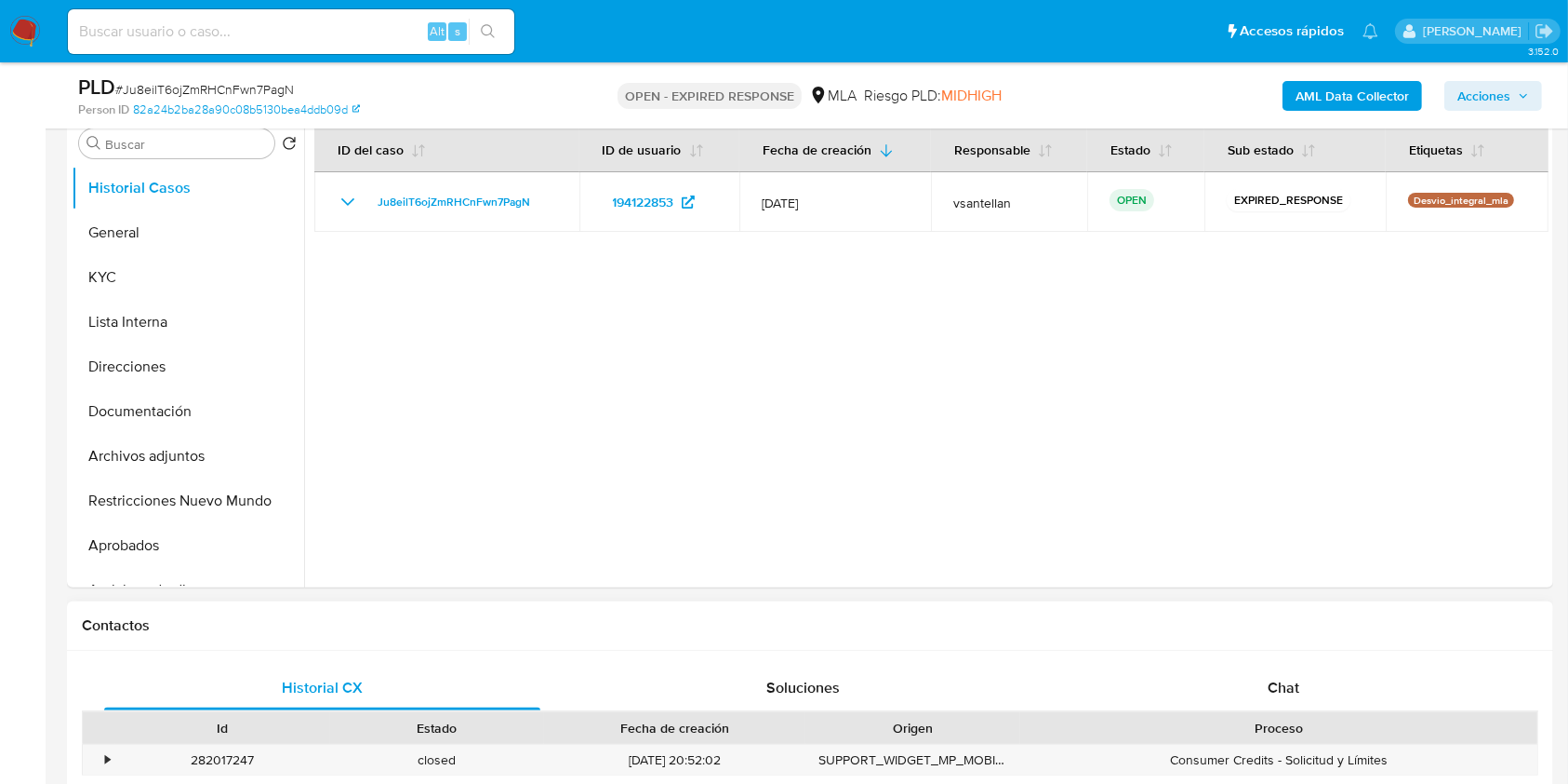
select select "10"
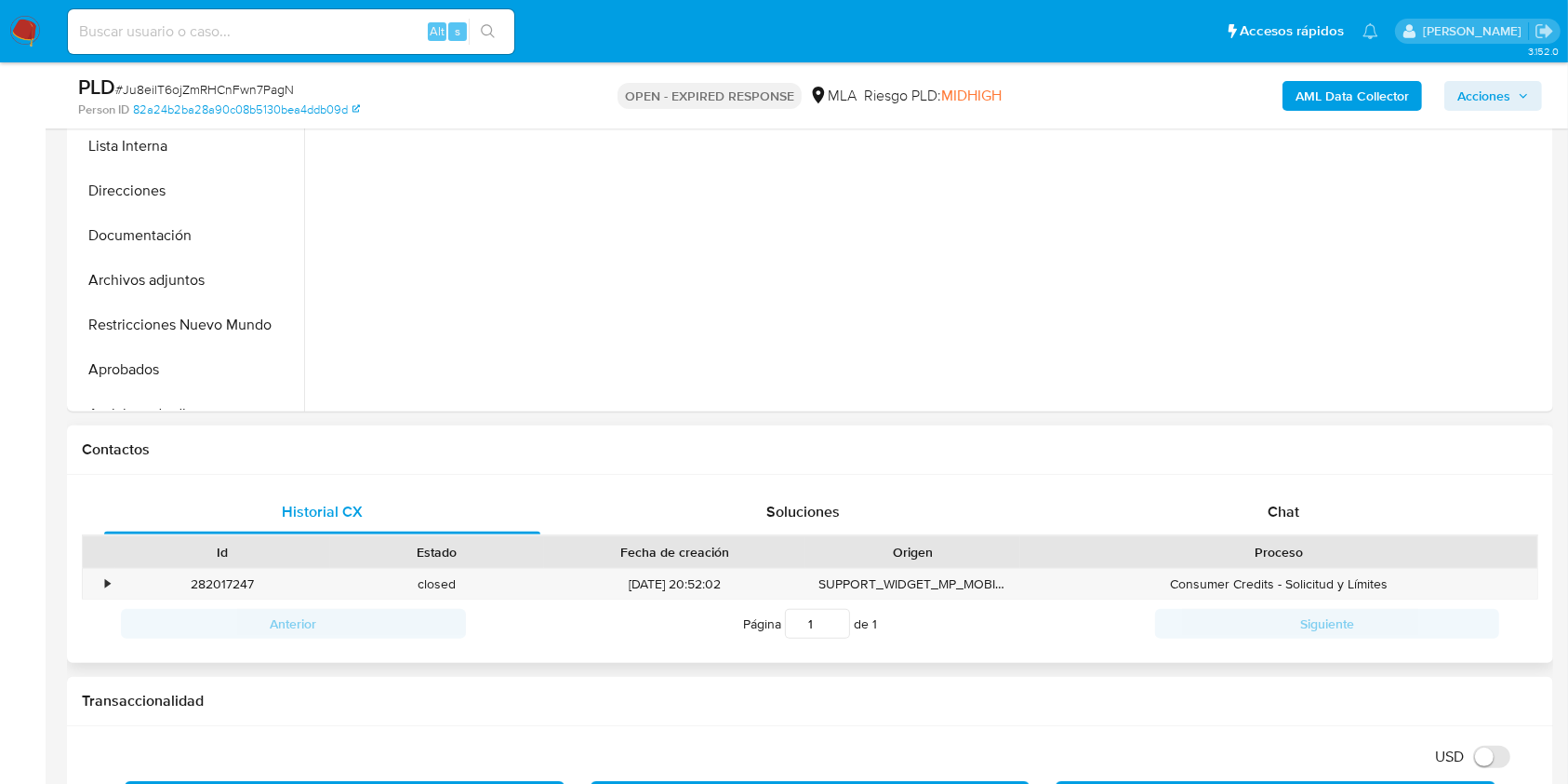
scroll to position [619, 0]
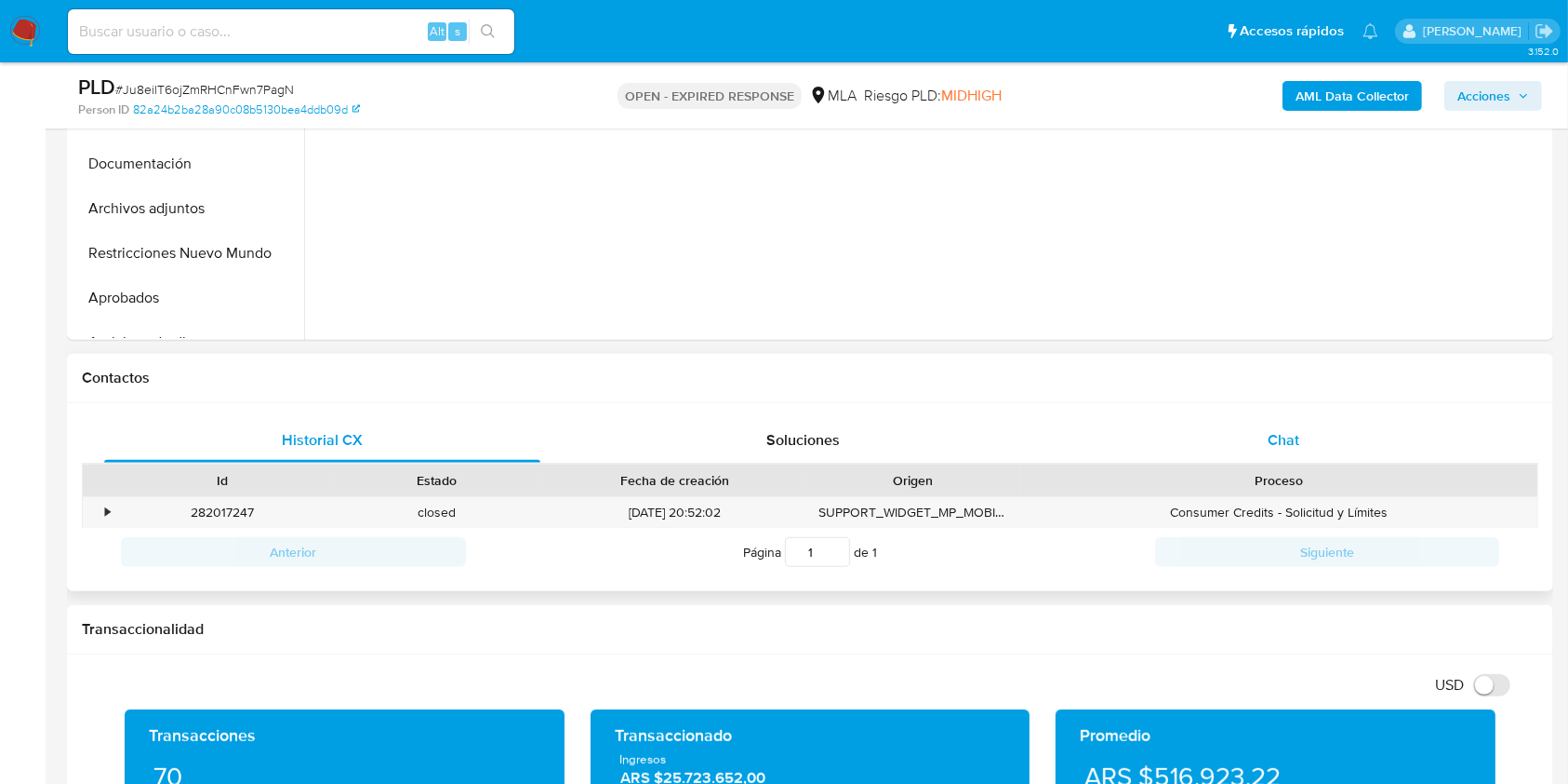
drag, startPoint x: 1358, startPoint y: 394, endPoint x: 1337, endPoint y: 428, distance: 40.0
click at [1357, 394] on div "Contactos" at bounding box center [810, 379] width 1487 height 50
click at [1336, 430] on div "Chat" at bounding box center [1284, 440] width 436 height 45
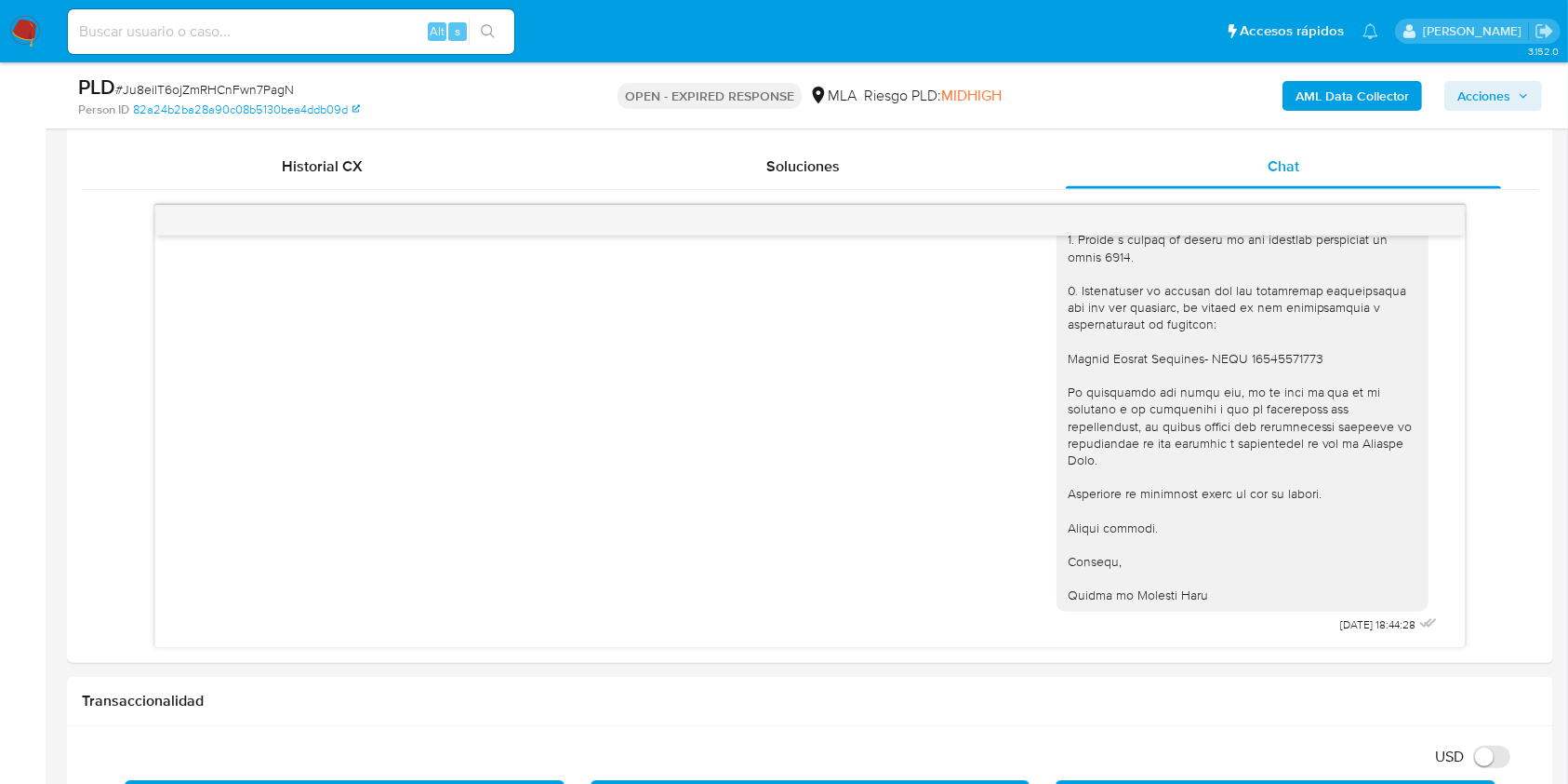
scroll to position [881, 0]
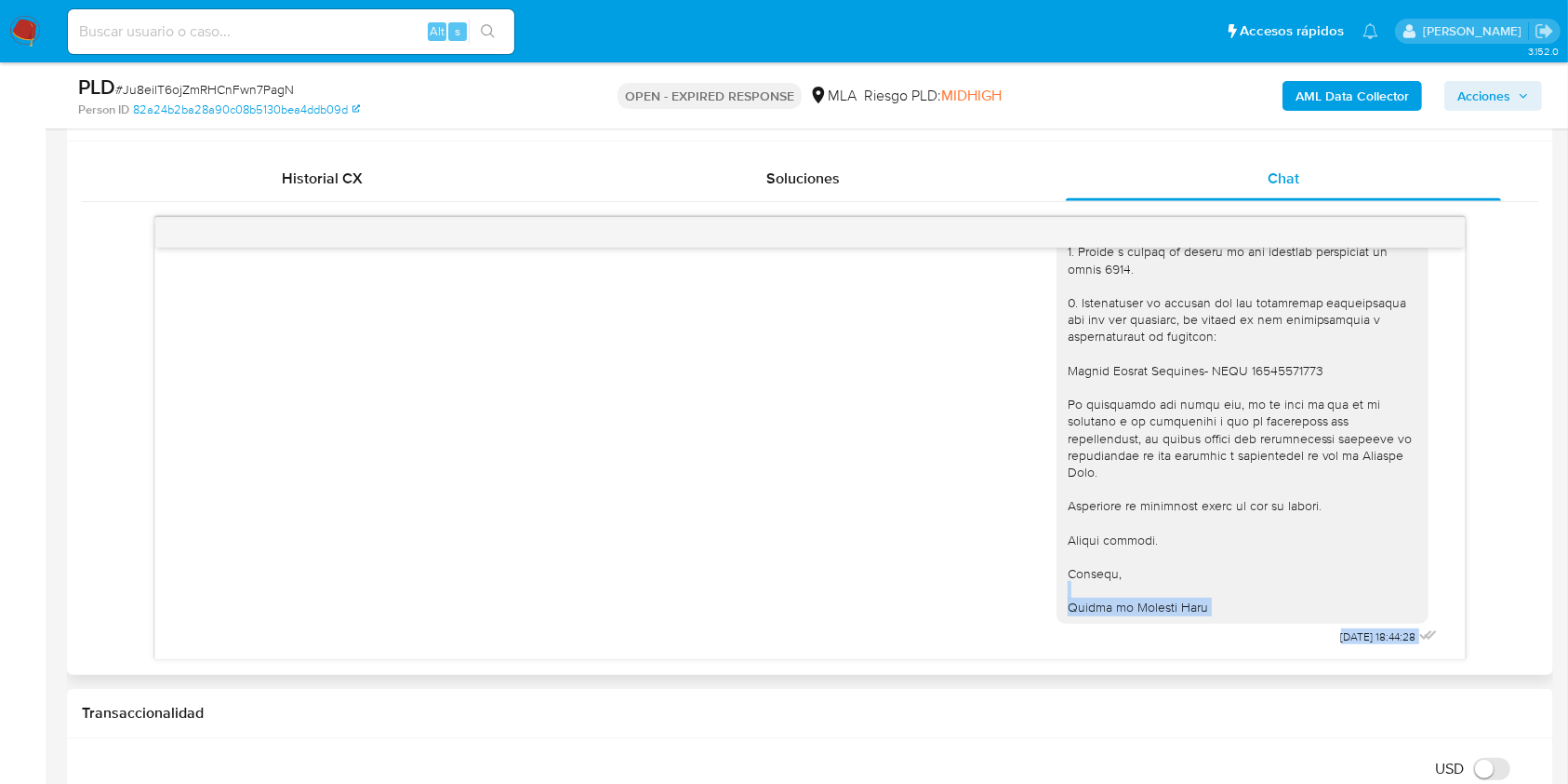
drag, startPoint x: 1443, startPoint y: 607, endPoint x: 1451, endPoint y: 585, distance: 23.4
click at [1451, 585] on div "[DATE] 19:50:28 Hola, Esperamos que te encuentres muy bien. Te consultamos si t…" at bounding box center [809, 453] width 1308 height 411
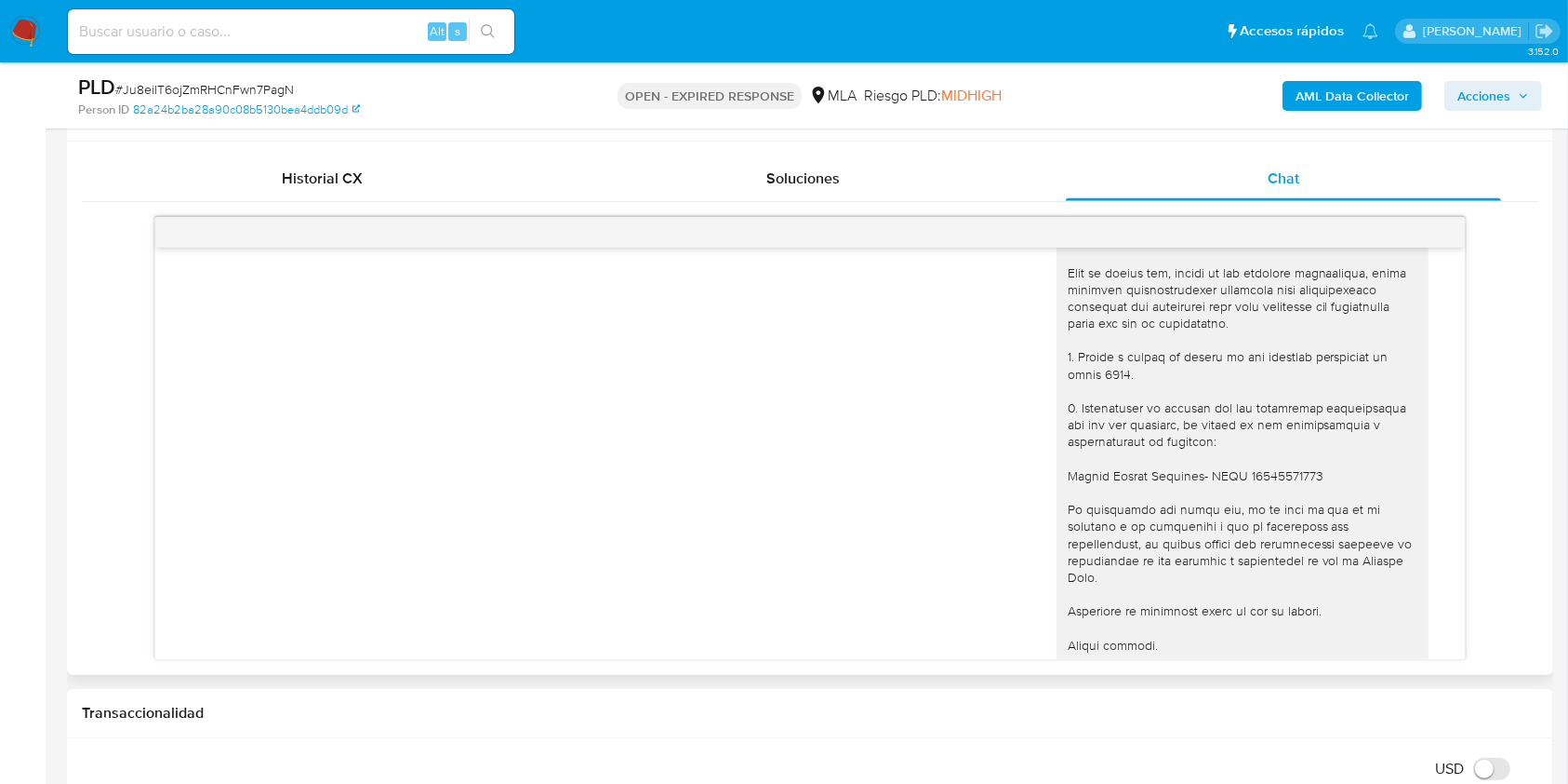
scroll to position [2318, 0]
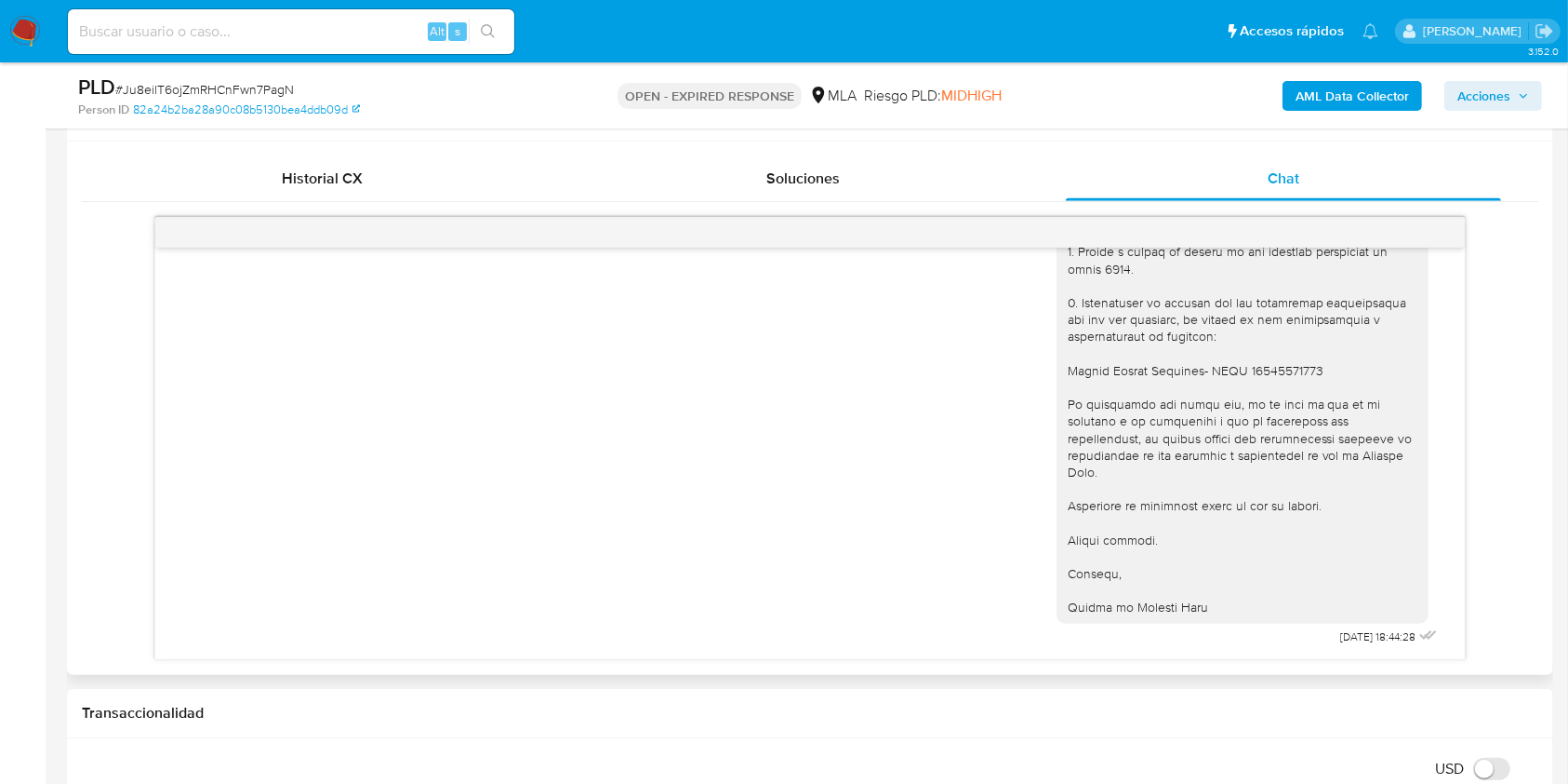
click at [1176, 528] on div at bounding box center [1242, 167] width 350 height 897
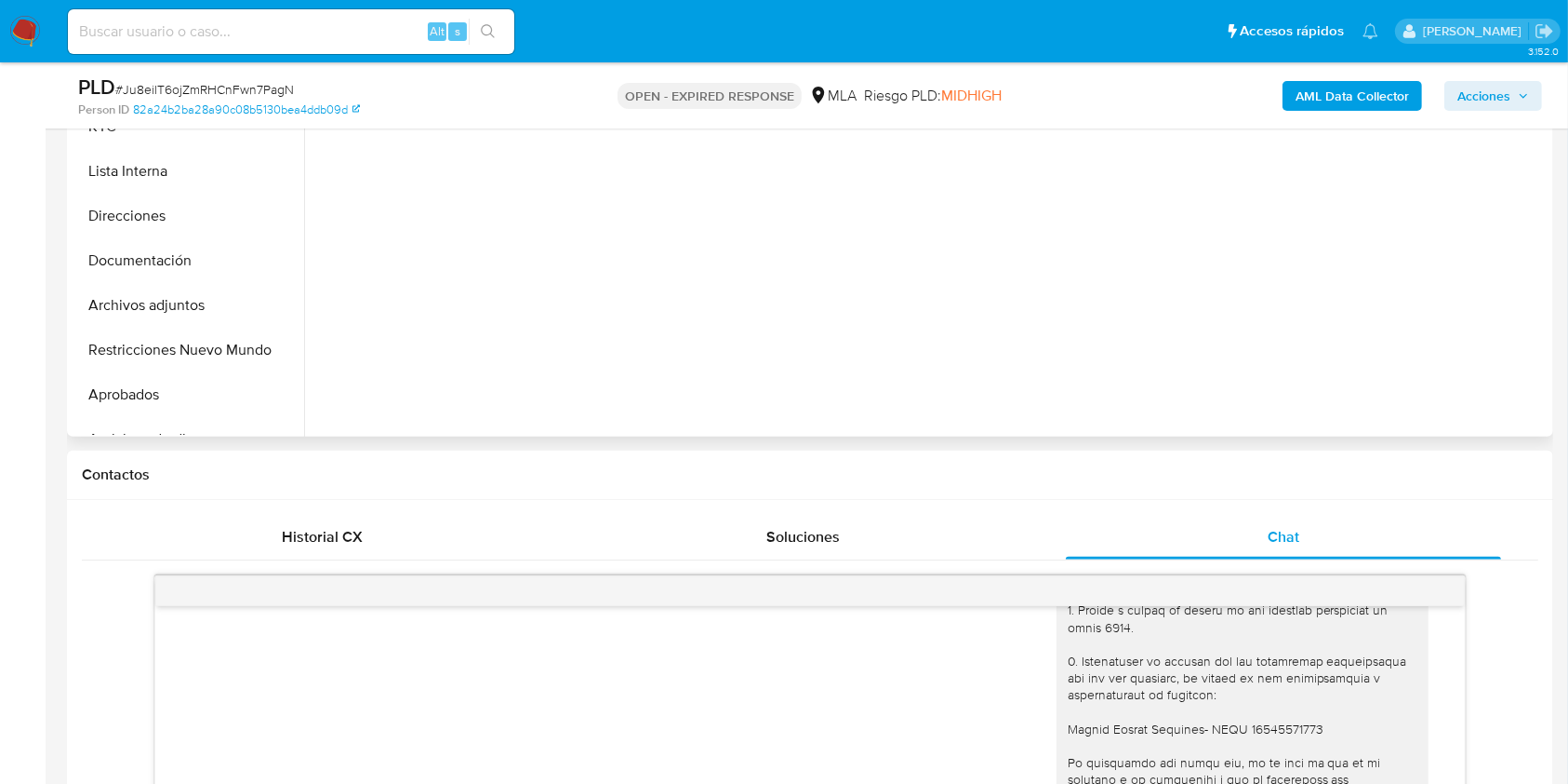
scroll to position [261, 0]
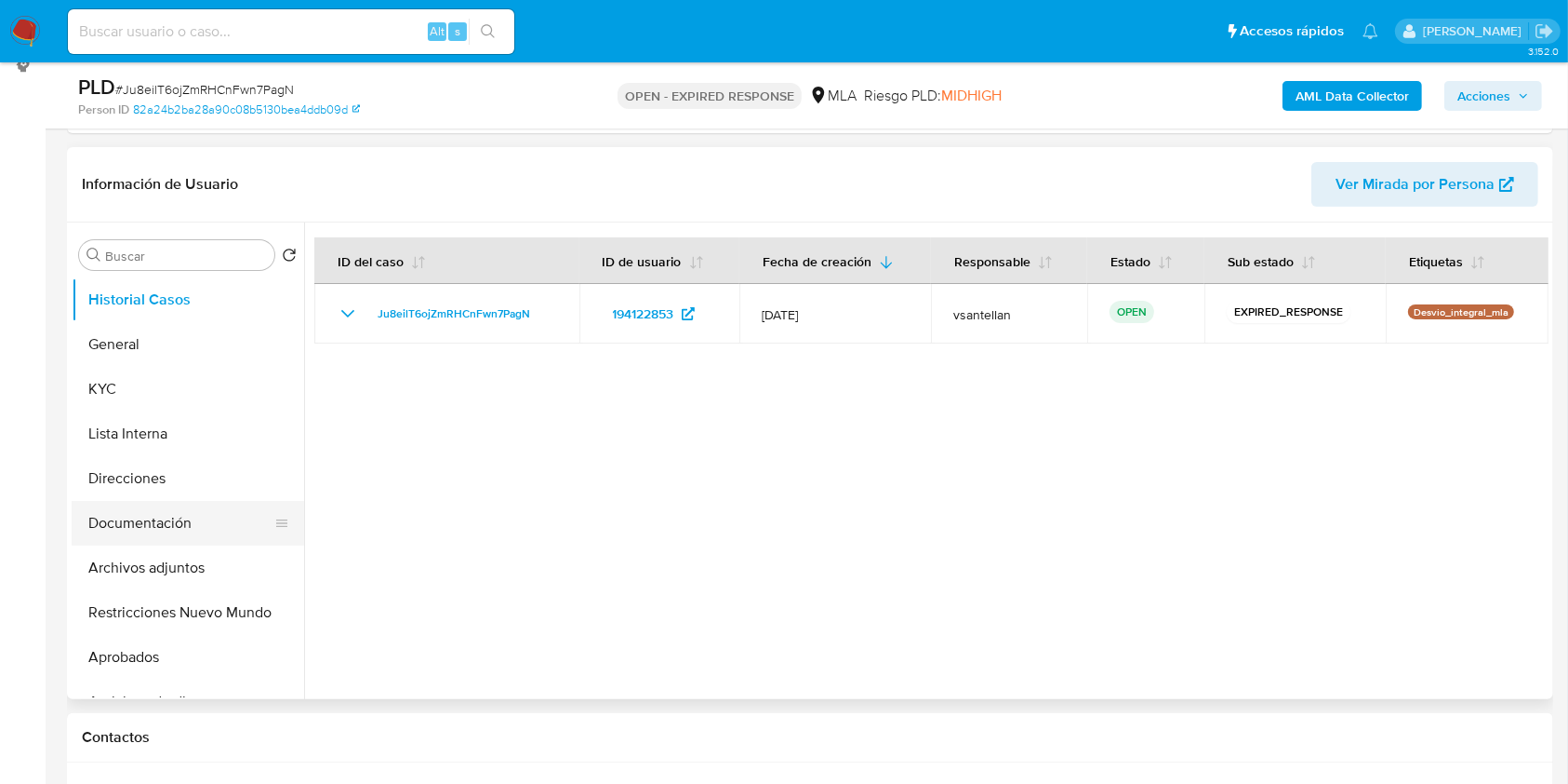
click at [152, 507] on button "Documentación" at bounding box center [180, 522] width 218 height 45
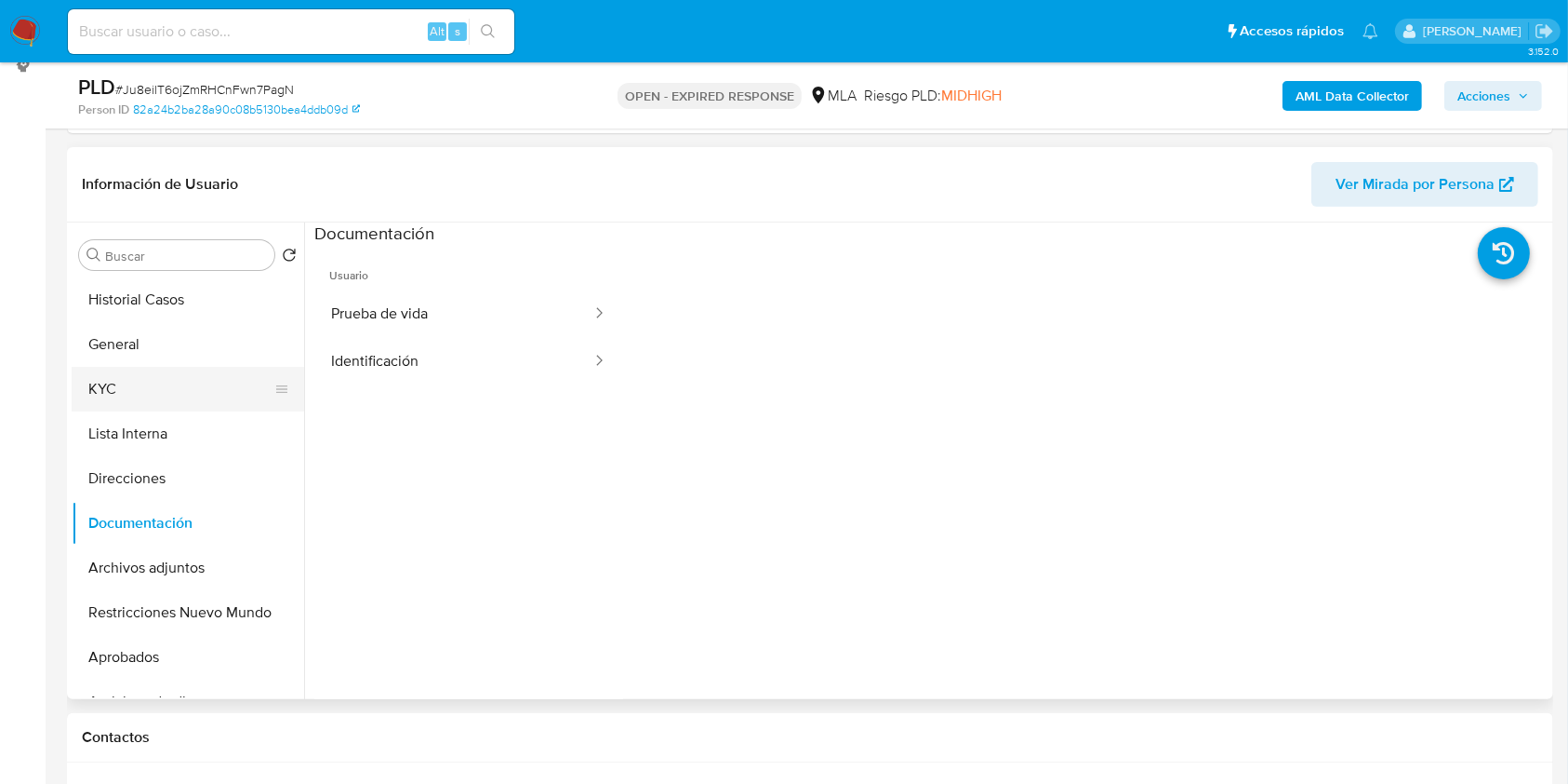
click at [144, 390] on button "KYC" at bounding box center [180, 389] width 218 height 45
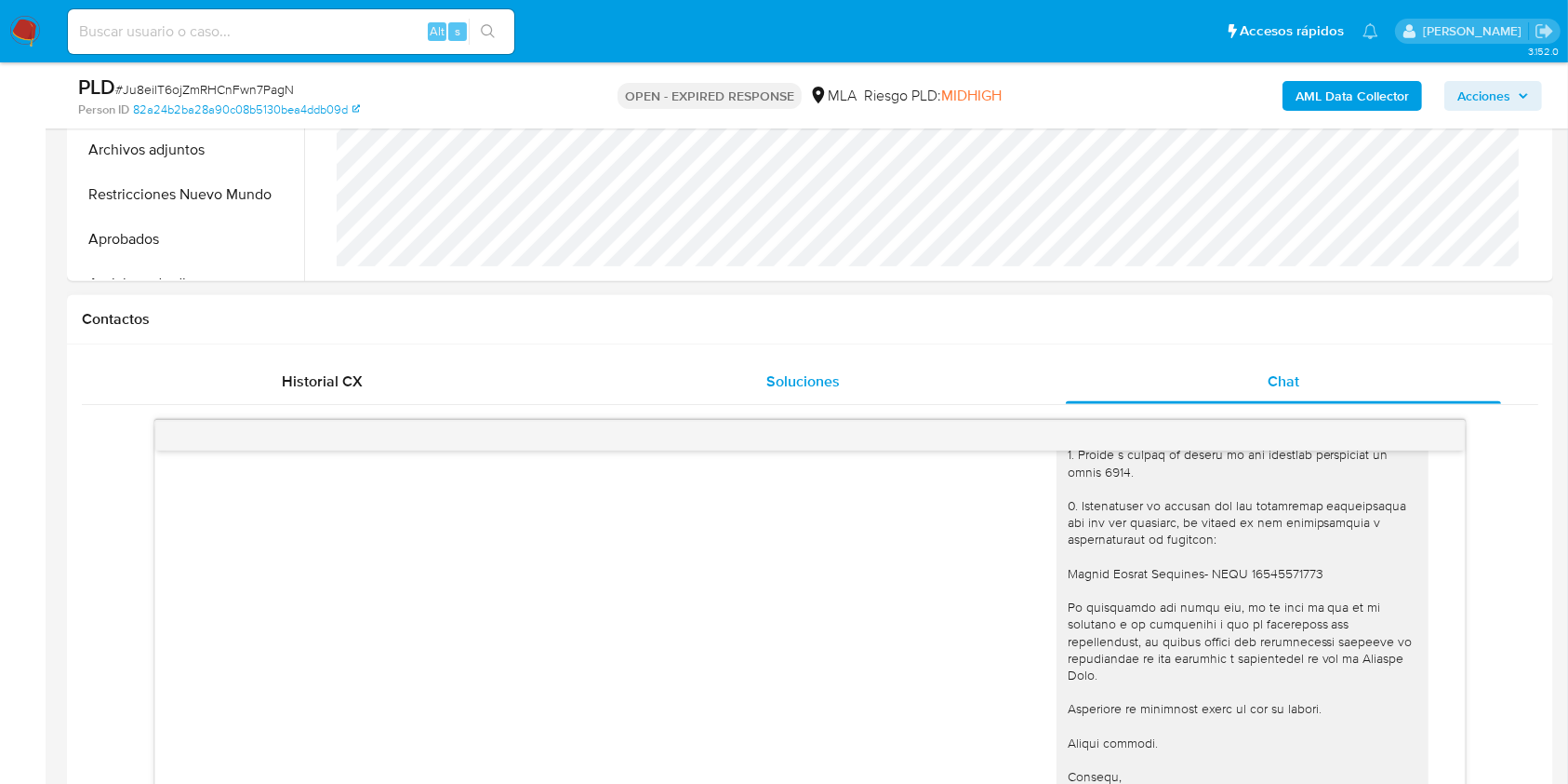
scroll to position [509, 0]
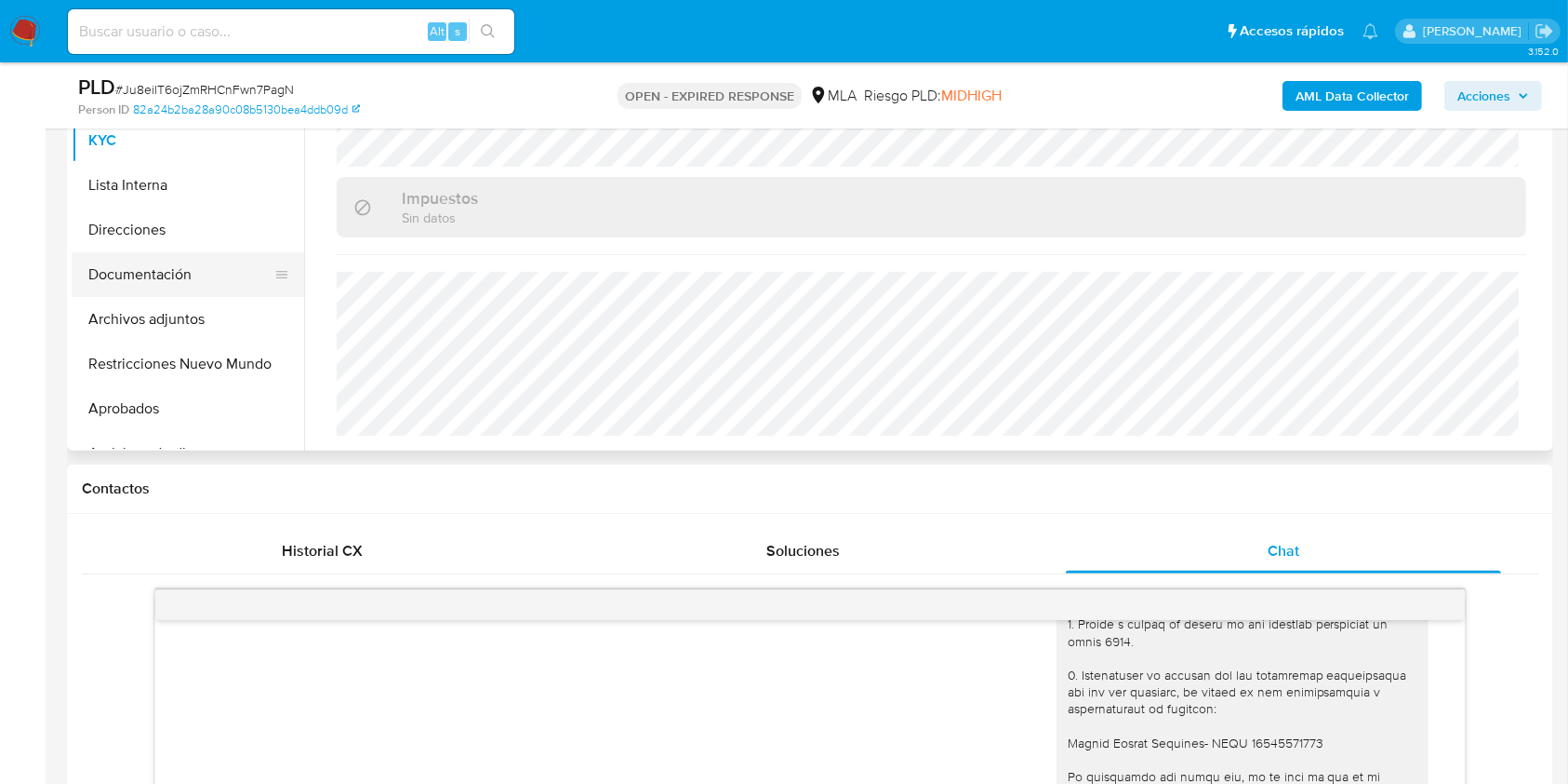
click at [155, 257] on button "Documentación" at bounding box center [180, 274] width 218 height 45
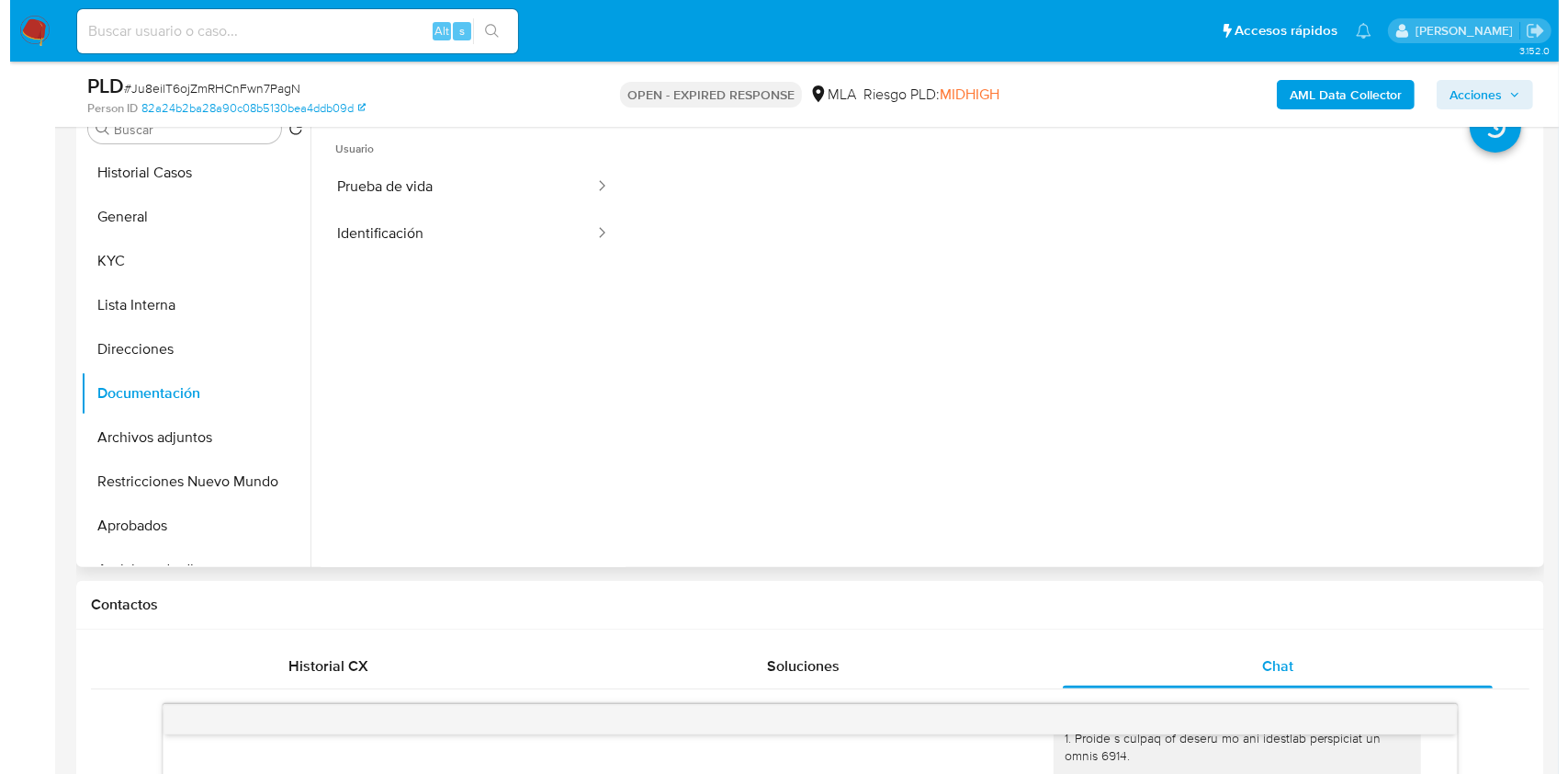
scroll to position [257, 0]
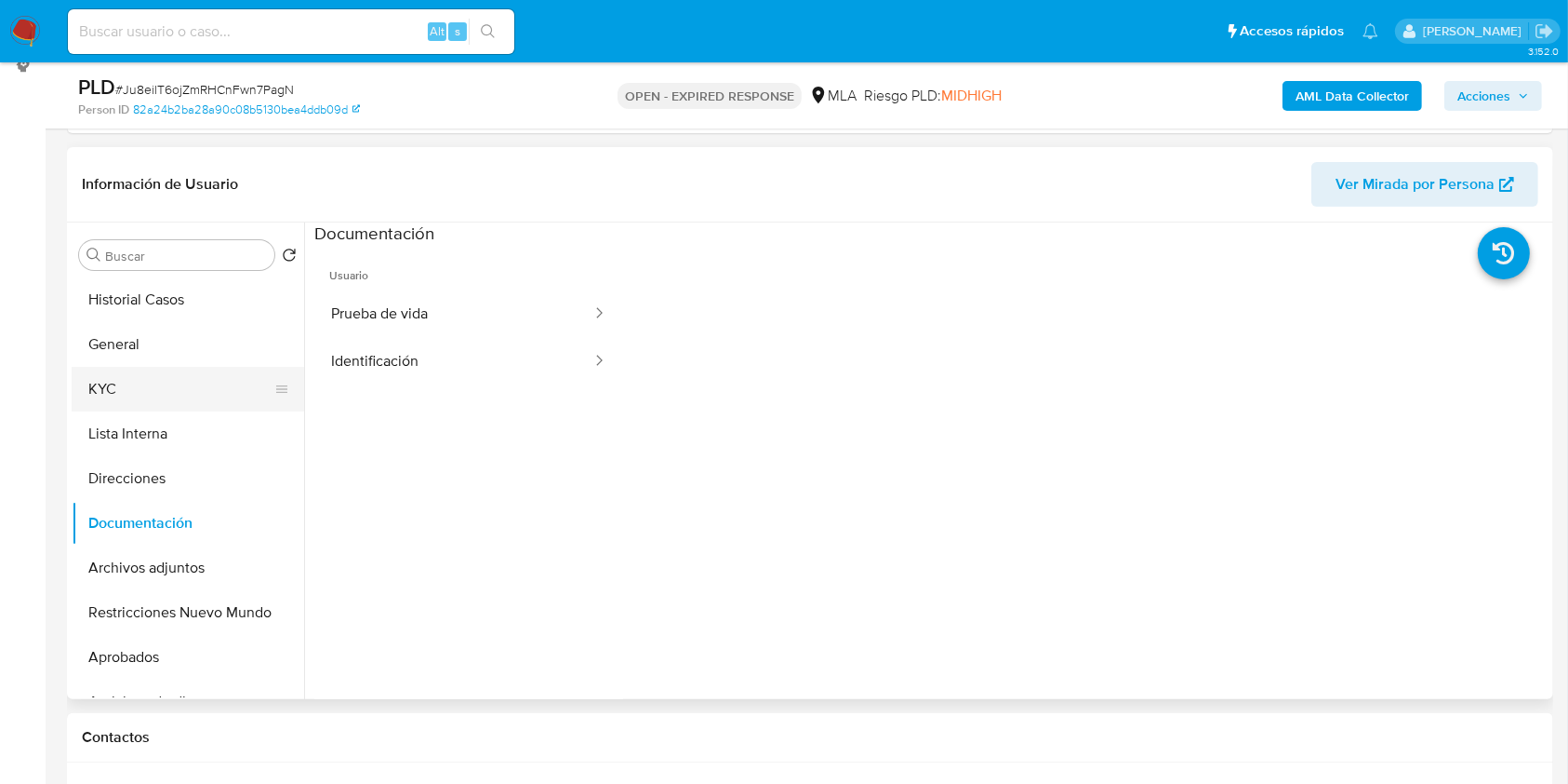
click at [146, 399] on button "KYC" at bounding box center [180, 389] width 218 height 45
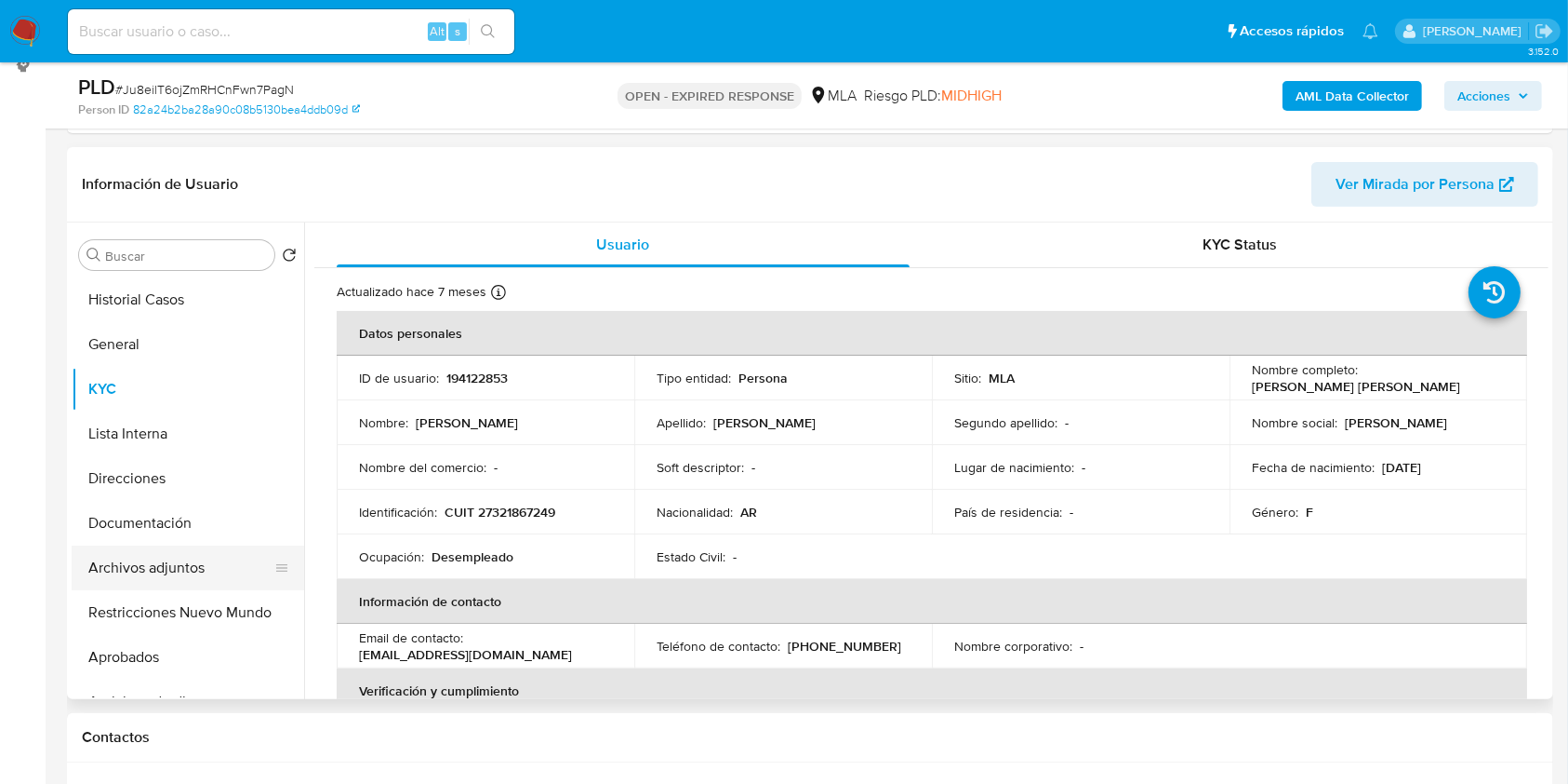
click at [193, 559] on button "Archivos adjuntos" at bounding box center [180, 567] width 218 height 45
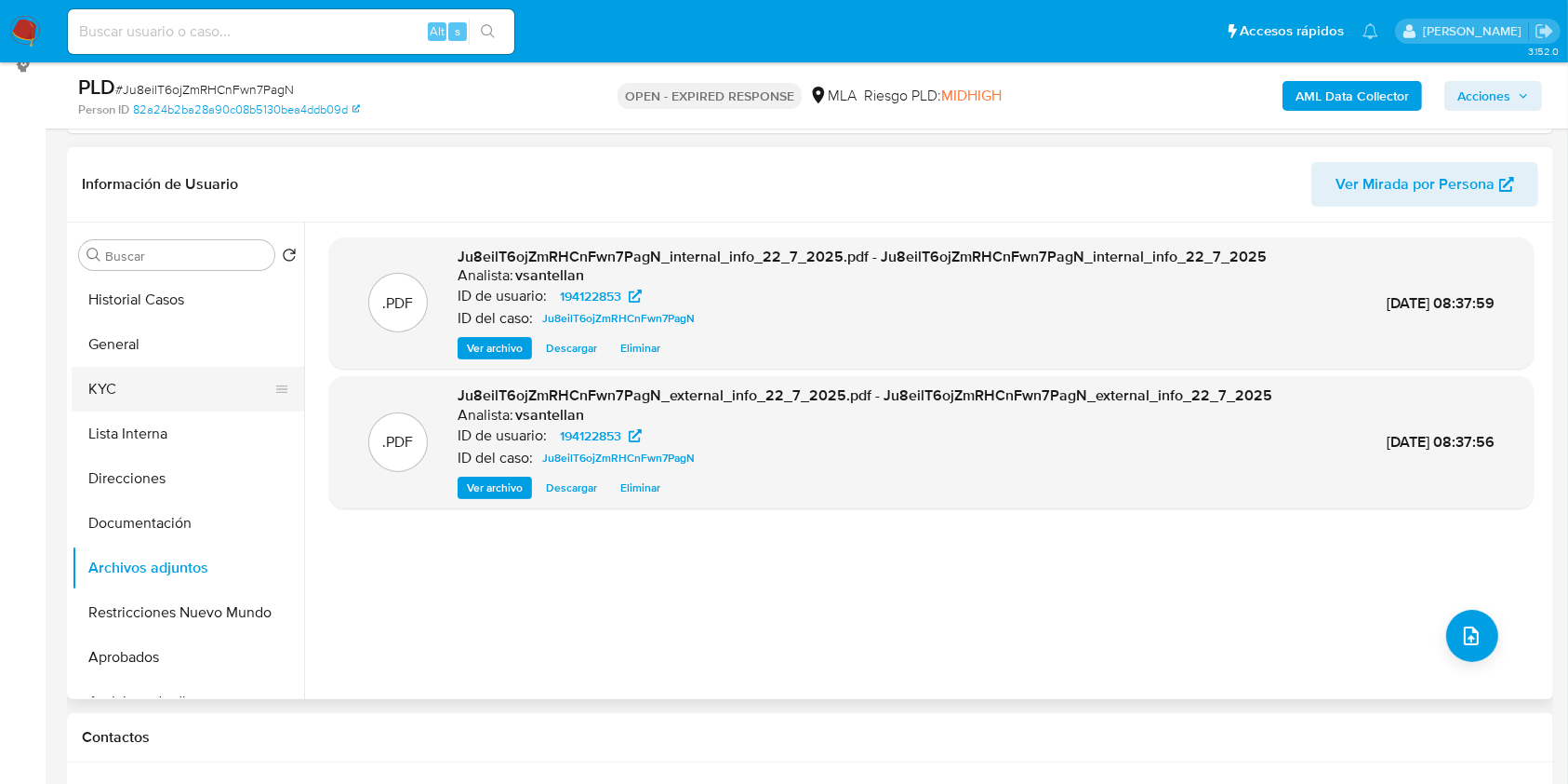
click at [119, 386] on button "KYC" at bounding box center [180, 389] width 218 height 45
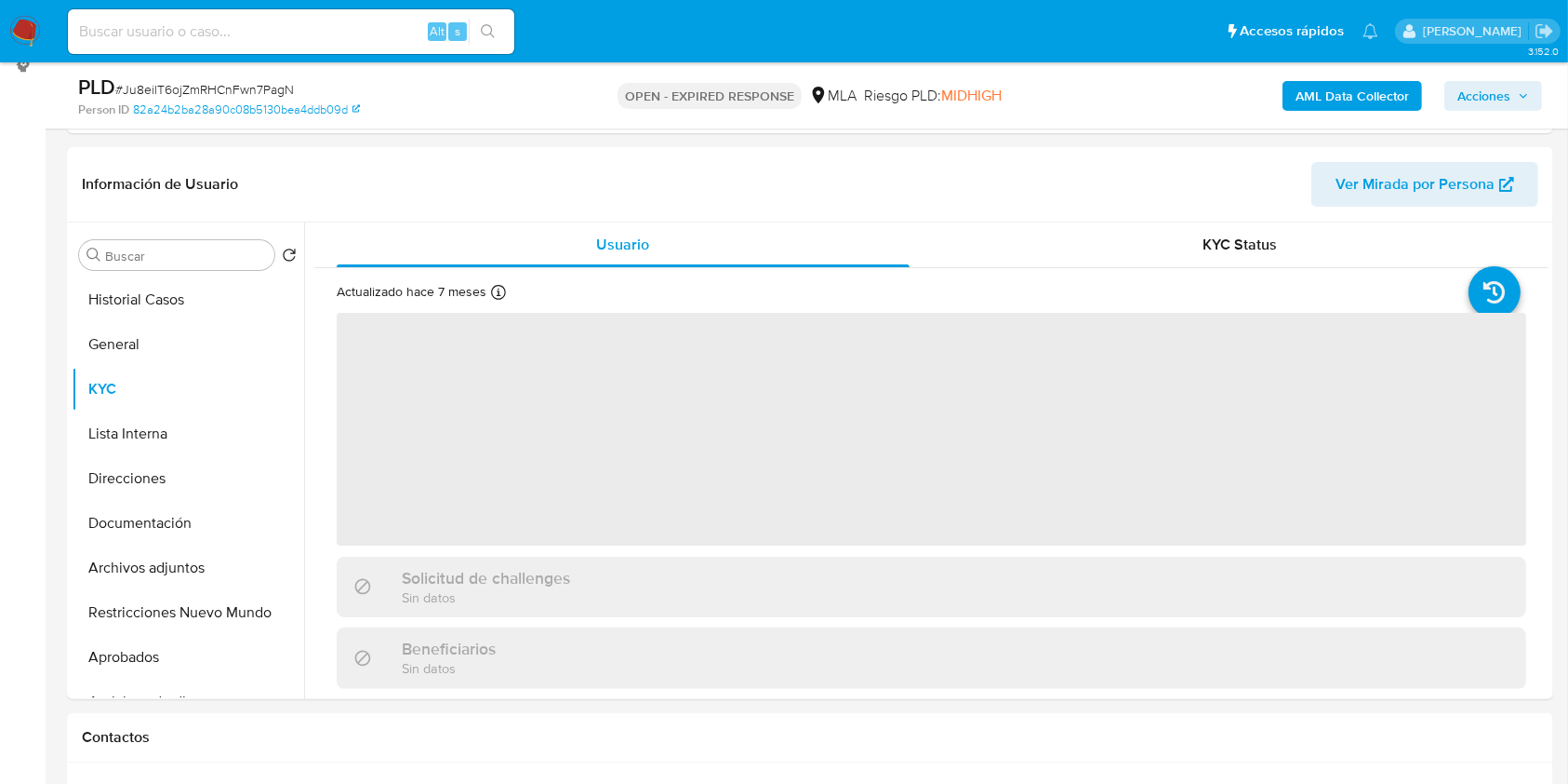
click at [1325, 96] on b "AML Data Collector" at bounding box center [1352, 96] width 114 height 30
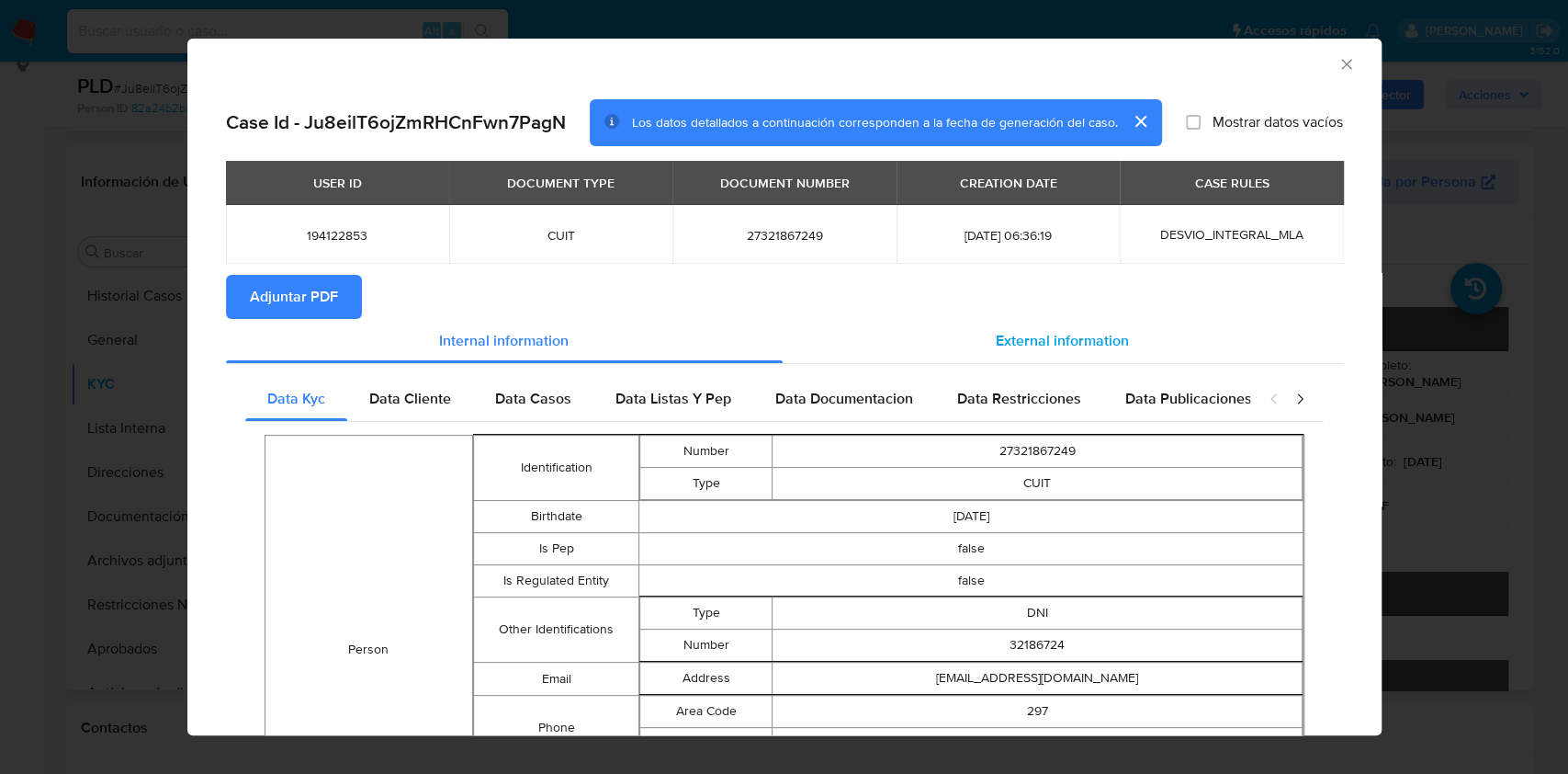
click at [1124, 344] on div "External information" at bounding box center [1062, 341] width 560 height 44
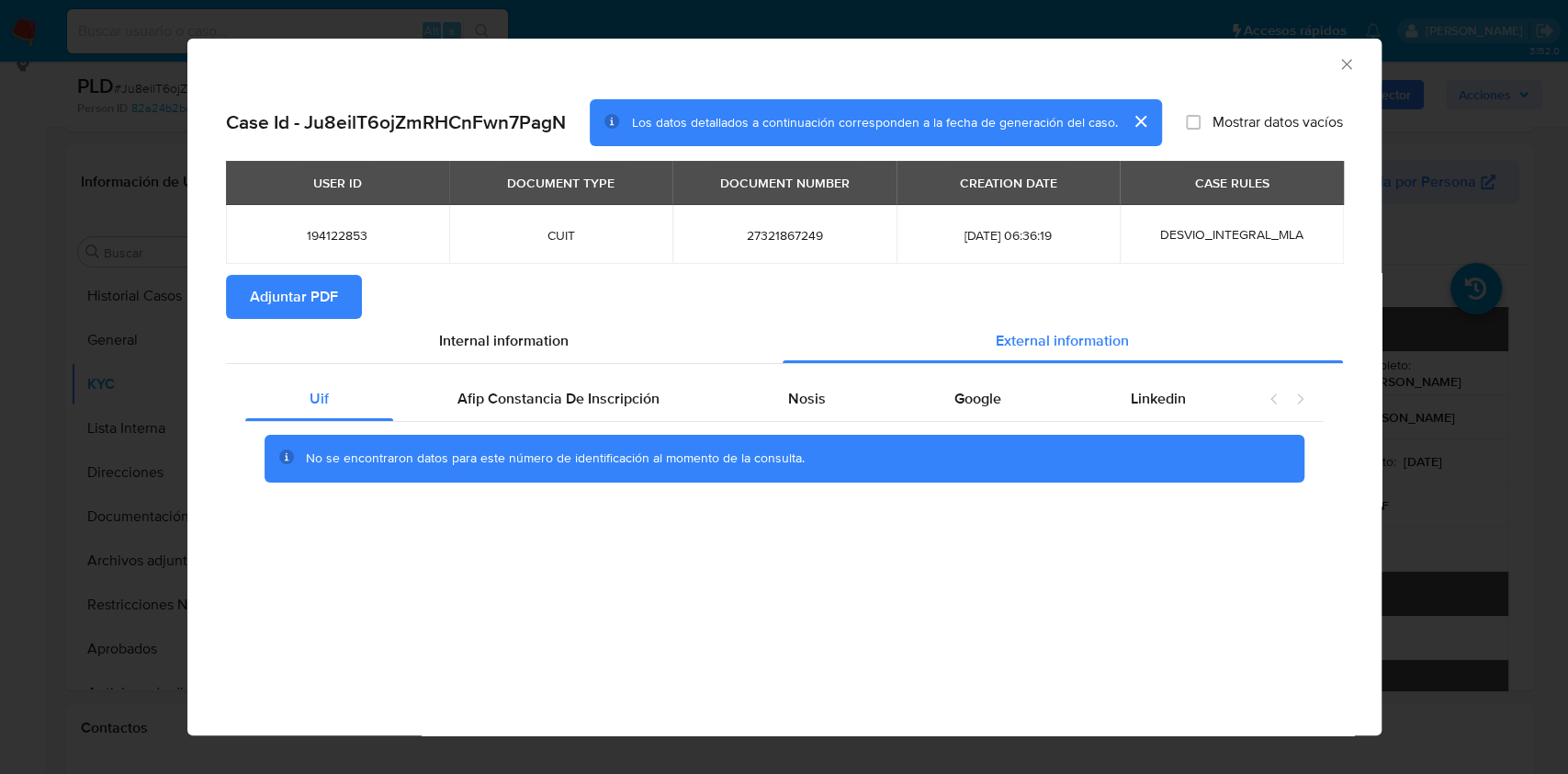
click at [1066, 423] on div "No se encontraron datos para este número de identificación al momento de la con…" at bounding box center [784, 458] width 1079 height 73
click at [1007, 400] on div "Google" at bounding box center [977, 398] width 175 height 44
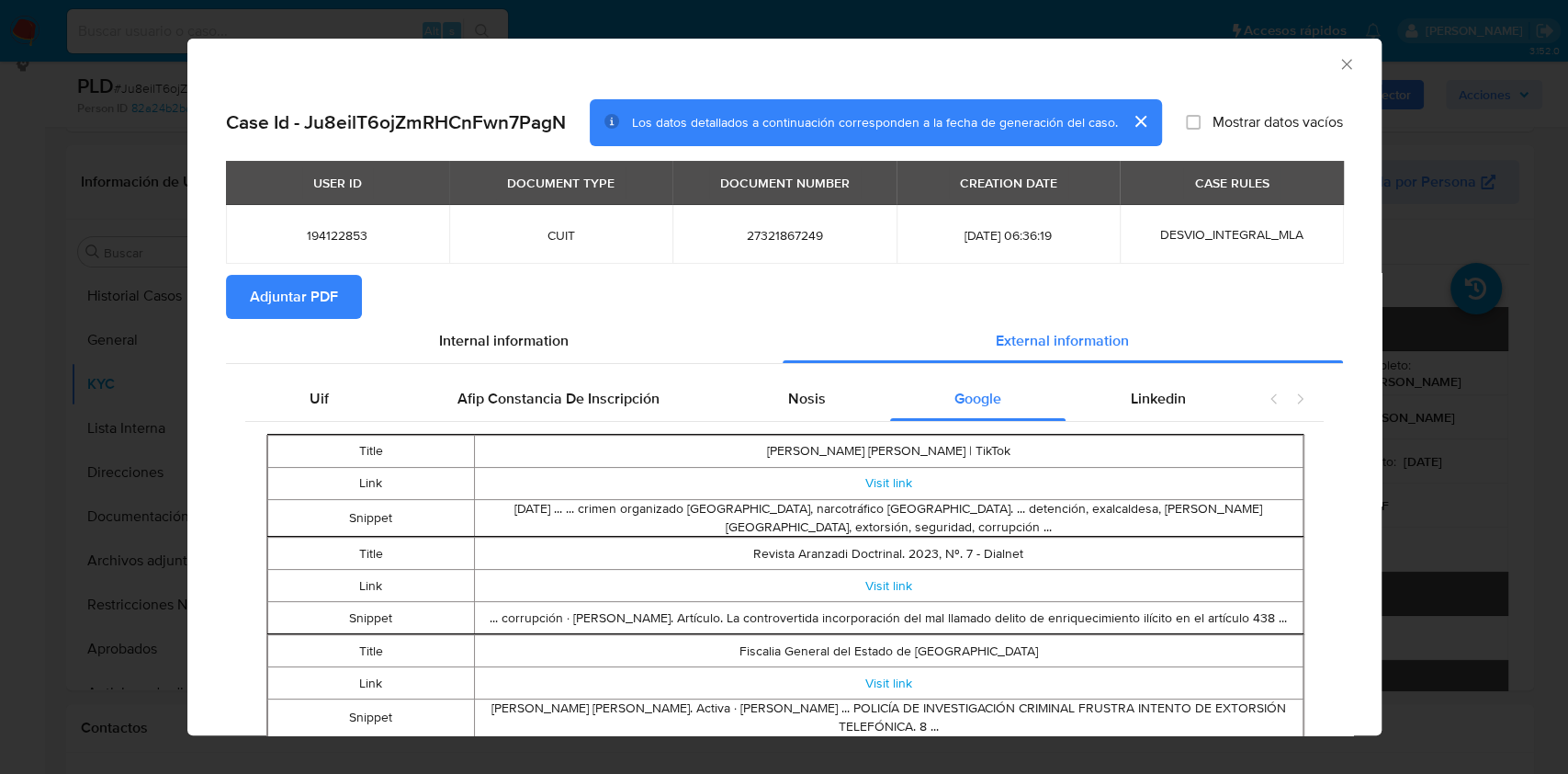
scroll to position [0, 0]
click at [809, 405] on span "Nosis" at bounding box center [807, 398] width 38 height 22
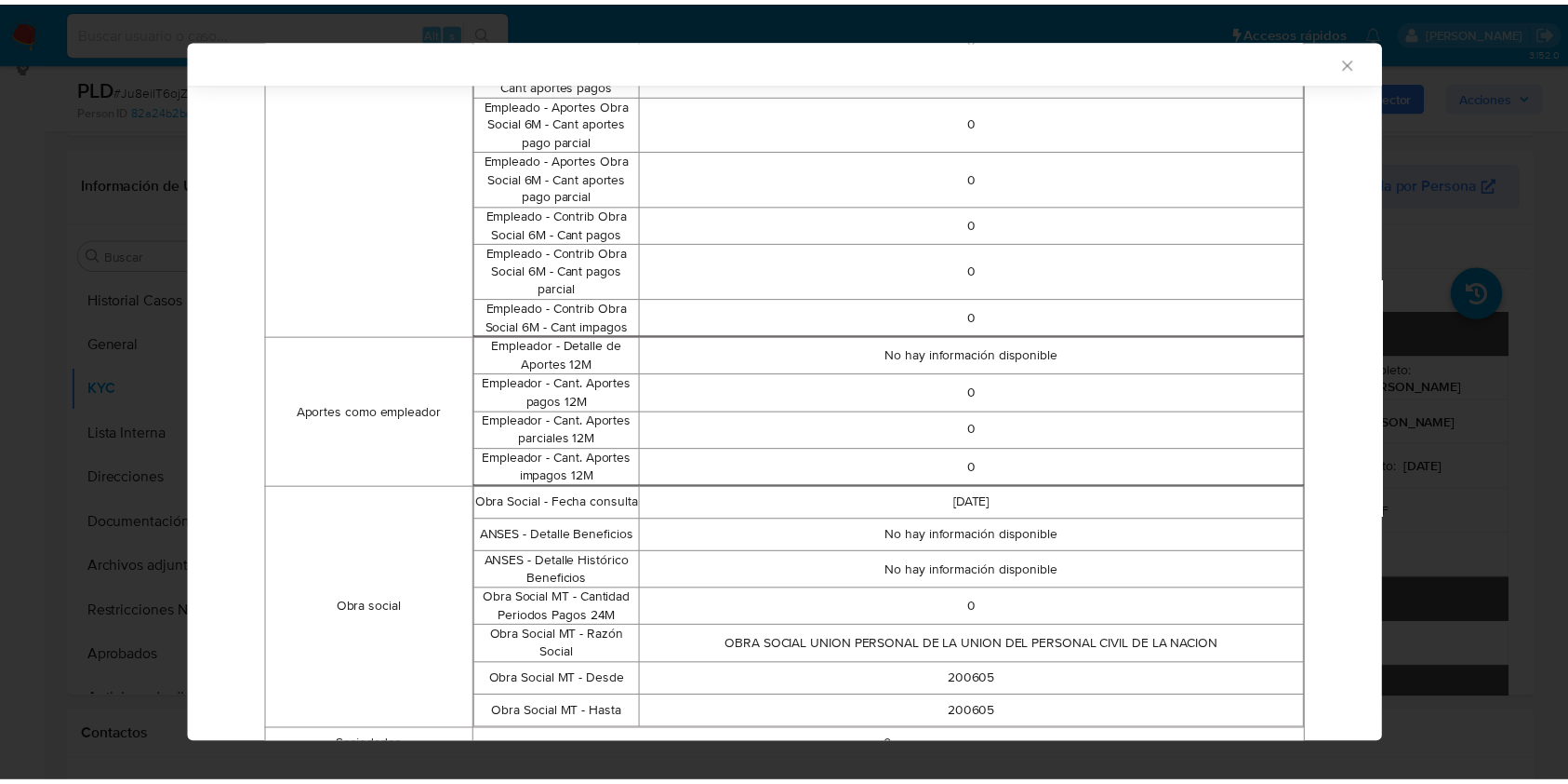
scroll to position [1232, 0]
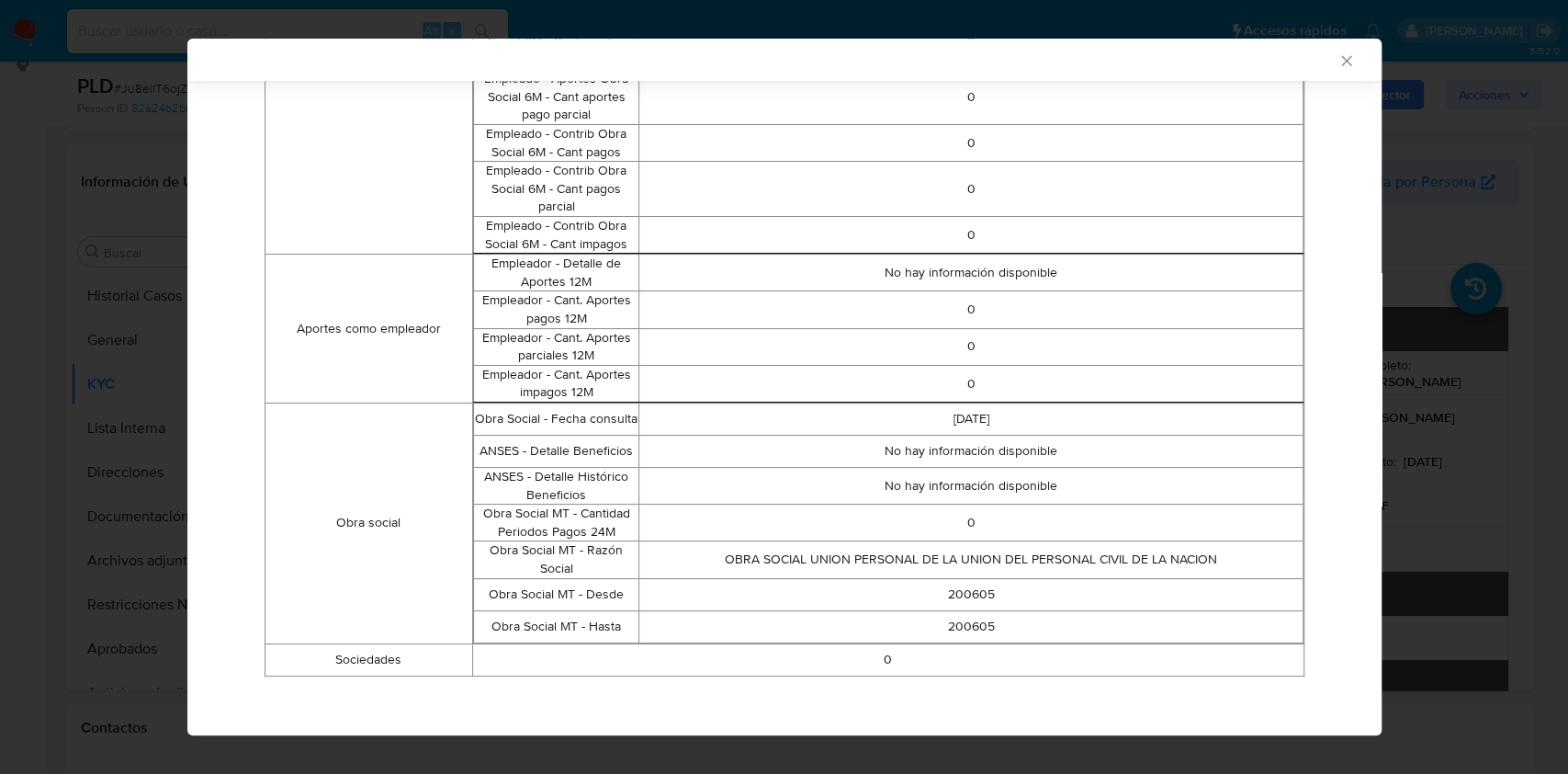
click at [1323, 69] on div "AML Data Collector" at bounding box center [784, 59] width 1194 height 42
click at [1337, 64] on icon "Cerrar ventana" at bounding box center [1346, 61] width 19 height 19
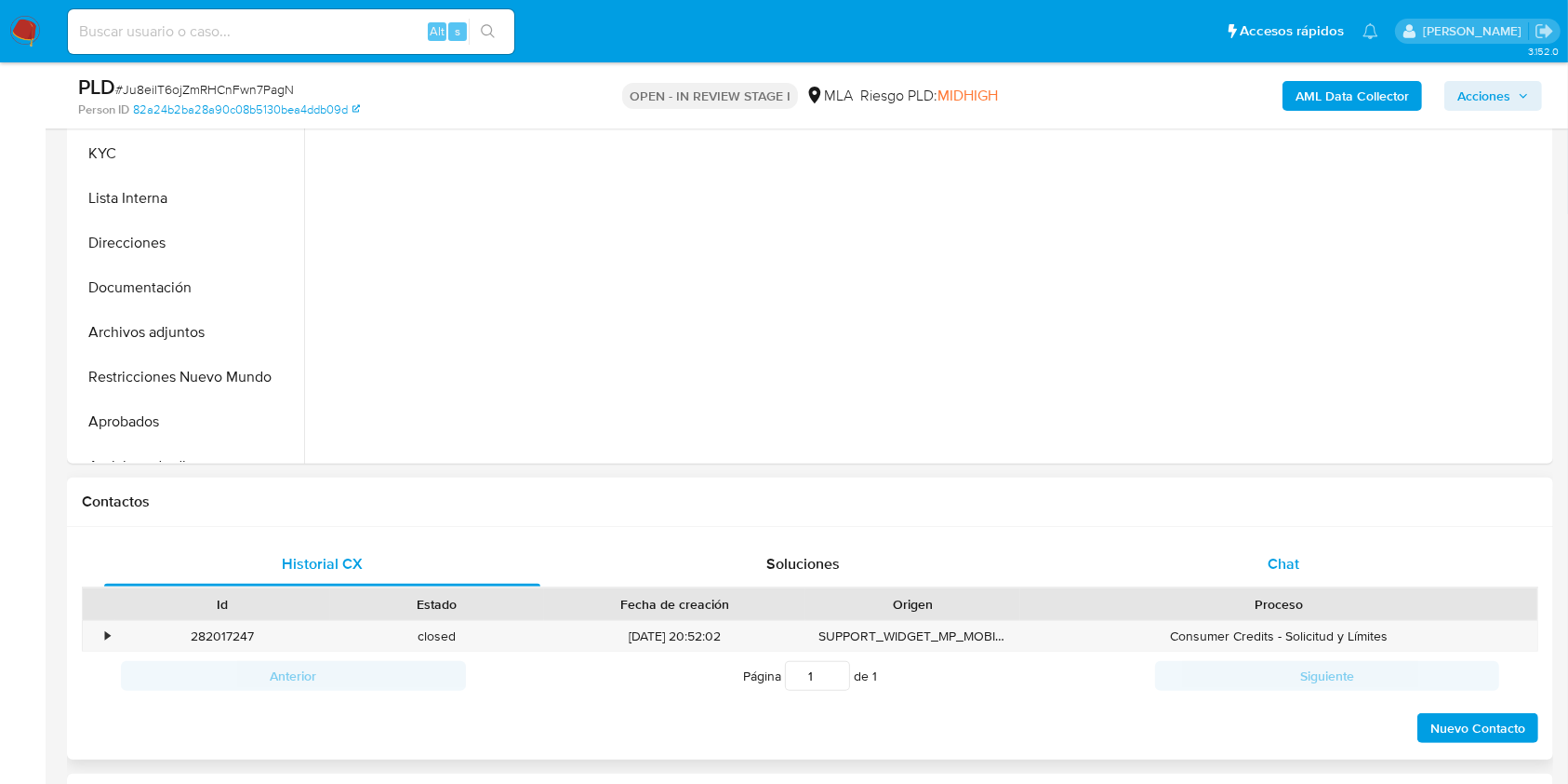
select select "10"
click at [1260, 569] on div "Contactos Historial CX Soluciones Chat Id Estado Fecha de creación Origen Proce…" at bounding box center [810, 618] width 1487 height 282
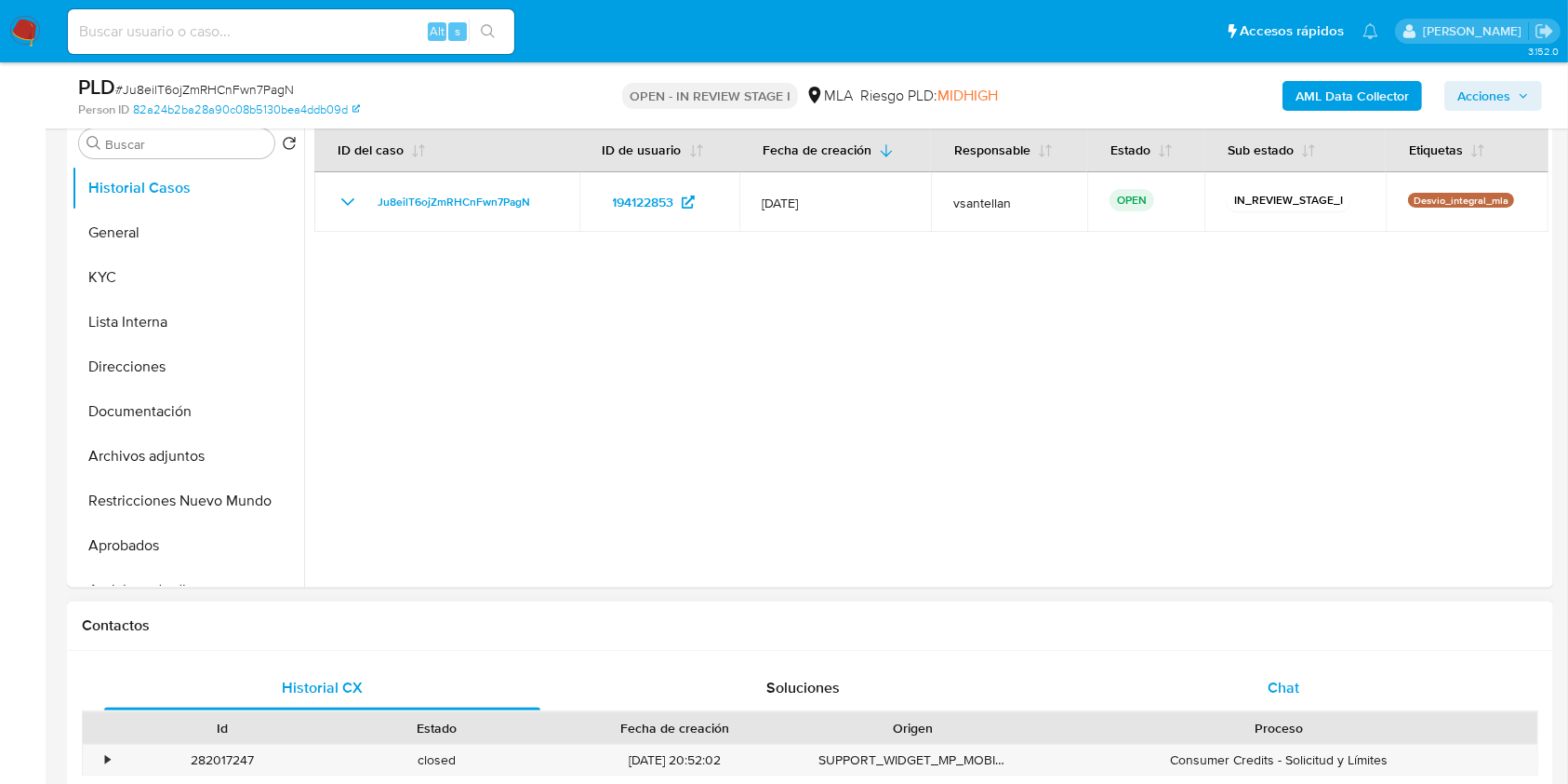
click at [1314, 703] on div "Chat" at bounding box center [1284, 687] width 436 height 45
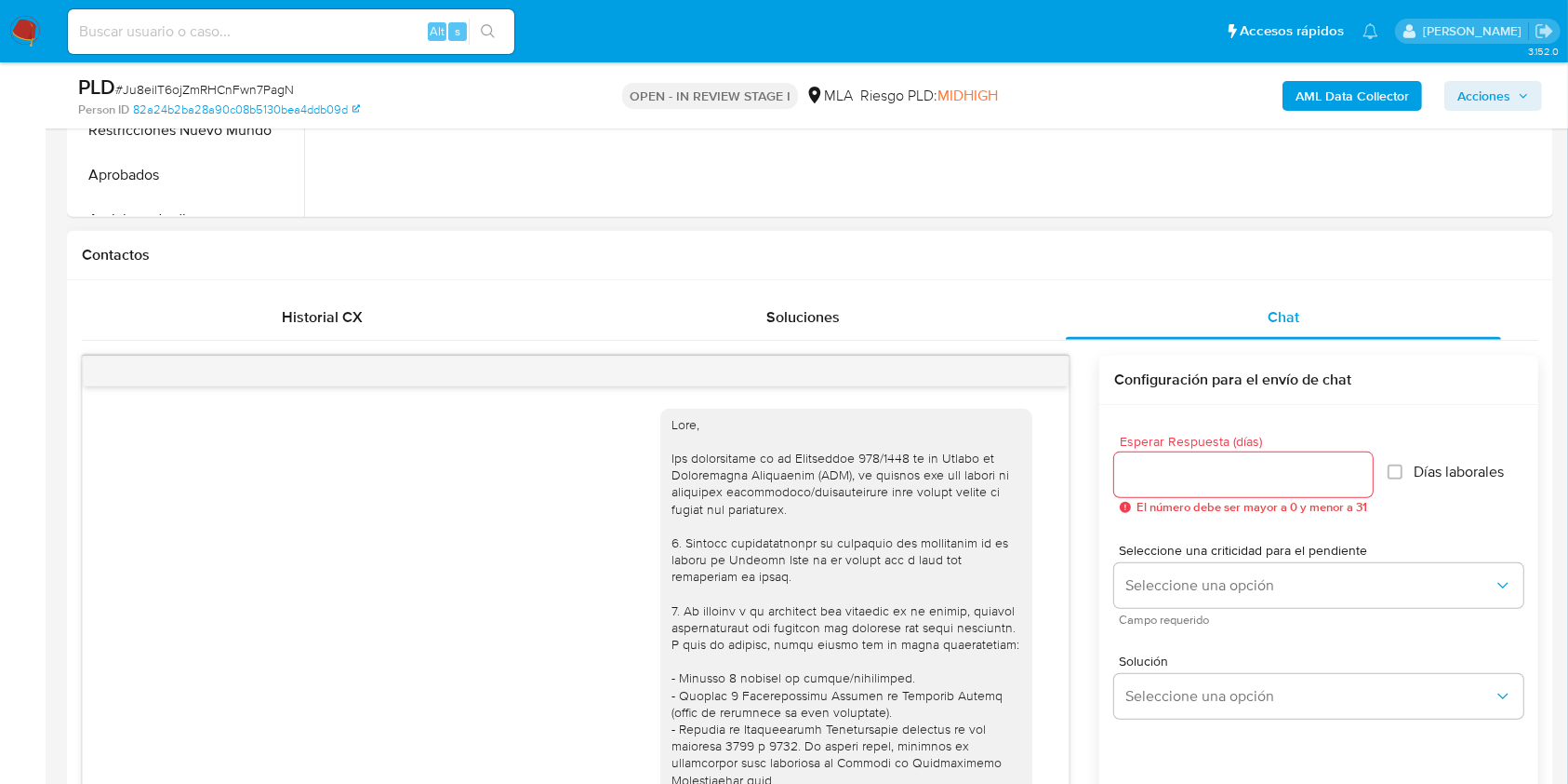
scroll to position [2318, 0]
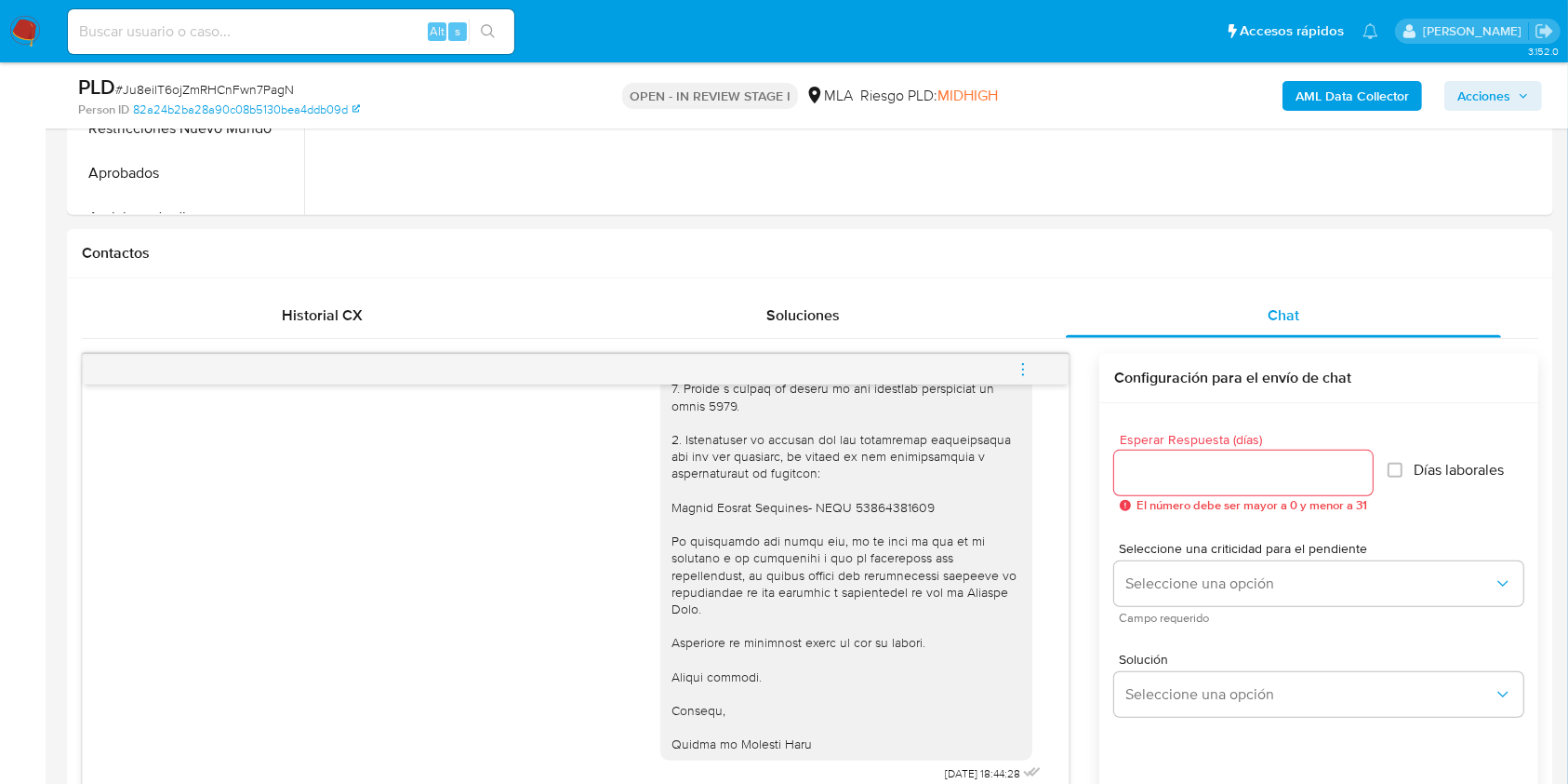
drag, startPoint x: 1020, startPoint y: 364, endPoint x: 975, endPoint y: 345, distance: 48.8
click at [1020, 362] on icon "menu-action" at bounding box center [1023, 369] width 17 height 17
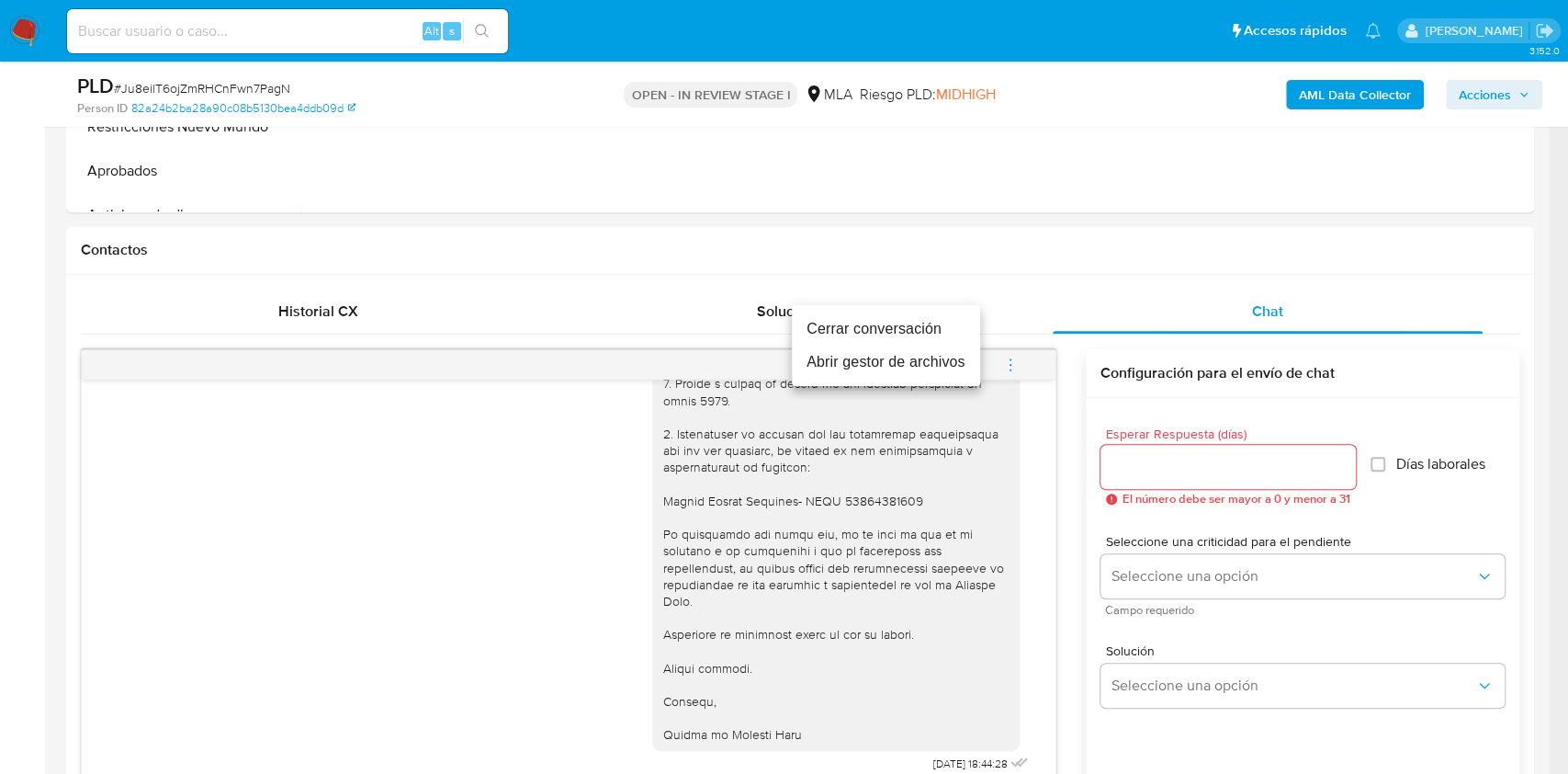
drag, startPoint x: 911, startPoint y: 321, endPoint x: 953, endPoint y: 341, distance: 46.5
click at [911, 320] on li "Cerrar conversación" at bounding box center [886, 329] width 189 height 33
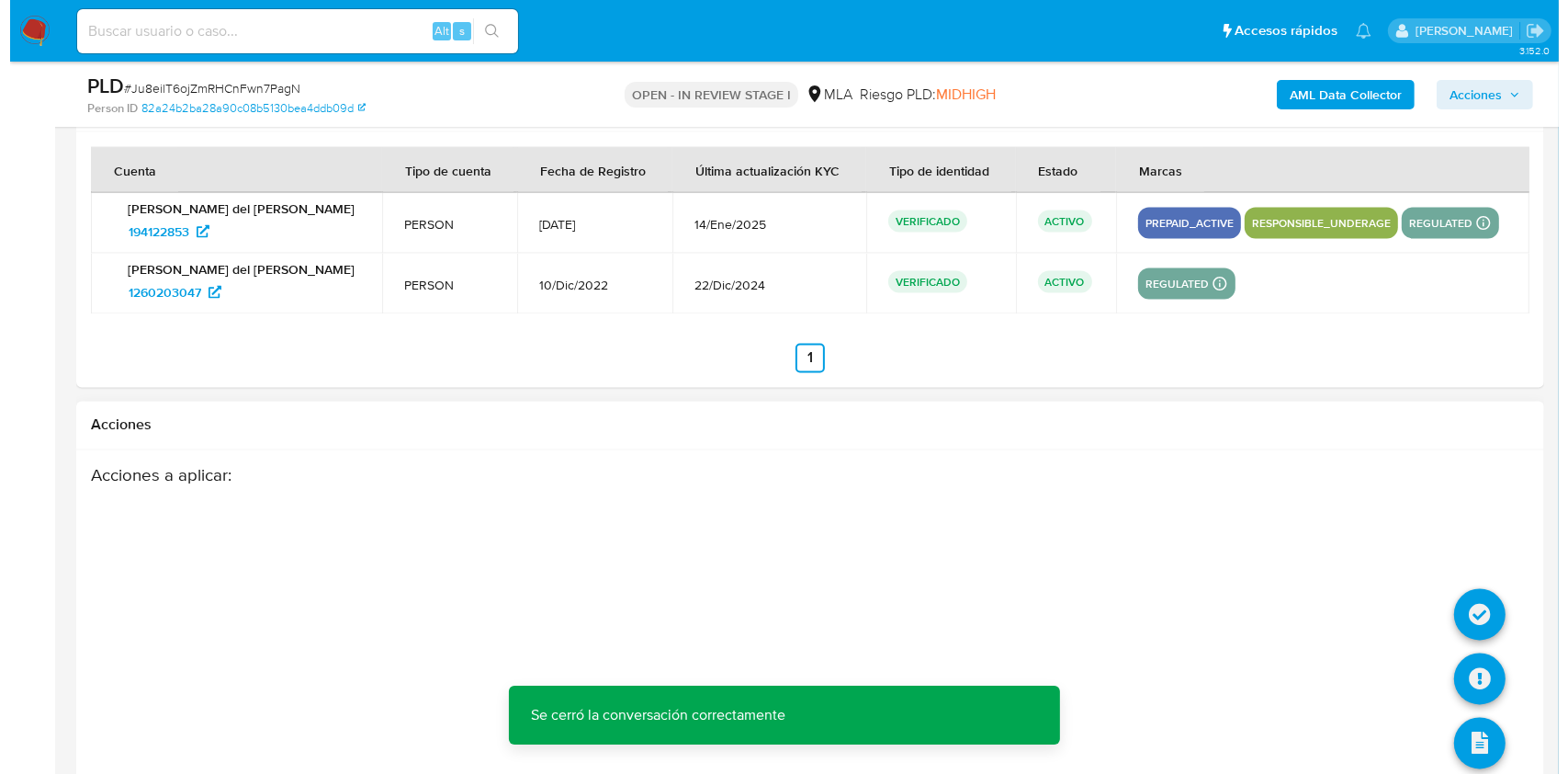
scroll to position [3293, 0]
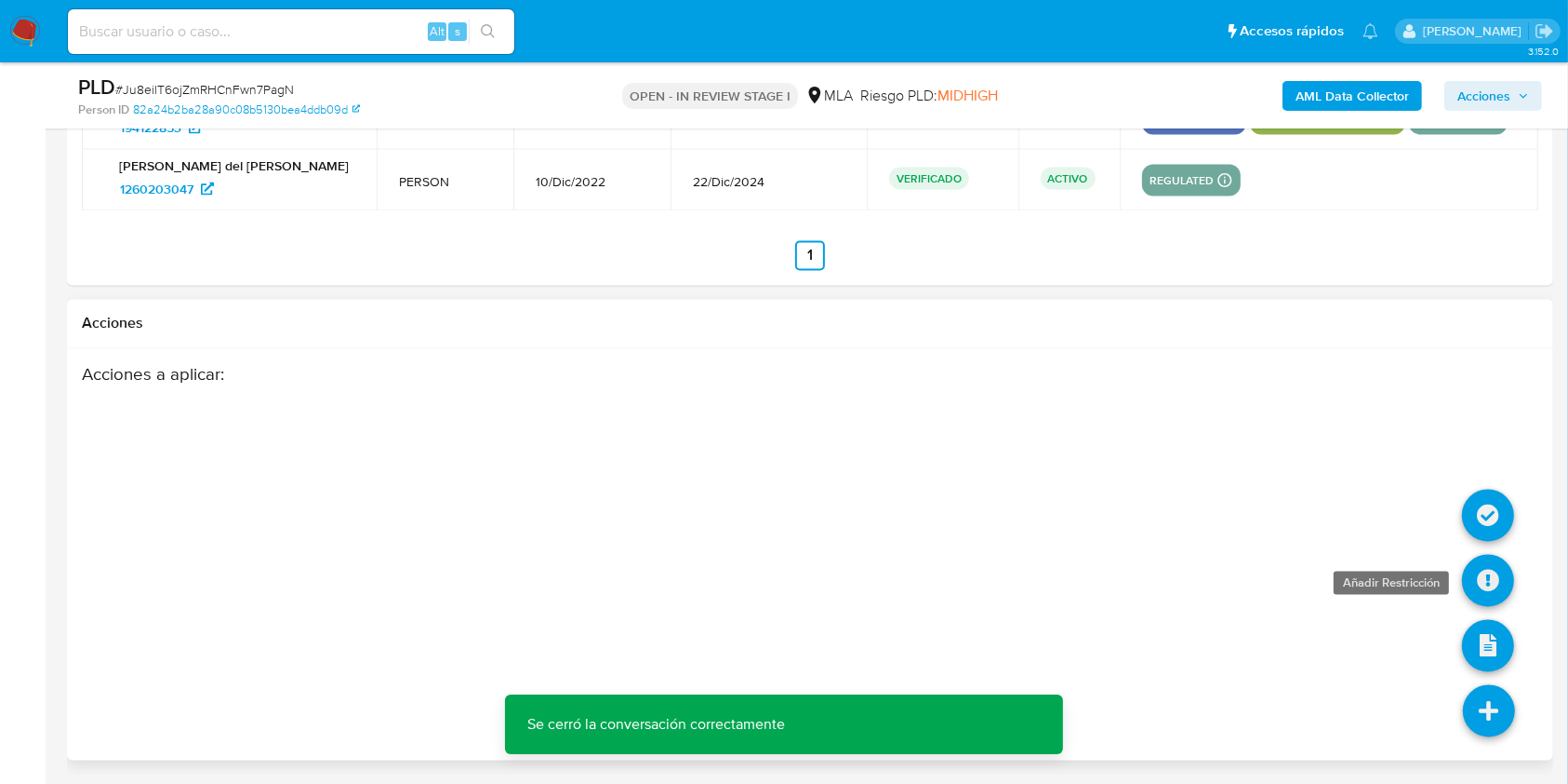
click at [1472, 565] on icon at bounding box center [1488, 581] width 52 height 53
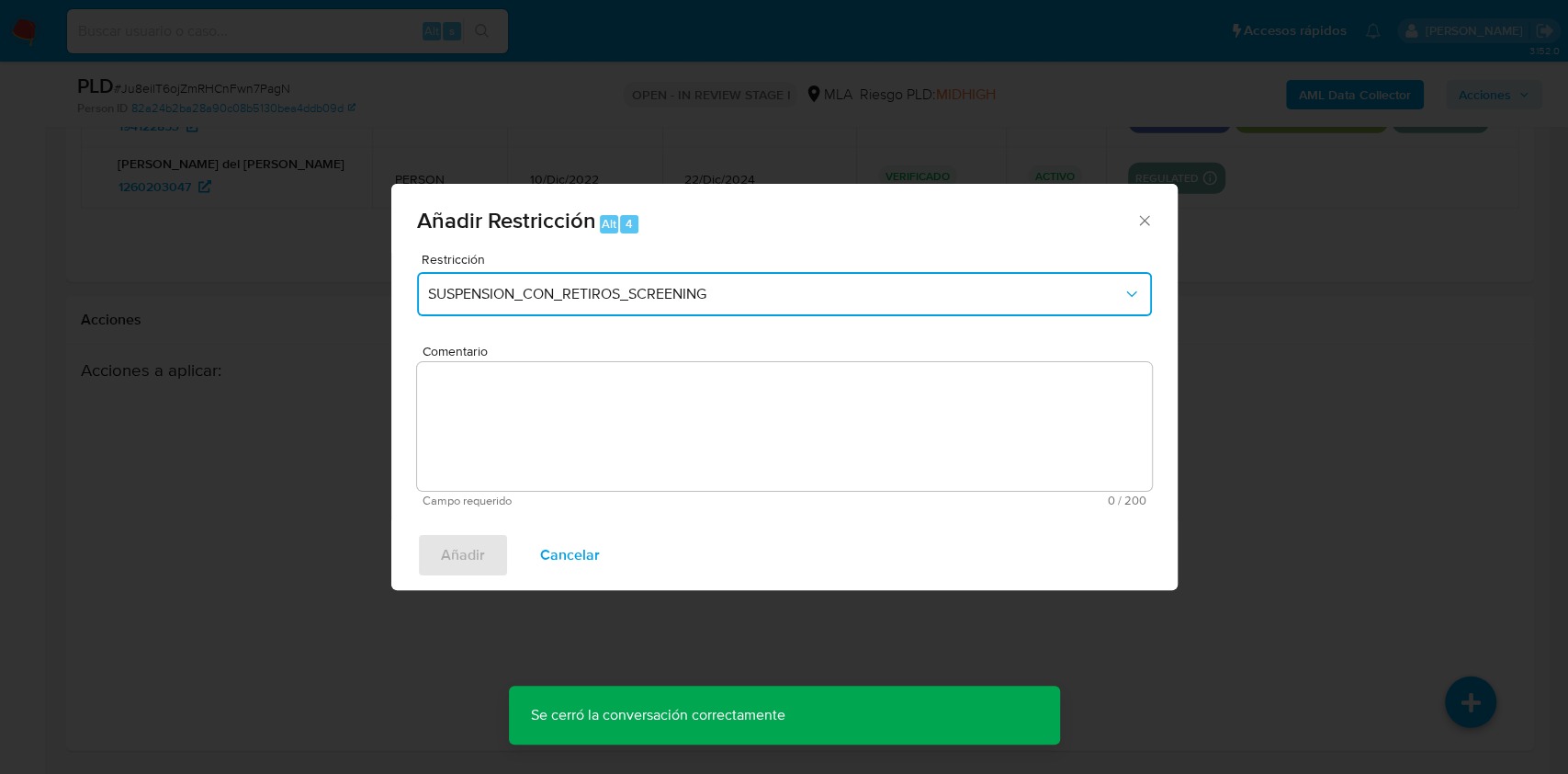
click at [666, 293] on span "SUSPENSION_CON_RETIROS_SCREENING" at bounding box center [776, 294] width 694 height 19
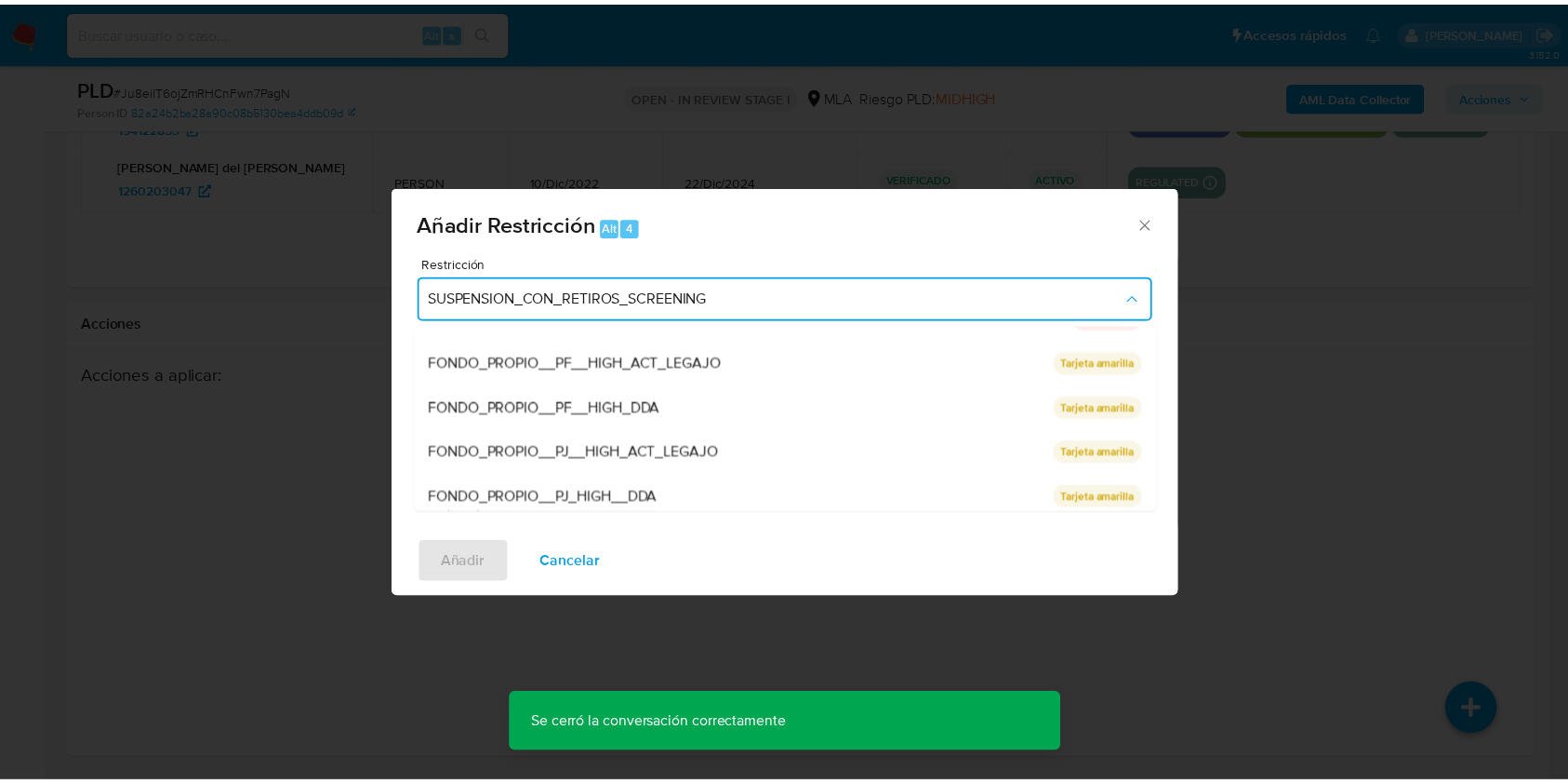
scroll to position [248, 0]
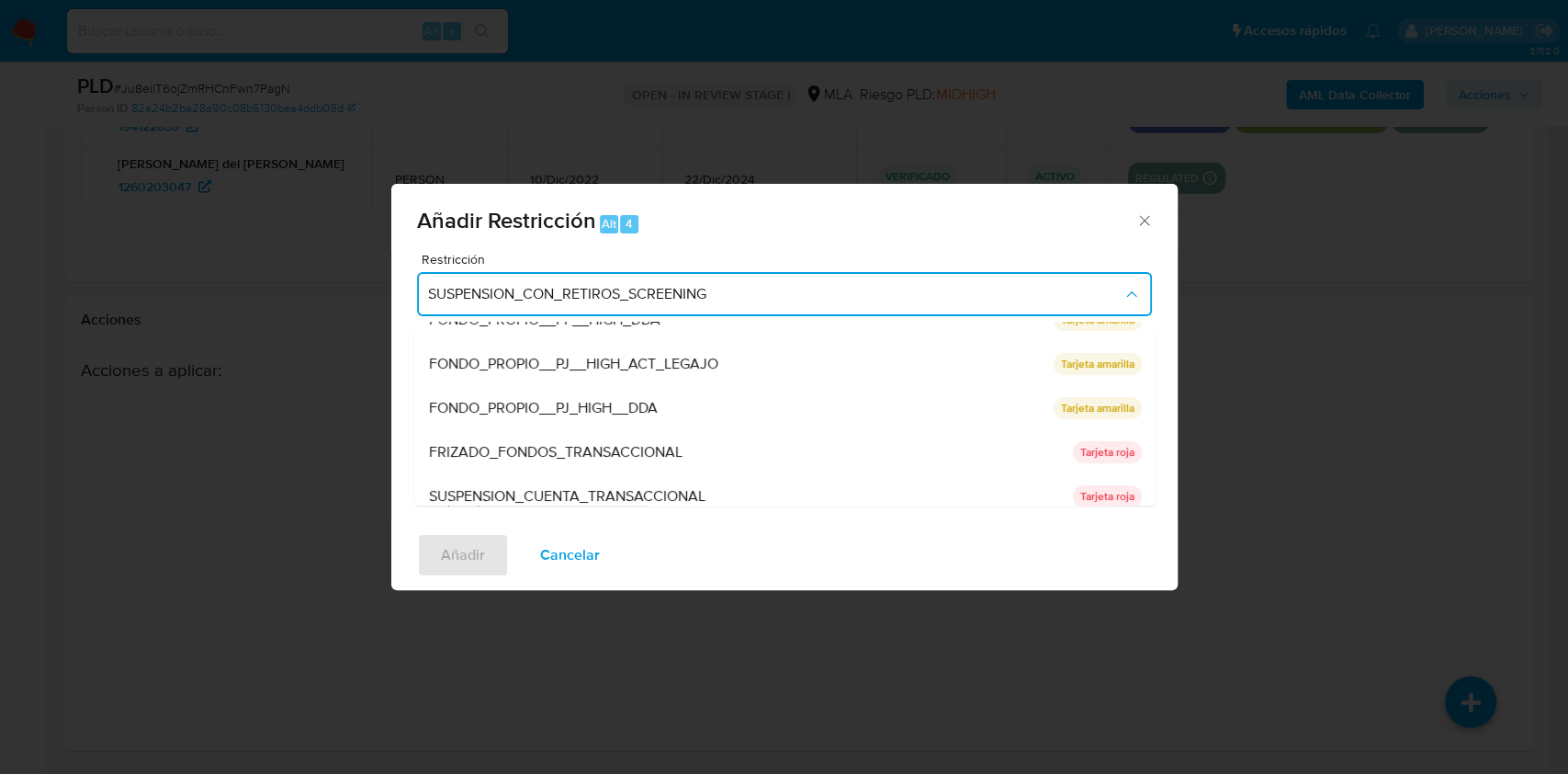
drag, startPoint x: 664, startPoint y: 458, endPoint x: 573, endPoint y: 454, distance: 91.1
click at [662, 457] on span "FRIZADO_FONDOS_TRANSACCIONAL" at bounding box center [555, 452] width 253 height 19
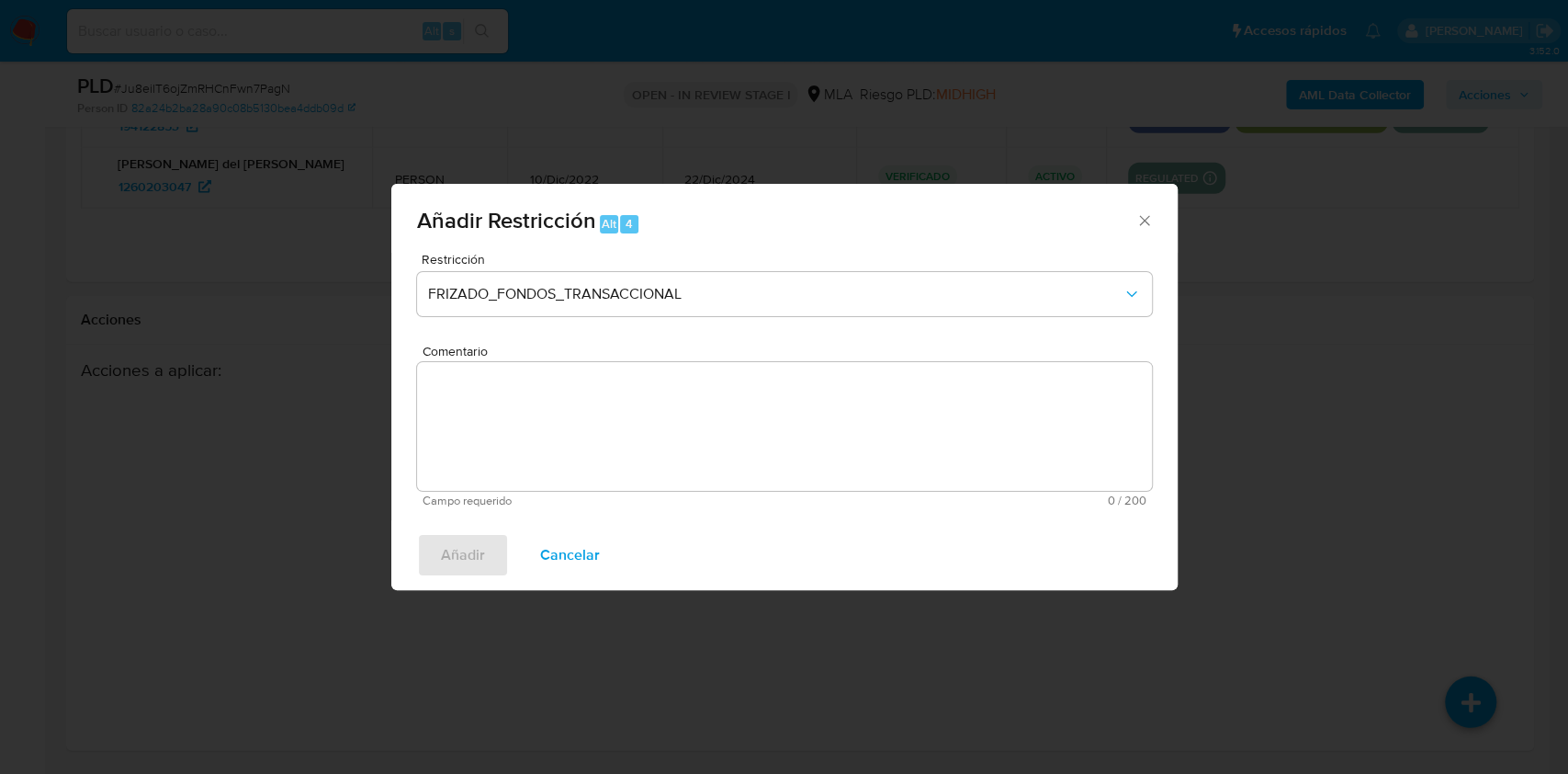
click at [573, 447] on textarea "Comentario" at bounding box center [784, 426] width 735 height 128
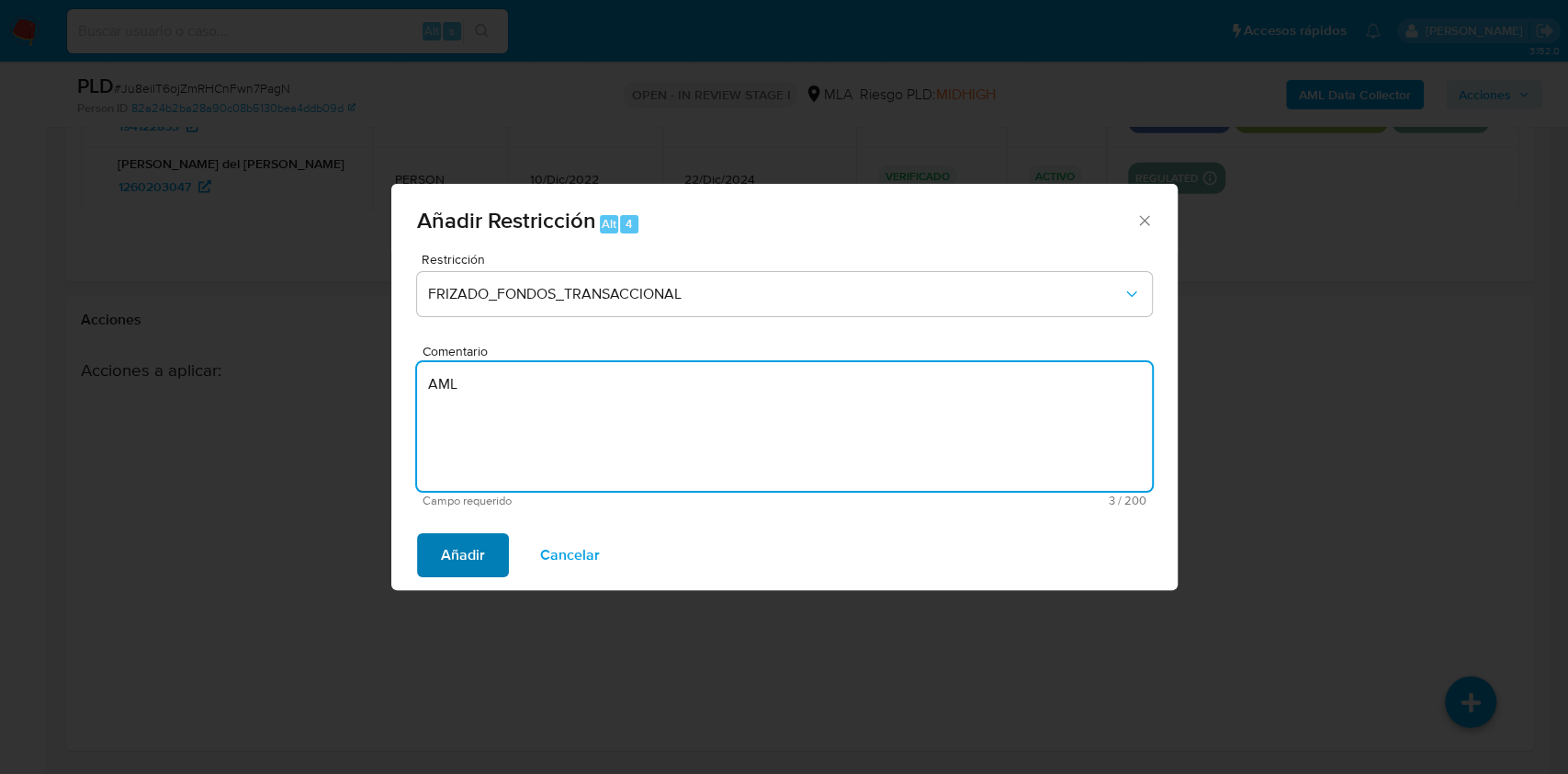
type textarea "AML"
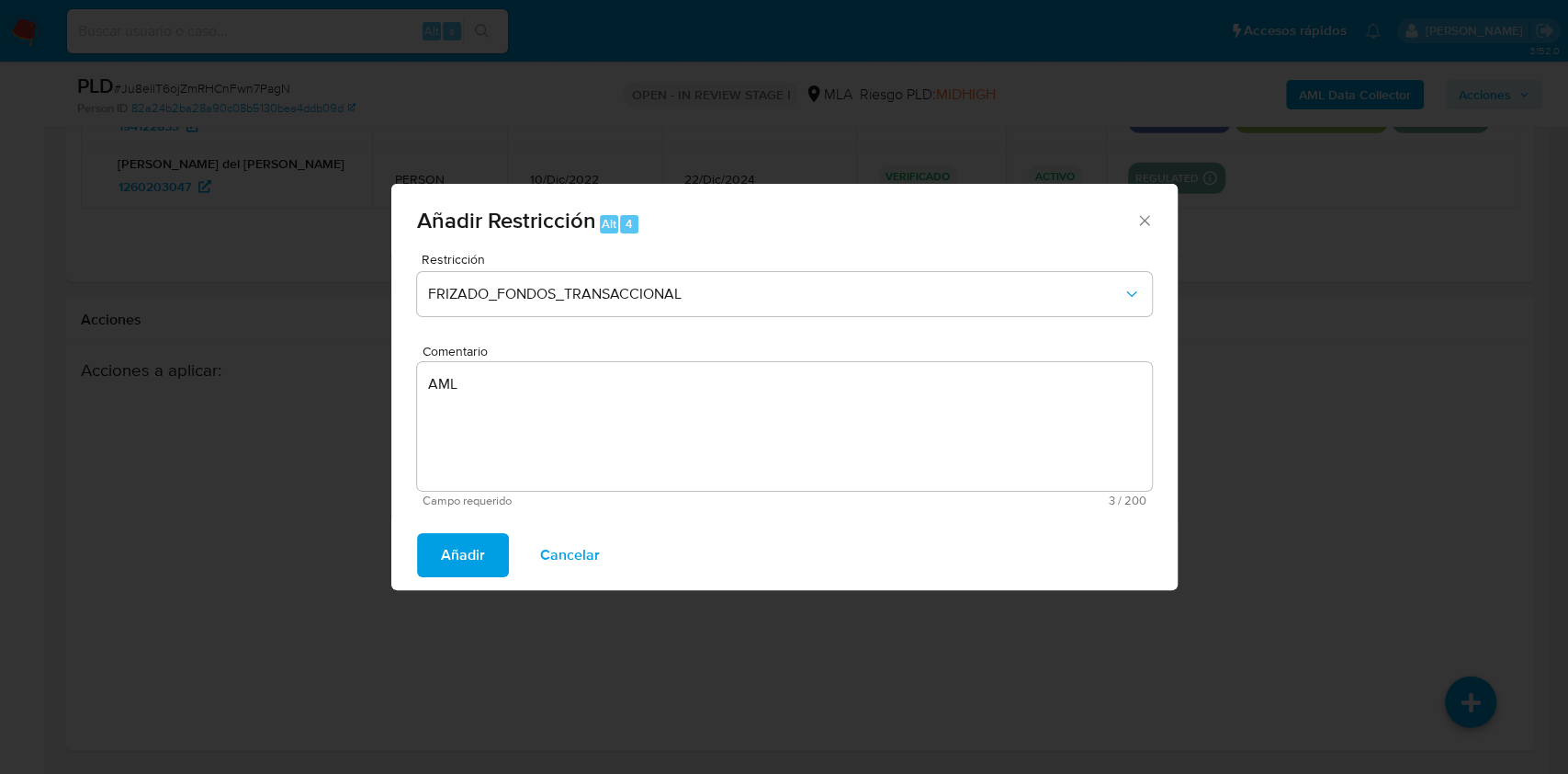
drag, startPoint x: 456, startPoint y: 555, endPoint x: 700, endPoint y: 534, distance: 244.9
click at [456, 556] on span "Añadir" at bounding box center [463, 555] width 44 height 40
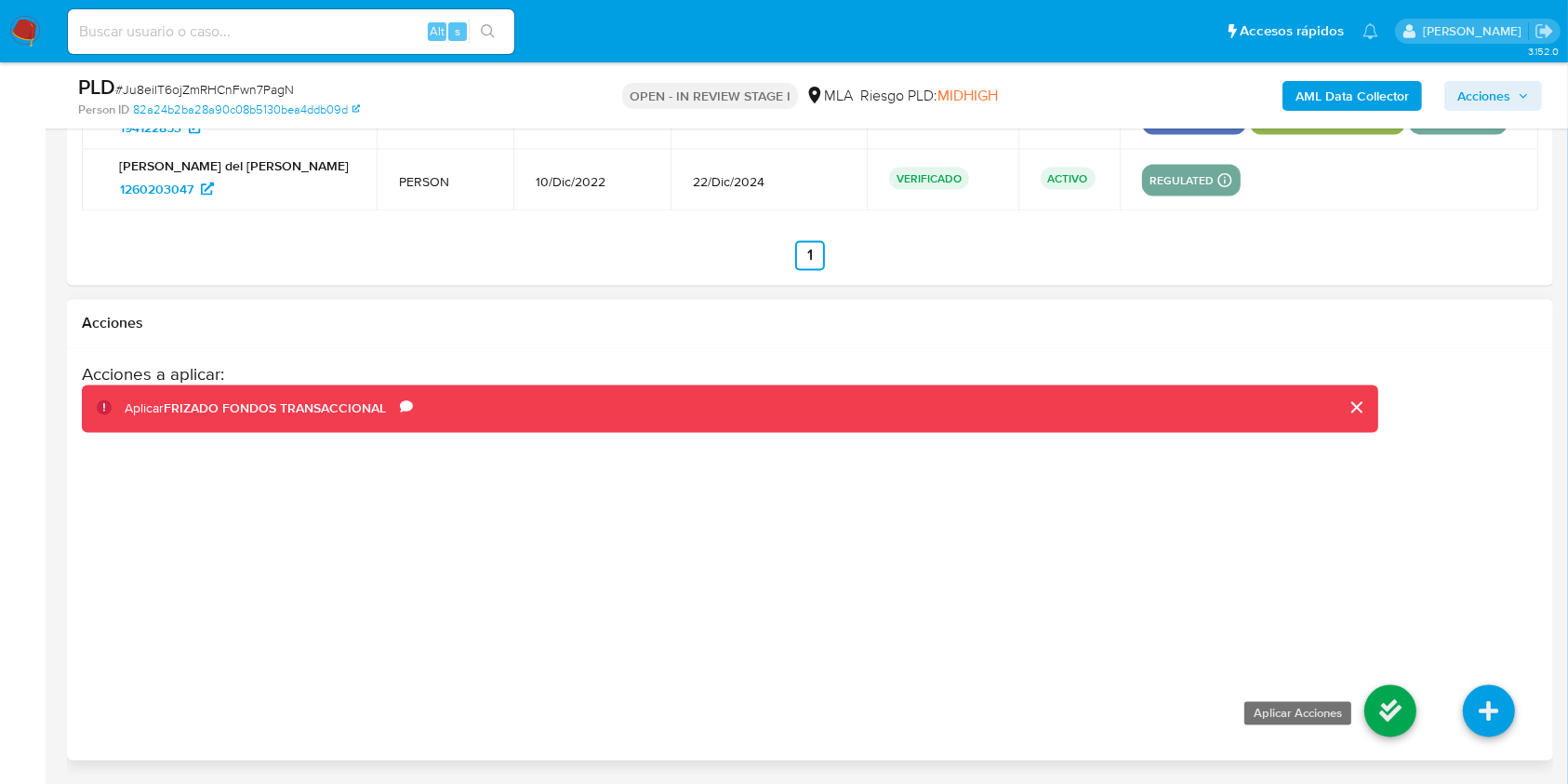
click at [1392, 715] on icon at bounding box center [1391, 711] width 52 height 53
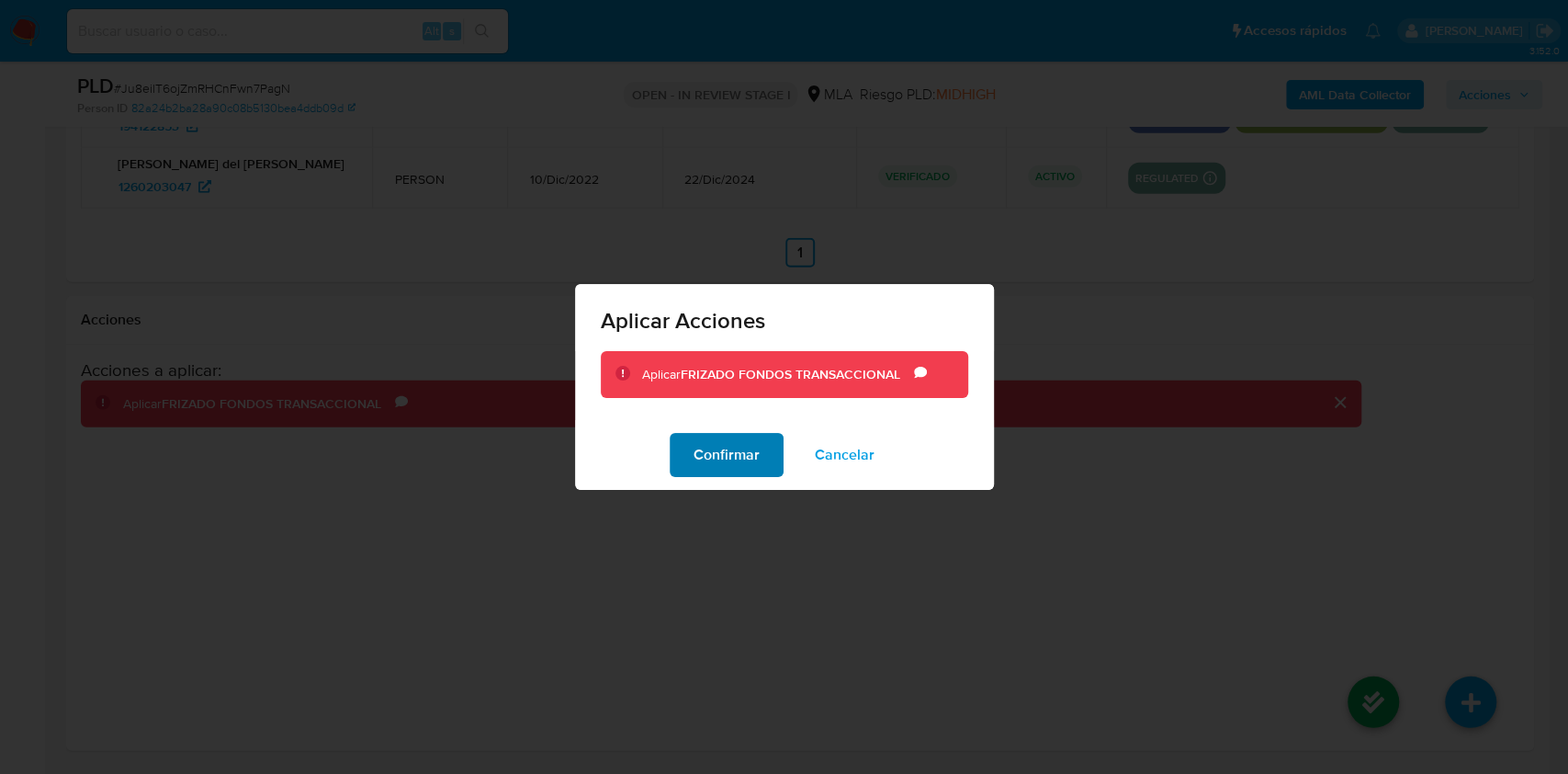
drag, startPoint x: 726, startPoint y: 446, endPoint x: 1071, endPoint y: 460, distance: 345.3
click at [726, 447] on span "Confirmar" at bounding box center [727, 454] width 67 height 40
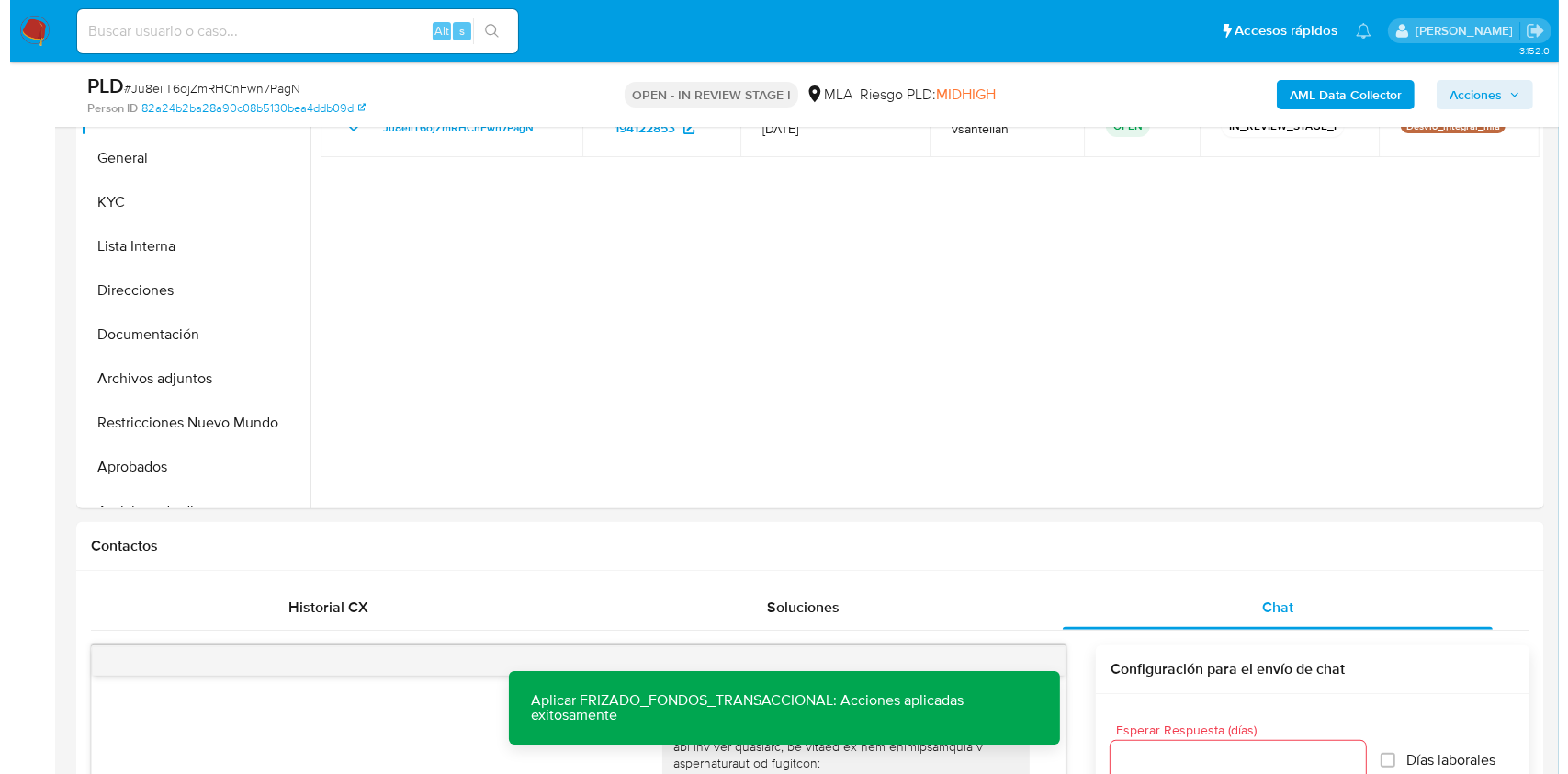
scroll to position [381, 0]
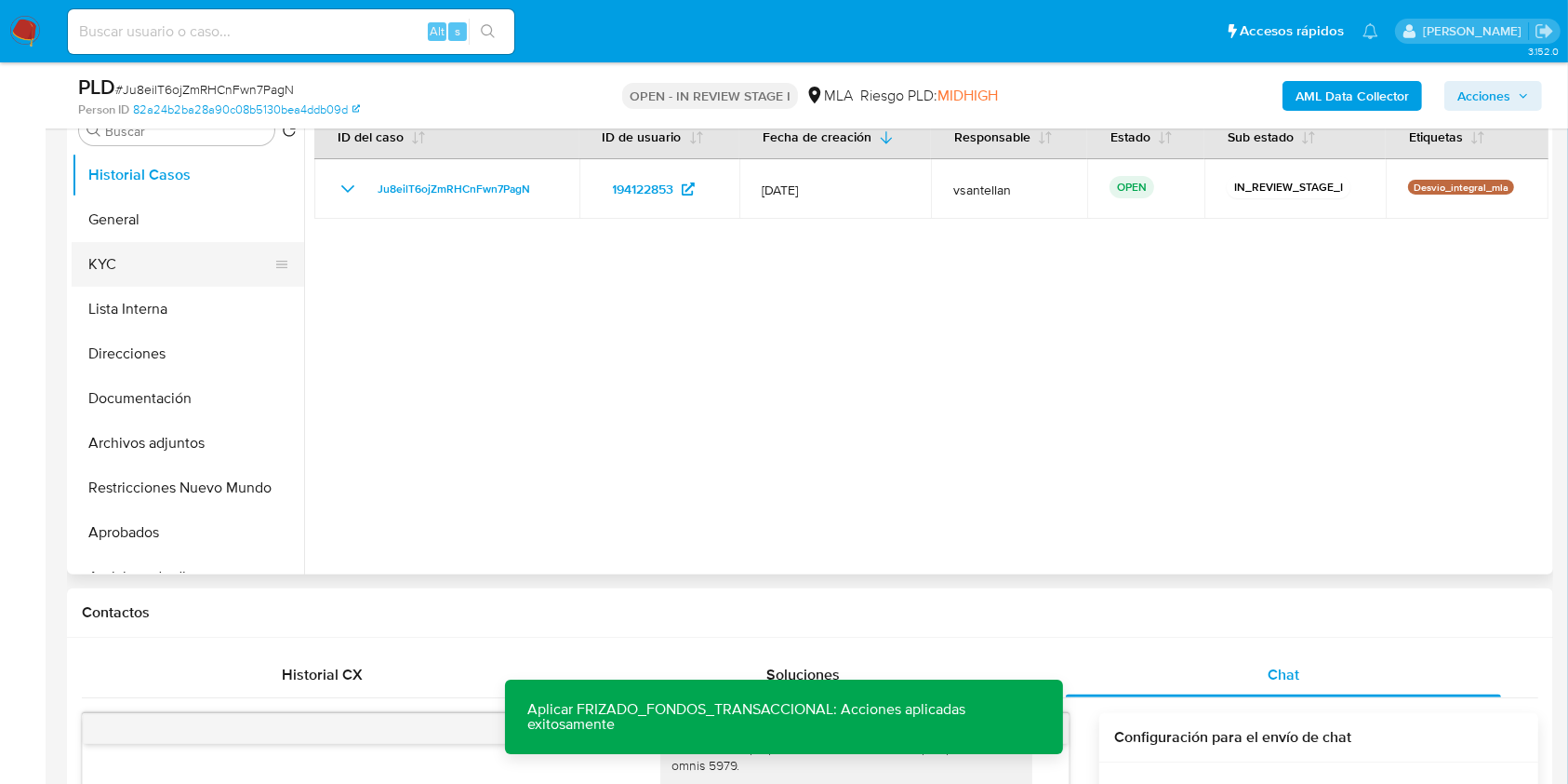
click at [149, 260] on button "KYC" at bounding box center [180, 264] width 218 height 45
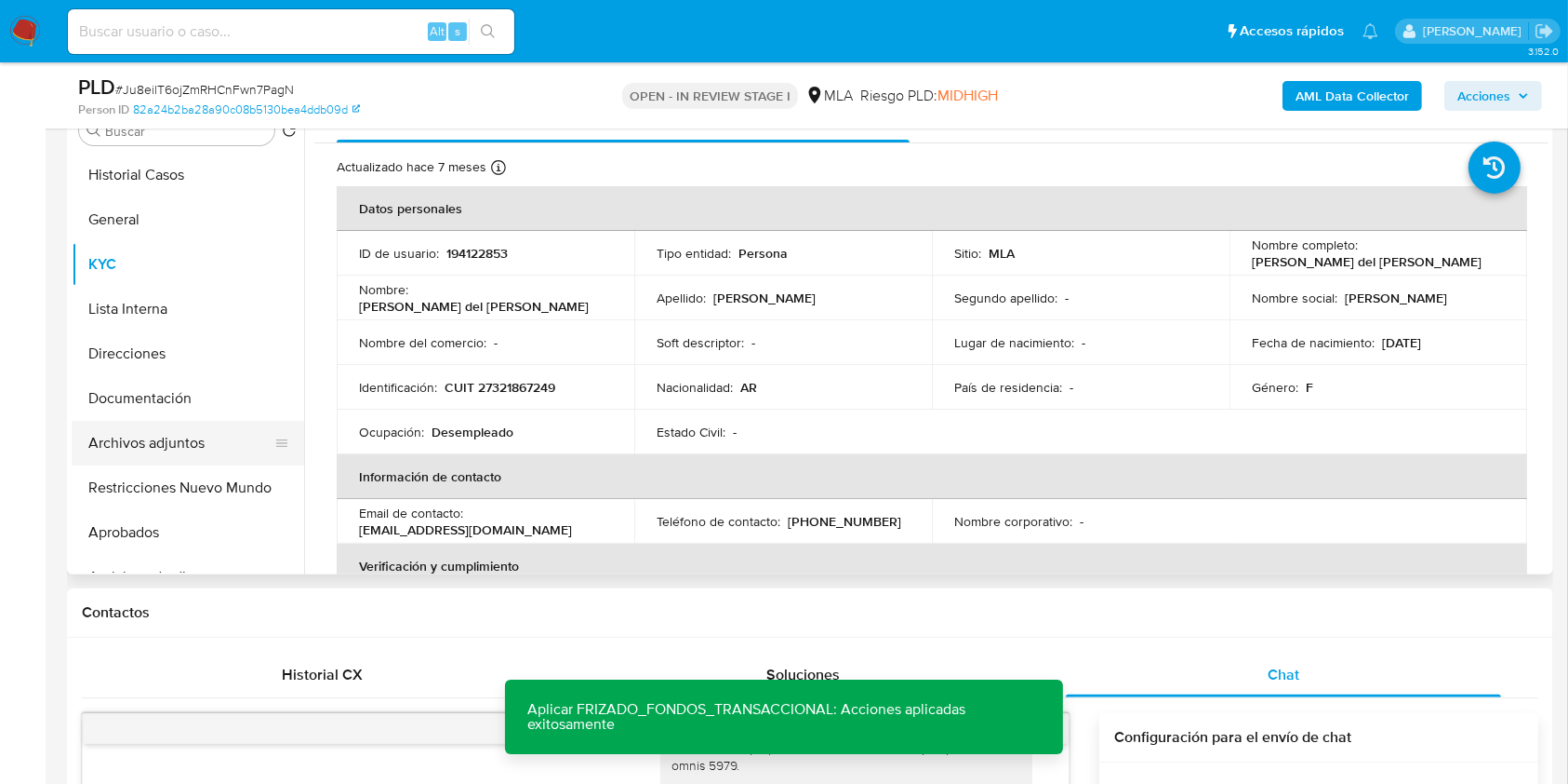
click at [192, 445] on button "Archivos adjuntos" at bounding box center [180, 442] width 218 height 45
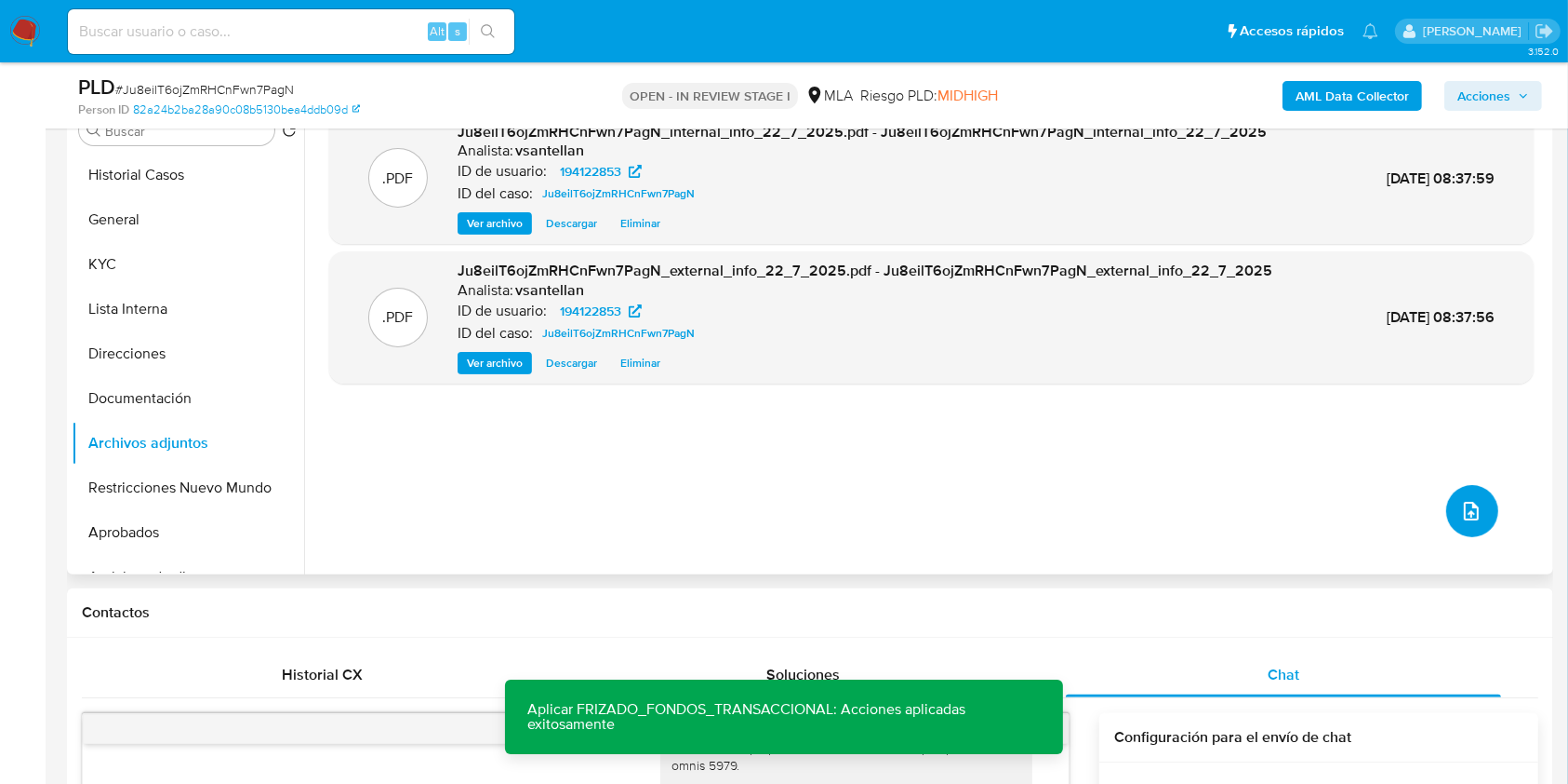
click at [1460, 508] on icon "upload-file" at bounding box center [1471, 510] width 23 height 23
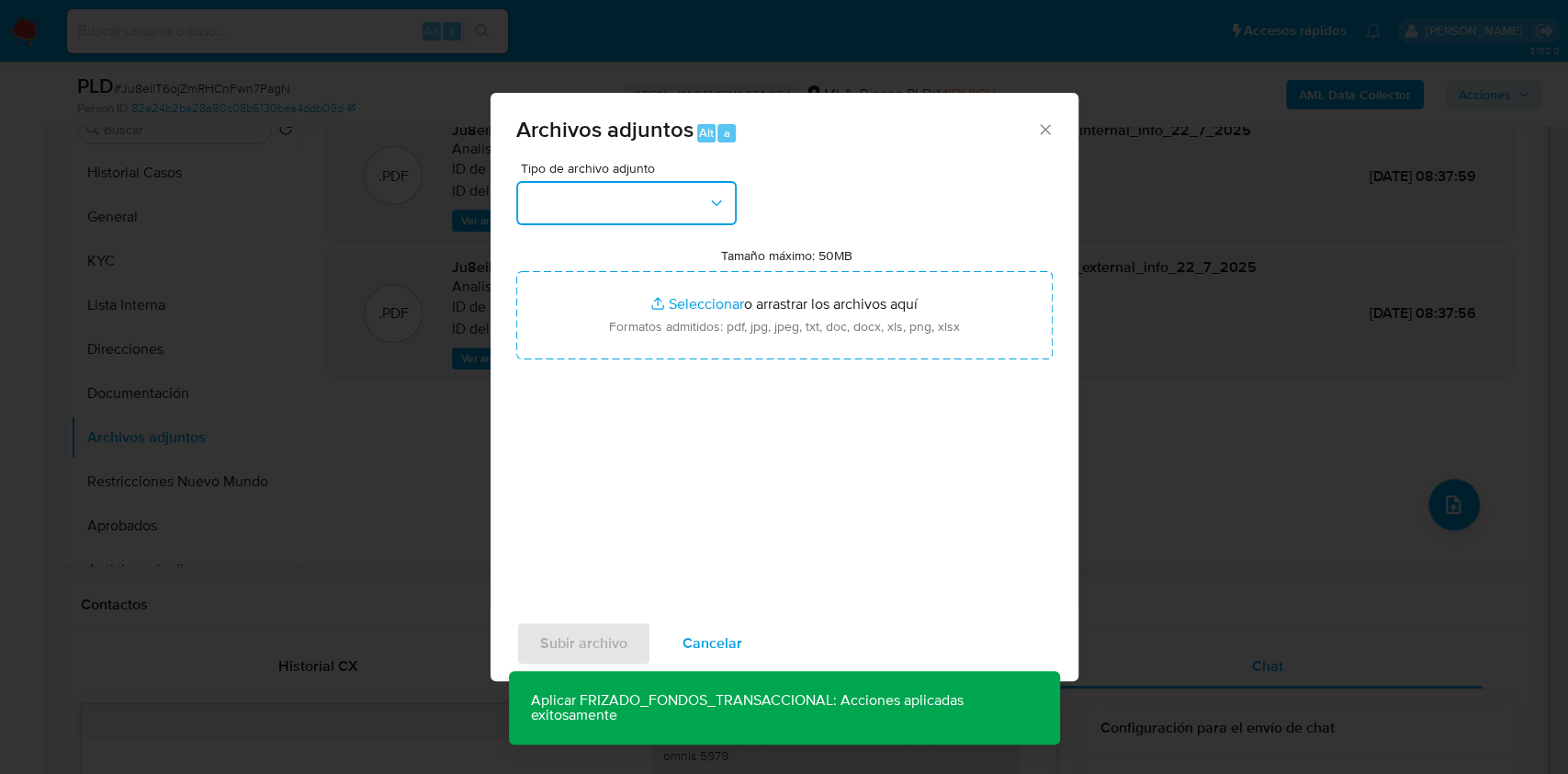
click at [611, 217] on button "button" at bounding box center [626, 203] width 220 height 44
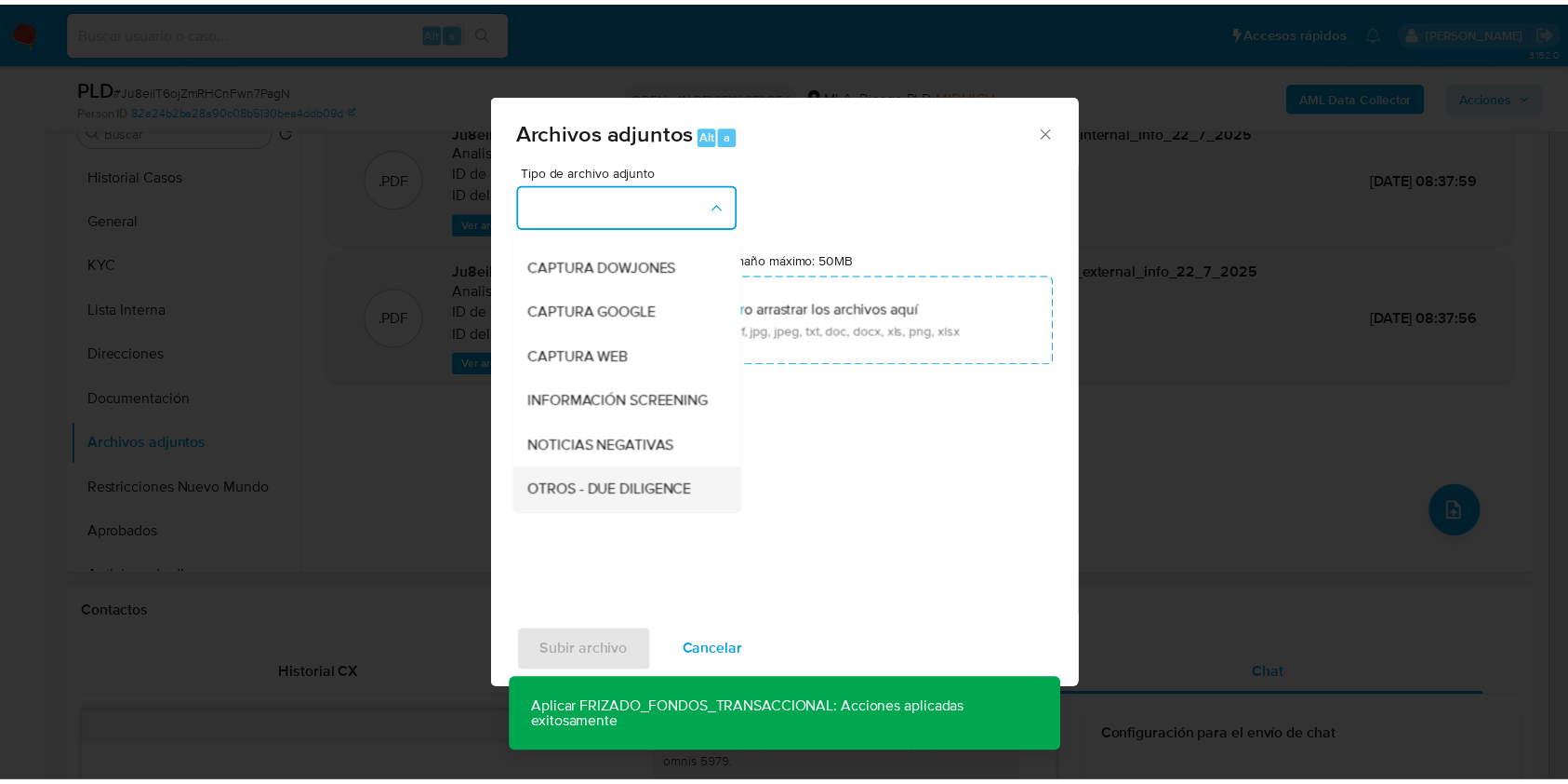
scroll to position [373, 0]
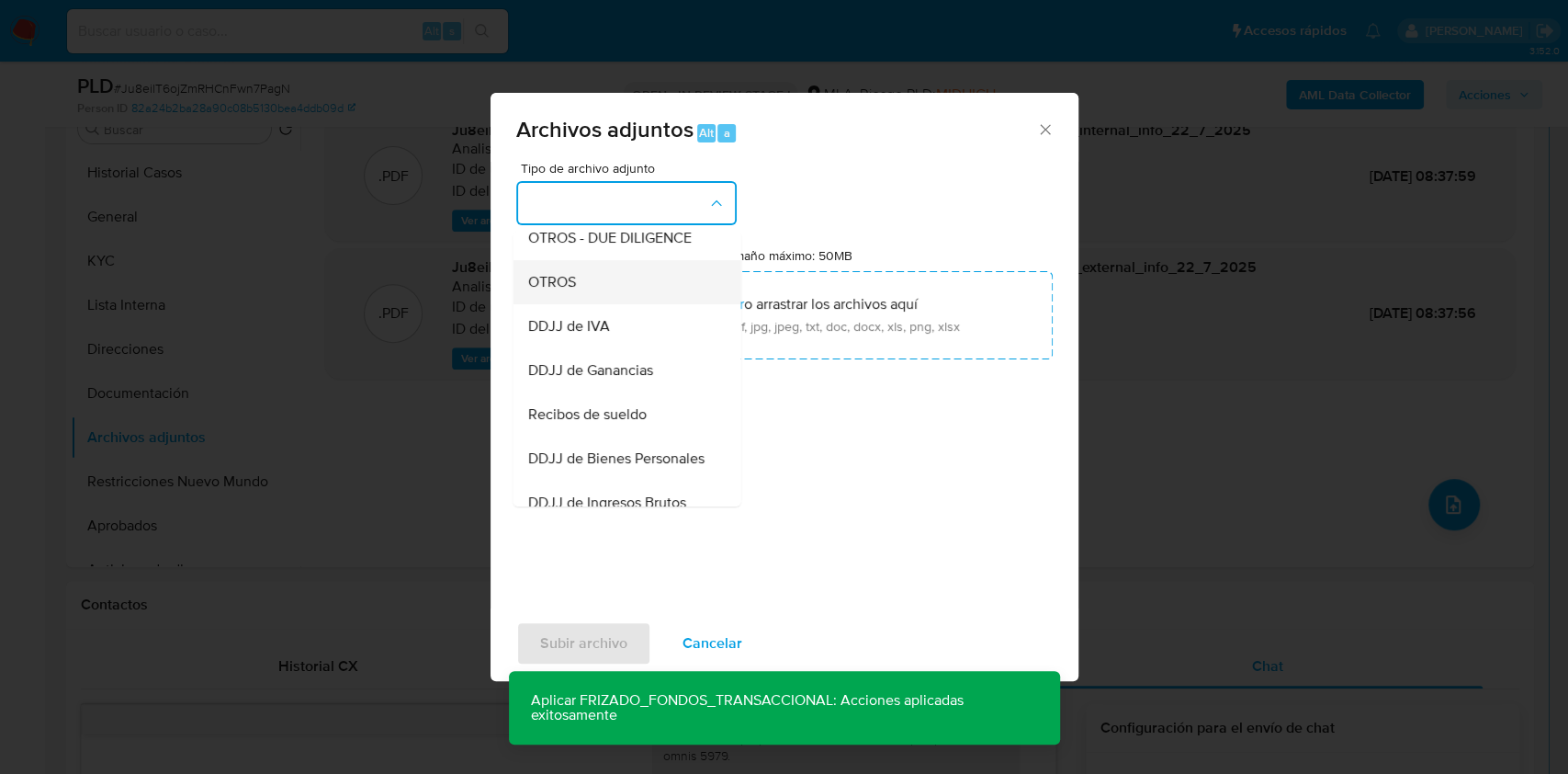
click at [573, 292] on span "OTROS" at bounding box center [551, 282] width 48 height 19
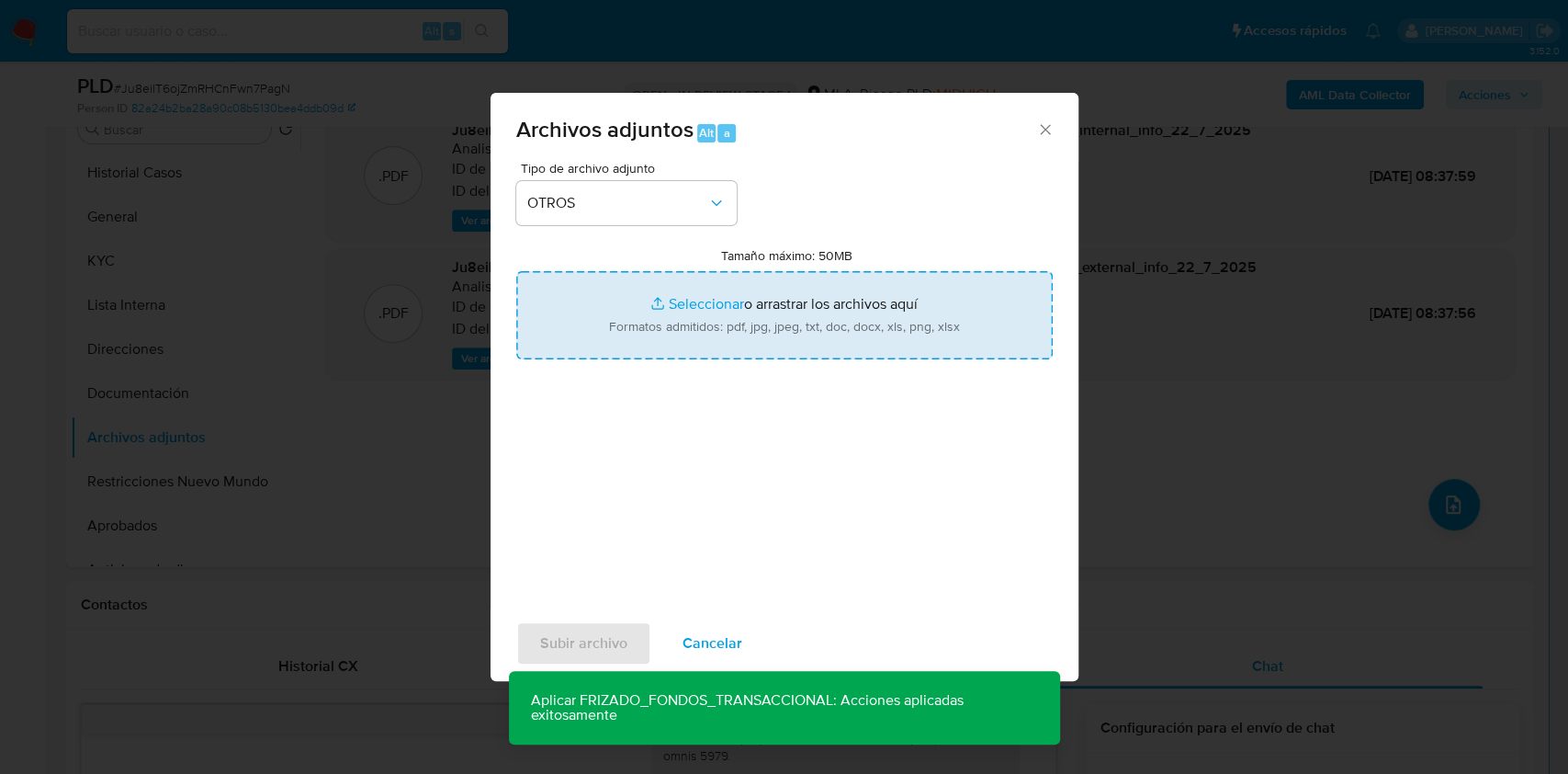
click at [699, 317] on input "Tamaño máximo: 50MB Seleccionar archivos" at bounding box center [784, 315] width 536 height 88
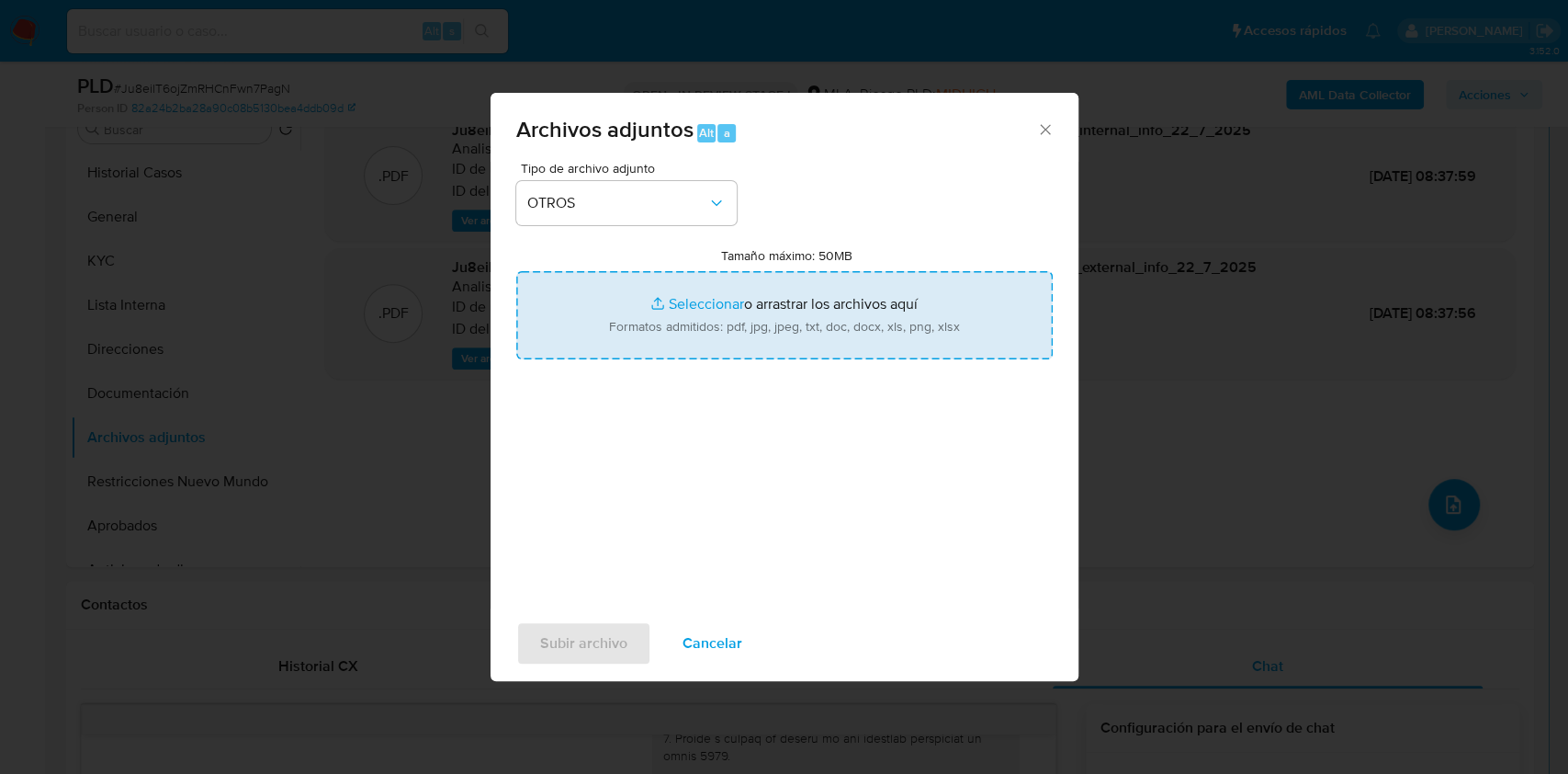
type input "C:\fakepath\Caselog Ju8eilT6ojZmRHCnFwn7PagN_2025_07_17_23_47_19.docx"
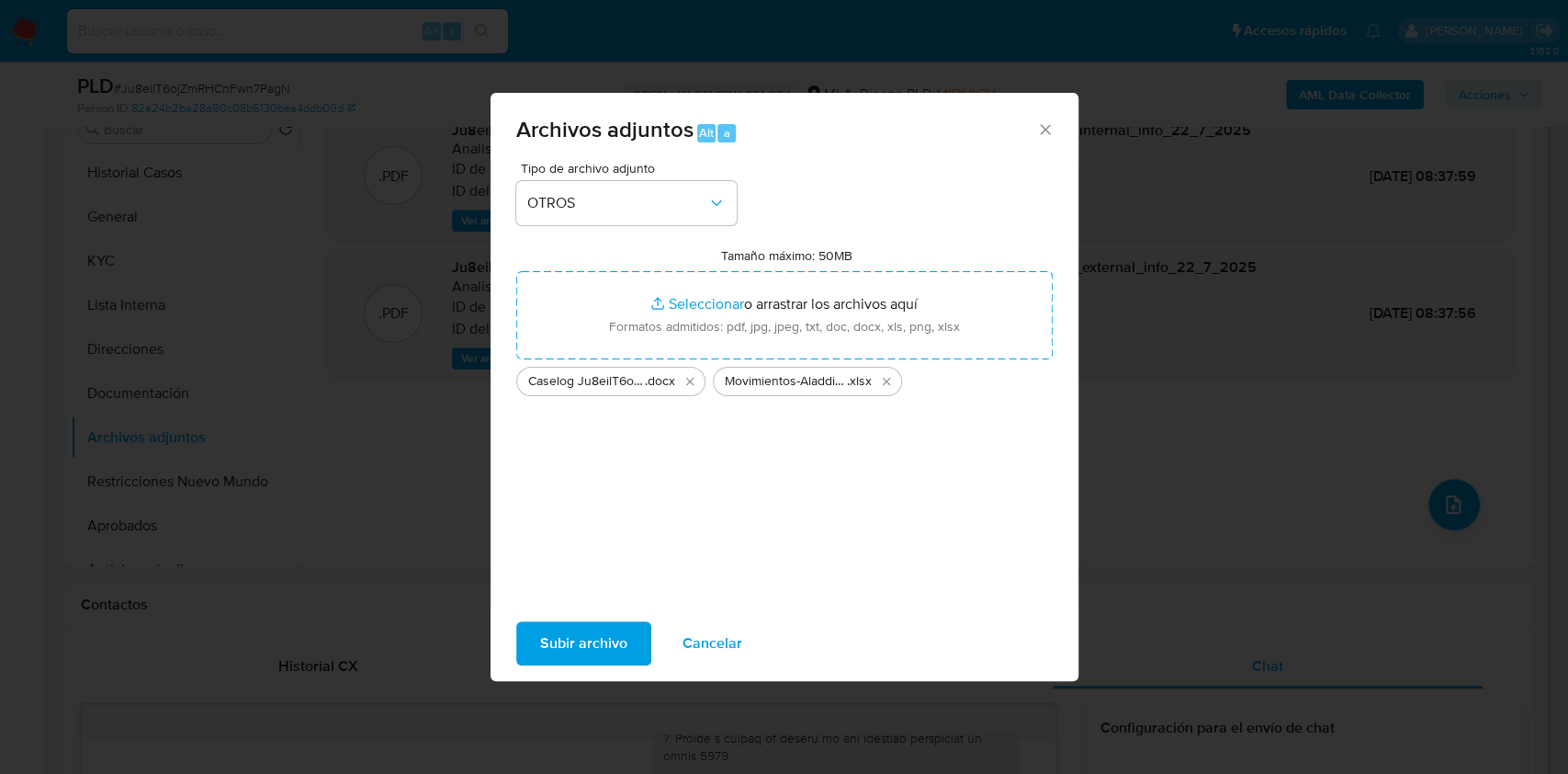
click at [597, 648] on span "Subir archivo" at bounding box center [583, 643] width 87 height 40
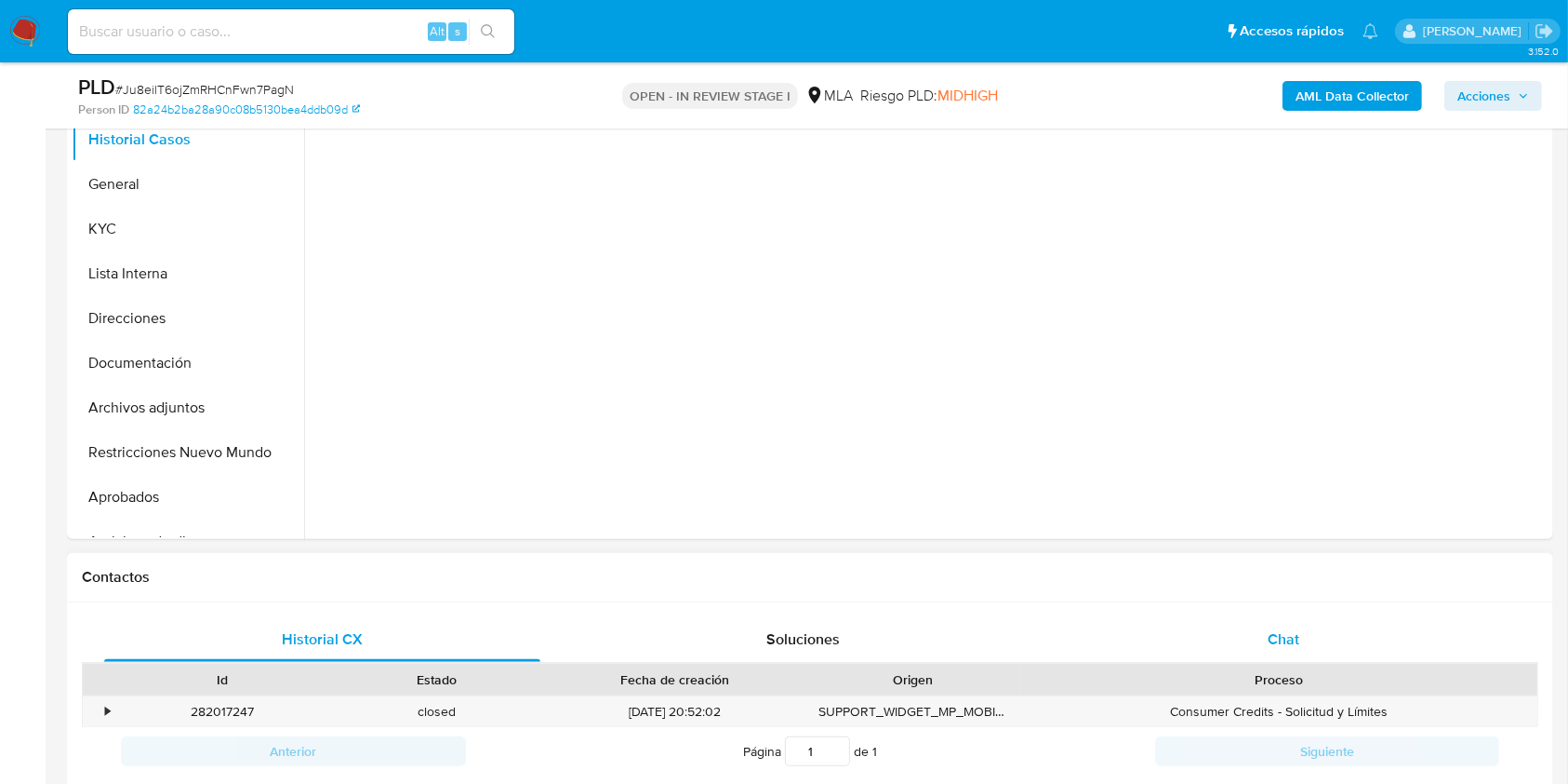
scroll to position [503, 0]
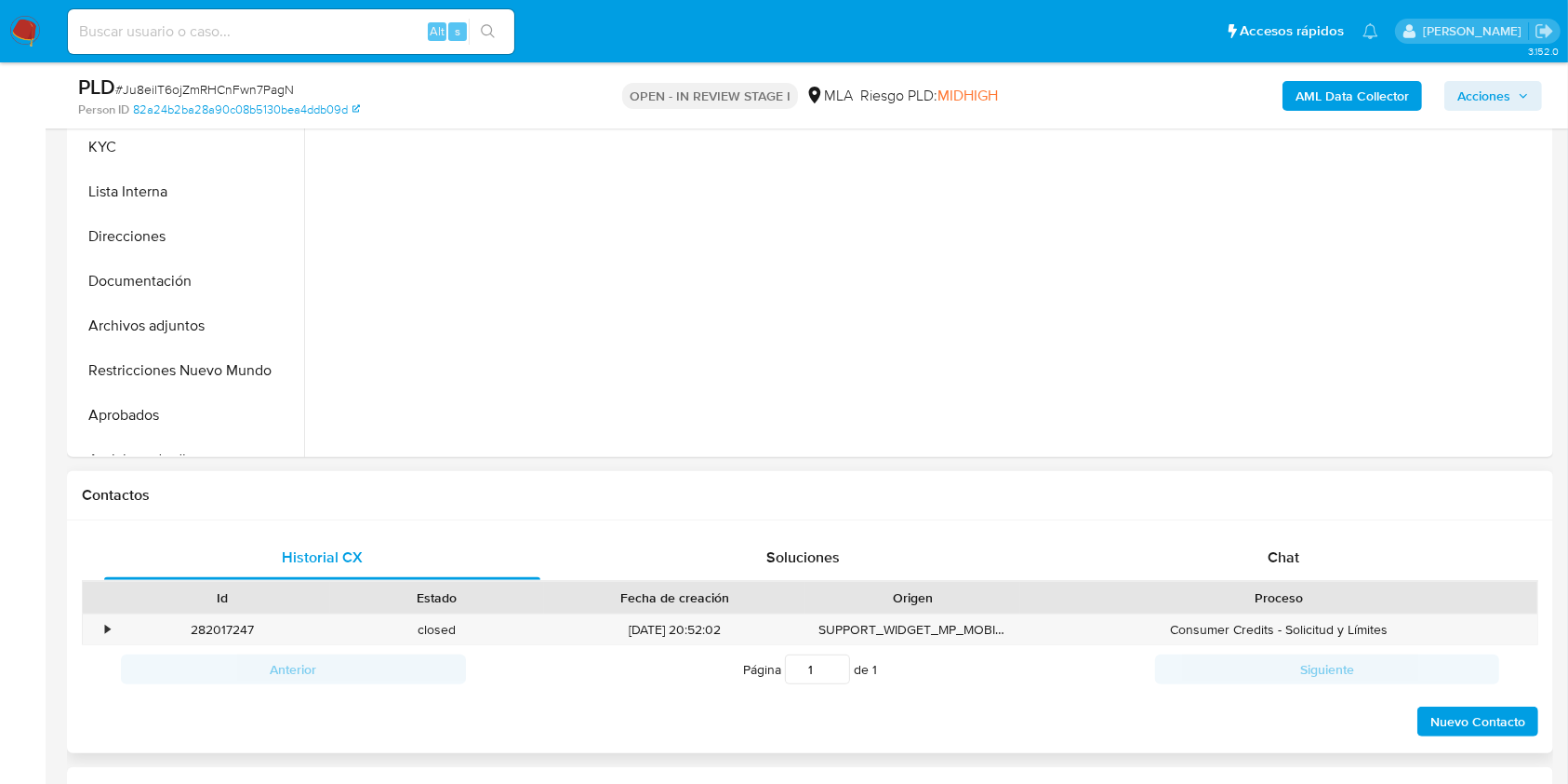
click at [1253, 552] on div "Chat" at bounding box center [1284, 557] width 436 height 45
select select "10"
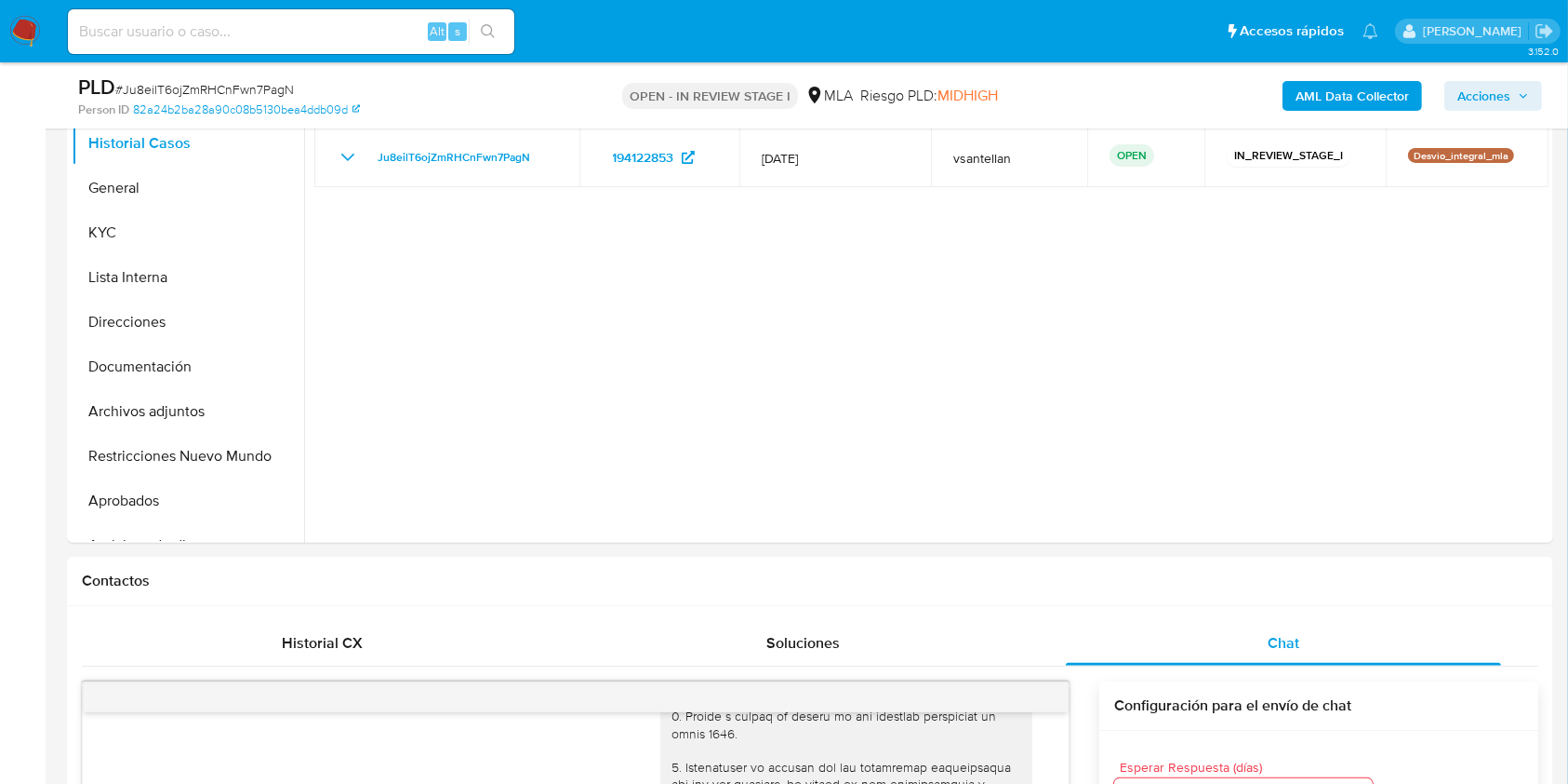
scroll to position [329, 0]
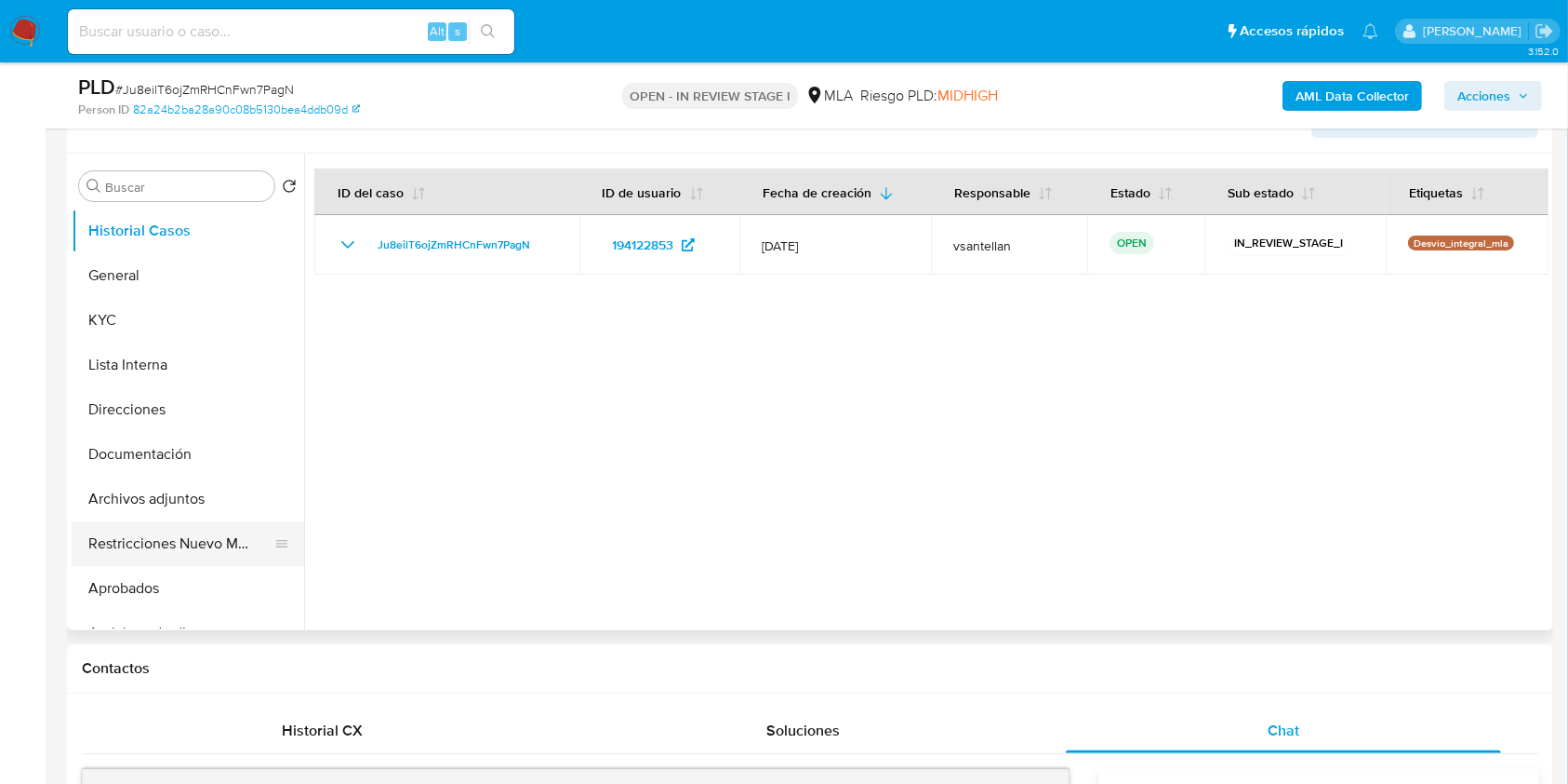
click at [189, 528] on button "Restricciones Nuevo Mundo" at bounding box center [180, 543] width 218 height 45
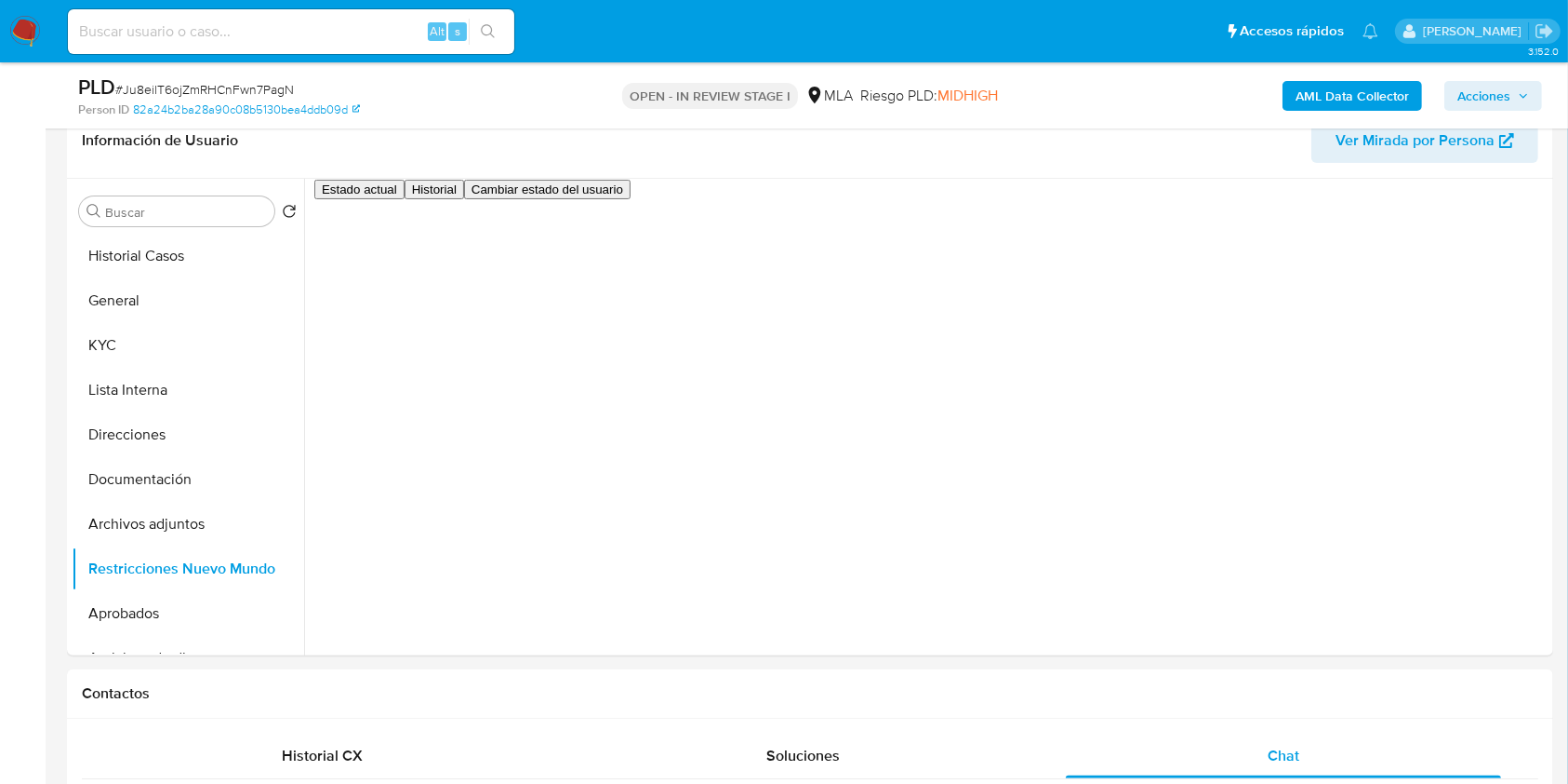
scroll to position [277, 0]
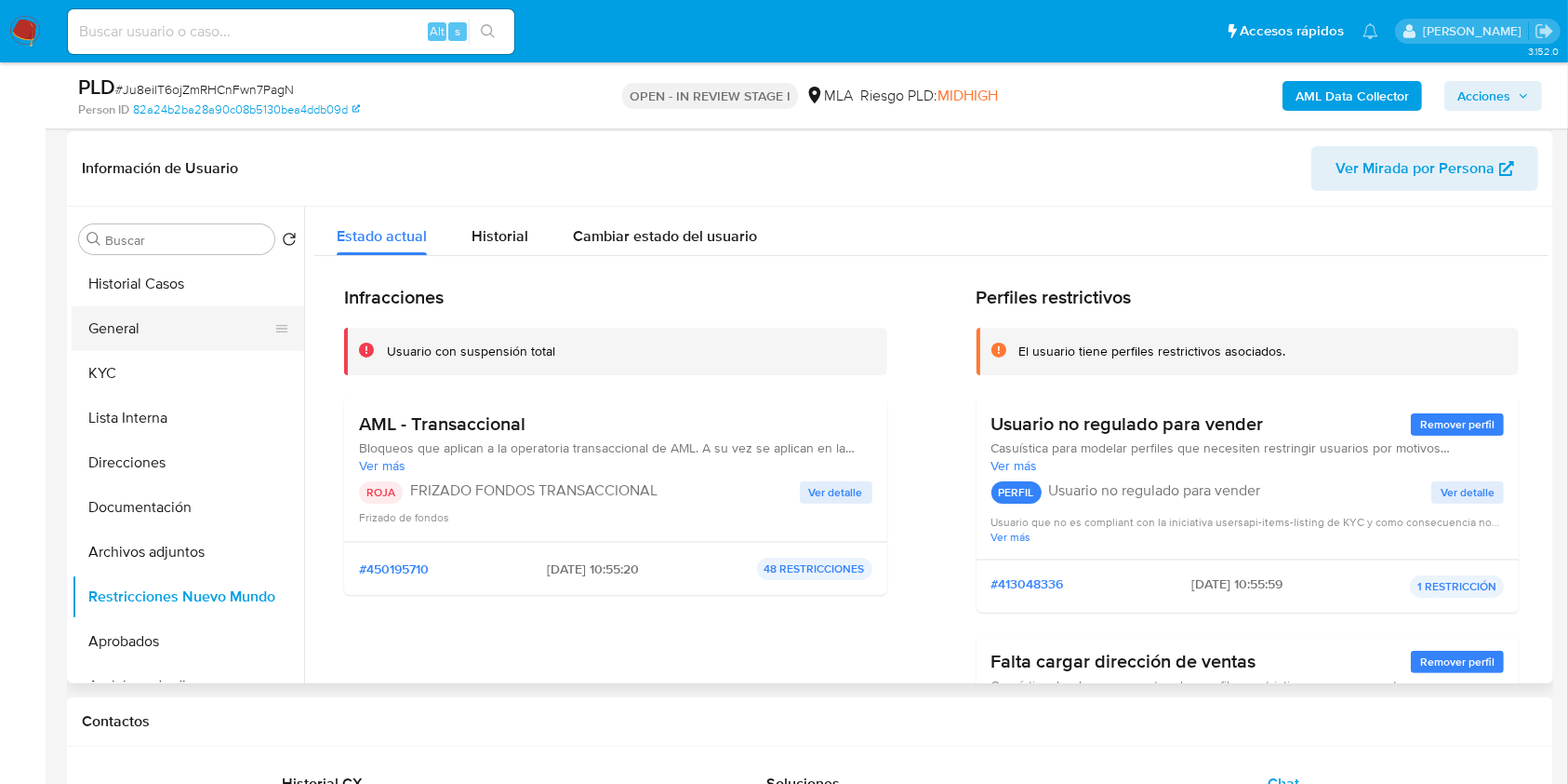
click at [152, 322] on button "General" at bounding box center [180, 328] width 218 height 45
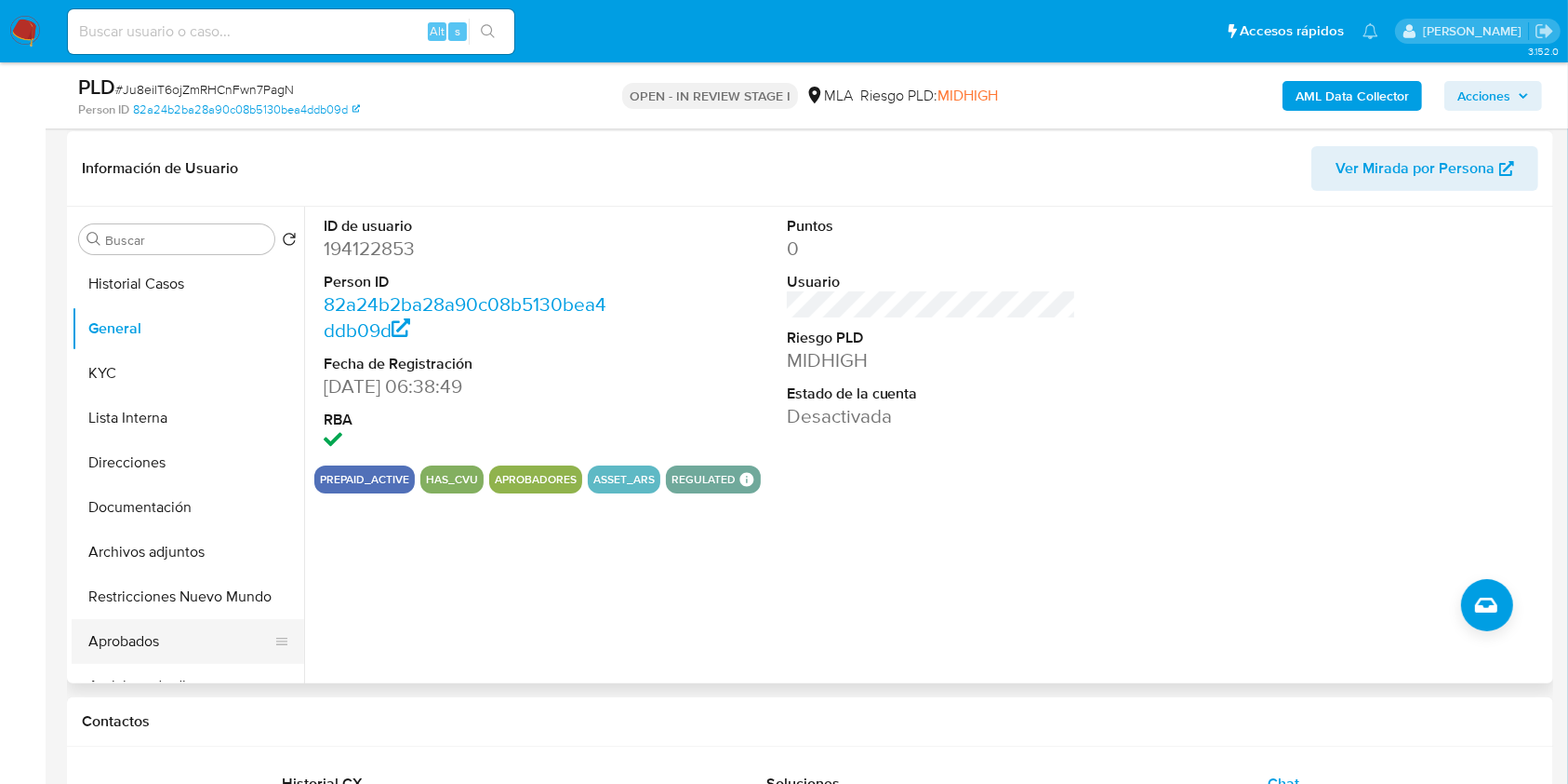
click at [166, 628] on button "Aprobados" at bounding box center [180, 641] width 218 height 45
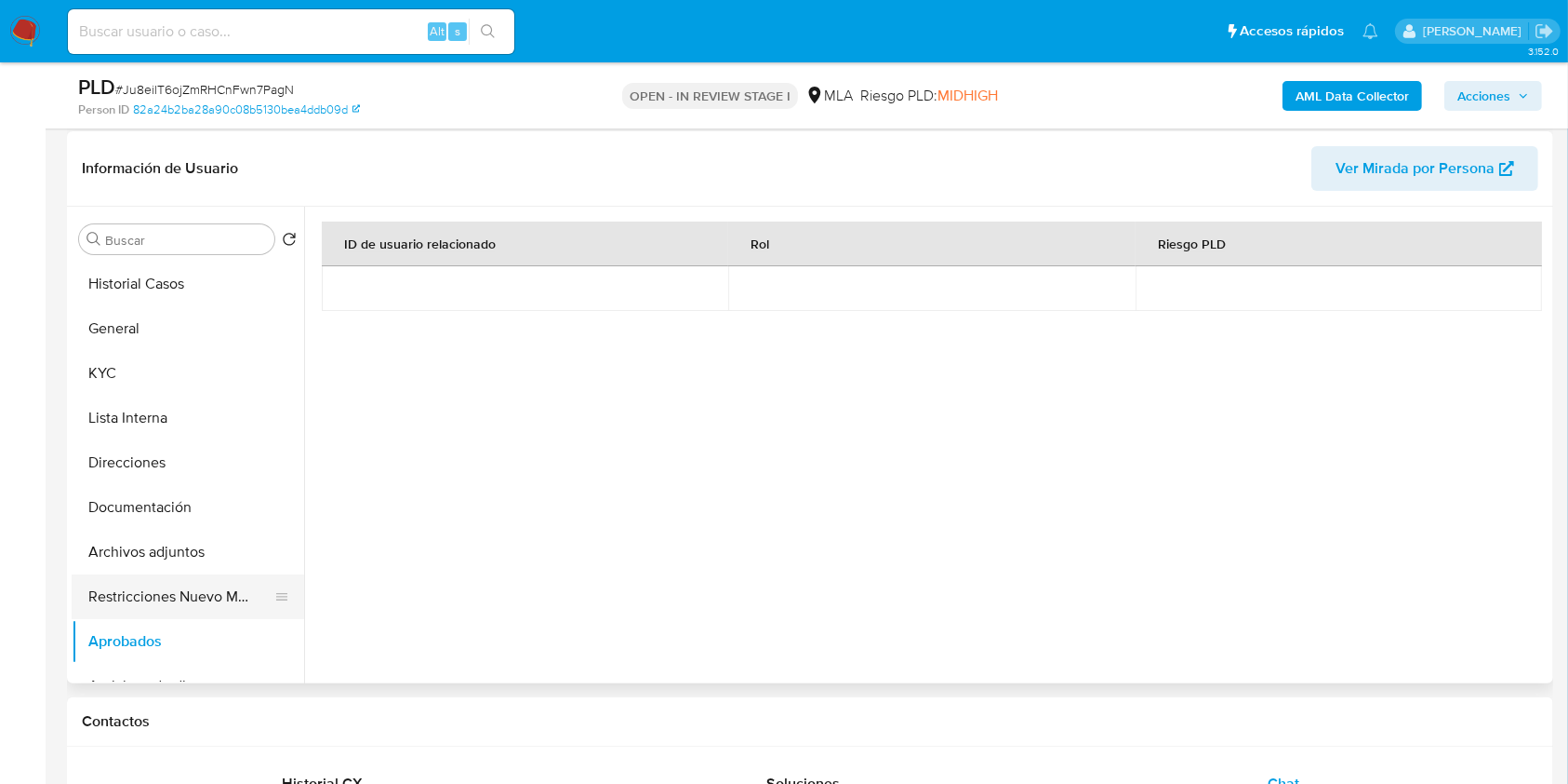
click at [212, 607] on button "Restricciones Nuevo Mundo" at bounding box center [180, 596] width 218 height 45
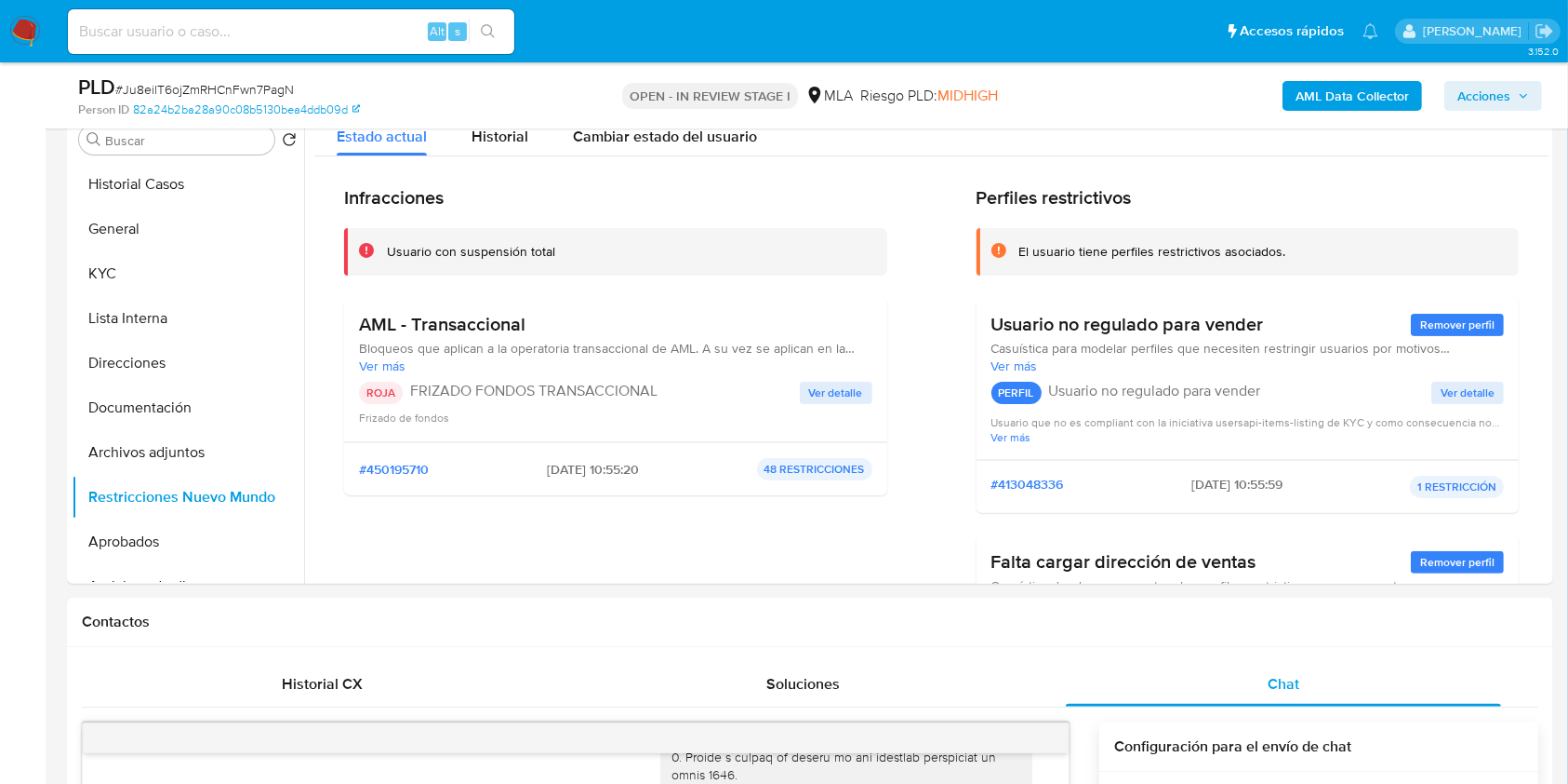
scroll to position [334, 0]
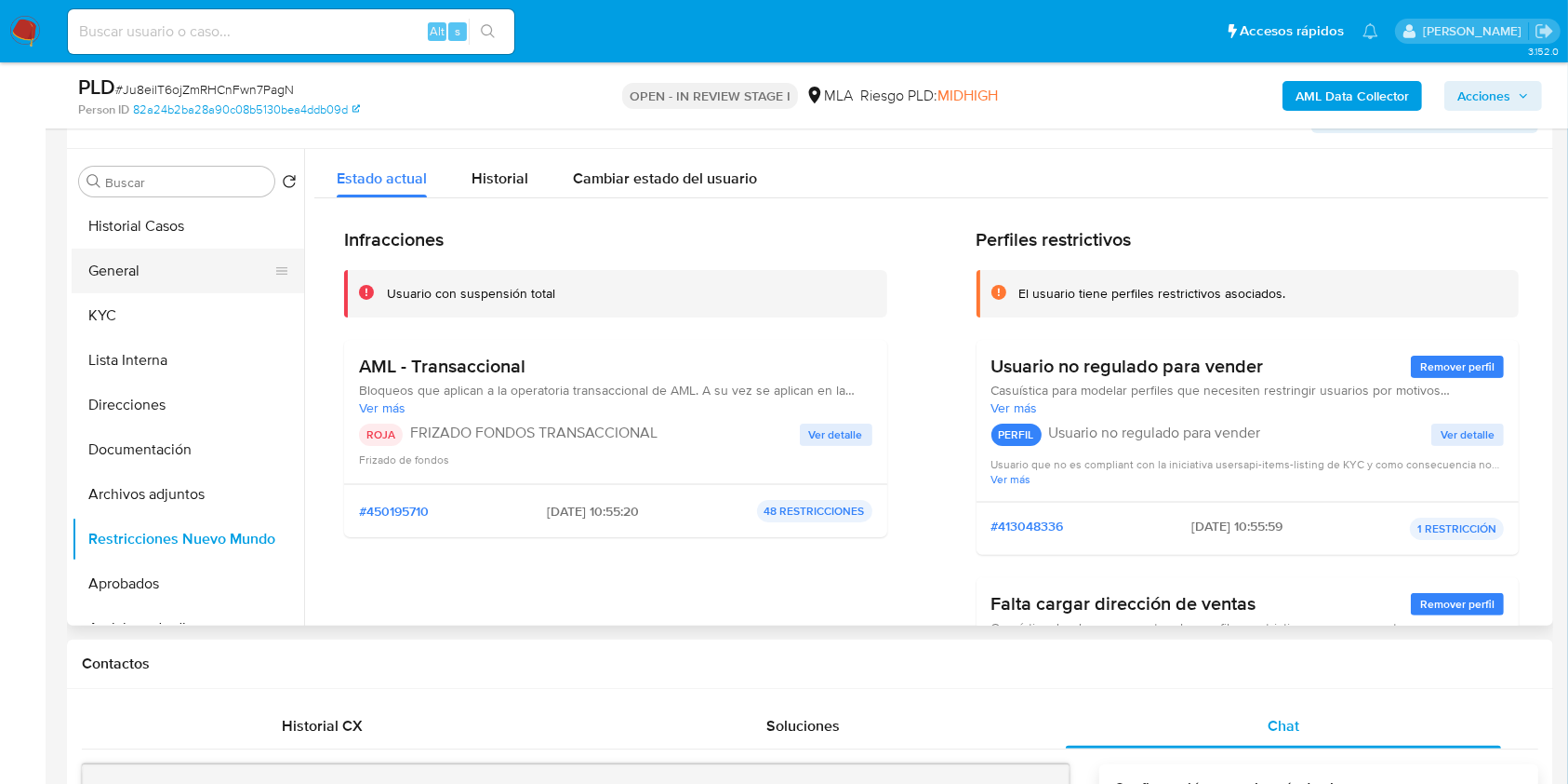
click at [234, 282] on button "General" at bounding box center [180, 271] width 218 height 45
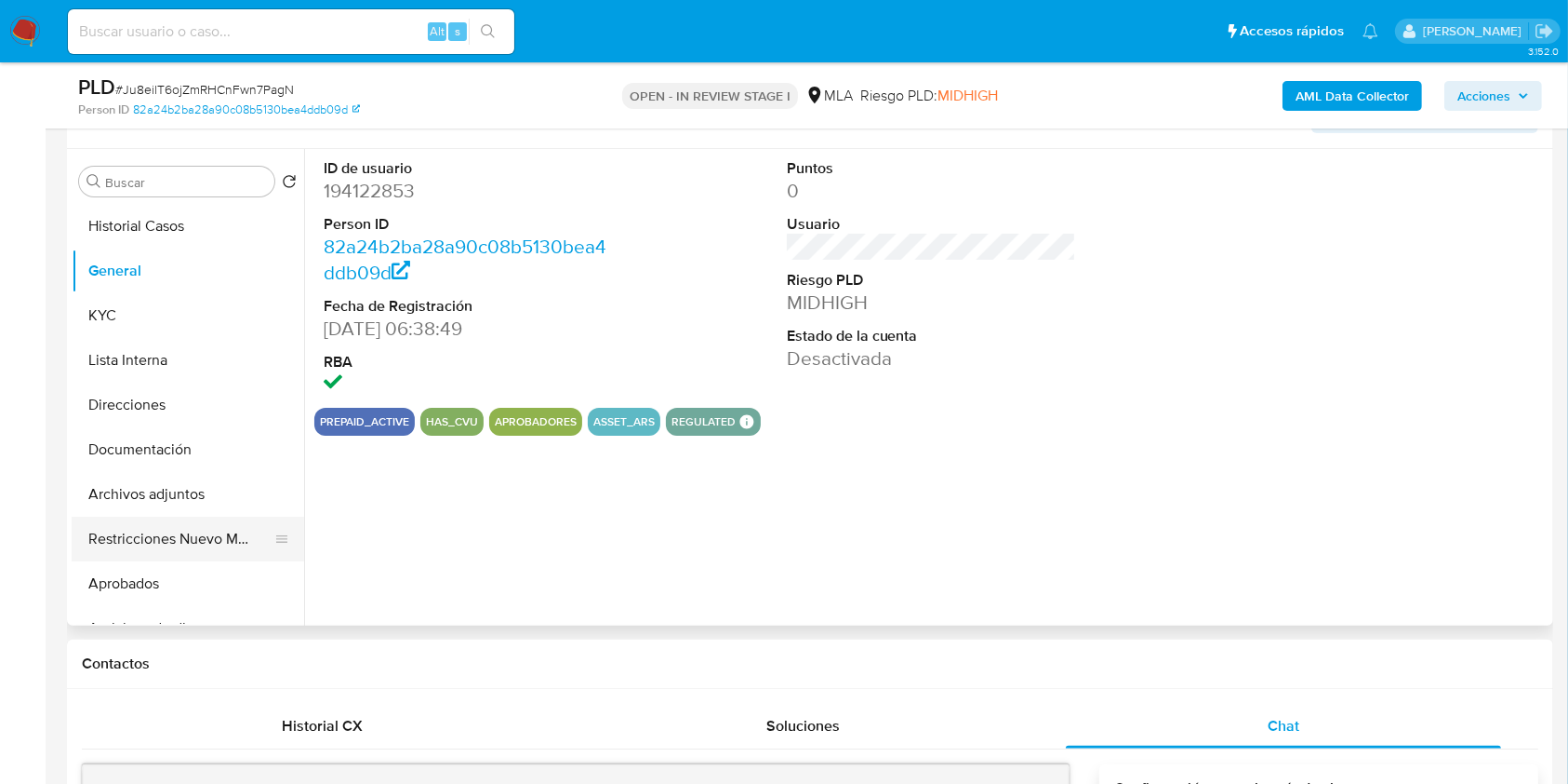
click at [210, 540] on button "Restricciones Nuevo Mundo" at bounding box center [180, 538] width 218 height 45
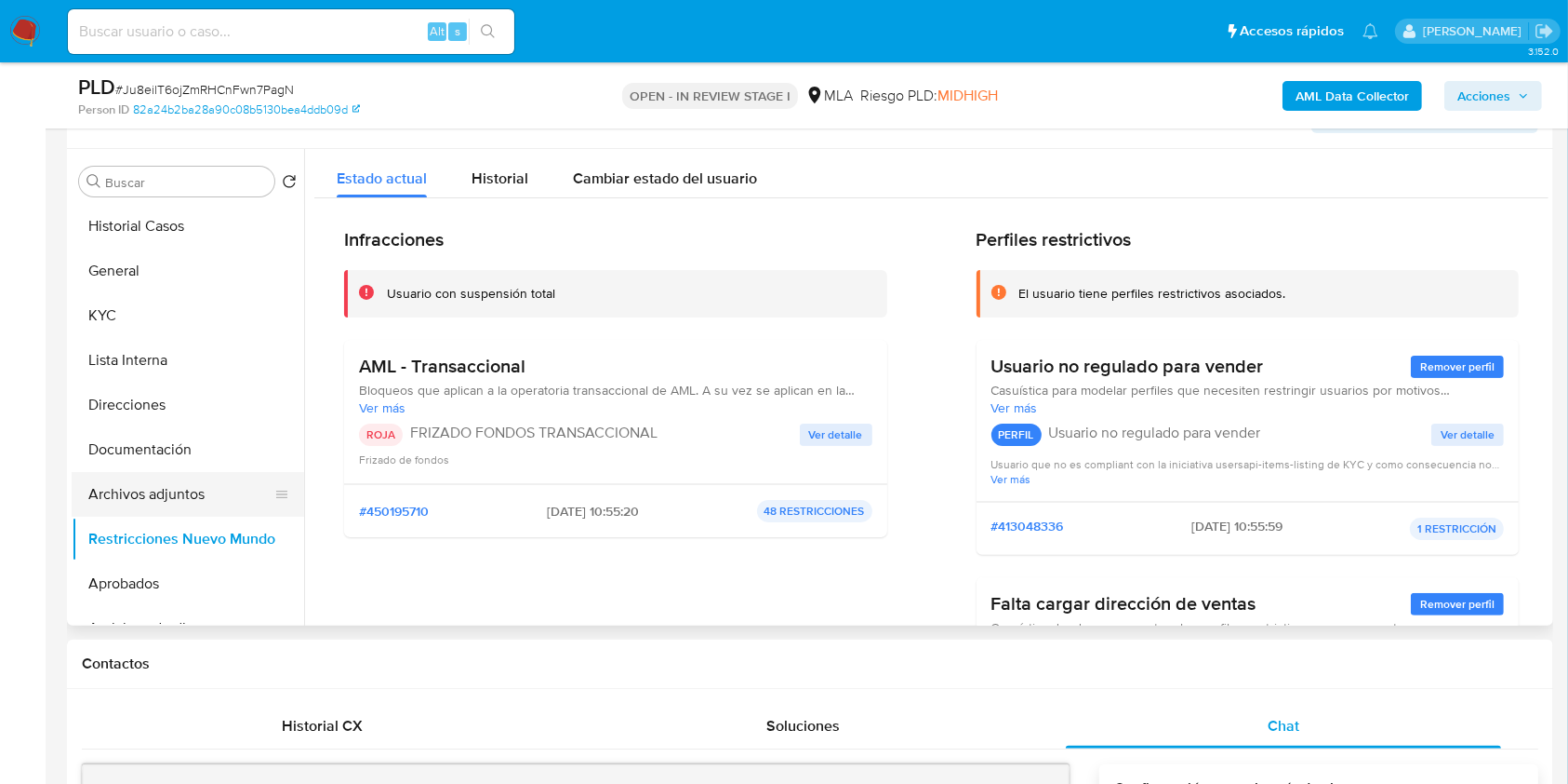
click at [189, 499] on button "Archivos adjuntos" at bounding box center [180, 494] width 218 height 45
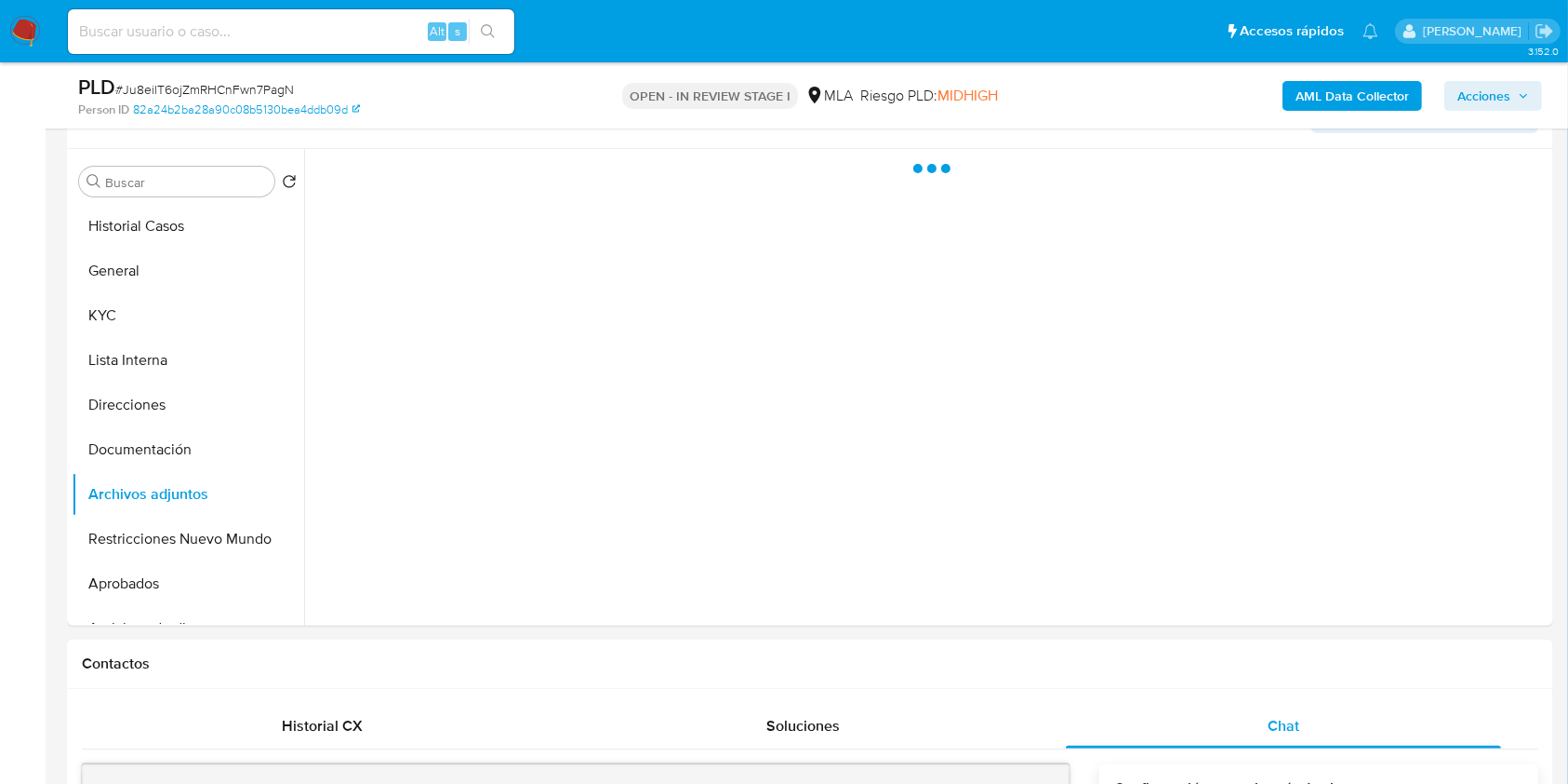
click at [1506, 104] on span "Acciones" at bounding box center [1485, 96] width 53 height 30
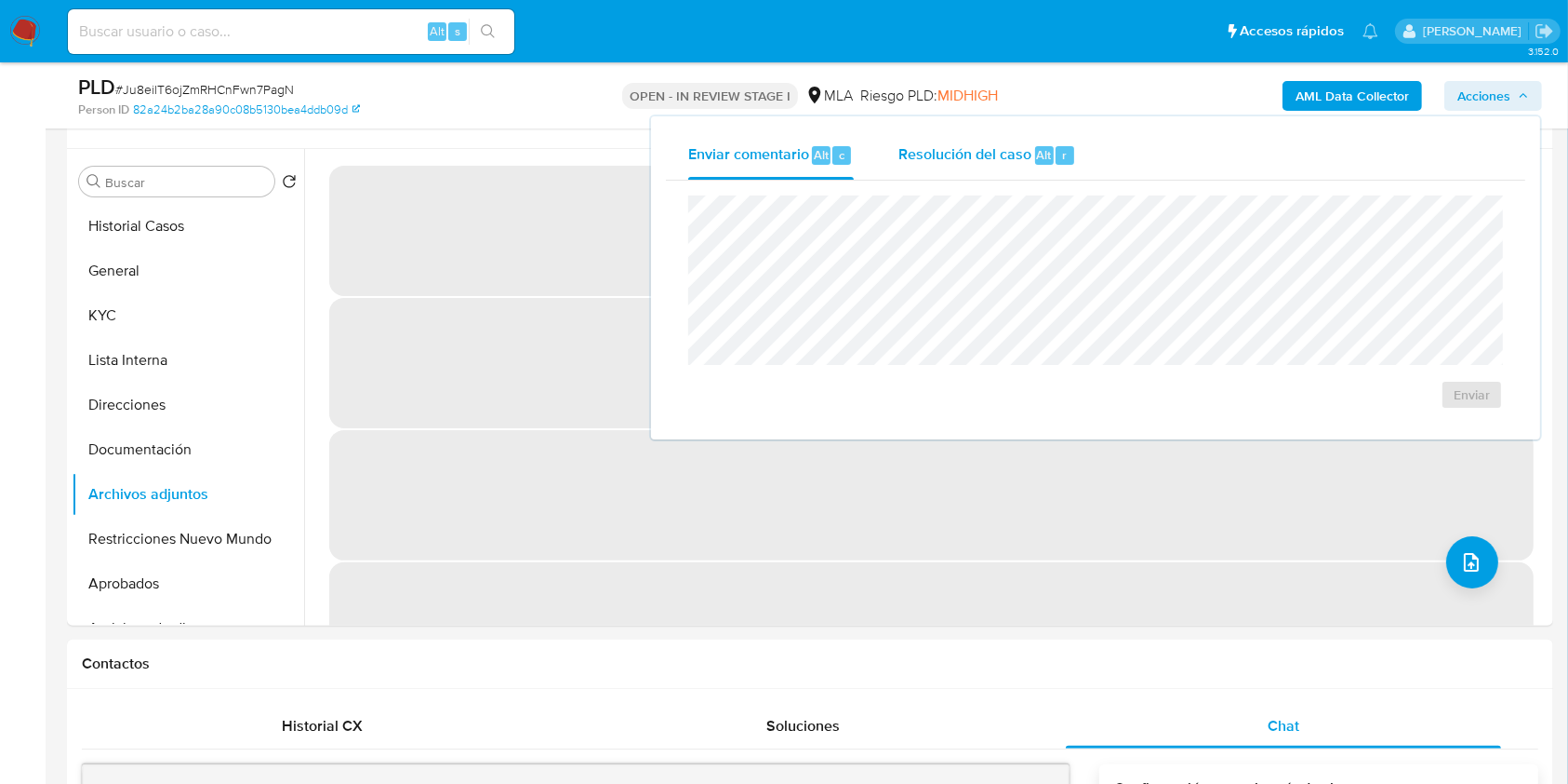
click at [985, 148] on span "Resolución del caso" at bounding box center [965, 155] width 133 height 22
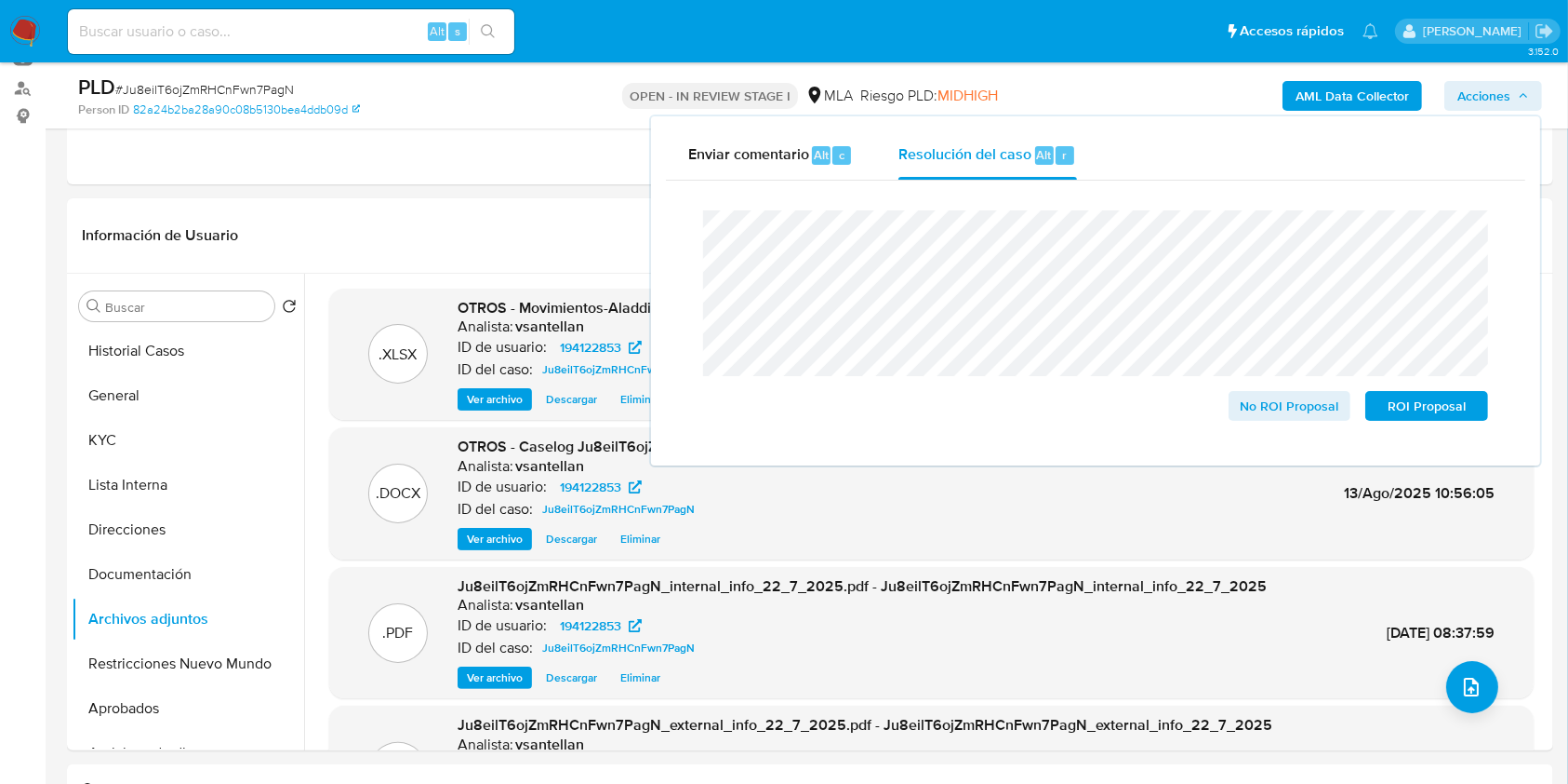
scroll to position [429, 0]
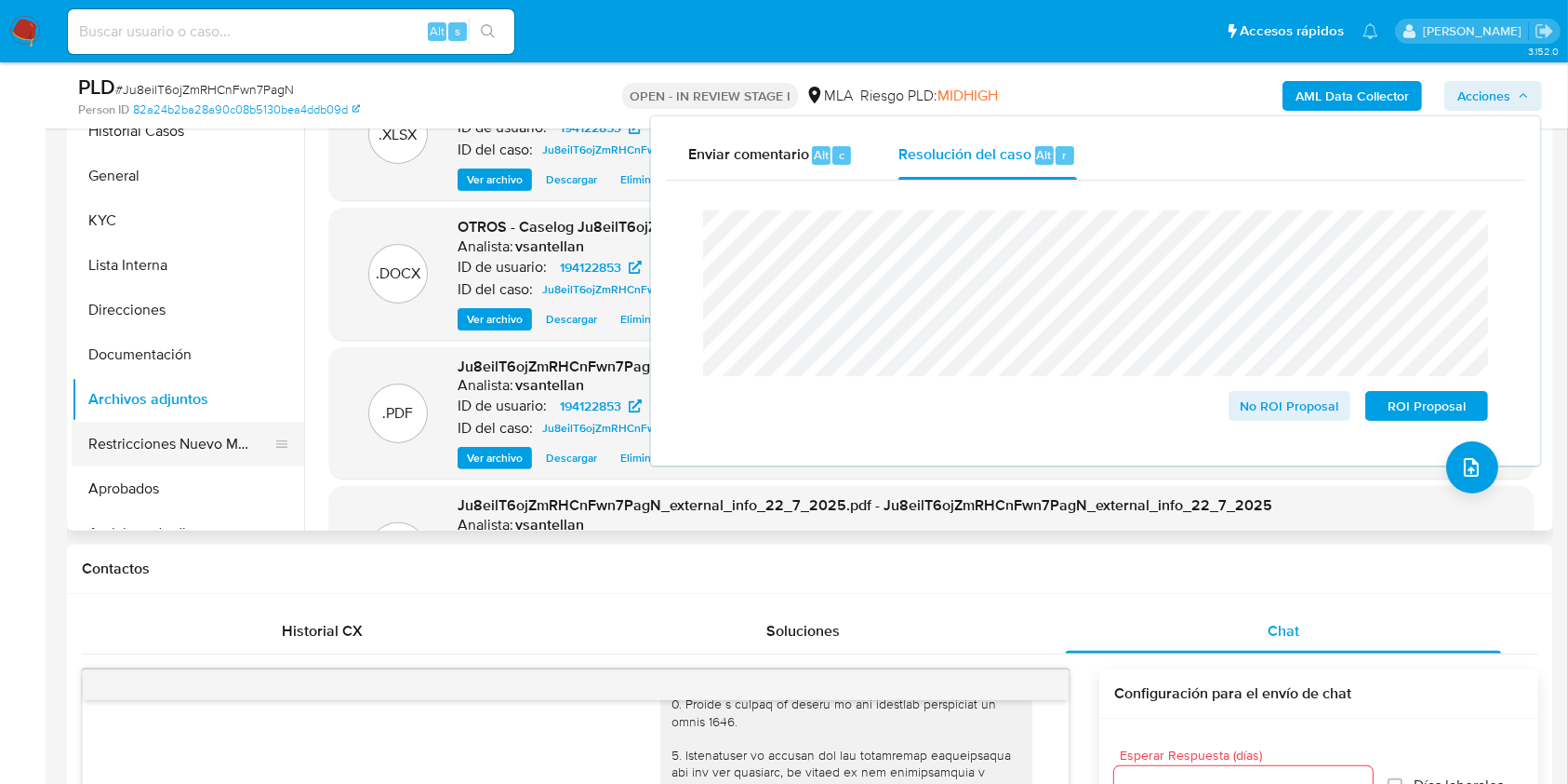
click at [160, 438] on button "Restricciones Nuevo Mundo" at bounding box center [180, 443] width 218 height 45
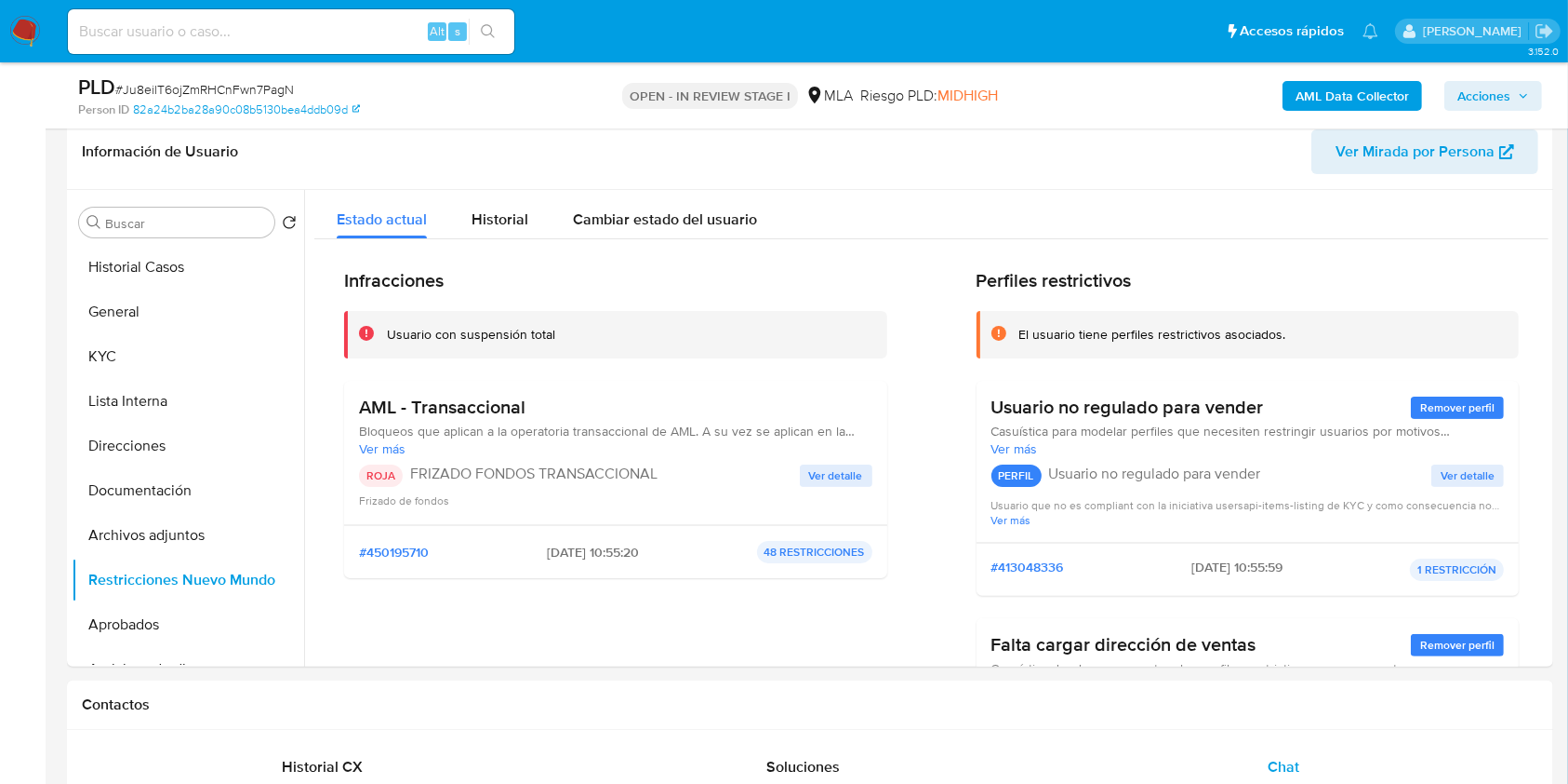
scroll to position [275, 0]
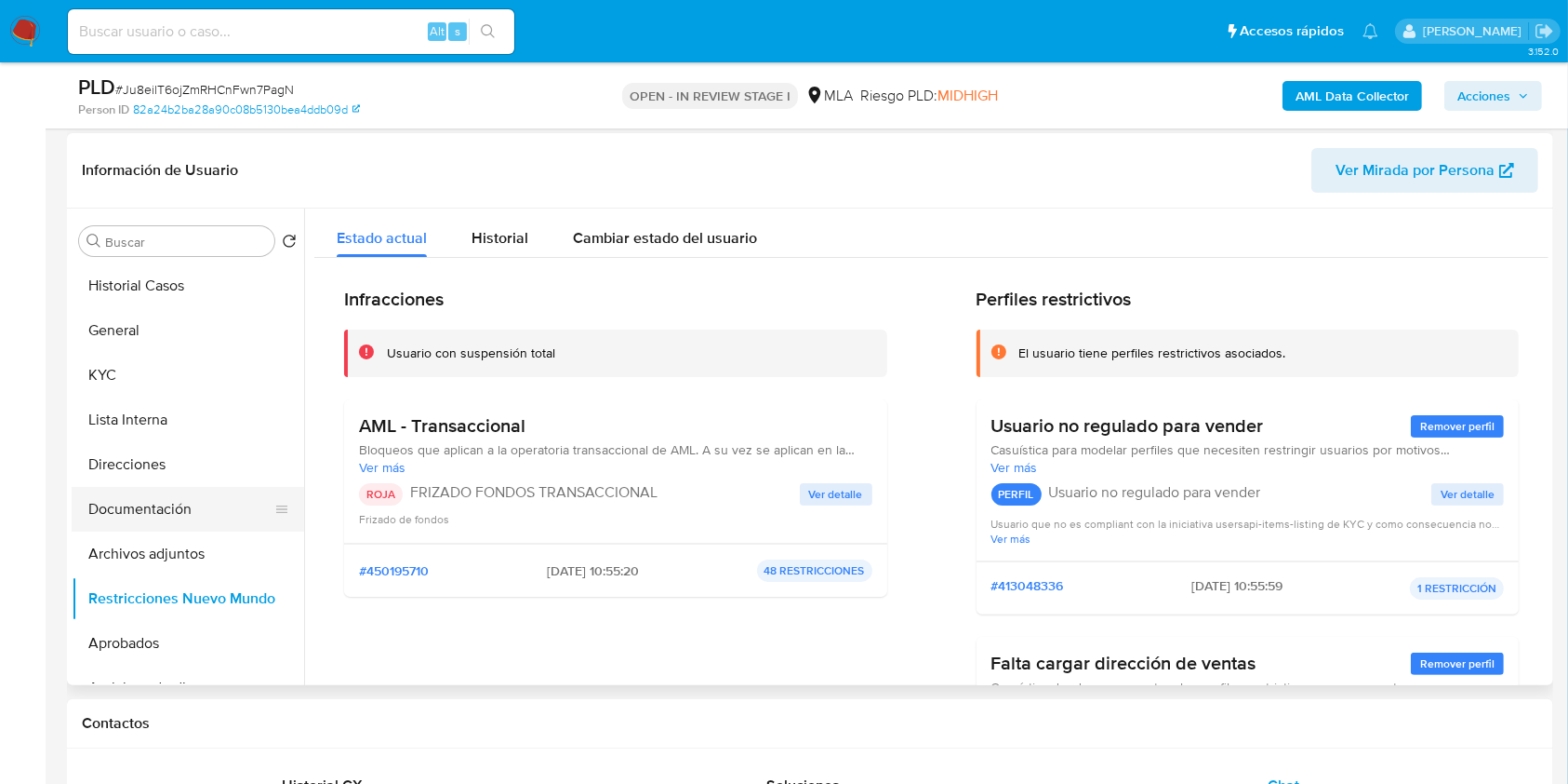
click at [157, 546] on button "Archivos adjuntos" at bounding box center [187, 553] width 233 height 45
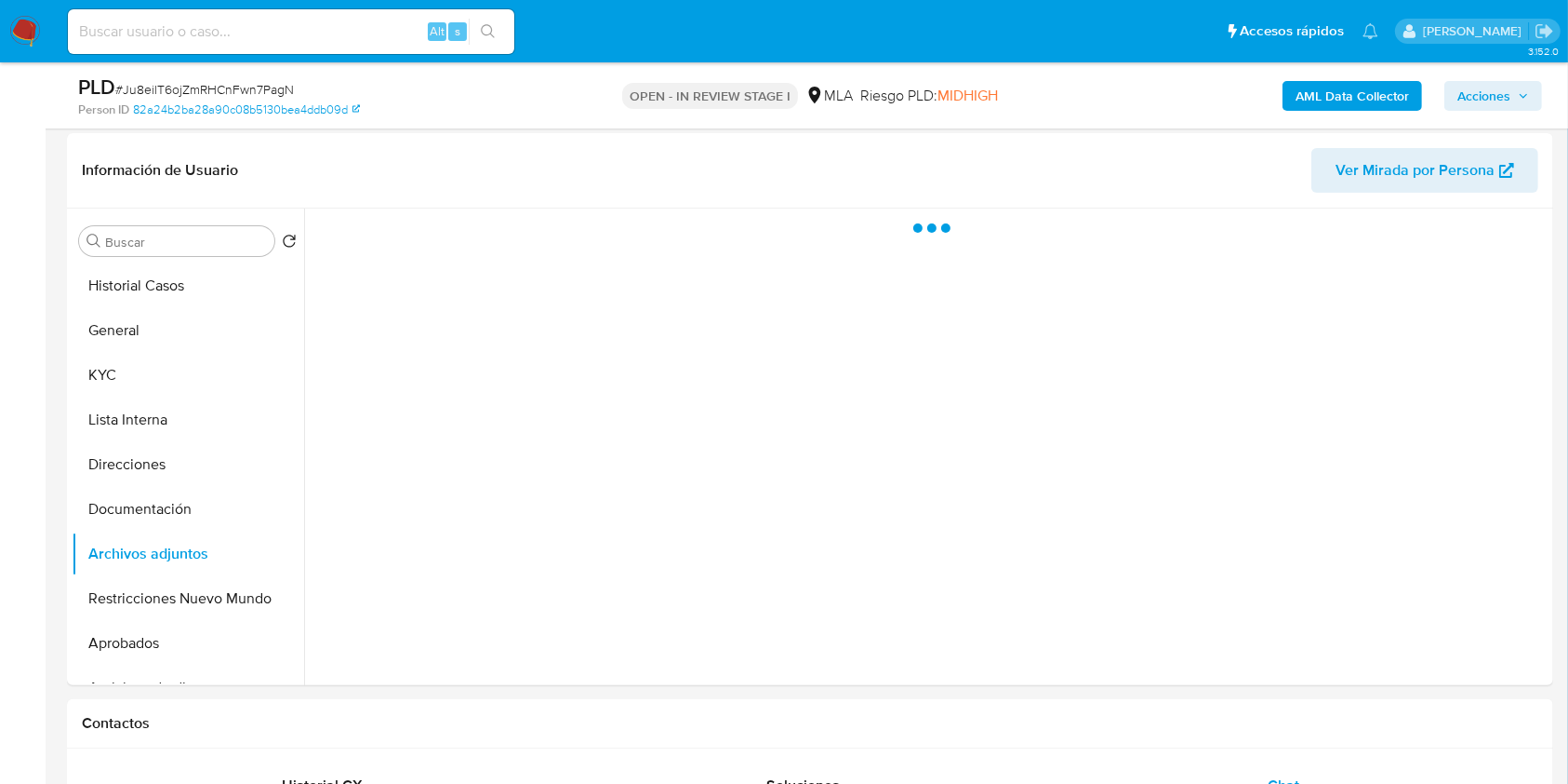
click at [1502, 85] on span "Acciones" at bounding box center [1485, 96] width 53 height 30
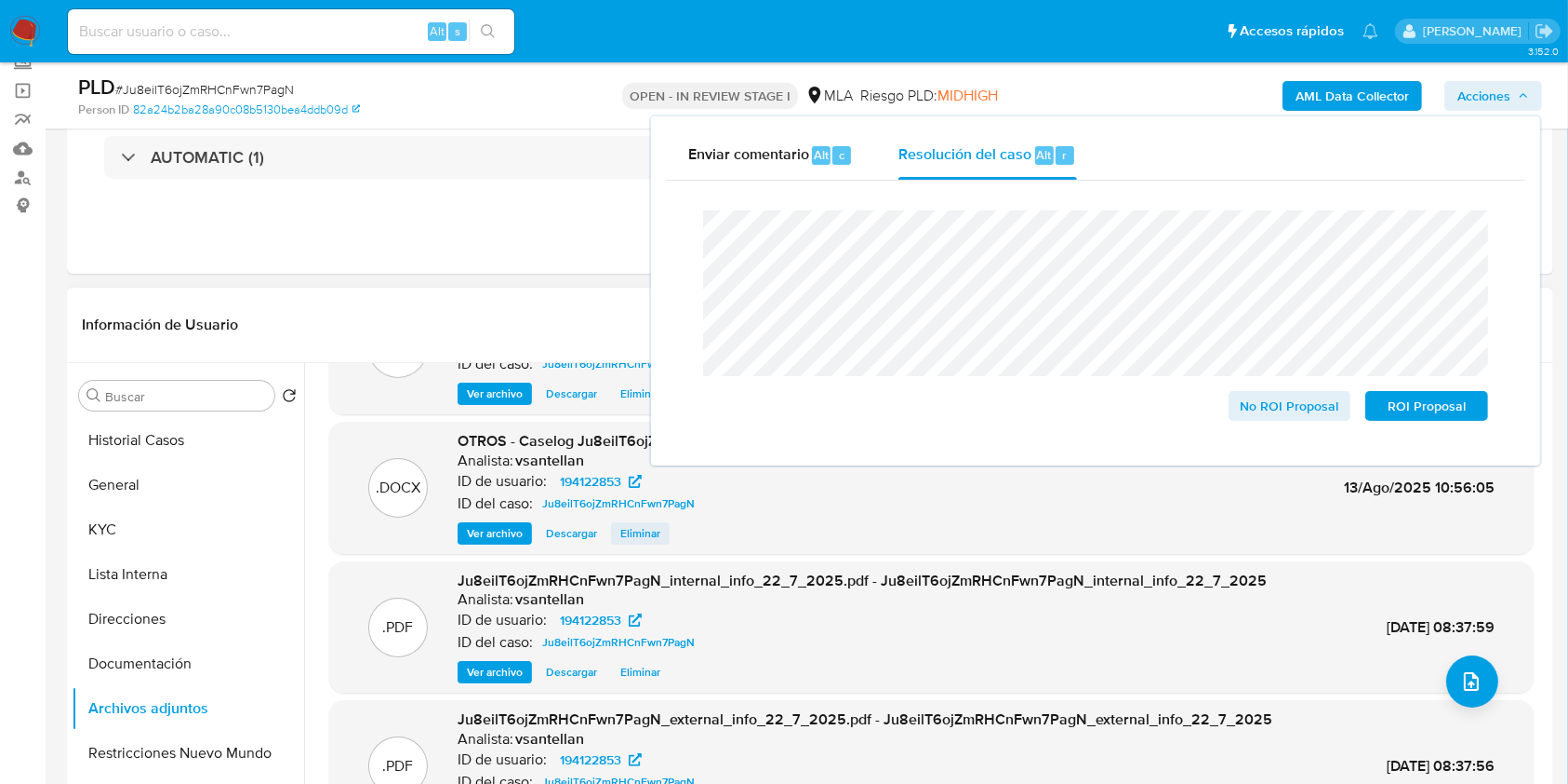
scroll to position [104, 0]
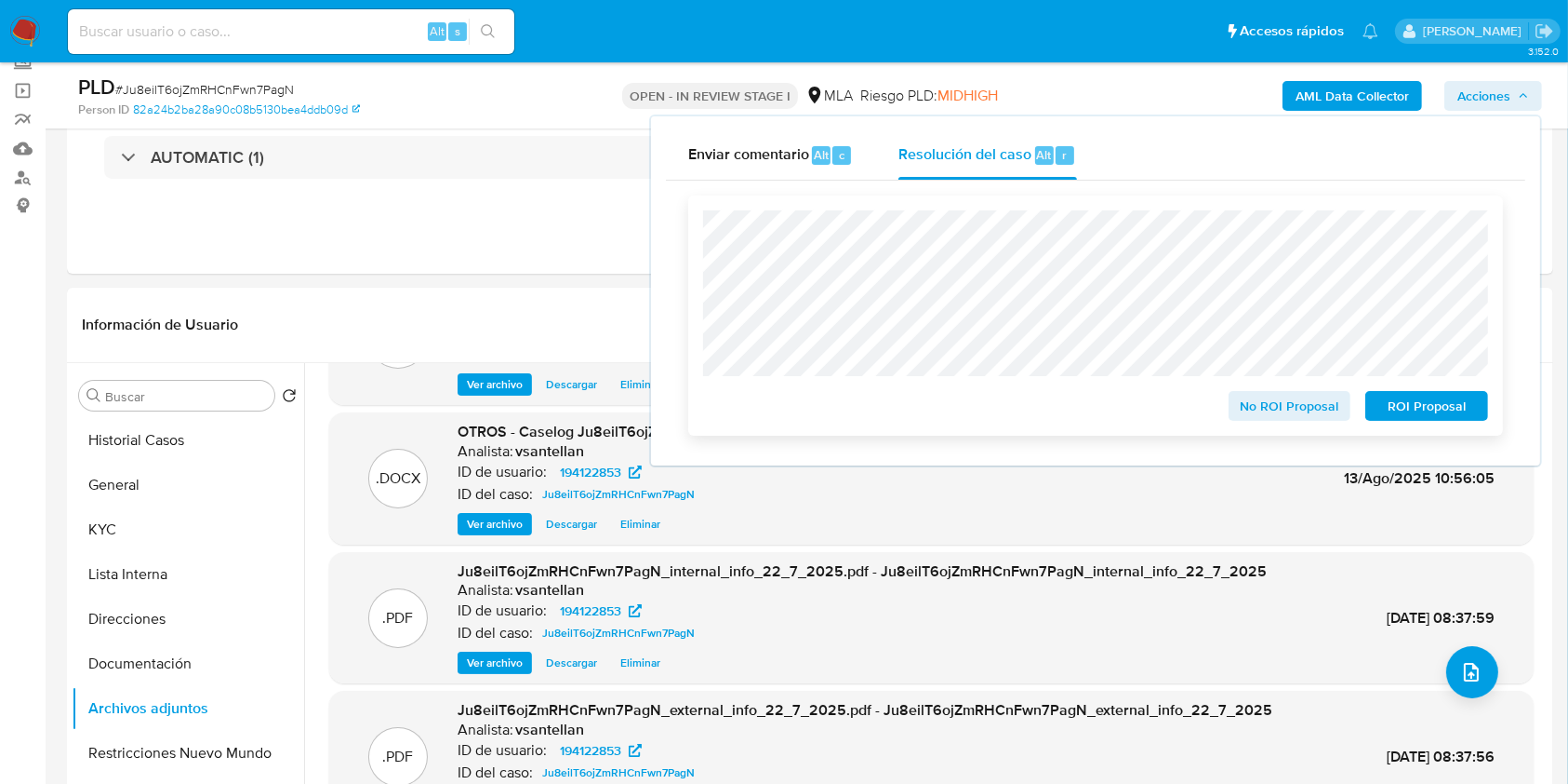
click at [1413, 411] on span "ROI Proposal" at bounding box center [1427, 405] width 97 height 26
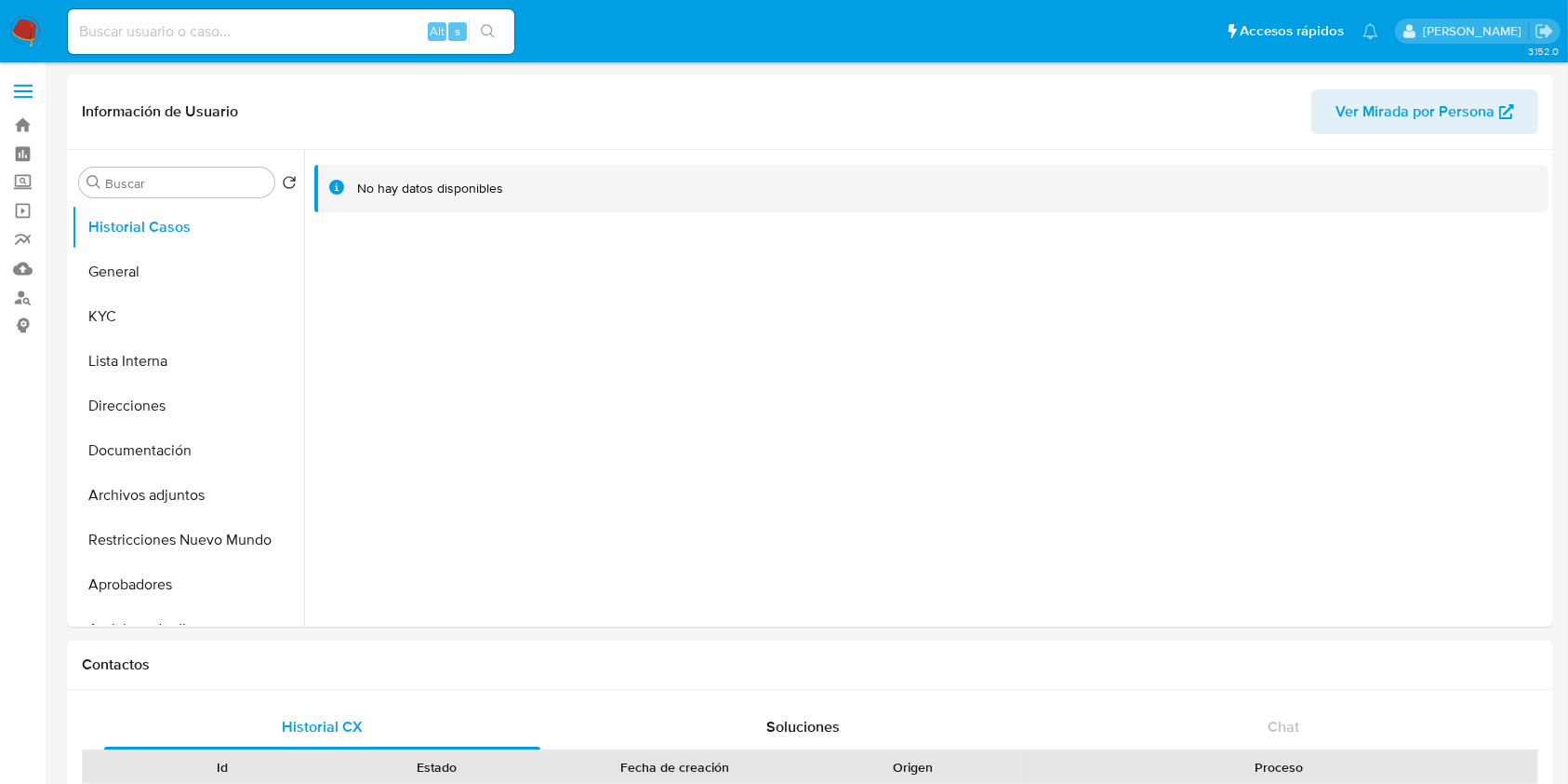
select select "10"
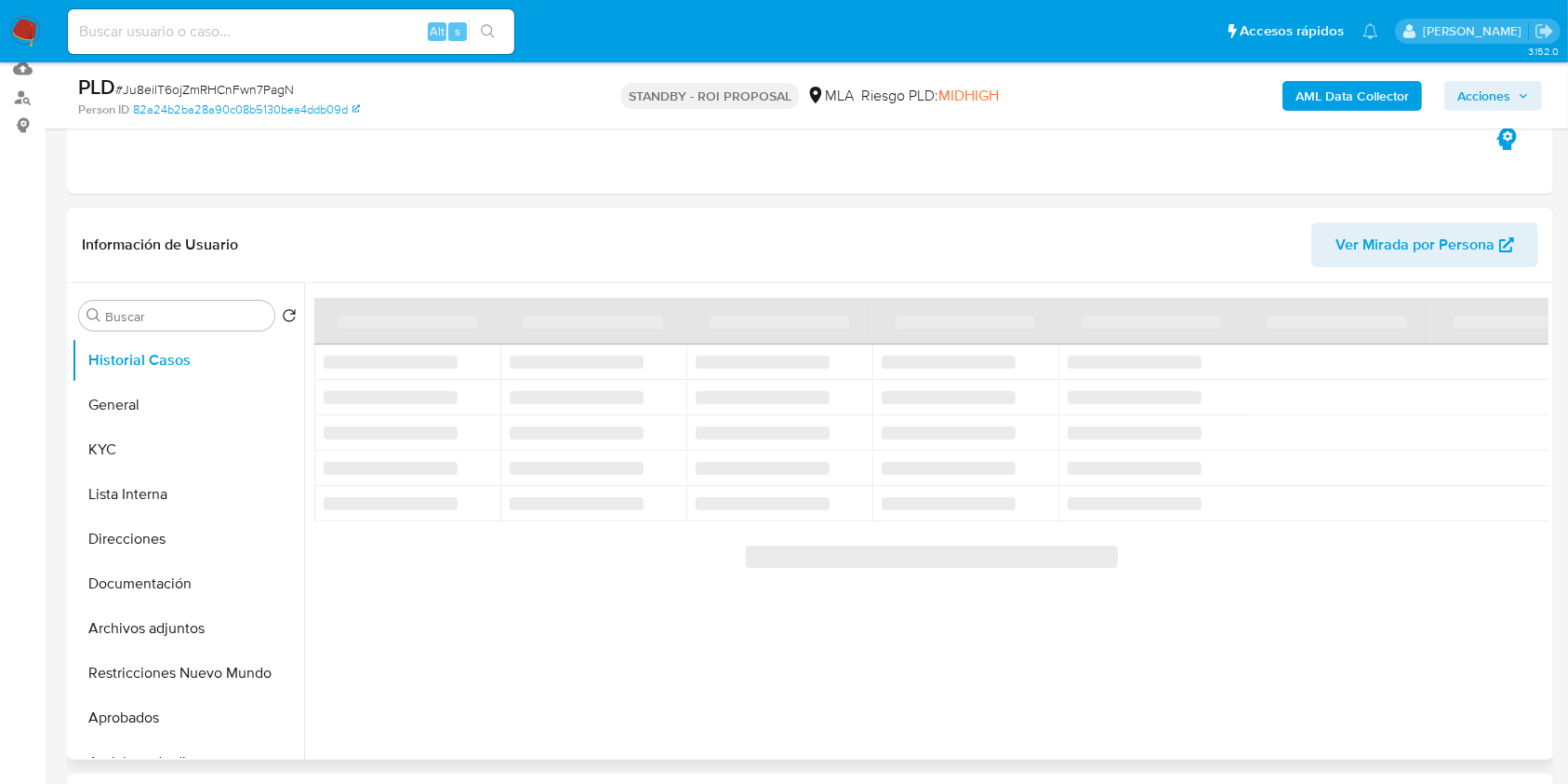
scroll to position [248, 0]
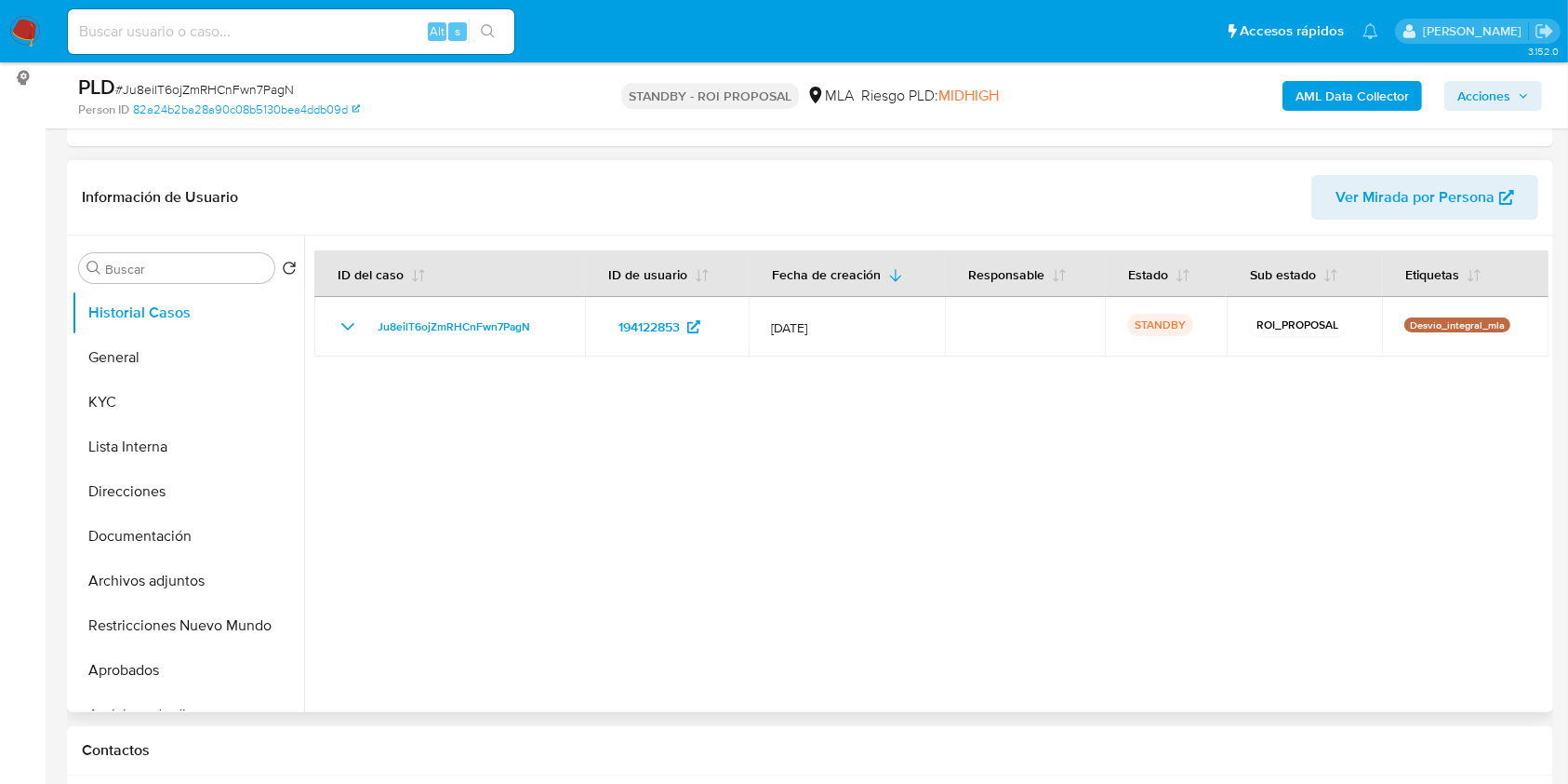
select select "10"
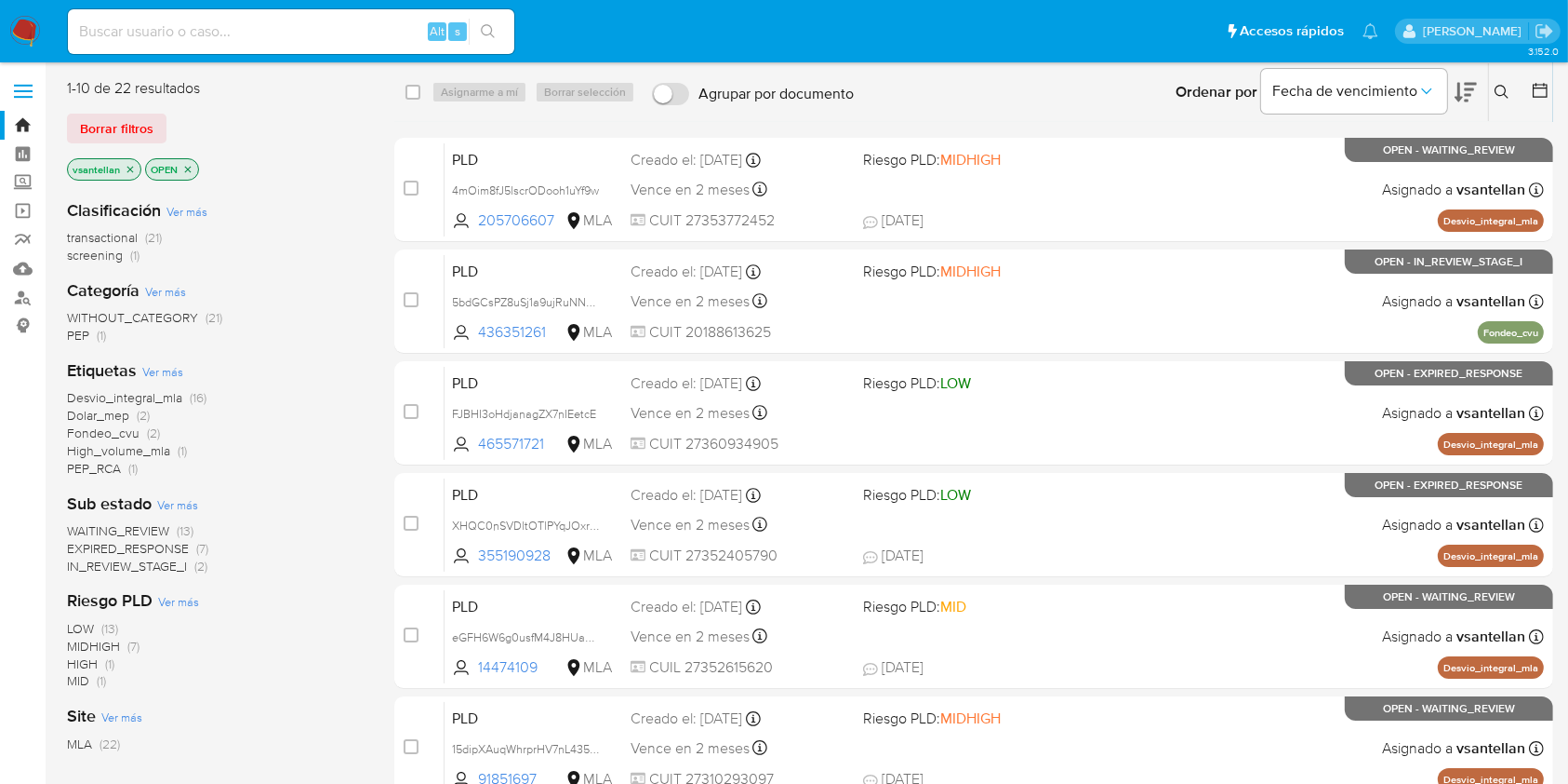
click at [1514, 103] on div "Ingrese ID de usuario o caso Buscar Borrar filtros" at bounding box center [1505, 92] width 32 height 57
click at [1501, 89] on icon at bounding box center [1502, 91] width 15 height 15
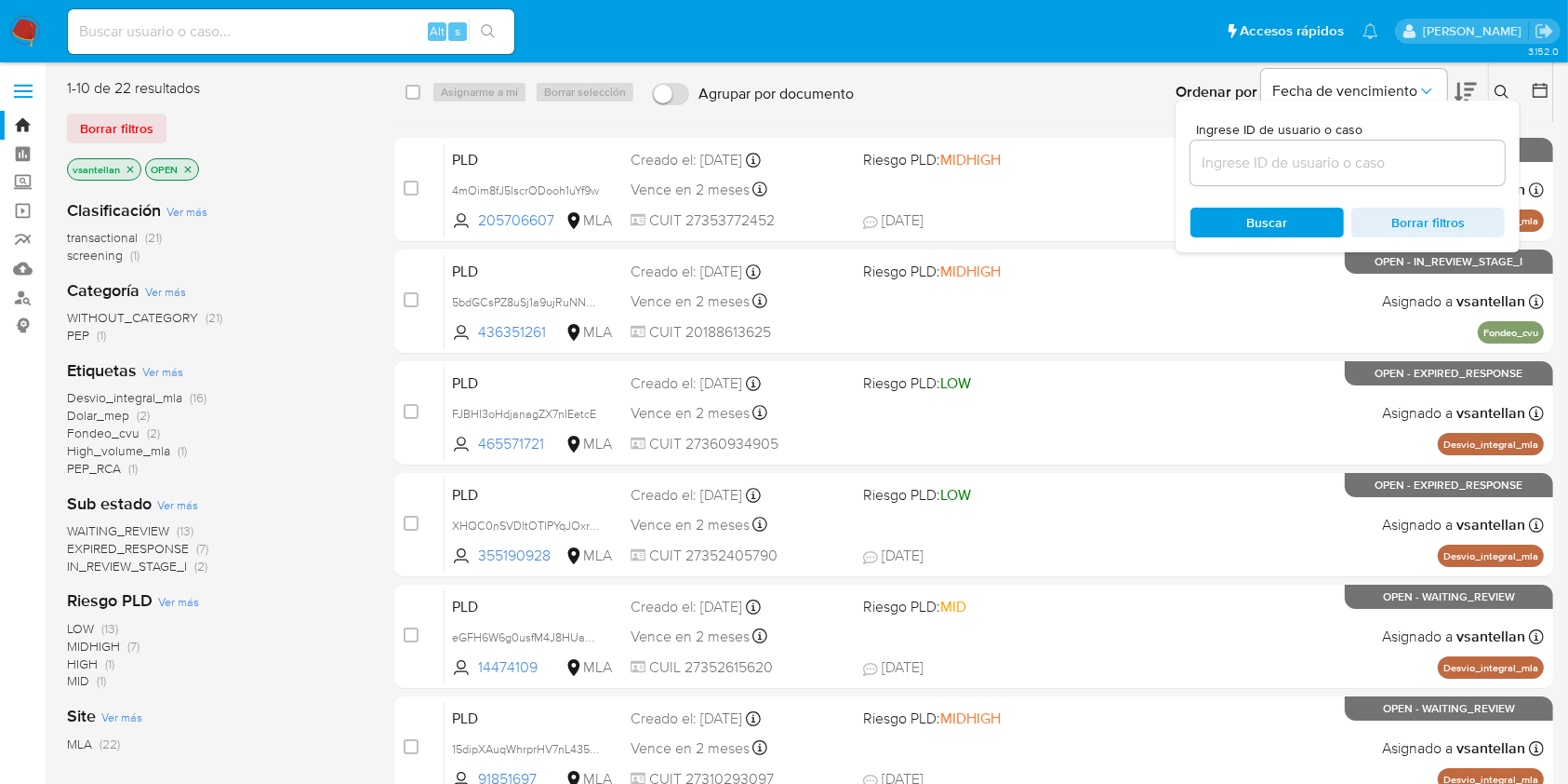
click at [1399, 162] on input at bounding box center [1347, 163] width 314 height 24
type input "91851697"
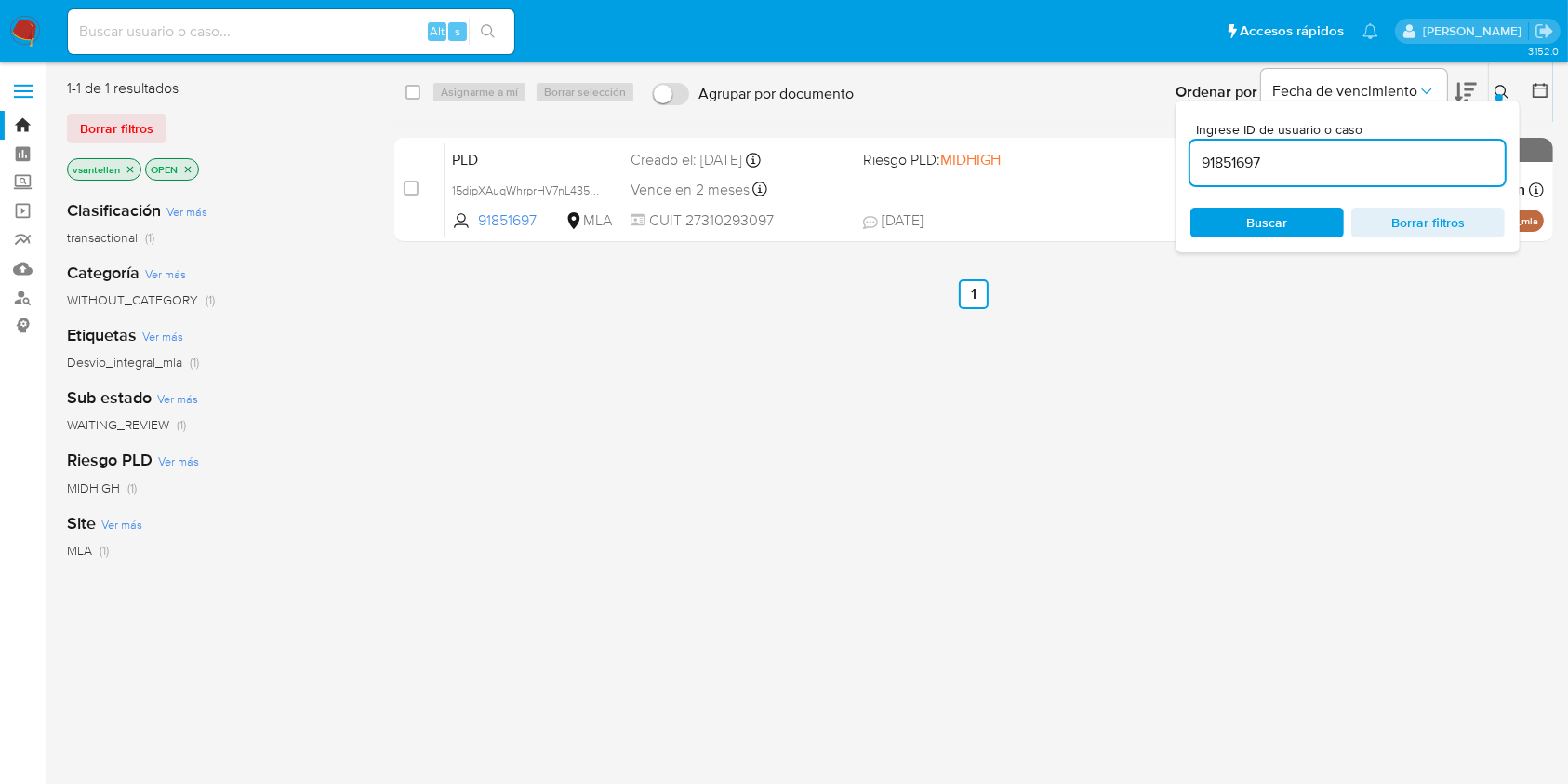
click at [1507, 87] on icon at bounding box center [1502, 91] width 15 height 15
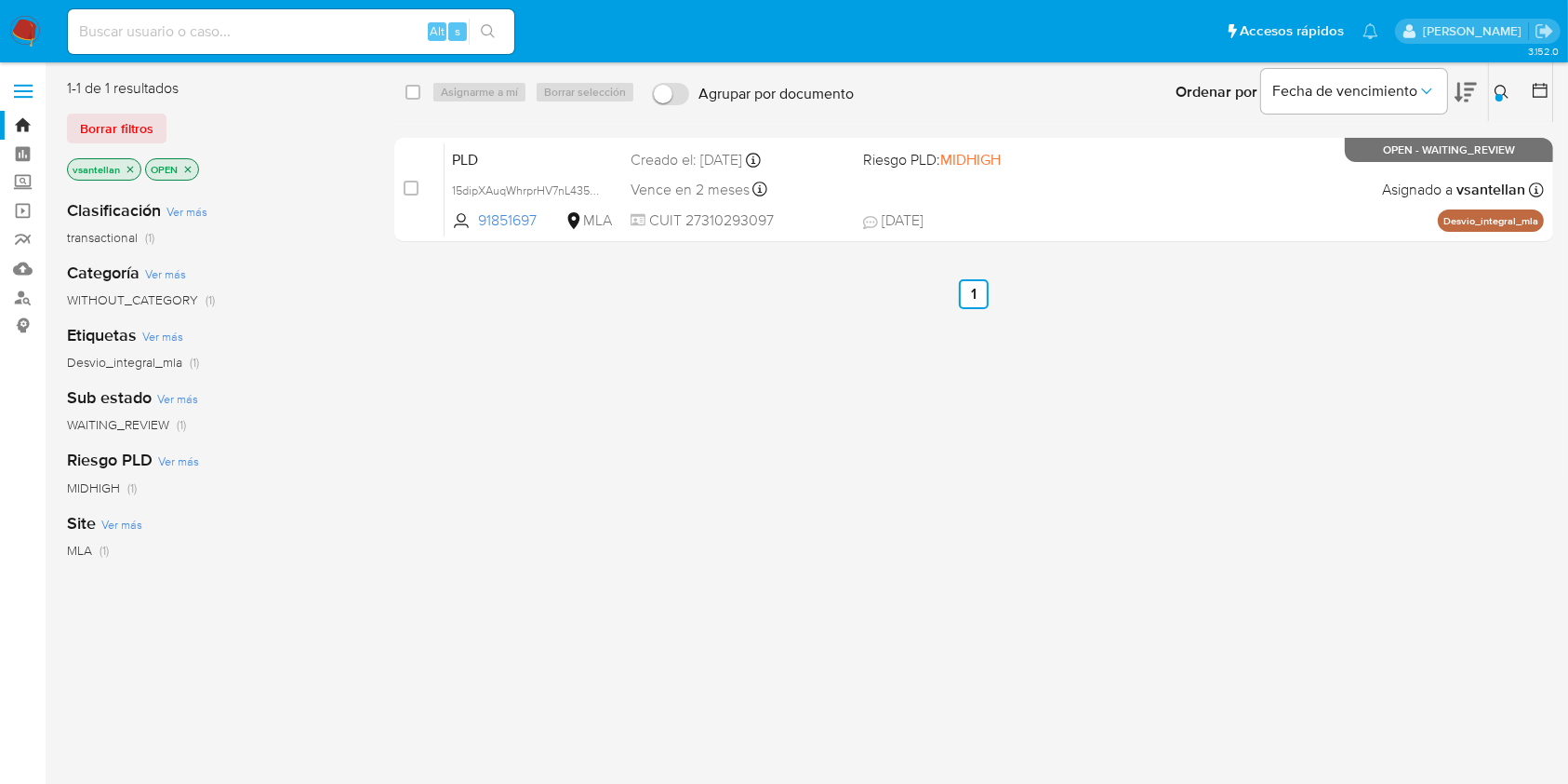
click at [1260, 252] on div "select-all-cases-checkbox Asignarme a mí Borrar selección Agrupar por documento…" at bounding box center [974, 493] width 1159 height 829
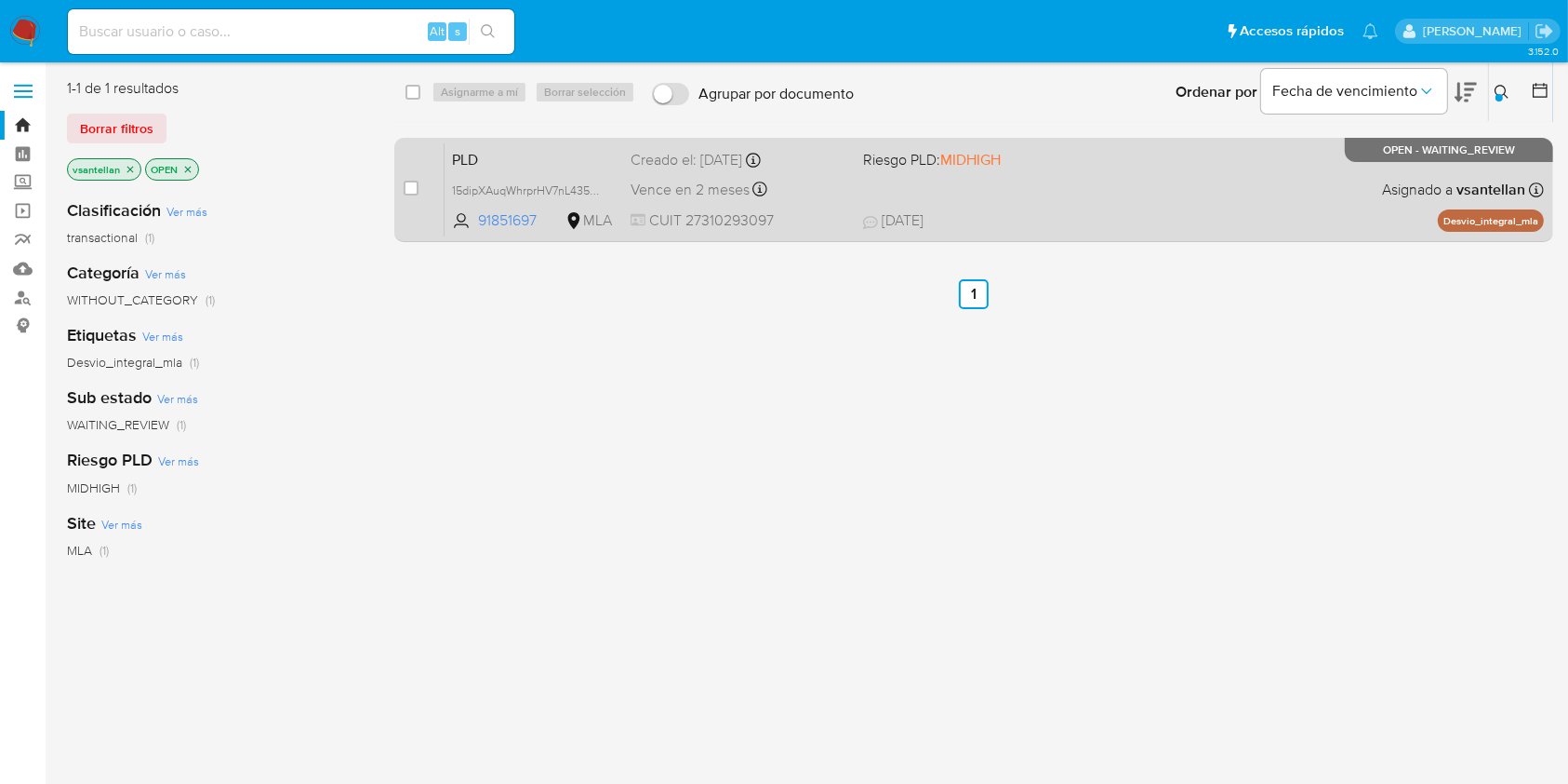
click at [1255, 226] on span "11/08/2025 11/08/2025 22:06" at bounding box center [1088, 220] width 450 height 21
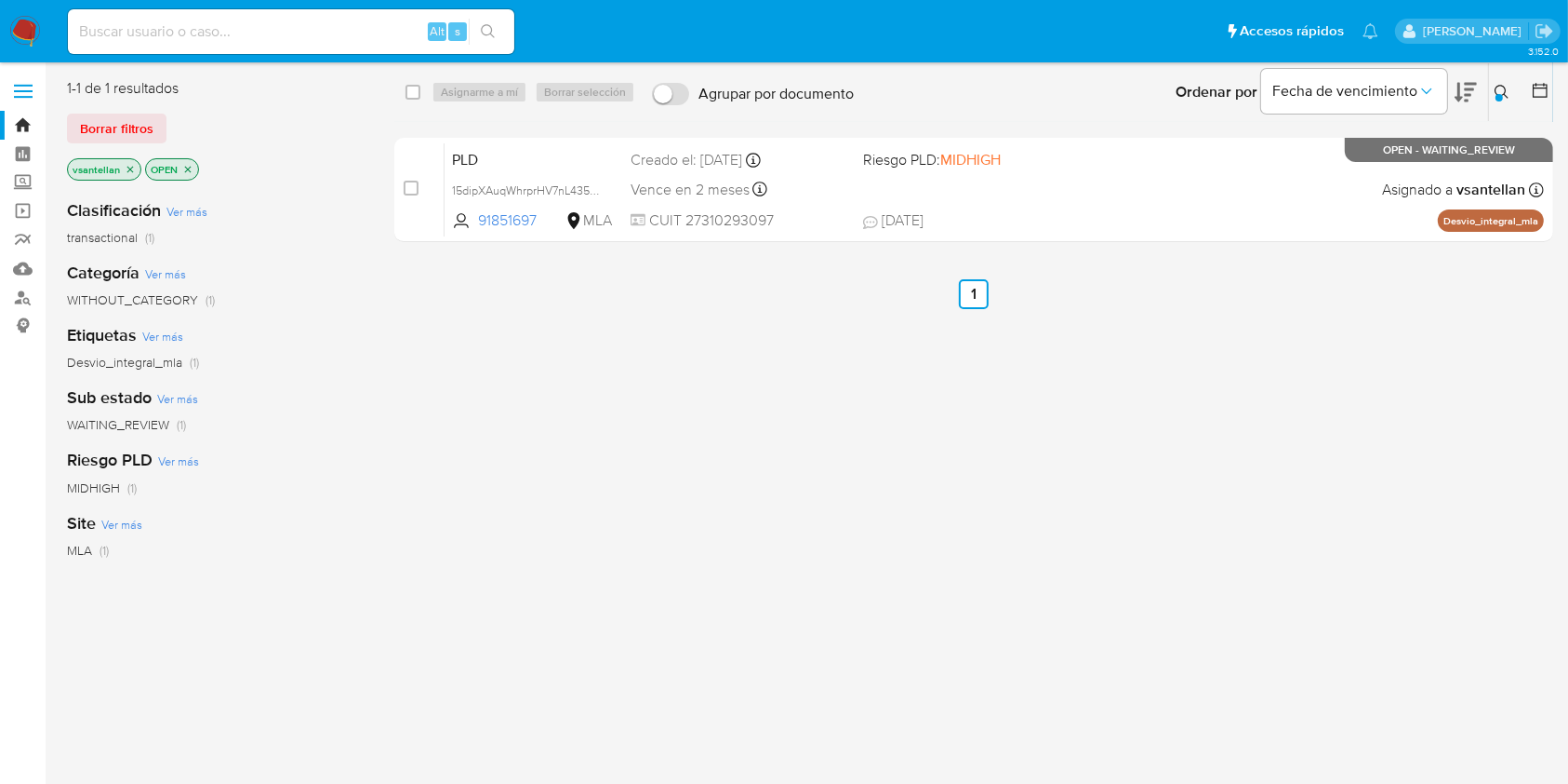
drag, startPoint x: 414, startPoint y: 186, endPoint x: 445, endPoint y: 123, distance: 70.2
click at [415, 185] on input "checkbox" at bounding box center [411, 187] width 15 height 15
checkbox input "true"
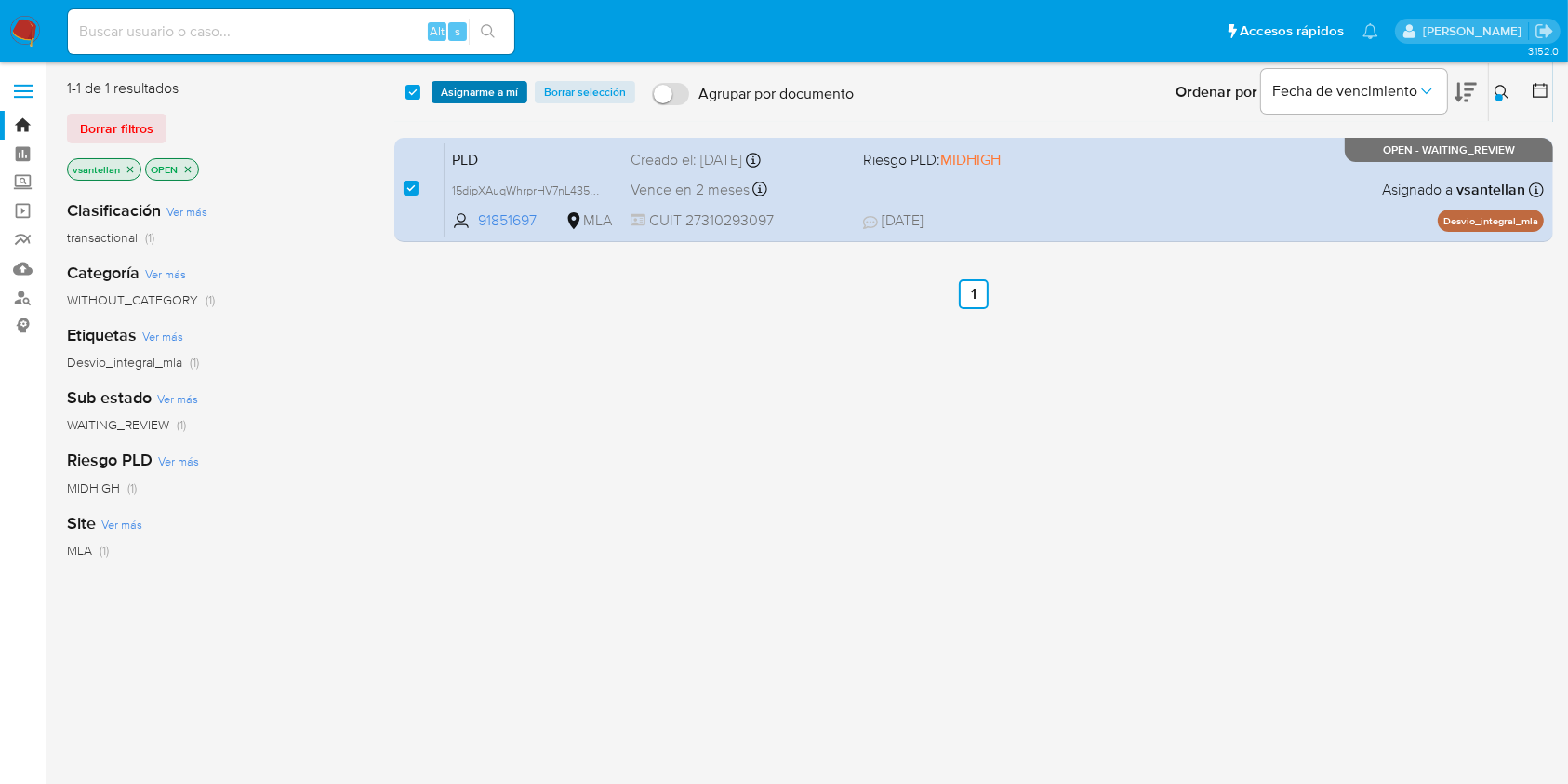
click at [455, 96] on span "Asignarme a mí" at bounding box center [479, 92] width 77 height 19
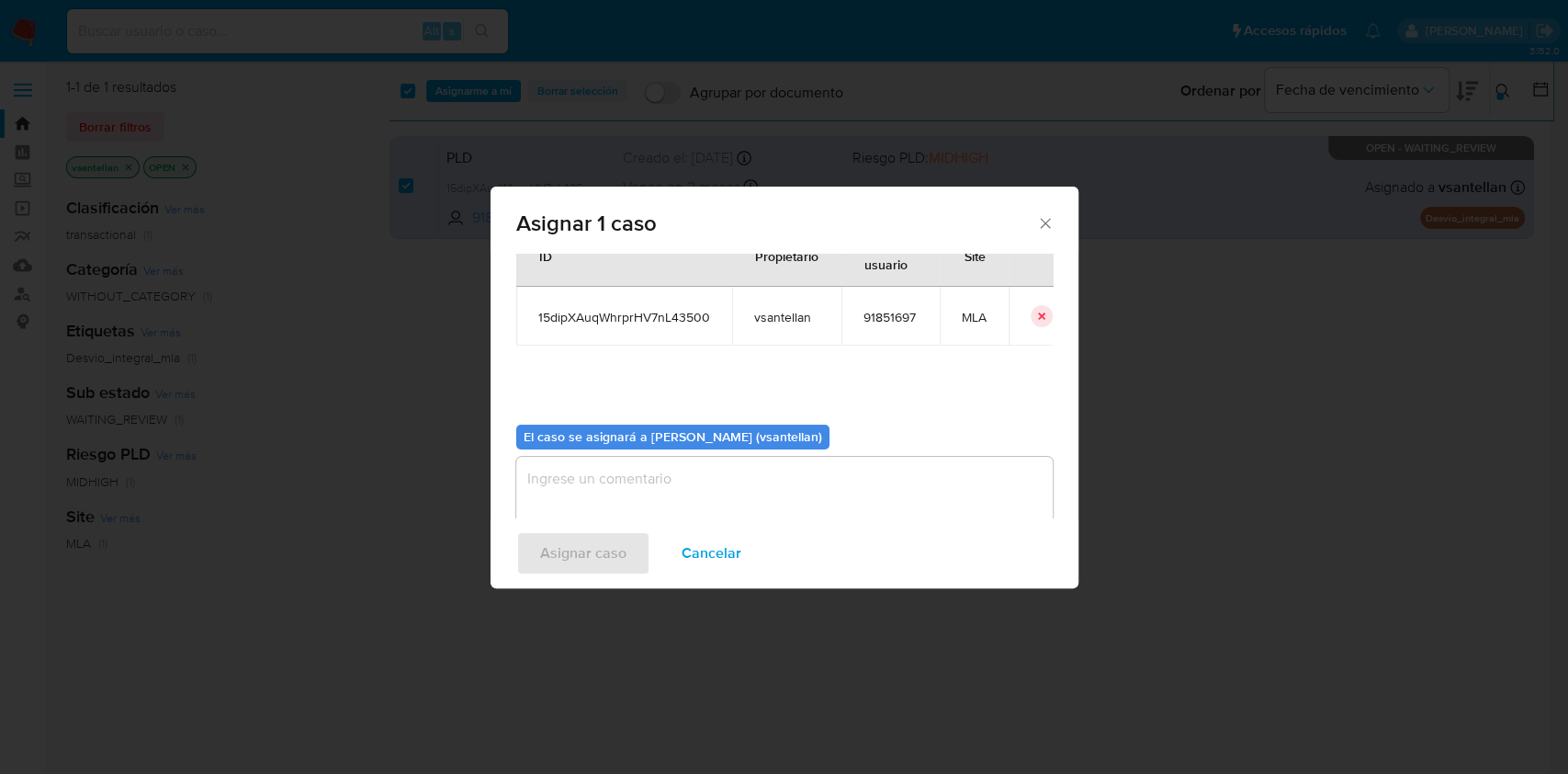
scroll to position [94, 0]
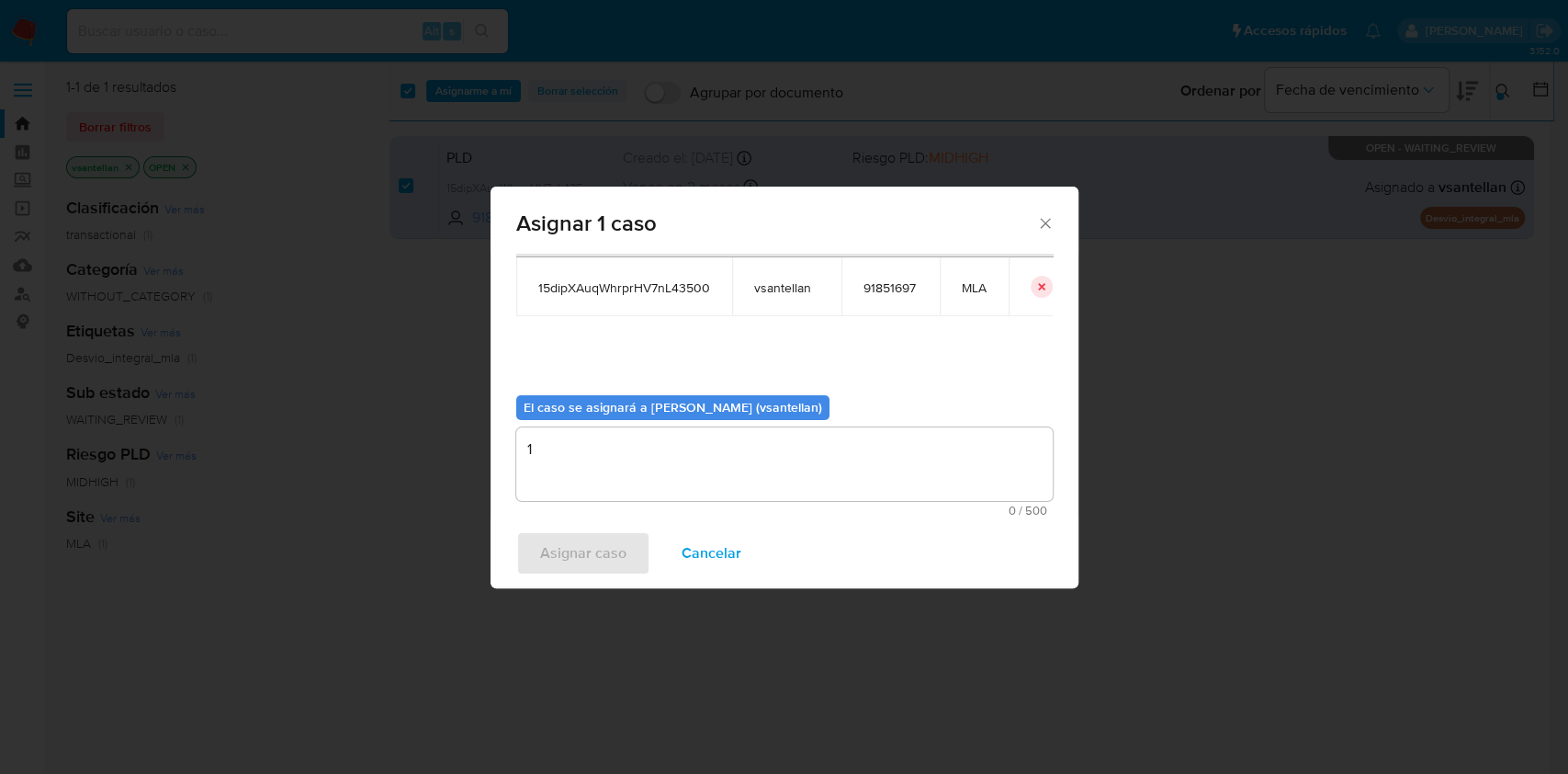
click at [576, 460] on textarea "1" at bounding box center [784, 464] width 536 height 73
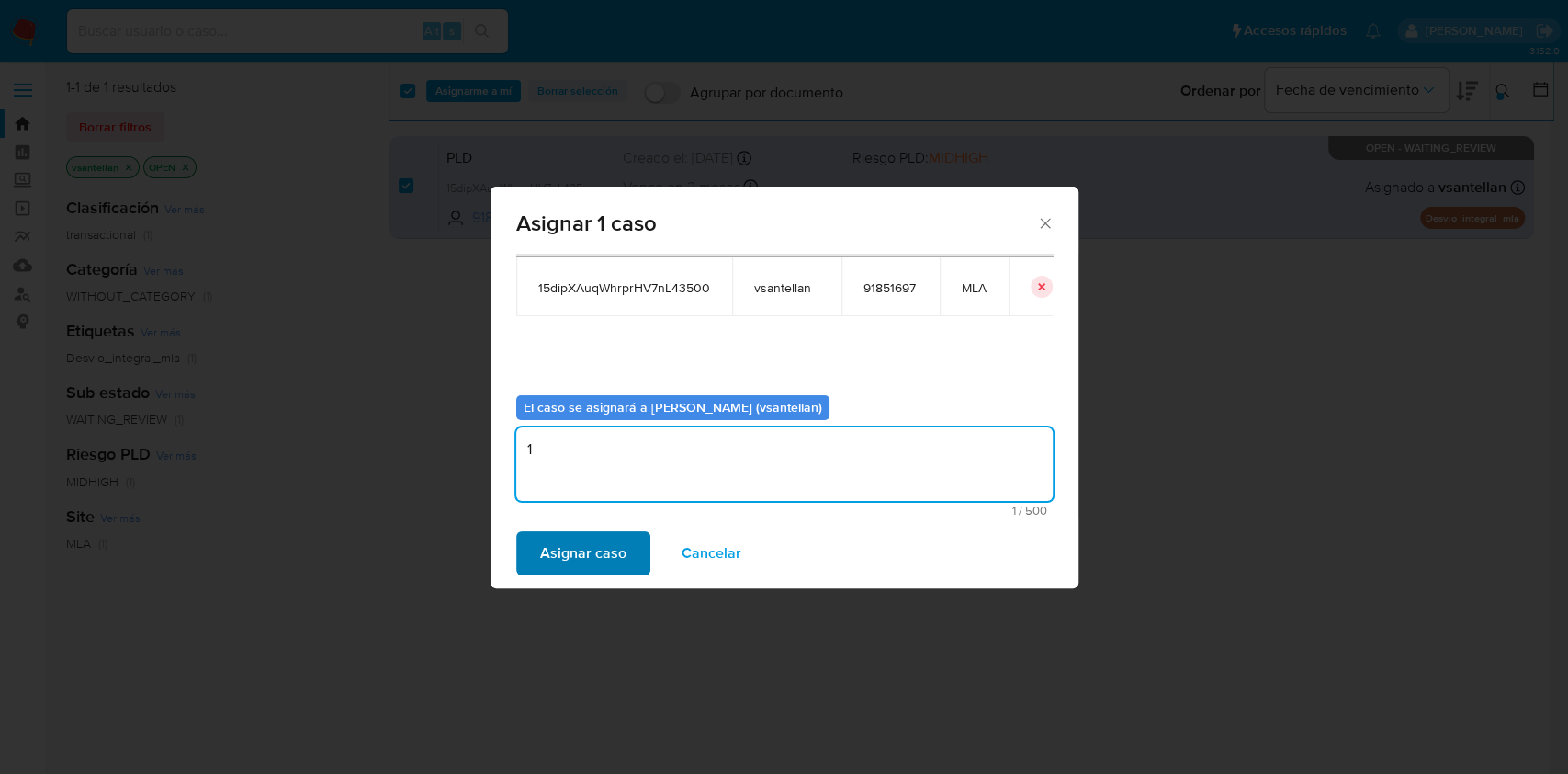
type textarea "1"
click at [562, 548] on span "Asignar caso" at bounding box center [583, 553] width 86 height 40
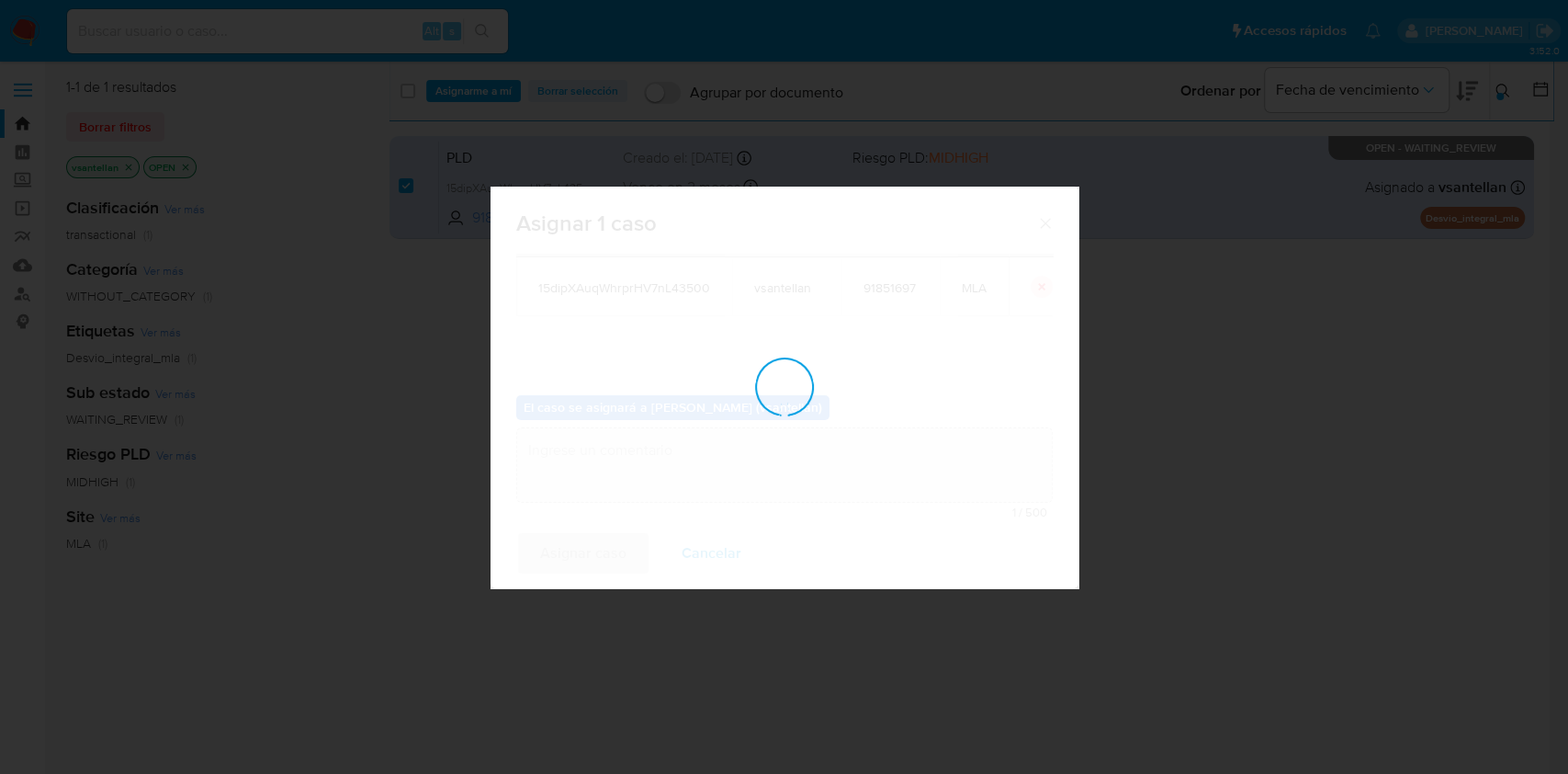
checkbox input "false"
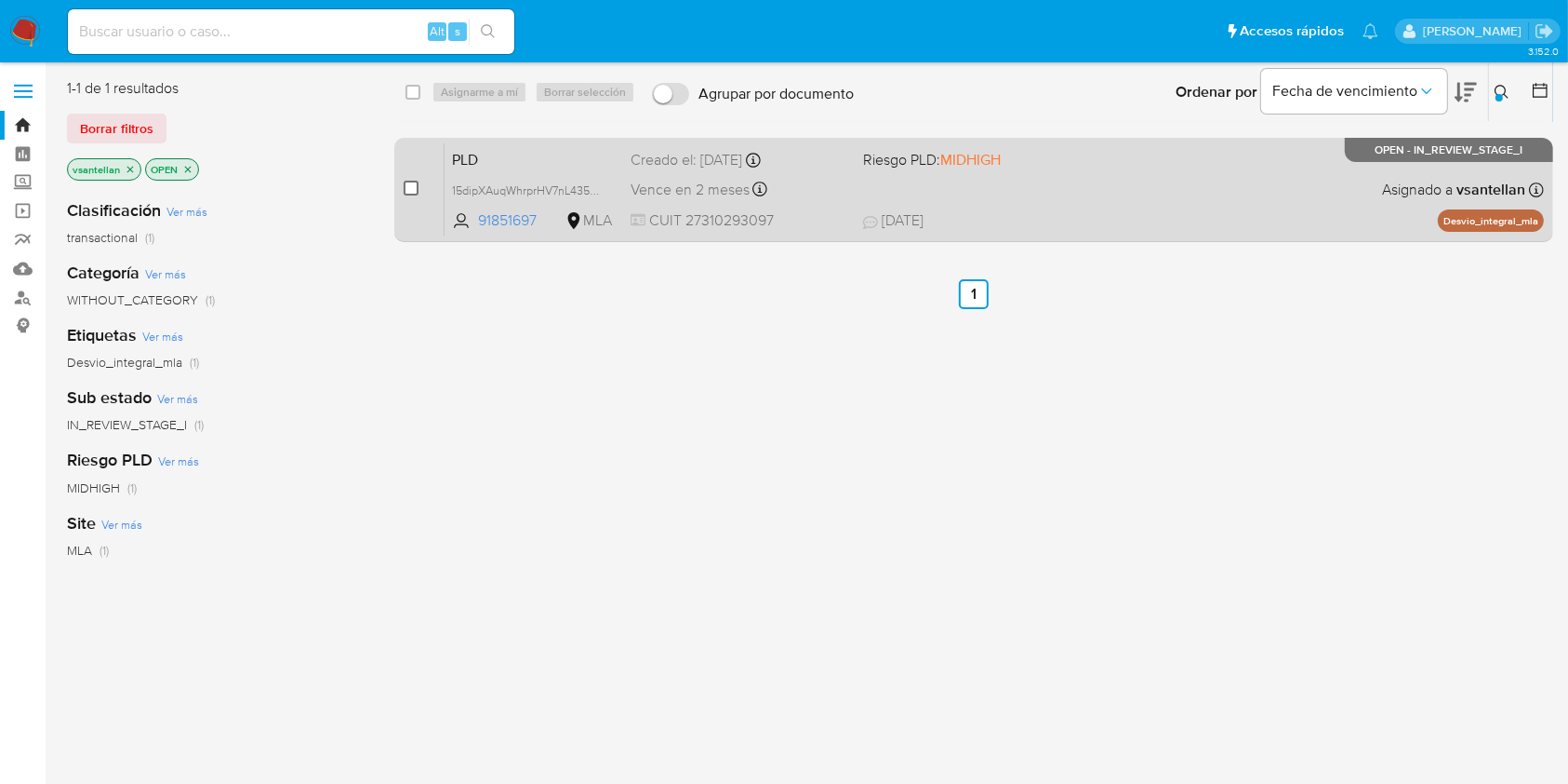
click at [405, 183] on input "checkbox" at bounding box center [411, 187] width 15 height 15
checkbox input "true"
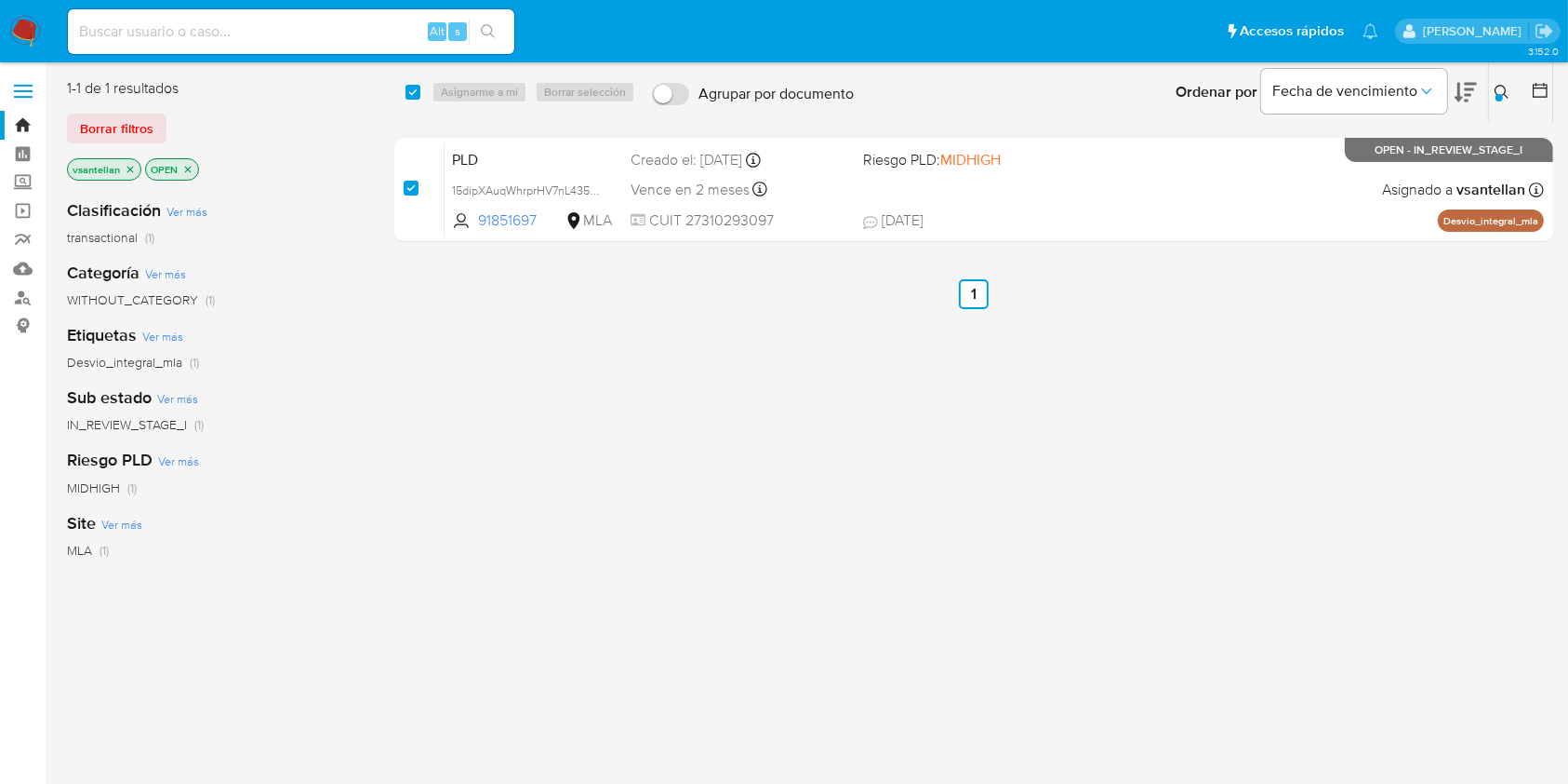
checkbox input "true"
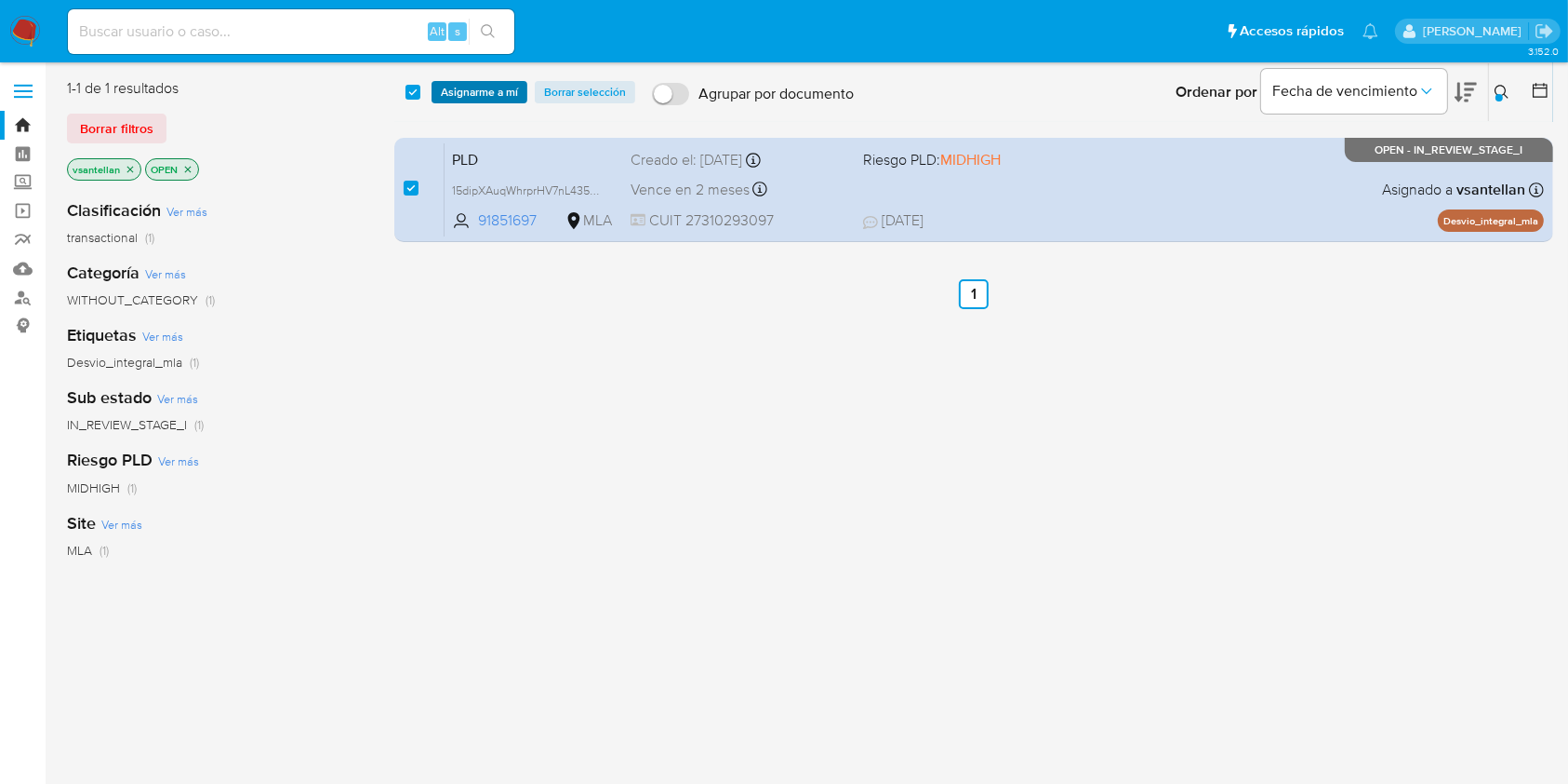
click at [498, 86] on span "Asignarme a mí" at bounding box center [479, 92] width 77 height 19
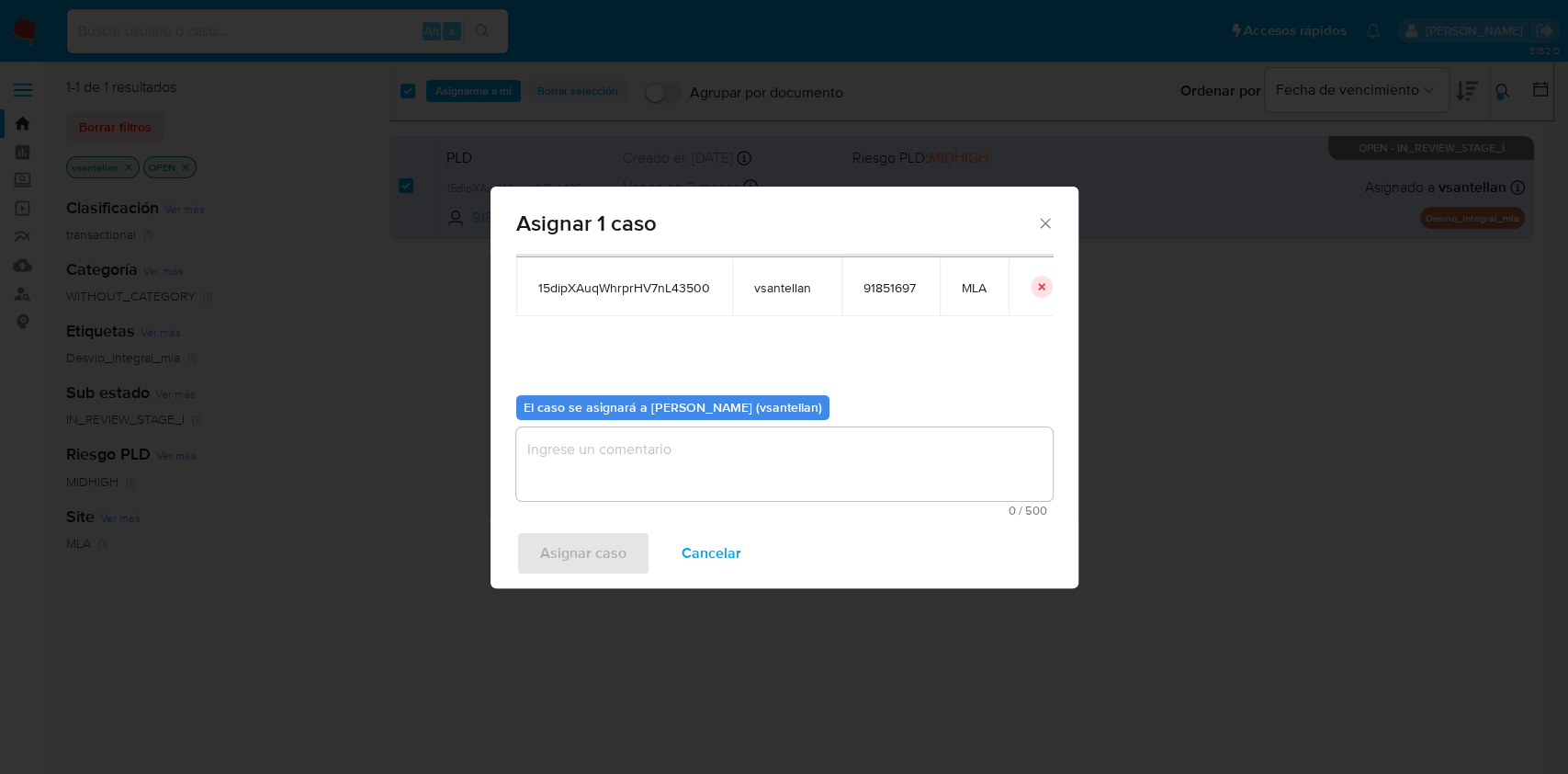
click at [587, 490] on textarea "assign-modal" at bounding box center [784, 464] width 536 height 73
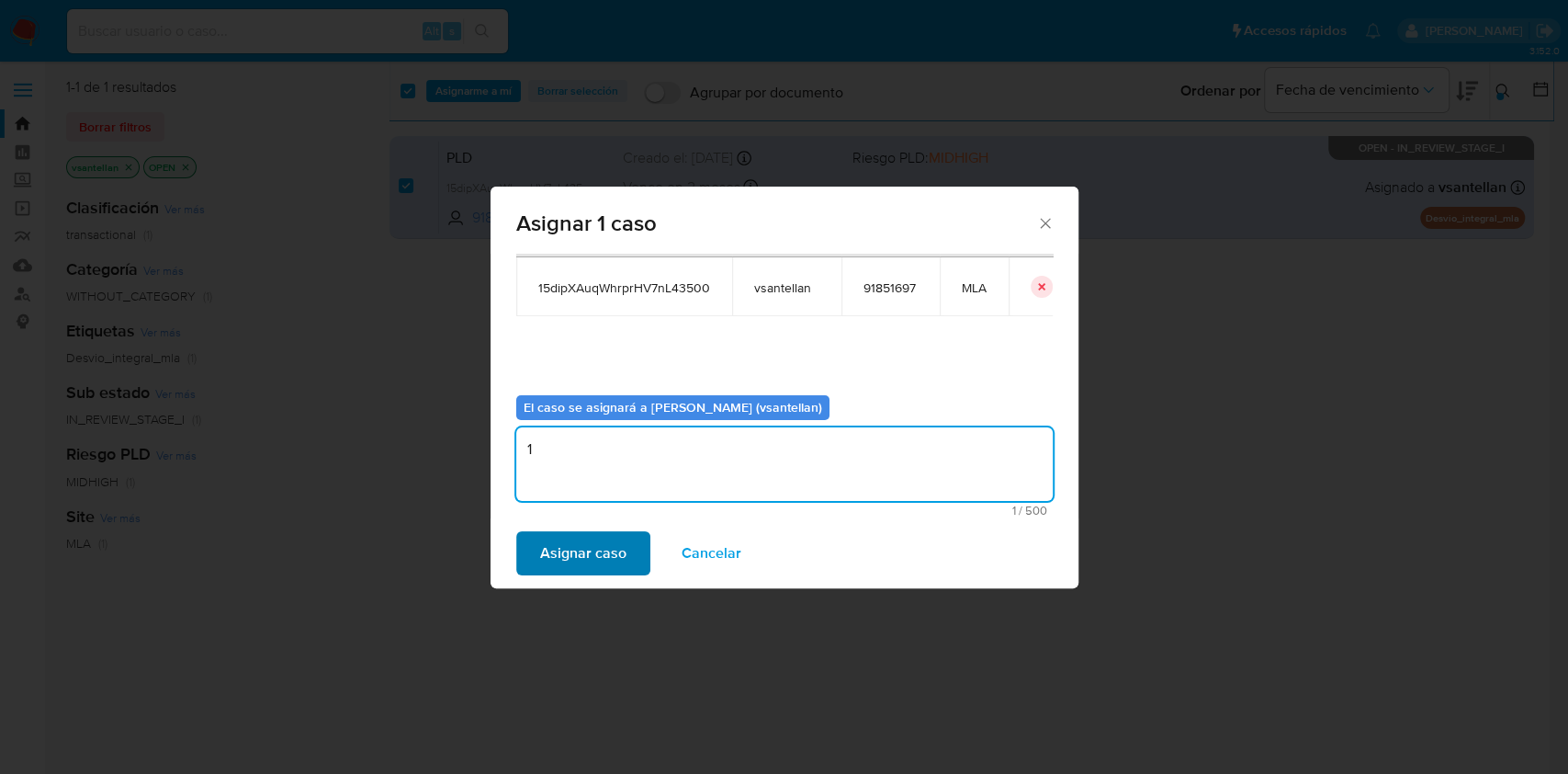
type textarea "1"
click at [587, 555] on span "Asignar caso" at bounding box center [583, 553] width 86 height 40
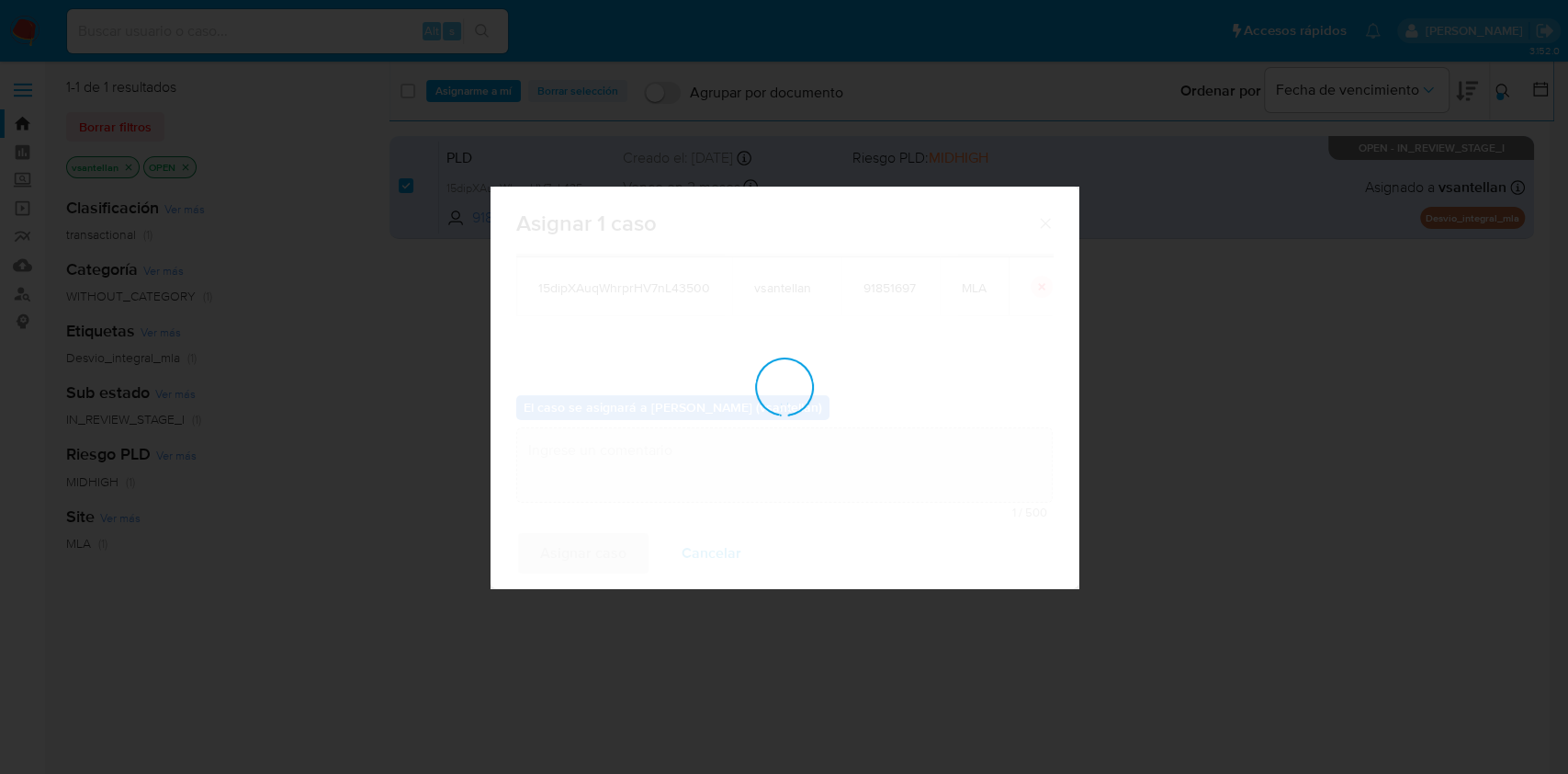
checkbox input "false"
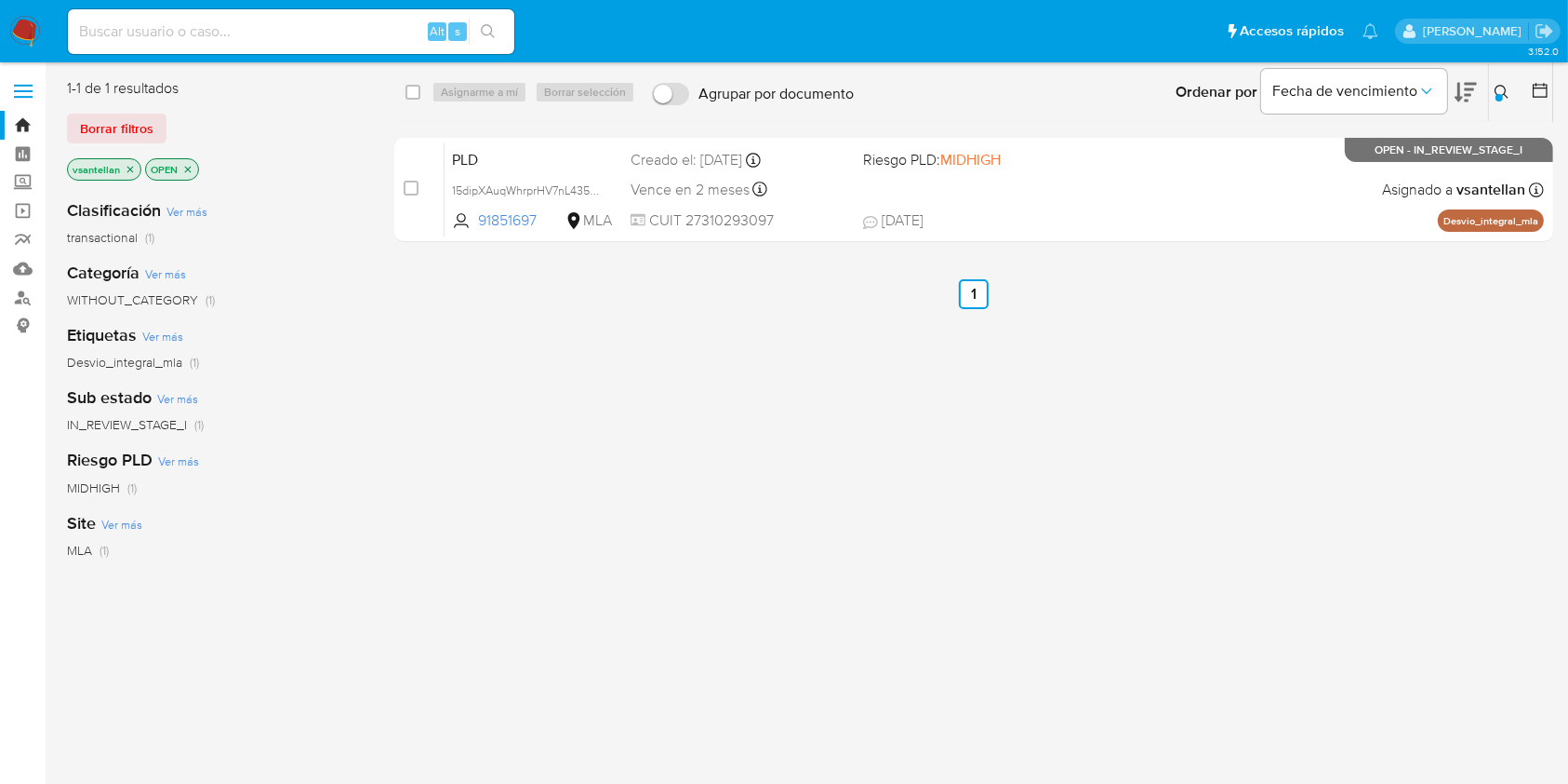
click at [22, 31] on img at bounding box center [25, 32] width 32 height 32
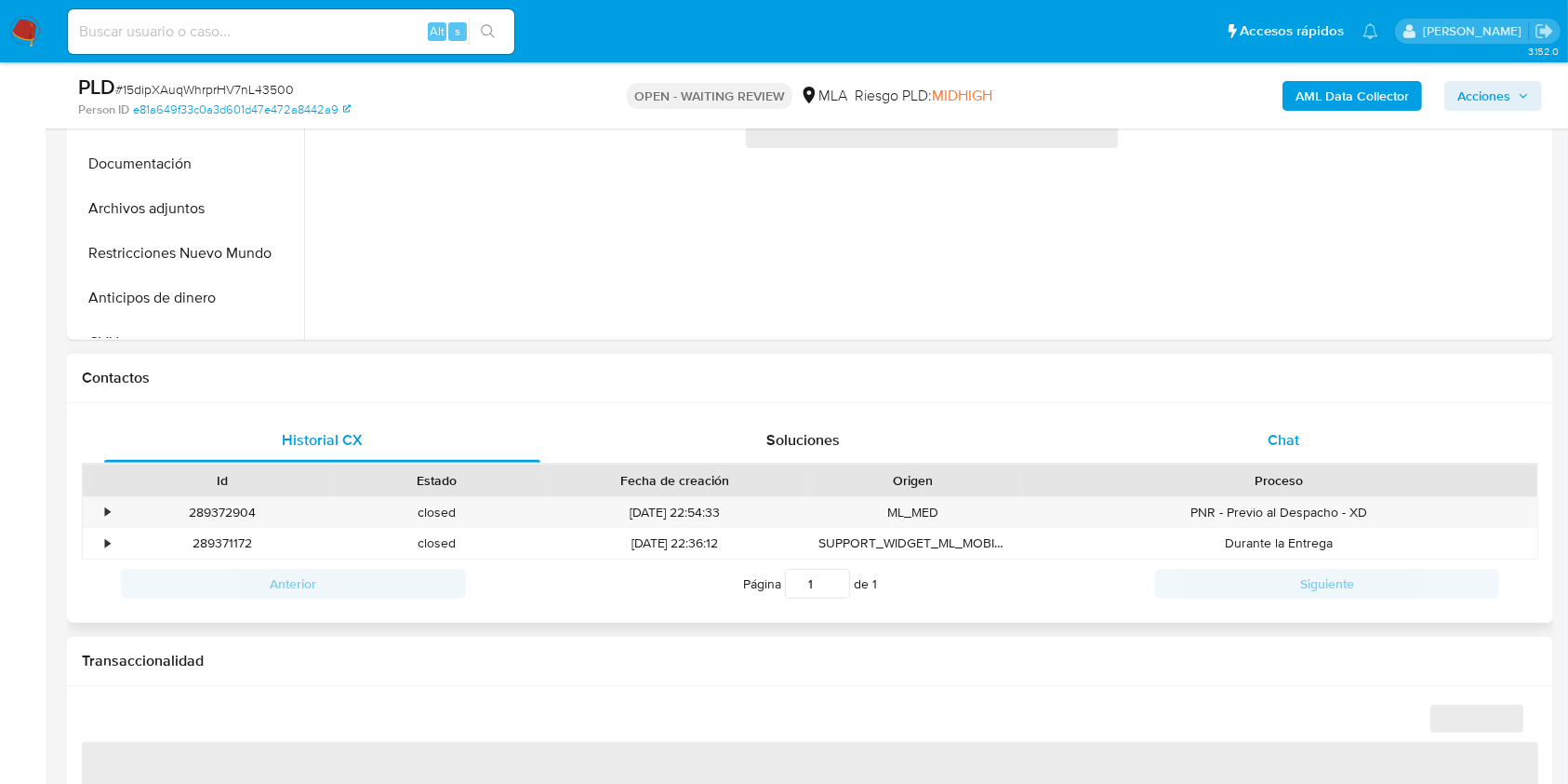
drag, startPoint x: 1306, startPoint y: 427, endPoint x: 1317, endPoint y: 425, distance: 11.2
click at [1316, 423] on div "Chat" at bounding box center [1284, 440] width 436 height 45
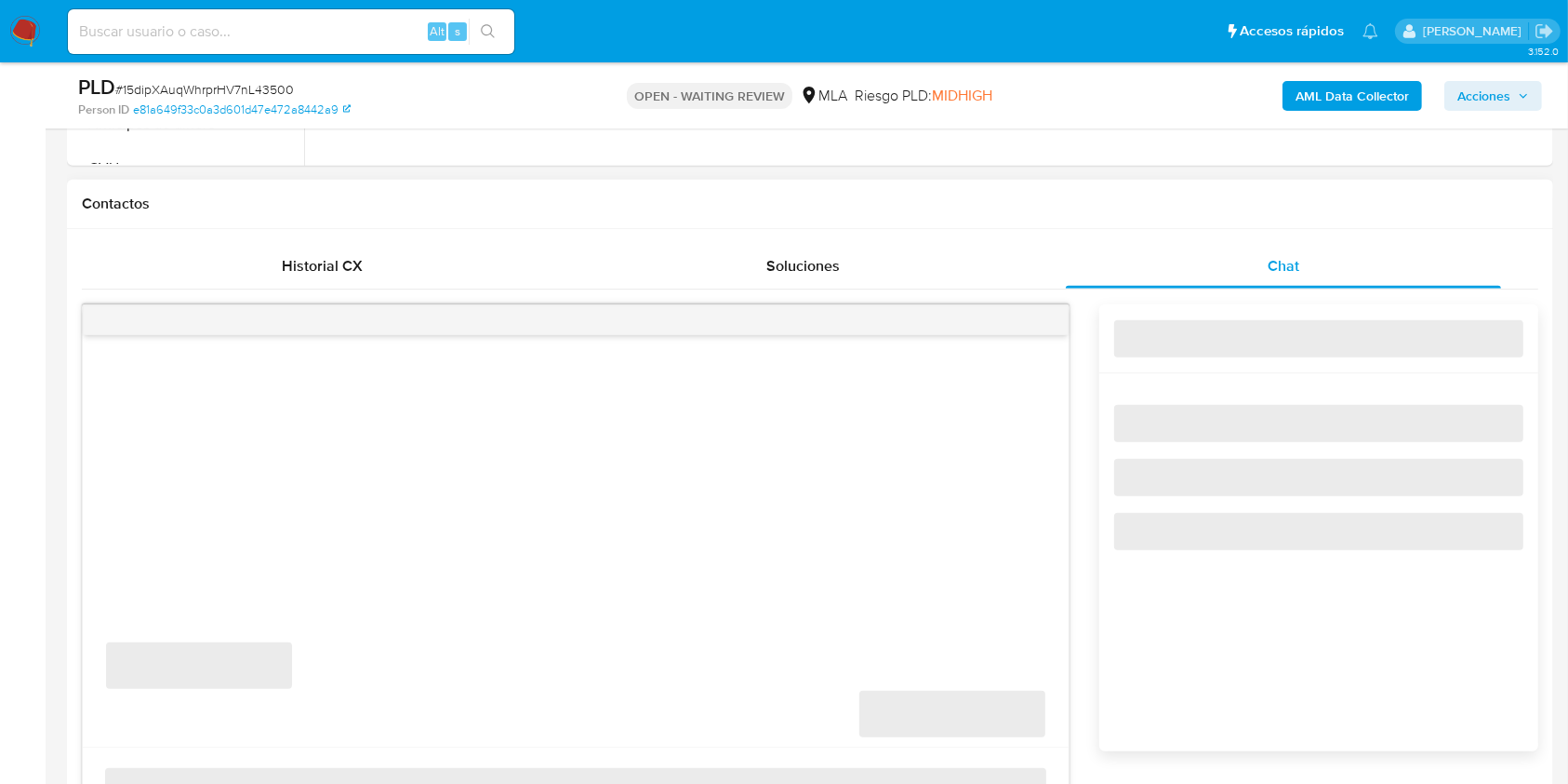
select select "10"
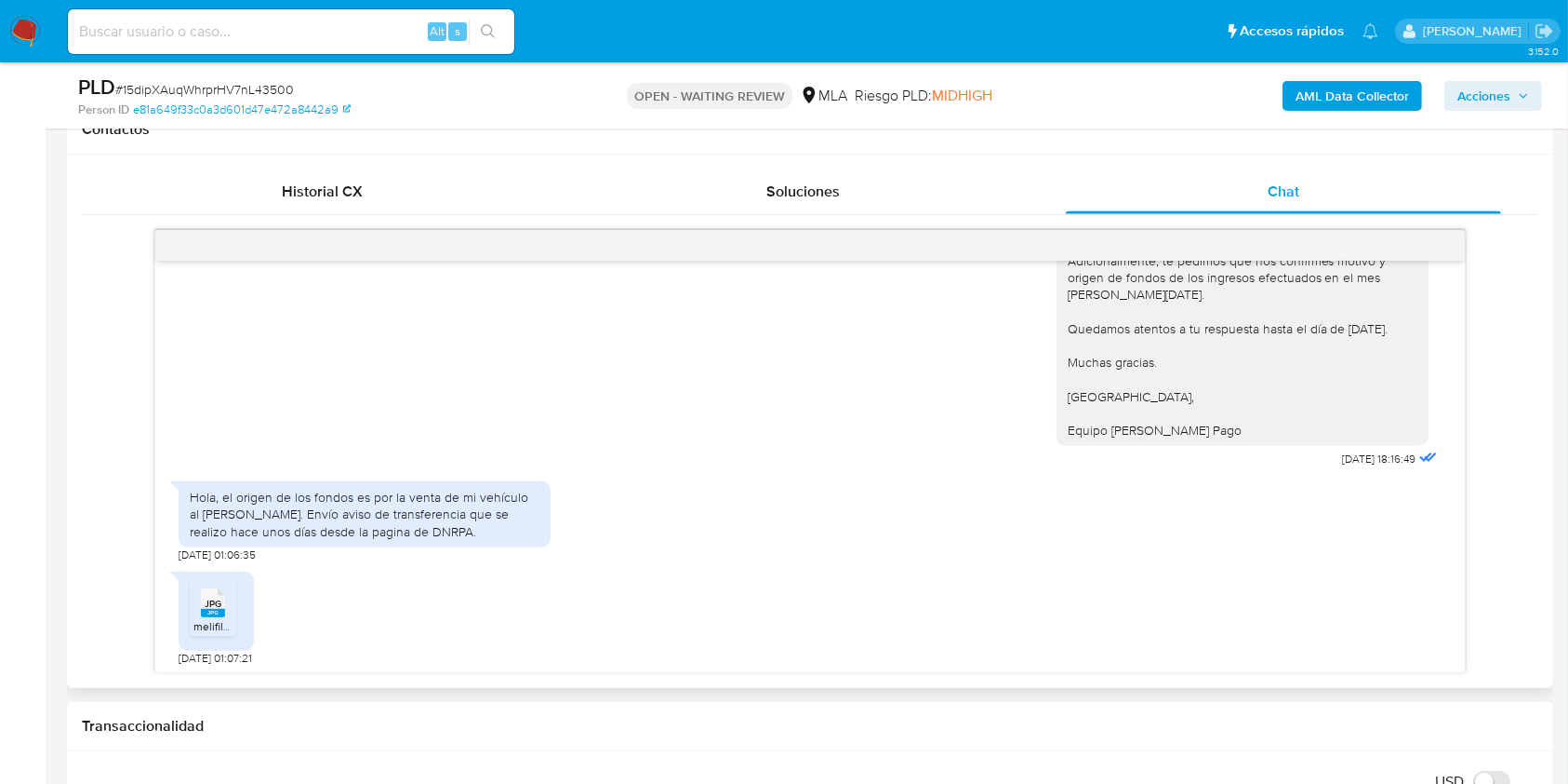
scroll to position [1827, 0]
click at [214, 612] on rect at bounding box center [213, 609] width 24 height 8
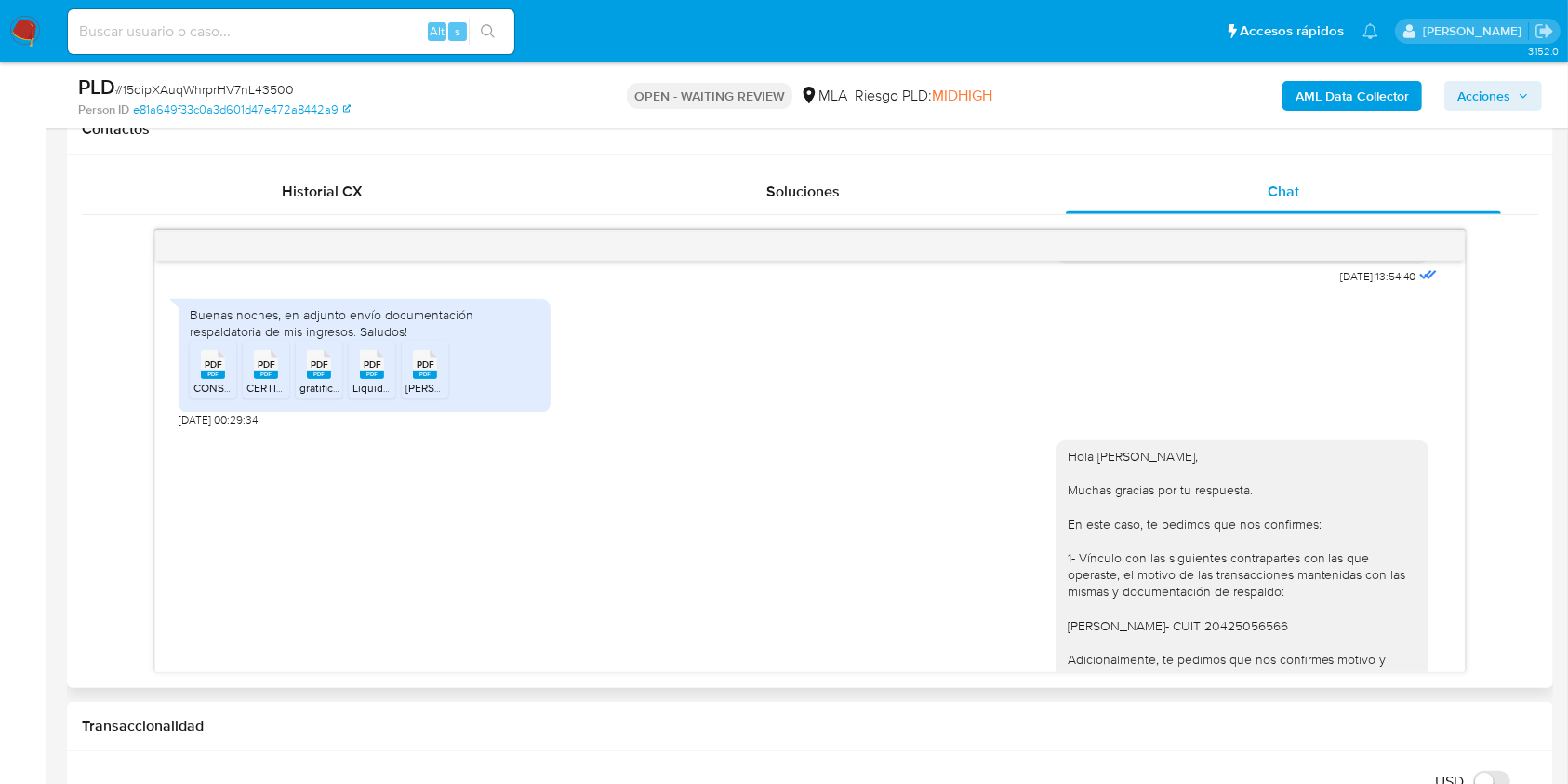
scroll to position [1293, 0]
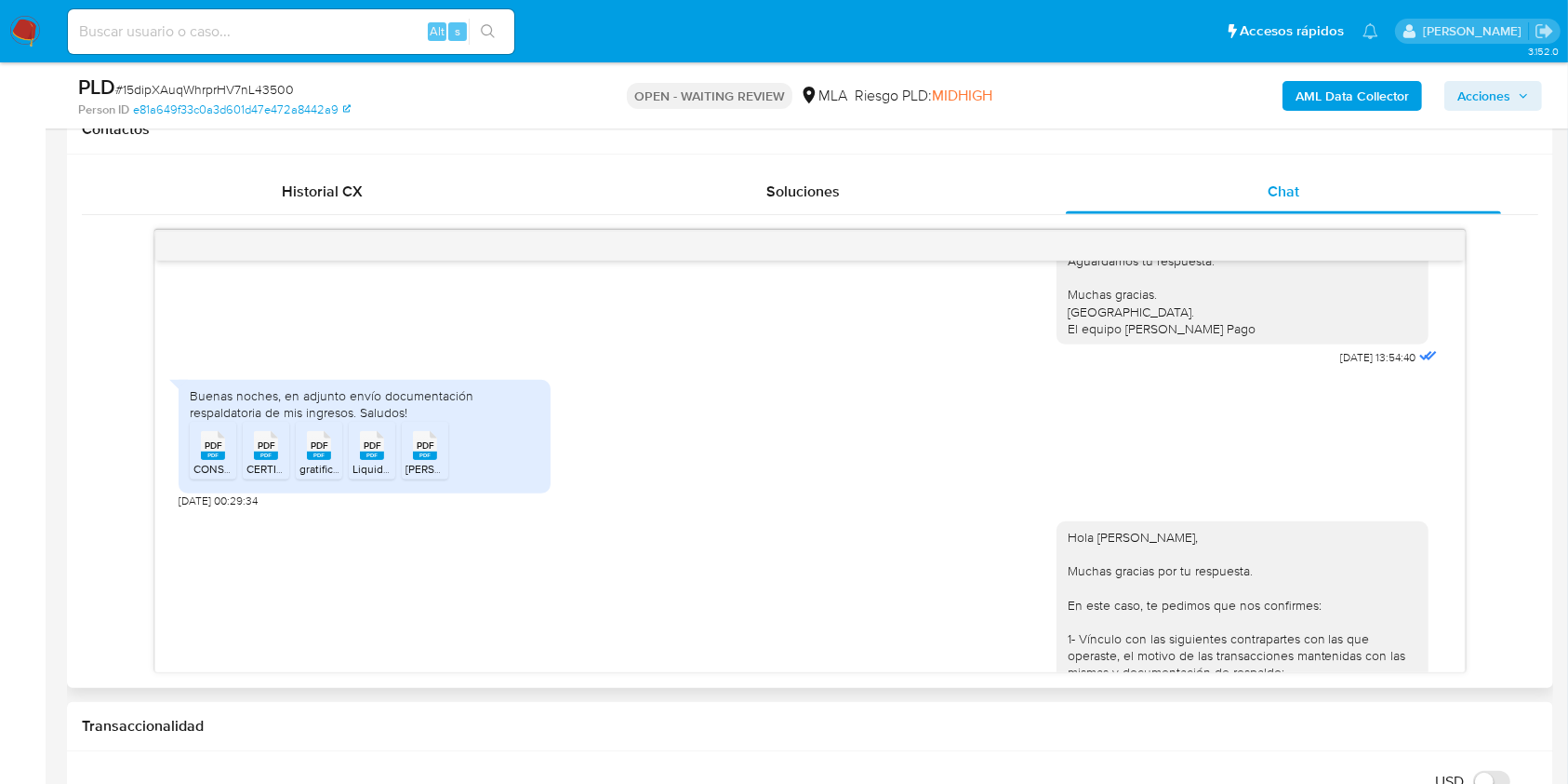
click at [208, 460] on rect at bounding box center [213, 455] width 24 height 8
click at [276, 460] on rect at bounding box center [265, 455] width 24 height 8
click at [323, 460] on rect at bounding box center [319, 455] width 24 height 8
click at [383, 477] on span "Liquidacion Final Sueldo.PDF" at bounding box center [425, 469] width 146 height 16
click at [417, 460] on rect at bounding box center [425, 455] width 24 height 8
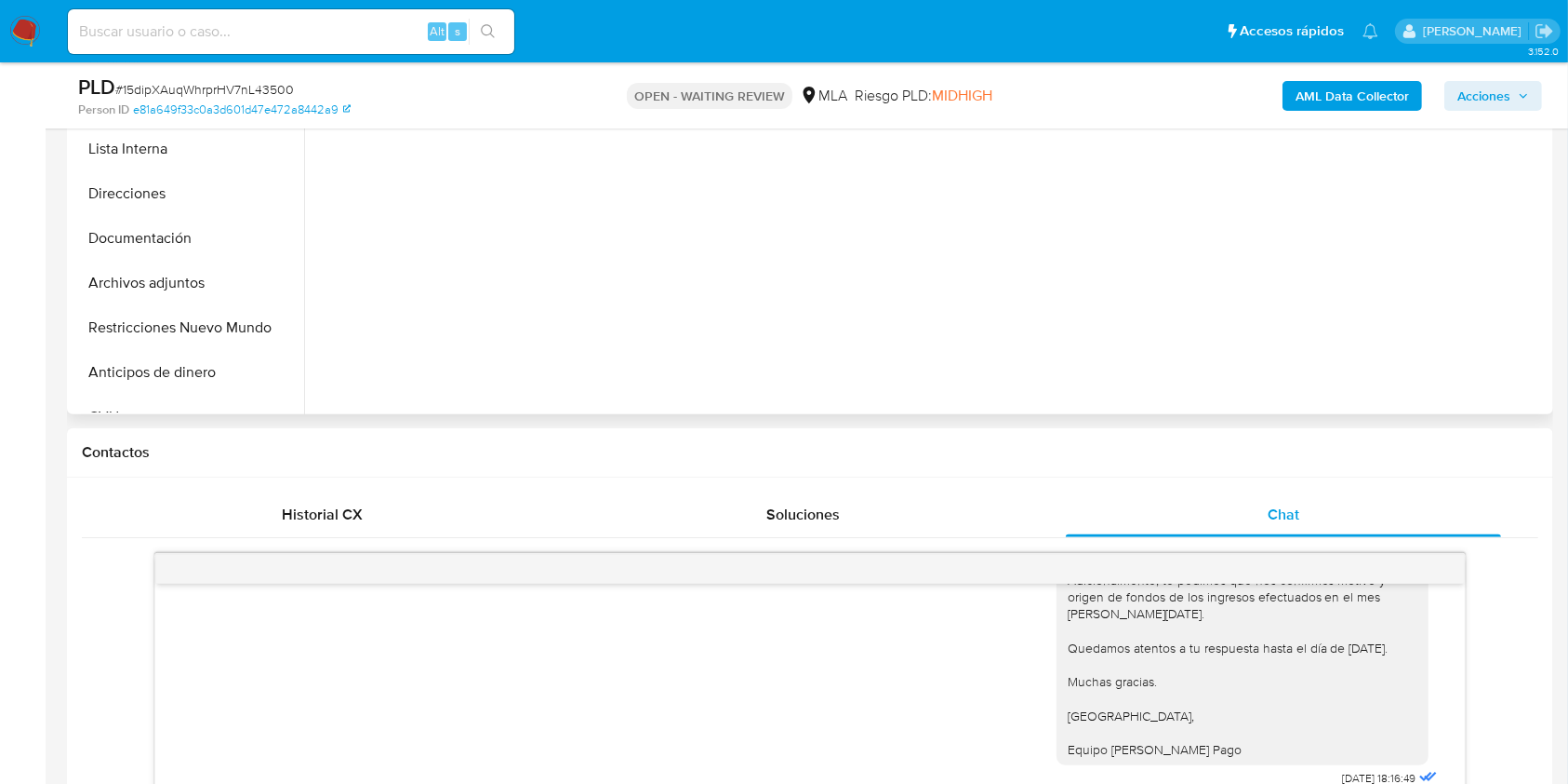
scroll to position [373, 0]
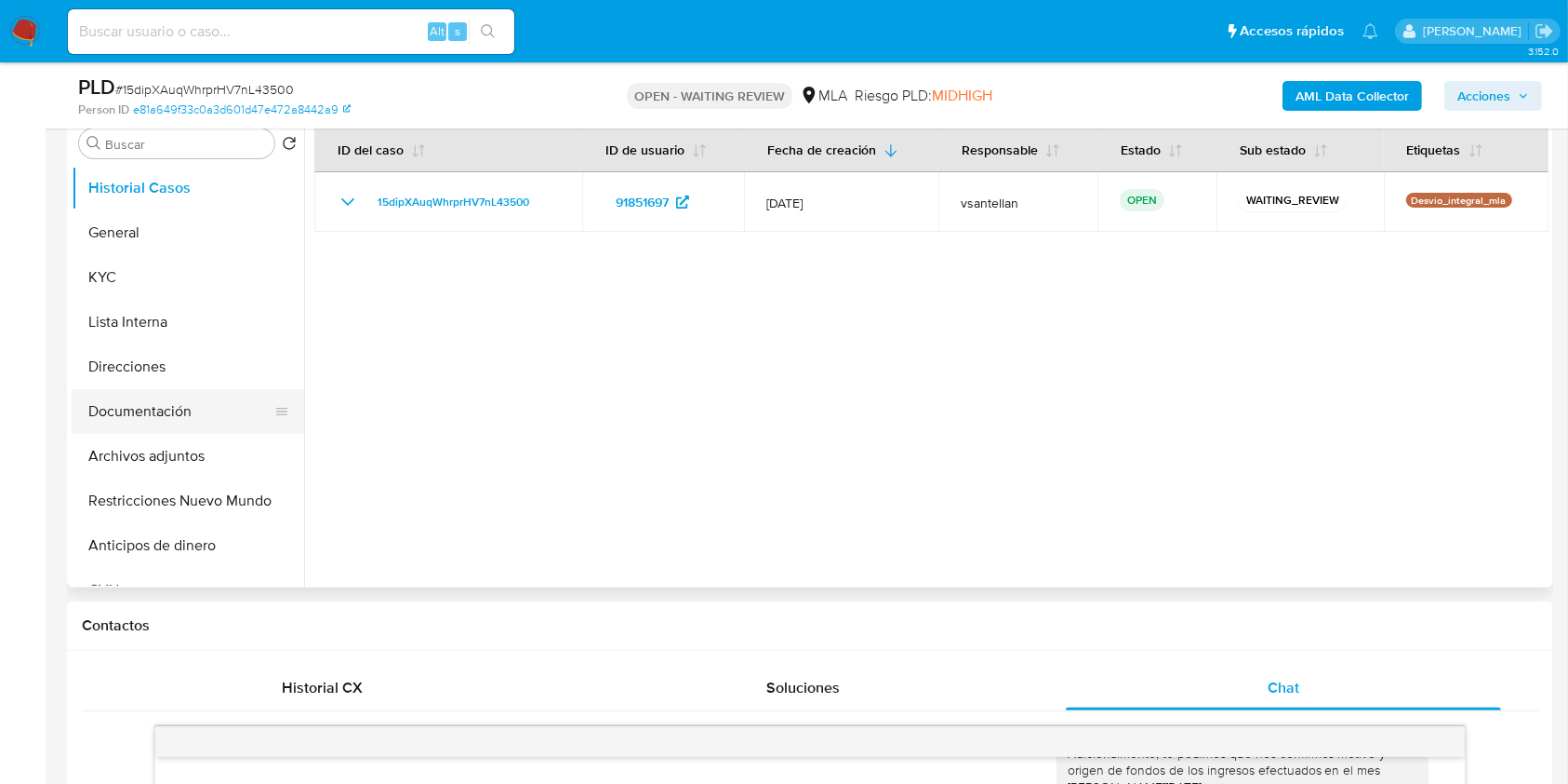
click at [229, 400] on button "Documentación" at bounding box center [180, 411] width 218 height 45
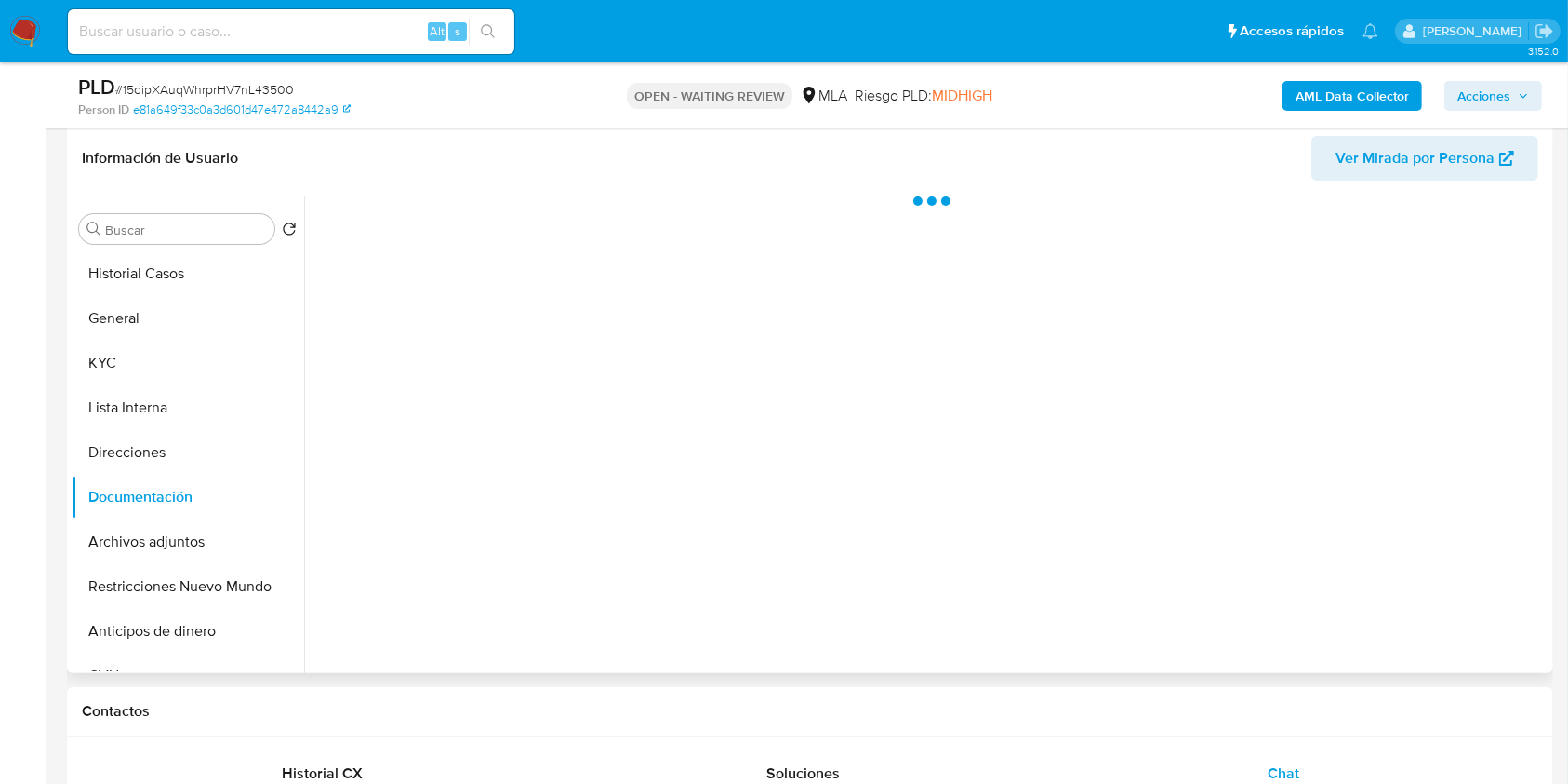
scroll to position [248, 0]
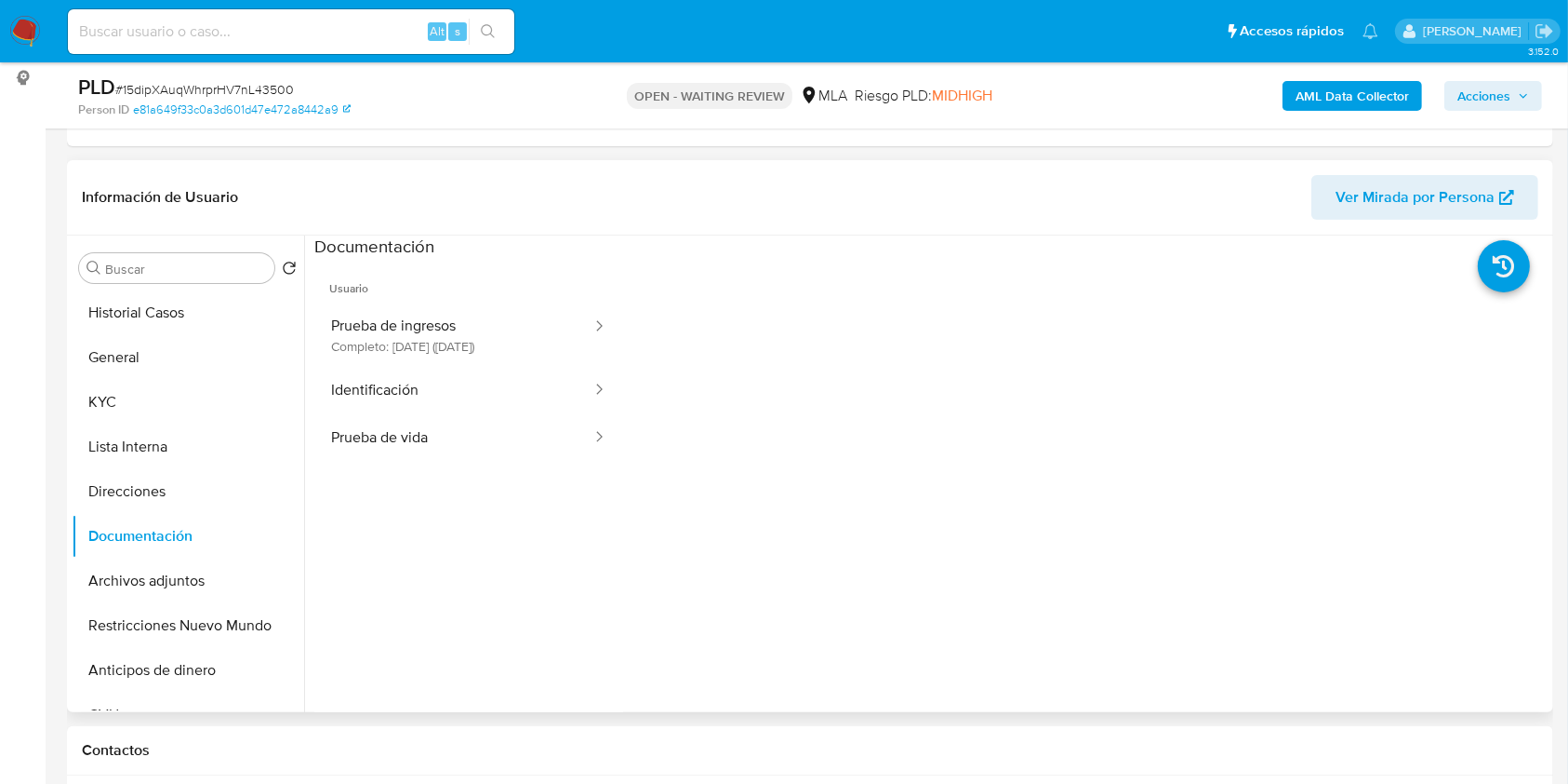
click at [470, 297] on span "Usuario" at bounding box center [469, 280] width 309 height 45
click at [469, 342] on button "Prueba de ingresos Completo: 06/02/2023 (hace 3 años)" at bounding box center [454, 335] width 279 height 63
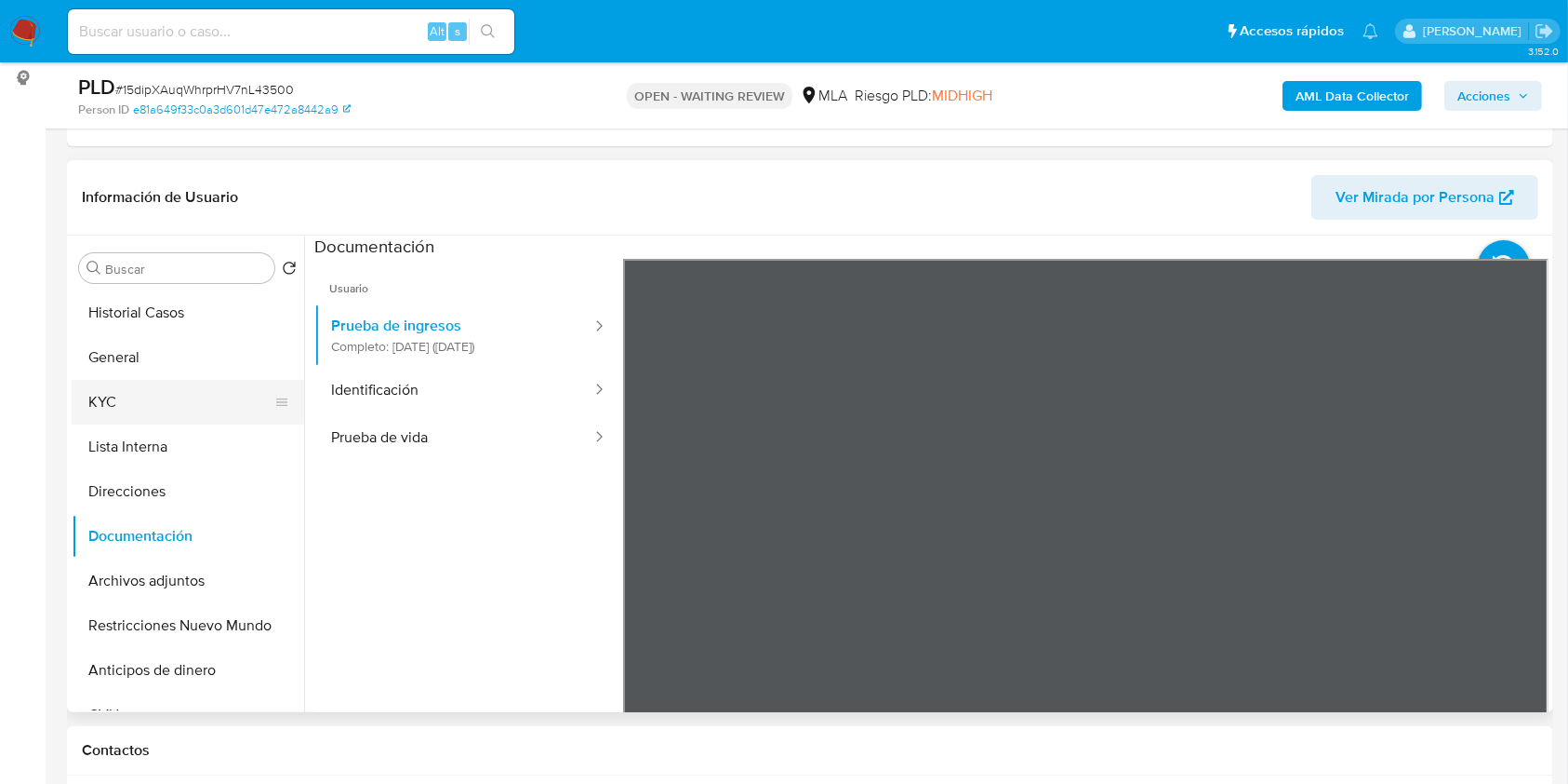
click at [108, 387] on button "KYC" at bounding box center [180, 401] width 218 height 45
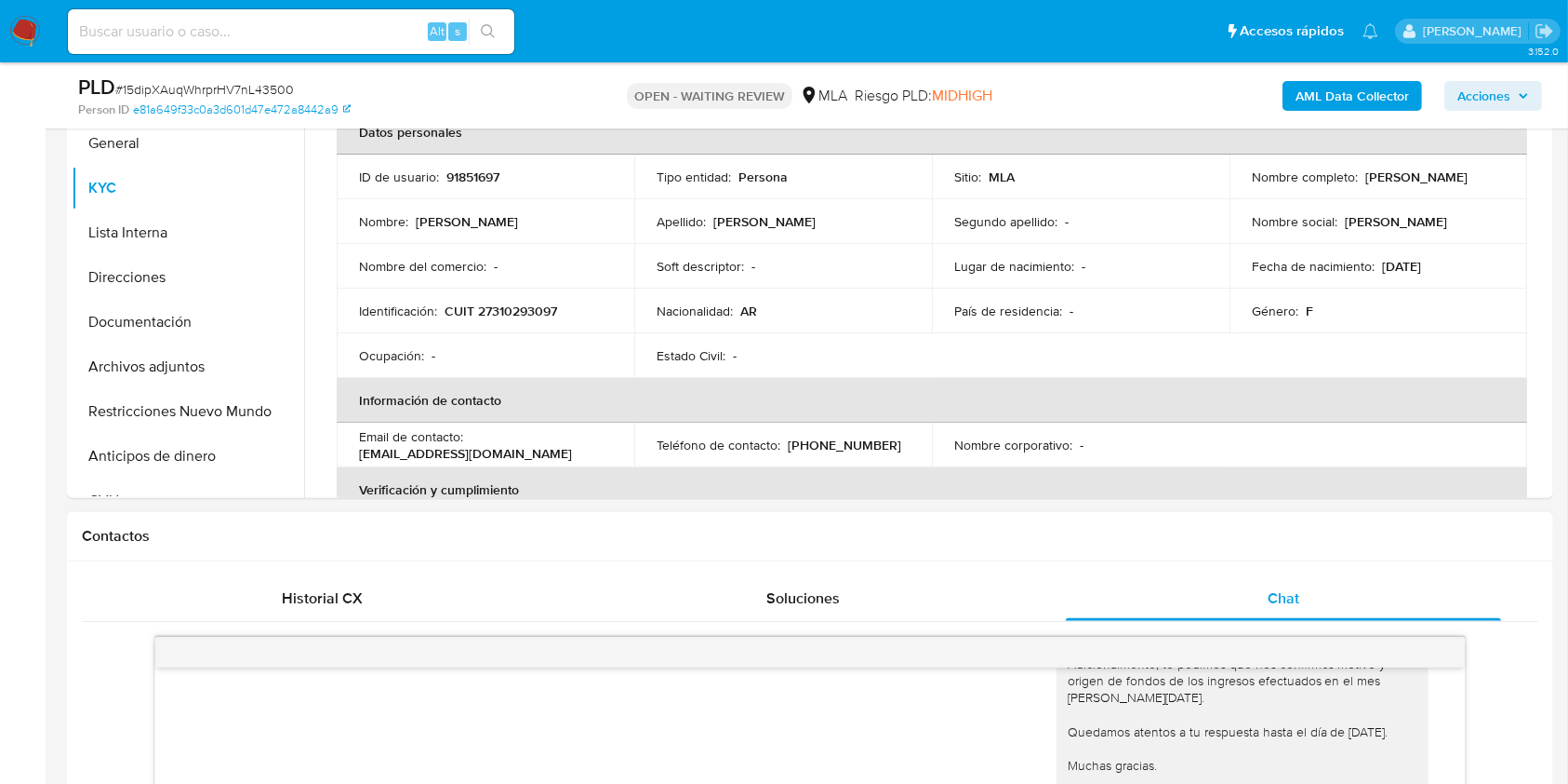
scroll to position [744, 0]
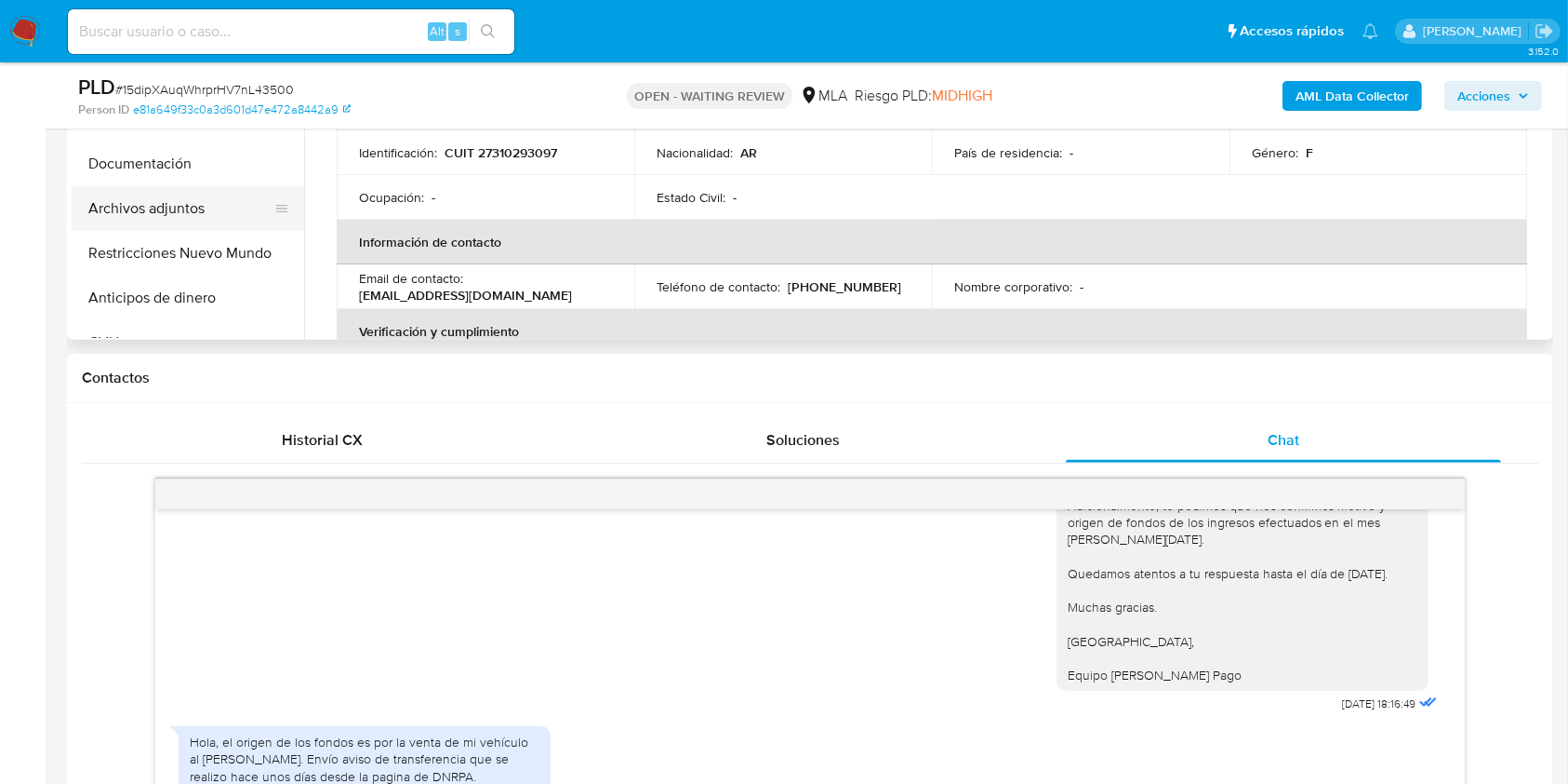
click at [238, 197] on button "Archivos adjuntos" at bounding box center [180, 208] width 218 height 45
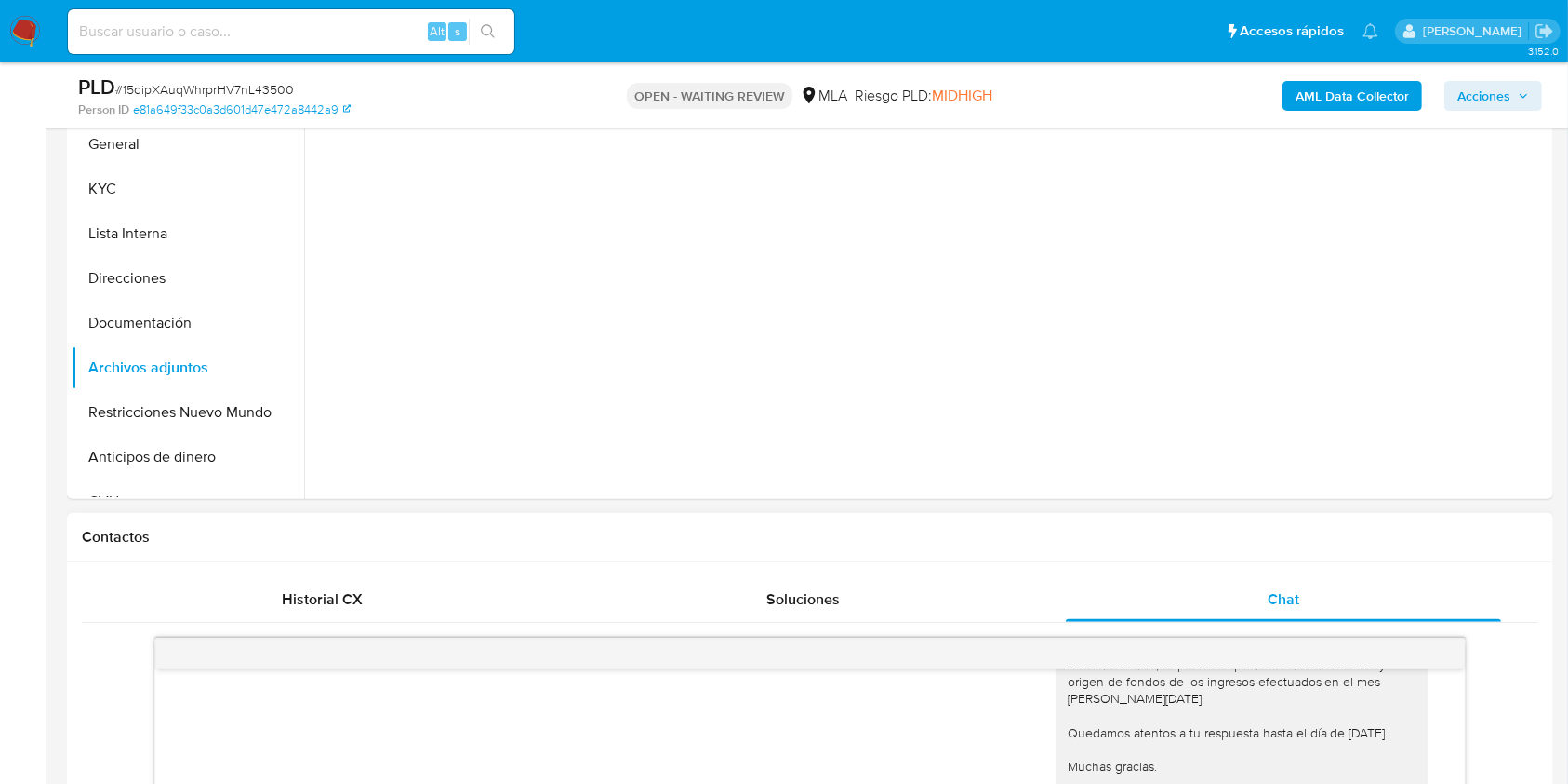
scroll to position [373, 0]
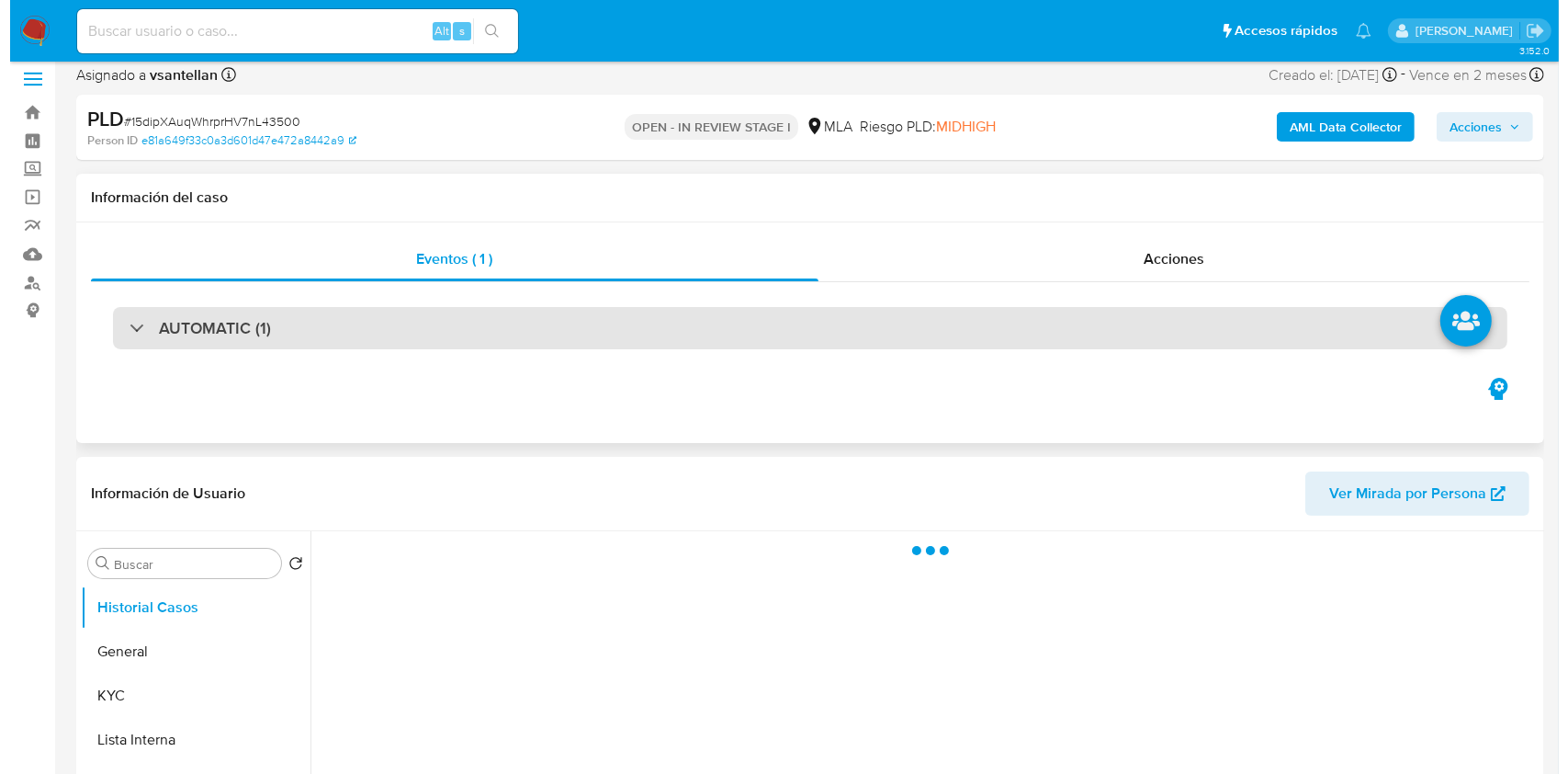
scroll to position [368, 0]
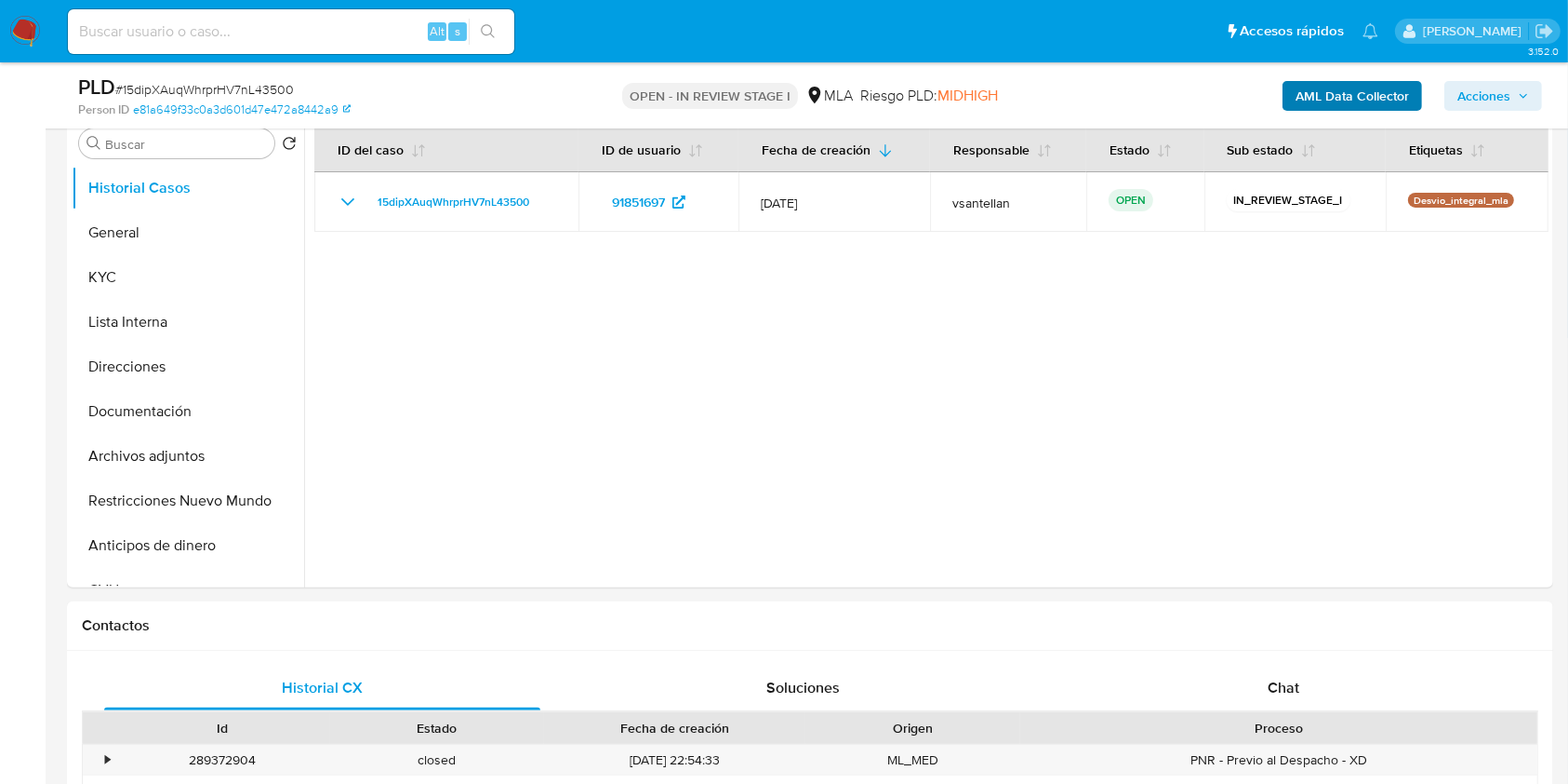
select select "10"
click at [230, 460] on button "Archivos adjuntos" at bounding box center [180, 456] width 218 height 45
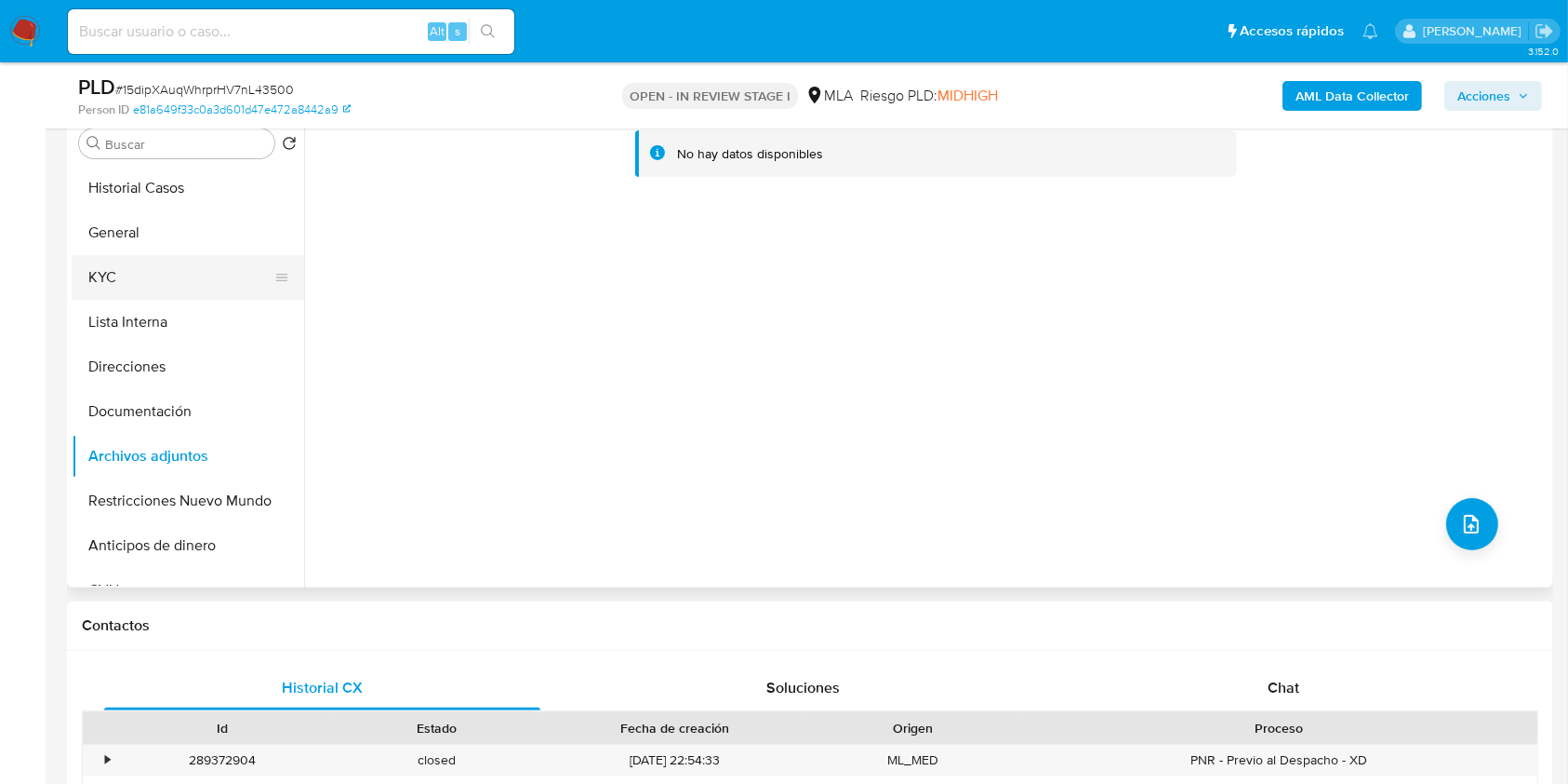
click at [149, 294] on button "KYC" at bounding box center [180, 277] width 218 height 45
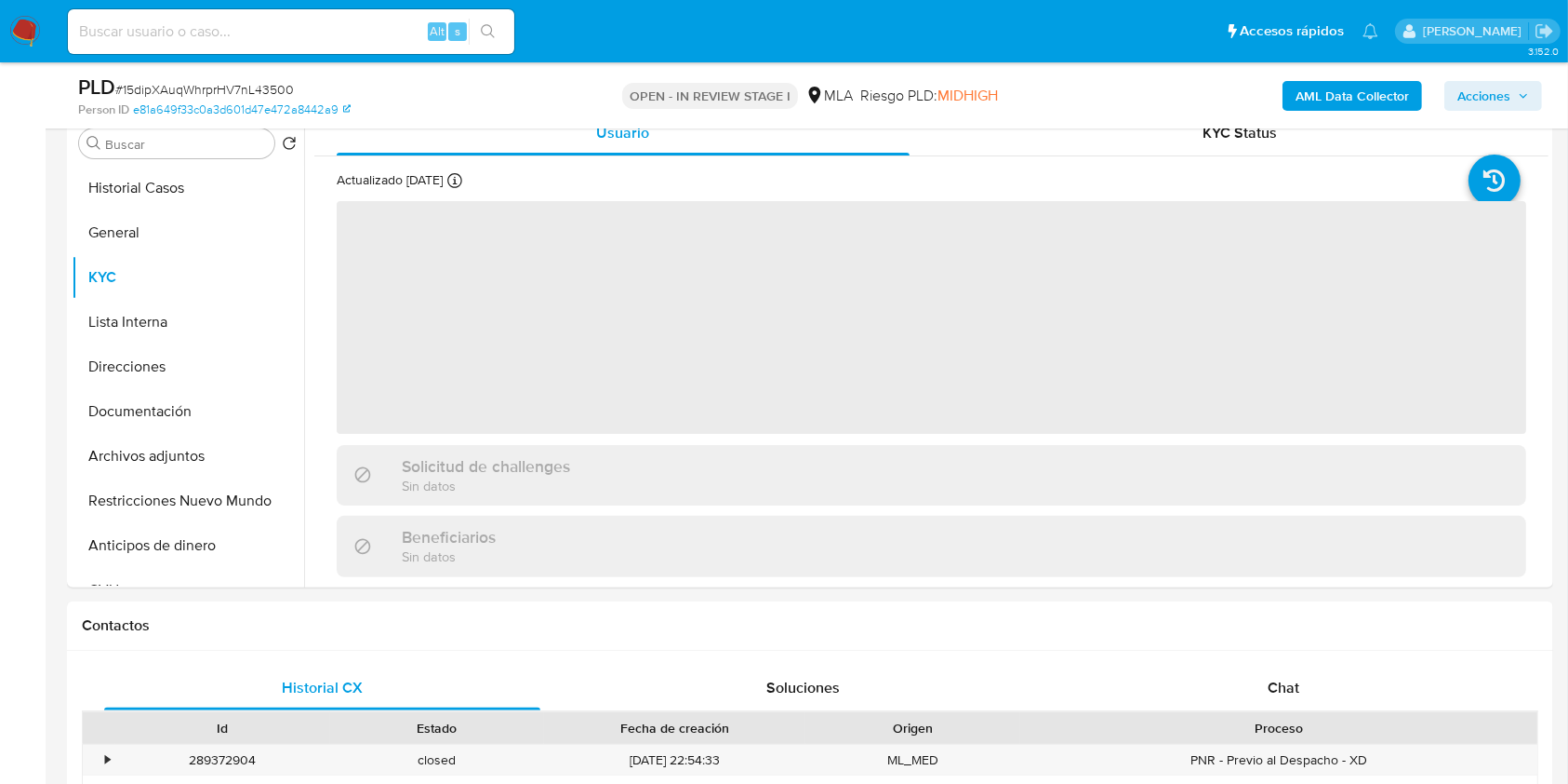
click at [1280, 104] on div "AML Data Collector Acciones" at bounding box center [1301, 95] width 482 height 44
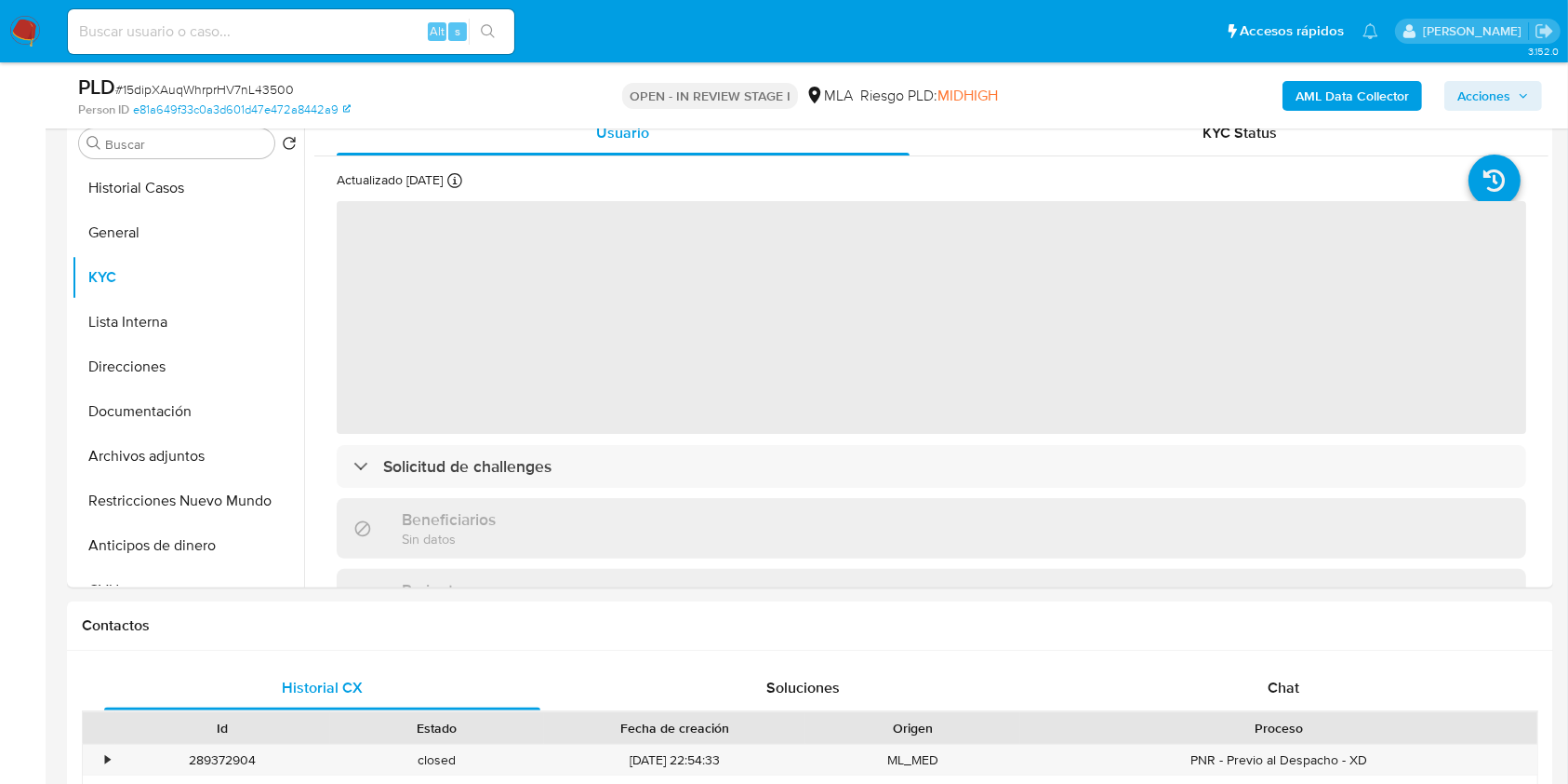
click at [1303, 89] on b "AML Data Collector" at bounding box center [1352, 96] width 114 height 30
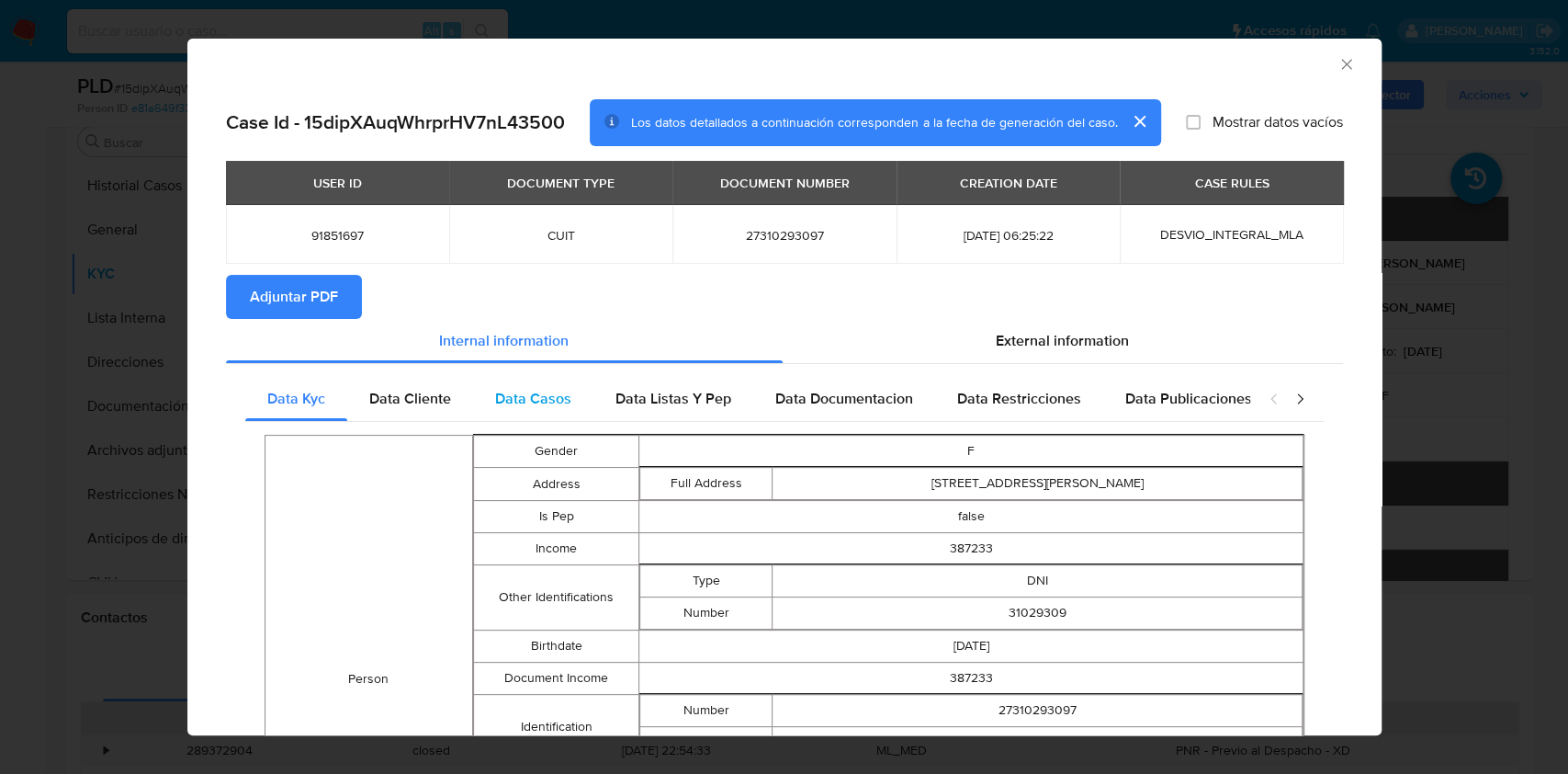
drag, startPoint x: 455, startPoint y: 379, endPoint x: 482, endPoint y: 379, distance: 27.0
click at [455, 380] on div "Data Cliente" at bounding box center [410, 398] width 126 height 44
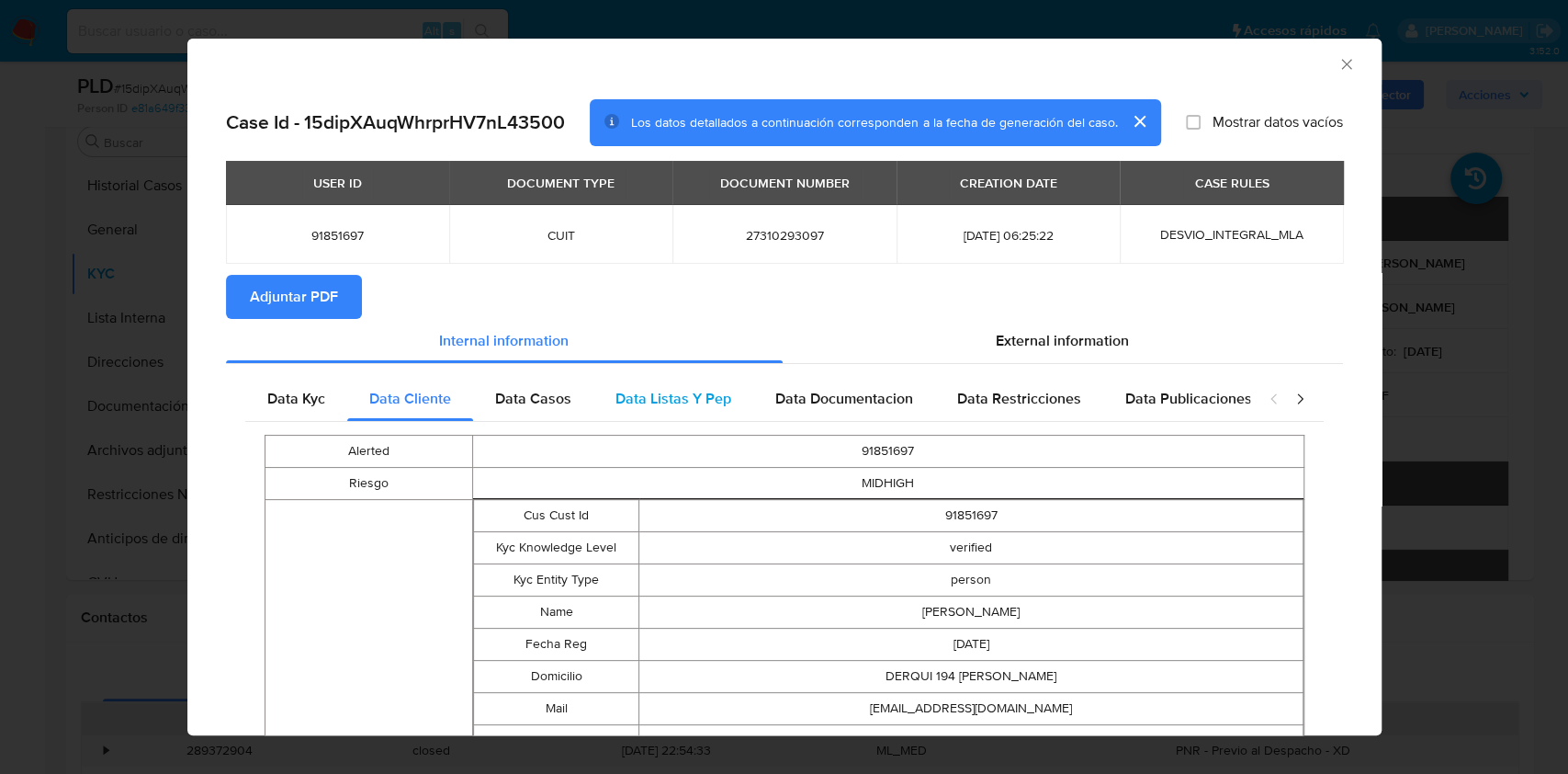
drag, startPoint x: 560, startPoint y: 400, endPoint x: 730, endPoint y: 415, distance: 170.7
click at [561, 400] on span "Data Casos" at bounding box center [533, 398] width 76 height 22
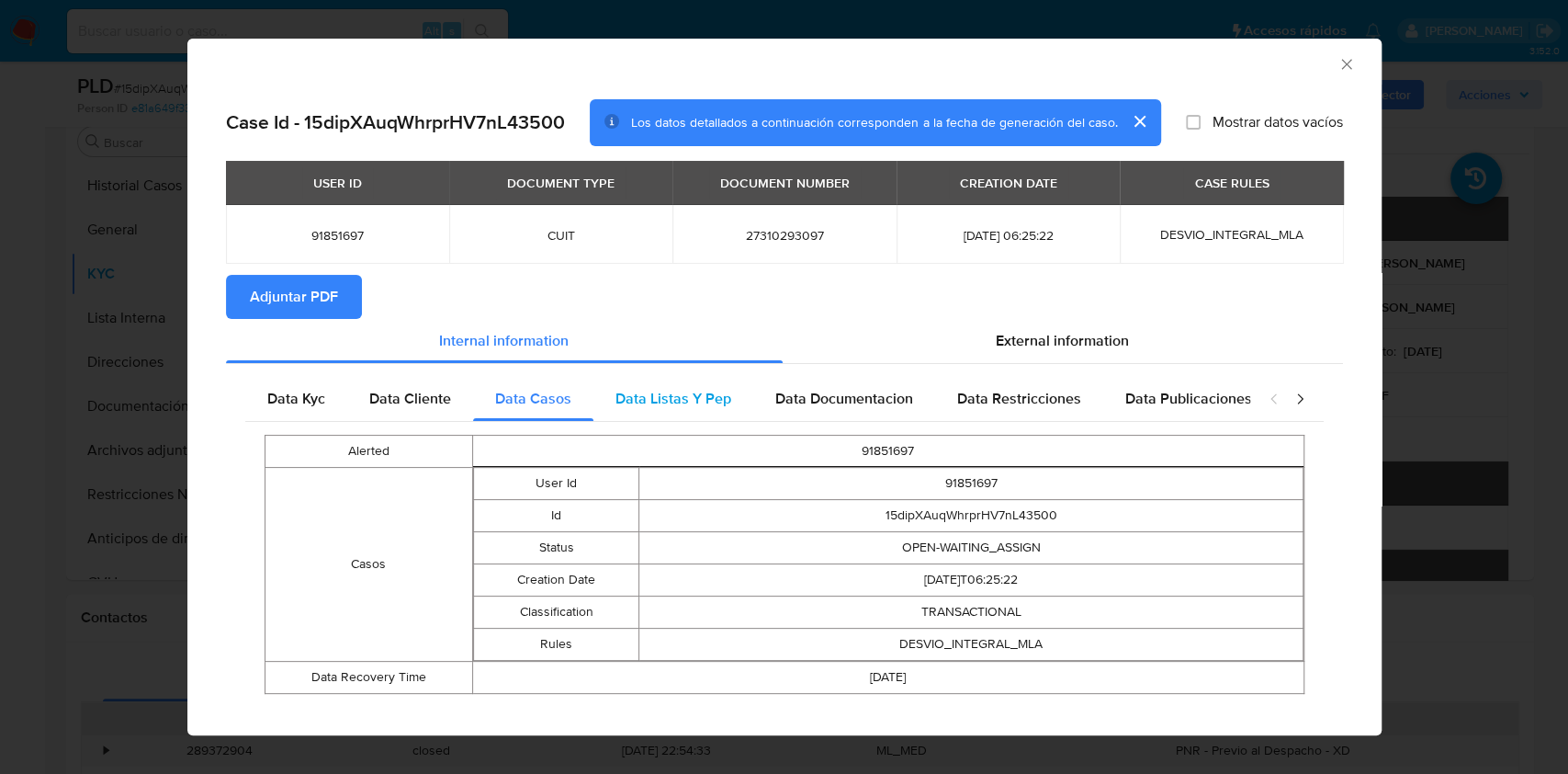
click at [704, 387] on span "Data Listas Y Pep" at bounding box center [673, 398] width 115 height 22
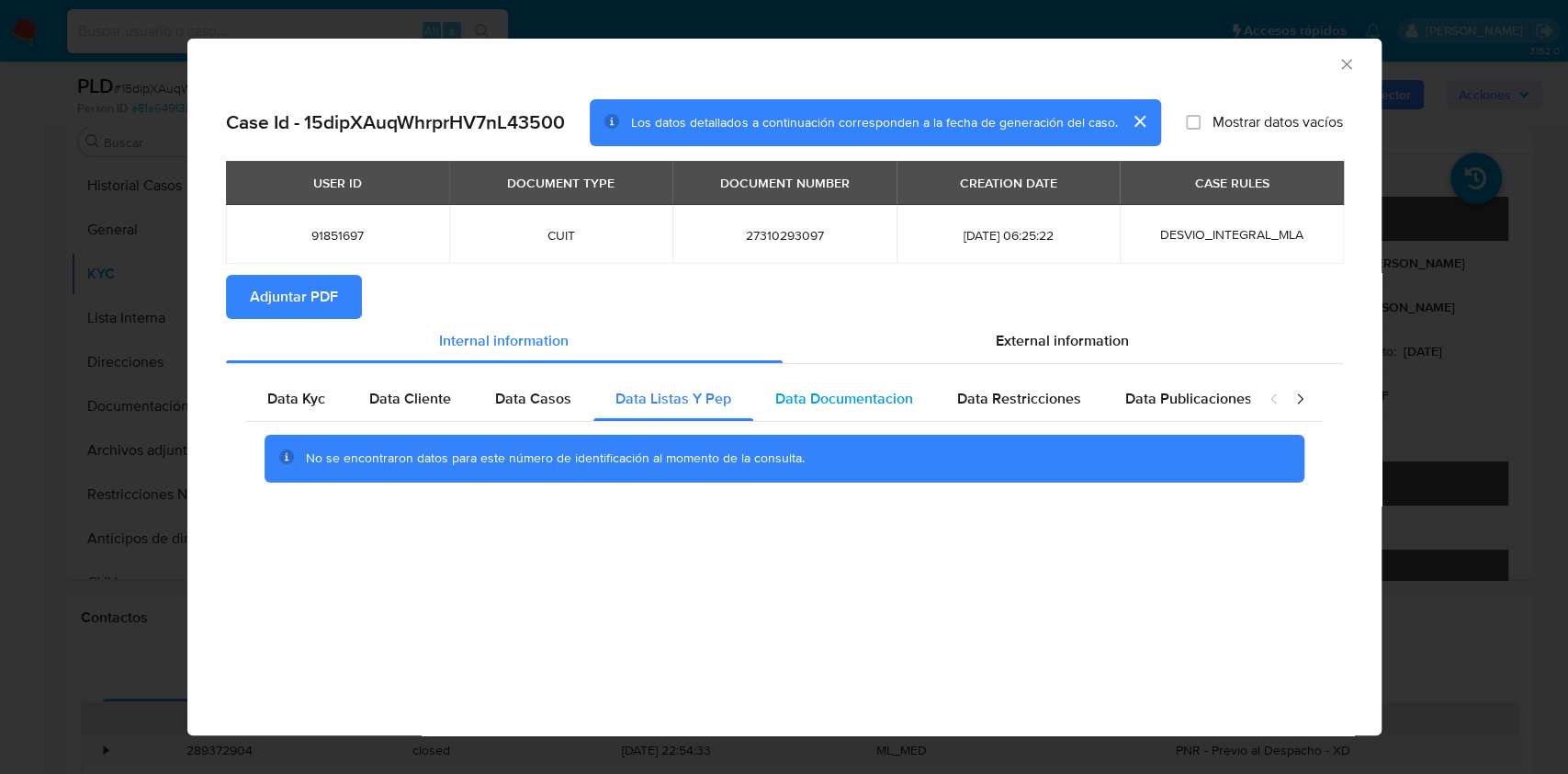
click at [883, 391] on span "Data Documentacion" at bounding box center [844, 398] width 138 height 22
click at [985, 375] on div "Data Kyc Data Cliente Data Casos Data Listas Y Pep Data Documentacion Data Rest…" at bounding box center [784, 435] width 1117 height 144
click at [1051, 395] on span "Data Restricciones" at bounding box center [1019, 398] width 124 height 22
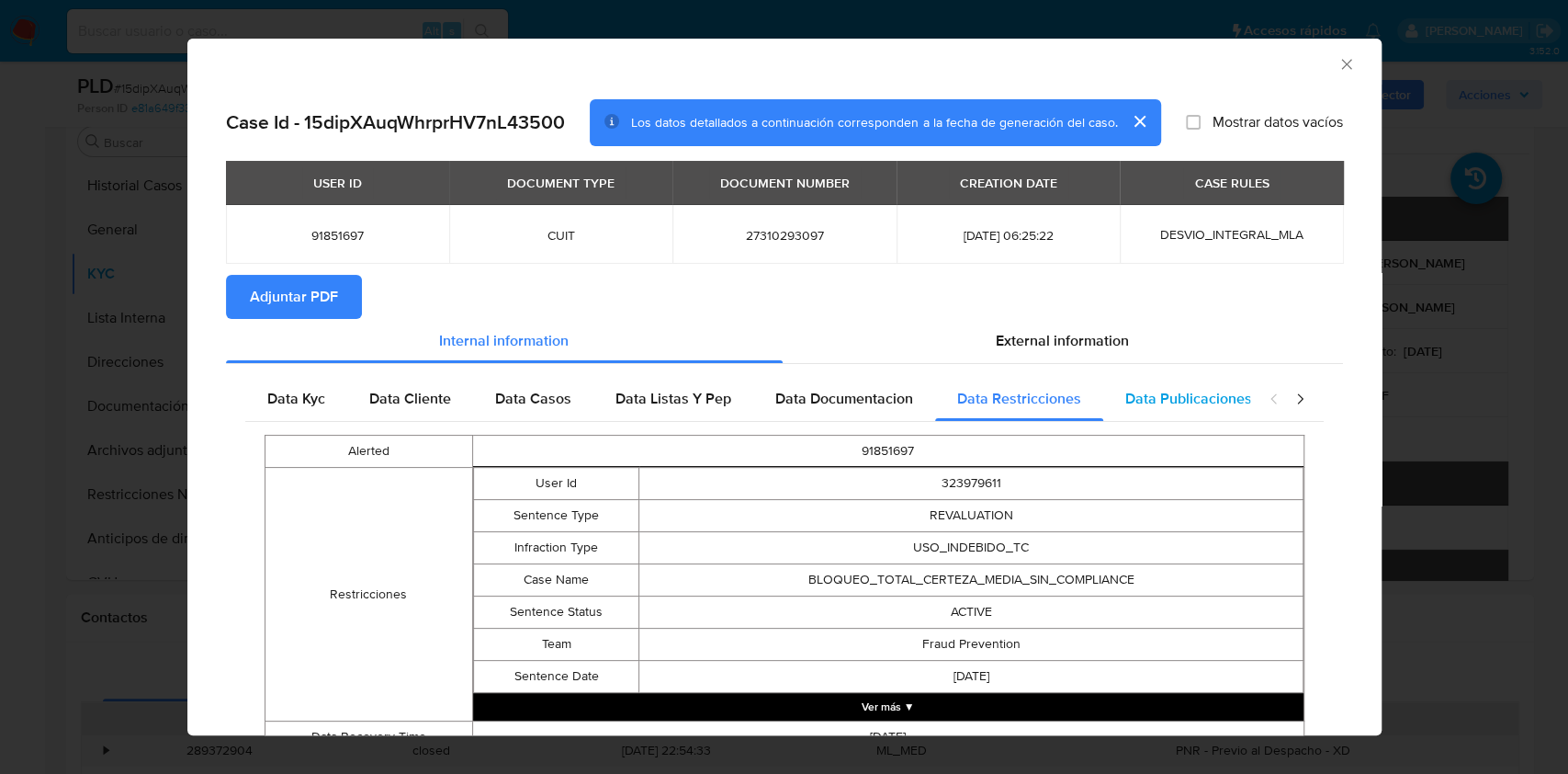
click at [1180, 409] on div "Data Publicaciones" at bounding box center [1188, 398] width 171 height 44
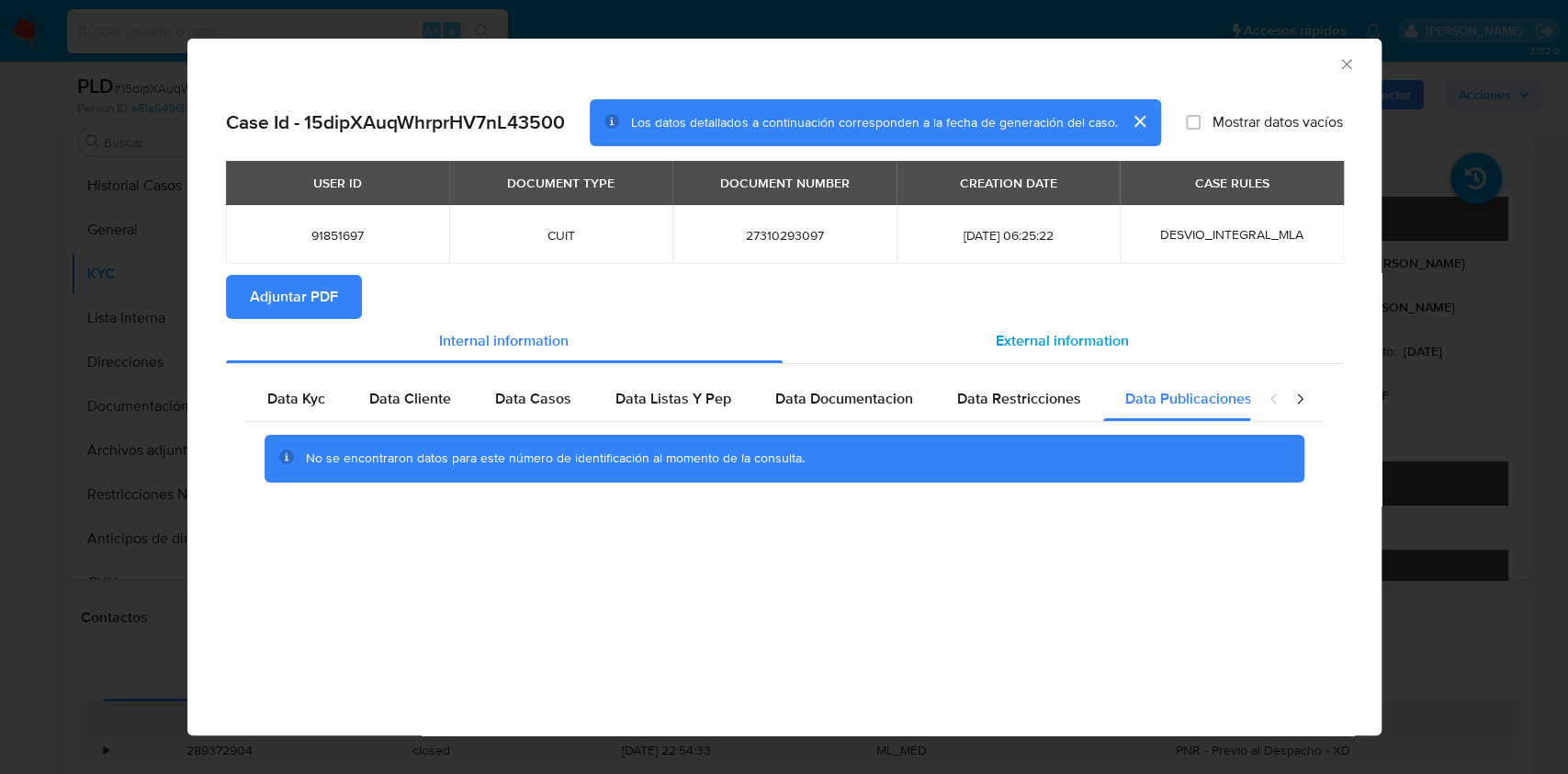
click at [1062, 329] on div "External information" at bounding box center [1062, 341] width 560 height 44
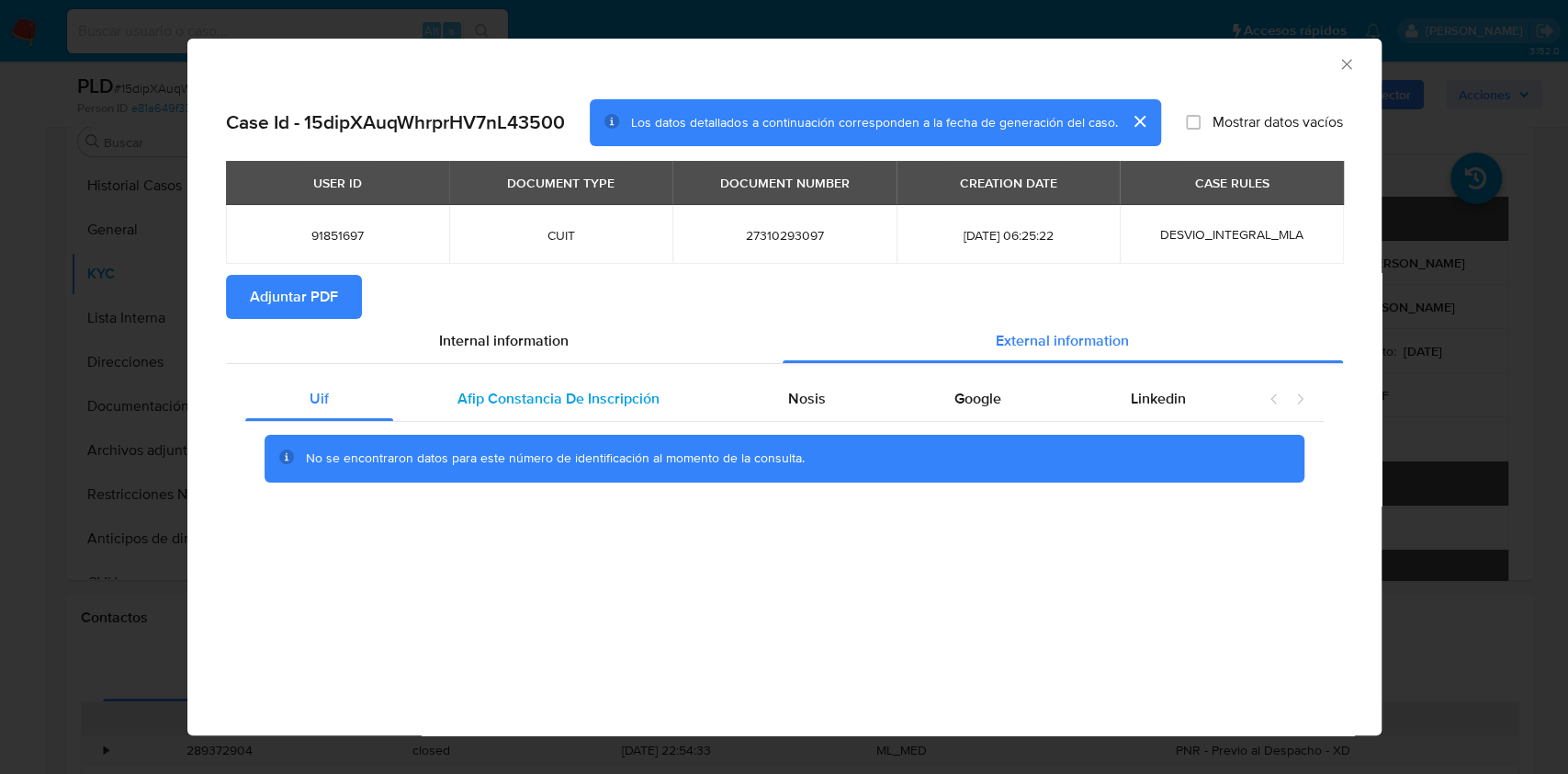
click at [633, 386] on div "Afip Constancia De Inscripción" at bounding box center [559, 398] width 331 height 44
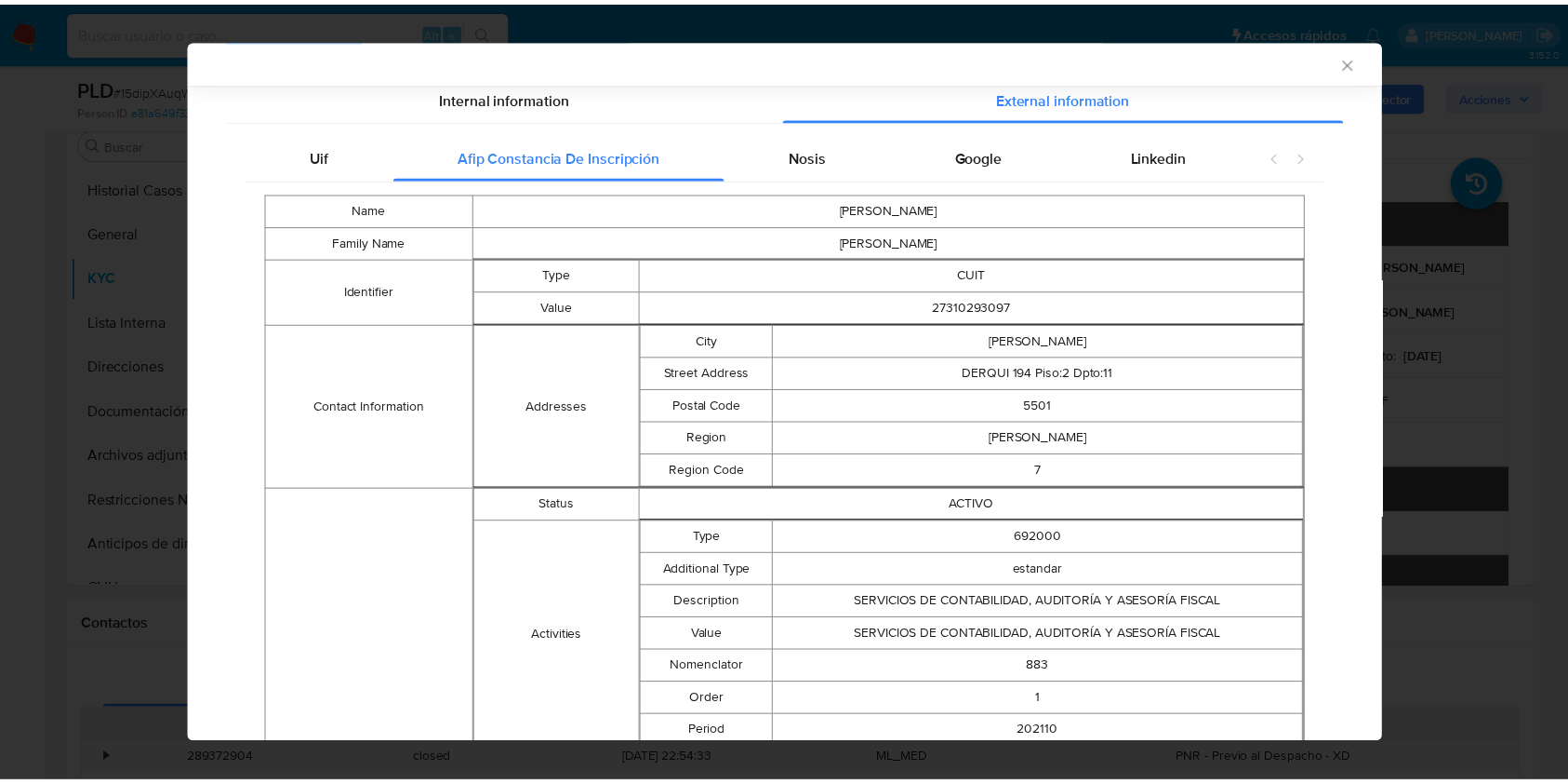
scroll to position [0, 0]
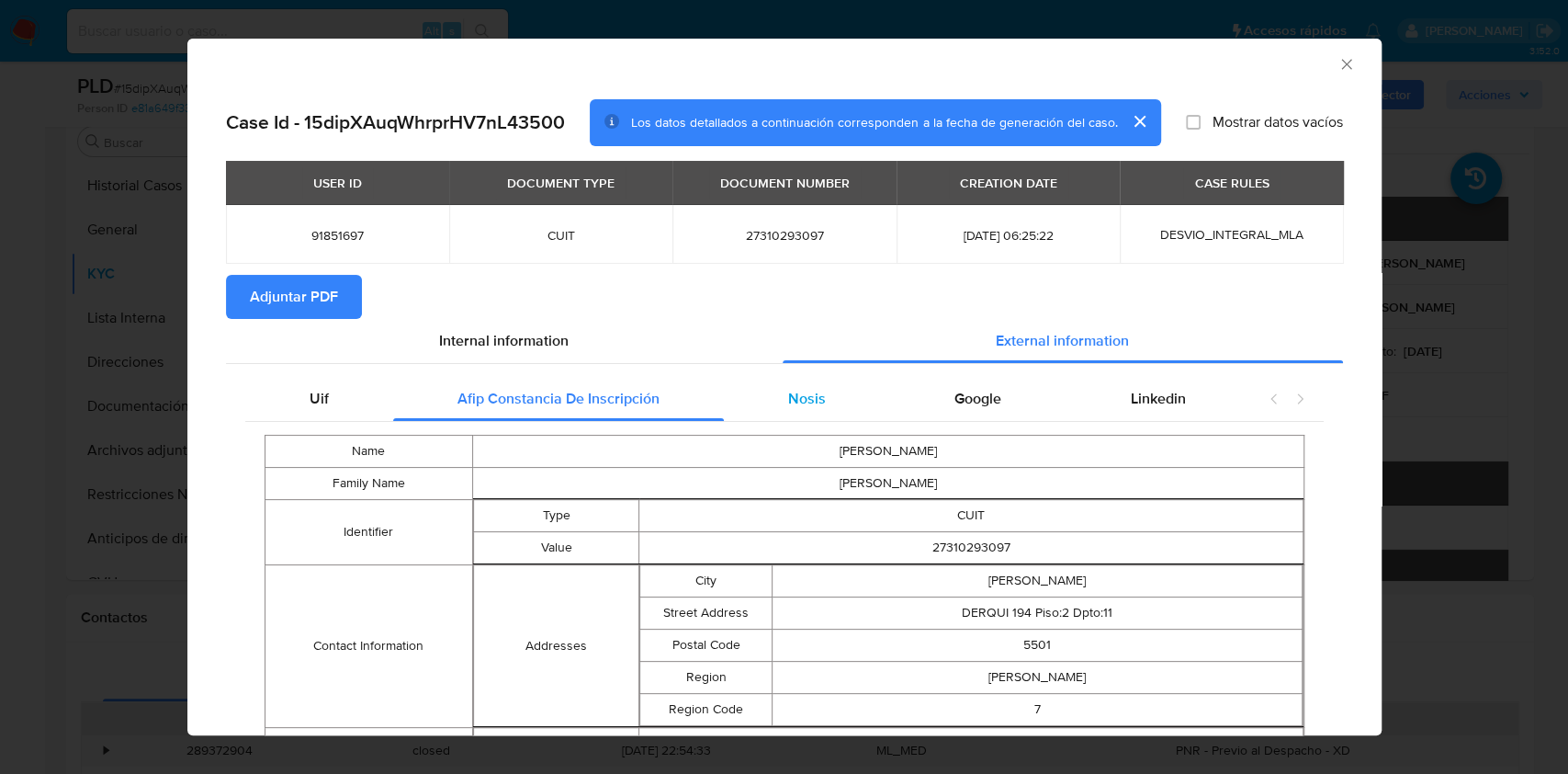
click at [797, 387] on span "Nosis" at bounding box center [807, 398] width 38 height 22
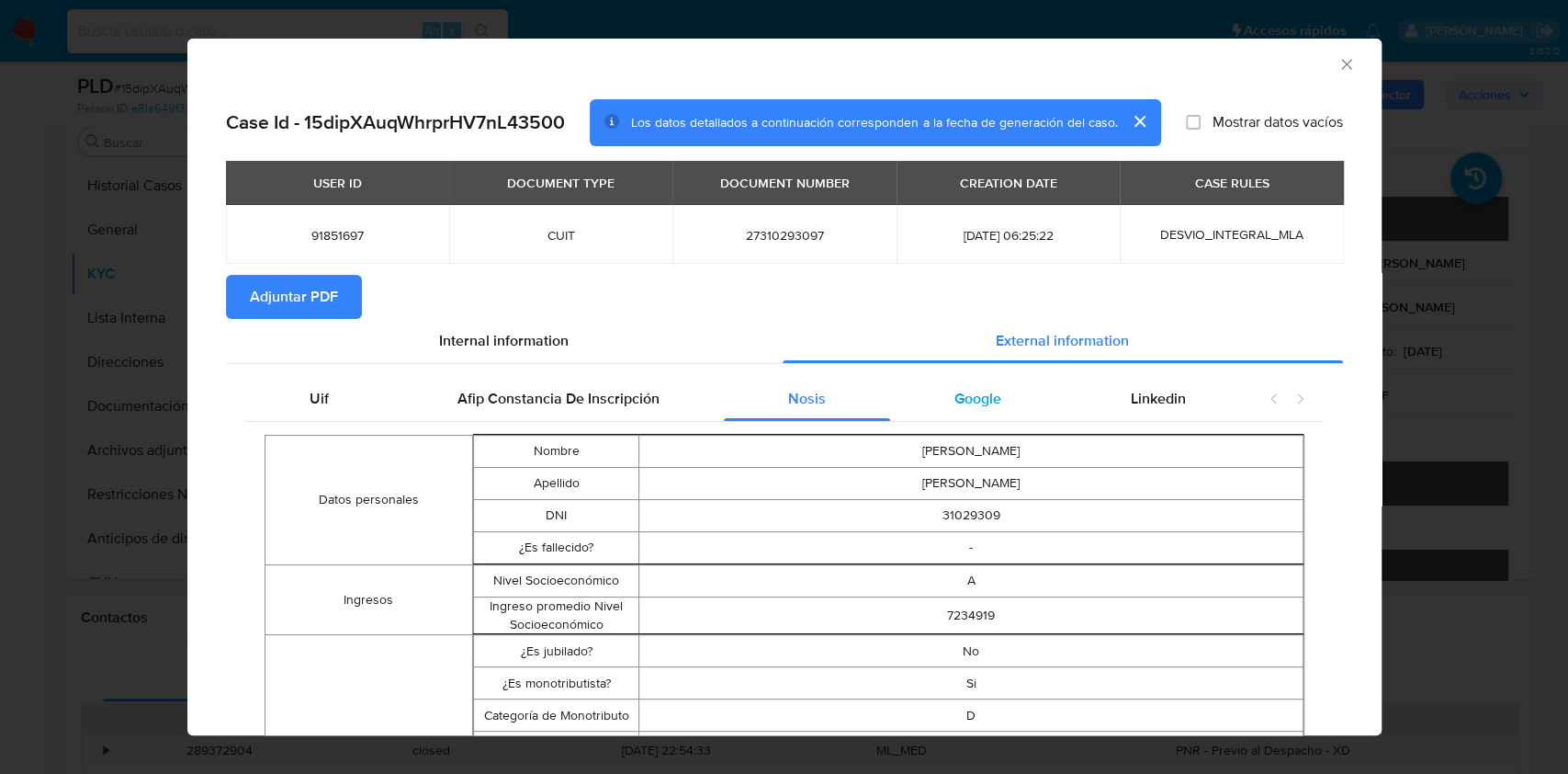
click at [991, 407] on div "Google" at bounding box center [977, 398] width 175 height 44
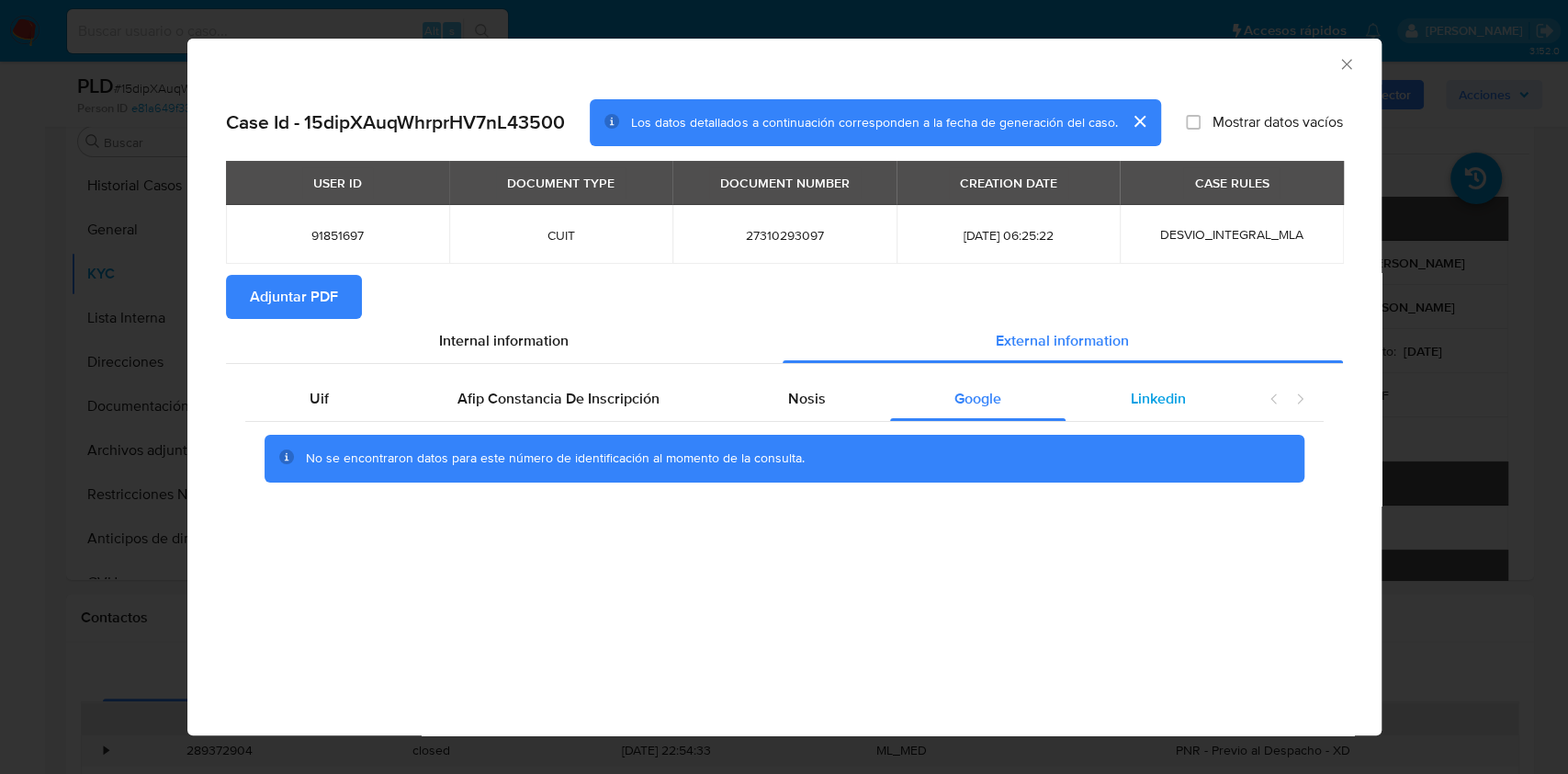
click at [1163, 400] on span "Linkedin" at bounding box center [1157, 398] width 55 height 22
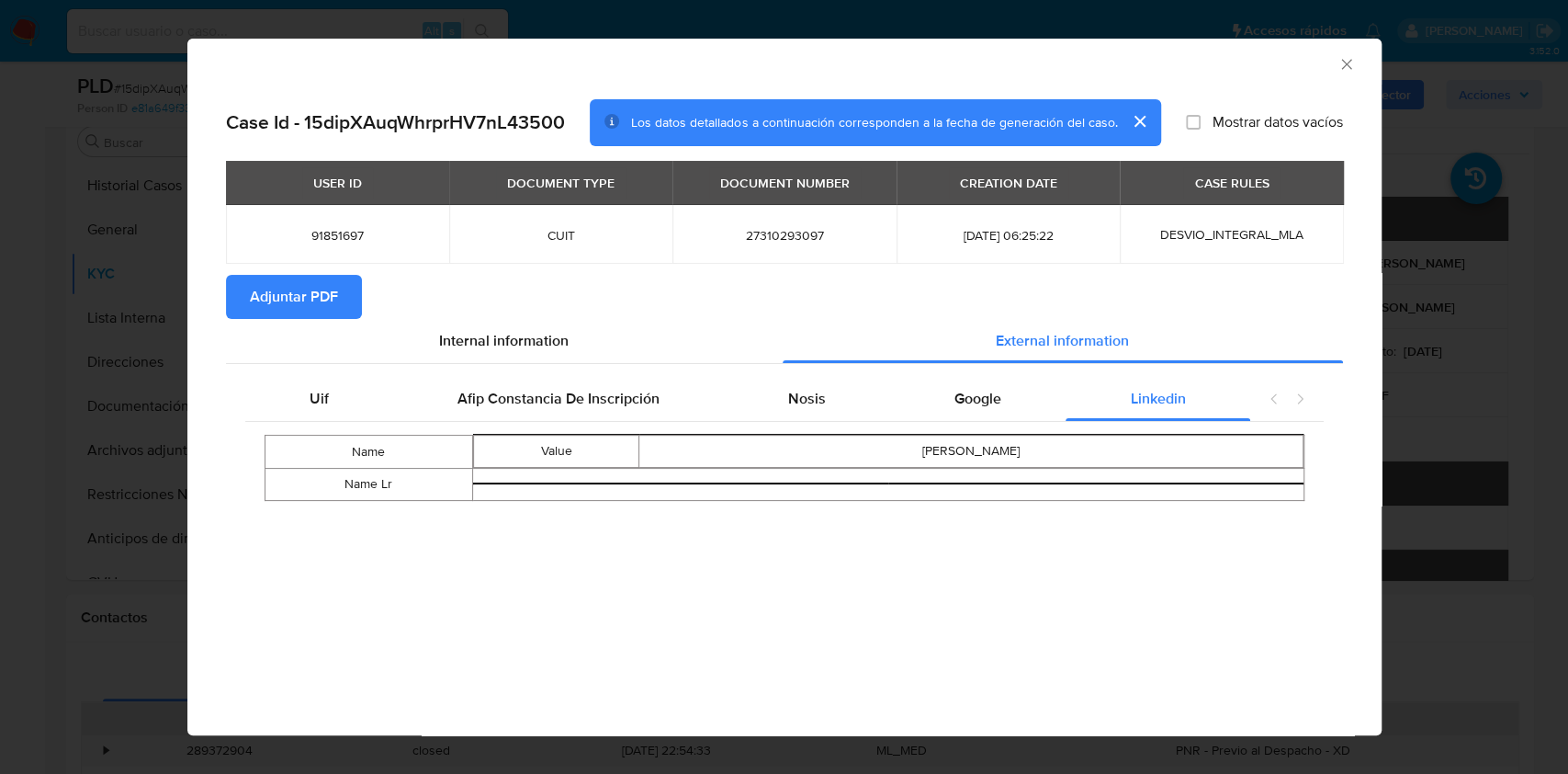
click at [324, 285] on span "Adjuntar PDF" at bounding box center [293, 296] width 88 height 40
click at [1349, 67] on icon "Cerrar ventana" at bounding box center [1346, 64] width 10 height 10
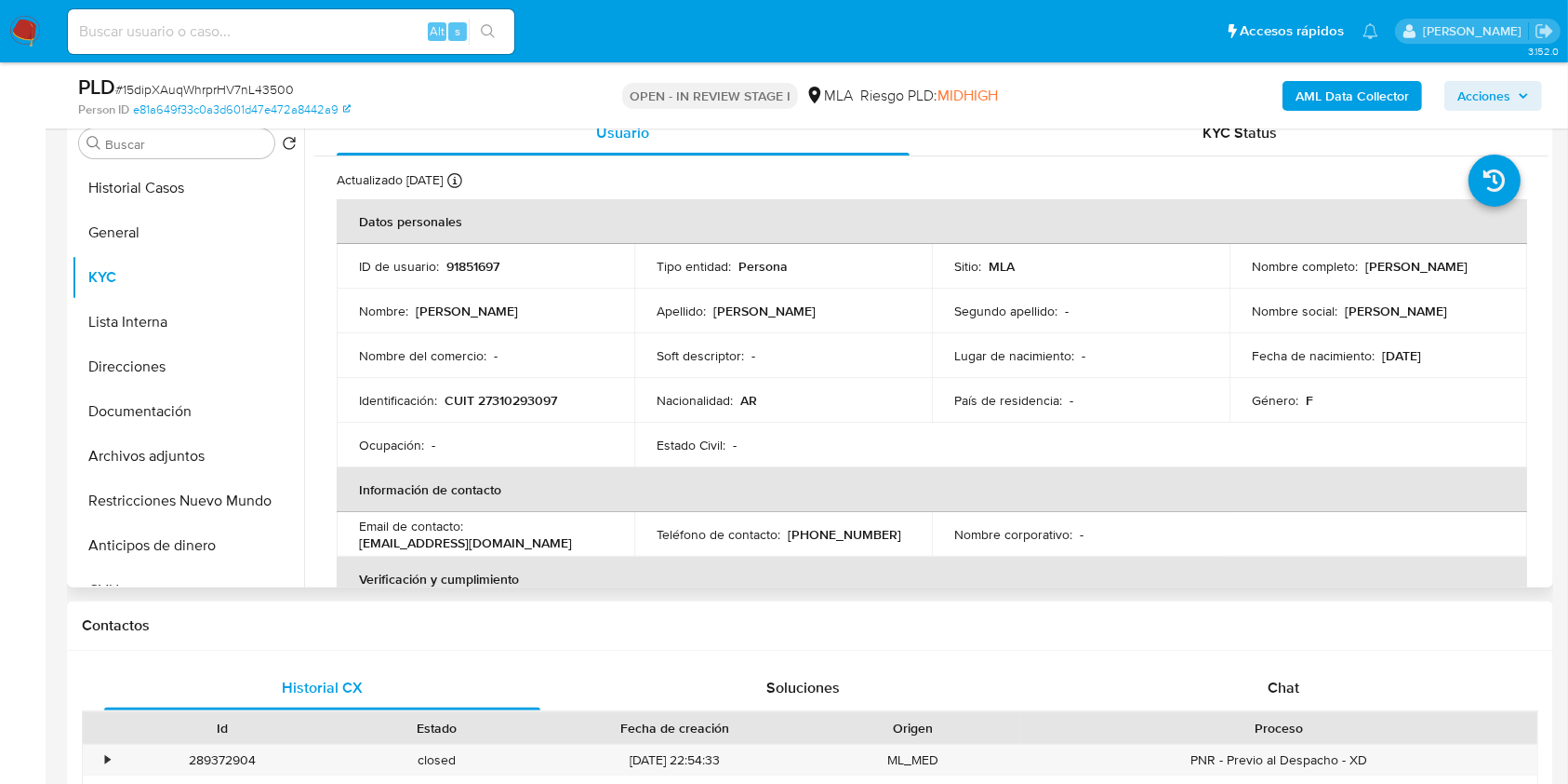
drag, startPoint x: 1245, startPoint y: 275, endPoint x: 1421, endPoint y: 282, distance: 176.1
click at [1421, 275] on div "Nombre completo : Veronica Leticia Paz Blanco" at bounding box center [1378, 266] width 253 height 17
copy p "[PERSON_NAME] [PERSON_NAME]"
click at [1291, 692] on span "Chat" at bounding box center [1284, 688] width 32 height 22
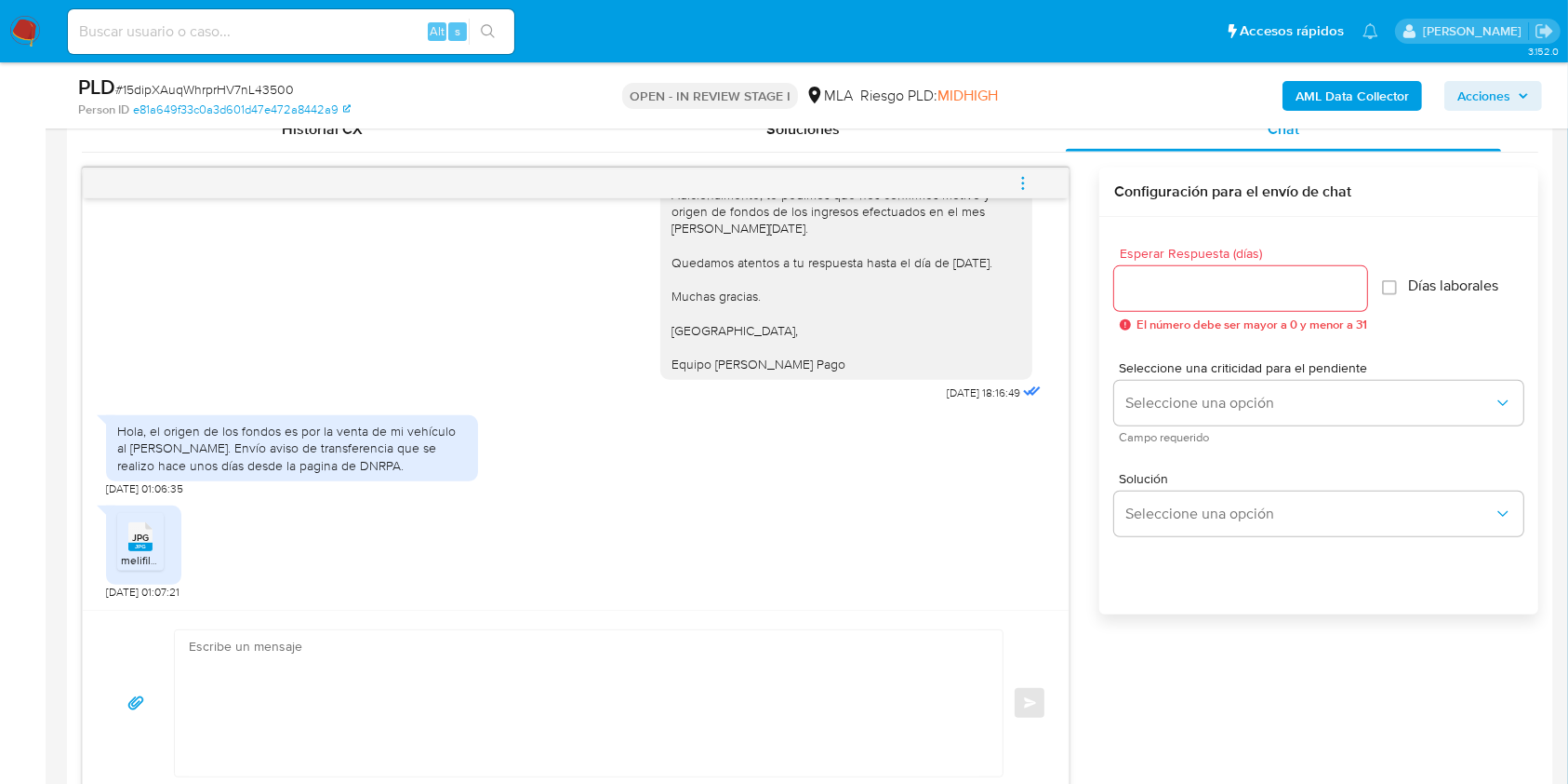
scroll to position [1117, 0]
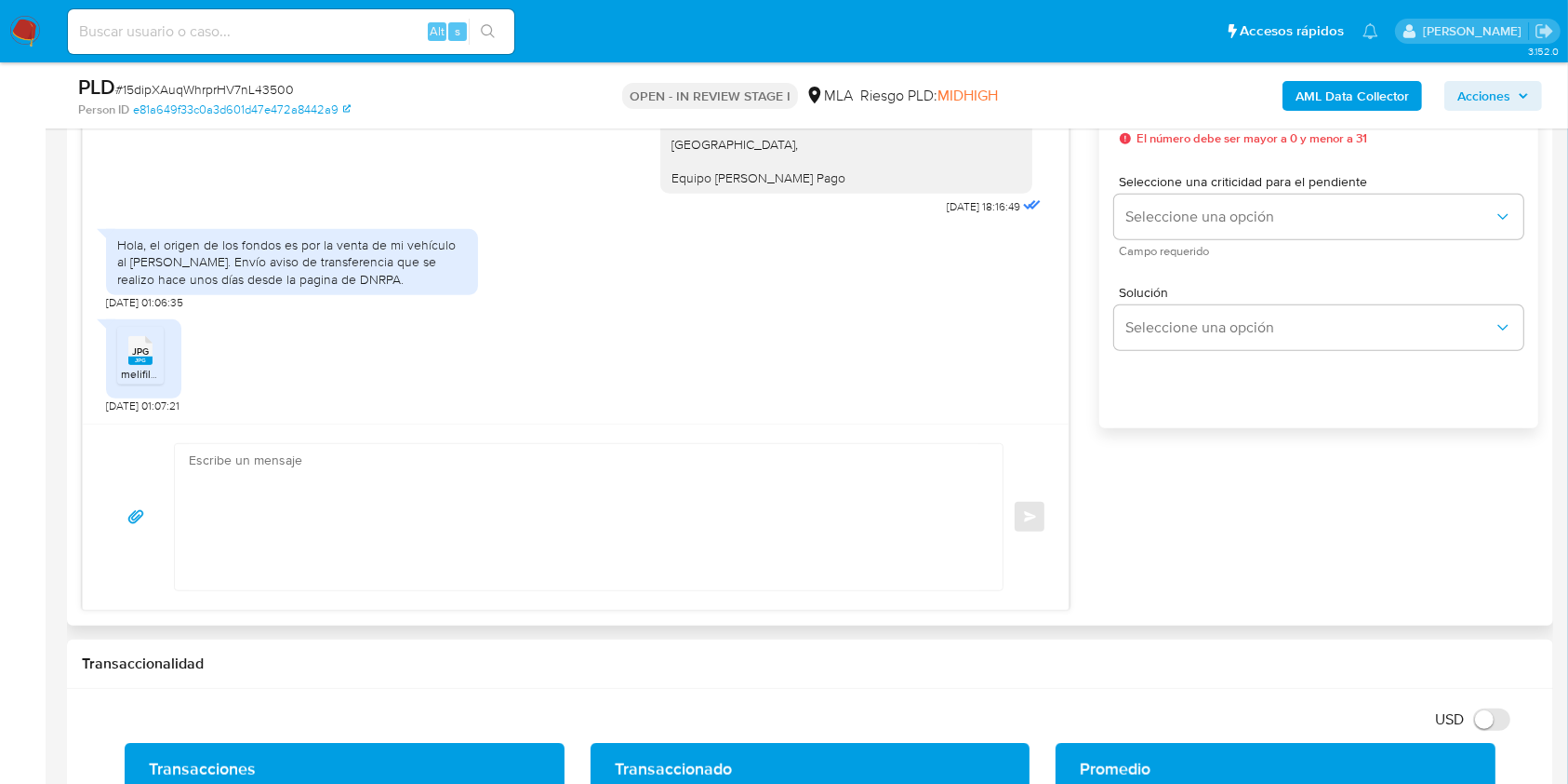
click at [654, 584] on textarea at bounding box center [584, 516] width 790 height 146
paste textarea "Hola [PERSON_NAME] [PERSON_NAME], Muchas gracias por la respuesta. Te confirmam…"
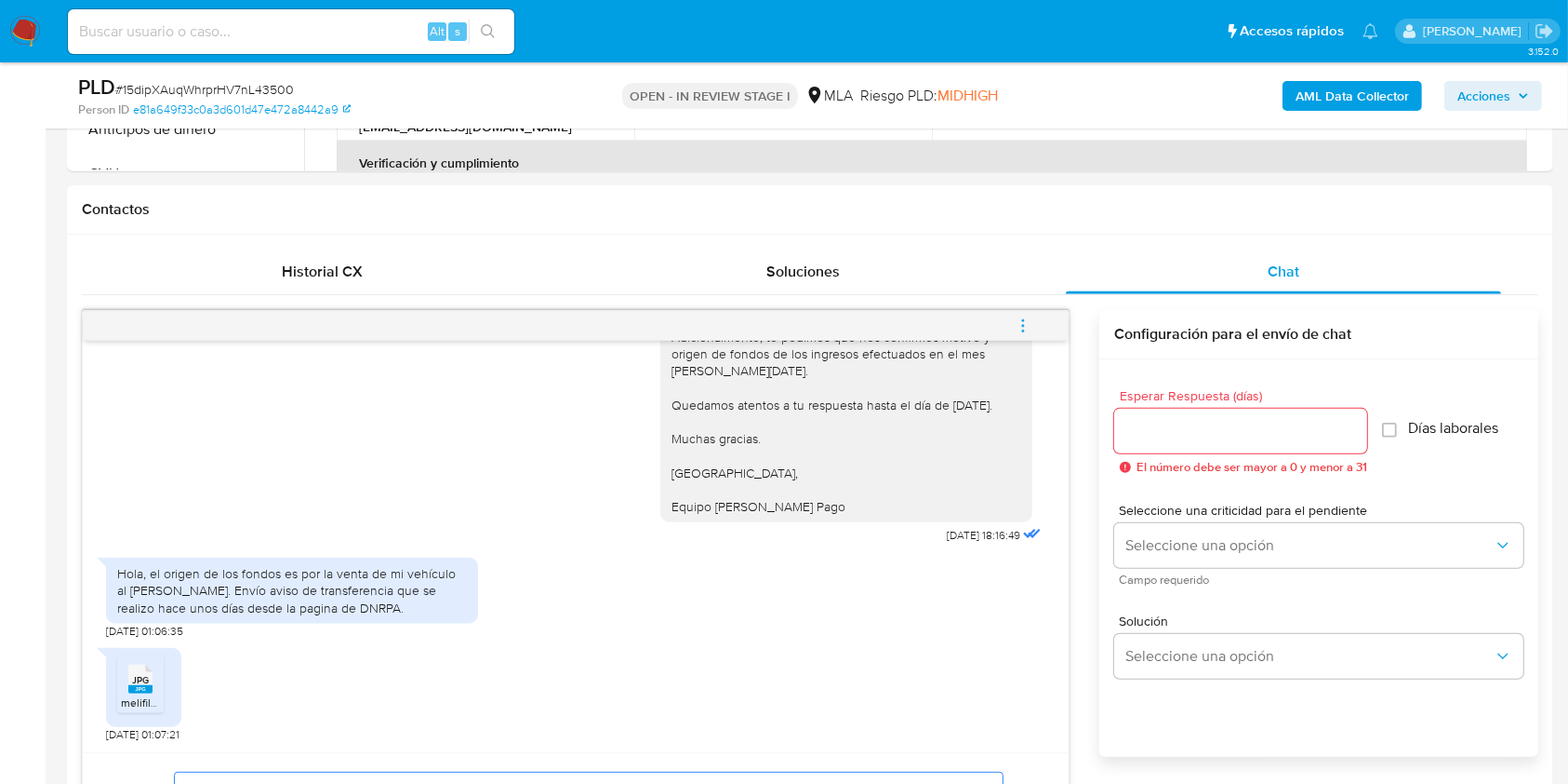
scroll to position [803, 0]
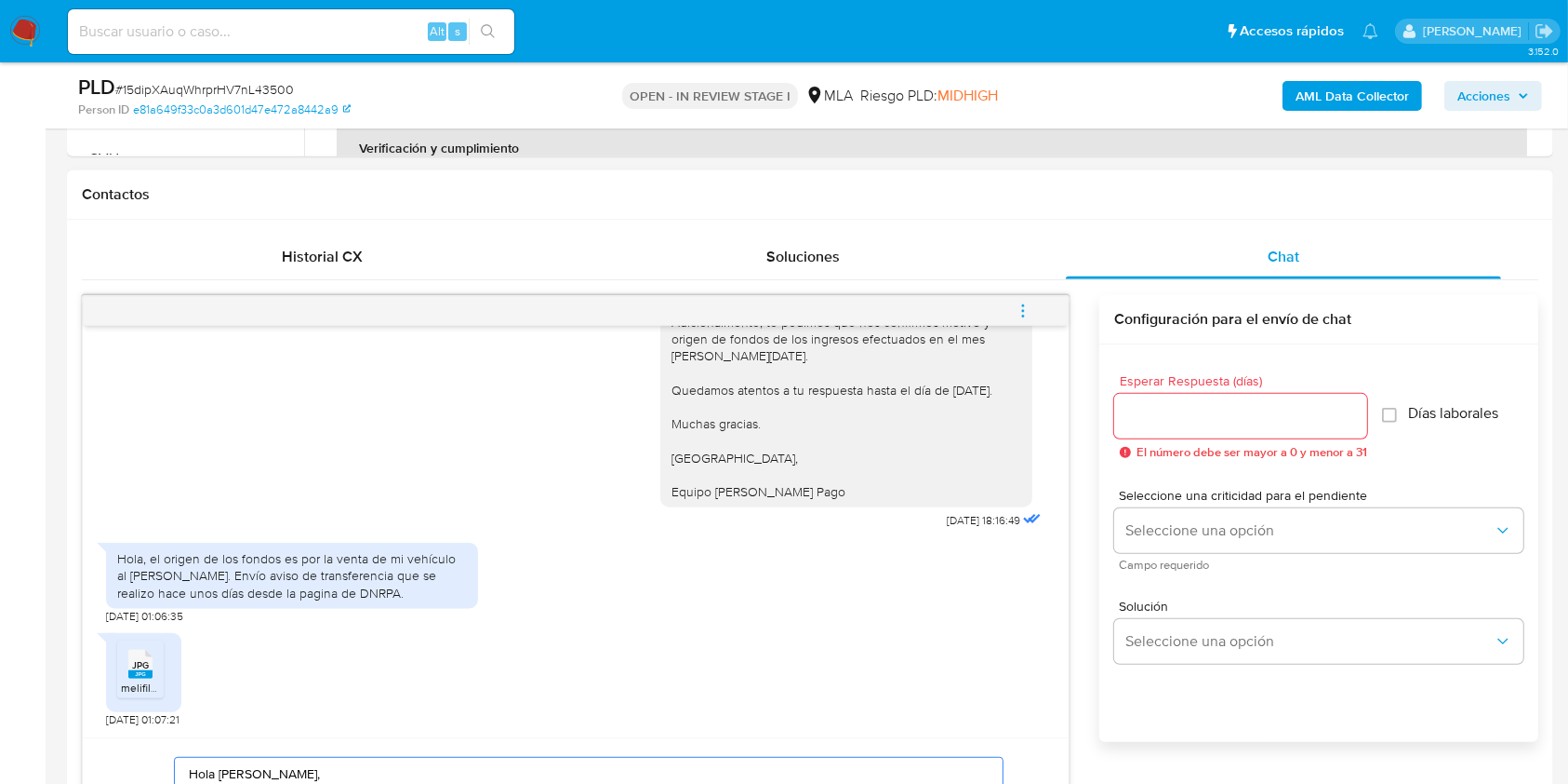
type textarea "Hola [PERSON_NAME] [PERSON_NAME], Muchas gracias por la respuesta. Te confirmam…"
click at [1260, 413] on input "Esperar Respuesta (días)" at bounding box center [1240, 416] width 253 height 24
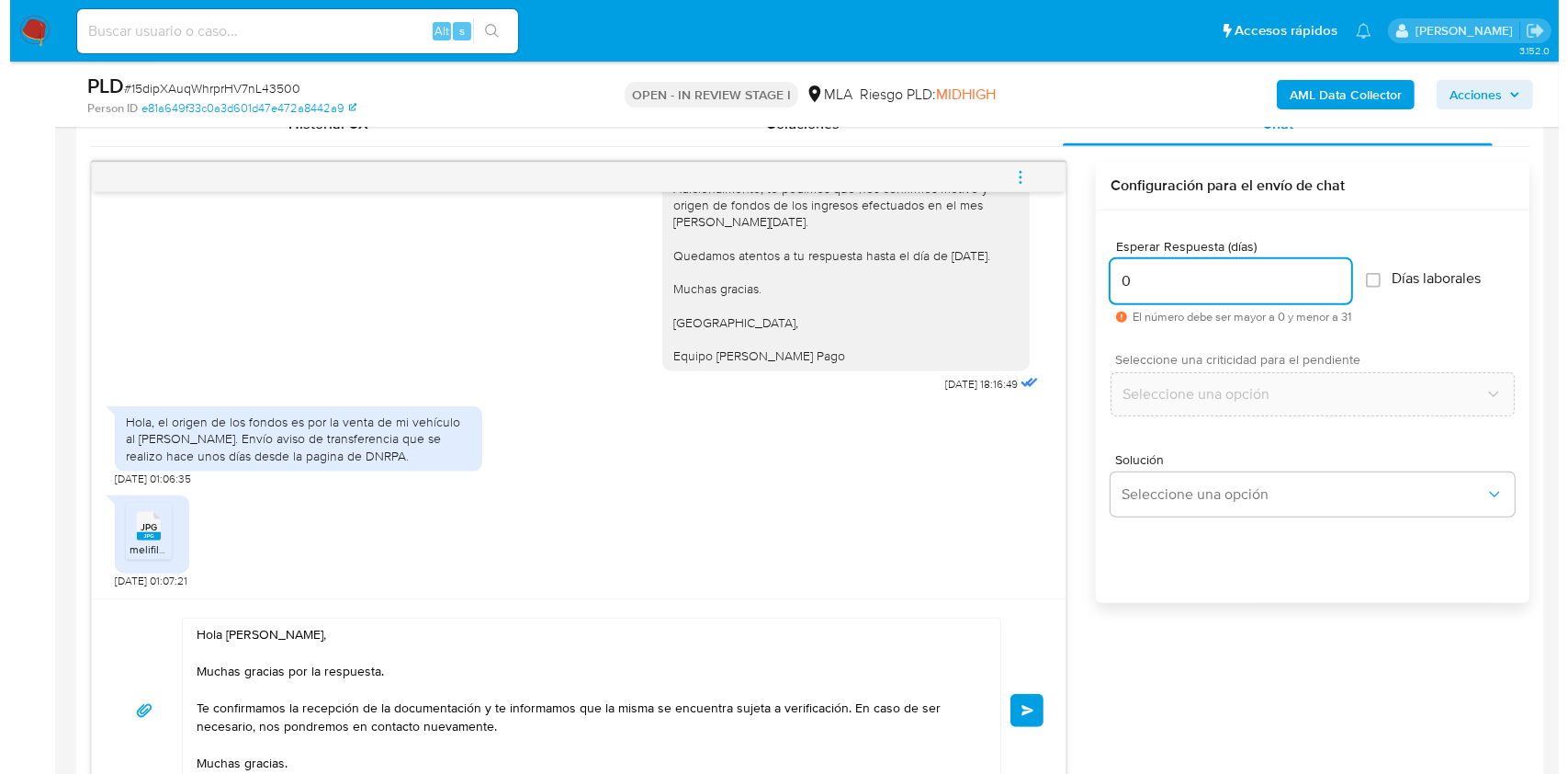
scroll to position [928, 0]
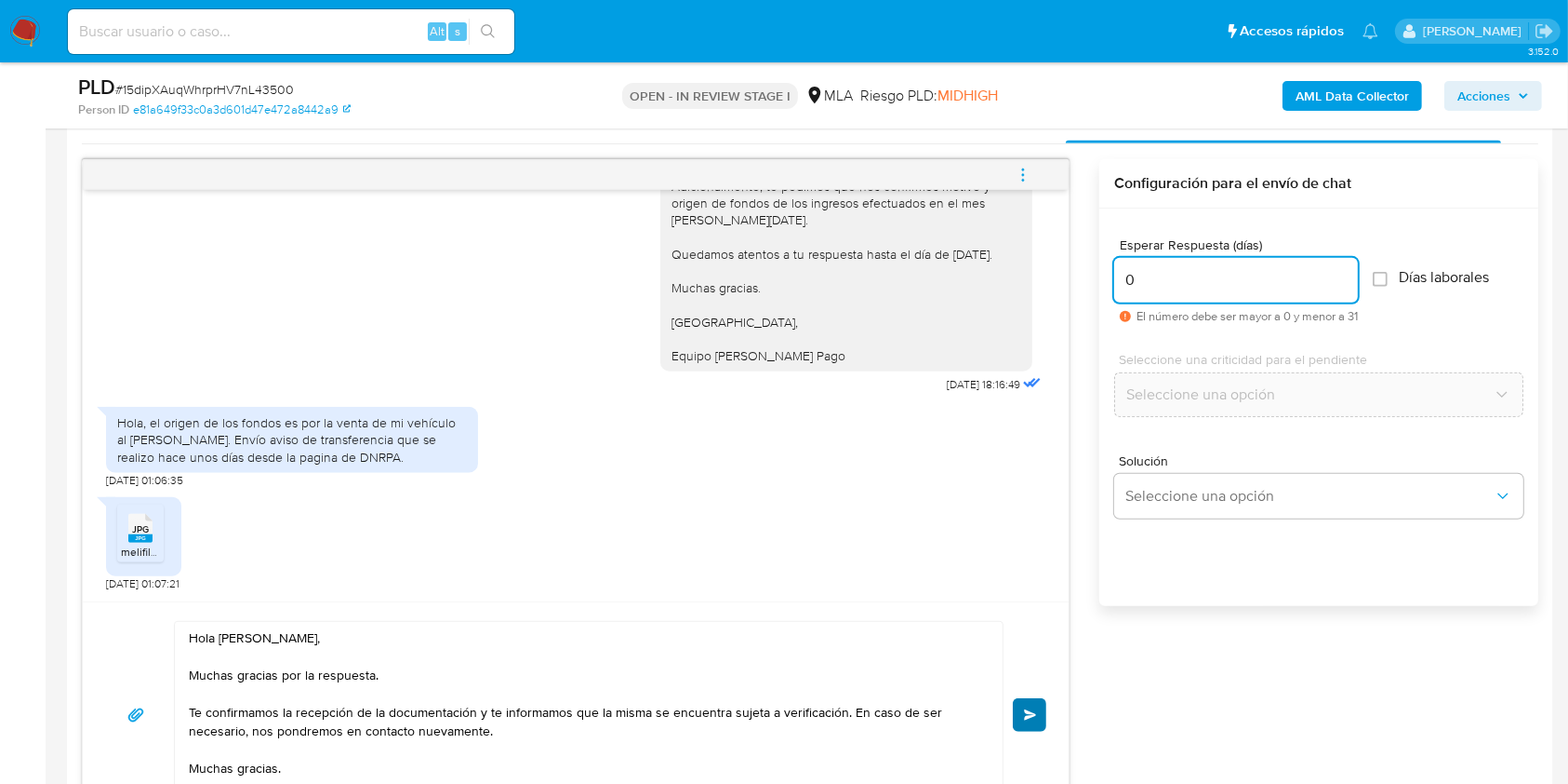
type input "0"
click at [1036, 718] on span "Enviar" at bounding box center [1030, 715] width 13 height 11
click at [1033, 178] on button "menu-action" at bounding box center [1023, 174] width 61 height 45
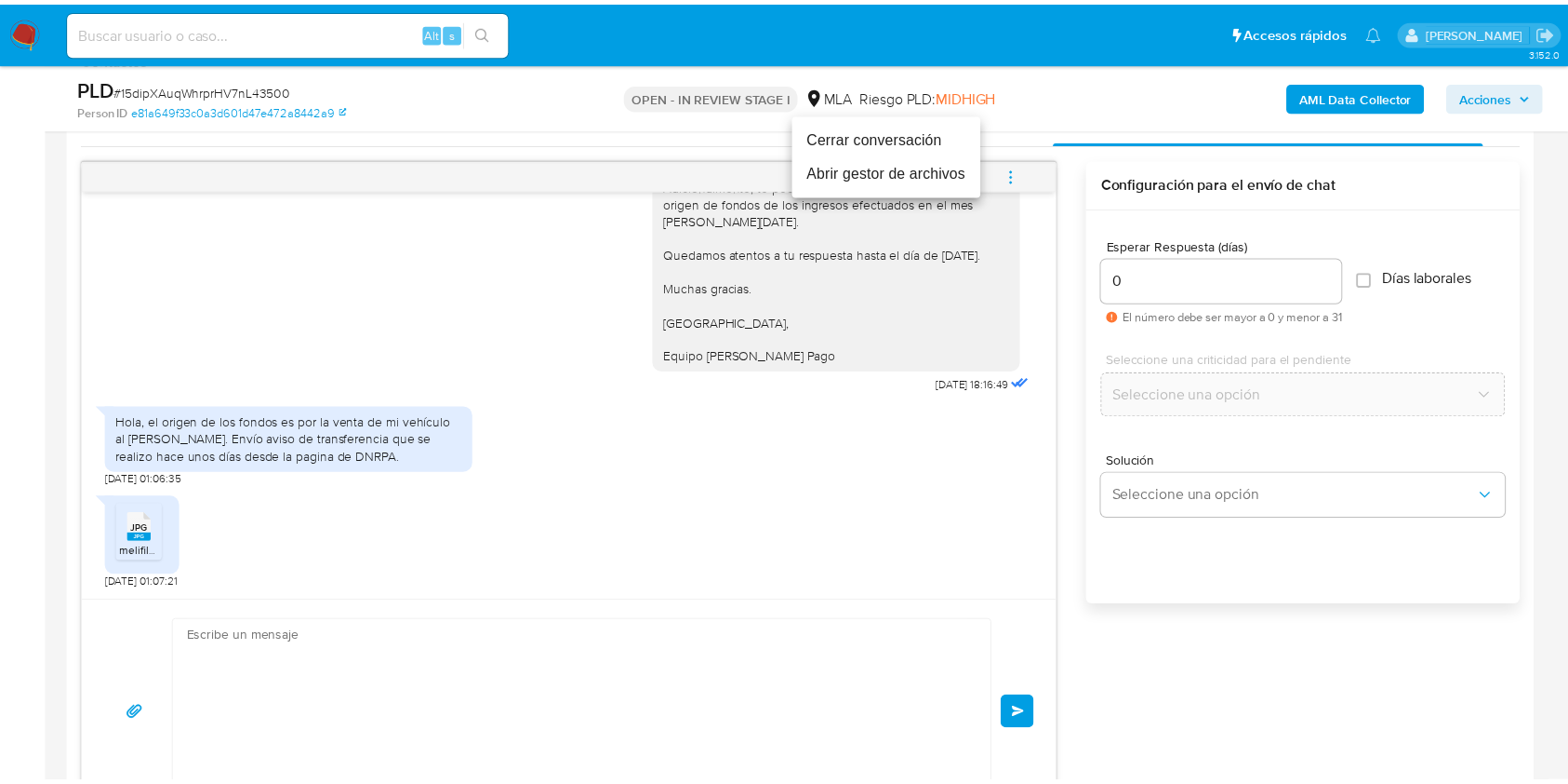
scroll to position [2117, 0]
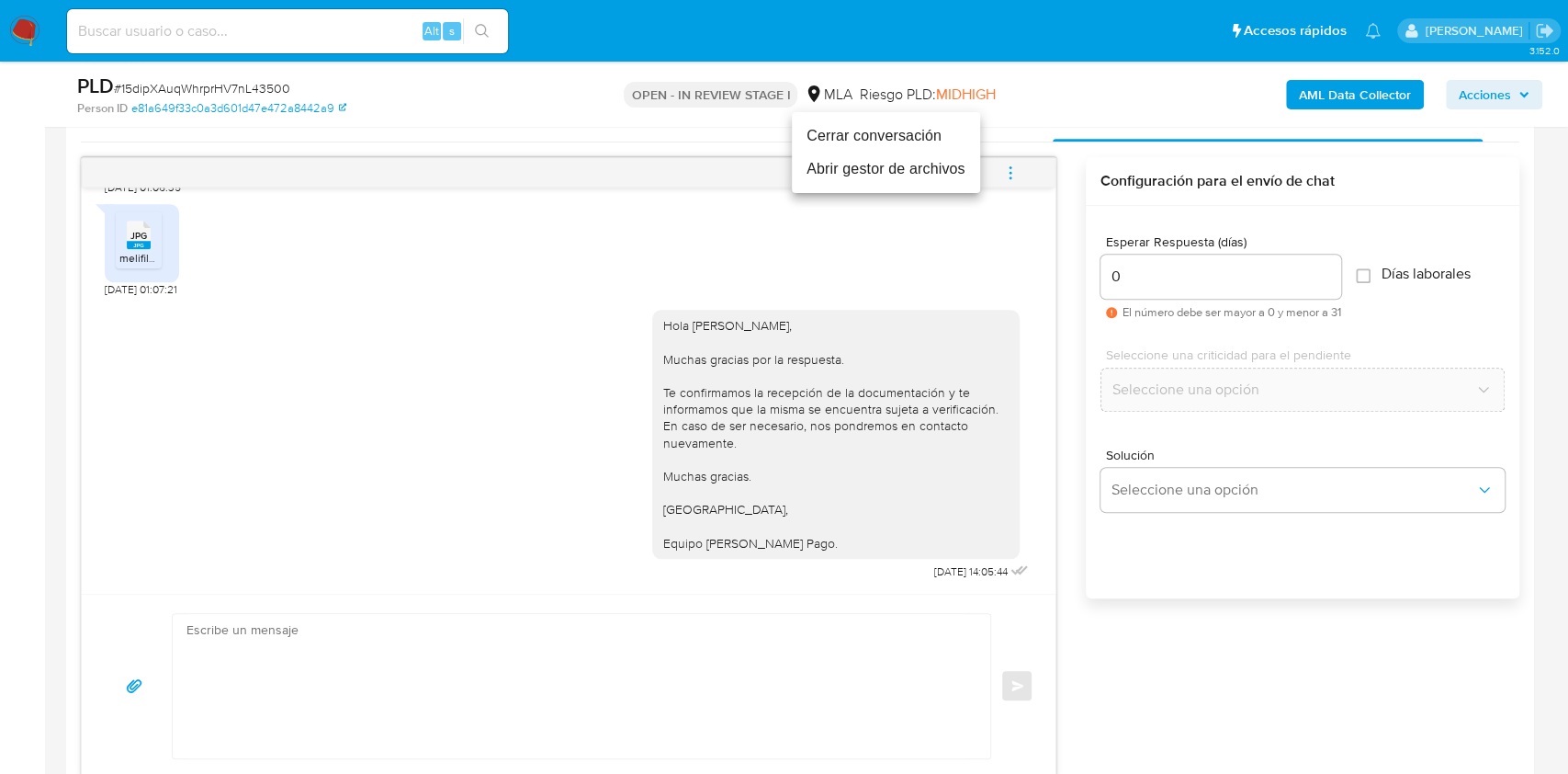
click at [919, 135] on li "Cerrar conversación" at bounding box center [886, 136] width 189 height 33
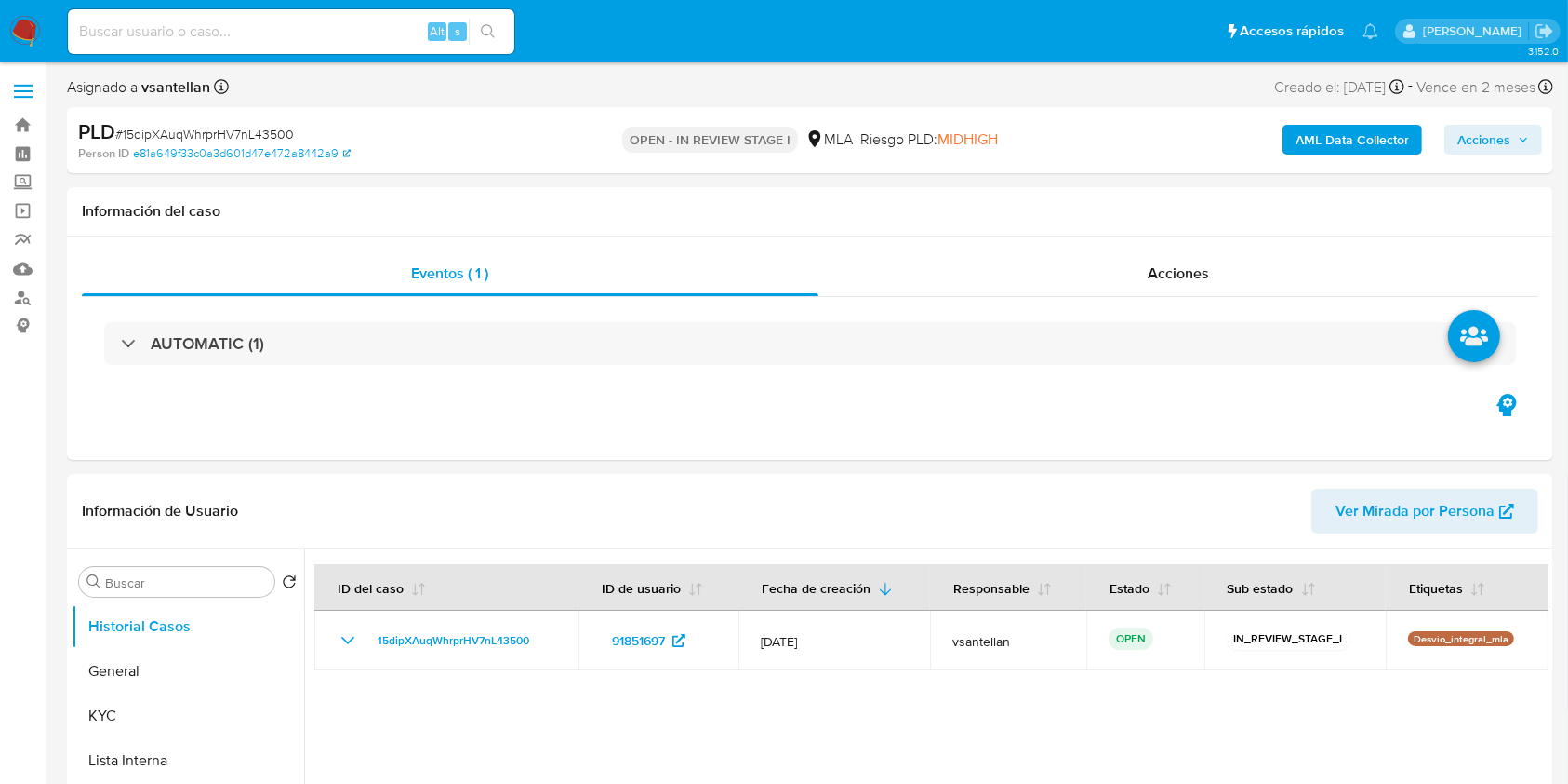
select select "10"
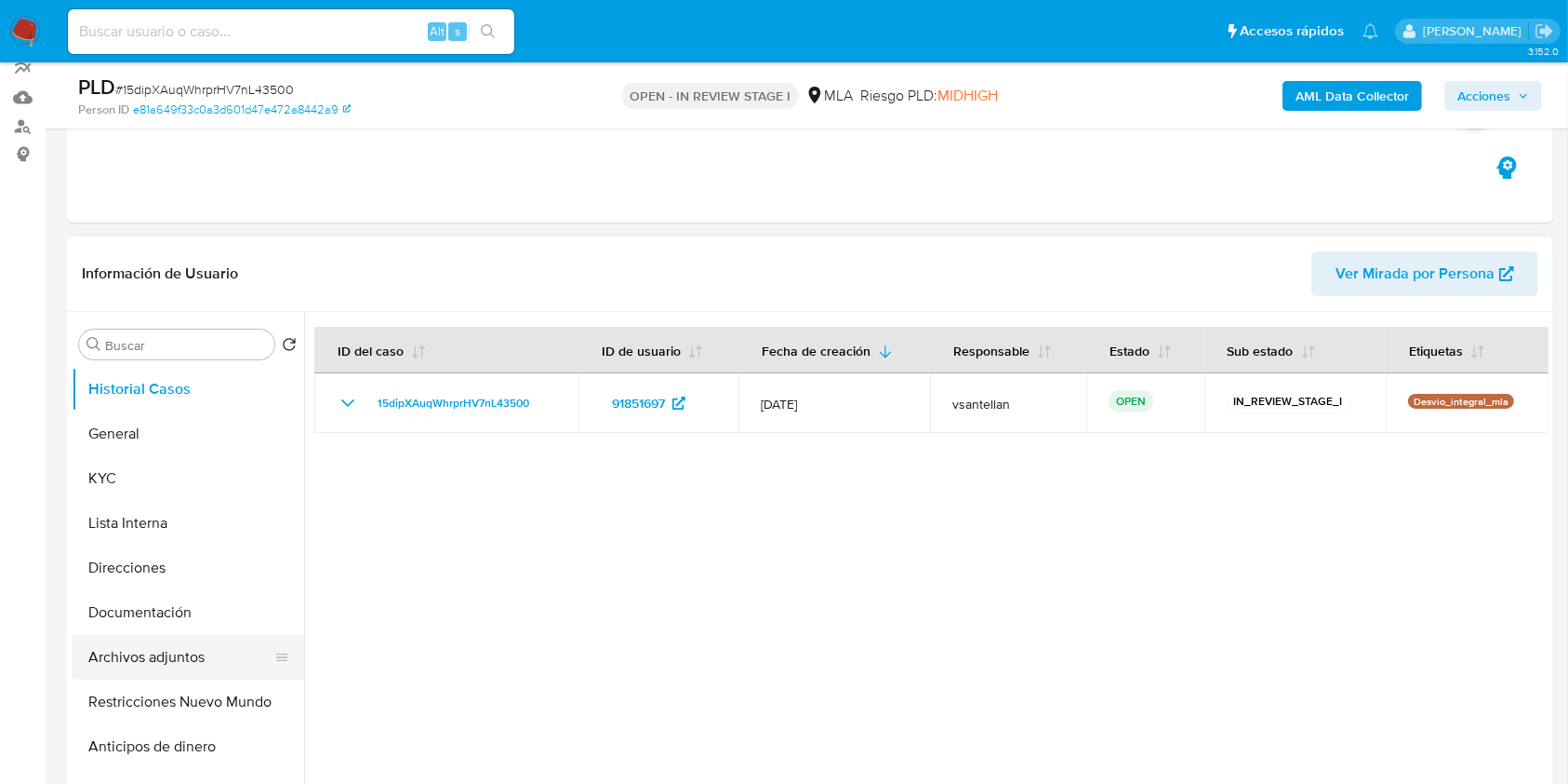
scroll to position [248, 0]
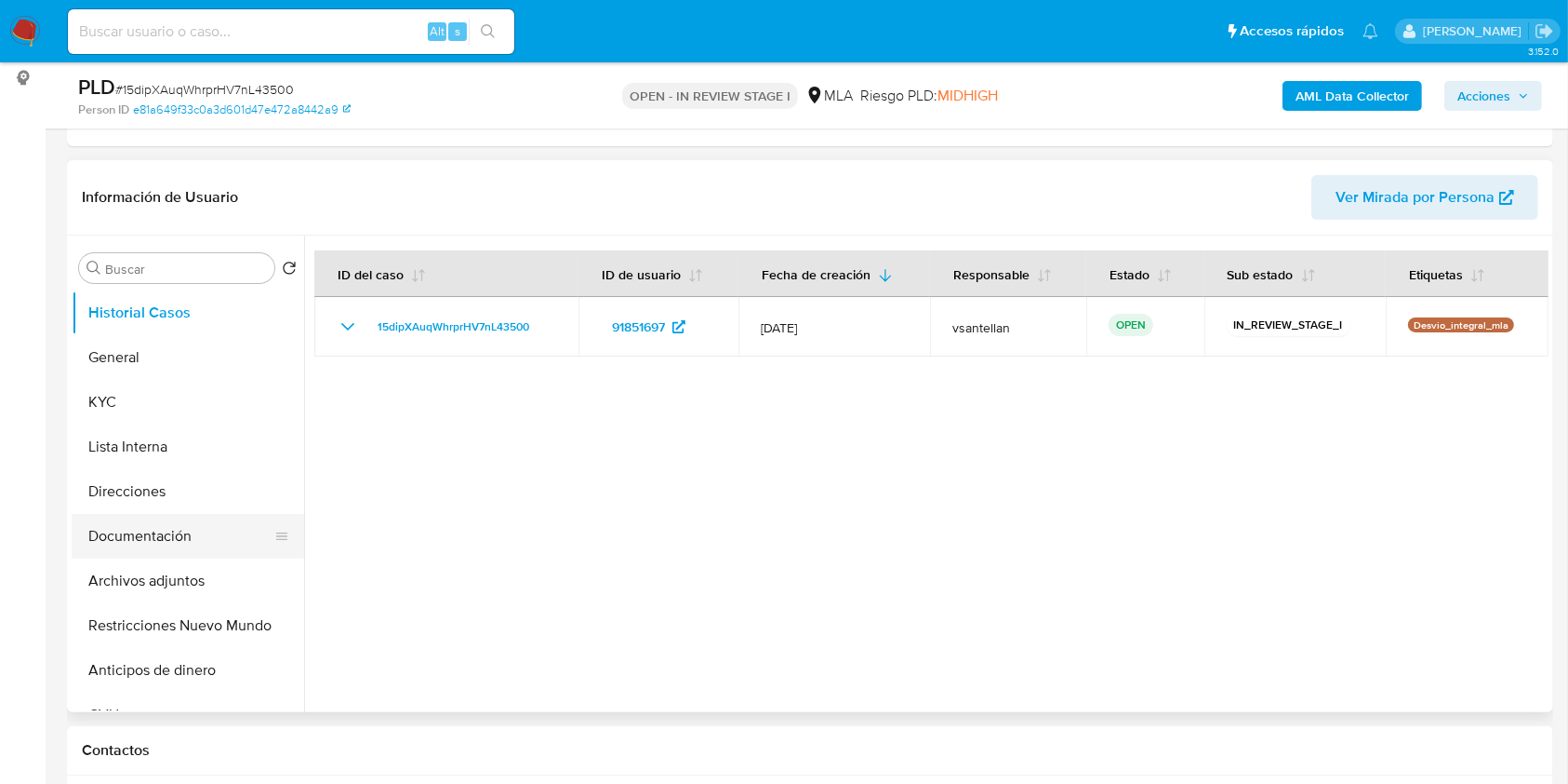
click at [160, 542] on button "Documentación" at bounding box center [180, 535] width 218 height 45
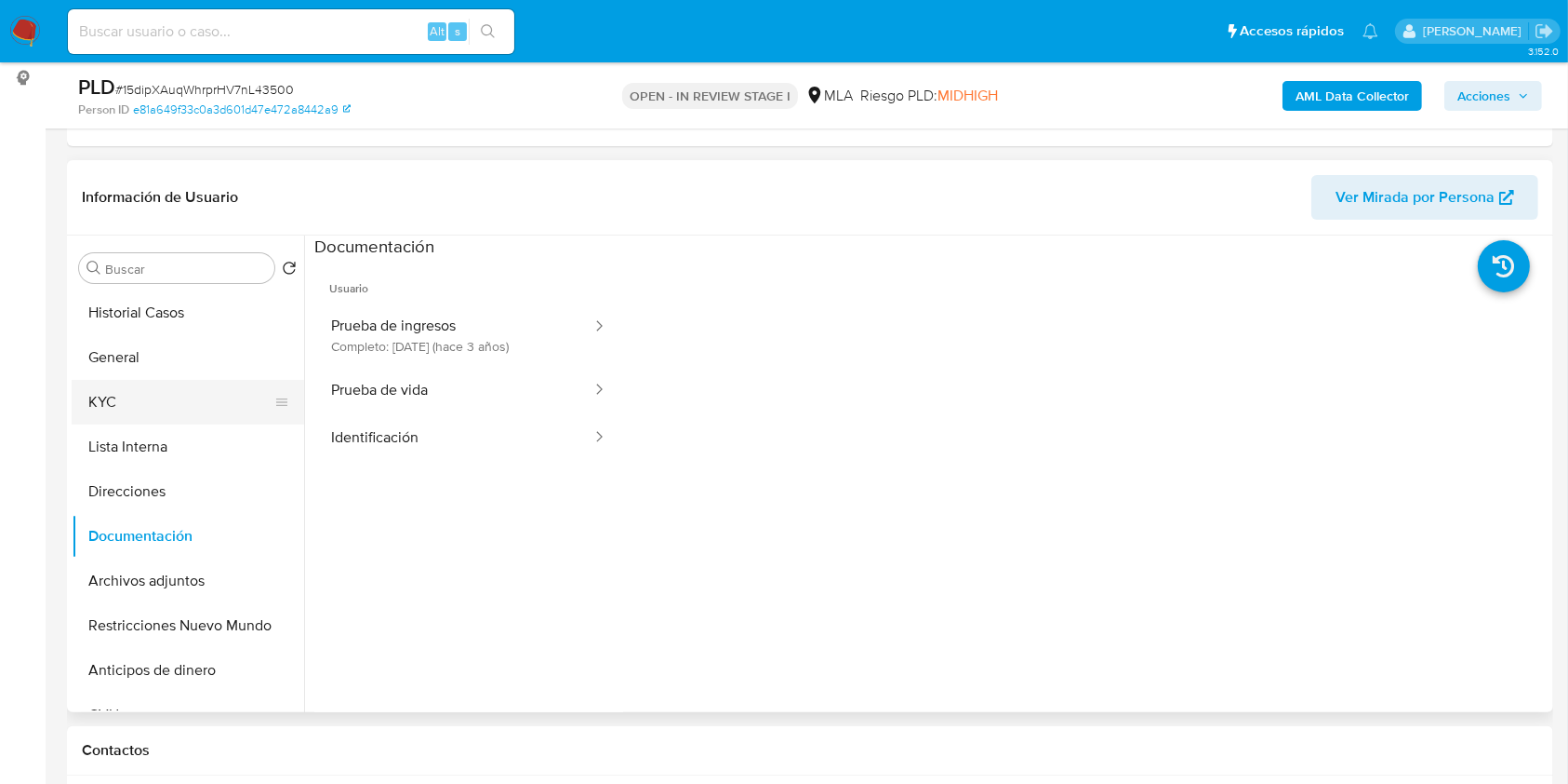
click at [149, 402] on button "KYC" at bounding box center [180, 401] width 218 height 45
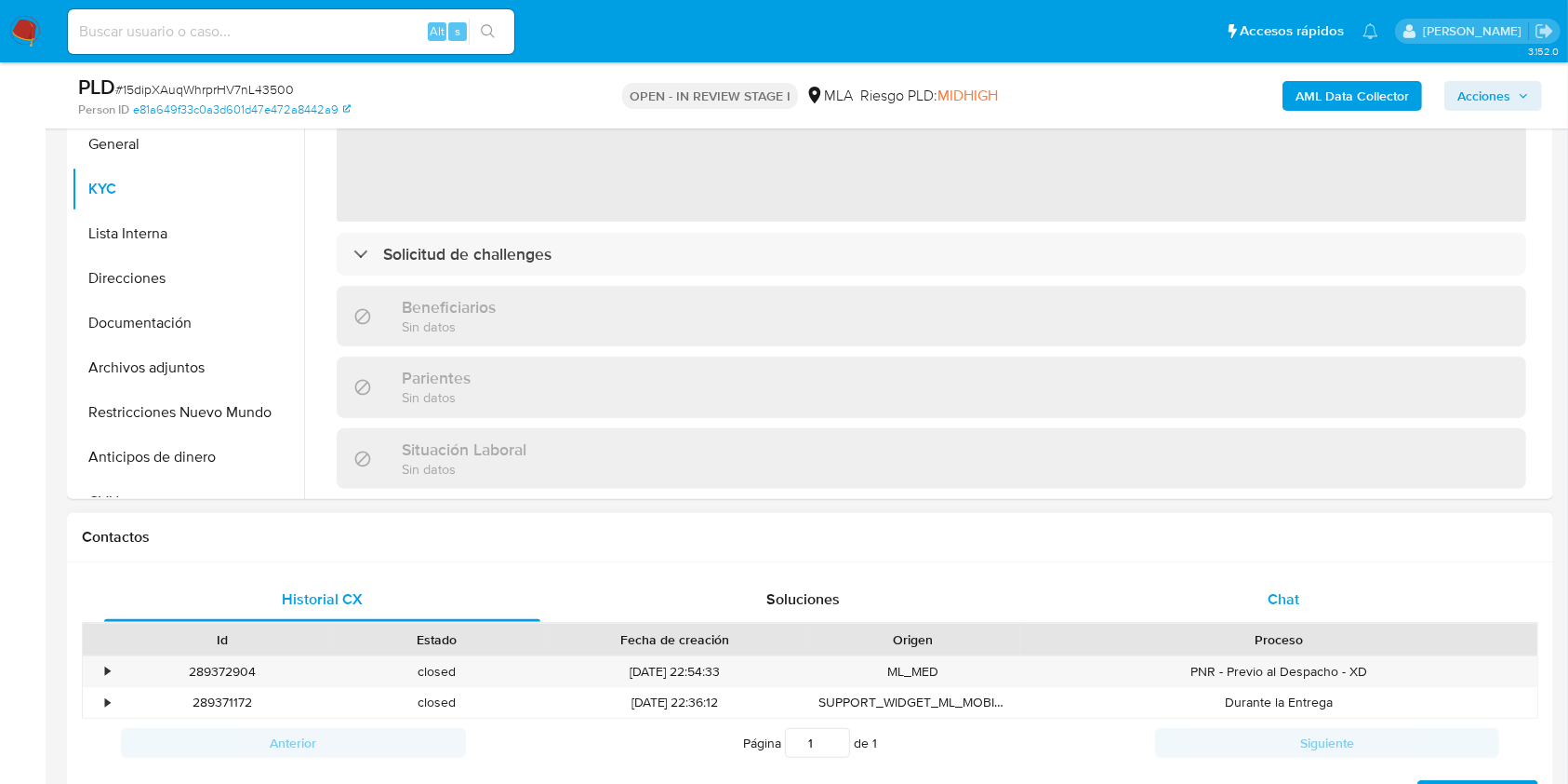
scroll to position [497, 0]
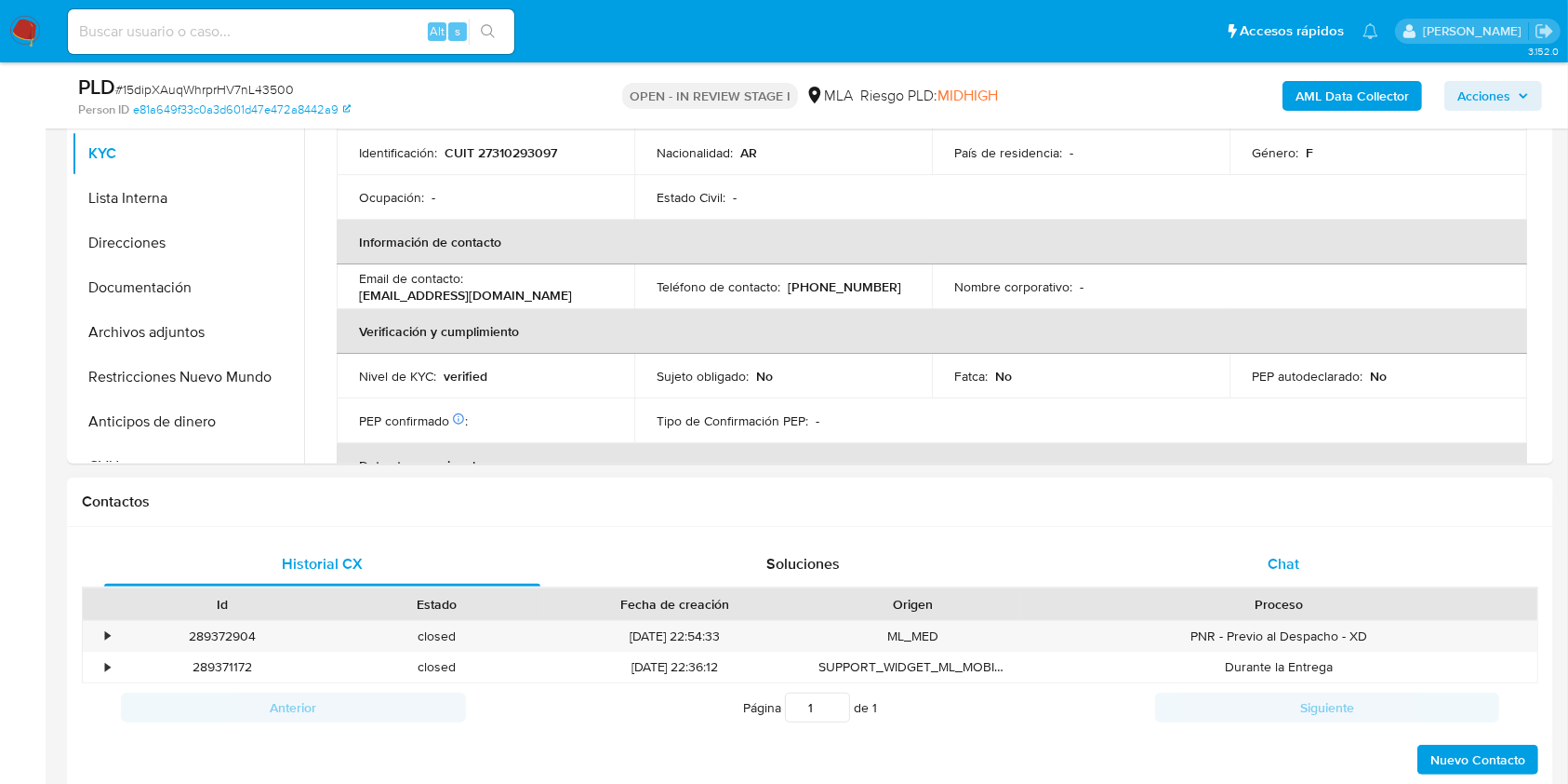
drag, startPoint x: 1323, startPoint y: 555, endPoint x: 1324, endPoint y: 565, distance: 10.0
click at [1322, 556] on div "Chat" at bounding box center [1284, 564] width 436 height 45
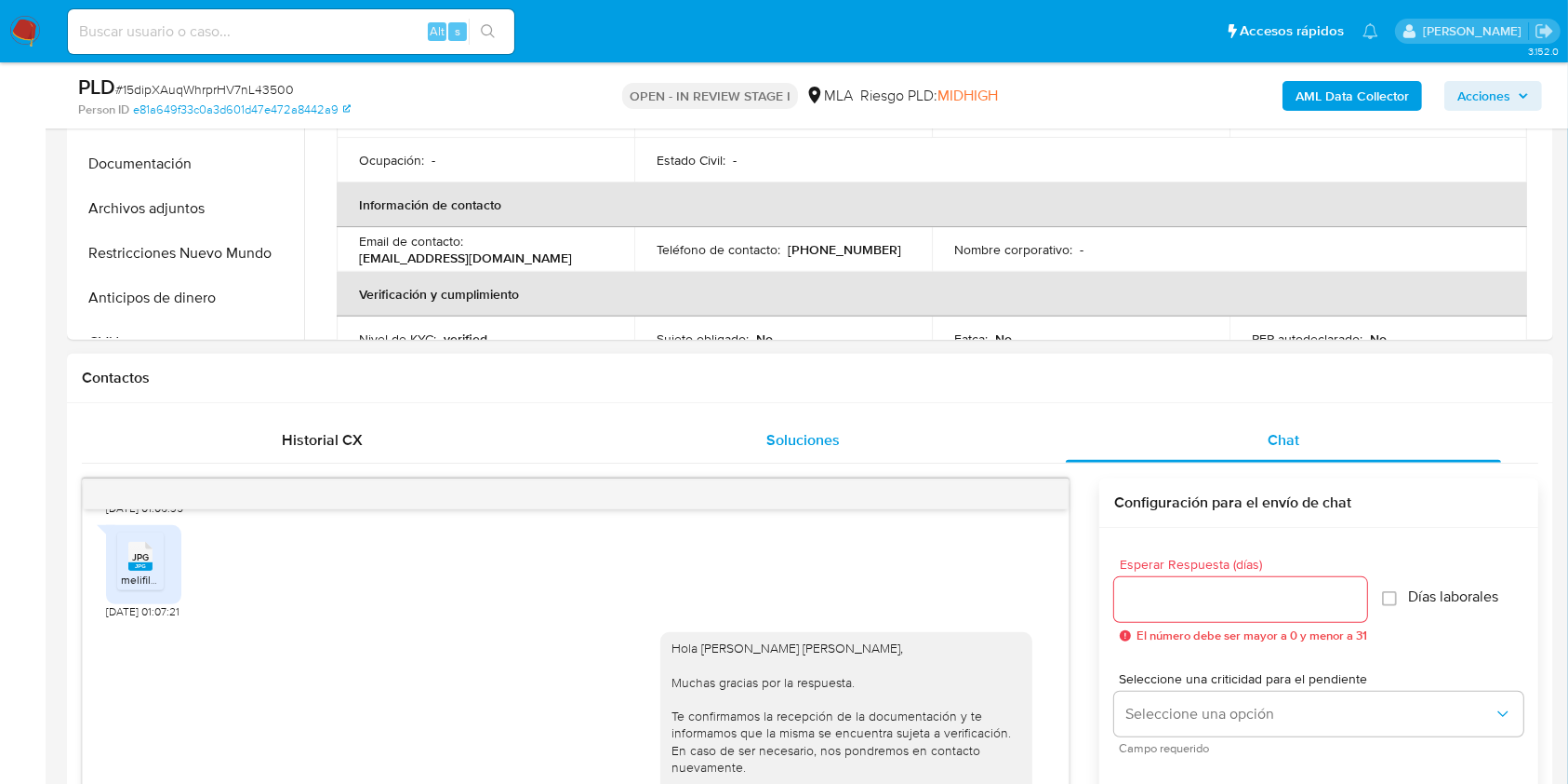
scroll to position [0, 0]
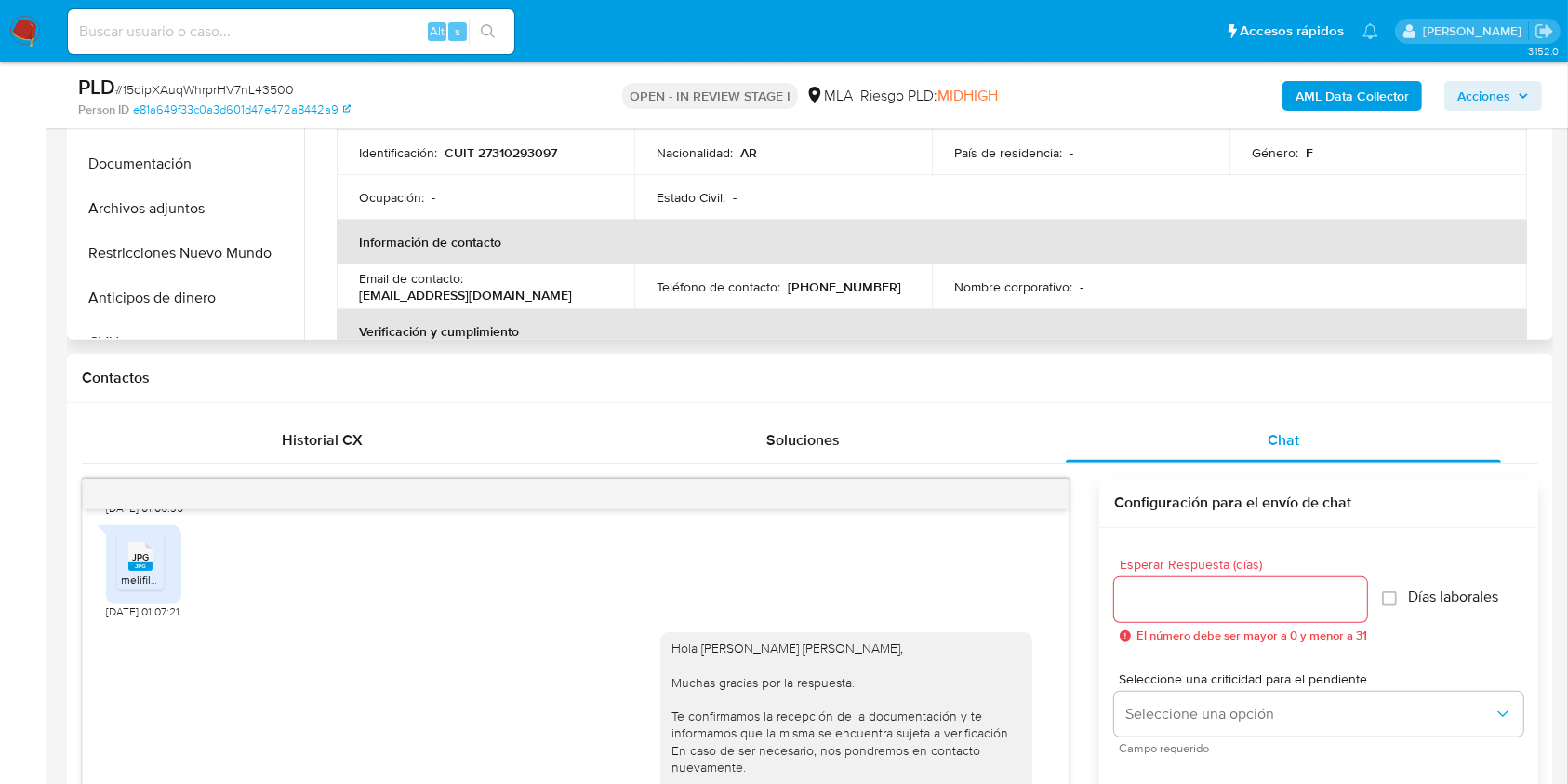
drag, startPoint x: 216, startPoint y: 252, endPoint x: 1325, endPoint y: 266, distance: 1109.1
click at [216, 252] on button "Restricciones Nuevo Mundo" at bounding box center [187, 253] width 233 height 45
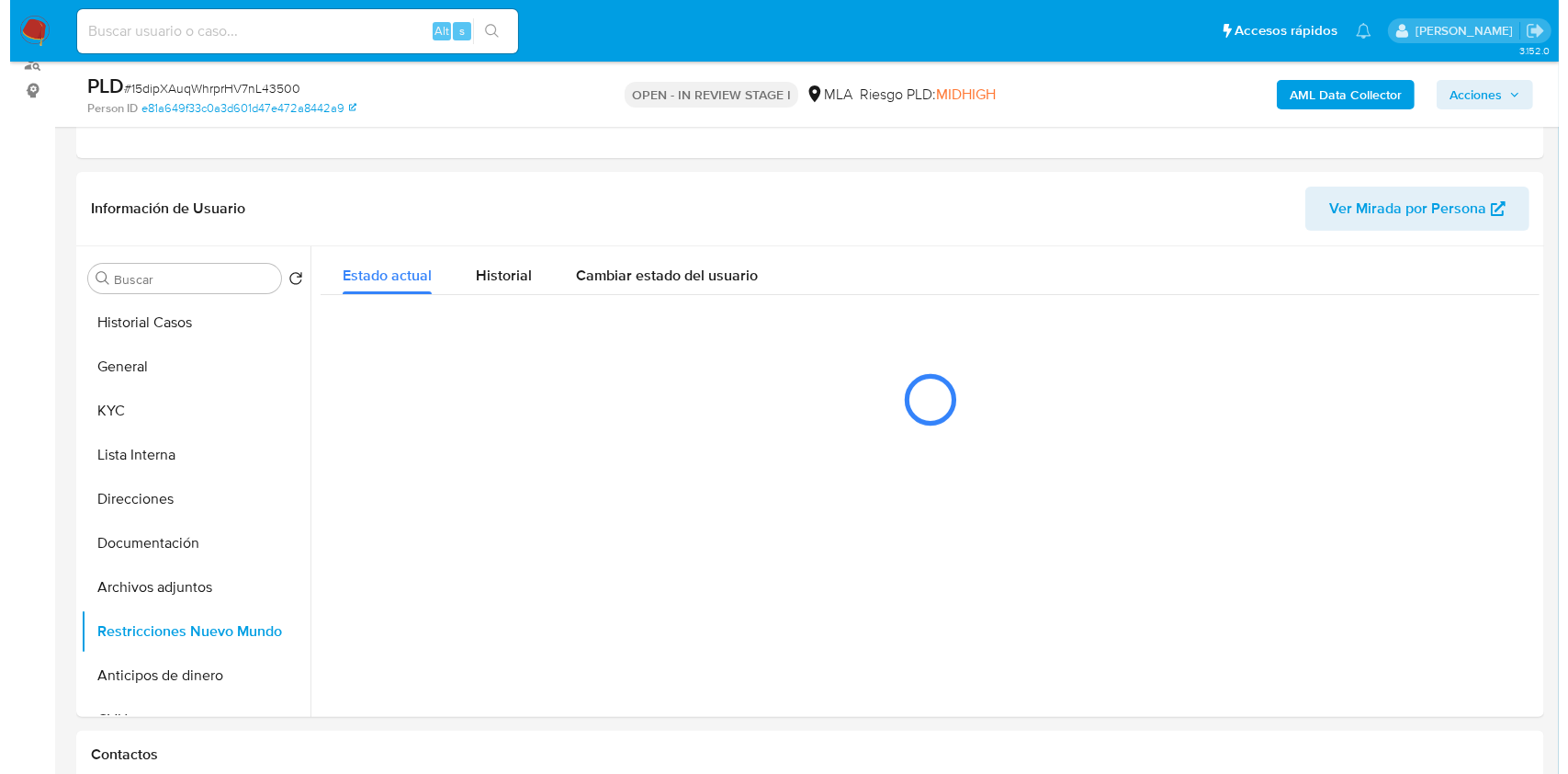
scroll to position [309, 0]
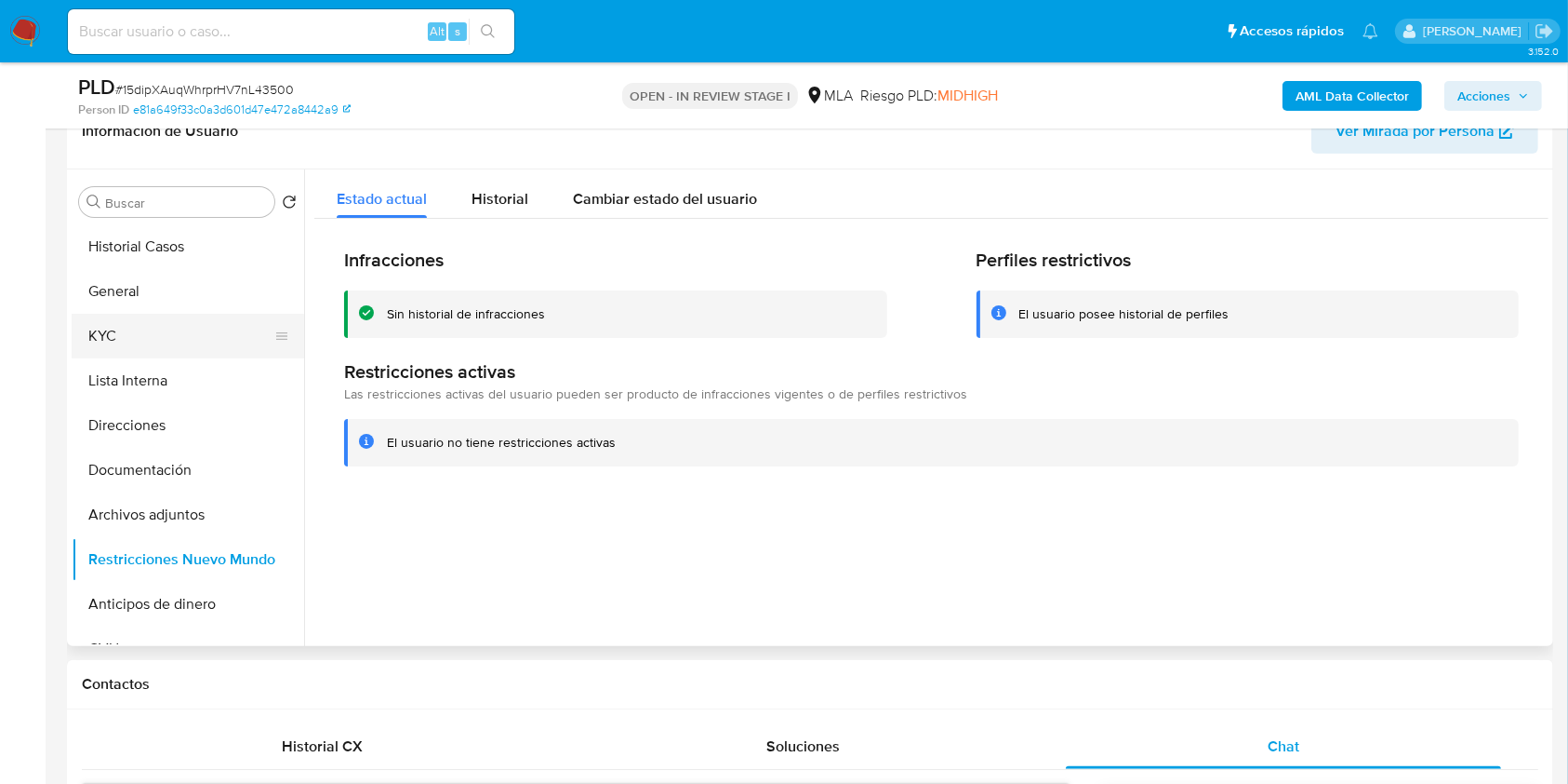
click at [157, 327] on button "KYC" at bounding box center [180, 335] width 218 height 45
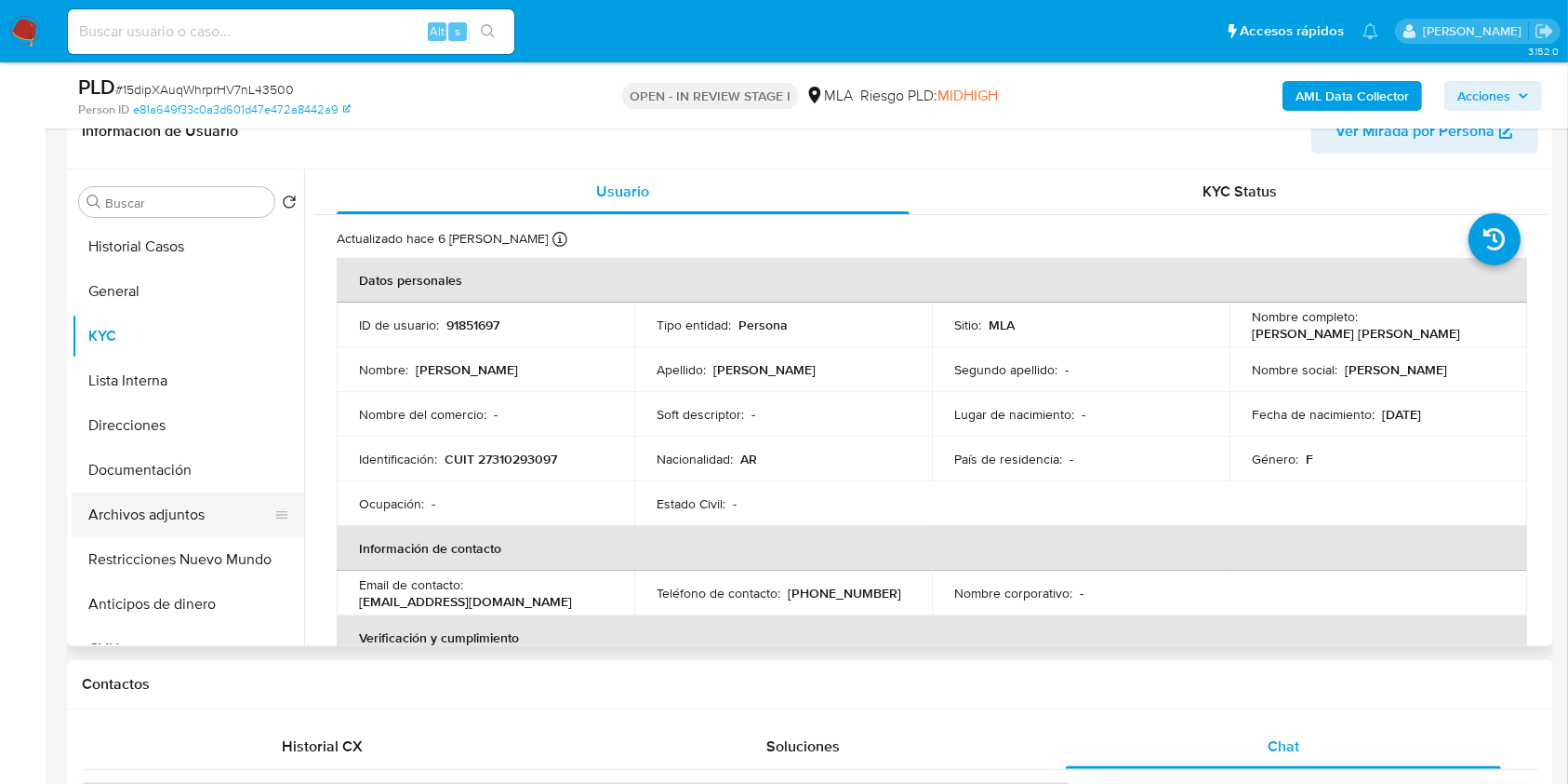
click at [182, 517] on button "Archivos adjuntos" at bounding box center [180, 514] width 218 height 45
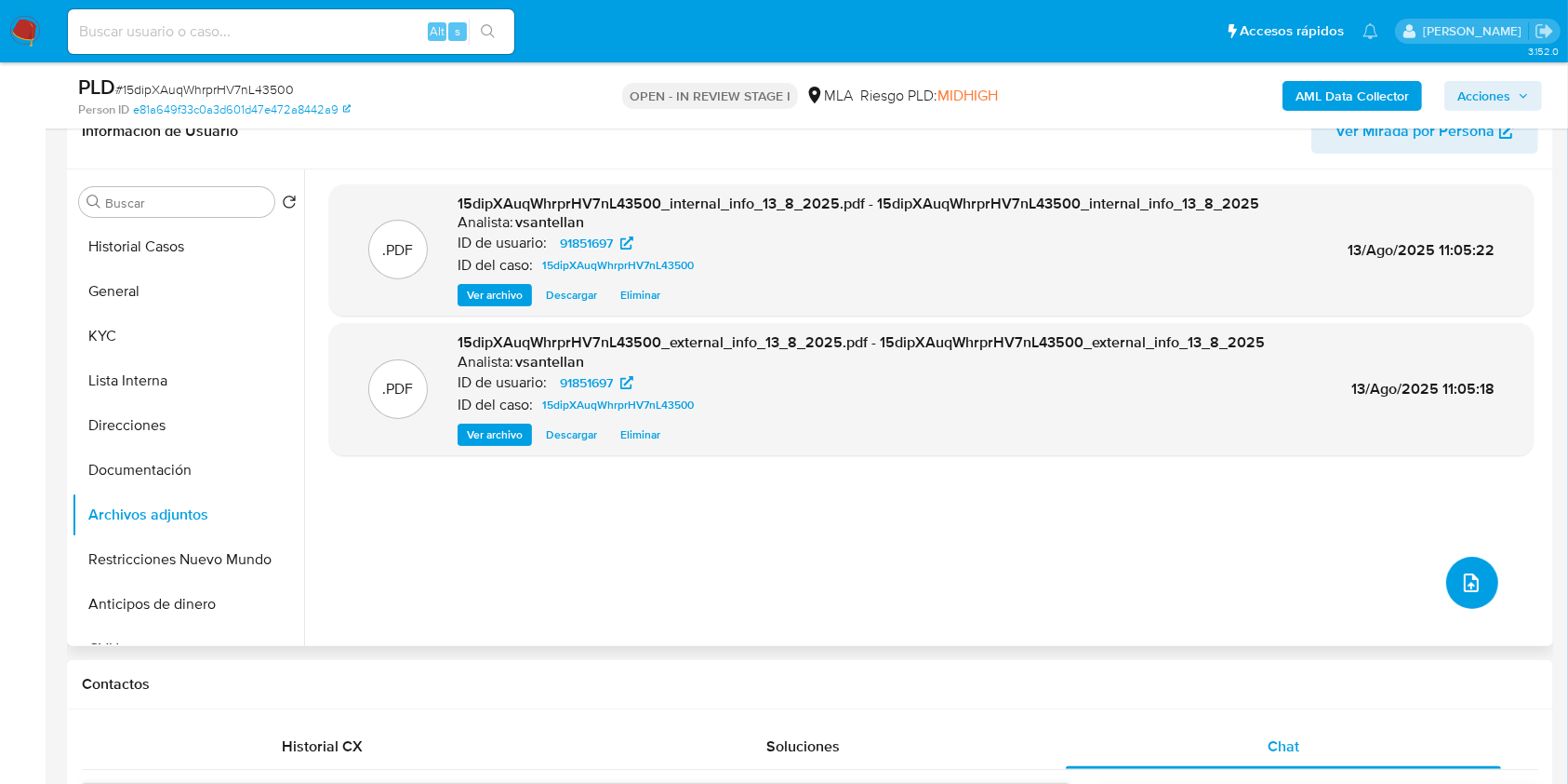
click at [1460, 573] on icon "upload-file" at bounding box center [1471, 583] width 23 height 23
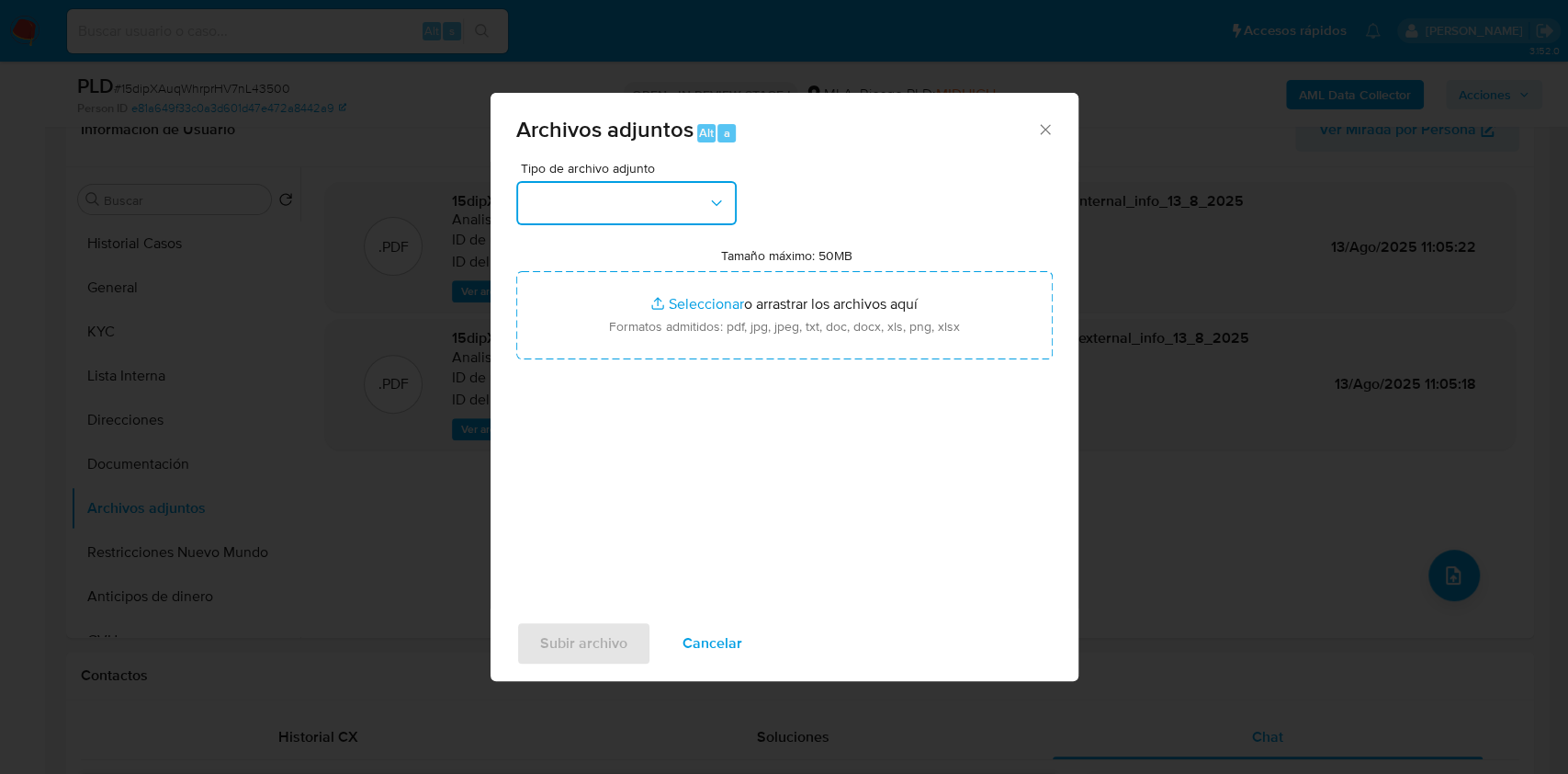
click at [637, 203] on button "button" at bounding box center [626, 203] width 220 height 44
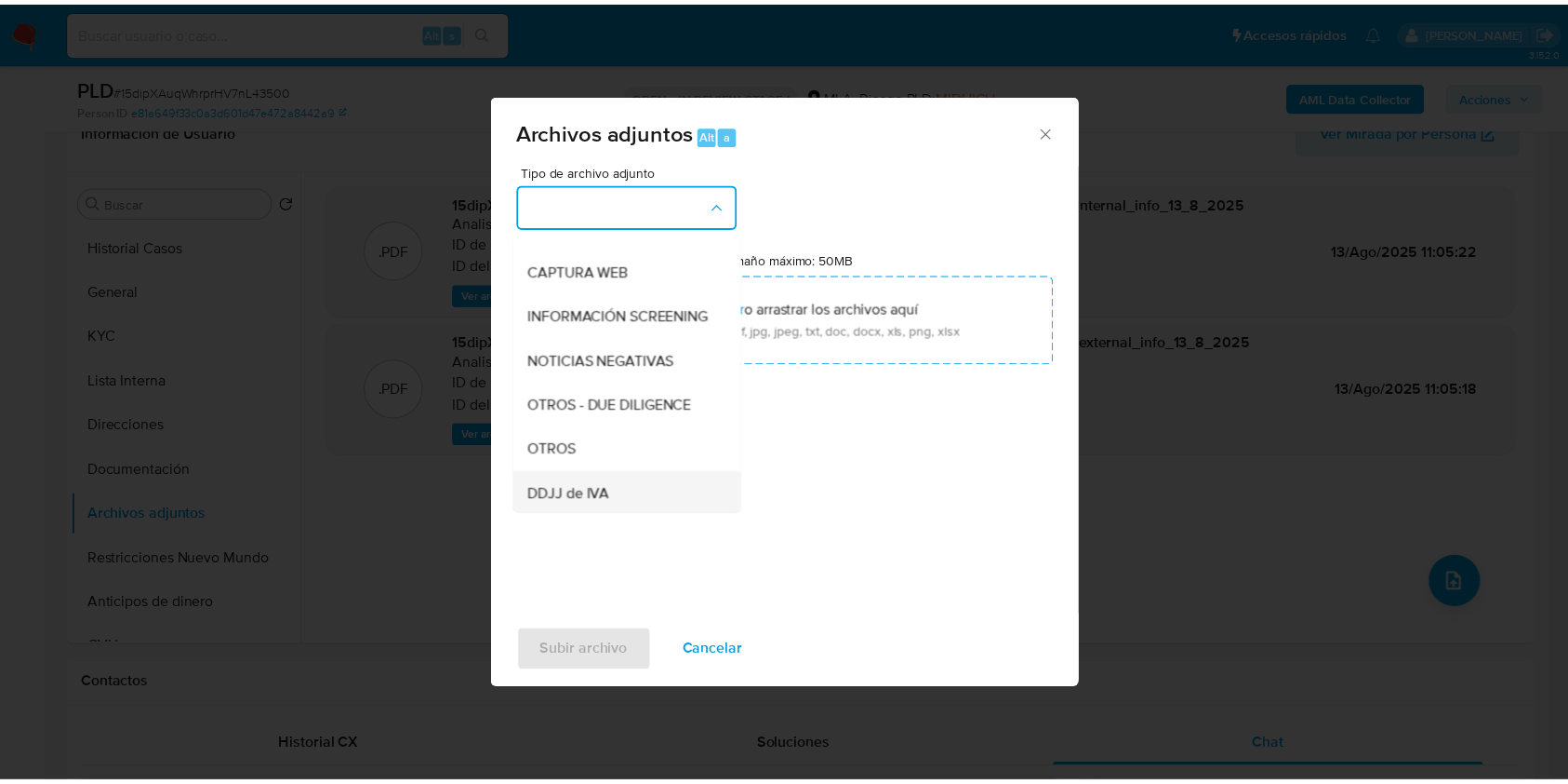
scroll to position [248, 0]
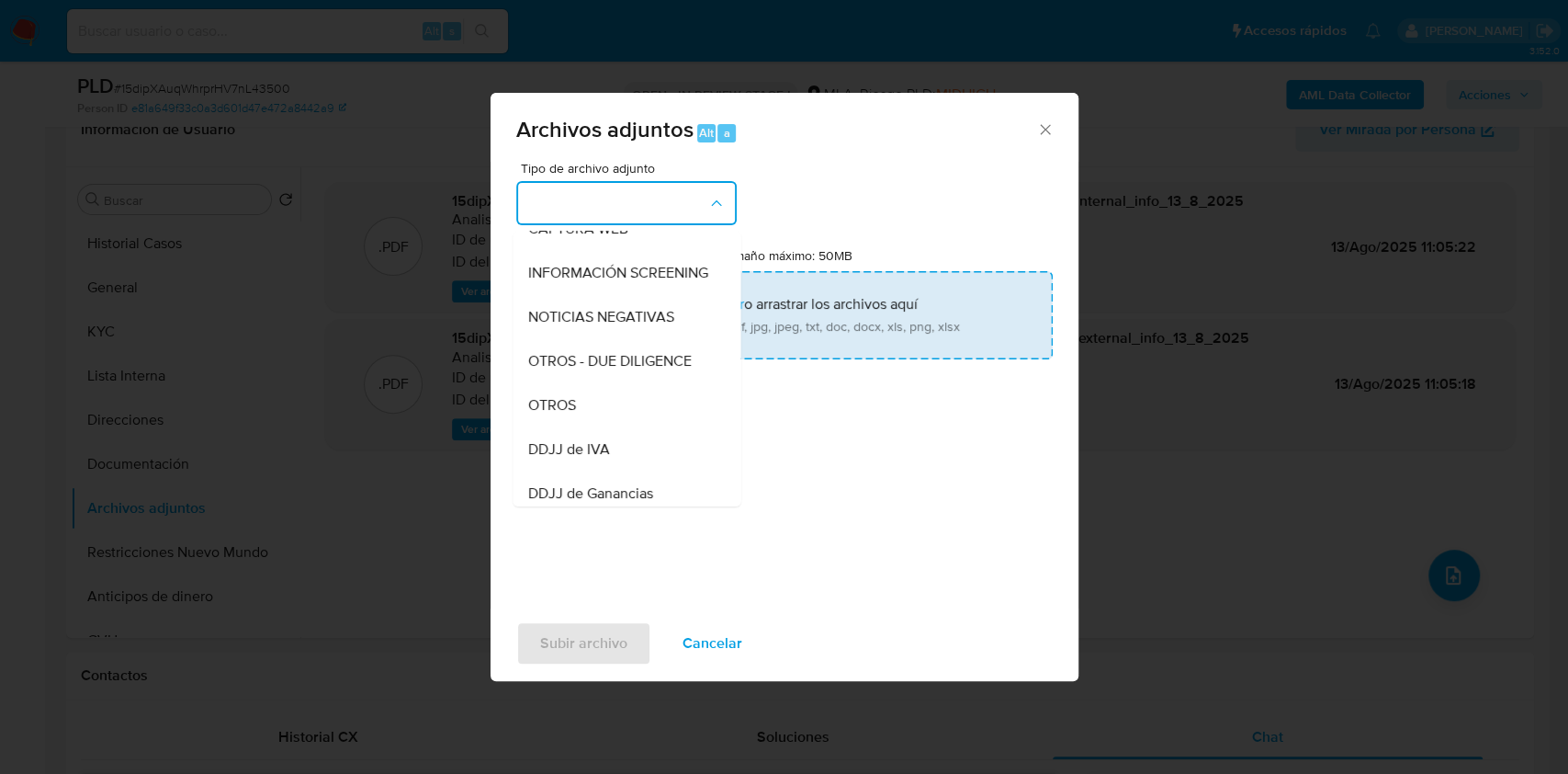
drag, startPoint x: 596, startPoint y: 423, endPoint x: 644, endPoint y: 356, distance: 82.4
click at [596, 423] on div "OTROS" at bounding box center [621, 405] width 188 height 44
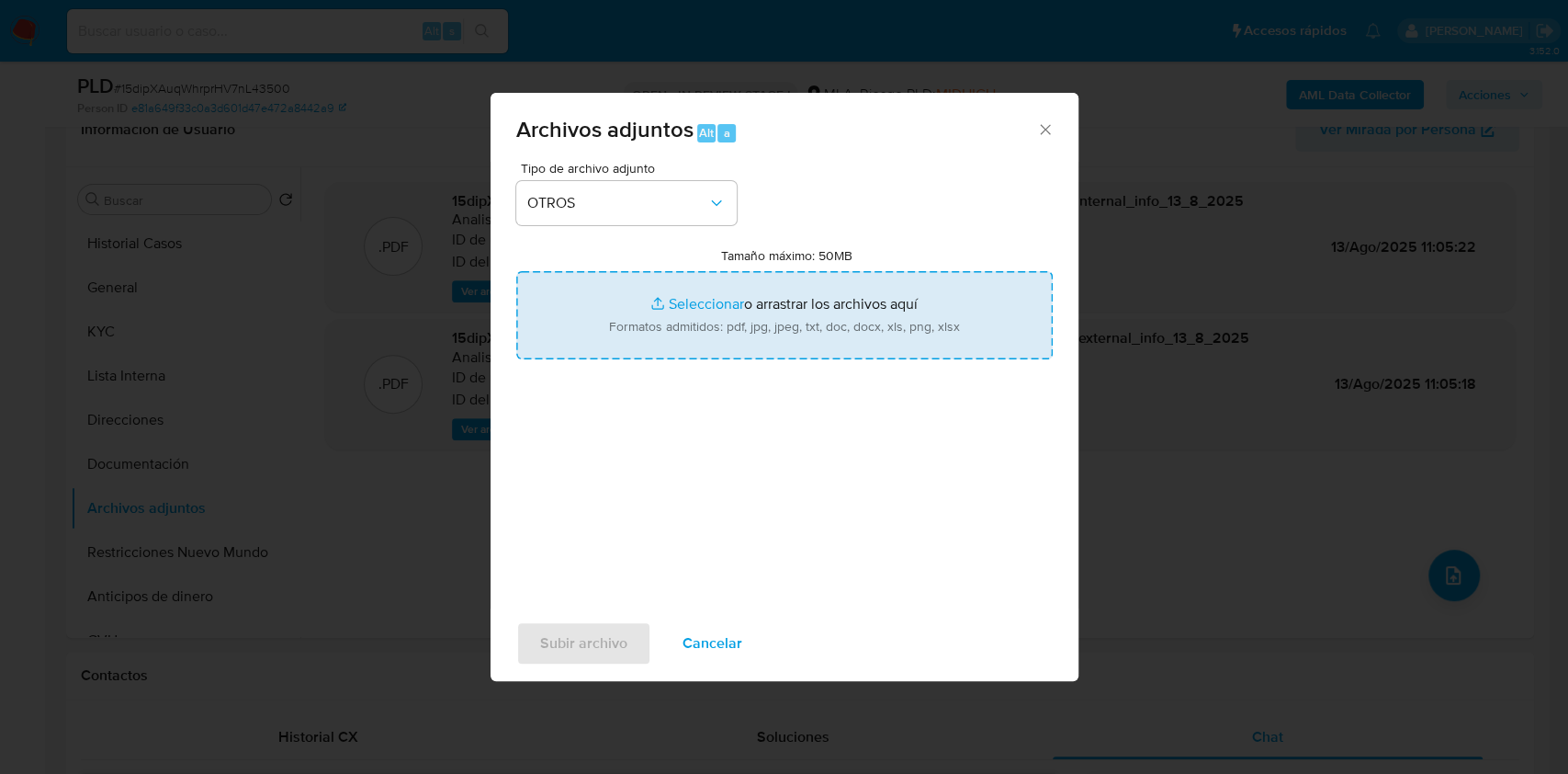
click at [656, 338] on input "Tamaño máximo: 50MB Seleccionar archivos" at bounding box center [784, 315] width 536 height 88
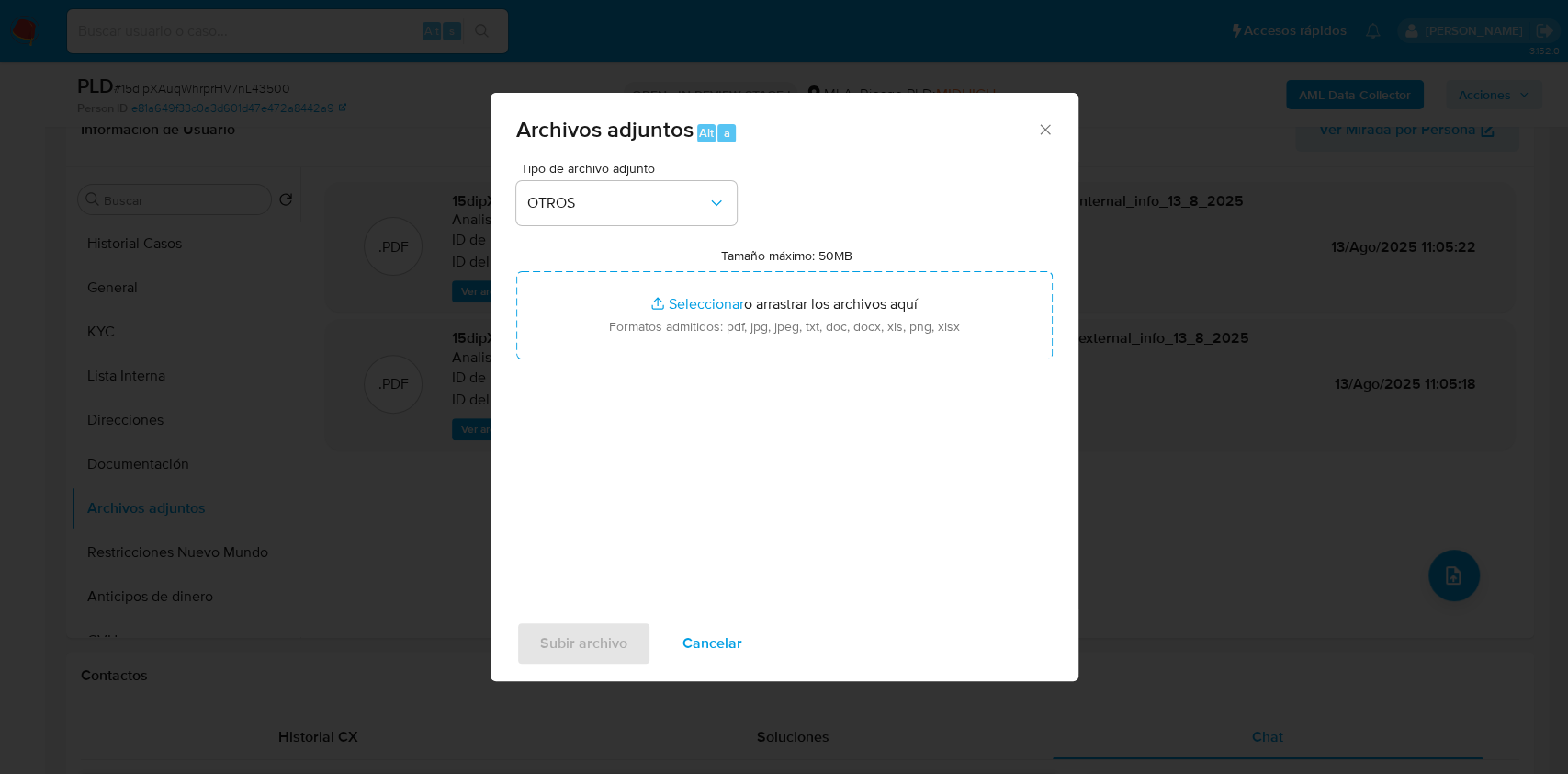
type input "C:\fakepath\Caselog-91851697- NO ROI.docx"
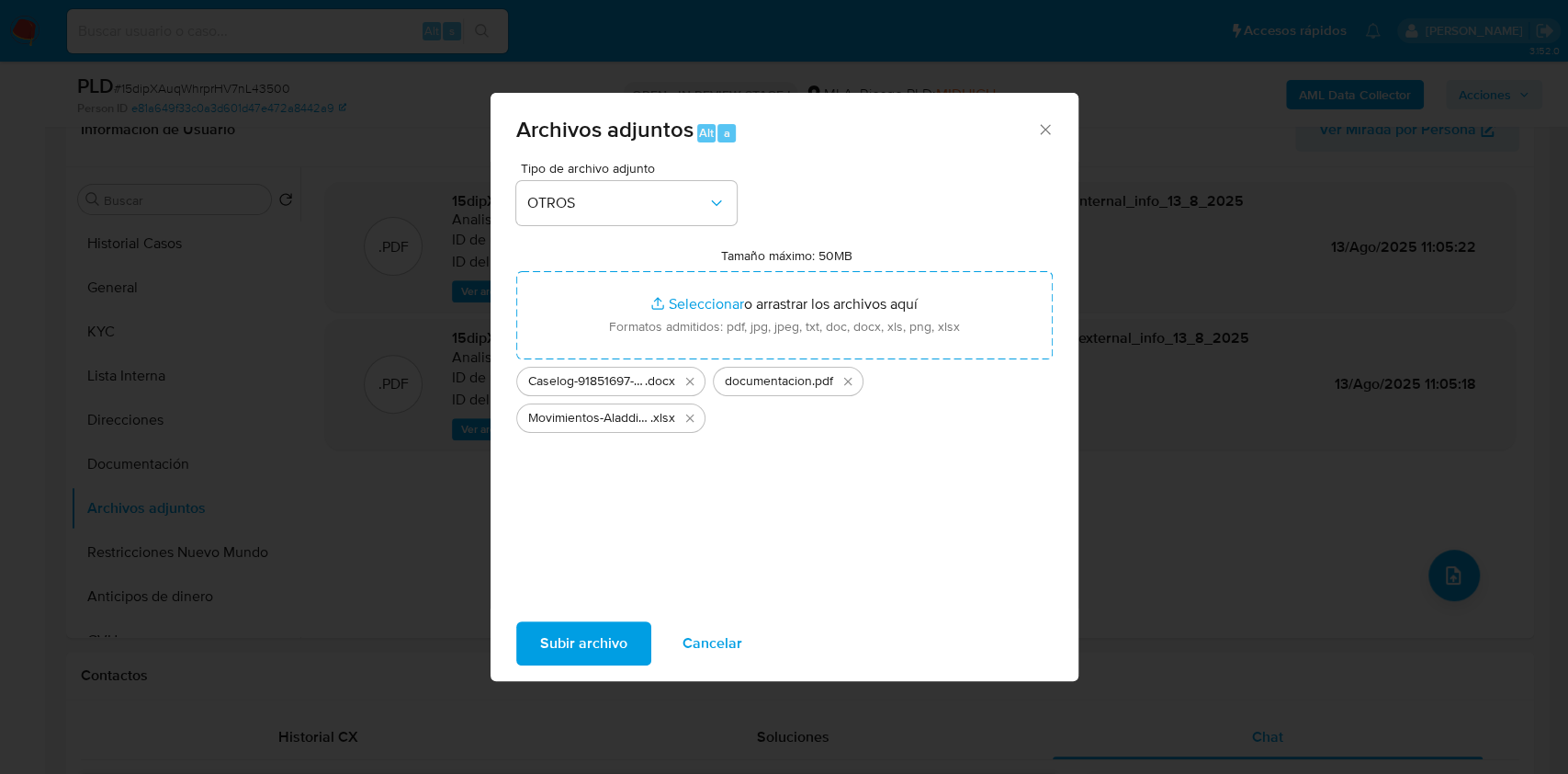
click at [587, 648] on span "Subir archivo" at bounding box center [583, 643] width 87 height 40
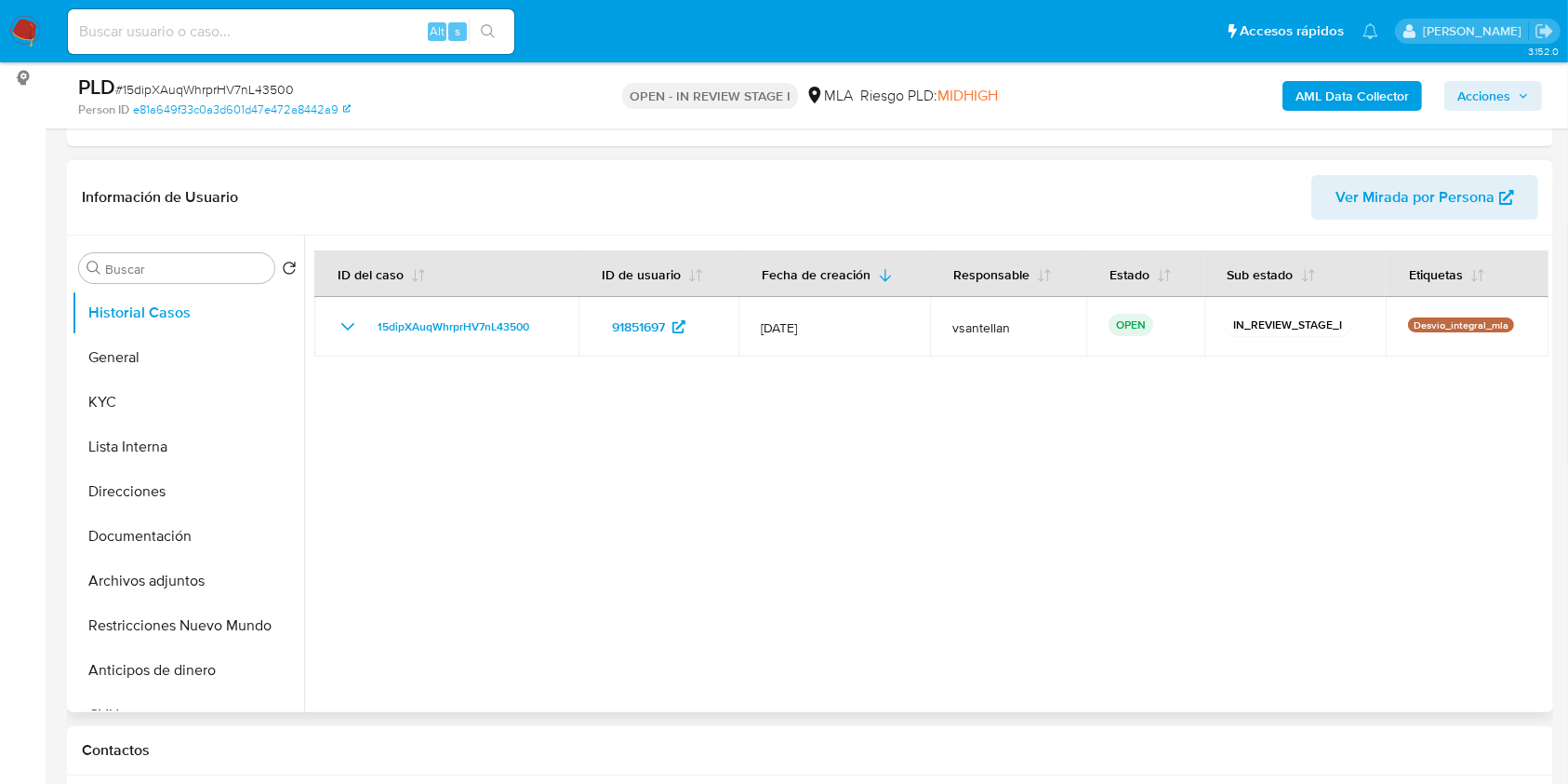
select select "10"
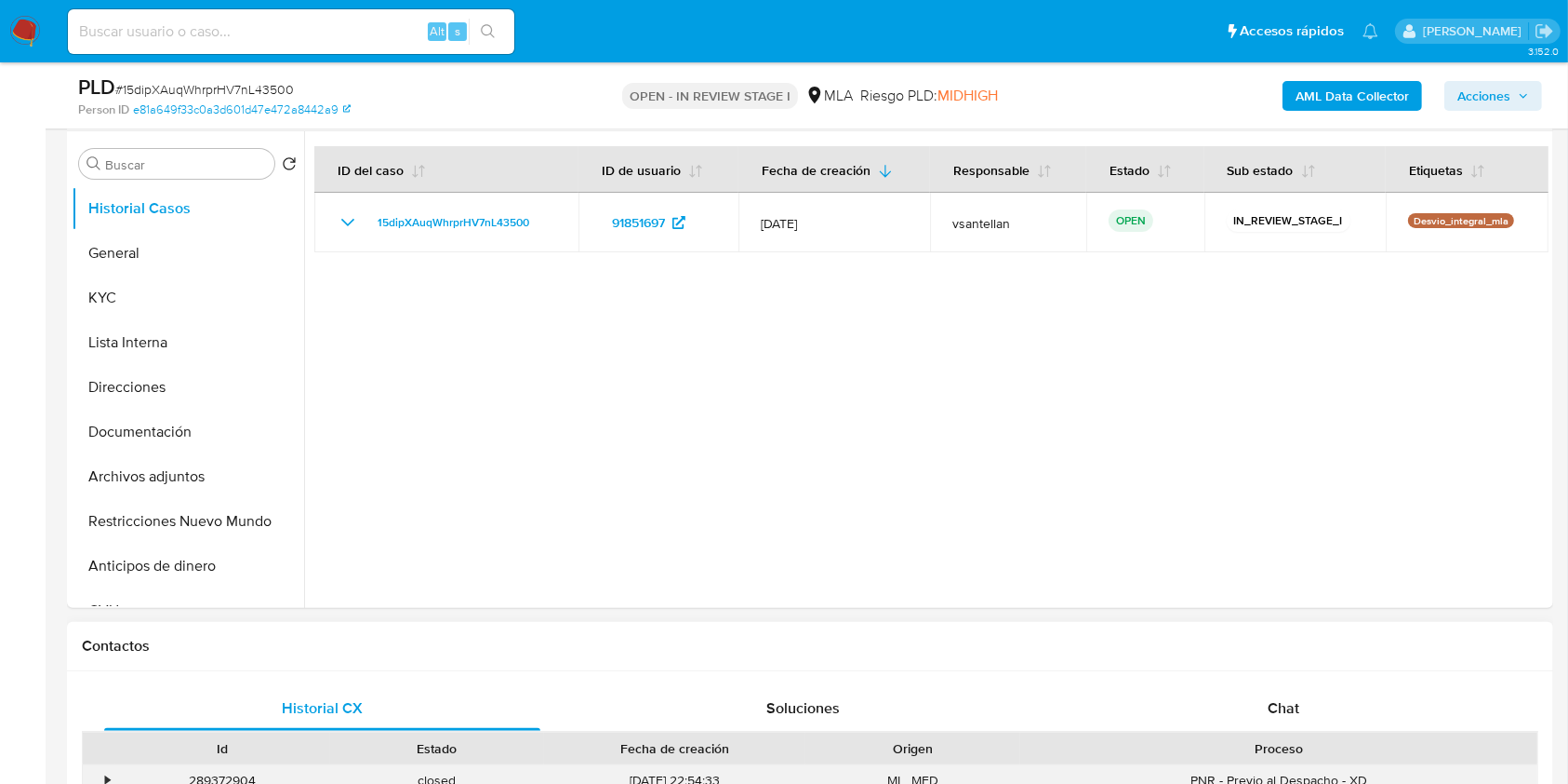
scroll to position [497, 0]
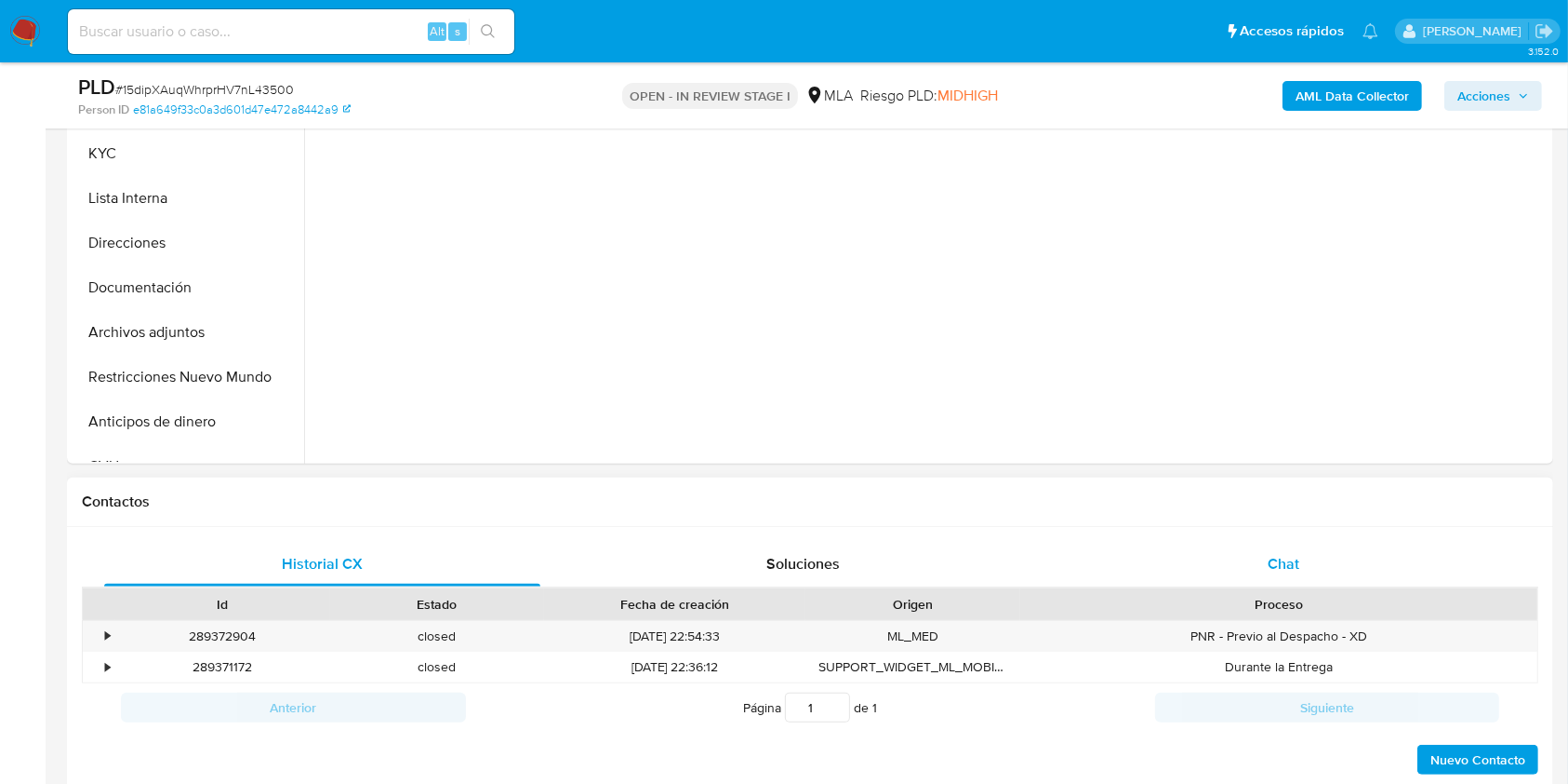
click at [1280, 564] on span "Chat" at bounding box center [1284, 564] width 32 height 22
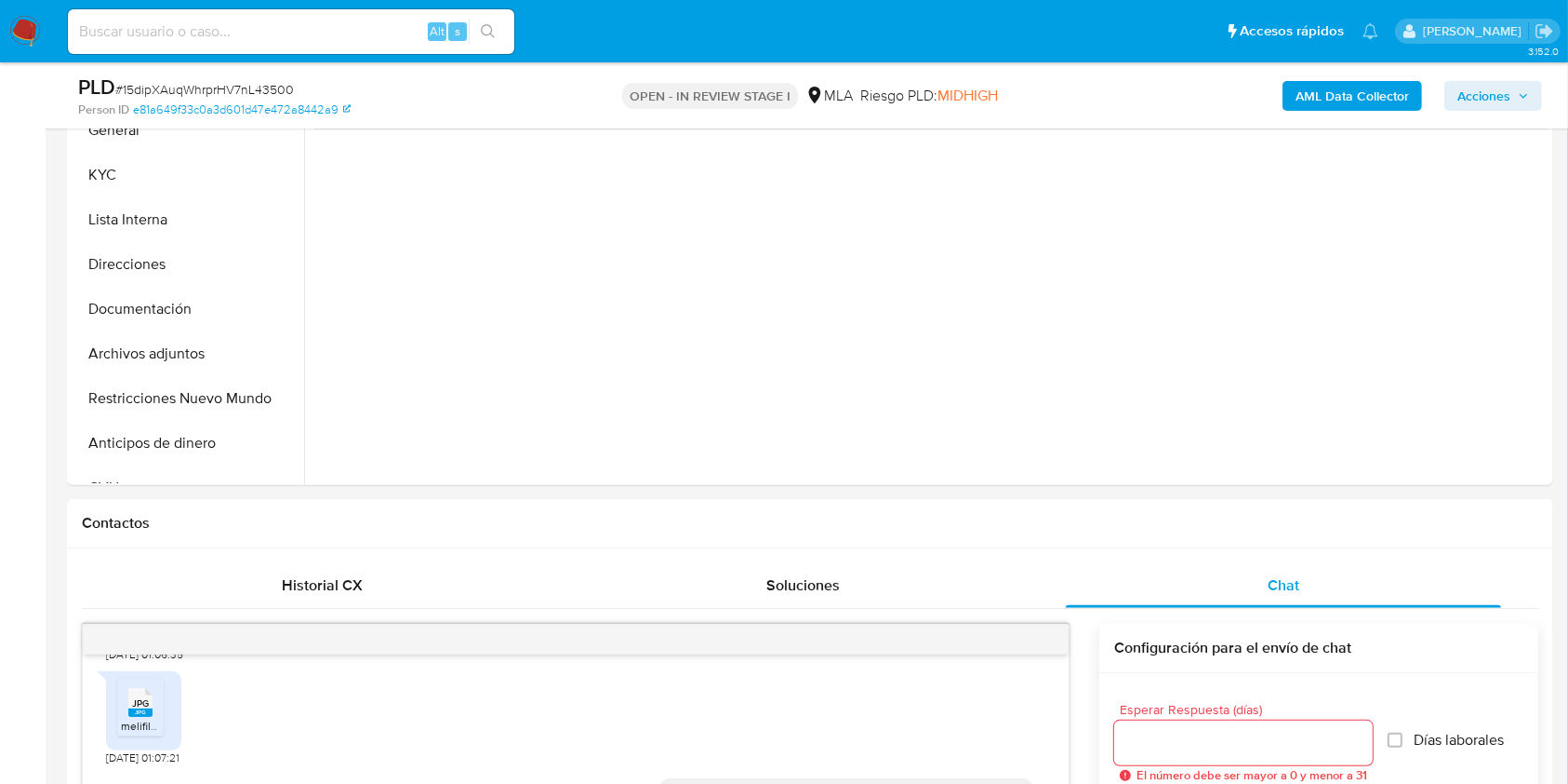
scroll to position [417, 0]
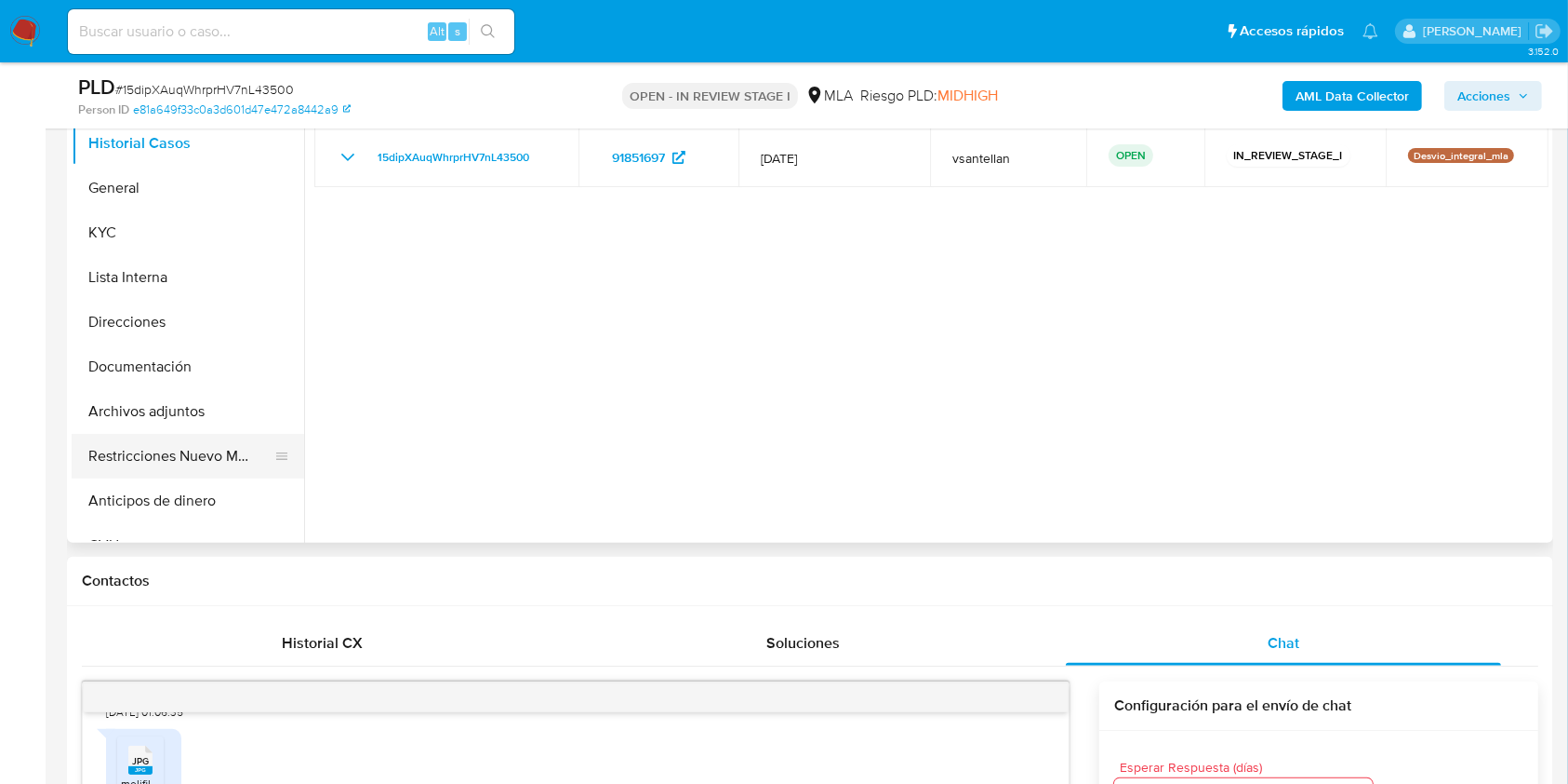
click at [112, 454] on button "Restricciones Nuevo Mundo" at bounding box center [180, 456] width 218 height 45
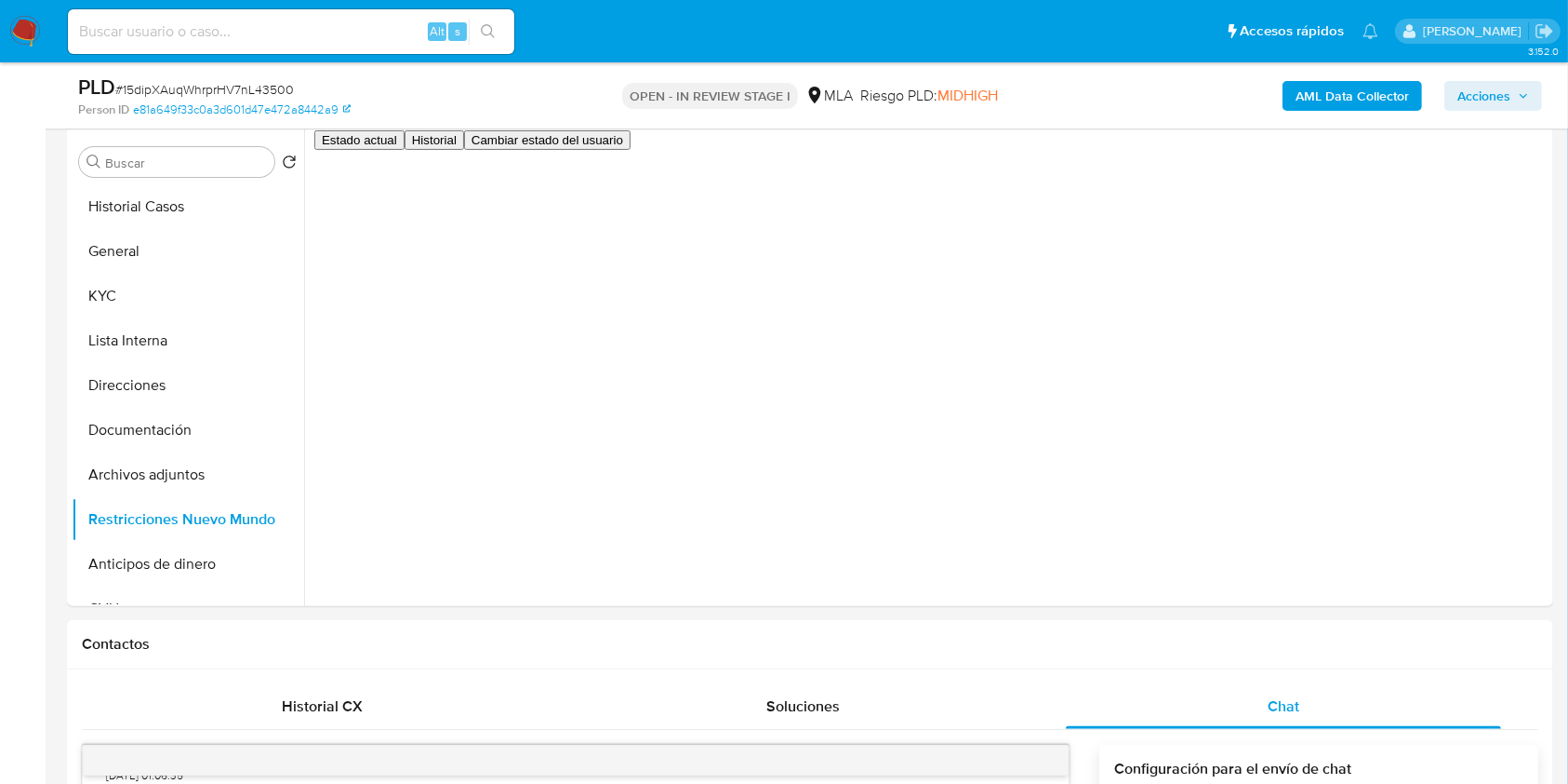
scroll to position [320, 0]
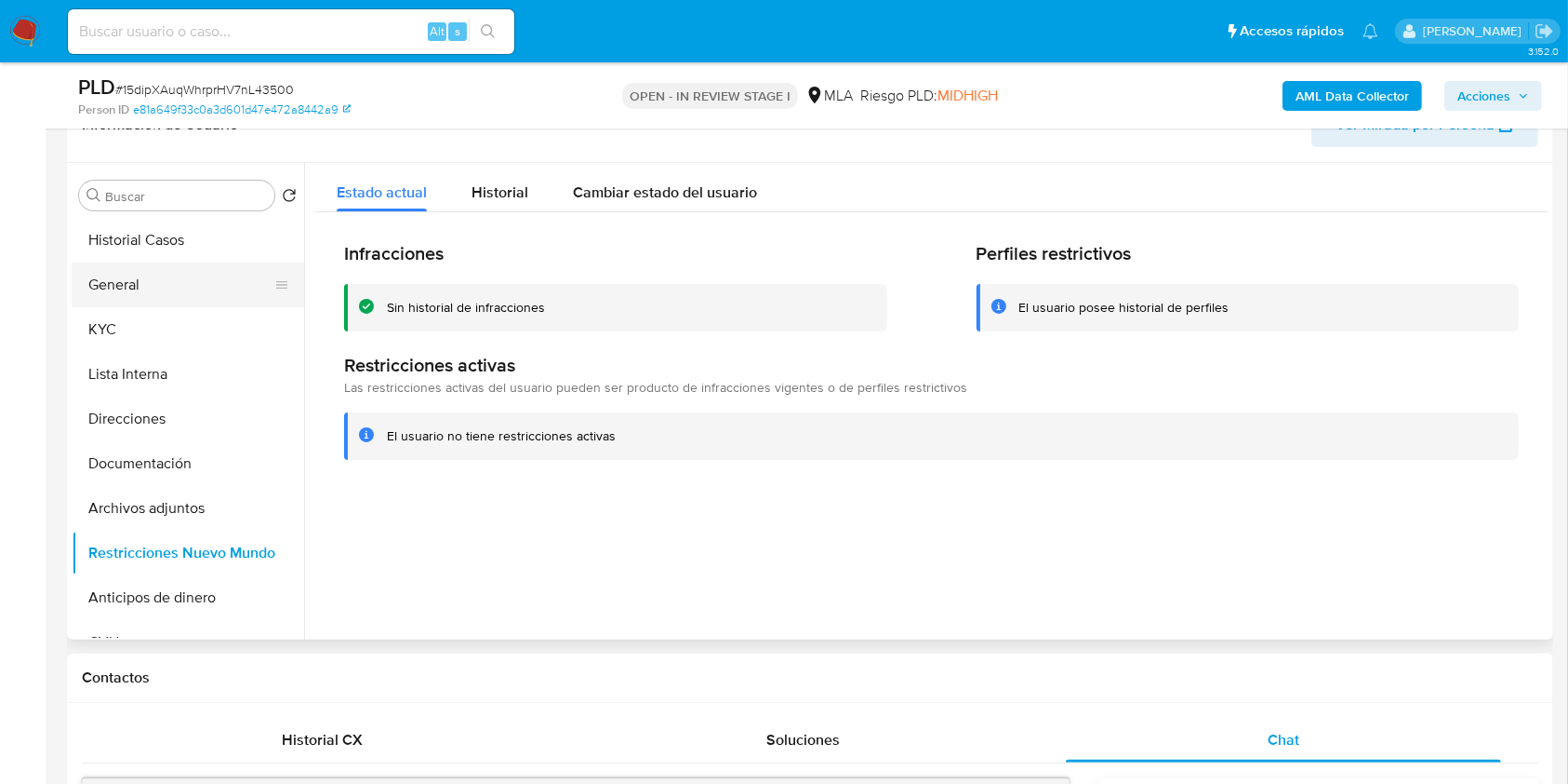
click at [171, 284] on button "General" at bounding box center [180, 284] width 218 height 45
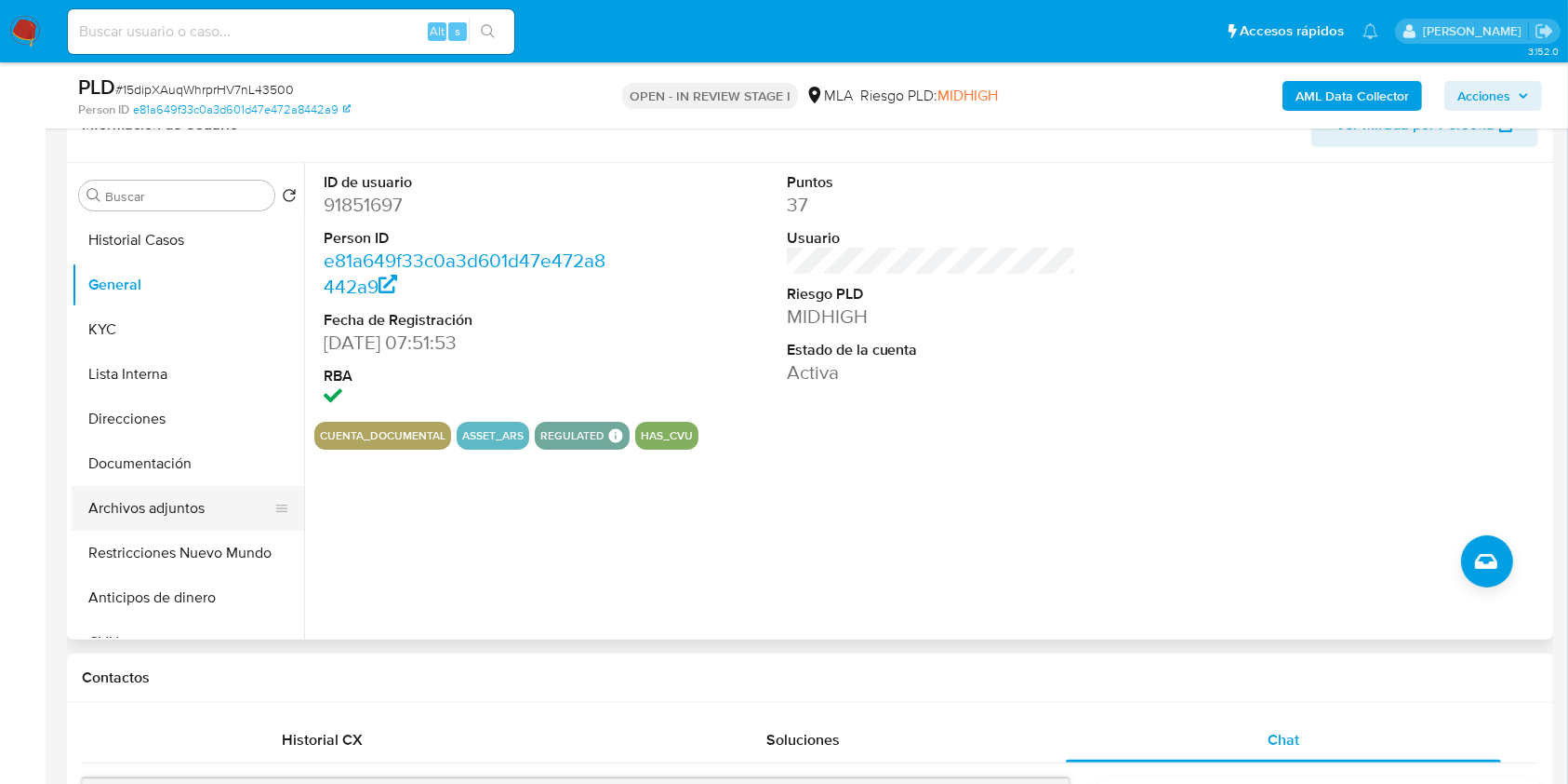
drag, startPoint x: 208, startPoint y: 509, endPoint x: 639, endPoint y: 303, distance: 477.7
click at [208, 510] on button "Archivos adjuntos" at bounding box center [187, 507] width 233 height 45
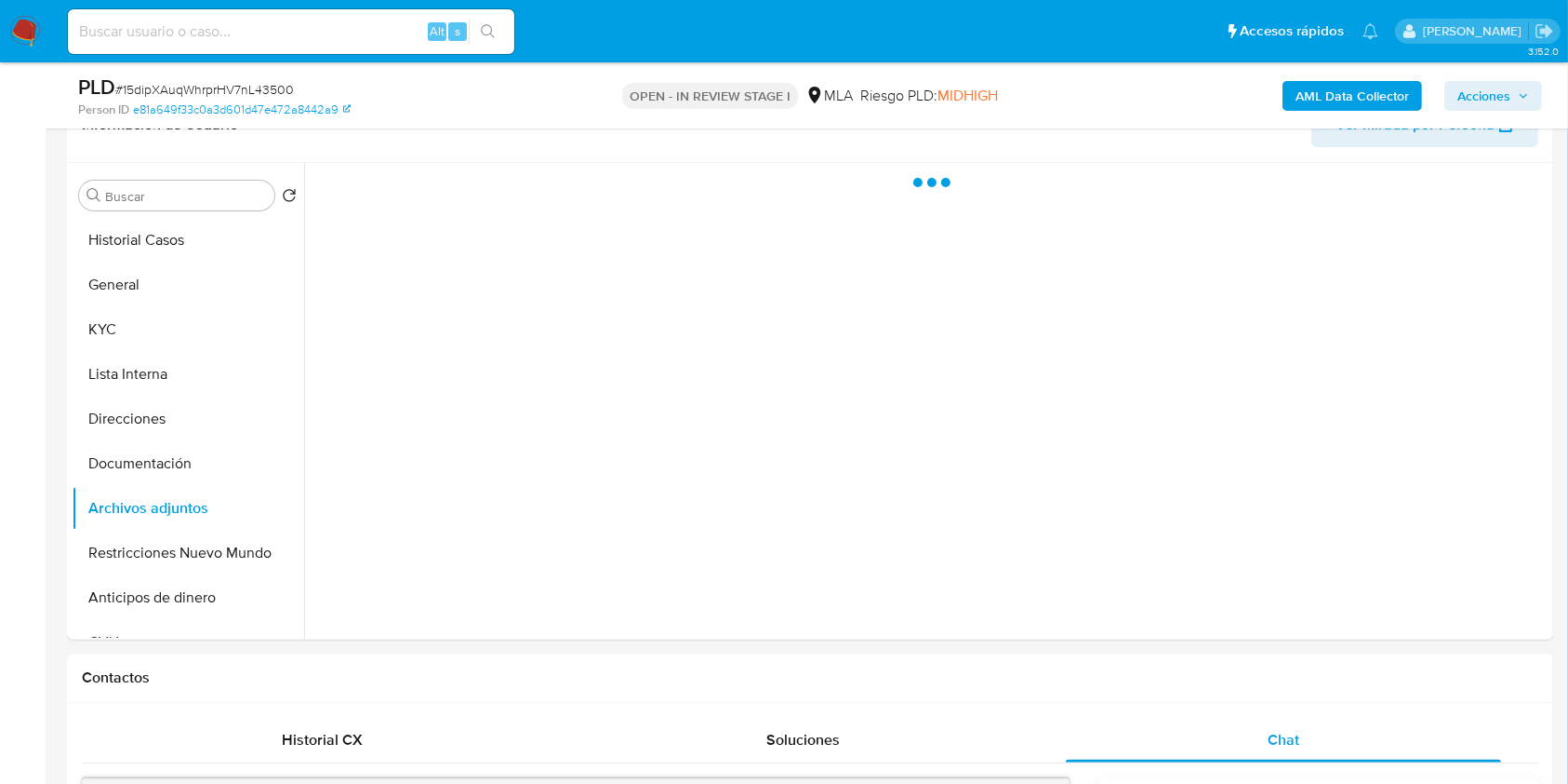
click at [1537, 108] on button "Acciones" at bounding box center [1493, 96] width 98 height 30
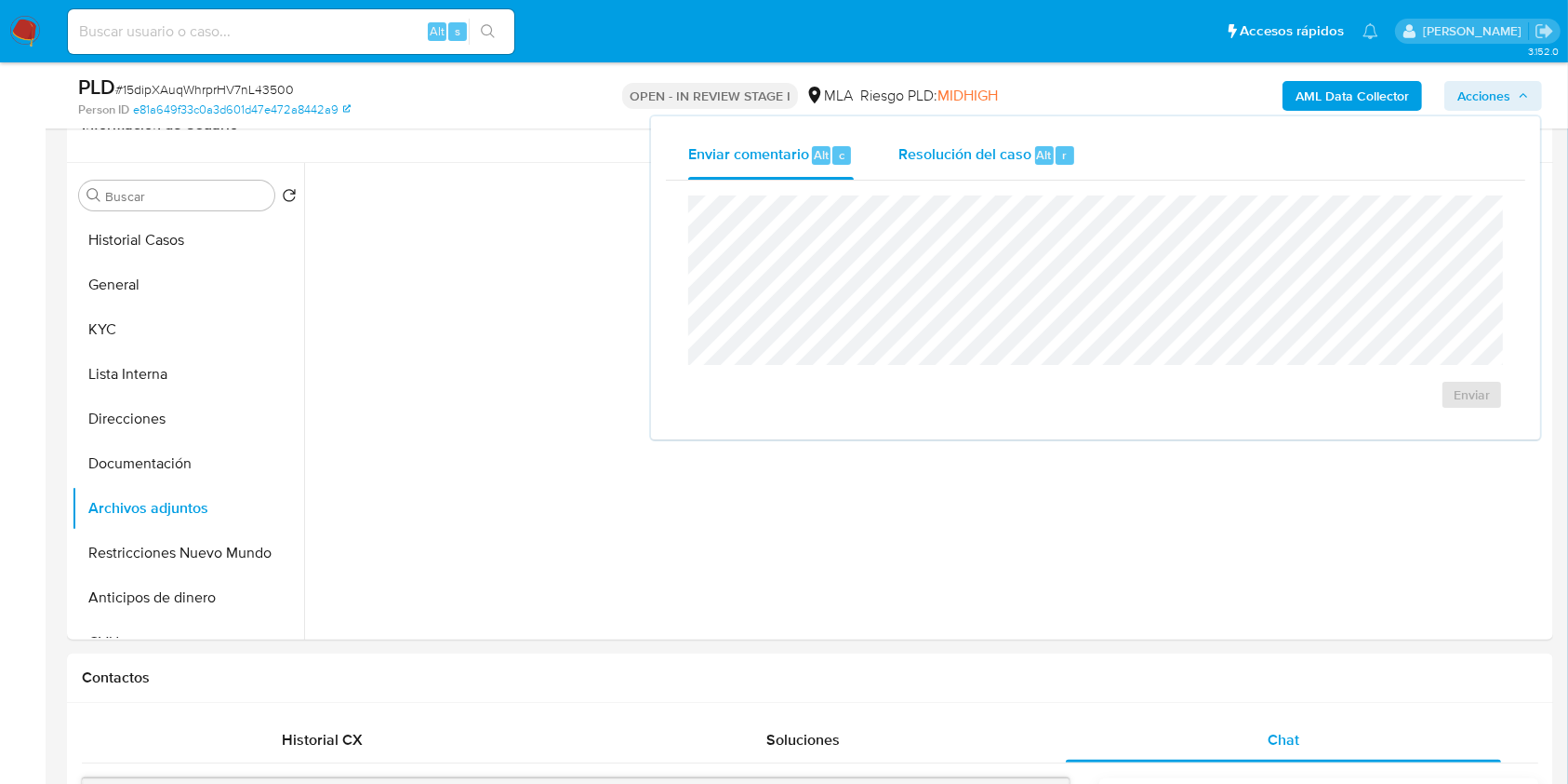
drag, startPoint x: 1045, startPoint y: 131, endPoint x: 1045, endPoint y: 149, distance: 18.0
click at [1043, 136] on div "Resolución del caso Alt r" at bounding box center [987, 155] width 177 height 49
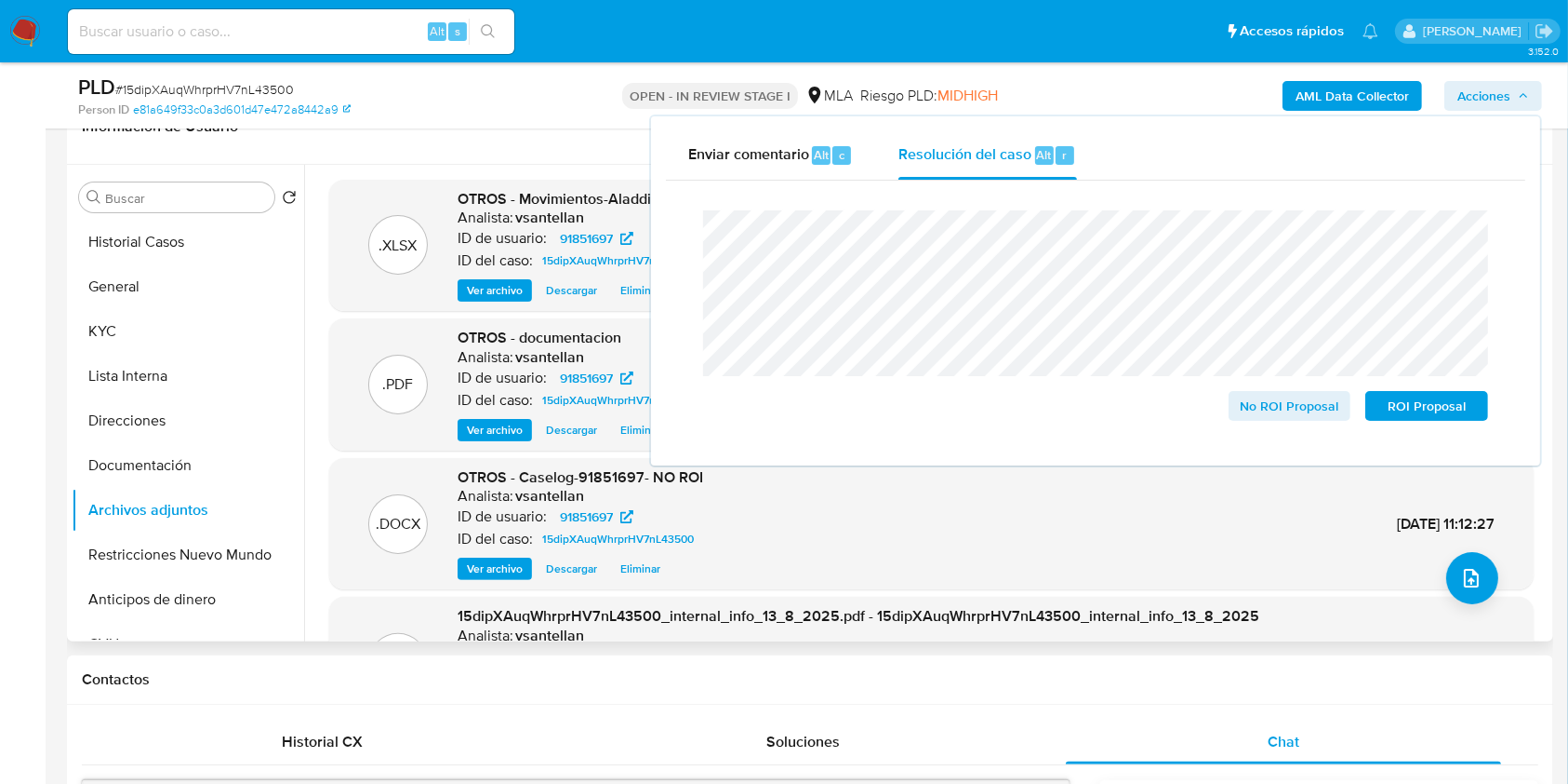
scroll to position [313, 0]
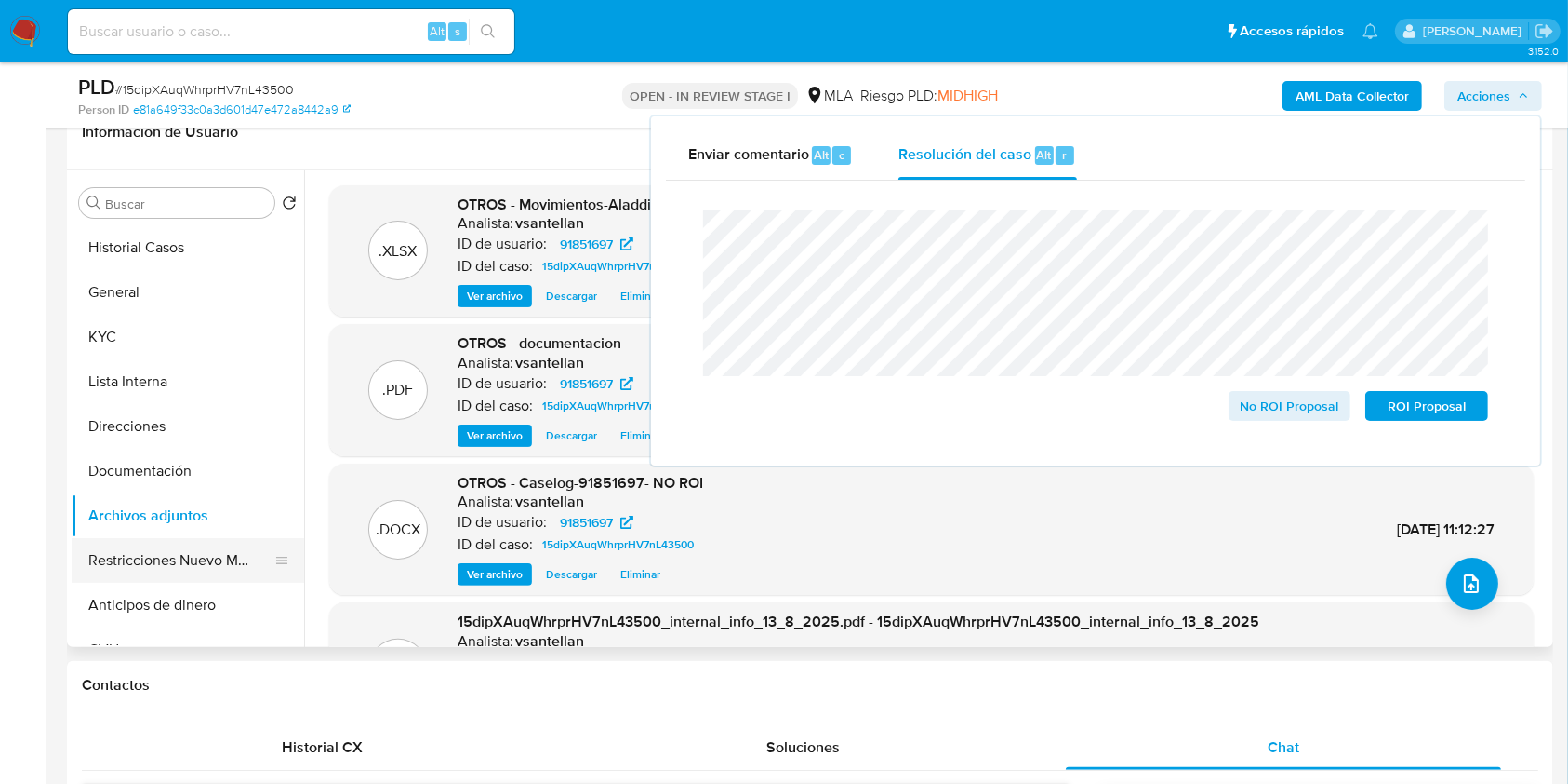
click at [186, 566] on button "Restricciones Nuevo Mundo" at bounding box center [180, 560] width 218 height 45
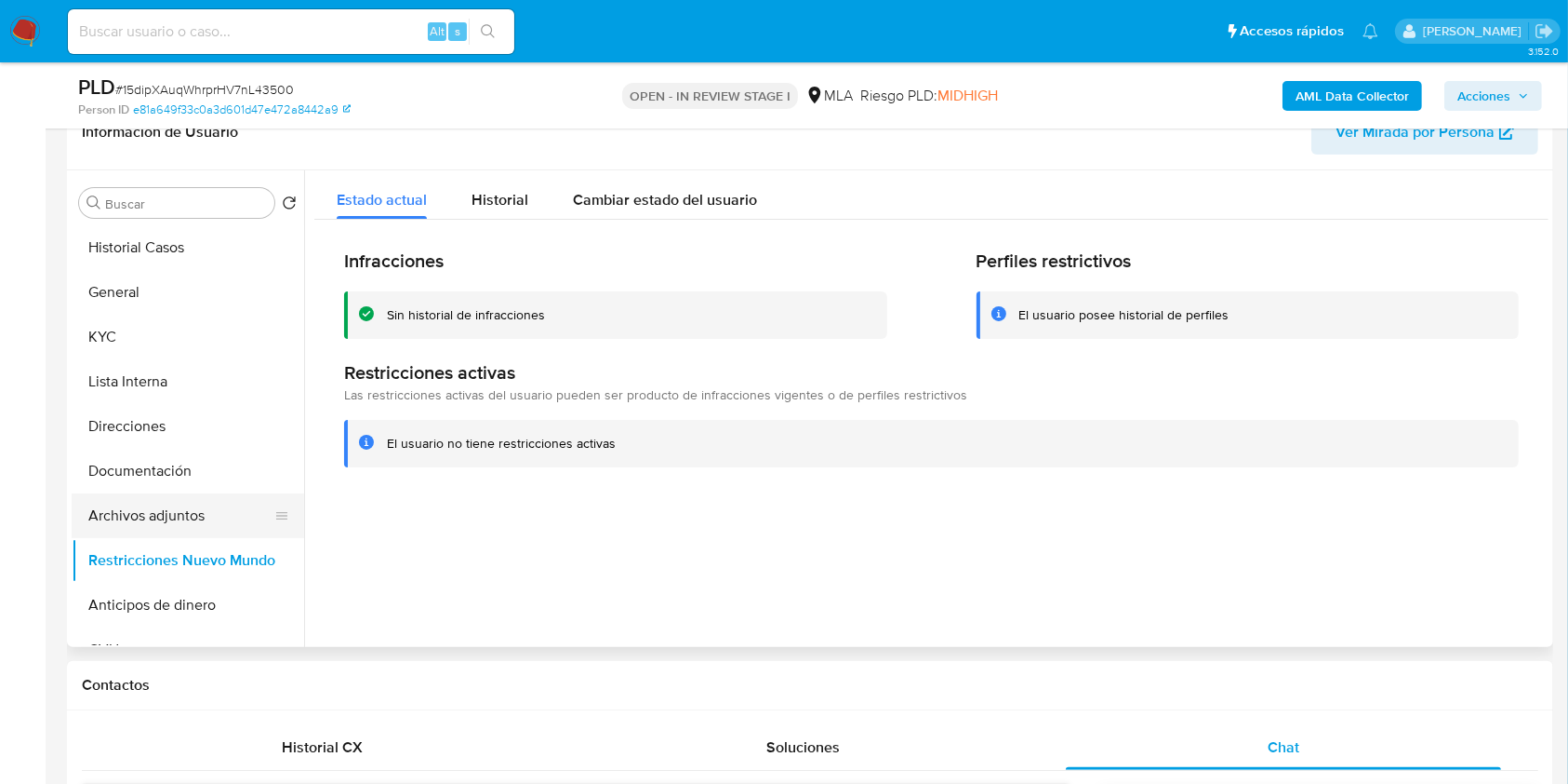
click at [192, 515] on button "Archivos adjuntos" at bounding box center [180, 515] width 218 height 45
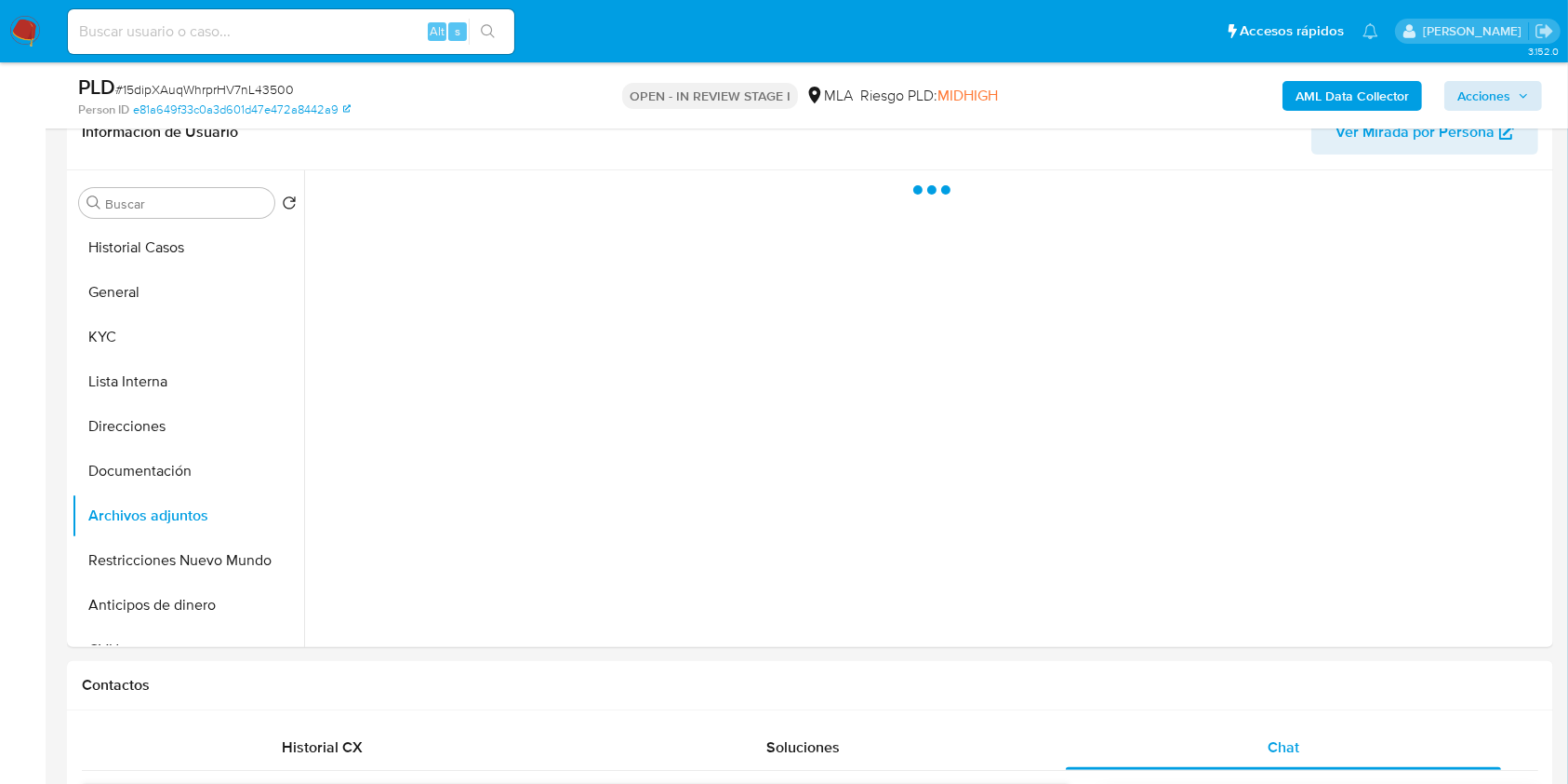
drag, startPoint x: 1517, startPoint y: 78, endPoint x: 1519, endPoint y: 88, distance: 10.2
click at [1516, 82] on div "AML Data Collector Acciones" at bounding box center [1301, 95] width 482 height 44
click at [1521, 90] on icon "button" at bounding box center [1523, 95] width 11 height 11
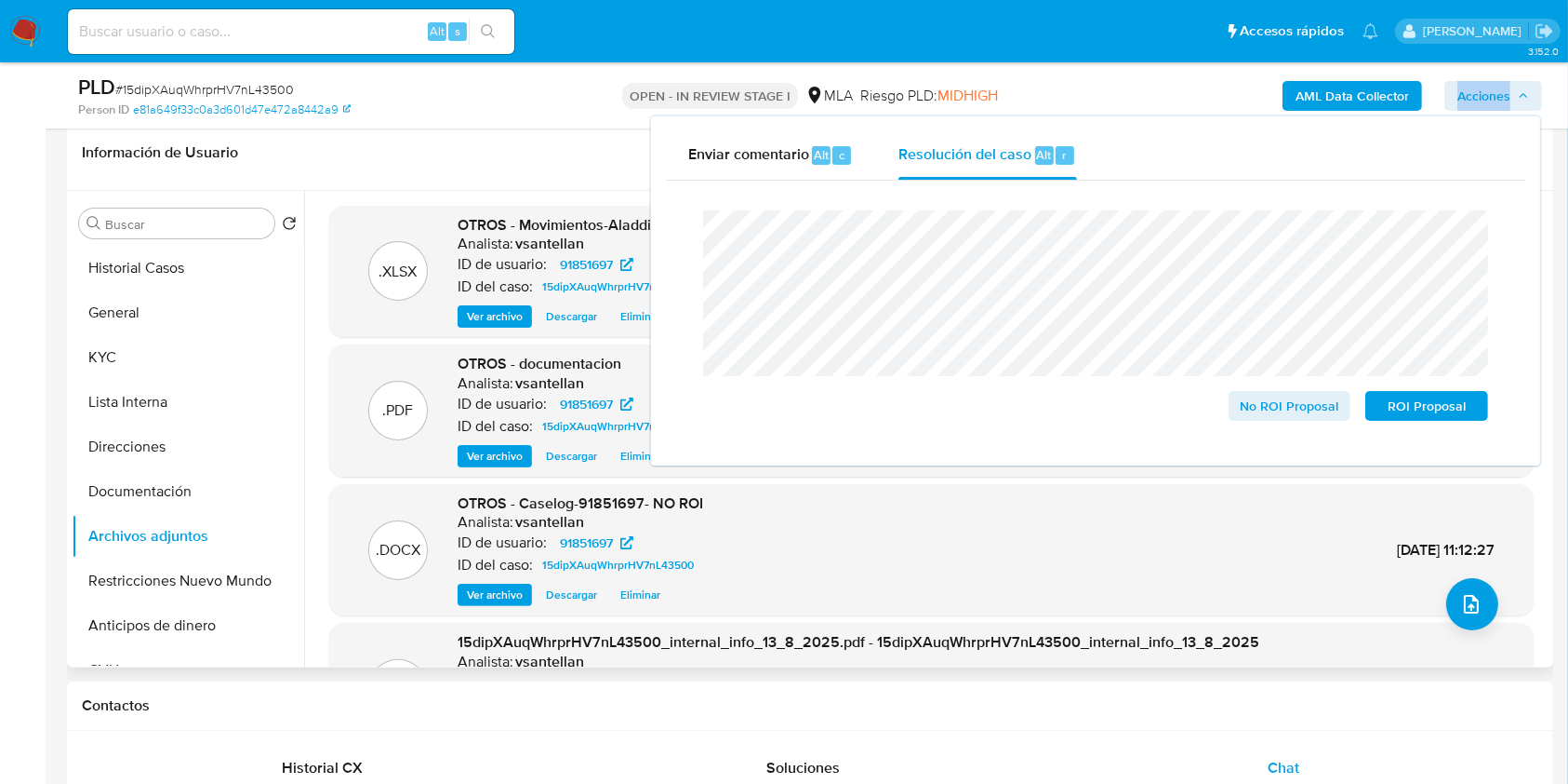
scroll to position [254, 0]
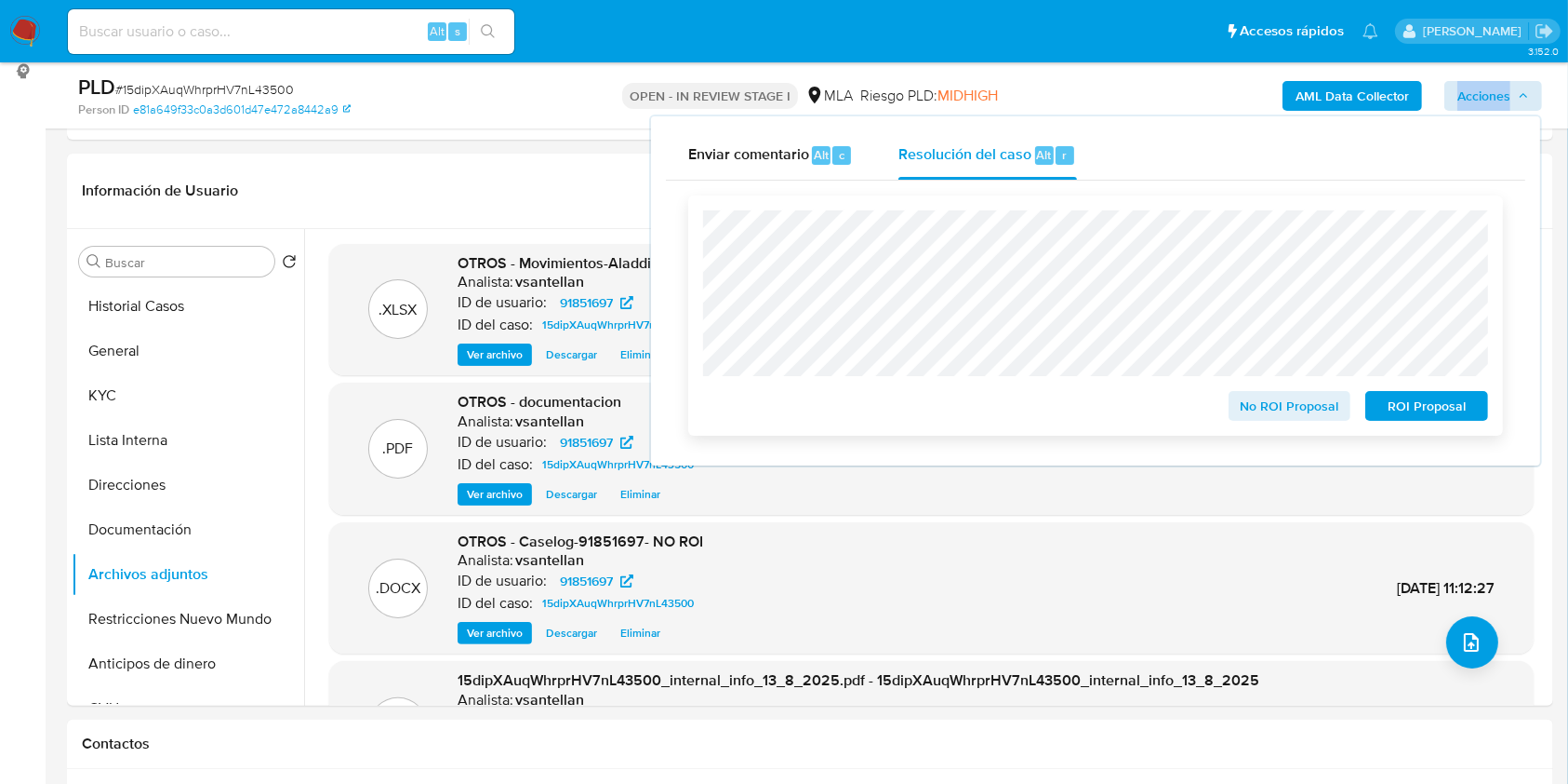
click at [1284, 397] on span "No ROI Proposal" at bounding box center [1291, 405] width 97 height 26
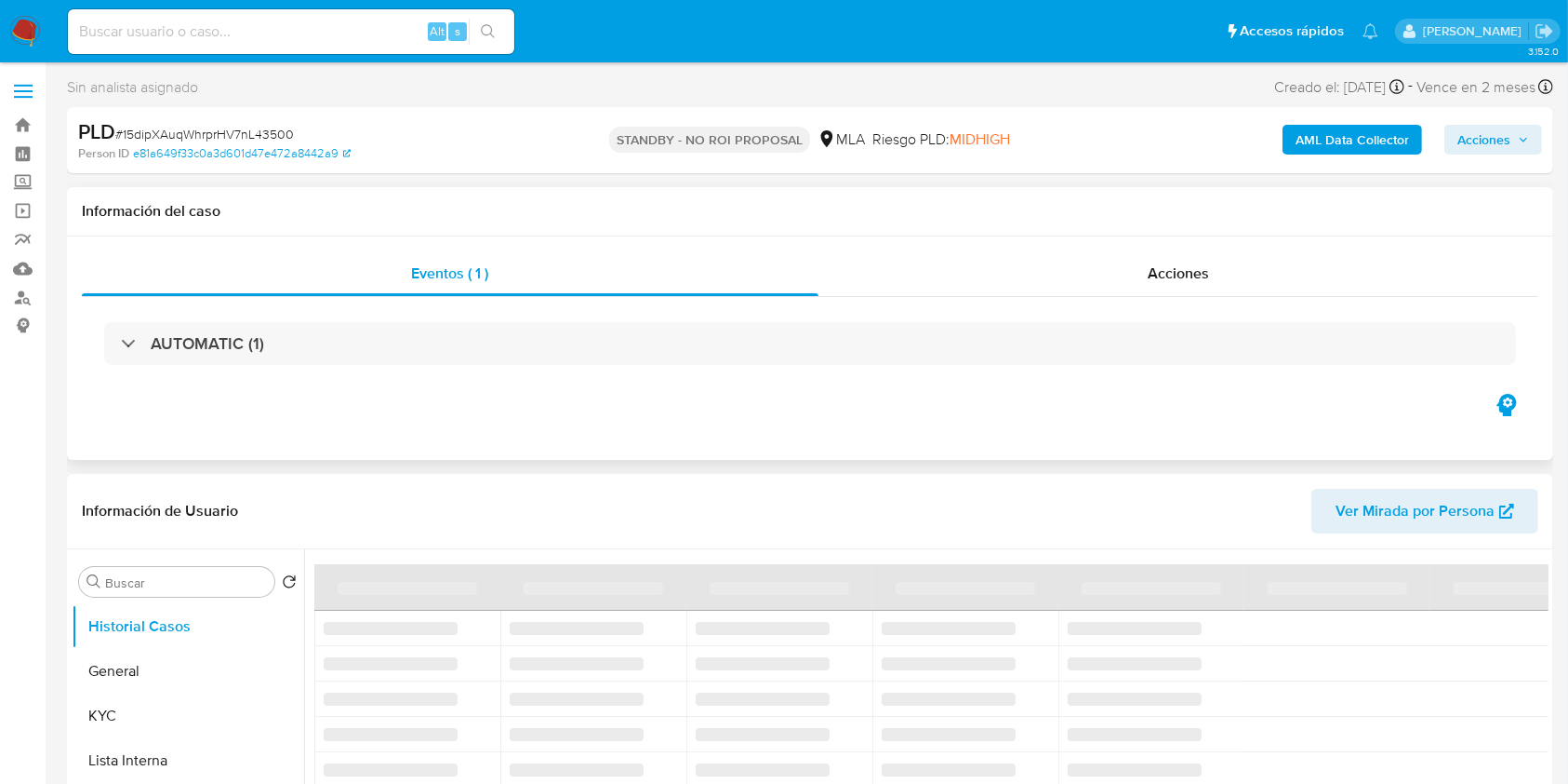
select select "10"
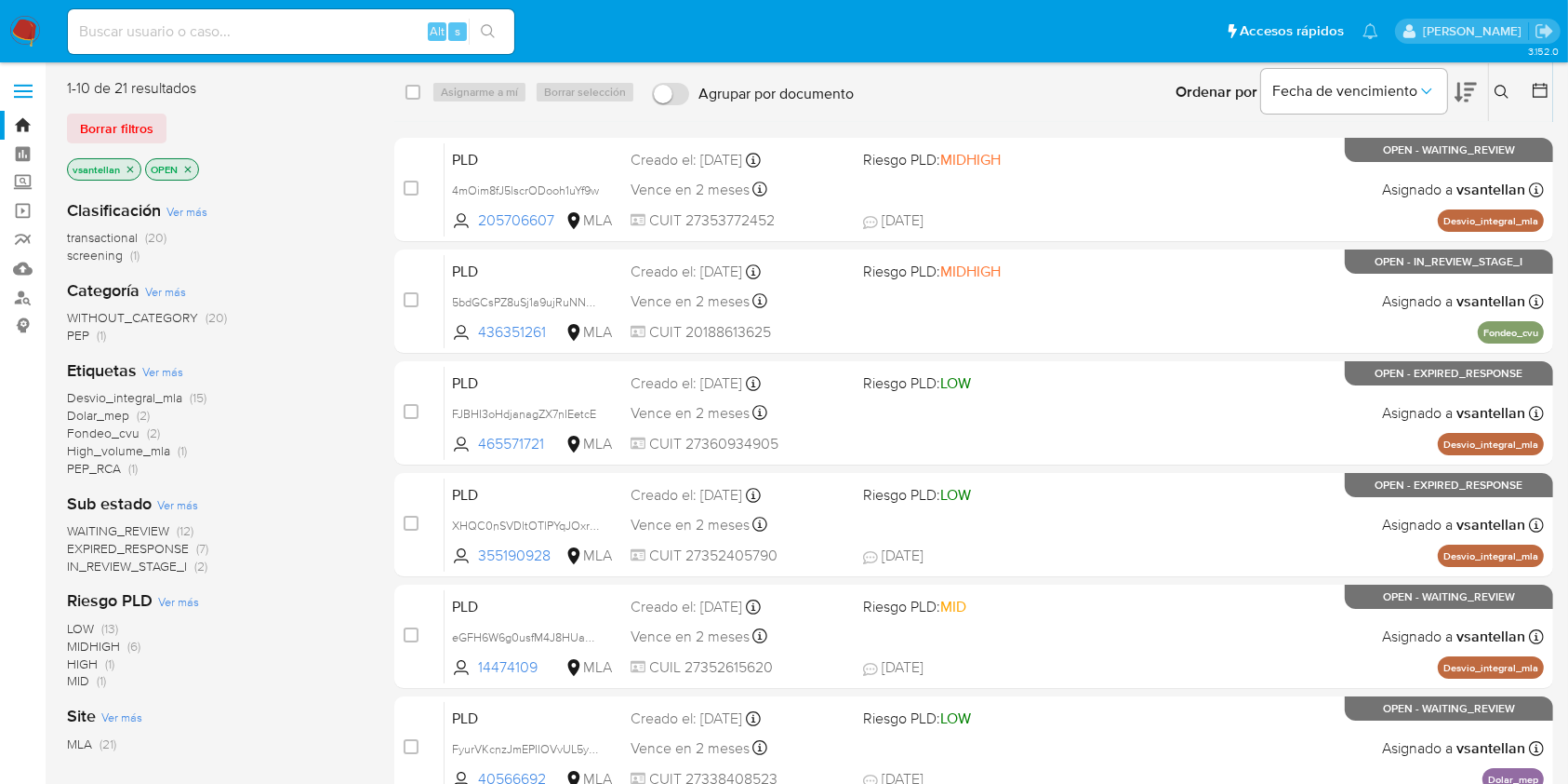
drag, startPoint x: 157, startPoint y: 37, endPoint x: 202, endPoint y: 50, distance: 46.8
click at [157, 36] on input at bounding box center [291, 32] width 447 height 24
paste input "1947658688"
type input "1947658688"
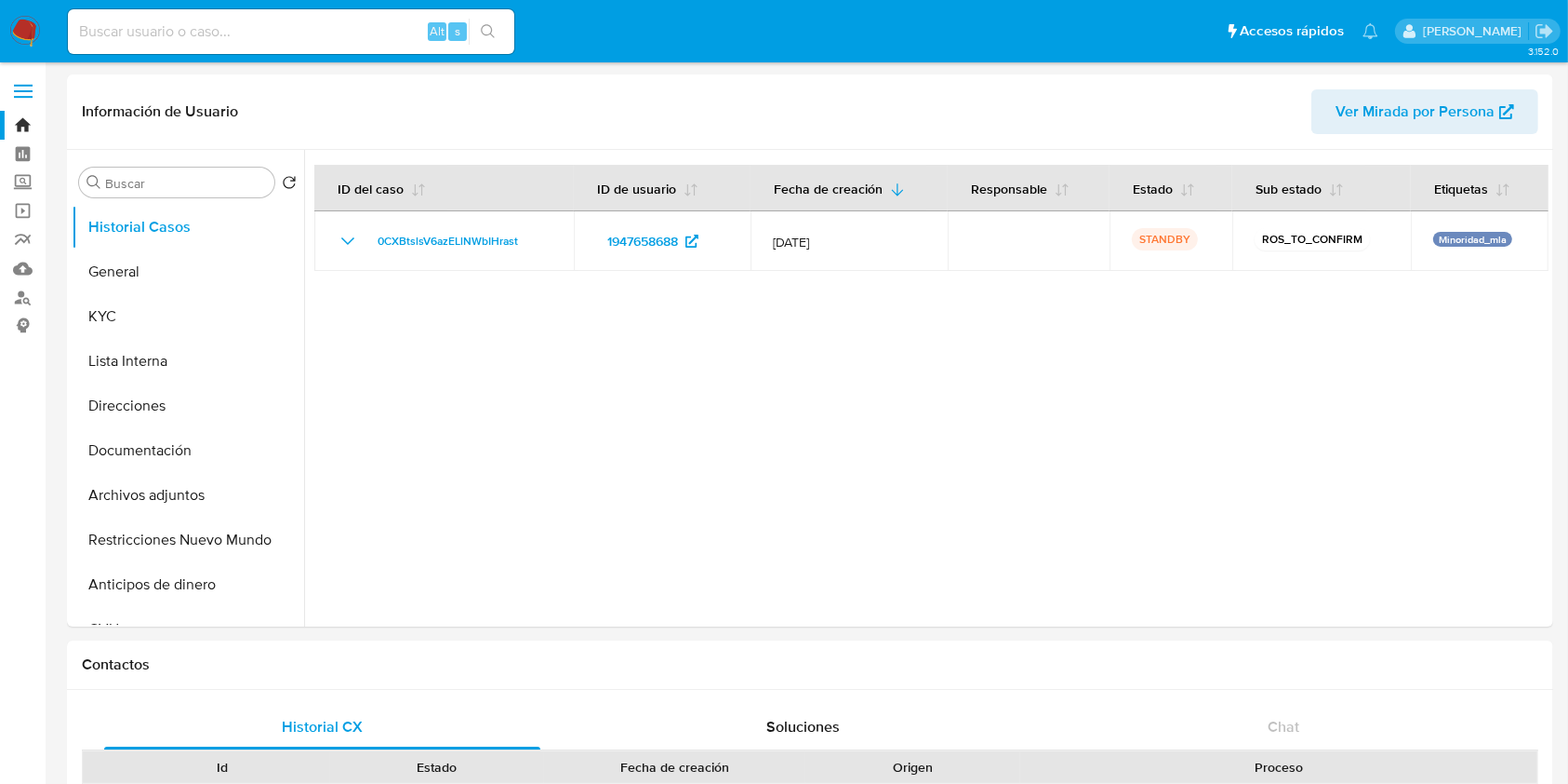
select select "10"
click at [162, 316] on button "KYC" at bounding box center [180, 316] width 218 height 45
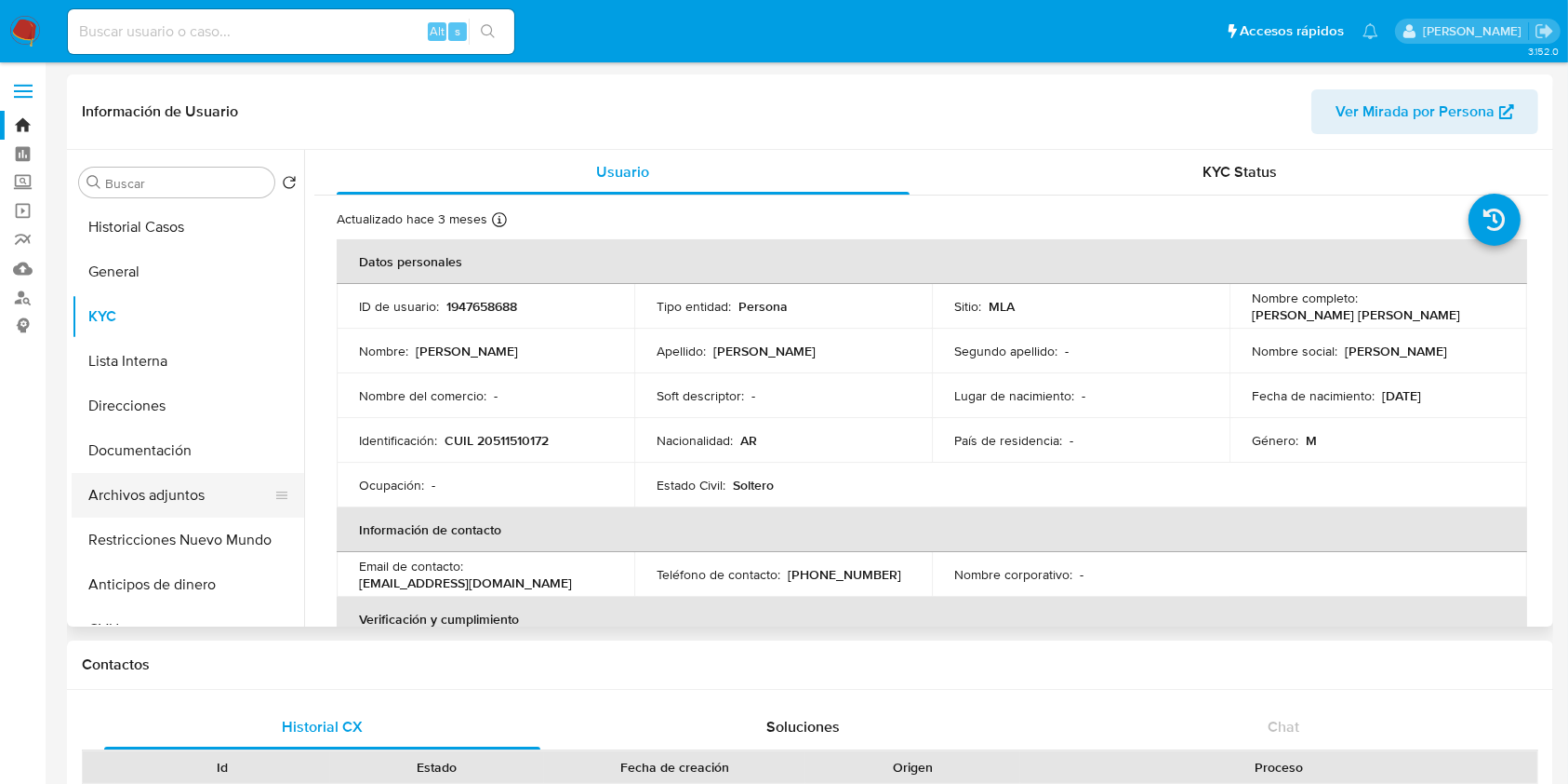
click at [218, 503] on button "Archivos adjuntos" at bounding box center [180, 495] width 218 height 45
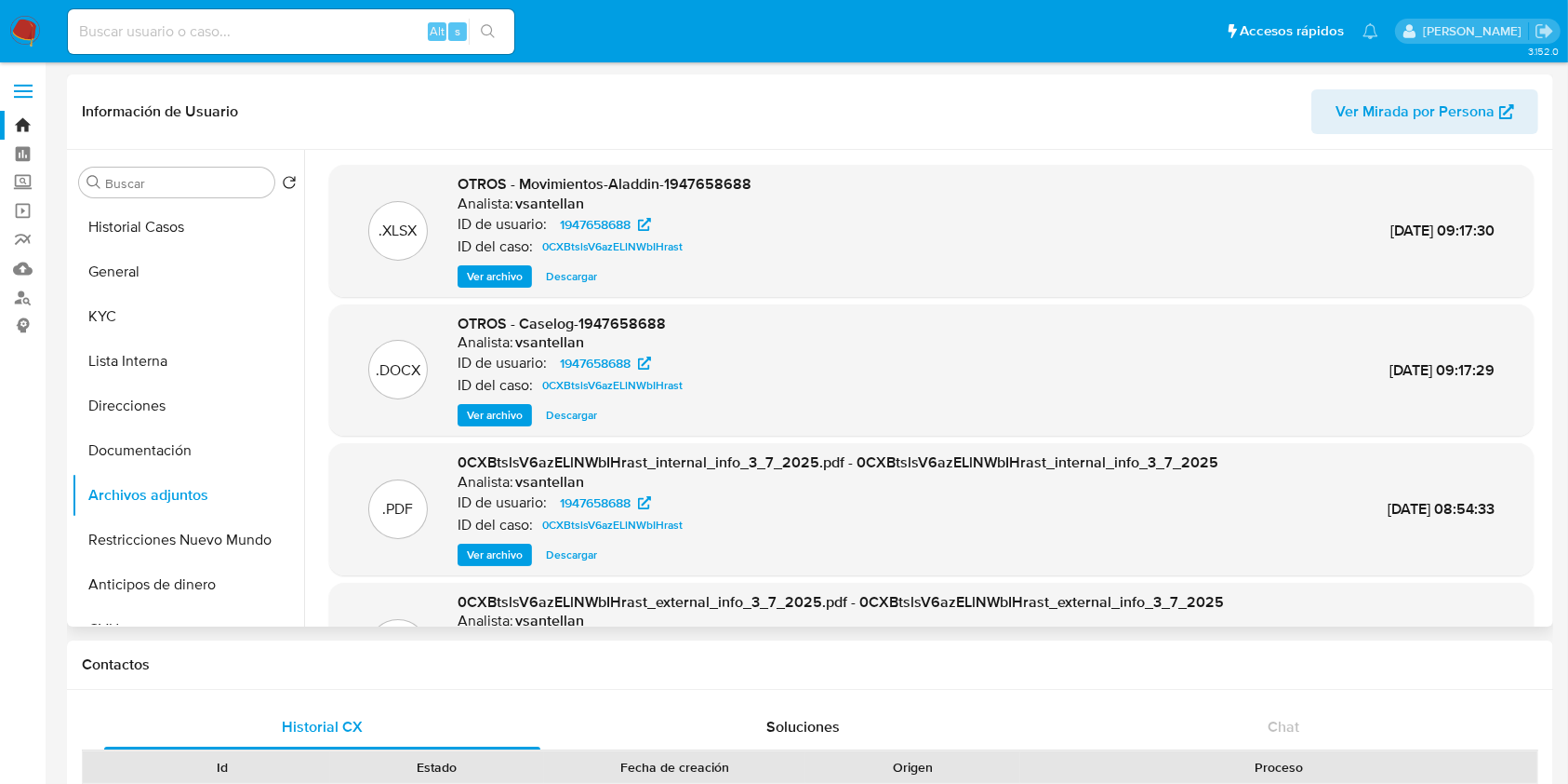
click at [580, 415] on span "Descargar" at bounding box center [572, 414] width 52 height 19
drag, startPoint x: 196, startPoint y: 38, endPoint x: 213, endPoint y: 37, distance: 17.0
click at [196, 38] on input at bounding box center [291, 32] width 447 height 24
paste input "784503889"
type input "784503889"
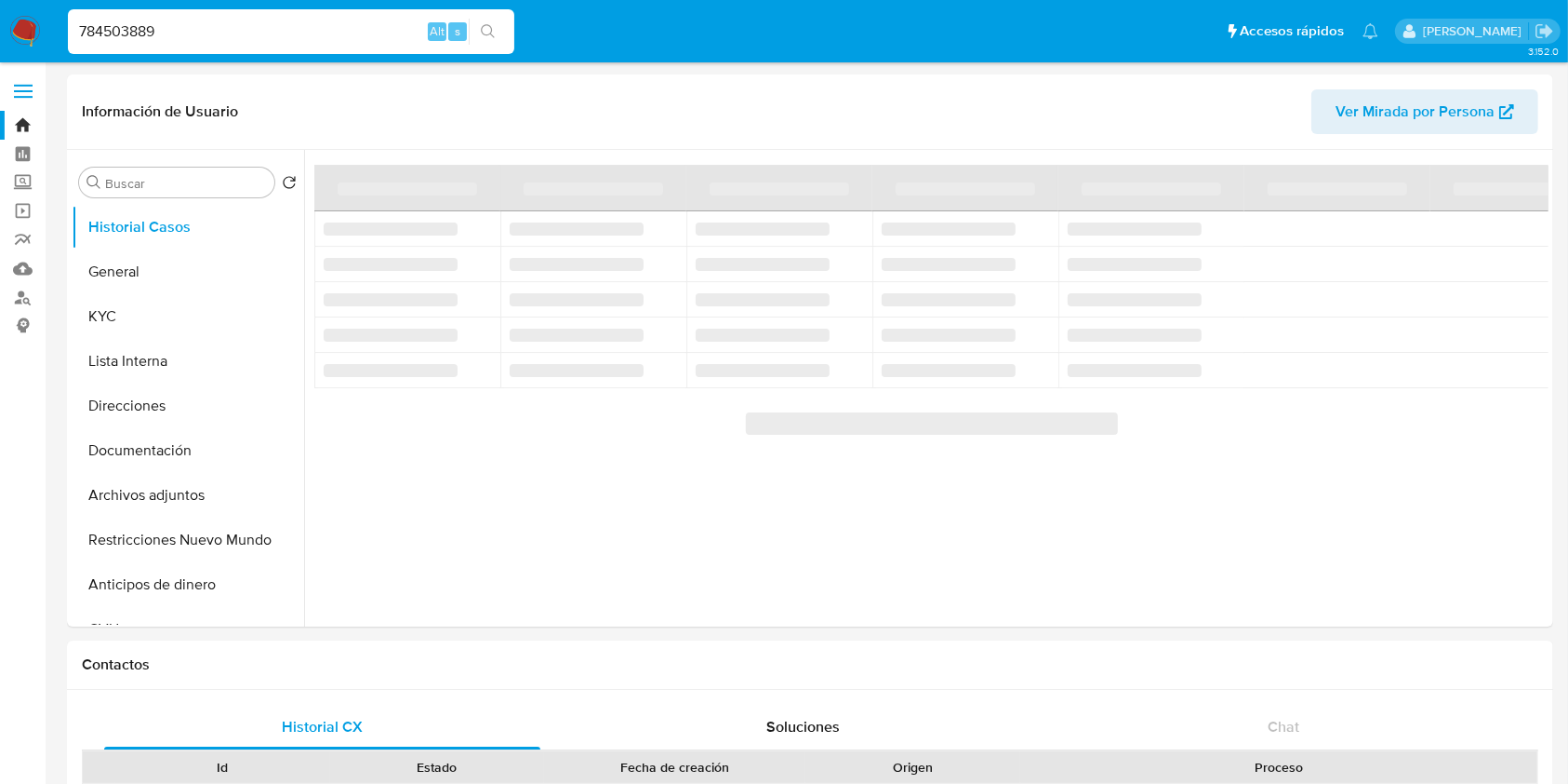
select select "10"
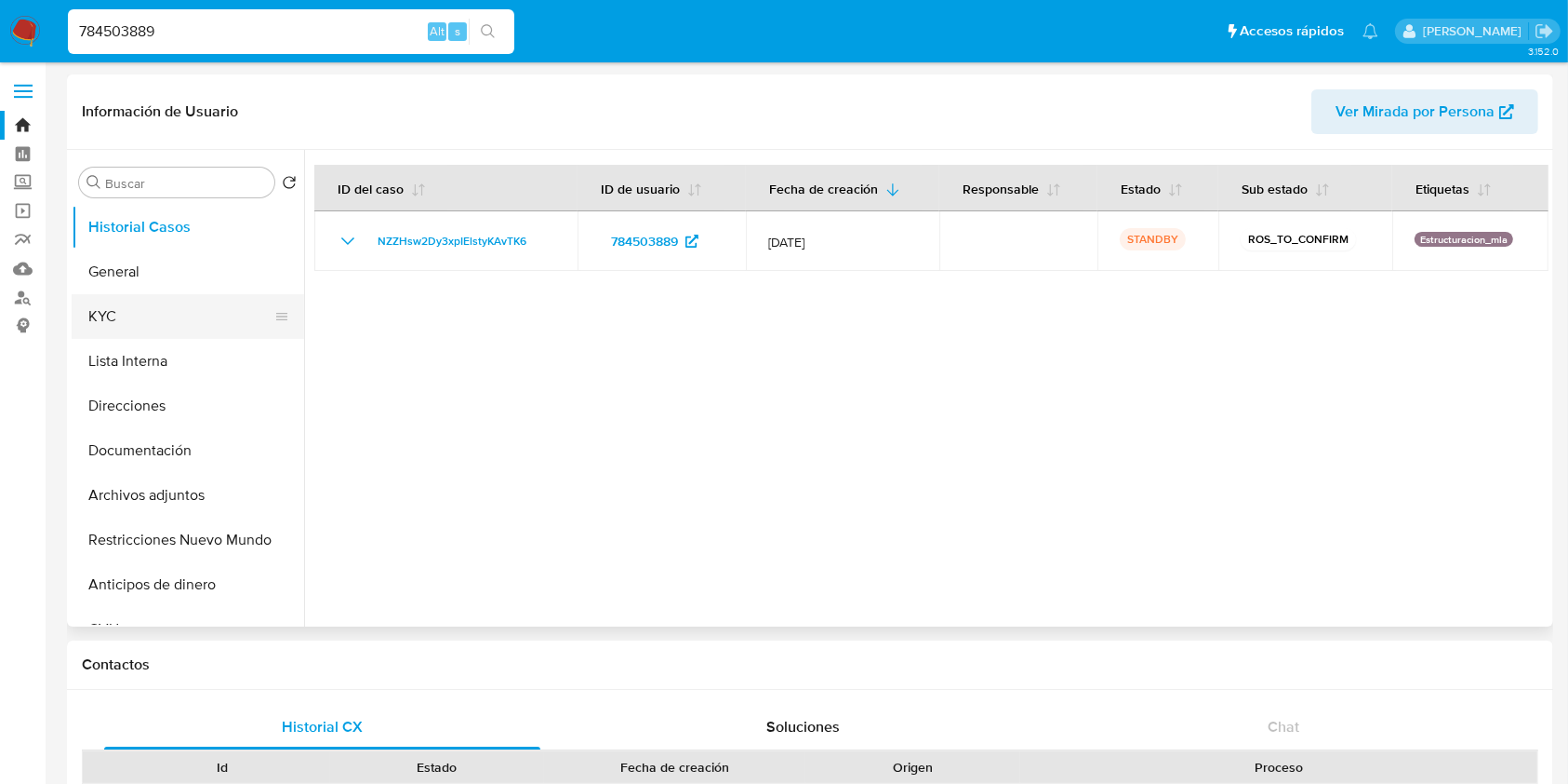
click at [168, 307] on button "KYC" at bounding box center [180, 316] width 218 height 45
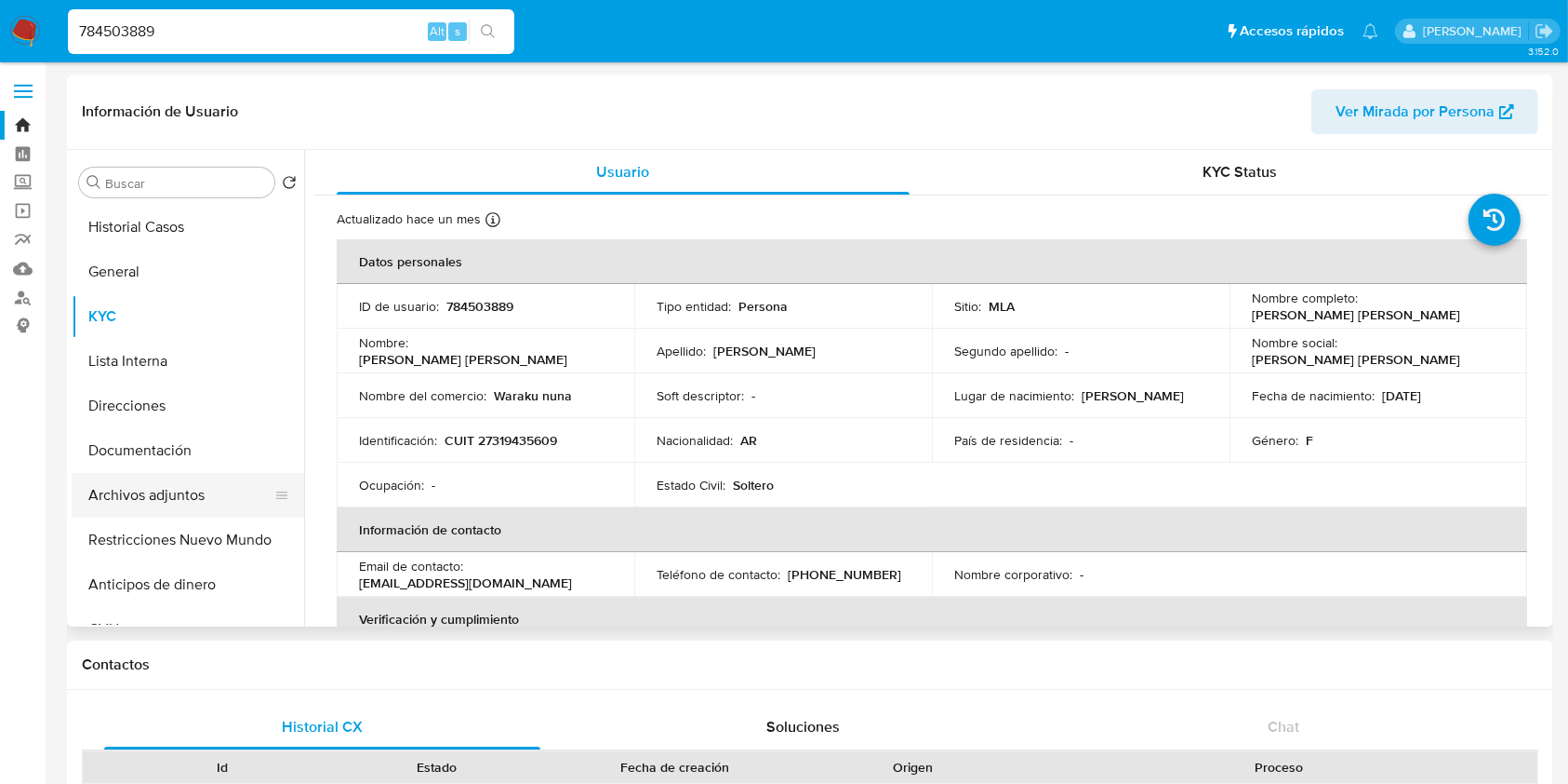
click at [191, 509] on button "Archivos adjuntos" at bounding box center [180, 495] width 218 height 45
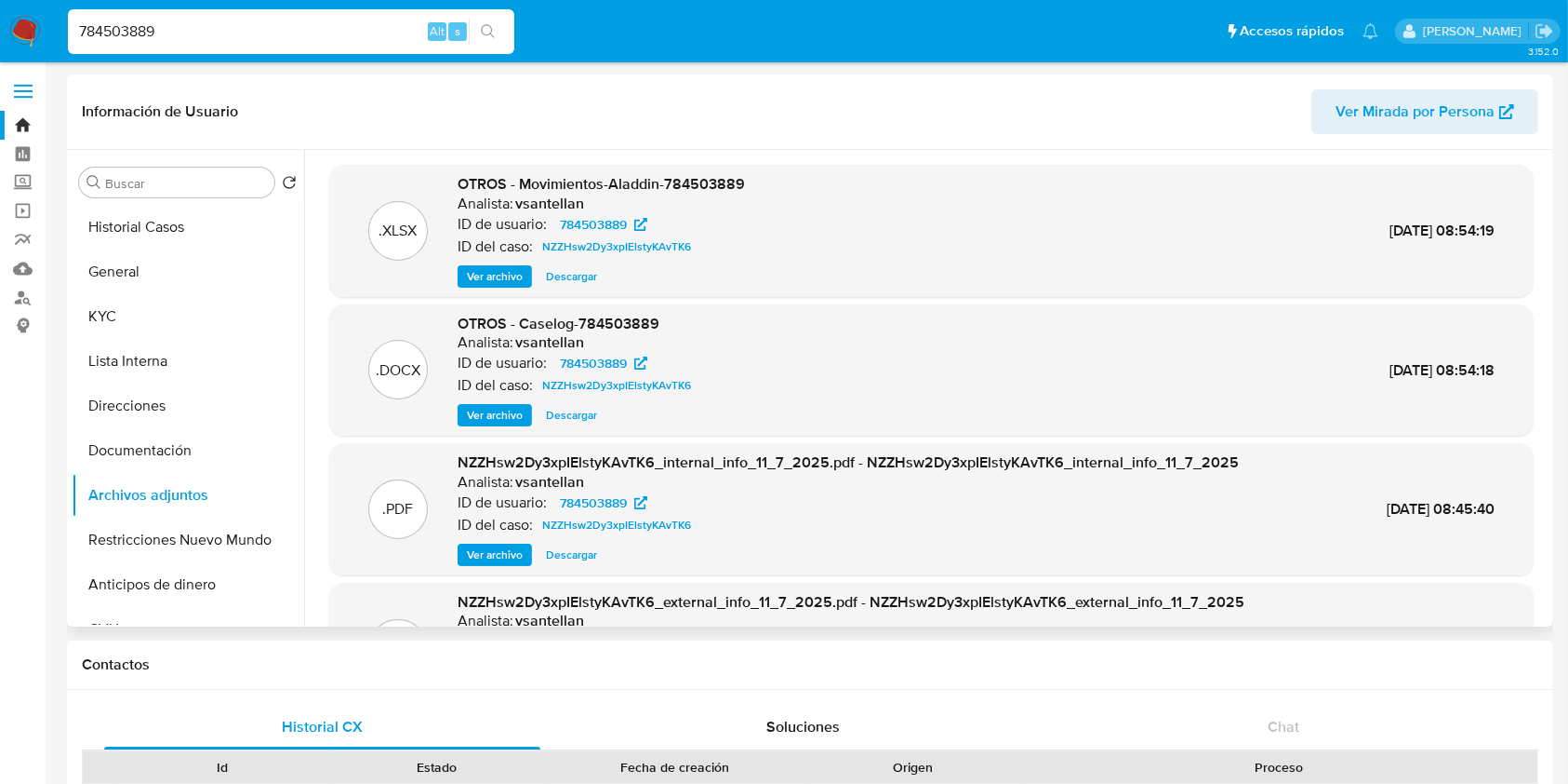
click at [586, 420] on span "Descargar" at bounding box center [572, 414] width 52 height 19
drag, startPoint x: 274, startPoint y: 26, endPoint x: 0, endPoint y: 27, distance: 274.0
click at [0, 27] on nav "Pausado Ver notificaciones 784503889 Alt s Accesos rápidos Presiona las siguien…" at bounding box center [784, 31] width 1568 height 62
paste input "1465896188"
type input "1465896188"
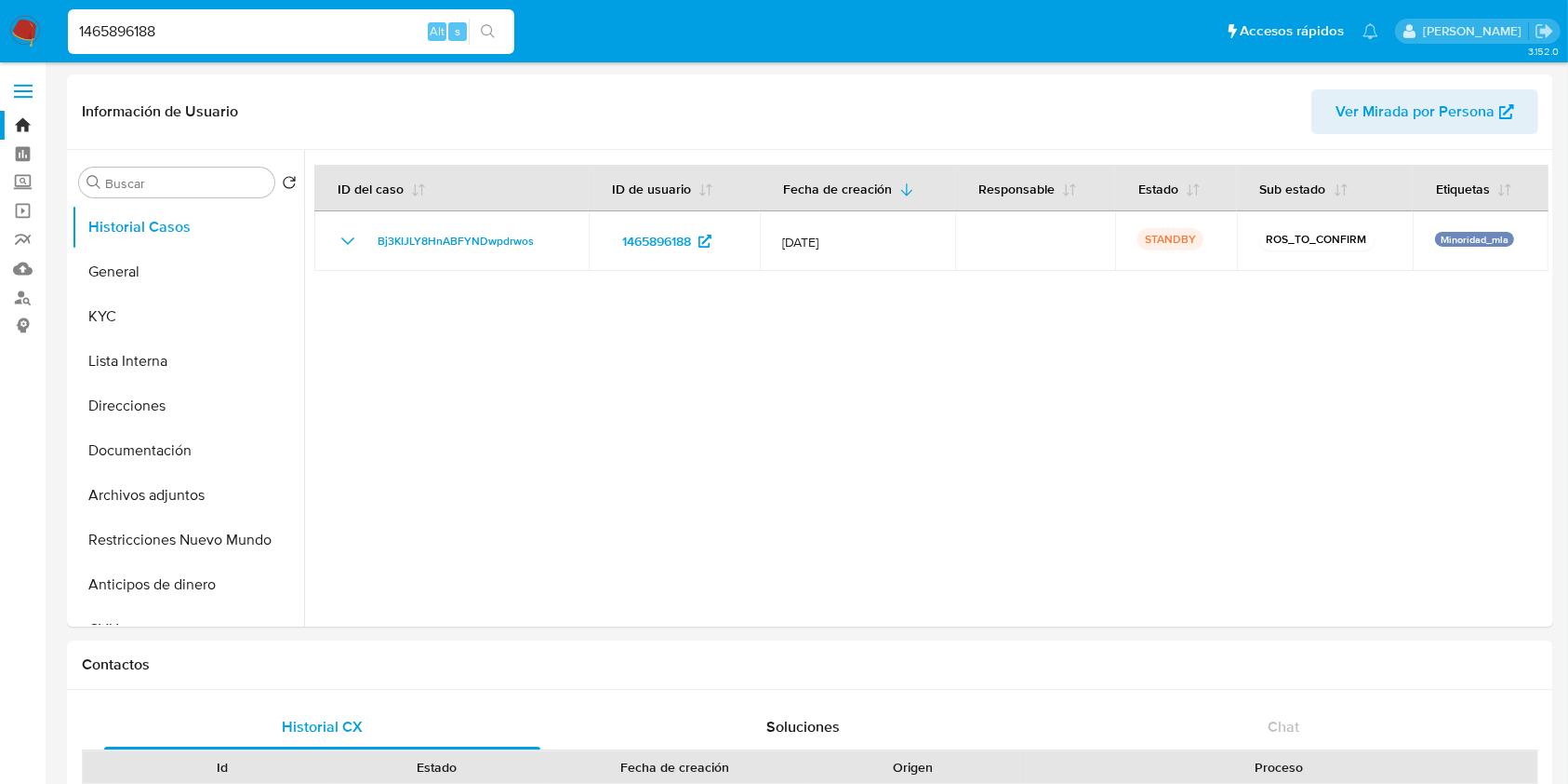
select select "10"
click at [163, 324] on button "KYC" at bounding box center [180, 316] width 218 height 45
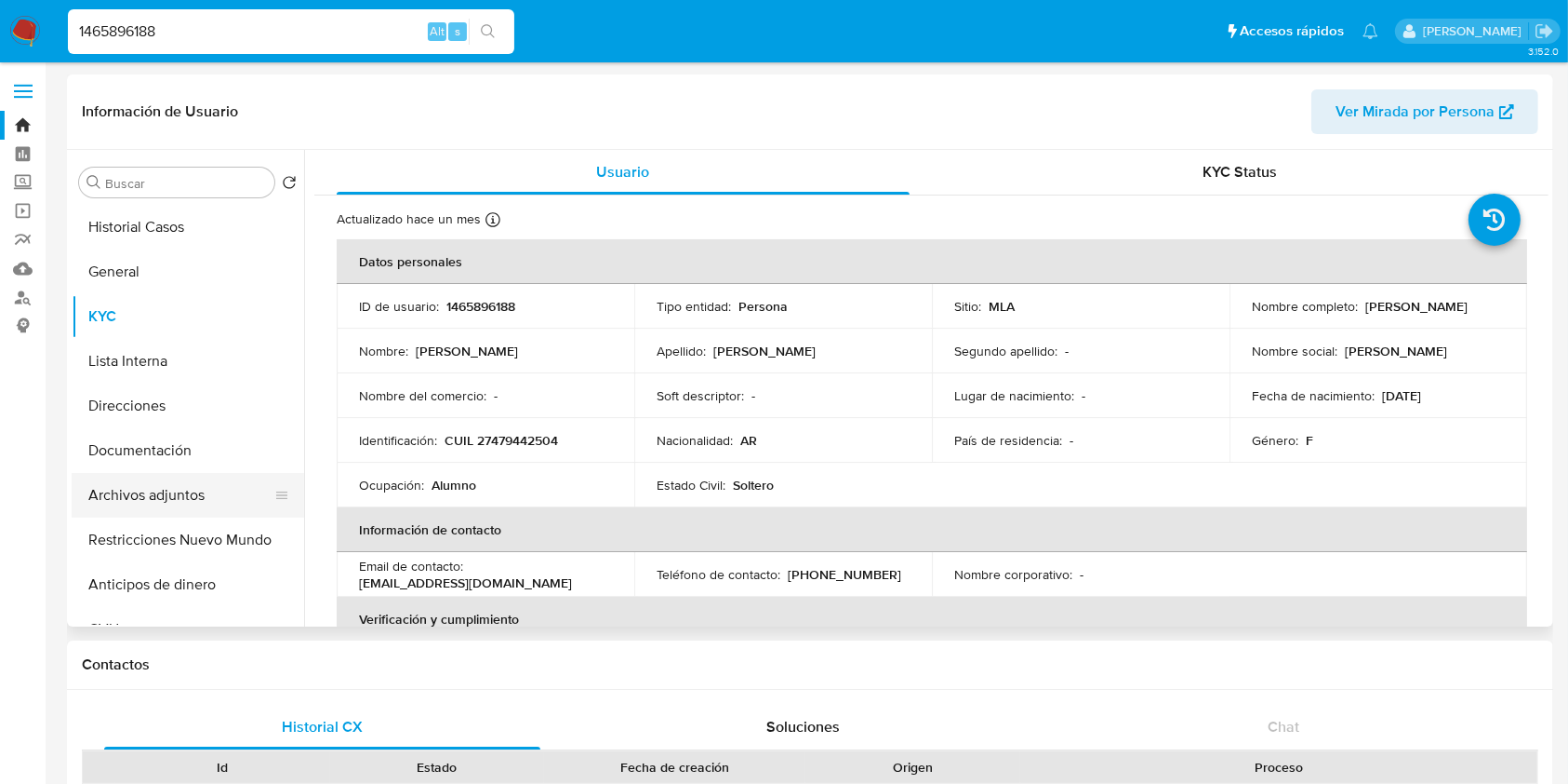
click at [197, 492] on button "Archivos adjuntos" at bounding box center [180, 495] width 218 height 45
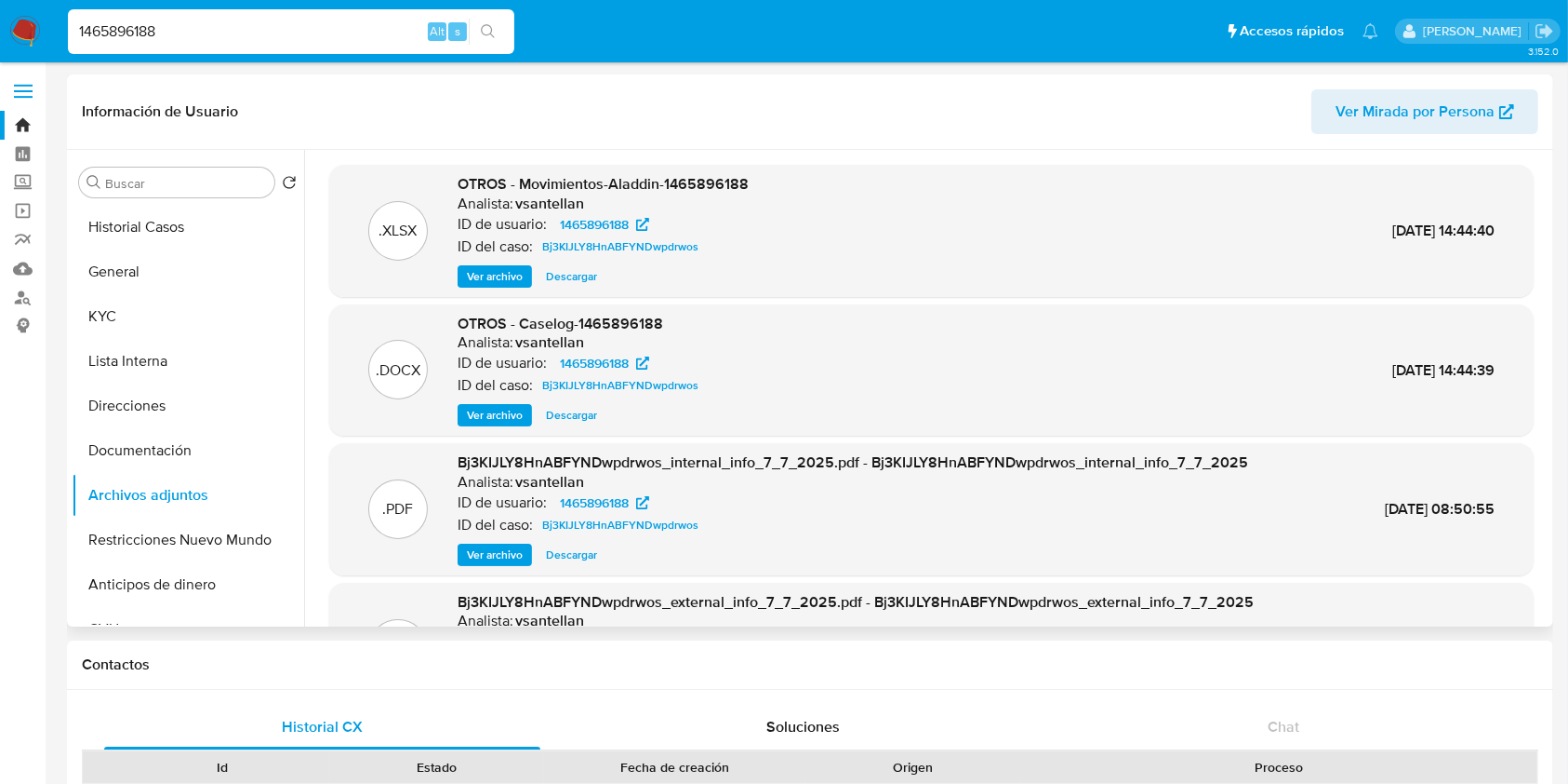
click at [582, 408] on span "Descargar" at bounding box center [572, 414] width 52 height 19
drag, startPoint x: 173, startPoint y: 28, endPoint x: 0, endPoint y: 11, distance: 173.8
click at [0, 11] on nav "Pausado Ver notificaciones 1465896188 Alt s Accesos rápidos Presiona las siguie…" at bounding box center [784, 31] width 1568 height 62
paste input "2403598635"
type input "2403598635"
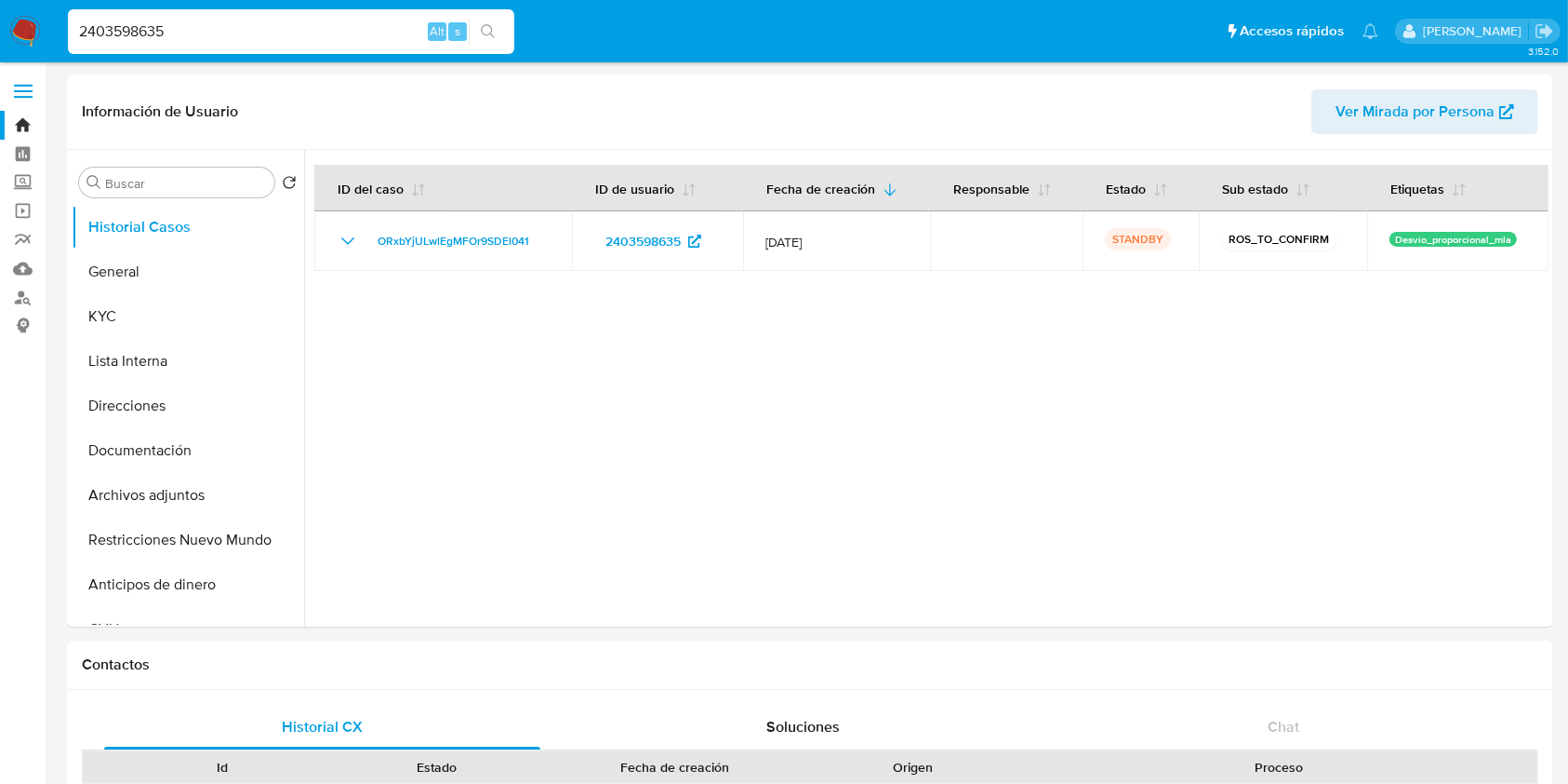
select select "10"
click at [201, 321] on button "KYC" at bounding box center [180, 316] width 218 height 45
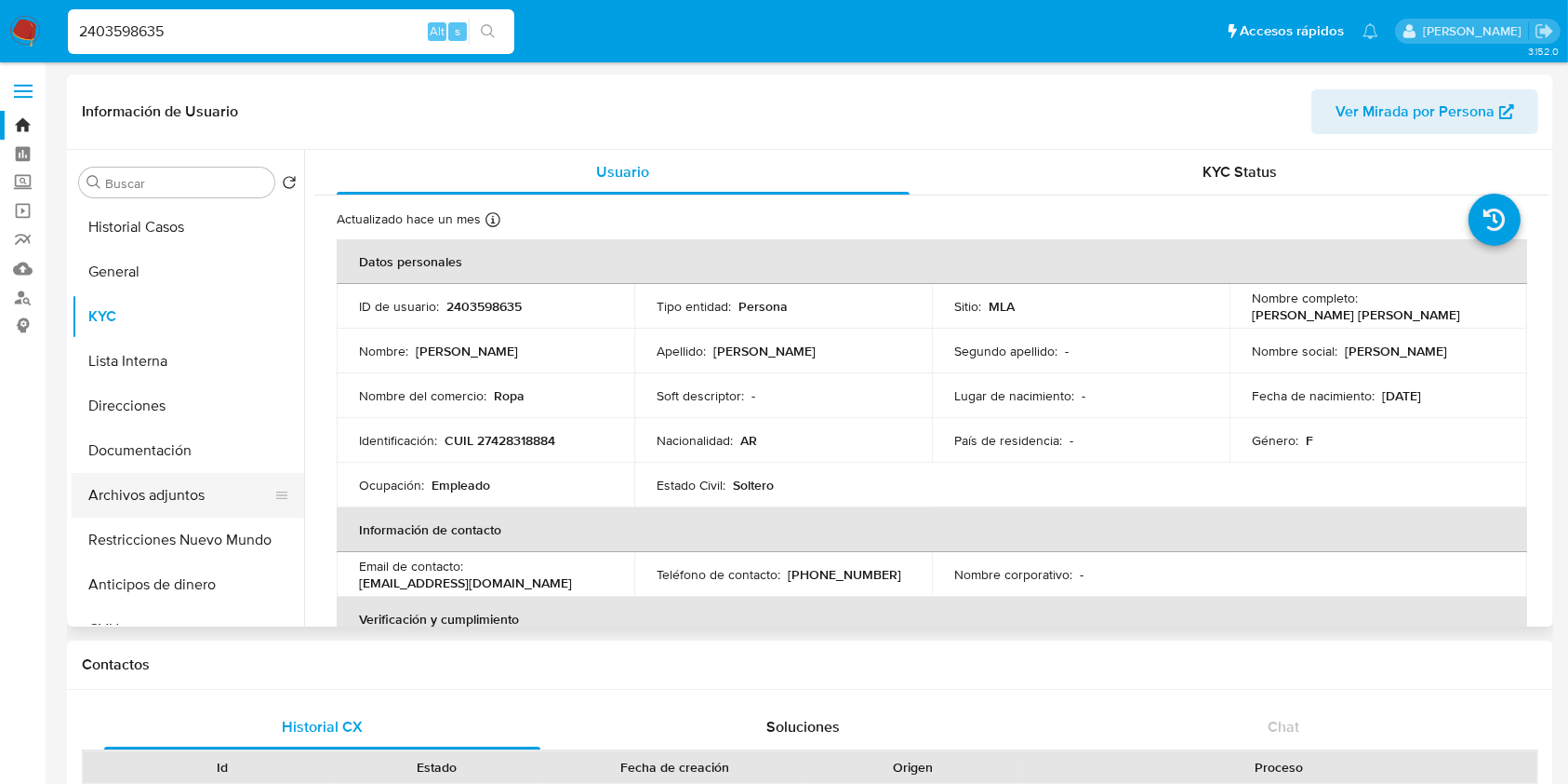
click at [171, 483] on button "Archivos adjuntos" at bounding box center [180, 495] width 218 height 45
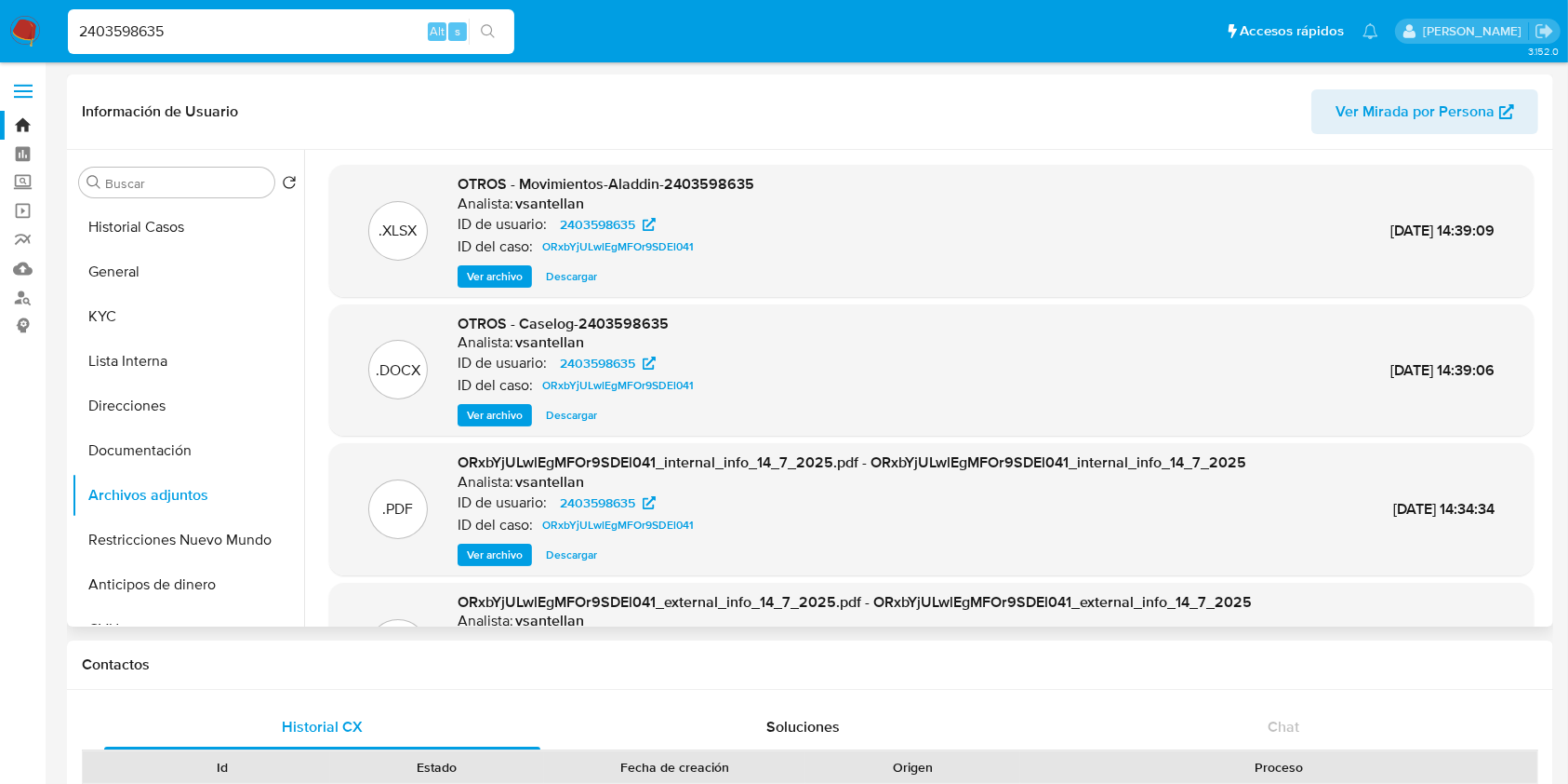
click at [577, 413] on span "Descargar" at bounding box center [572, 414] width 52 height 19
drag, startPoint x: 224, startPoint y: 26, endPoint x: 3, endPoint y: 48, distance: 222.1
click at [0, 33] on nav "Pausado Ver notificaciones 2403598635 Alt s Accesos rápidos Presiona las siguie…" at bounding box center [784, 31] width 1568 height 62
paste input "099815930"
type input "2099815930"
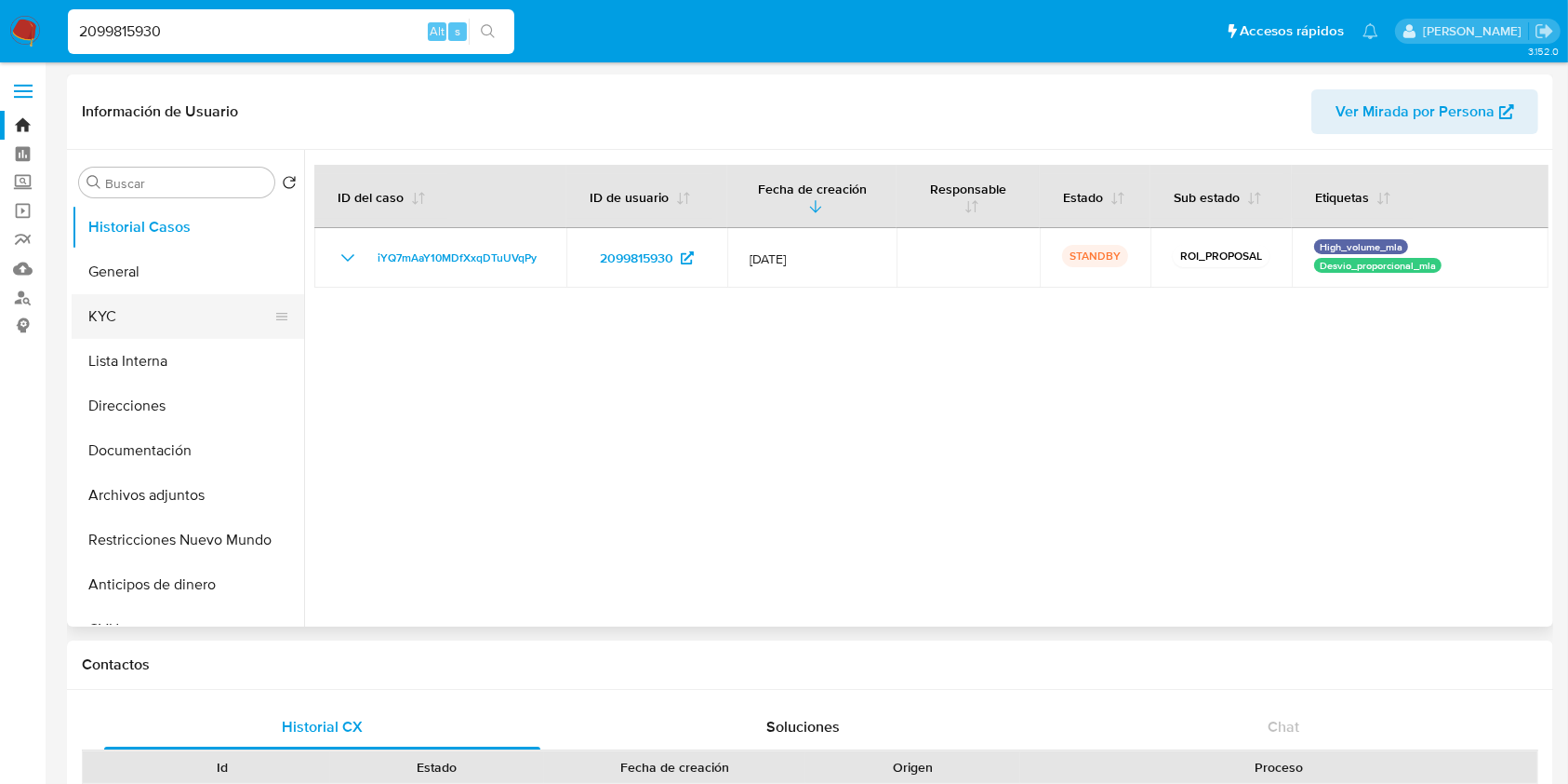
select select "10"
click at [138, 329] on button "KYC" at bounding box center [180, 316] width 218 height 45
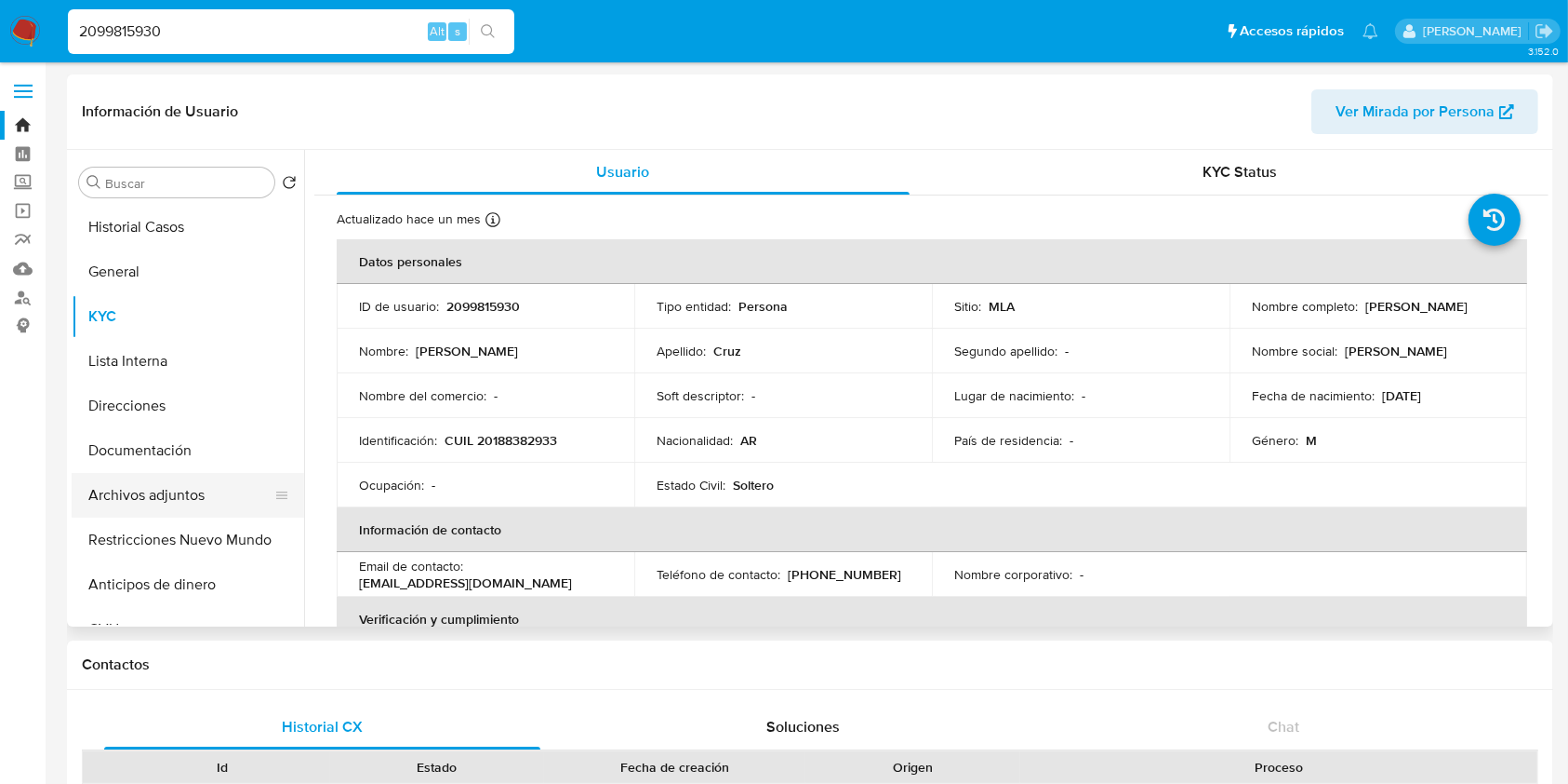
click at [201, 495] on button "Archivos adjuntos" at bounding box center [180, 495] width 218 height 45
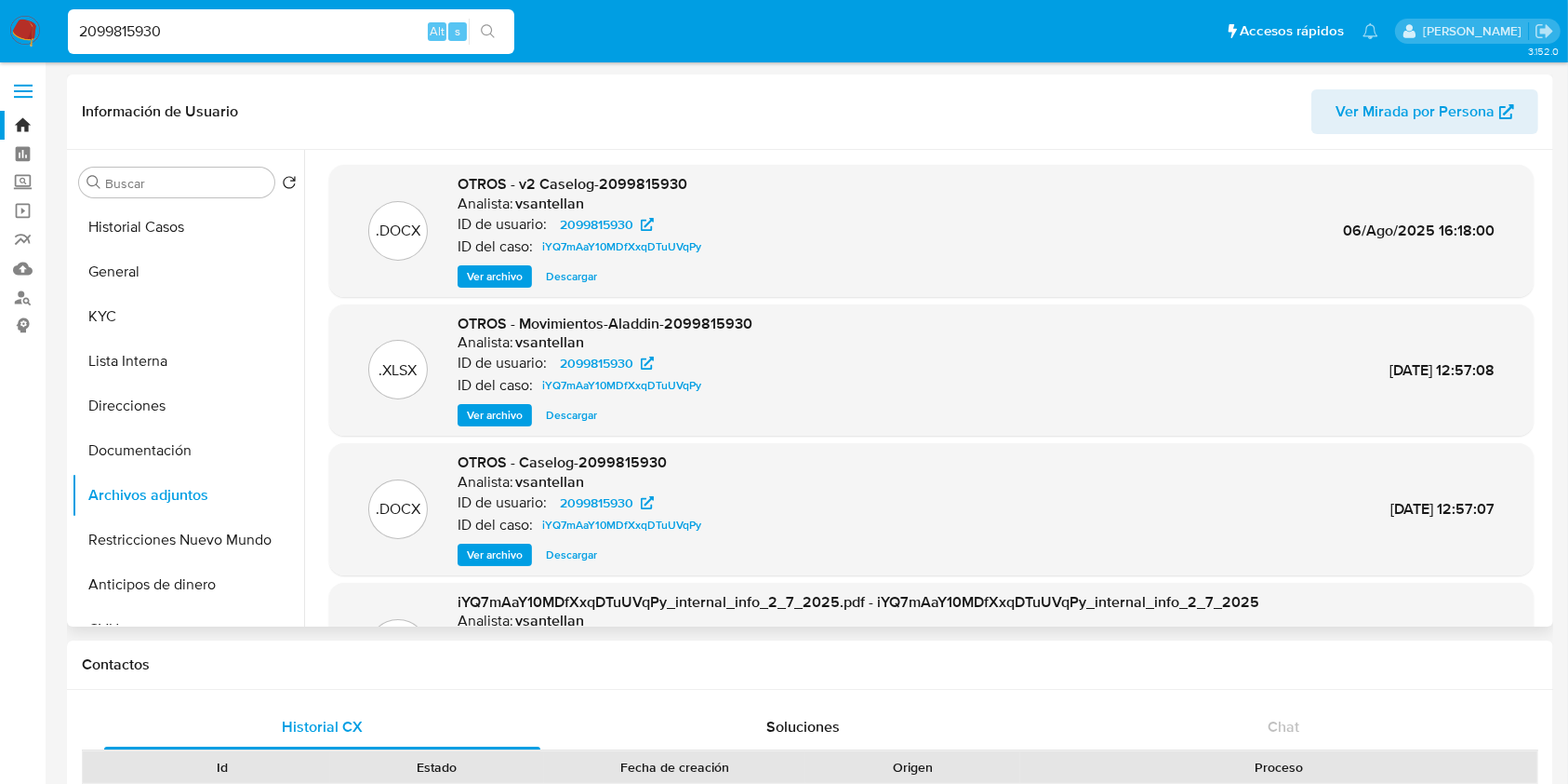
click at [585, 278] on span "Descargar" at bounding box center [572, 277] width 52 height 19
click at [684, 115] on header "Información de Usuario Ver Mirada por Persona" at bounding box center [810, 111] width 1457 height 45
drag, startPoint x: 245, startPoint y: 17, endPoint x: 0, endPoint y: 19, distance: 245.0
click at [0, 19] on nav "Pausado Ver notificaciones 2099815930 Alt s Accesos rápidos Presiona las siguie…" at bounding box center [784, 31] width 1568 height 62
drag, startPoint x: 21, startPoint y: 45, endPoint x: 0, endPoint y: 37, distance: 22.5
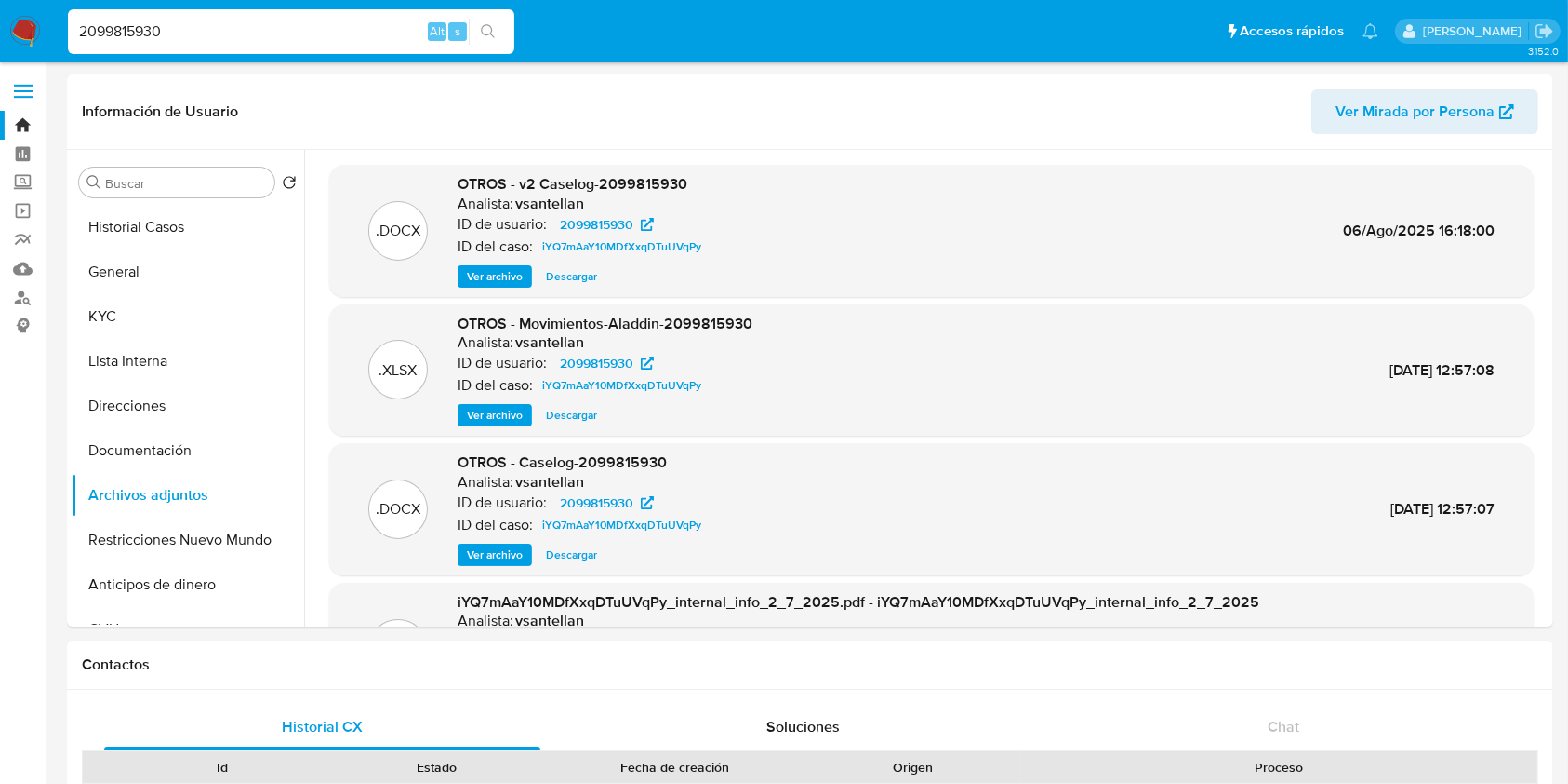
click at [0, 37] on nav "Pausado Ver notificaciones 2099815930 Alt s Accesos rápidos Presiona las siguie…" at bounding box center [784, 31] width 1568 height 62
paste input "1389375029"
type input "1389375029"
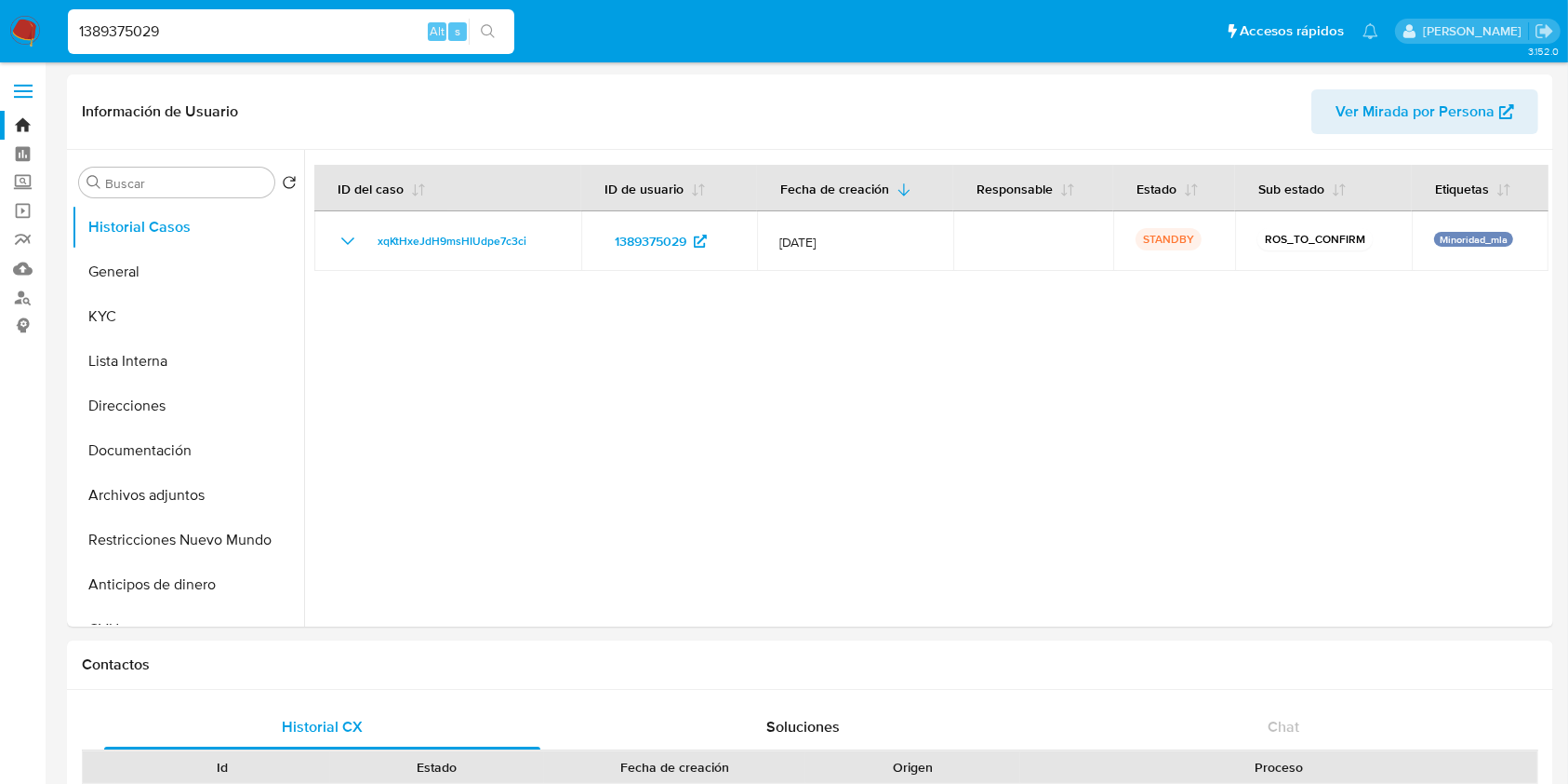
select select "10"
click at [177, 314] on button "KYC" at bounding box center [180, 316] width 218 height 45
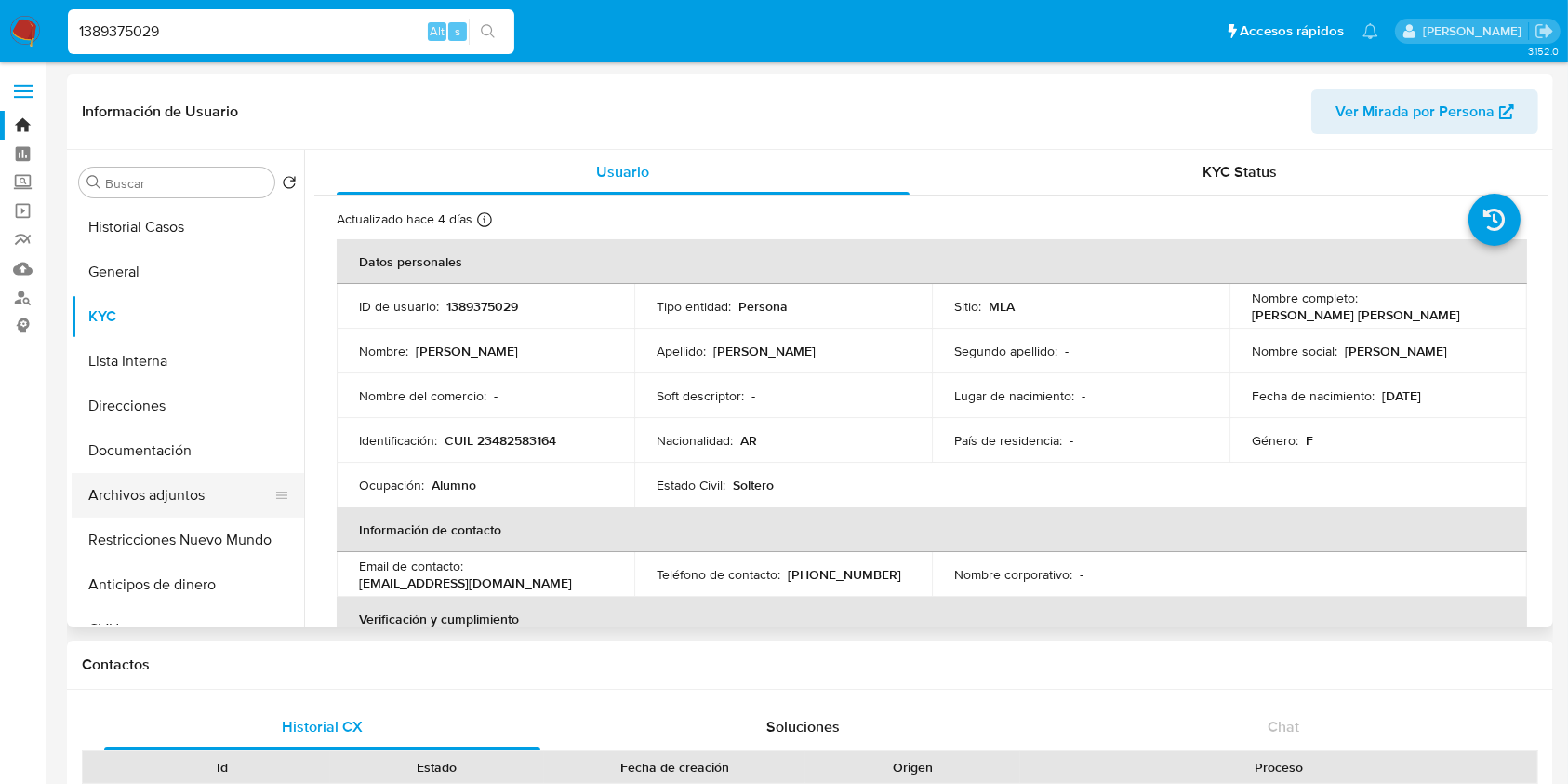
click at [226, 496] on button "Archivos adjuntos" at bounding box center [180, 495] width 218 height 45
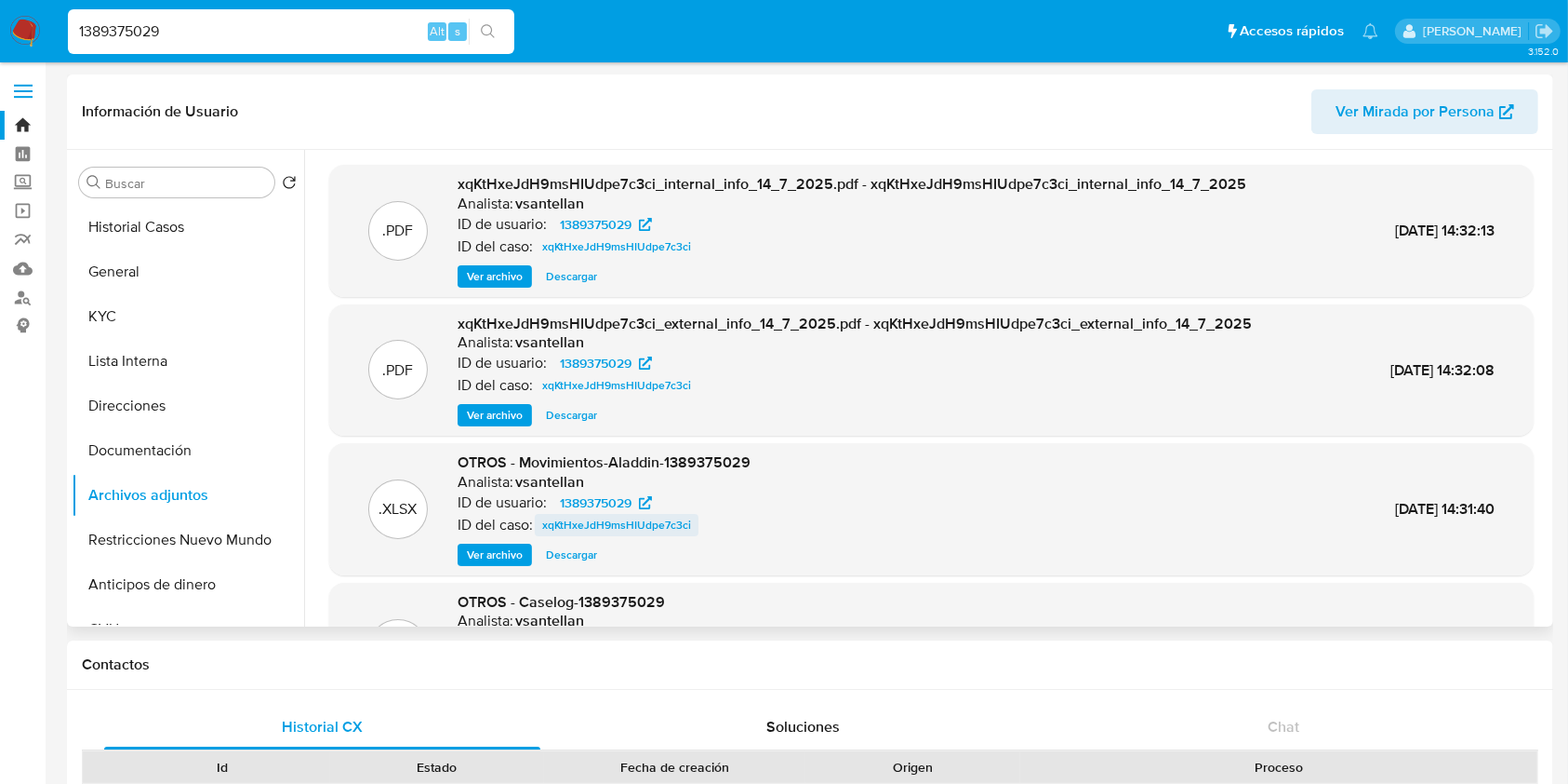
scroll to position [104, 0]
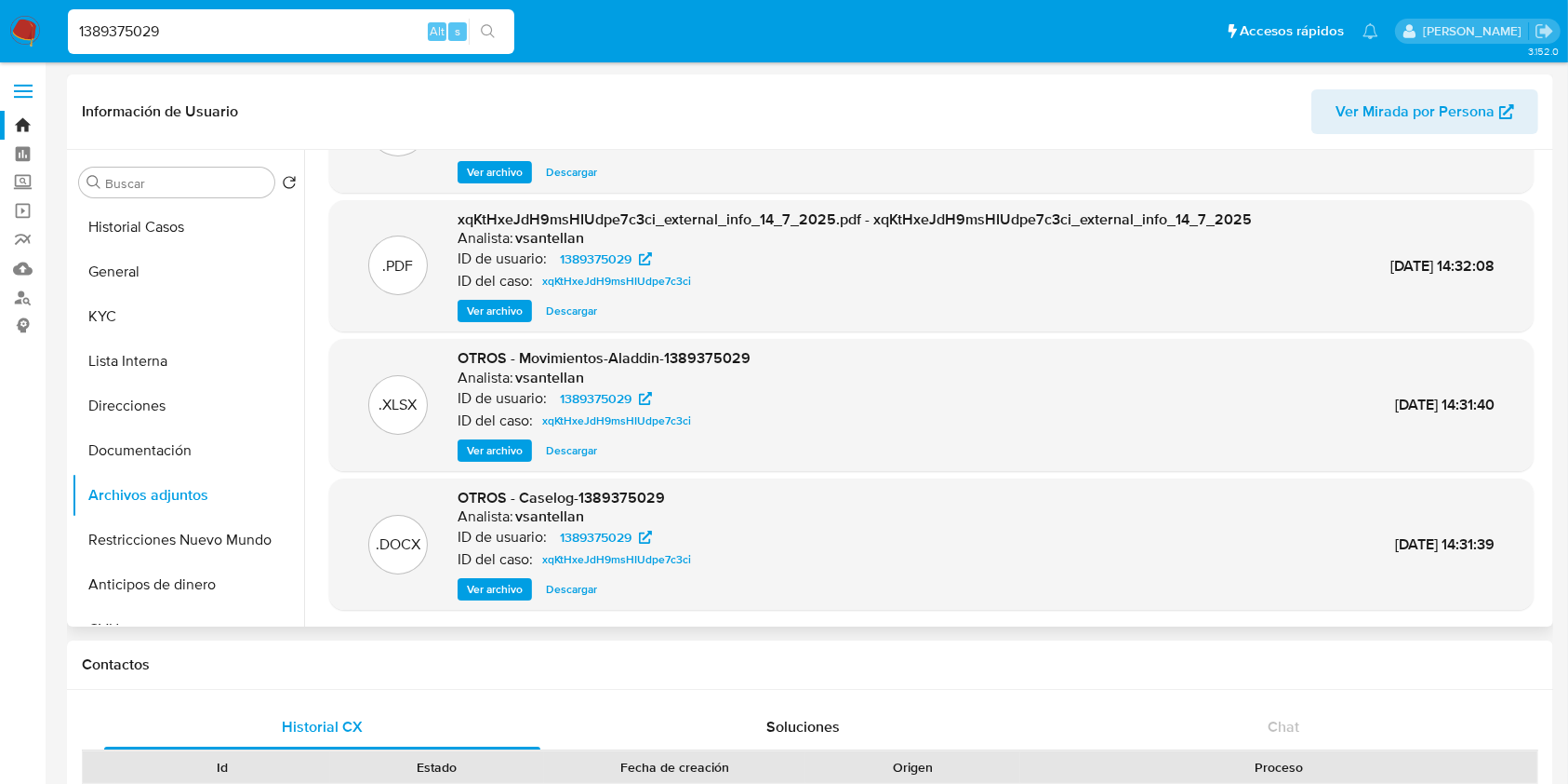
click at [575, 587] on span "Descargar" at bounding box center [572, 589] width 52 height 19
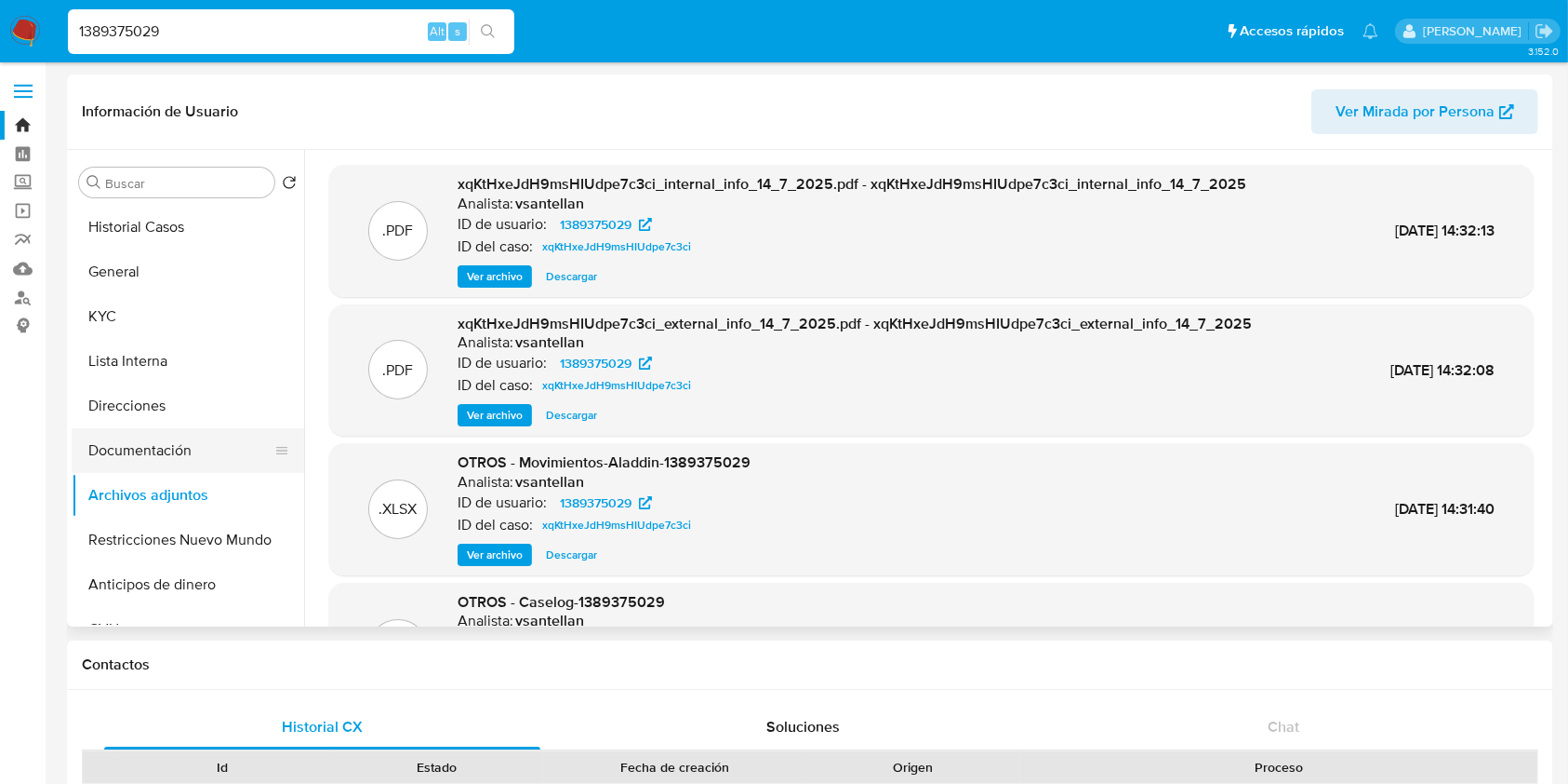
drag, startPoint x: 219, startPoint y: 222, endPoint x: 189, endPoint y: 452, distance: 231.9
click at [219, 222] on button "Historial Casos" at bounding box center [187, 227] width 233 height 45
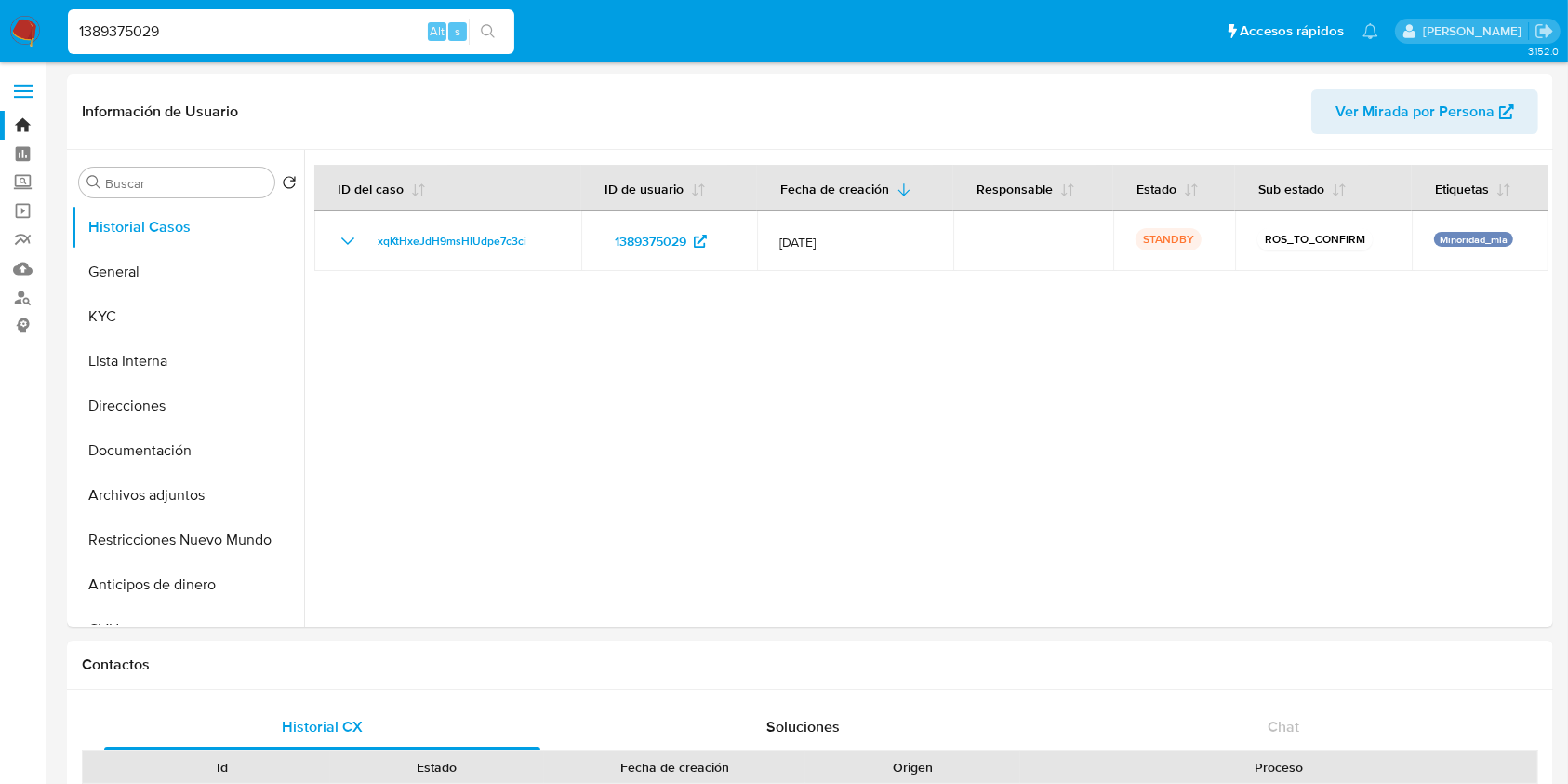
click at [24, 36] on img at bounding box center [25, 32] width 32 height 32
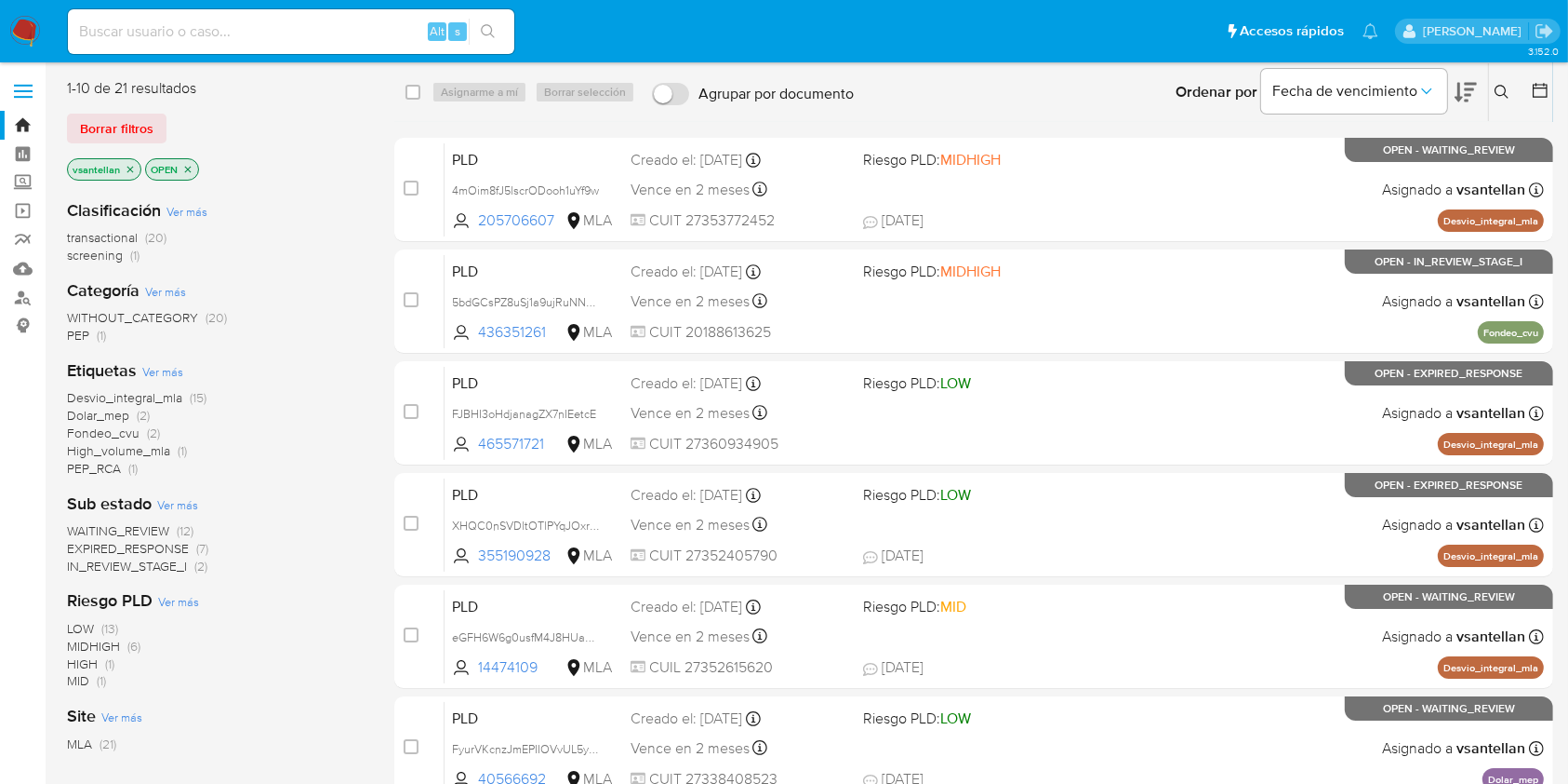
click at [1509, 92] on icon at bounding box center [1502, 91] width 15 height 15
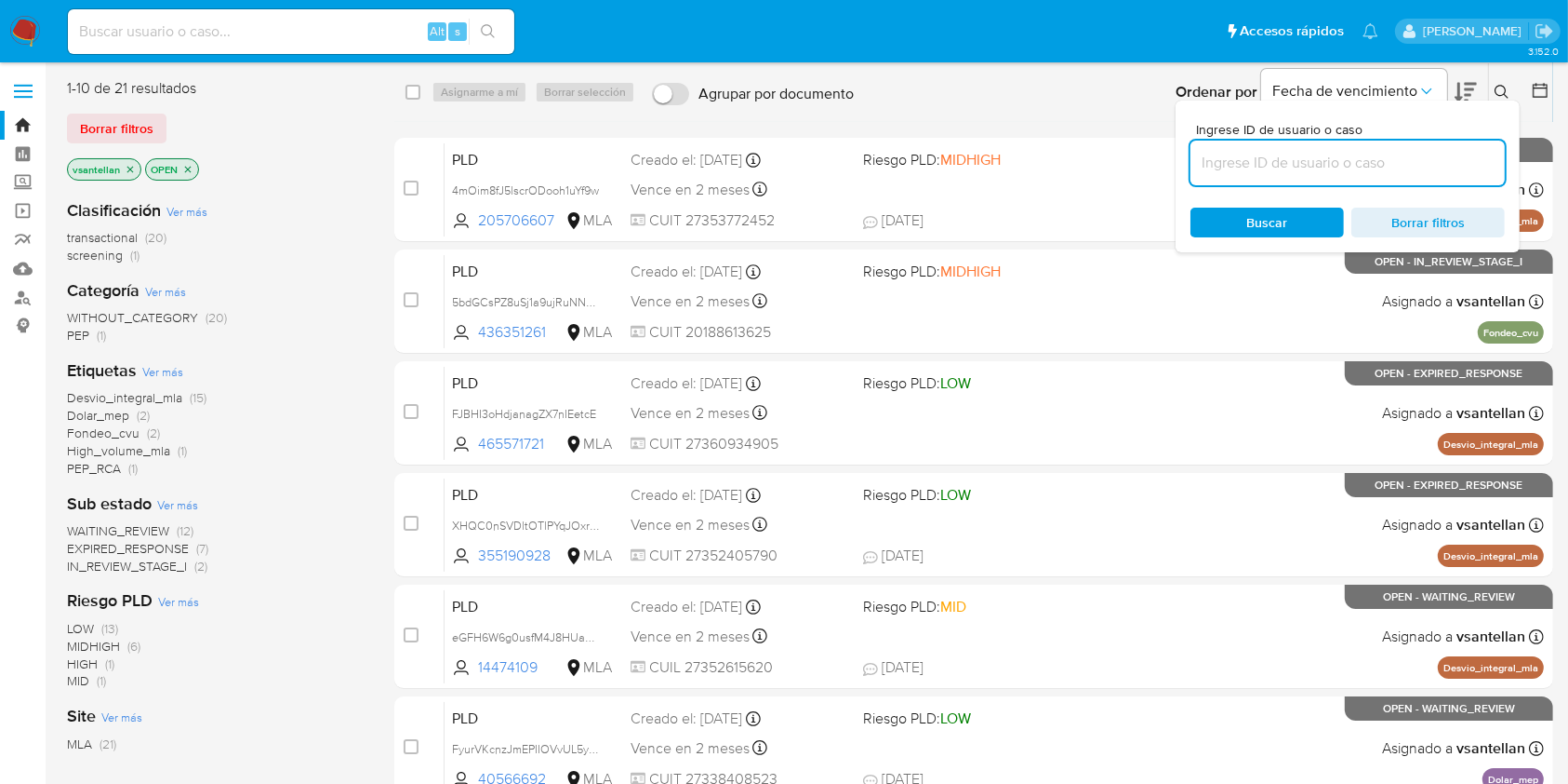
click at [1362, 158] on input at bounding box center [1347, 163] width 314 height 24
type input "31974427"
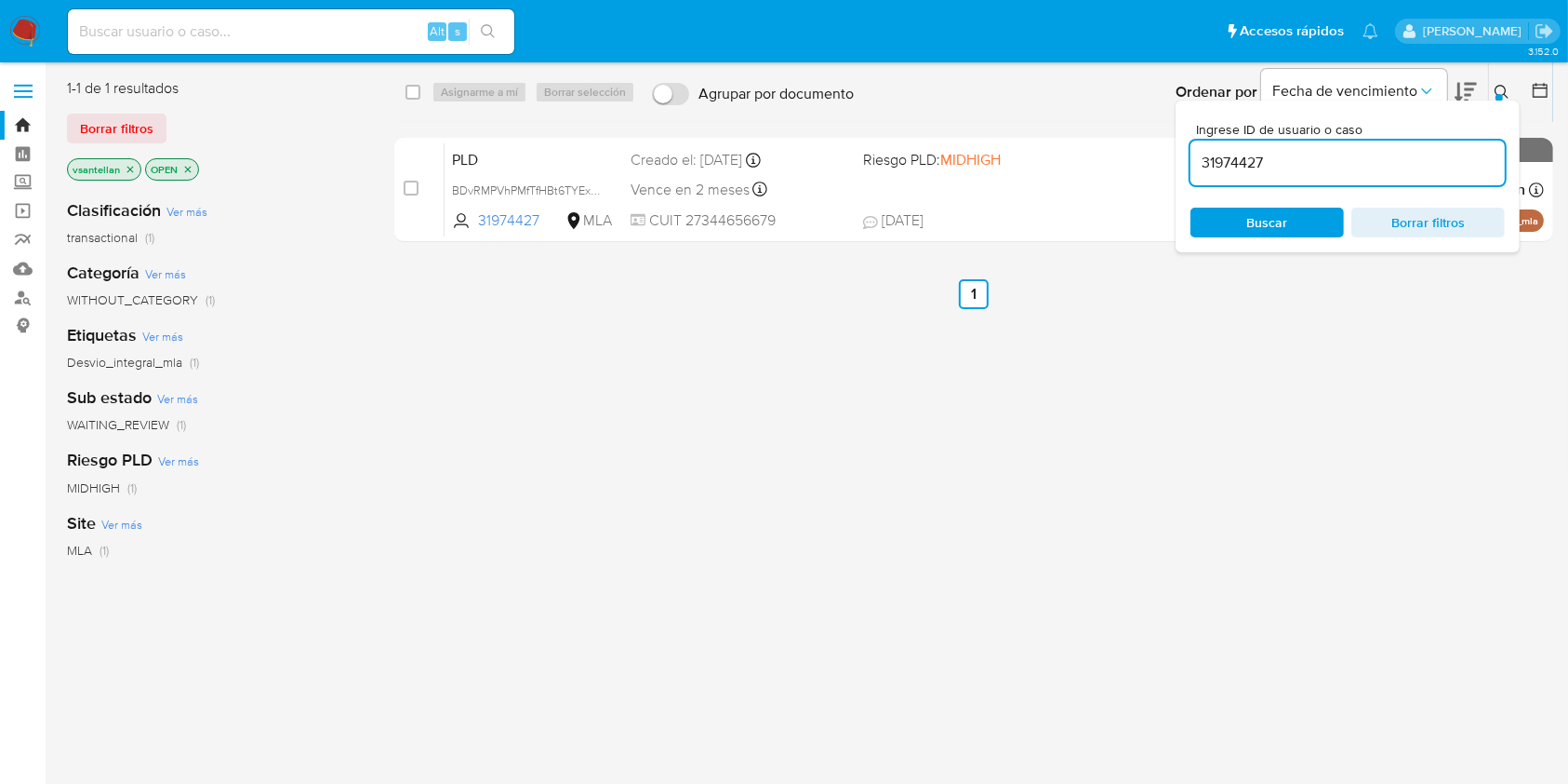
click at [1497, 85] on icon at bounding box center [1502, 91] width 15 height 15
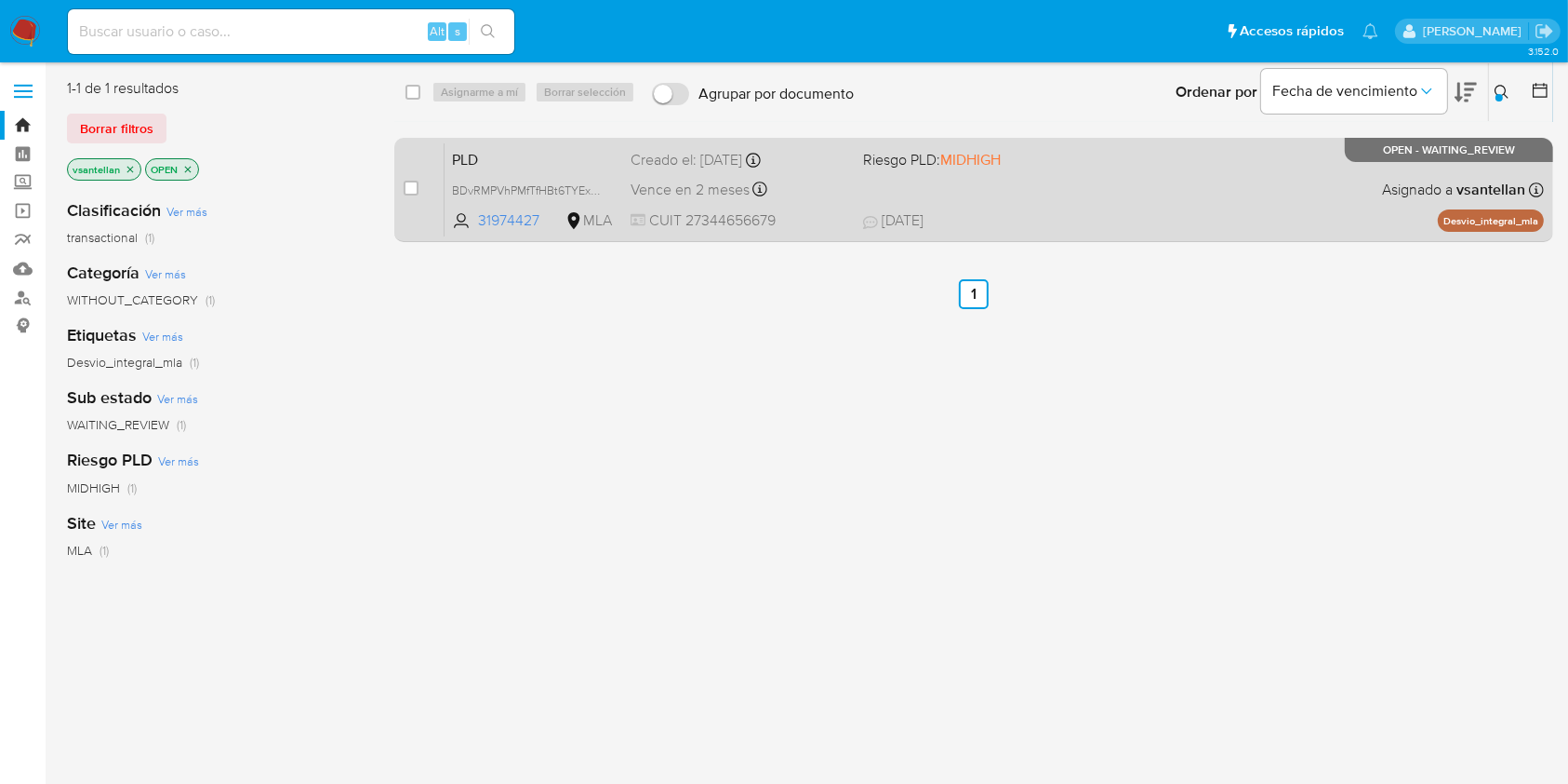
click at [1131, 195] on div "PLD BDvRMPVhPMfTfHBt6TYExdPA 31974427 MLA Riesgo PLD: MIDHIGH Creado el: [DATE]…" at bounding box center [994, 189] width 1099 height 94
click at [411, 190] on input "checkbox" at bounding box center [411, 187] width 15 height 15
checkbox input "true"
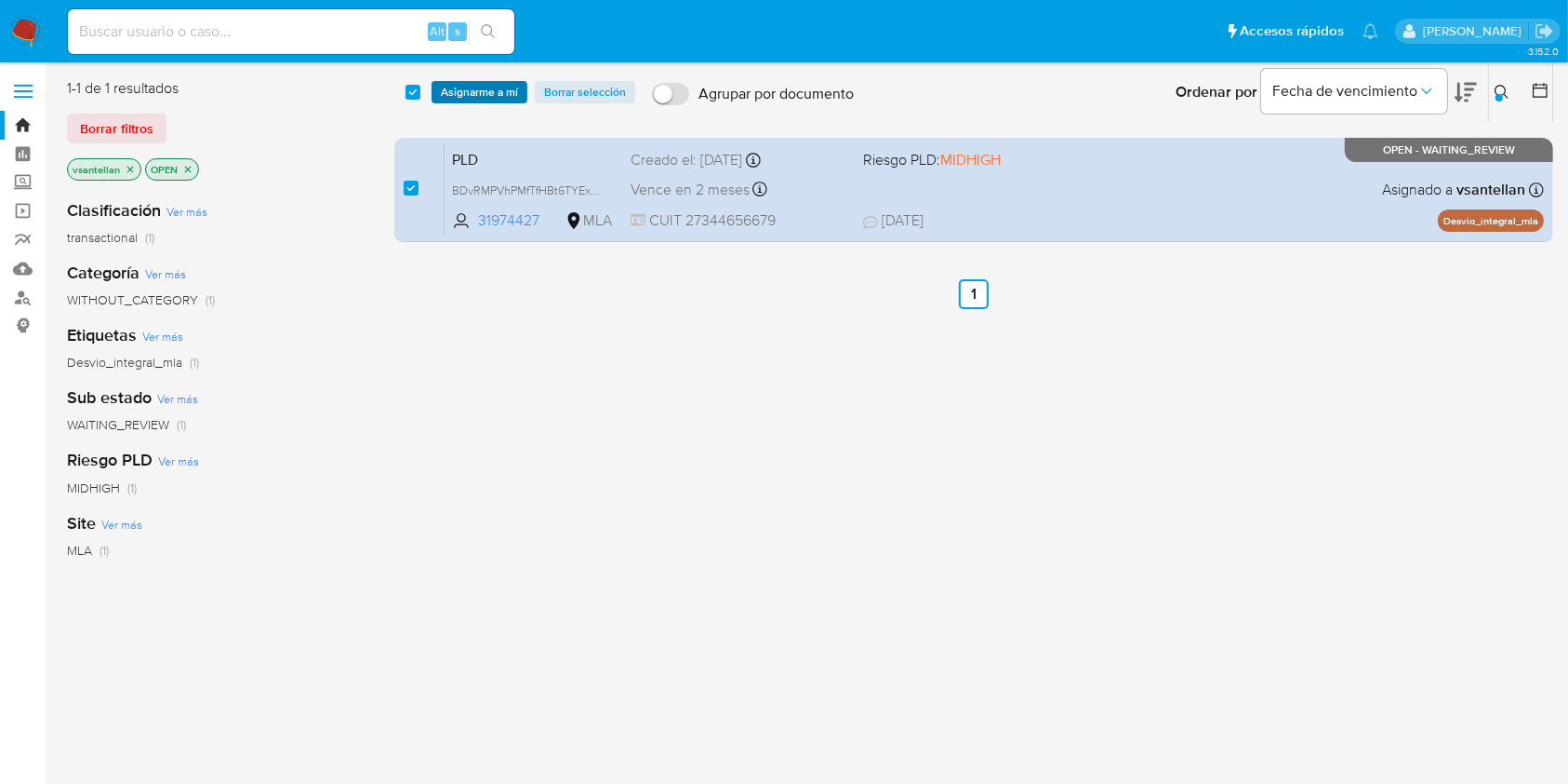
click at [485, 85] on span "Asignarme a mí" at bounding box center [479, 92] width 77 height 19
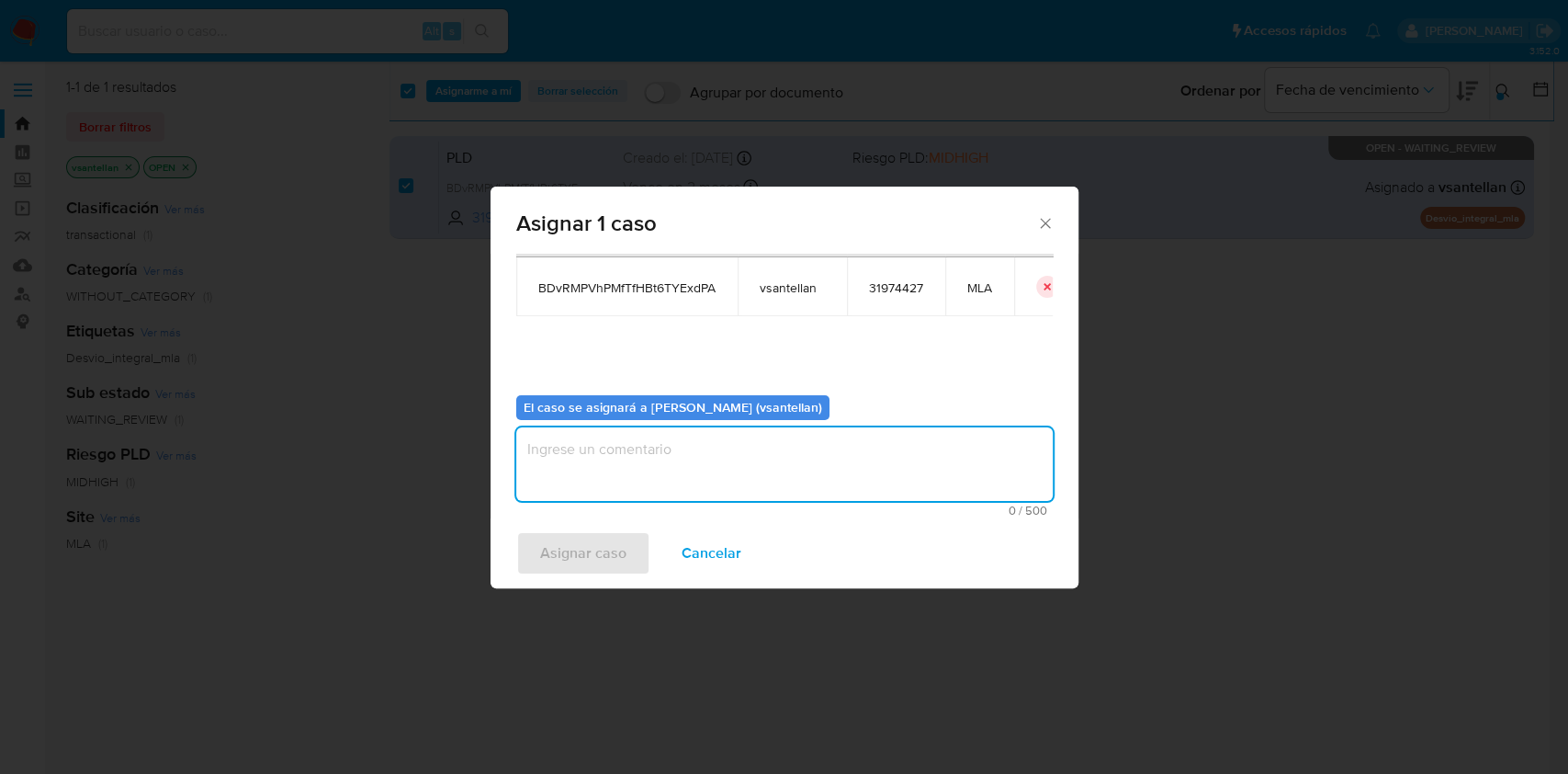
click at [599, 447] on textarea "assign-modal" at bounding box center [784, 464] width 536 height 73
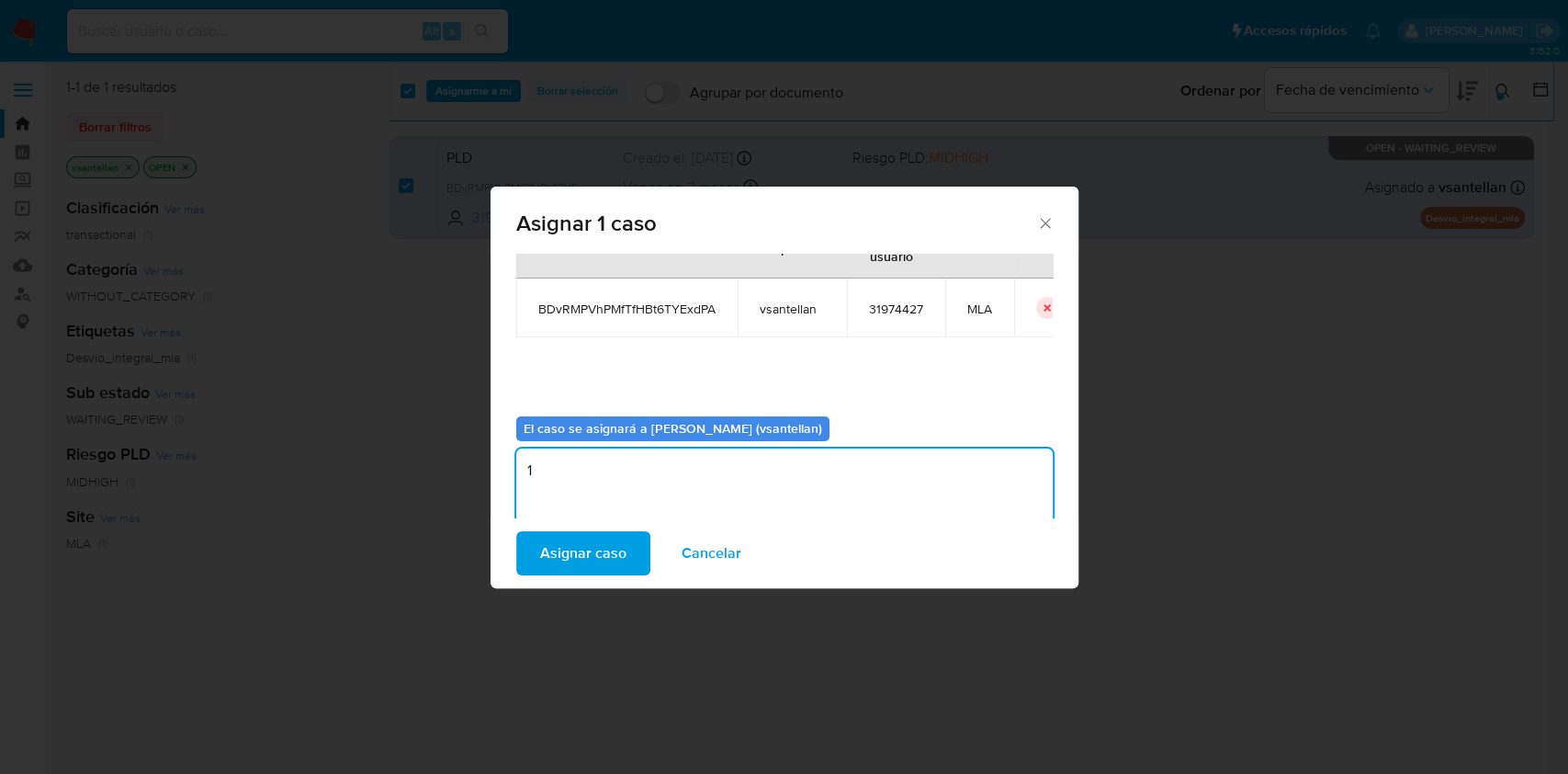
scroll to position [94, 0]
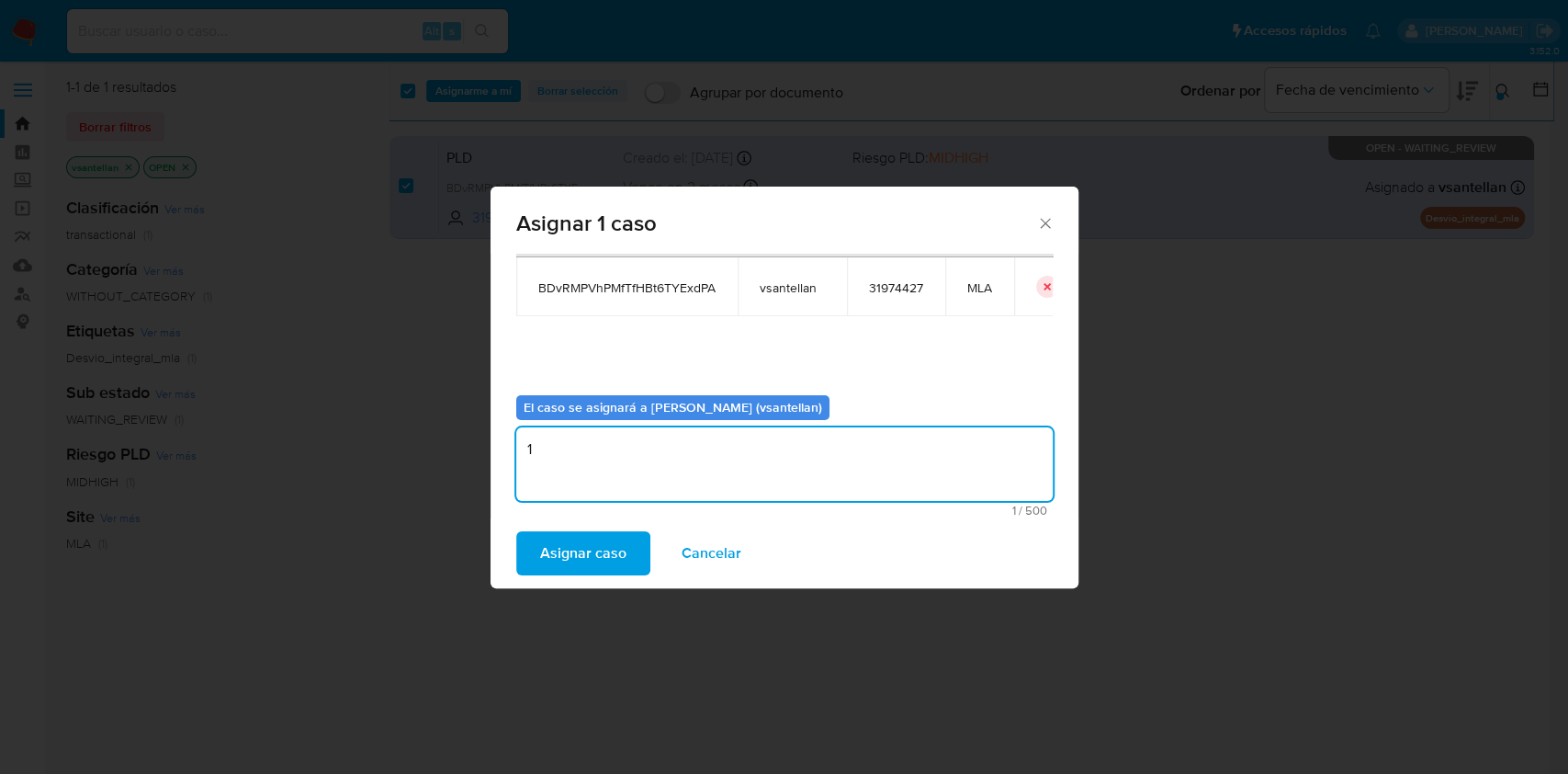
type textarea "1"
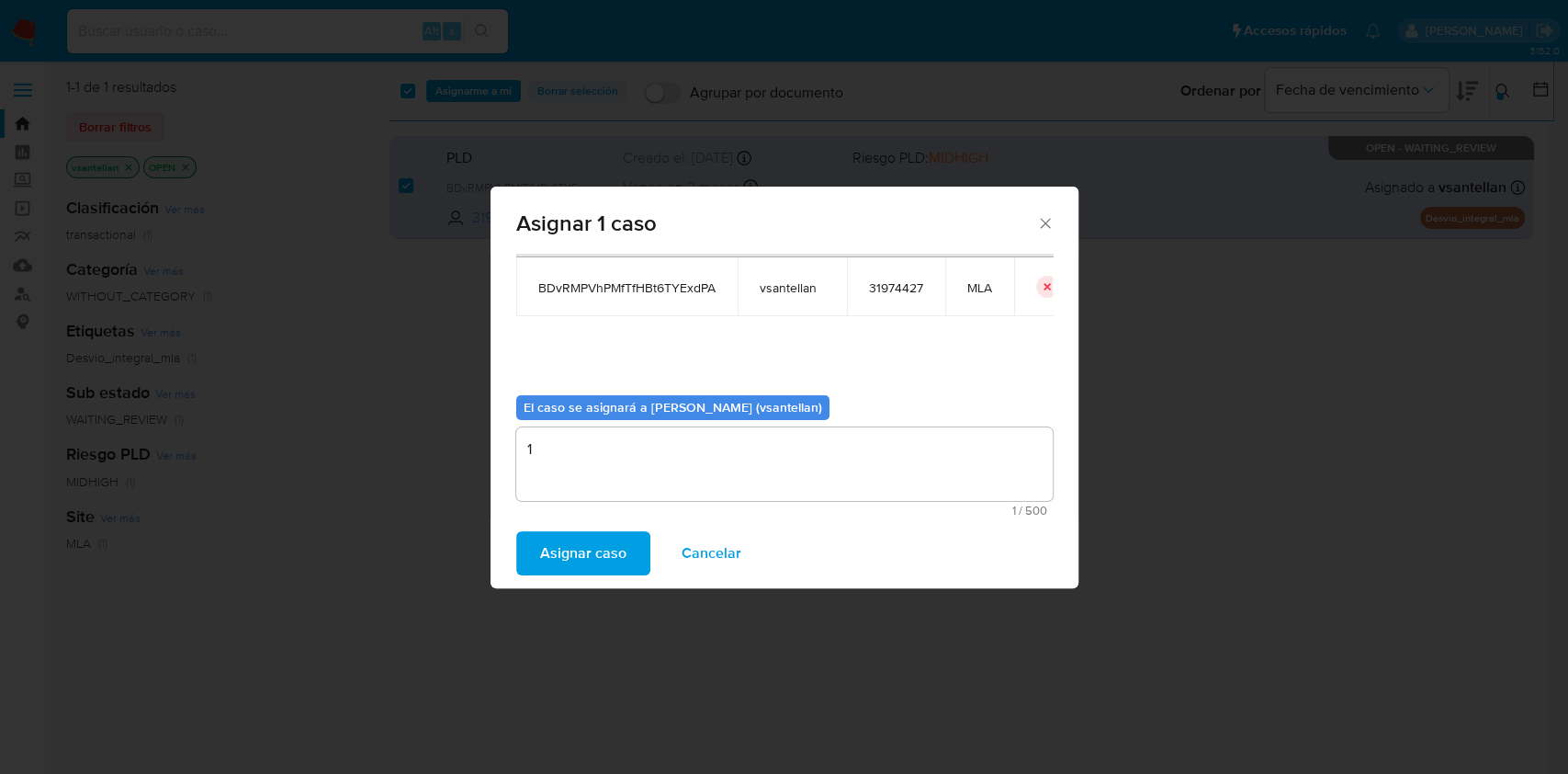
click at [579, 578] on div "Asignar caso Cancelar" at bounding box center [784, 553] width 588 height 69
click at [573, 556] on span "Asignar caso" at bounding box center [583, 553] width 86 height 40
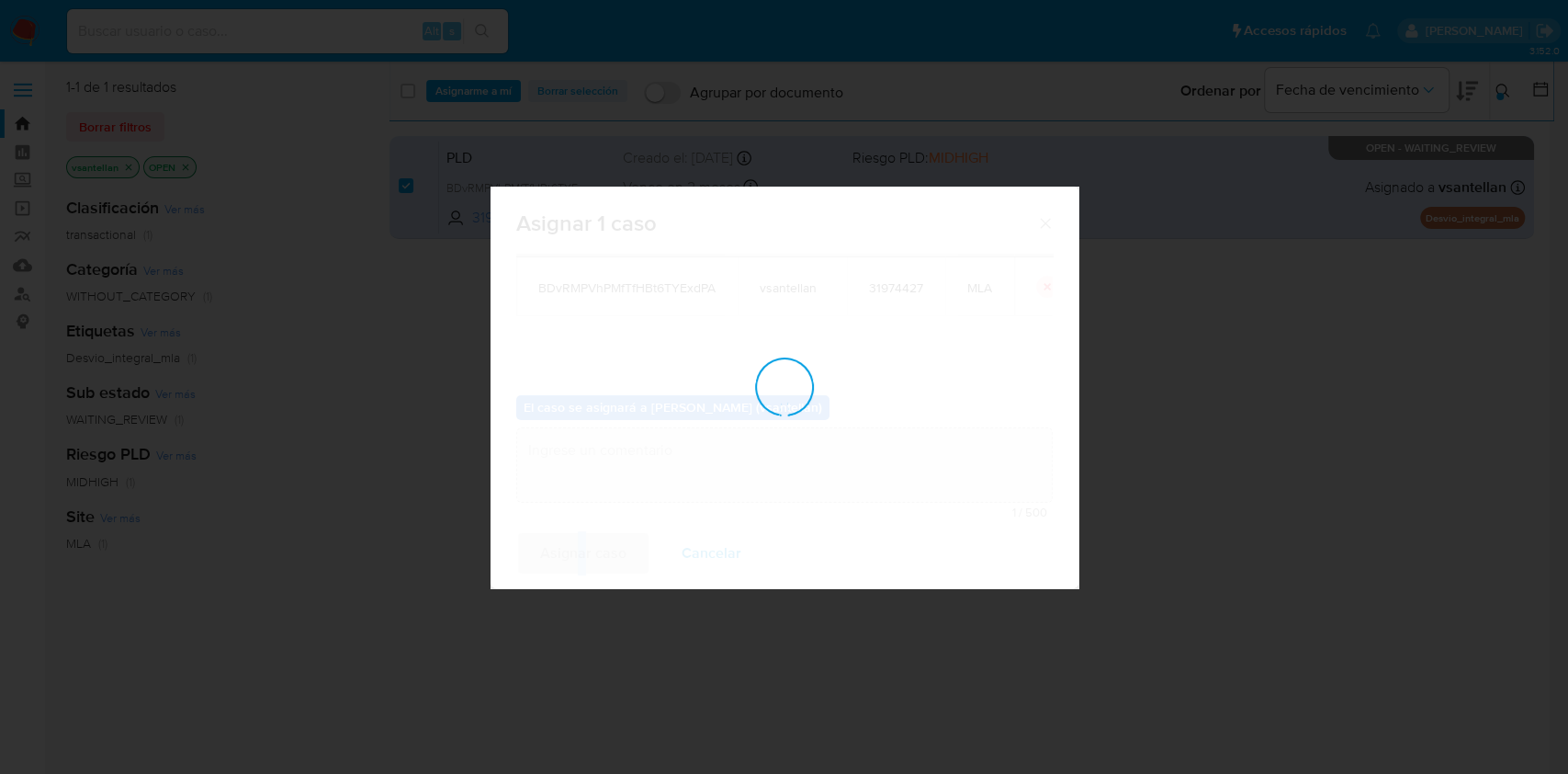
checkbox input "false"
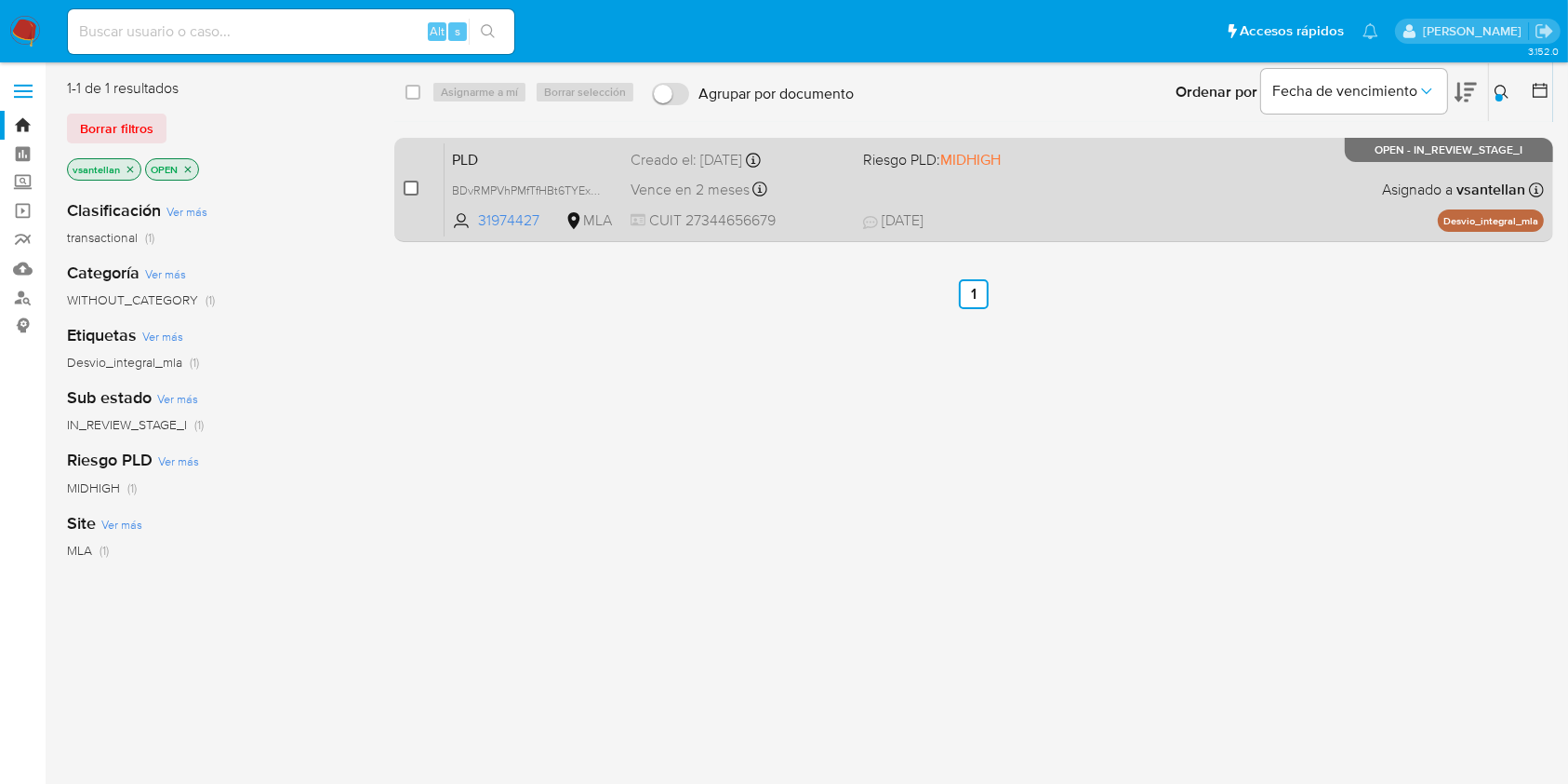
click at [409, 184] on input "checkbox" at bounding box center [411, 187] width 15 height 15
checkbox input "true"
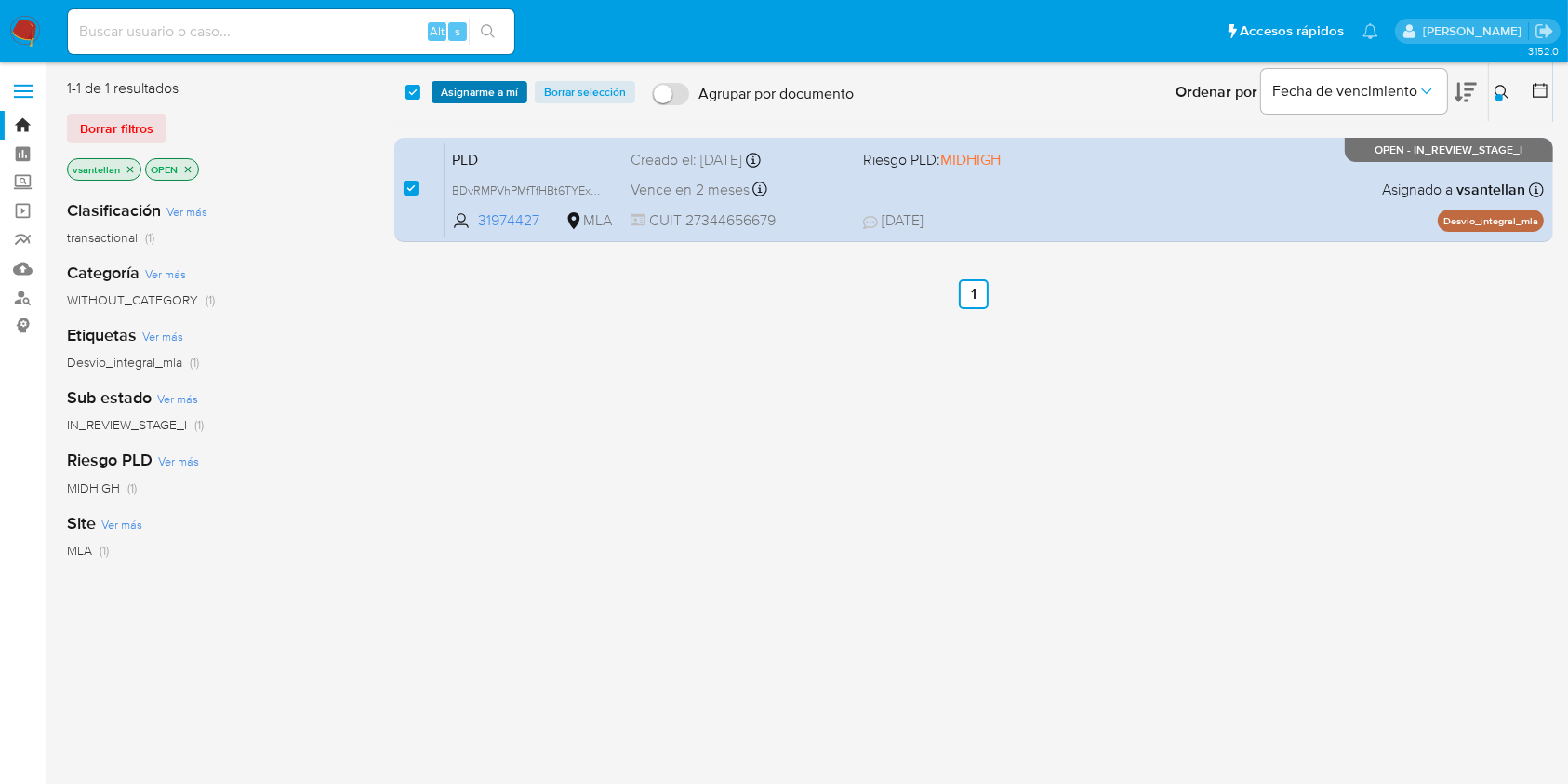
click at [470, 87] on span "Asignarme a mí" at bounding box center [479, 92] width 77 height 19
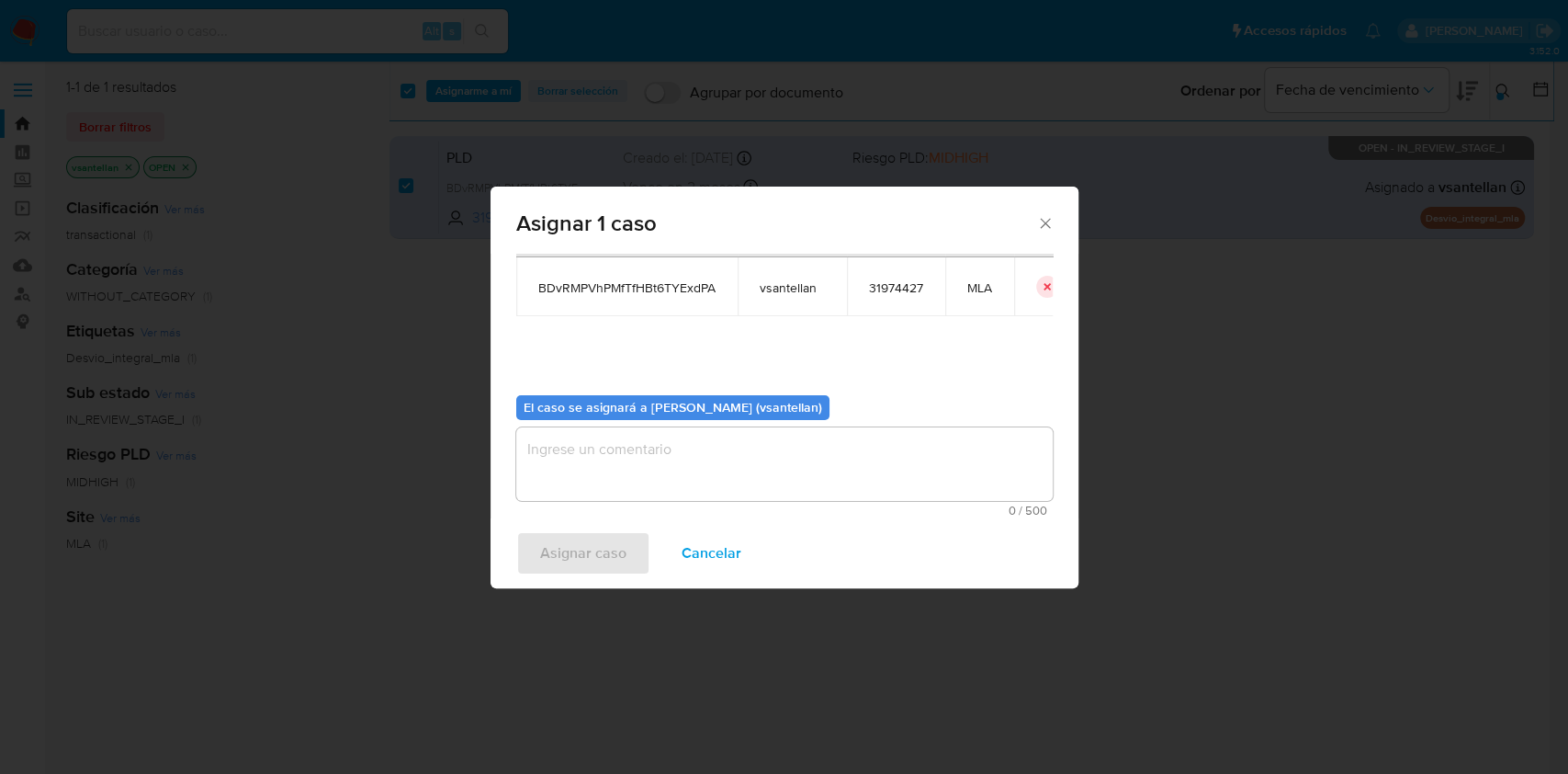
click at [587, 469] on textarea "assign-modal" at bounding box center [784, 464] width 536 height 73
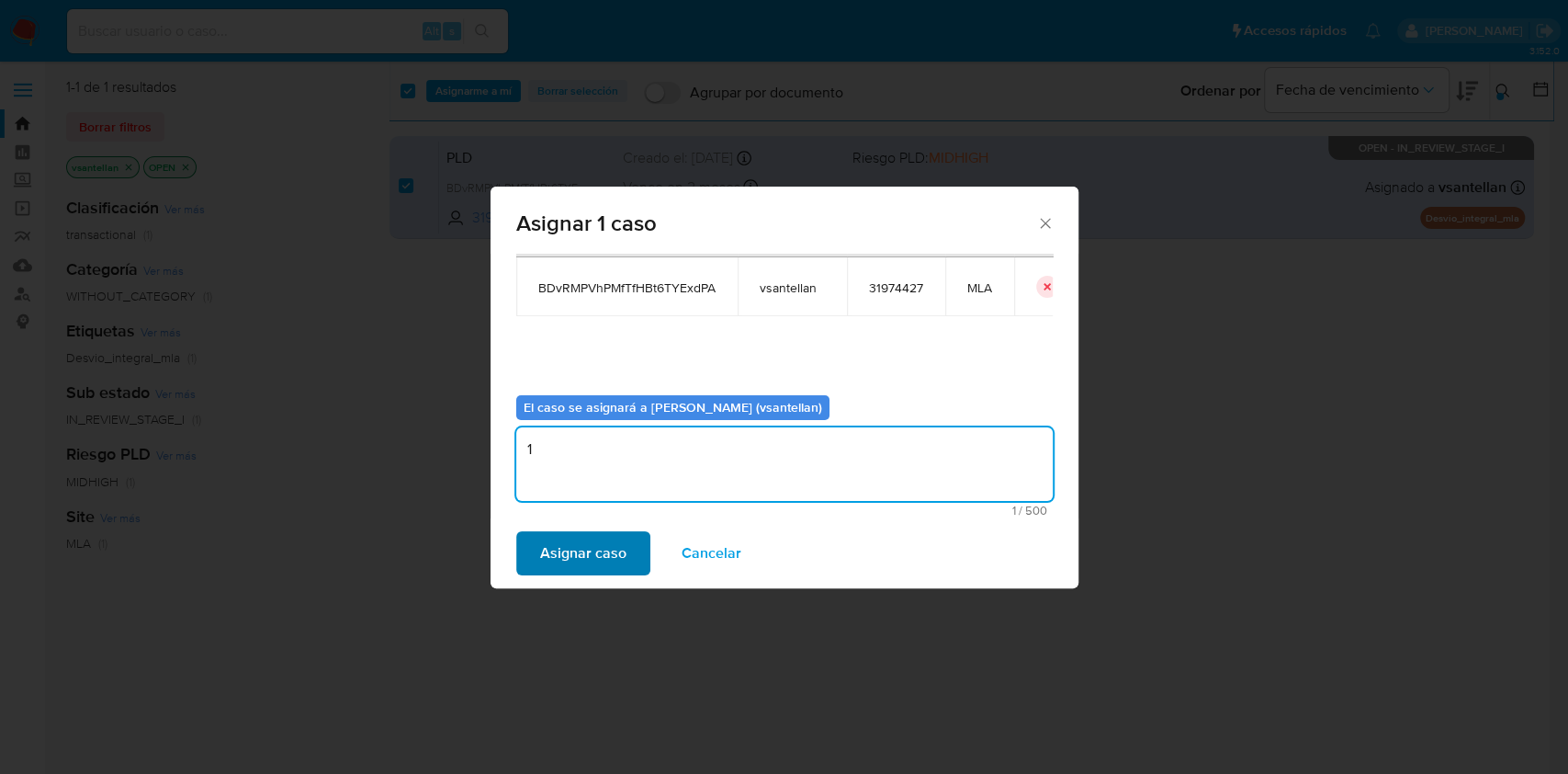
type textarea "1"
click at [565, 546] on span "Asignar caso" at bounding box center [583, 553] width 86 height 40
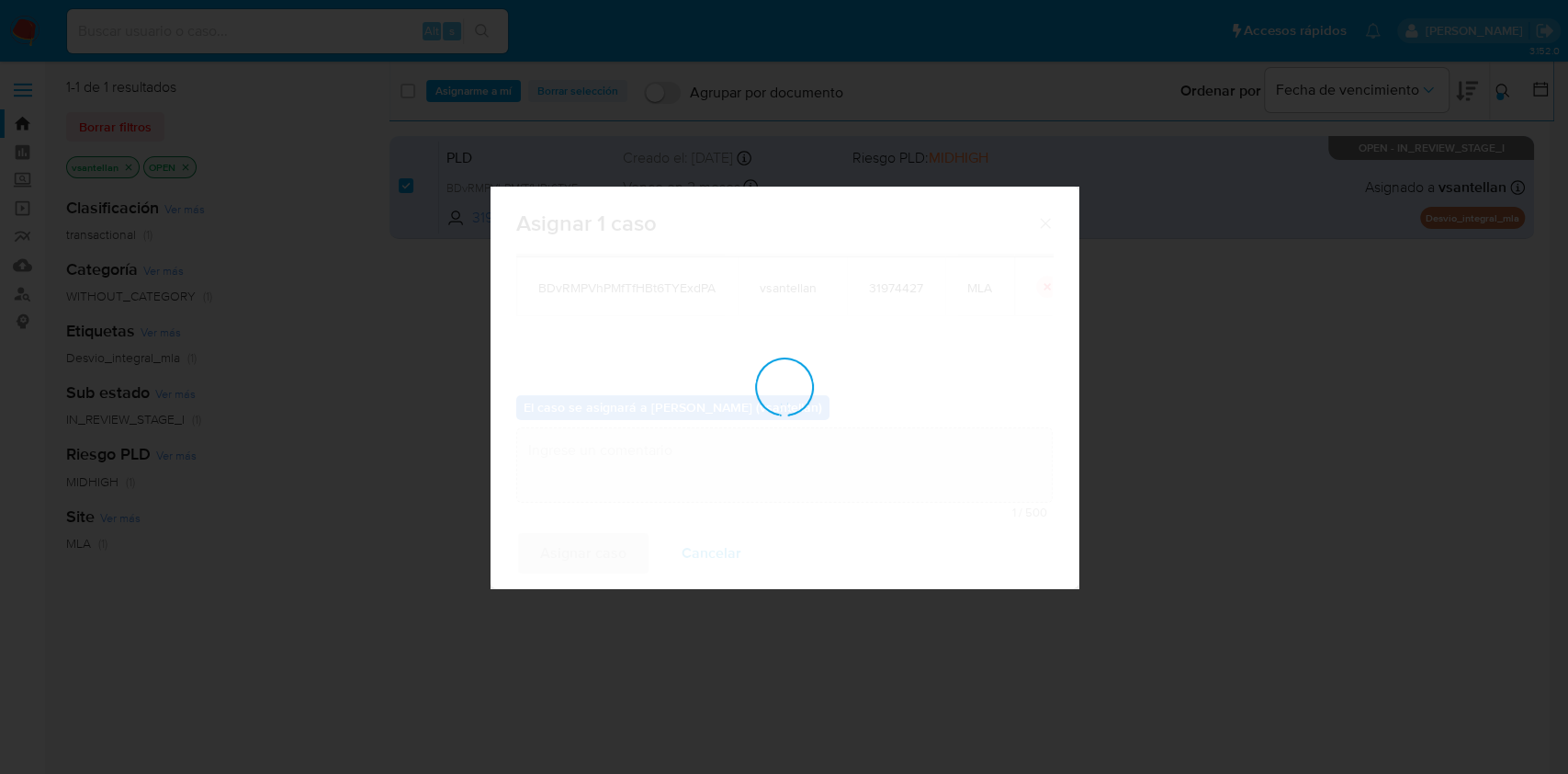
checkbox input "false"
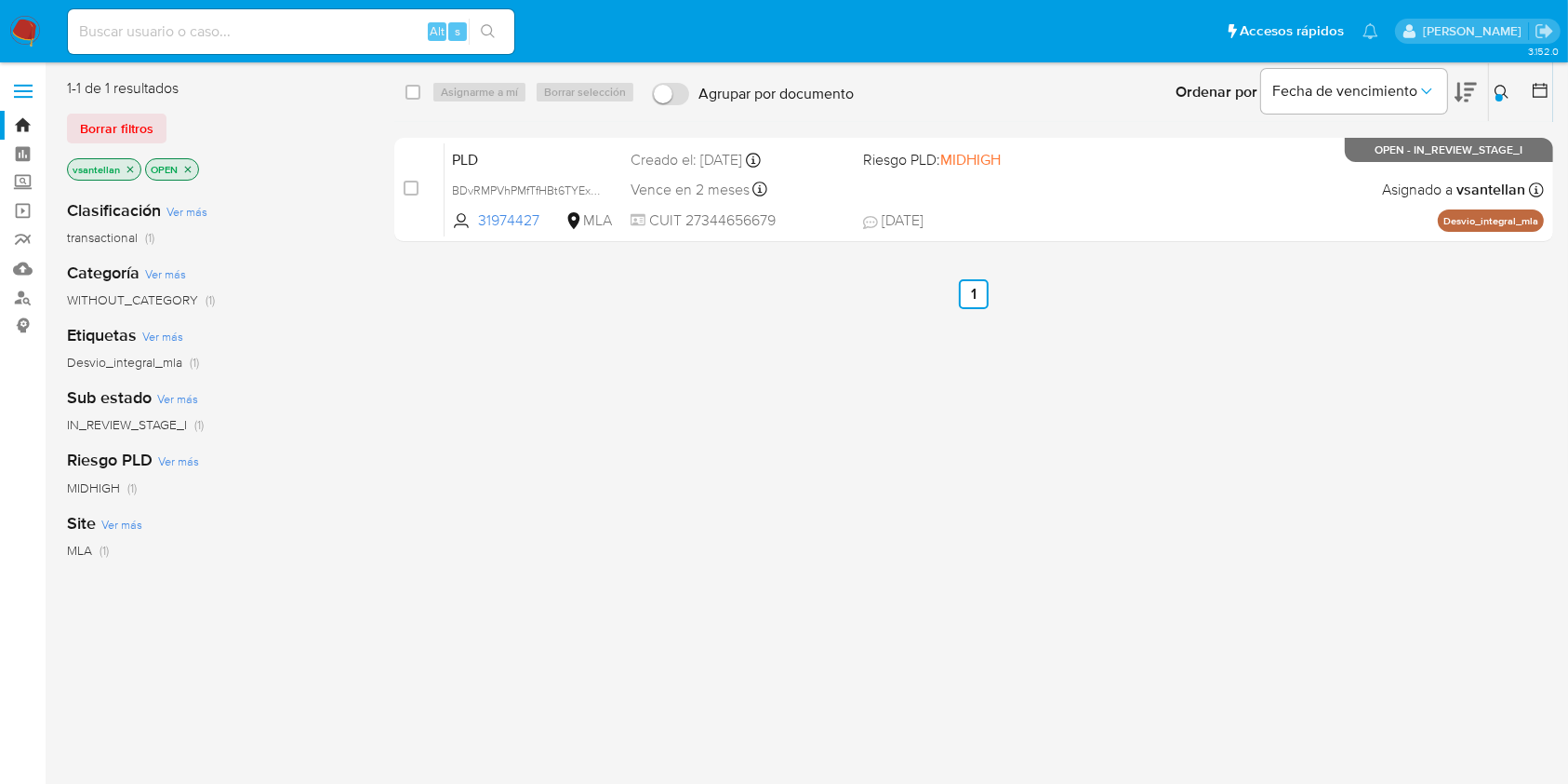
click at [23, 32] on img at bounding box center [25, 32] width 32 height 32
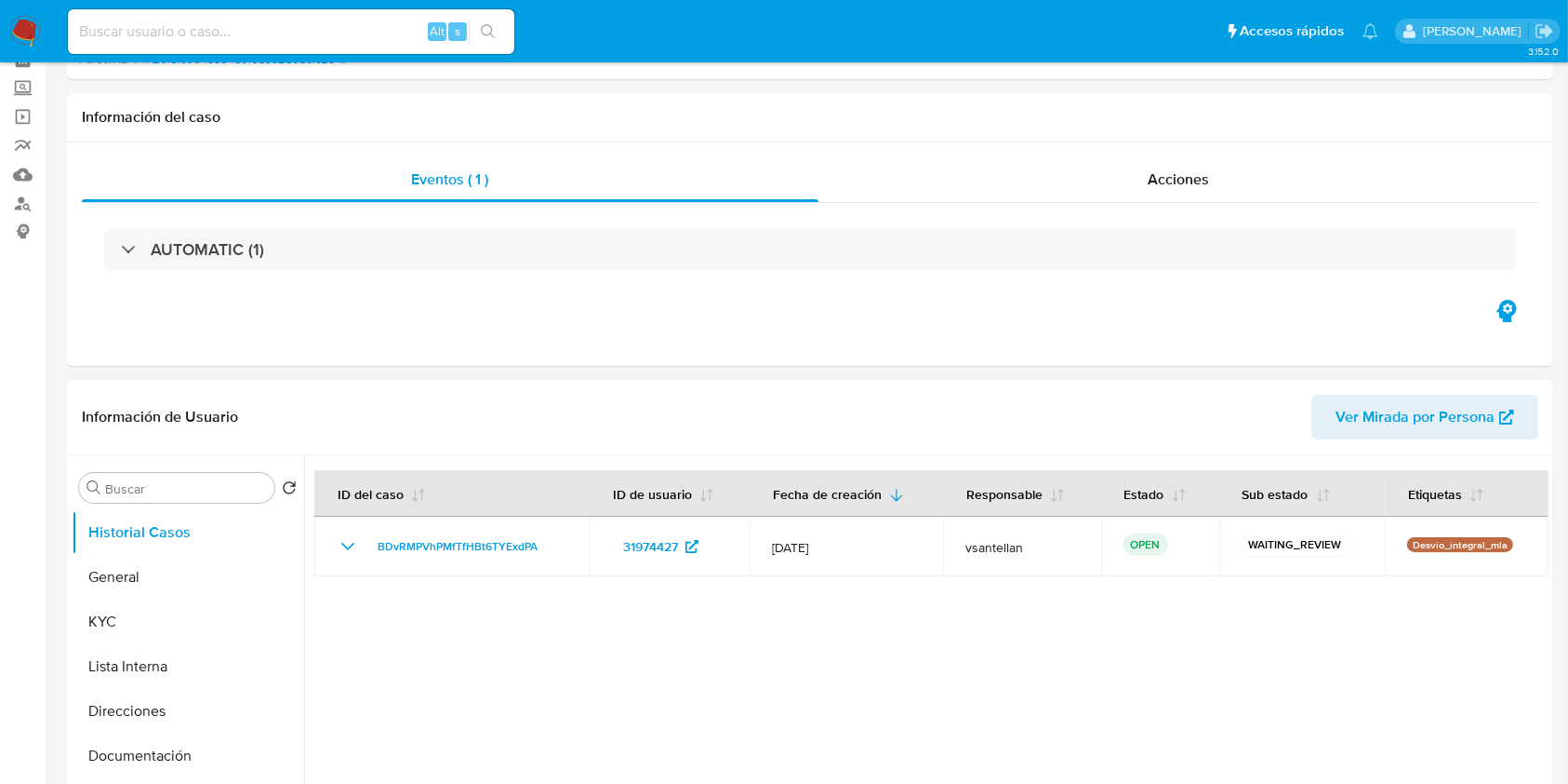
select select "10"
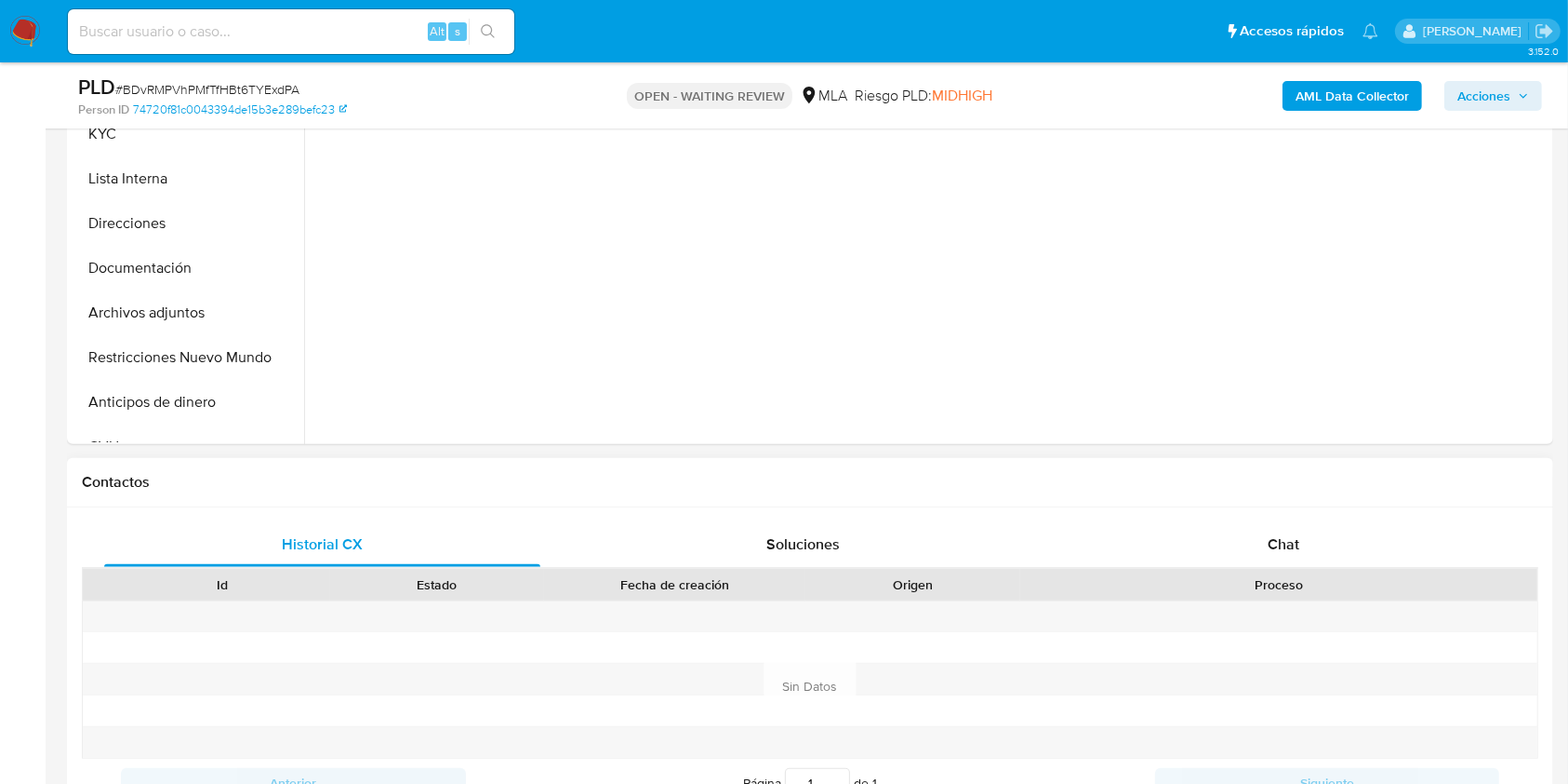
scroll to position [619, 0]
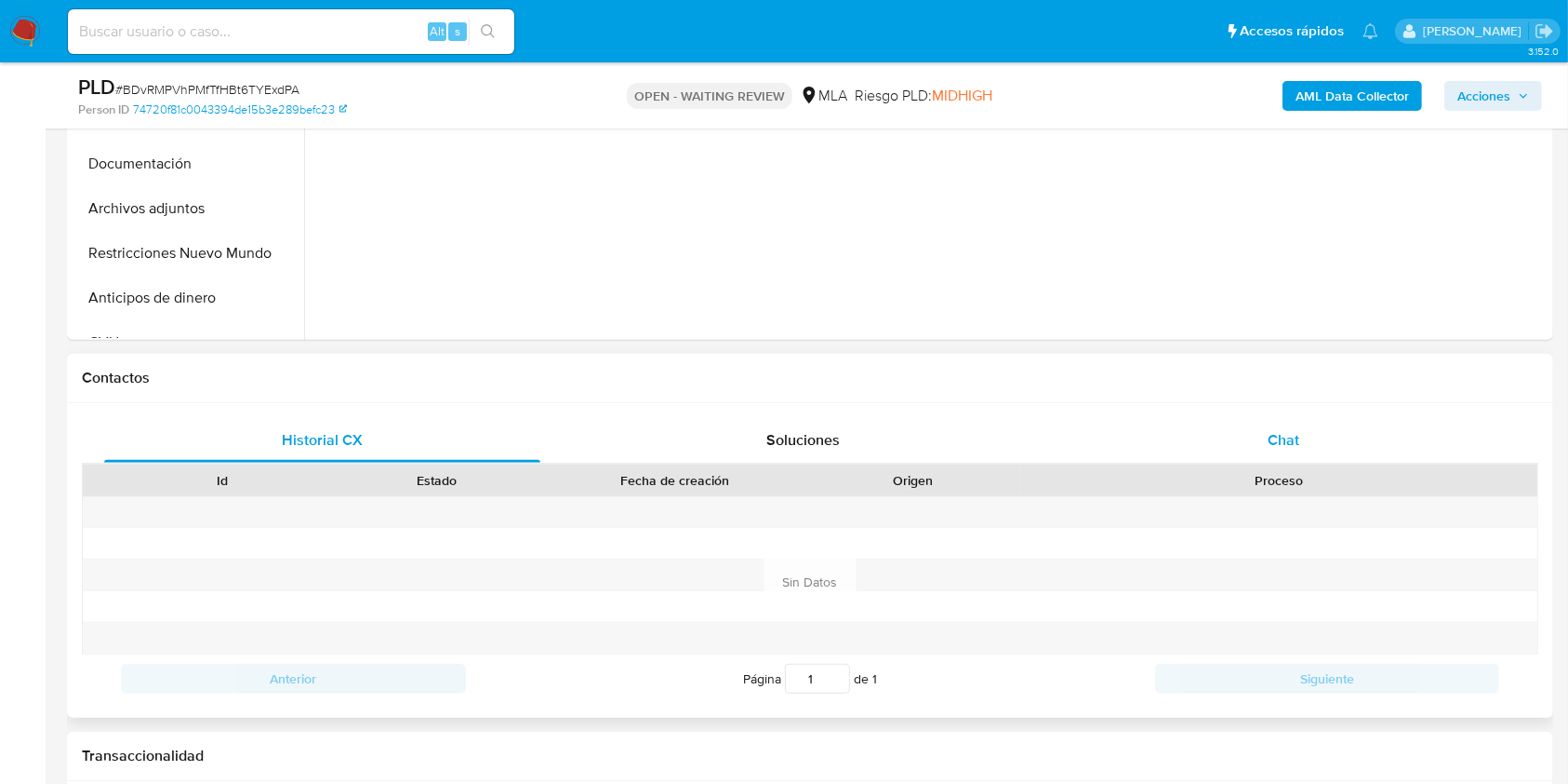
click at [1285, 437] on span "Chat" at bounding box center [1284, 440] width 32 height 22
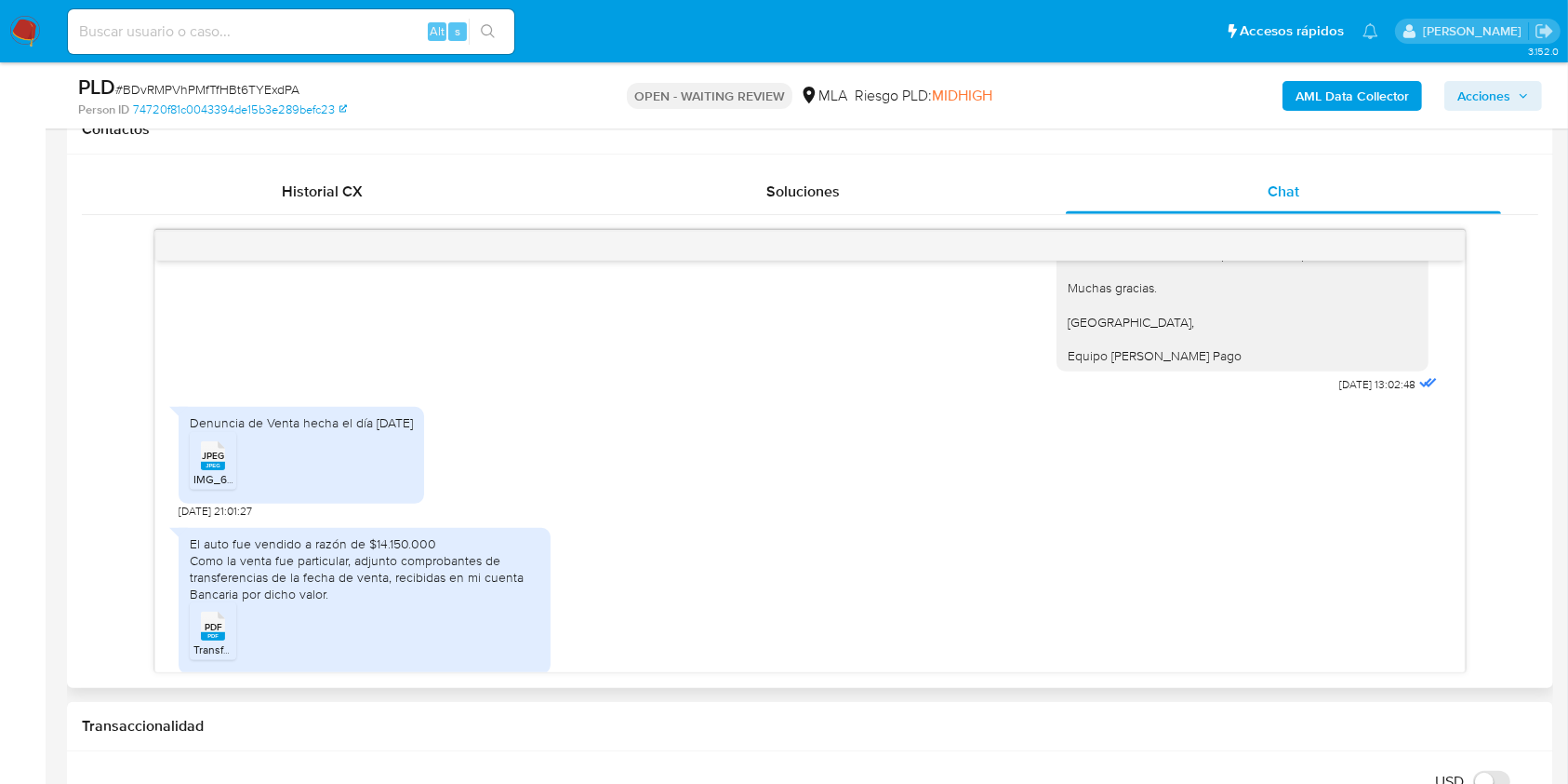
scroll to position [1023, 0]
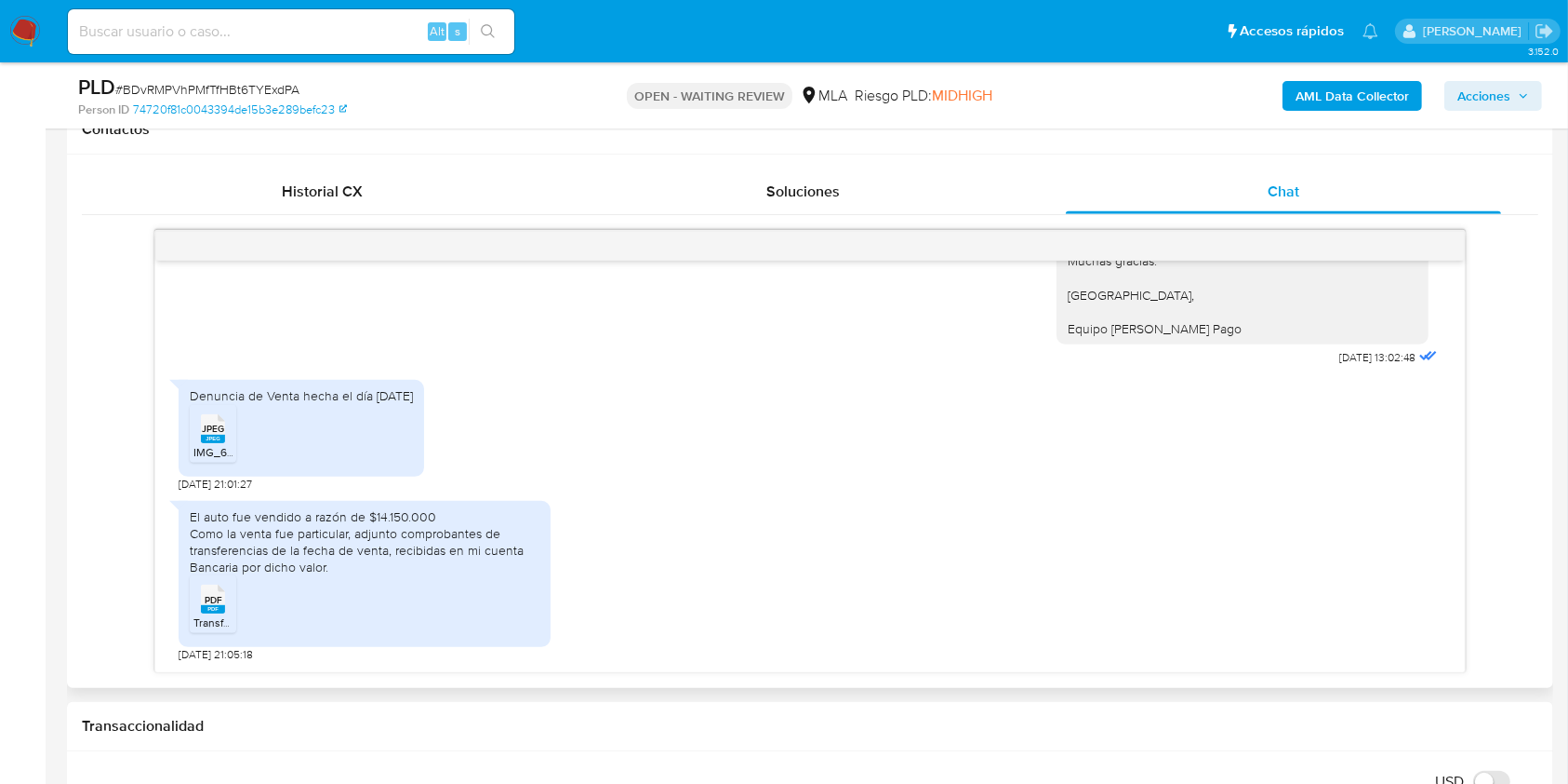
click at [215, 610] on rect at bounding box center [213, 609] width 24 height 8
click at [220, 440] on rect at bounding box center [213, 439] width 24 height 8
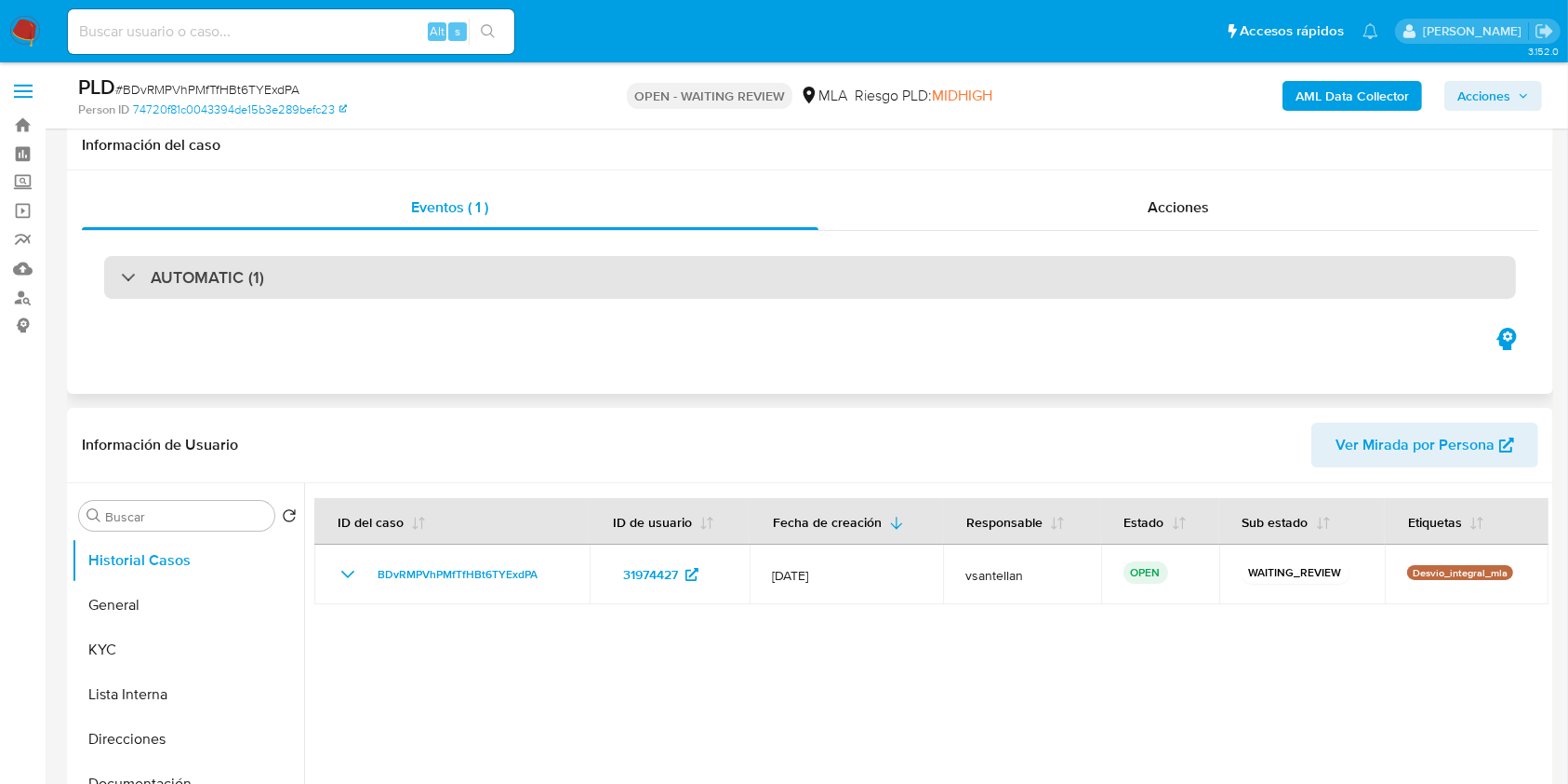
scroll to position [373, 0]
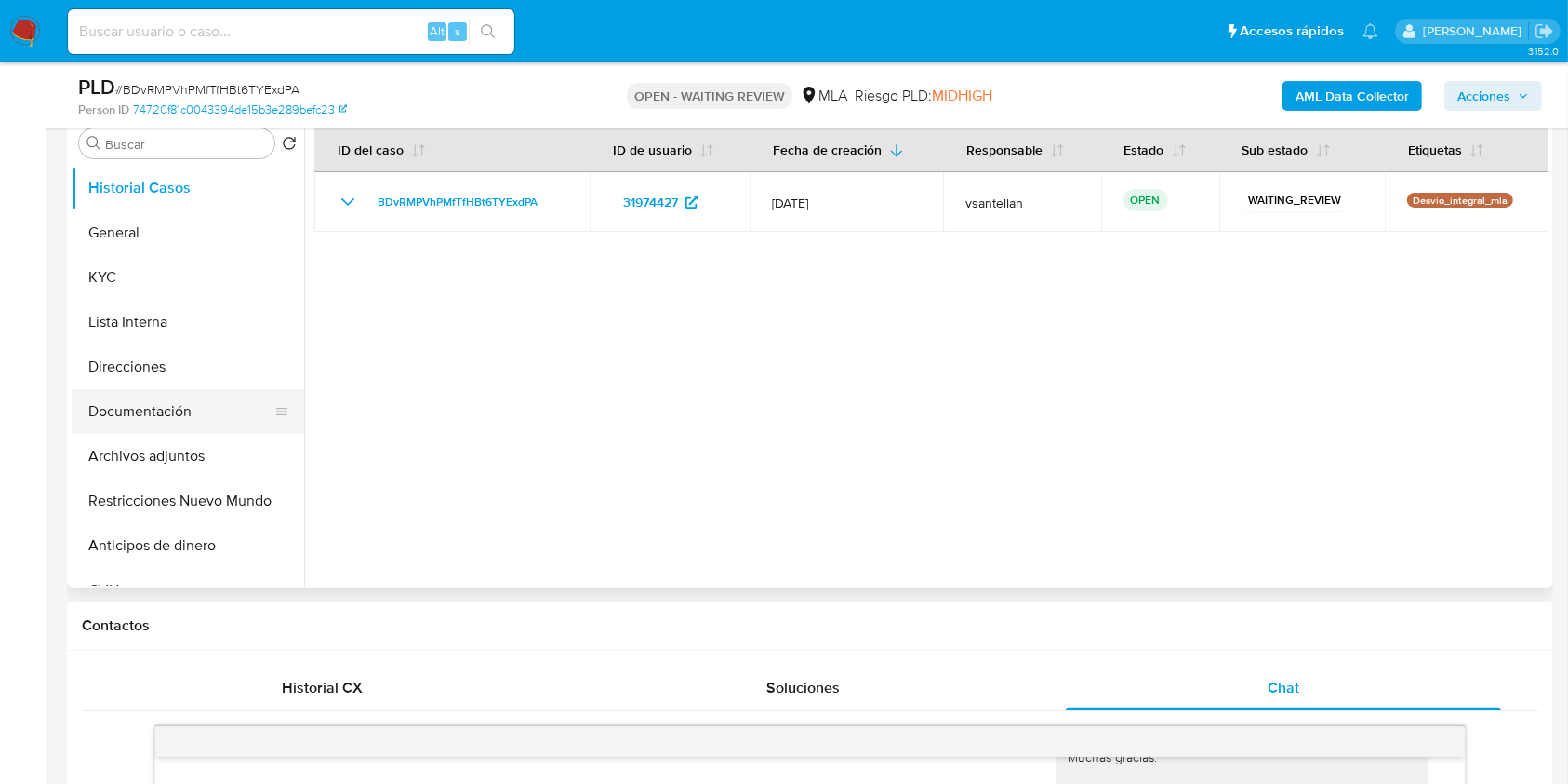
click at [171, 420] on button "Documentación" at bounding box center [180, 411] width 218 height 45
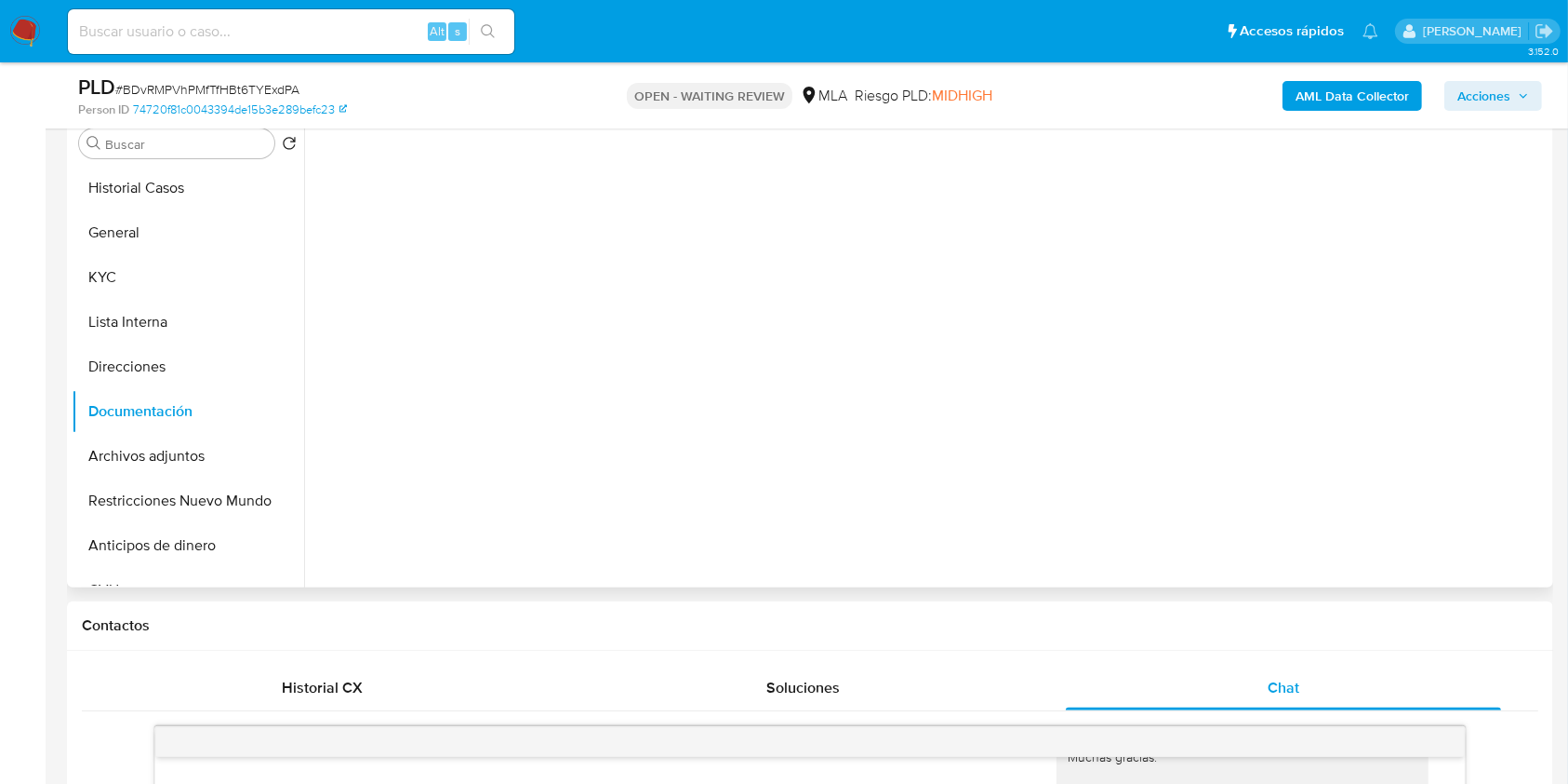
scroll to position [248, 0]
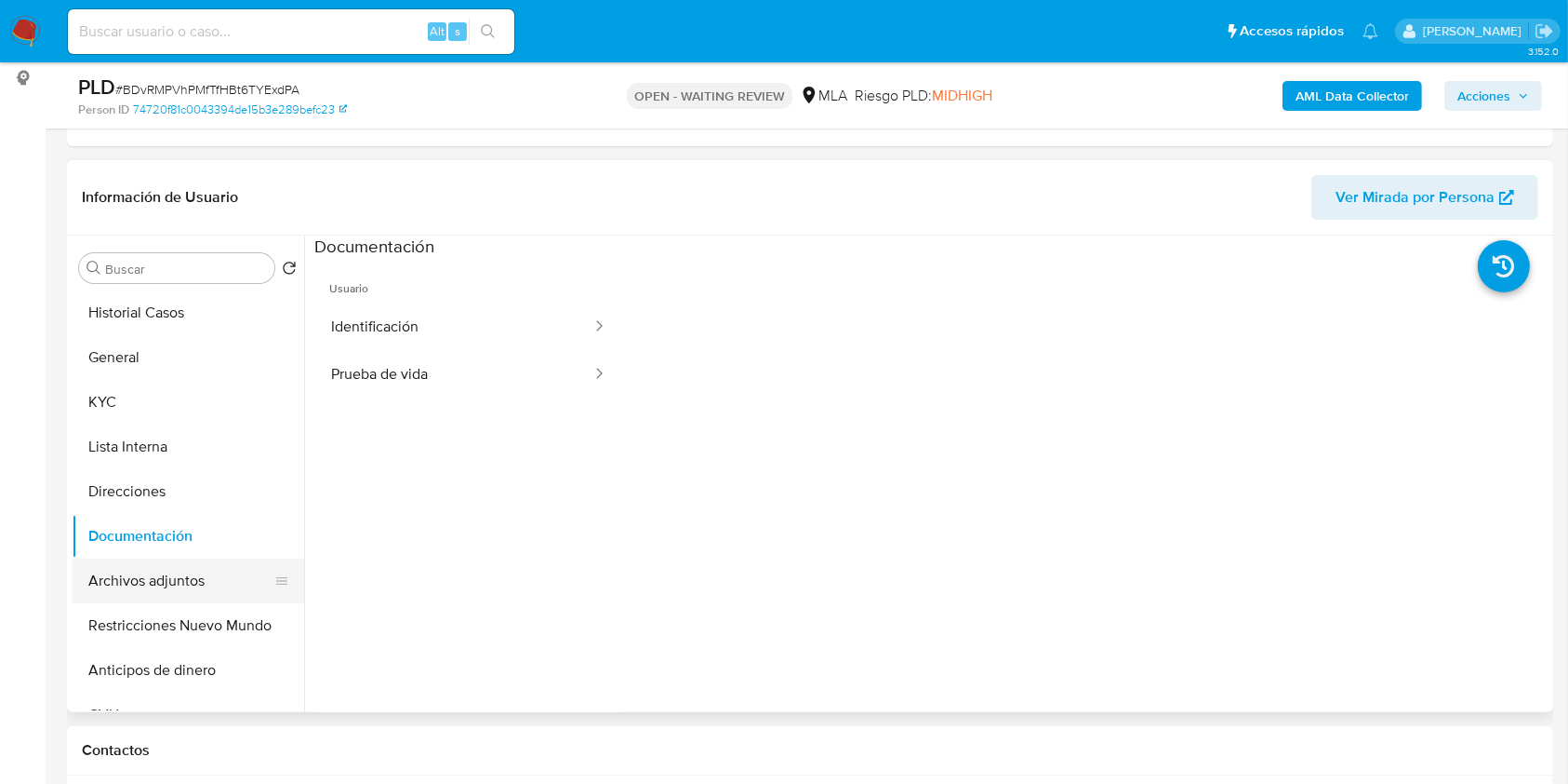
click at [196, 587] on button "Archivos adjuntos" at bounding box center [180, 580] width 218 height 45
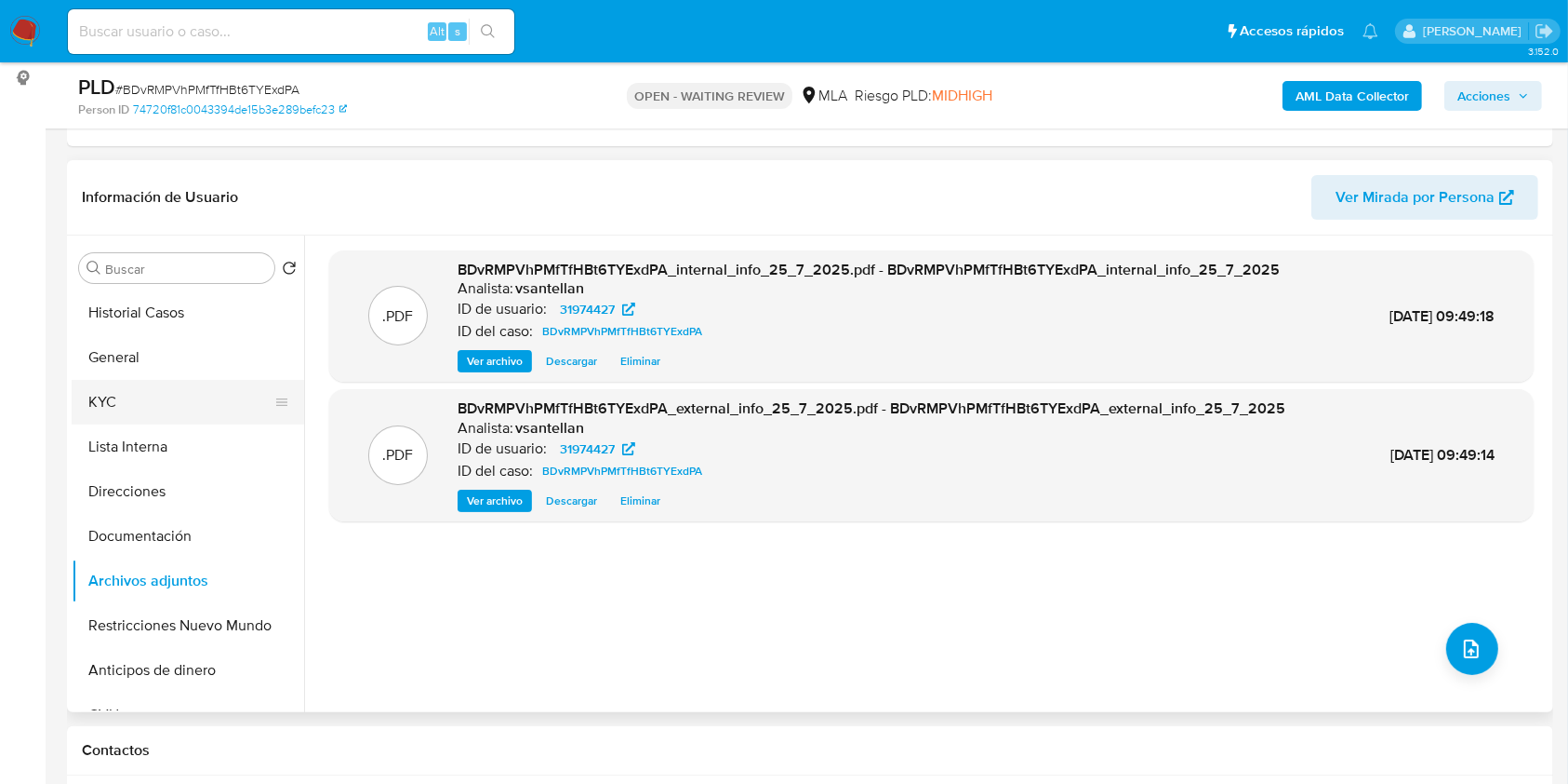
click at [134, 405] on button "KYC" at bounding box center [180, 401] width 218 height 45
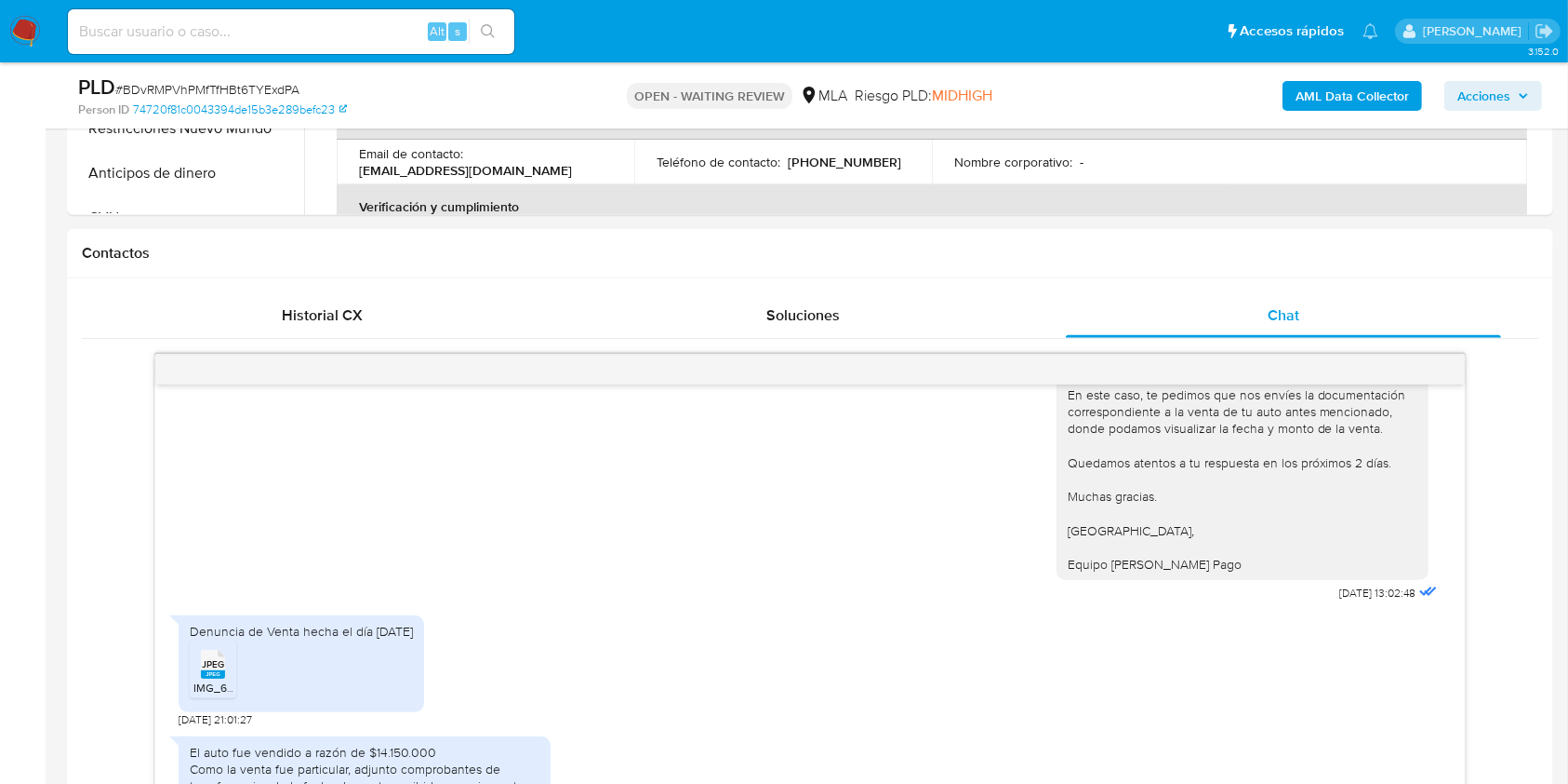
scroll to position [1023, 0]
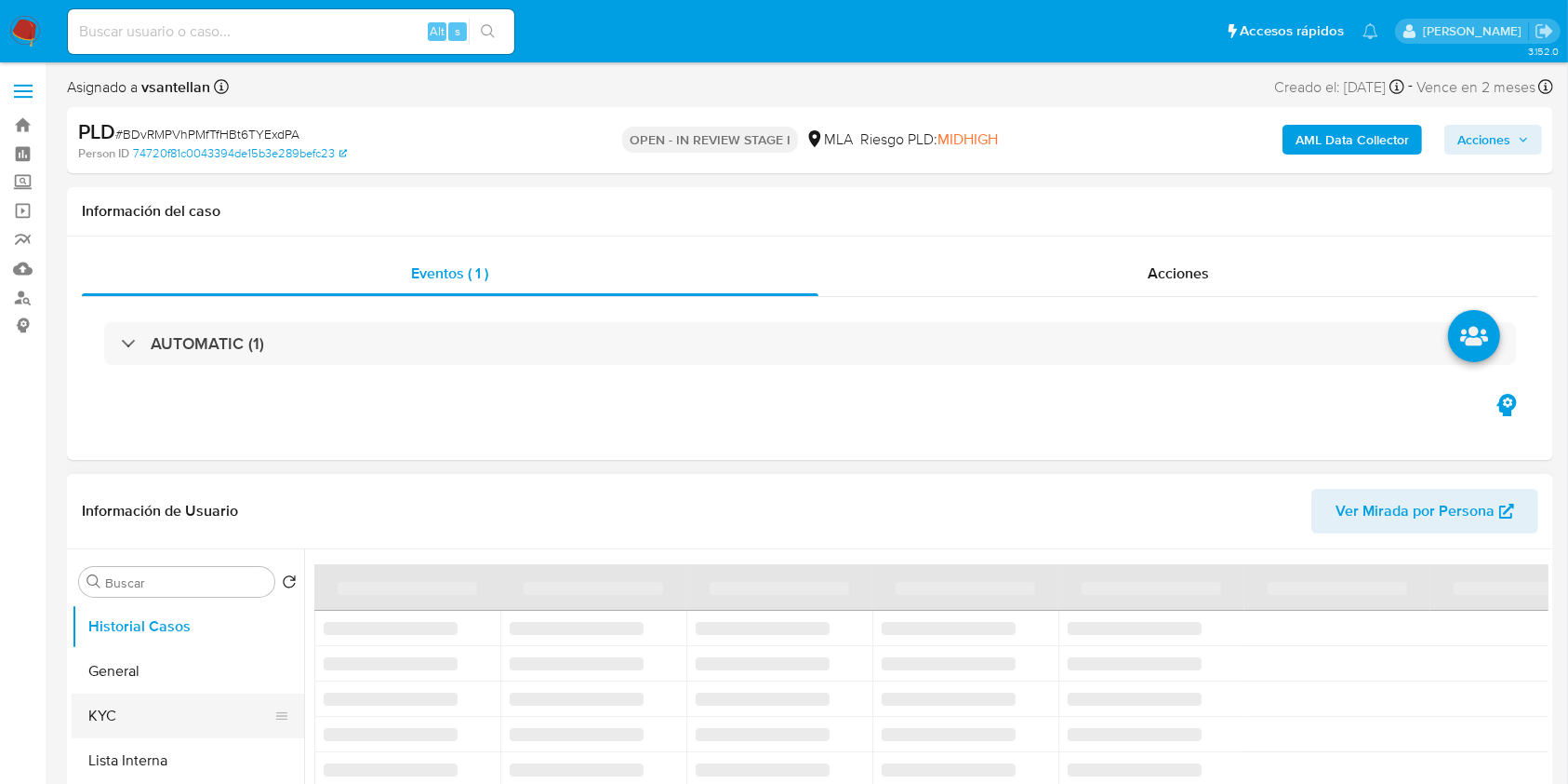
click at [155, 710] on button "KYC" at bounding box center [180, 716] width 218 height 45
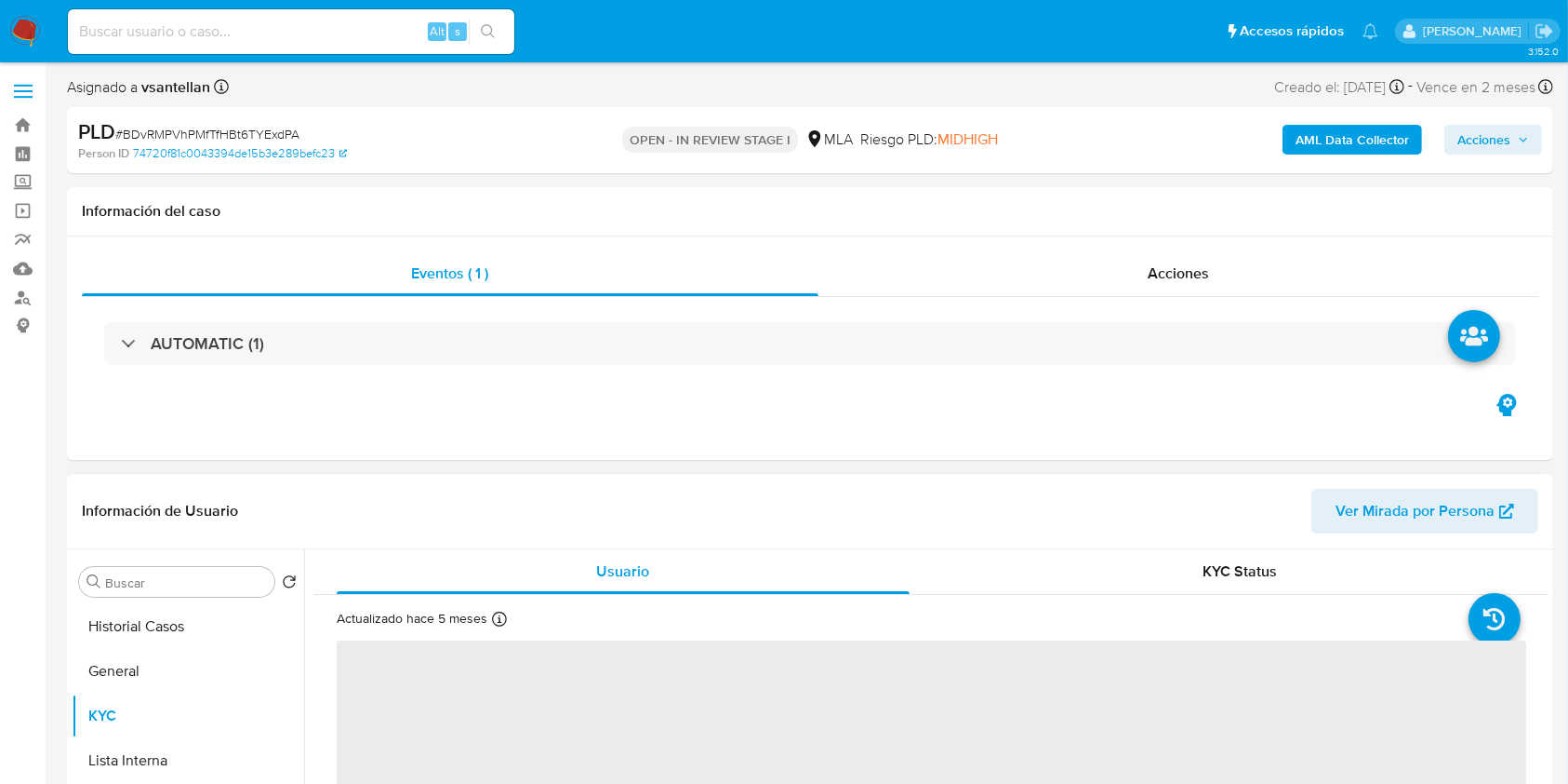
select select "10"
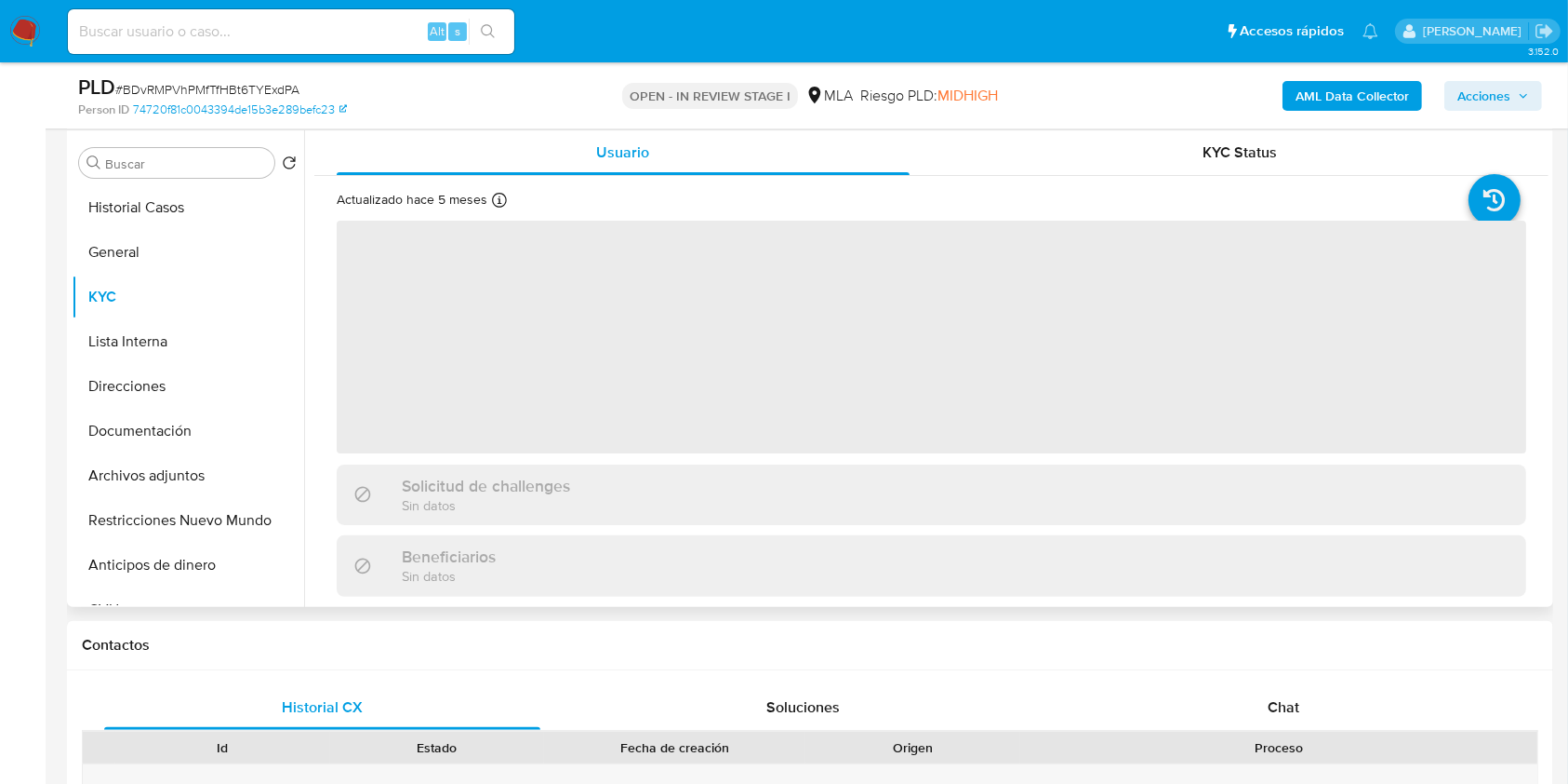
scroll to position [373, 0]
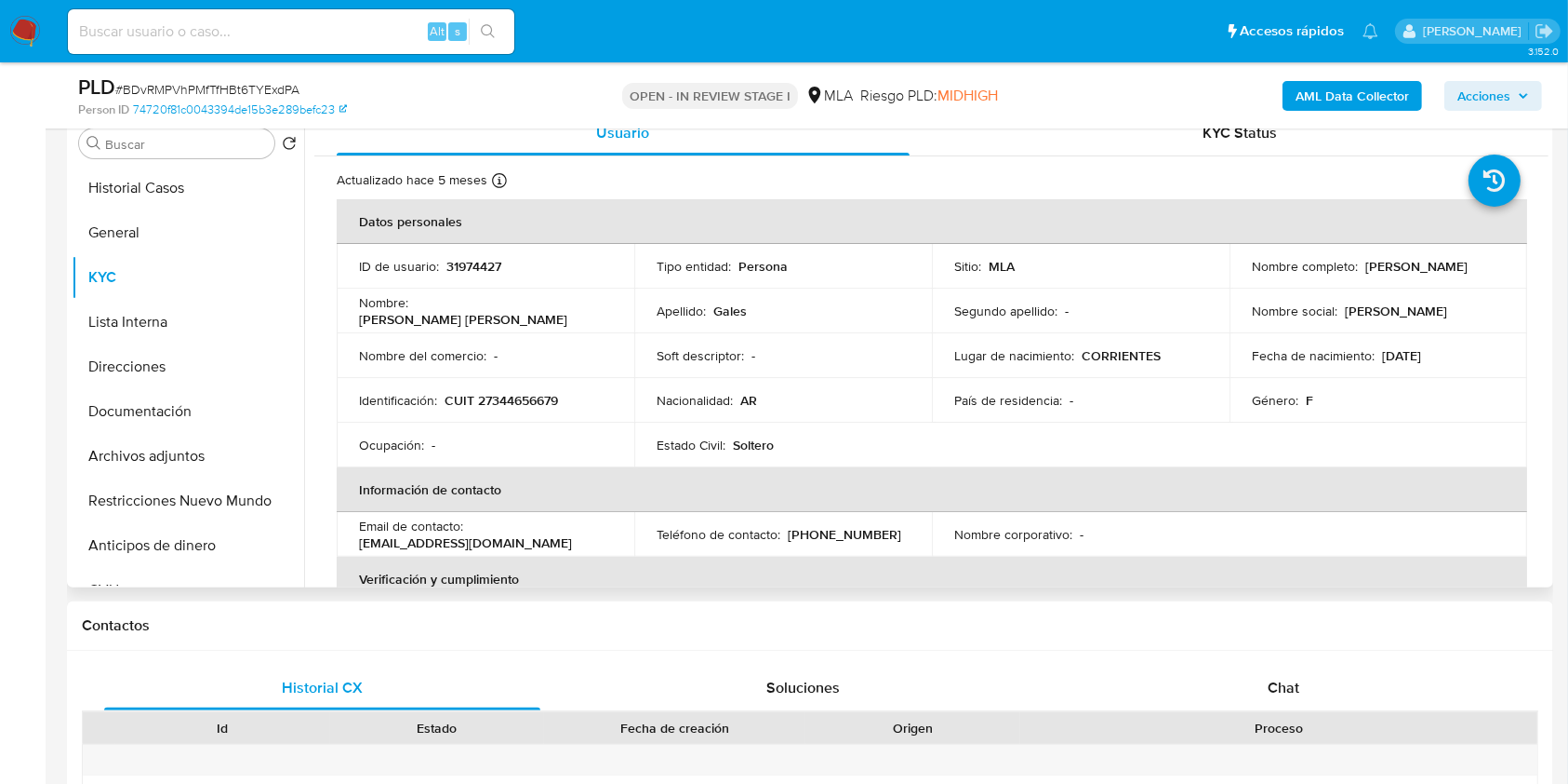
drag, startPoint x: 1360, startPoint y: 268, endPoint x: 1504, endPoint y: 273, distance: 144.1
click at [1504, 273] on td "Nombre completo : [PERSON_NAME]" at bounding box center [1378, 266] width 298 height 45
copy p "[PERSON_NAME]"
drag, startPoint x: 1236, startPoint y: 677, endPoint x: 1402, endPoint y: 488, distance: 251.5
click at [1236, 677] on div "Chat" at bounding box center [1284, 687] width 436 height 45
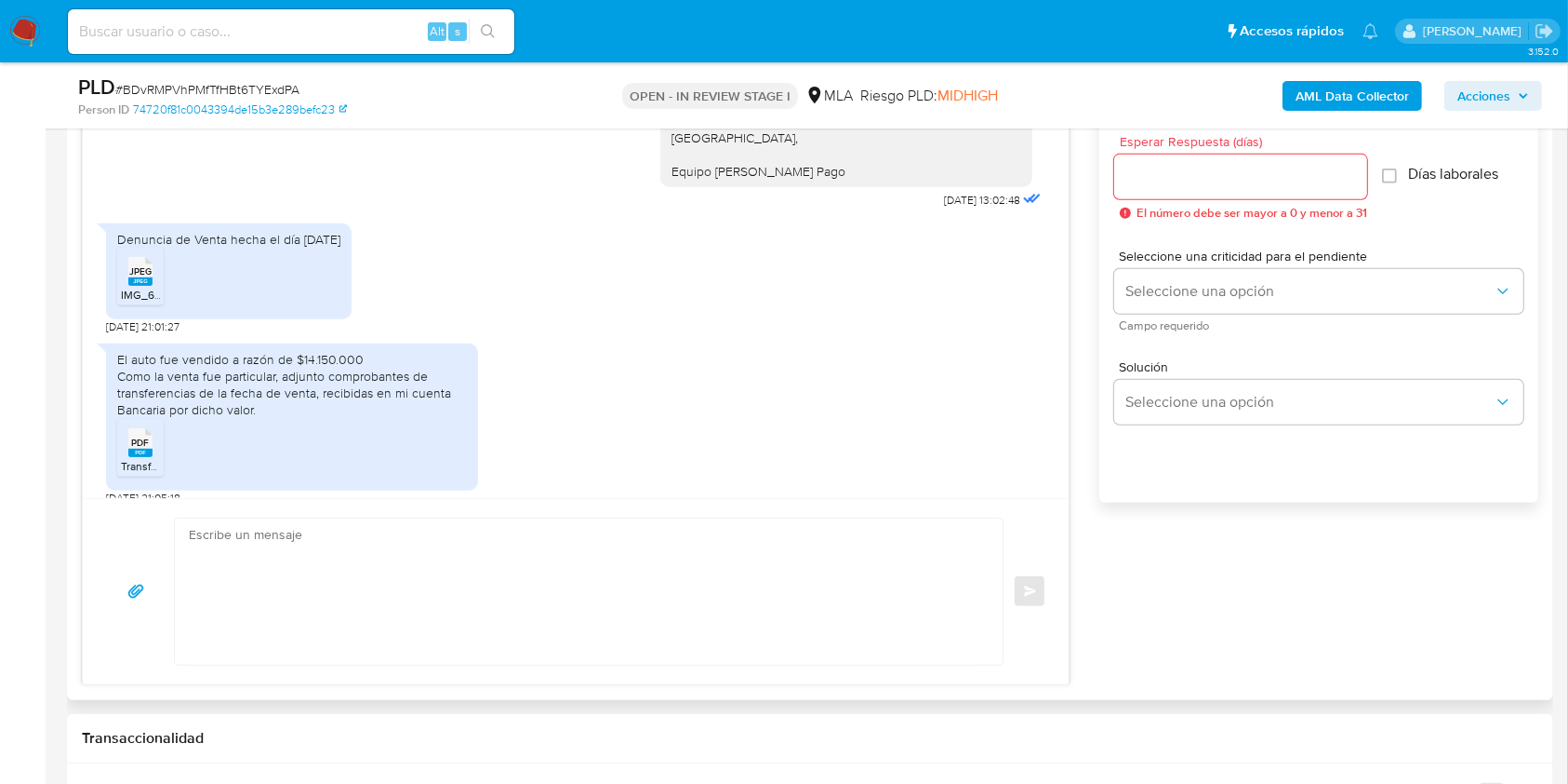
scroll to position [1048, 0]
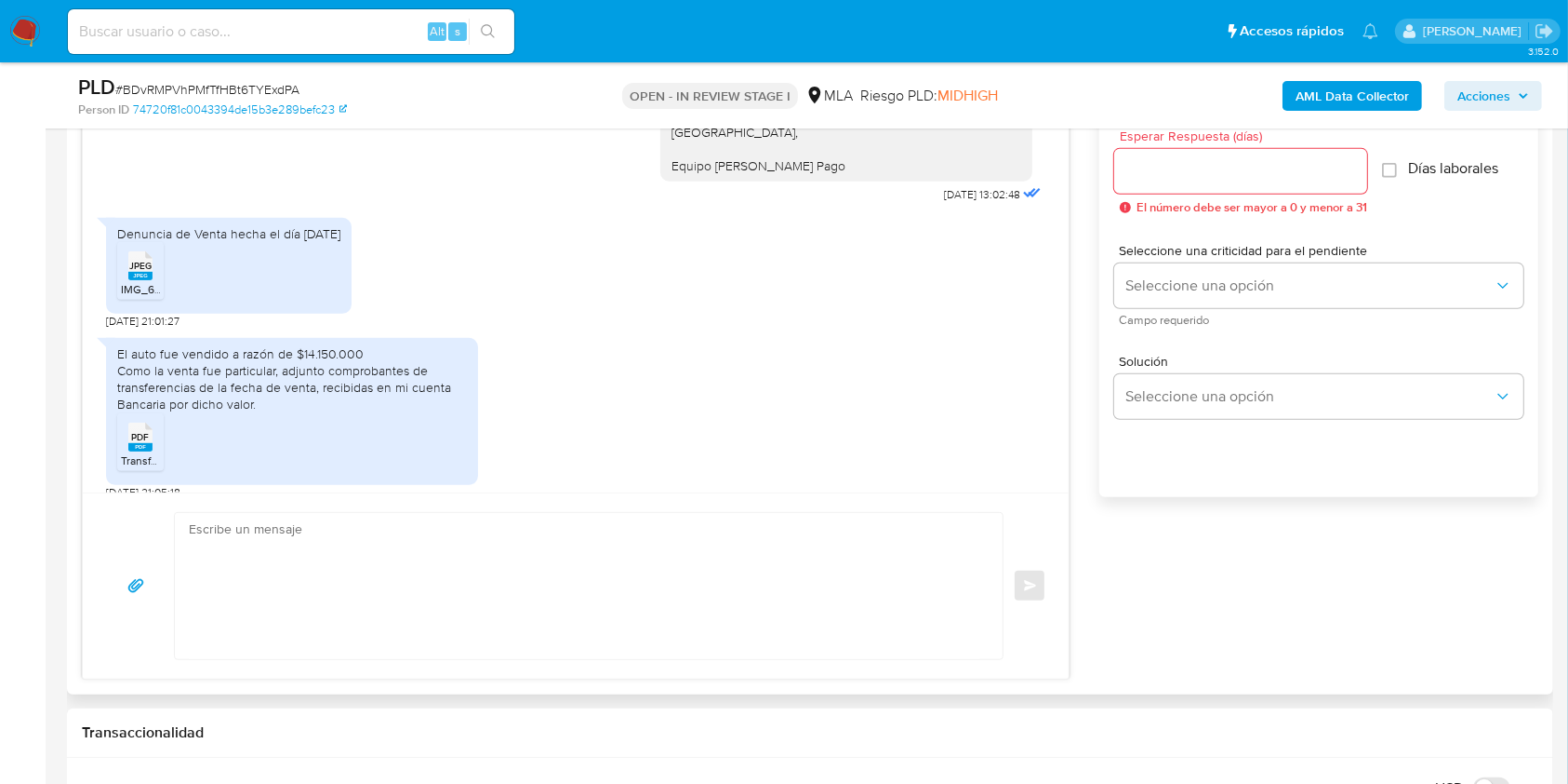
click at [447, 607] on textarea at bounding box center [584, 585] width 790 height 146
paste textarea "Hola [PERSON_NAME], Muchas gracias por la respuesta. Te confirmamos la recepció…"
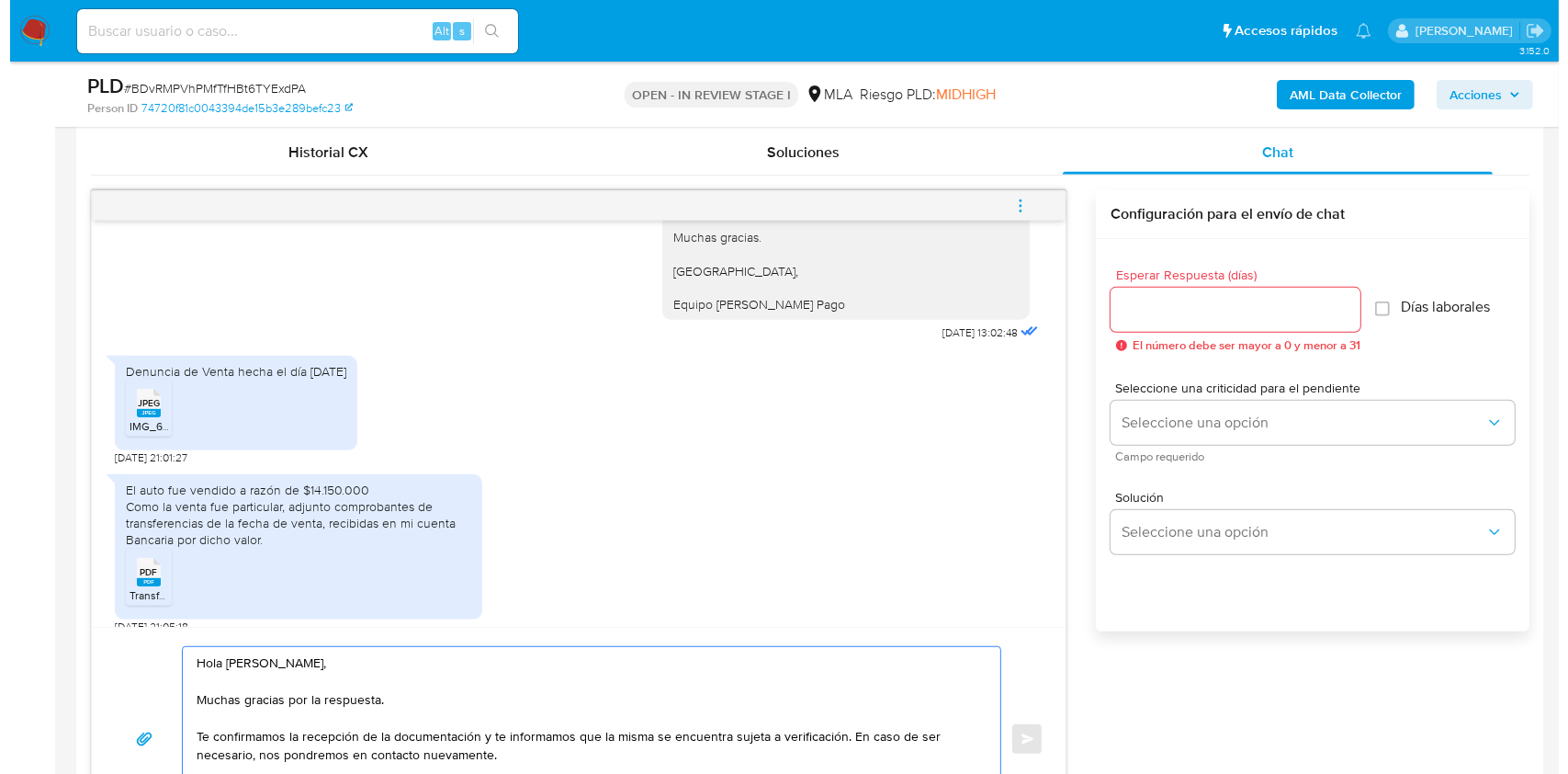
scroll to position [927, 0]
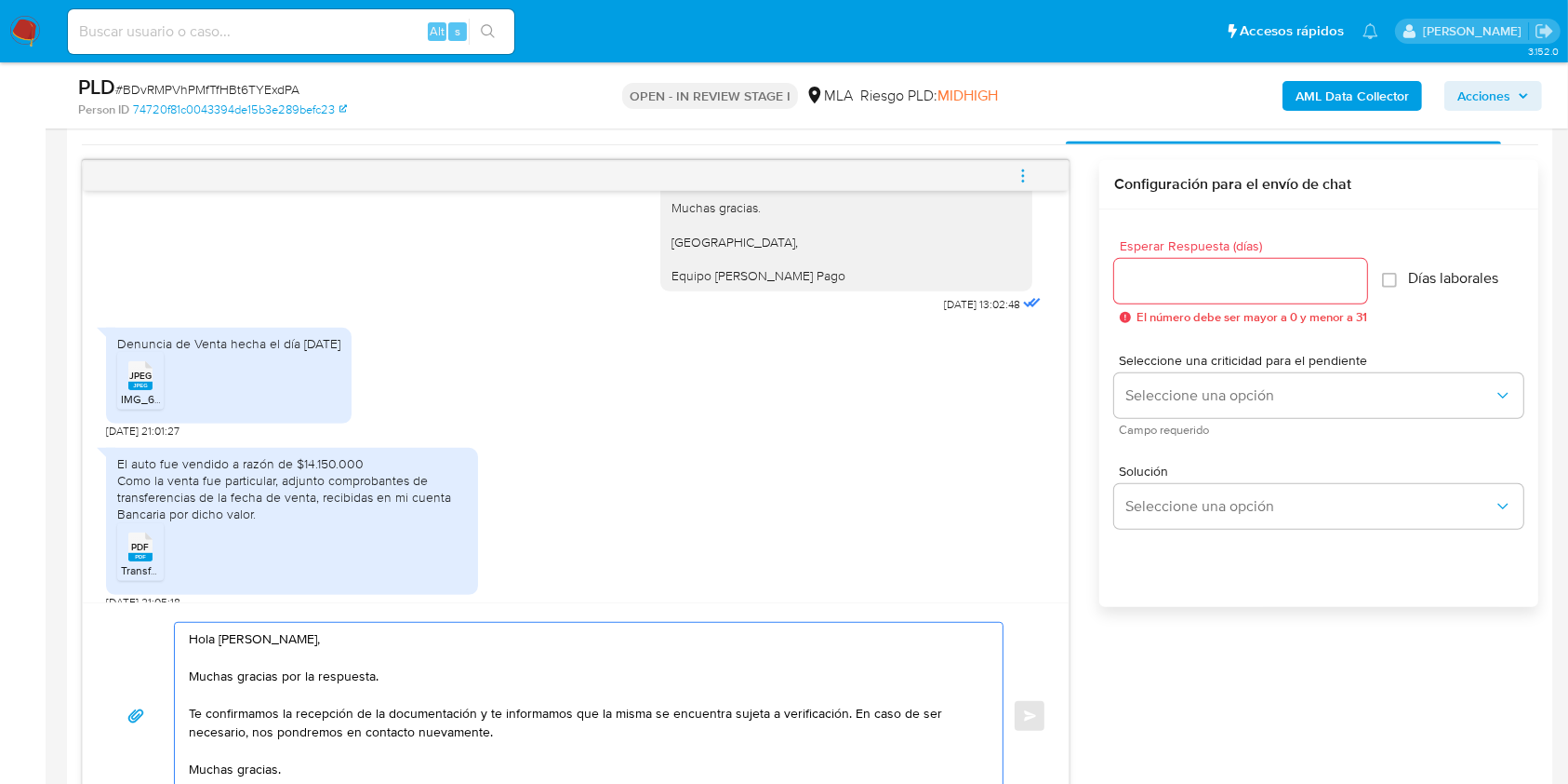
type textarea "Hola [PERSON_NAME], Muchas gracias por la respuesta. Te confirmamos la recepció…"
click at [1309, 273] on input "Esperar Respuesta (días)" at bounding box center [1240, 280] width 253 height 24
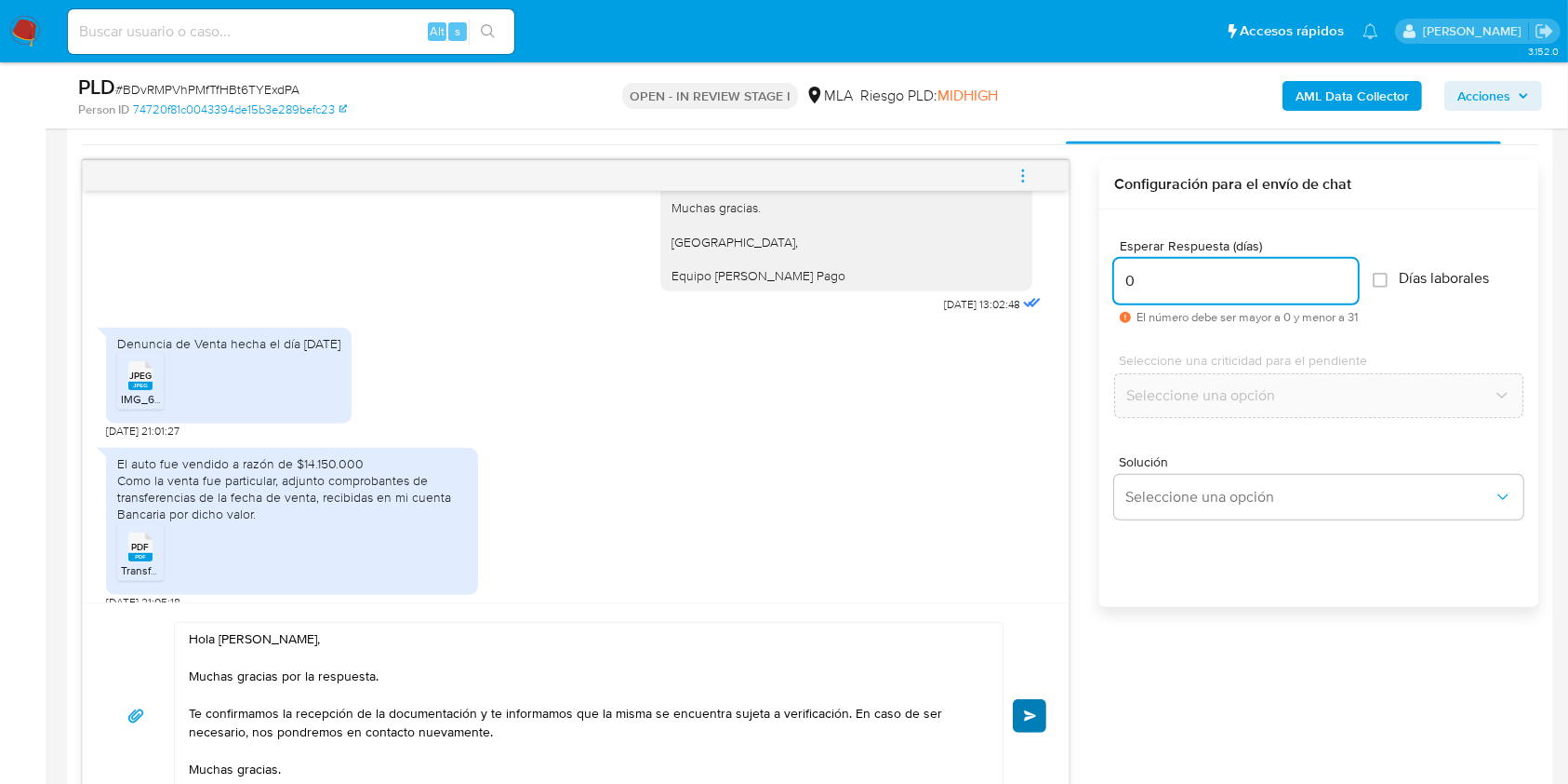
type input "0"
click at [1034, 706] on button "Enviar" at bounding box center [1030, 716] width 34 height 34
click at [1031, 177] on icon "menu-action" at bounding box center [1023, 175] width 17 height 17
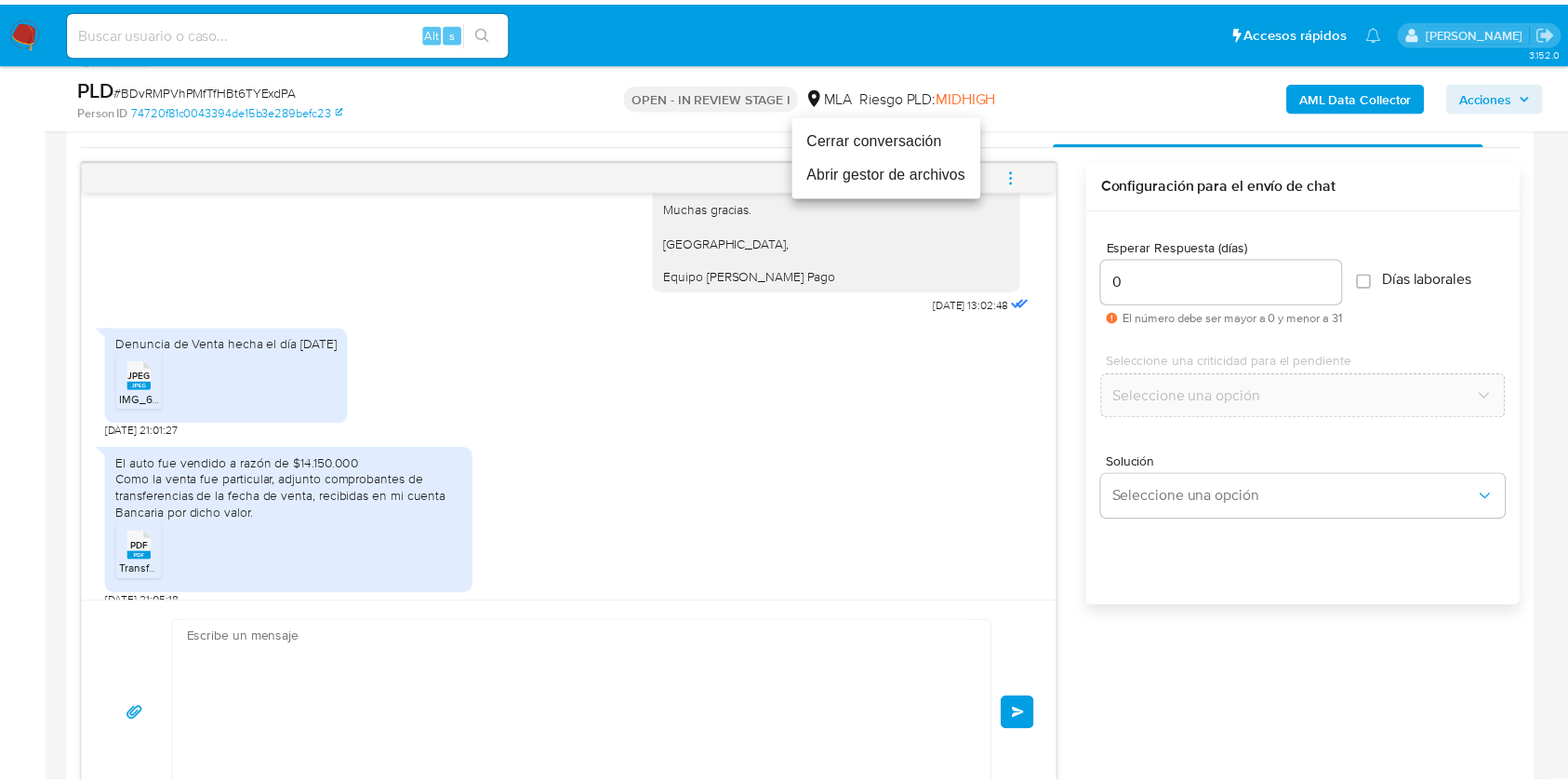
scroll to position [1313, 0]
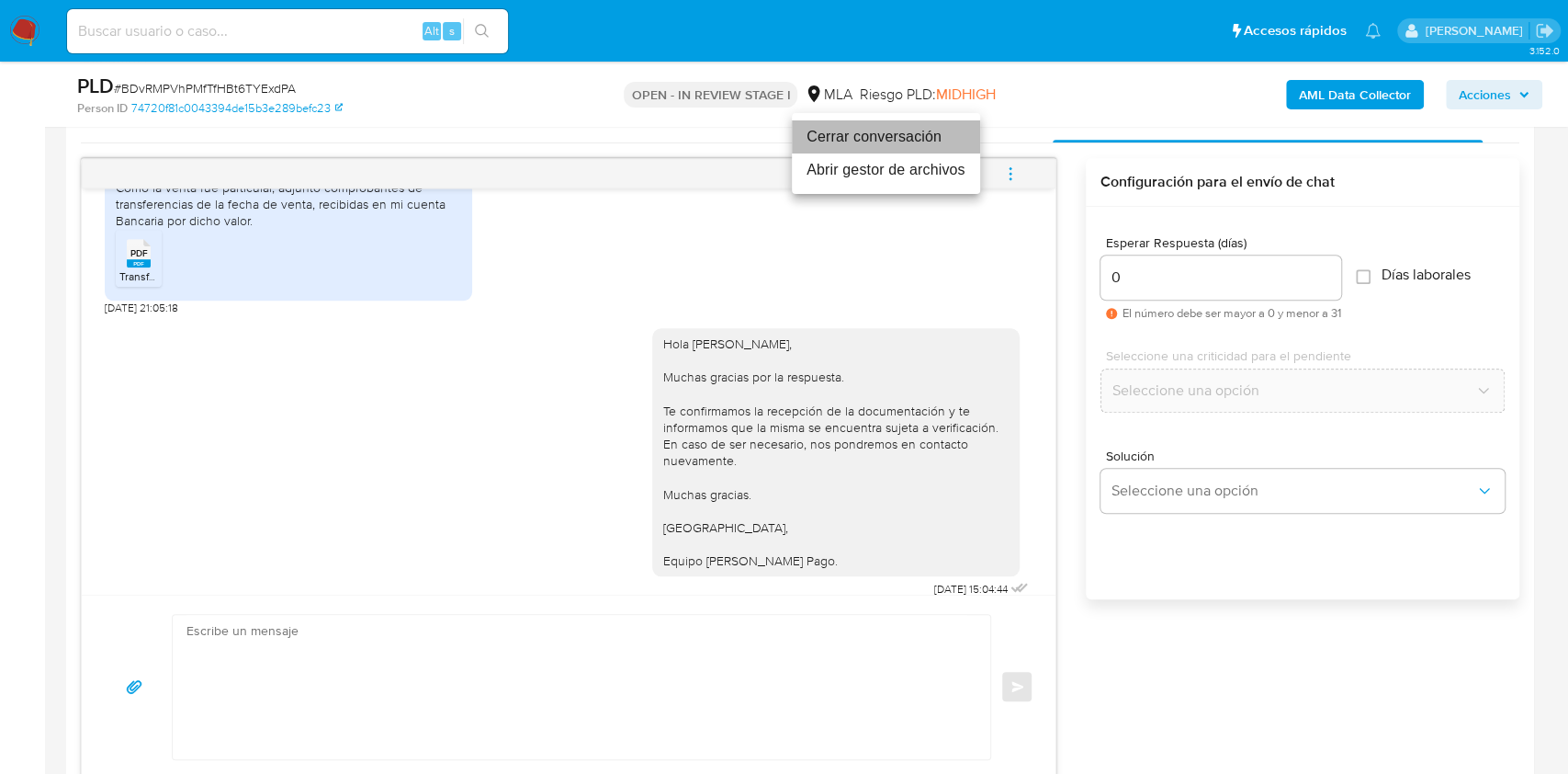
click at [894, 127] on li "Cerrar conversación" at bounding box center [886, 137] width 189 height 33
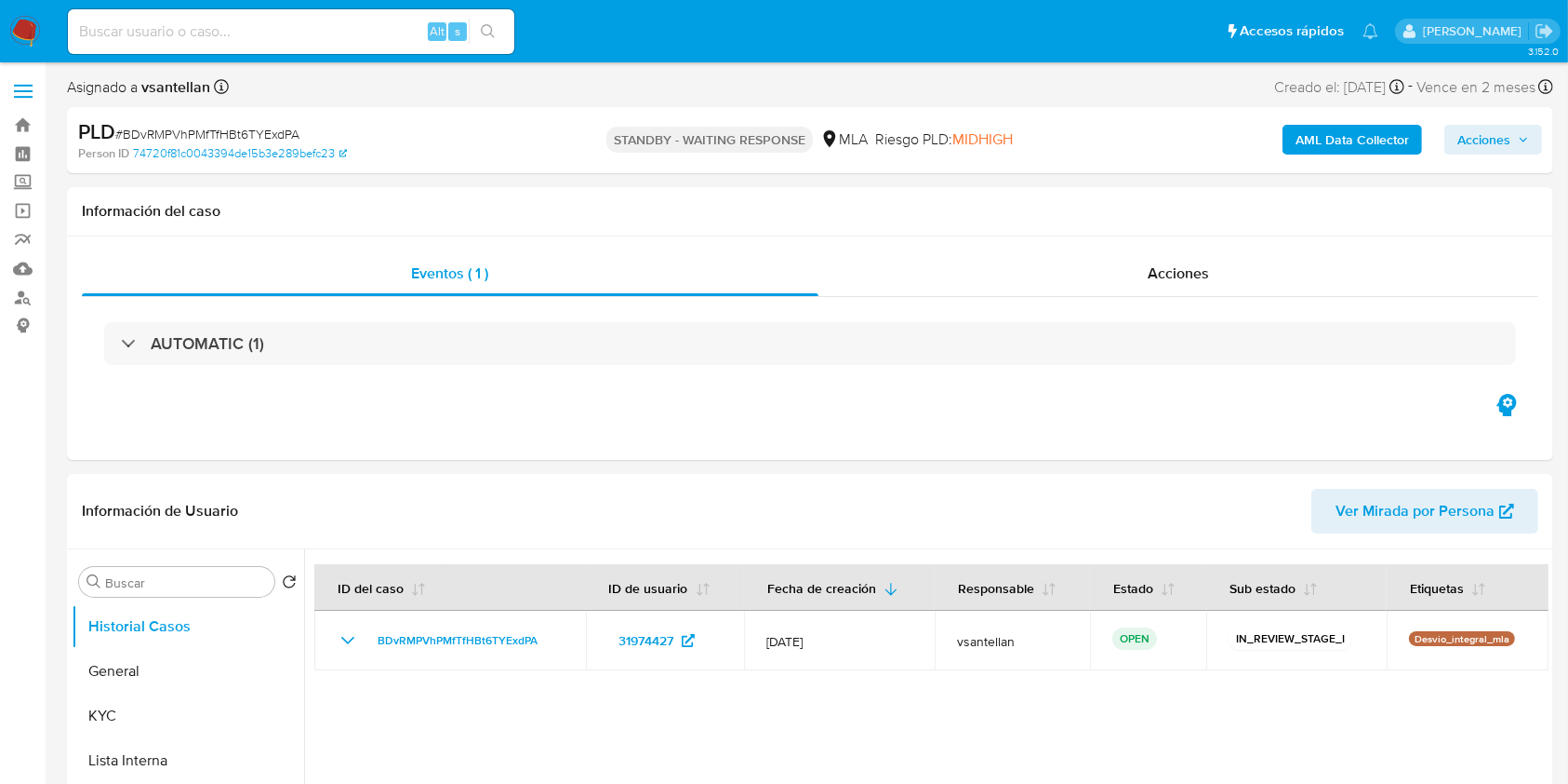
select select "10"
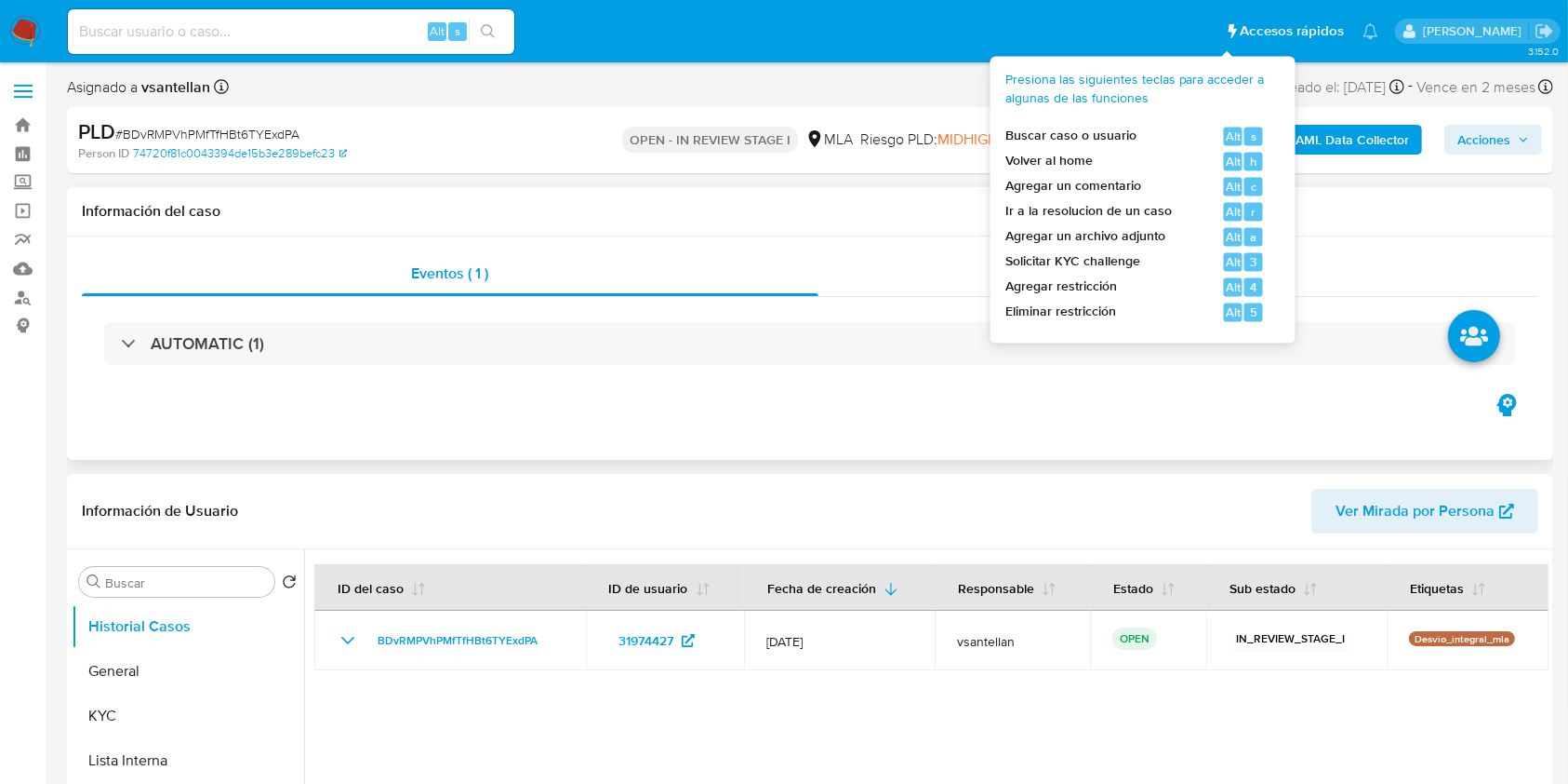
select select "10"
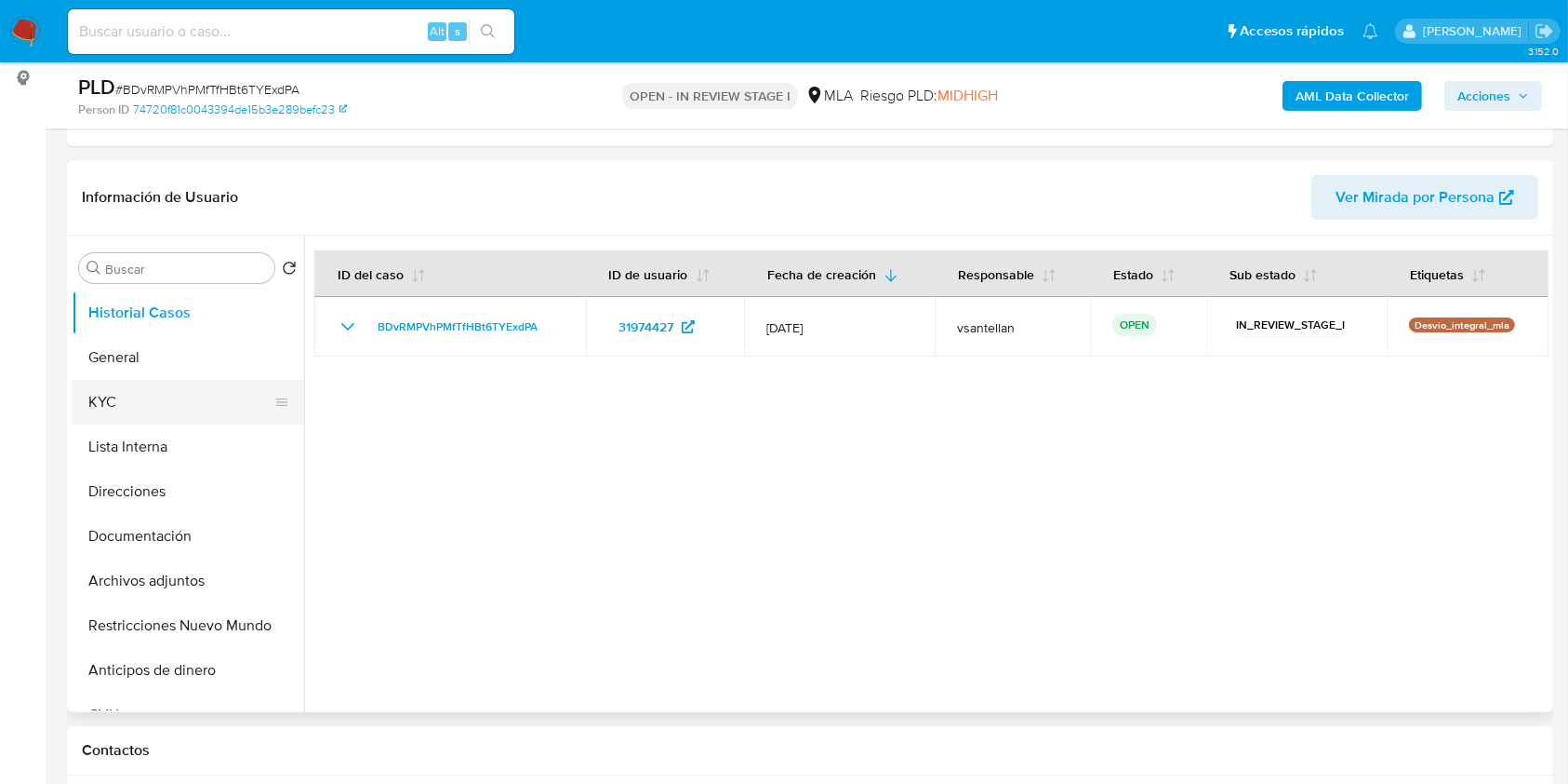
scroll to position [124, 0]
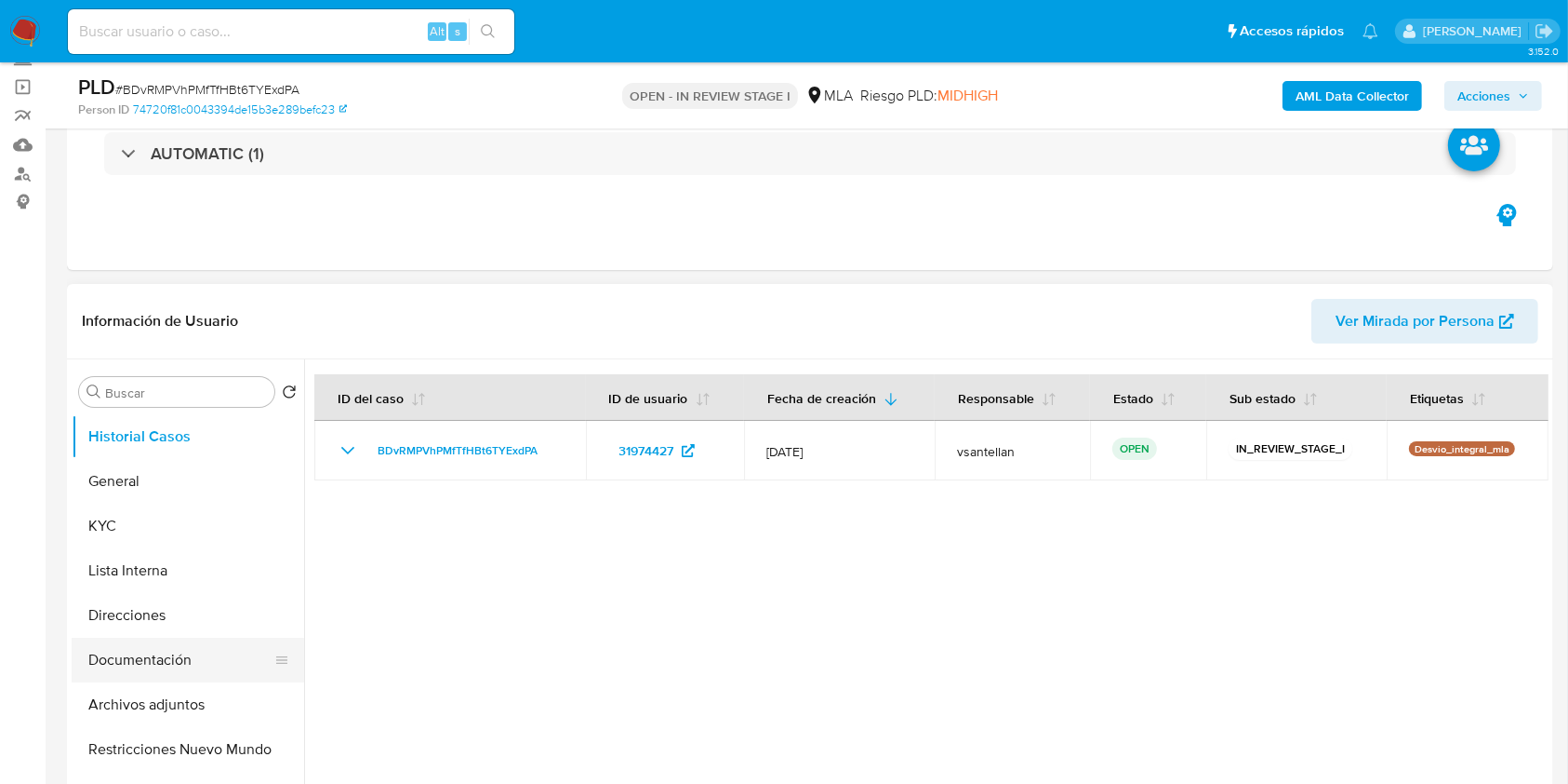
click at [172, 664] on button "Documentación" at bounding box center [180, 659] width 218 height 45
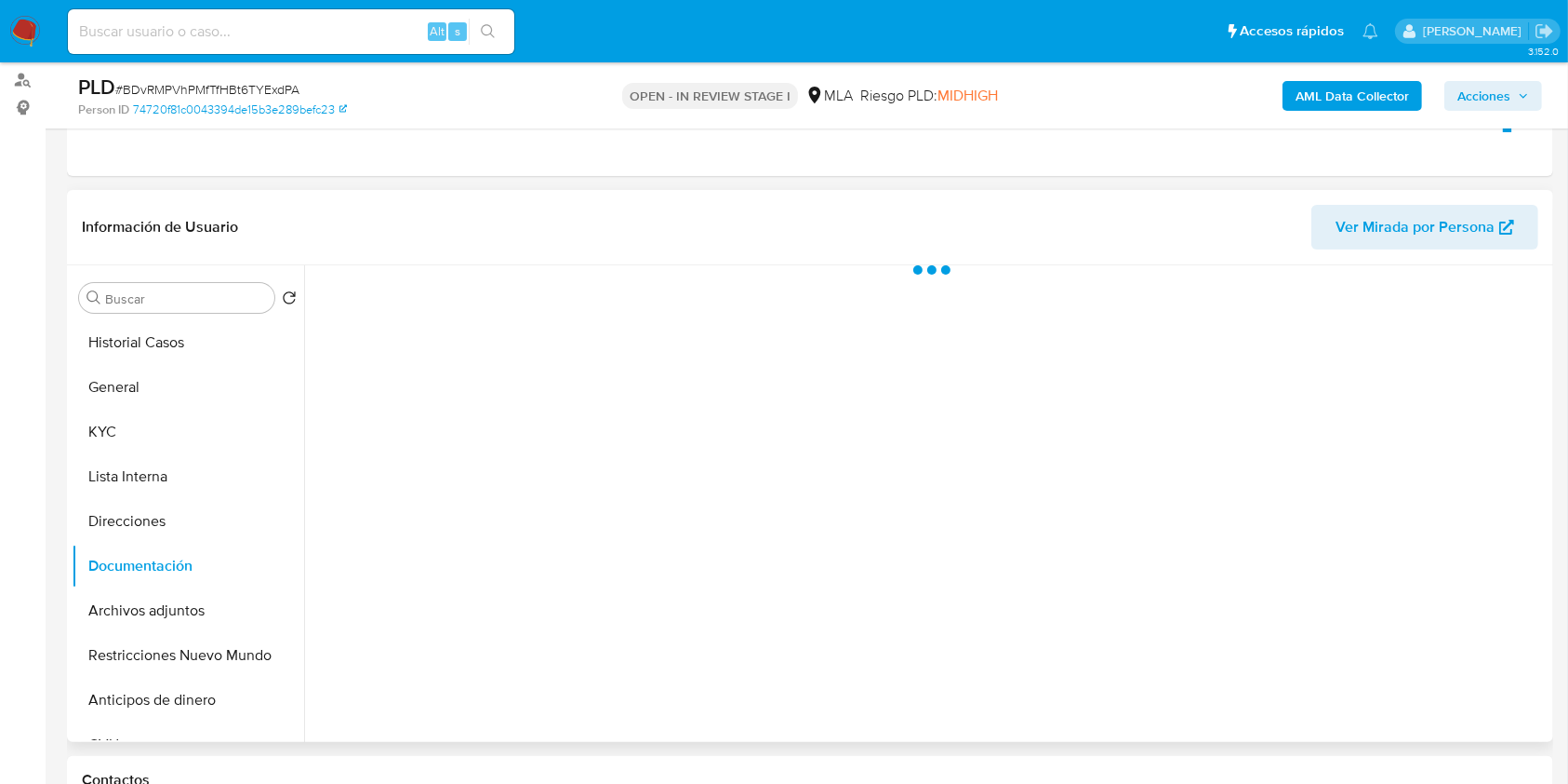
scroll to position [373, 0]
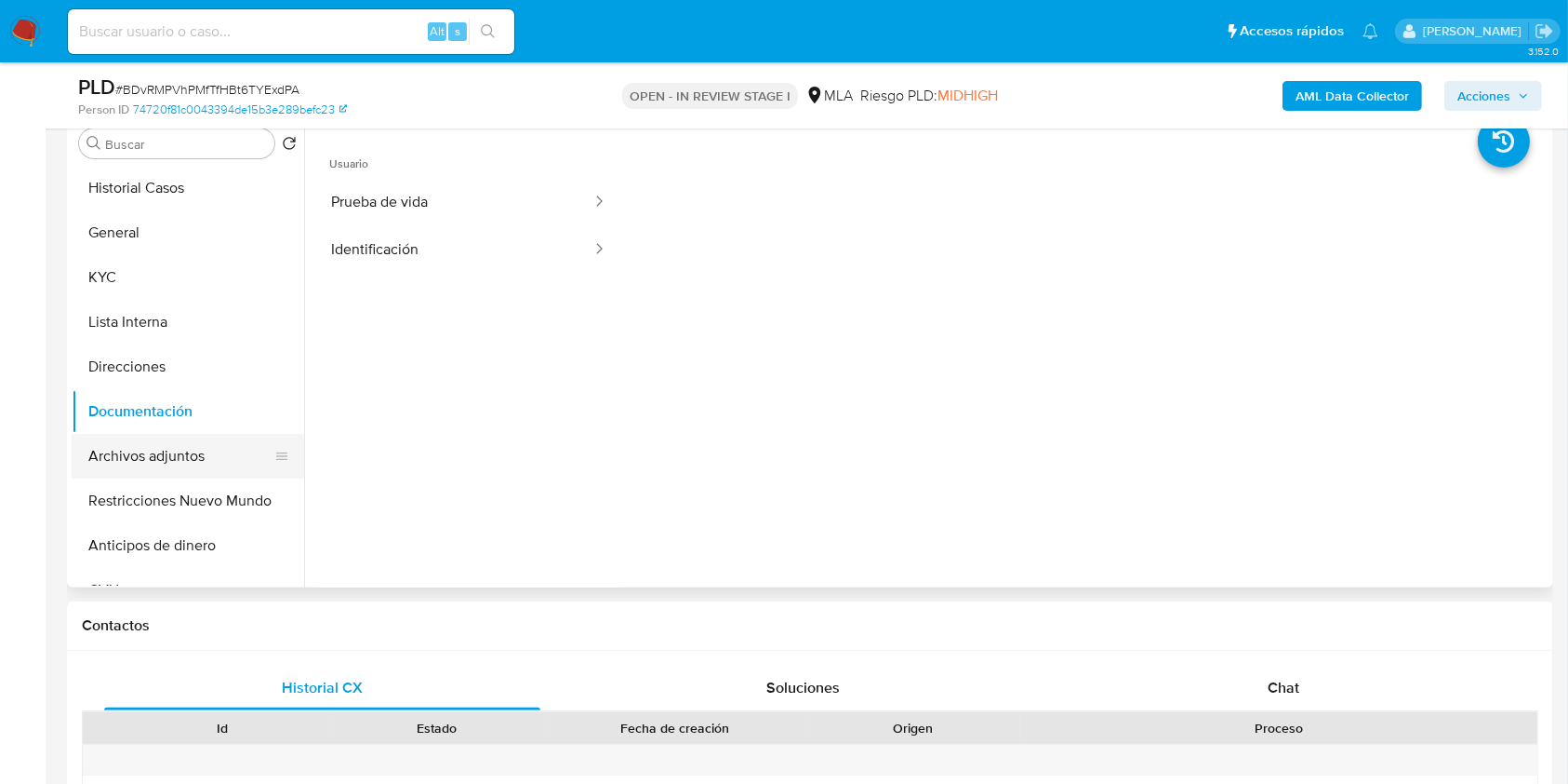
click at [247, 451] on button "Archivos adjuntos" at bounding box center [180, 456] width 218 height 45
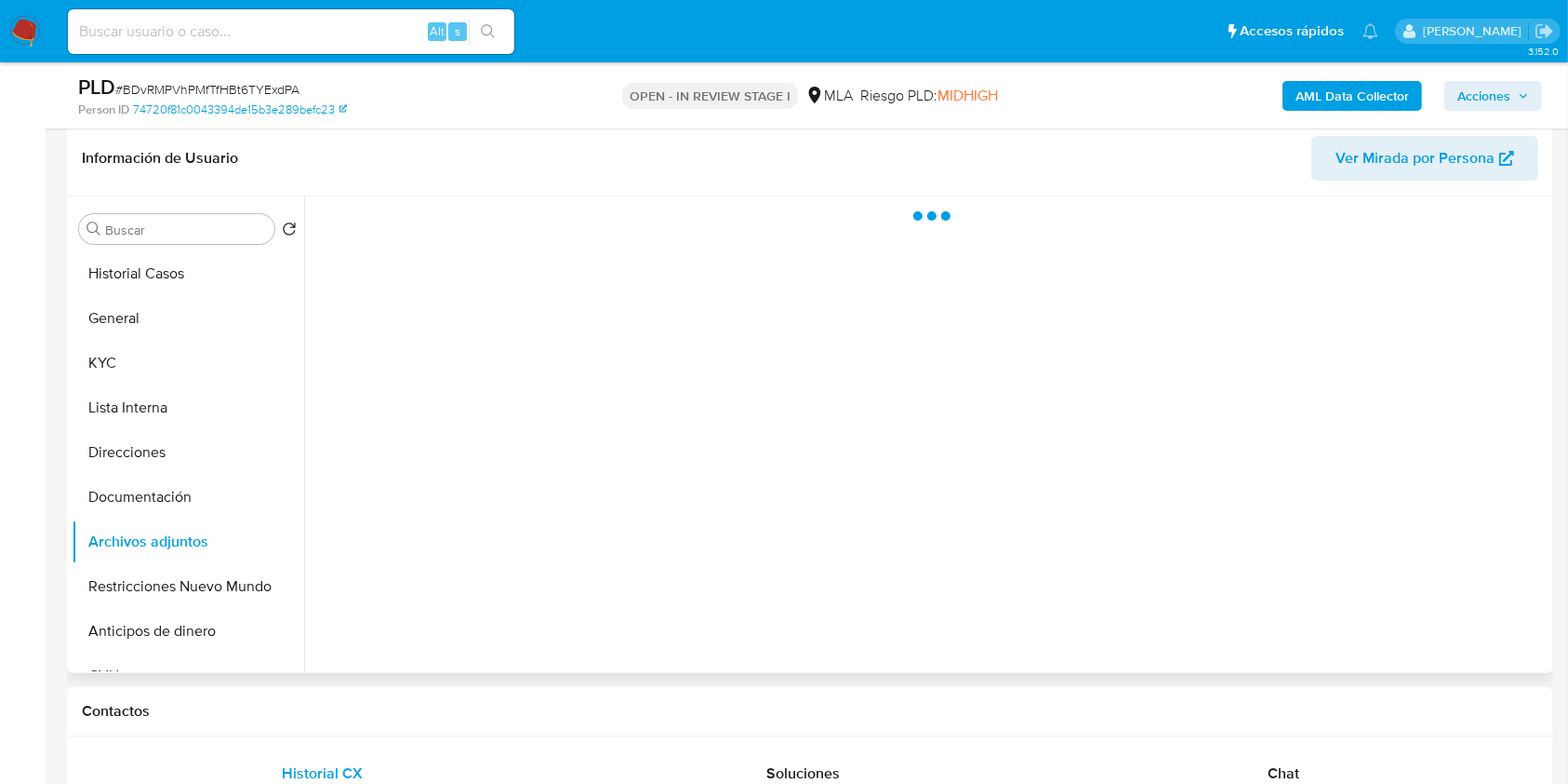
scroll to position [248, 0]
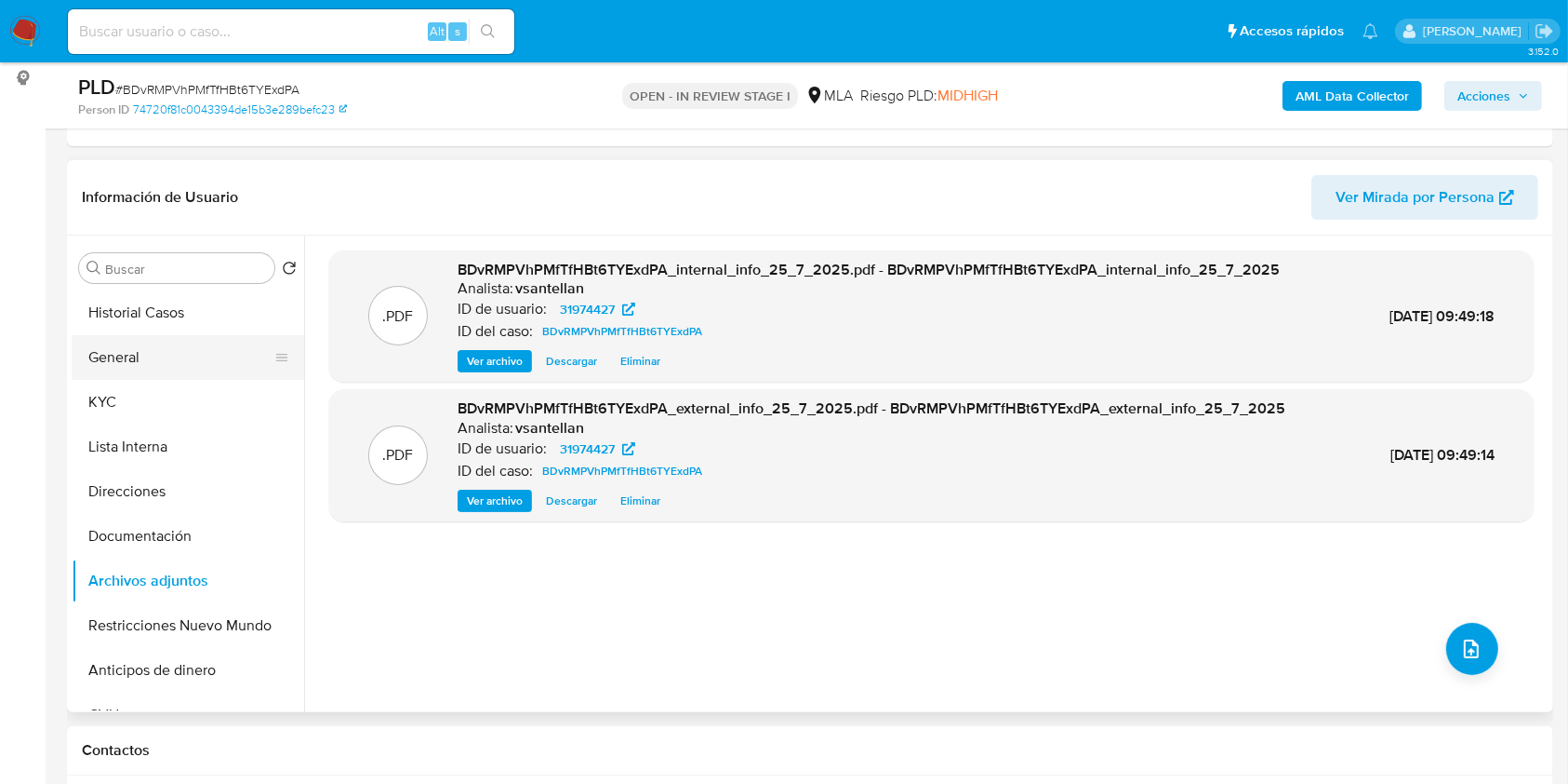
click at [206, 357] on button "General" at bounding box center [180, 357] width 218 height 45
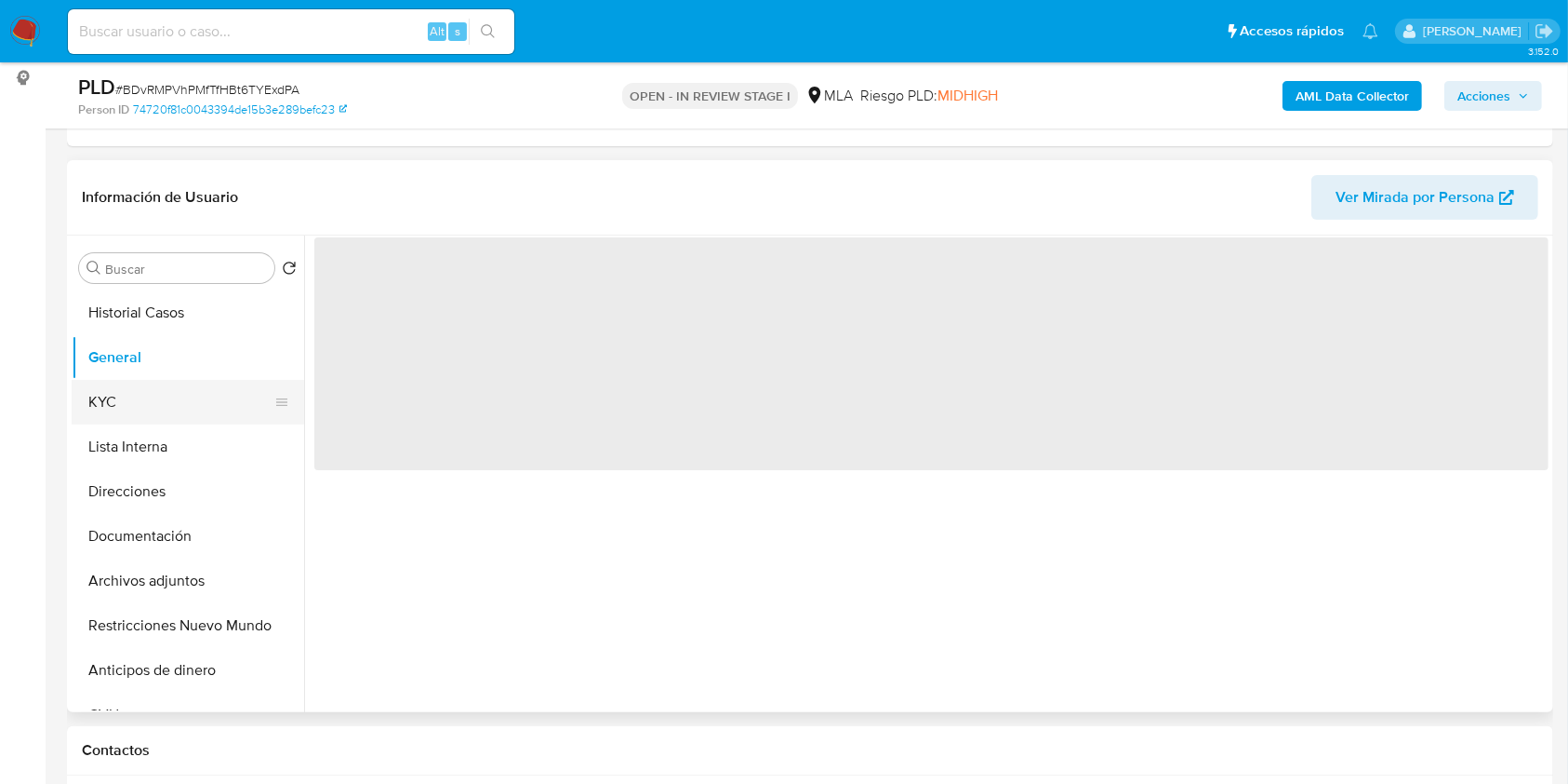
click at [241, 399] on button "KYC" at bounding box center [180, 401] width 218 height 45
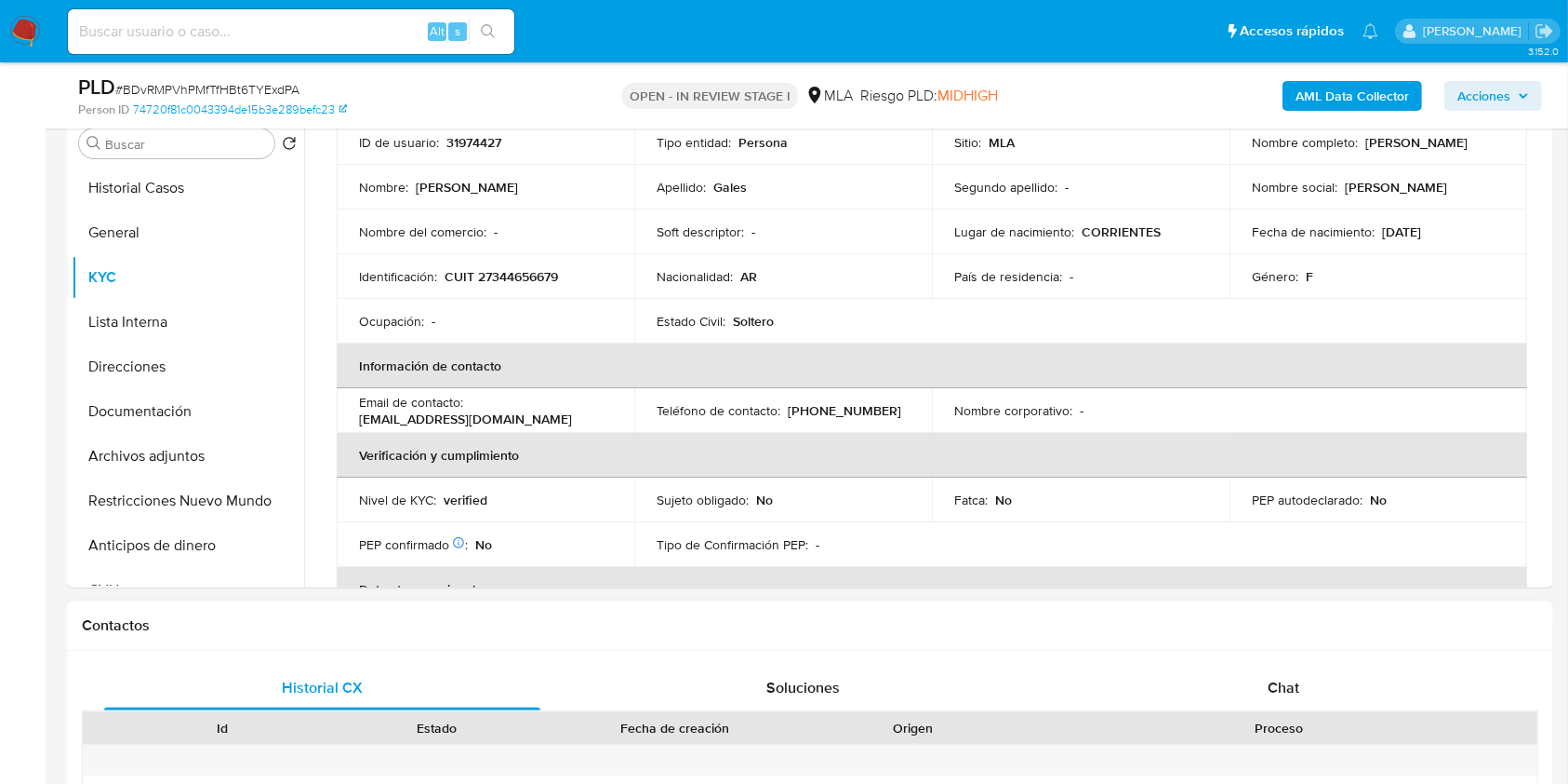
scroll to position [744, 0]
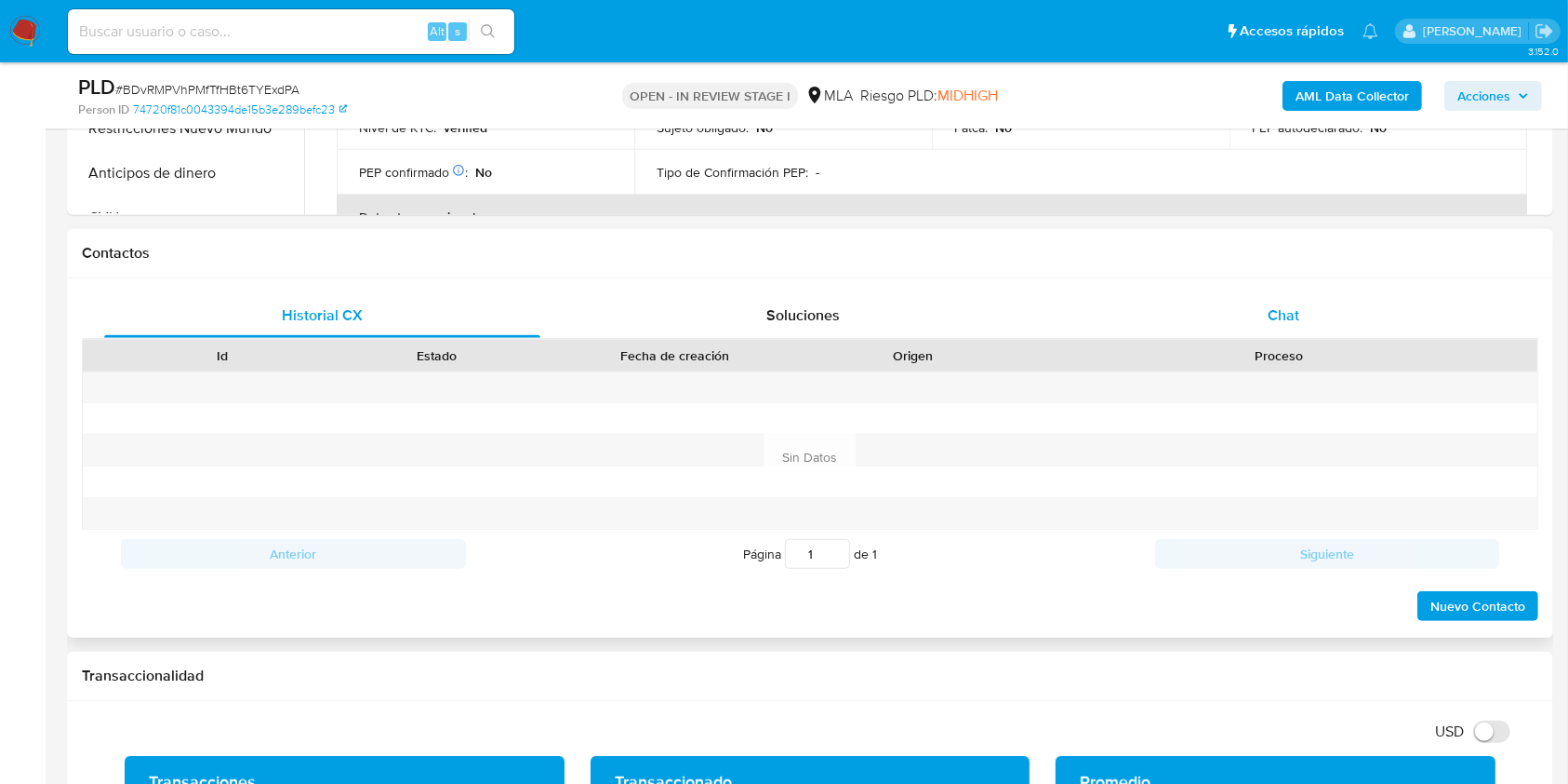
click at [1299, 307] on span "Chat" at bounding box center [1284, 315] width 32 height 22
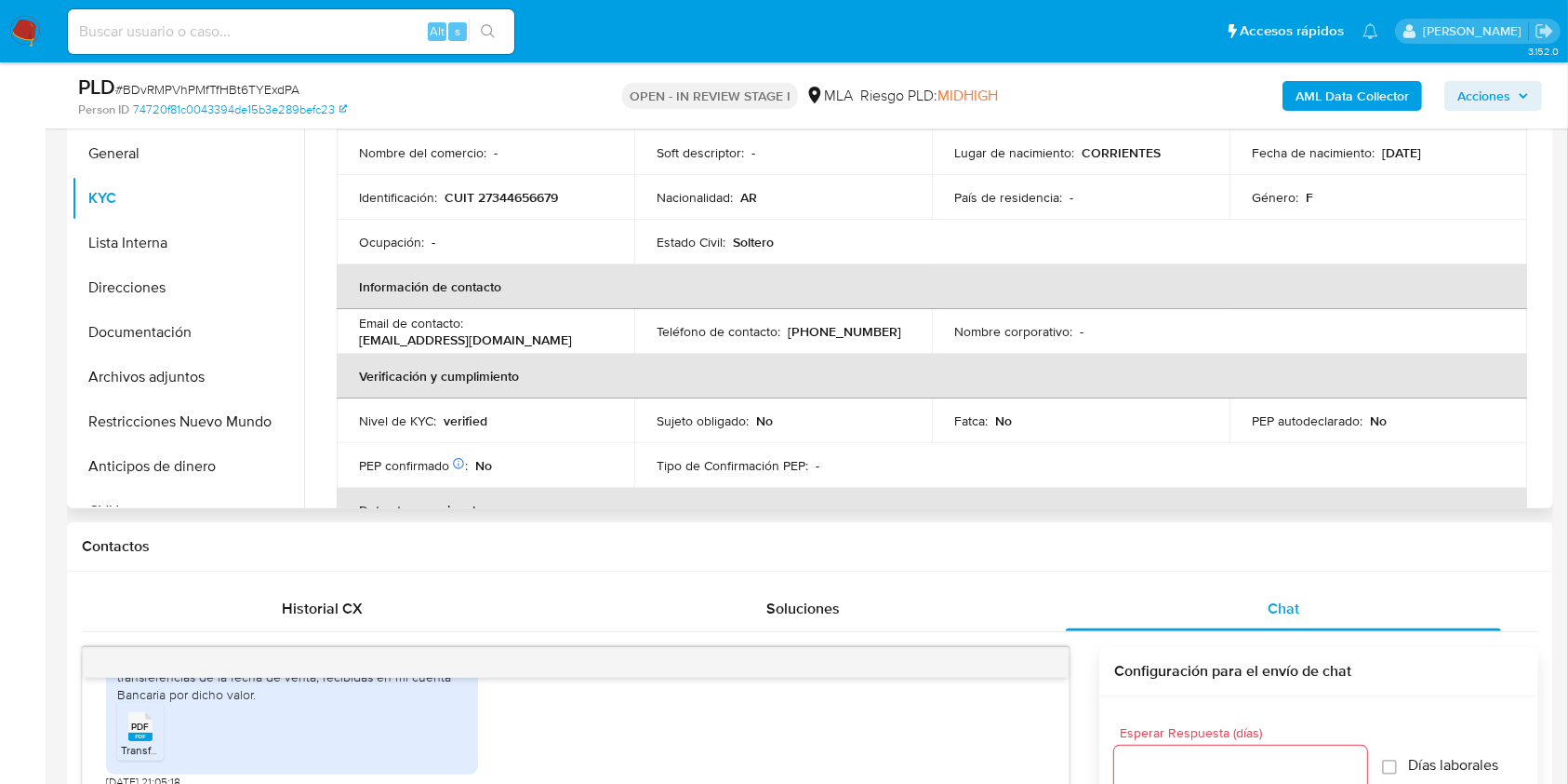
scroll to position [437, 0]
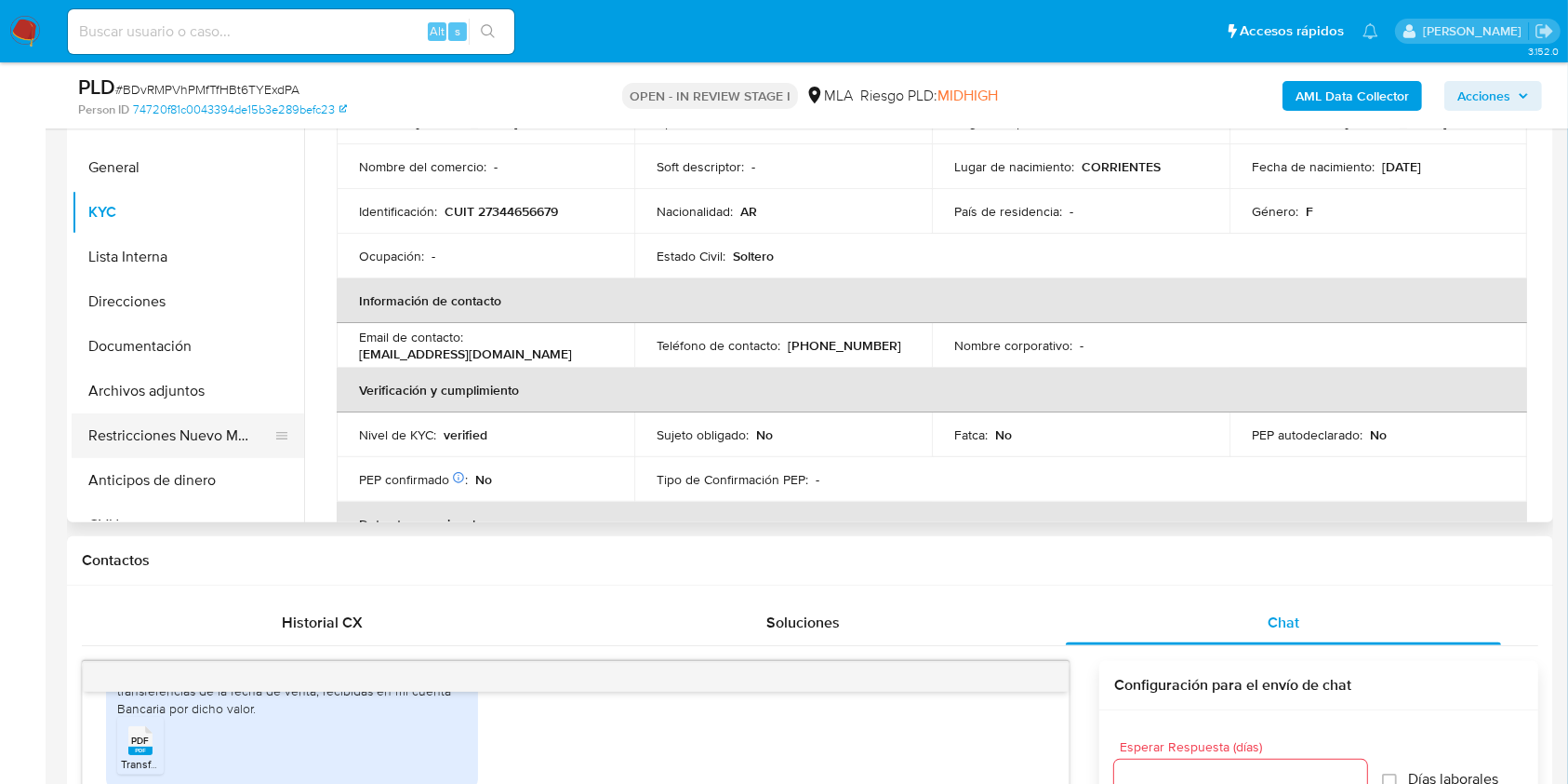
click at [249, 435] on button "Restricciones Nuevo Mundo" at bounding box center [180, 435] width 218 height 45
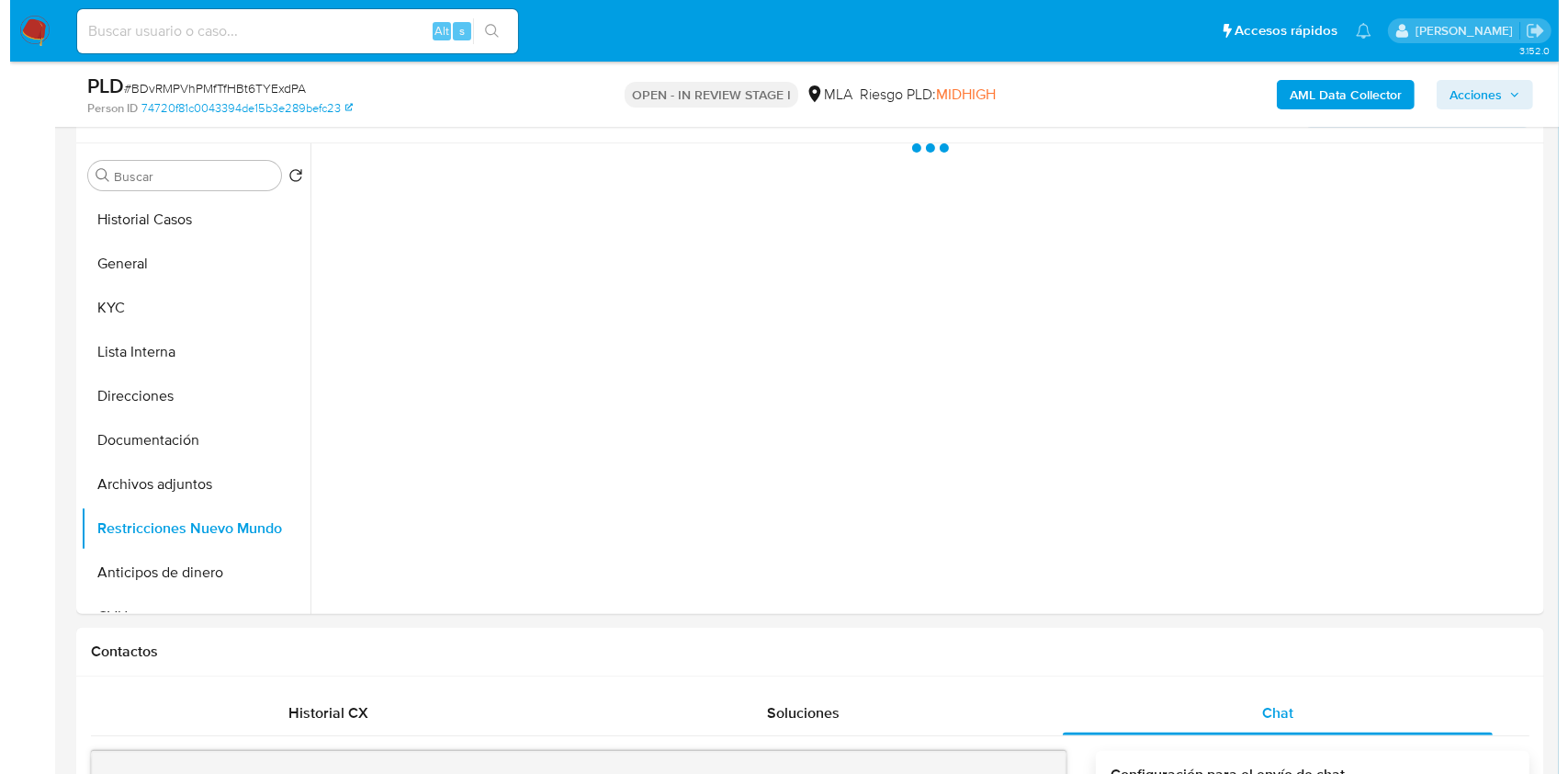
scroll to position [289, 0]
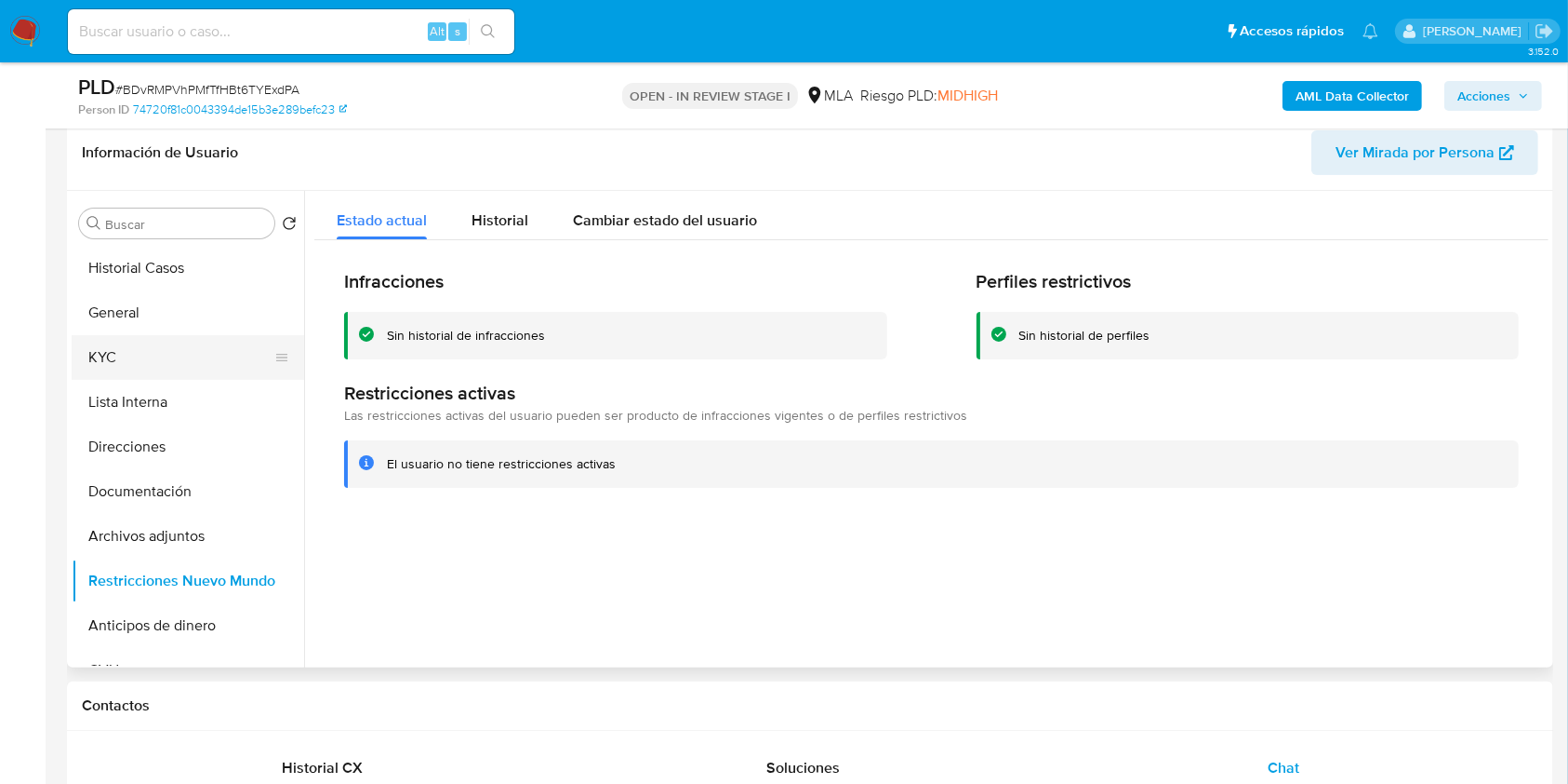
click at [129, 344] on button "KYC" at bounding box center [180, 357] width 218 height 45
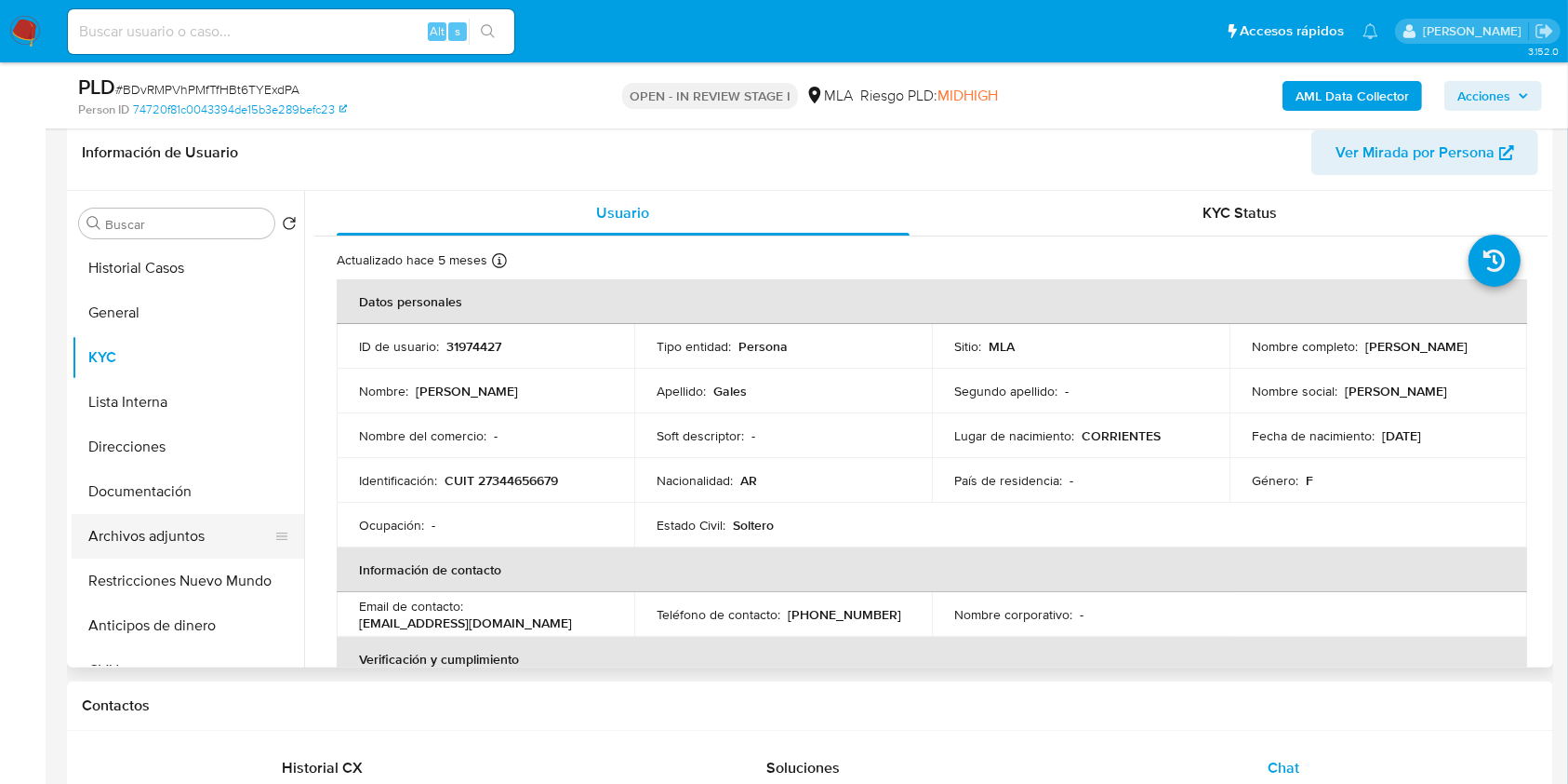
click at [195, 535] on button "Archivos adjuntos" at bounding box center [180, 535] width 218 height 45
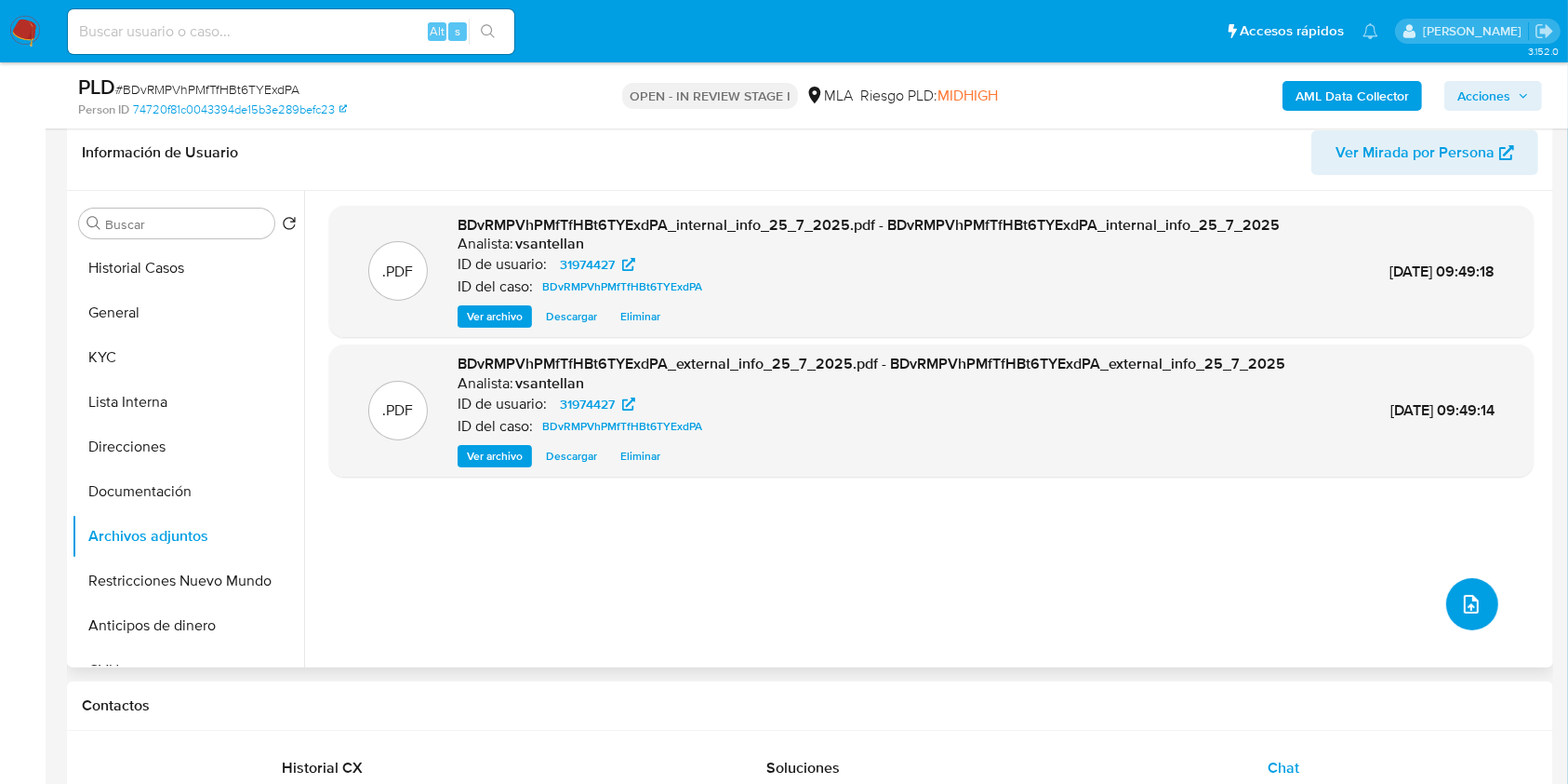
click at [1462, 594] on icon "upload-file" at bounding box center [1471, 604] width 23 height 23
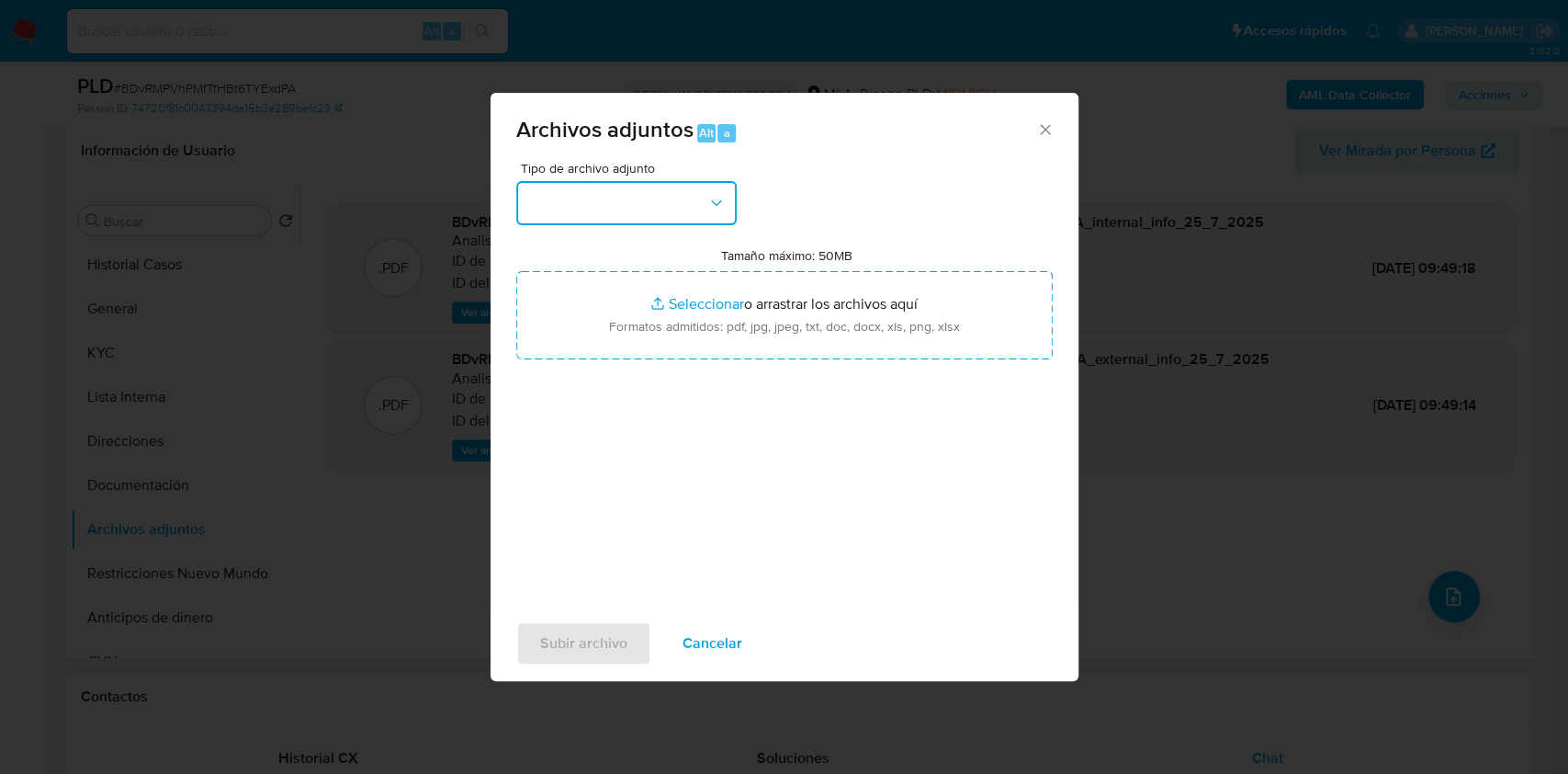
click at [620, 212] on button "button" at bounding box center [626, 203] width 220 height 44
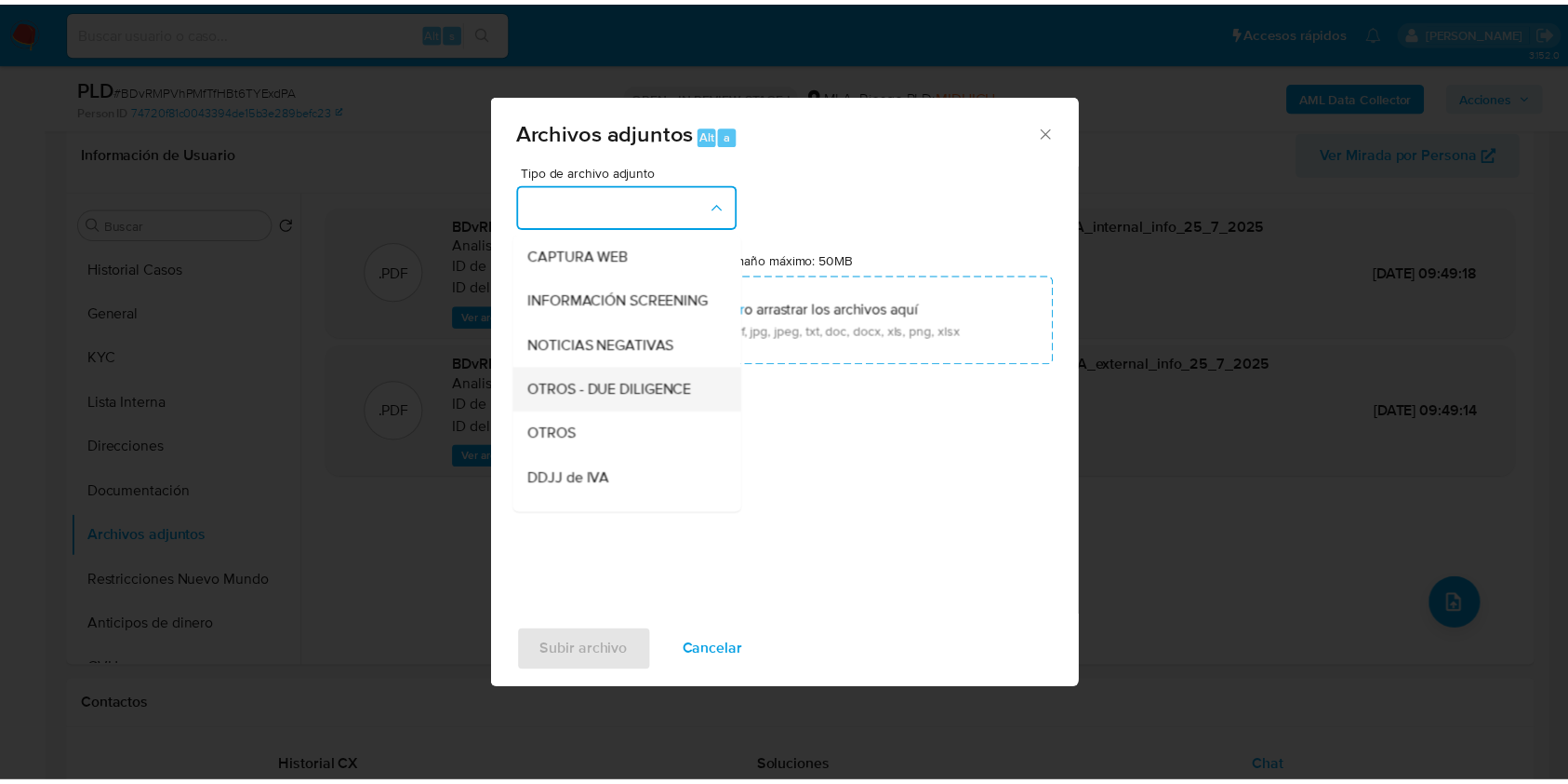
scroll to position [248, 0]
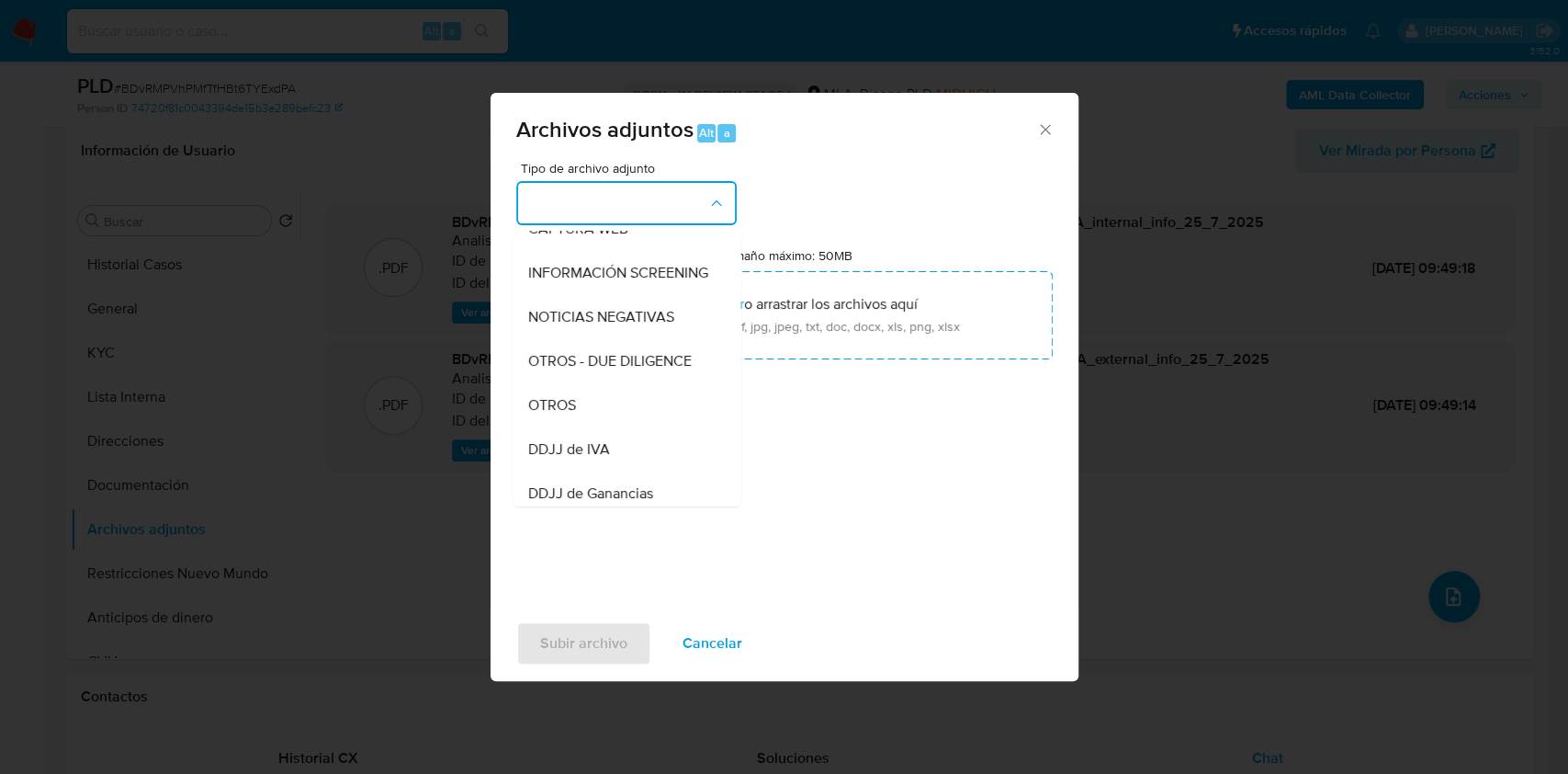
drag, startPoint x: 617, startPoint y: 422, endPoint x: 632, endPoint y: 374, distance: 50.3
click at [617, 423] on div "OTROS" at bounding box center [621, 405] width 188 height 44
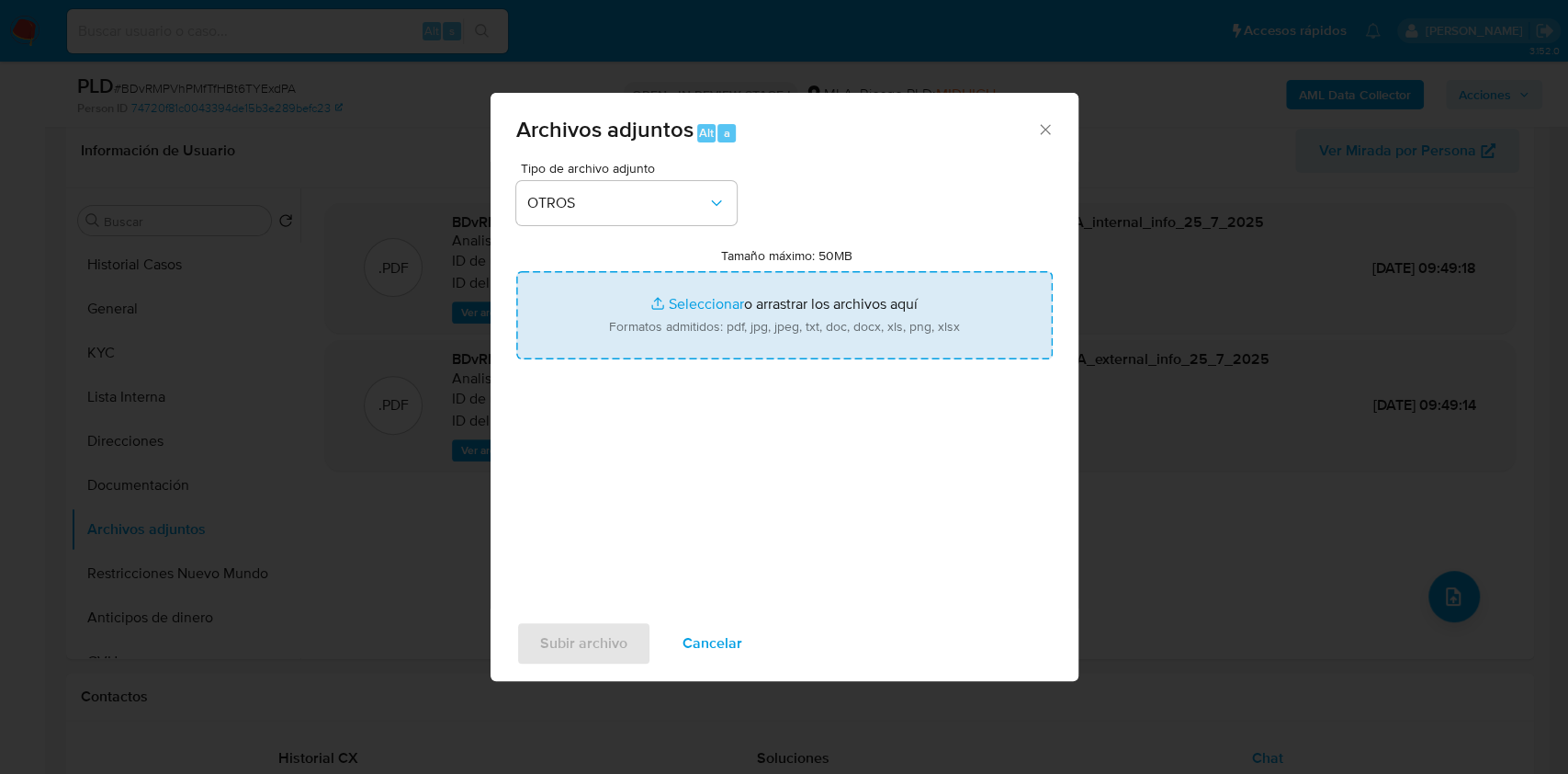
click at [640, 335] on input "Tamaño máximo: 50MB Seleccionar archivos" at bounding box center [784, 315] width 536 height 88
type input "C:\fakepath\Caselog- 31974427- NO ROI.docx"
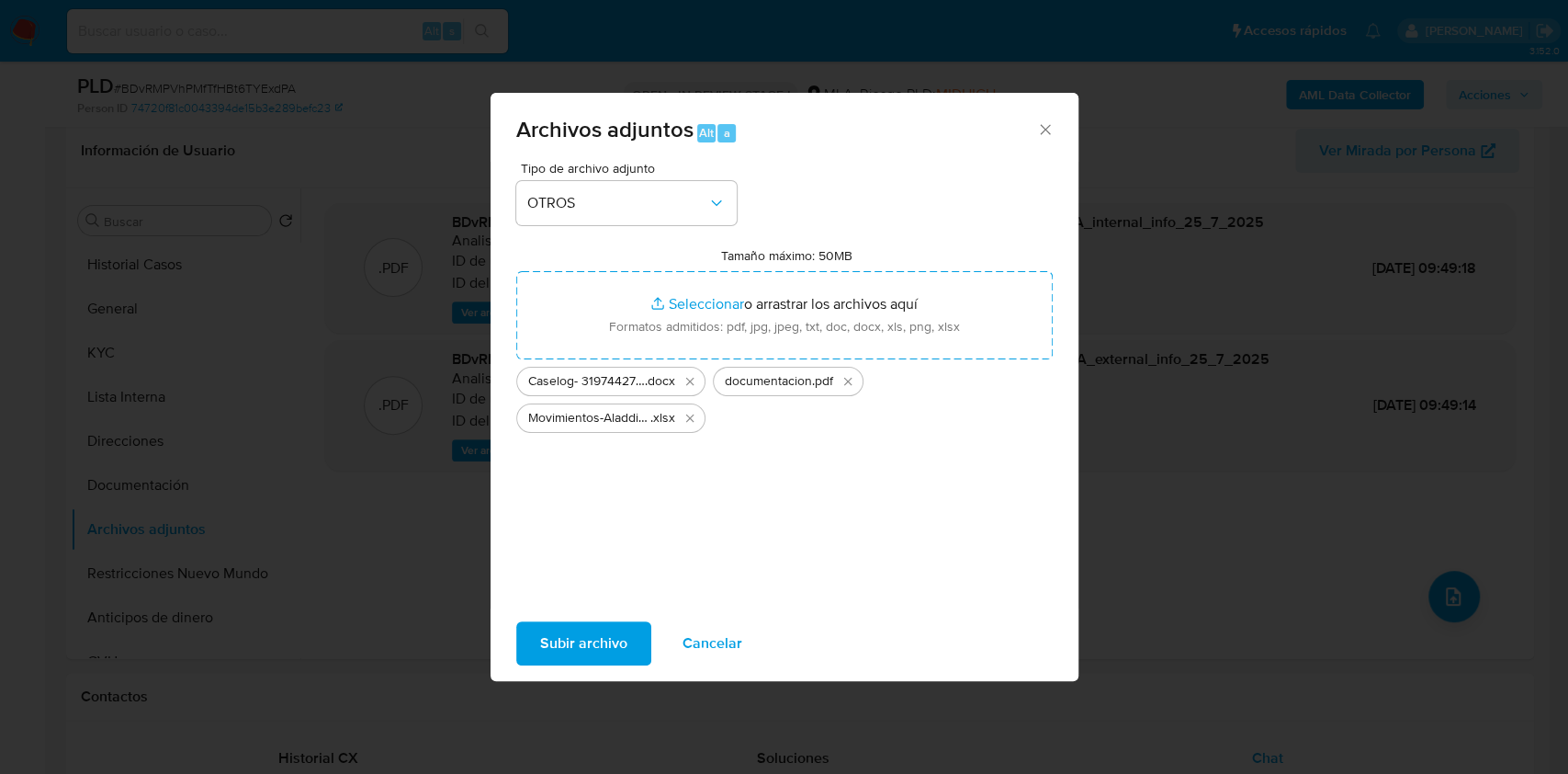
click at [607, 648] on span "Subir archivo" at bounding box center [583, 643] width 87 height 40
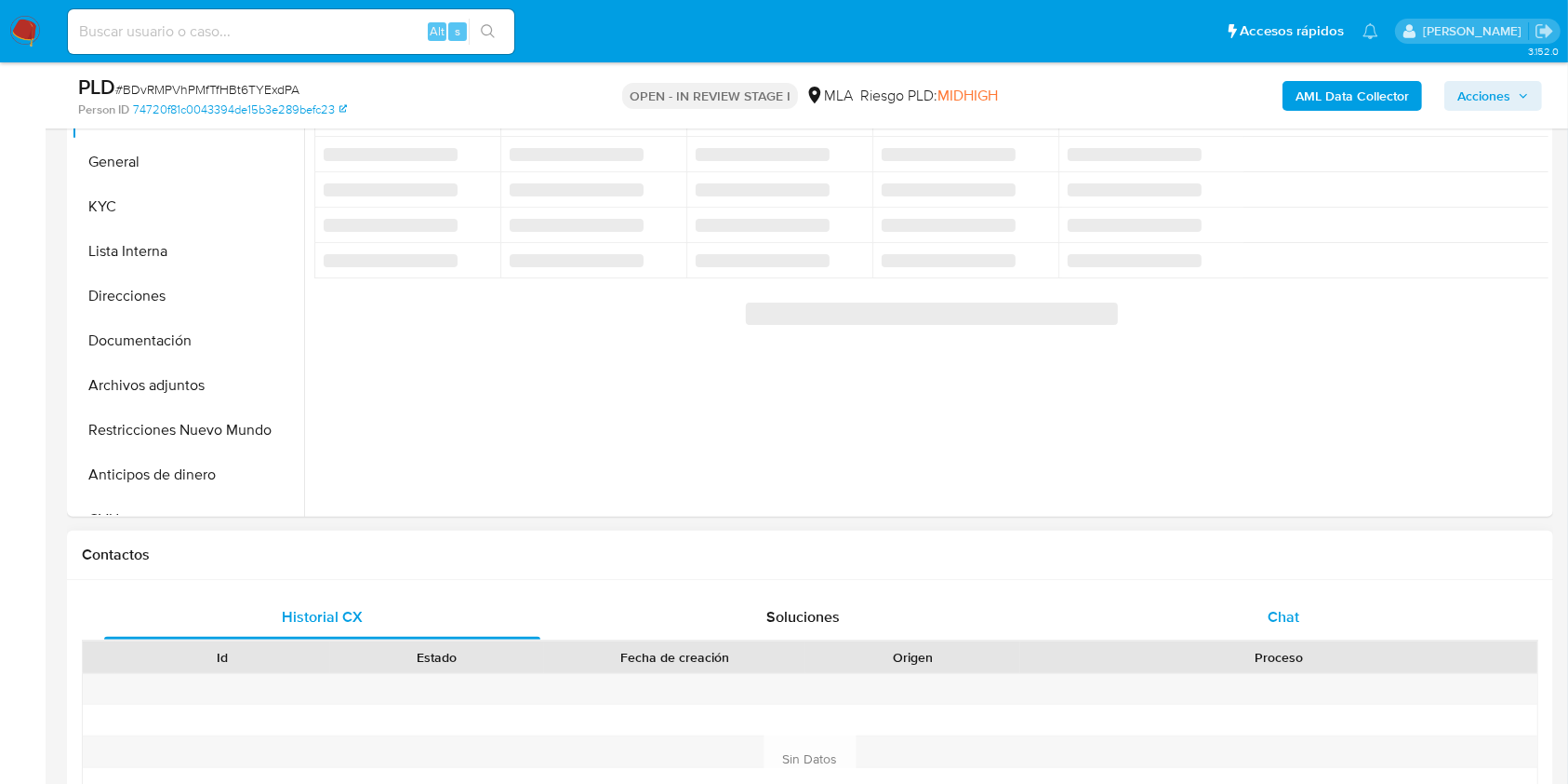
scroll to position [497, 0]
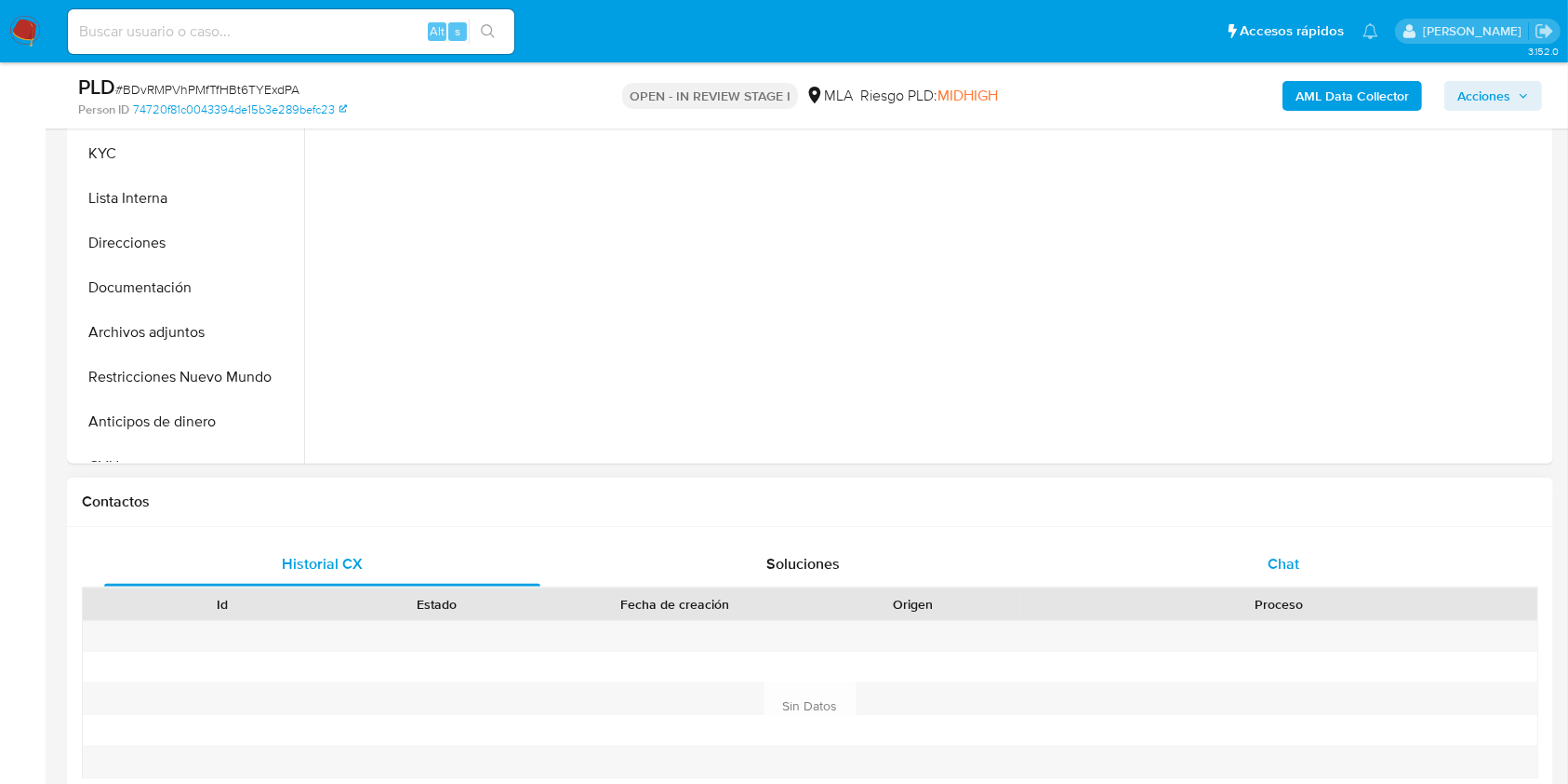
click at [1271, 565] on span "Chat" at bounding box center [1284, 564] width 32 height 22
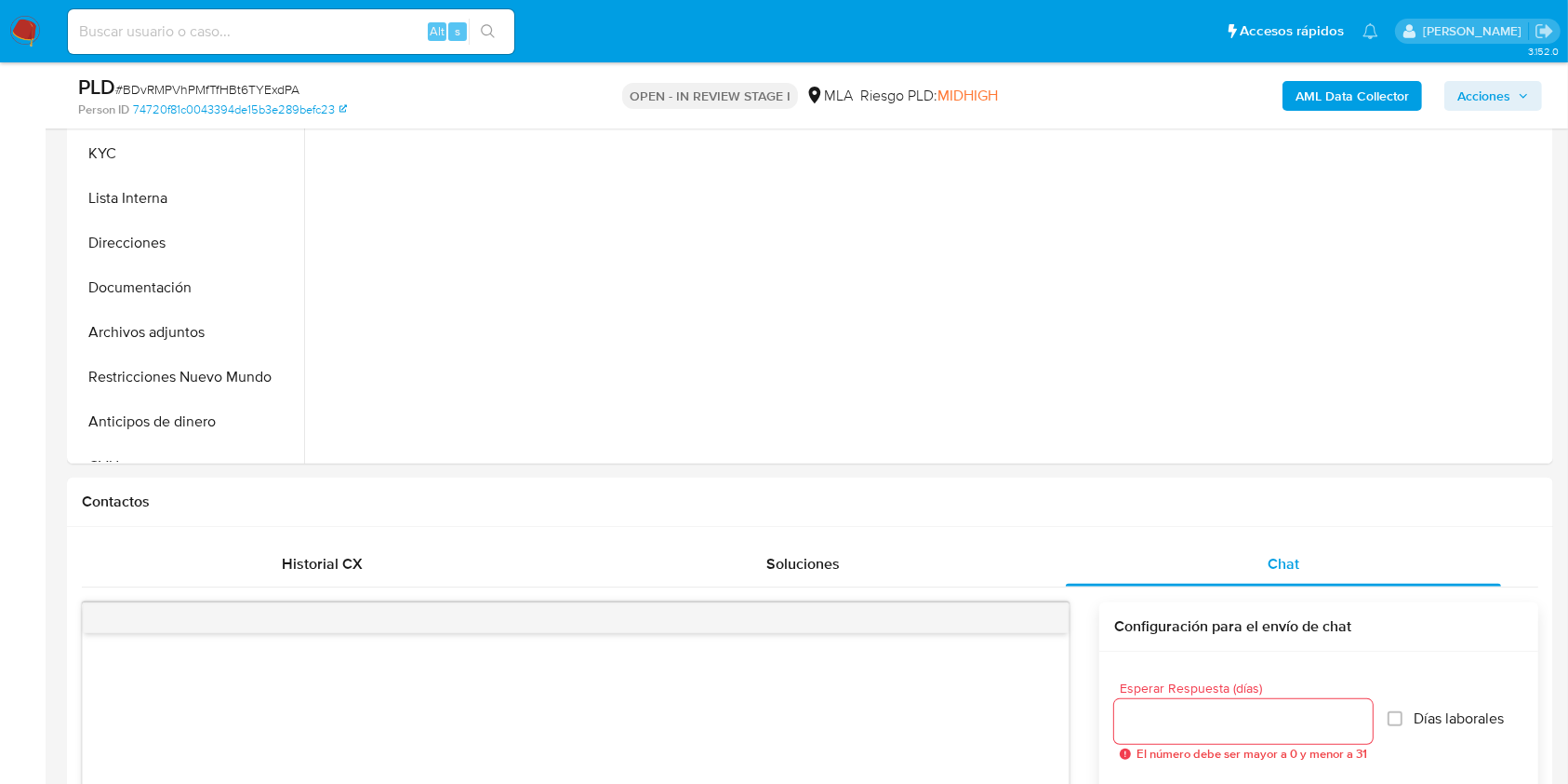
select select "10"
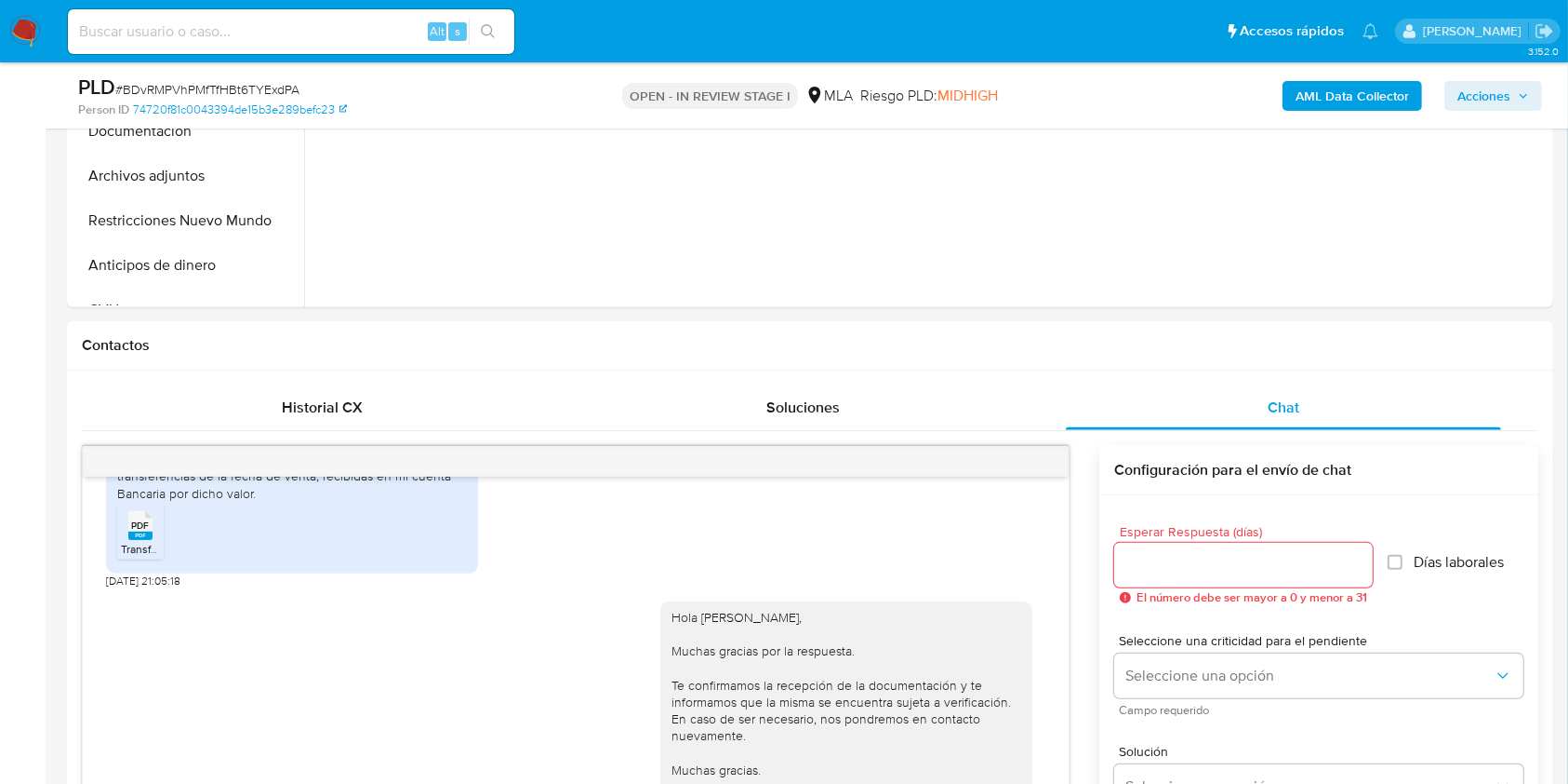
scroll to position [308, 0]
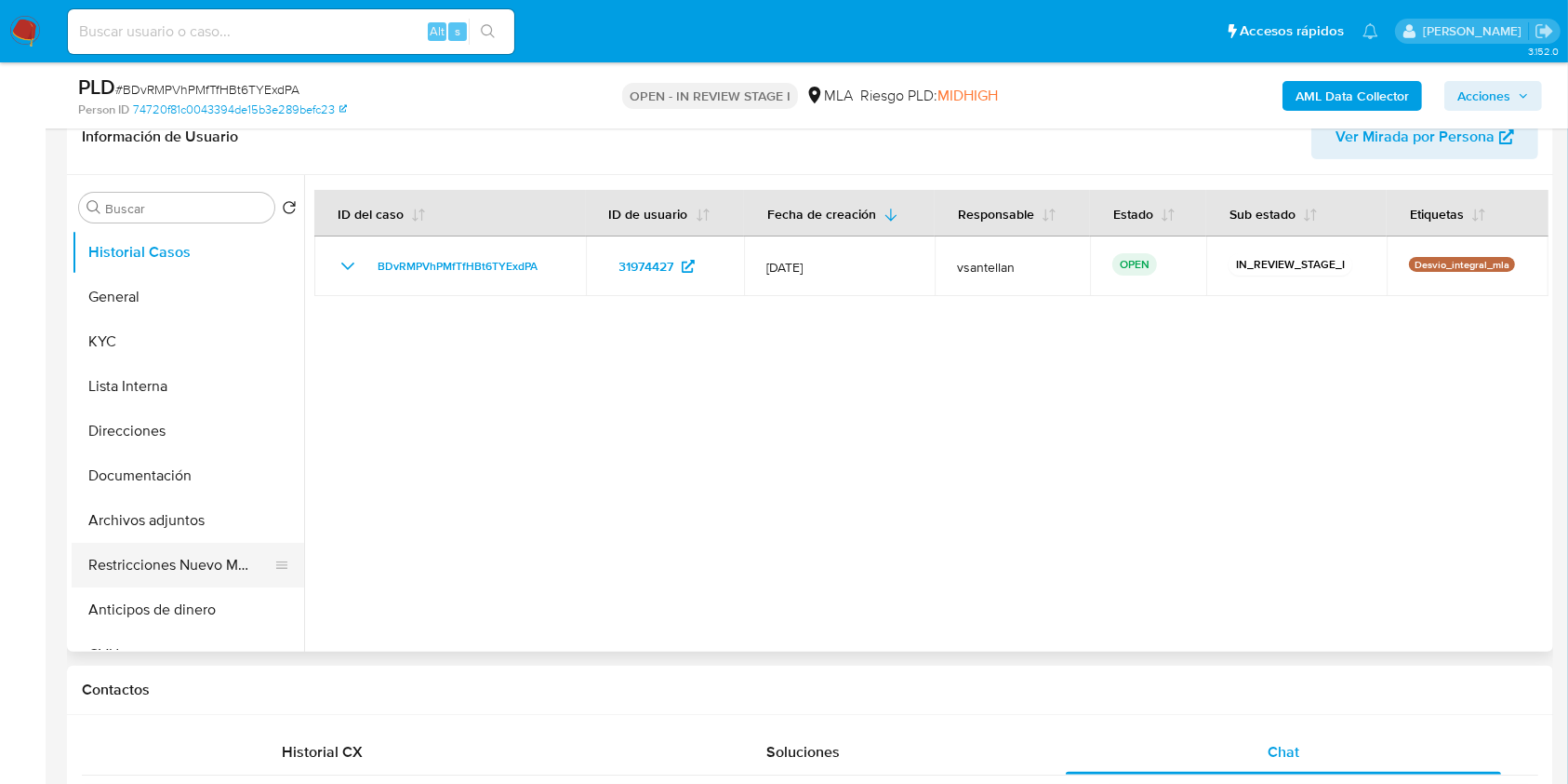
click at [130, 562] on button "Restricciones Nuevo Mundo" at bounding box center [180, 564] width 218 height 45
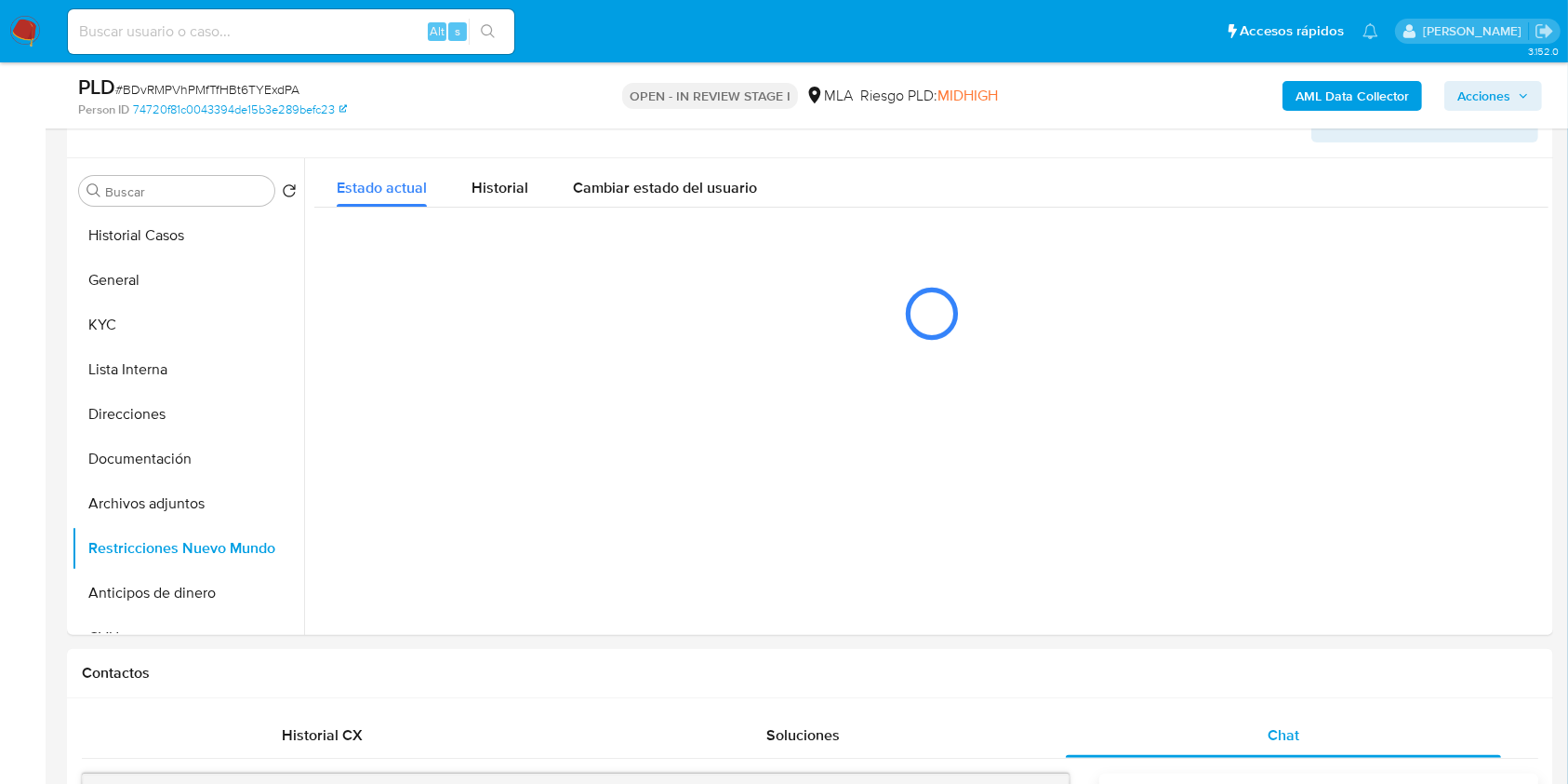
scroll to position [320, 0]
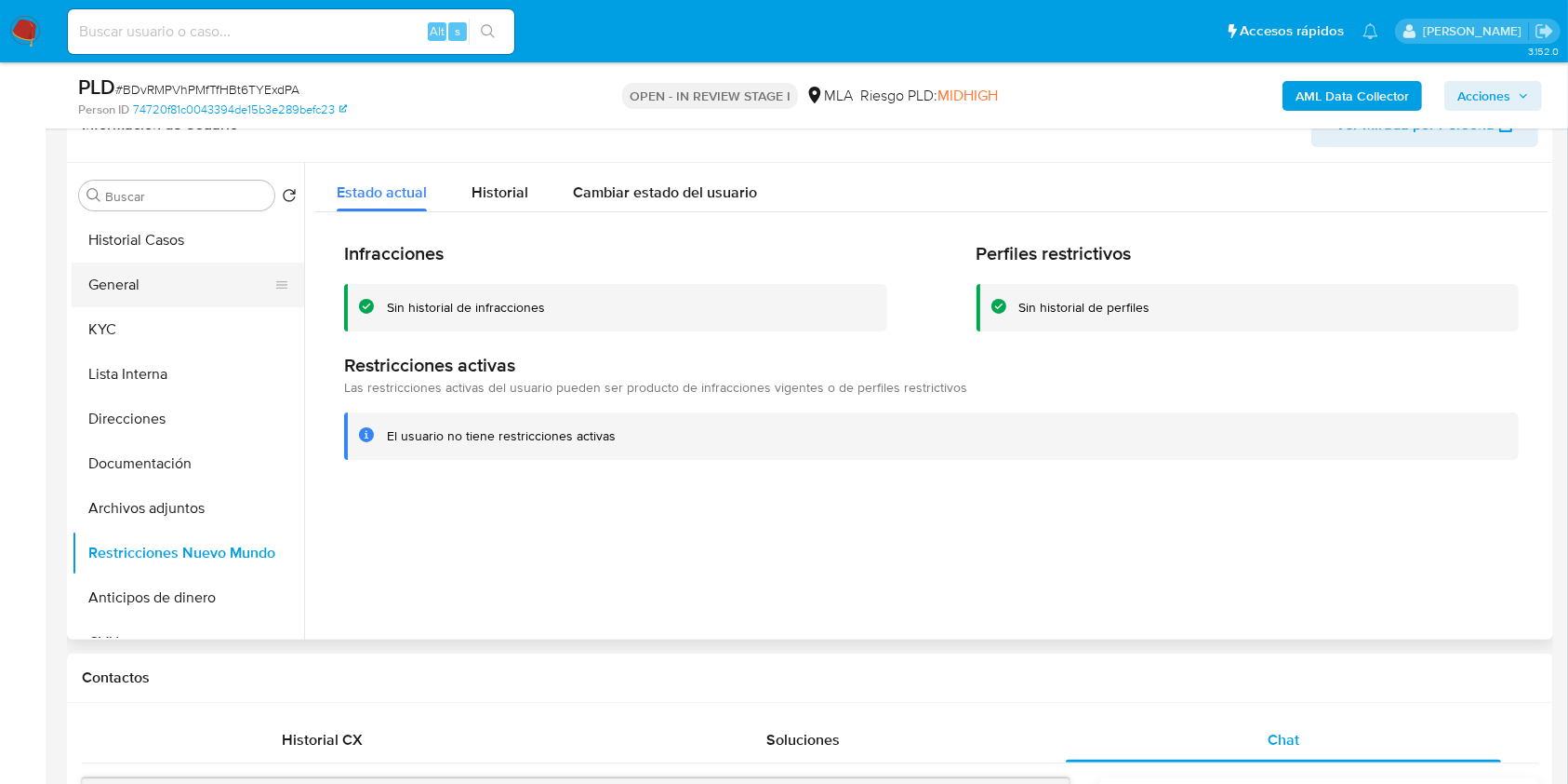
click at [146, 285] on button "General" at bounding box center [180, 284] width 218 height 45
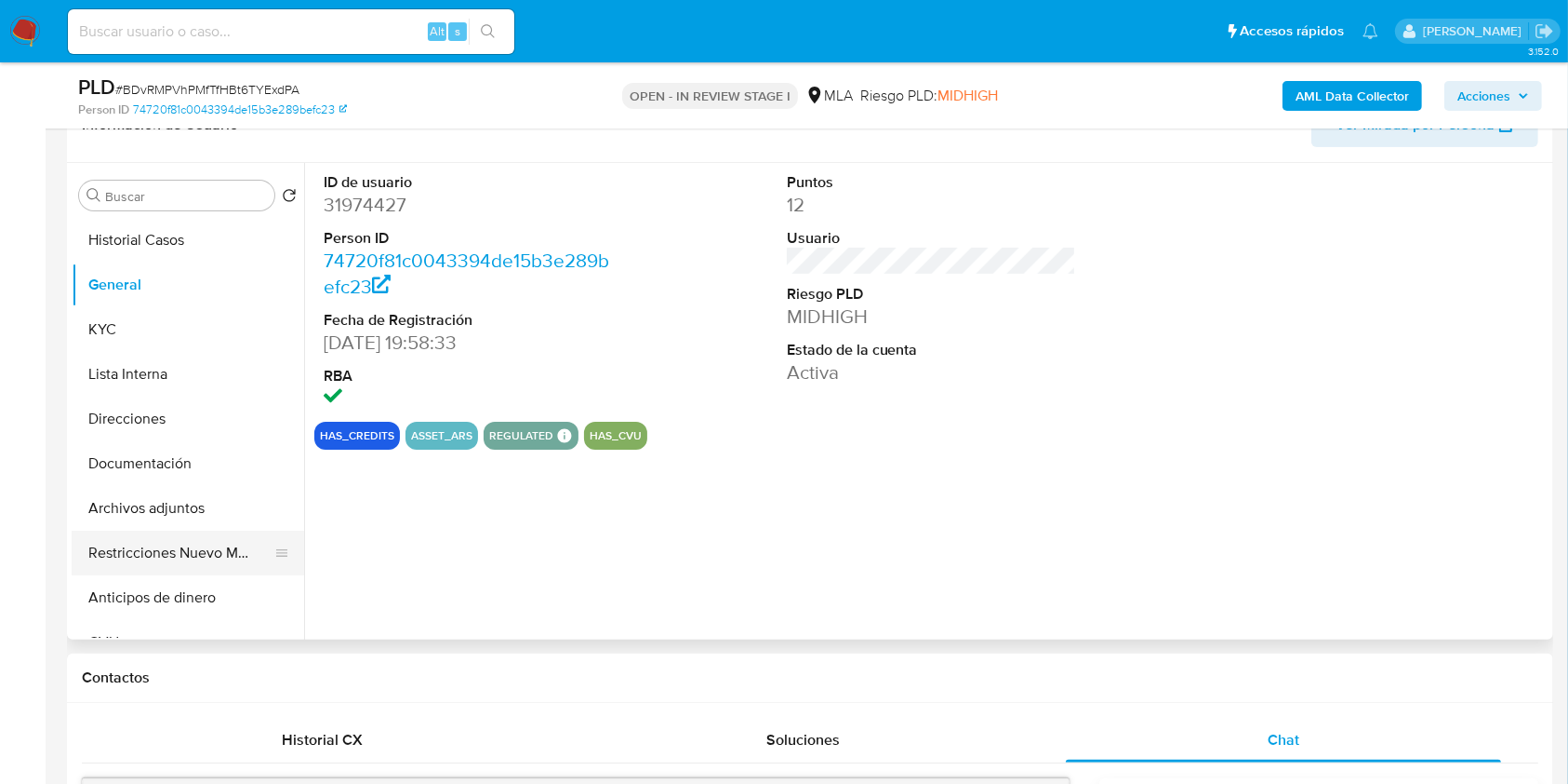
click at [188, 558] on button "Restricciones Nuevo Mundo" at bounding box center [180, 552] width 218 height 45
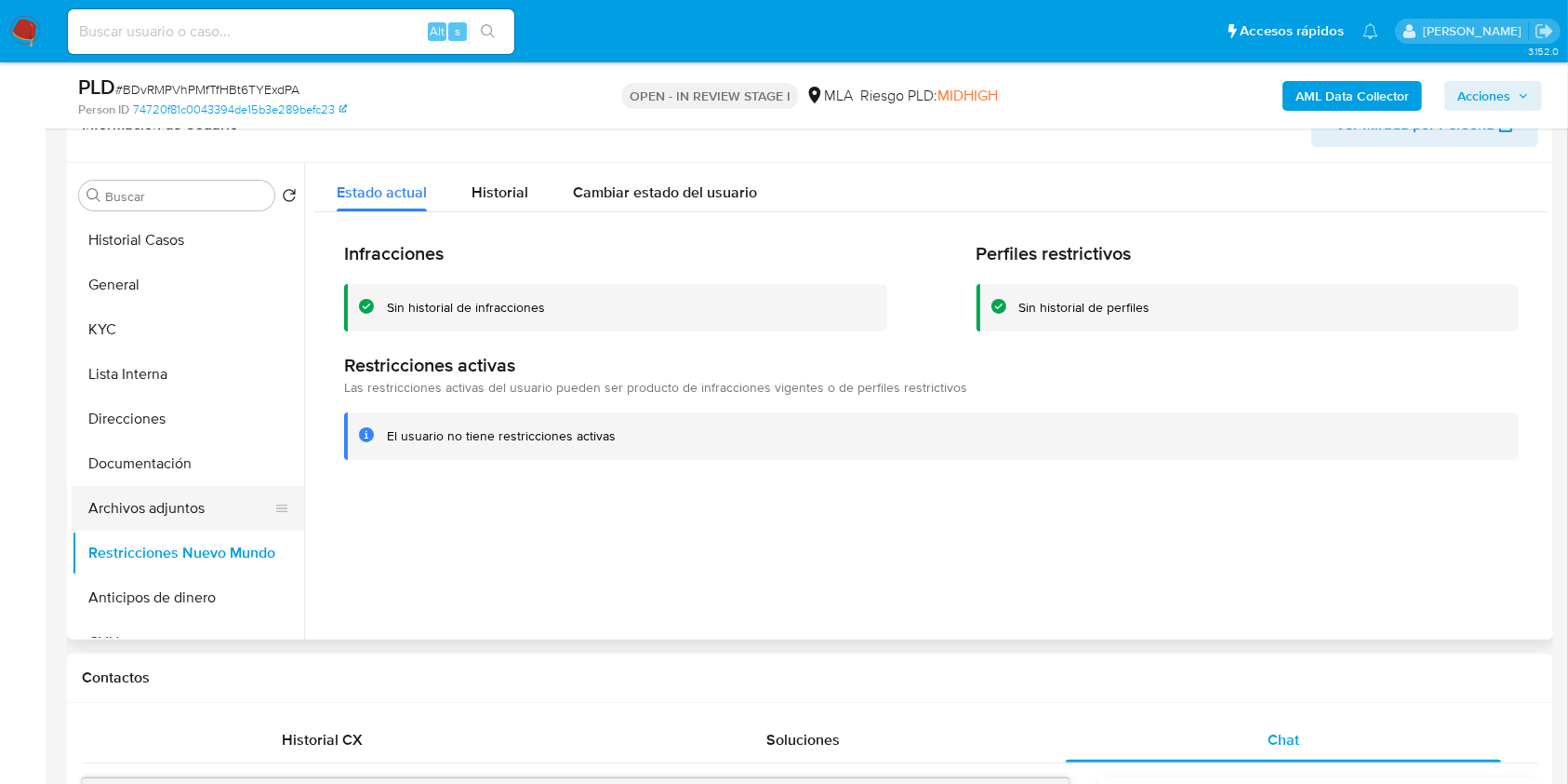
click at [176, 505] on button "Archivos adjuntos" at bounding box center [180, 507] width 218 height 45
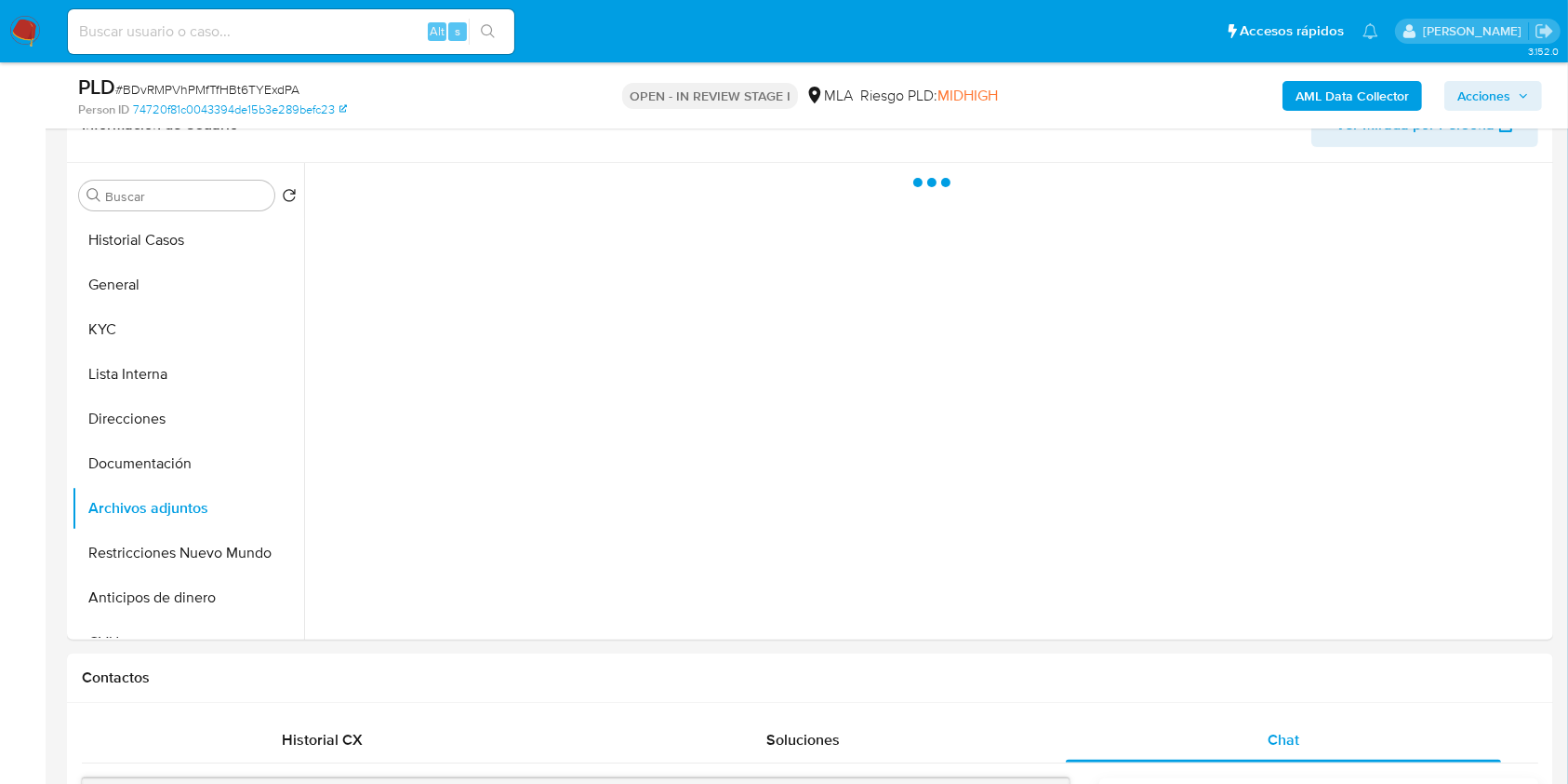
drag, startPoint x: 1478, startPoint y: 91, endPoint x: 1348, endPoint y: 112, distance: 131.7
click at [1476, 91] on span "Acciones" at bounding box center [1485, 96] width 53 height 30
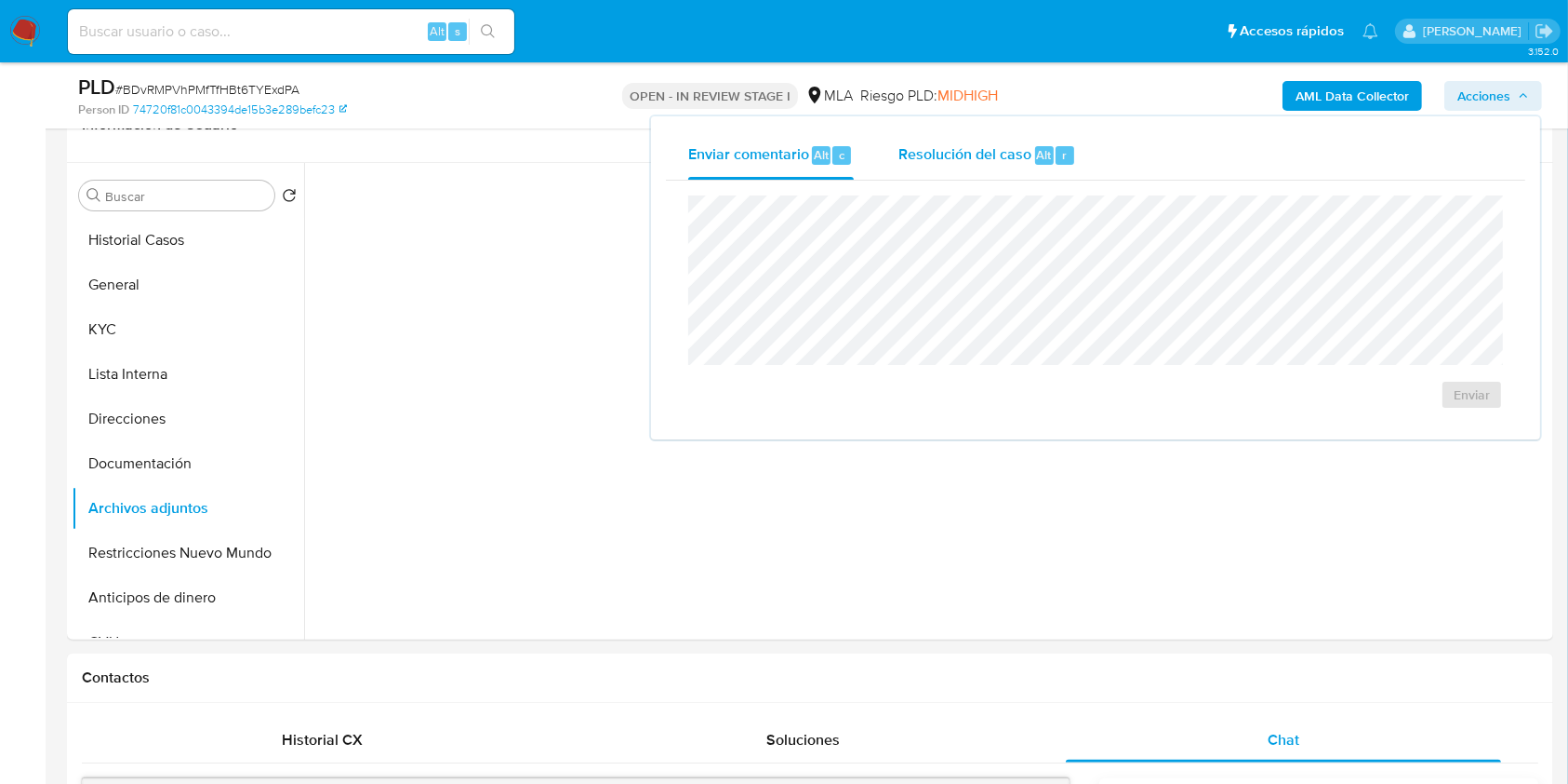
click at [975, 168] on div "Resolución del caso Alt r" at bounding box center [987, 155] width 177 height 49
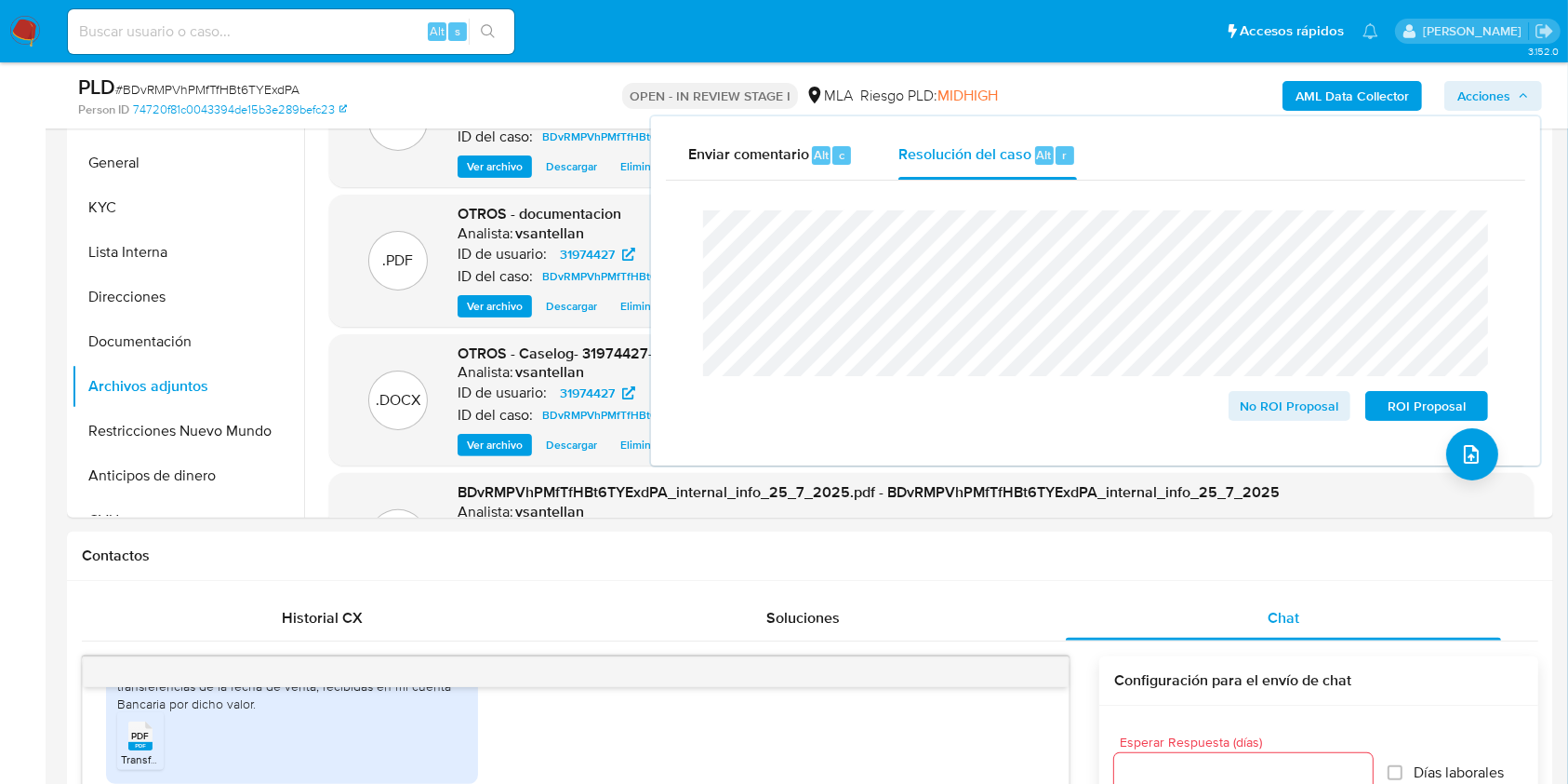
scroll to position [369, 0]
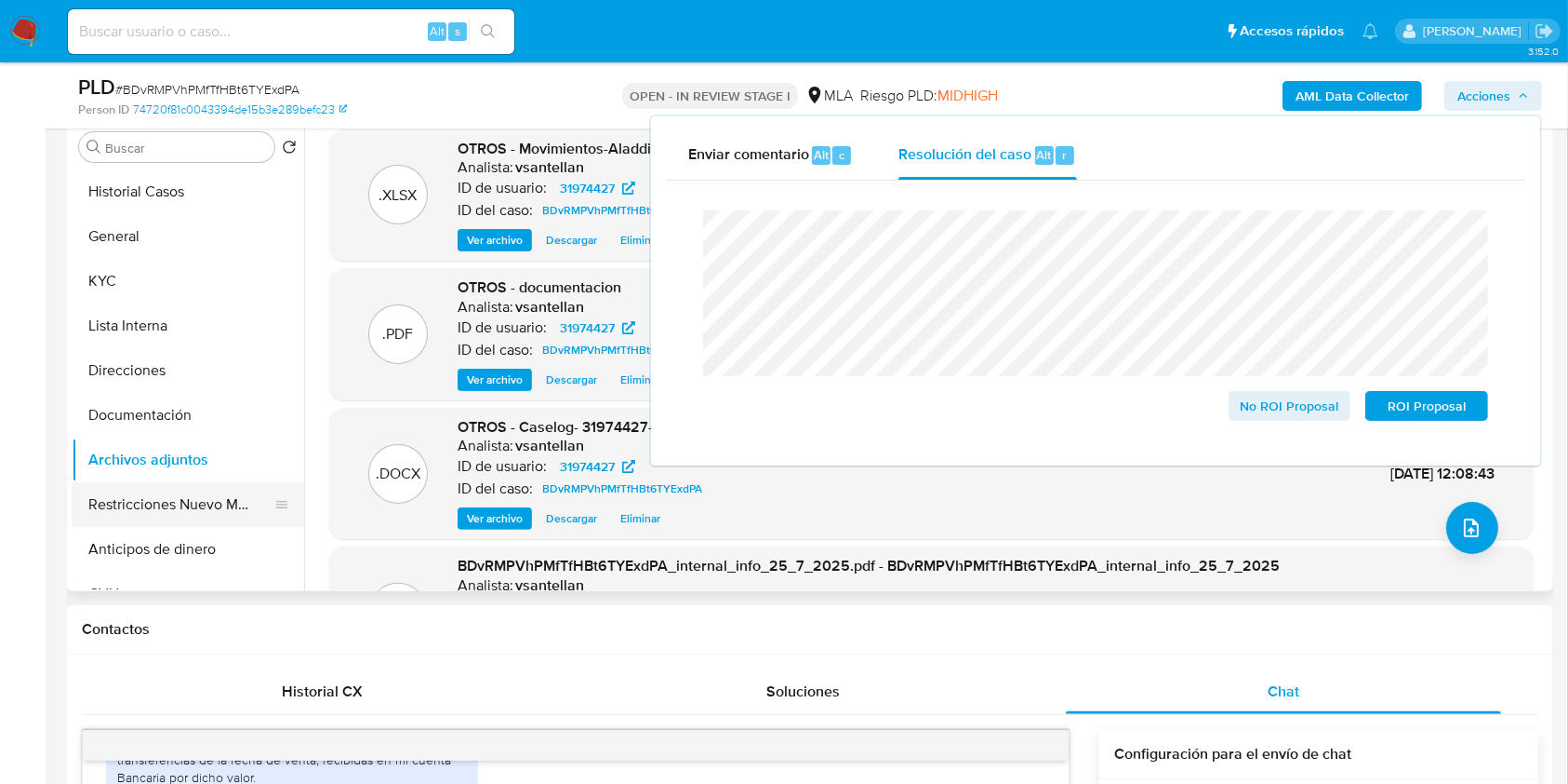
click at [200, 500] on button "Restricciones Nuevo Mundo" at bounding box center [180, 504] width 218 height 45
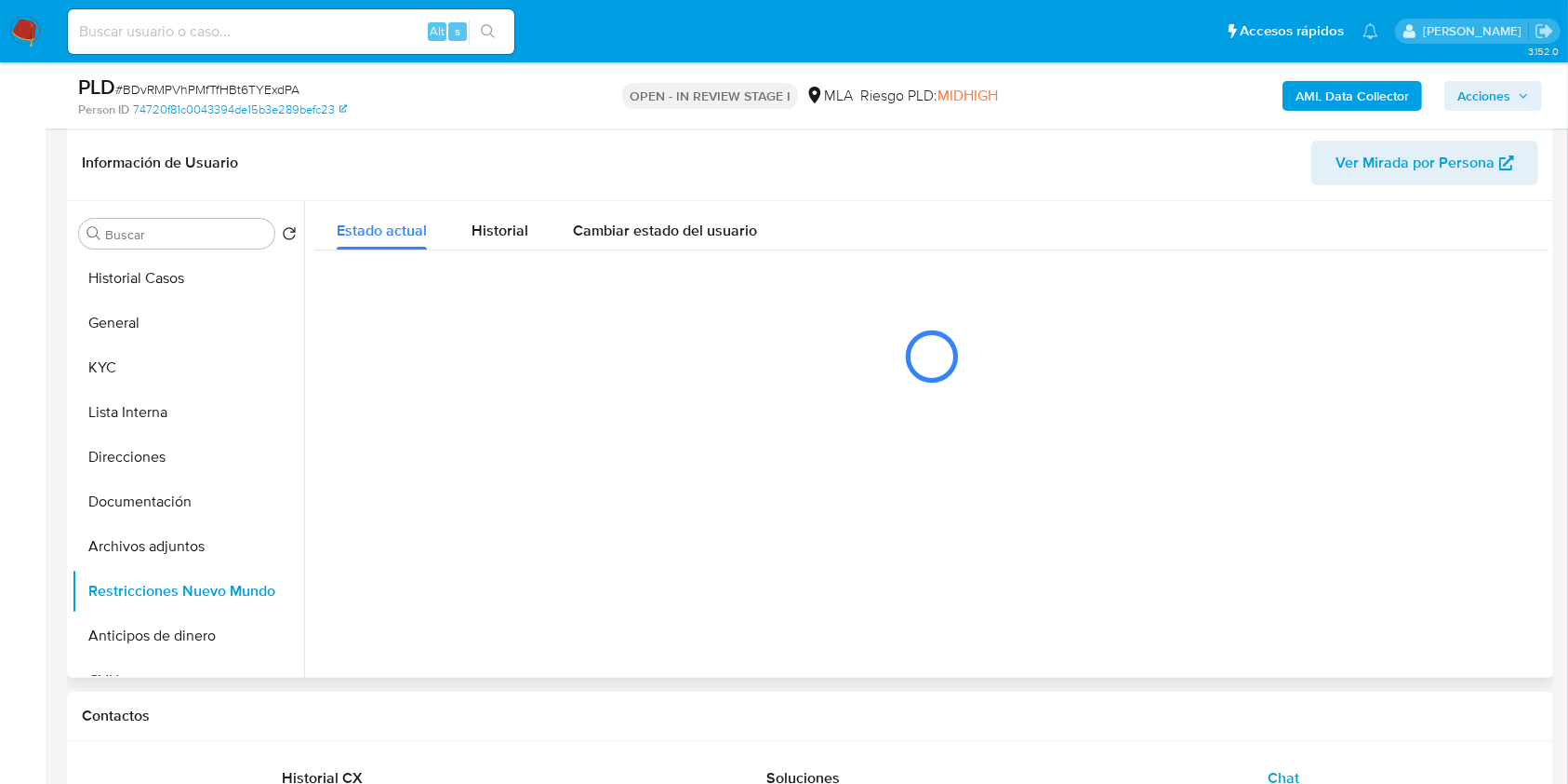
scroll to position [245, 0]
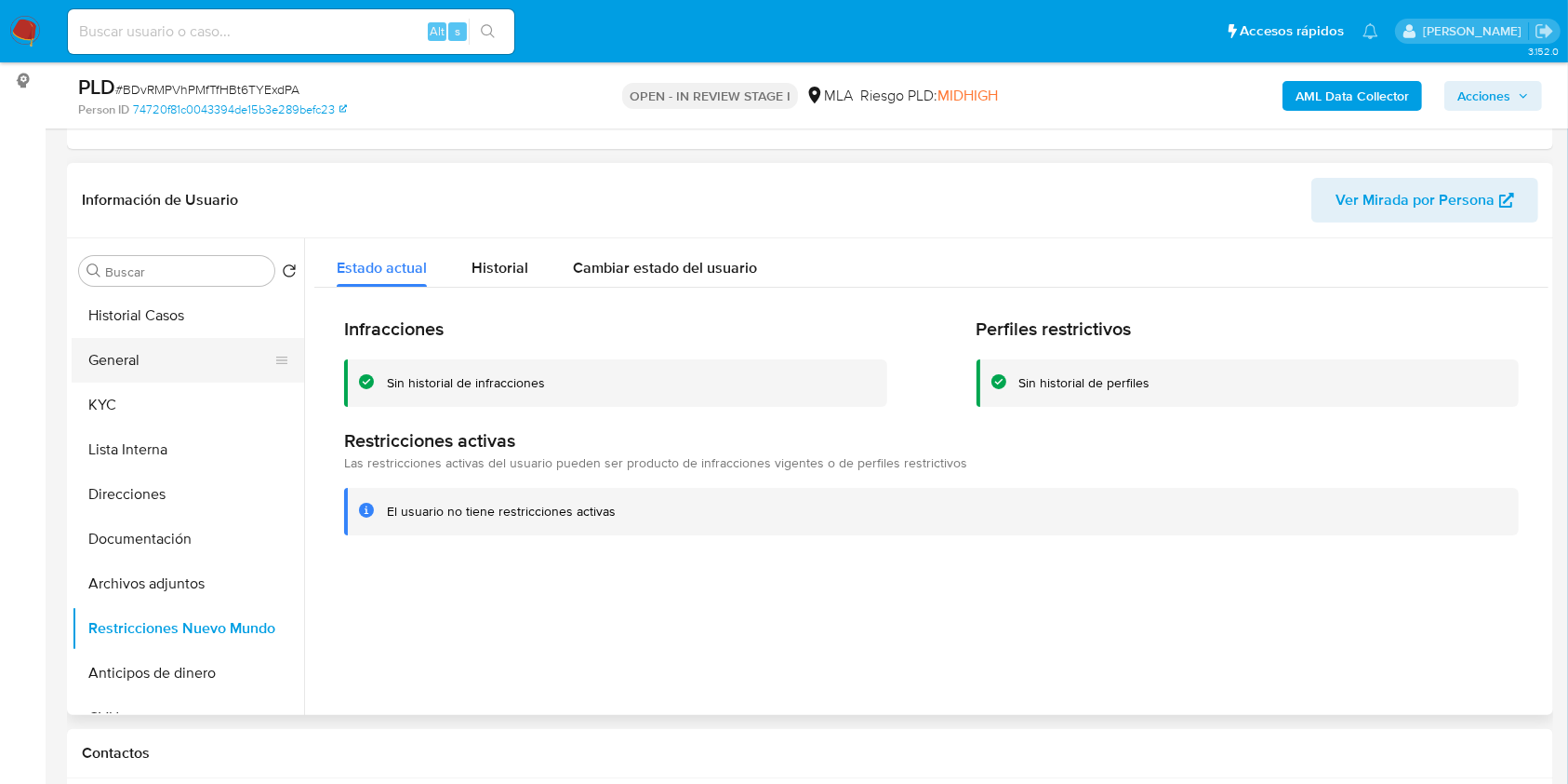
click at [110, 354] on button "General" at bounding box center [180, 360] width 218 height 45
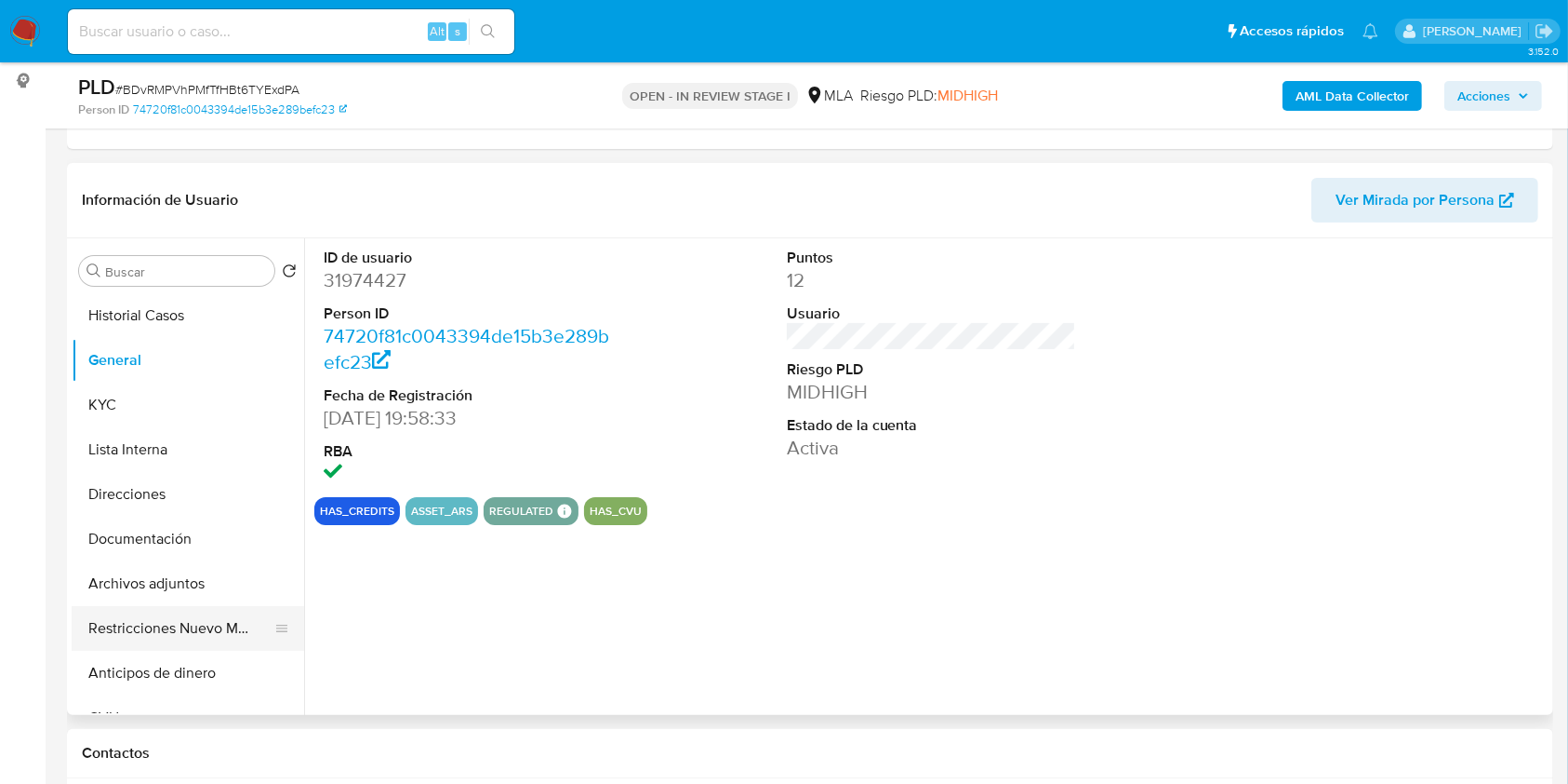
click at [206, 628] on button "Restricciones Nuevo Mundo" at bounding box center [180, 627] width 218 height 45
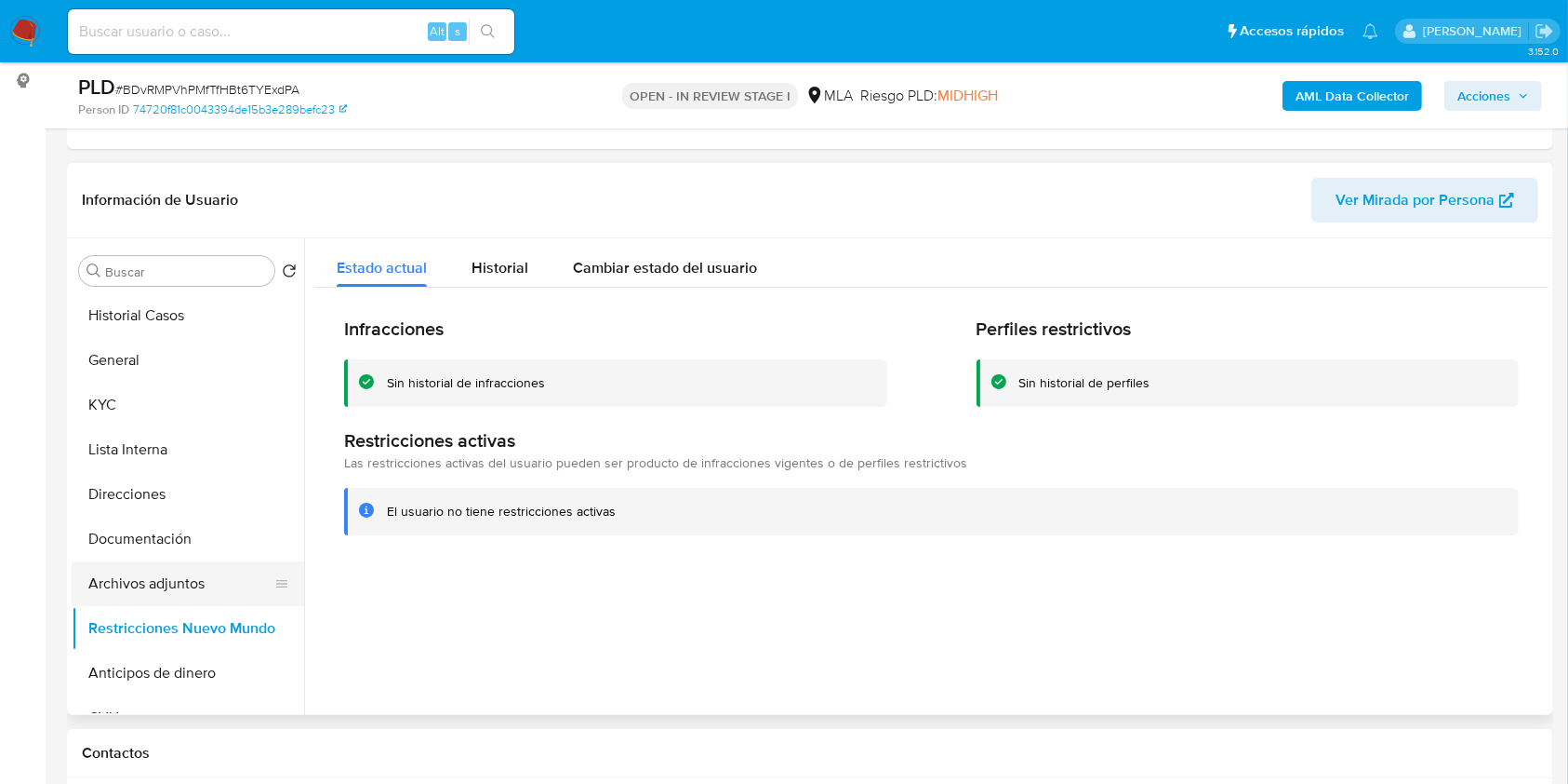
click at [184, 592] on button "Archivos adjuntos" at bounding box center [180, 583] width 218 height 45
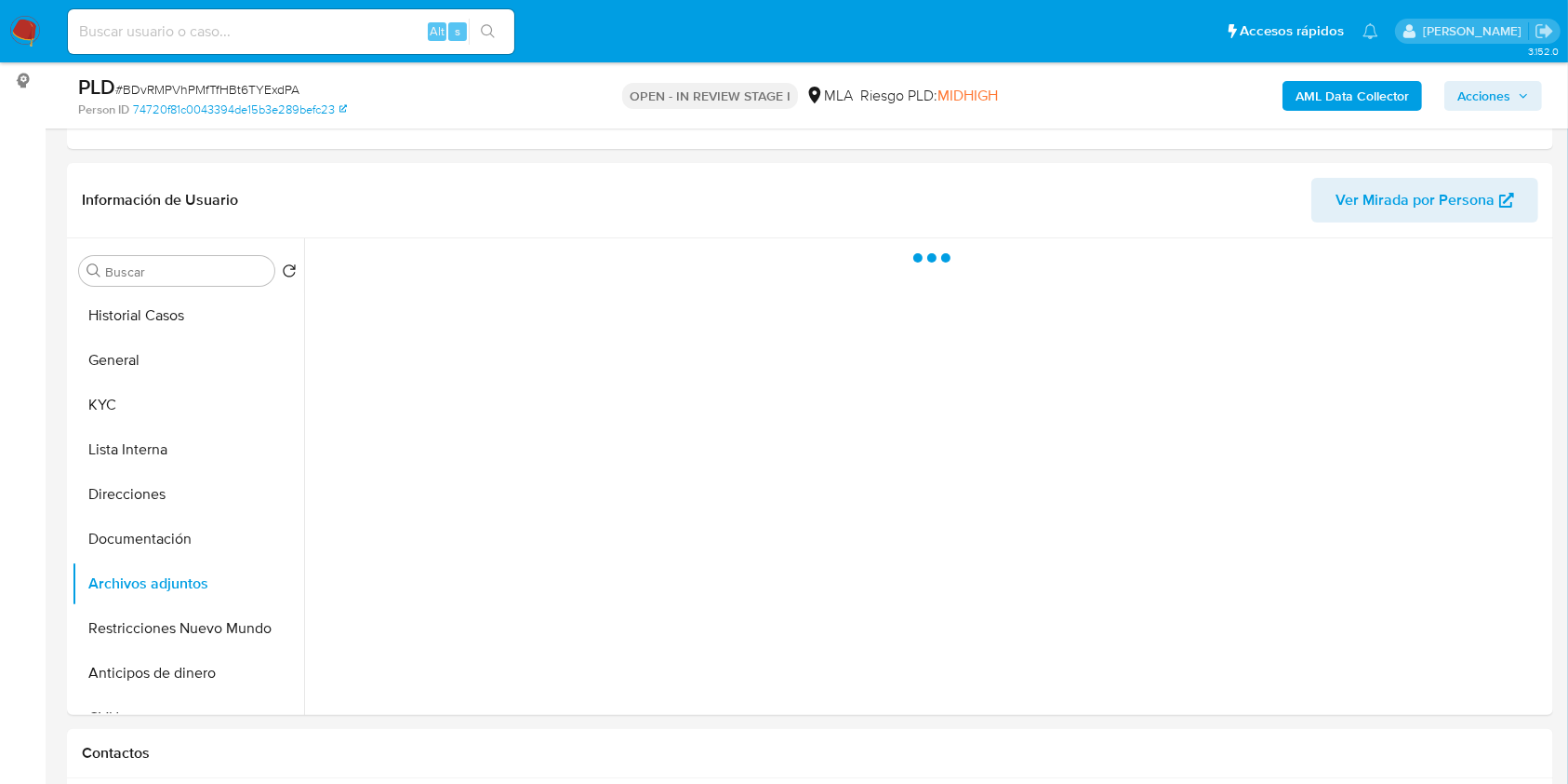
click at [1525, 93] on icon "button" at bounding box center [1523, 95] width 11 height 11
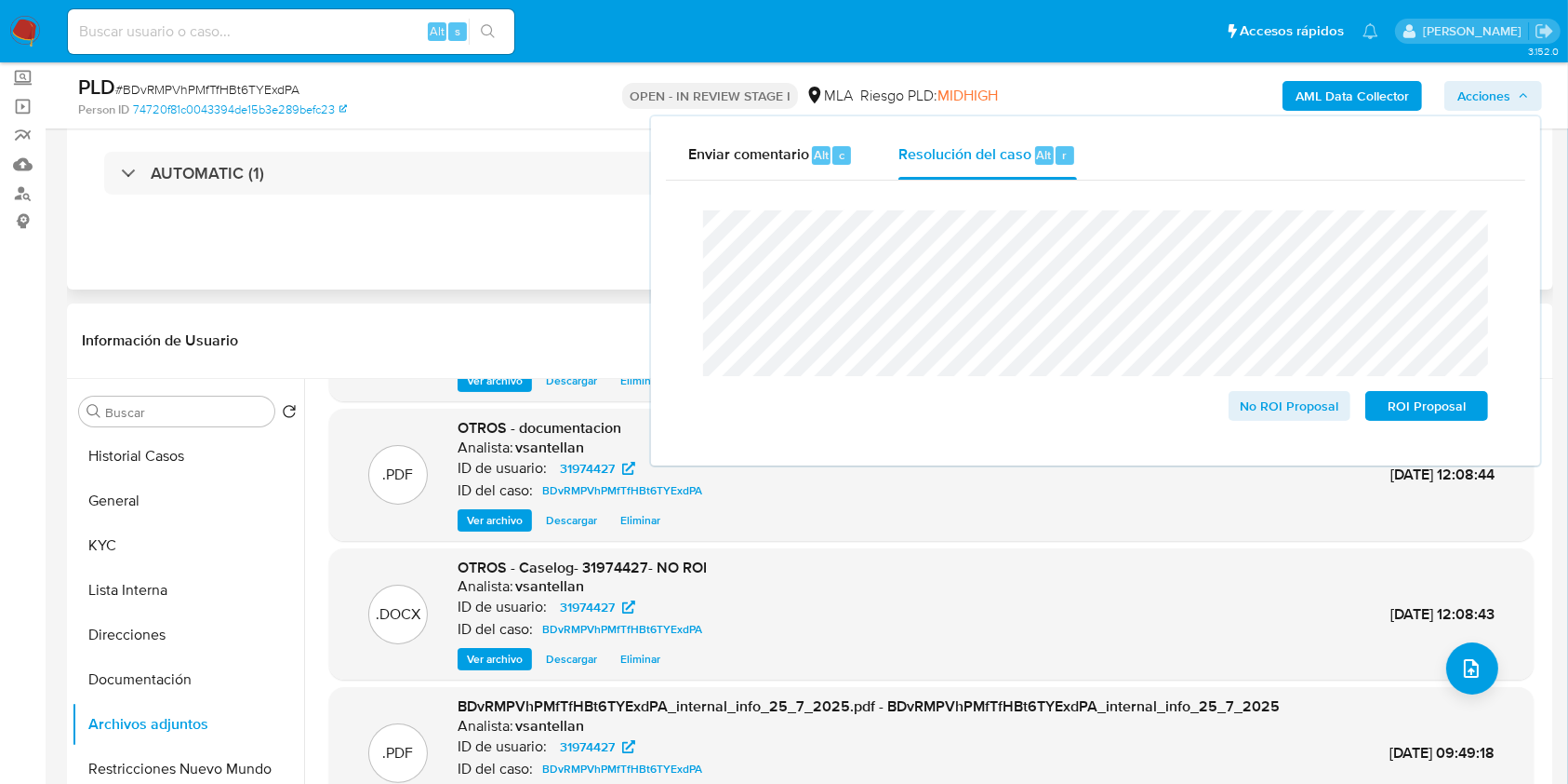
scroll to position [127, 0]
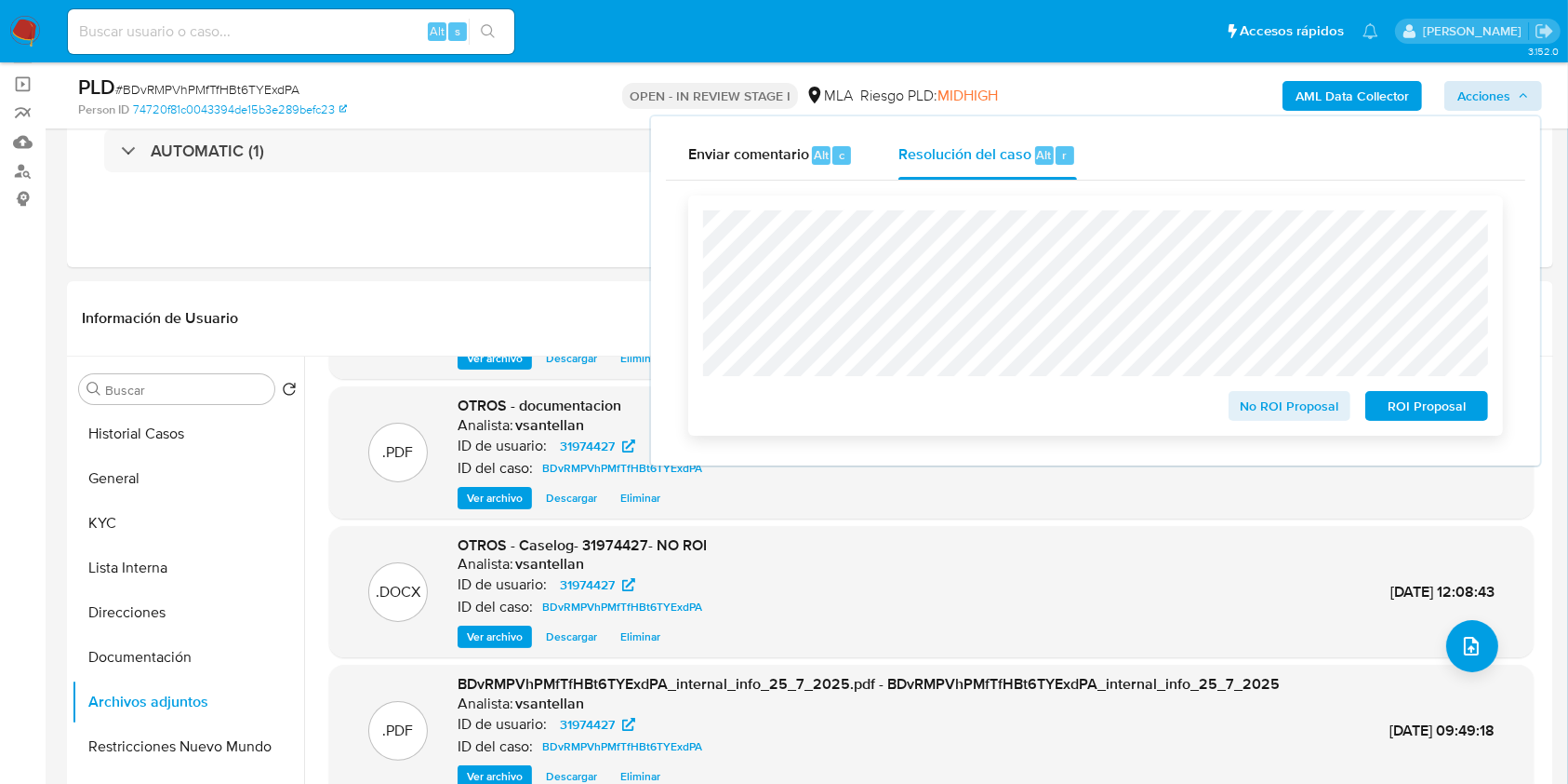
click at [1293, 408] on span "No ROI Proposal" at bounding box center [1291, 405] width 97 height 26
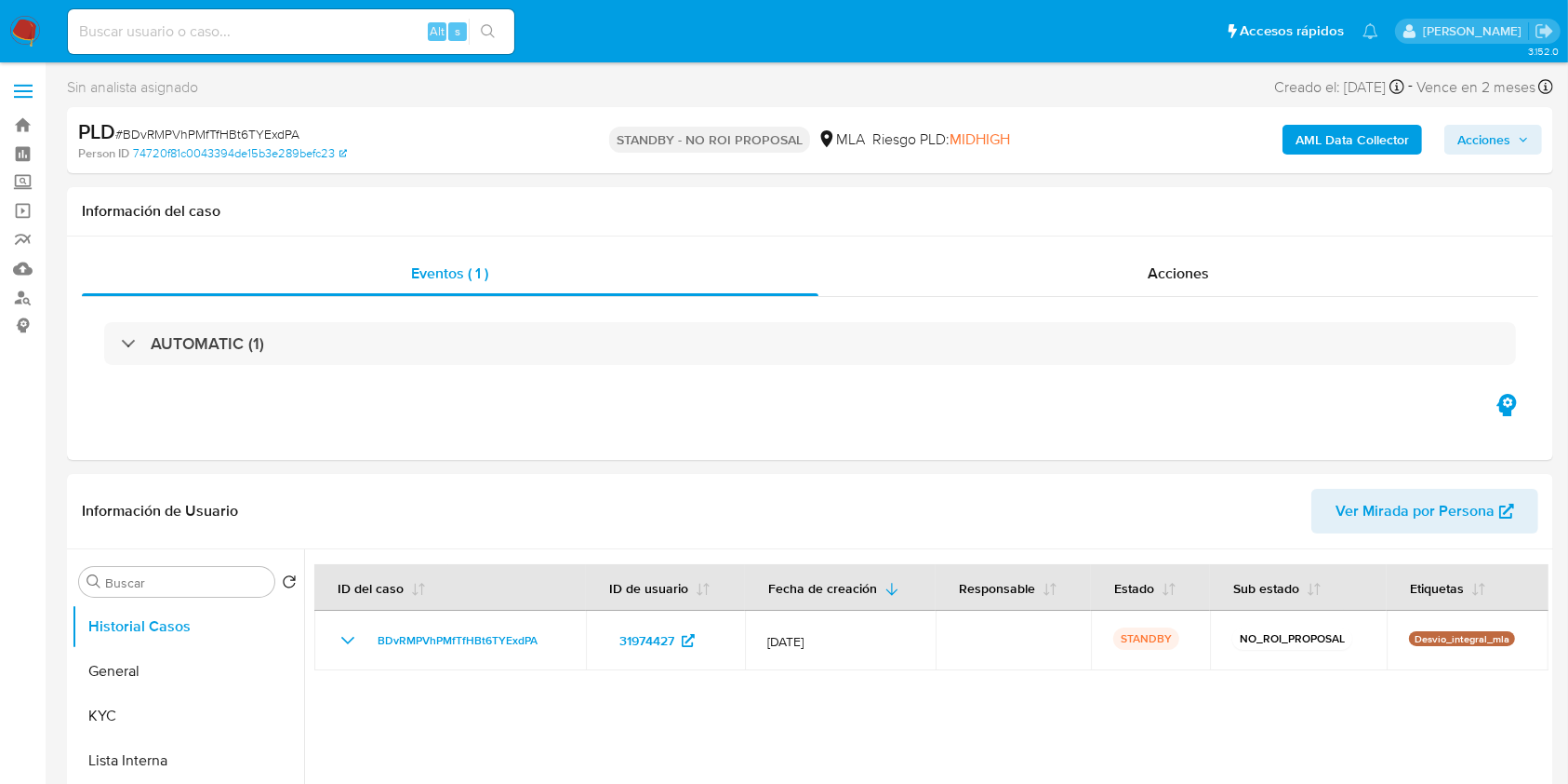
select select "10"
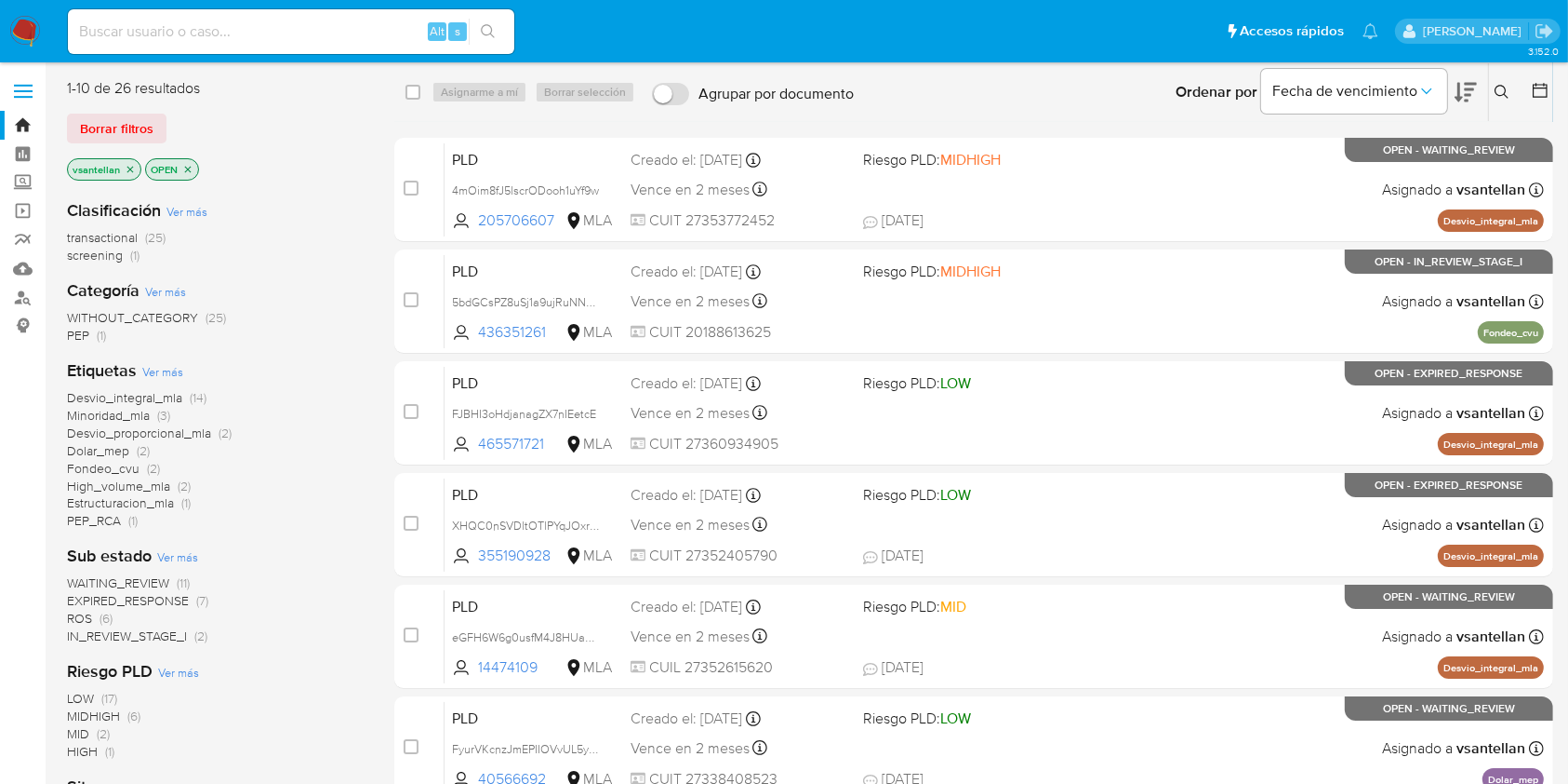
click at [1504, 89] on icon at bounding box center [1502, 91] width 15 height 15
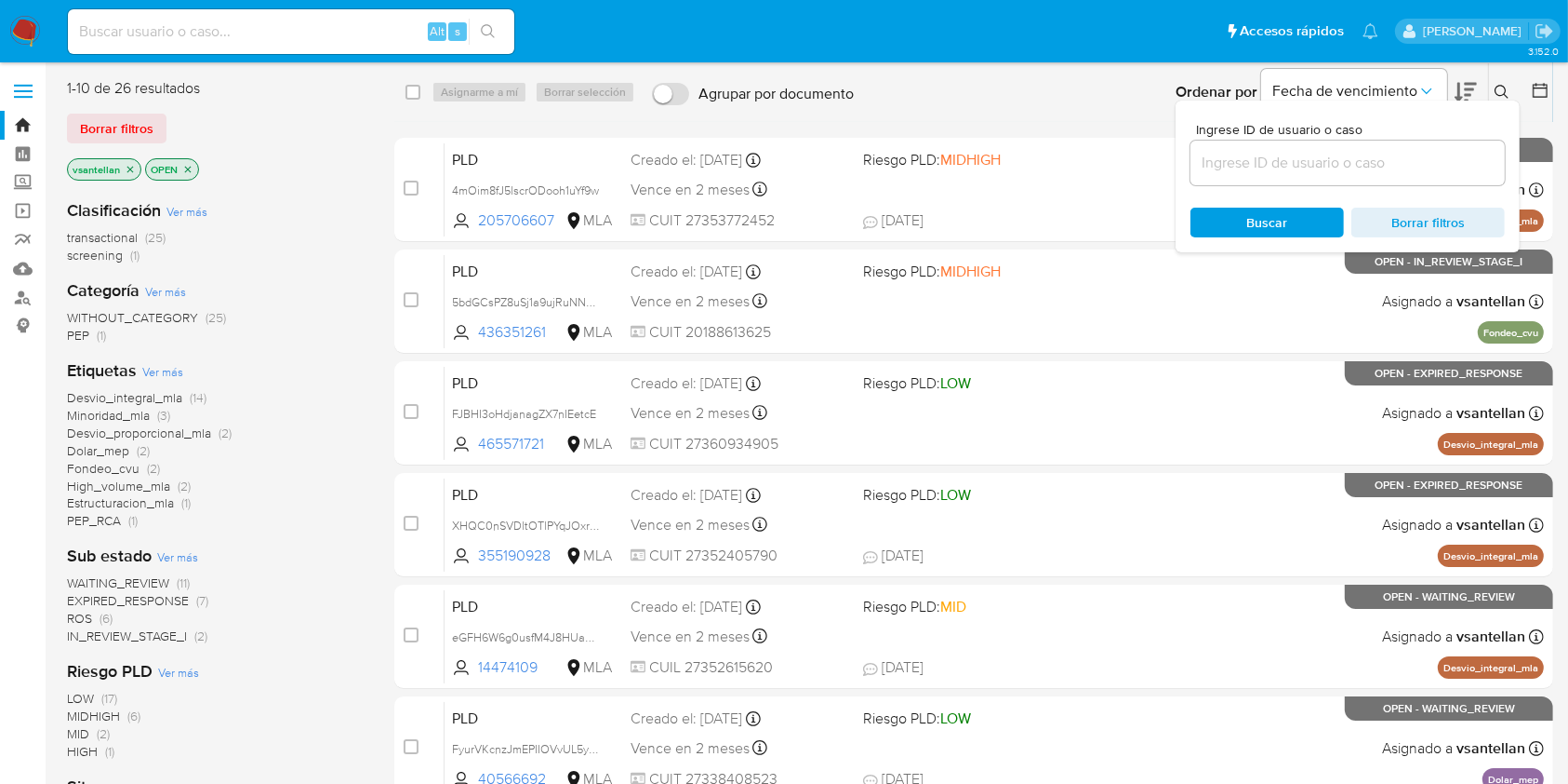
click at [1364, 173] on input at bounding box center [1347, 163] width 314 height 24
type input "204408607"
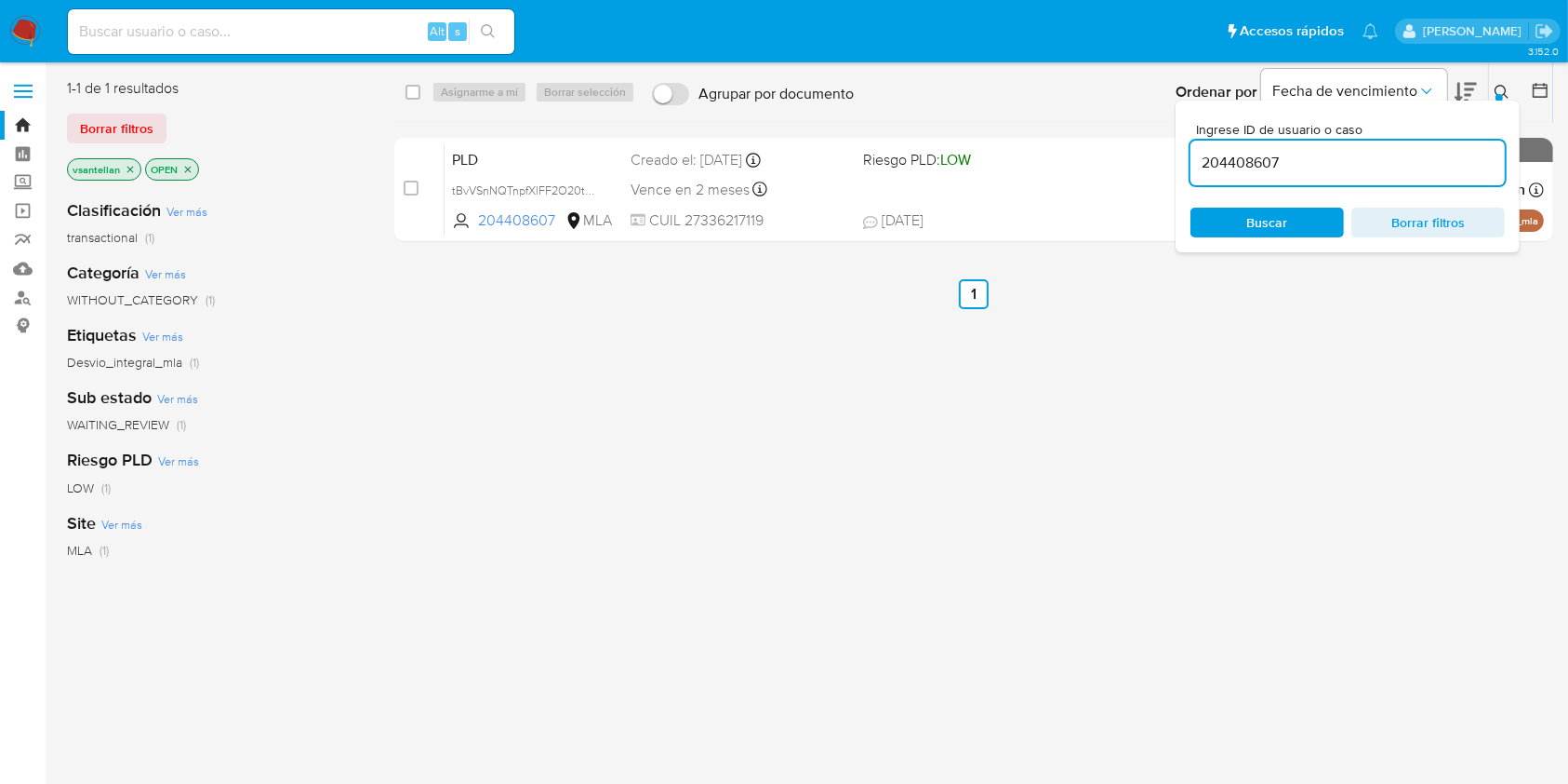
click at [1501, 85] on icon at bounding box center [1502, 91] width 15 height 15
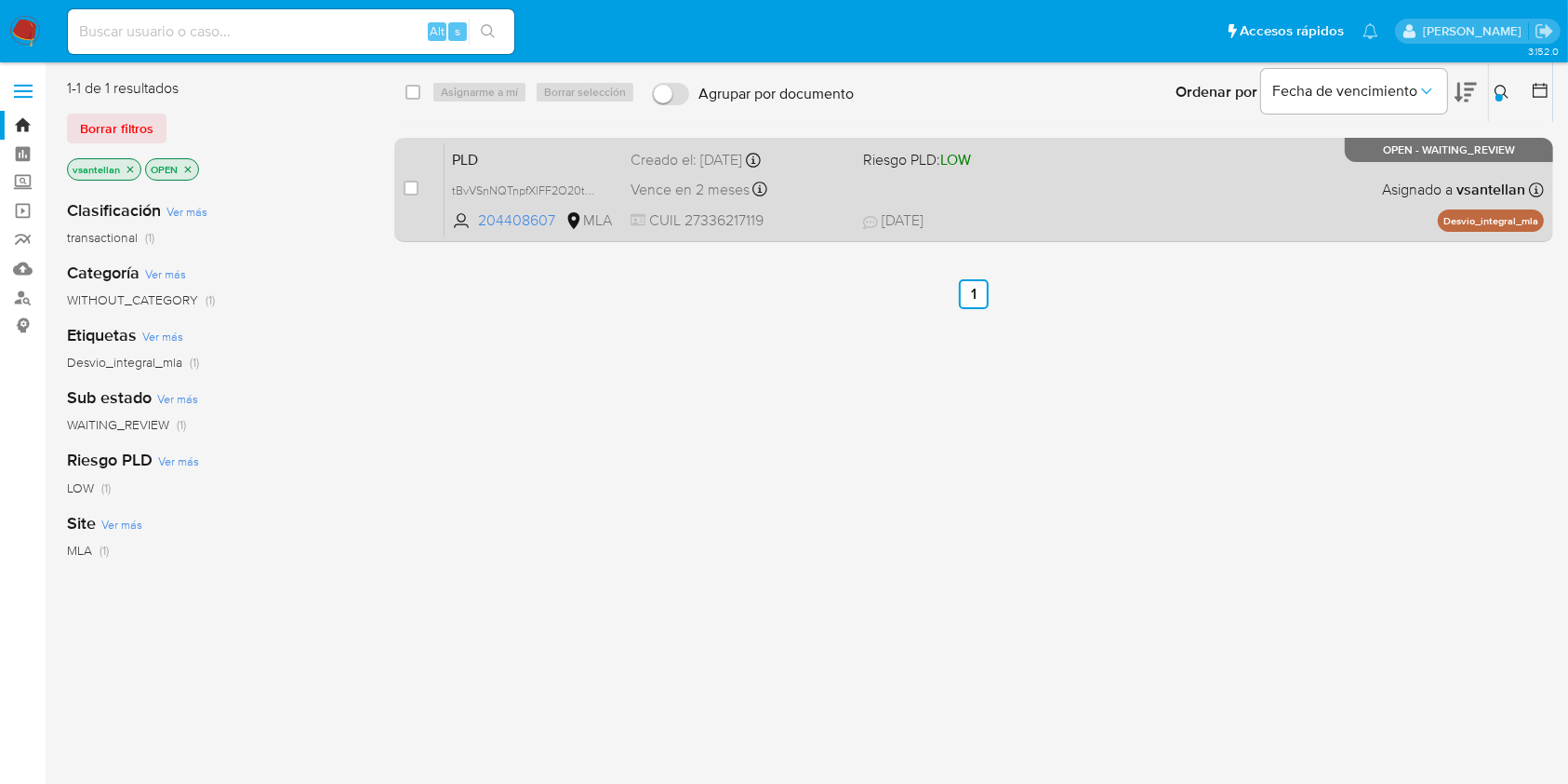
click at [1031, 166] on span "Riesgo PLD: LOW" at bounding box center [971, 158] width 217 height 24
click at [410, 191] on input "checkbox" at bounding box center [411, 187] width 15 height 15
checkbox input "true"
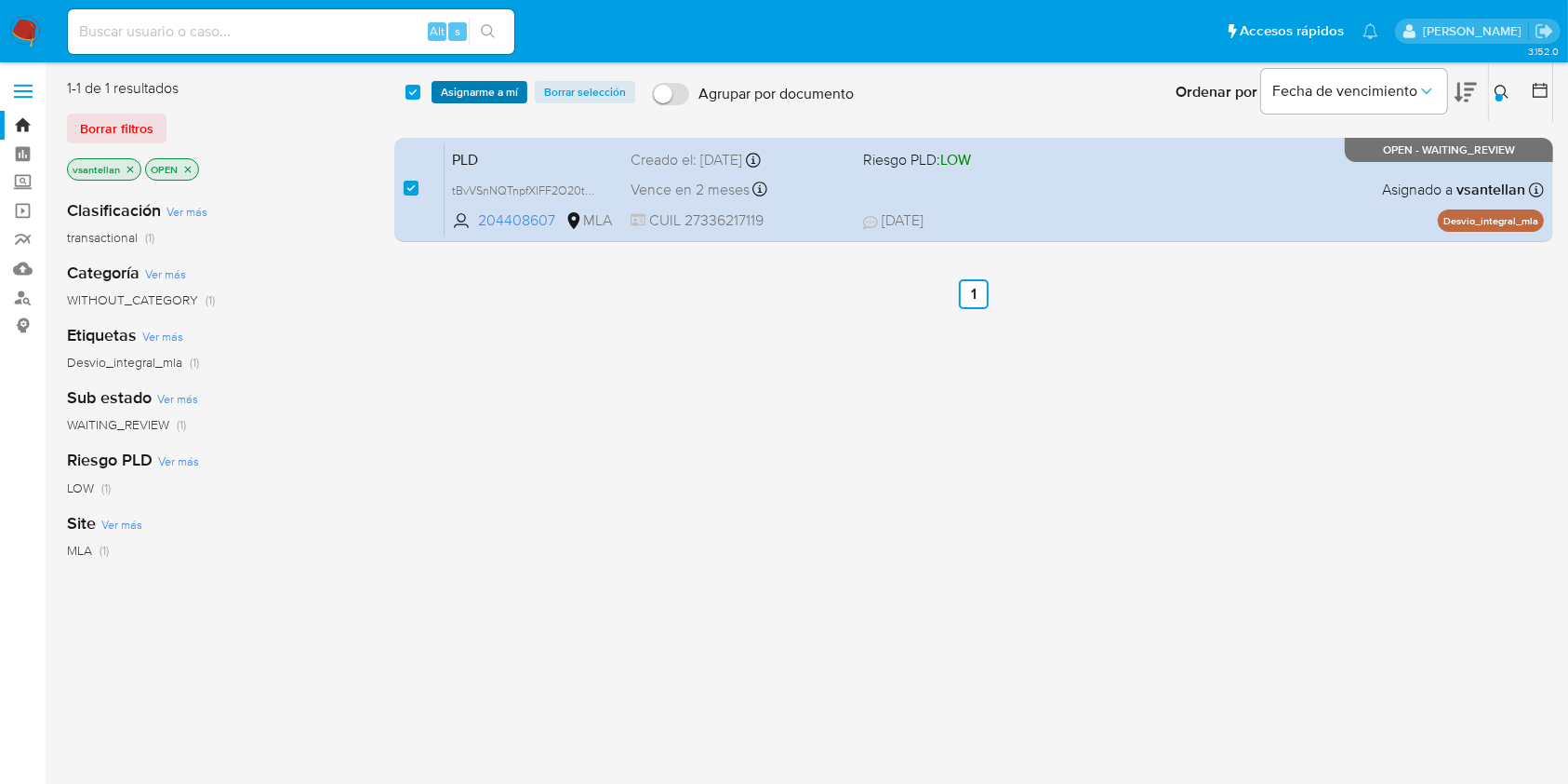
click at [486, 94] on span "Asignarme a mí" at bounding box center [479, 92] width 77 height 19
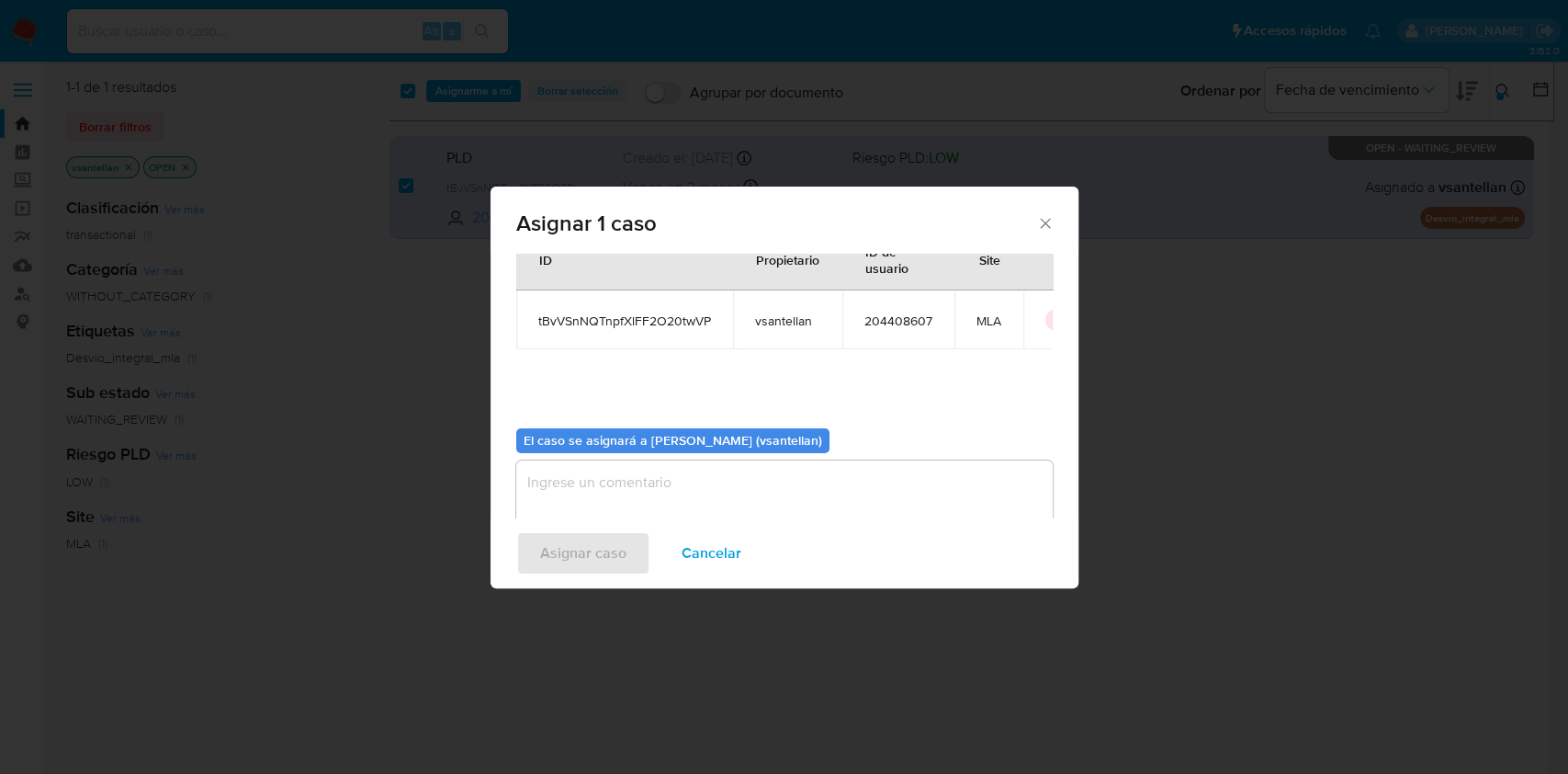
scroll to position [94, 0]
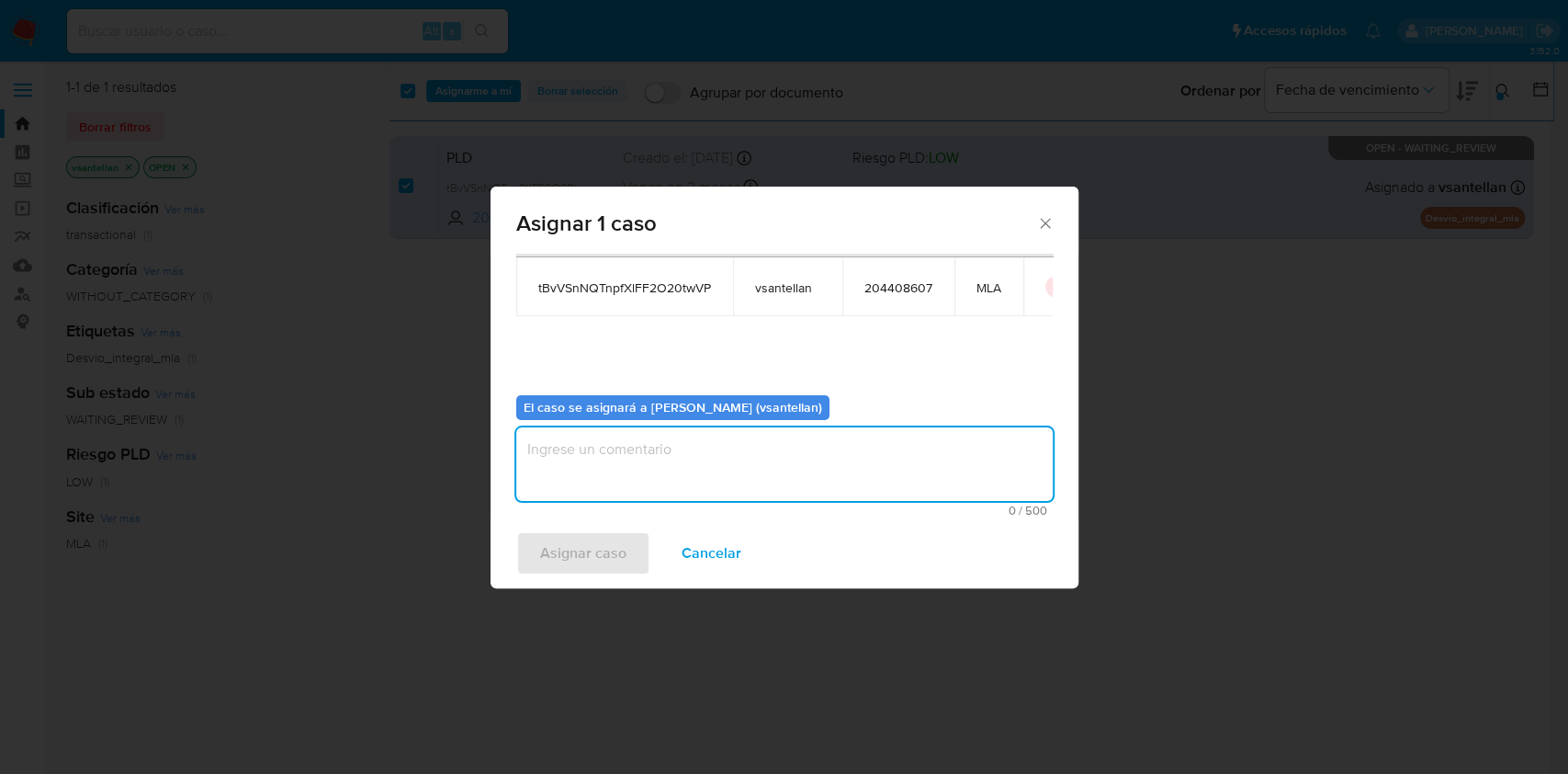
drag, startPoint x: 581, startPoint y: 481, endPoint x: 577, endPoint y: 520, distance: 39.2
click at [581, 480] on textarea "assign-modal" at bounding box center [784, 464] width 536 height 73
type textarea "1"
click at [582, 591] on div "Asignar 1 caso Casos a asignar: ID Propietario ID de usuario Site tBvVSnNQTnpfX…" at bounding box center [784, 387] width 1568 height 774
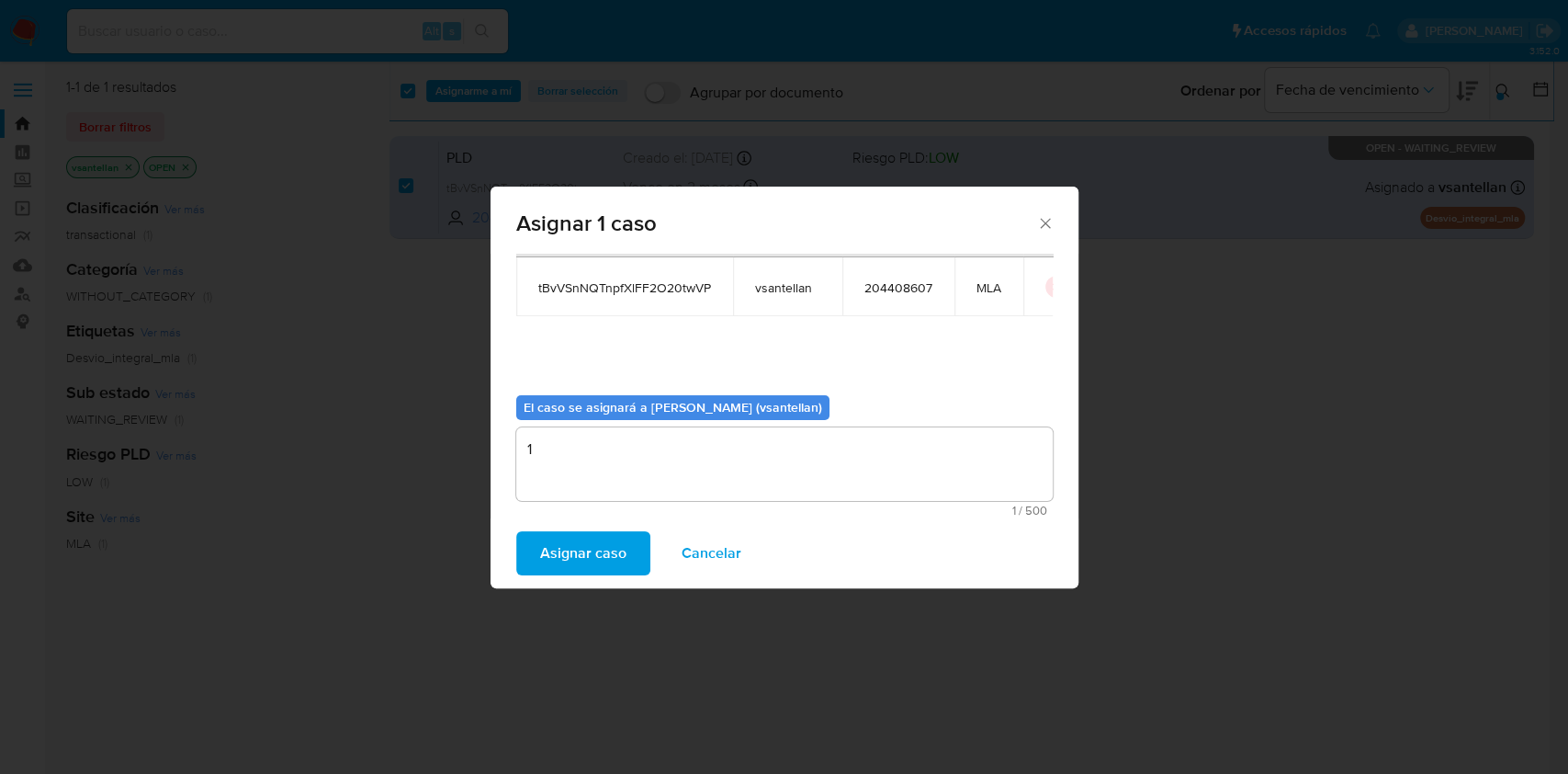
click at [561, 560] on span "Asignar caso" at bounding box center [583, 553] width 86 height 40
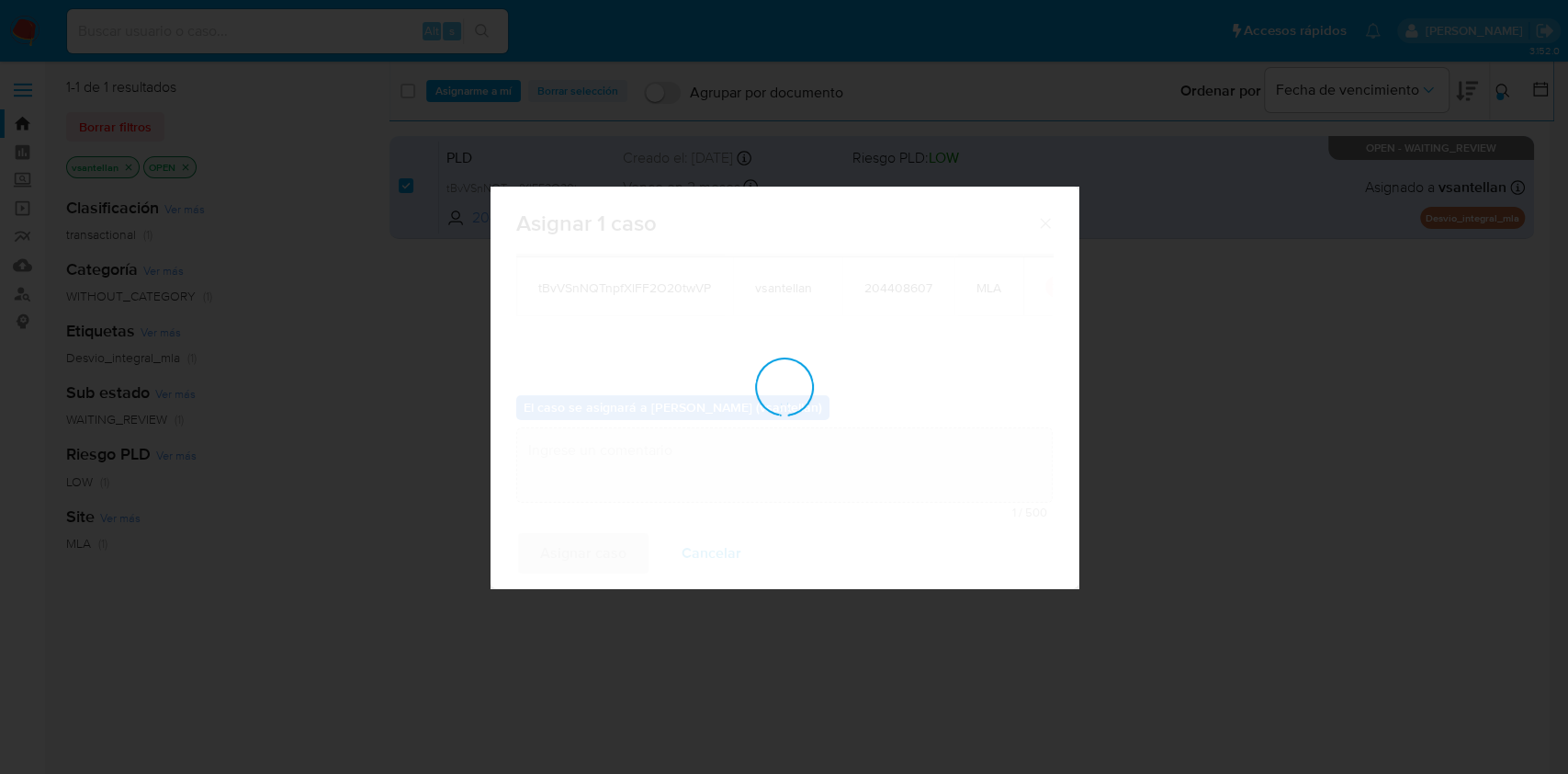
checkbox input "false"
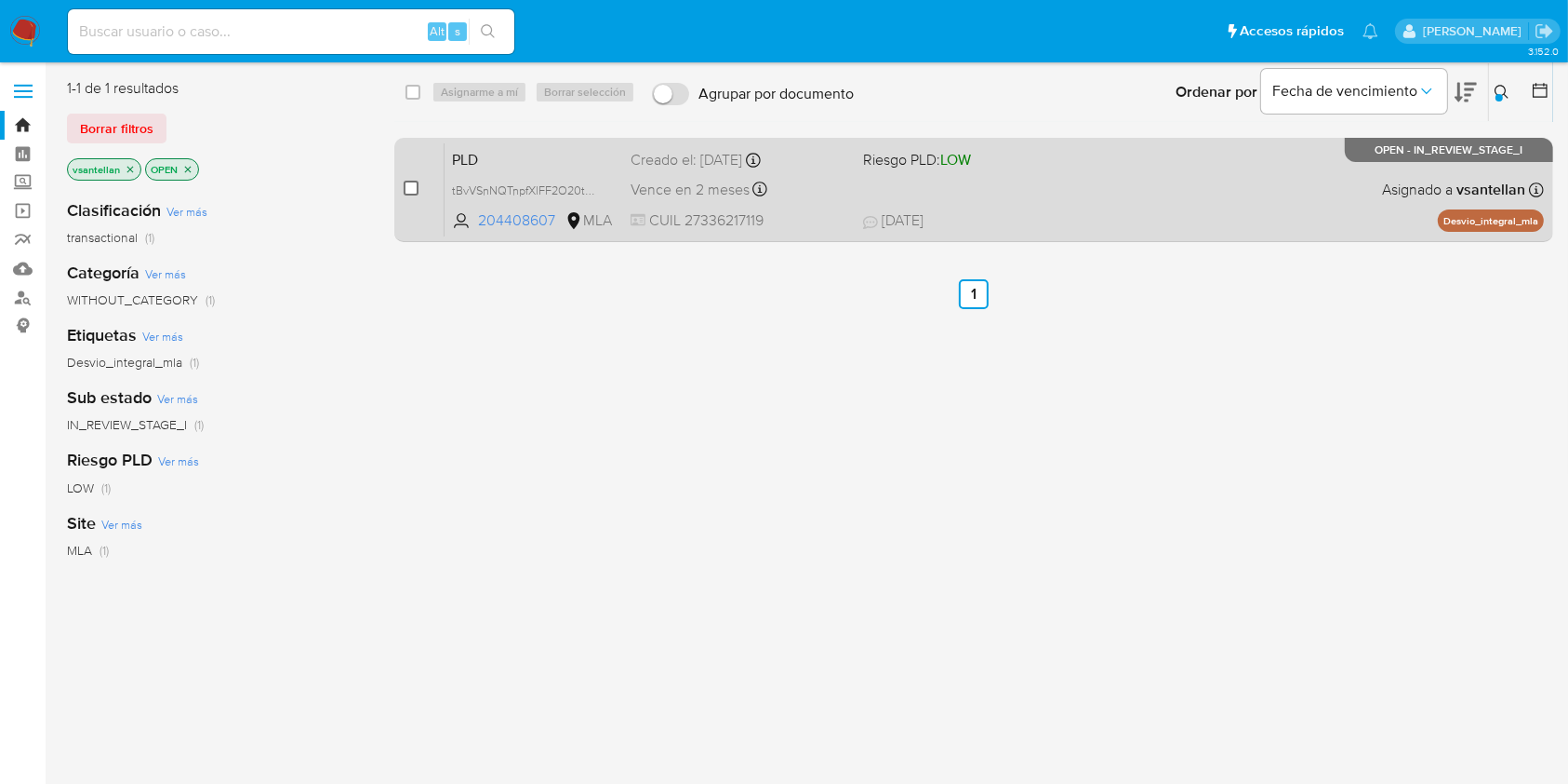
drag, startPoint x: 408, startPoint y: 175, endPoint x: 410, endPoint y: 187, distance: 12.2
click at [408, 178] on div "case-item-checkbox No es posible asignar el caso" at bounding box center [424, 189] width 41 height 94
click at [410, 187] on input "checkbox" at bounding box center [411, 187] width 15 height 15
checkbox input "true"
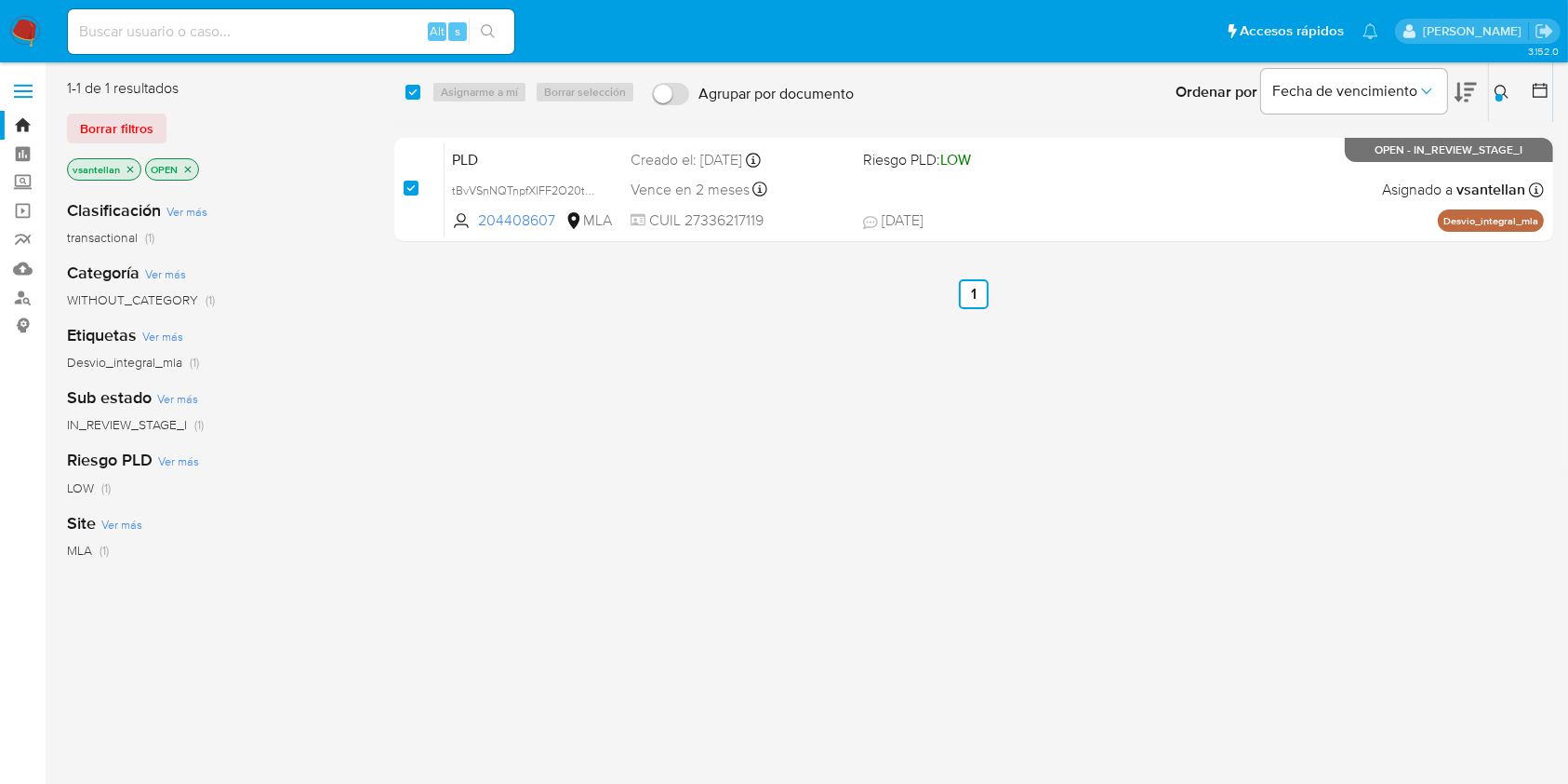
checkbox input "true"
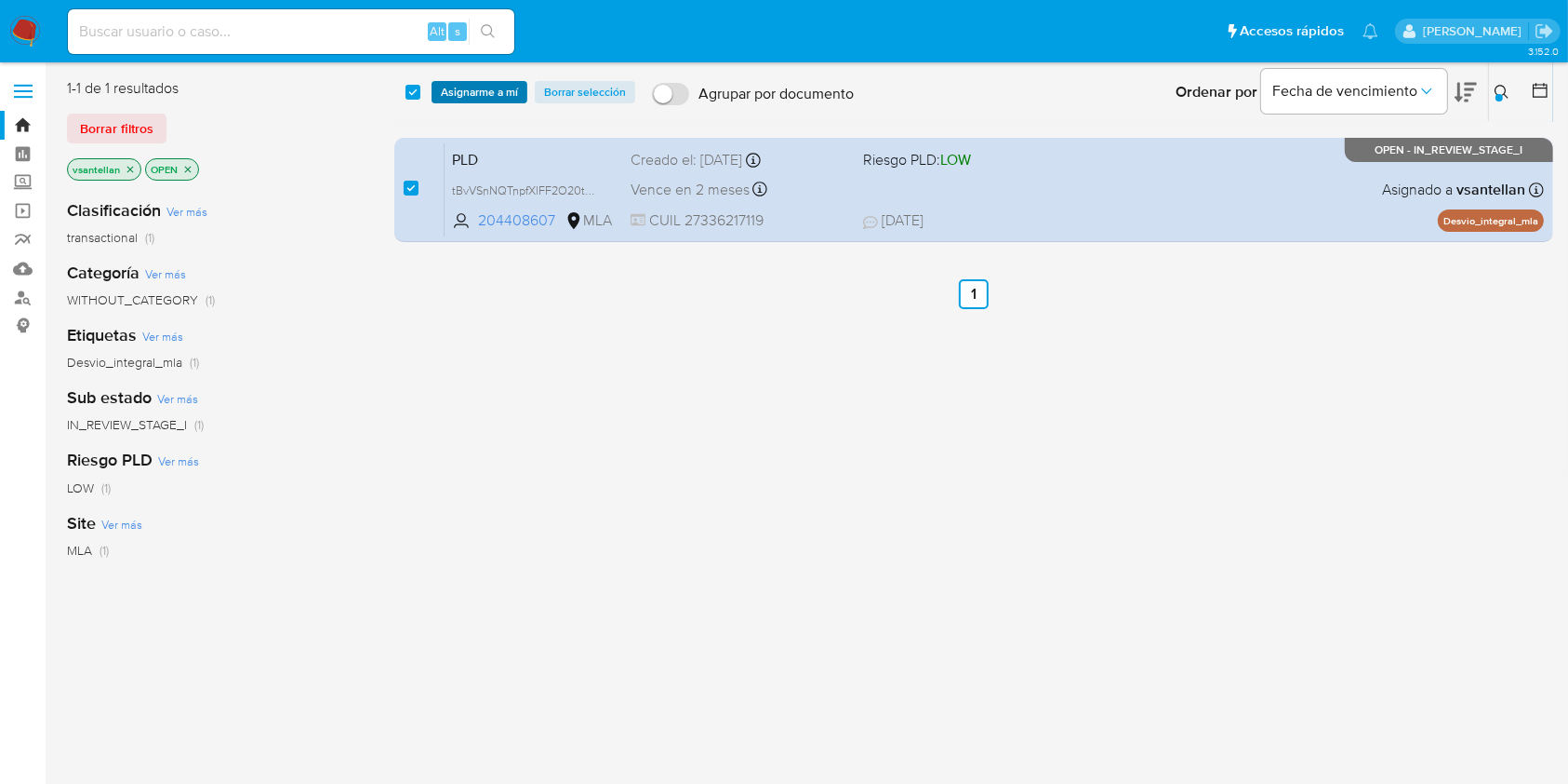
drag, startPoint x: 466, startPoint y: 81, endPoint x: 475, endPoint y: 91, distance: 13.5
click at [467, 83] on span "Asignarme a mí" at bounding box center [479, 92] width 77 height 19
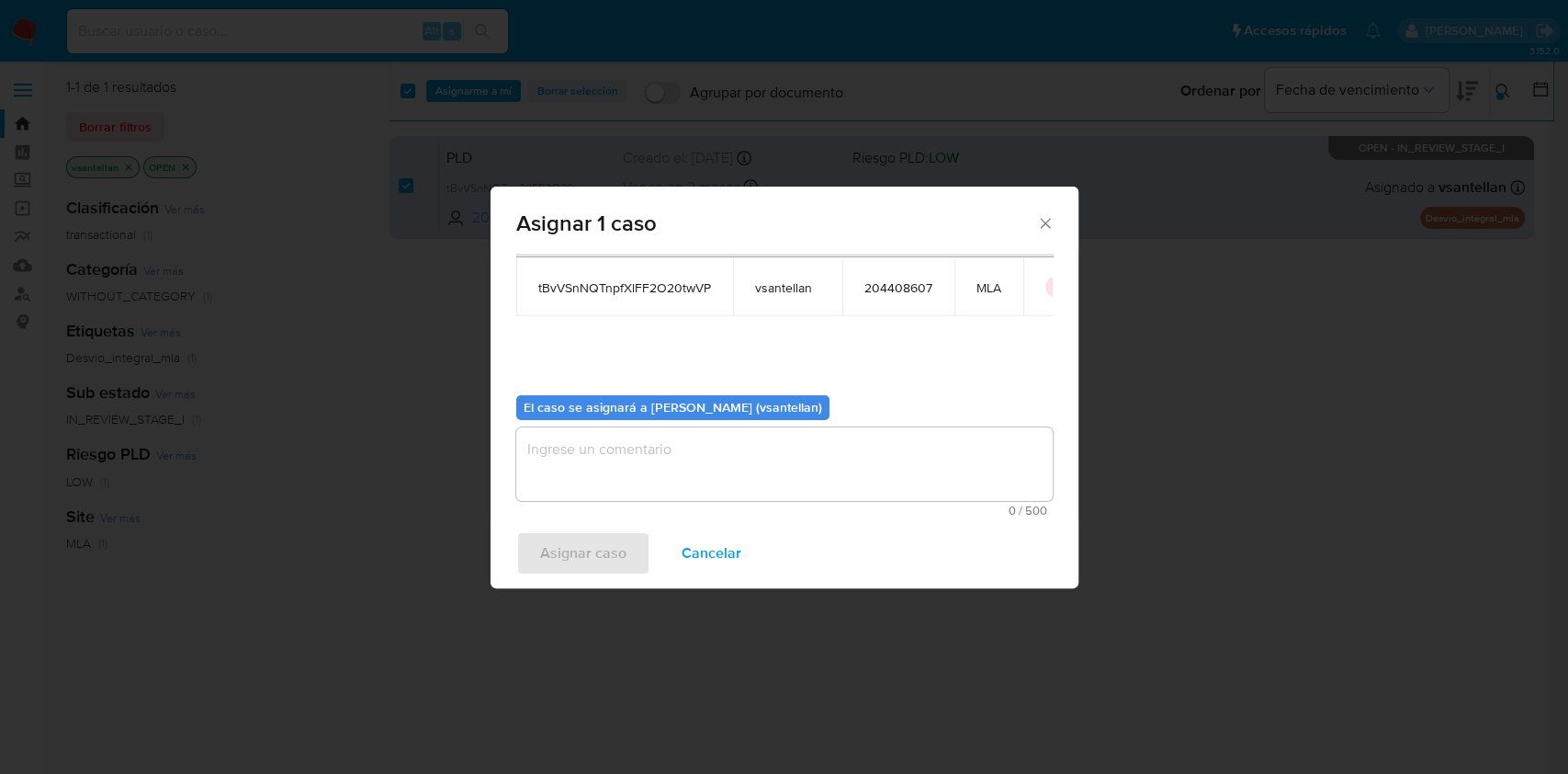
drag, startPoint x: 615, startPoint y: 478, endPoint x: 610, endPoint y: 519, distance: 41.3
click at [615, 481] on textarea "assign-modal" at bounding box center [784, 464] width 536 height 73
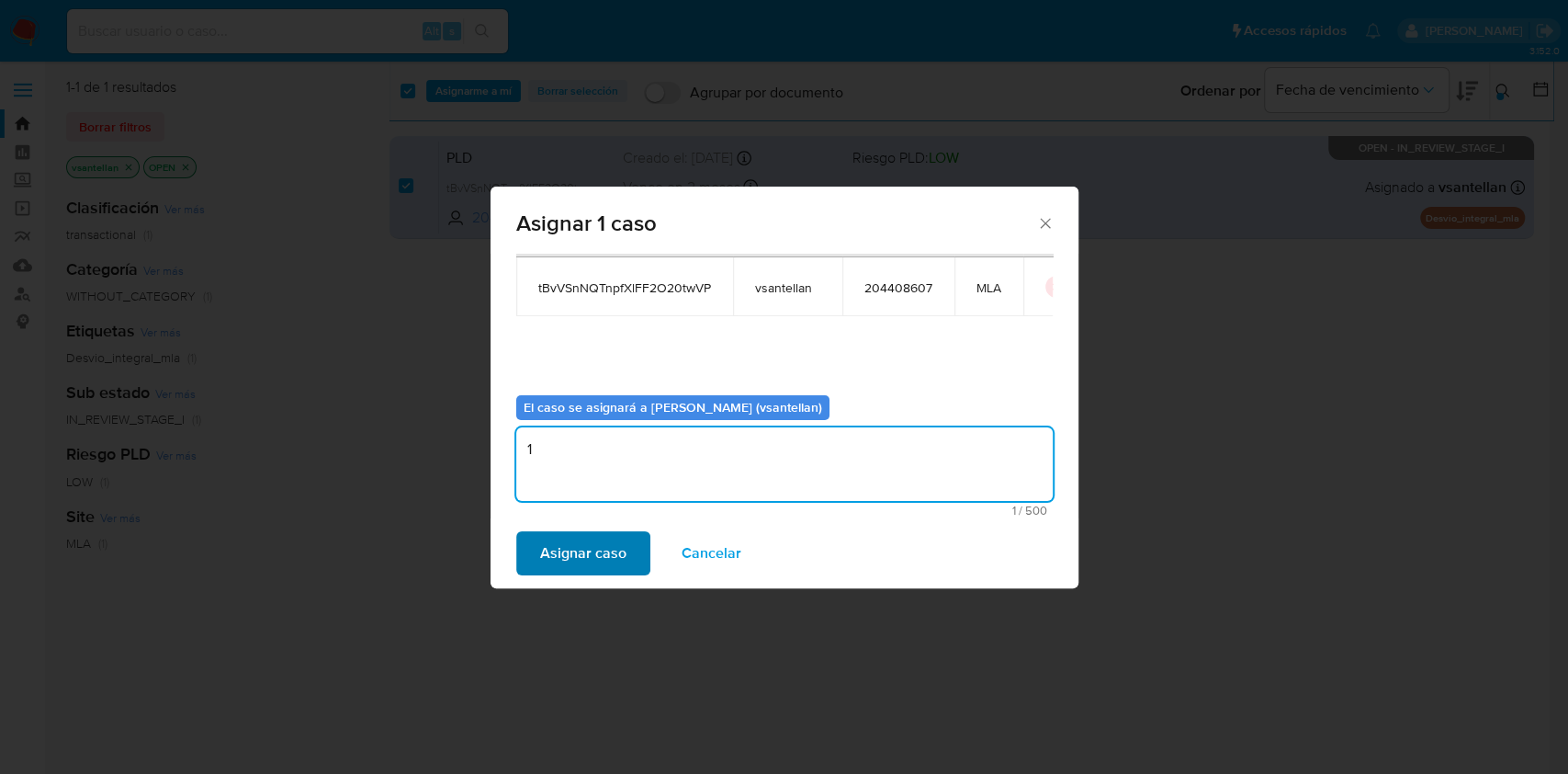
type textarea "1"
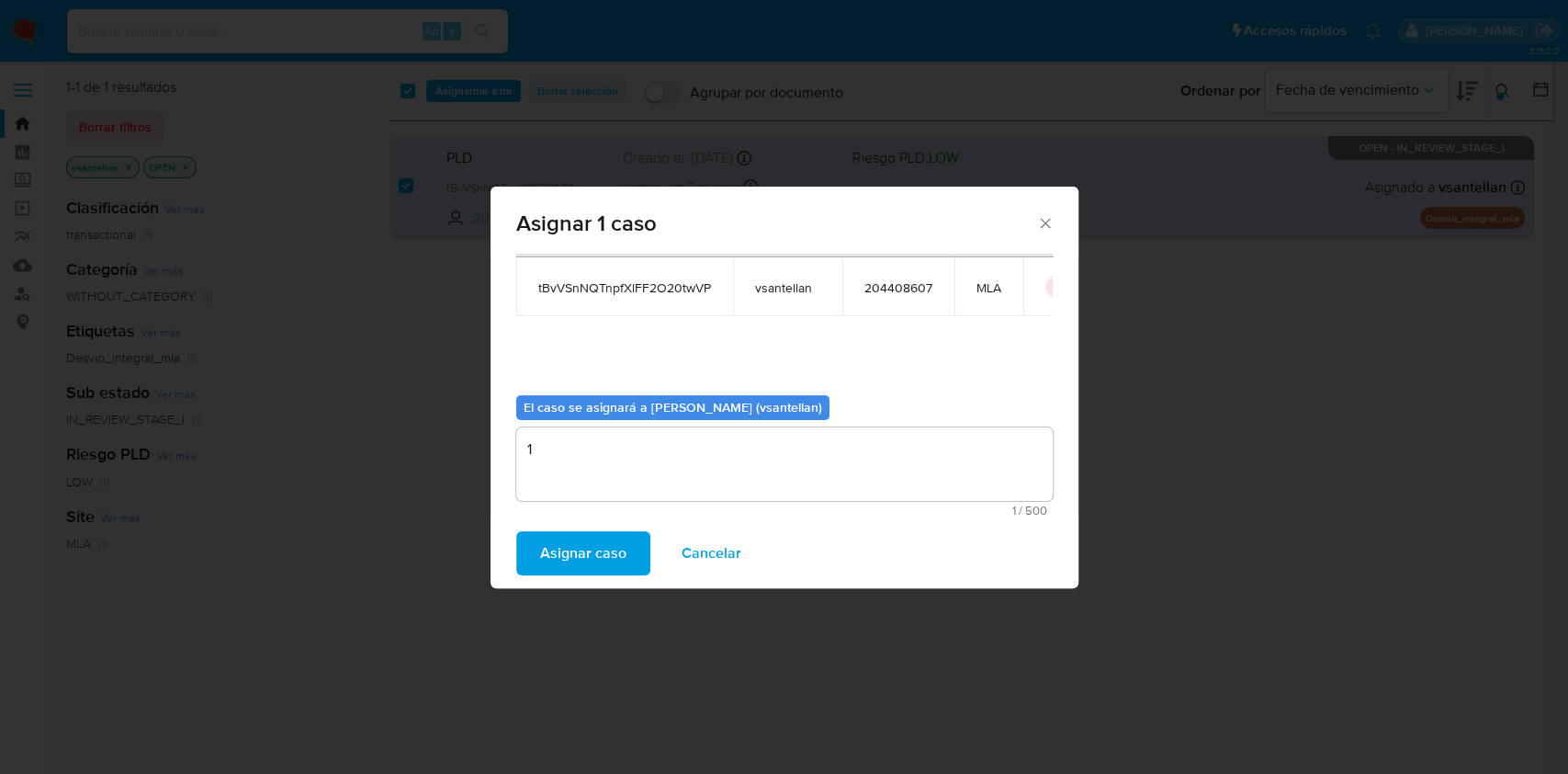
click at [593, 561] on span "Asignar caso" at bounding box center [583, 553] width 86 height 40
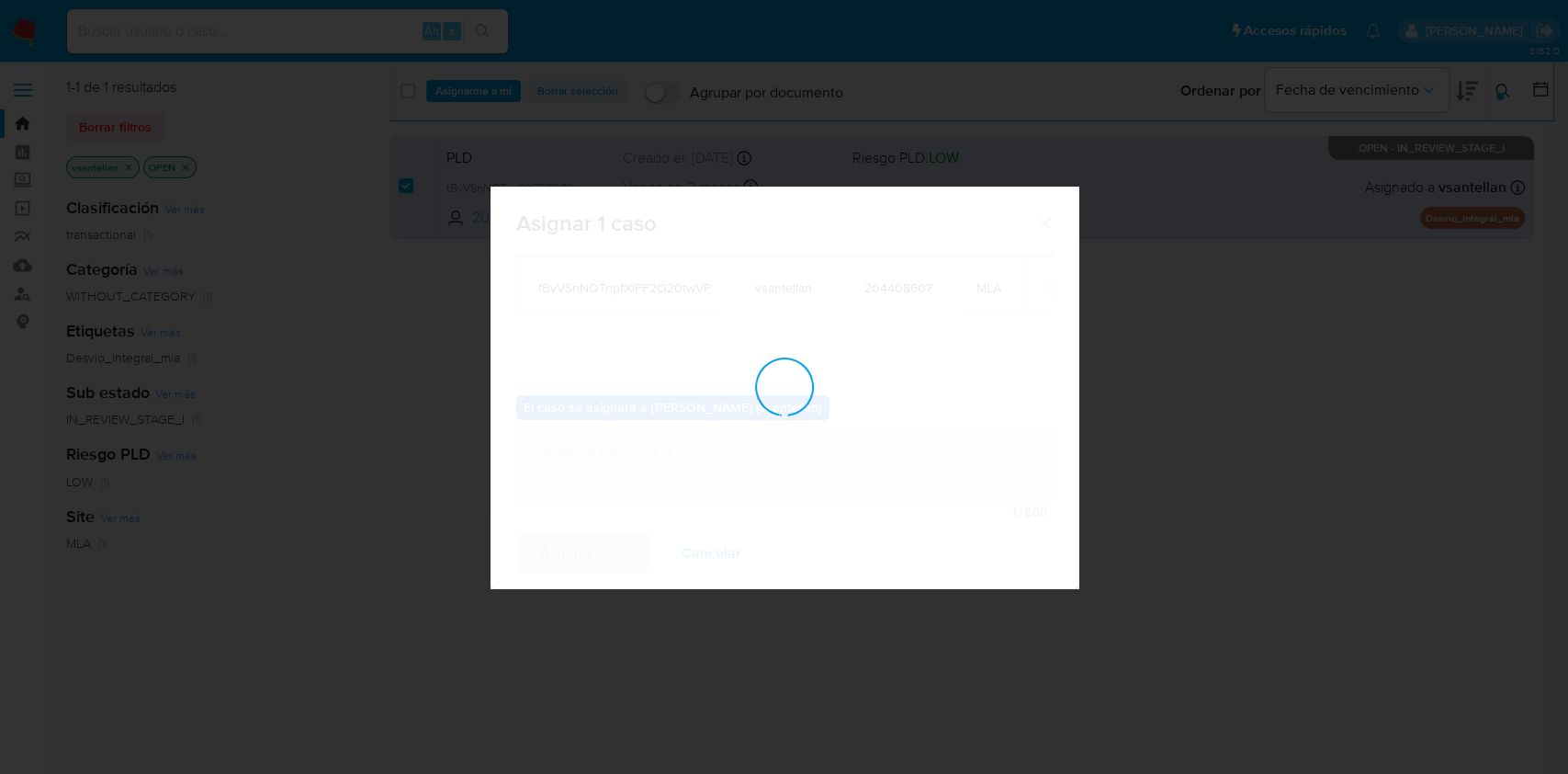
checkbox input "false"
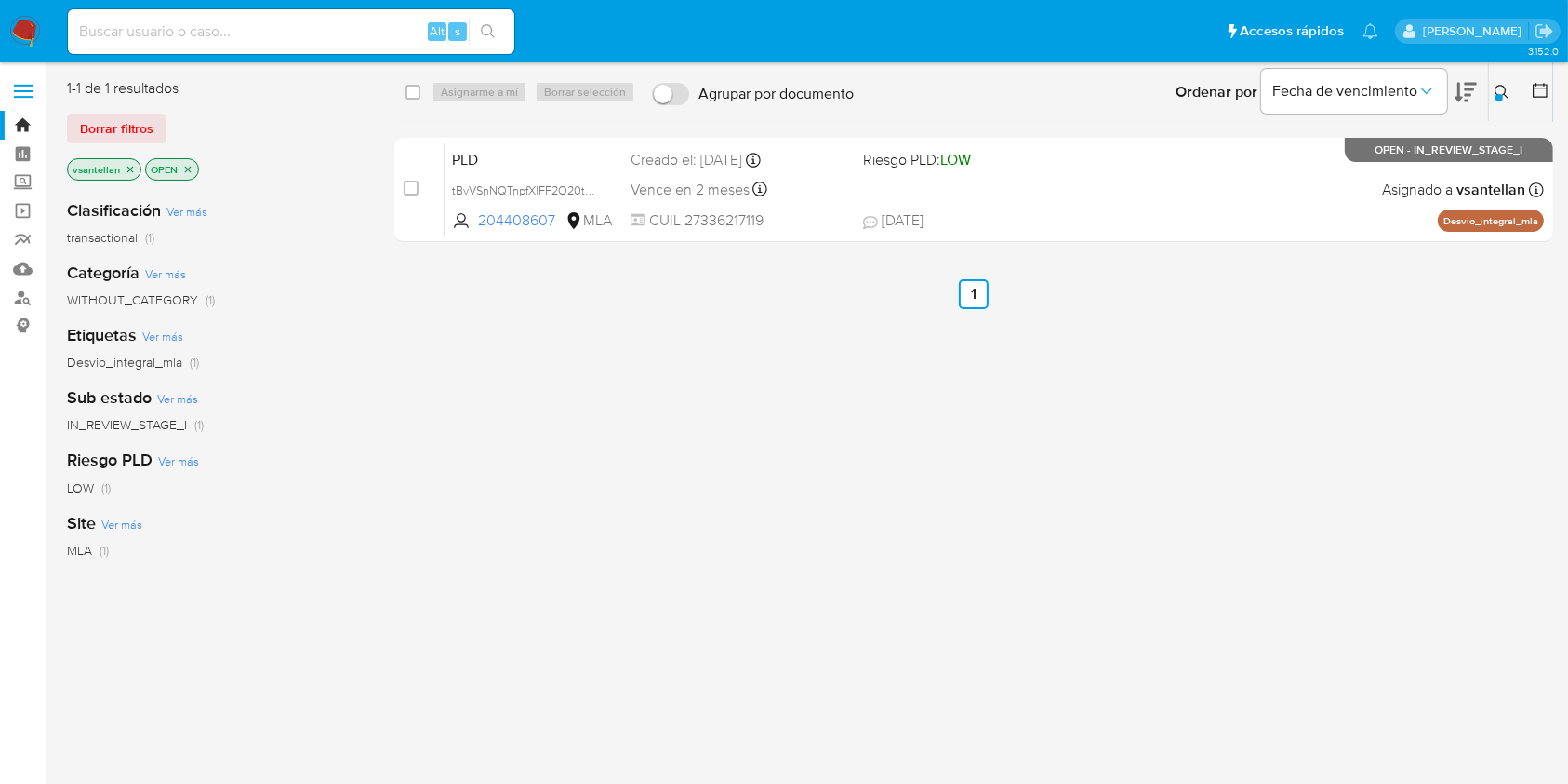
click at [30, 19] on img at bounding box center [25, 32] width 32 height 32
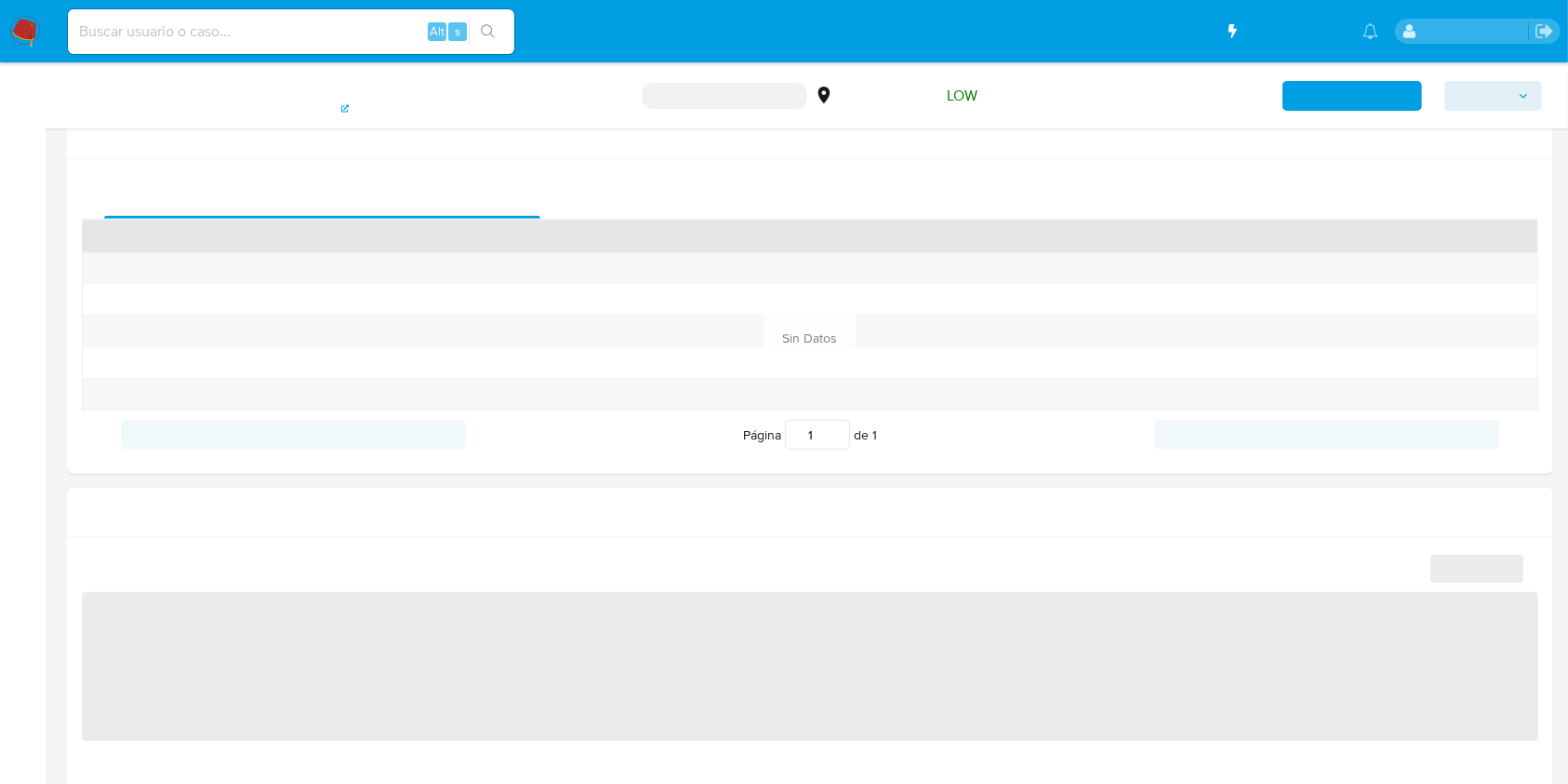
scroll to position [868, 0]
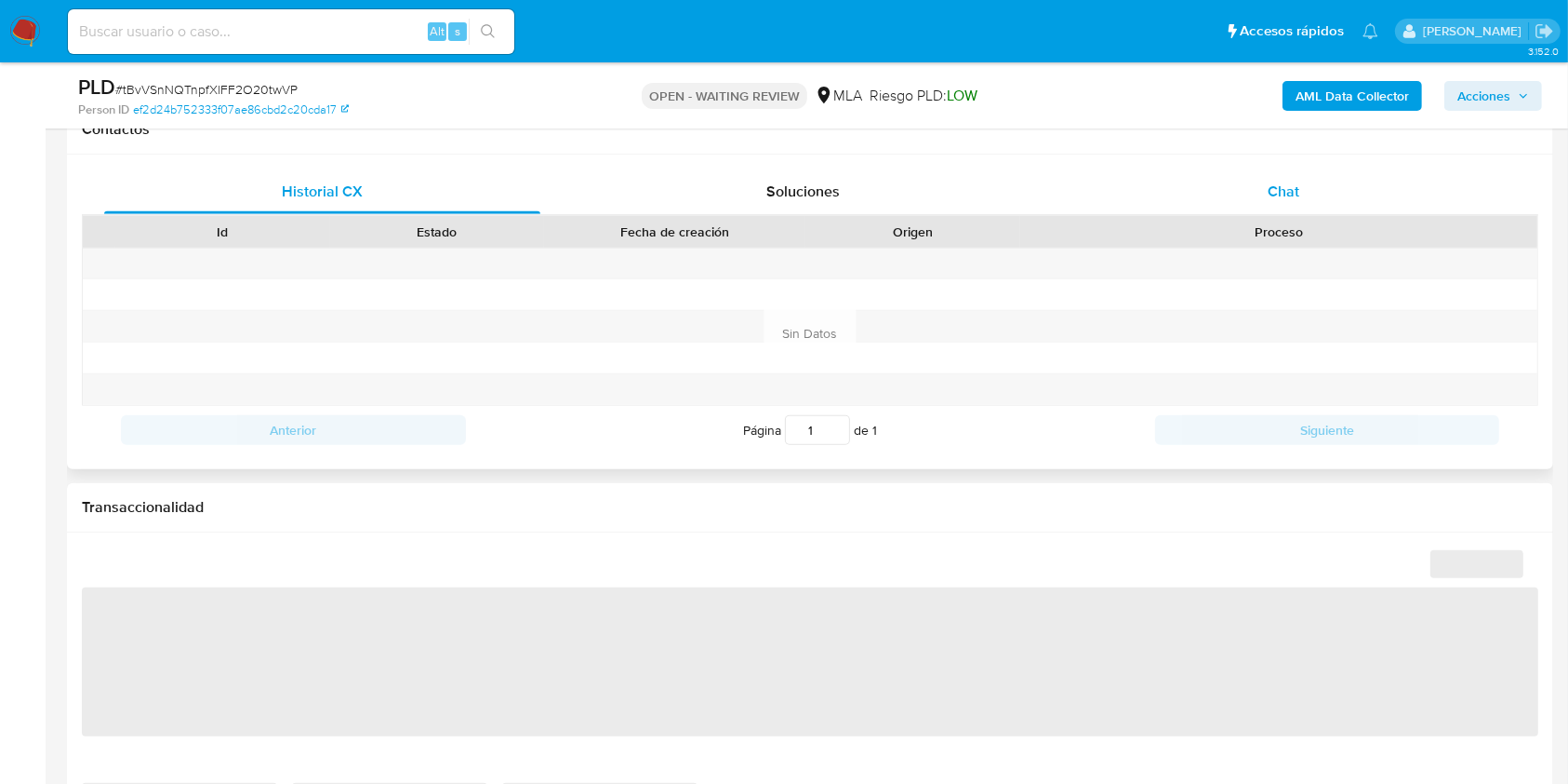
click at [1319, 190] on div "Chat" at bounding box center [1284, 191] width 436 height 45
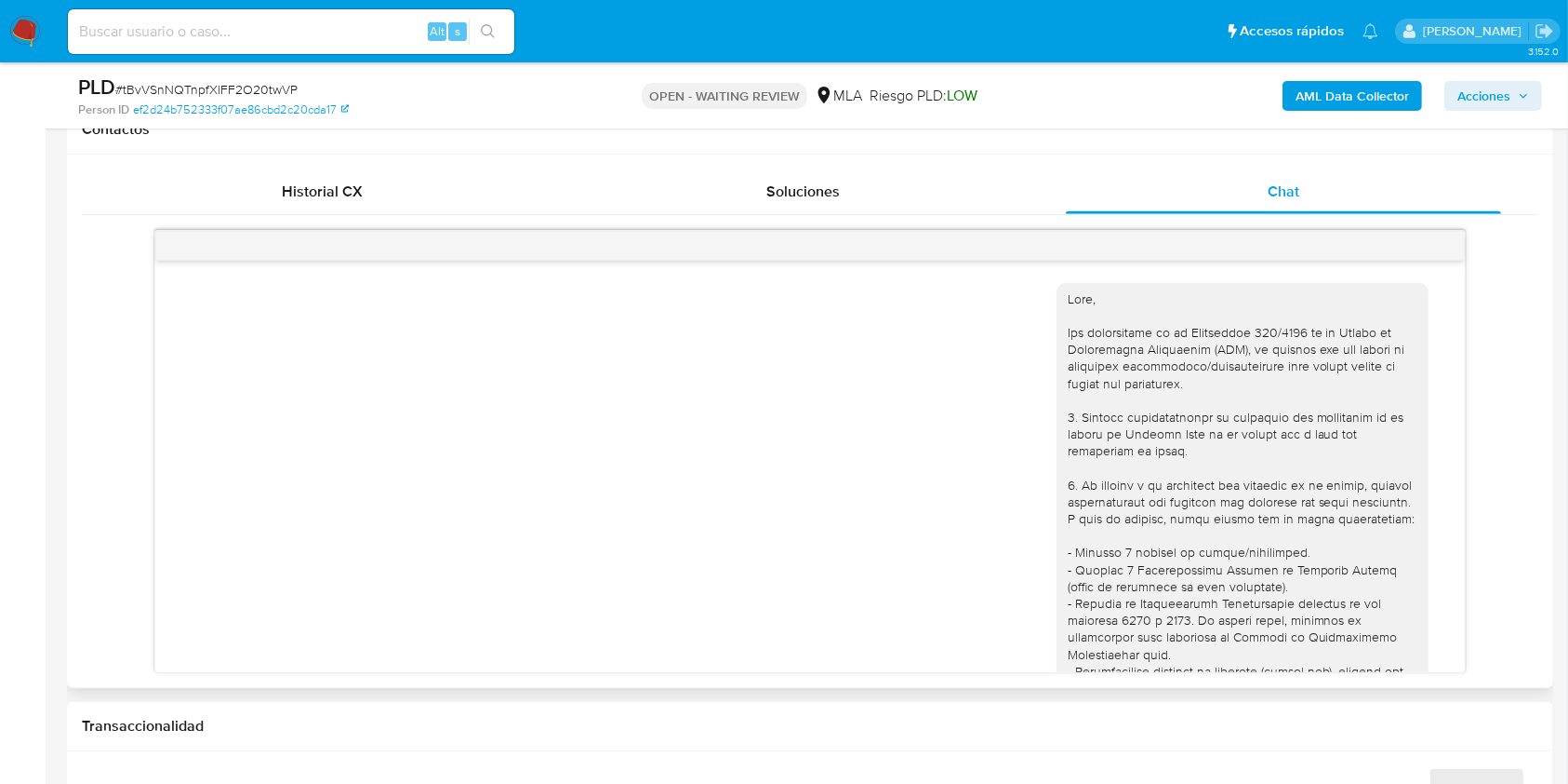
scroll to position [1723, 0]
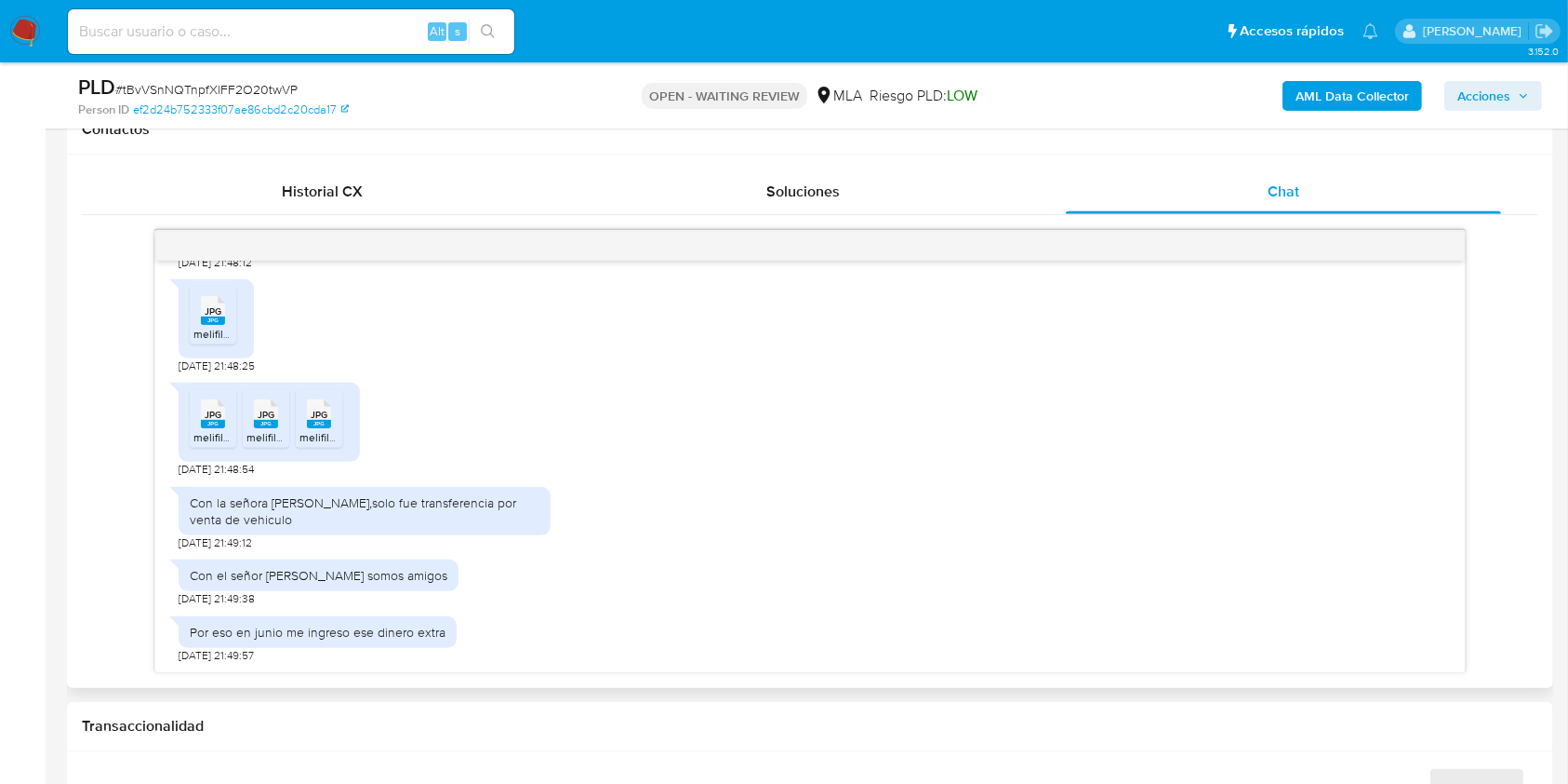
select select "10"
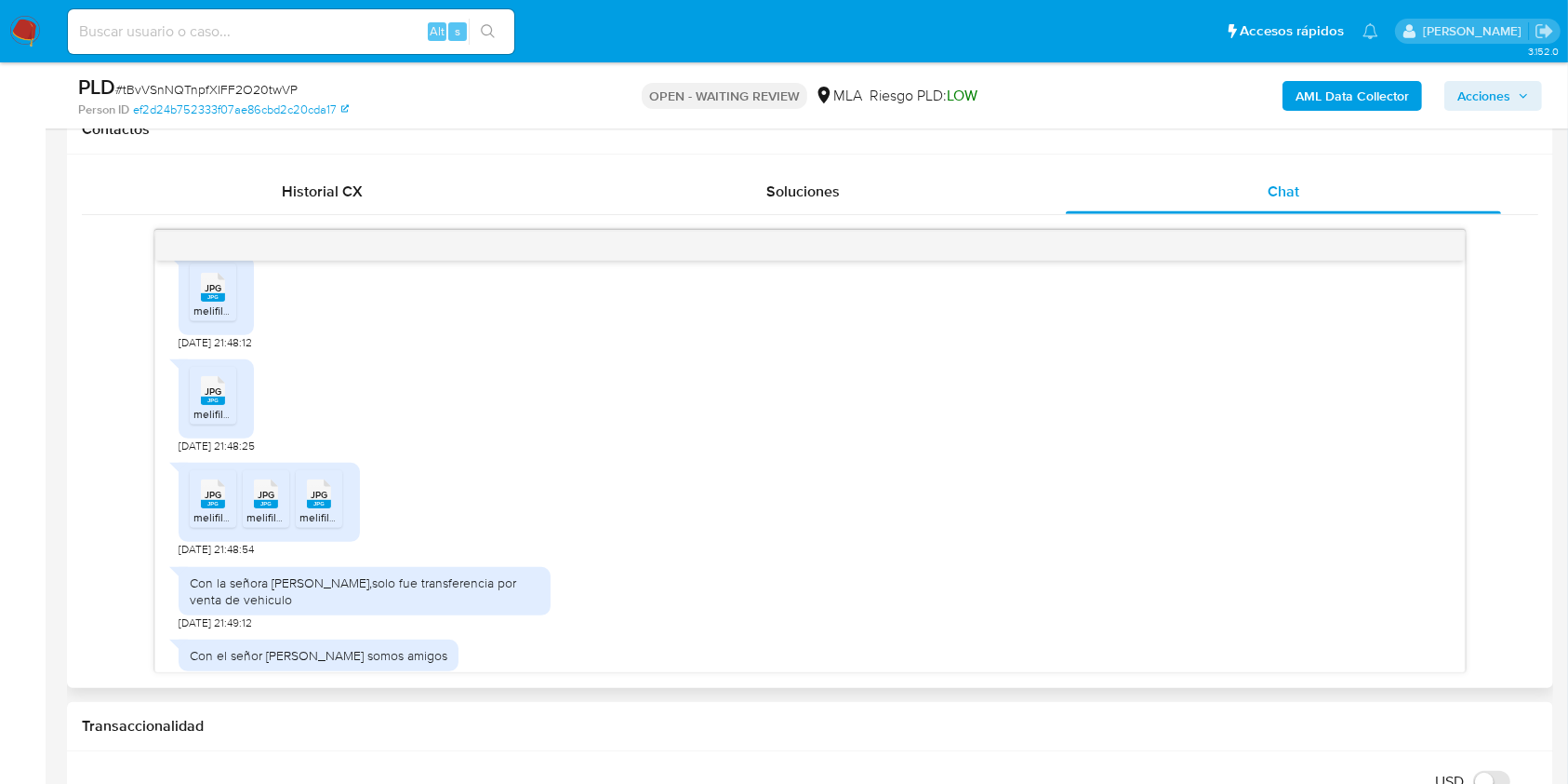
scroll to position [1601, 0]
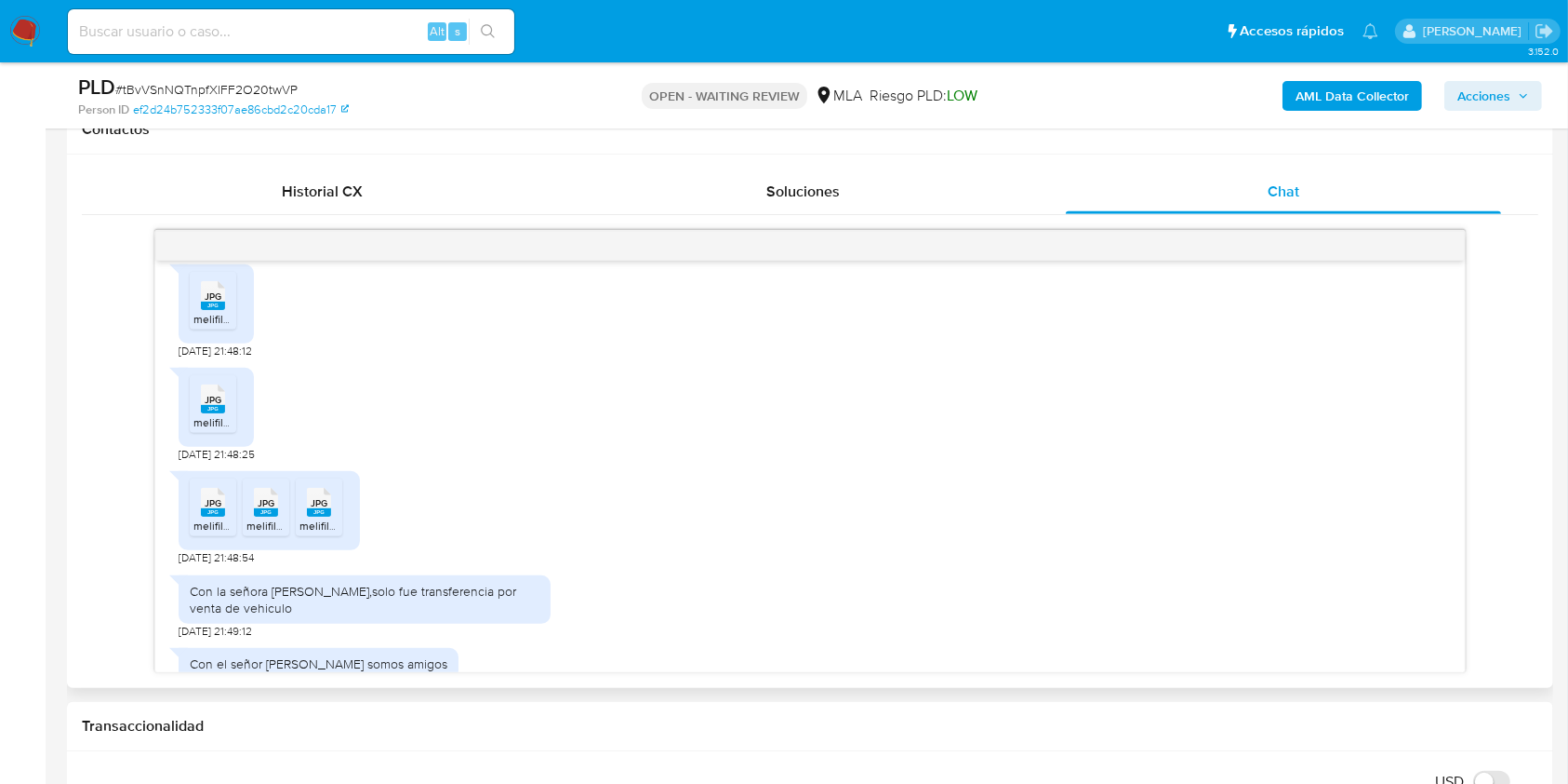
drag, startPoint x: 206, startPoint y: 339, endPoint x: 216, endPoint y: 378, distance: 40.3
click at [206, 310] on rect at bounding box center [213, 305] width 24 height 8
click at [222, 413] on icon at bounding box center [213, 398] width 24 height 29
drag, startPoint x: 220, startPoint y: 532, endPoint x: 279, endPoint y: 525, distance: 59.4
click at [222, 518] on div "JPG JPG" at bounding box center [212, 500] width 39 height 37
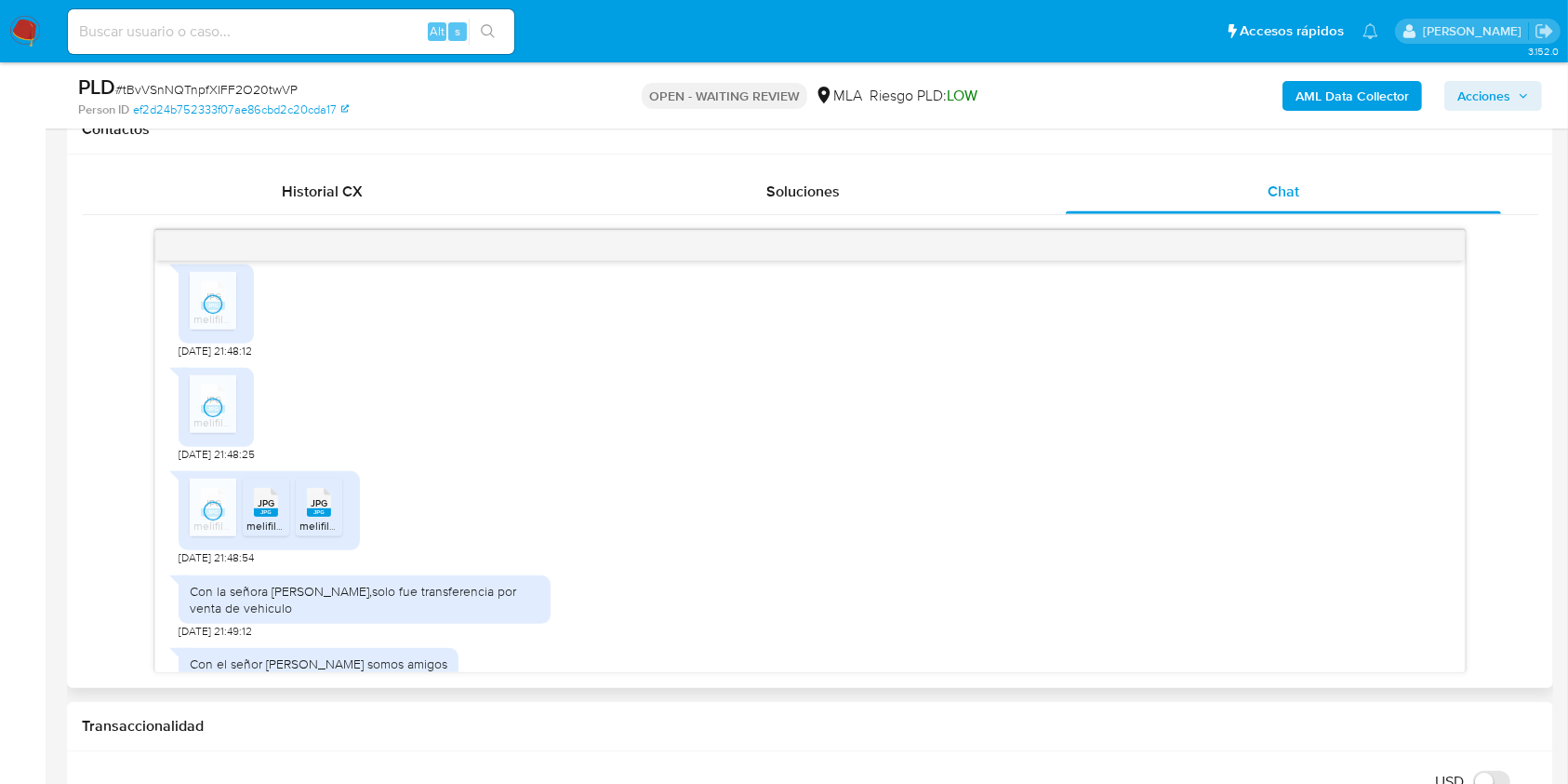
click at [277, 518] on div "JPG JPG" at bounding box center [265, 500] width 39 height 37
click at [322, 509] on span "JPG" at bounding box center [319, 503] width 17 height 12
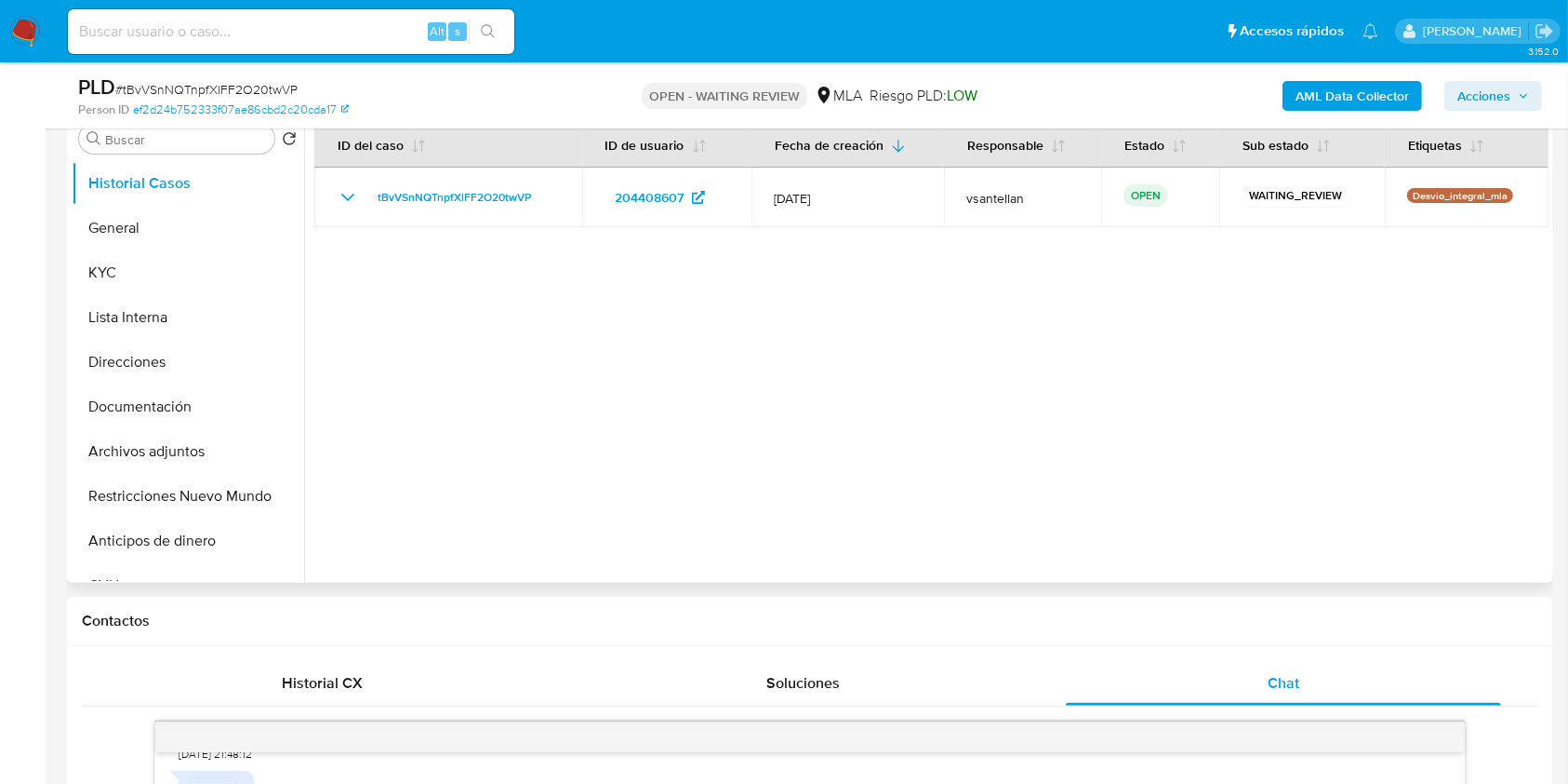
scroll to position [373, 0]
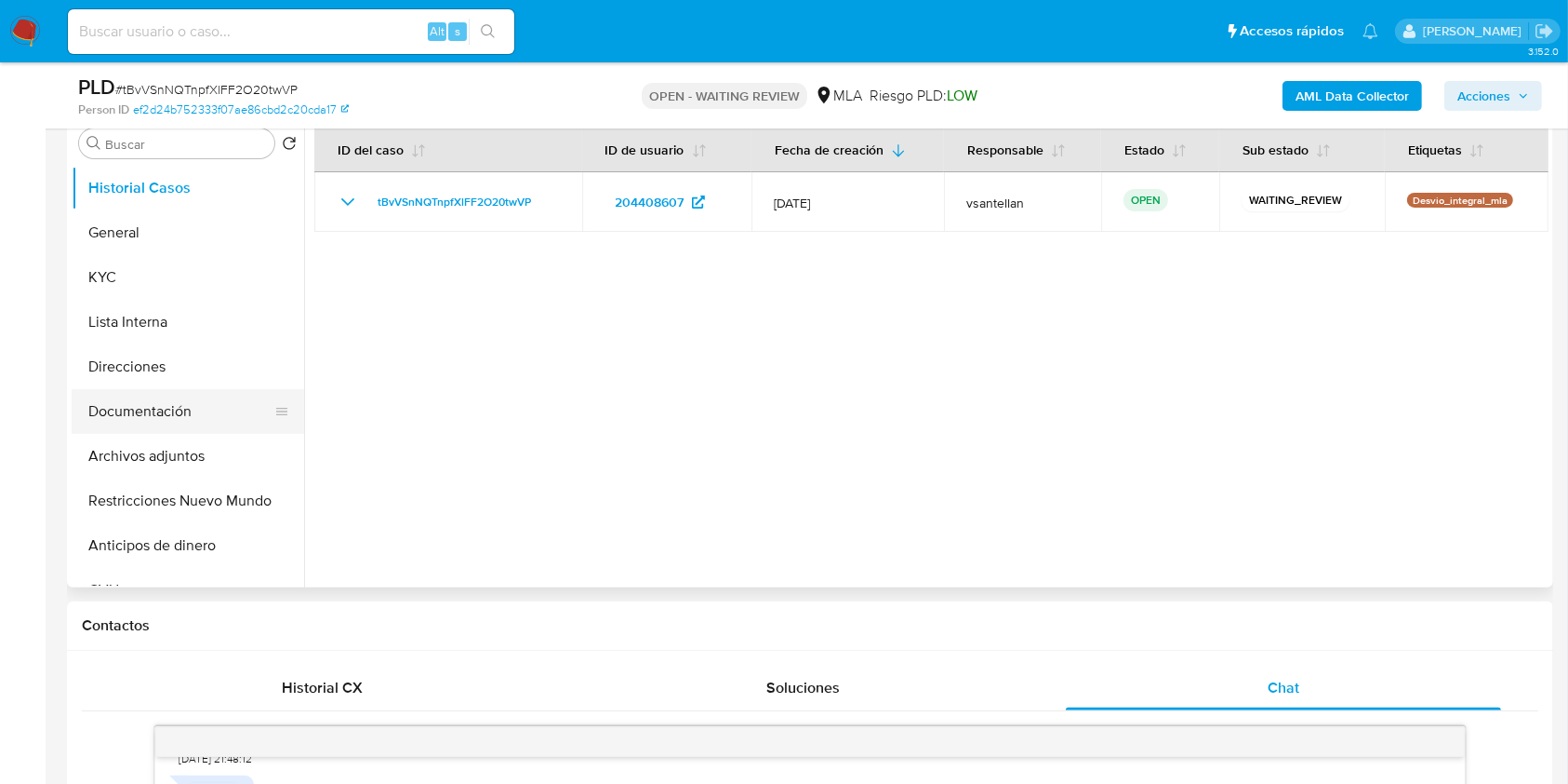
click at [197, 415] on button "Documentación" at bounding box center [180, 411] width 218 height 45
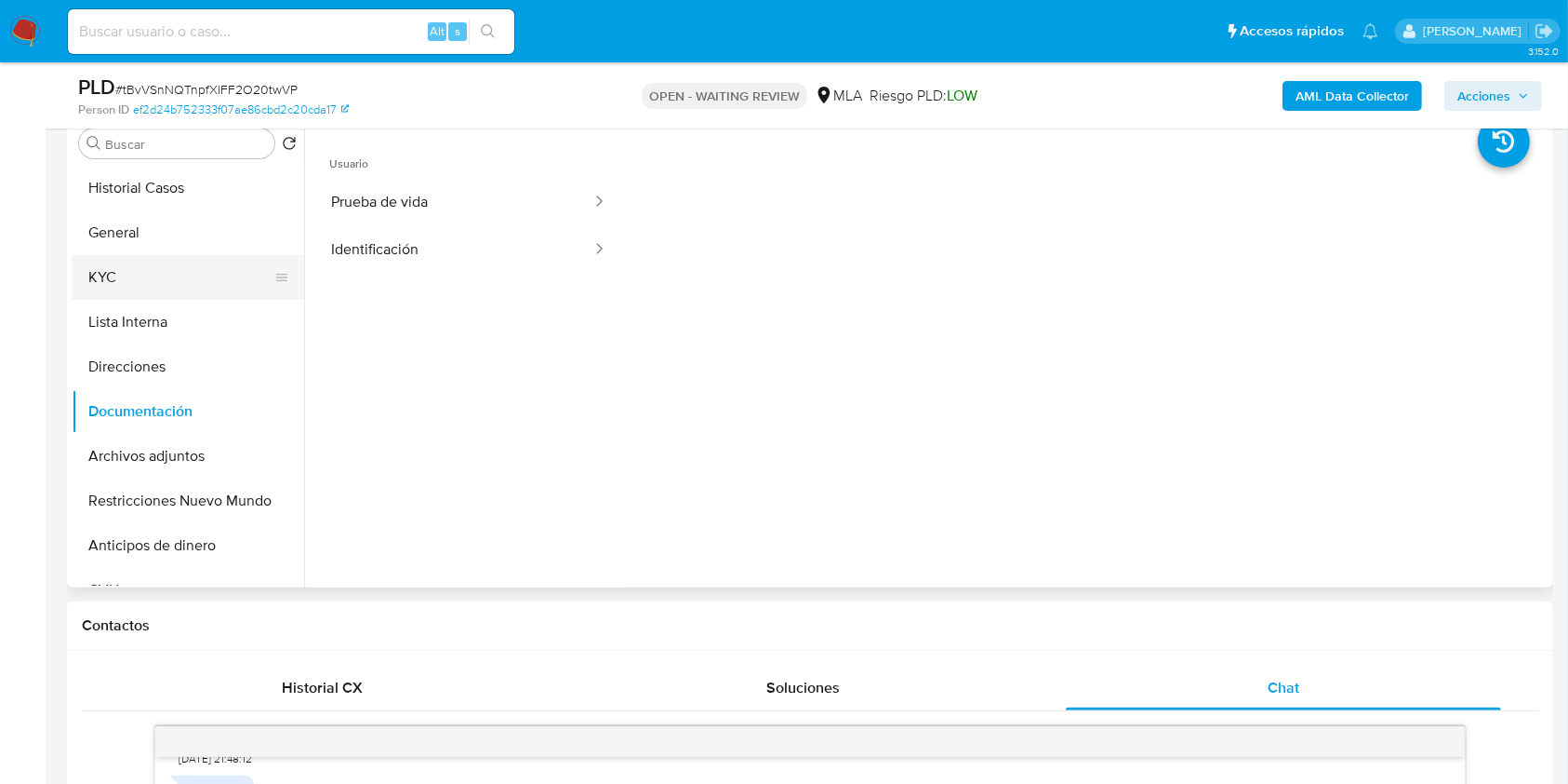
click at [164, 292] on button "KYC" at bounding box center [180, 277] width 218 height 45
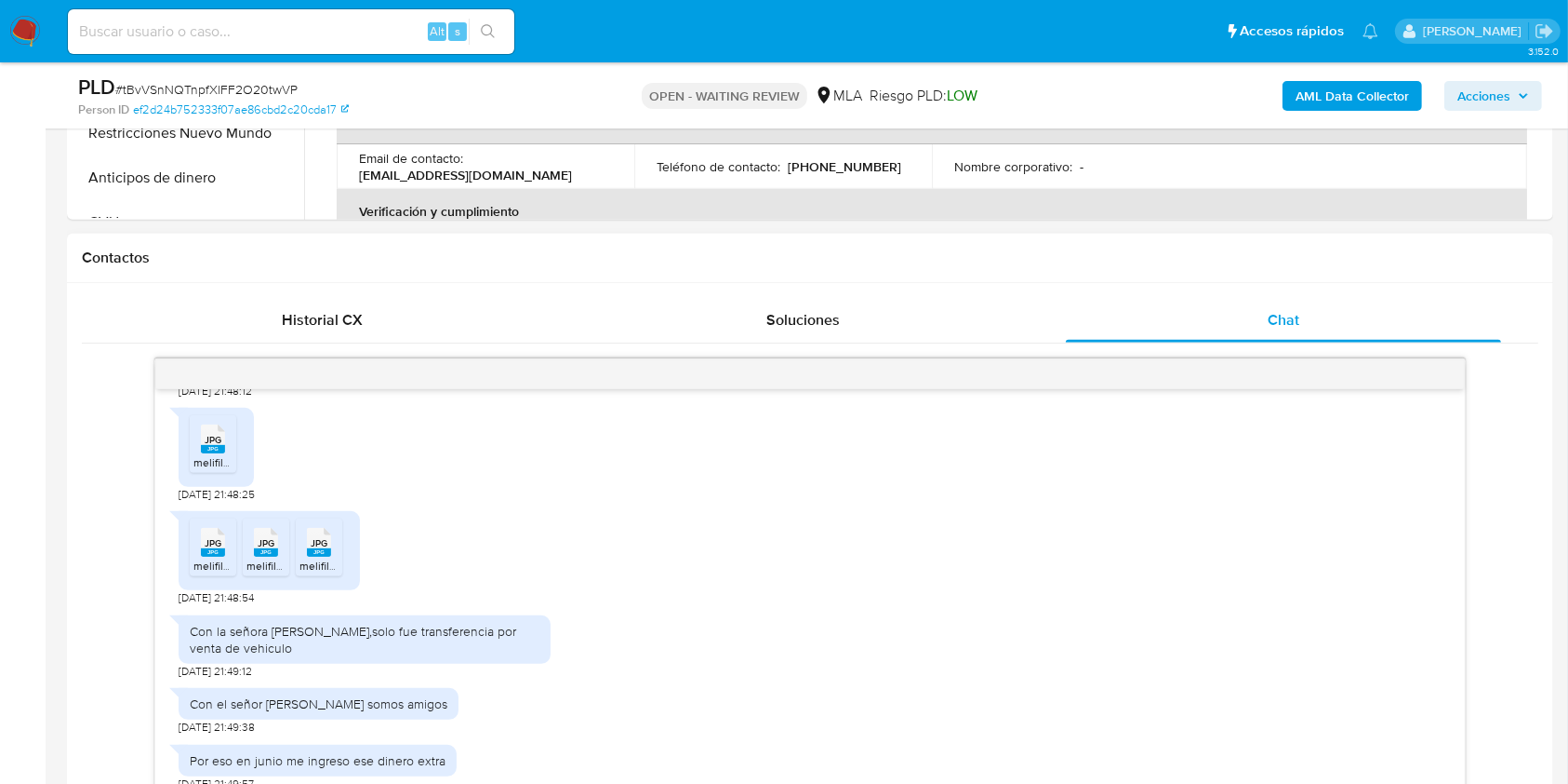
scroll to position [868, 0]
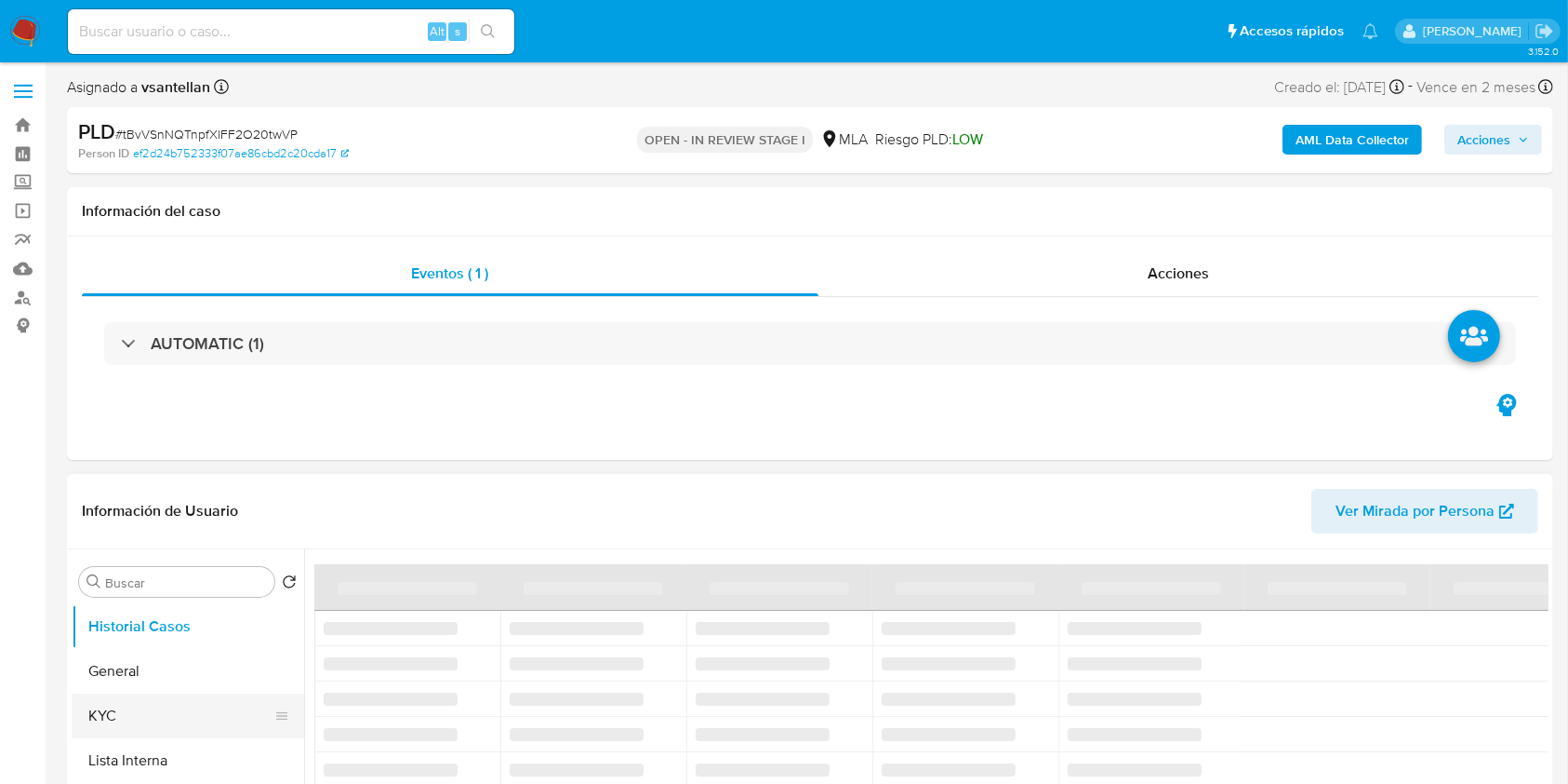
click at [172, 703] on button "KYC" at bounding box center [180, 716] width 218 height 45
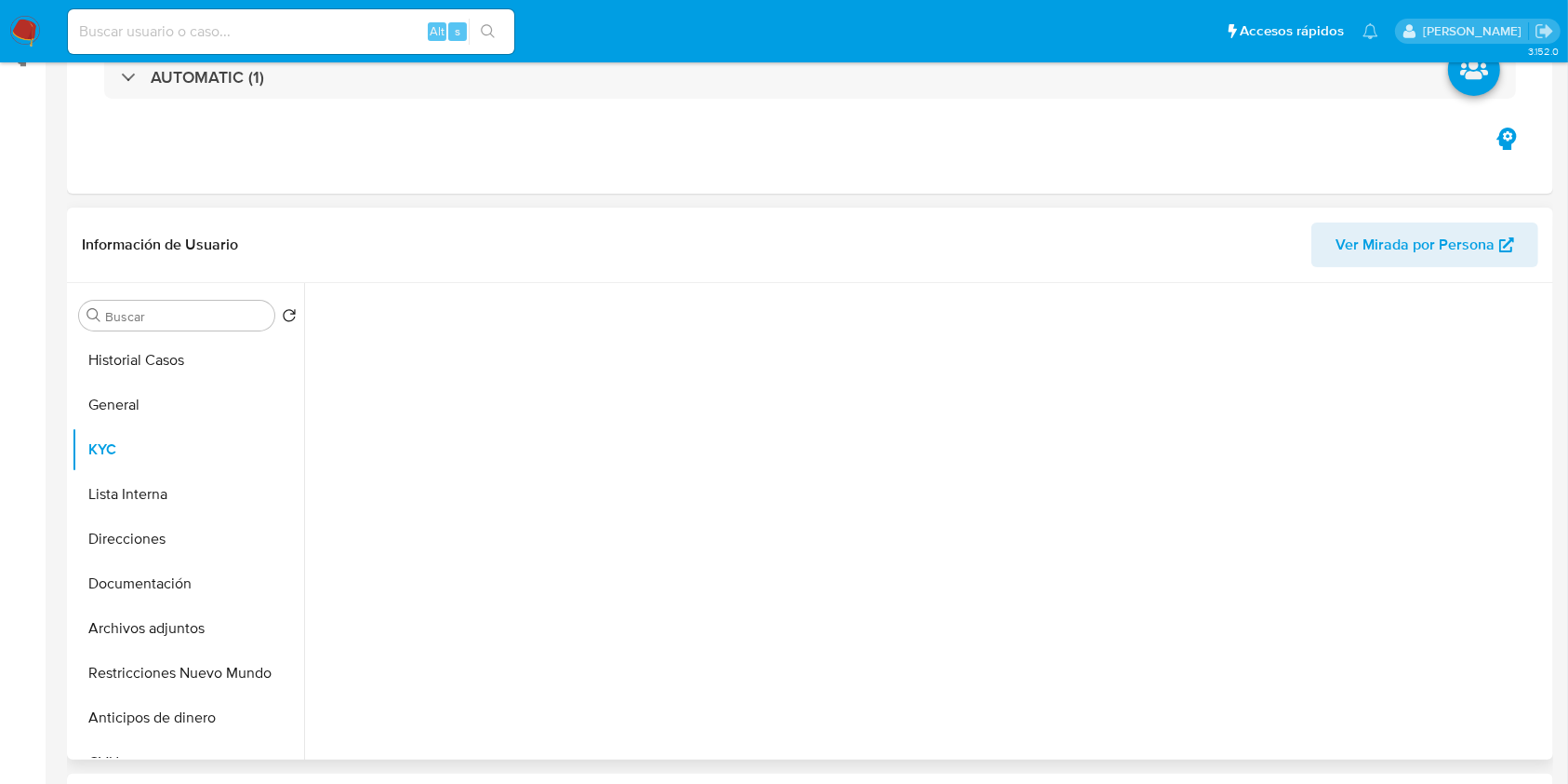
select select "10"
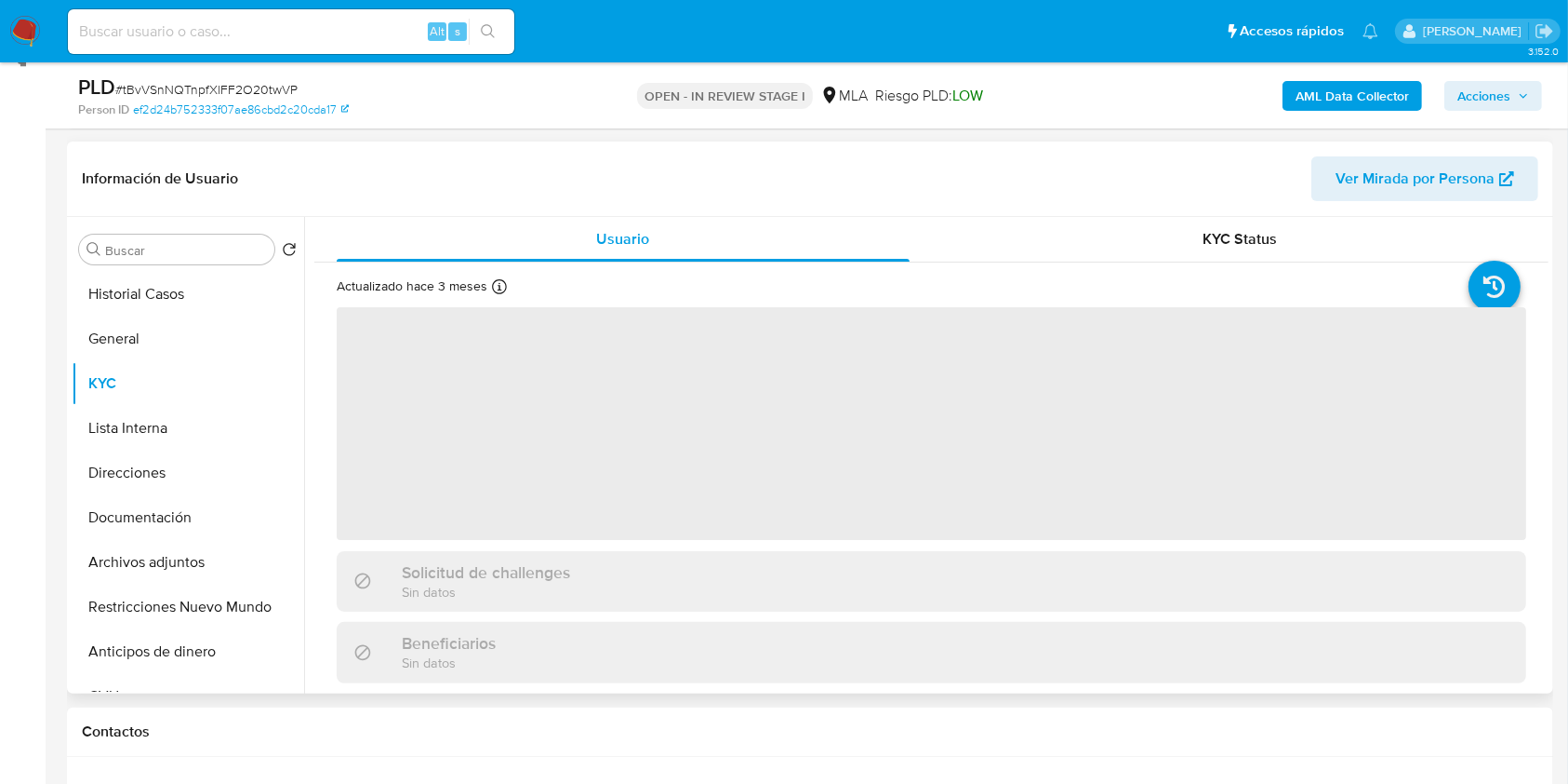
scroll to position [373, 0]
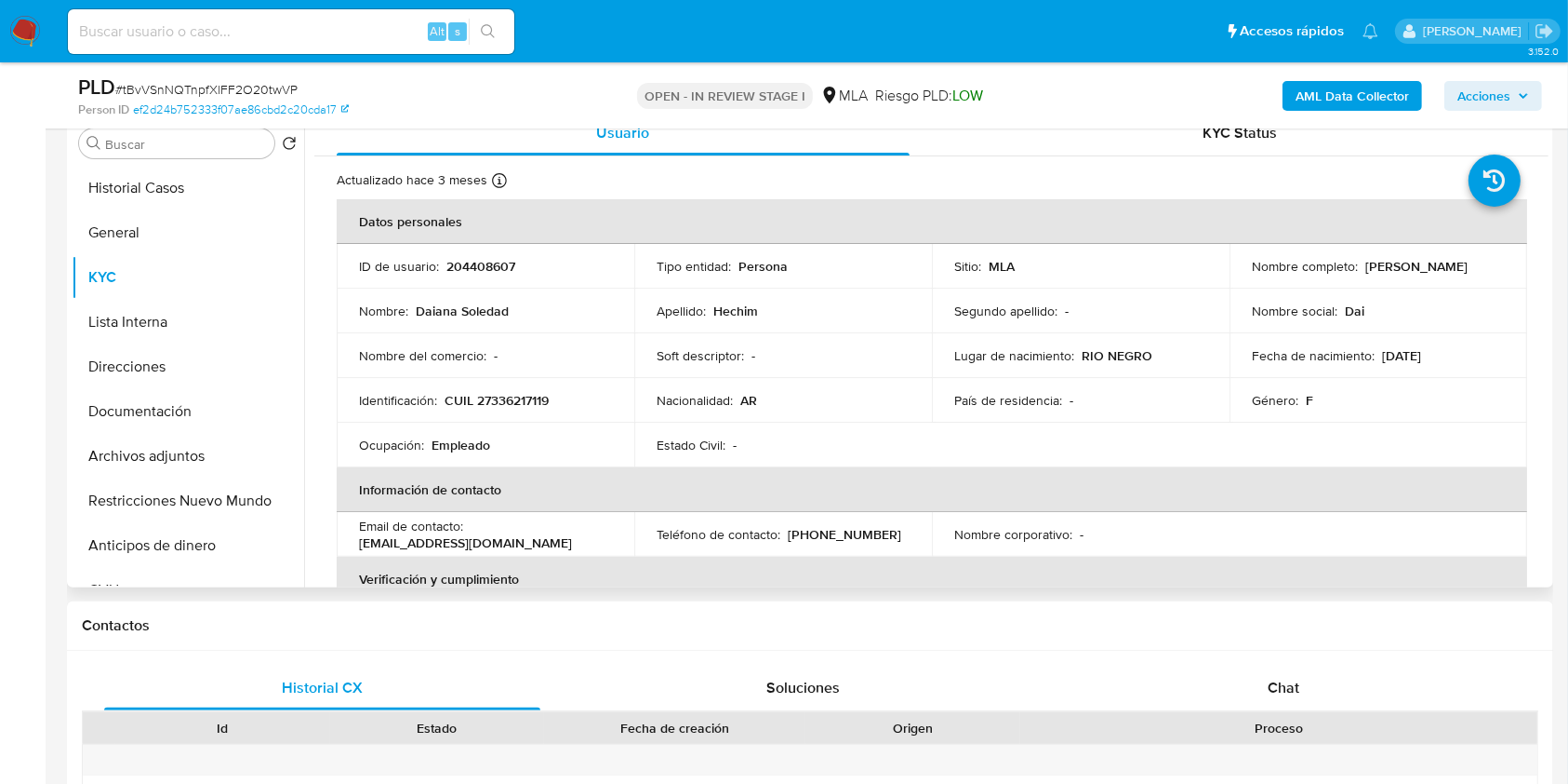
drag, startPoint x: 1245, startPoint y: 273, endPoint x: 1412, endPoint y: 271, distance: 167.0
click at [1412, 271] on div "Nombre completo : [PERSON_NAME]" at bounding box center [1378, 266] width 253 height 17
copy p "[PERSON_NAME]"
drag, startPoint x: 1303, startPoint y: 694, endPoint x: 1292, endPoint y: 689, distance: 12.1
click at [1303, 694] on div "Chat" at bounding box center [1284, 687] width 436 height 45
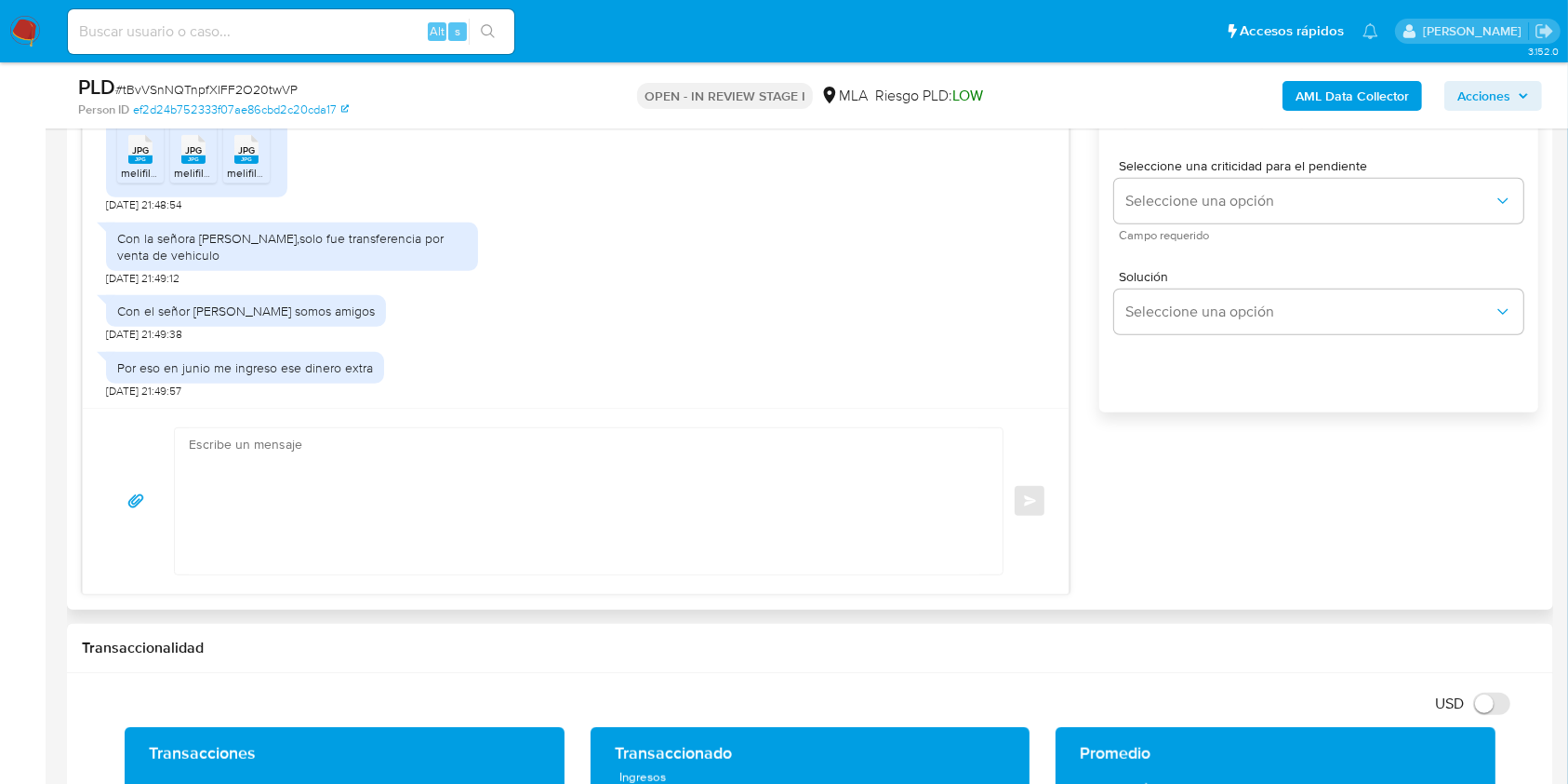
scroll to position [1117, 0]
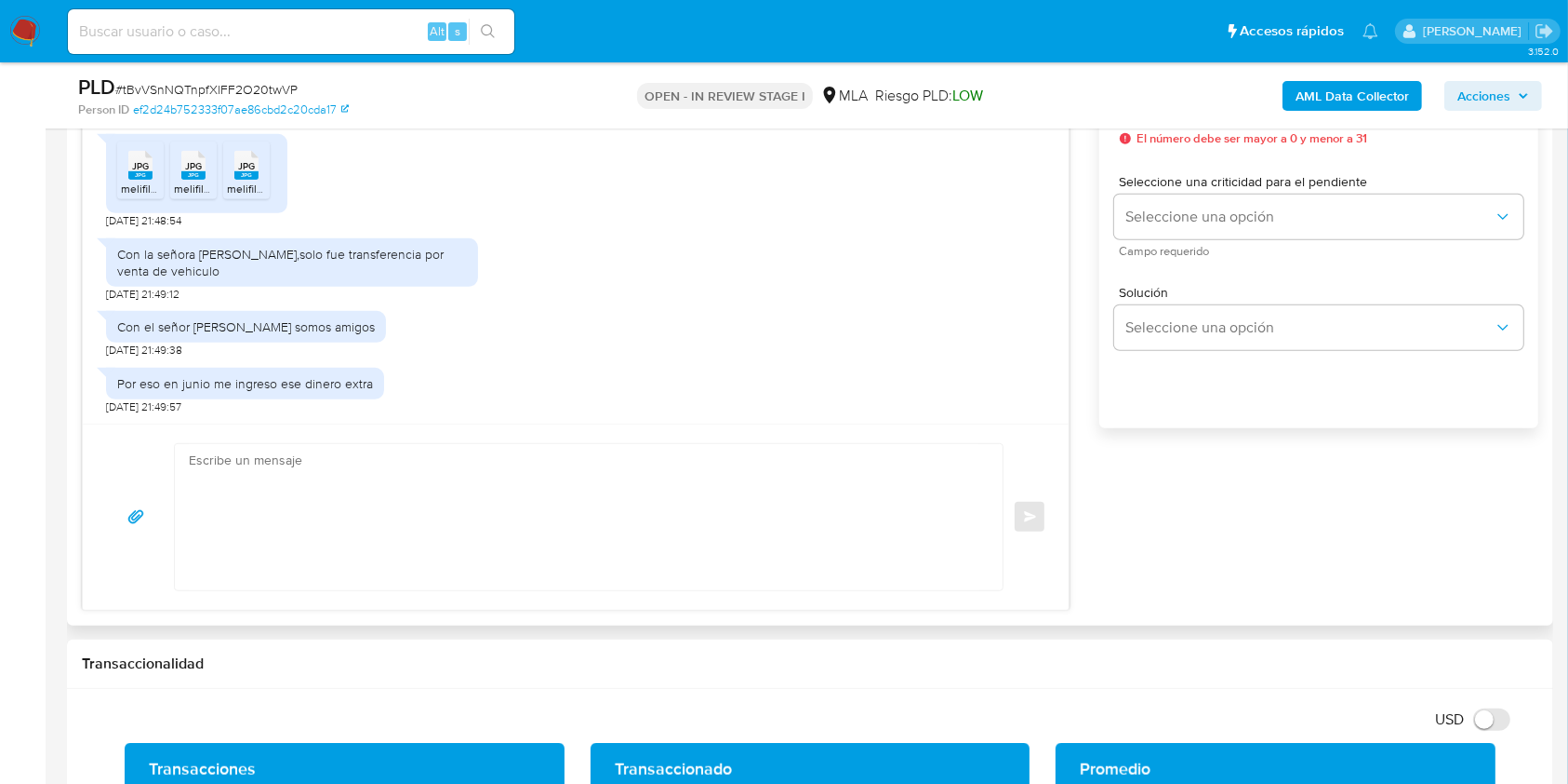
click at [540, 513] on textarea at bounding box center [584, 516] width 790 height 146
paste textarea "Hola [PERSON_NAME], Muchas gracias por la respuesta. Te confirmamos la recepció…"
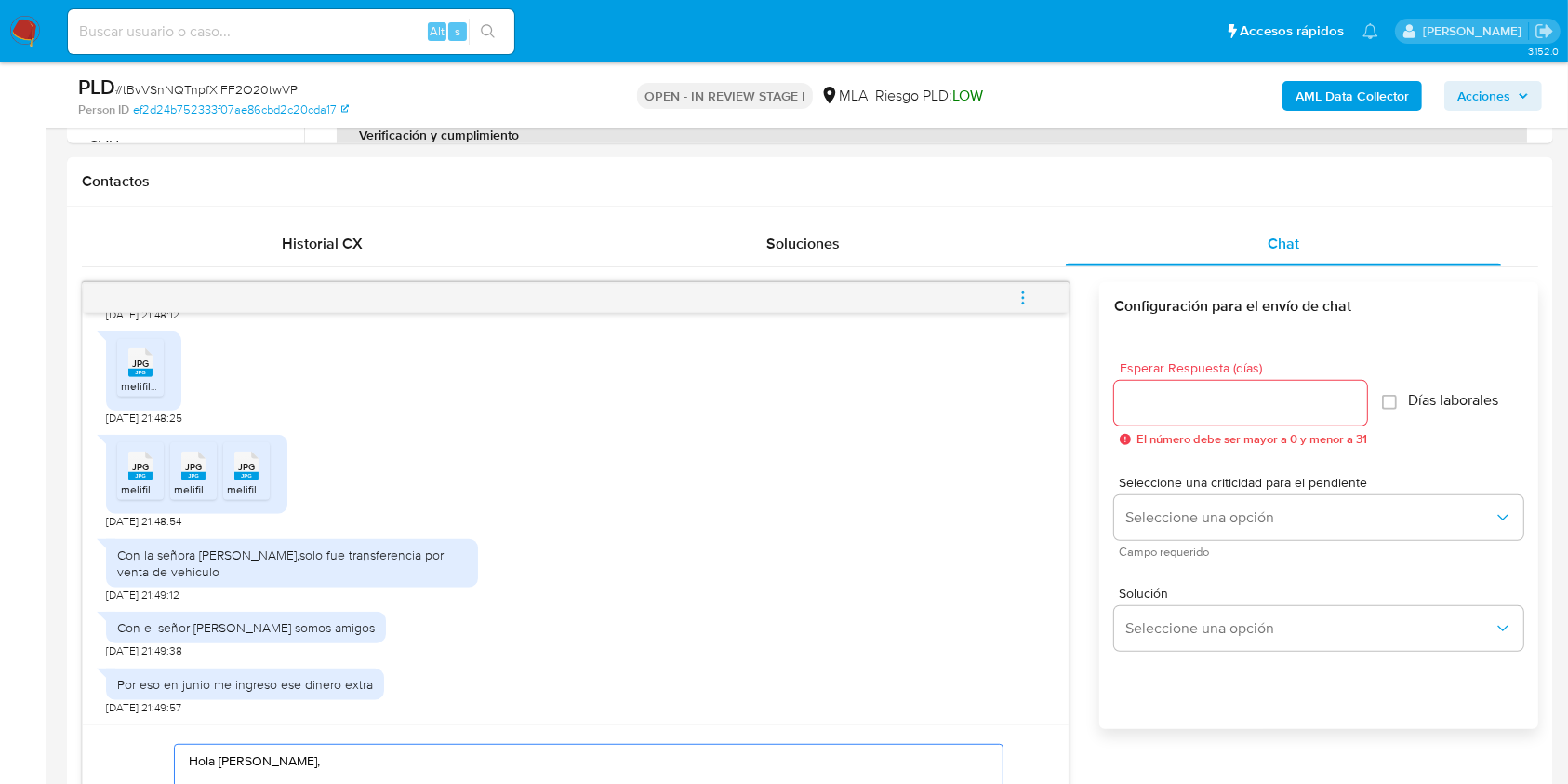
scroll to position [826, 0]
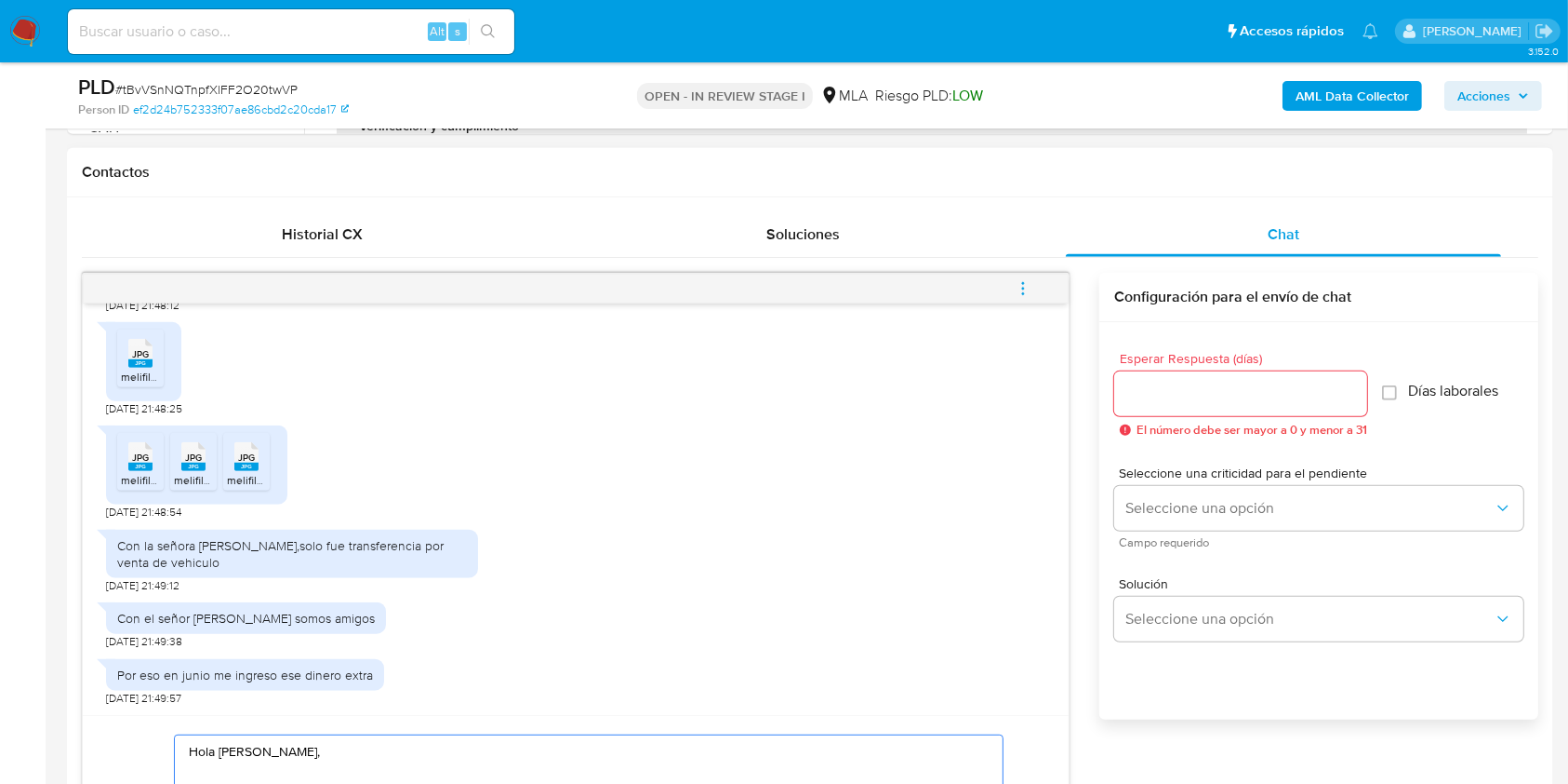
type textarea "Hola [PERSON_NAME], Muchas gracias por la respuesta. Te confirmamos la recepció…"
click at [1141, 391] on input "Esperar Respuesta (días)" at bounding box center [1240, 393] width 253 height 24
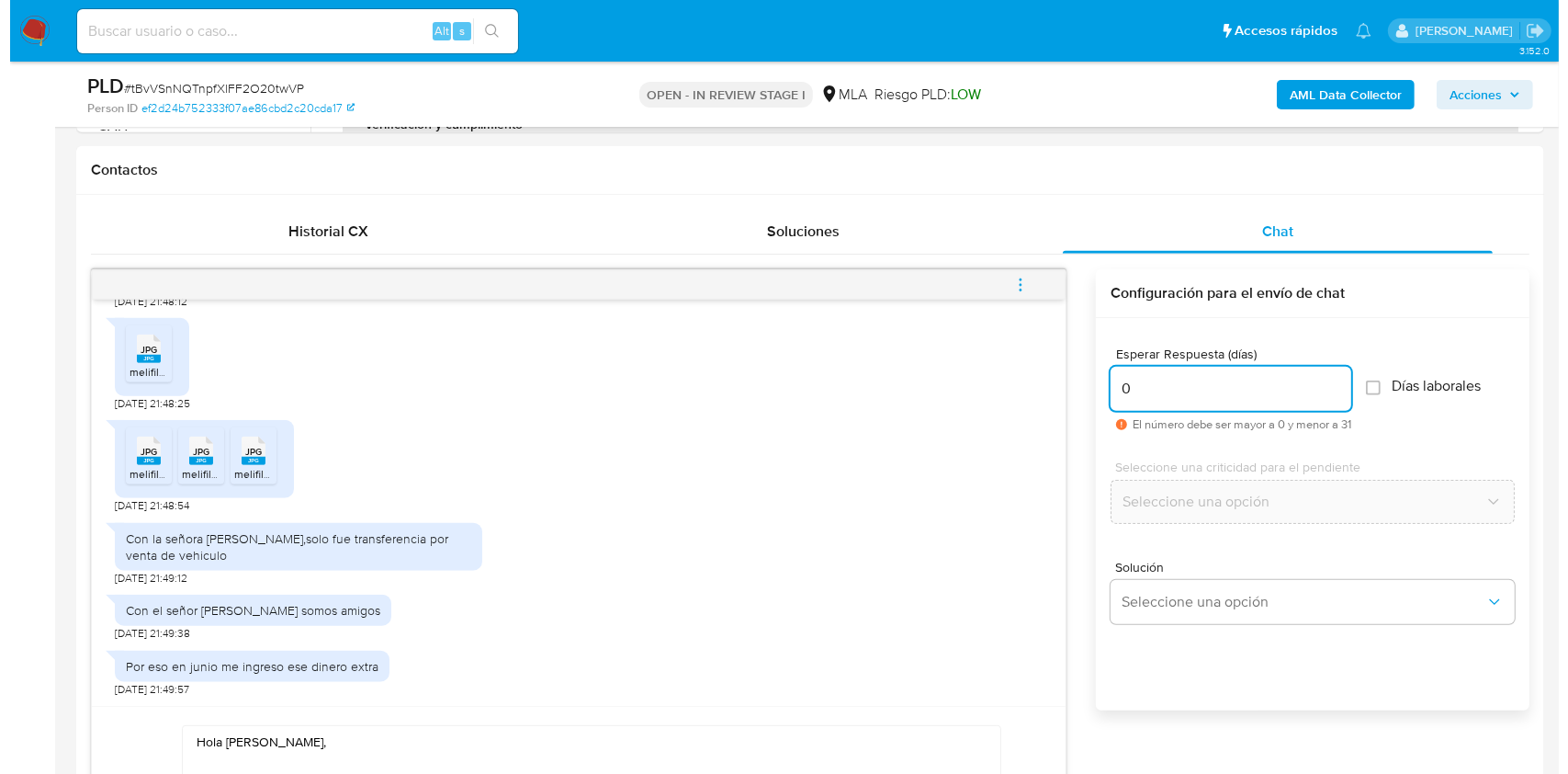
scroll to position [956, 0]
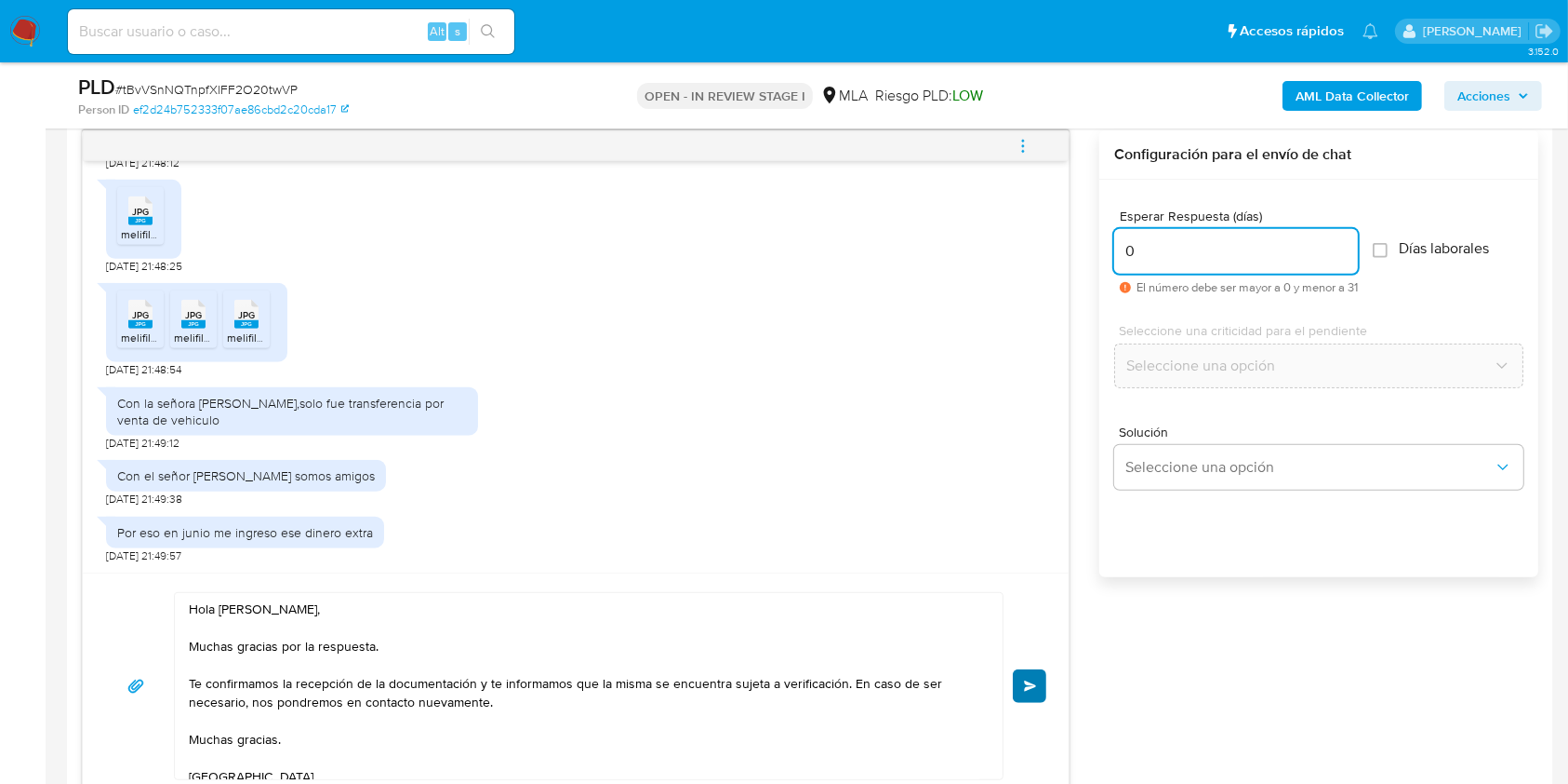
type input "0"
click at [1025, 682] on span "Enviar" at bounding box center [1030, 685] width 13 height 11
click at [1023, 133] on span "menu-action" at bounding box center [1023, 146] width 17 height 45
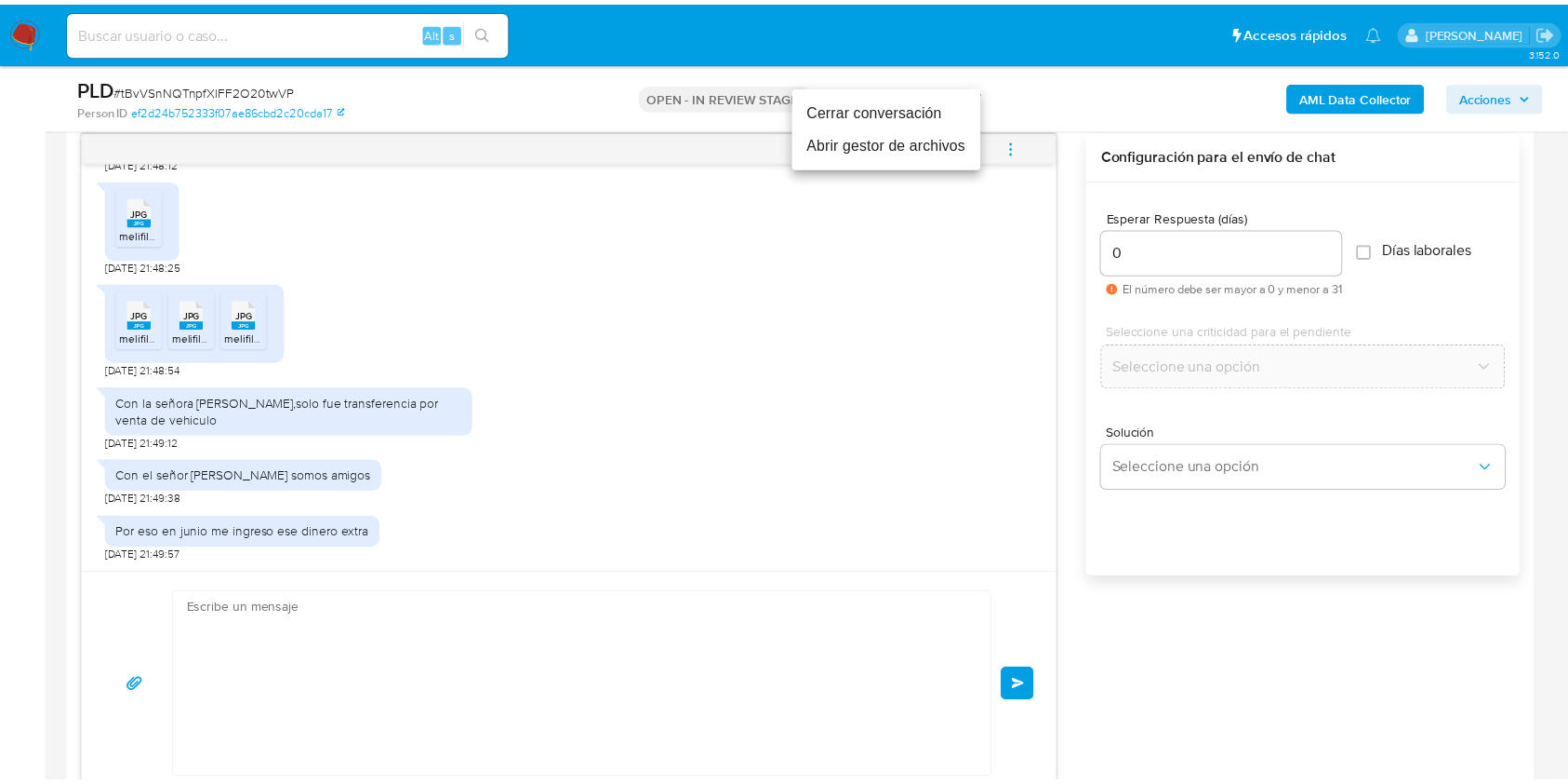
scroll to position [2014, 0]
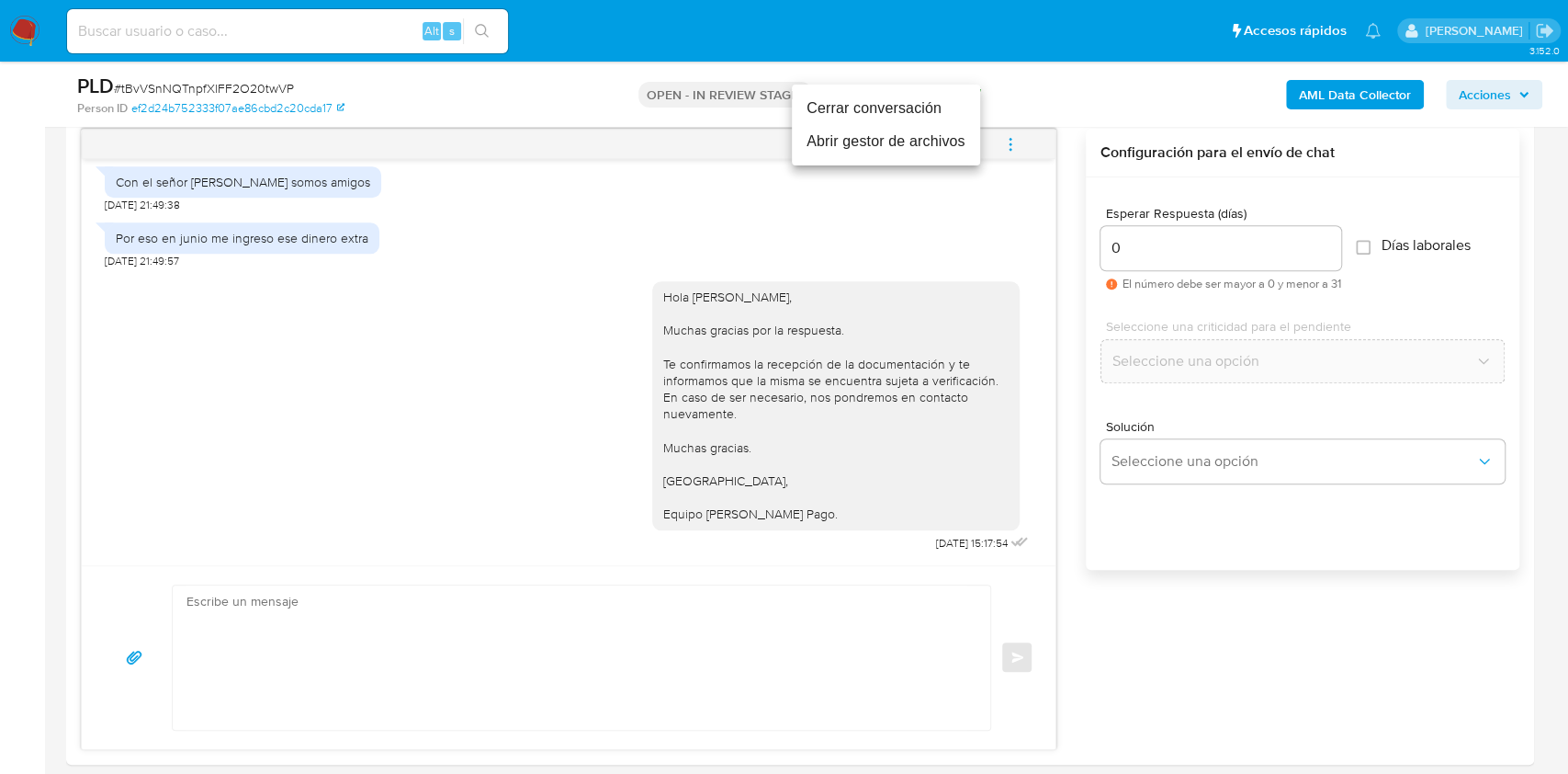
click at [883, 111] on li "Cerrar conversación" at bounding box center [886, 109] width 189 height 33
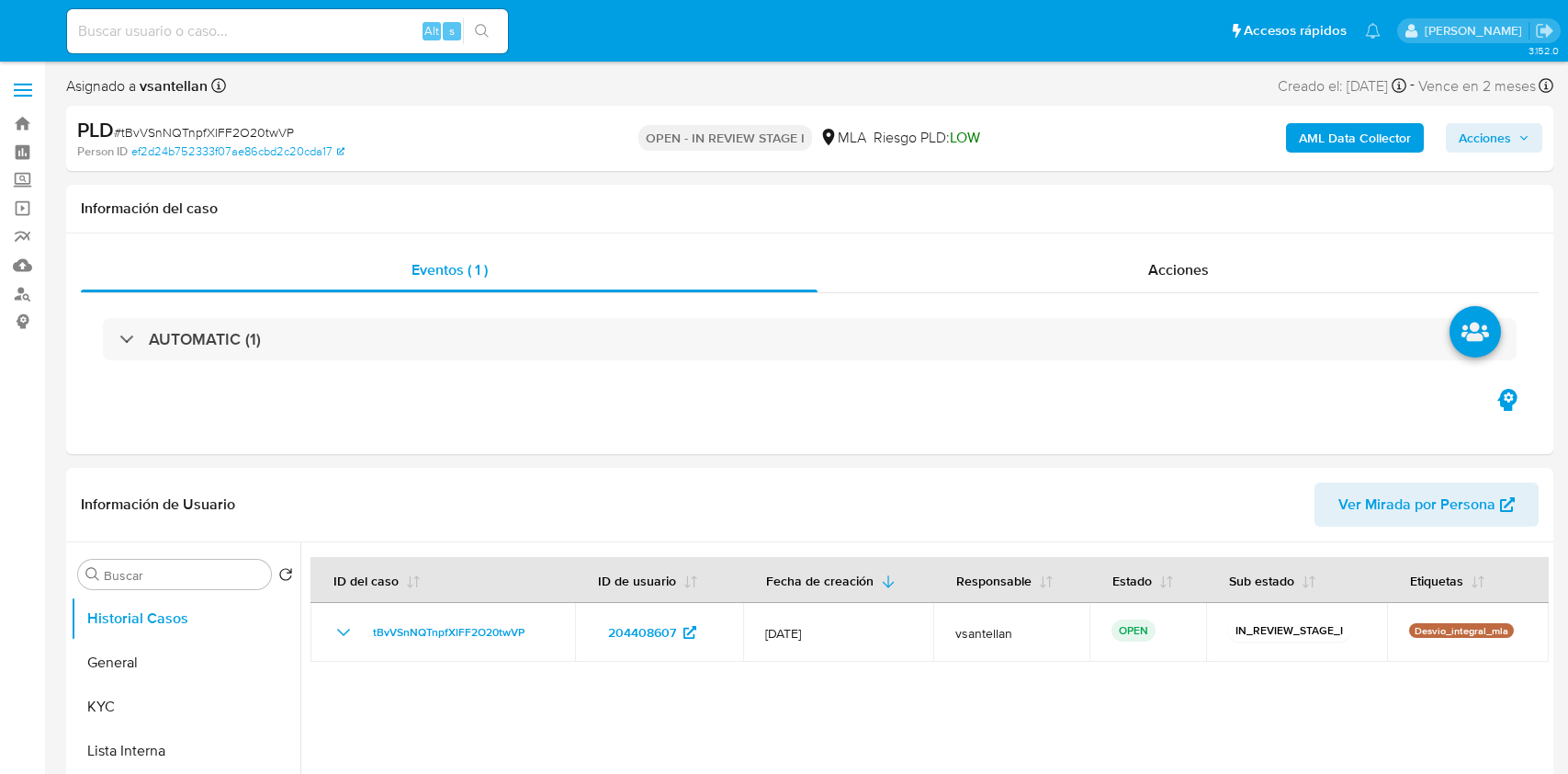
select select "10"
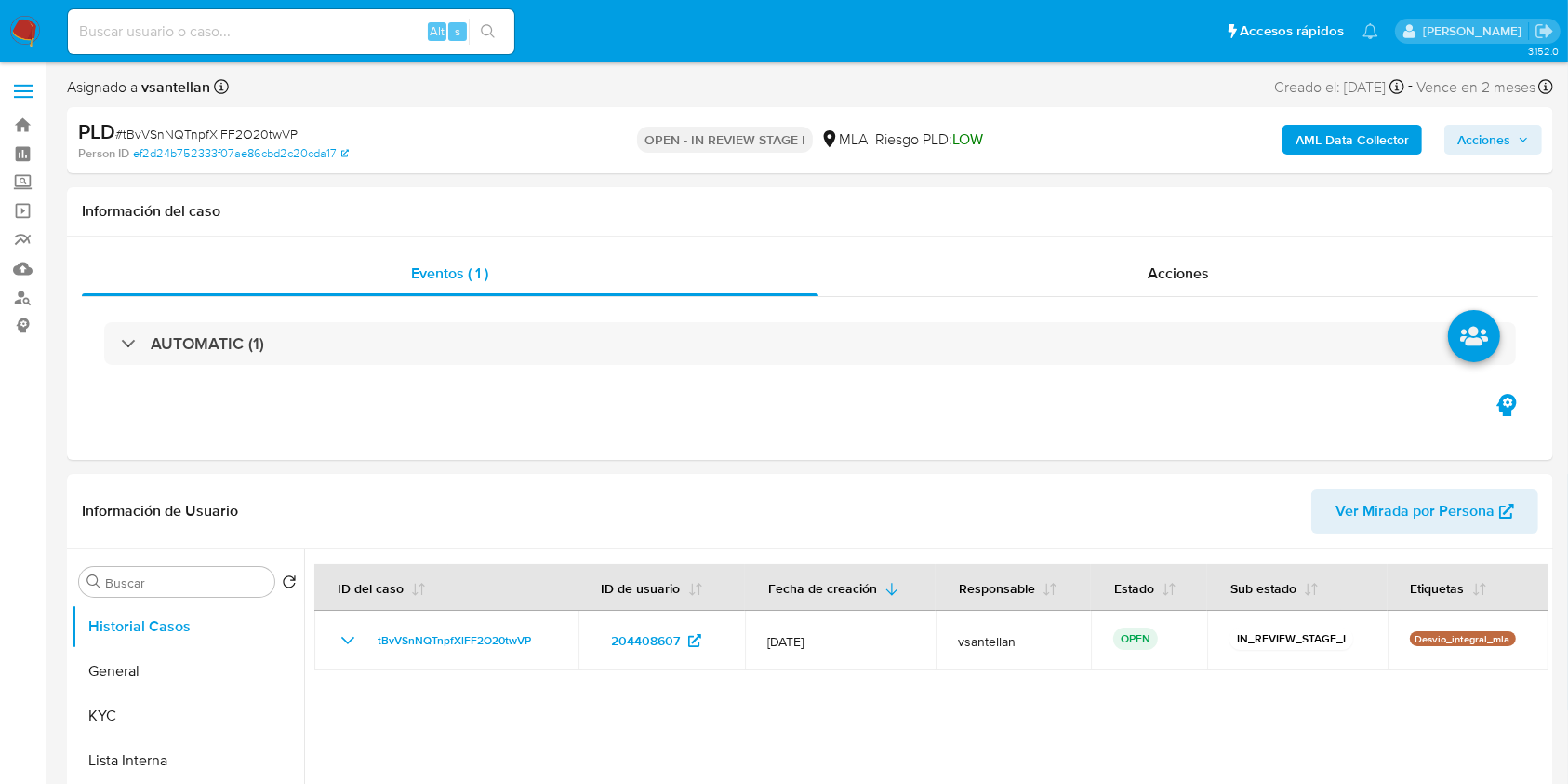
select select "10"
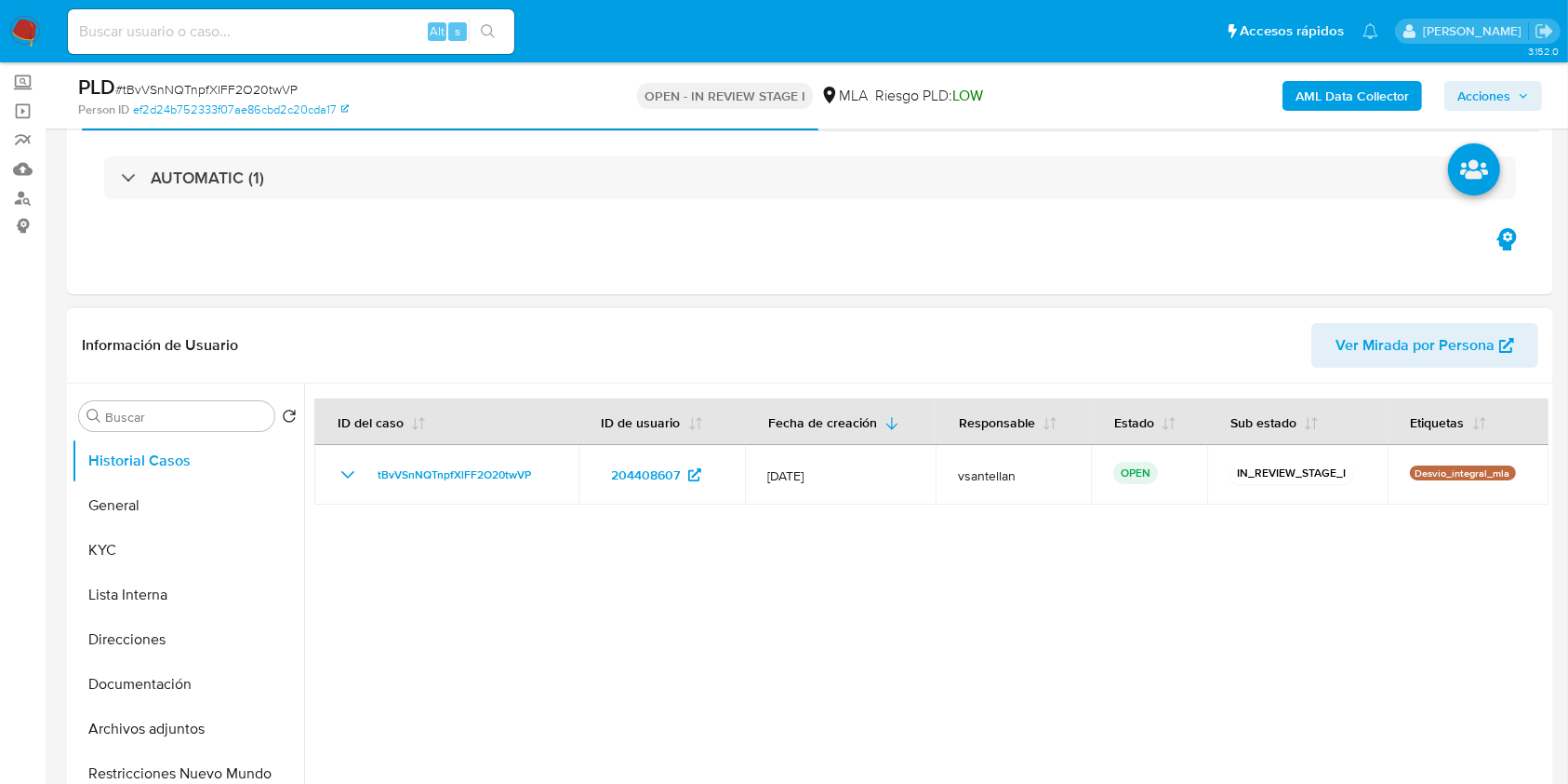
scroll to position [124, 0]
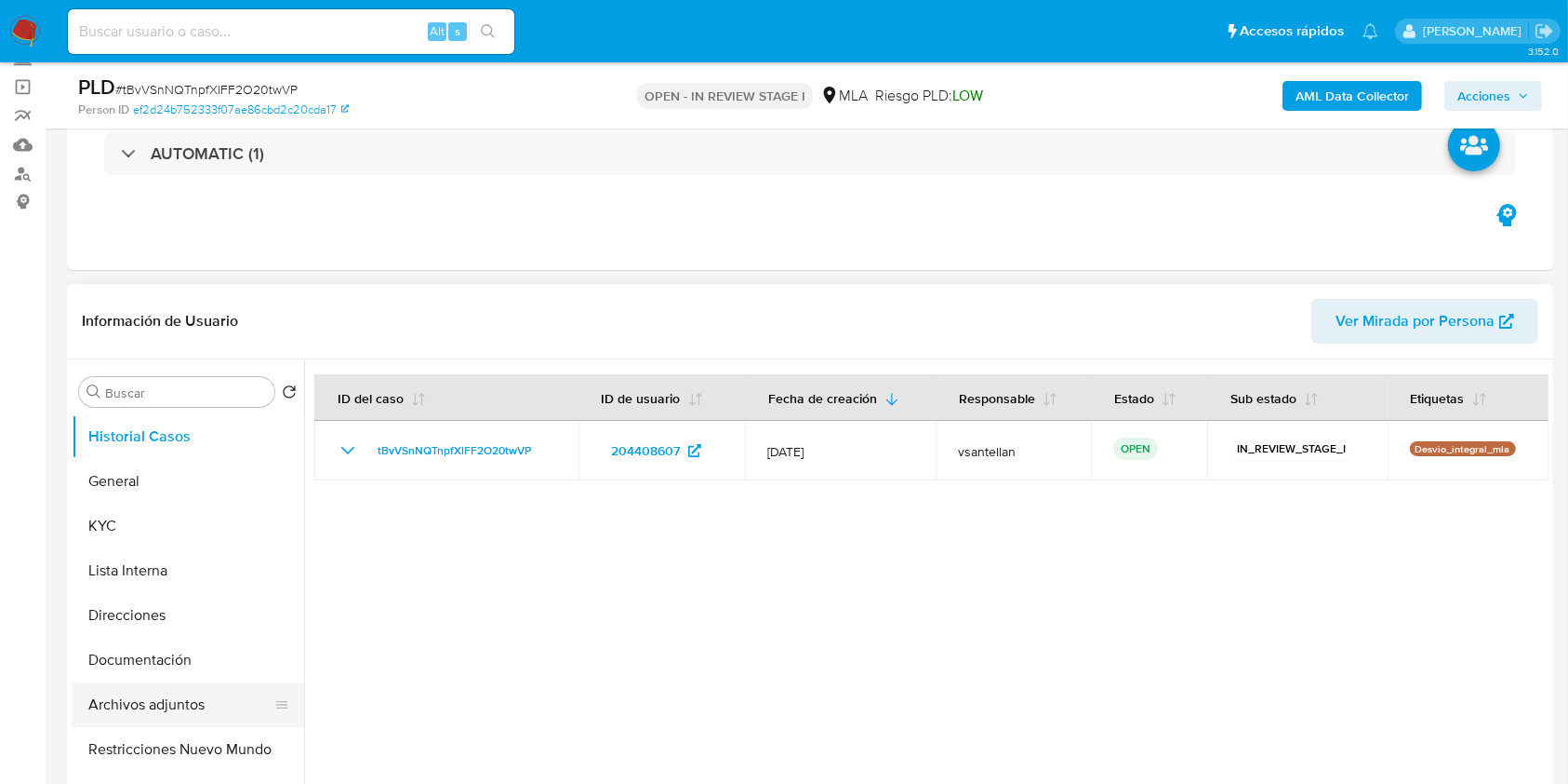
click at [199, 715] on button "Archivos adjuntos" at bounding box center [180, 704] width 218 height 45
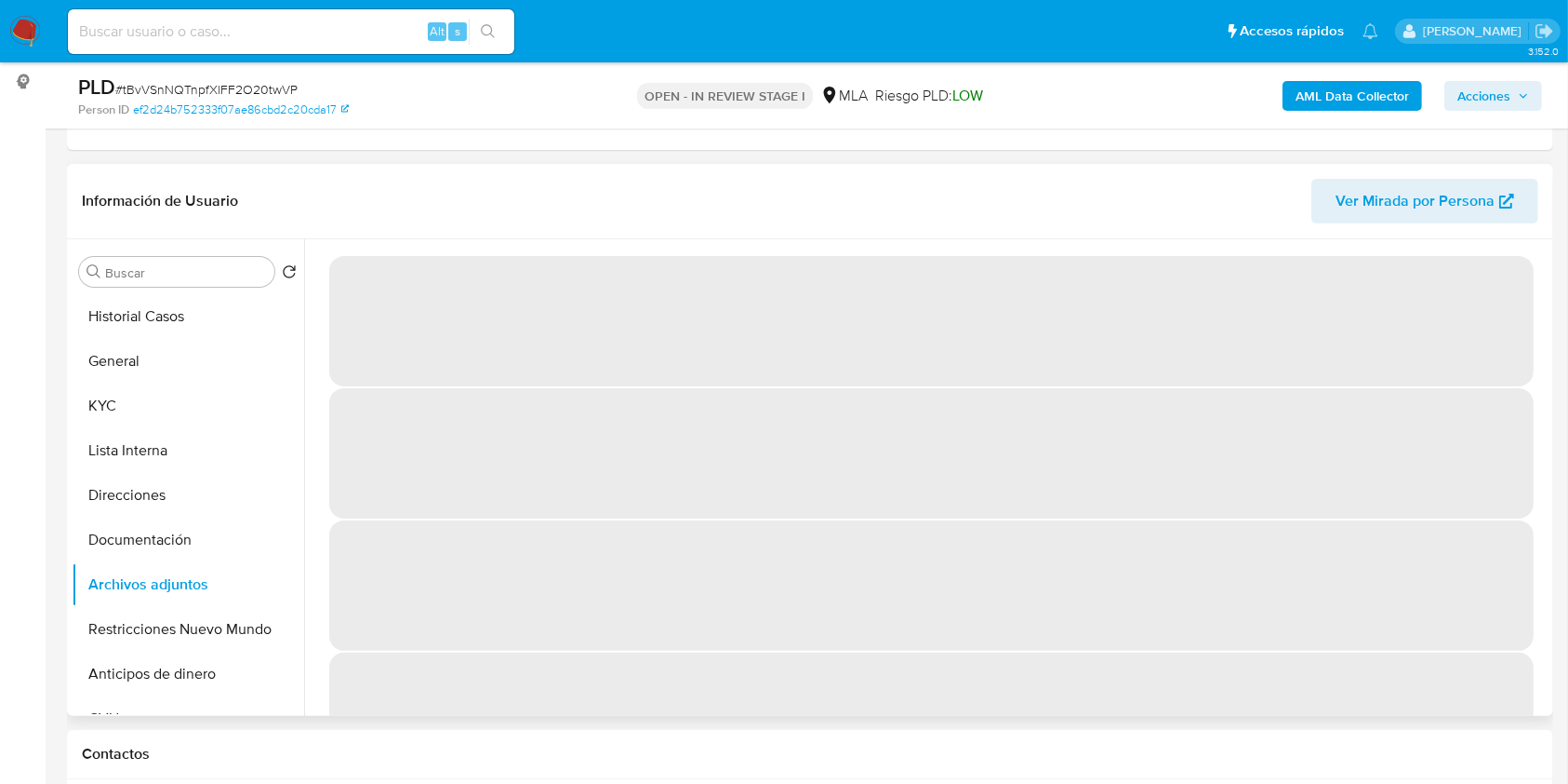
scroll to position [248, 0]
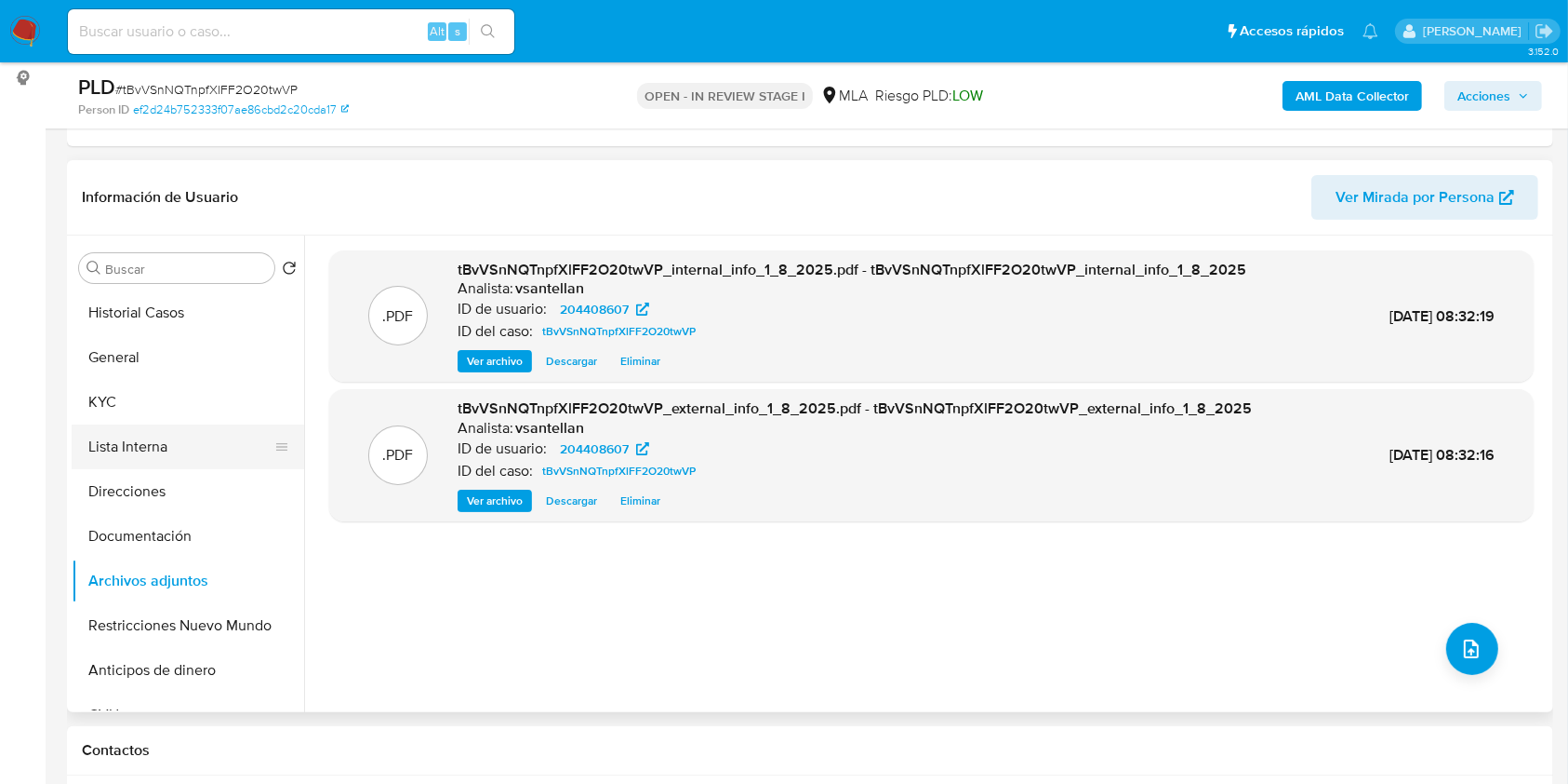
click at [115, 431] on button "Lista Interna" at bounding box center [180, 446] width 218 height 45
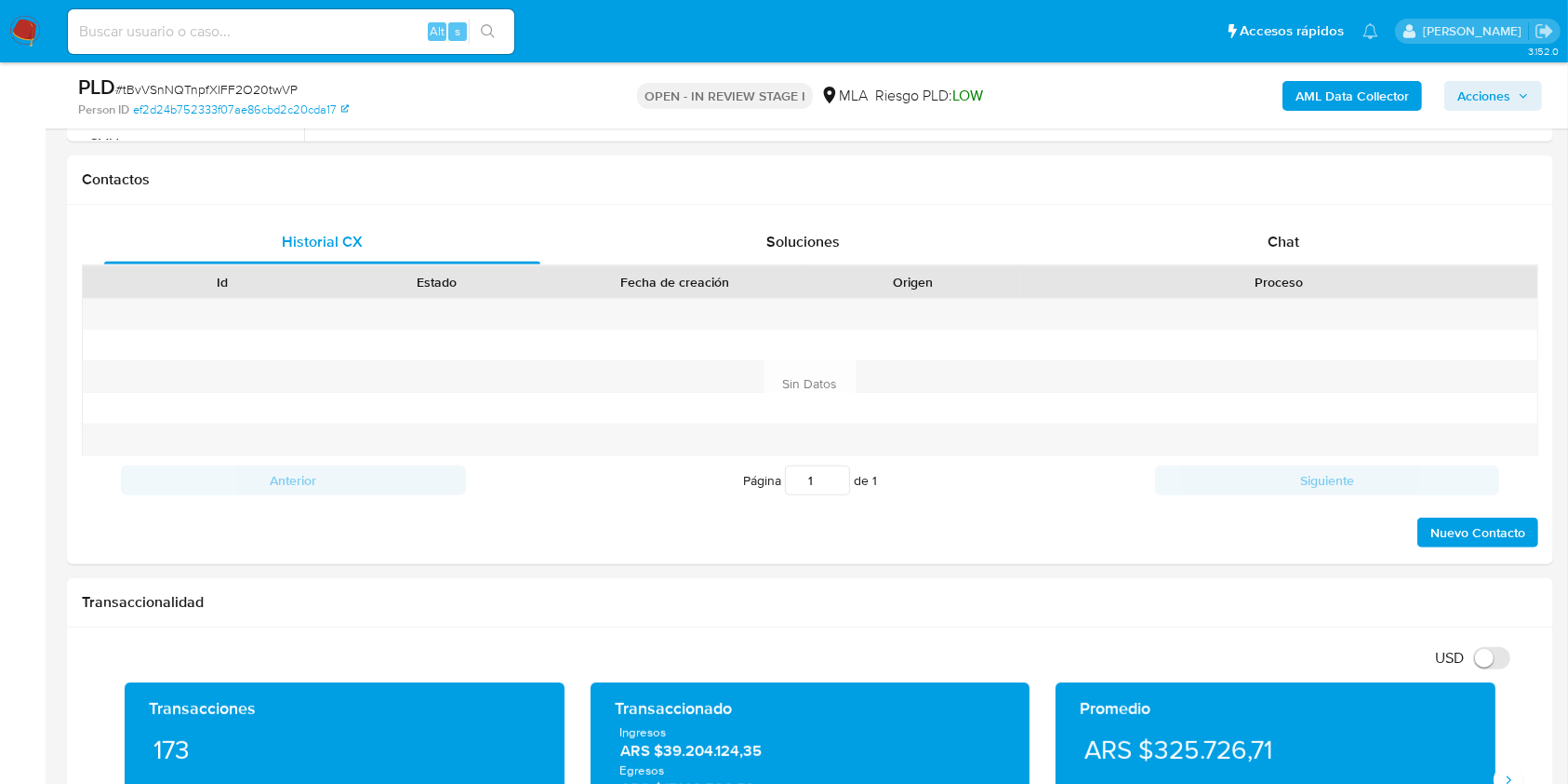
scroll to position [814, 0]
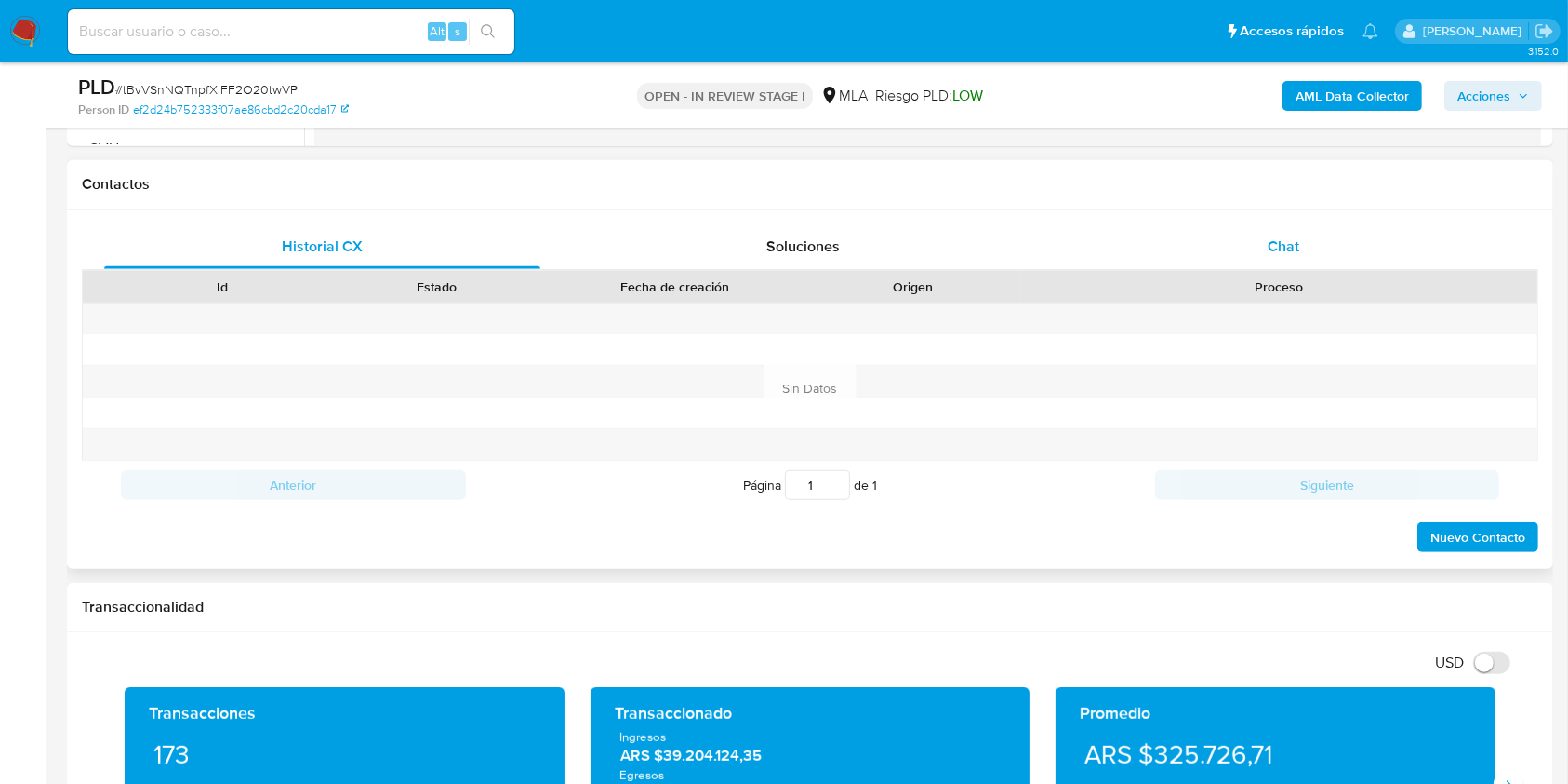
click at [1270, 220] on div "Historial CX Soluciones Chat Id Estado Fecha de creación Origen Proceso Anterio…" at bounding box center [810, 389] width 1487 height 359
click at [1276, 237] on span "Chat" at bounding box center [1284, 247] width 32 height 22
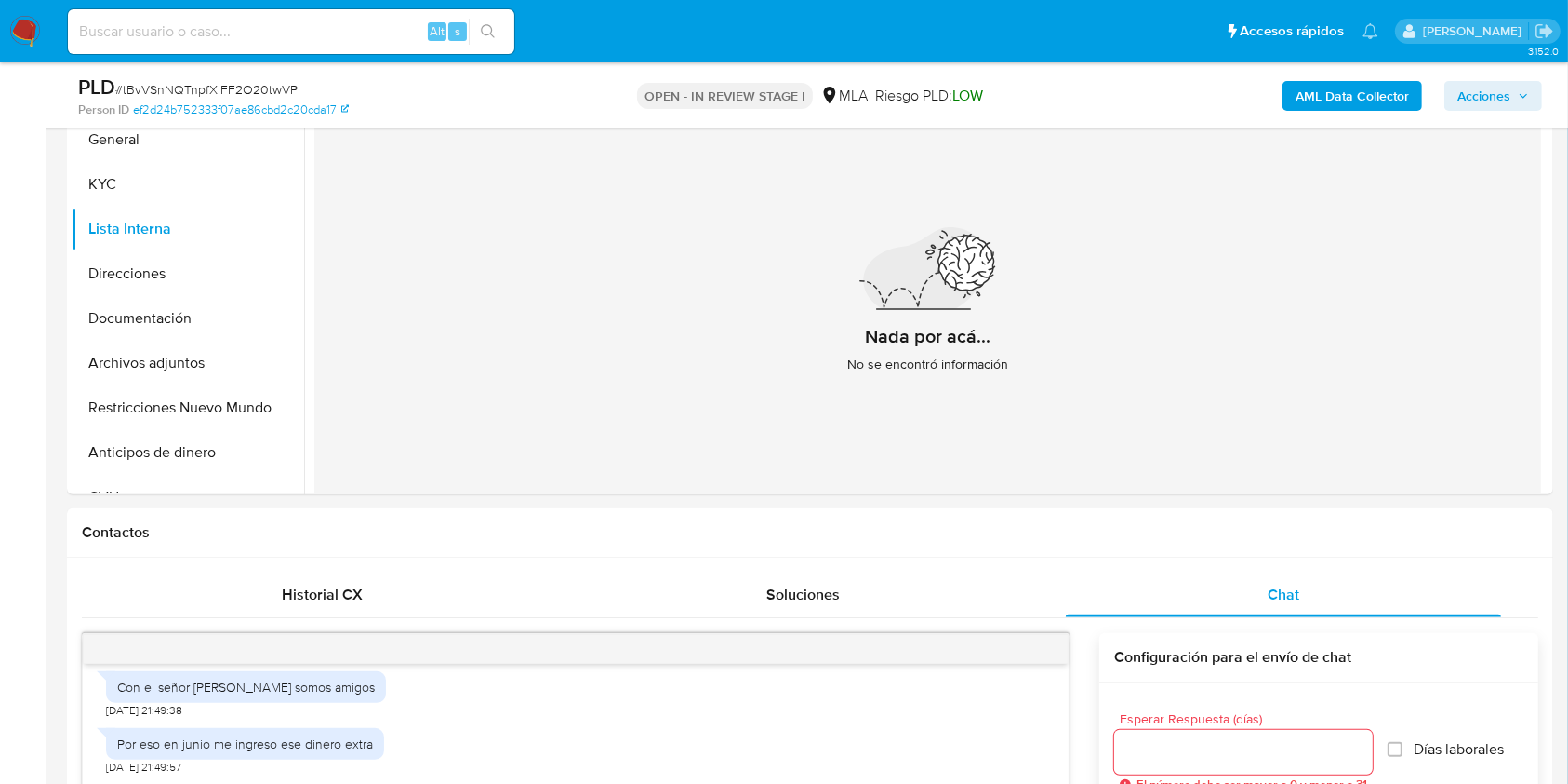
scroll to position [365, 0]
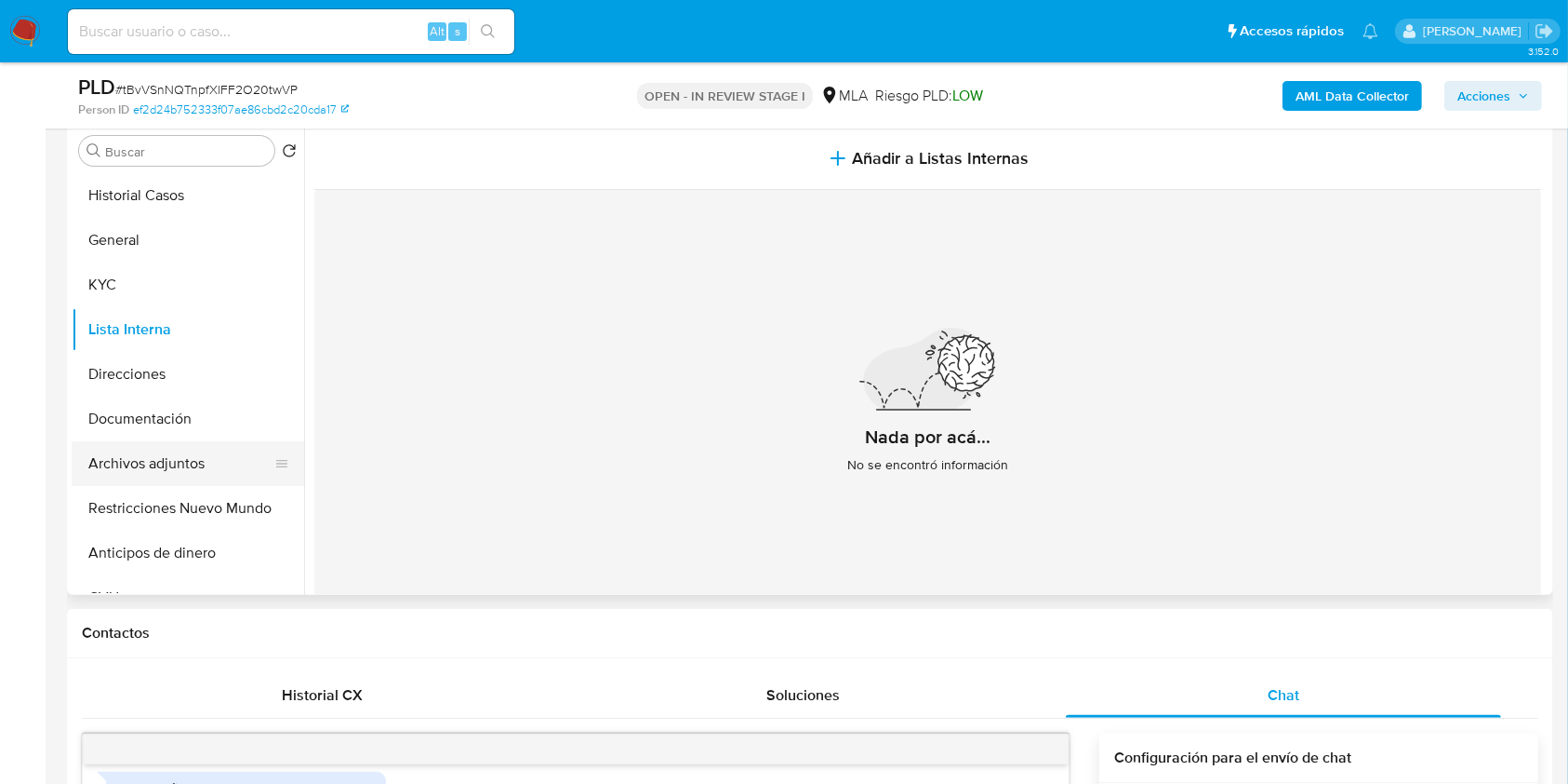
click at [173, 471] on button "Archivos adjuntos" at bounding box center [180, 463] width 218 height 45
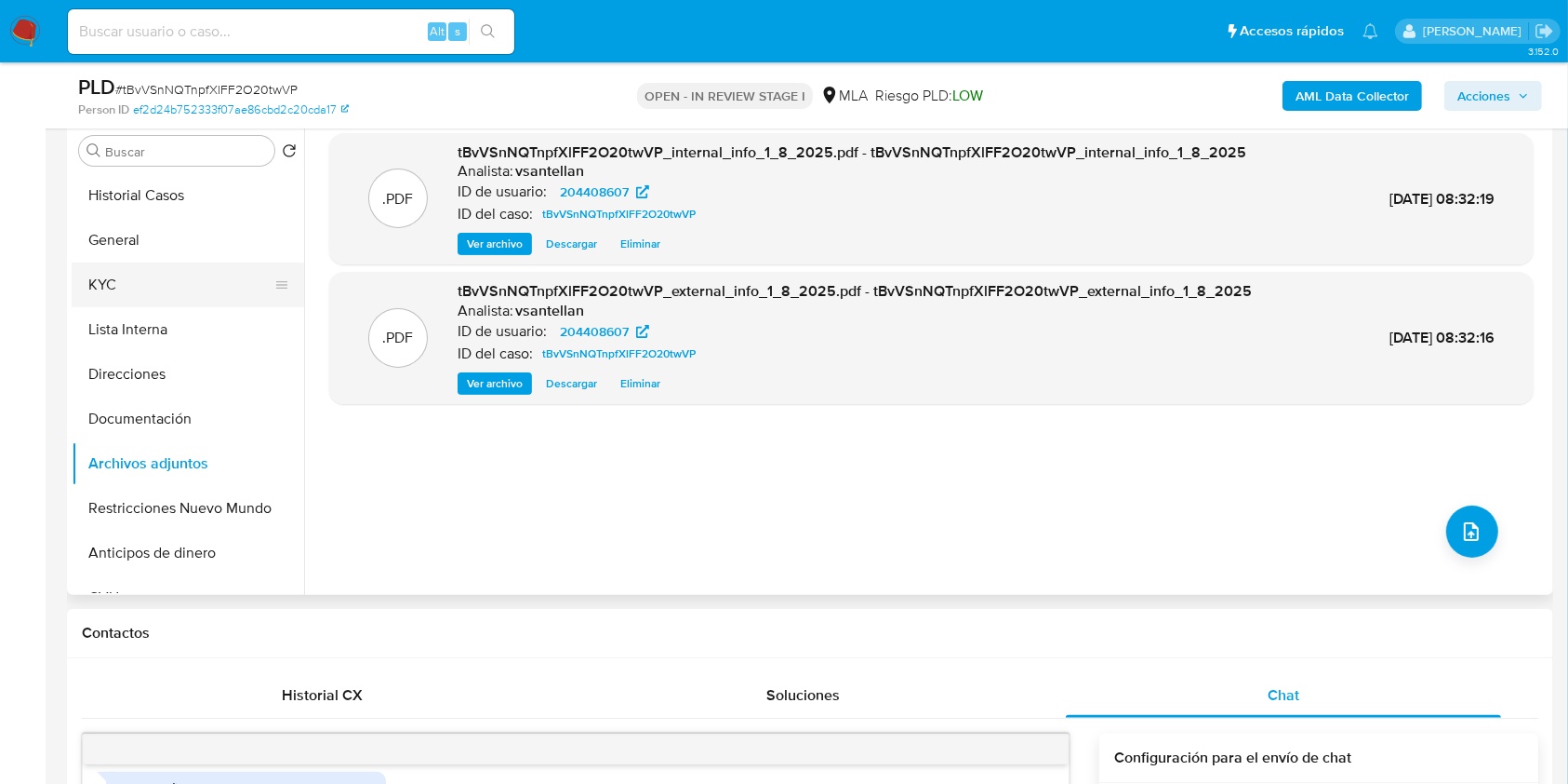
click at [131, 272] on button "KYC" at bounding box center [180, 284] width 218 height 45
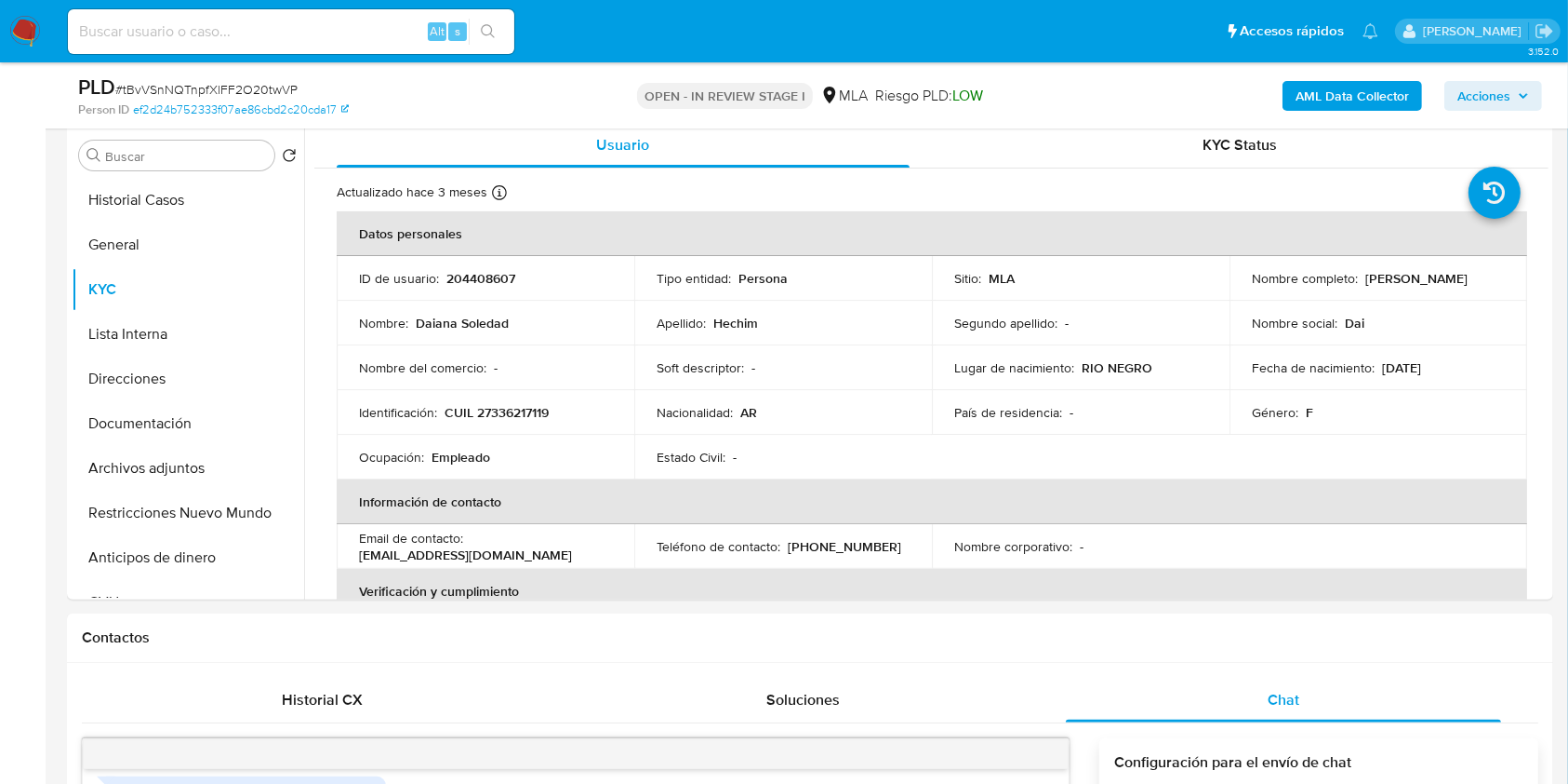
scroll to position [356, 0]
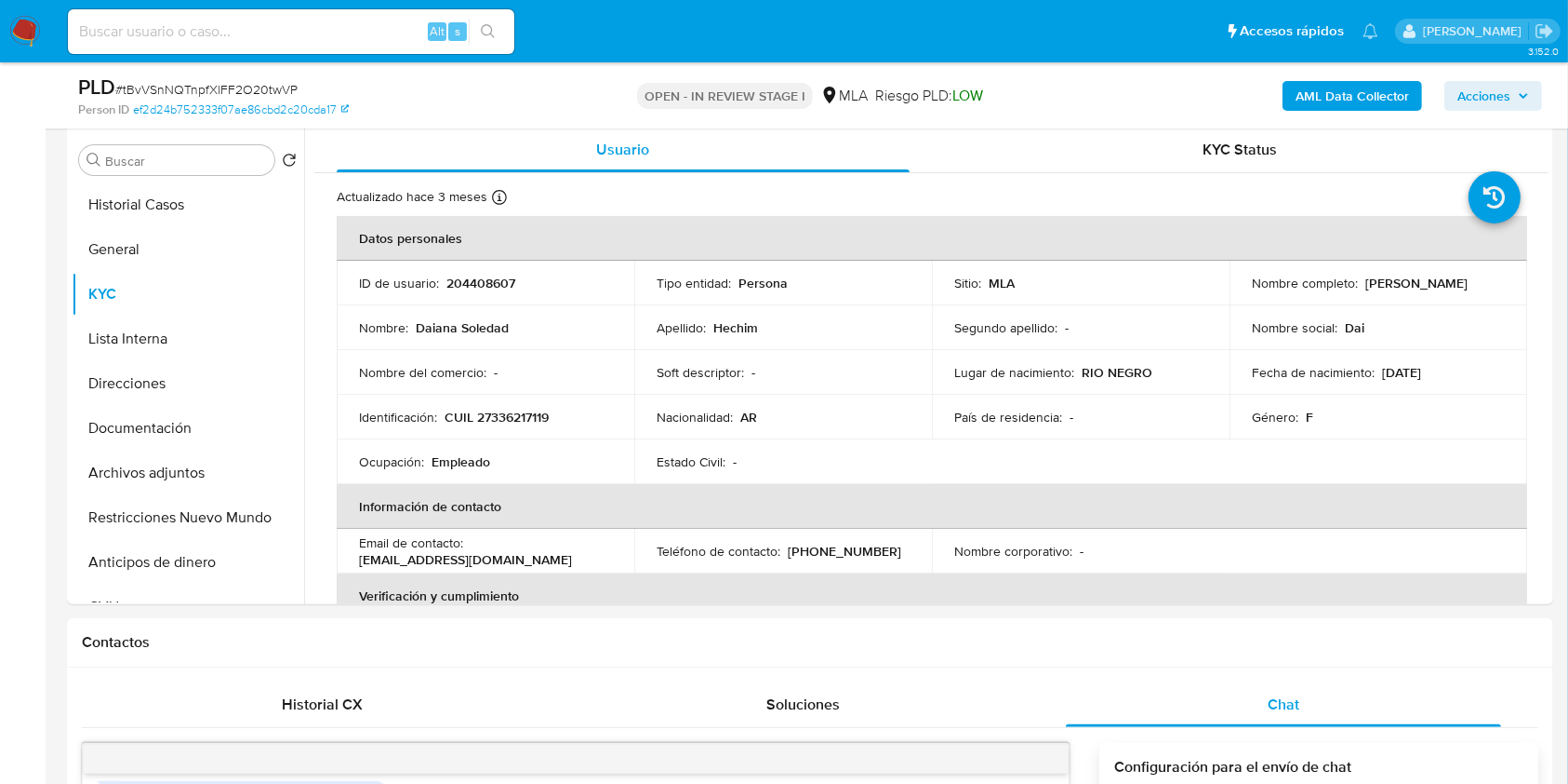
drag, startPoint x: 163, startPoint y: 523, endPoint x: 649, endPoint y: 423, distance: 496.2
click at [165, 521] on button "Restricciones Nuevo Mundo" at bounding box center [187, 517] width 233 height 45
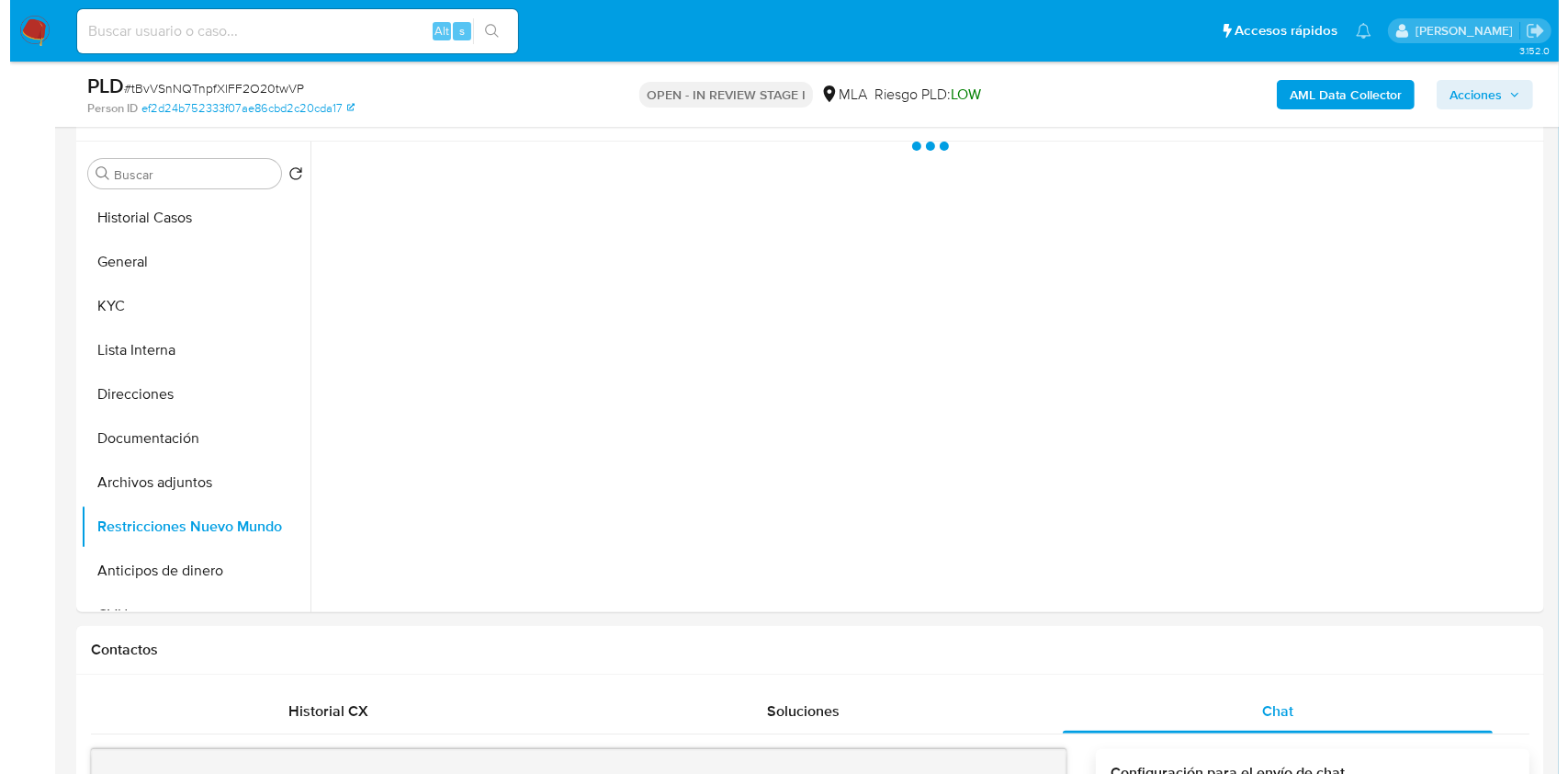
scroll to position [295, 0]
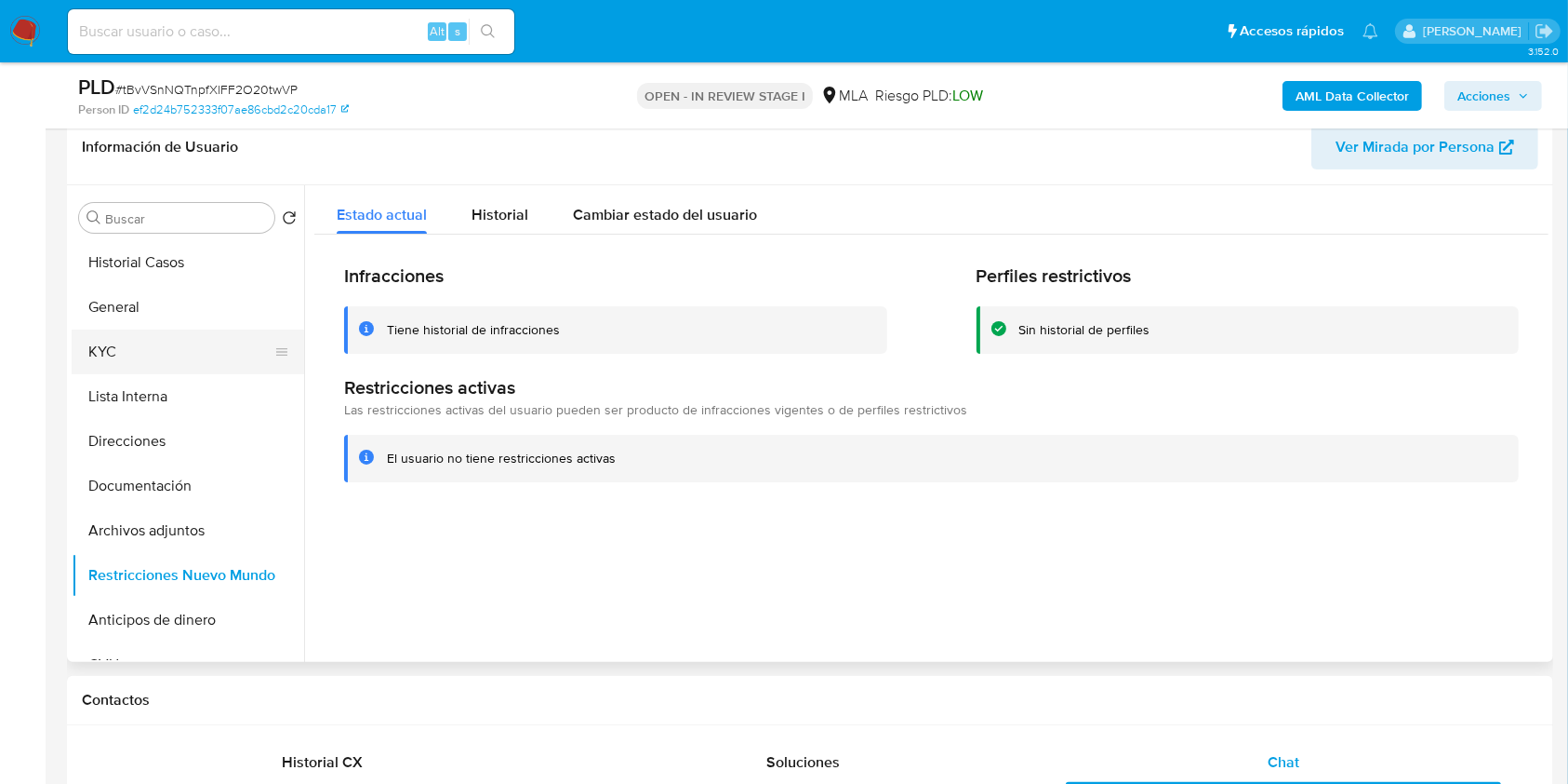
click at [194, 346] on button "KYC" at bounding box center [180, 351] width 218 height 45
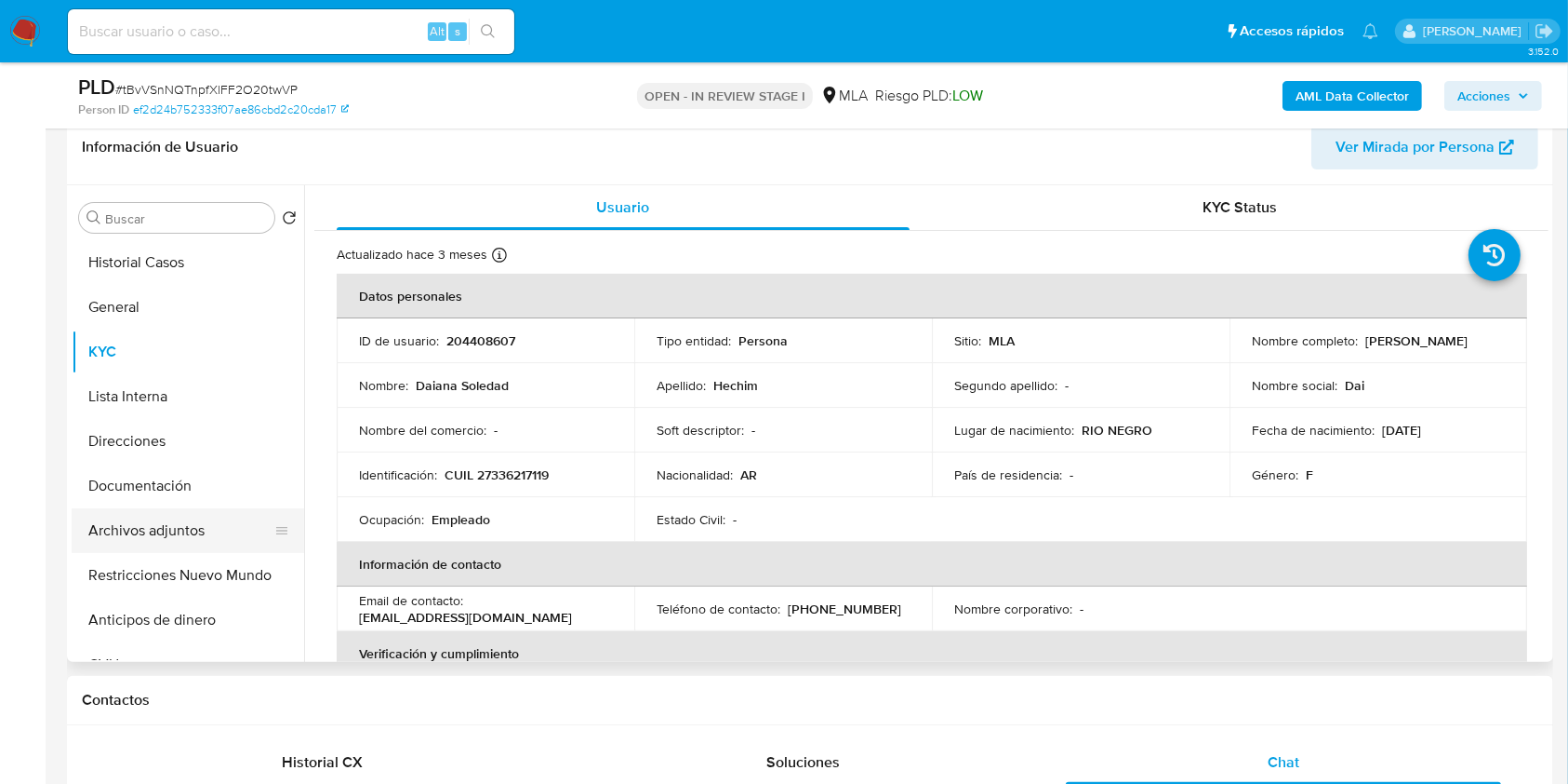
click at [189, 524] on button "Archivos adjuntos" at bounding box center [180, 530] width 218 height 45
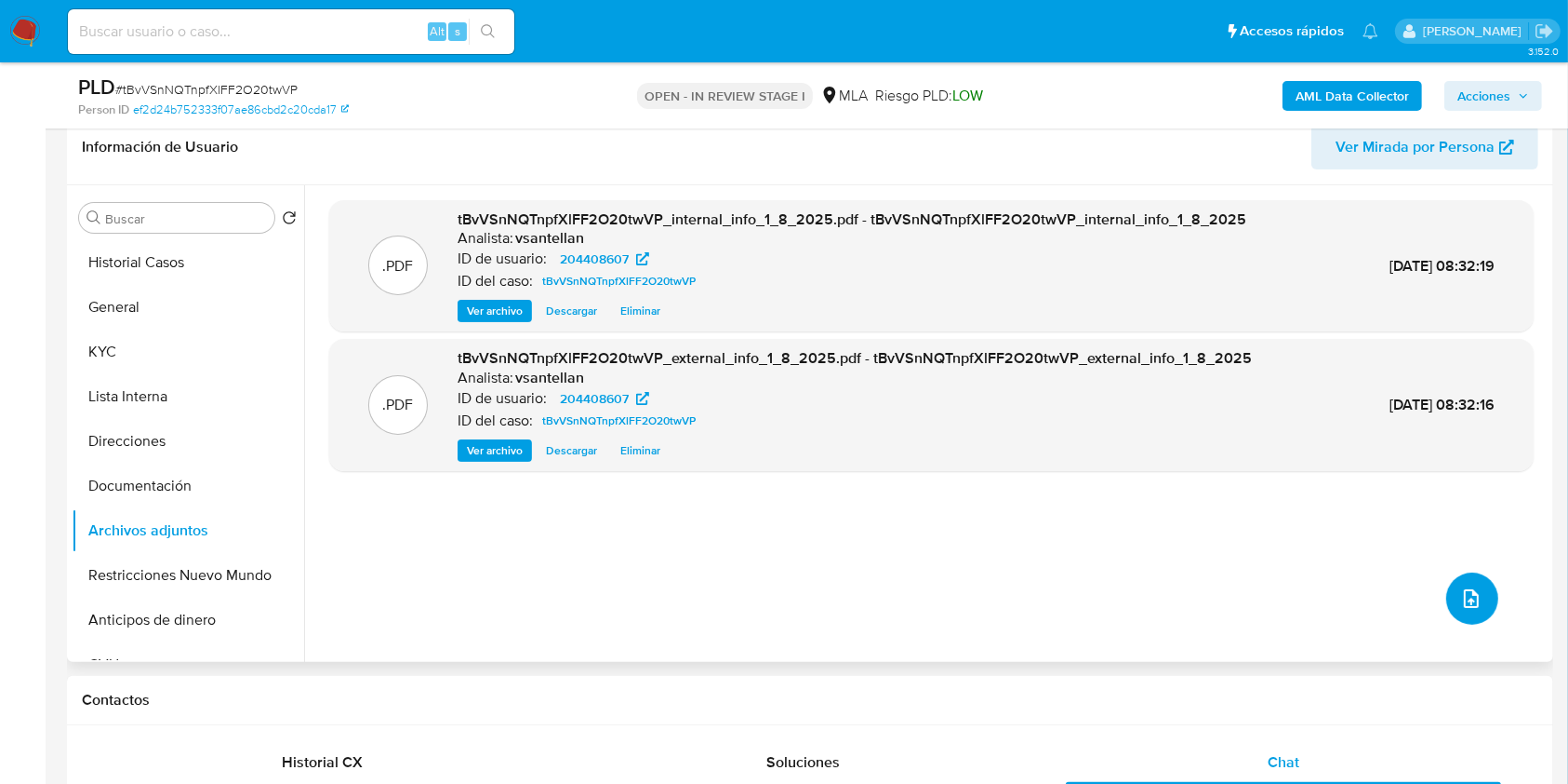
click at [1470, 607] on span "upload-file" at bounding box center [1471, 599] width 23 height 23
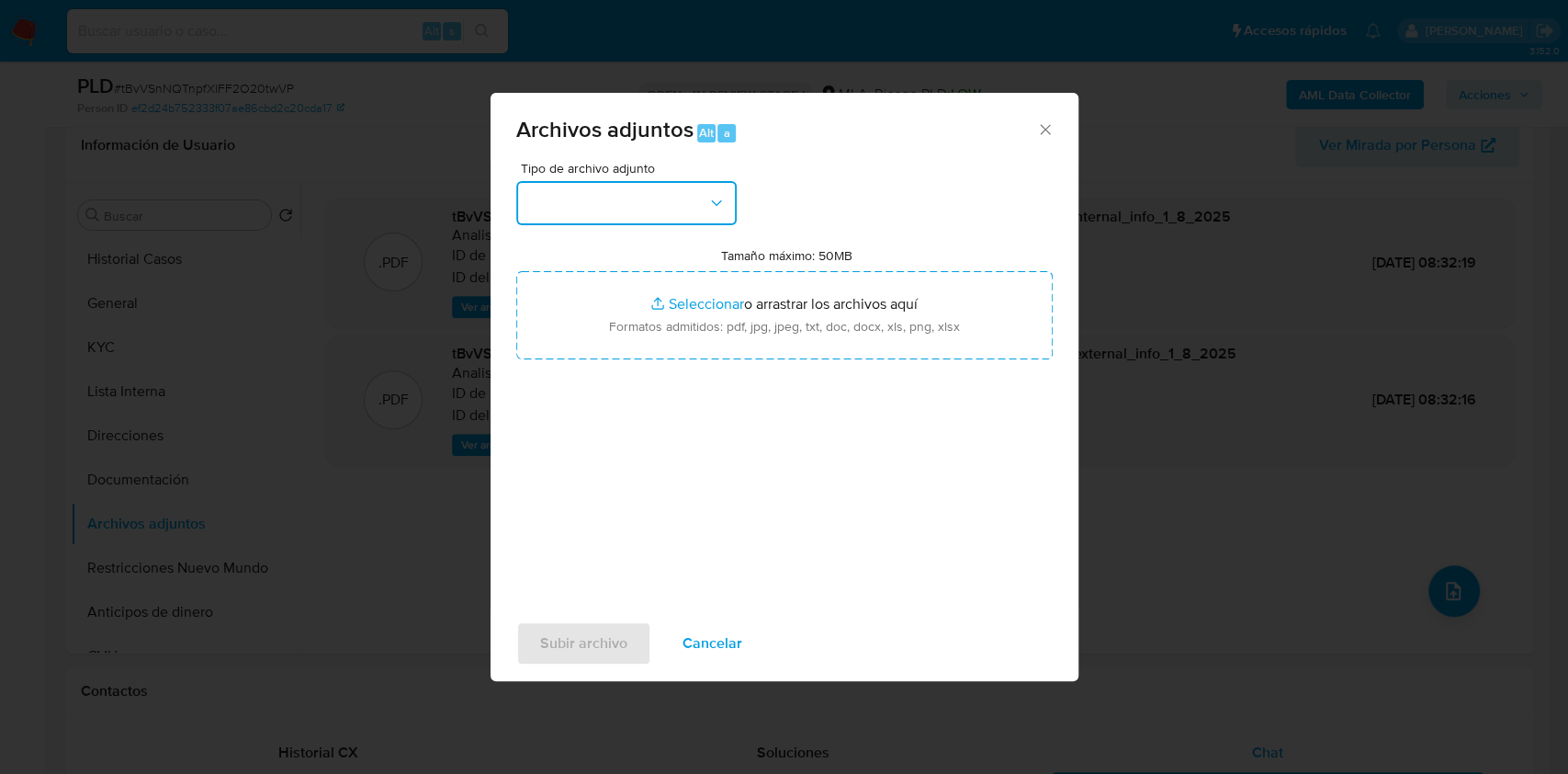
click at [656, 190] on button "button" at bounding box center [626, 203] width 220 height 44
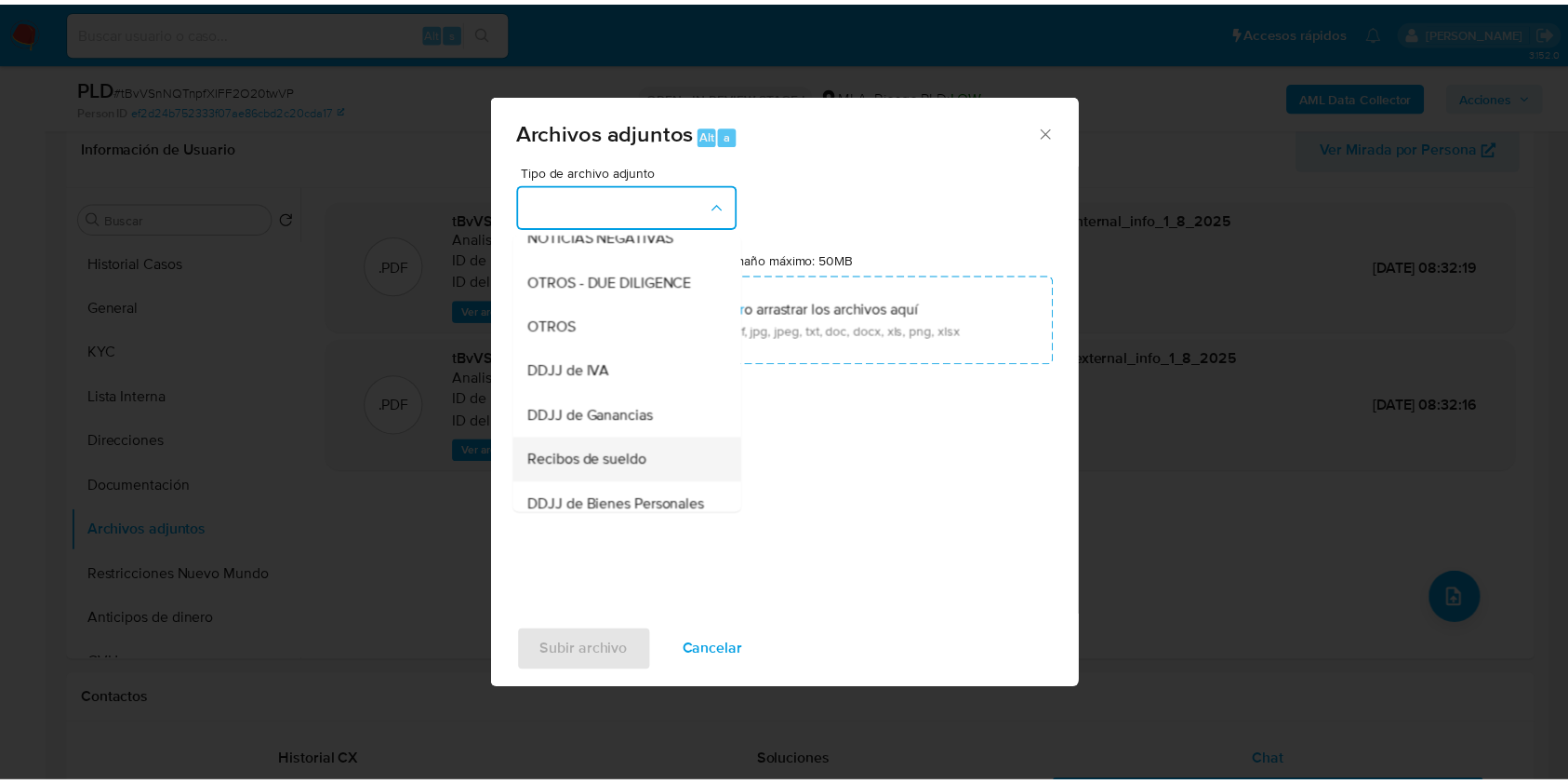
scroll to position [373, 0]
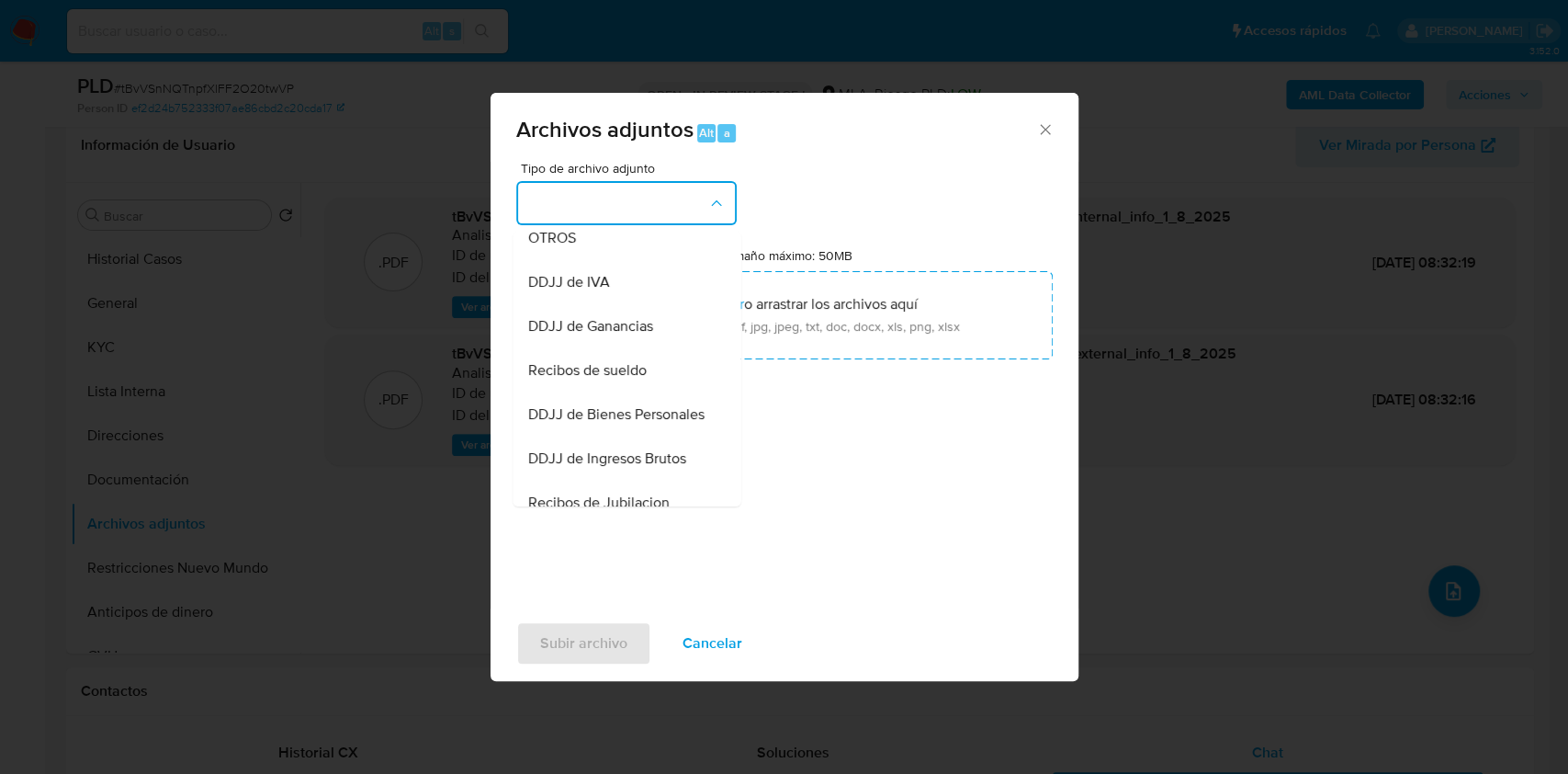
click at [554, 248] on span "OTROS" at bounding box center [551, 238] width 48 height 19
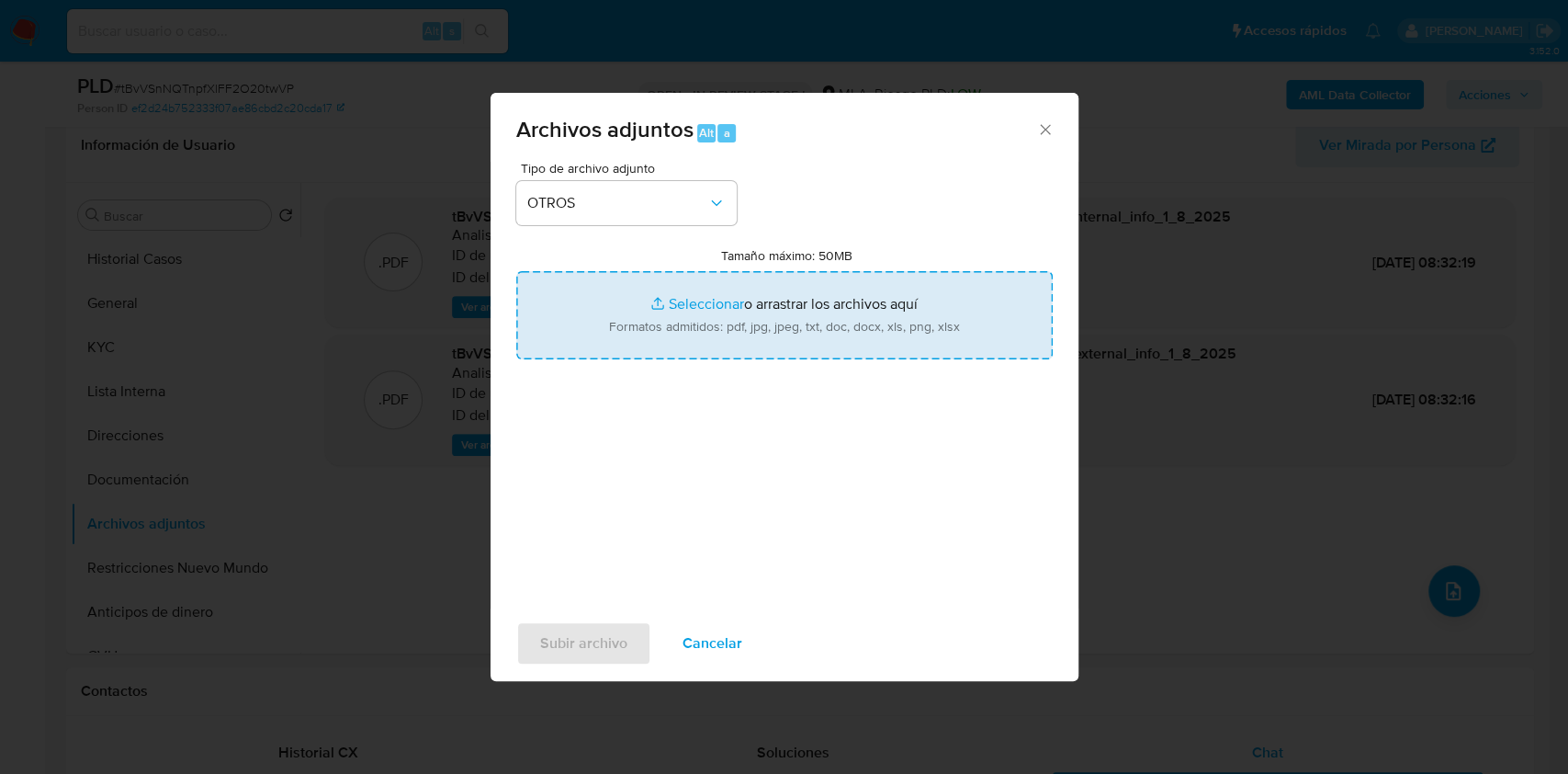
click at [590, 285] on input "Tamaño máximo: 50MB Seleccionar archivos" at bounding box center [784, 315] width 536 height 88
type input "C:\fakepath\Caselog-204408607- NO ROI.docx"
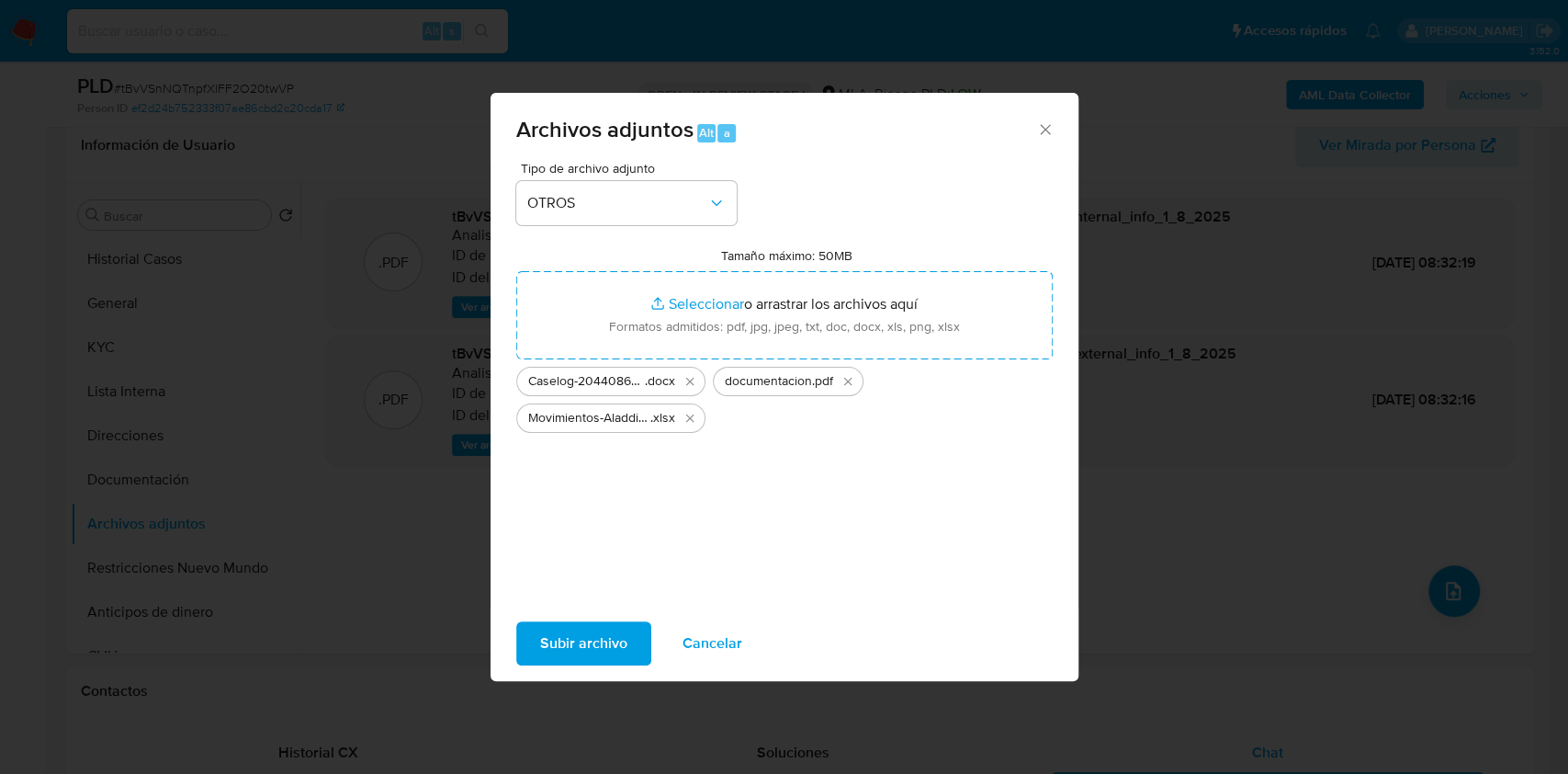
click at [572, 643] on span "Subir archivo" at bounding box center [583, 643] width 87 height 40
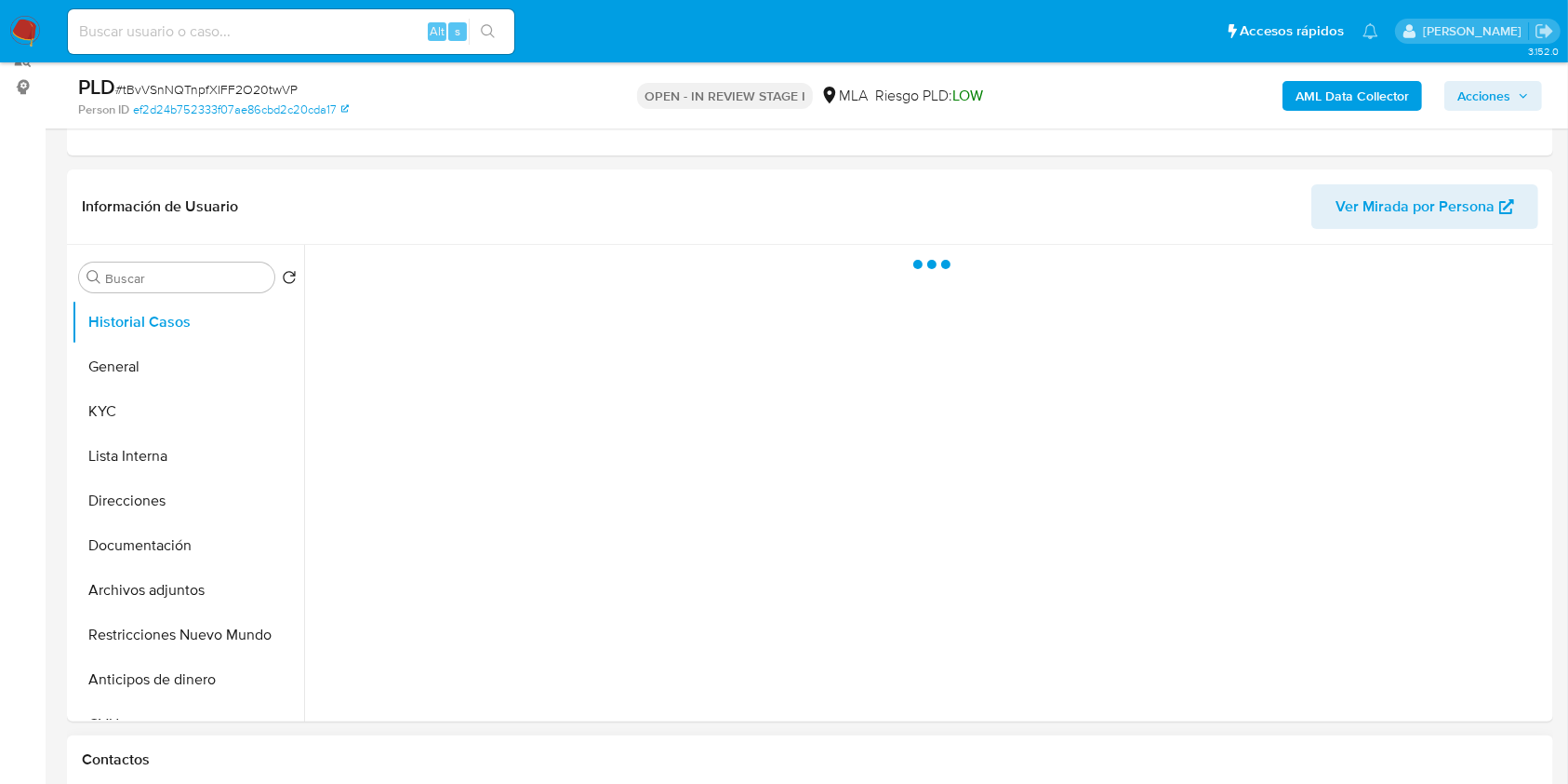
scroll to position [373, 0]
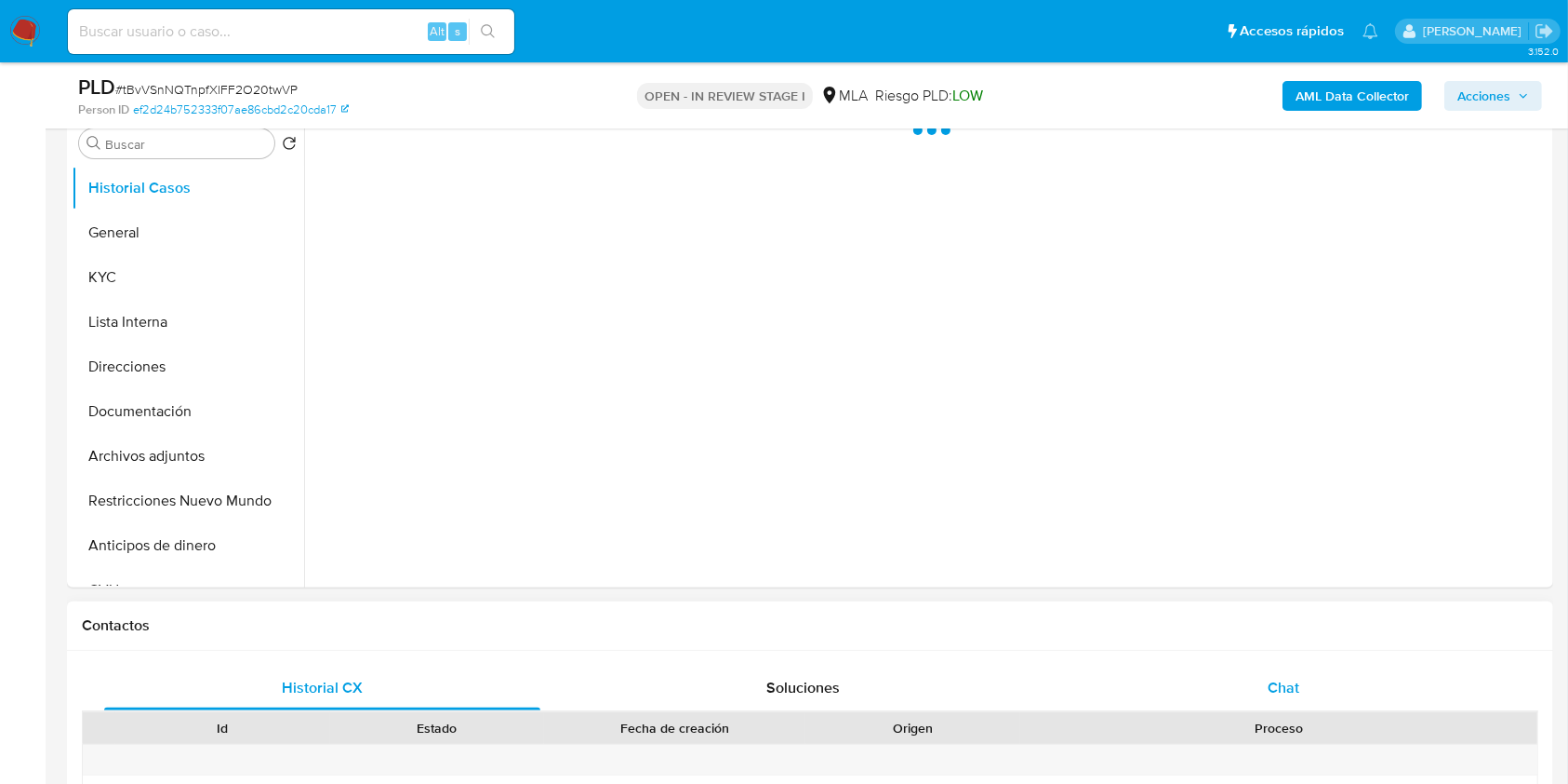
click at [1265, 681] on div "Chat" at bounding box center [1284, 687] width 436 height 45
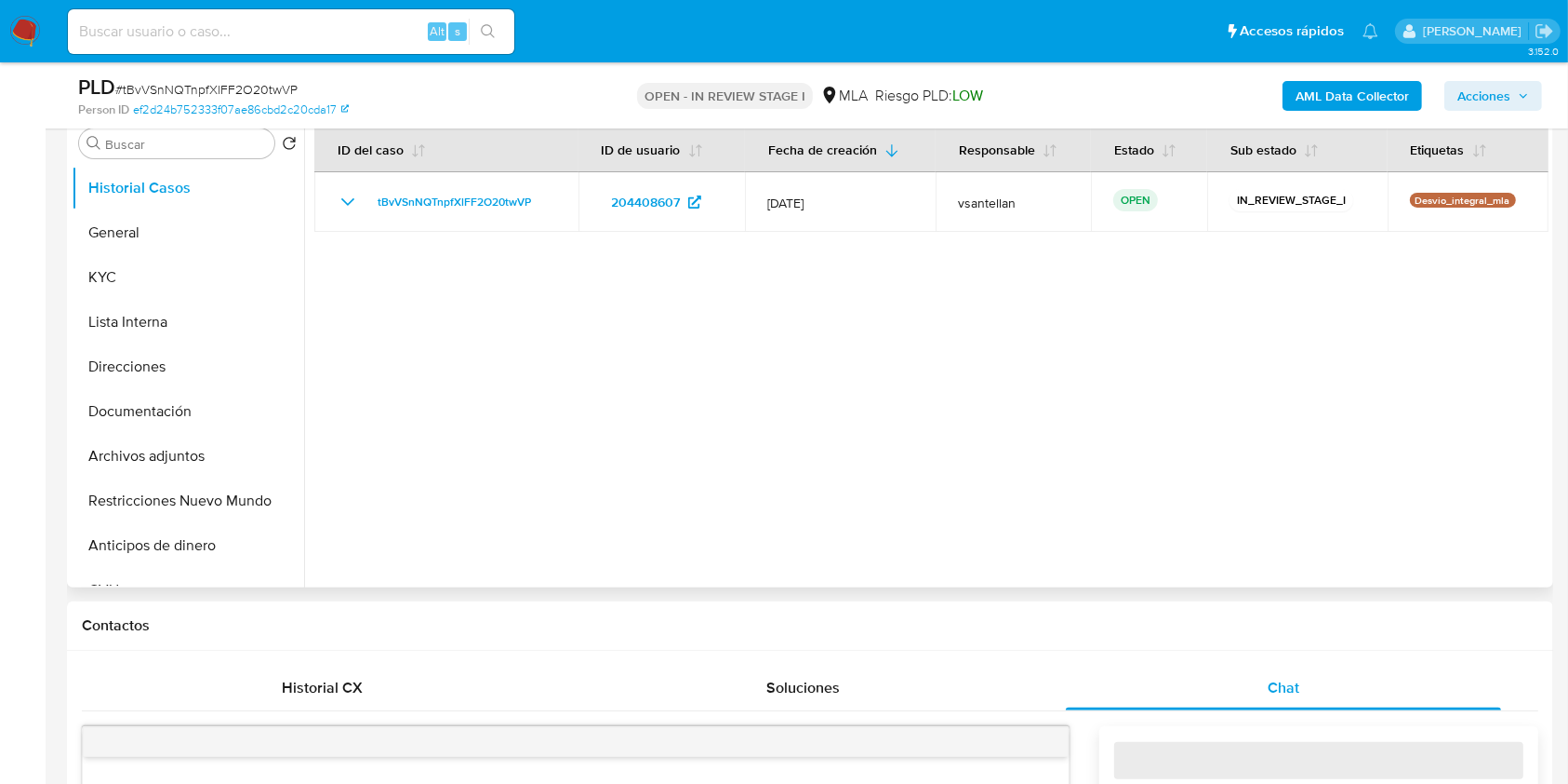
select select "10"
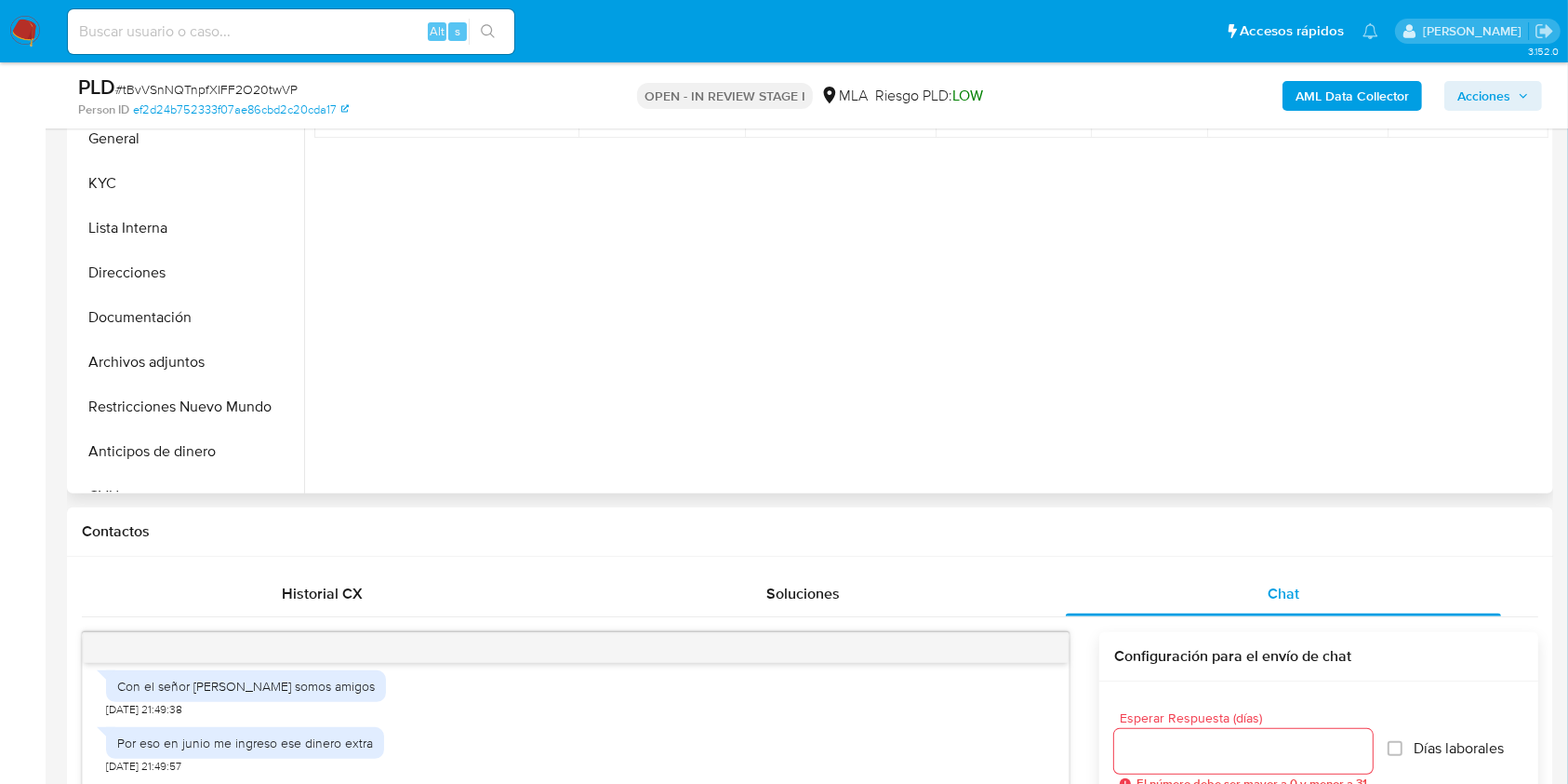
scroll to position [452, 0]
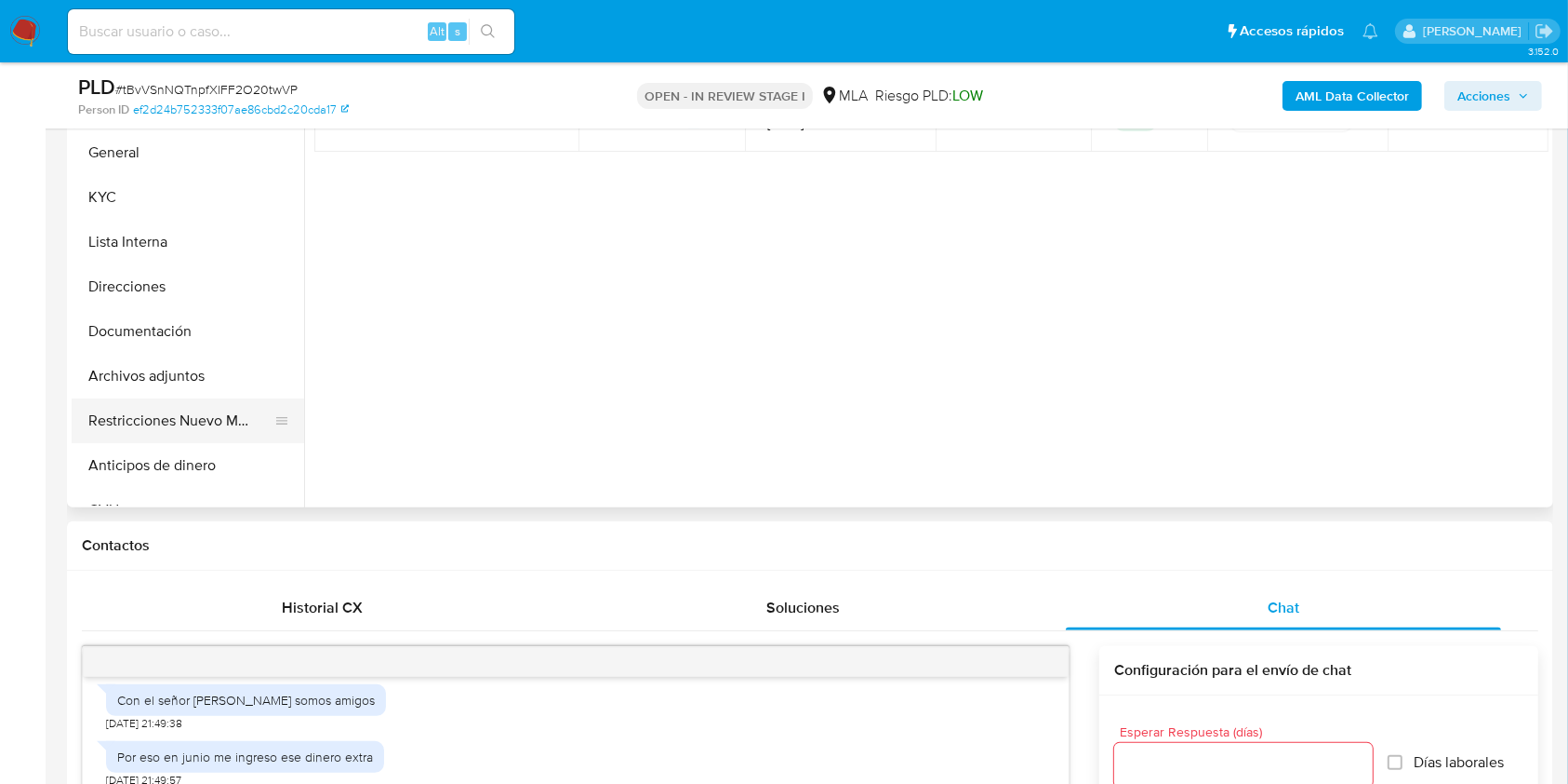
drag, startPoint x: 166, startPoint y: 389, endPoint x: 162, endPoint y: 399, distance: 10.8
click at [163, 398] on ul "Historial Casos General KYC Lista Interna Direcciones Documentación Archivos ad…" at bounding box center [187, 295] width 233 height 420
drag, startPoint x: 162, startPoint y: 405, endPoint x: 844, endPoint y: 422, distance: 682.2
click at [162, 405] on button "Restricciones Nuevo Mundo" at bounding box center [187, 420] width 233 height 45
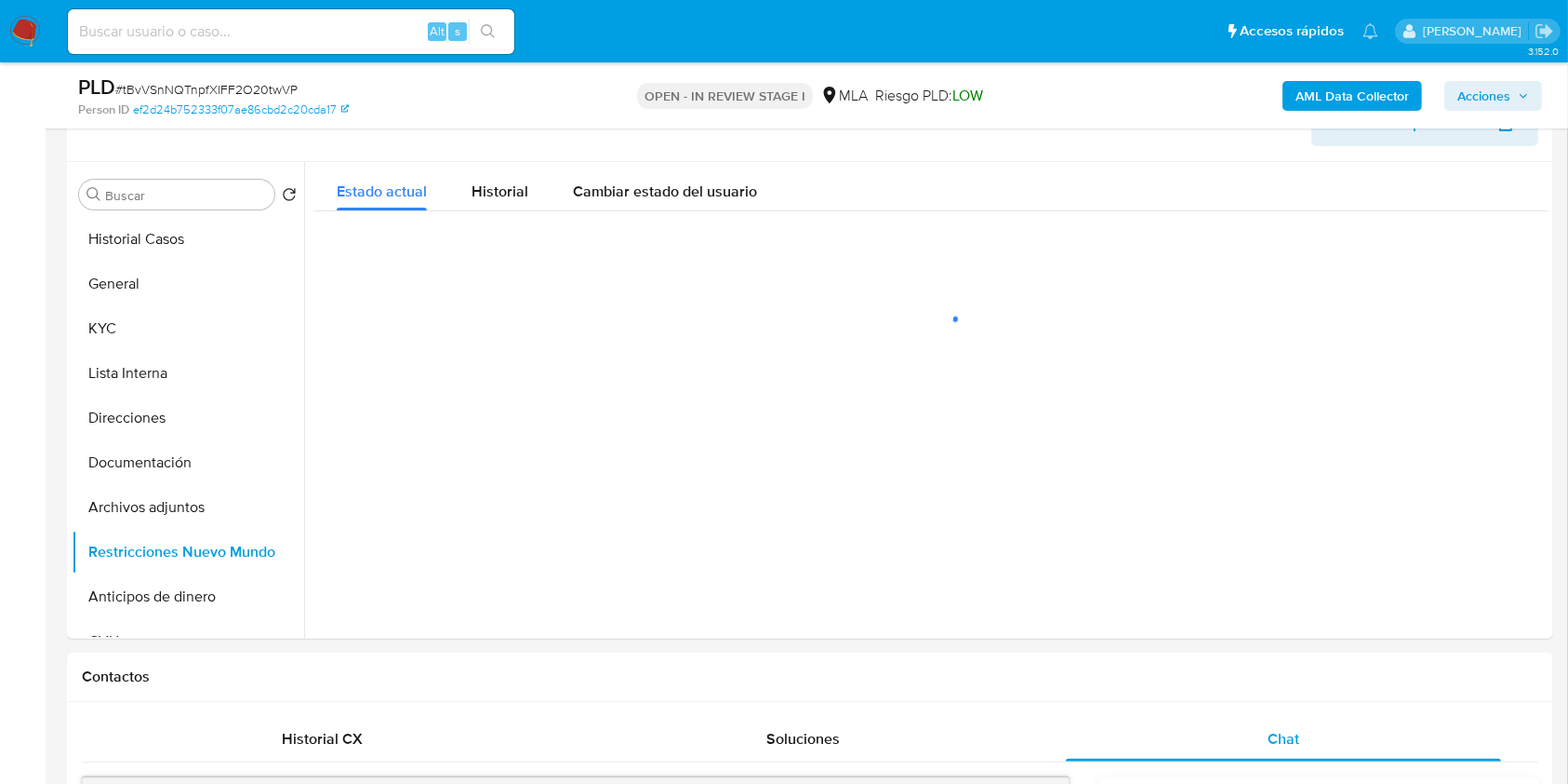
scroll to position [270, 0]
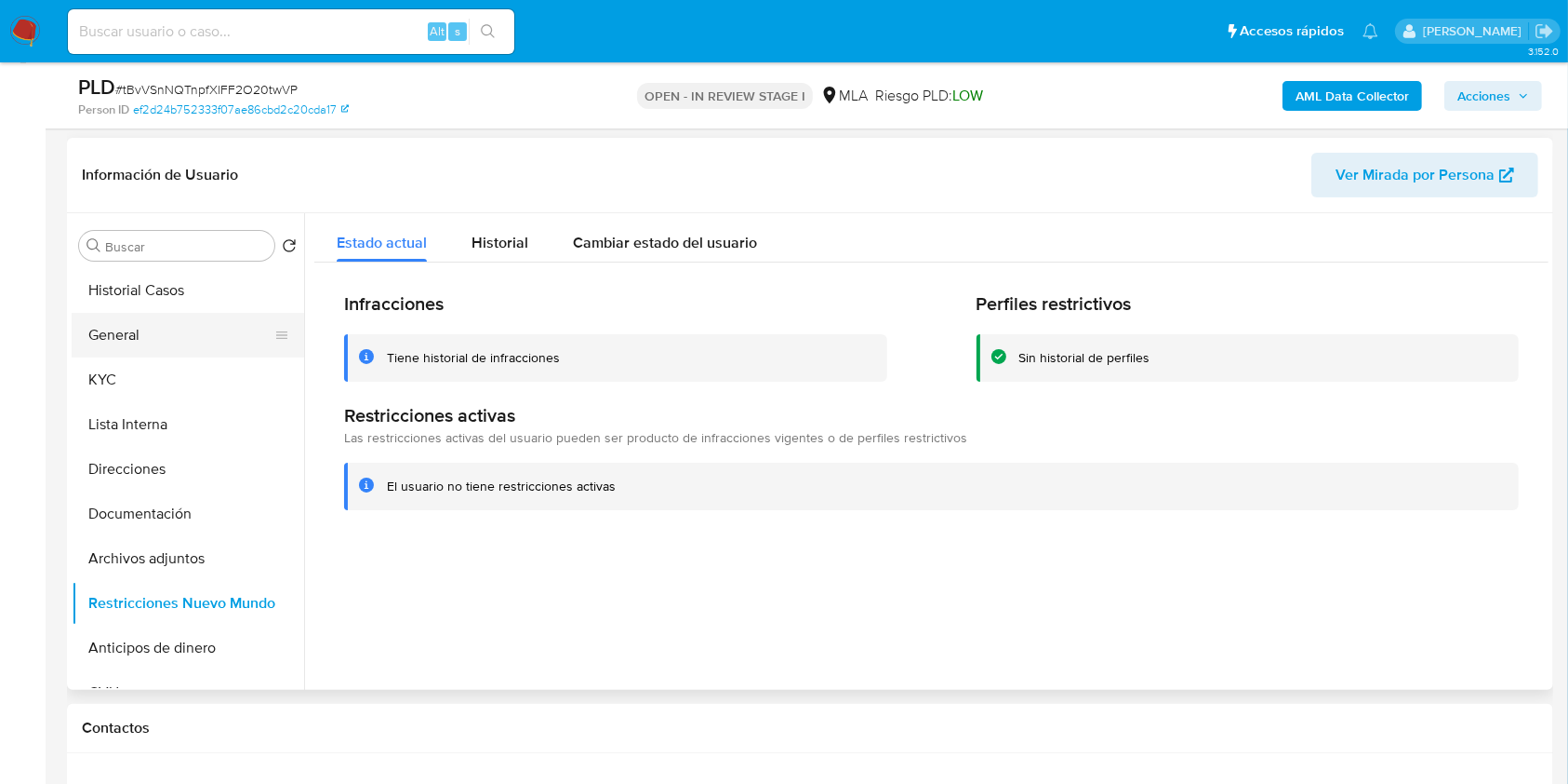
click at [113, 336] on button "General" at bounding box center [180, 335] width 218 height 45
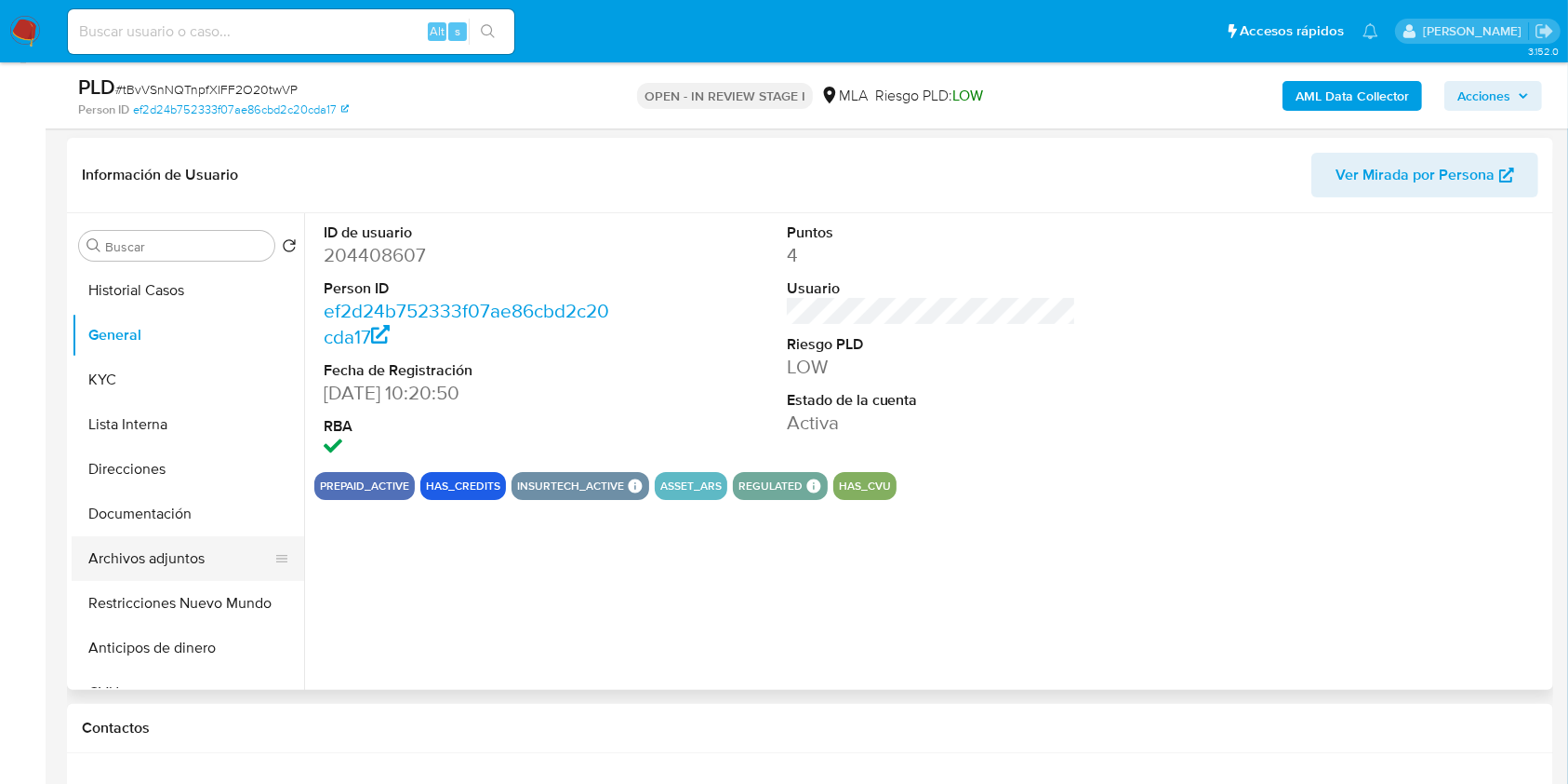
click at [145, 550] on button "Archivos adjuntos" at bounding box center [180, 558] width 218 height 45
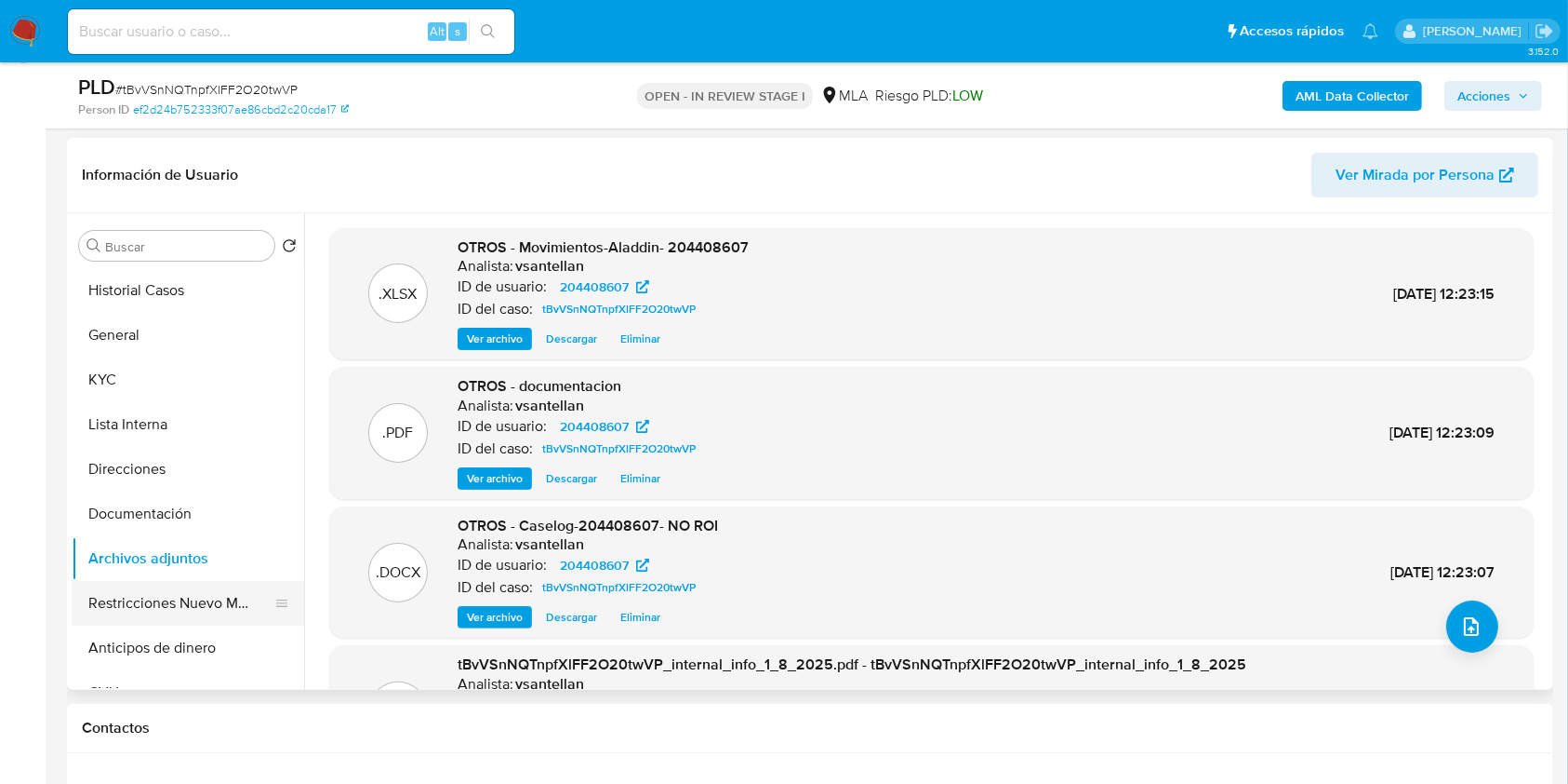
click at [191, 603] on button "Restricciones Nuevo Mundo" at bounding box center [180, 603] width 218 height 45
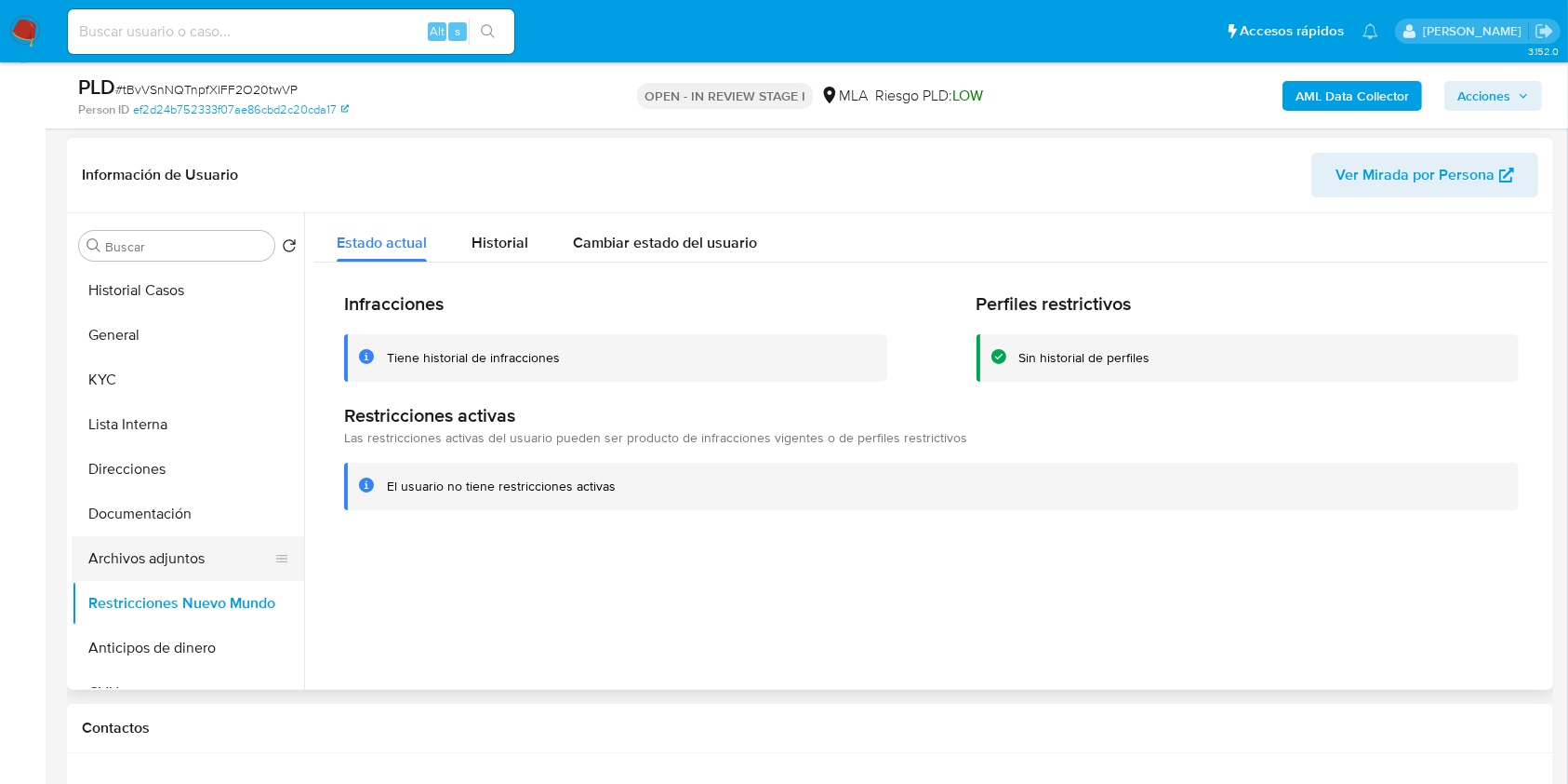
click at [186, 550] on button "Archivos adjuntos" at bounding box center [180, 558] width 218 height 45
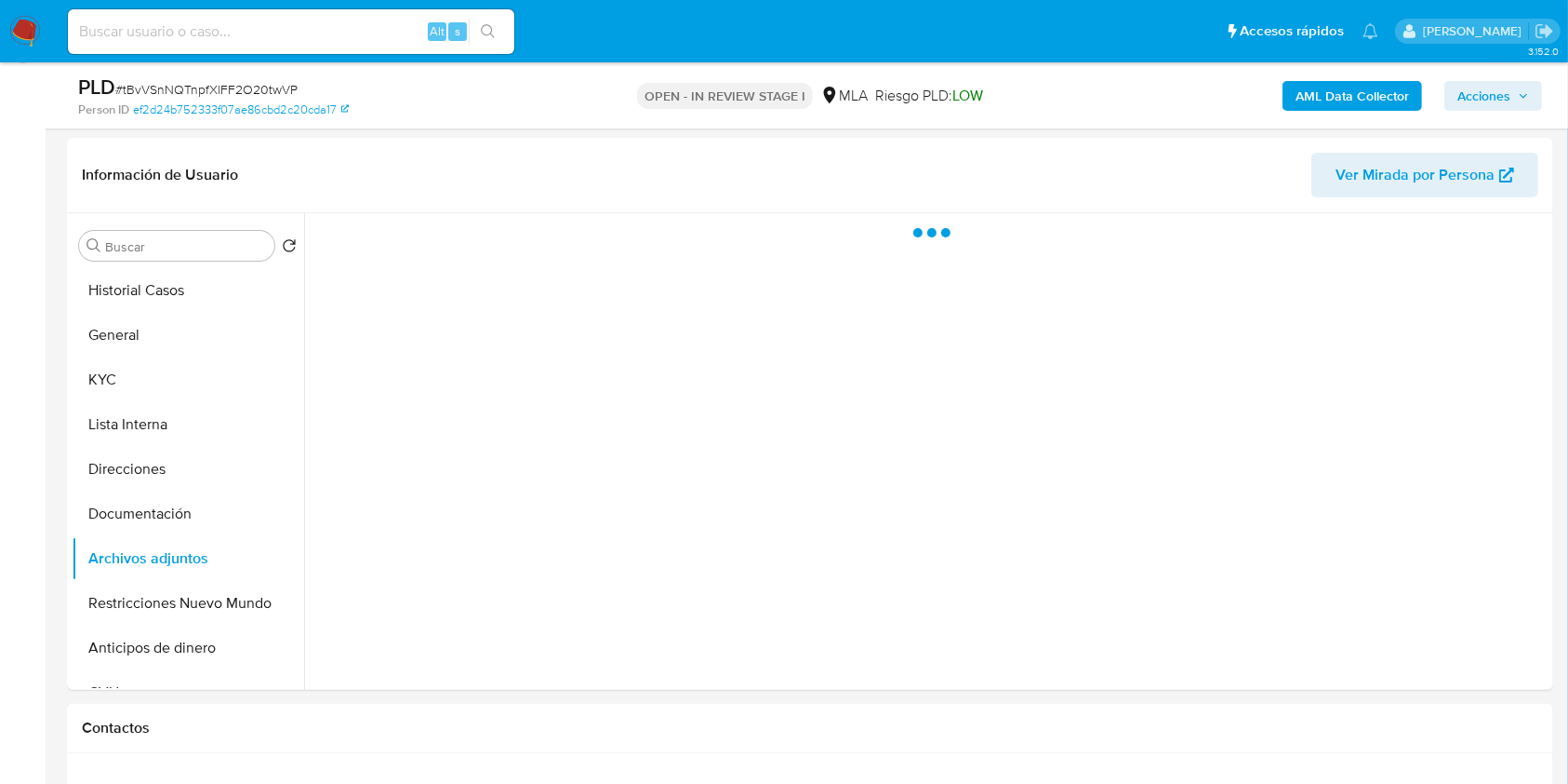
click at [1503, 87] on span "Acciones" at bounding box center [1485, 96] width 53 height 30
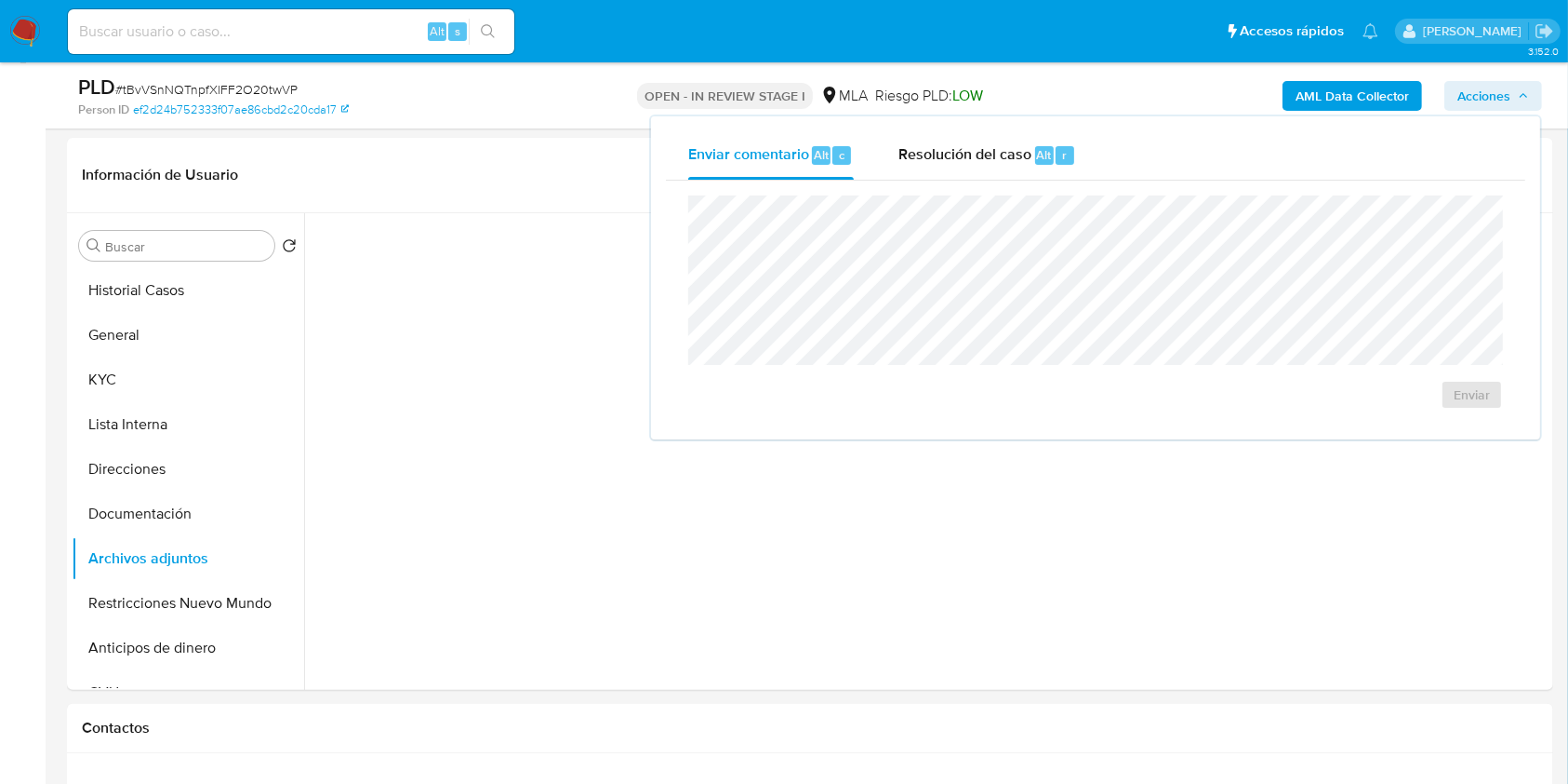
drag, startPoint x: 1072, startPoint y: 155, endPoint x: 1072, endPoint y: 189, distance: 34.0
click at [1071, 157] on div "Resolución del caso Alt r" at bounding box center [987, 155] width 177 height 49
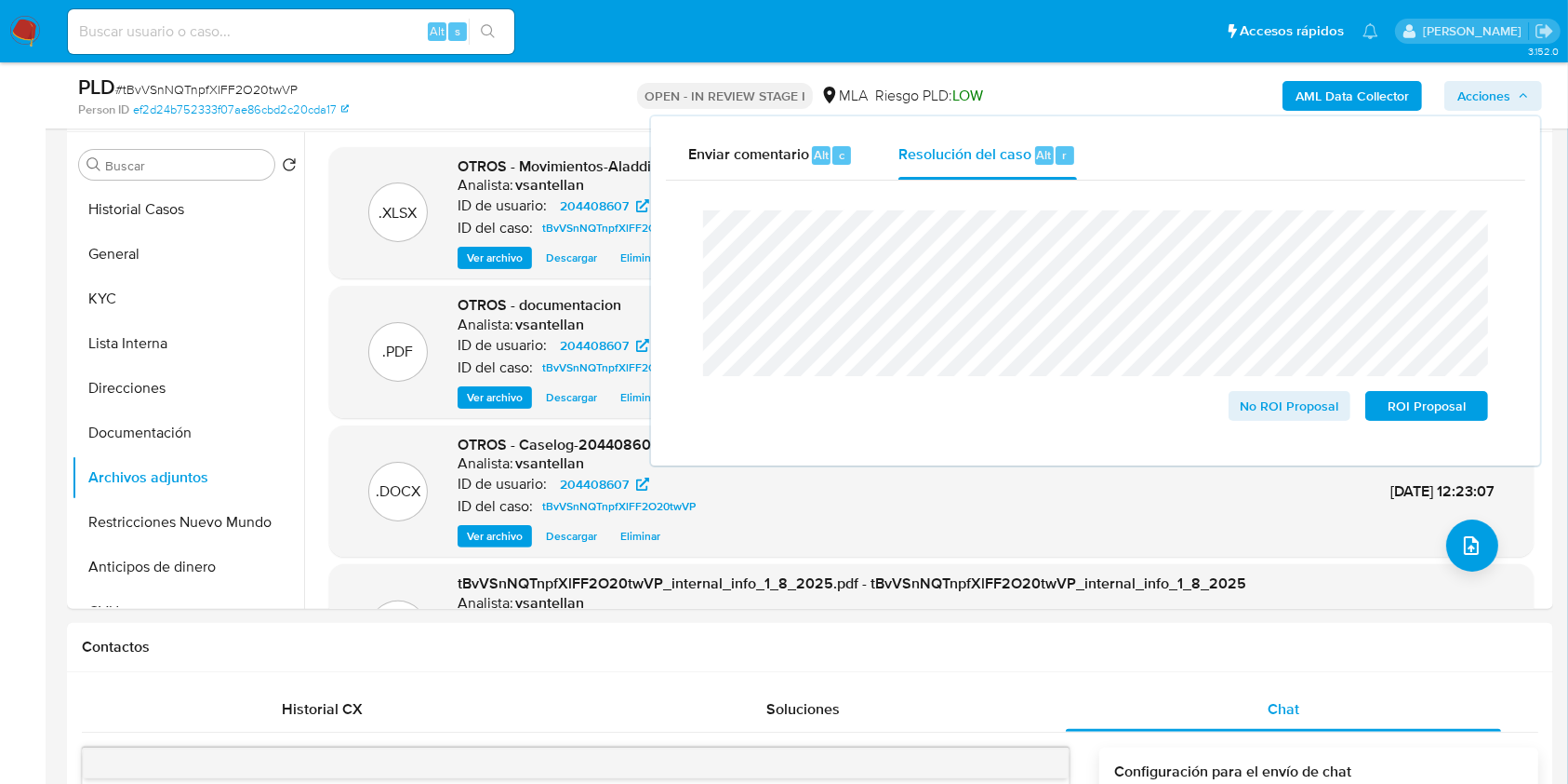
scroll to position [388, 0]
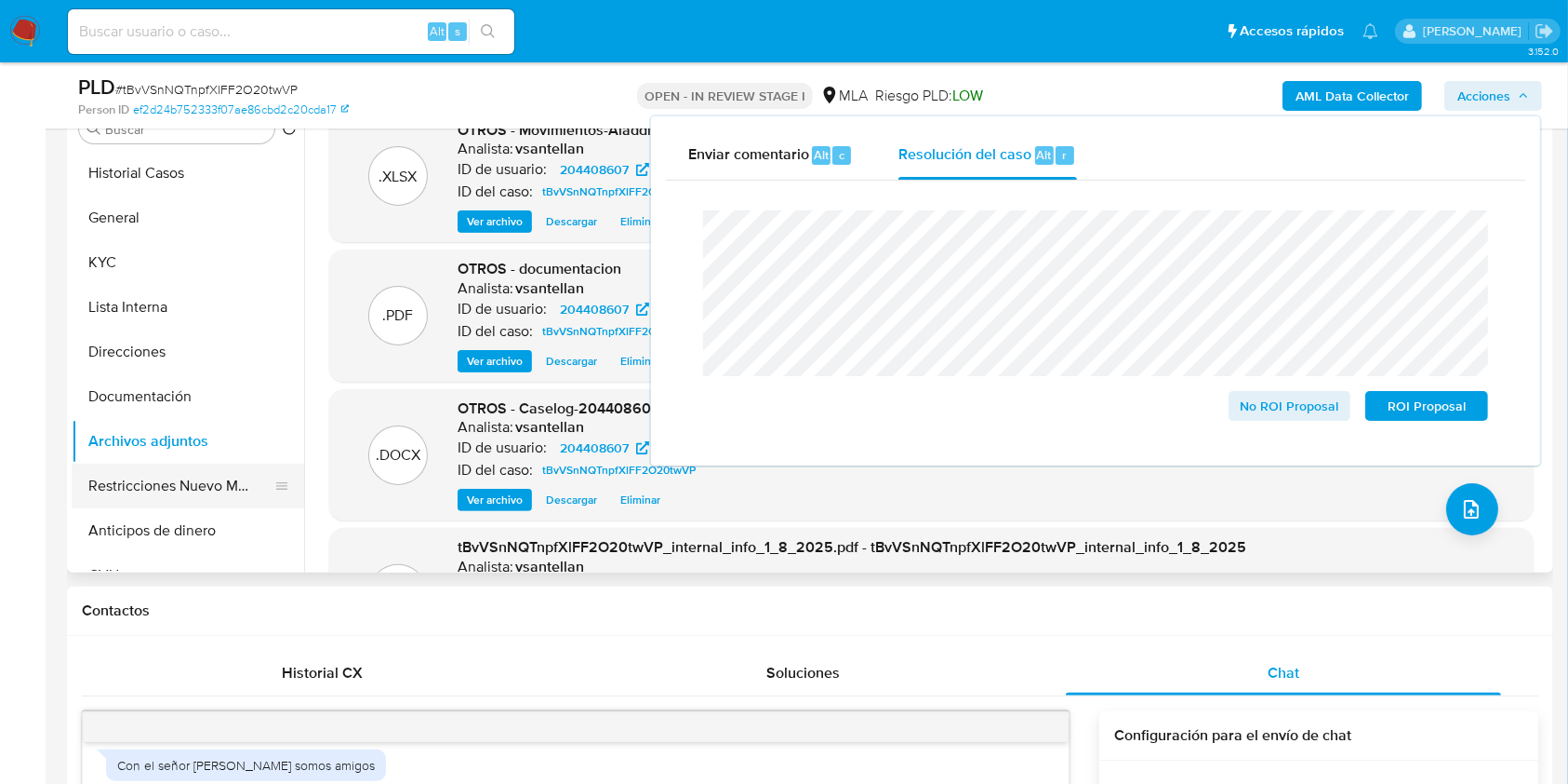
click at [201, 478] on button "Restricciones Nuevo Mundo" at bounding box center [180, 486] width 218 height 45
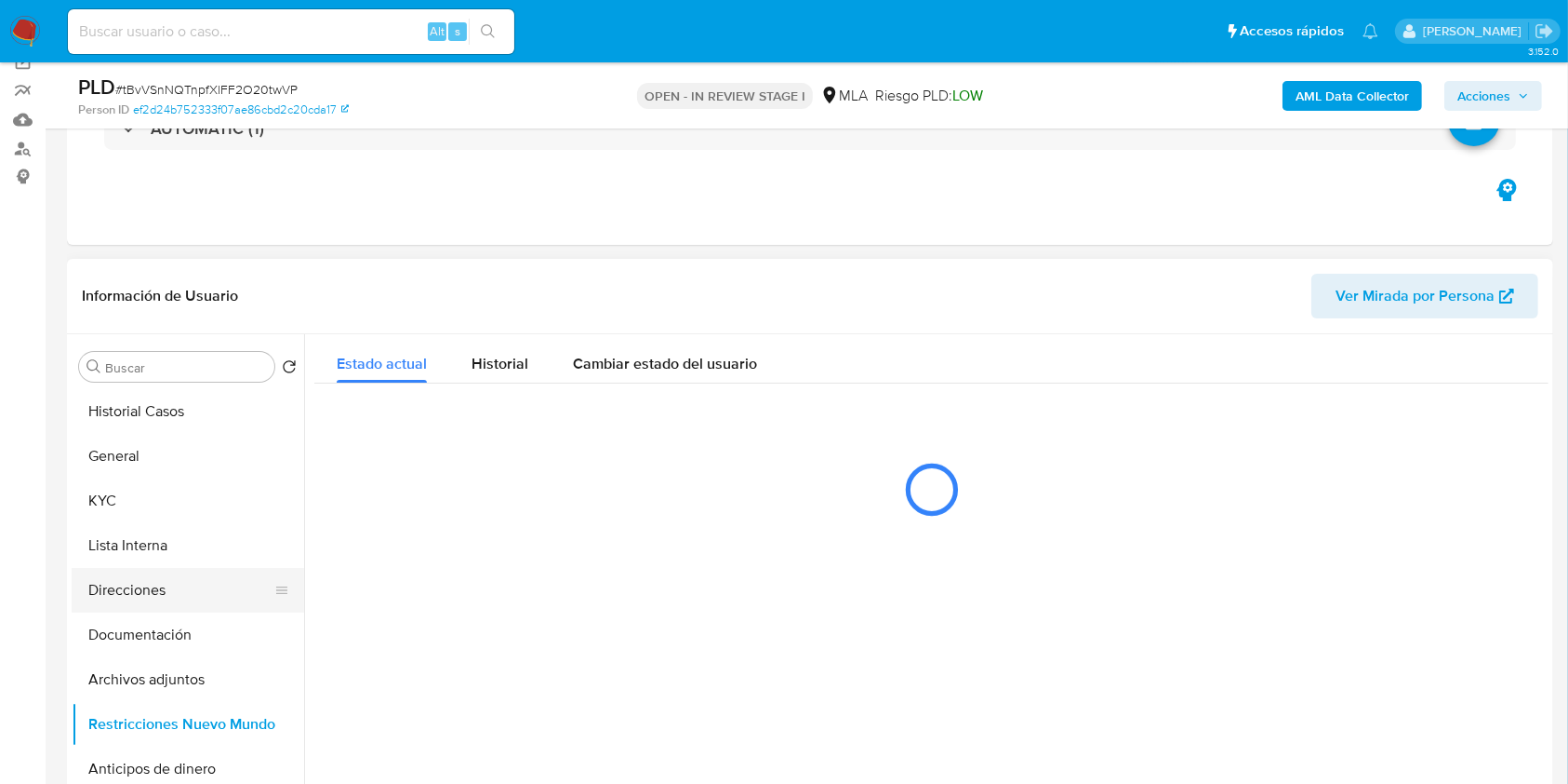
scroll to position [140, 0]
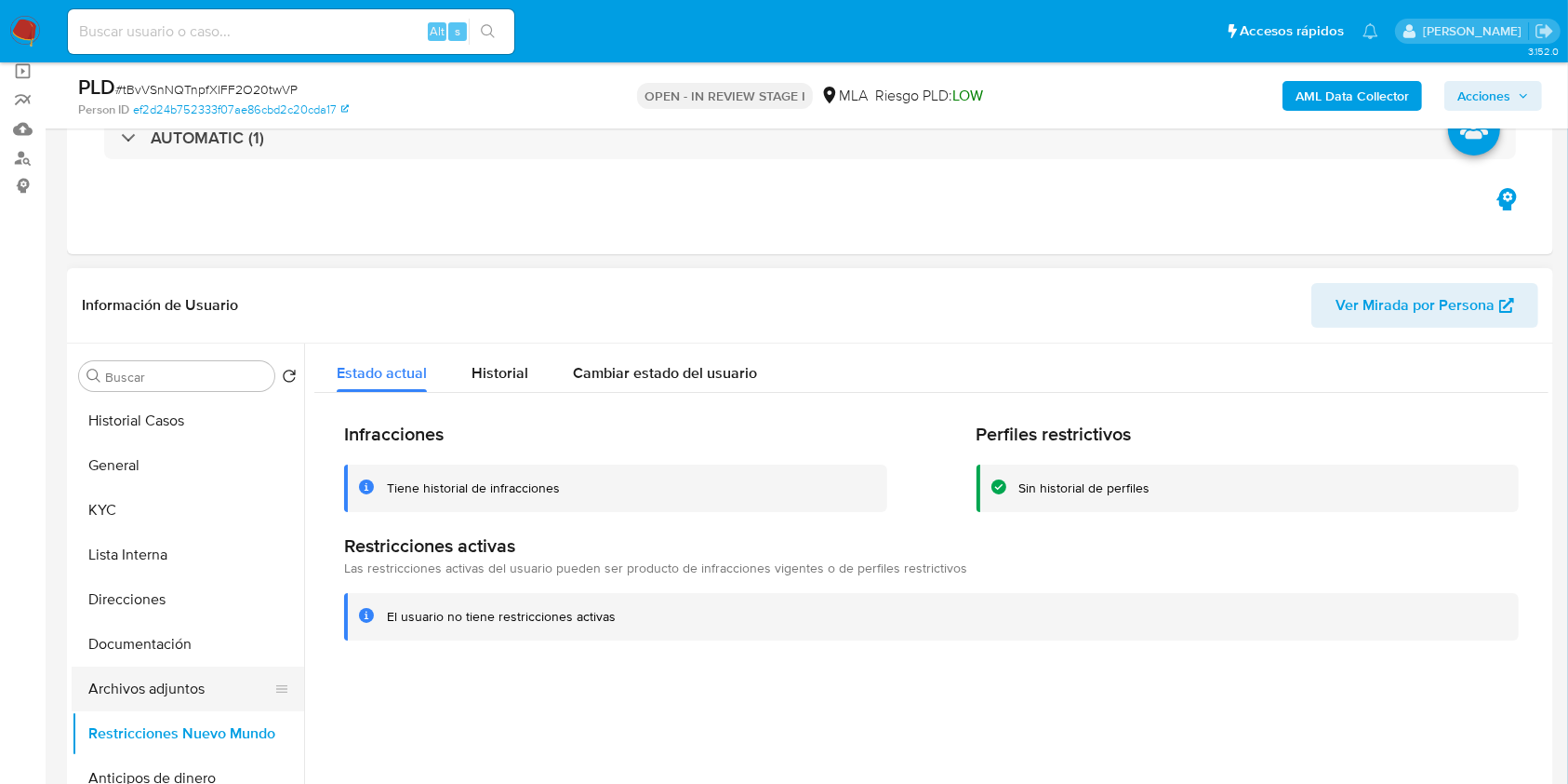
click at [146, 686] on button "Archivos adjuntos" at bounding box center [180, 688] width 218 height 45
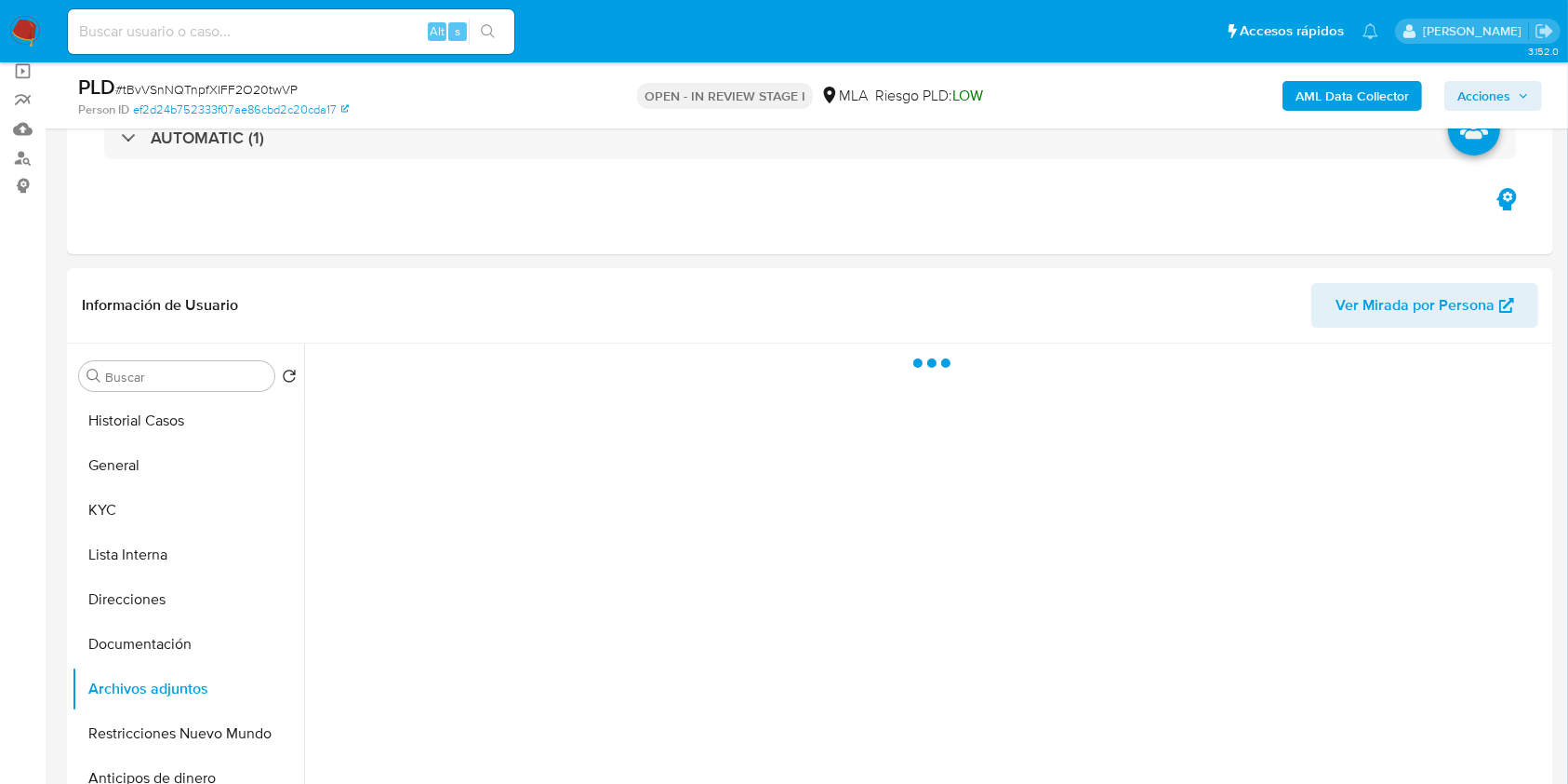
click at [1491, 101] on span "Acciones" at bounding box center [1485, 96] width 53 height 30
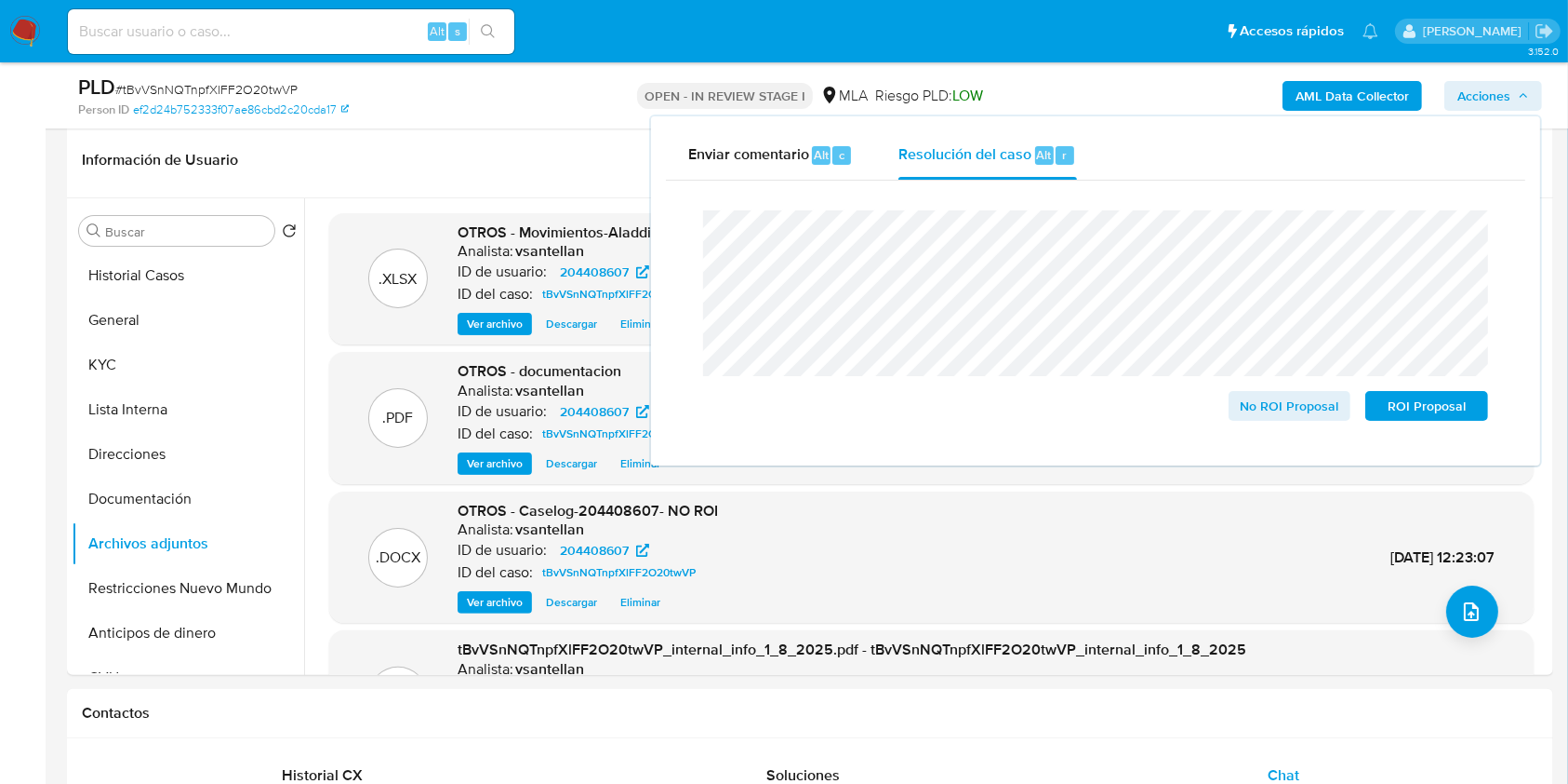
scroll to position [280, 0]
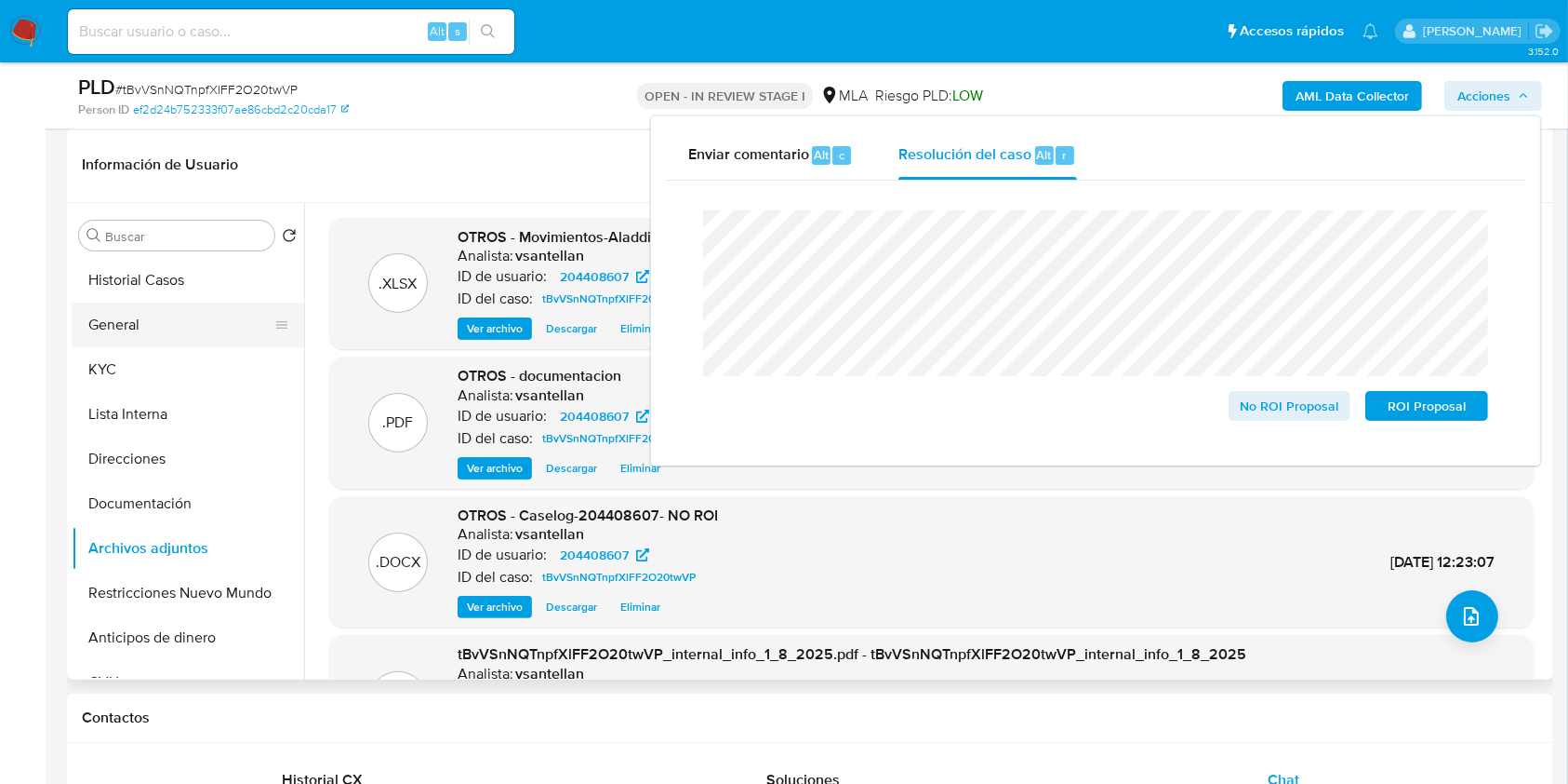
click at [160, 324] on button "General" at bounding box center [180, 324] width 218 height 45
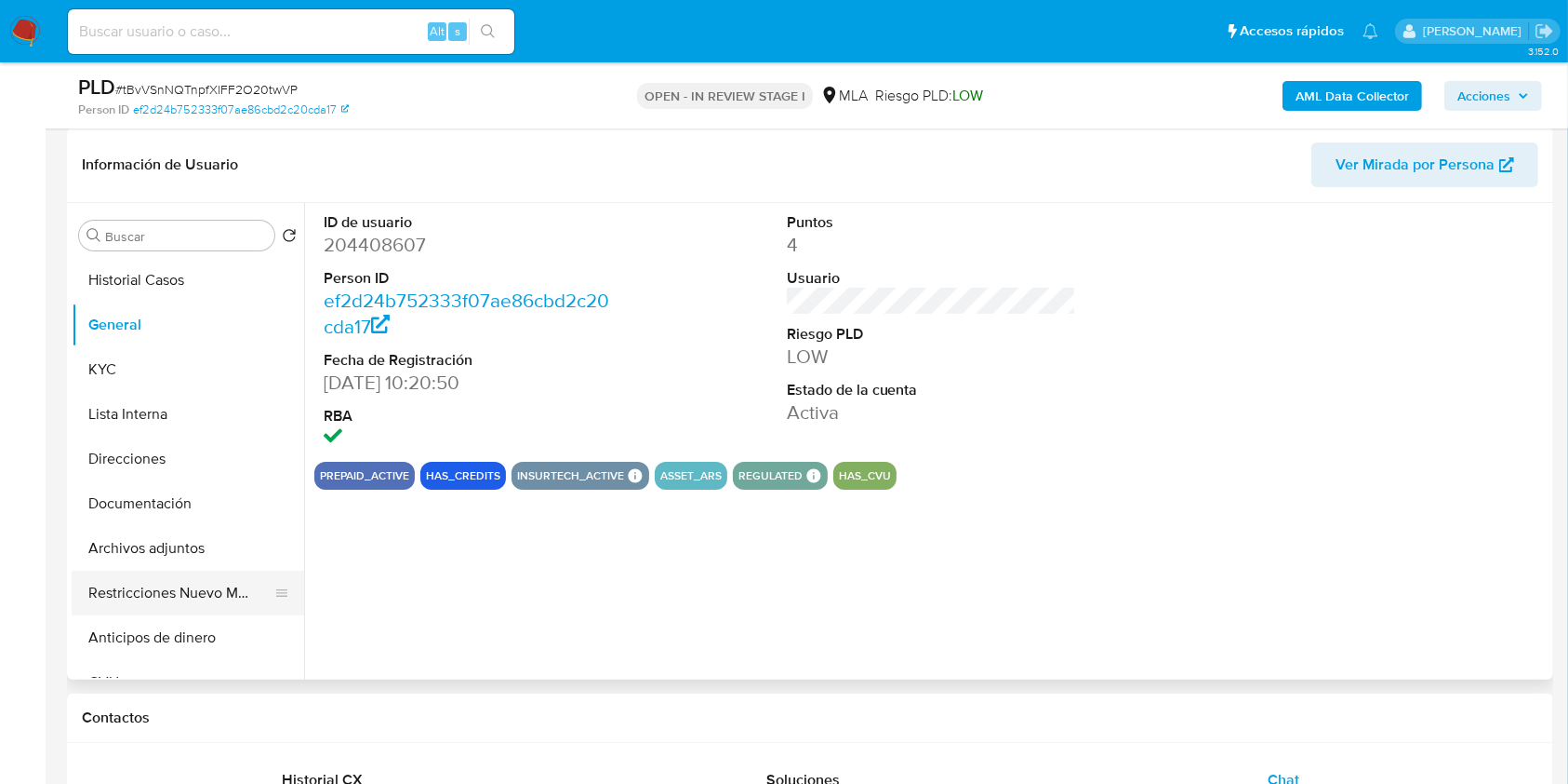
click at [182, 592] on button "Restricciones Nuevo Mundo" at bounding box center [180, 593] width 218 height 45
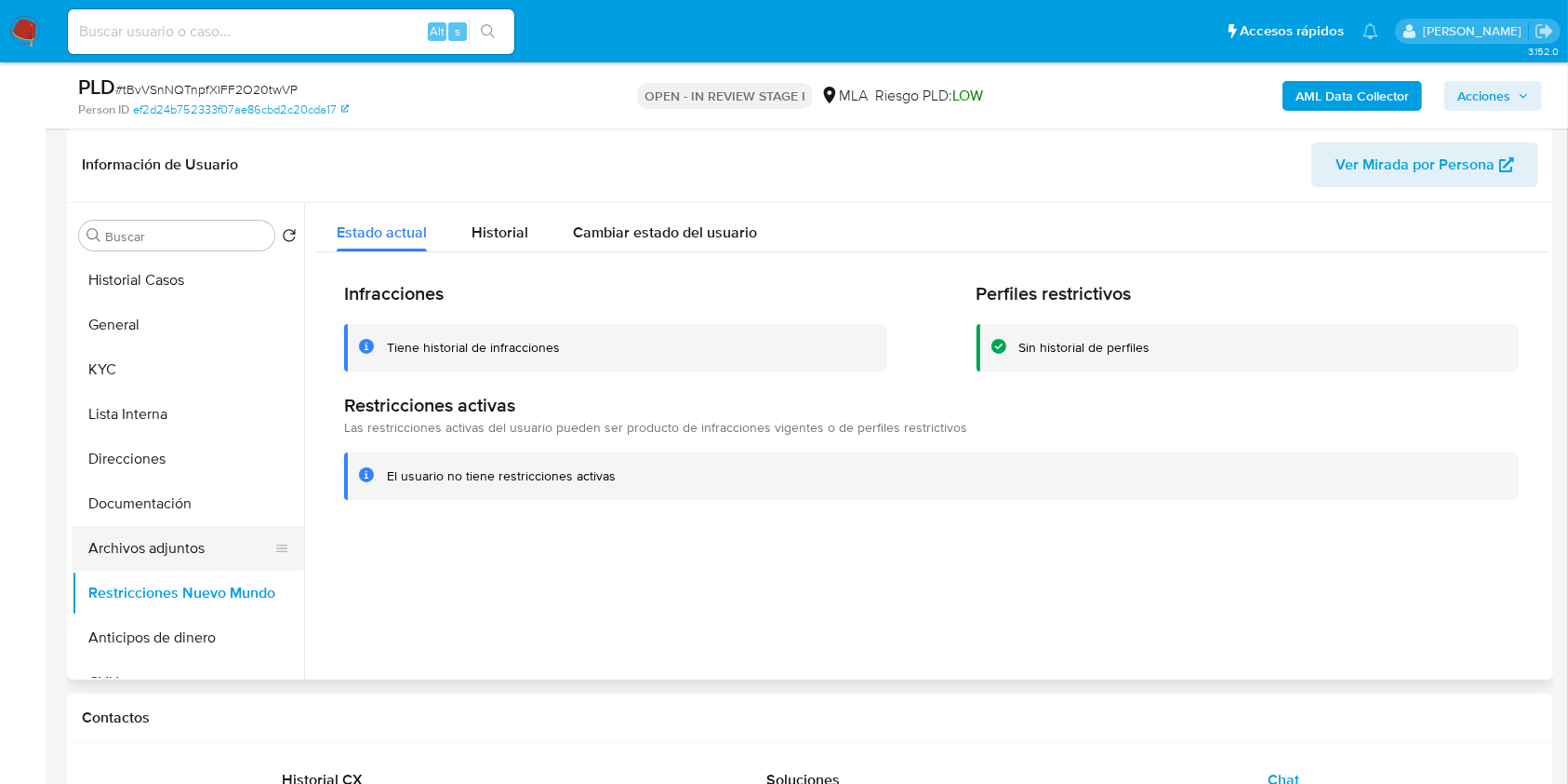
click at [186, 546] on button "Archivos adjuntos" at bounding box center [180, 548] width 218 height 45
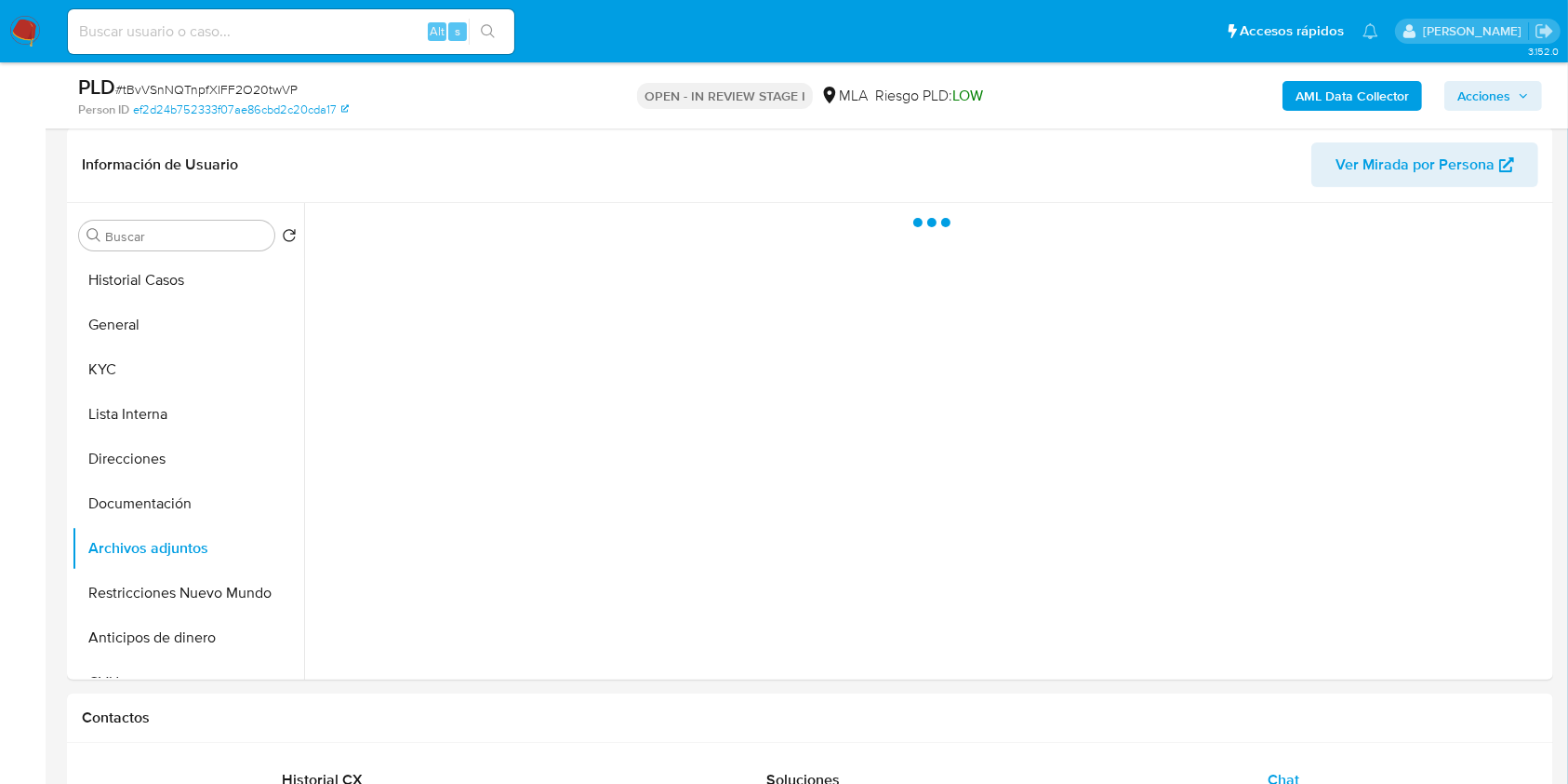
click at [1529, 97] on button "Acciones" at bounding box center [1493, 96] width 98 height 30
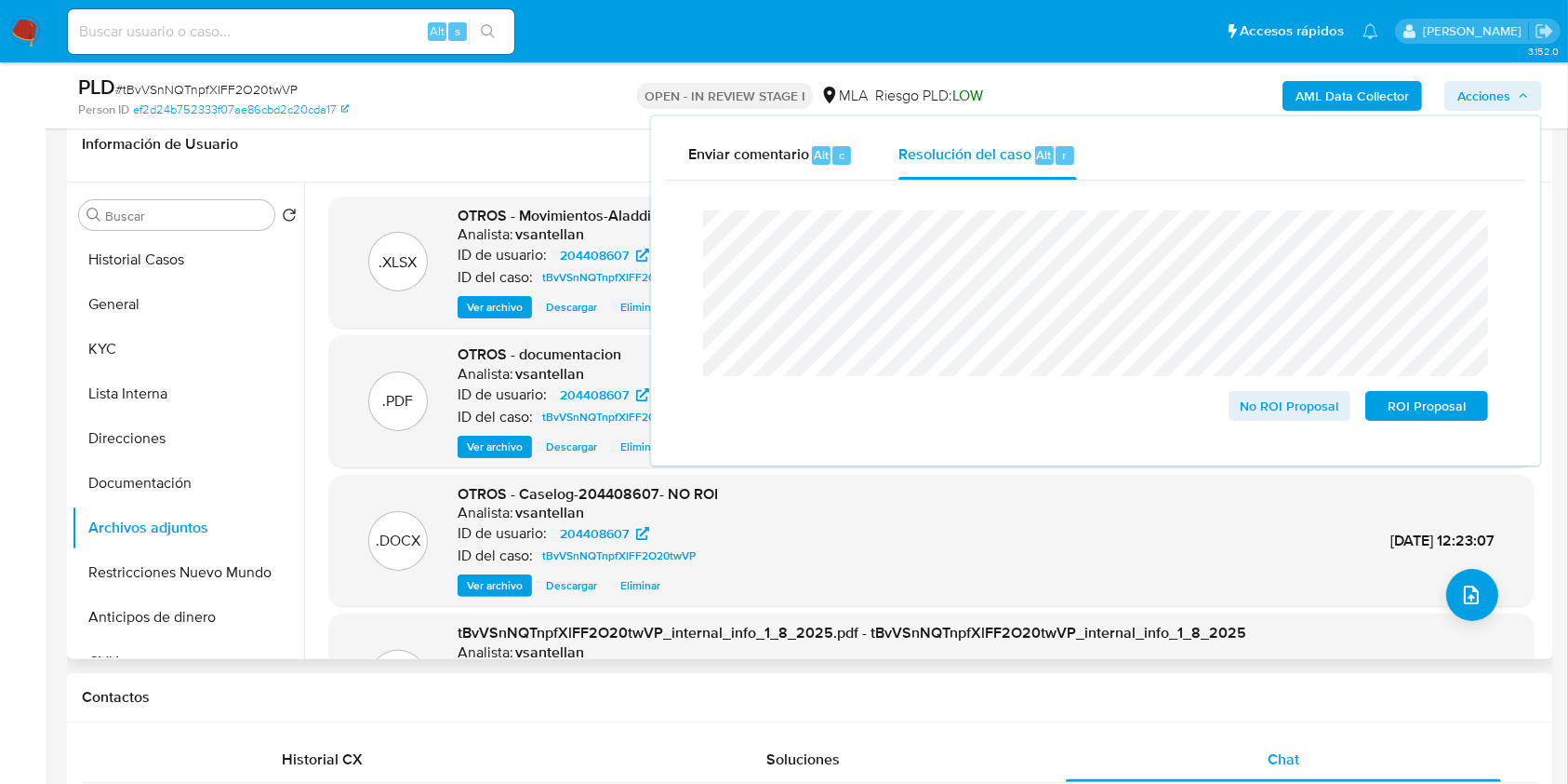
scroll to position [0, 0]
click at [1281, 413] on span "No ROI Proposal" at bounding box center [1291, 405] width 97 height 26
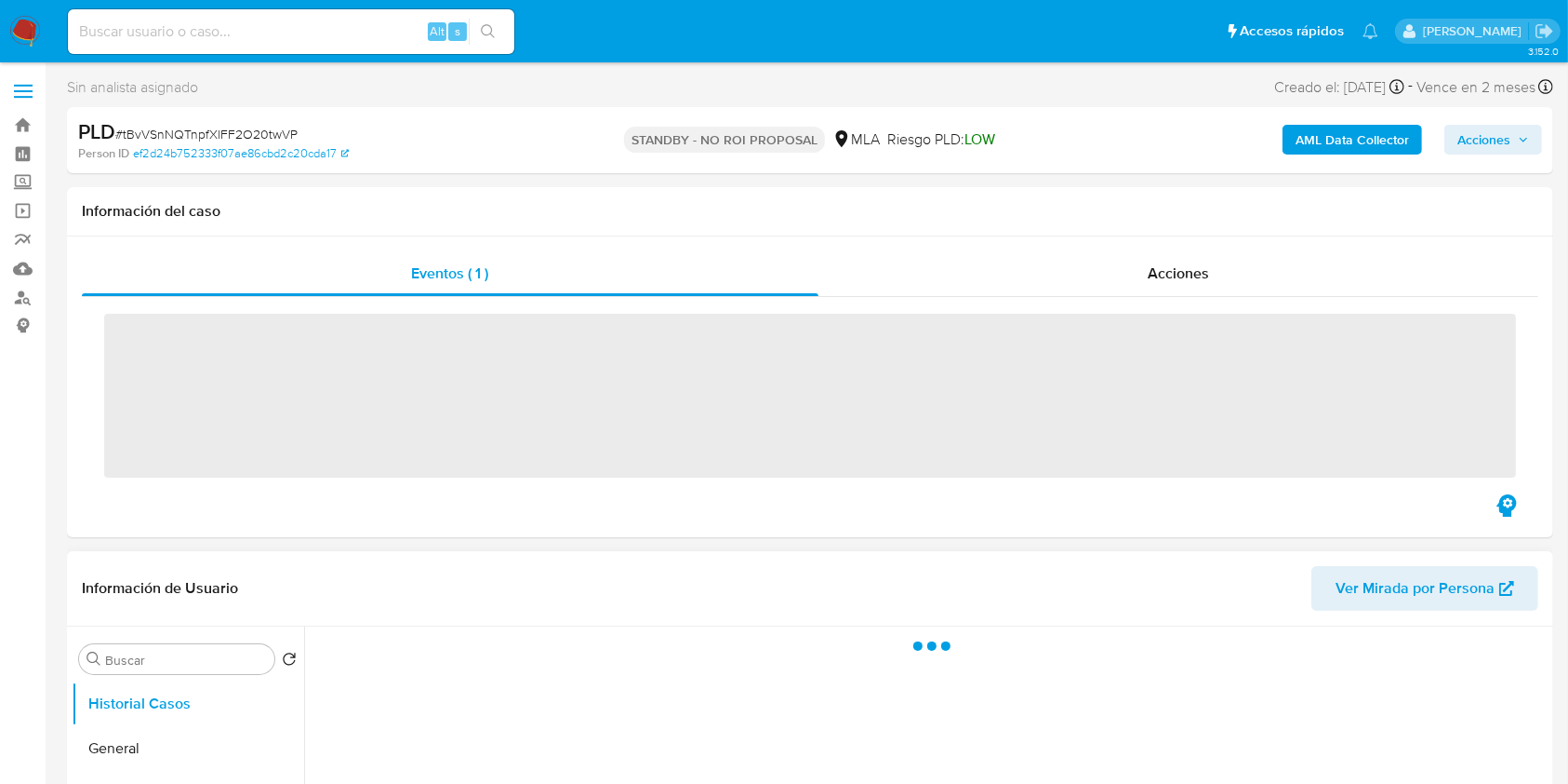
drag, startPoint x: 1077, startPoint y: 570, endPoint x: 1077, endPoint y: 585, distance: 15.0
click at [1077, 585] on header "Información de Usuario Ver Mirada por Persona" at bounding box center [810, 588] width 1457 height 45
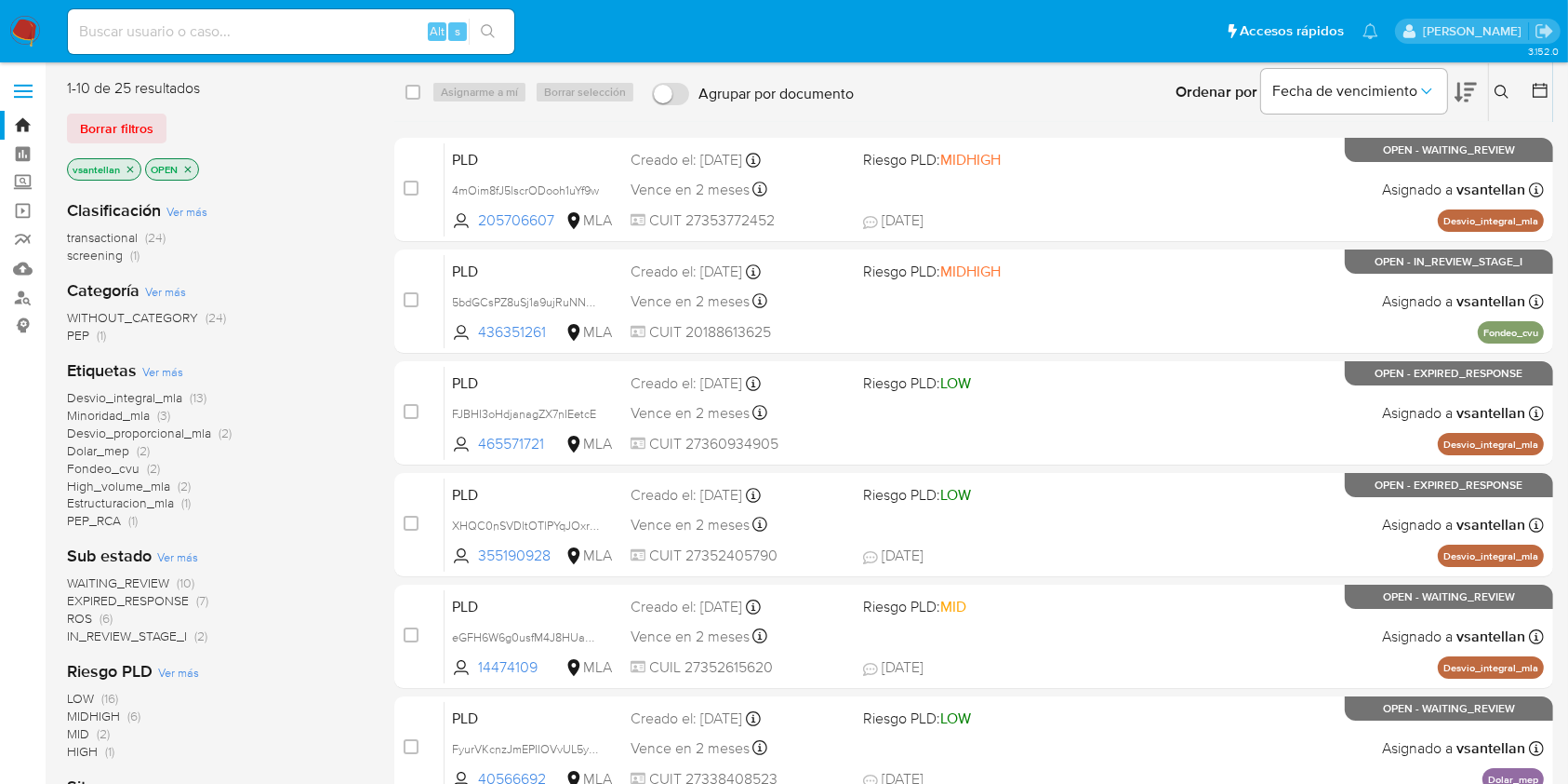
click at [1500, 92] on icon at bounding box center [1502, 91] width 15 height 15
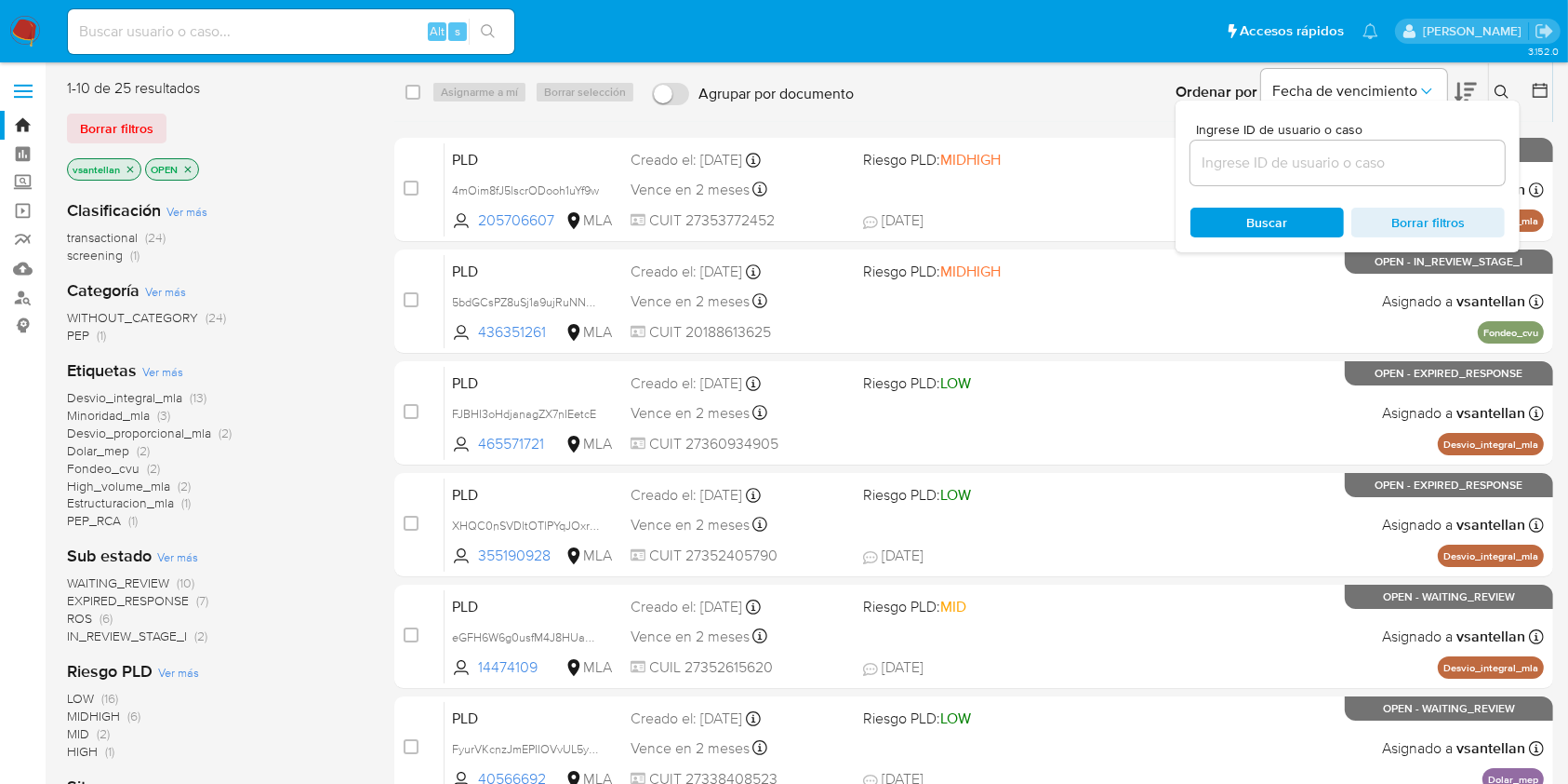
click at [1344, 146] on div at bounding box center [1347, 163] width 314 height 45
click at [1342, 157] on input at bounding box center [1347, 163] width 314 height 24
paste input "47498794"
type input "47498794"
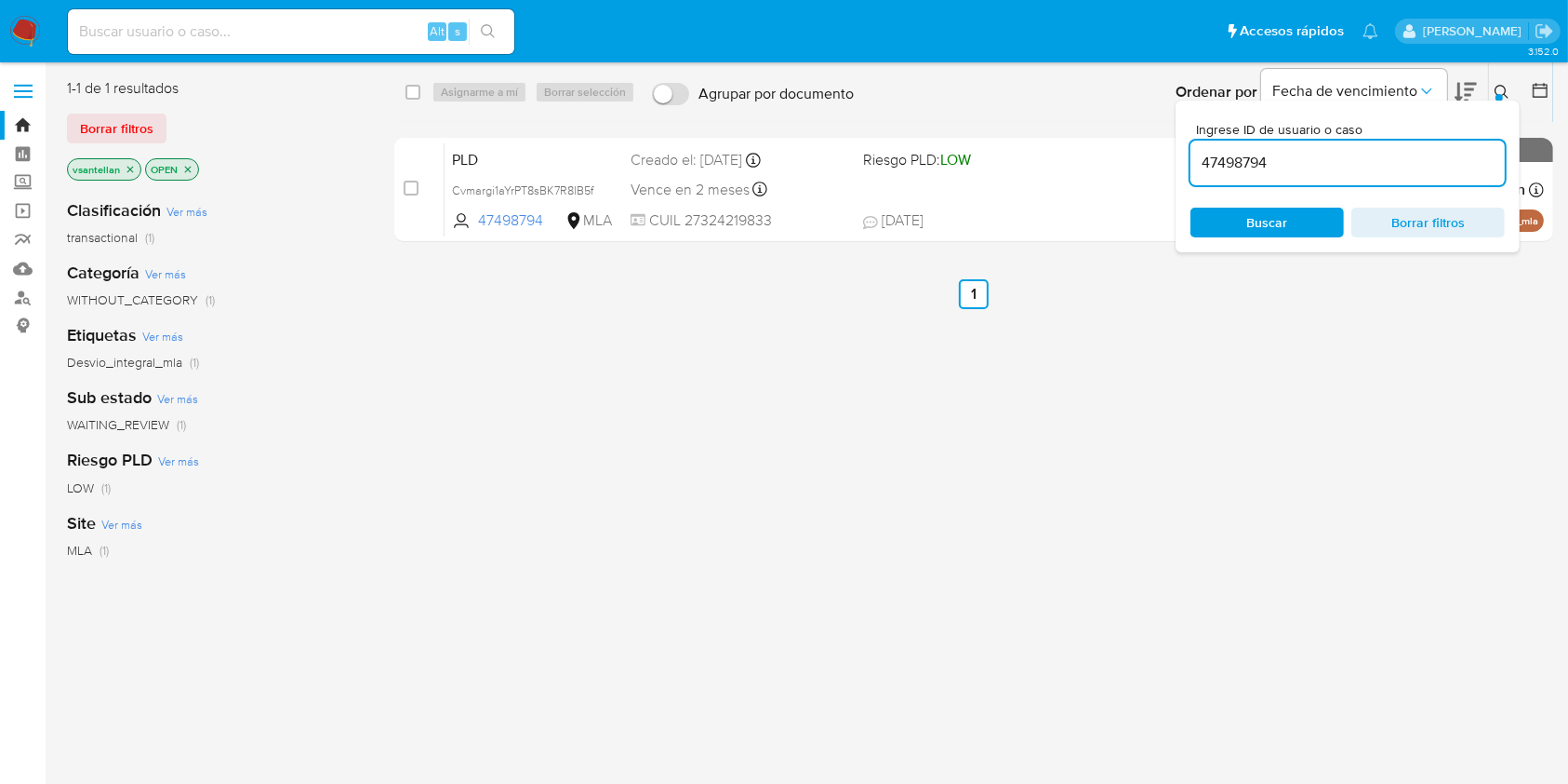
click at [1504, 86] on icon at bounding box center [1502, 91] width 15 height 15
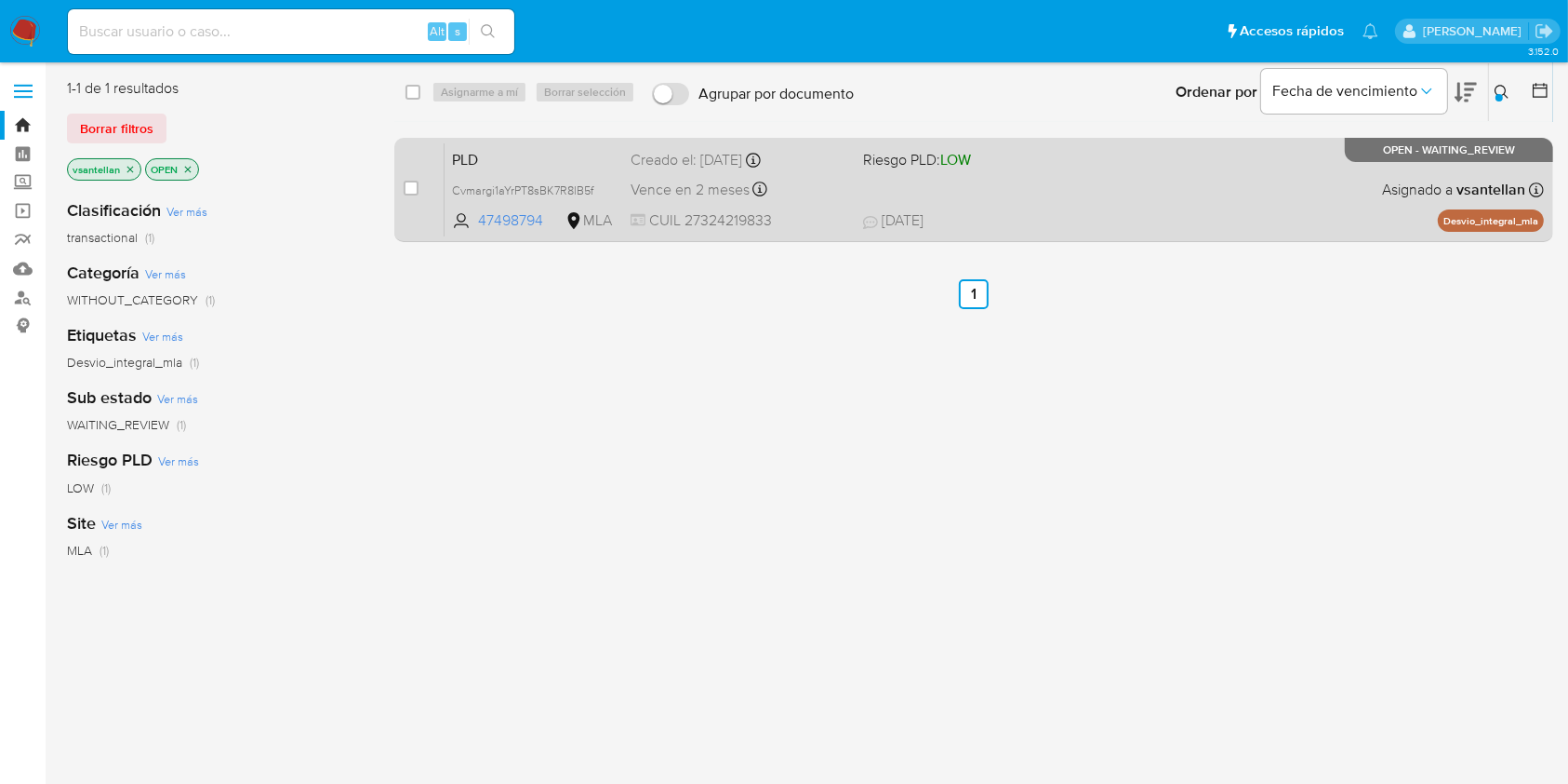
click at [1176, 197] on div "PLD Cvmargi1aYrPT8sBK7R8lB5f 47498794 MLA Riesgo PLD: LOW Creado el: 12/07/2025…" at bounding box center [994, 189] width 1099 height 94
click at [409, 187] on input "checkbox" at bounding box center [411, 187] width 15 height 15
checkbox input "true"
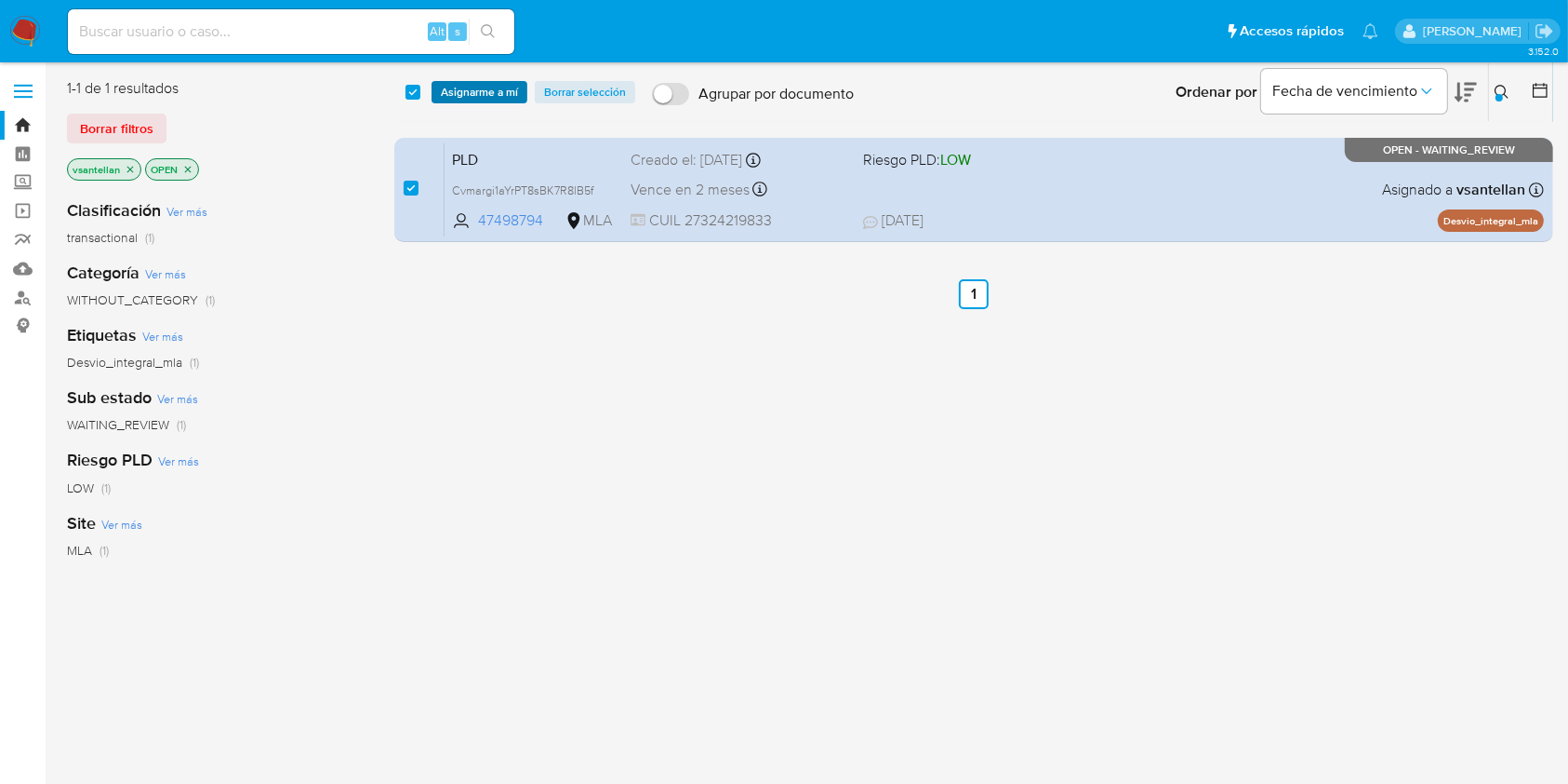
click at [457, 92] on span "Asignarme a mí" at bounding box center [479, 92] width 77 height 19
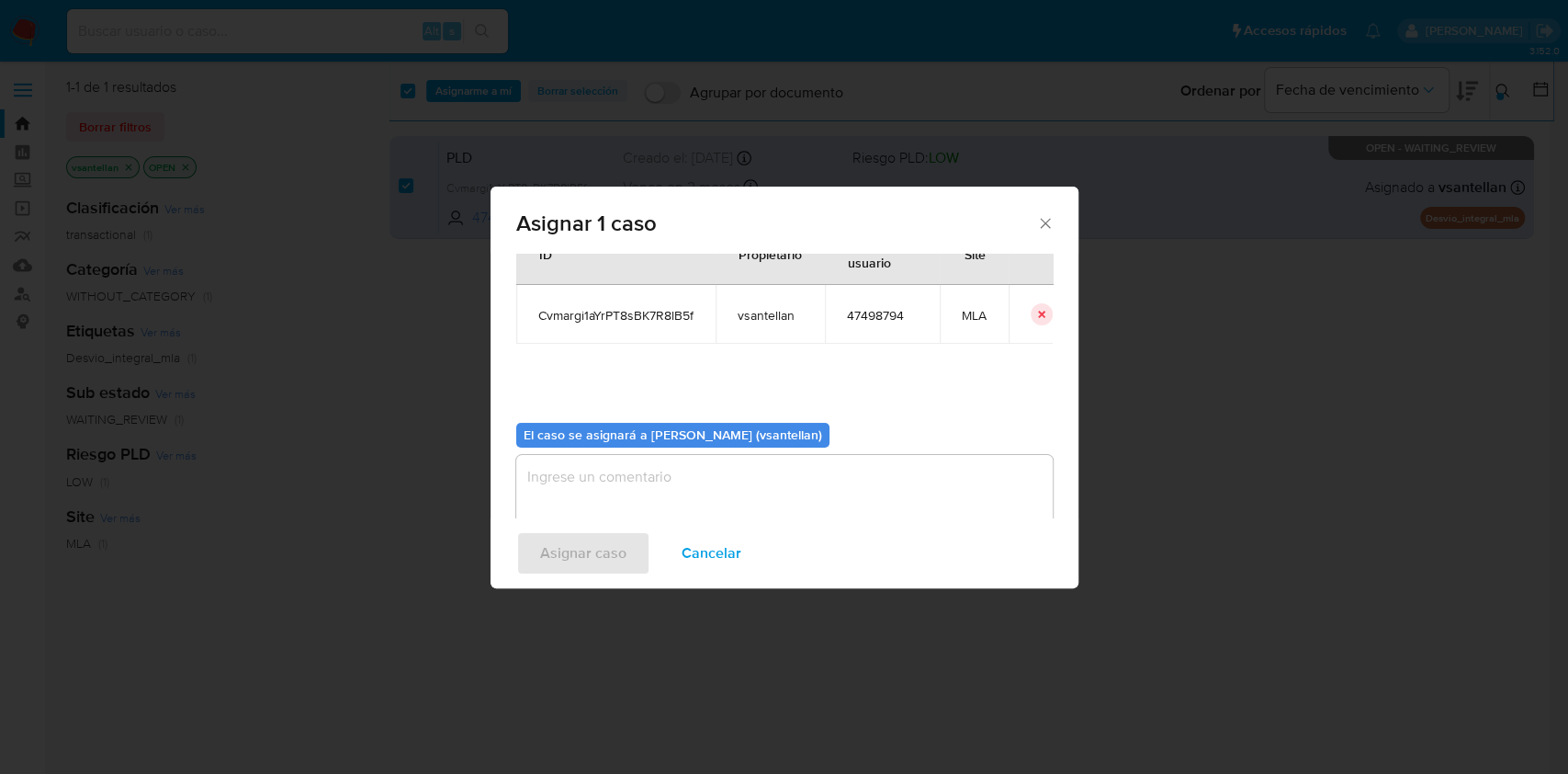
scroll to position [94, 0]
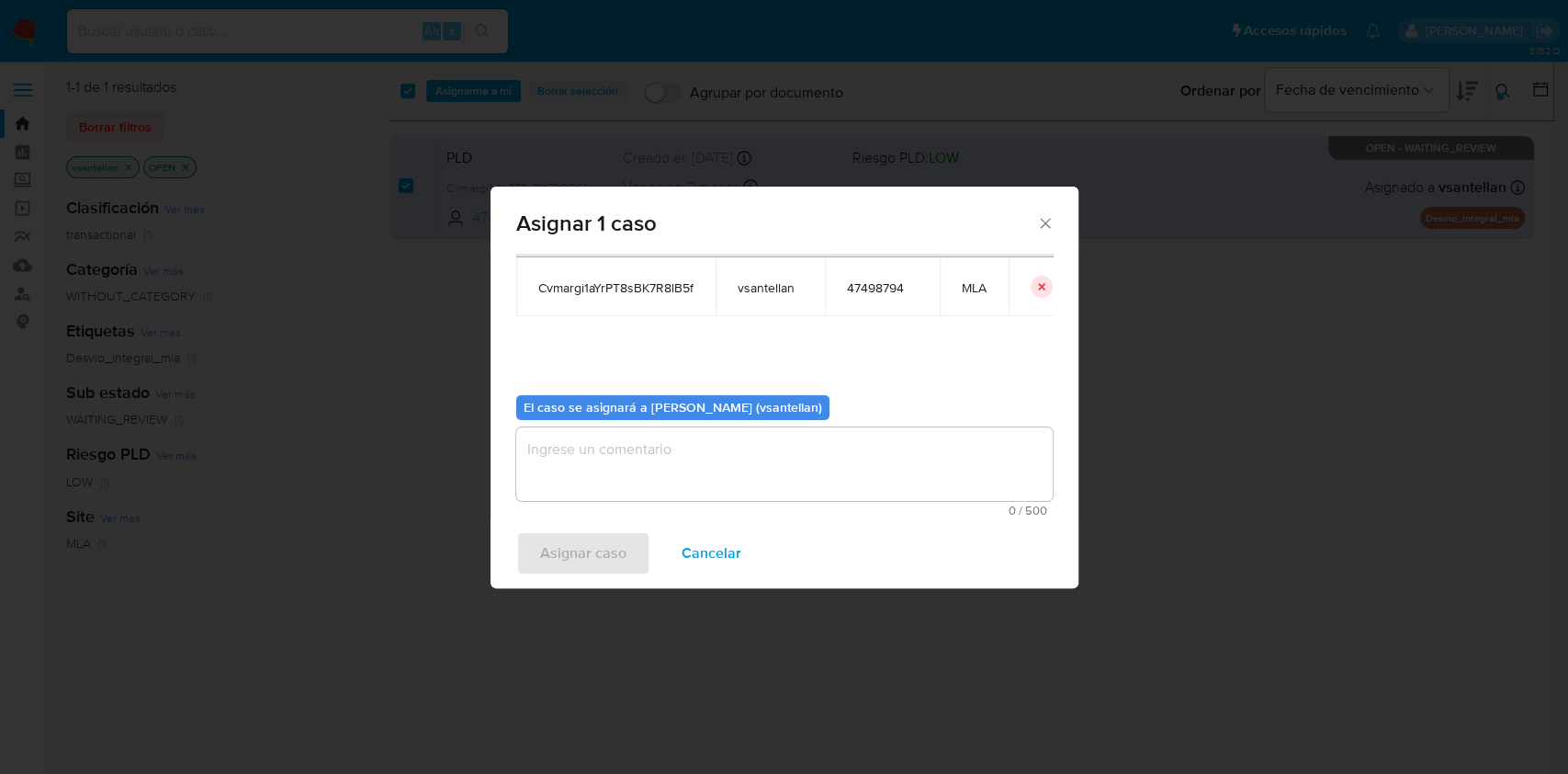
click at [558, 459] on textarea "assign-modal" at bounding box center [784, 464] width 536 height 73
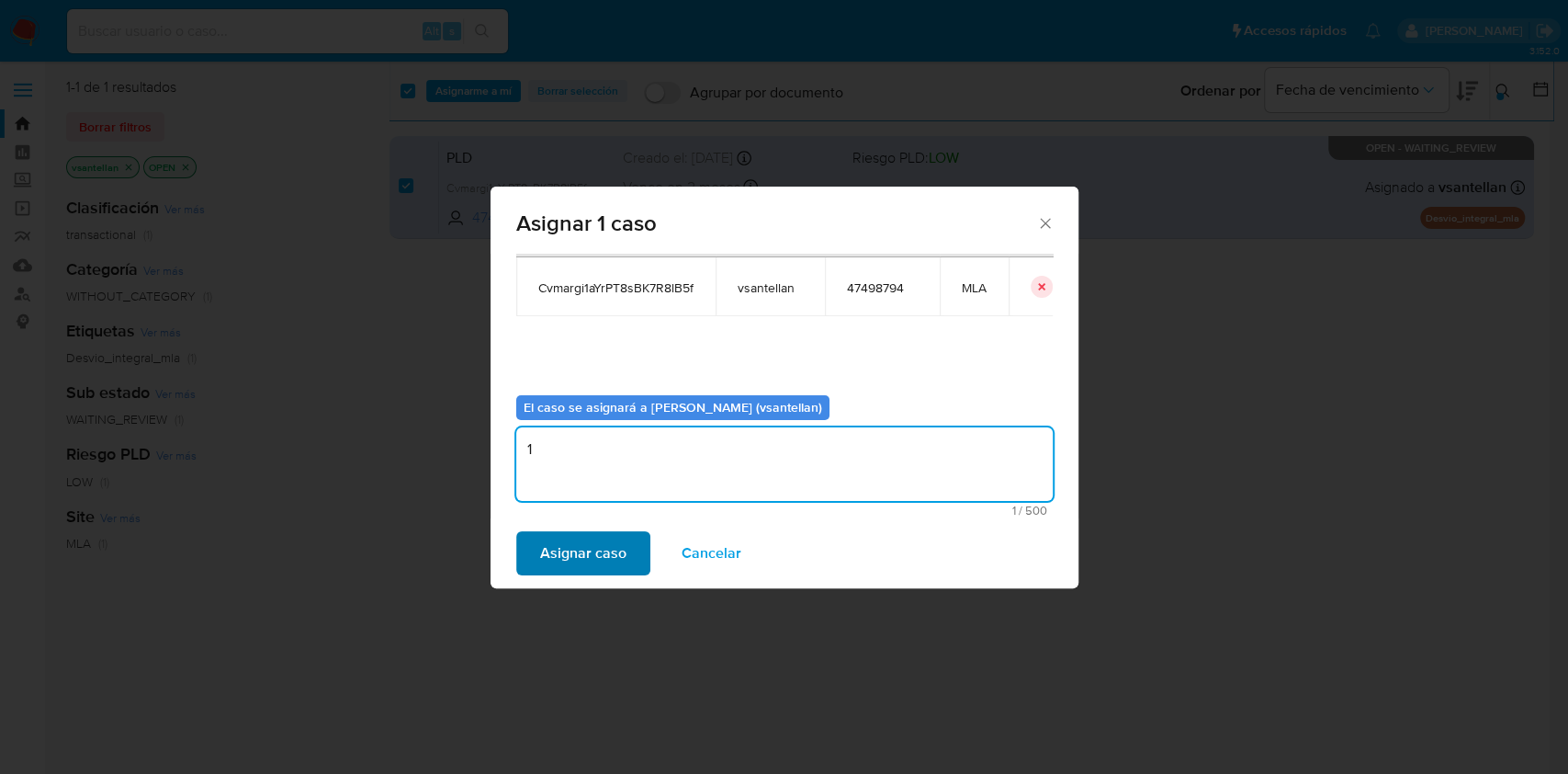
type textarea "1"
click at [581, 555] on span "Asignar caso" at bounding box center [583, 553] width 86 height 40
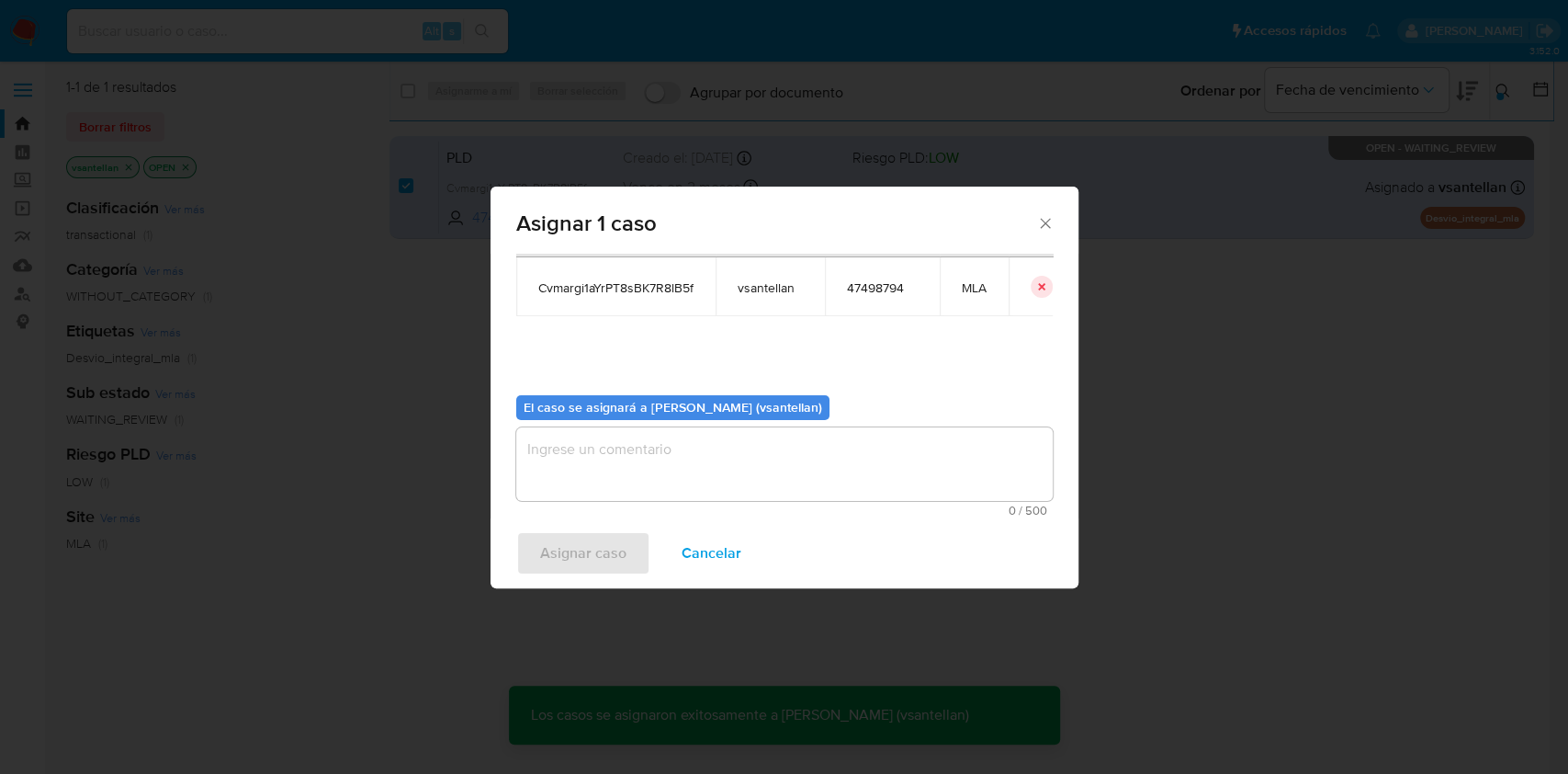
checkbox input "false"
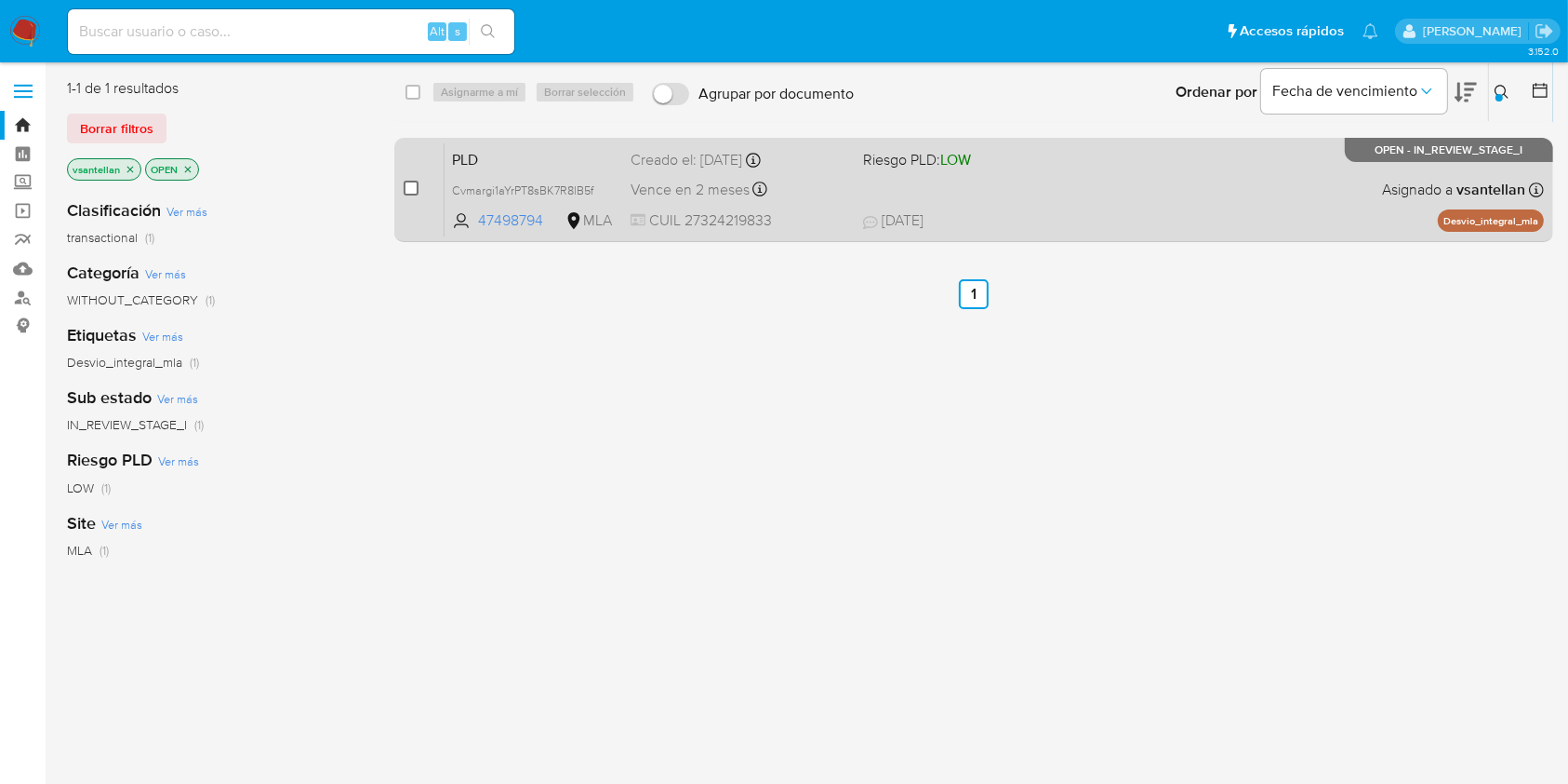
click at [416, 188] on input "checkbox" at bounding box center [411, 187] width 15 height 15
checkbox input "true"
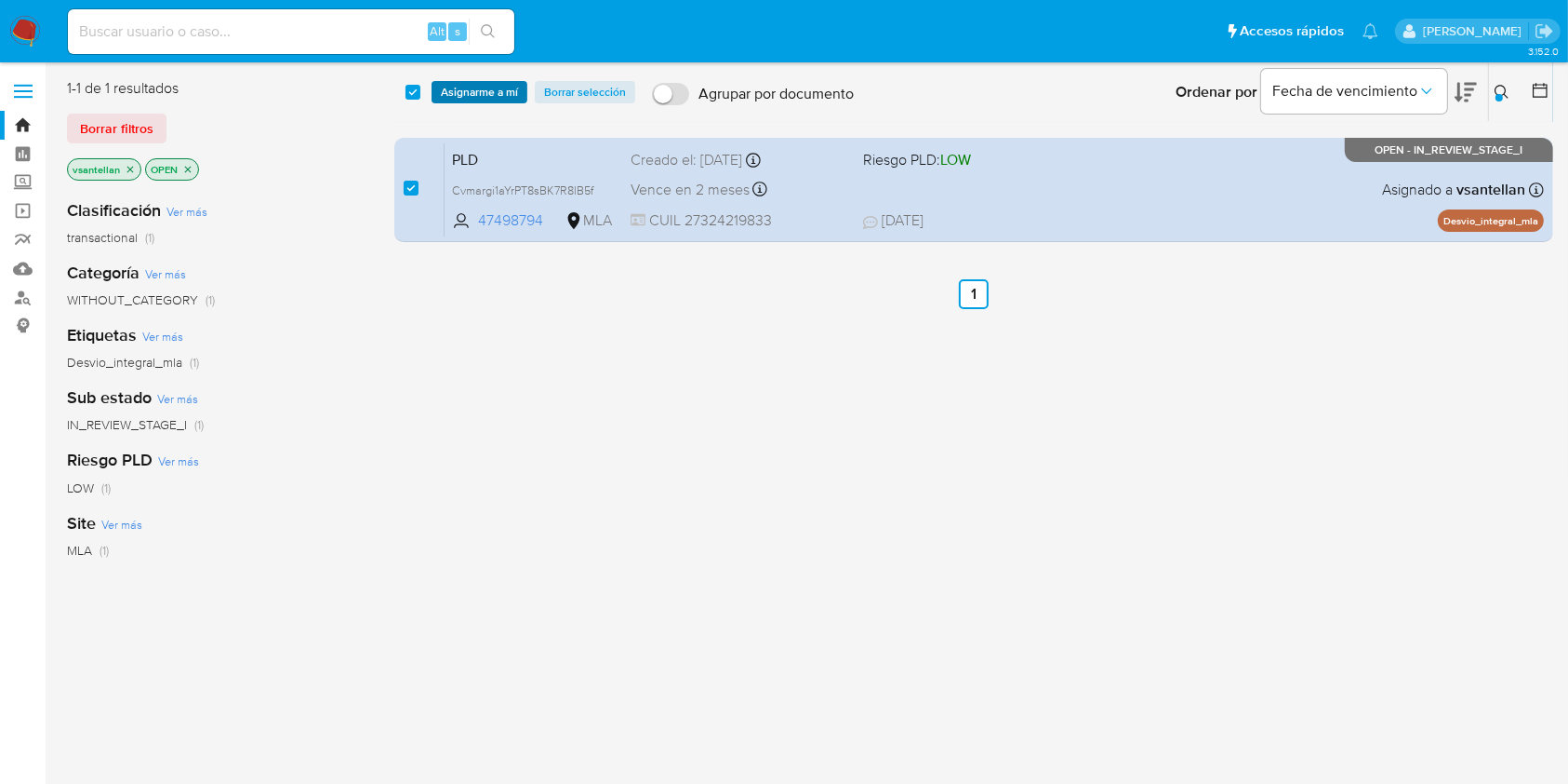
click at [455, 98] on span "Asignarme a mí" at bounding box center [479, 92] width 77 height 19
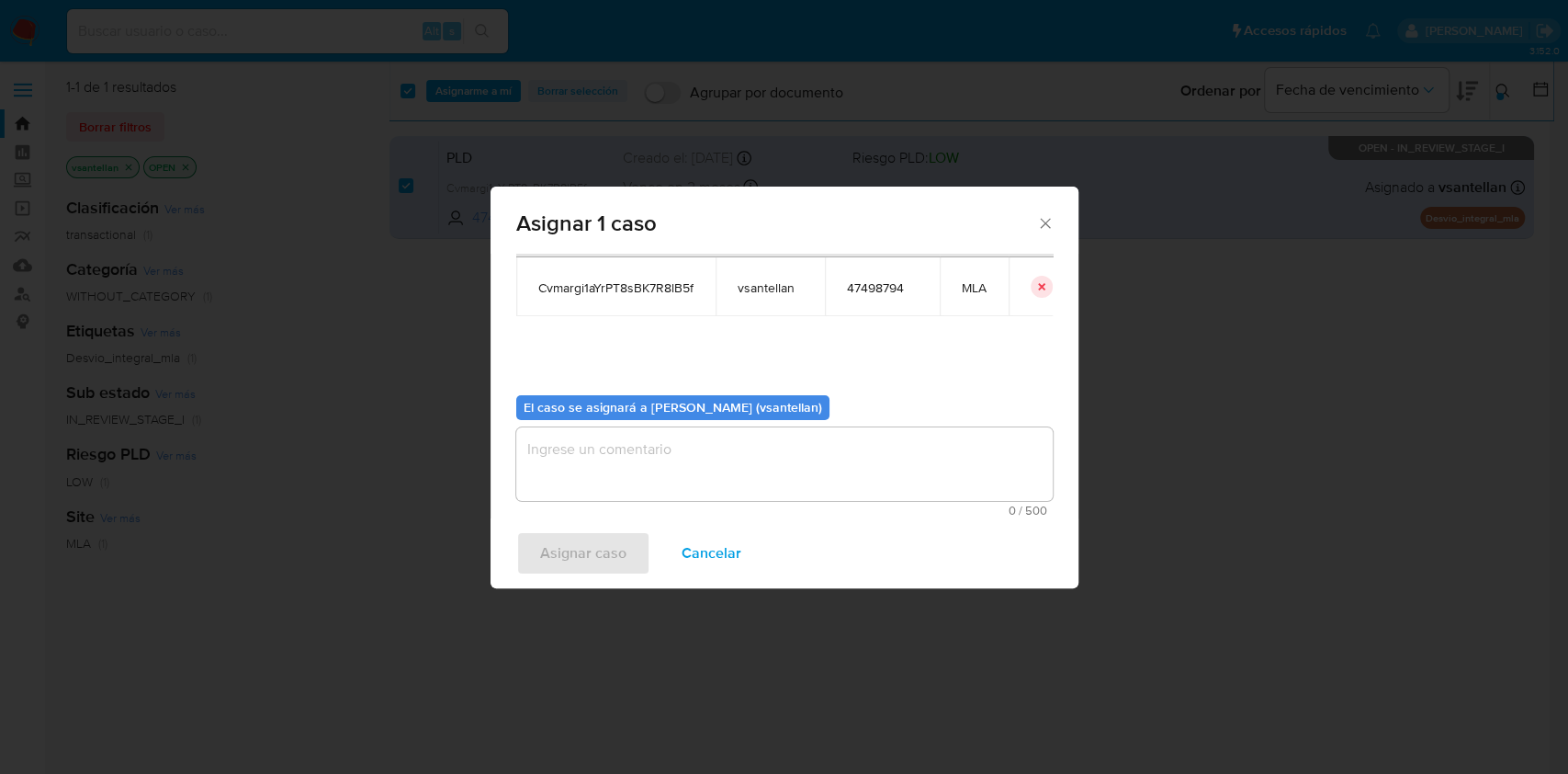
click at [601, 482] on textarea "assign-modal" at bounding box center [784, 464] width 536 height 73
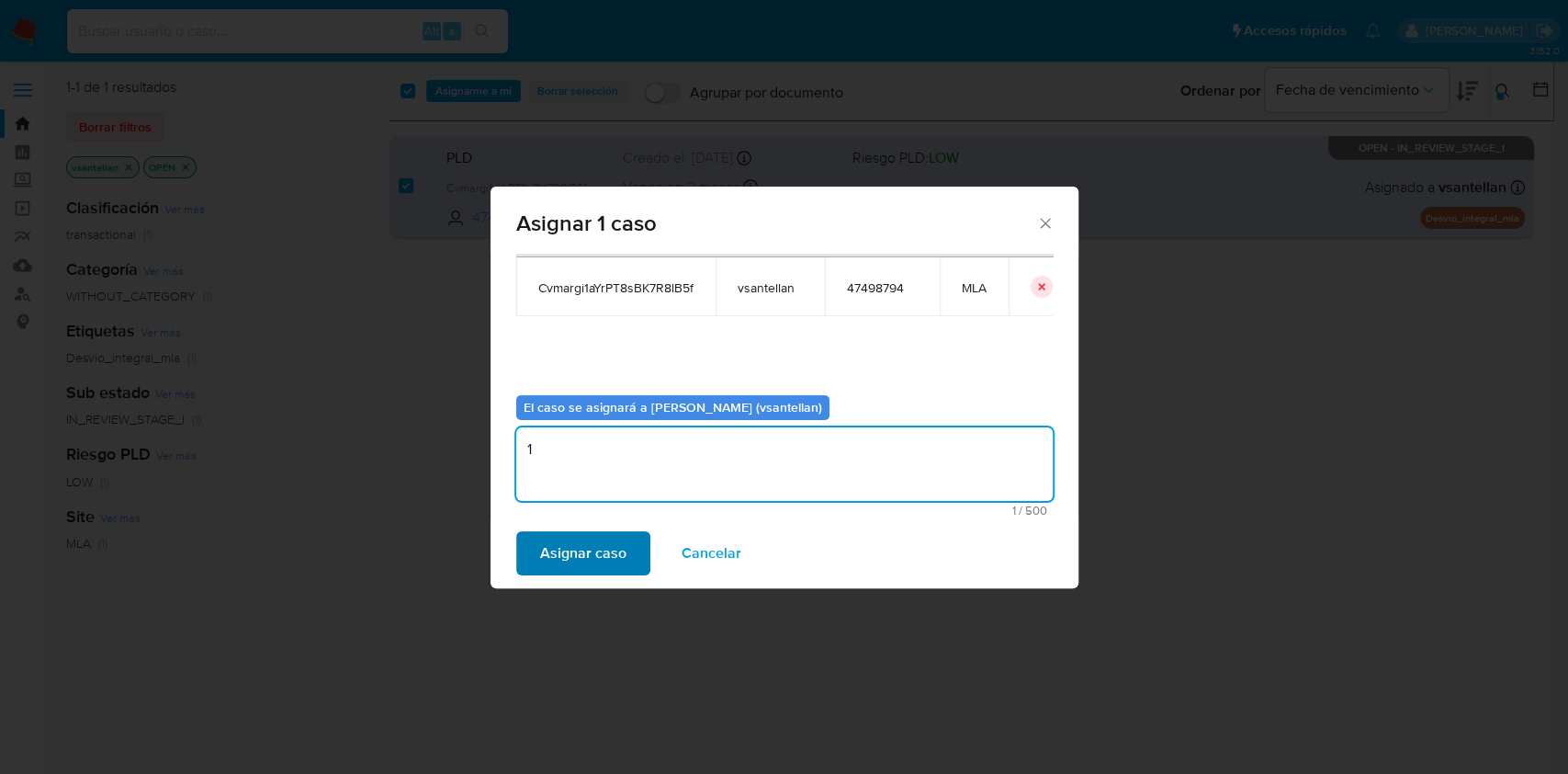
type textarea "1"
click at [607, 554] on span "Asignar caso" at bounding box center [583, 553] width 86 height 40
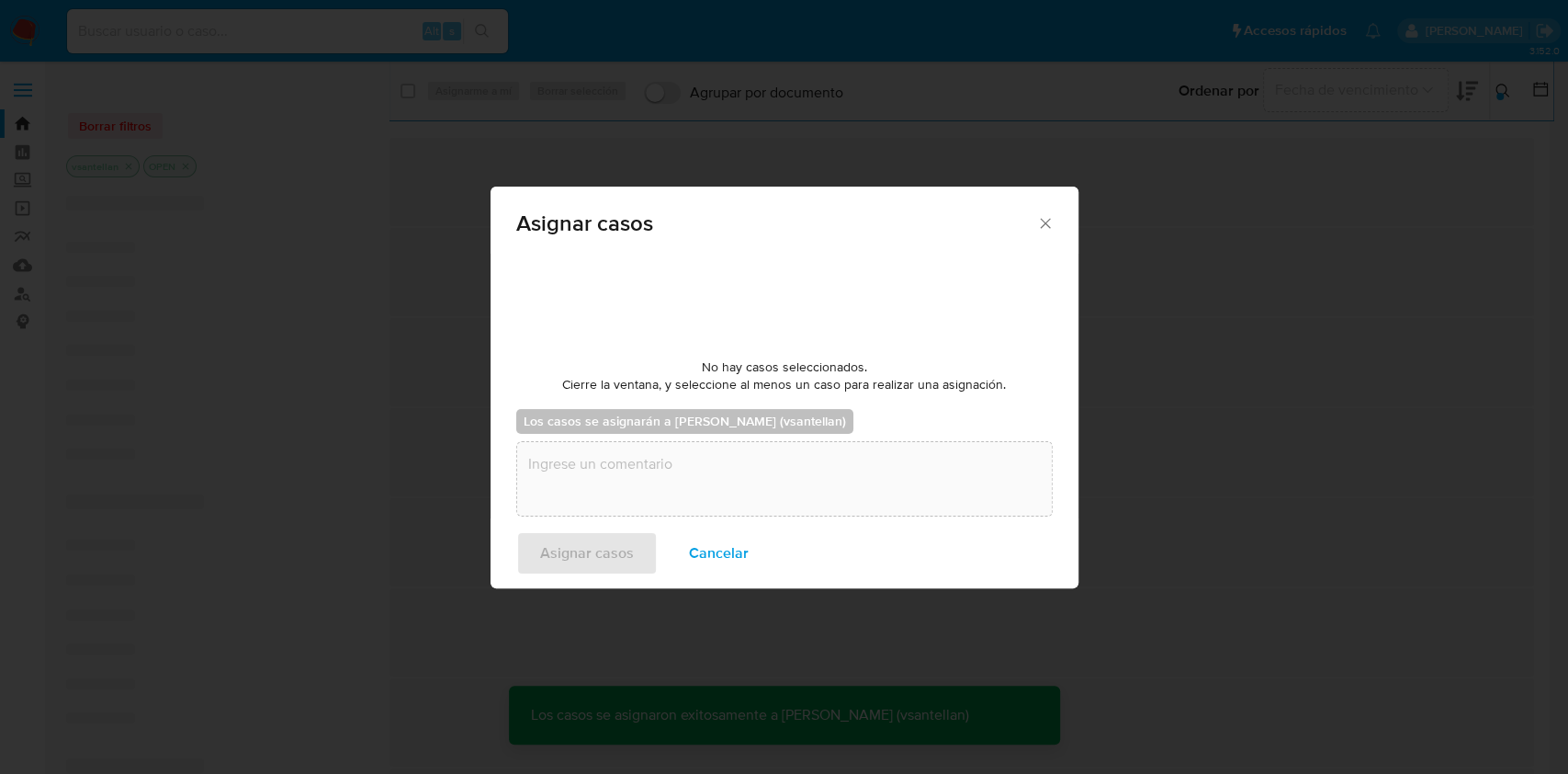
checkbox input "false"
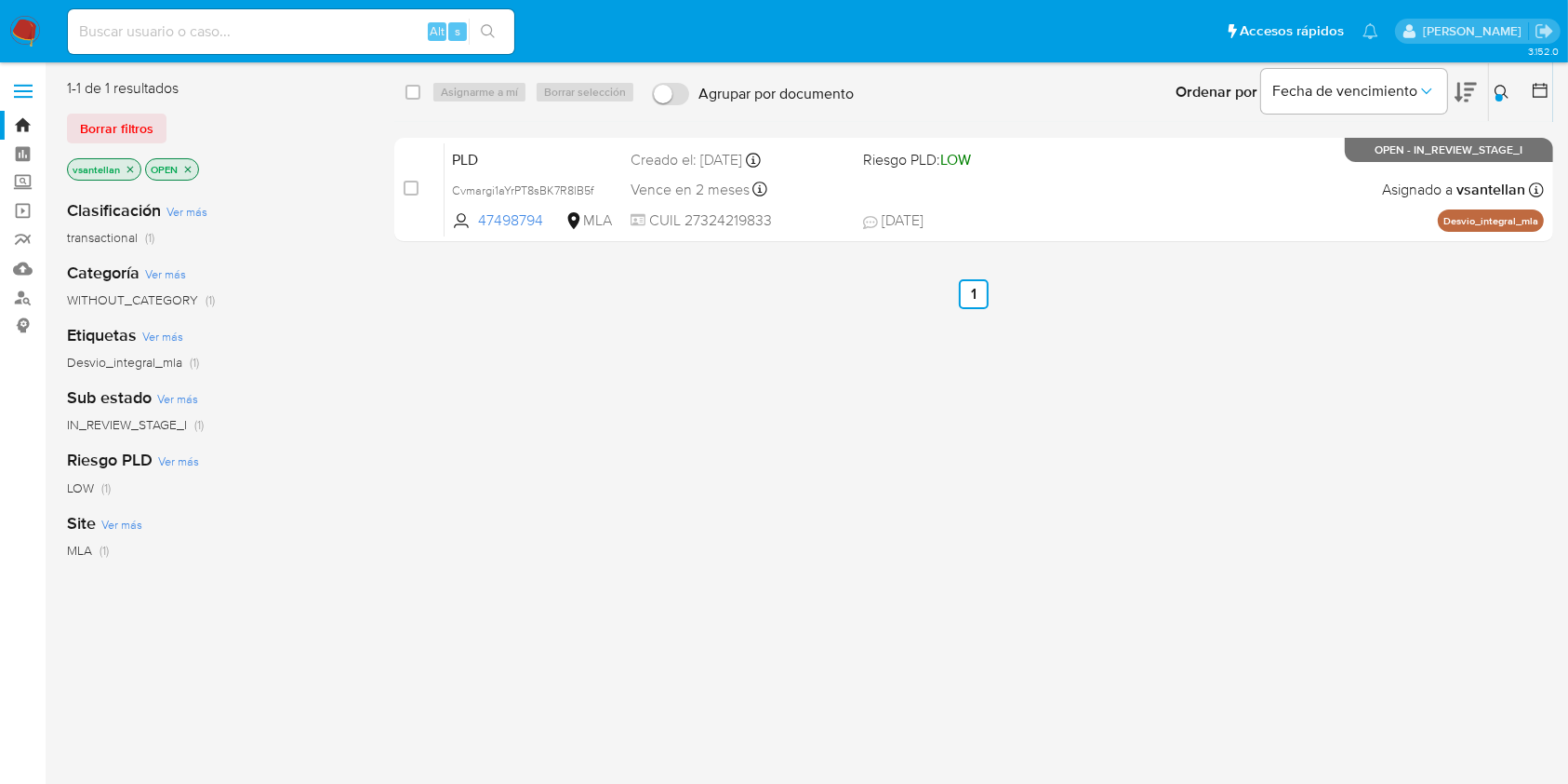
click at [11, 14] on nav "Pausado Ver notificaciones Alt s Accesos rápidos Presiona las siguientes teclas…" at bounding box center [784, 31] width 1568 height 62
click at [25, 22] on img at bounding box center [25, 32] width 32 height 32
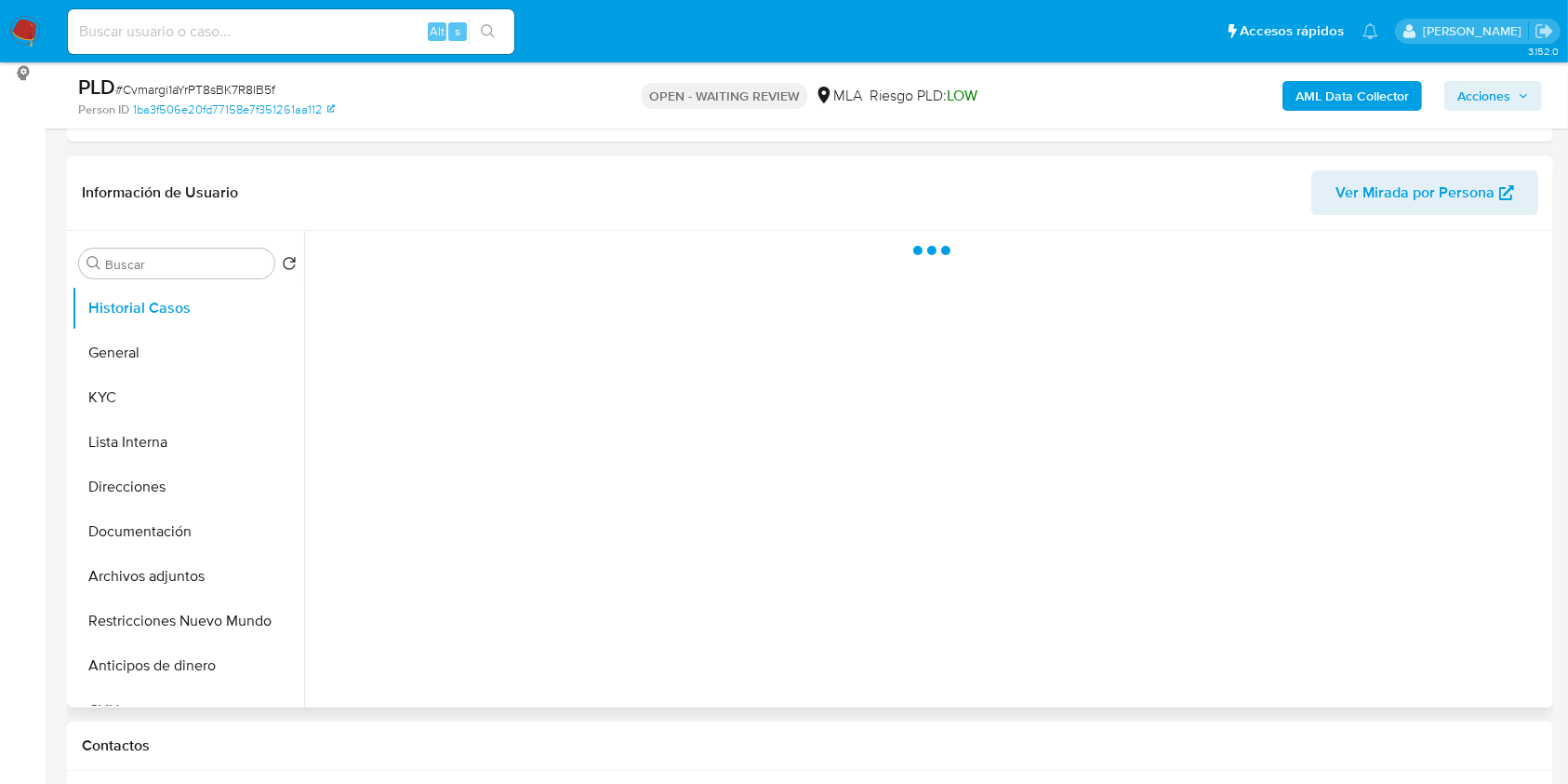
scroll to position [373, 0]
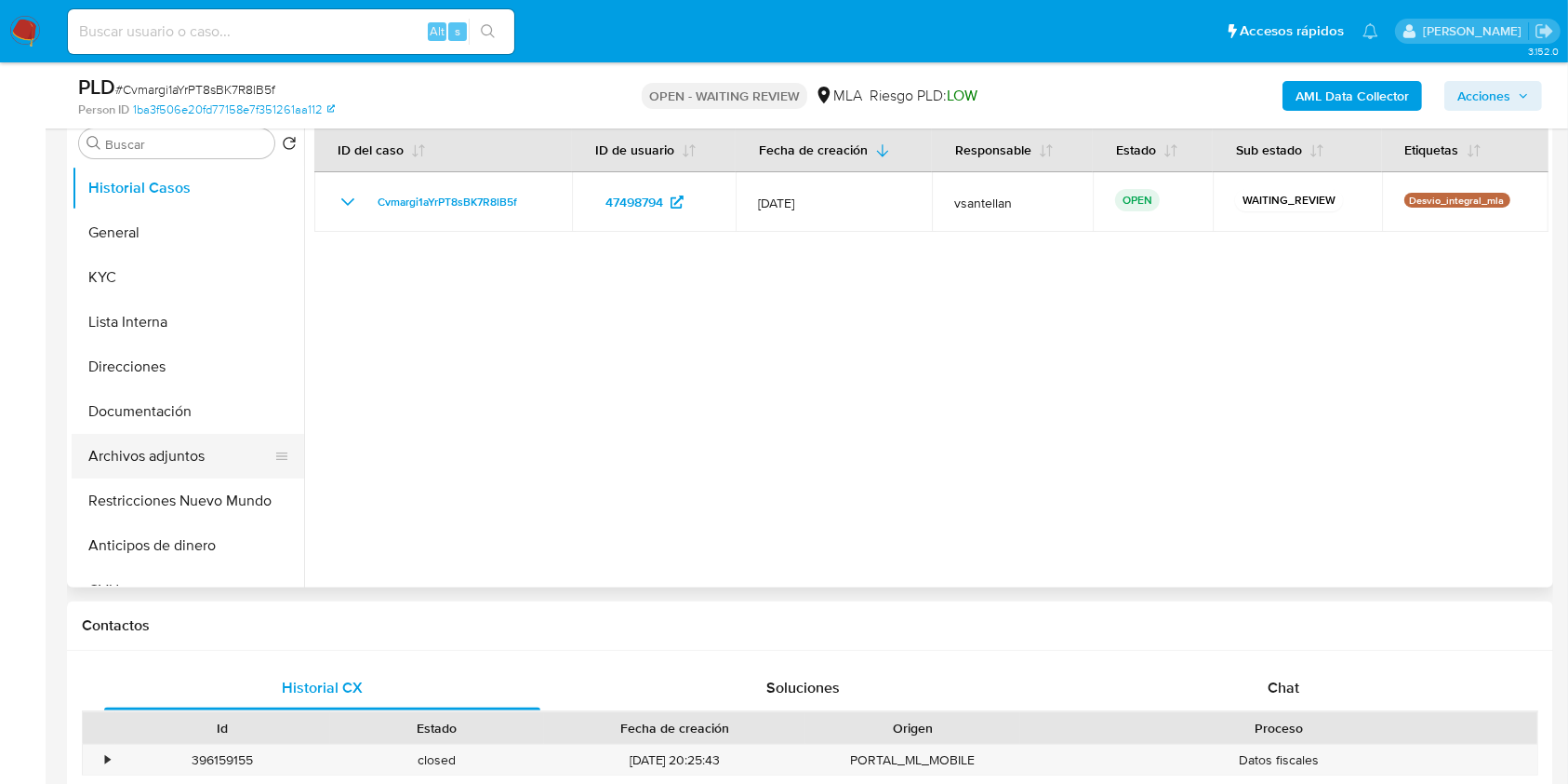
drag, startPoint x: 170, startPoint y: 451, endPoint x: 489, endPoint y: 538, distance: 330.7
click at [170, 452] on button "Archivos adjuntos" at bounding box center [187, 456] width 233 height 45
select select "10"
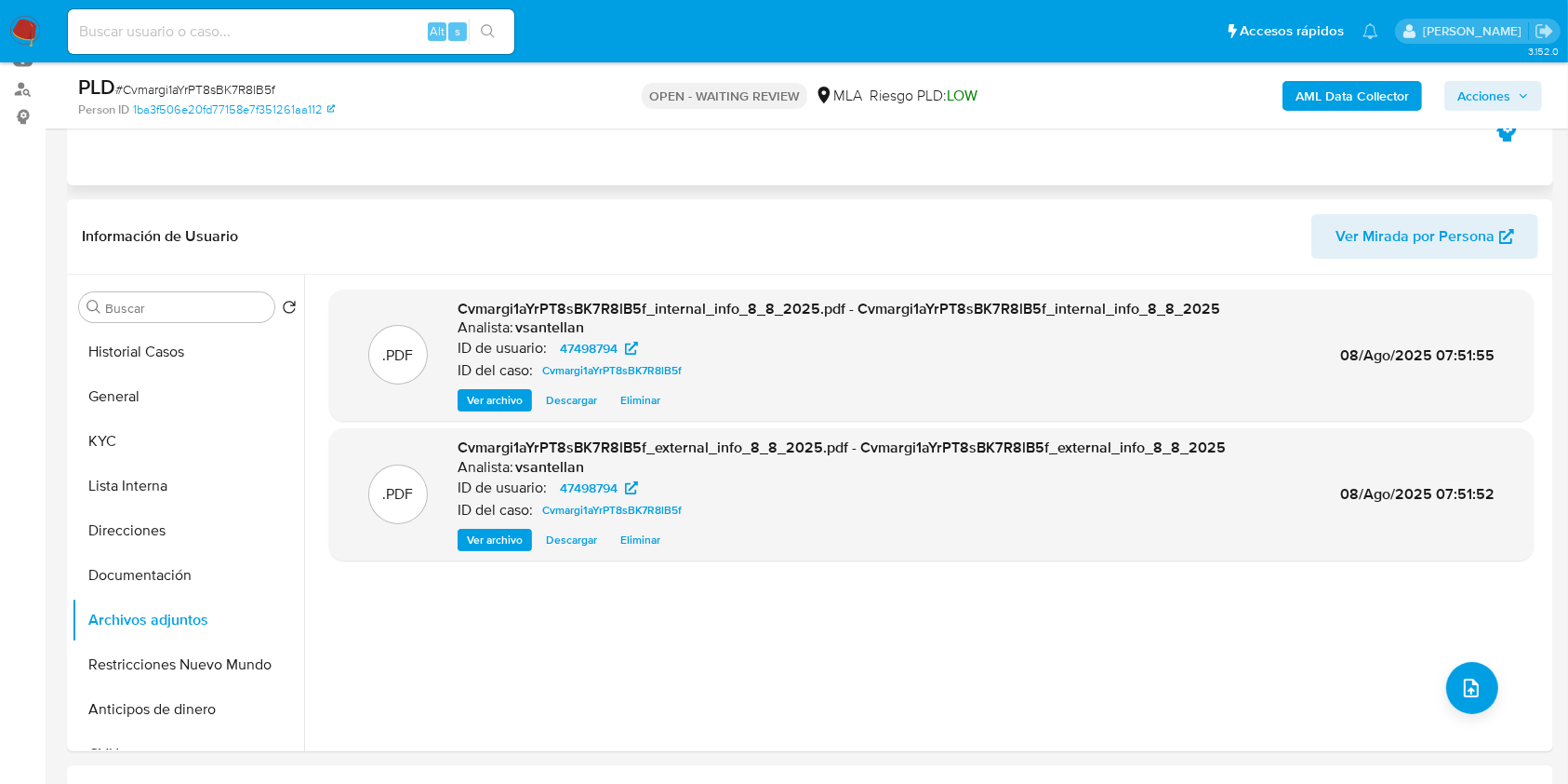
scroll to position [248, 0]
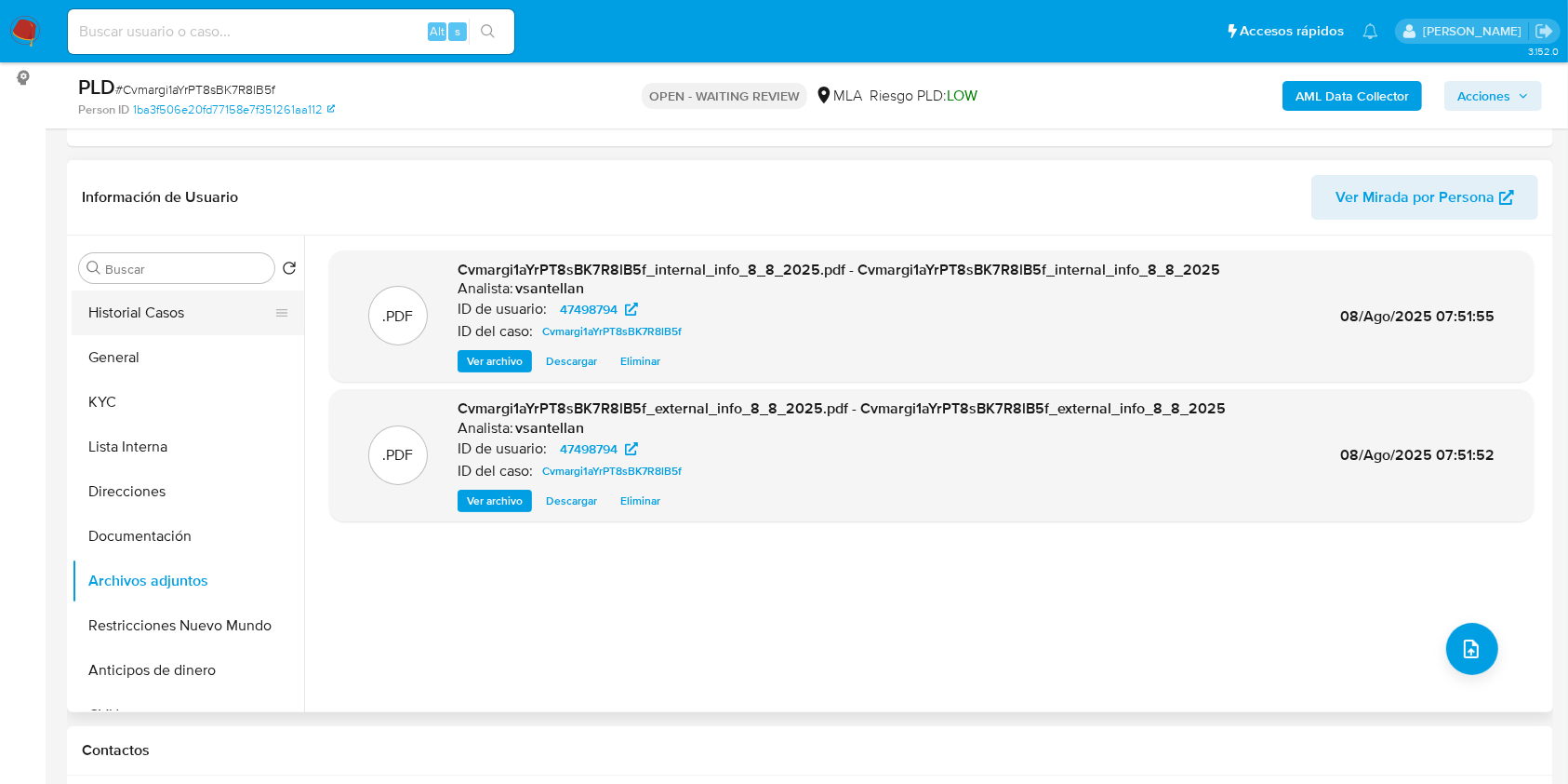
click at [187, 316] on button "Historial Casos" at bounding box center [180, 312] width 218 height 45
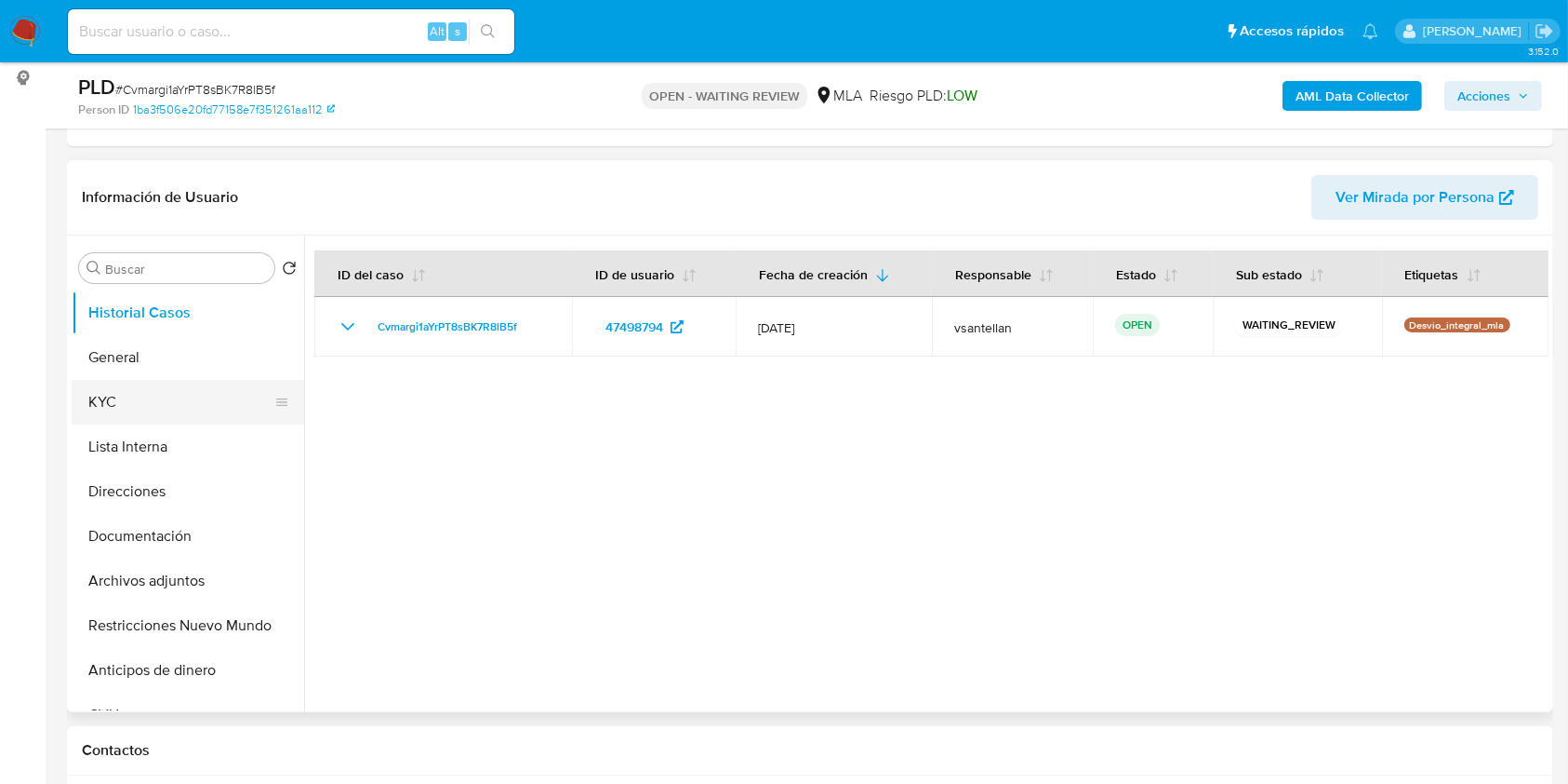
click at [118, 395] on button "KYC" at bounding box center [180, 401] width 218 height 45
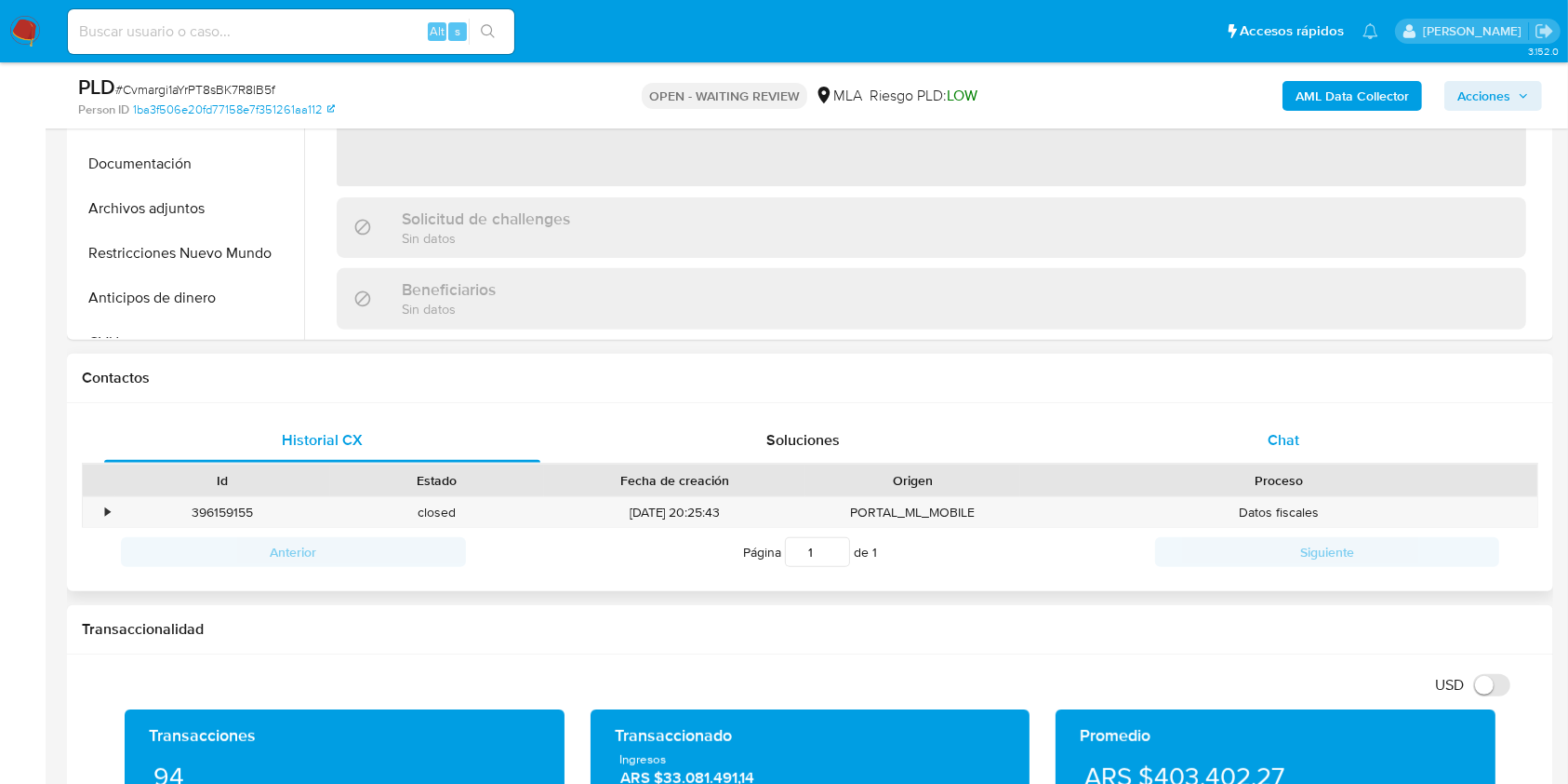
click at [1288, 458] on div "Chat" at bounding box center [1284, 440] width 436 height 45
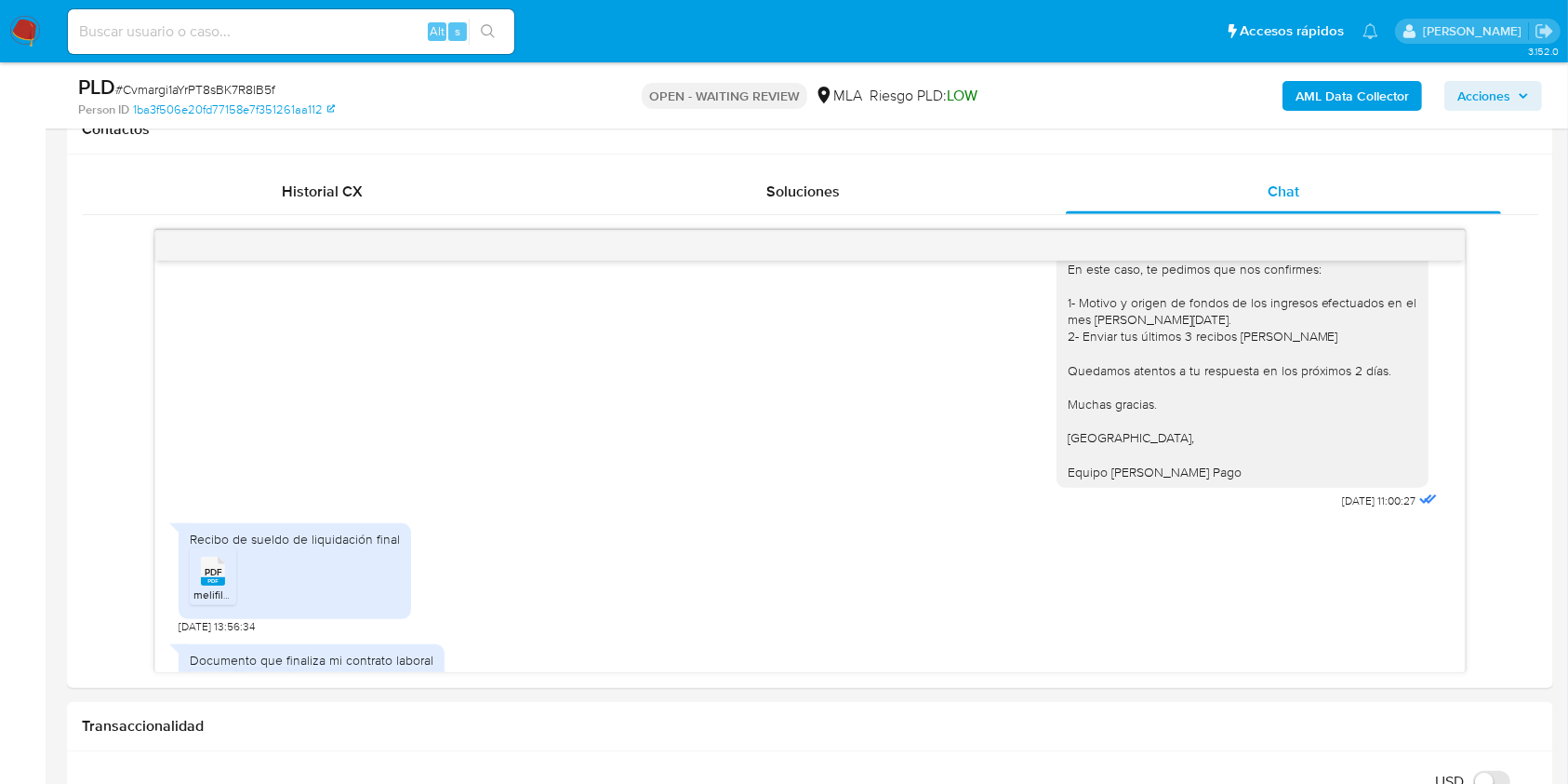
scroll to position [1296, 0]
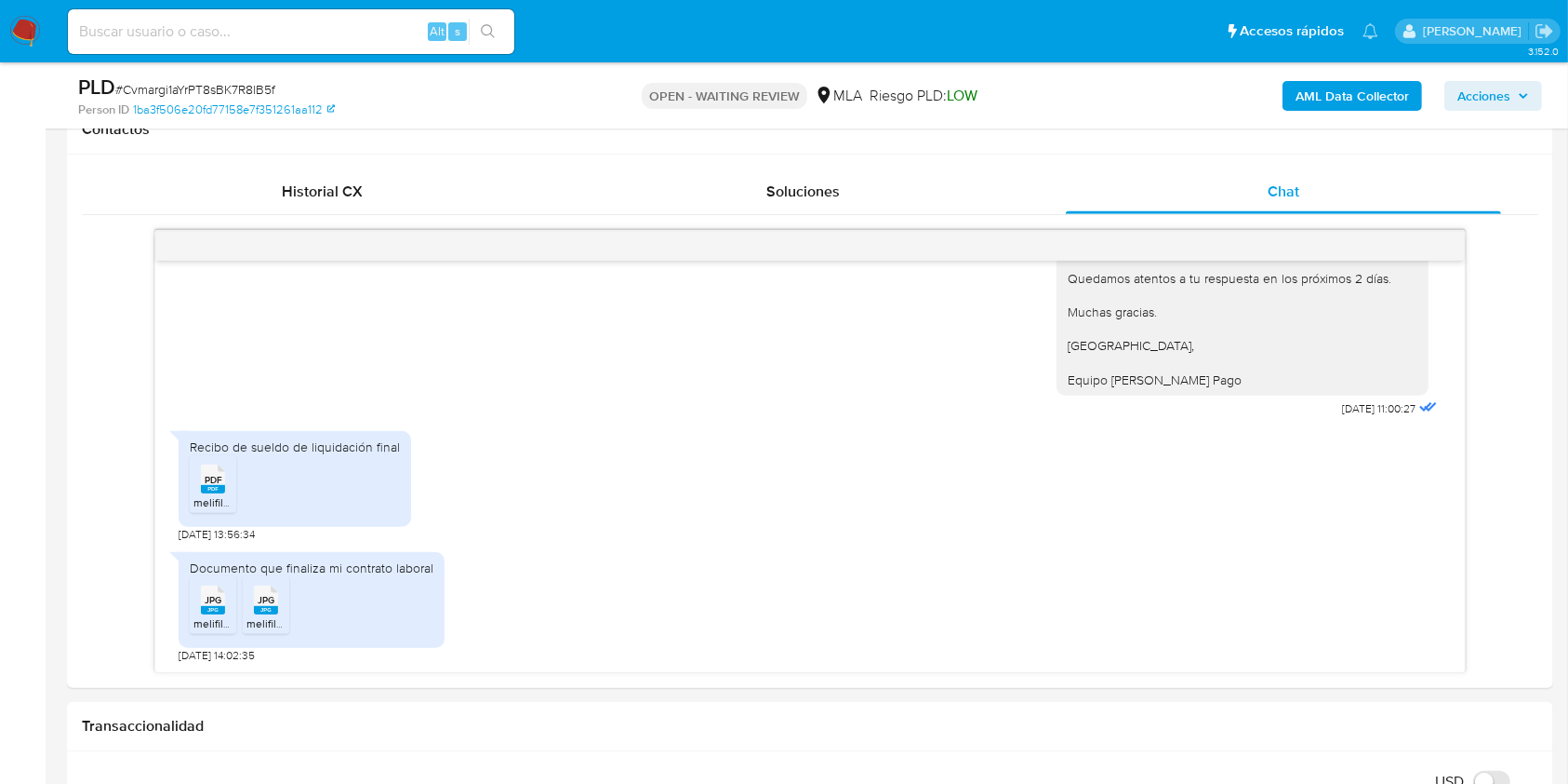
click at [209, 486] on span "PDF" at bounding box center [214, 480] width 18 height 12
drag, startPoint x: 216, startPoint y: 612, endPoint x: 241, endPoint y: 605, distance: 26.0
click at [220, 611] on rect at bounding box center [213, 610] width 24 height 8
click at [254, 602] on icon "JPG" at bounding box center [265, 600] width 24 height 33
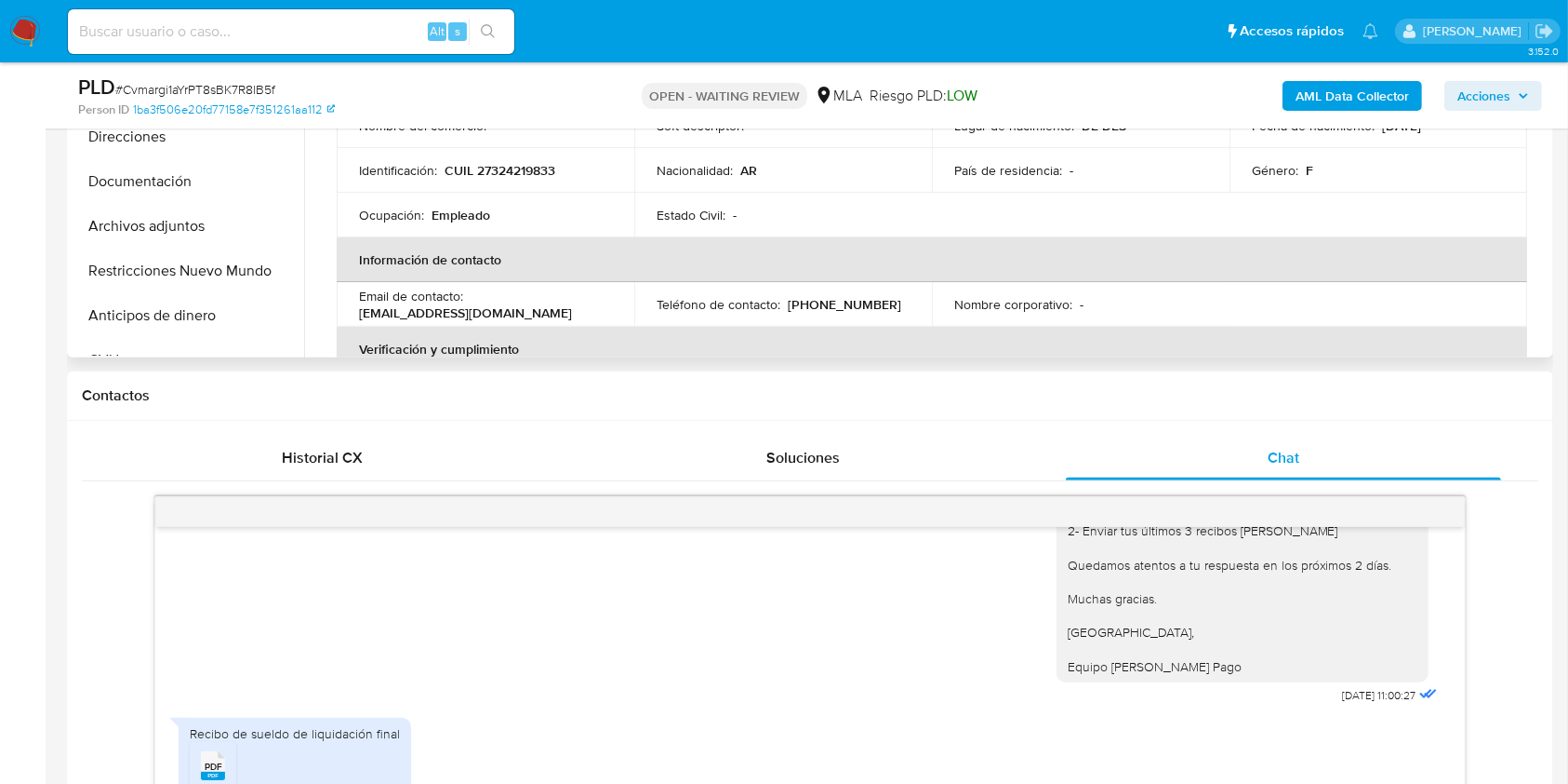
scroll to position [248, 0]
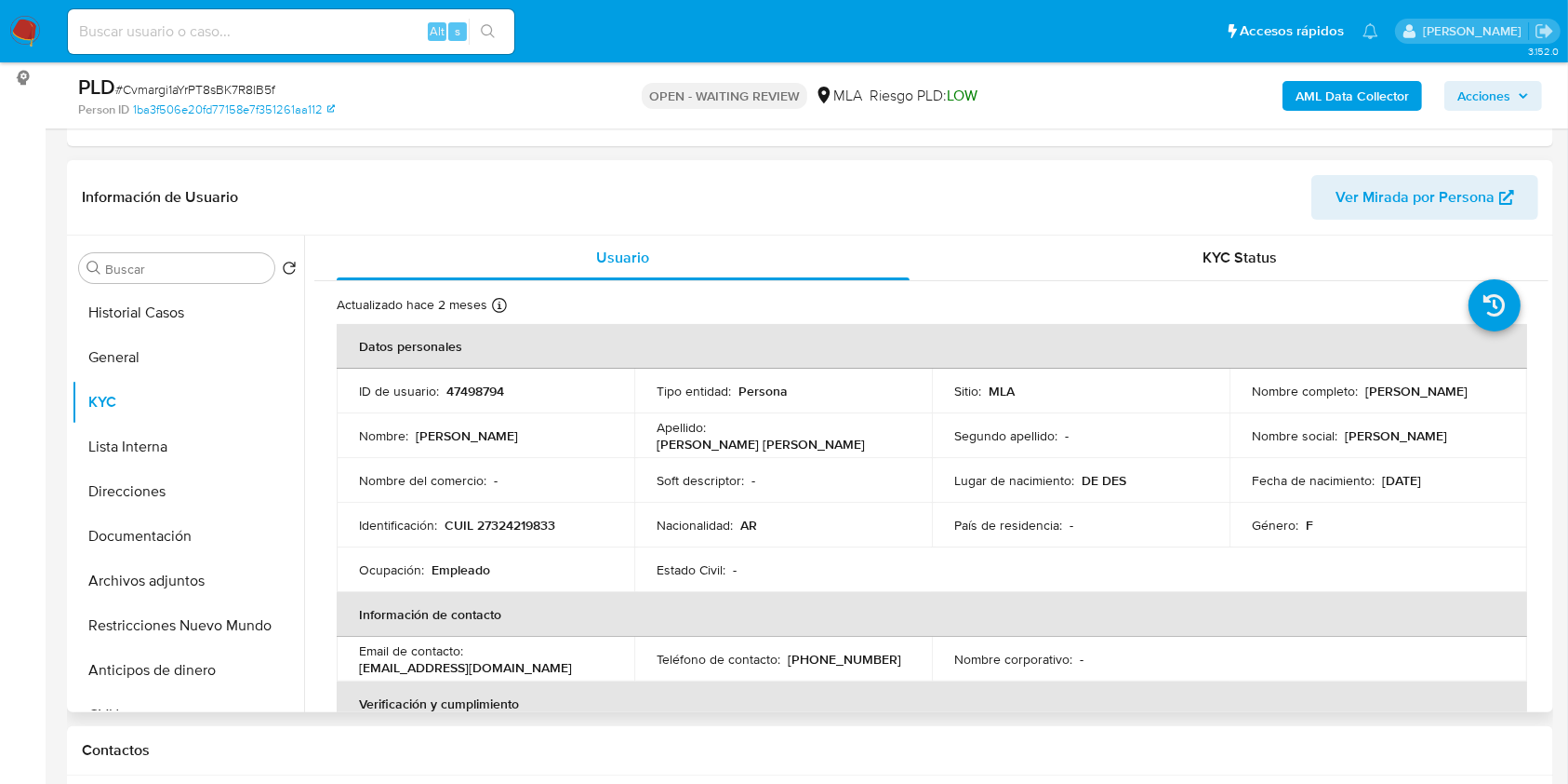
click at [1397, 530] on div "Género : F" at bounding box center [1378, 524] width 253 height 17
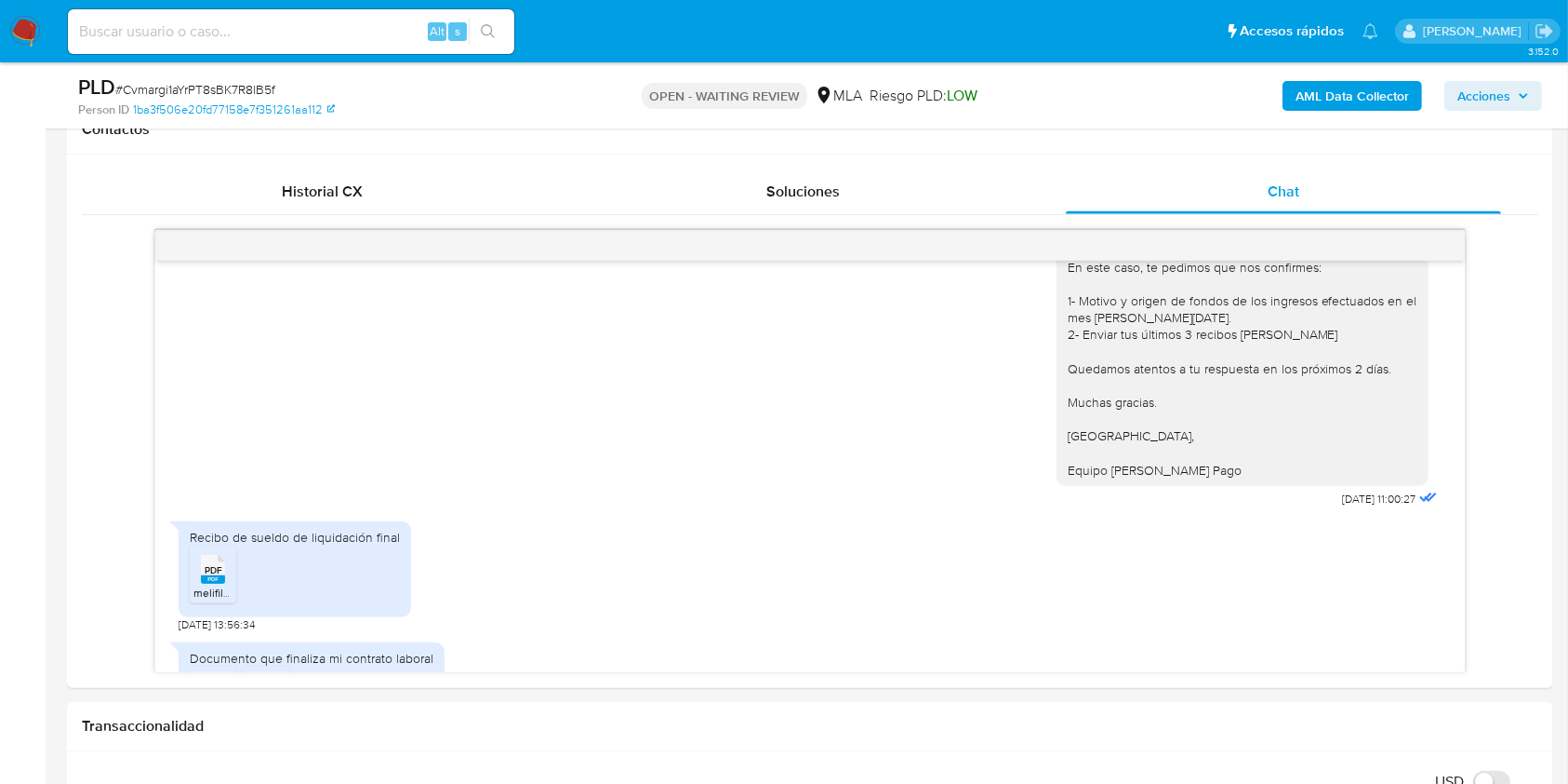
scroll to position [674, 0]
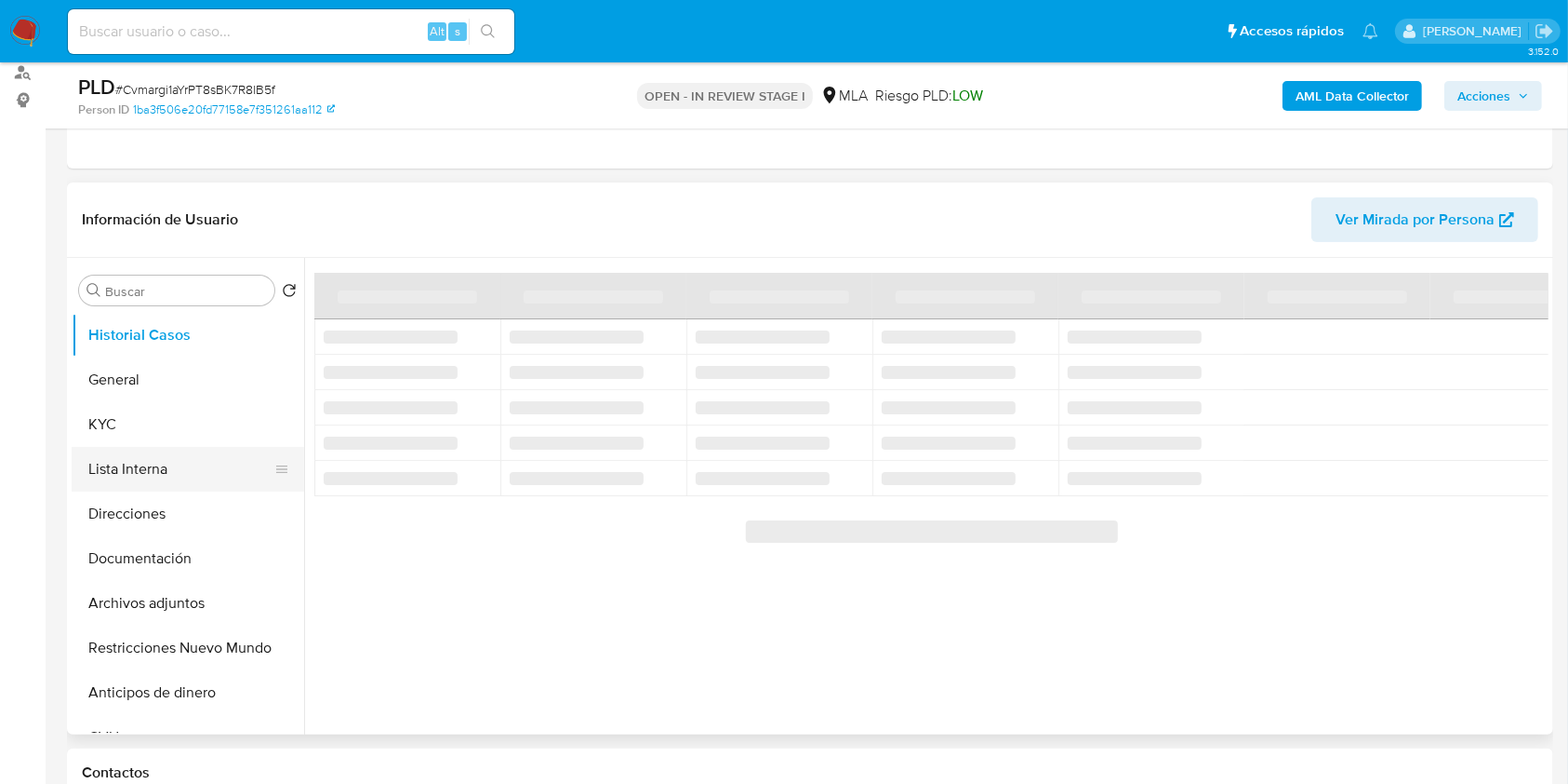
scroll to position [248, 0]
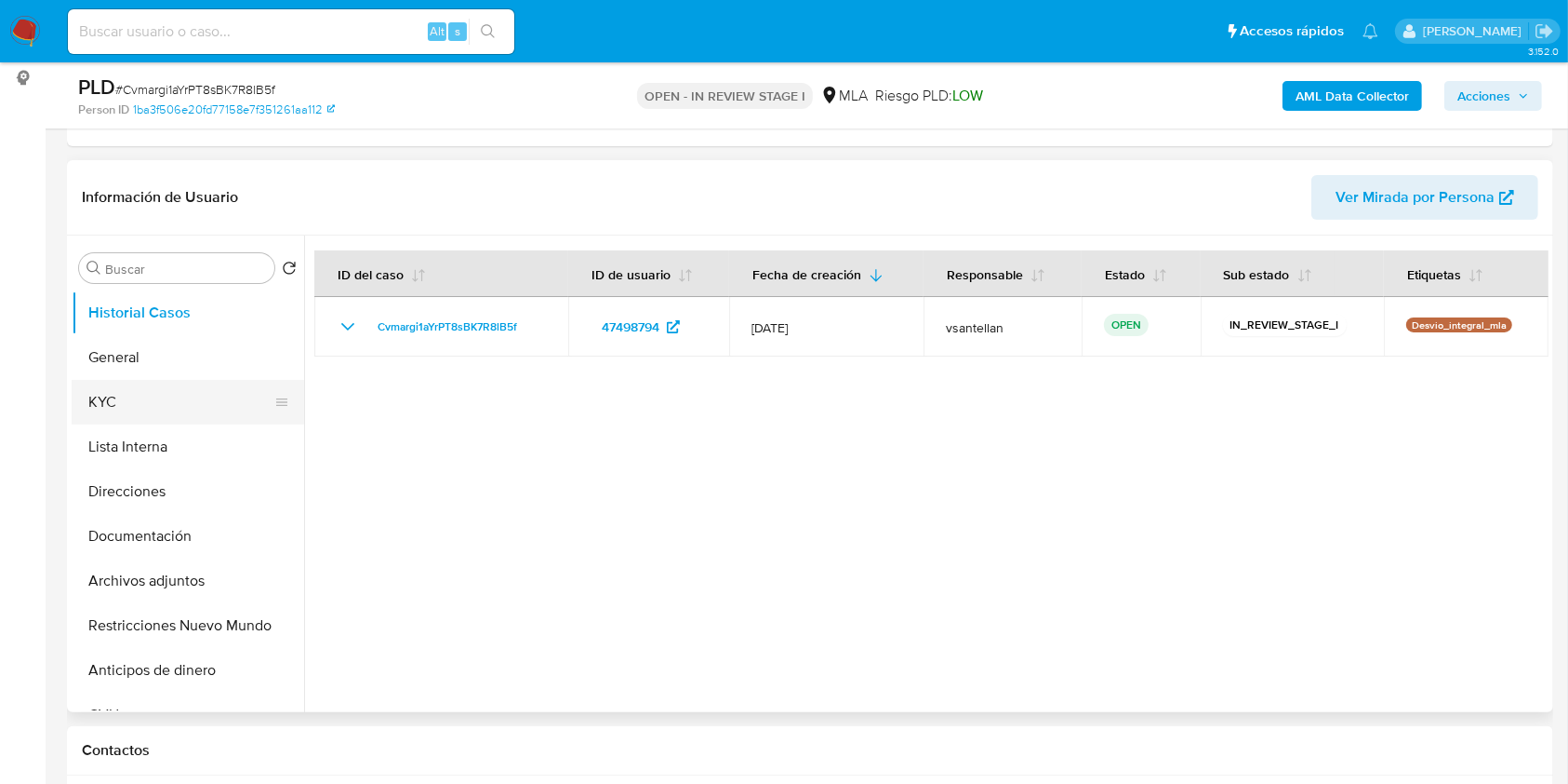
click at [128, 405] on button "KYC" at bounding box center [180, 401] width 218 height 45
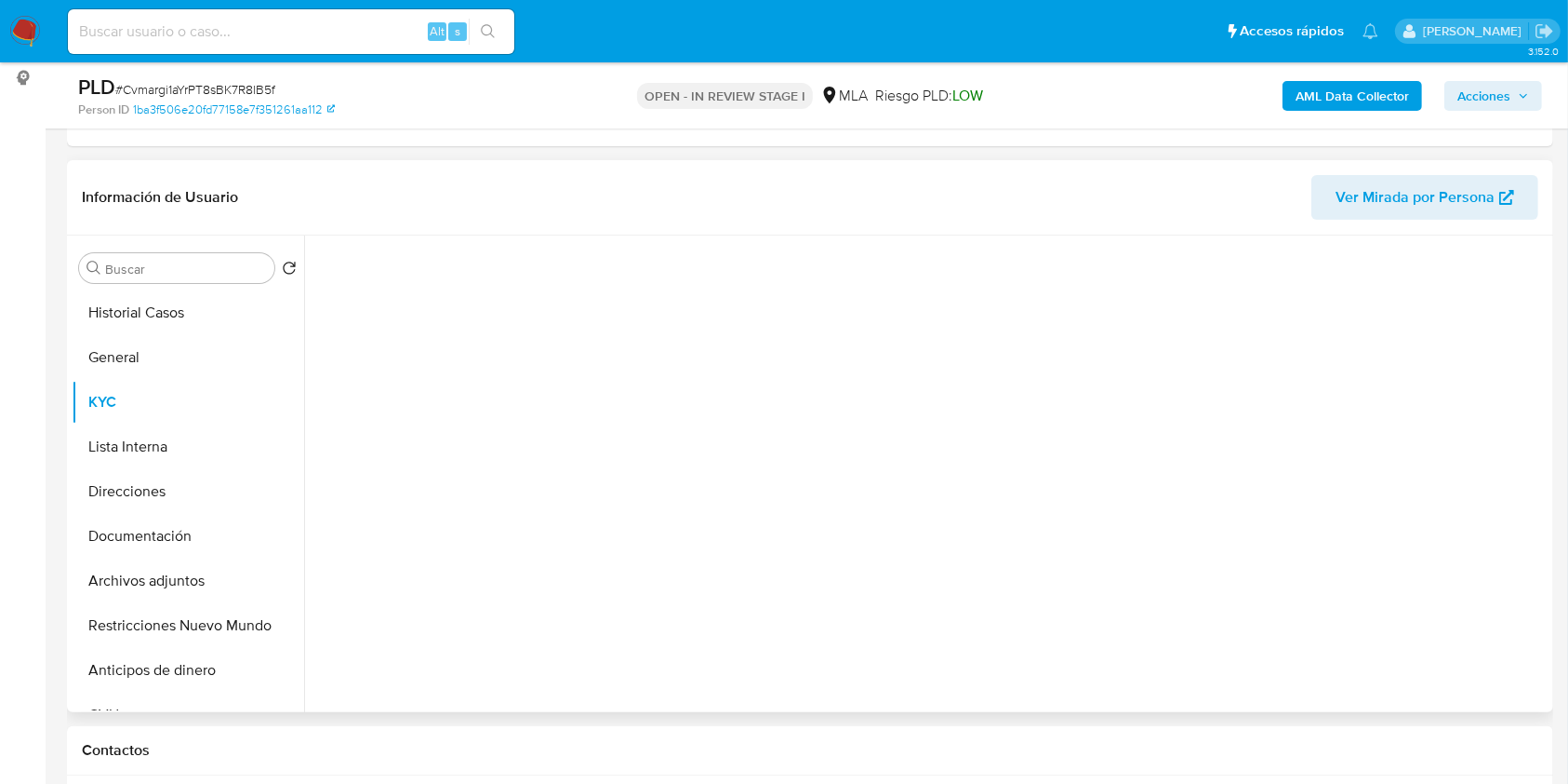
select select "10"
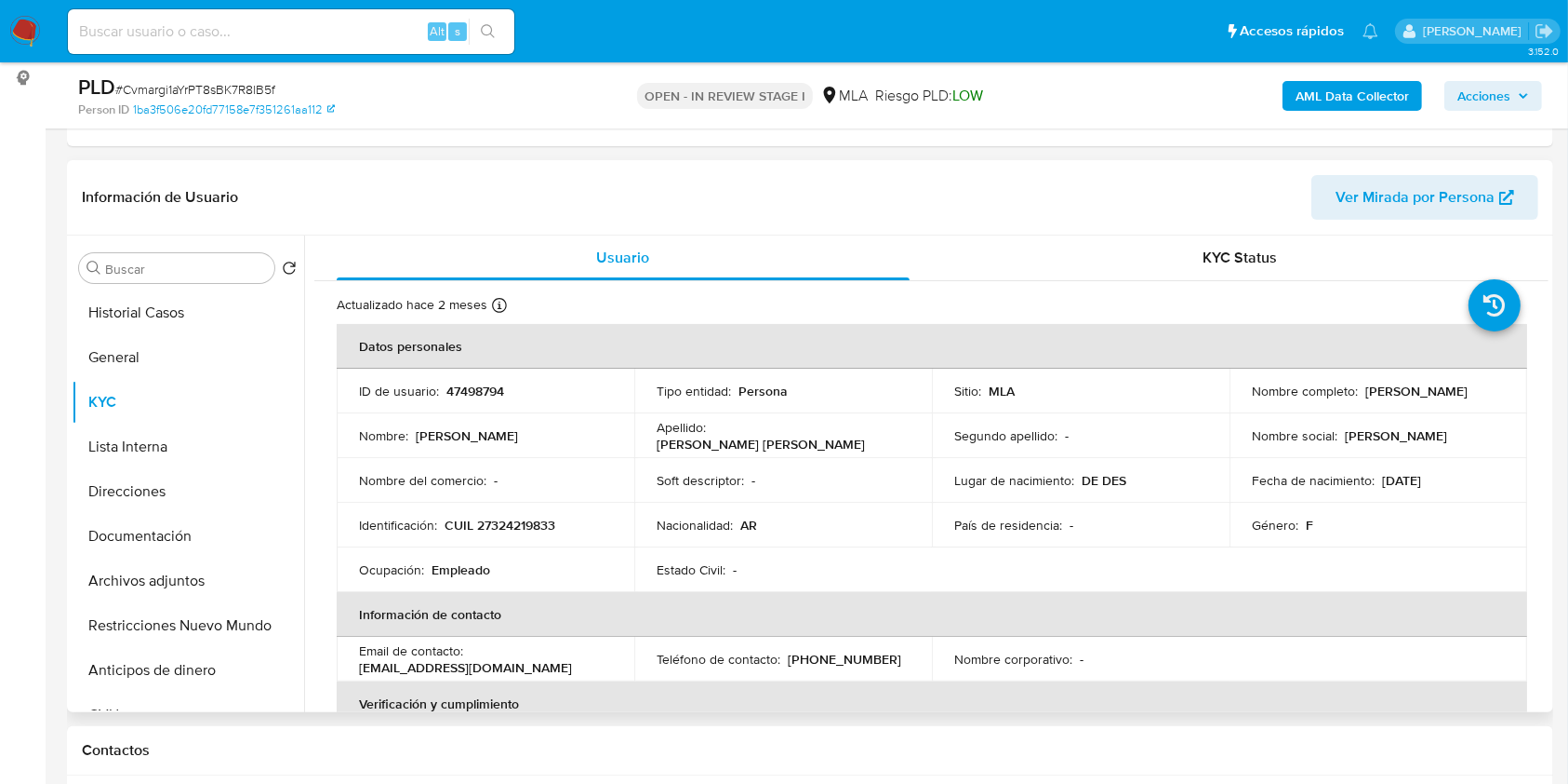
drag, startPoint x: 1243, startPoint y: 398, endPoint x: 1441, endPoint y: 405, distance: 198.1
click at [1441, 405] on td "Nombre completo : [PERSON_NAME]" at bounding box center [1378, 391] width 298 height 45
copy p "[PERSON_NAME]"
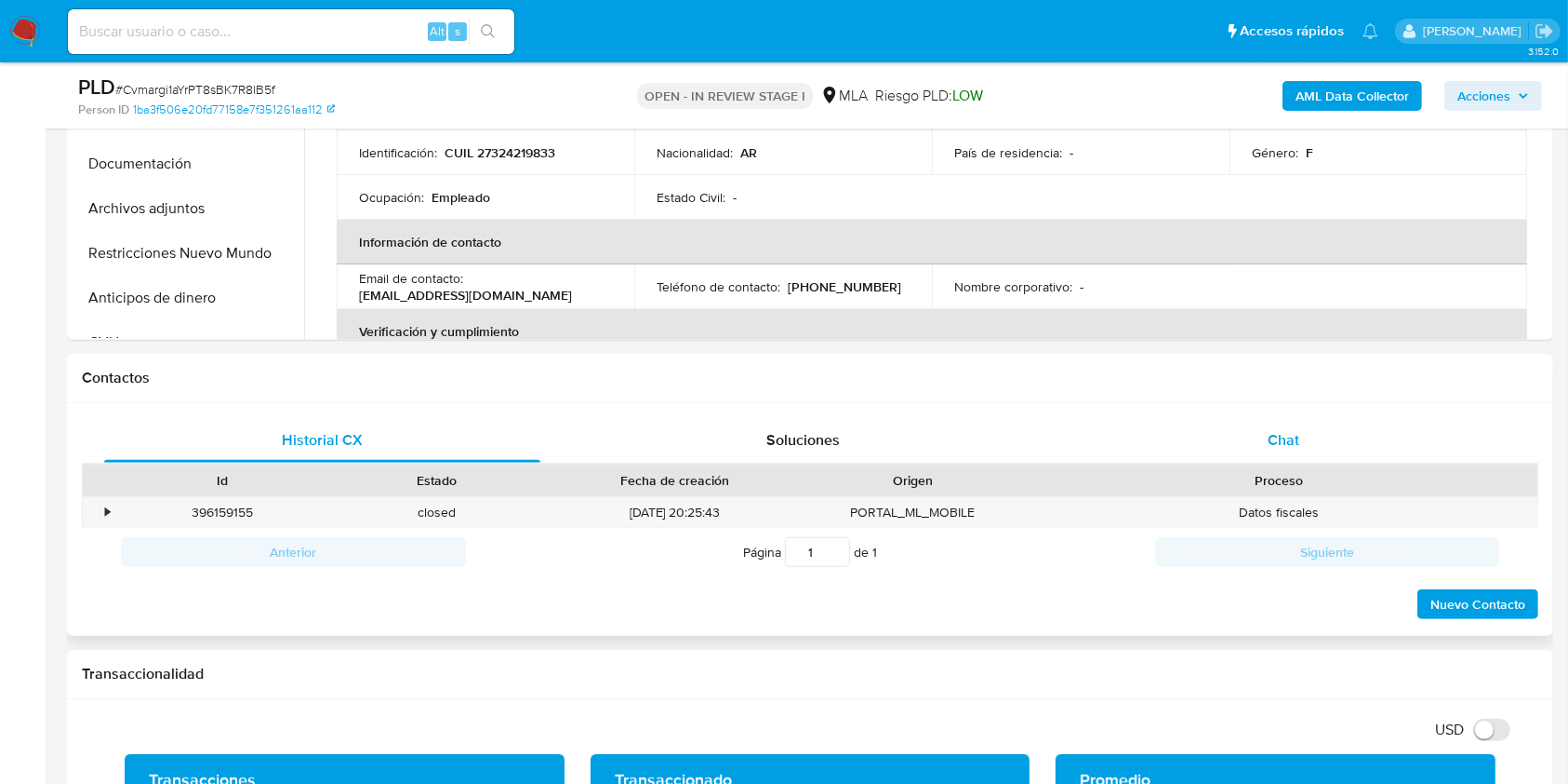
click at [1268, 441] on span "Chat" at bounding box center [1284, 440] width 32 height 22
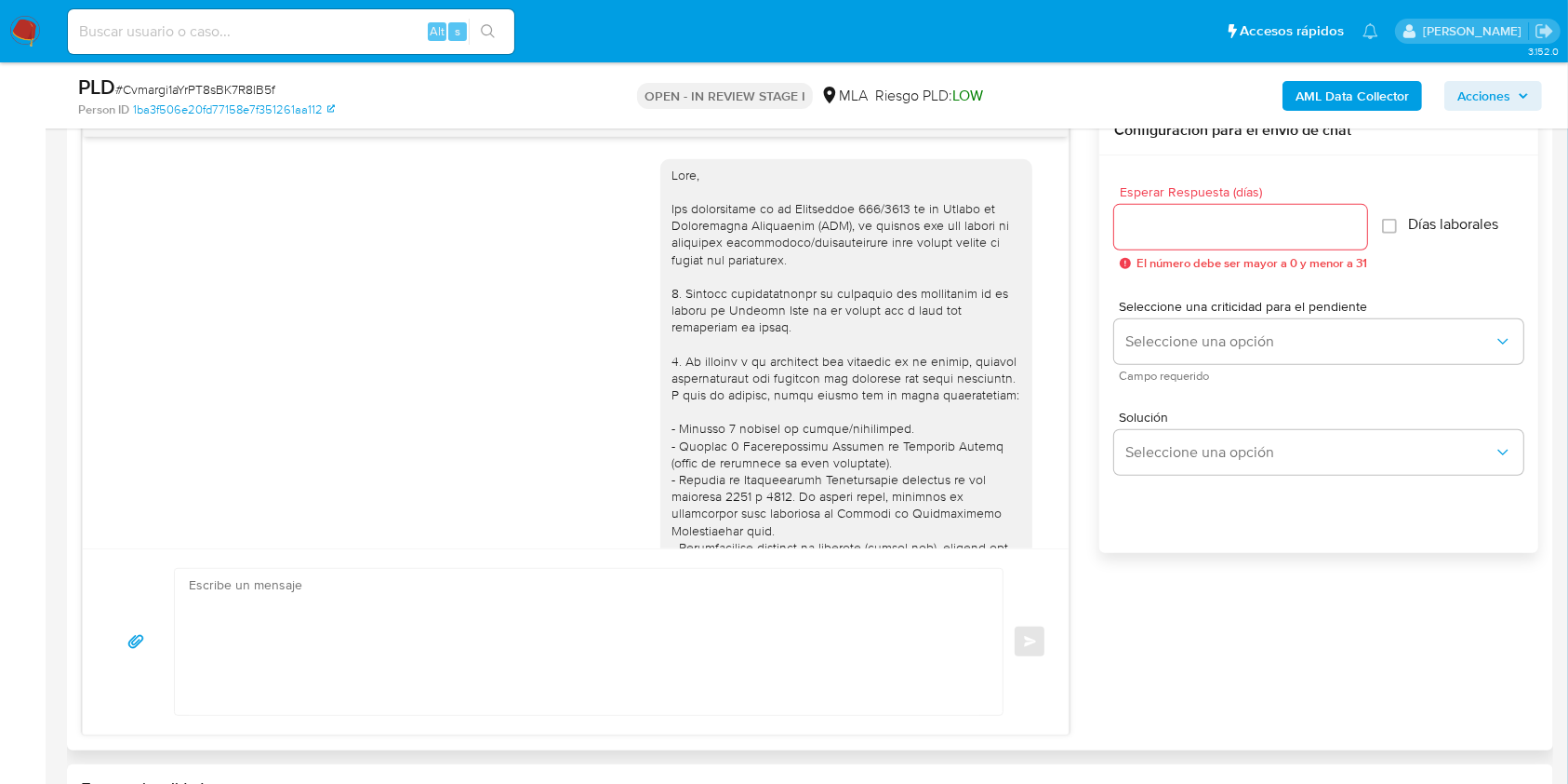
scroll to position [1298, 0]
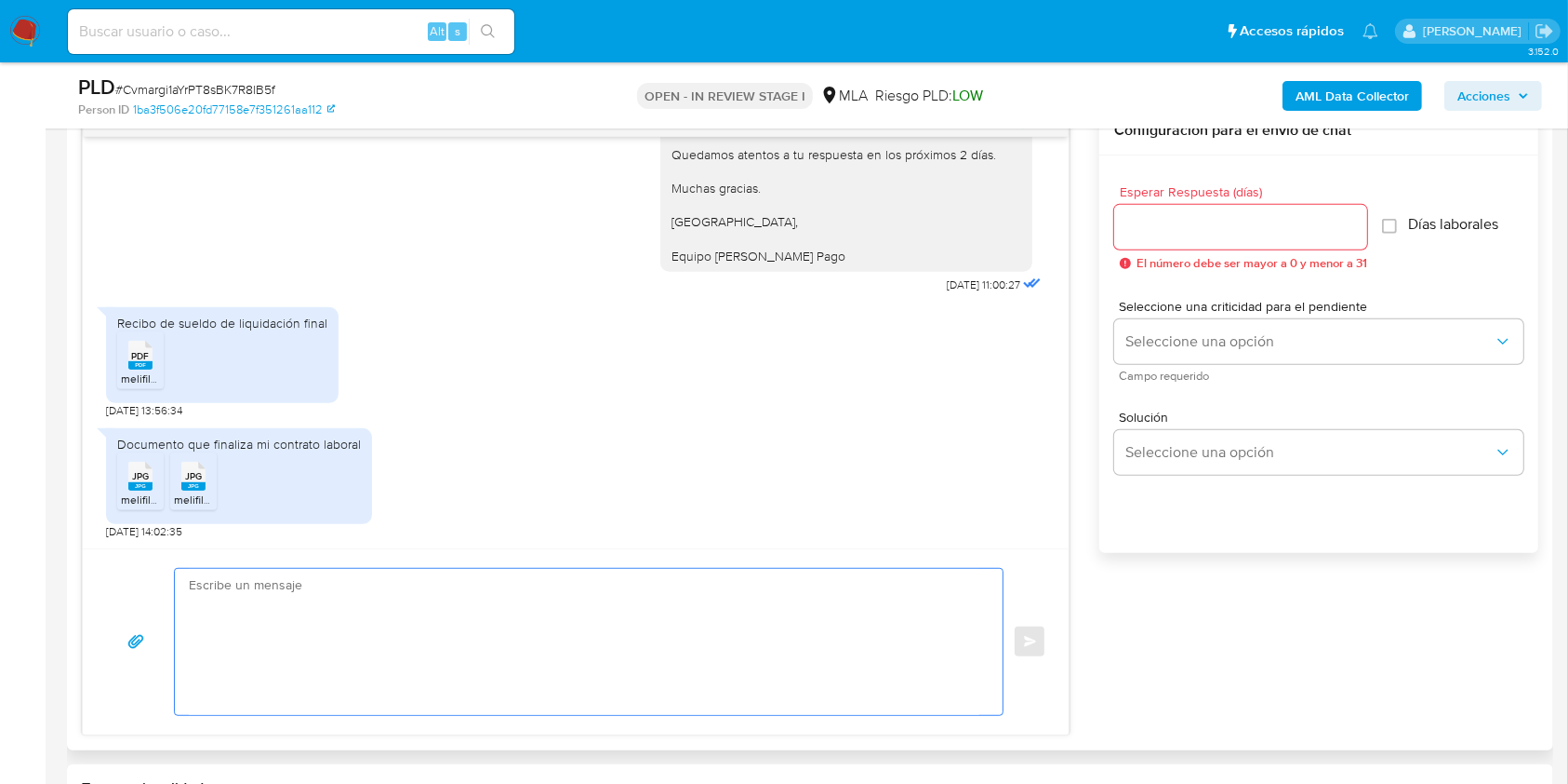
click at [638, 640] on textarea at bounding box center [584, 641] width 790 height 146
paste textarea "Hola Paula Florencia Castro Brunengo, Muchas gracias por la respuesta. Te confi…"
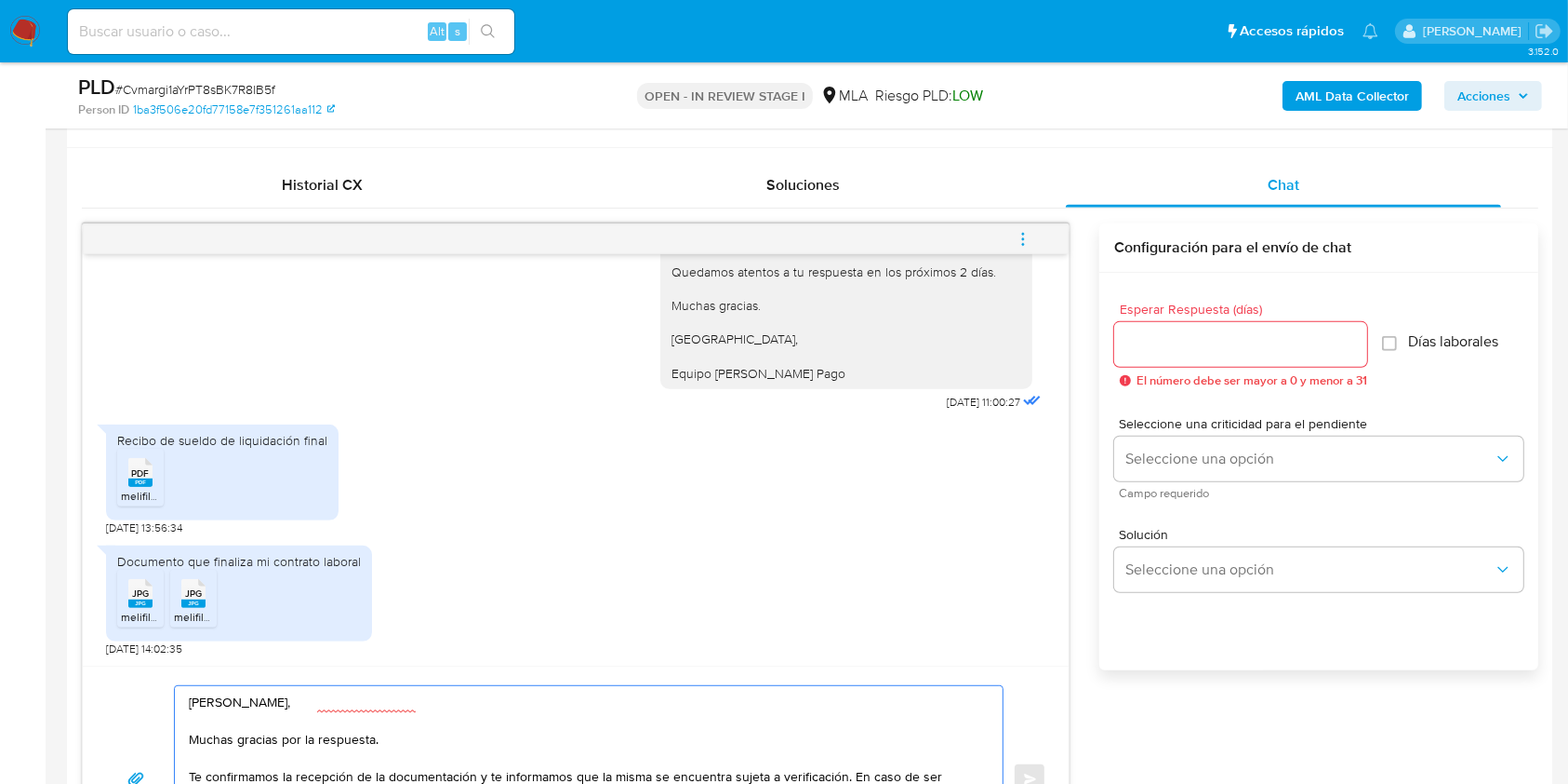
scroll to position [922, 0]
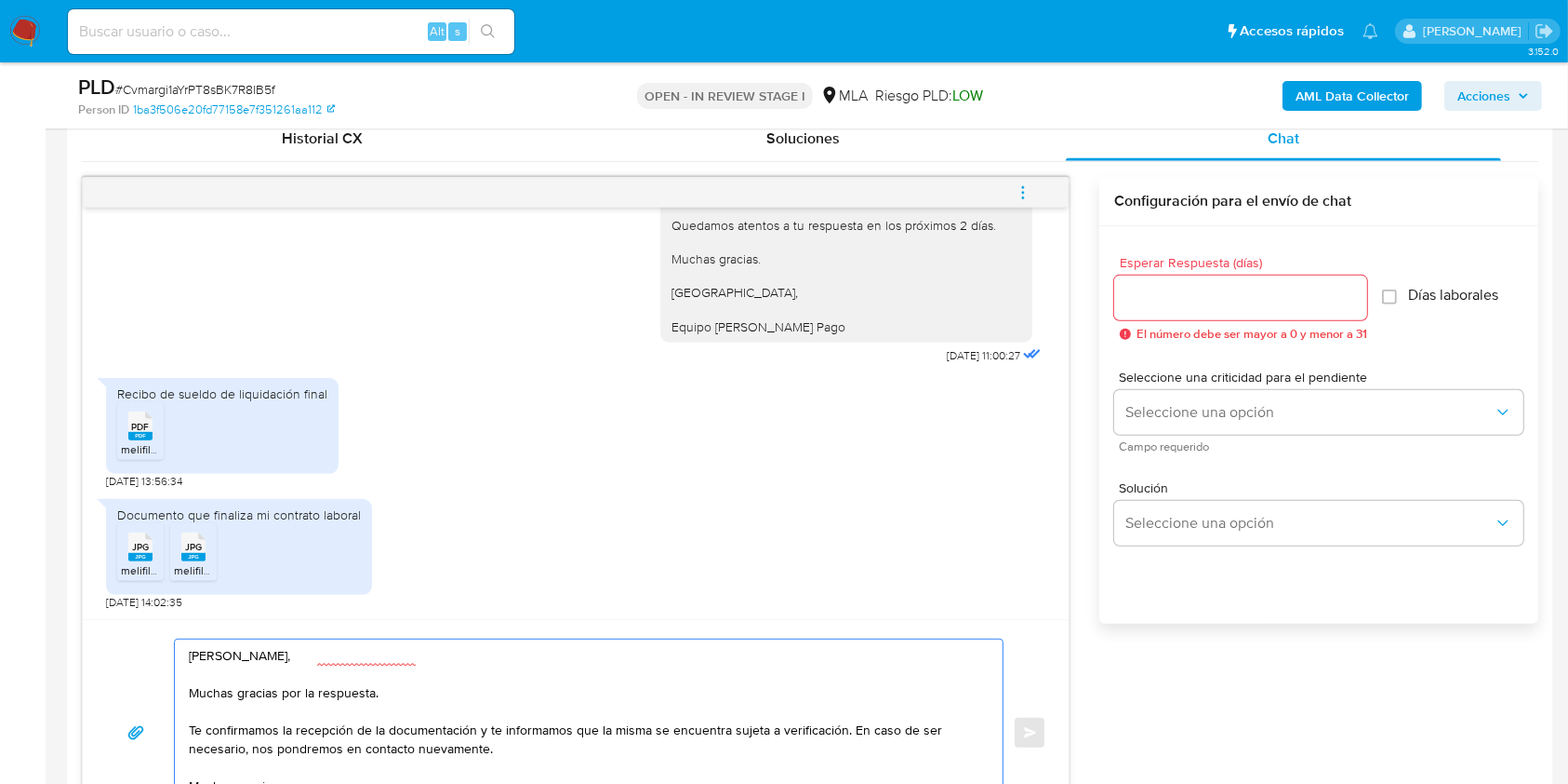
type textarea "Hola Paula Florencia Castro Brunengo, Muchas gracias por la respuesta. Te confi…"
click at [1229, 298] on input "Esperar Respuesta (días)" at bounding box center [1240, 297] width 253 height 24
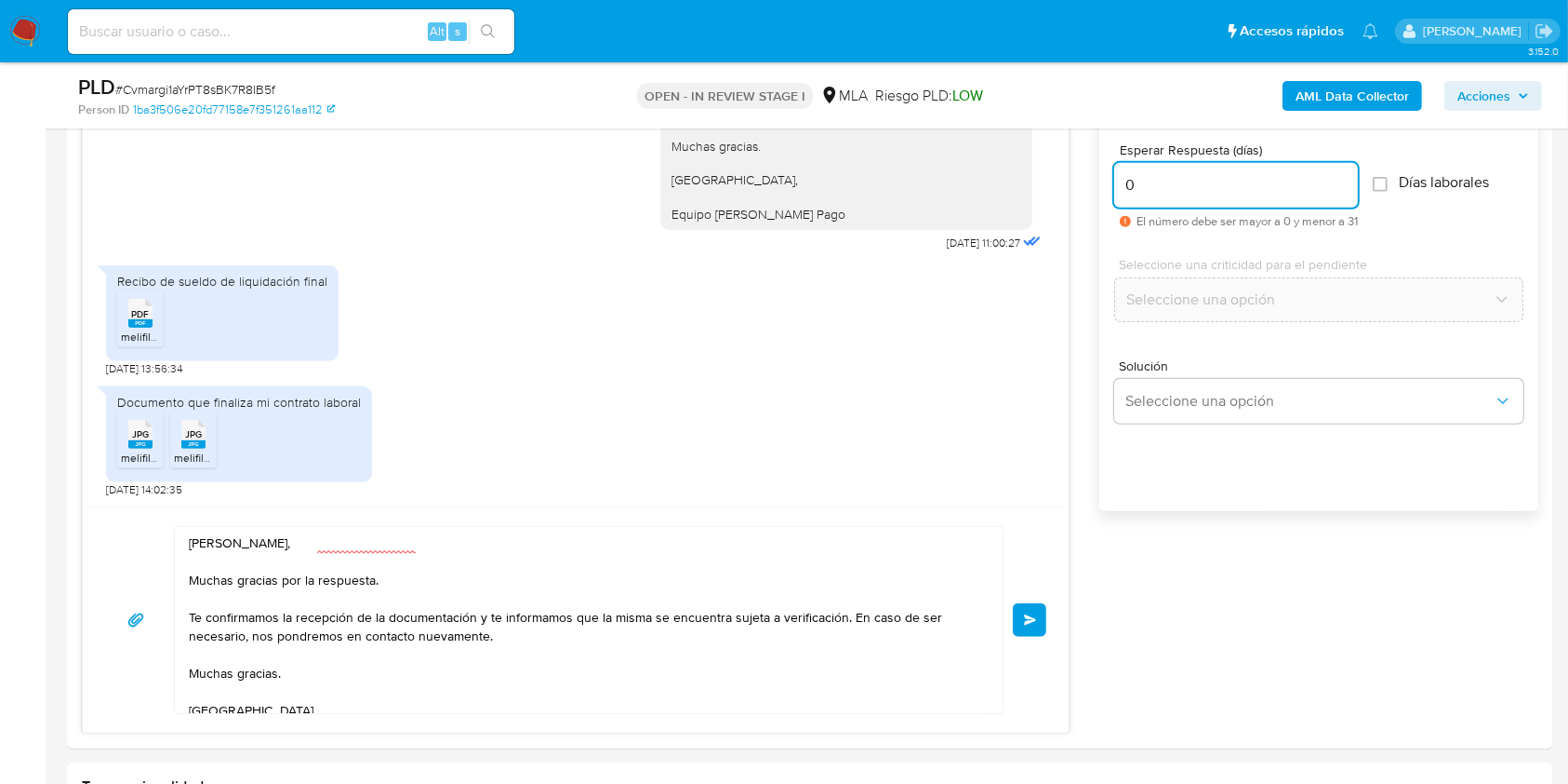
scroll to position [1130, 0]
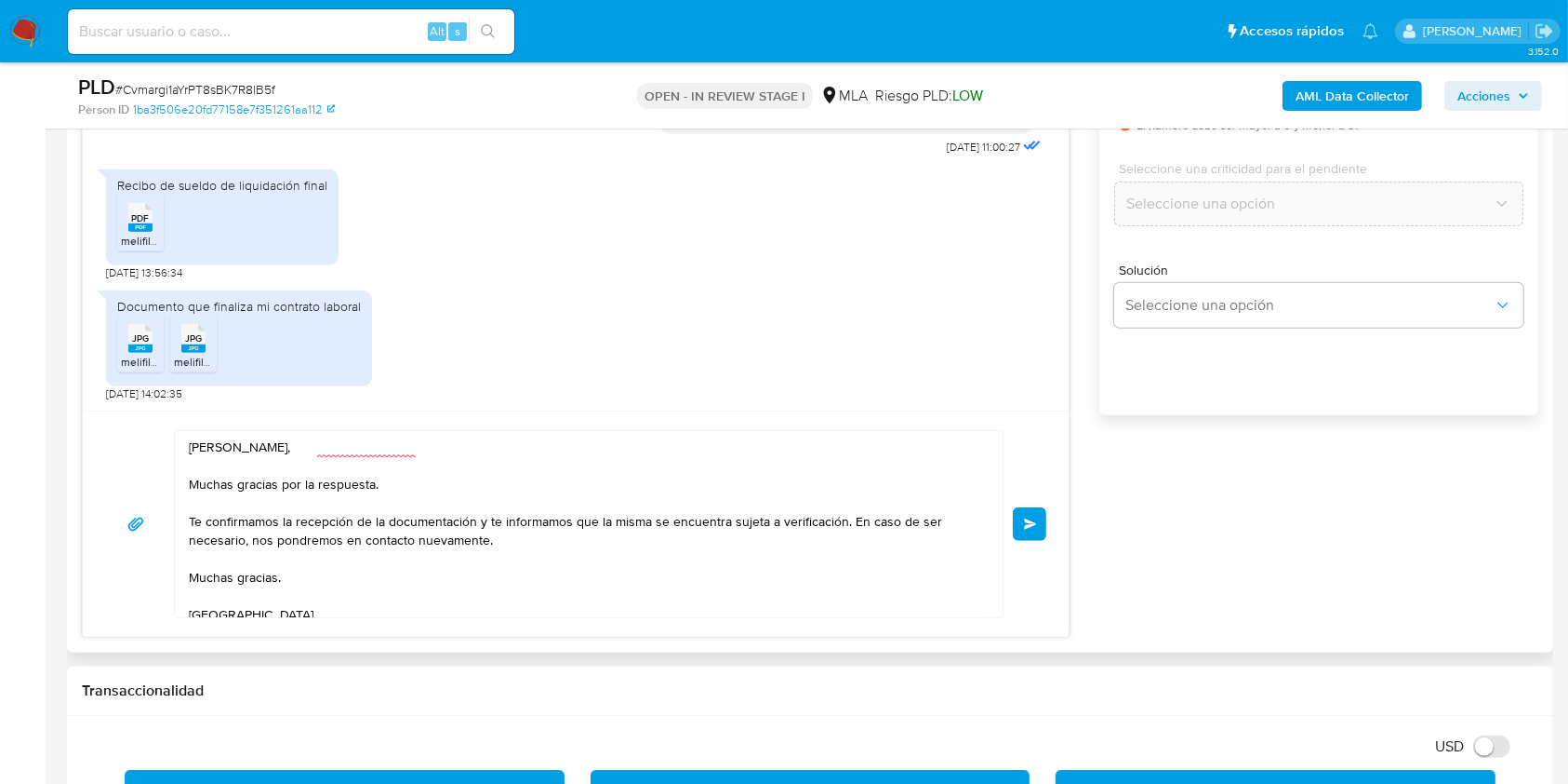
type input "0"
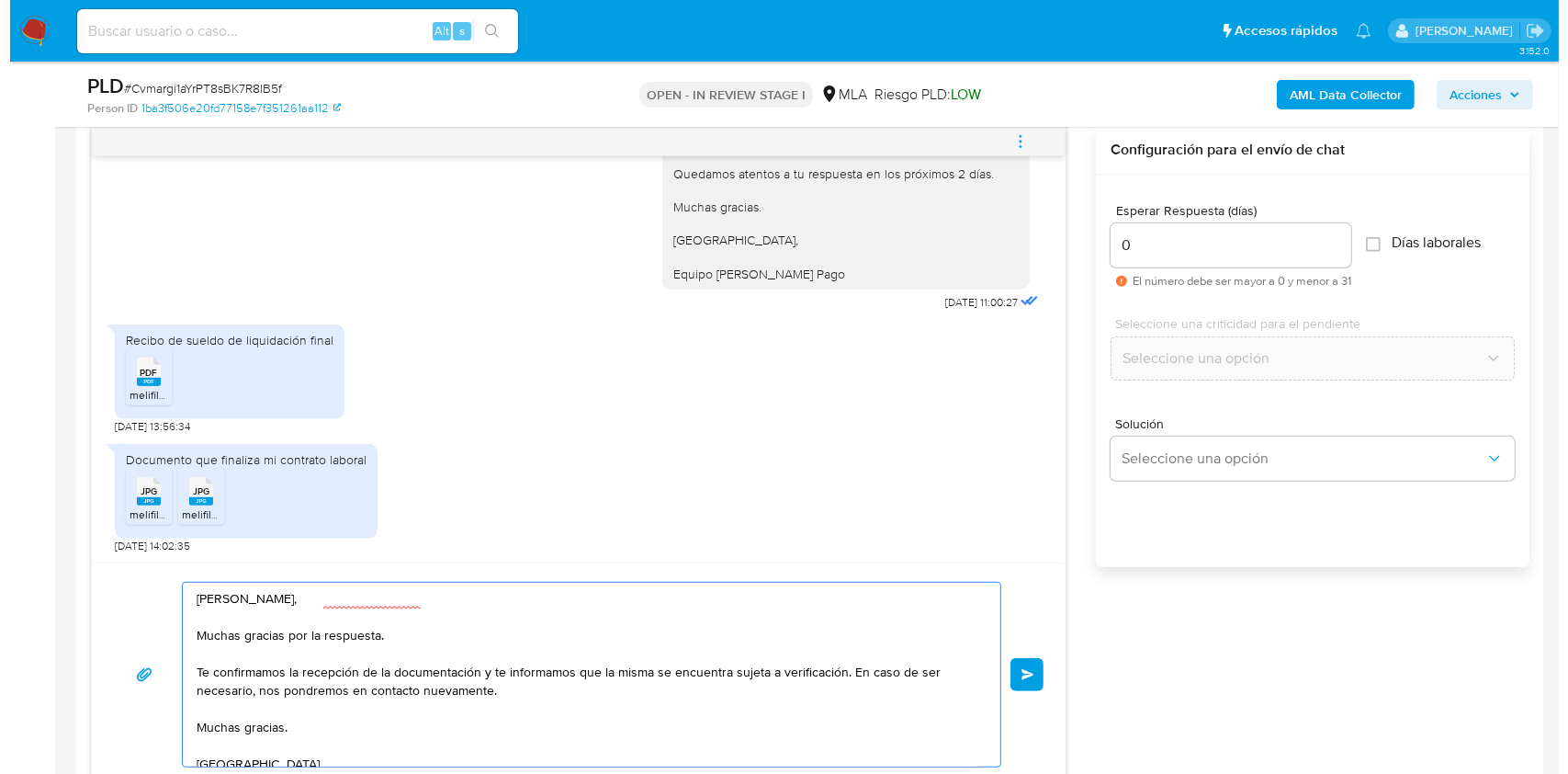
scroll to position [870, 0]
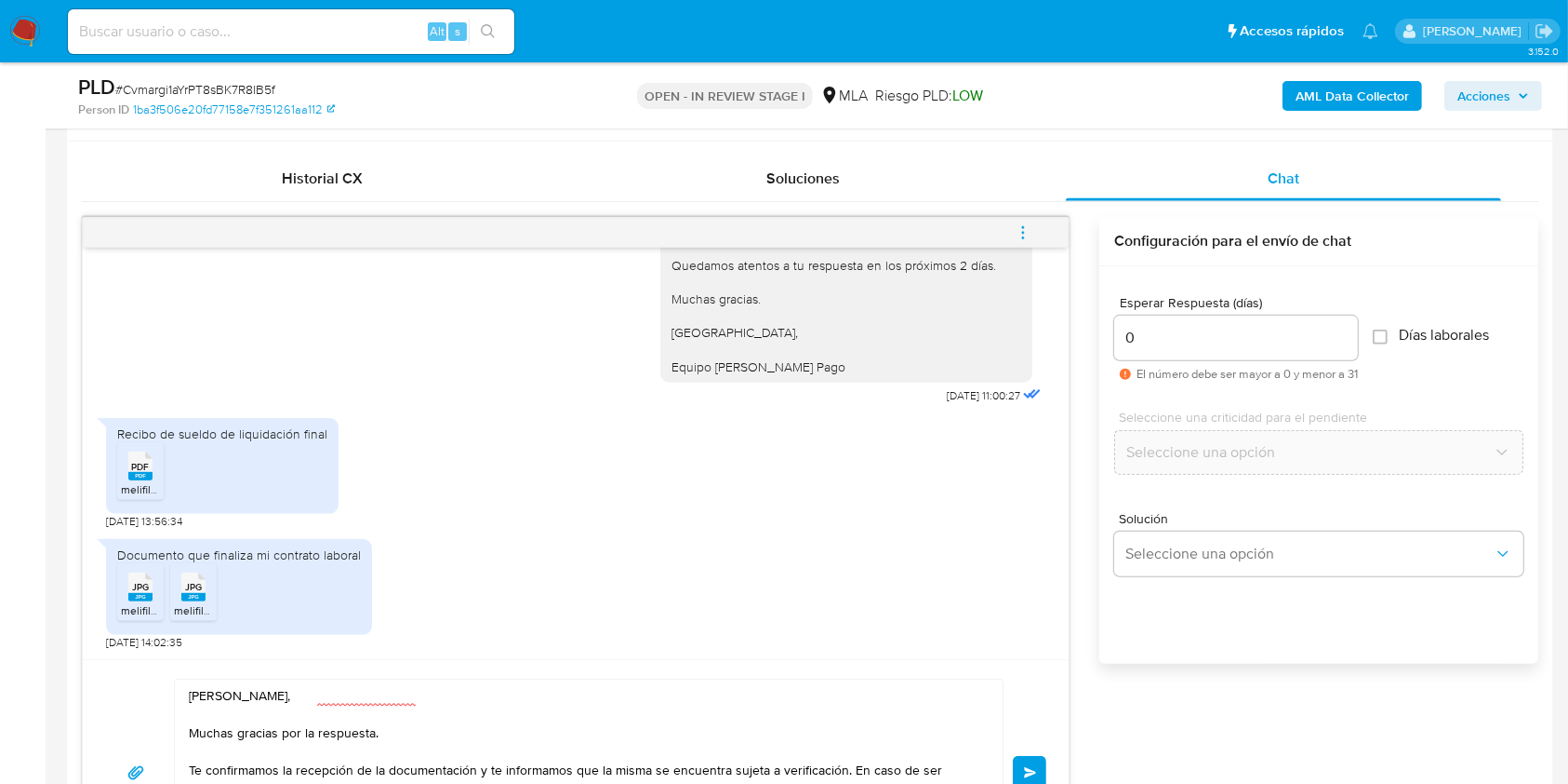
drag, startPoint x: 1023, startPoint y: 766, endPoint x: 1027, endPoint y: 681, distance: 85.1
click at [1022, 766] on button "Enviar" at bounding box center [1030, 773] width 34 height 34
click at [1032, 238] on button "menu-action" at bounding box center [1023, 232] width 61 height 45
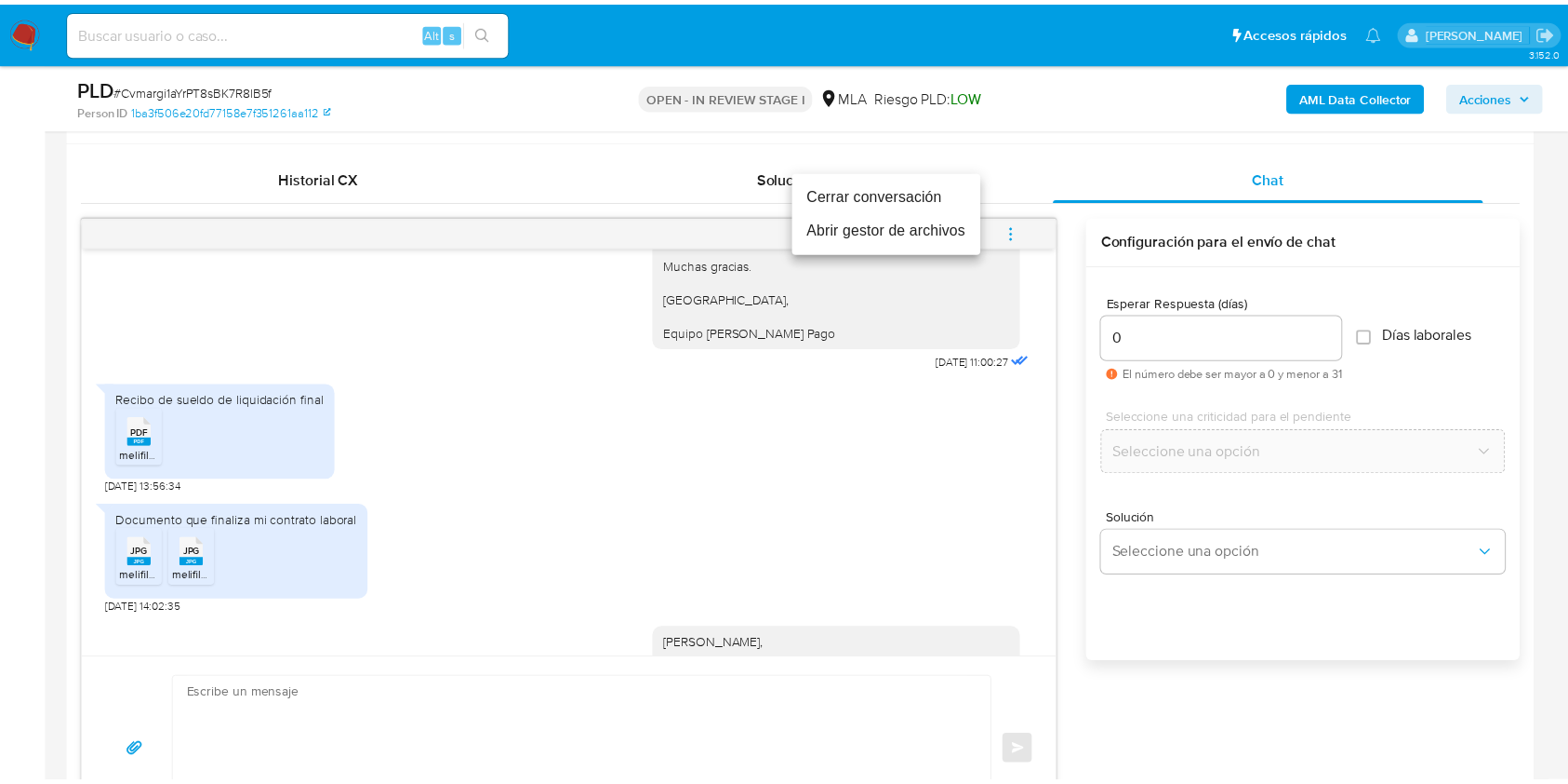
scroll to position [1590, 0]
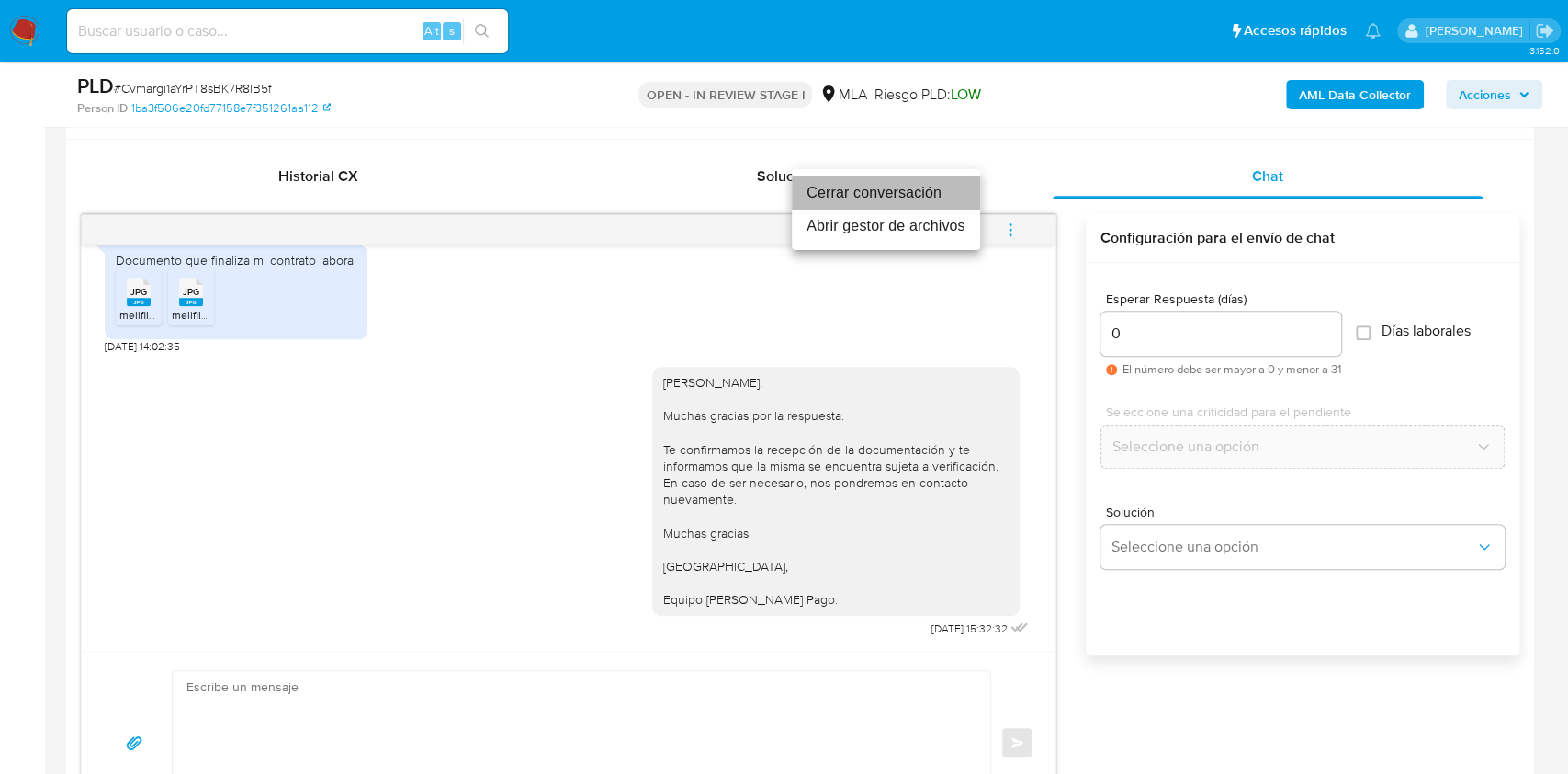
click at [921, 195] on li "Cerrar conversación" at bounding box center [886, 193] width 189 height 33
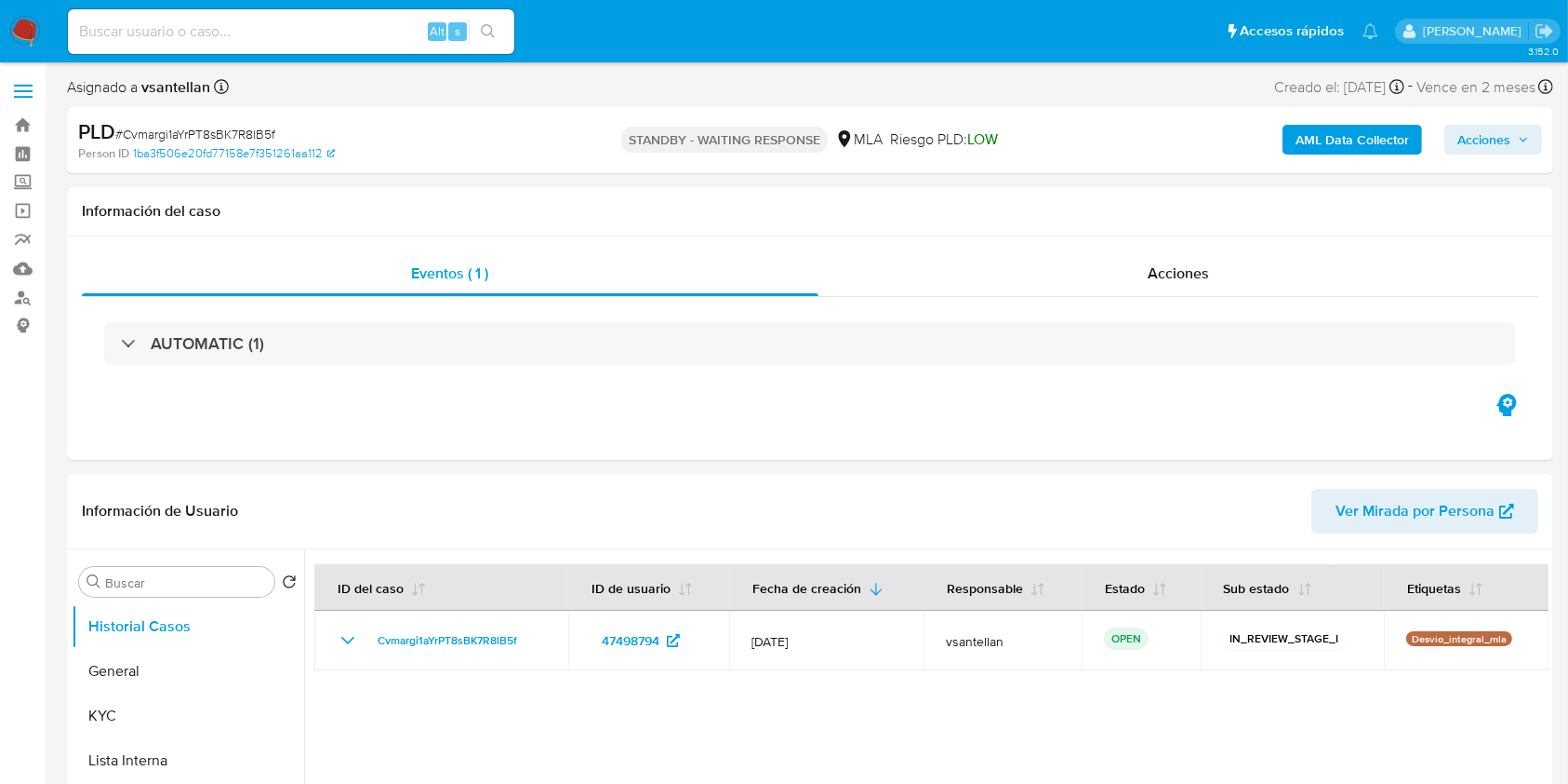
select select "10"
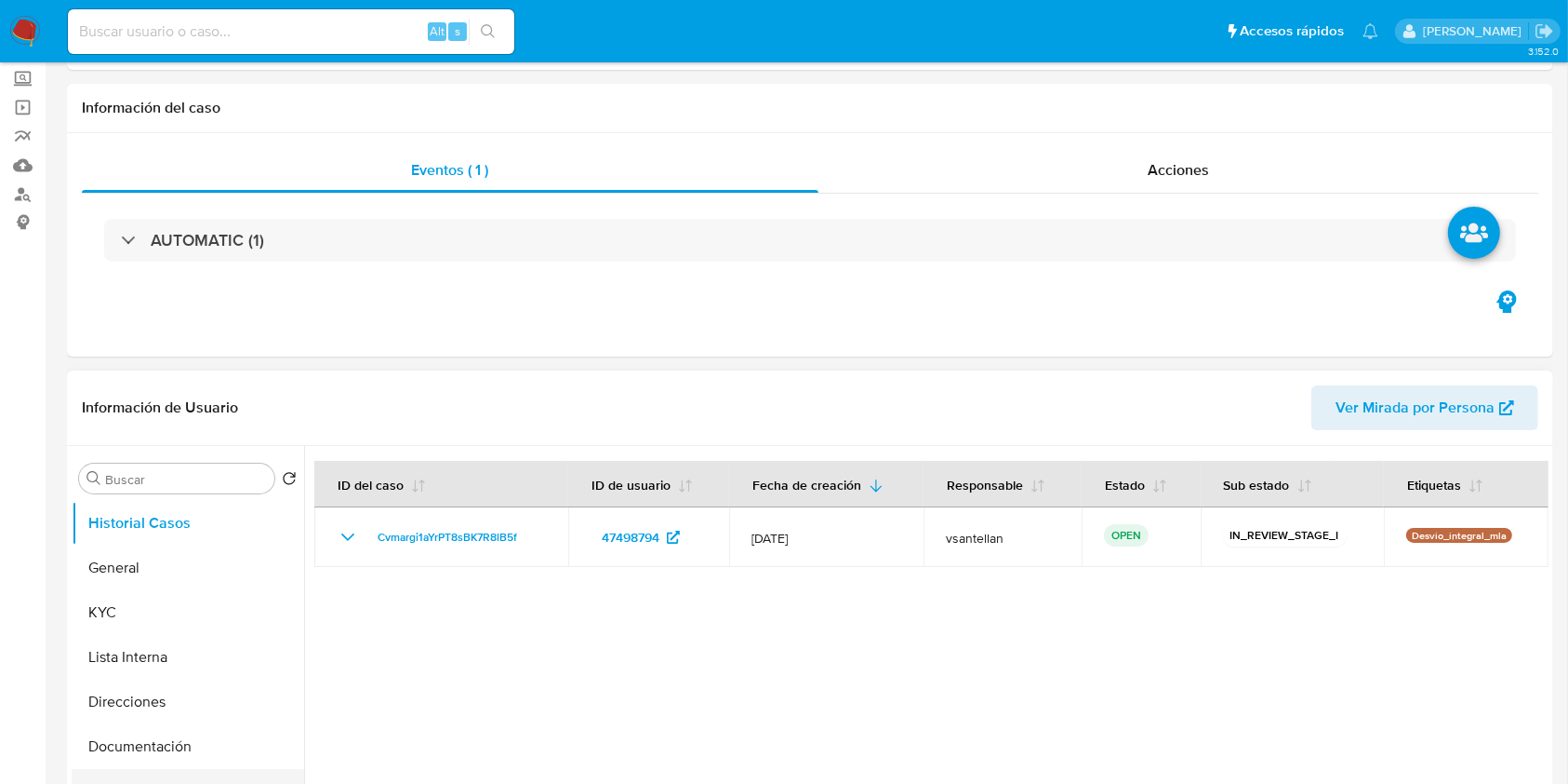
select select "10"
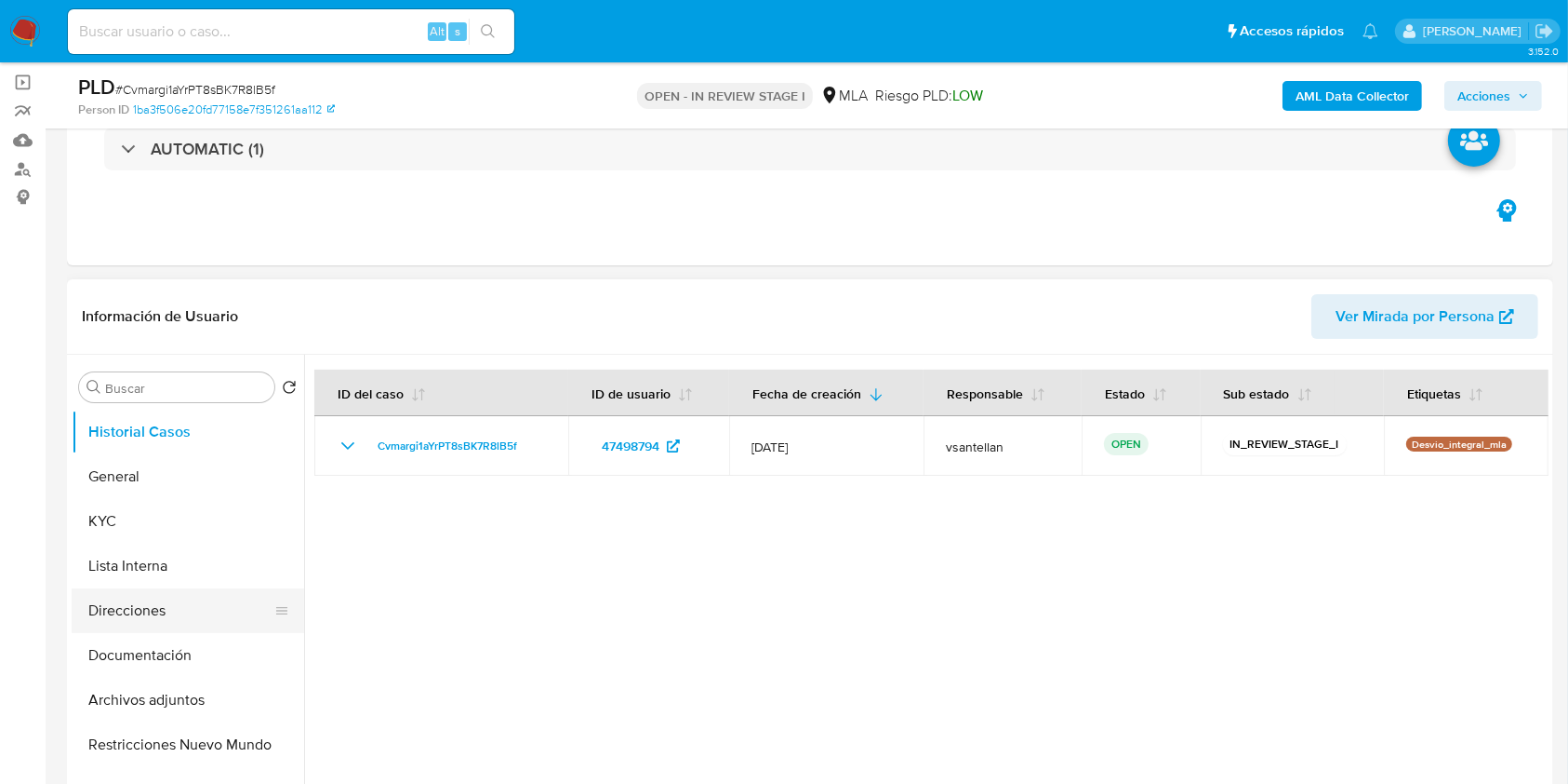
scroll to position [124, 0]
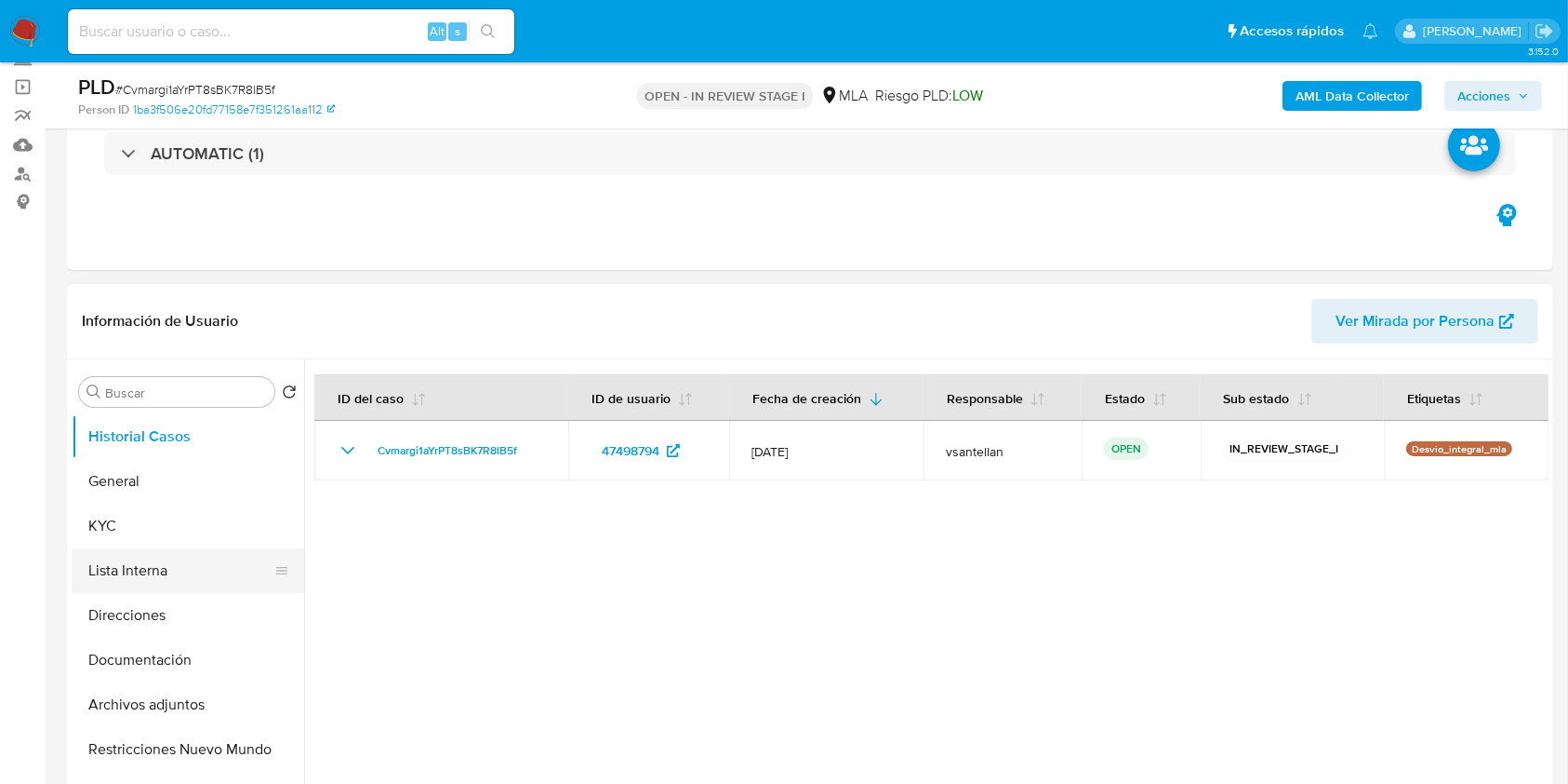
drag, startPoint x: 181, startPoint y: 656, endPoint x: 188, endPoint y: 575, distance: 81.3
click at [181, 657] on button "Documentación" at bounding box center [187, 659] width 233 height 45
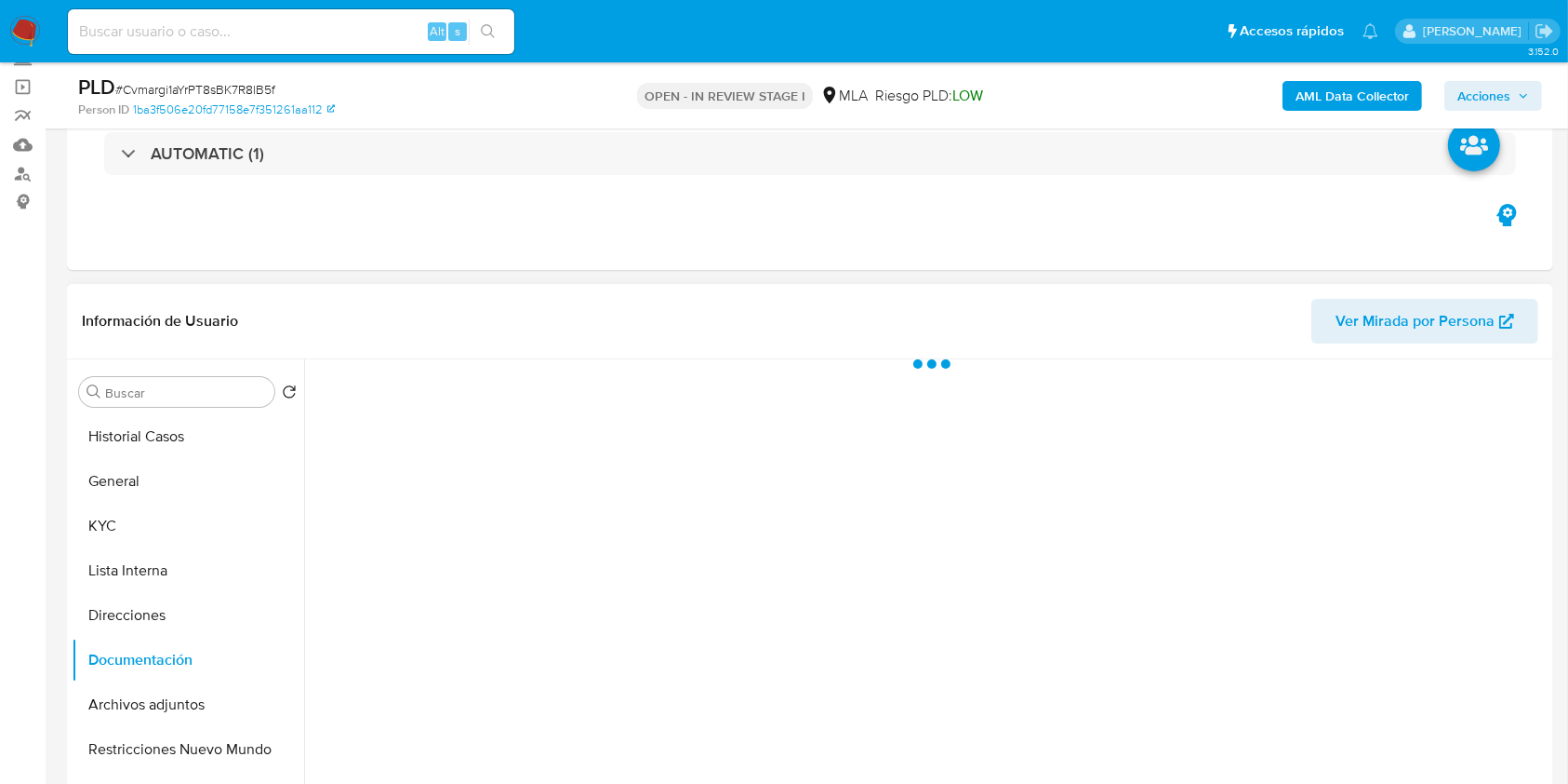
scroll to position [248, 0]
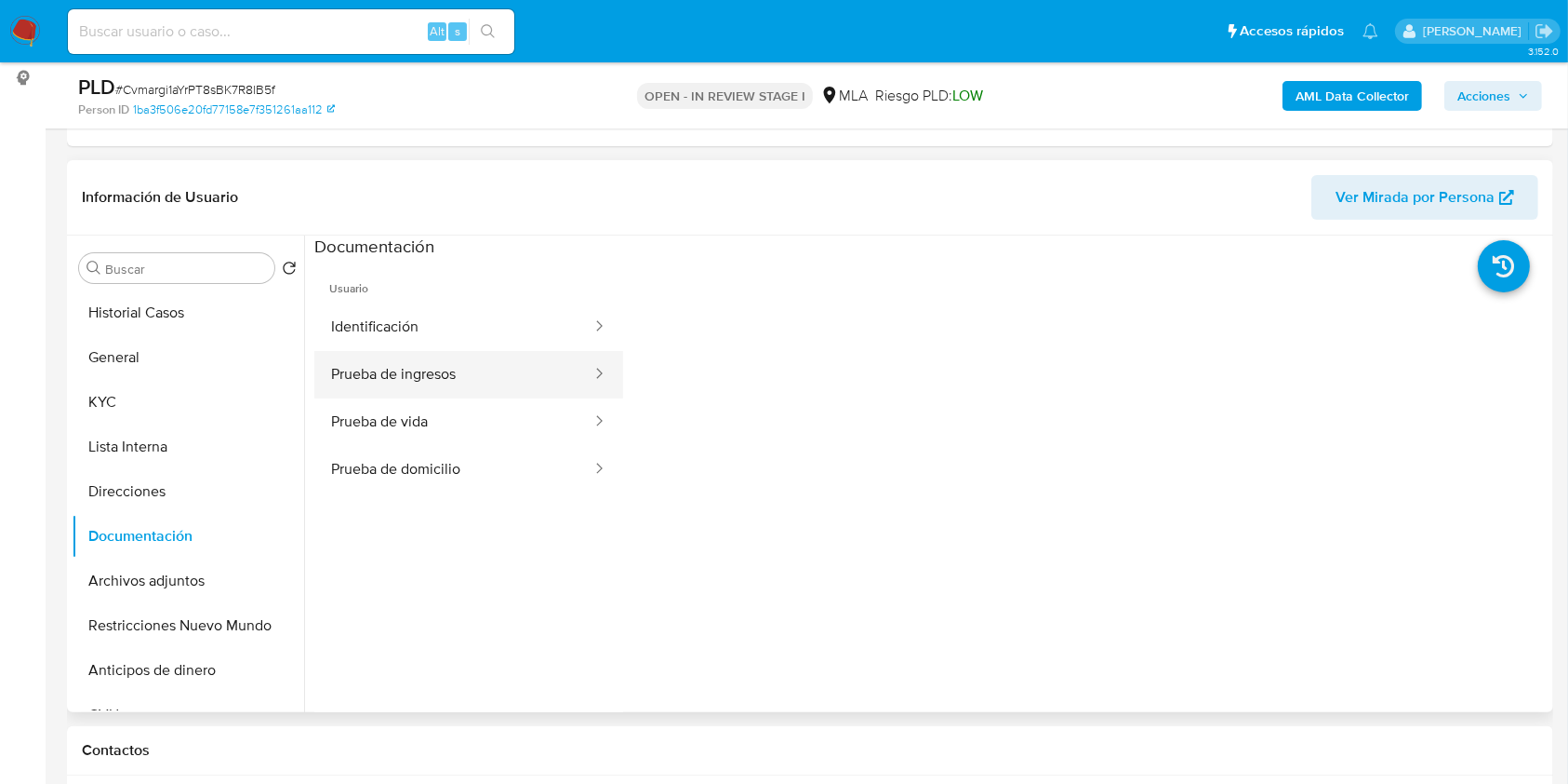
click at [398, 361] on button "Prueba de ingresos" at bounding box center [454, 375] width 279 height 48
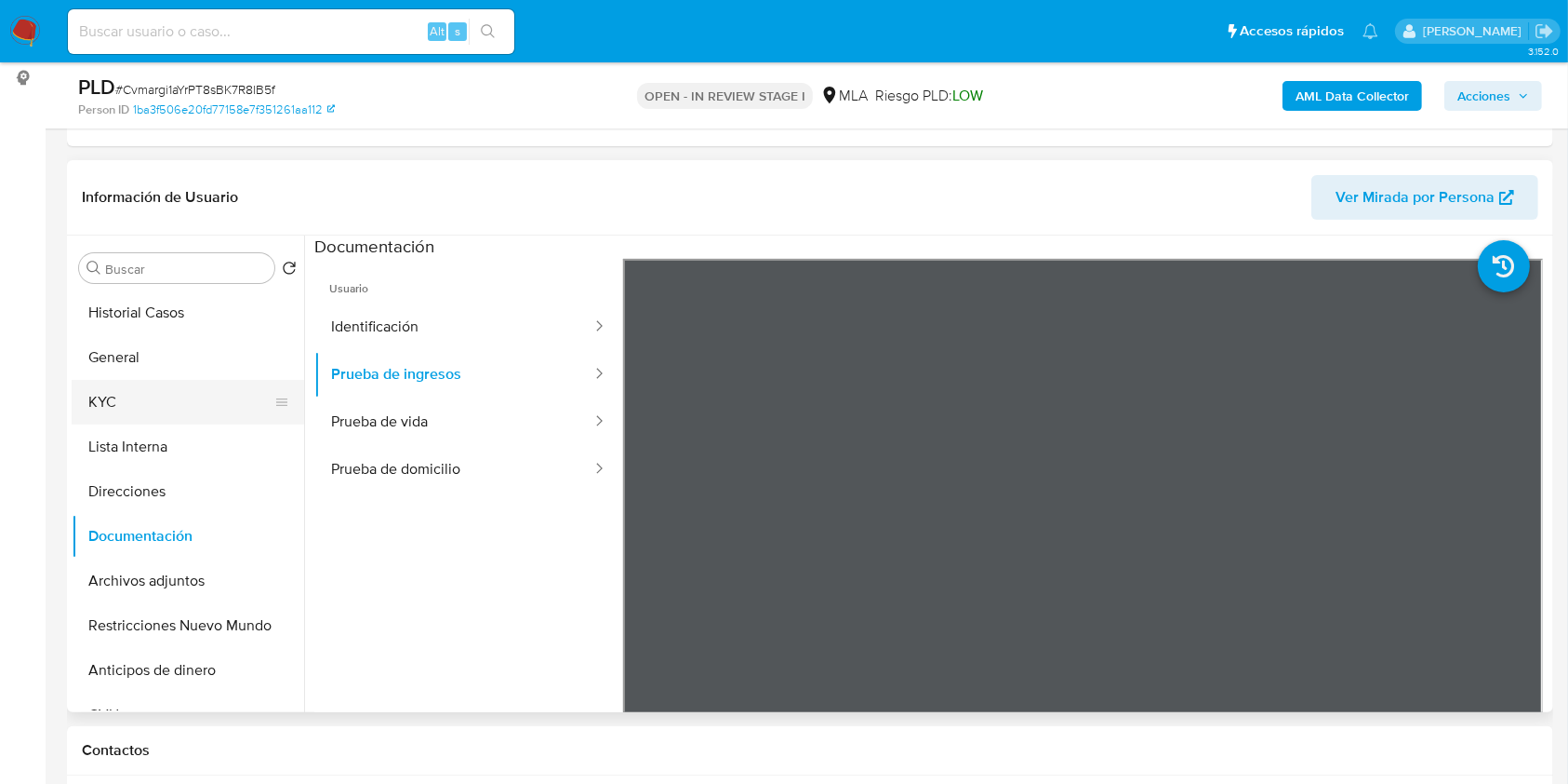
click at [107, 405] on button "KYC" at bounding box center [180, 401] width 218 height 45
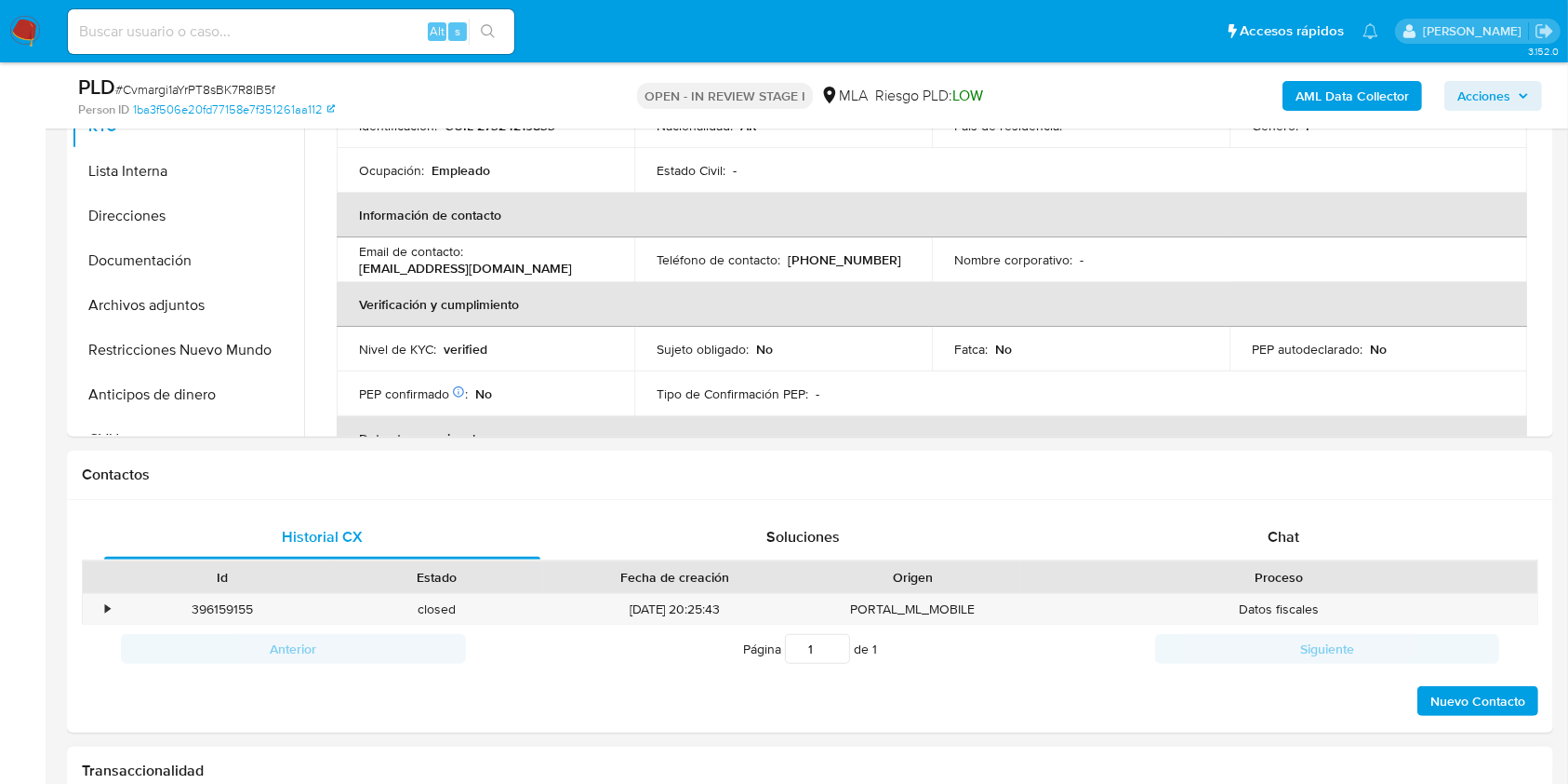
scroll to position [619, 0]
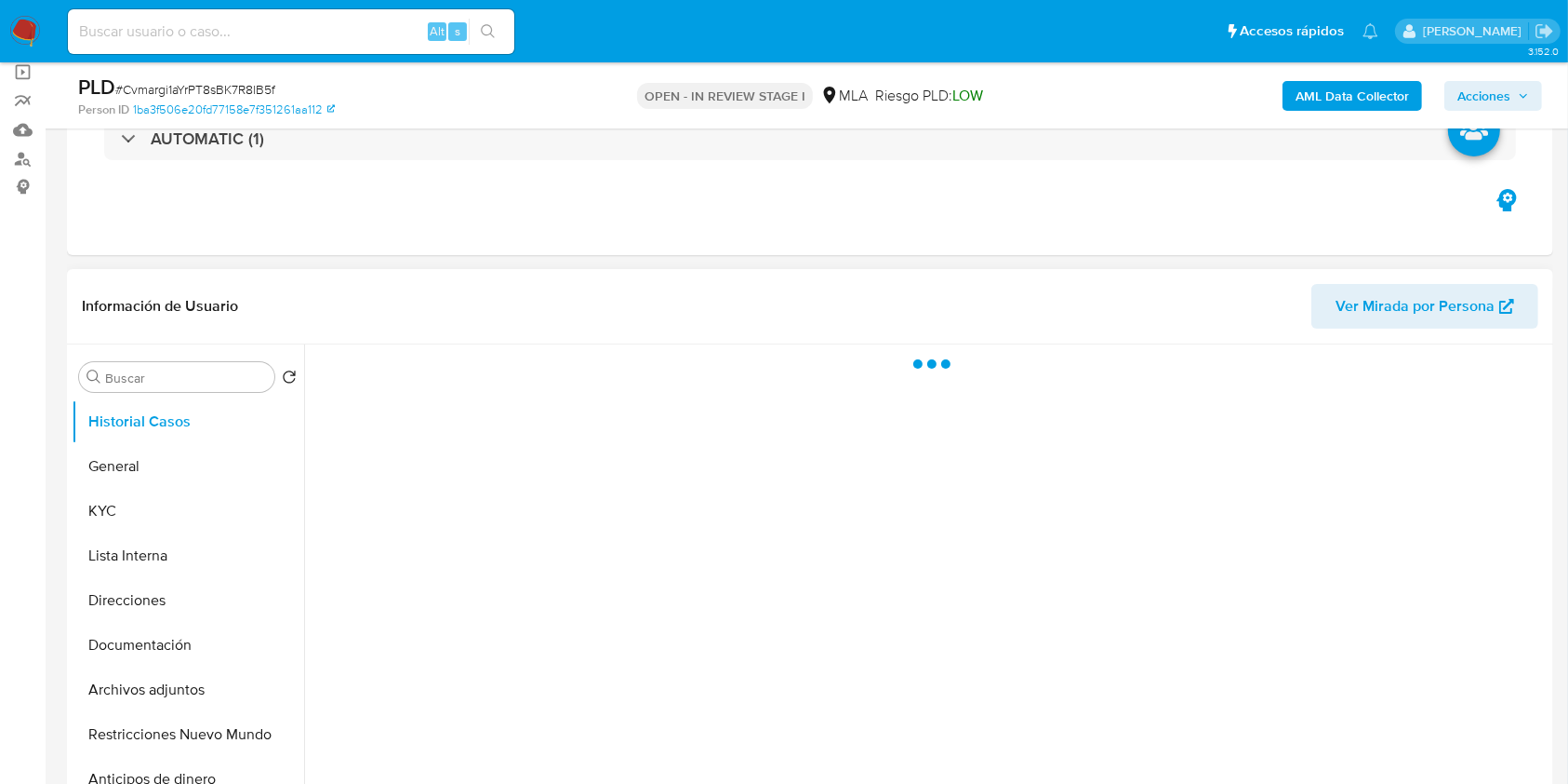
scroll to position [373, 0]
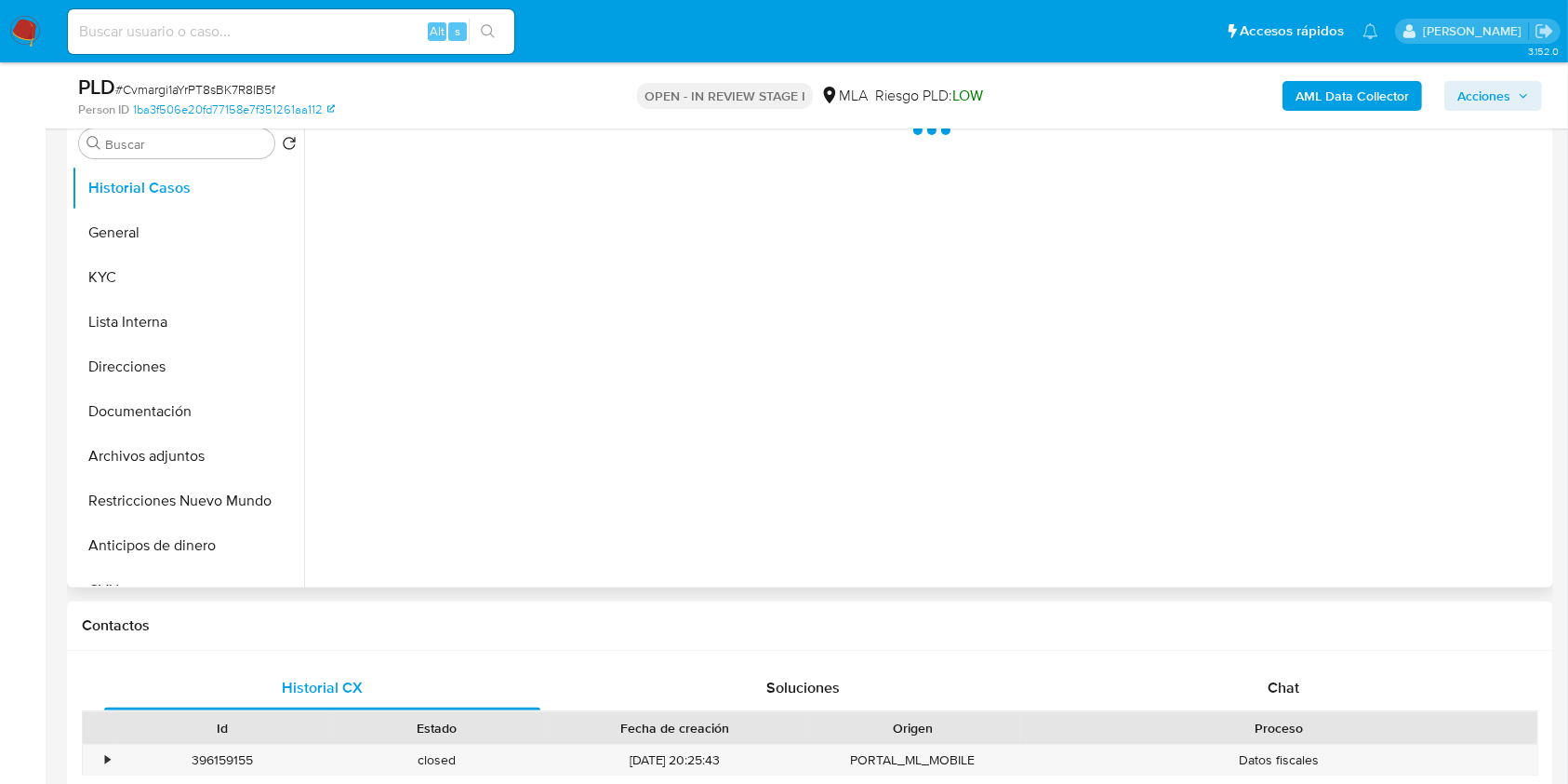
drag, startPoint x: 1322, startPoint y: 688, endPoint x: 1407, endPoint y: 582, distance: 135.9
click at [1322, 689] on div "Chat" at bounding box center [1284, 687] width 436 height 45
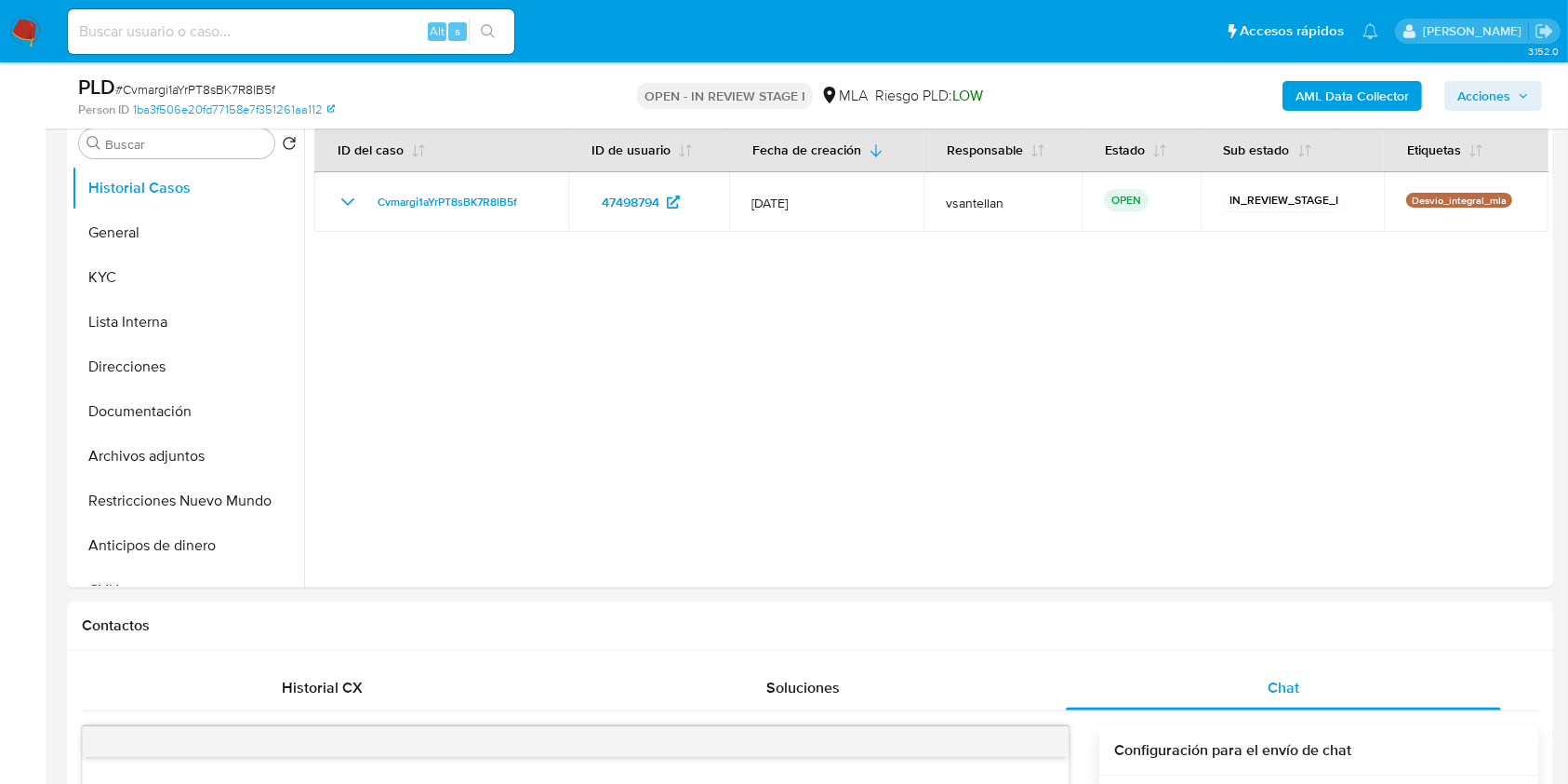
select select "10"
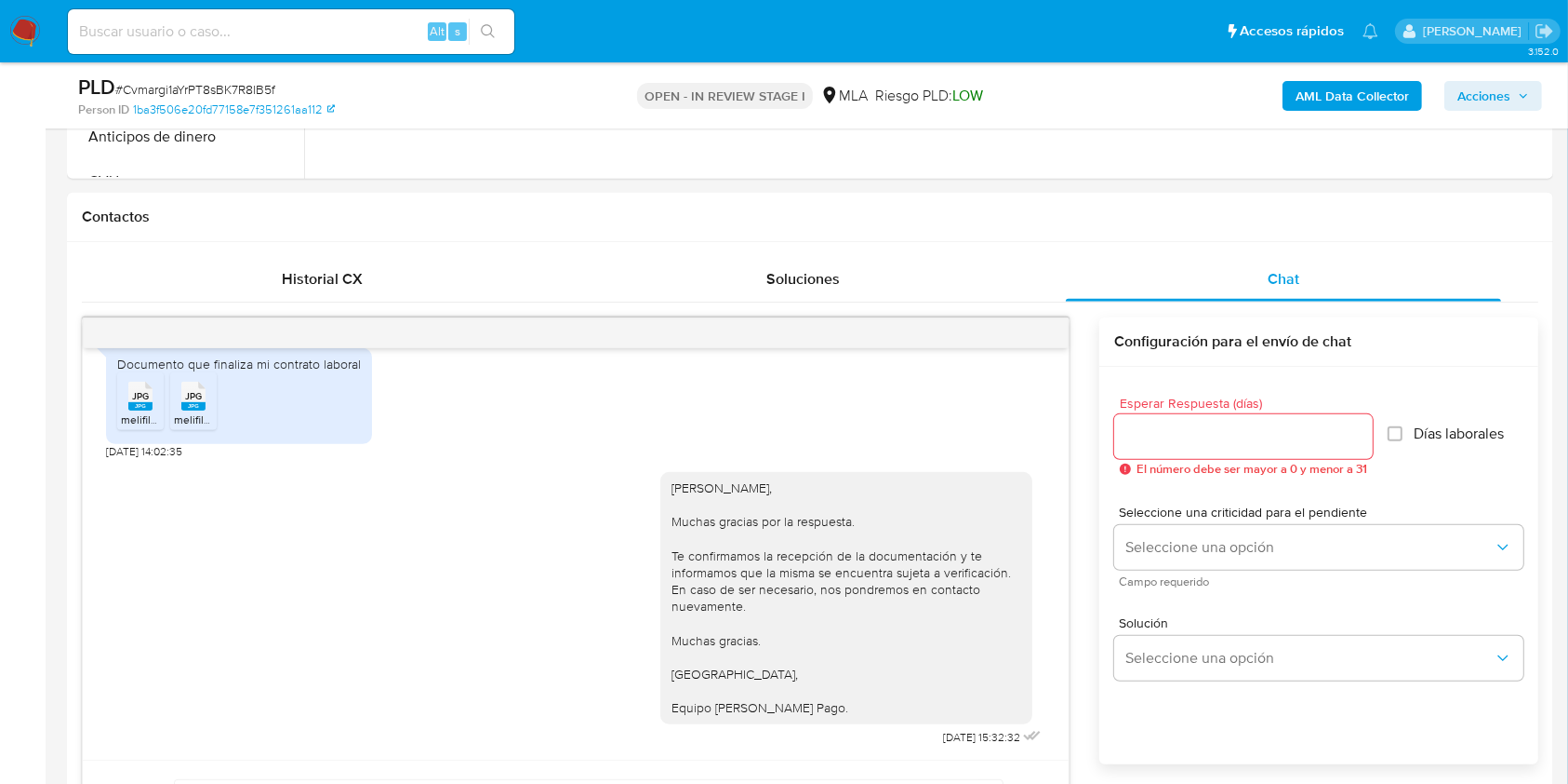
scroll to position [458, 0]
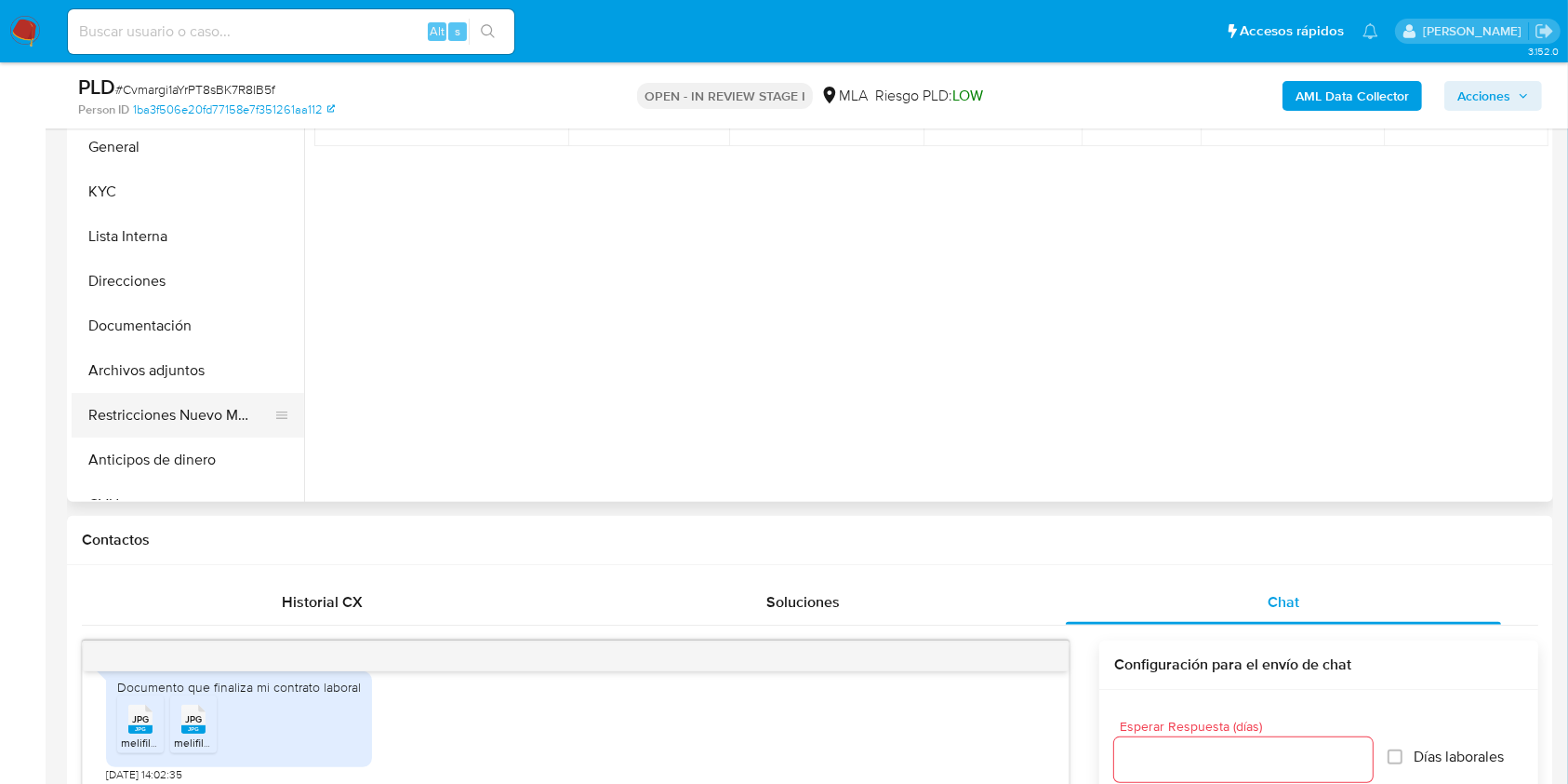
click at [157, 395] on button "Restricciones Nuevo Mundo" at bounding box center [180, 414] width 218 height 45
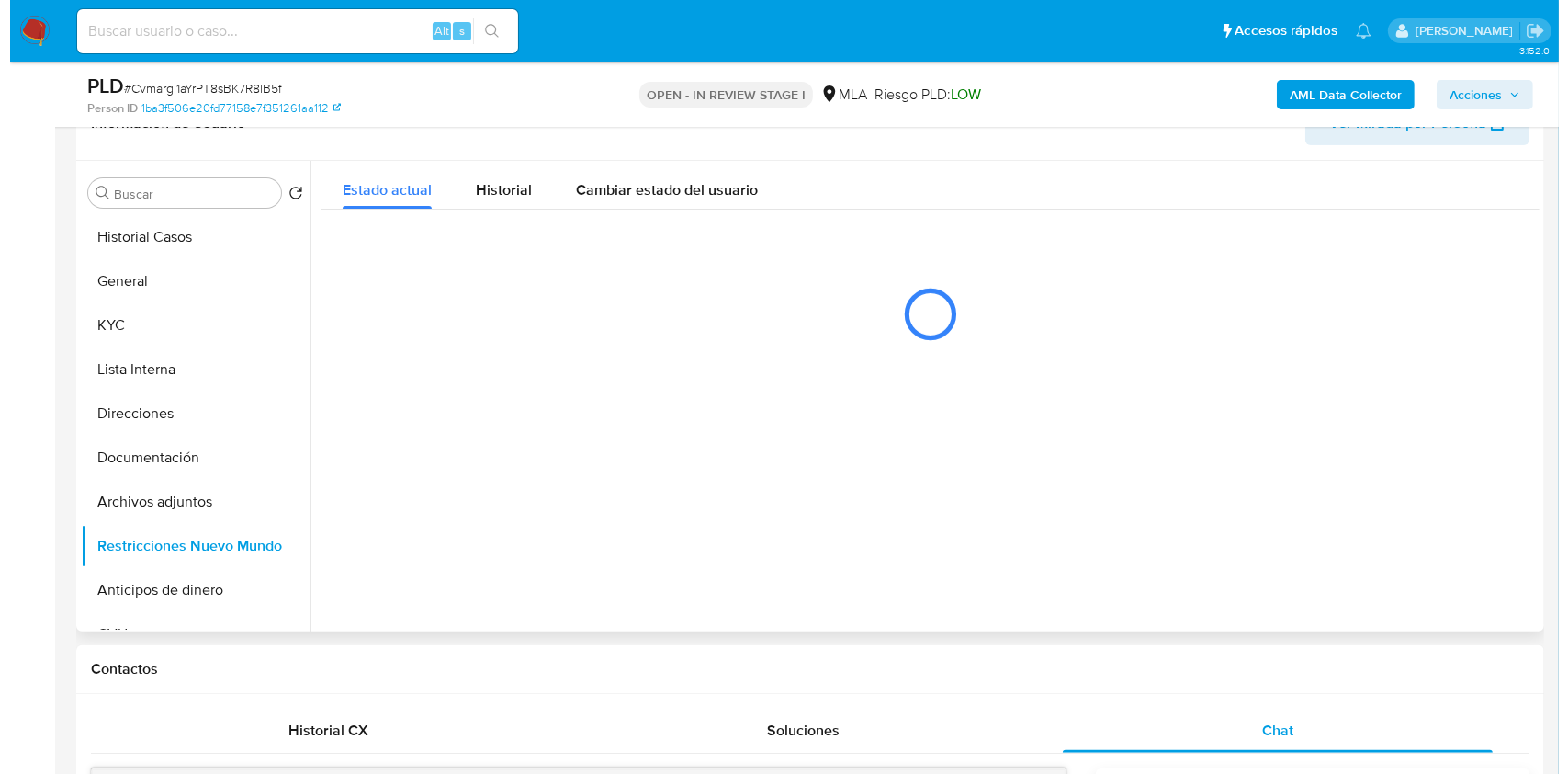
scroll to position [307, 0]
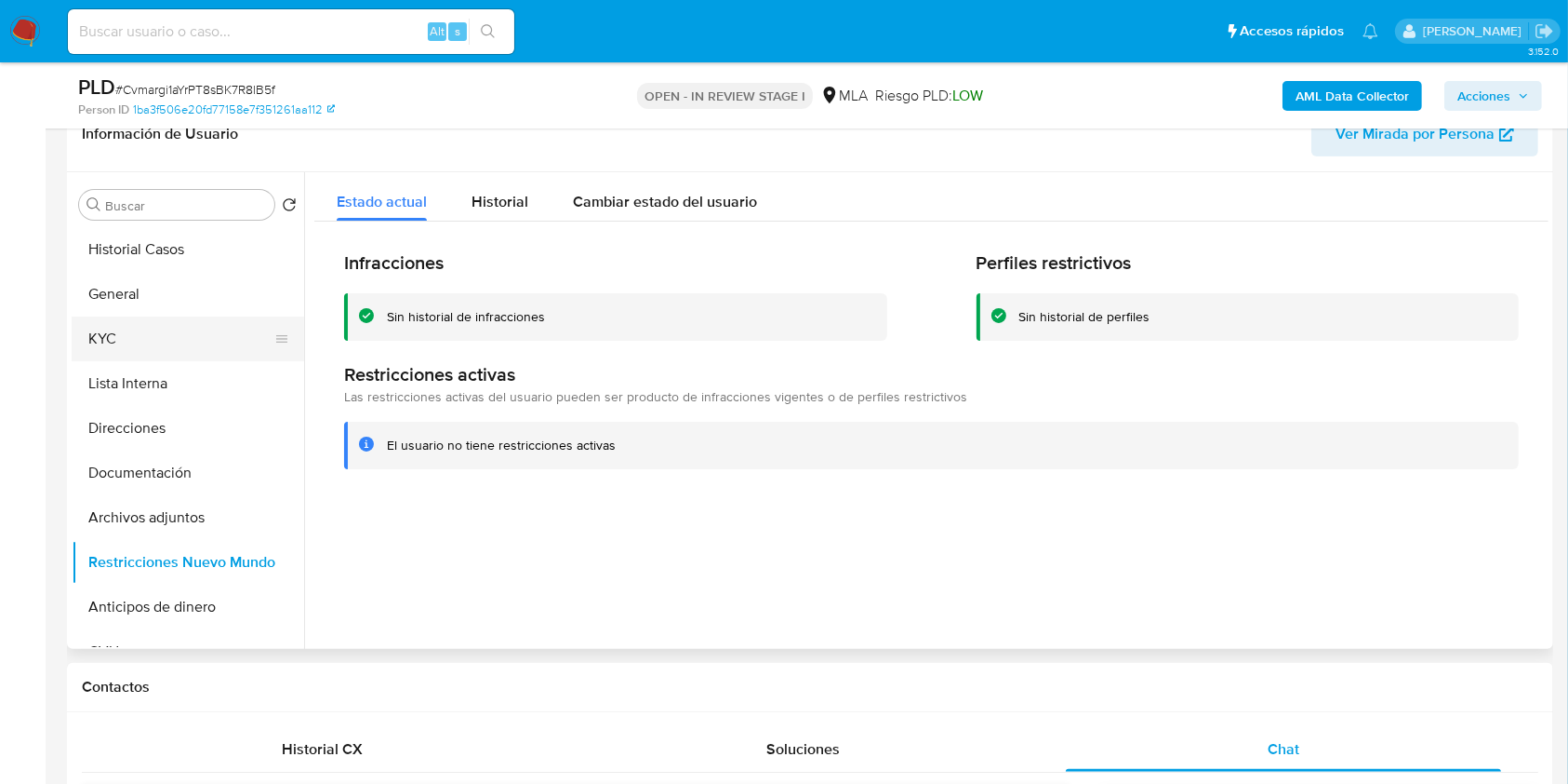
click at [104, 340] on button "KYC" at bounding box center [180, 338] width 218 height 45
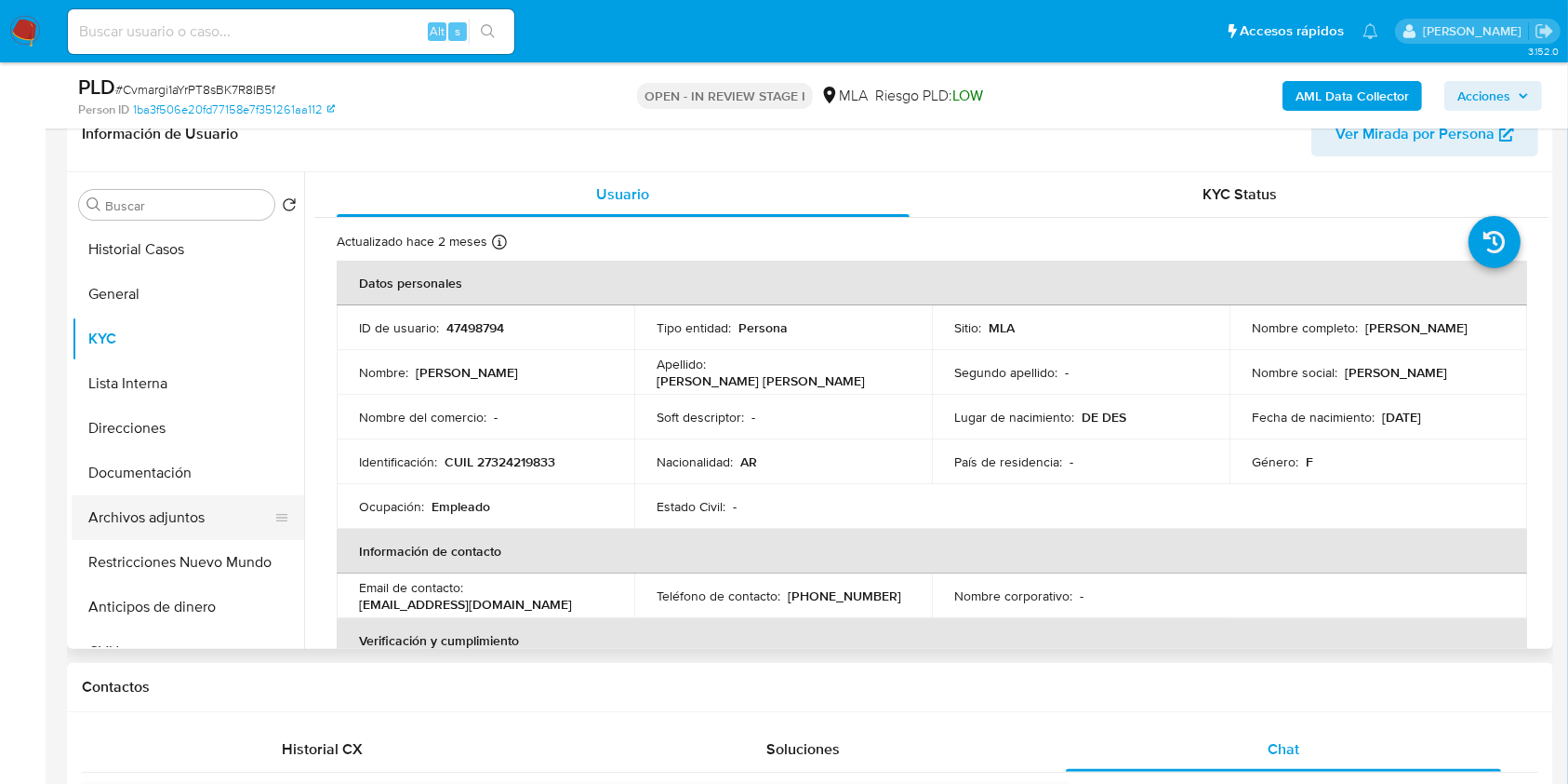
click at [180, 511] on button "Archivos adjuntos" at bounding box center [180, 517] width 218 height 45
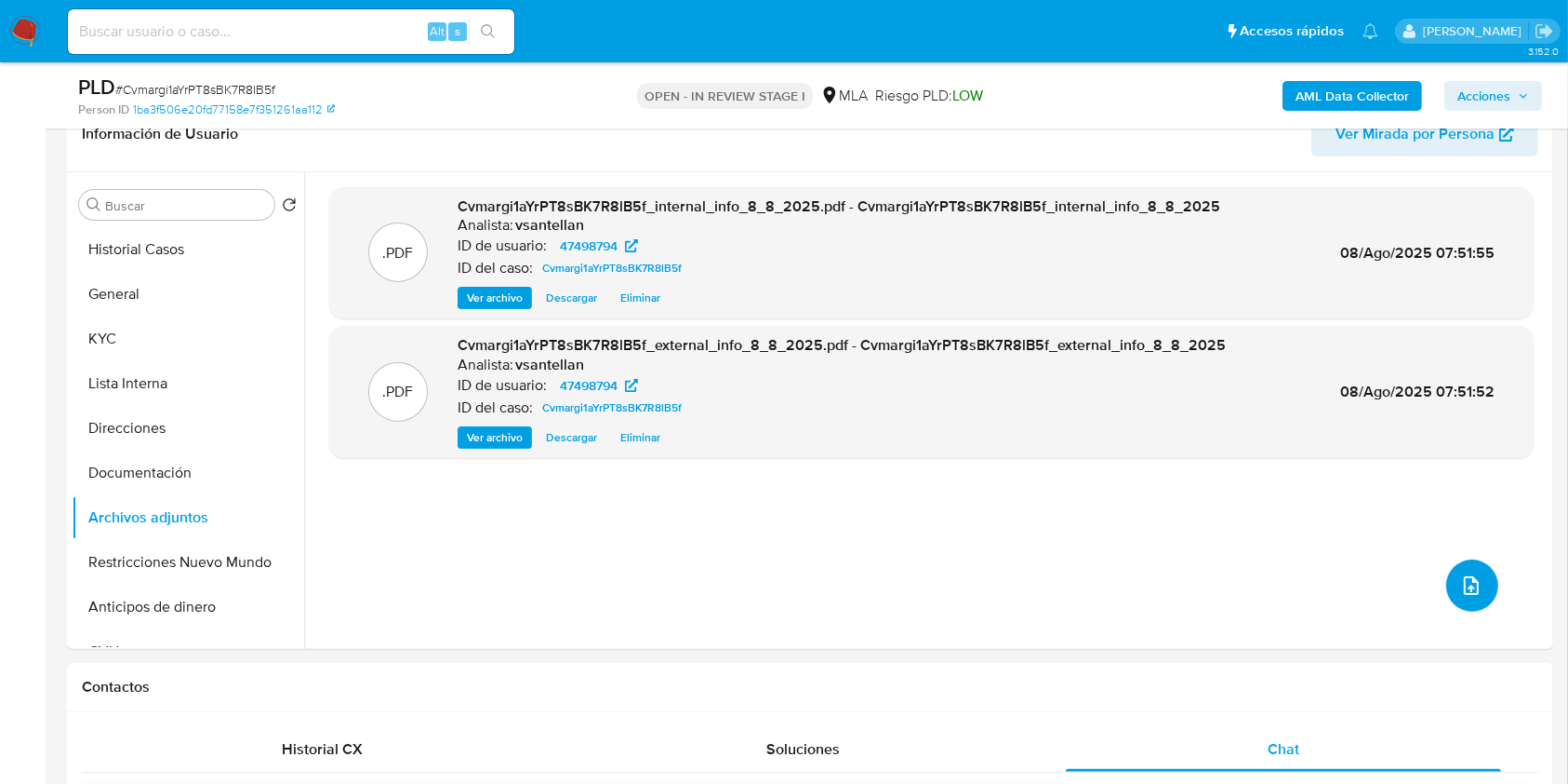
click at [1467, 574] on span "upload-file" at bounding box center [1471, 585] width 23 height 23
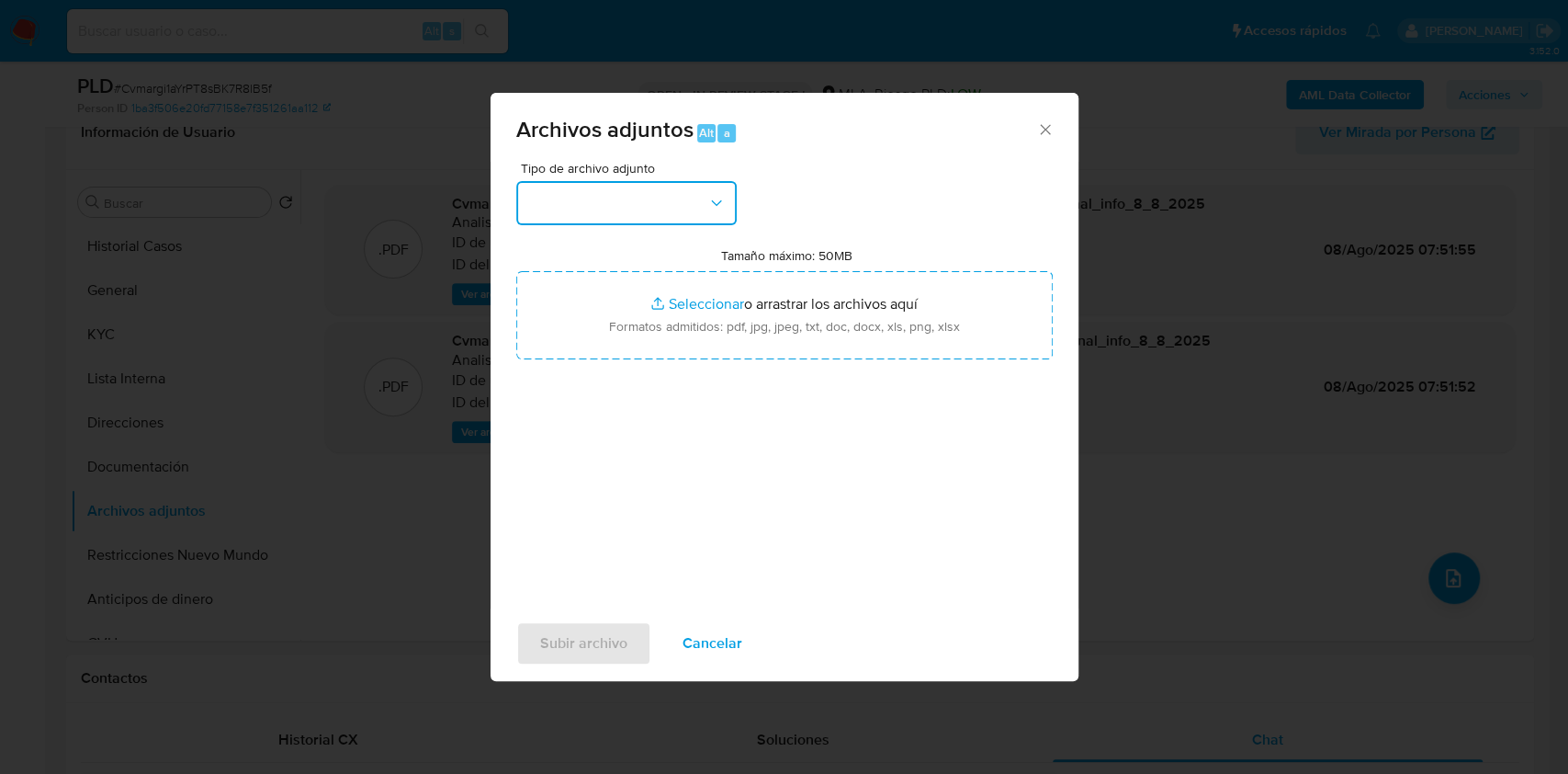
click at [644, 199] on button "button" at bounding box center [626, 203] width 220 height 44
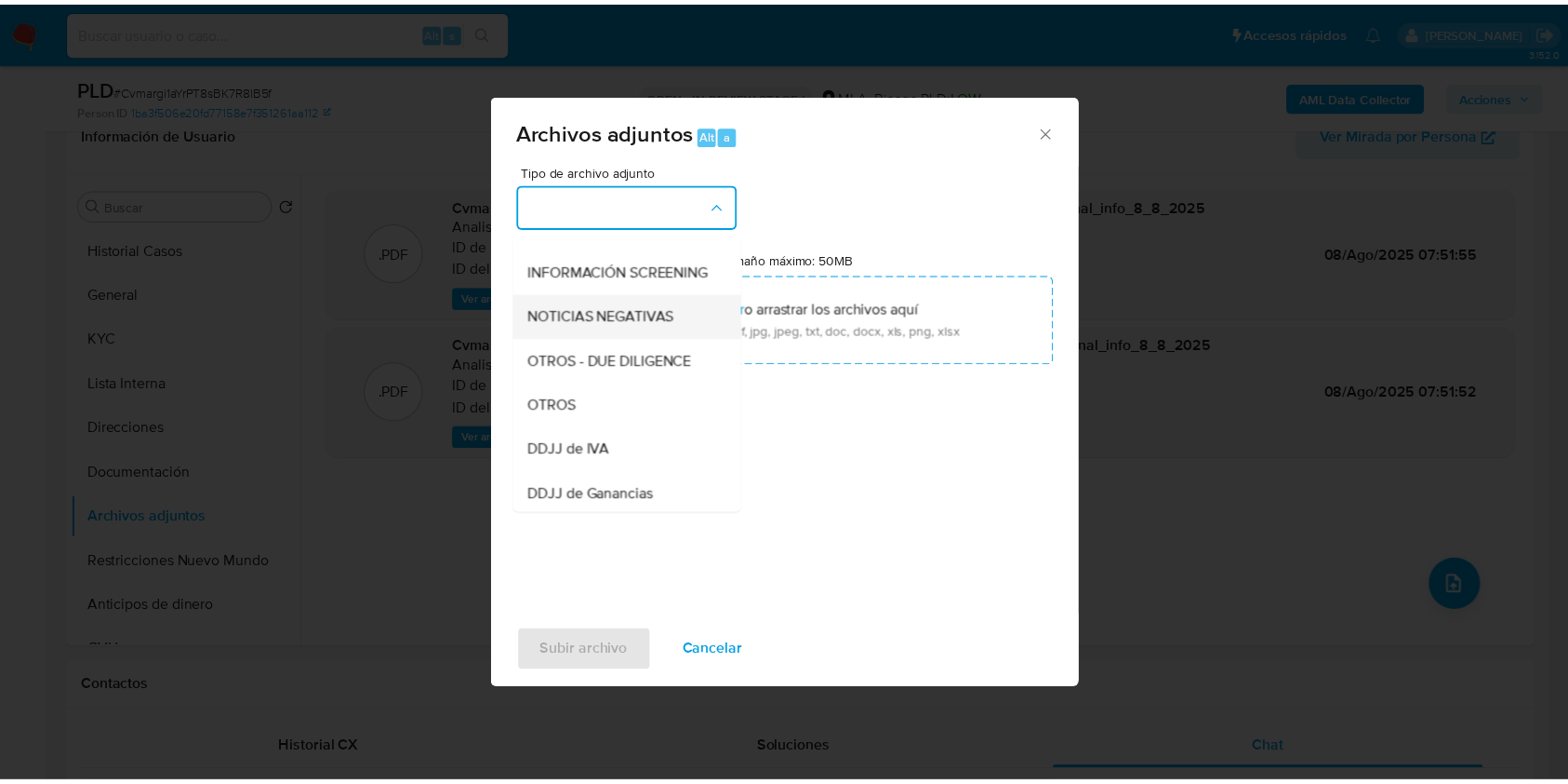
scroll to position [124, 0]
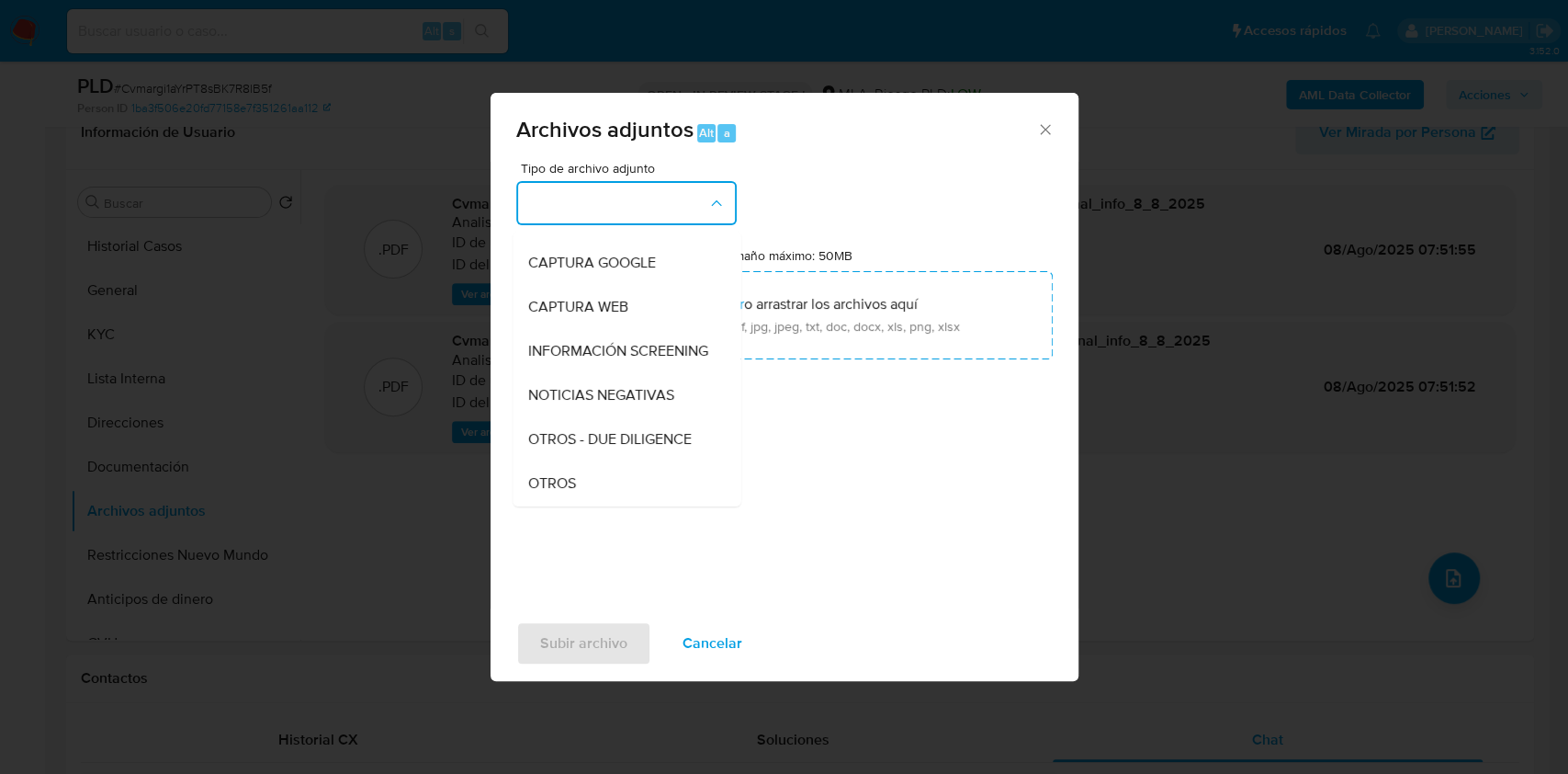
click at [565, 492] on span "OTROS" at bounding box center [551, 483] width 48 height 19
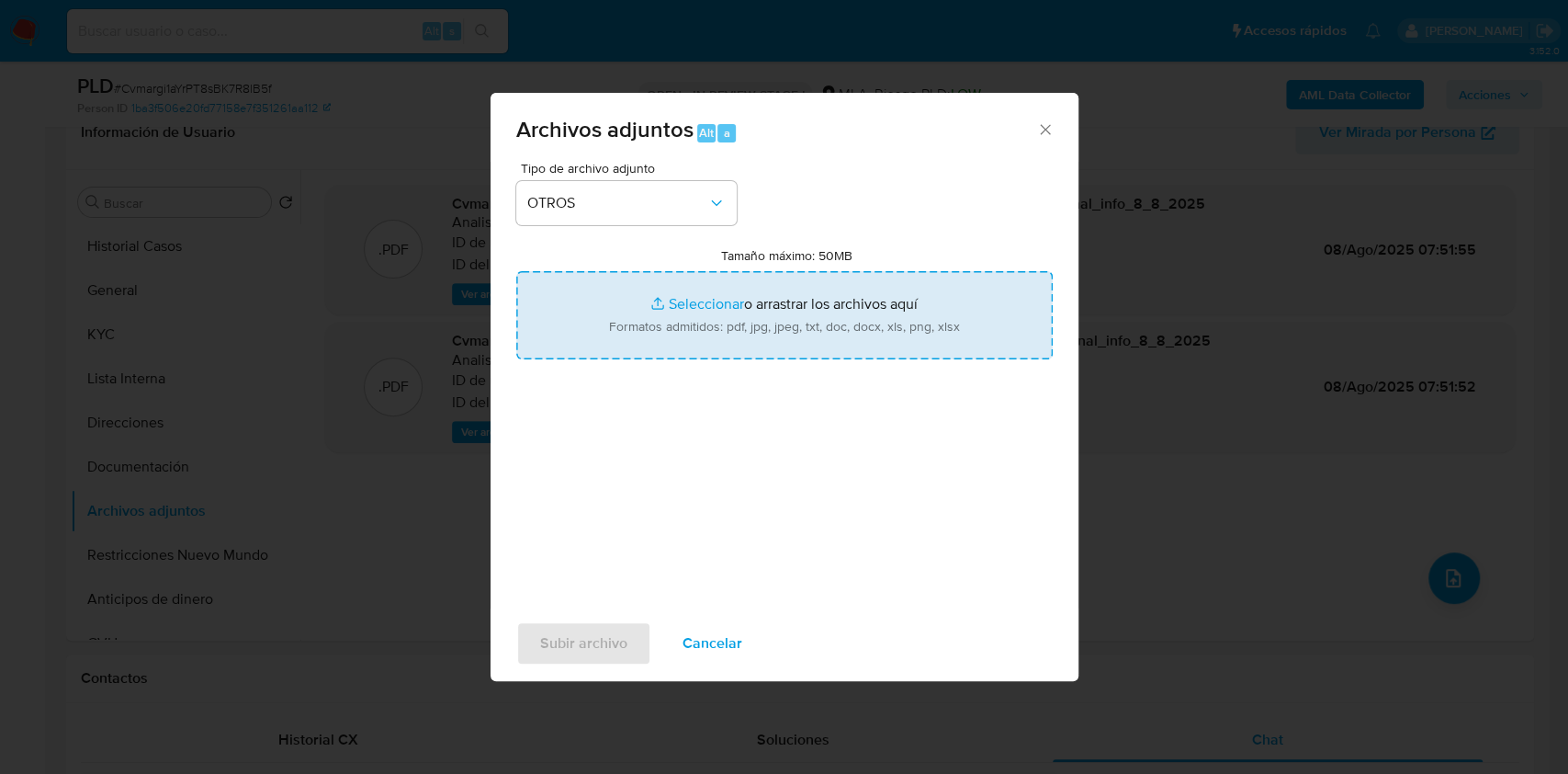
click at [676, 327] on input "Tamaño máximo: 50MB Seleccionar archivos" at bounding box center [784, 315] width 536 height 88
type input "C:\fakepath\Caselog-47498794- NO ROI.docx"
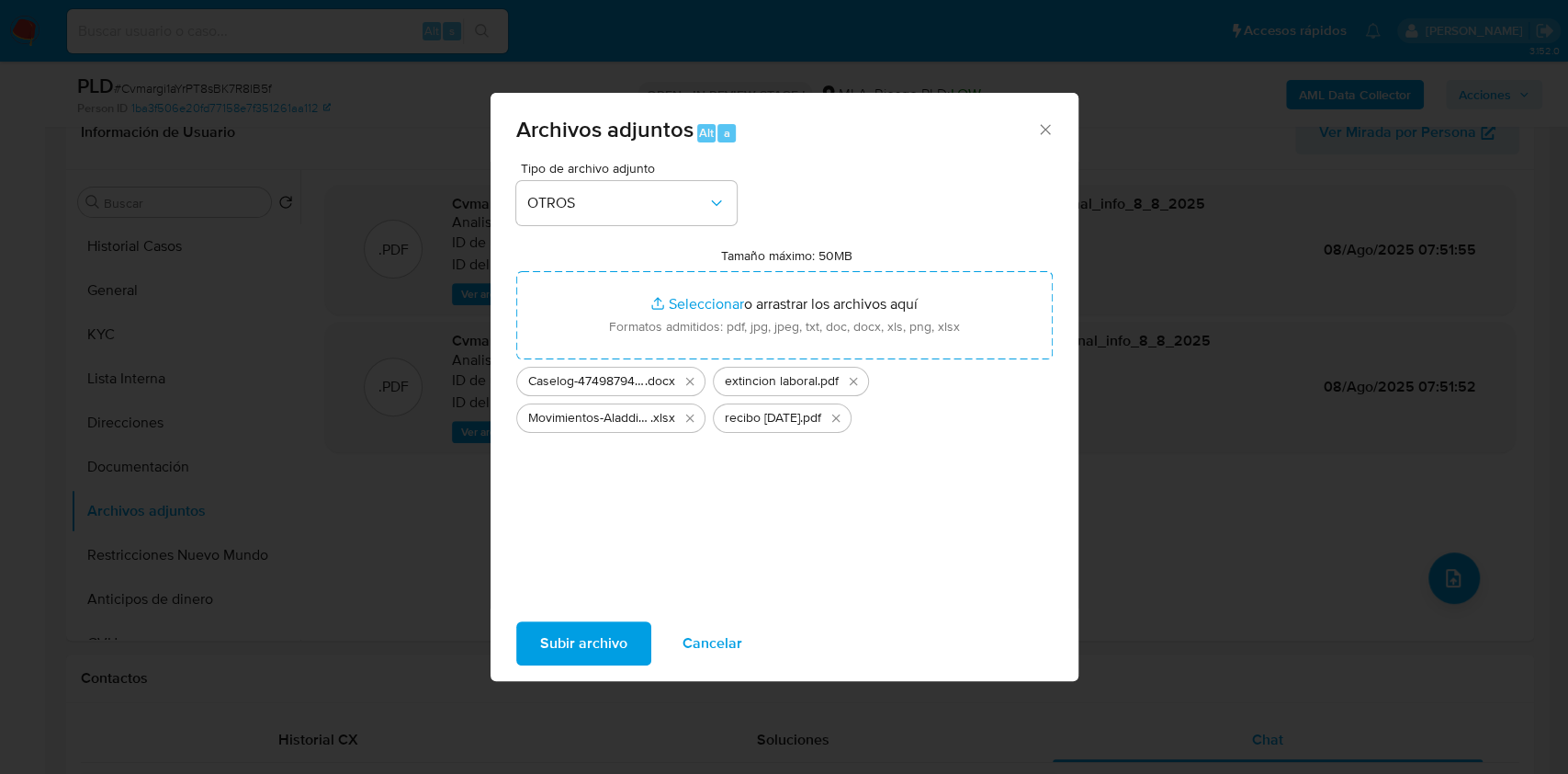
click at [575, 638] on span "Subir archivo" at bounding box center [583, 643] width 87 height 40
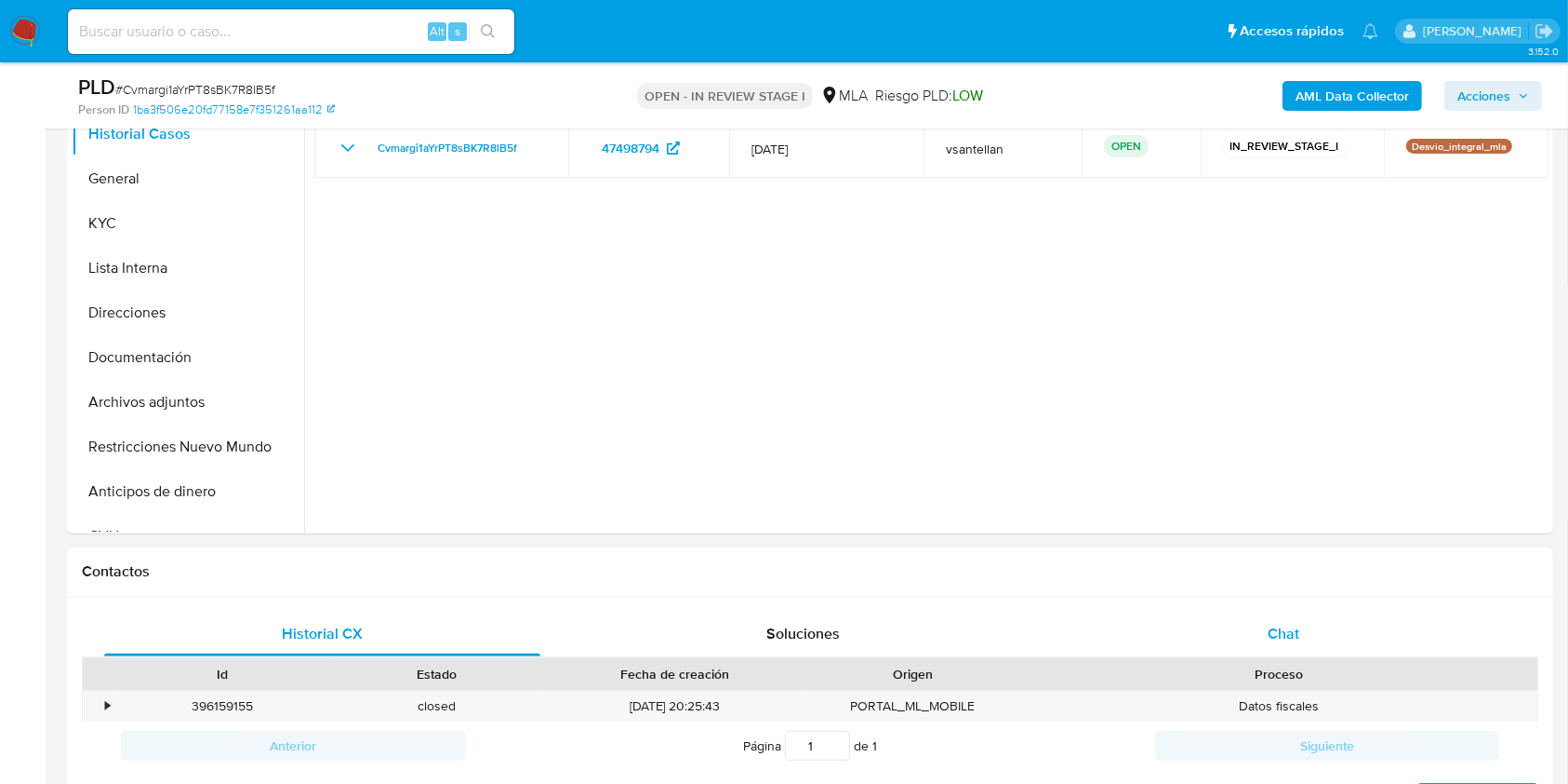
scroll to position [434, 0]
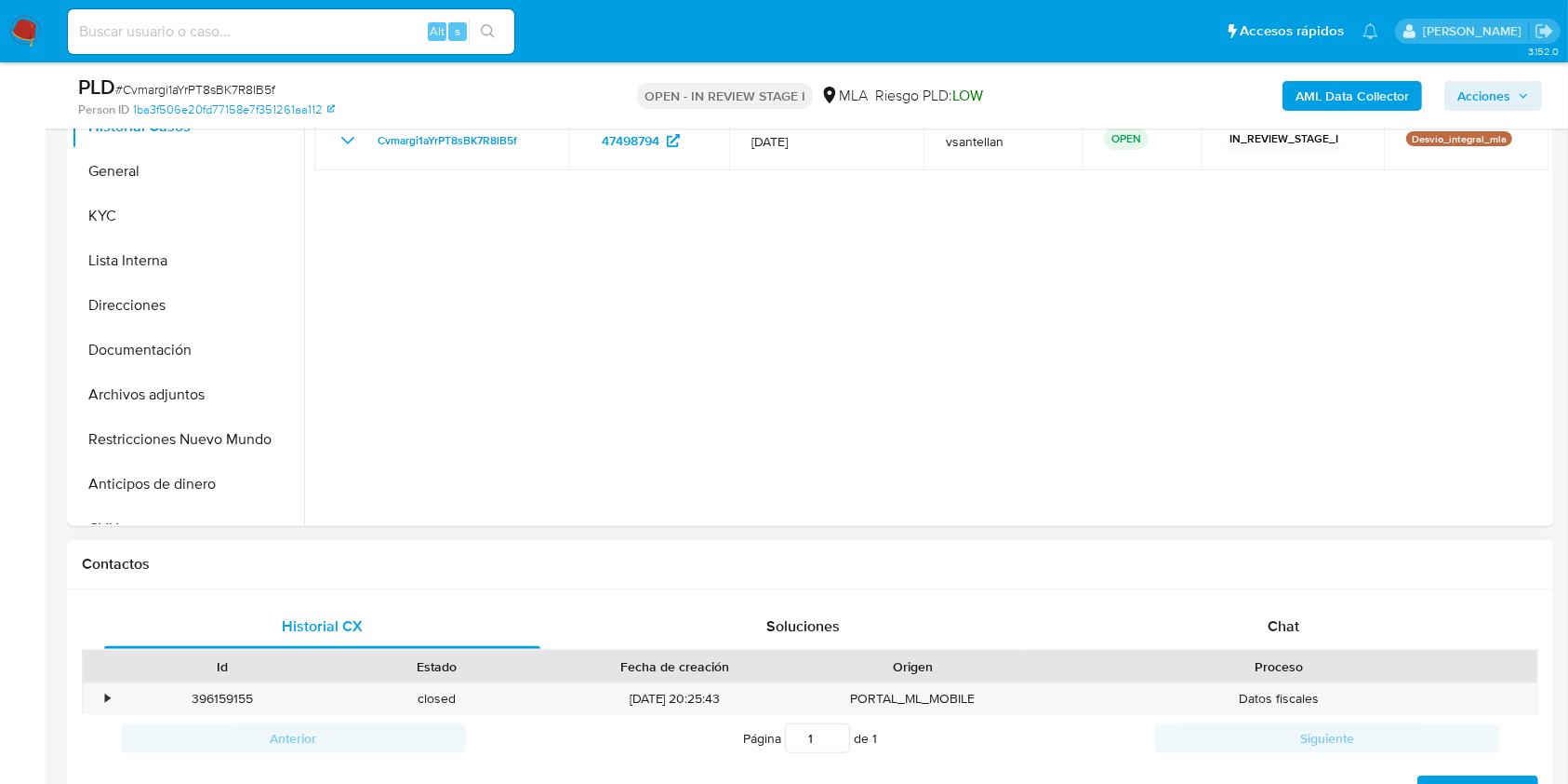
select select "10"
click at [1290, 636] on div "Chat" at bounding box center [1284, 625] width 436 height 45
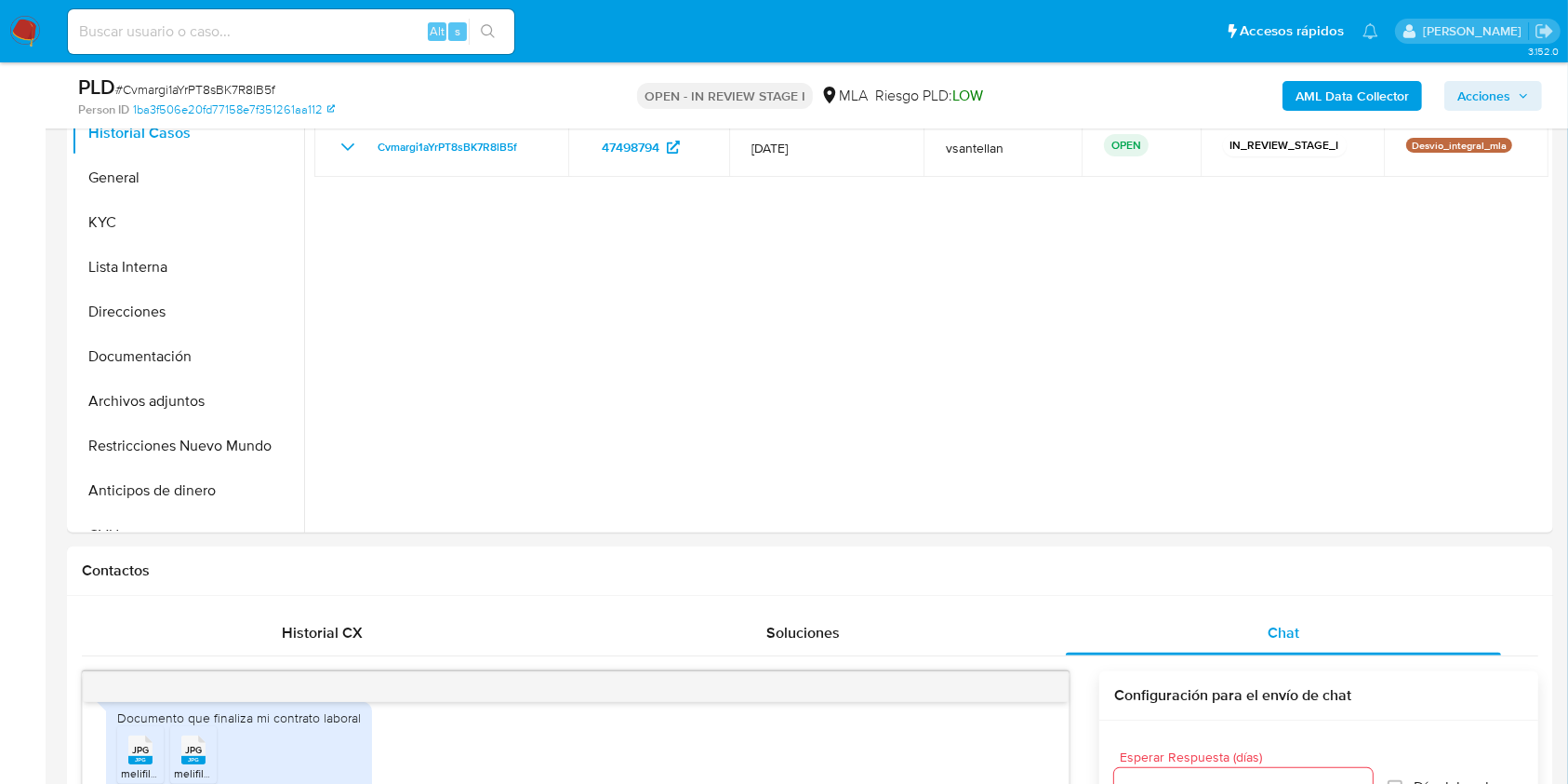
scroll to position [336, 0]
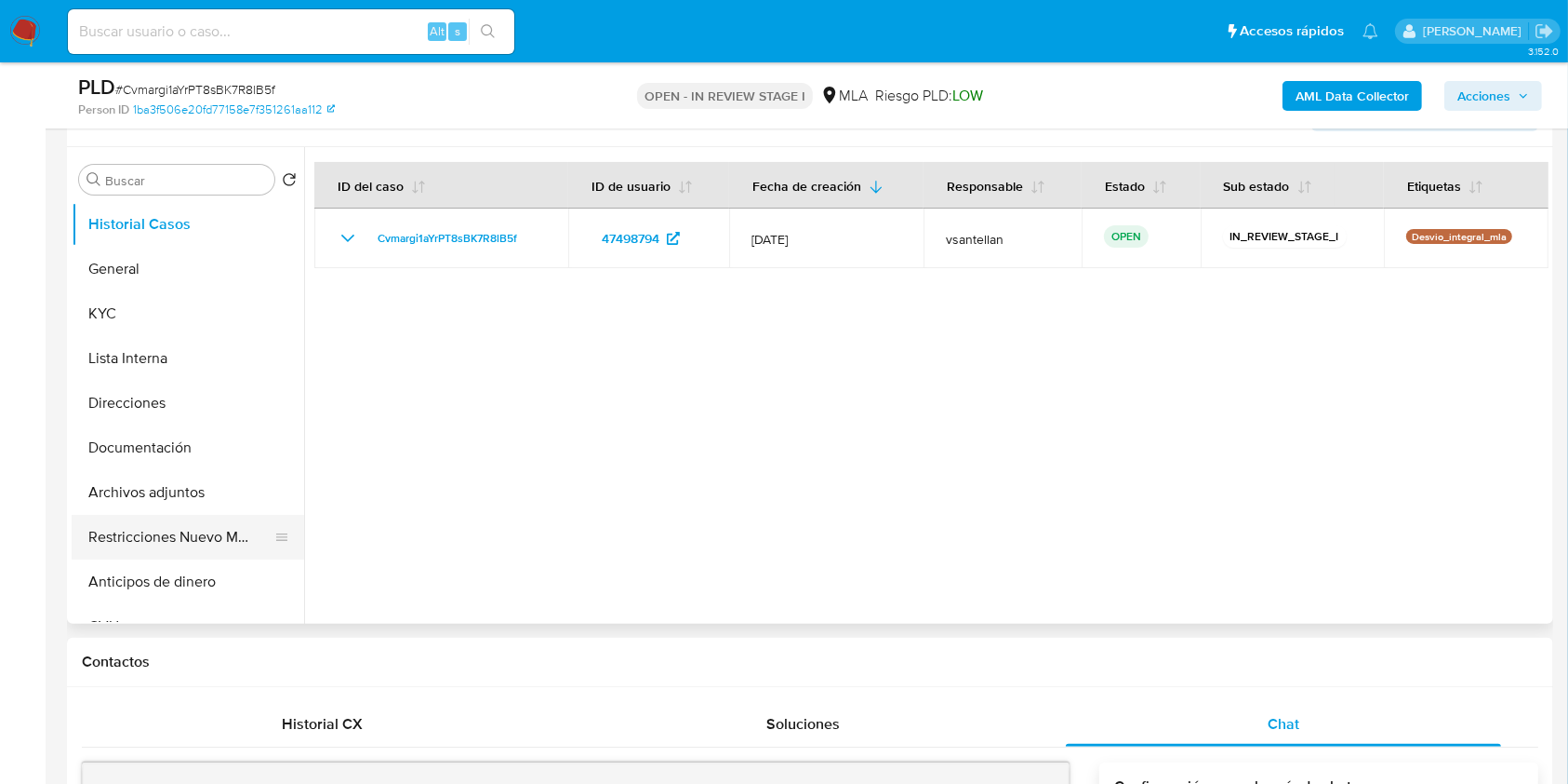
click at [228, 546] on button "Restricciones Nuevo Mundo" at bounding box center [180, 536] width 218 height 45
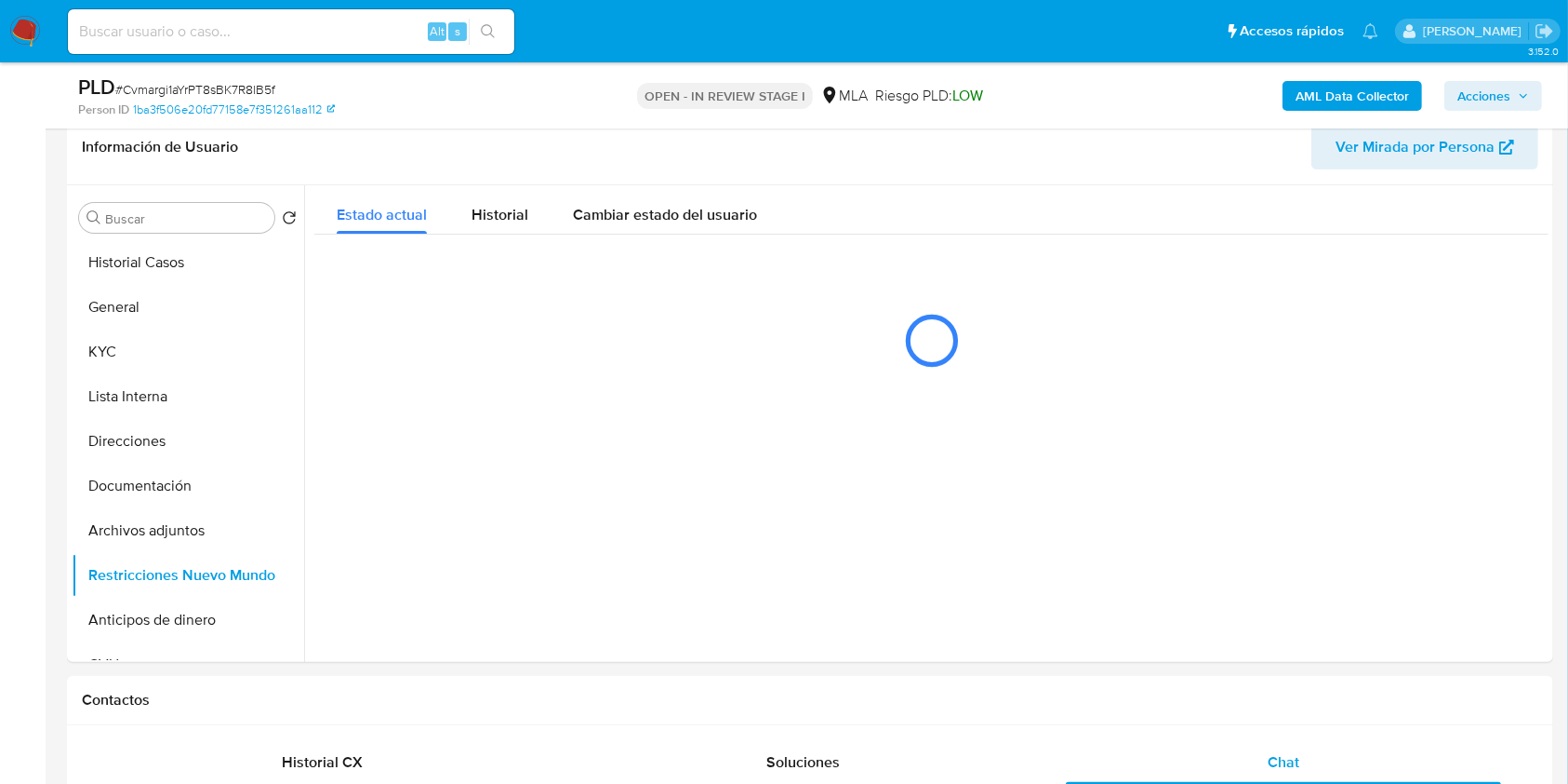
scroll to position [289, 0]
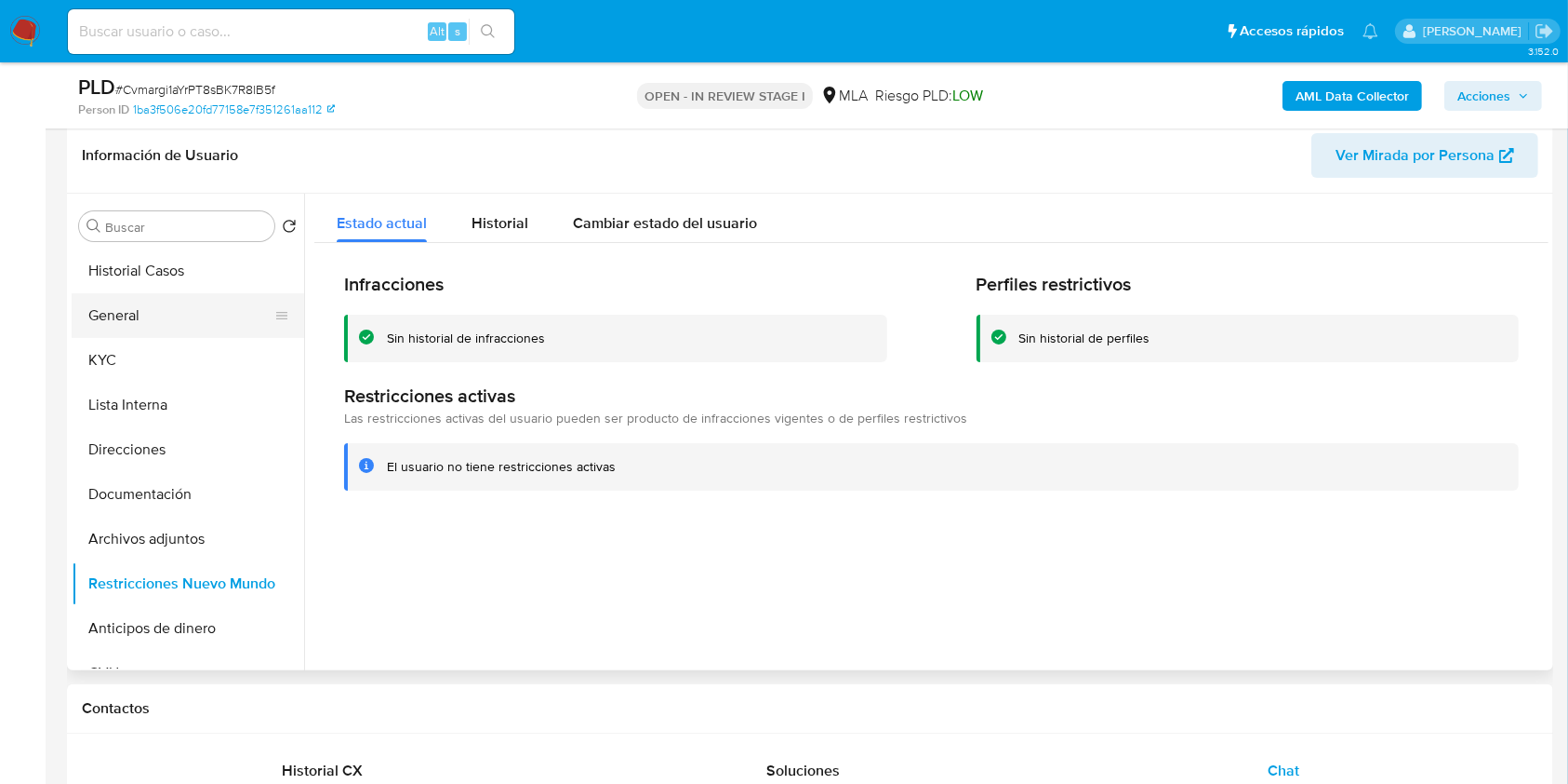
click at [165, 314] on button "General" at bounding box center [180, 315] width 218 height 45
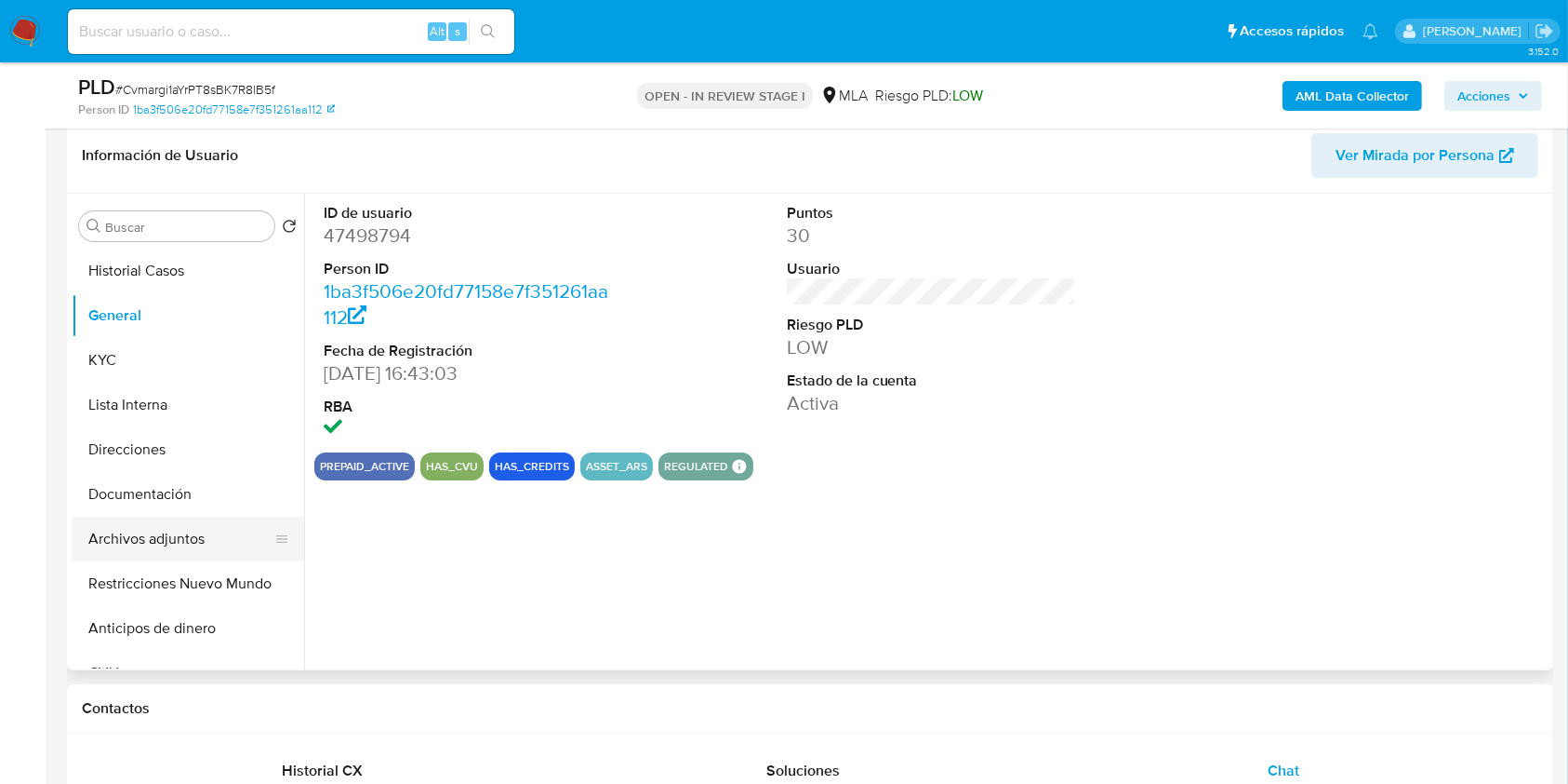
click at [198, 542] on button "Archivos adjuntos" at bounding box center [180, 538] width 218 height 45
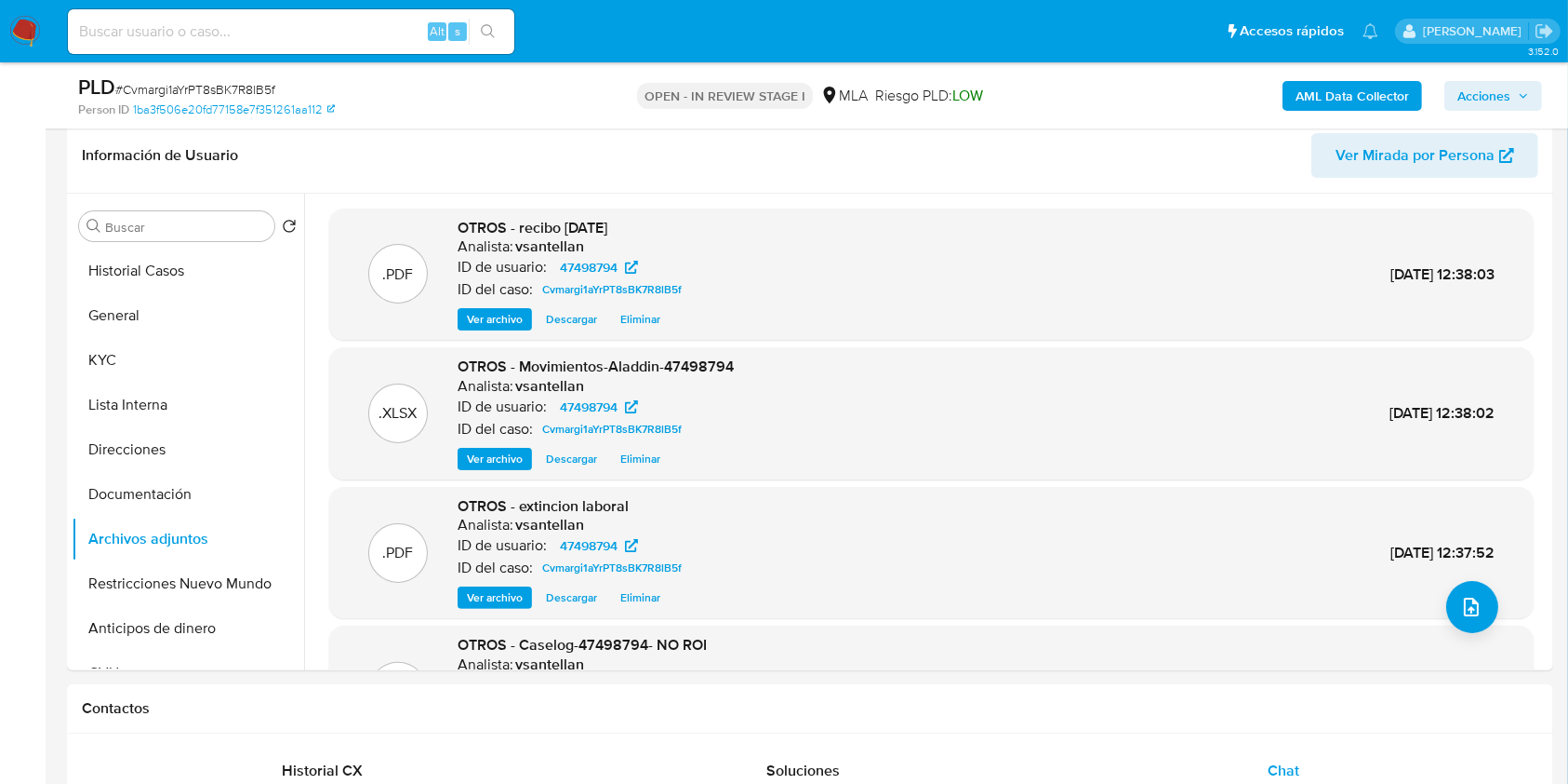
click at [1500, 93] on span "Acciones" at bounding box center [1485, 96] width 53 height 30
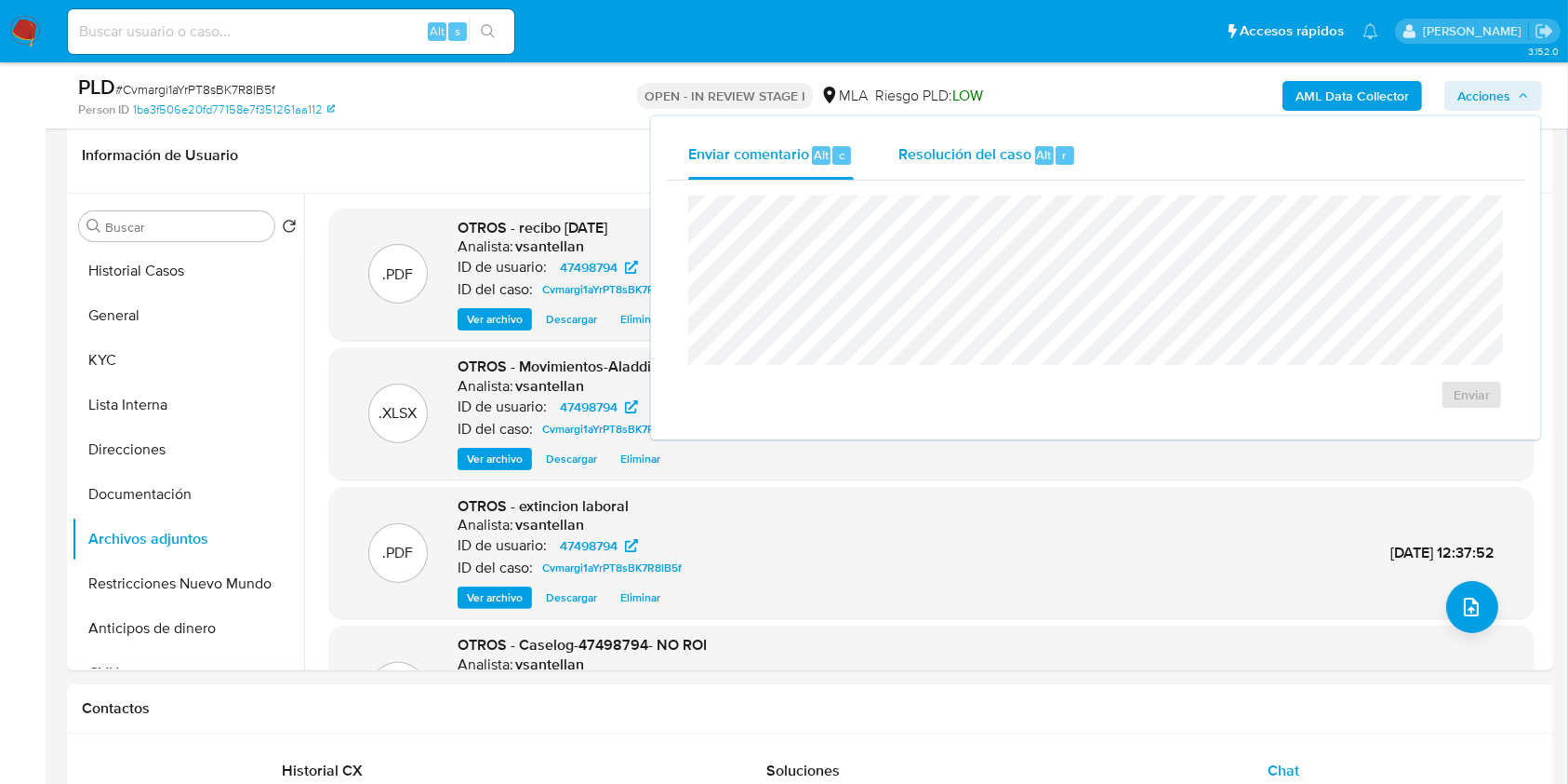
click at [917, 144] on span "Resolución del caso" at bounding box center [965, 155] width 133 height 22
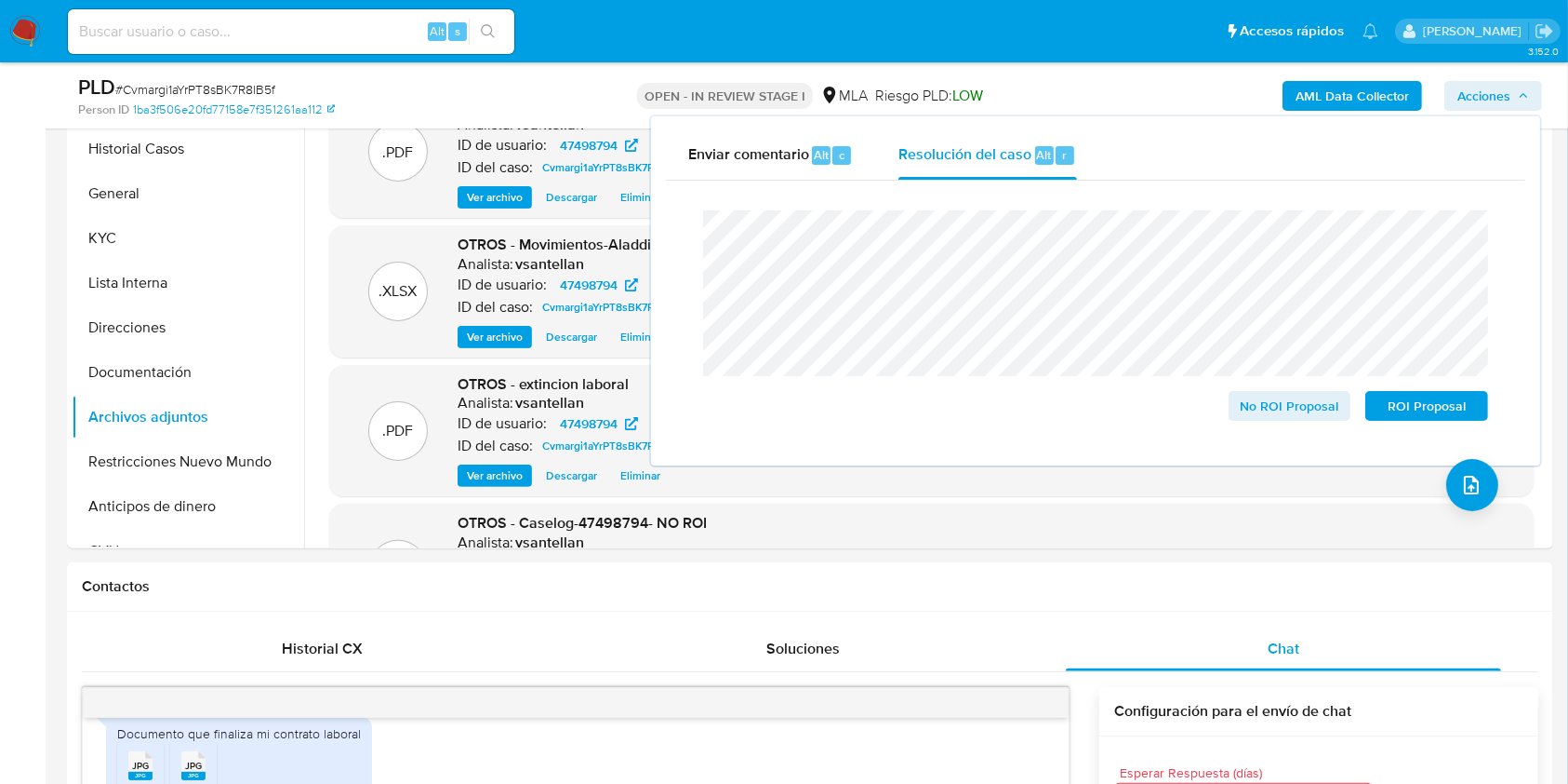
scroll to position [434, 0]
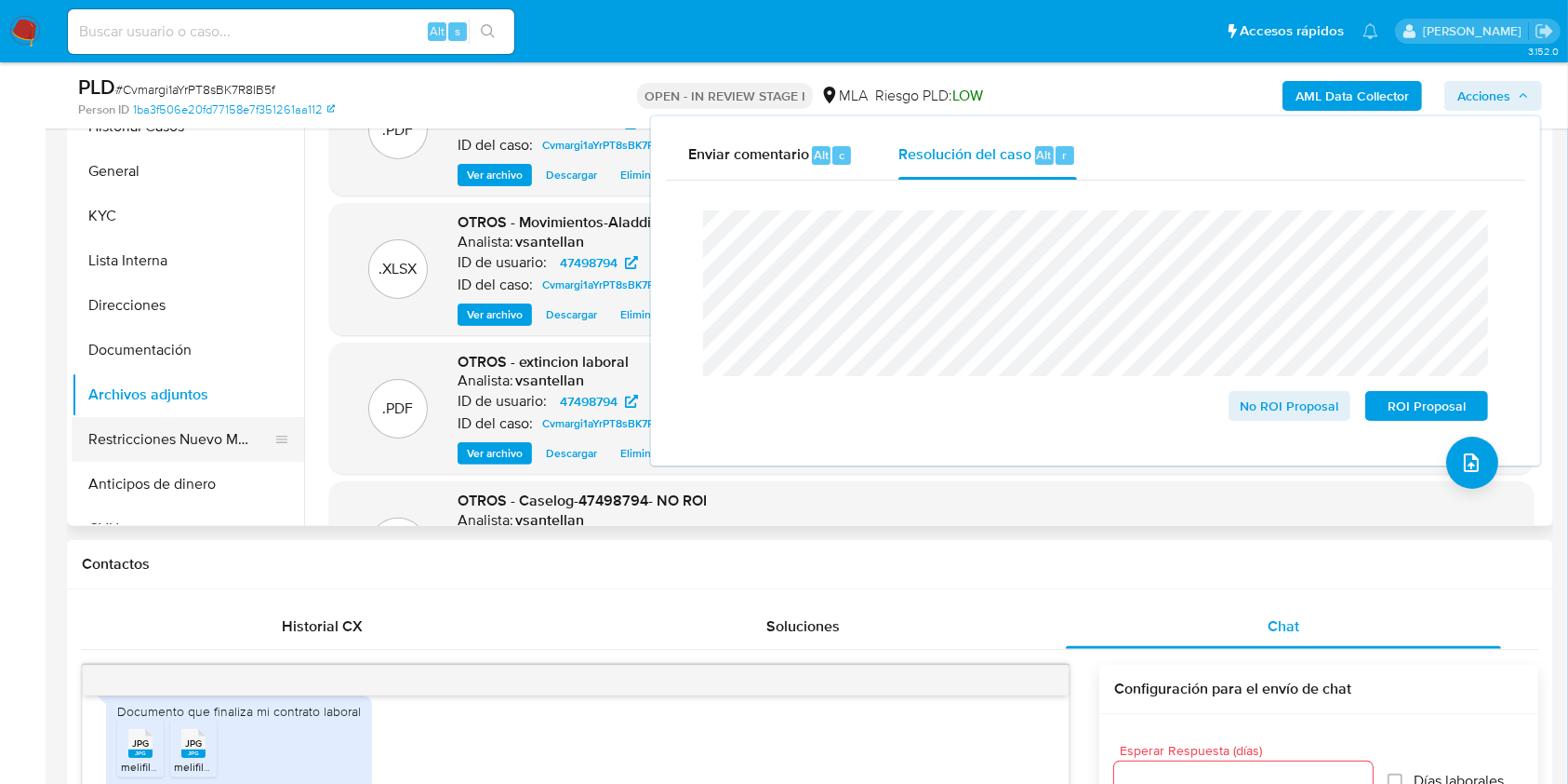
click at [201, 438] on button "Restricciones Nuevo Mundo" at bounding box center [180, 439] width 218 height 45
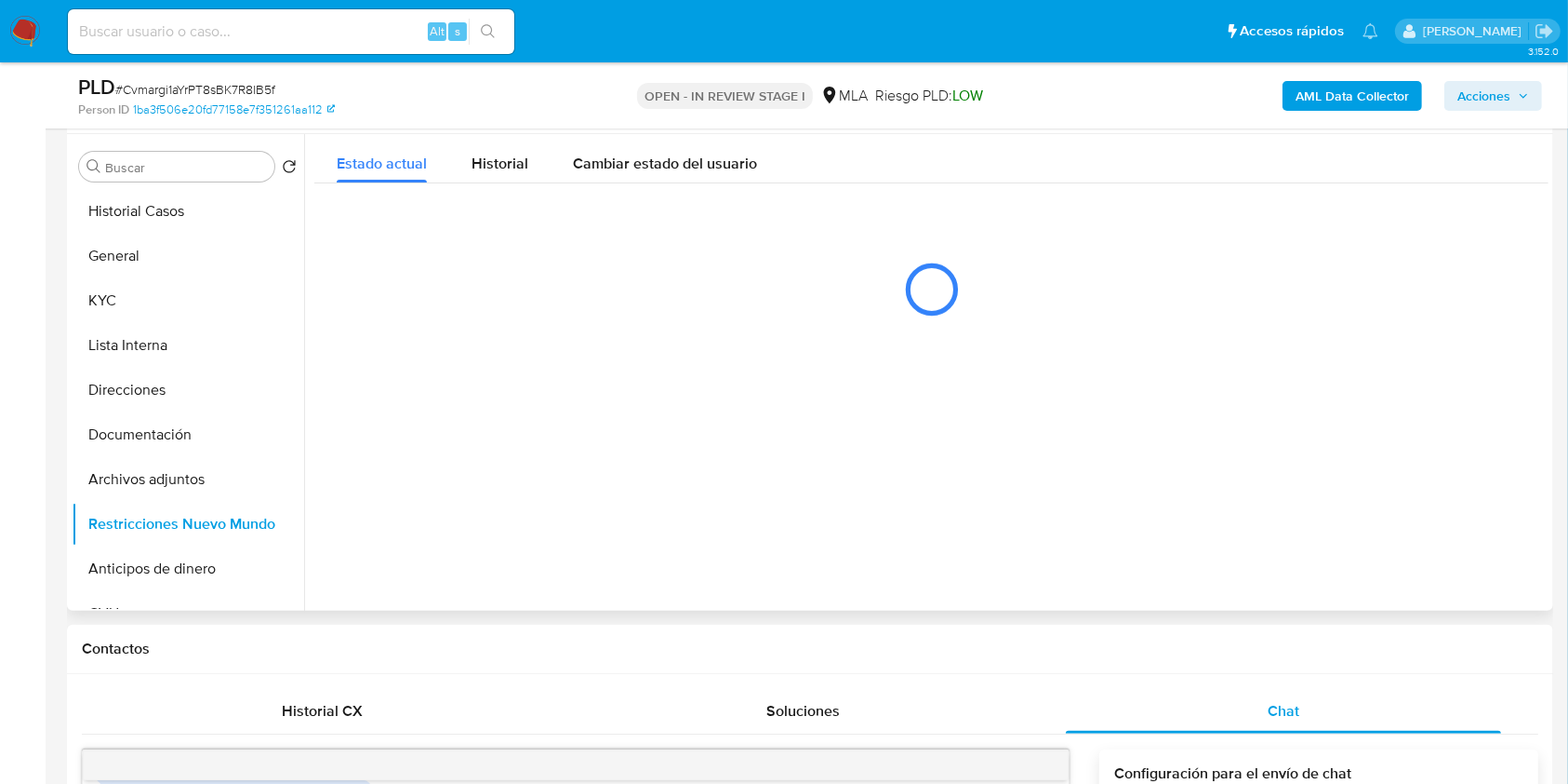
scroll to position [310, 0]
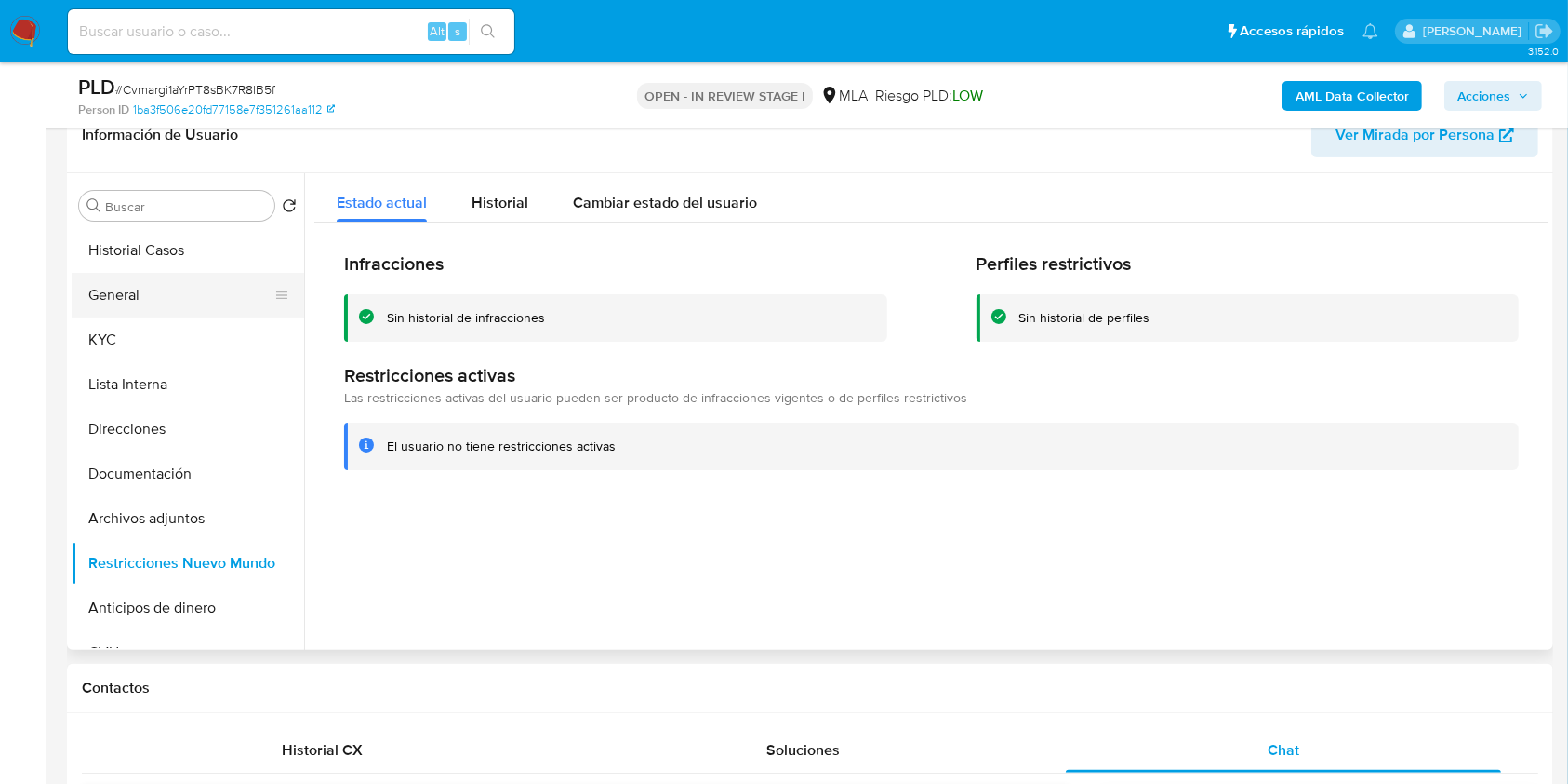
click at [152, 301] on button "General" at bounding box center [180, 294] width 218 height 45
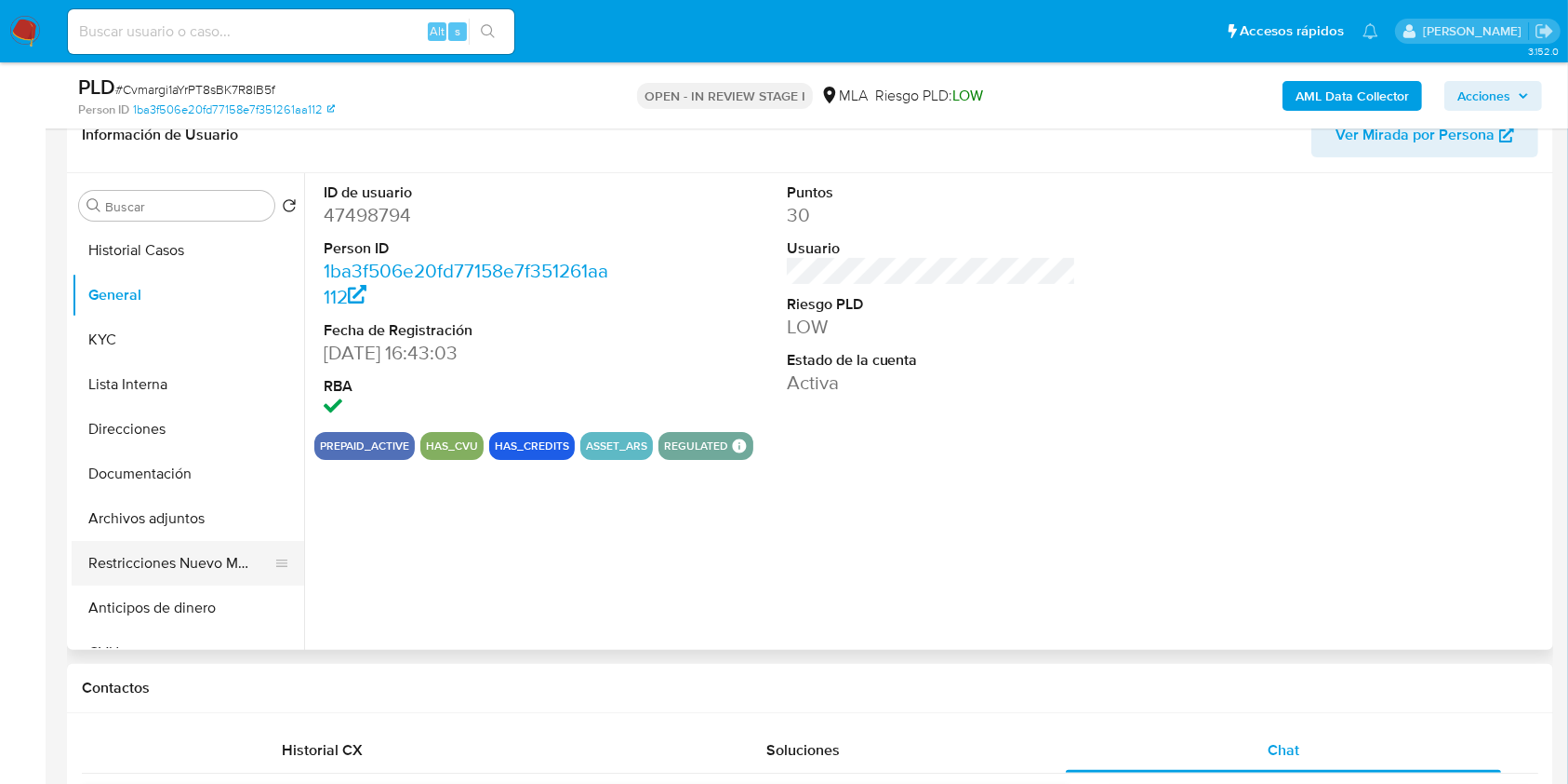
click at [145, 547] on button "Restricciones Nuevo Mundo" at bounding box center [180, 563] width 218 height 45
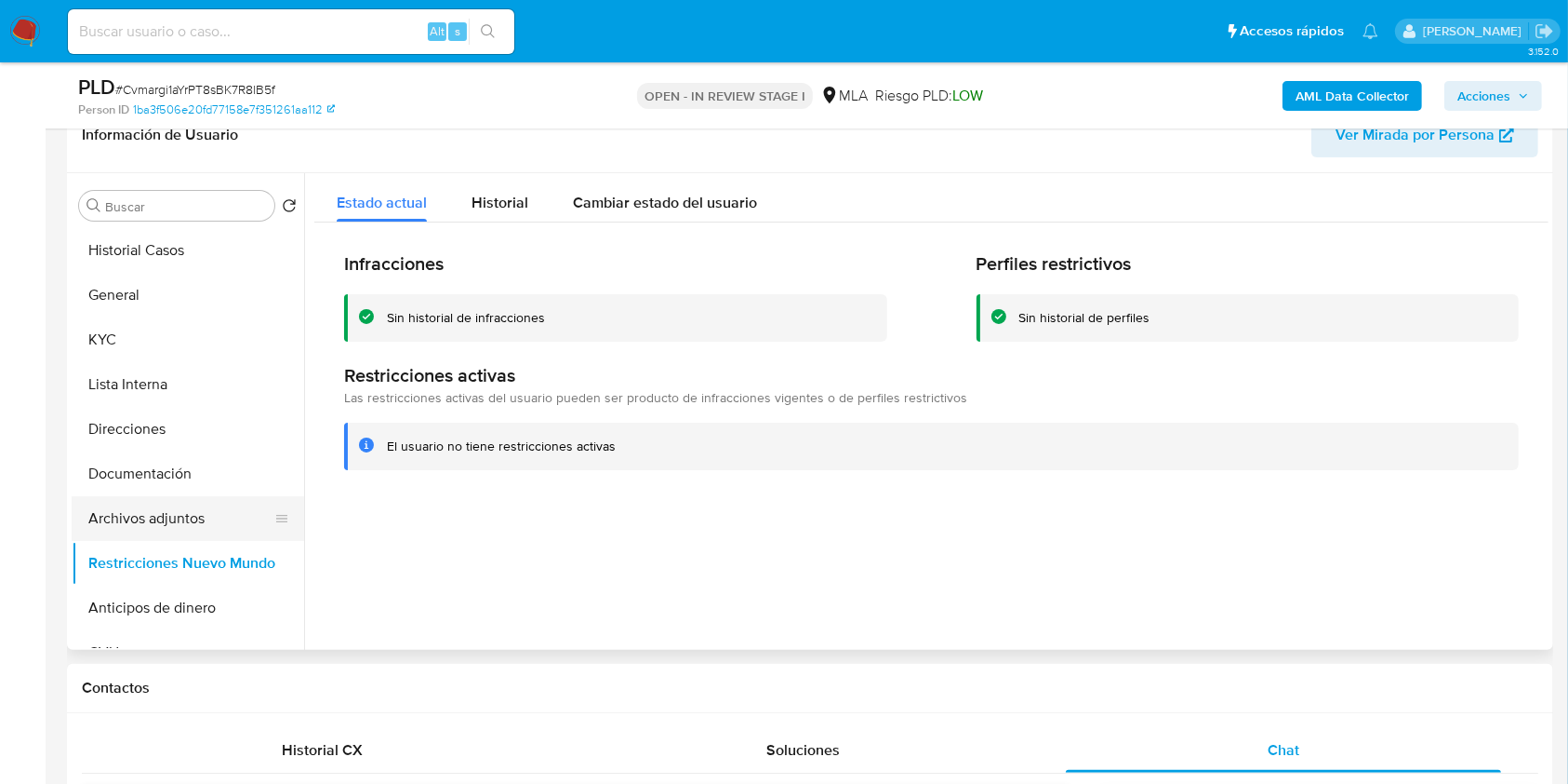
click at [164, 508] on button "Archivos adjuntos" at bounding box center [180, 518] width 218 height 45
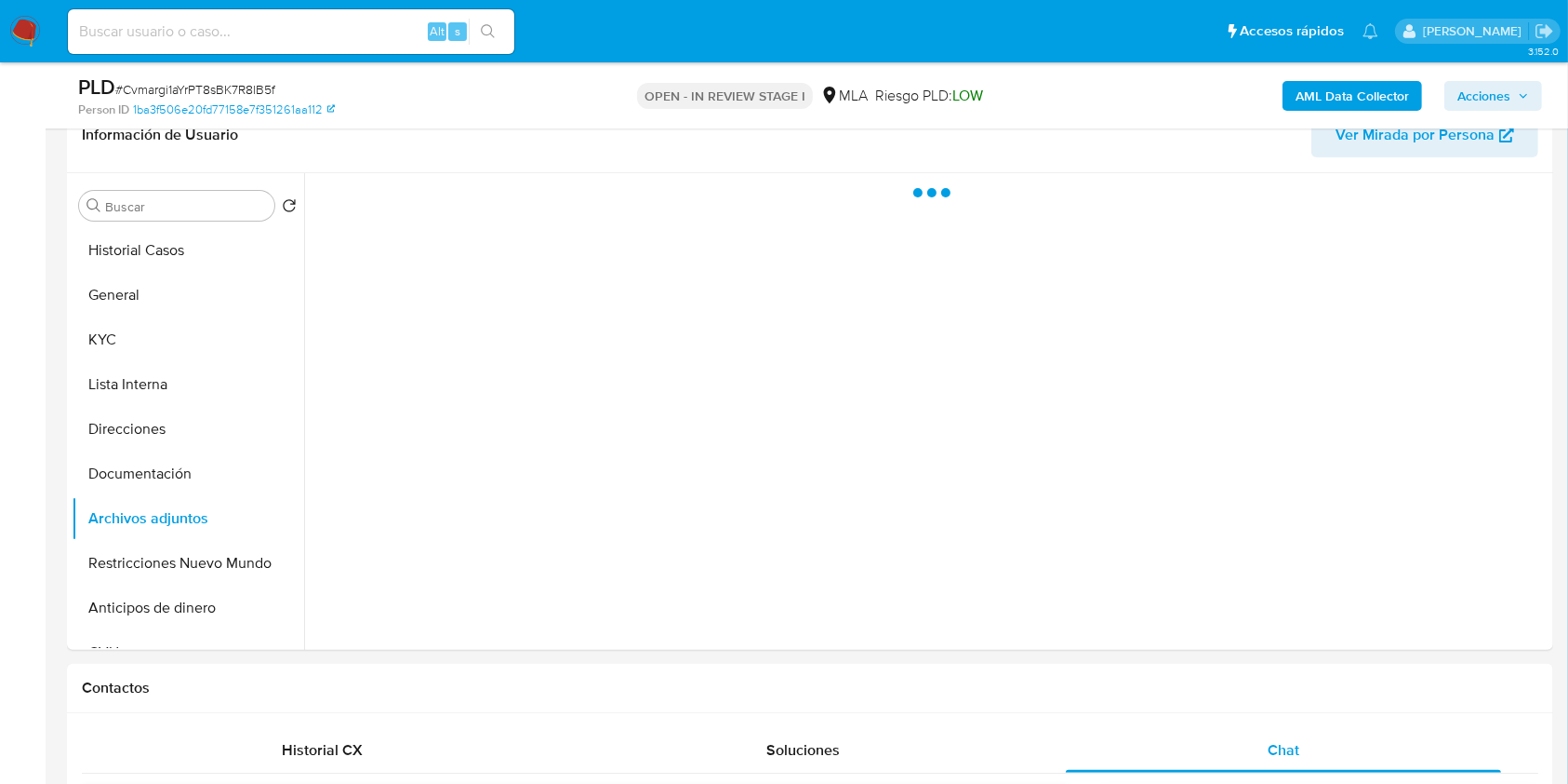
click at [1518, 97] on icon "button" at bounding box center [1523, 95] width 11 height 11
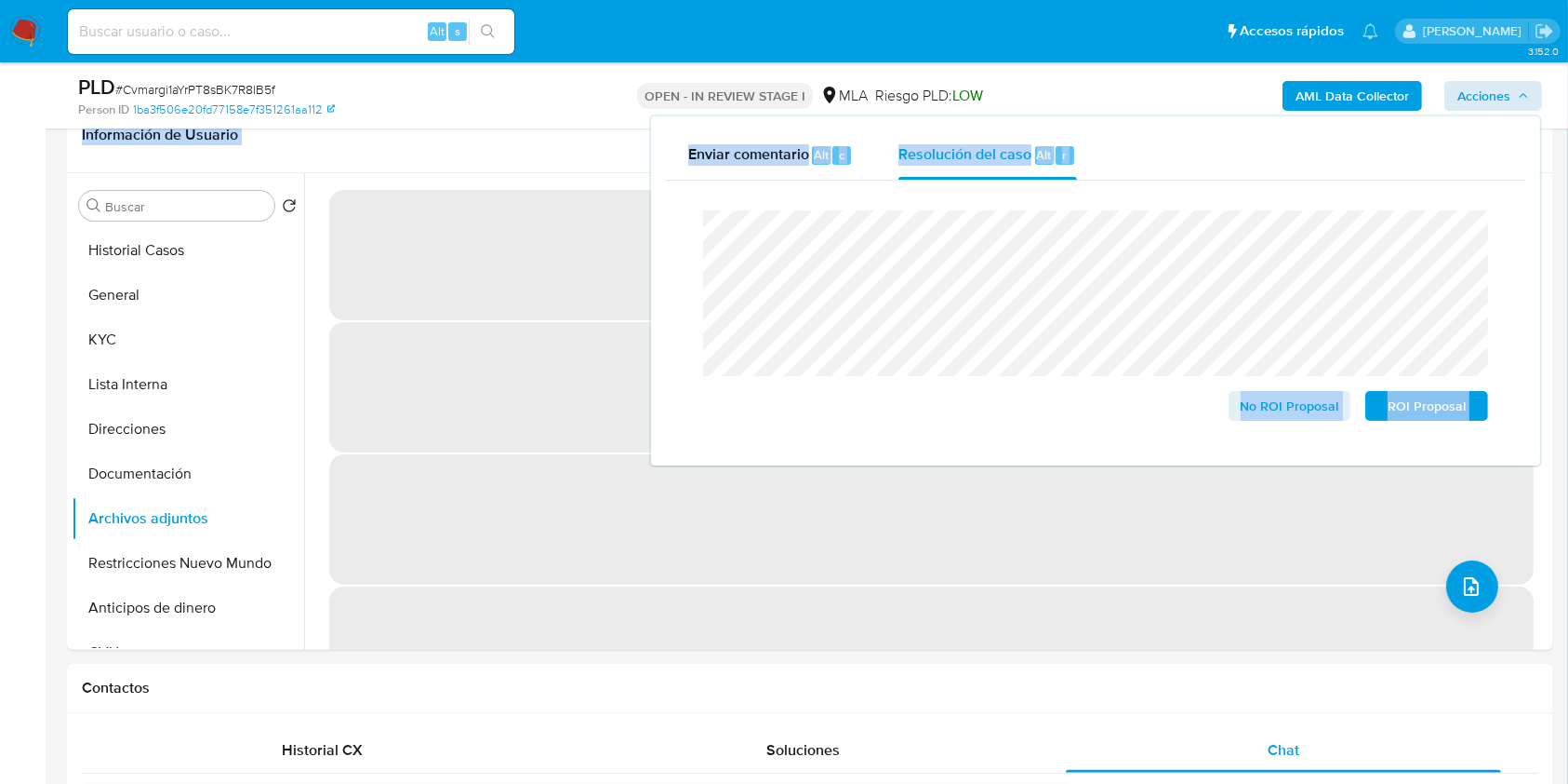
drag, startPoint x: 1567, startPoint y: 122, endPoint x: 1574, endPoint y: 145, distance: 24.0
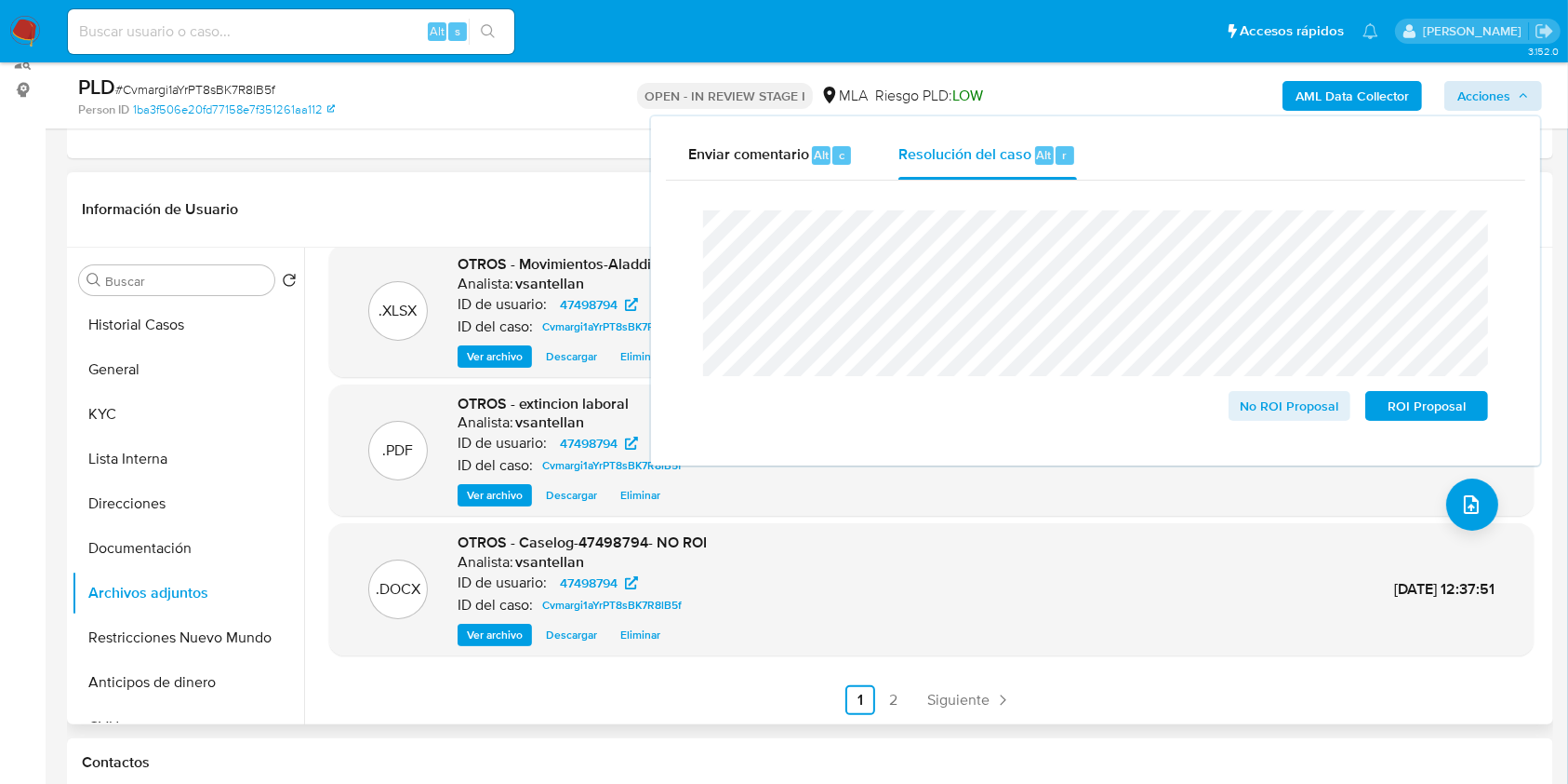
scroll to position [32, 0]
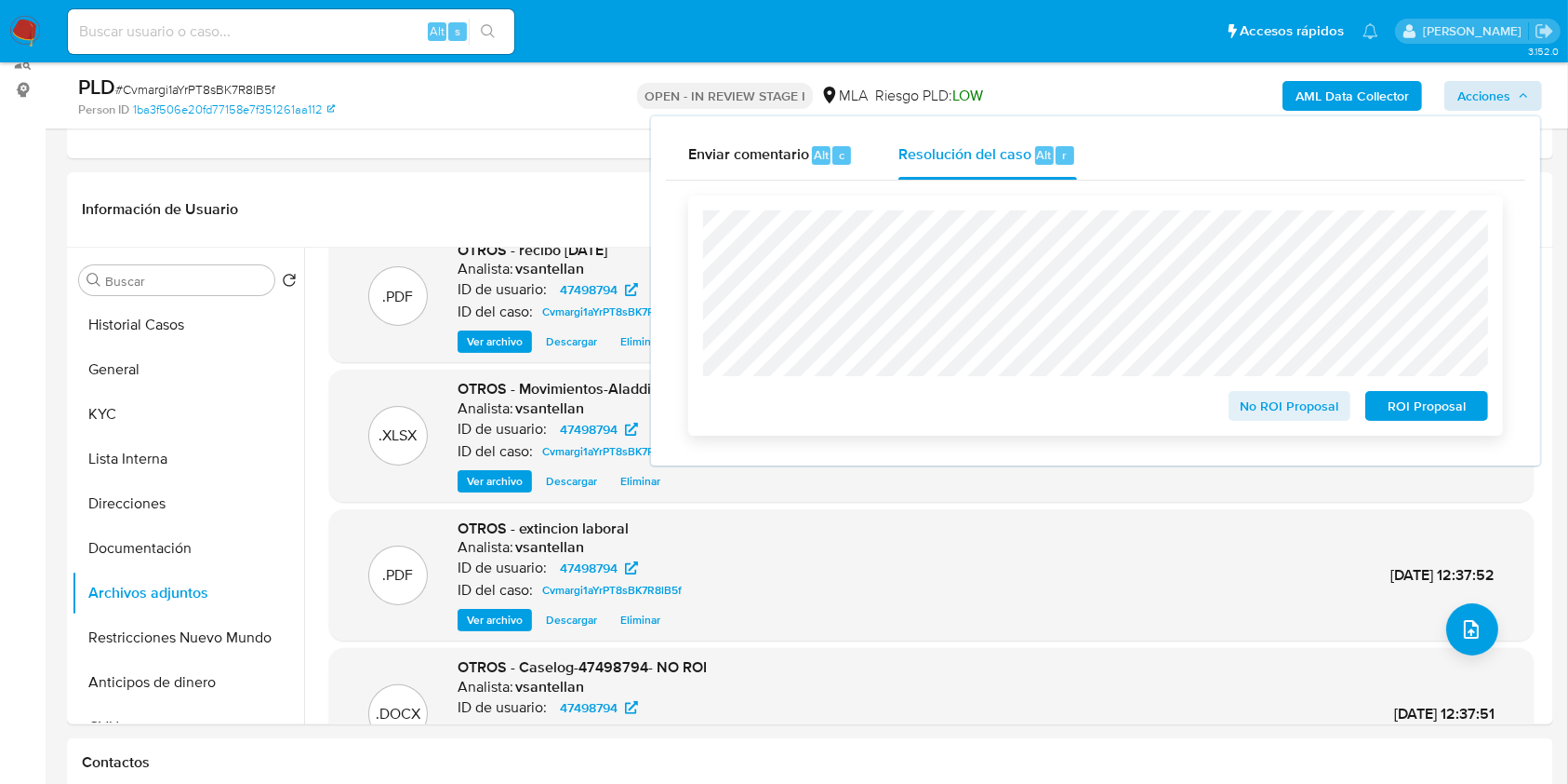
click at [1301, 400] on span "No ROI Proposal" at bounding box center [1291, 405] width 97 height 26
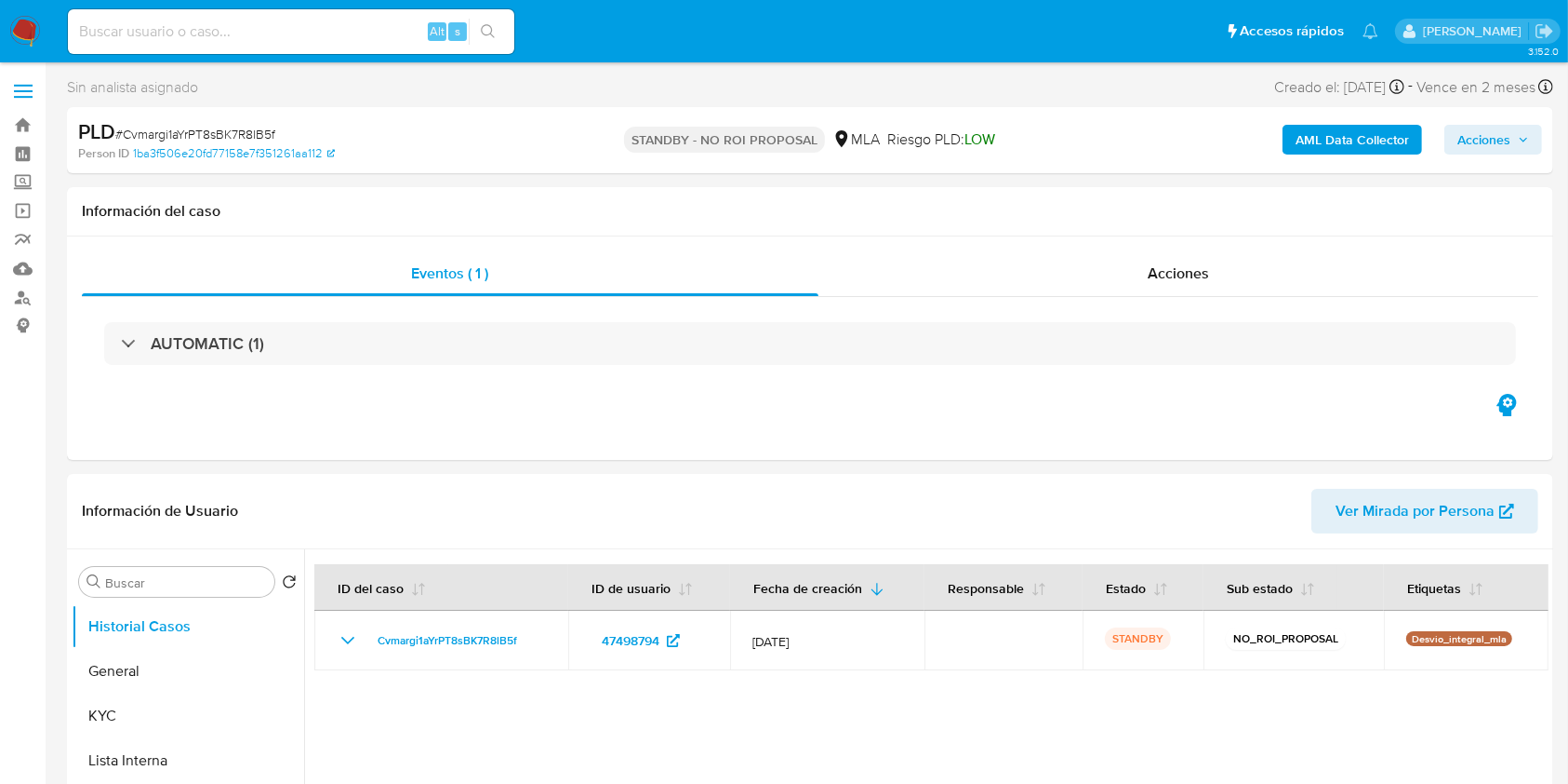
select select "10"
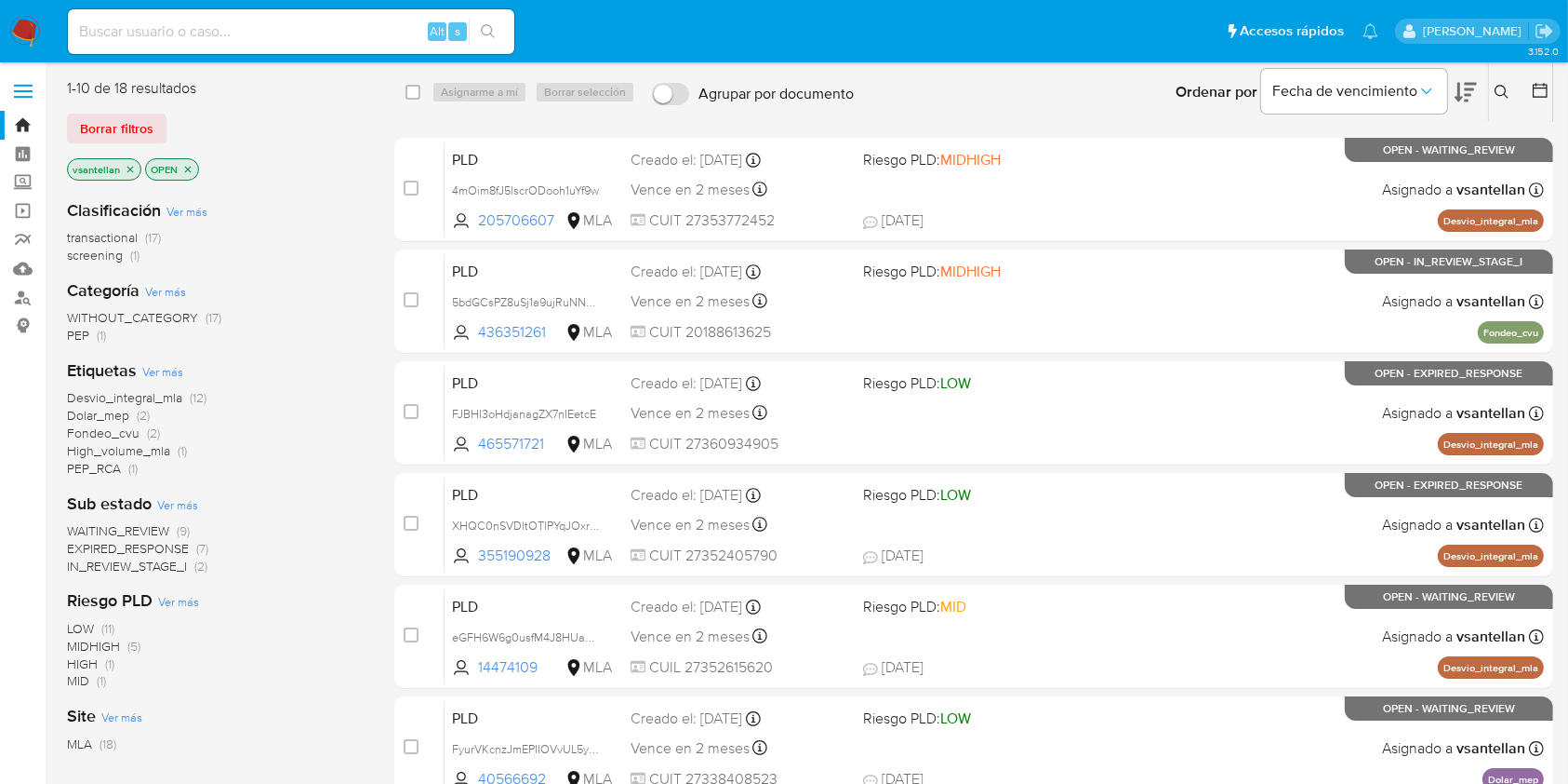
click at [1496, 89] on icon at bounding box center [1502, 91] width 15 height 15
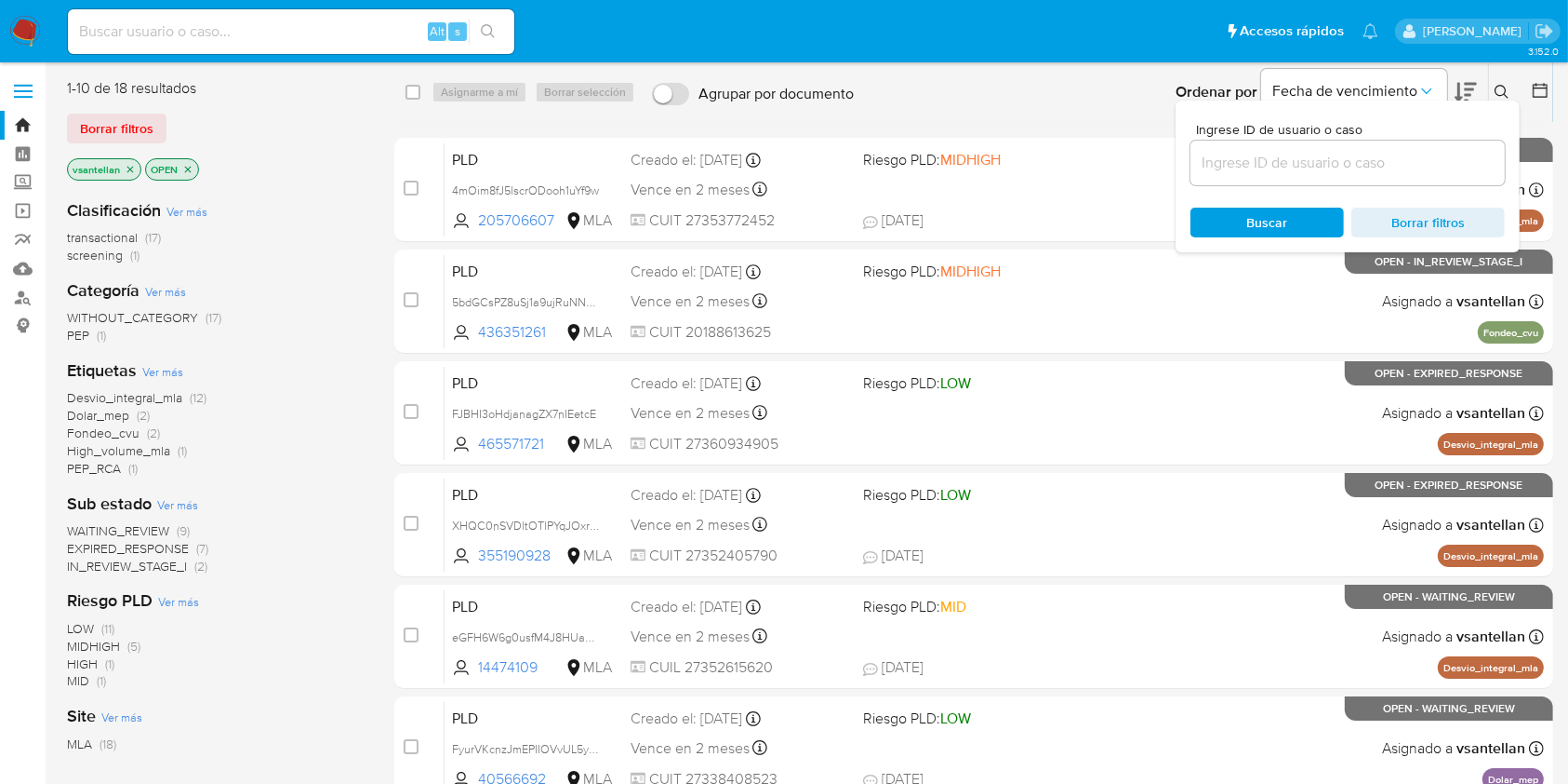
click at [1313, 161] on input at bounding box center [1347, 163] width 314 height 24
type input "280401599"
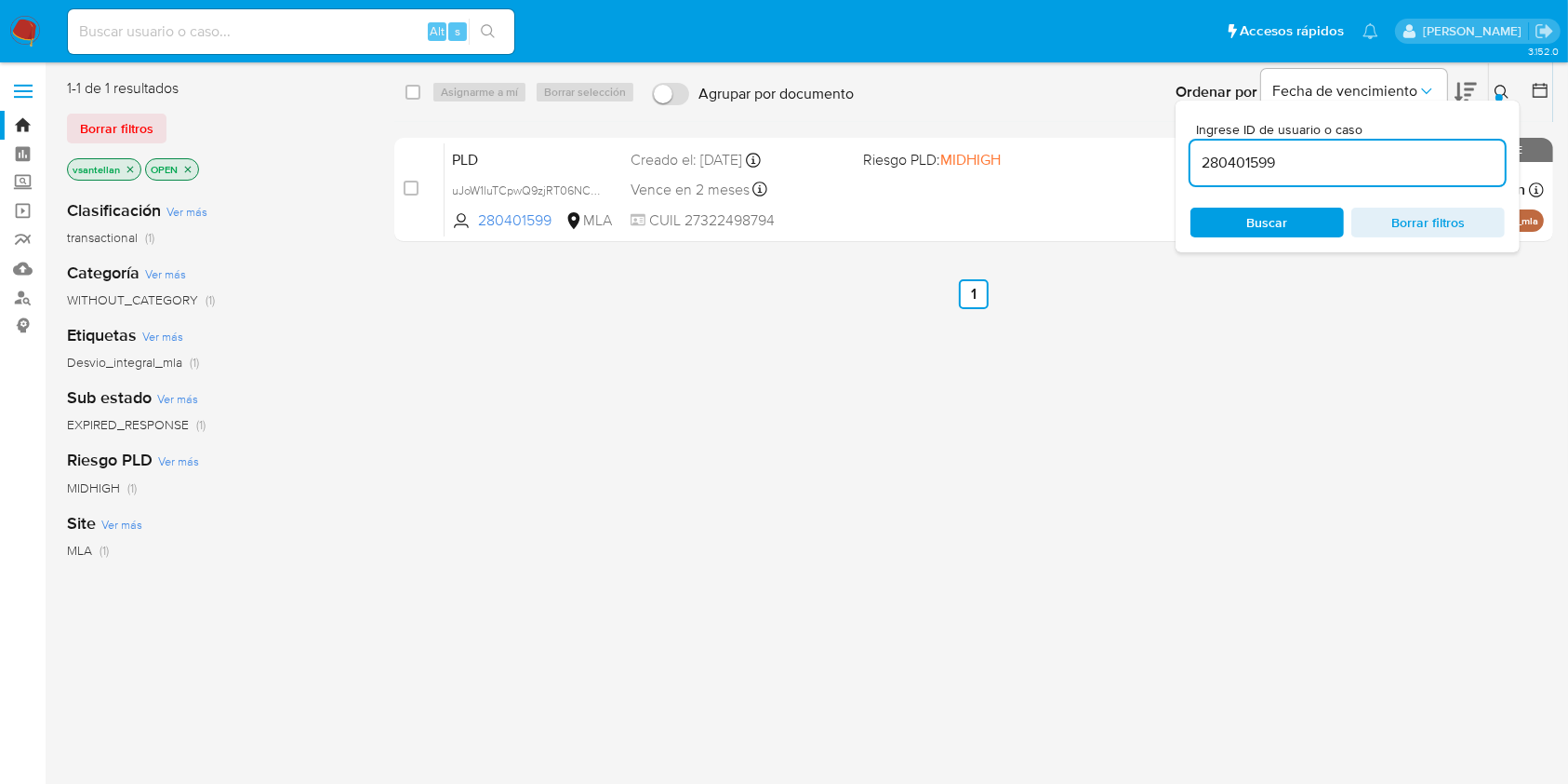
click at [1504, 89] on icon at bounding box center [1502, 91] width 15 height 15
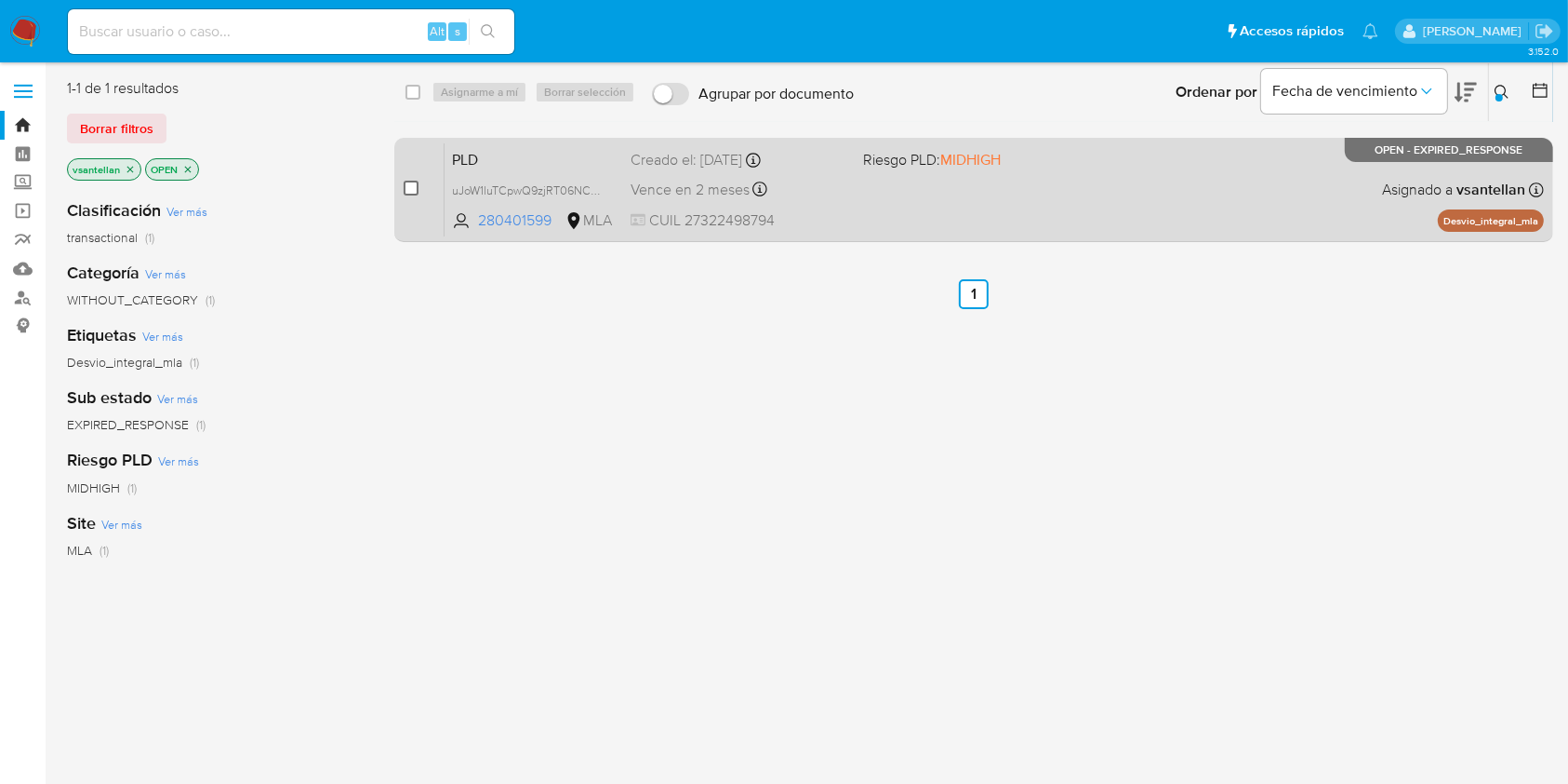
click at [410, 187] on input "checkbox" at bounding box center [411, 187] width 15 height 15
checkbox input "true"
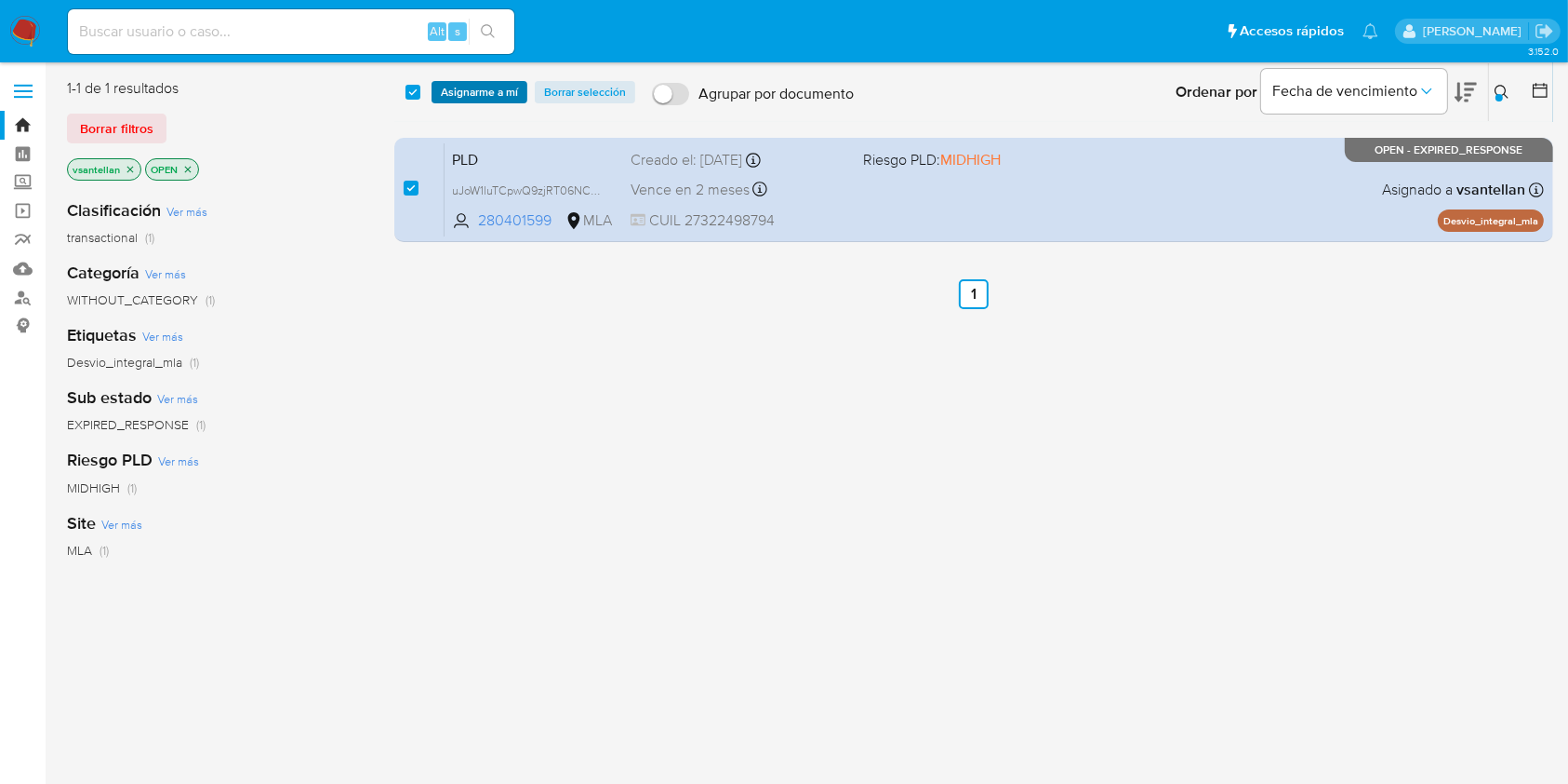
click at [472, 87] on span "Asignarme a mí" at bounding box center [479, 92] width 77 height 19
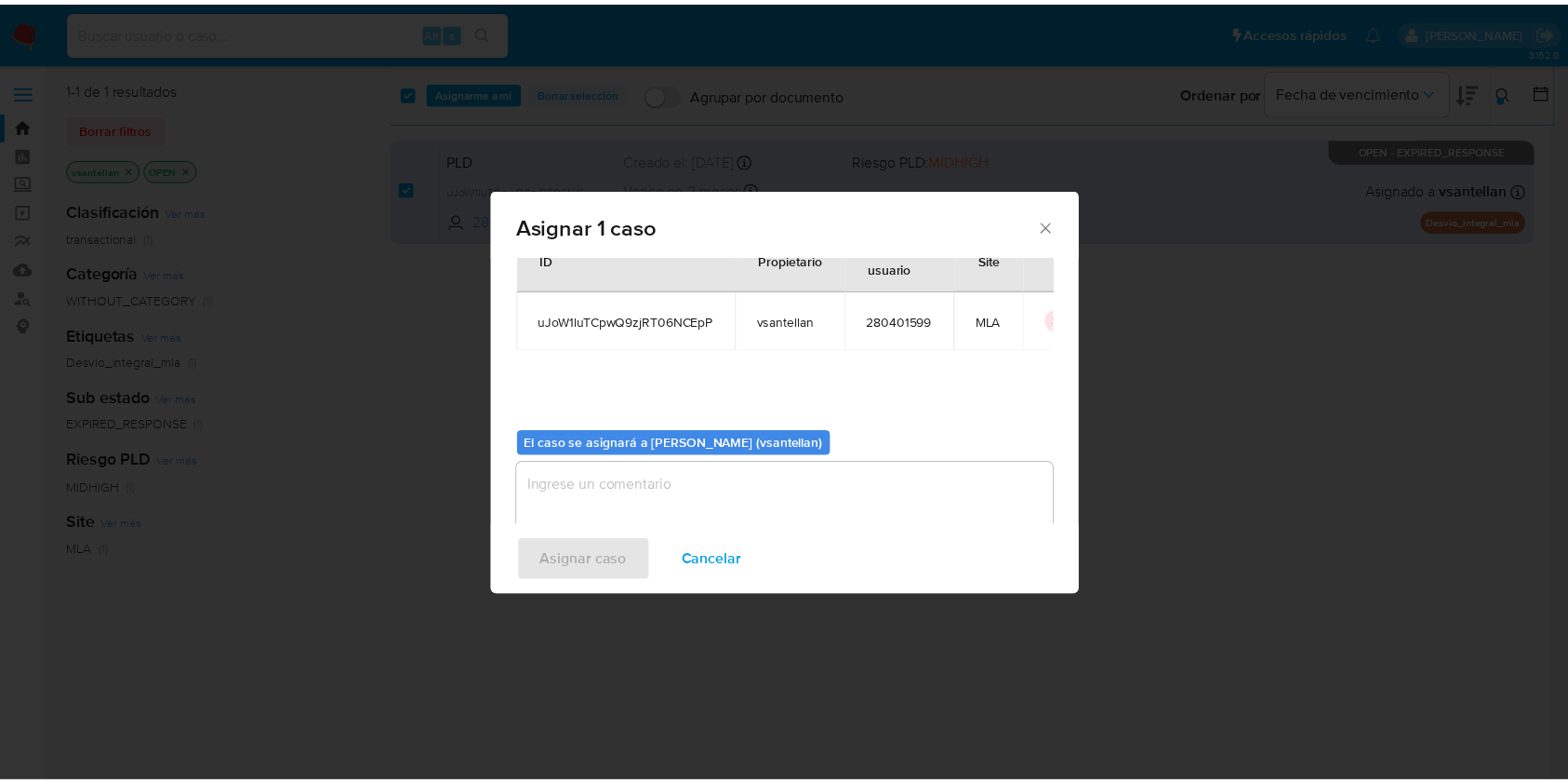
scroll to position [95, 0]
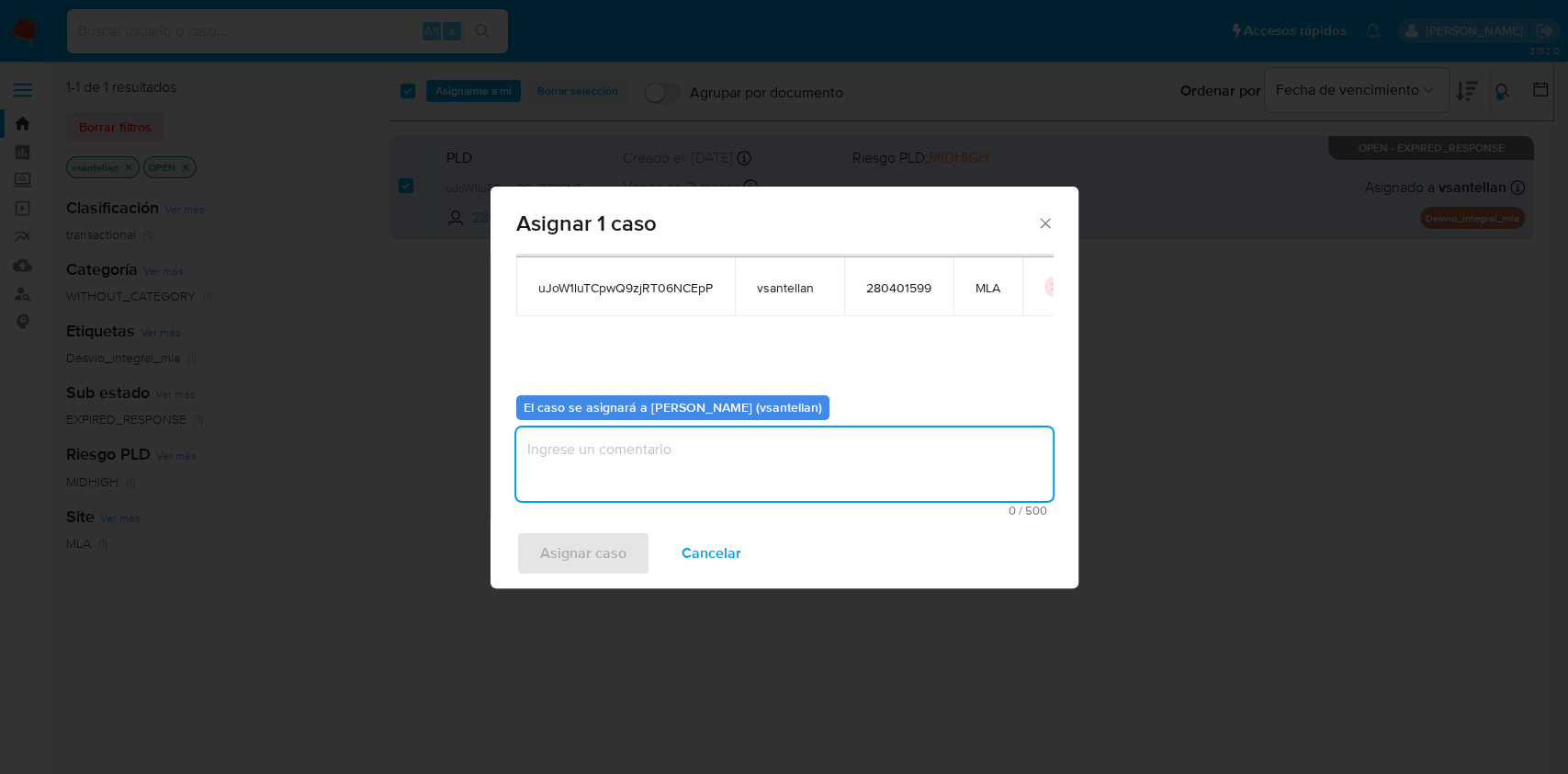
click at [581, 463] on textarea "assign-modal" at bounding box center [784, 464] width 536 height 73
type textarea "1"
click at [586, 535] on span "Asignar caso" at bounding box center [583, 553] width 86 height 40
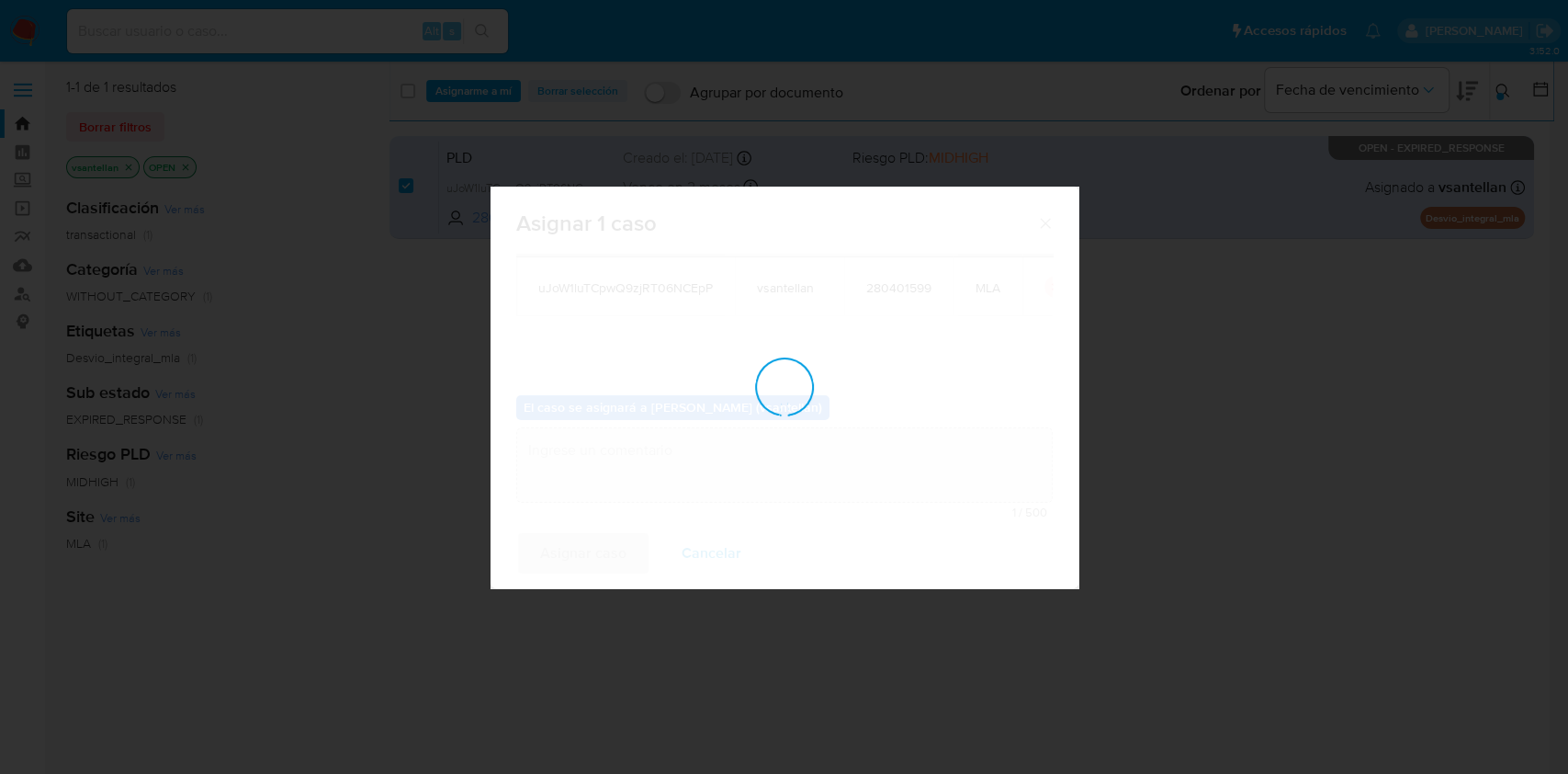
checkbox input "false"
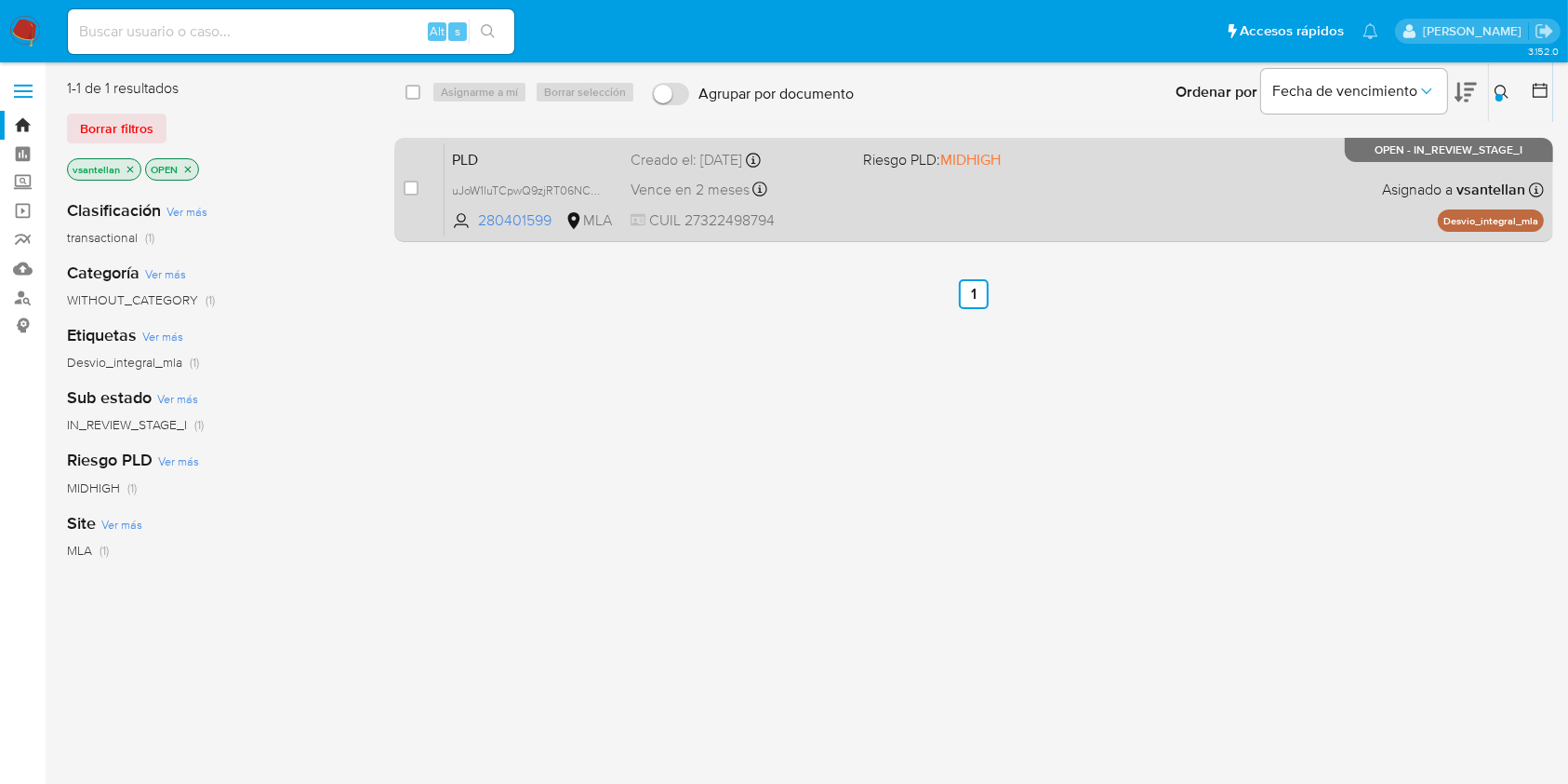
click at [1205, 200] on div "PLD uJoW1luTCpwQ9zjRT06NCEpP 280401599 MLA Riesgo PLD: MIDHIGH Creado el: 12/07…" at bounding box center [994, 189] width 1099 height 94
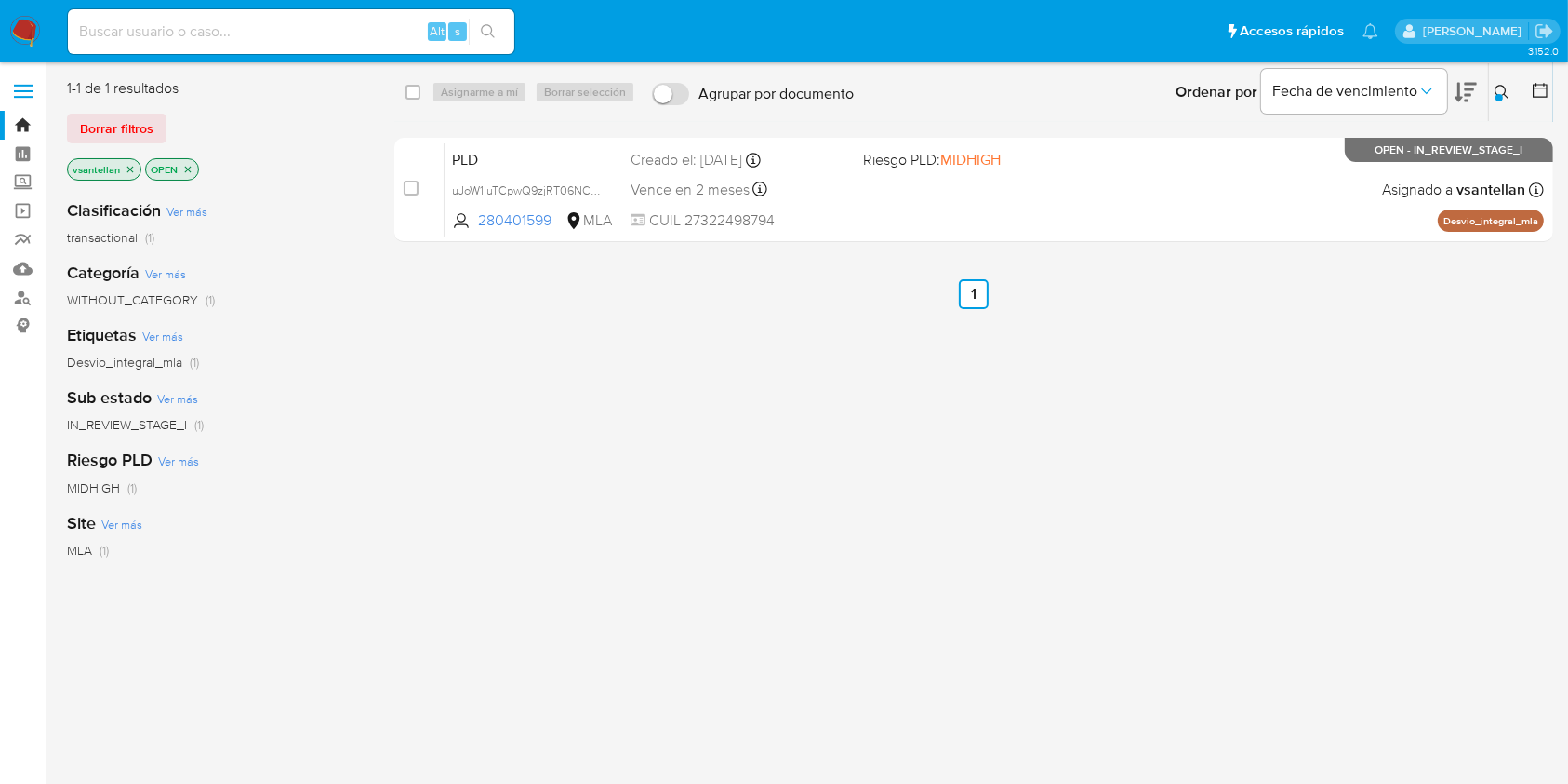
click at [29, 27] on img at bounding box center [25, 32] width 32 height 32
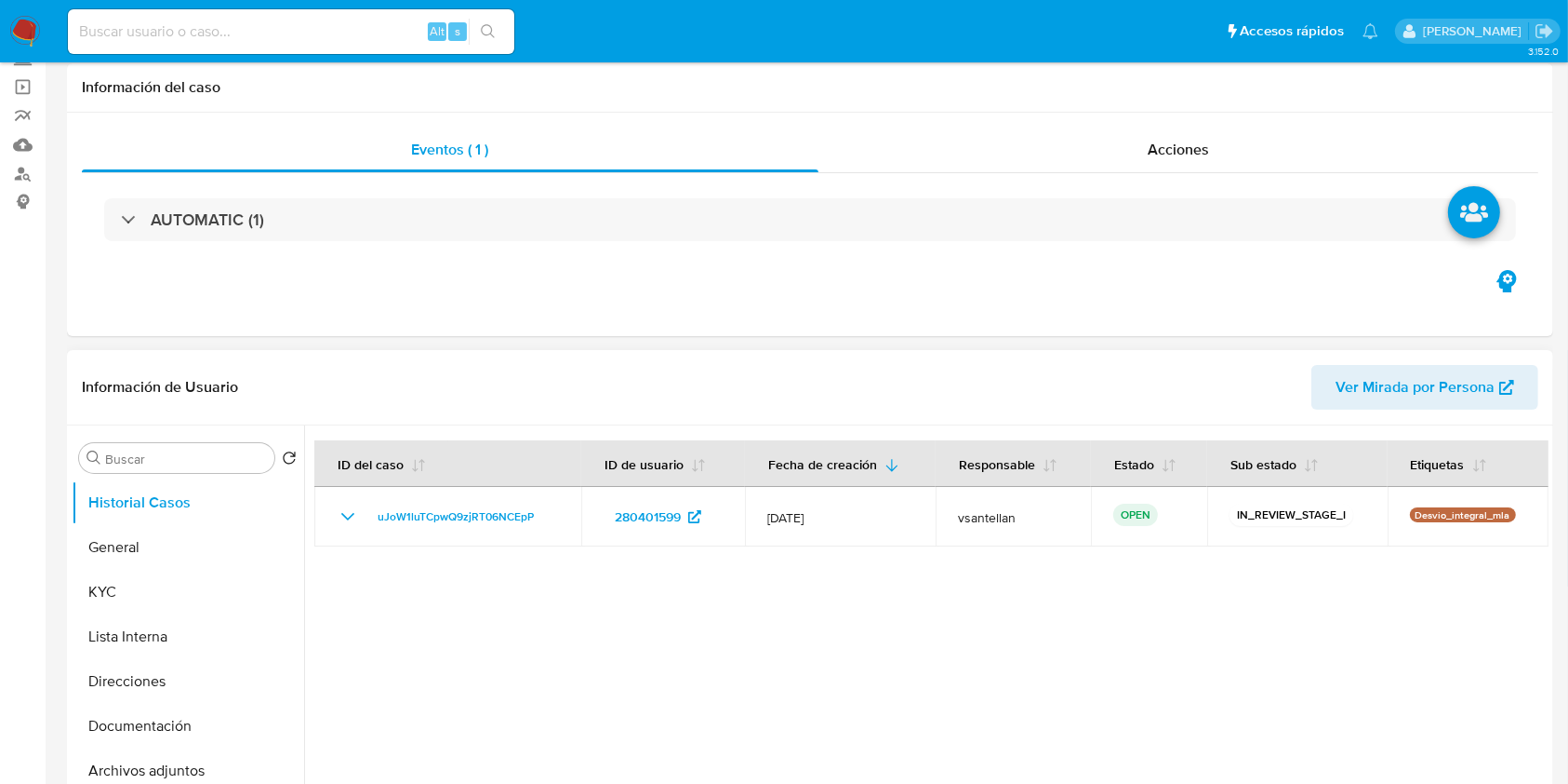
select select "10"
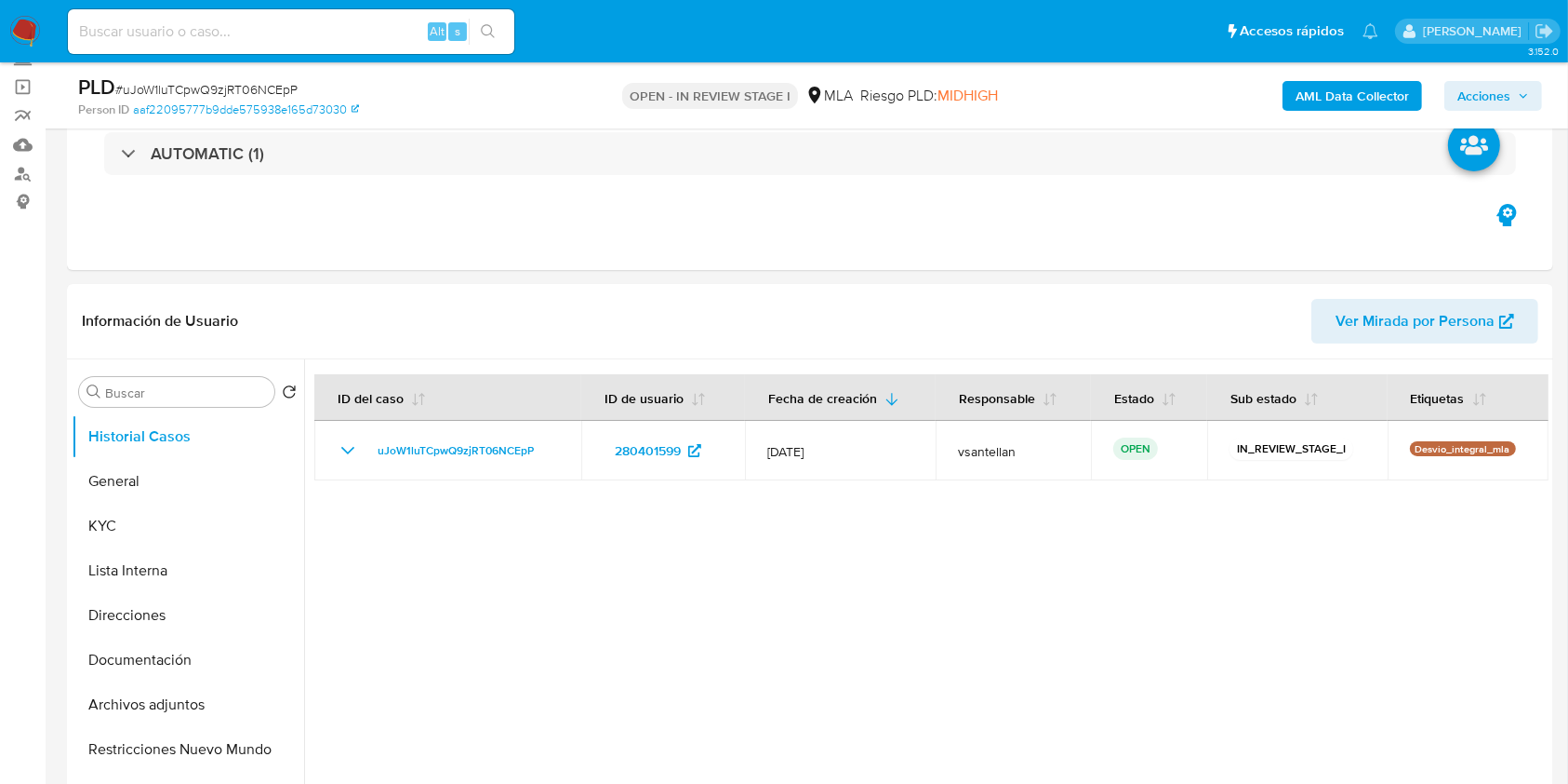
scroll to position [744, 0]
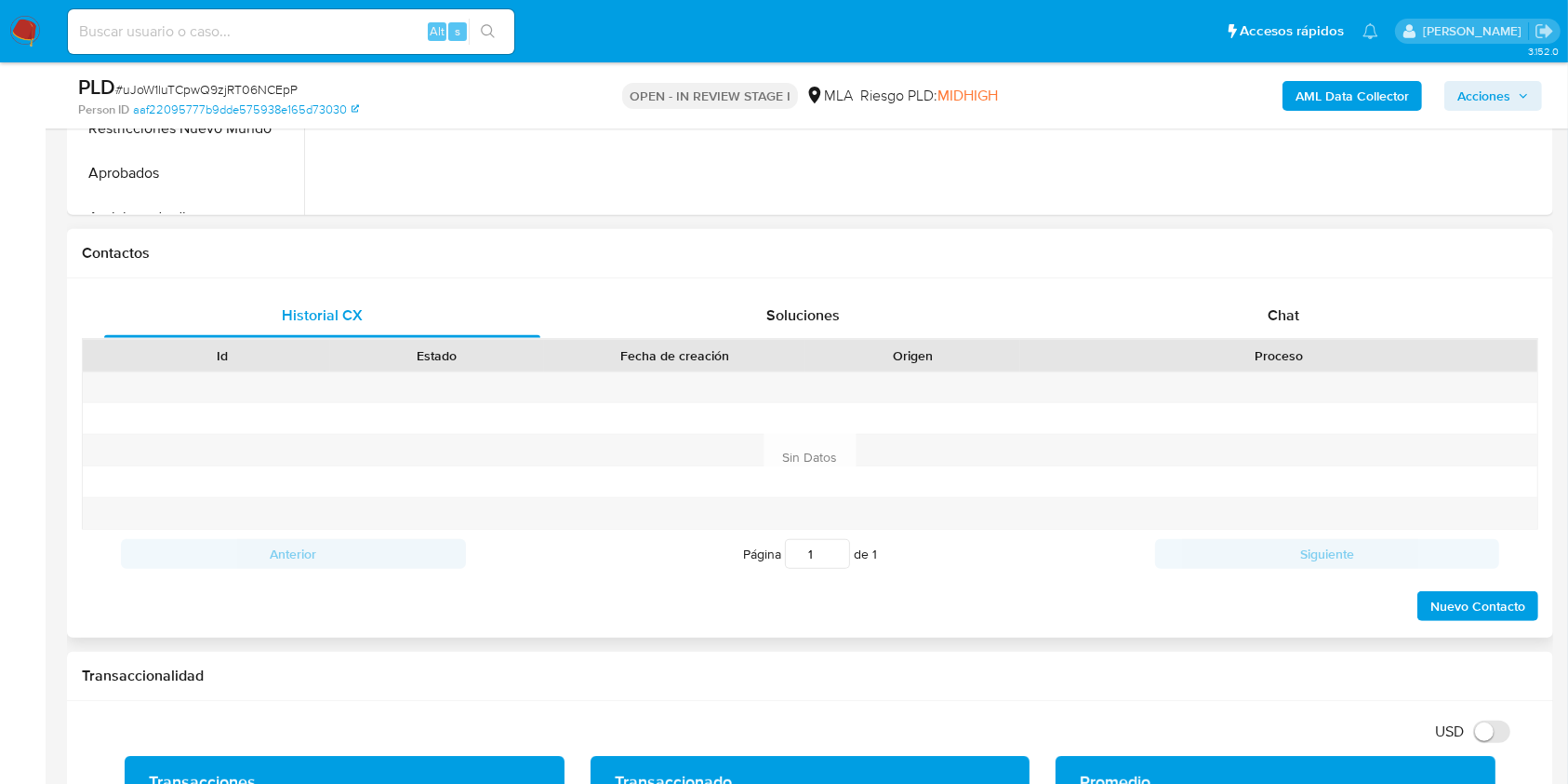
click at [1266, 340] on div "Proceso" at bounding box center [1279, 356] width 517 height 32
click at [1275, 321] on span "Chat" at bounding box center [1284, 315] width 32 height 22
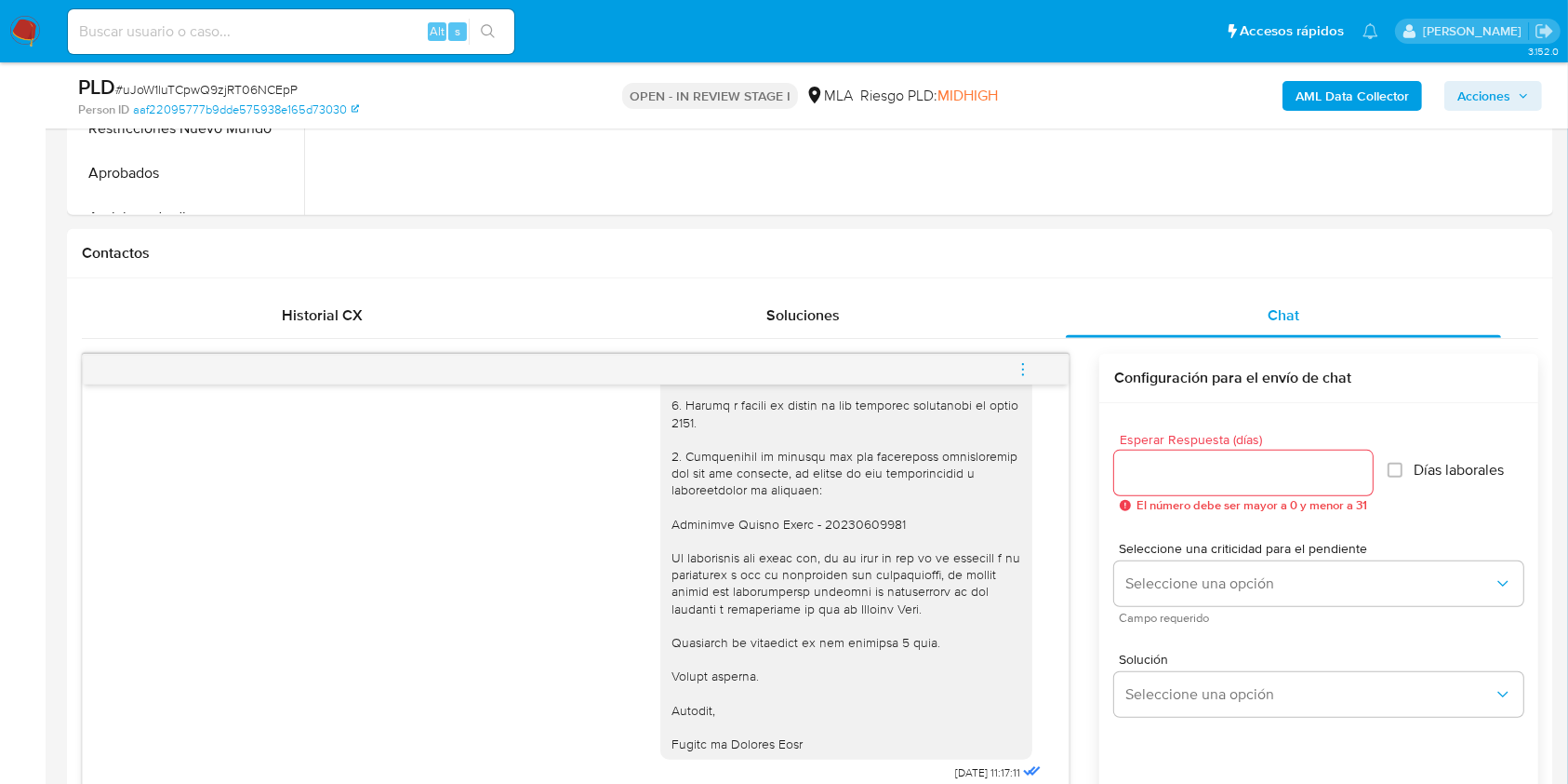
scroll to position [855, 0]
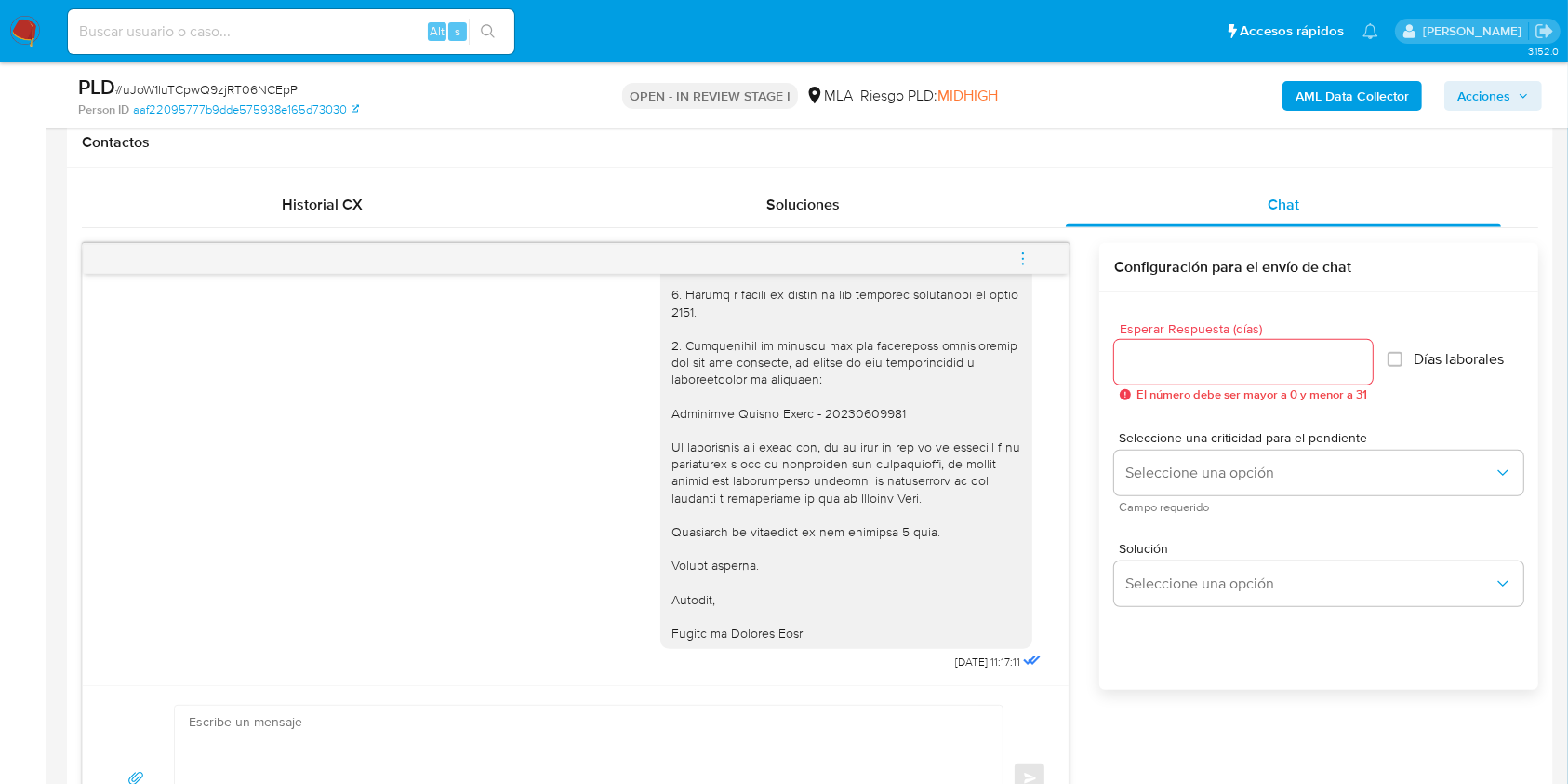
drag, startPoint x: 1071, startPoint y: 642, endPoint x: 1062, endPoint y: 625, distance: 19.2
click at [1068, 622] on div "17/07/2025 19:50:27 Hola, Esperamos que te encuentres muy bien. Te consultamos …" at bounding box center [810, 557] width 1457 height 629
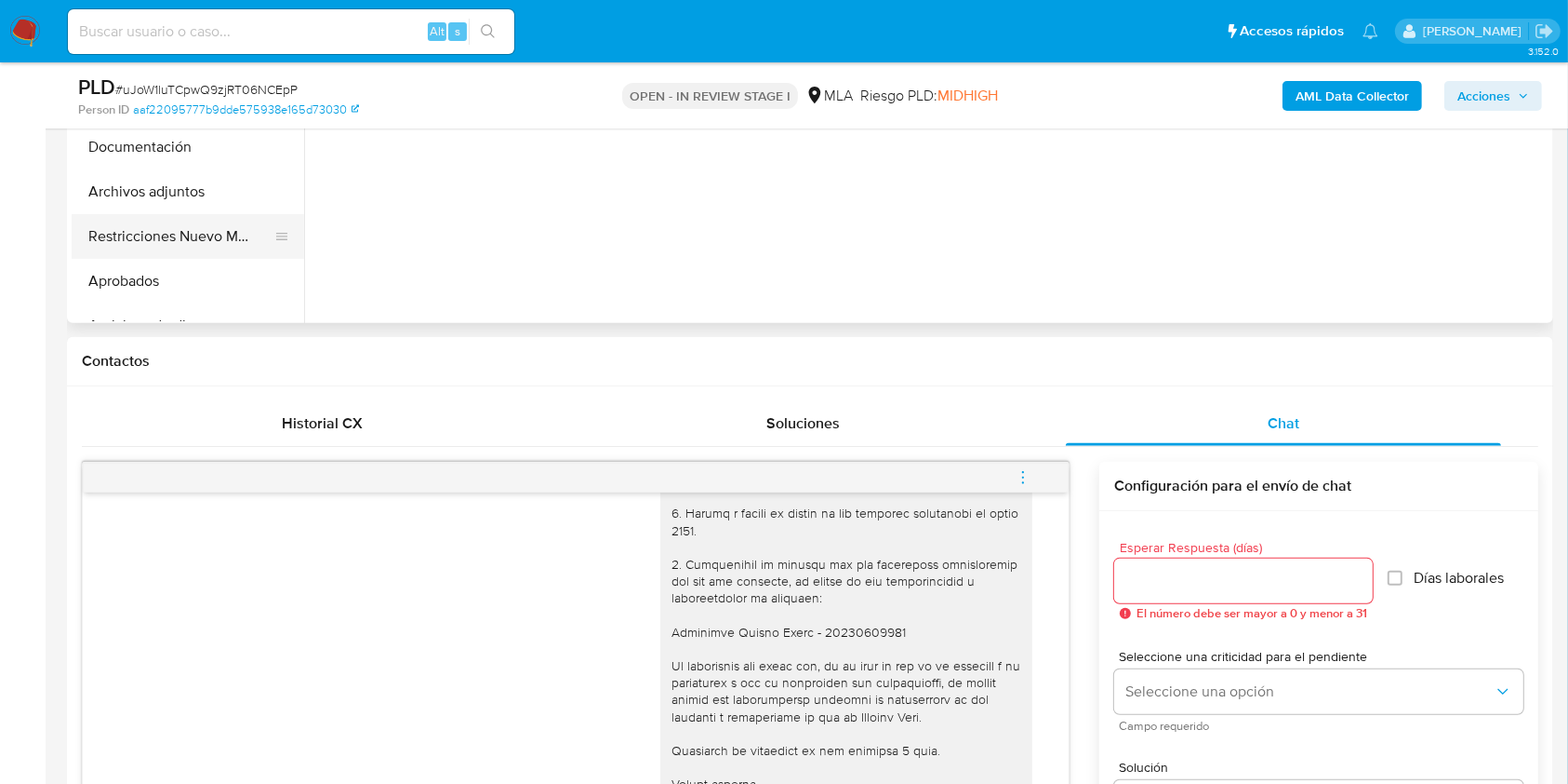
scroll to position [607, 0]
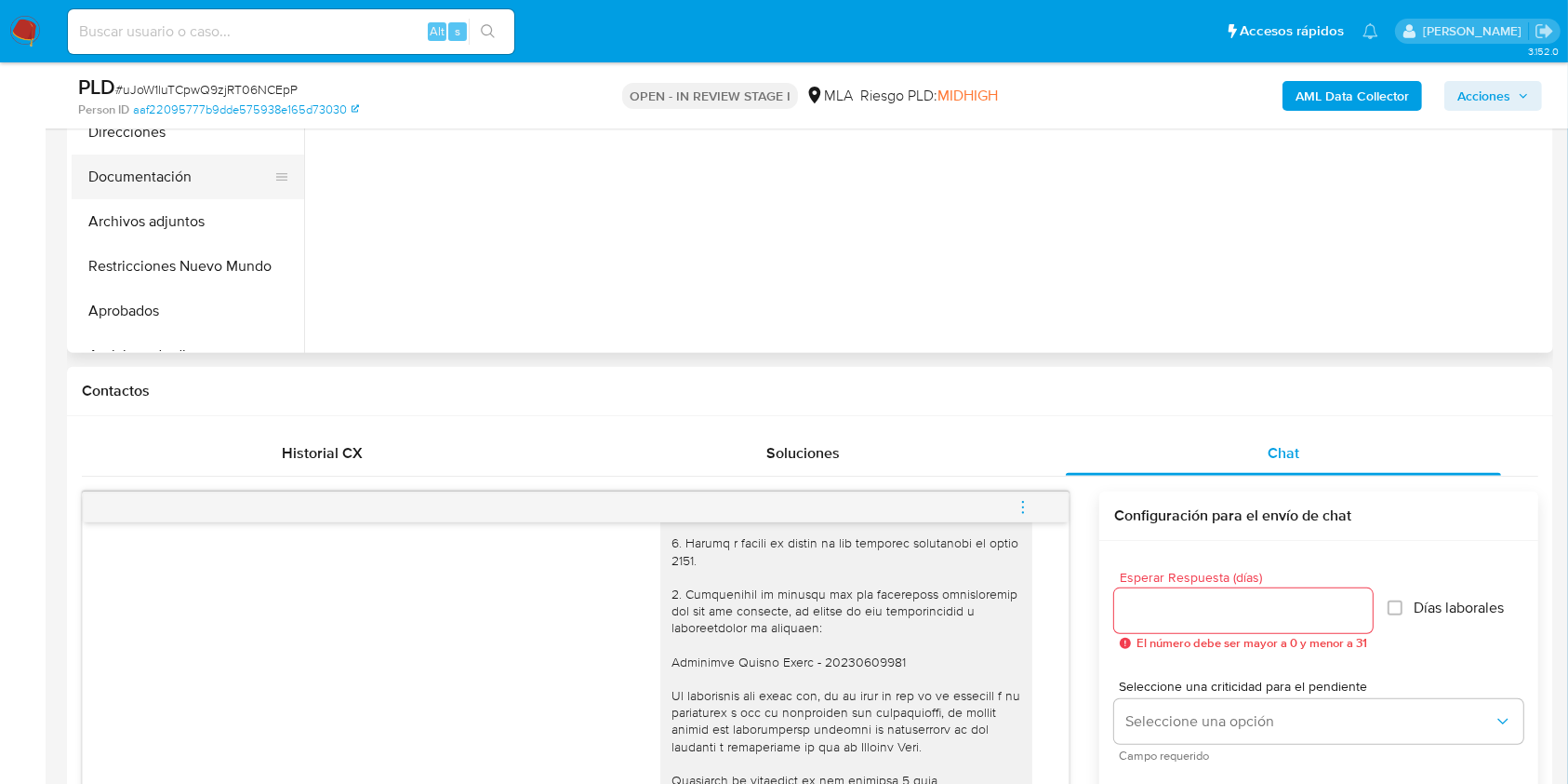
click at [129, 171] on button "Documentación" at bounding box center [180, 176] width 218 height 45
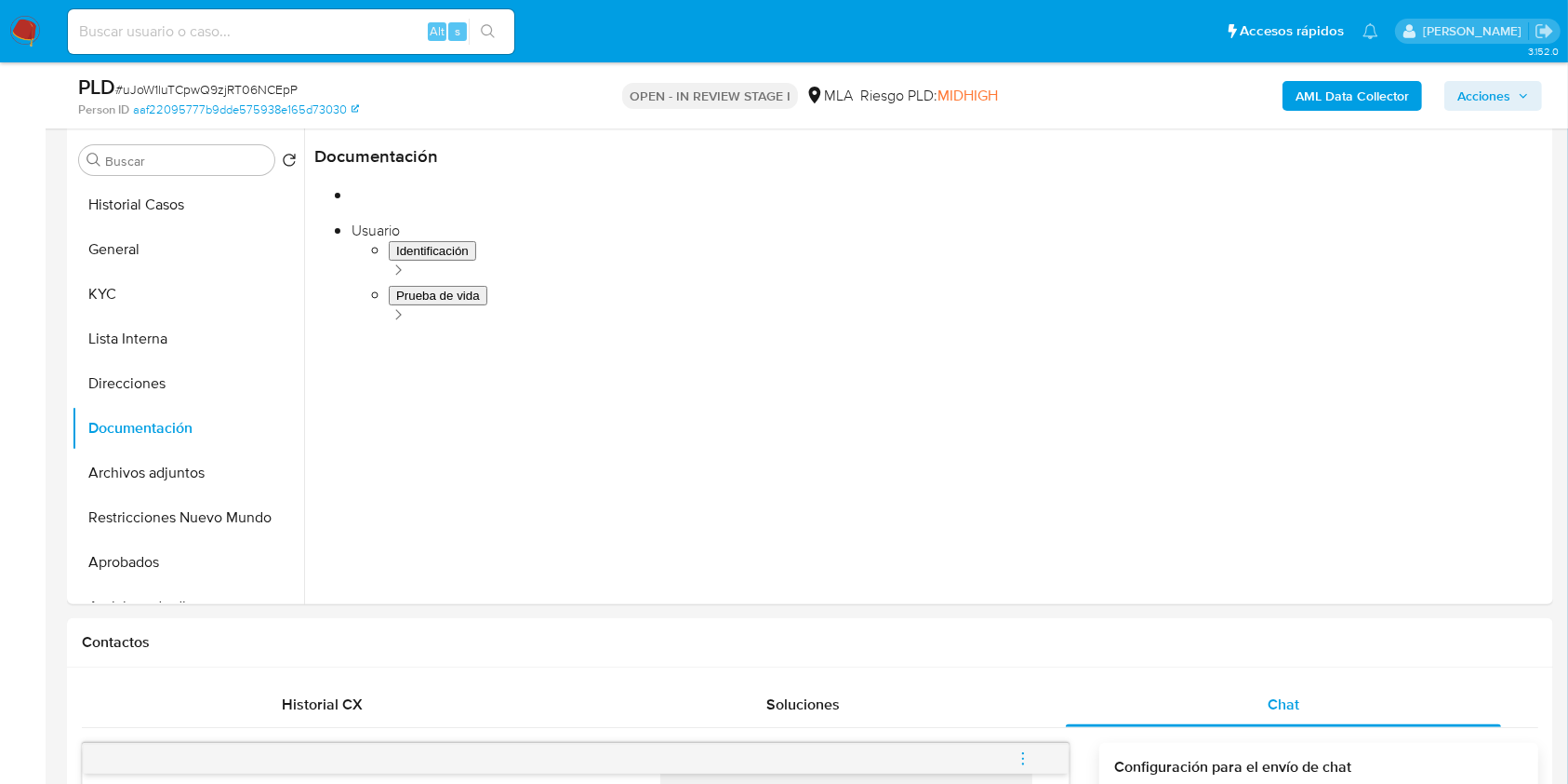
scroll to position [323, 0]
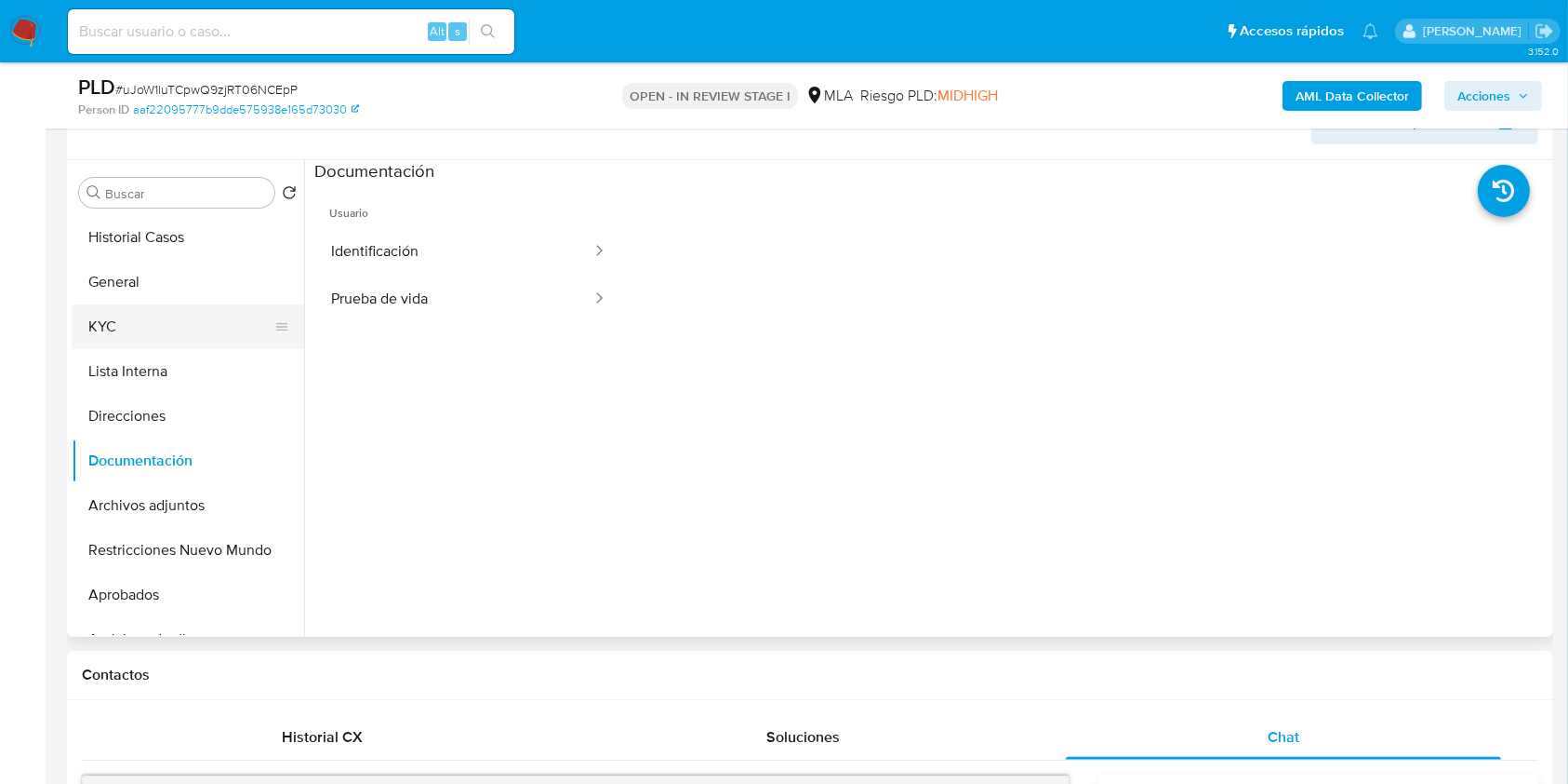
click at [176, 331] on button "KYC" at bounding box center [180, 326] width 218 height 45
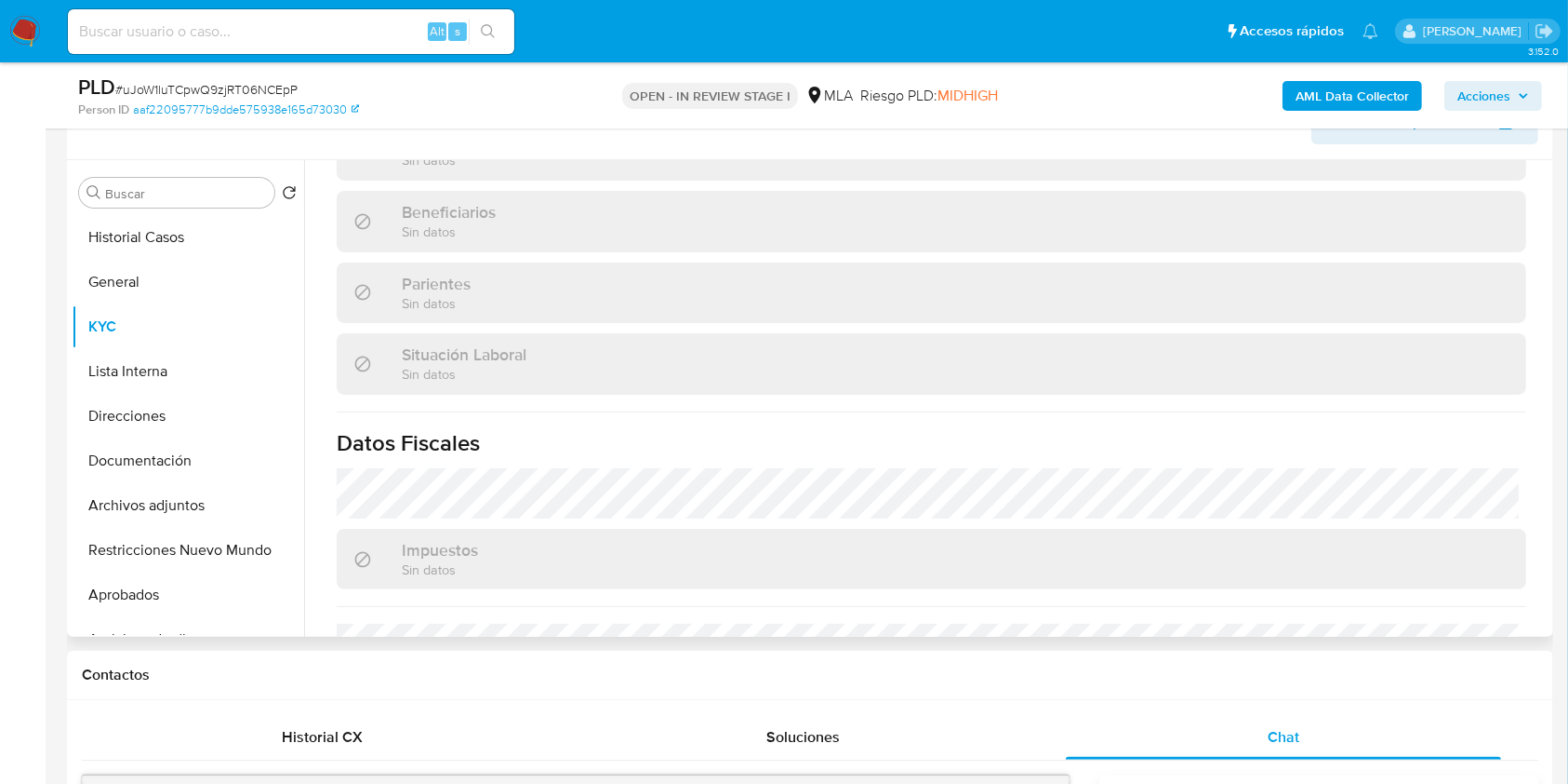
scroll to position [980, 0]
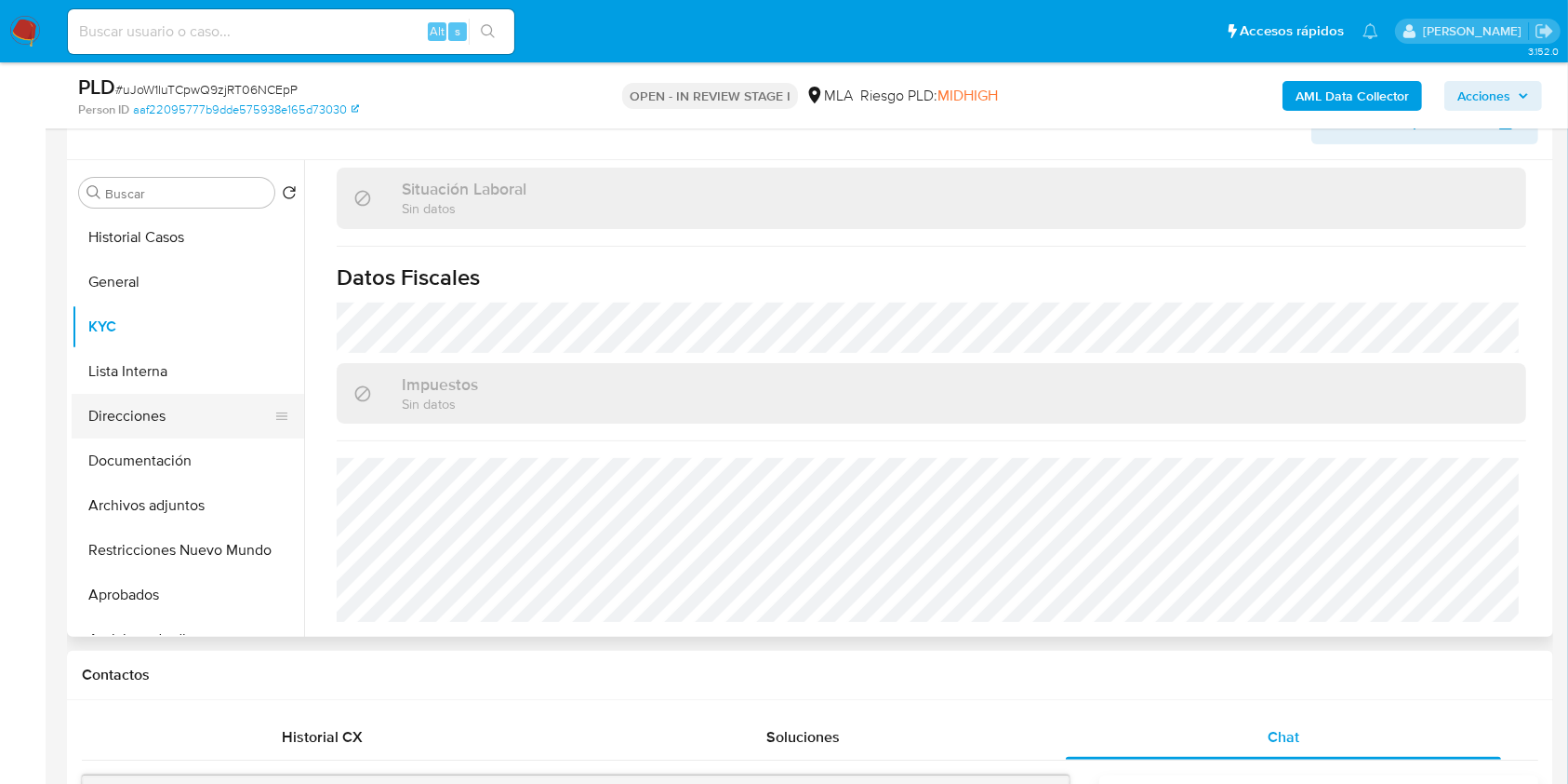
click at [151, 408] on button "Direcciones" at bounding box center [180, 415] width 218 height 45
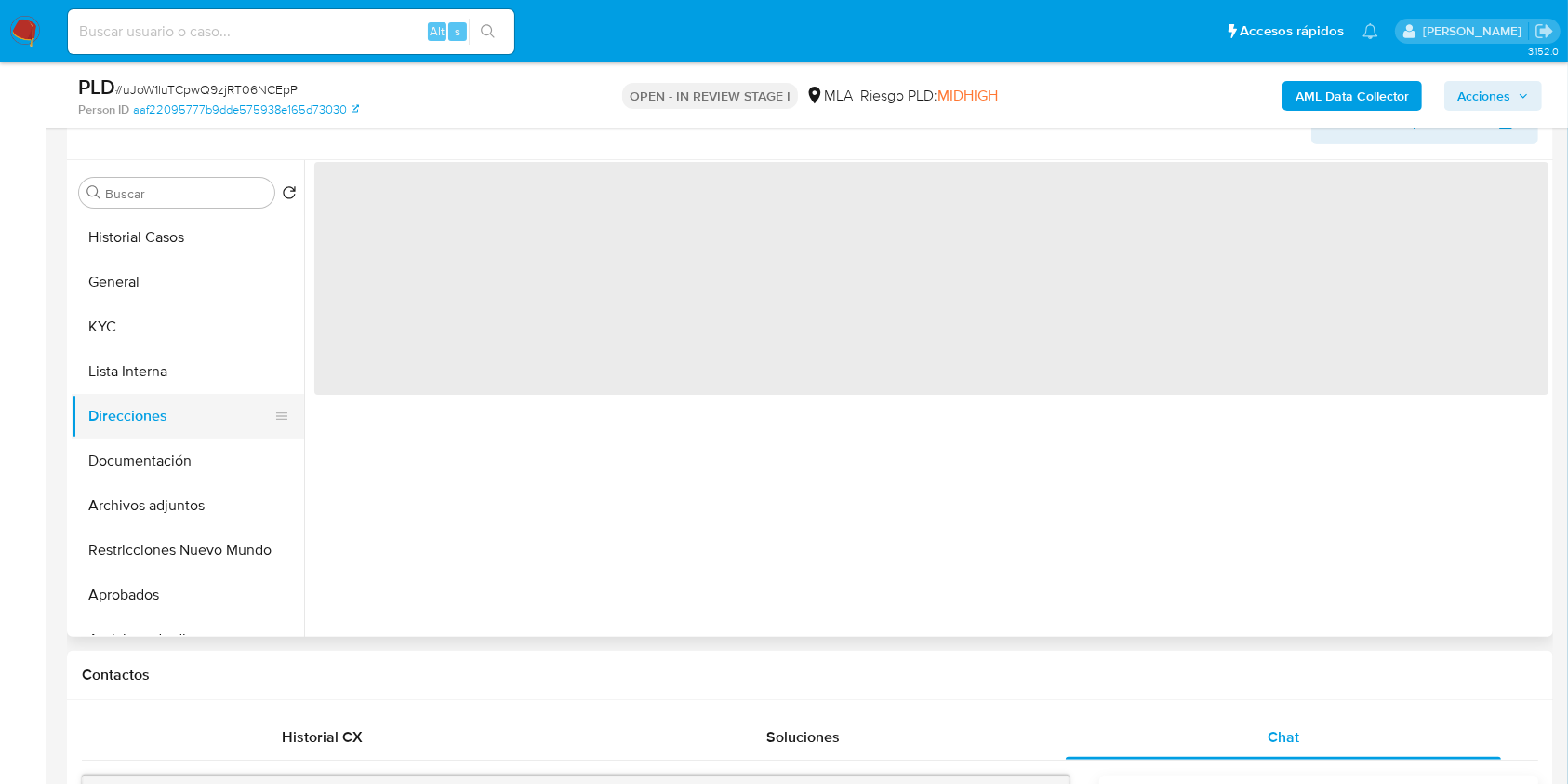
scroll to position [0, 0]
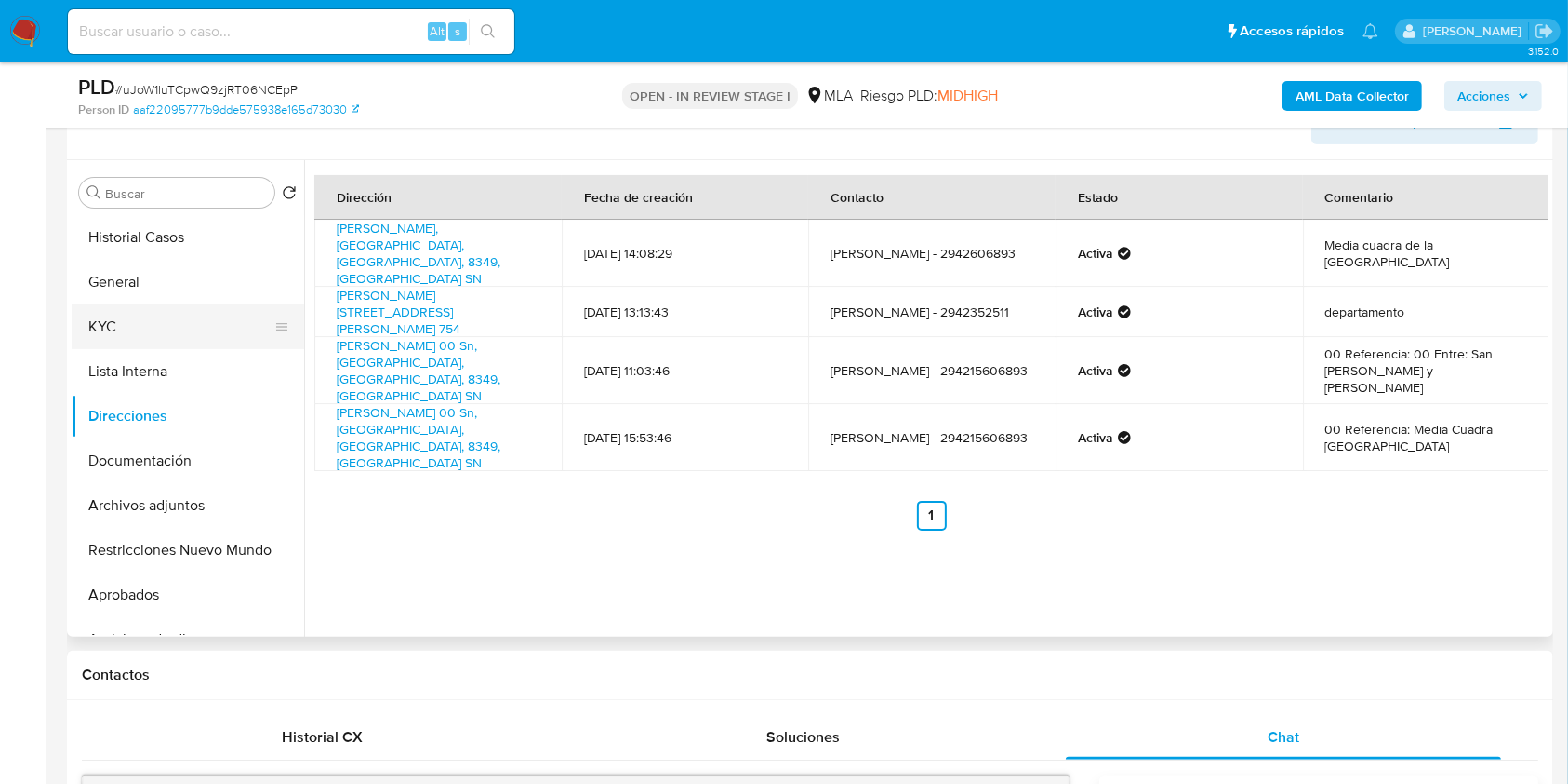
click at [166, 325] on button "KYC" at bounding box center [180, 326] width 218 height 45
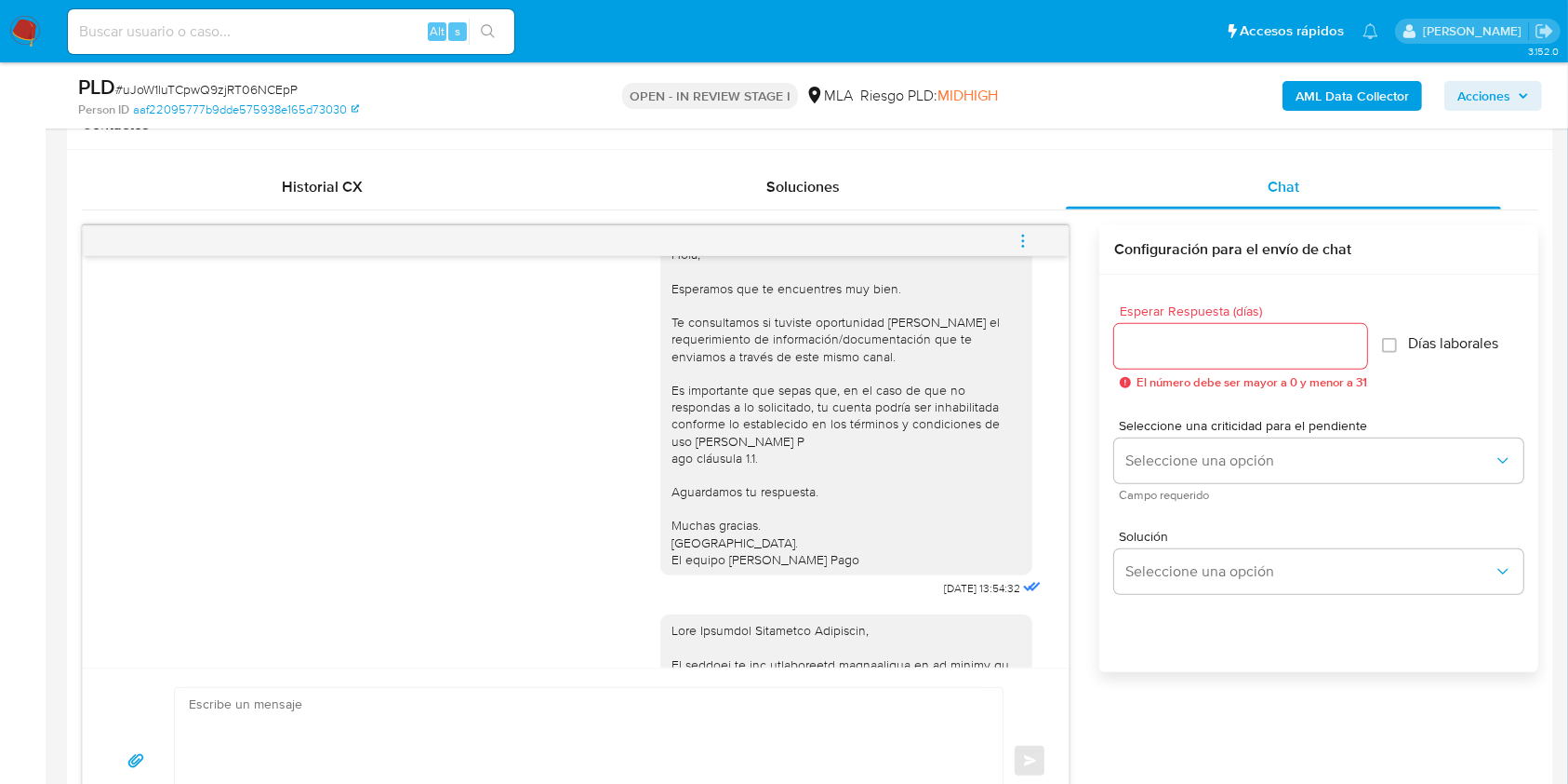
scroll to position [1835, 0]
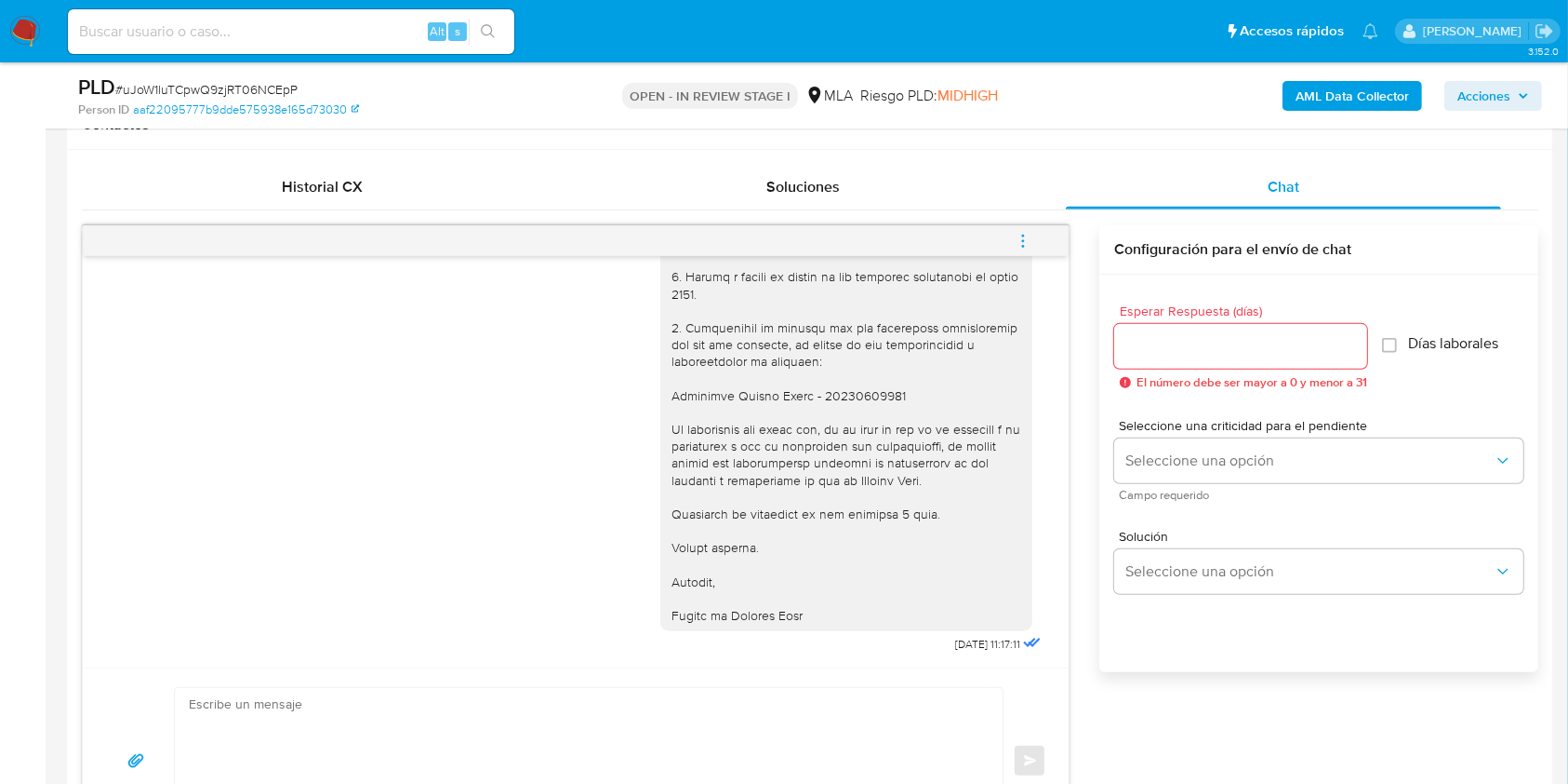
click at [1026, 242] on icon "menu-action" at bounding box center [1023, 241] width 17 height 17
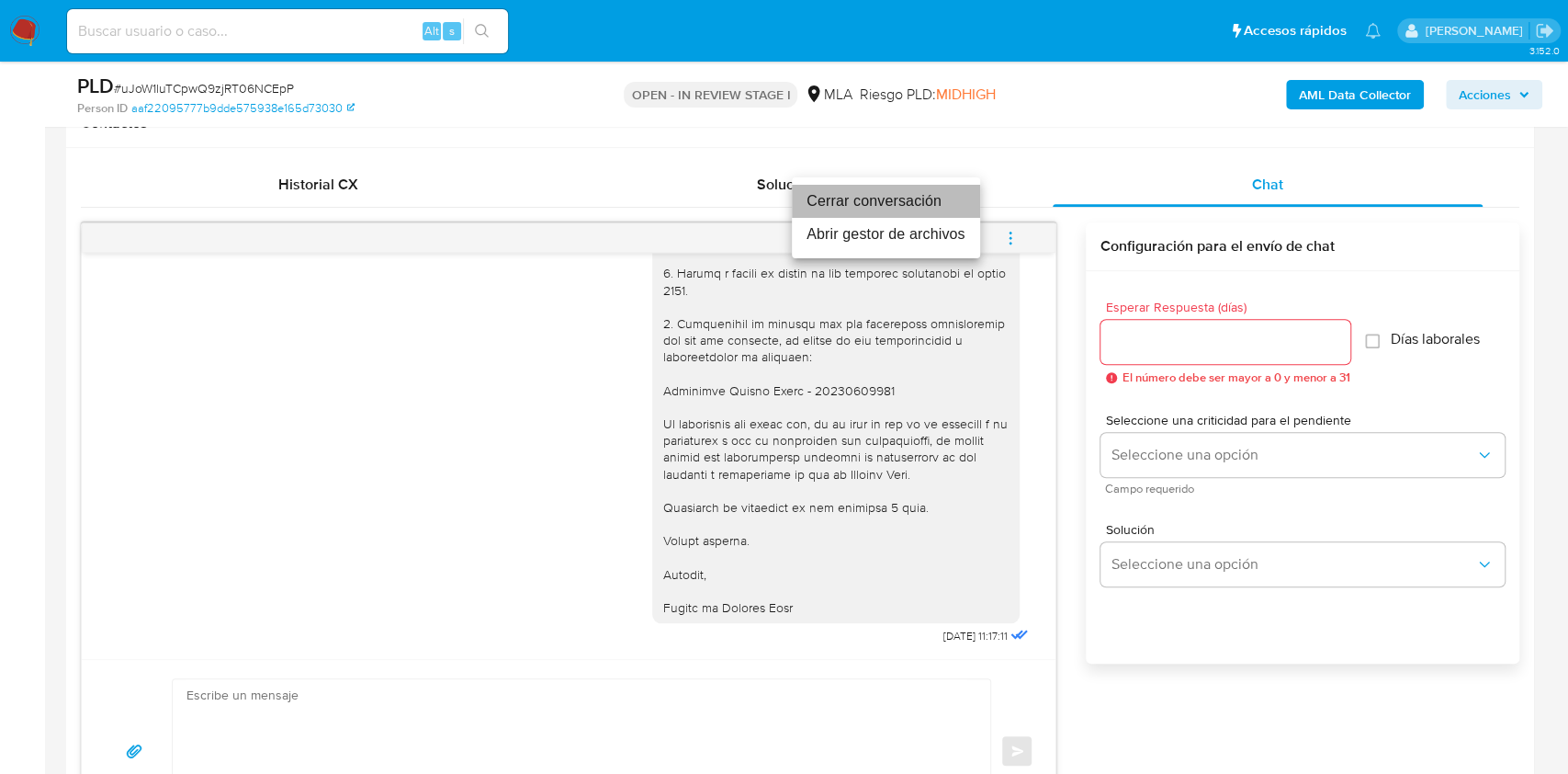
click at [905, 201] on li "Cerrar conversación" at bounding box center [886, 202] width 189 height 33
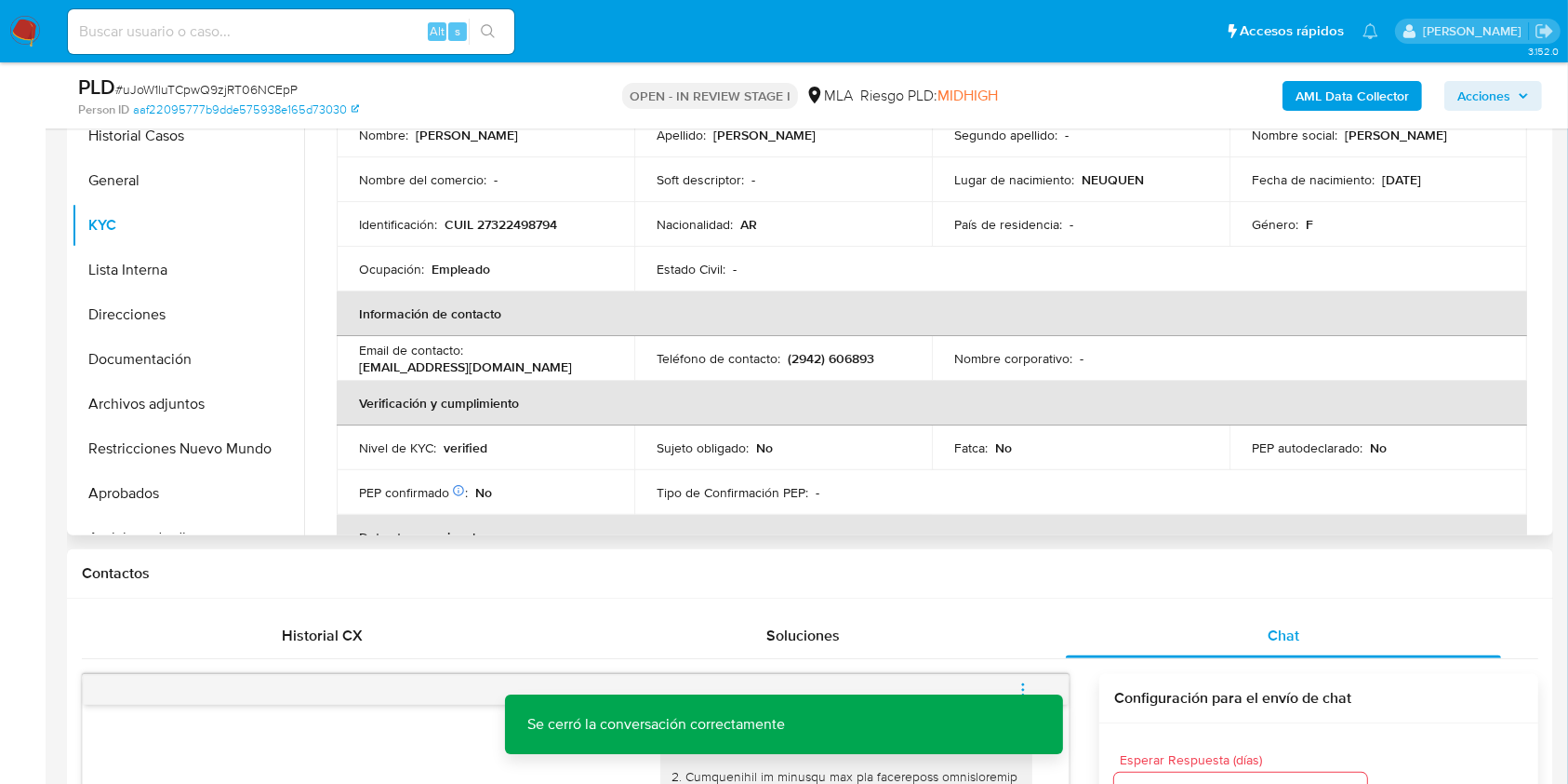
scroll to position [253, 0]
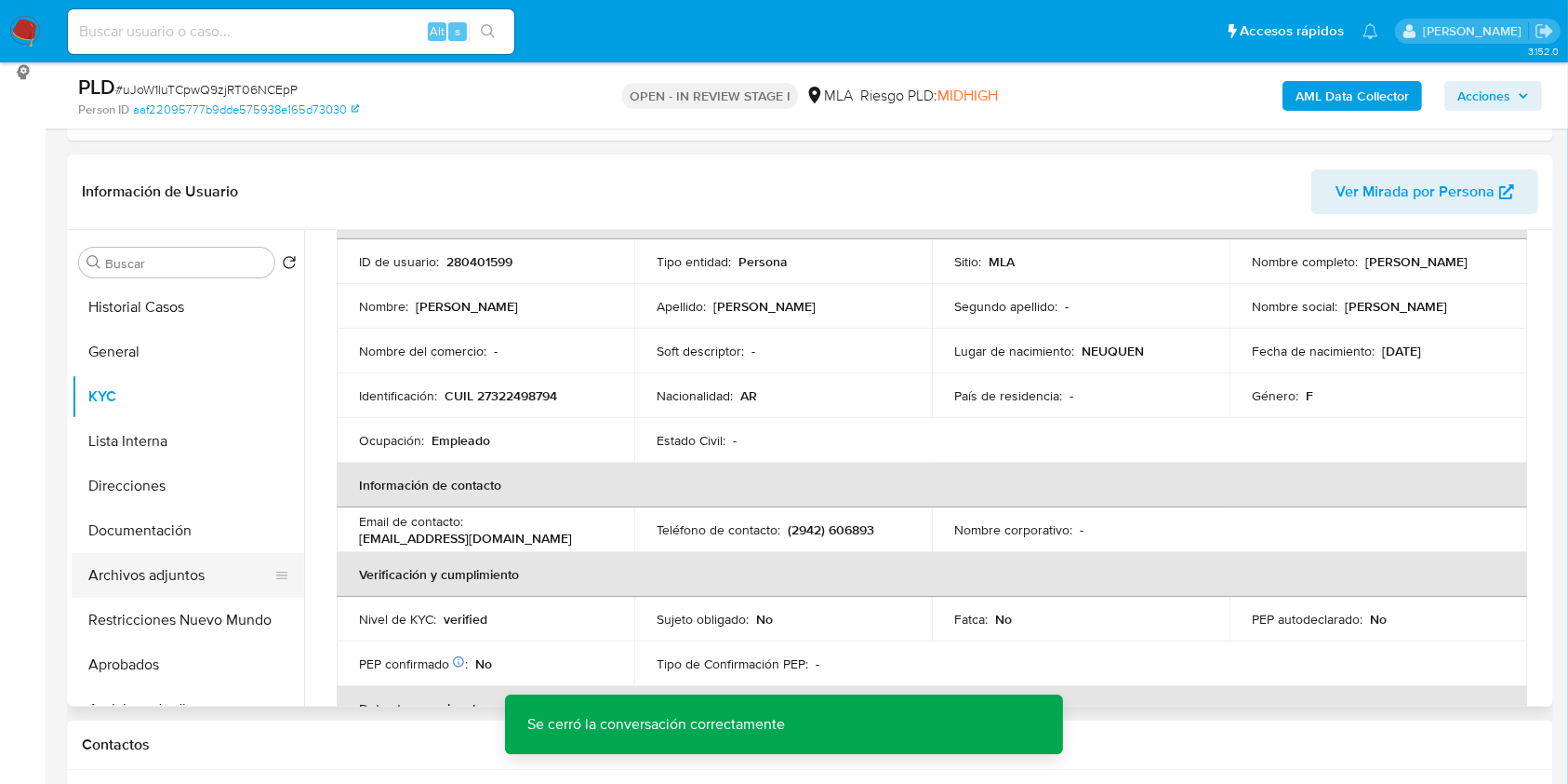
click at [166, 564] on button "Archivos adjuntos" at bounding box center [180, 575] width 218 height 45
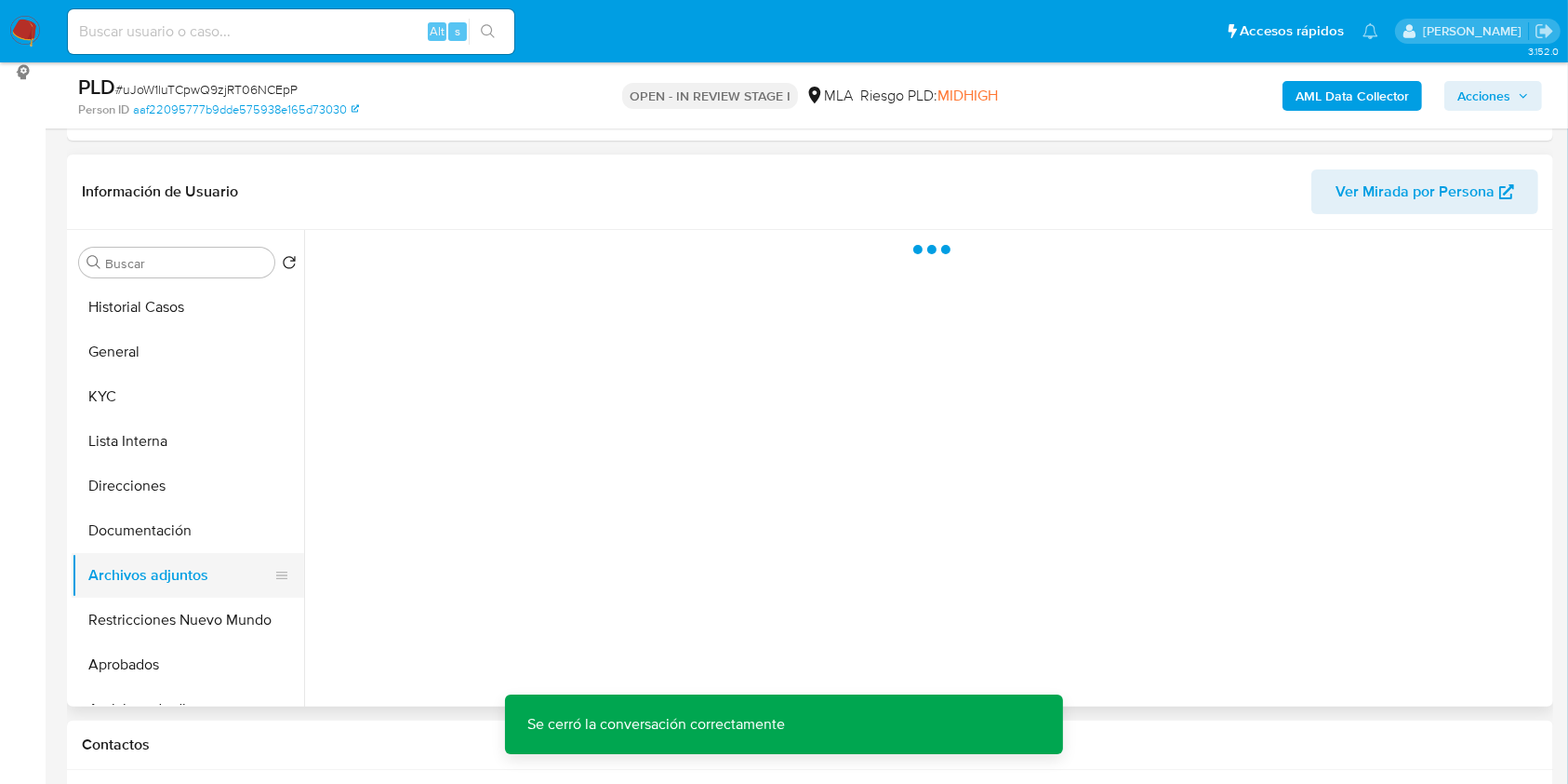
scroll to position [0, 0]
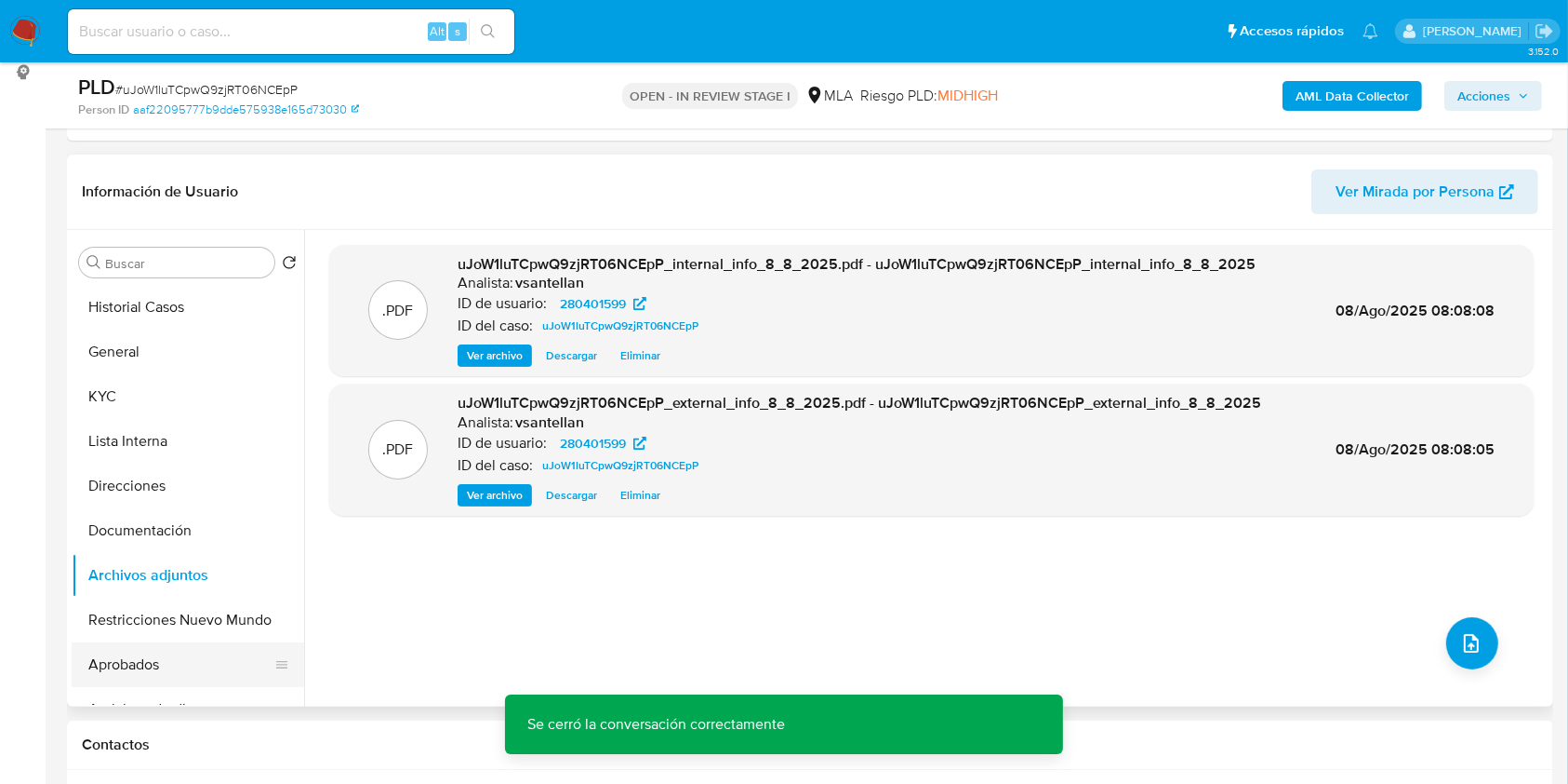
click at [196, 672] on button "Aprobados" at bounding box center [180, 664] width 218 height 45
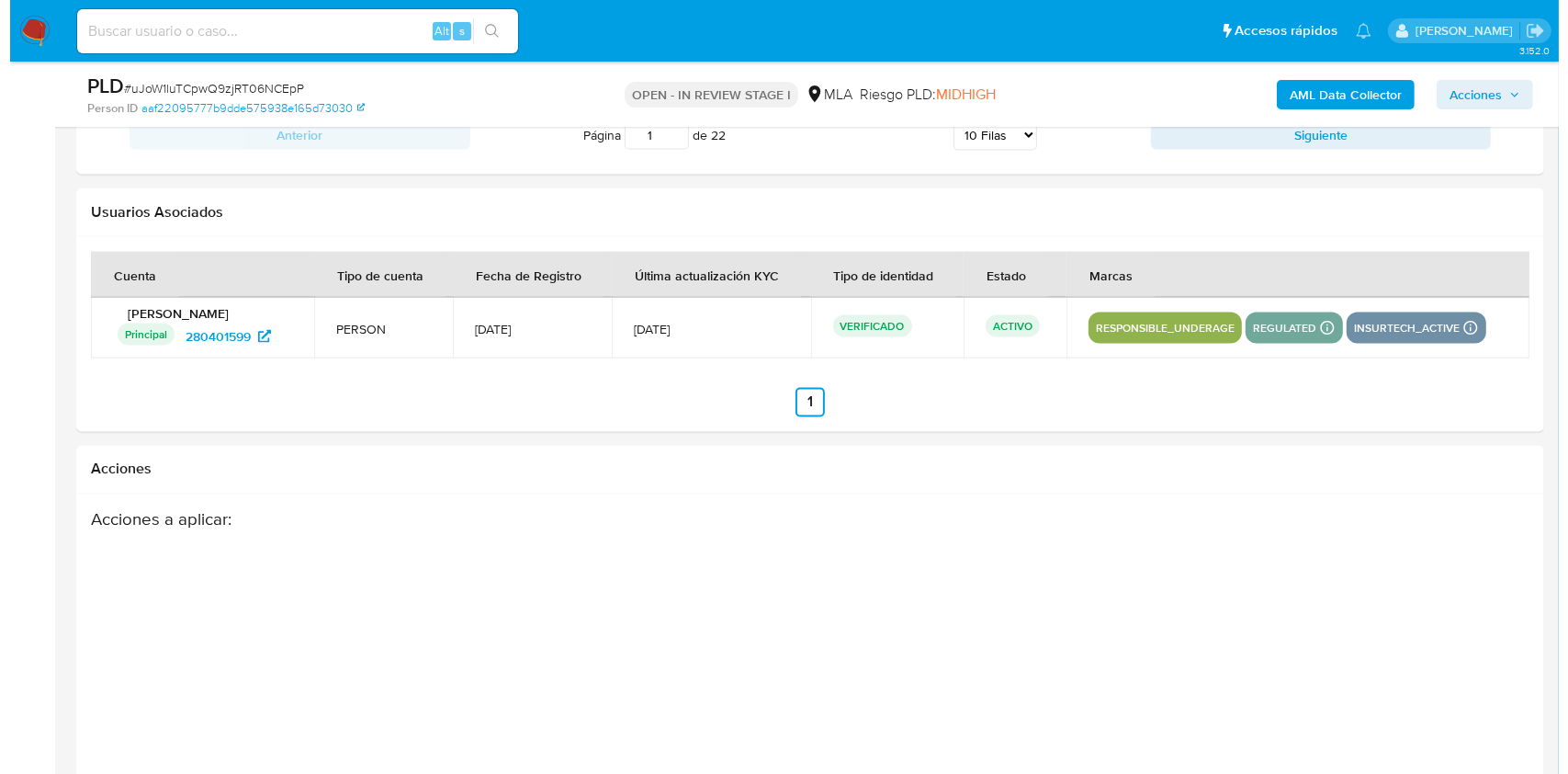
scroll to position [3163, 0]
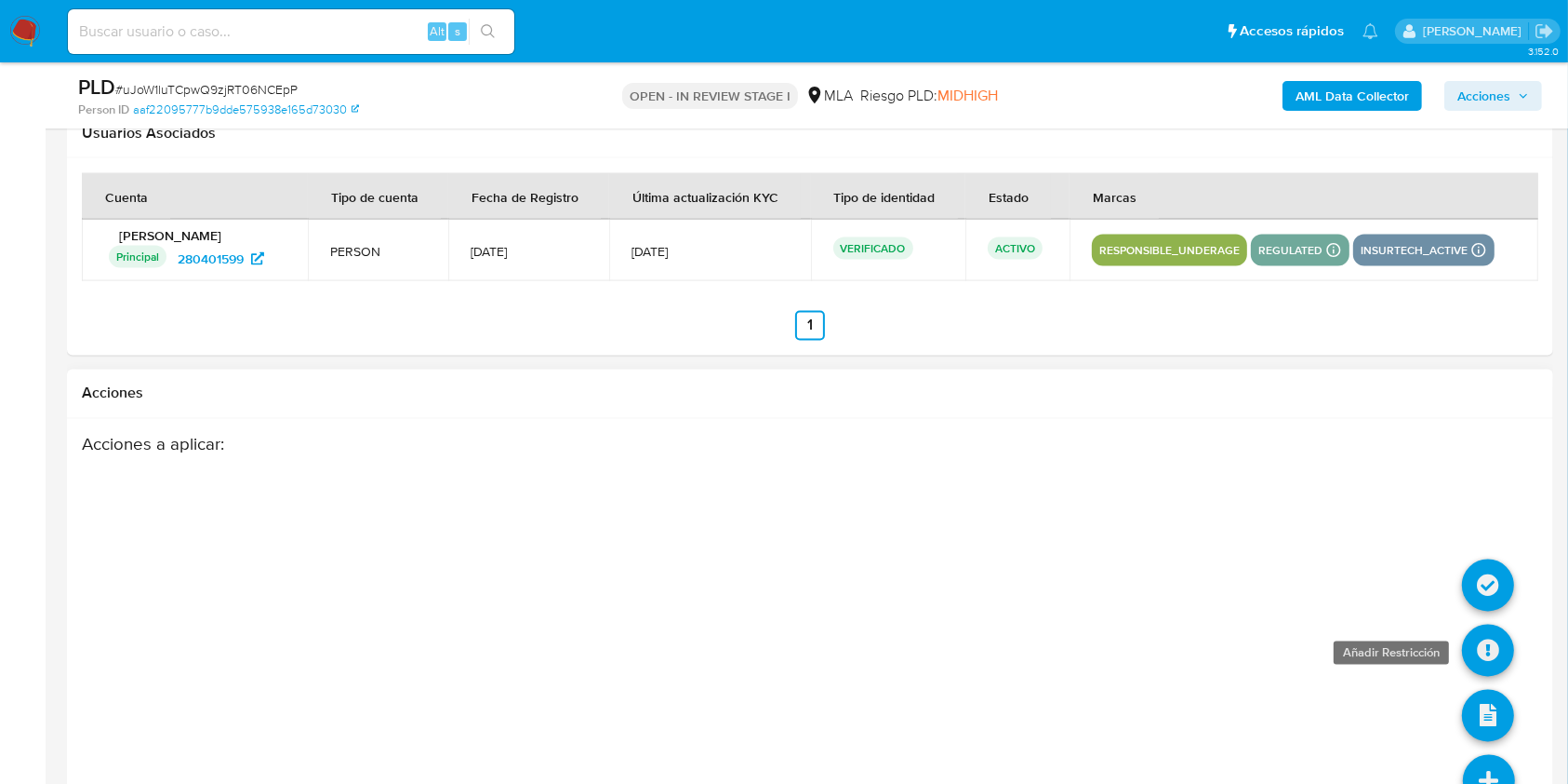
click at [1479, 638] on icon at bounding box center [1488, 650] width 52 height 53
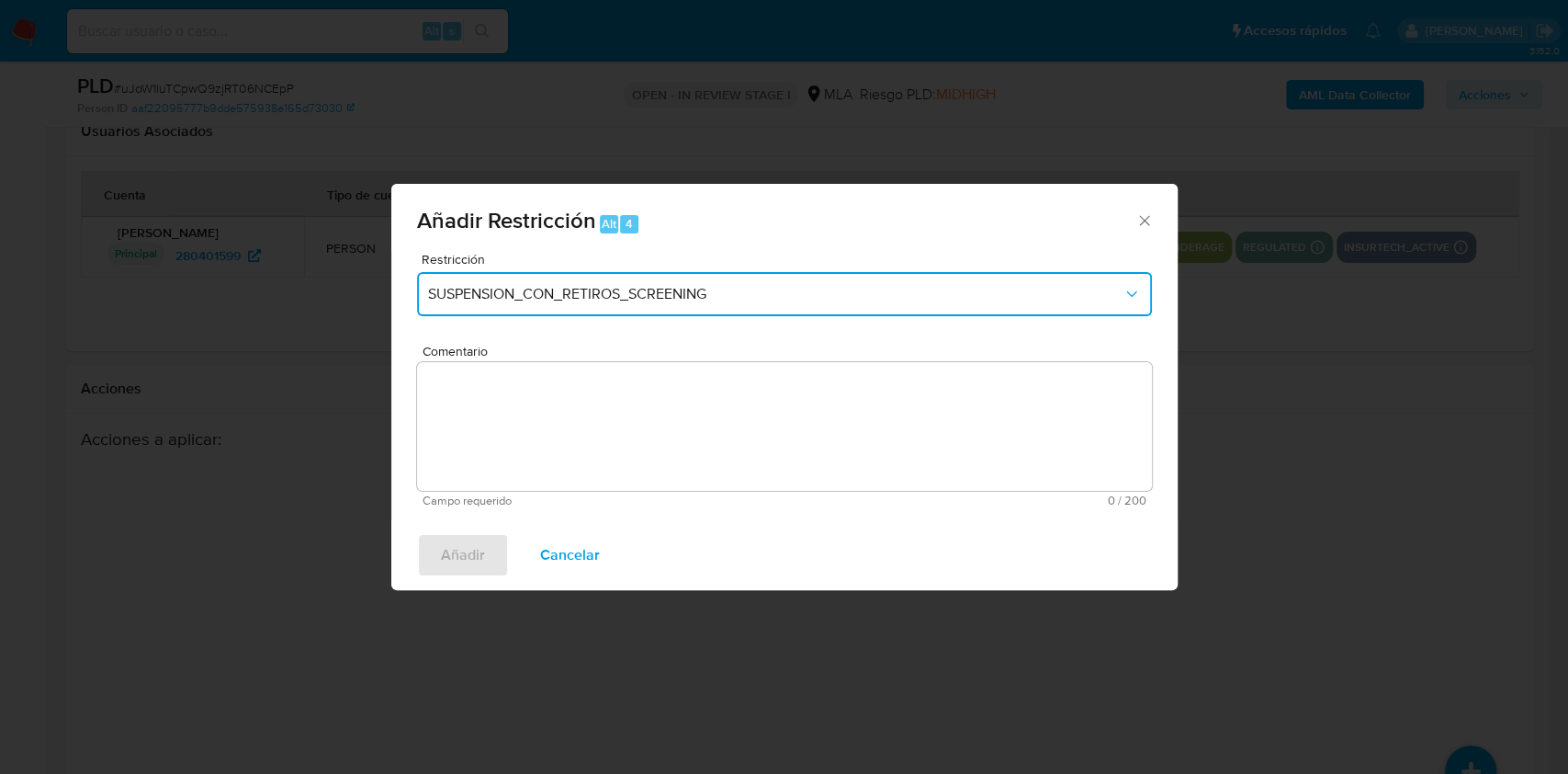
click at [511, 283] on button "SUSPENSION_CON_RETIROS_SCREENING" at bounding box center [784, 294] width 735 height 44
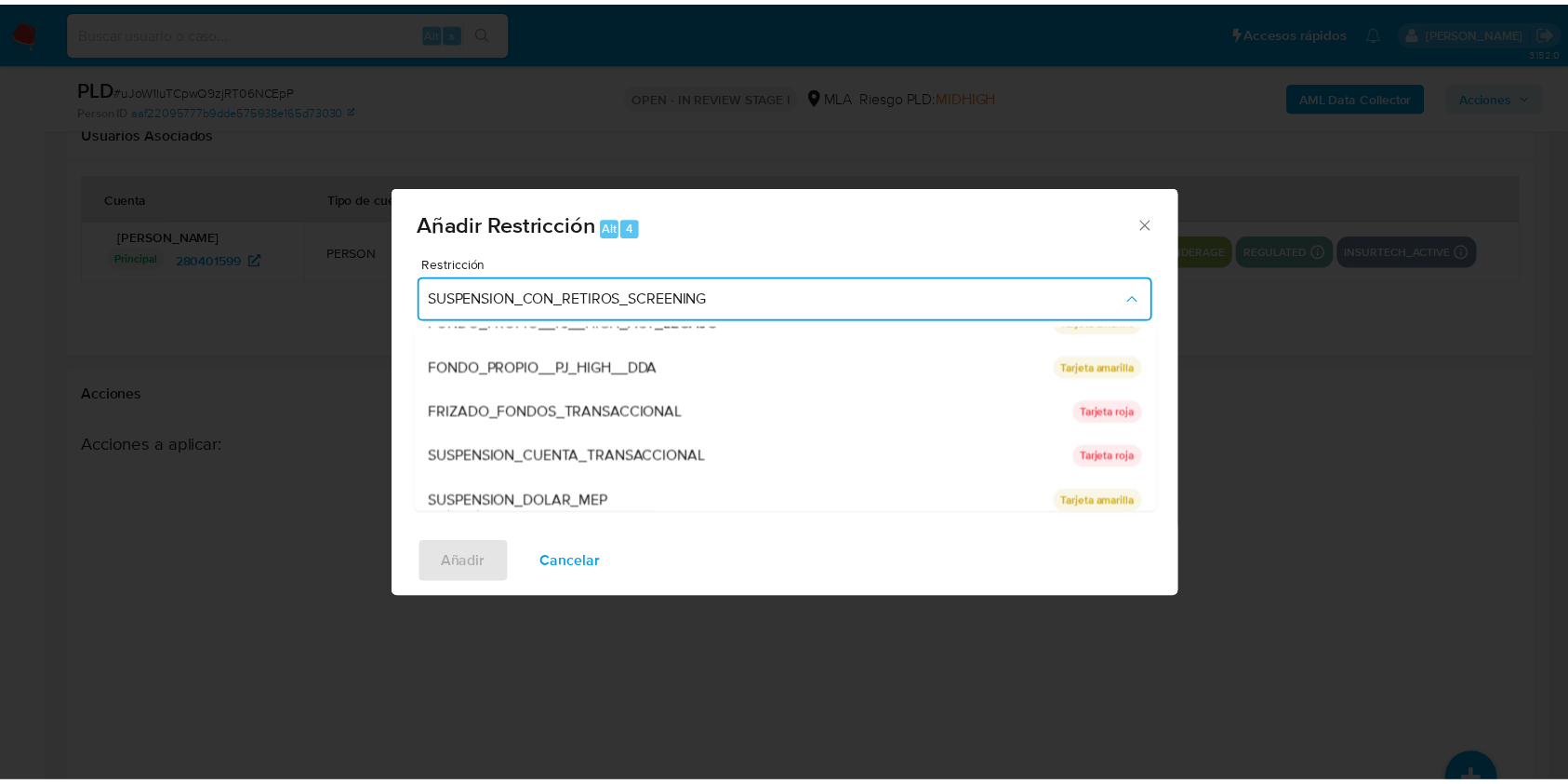
scroll to position [305, 0]
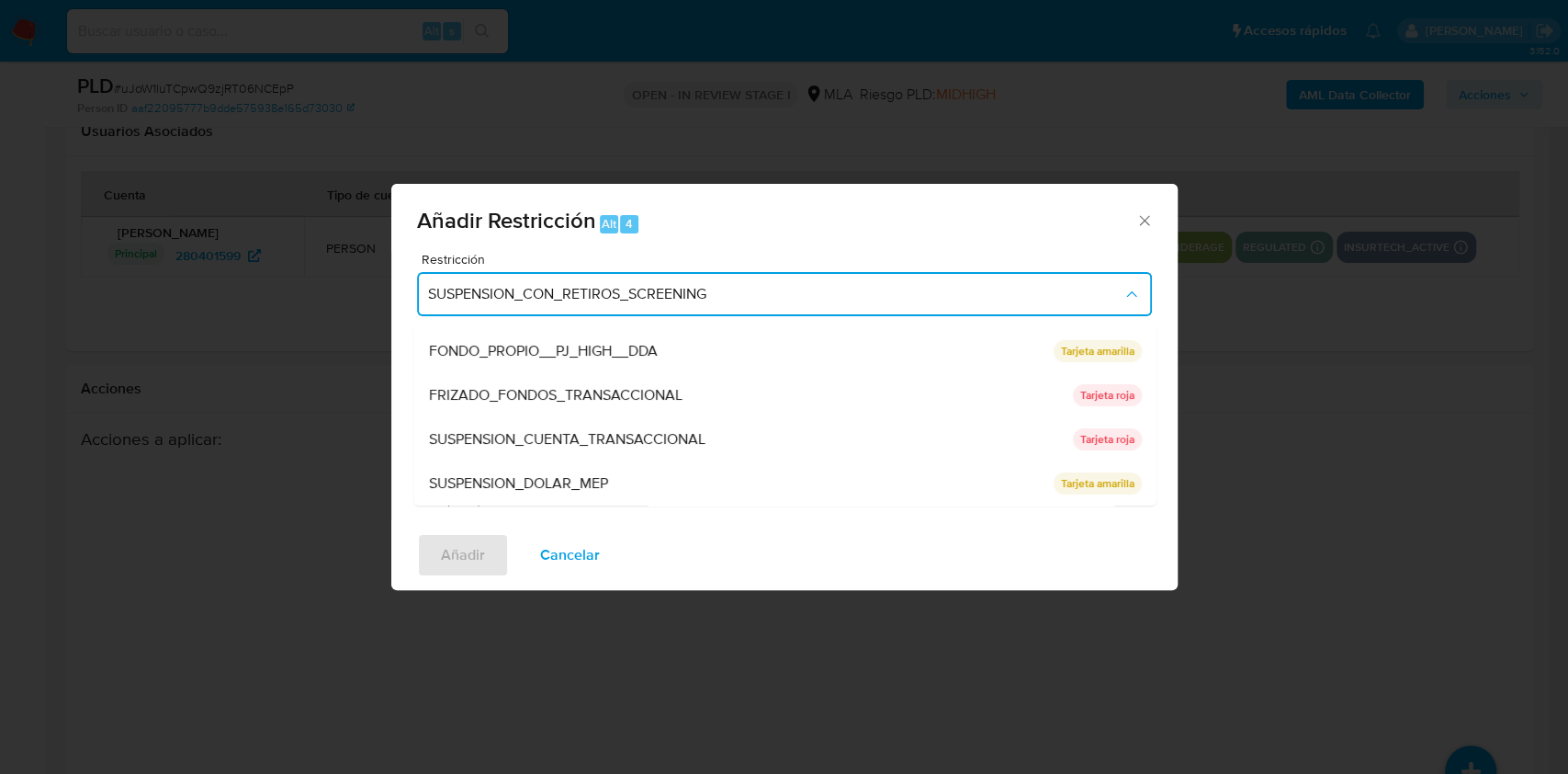
drag, startPoint x: 829, startPoint y: 446, endPoint x: 774, endPoint y: 459, distance: 56.5
click at [828, 445] on div "SUSPENSION_CUENTA_TRANSACCIONAL" at bounding box center [744, 438] width 633 height 44
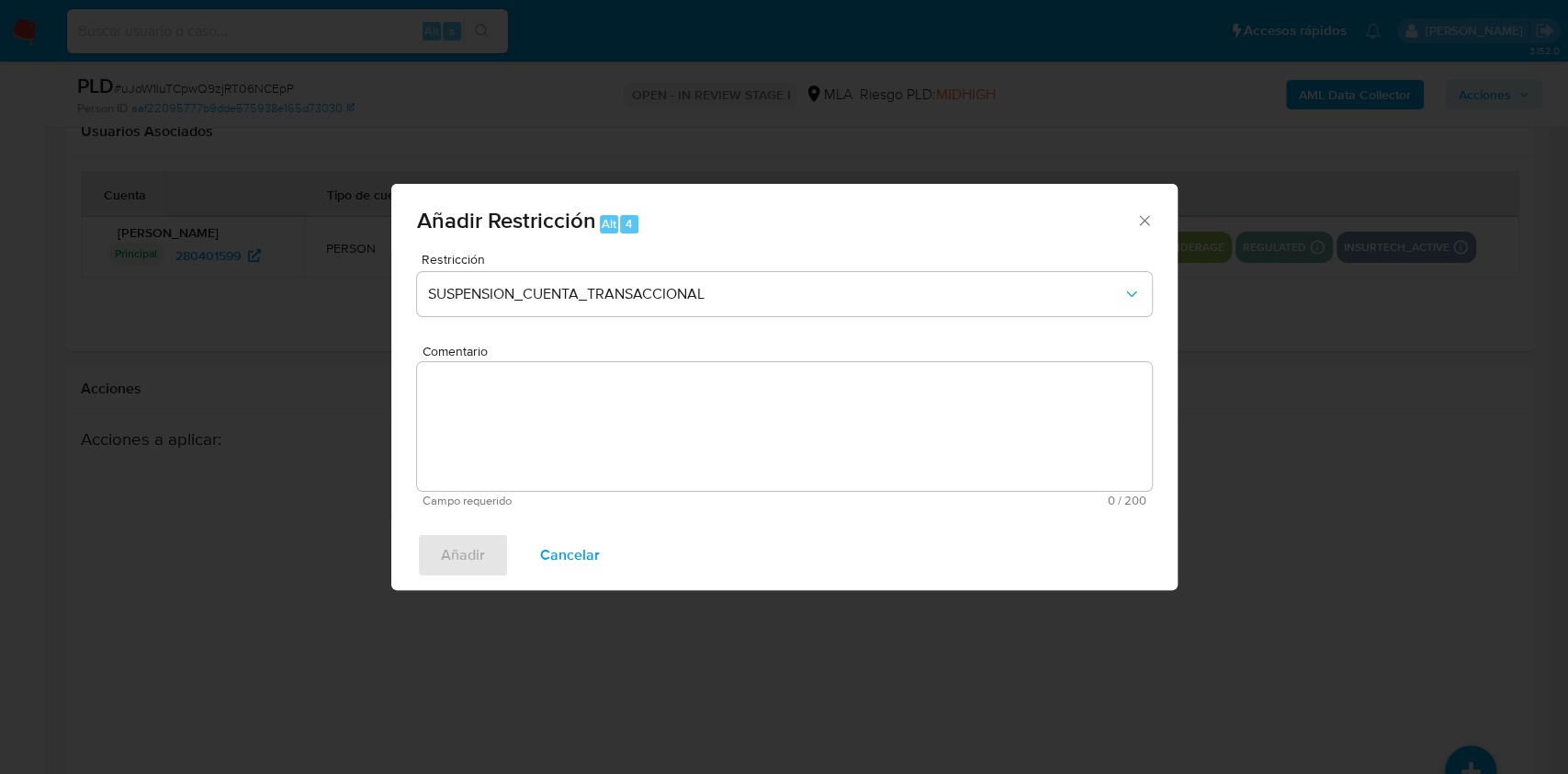
click at [641, 458] on textarea "Comentario" at bounding box center [784, 426] width 735 height 128
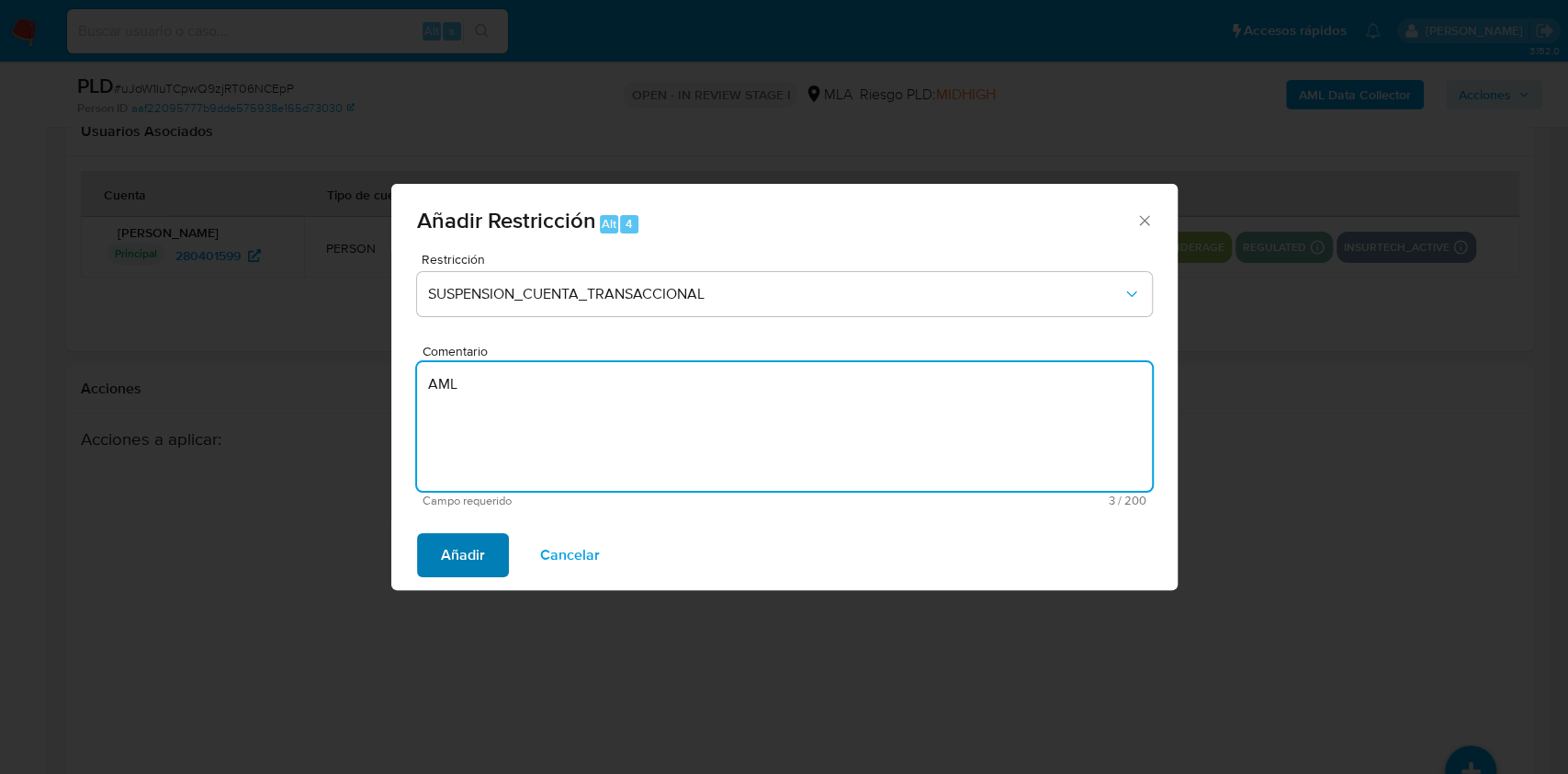
type textarea "AML"
click at [465, 549] on span "Añadir" at bounding box center [463, 555] width 44 height 40
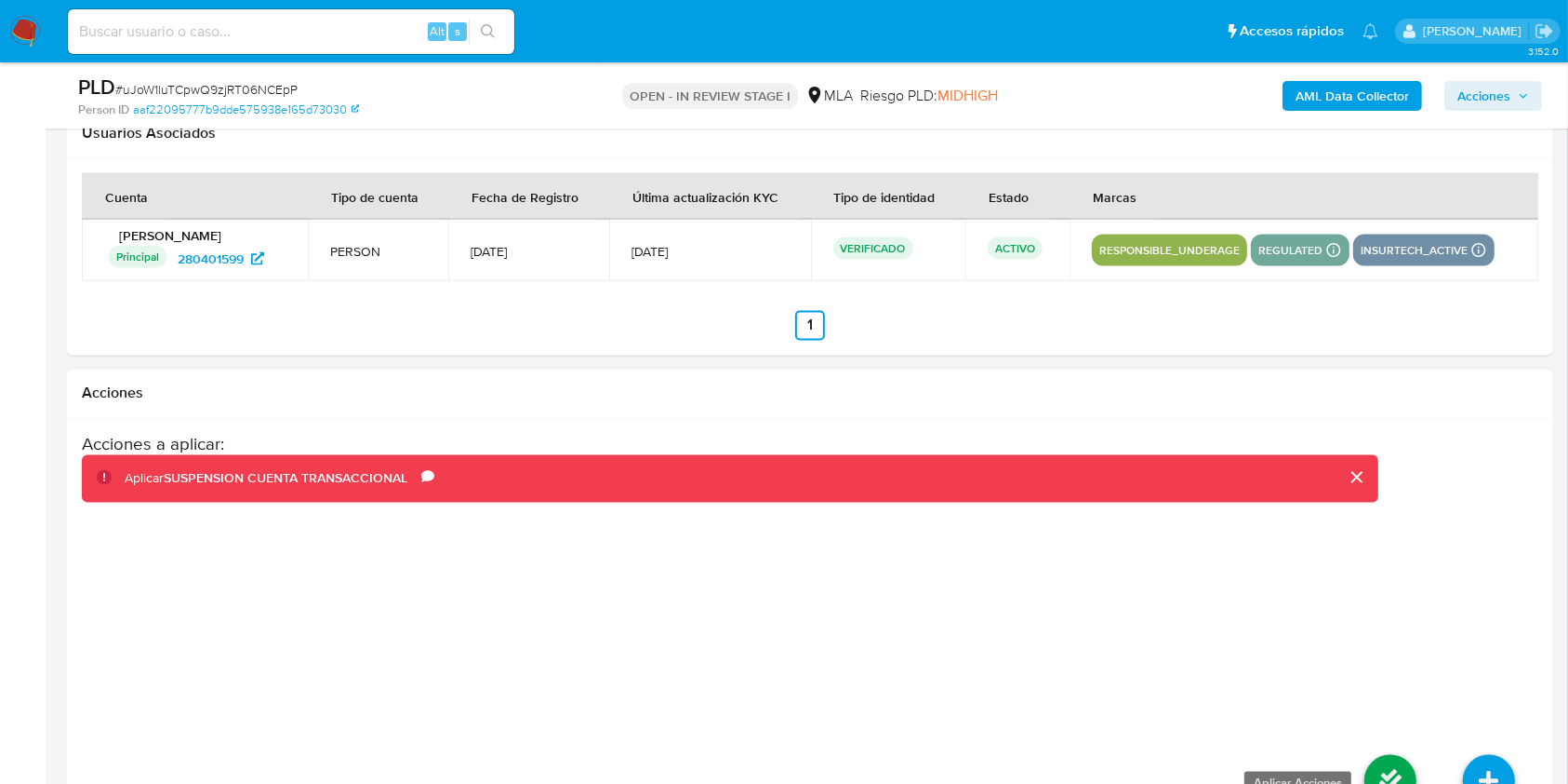
click at [1378, 775] on icon at bounding box center [1391, 781] width 52 height 53
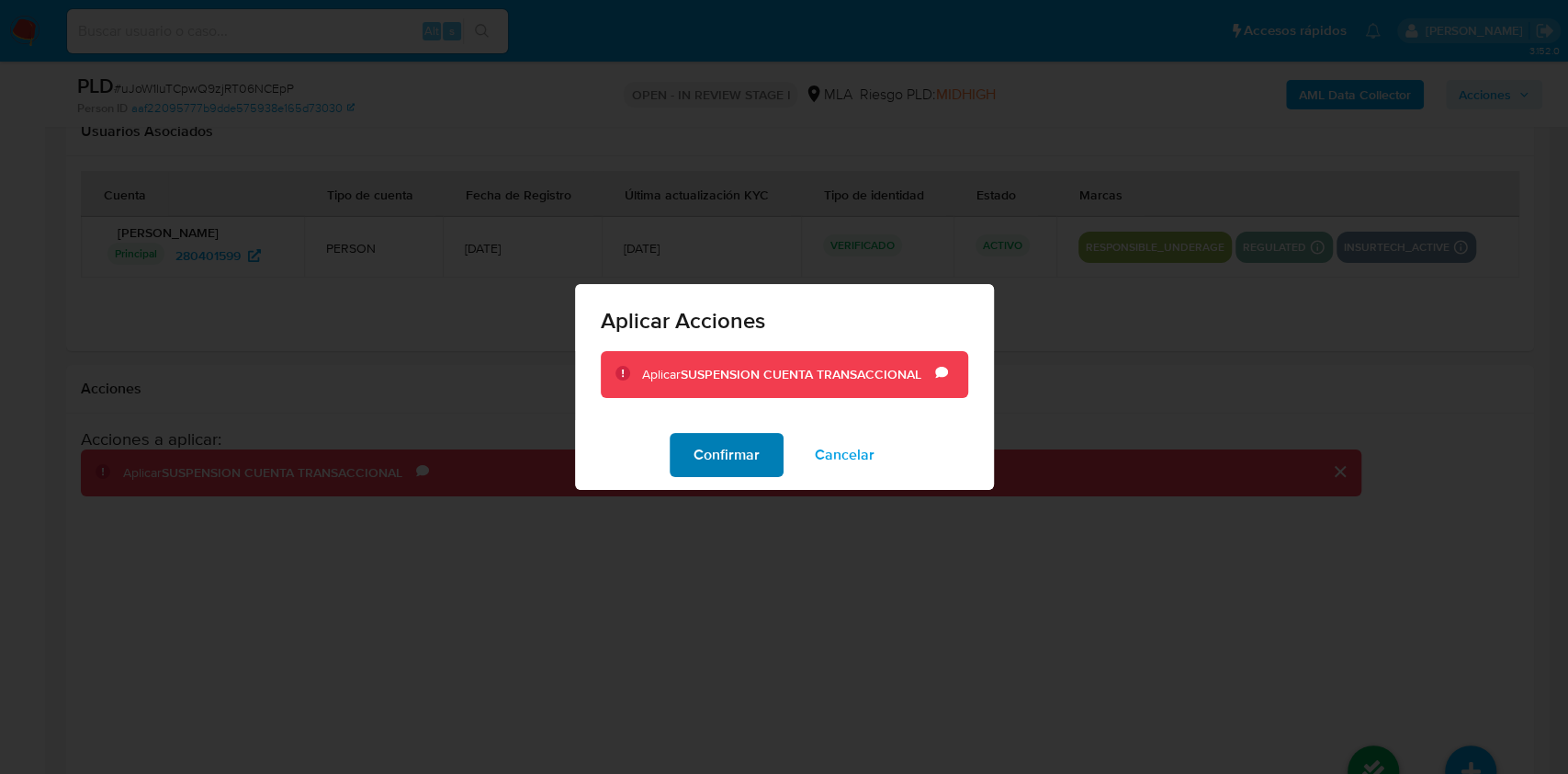
click at [749, 465] on span "Confirmar" at bounding box center [727, 454] width 67 height 40
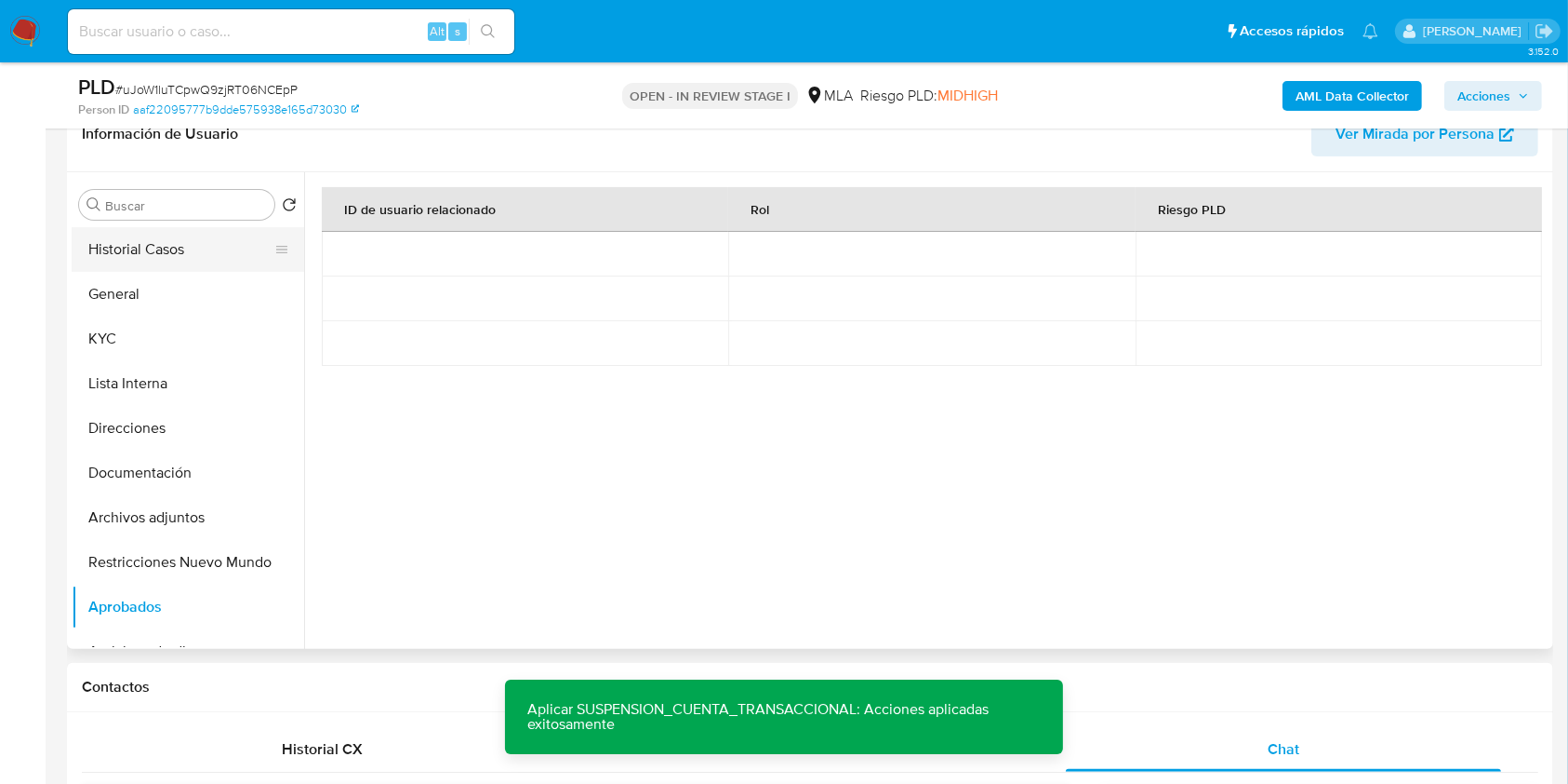
scroll to position [183, 0]
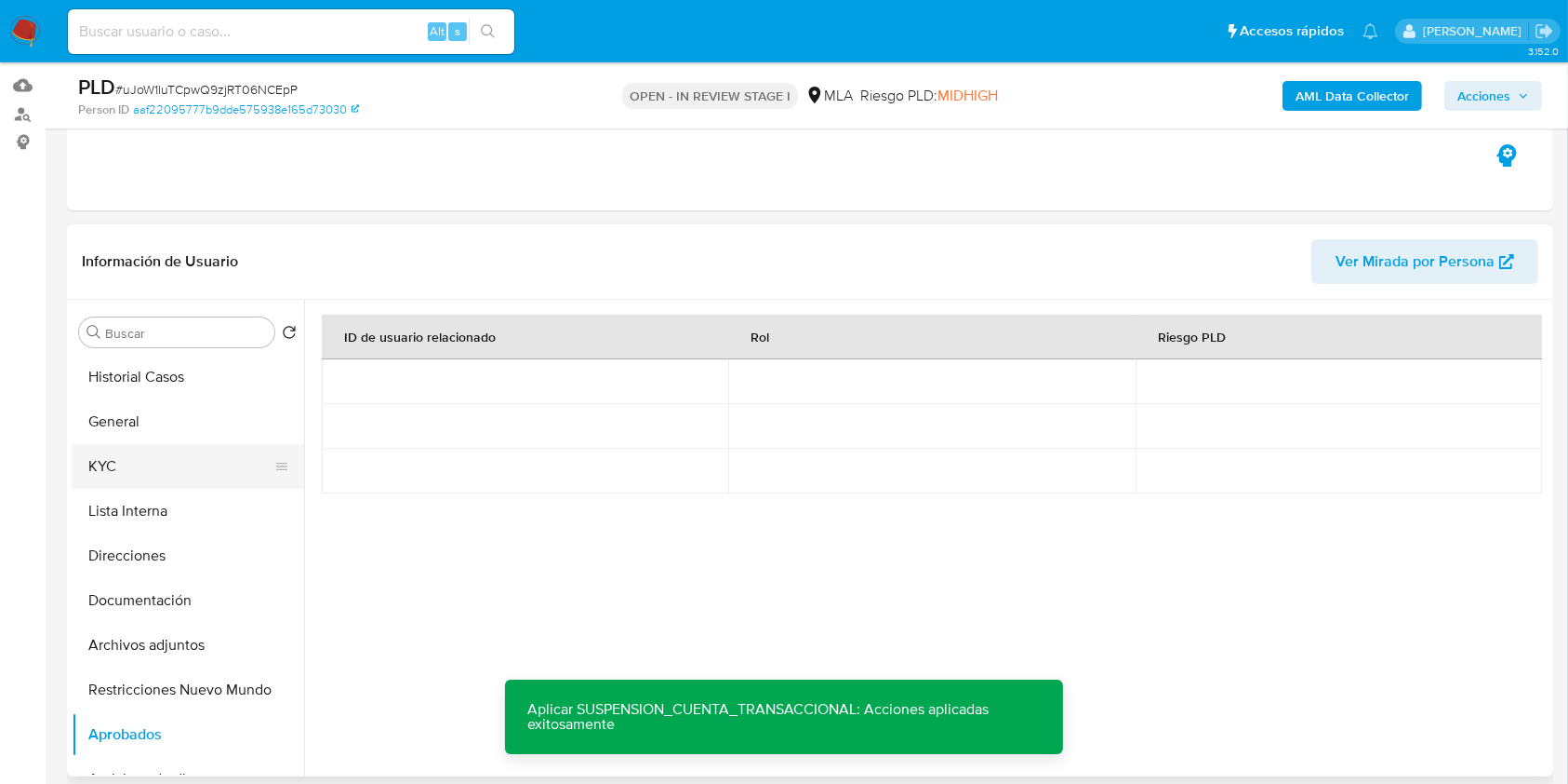
click at [124, 459] on button "KYC" at bounding box center [180, 466] width 218 height 45
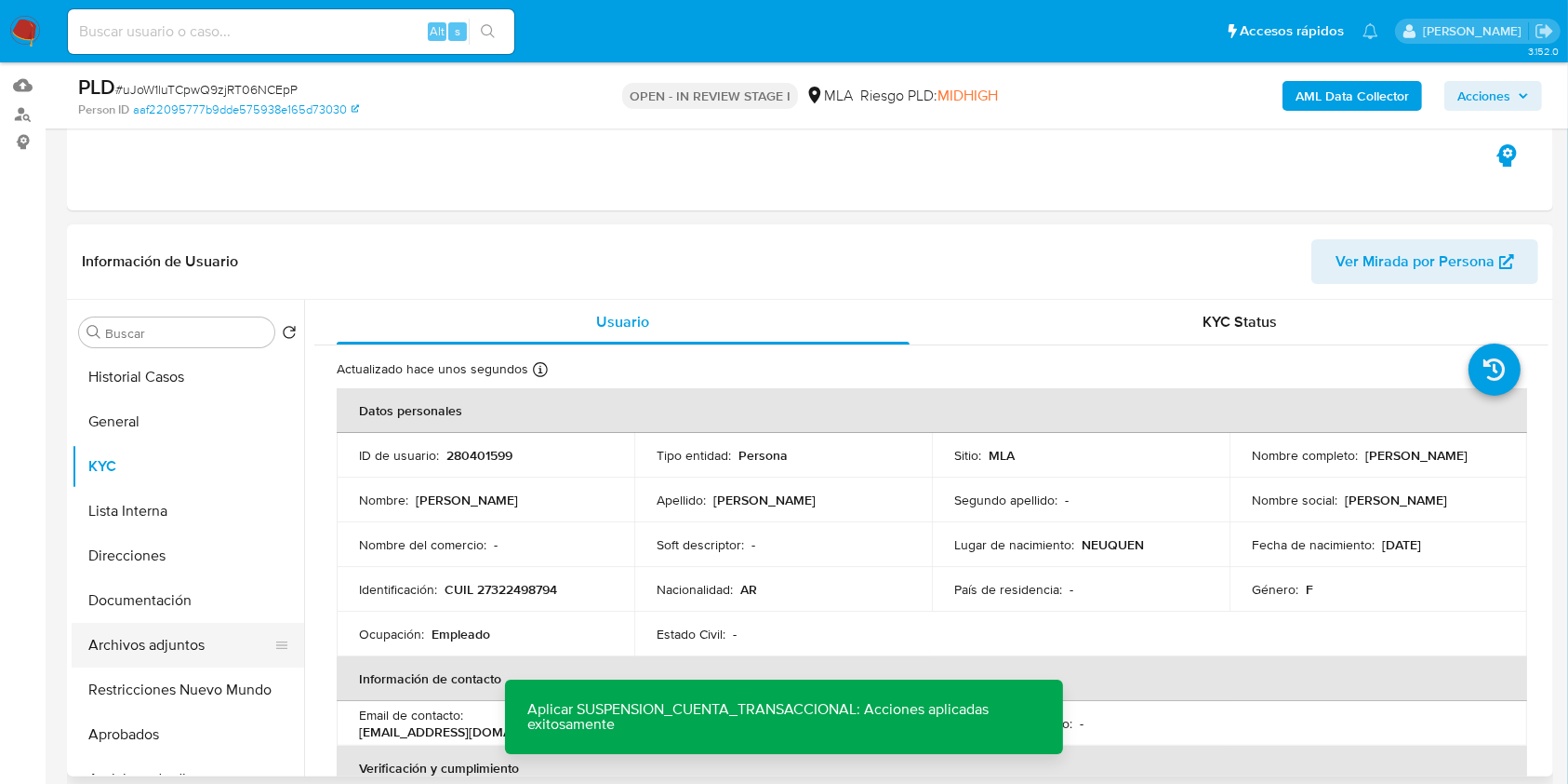
click at [186, 651] on button "Archivos adjuntos" at bounding box center [180, 644] width 218 height 45
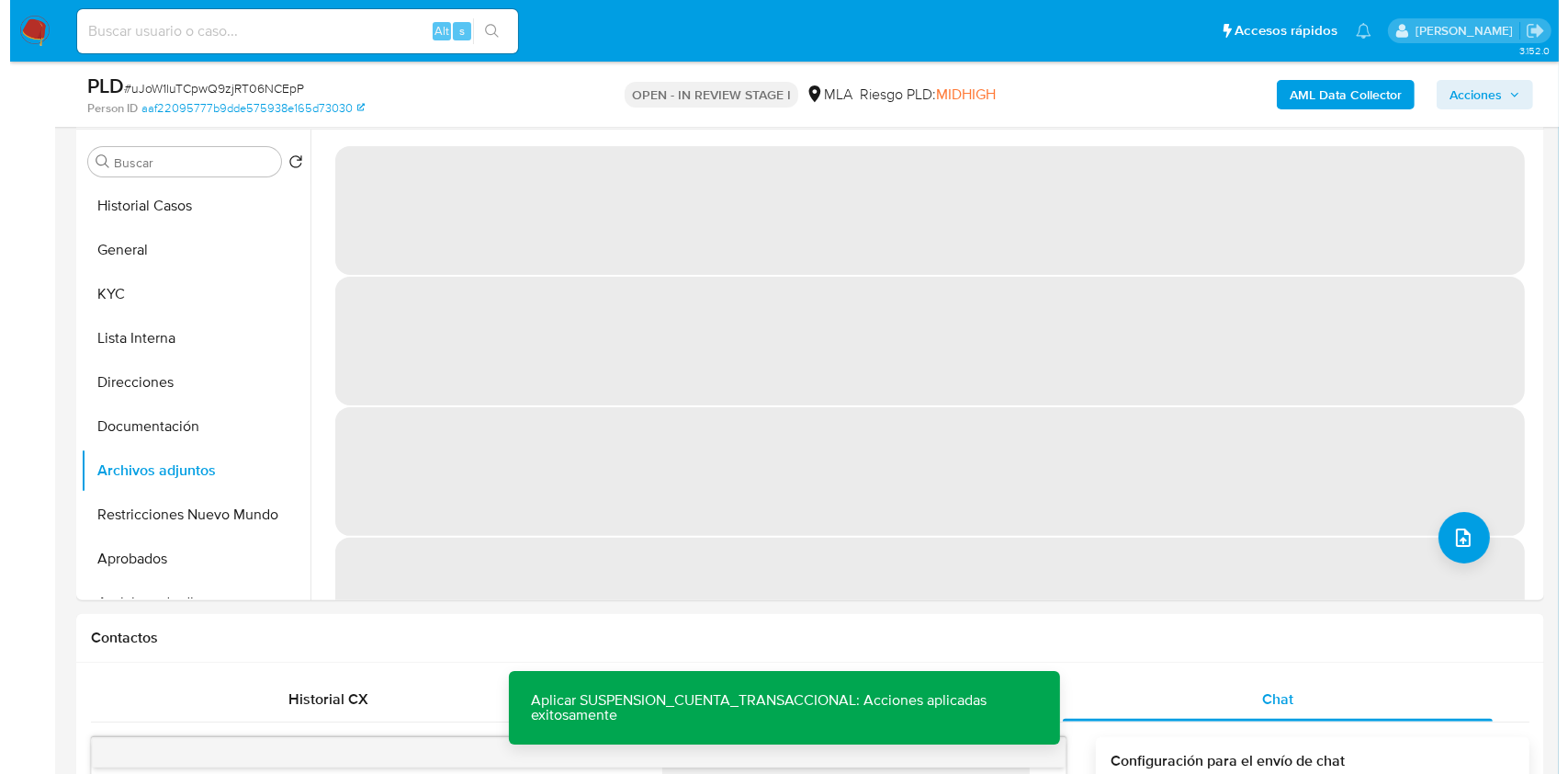
scroll to position [353, 0]
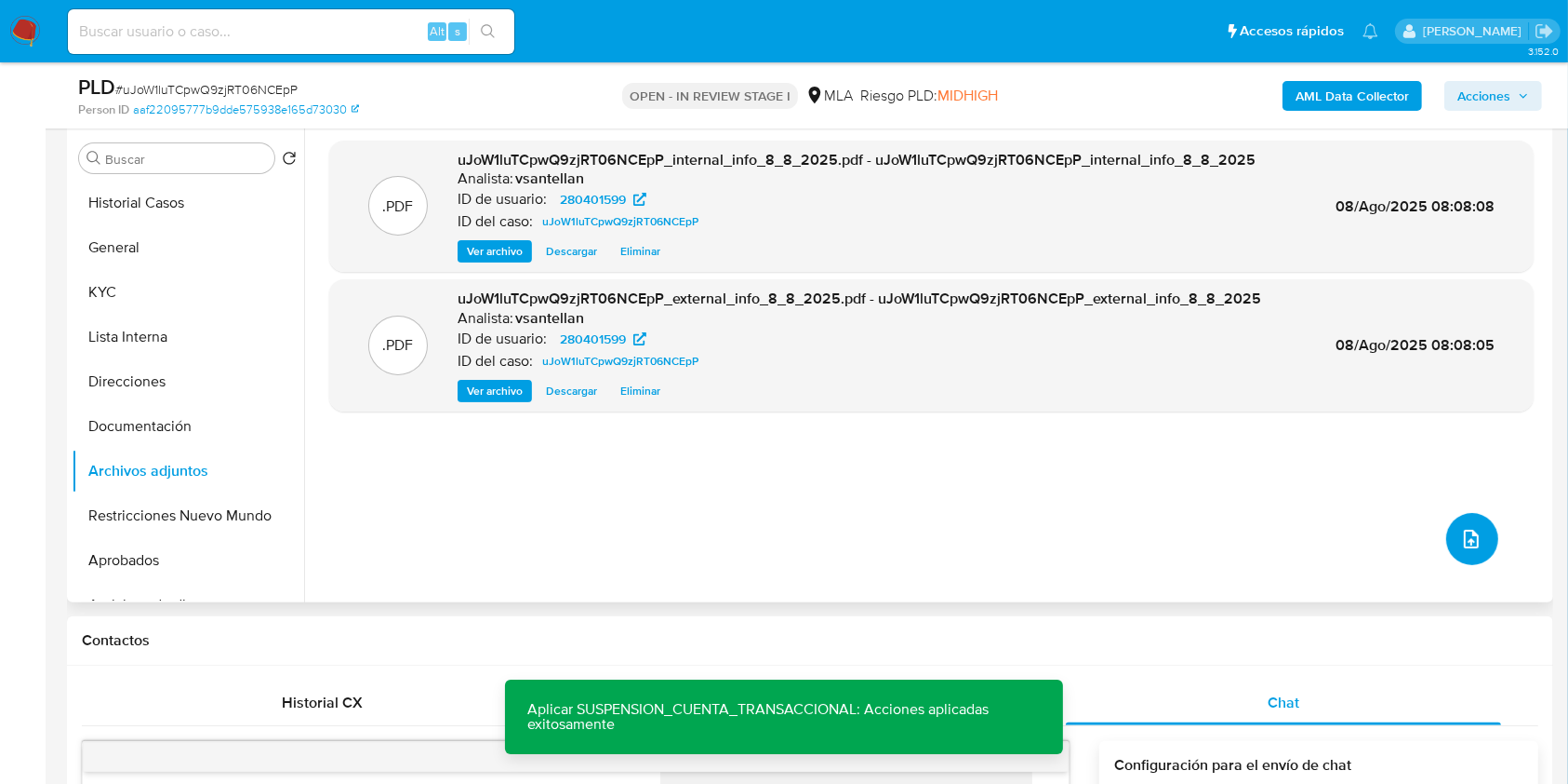
click at [1456, 553] on button "upload-file" at bounding box center [1472, 538] width 52 height 53
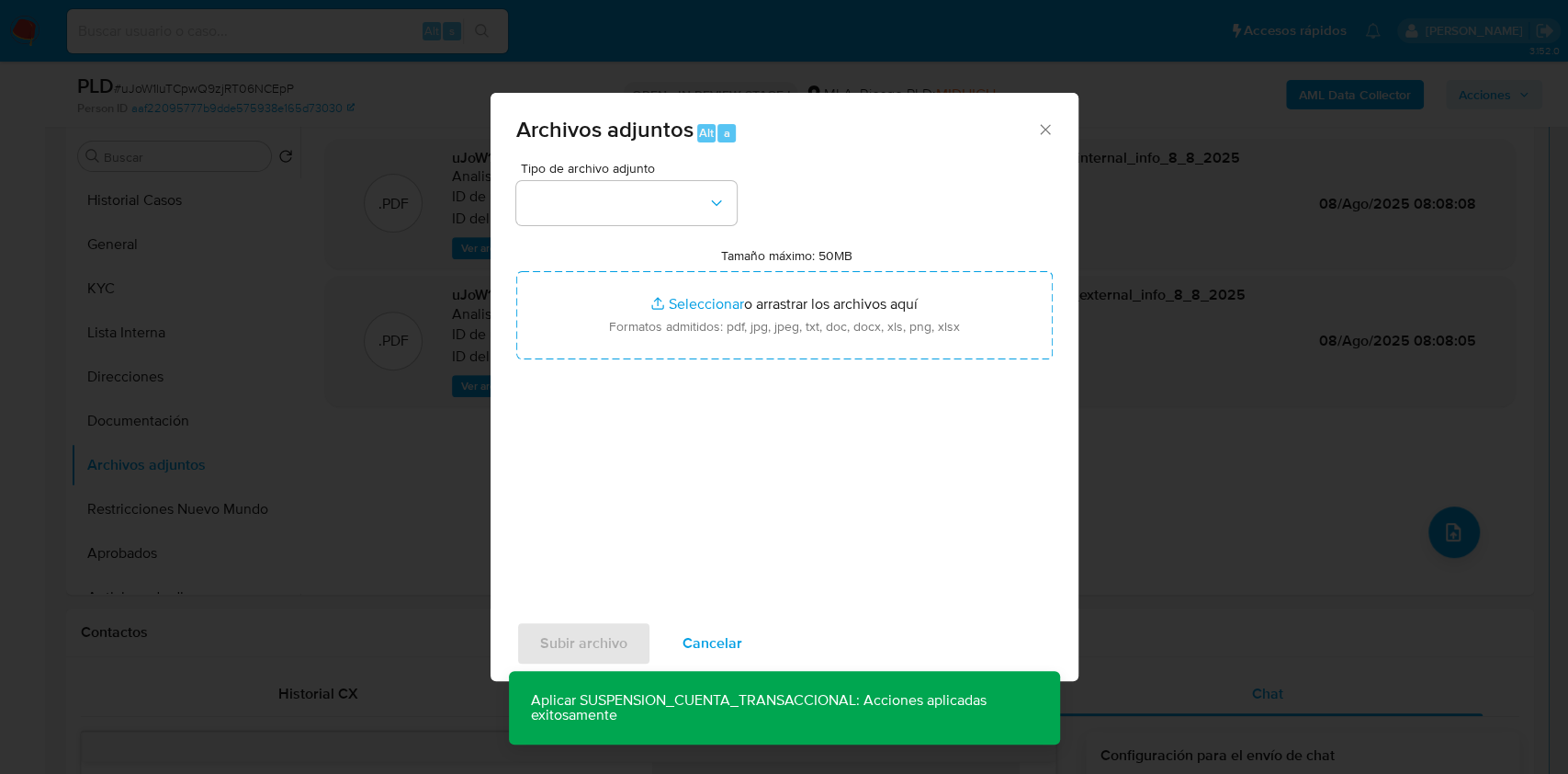
click at [673, 231] on div "Tipo de archivo adjunto Tamaño máximo: 50MB Seleccionar archivos Seleccionar o …" at bounding box center [784, 378] width 536 height 433
click at [657, 207] on button "button" at bounding box center [626, 203] width 220 height 44
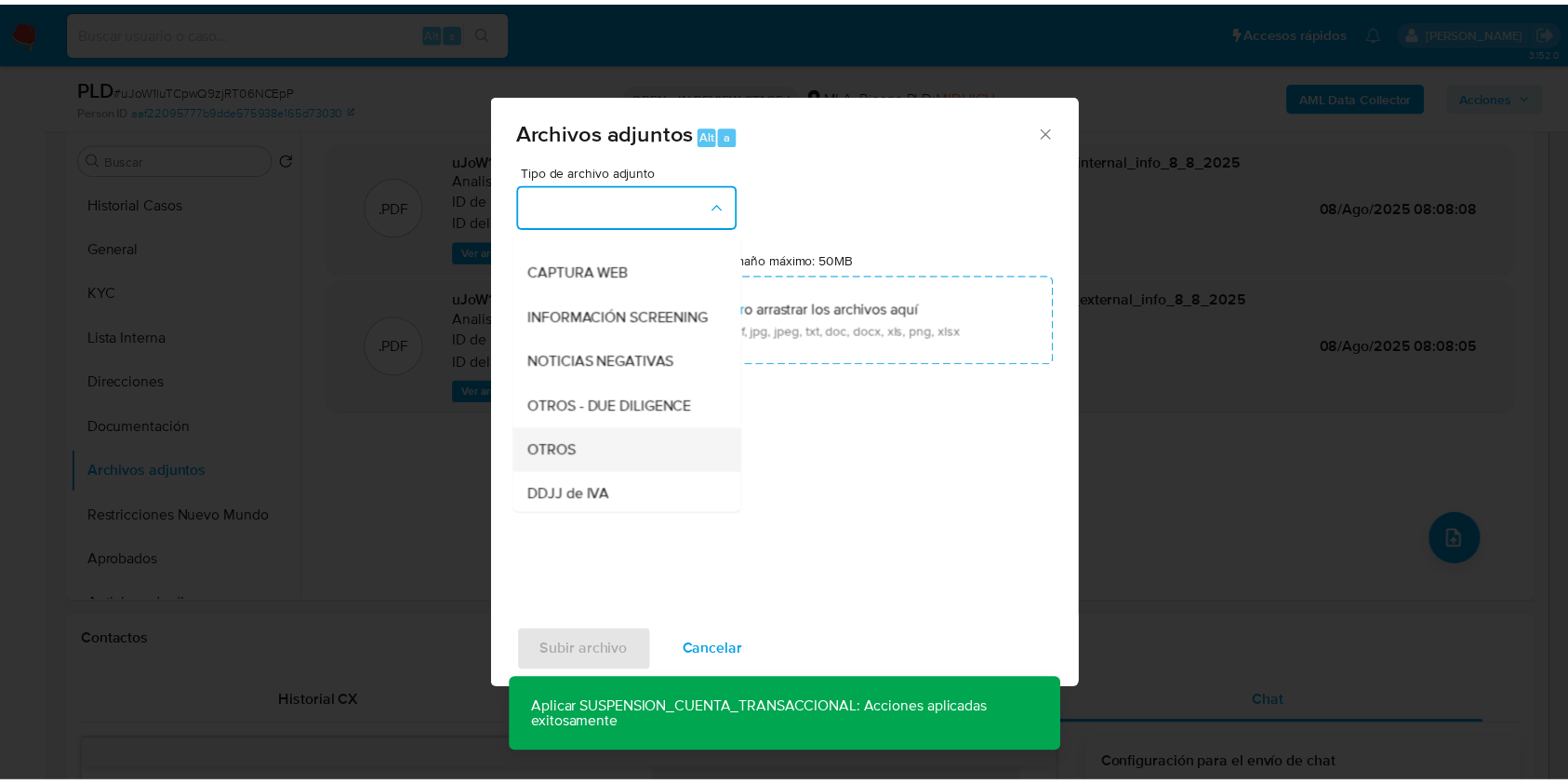
scroll to position [248, 0]
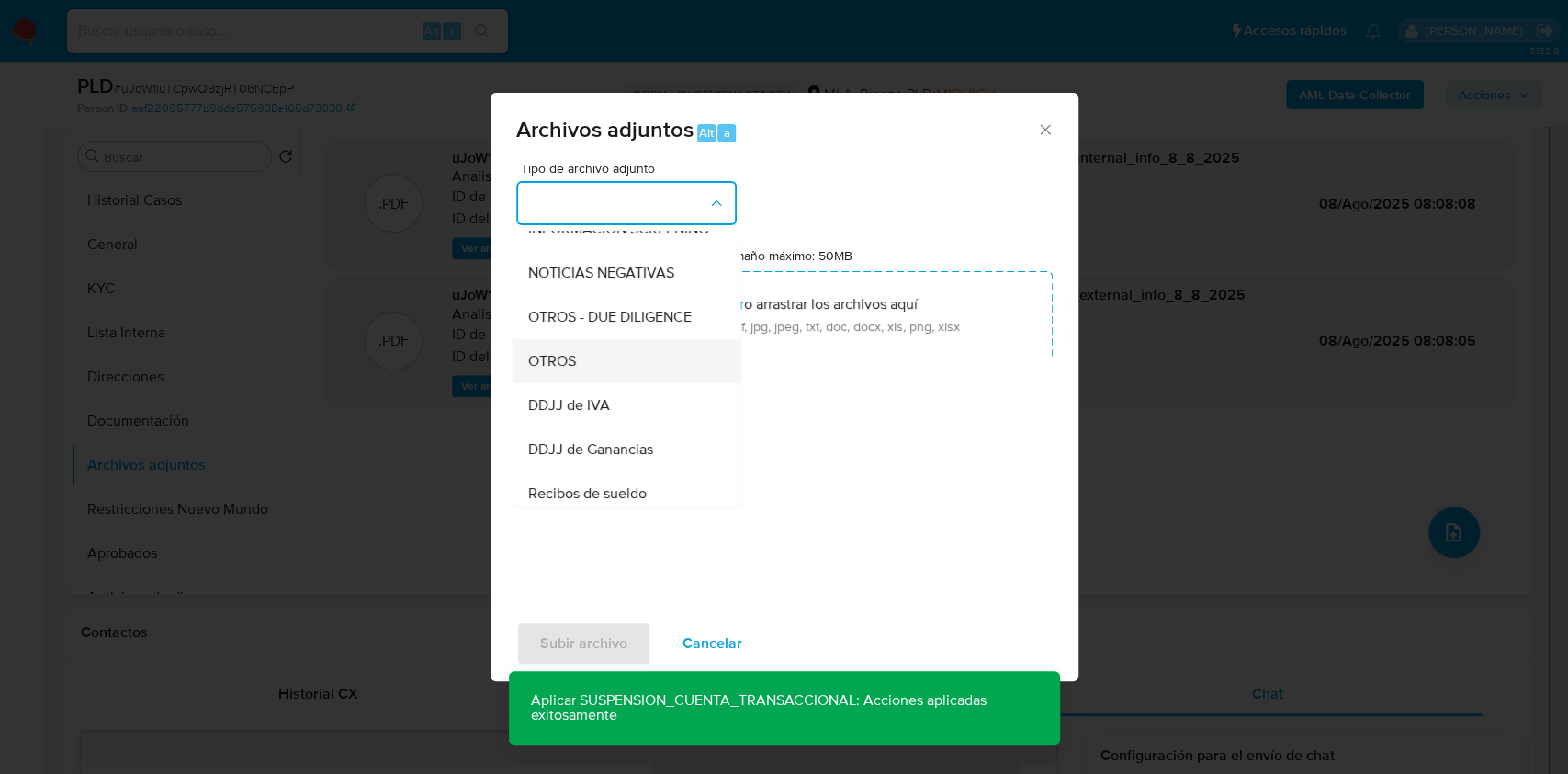
click at [589, 372] on div "OTROS" at bounding box center [621, 361] width 188 height 44
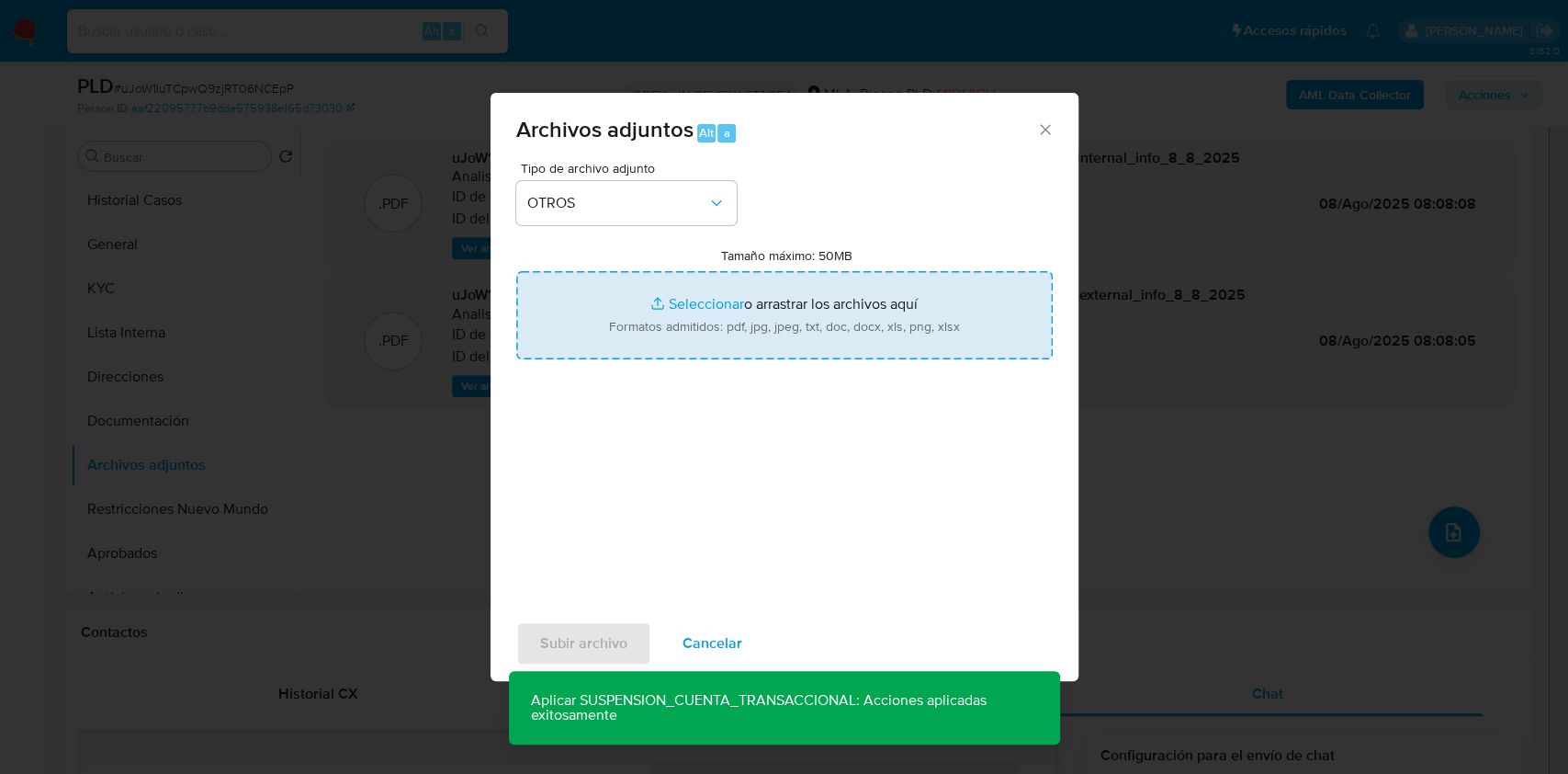
click at [694, 325] on input "Tamaño máximo: 50MB Seleccionar archivos" at bounding box center [784, 315] width 536 height 88
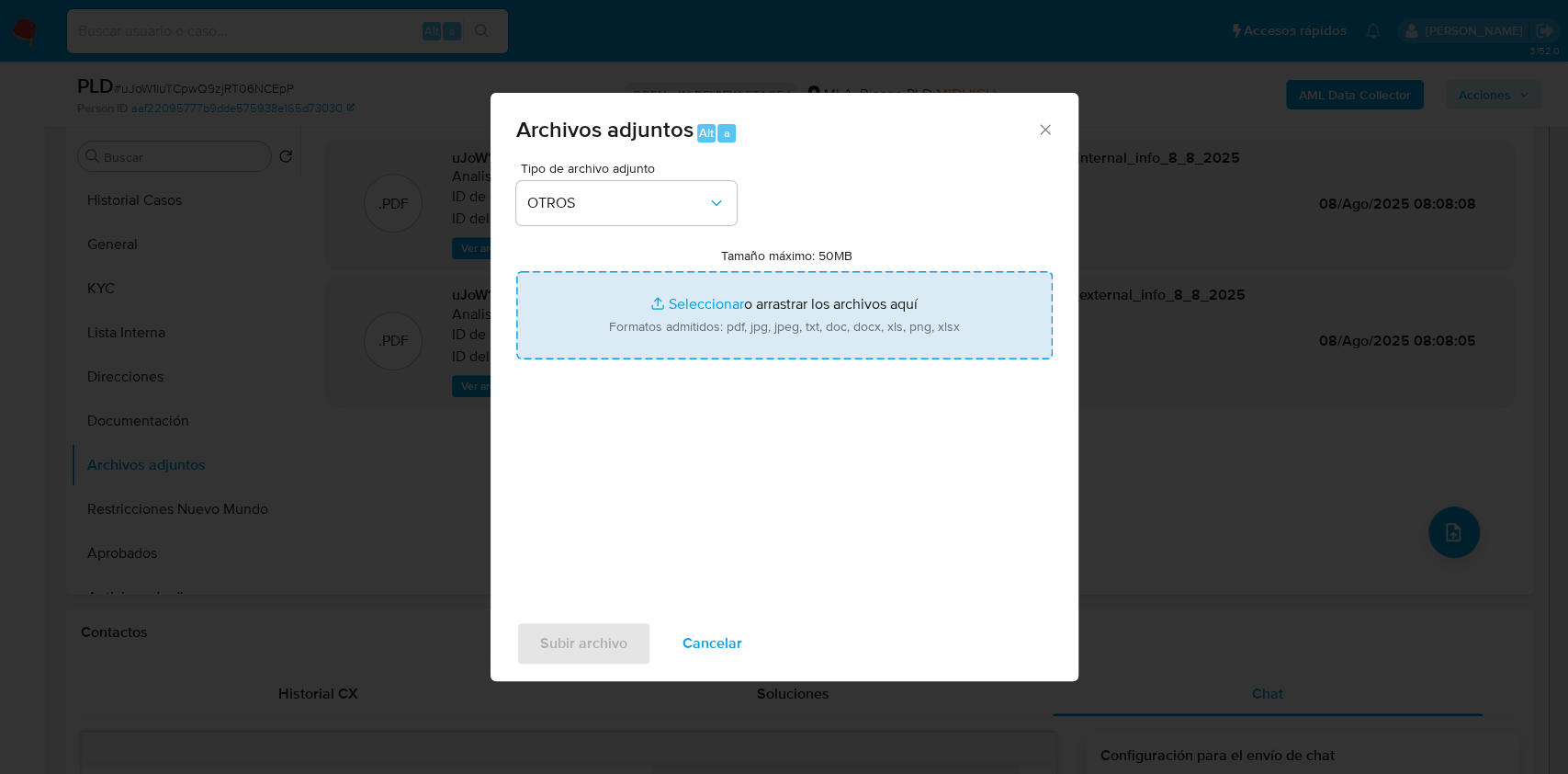
click at [672, 332] on input "Tamaño máximo: 50MB Seleccionar archivos" at bounding box center [784, 315] width 536 height 88
click at [750, 325] on input "Tamaño máximo: 50MB Seleccionar archivos" at bounding box center [784, 315] width 536 height 88
type input "C:\fakepath\Caselog uJoW1luTCpwQ9zjRT06NCEpP_2025_07_17_22_02_27.docx"
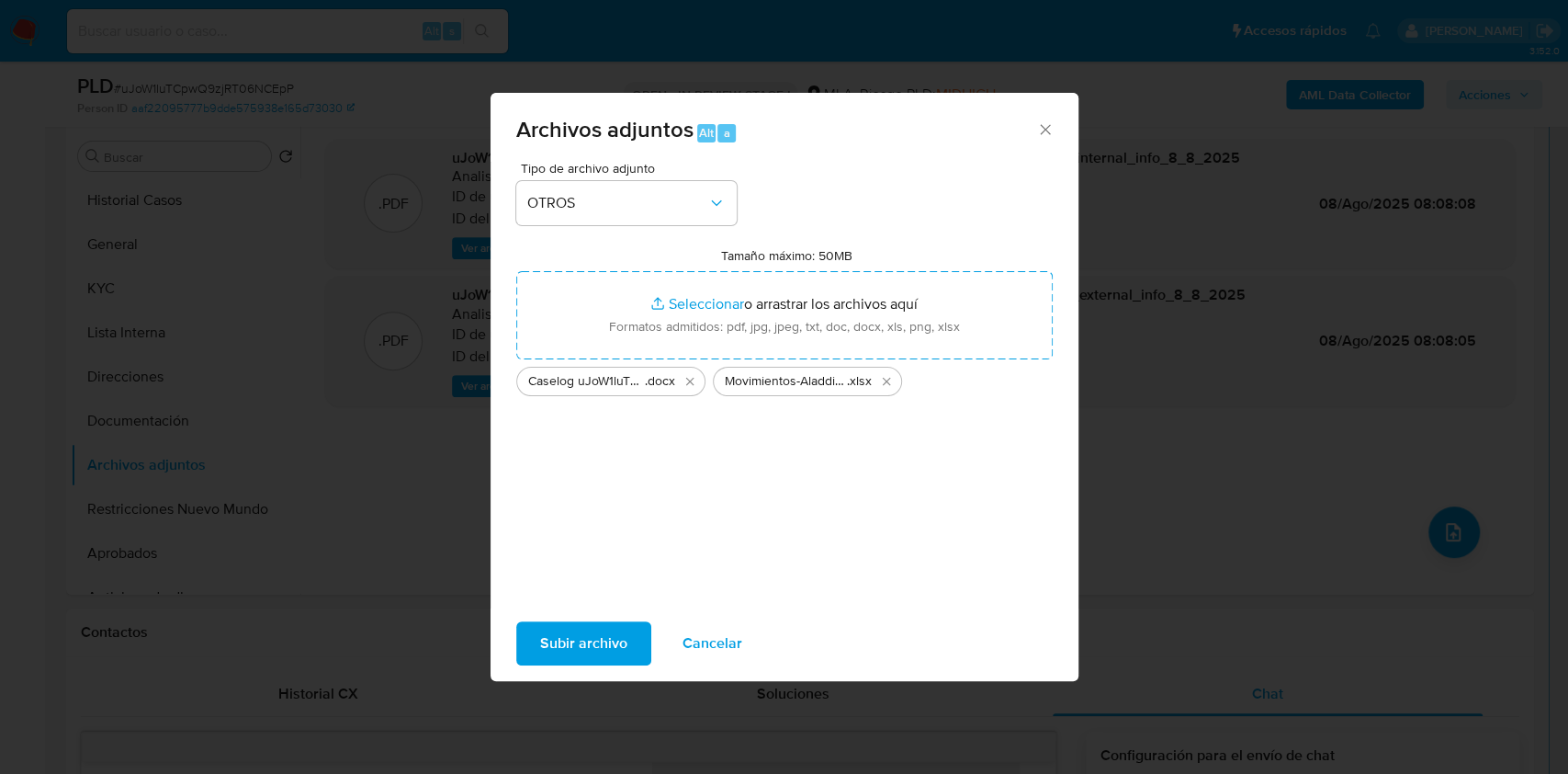
click at [777, 497] on div "Tipo de archivo adjunto OTROS Tamaño máximo: 50MB Seleccionar archivos Seleccio…" at bounding box center [784, 378] width 536 height 433
click at [569, 642] on span "Subir archivo" at bounding box center [583, 643] width 87 height 40
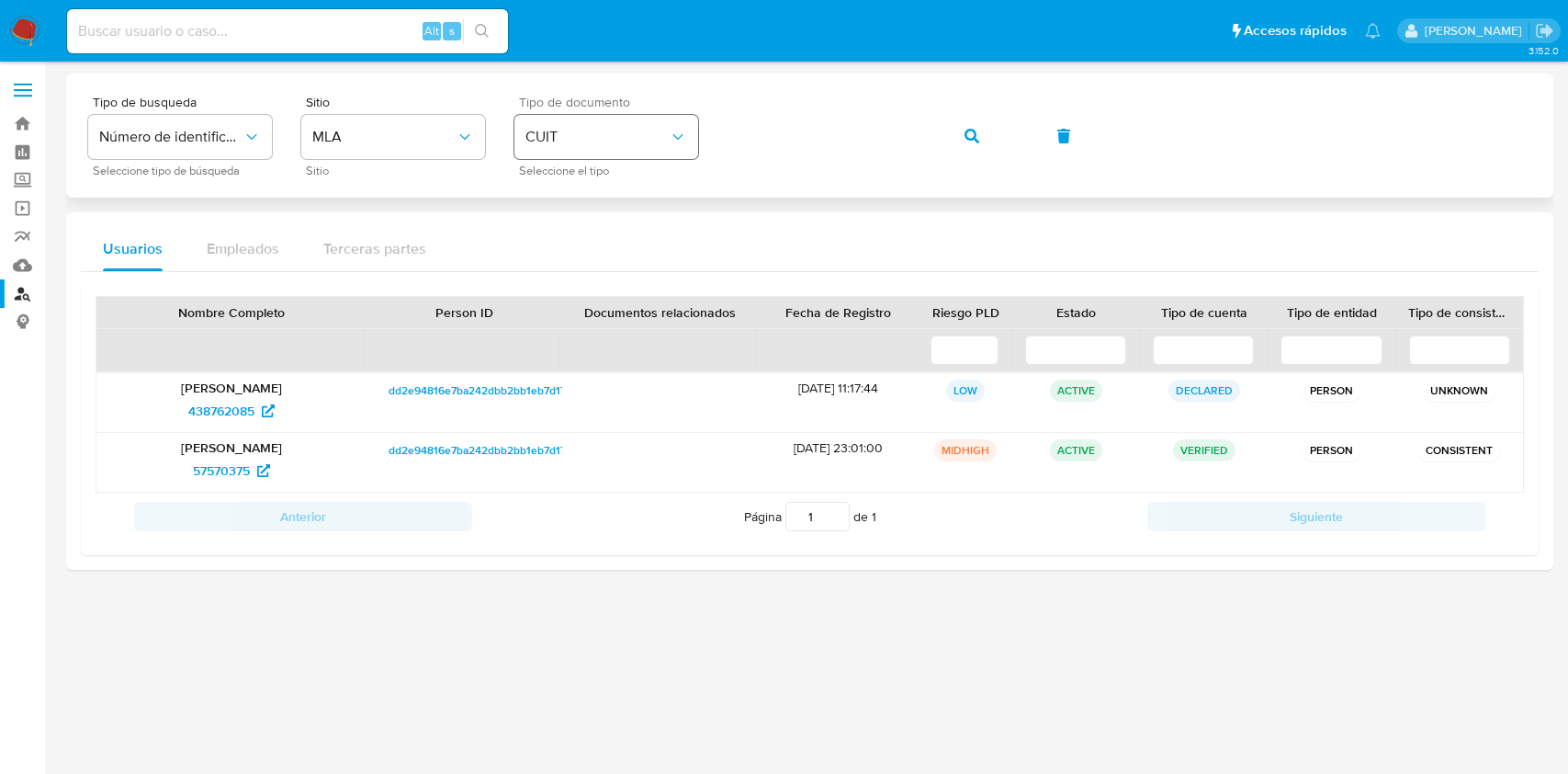
click at [616, 128] on div "Tipo de busqueda Número de identificación Seleccione tipo de búsqueda Sitio MLA…" at bounding box center [809, 136] width 1443 height 80
click at [964, 146] on span "button" at bounding box center [971, 135] width 15 height 40
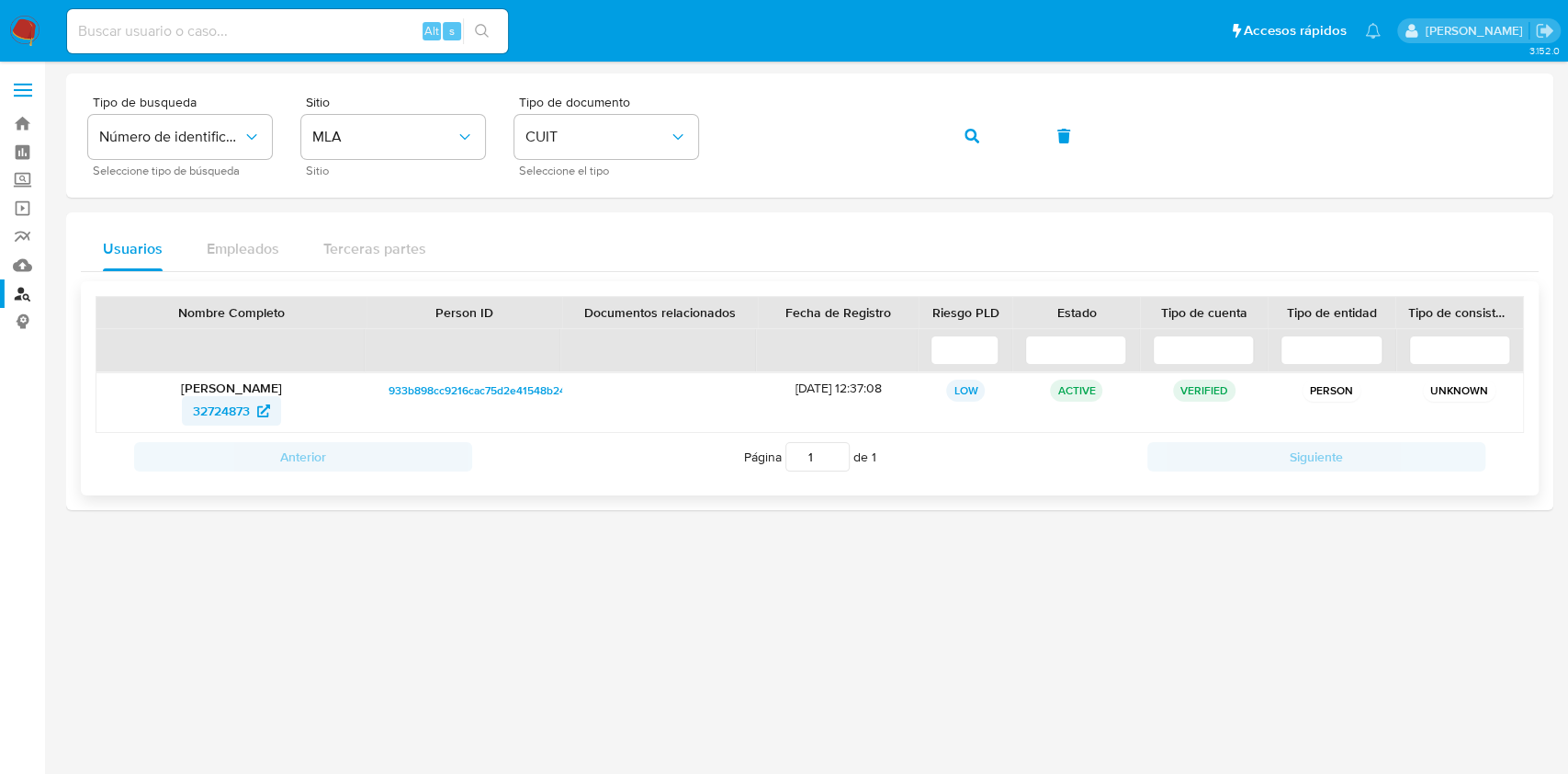
click at [213, 408] on span "32724873" at bounding box center [221, 411] width 57 height 29
click at [725, 137] on div "Tipo de busqueda Número de identificación Seleccione tipo de búsqueda Sitio MLA…" at bounding box center [809, 136] width 1443 height 80
click at [829, 217] on div "Usuarios Empleados Terceras partes Nombre Completo Person ID Documentos relacio…" at bounding box center [810, 361] width 1487 height 297
click at [976, 128] on icon "button" at bounding box center [971, 135] width 15 height 15
click at [201, 409] on span "32724873" at bounding box center [221, 411] width 57 height 29
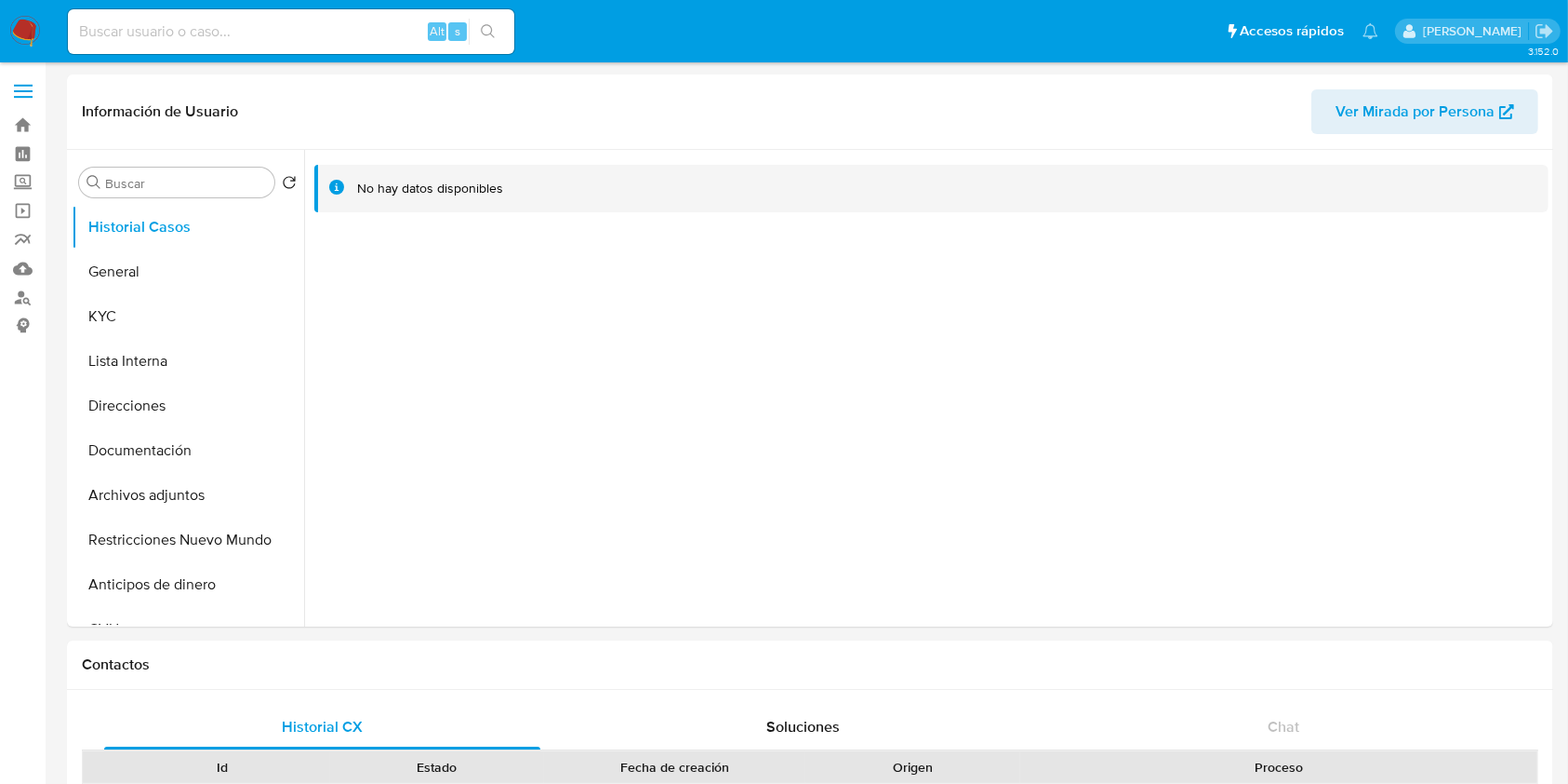
select select "10"
click at [119, 331] on button "KYC" at bounding box center [180, 316] width 218 height 45
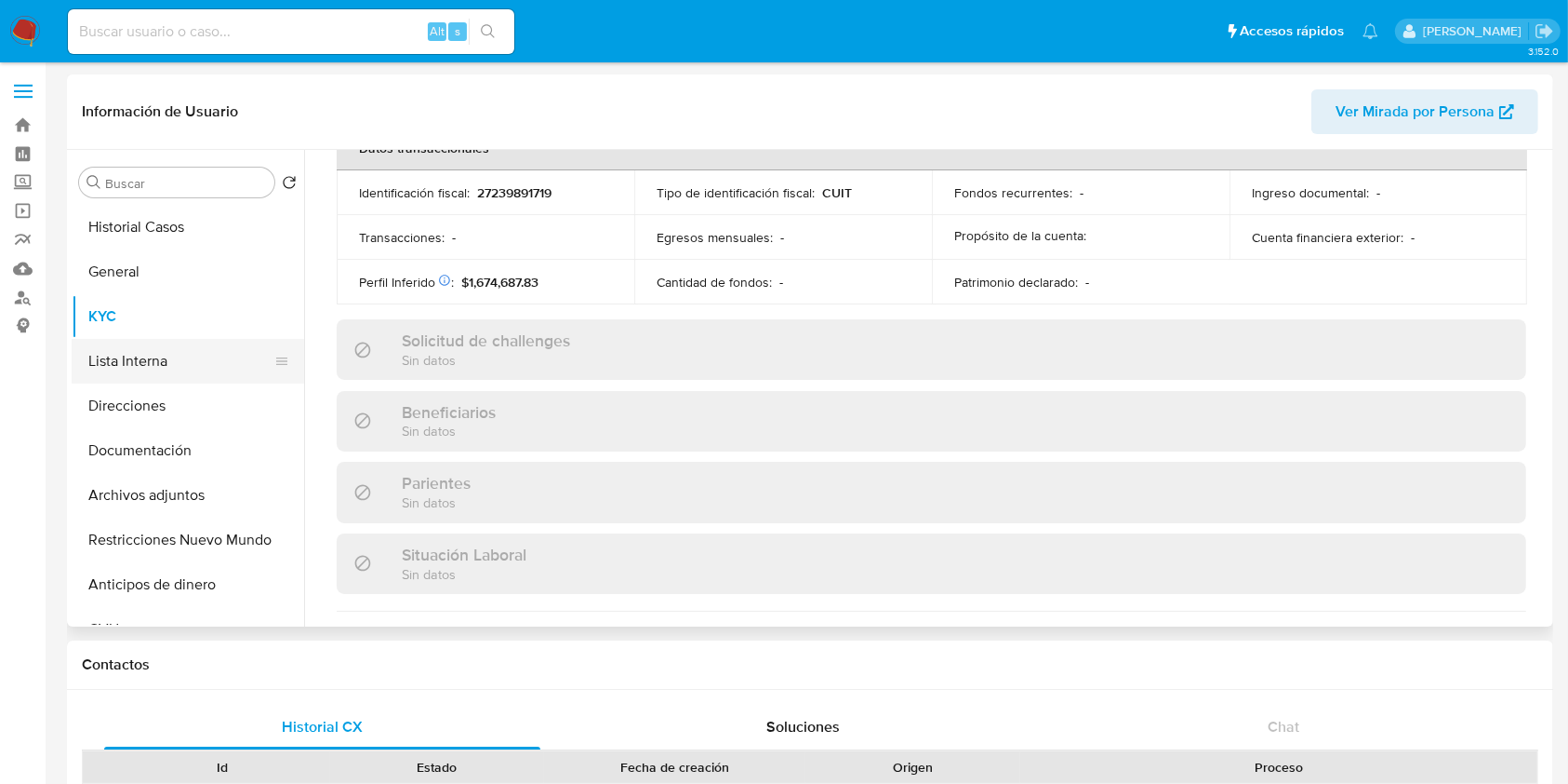
scroll to position [1045, 0]
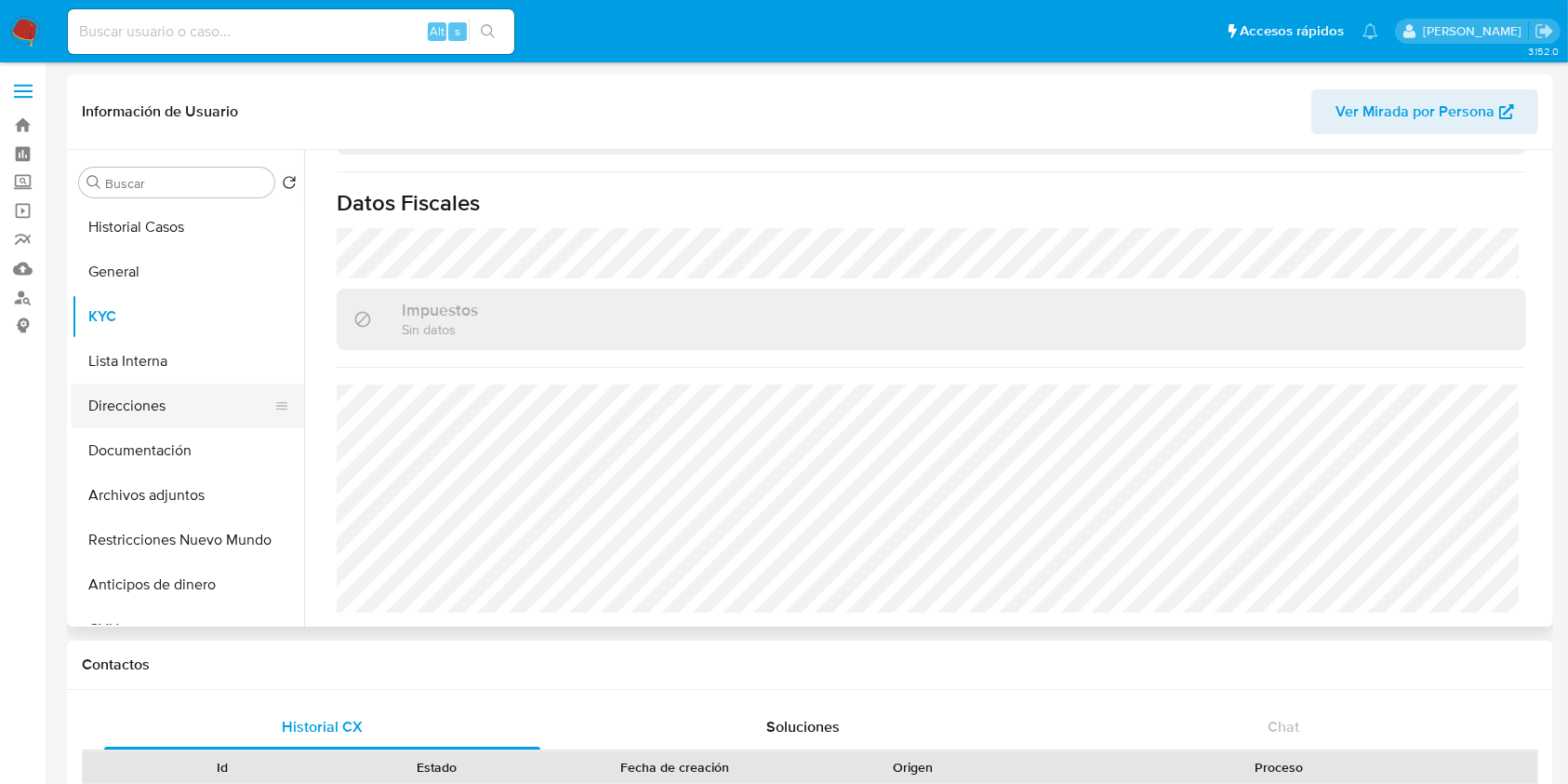
click at [142, 397] on button "Direcciones" at bounding box center [180, 405] width 218 height 45
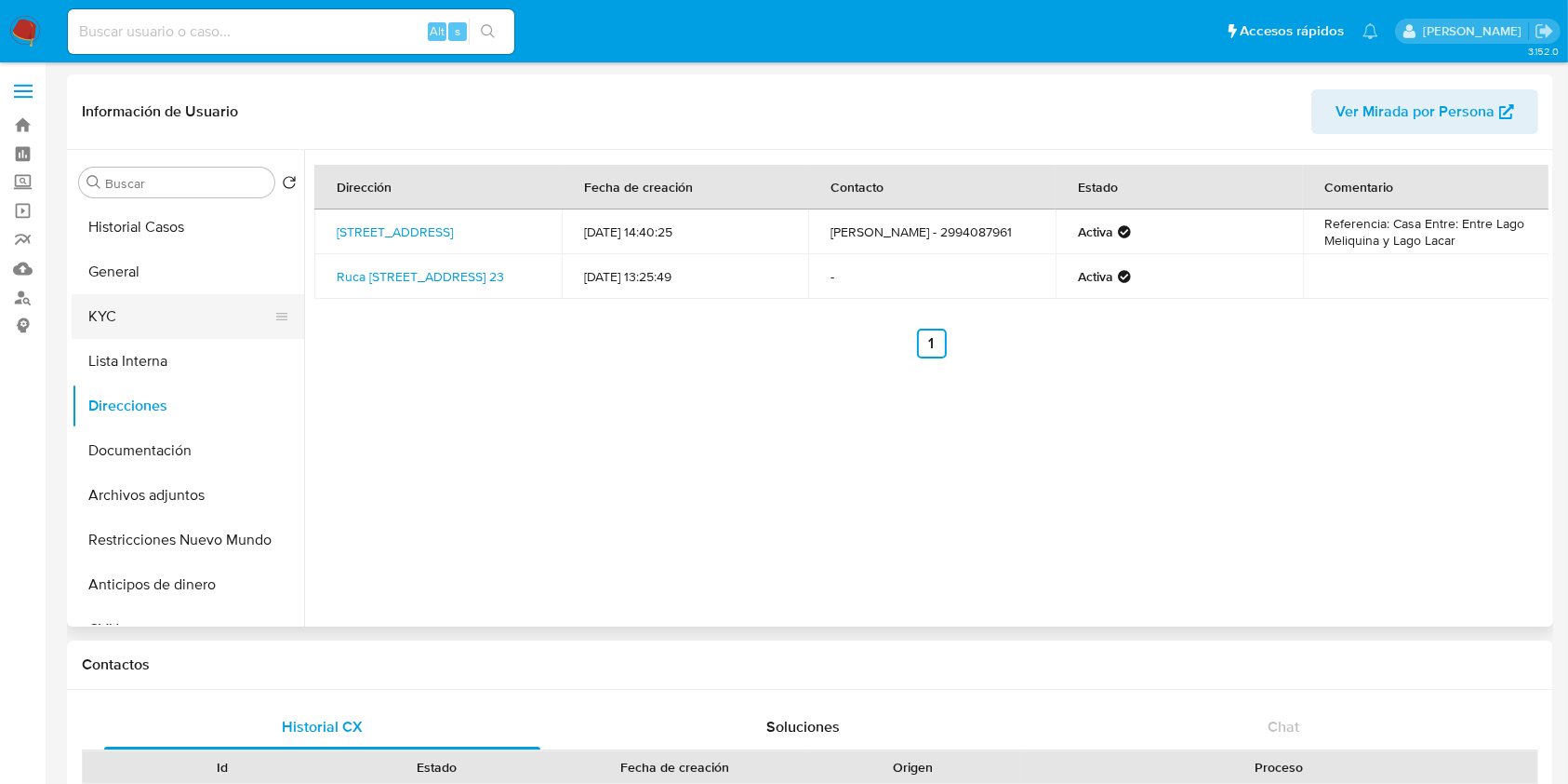
click at [132, 326] on button "KYC" at bounding box center [180, 316] width 218 height 45
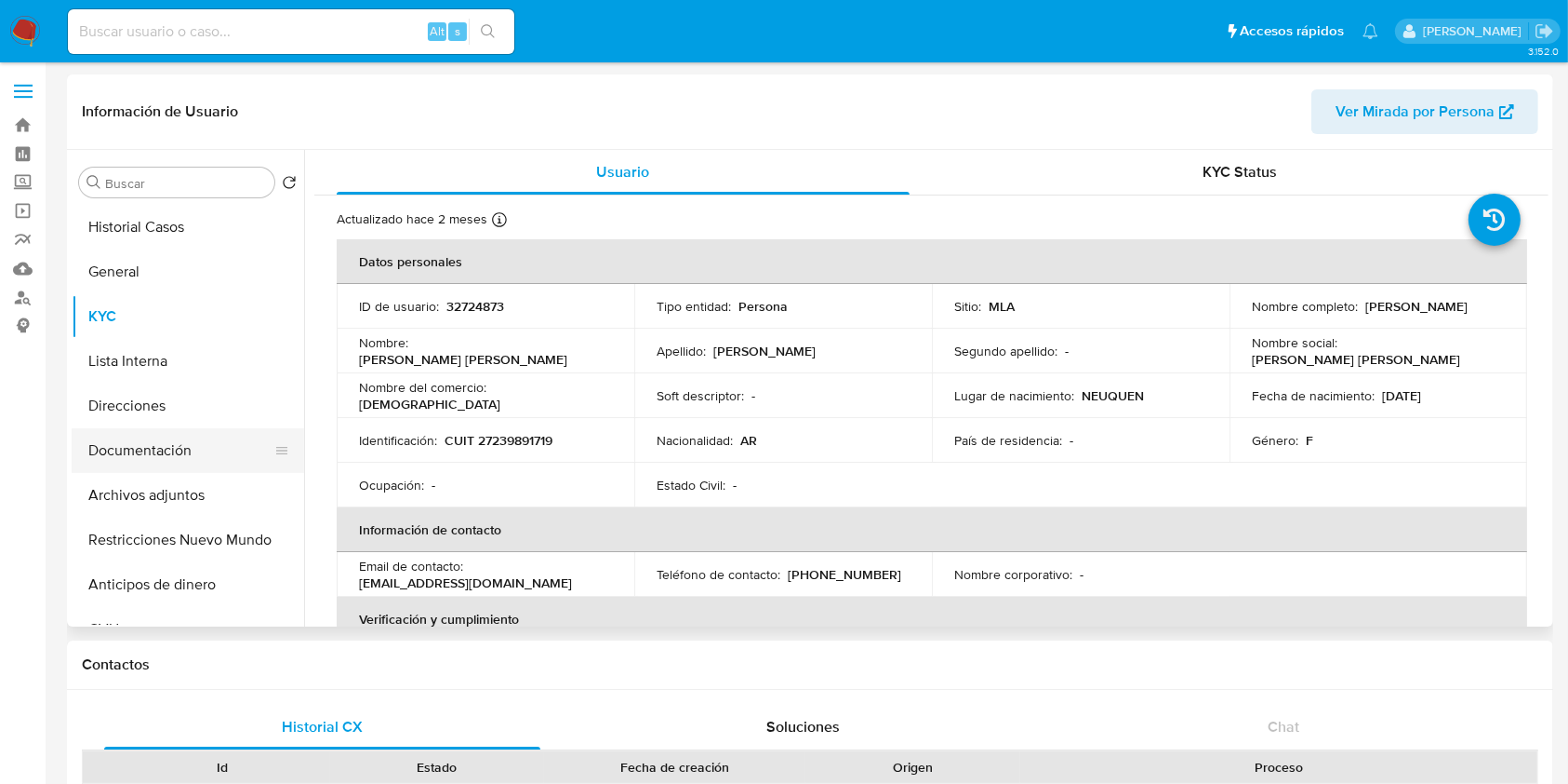
click at [197, 447] on button "Documentación" at bounding box center [180, 450] width 218 height 45
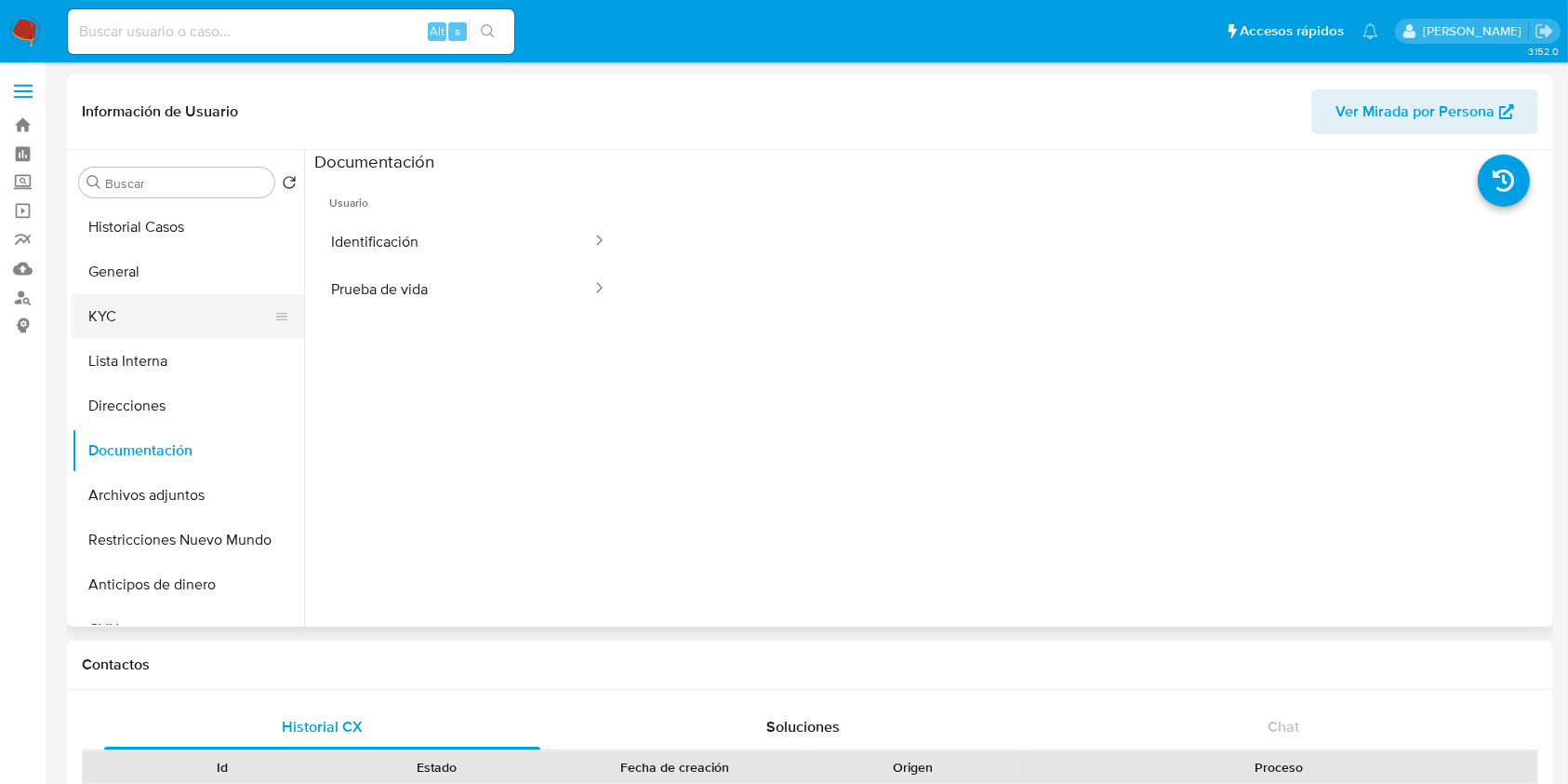
click at [139, 312] on button "KYC" at bounding box center [180, 316] width 218 height 45
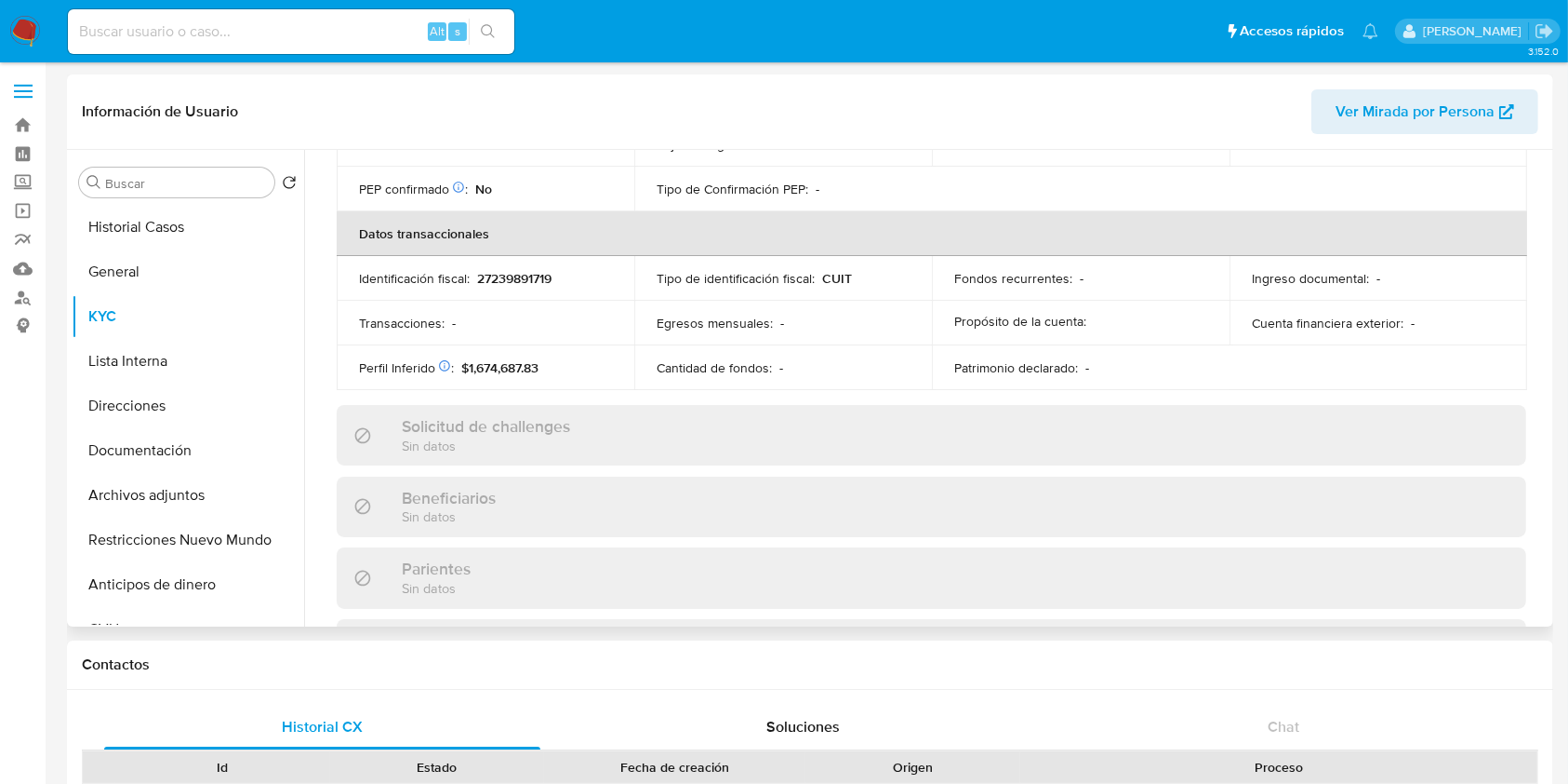
scroll to position [424, 0]
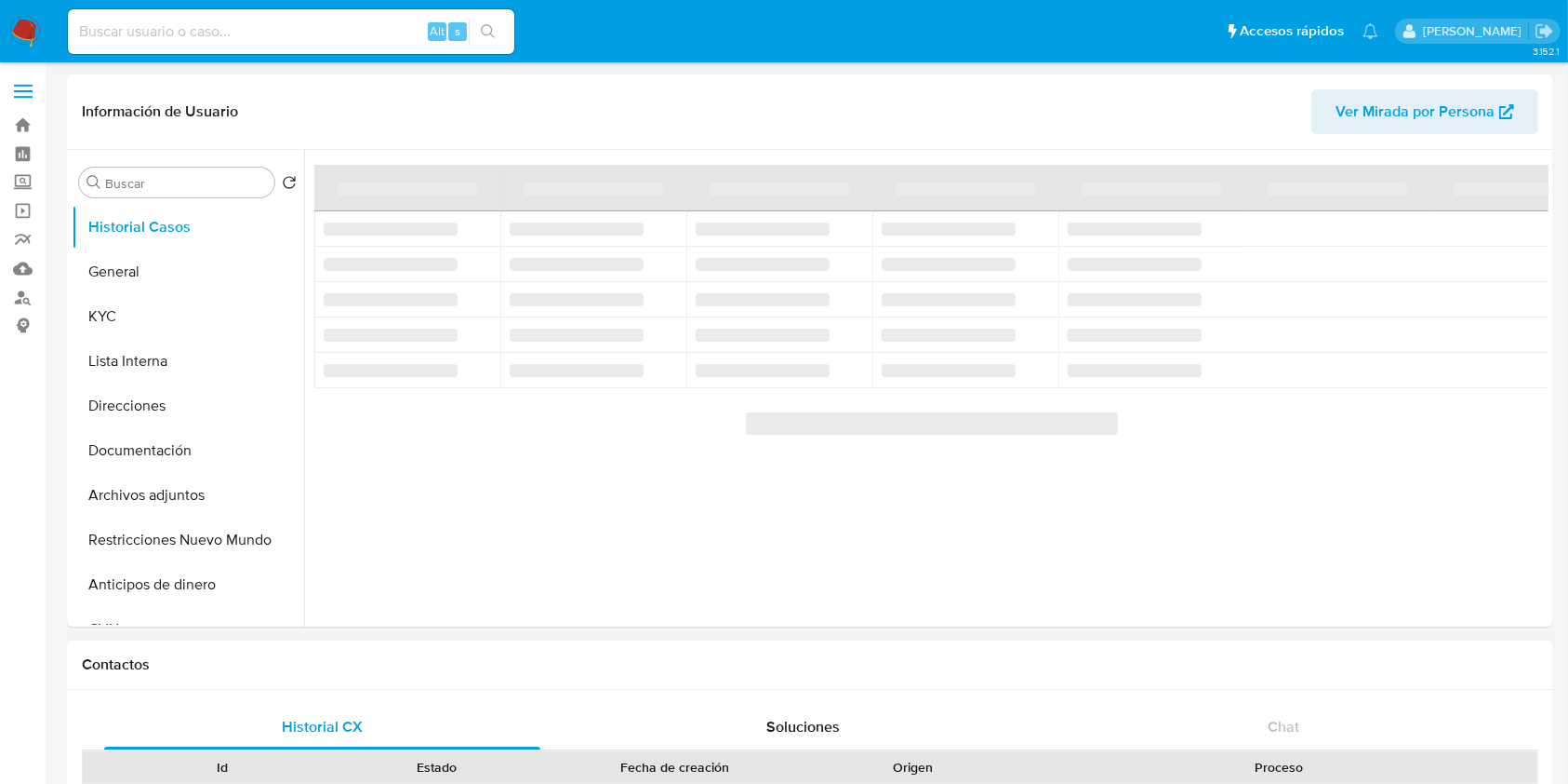
select select "10"
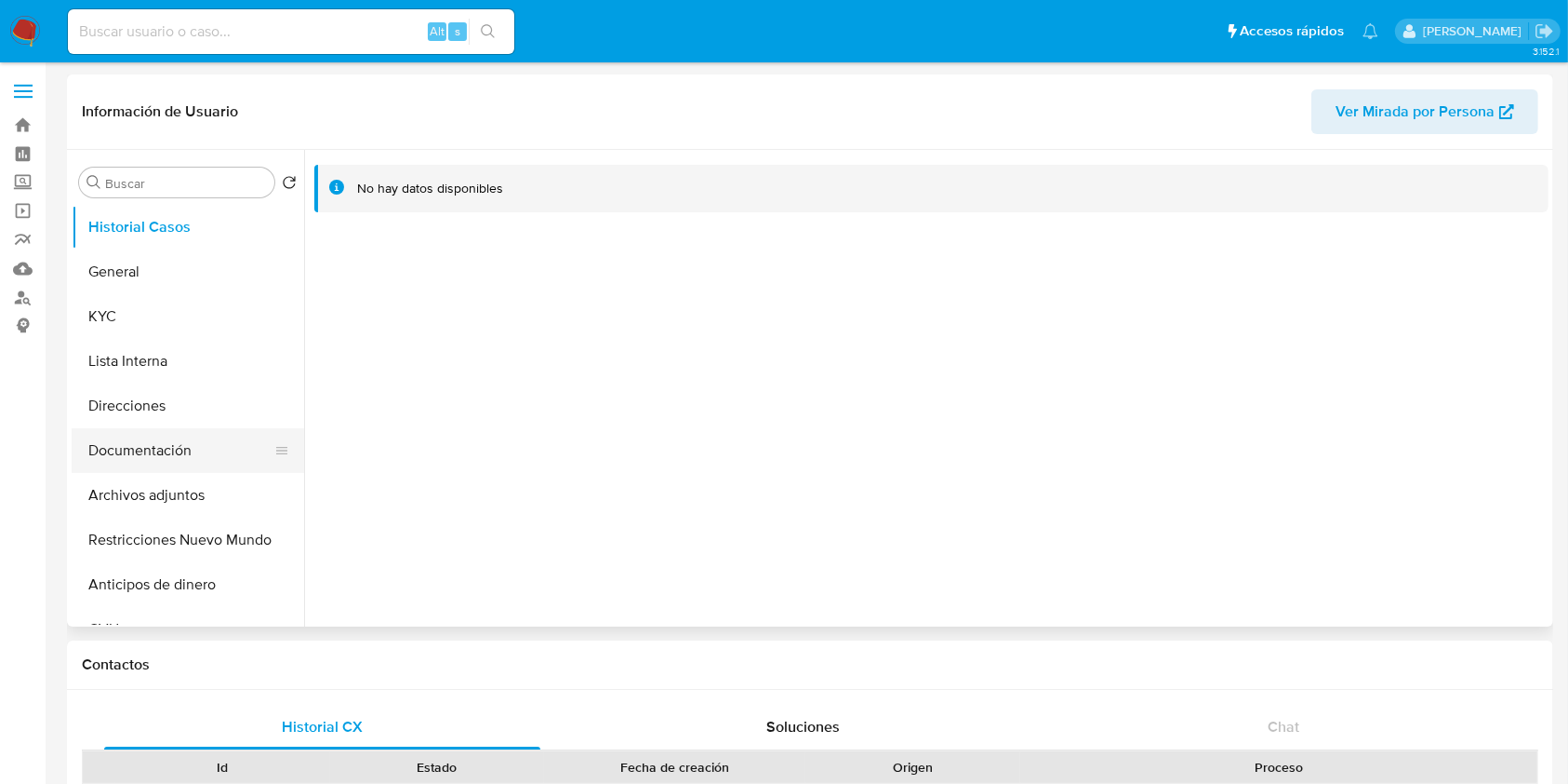
click at [127, 441] on button "Documentación" at bounding box center [180, 450] width 218 height 45
select select "10"
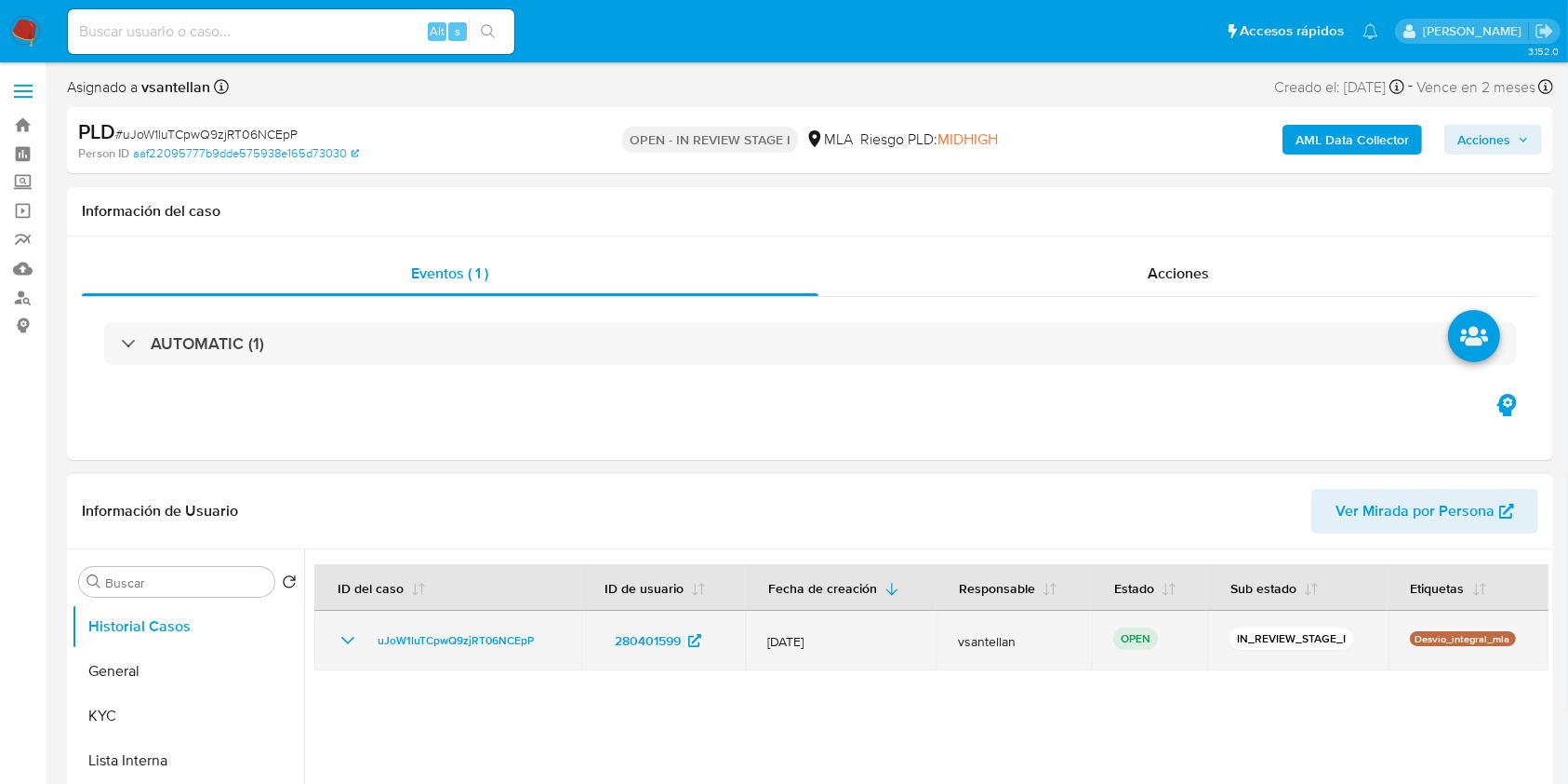
select select "10"
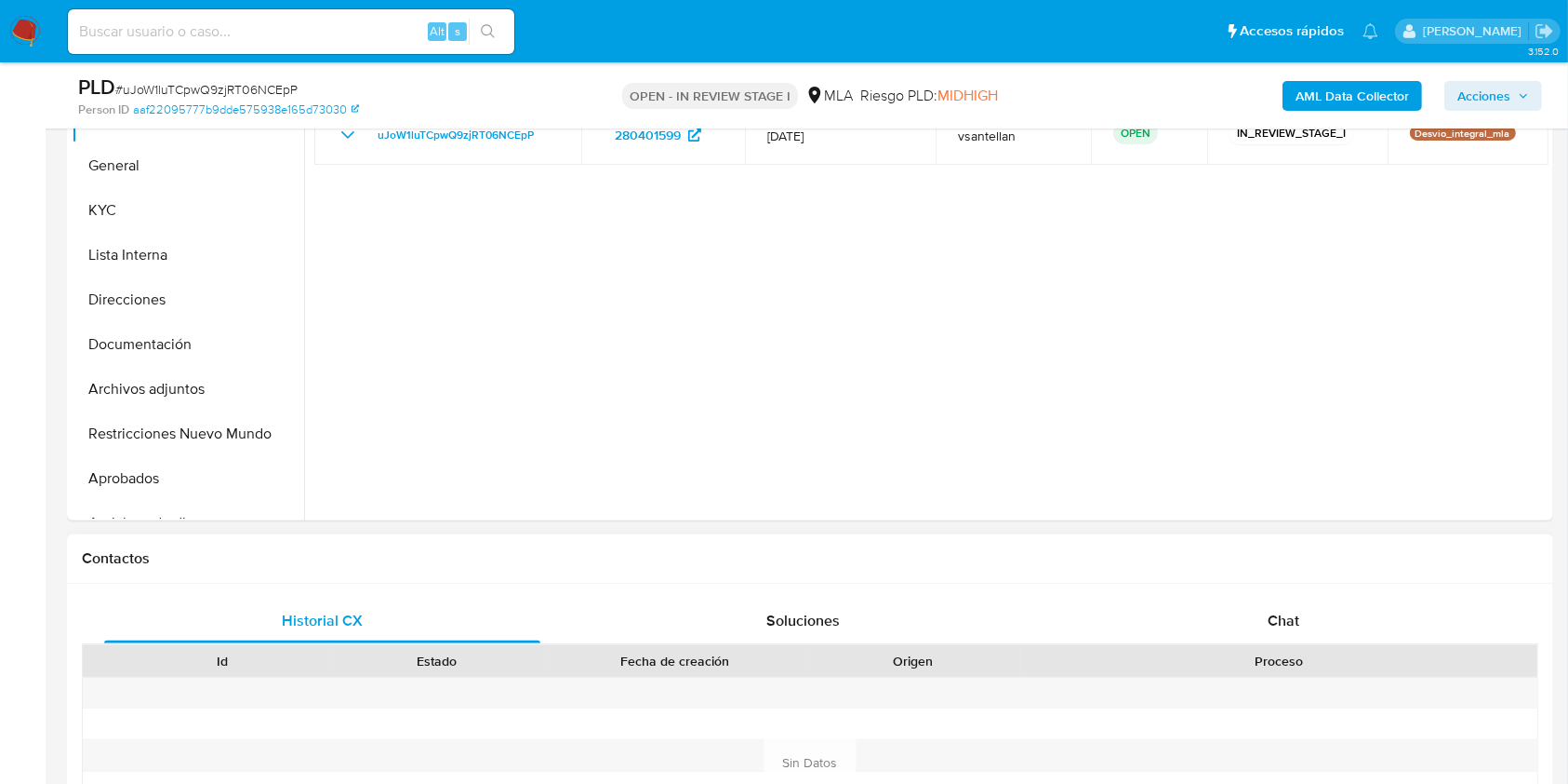
scroll to position [619, 0]
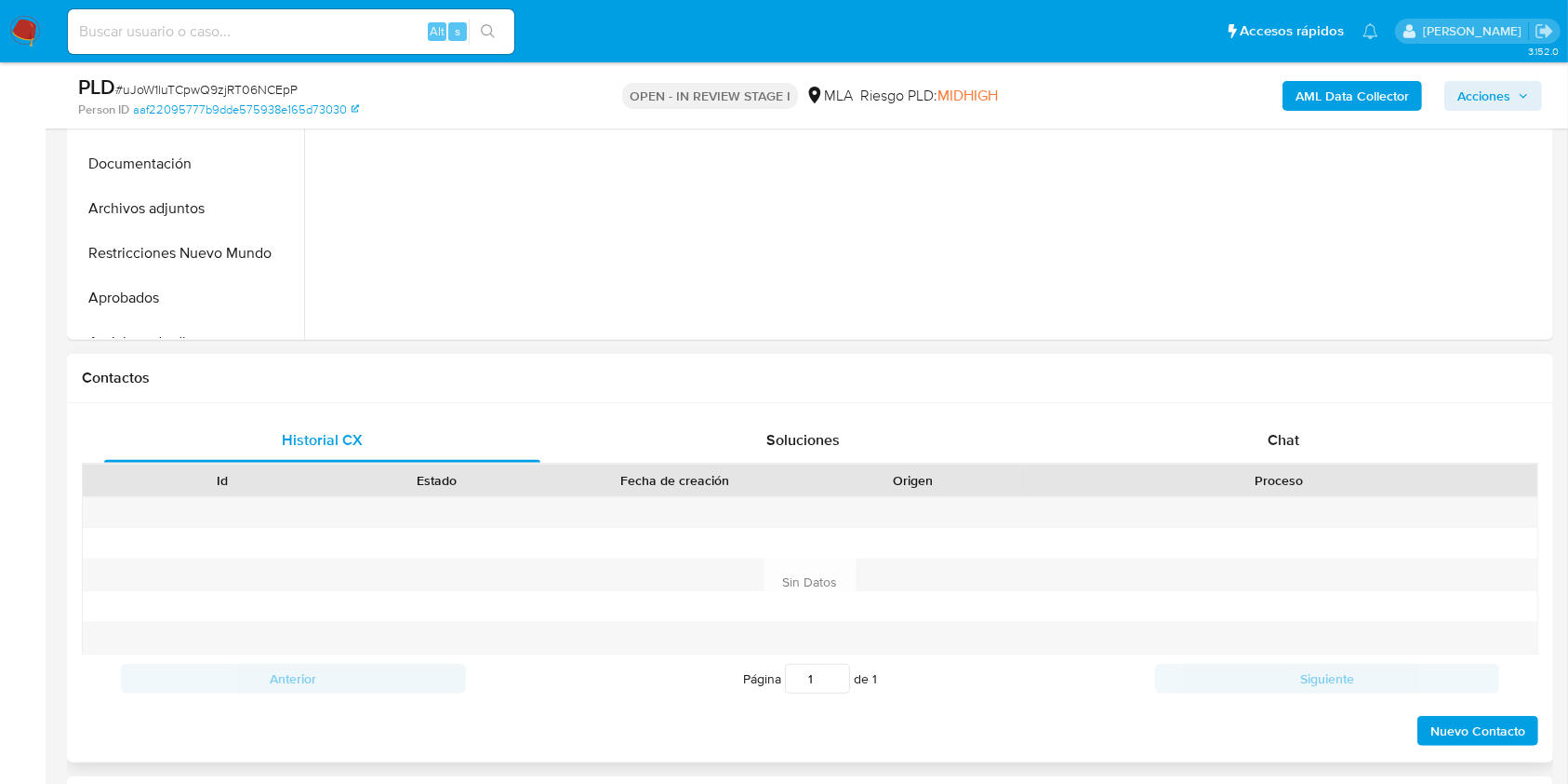
drag, startPoint x: 1331, startPoint y: 449, endPoint x: 1383, endPoint y: 398, distance: 72.8
click at [1331, 448] on div "Chat" at bounding box center [1284, 440] width 436 height 45
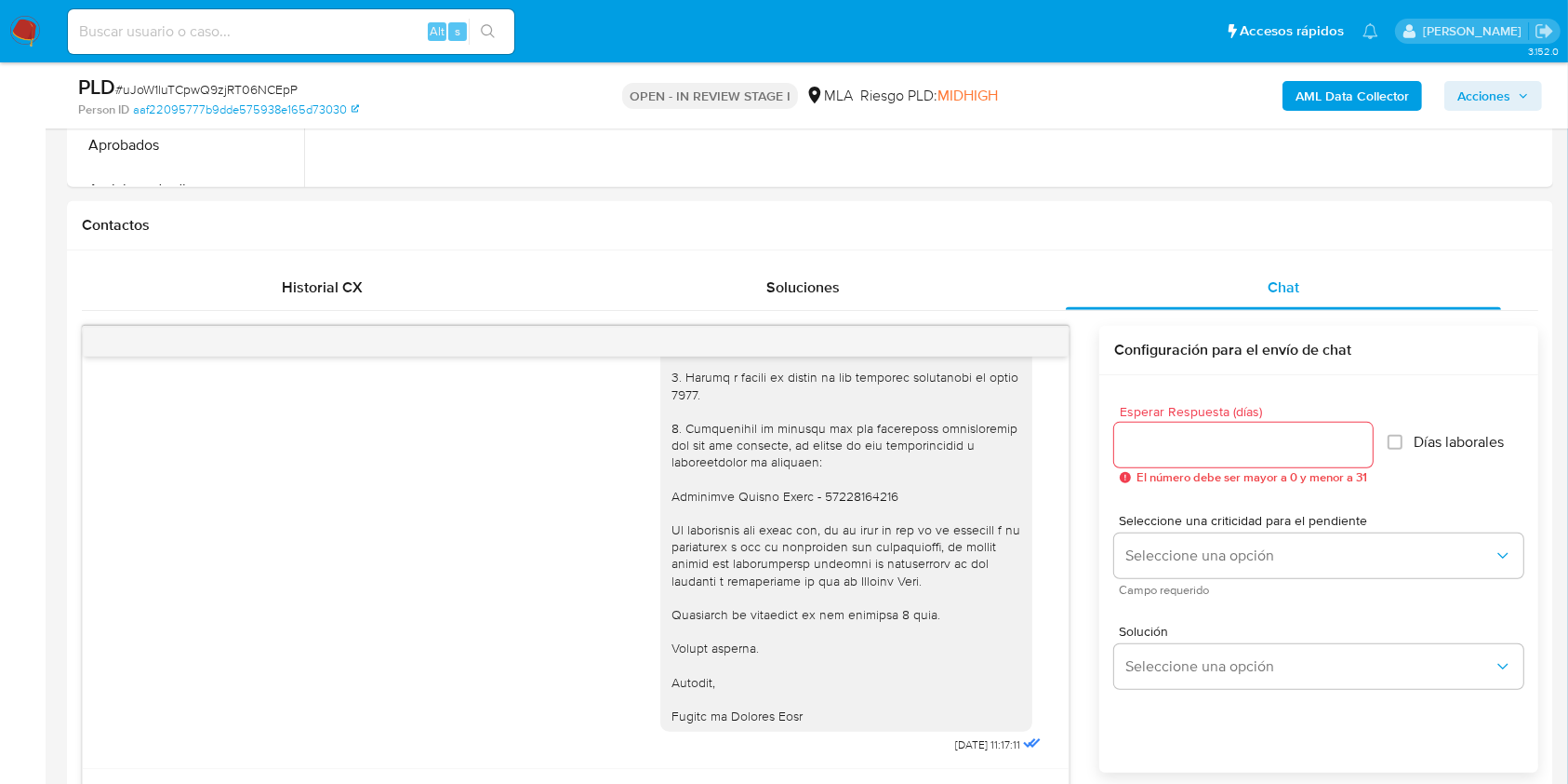
scroll to position [527, 0]
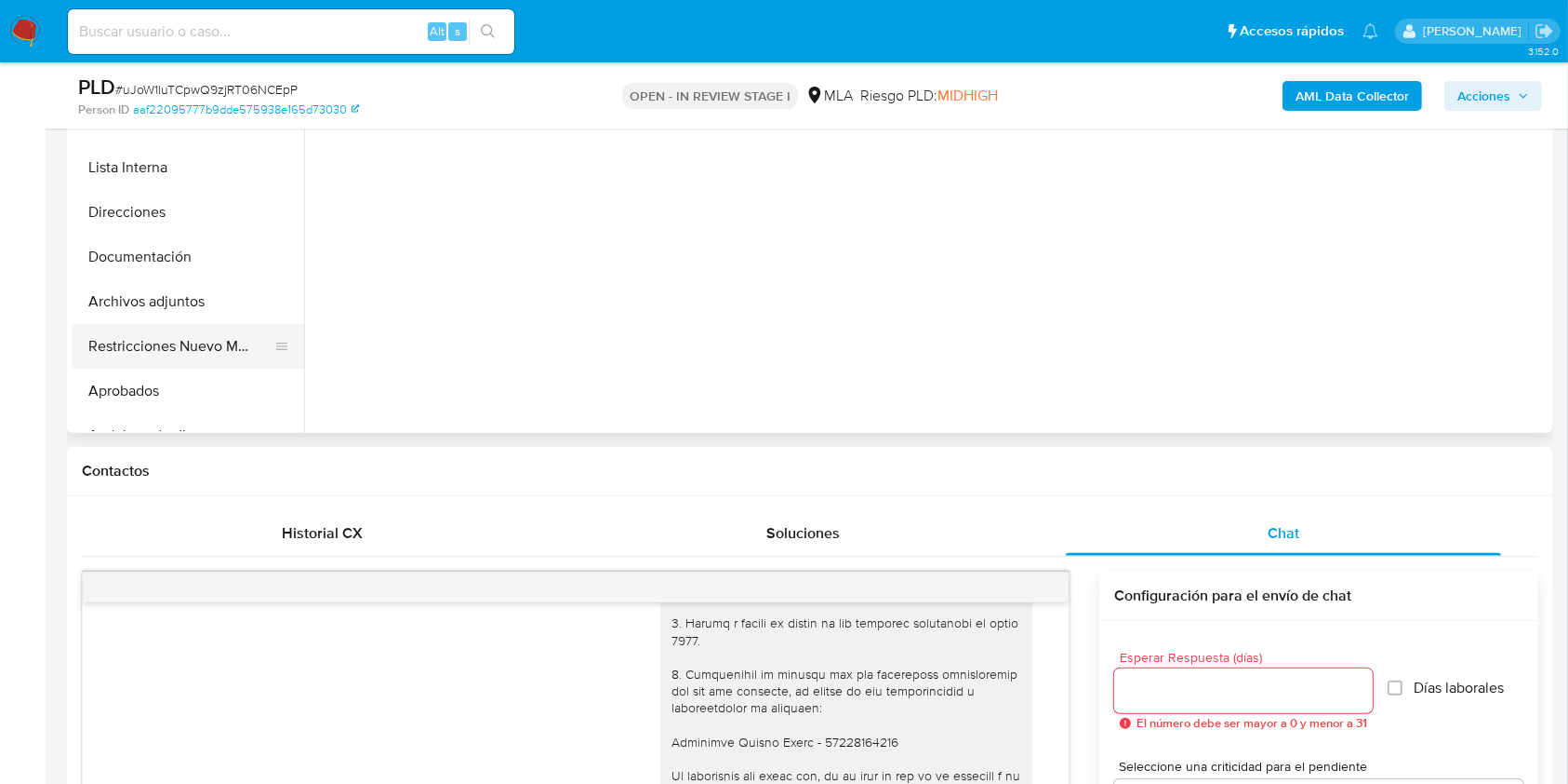
click at [127, 342] on button "Restricciones Nuevo Mundo" at bounding box center [180, 346] width 218 height 45
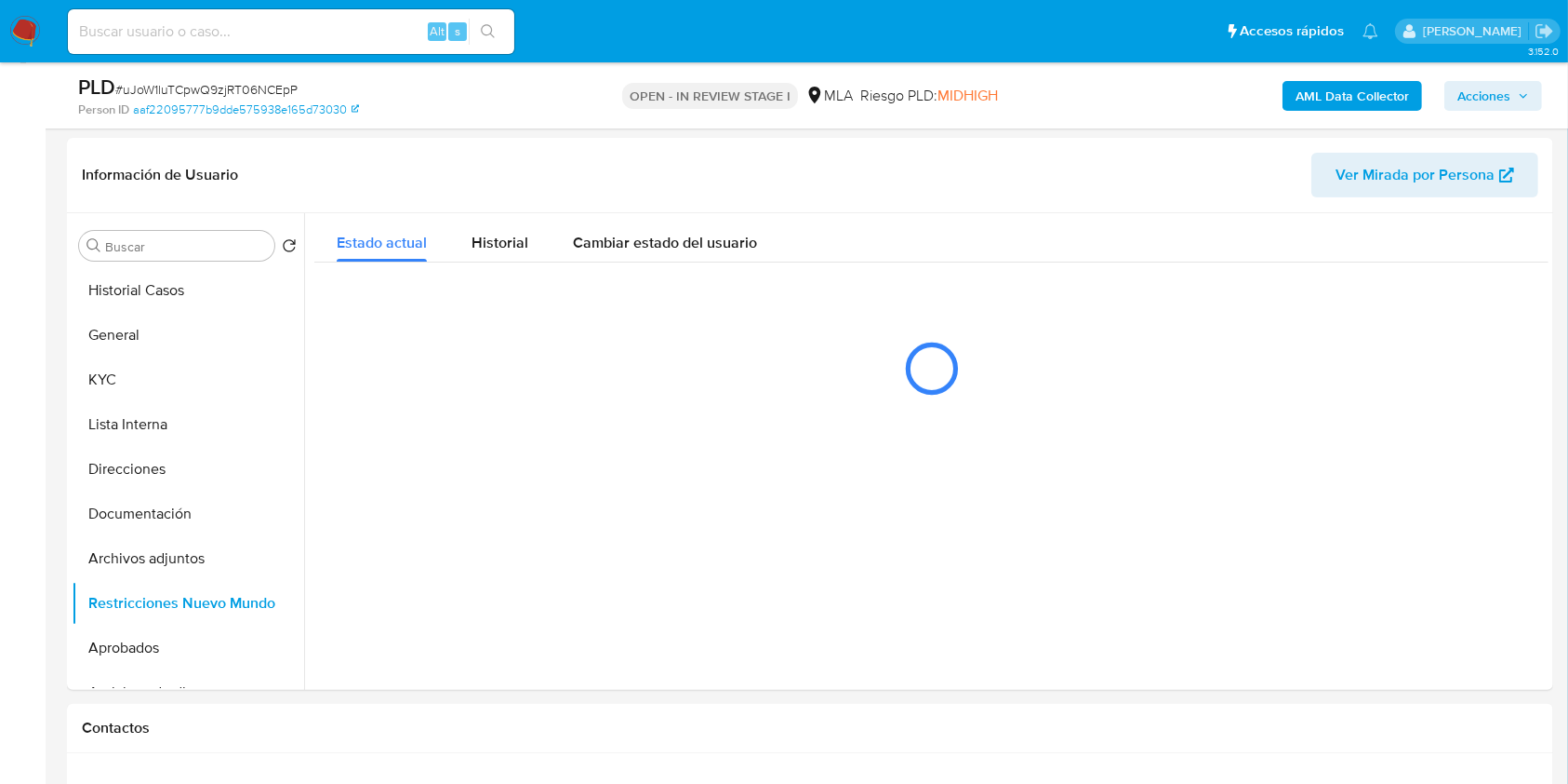
scroll to position [252, 0]
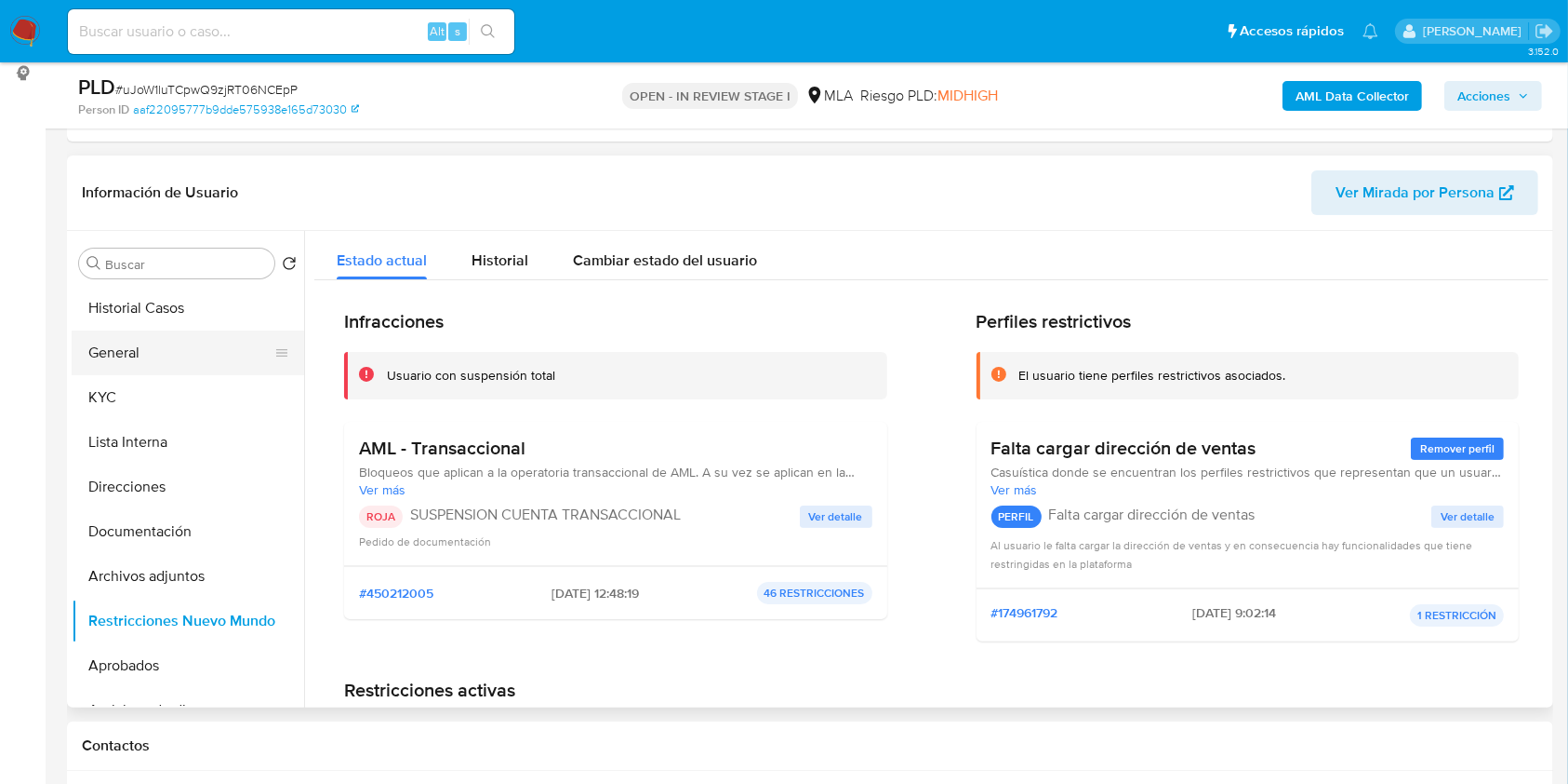
click at [171, 352] on button "General" at bounding box center [180, 352] width 218 height 45
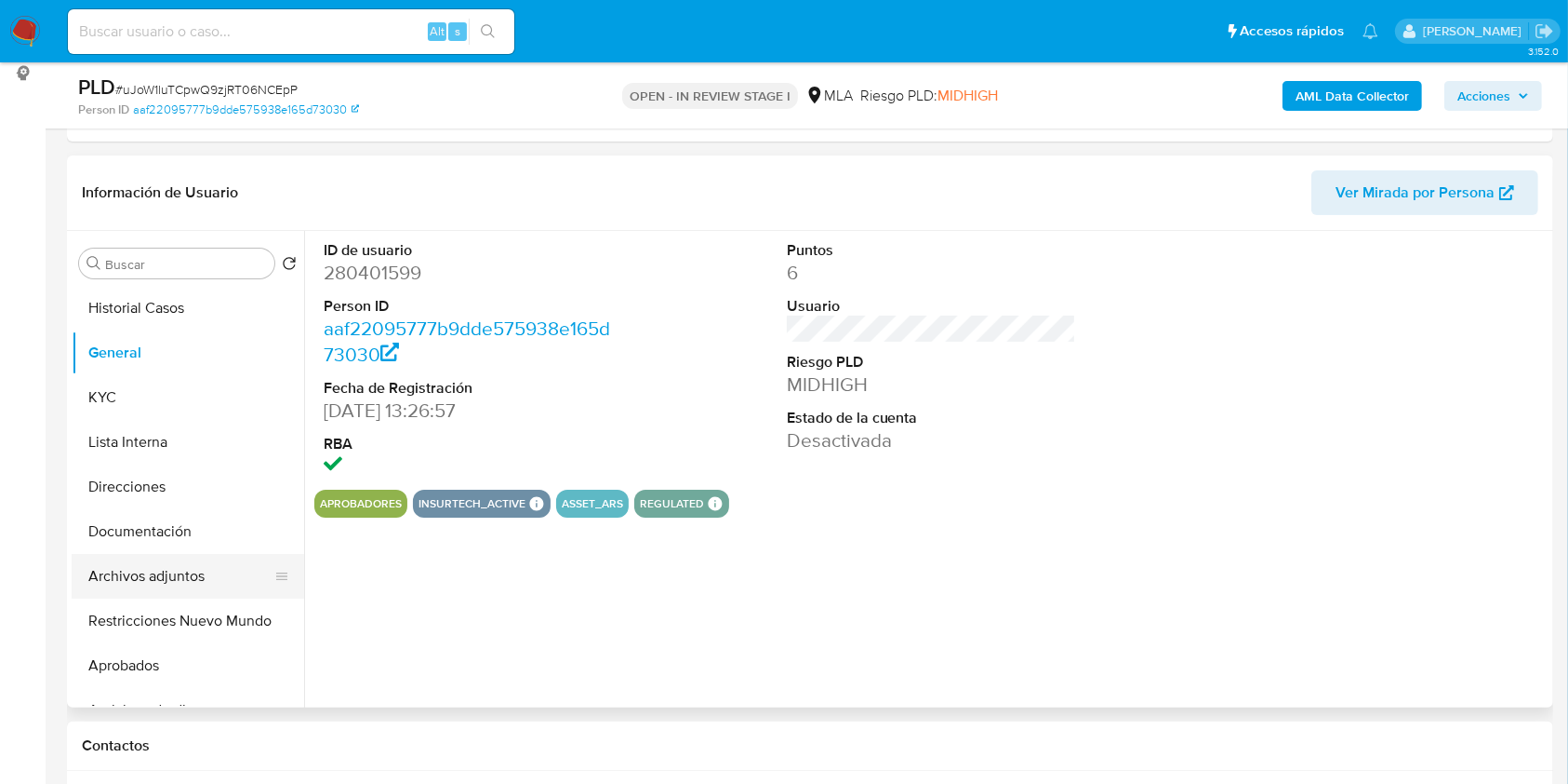
click at [181, 589] on button "Archivos adjuntos" at bounding box center [180, 576] width 218 height 45
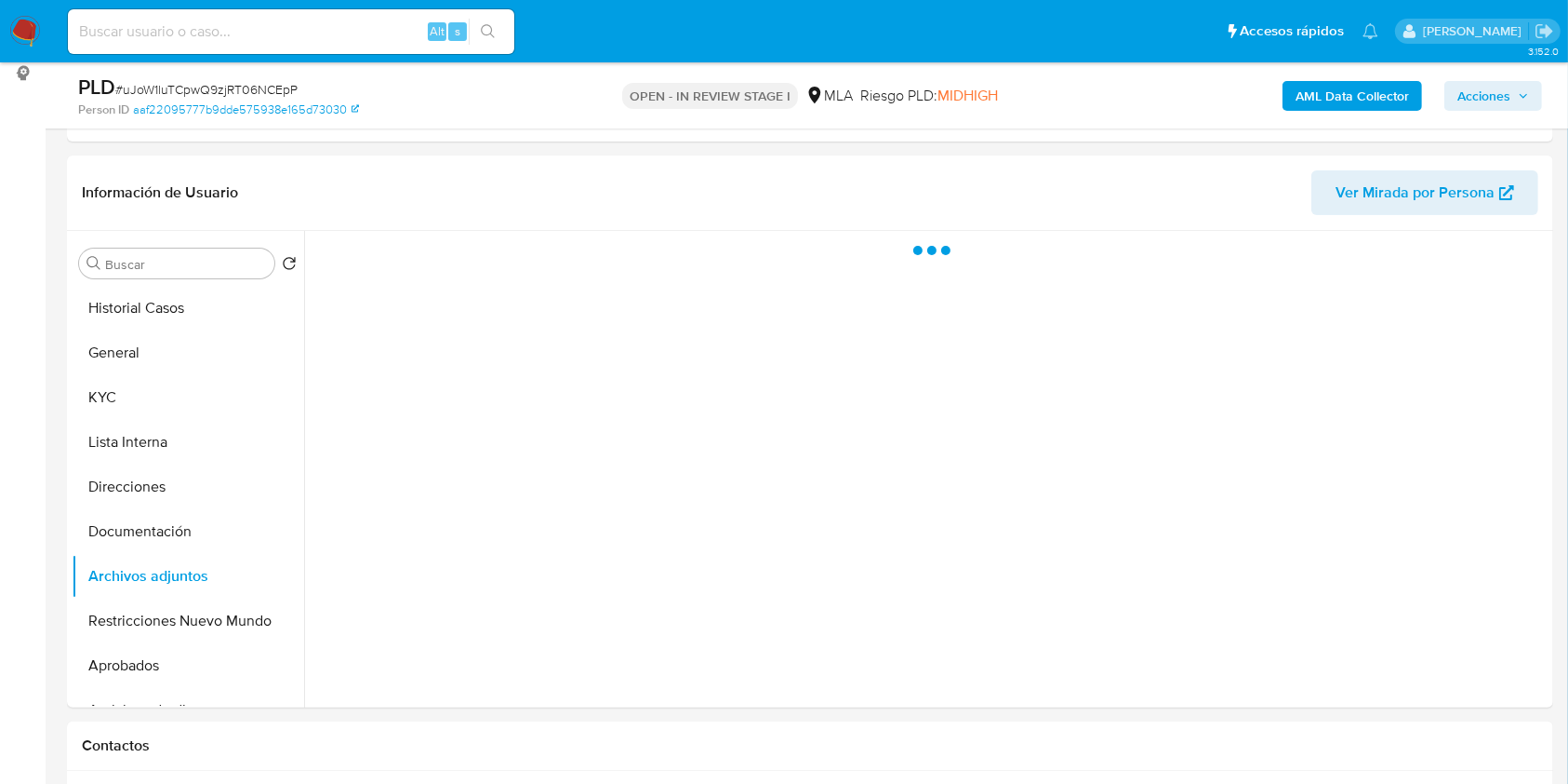
click at [1462, 100] on span "Acciones" at bounding box center [1485, 96] width 53 height 30
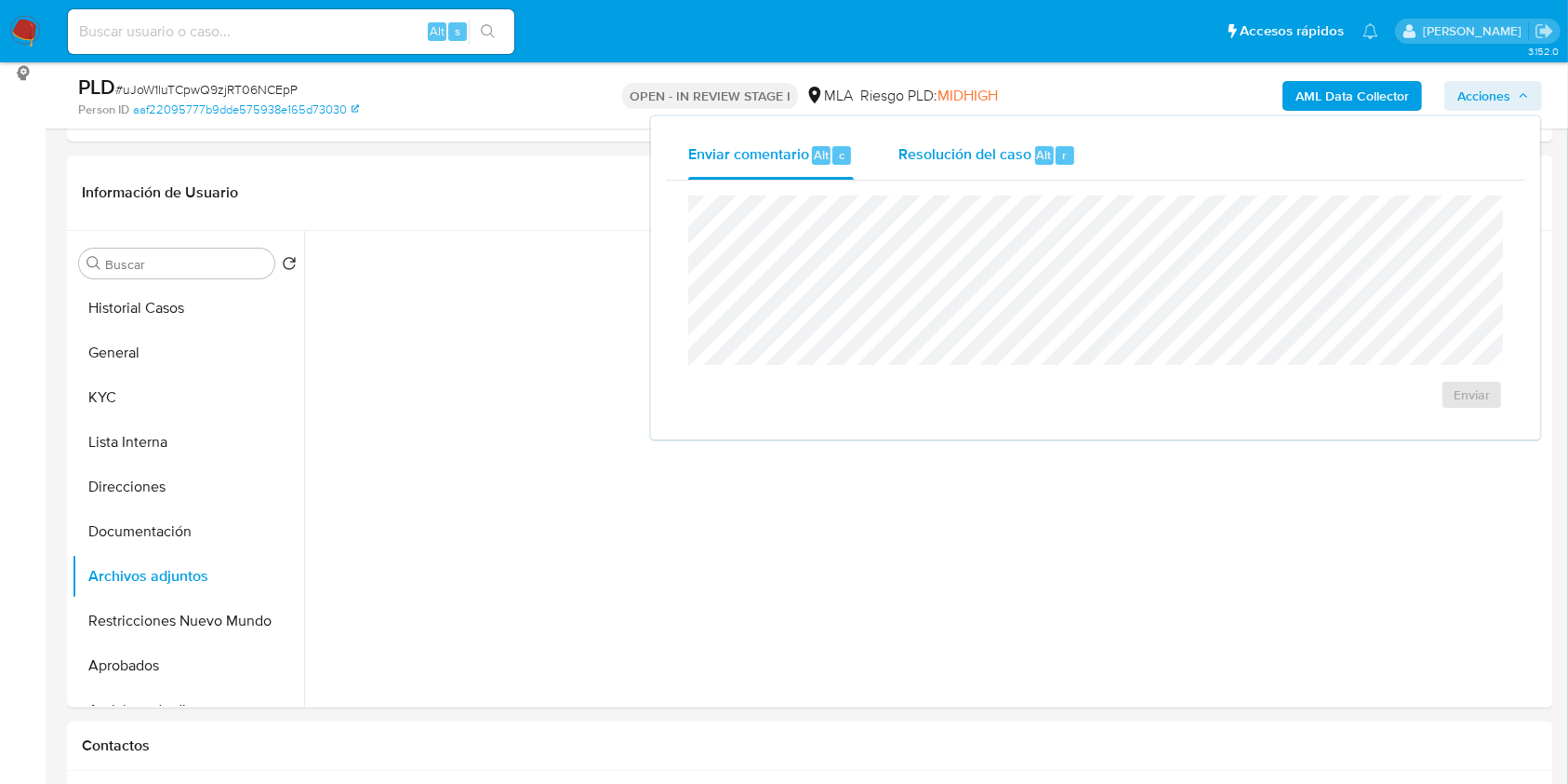
click at [972, 175] on div "Resolución del caso Alt r" at bounding box center [987, 155] width 177 height 49
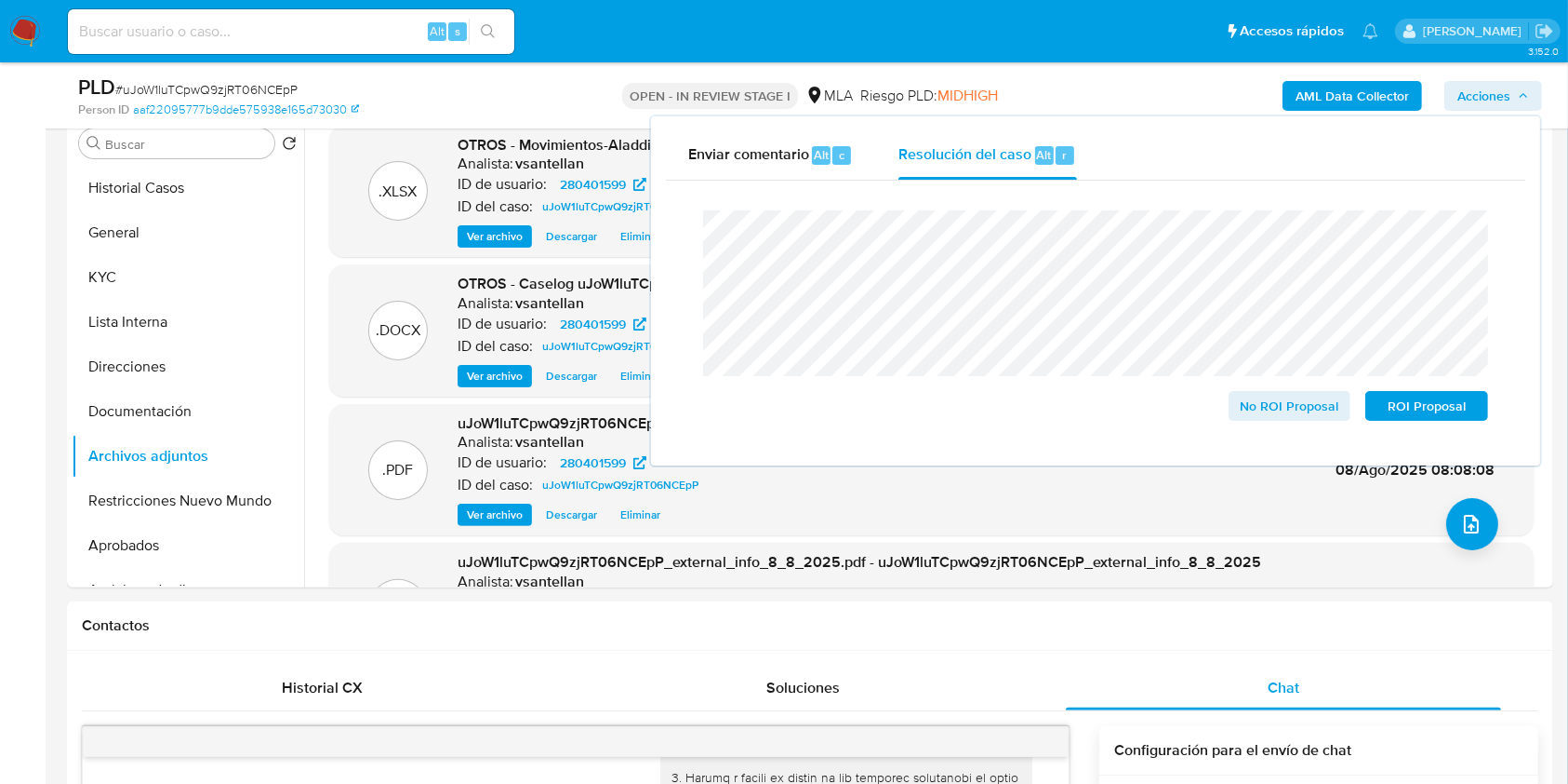
scroll to position [409, 0]
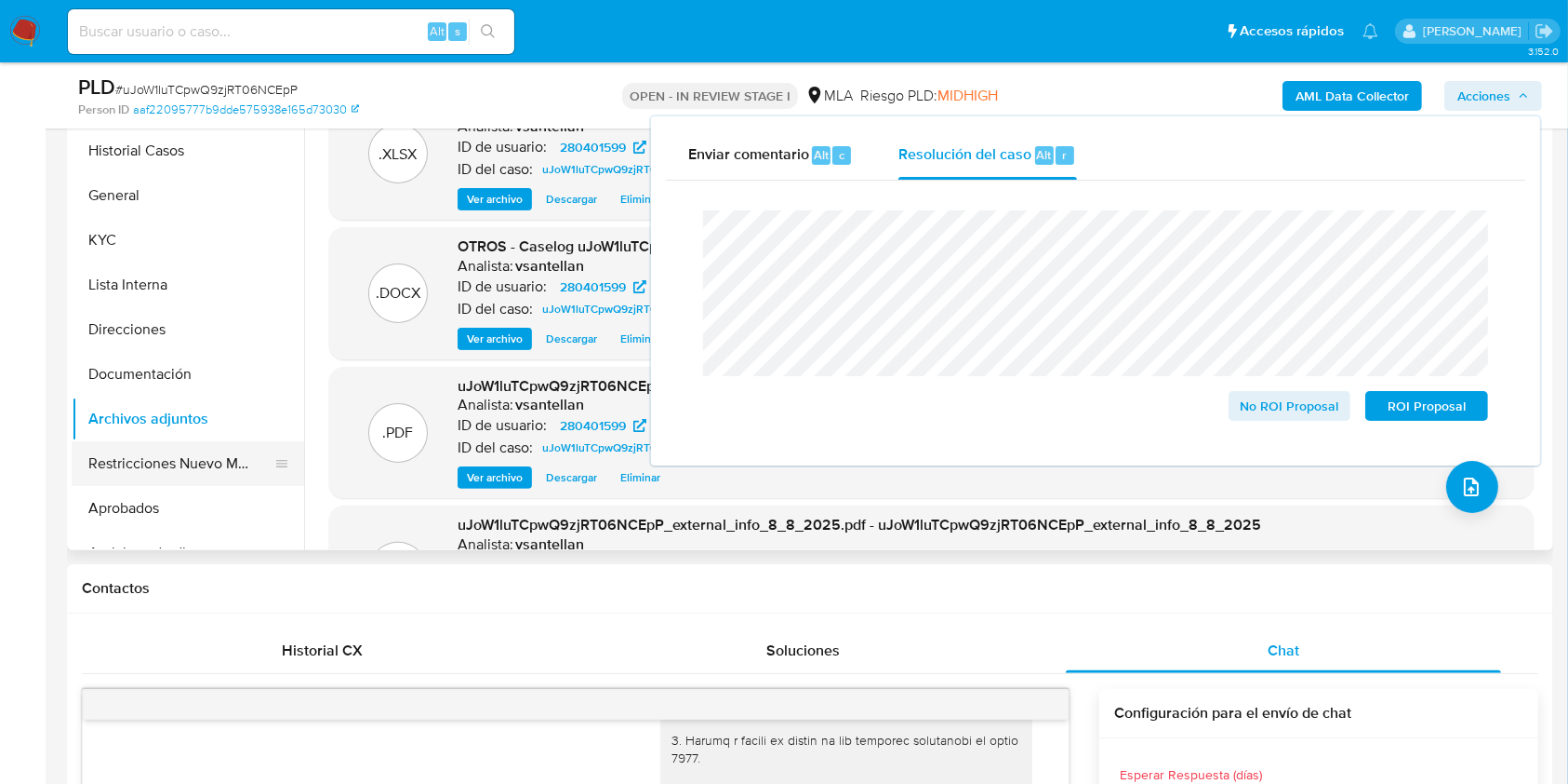
click at [236, 466] on button "Restricciones Nuevo Mundo" at bounding box center [180, 463] width 218 height 45
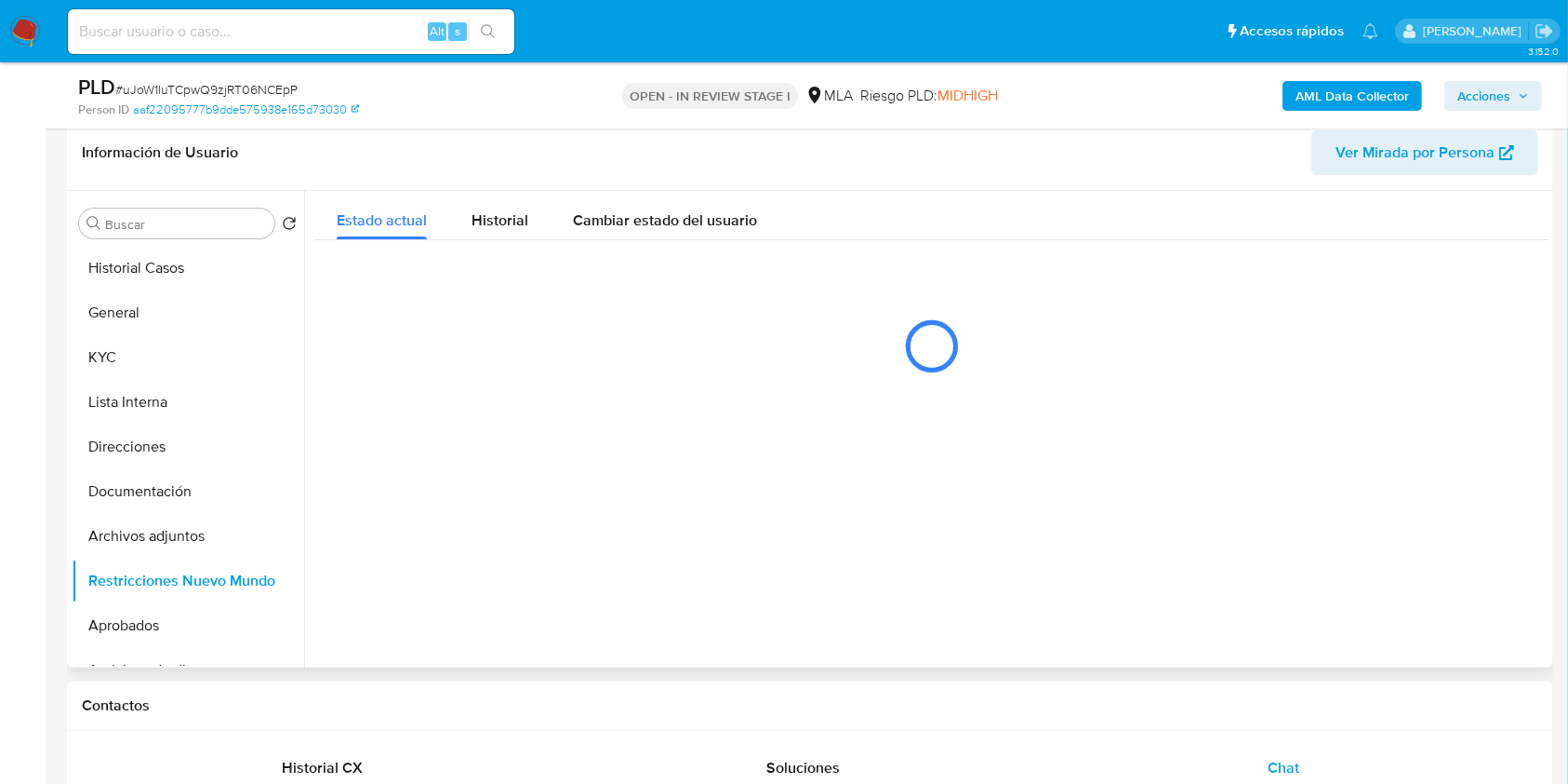
scroll to position [284, 0]
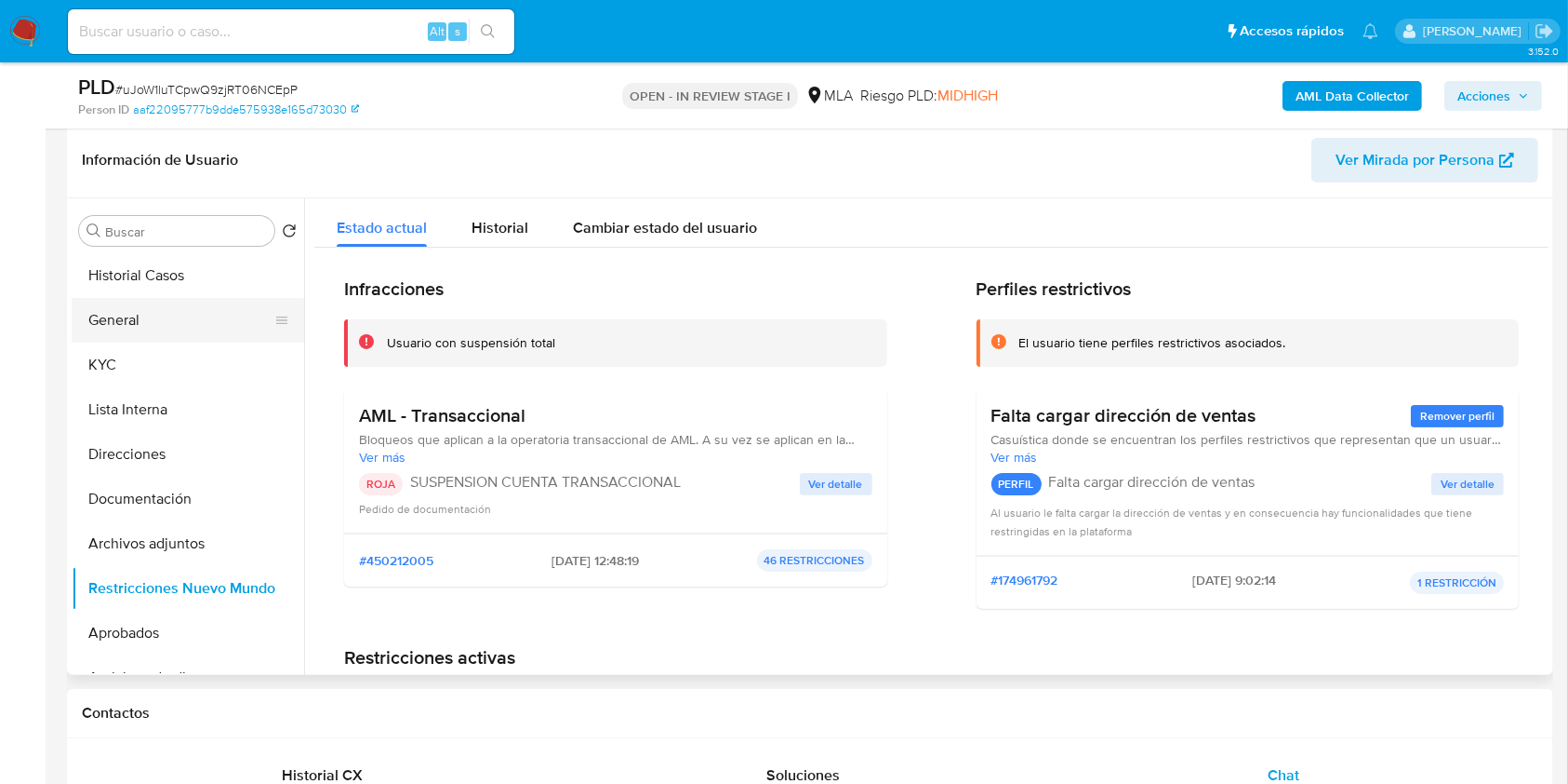
click at [156, 327] on button "General" at bounding box center [180, 320] width 218 height 45
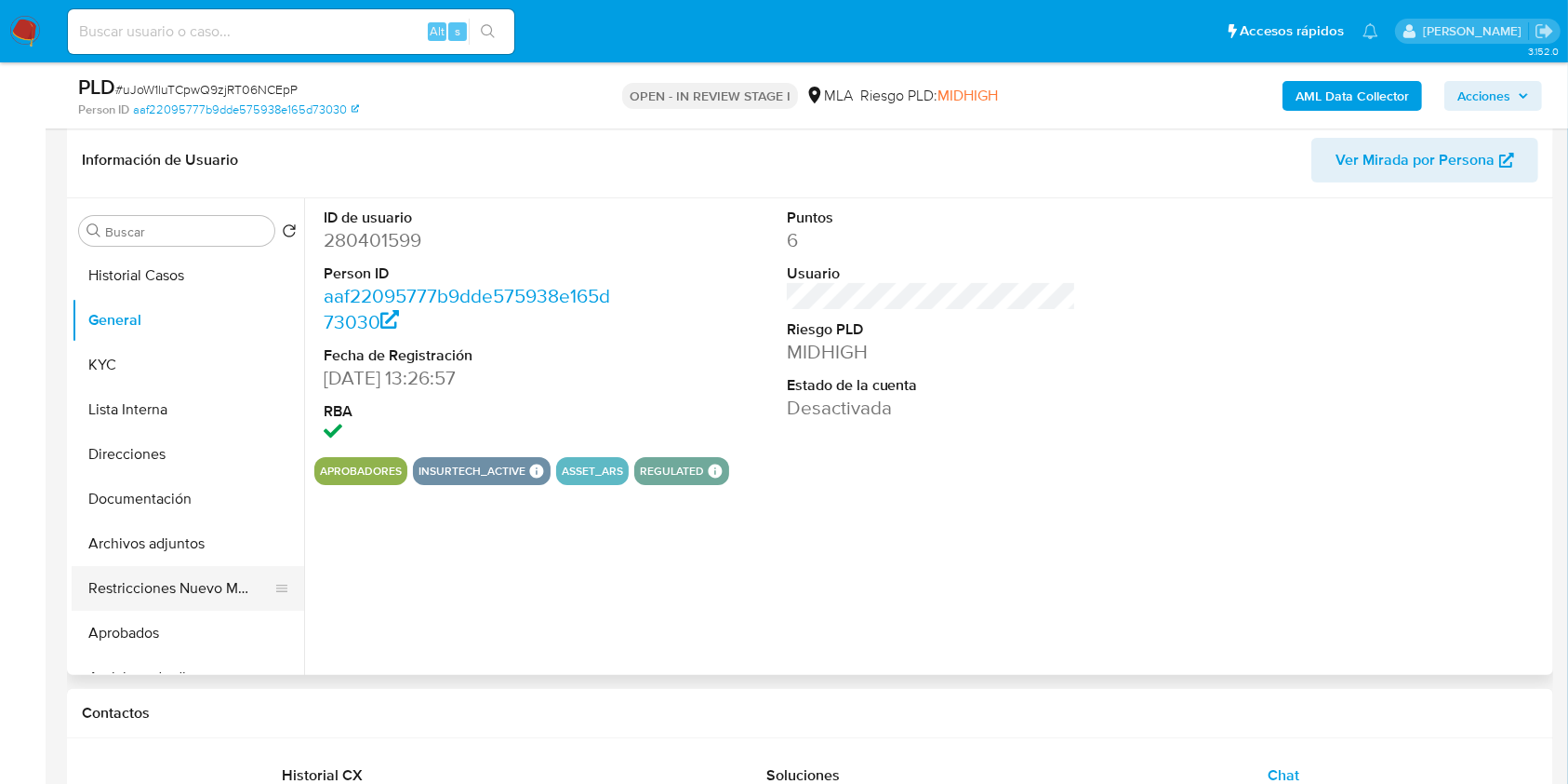
click at [174, 586] on button "Restricciones Nuevo Mundo" at bounding box center [180, 588] width 218 height 45
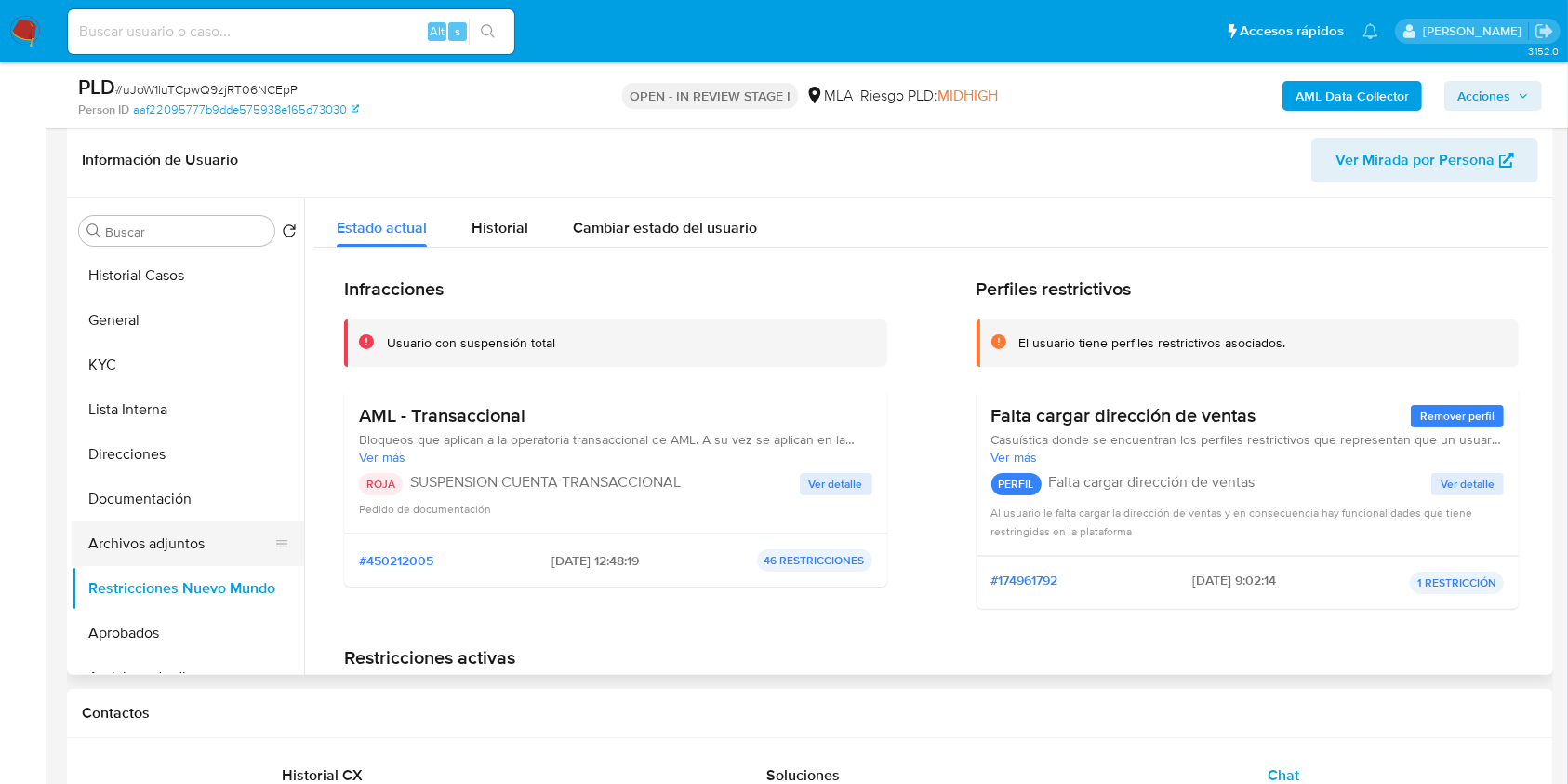
click at [157, 542] on button "Archivos adjuntos" at bounding box center [180, 543] width 218 height 45
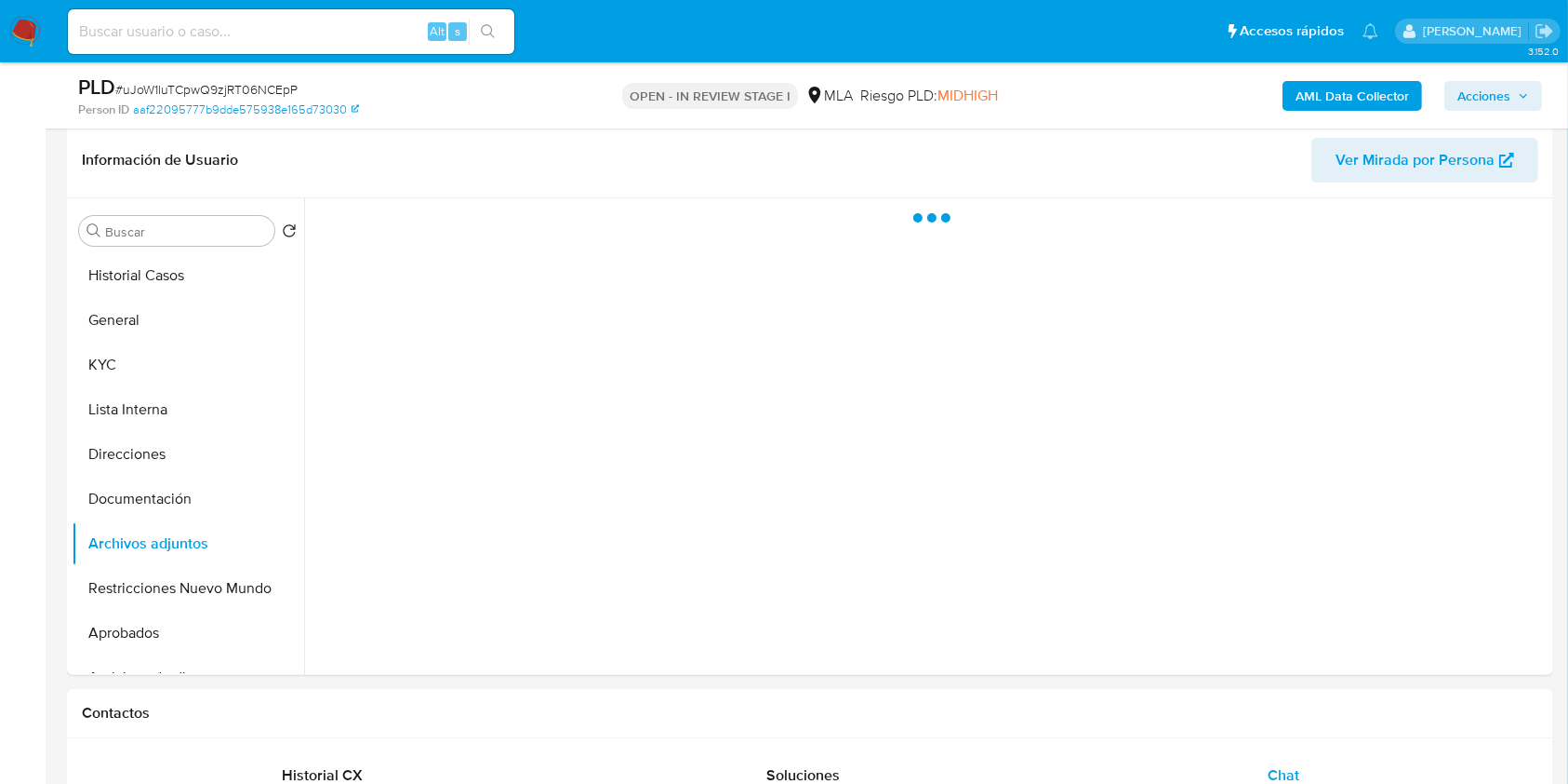
click at [1489, 89] on span "Acciones" at bounding box center [1485, 96] width 53 height 30
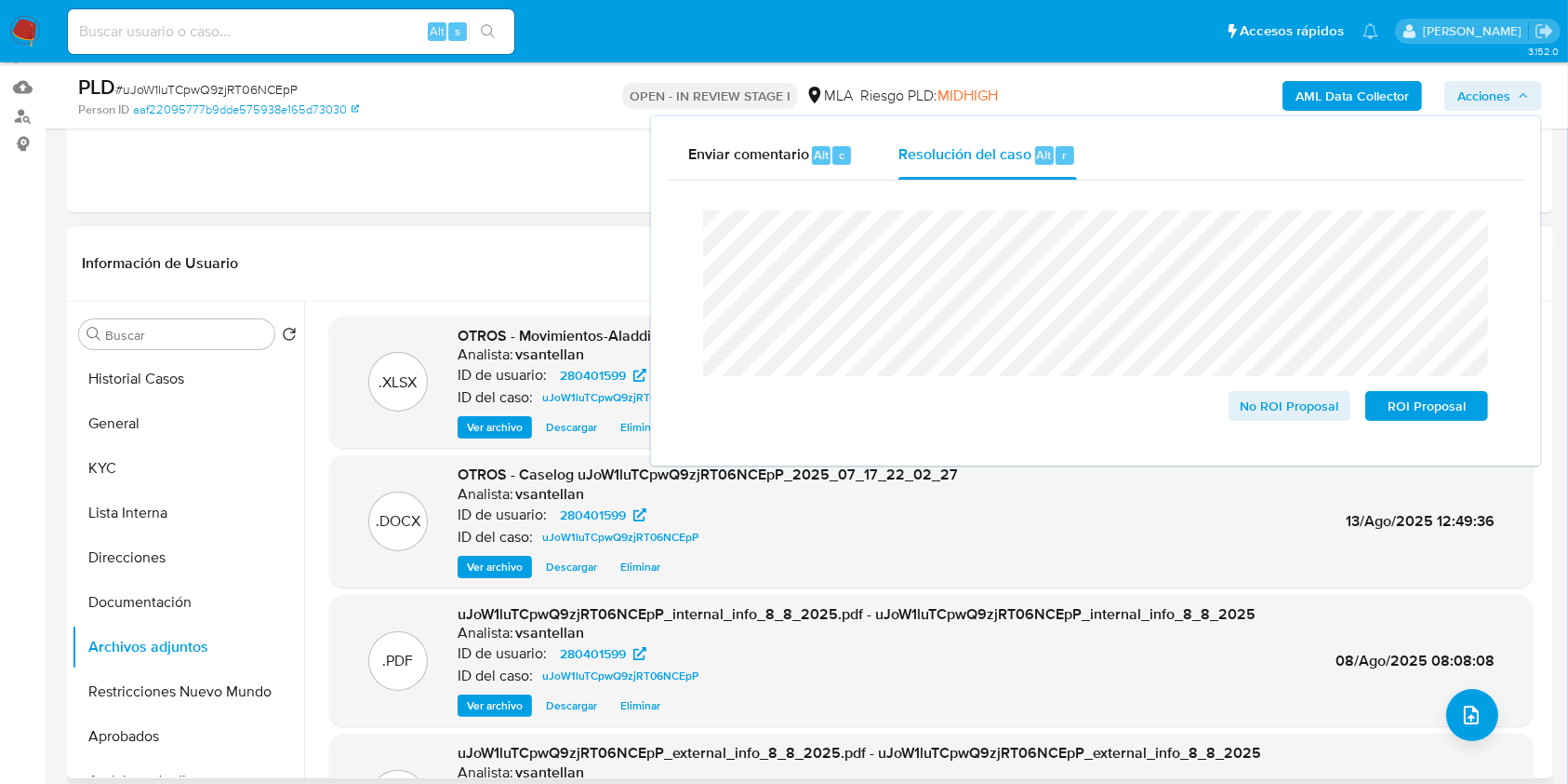
scroll to position [185, 0]
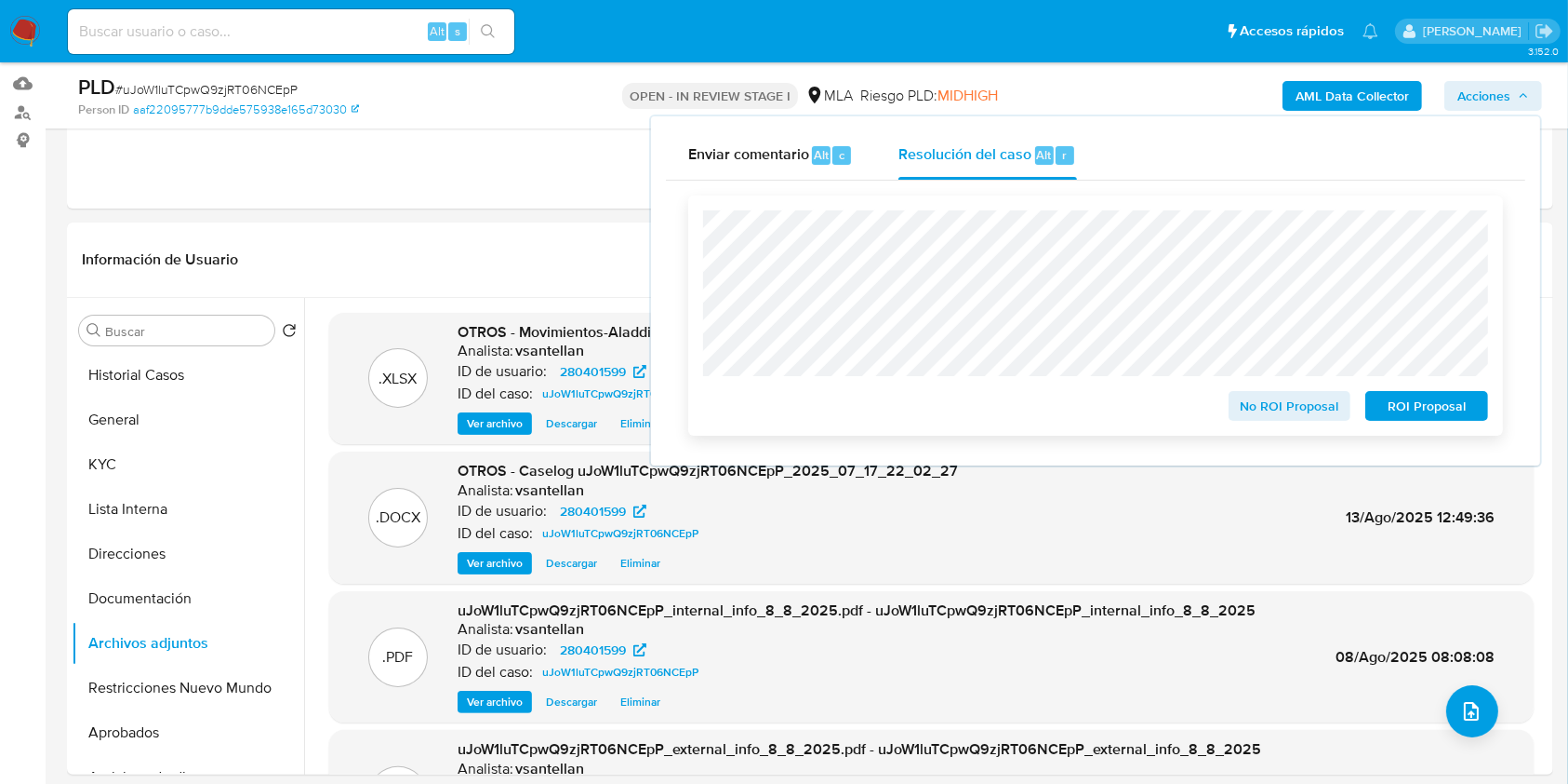
click at [1417, 418] on span "ROI Proposal" at bounding box center [1427, 405] width 97 height 26
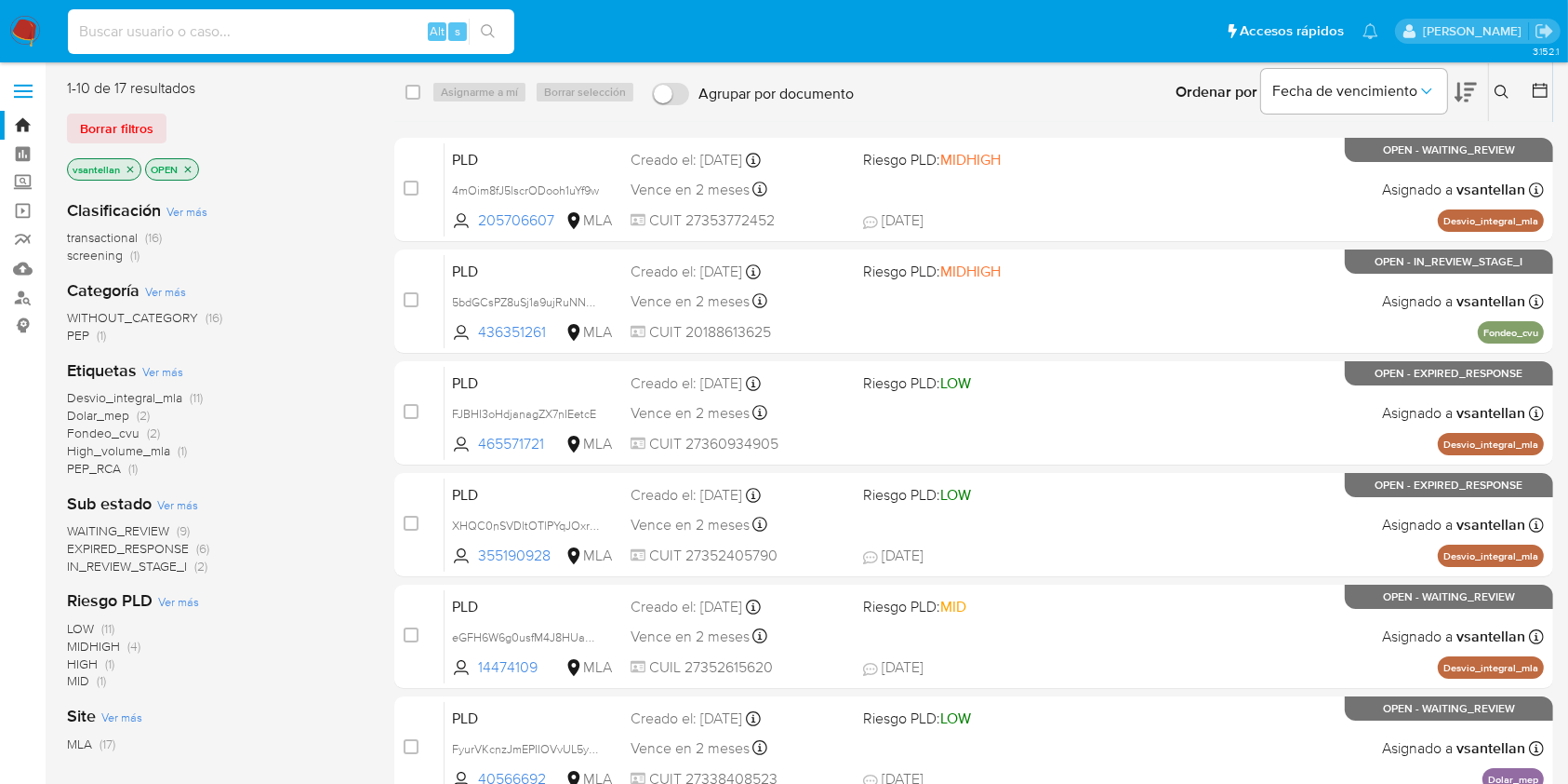
click at [136, 39] on input at bounding box center [291, 32] width 447 height 24
paste input "1811758712"
type input "1811758712"
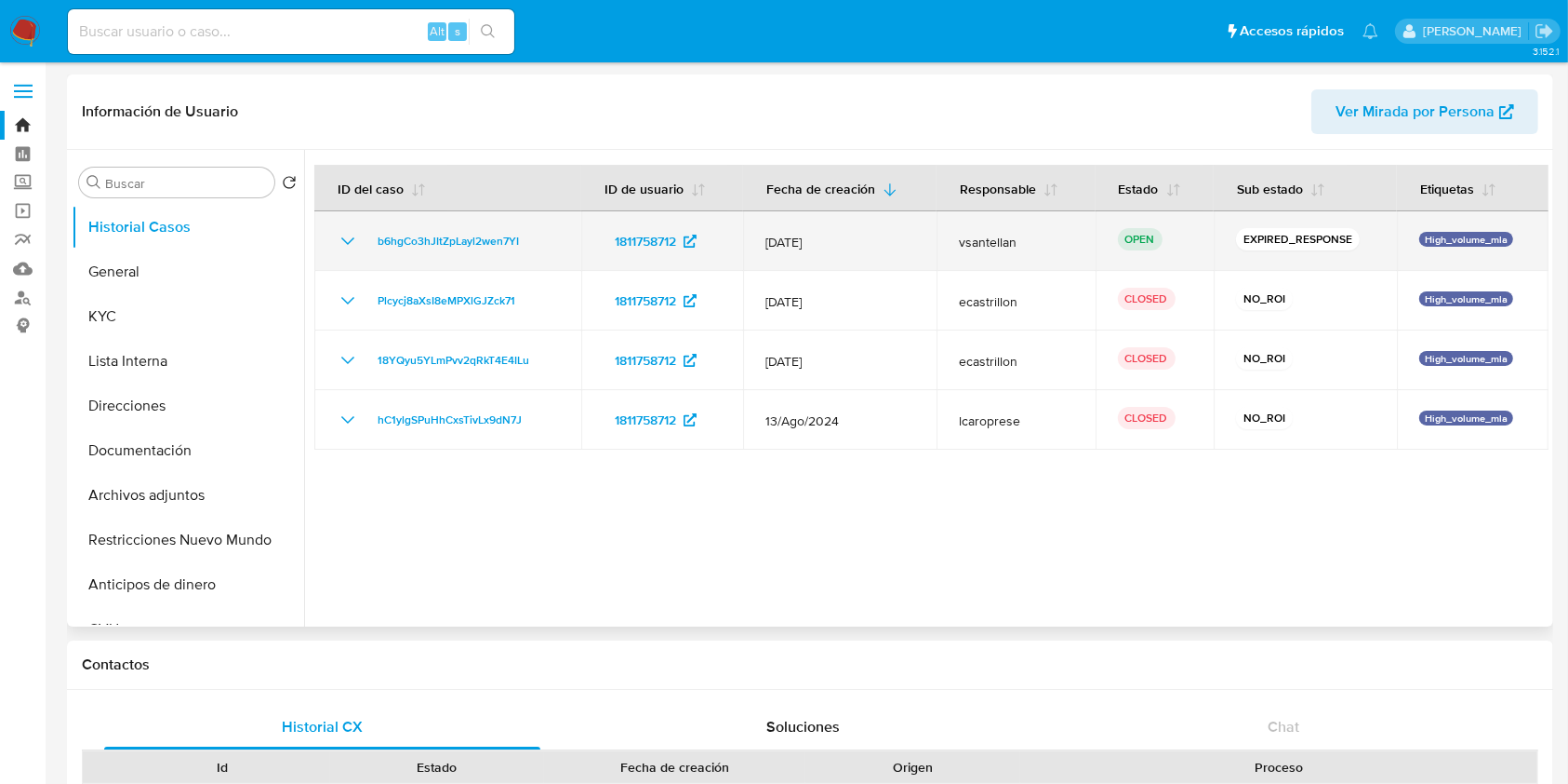
select select "10"
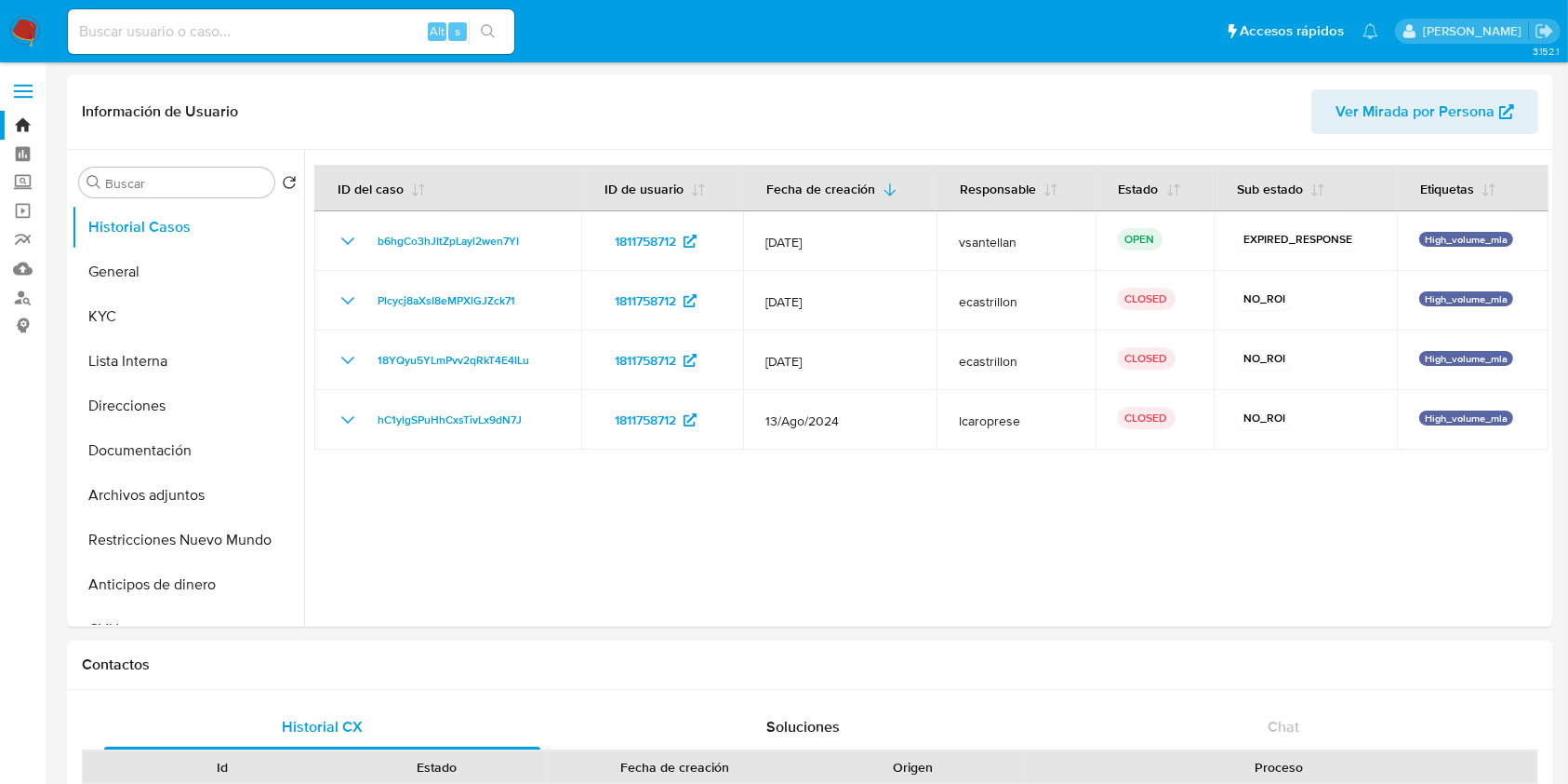
click at [35, 39] on img at bounding box center [25, 32] width 32 height 32
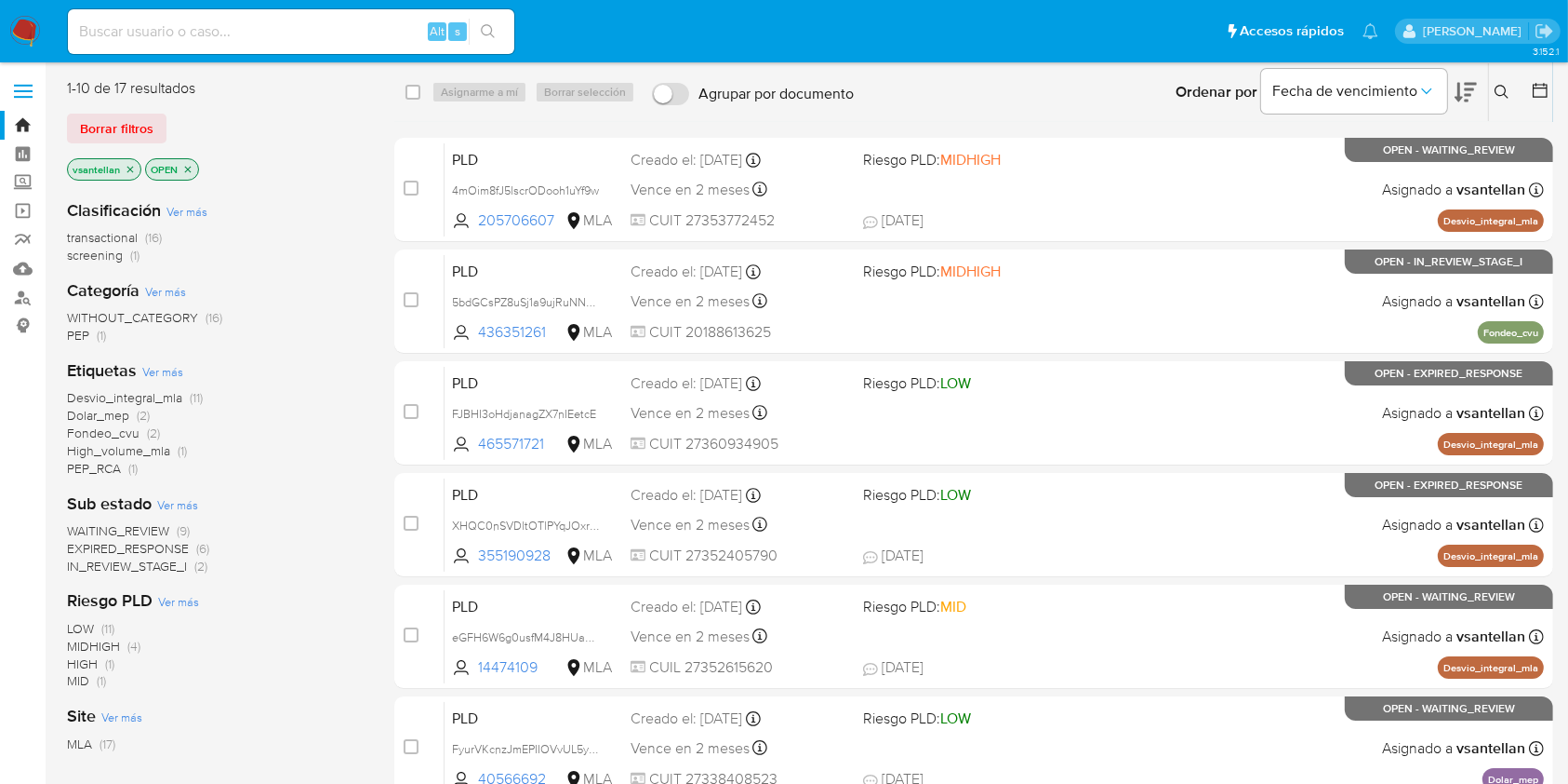
click at [1504, 90] on icon at bounding box center [1502, 91] width 15 height 15
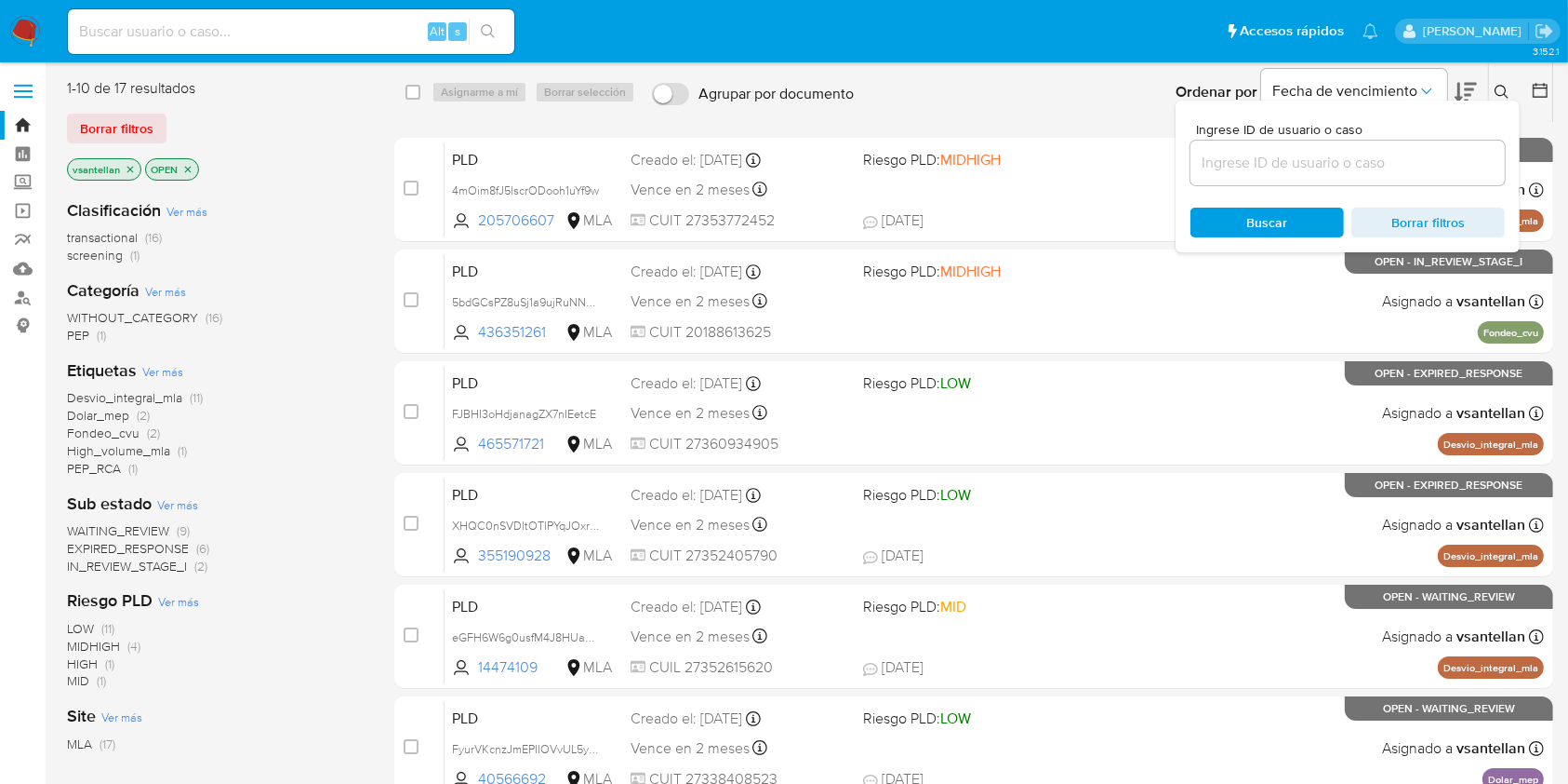
click at [1358, 169] on input at bounding box center [1347, 163] width 314 height 24
type input "385722597"
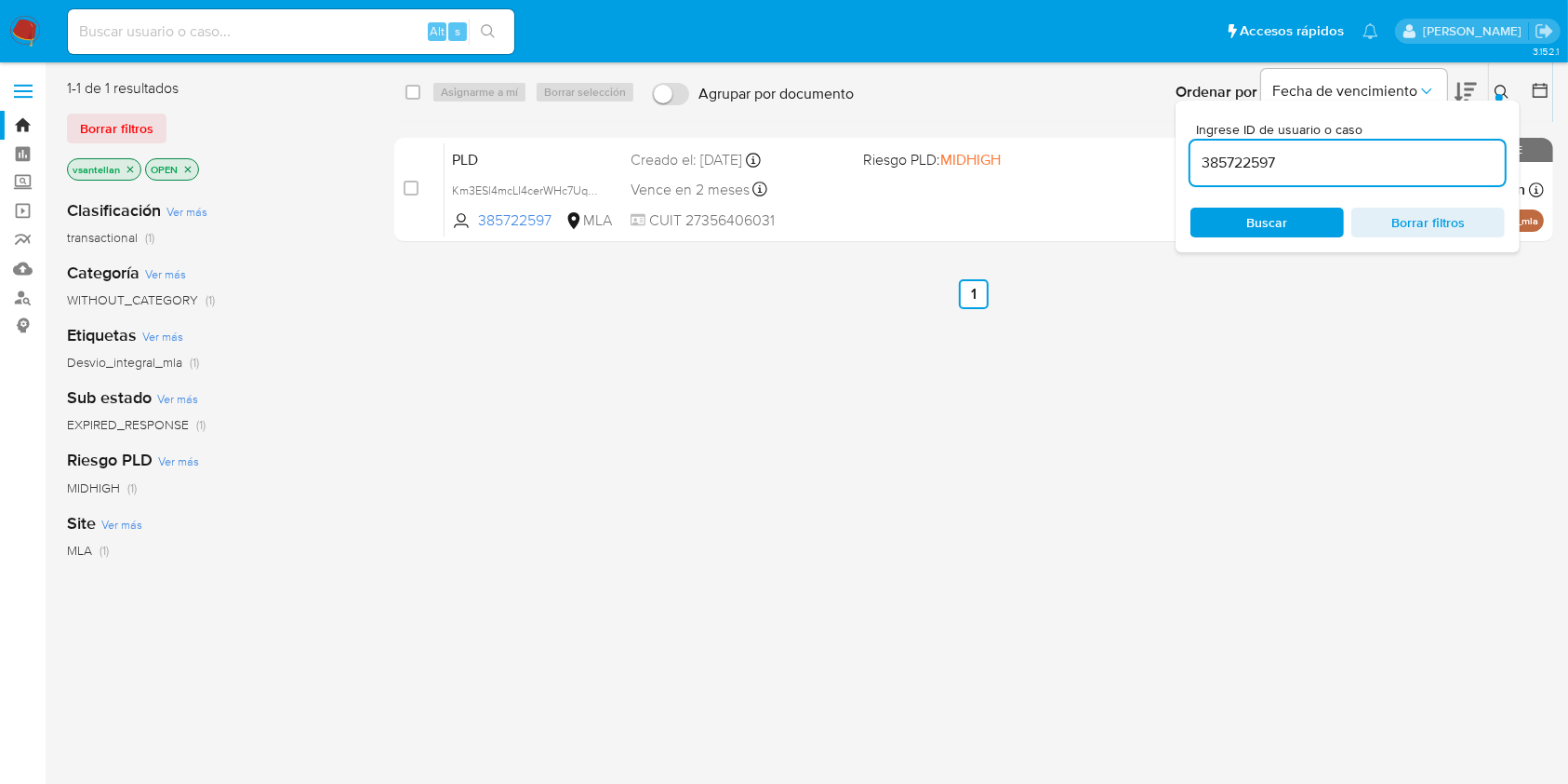
click at [1501, 91] on icon at bounding box center [1502, 91] width 15 height 15
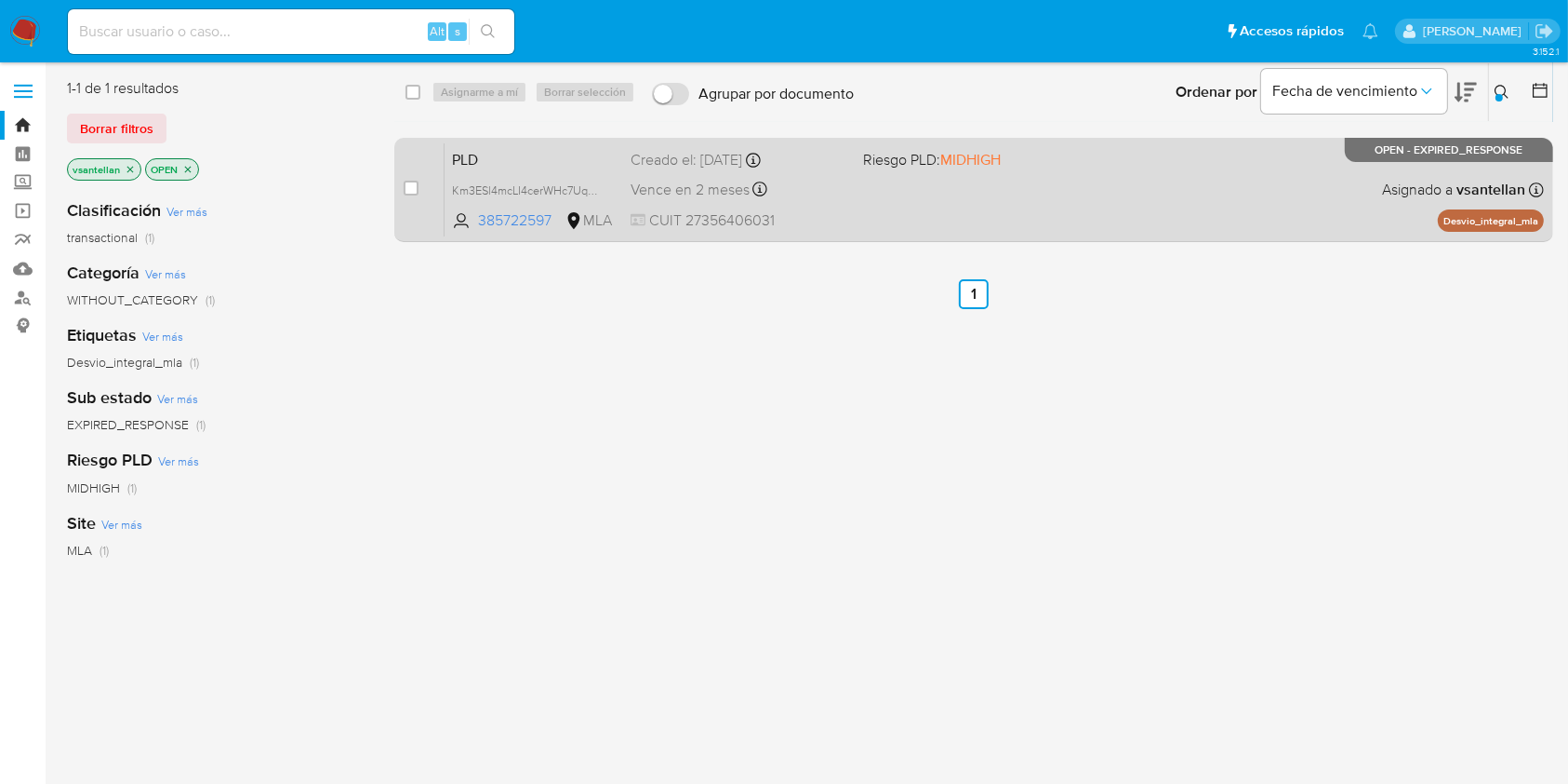
drag, startPoint x: 412, startPoint y: 182, endPoint x: 453, endPoint y: 145, distance: 55.2
click at [412, 182] on input "checkbox" at bounding box center [411, 187] width 15 height 15
checkbox input "true"
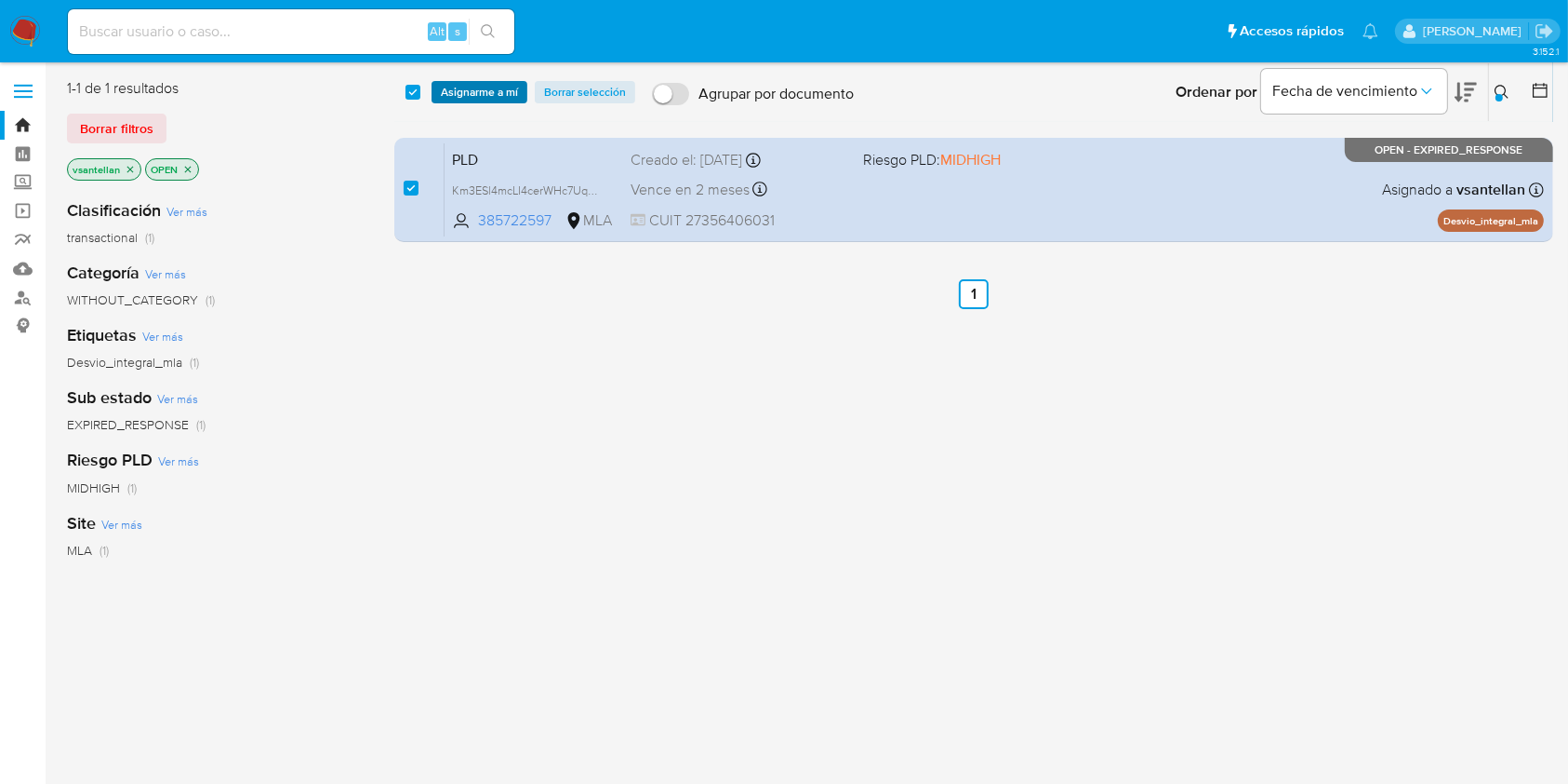
click at [474, 87] on span "Asignarme a mí" at bounding box center [479, 92] width 77 height 19
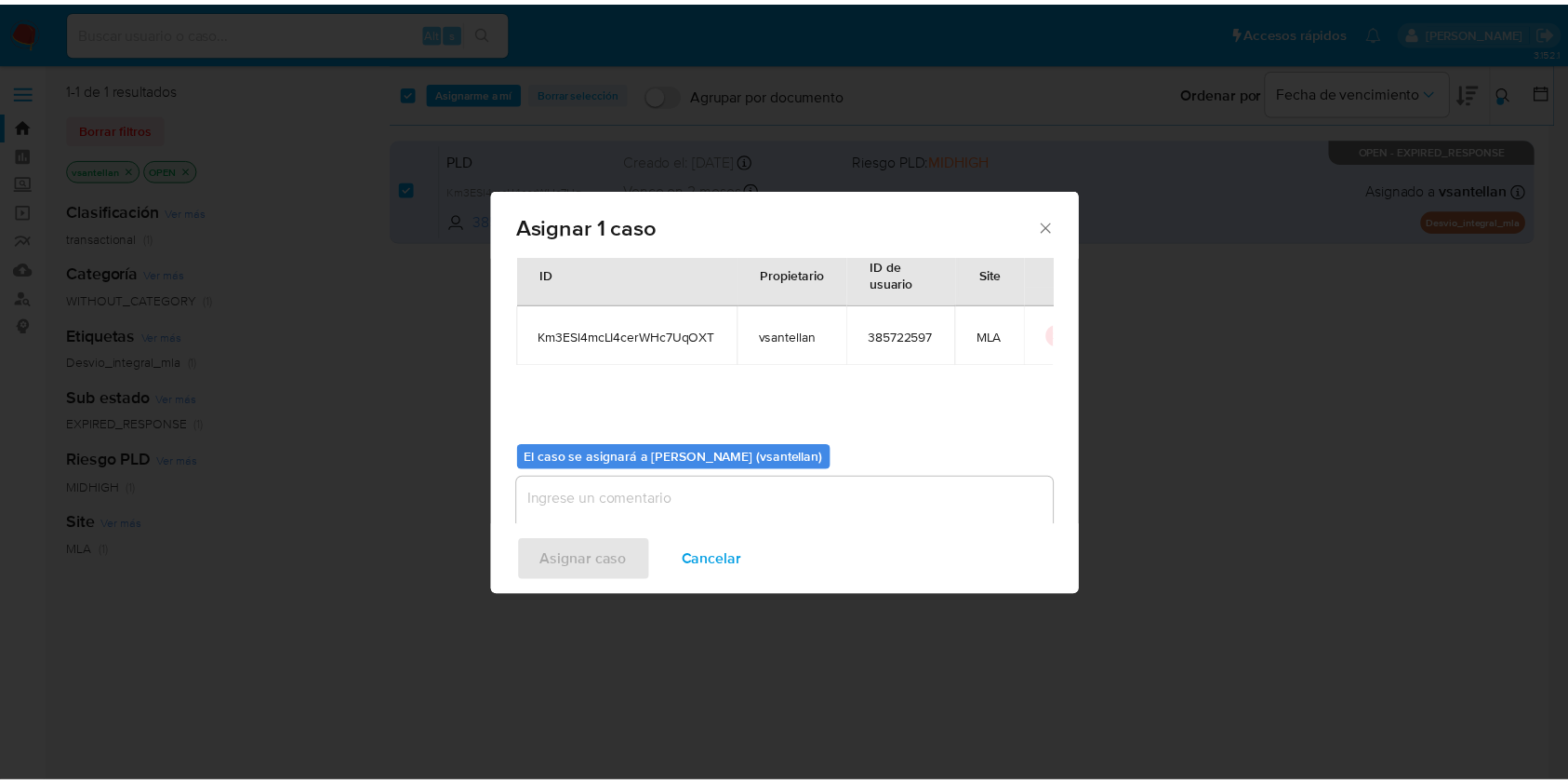
scroll to position [95, 0]
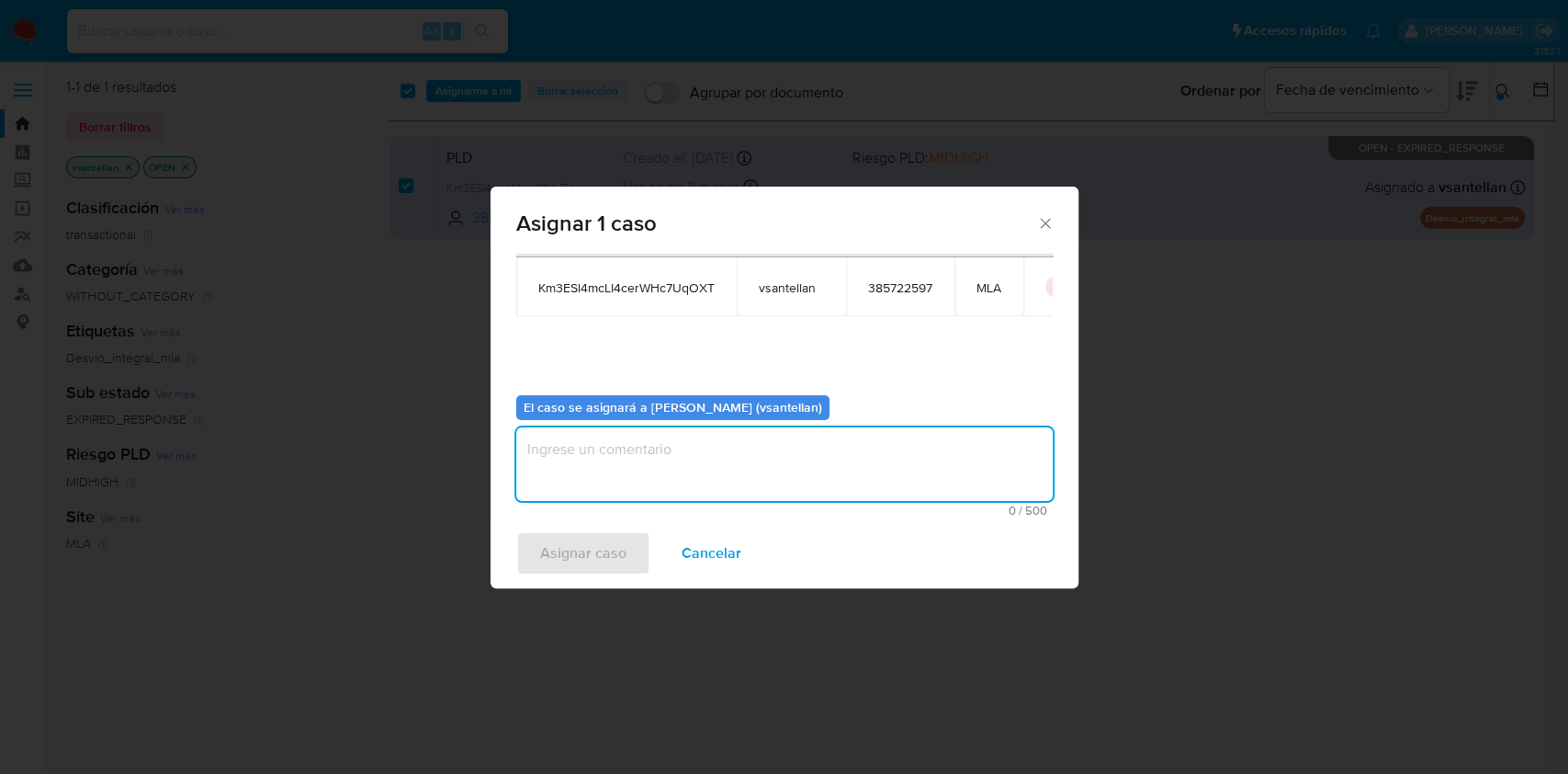
click at [621, 487] on textarea "assign-modal" at bounding box center [784, 464] width 536 height 73
type textarea "1"
click at [611, 554] on span "Asignar caso" at bounding box center [583, 553] width 86 height 40
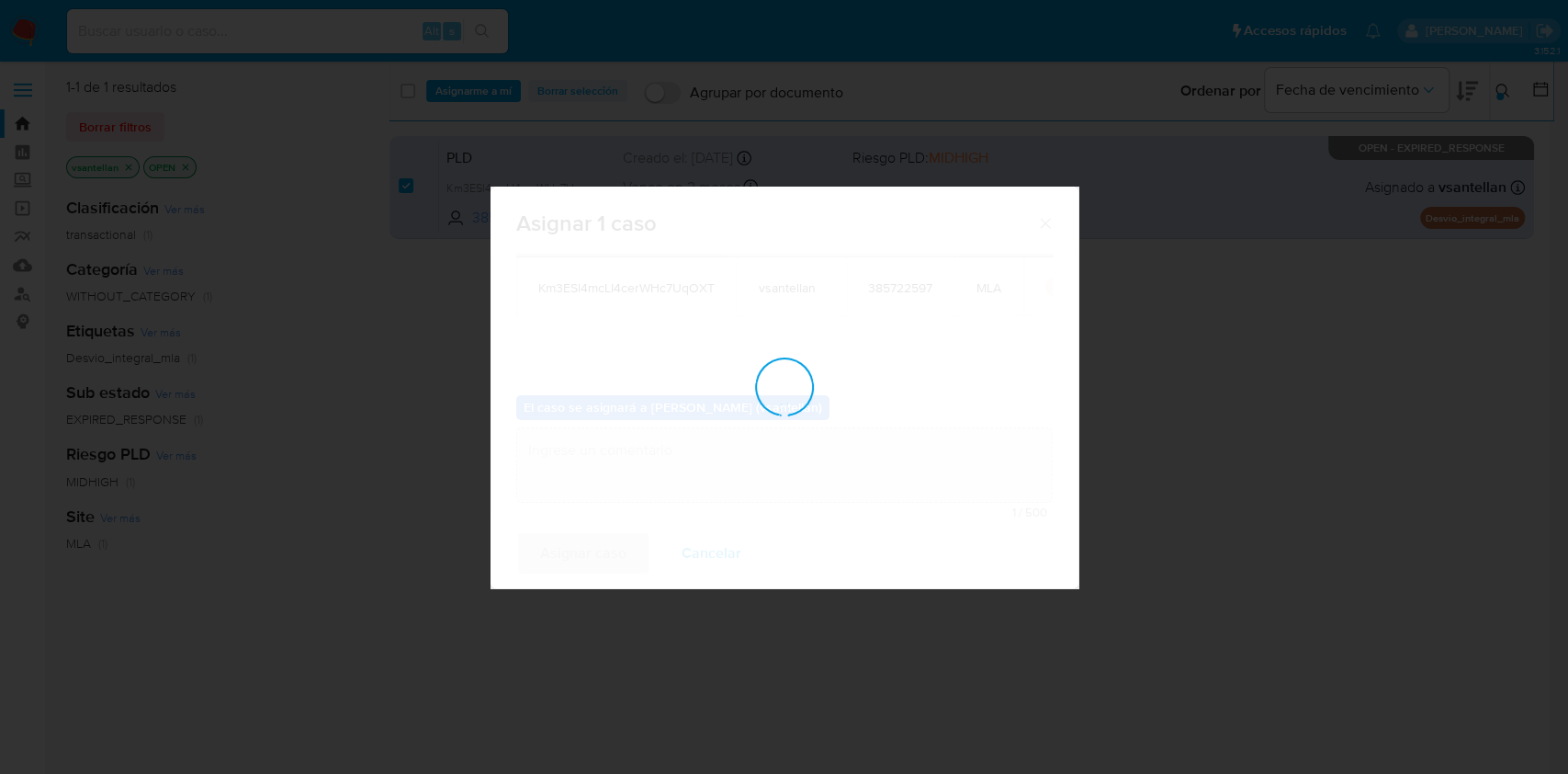
checkbox input "false"
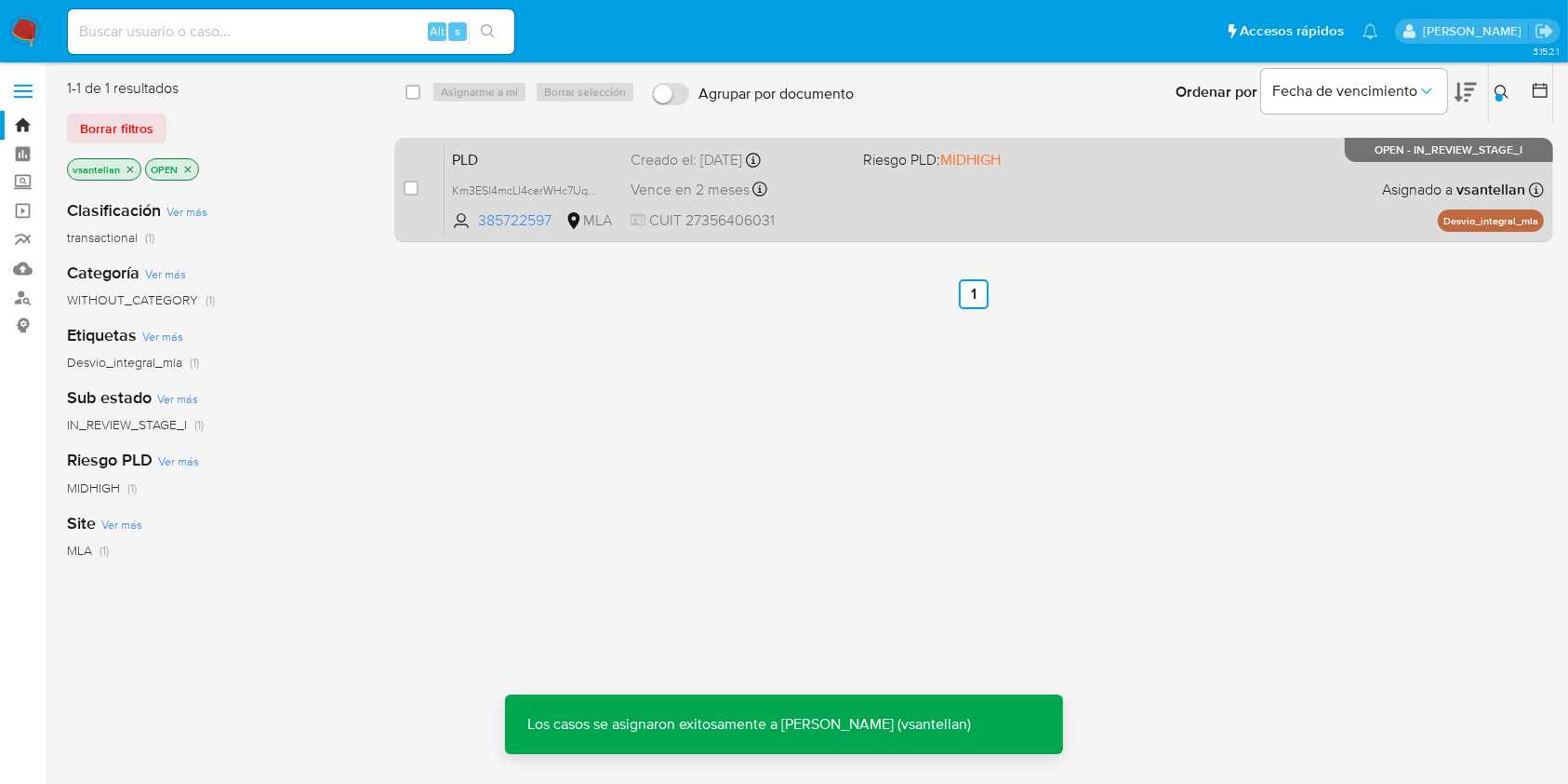
click at [963, 197] on div "PLD Km3ESl4mcLI4cerWHc7UqOXT 385722597 MLA Riesgo PLD: MIDHIGH Creado el: 12/07…" at bounding box center [994, 189] width 1099 height 94
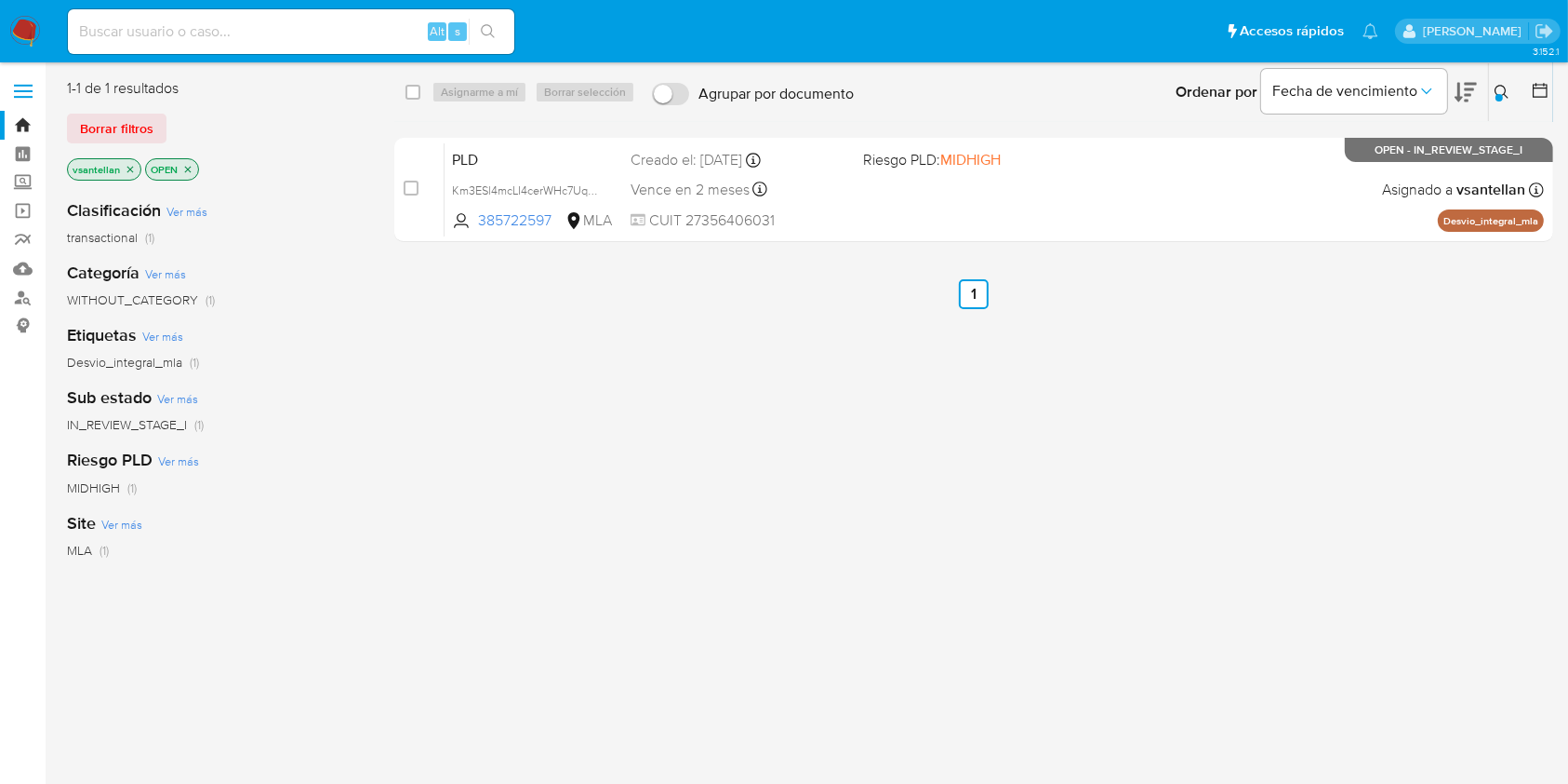
click at [24, 26] on img at bounding box center [25, 32] width 32 height 32
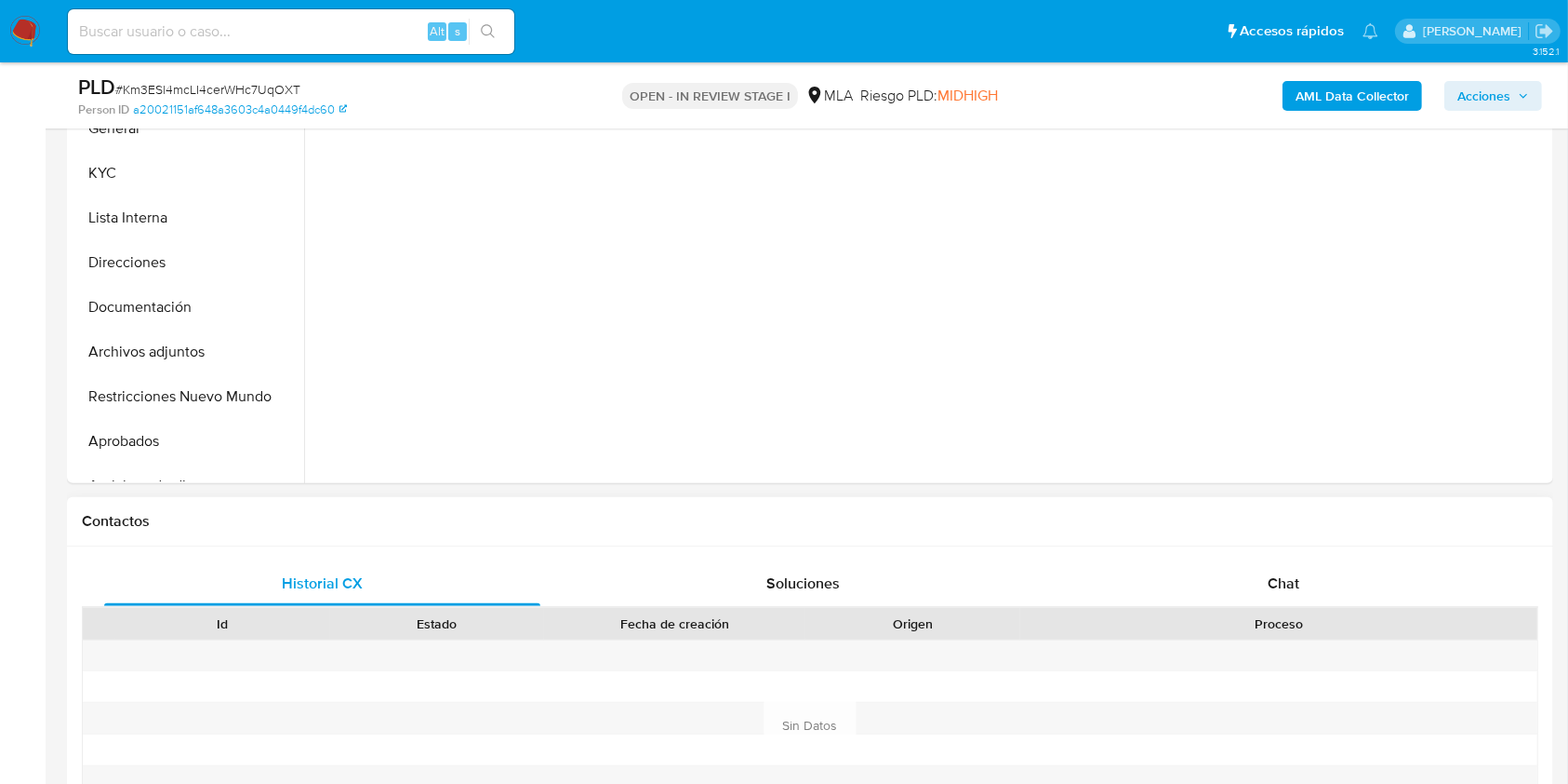
scroll to position [497, 0]
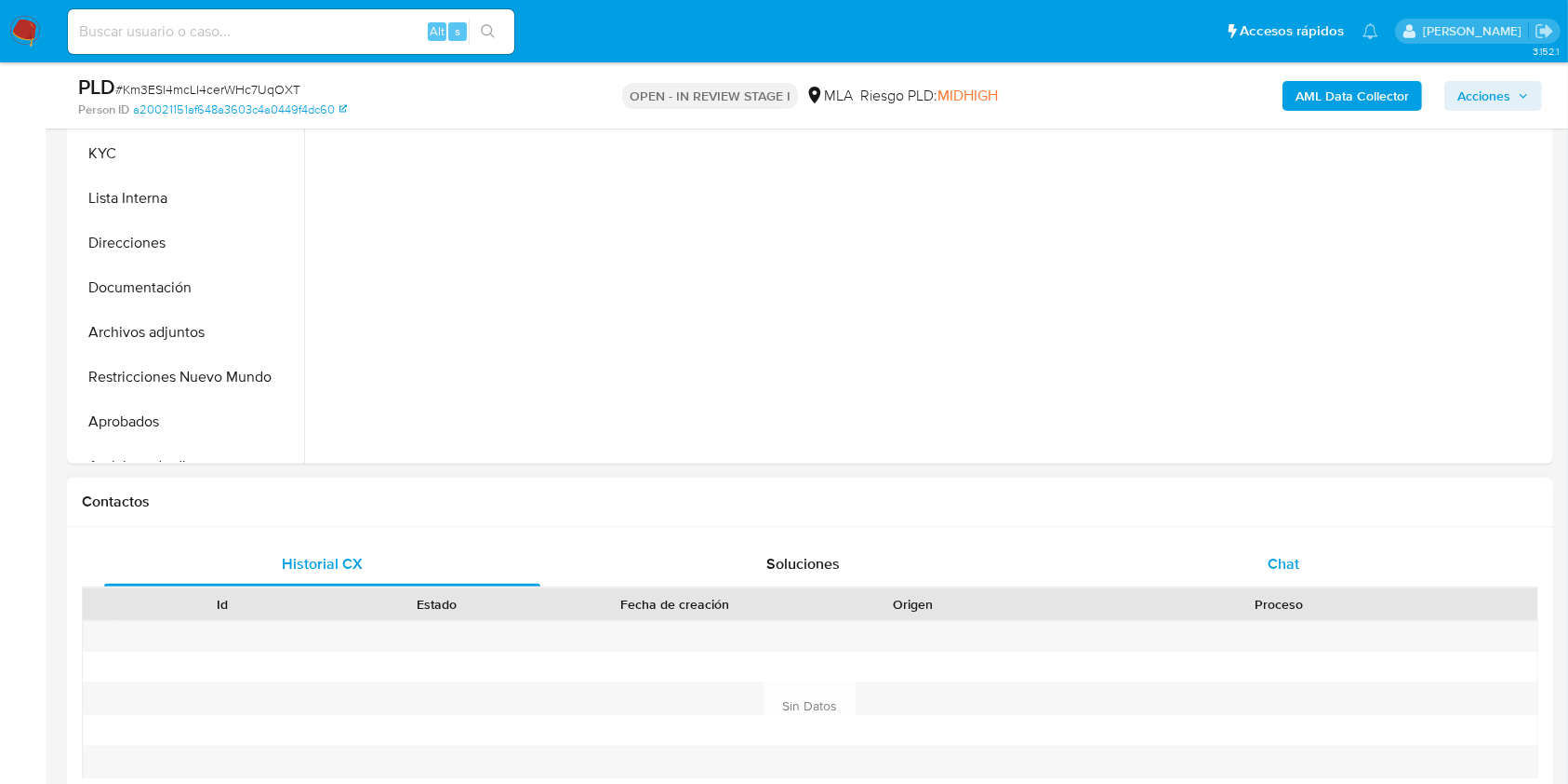
click at [1260, 558] on div "Chat" at bounding box center [1284, 564] width 436 height 45
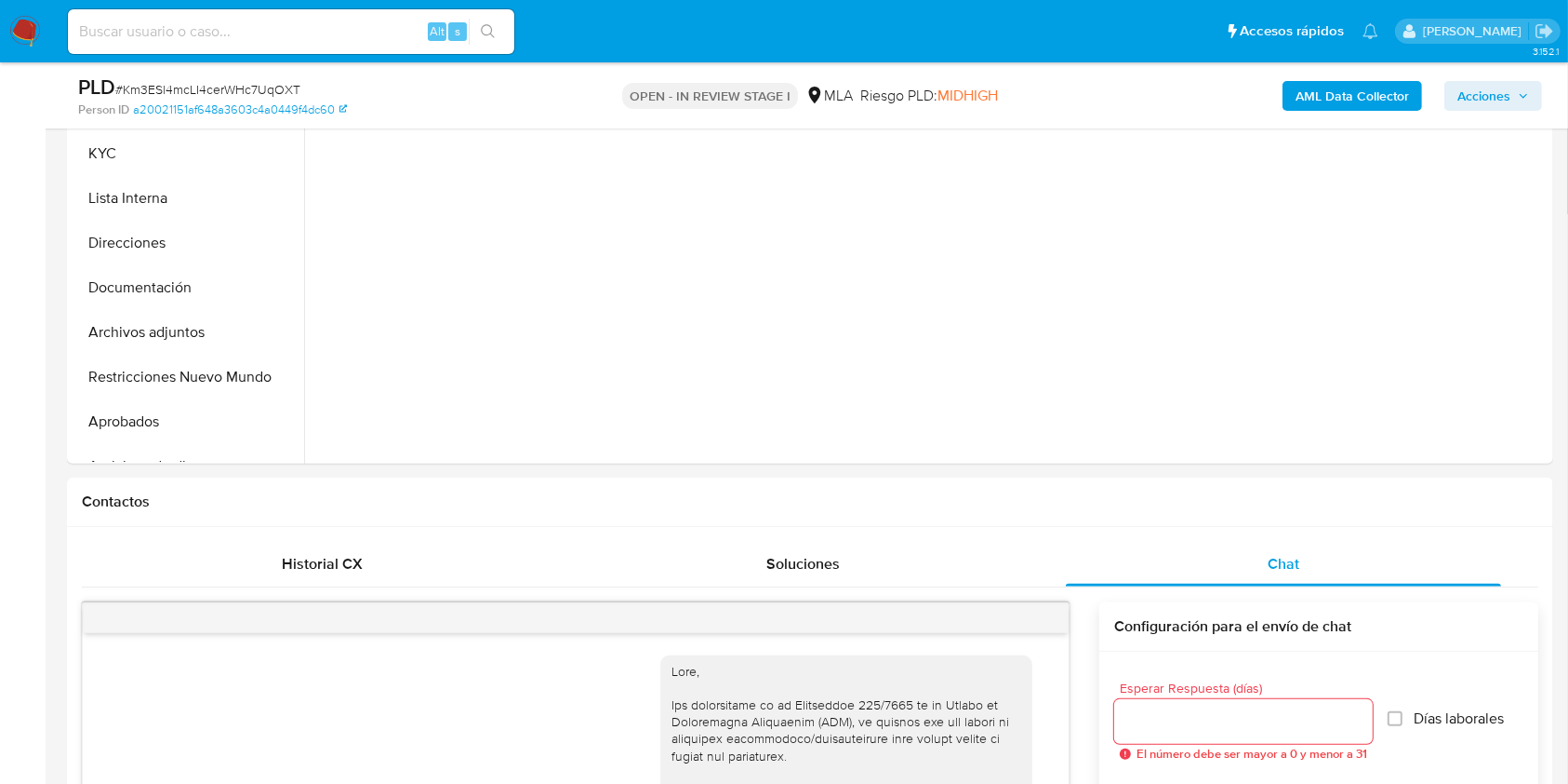
select select "10"
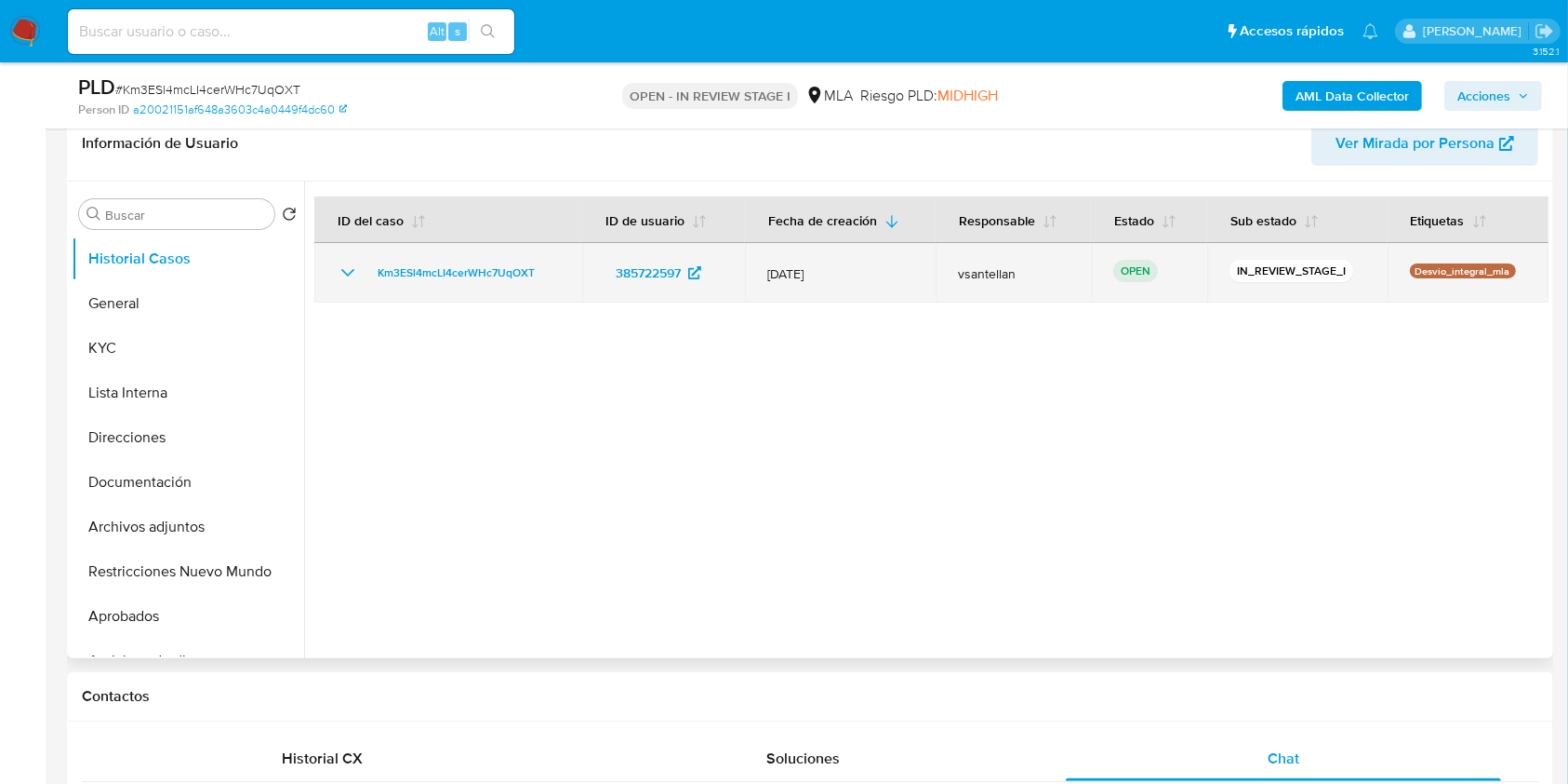
scroll to position [216, 0]
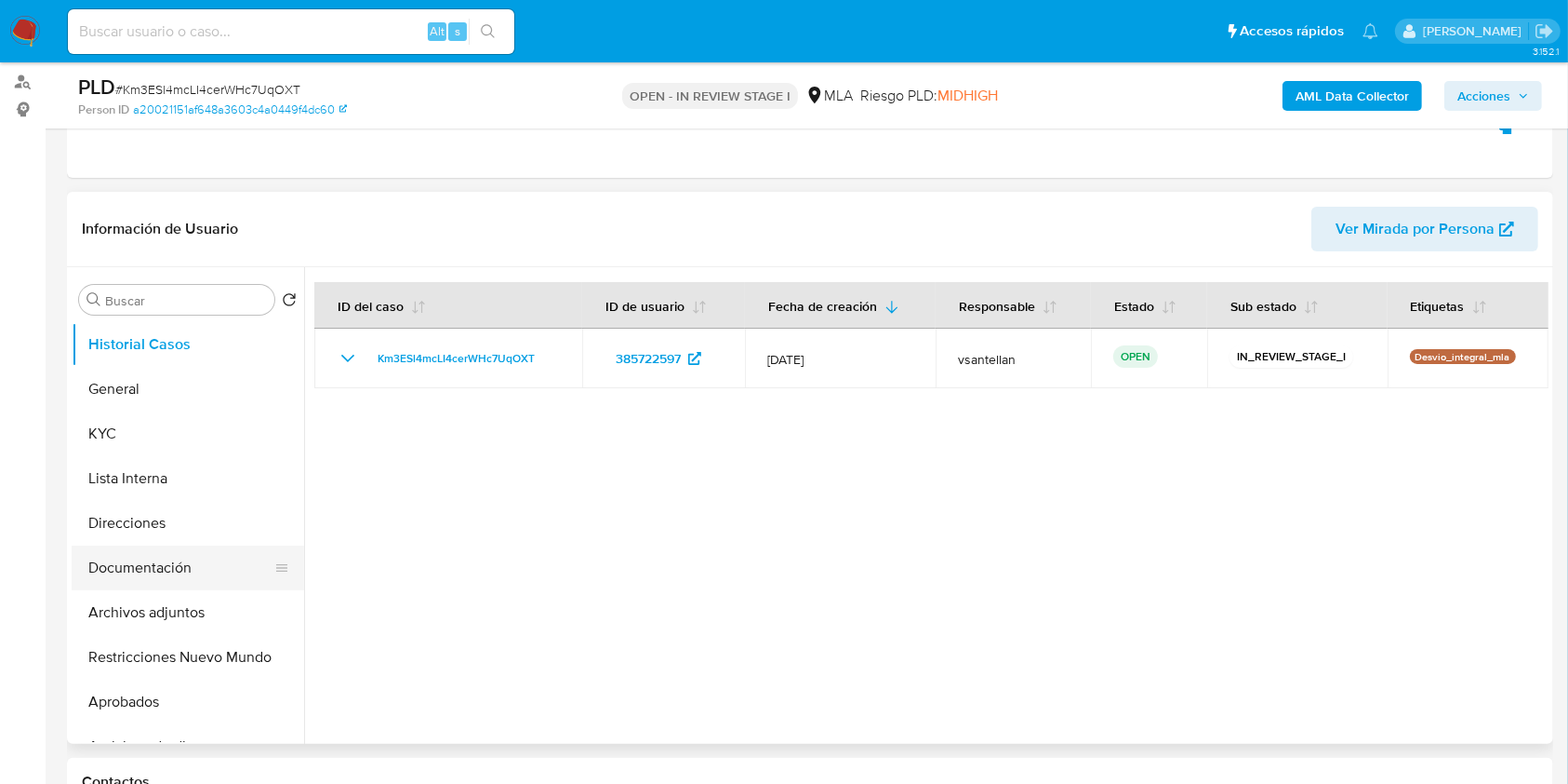
click at [190, 582] on button "Documentación" at bounding box center [180, 567] width 218 height 45
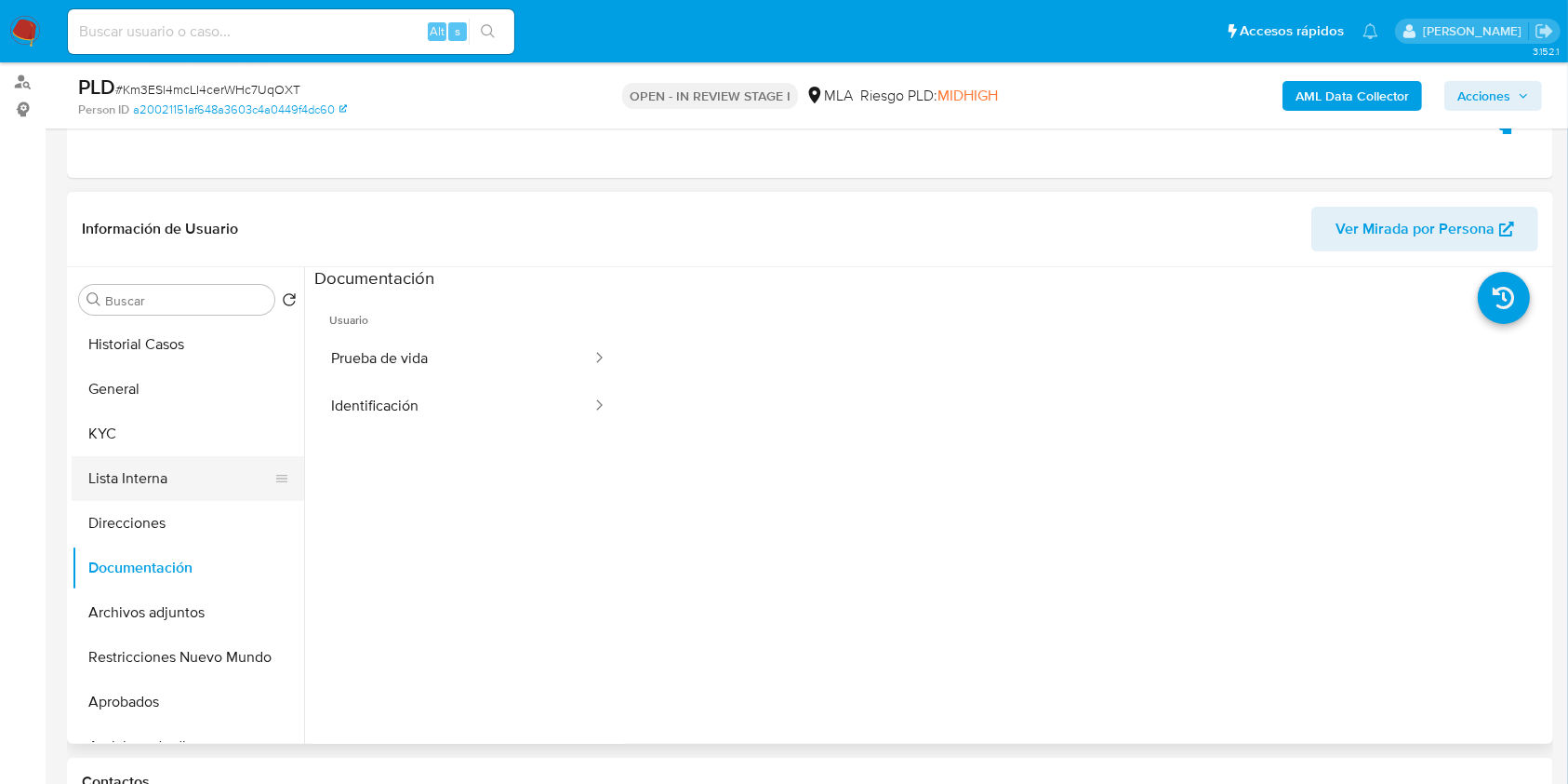
click at [140, 457] on button "Lista Interna" at bounding box center [180, 478] width 218 height 45
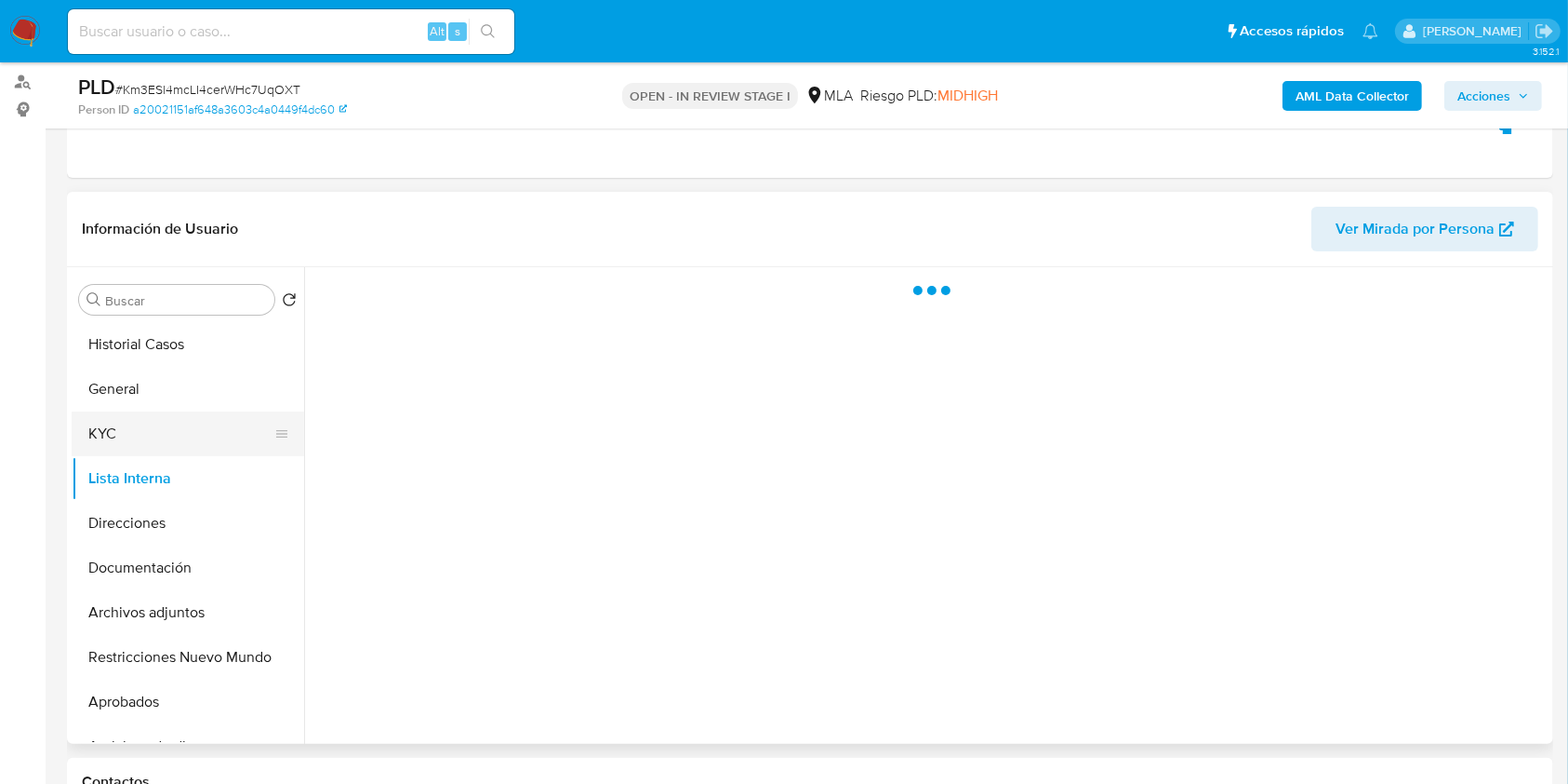
click at [141, 441] on button "KYC" at bounding box center [180, 433] width 218 height 45
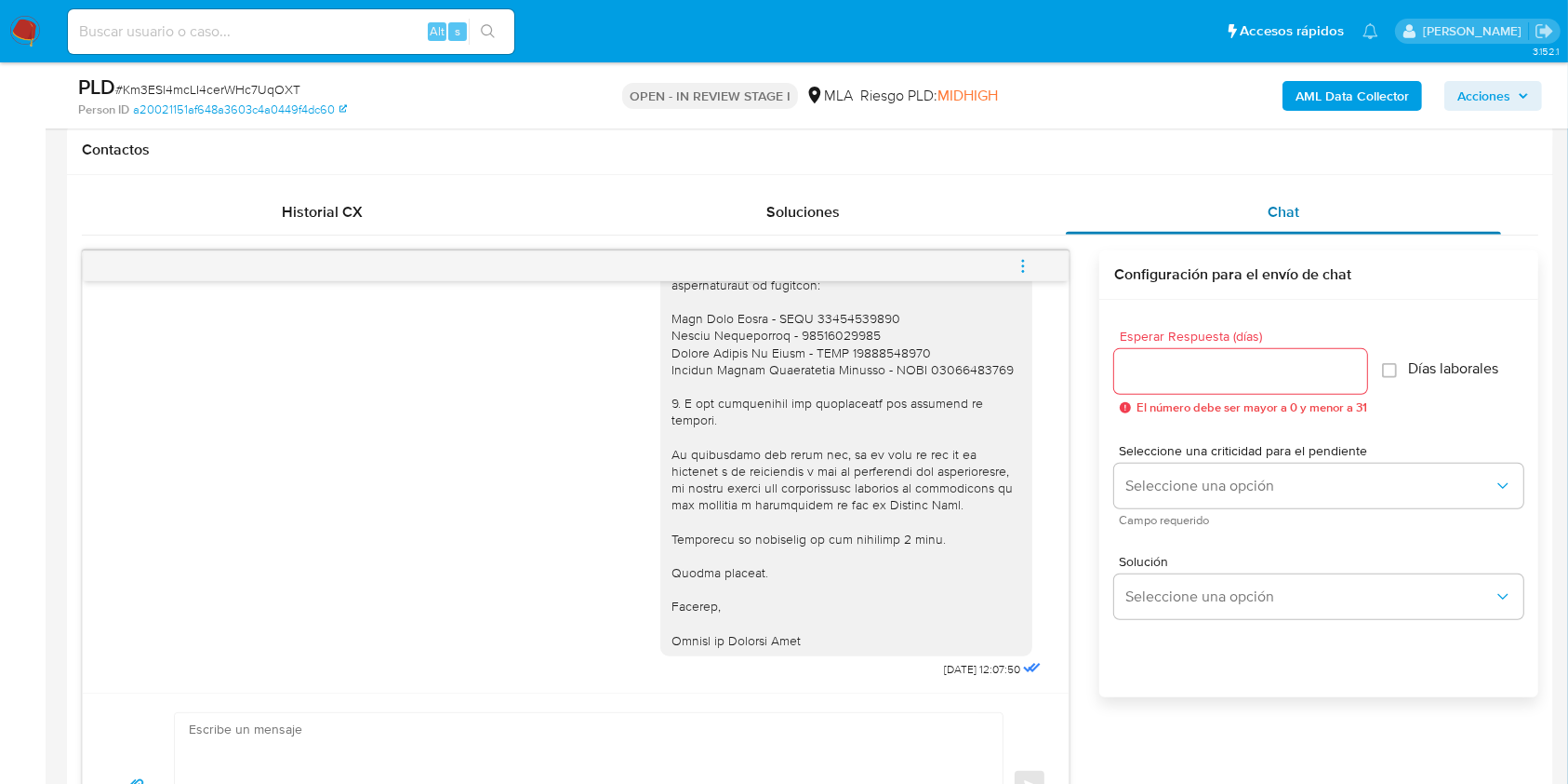
scroll to position [803, 0]
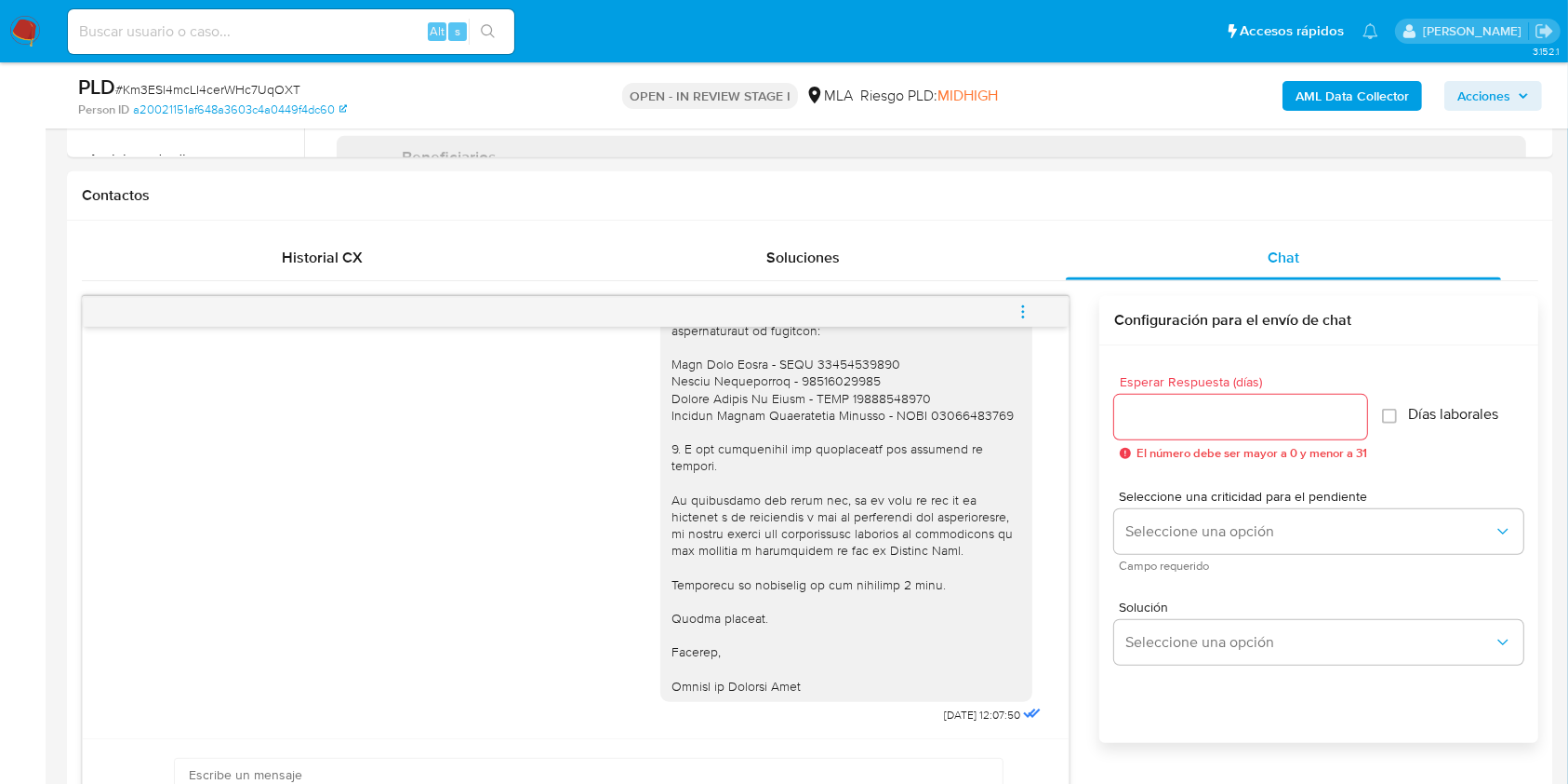
drag, startPoint x: 1009, startPoint y: 313, endPoint x: 1053, endPoint y: 296, distance: 47.2
click at [1010, 312] on button "menu-action" at bounding box center [1023, 311] width 61 height 45
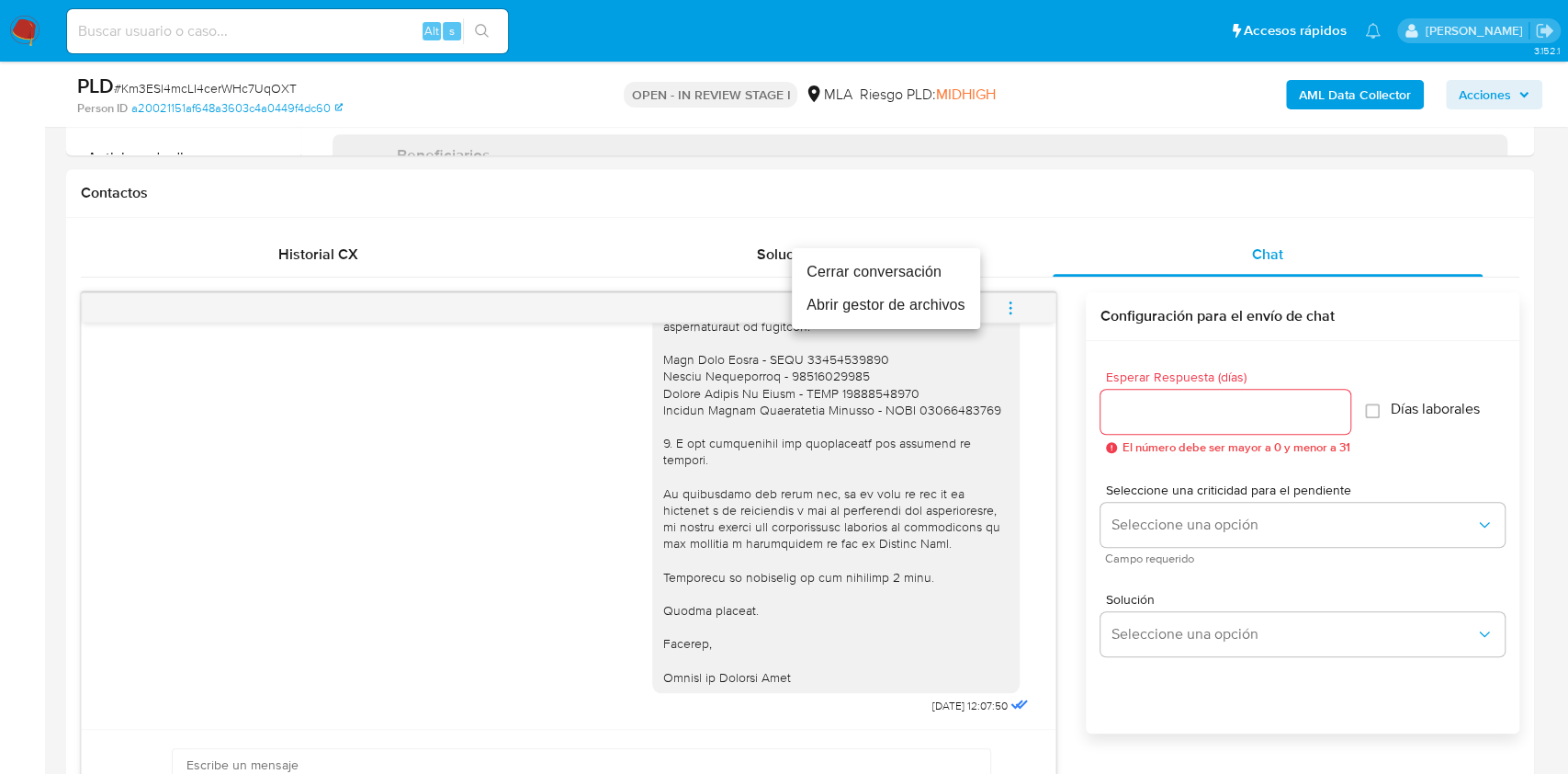
click at [951, 273] on li "Cerrar conversación" at bounding box center [886, 272] width 189 height 33
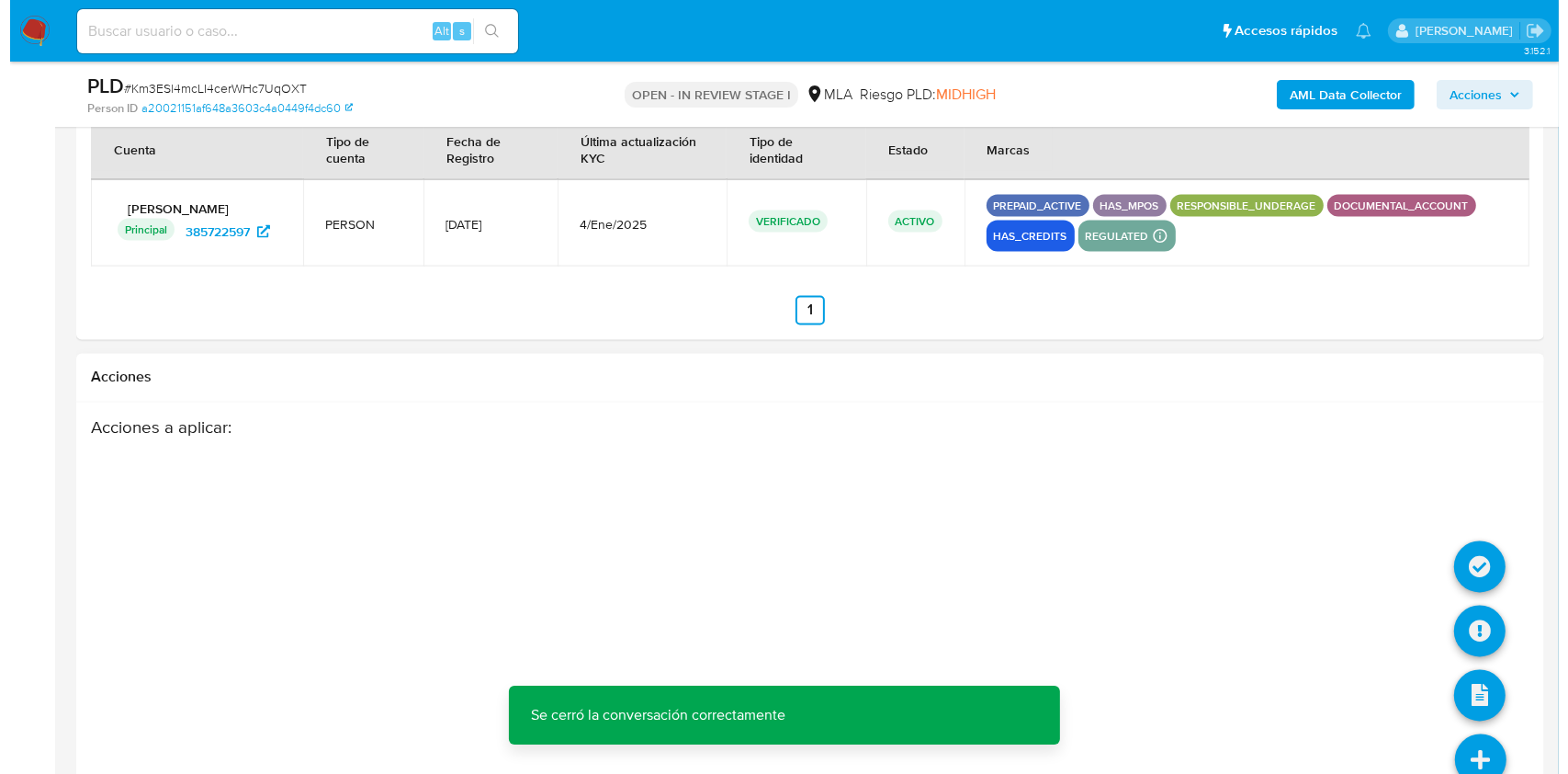
scroll to position [3271, 0]
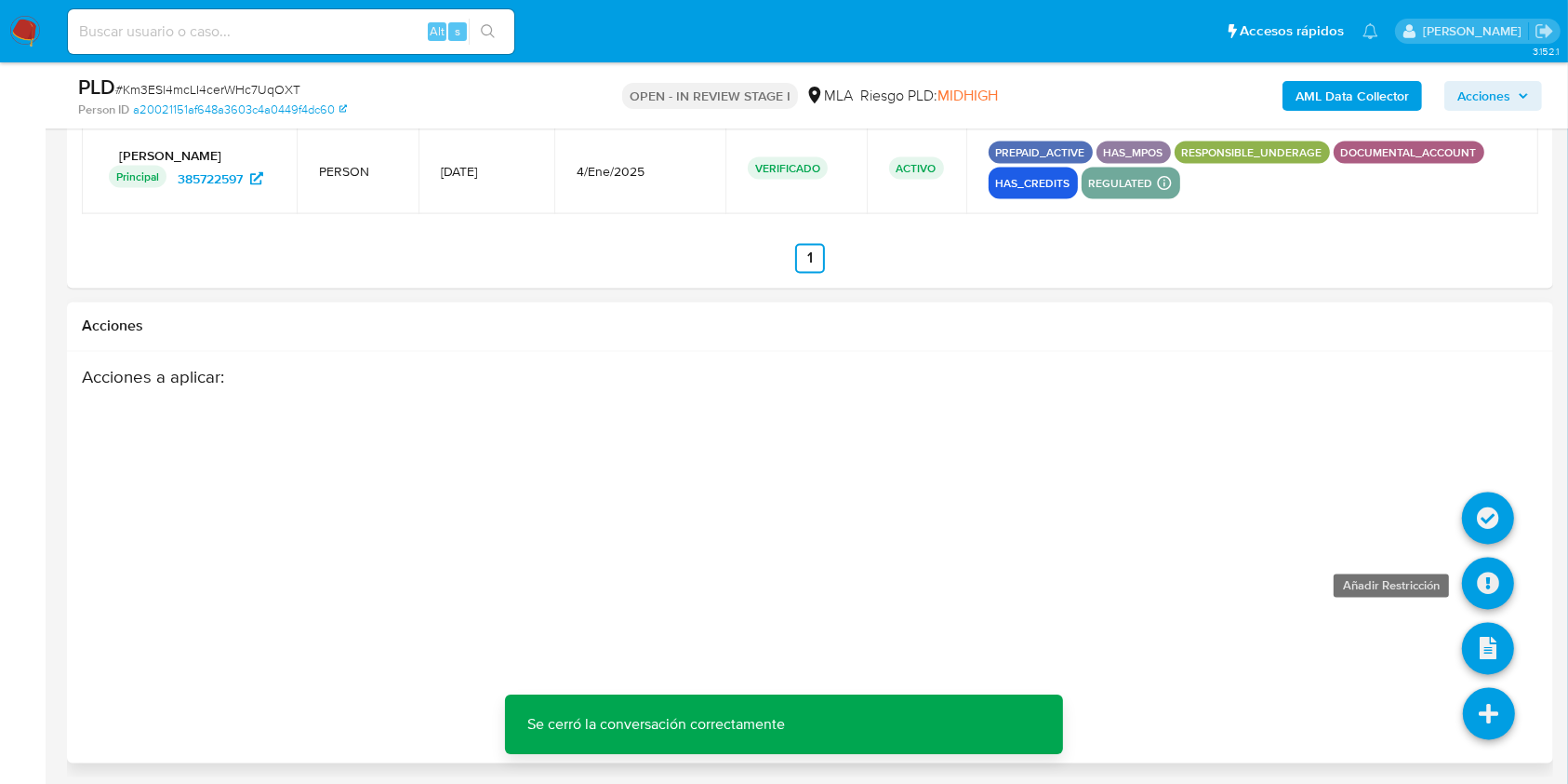
click at [1481, 589] on icon at bounding box center [1488, 584] width 52 height 53
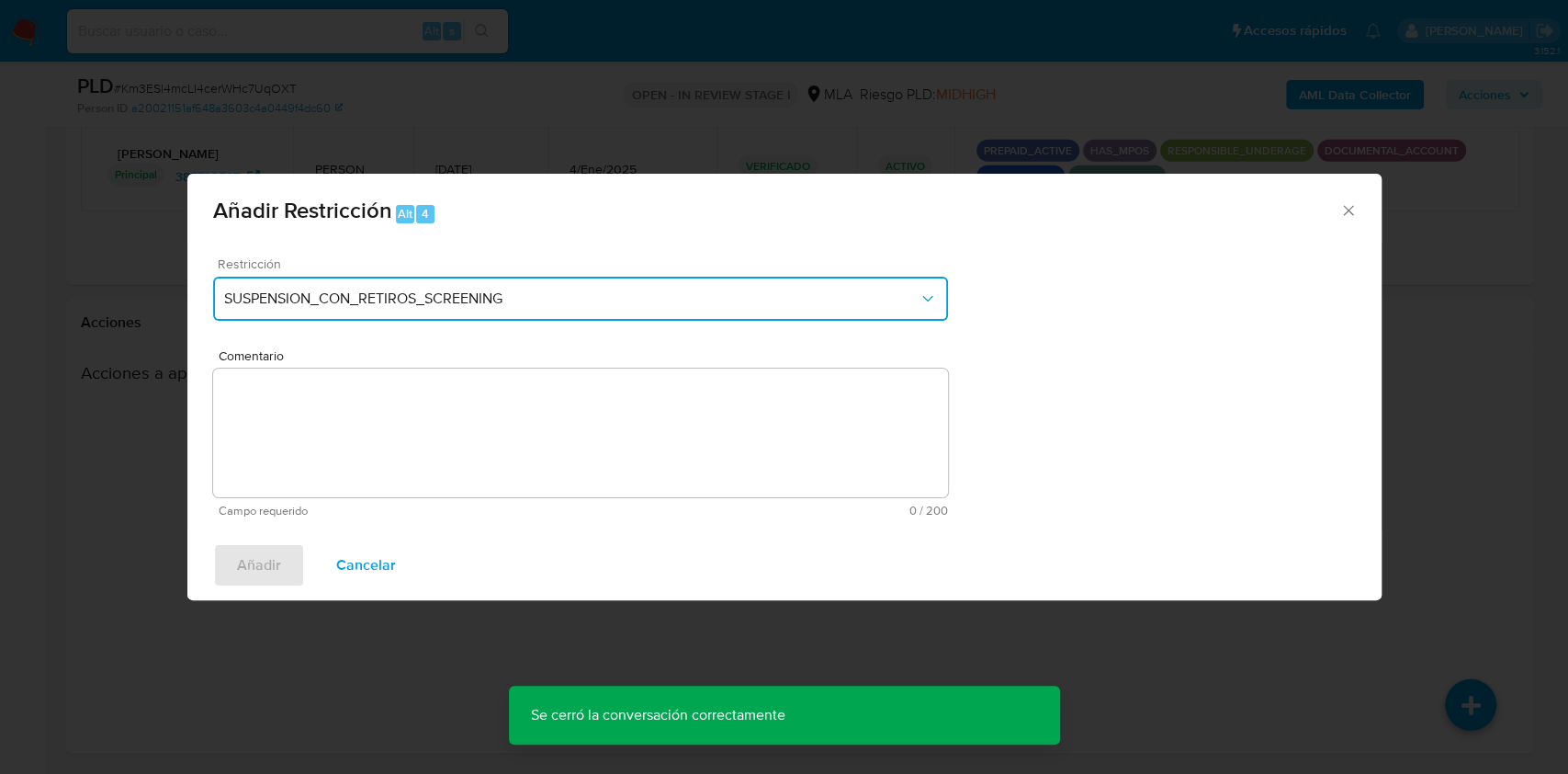
click at [576, 297] on span "SUSPENSION_CON_RETIROS_SCREENING" at bounding box center [571, 298] width 694 height 19
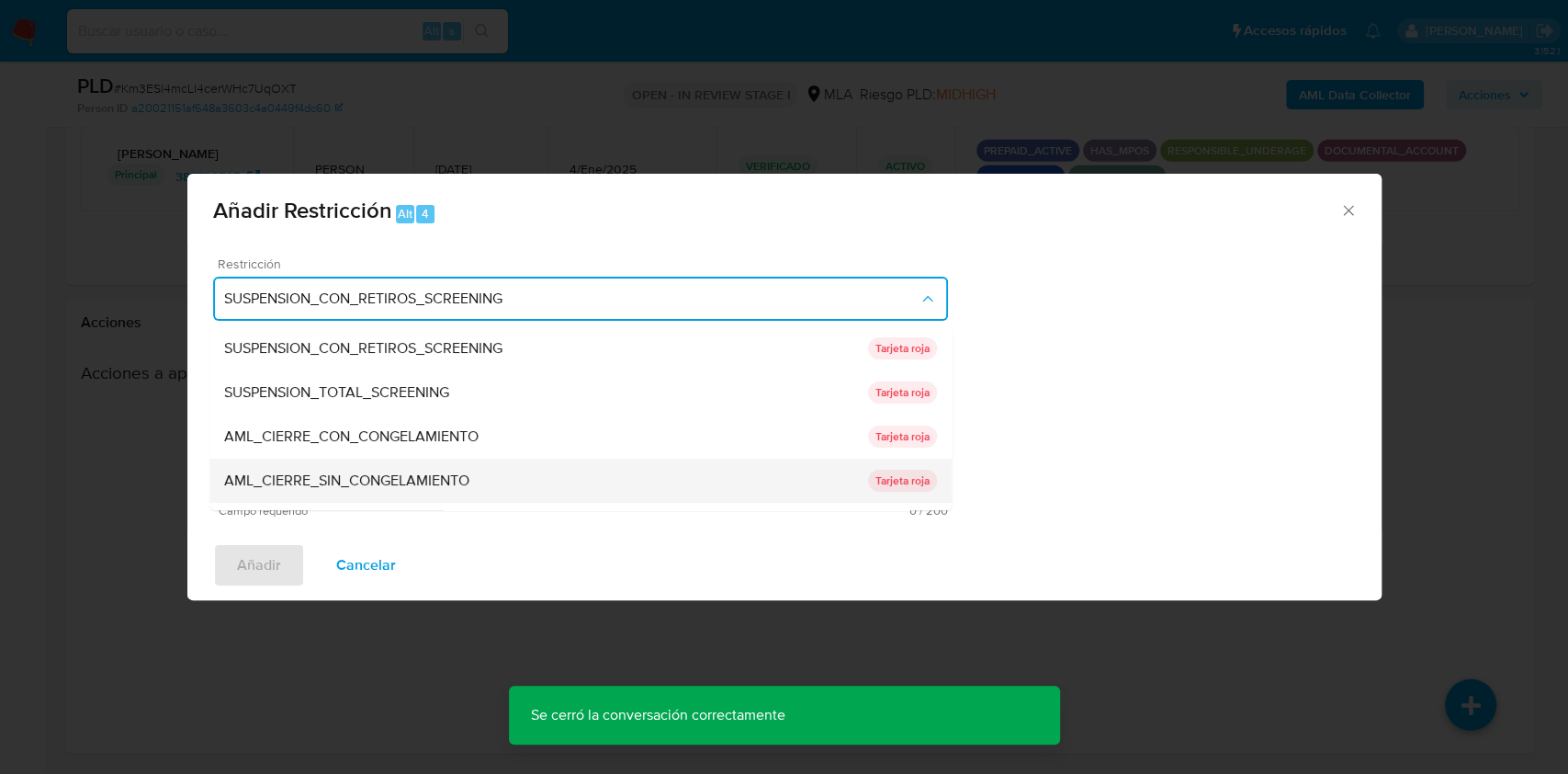
scroll to position [245, 0]
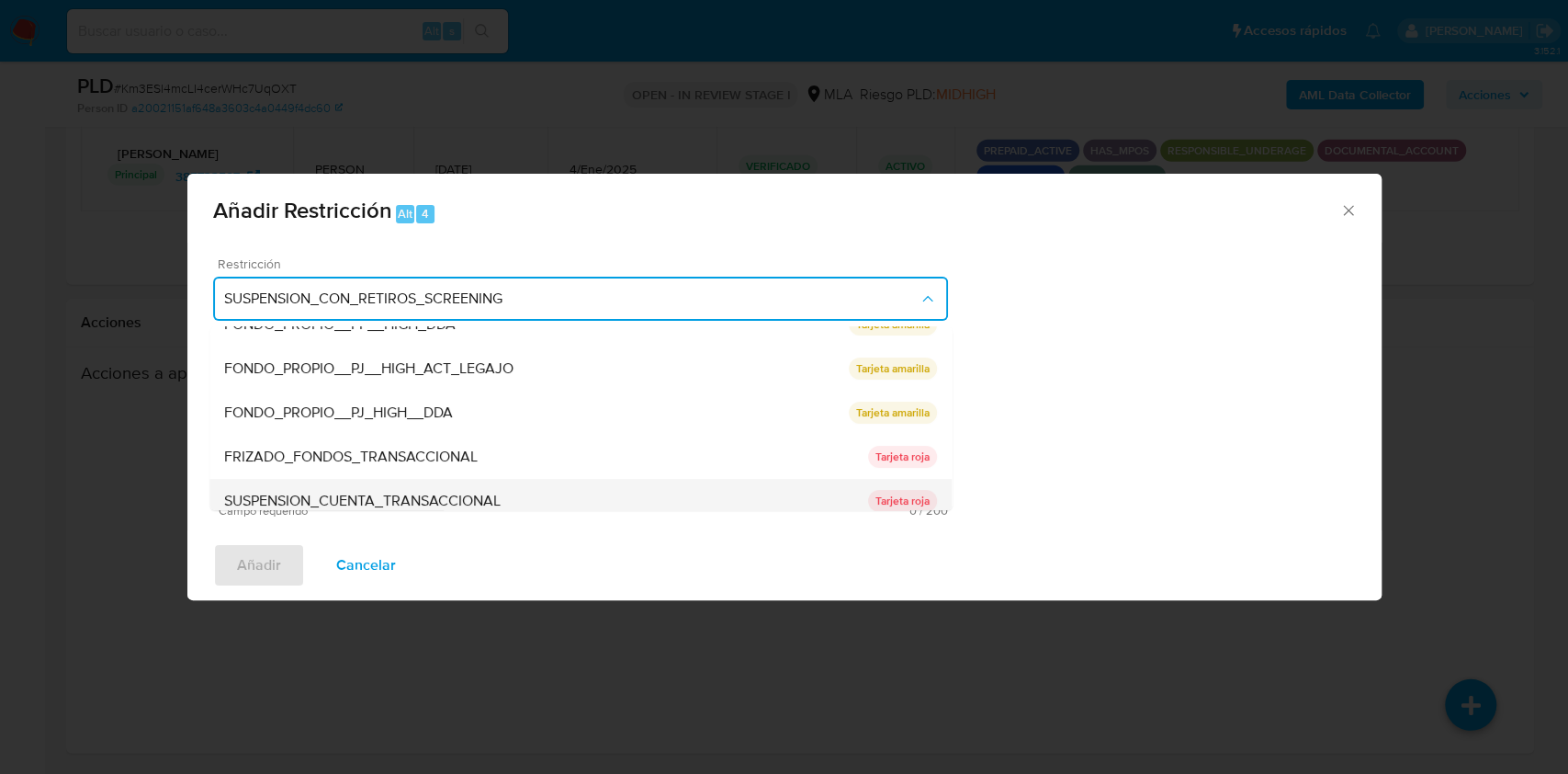
click at [464, 488] on div "SUSPENSION_CUENTA_TRANSACCIONAL" at bounding box center [546, 500] width 644 height 44
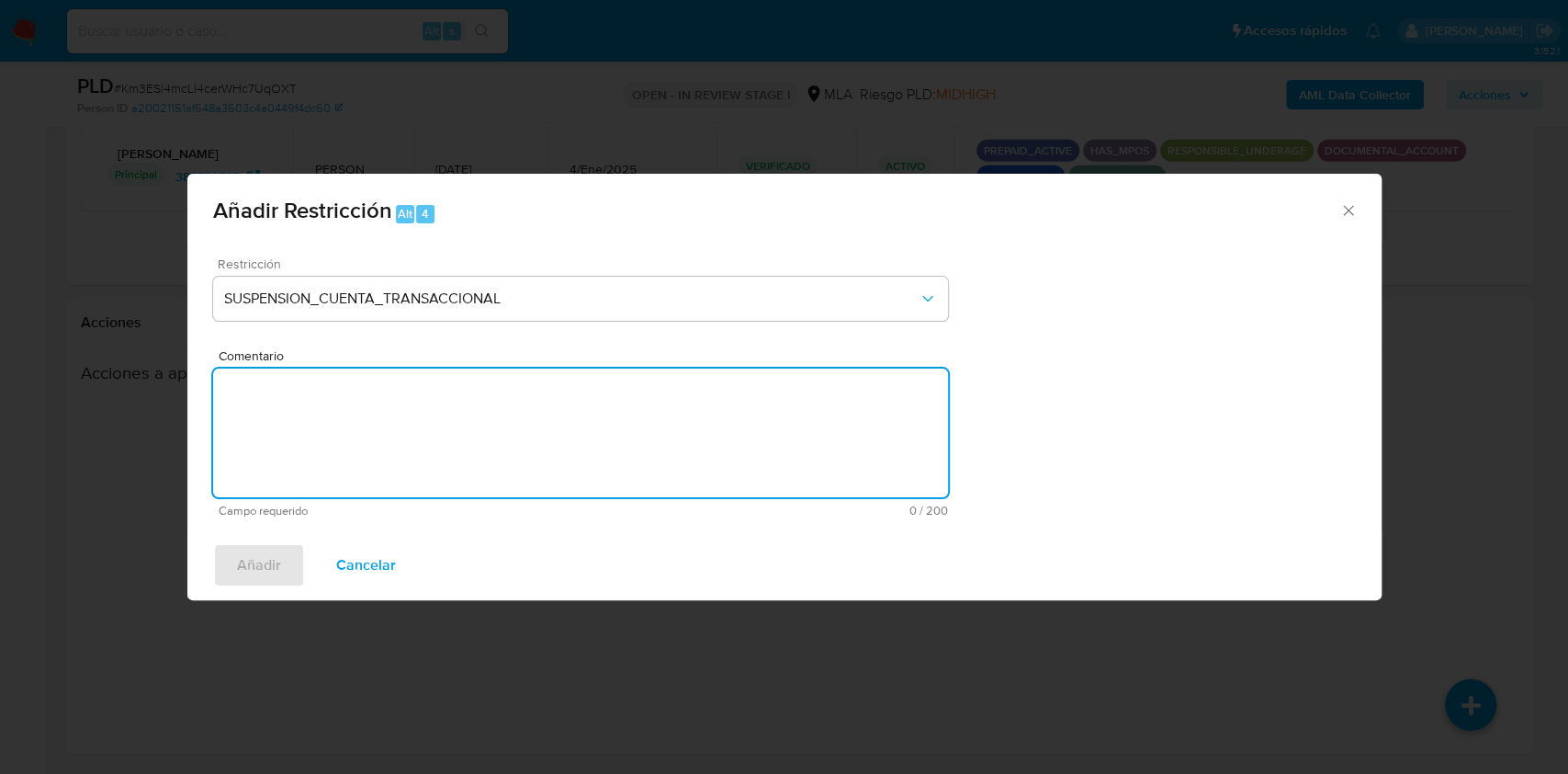
click at [336, 458] on textarea "Comentario" at bounding box center [580, 433] width 735 height 128
type textarea "AML"
click at [273, 568] on span "Añadir" at bounding box center [258, 565] width 44 height 40
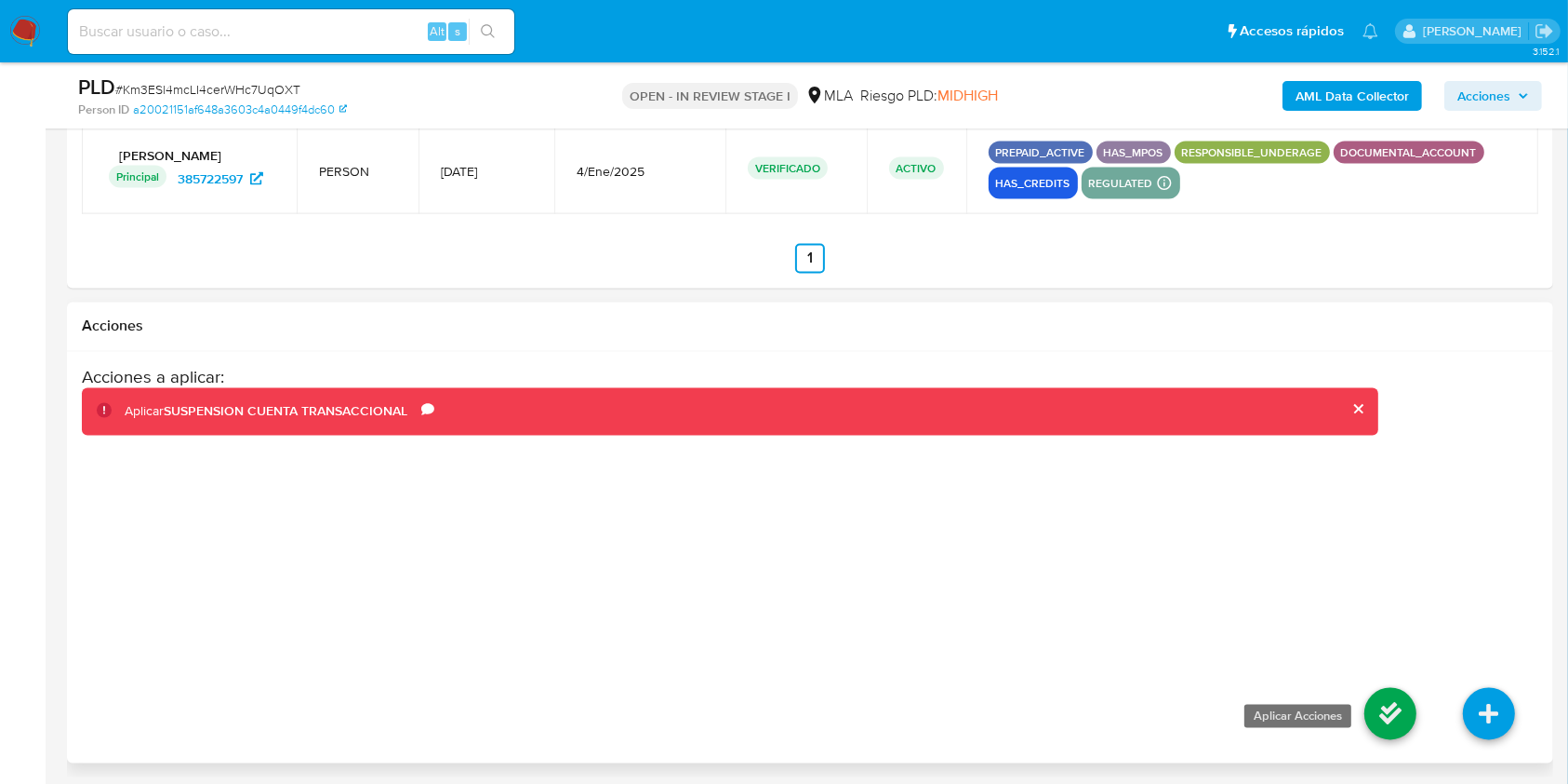
click at [1400, 696] on icon at bounding box center [1391, 714] width 52 height 53
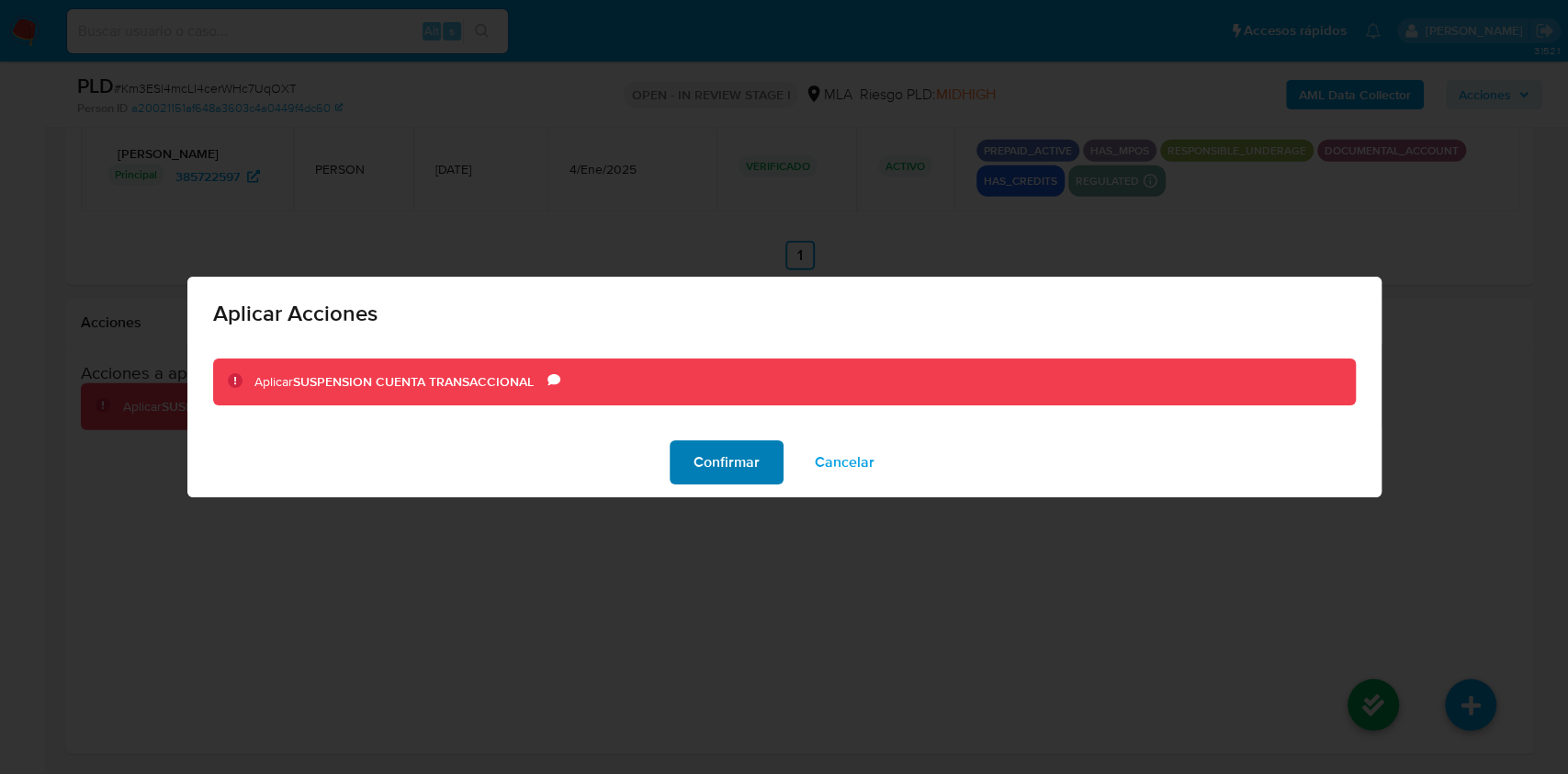
click at [723, 454] on span "Confirmar" at bounding box center [727, 462] width 67 height 40
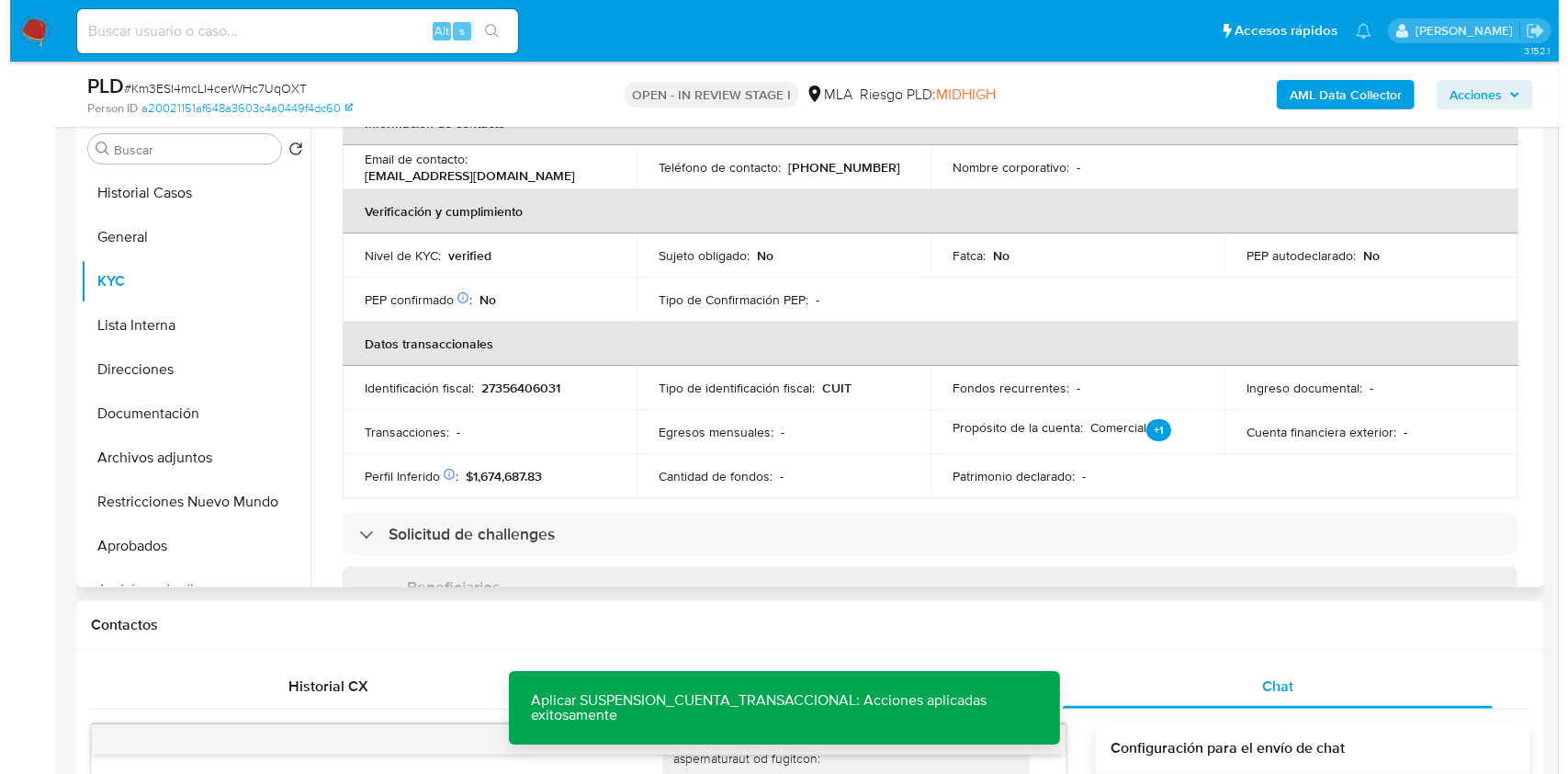
scroll to position [0, 0]
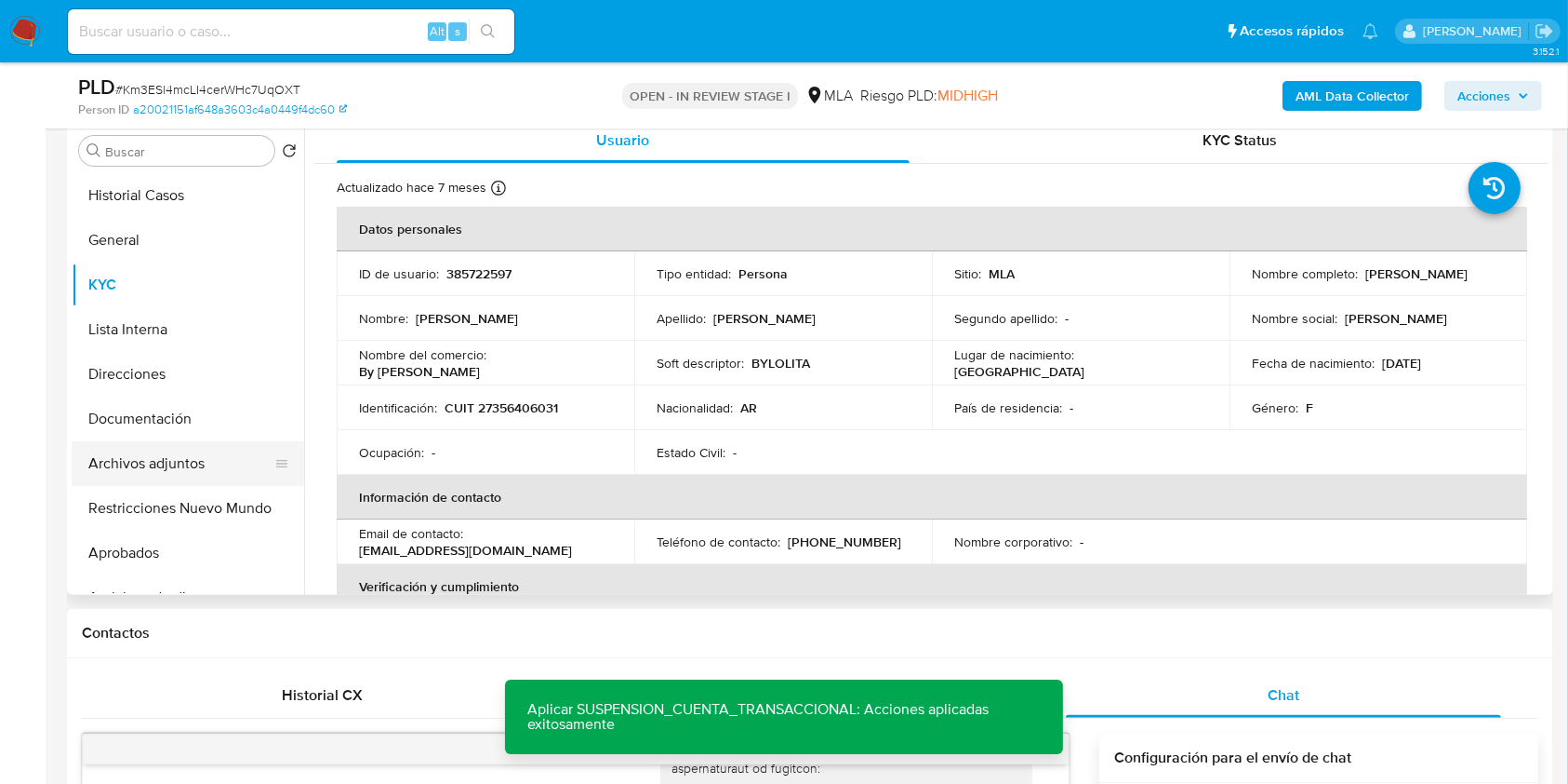
click at [123, 476] on button "Archivos adjuntos" at bounding box center [180, 463] width 218 height 45
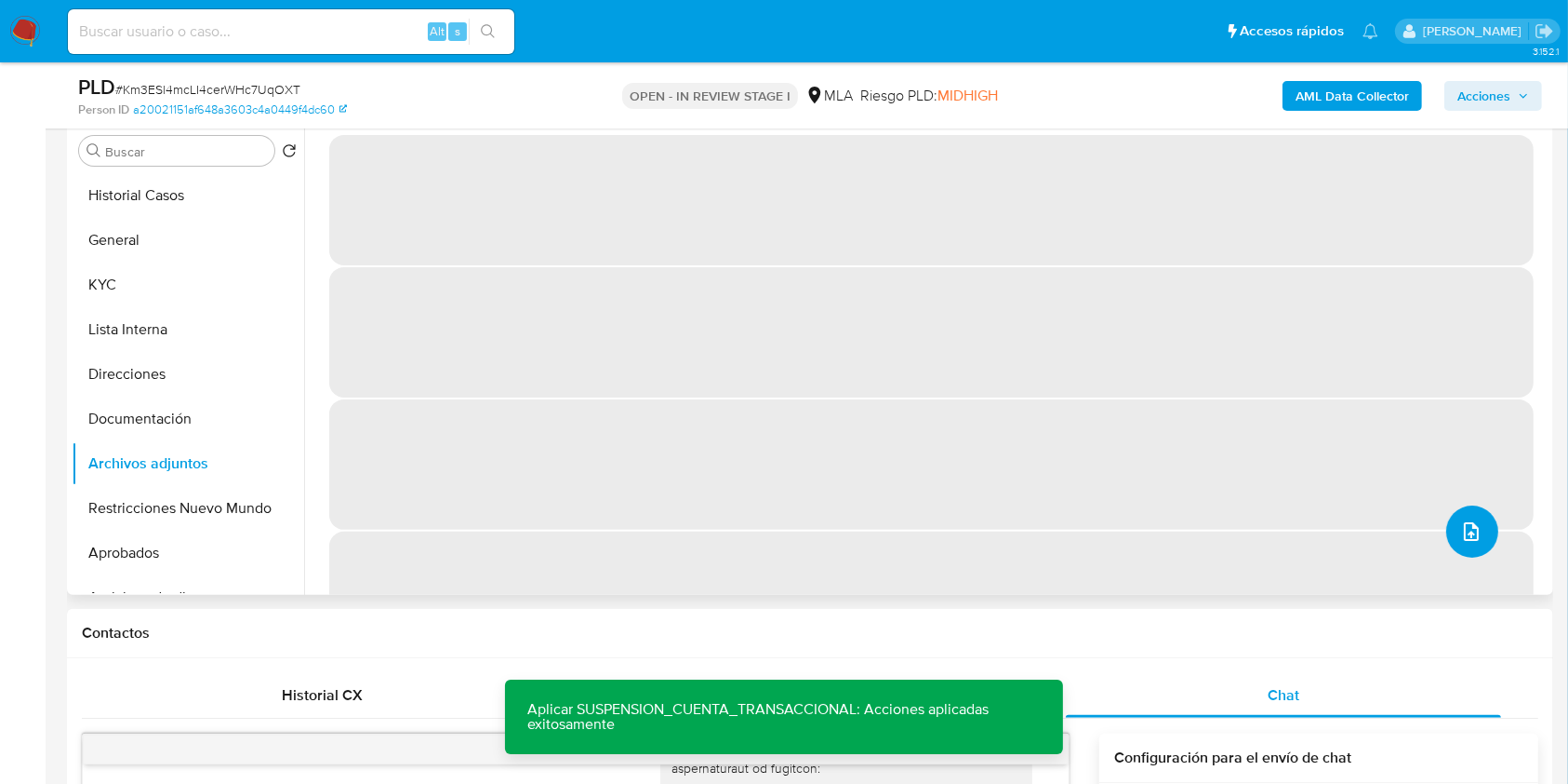
click at [1466, 517] on button "upload-file" at bounding box center [1472, 531] width 52 height 53
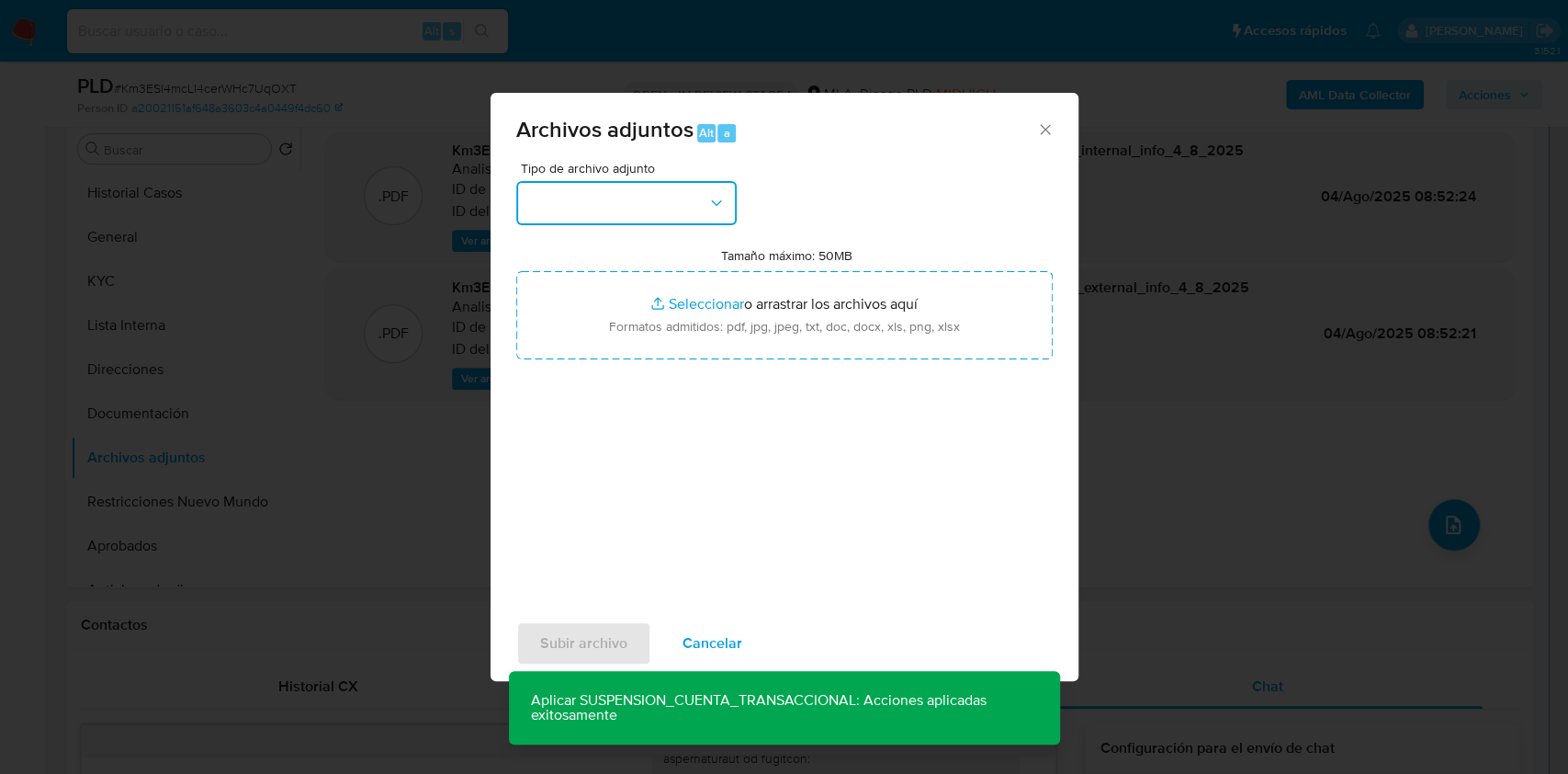
click at [605, 196] on button "button" at bounding box center [626, 203] width 220 height 44
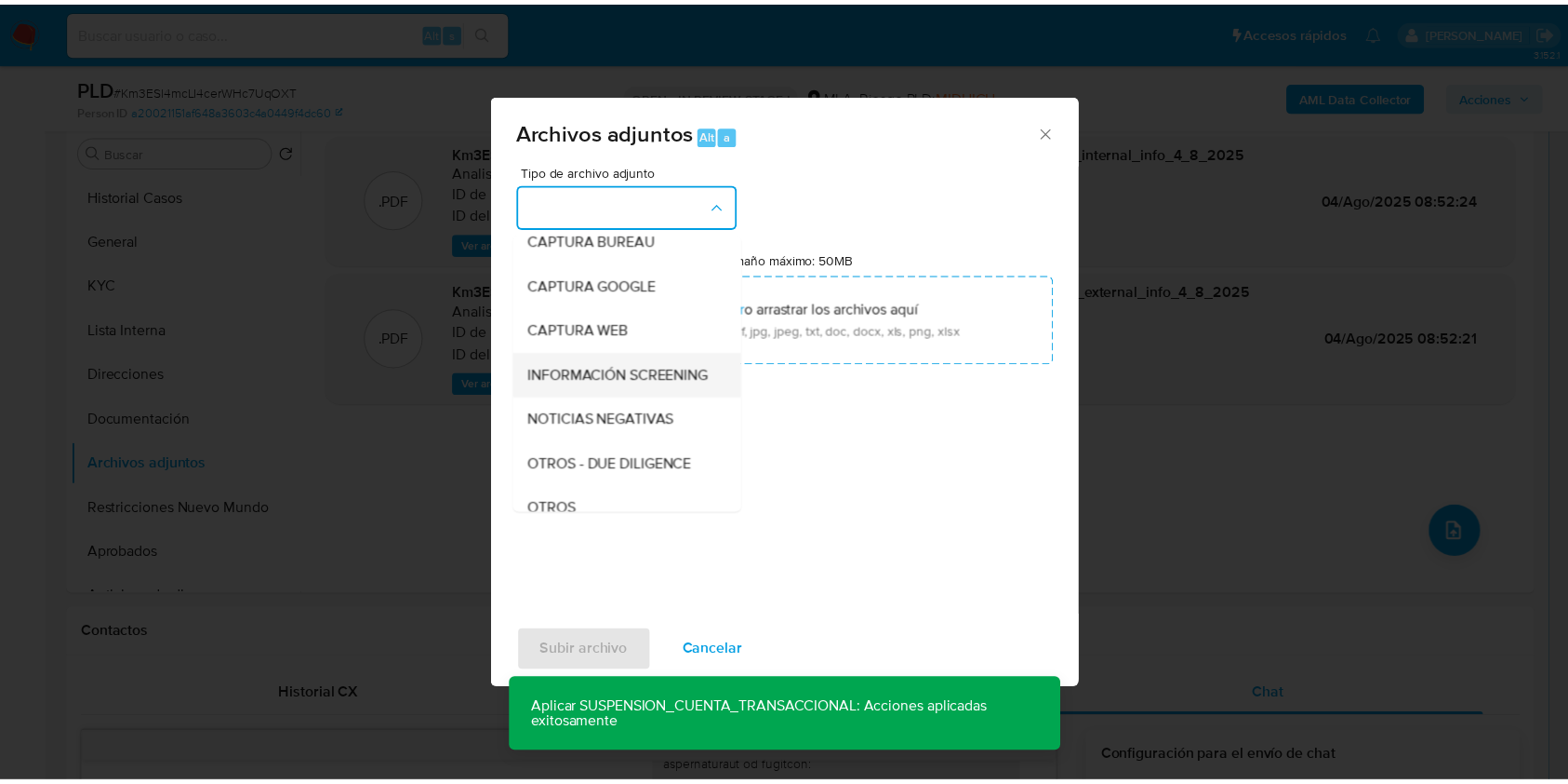
scroll to position [124, 0]
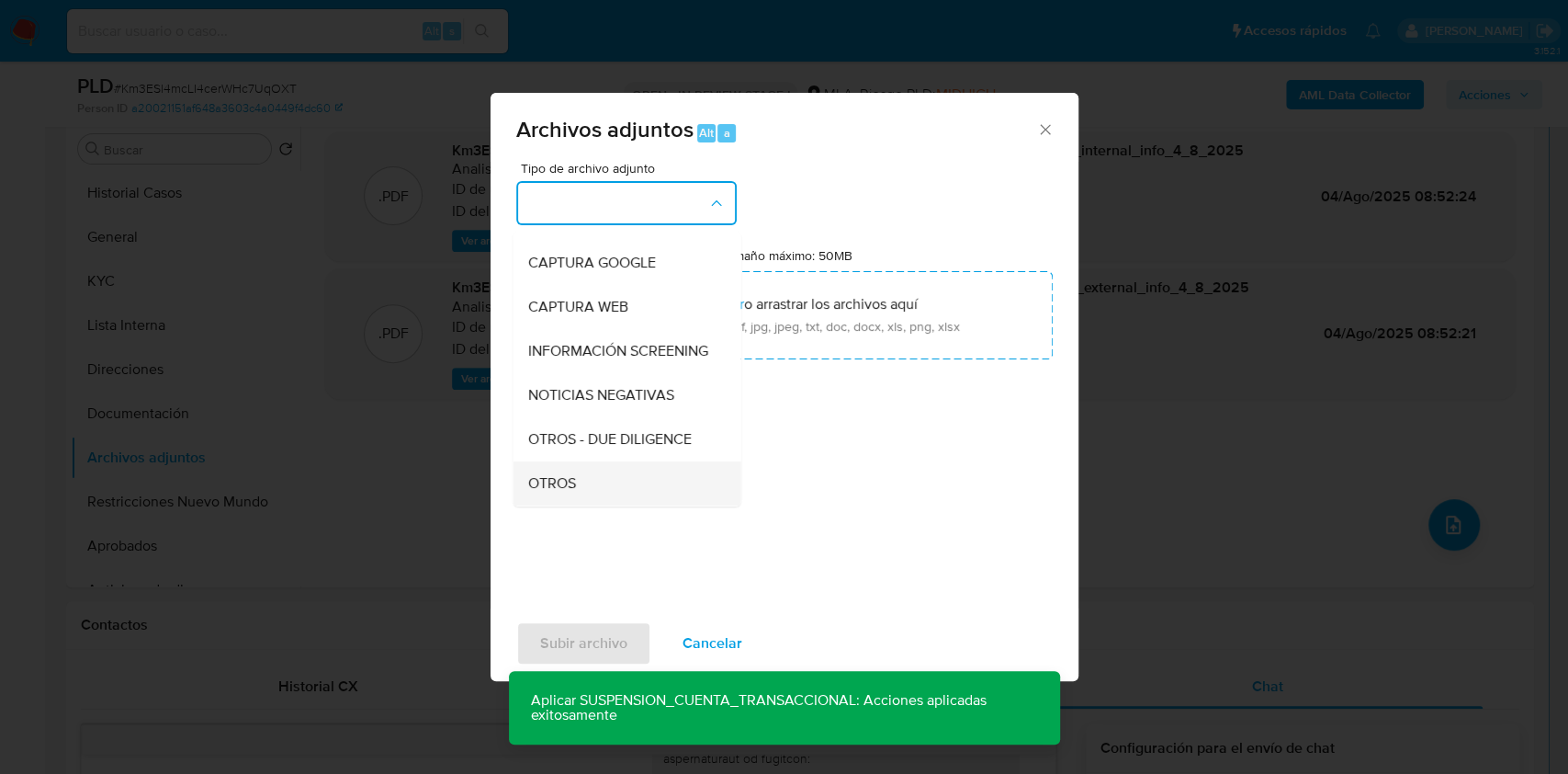
click at [582, 493] on div "OTROS" at bounding box center [621, 482] width 188 height 44
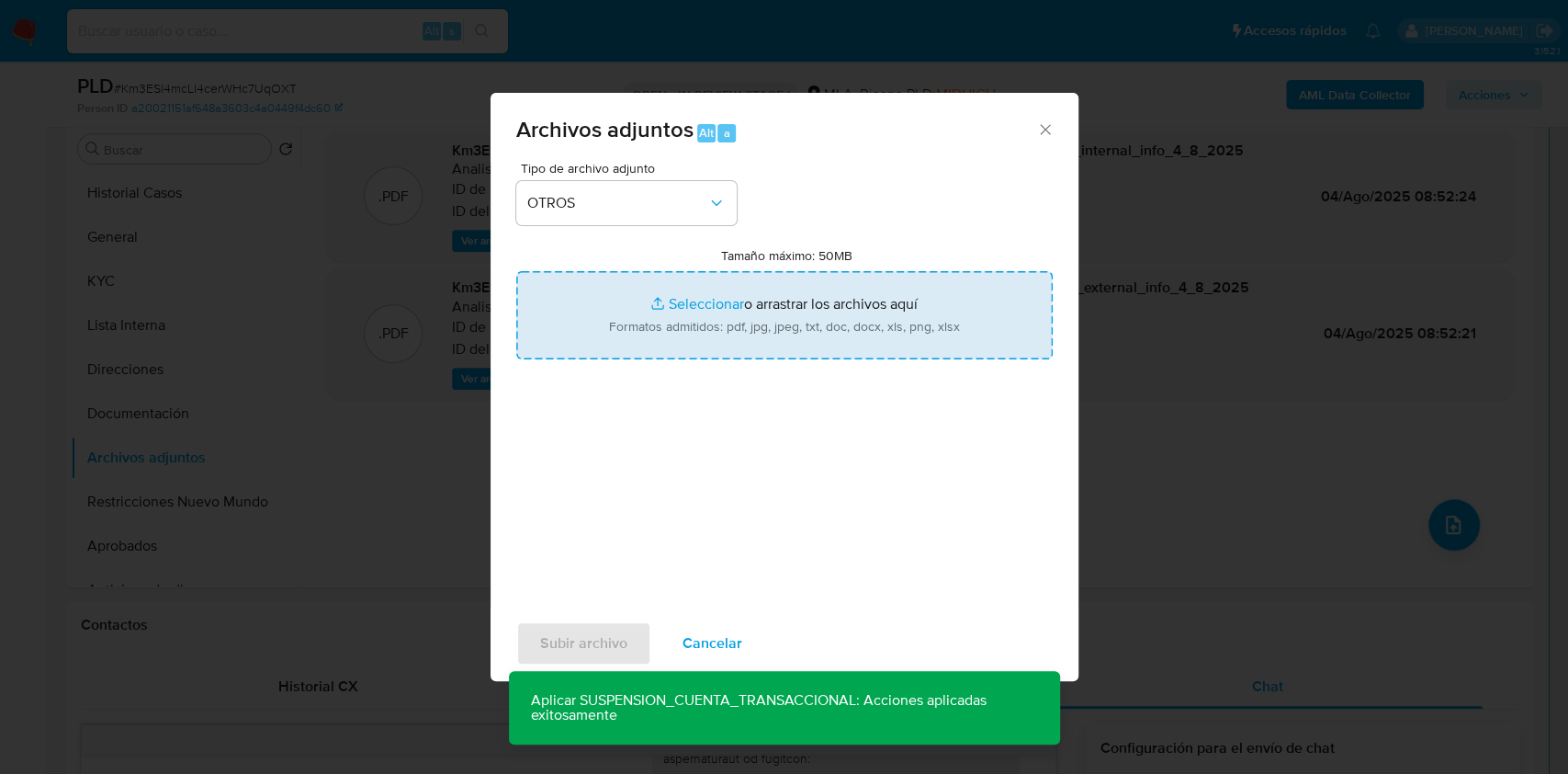
click at [666, 346] on input "Tamaño máximo: 50MB Seleccionar archivos" at bounding box center [784, 315] width 536 height 88
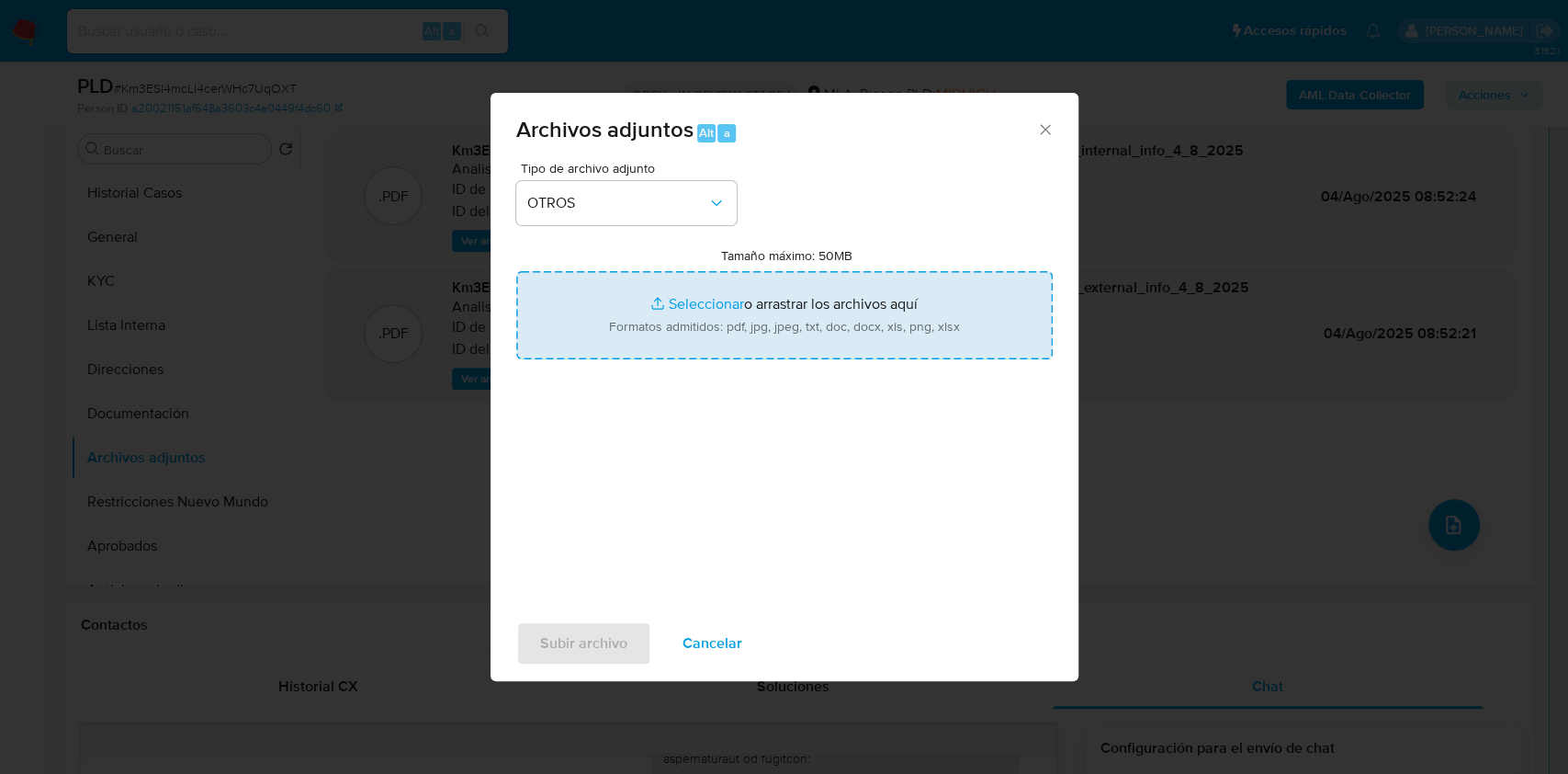
type input "C:\fakepath\Caselog Km3ESl4mcLI4cerWHc7UqOXT_2025_07_17_20_25_44.docx"
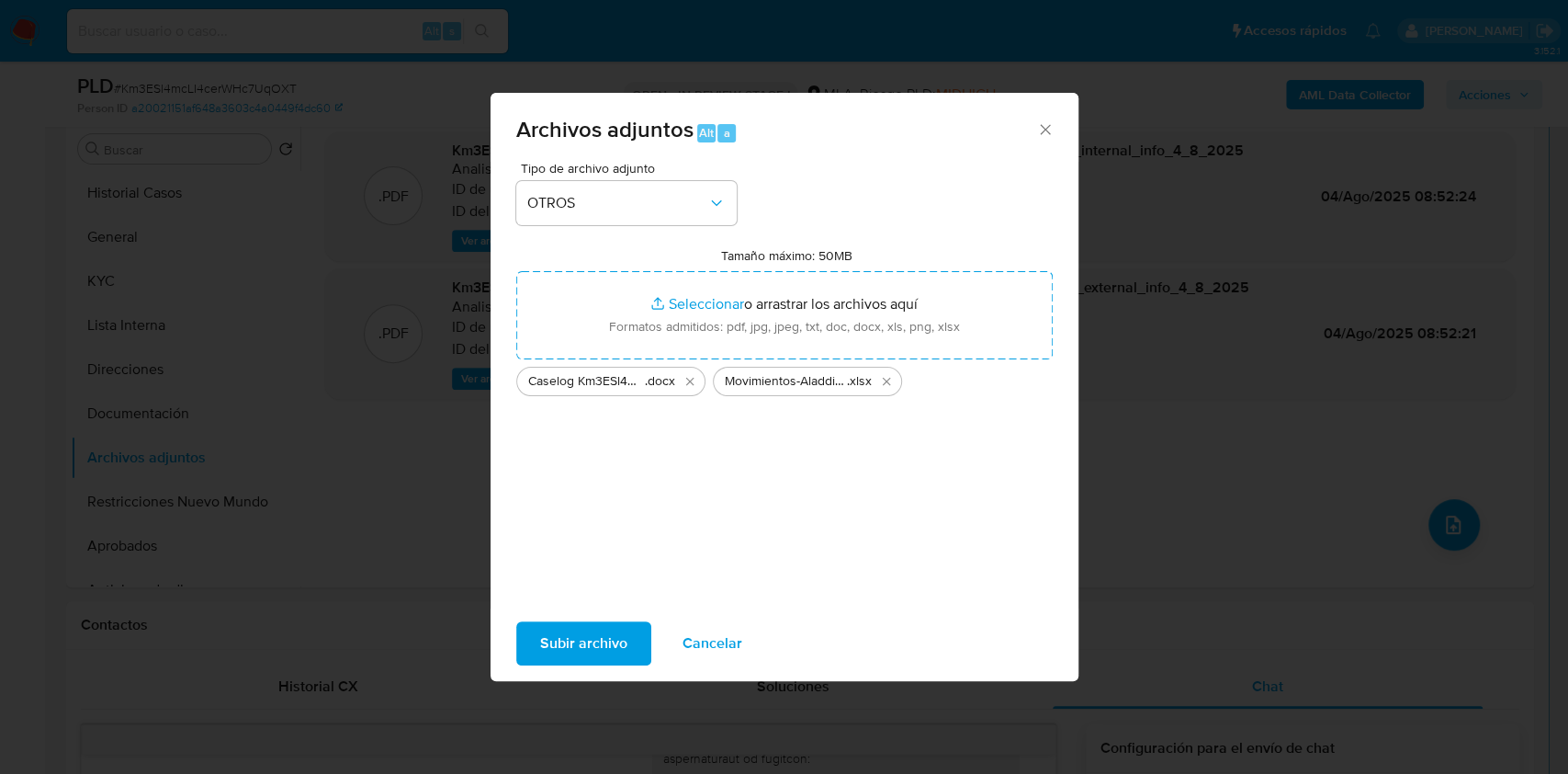
click at [596, 636] on span "Subir archivo" at bounding box center [583, 643] width 87 height 40
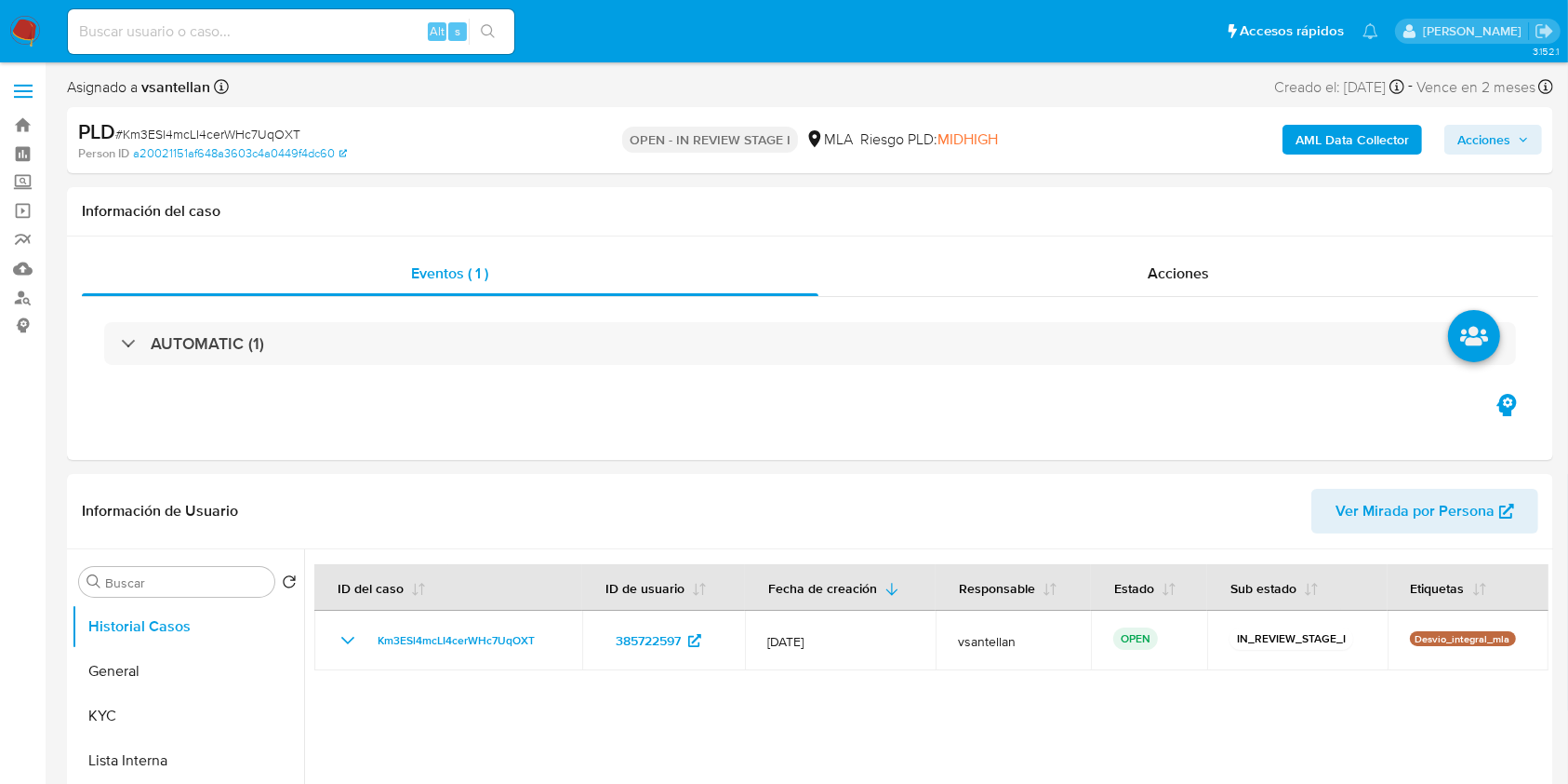
select select "10"
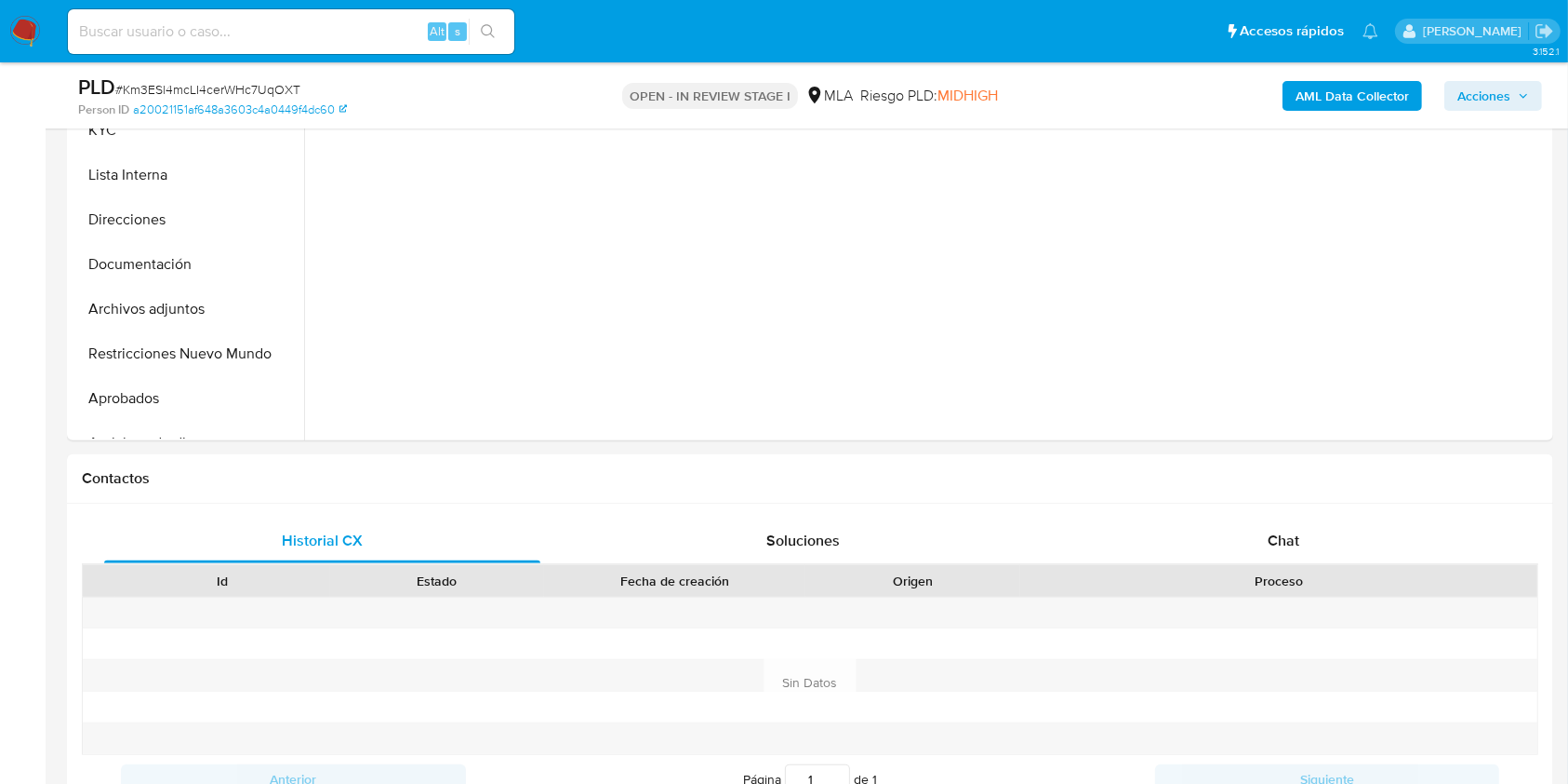
scroll to position [528, 0]
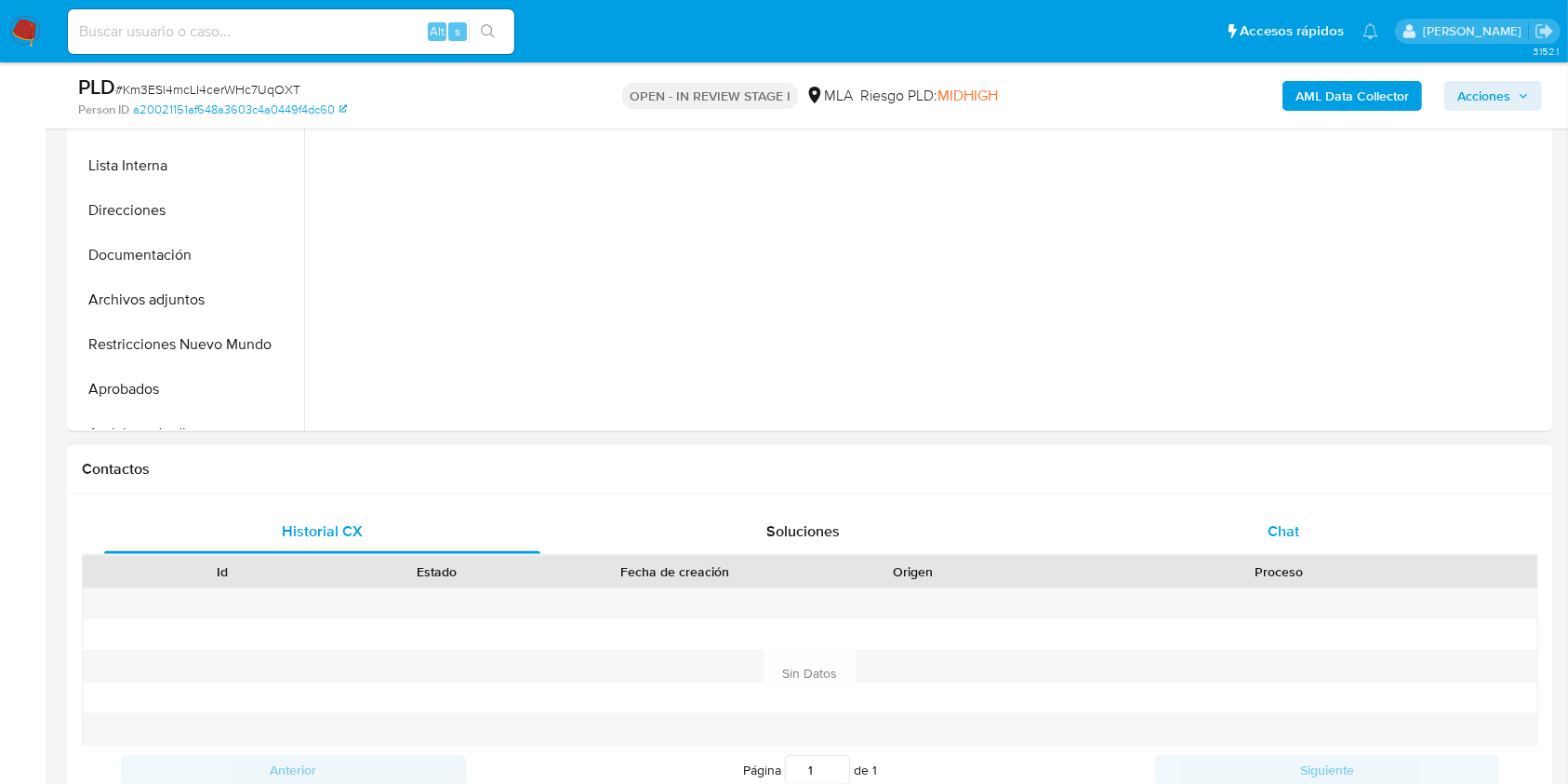
click at [1339, 510] on div "Historial CX Soluciones Chat Id Estado Fecha de creación Origen Proceso Anterio…" at bounding box center [810, 674] width 1487 height 359
click at [1357, 517] on div "Chat" at bounding box center [1284, 531] width 436 height 45
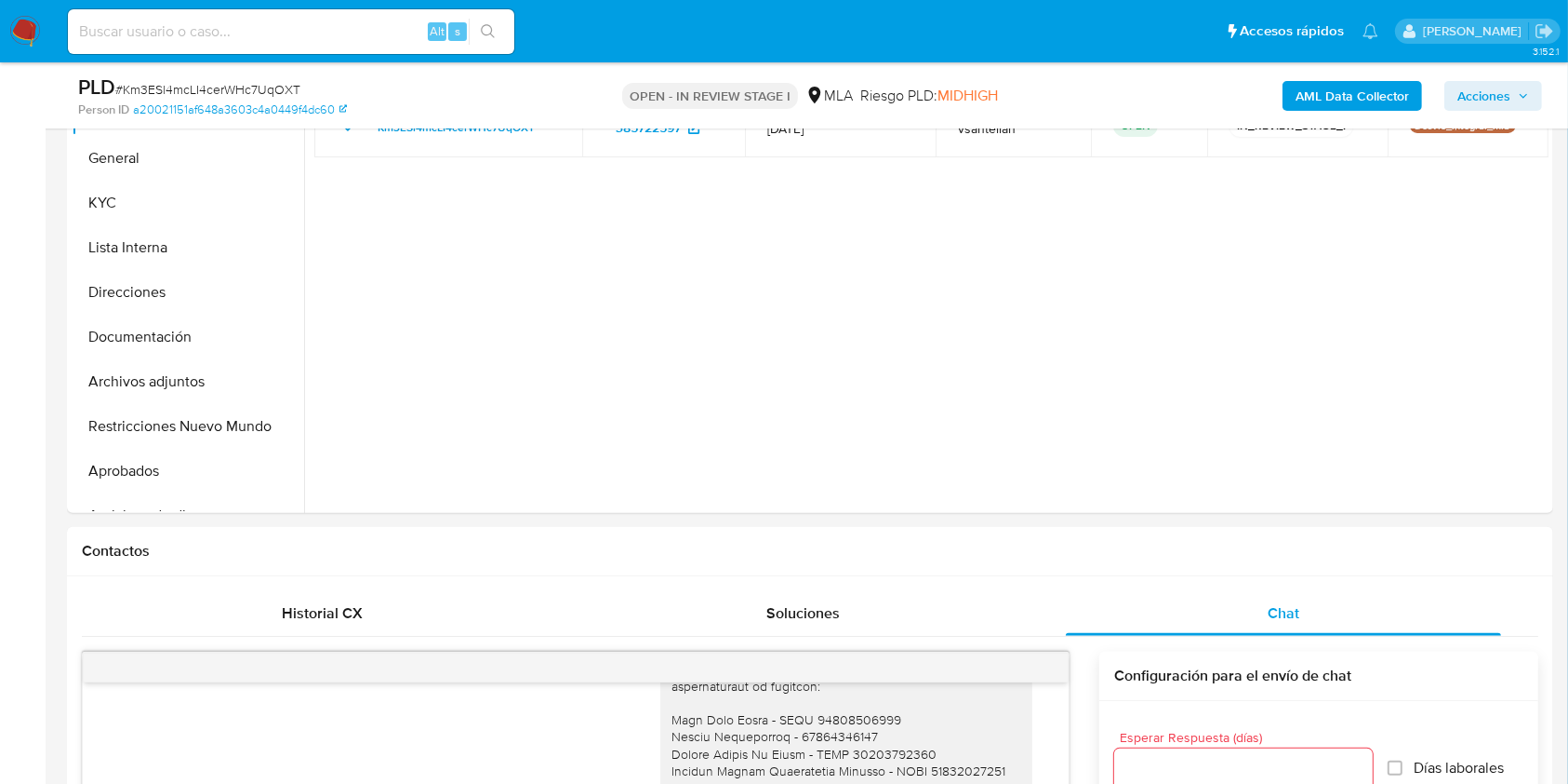
scroll to position [319, 0]
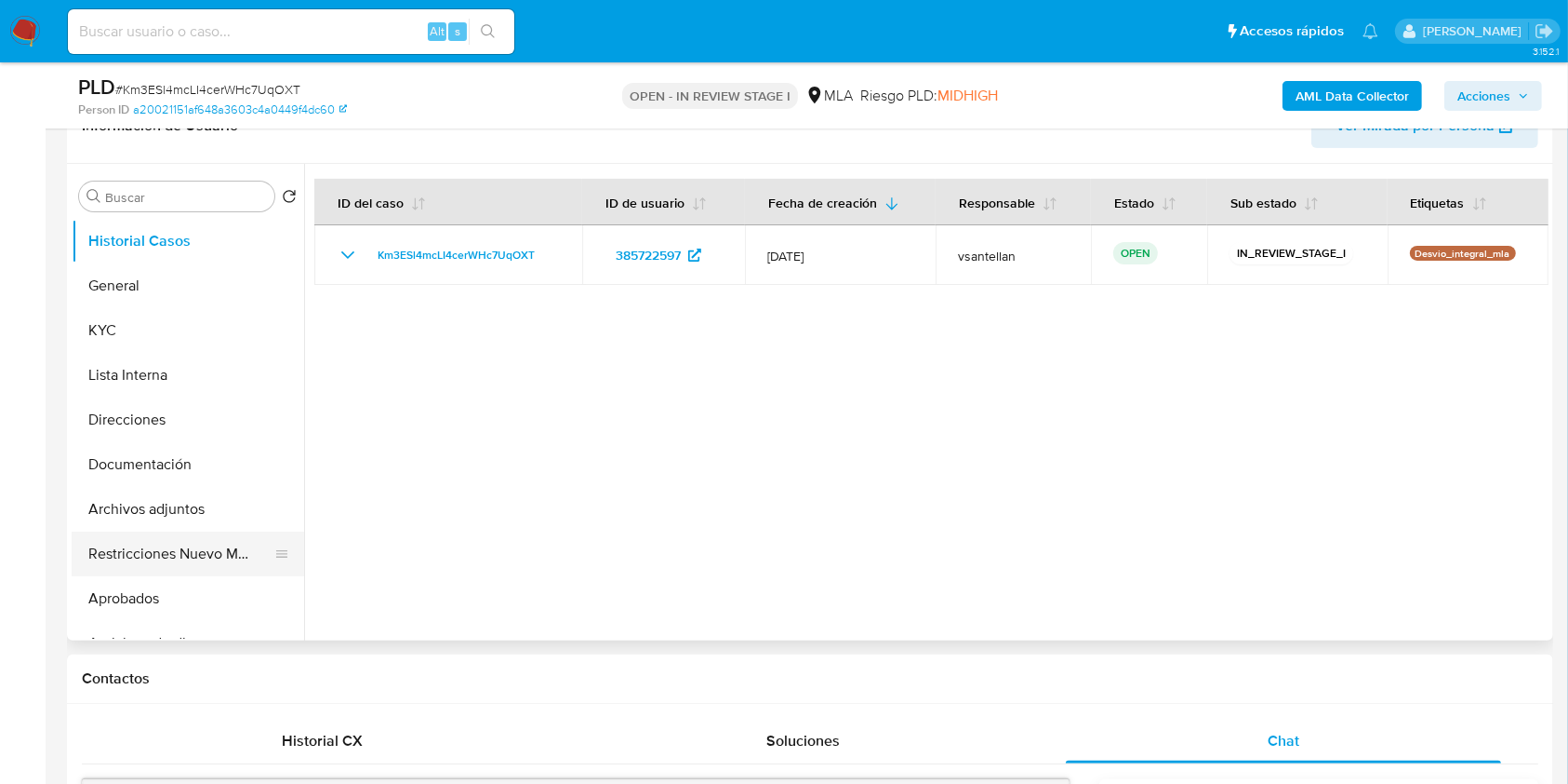
click at [230, 541] on button "Restricciones Nuevo Mundo" at bounding box center [180, 553] width 218 height 45
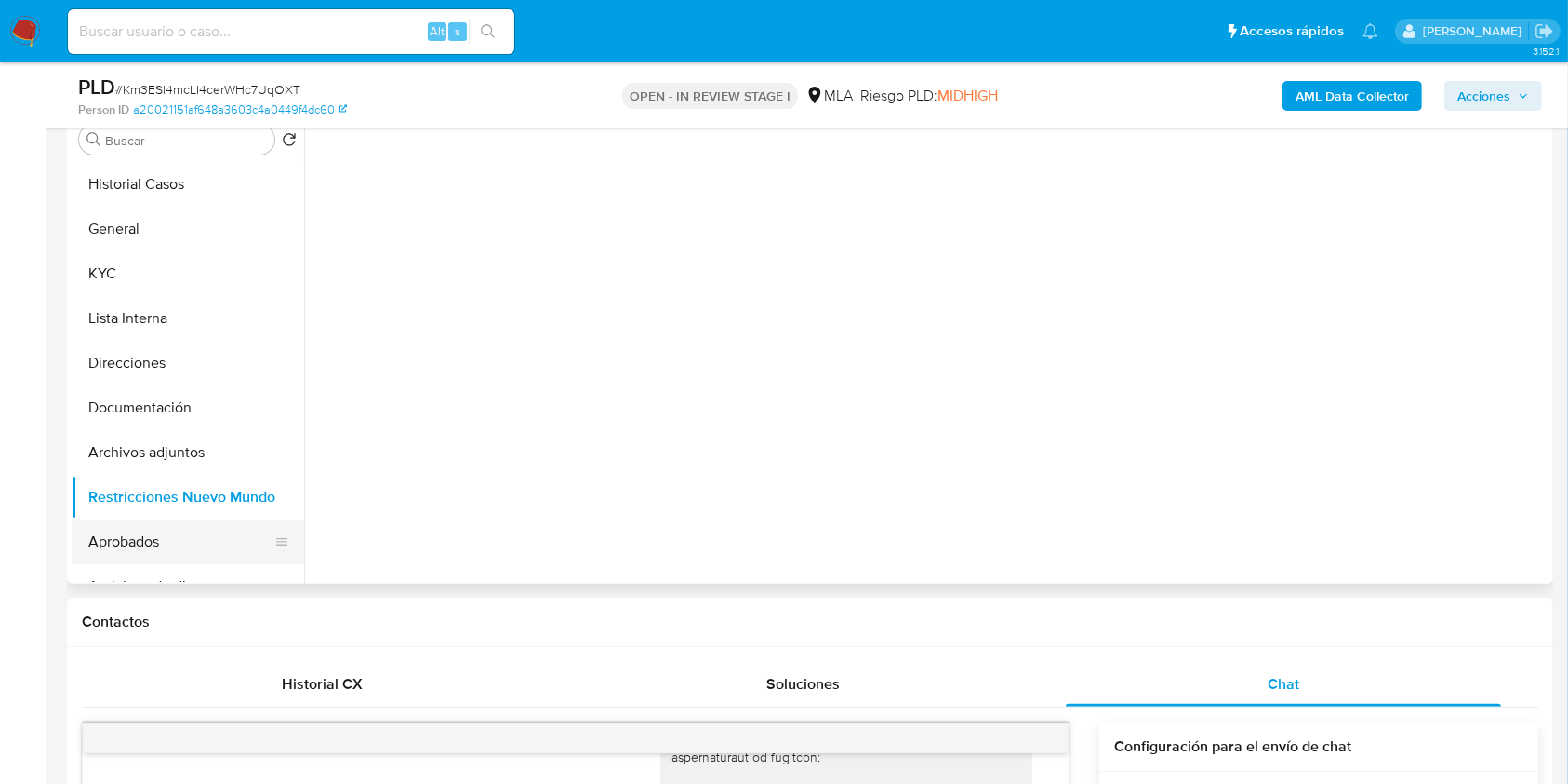
scroll to position [386, 0]
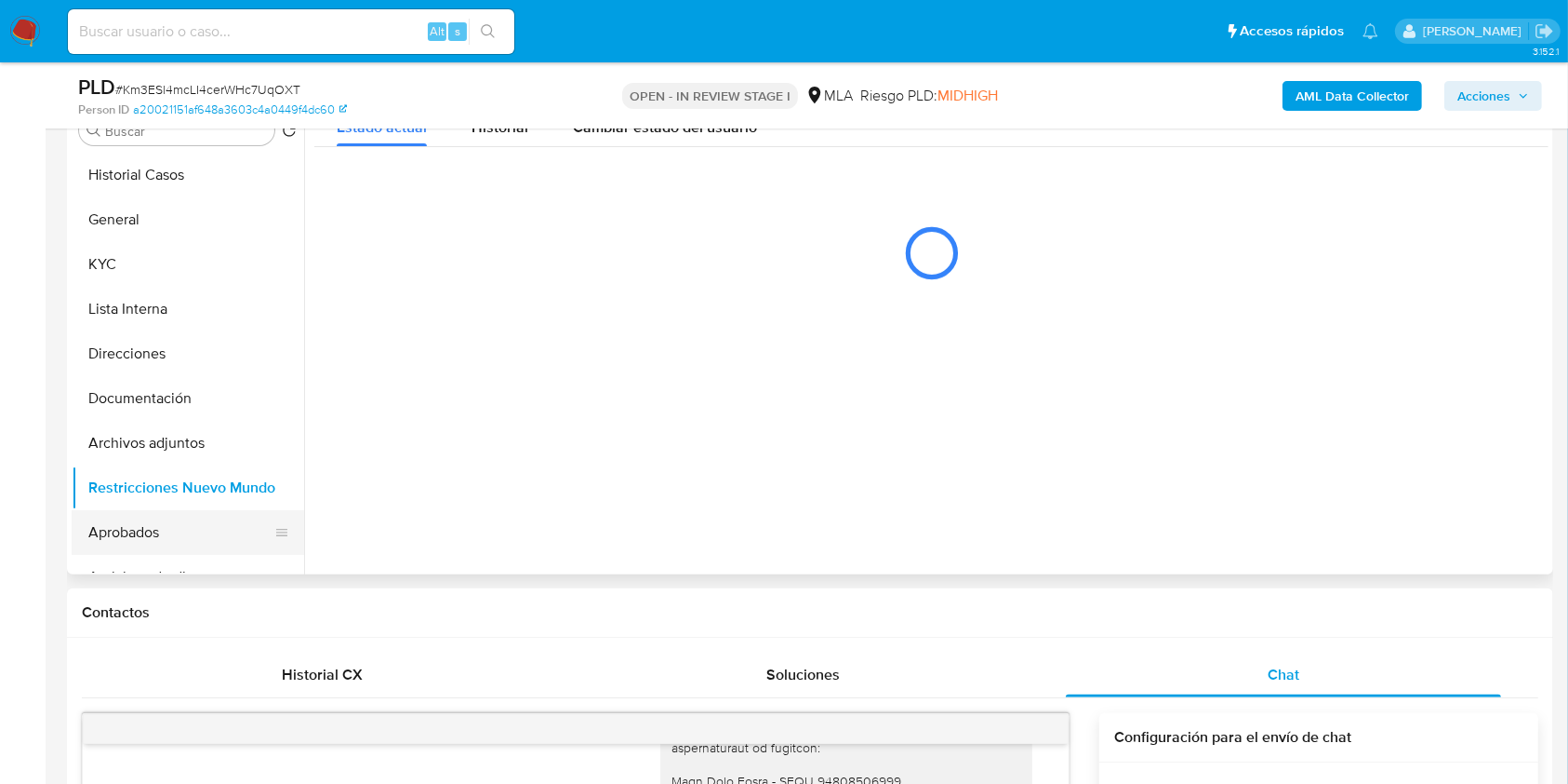
click at [246, 510] on button "Aprobados" at bounding box center [180, 532] width 218 height 45
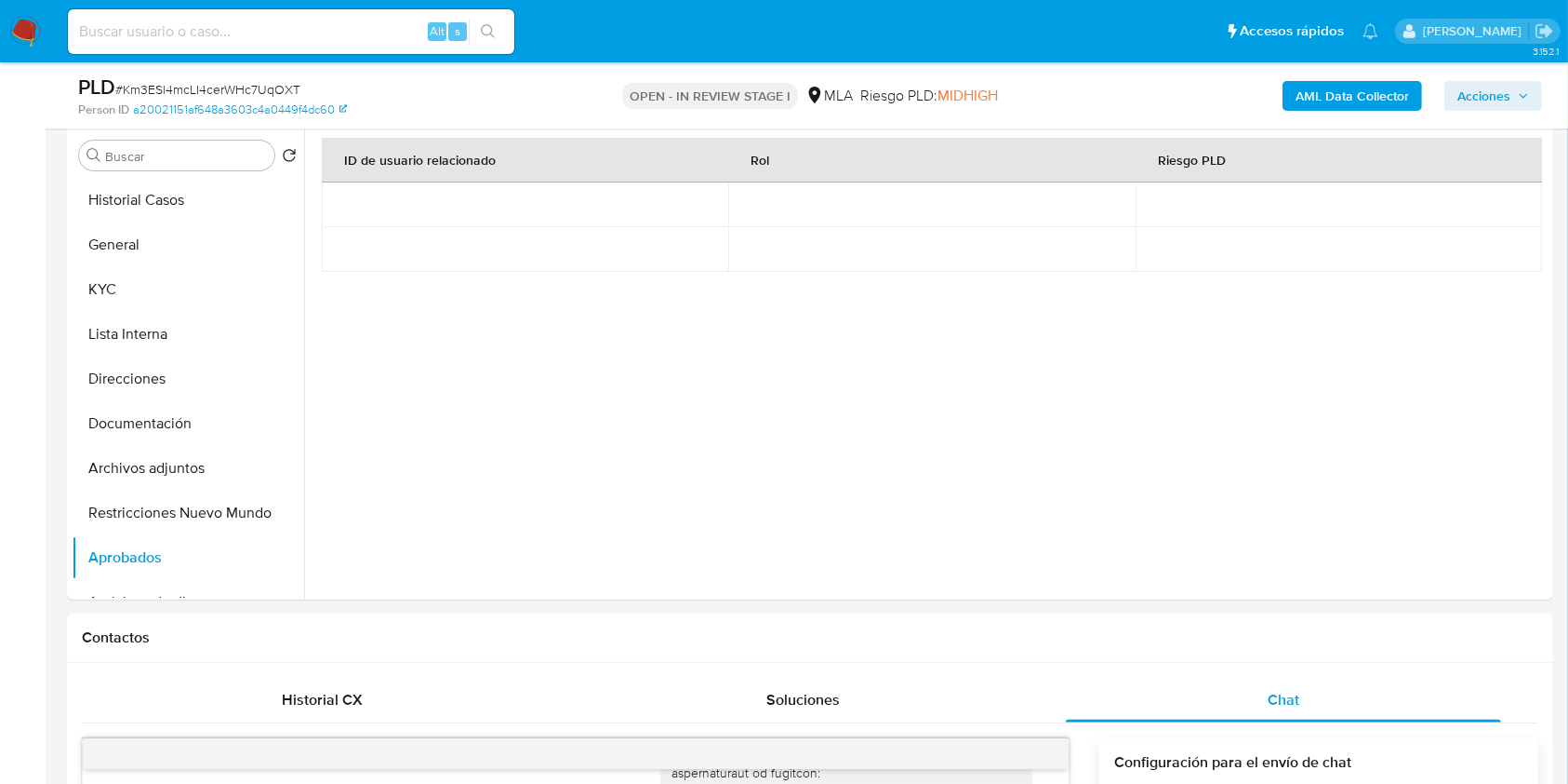
scroll to position [443, 0]
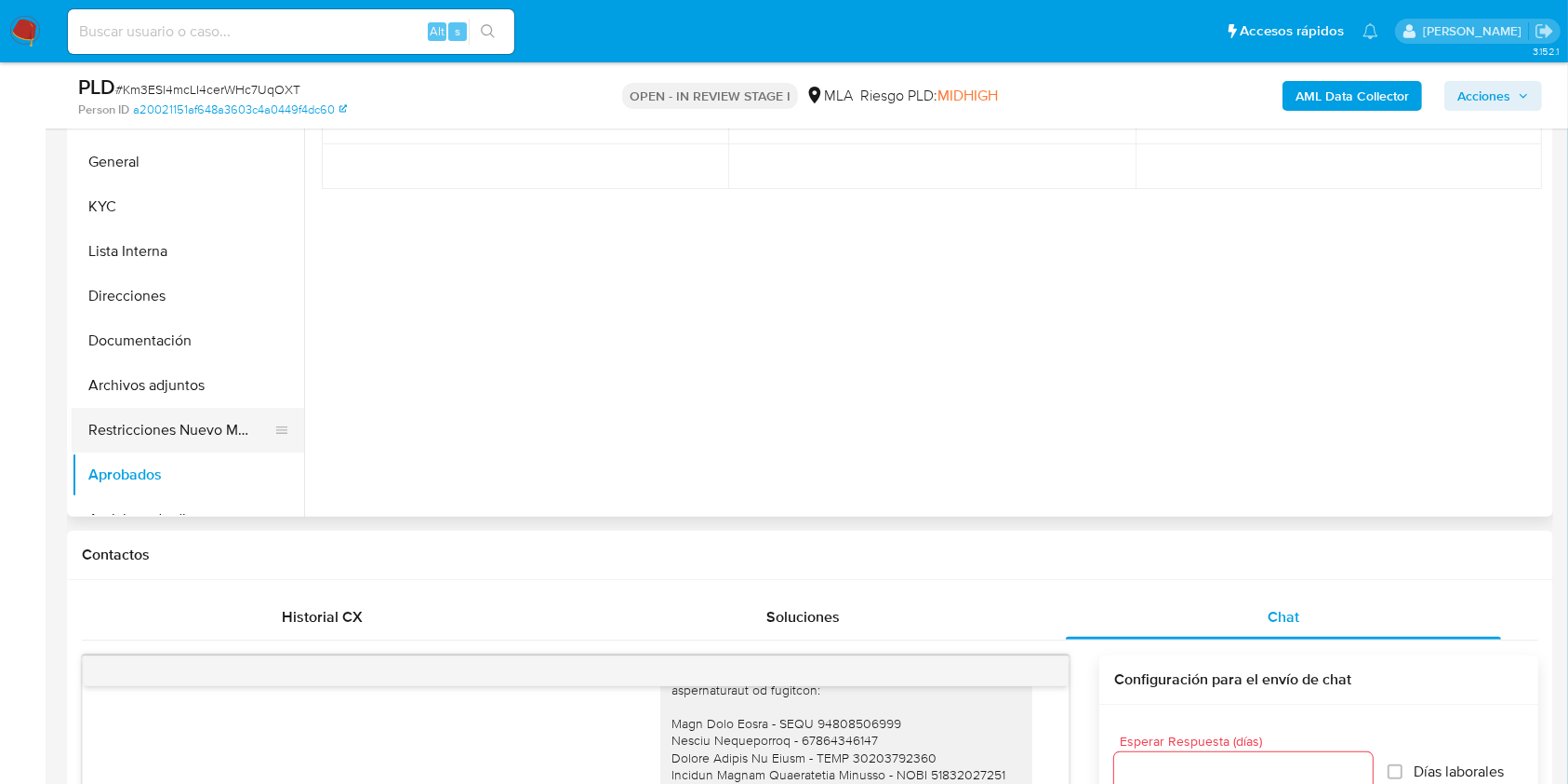
click at [187, 428] on button "Restricciones Nuevo Mundo" at bounding box center [180, 429] width 218 height 45
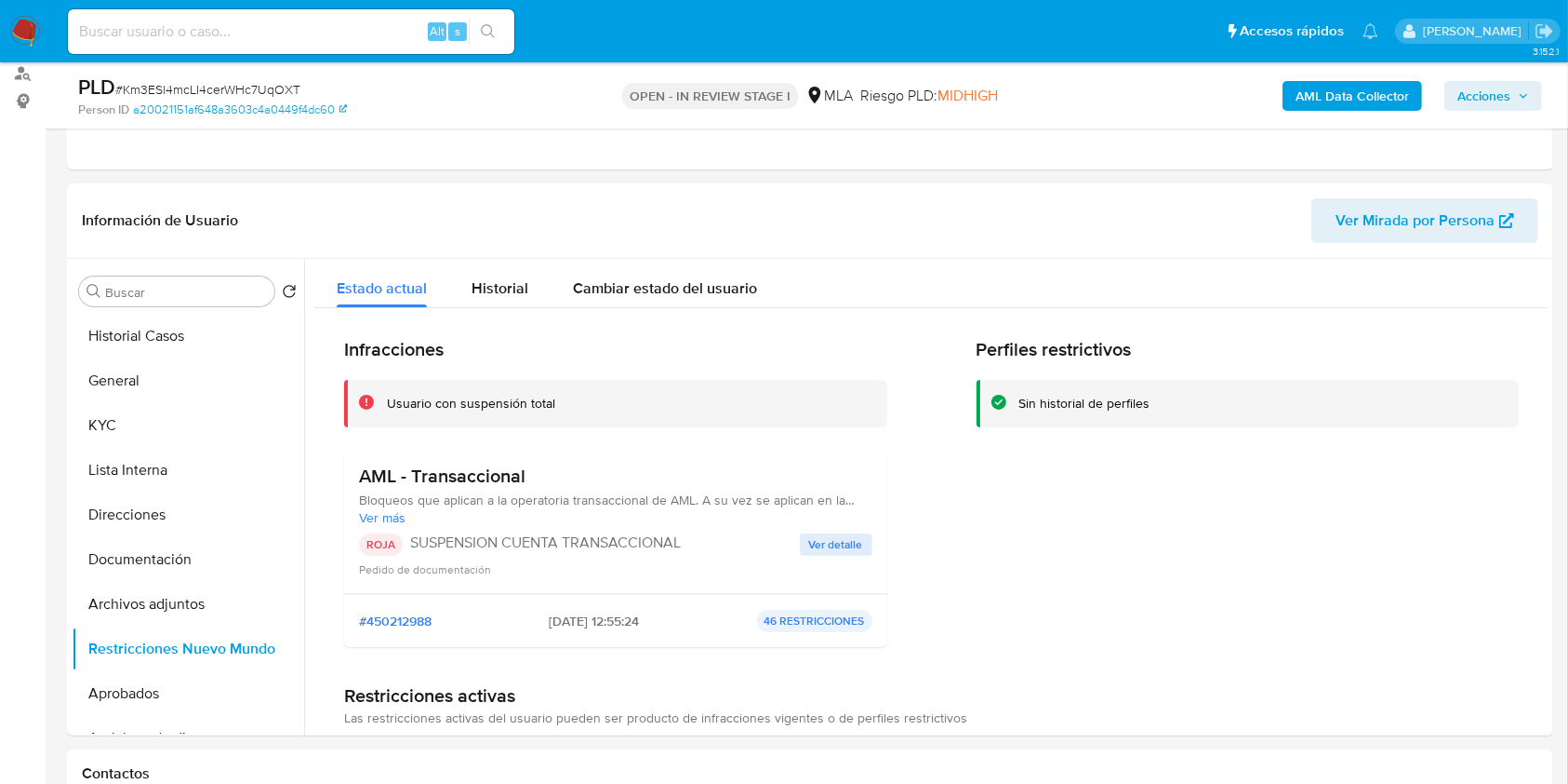
scroll to position [220, 0]
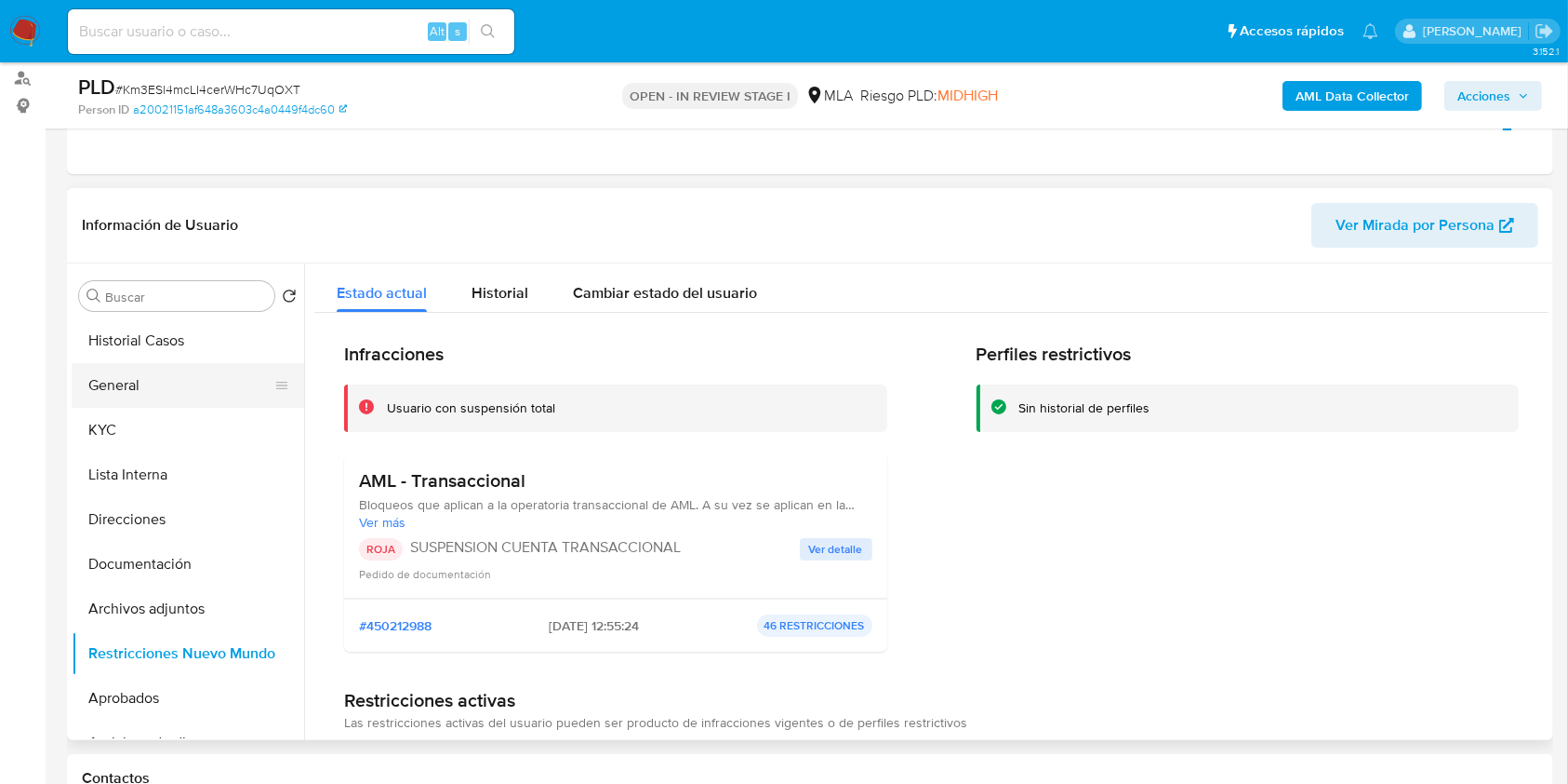
click at [128, 386] on button "General" at bounding box center [180, 385] width 218 height 45
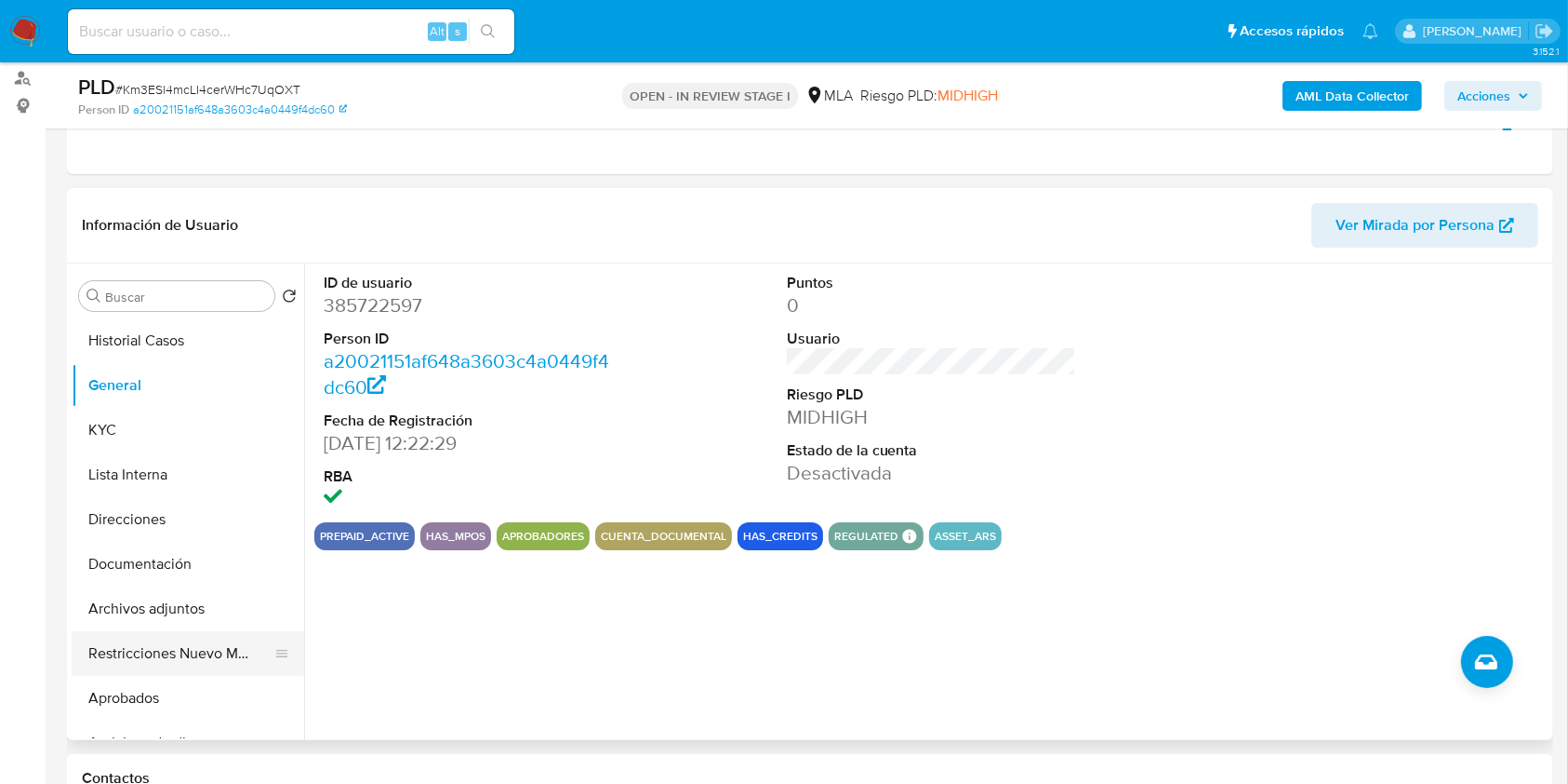
click at [189, 637] on button "Restricciones Nuevo Mundo" at bounding box center [180, 653] width 218 height 45
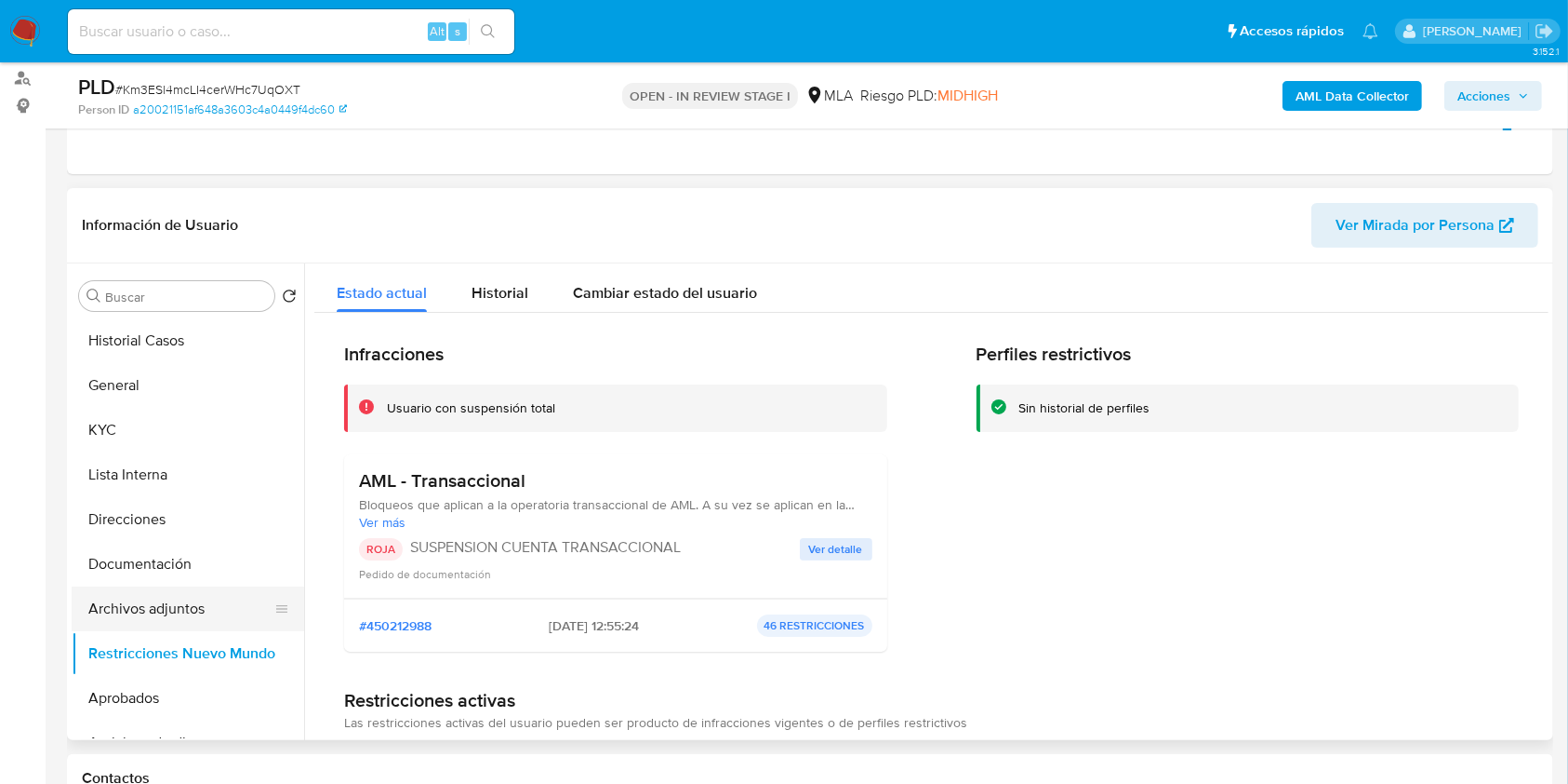
click at [206, 606] on button "Archivos adjuntos" at bounding box center [180, 609] width 218 height 45
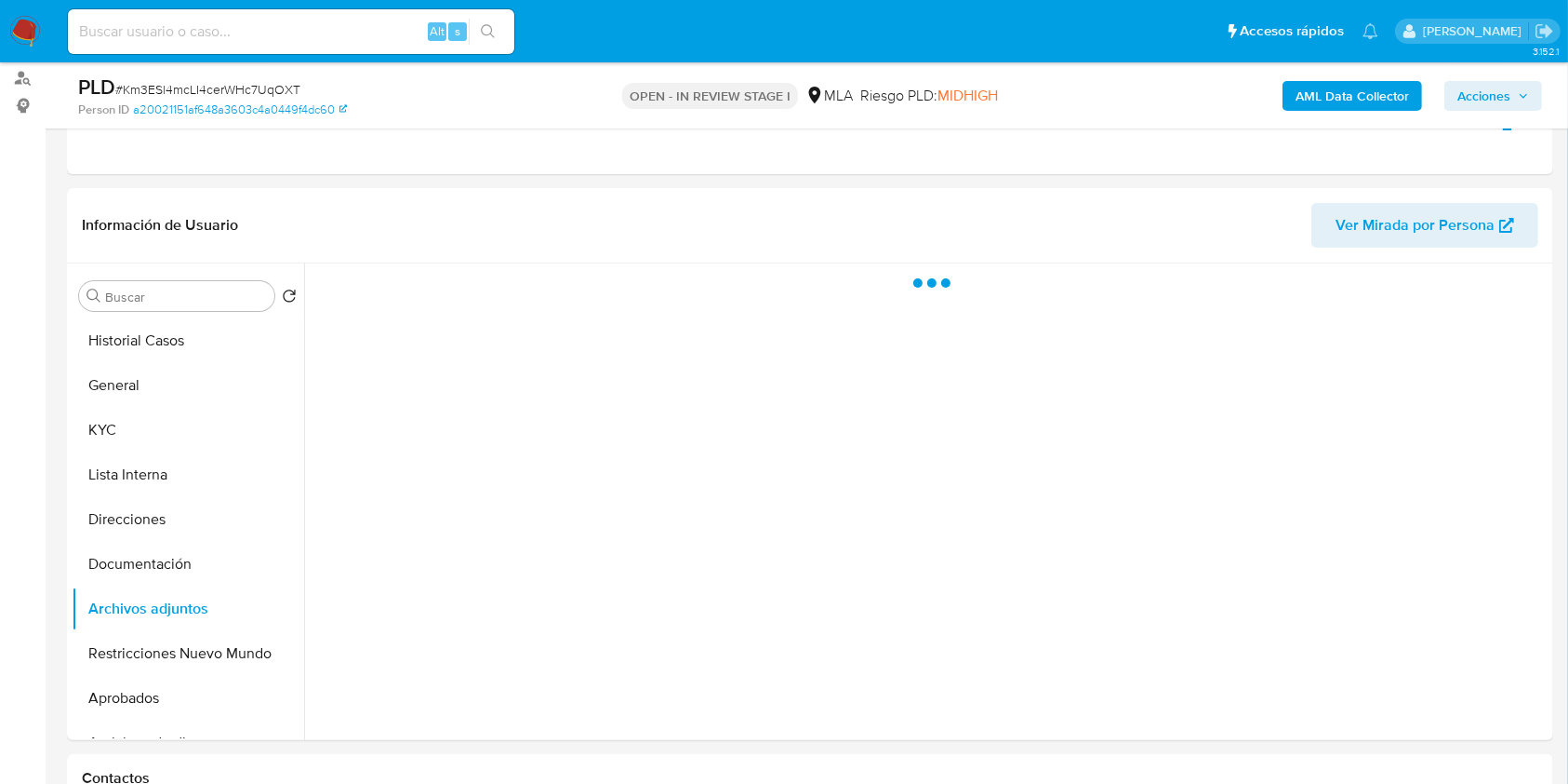
click at [1483, 92] on span "Acciones" at bounding box center [1485, 96] width 53 height 30
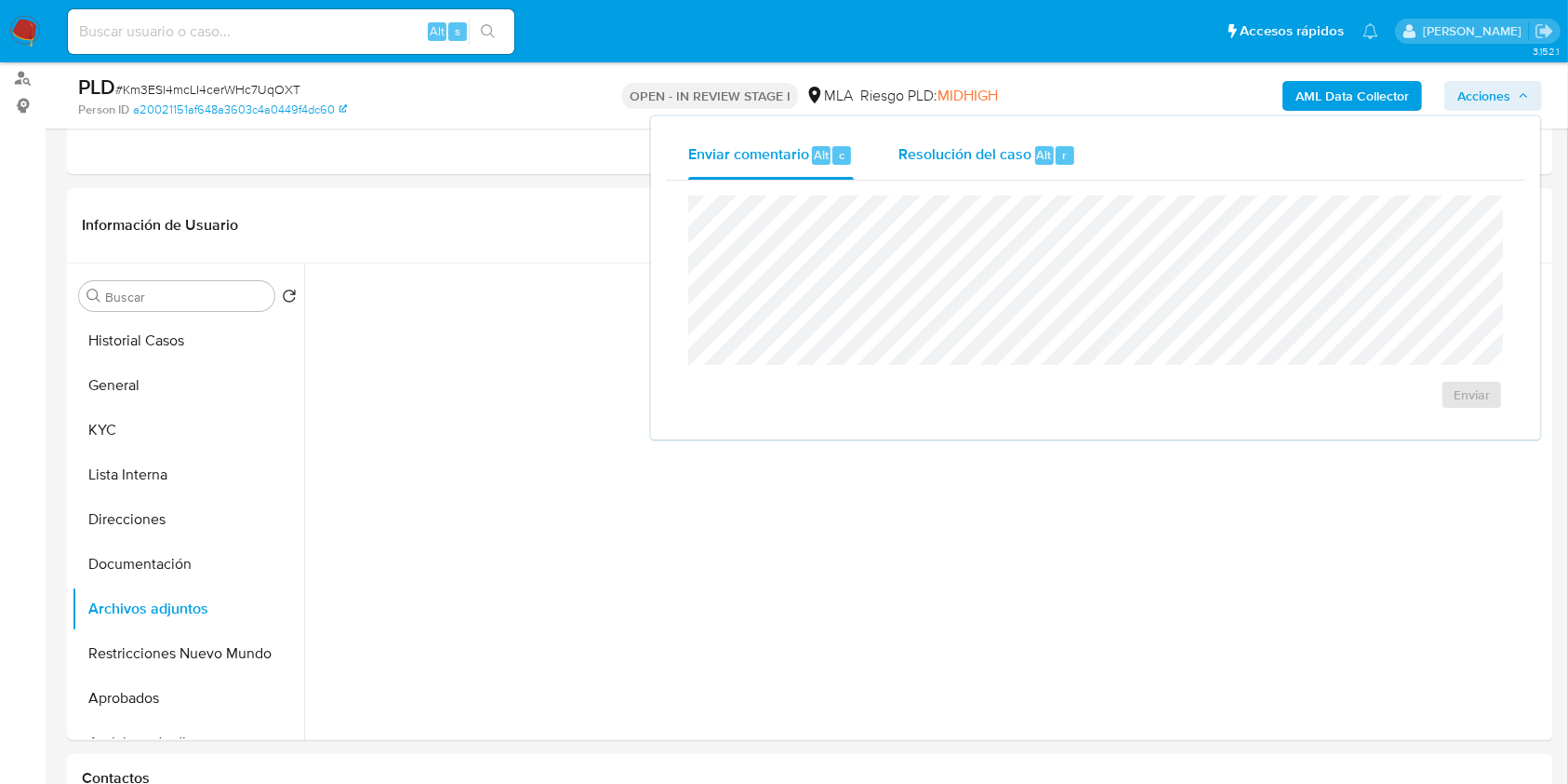
click at [1037, 160] on span "Alt" at bounding box center [1044, 155] width 15 height 18
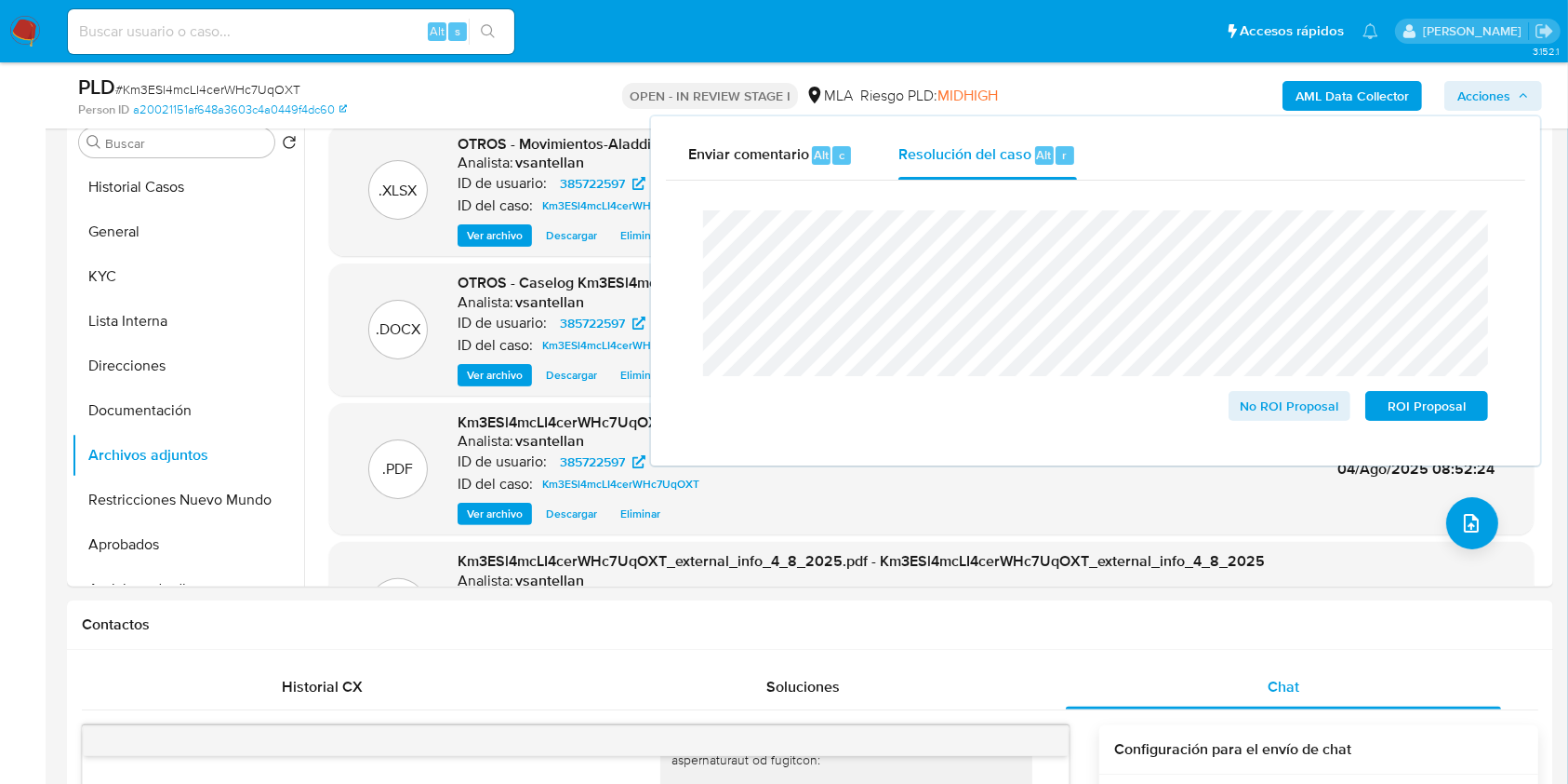
scroll to position [379, 0]
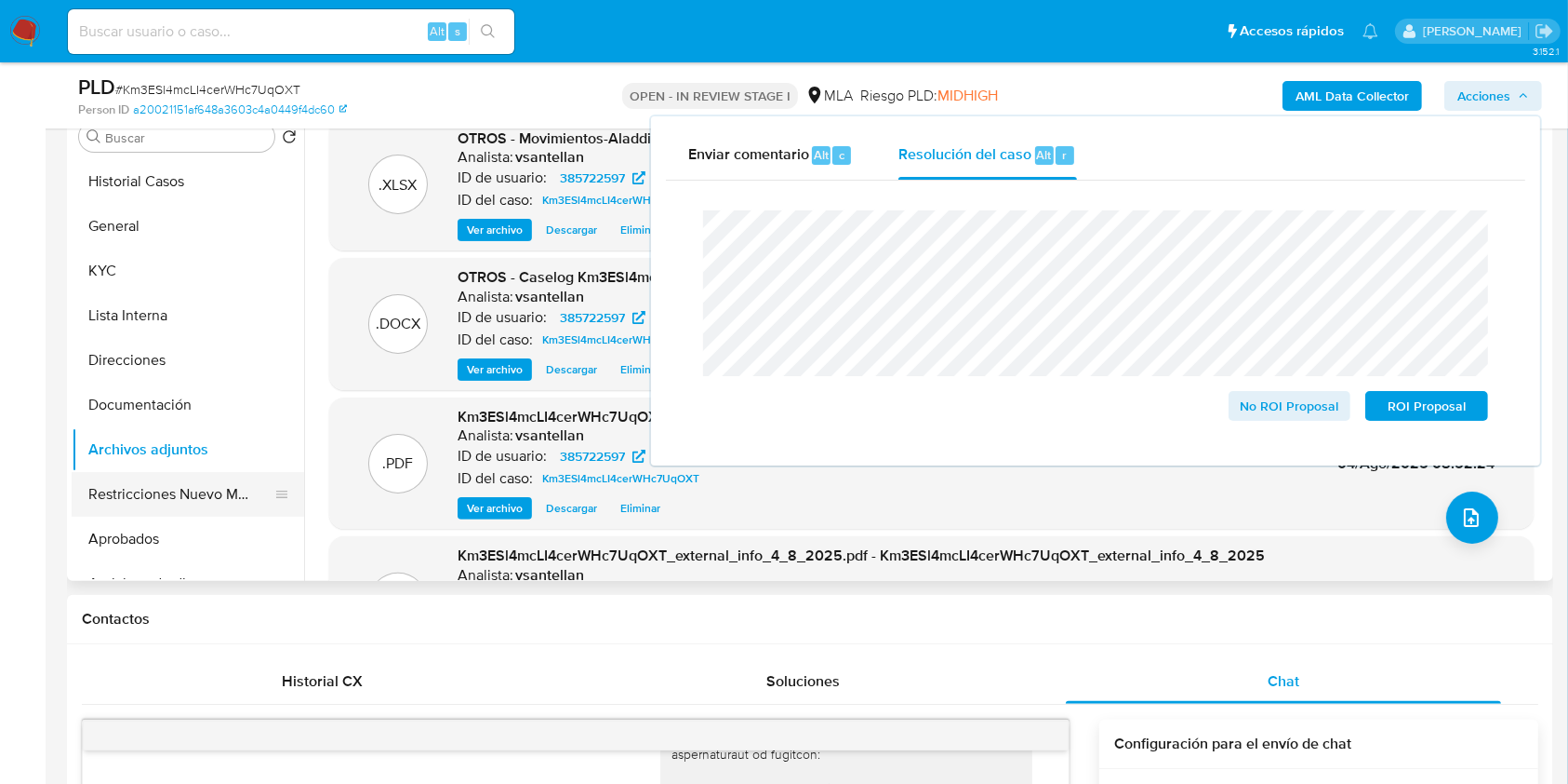
click at [120, 513] on button "Restricciones Nuevo Mundo" at bounding box center [180, 494] width 218 height 45
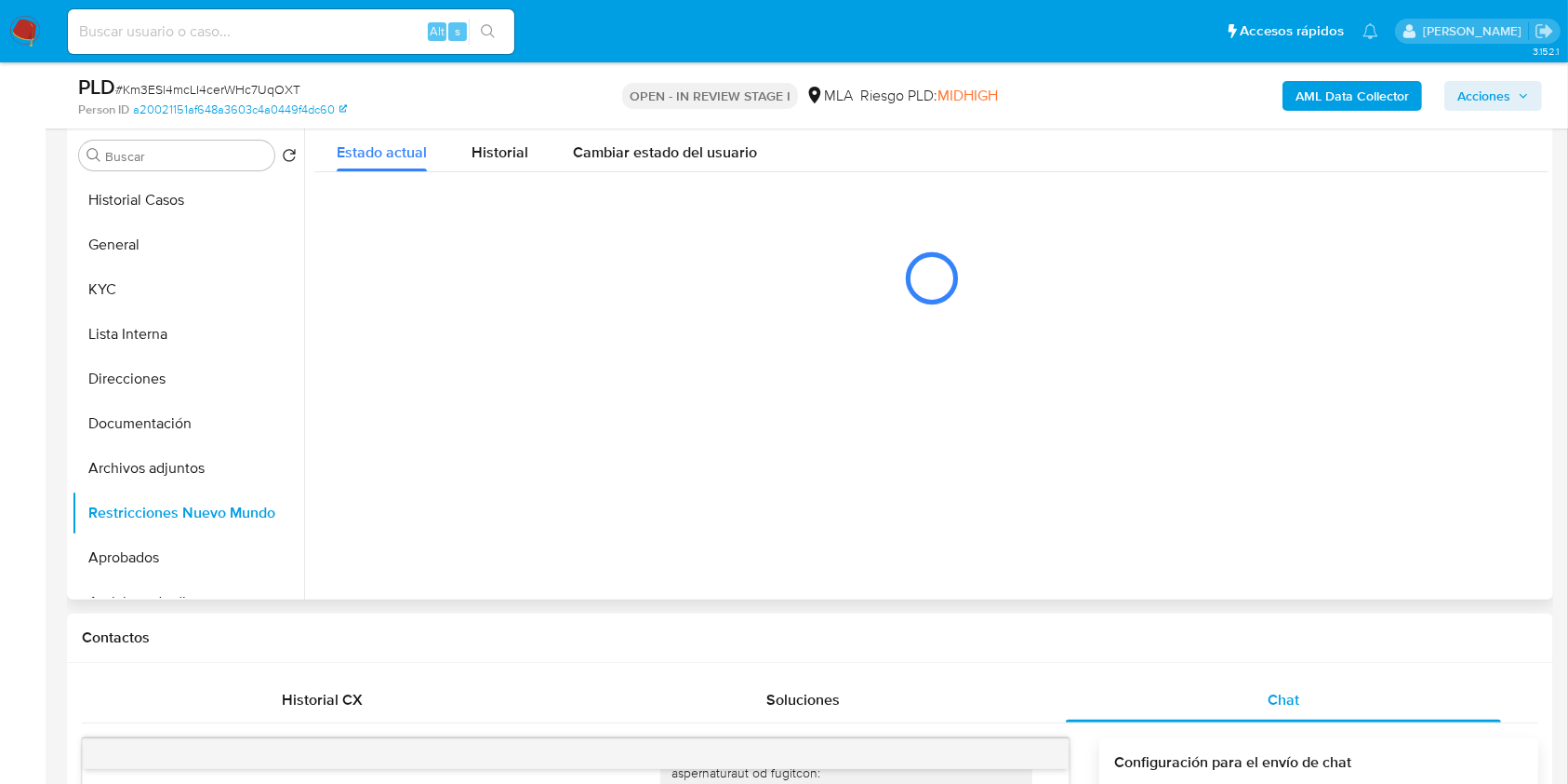
scroll to position [254, 0]
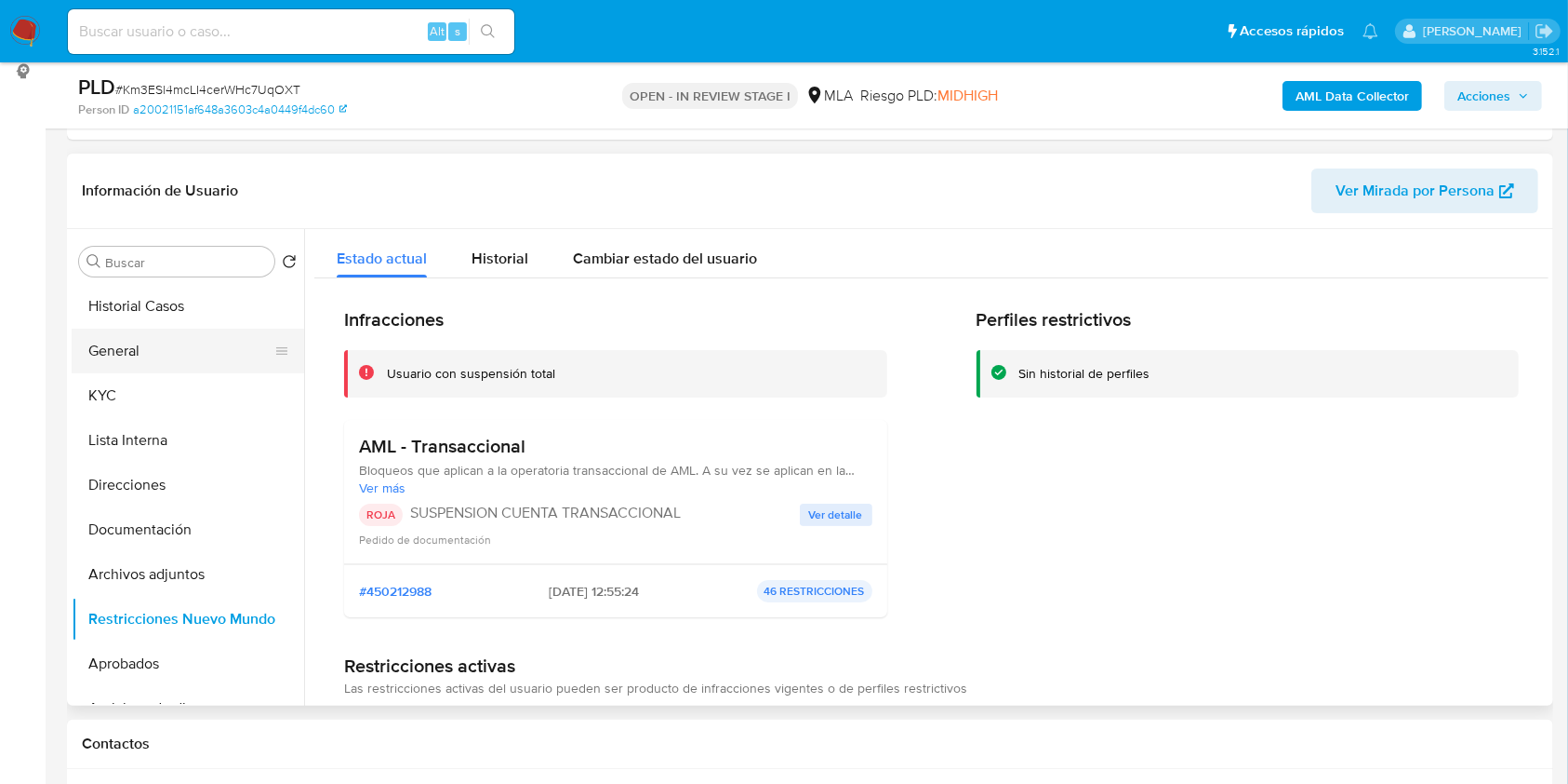
click at [157, 349] on button "General" at bounding box center [180, 351] width 218 height 45
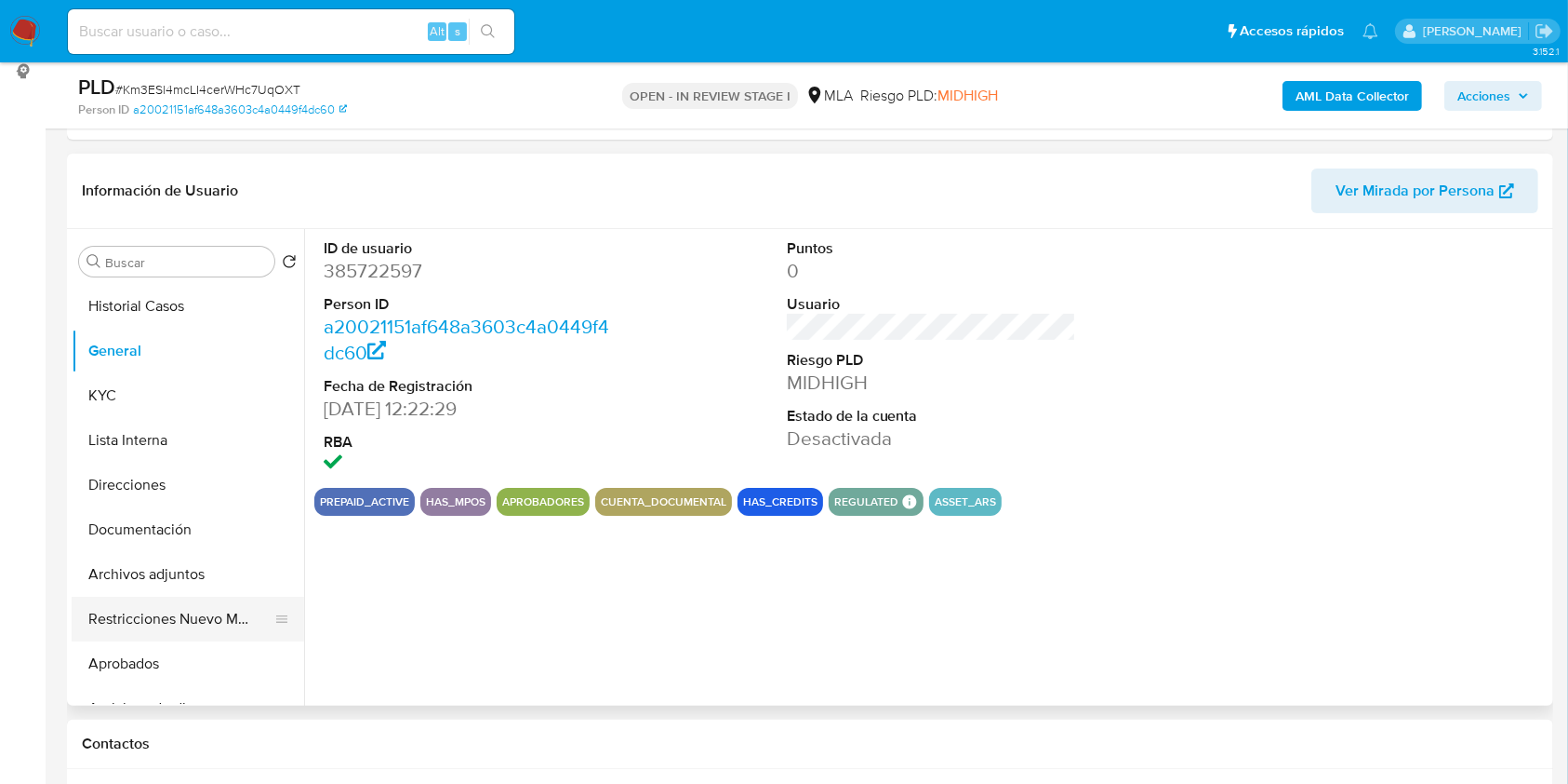
click at [180, 612] on button "Restricciones Nuevo Mundo" at bounding box center [180, 618] width 218 height 45
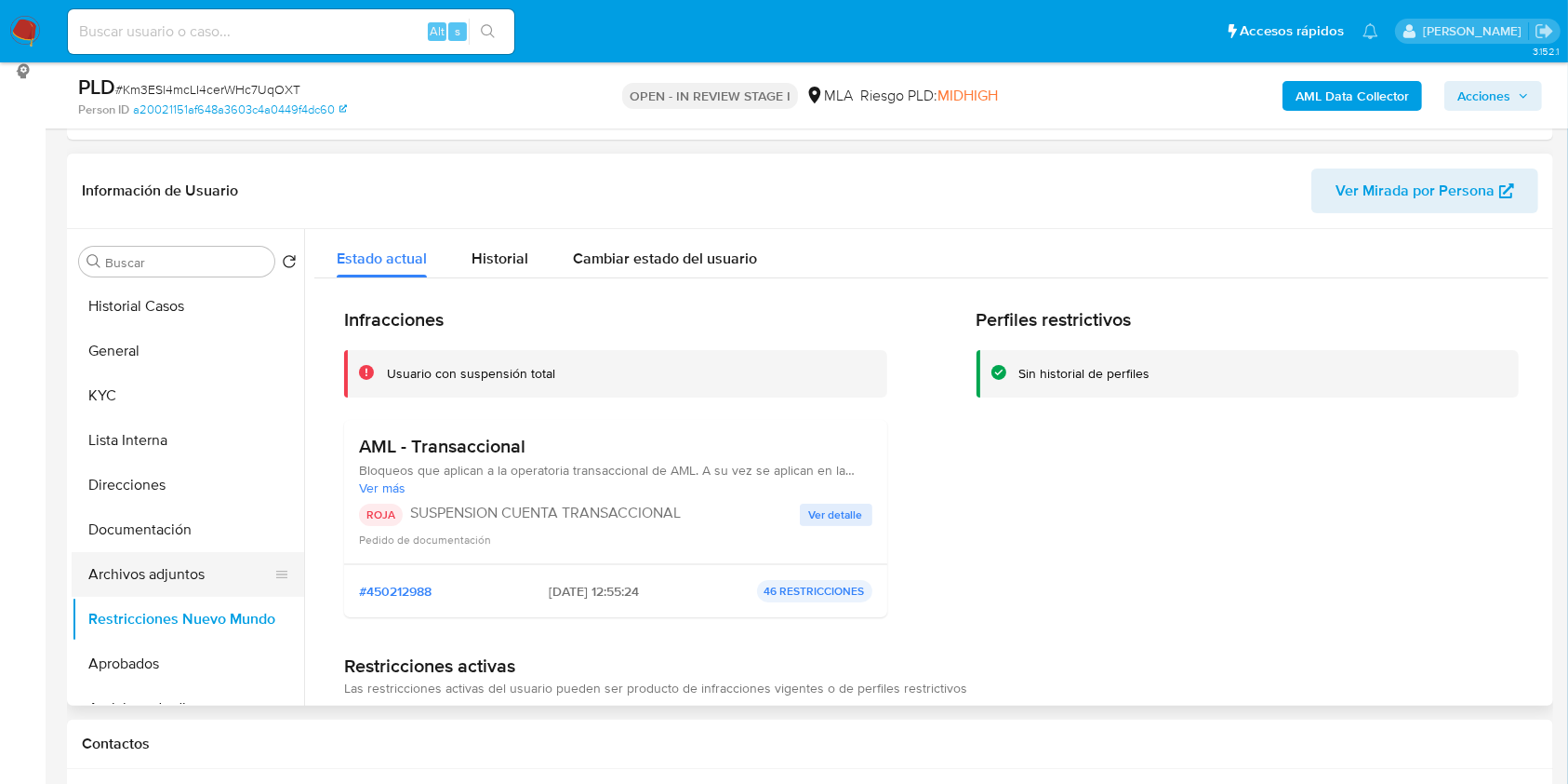
click at [166, 562] on button "Archivos adjuntos" at bounding box center [180, 574] width 218 height 45
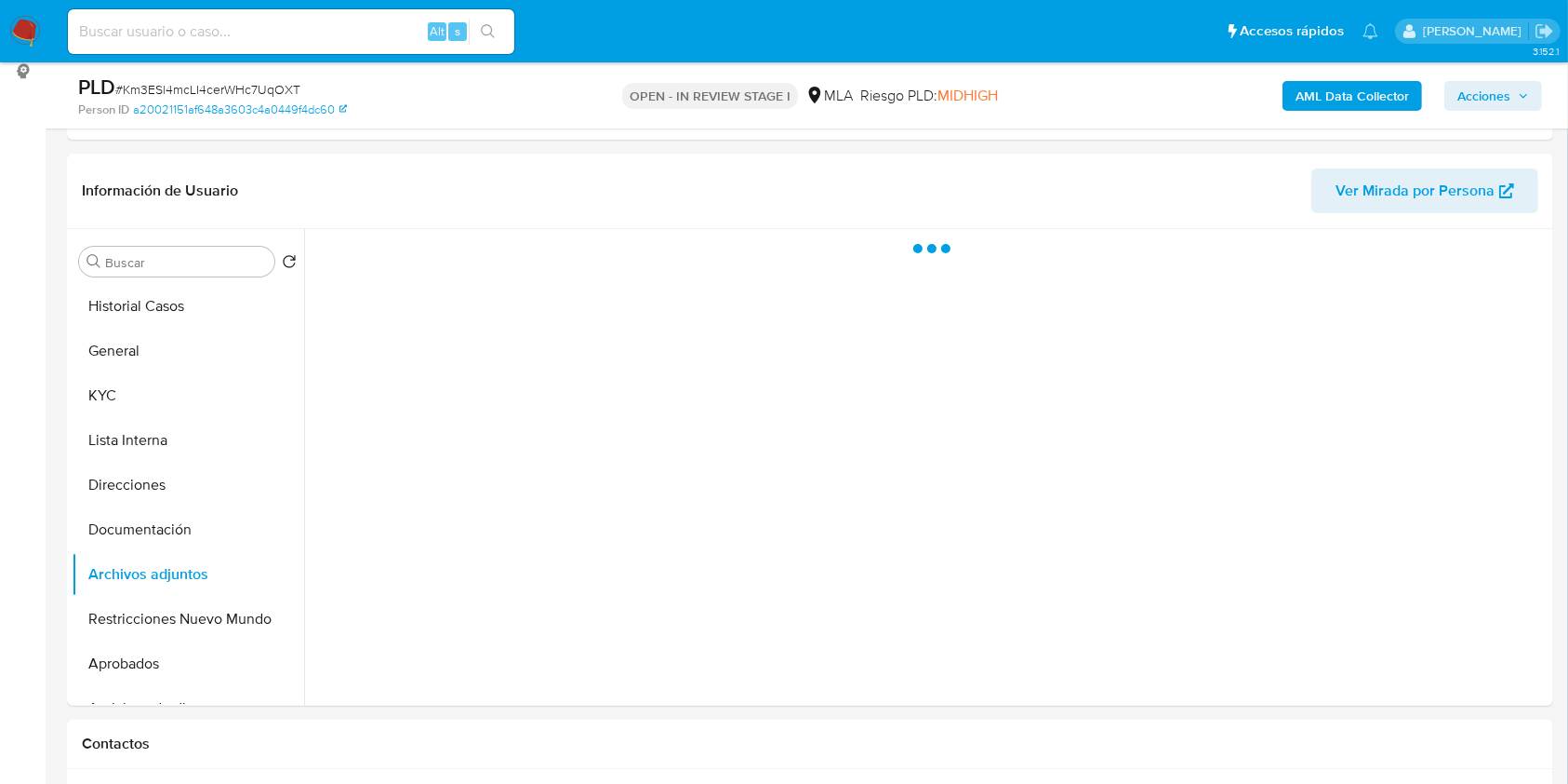
drag, startPoint x: 1489, startPoint y: 95, endPoint x: 1572, endPoint y: 105, distance: 83.6
click at [1489, 96] on span "Acciones" at bounding box center [1485, 96] width 53 height 30
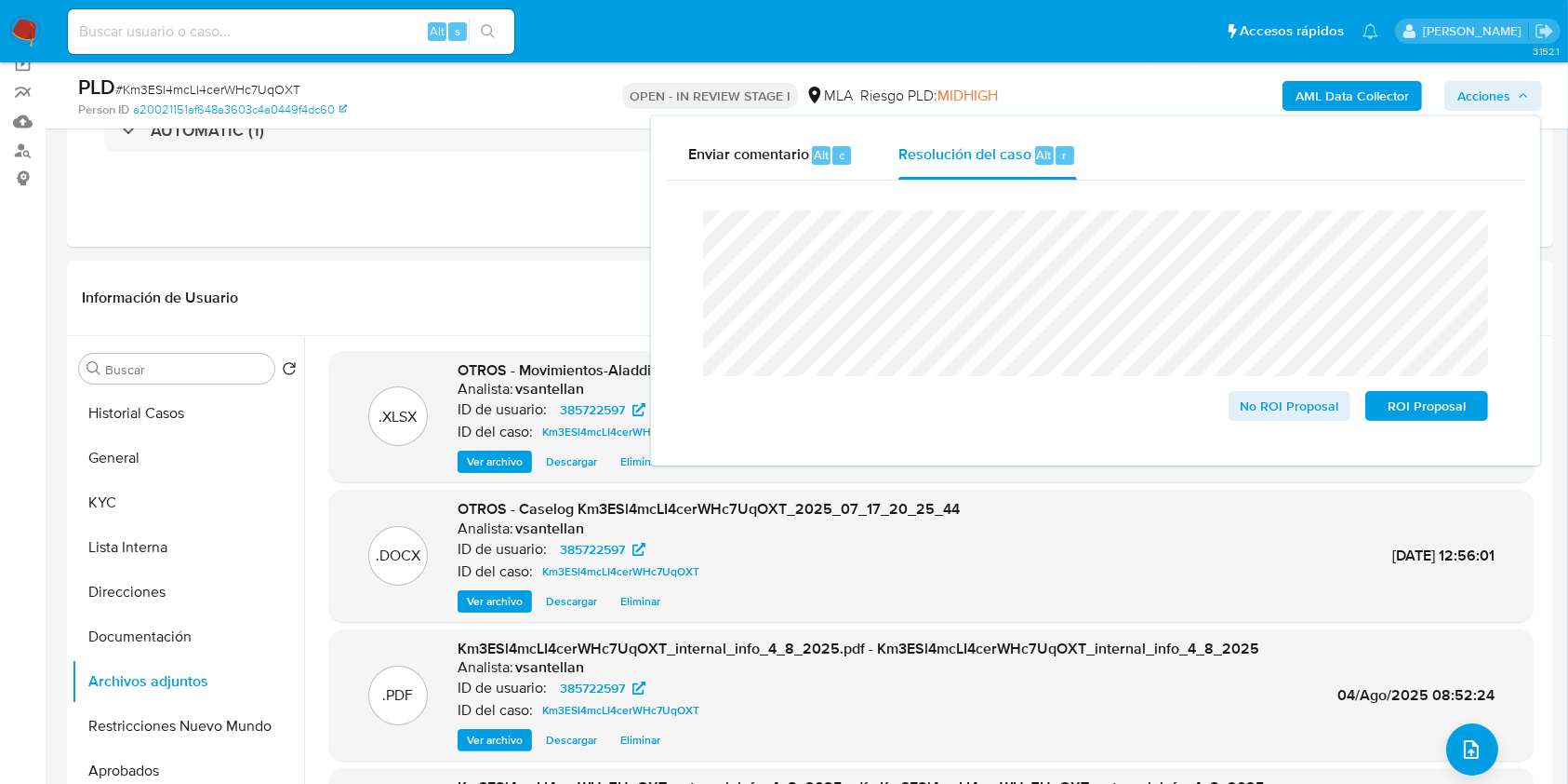
scroll to position [202, 0]
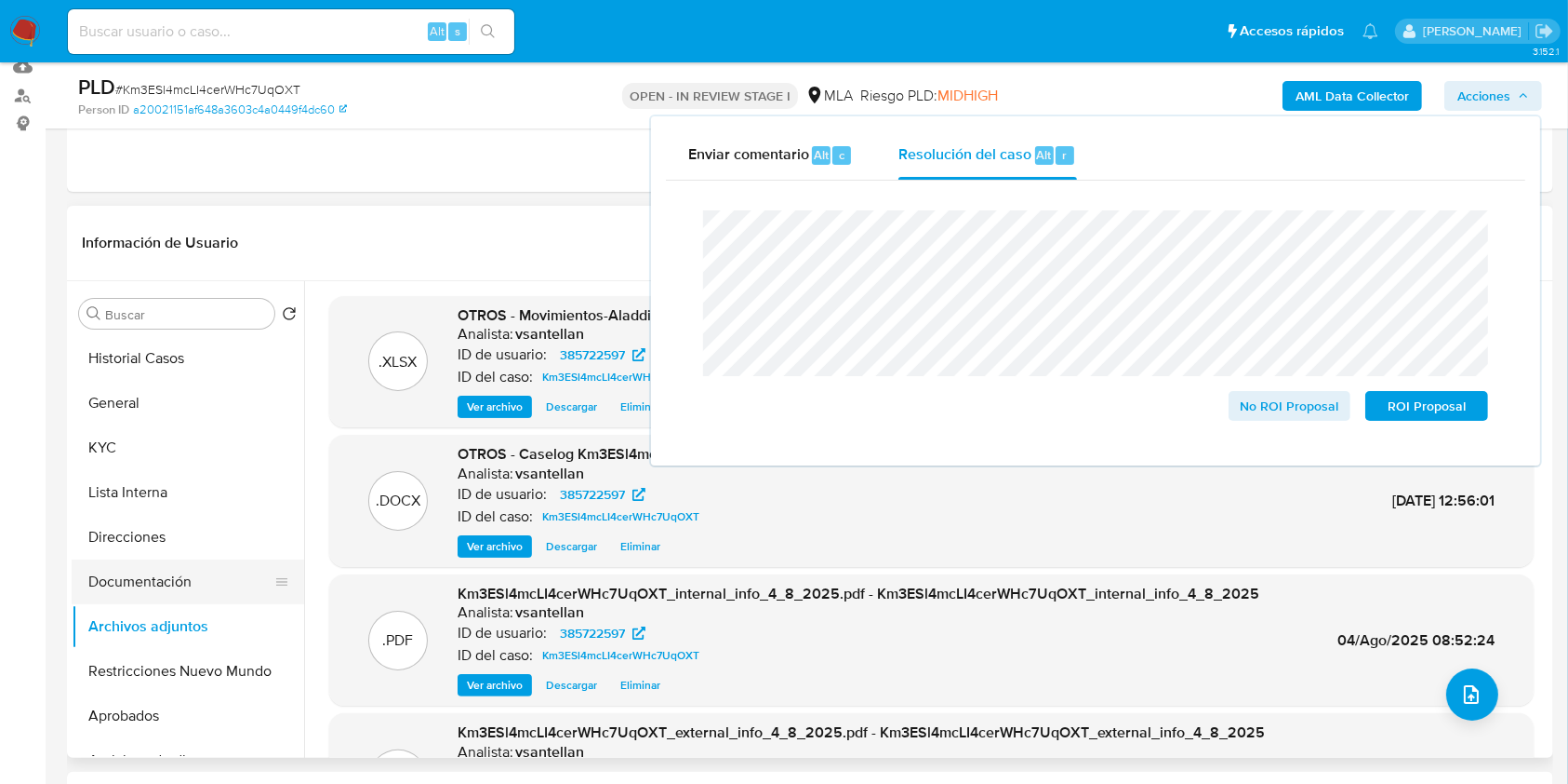
click at [175, 572] on button "Documentación" at bounding box center [180, 581] width 218 height 45
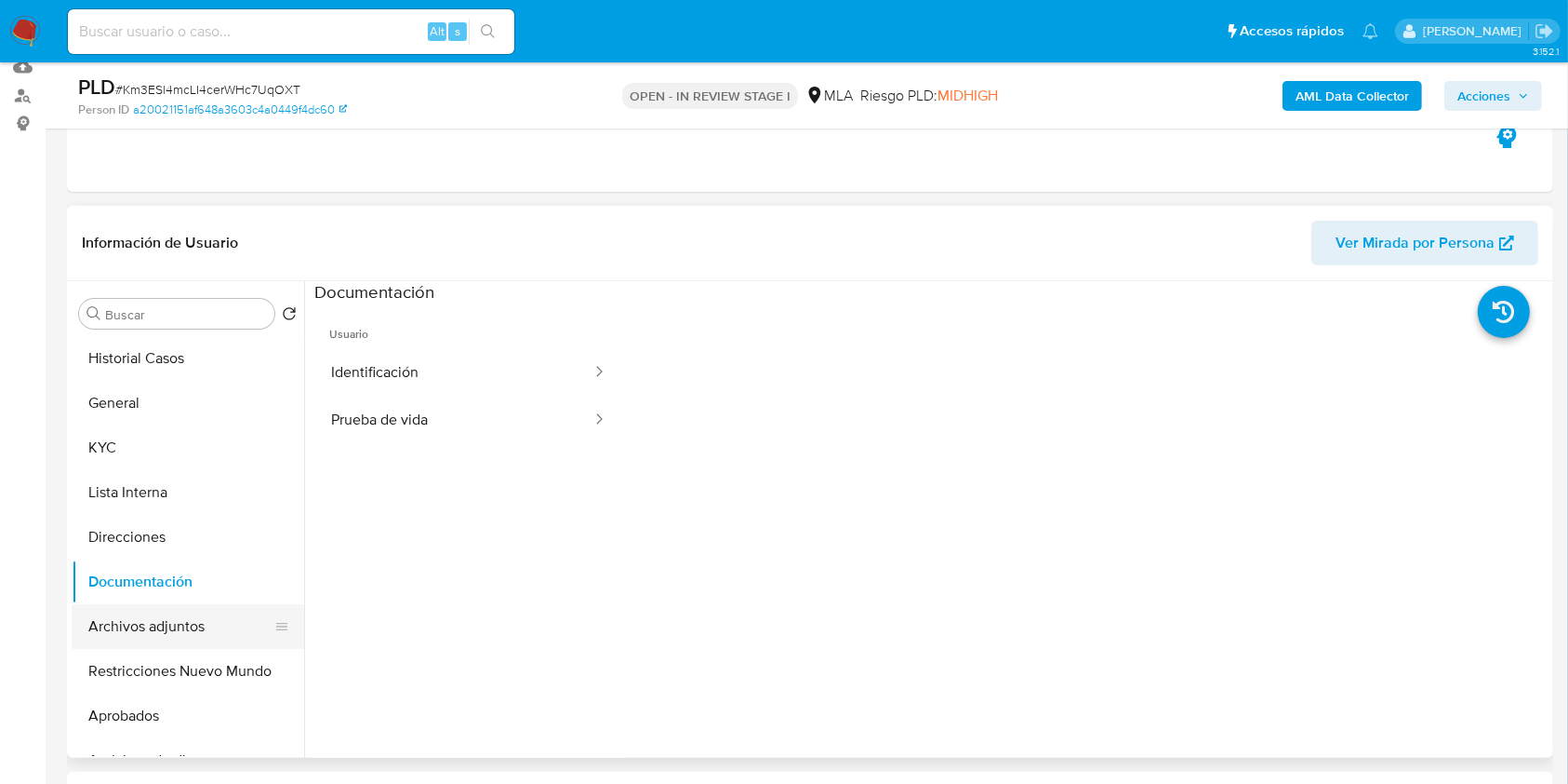
click at [190, 636] on button "Archivos adjuntos" at bounding box center [180, 625] width 218 height 45
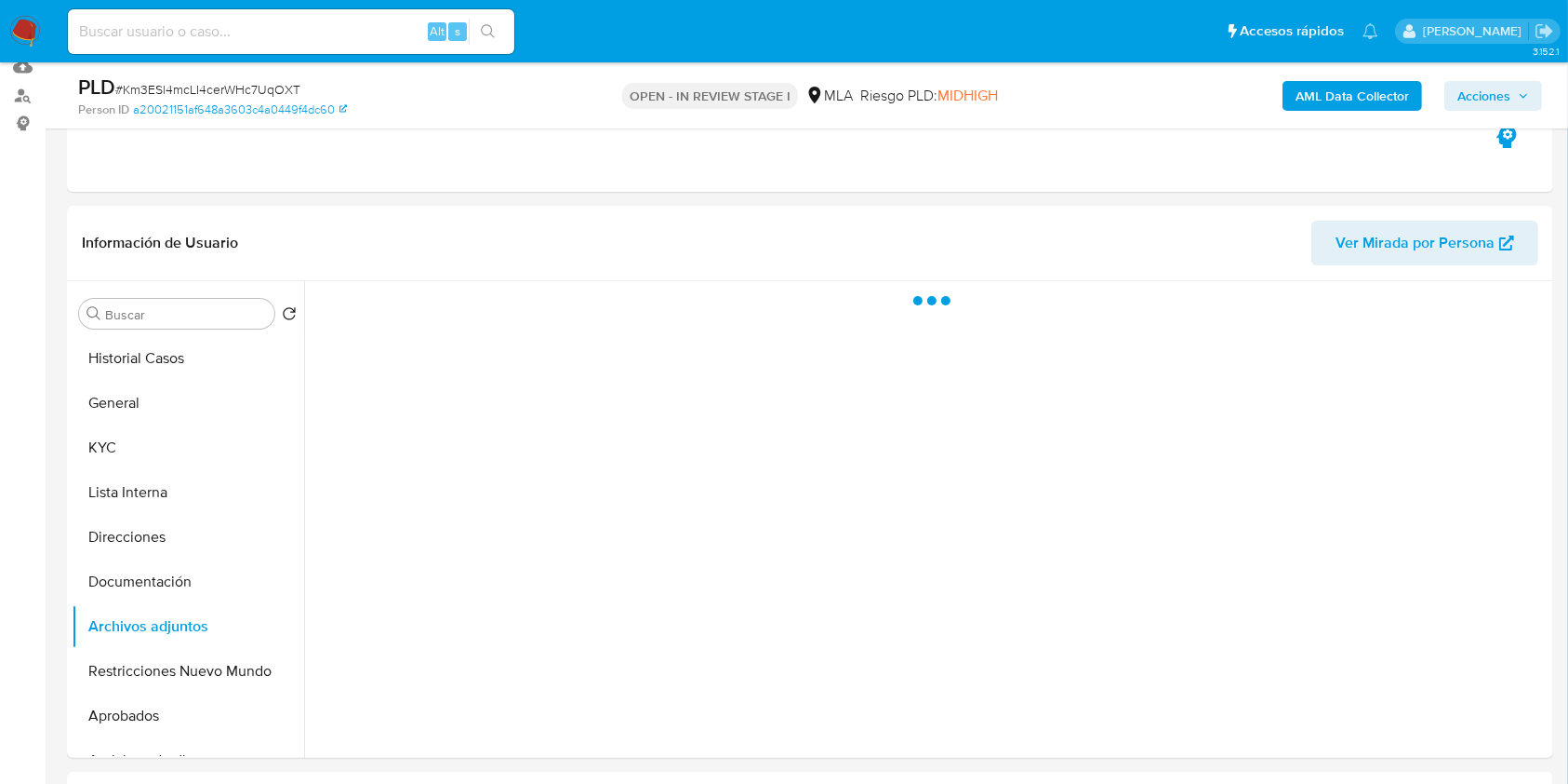
click at [1489, 95] on span "Acciones" at bounding box center [1485, 96] width 53 height 30
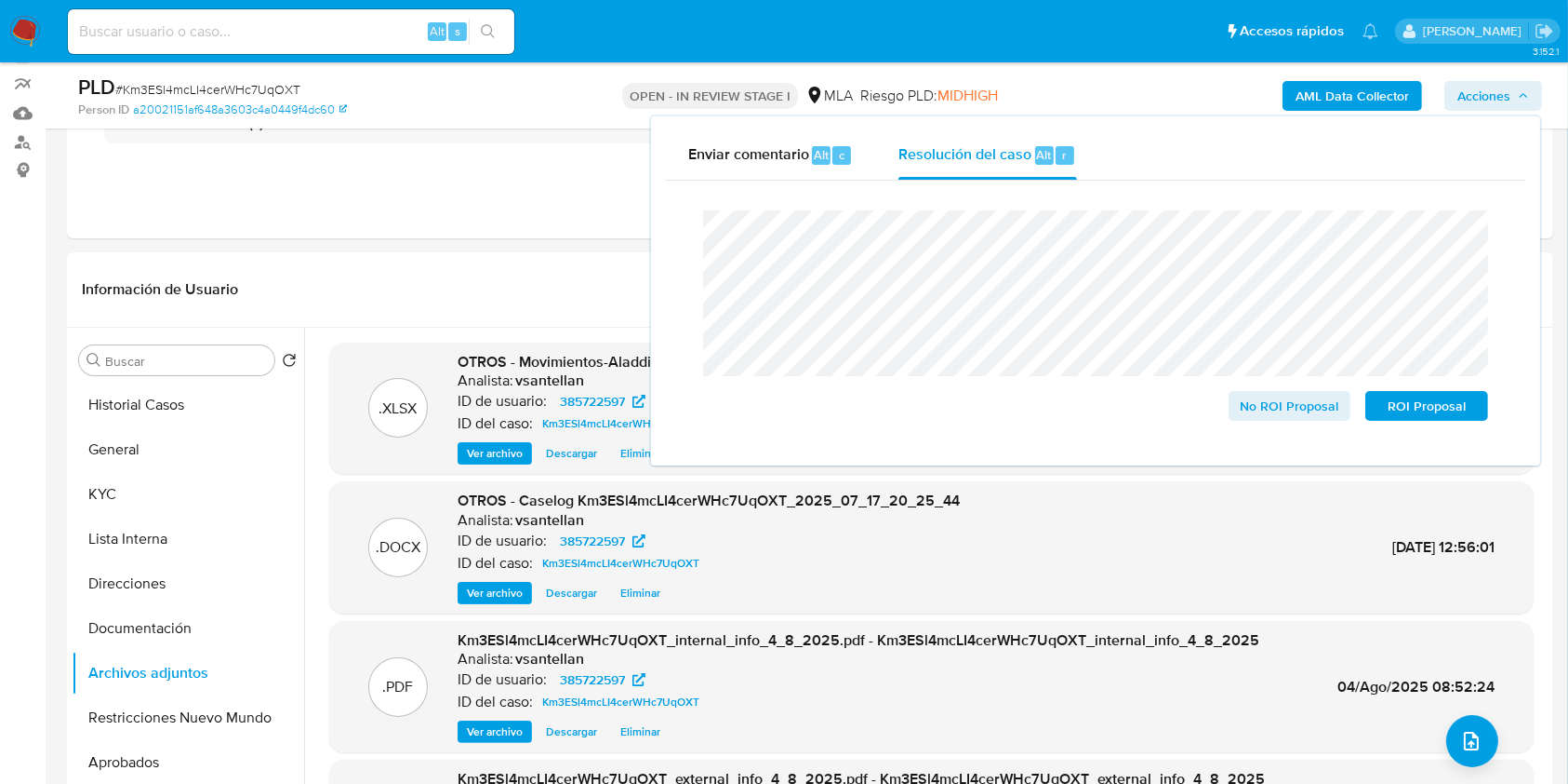
scroll to position [177, 0]
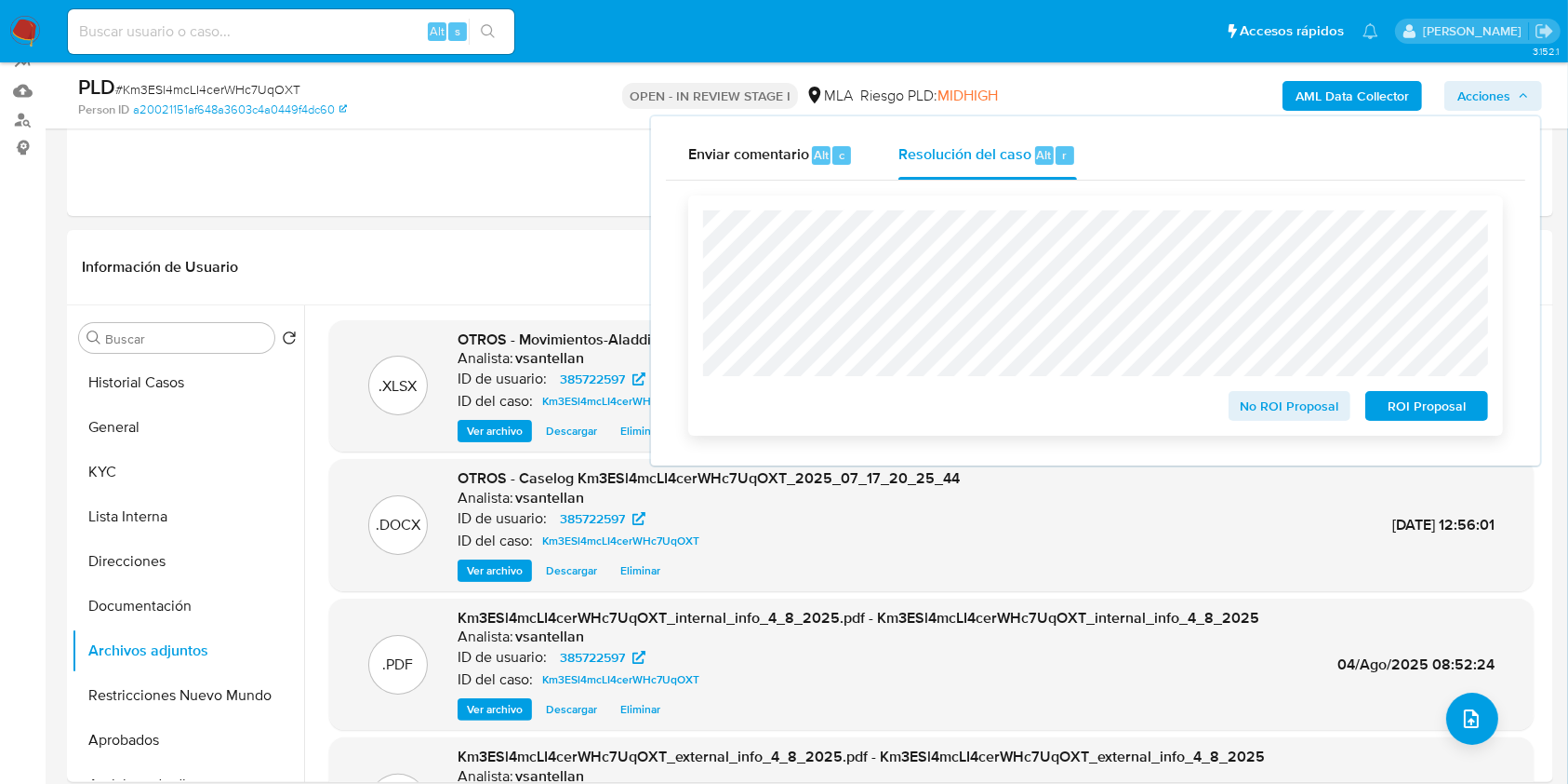
drag, startPoint x: 1399, startPoint y: 398, endPoint x: 1444, endPoint y: 416, distance: 48.5
click at [1399, 398] on span "ROI Proposal" at bounding box center [1427, 405] width 97 height 26
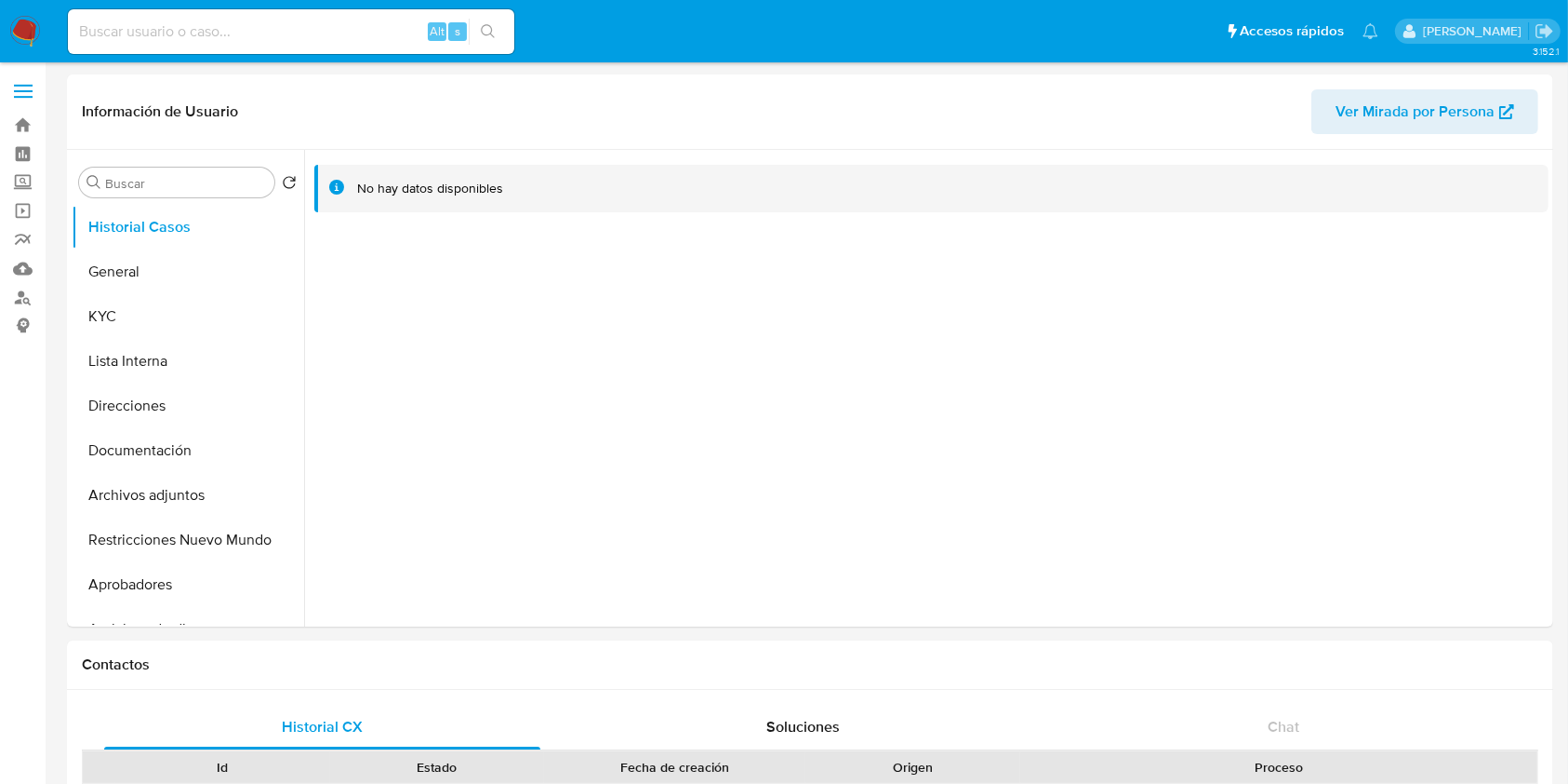
select select "10"
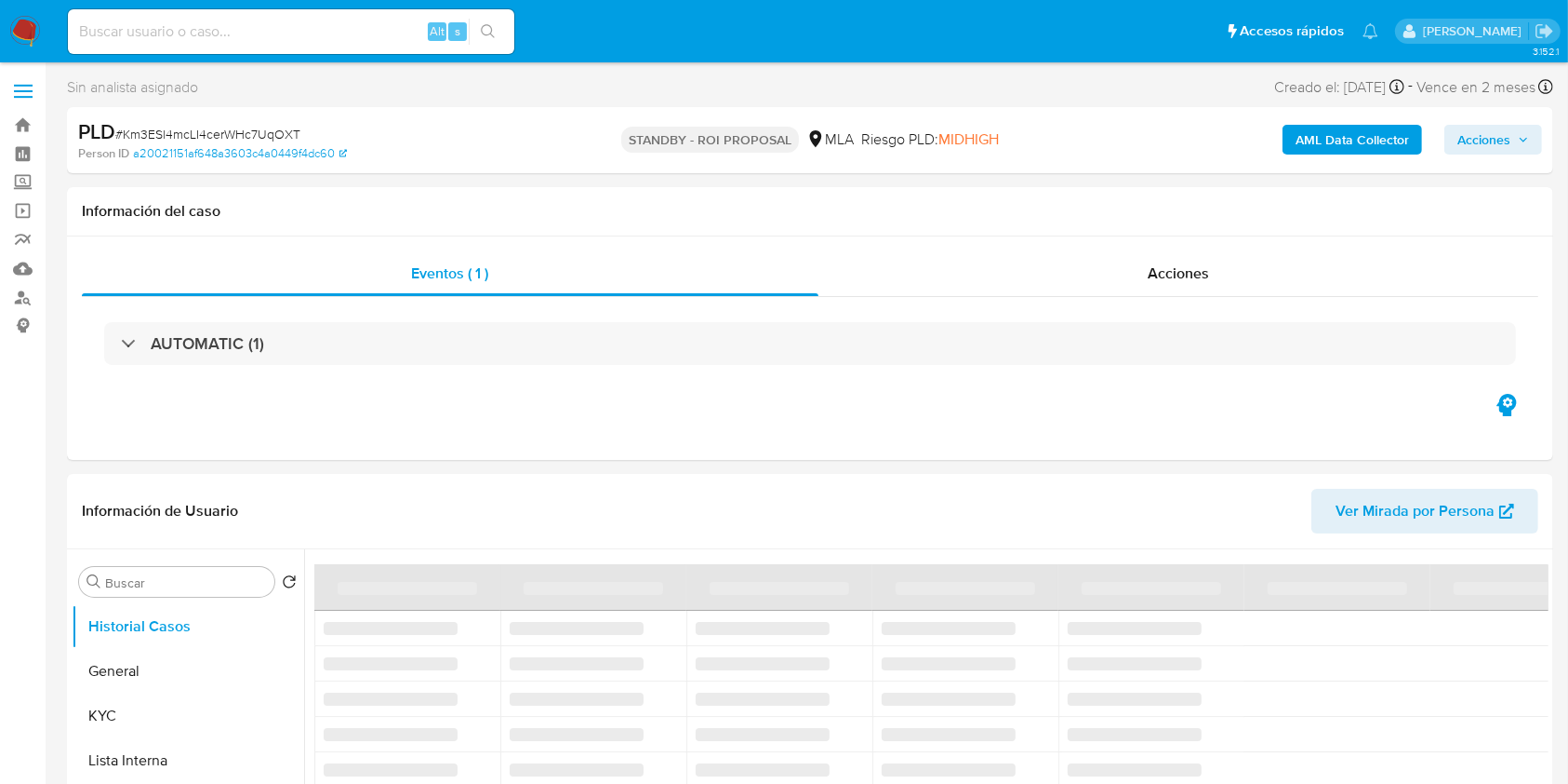
select select "10"
